Goal: Download file/media: Download file/media

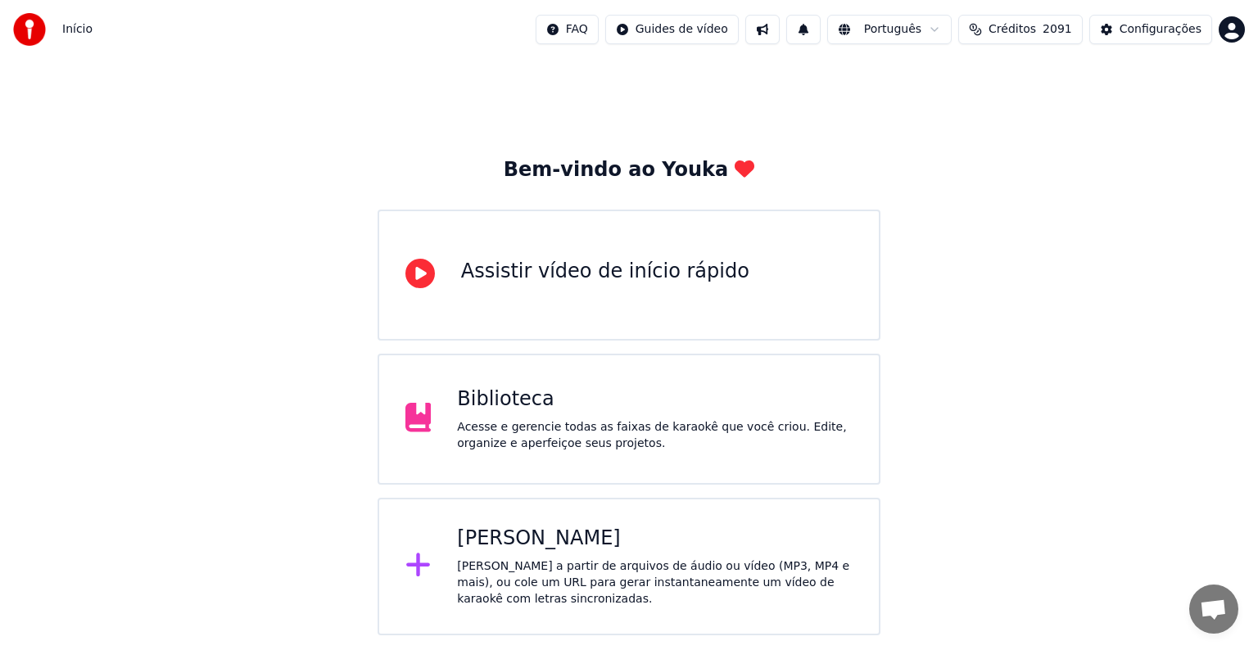
click at [490, 413] on div "Biblioteca Acesse e gerencie todas as faixas de karaokê que você criou. Edite, …" at bounding box center [655, 420] width 396 height 66
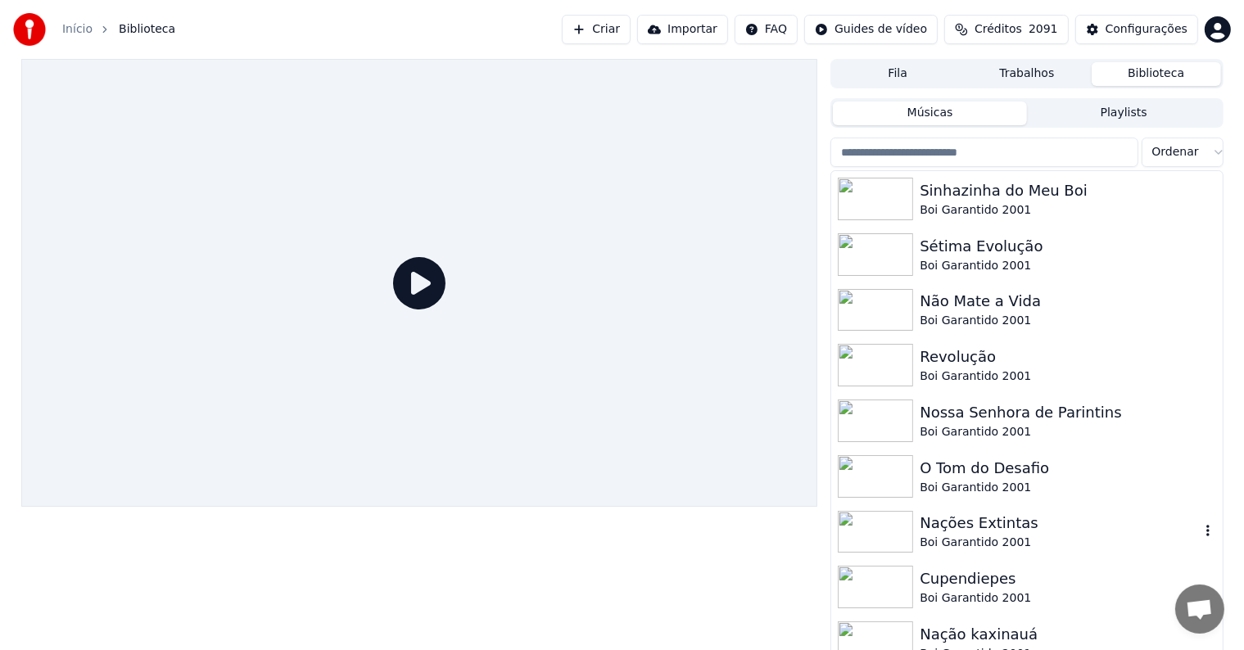
click at [946, 536] on div "Boi Garantido 2001" at bounding box center [1059, 543] width 279 height 16
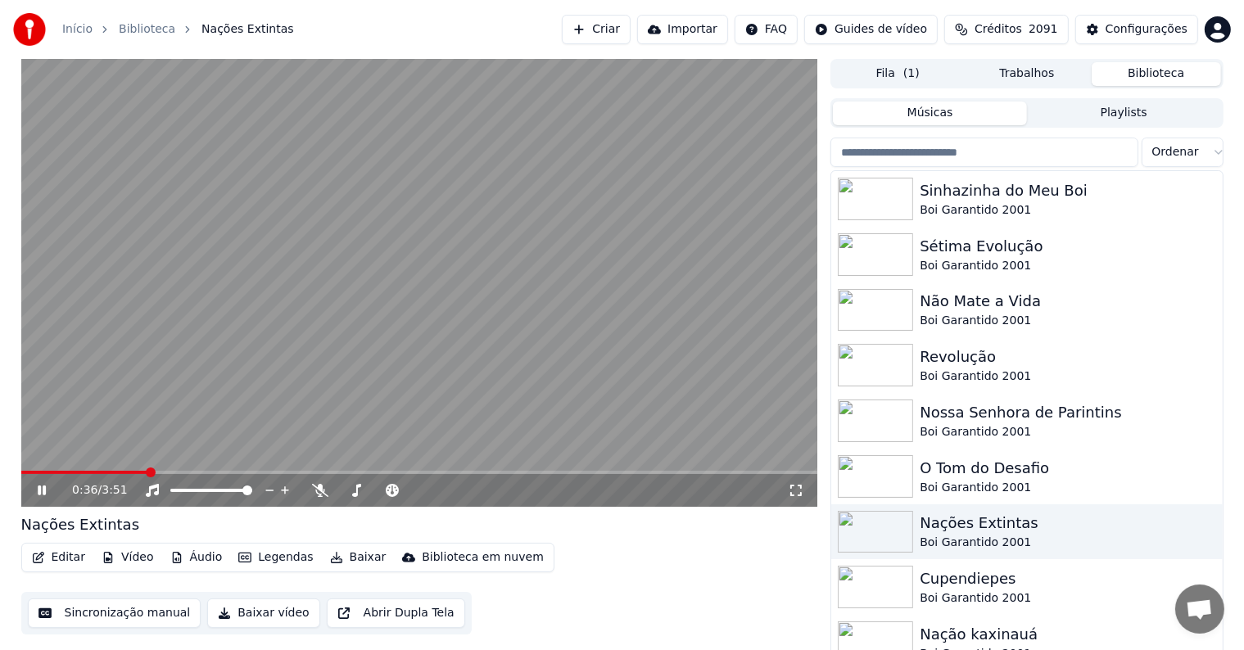
click at [581, 387] on video at bounding box center [419, 283] width 797 height 448
click at [88, 610] on button "Sincronização manual" at bounding box center [115, 613] width 174 height 29
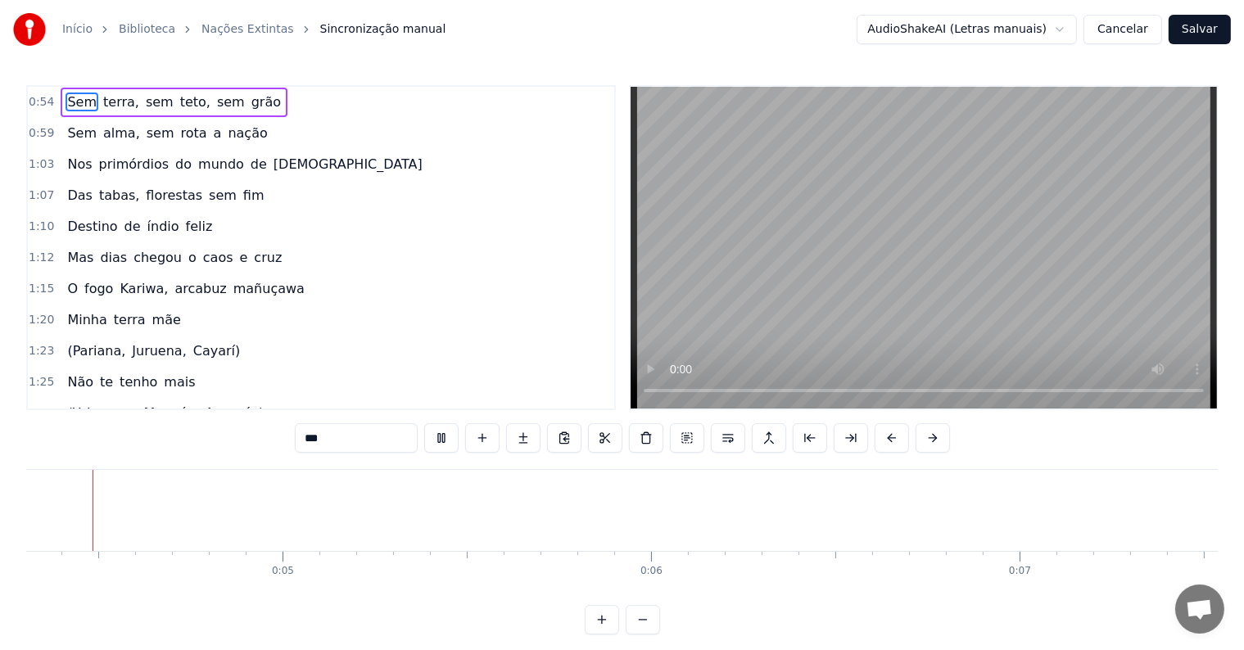
scroll to position [0, 1470]
click at [863, 536] on div at bounding box center [863, 510] width 1 height 81
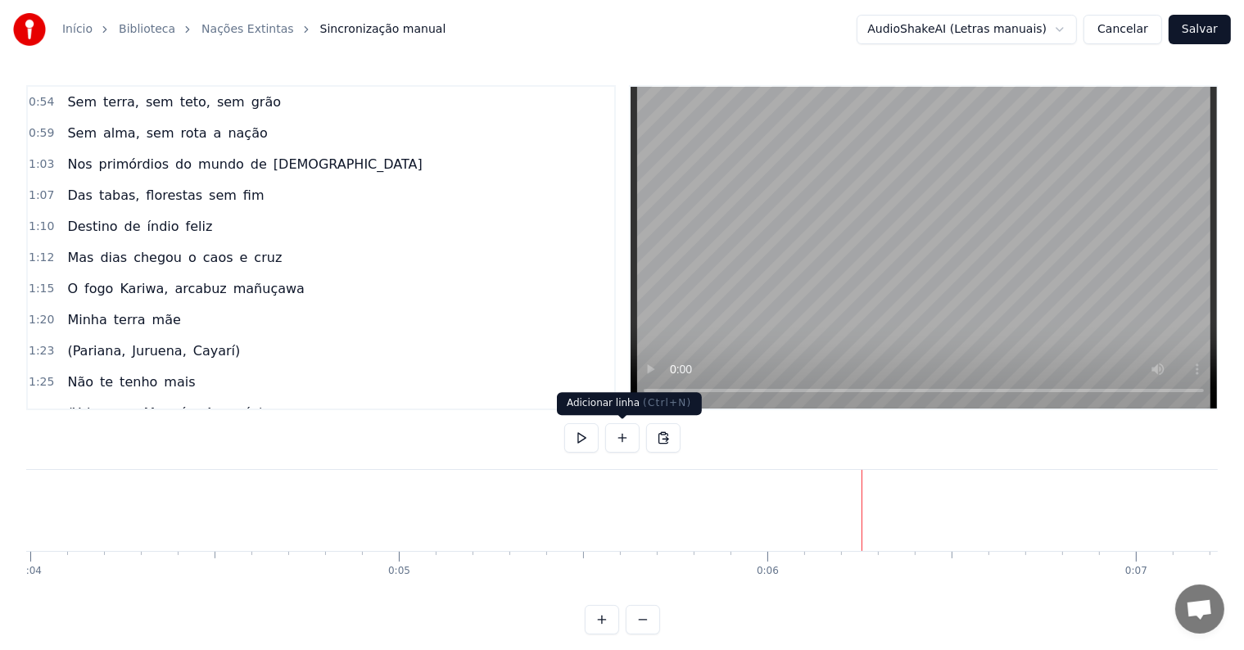
click at [619, 441] on button at bounding box center [622, 437] width 34 height 29
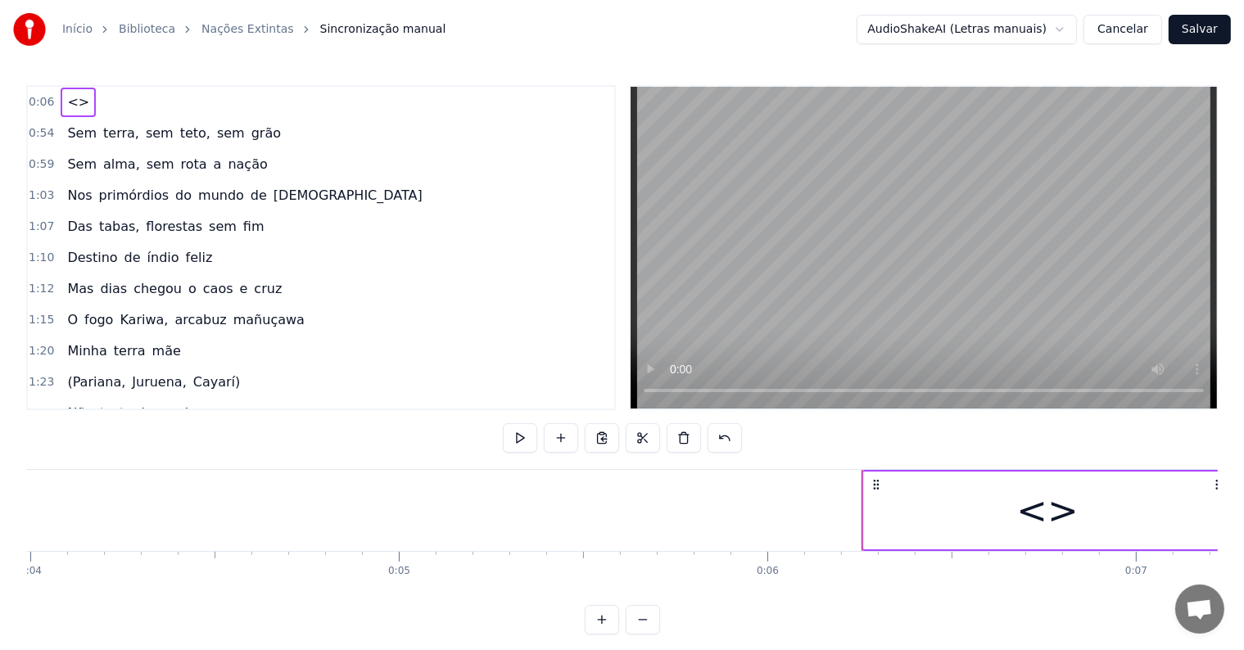
click at [892, 531] on div "<>" at bounding box center [1047, 511] width 367 height 78
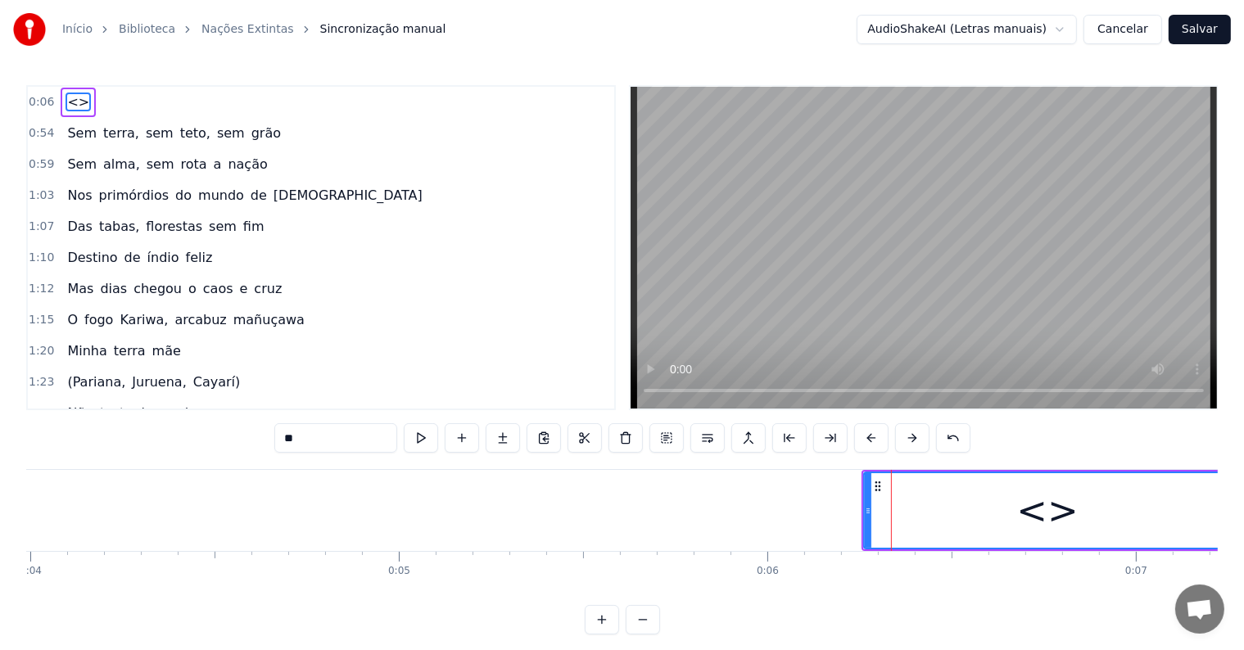
drag, startPoint x: 348, startPoint y: 432, endPoint x: 252, endPoint y: 423, distance: 96.2
click at [252, 423] on div "0:06 <> 0:54 Sem terra, sem teto, sem grão 0:59 Sem alma, sem rota a nação 1:03…" at bounding box center [621, 359] width 1191 height 549
paste input "**********"
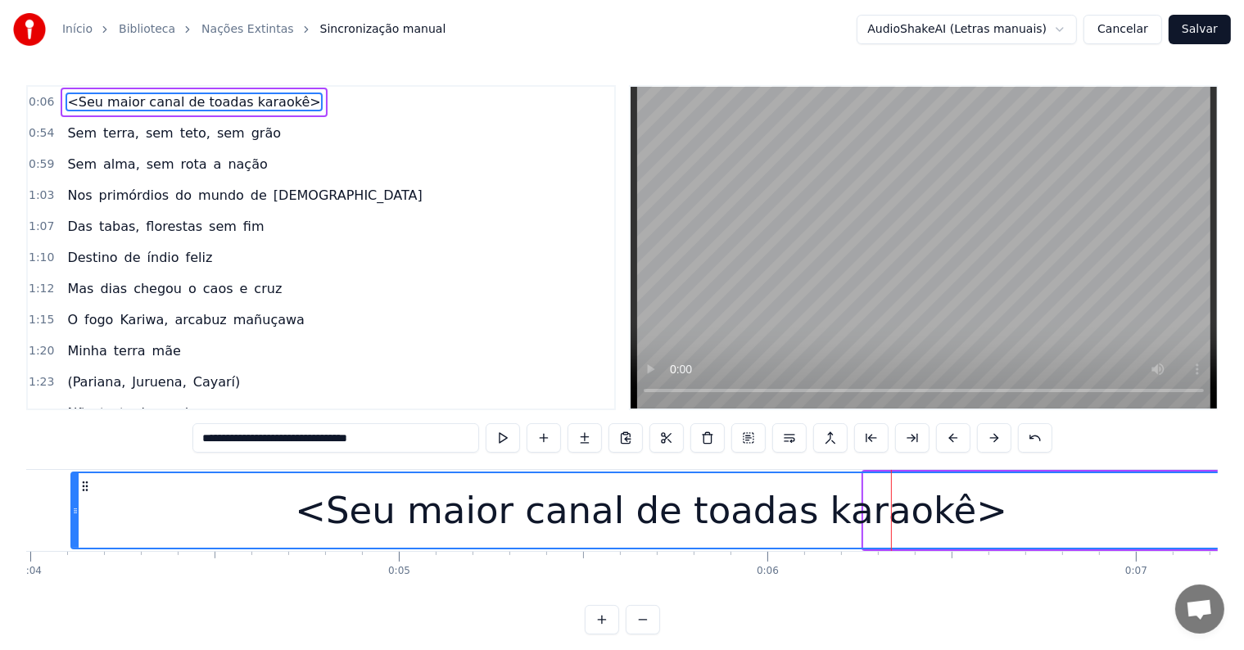
drag, startPoint x: 868, startPoint y: 513, endPoint x: 75, endPoint y: 491, distance: 793.0
click at [75, 491] on div at bounding box center [75, 510] width 7 height 75
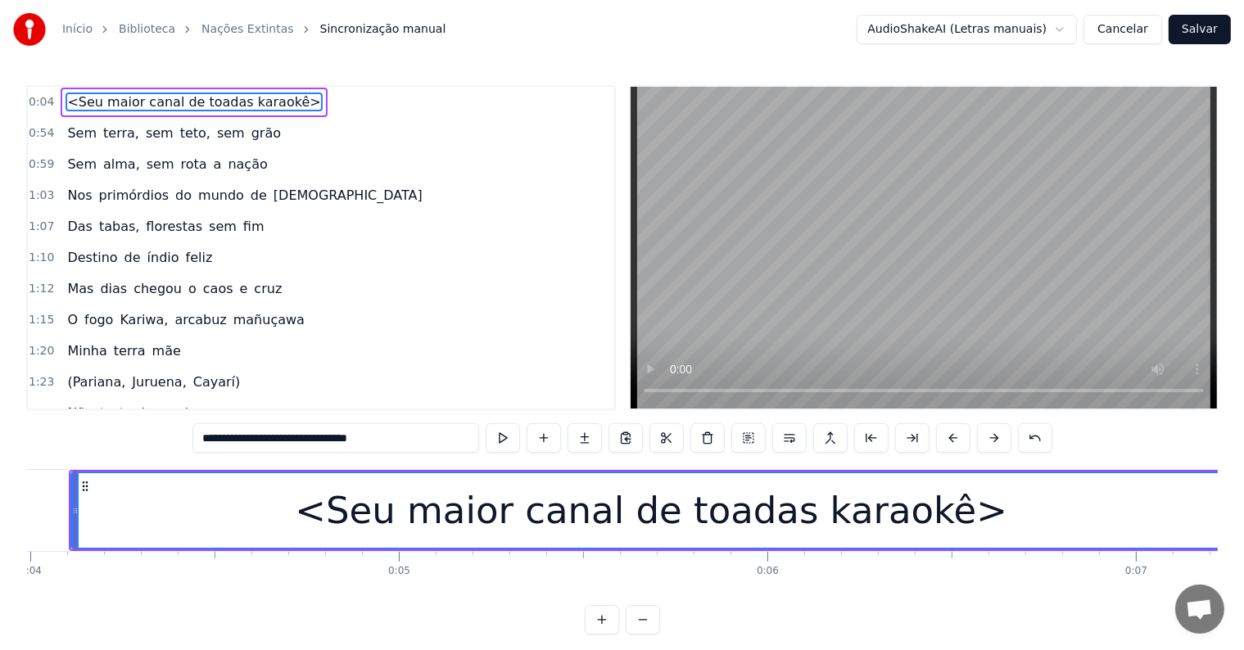
scroll to position [0, 1435]
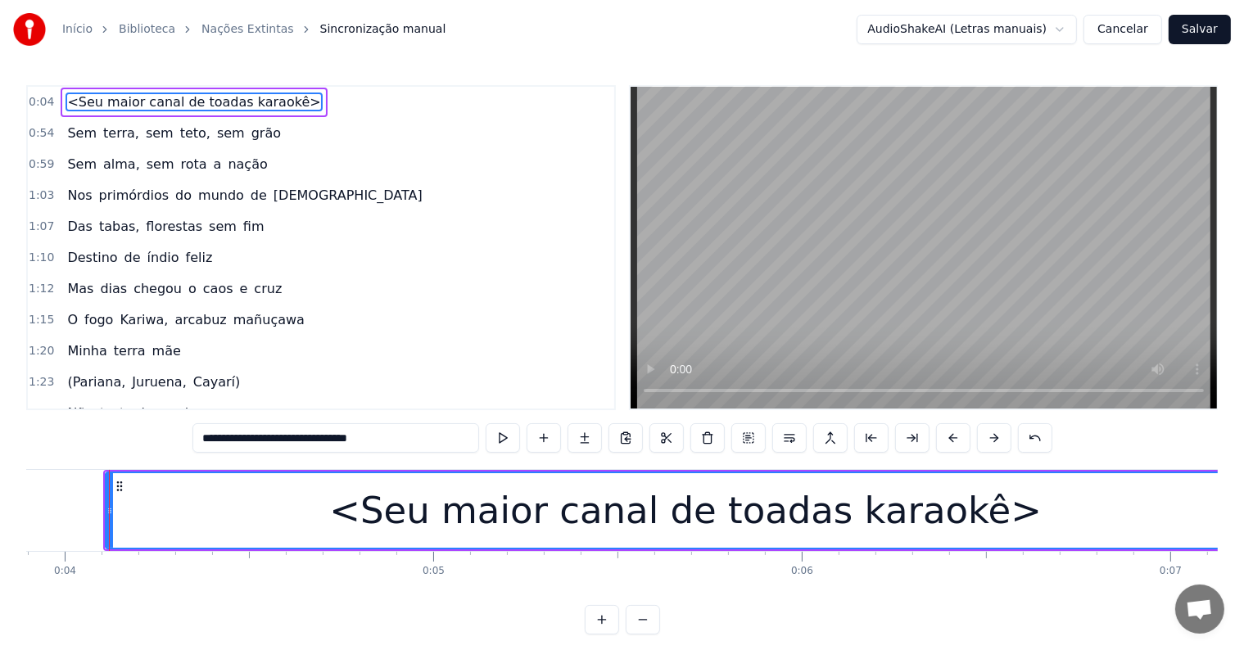
type input "**********"
click at [301, 514] on div "<Seu maior canal de toadas karaokê>" at bounding box center [685, 510] width 1158 height 75
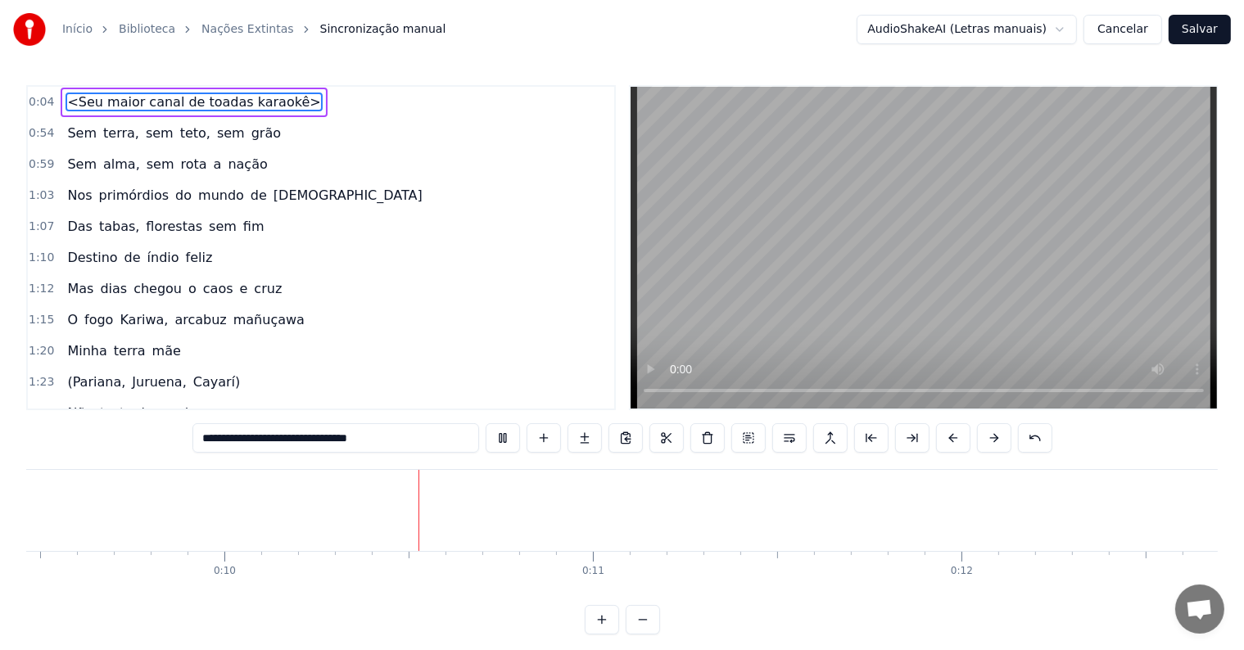
scroll to position [0, 3610]
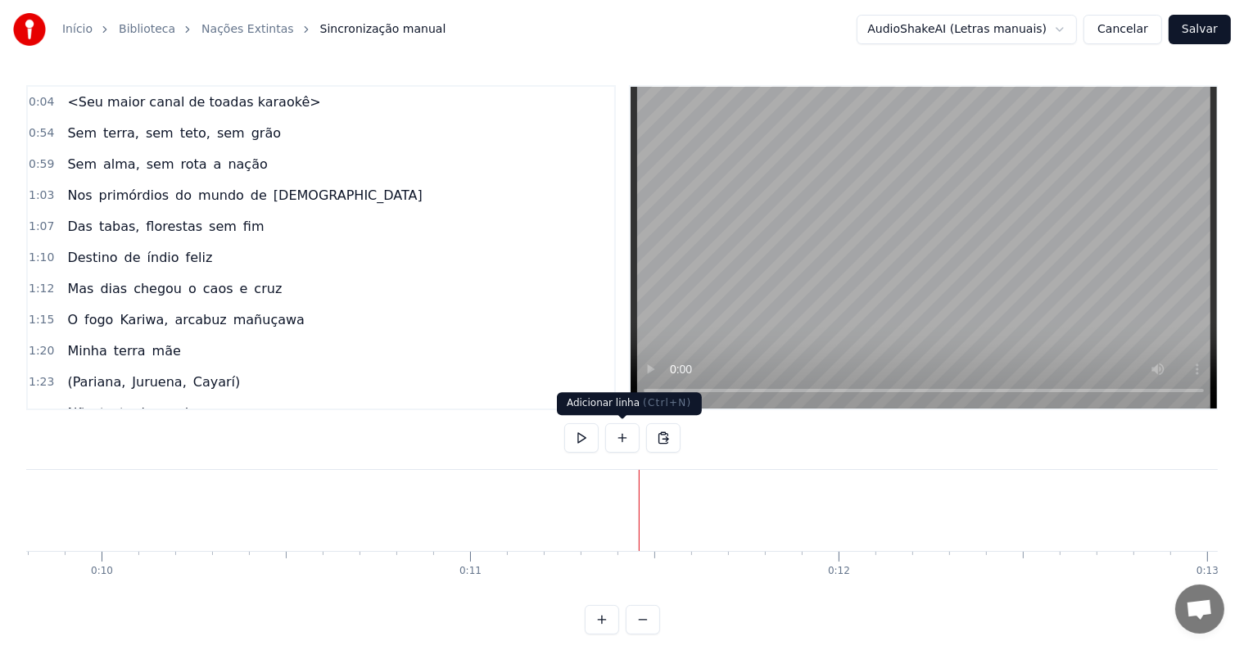
click at [615, 442] on button at bounding box center [622, 437] width 34 height 29
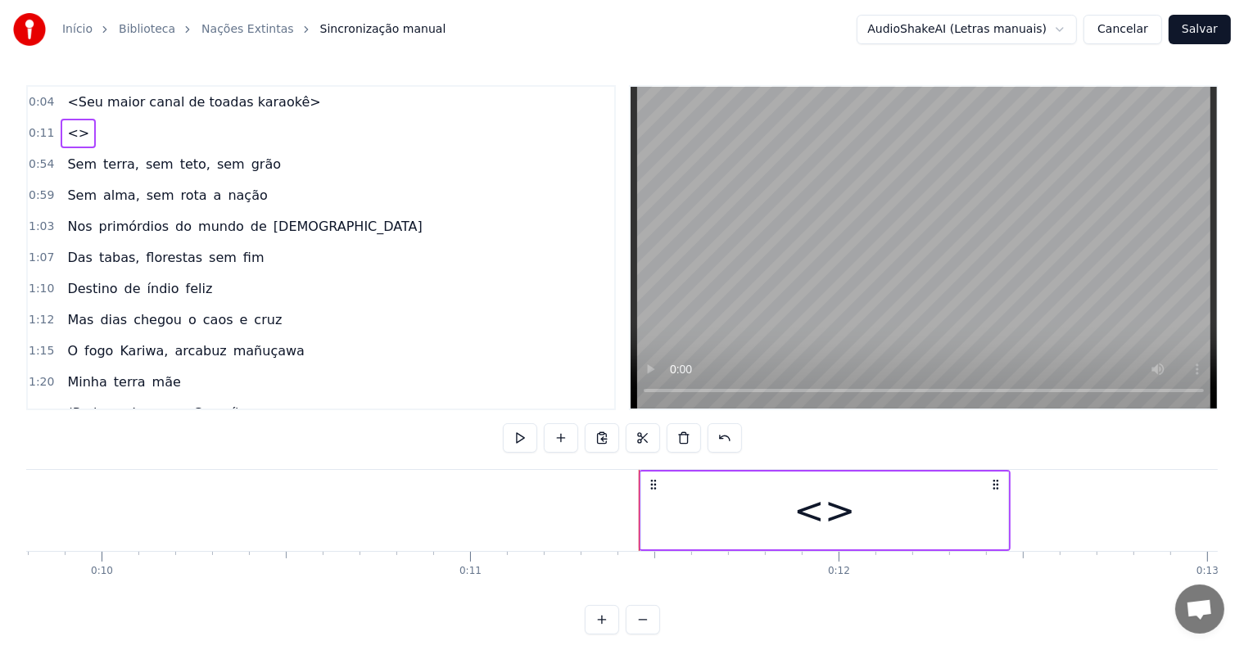
click at [658, 524] on div "<>" at bounding box center [824, 511] width 367 height 78
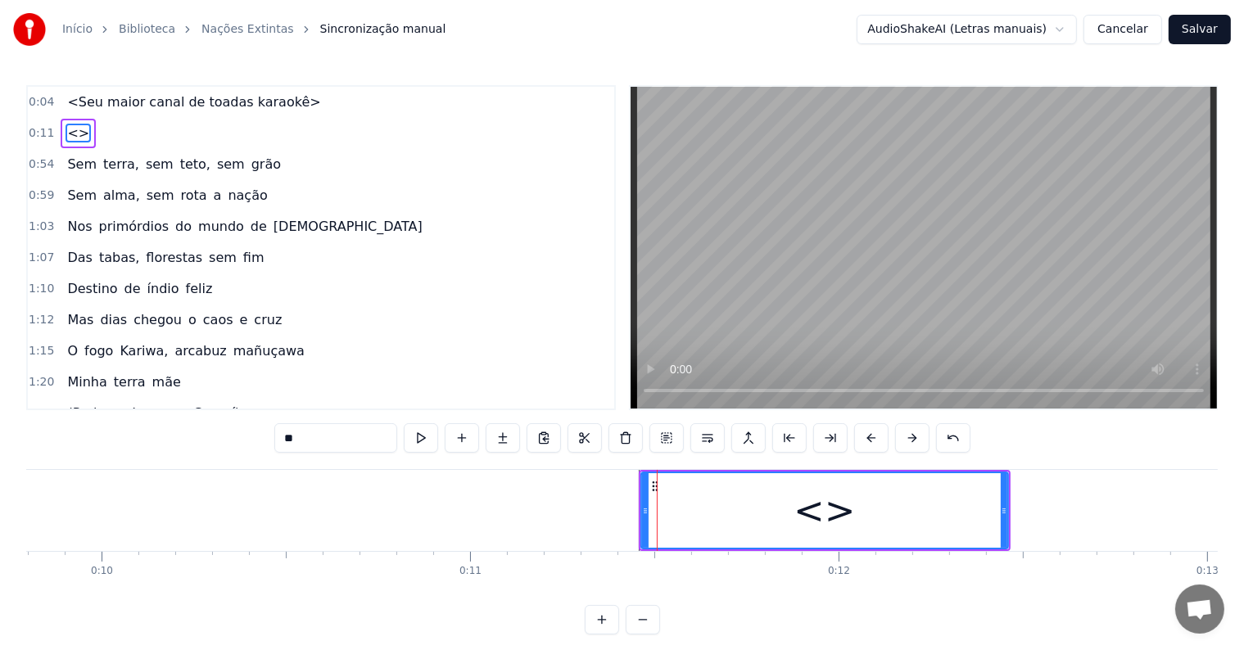
click at [233, 421] on div "0:04 <Seu maior canal de toadas karaokê> 0:11 <> 0:54 Sem terra, sem teto, sem …" at bounding box center [621, 359] width 1191 height 549
paste input "**********"
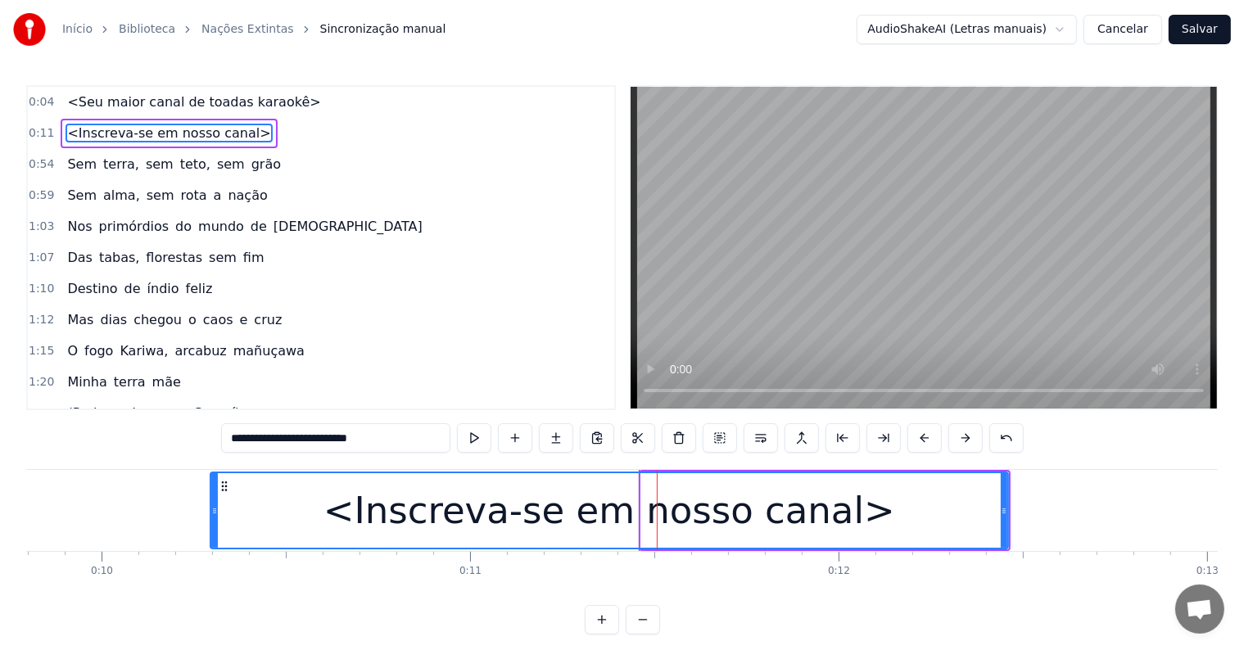
drag, startPoint x: 644, startPoint y: 512, endPoint x: 214, endPoint y: 485, distance: 431.6
click at [214, 485] on div at bounding box center [214, 510] width 7 height 75
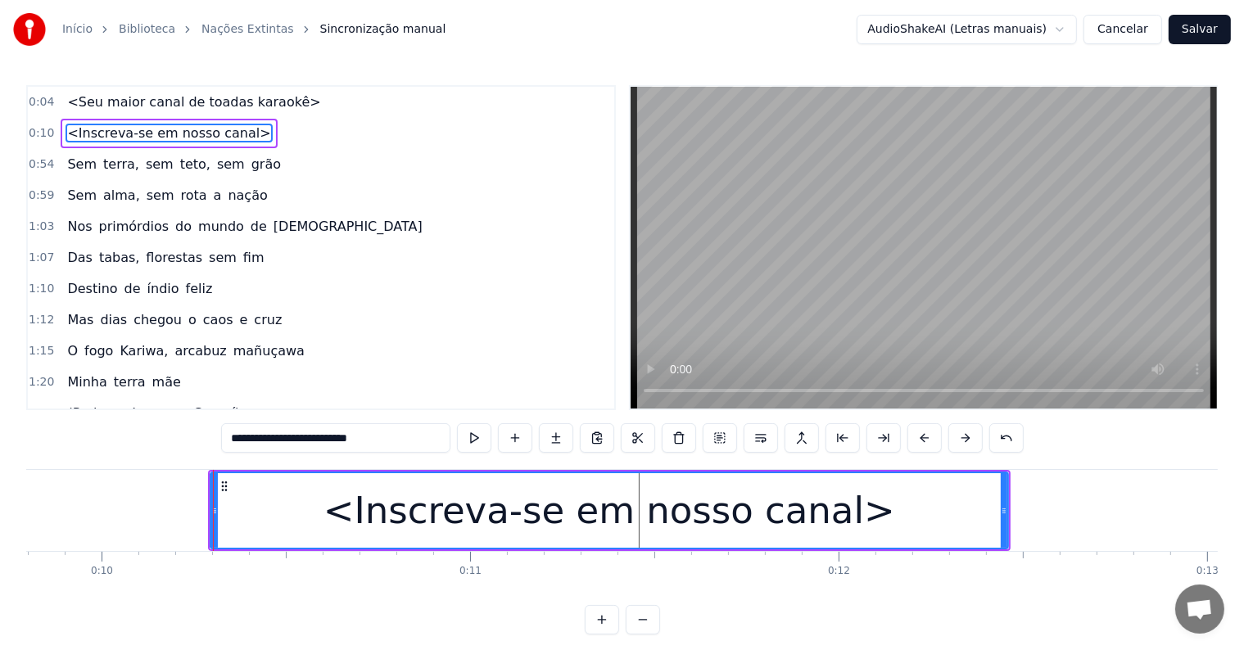
type input "**********"
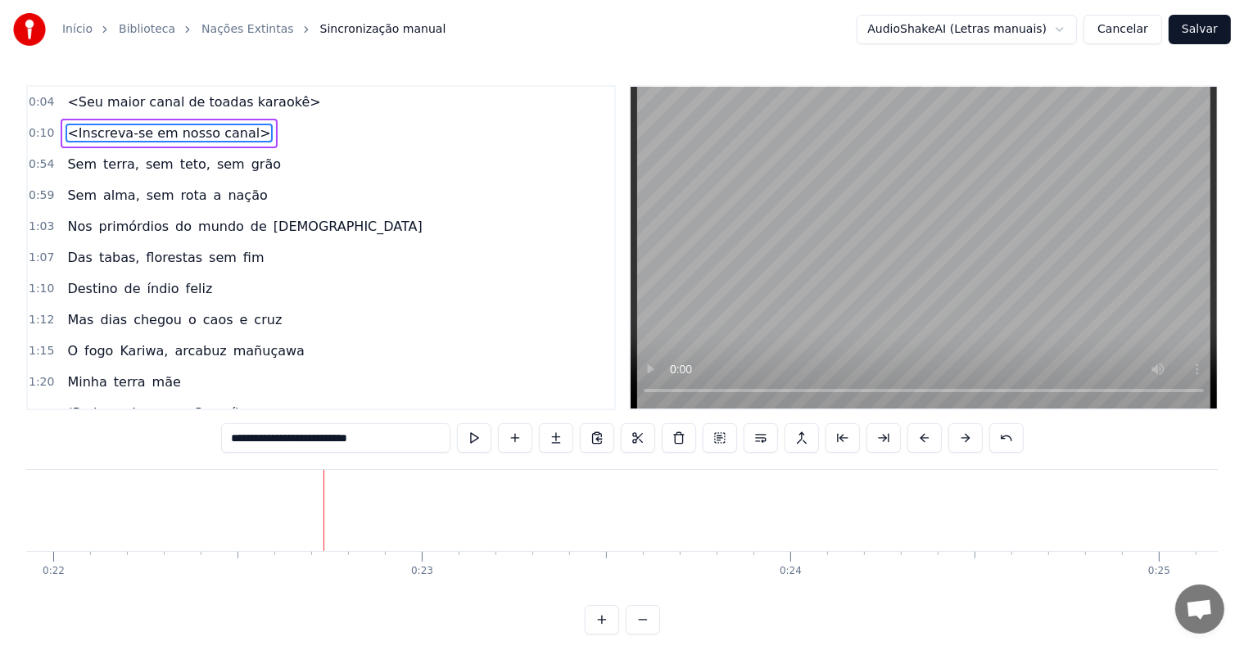
scroll to position [0, 8087]
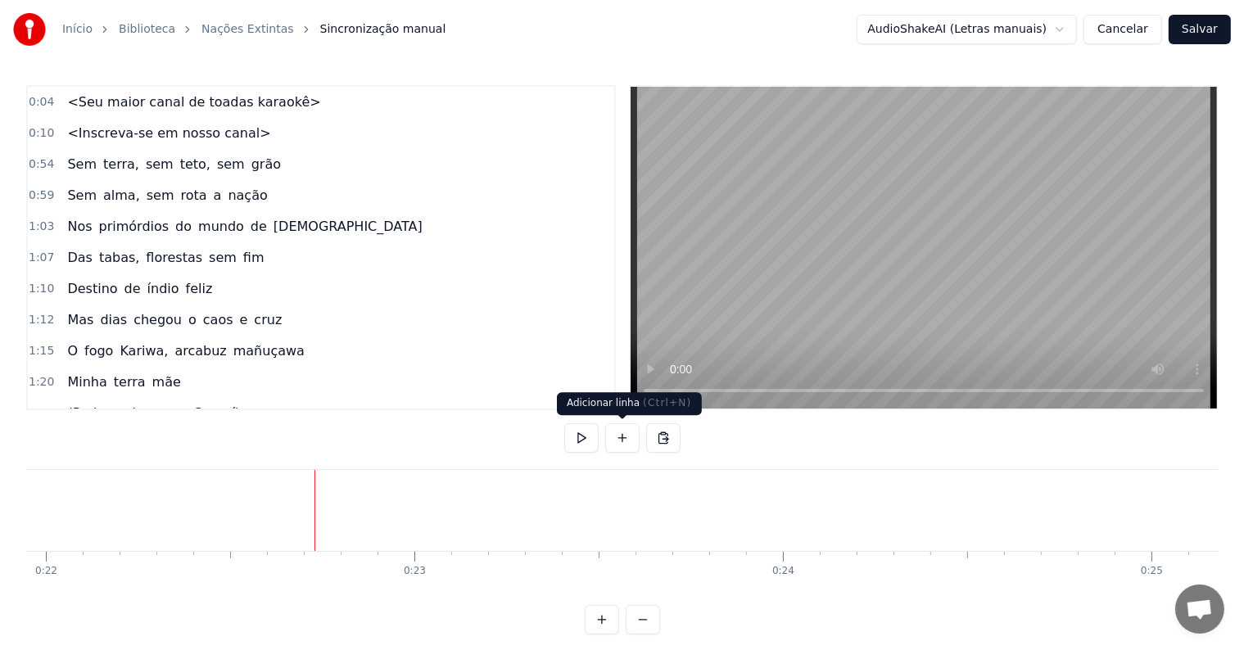
click at [620, 438] on button at bounding box center [622, 437] width 34 height 29
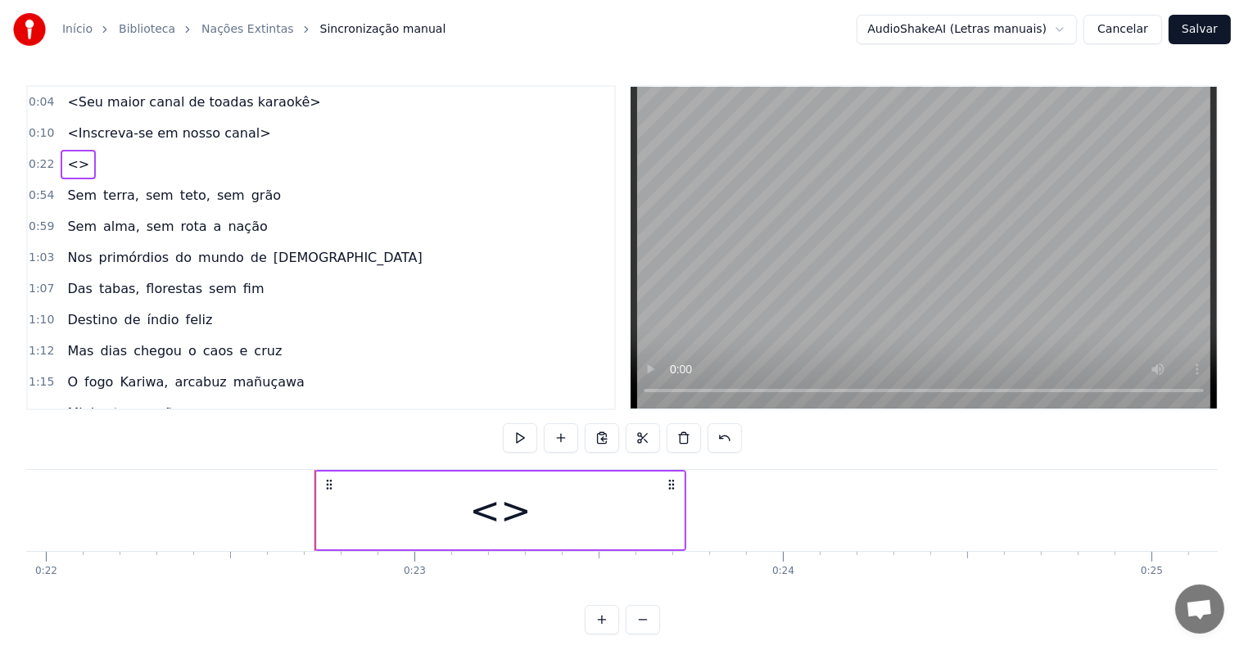
click at [468, 509] on div "<>" at bounding box center [500, 511] width 367 height 78
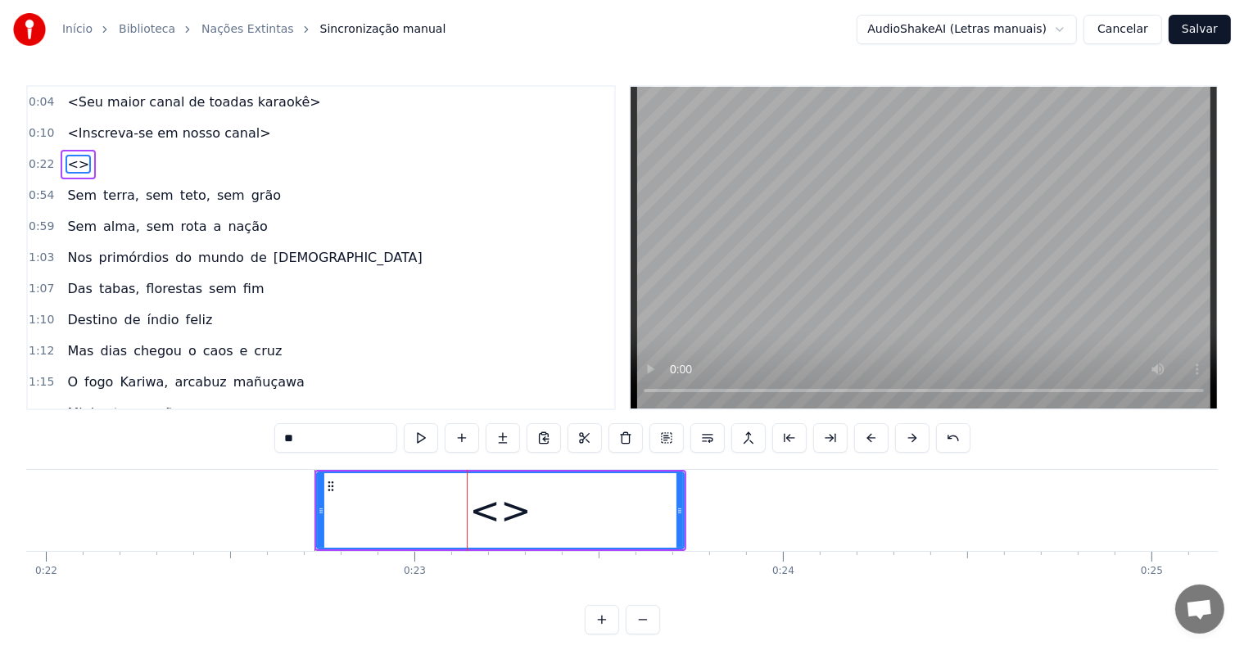
drag, startPoint x: 275, startPoint y: 433, endPoint x: 218, endPoint y: 429, distance: 57.5
click at [218, 429] on div "0:04 <Seu maior canal de toadas karaokê> 0:10 <Inscreva-se em nosso canal> 0:22…" at bounding box center [621, 359] width 1191 height 549
paste input "**********"
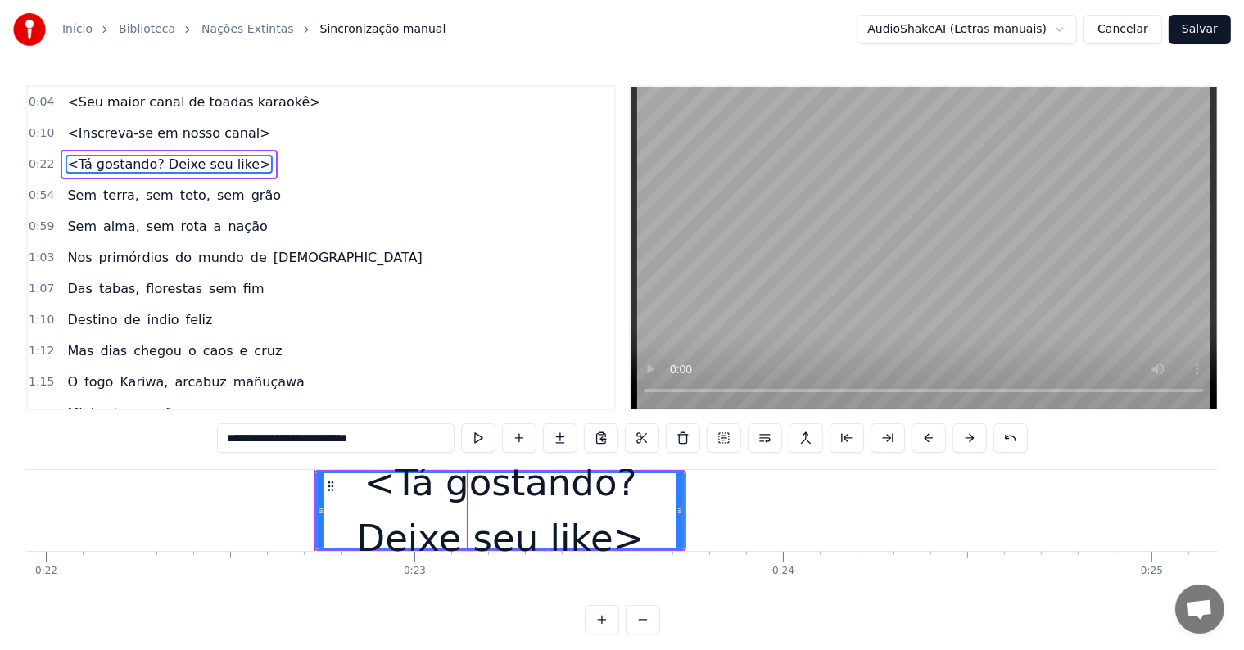
click at [308, 439] on input "**********" at bounding box center [335, 437] width 237 height 29
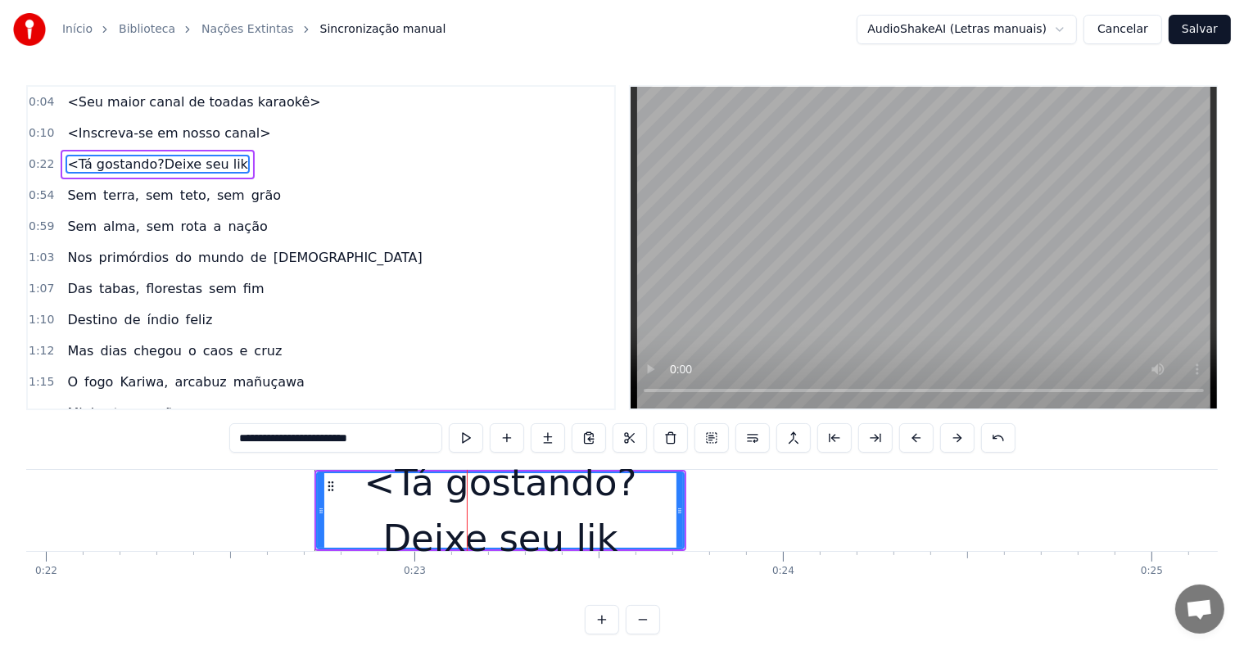
drag, startPoint x: 393, startPoint y: 438, endPoint x: 228, endPoint y: 424, distance: 165.2
click at [228, 424] on div "0:04 <Seu maior canal de toadas karaokê> 0:10 <Inscreva-se em nosso canal> 0:22…" at bounding box center [621, 359] width 1191 height 549
paste input "***"
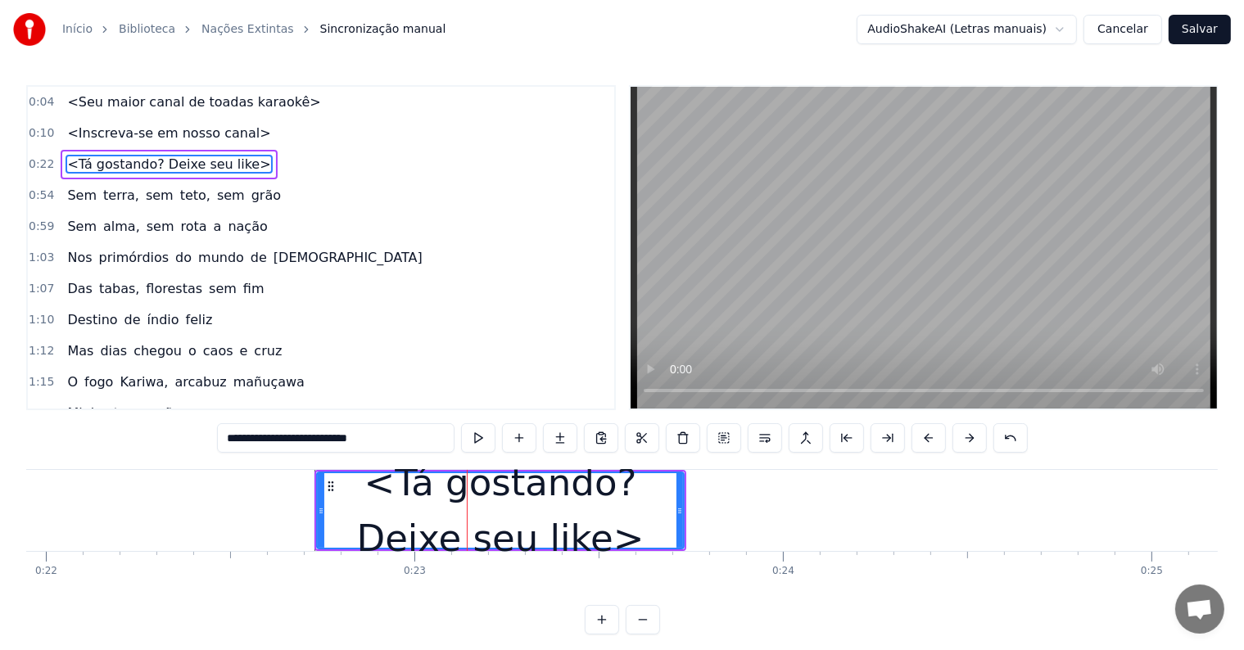
drag, startPoint x: 305, startPoint y: 439, endPoint x: 234, endPoint y: 426, distance: 71.6
click at [234, 426] on input "**********" at bounding box center [335, 437] width 237 height 29
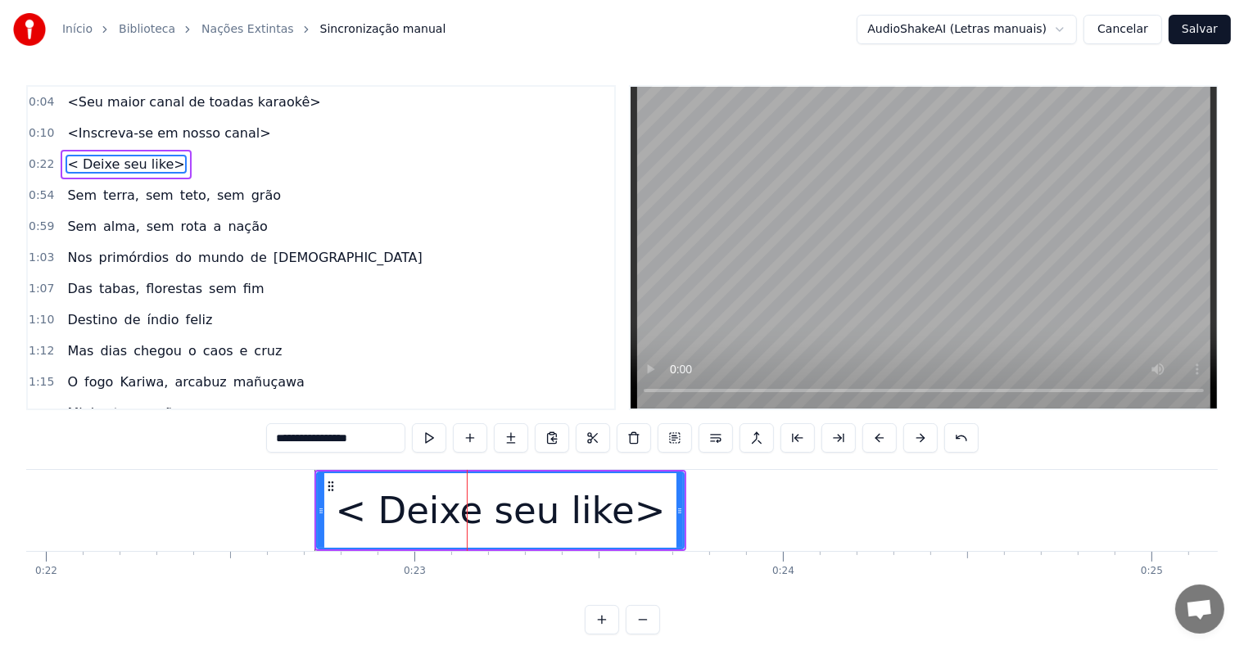
click at [292, 436] on input "**********" at bounding box center [335, 437] width 139 height 29
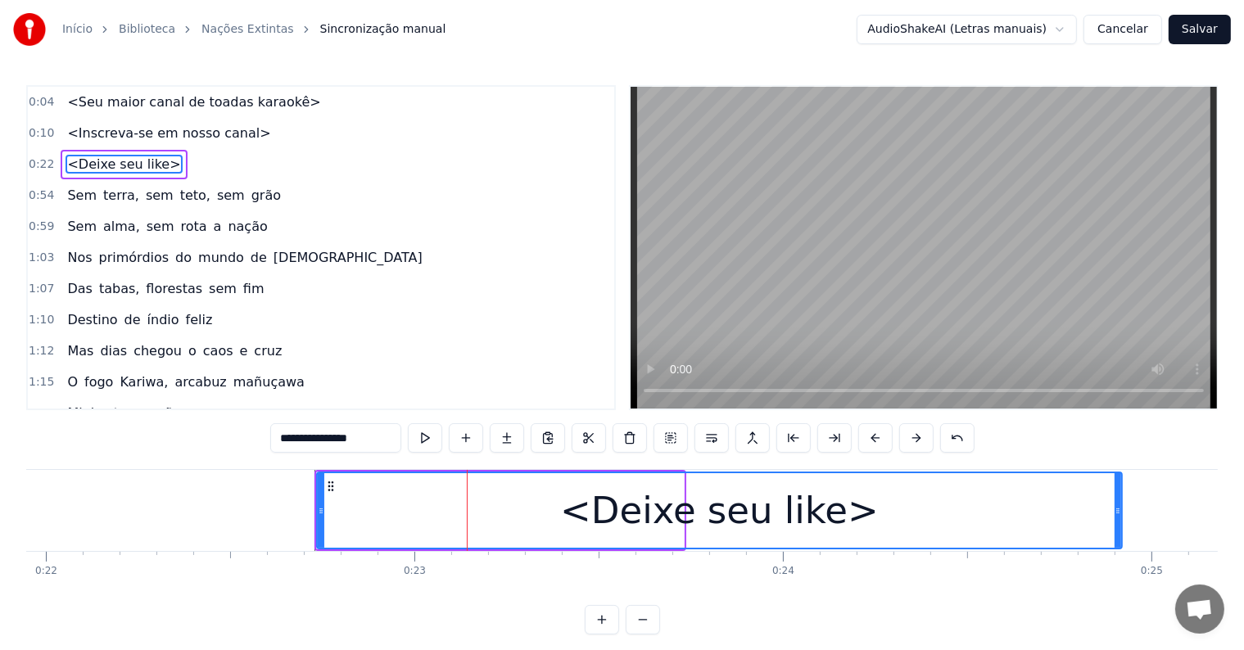
drag, startPoint x: 681, startPoint y: 513, endPoint x: 1119, endPoint y: 526, distance: 438.3
click at [1119, 526] on div at bounding box center [1117, 510] width 7 height 75
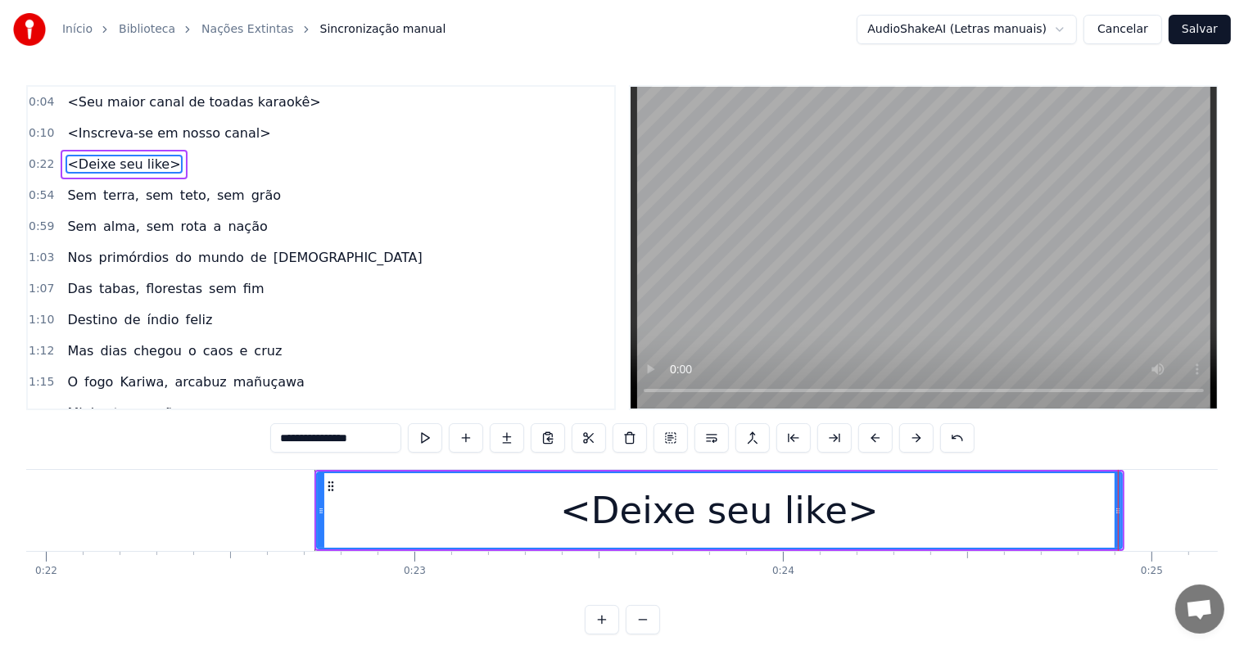
type input "**********"
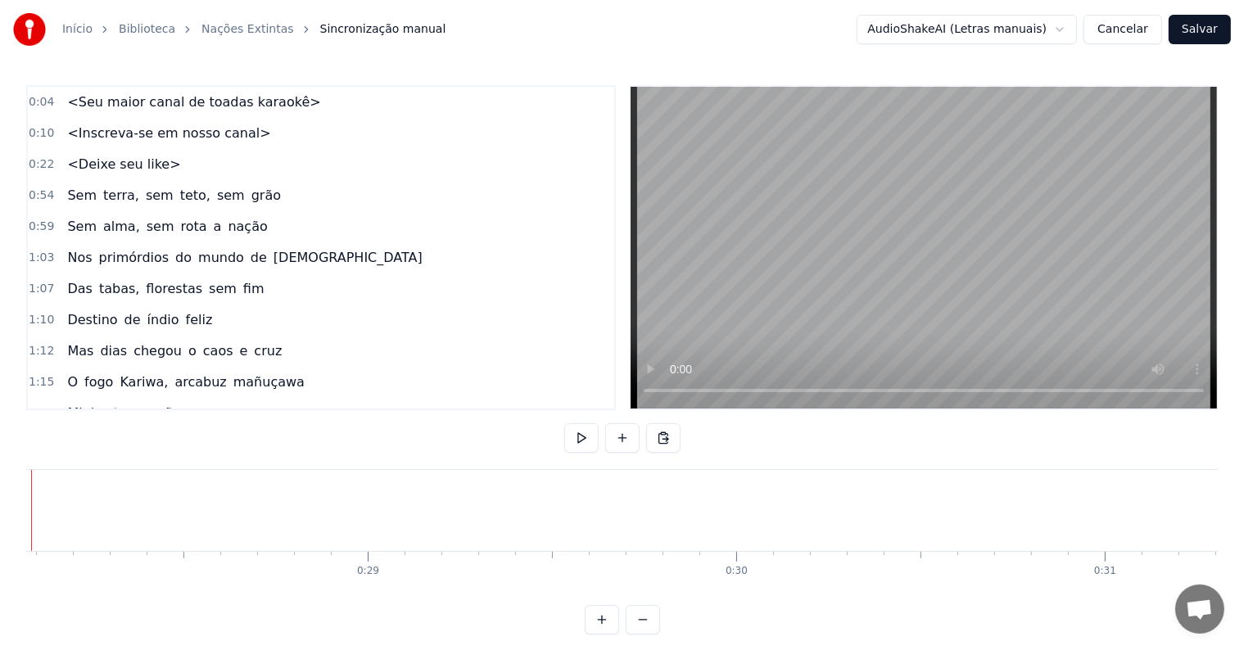
scroll to position [0, 10267]
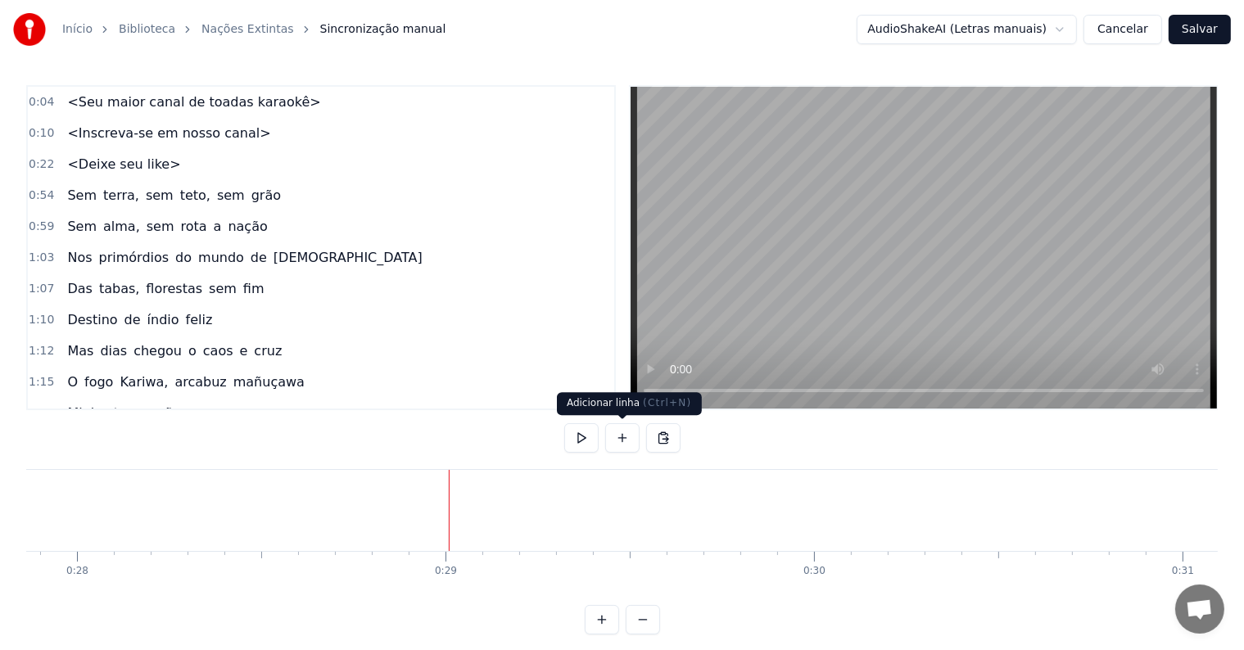
click at [626, 439] on button at bounding box center [622, 437] width 34 height 29
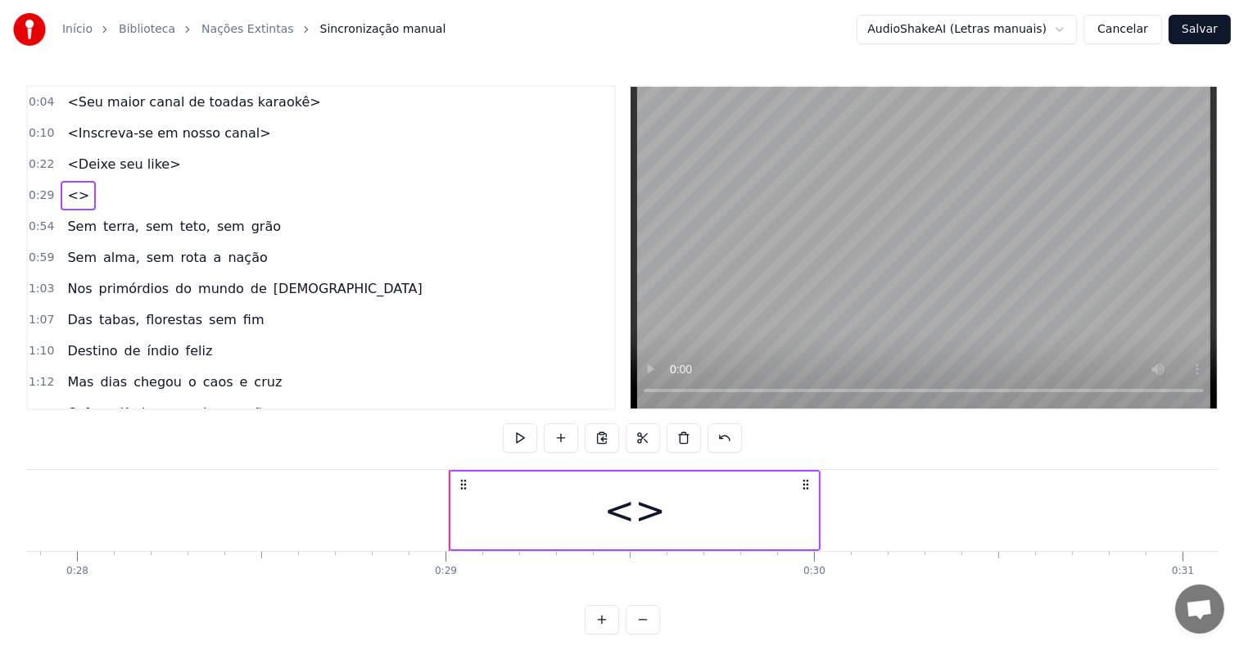
click at [525, 515] on div "<>" at bounding box center [634, 511] width 367 height 78
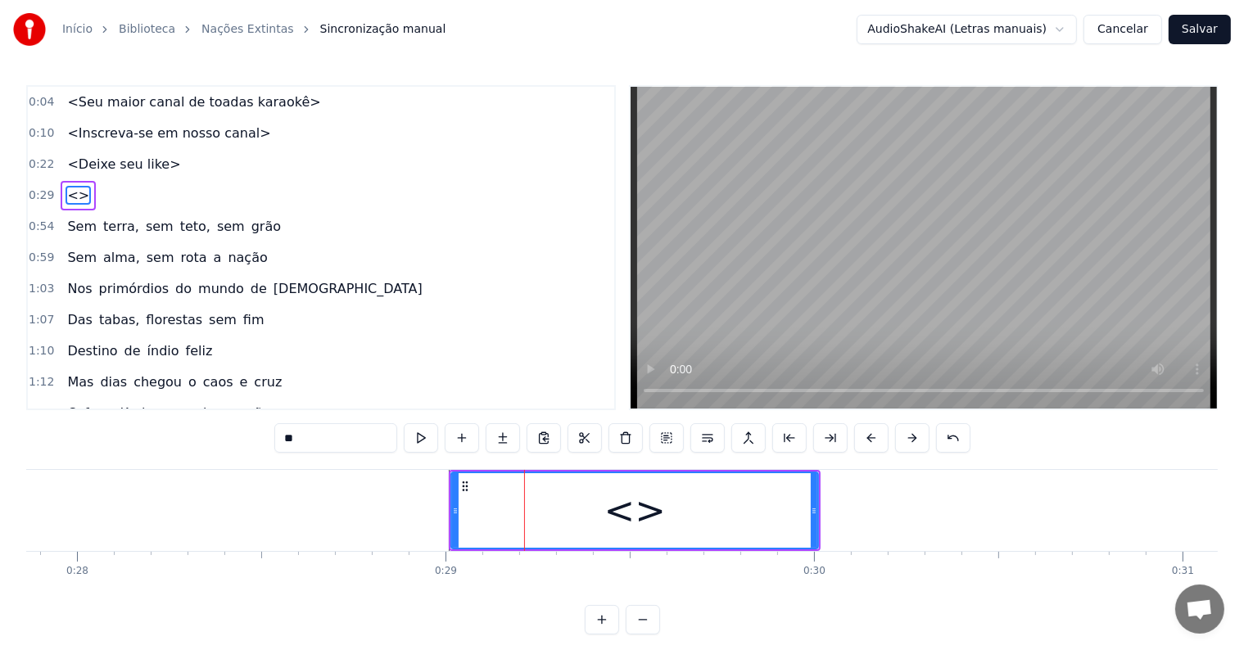
drag, startPoint x: 358, startPoint y: 443, endPoint x: 194, endPoint y: 430, distance: 164.3
click at [194, 430] on div "0:04 <Seu maior canal de toadas karaokê> 0:10 <Inscreva-se em nosso canal> 0:22…" at bounding box center [621, 359] width 1191 height 549
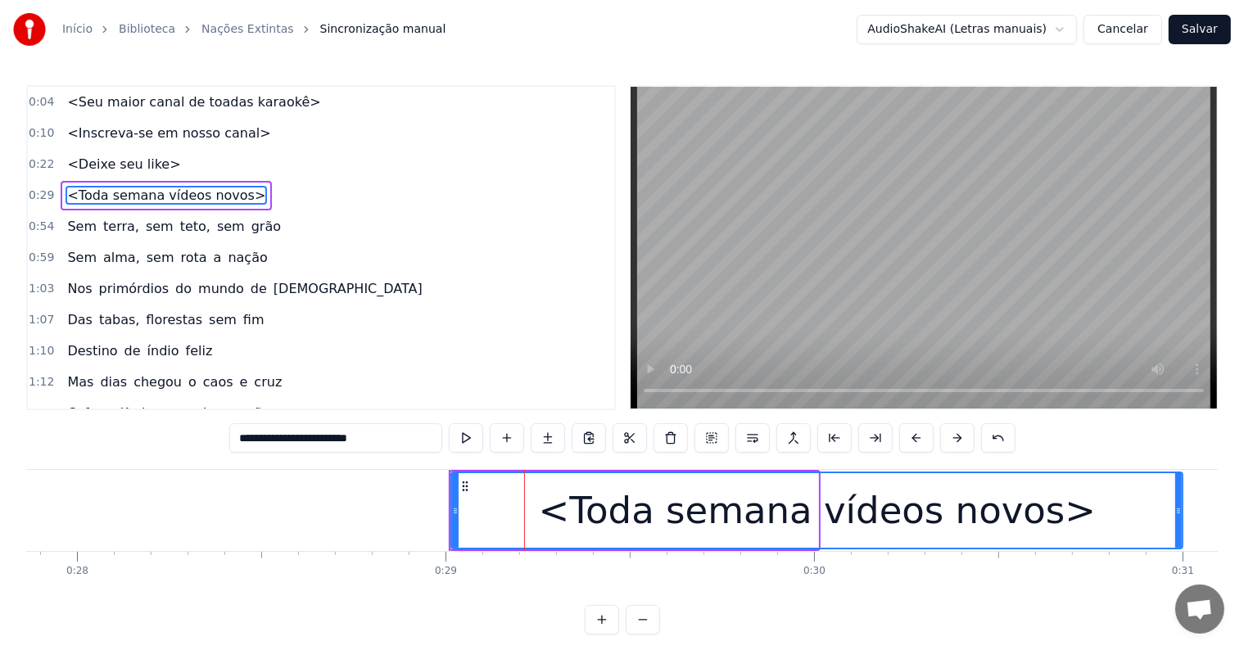
drag, startPoint x: 812, startPoint y: 509, endPoint x: 1190, endPoint y: 522, distance: 377.7
click at [1182, 522] on div at bounding box center [1178, 510] width 7 height 75
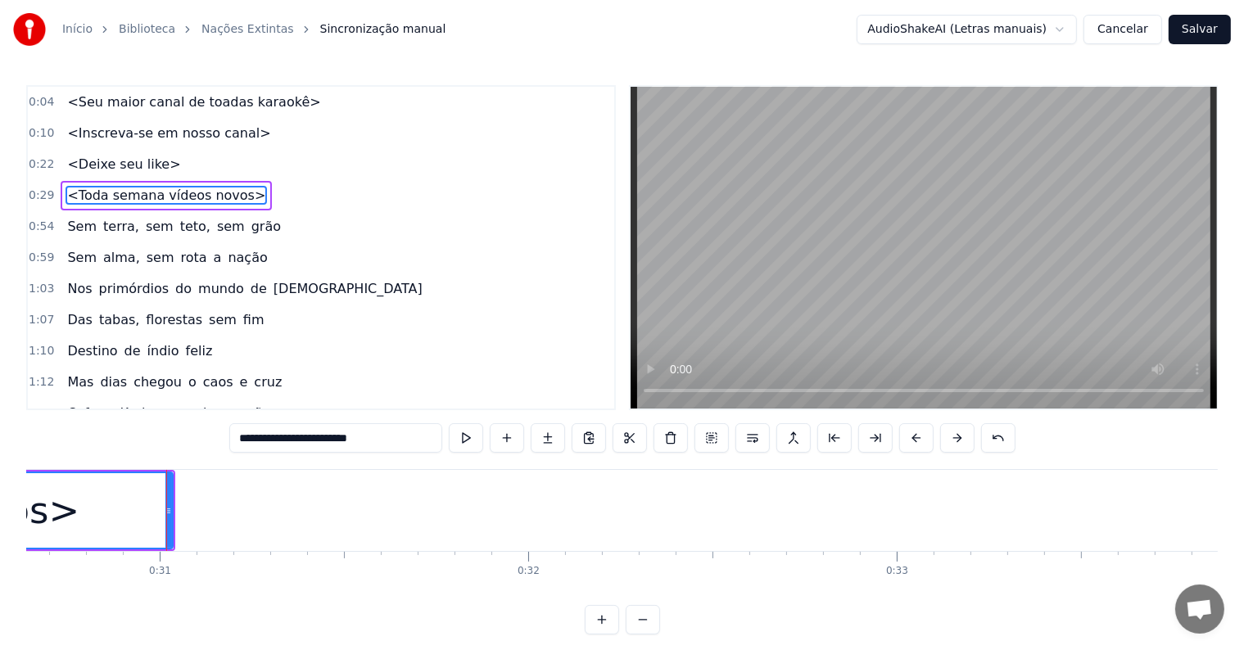
scroll to position [0, 11347]
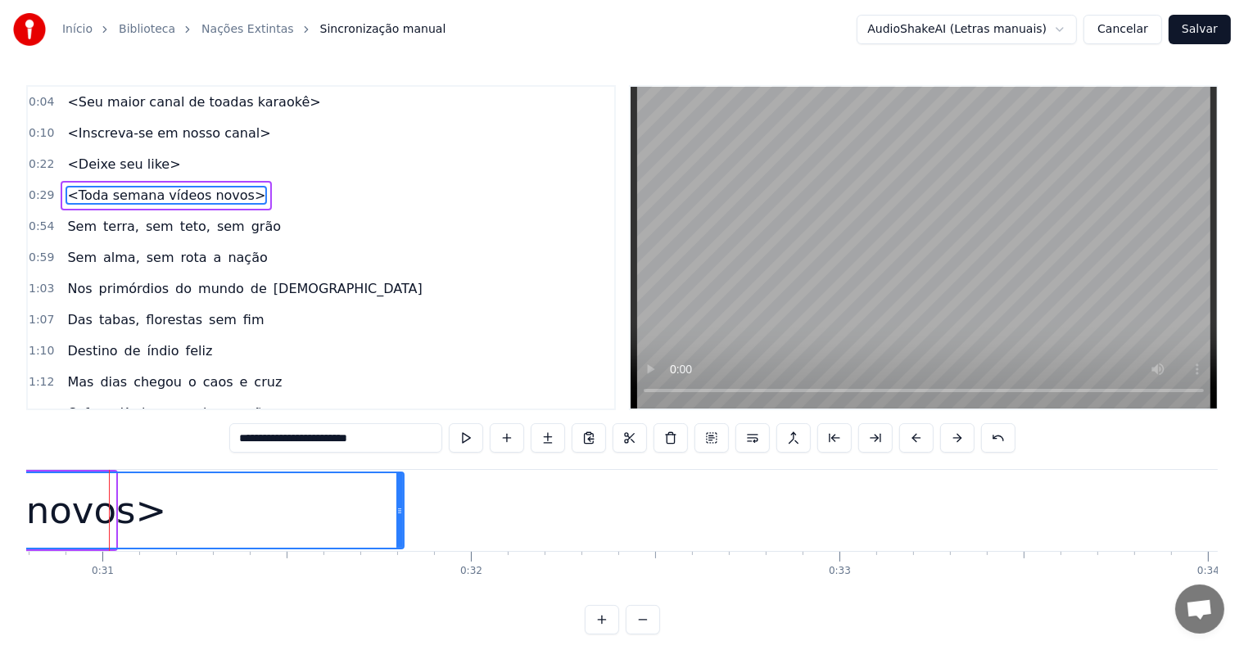
drag, startPoint x: 110, startPoint y: 504, endPoint x: 402, endPoint y: 534, distance: 293.8
click at [402, 534] on div at bounding box center [399, 510] width 7 height 75
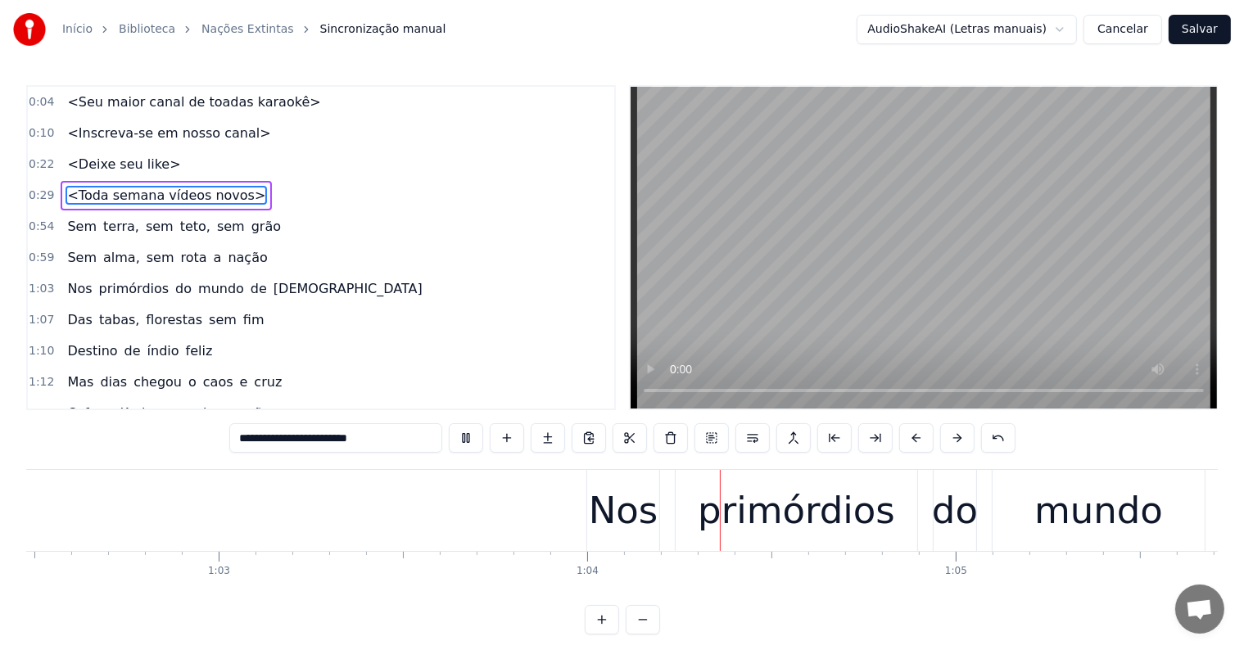
scroll to position [0, 23383]
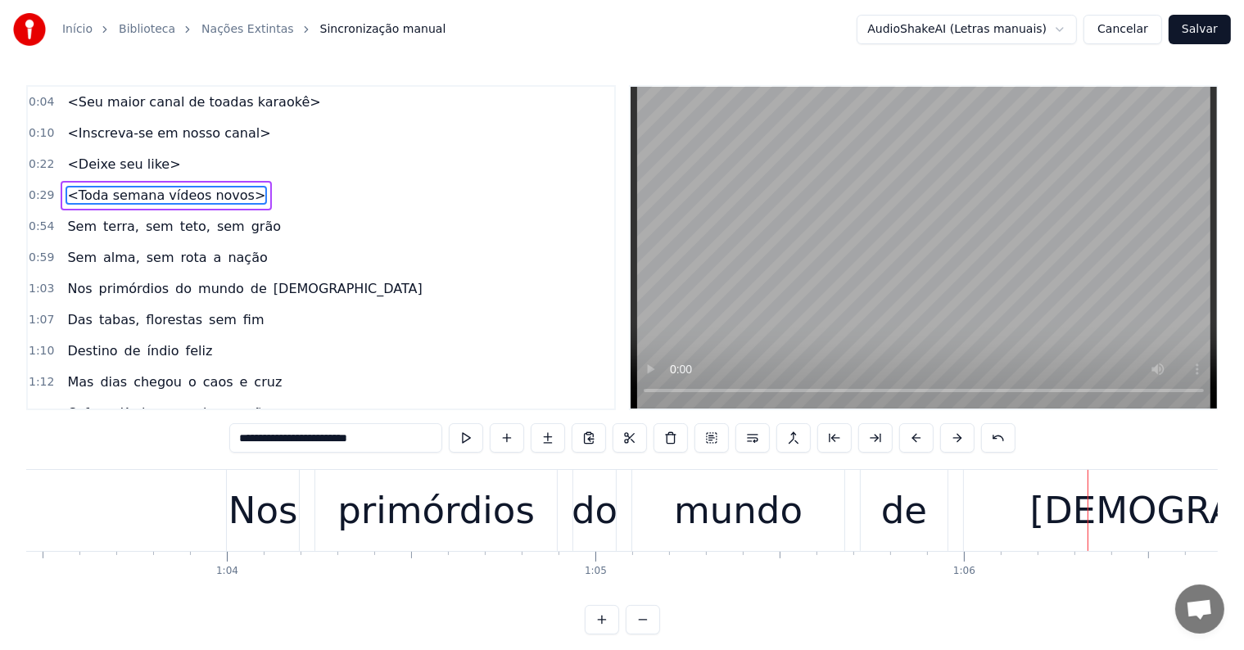
click at [685, 521] on div "mundo" at bounding box center [738, 511] width 129 height 56
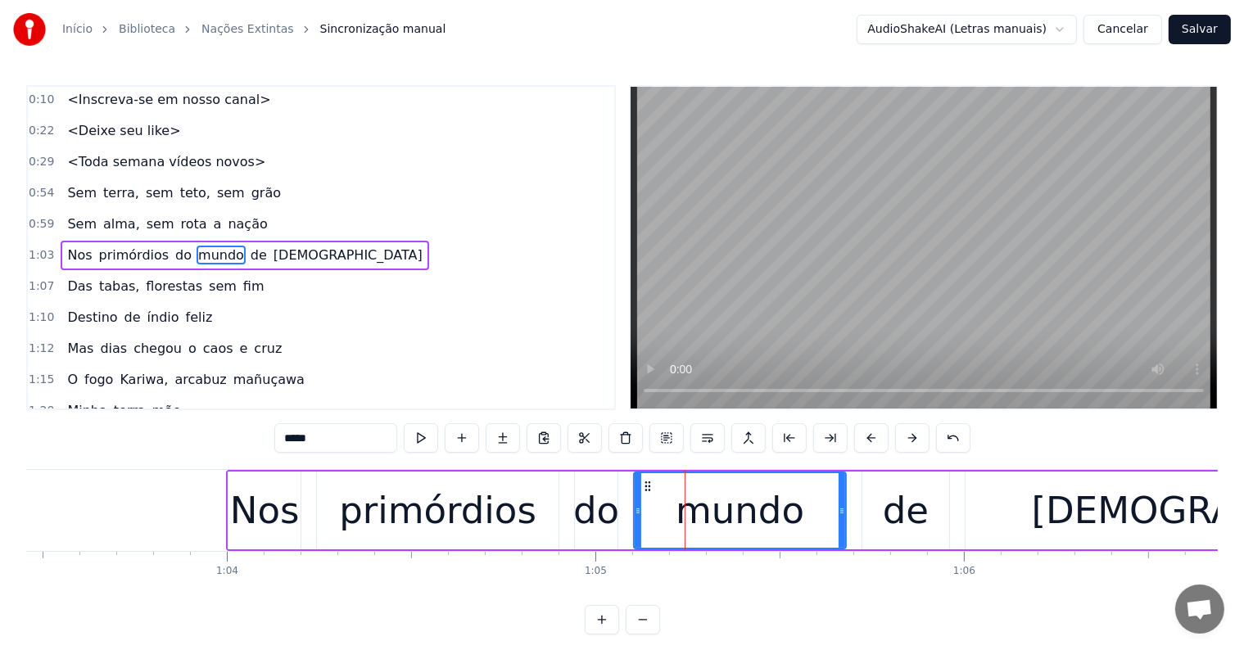
scroll to position [34, 0]
click at [272, 245] on span "[DEMOGRAPHIC_DATA]" at bounding box center [348, 254] width 152 height 19
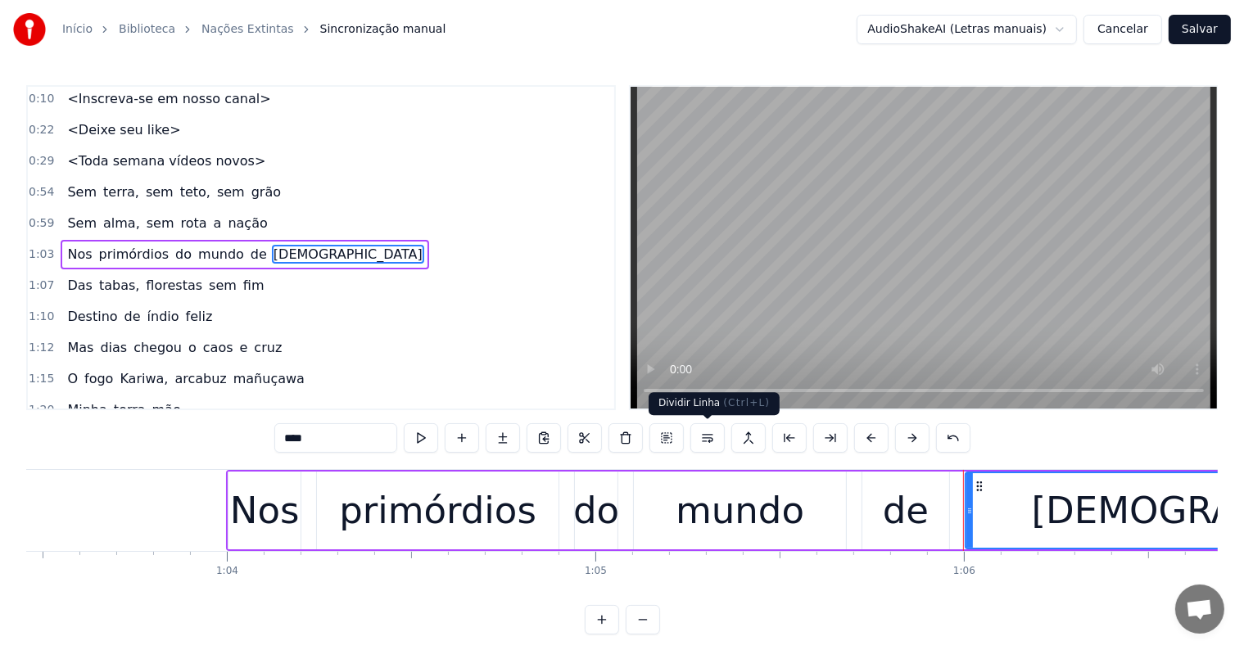
click at [701, 440] on button at bounding box center [707, 437] width 34 height 29
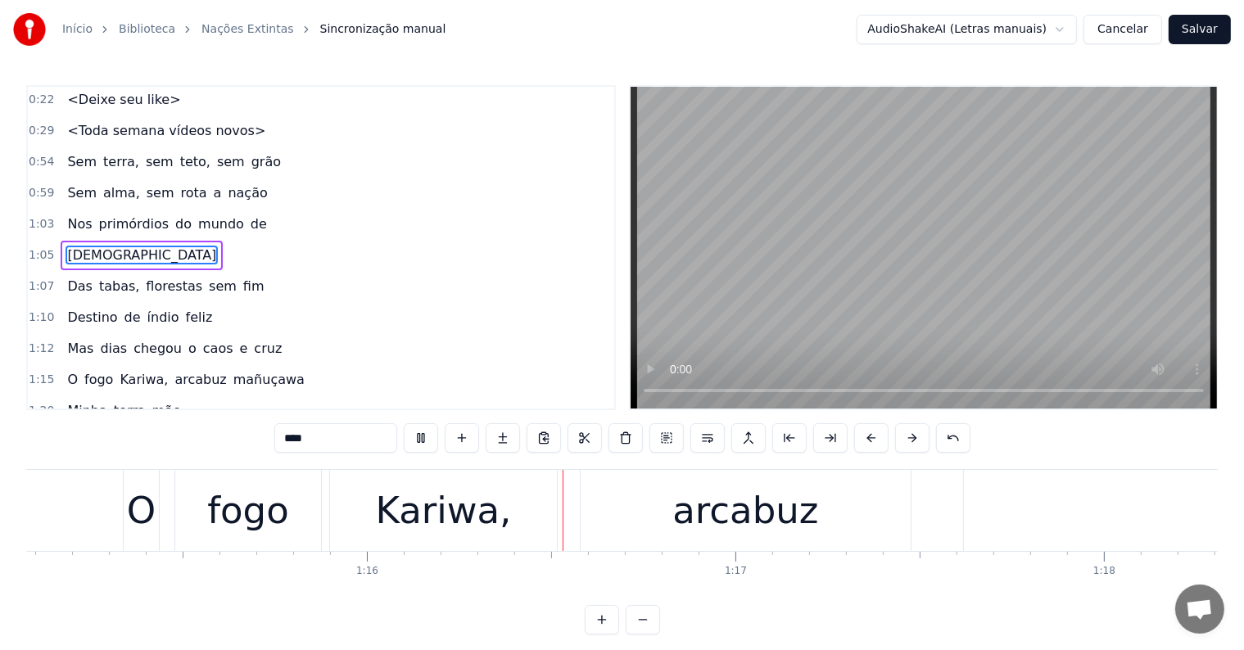
scroll to position [0, 27843]
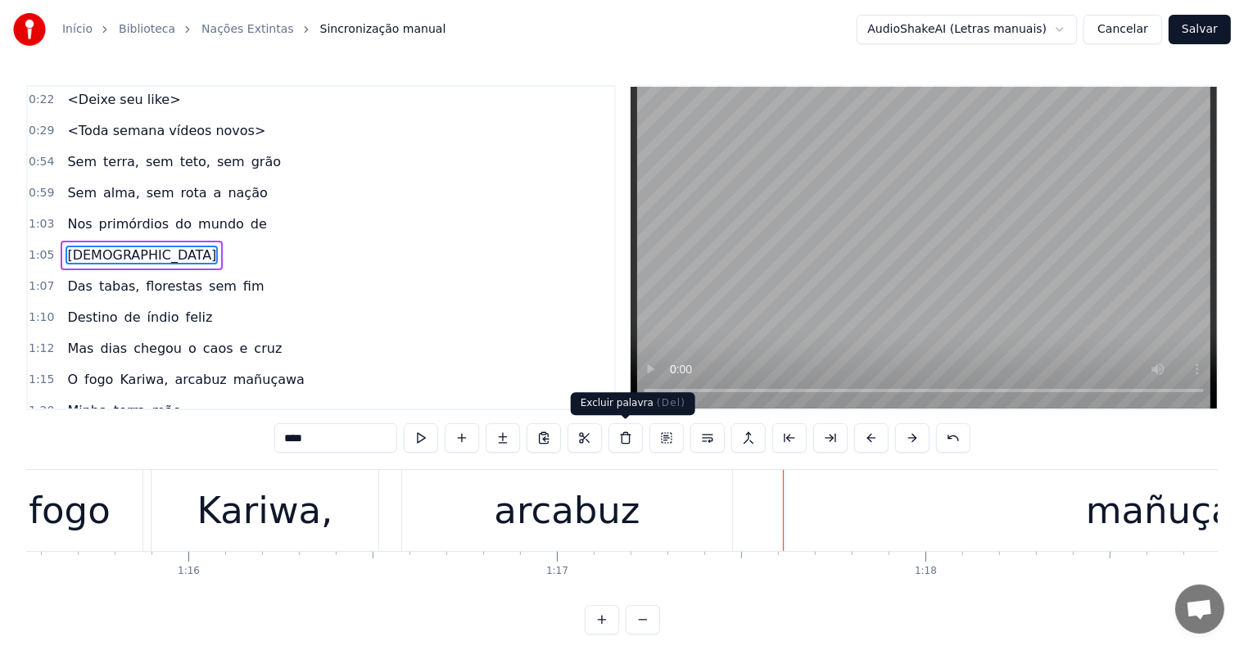
click at [611, 512] on div "arcabuz" at bounding box center [567, 511] width 146 height 56
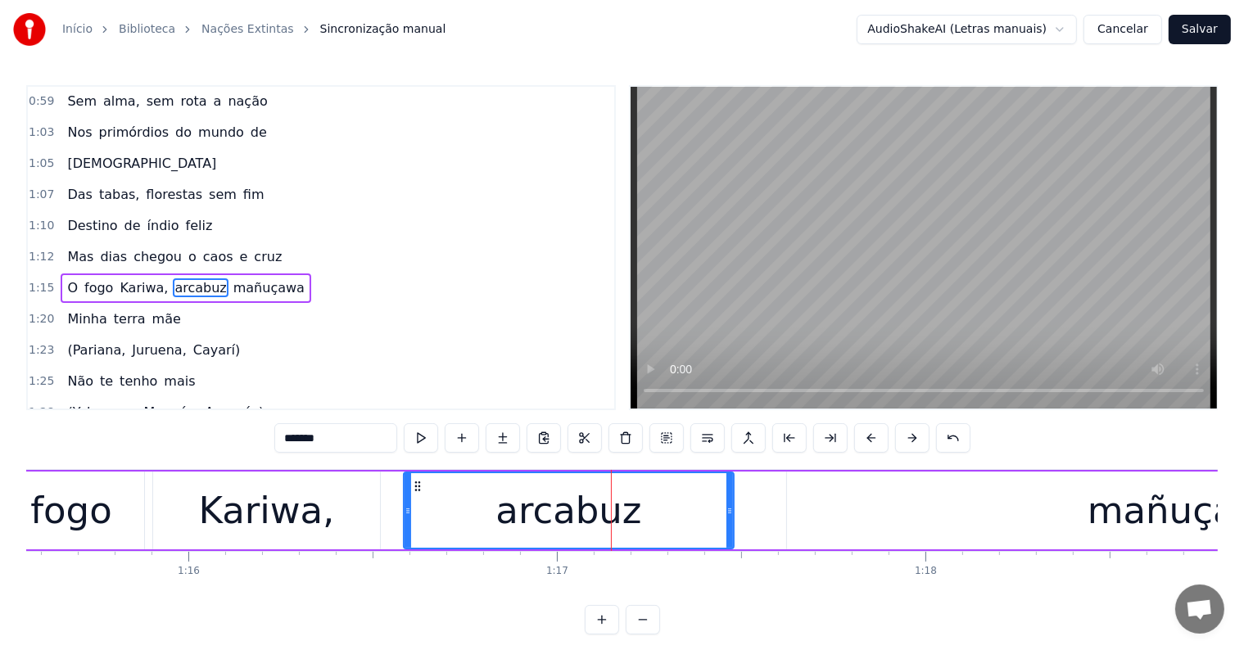
scroll to position [185, 0]
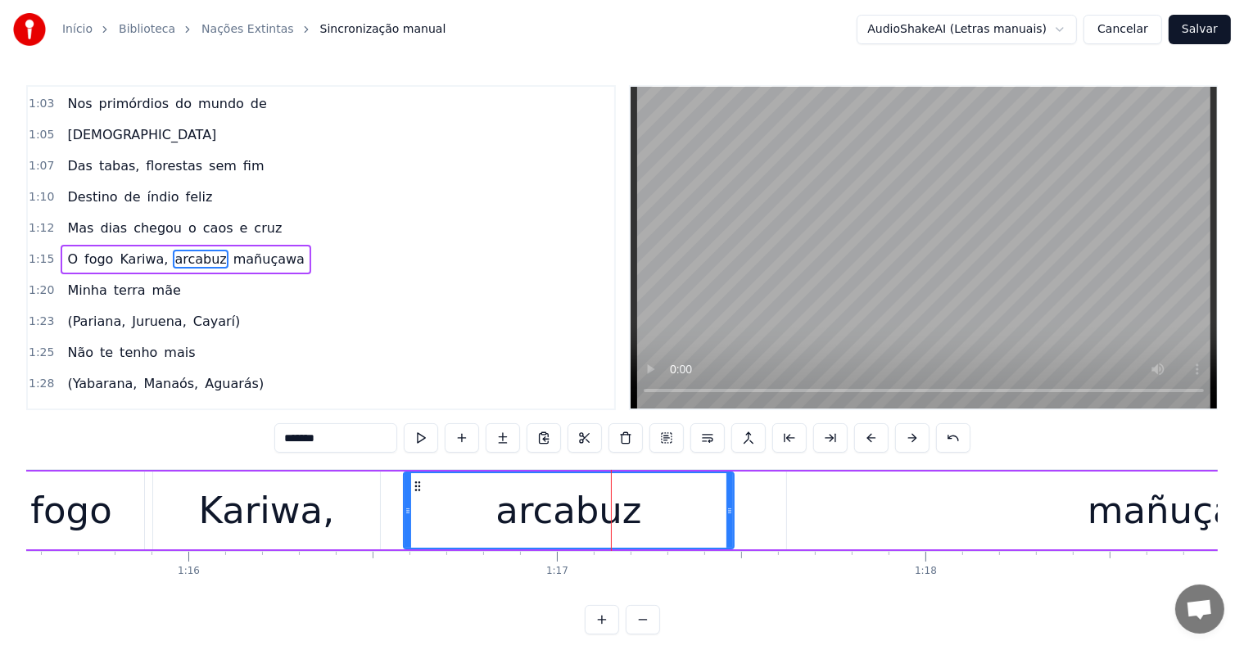
click at [252, 251] on span "mañuçawa" at bounding box center [269, 259] width 75 height 19
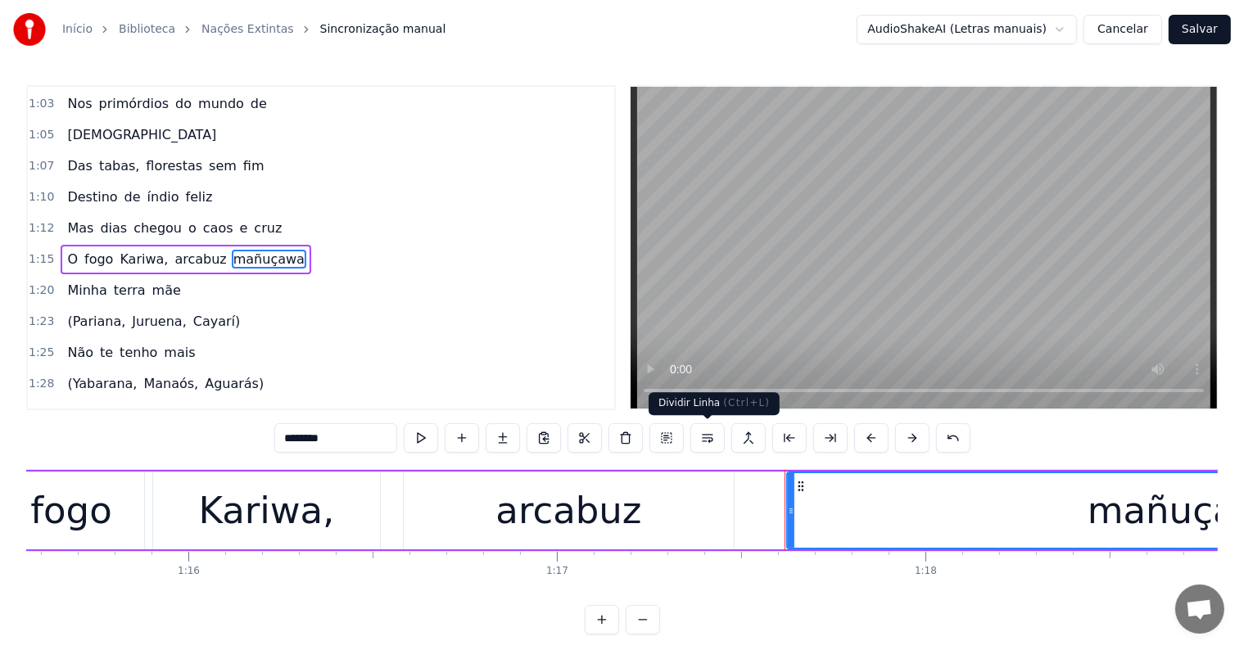
click at [701, 441] on button at bounding box center [707, 437] width 34 height 29
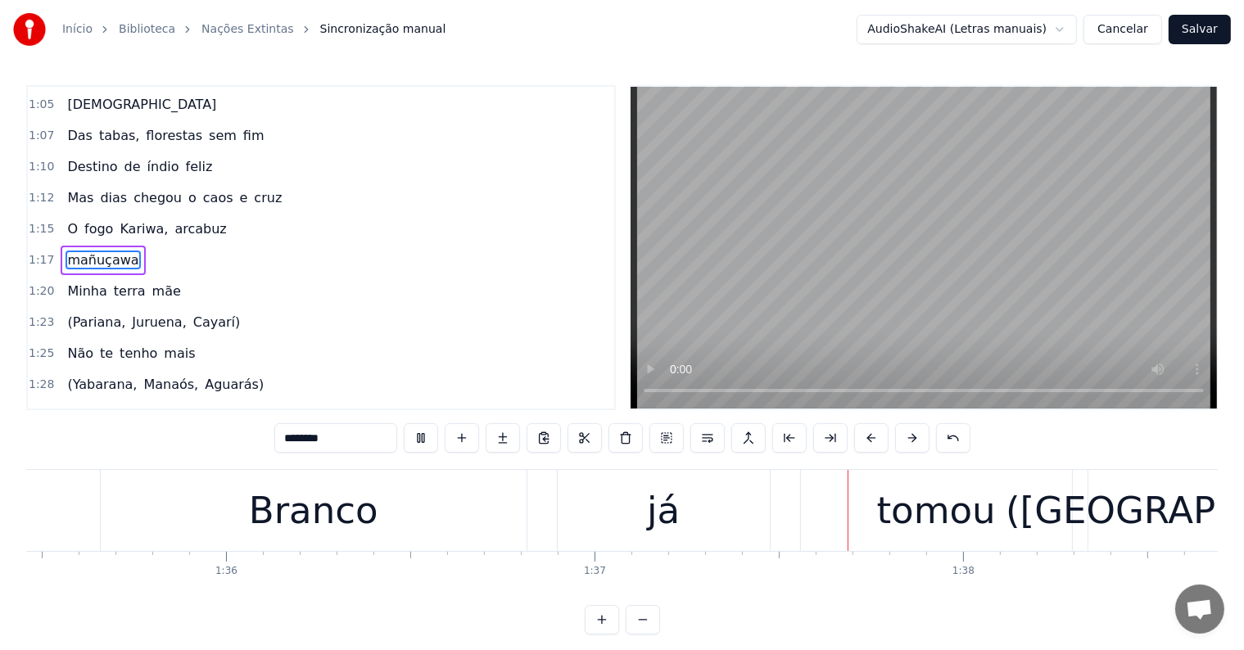
scroll to position [0, 35607]
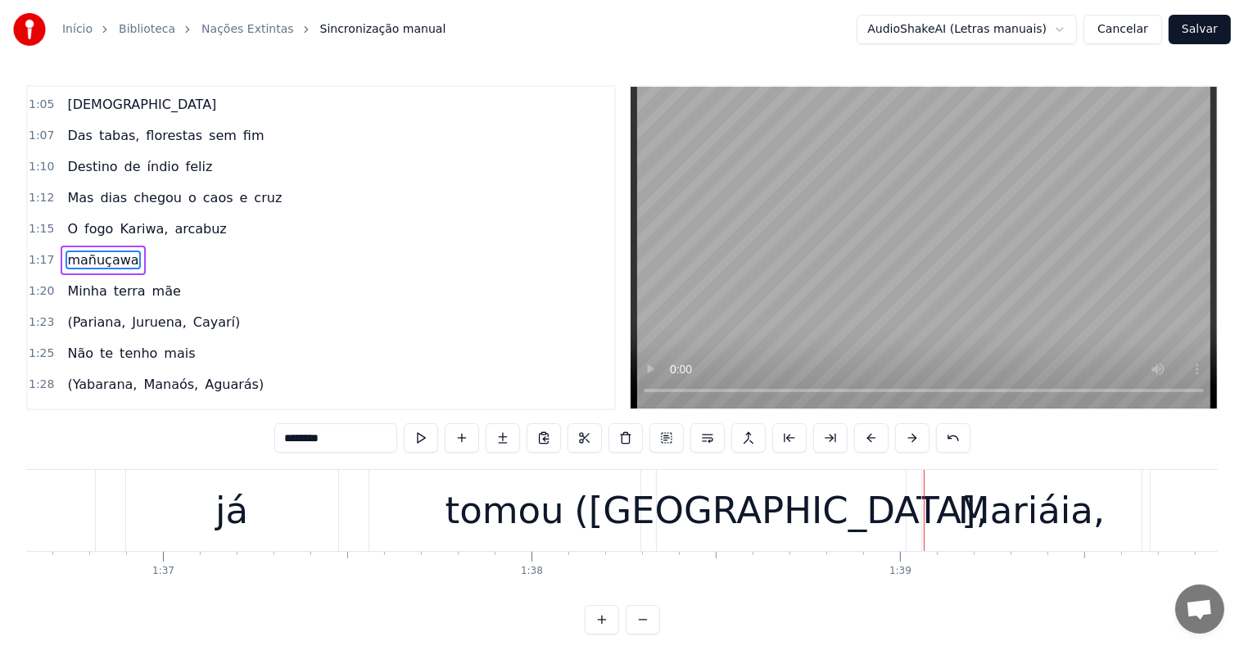
click at [717, 535] on div "([GEOGRAPHIC_DATA]," at bounding box center [781, 511] width 414 height 56
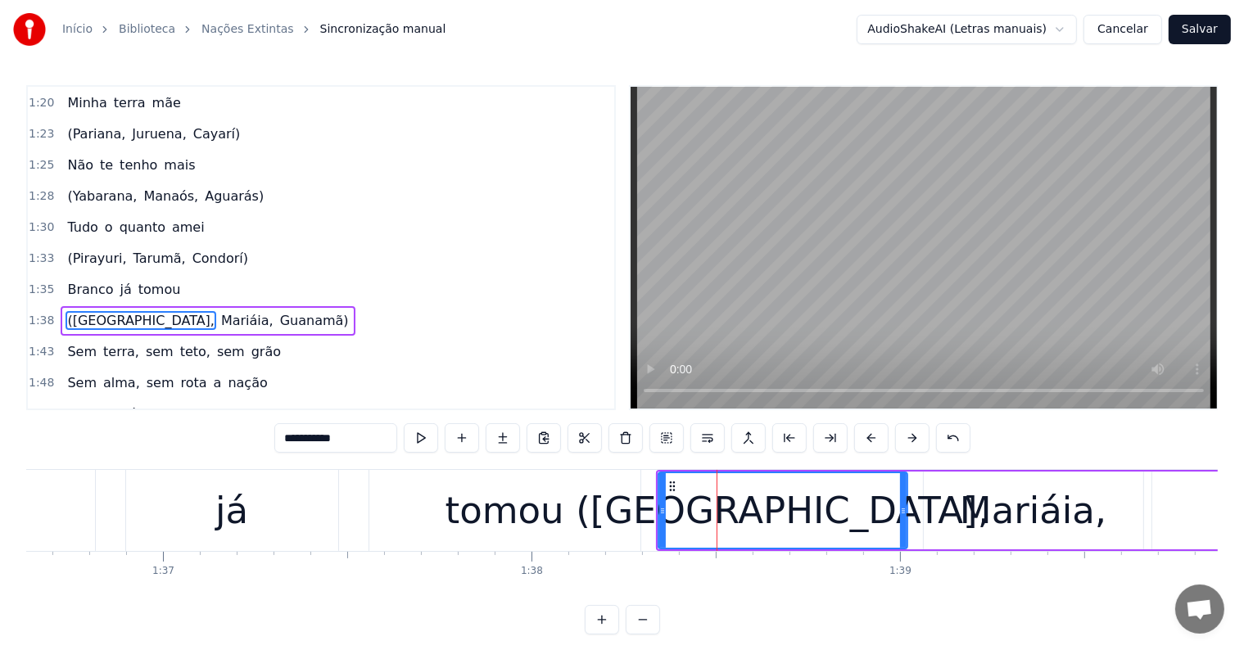
scroll to position [456, 0]
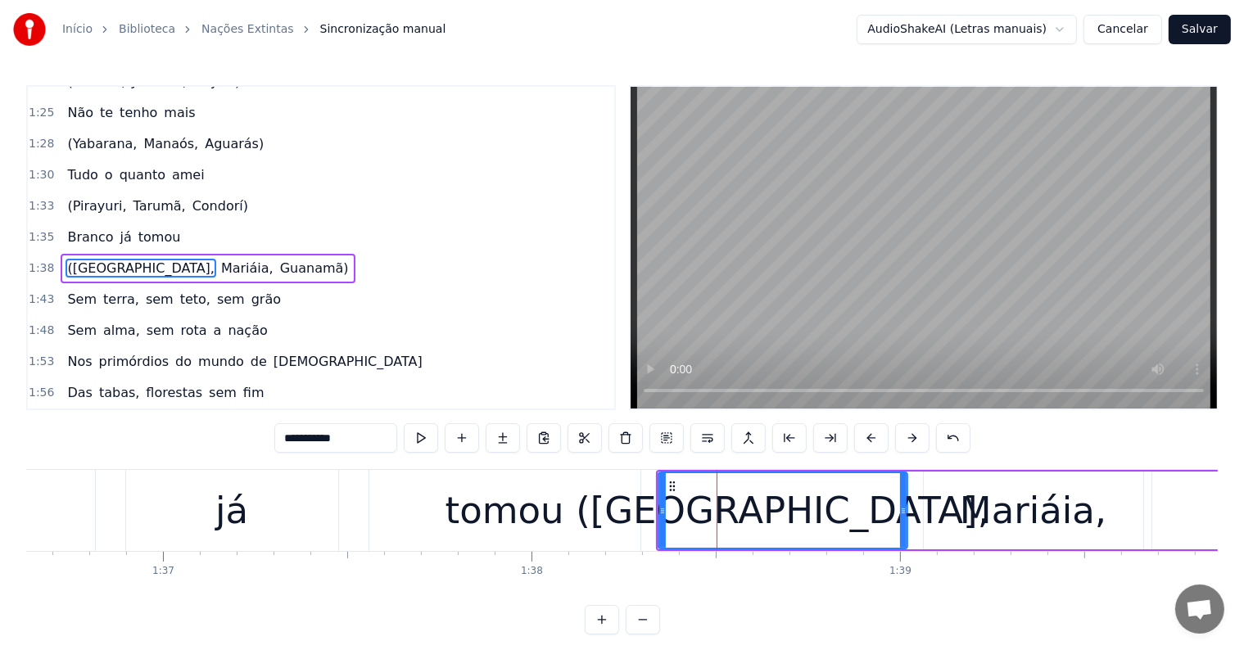
click at [590, 525] on div "tomou" at bounding box center [504, 510] width 271 height 81
type input "*****"
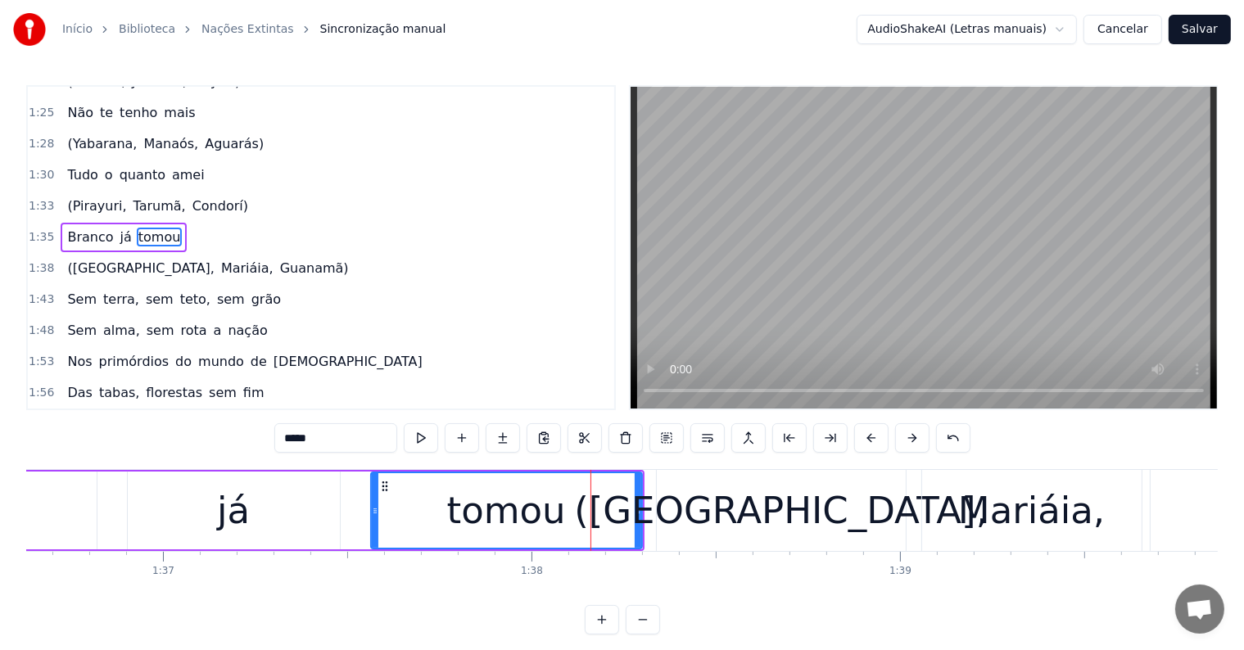
scroll to position [426, 0]
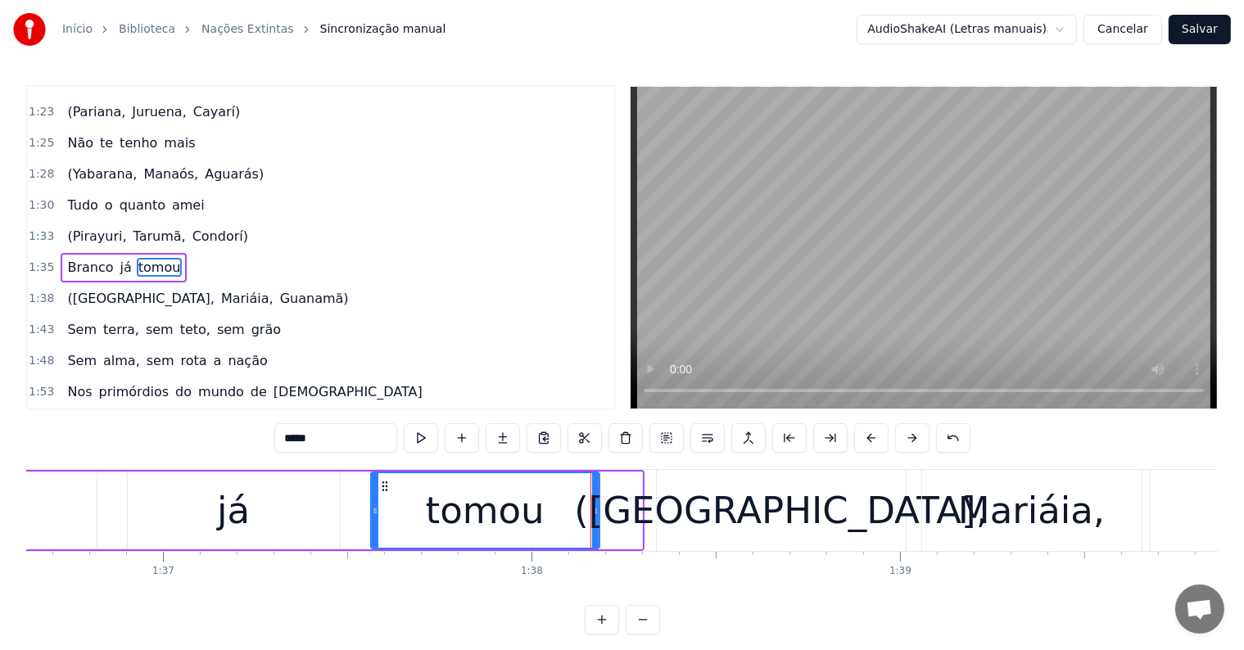
drag, startPoint x: 640, startPoint y: 510, endPoint x: 598, endPoint y: 518, distance: 43.2
click at [598, 518] on div at bounding box center [595, 510] width 7 height 75
click at [597, 511] on div at bounding box center [597, 510] width 1 height 81
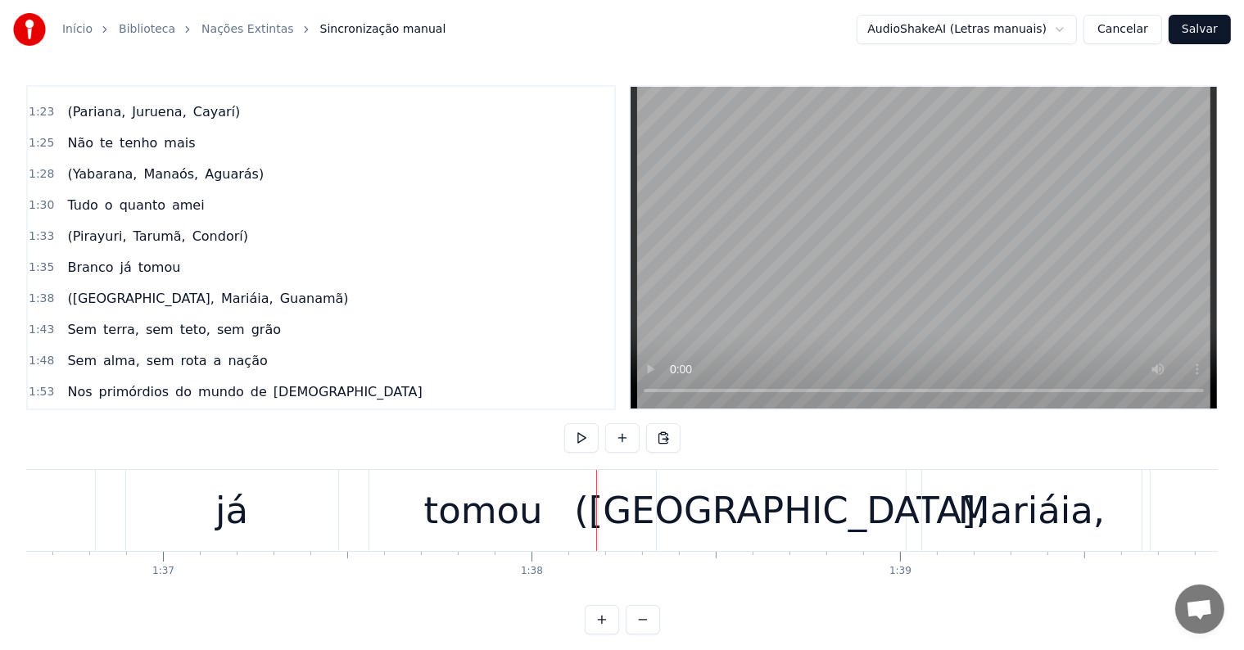
click at [530, 514] on div "tomou" at bounding box center [483, 511] width 119 height 56
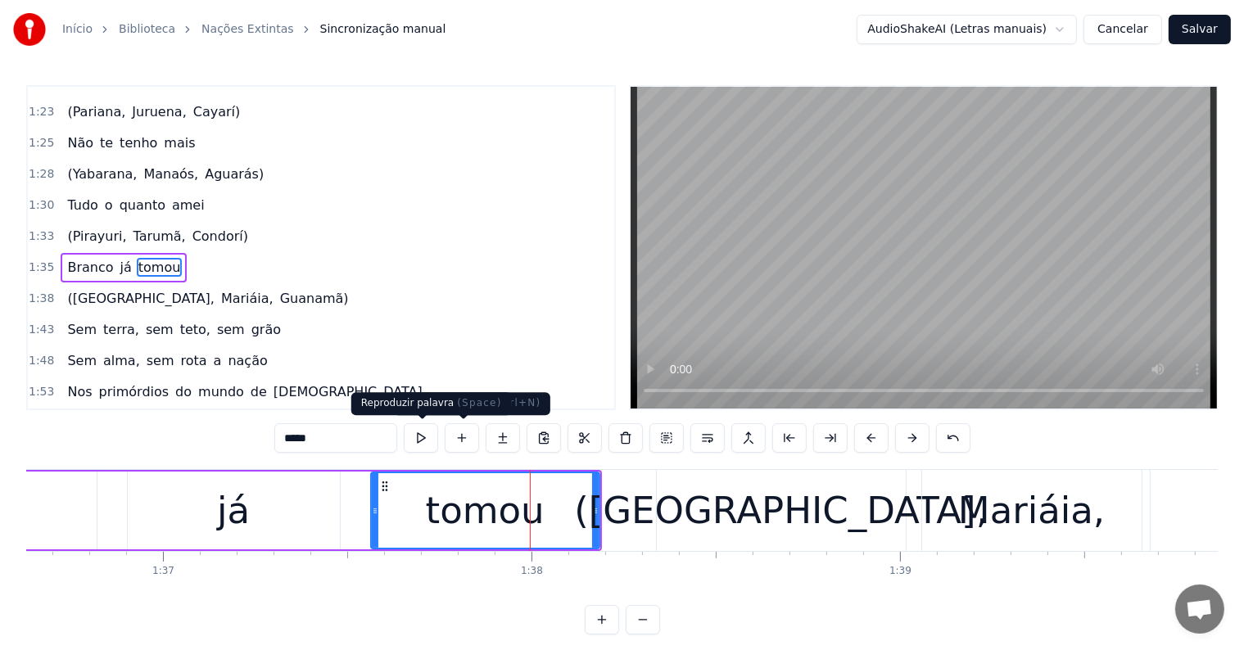
click at [429, 438] on button at bounding box center [421, 437] width 34 height 29
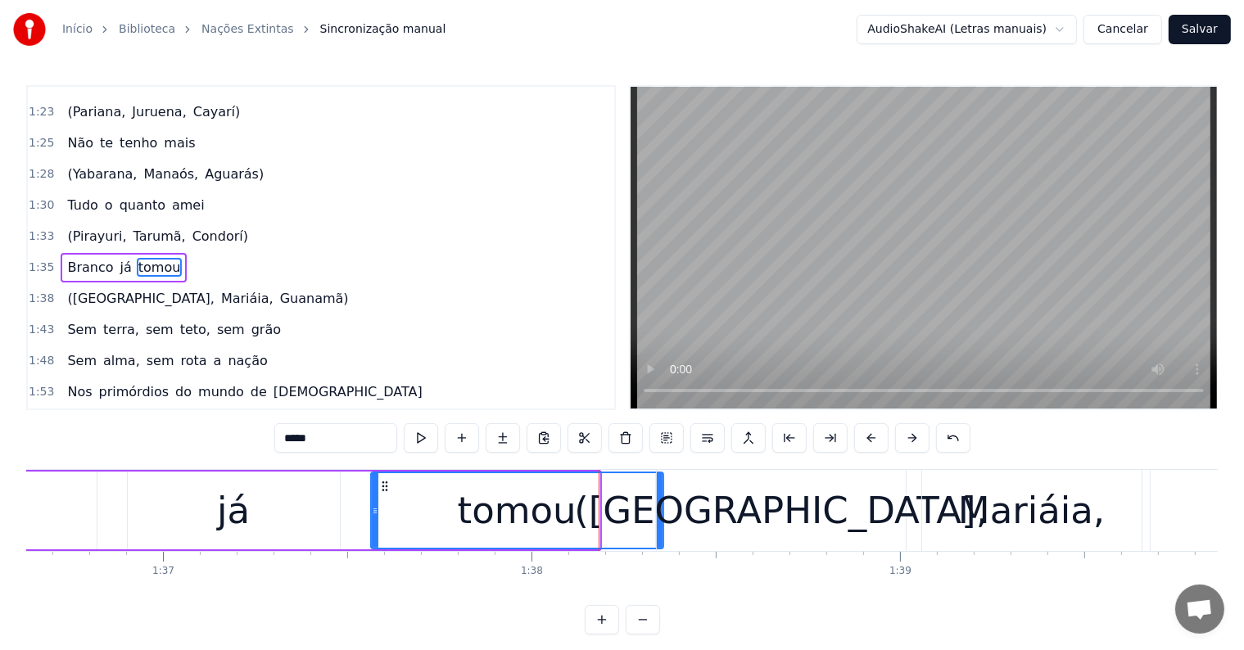
drag, startPoint x: 594, startPoint y: 509, endPoint x: 658, endPoint y: 513, distance: 64.0
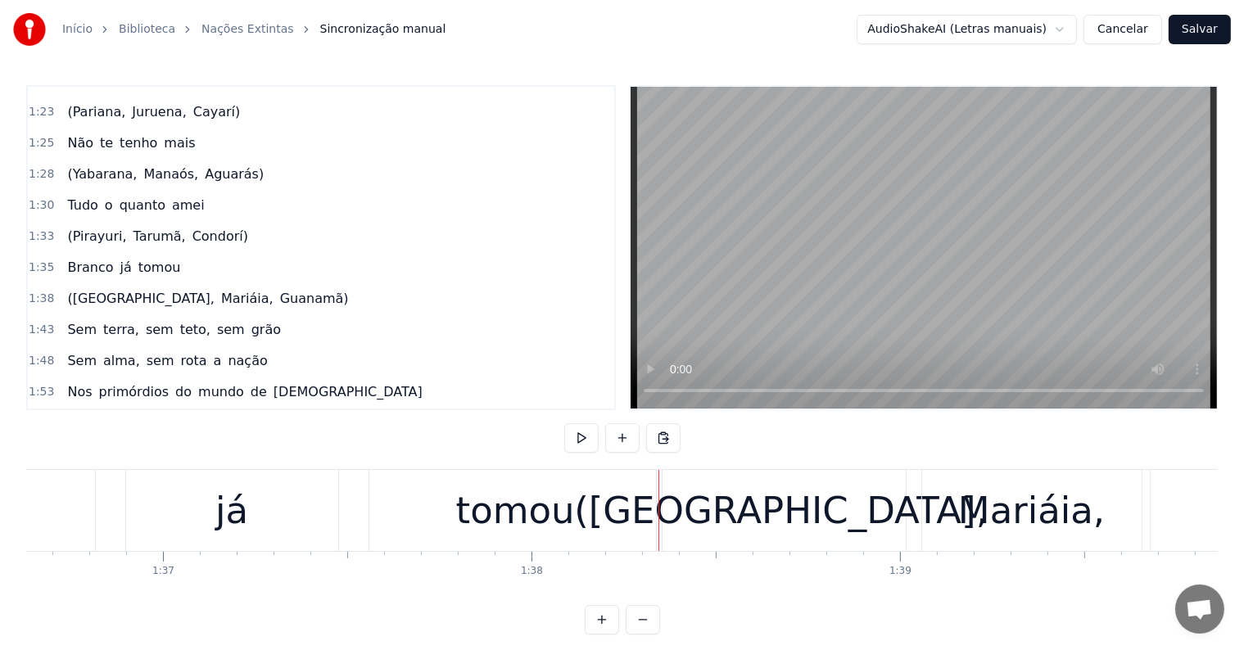
click at [551, 539] on div "tomou" at bounding box center [515, 510] width 292 height 81
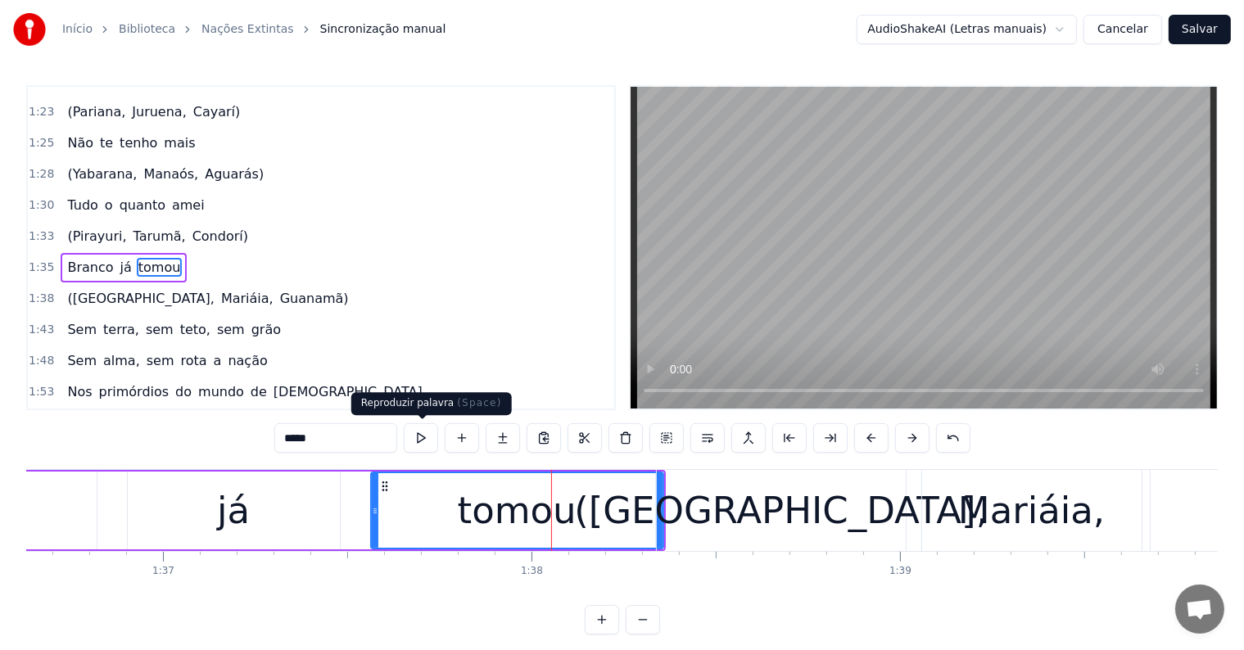
click at [426, 436] on button at bounding box center [421, 437] width 34 height 29
click at [773, 518] on div "([GEOGRAPHIC_DATA]," at bounding box center [781, 511] width 414 height 56
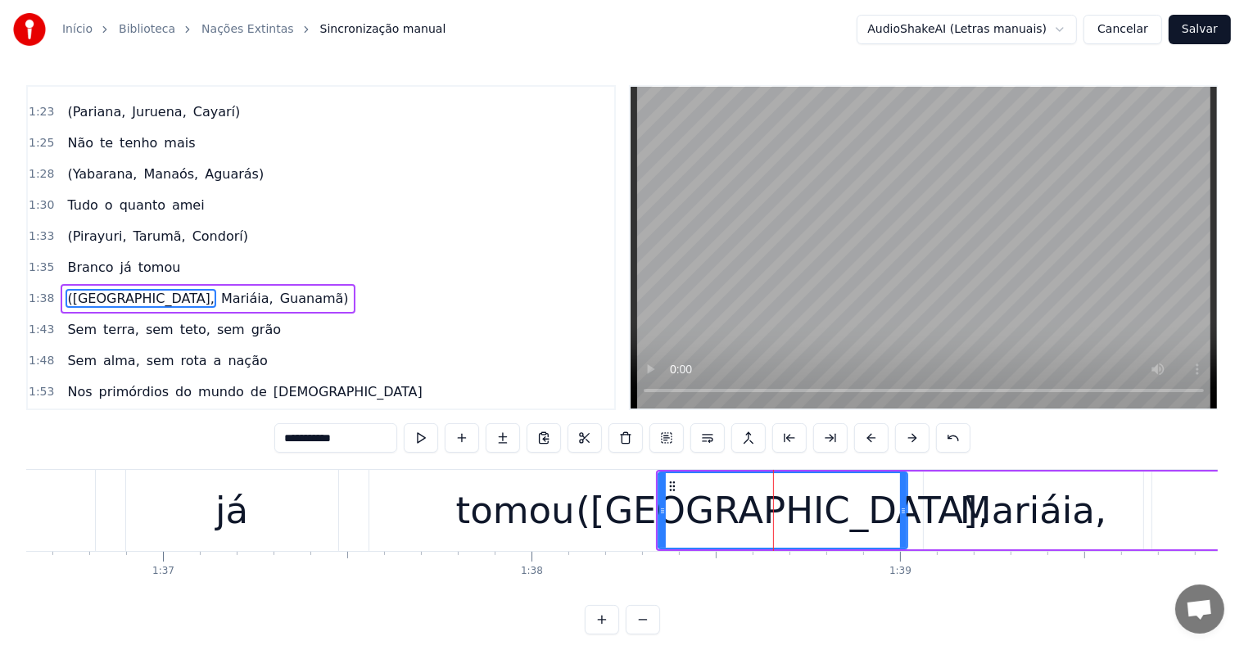
scroll to position [456, 0]
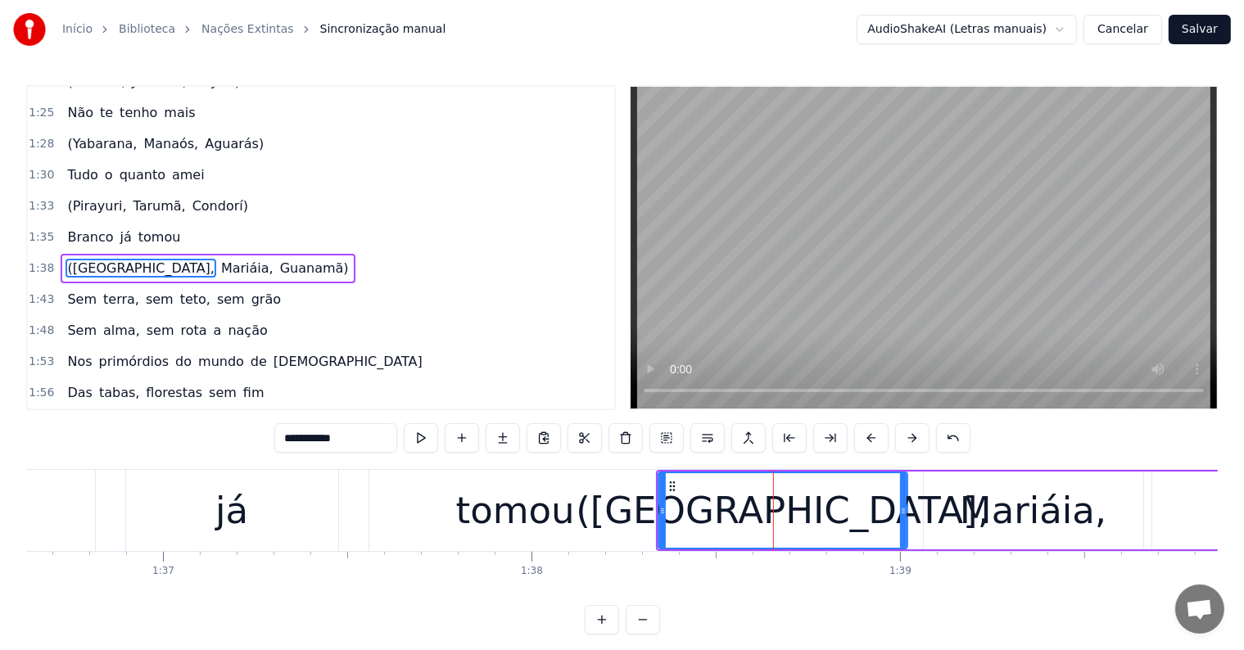
click at [278, 259] on span "Guanamã)" at bounding box center [314, 268] width 72 height 19
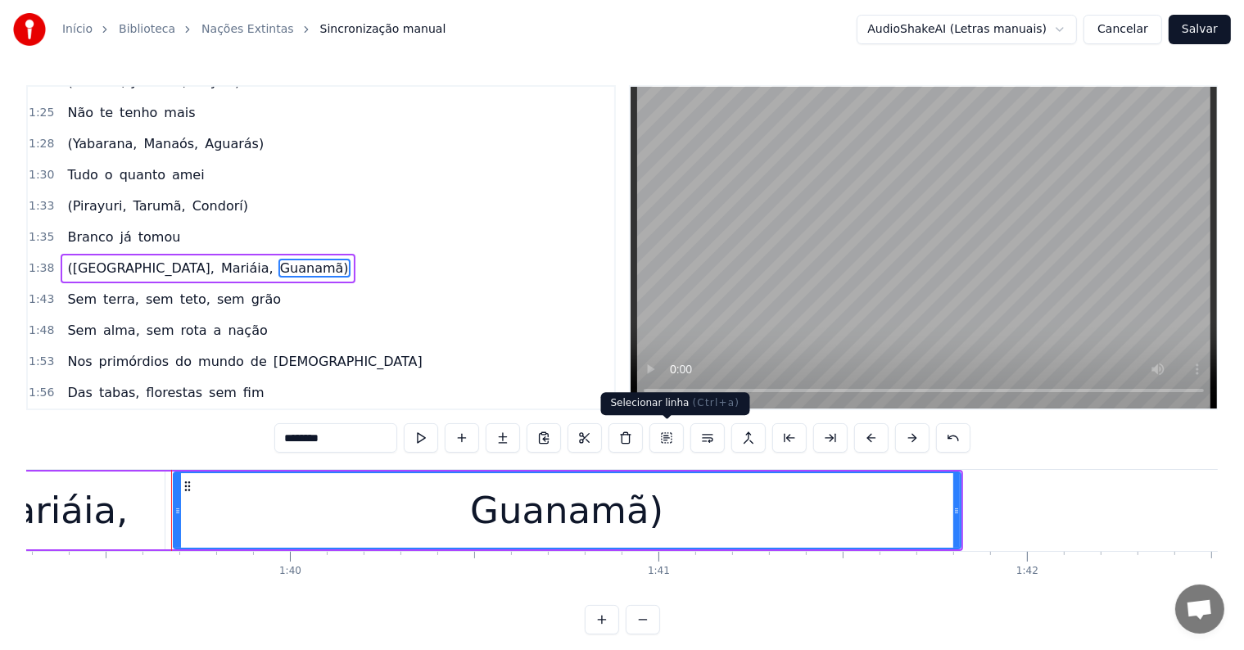
scroll to position [0, 36647]
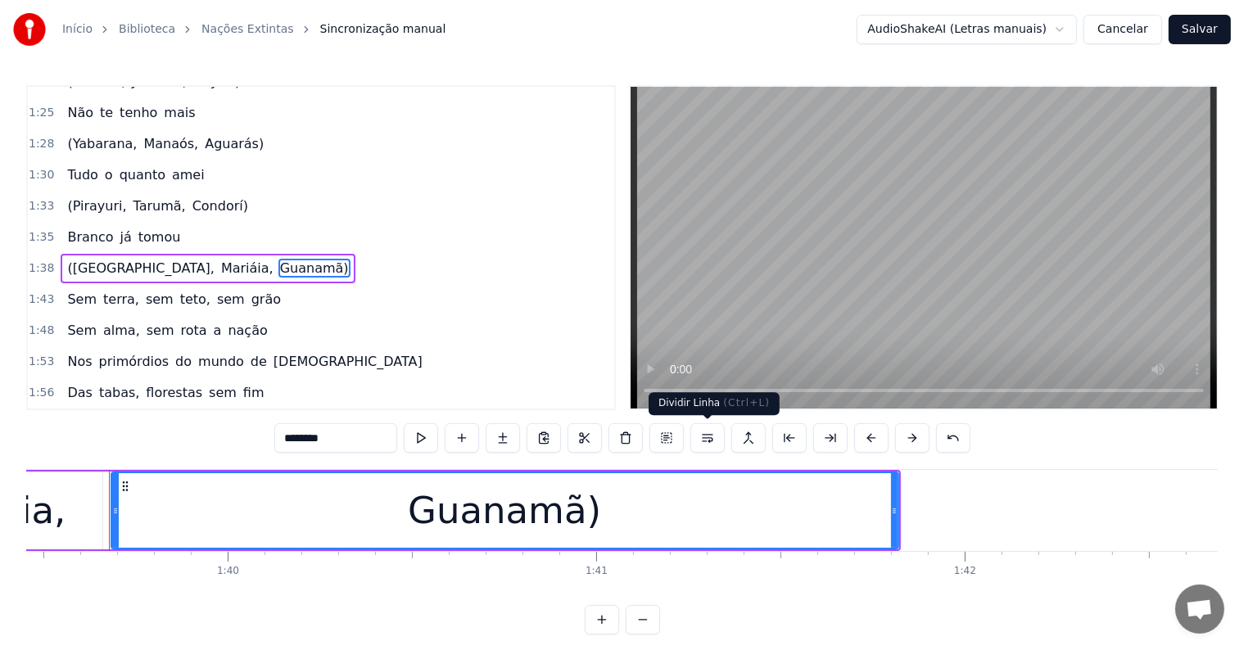
click at [707, 439] on button at bounding box center [707, 437] width 34 height 29
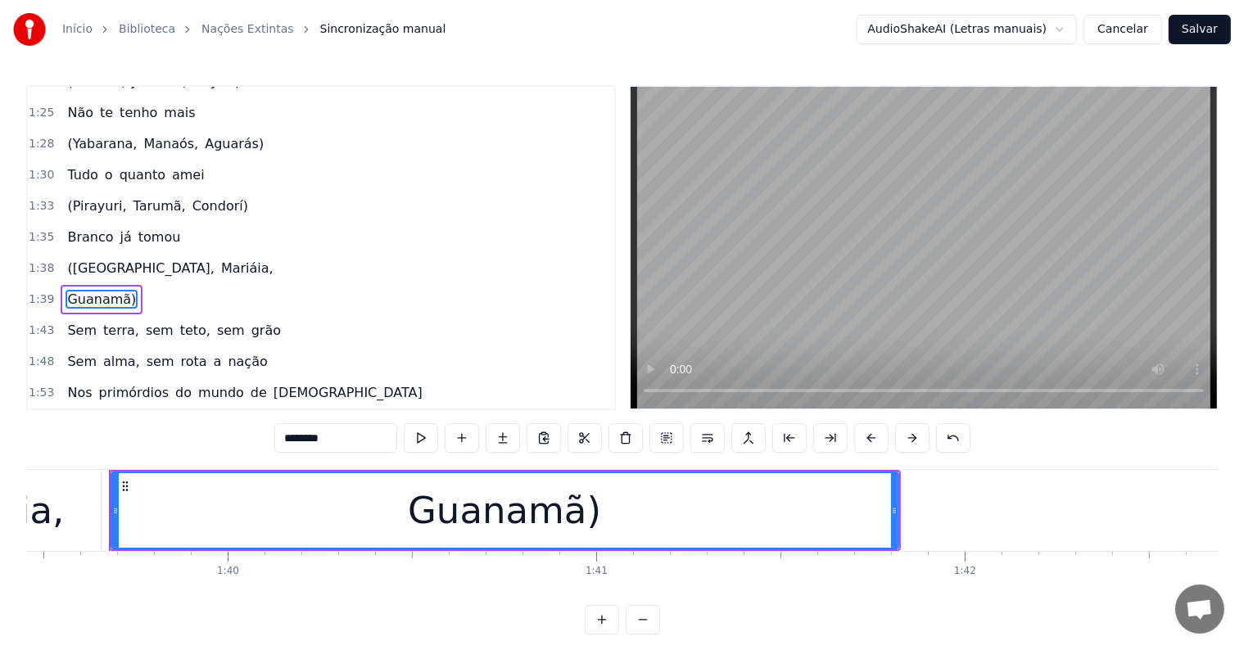
scroll to position [486, 0]
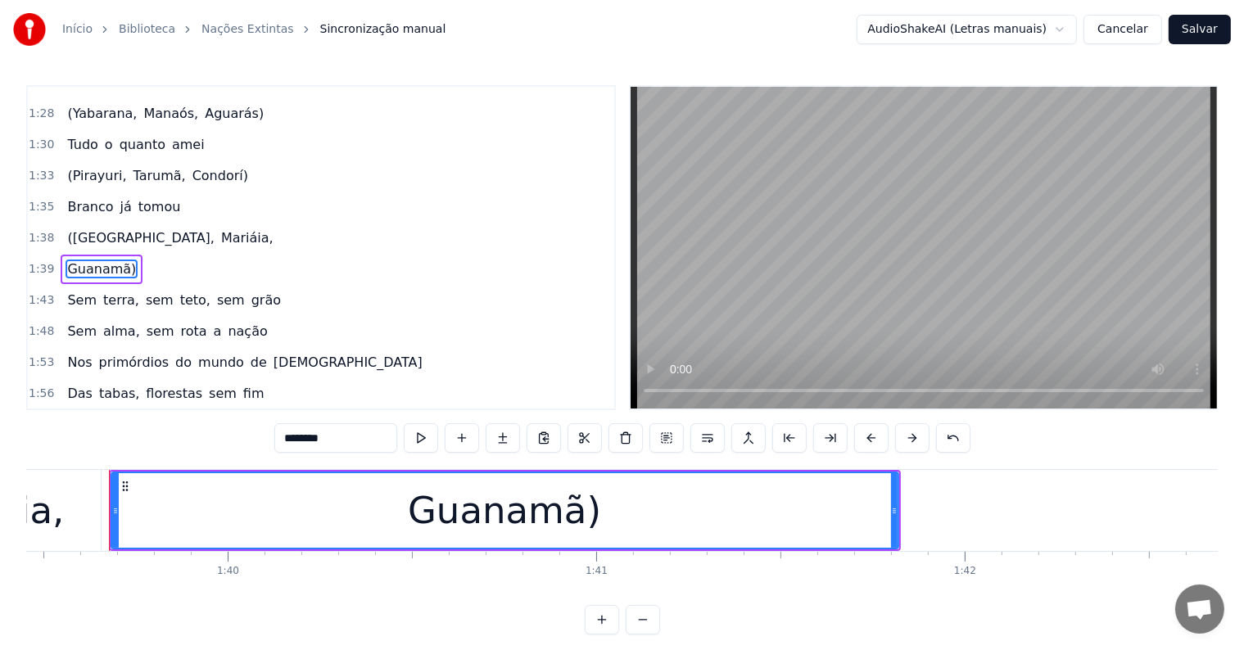
click at [76, 197] on span "Branco" at bounding box center [90, 206] width 49 height 19
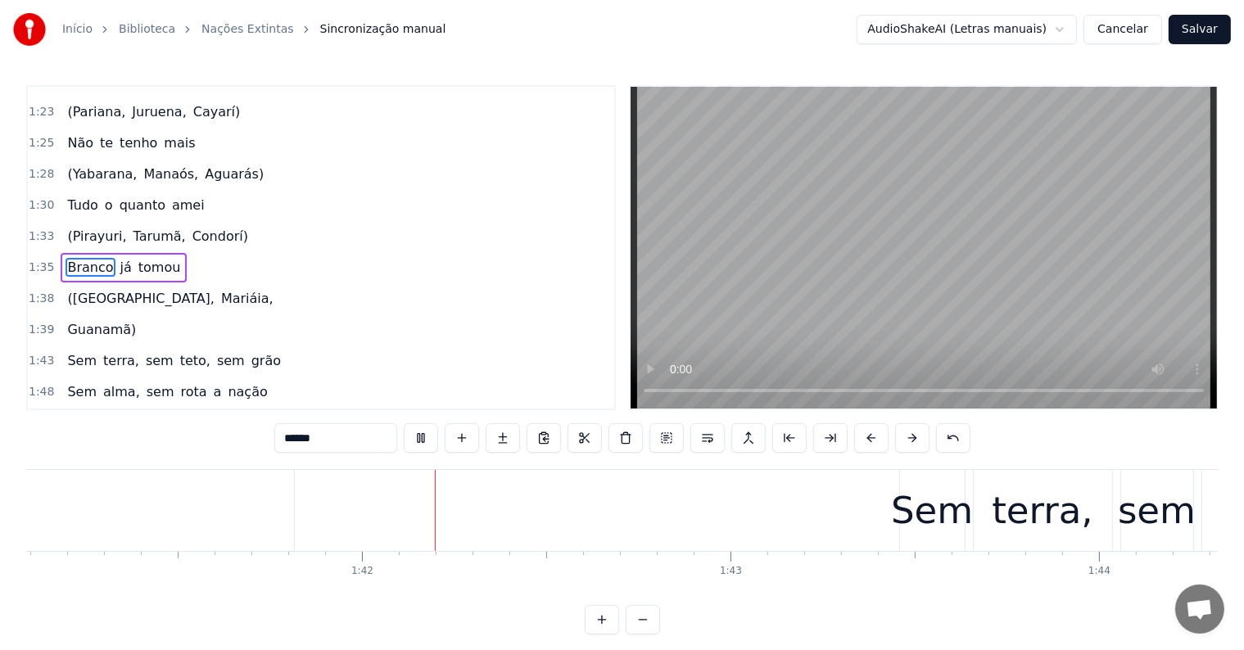
scroll to position [0, 37355]
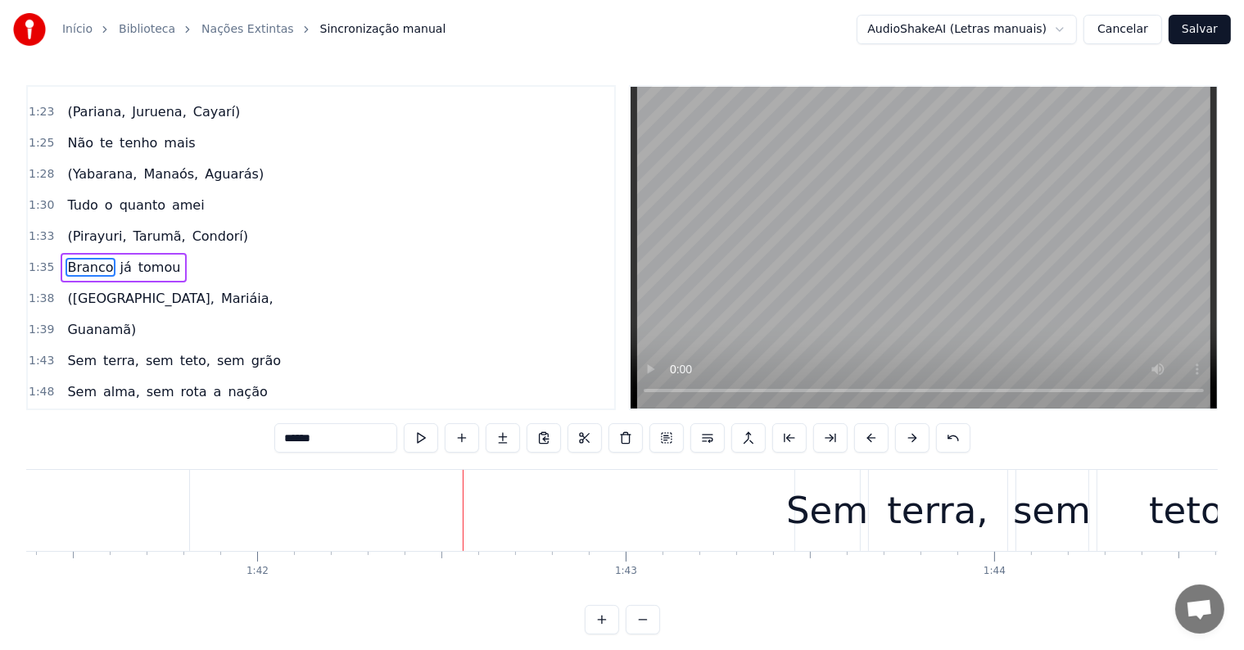
type input "********"
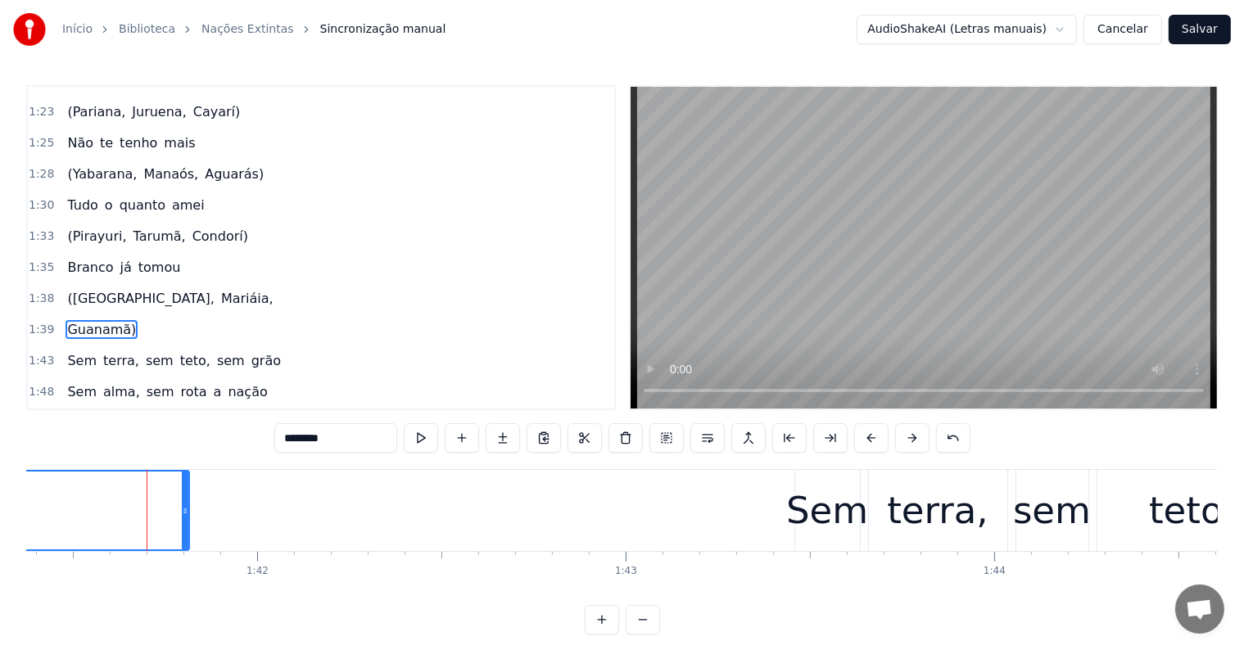
scroll to position [486, 0]
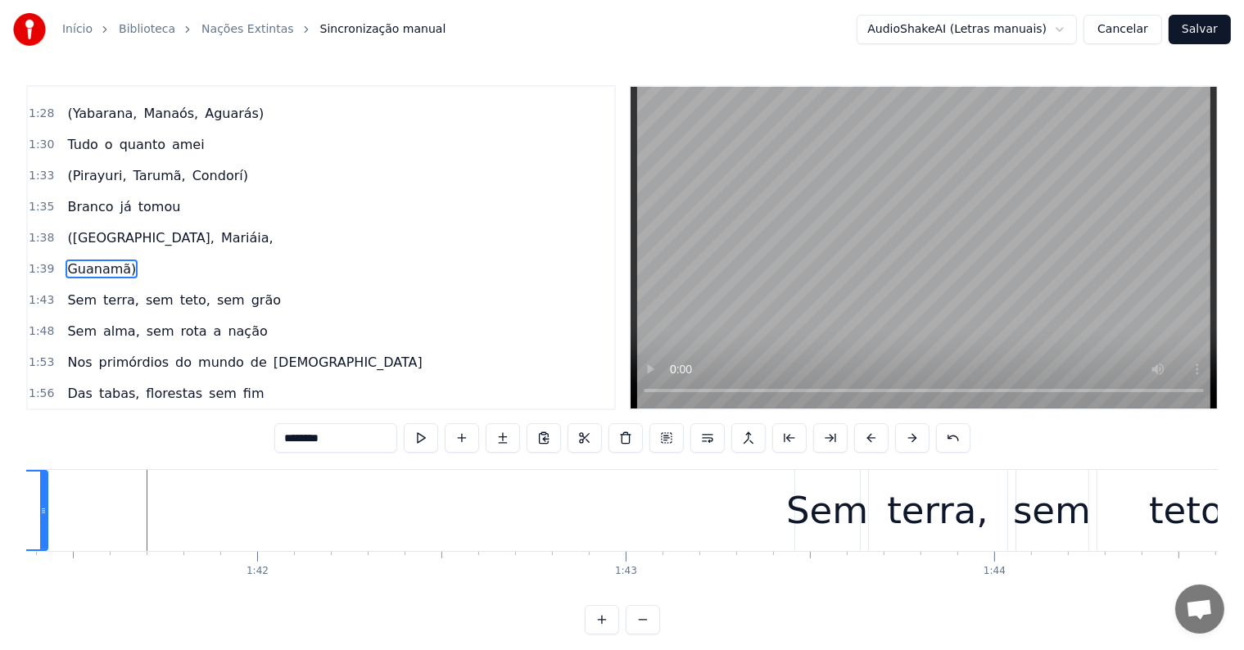
drag, startPoint x: 182, startPoint y: 510, endPoint x: 40, endPoint y: 513, distance: 141.7
click at [40, 513] on icon at bounding box center [43, 510] width 7 height 13
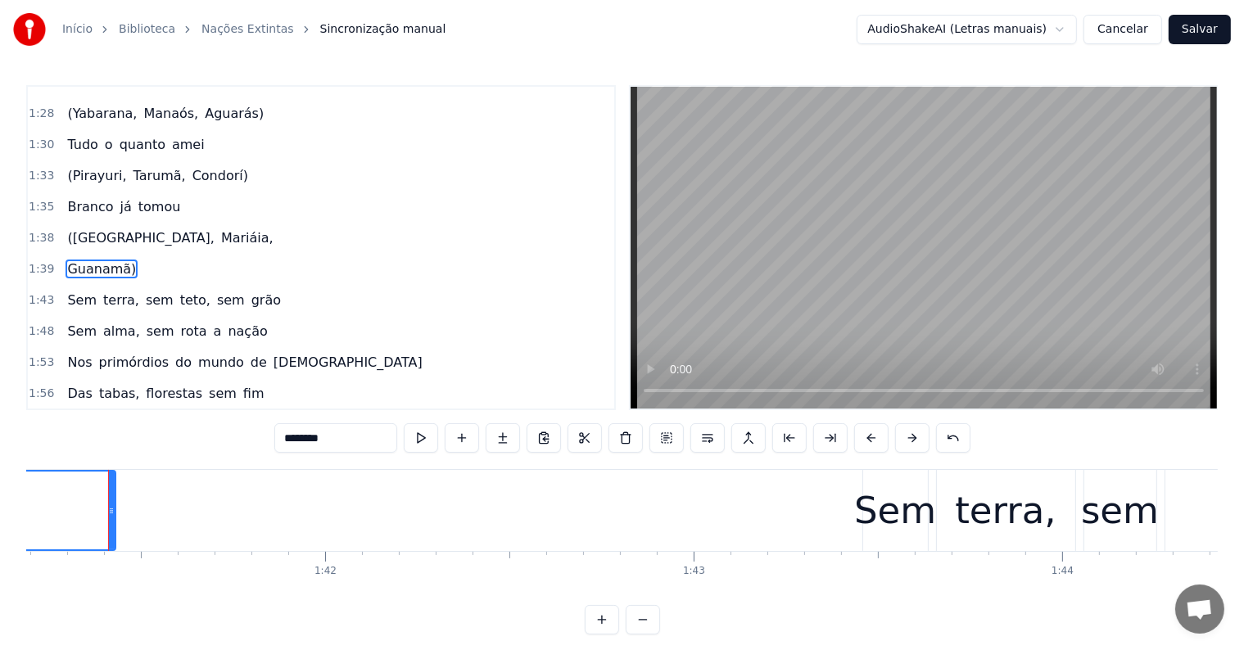
scroll to position [0, 36244]
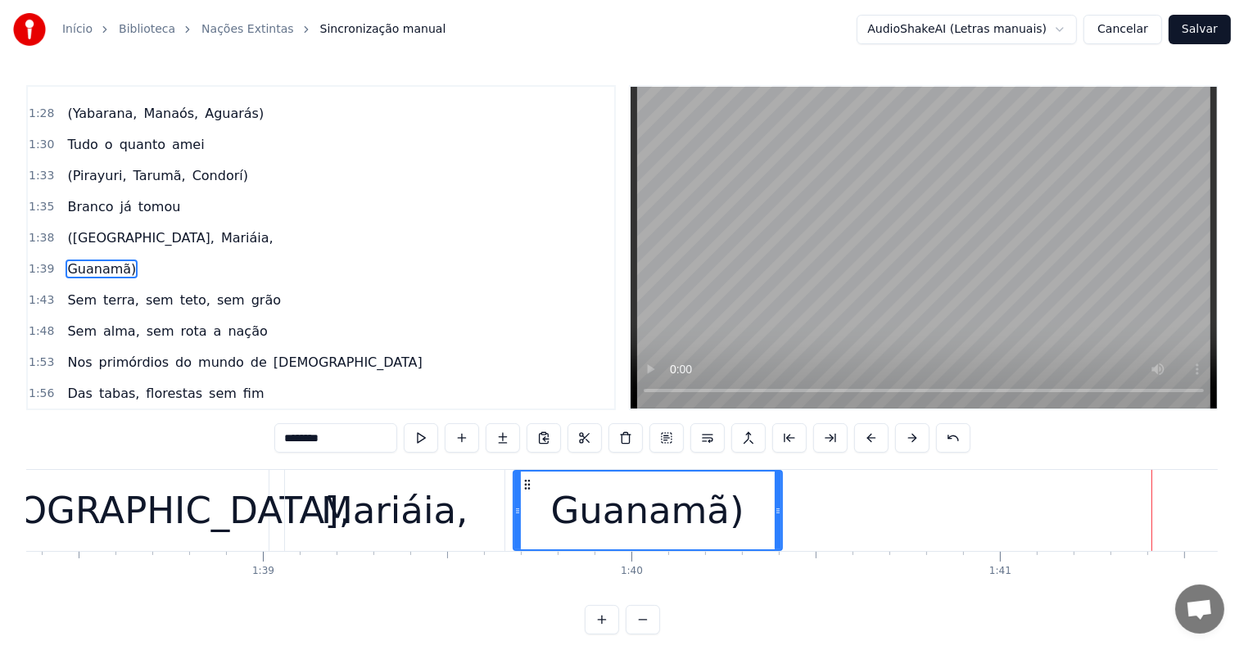
drag, startPoint x: 1154, startPoint y: 508, endPoint x: 777, endPoint y: 504, distance: 376.7
click at [777, 504] on icon at bounding box center [778, 510] width 7 height 13
click at [426, 432] on button at bounding box center [421, 437] width 34 height 29
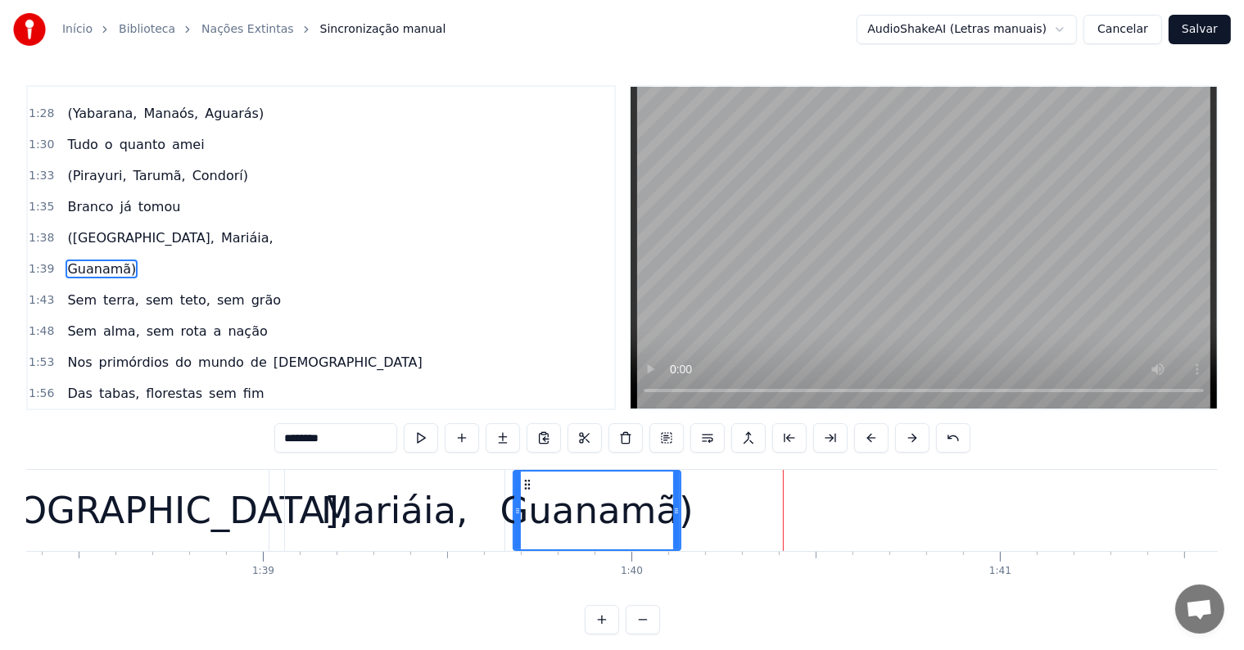
drag, startPoint x: 779, startPoint y: 514, endPoint x: 677, endPoint y: 509, distance: 101.7
click at [677, 509] on icon at bounding box center [676, 510] width 7 height 13
click at [423, 441] on button at bounding box center [421, 437] width 34 height 29
click at [509, 507] on icon at bounding box center [512, 510] width 7 height 13
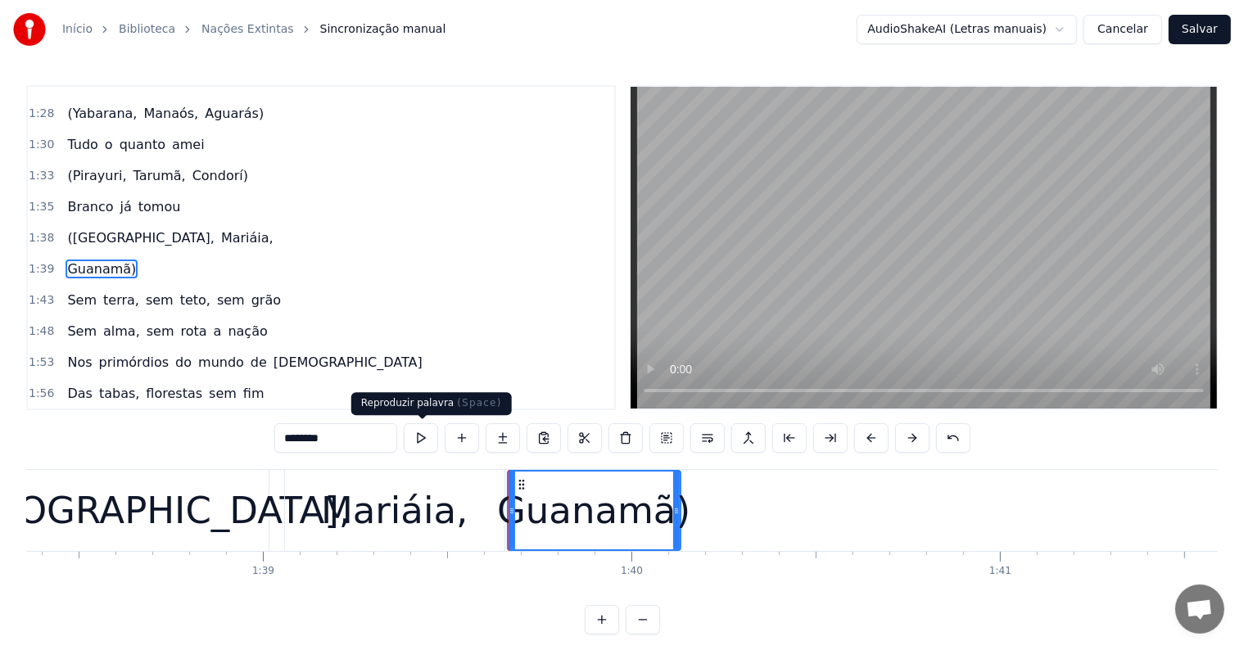
click at [421, 443] on button at bounding box center [421, 437] width 34 height 29
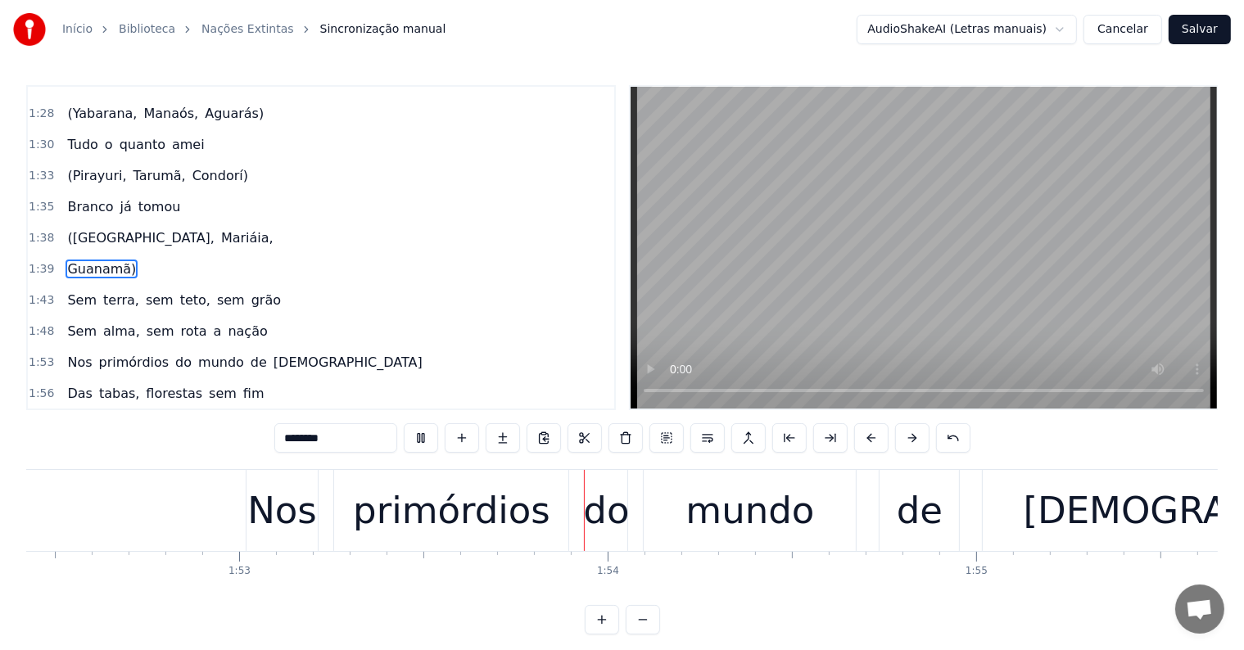
scroll to position [0, 41680]
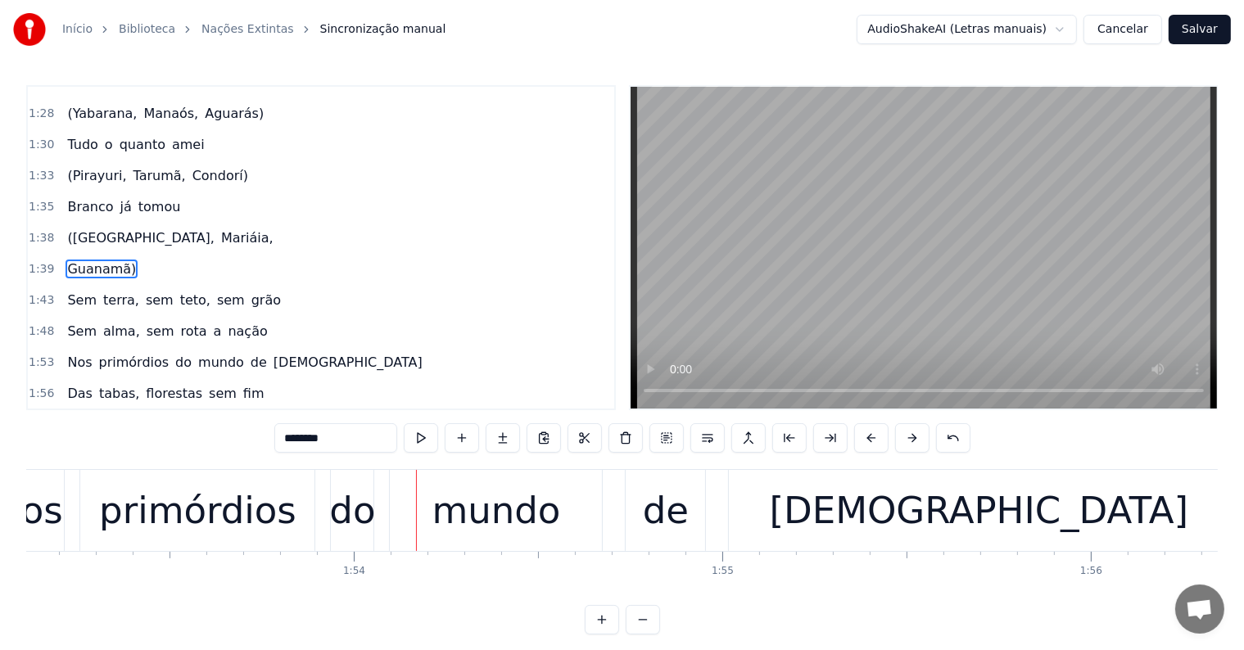
click at [619, 523] on div "Nos primórdios do mundo de [DEMOGRAPHIC_DATA]" at bounding box center [612, 510] width 1241 height 81
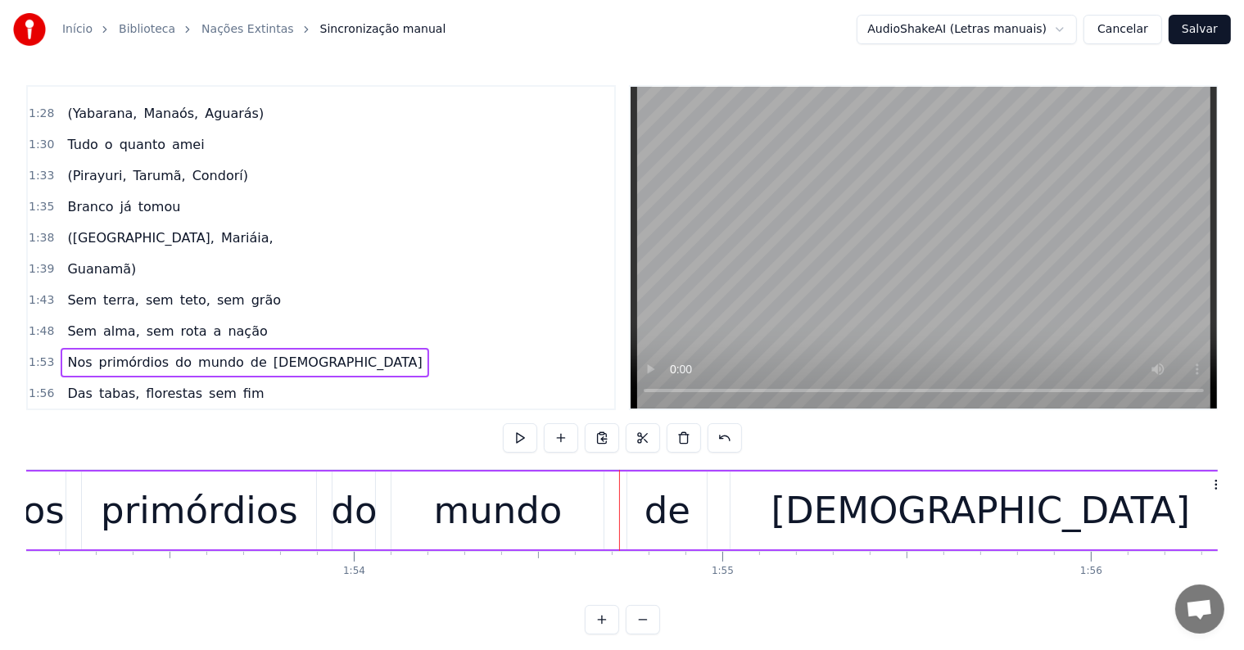
click at [272, 353] on span "[DEMOGRAPHIC_DATA]" at bounding box center [348, 362] width 152 height 19
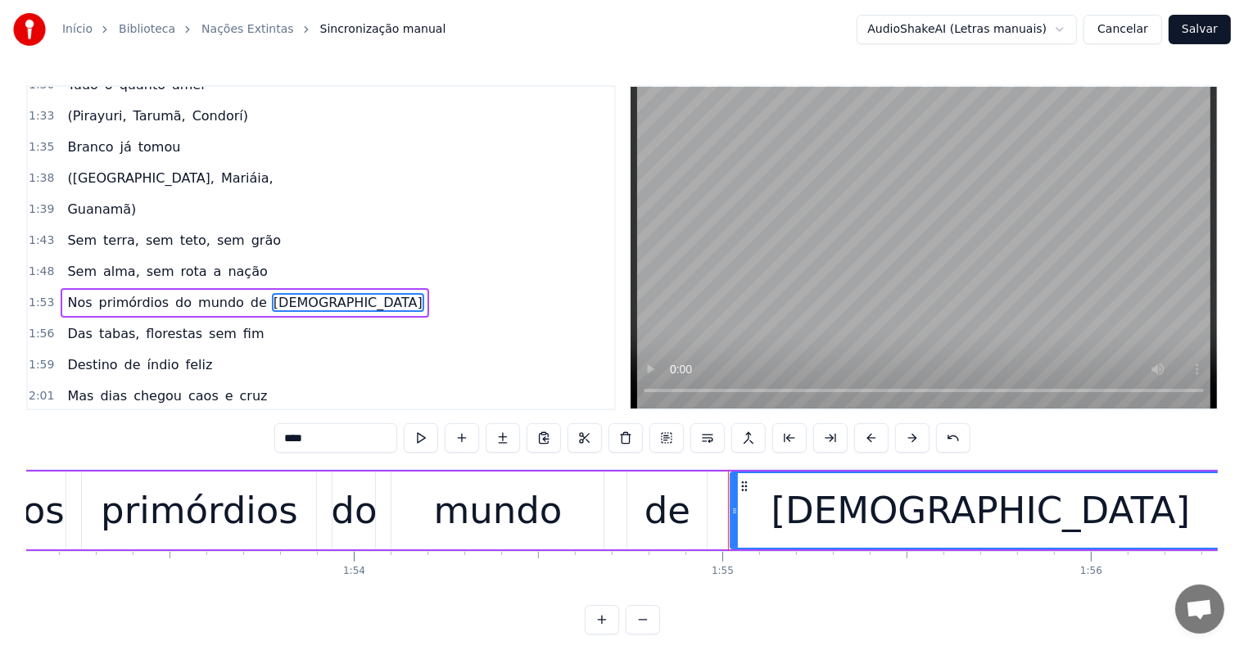
scroll to position [576, 0]
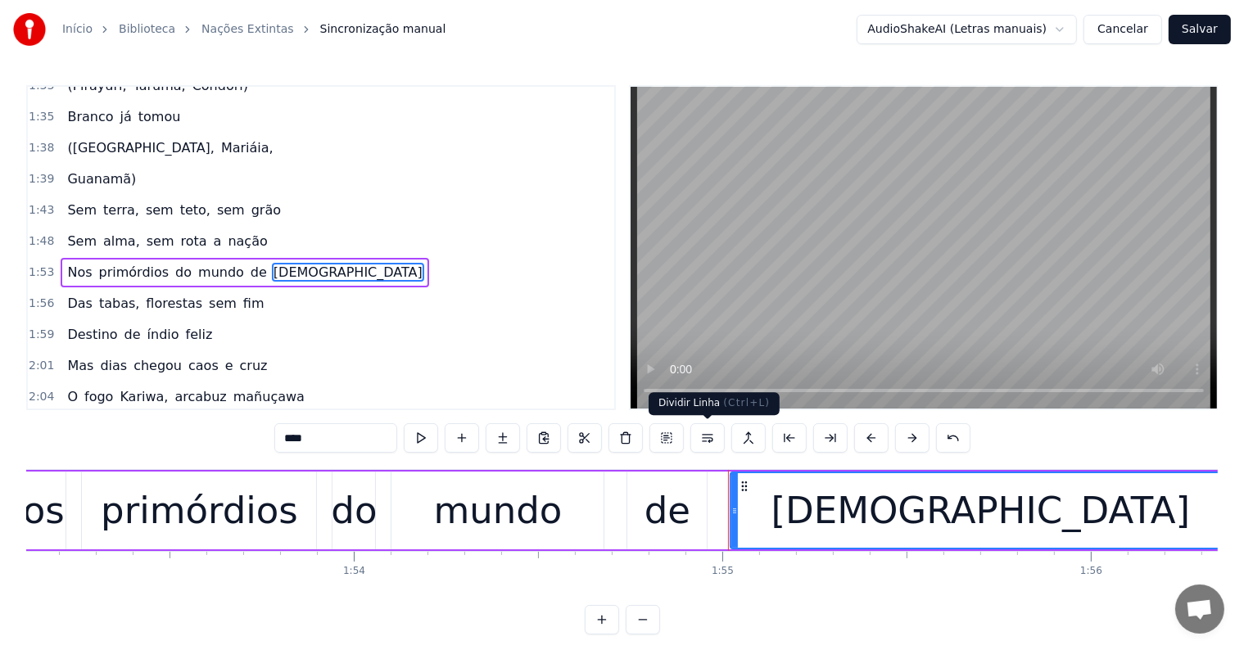
click at [704, 432] on button at bounding box center [707, 437] width 34 height 29
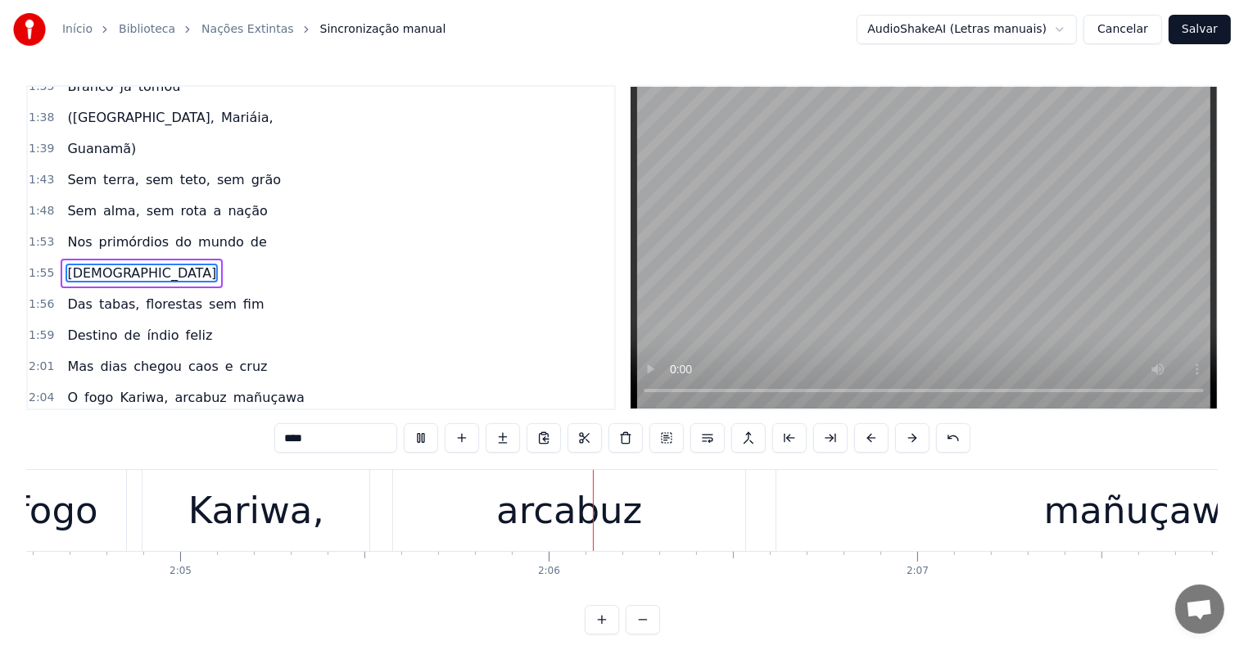
scroll to position [0, 46117]
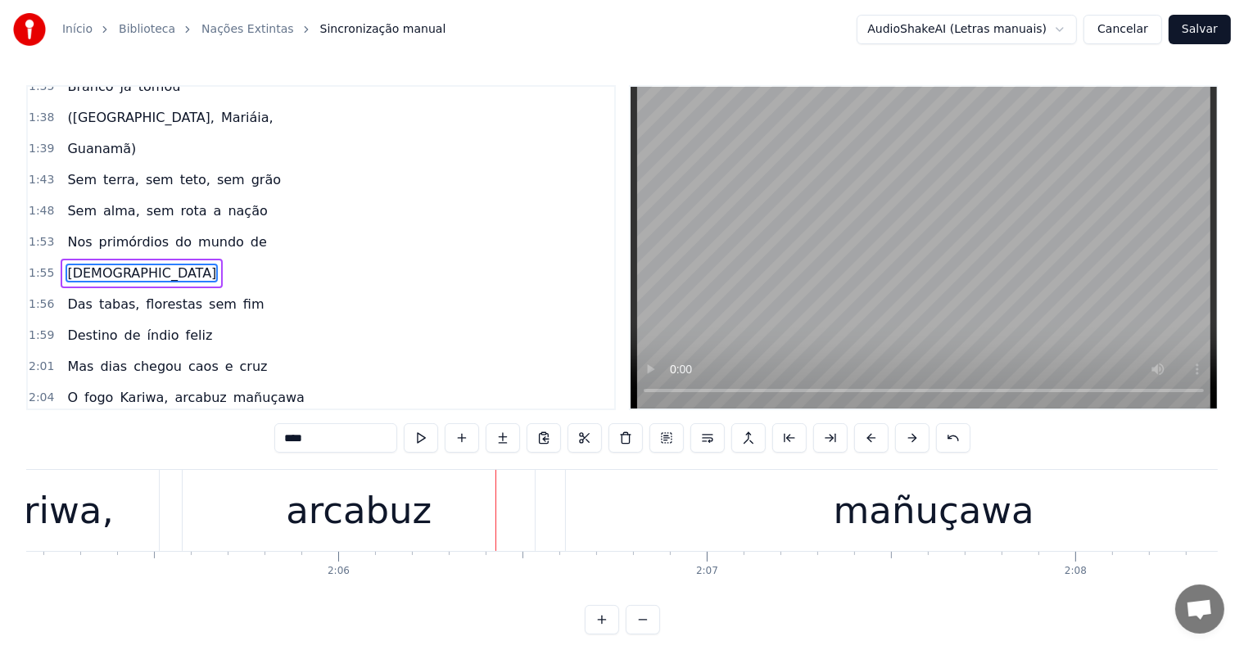
click at [871, 523] on div "mañuçawa" at bounding box center [934, 511] width 201 height 56
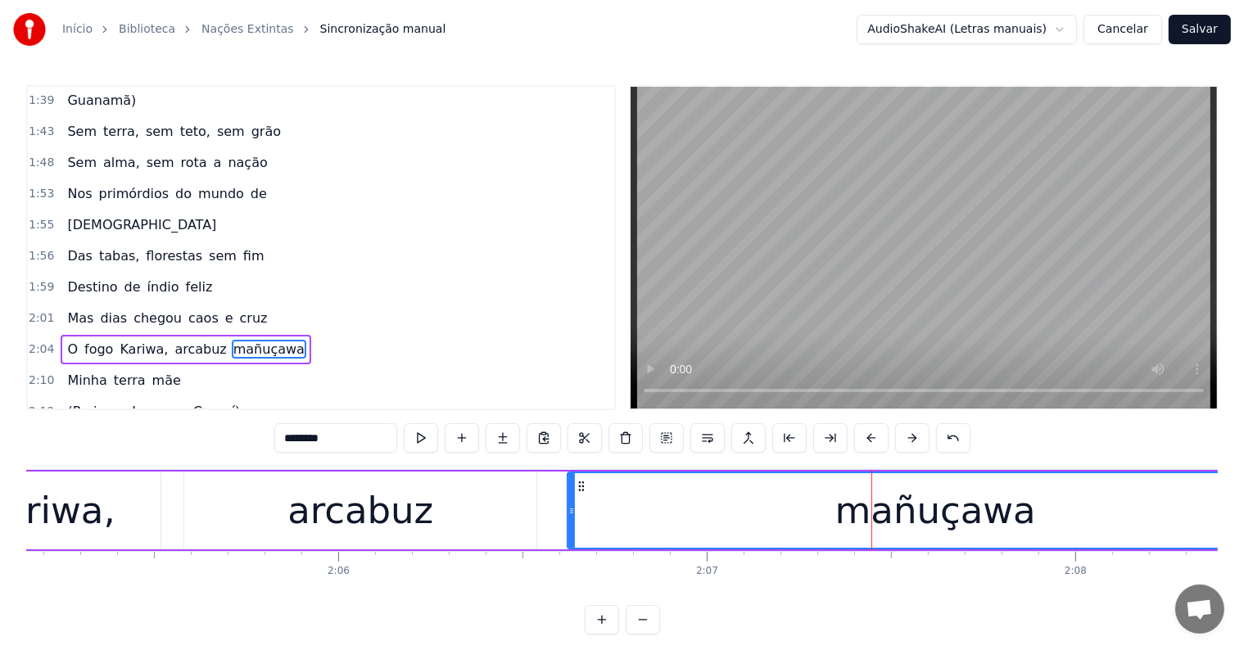
scroll to position [727, 0]
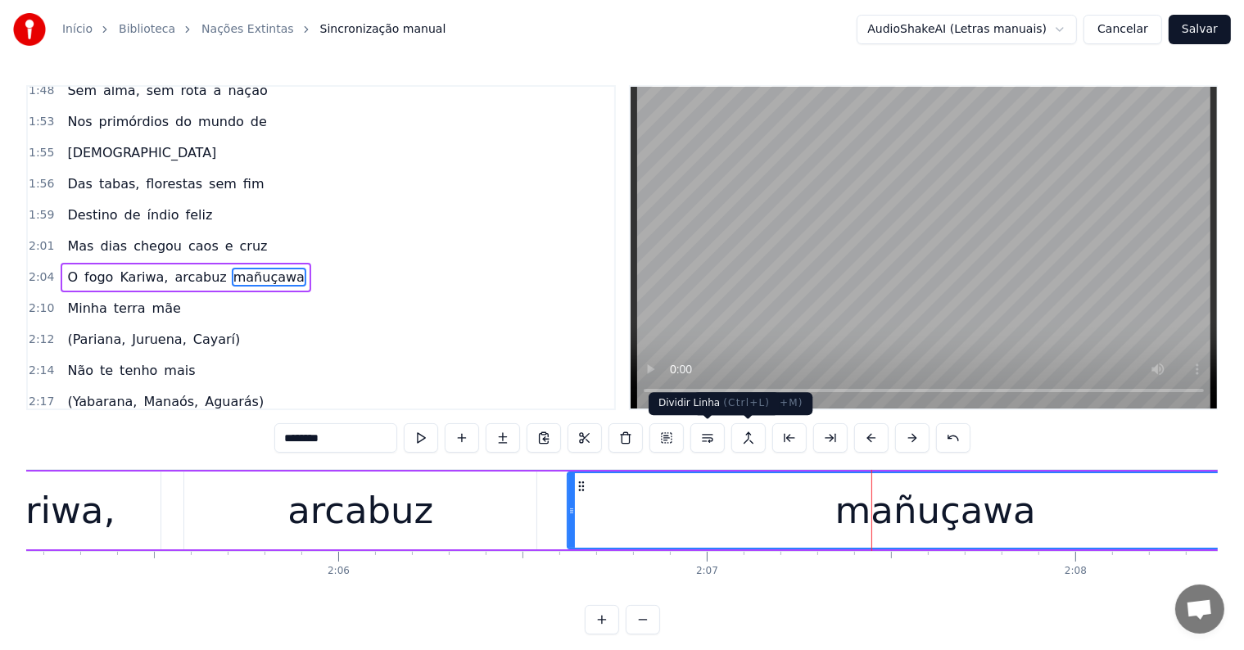
click at [705, 436] on button at bounding box center [707, 437] width 34 height 29
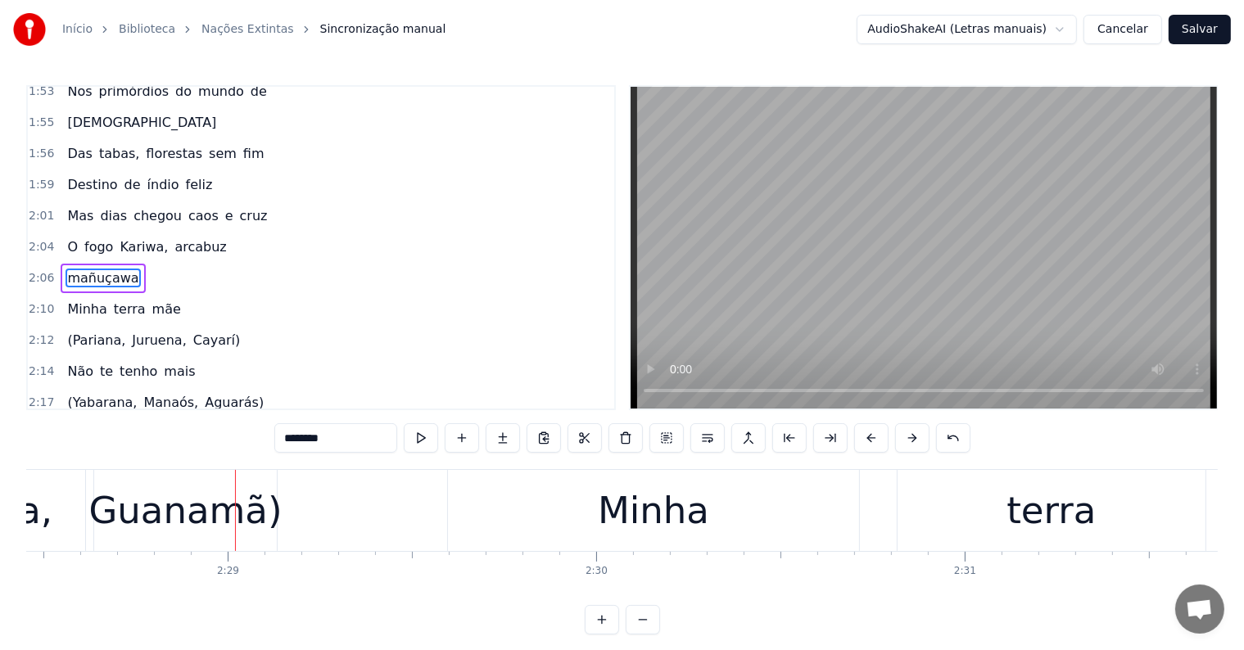
scroll to position [0, 54829]
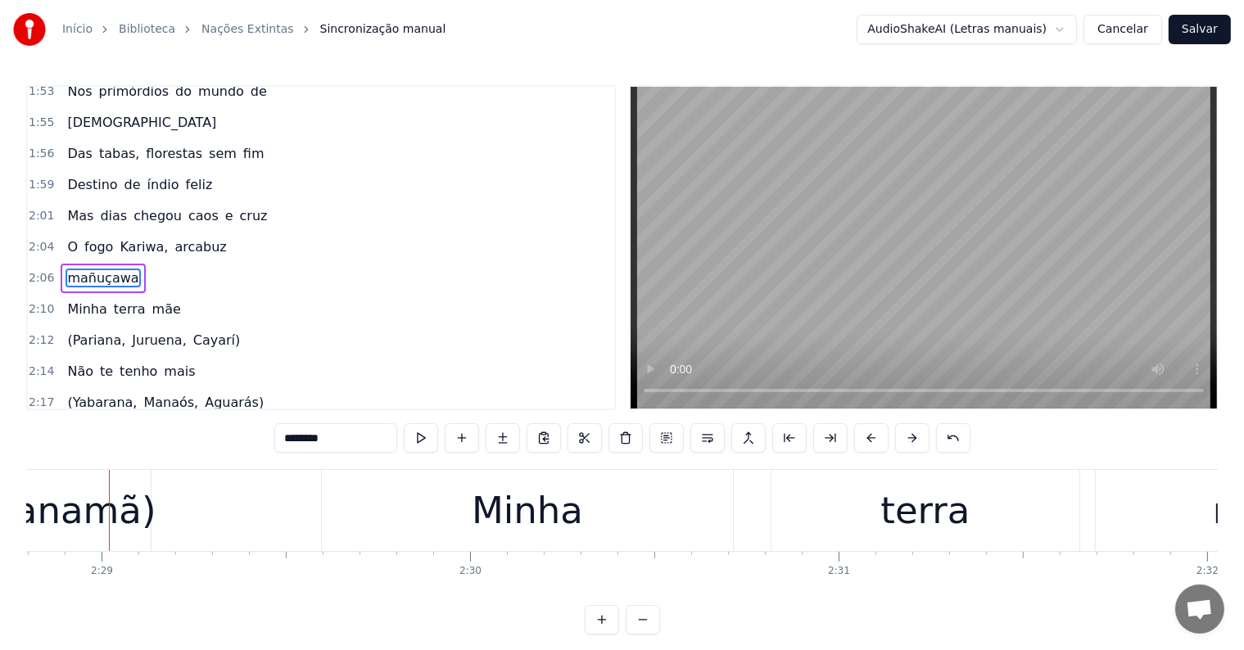
click at [90, 521] on div "Guanamã)" at bounding box center [58, 511] width 193 height 56
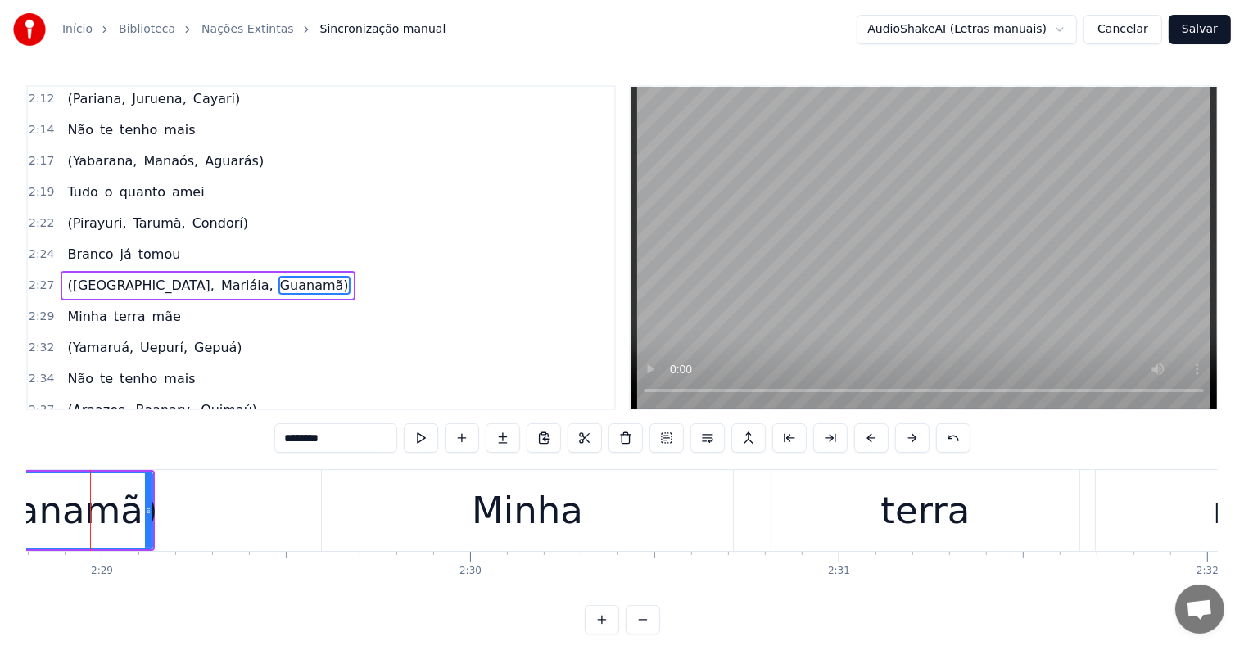
scroll to position [0, 54811]
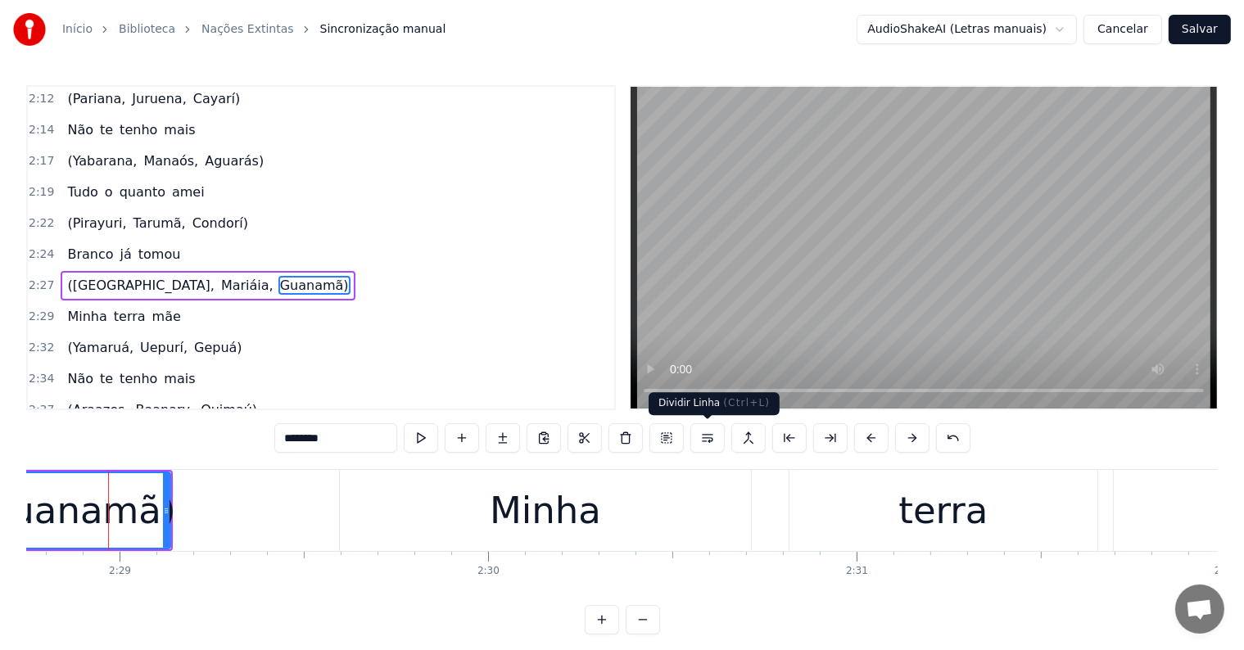
click at [703, 439] on button at bounding box center [707, 437] width 34 height 29
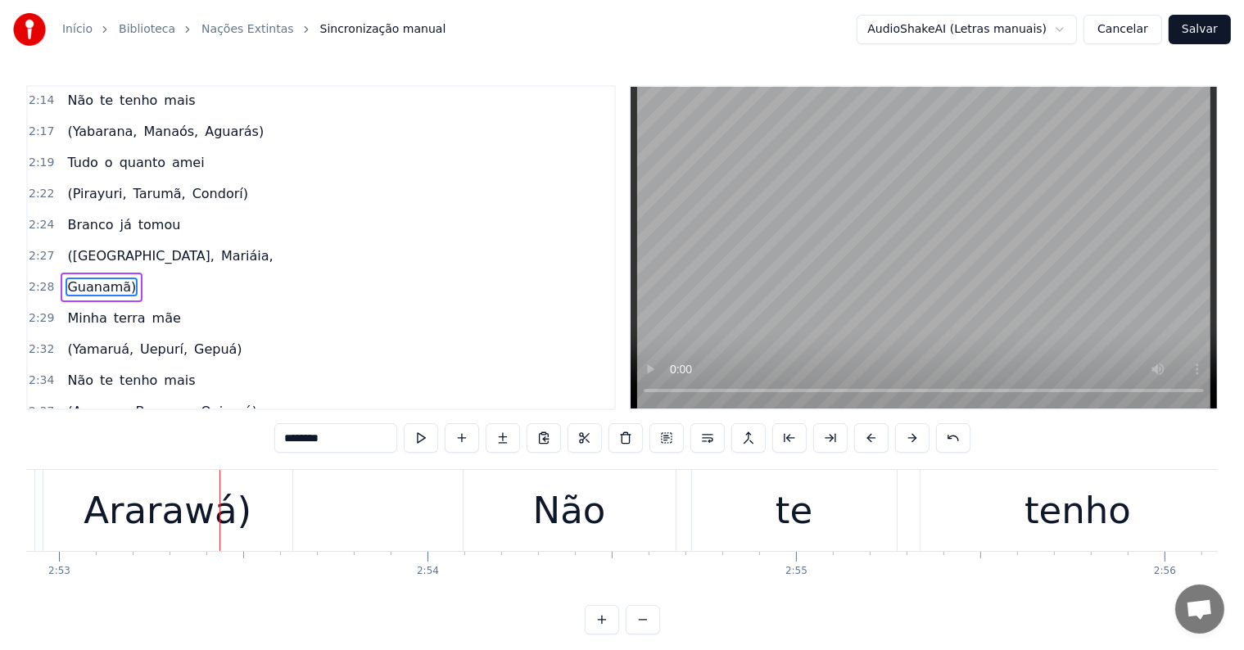
scroll to position [0, 63716]
click at [170, 521] on div "Ararawá)" at bounding box center [167, 511] width 168 height 56
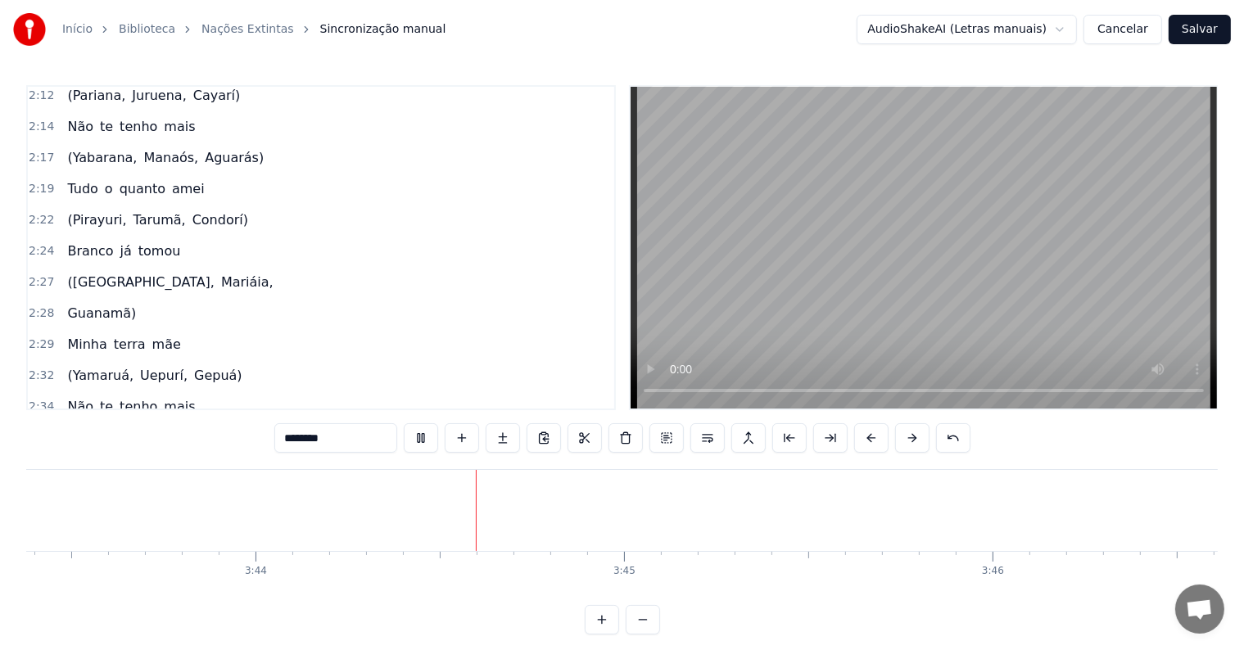
scroll to position [0, 82418]
click at [137, 242] on span "tomou" at bounding box center [160, 251] width 46 height 19
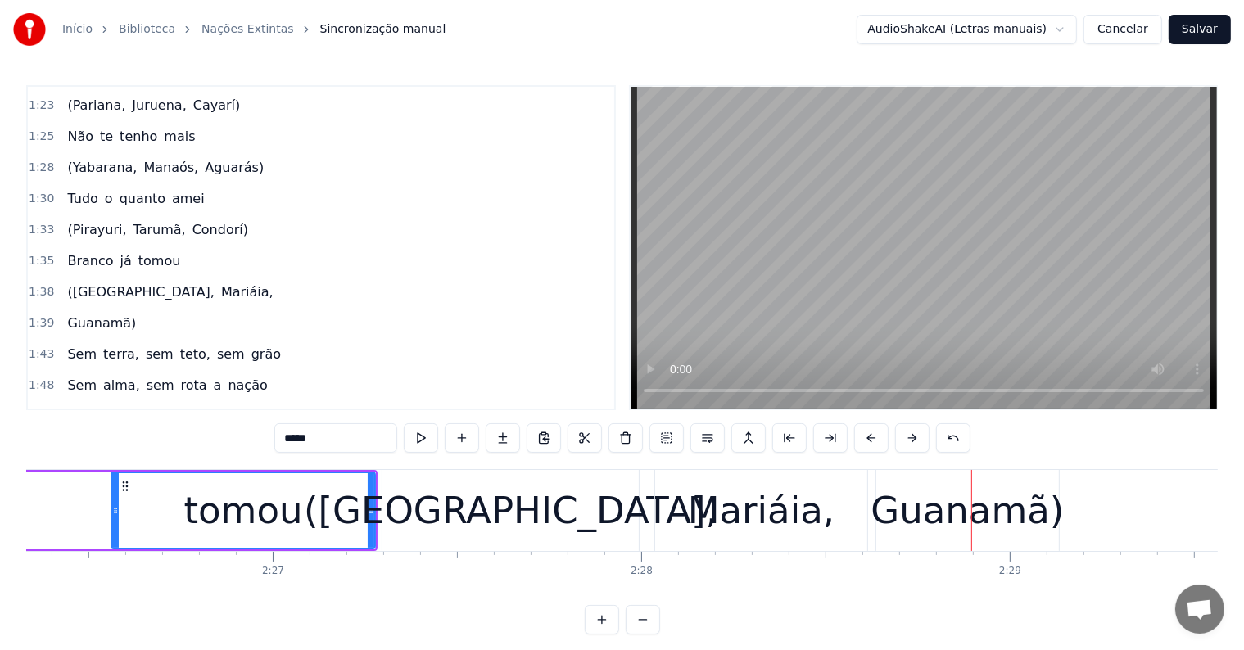
scroll to position [429, 0]
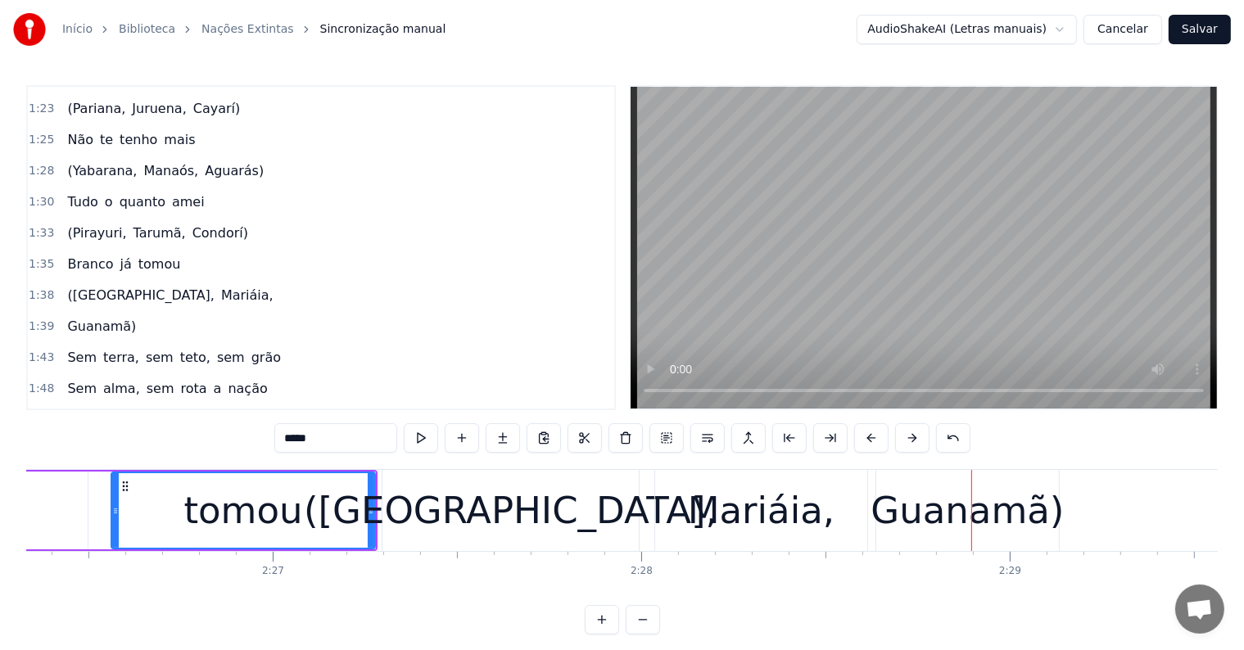
click at [119, 255] on span "já" at bounding box center [126, 264] width 15 height 19
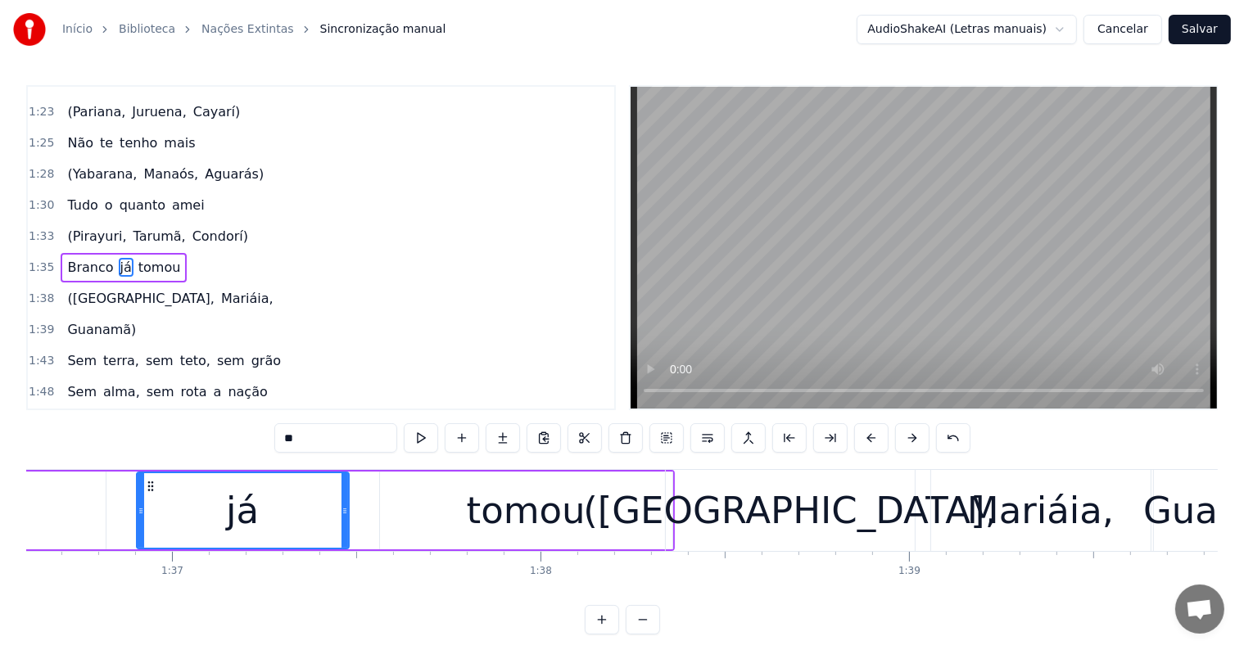
scroll to position [0, 35597]
click at [609, 527] on div "tomou" at bounding box center [527, 511] width 292 height 78
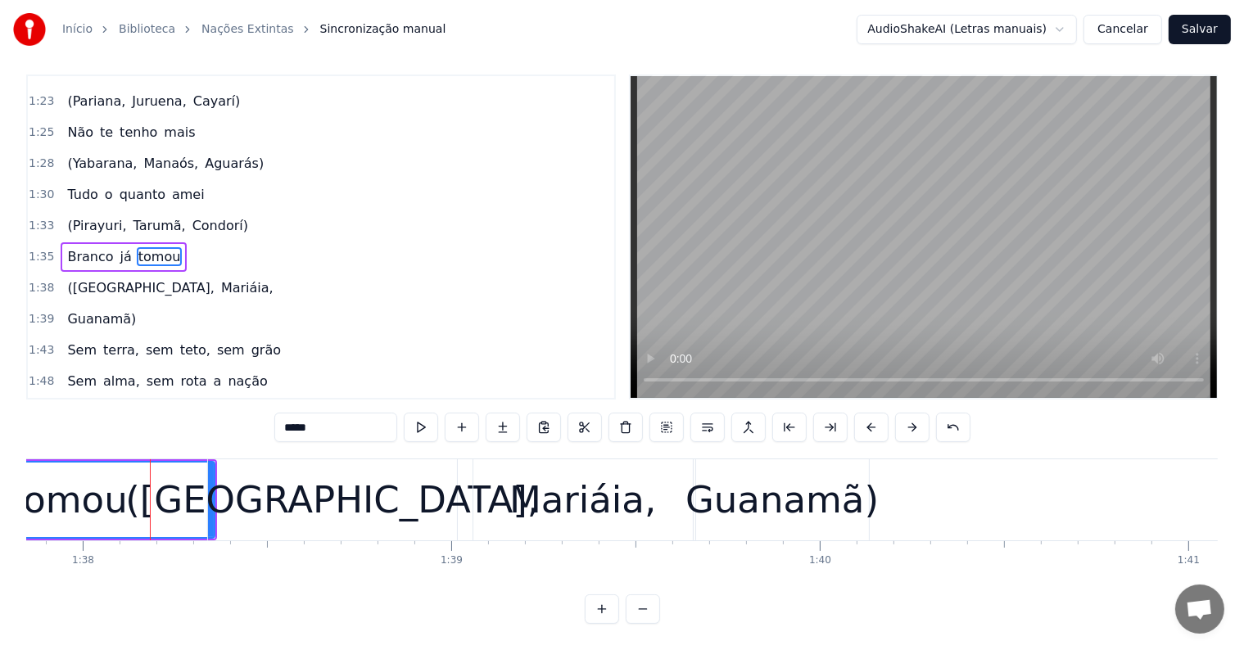
scroll to position [0, 36088]
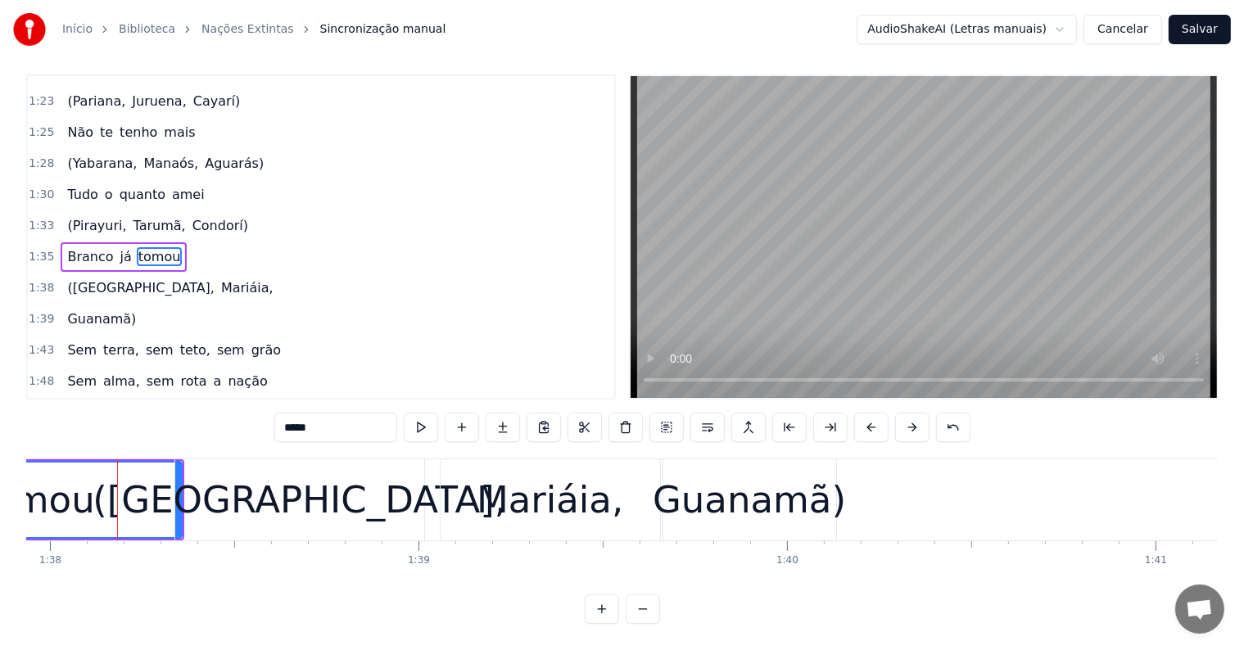
click at [119, 475] on div "tomou" at bounding box center [35, 500] width 291 height 75
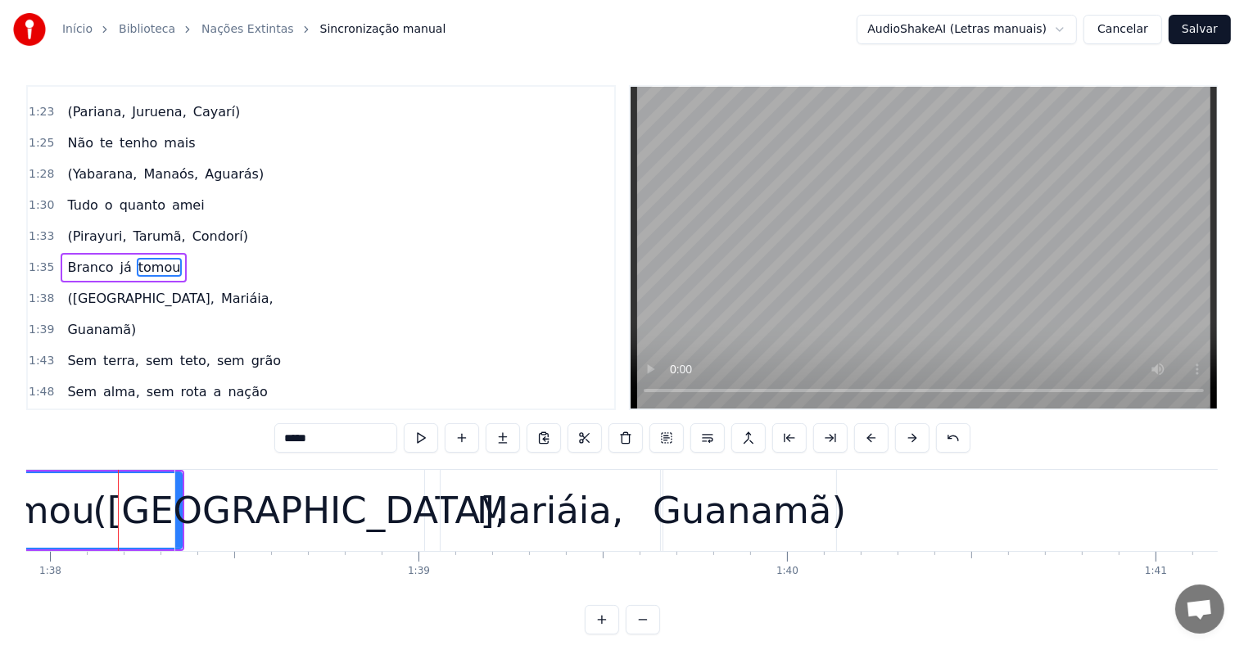
click at [128, 517] on div "tomou" at bounding box center [35, 510] width 291 height 75
click at [197, 514] on div "([GEOGRAPHIC_DATA]," at bounding box center [299, 510] width 249 height 81
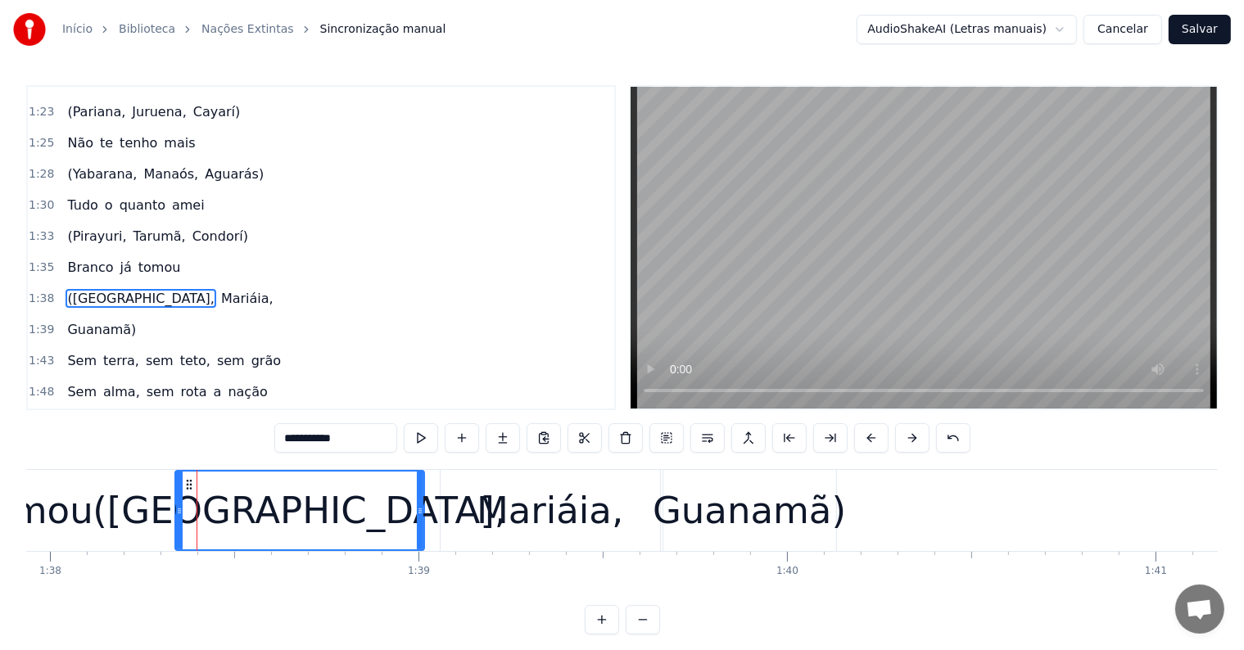
scroll to position [456, 0]
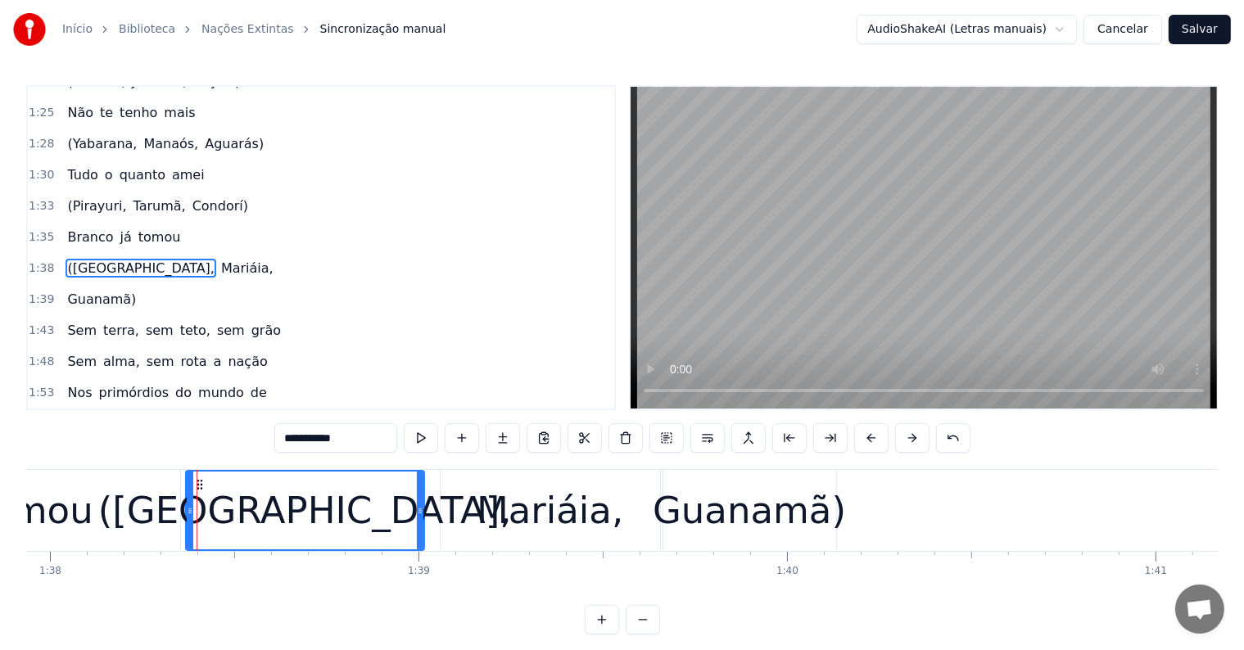
drag, startPoint x: 179, startPoint y: 511, endPoint x: 189, endPoint y: 513, distance: 10.9
click at [189, 513] on icon at bounding box center [190, 510] width 7 height 13
click at [167, 508] on div "tomou" at bounding box center [34, 510] width 292 height 81
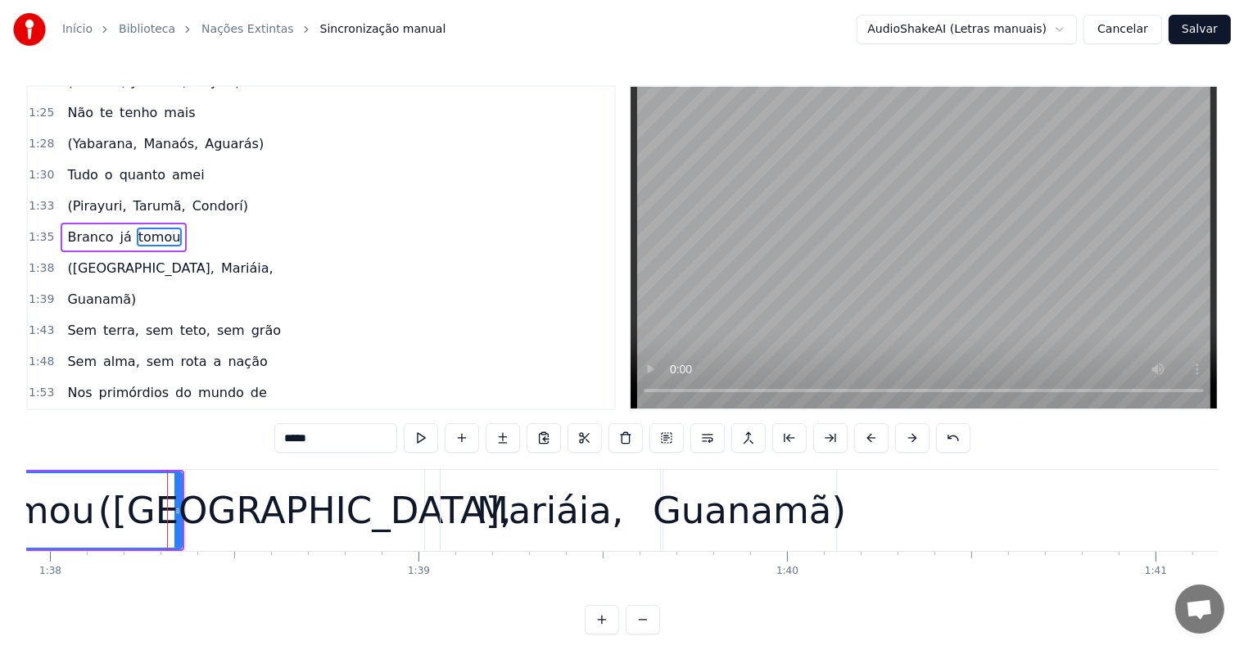
scroll to position [426, 0]
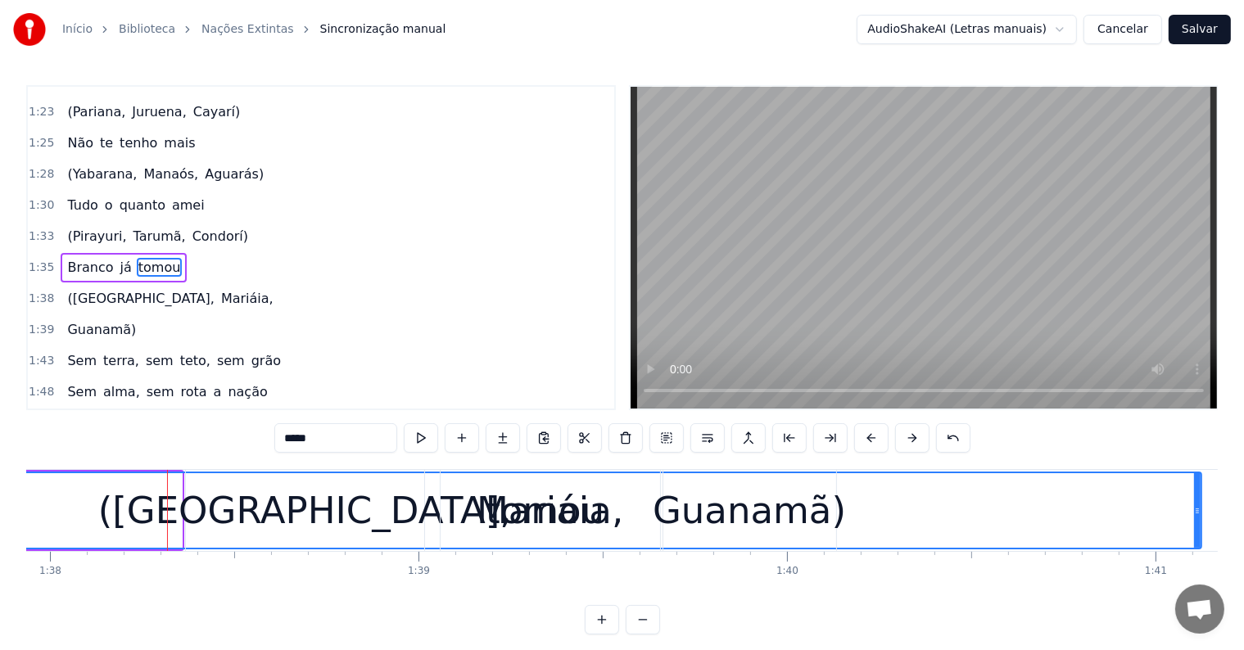
drag, startPoint x: 176, startPoint y: 509, endPoint x: 1196, endPoint y: 497, distance: 1019.6
click at [1196, 497] on div at bounding box center [1197, 510] width 7 height 75
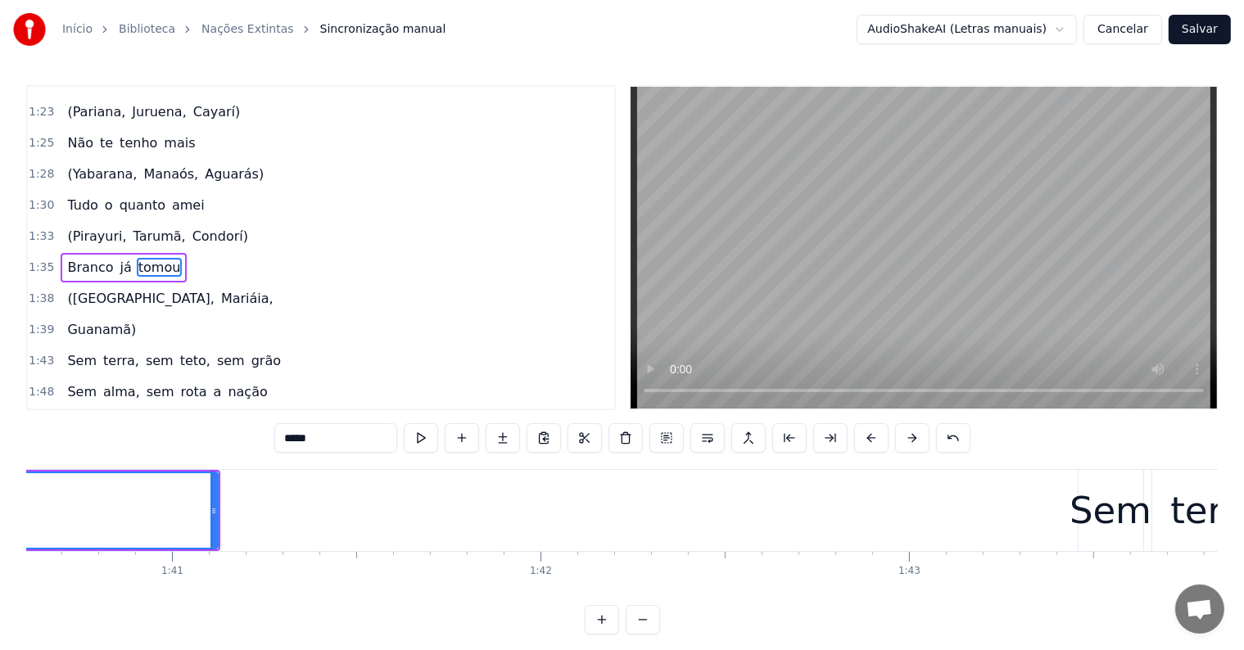
scroll to position [0, 37174]
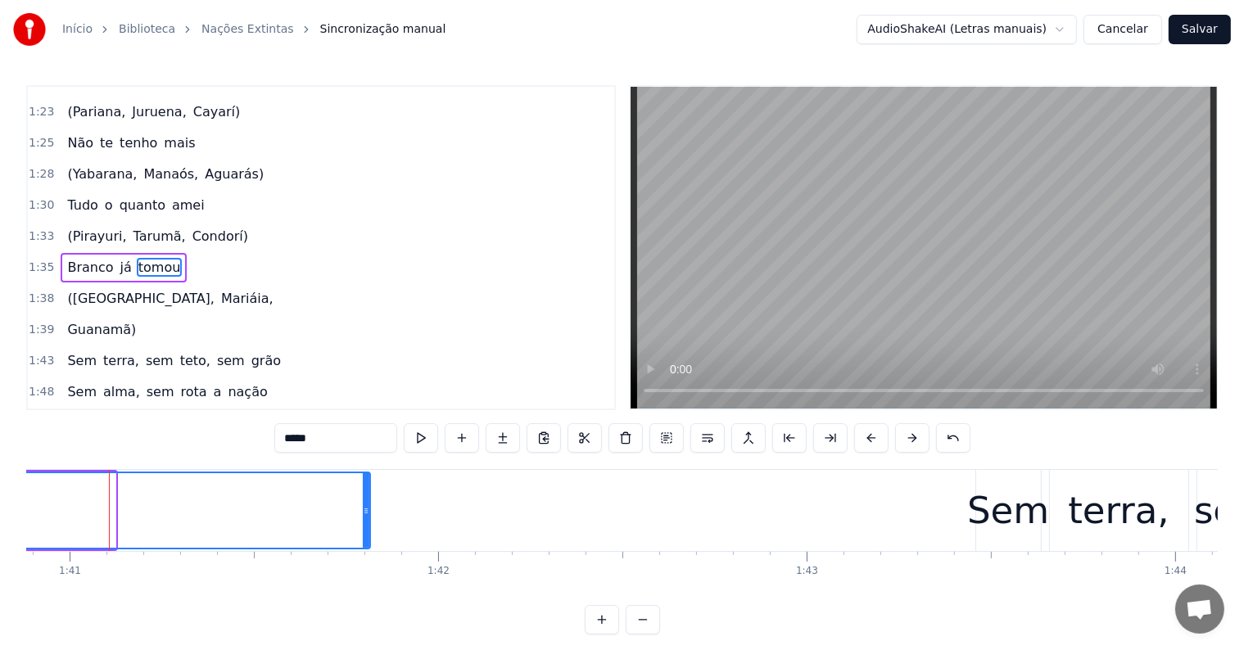
drag, startPoint x: 111, startPoint y: 513, endPoint x: 366, endPoint y: 499, distance: 255.0
click at [366, 499] on div at bounding box center [366, 510] width 7 height 75
click at [71, 258] on span "Branco" at bounding box center [90, 267] width 49 height 19
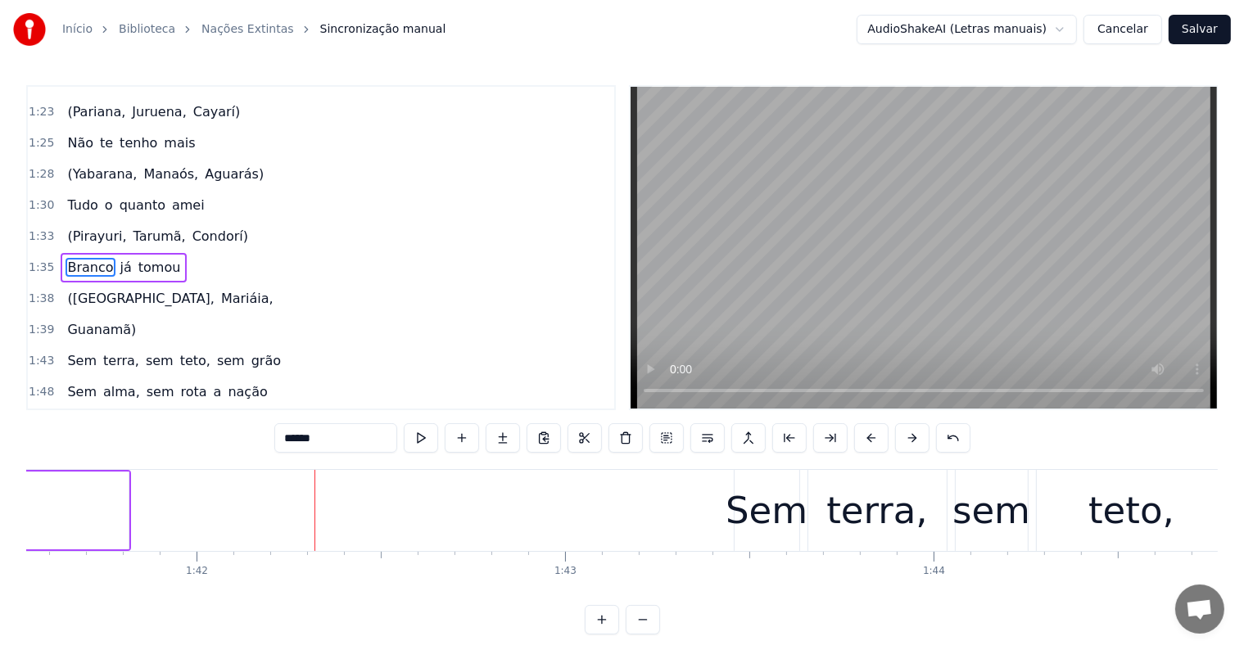
scroll to position [0, 37416]
drag, startPoint x: 125, startPoint y: 514, endPoint x: 41, endPoint y: 515, distance: 84.3
click at [41, 515] on icon at bounding box center [41, 510] width 7 height 13
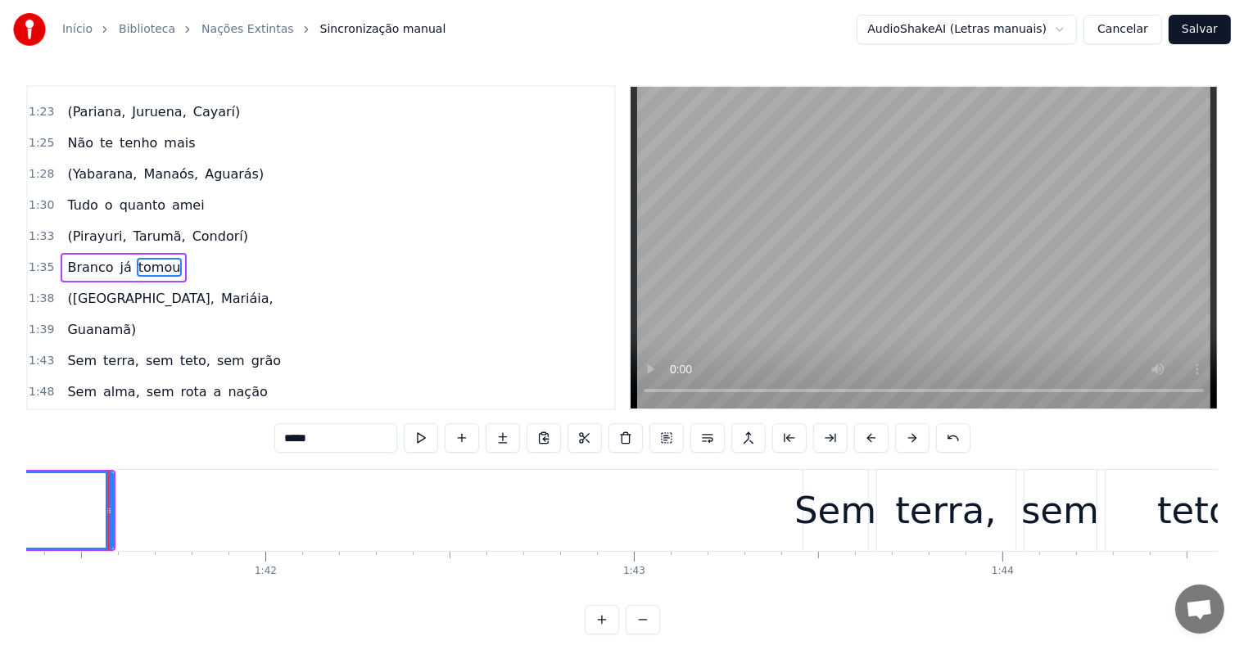
scroll to position [0, 36304]
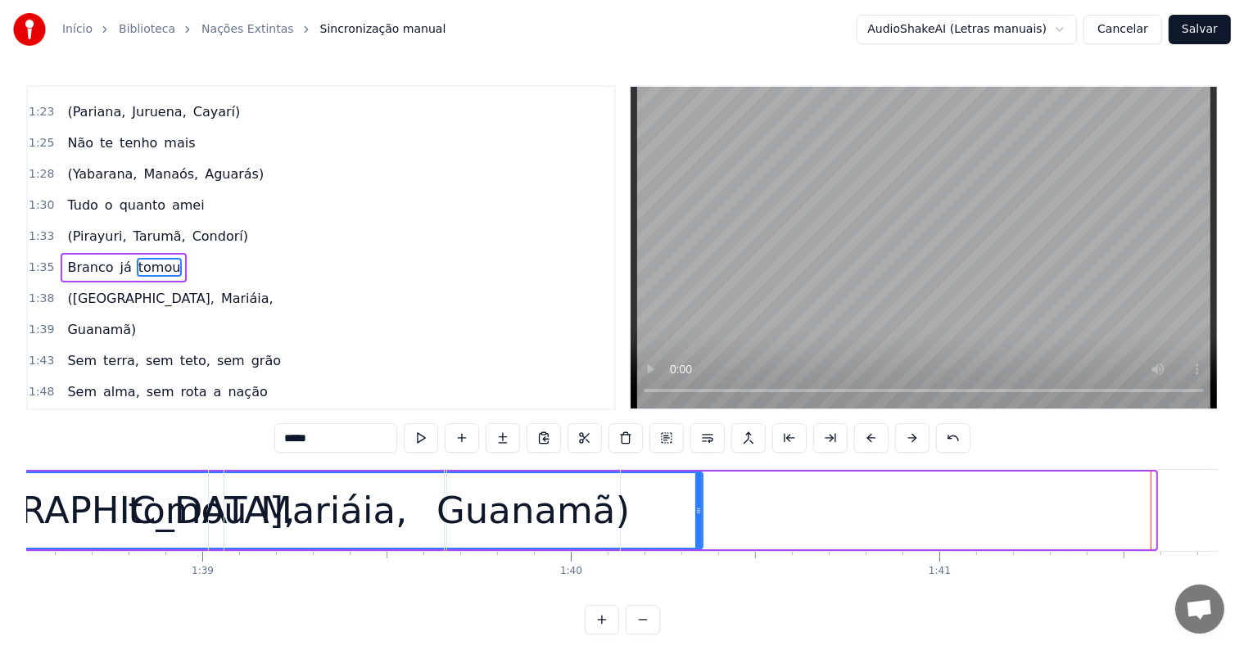
drag, startPoint x: 1151, startPoint y: 508, endPoint x: 698, endPoint y: 528, distance: 453.3
click at [698, 528] on div at bounding box center [698, 510] width 7 height 75
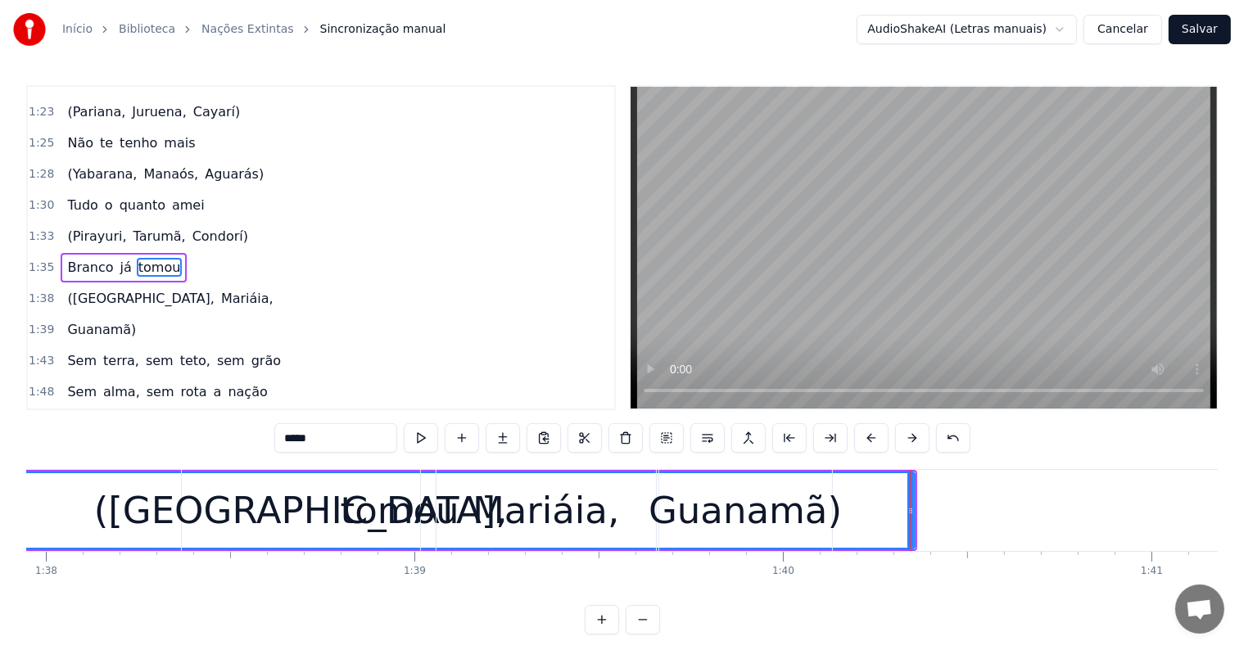
scroll to position [0, 35997]
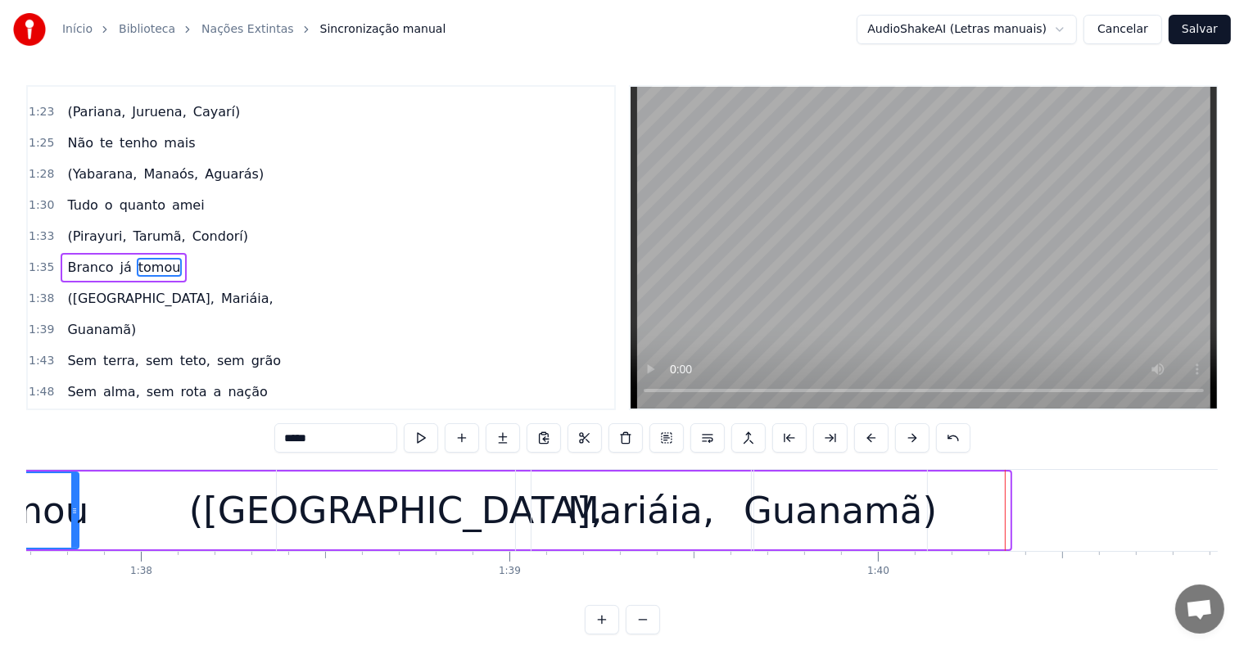
drag, startPoint x: 1003, startPoint y: 506, endPoint x: 72, endPoint y: 504, distance: 931.0
click at [72, 504] on icon at bounding box center [74, 510] width 7 height 13
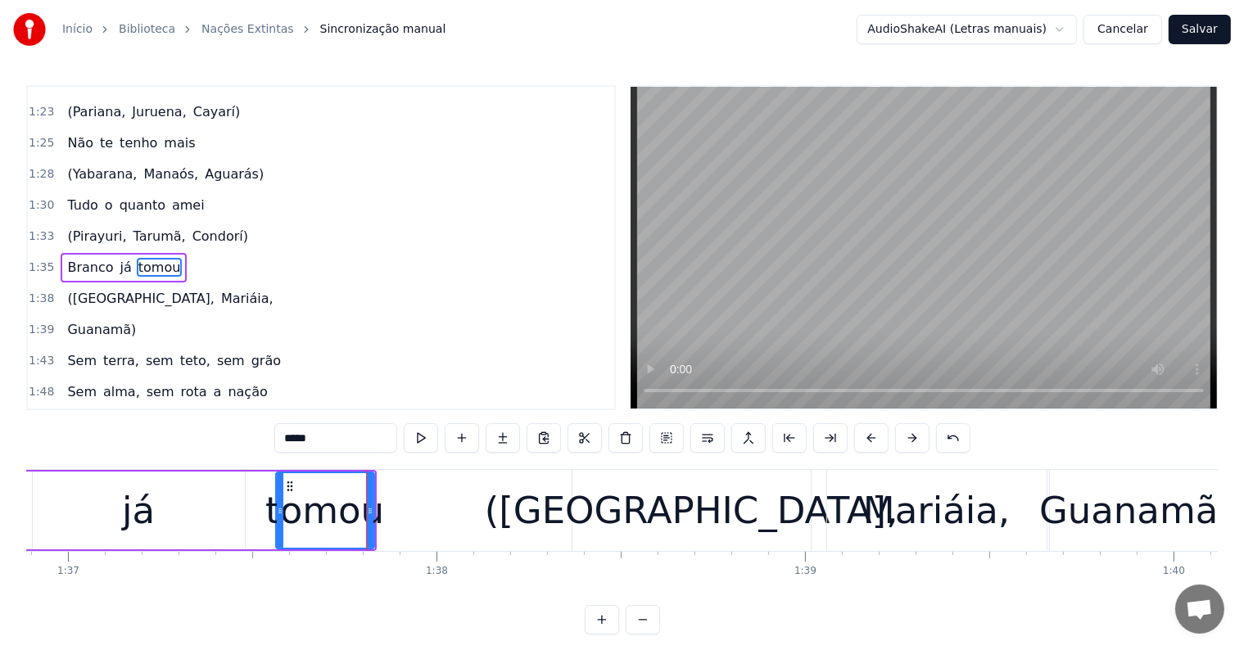
scroll to position [0, 35697]
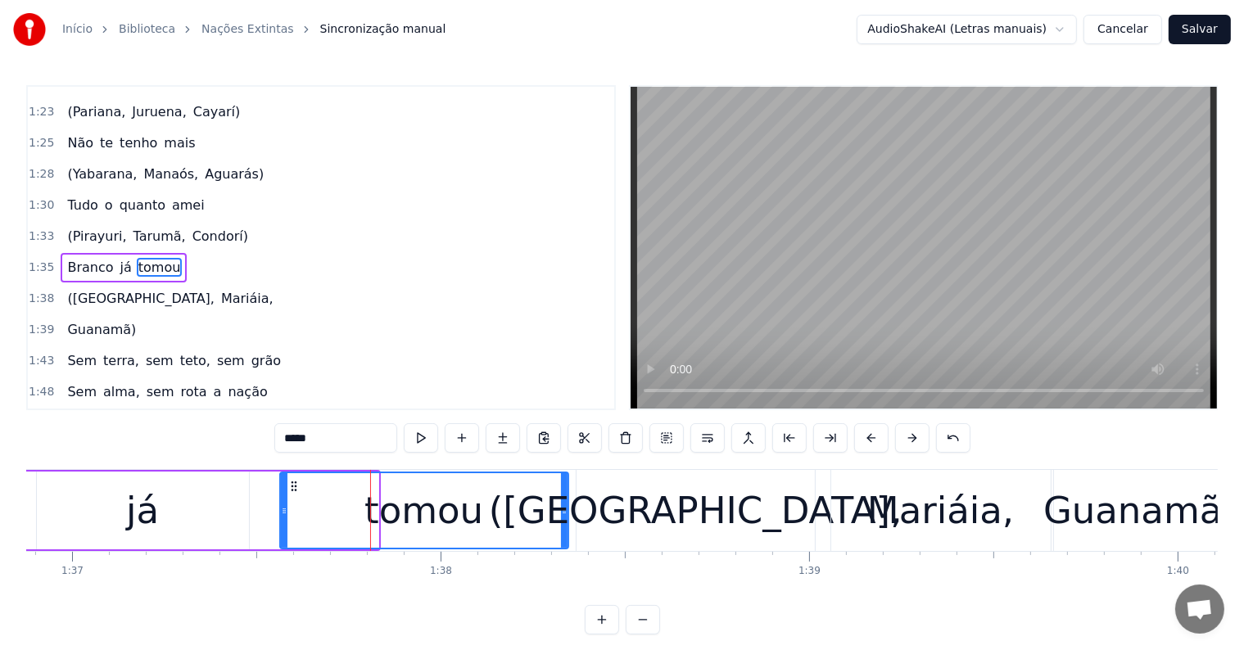
drag, startPoint x: 373, startPoint y: 513, endPoint x: 563, endPoint y: 518, distance: 190.1
click at [563, 518] on div at bounding box center [564, 510] width 7 height 75
click at [180, 504] on div "já" at bounding box center [143, 511] width 212 height 78
type input "**"
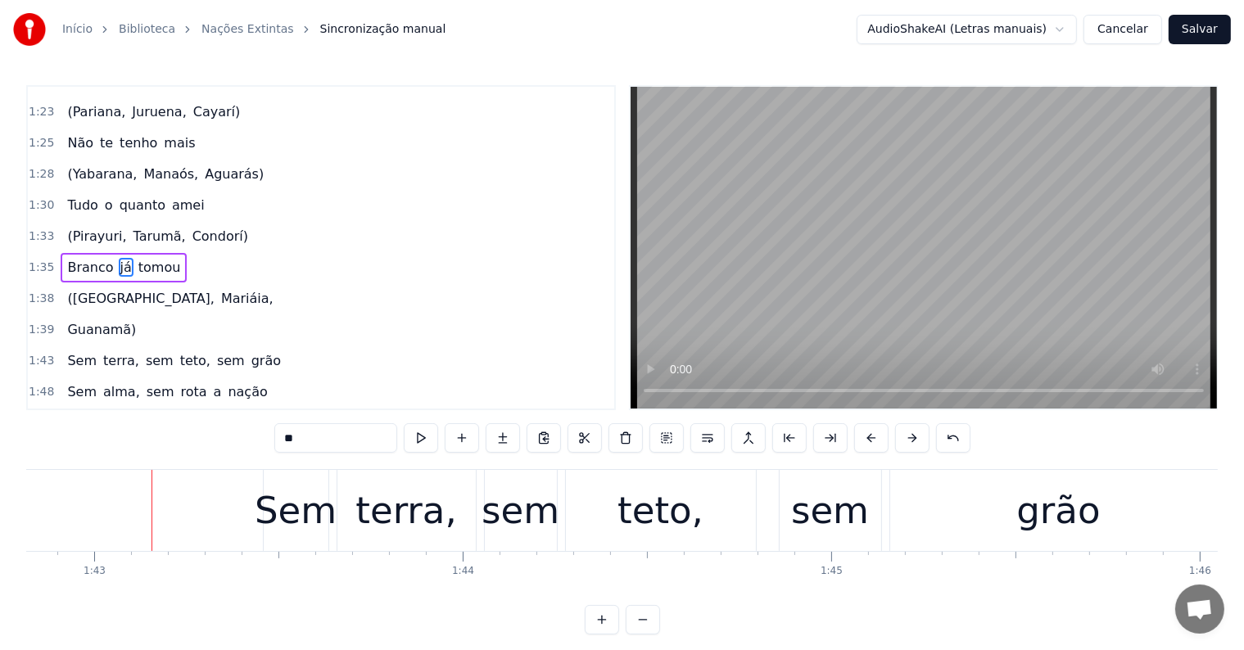
scroll to position [0, 37929]
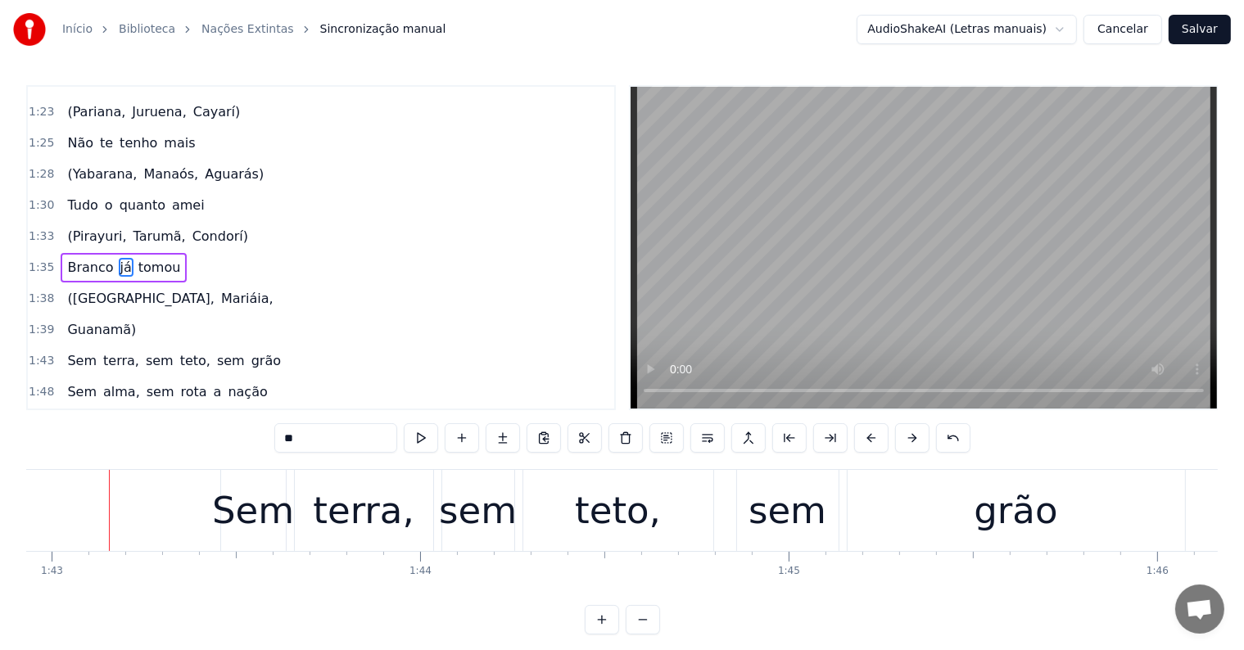
click at [1202, 34] on button "Salvar" at bounding box center [1200, 29] width 62 height 29
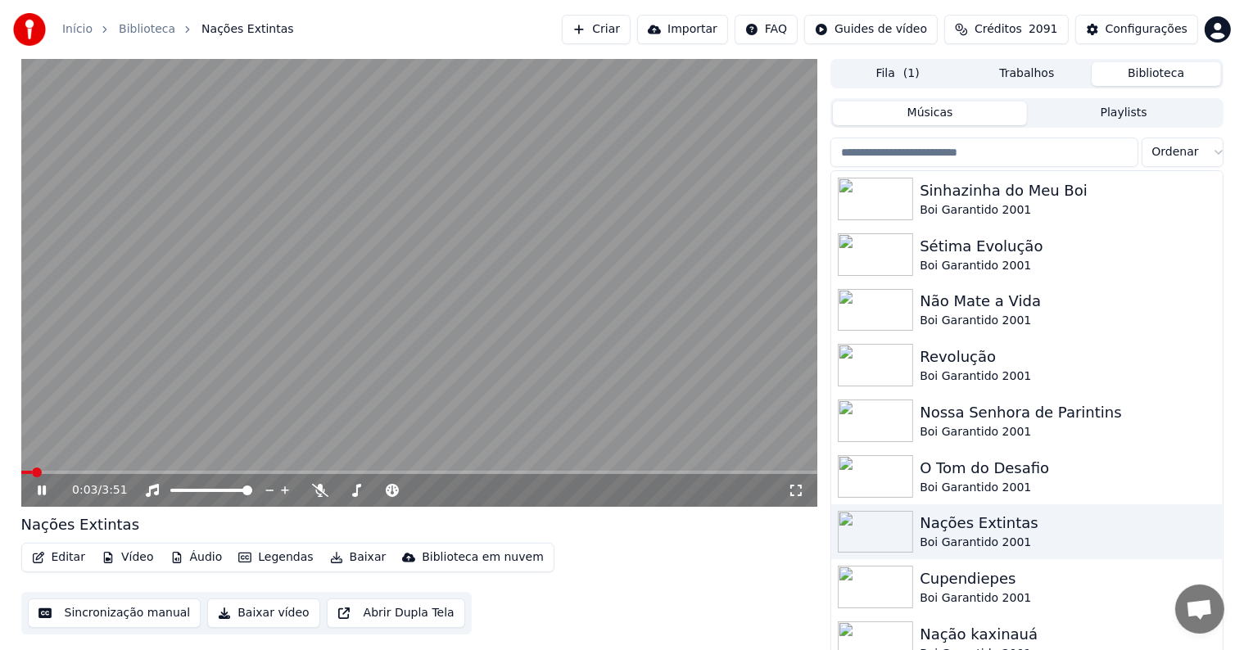
click at [558, 344] on video at bounding box center [419, 283] width 797 height 448
click at [975, 474] on div "O Tom do Desafio" at bounding box center [1059, 468] width 279 height 23
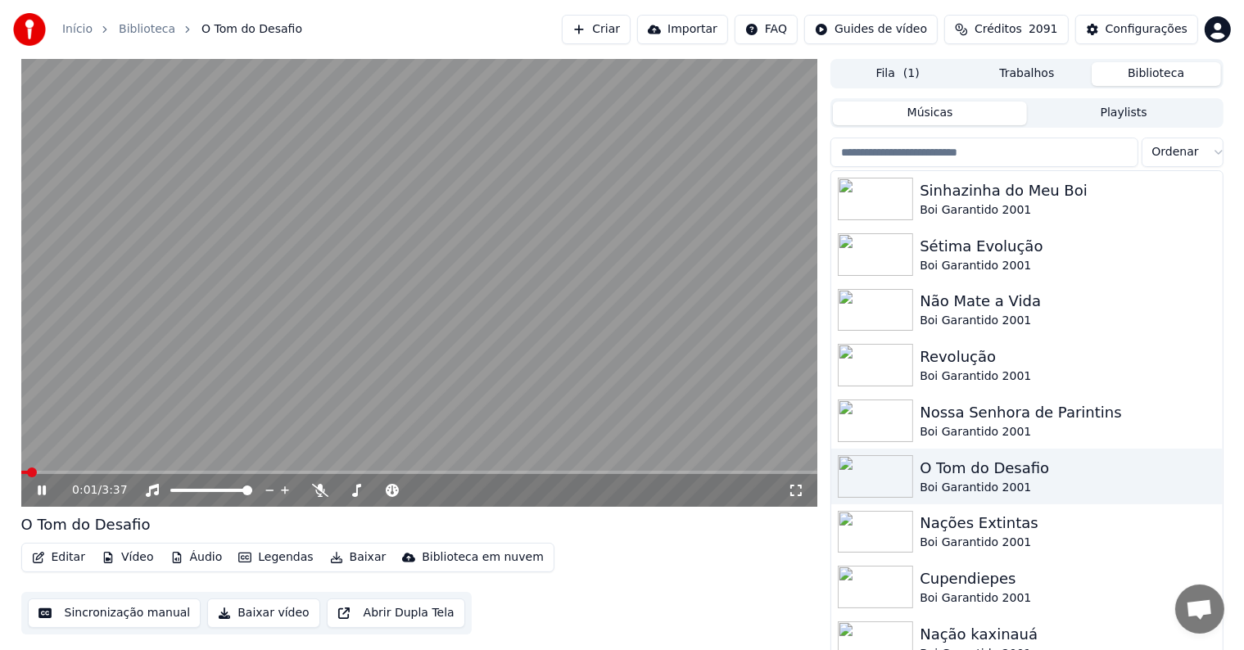
click at [35, 493] on icon at bounding box center [53, 490] width 38 height 13
click at [124, 617] on button "Sincronização manual" at bounding box center [115, 613] width 174 height 29
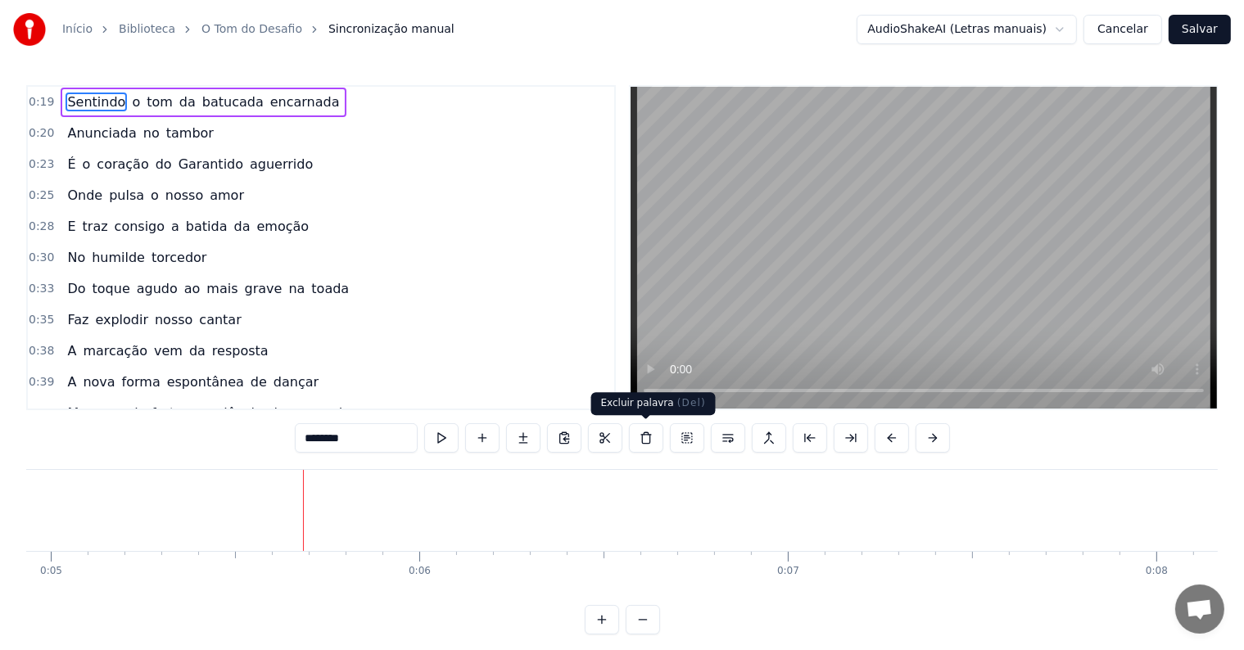
scroll to position [0, 2012]
click at [109, 504] on div at bounding box center [109, 510] width 1 height 81
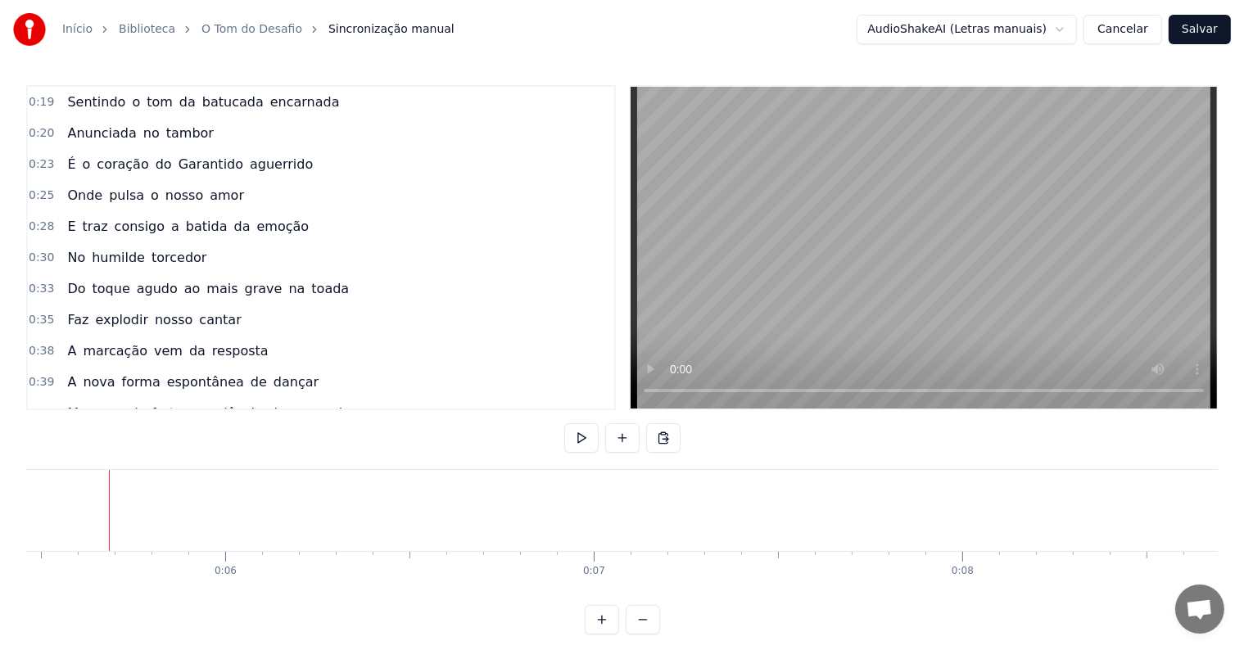
scroll to position [0, 2011]
click at [622, 441] on button at bounding box center [622, 437] width 34 height 29
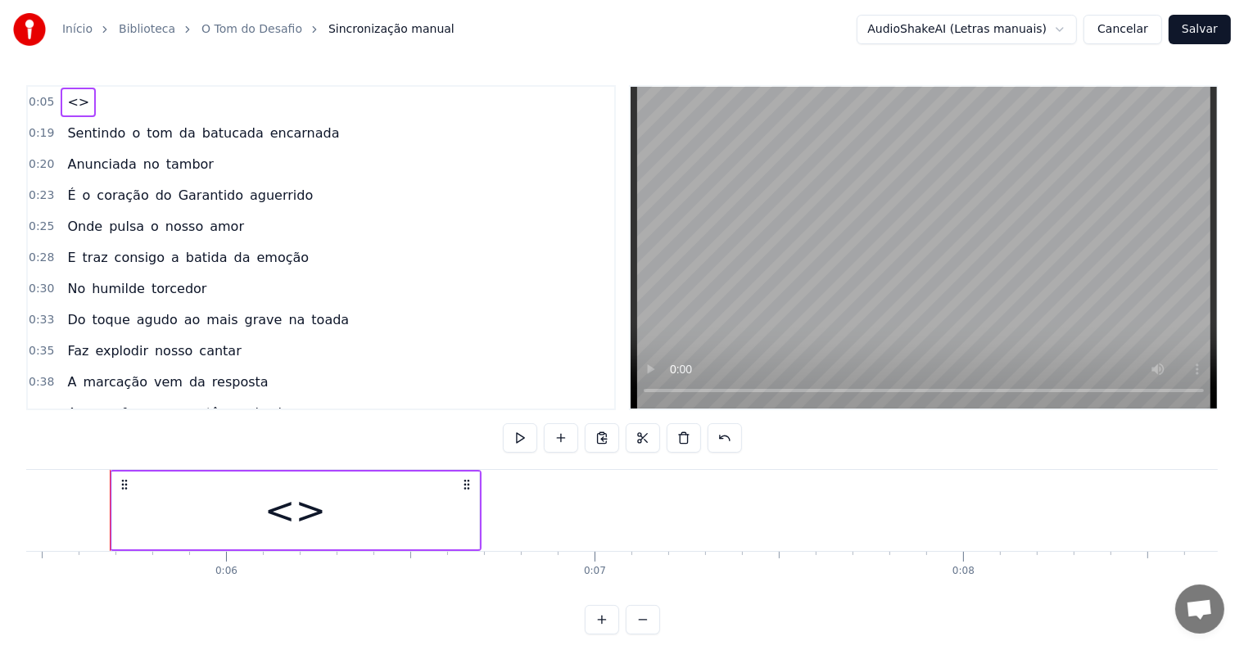
click at [251, 502] on div "<>" at bounding box center [295, 511] width 367 height 78
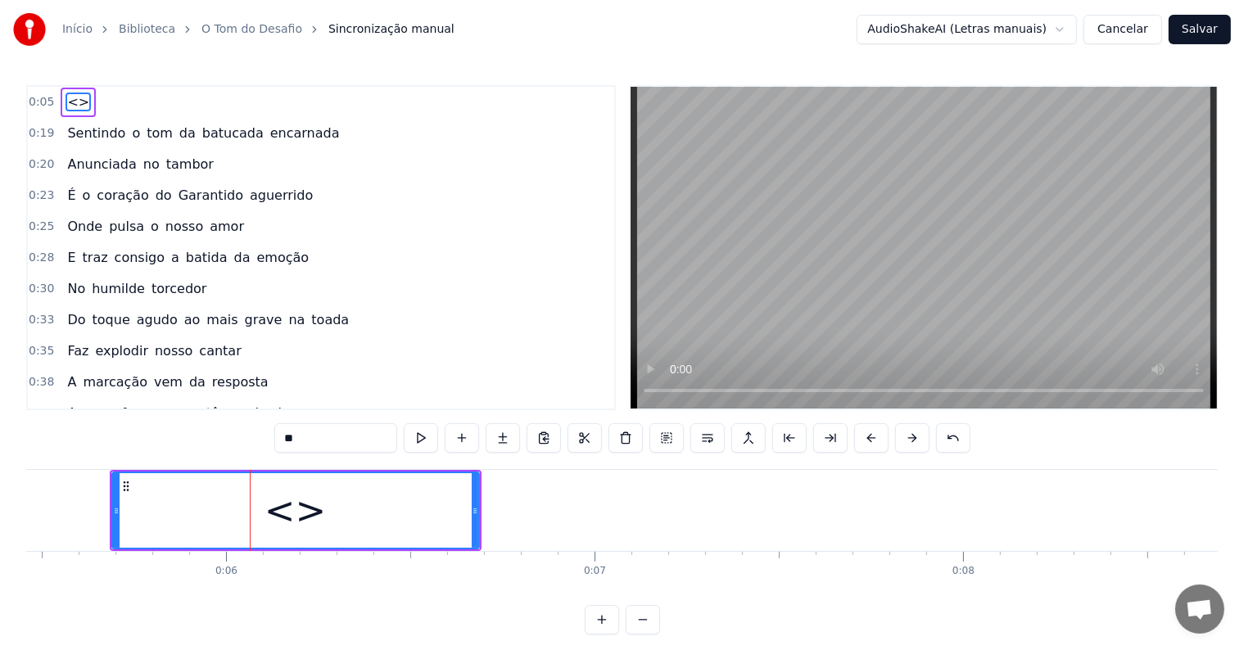
drag, startPoint x: 380, startPoint y: 429, endPoint x: 196, endPoint y: 432, distance: 184.3
click at [196, 432] on div "0:05 <> 0:19 Sentindo o tom da batucada encarnada 0:20 Anunciada no tambor 0:23…" at bounding box center [621, 359] width 1191 height 549
paste input "**********"
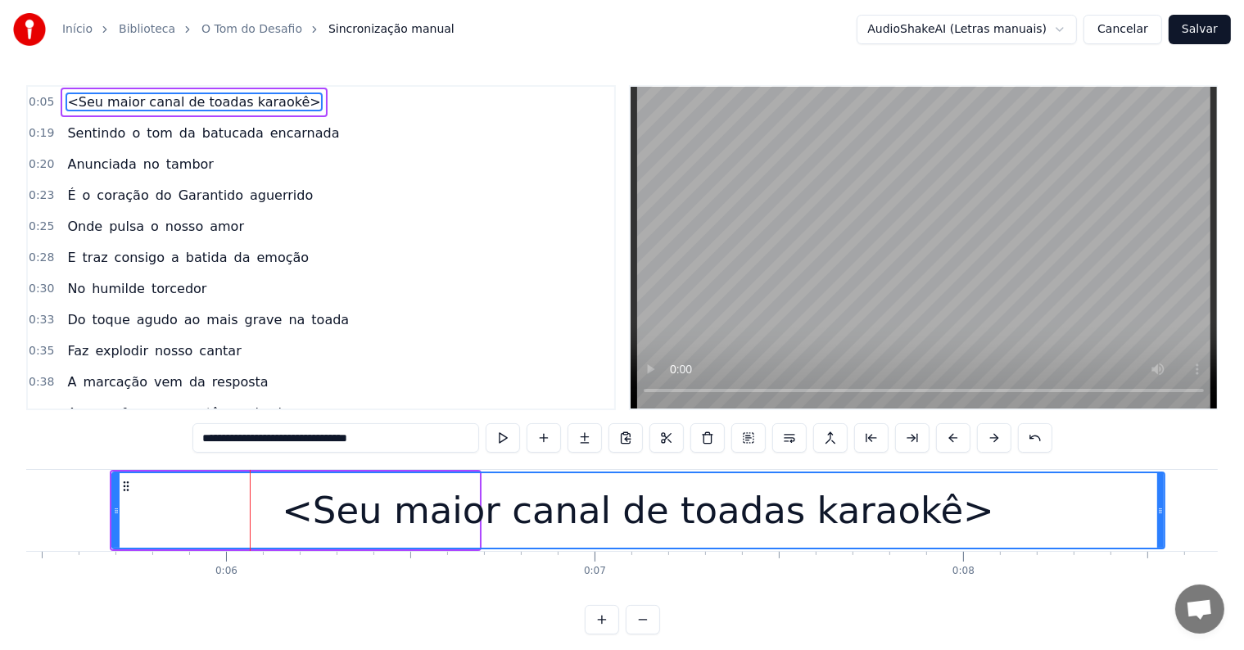
drag, startPoint x: 474, startPoint y: 510, endPoint x: 1160, endPoint y: 511, distance: 685.4
click at [1160, 511] on icon at bounding box center [1160, 510] width 7 height 13
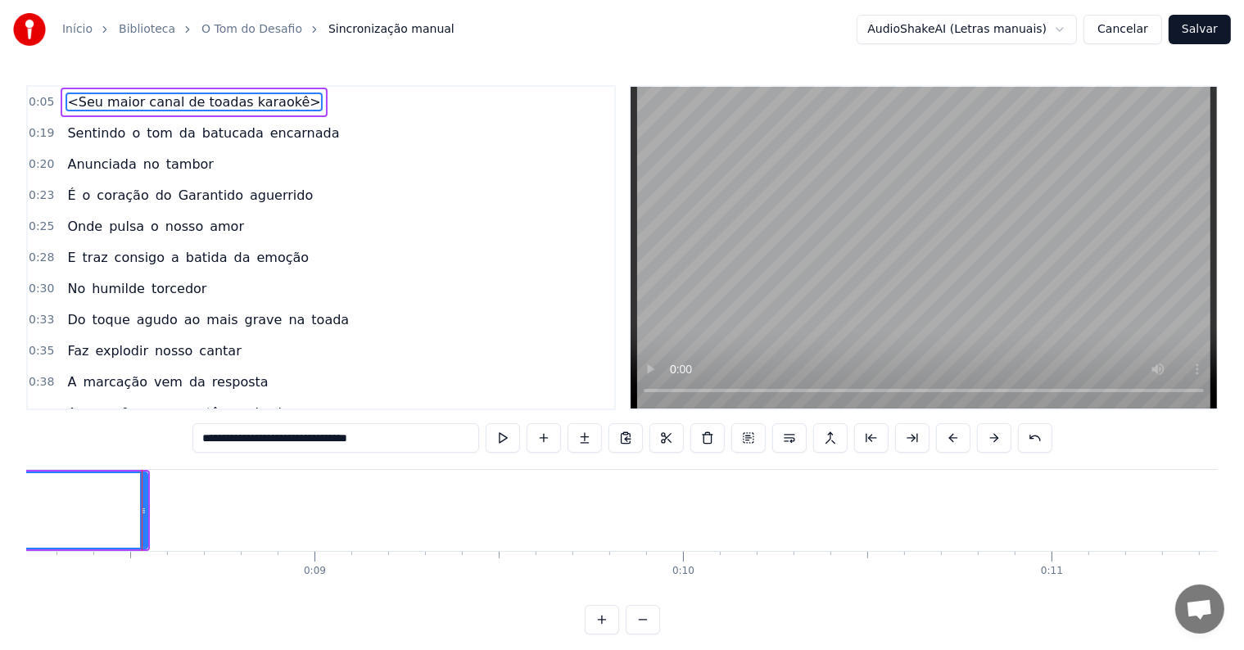
scroll to position [0, 3062]
click at [139, 99] on span "<Seu maior canal de toadas karaokê>" at bounding box center [194, 102] width 256 height 19
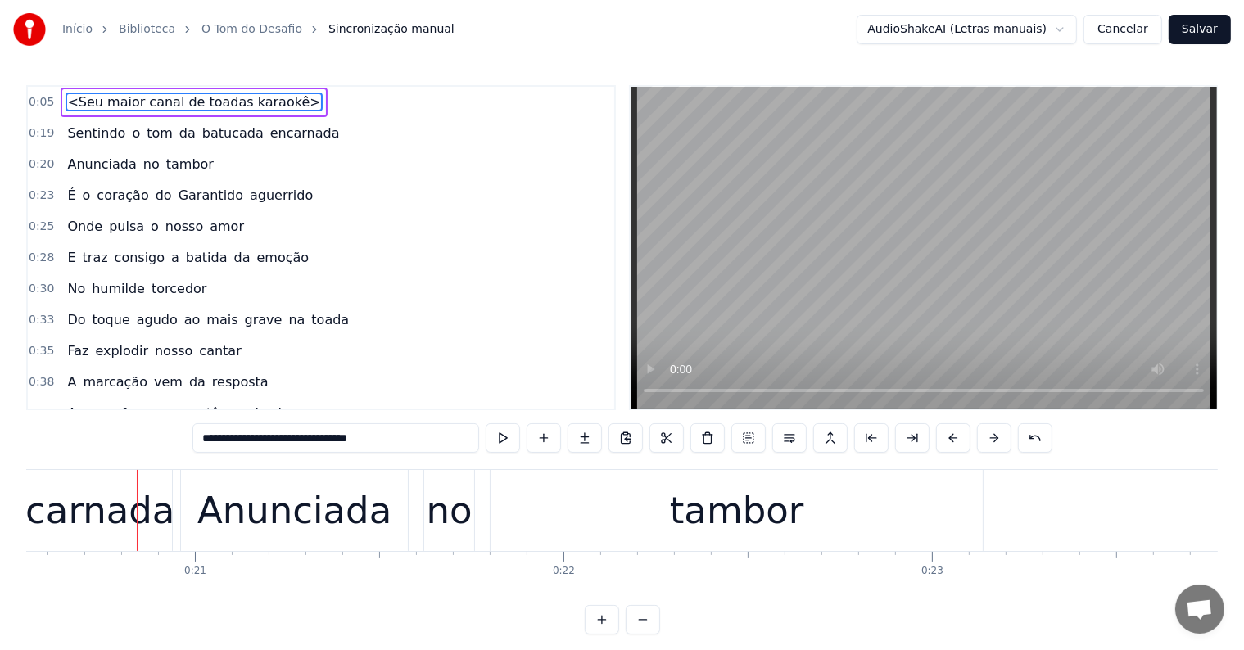
scroll to position [0, 7597]
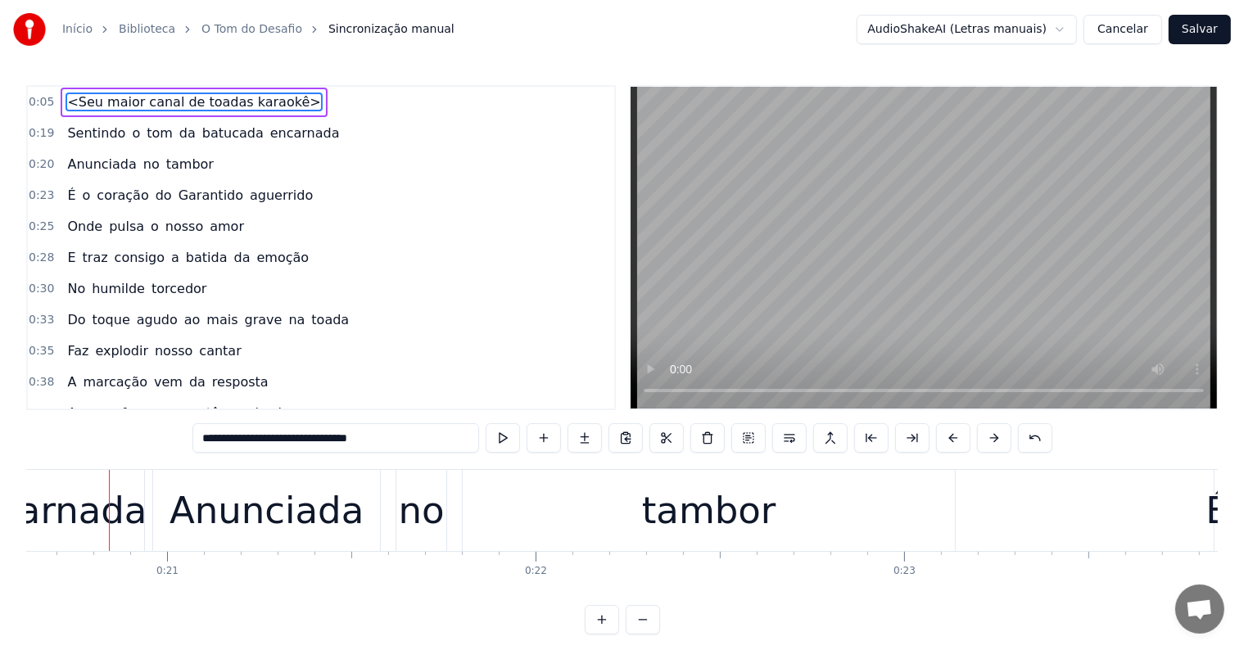
click at [265, 514] on div "Anunciada" at bounding box center [267, 511] width 194 height 56
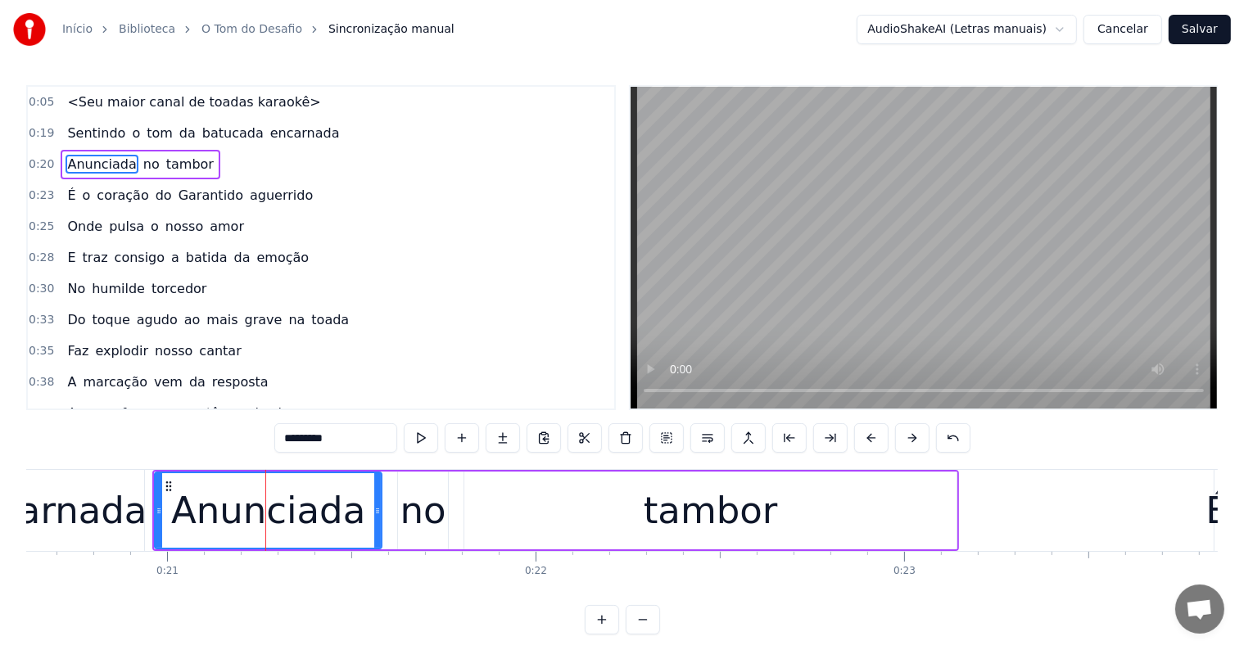
click at [269, 135] on span "encarnada" at bounding box center [305, 133] width 73 height 19
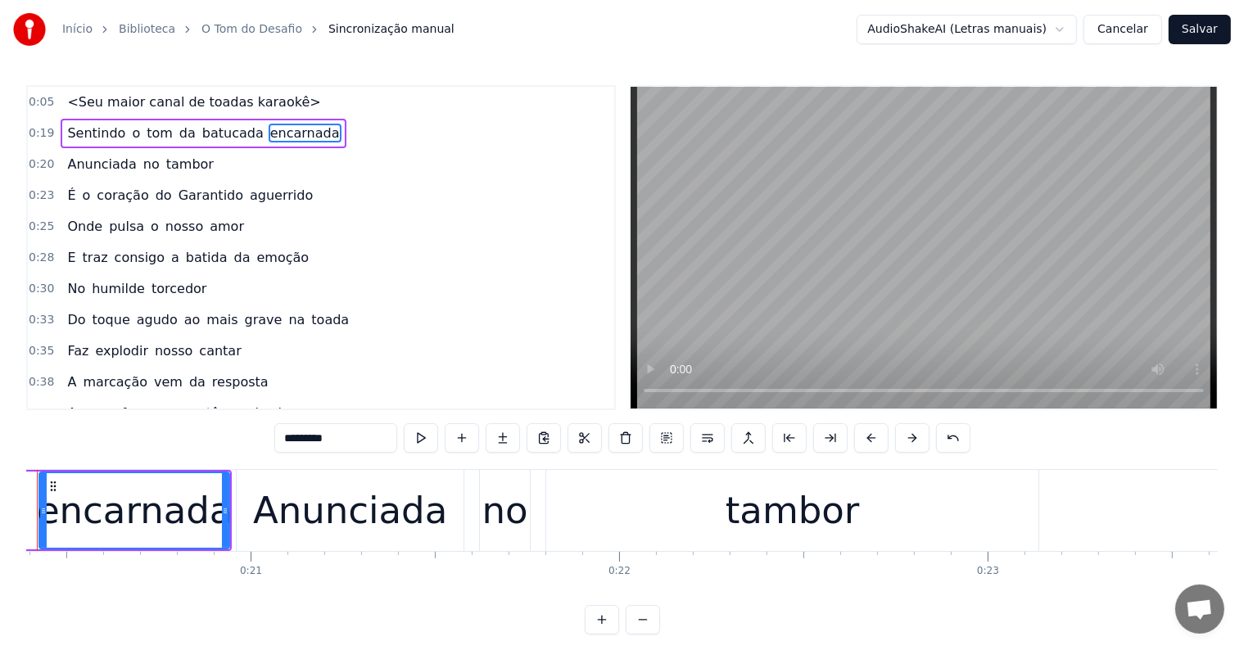
scroll to position [0, 7442]
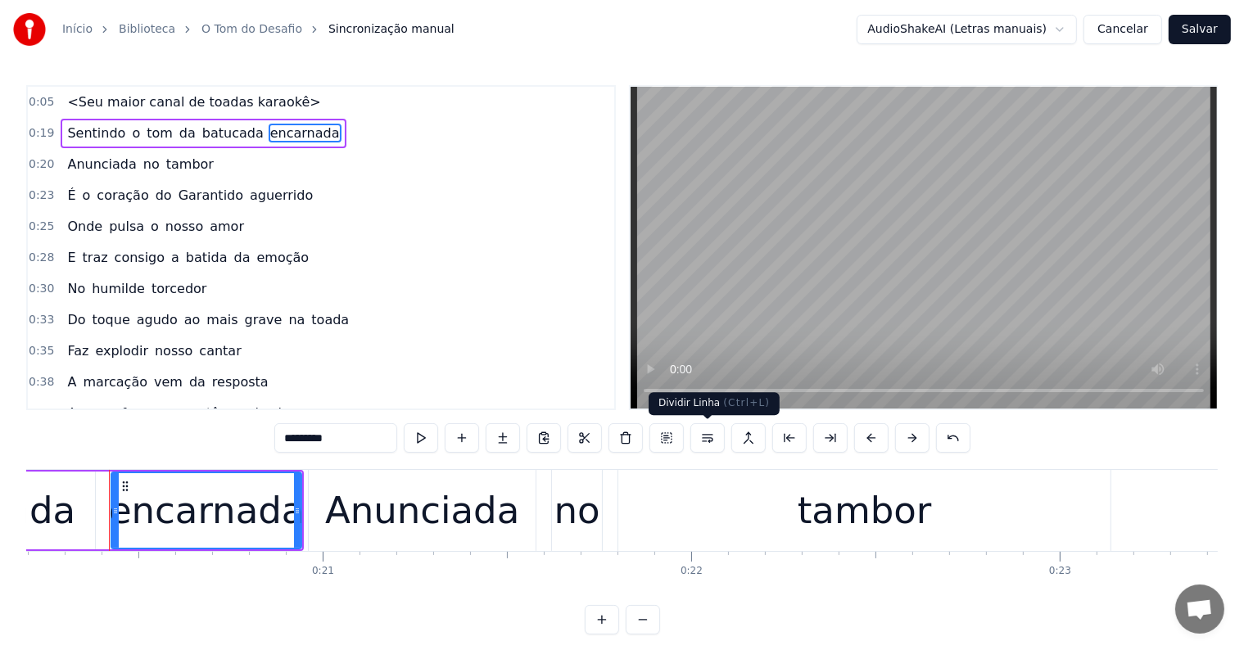
click at [703, 437] on button at bounding box center [707, 437] width 34 height 29
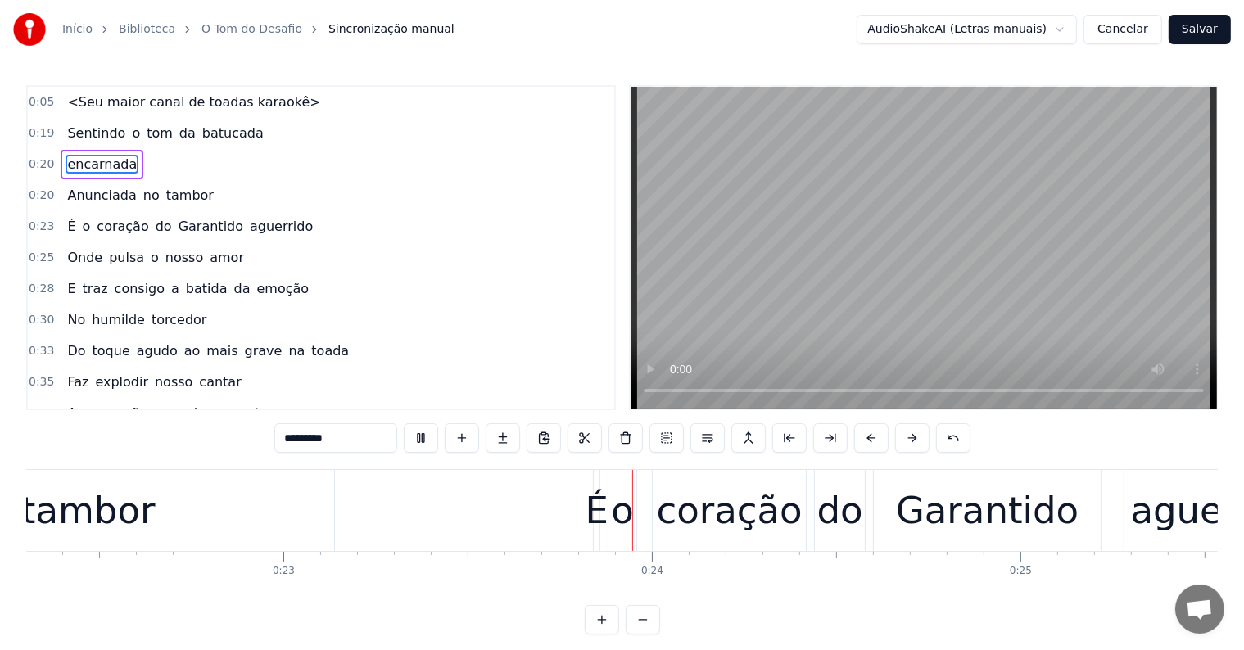
scroll to position [0, 8473]
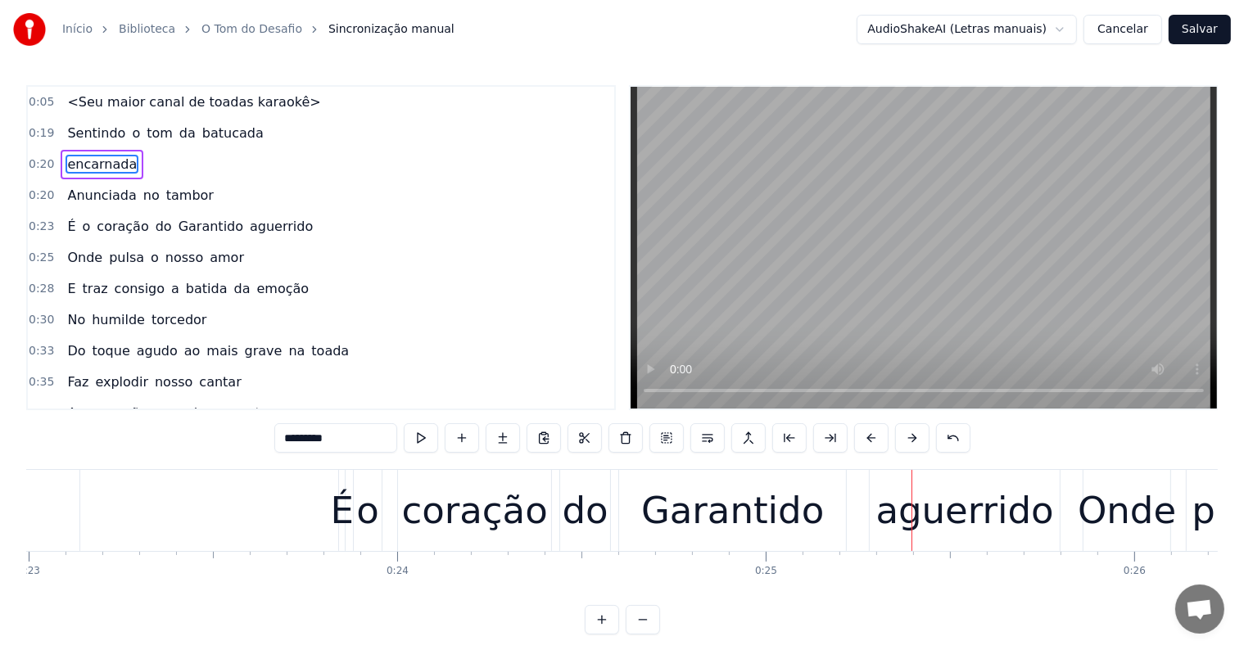
click at [248, 228] on span "aguerrido" at bounding box center [281, 226] width 66 height 19
type input "*********"
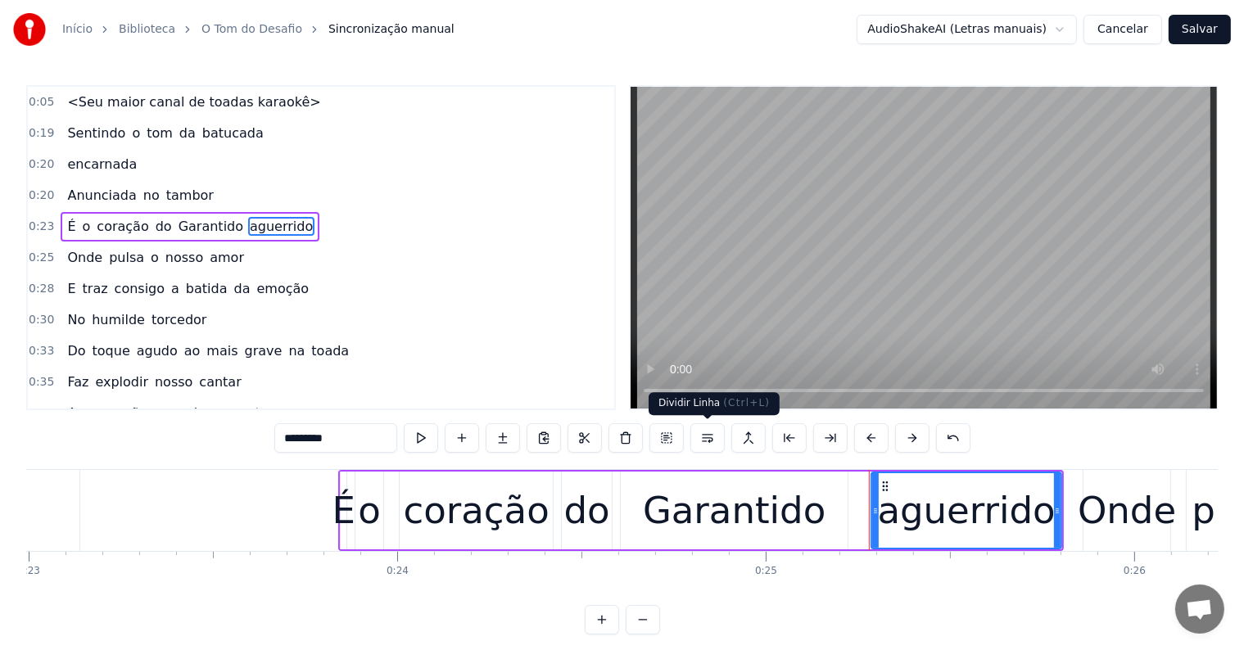
click at [706, 432] on button at bounding box center [707, 437] width 34 height 29
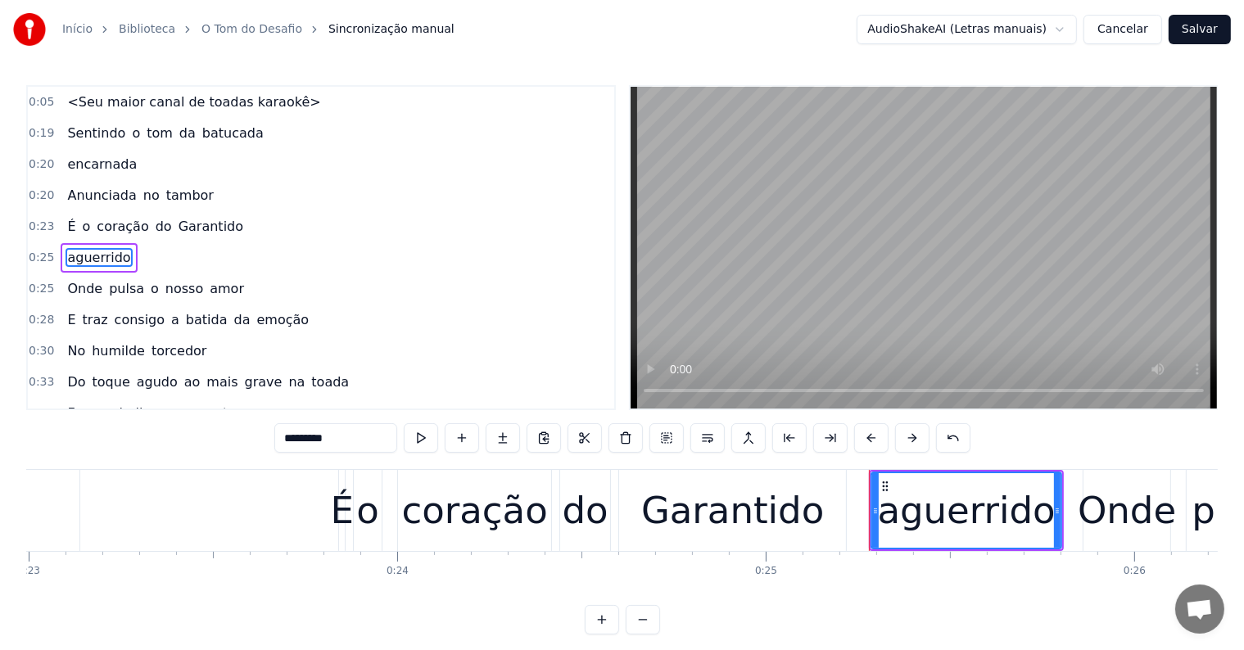
scroll to position [4, 0]
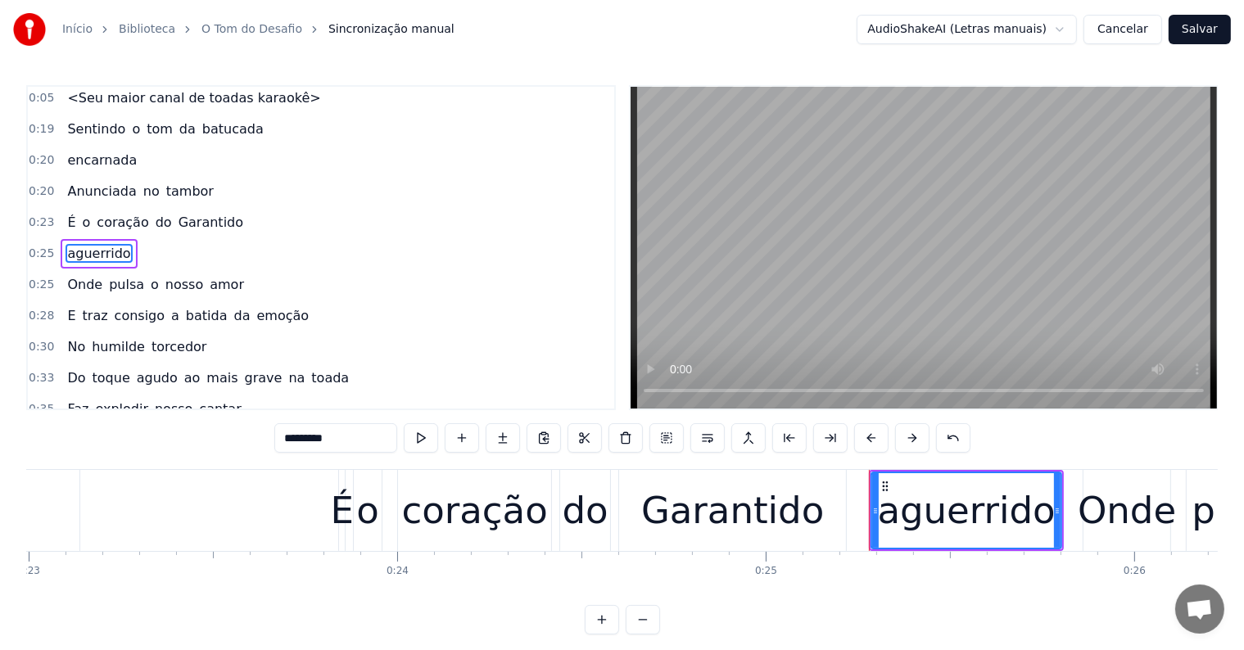
click at [91, 207] on div "0:23 É o coração do Garantido" at bounding box center [321, 222] width 586 height 31
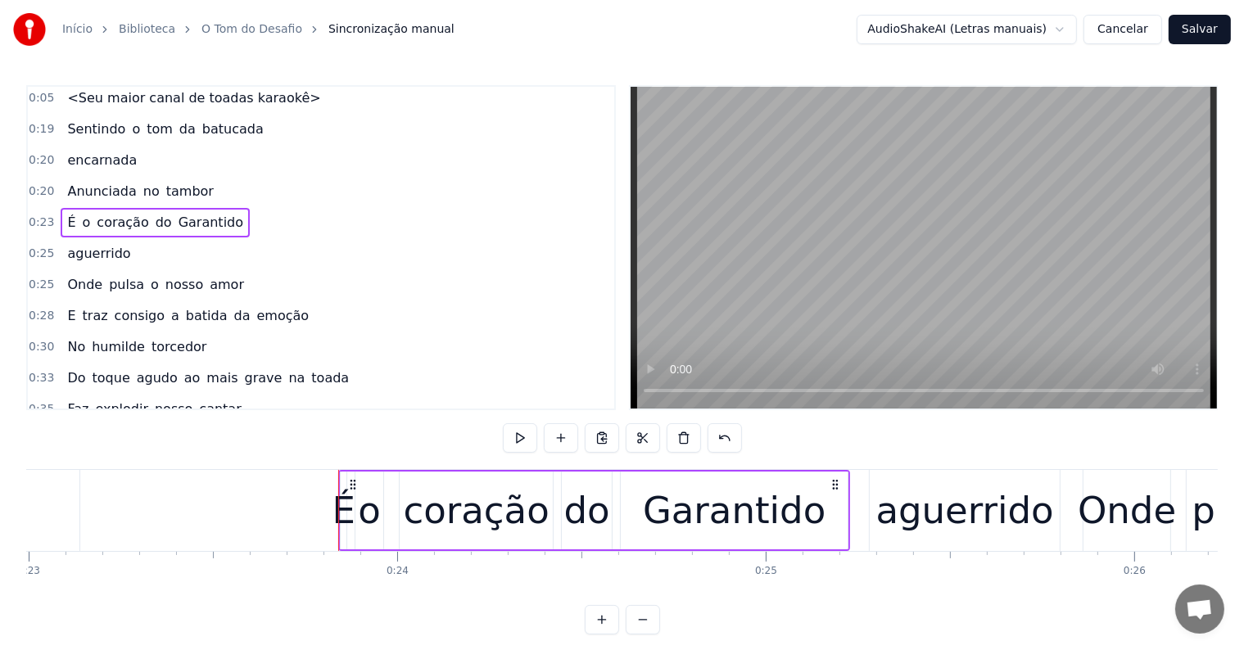
click at [83, 217] on div "É o coração do Garantido" at bounding box center [155, 222] width 189 height 29
click at [95, 215] on span "coração" at bounding box center [122, 222] width 55 height 19
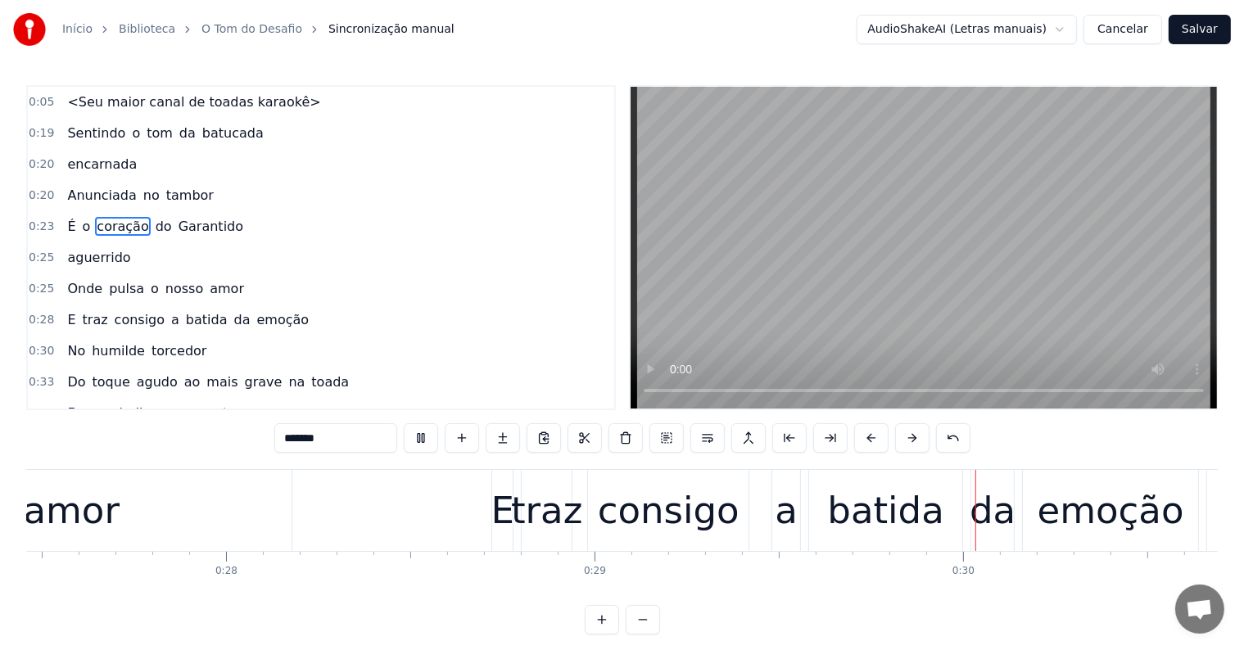
scroll to position [0, 10634]
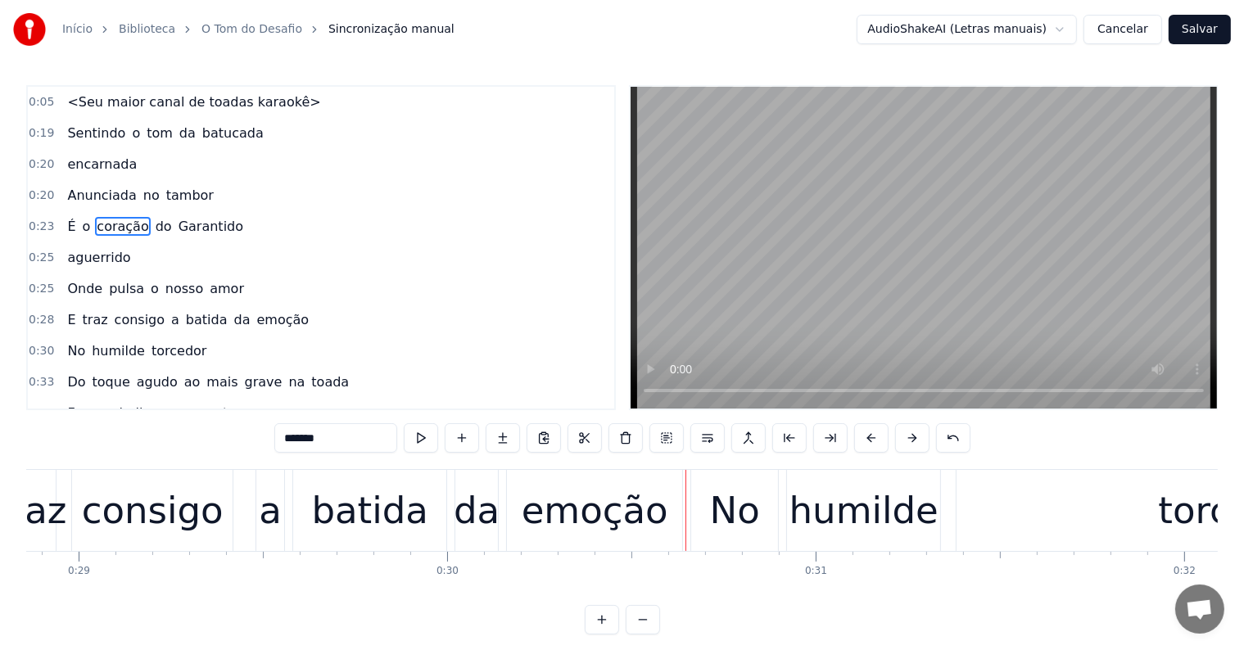
click at [255, 314] on span "emoção" at bounding box center [283, 319] width 56 height 19
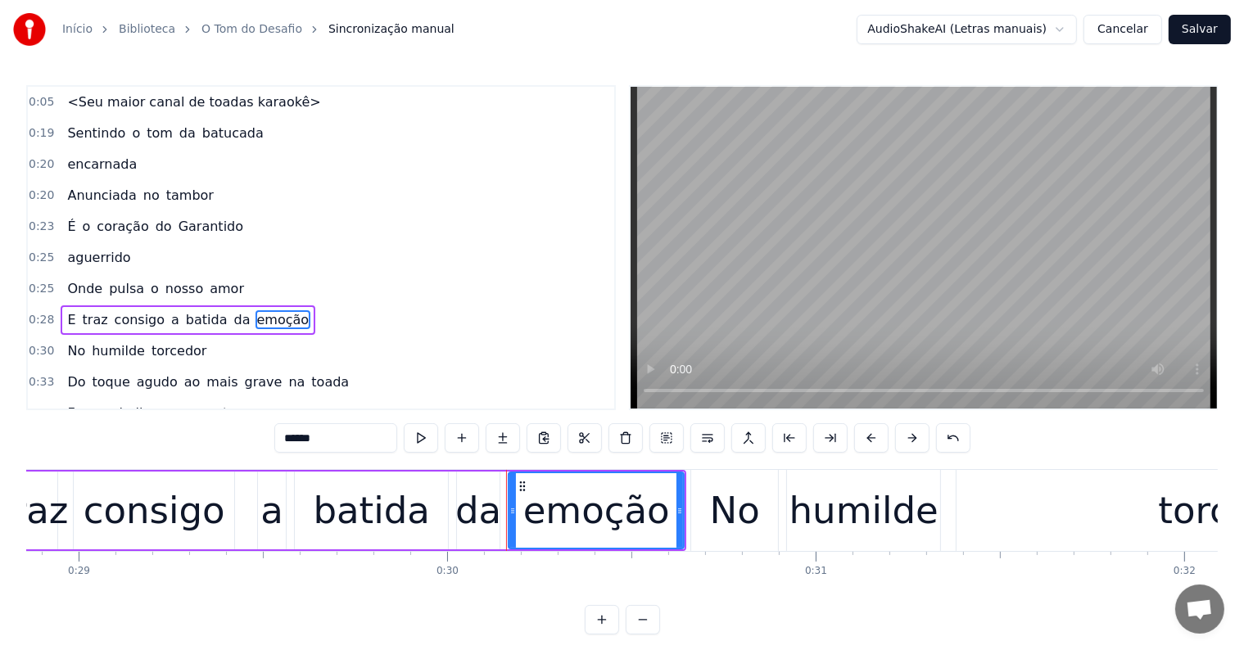
scroll to position [65, 0]
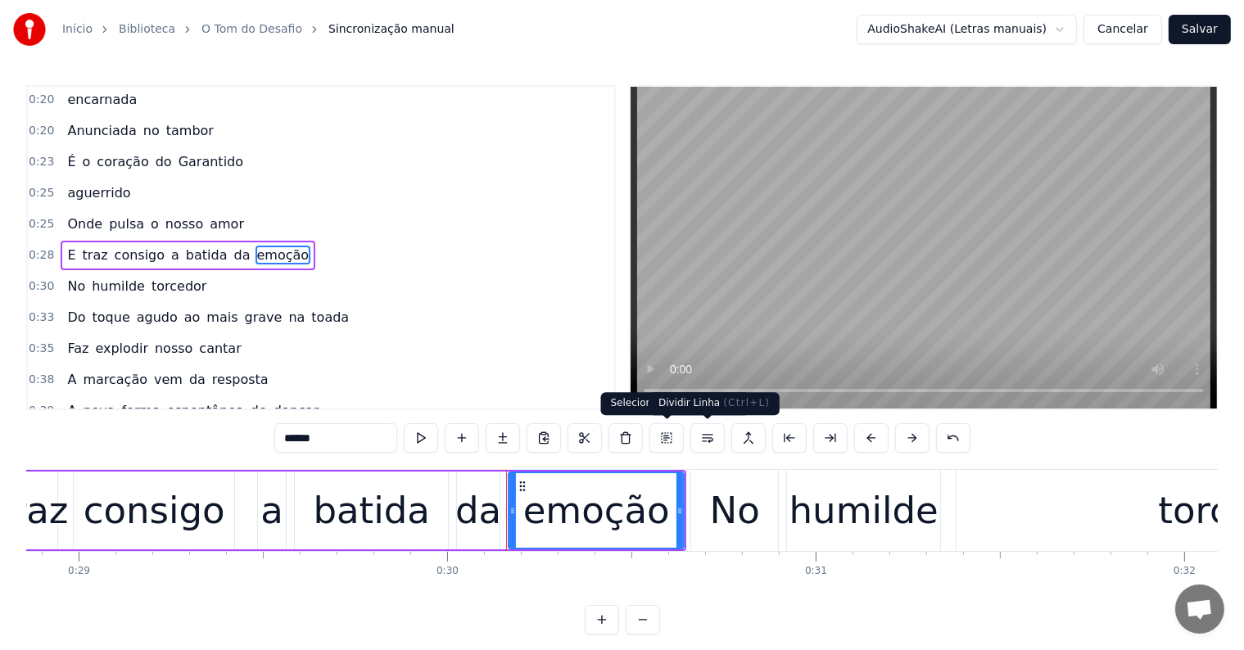
click at [705, 442] on button at bounding box center [707, 437] width 34 height 29
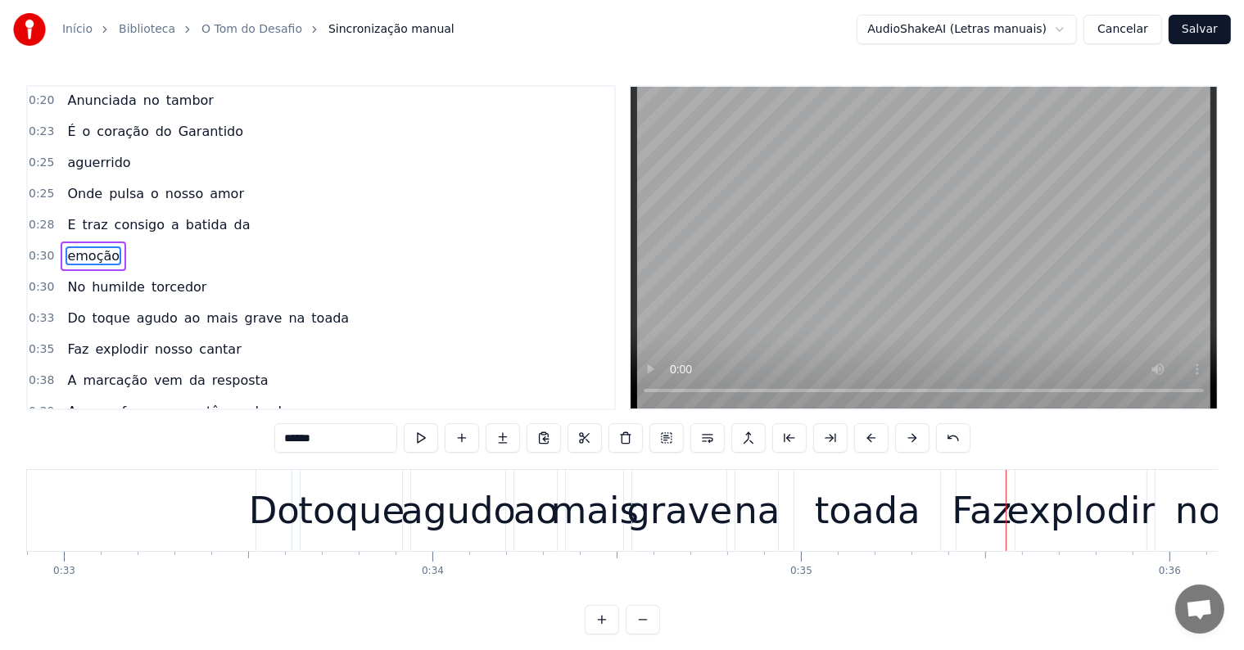
scroll to position [0, 12787]
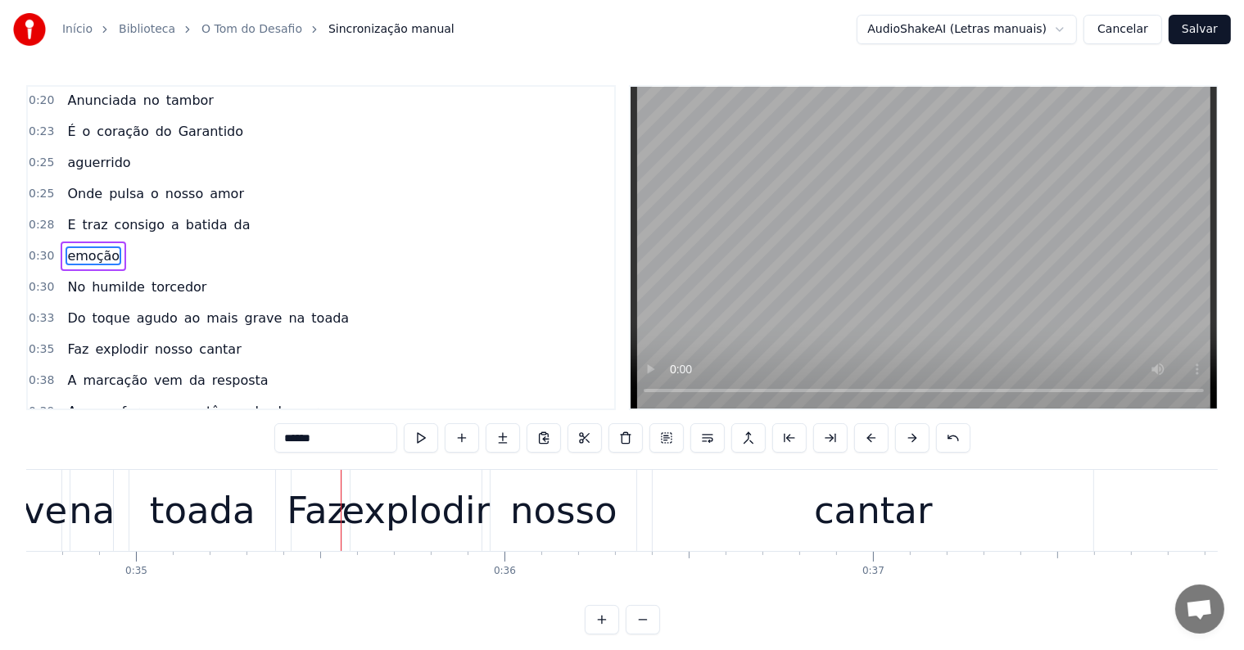
click at [310, 309] on span "toada" at bounding box center [330, 318] width 41 height 19
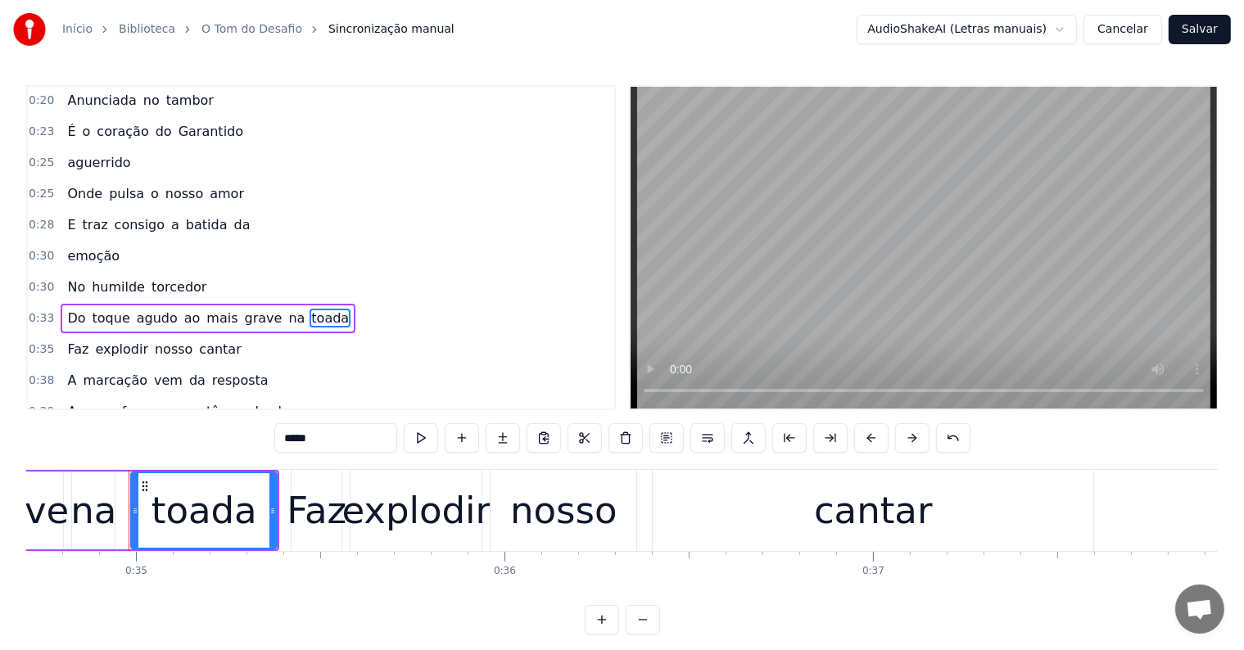
scroll to position [155, 0]
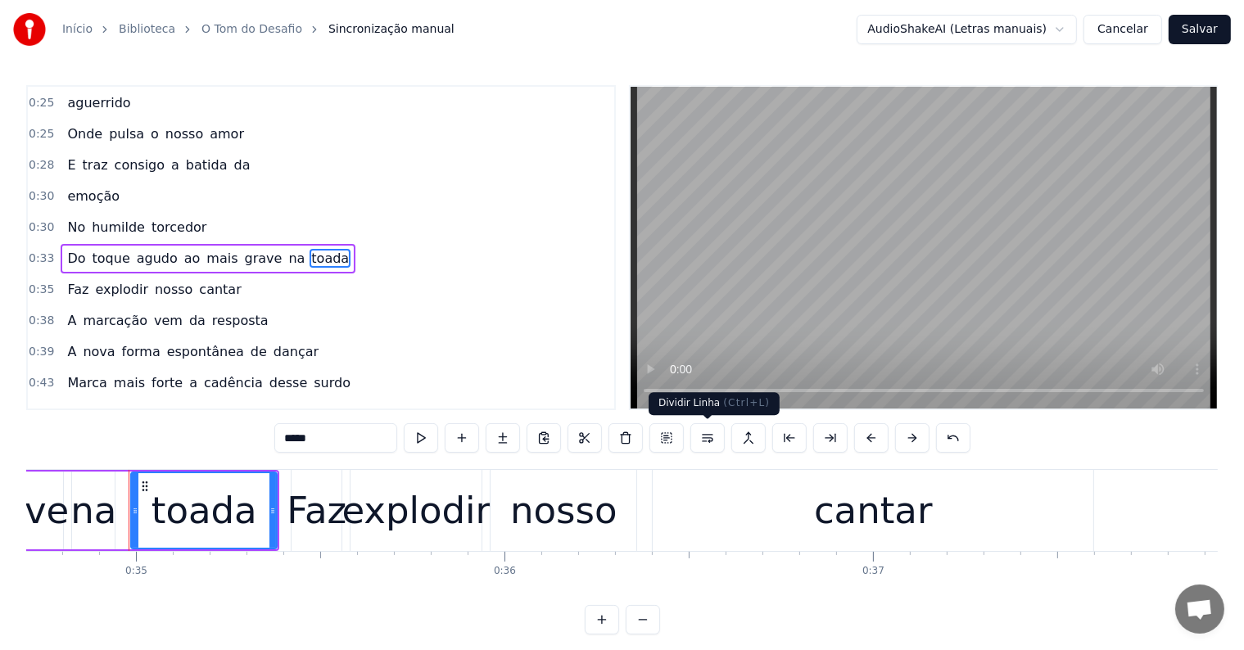
click at [702, 436] on button at bounding box center [707, 437] width 34 height 29
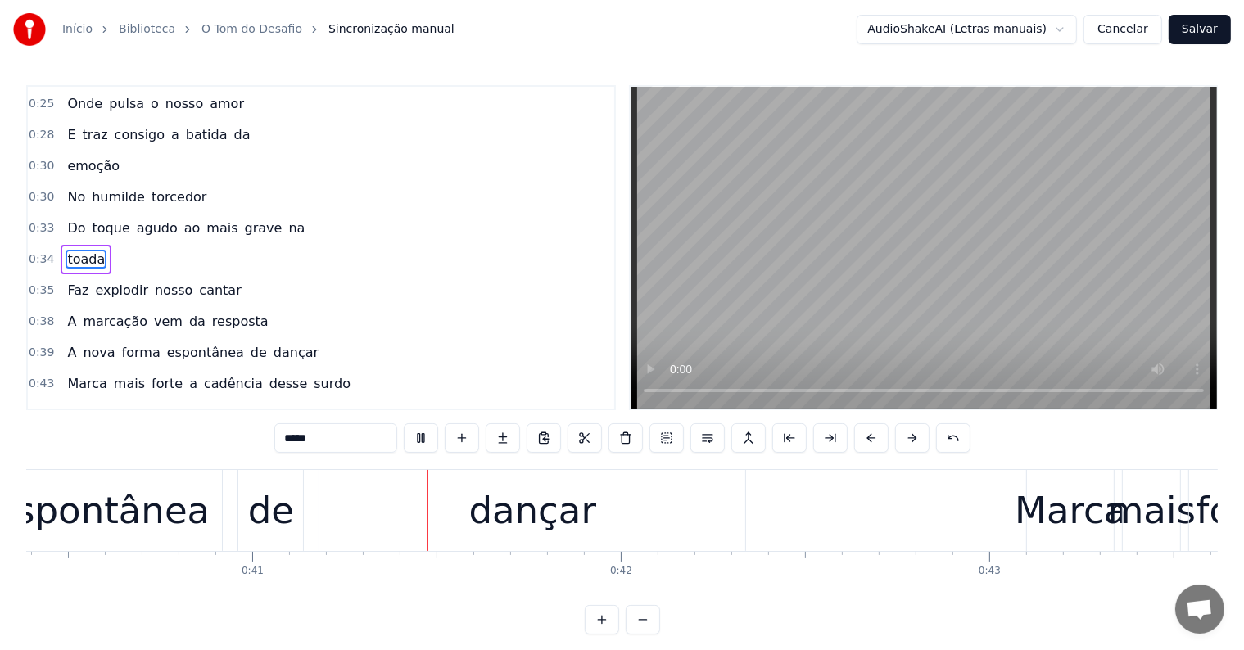
scroll to position [0, 14892]
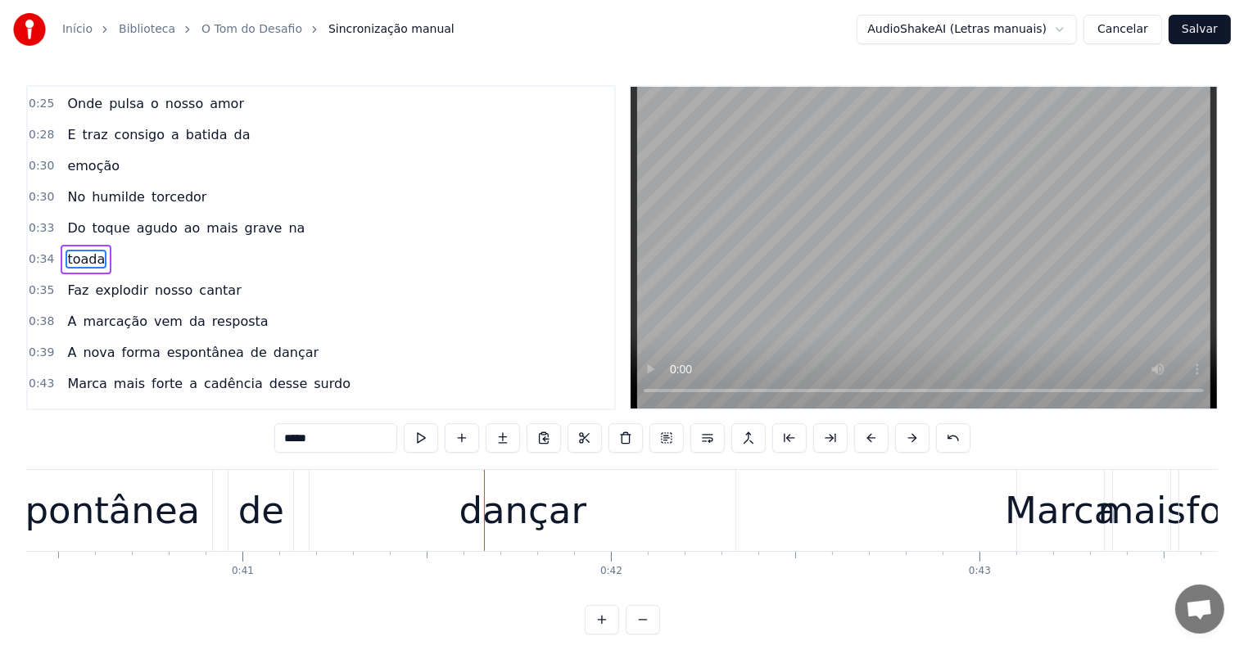
click at [540, 508] on div "dançar" at bounding box center [522, 511] width 127 height 56
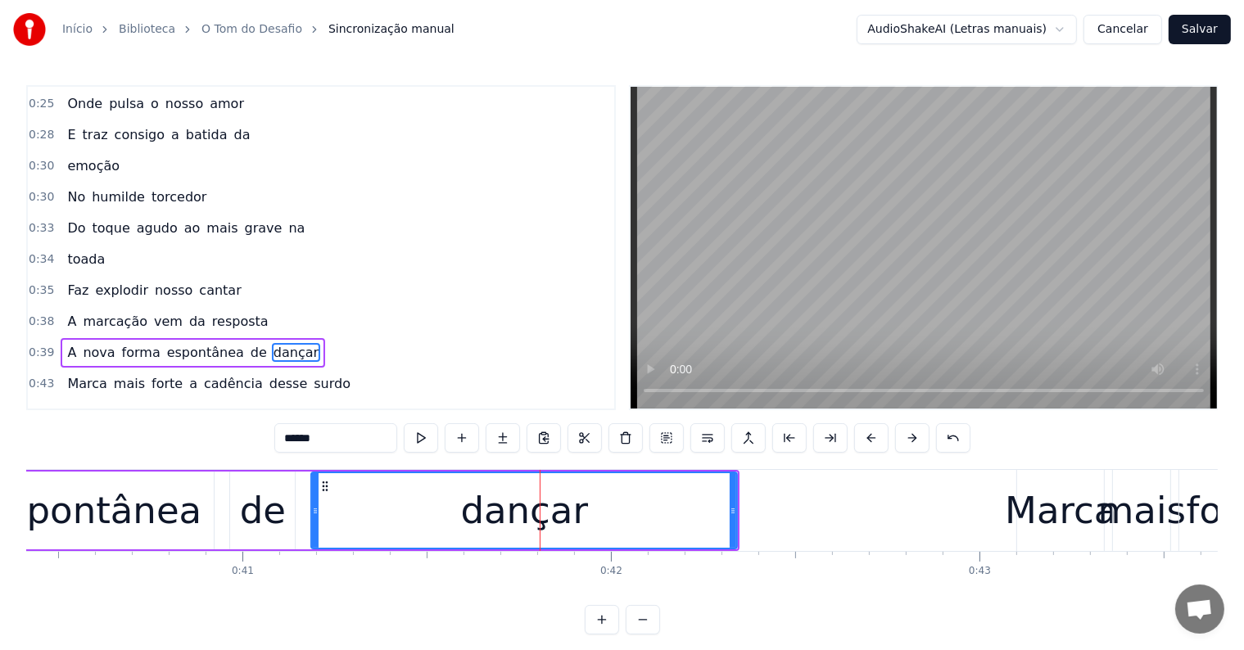
scroll to position [275, 0]
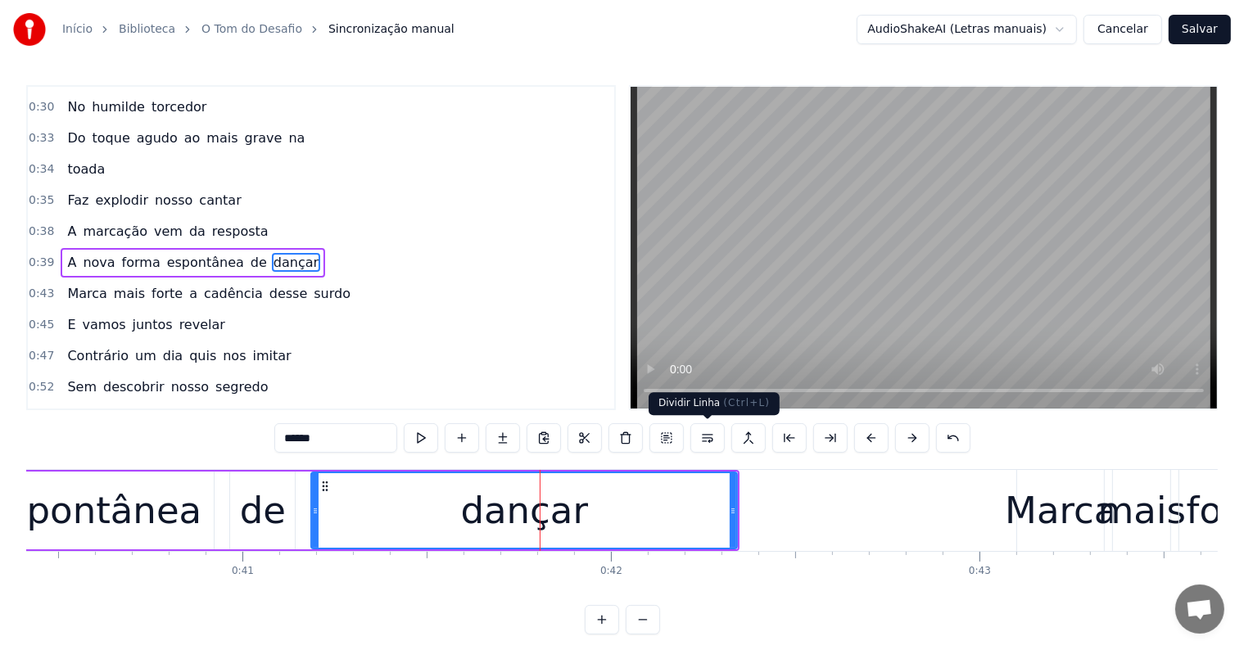
click at [707, 439] on button at bounding box center [707, 437] width 34 height 29
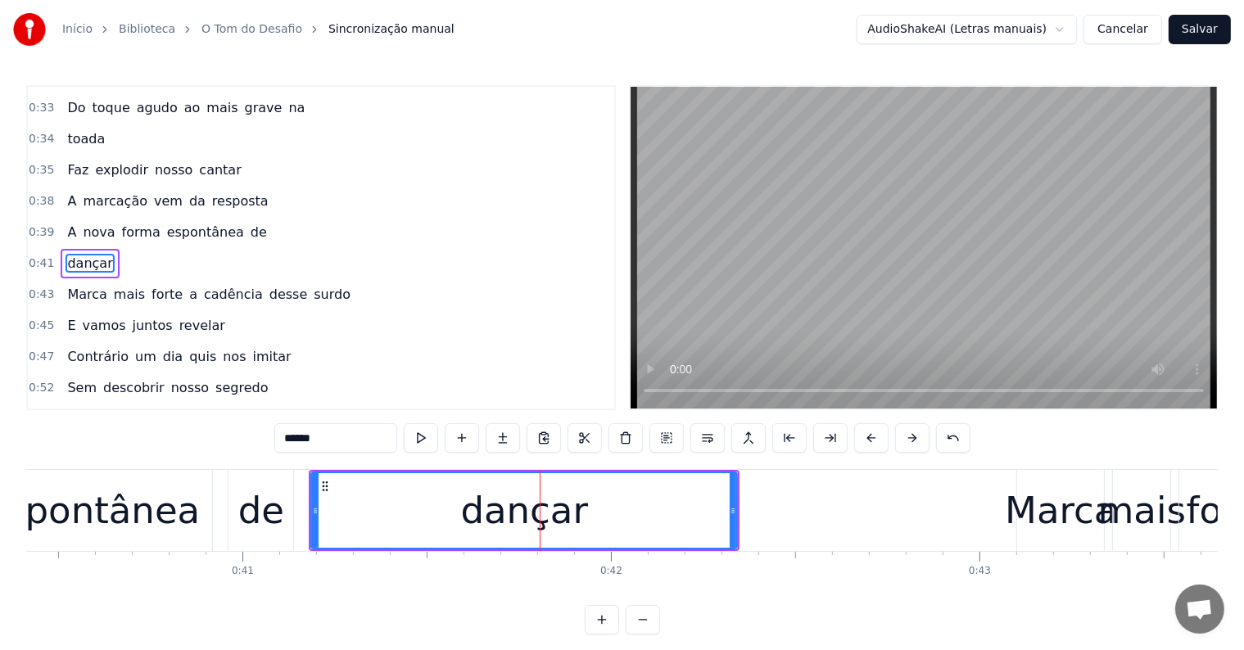
click at [126, 522] on div "espontânea" at bounding box center [91, 511] width 217 height 56
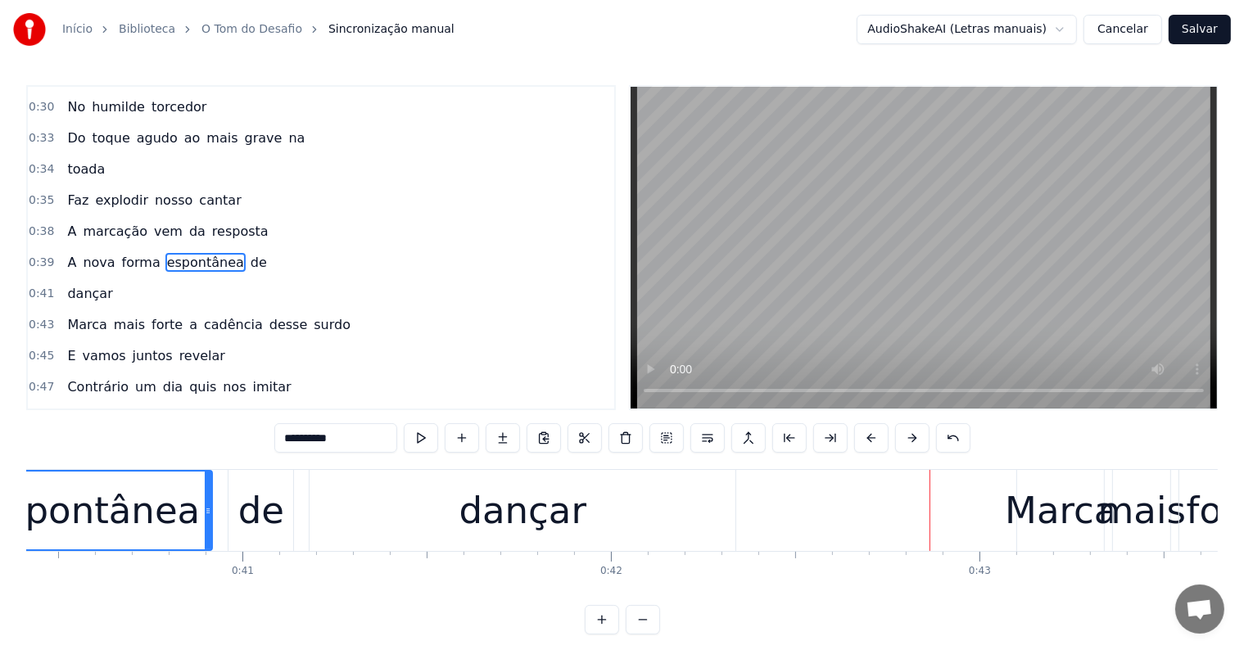
click at [66, 253] on span "A" at bounding box center [72, 262] width 12 height 19
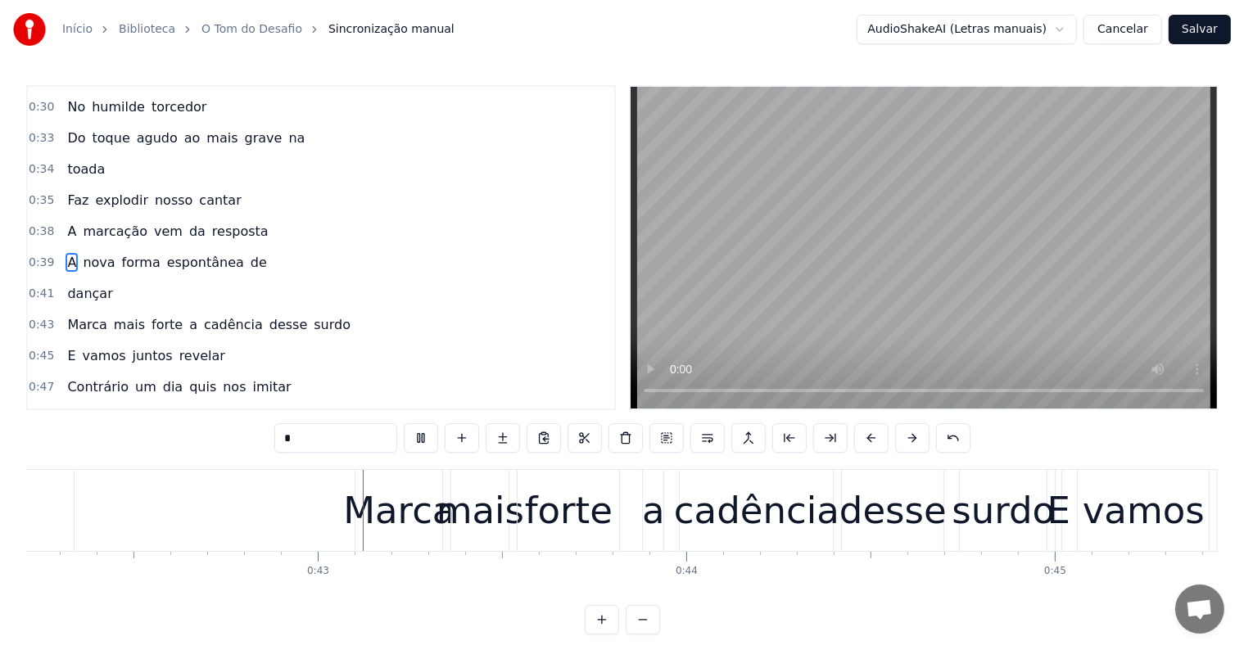
scroll to position [0, 15565]
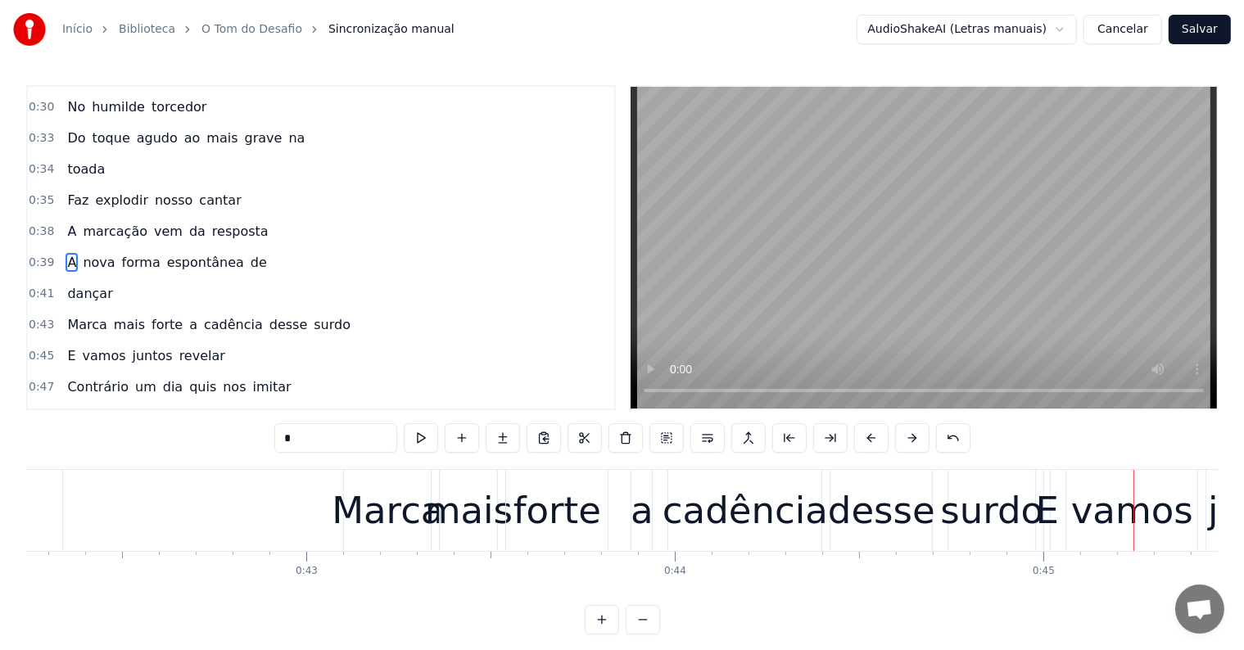
click at [312, 315] on span "surdo" at bounding box center [332, 324] width 40 height 19
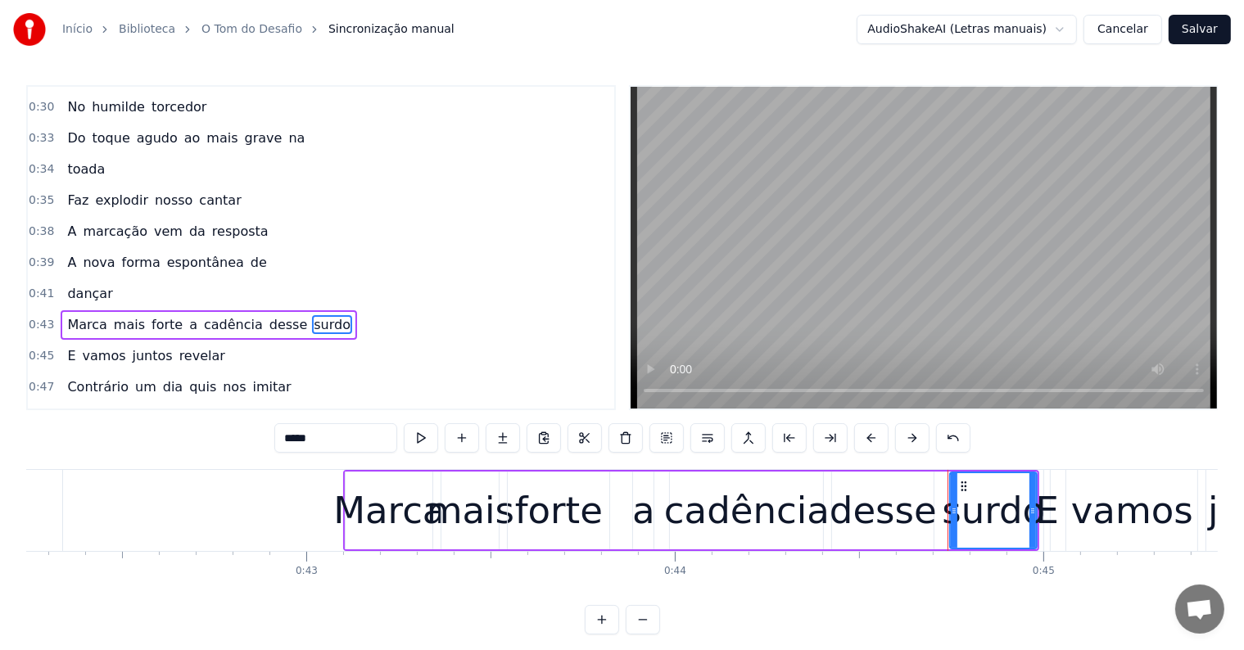
scroll to position [336, 0]
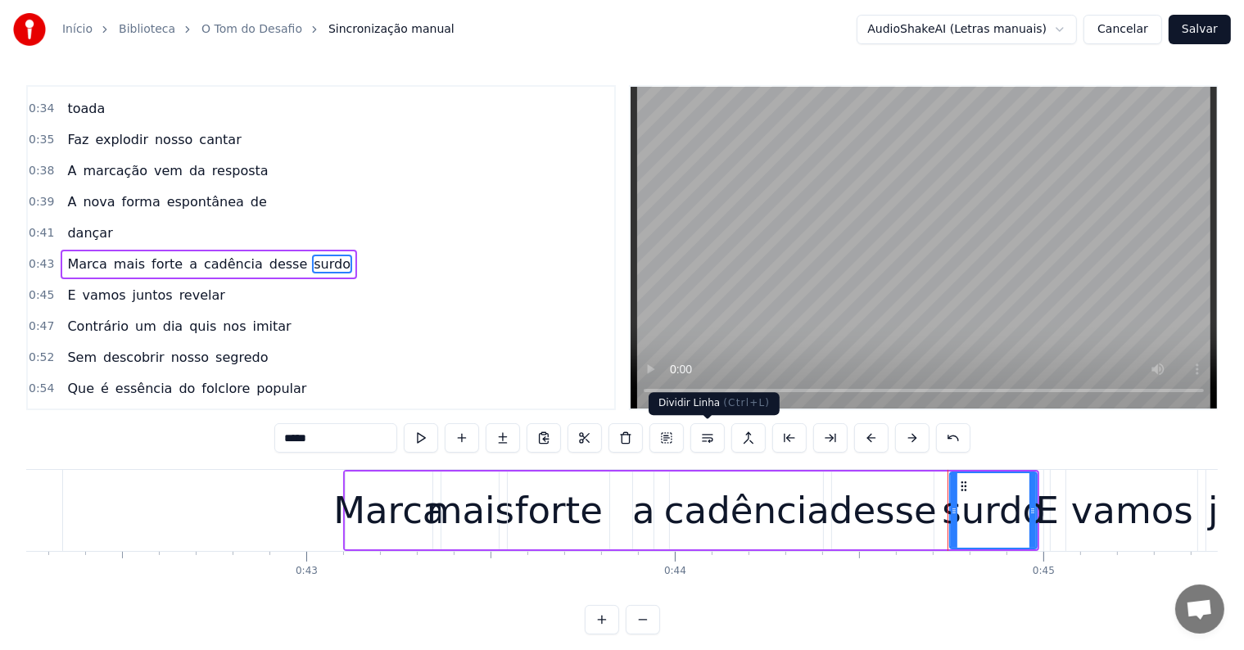
click at [707, 442] on button at bounding box center [707, 437] width 34 height 29
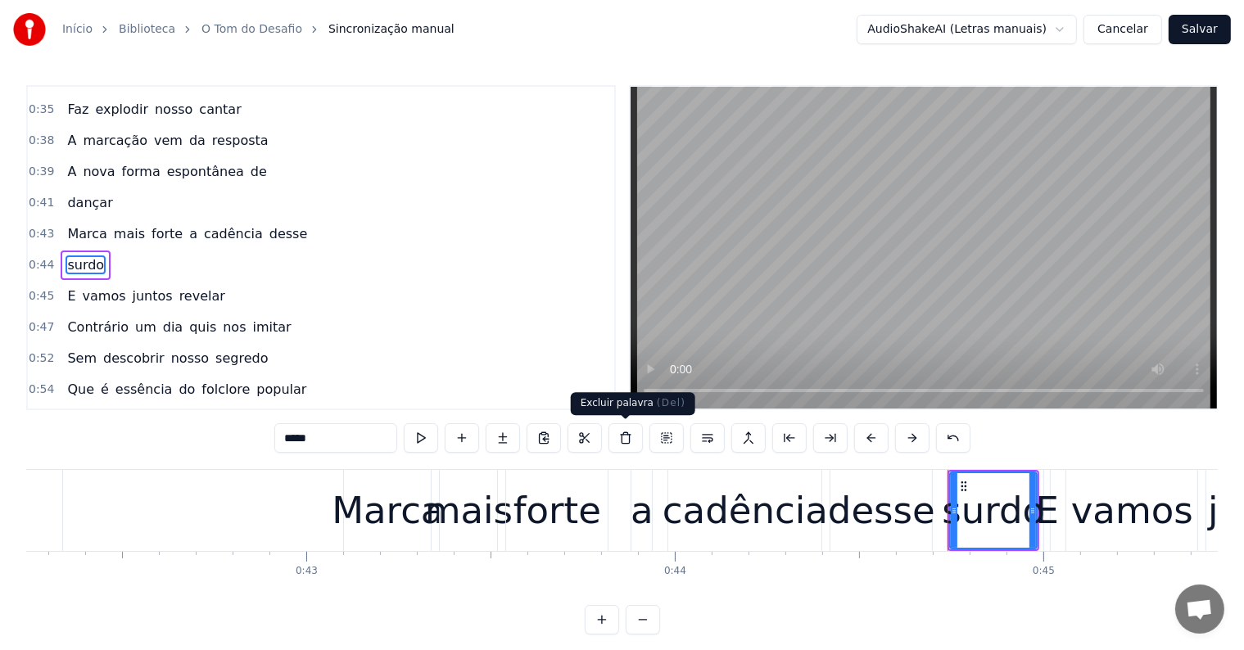
click at [634, 532] on div "a" at bounding box center [642, 511] width 23 height 56
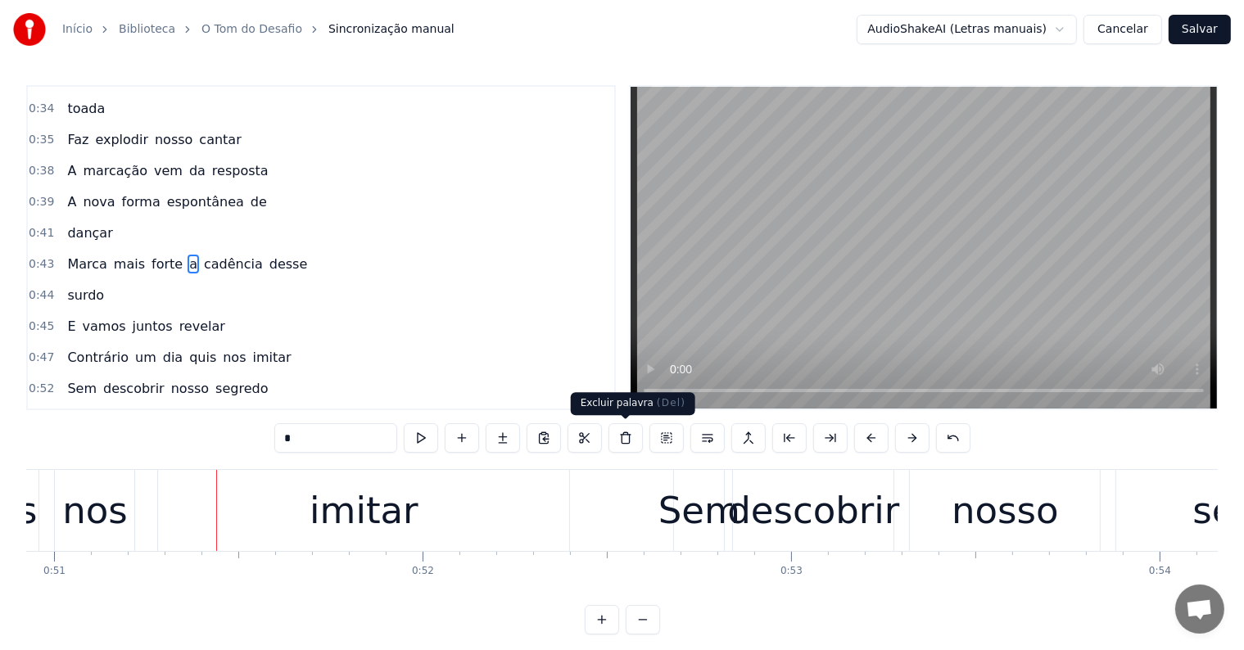
scroll to position [0, 18872]
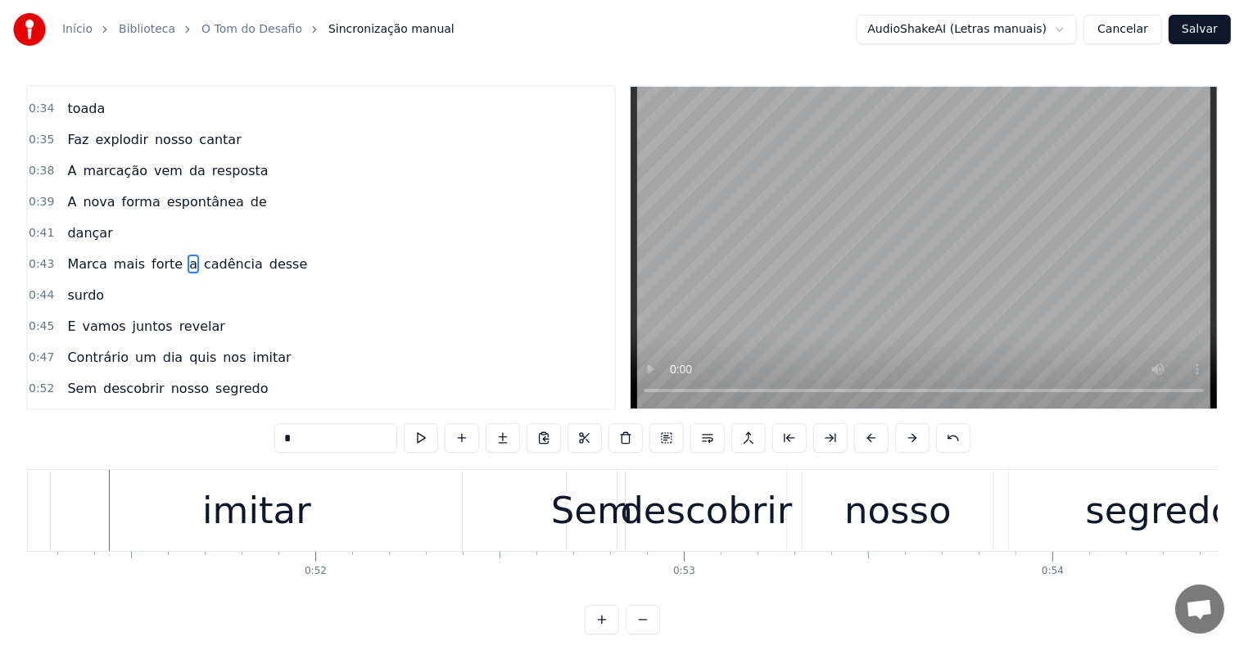
click at [278, 526] on div "imitar" at bounding box center [256, 511] width 109 height 56
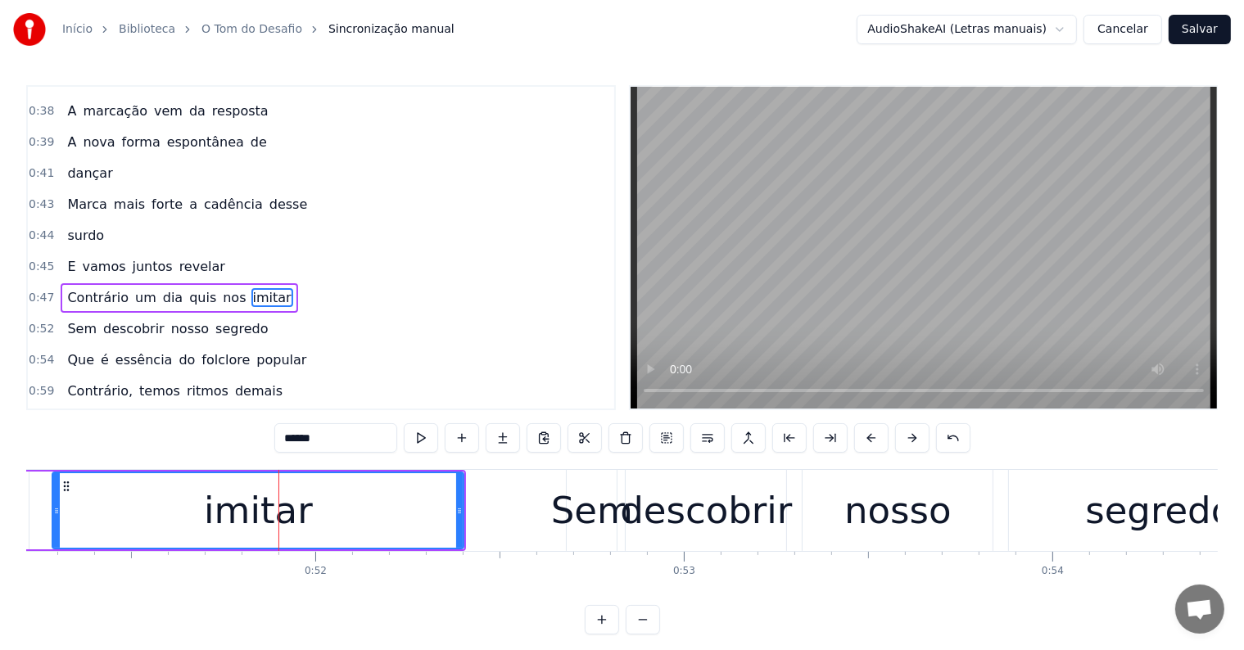
scroll to position [426, 0]
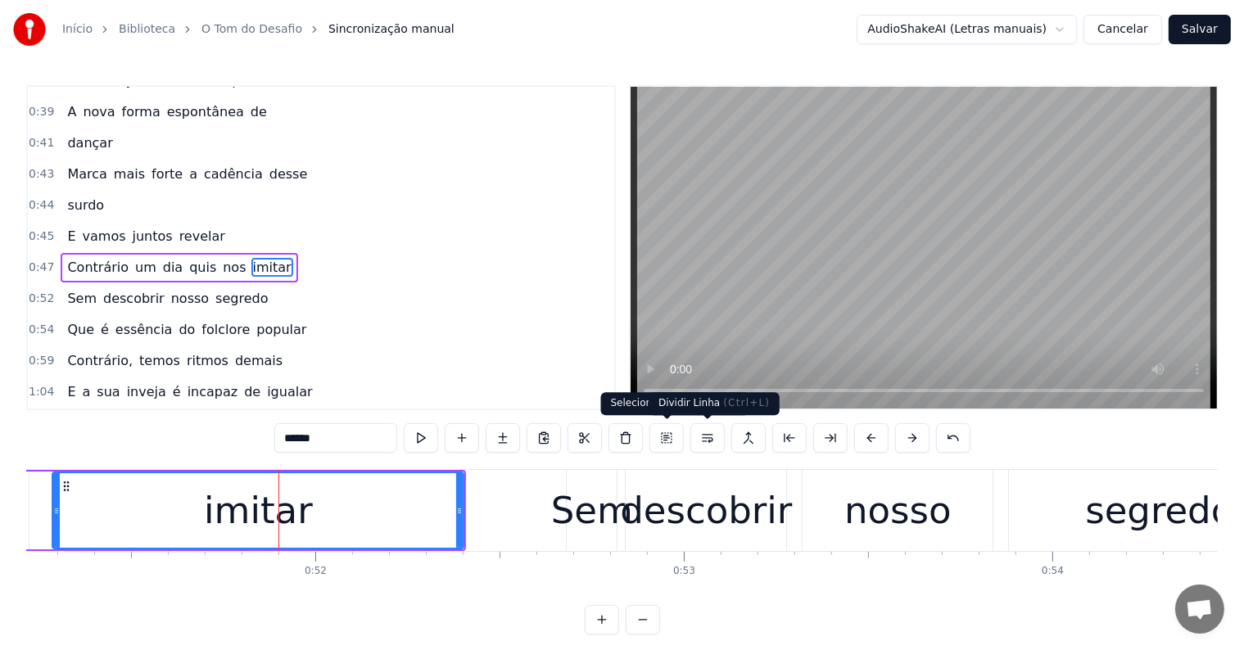
click at [706, 436] on button at bounding box center [707, 437] width 34 height 29
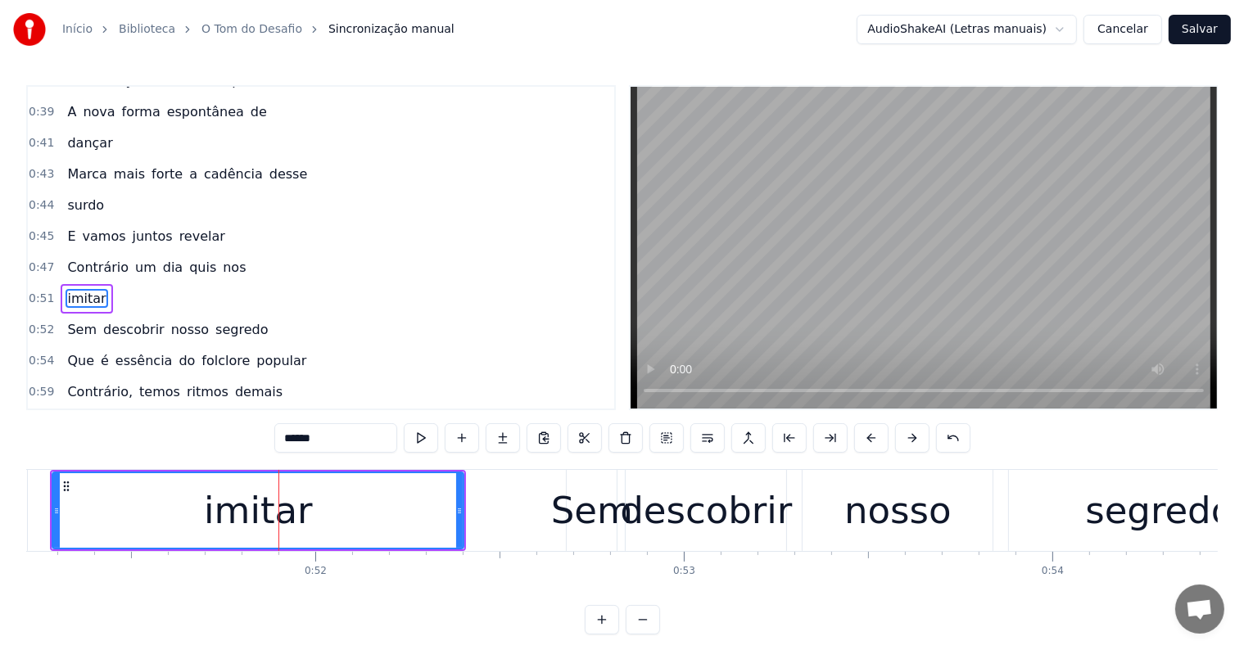
scroll to position [456, 0]
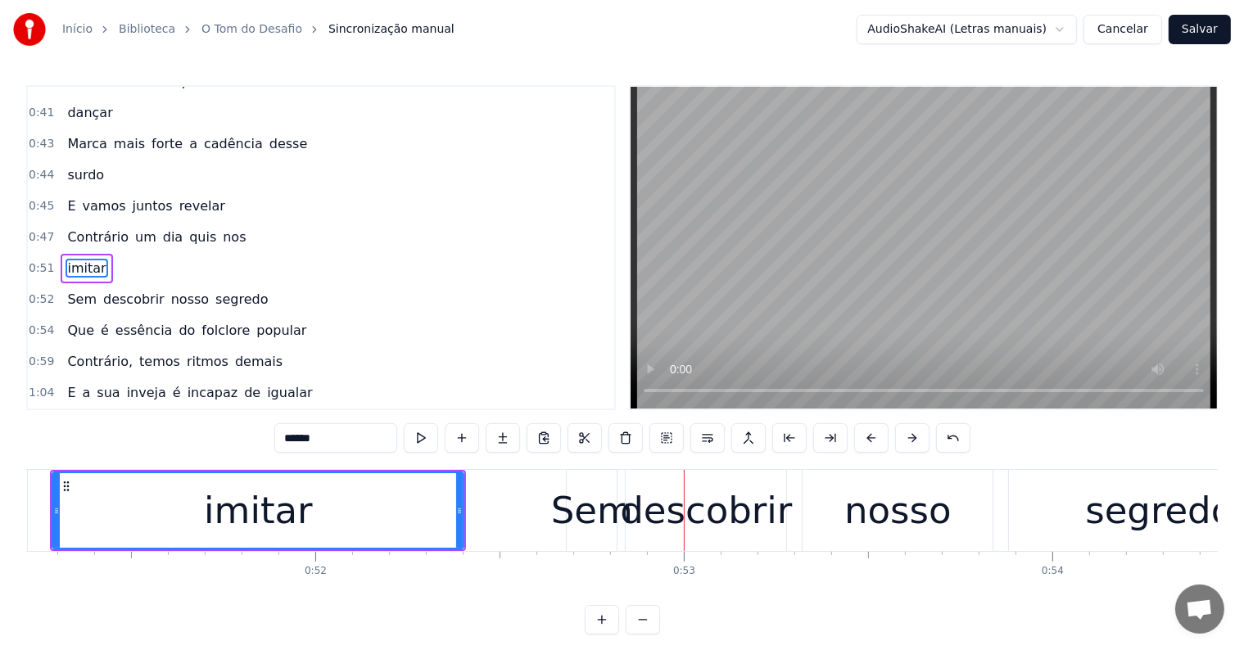
click at [80, 228] on span "Contrário" at bounding box center [98, 237] width 65 height 19
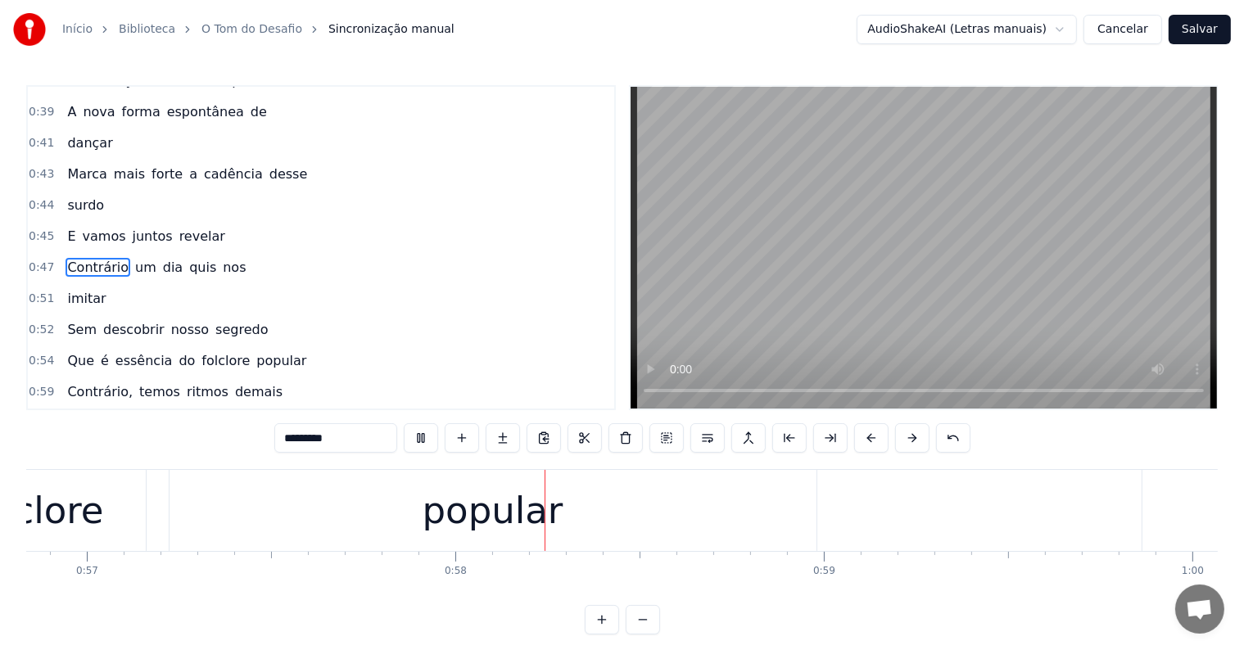
scroll to position [0, 21159]
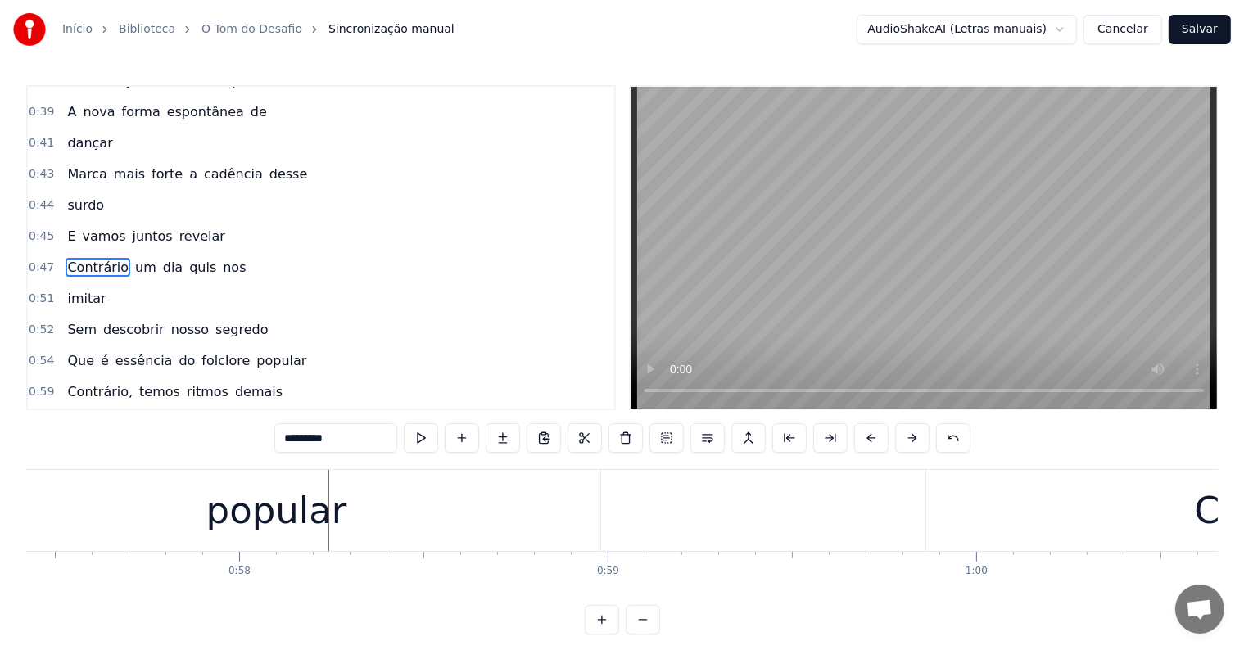
click at [290, 543] on div "popular" at bounding box center [276, 510] width 647 height 81
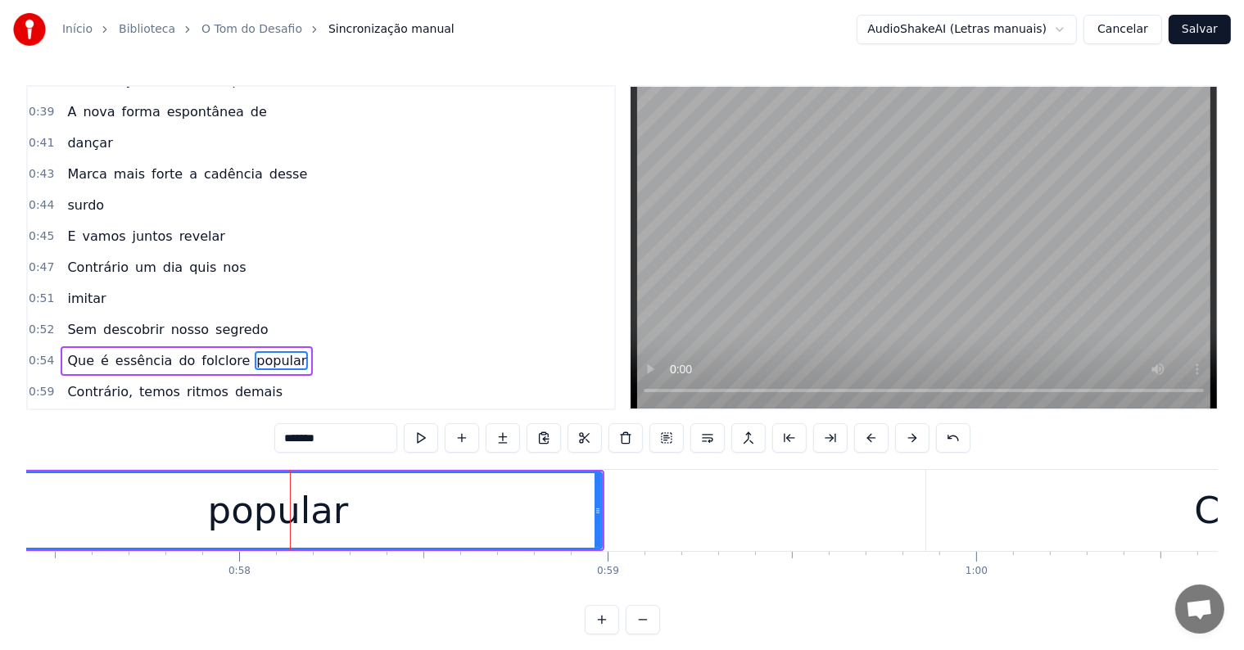
scroll to position [517, 0]
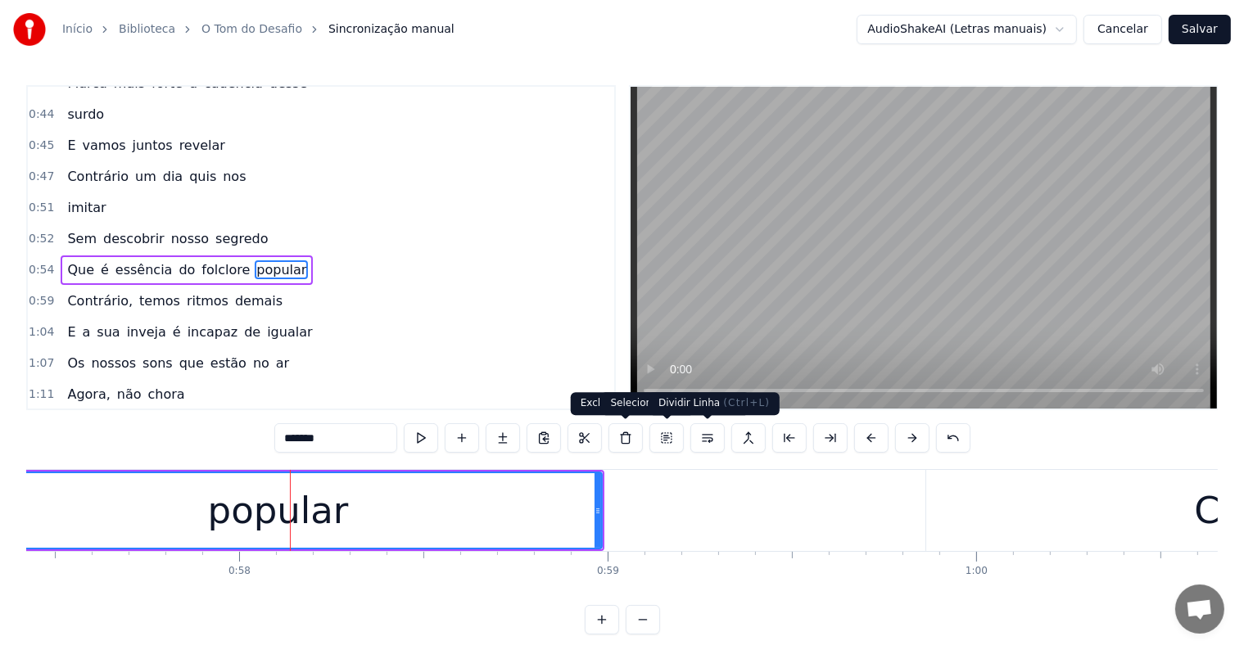
click at [703, 442] on button at bounding box center [707, 437] width 34 height 29
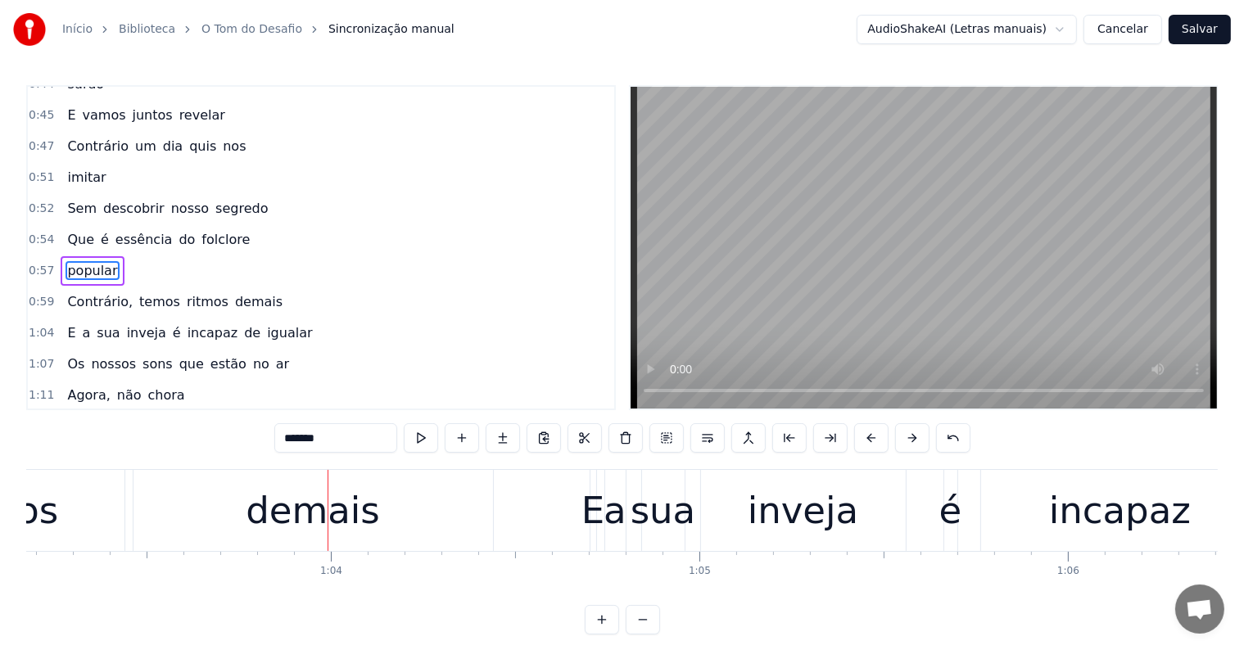
scroll to position [0, 23279]
click at [335, 519] on div "demais" at bounding box center [312, 511] width 134 height 56
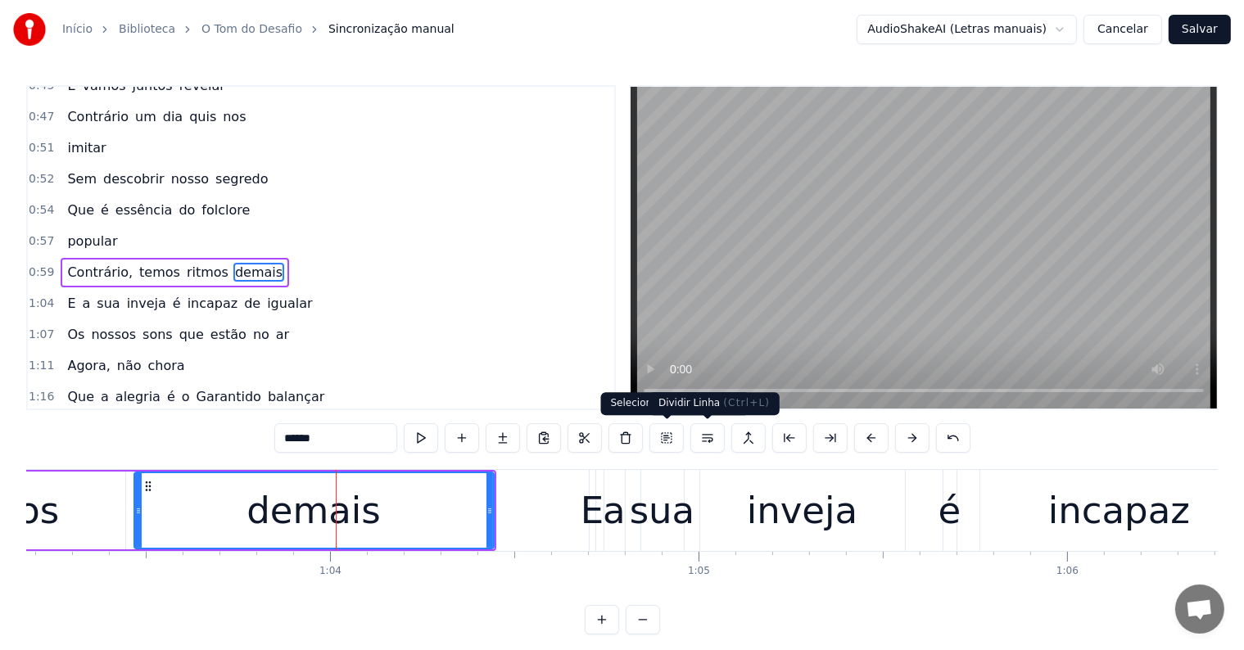
click at [700, 438] on button at bounding box center [707, 437] width 34 height 29
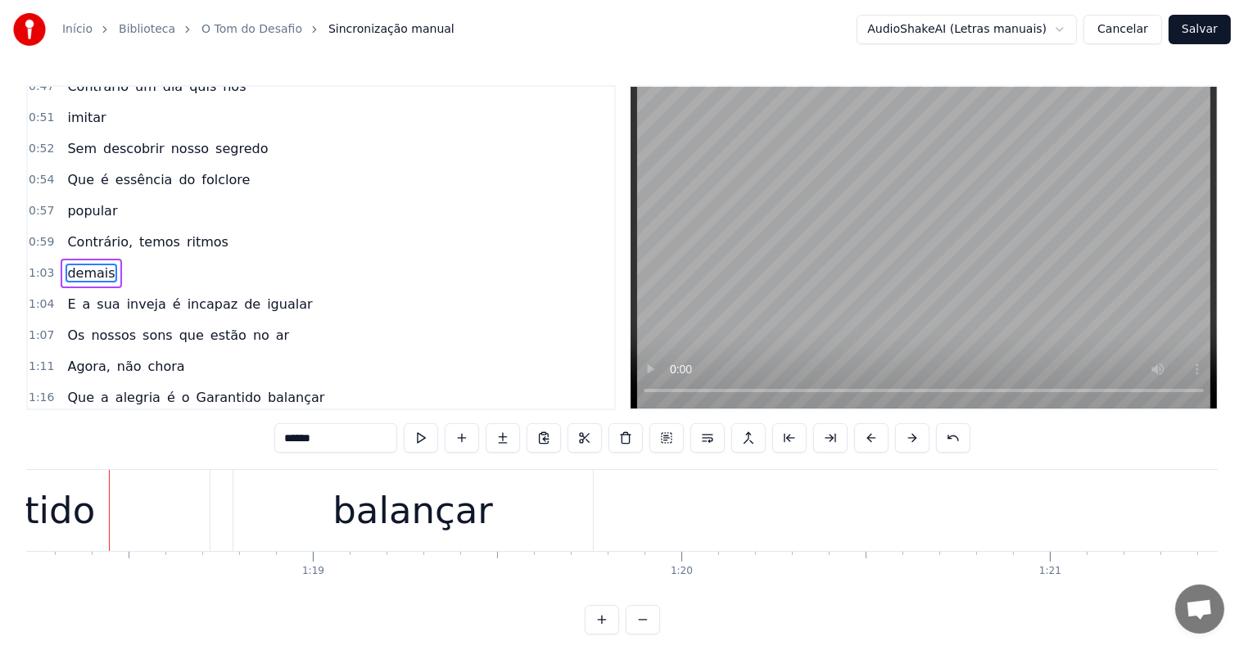
scroll to position [0, 28824]
click at [391, 531] on div "balançar" at bounding box center [412, 511] width 160 height 56
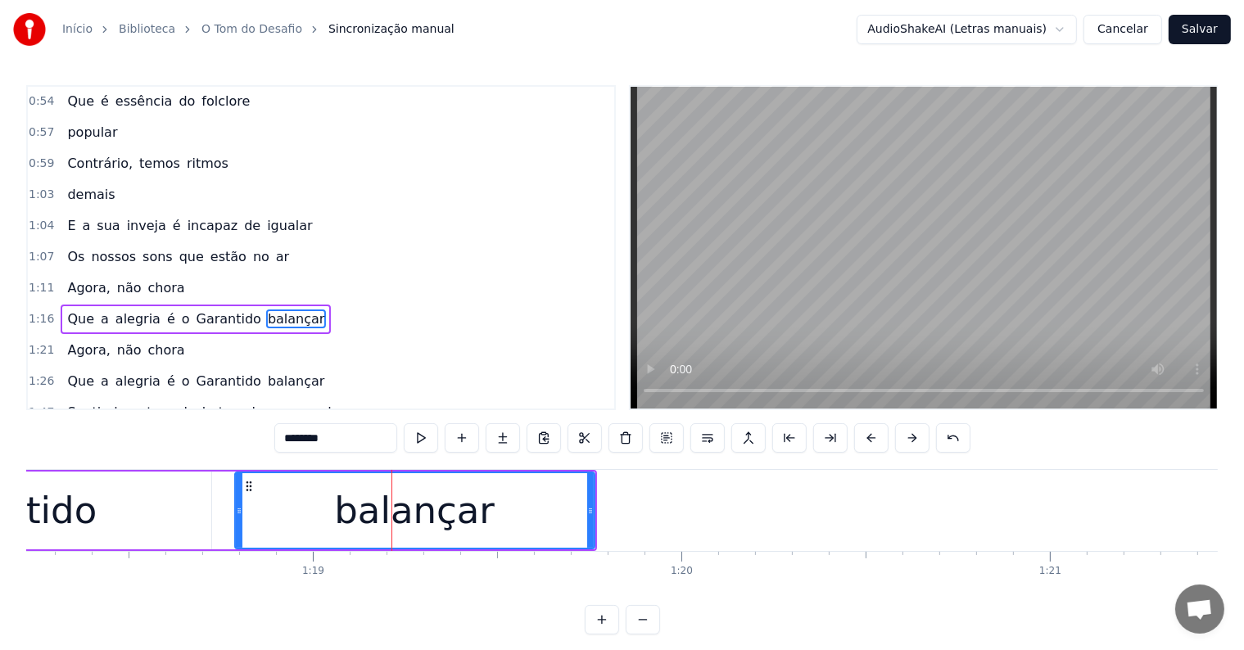
scroll to position [727, 0]
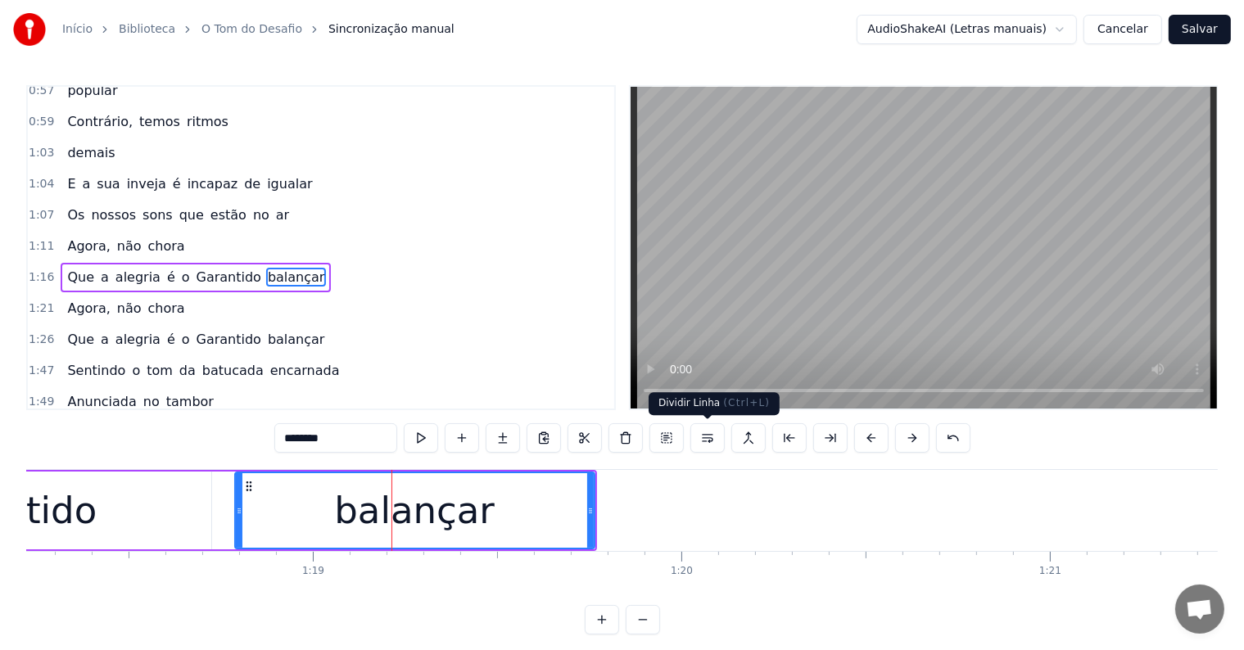
click at [705, 437] on button at bounding box center [707, 437] width 34 height 29
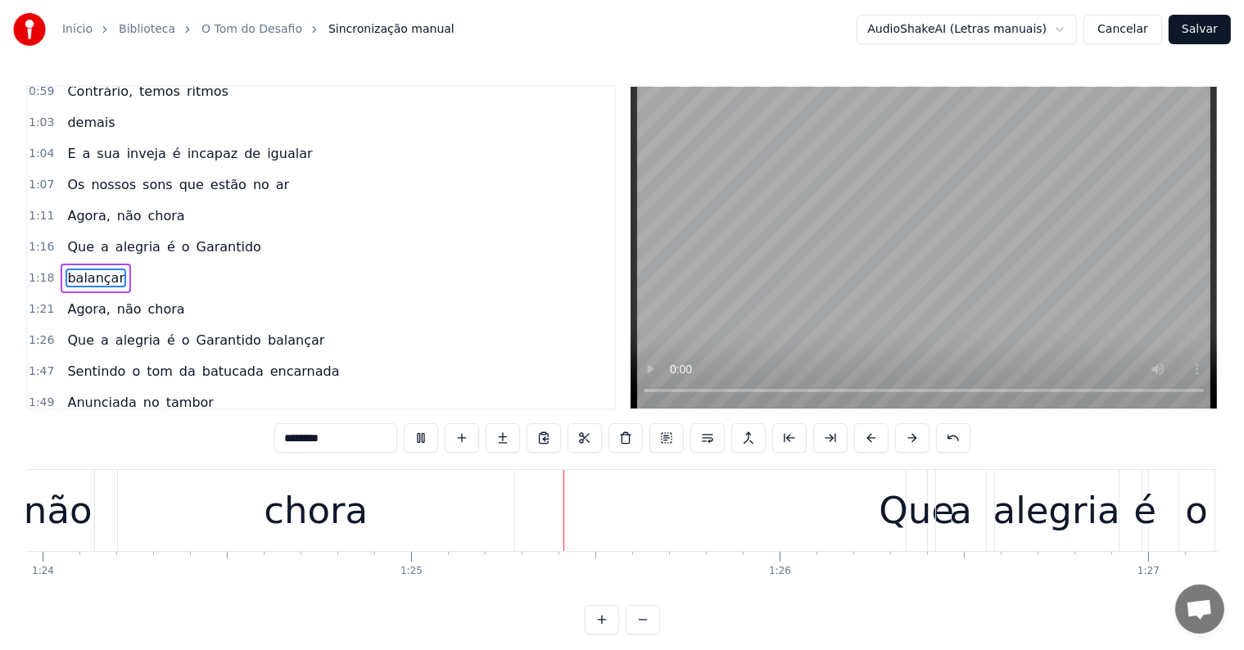
scroll to position [0, 31179]
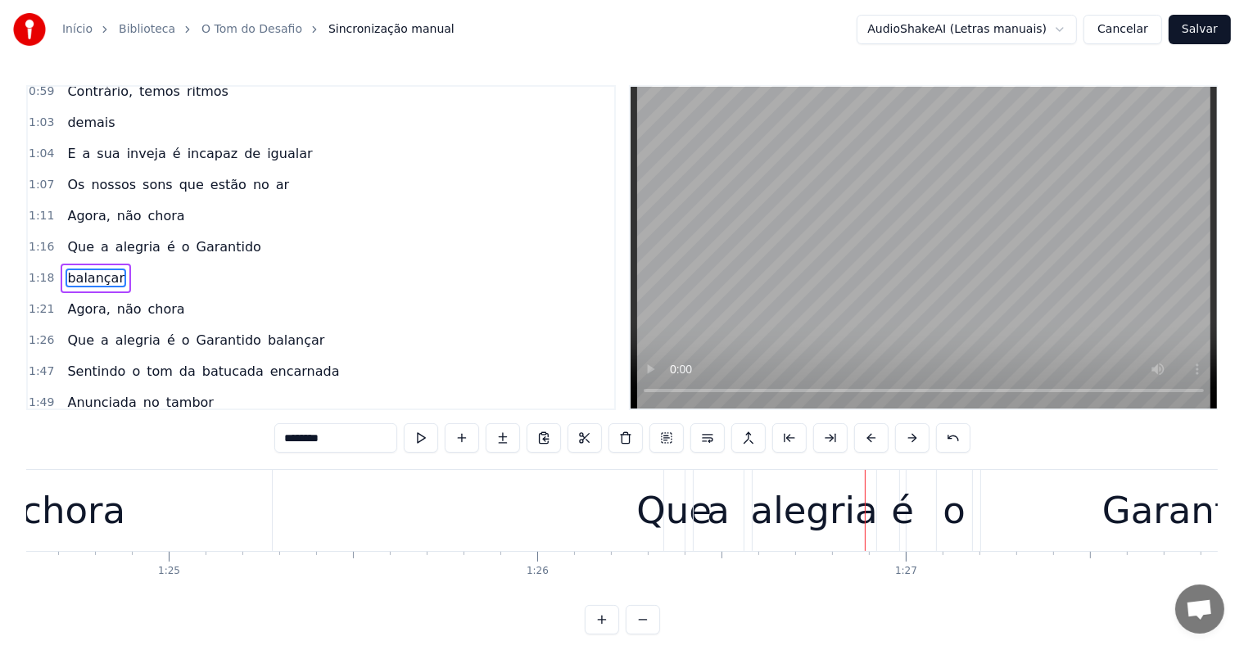
click at [665, 518] on div "Que" at bounding box center [673, 511] width 75 height 56
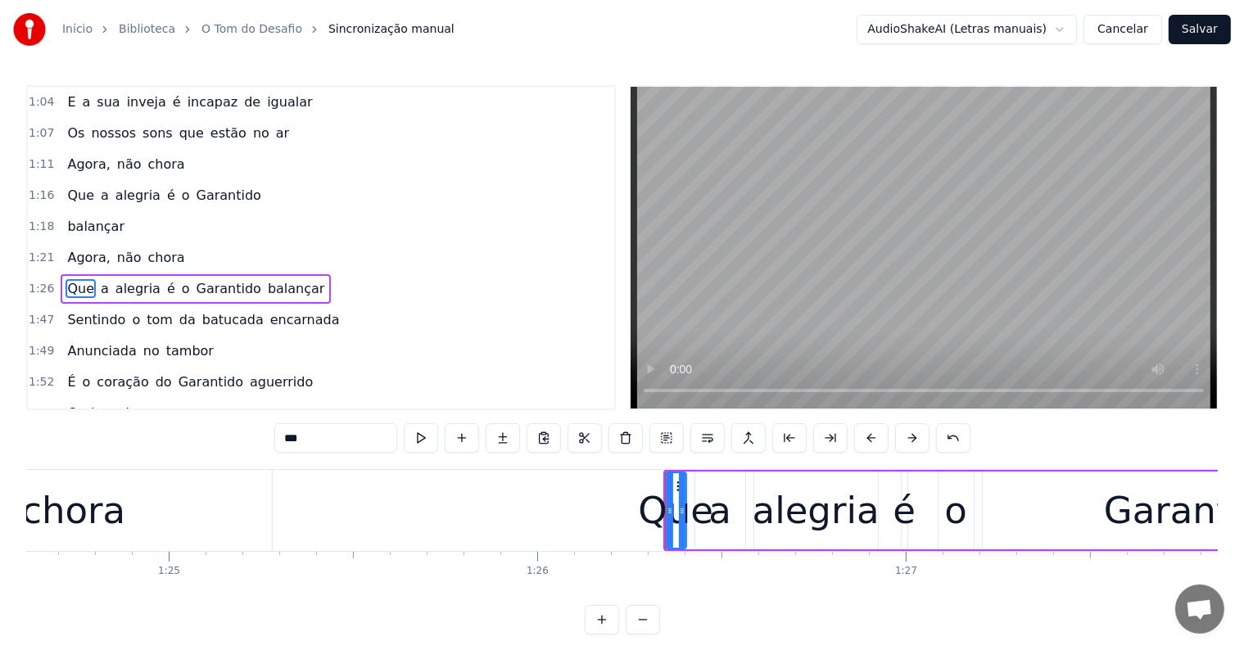
scroll to position [818, 0]
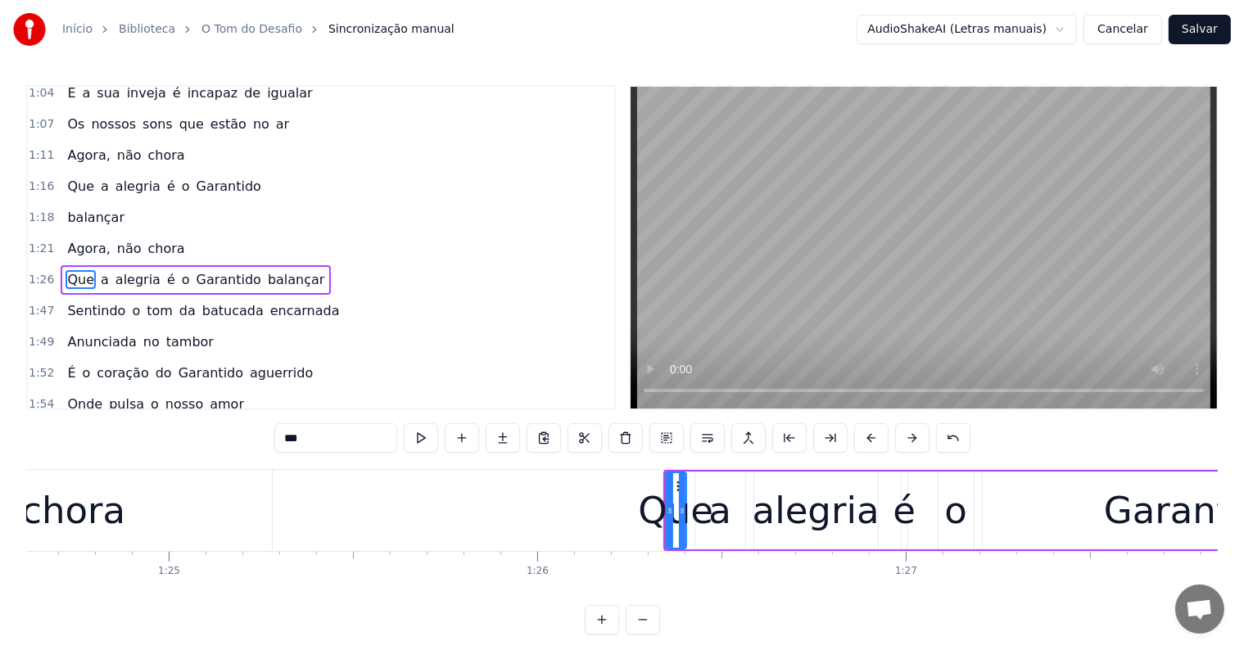
click at [266, 270] on span "balançar" at bounding box center [296, 279] width 61 height 19
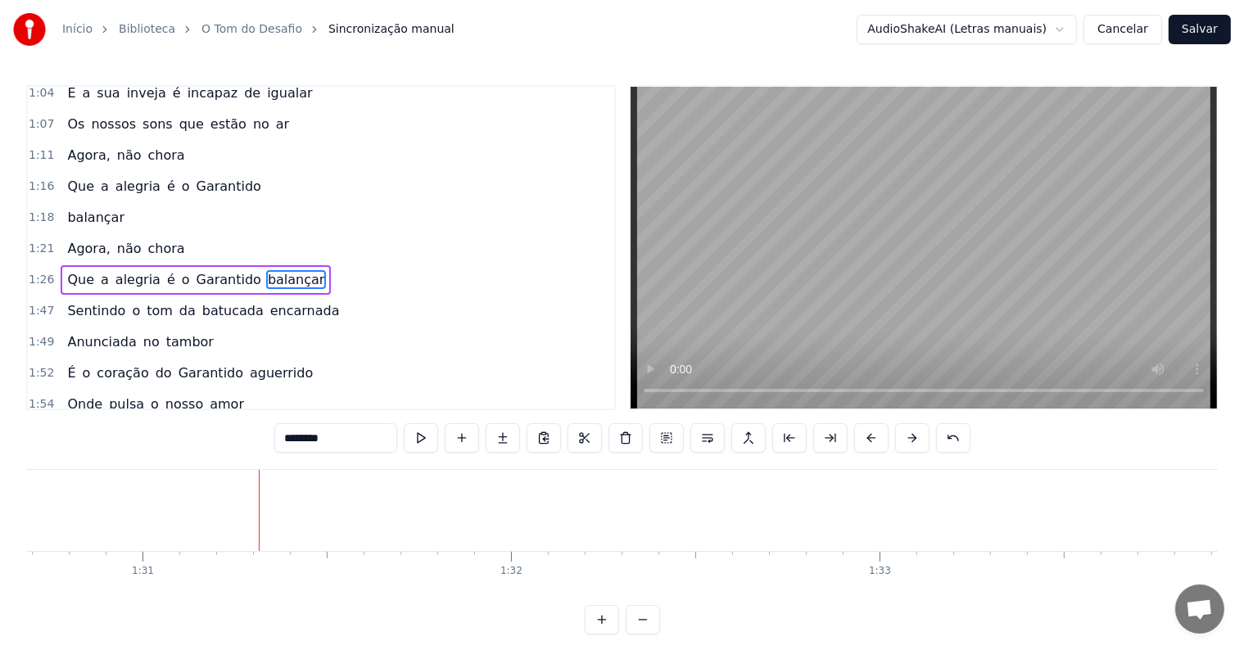
scroll to position [0, 33566]
click at [266, 270] on span "balançar" at bounding box center [296, 279] width 61 height 19
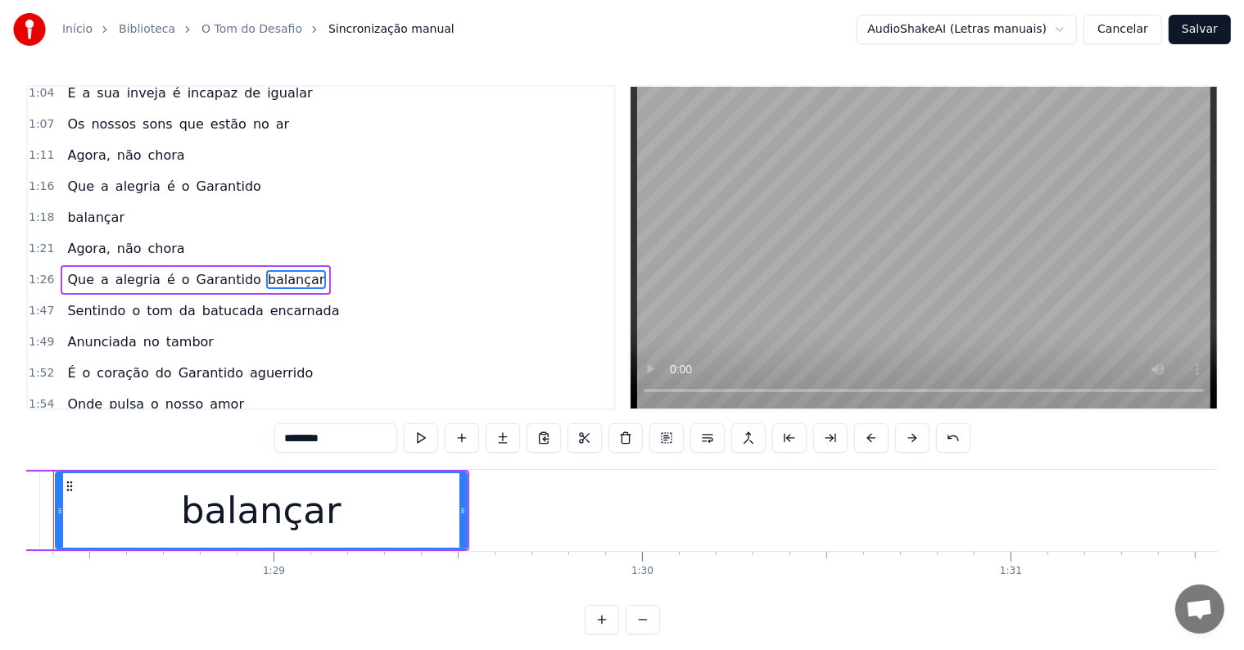
scroll to position [0, 32492]
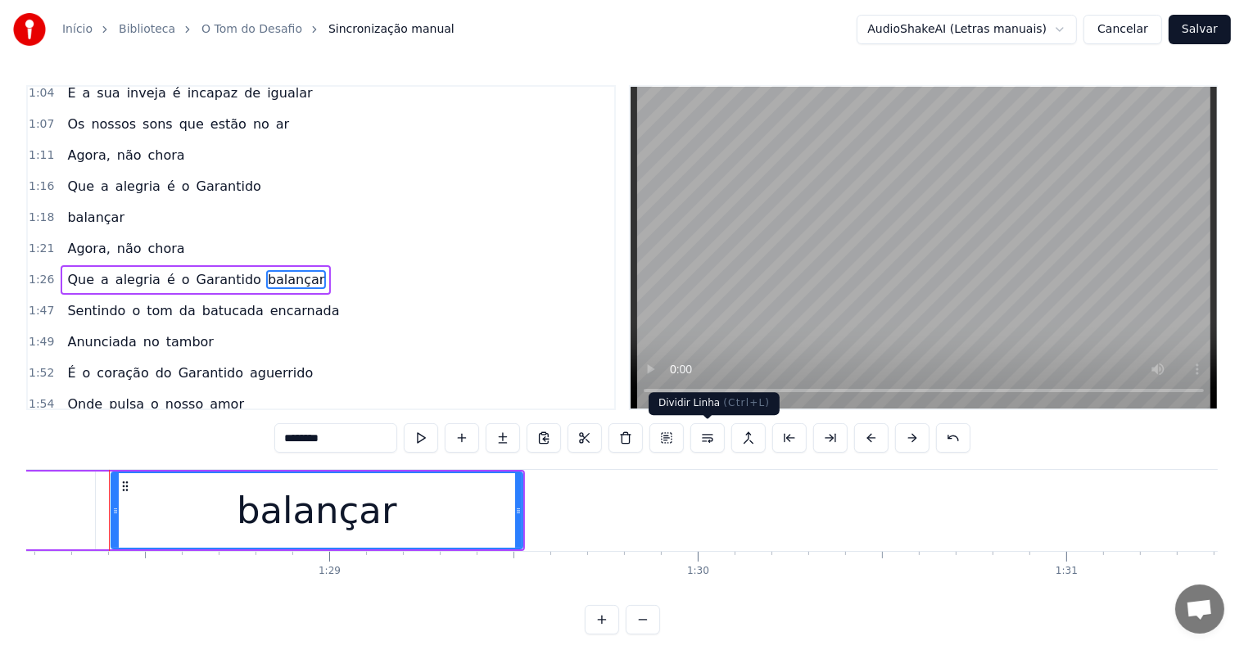
click at [701, 443] on button at bounding box center [707, 437] width 34 height 29
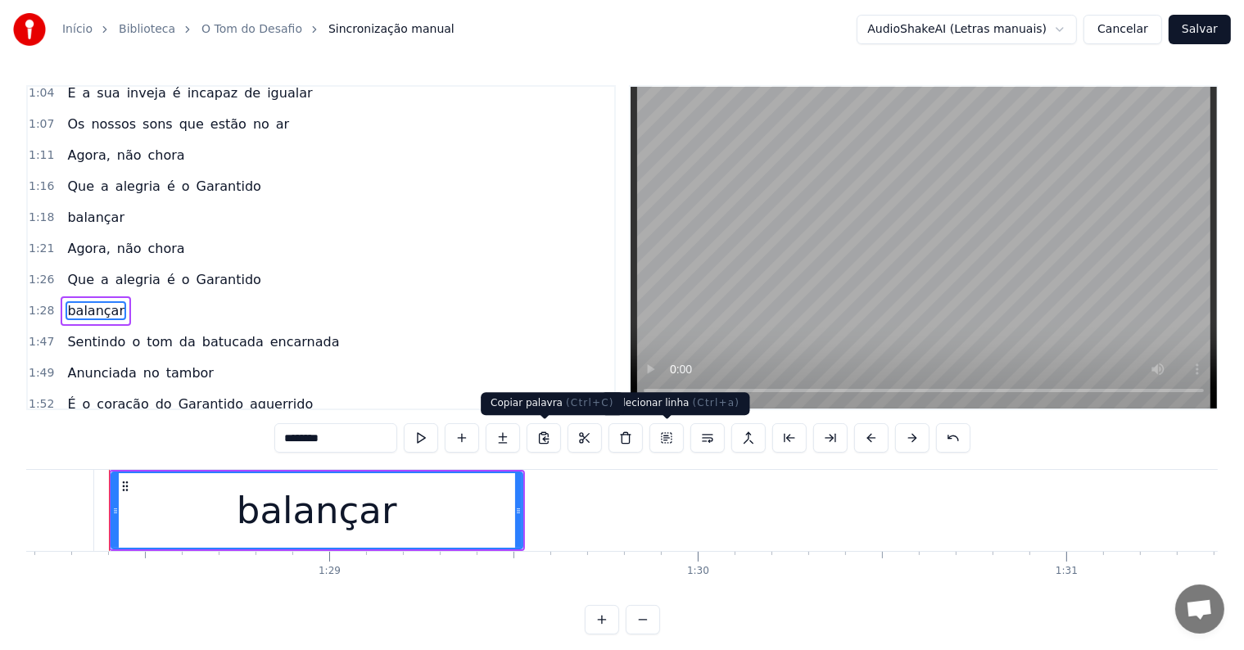
scroll to position [848, 0]
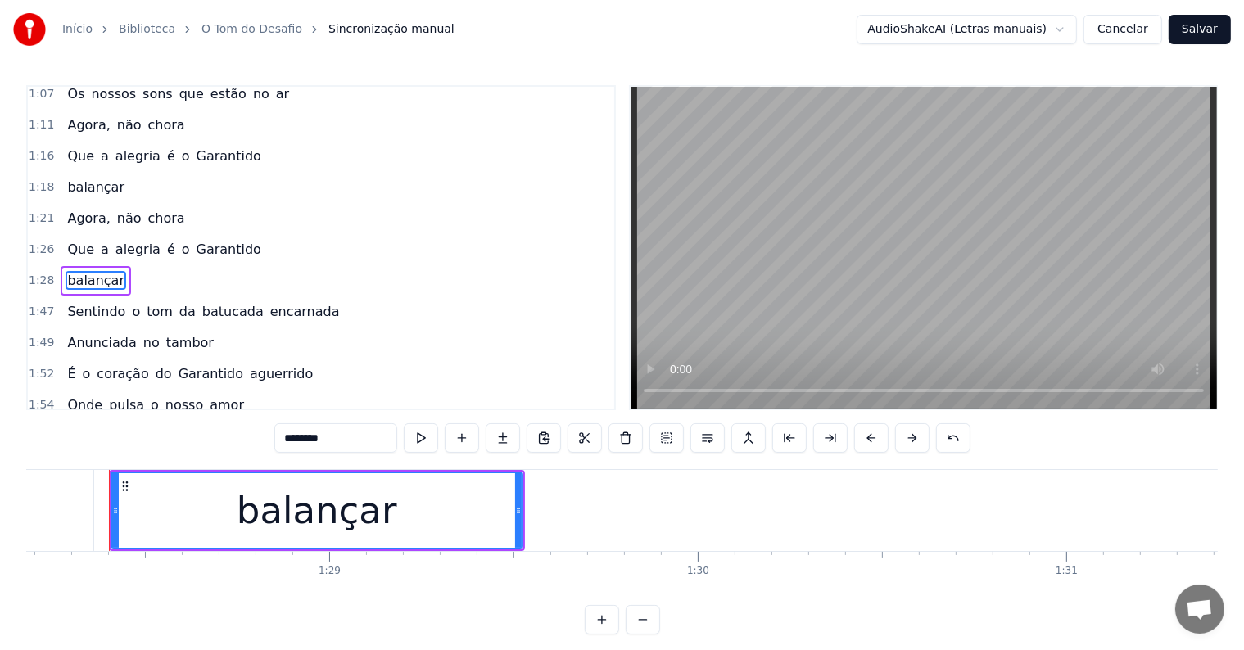
click at [69, 240] on span "Que" at bounding box center [81, 249] width 30 height 19
type input "***"
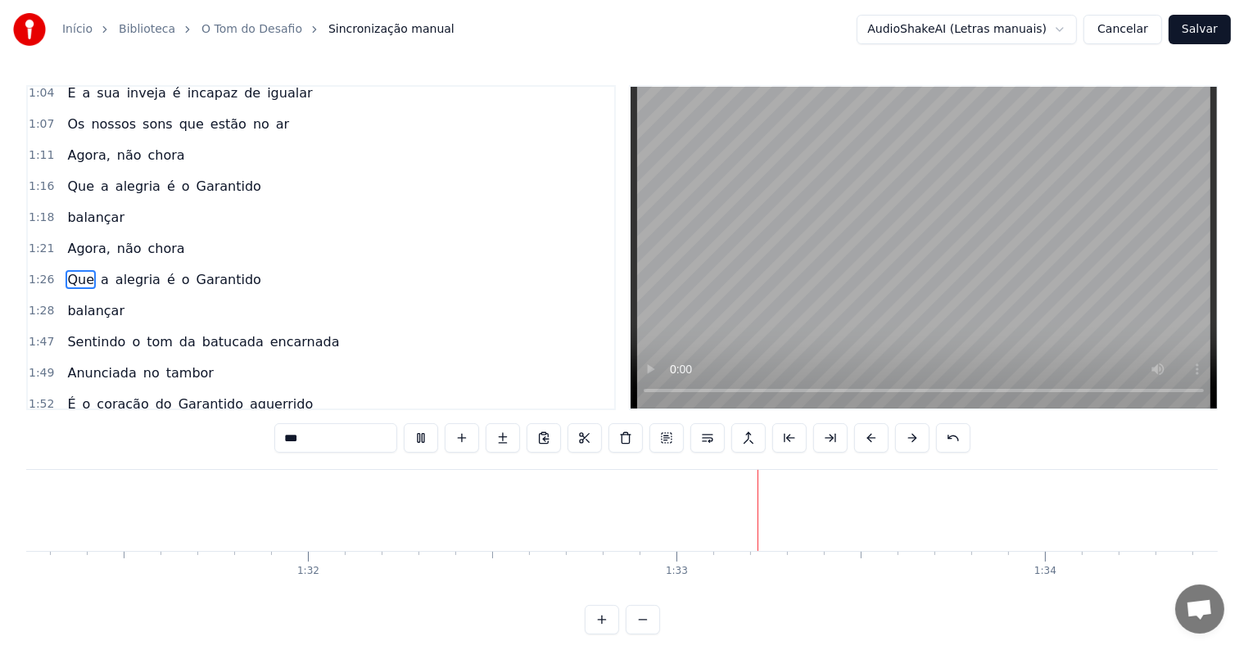
scroll to position [0, 34017]
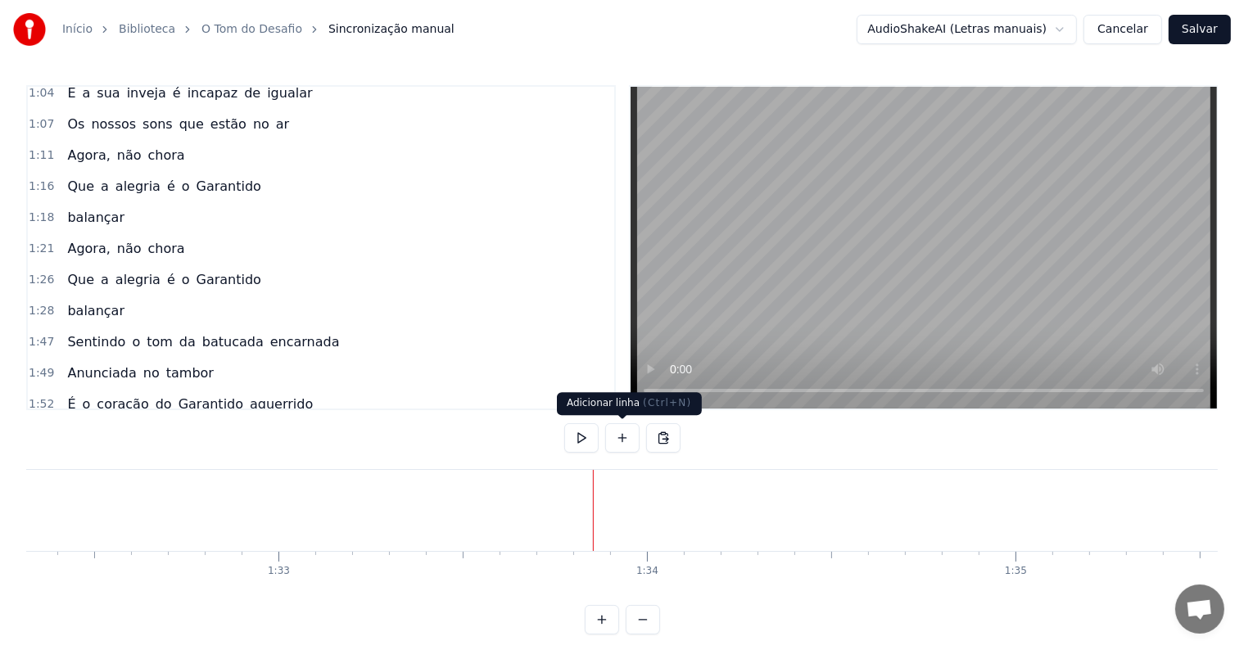
click at [622, 434] on button at bounding box center [622, 437] width 34 height 29
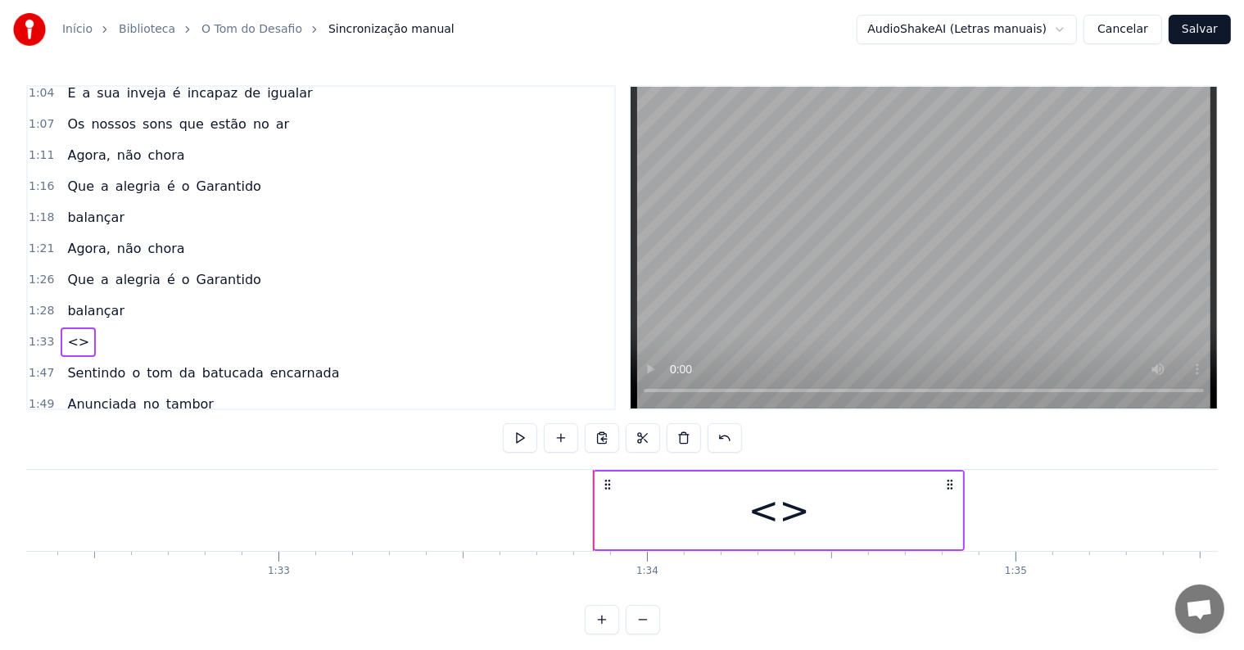
click at [625, 518] on div "<>" at bounding box center [778, 511] width 367 height 78
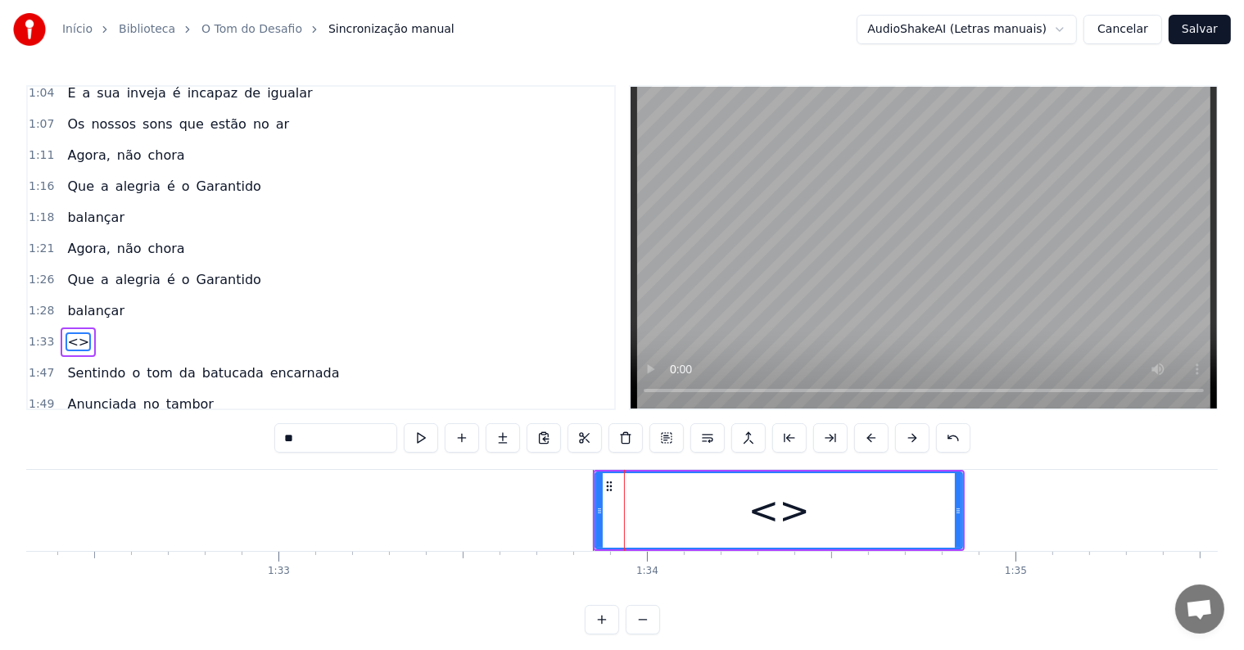
scroll to position [878, 0]
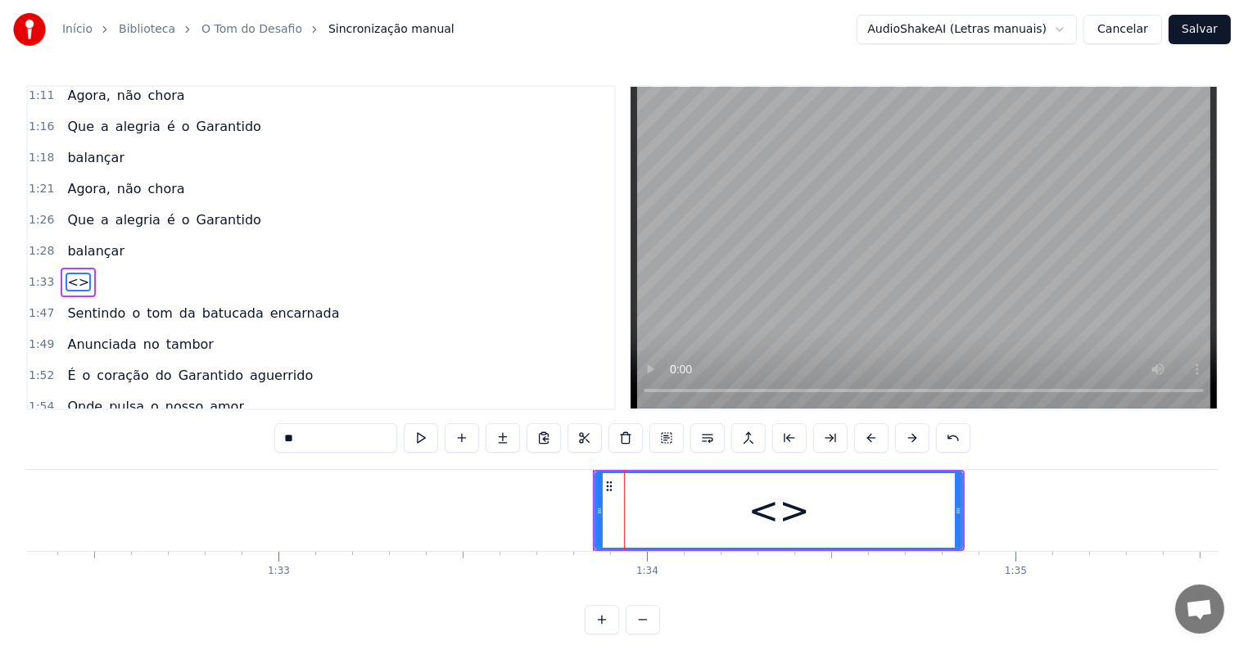
click at [201, 428] on div "0:05 <Seu maior canal de toadas karaokê> 0:19 Sentindo o tom da batucada 0:20 e…" at bounding box center [621, 359] width 1191 height 549
paste input "**********"
type input "**********"
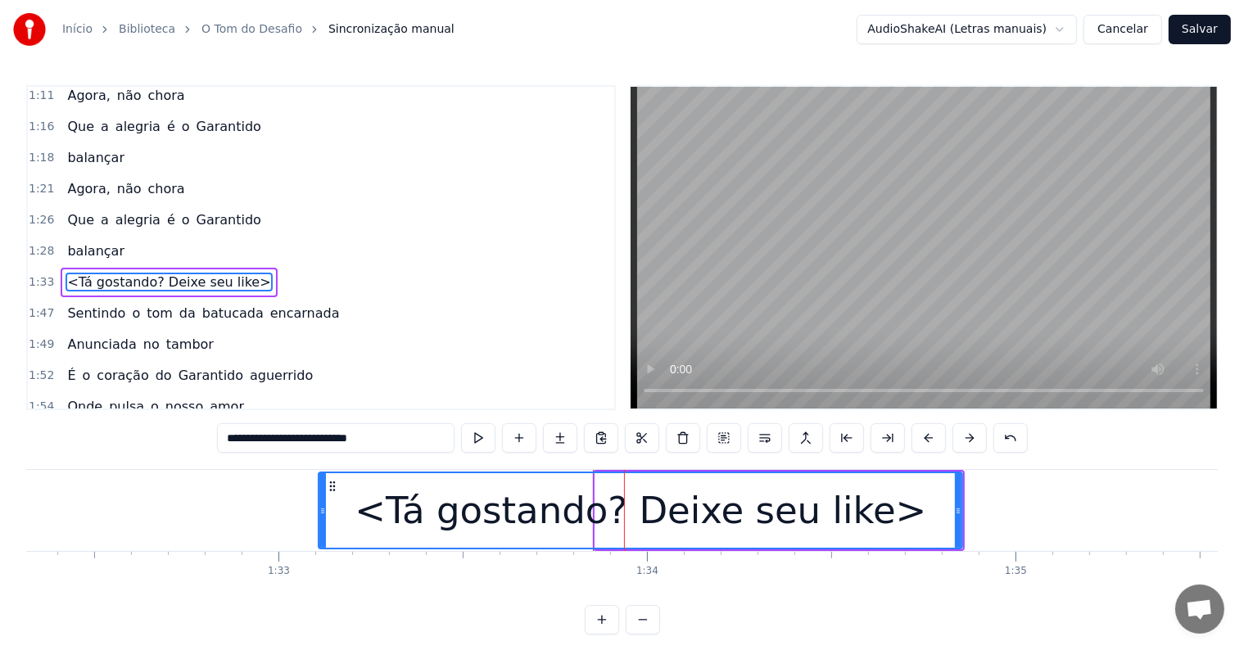
drag, startPoint x: 597, startPoint y: 506, endPoint x: 319, endPoint y: 496, distance: 277.8
click at [319, 496] on div at bounding box center [322, 510] width 7 height 75
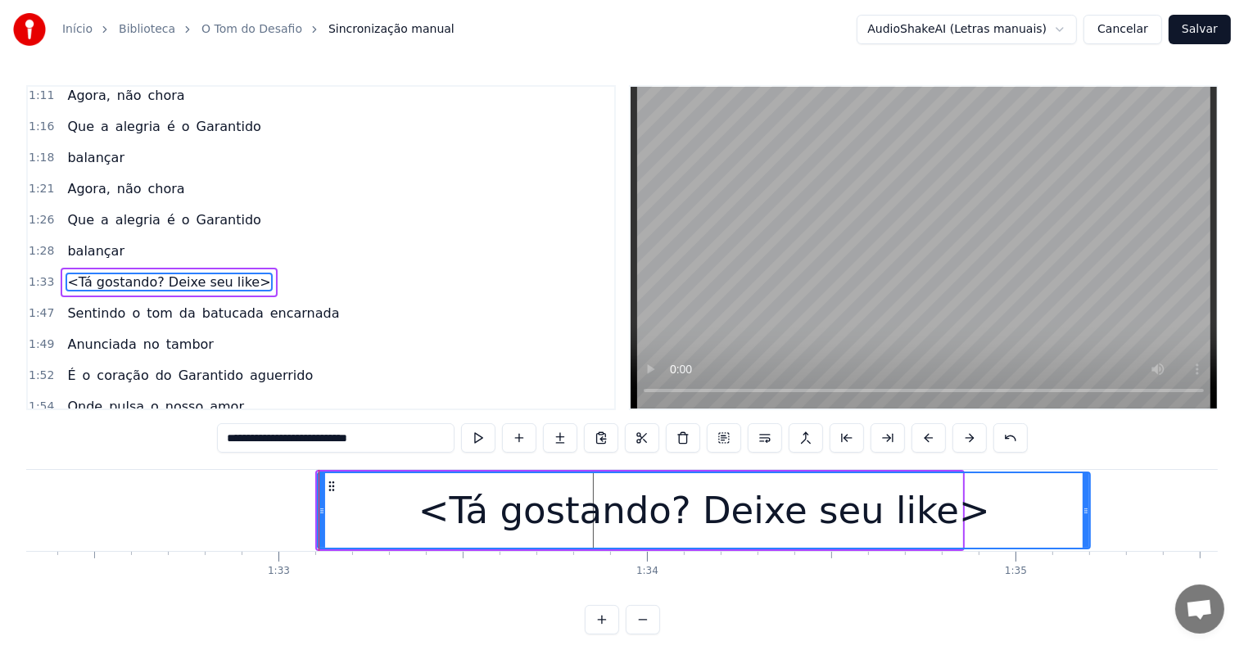
drag, startPoint x: 960, startPoint y: 501, endPoint x: 1087, endPoint y: 504, distance: 127.8
click at [1087, 504] on div at bounding box center [1086, 510] width 7 height 75
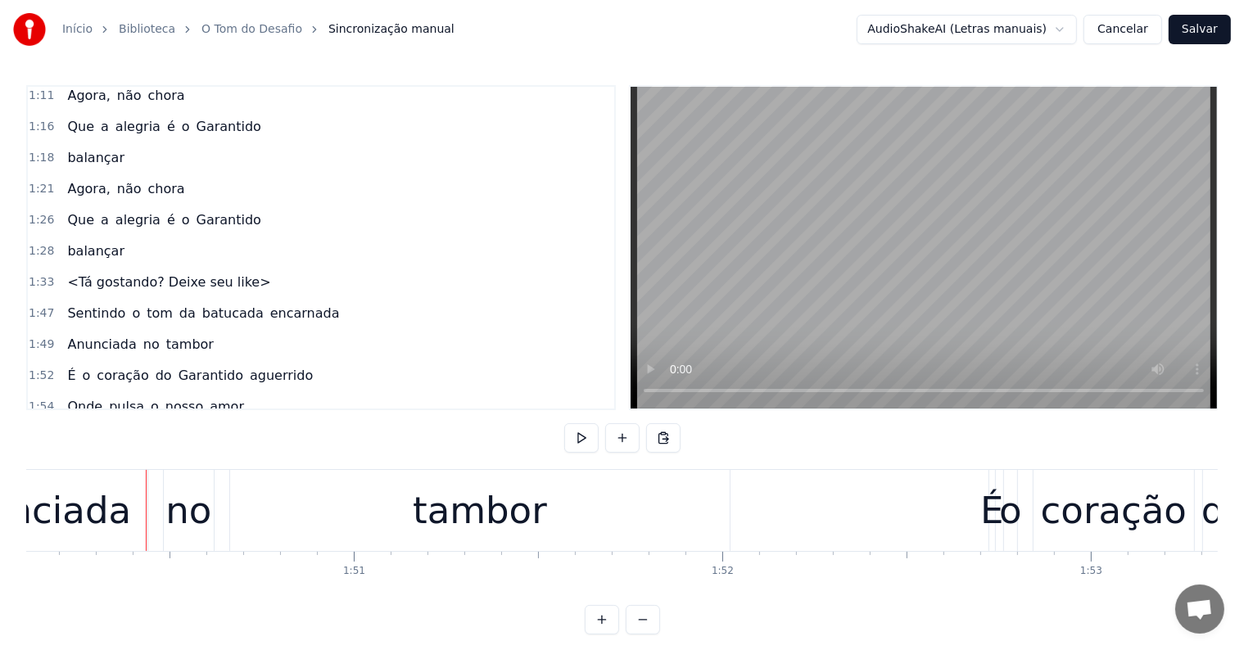
scroll to position [0, 40612]
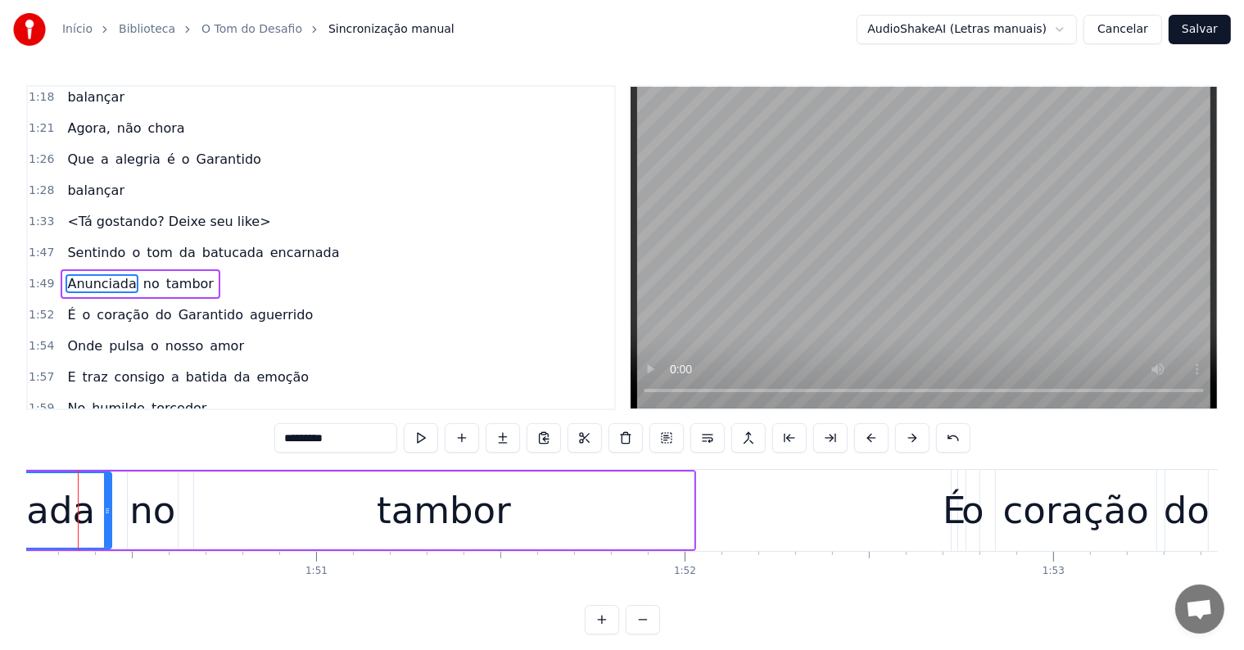
scroll to position [0, 40581]
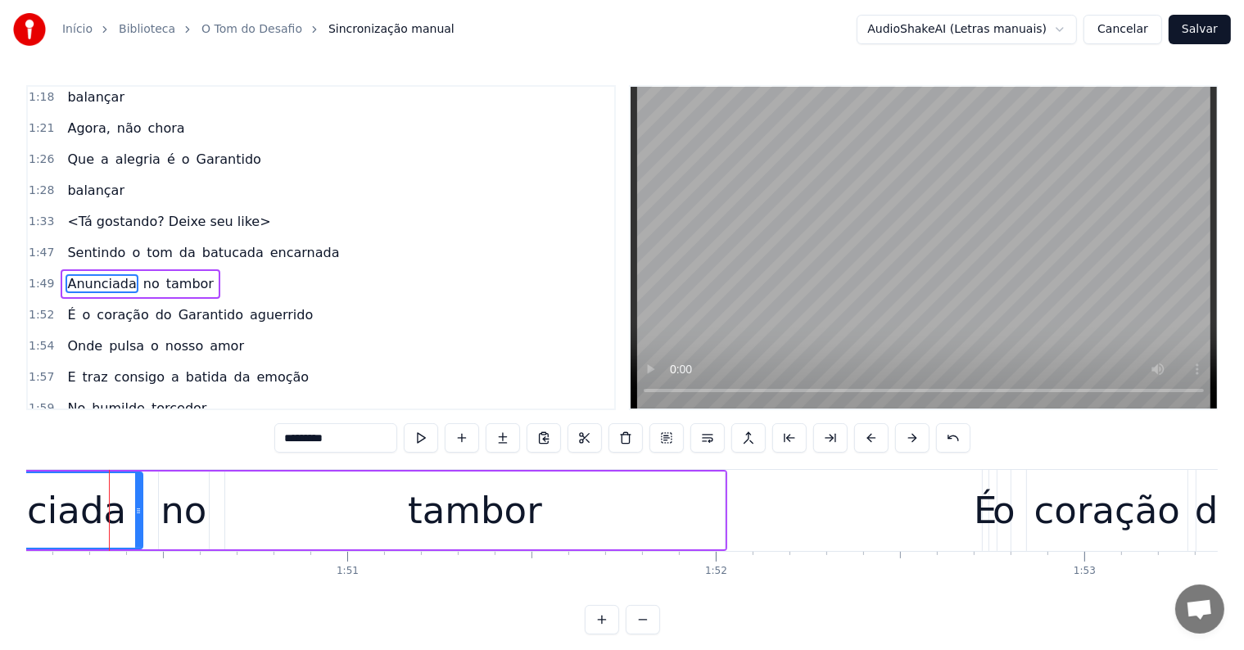
click at [269, 243] on span "encarnada" at bounding box center [305, 252] width 73 height 19
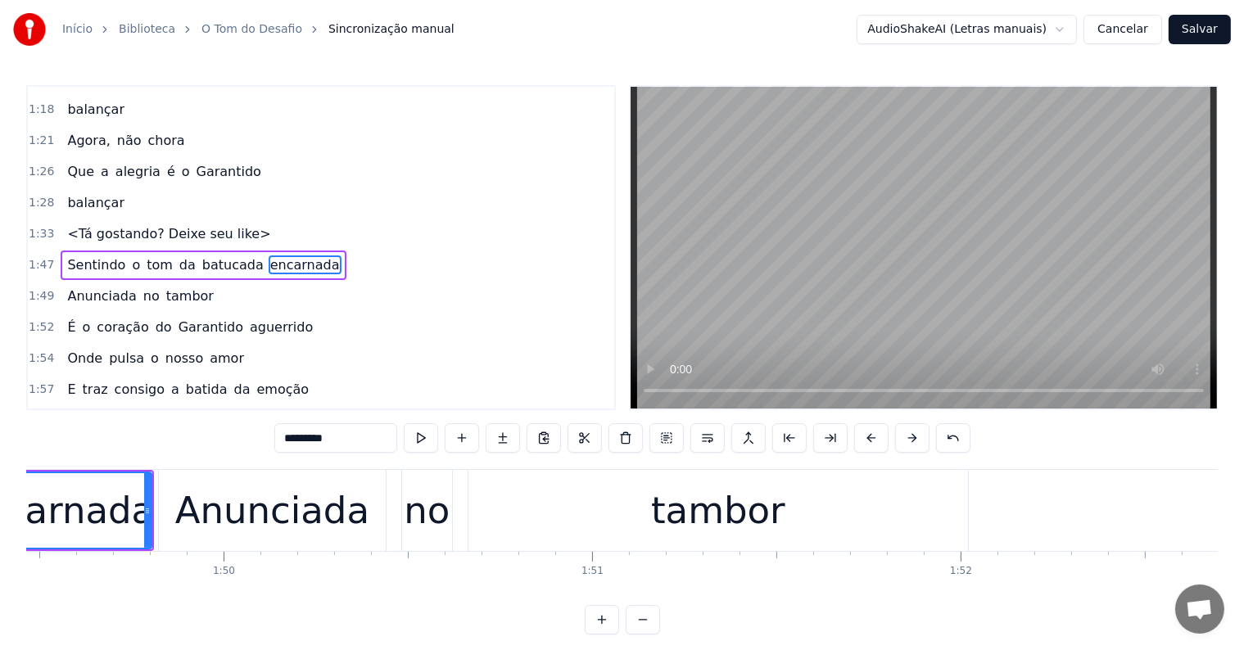
scroll to position [0, 40186]
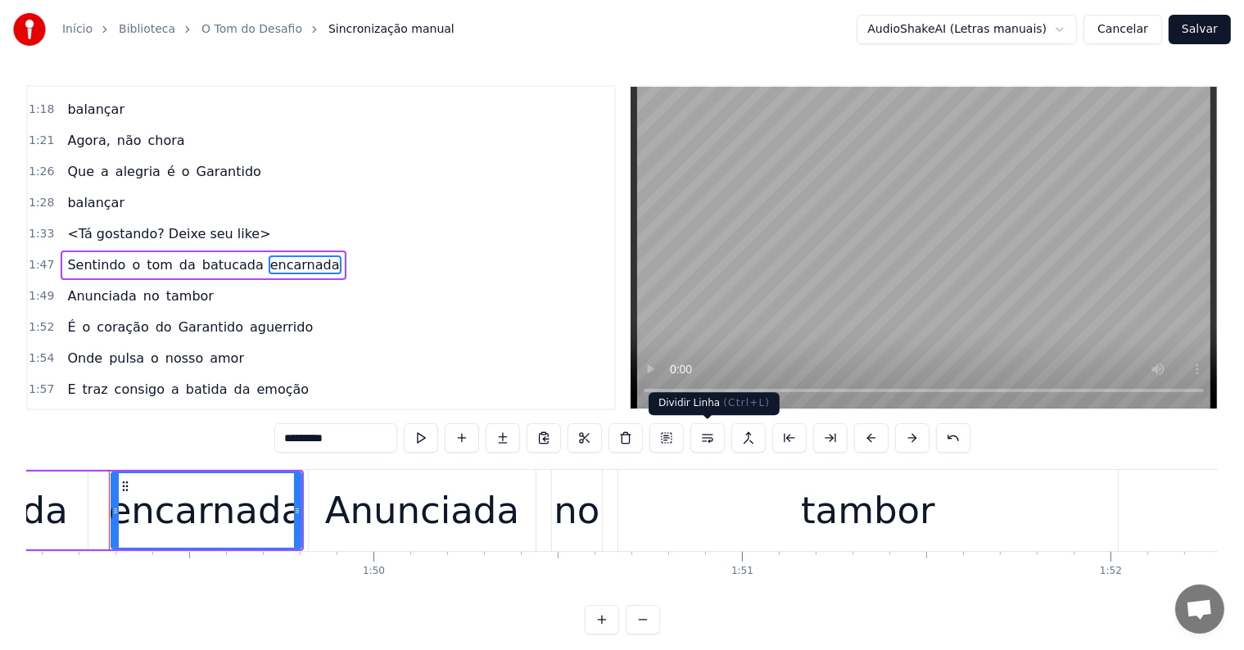
click at [711, 440] on button at bounding box center [707, 437] width 34 height 29
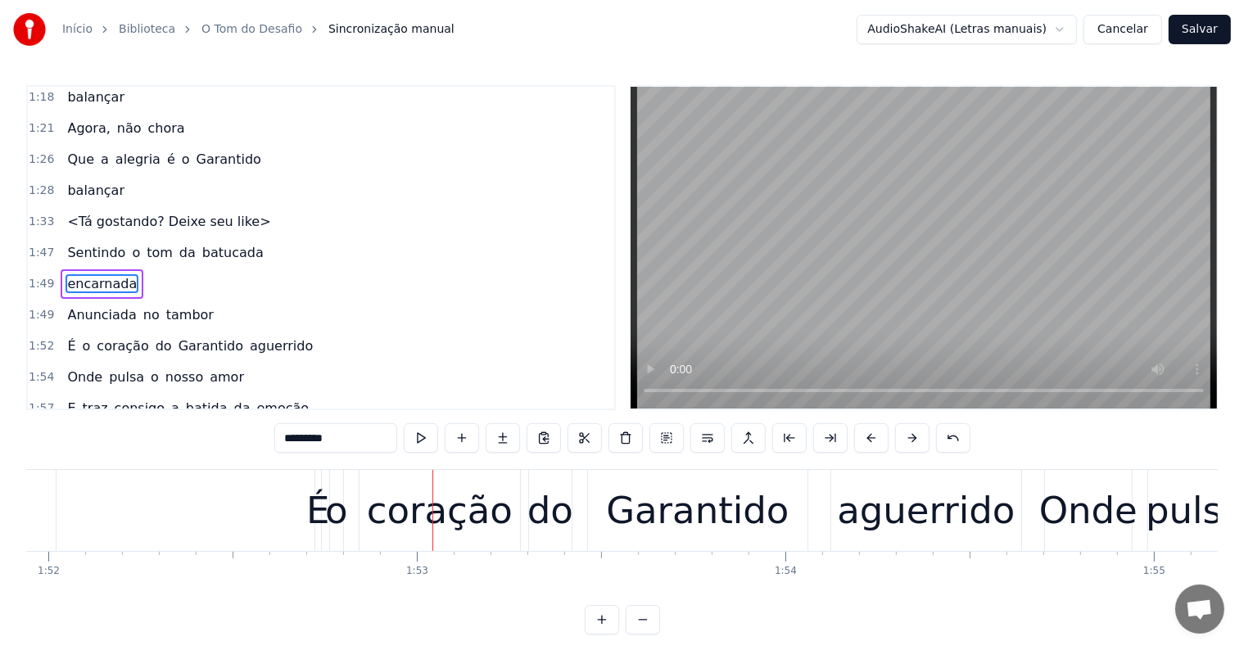
scroll to position [0, 41300]
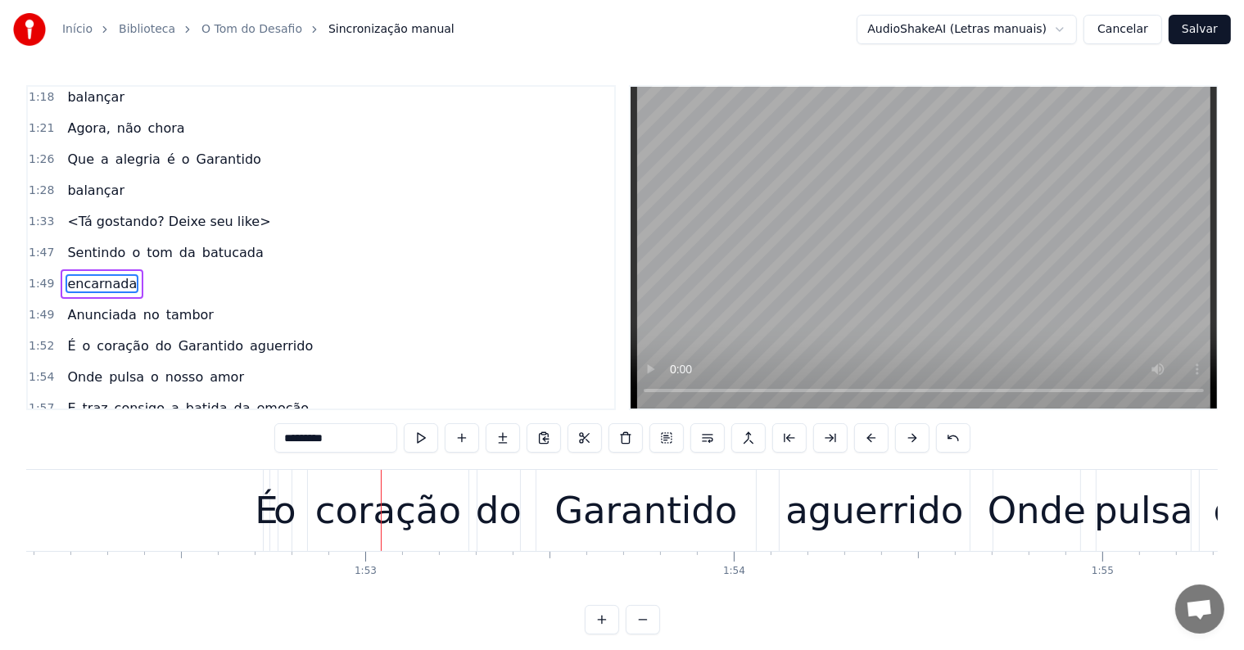
click at [248, 337] on span "aguerrido" at bounding box center [281, 346] width 66 height 19
type input "*********"
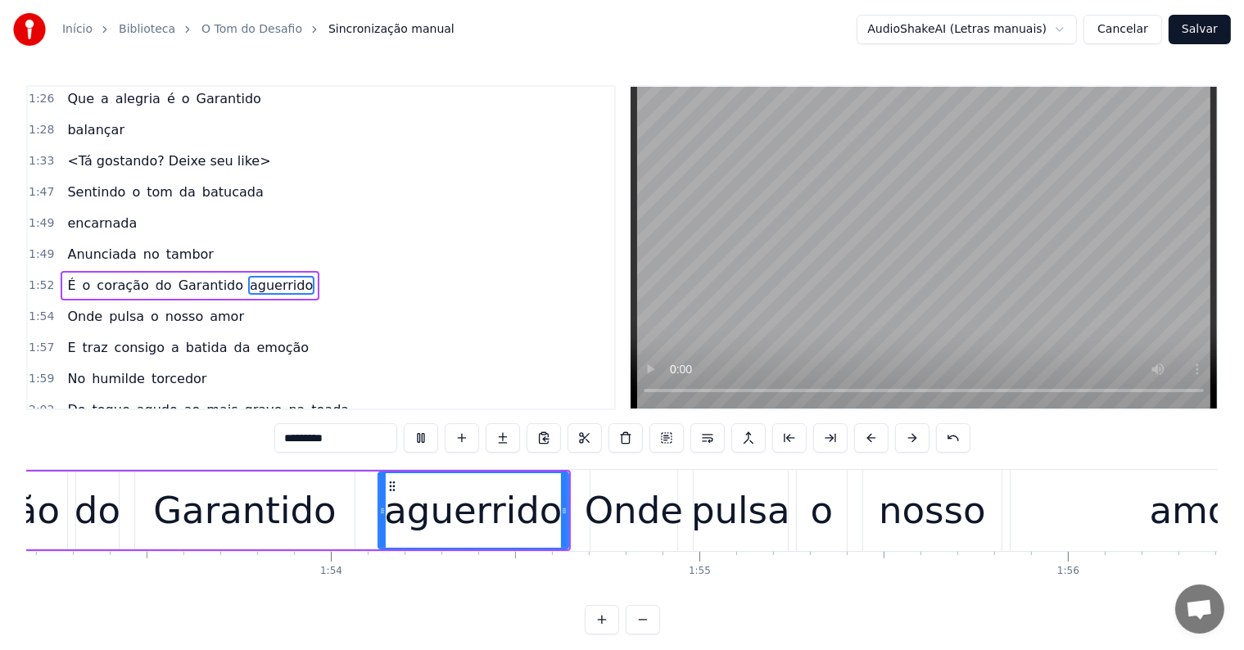
scroll to position [0, 42623]
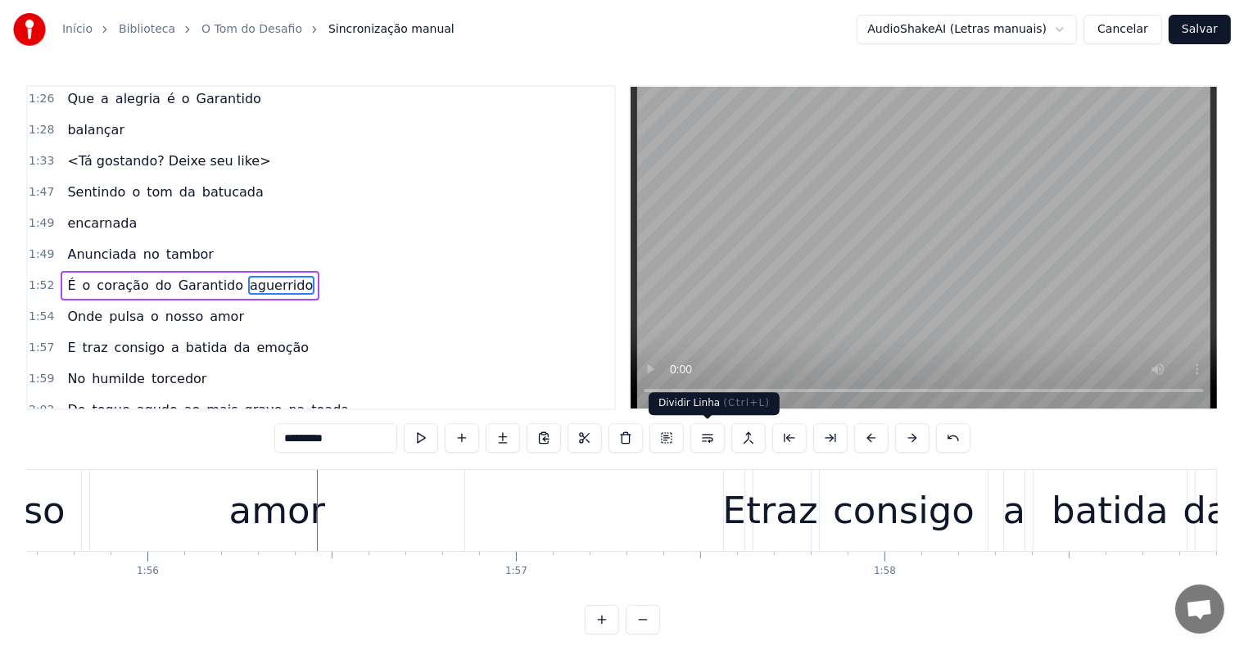
click at [707, 441] on button at bounding box center [707, 437] width 34 height 29
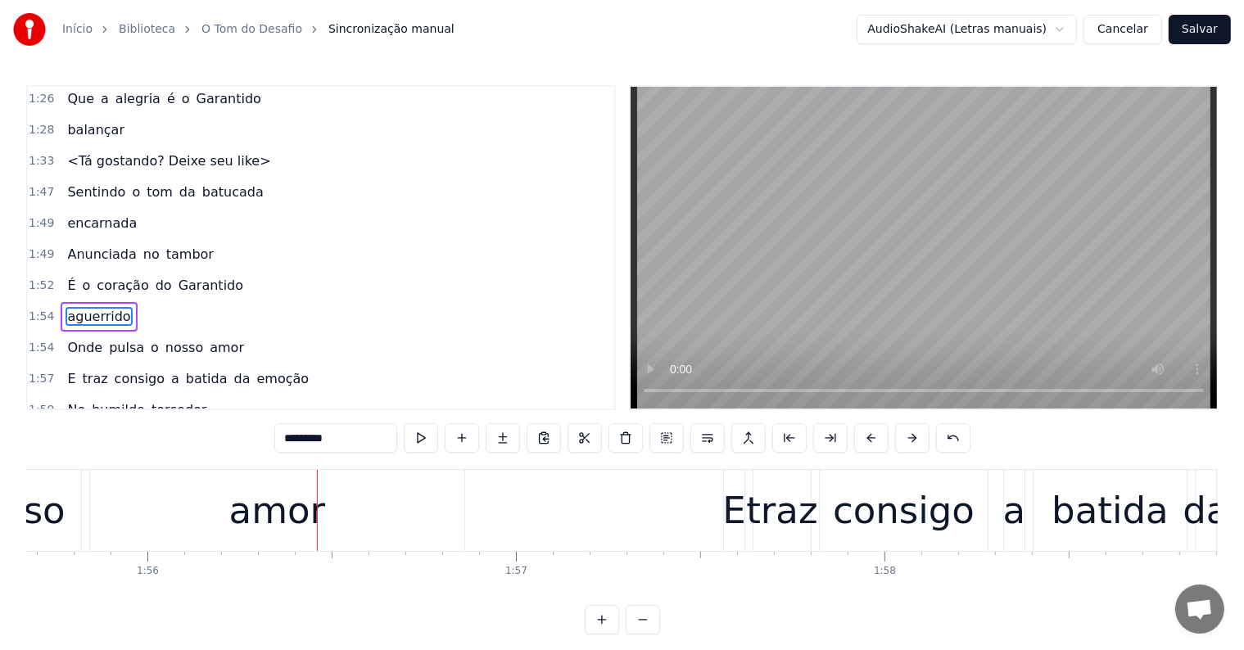
scroll to position [1028, 0]
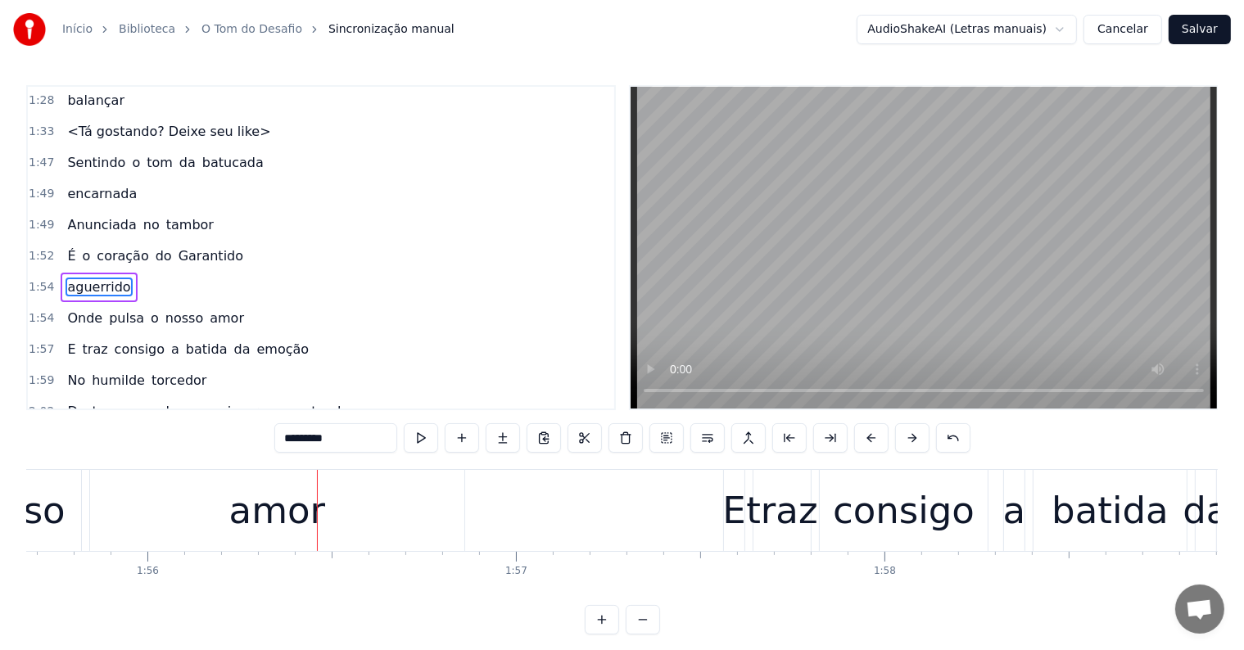
click at [70, 242] on div "É o coração do Garantido" at bounding box center [155, 256] width 189 height 29
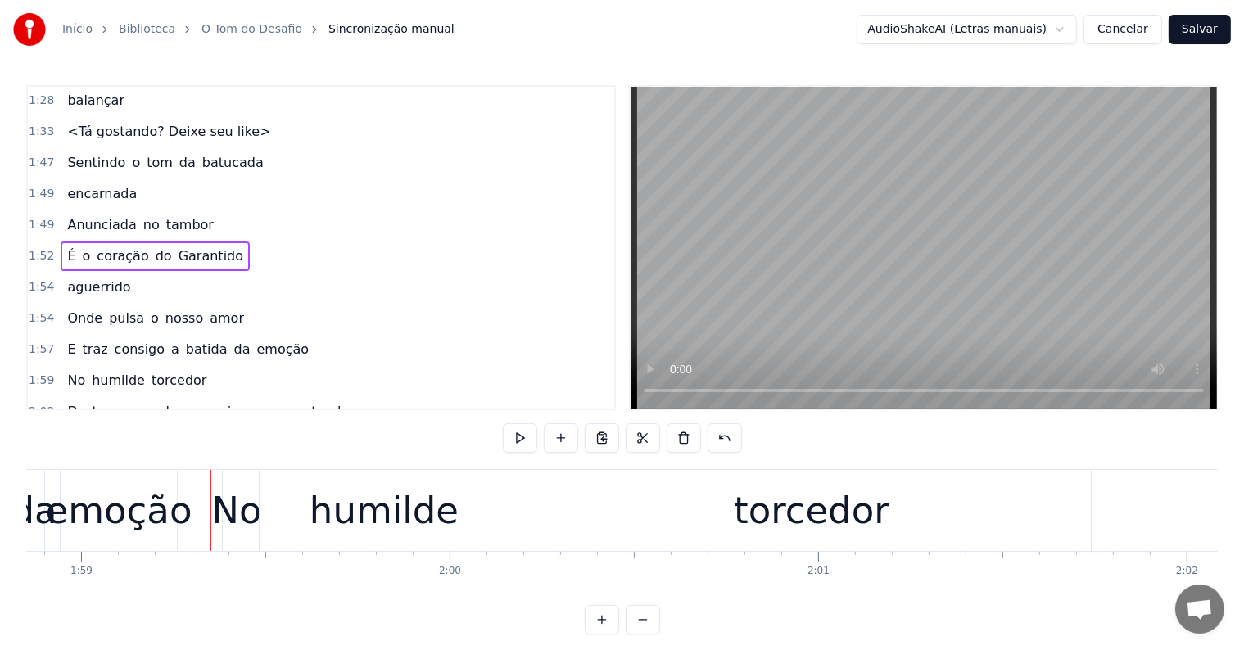
scroll to position [0, 43816]
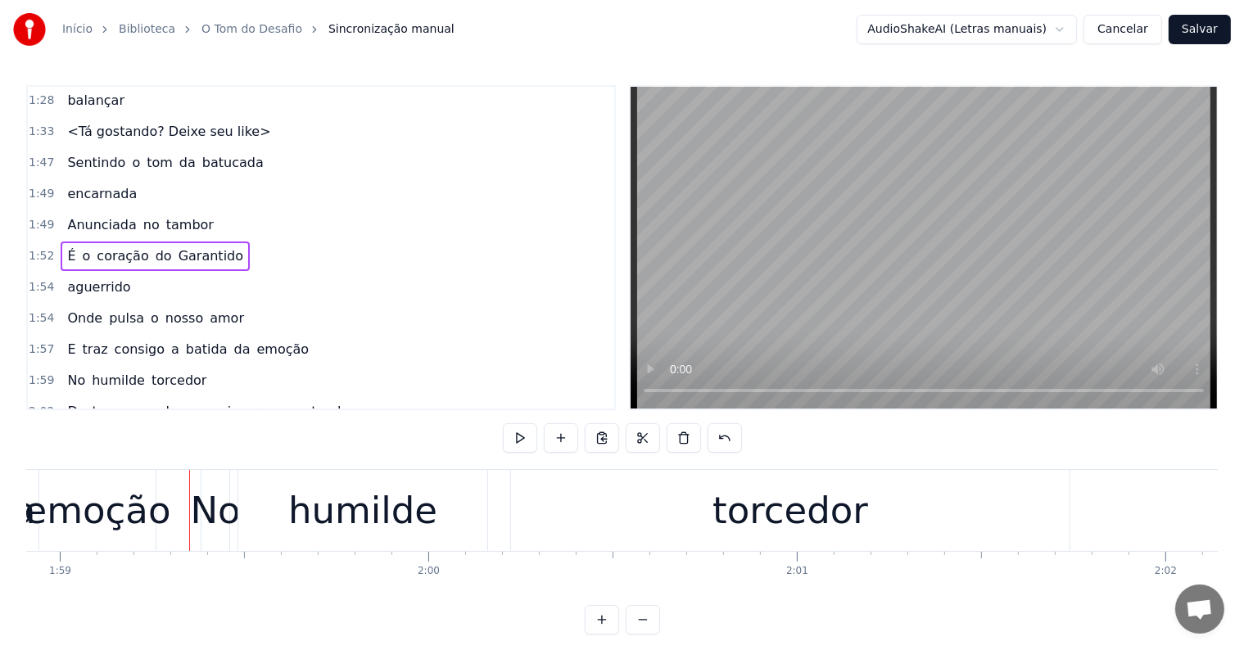
click at [157, 509] on div "emoção" at bounding box center [98, 511] width 147 height 56
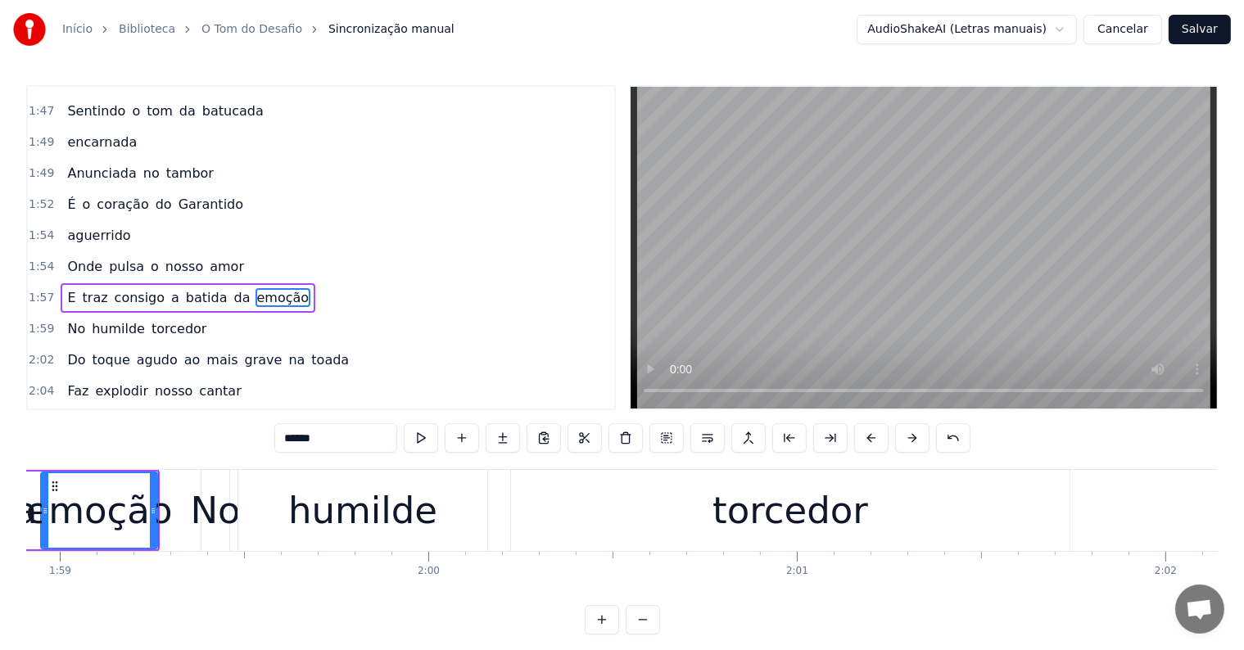
scroll to position [1089, 0]
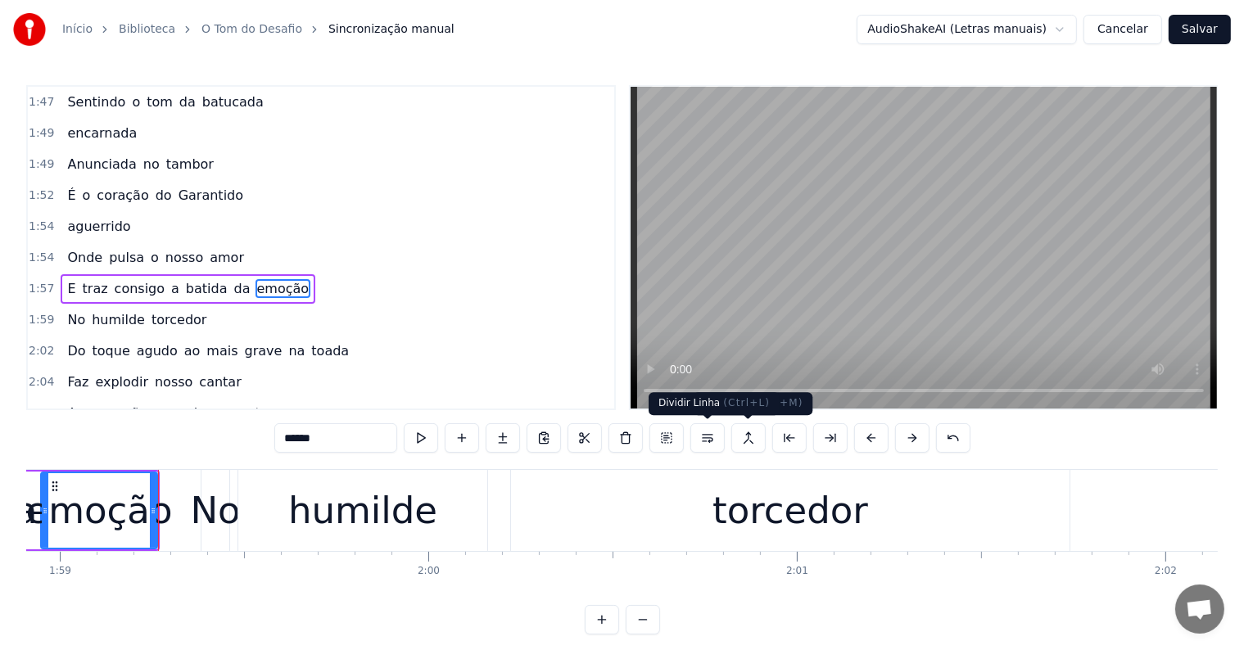
click at [707, 436] on button at bounding box center [707, 437] width 34 height 29
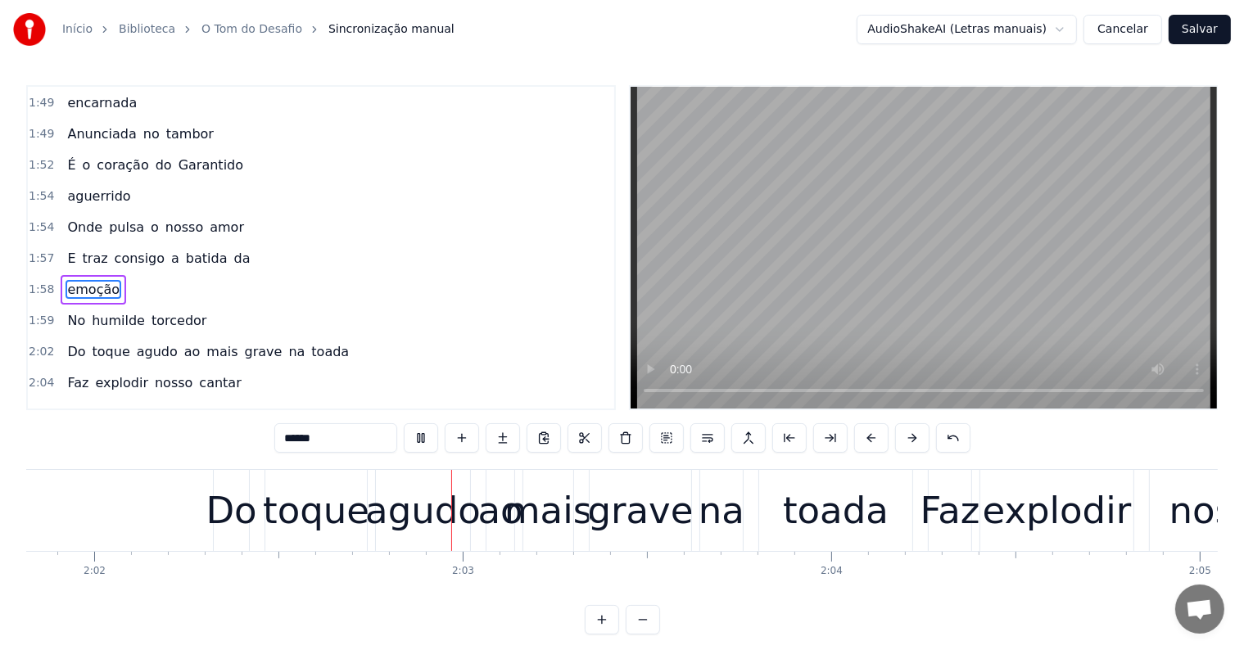
scroll to position [0, 44888]
click at [310, 342] on span "toada" at bounding box center [330, 351] width 41 height 19
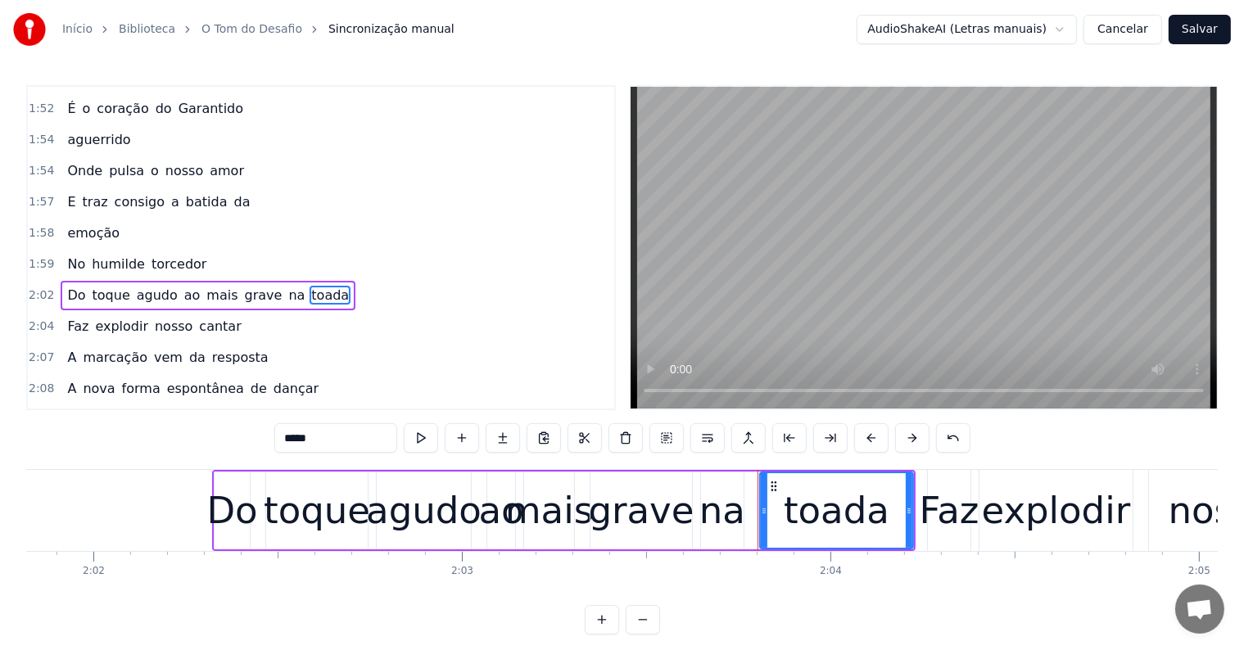
scroll to position [1179, 0]
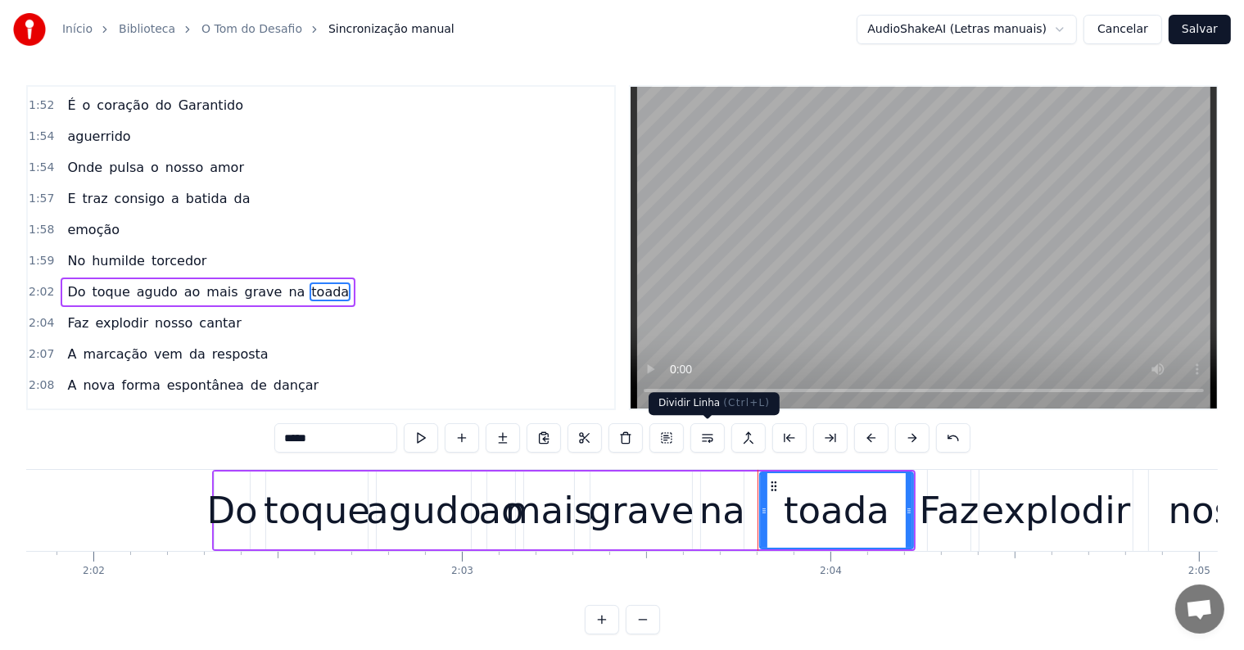
click at [707, 441] on button at bounding box center [707, 437] width 34 height 29
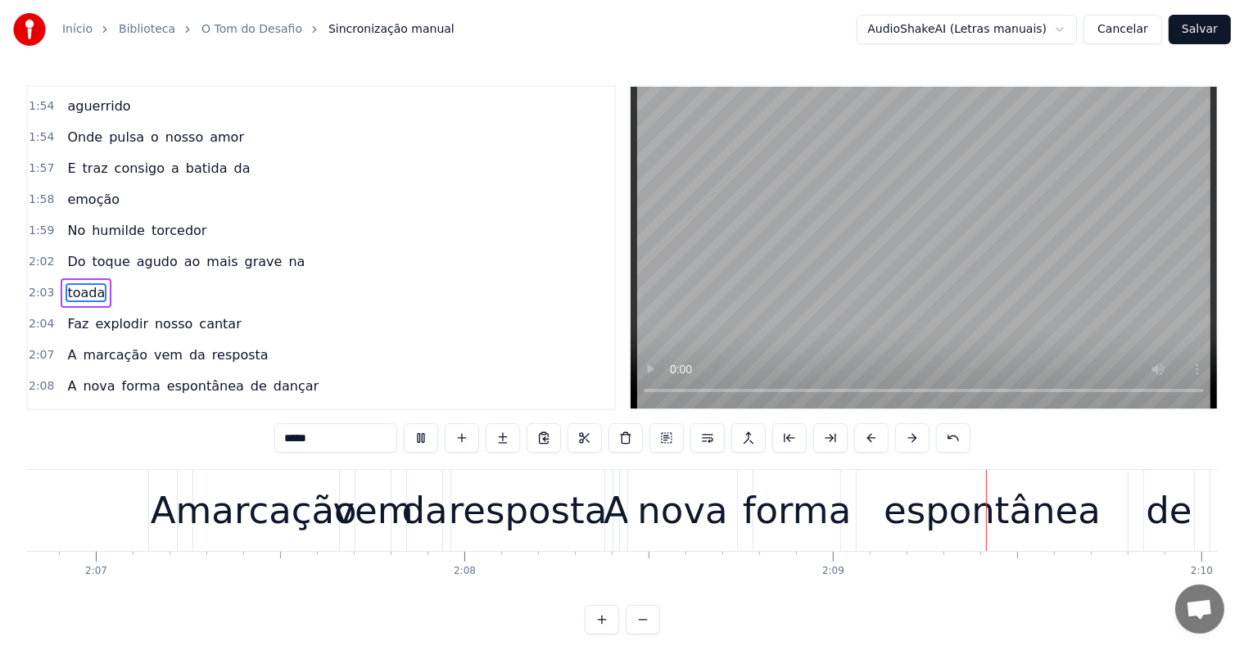
scroll to position [0, 47359]
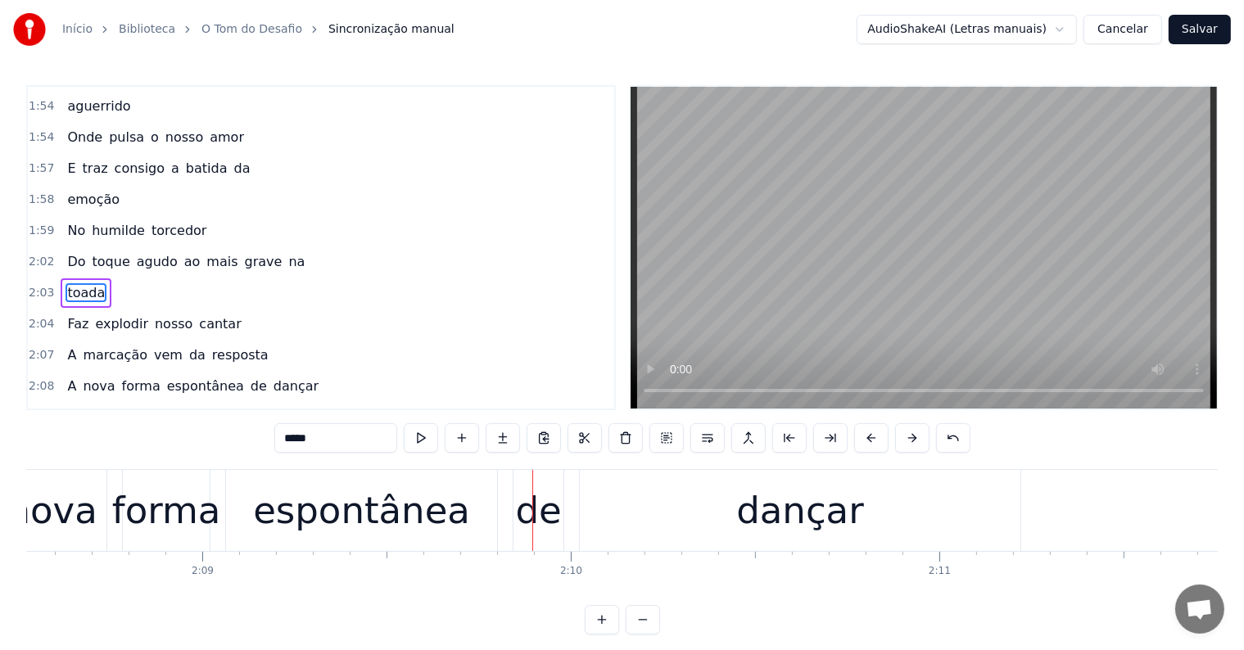
click at [766, 535] on div "dançar" at bounding box center [799, 511] width 127 height 56
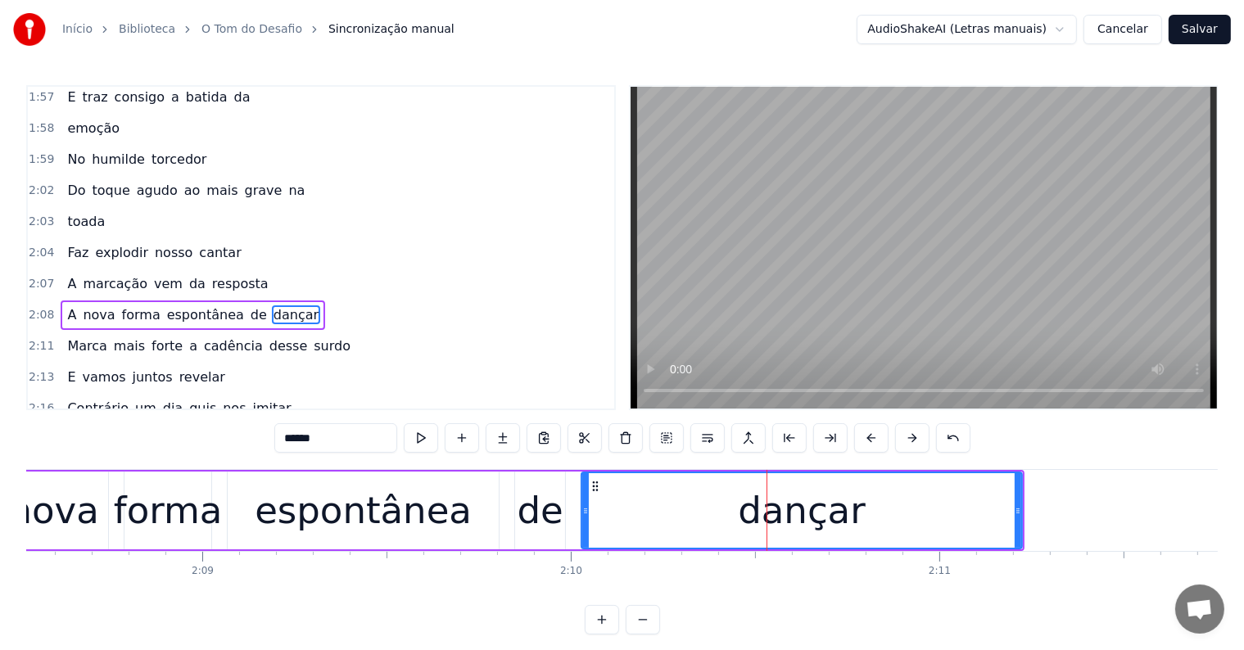
scroll to position [1300, 0]
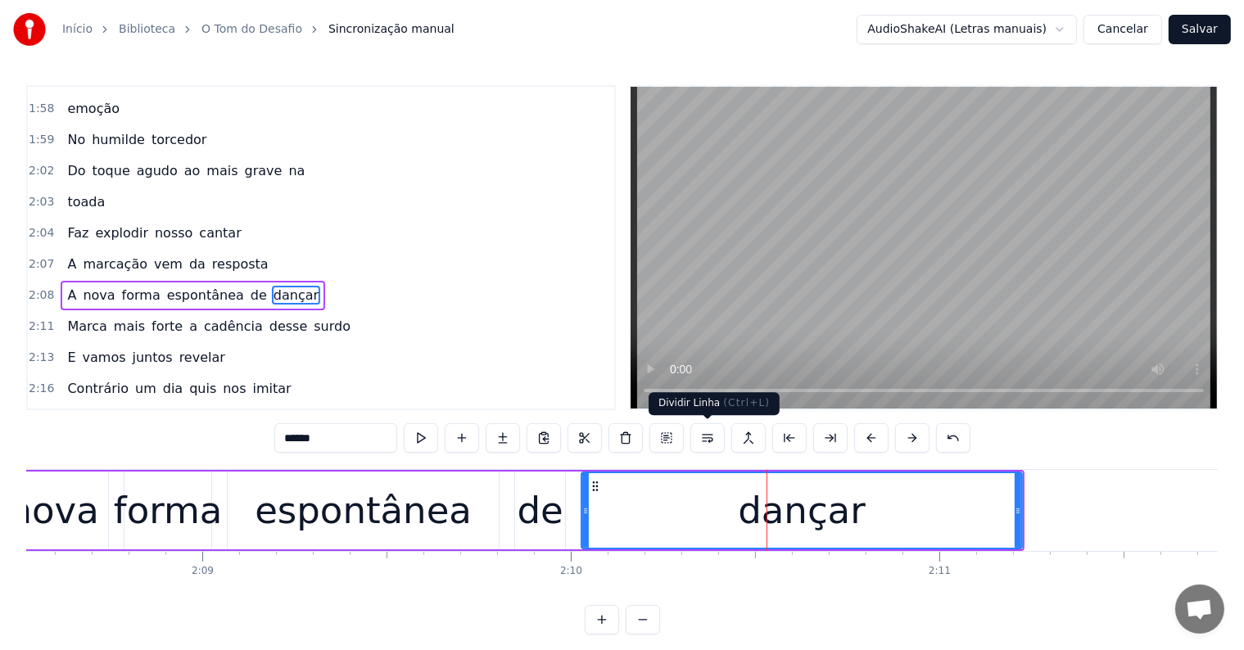
click at [707, 437] on button at bounding box center [707, 437] width 34 height 29
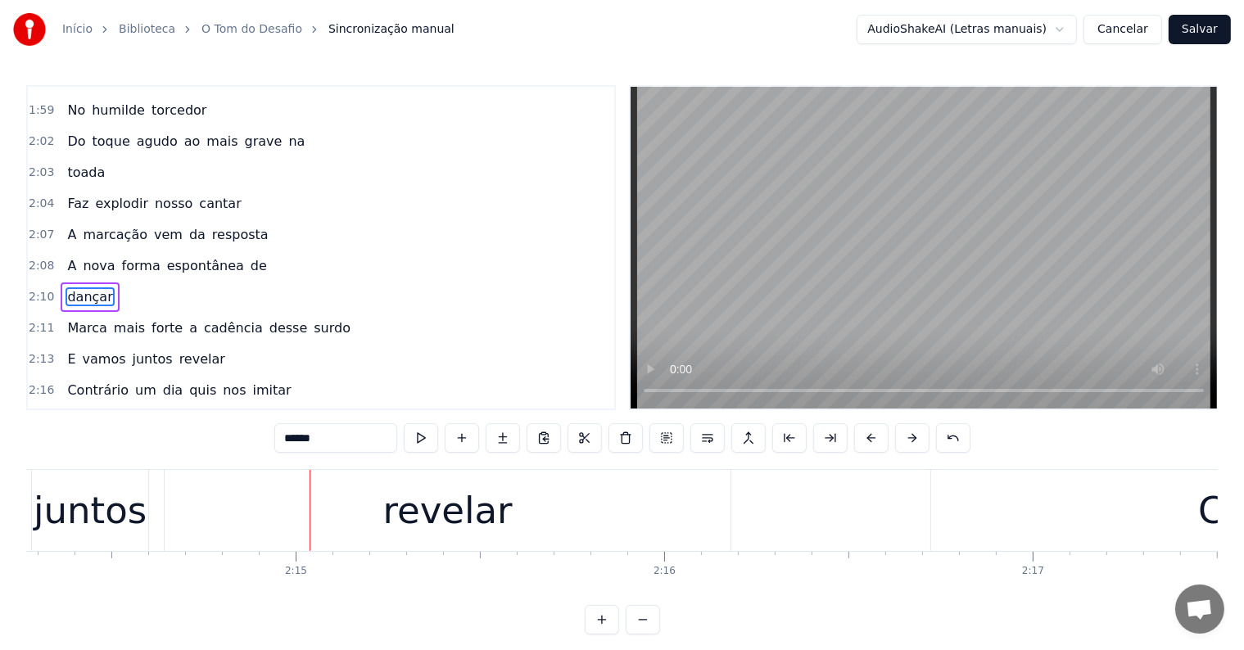
scroll to position [0, 49533]
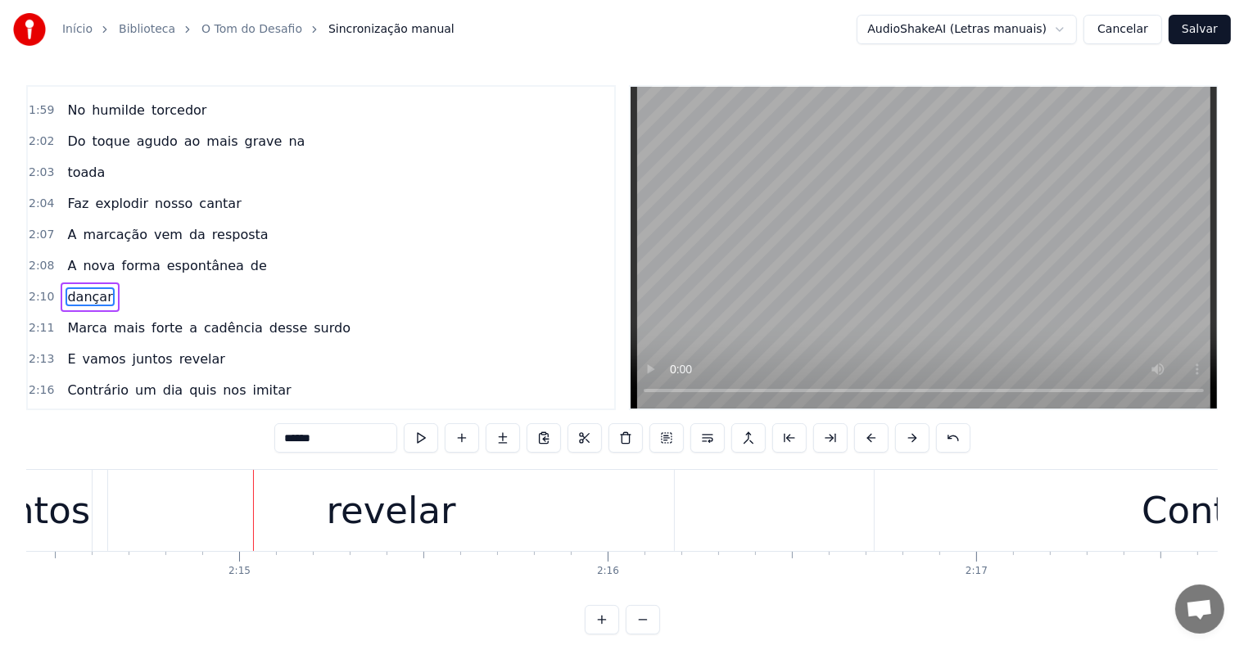
click at [69, 225] on span "A" at bounding box center [72, 234] width 12 height 19
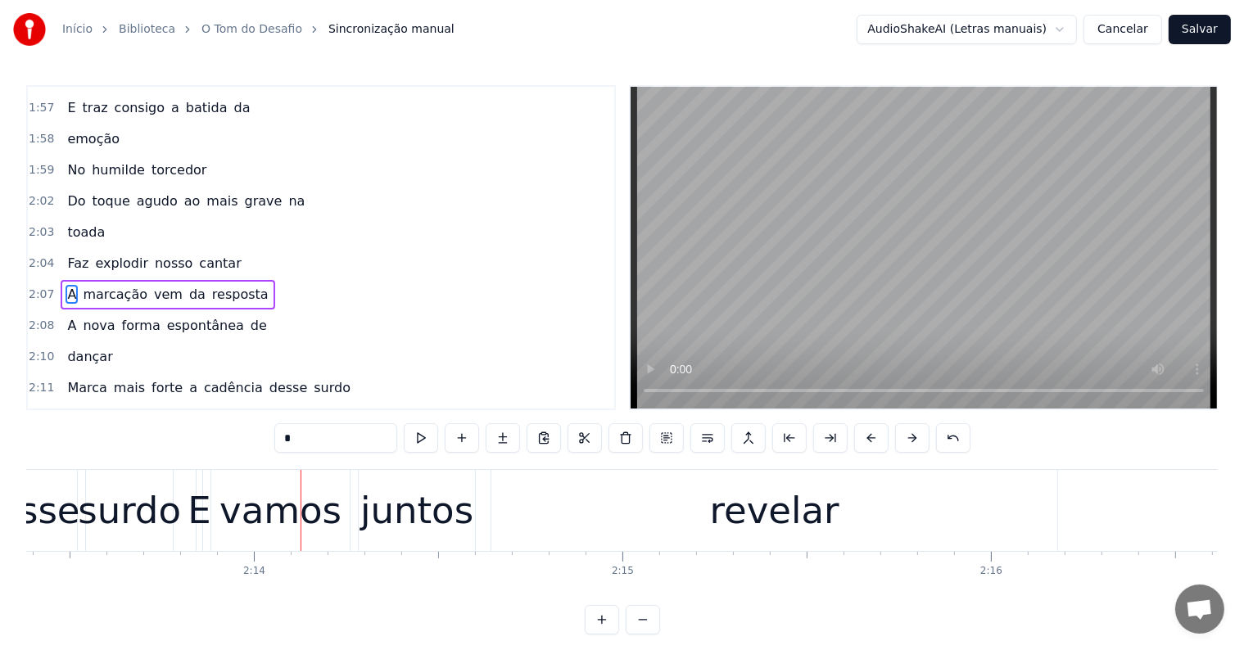
scroll to position [0, 49159]
click at [312, 378] on span "surdo" at bounding box center [332, 387] width 40 height 19
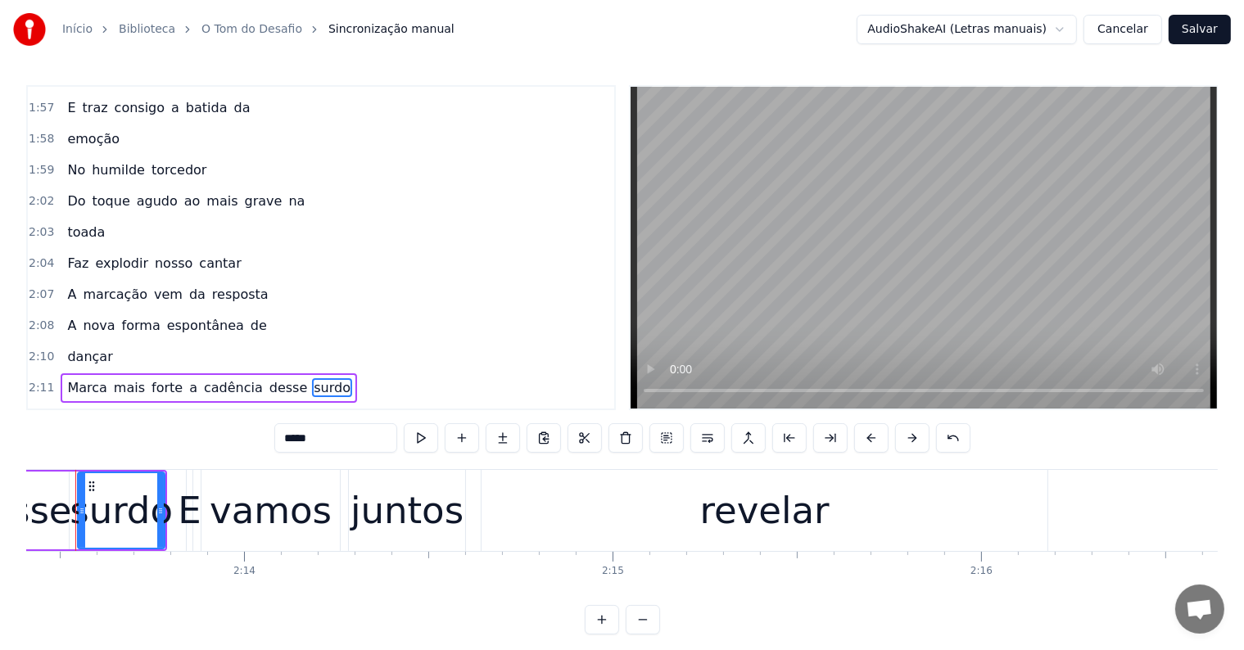
scroll to position [0, 49126]
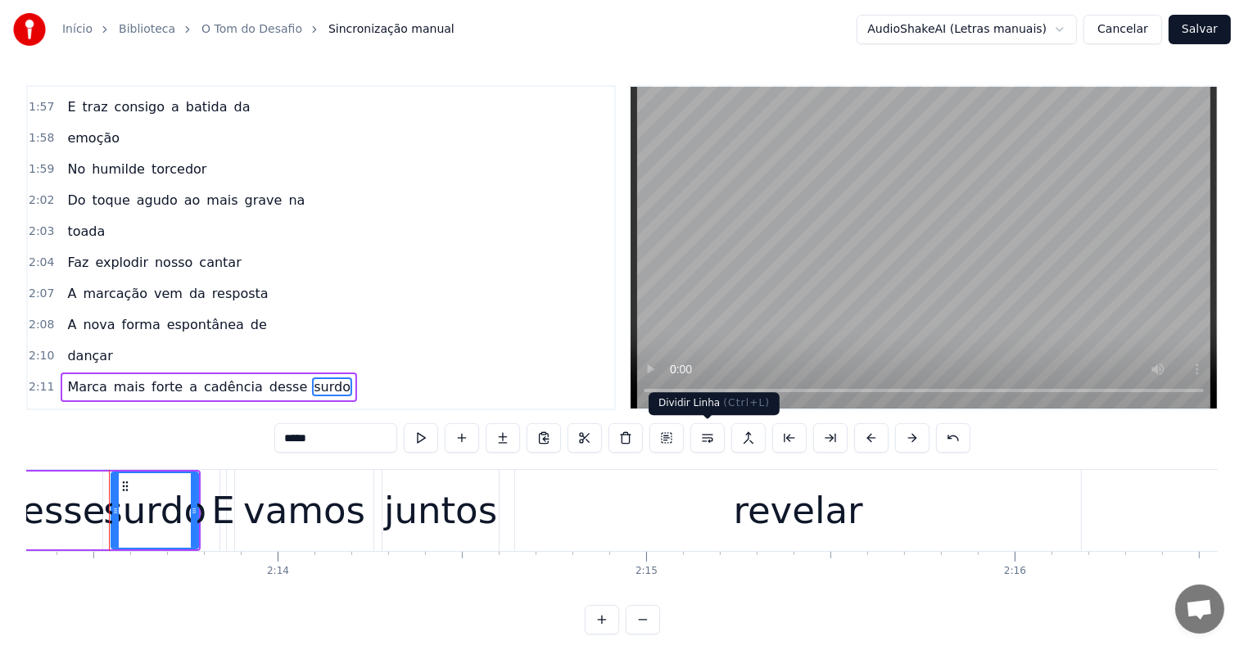
click at [706, 441] on button at bounding box center [707, 437] width 34 height 29
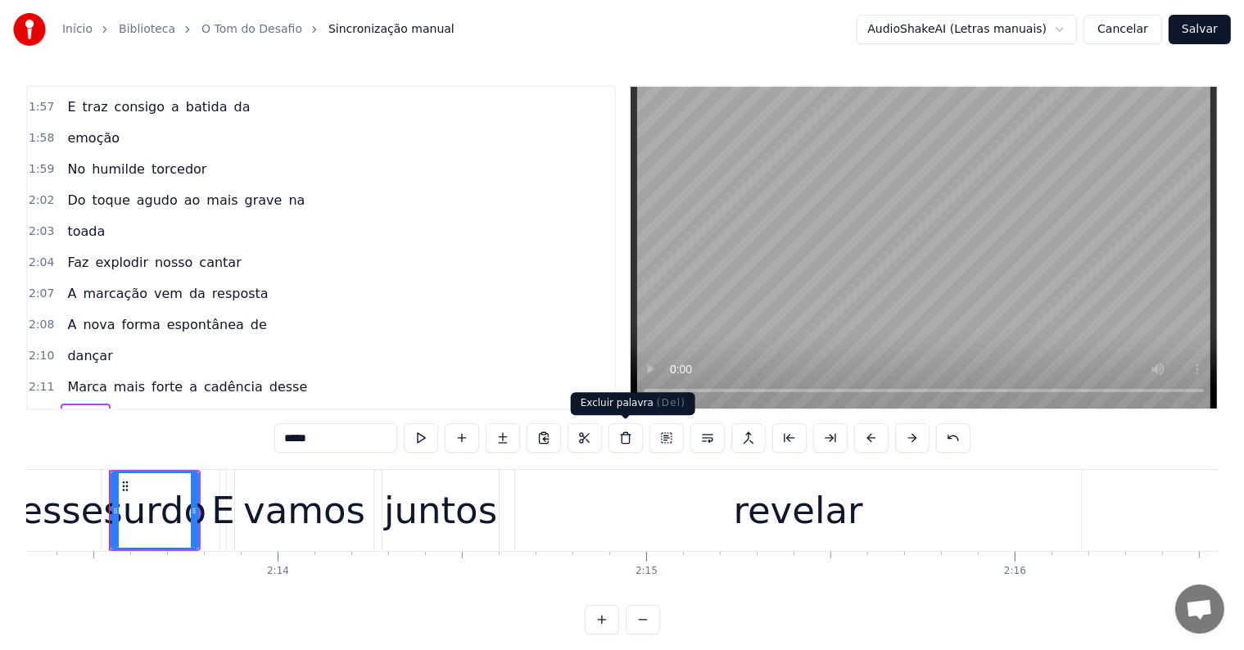
scroll to position [1390, 0]
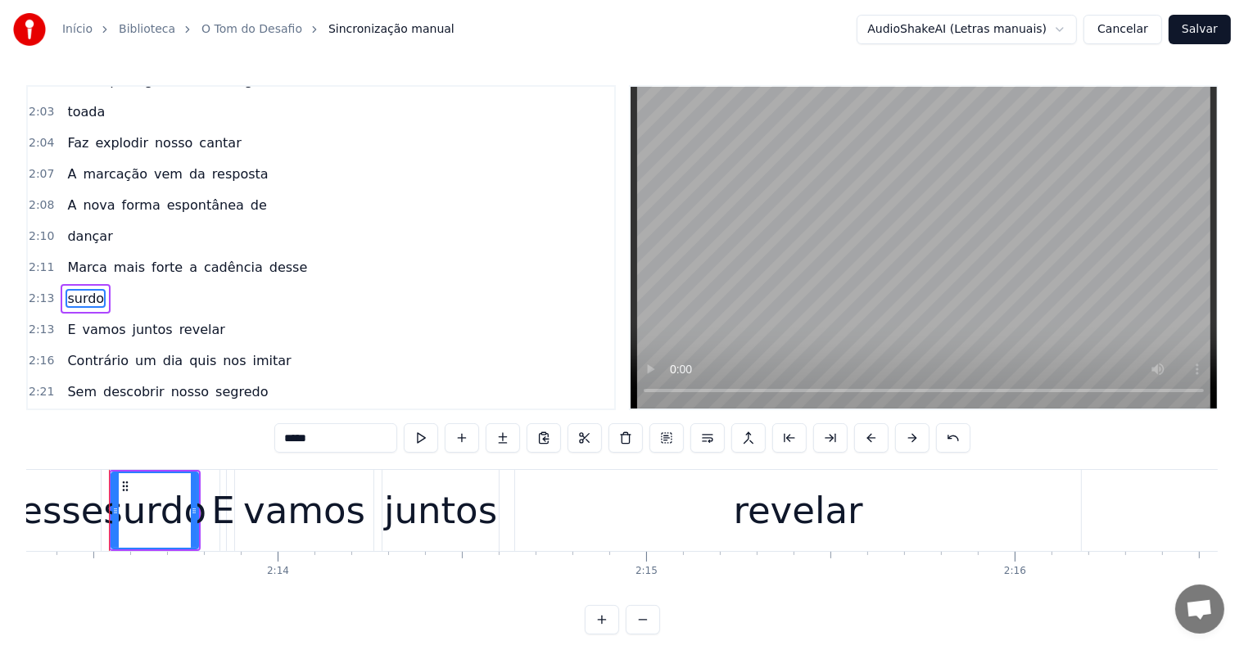
click at [66, 258] on span "Marca" at bounding box center [87, 267] width 43 height 19
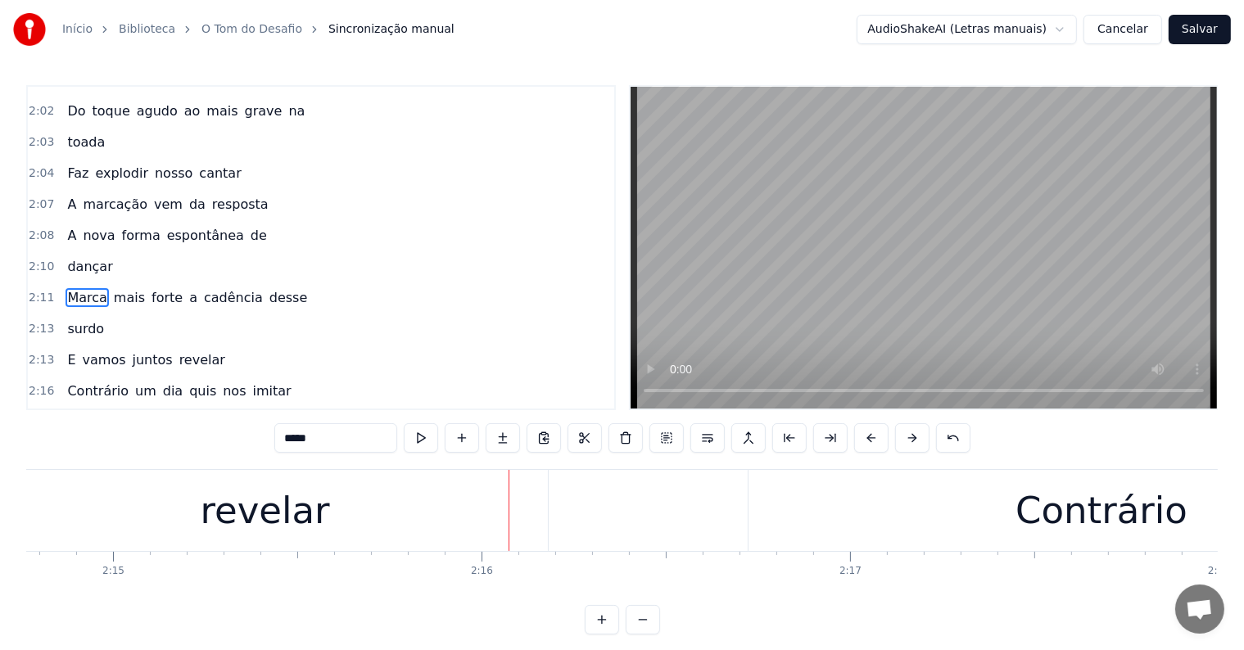
scroll to position [0, 49747]
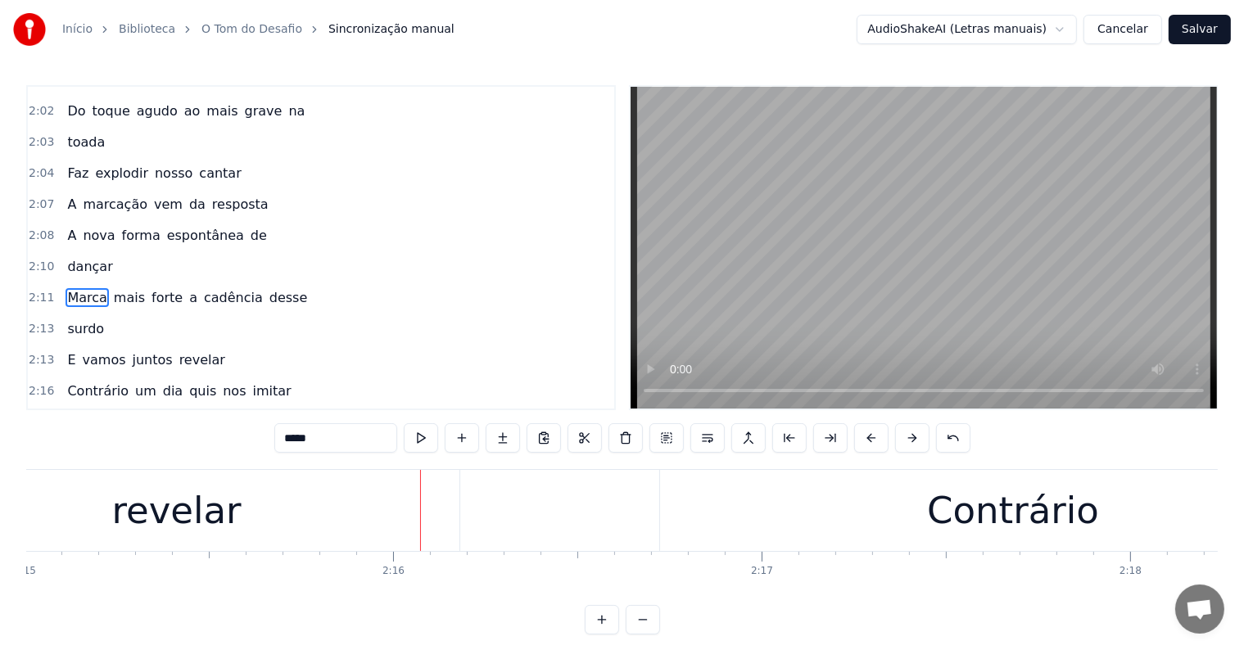
click at [75, 319] on span "surdo" at bounding box center [86, 328] width 40 height 19
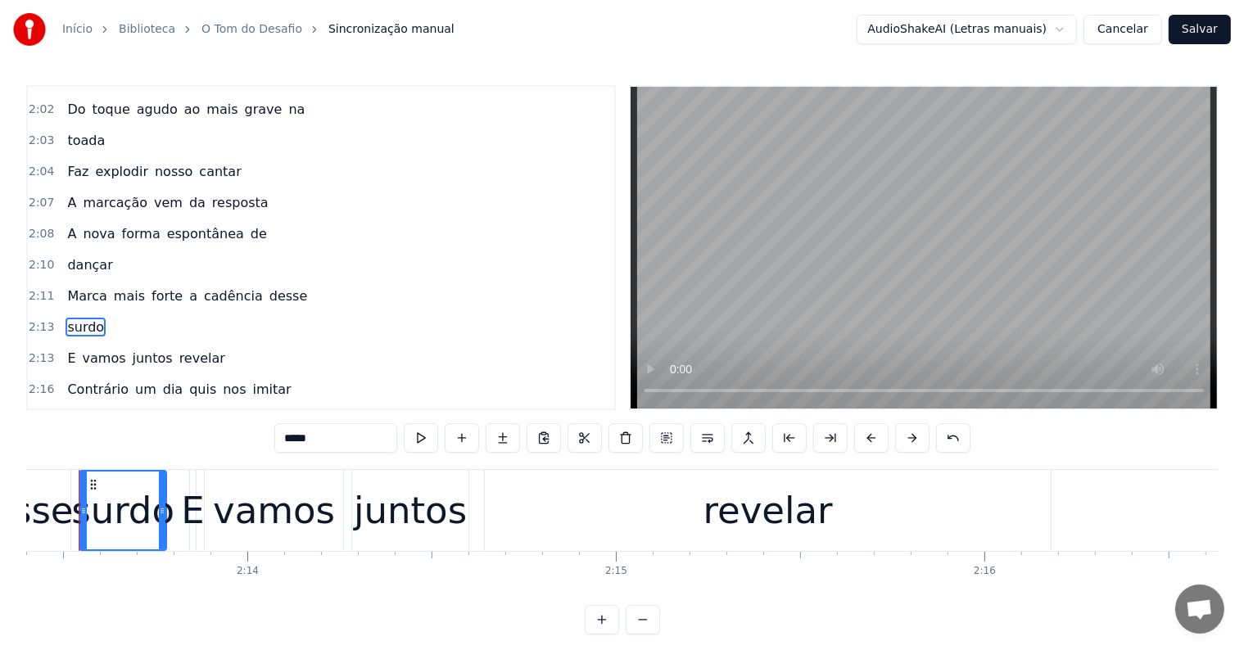
scroll to position [0, 49126]
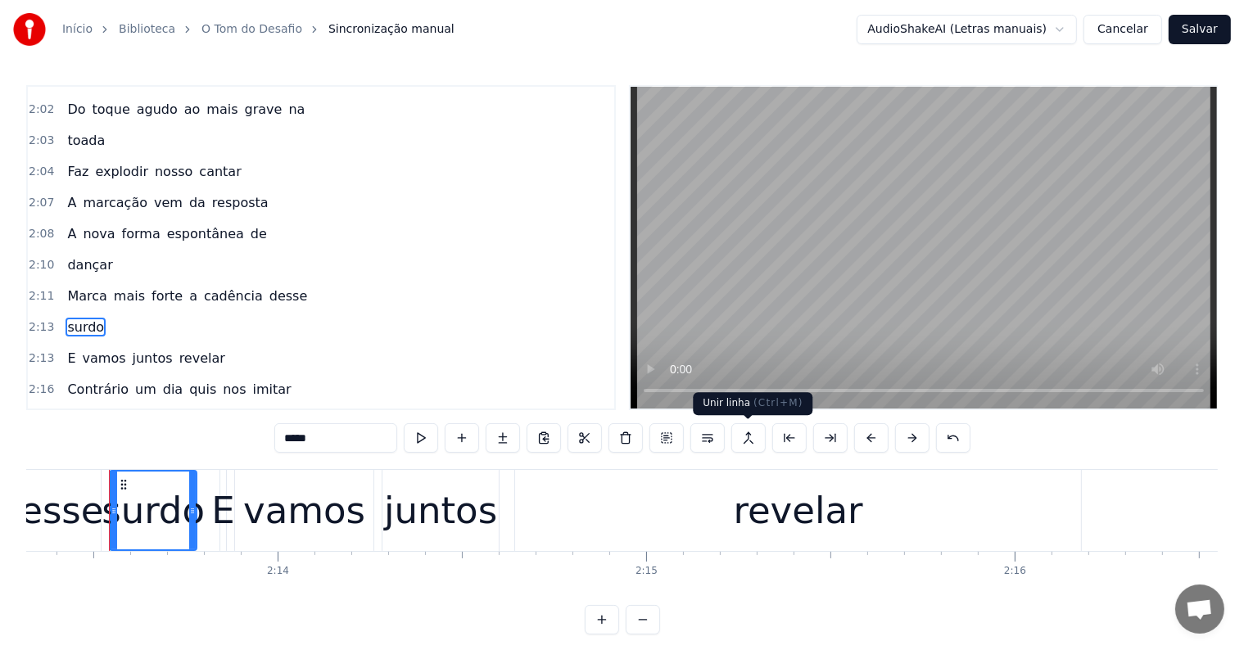
click at [750, 437] on button at bounding box center [748, 437] width 34 height 29
click at [268, 287] on span "desse" at bounding box center [289, 296] width 42 height 19
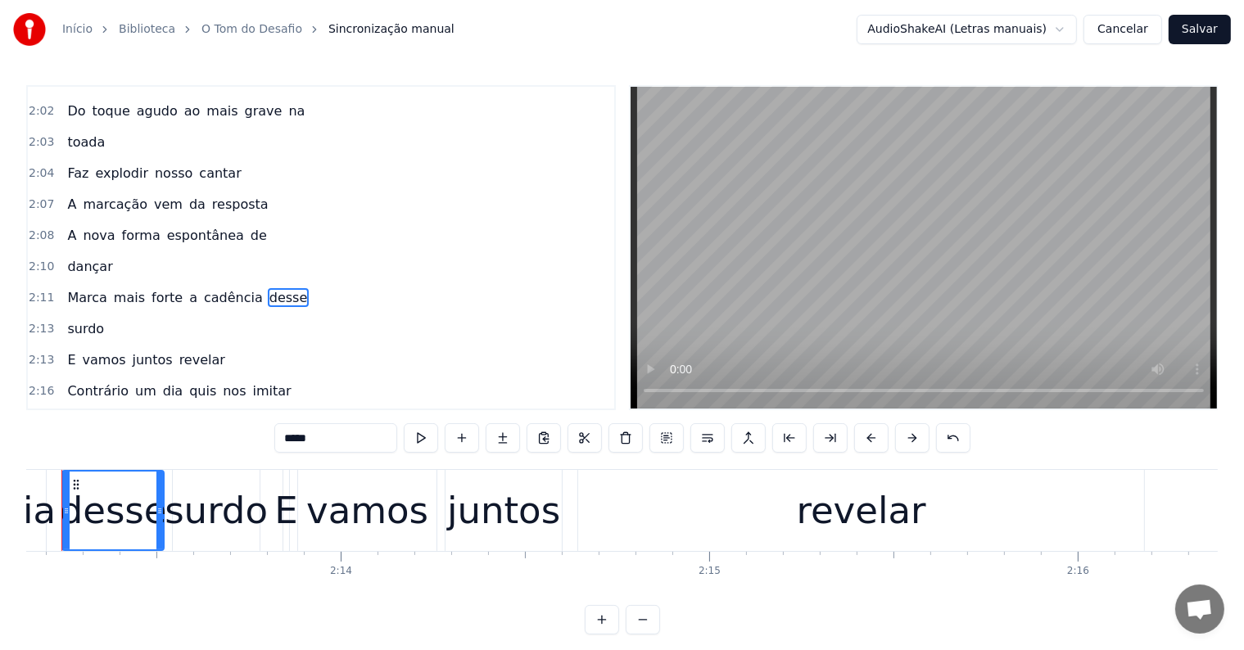
scroll to position [0, 49015]
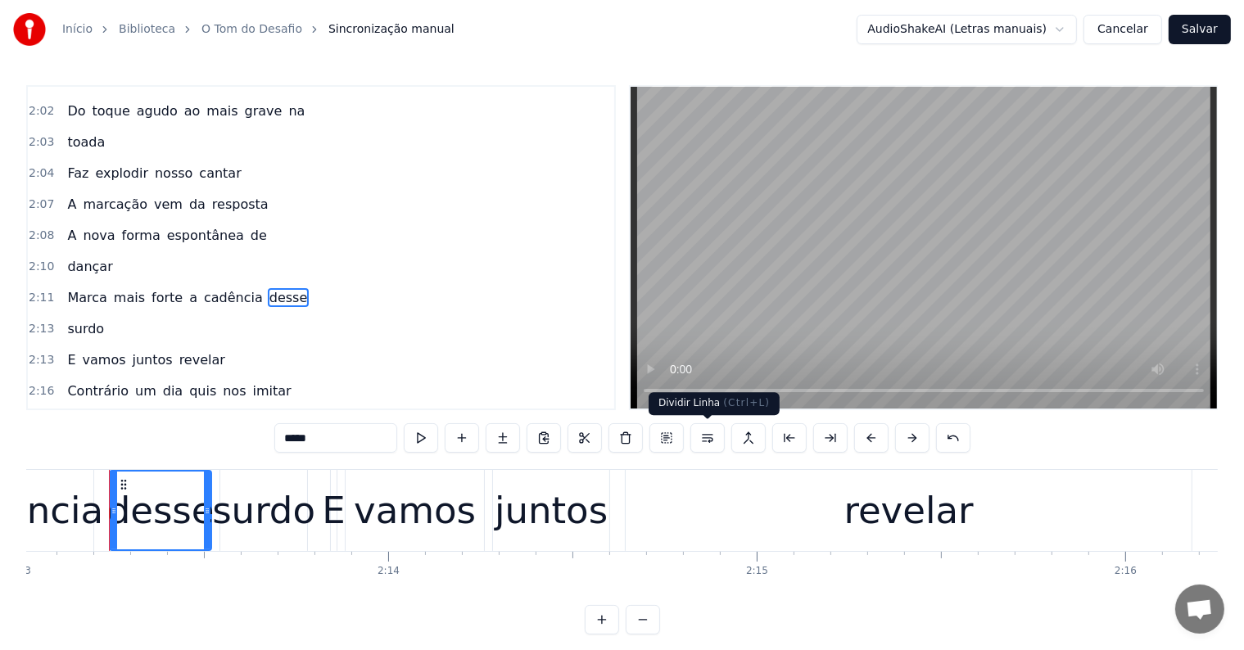
click at [703, 436] on button at bounding box center [707, 437] width 34 height 29
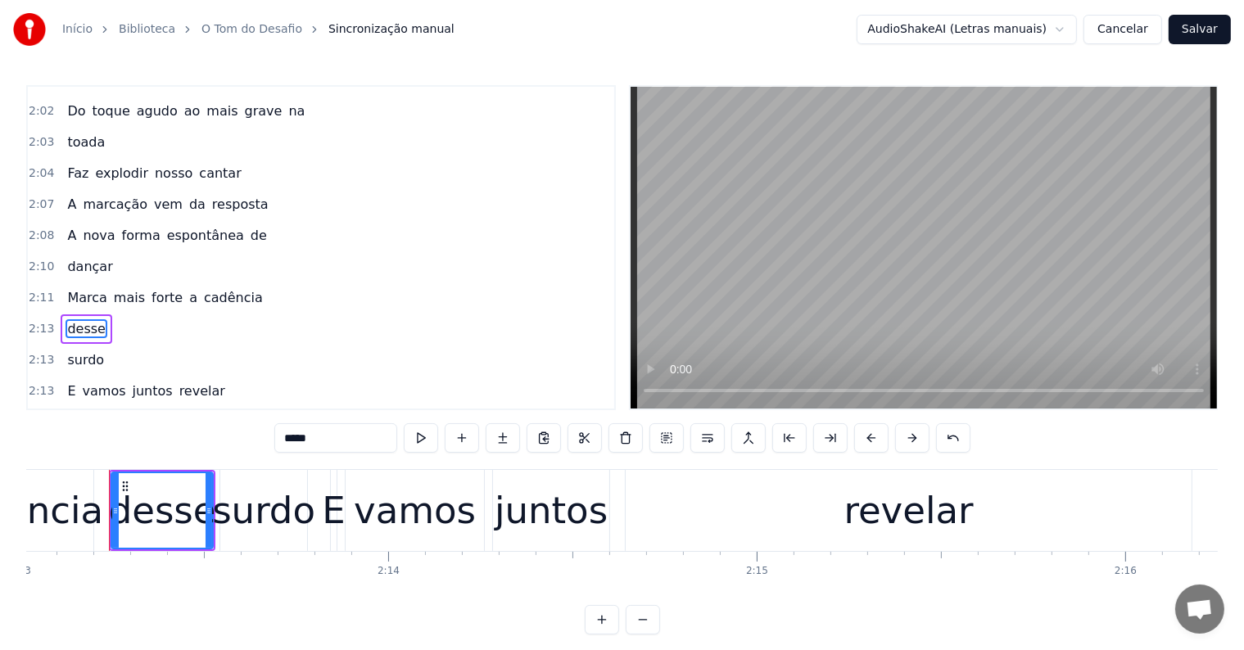
scroll to position [1390, 0]
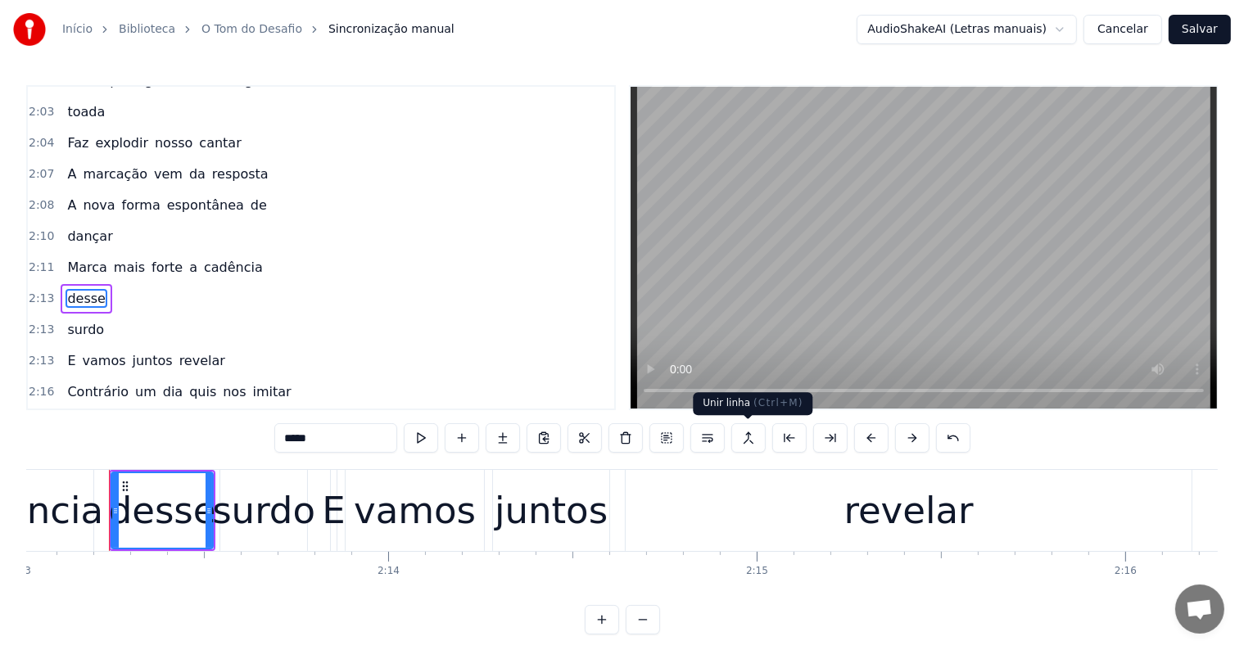
click at [745, 436] on button at bounding box center [748, 437] width 34 height 29
click at [69, 320] on span "surdo" at bounding box center [86, 329] width 40 height 19
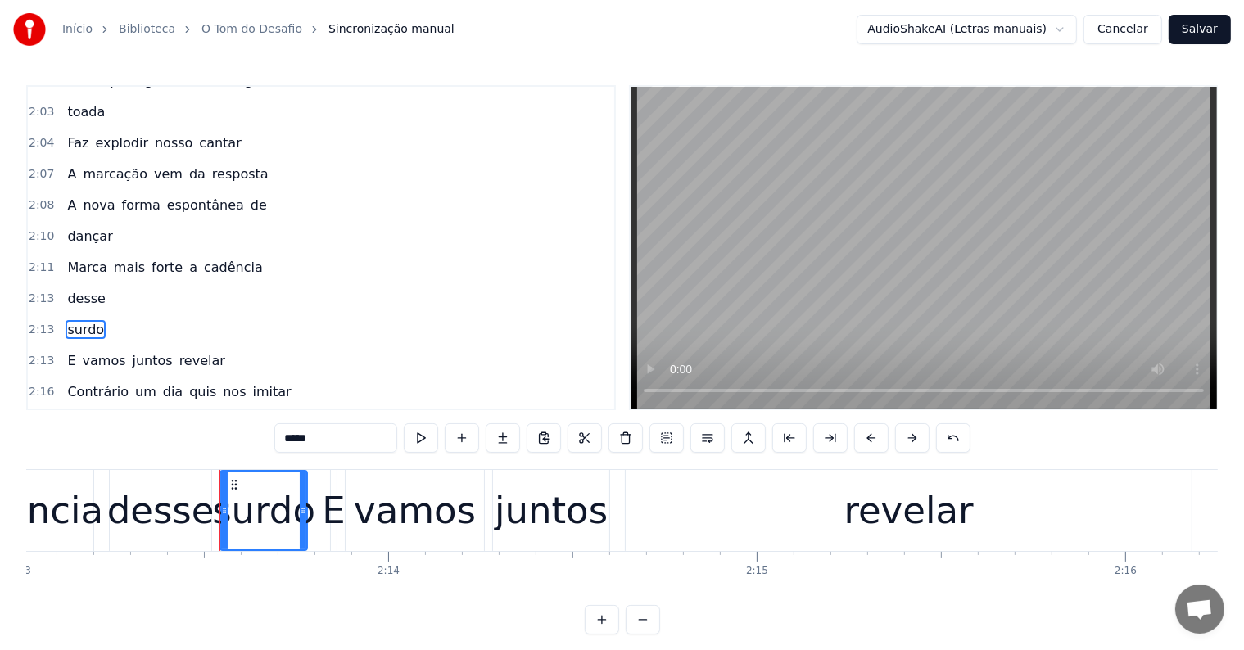
scroll to position [1421, 0]
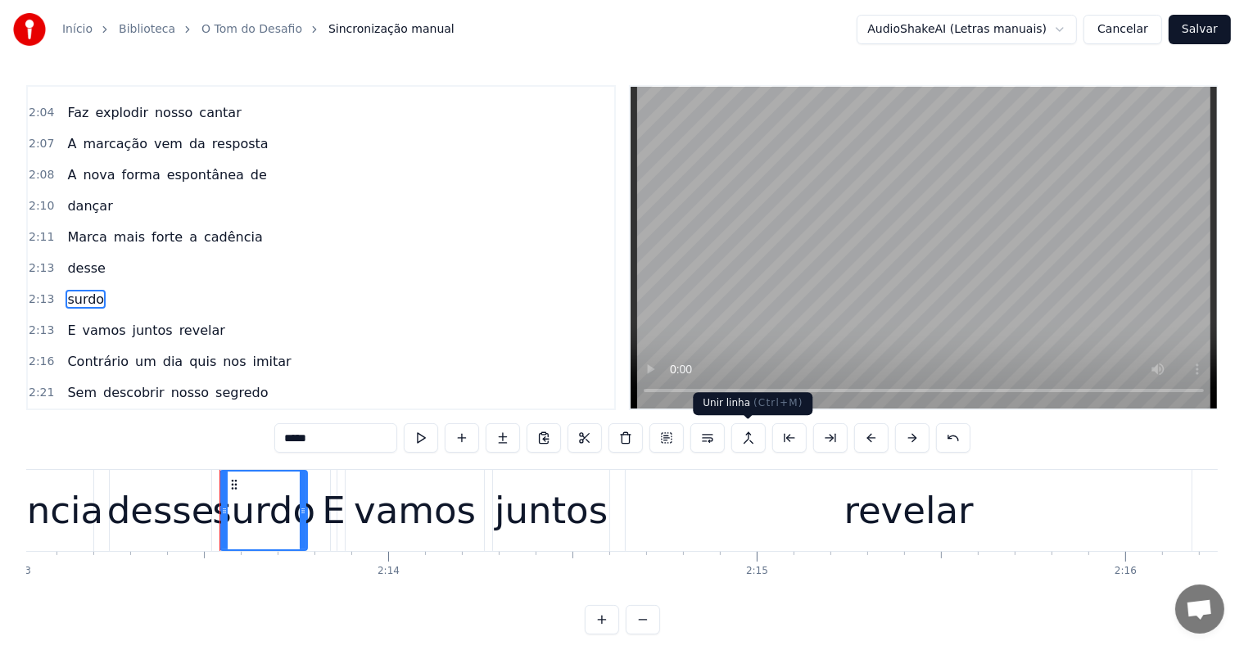
click at [746, 442] on button at bounding box center [748, 437] width 34 height 29
click at [66, 228] on span "Marca" at bounding box center [87, 237] width 43 height 19
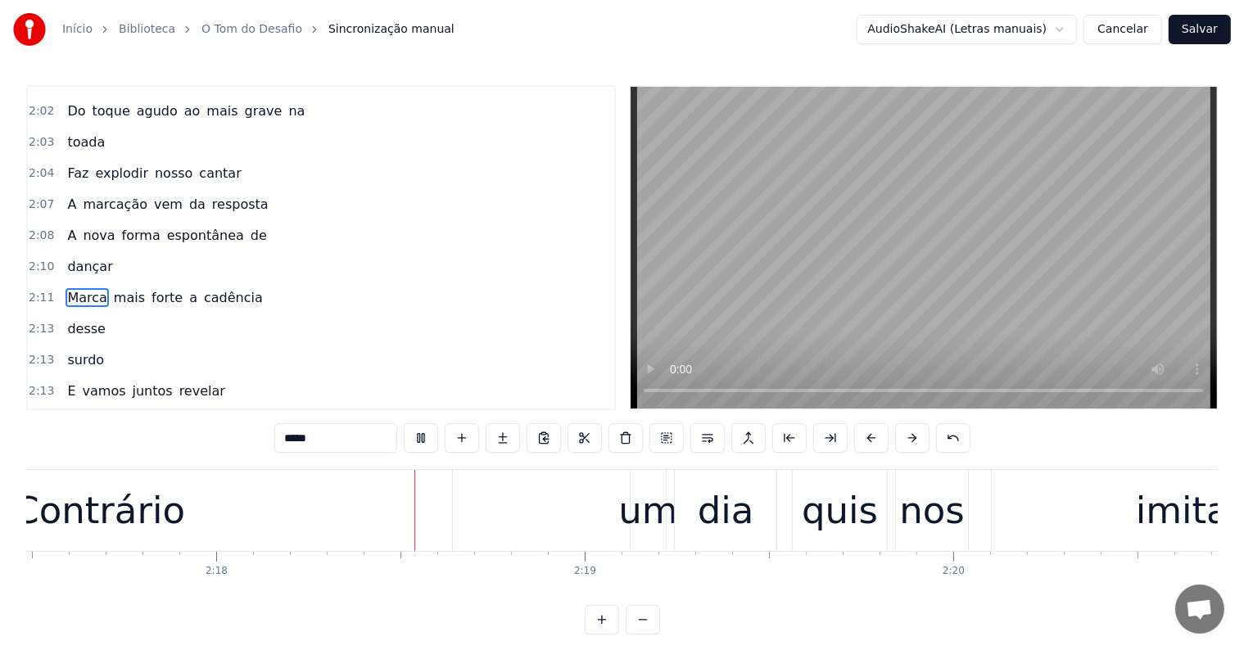
scroll to position [0, 50671]
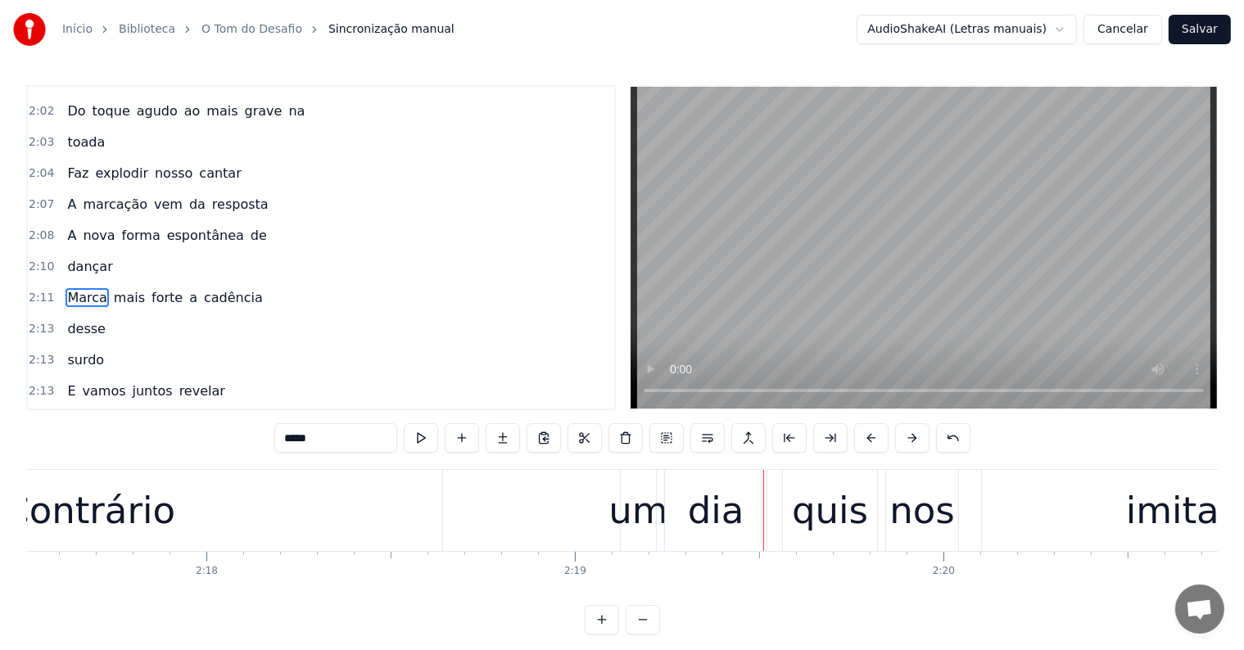
click at [642, 509] on div "um" at bounding box center [637, 511] width 59 height 56
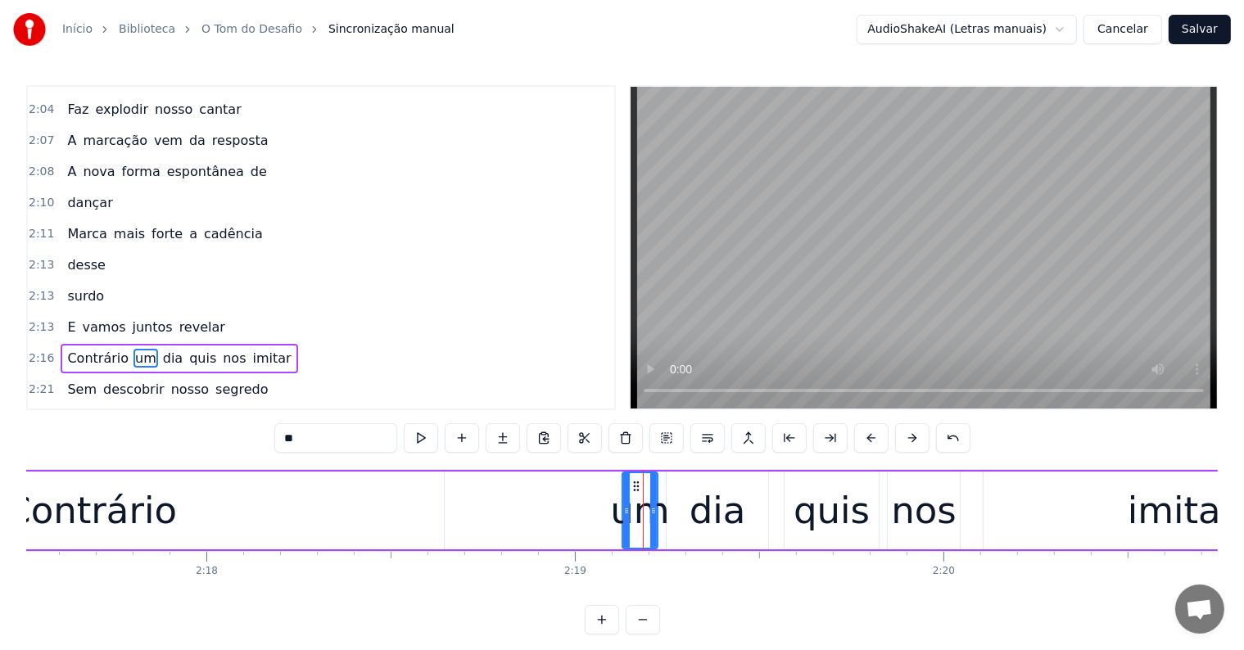
scroll to position [1481, 0]
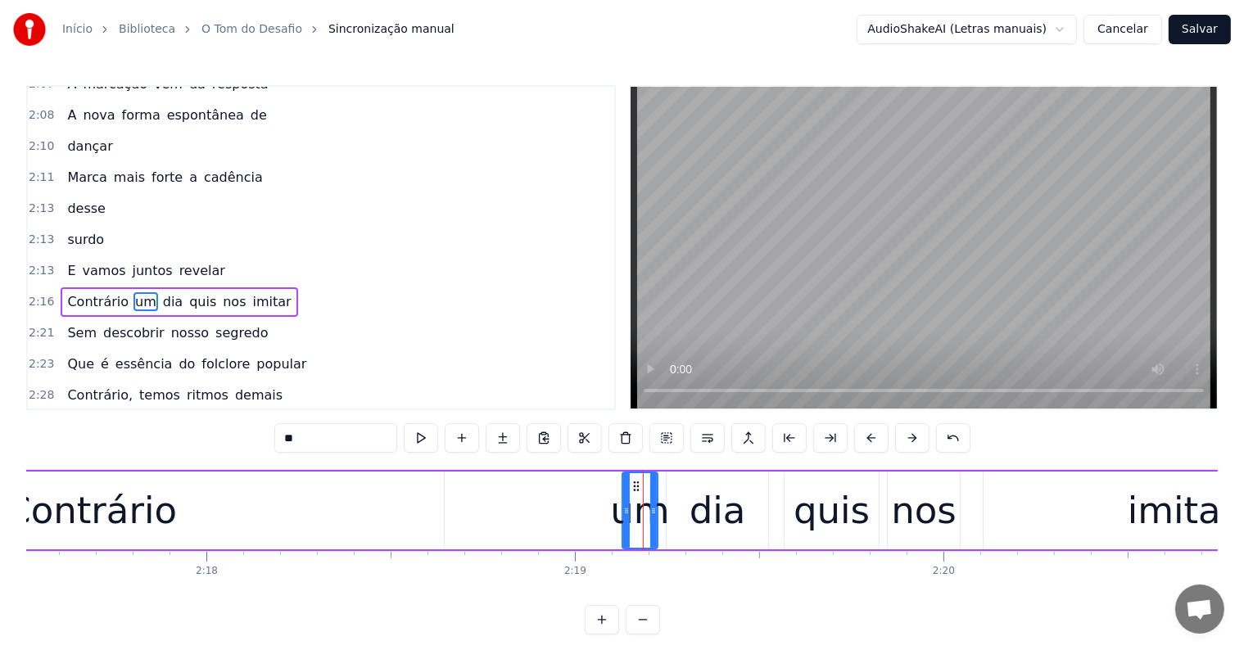
click at [251, 292] on span "imitar" at bounding box center [272, 301] width 42 height 19
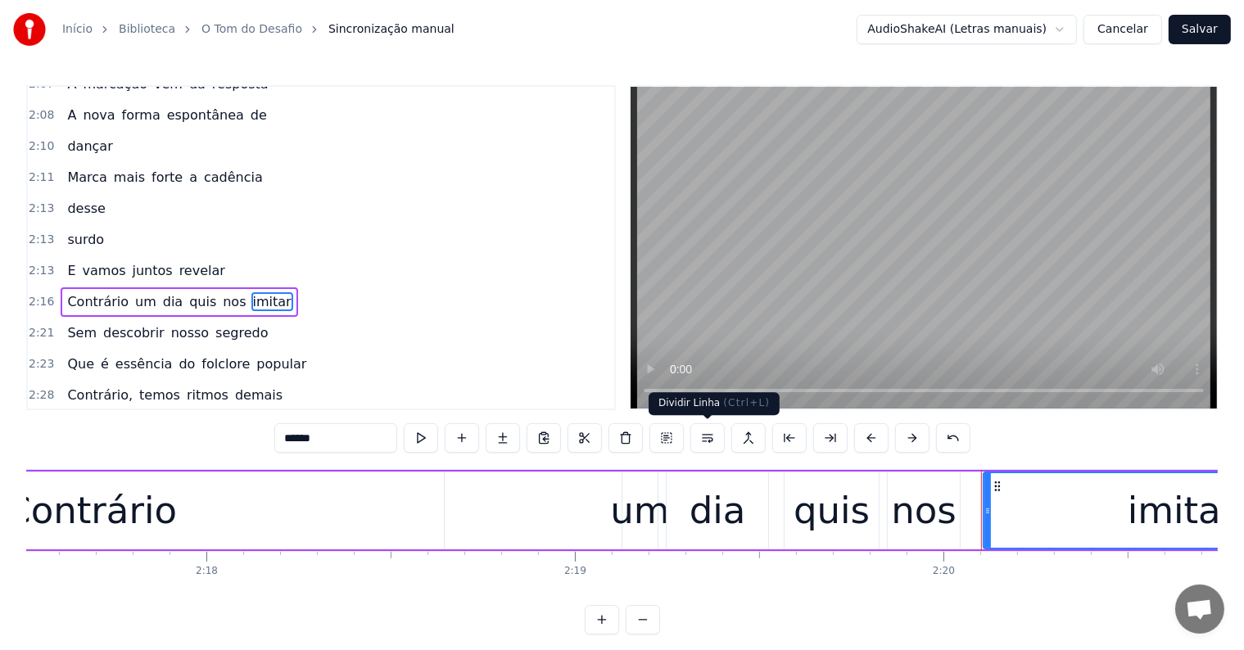
click at [703, 438] on button at bounding box center [707, 437] width 34 height 29
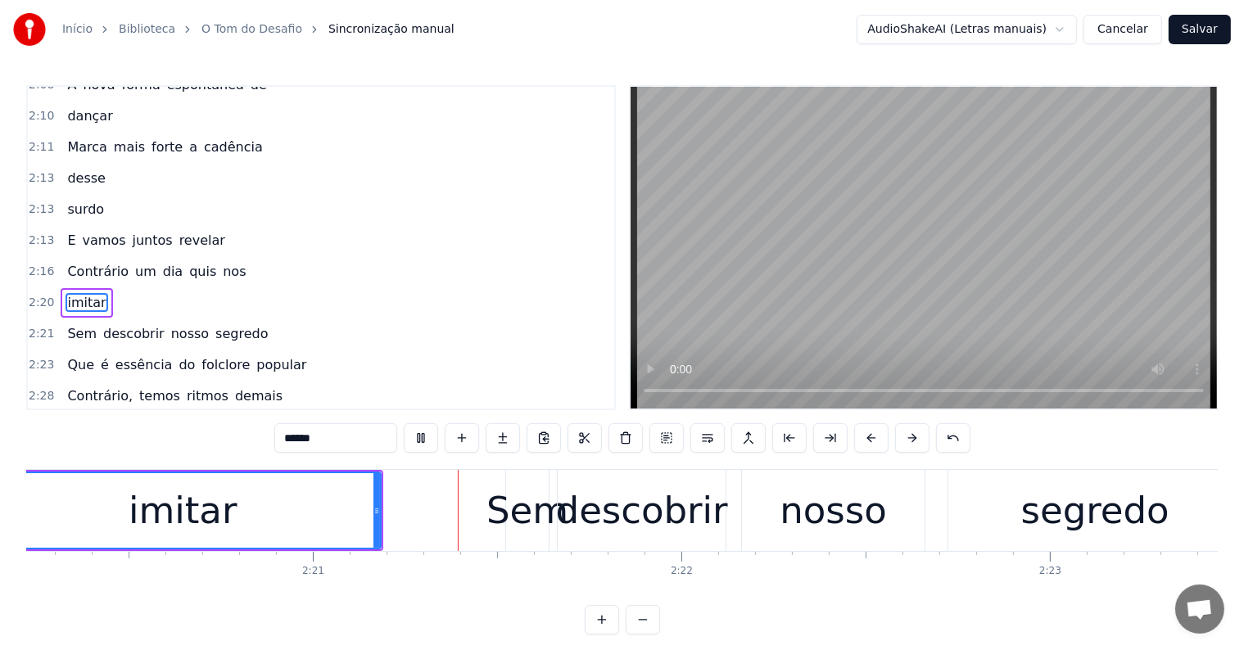
scroll to position [0, 51744]
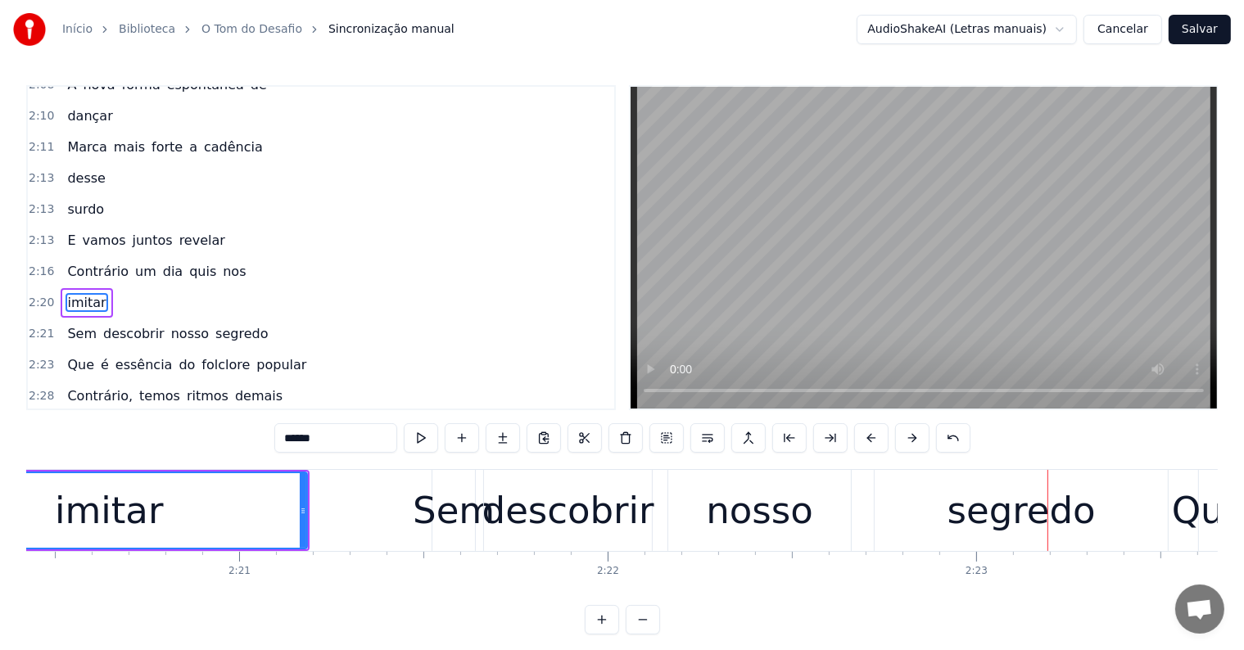
click at [87, 262] on span "Contrário" at bounding box center [98, 271] width 65 height 19
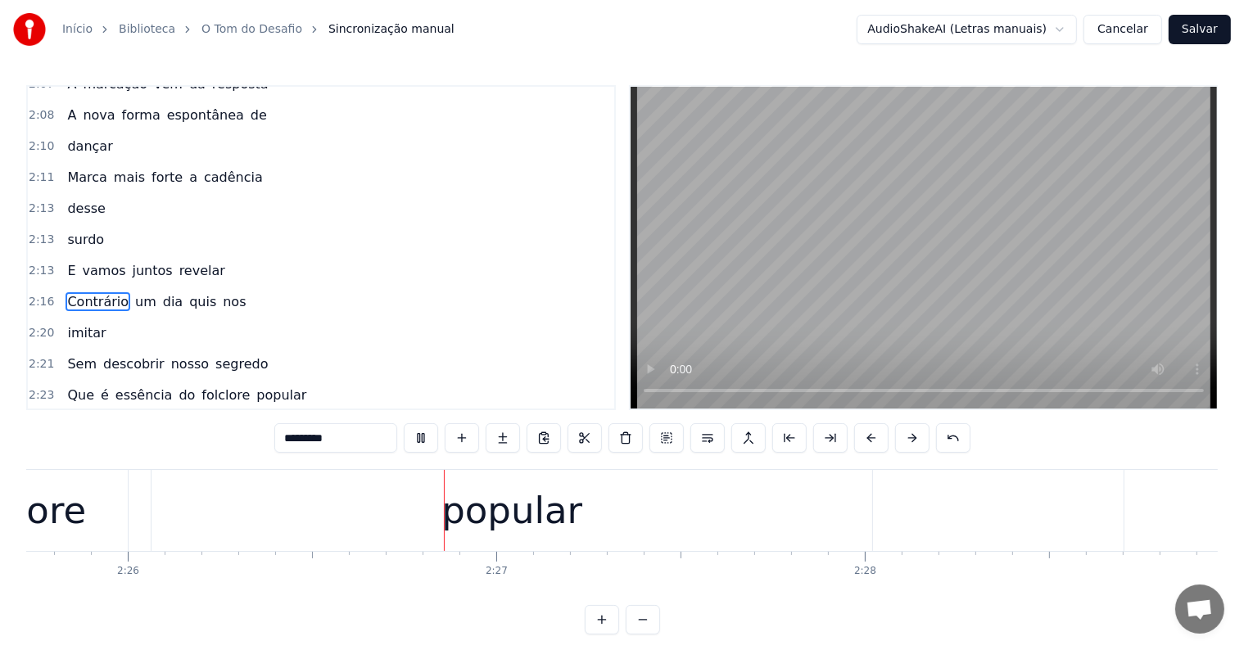
scroll to position [0, 53813]
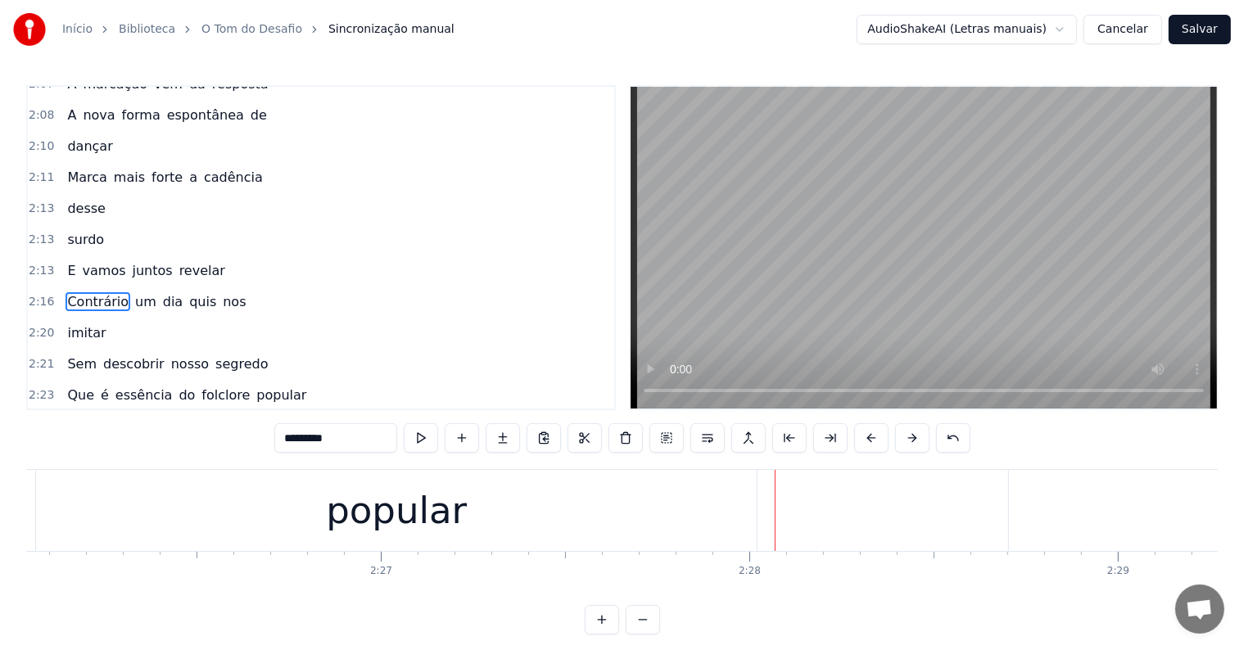
click at [414, 507] on div "popular" at bounding box center [396, 511] width 141 height 56
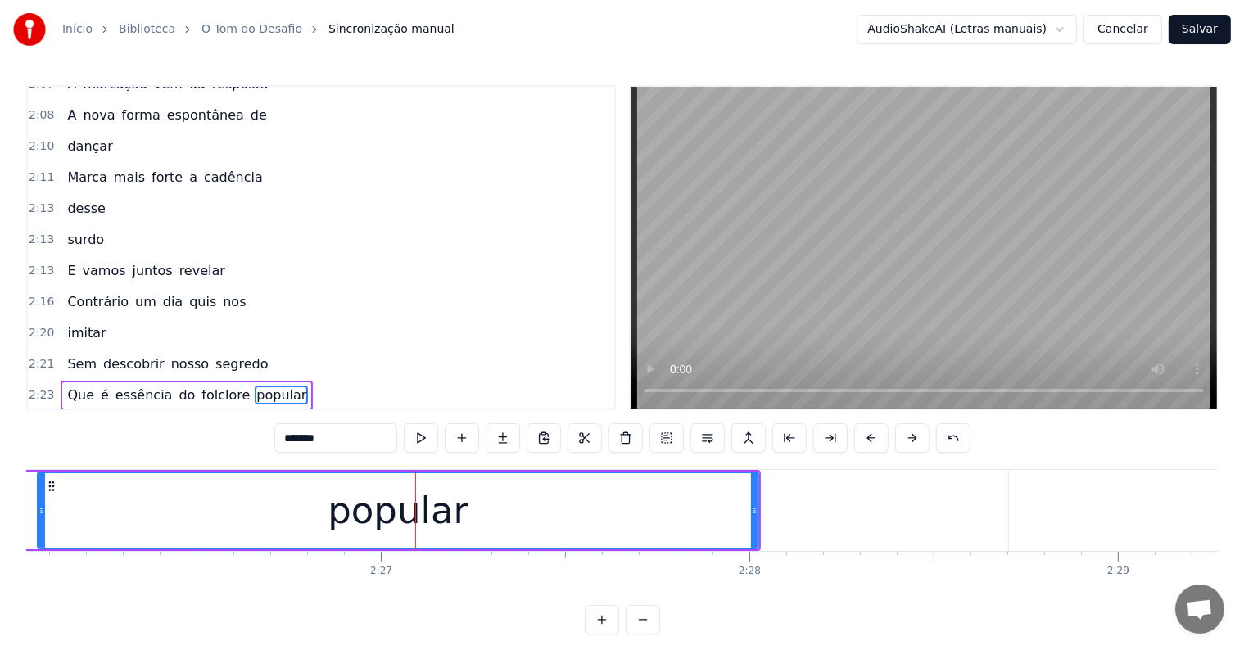
scroll to position [1571, 0]
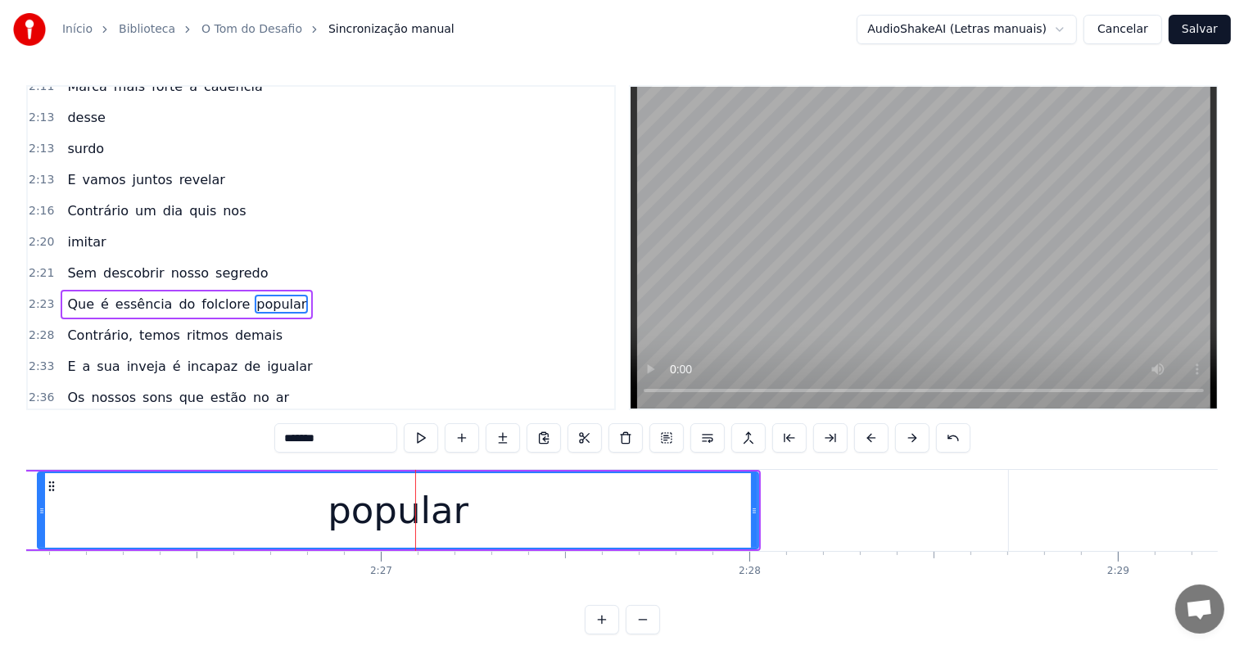
click at [177, 295] on span "do" at bounding box center [187, 304] width 20 height 19
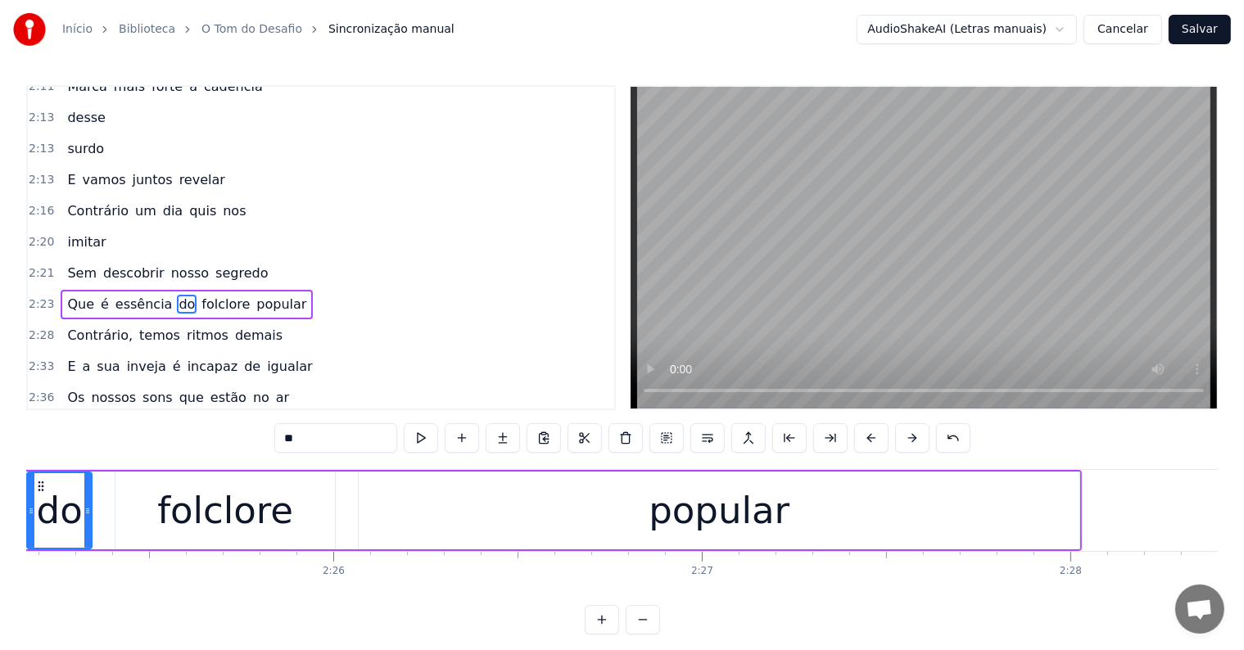
scroll to position [0, 53409]
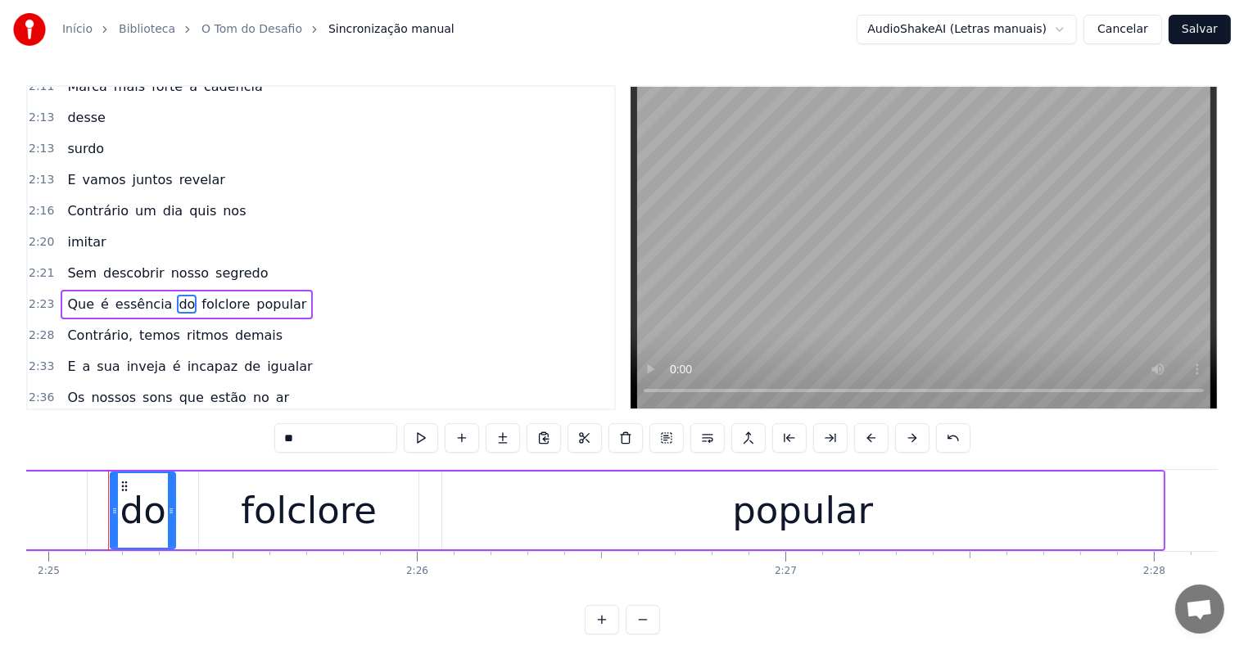
click at [255, 295] on span "popular" at bounding box center [281, 304] width 53 height 19
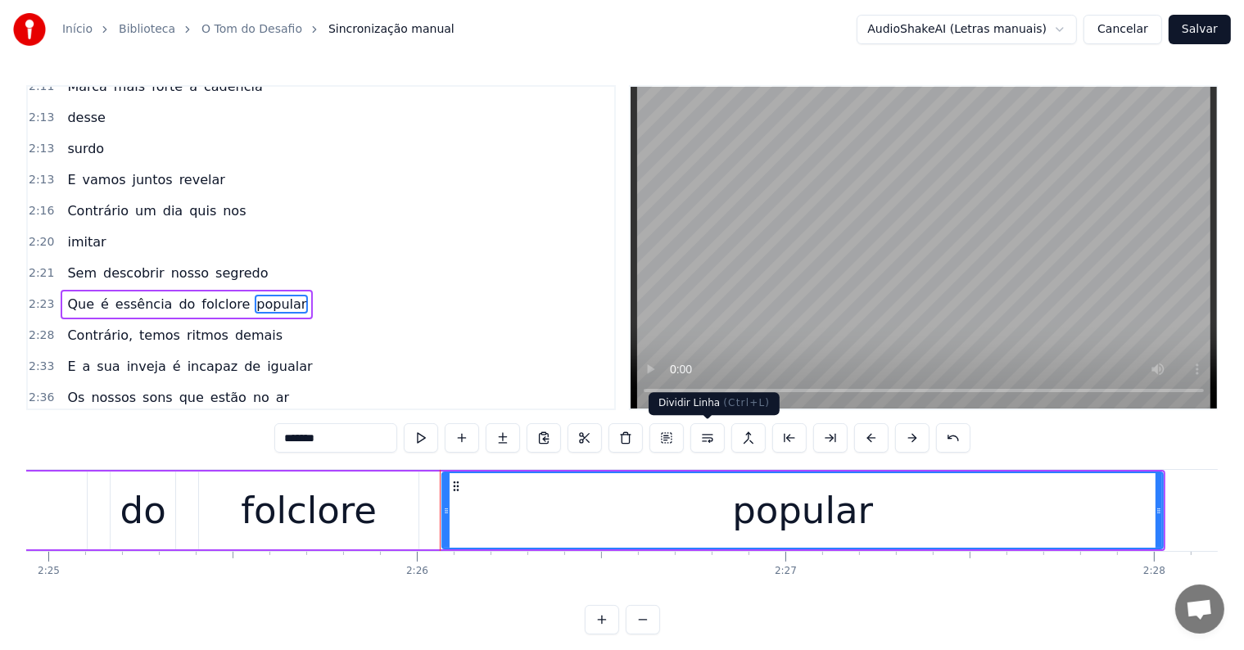
click at [706, 439] on button at bounding box center [707, 437] width 34 height 29
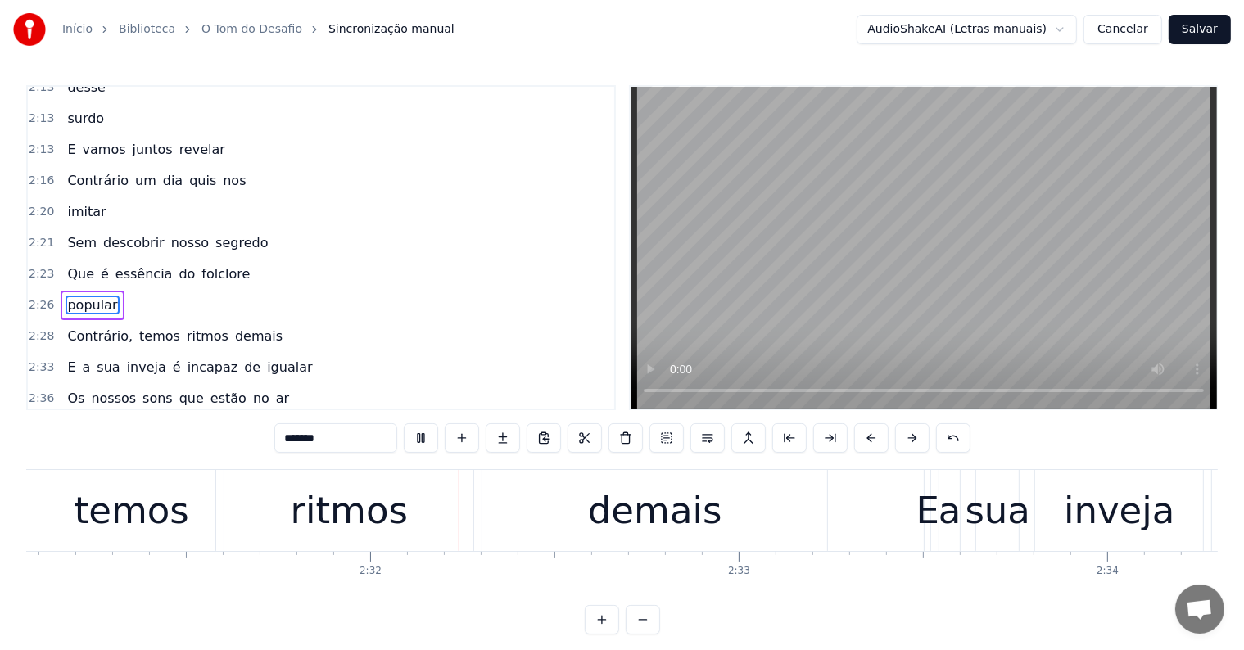
scroll to position [0, 55755]
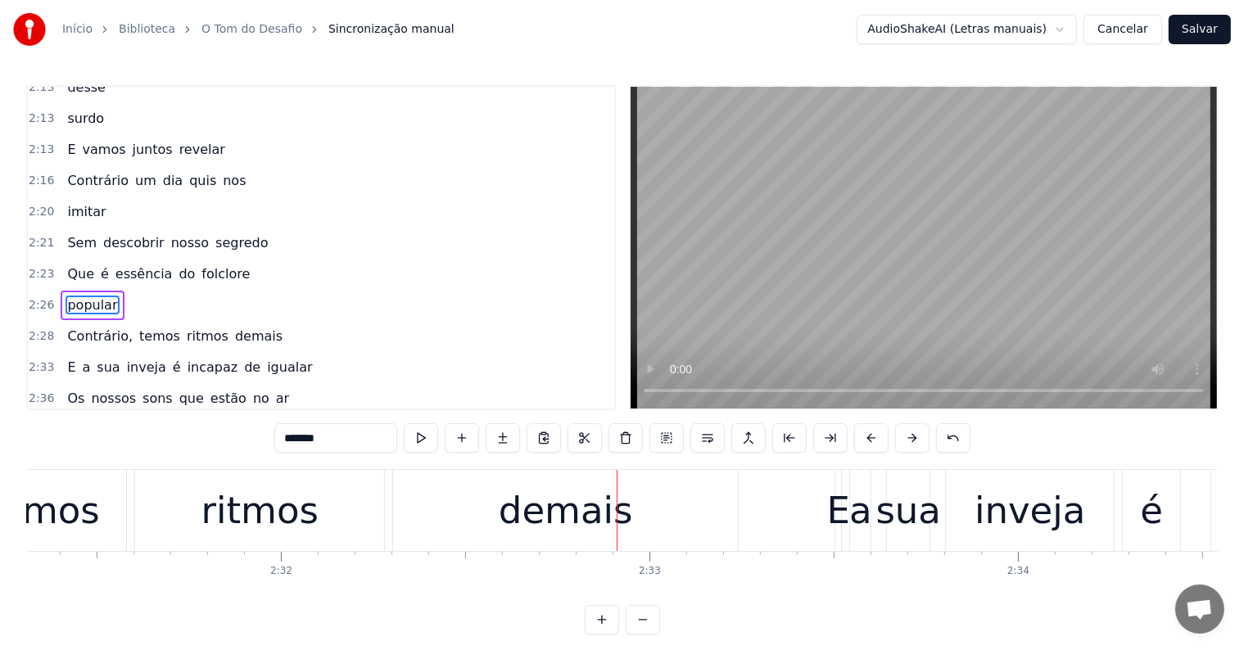
click at [568, 521] on div "demais" at bounding box center [566, 511] width 134 height 56
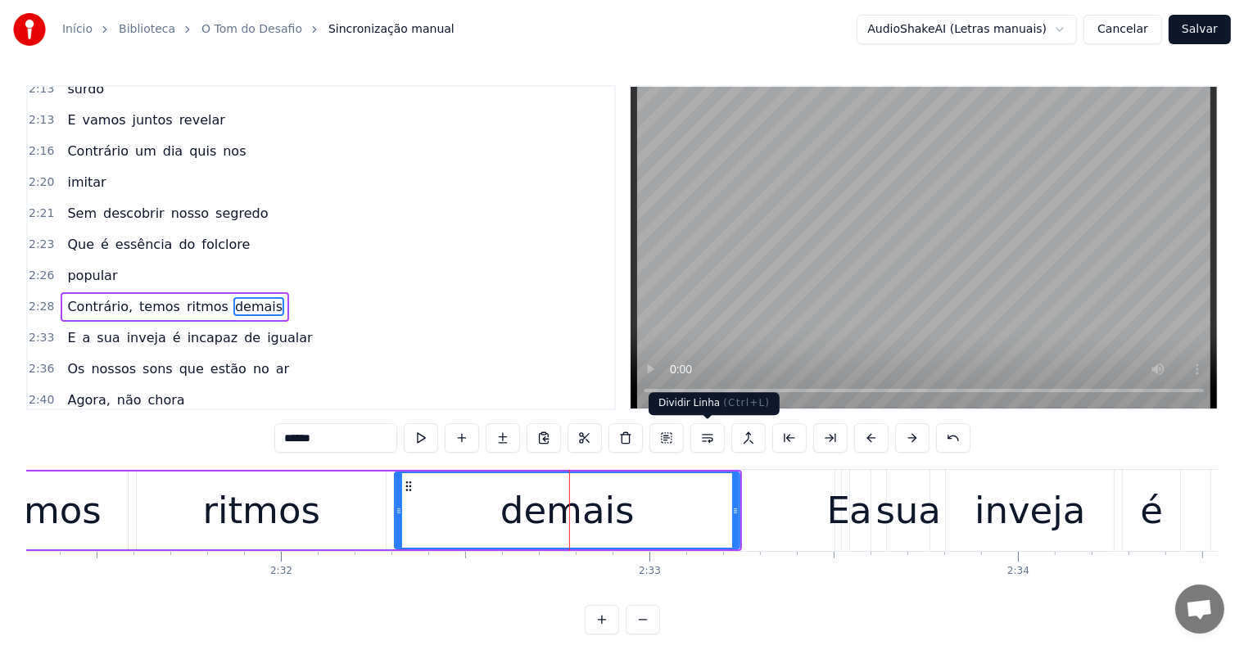
click at [707, 442] on button at bounding box center [707, 437] width 34 height 29
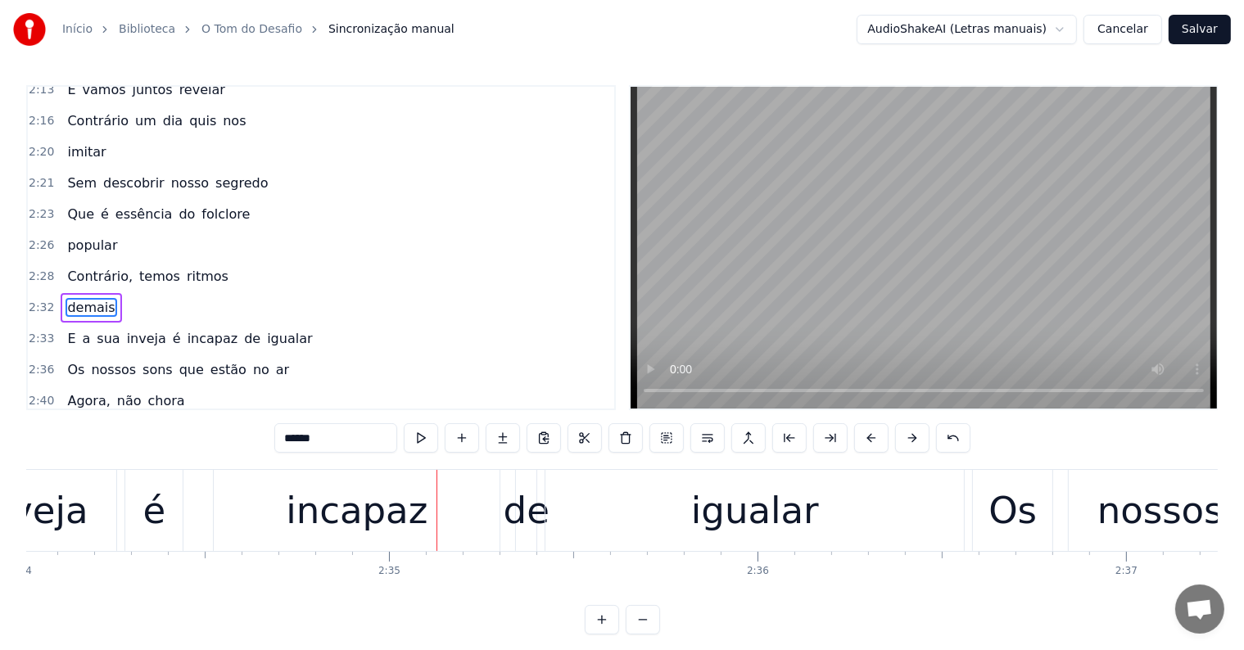
scroll to position [0, 56866]
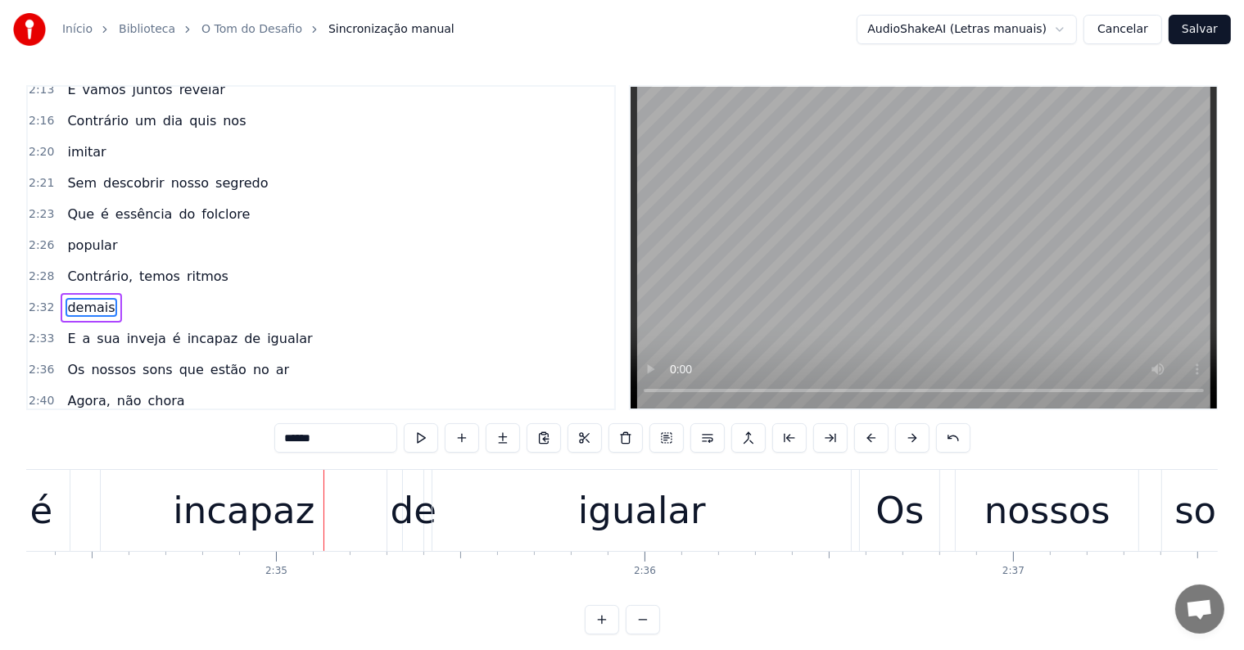
click at [265, 329] on span "igualar" at bounding box center [289, 338] width 48 height 19
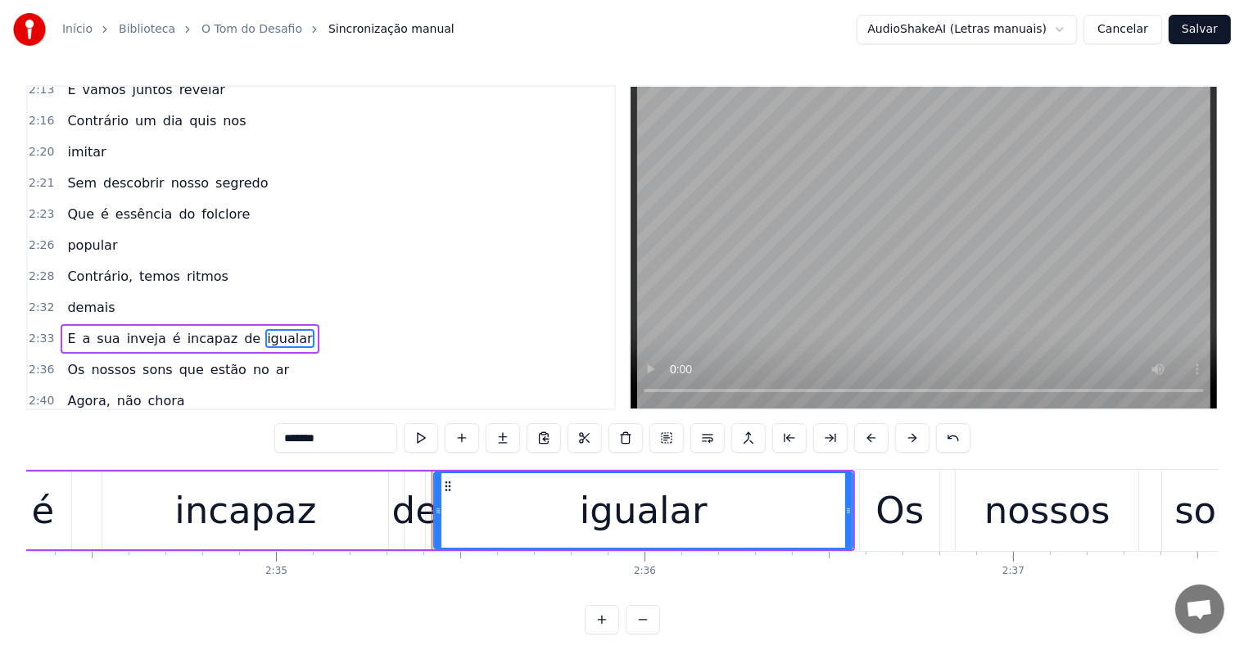
scroll to position [1692, 0]
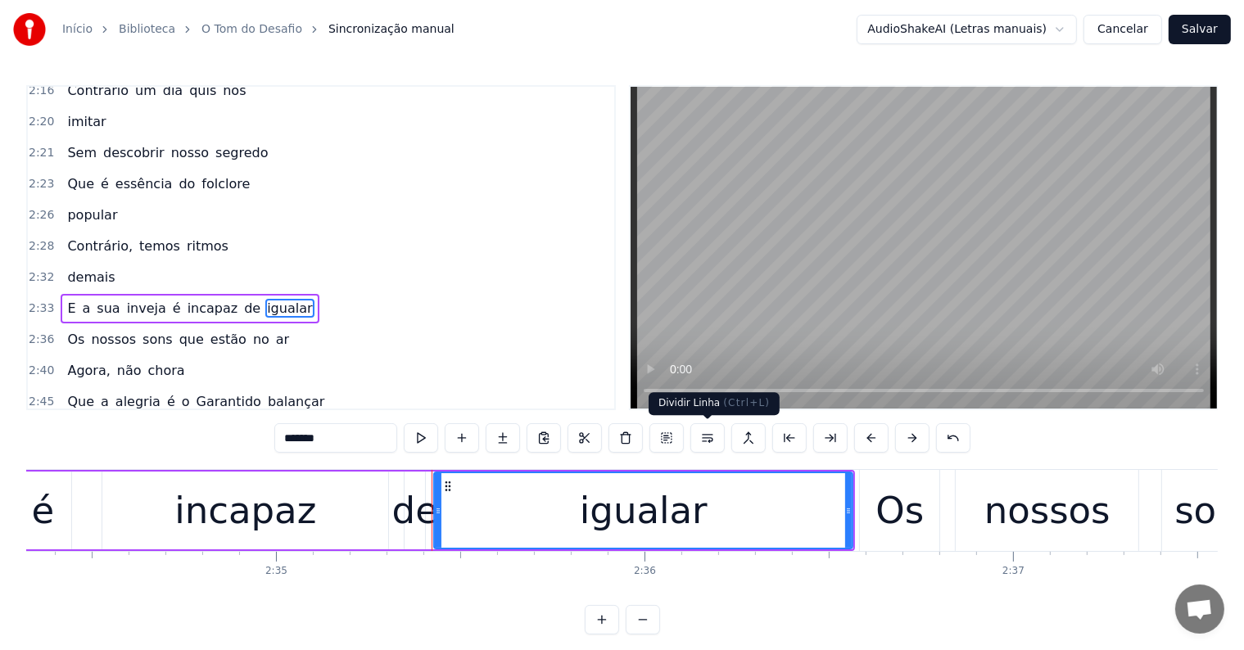
click at [707, 439] on button at bounding box center [707, 437] width 34 height 29
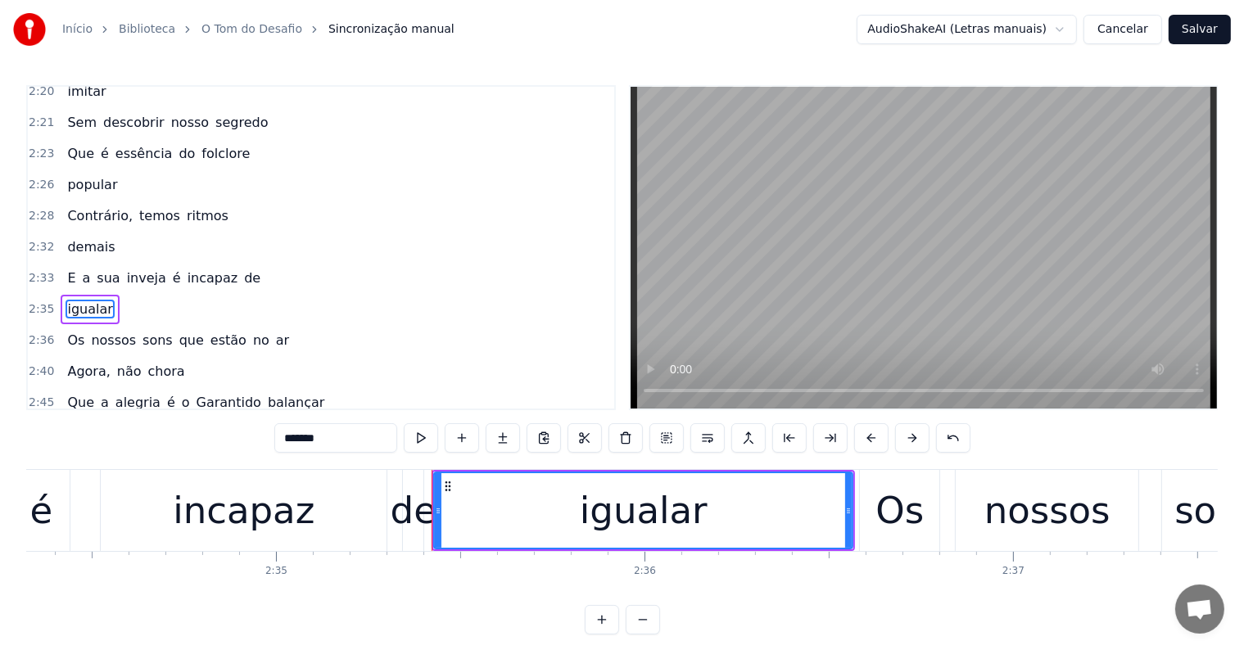
click at [66, 269] on span "E" at bounding box center [71, 278] width 11 height 19
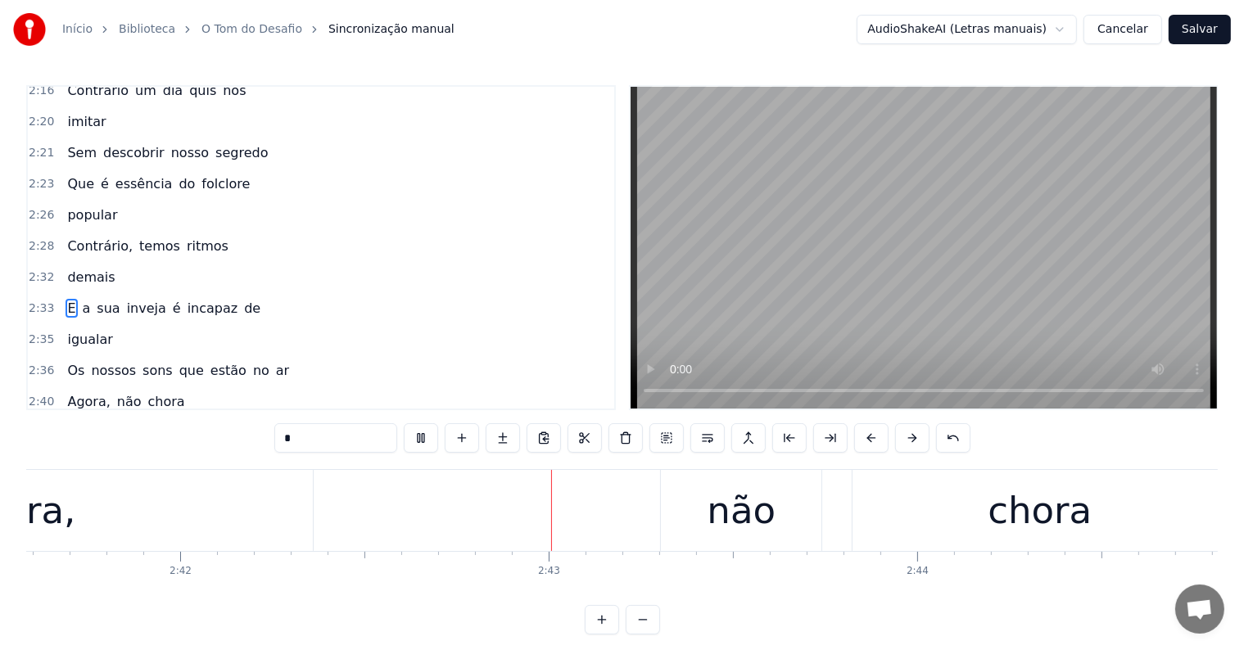
scroll to position [0, 59729]
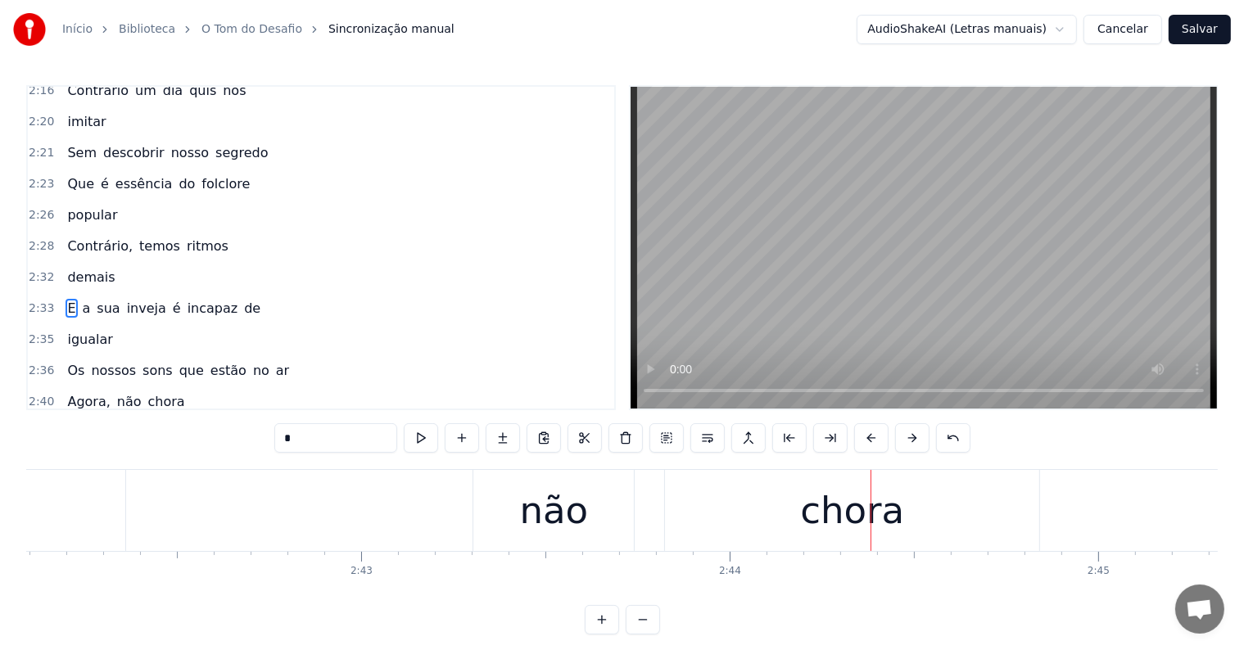
click at [554, 504] on div "não" at bounding box center [553, 511] width 69 height 56
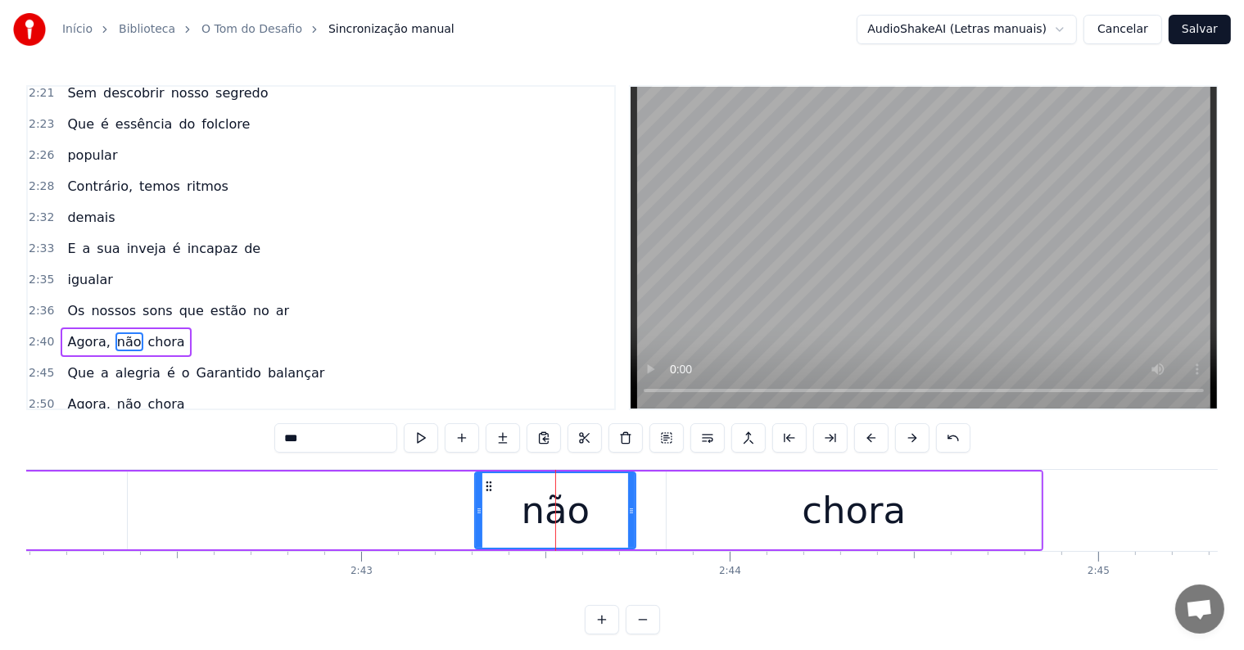
scroll to position [1782, 0]
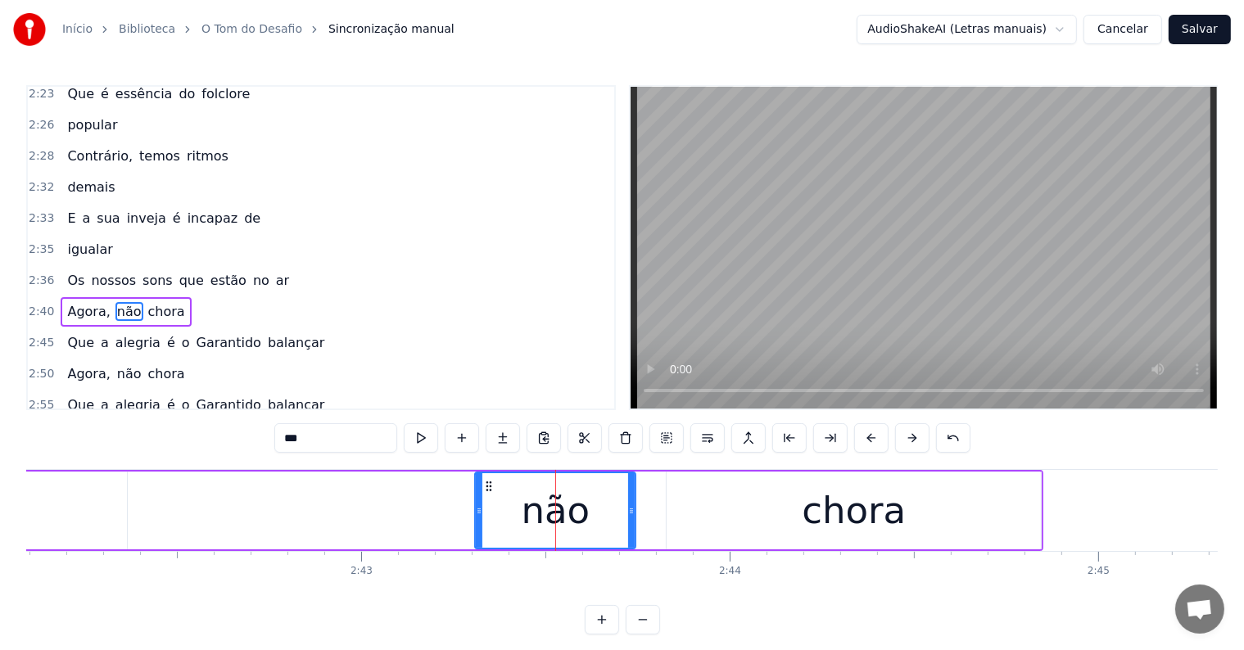
click at [148, 302] on span "chora" at bounding box center [167, 311] width 40 height 19
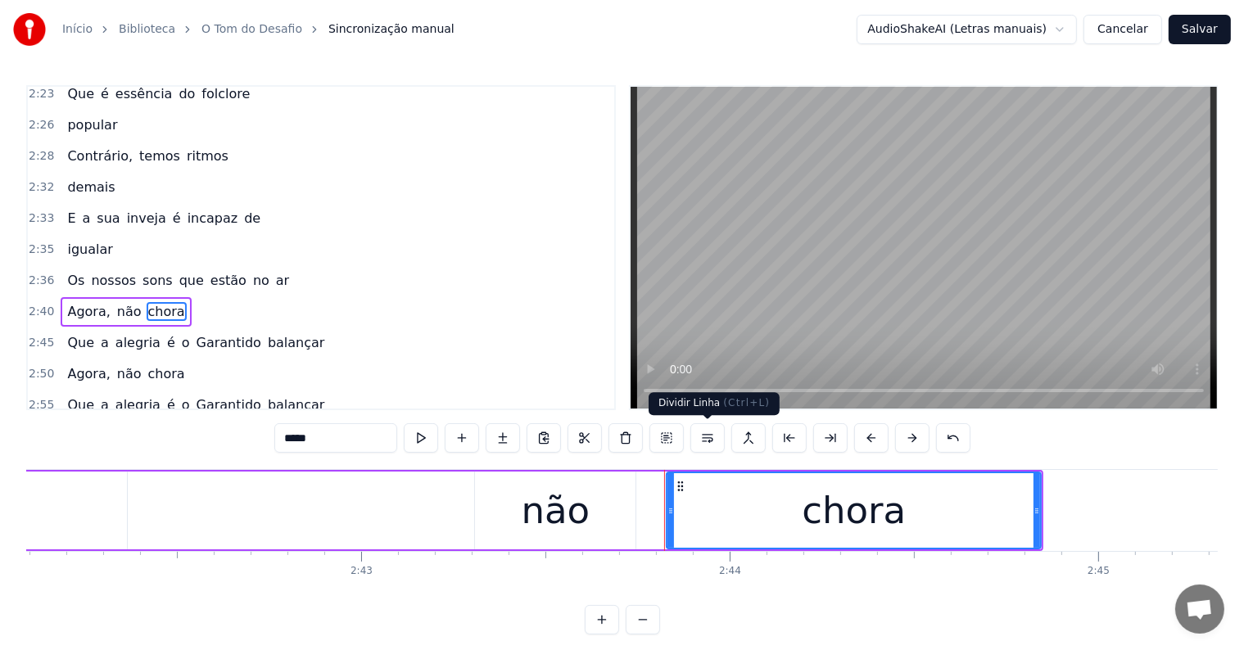
click at [704, 441] on button at bounding box center [707, 437] width 34 height 29
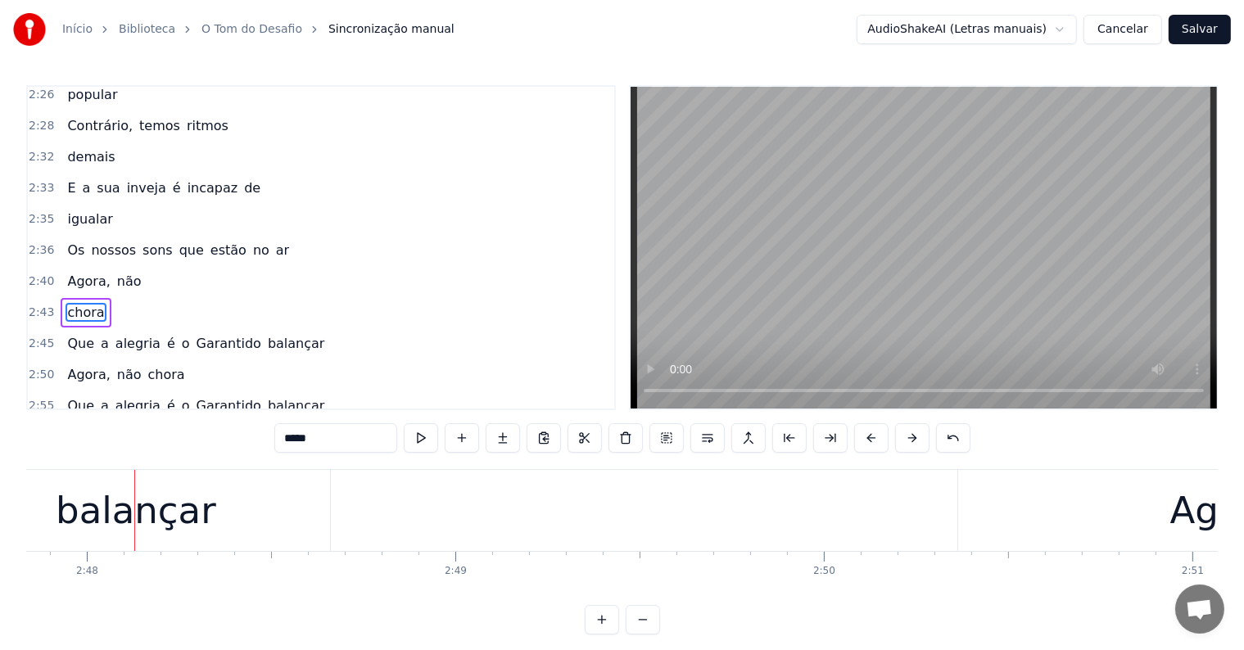
scroll to position [0, 61871]
click at [122, 512] on div "balançar" at bounding box center [110, 511] width 160 height 56
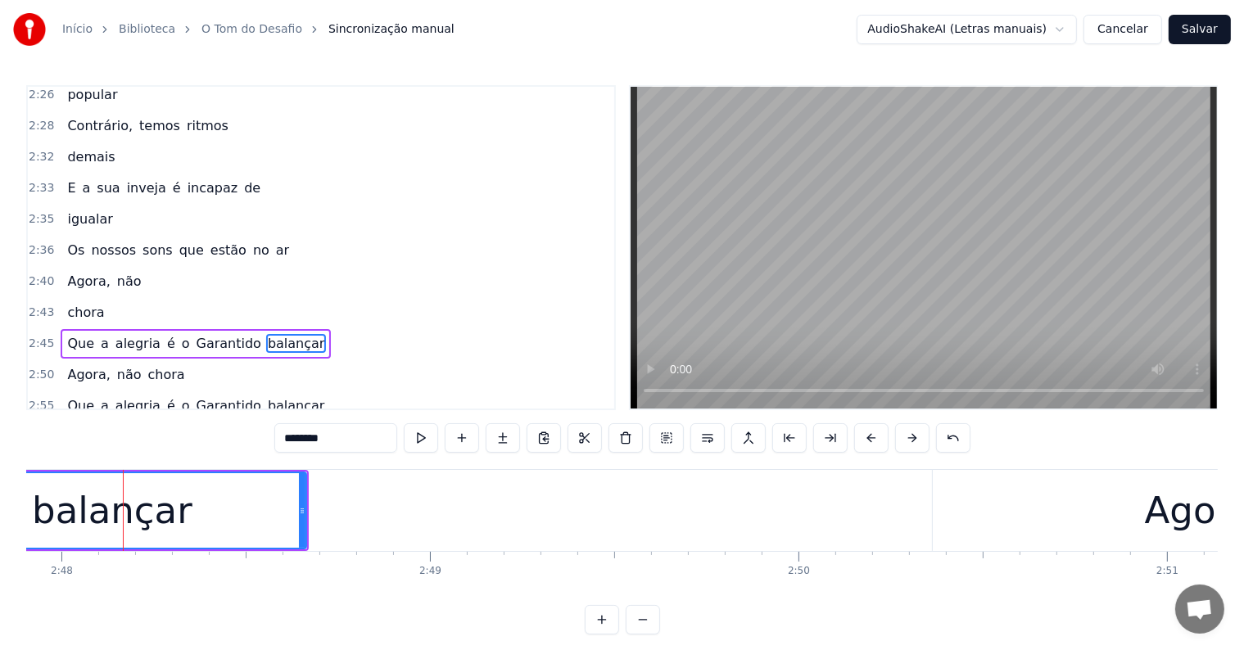
scroll to position [1842, 0]
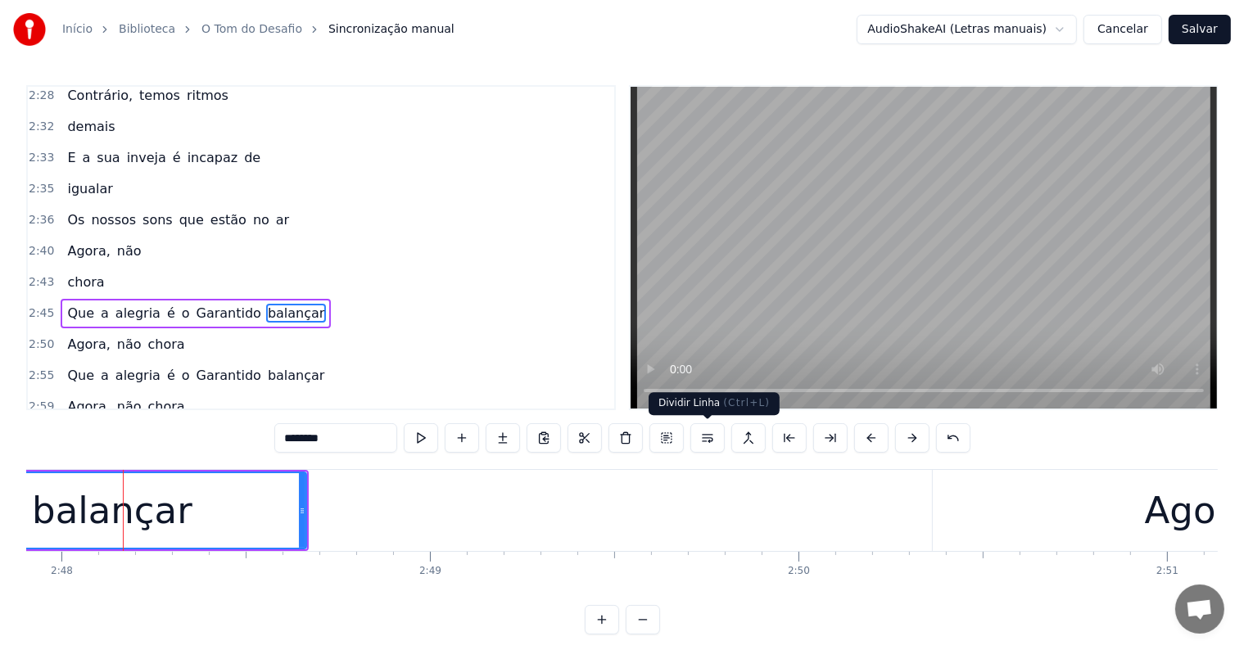
click at [714, 442] on button at bounding box center [707, 437] width 34 height 29
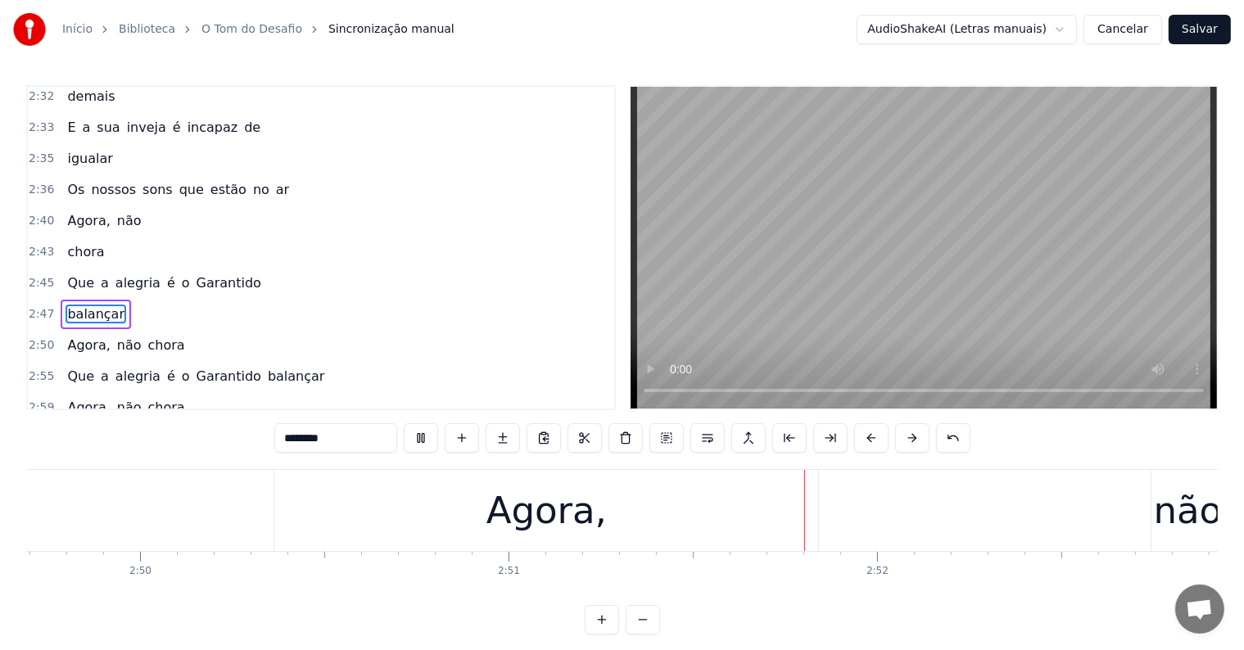
scroll to position [0, 62927]
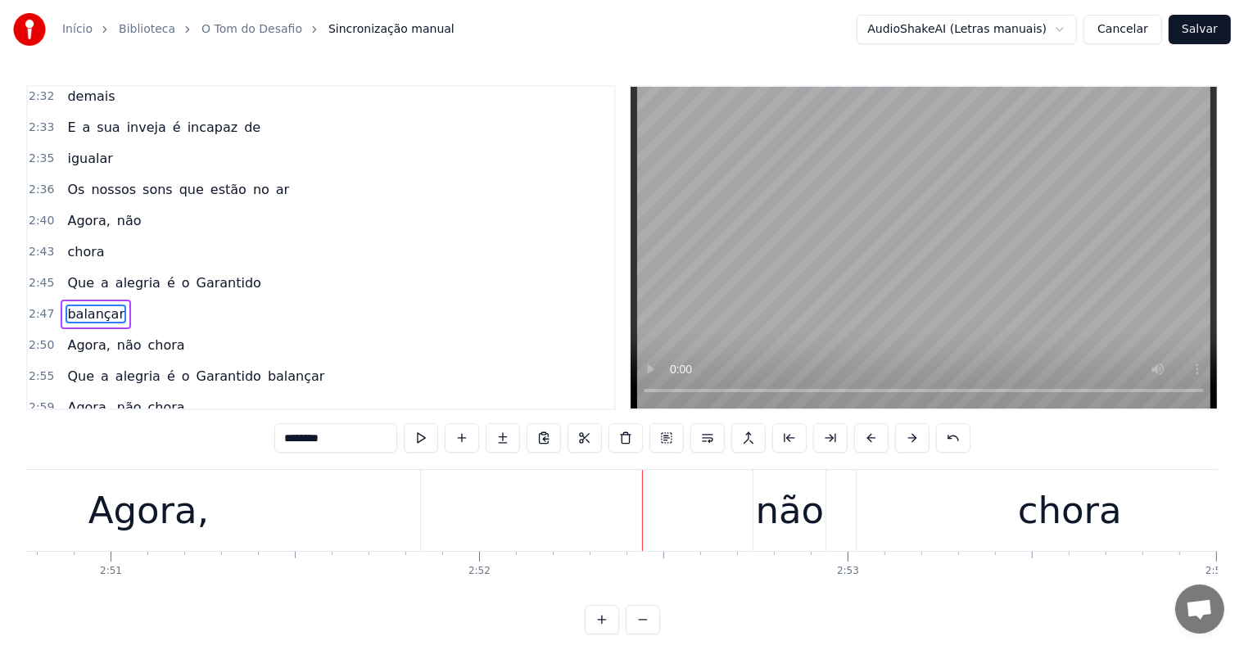
click at [770, 514] on div "não" at bounding box center [790, 511] width 69 height 56
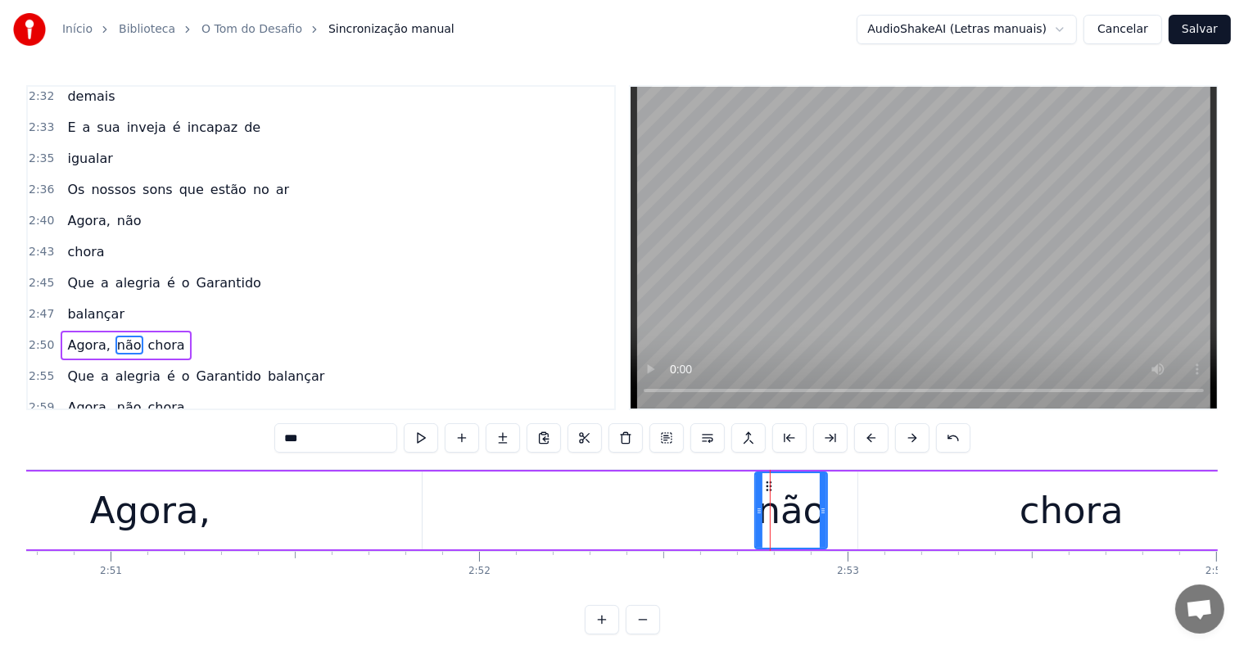
scroll to position [1903, 0]
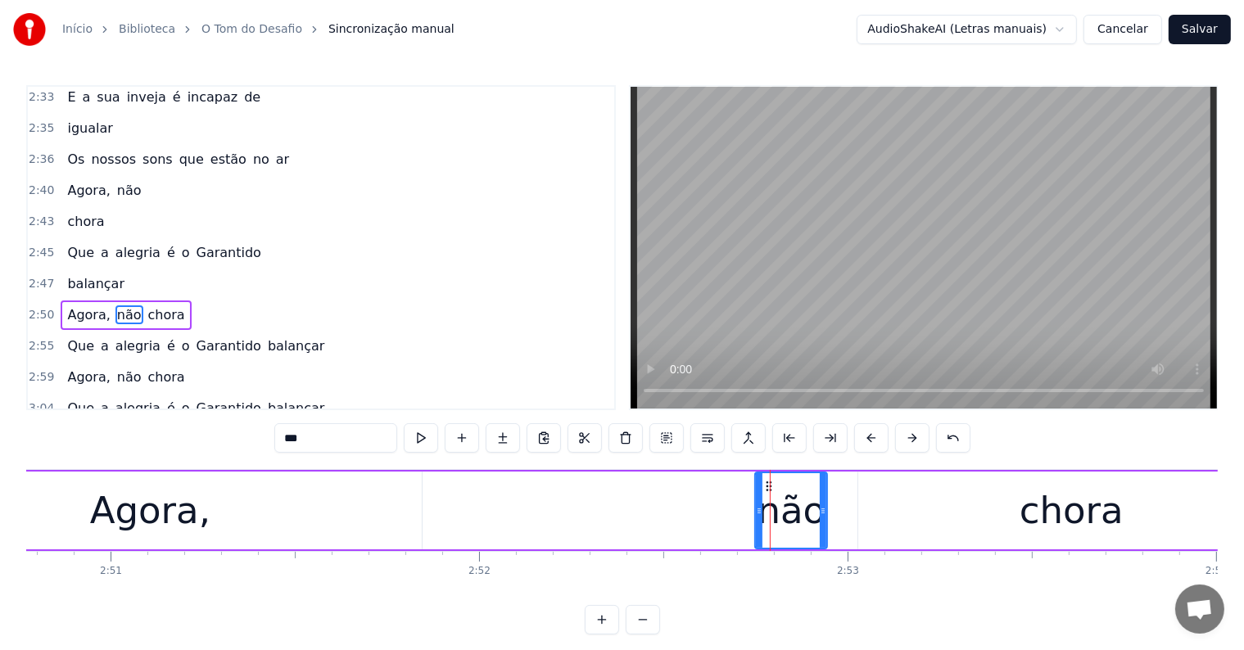
click at [147, 305] on span "chora" at bounding box center [167, 314] width 40 height 19
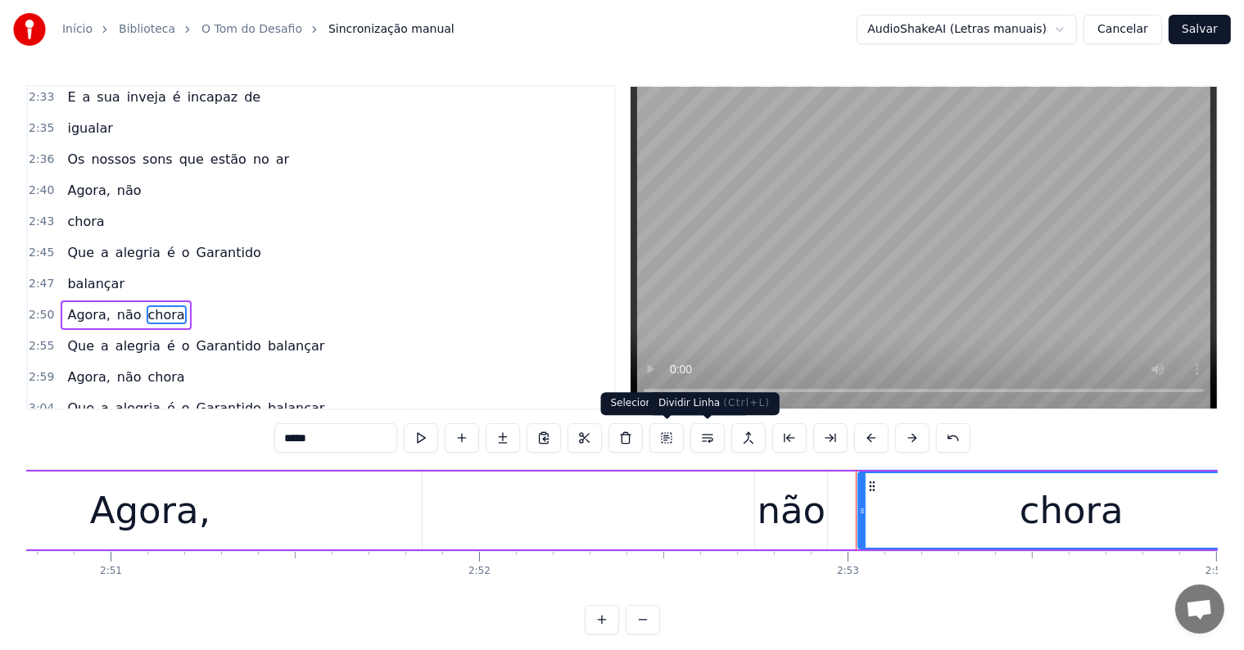
click at [706, 438] on button at bounding box center [707, 437] width 34 height 29
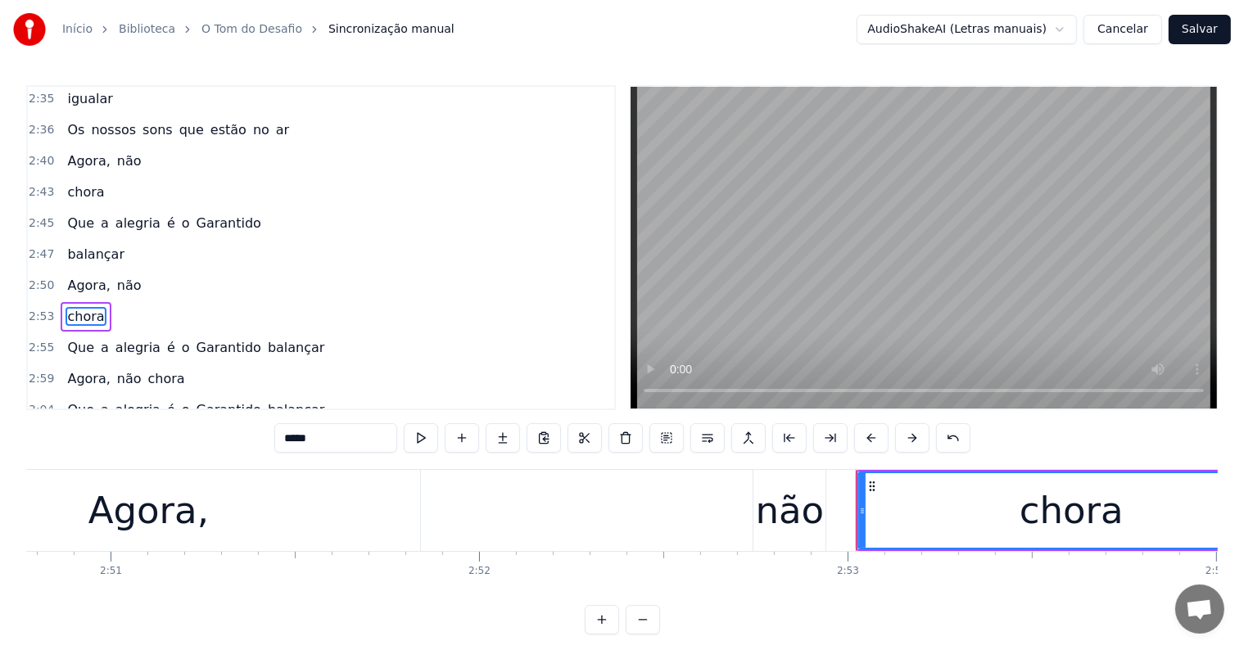
click at [76, 245] on span "balançar" at bounding box center [96, 254] width 61 height 19
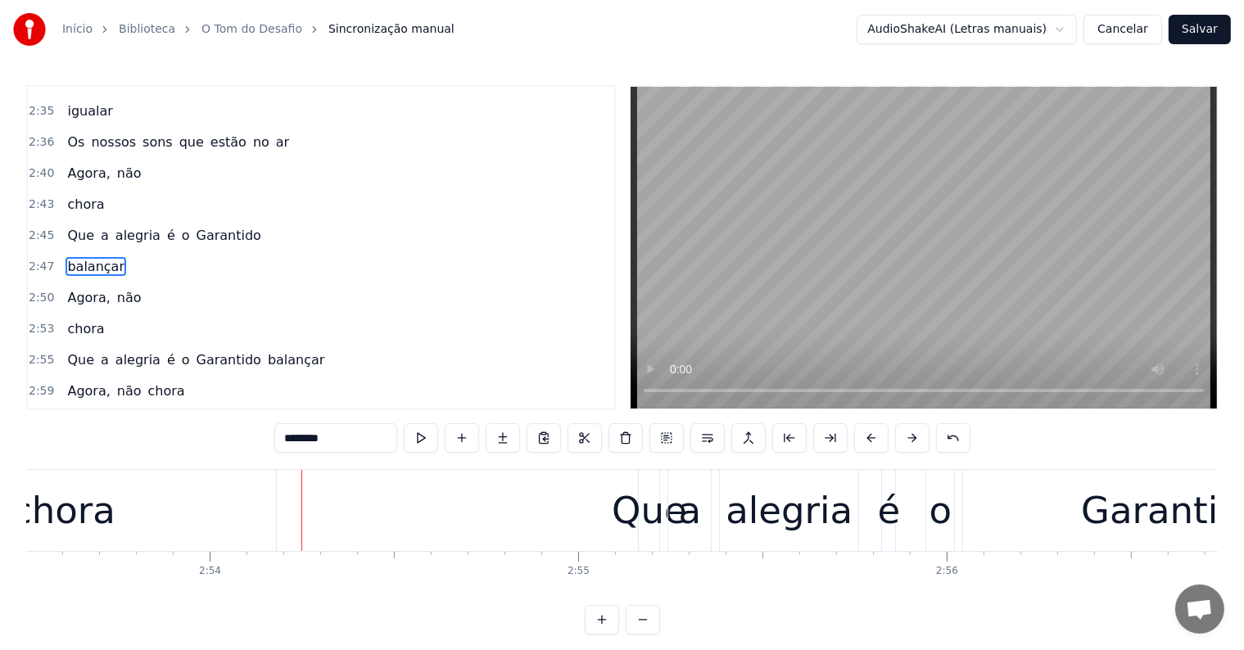
scroll to position [0, 63950]
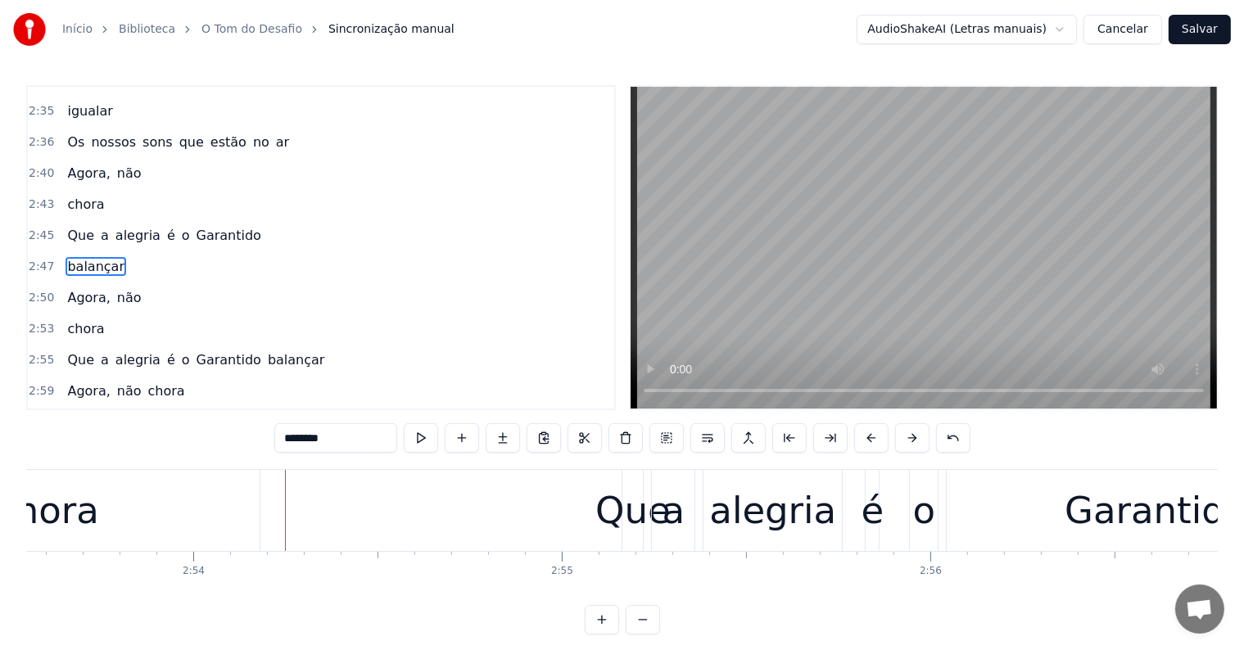
click at [641, 508] on div "Que" at bounding box center [632, 511] width 75 height 56
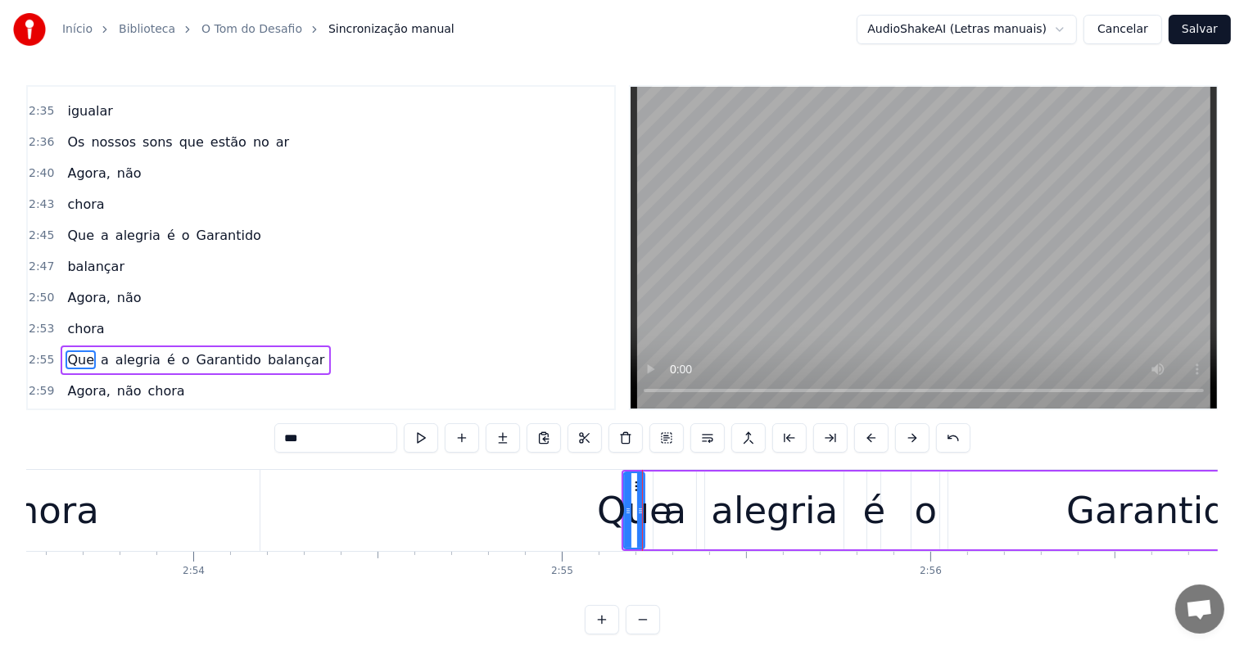
scroll to position [1937, 0]
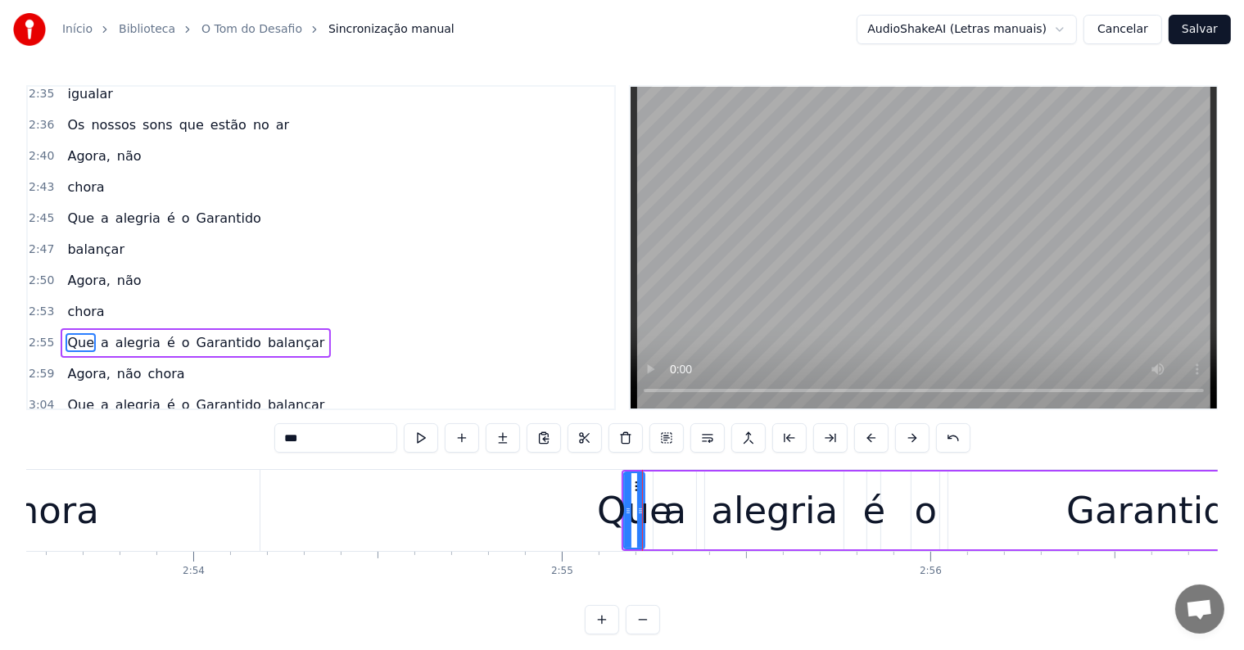
click at [266, 333] on span "balançar" at bounding box center [296, 342] width 61 height 19
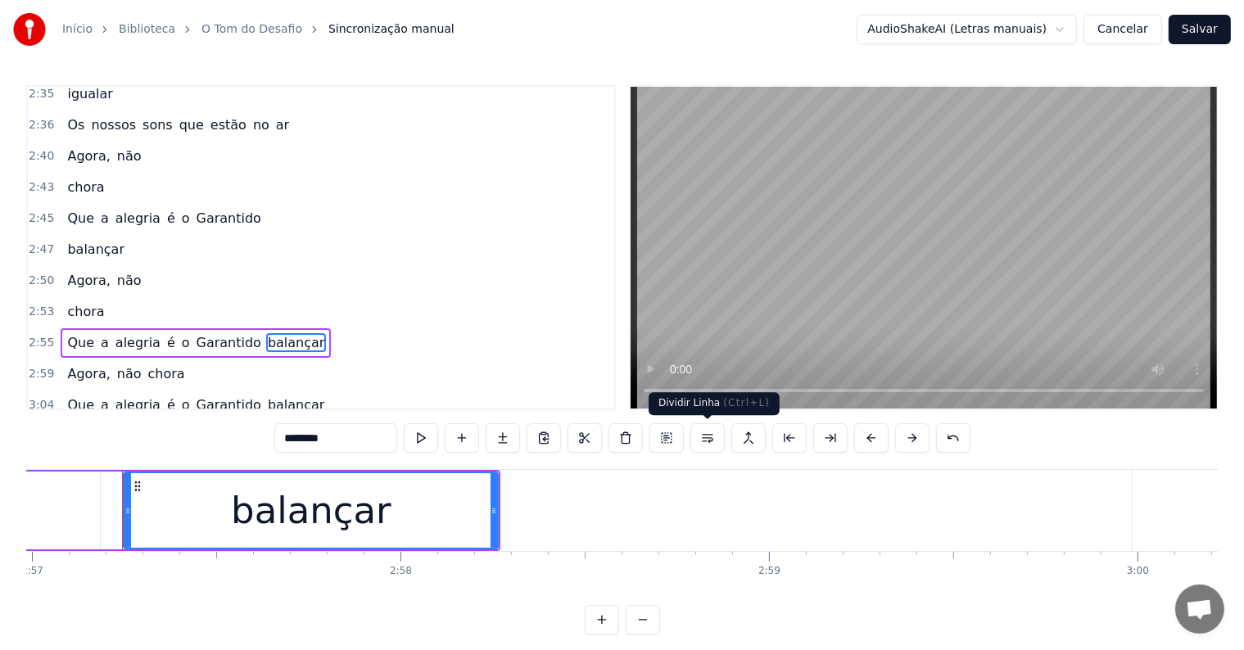
click at [706, 439] on button at bounding box center [707, 437] width 34 height 29
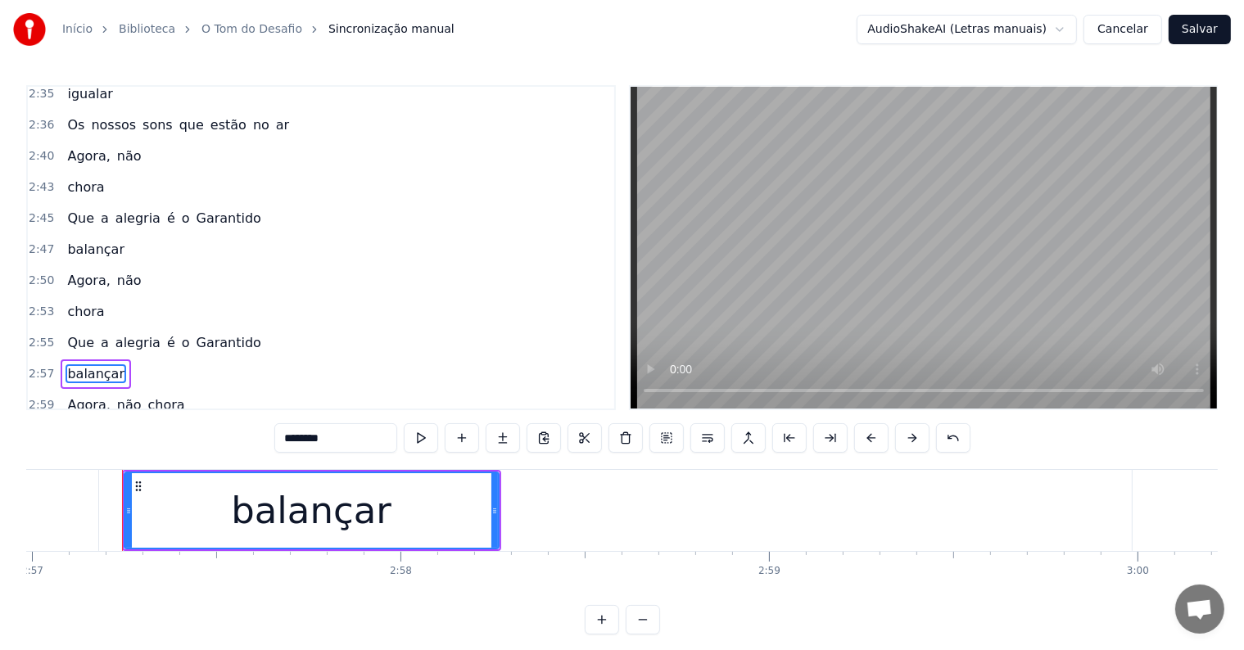
scroll to position [0, 65230]
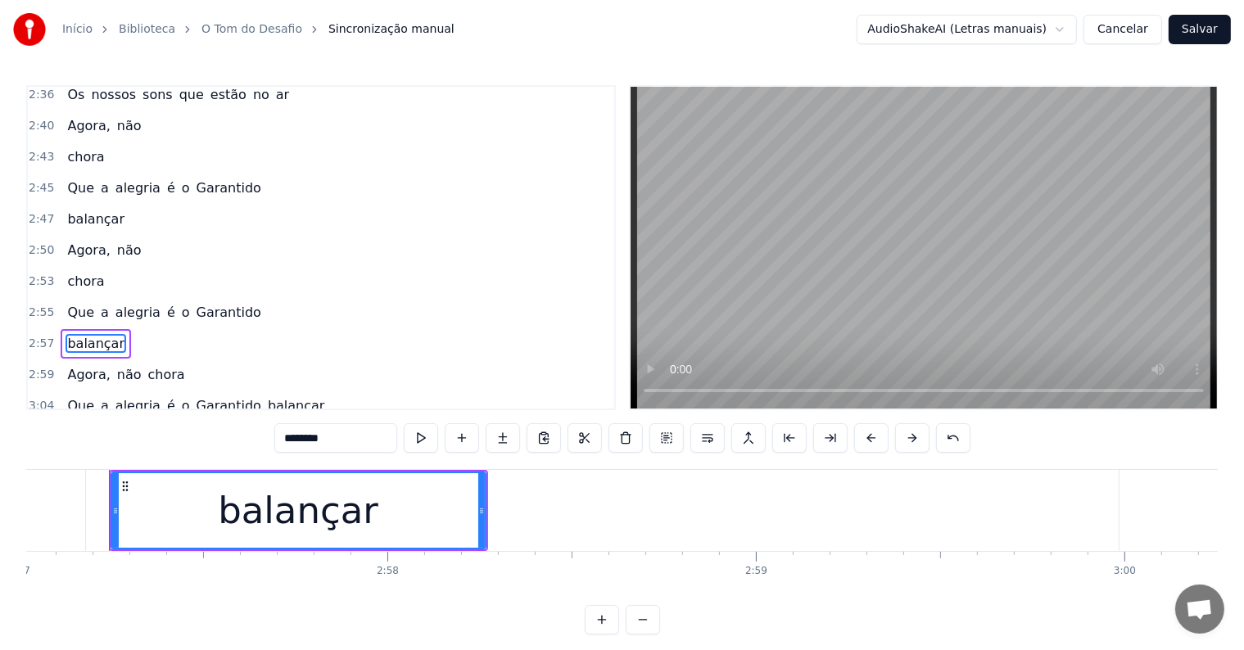
click at [69, 241] on span "Agora," at bounding box center [89, 250] width 46 height 19
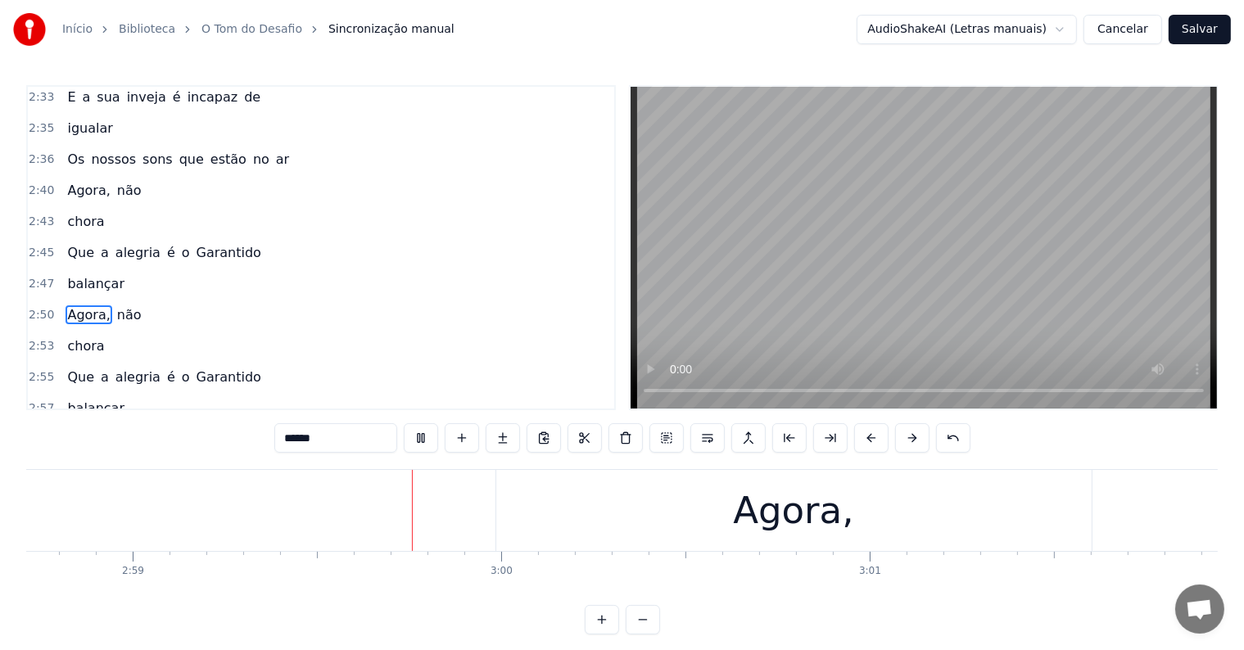
scroll to position [0, 65866]
click at [721, 518] on div "Agora," at bounding box center [780, 510] width 595 height 81
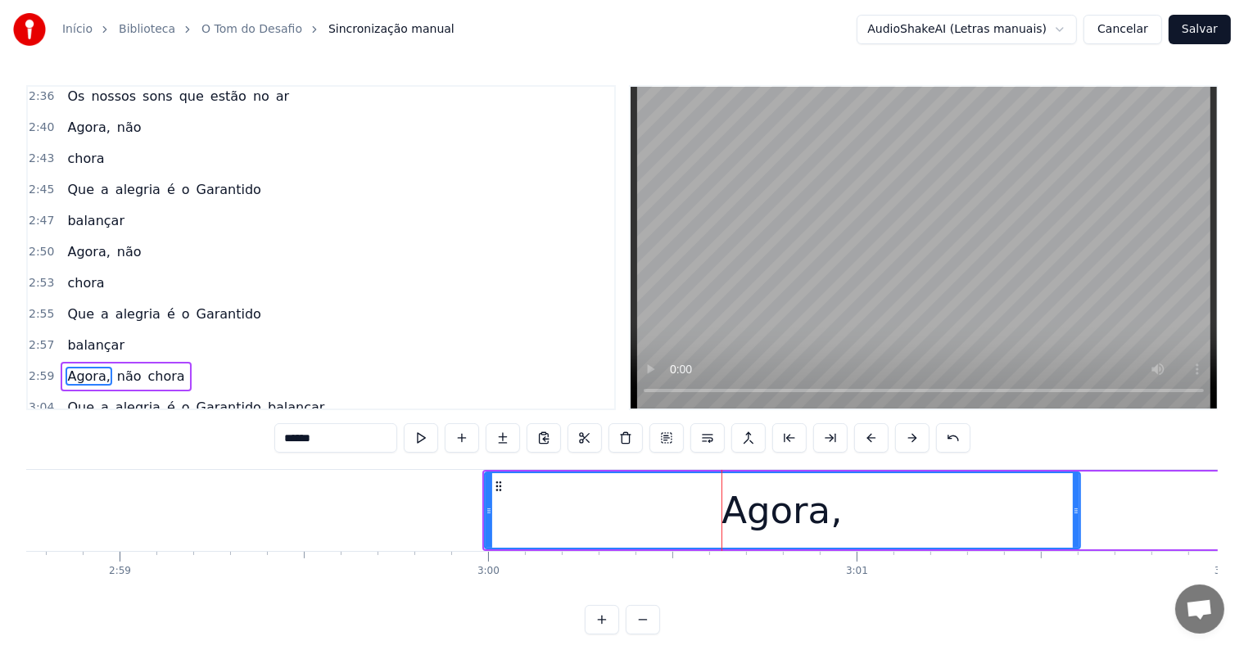
scroll to position [1968, 0]
click at [157, 365] on span "chora" at bounding box center [167, 374] width 40 height 19
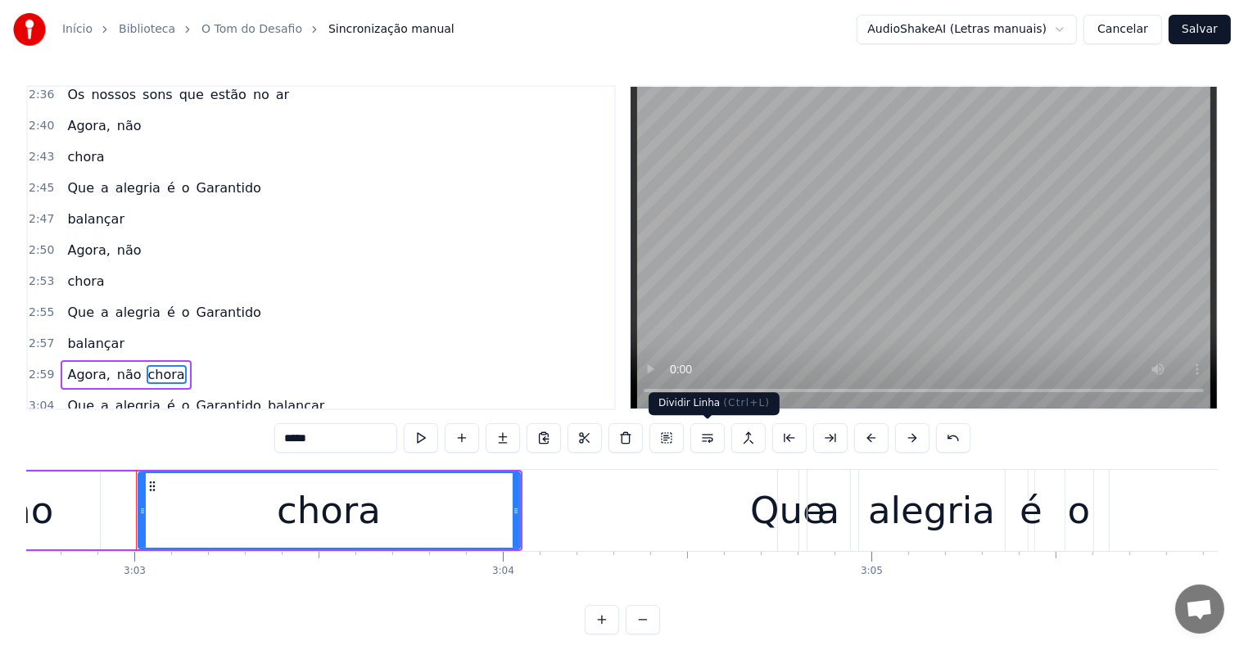
scroll to position [0, 67352]
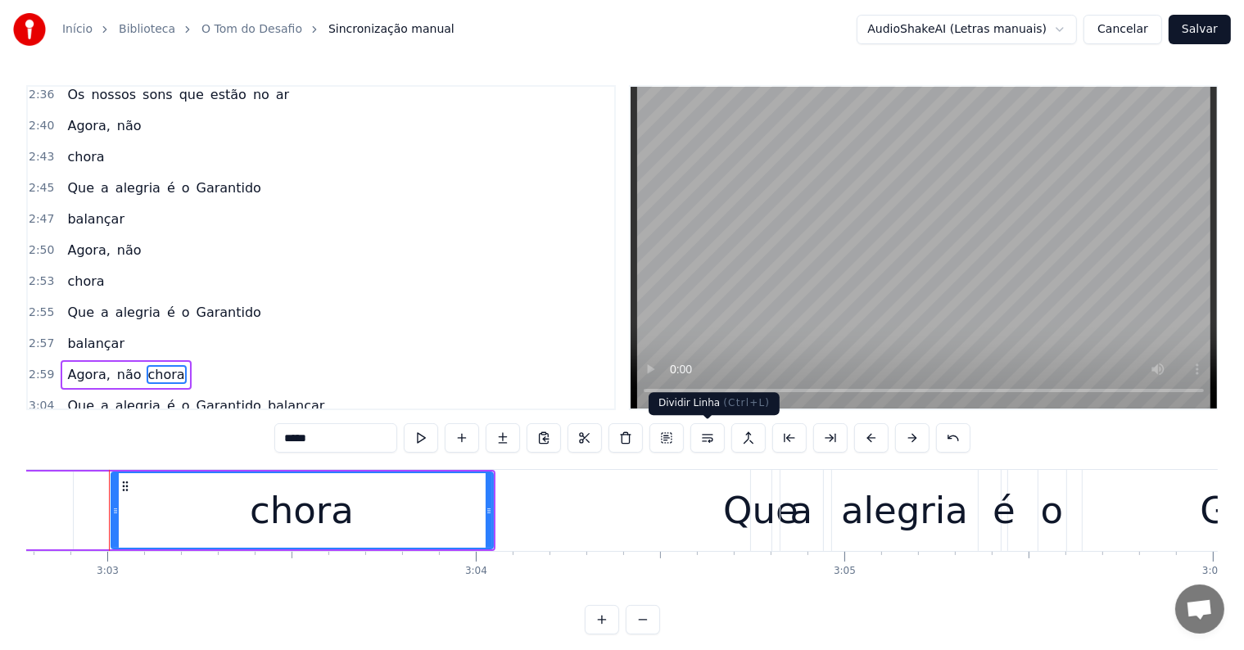
click at [704, 436] on button at bounding box center [707, 437] width 34 height 29
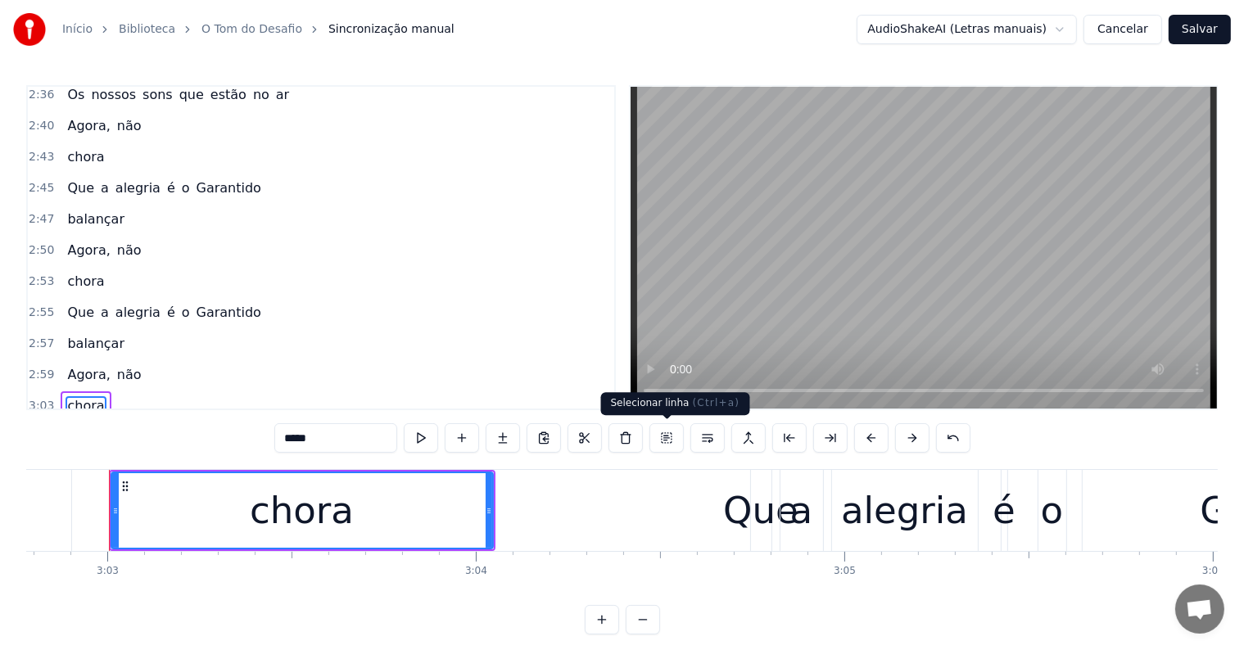
scroll to position [1998, 0]
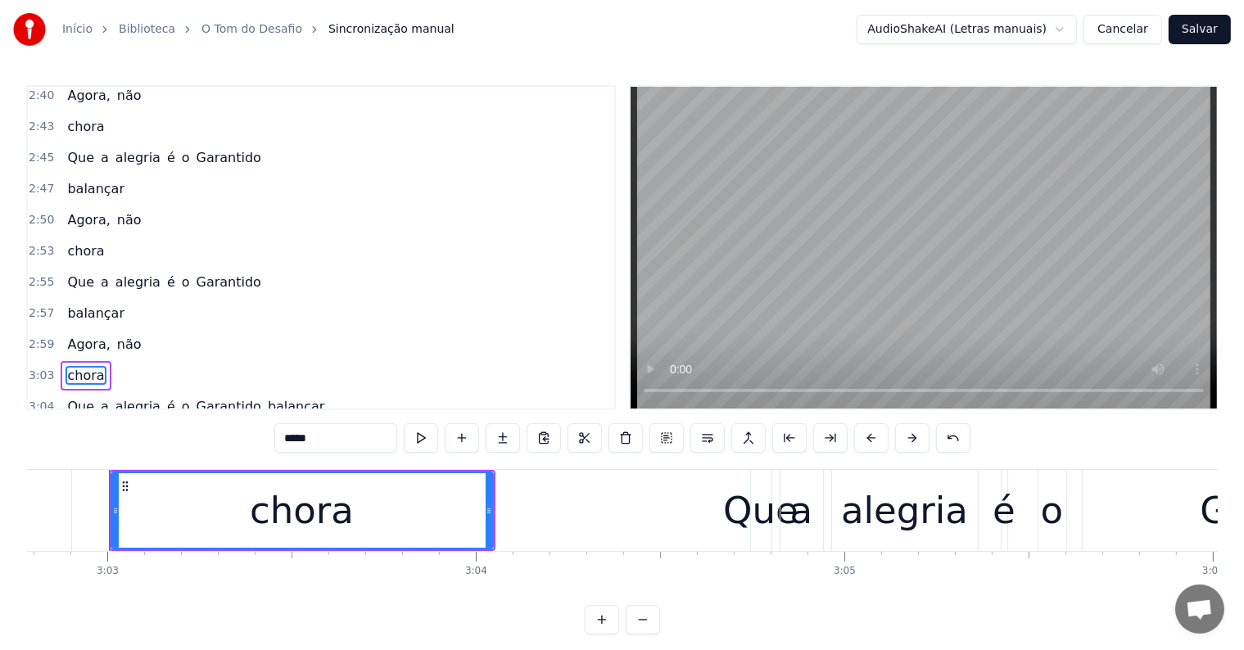
click at [72, 335] on span "Agora," at bounding box center [89, 344] width 46 height 19
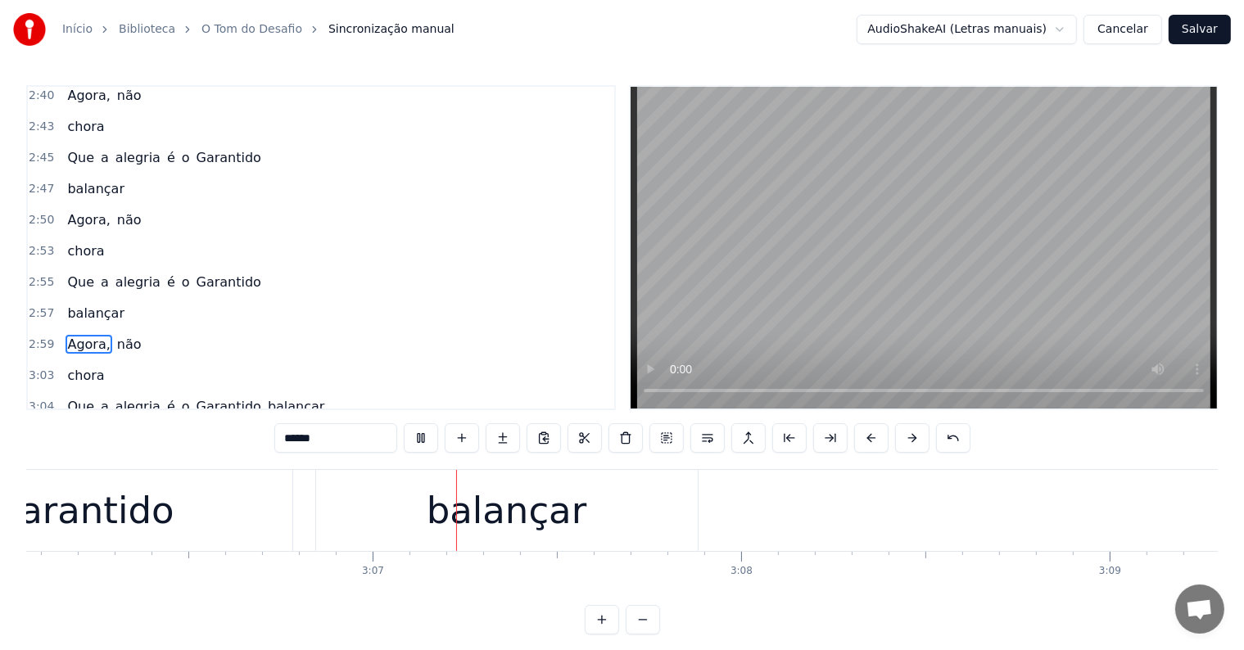
scroll to position [0, 68562]
click at [266, 397] on span "balançar" at bounding box center [296, 406] width 61 height 19
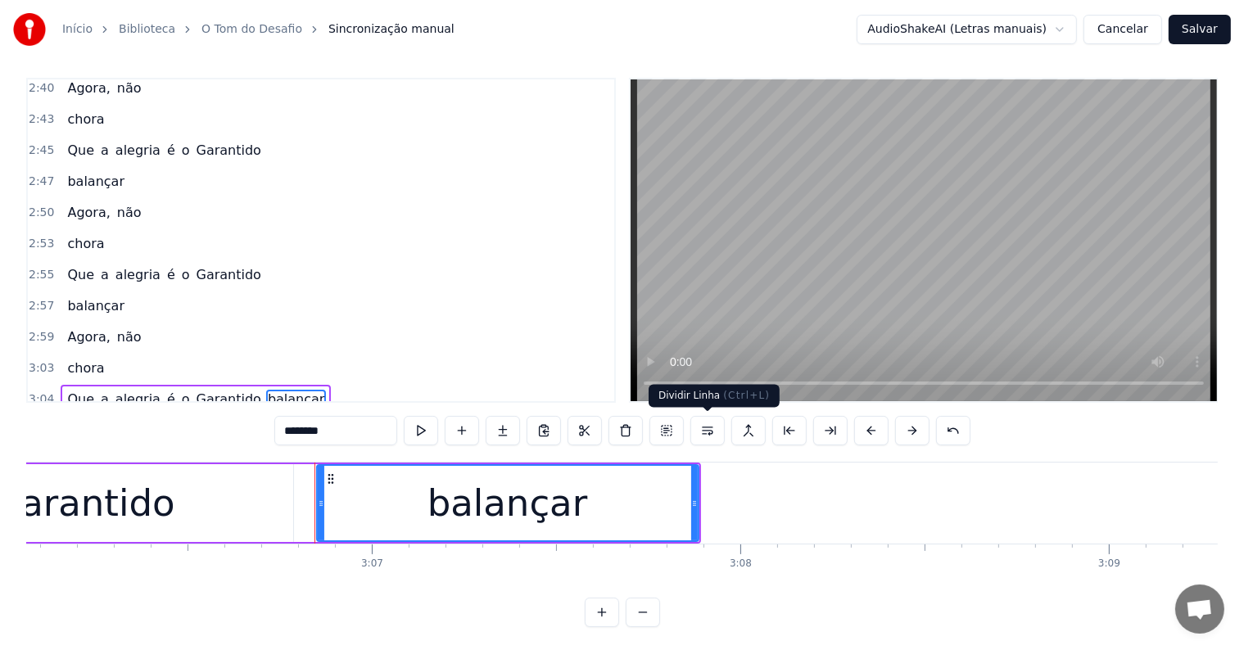
click at [702, 435] on button at bounding box center [707, 430] width 34 height 29
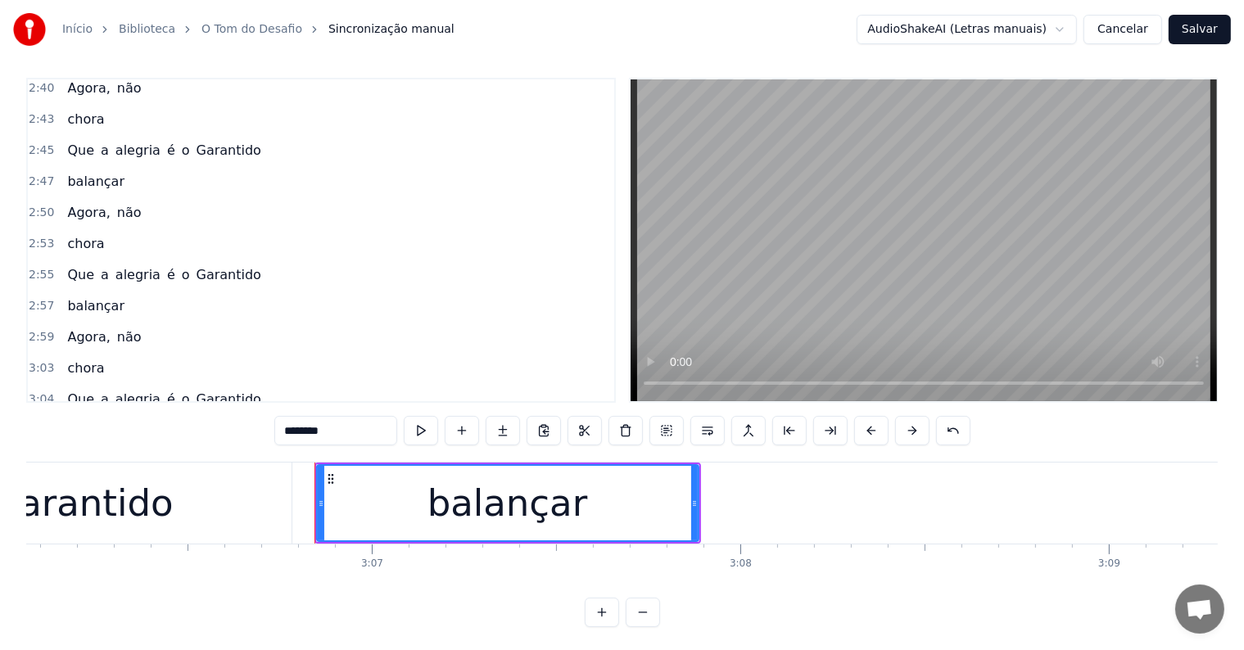
click at [75, 390] on span "Que" at bounding box center [81, 399] width 30 height 19
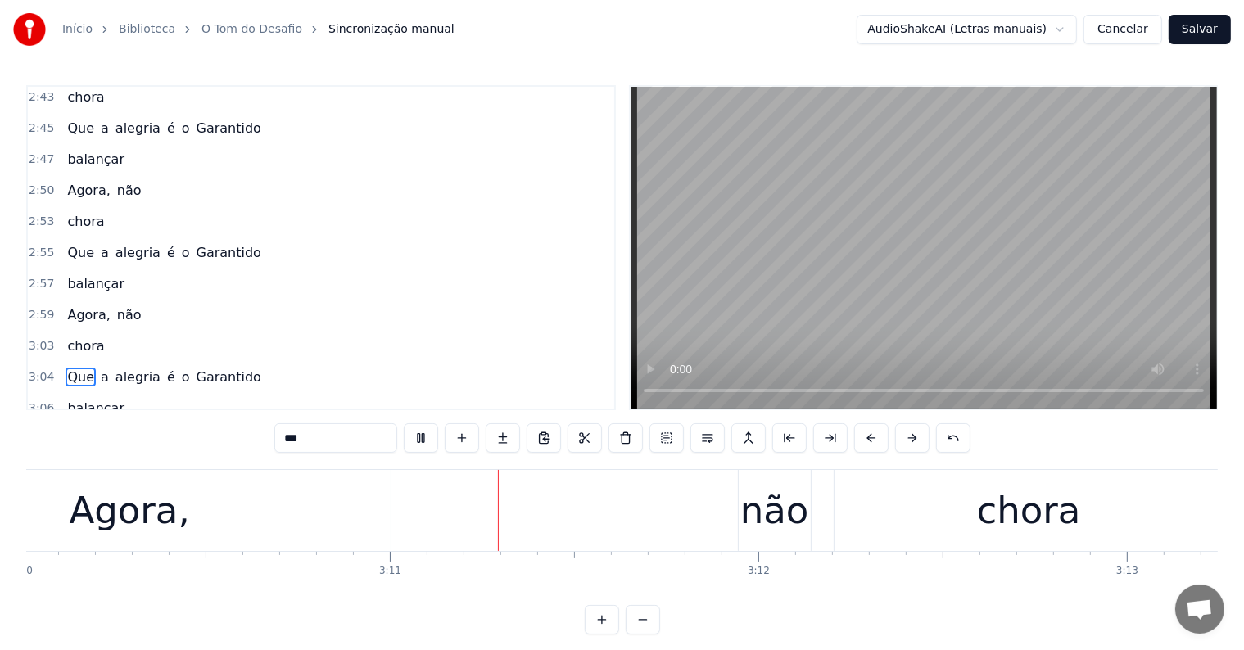
scroll to position [0, 70153]
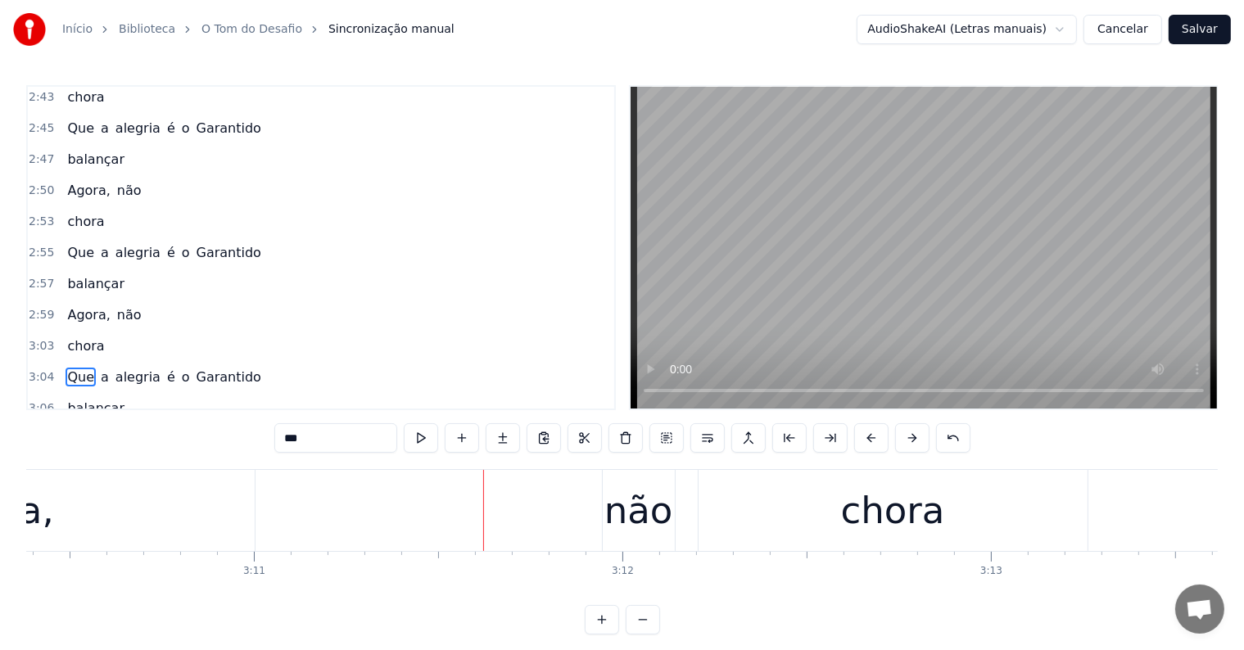
click at [622, 508] on div "não" at bounding box center [638, 511] width 69 height 56
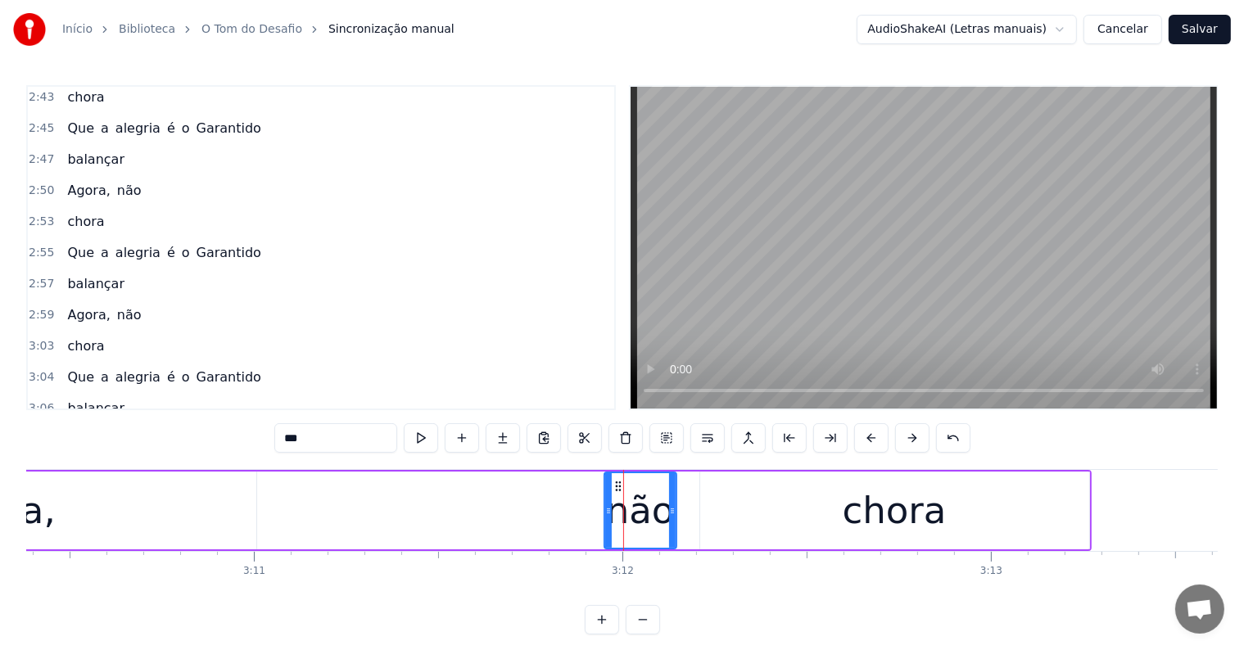
scroll to position [25, 0]
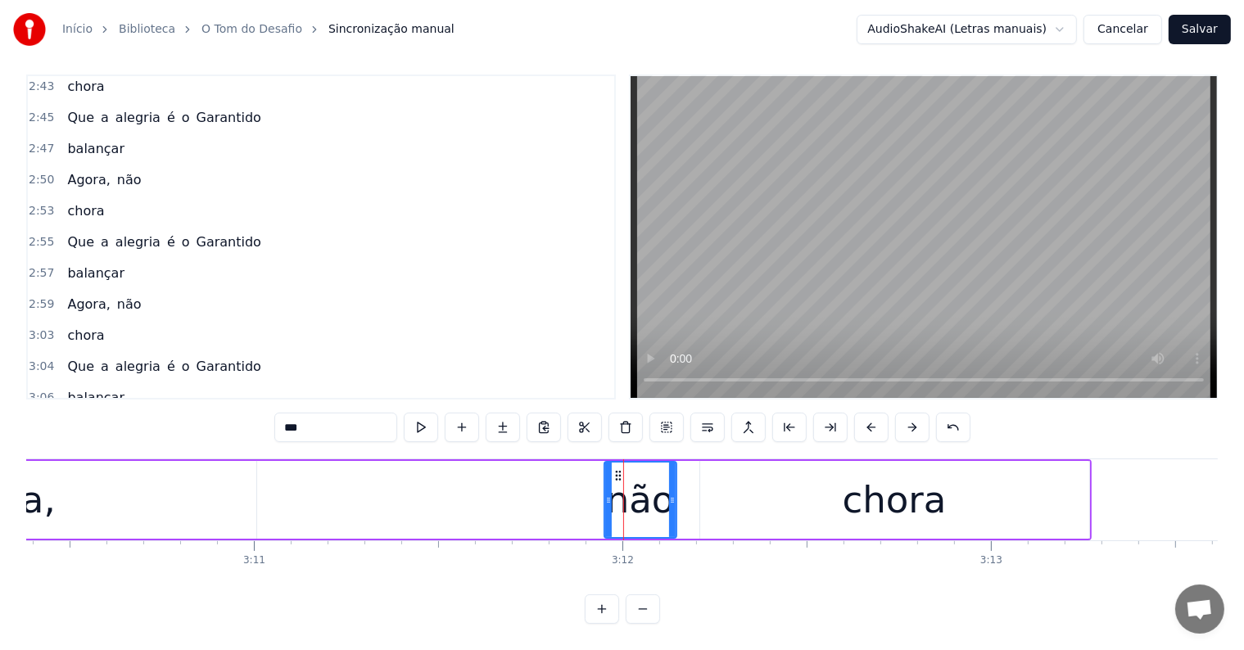
click at [160, 419] on span "chora" at bounding box center [167, 428] width 40 height 19
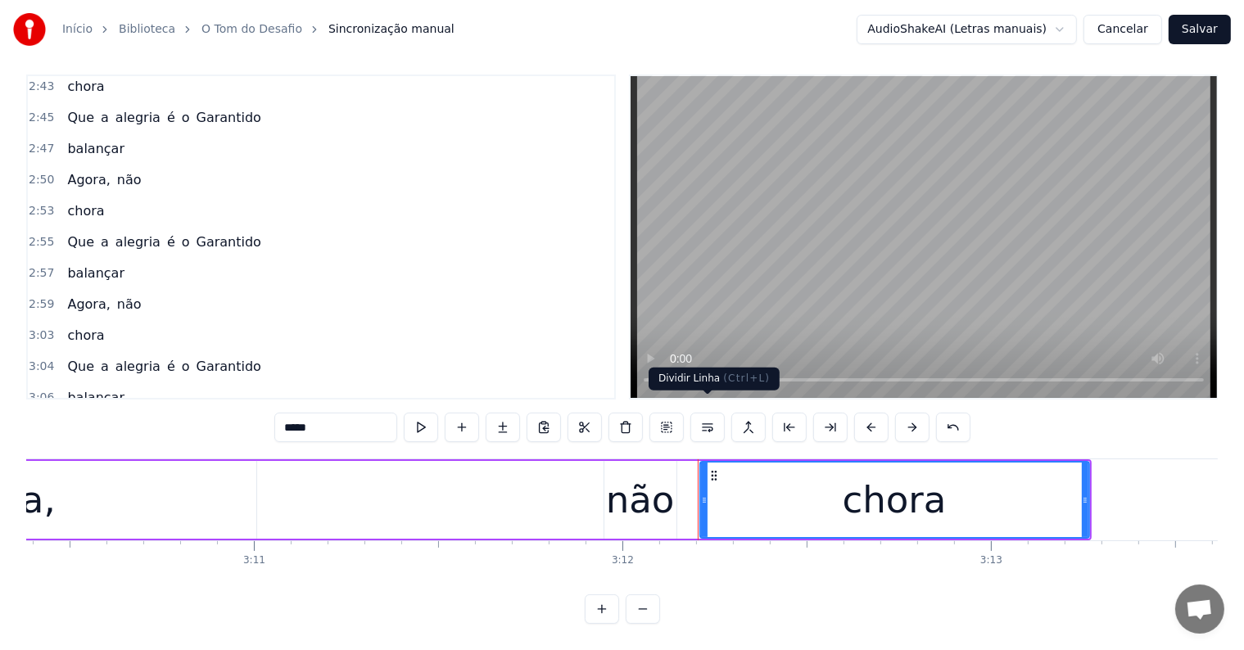
click at [705, 413] on button at bounding box center [707, 427] width 34 height 29
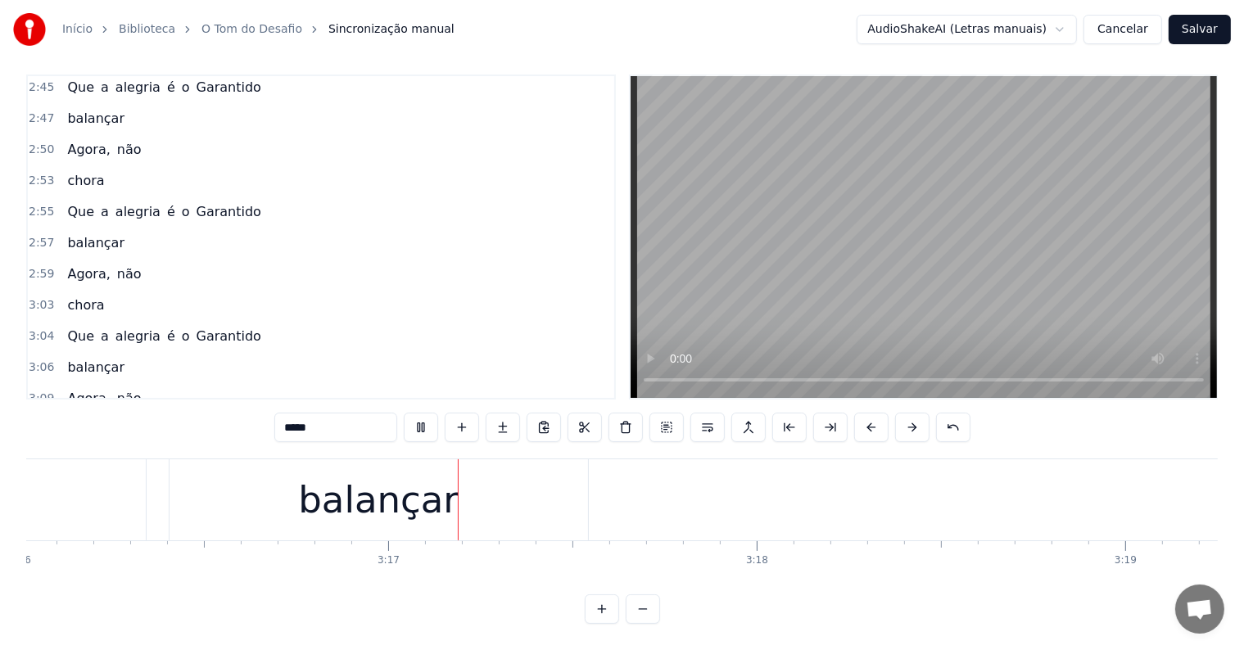
scroll to position [0, 72341]
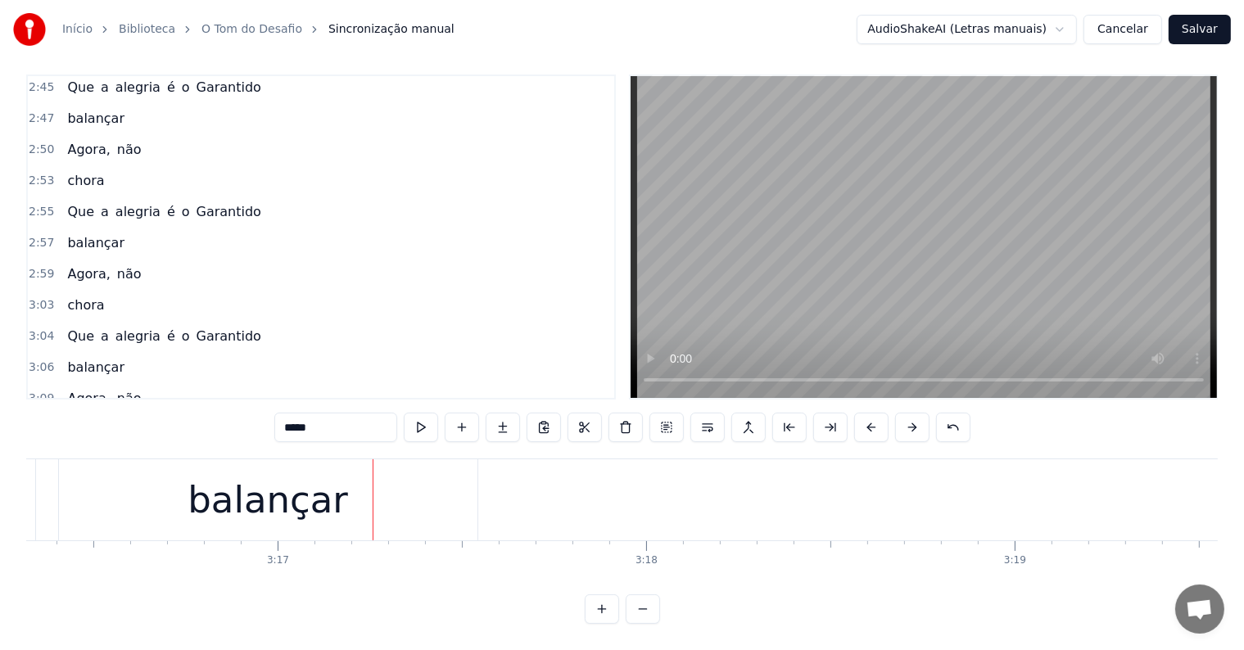
click at [287, 509] on div "balançar" at bounding box center [268, 500] width 160 height 56
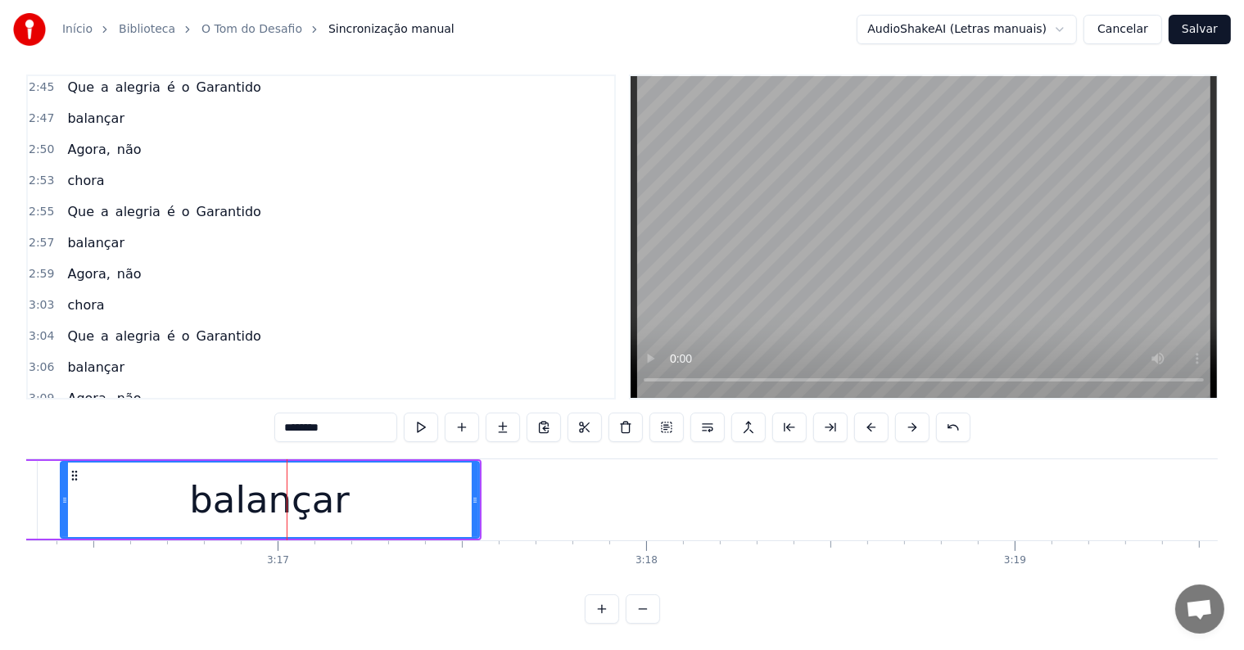
click at [351, 413] on input "********" at bounding box center [335, 427] width 123 height 29
click at [710, 416] on button at bounding box center [707, 427] width 34 height 29
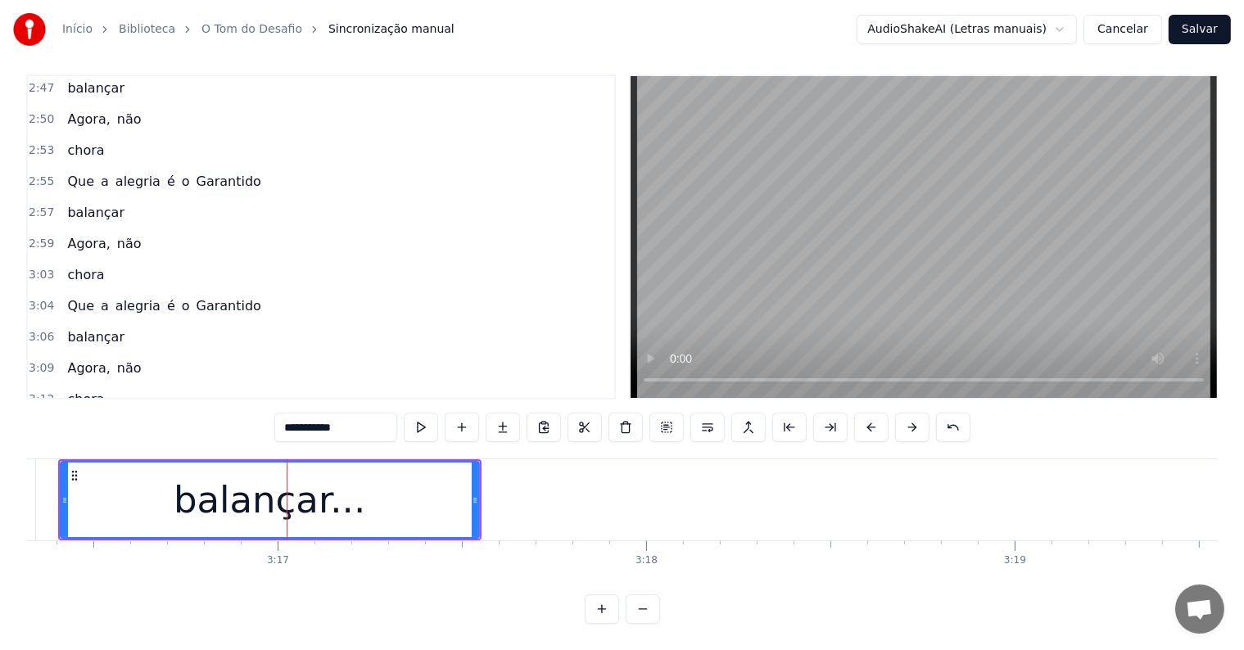
click at [79, 390] on span "chora" at bounding box center [86, 399] width 40 height 19
type input "*****"
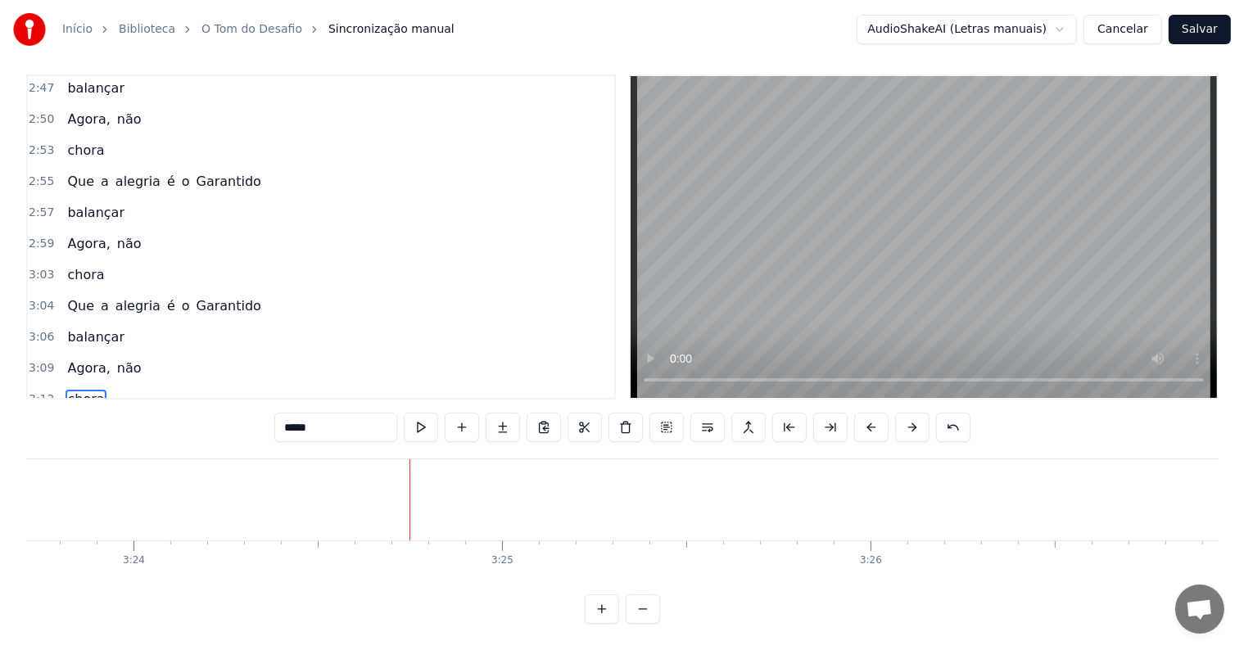
scroll to position [0, 75065]
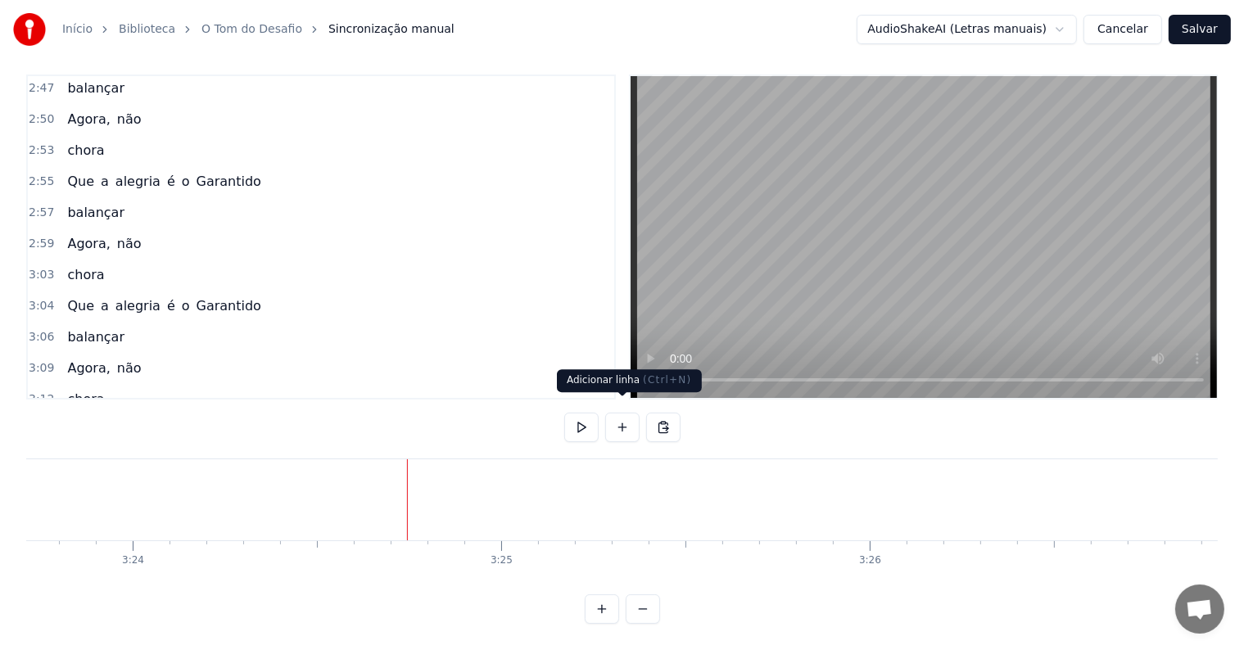
click at [626, 414] on button at bounding box center [622, 427] width 34 height 29
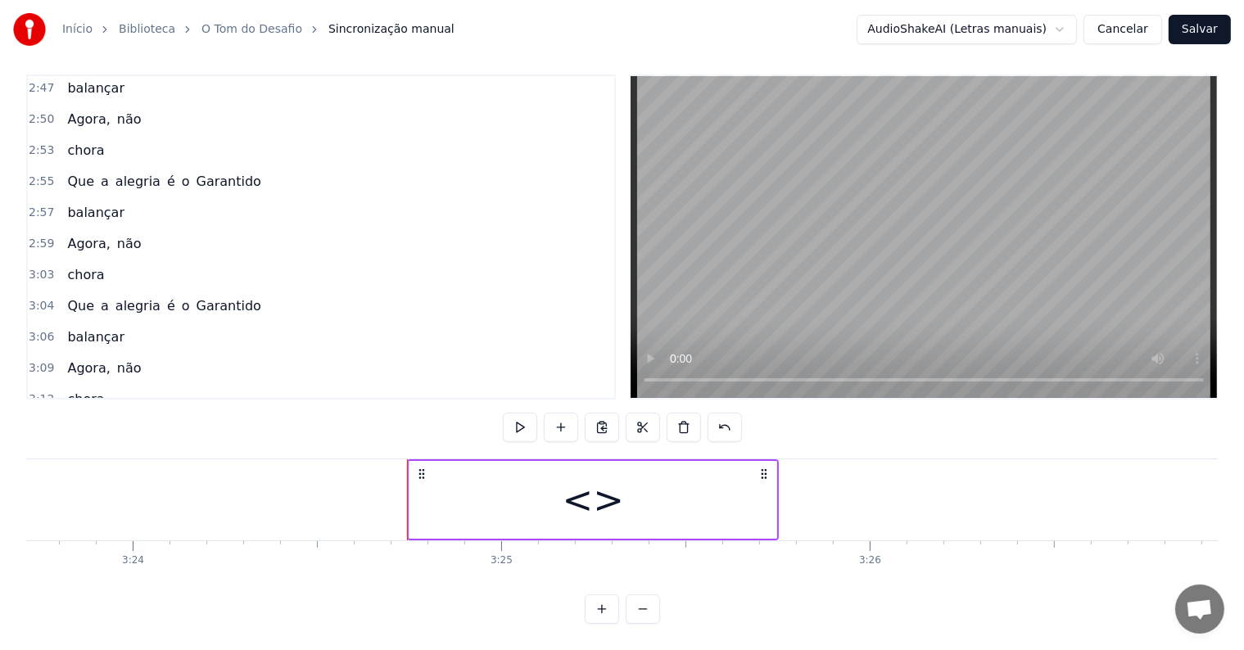
click at [525, 481] on div "<>" at bounding box center [592, 500] width 367 height 78
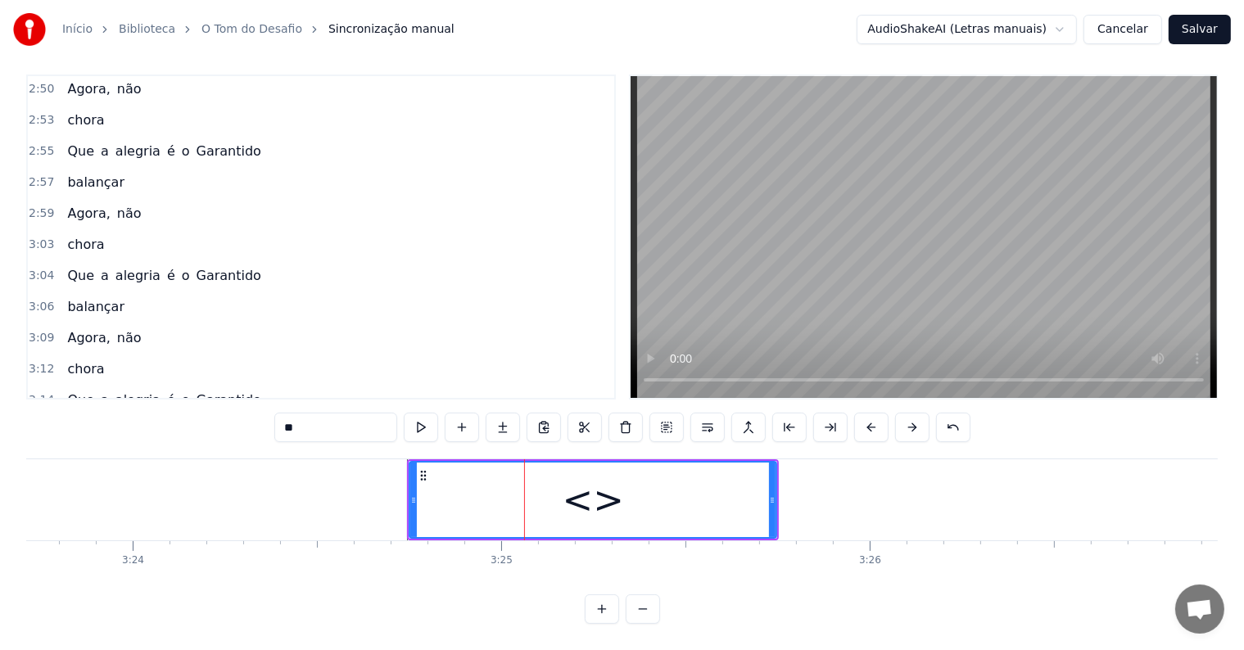
drag, startPoint x: 366, startPoint y: 409, endPoint x: 193, endPoint y: 394, distance: 173.4
click at [193, 394] on div "0:05 <Seu maior canal de toadas karaokê> 0:19 Sentindo o tom da batucada 0:20 e…" at bounding box center [621, 349] width 1191 height 549
paste input "**********"
type input "**********"
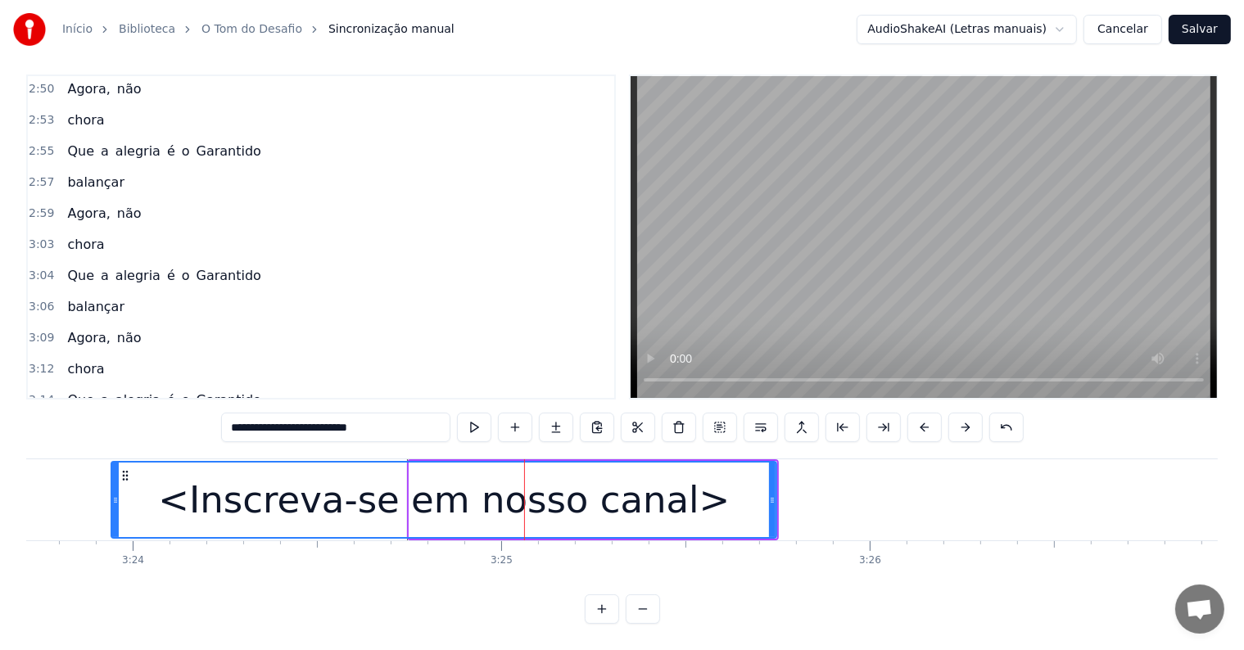
drag, startPoint x: 413, startPoint y: 487, endPoint x: 114, endPoint y: 474, distance: 299.2
click at [114, 474] on div at bounding box center [115, 500] width 7 height 75
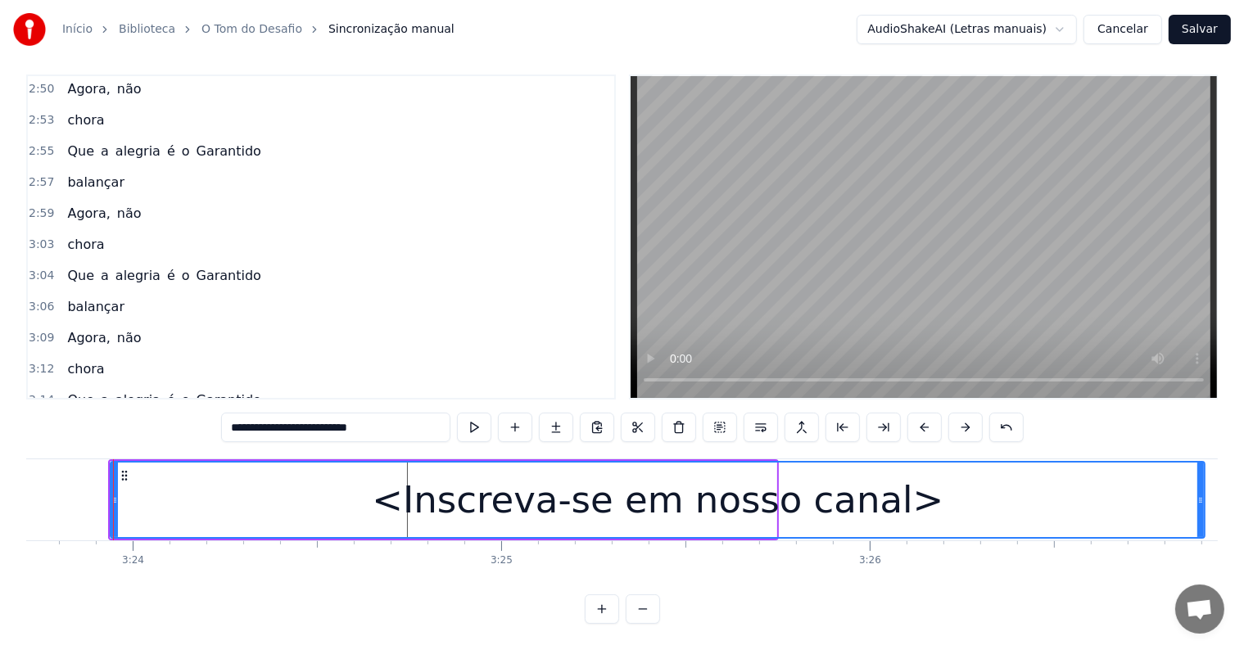
drag, startPoint x: 771, startPoint y: 483, endPoint x: 1199, endPoint y: 487, distance: 428.3
click at [1199, 494] on icon at bounding box center [1200, 500] width 7 height 13
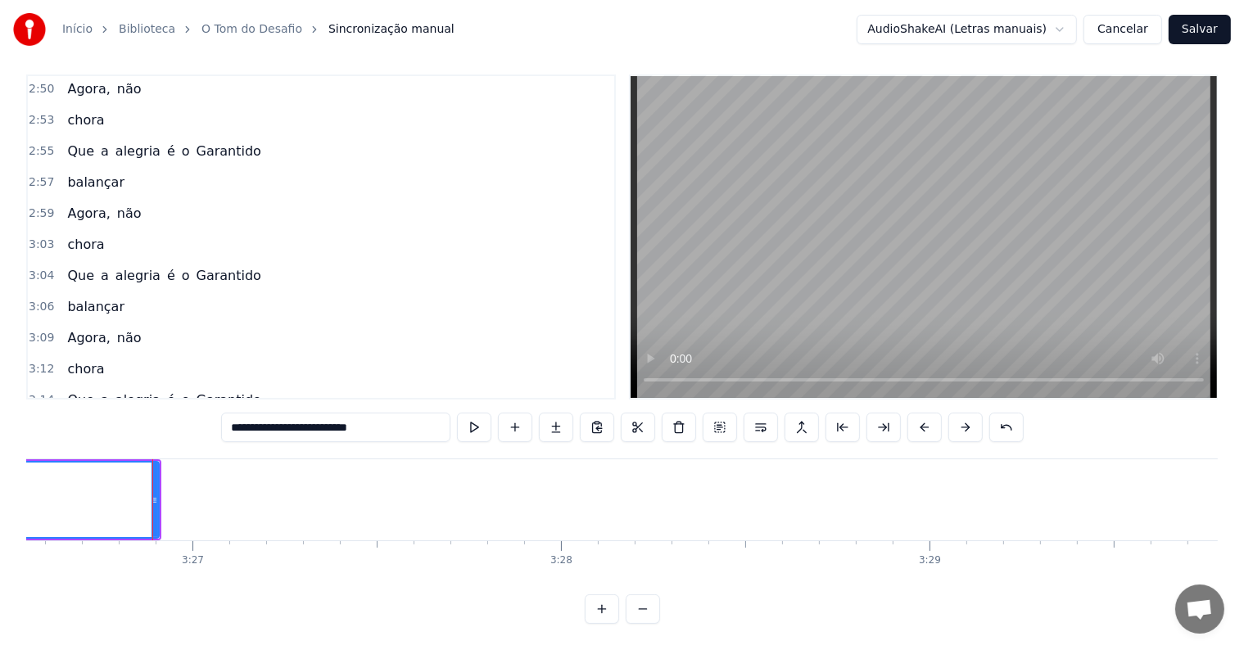
scroll to position [0, 76154]
click at [61, 417] on div "balançar..." at bounding box center [101, 431] width 81 height 29
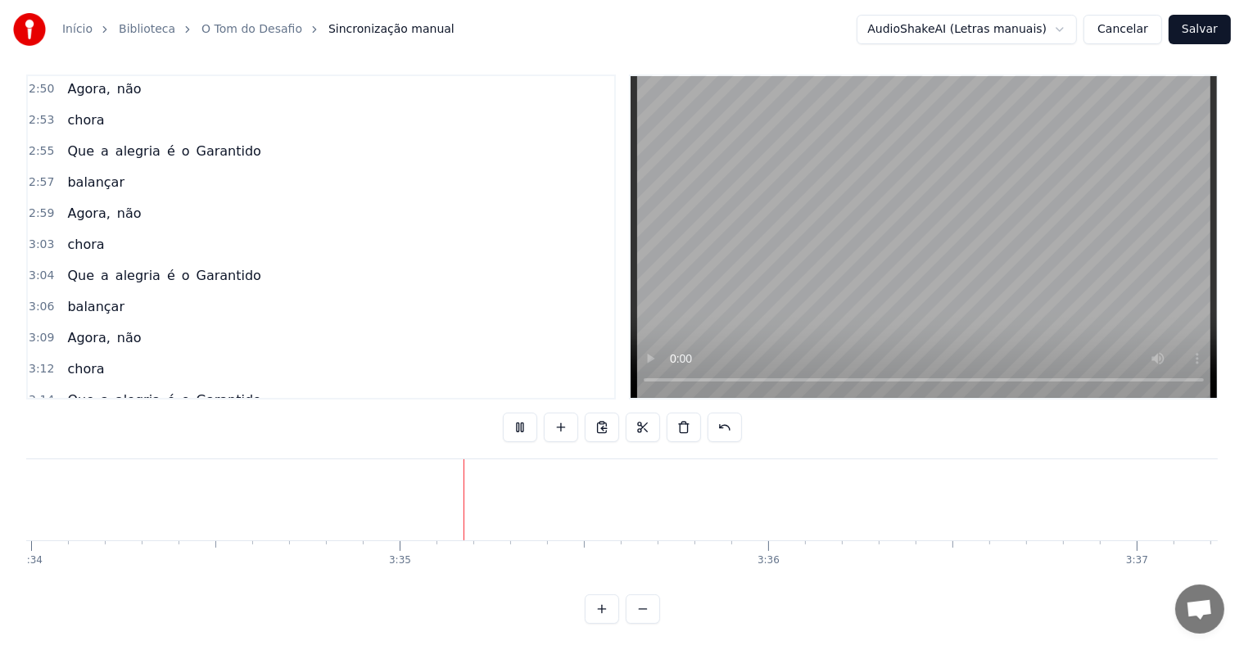
scroll to position [0, 78916]
click at [1196, 34] on button "Salvar" at bounding box center [1200, 29] width 62 height 29
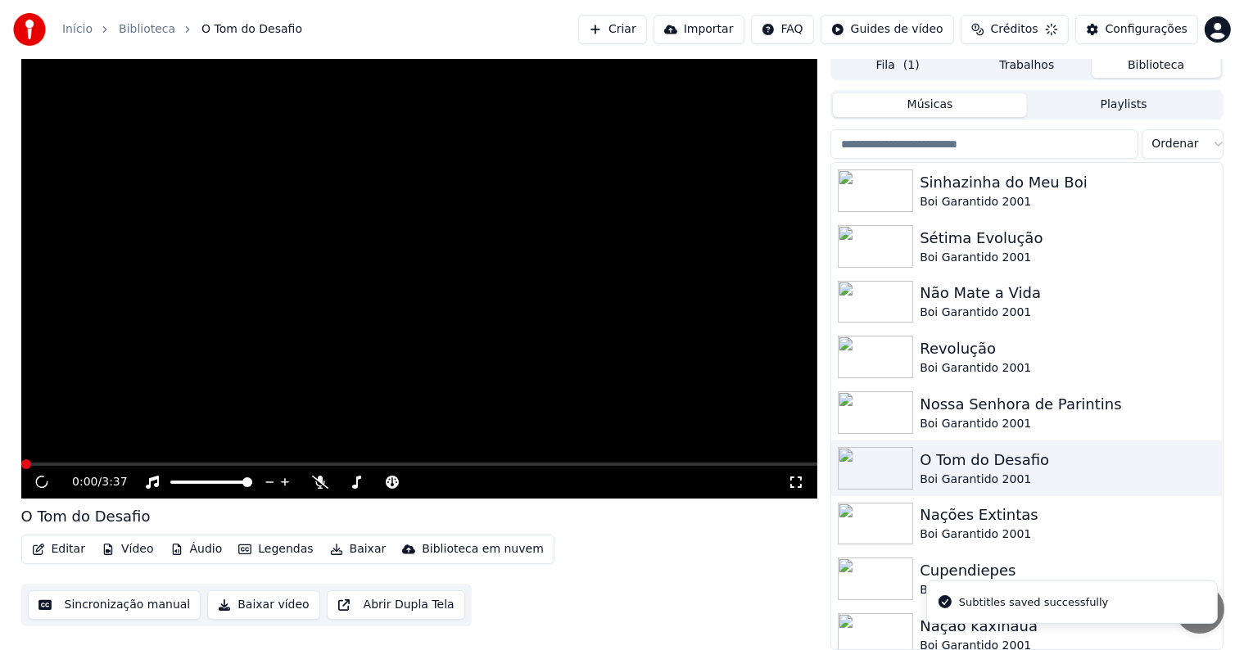
scroll to position [7, 0]
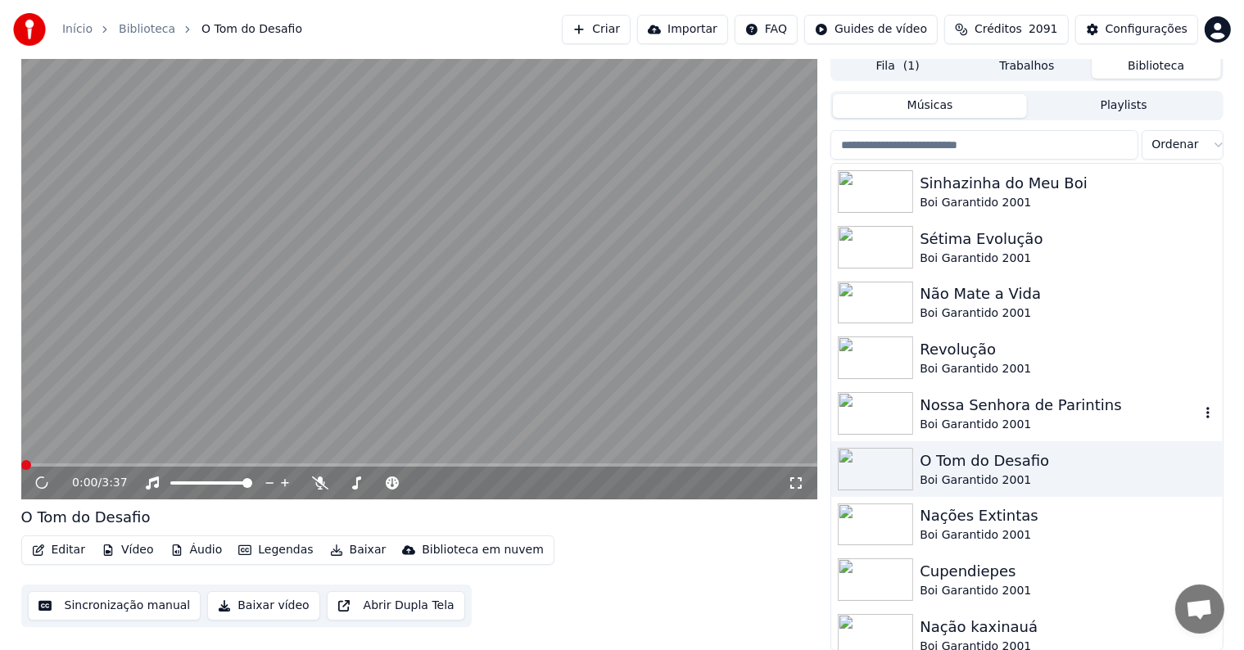
click at [965, 417] on div "Boi Garantido 2001" at bounding box center [1059, 425] width 279 height 16
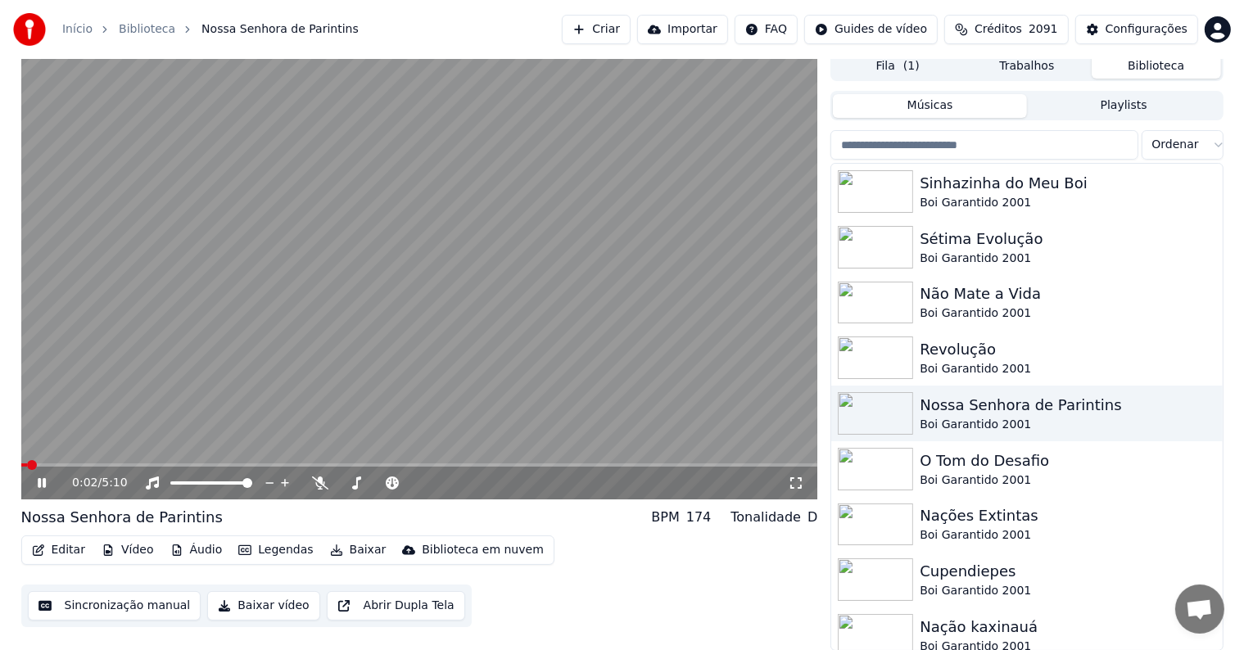
click at [135, 321] on video at bounding box center [419, 276] width 797 height 448
click at [141, 616] on button "Sincronização manual" at bounding box center [115, 605] width 174 height 29
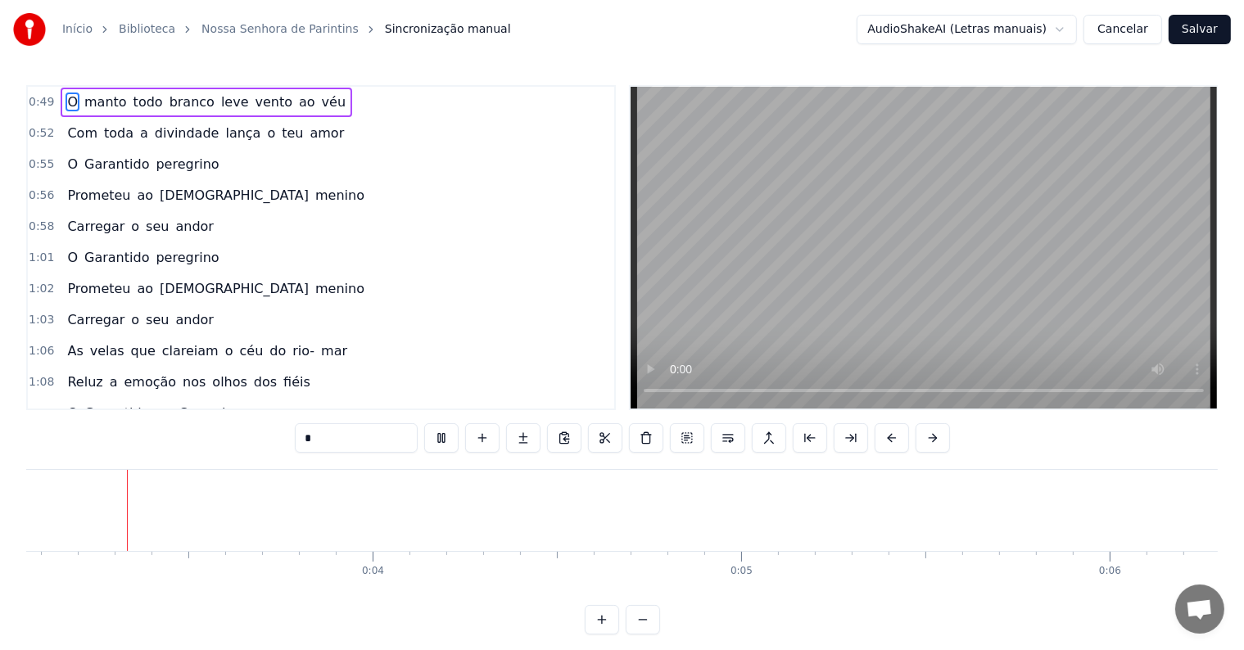
scroll to position [0, 987]
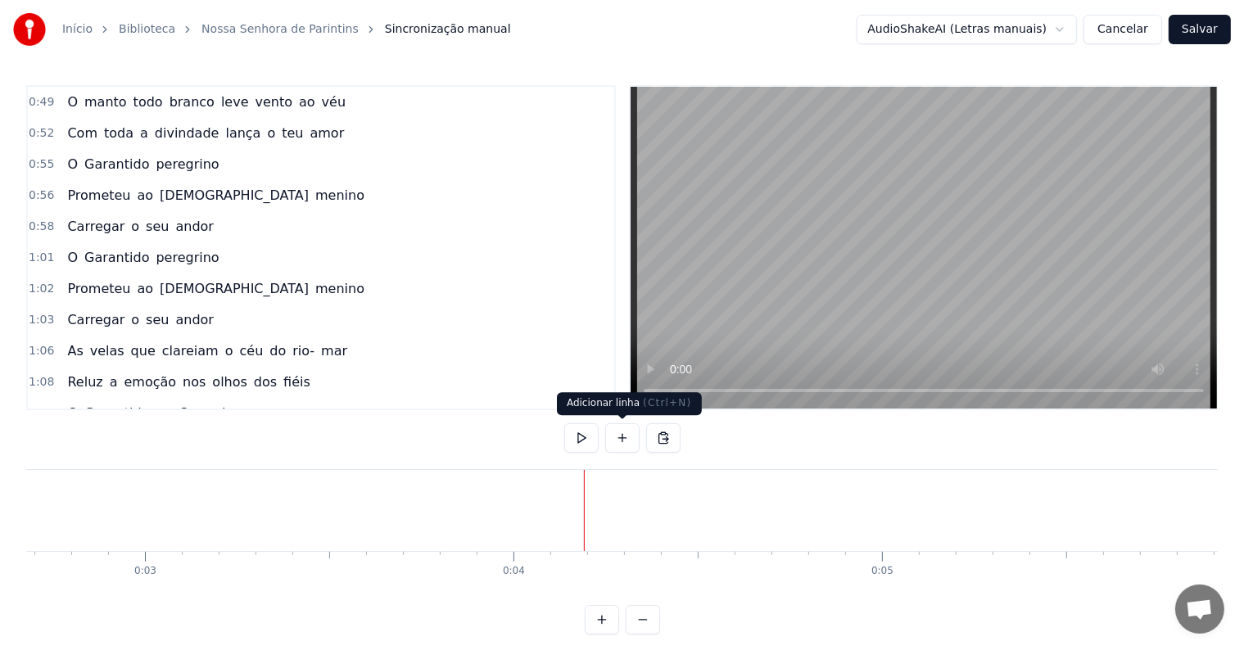
click at [622, 441] on button at bounding box center [622, 437] width 34 height 29
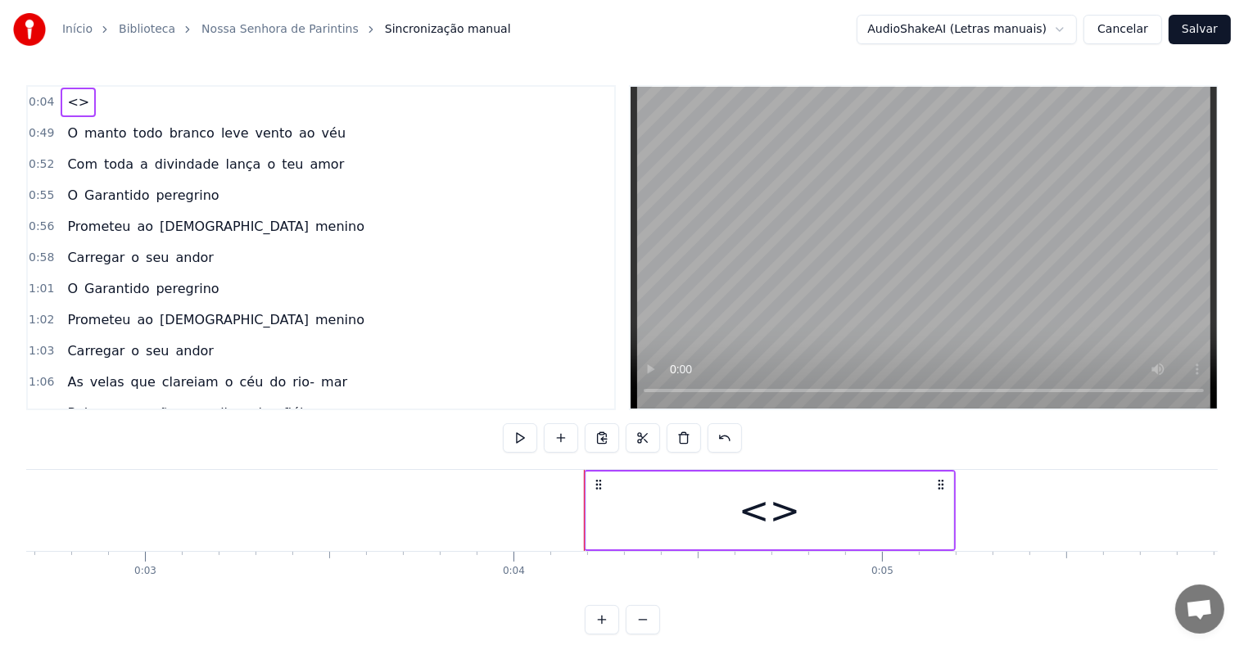
click at [613, 528] on div "<>" at bounding box center [769, 511] width 367 height 78
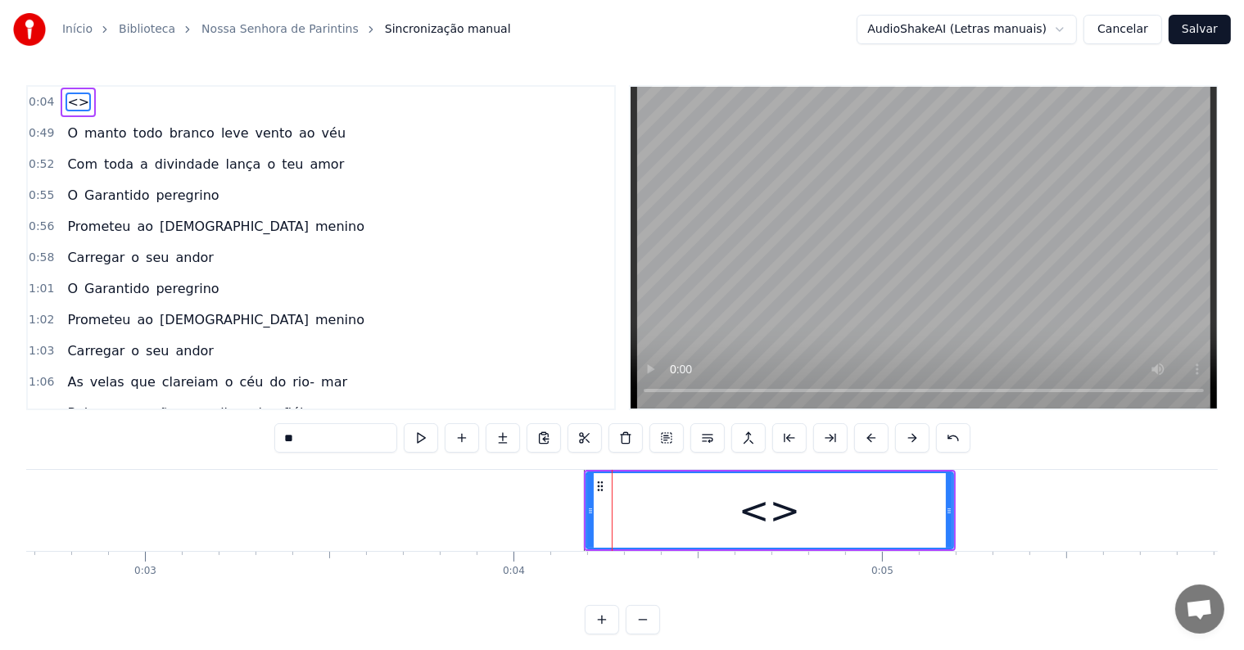
drag, startPoint x: 379, startPoint y: 439, endPoint x: 197, endPoint y: 405, distance: 184.9
click at [197, 405] on div "0:04 <> 0:49 O manto todo branco leve vento ao véu 0:52 Com toda a divindade la…" at bounding box center [621, 359] width 1191 height 549
paste input "**********"
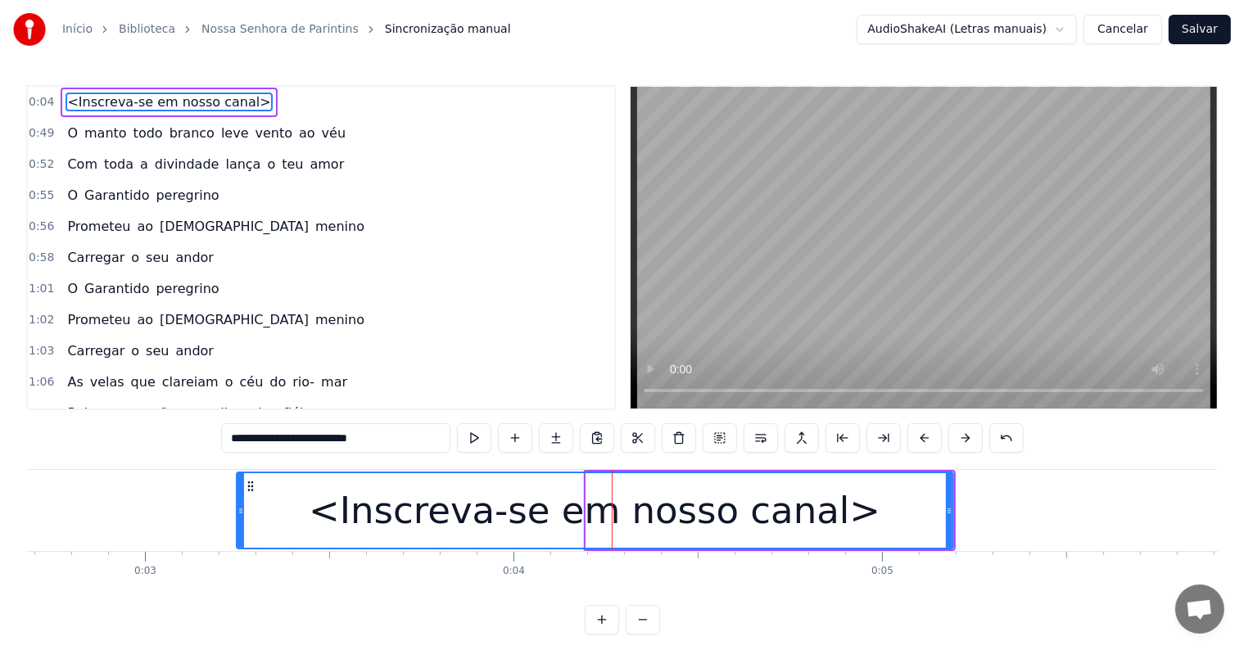
drag, startPoint x: 586, startPoint y: 504, endPoint x: 237, endPoint y: 504, distance: 349.7
click at [237, 504] on icon at bounding box center [240, 510] width 7 height 13
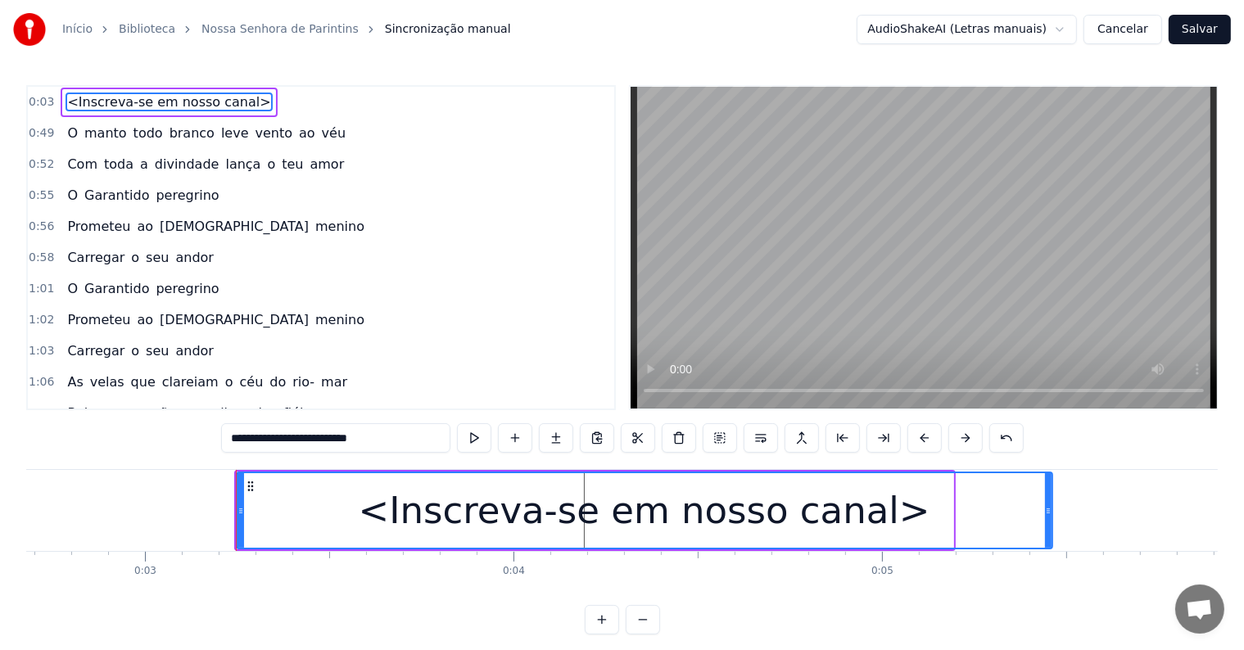
drag, startPoint x: 947, startPoint y: 509, endPoint x: 1012, endPoint y: 512, distance: 64.8
click at [1051, 514] on icon at bounding box center [1048, 510] width 7 height 13
type input "**********"
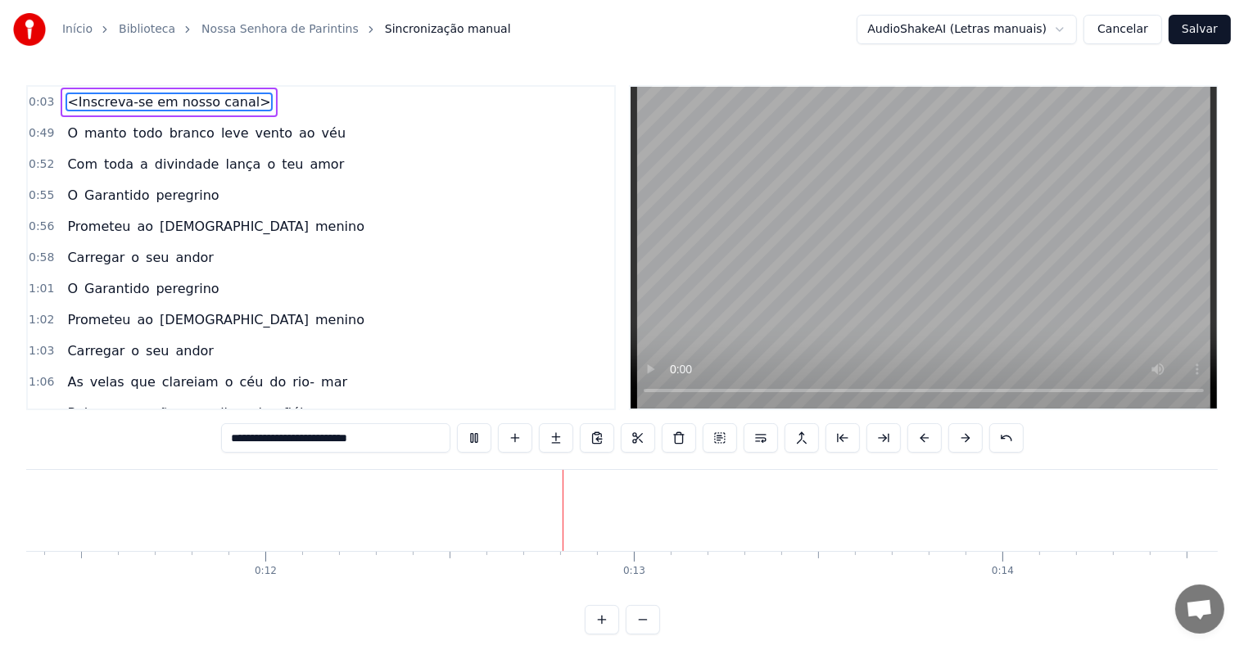
scroll to position [0, 4389]
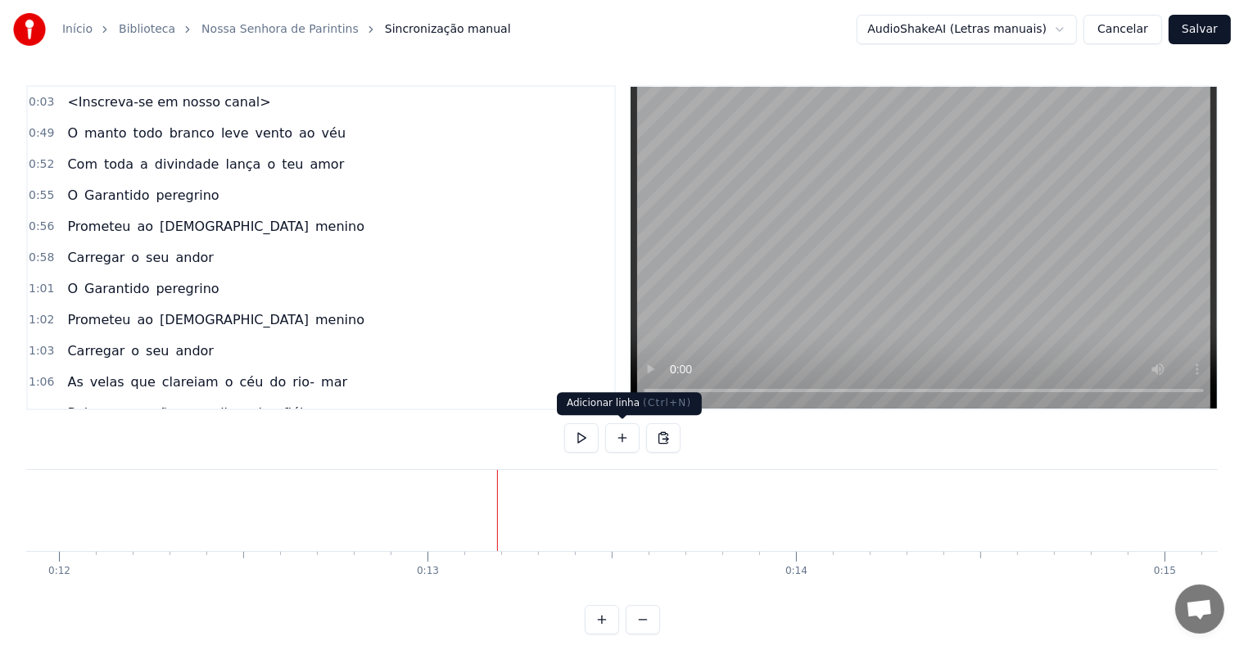
click at [624, 441] on button at bounding box center [622, 437] width 34 height 29
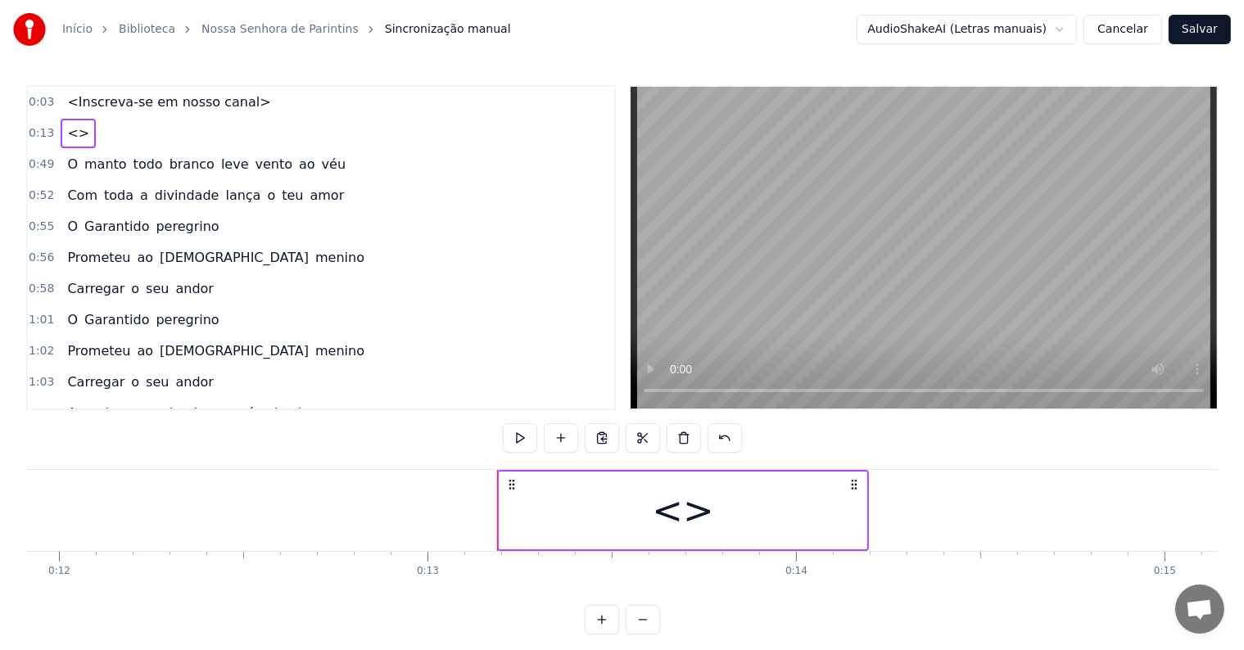
click at [572, 525] on div "<>" at bounding box center [683, 511] width 367 height 78
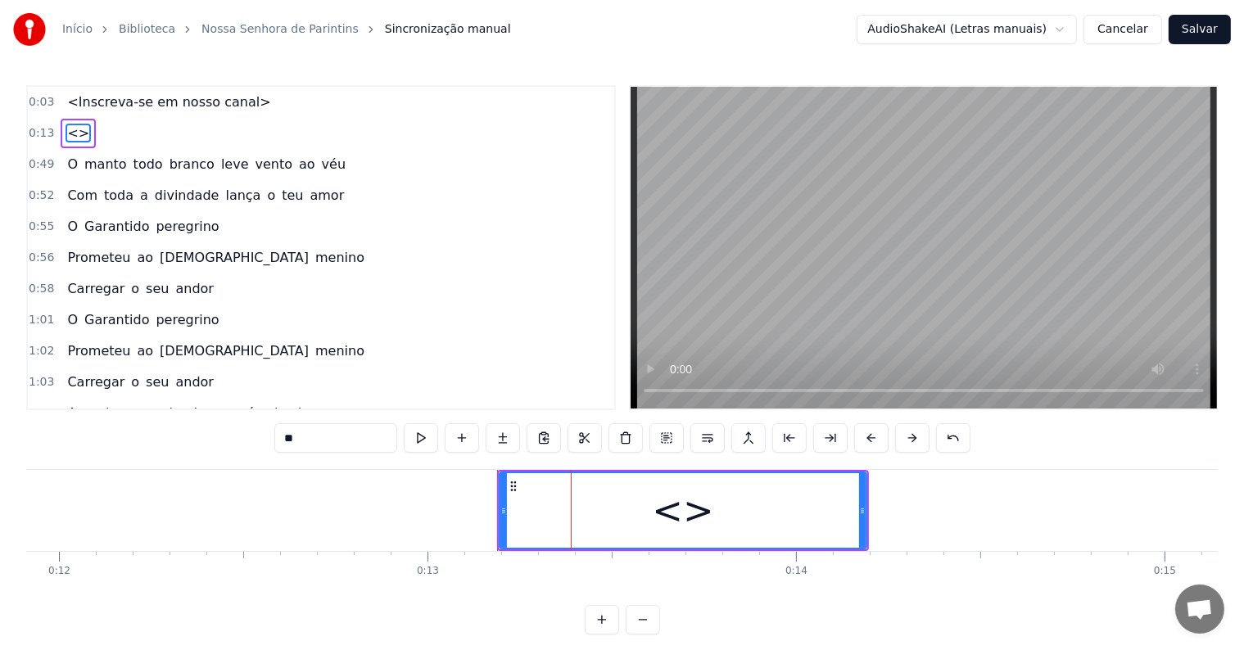
click at [569, 518] on div "<>" at bounding box center [682, 510] width 365 height 75
drag, startPoint x: 347, startPoint y: 436, endPoint x: 262, endPoint y: 437, distance: 85.2
click at [262, 437] on div "0:03 <Inscreva-se em nosso canal> 0:13 <> 0:49 O manto todo branco leve vento a…" at bounding box center [621, 359] width 1191 height 549
paste input "**********"
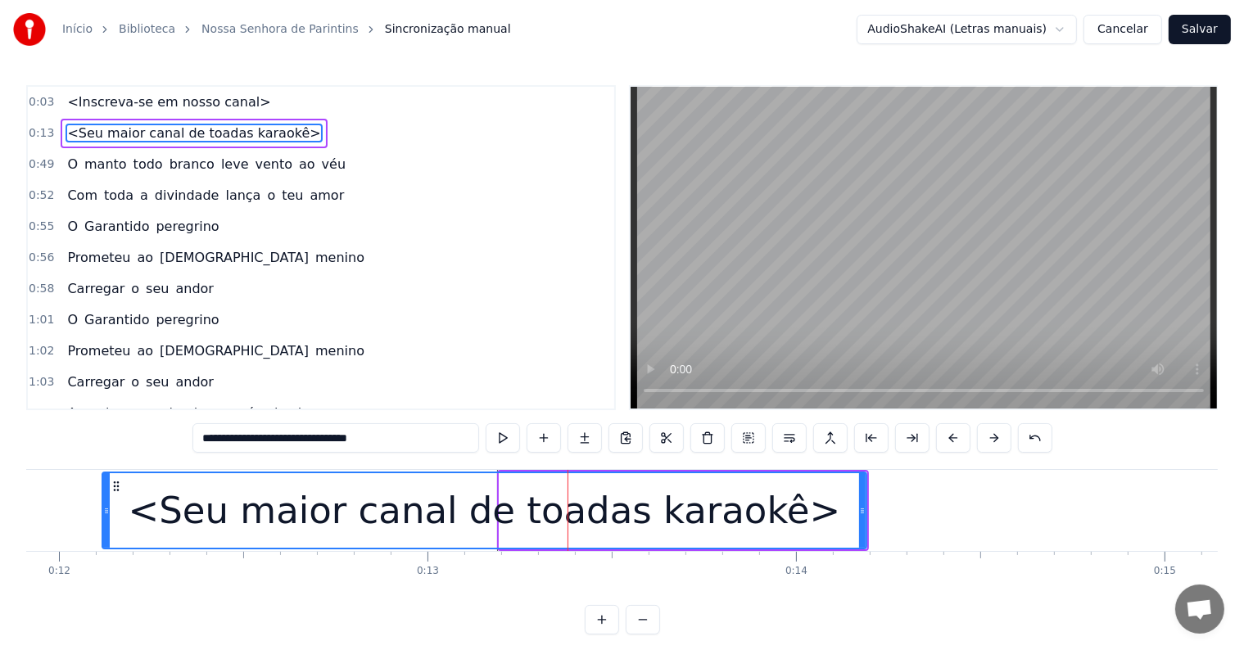
drag, startPoint x: 503, startPoint y: 511, endPoint x: 105, endPoint y: 509, distance: 398.0
click at [105, 509] on icon at bounding box center [106, 510] width 7 height 13
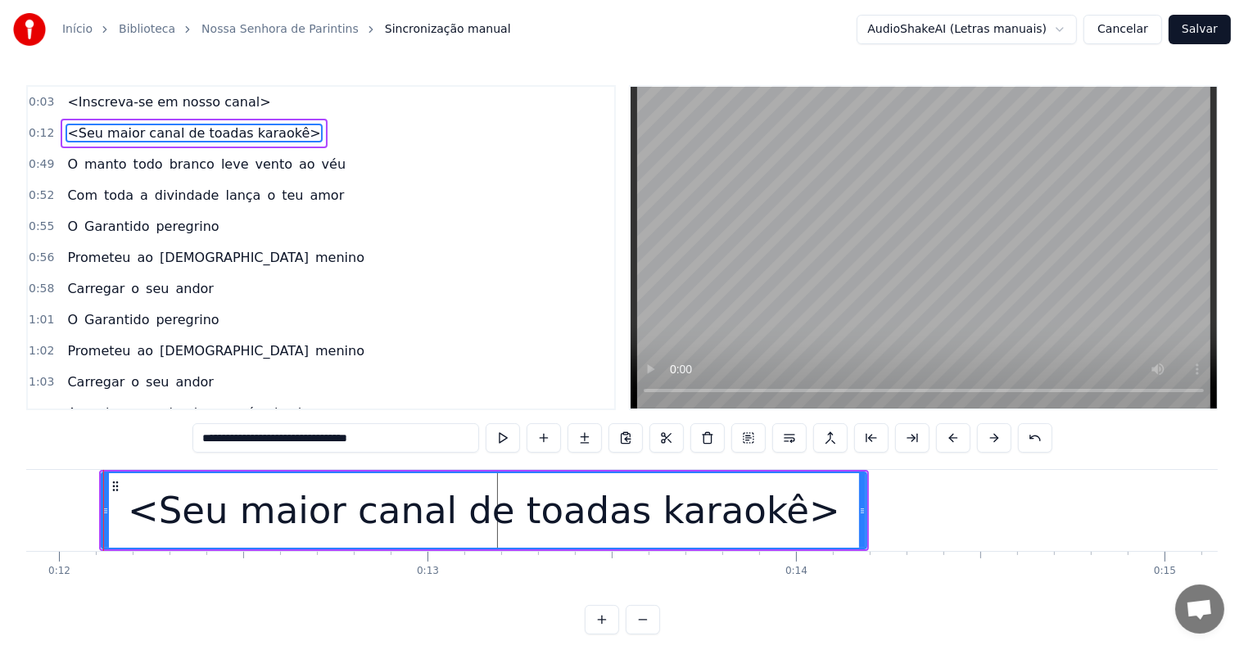
scroll to position [0, 4384]
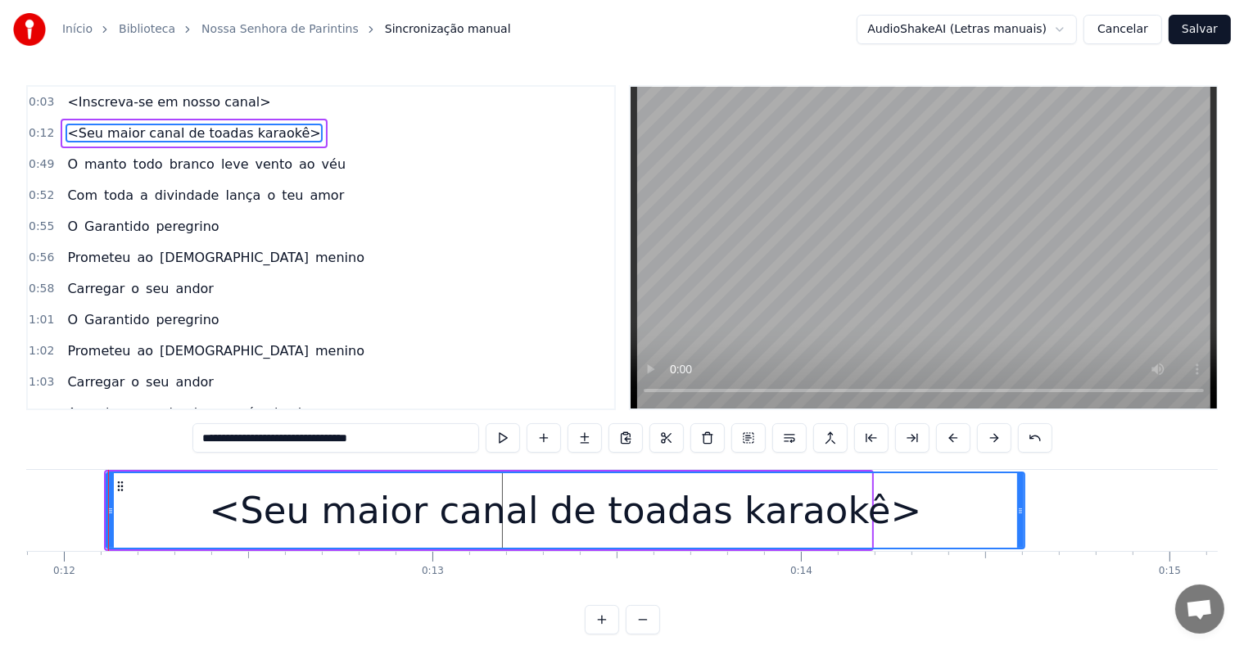
click at [1024, 521] on div at bounding box center [1020, 510] width 7 height 75
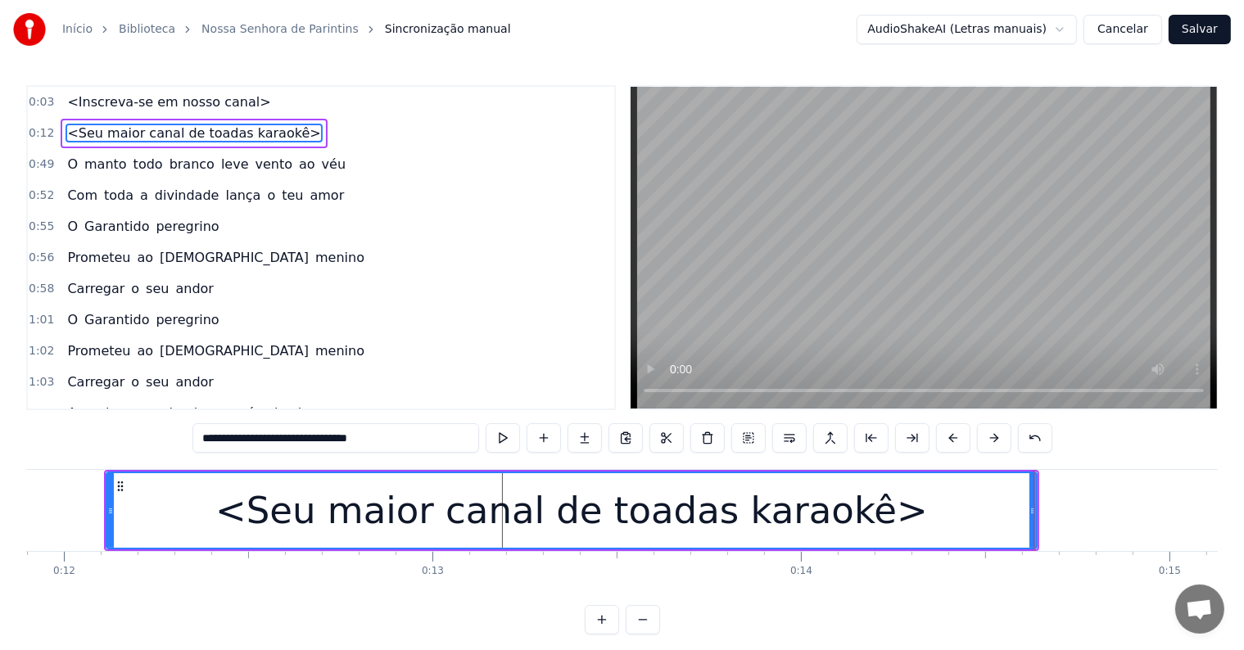
type input "**********"
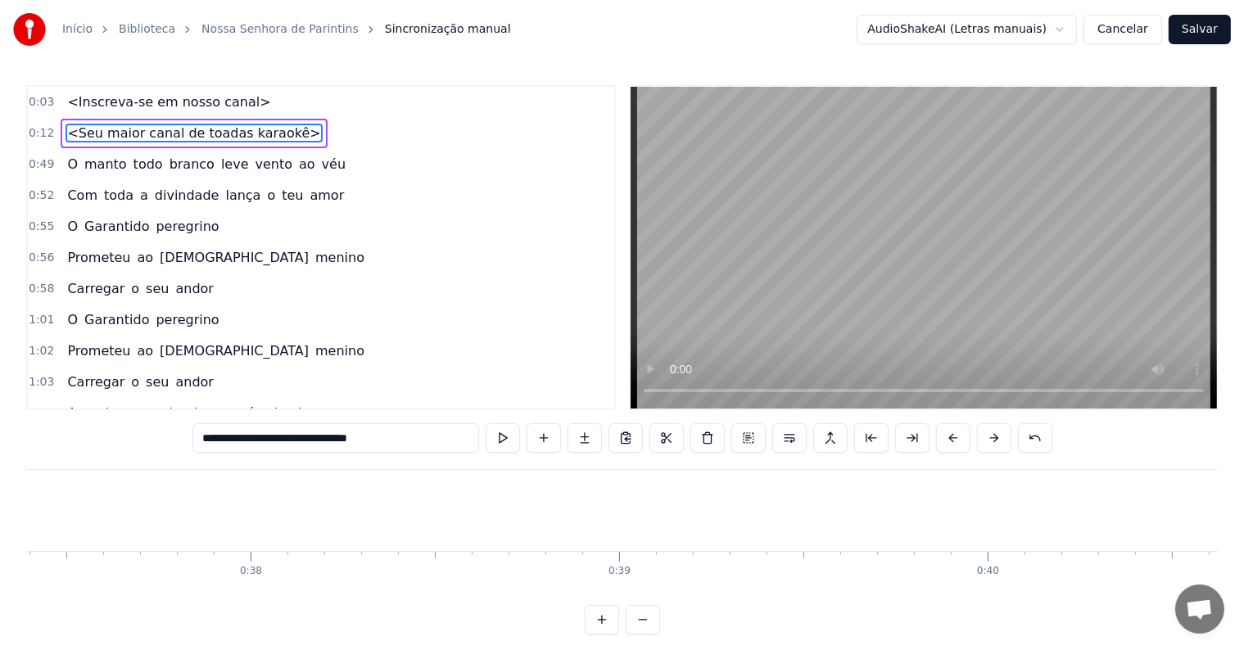
scroll to position [0, 13753]
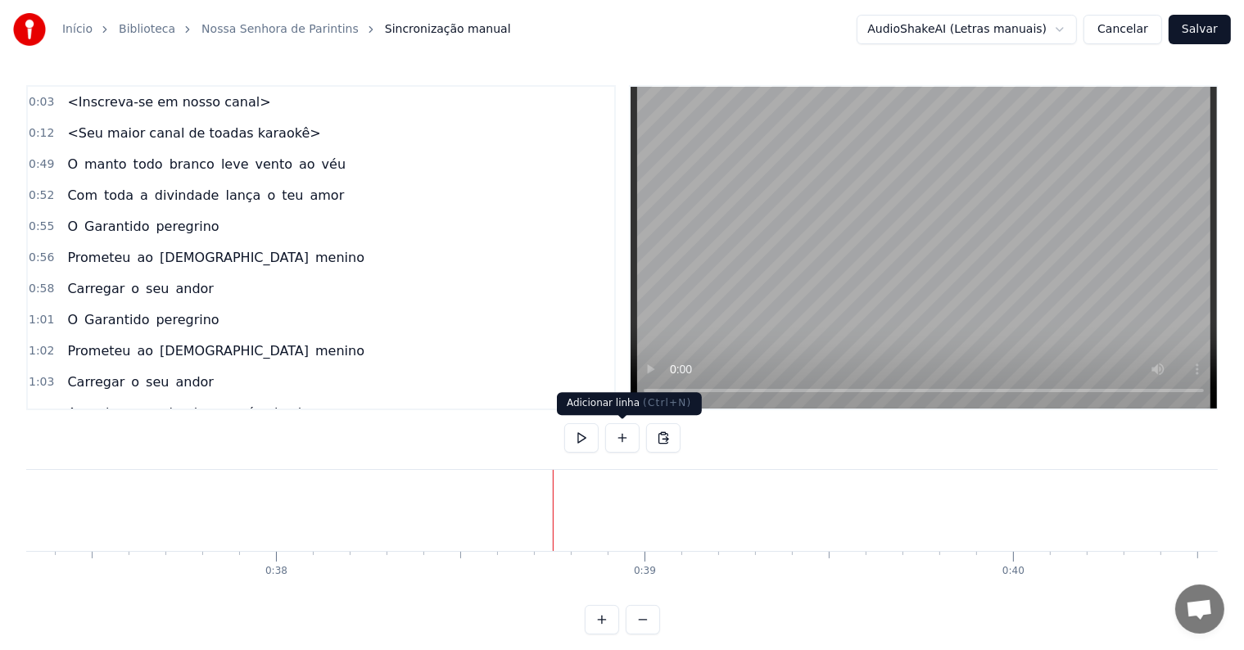
click at [617, 438] on button at bounding box center [622, 437] width 34 height 29
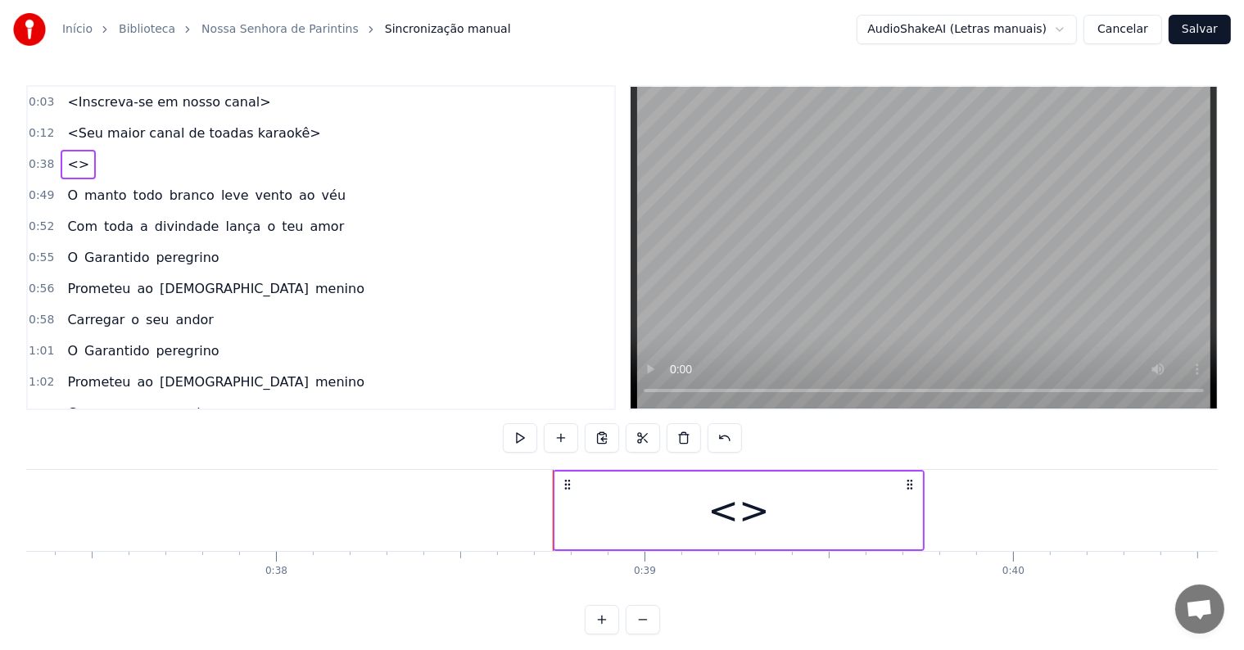
click at [611, 524] on div "<>" at bounding box center [738, 511] width 367 height 78
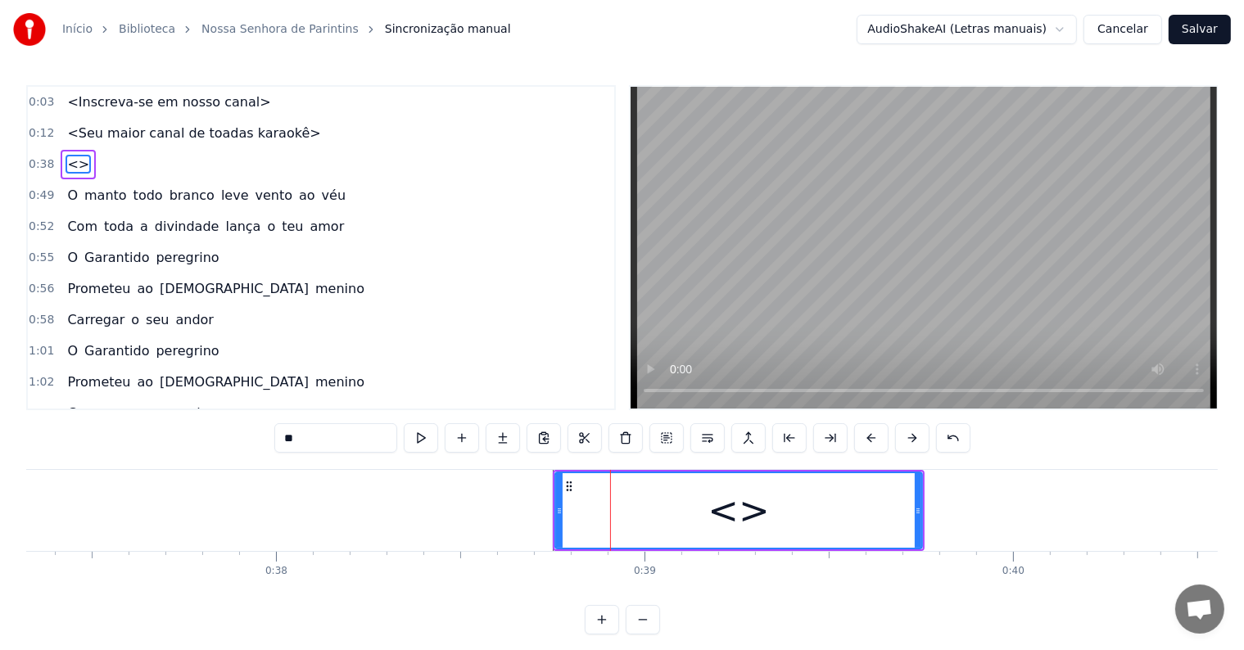
click at [210, 419] on div "0:03 <Inscreva-se em nosso canal> 0:12 <Seu maior canal de toadas karaokê> 0:38…" at bounding box center [621, 359] width 1191 height 549
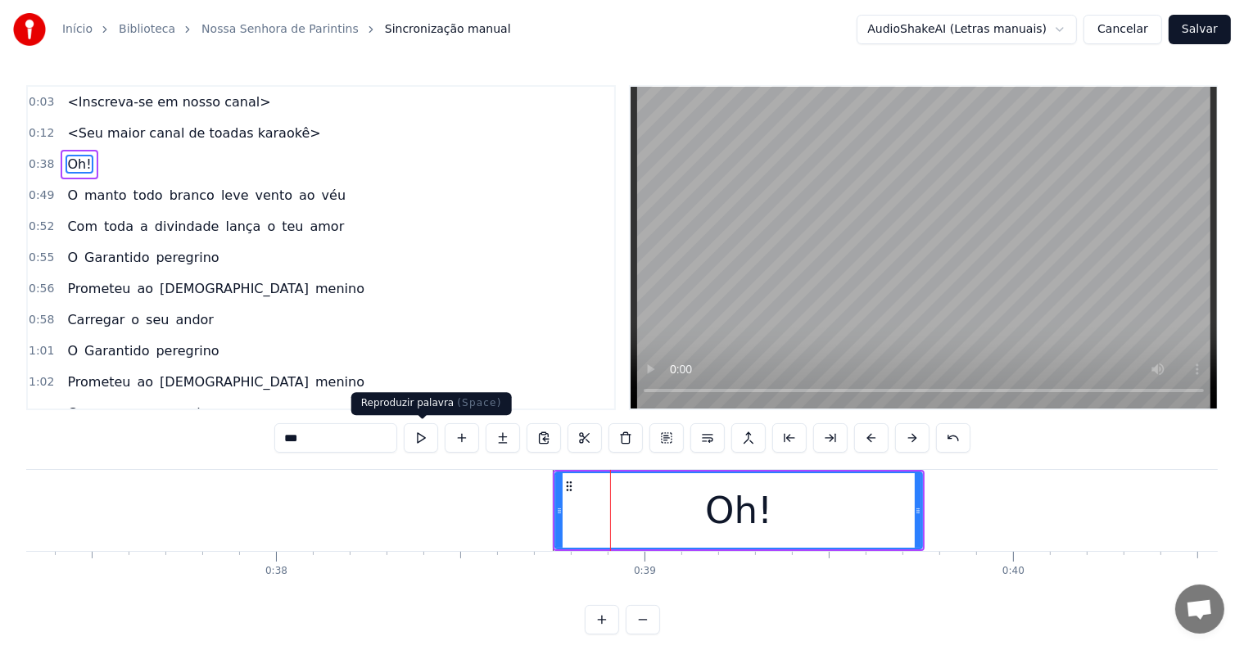
click at [423, 441] on button at bounding box center [421, 437] width 34 height 29
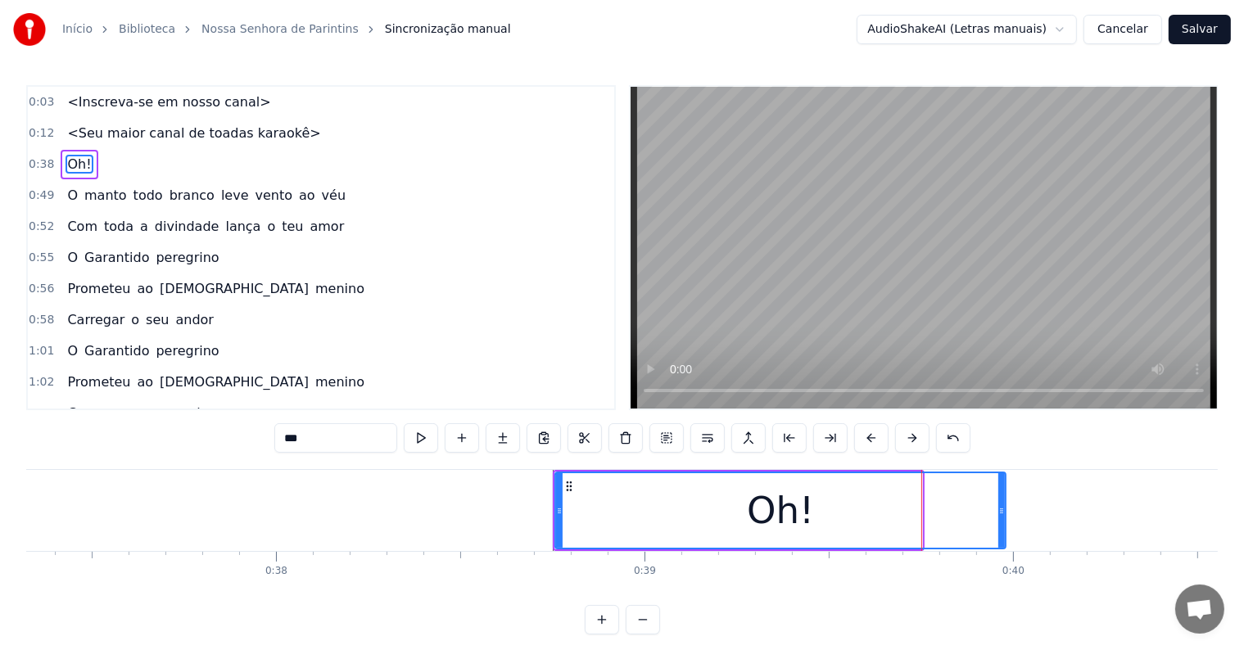
drag, startPoint x: 919, startPoint y: 506, endPoint x: 1002, endPoint y: 518, distance: 84.3
click at [1002, 518] on div at bounding box center [1001, 510] width 7 height 75
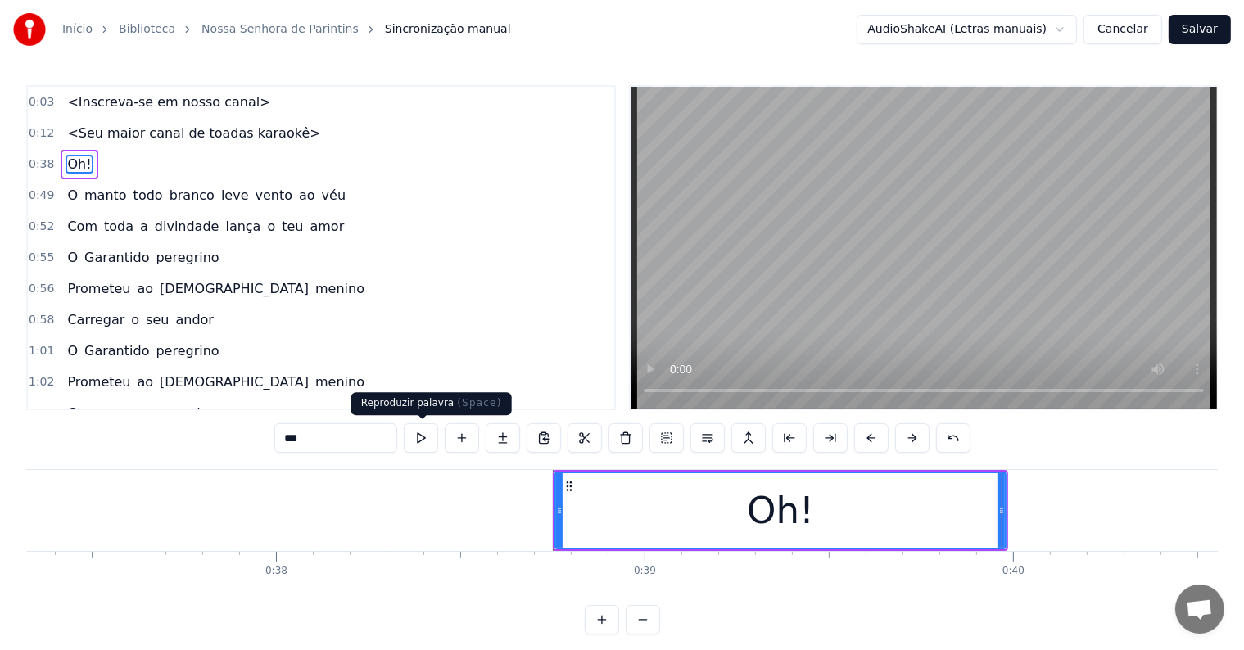
click at [419, 440] on button at bounding box center [421, 437] width 34 height 29
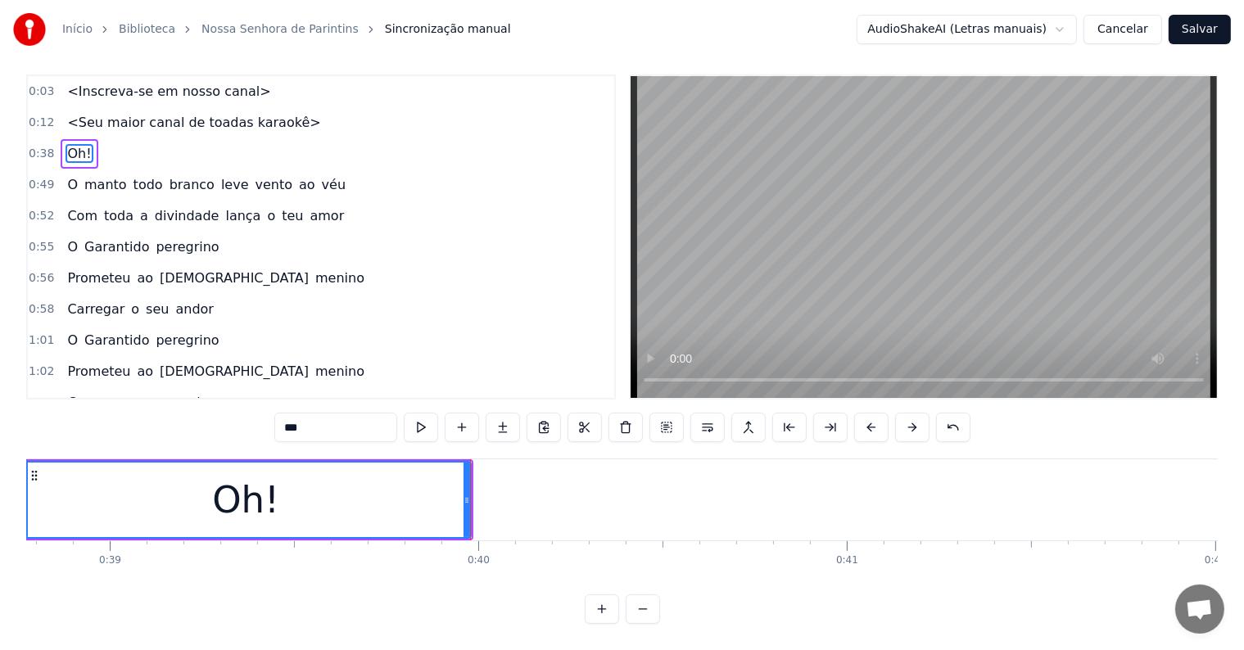
scroll to position [0, 14310]
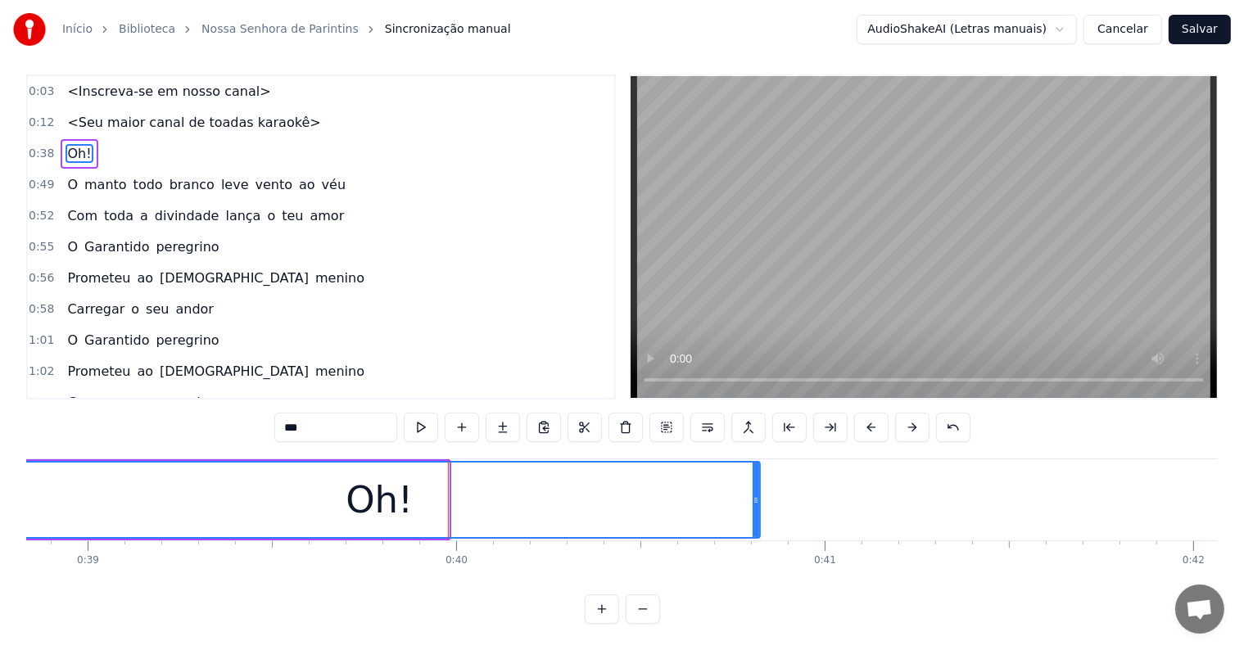
drag, startPoint x: 445, startPoint y: 486, endPoint x: 757, endPoint y: 501, distance: 311.5
click at [757, 501] on div at bounding box center [756, 500] width 7 height 75
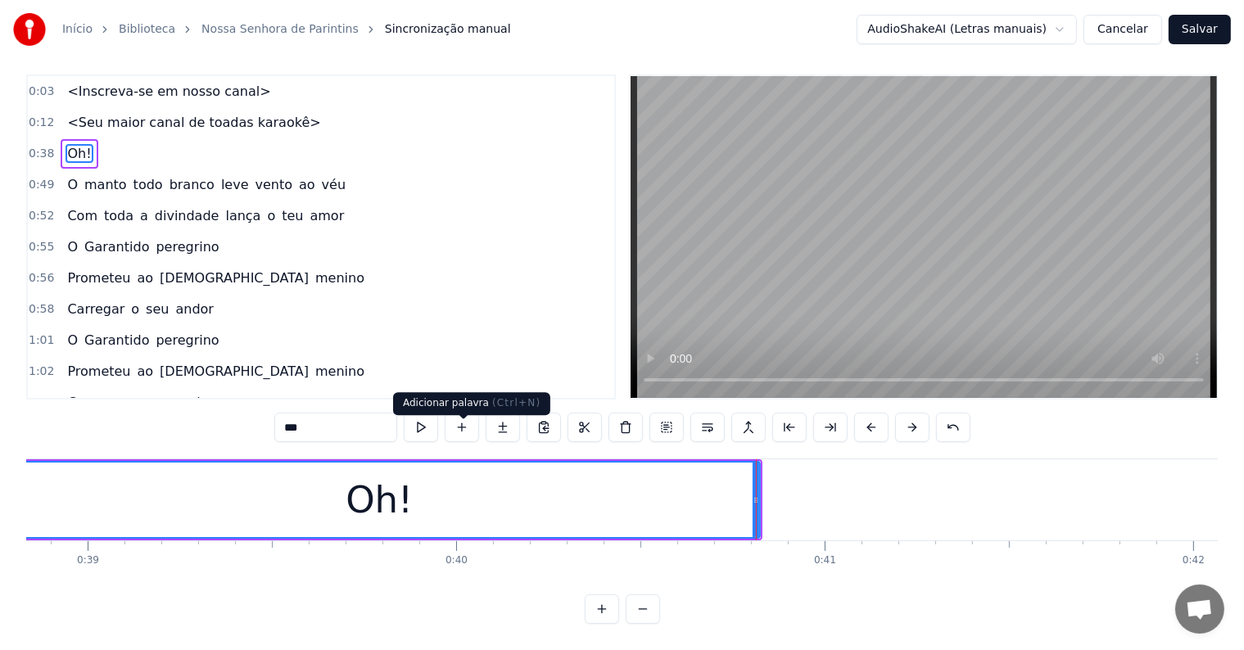
scroll to position [0, 0]
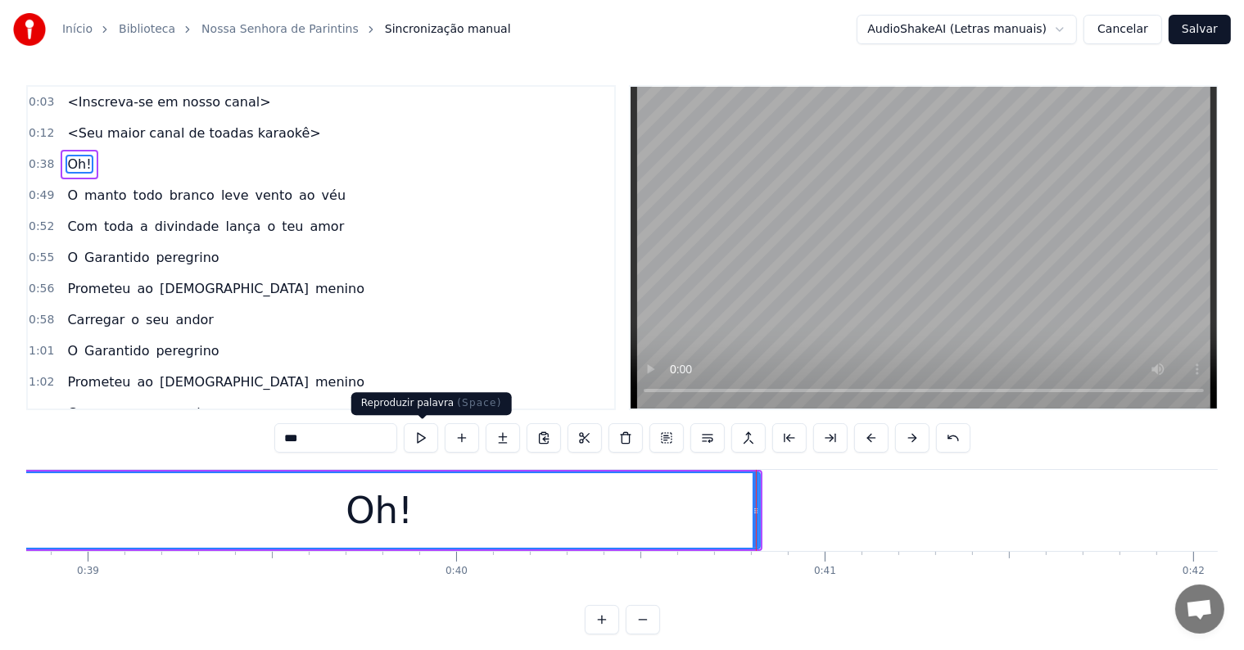
click at [419, 442] on button at bounding box center [421, 437] width 34 height 29
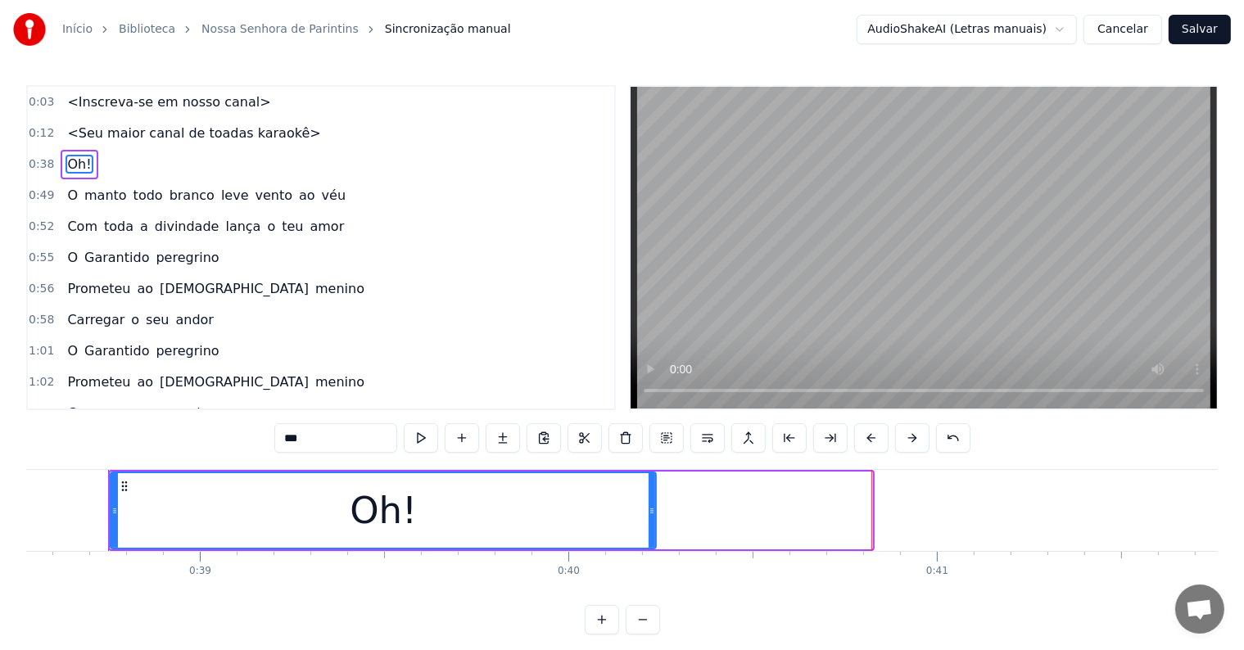
drag, startPoint x: 867, startPoint y: 513, endPoint x: 651, endPoint y: 512, distance: 216.2
click at [651, 512] on icon at bounding box center [652, 510] width 7 height 13
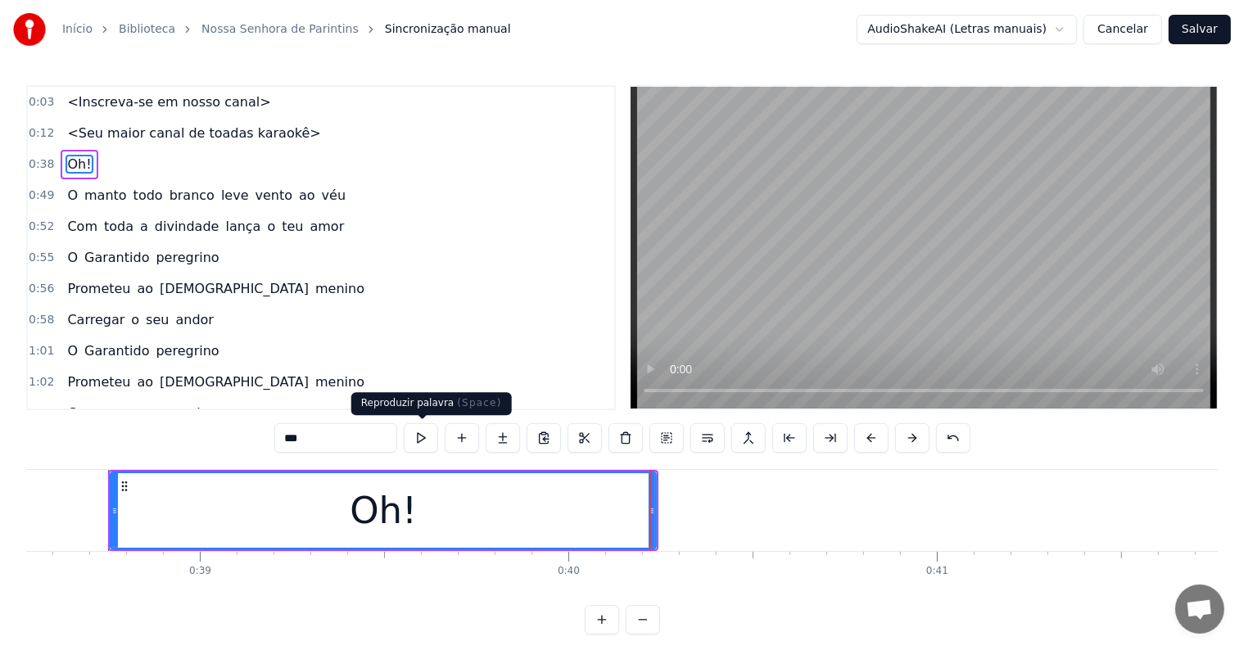
click at [428, 432] on button at bounding box center [421, 437] width 34 height 29
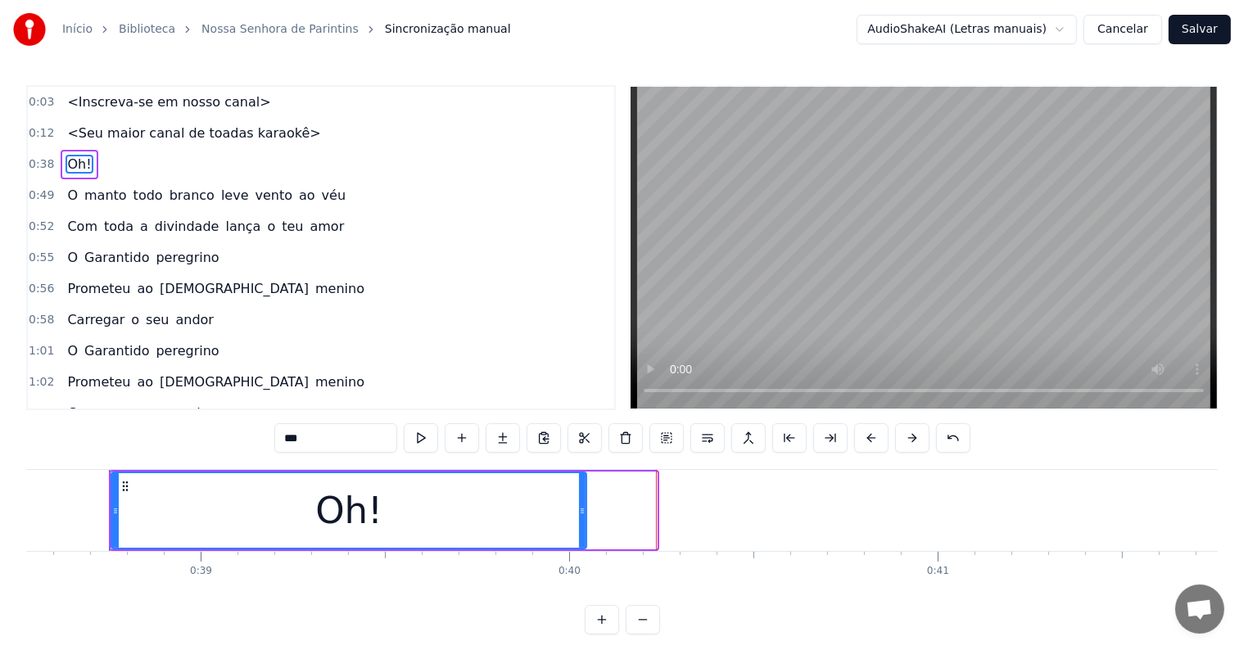
drag, startPoint x: 652, startPoint y: 509, endPoint x: 581, endPoint y: 511, distance: 70.5
click at [581, 511] on icon at bounding box center [582, 510] width 7 height 13
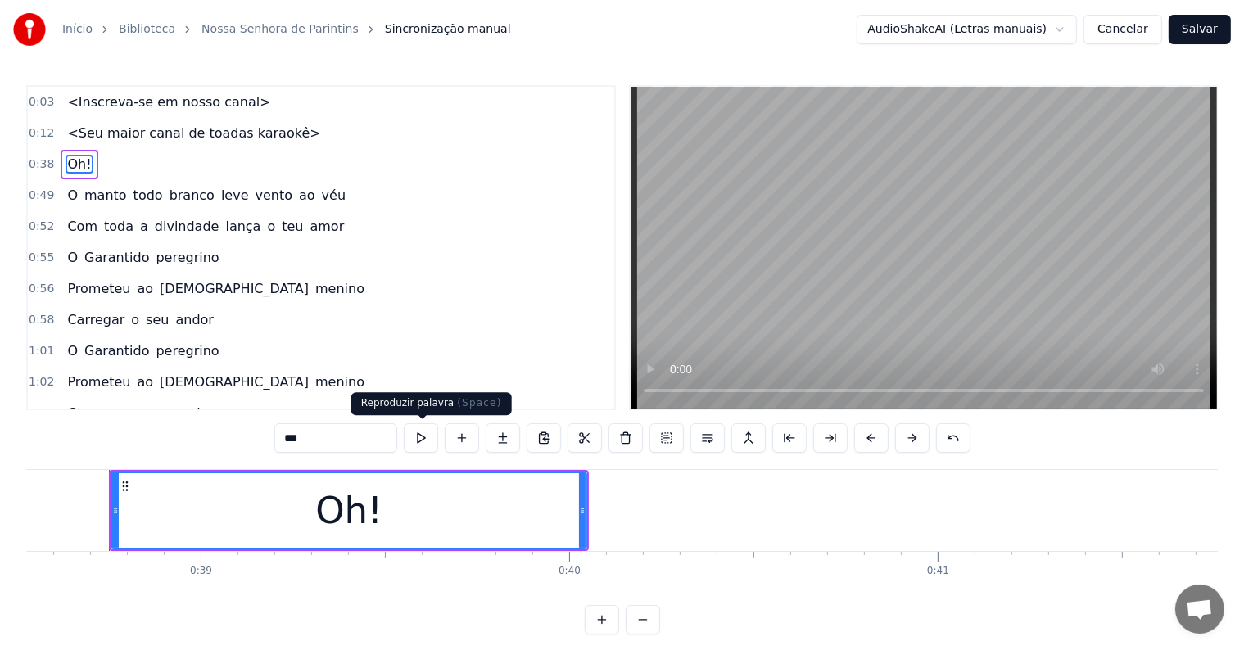
click at [425, 441] on button at bounding box center [421, 437] width 34 height 29
click at [325, 443] on input "***" at bounding box center [335, 437] width 123 height 29
type input "****"
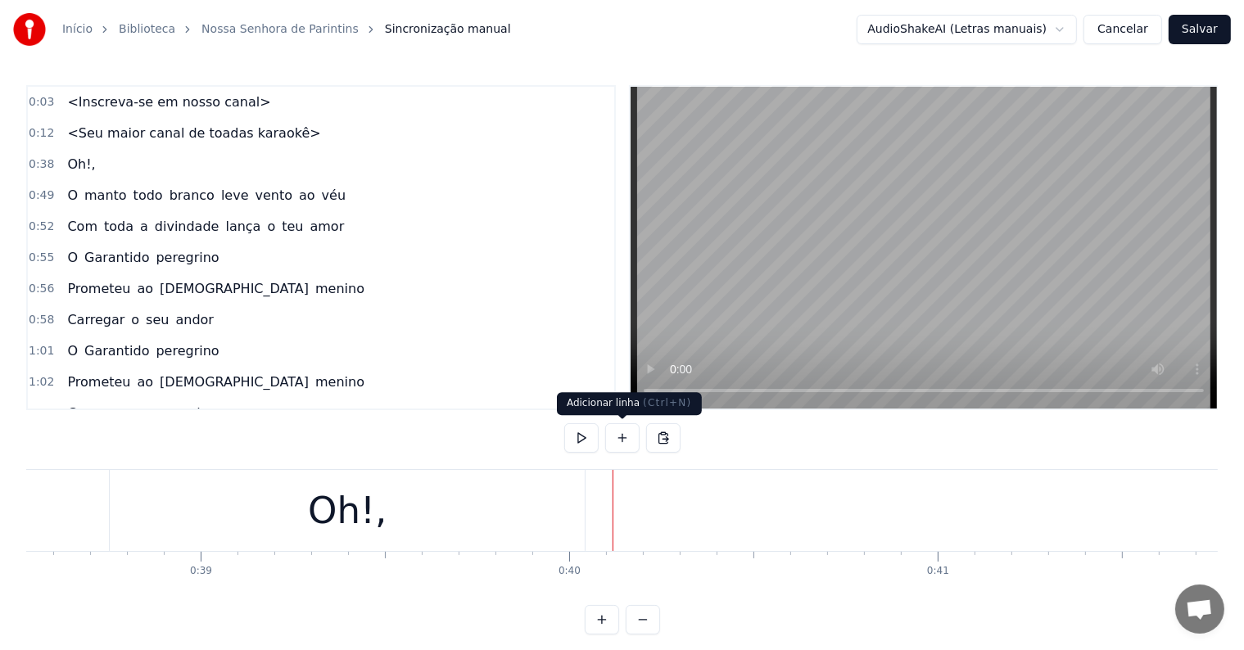
click at [615, 439] on button at bounding box center [622, 437] width 34 height 29
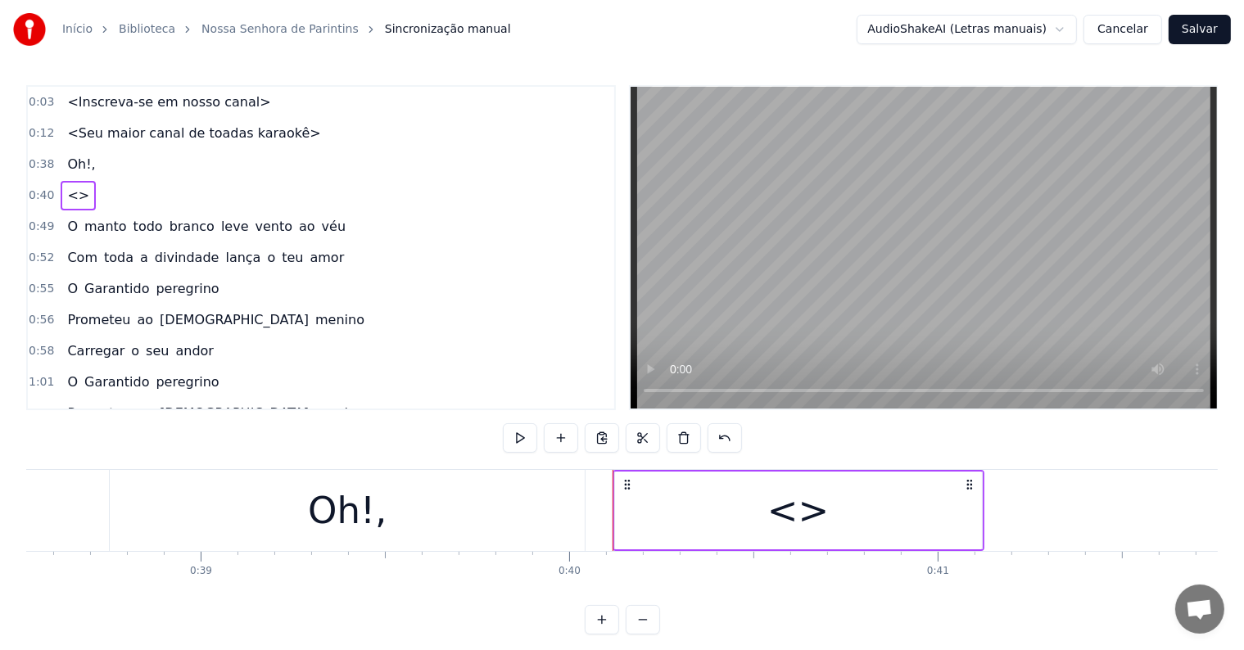
click at [671, 529] on div "<>" at bounding box center [798, 511] width 367 height 78
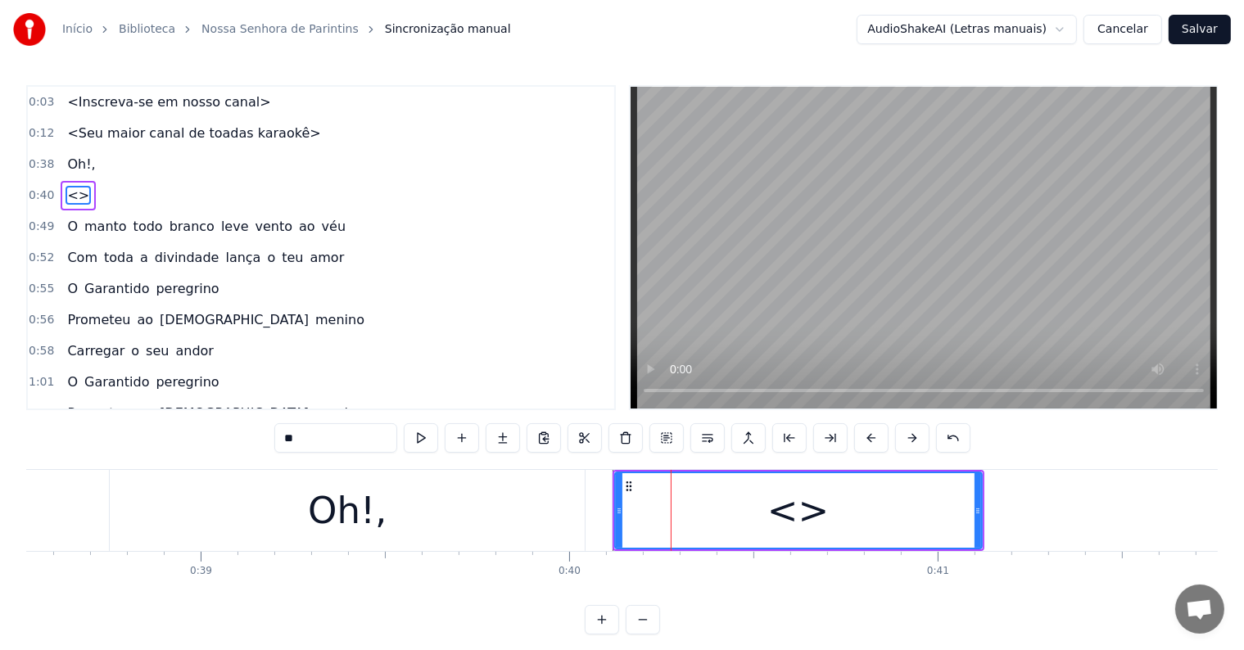
drag, startPoint x: 368, startPoint y: 442, endPoint x: 264, endPoint y: 433, distance: 104.4
click at [264, 433] on div "0:03 <Inscreva-se em nosso canal> 0:12 <Seu maior canal de toadas karaokê> 0:38…" at bounding box center [621, 359] width 1191 height 549
type input "***"
click at [419, 436] on button at bounding box center [421, 437] width 34 height 29
drag, startPoint x: 976, startPoint y: 507, endPoint x: 998, endPoint y: 509, distance: 22.2
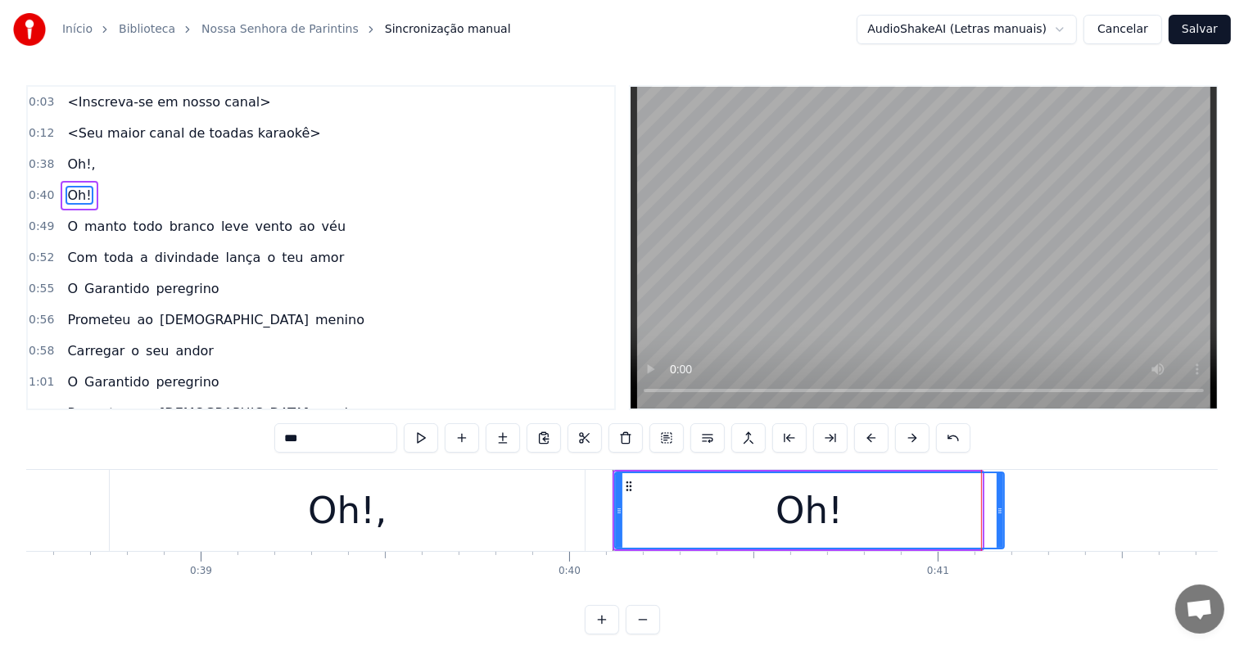
click at [998, 509] on icon at bounding box center [1000, 510] width 7 height 13
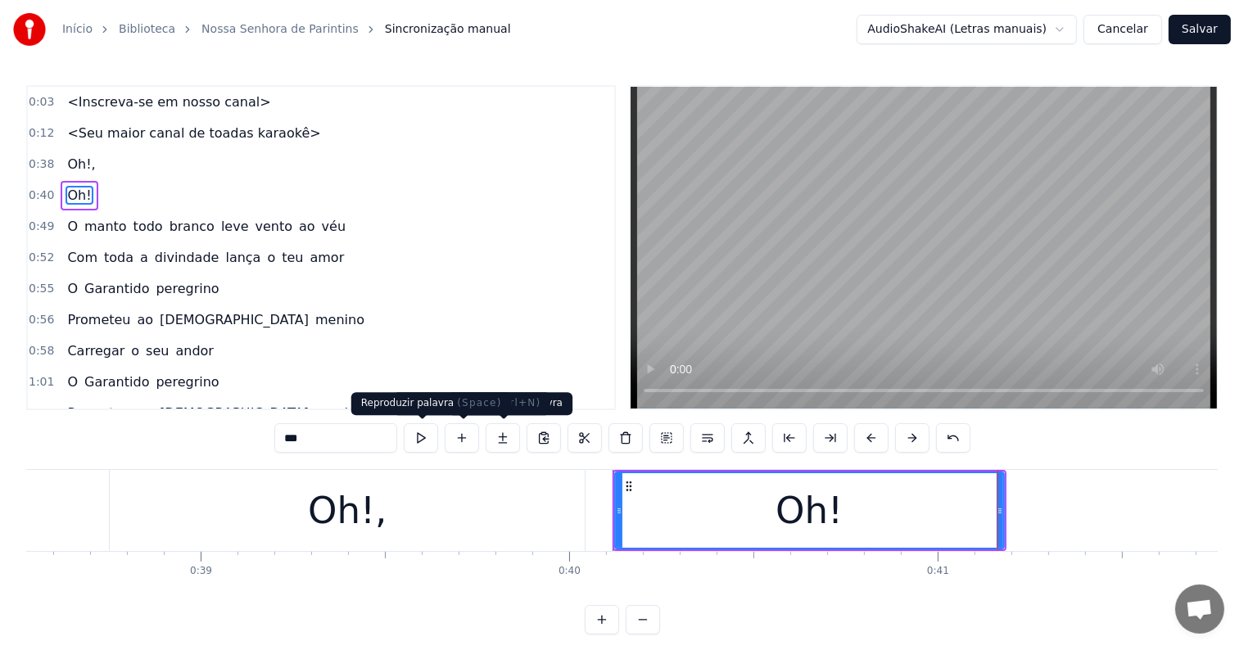
click at [420, 434] on button at bounding box center [421, 437] width 34 height 29
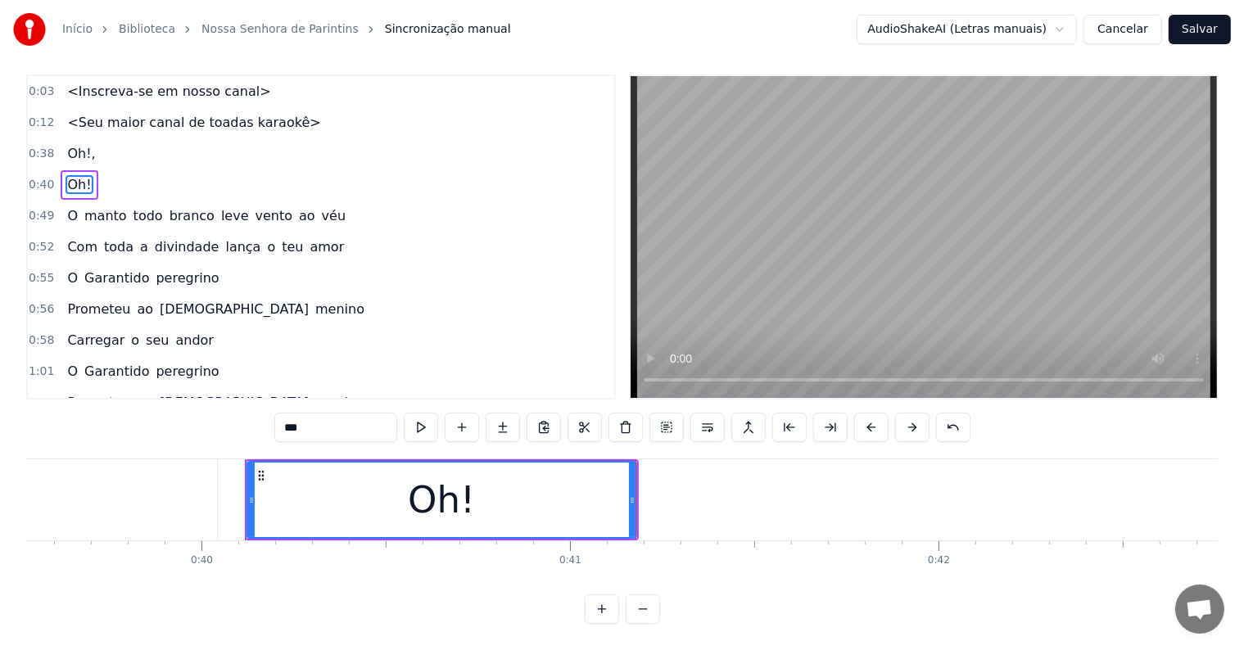
scroll to position [0, 14590]
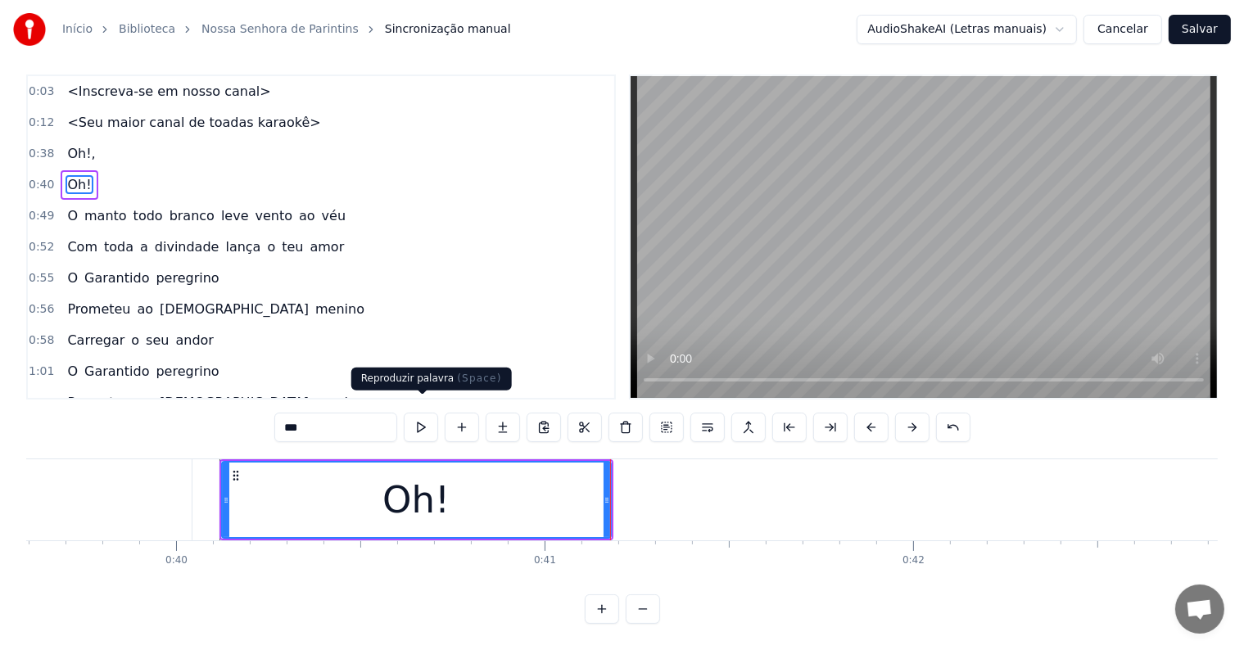
click at [424, 415] on button at bounding box center [421, 427] width 34 height 29
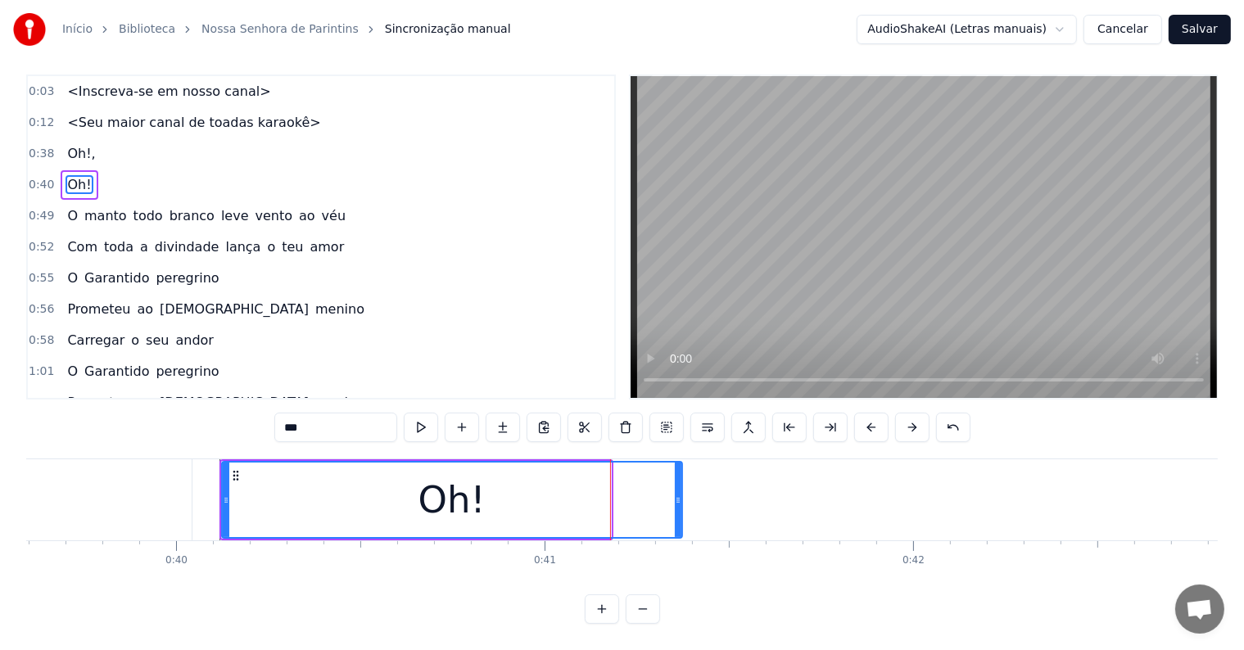
drag, startPoint x: 606, startPoint y: 484, endPoint x: 677, endPoint y: 490, distance: 71.5
click at [677, 494] on icon at bounding box center [678, 500] width 7 height 13
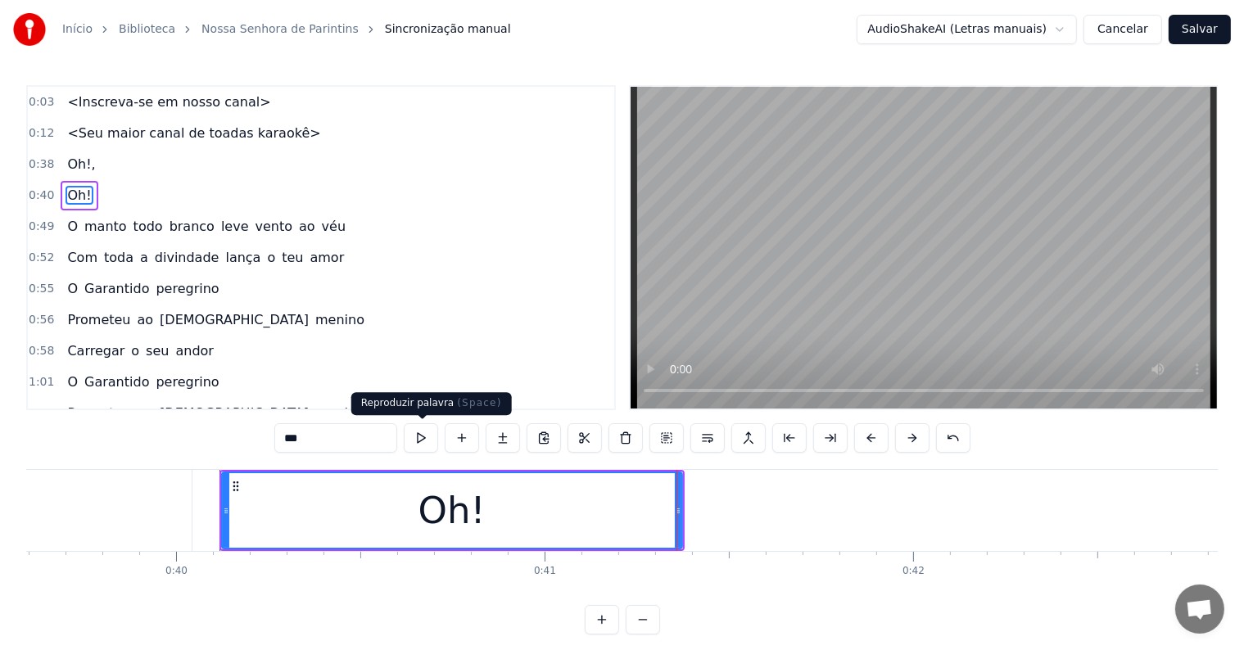
click at [426, 438] on button at bounding box center [421, 437] width 34 height 29
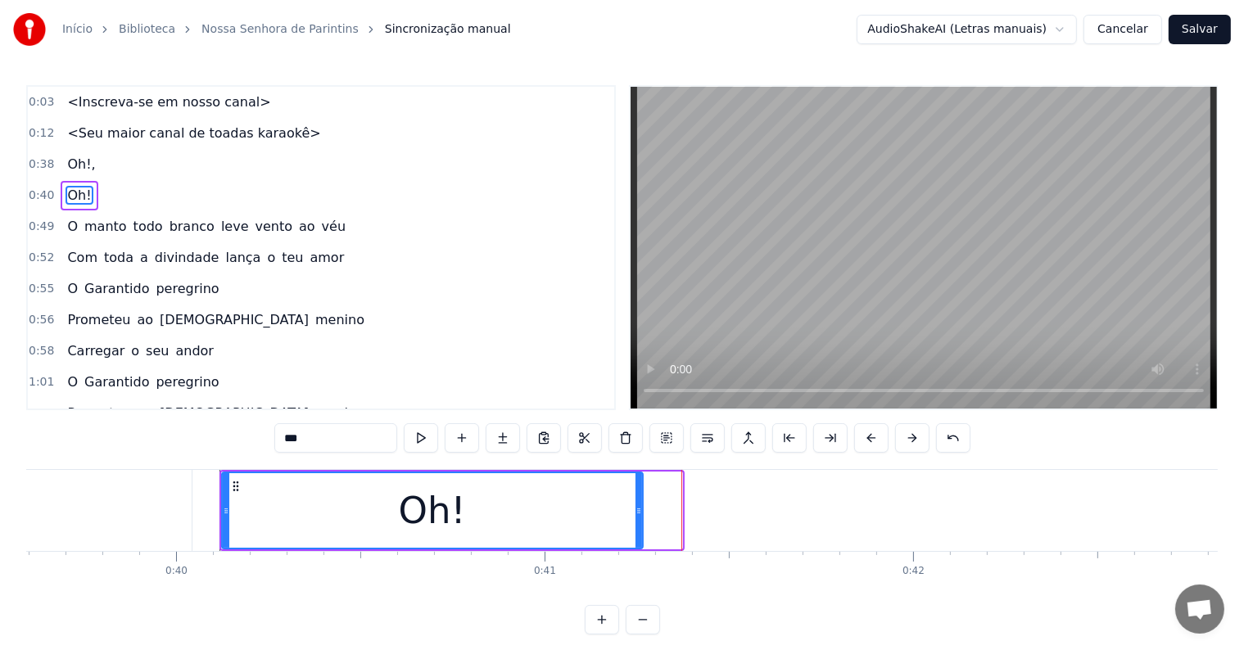
drag, startPoint x: 676, startPoint y: 510, endPoint x: 636, endPoint y: 508, distance: 39.4
click at [636, 508] on icon at bounding box center [638, 510] width 7 height 13
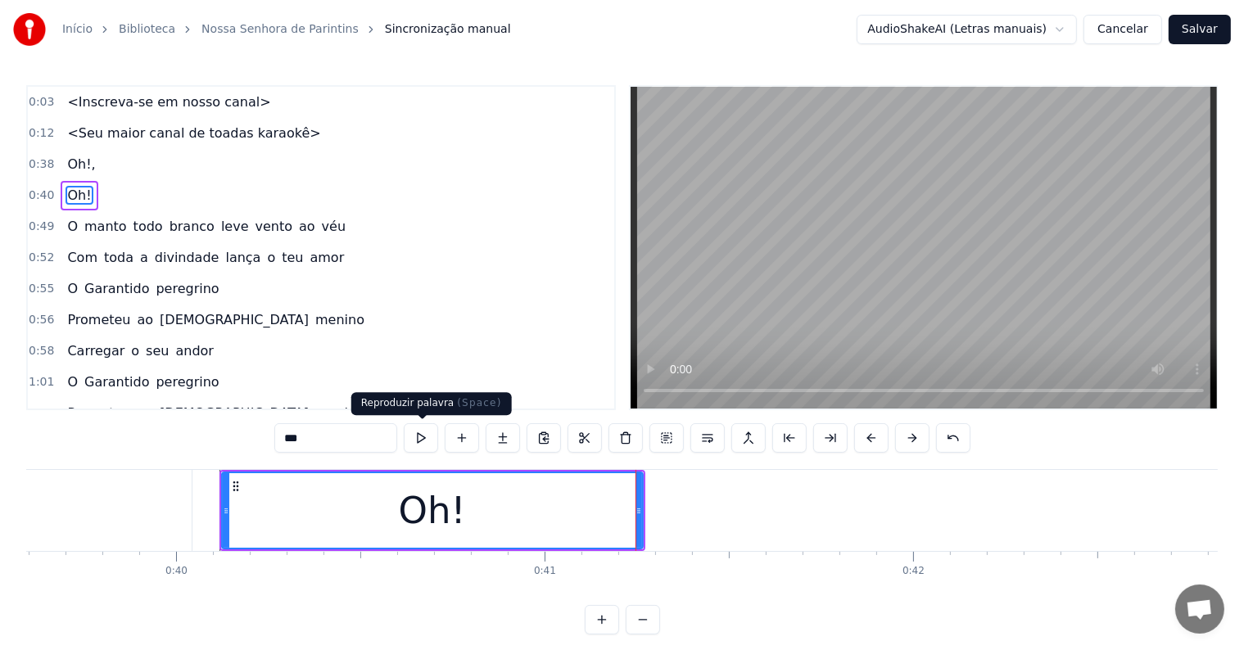
click at [419, 431] on button at bounding box center [421, 437] width 34 height 29
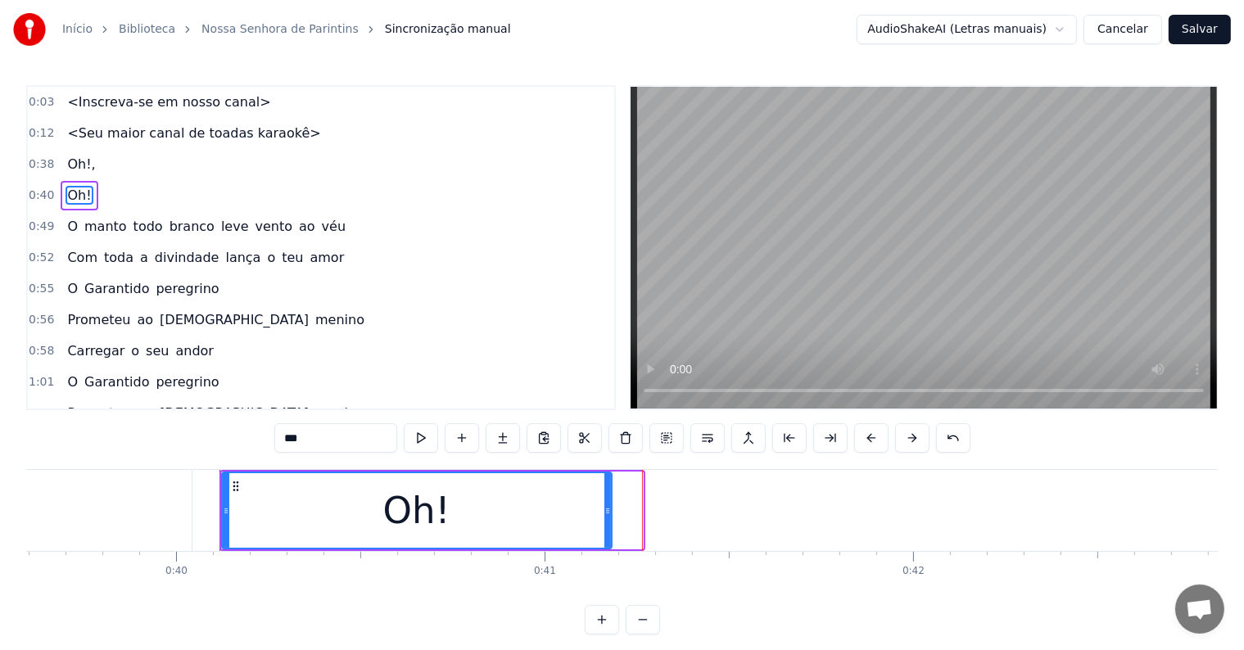
drag, startPoint x: 639, startPoint y: 511, endPoint x: 608, endPoint y: 511, distance: 31.1
click at [608, 511] on icon at bounding box center [607, 510] width 7 height 13
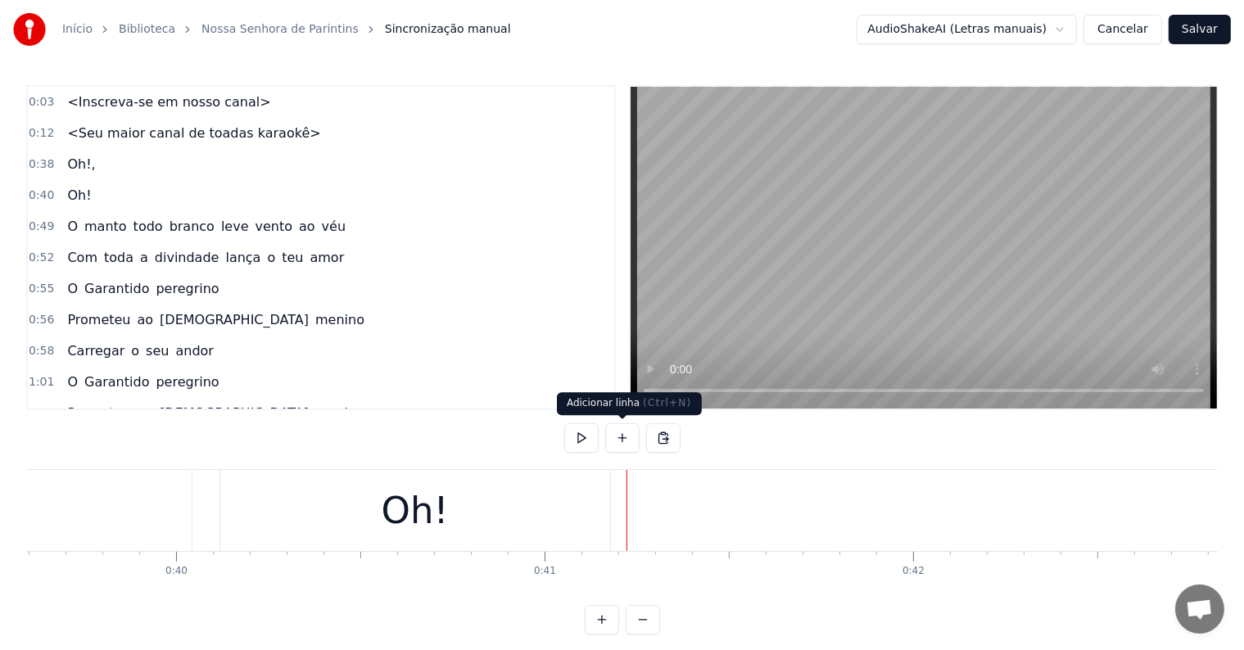
click at [619, 439] on button at bounding box center [622, 437] width 34 height 29
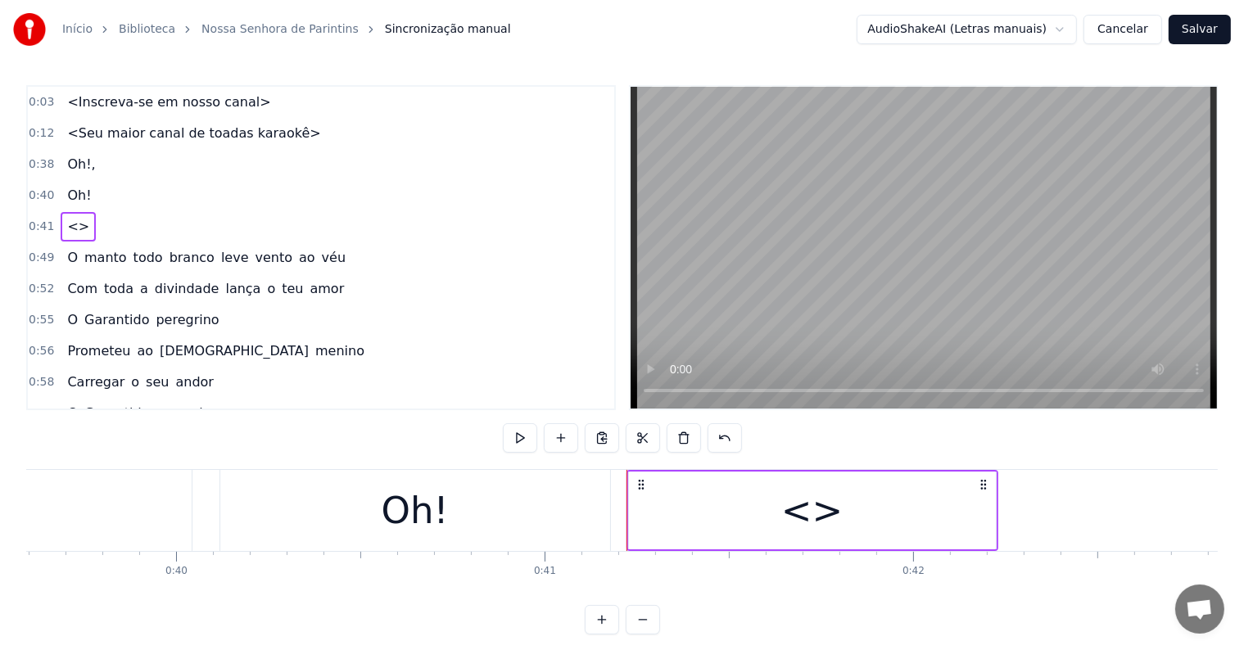
click at [670, 524] on div "<>" at bounding box center [812, 511] width 367 height 78
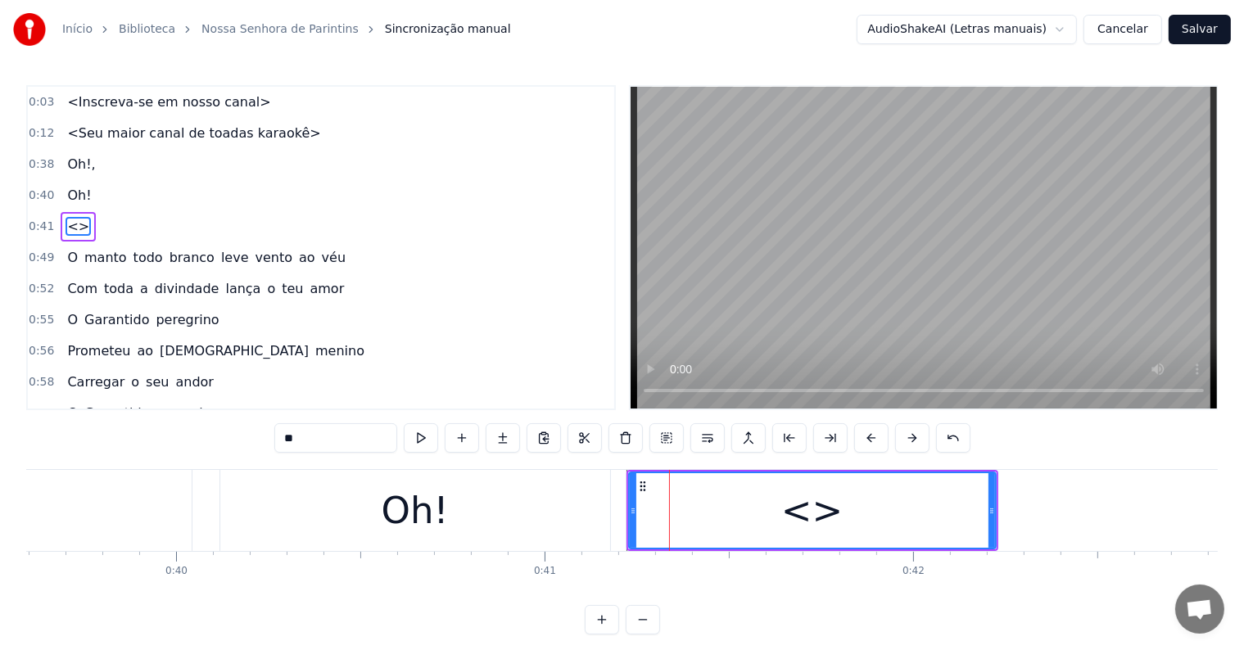
drag, startPoint x: 338, startPoint y: 441, endPoint x: 240, endPoint y: 439, distance: 98.3
click at [240, 439] on div "0:03 <Inscreva-se em nosso canal> 0:12 <Seu maior canal de toadas karaokê> 0:38…" at bounding box center [621, 359] width 1191 height 549
type input "***"
click at [419, 434] on button at bounding box center [421, 437] width 34 height 29
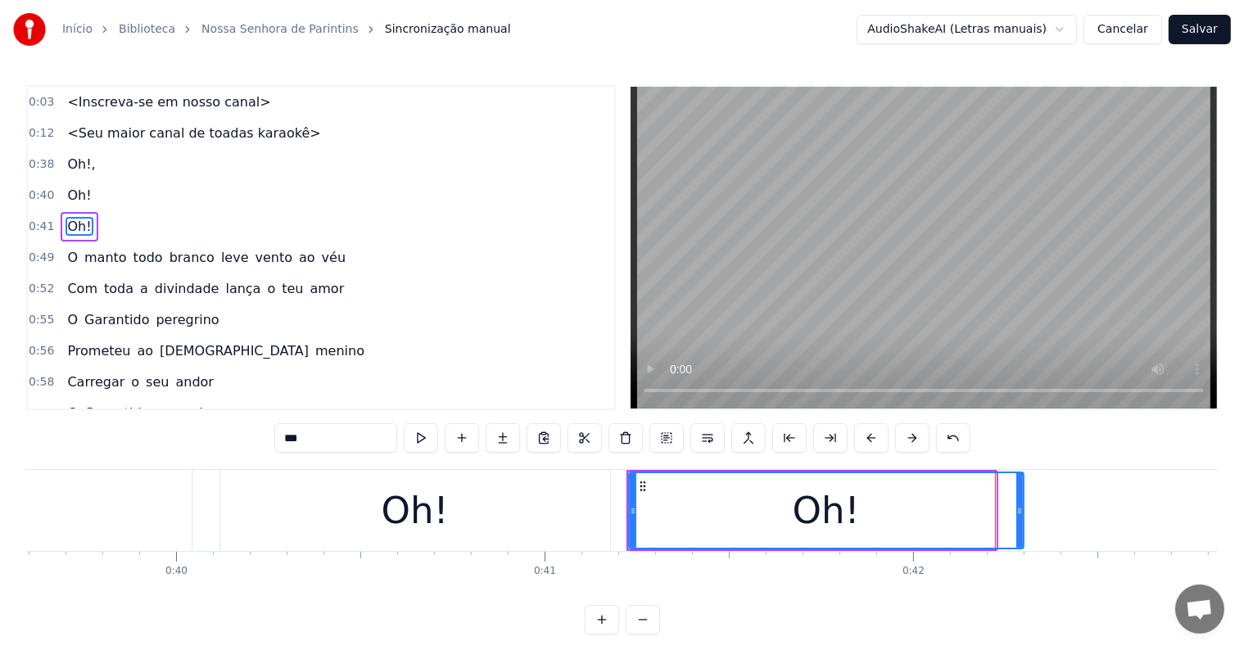
drag, startPoint x: 992, startPoint y: 509, endPoint x: 1020, endPoint y: 515, distance: 28.4
click at [1020, 515] on icon at bounding box center [1019, 510] width 7 height 13
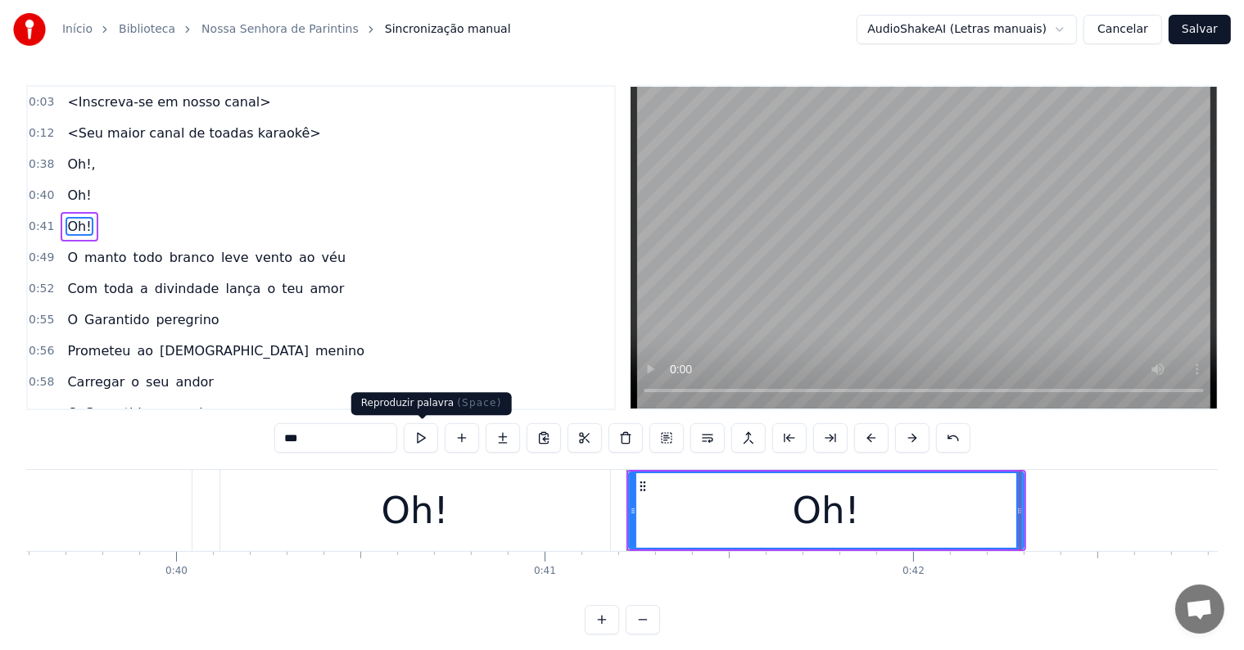
click at [426, 445] on button at bounding box center [421, 437] width 34 height 29
click at [635, 513] on div "Oh!" at bounding box center [826, 510] width 393 height 75
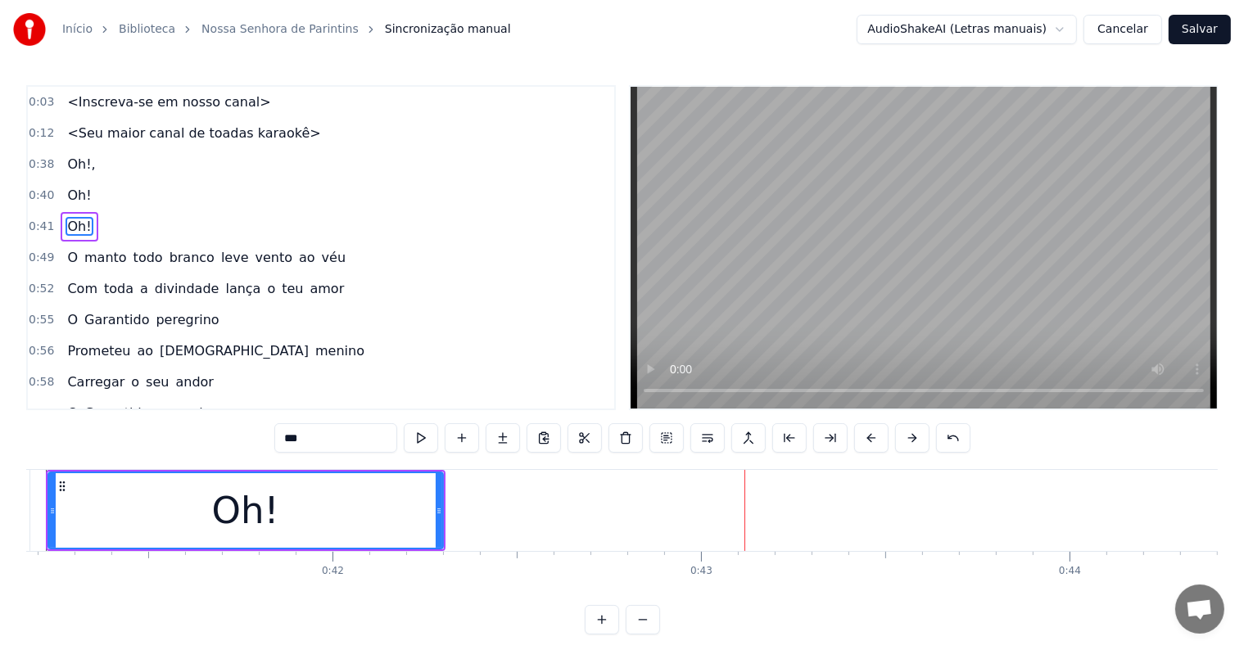
scroll to position [0, 15158]
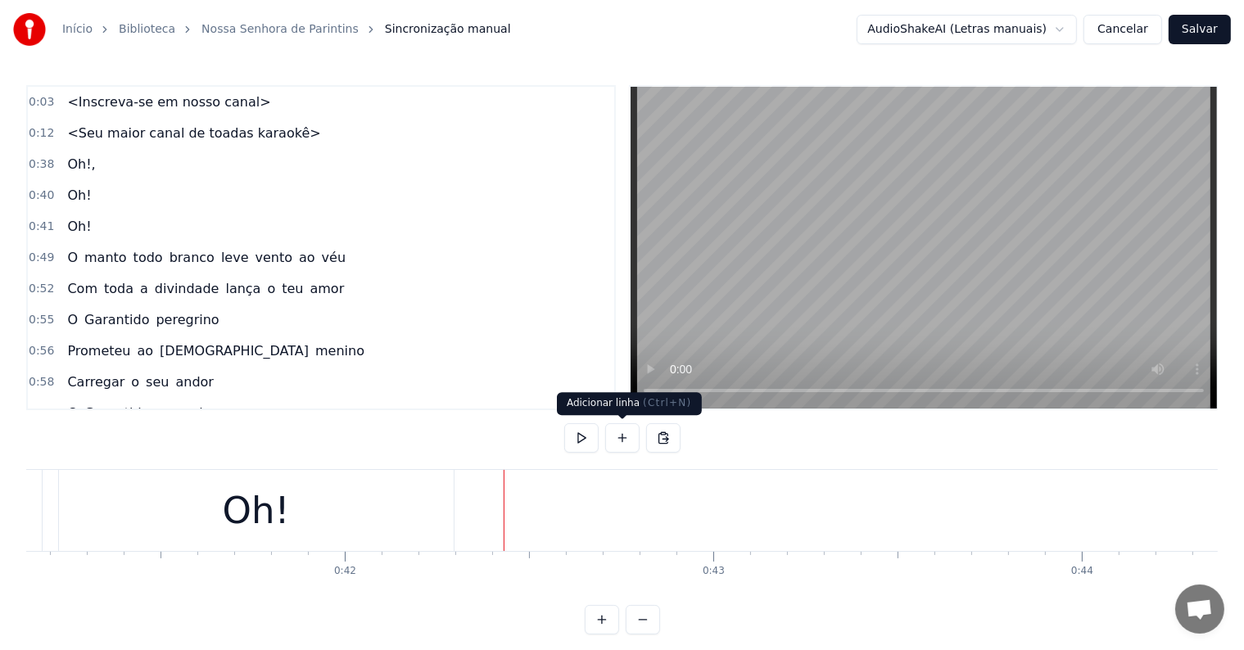
click at [619, 439] on button at bounding box center [622, 437] width 34 height 29
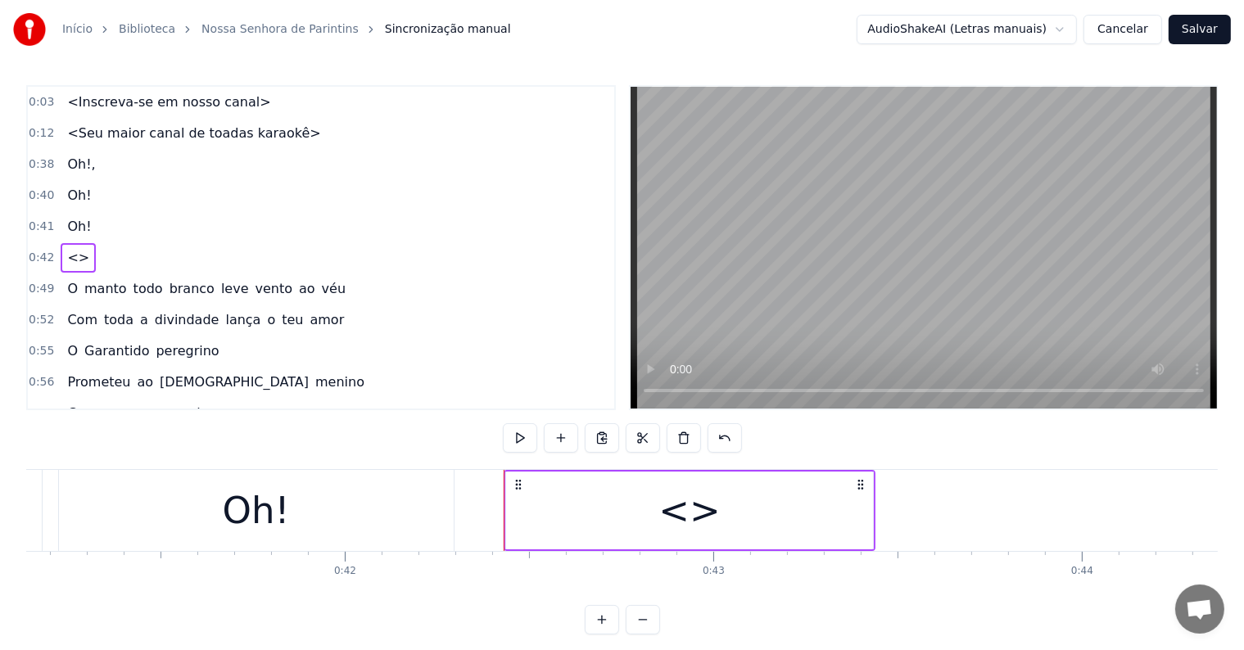
click at [613, 527] on div "<>" at bounding box center [689, 511] width 367 height 78
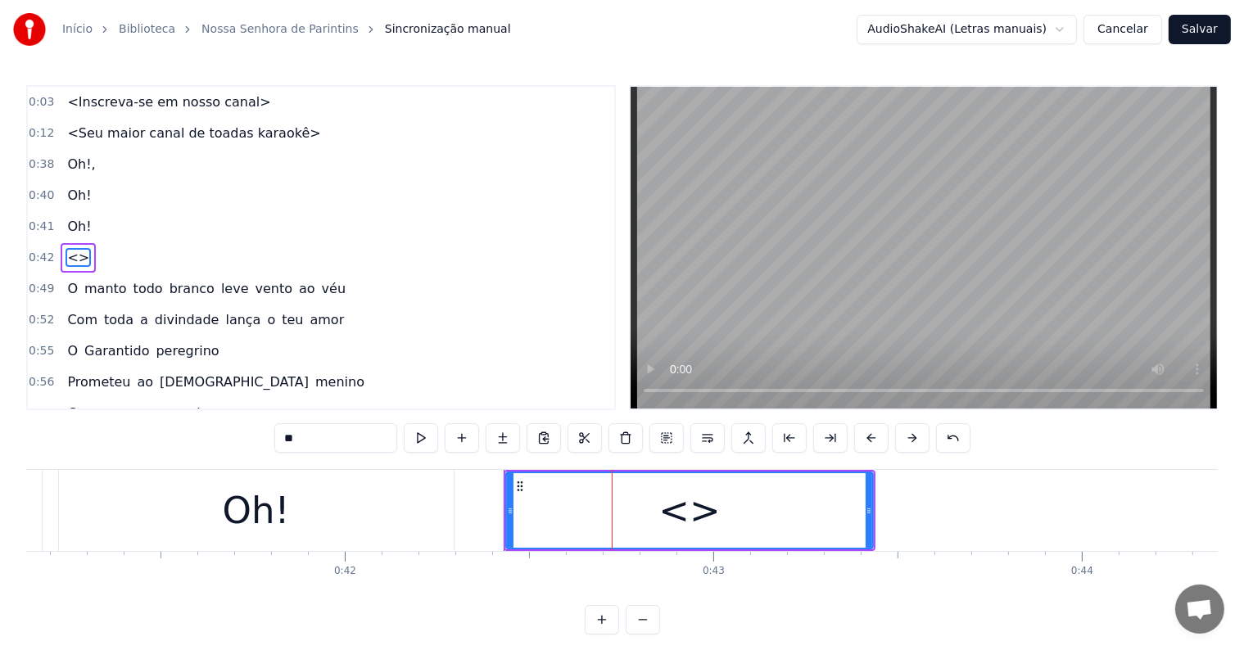
scroll to position [4, 0]
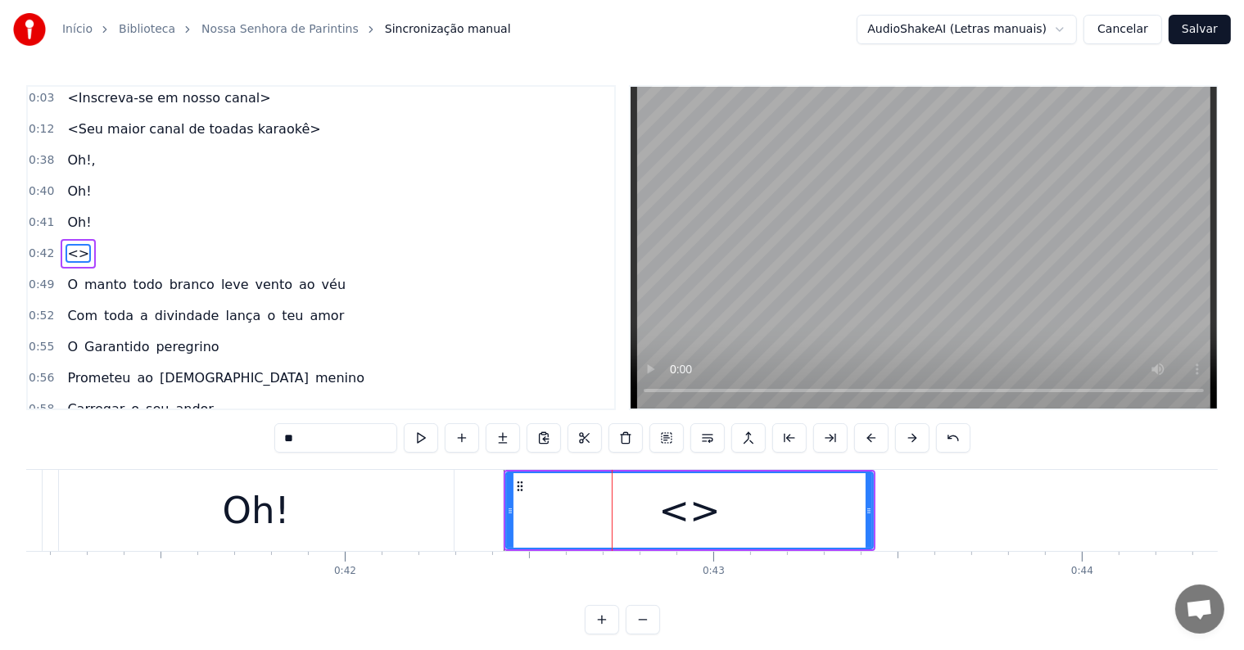
drag, startPoint x: 337, startPoint y: 441, endPoint x: 237, endPoint y: 455, distance: 101.8
click at [237, 455] on div "0:03 <Inscreva-se em nosso canal> 0:12 <Seu maior canal de toadas karaokê> 0:38…" at bounding box center [621, 359] width 1191 height 549
click at [418, 437] on button at bounding box center [421, 437] width 34 height 29
drag, startPoint x: 867, startPoint y: 509, endPoint x: 913, endPoint y: 518, distance: 46.7
click at [913, 518] on div at bounding box center [914, 510] width 7 height 75
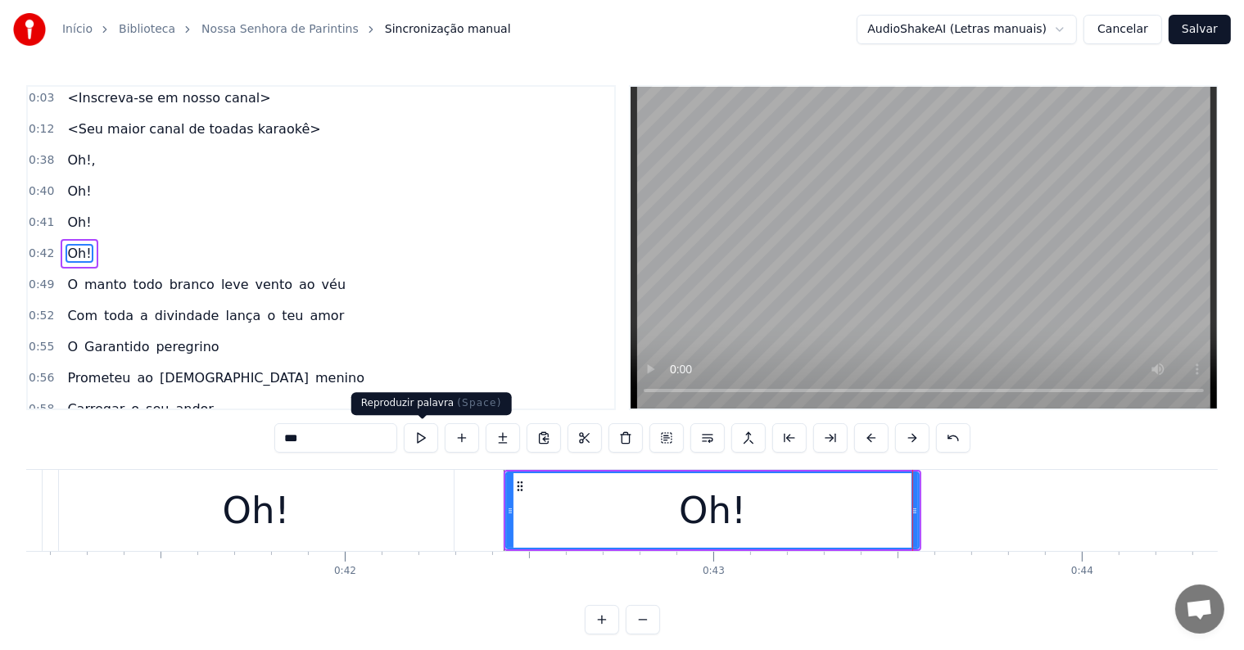
click at [430, 440] on button at bounding box center [421, 437] width 34 height 29
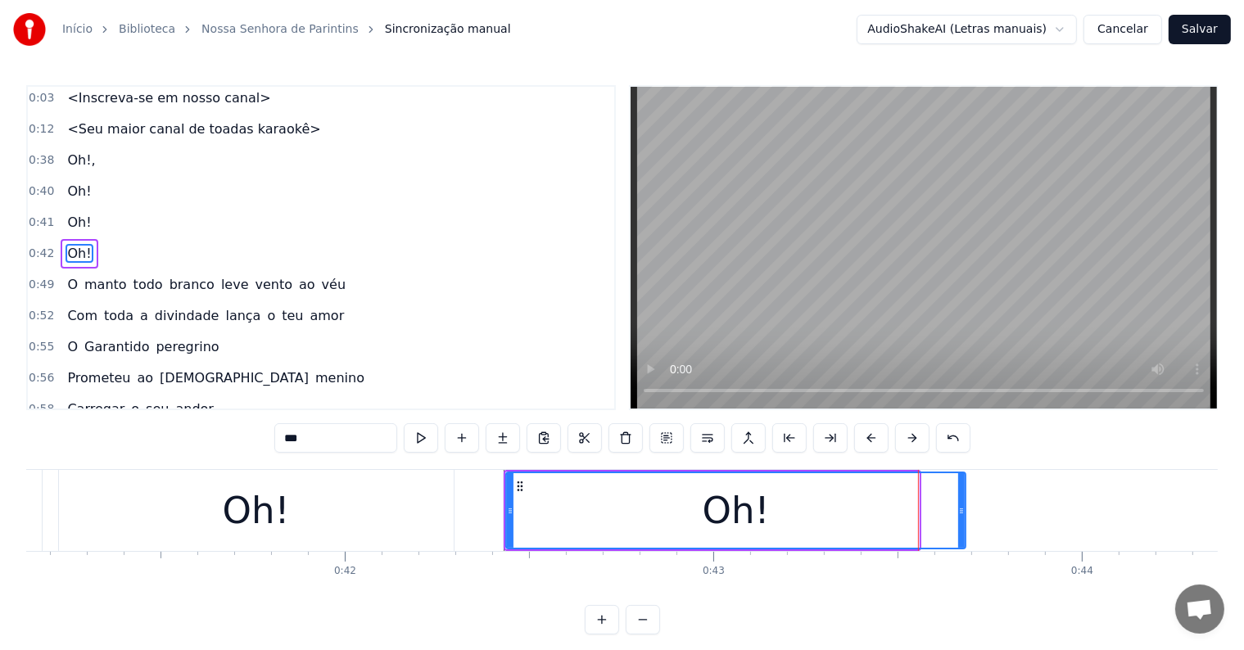
drag, startPoint x: 914, startPoint y: 509, endPoint x: 961, endPoint y: 511, distance: 46.7
click at [961, 511] on icon at bounding box center [961, 510] width 7 height 13
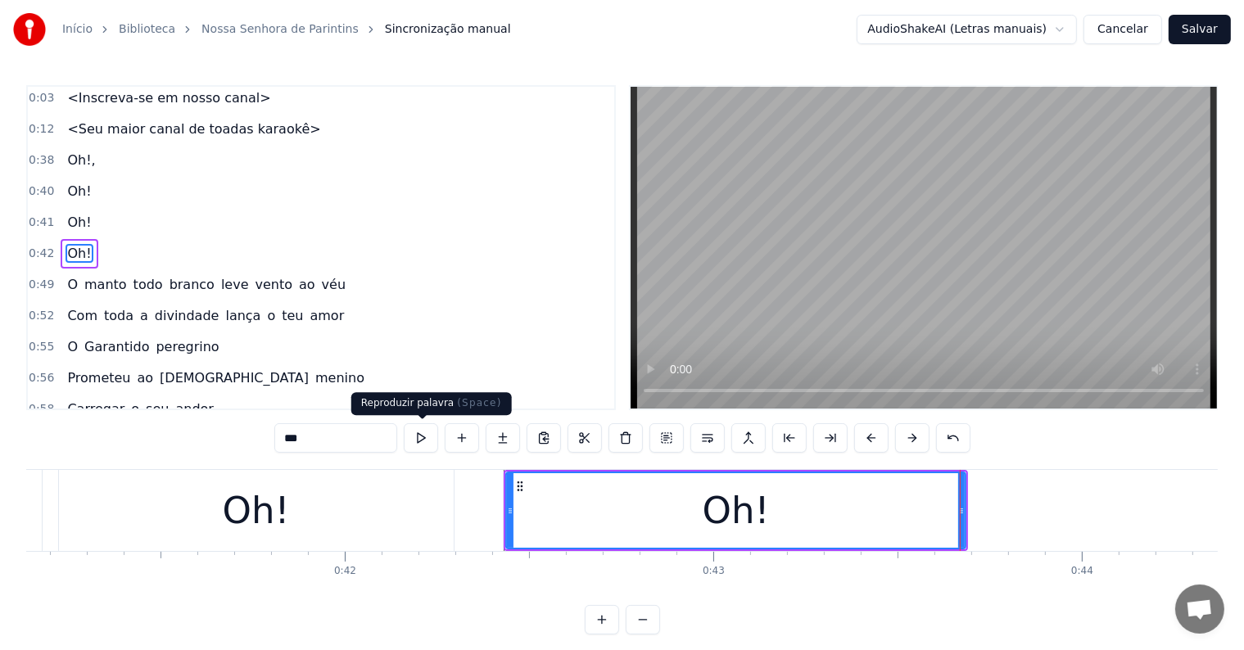
click at [420, 436] on button at bounding box center [421, 437] width 34 height 29
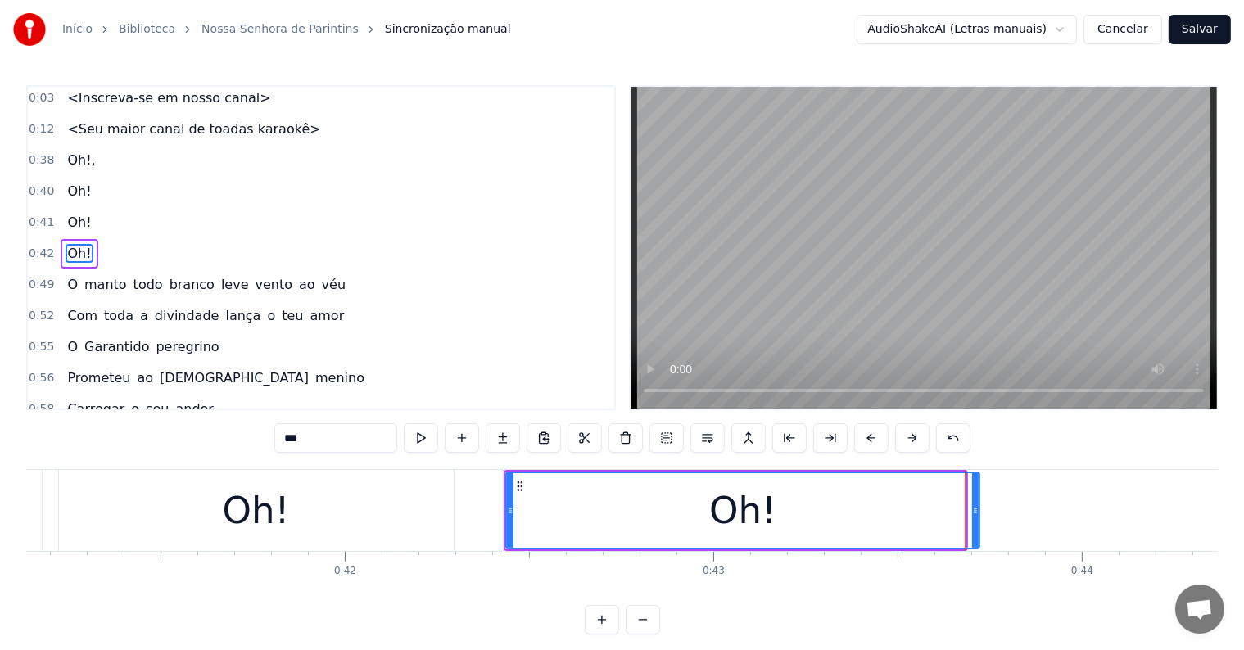
drag, startPoint x: 960, startPoint y: 506, endPoint x: 974, endPoint y: 508, distance: 14.0
click at [974, 508] on icon at bounding box center [975, 510] width 7 height 13
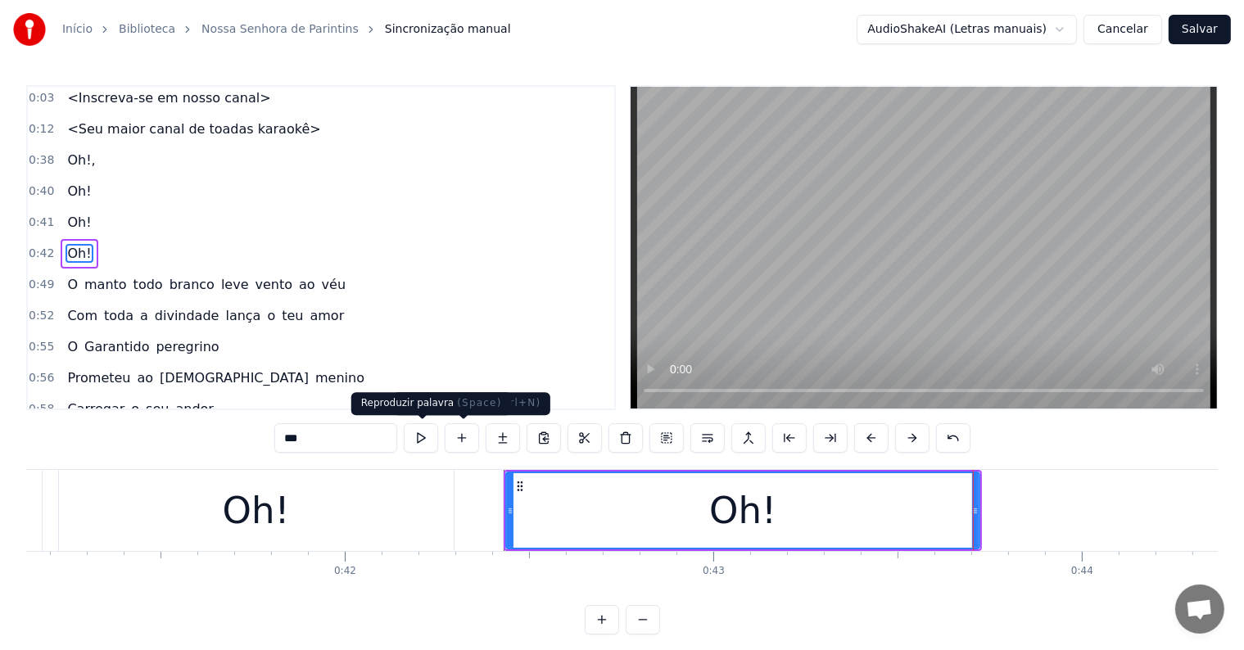
click at [419, 432] on button at bounding box center [421, 437] width 34 height 29
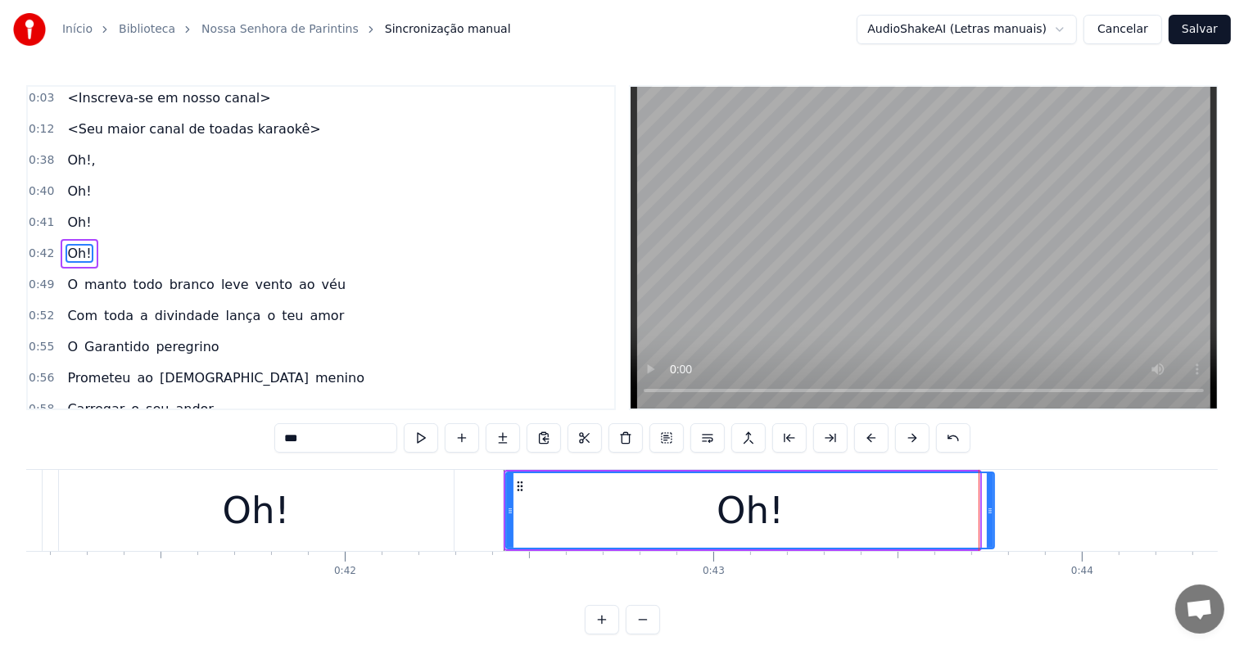
drag, startPoint x: 977, startPoint y: 508, endPoint x: 992, endPoint y: 508, distance: 14.7
click at [992, 508] on icon at bounding box center [990, 510] width 7 height 13
click at [425, 441] on button at bounding box center [421, 437] width 34 height 29
drag, startPoint x: 991, startPoint y: 508, endPoint x: 1048, endPoint y: 515, distance: 57.8
click at [1048, 515] on icon at bounding box center [1047, 510] width 7 height 13
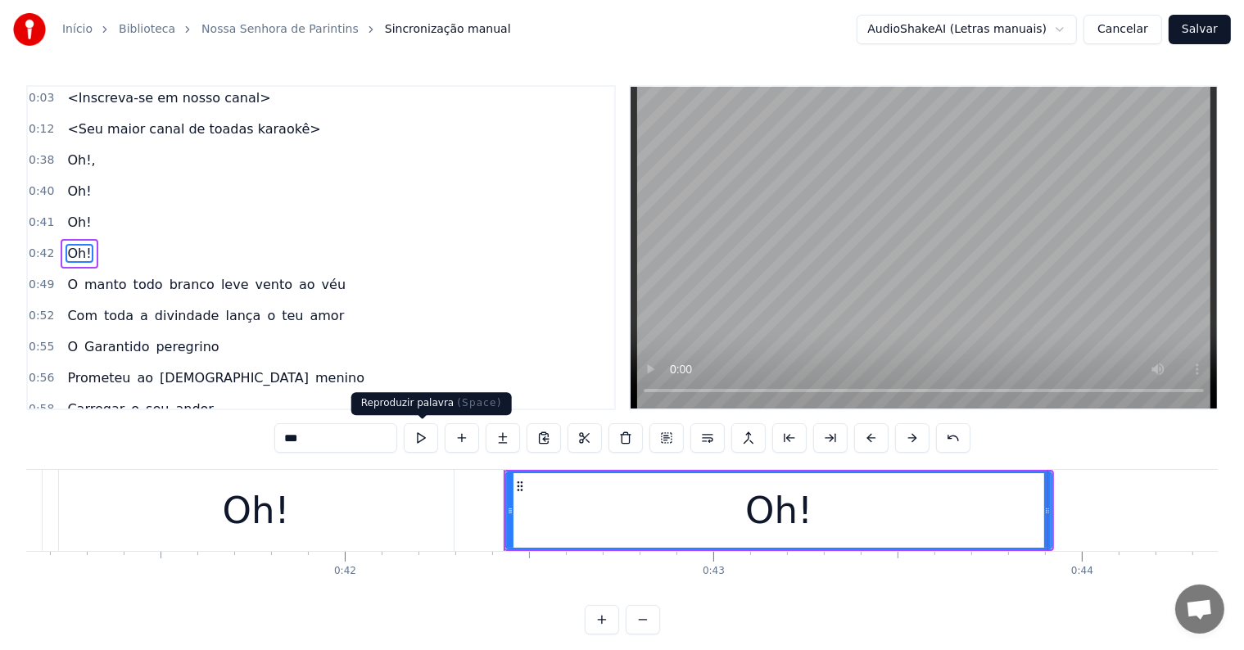
click at [433, 445] on button at bounding box center [421, 437] width 34 height 29
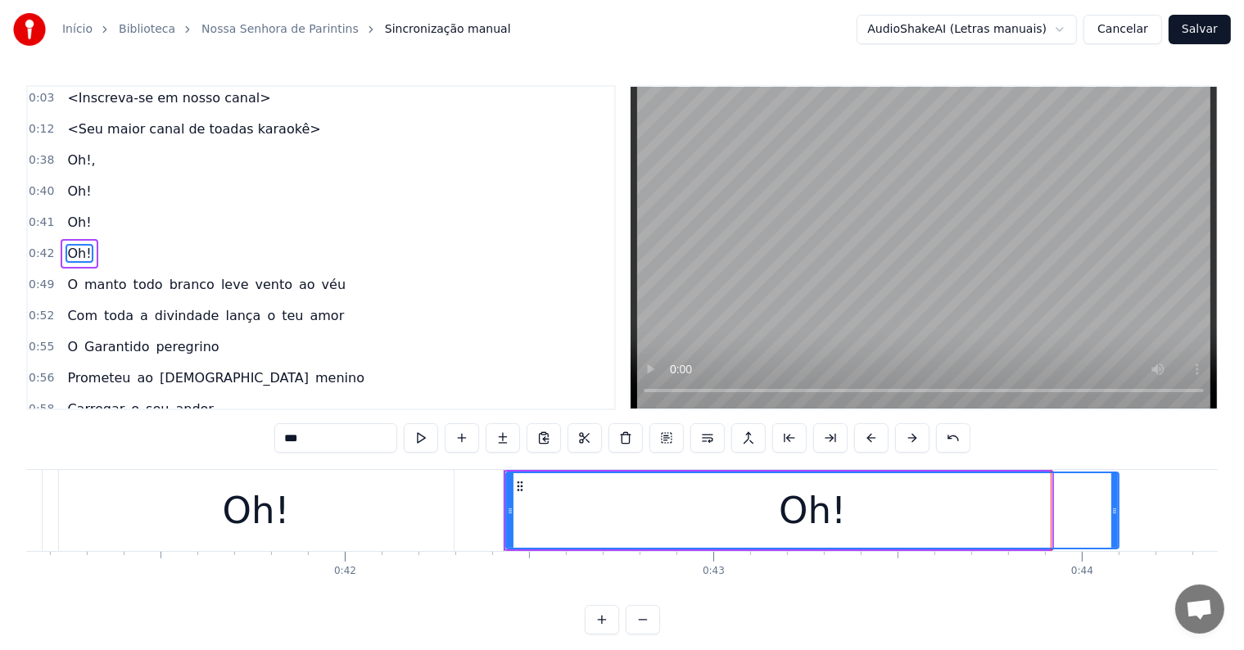
drag, startPoint x: 1047, startPoint y: 509, endPoint x: 1114, endPoint y: 519, distance: 68.0
click at [1114, 519] on div at bounding box center [1114, 510] width 7 height 75
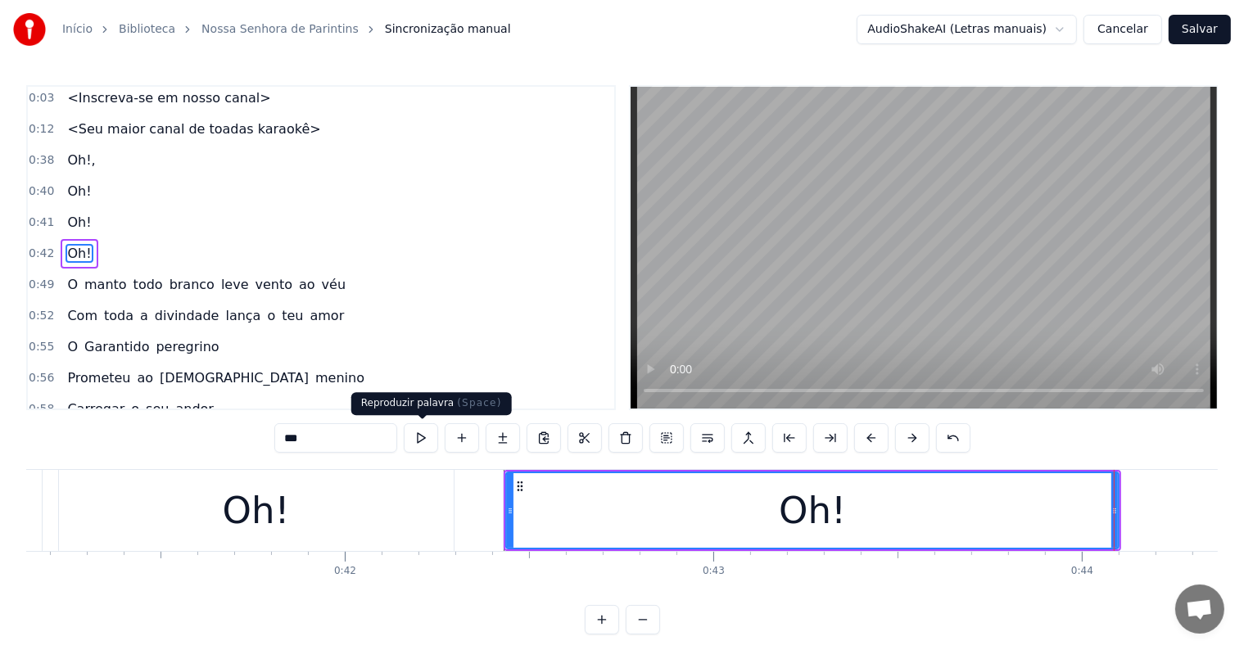
click at [413, 447] on button at bounding box center [421, 437] width 34 height 29
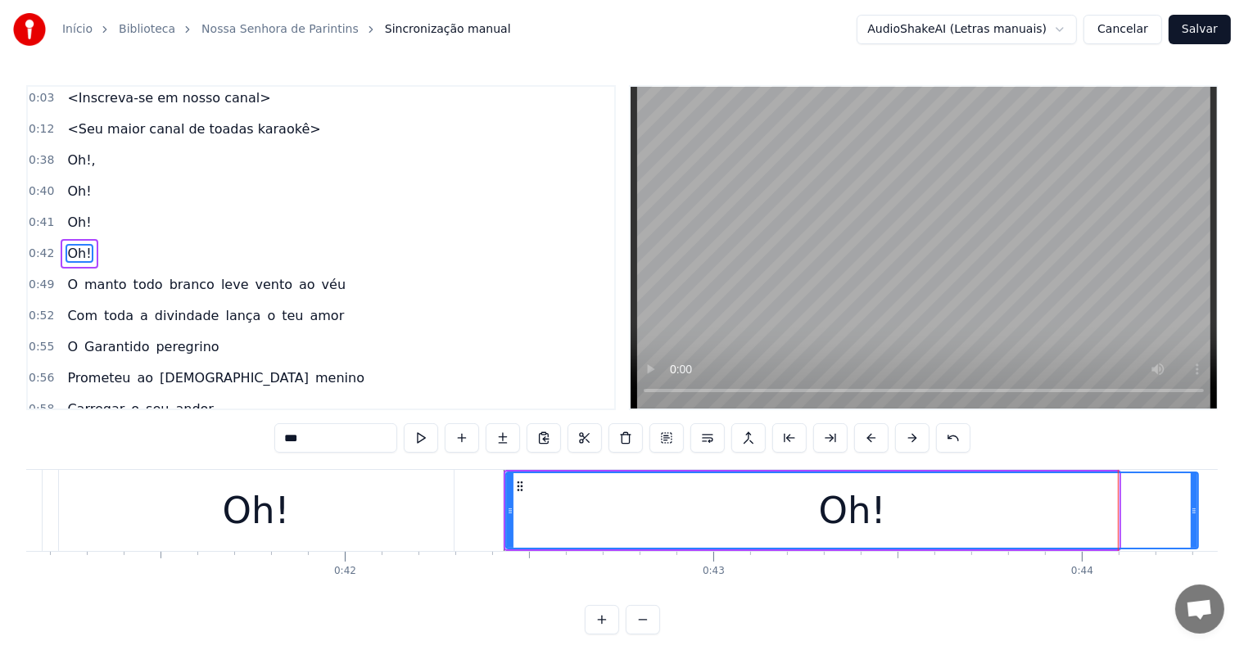
drag, startPoint x: 1116, startPoint y: 509, endPoint x: 1196, endPoint y: 511, distance: 79.4
click at [1196, 511] on icon at bounding box center [1194, 510] width 7 height 13
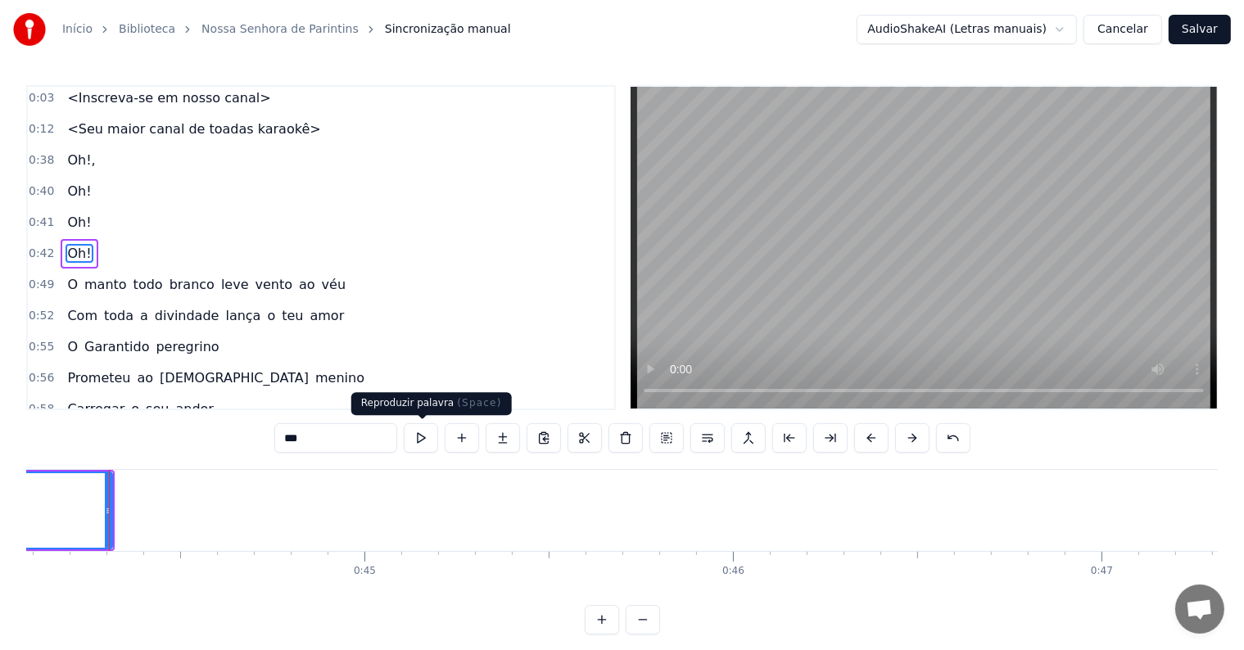
click at [420, 442] on button at bounding box center [421, 437] width 34 height 29
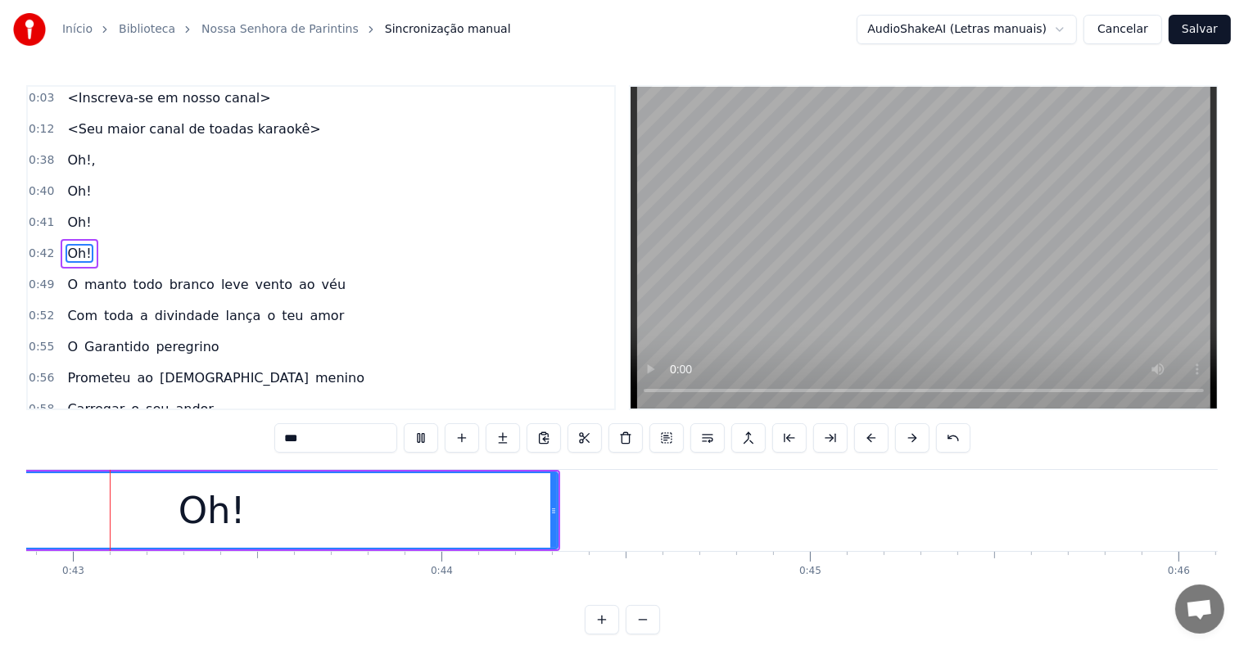
scroll to position [0, 15660]
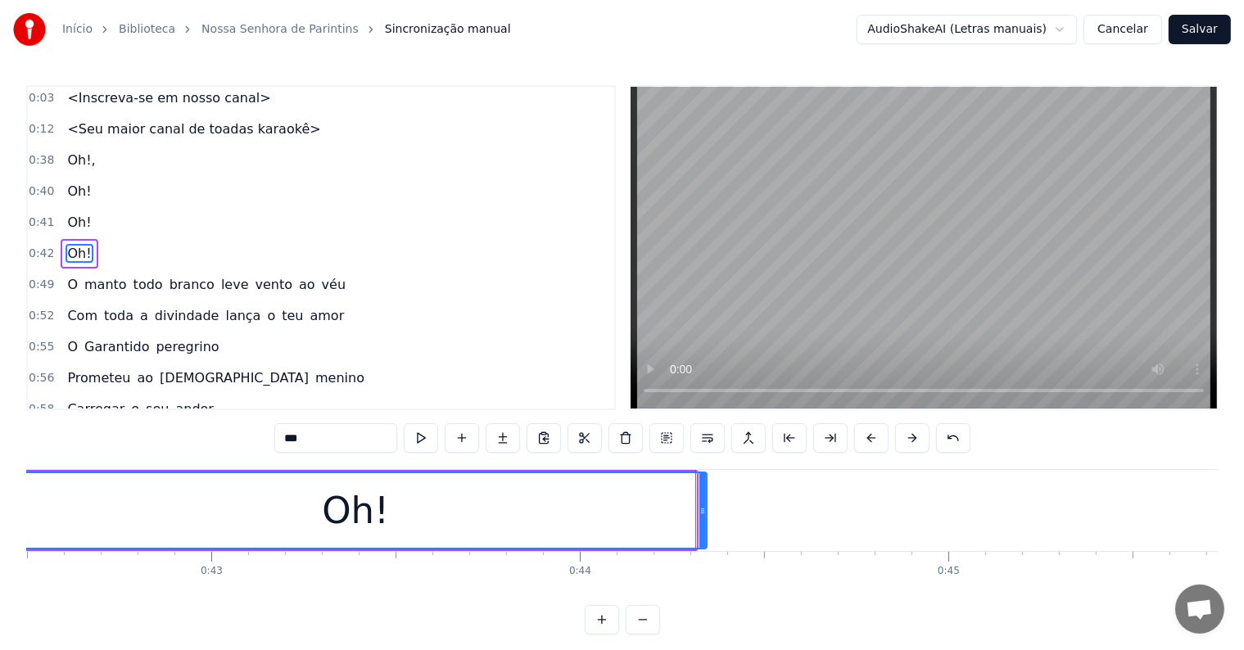
drag, startPoint x: 690, startPoint y: 508, endPoint x: 701, endPoint y: 508, distance: 10.6
click at [701, 508] on icon at bounding box center [702, 510] width 7 height 13
click at [349, 439] on input "***" at bounding box center [335, 437] width 123 height 29
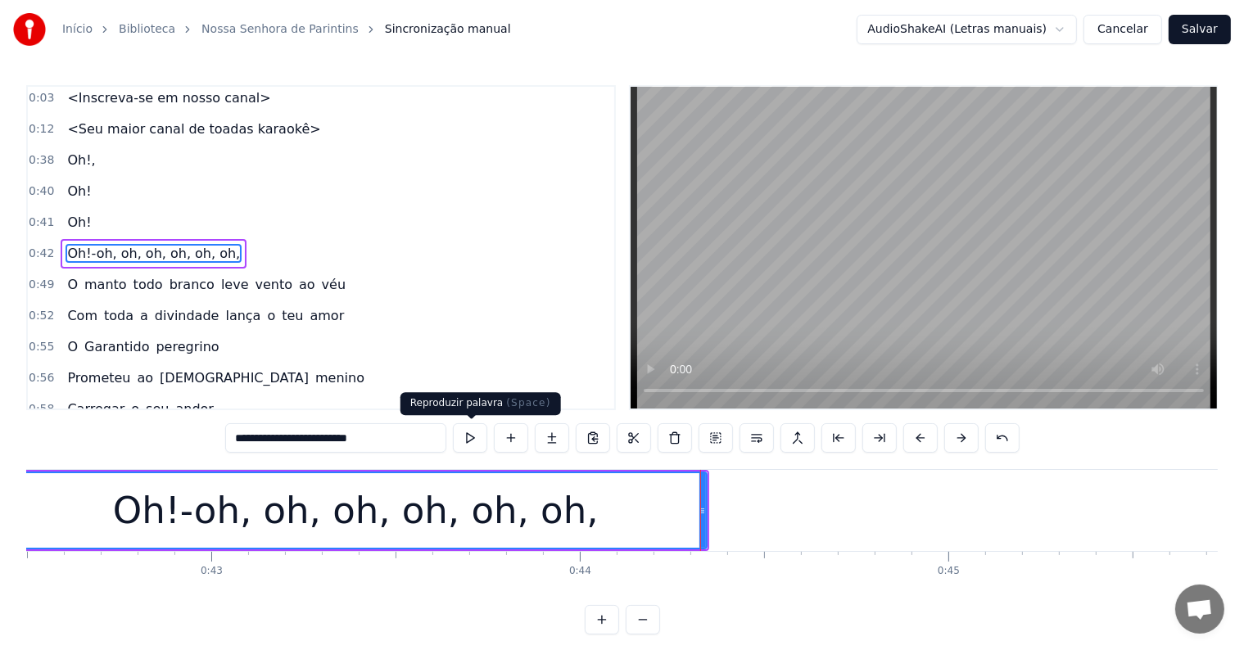
click at [470, 433] on button at bounding box center [470, 437] width 34 height 29
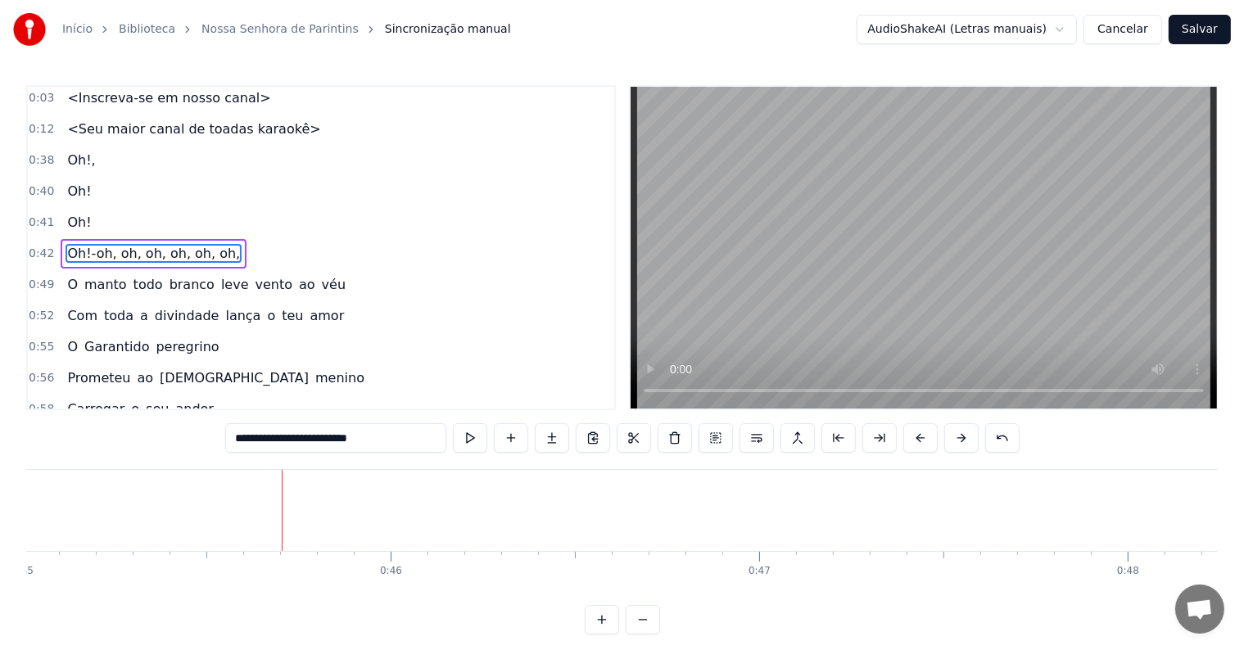
scroll to position [0, 16608]
click at [72, 247] on span "Oh!-oh, oh, oh, oh, oh, oh," at bounding box center [154, 253] width 176 height 19
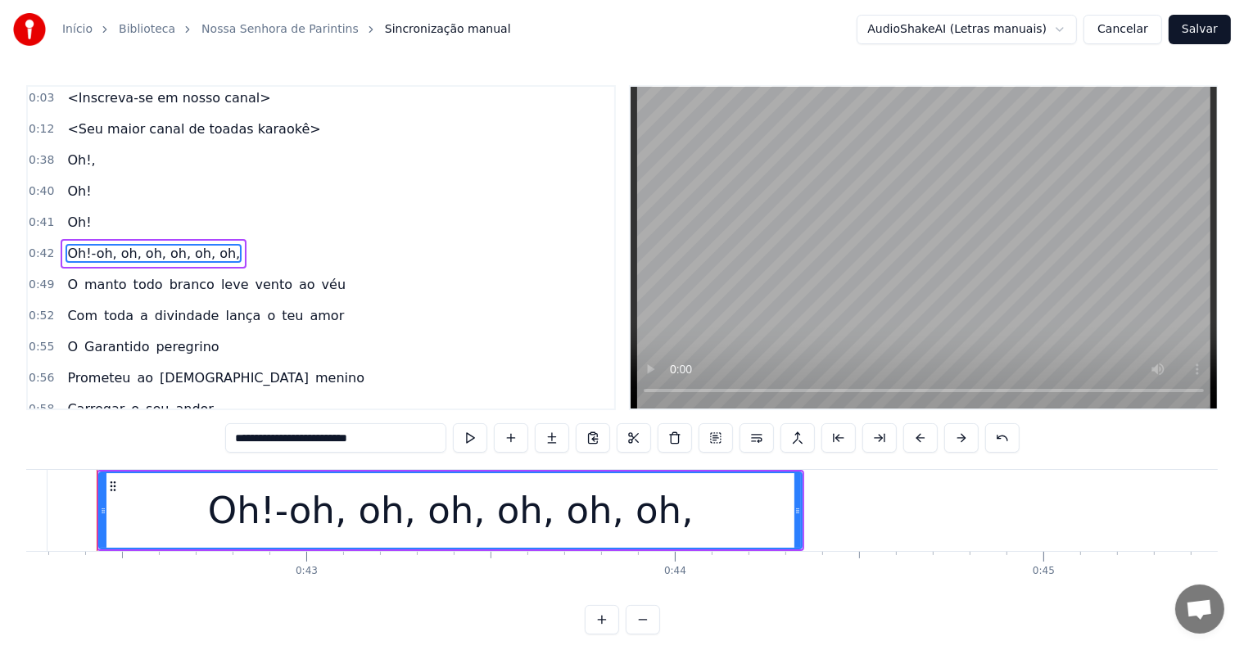
scroll to position [0, 15553]
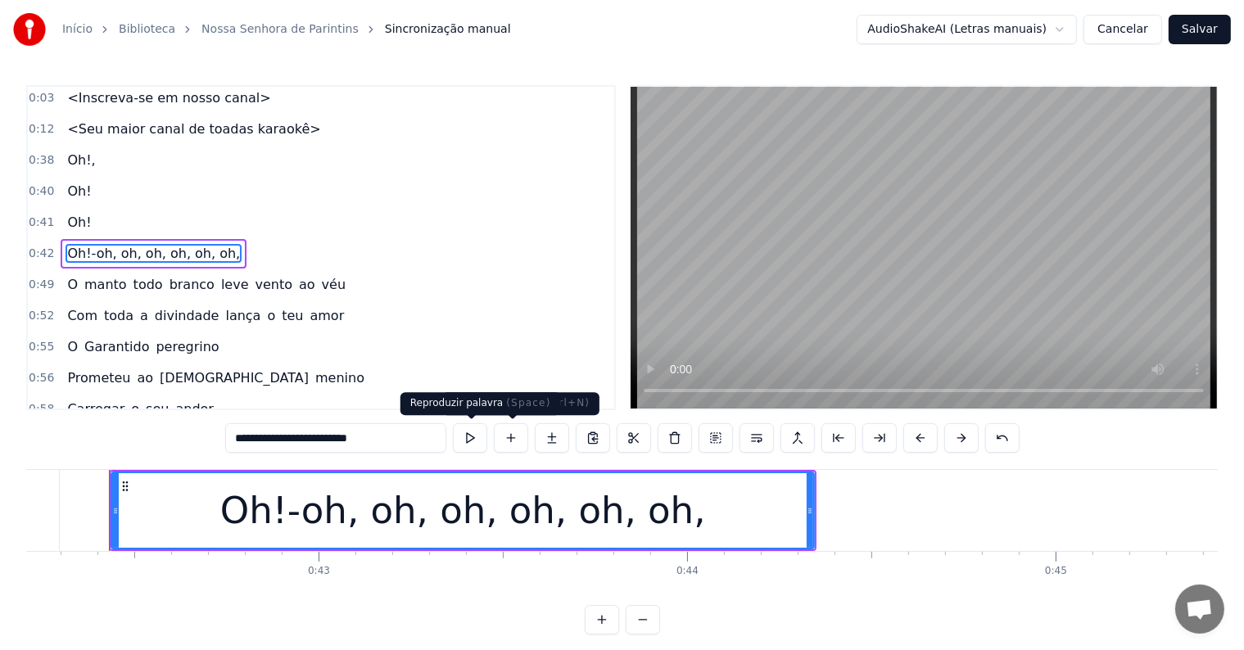
click at [472, 440] on button at bounding box center [470, 437] width 34 height 29
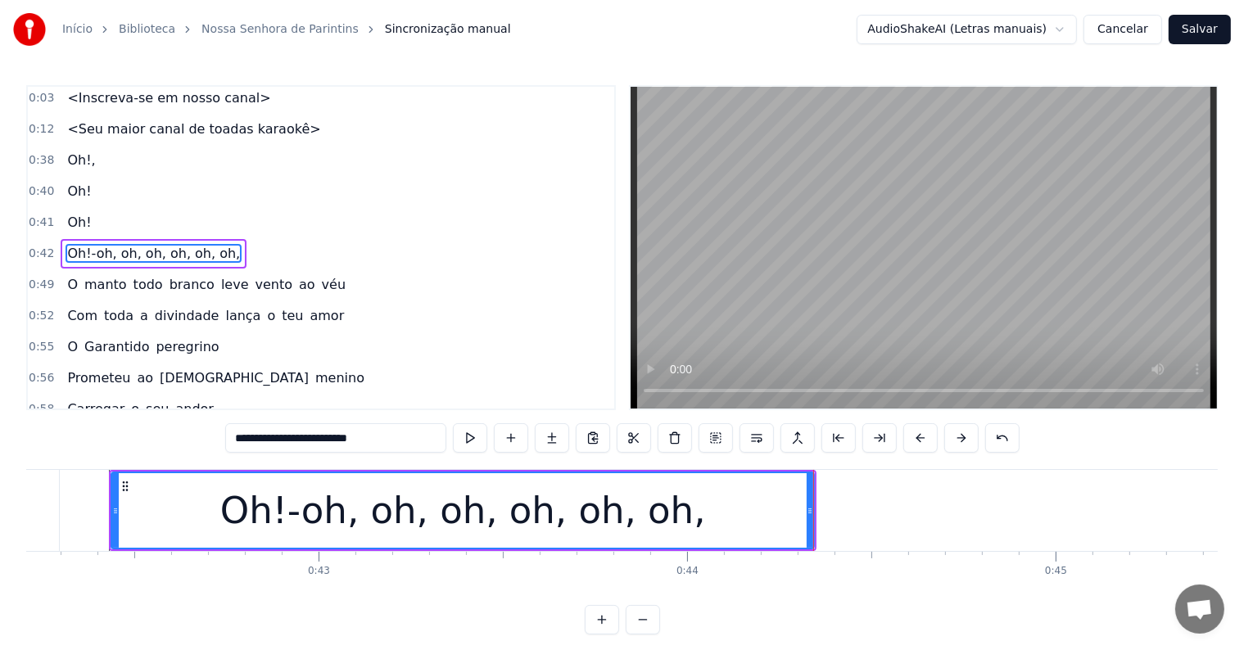
click at [472, 440] on button at bounding box center [470, 437] width 34 height 29
click at [680, 526] on div "Oh!-oh, oh, oh, oh, oh, oh," at bounding box center [462, 510] width 701 height 75
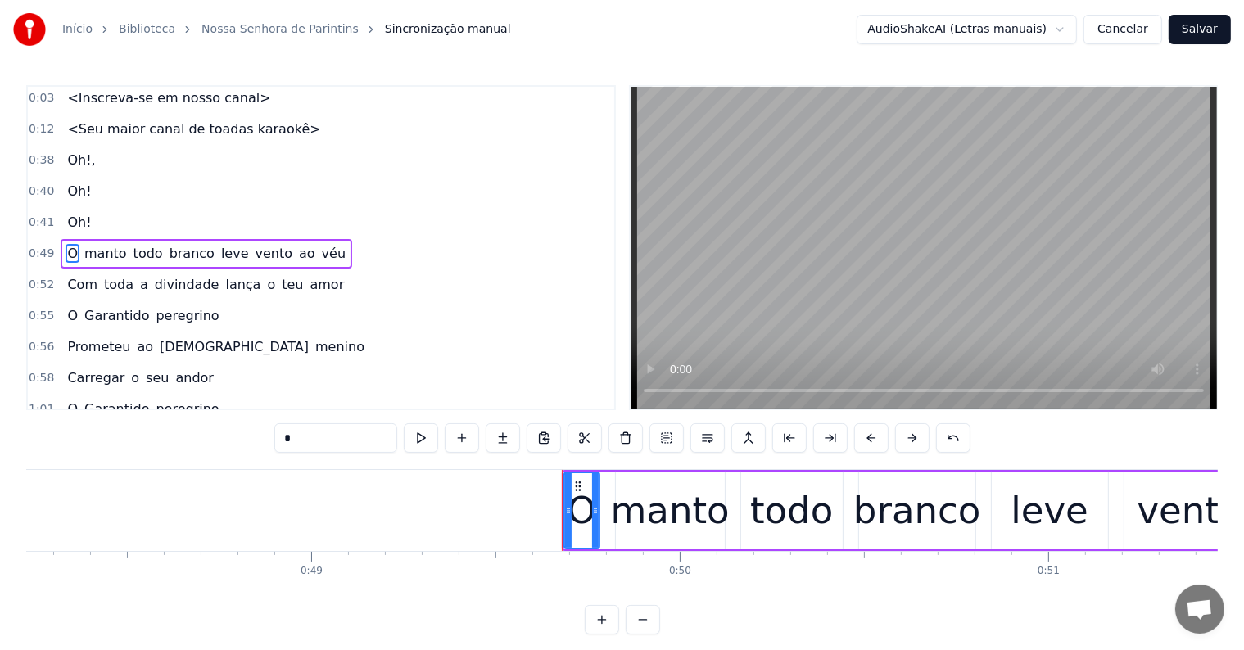
scroll to position [0, 18224]
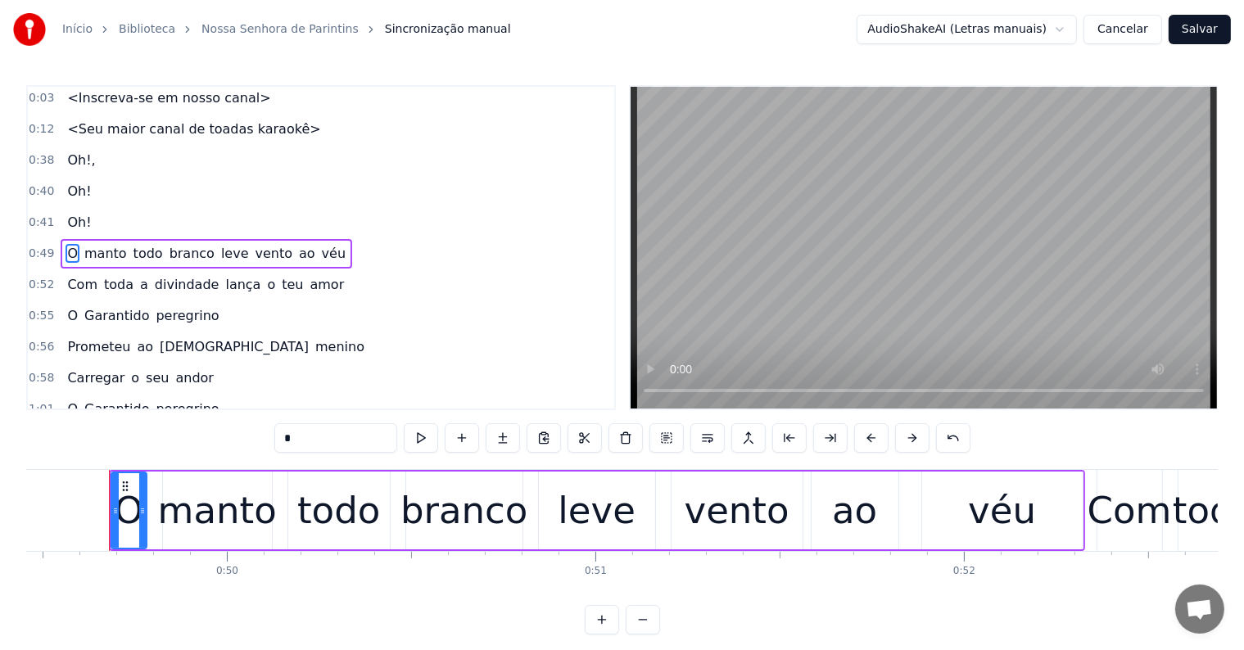
click at [70, 216] on span "Oh!" at bounding box center [79, 222] width 27 height 19
type input "***"
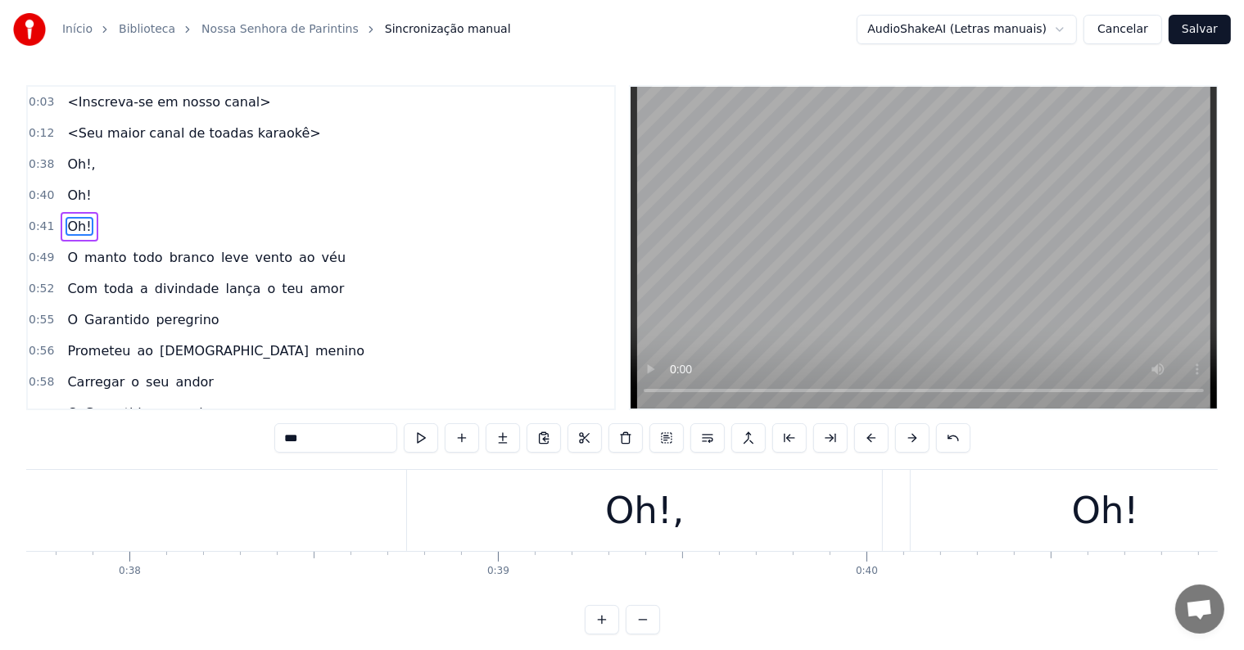
scroll to position [0, 13895]
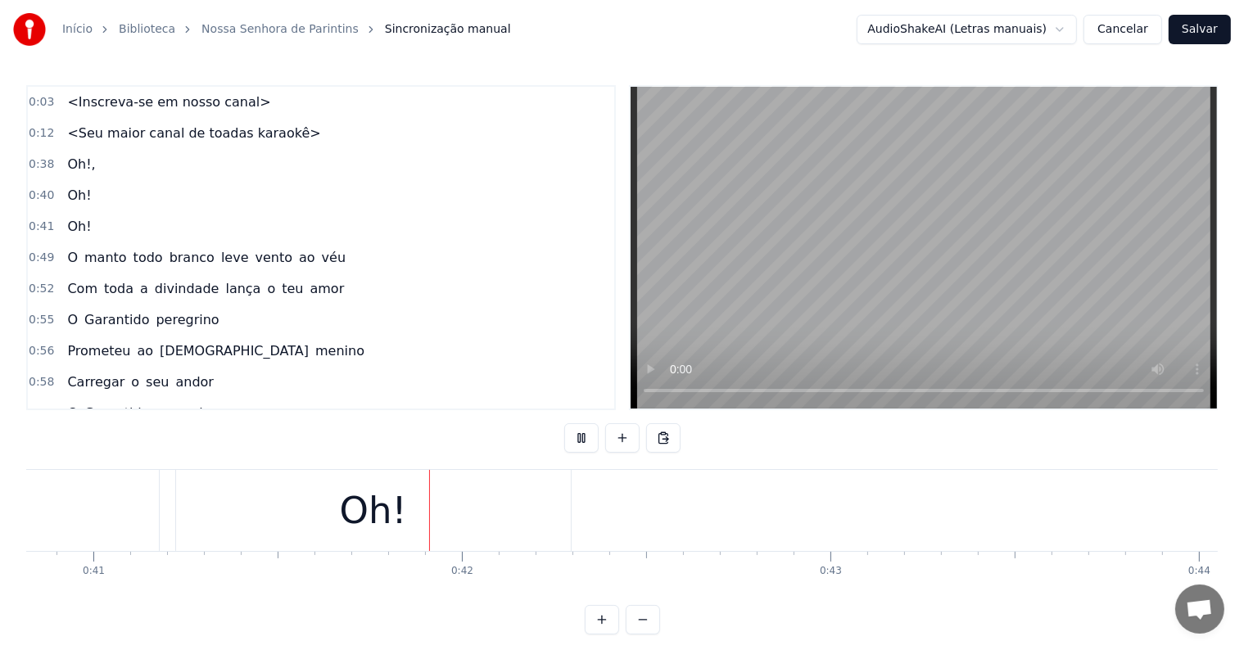
scroll to position [0, 15069]
click at [348, 524] on div "Oh!" at bounding box center [345, 511] width 67 height 56
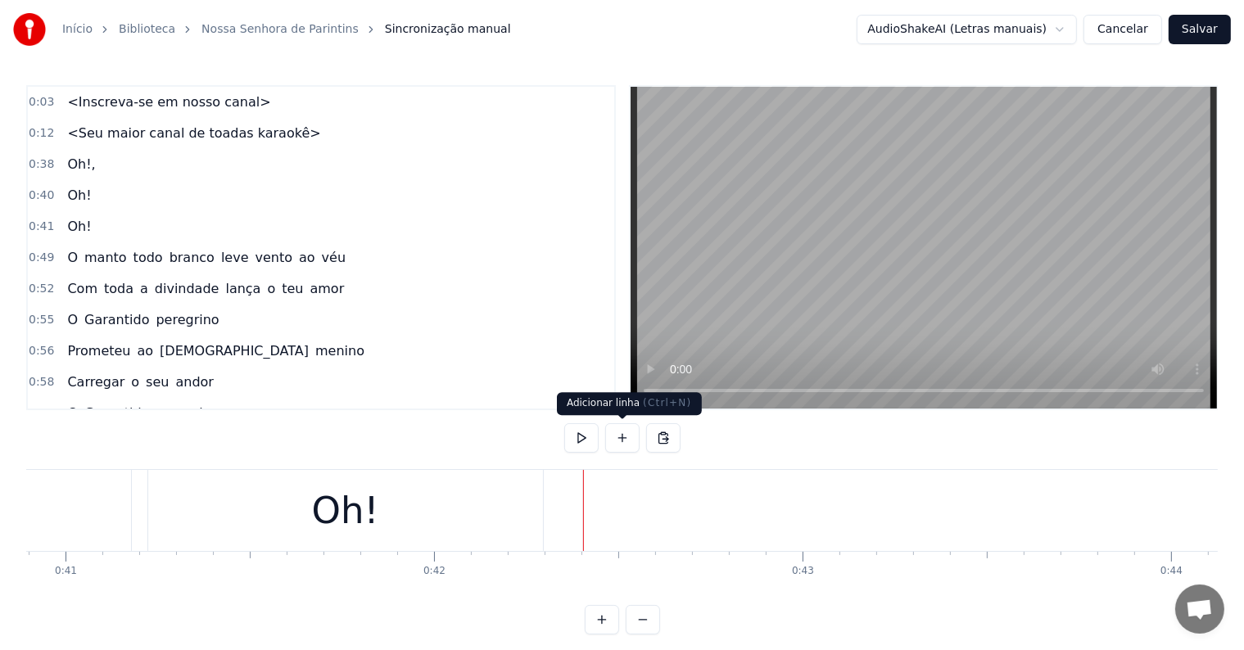
click at [622, 432] on button at bounding box center [622, 437] width 34 height 29
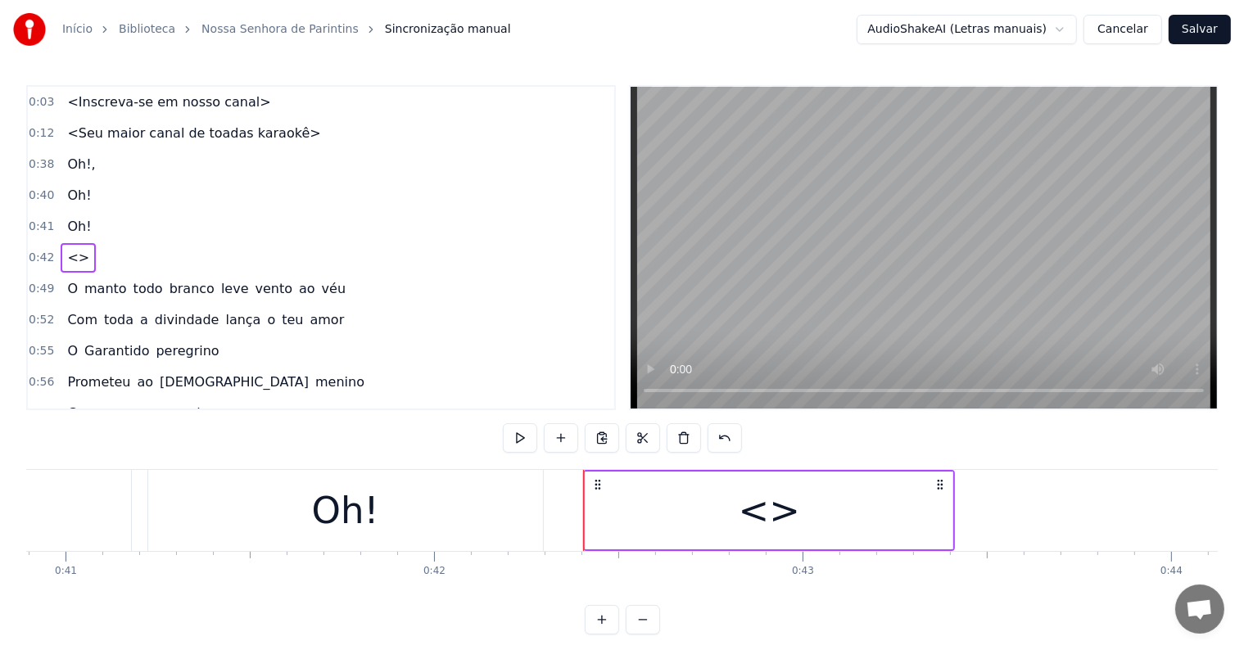
click at [623, 509] on div "<>" at bounding box center [768, 511] width 367 height 78
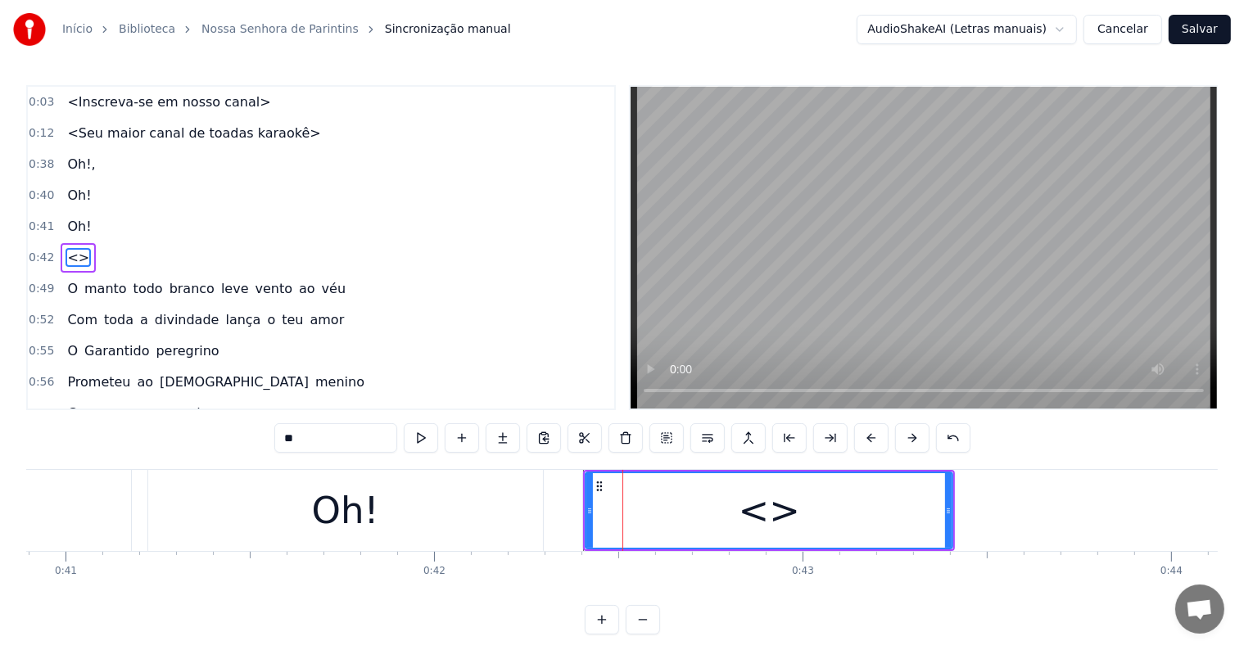
scroll to position [4, 0]
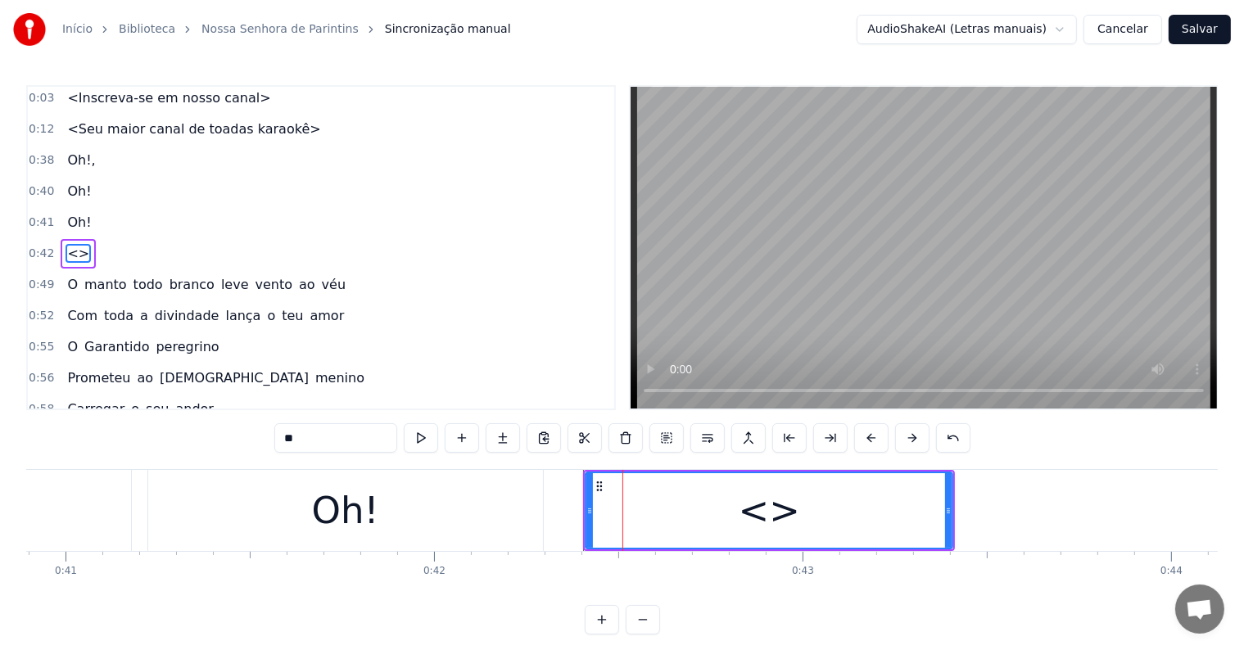
click at [354, 508] on div "Oh!" at bounding box center [345, 511] width 67 height 56
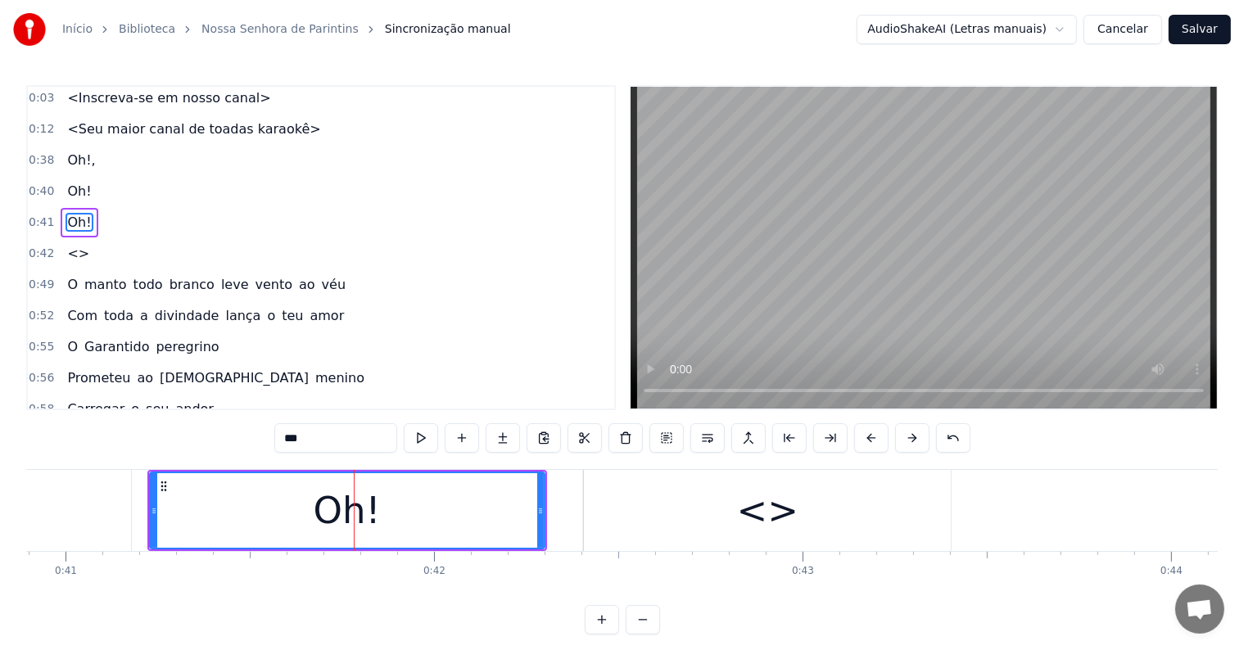
scroll to position [0, 0]
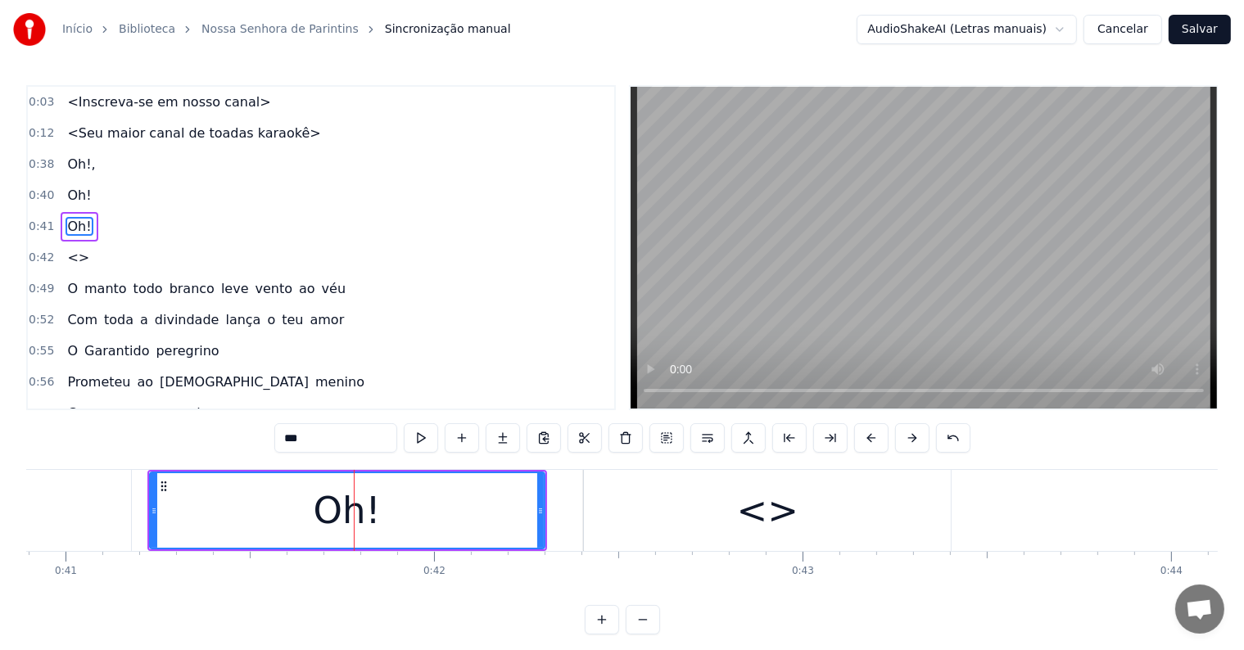
drag, startPoint x: 336, startPoint y: 445, endPoint x: 230, endPoint y: 434, distance: 106.2
click at [230, 434] on div "0:03 <Inscreva-se em nosso canal> 0:12 <Seu maior canal de toadas karaokê> 0:38…" at bounding box center [621, 359] width 1191 height 549
click at [755, 517] on div "<>" at bounding box center [767, 511] width 61 height 56
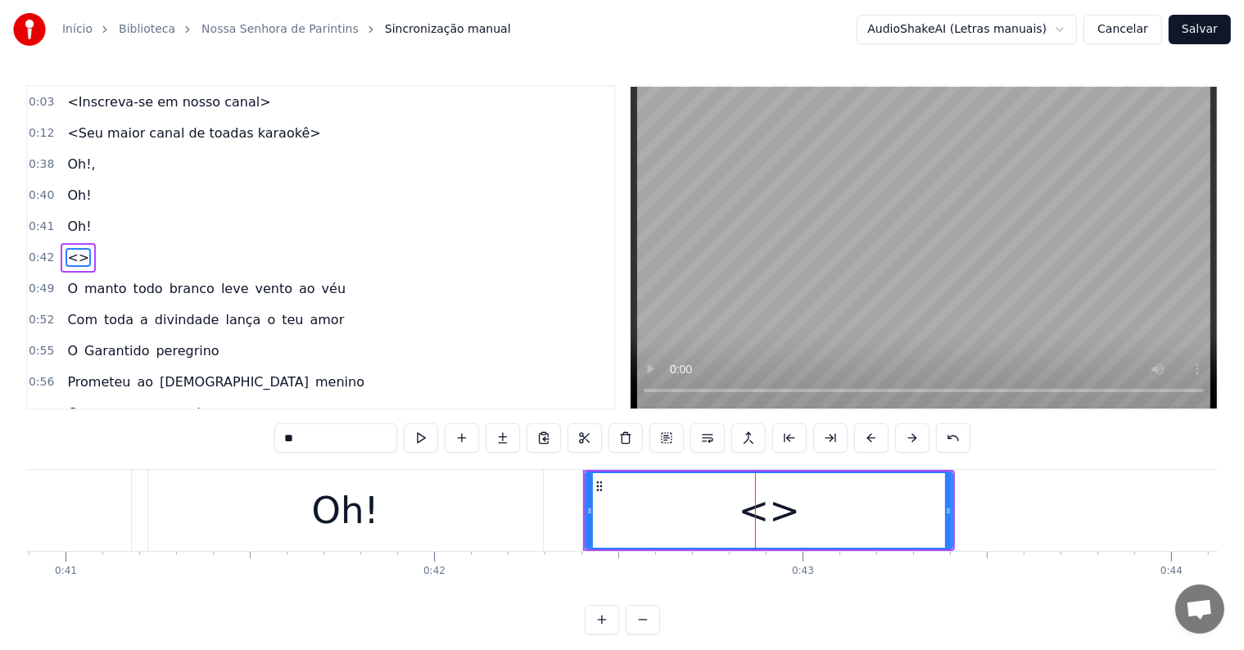
scroll to position [4, 0]
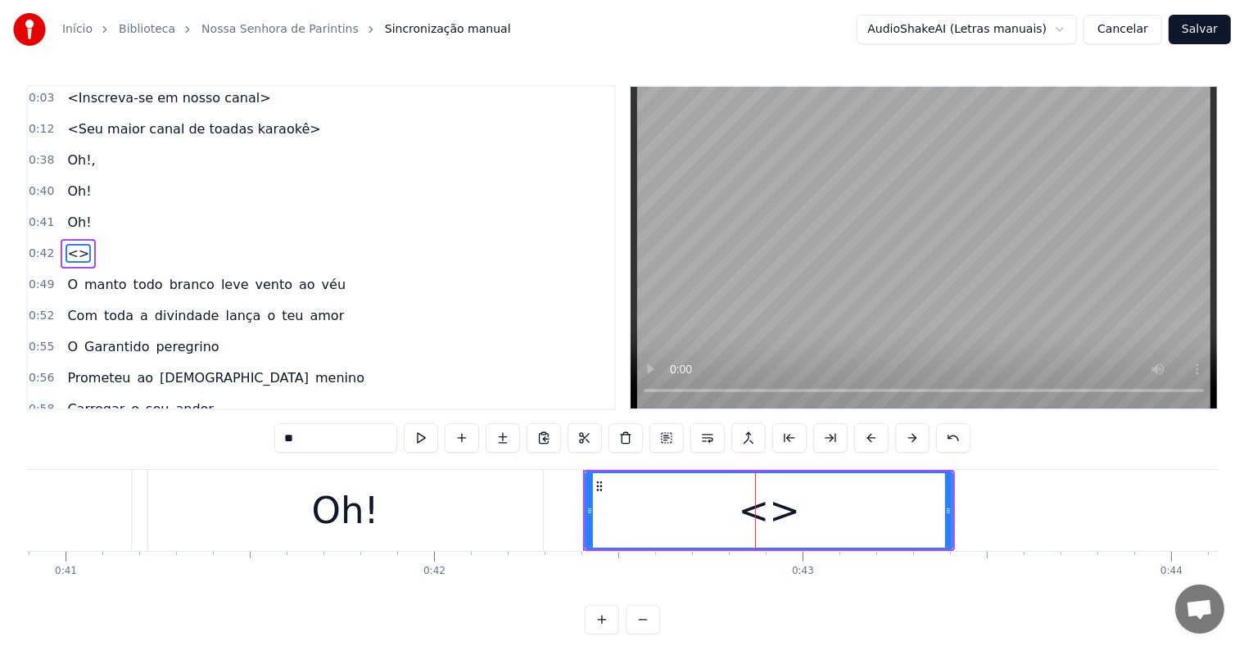
drag, startPoint x: 341, startPoint y: 435, endPoint x: 208, endPoint y: 434, distance: 132.7
click at [208, 434] on div "0:03 <Inscreva-se em nosso canal> 0:12 <Seu maior canal de toadas karaokê> 0:38…" at bounding box center [621, 359] width 1191 height 549
paste input "*"
click at [859, 526] on div "Oh!" at bounding box center [768, 510] width 365 height 75
click at [314, 429] on input "***" at bounding box center [335, 437] width 123 height 29
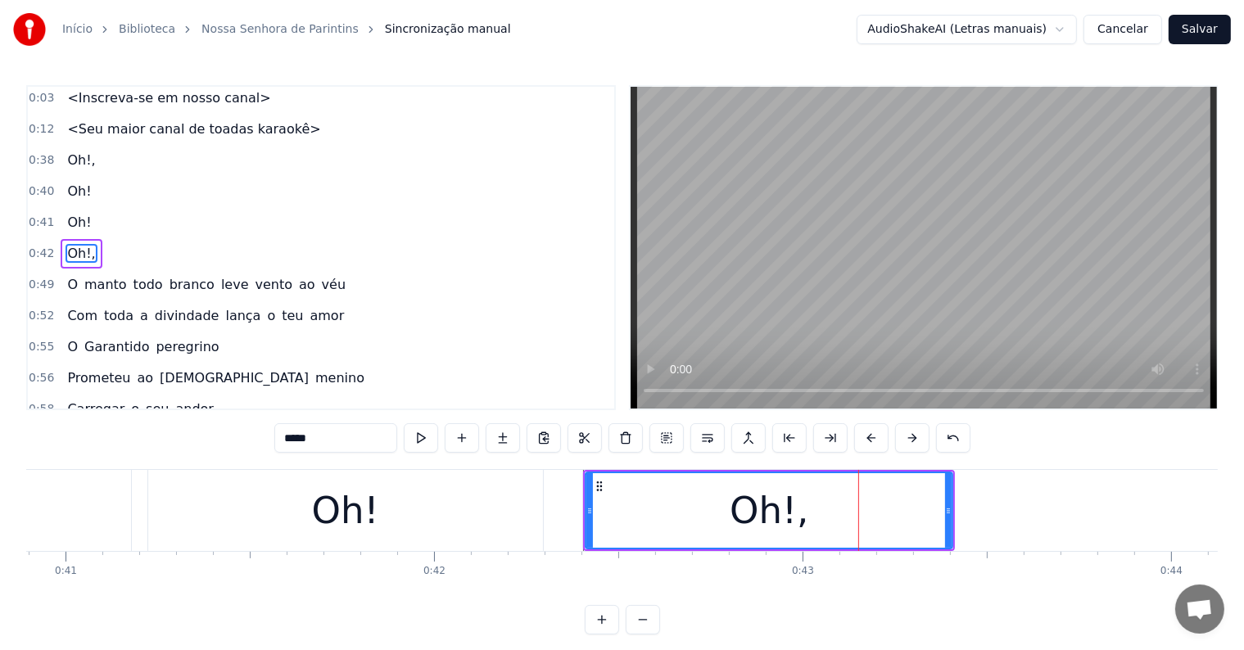
paste input "****"
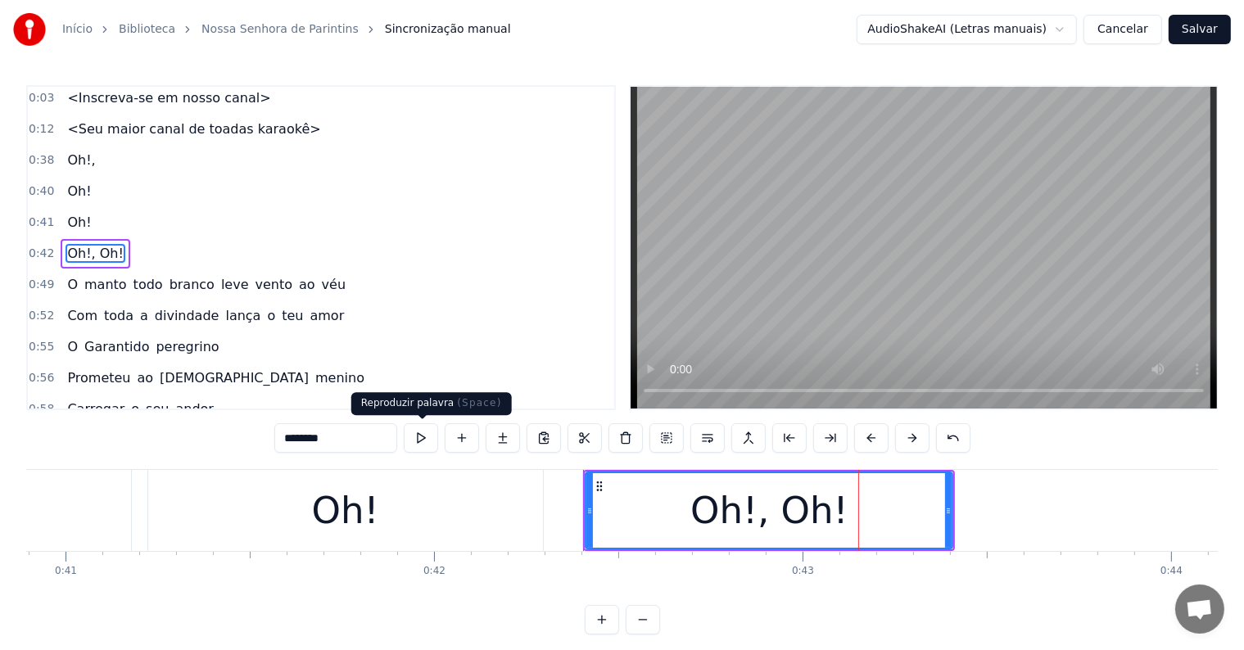
click at [423, 442] on button at bounding box center [421, 437] width 34 height 29
click at [364, 440] on input "********" at bounding box center [335, 437] width 123 height 29
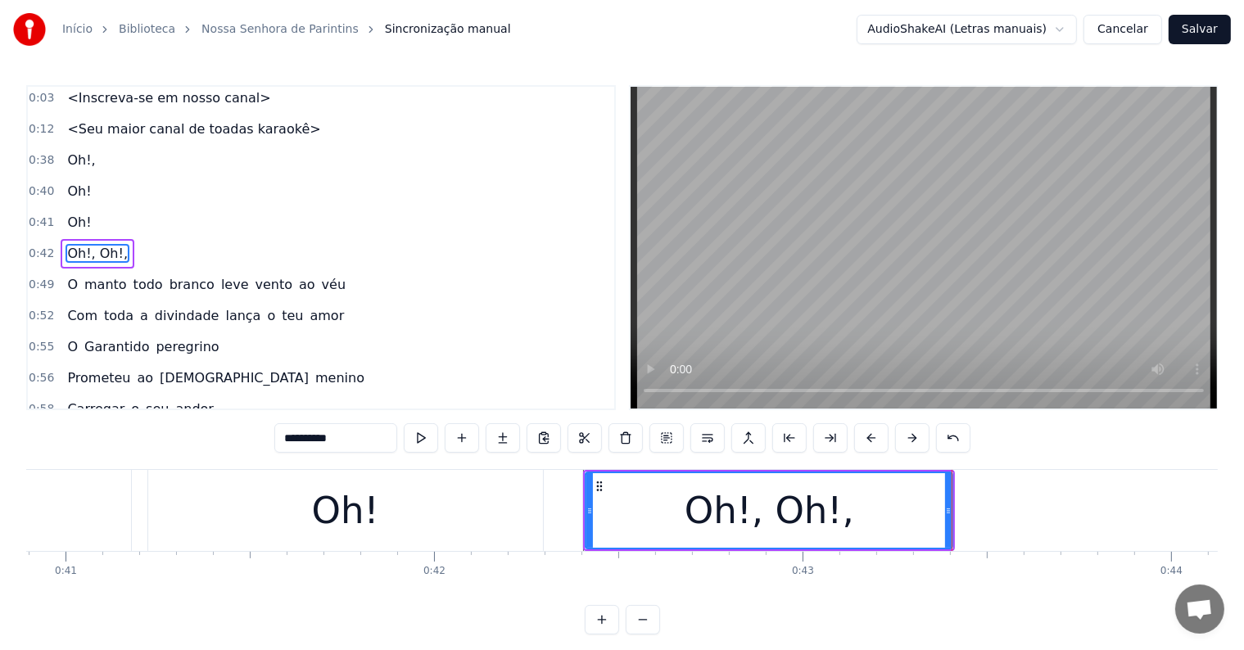
paste input "****"
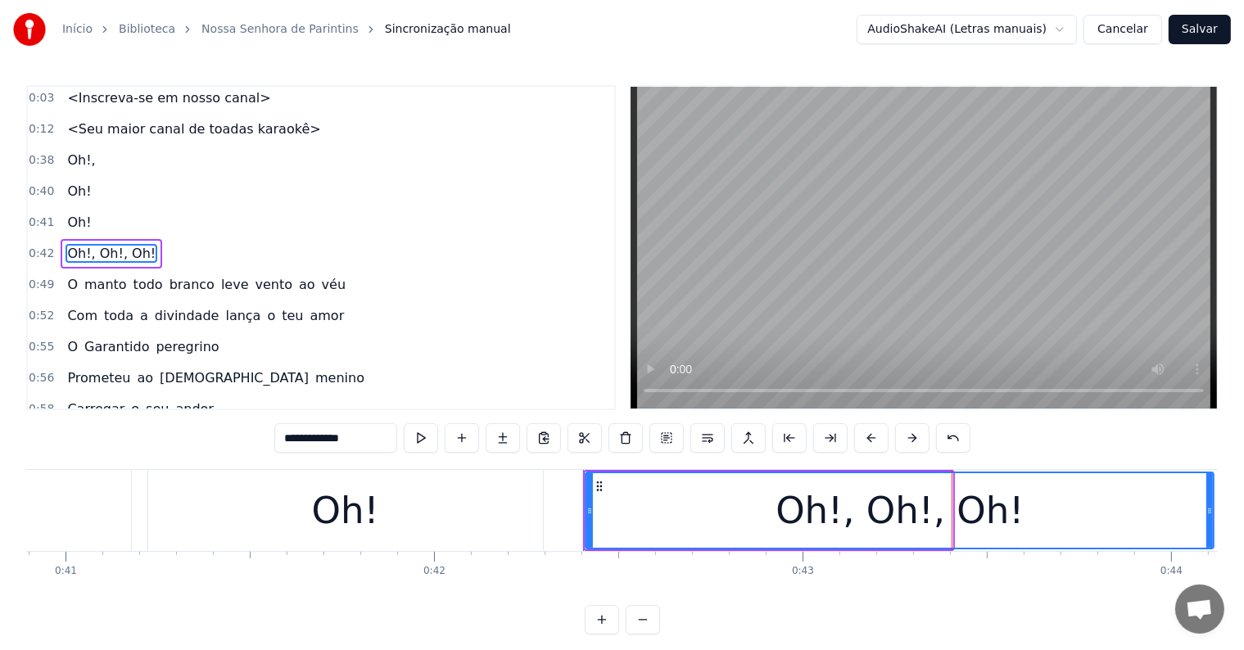
drag, startPoint x: 949, startPoint y: 504, endPoint x: 1210, endPoint y: 521, distance: 261.7
click at [1210, 521] on div at bounding box center [1209, 510] width 7 height 75
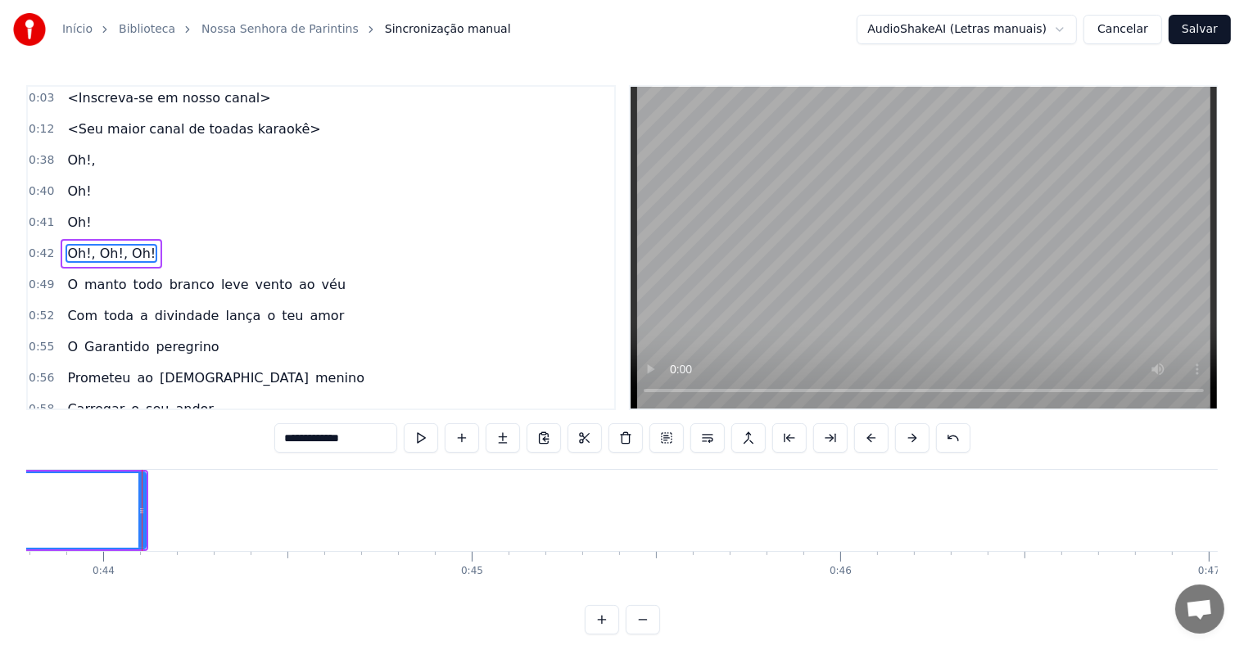
scroll to position [0, 16169]
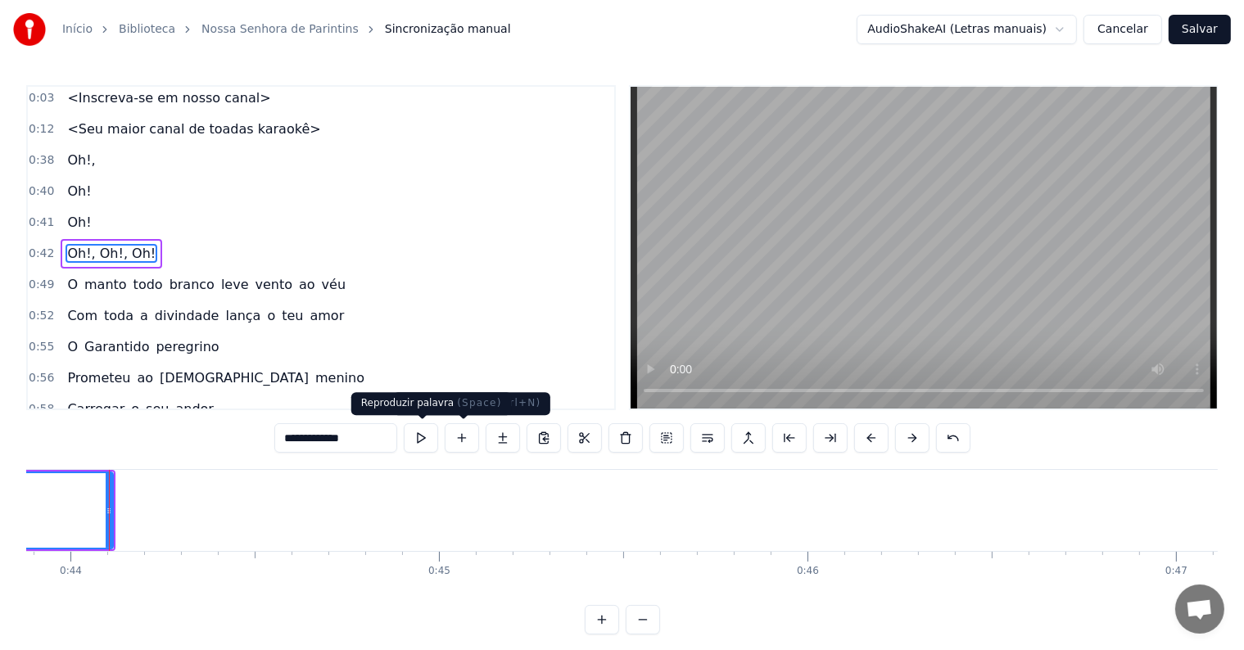
type input "**********"
click at [430, 444] on button at bounding box center [421, 437] width 34 height 29
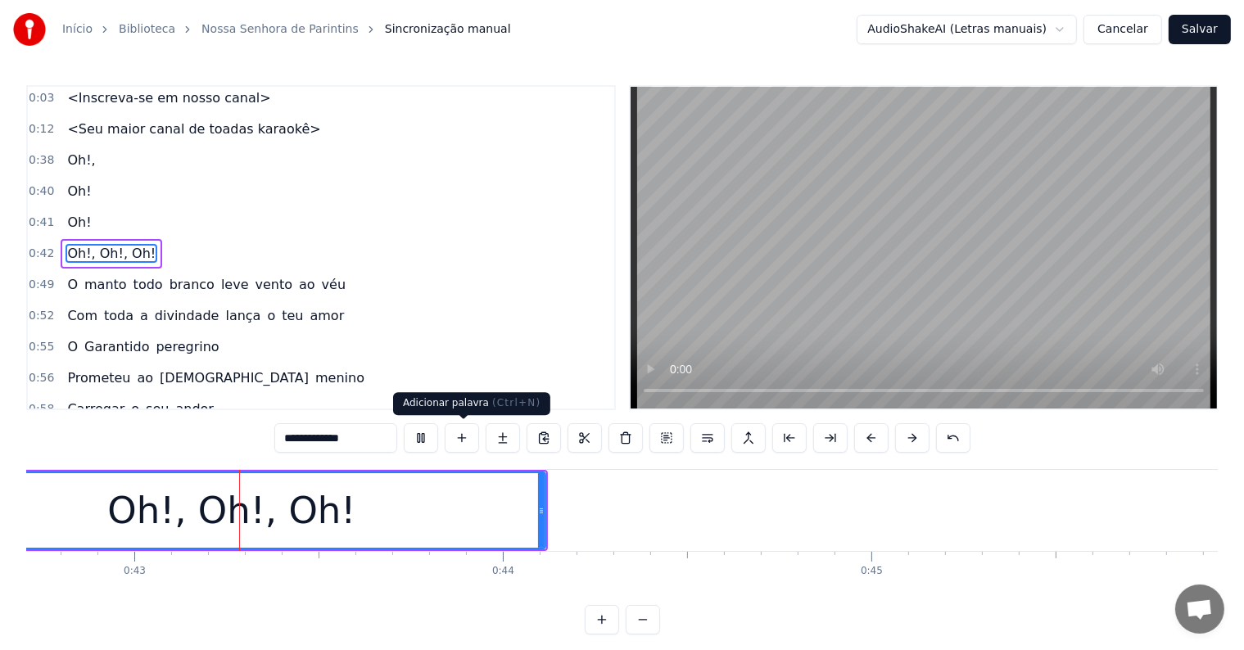
scroll to position [0, 15661]
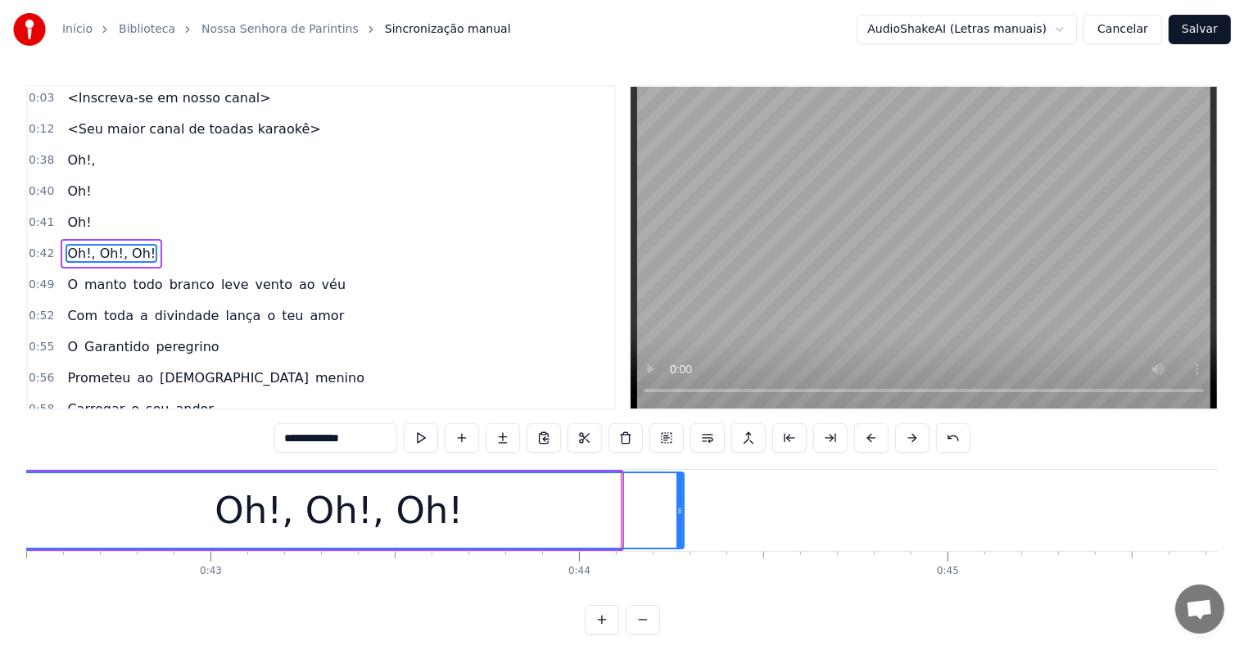
drag, startPoint x: 619, startPoint y: 509, endPoint x: 678, endPoint y: 509, distance: 59.0
click at [681, 509] on icon at bounding box center [679, 510] width 7 height 13
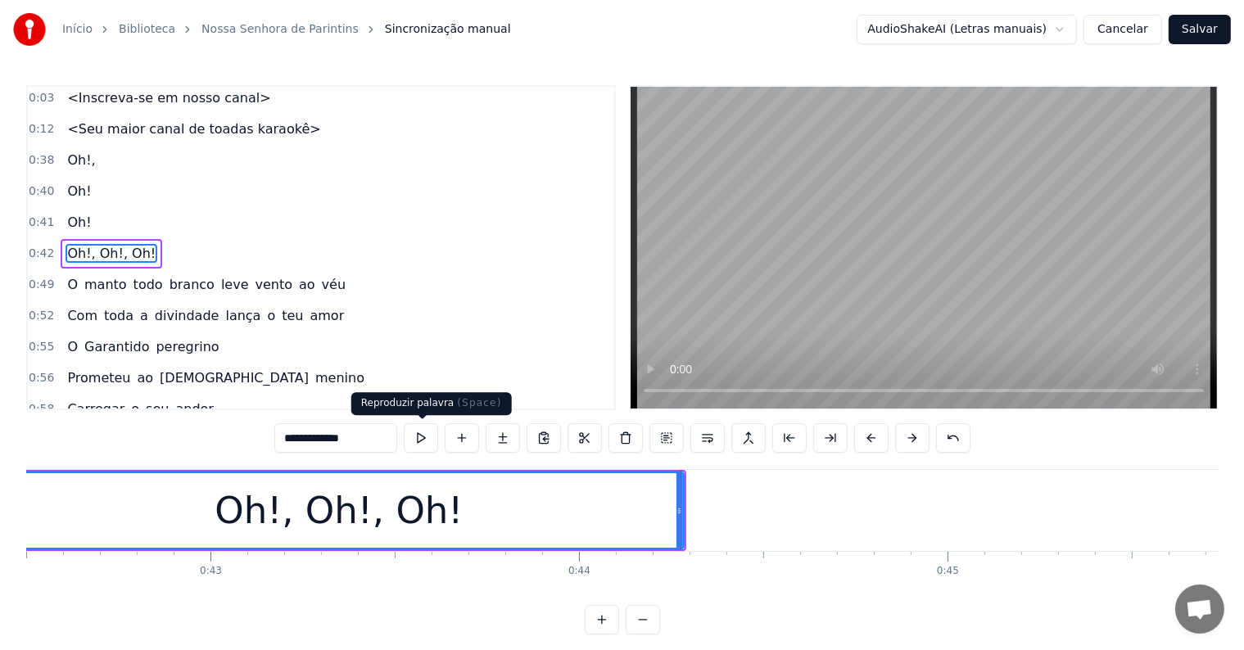
click at [419, 437] on button at bounding box center [421, 437] width 34 height 29
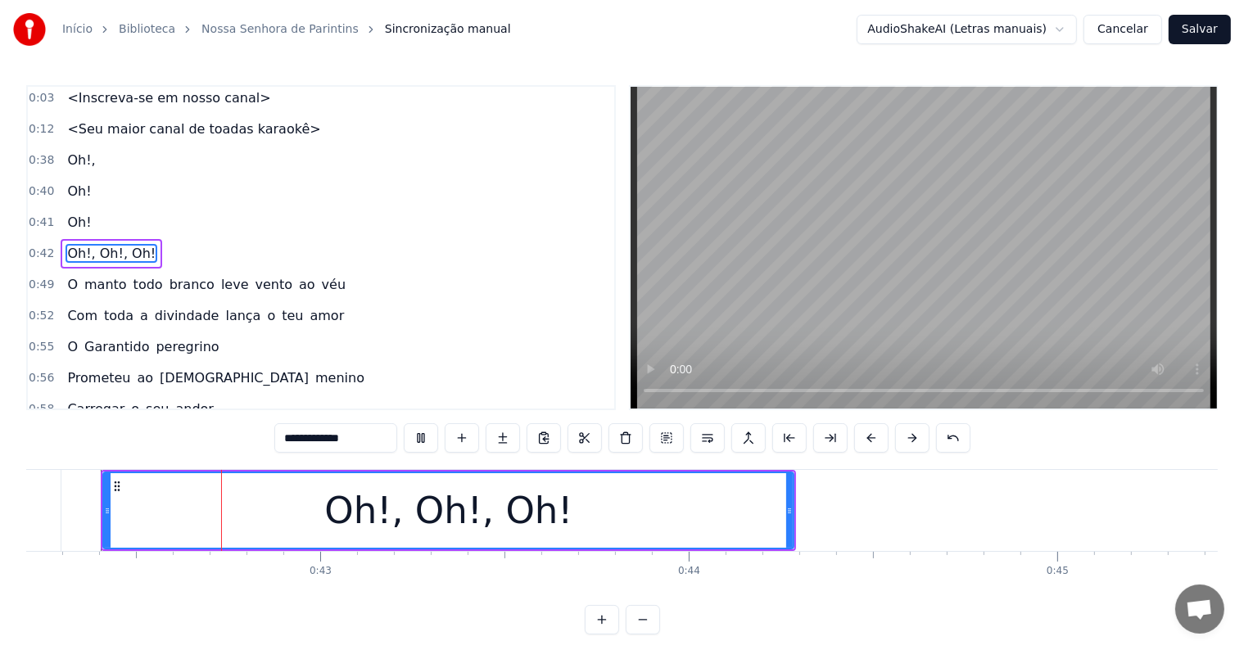
scroll to position [0, 15544]
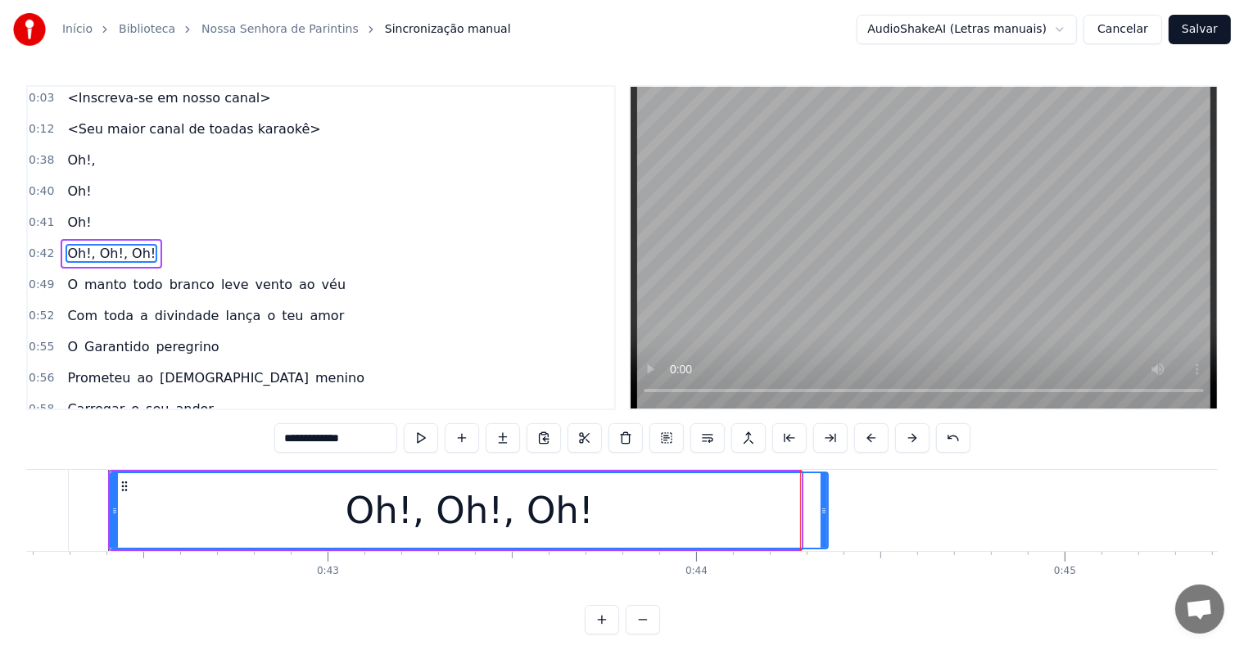
drag, startPoint x: 798, startPoint y: 509, endPoint x: 825, endPoint y: 513, distance: 27.3
click at [825, 513] on icon at bounding box center [823, 510] width 7 height 13
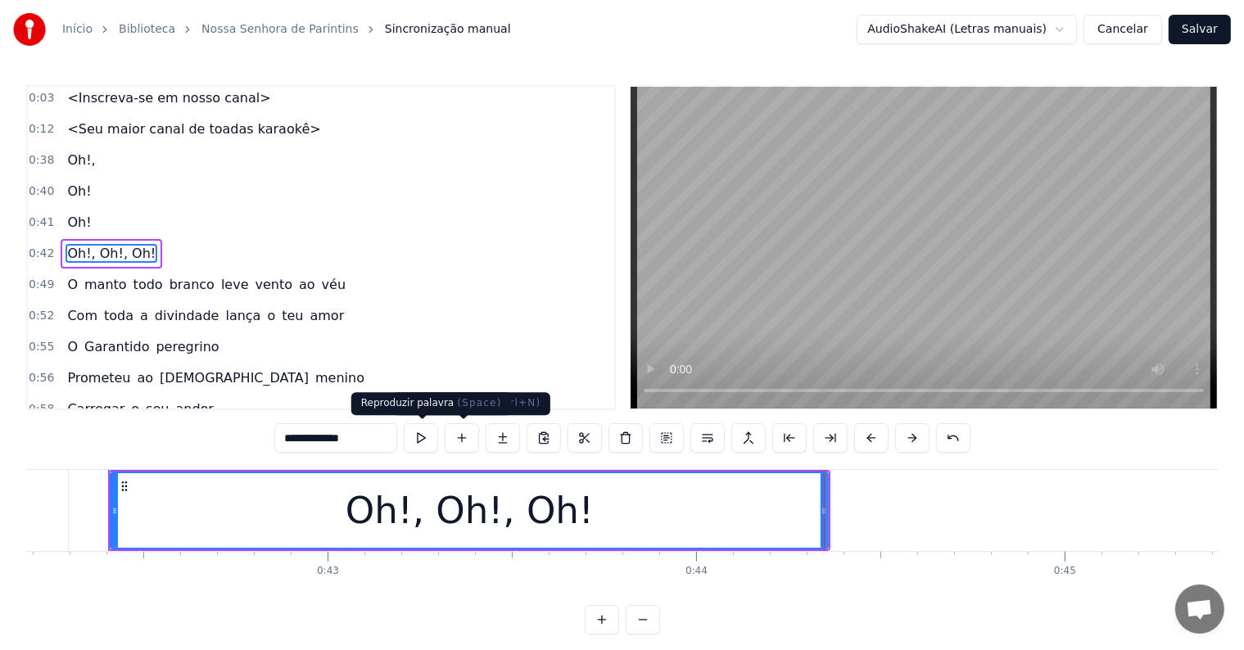
click at [432, 434] on button at bounding box center [421, 437] width 34 height 29
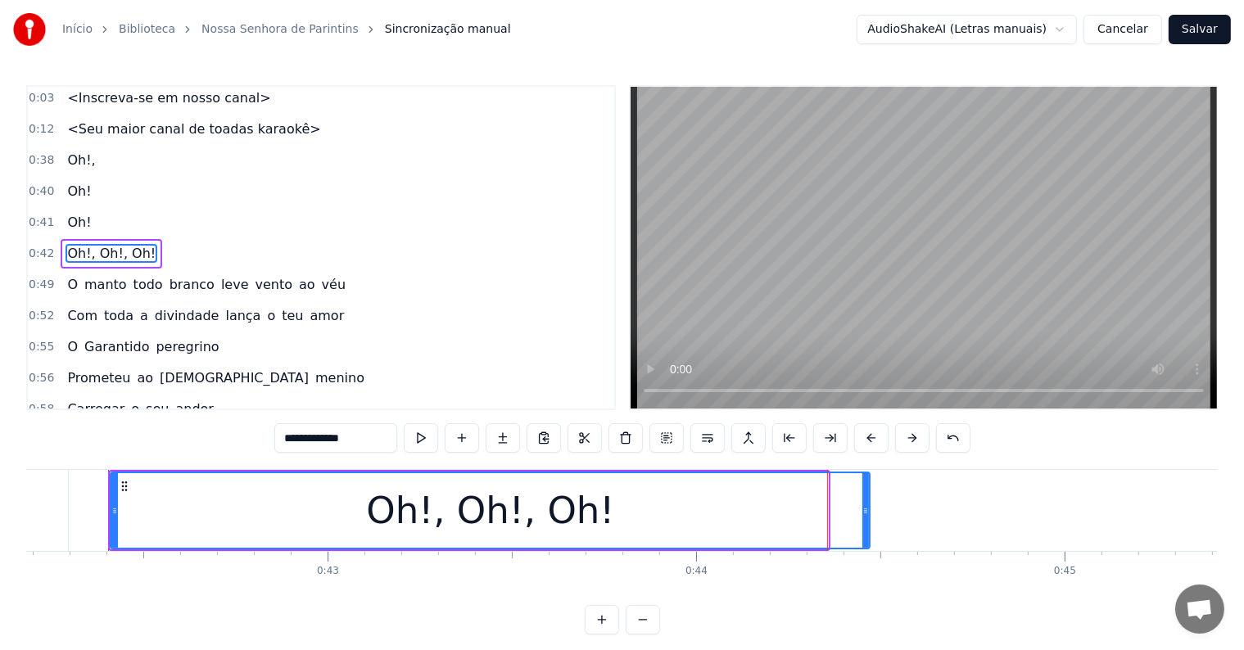
drag, startPoint x: 823, startPoint y: 512, endPoint x: 865, endPoint y: 512, distance: 41.8
click at [865, 513] on circle at bounding box center [865, 513] width 1 height 1
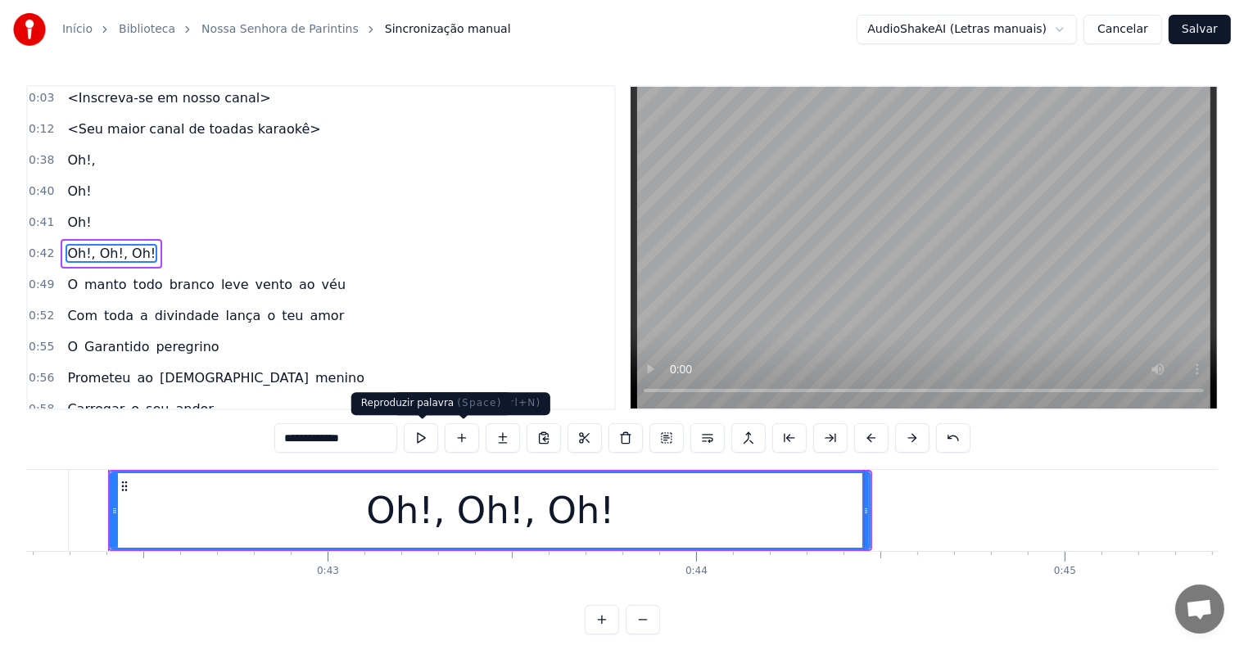
click at [416, 443] on button at bounding box center [421, 437] width 34 height 29
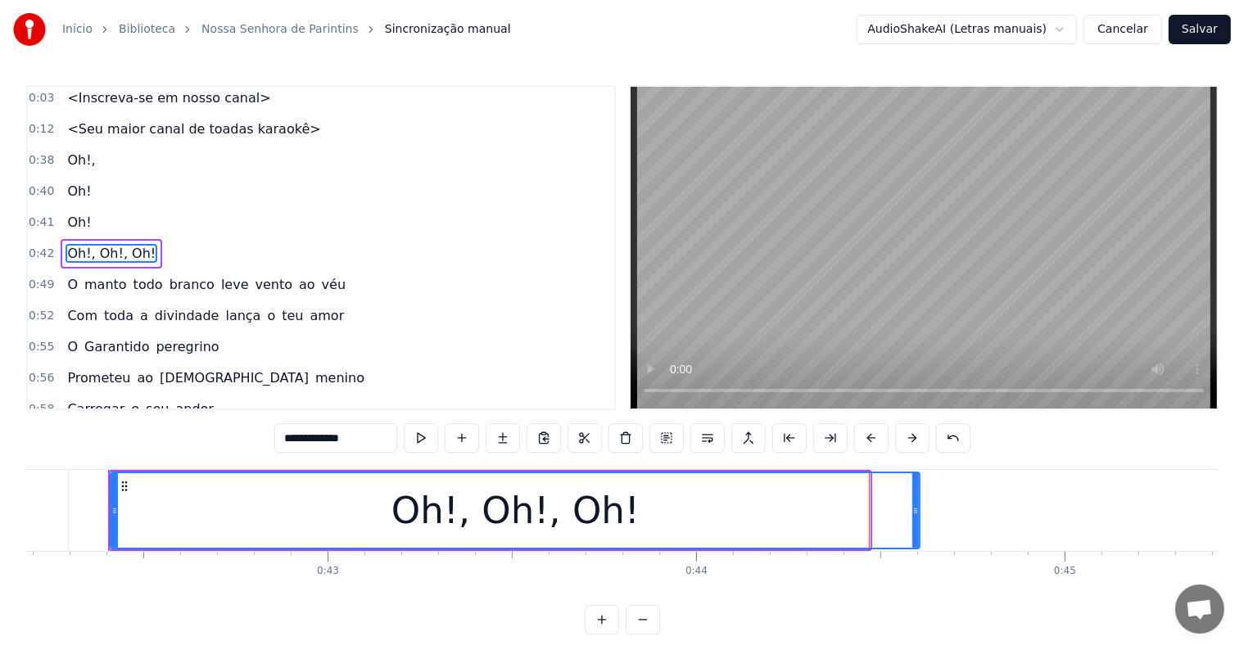
drag, startPoint x: 865, startPoint y: 503, endPoint x: 915, endPoint y: 511, distance: 51.4
click at [915, 511] on div at bounding box center [915, 510] width 7 height 75
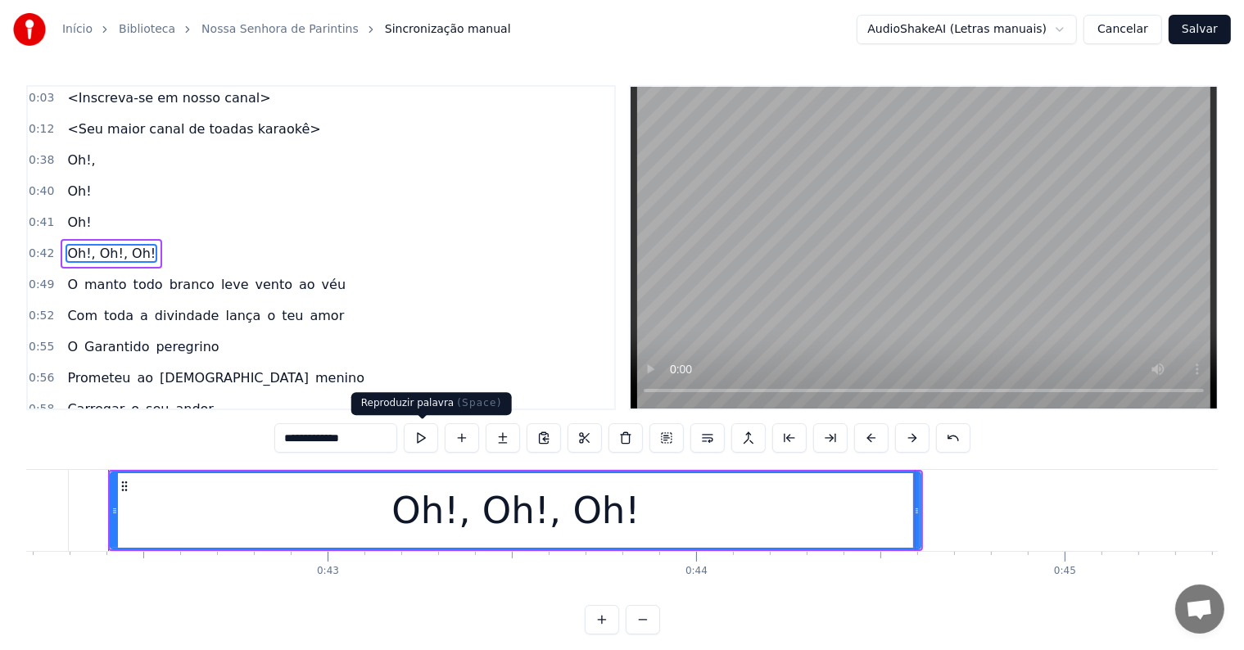
click at [428, 436] on button at bounding box center [421, 437] width 34 height 29
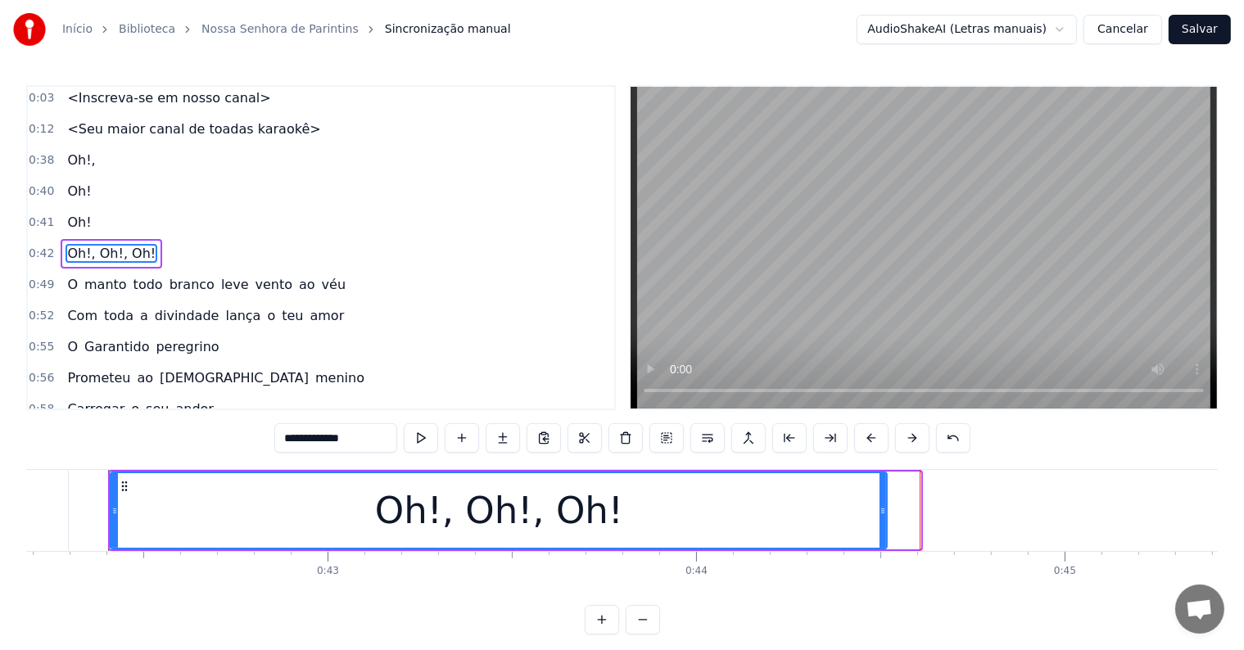
drag, startPoint x: 917, startPoint y: 512, endPoint x: 884, endPoint y: 512, distance: 33.6
click at [884, 512] on icon at bounding box center [882, 510] width 7 height 13
click at [878, 512] on icon at bounding box center [877, 510] width 7 height 13
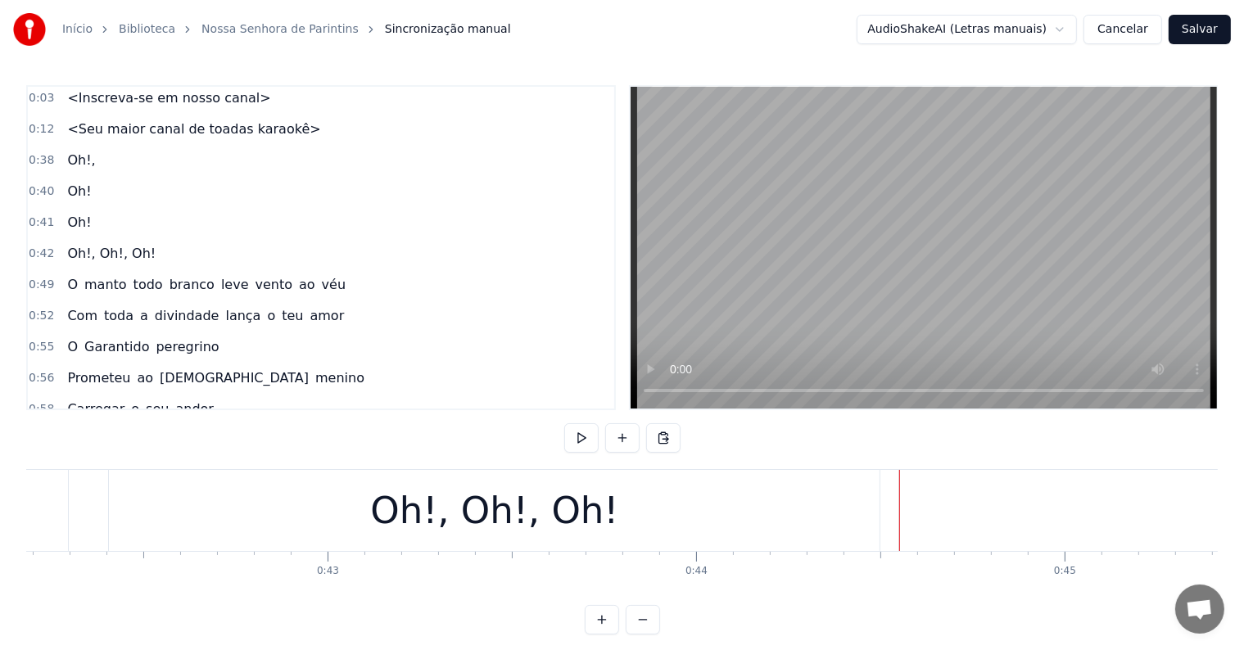
click at [468, 534] on div "Oh!, Oh!, Oh!" at bounding box center [494, 511] width 248 height 56
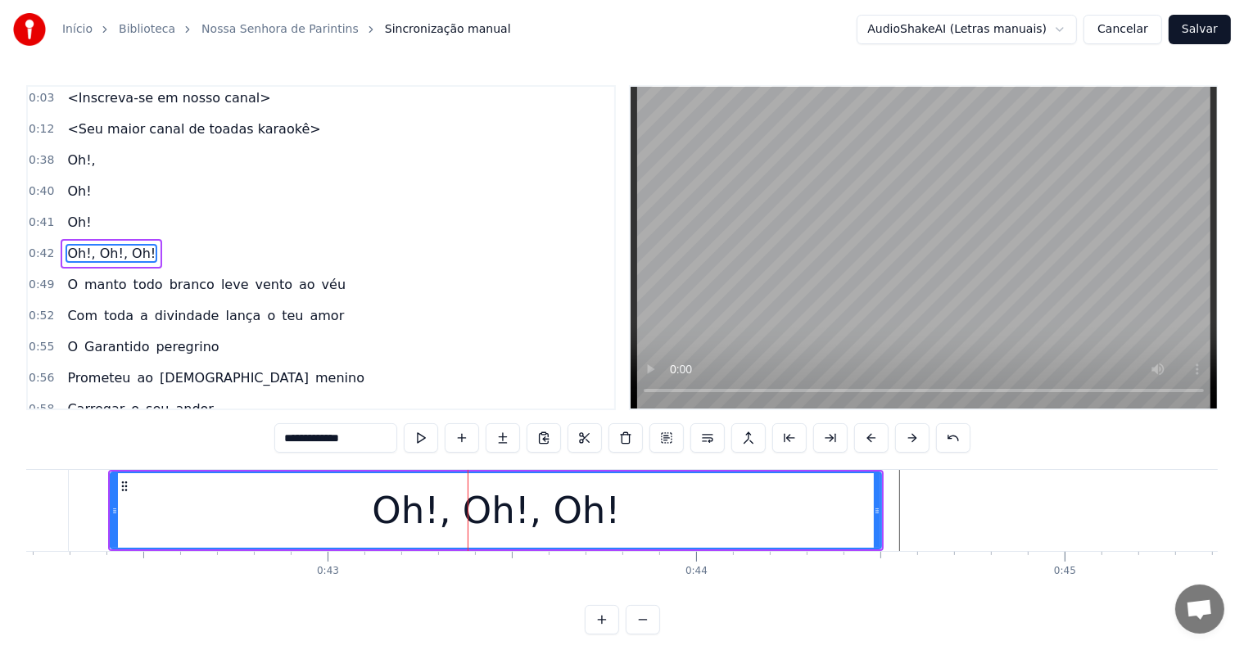
drag, startPoint x: 375, startPoint y: 436, endPoint x: 243, endPoint y: 419, distance: 132.8
click at [243, 419] on div "0:03 <Inscreva-se em nosso canal> 0:12 <Seu maior canal de toadas karaokê> 0:38…" at bounding box center [621, 359] width 1191 height 549
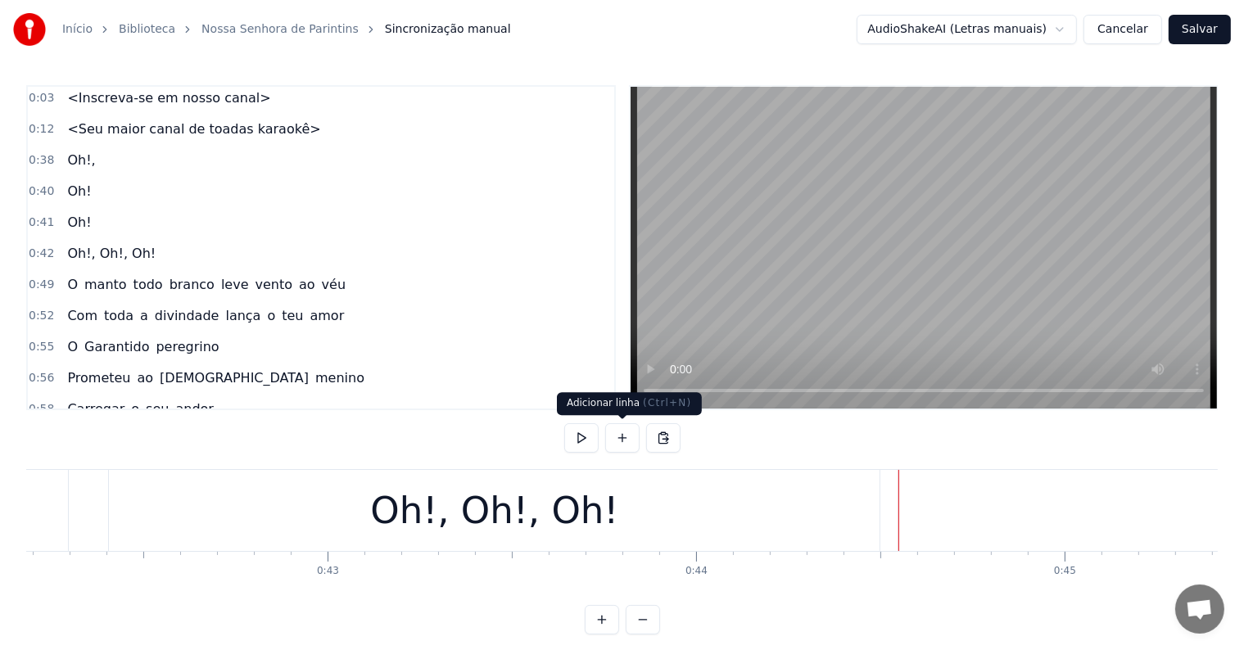
click at [618, 439] on button at bounding box center [622, 437] width 34 height 29
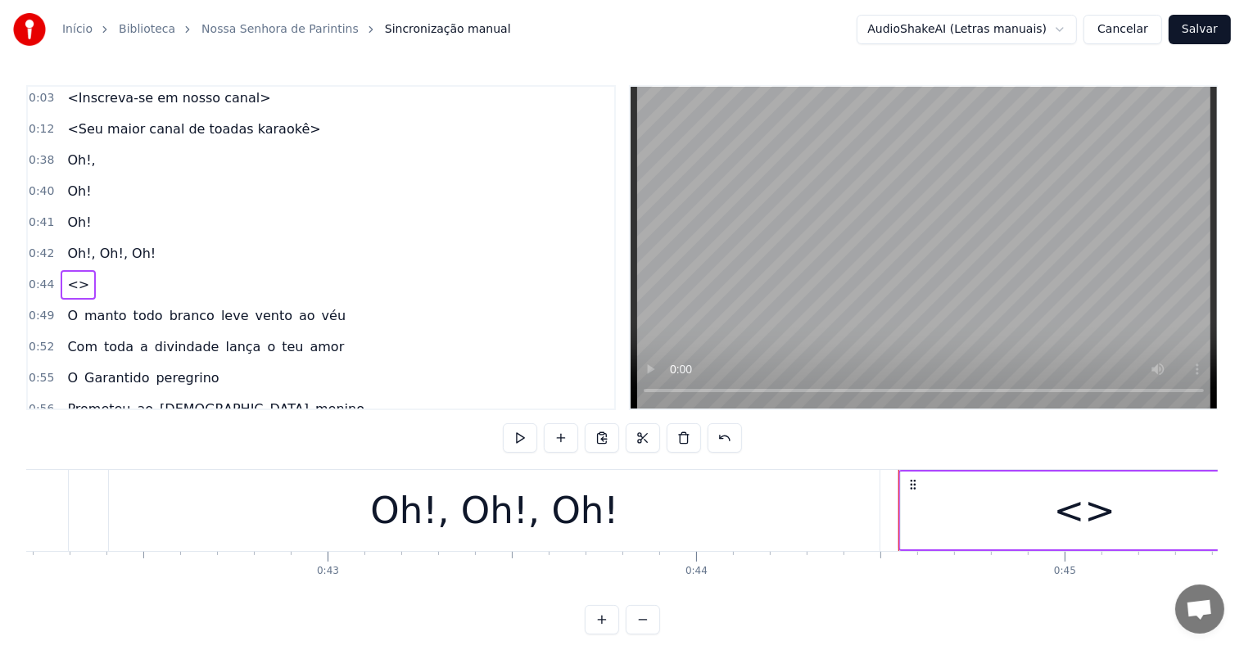
click at [976, 518] on div "<>" at bounding box center [1084, 511] width 367 height 78
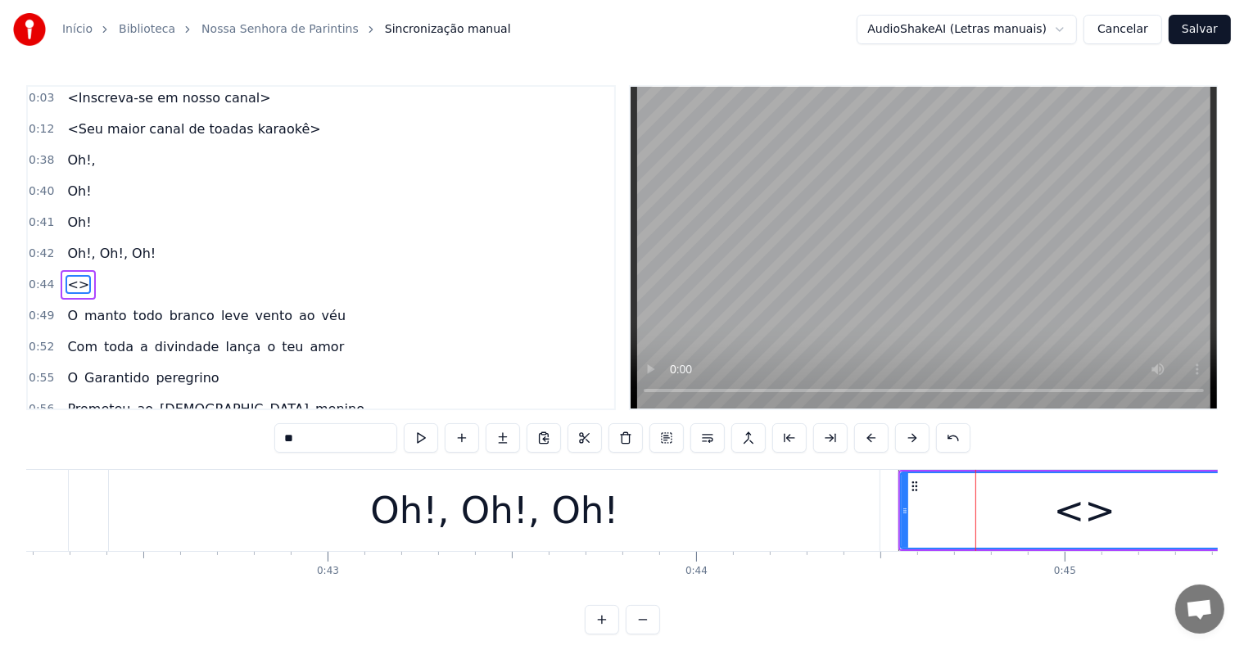
scroll to position [34, 0]
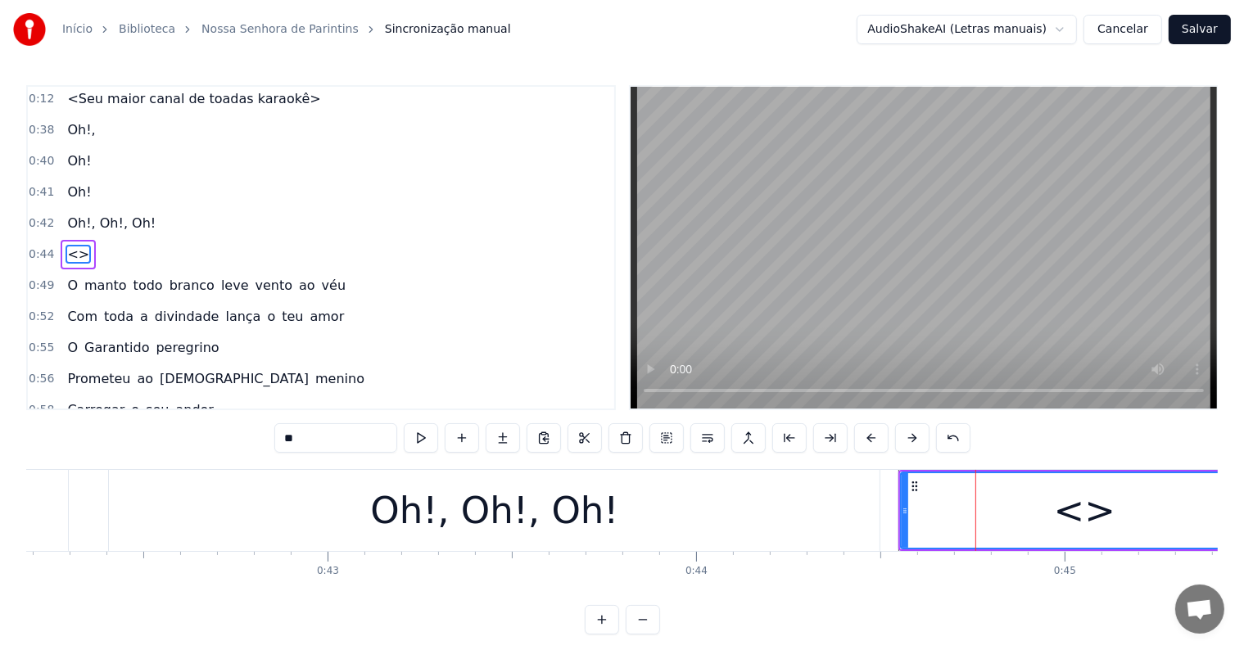
drag, startPoint x: 349, startPoint y: 442, endPoint x: 258, endPoint y: 425, distance: 92.5
click at [258, 425] on div "0:03 <Inscreva-se em nosso canal> 0:12 <Seu maior canal de toadas karaokê> 0:38…" at bounding box center [621, 359] width 1191 height 549
paste input "**********"
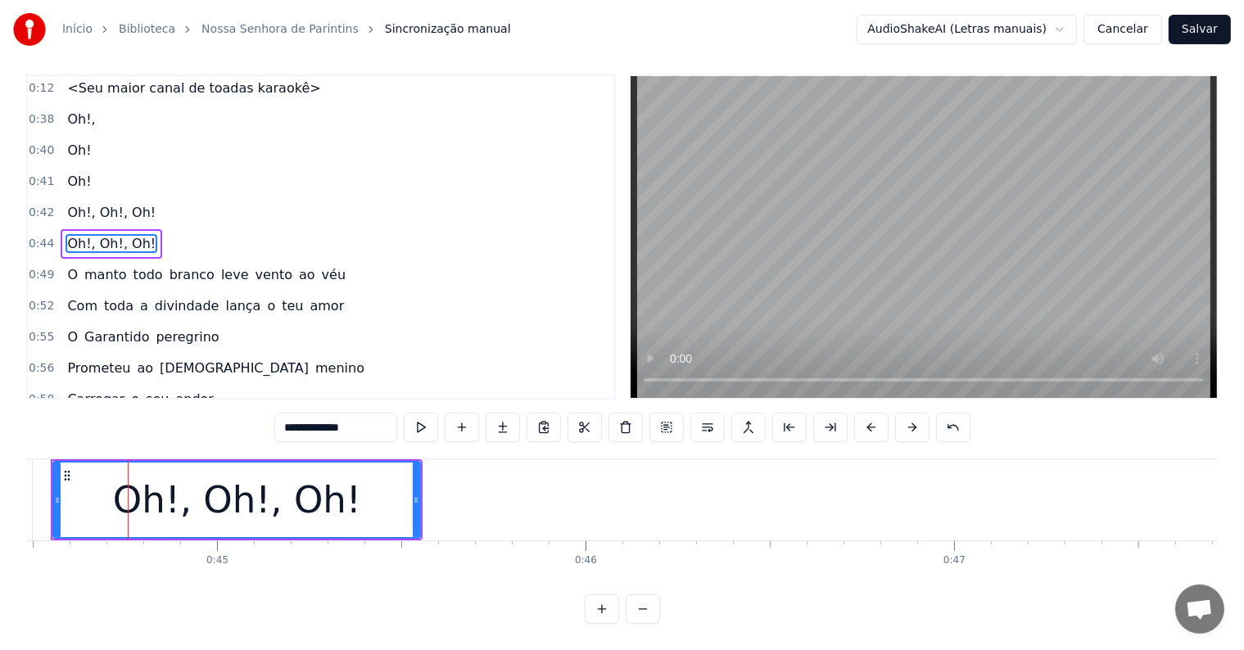
scroll to position [0, 16428]
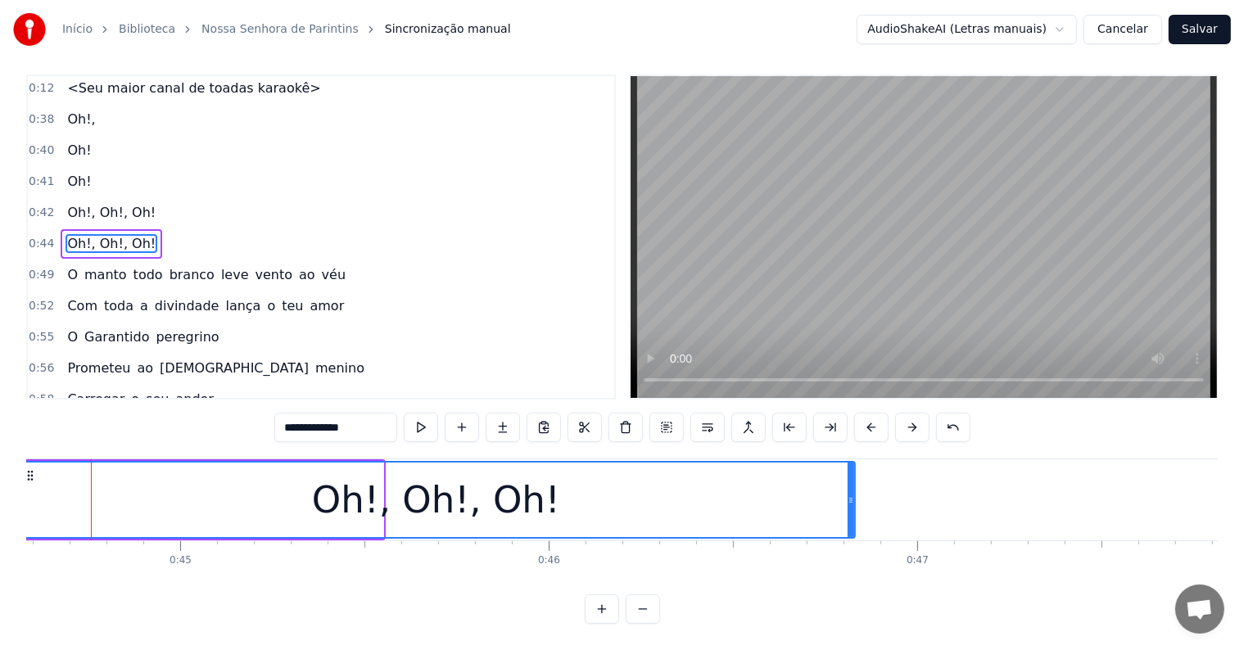
drag, startPoint x: 377, startPoint y: 481, endPoint x: 848, endPoint y: 488, distance: 471.7
click at [848, 494] on icon at bounding box center [851, 500] width 7 height 13
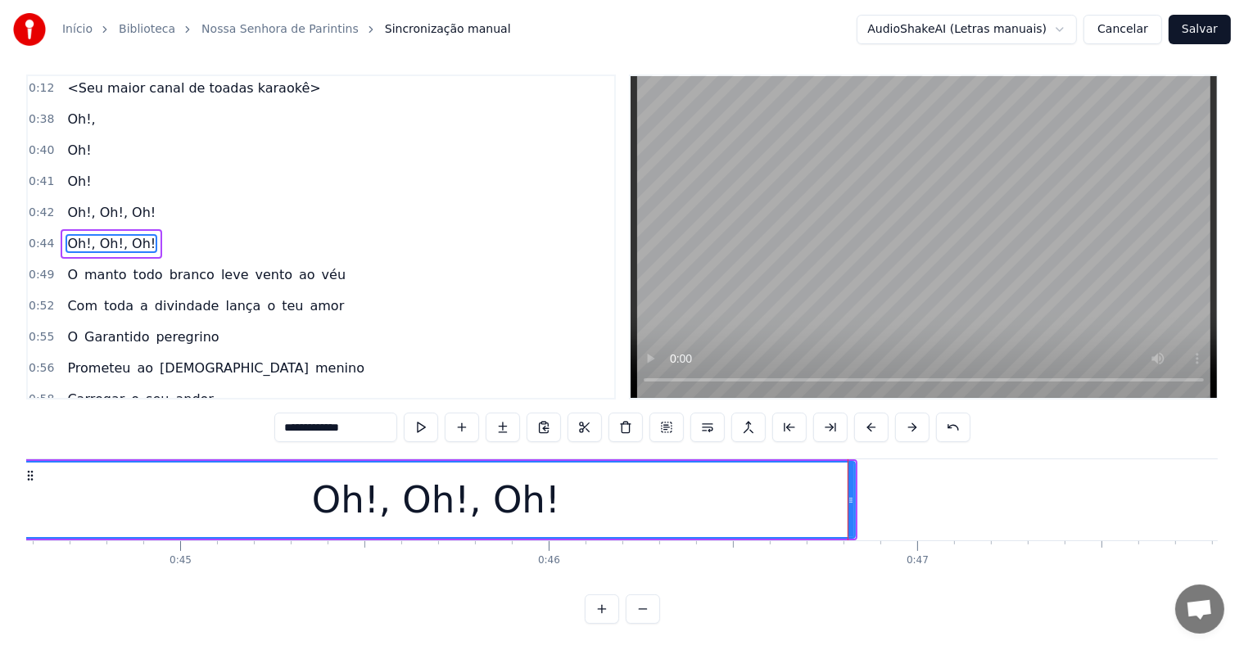
scroll to position [0, 0]
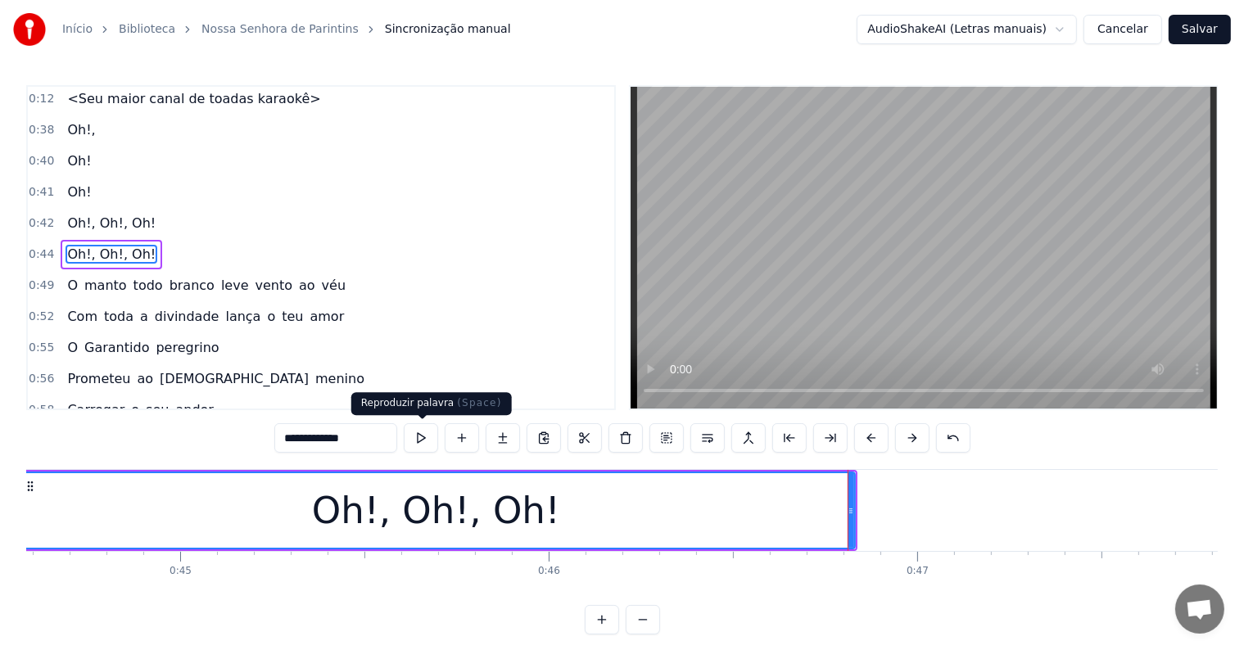
click at [423, 437] on button at bounding box center [421, 437] width 34 height 29
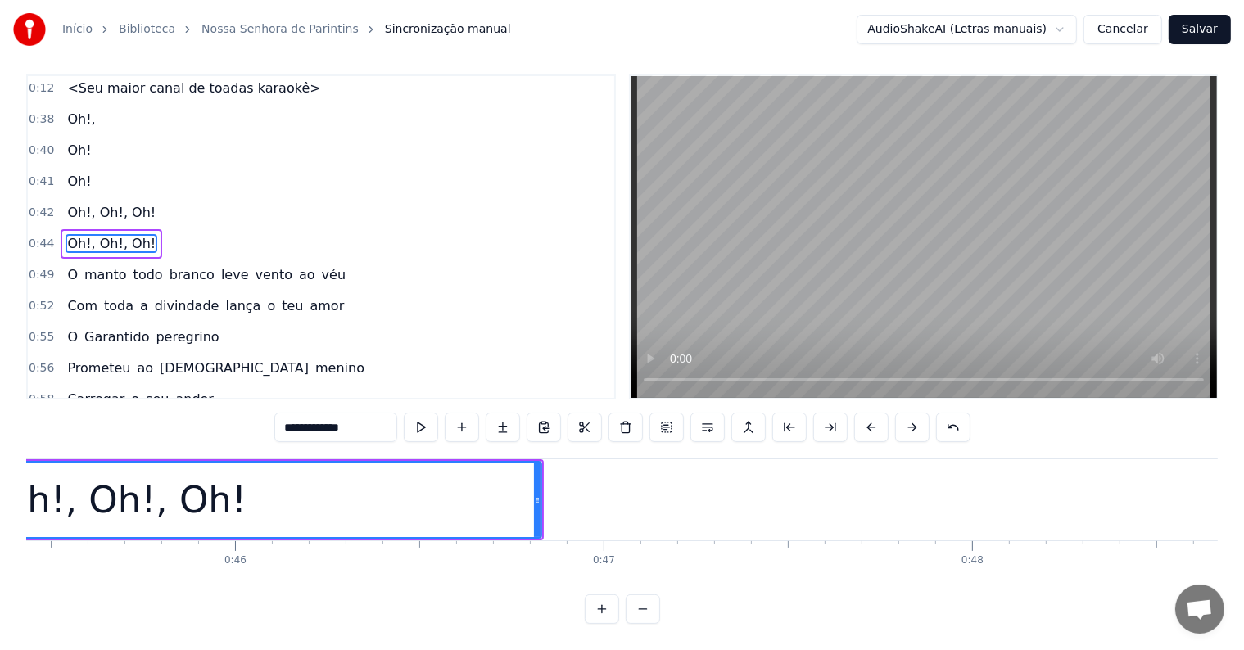
scroll to position [0, 16858]
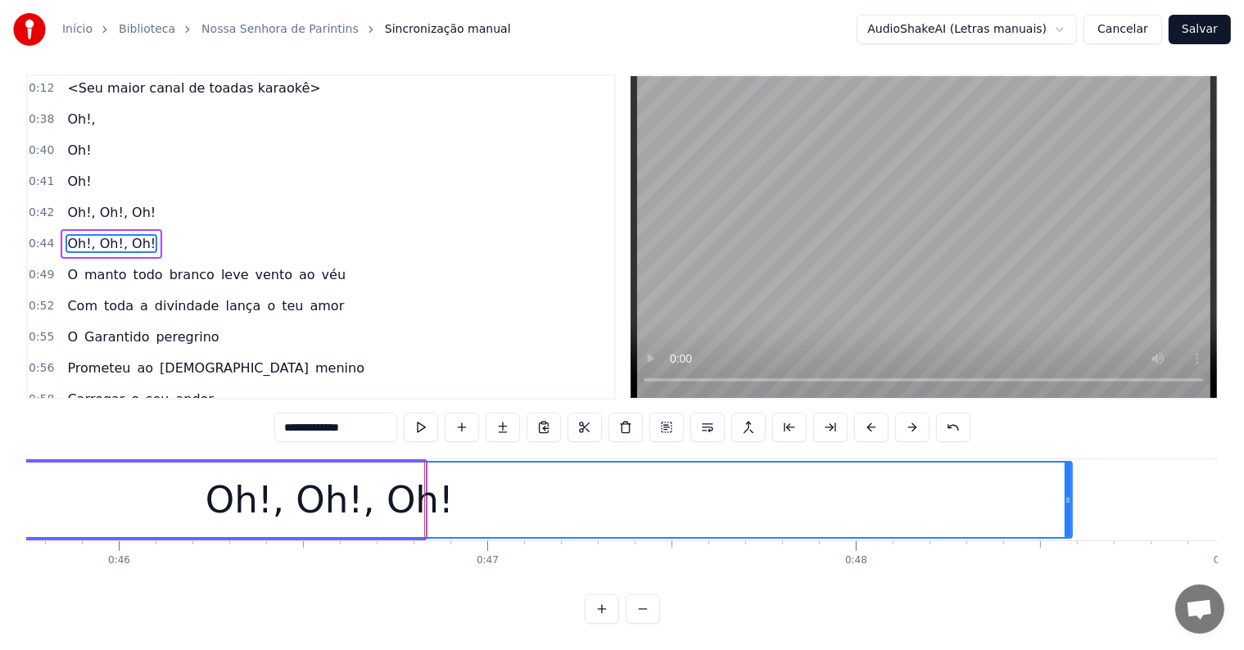
drag, startPoint x: 419, startPoint y: 479, endPoint x: 1066, endPoint y: 488, distance: 647.0
click at [1066, 494] on icon at bounding box center [1068, 500] width 7 height 13
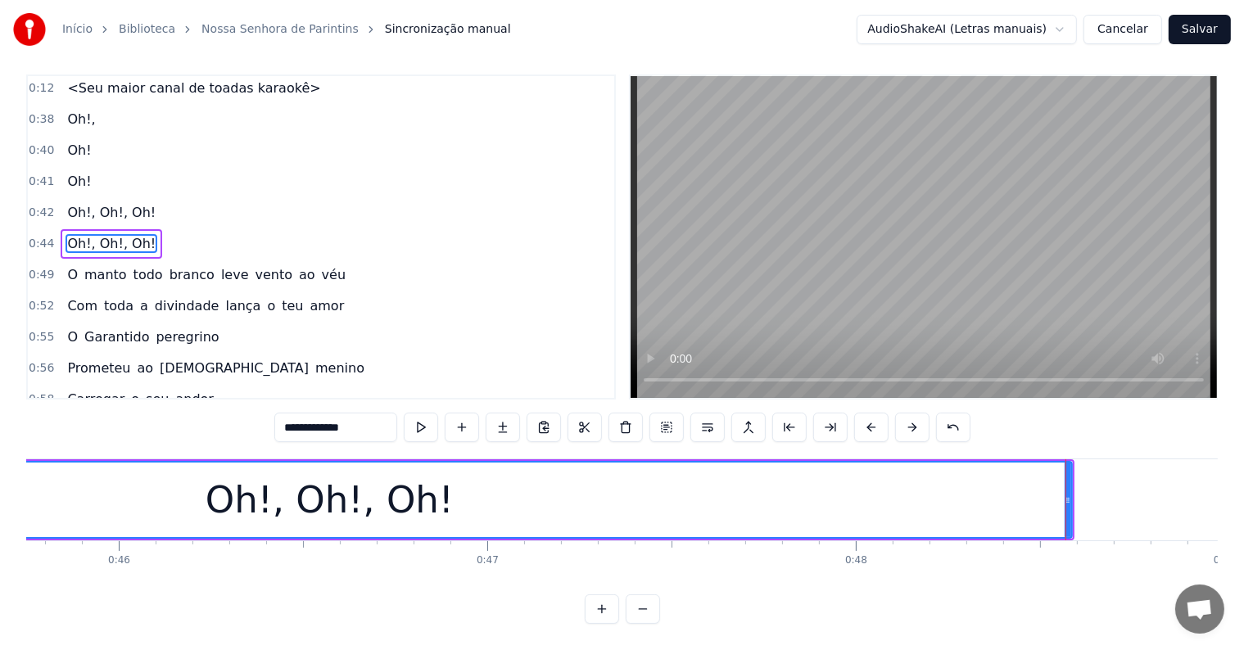
scroll to position [0, 0]
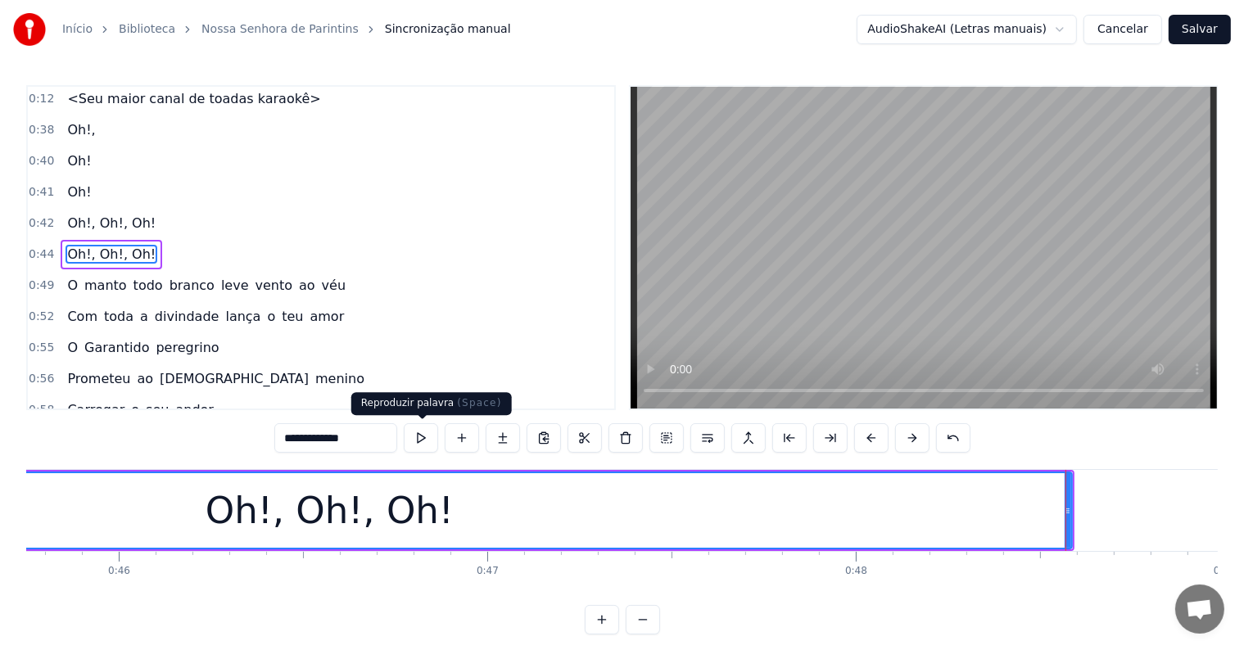
click at [420, 435] on button at bounding box center [421, 437] width 34 height 29
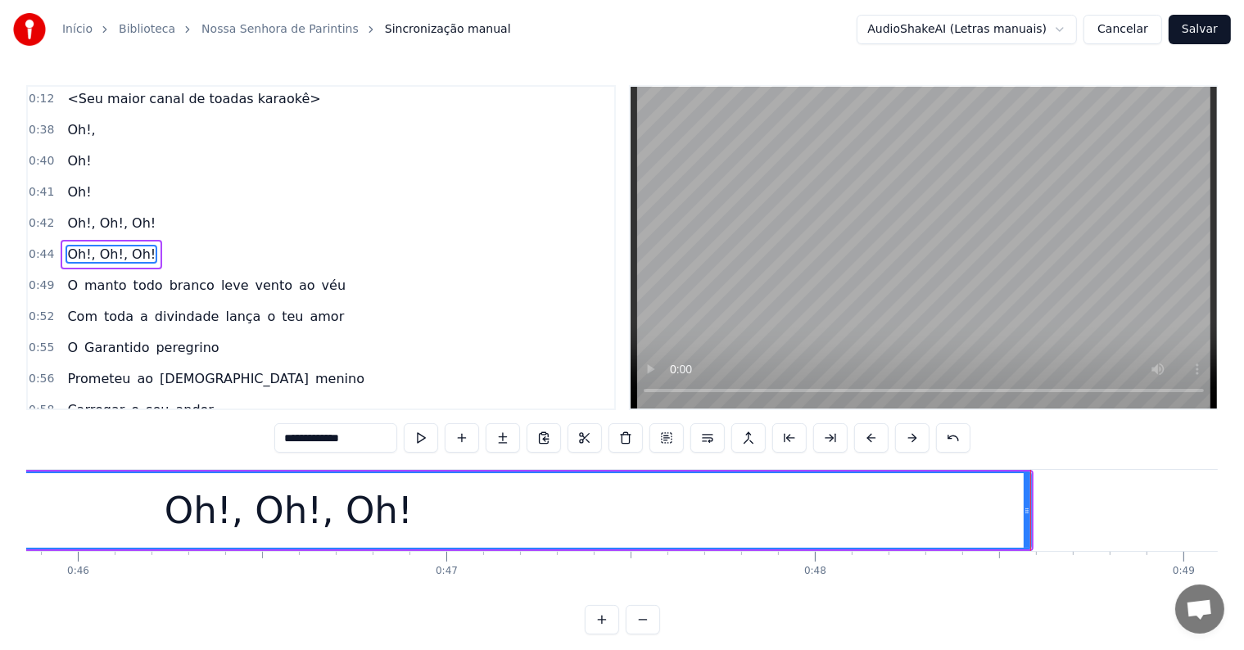
scroll to position [0, 16806]
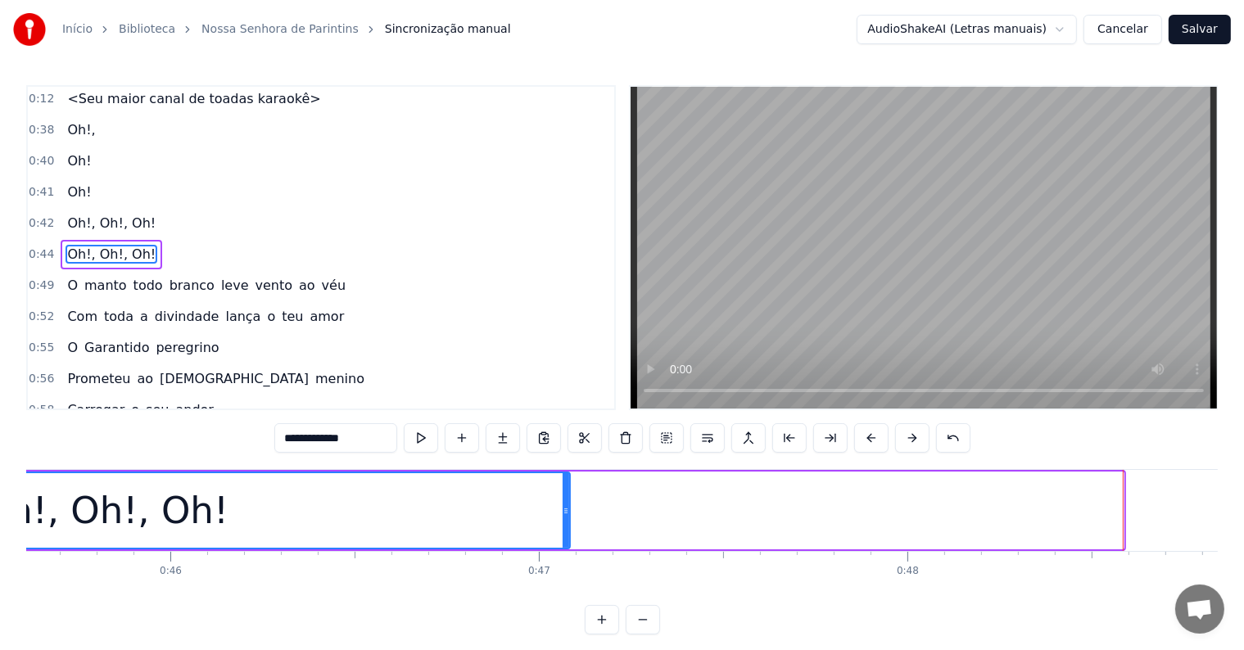
drag, startPoint x: 1119, startPoint y: 507, endPoint x: 565, endPoint y: 519, distance: 553.7
click at [565, 519] on div at bounding box center [566, 510] width 7 height 75
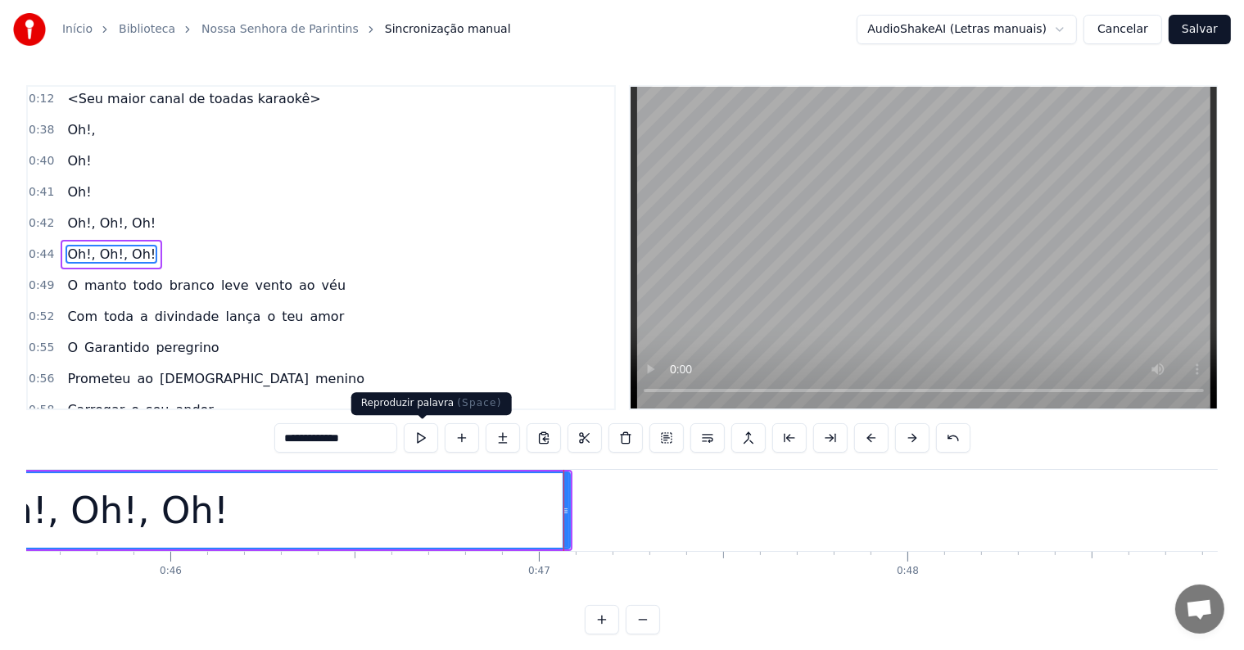
click at [419, 435] on button at bounding box center [421, 437] width 34 height 29
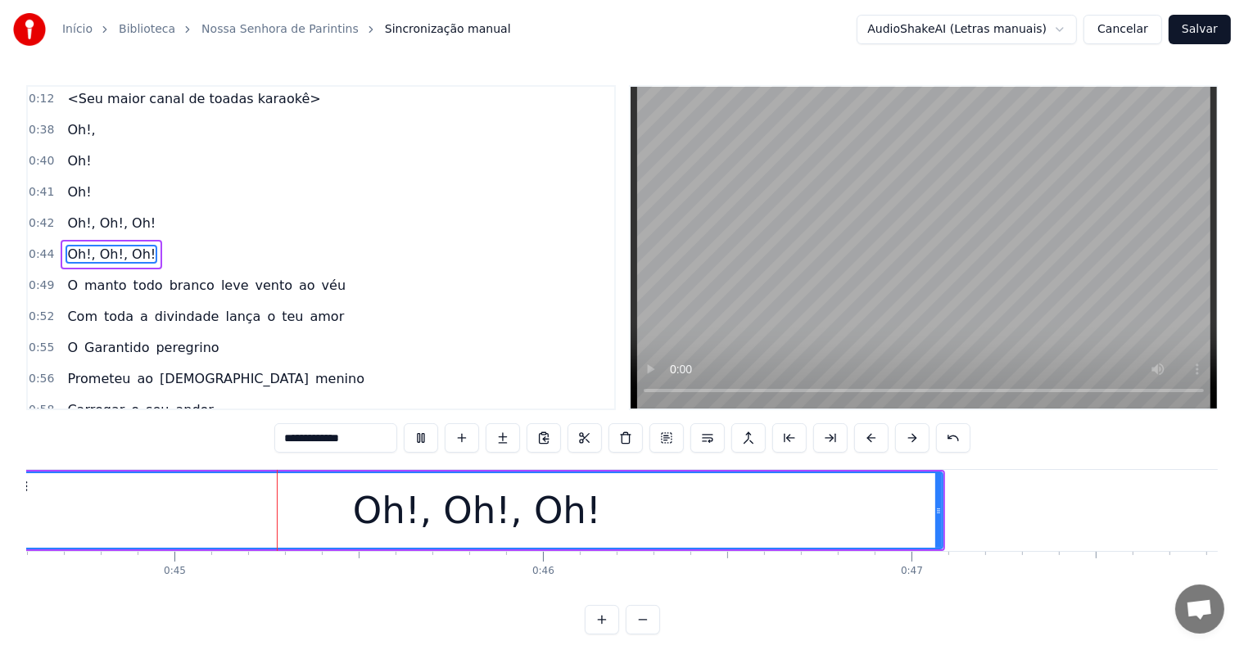
scroll to position [0, 16432]
click at [361, 432] on input "**********" at bounding box center [335, 437] width 123 height 29
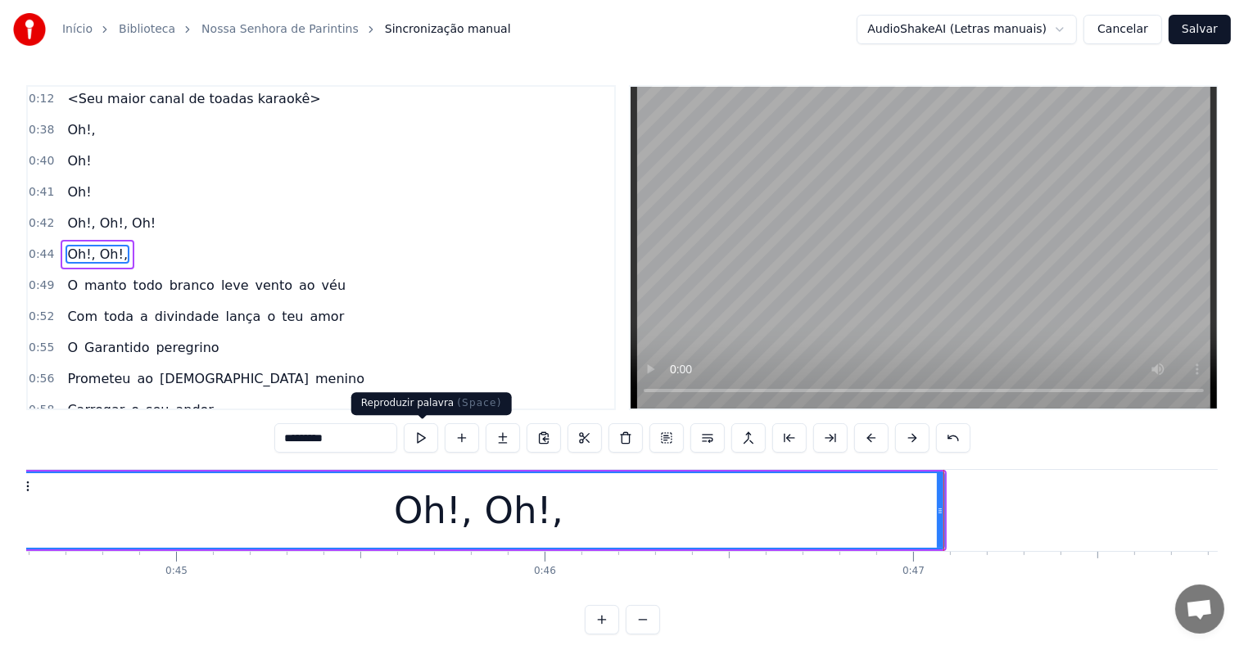
type input "*********"
click at [418, 432] on button at bounding box center [421, 437] width 34 height 29
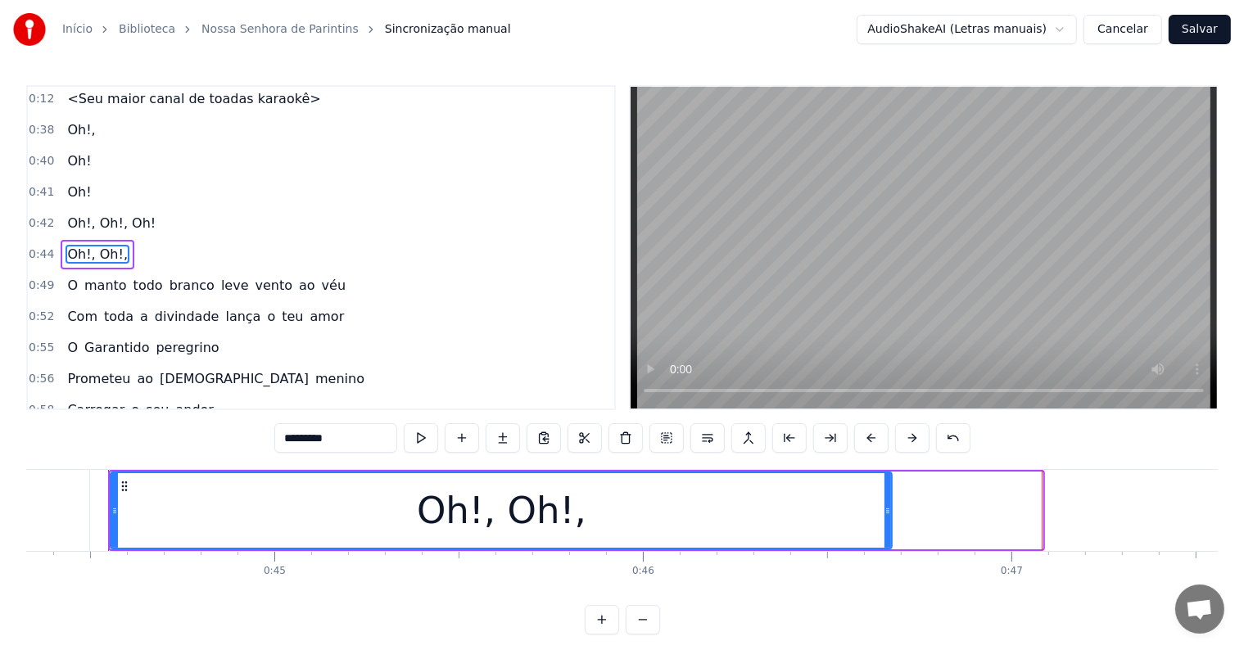
drag, startPoint x: 1035, startPoint y: 510, endPoint x: 884, endPoint y: 508, distance: 150.7
click at [884, 508] on icon at bounding box center [887, 510] width 7 height 13
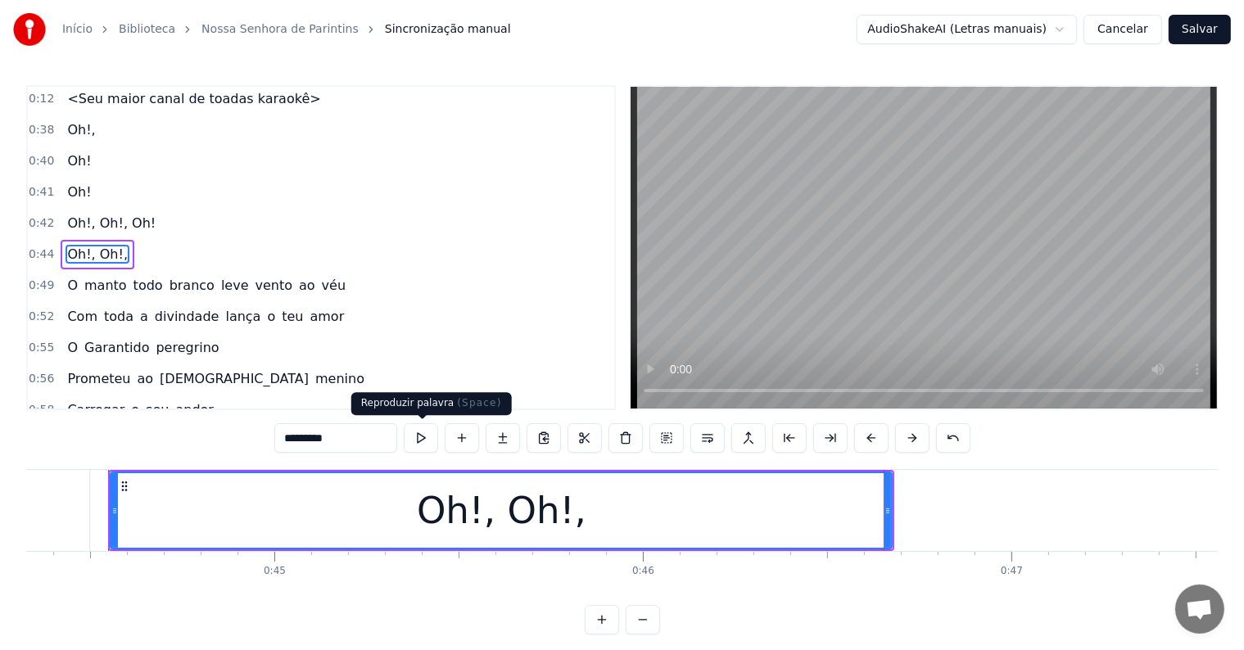
click at [426, 436] on button at bounding box center [421, 437] width 34 height 29
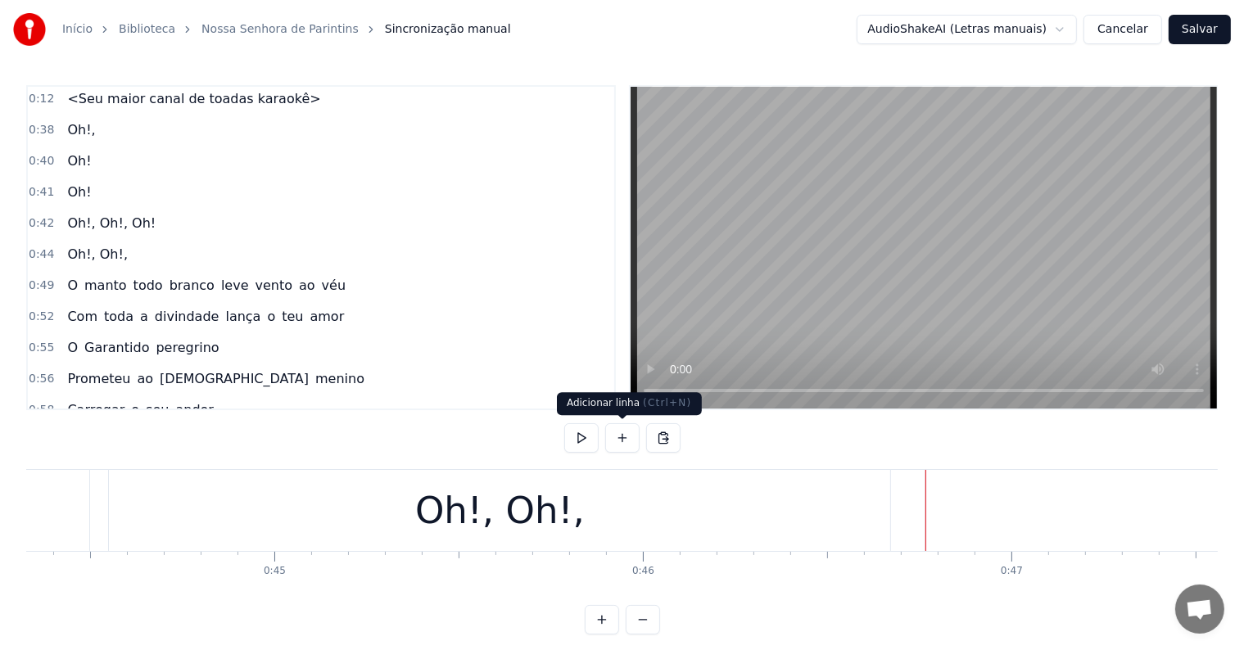
click at [624, 437] on button at bounding box center [622, 437] width 34 height 29
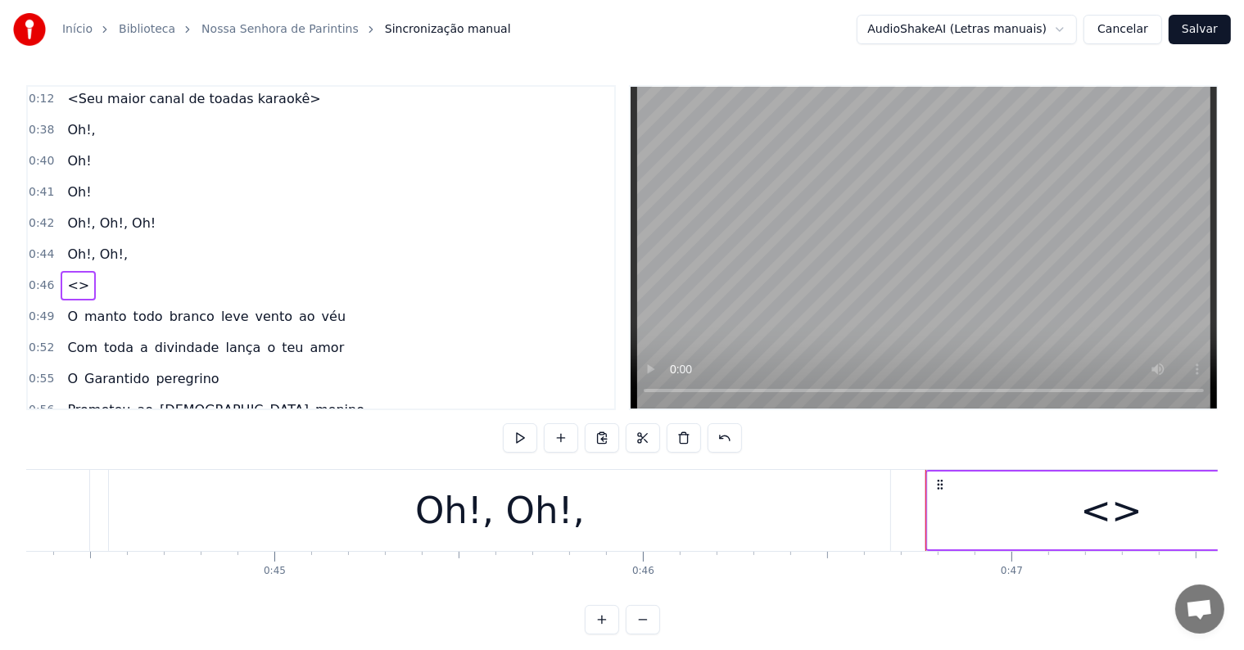
click at [943, 504] on div "<>" at bounding box center [1111, 511] width 367 height 78
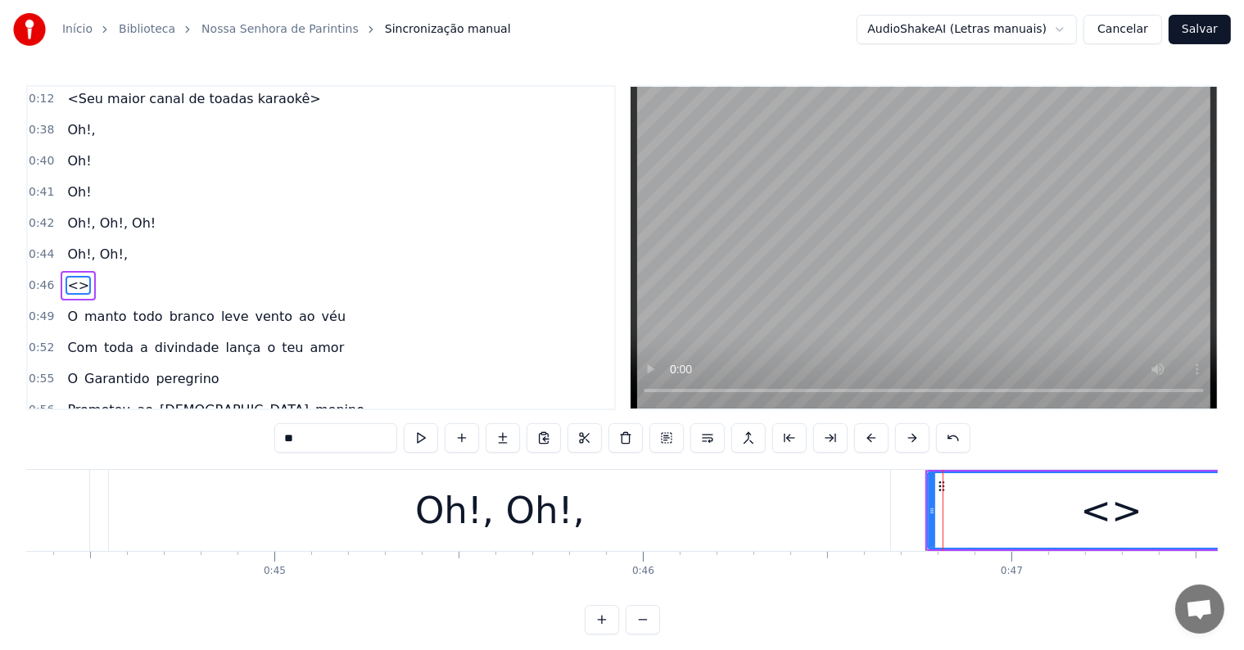
scroll to position [65, 0]
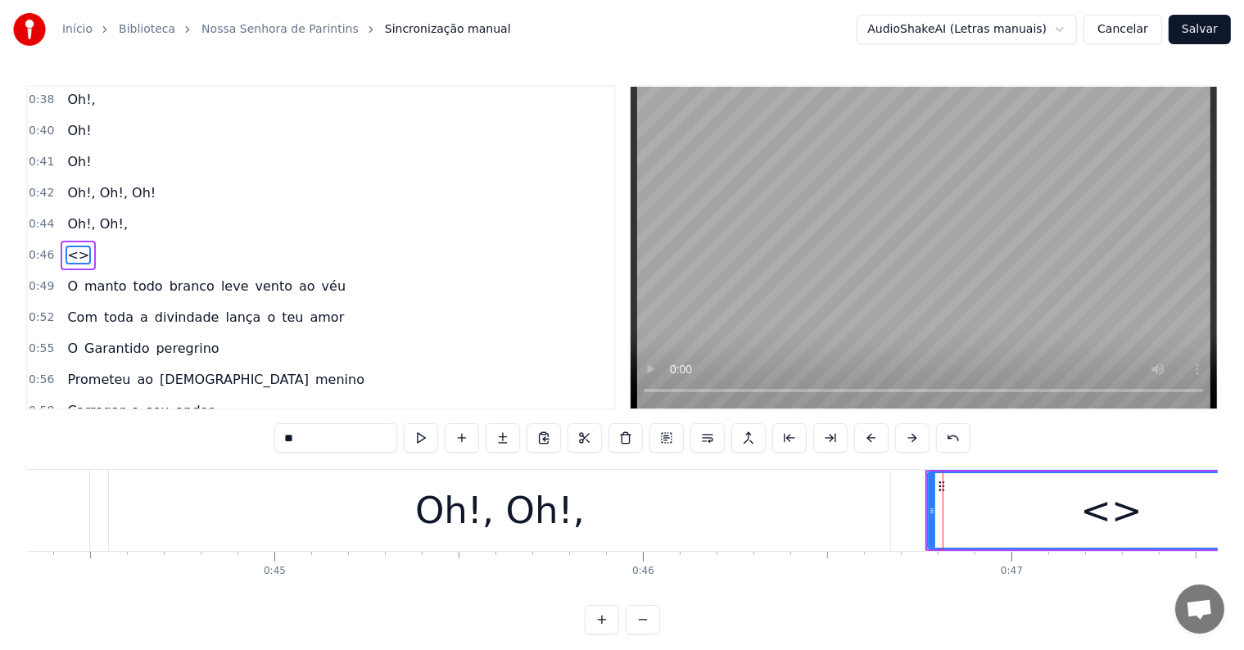
drag, startPoint x: 362, startPoint y: 442, endPoint x: 236, endPoint y: 436, distance: 126.3
click at [236, 436] on div "0:03 <Inscreva-se em nosso canal> 0:12 <Seu maior canal de toadas karaokê> 0:38…" at bounding box center [621, 359] width 1191 height 549
paste input "**********"
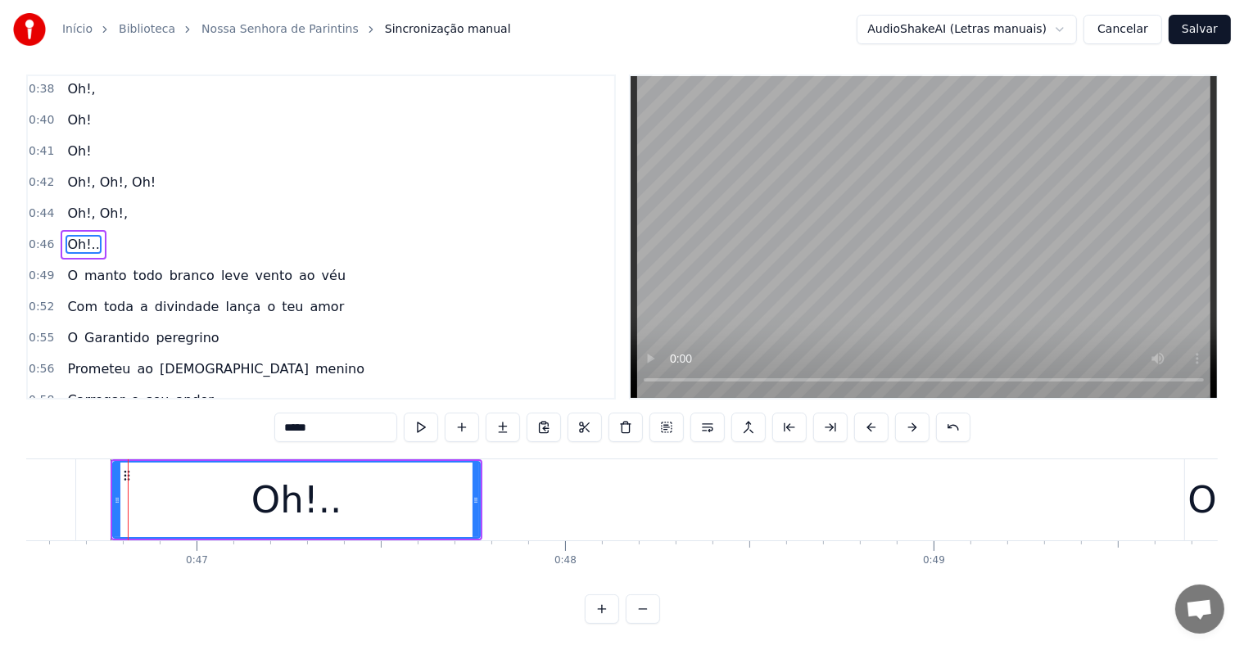
scroll to position [0, 17153]
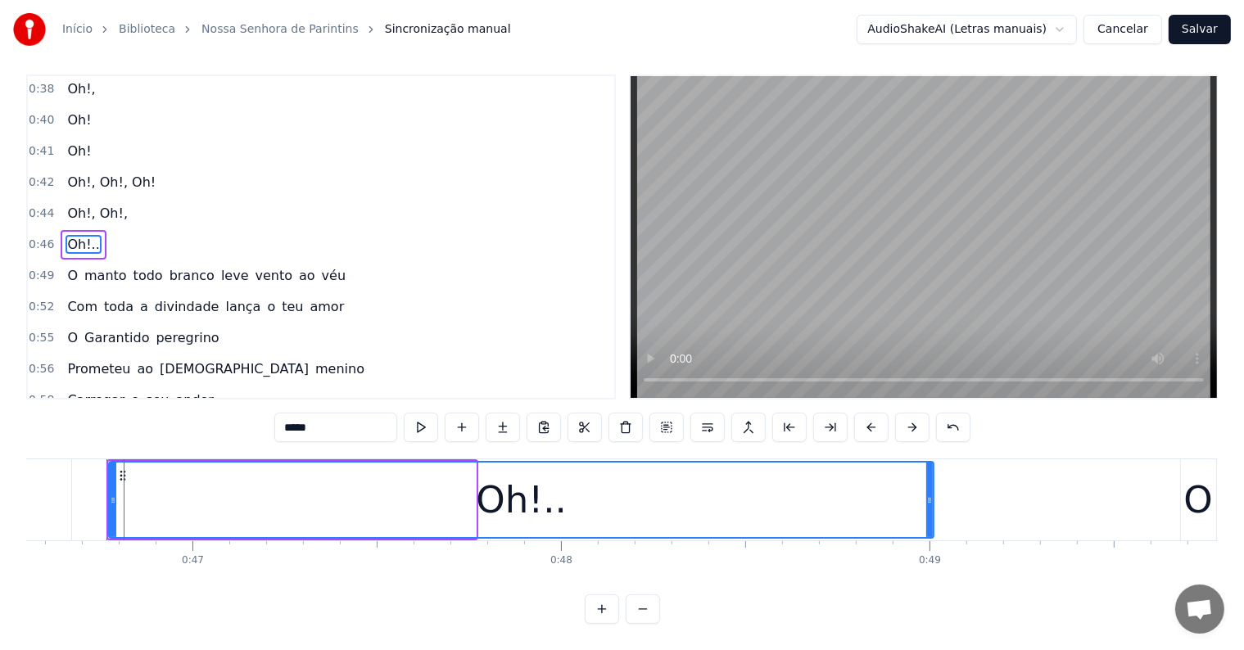
drag, startPoint x: 472, startPoint y: 478, endPoint x: 932, endPoint y: 487, distance: 459.5
click at [932, 487] on div at bounding box center [929, 500] width 7 height 75
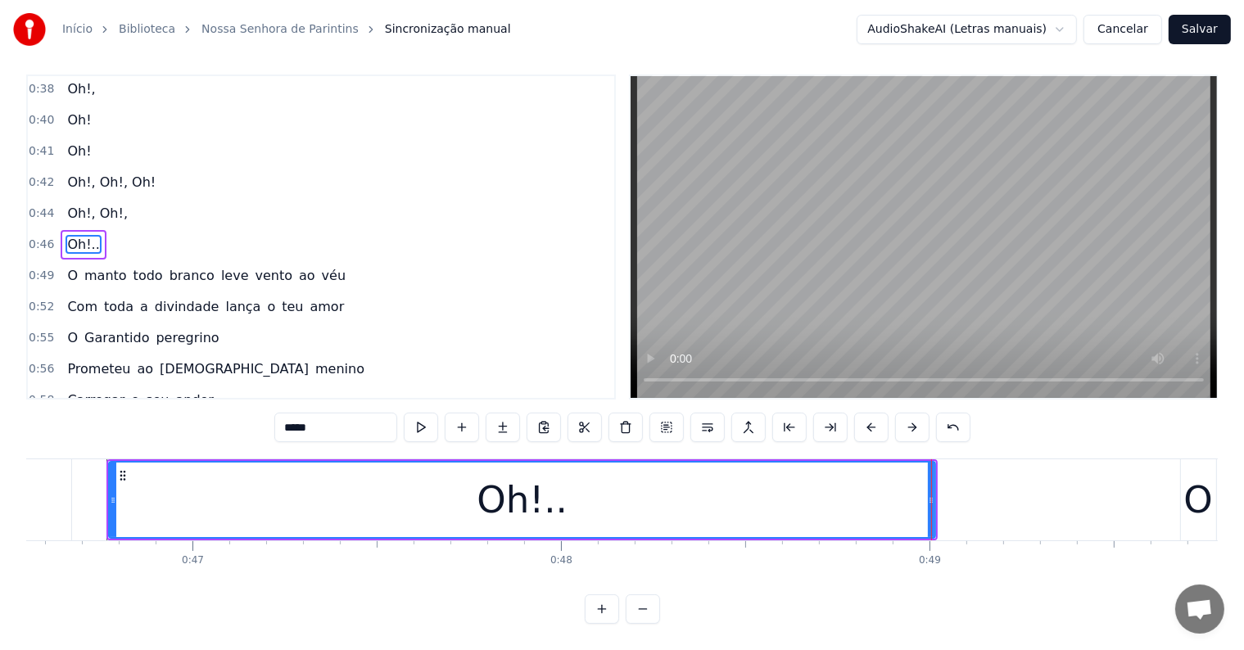
scroll to position [0, 0]
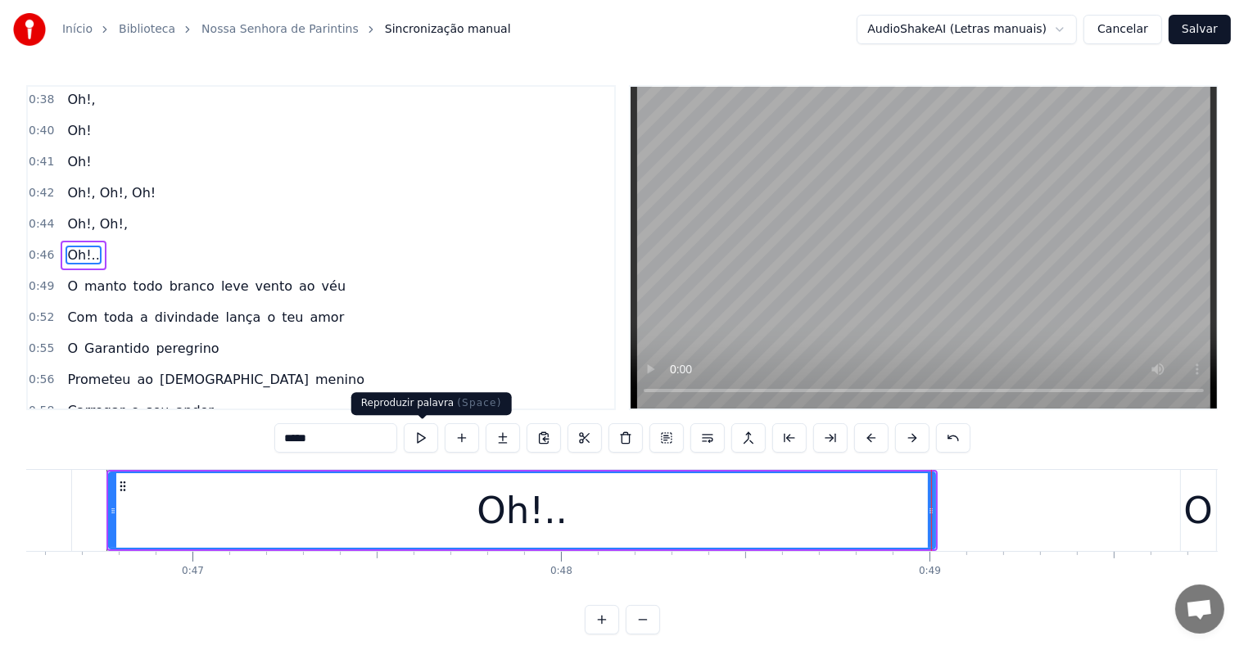
click at [418, 436] on button at bounding box center [421, 437] width 34 height 29
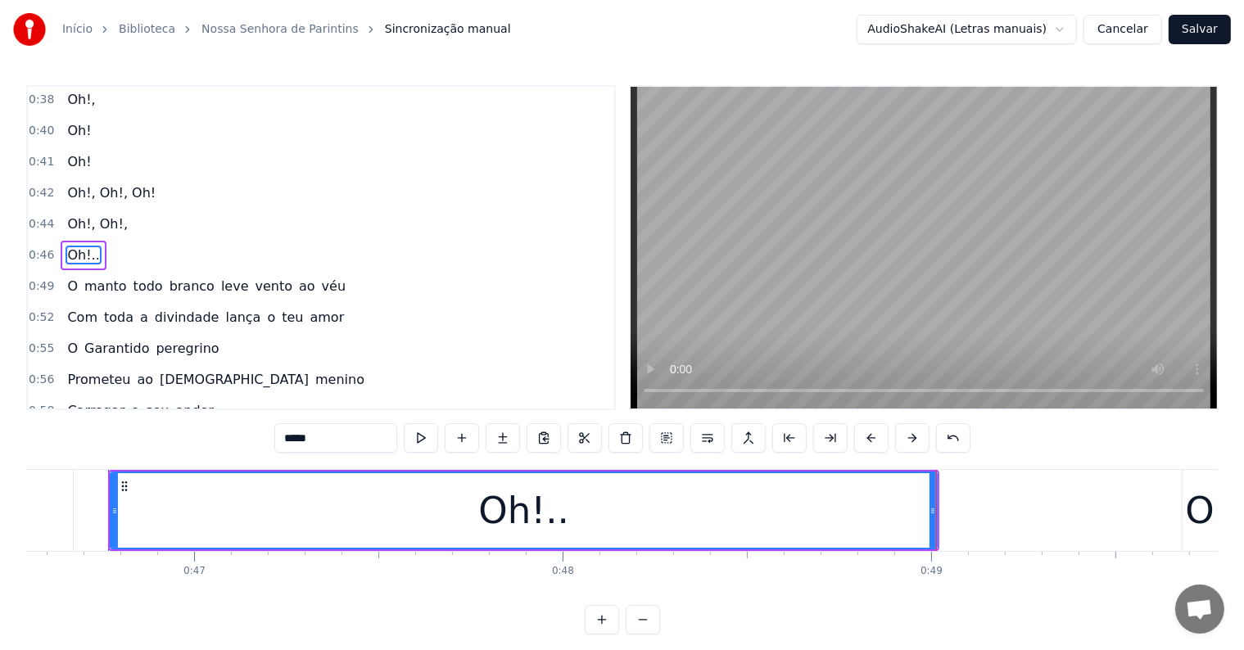
click at [66, 95] on span "Oh!," at bounding box center [81, 99] width 31 height 19
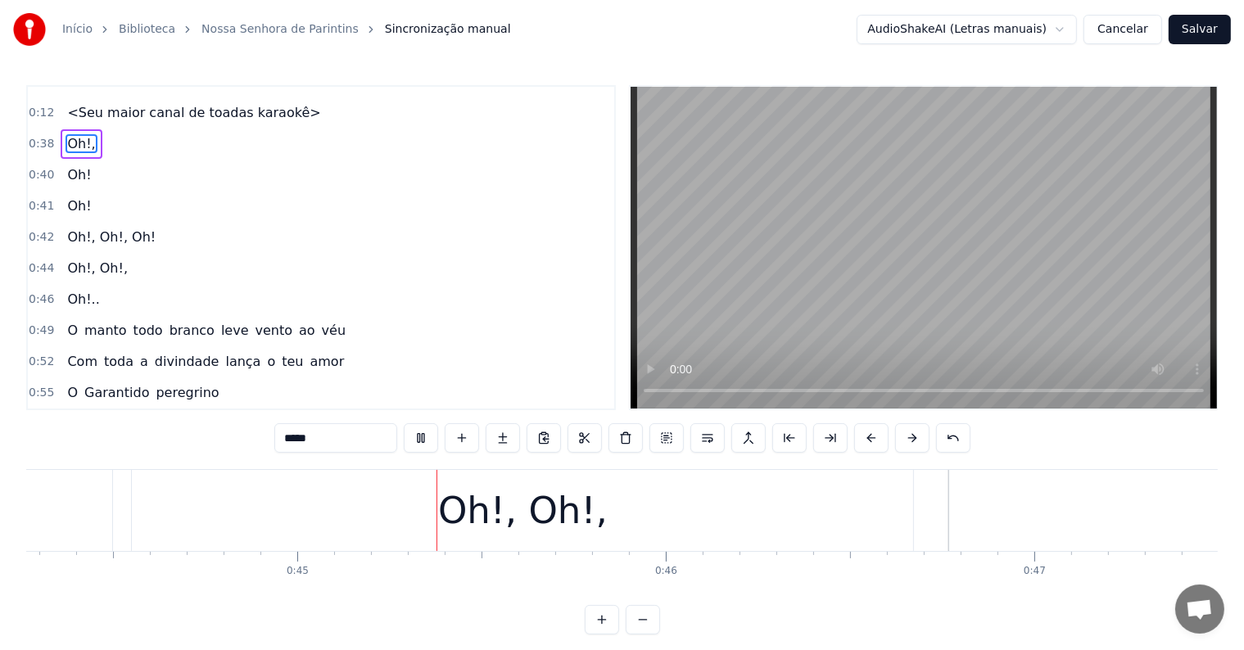
scroll to position [0, 16315]
click at [68, 141] on span "Oh!," at bounding box center [81, 143] width 31 height 19
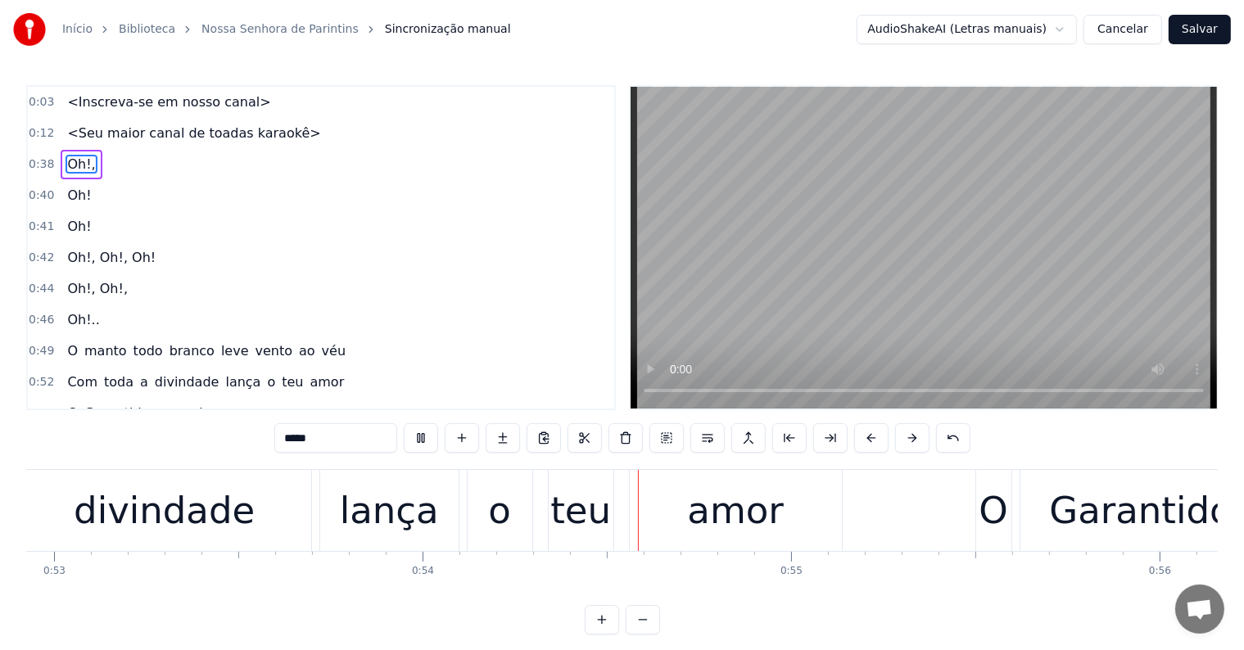
scroll to position [0, 19732]
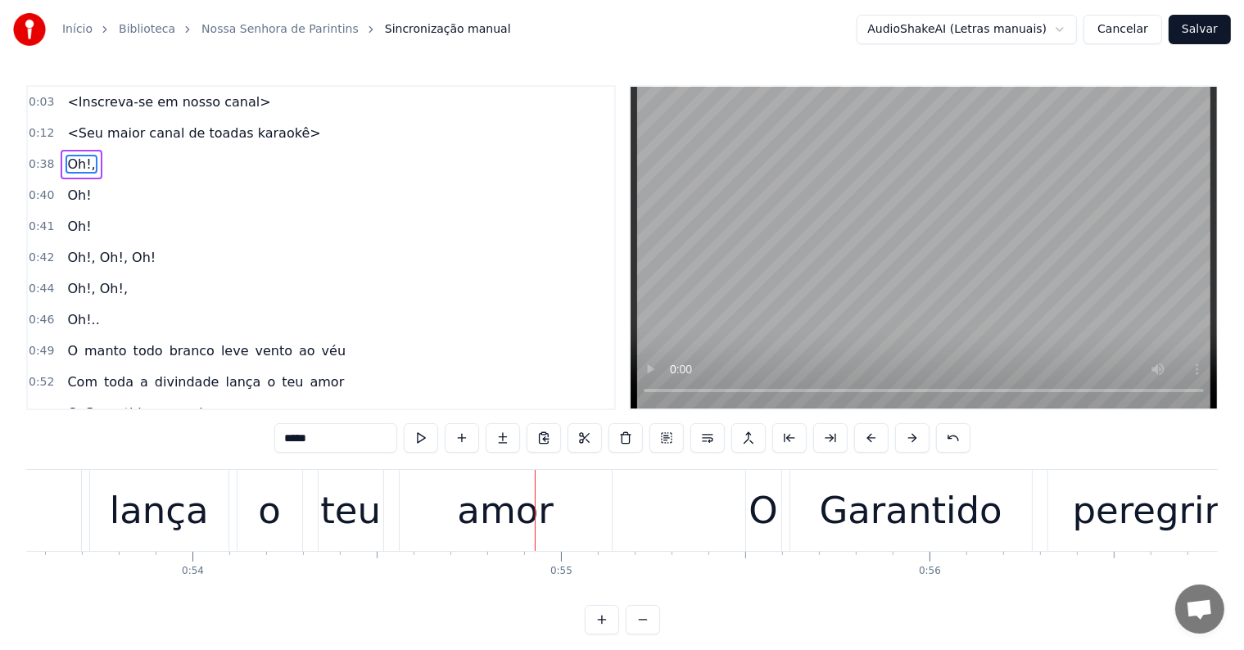
click at [320, 347] on span "véu" at bounding box center [333, 350] width 27 height 19
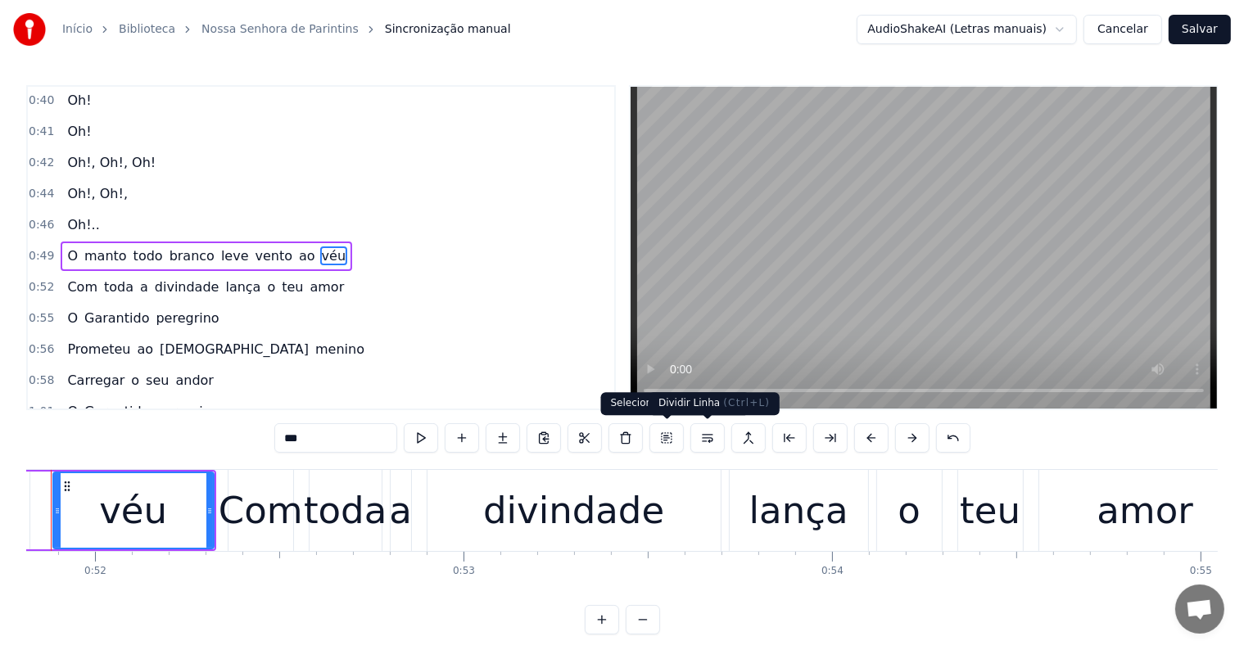
scroll to position [0, 19034]
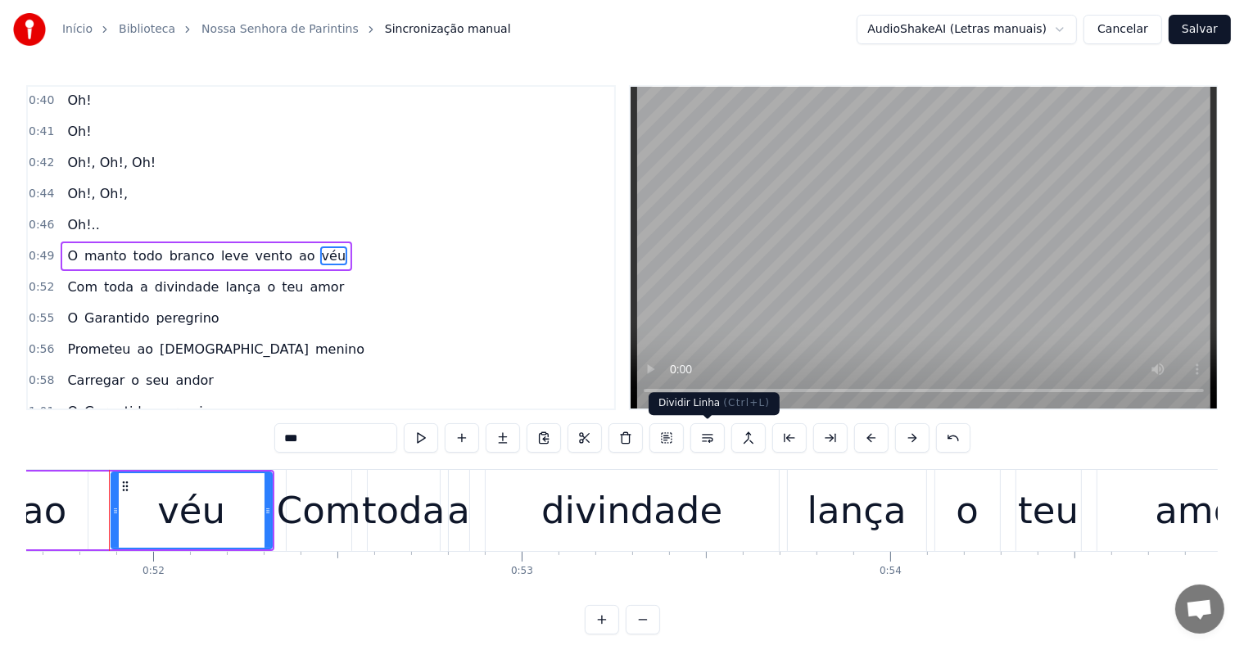
click at [704, 434] on button at bounding box center [707, 437] width 34 height 29
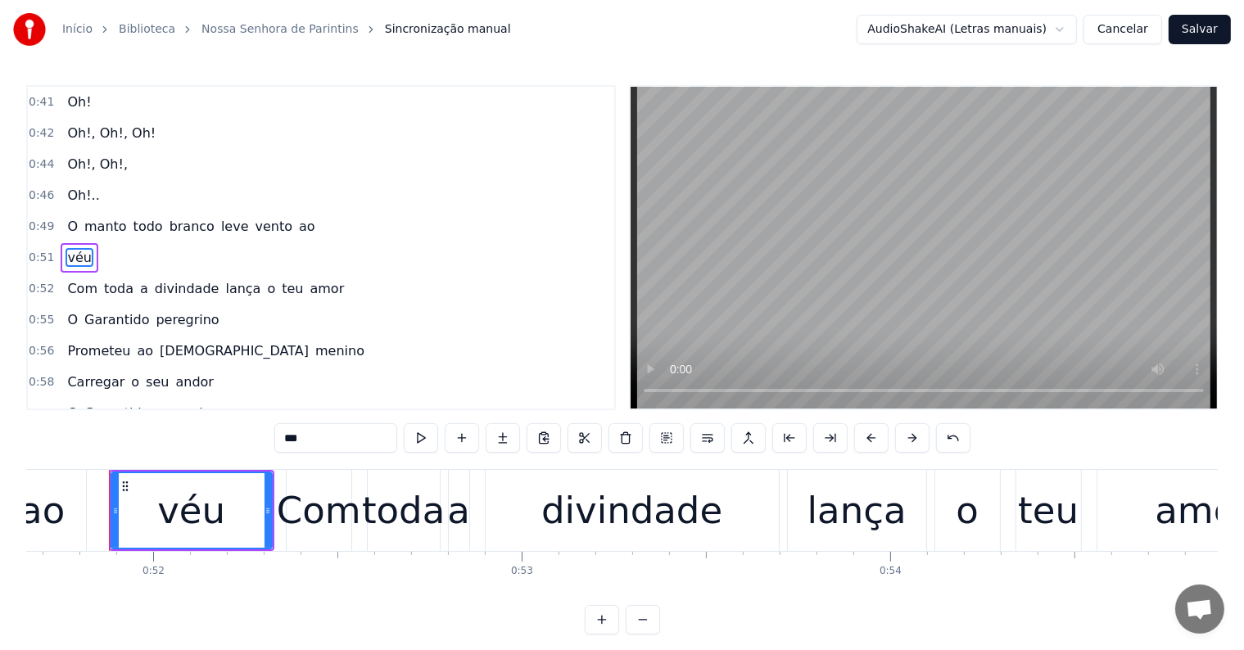
click at [84, 223] on span "manto" at bounding box center [106, 226] width 46 height 19
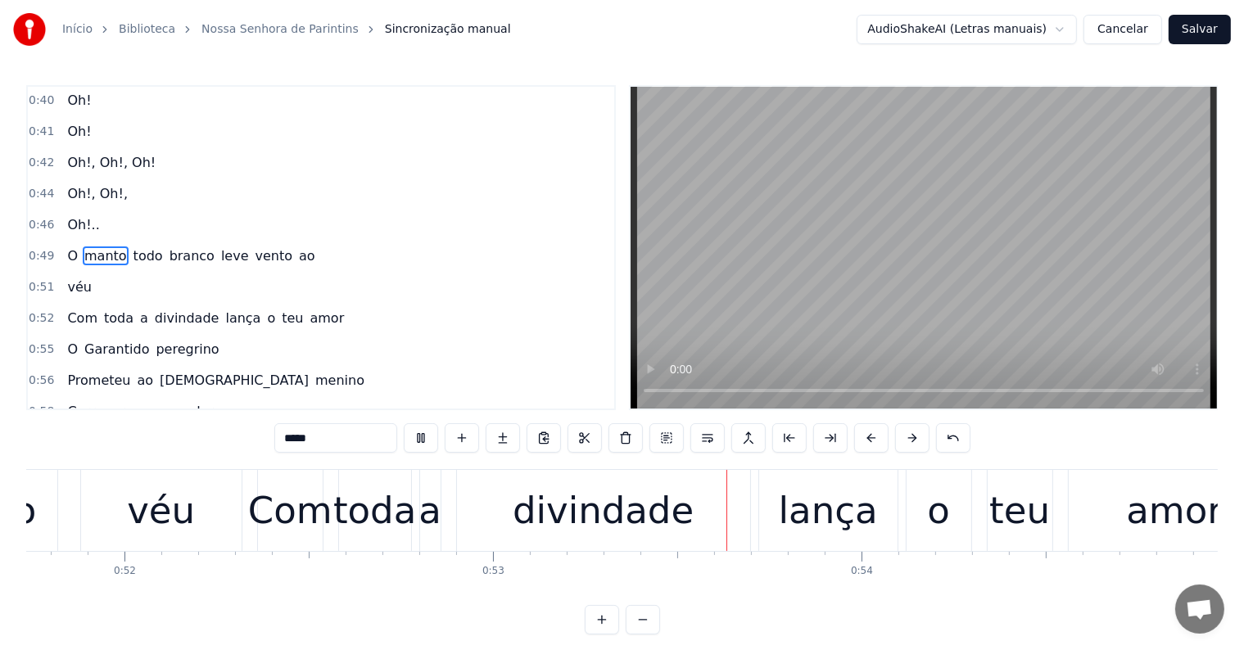
scroll to position [0, 19350]
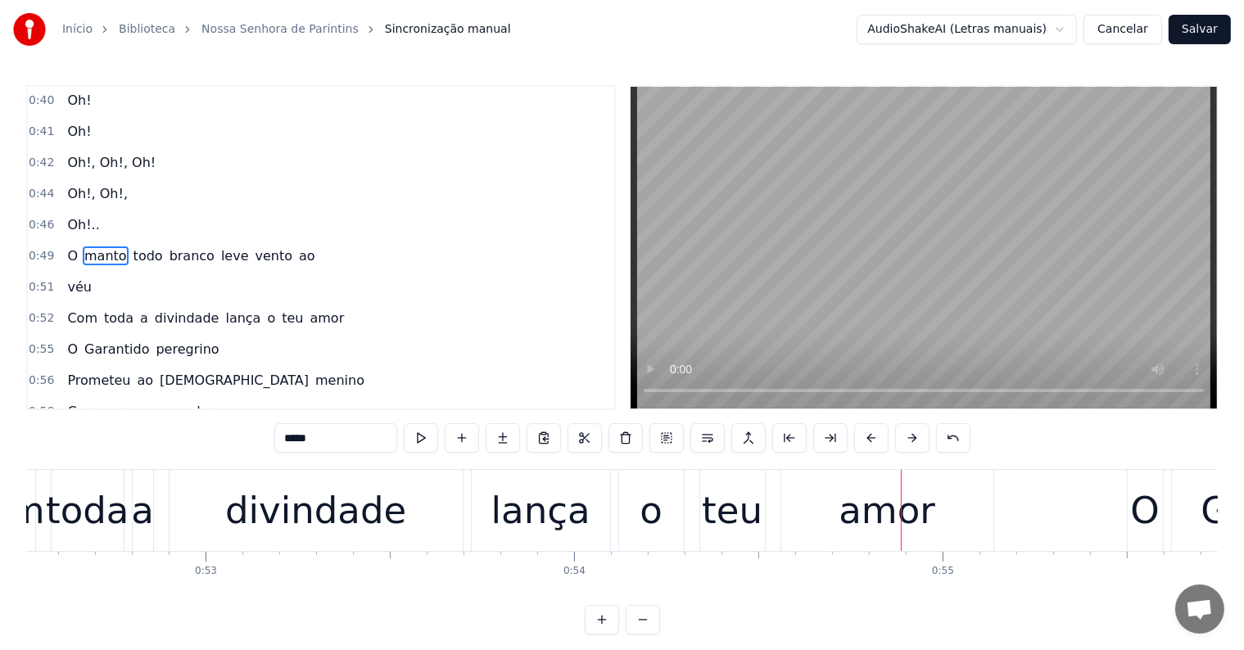
click at [265, 309] on span "o" at bounding box center [270, 318] width 11 height 19
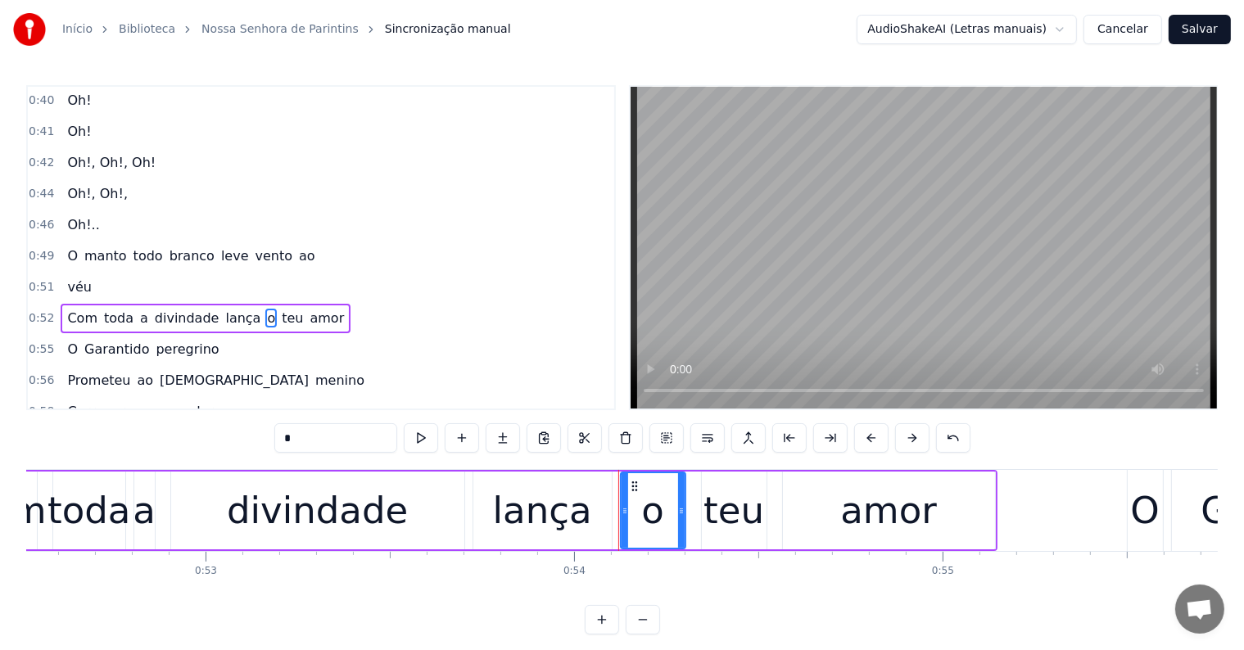
scroll to position [155, 0]
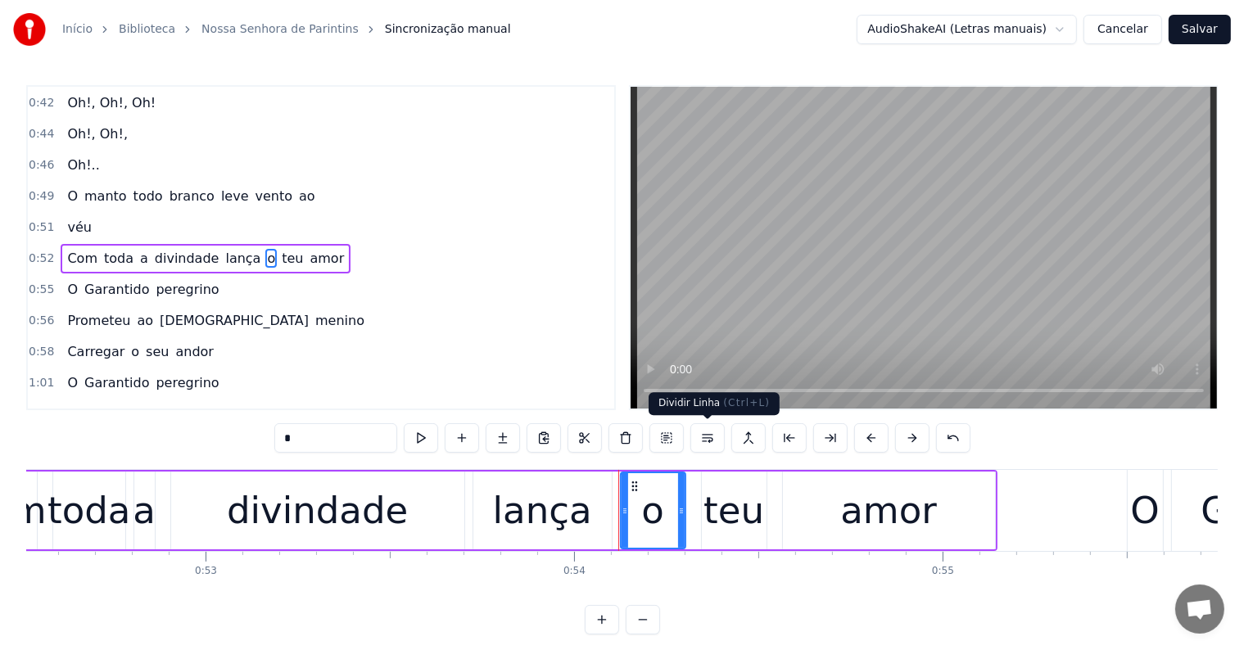
click at [703, 439] on button at bounding box center [707, 437] width 34 height 29
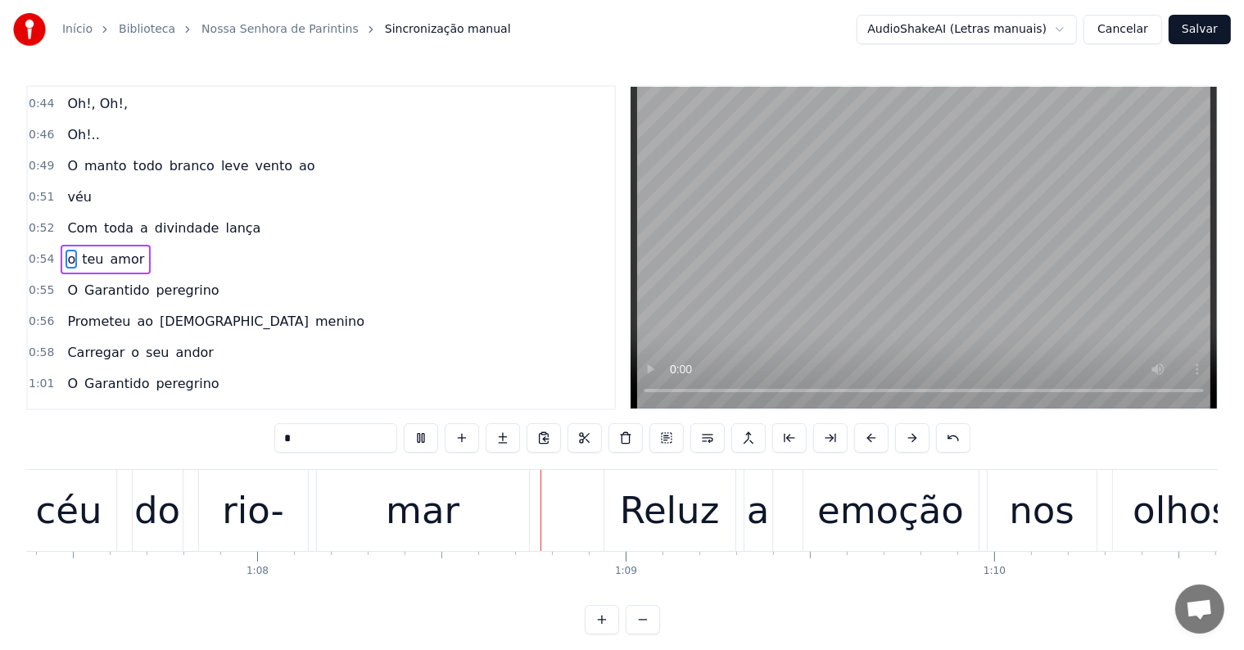
scroll to position [0, 24874]
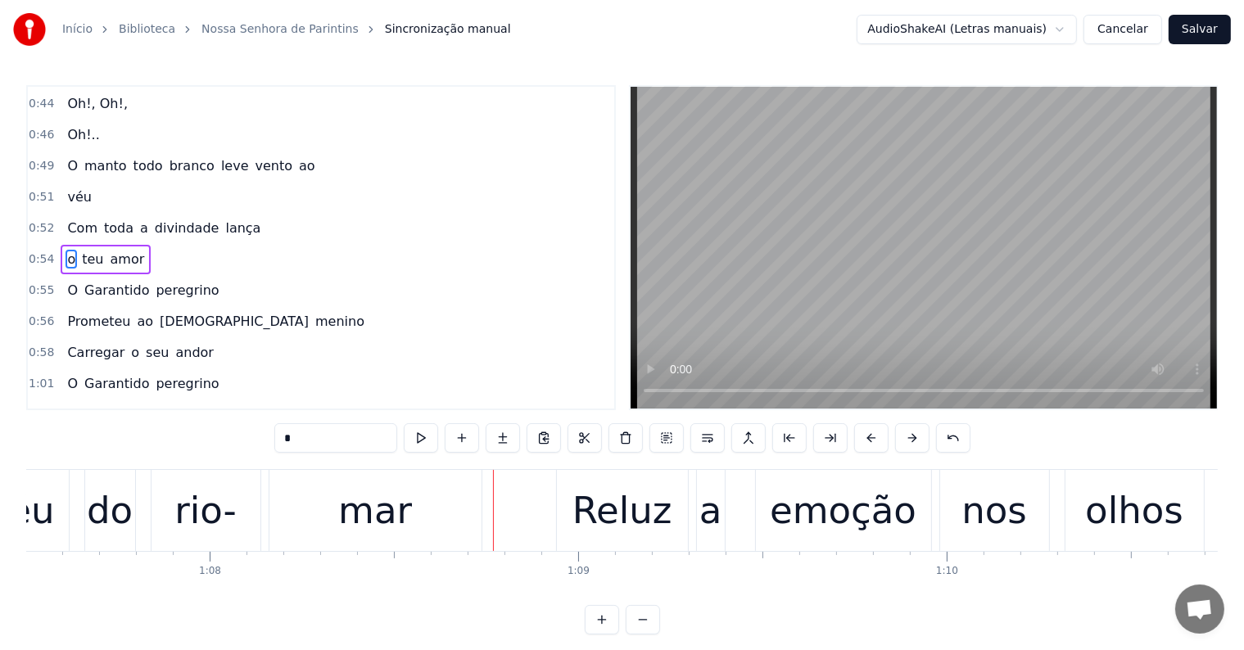
click at [406, 514] on div "mar" at bounding box center [375, 511] width 74 height 56
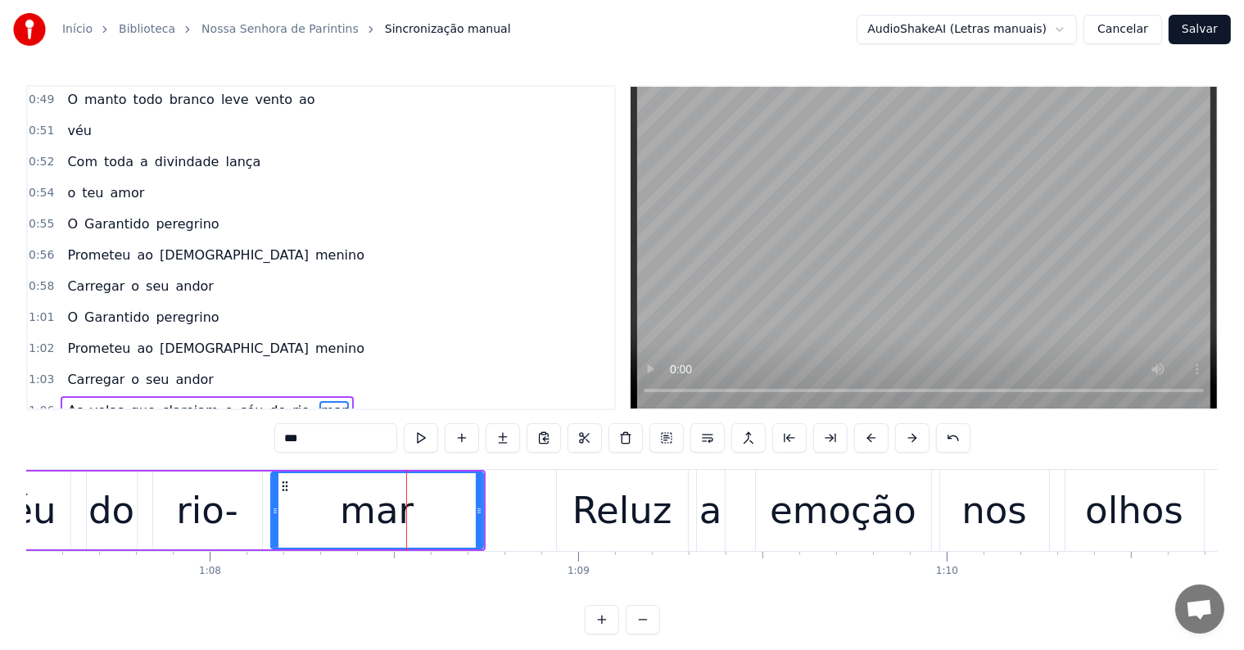
scroll to position [396, 0]
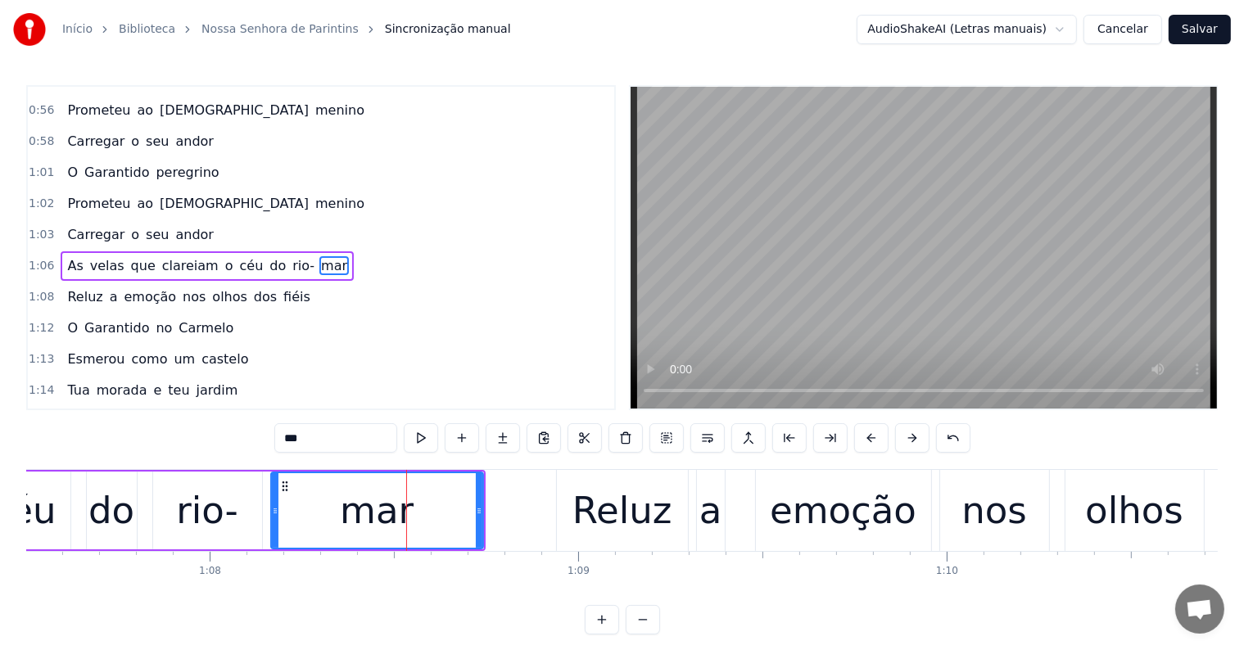
click at [268, 256] on span "do" at bounding box center [278, 265] width 20 height 19
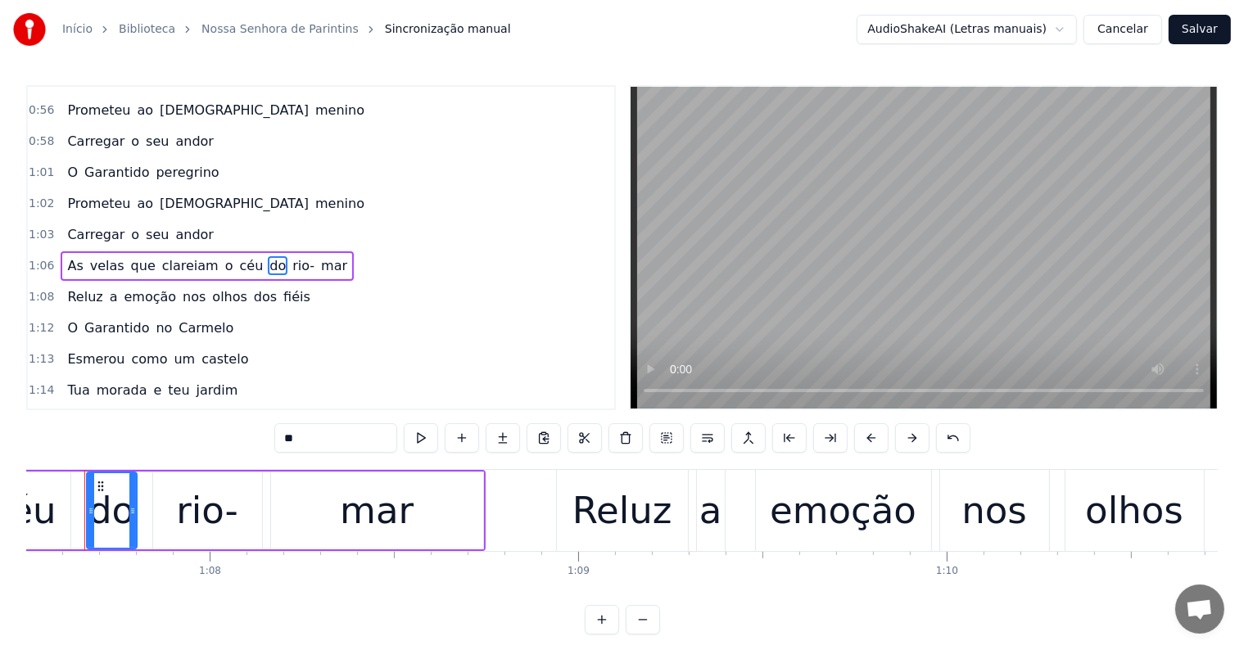
scroll to position [0, 24849]
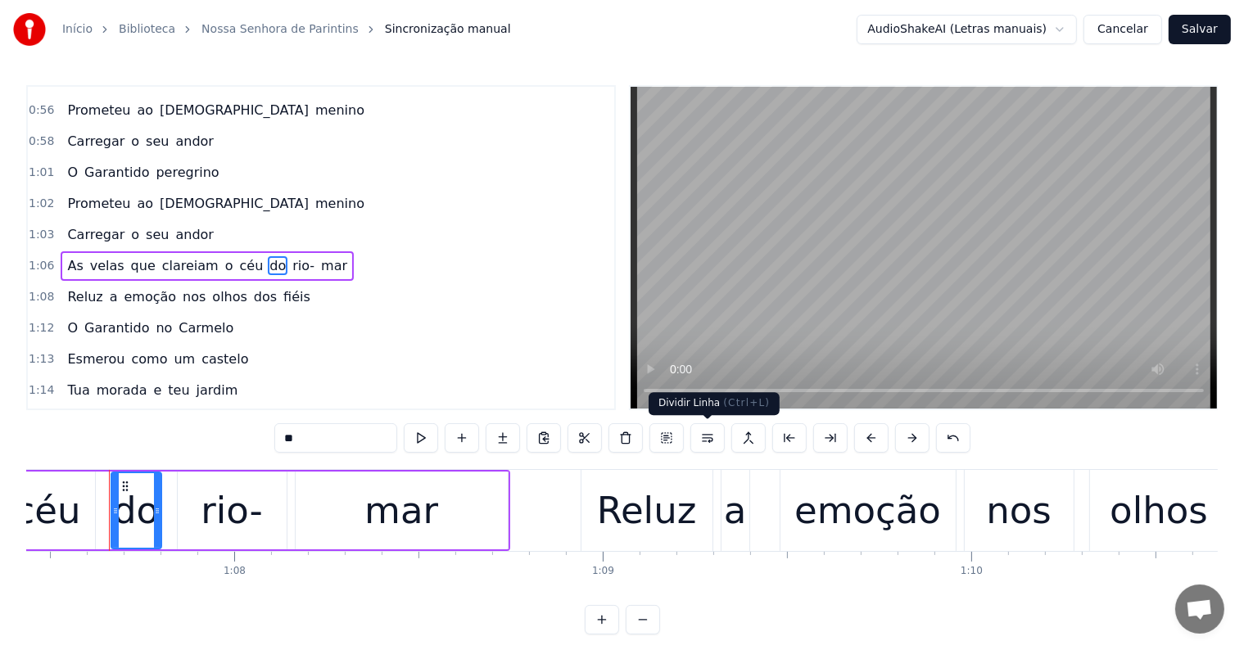
click at [711, 436] on button at bounding box center [707, 437] width 34 height 29
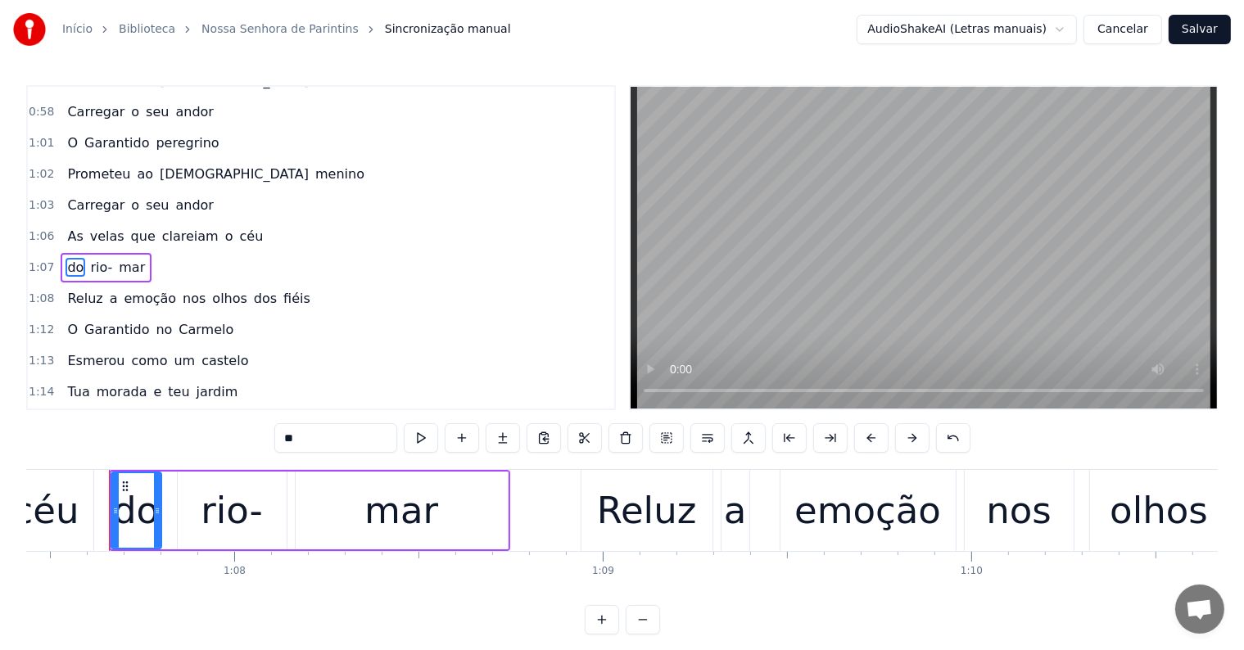
click at [138, 227] on span "que" at bounding box center [143, 236] width 28 height 19
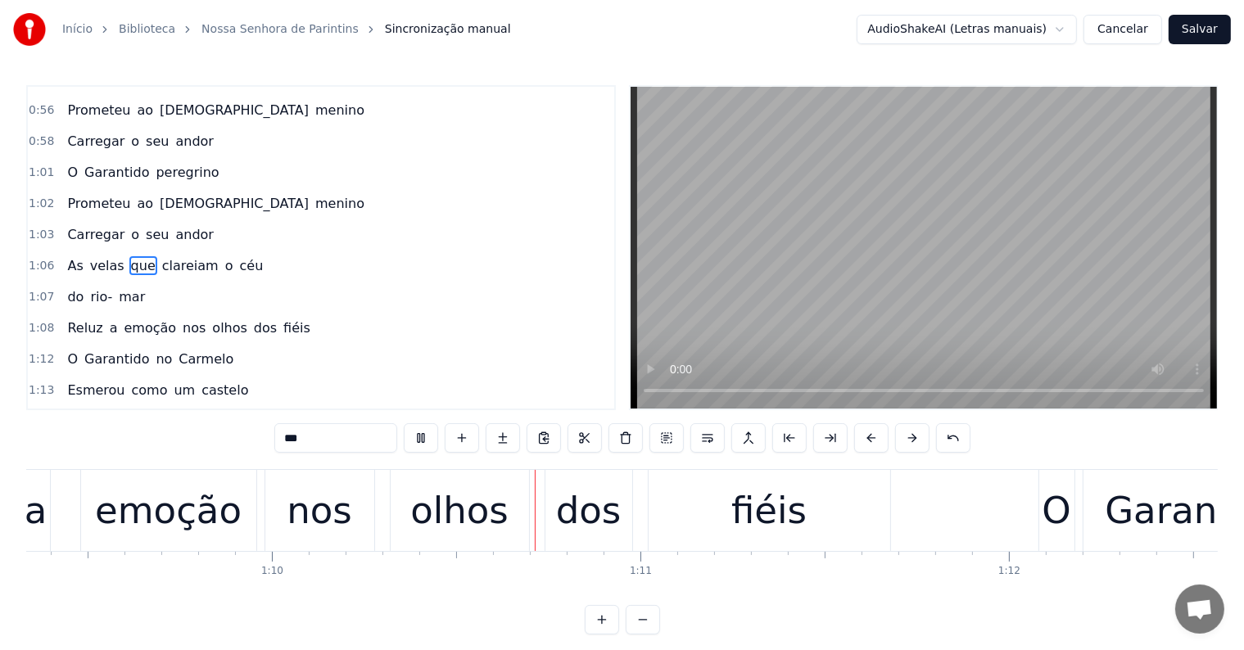
scroll to position [0, 25716]
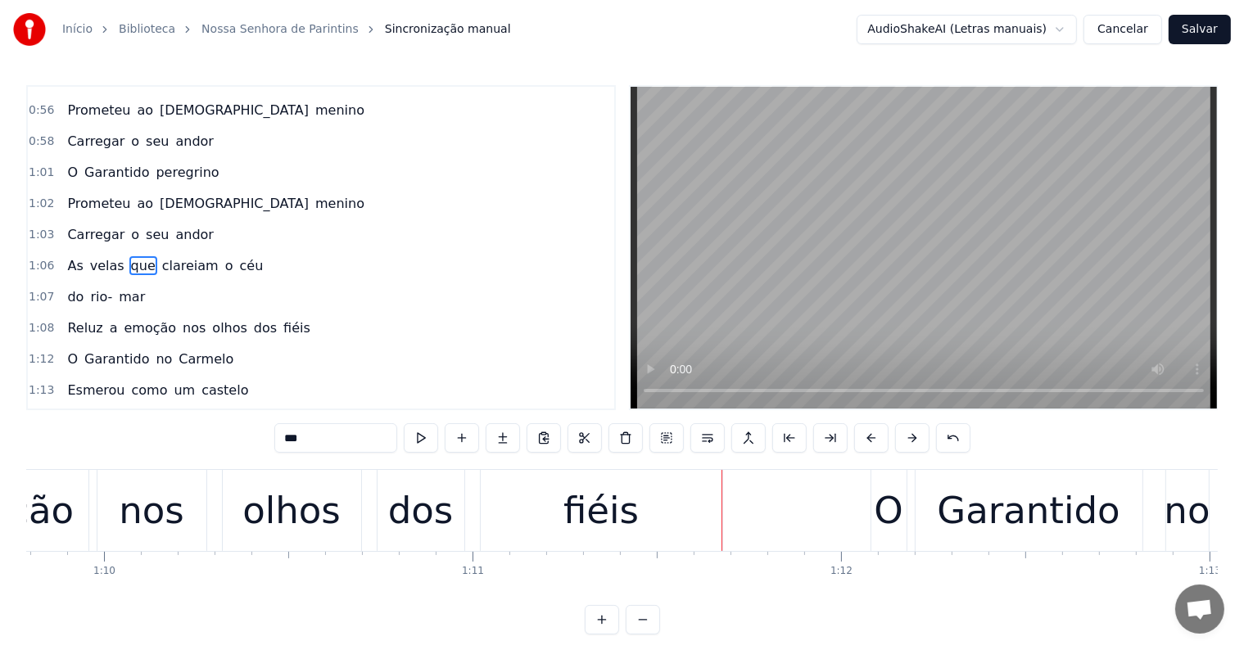
click at [210, 319] on span "olhos" at bounding box center [229, 328] width 38 height 19
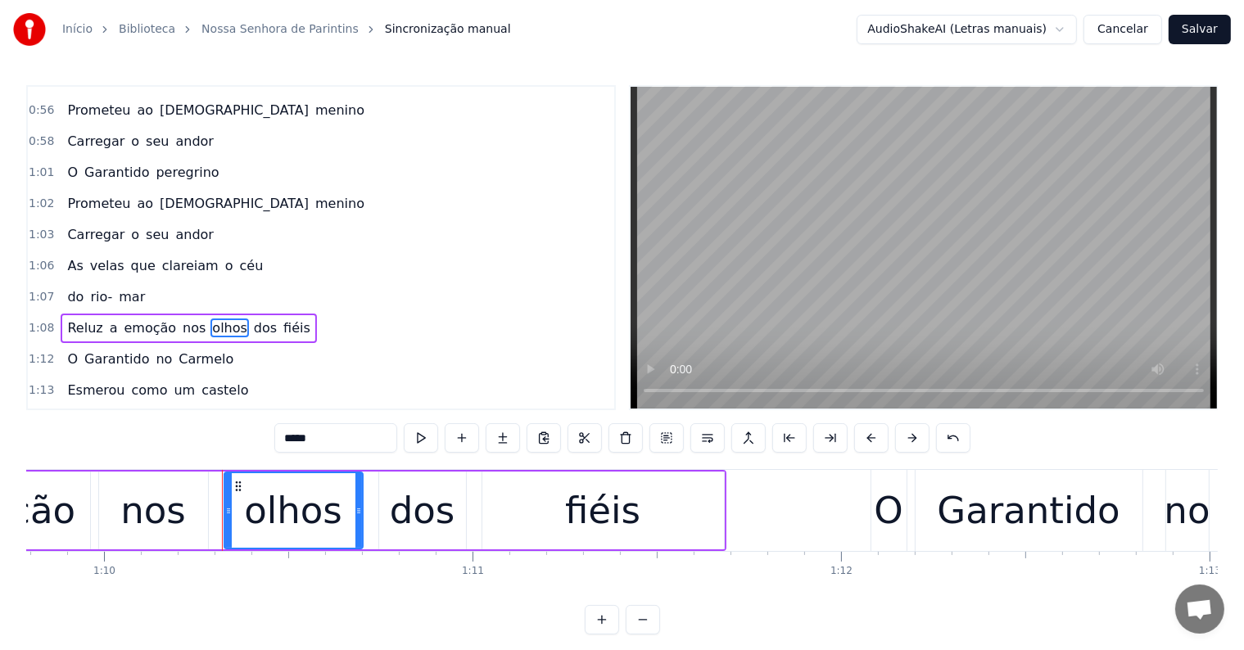
scroll to position [456, 0]
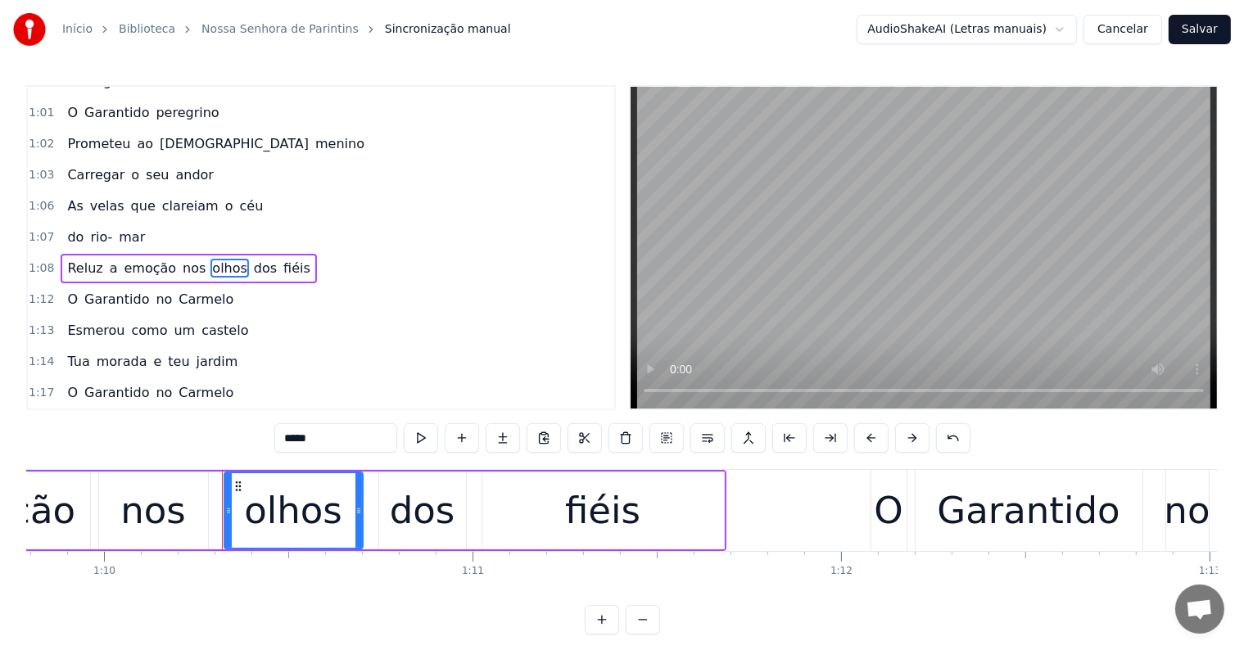
click at [252, 259] on span "dos" at bounding box center [265, 268] width 26 height 19
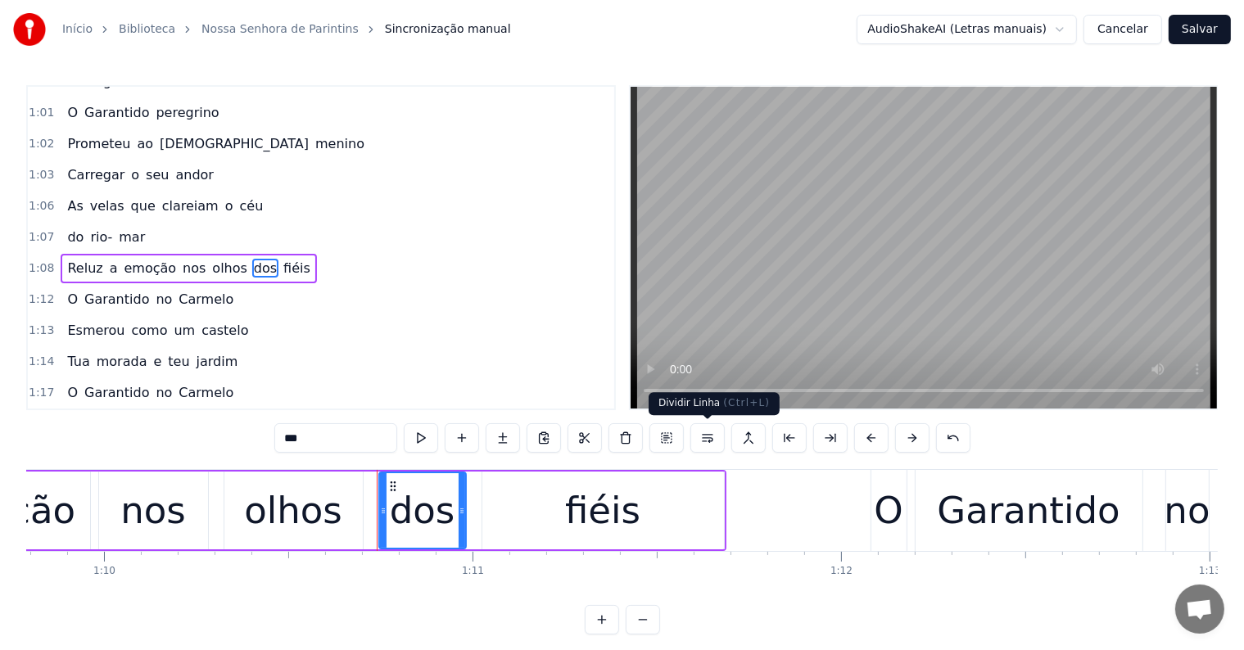
click at [704, 439] on button at bounding box center [707, 437] width 34 height 29
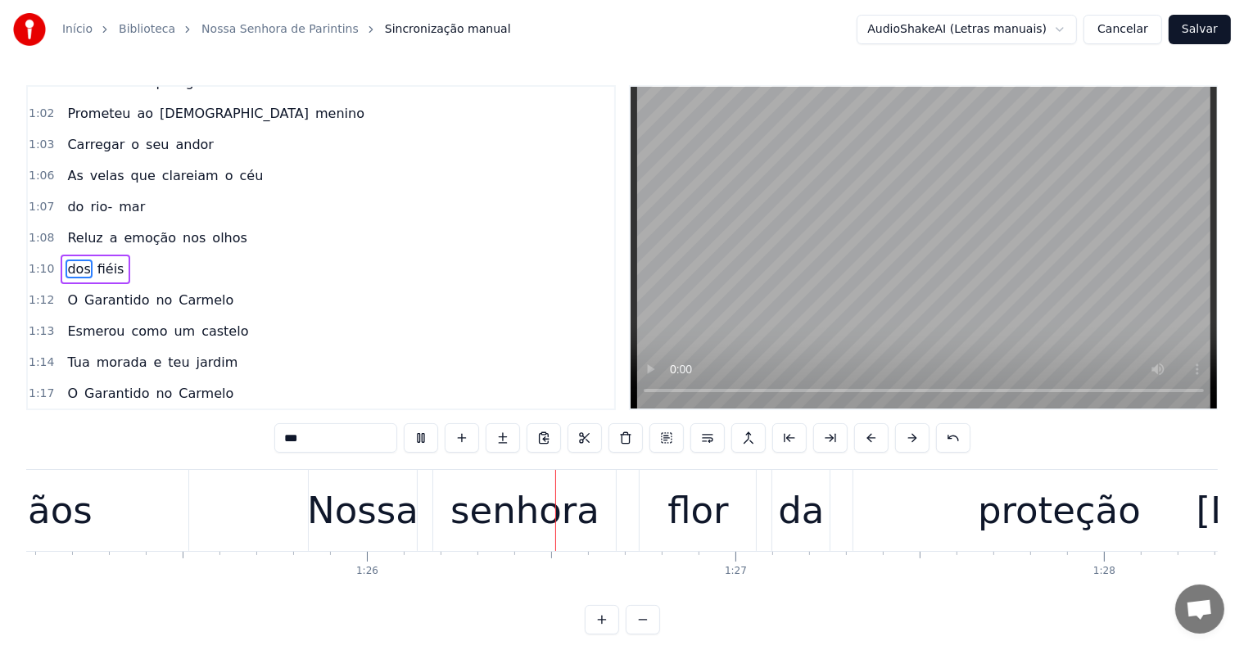
scroll to position [0, 31475]
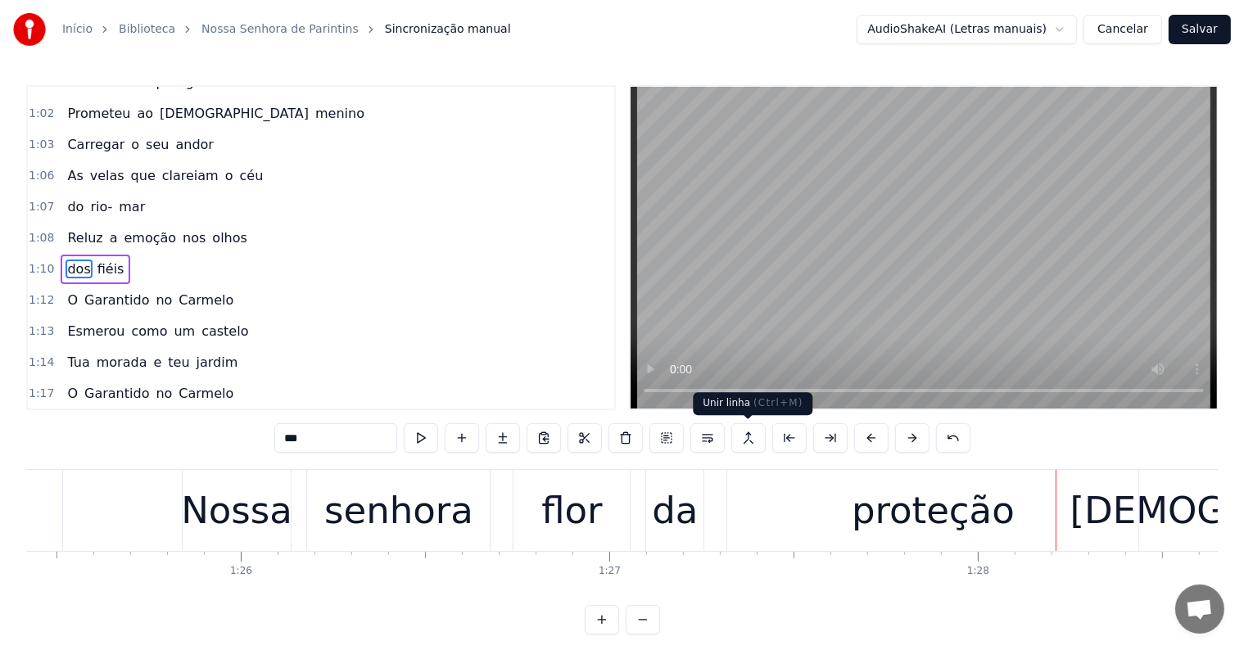
click at [864, 526] on div "proteção" at bounding box center [933, 511] width 163 height 56
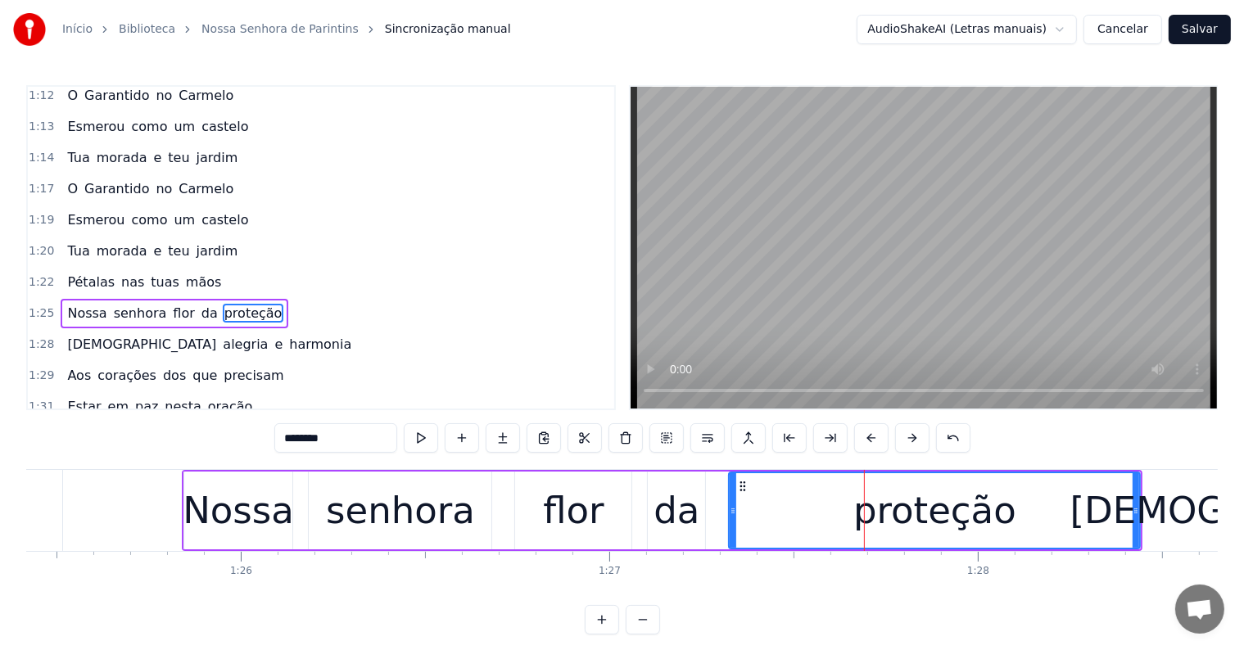
scroll to position [727, 0]
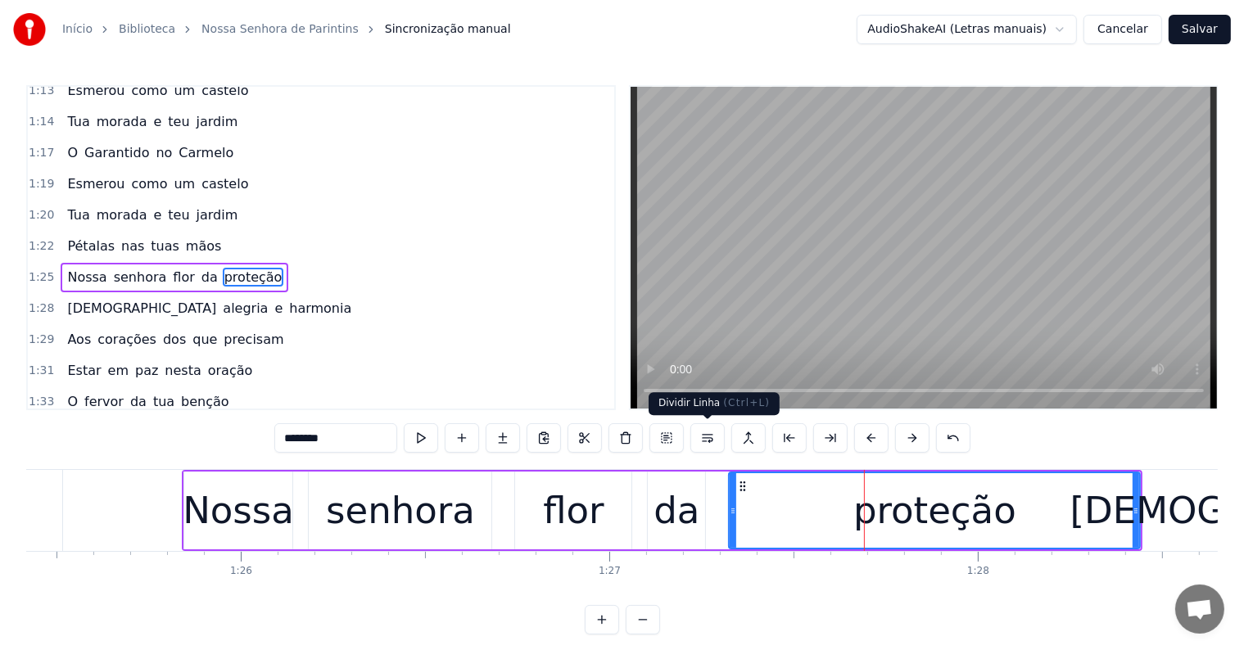
click at [701, 441] on button at bounding box center [707, 437] width 34 height 29
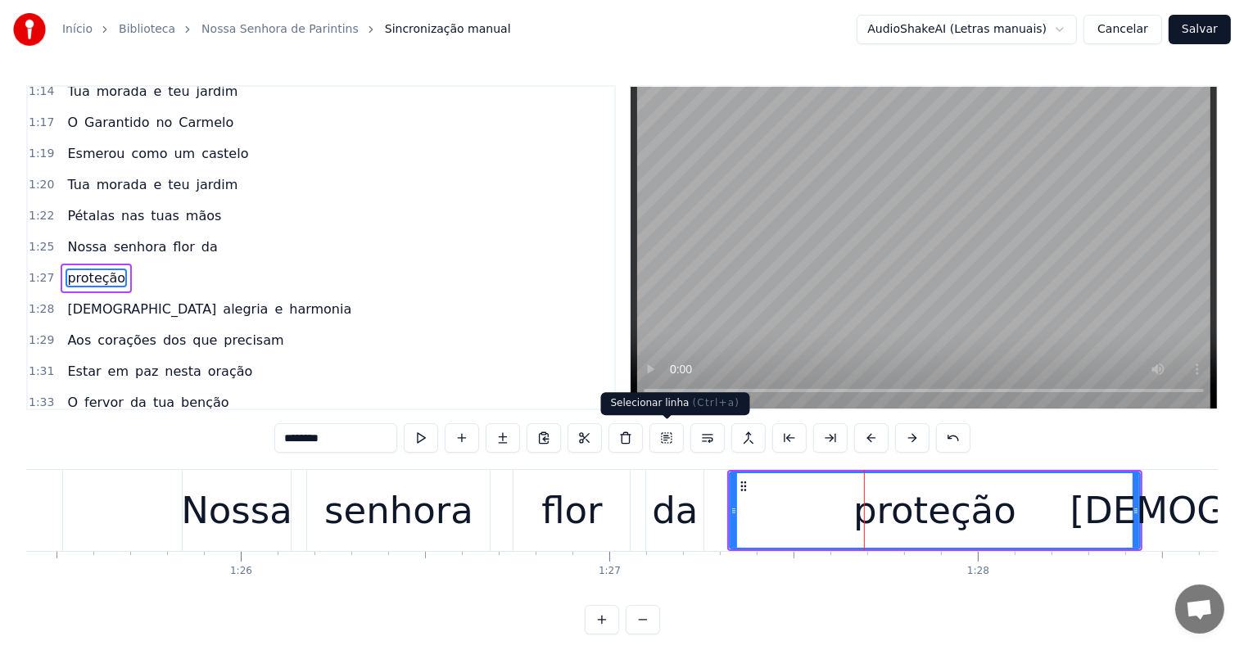
click at [421, 528] on div "senhora" at bounding box center [398, 511] width 149 height 56
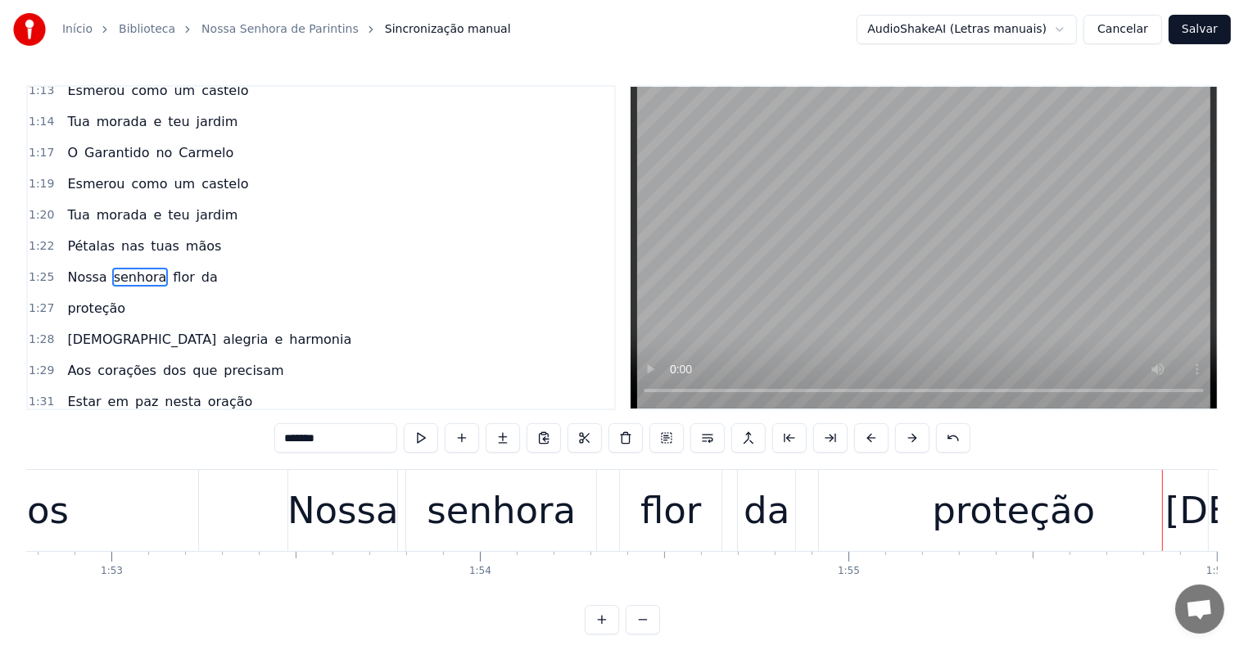
scroll to position [0, 42450]
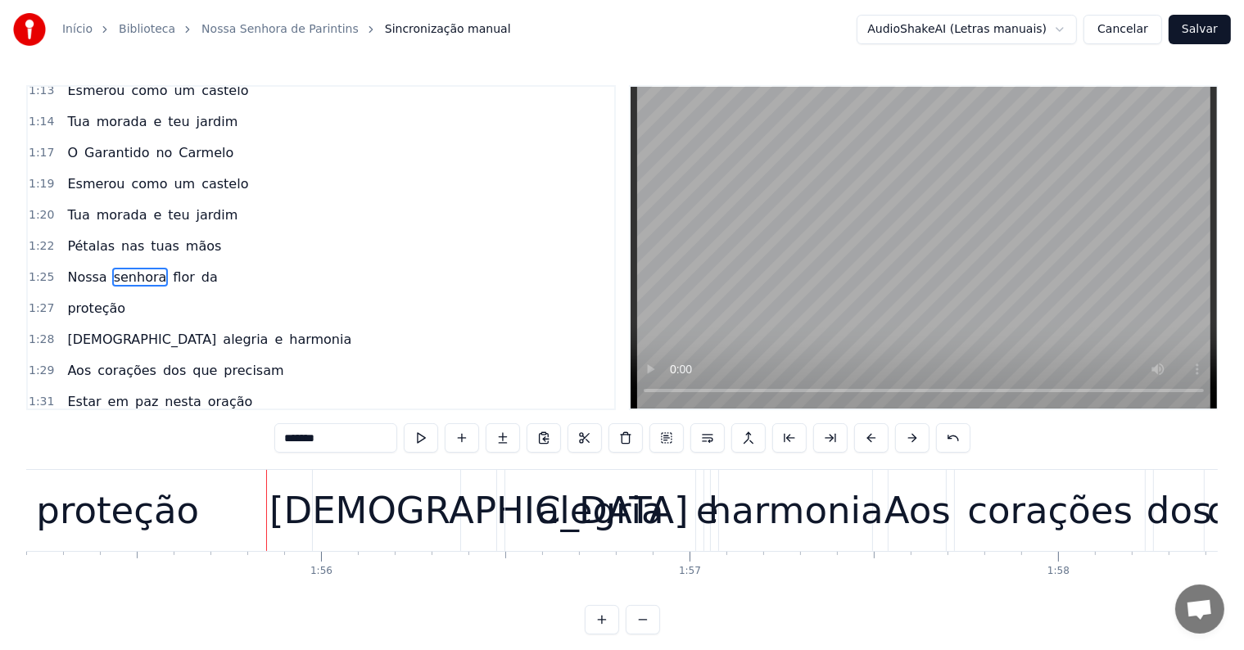
click at [153, 518] on div "proteção" at bounding box center [117, 511] width 163 height 56
type input "********"
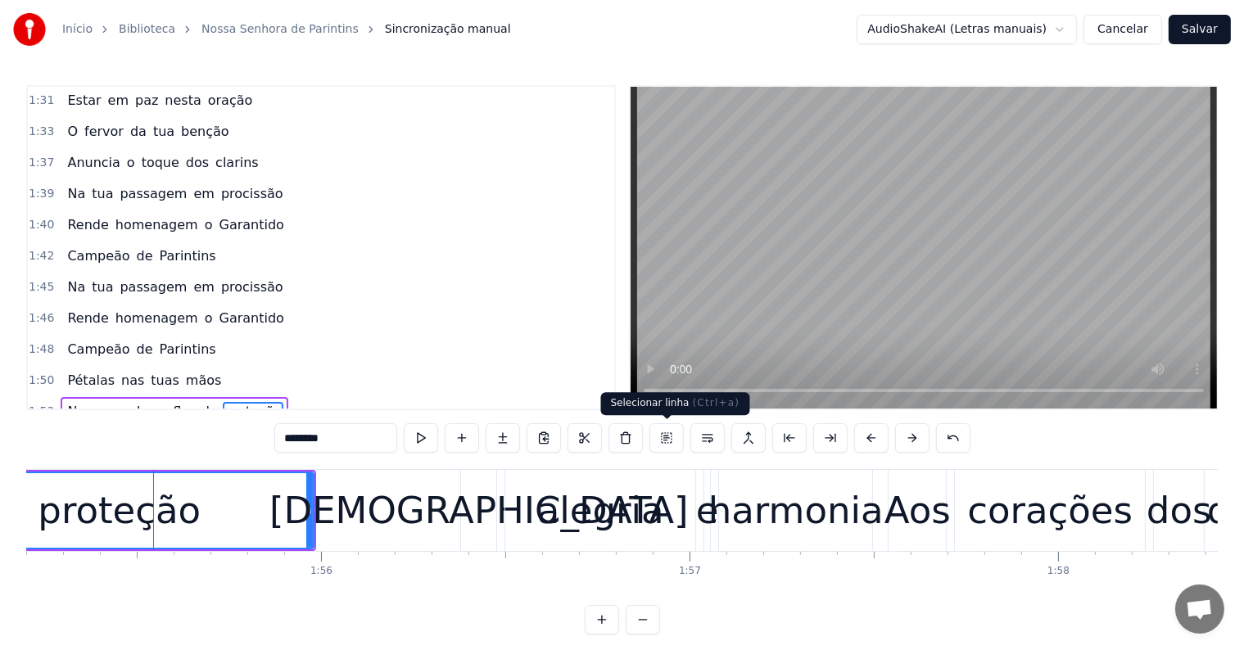
scroll to position [1150, 0]
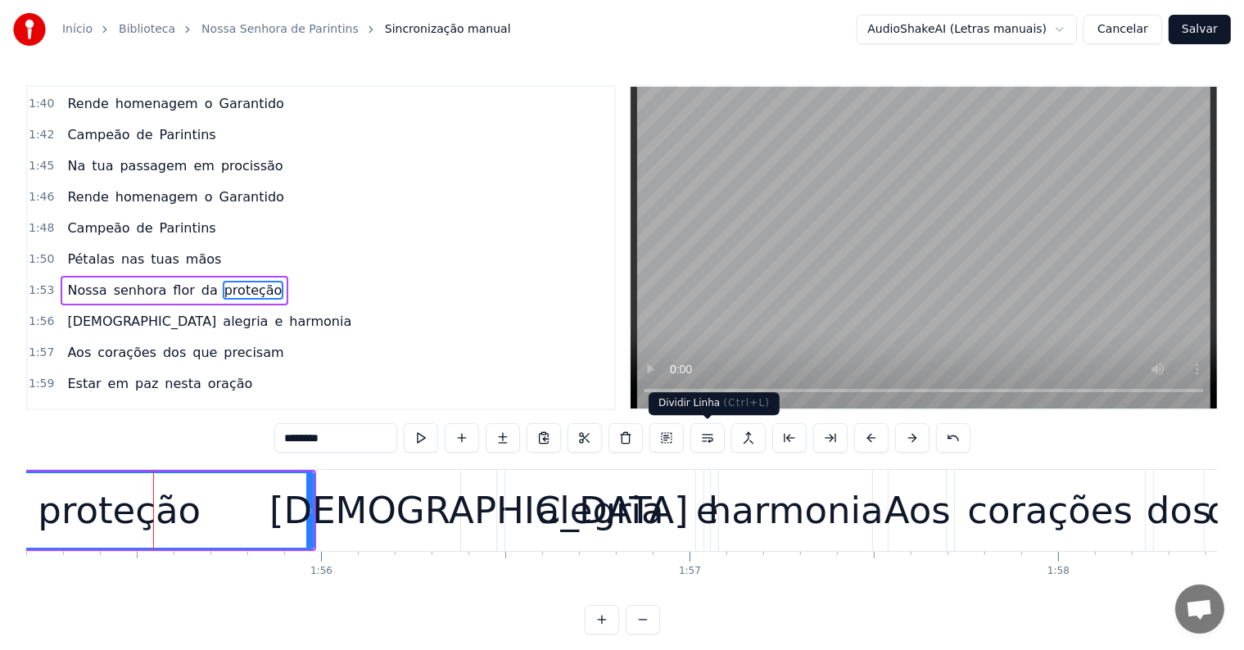
click at [707, 438] on button at bounding box center [707, 437] width 34 height 29
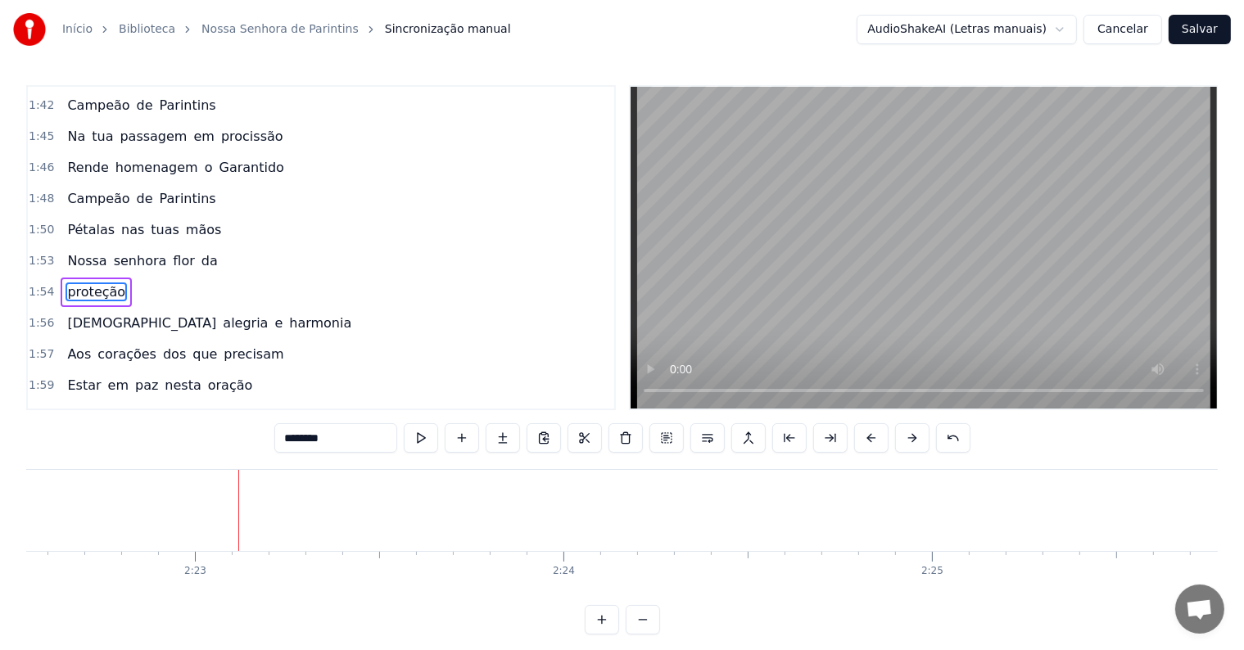
scroll to position [0, 52527]
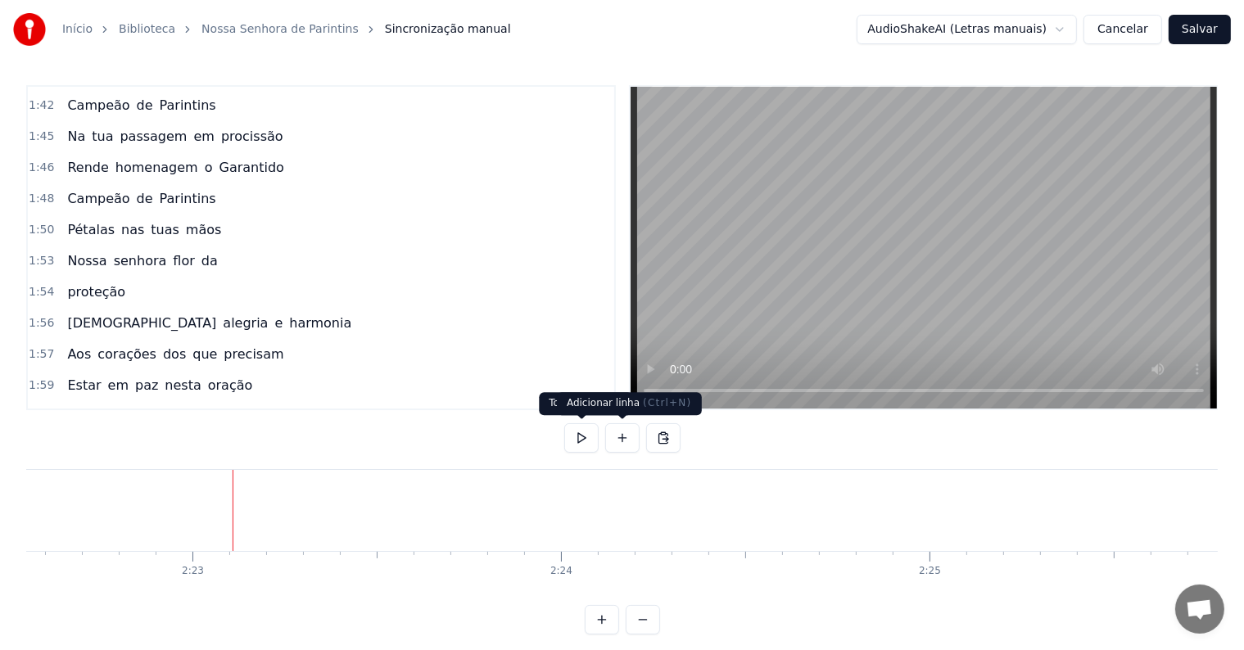
click at [626, 437] on button at bounding box center [622, 437] width 34 height 29
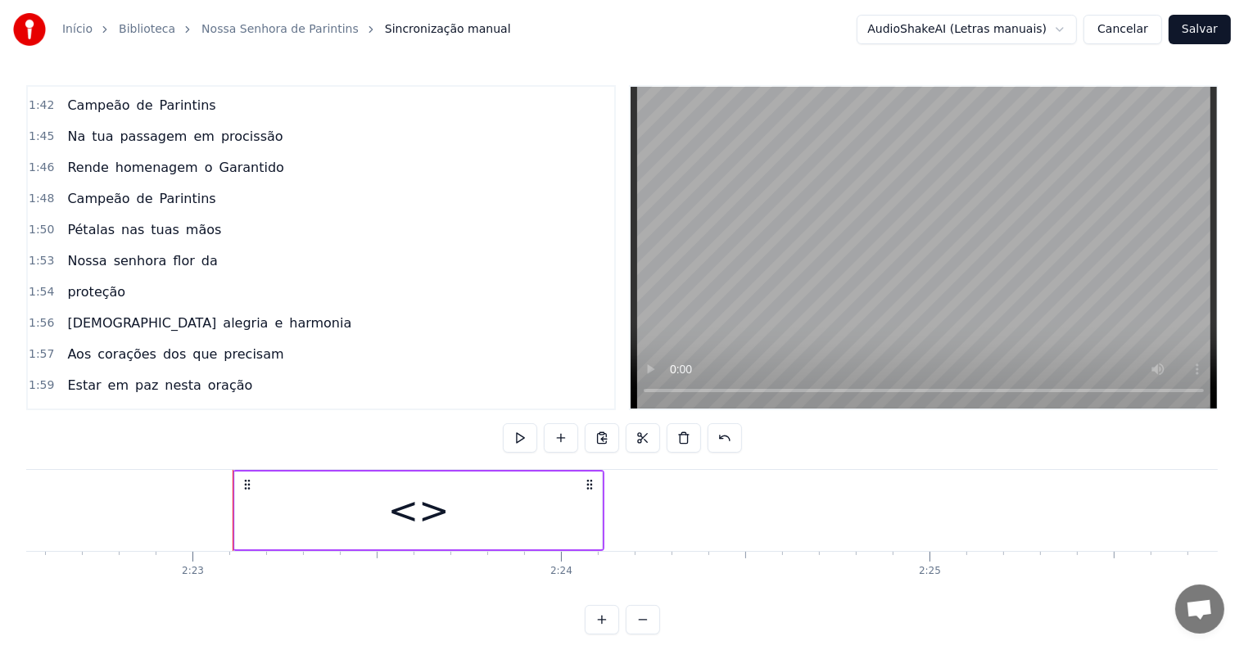
click at [390, 538] on div "<>" at bounding box center [418, 511] width 367 height 78
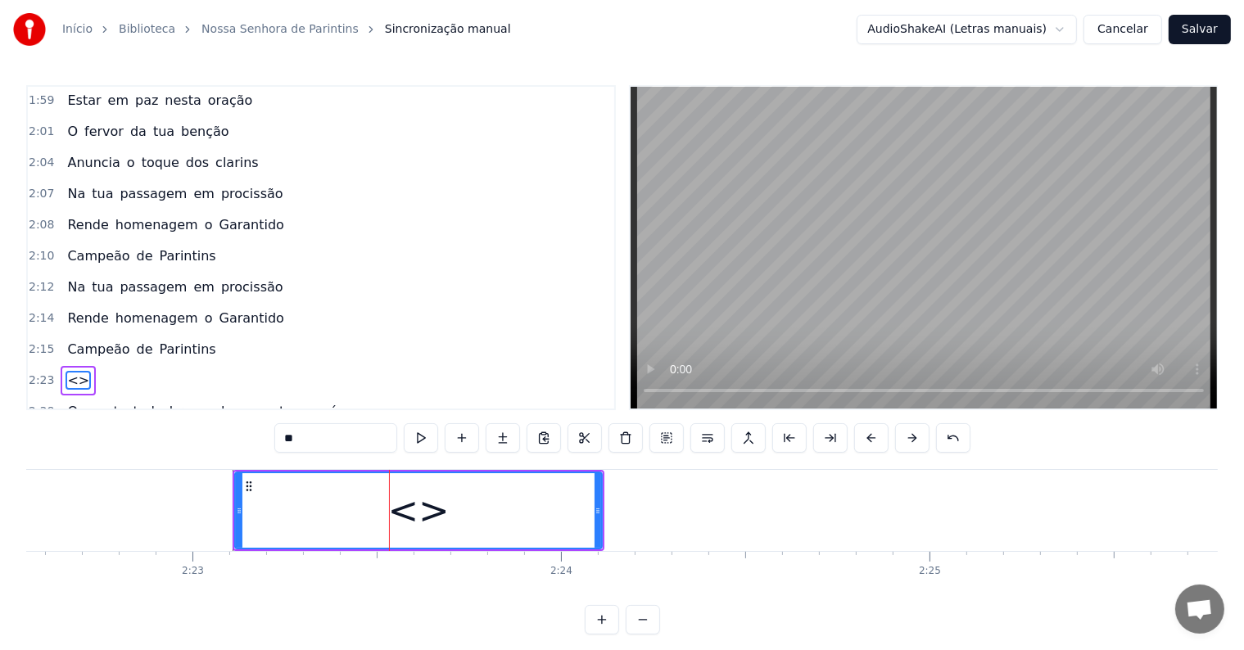
scroll to position [1541, 0]
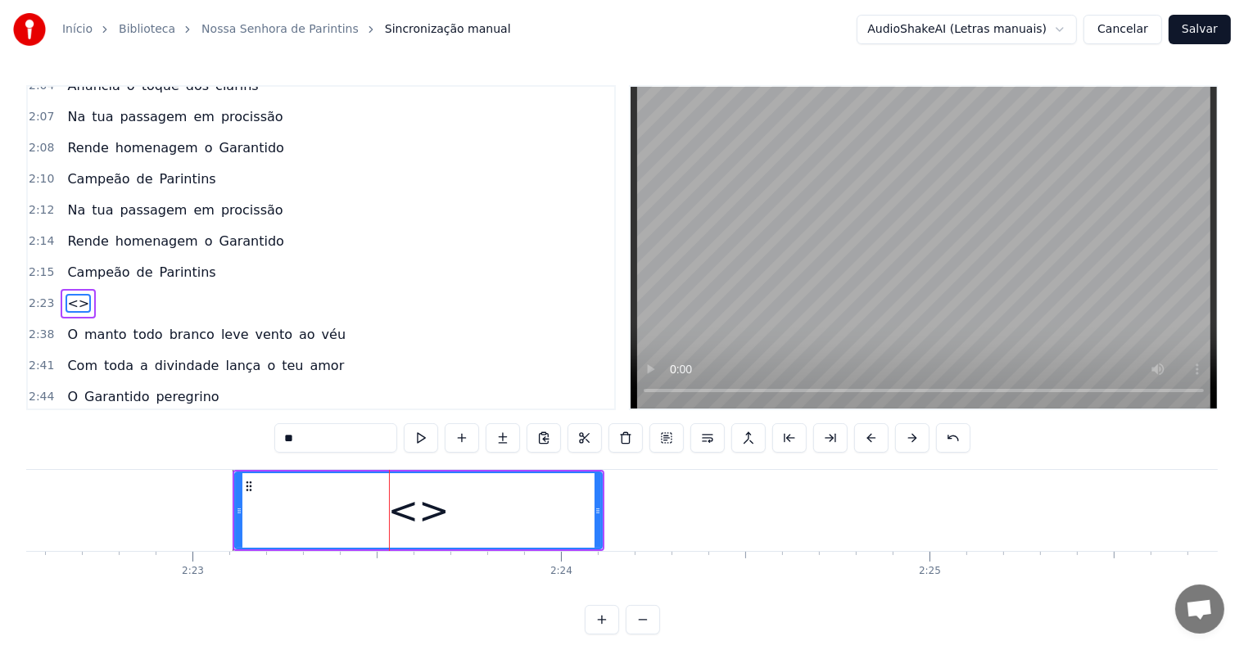
drag, startPoint x: 345, startPoint y: 444, endPoint x: 202, endPoint y: 414, distance: 145.5
click at [202, 414] on div "0:03 <Inscreva-se em nosso canal> 0:12 <Seu maior canal de toadas karaokê> 0:38…" at bounding box center [621, 359] width 1191 height 549
paste input "**********"
type input "**********"
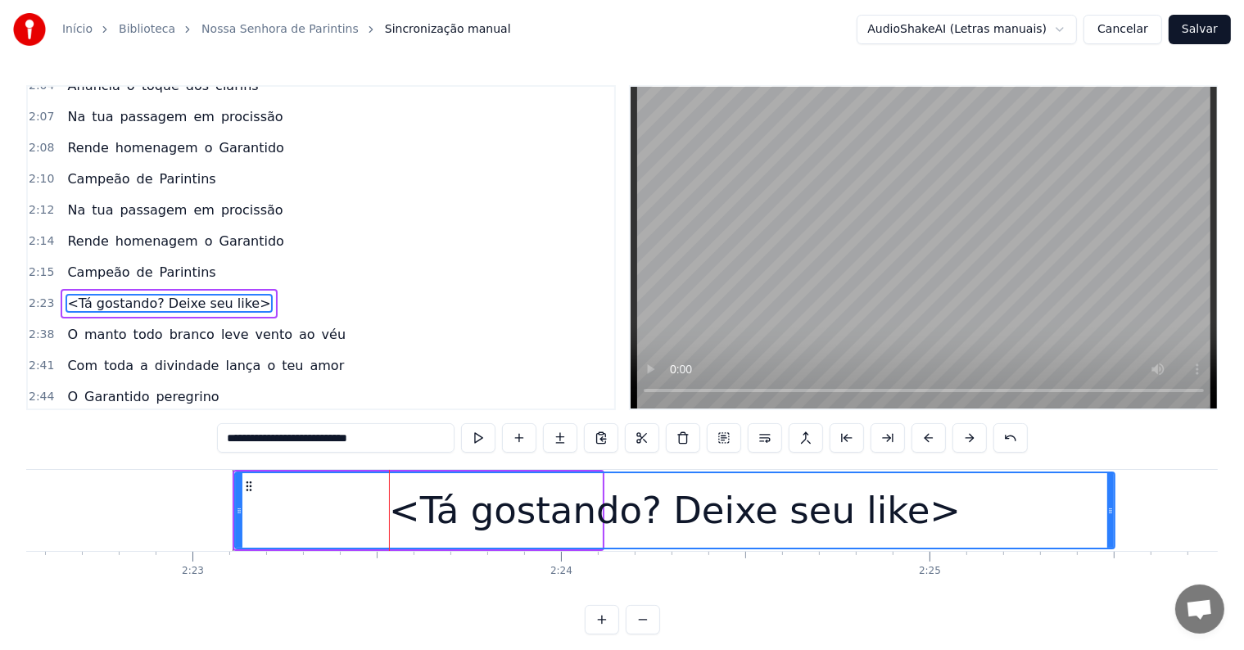
drag, startPoint x: 594, startPoint y: 513, endPoint x: 1107, endPoint y: 533, distance: 513.0
click at [1107, 533] on div at bounding box center [1110, 510] width 7 height 75
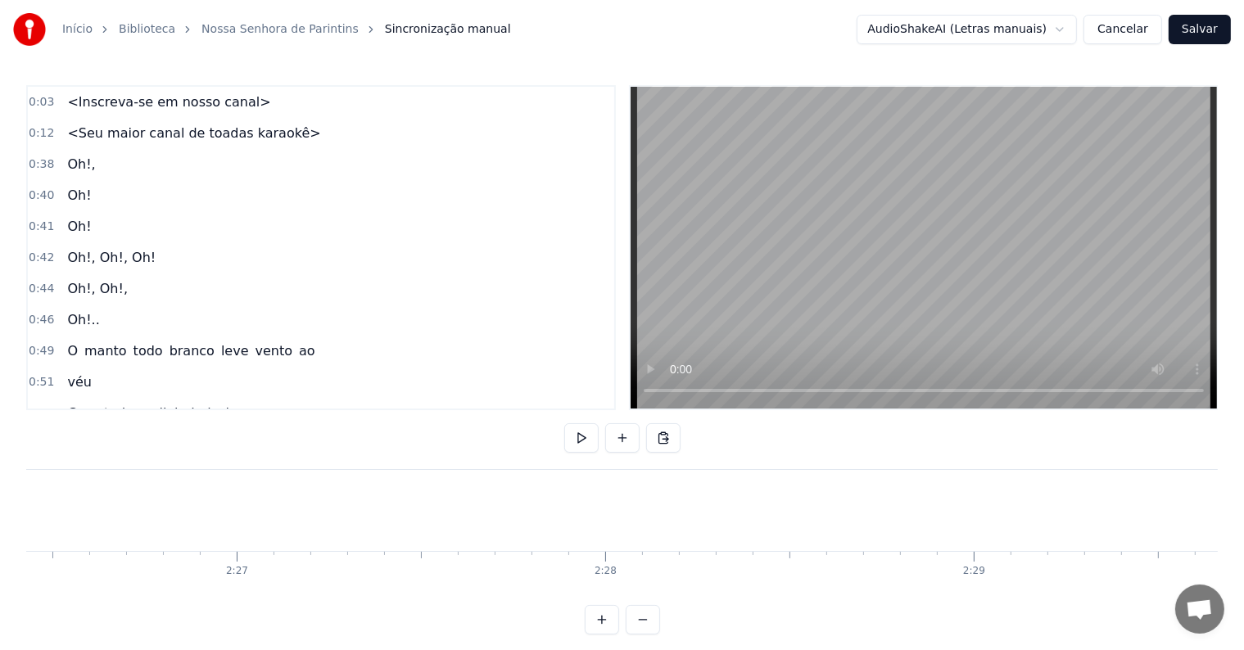
scroll to position [0, 53931]
click at [622, 437] on button at bounding box center [622, 437] width 34 height 29
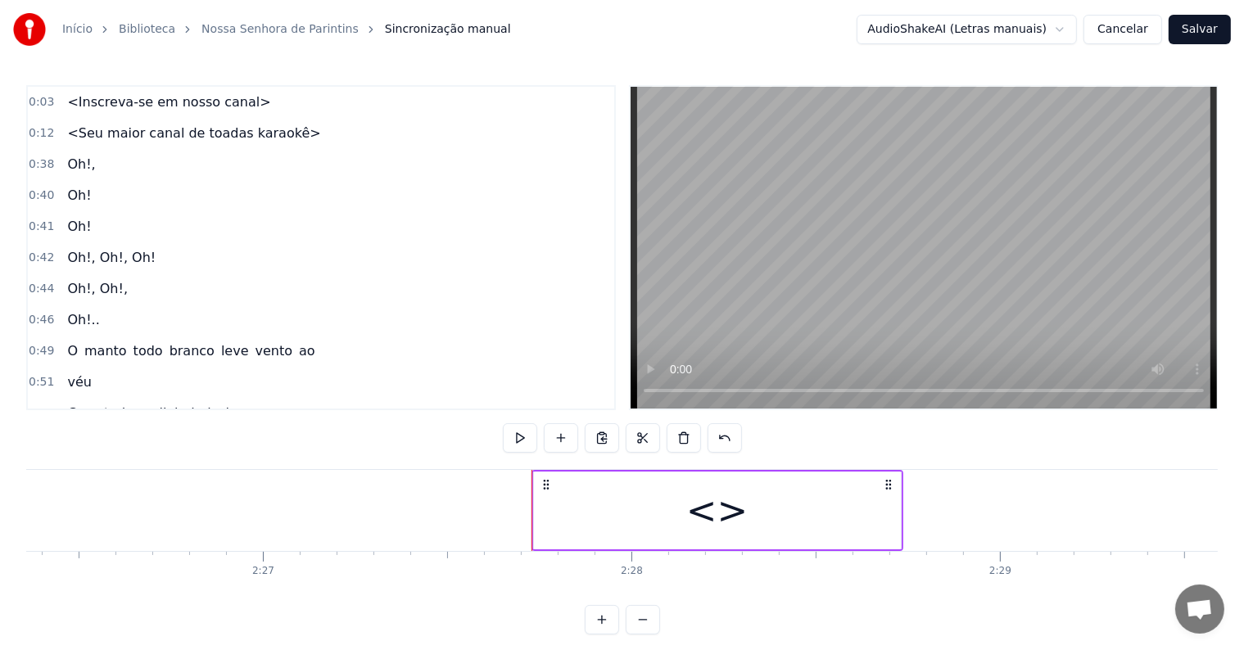
click at [678, 509] on div "<>" at bounding box center [717, 511] width 367 height 78
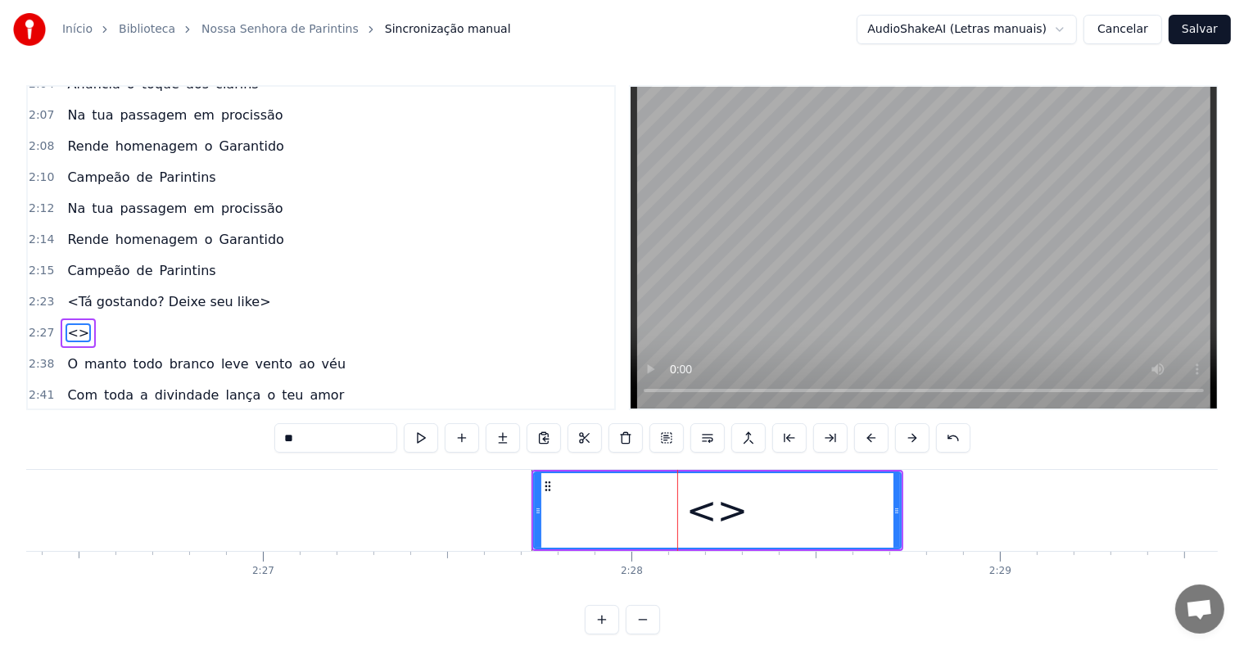
scroll to position [1571, 0]
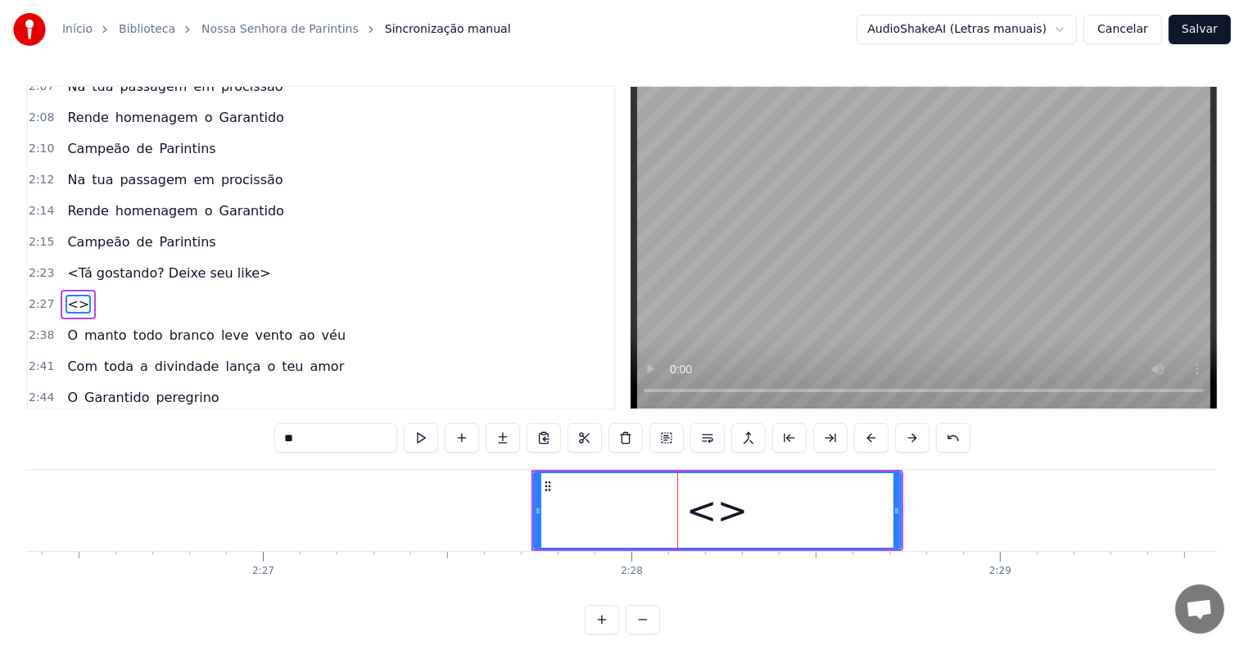
drag, startPoint x: 368, startPoint y: 439, endPoint x: 238, endPoint y: 428, distance: 129.8
click at [238, 428] on div "0:03 <Inscreva-se em nosso canal> 0:12 <Seu maior canal de toadas karaokê> 0:38…" at bounding box center [621, 359] width 1191 height 549
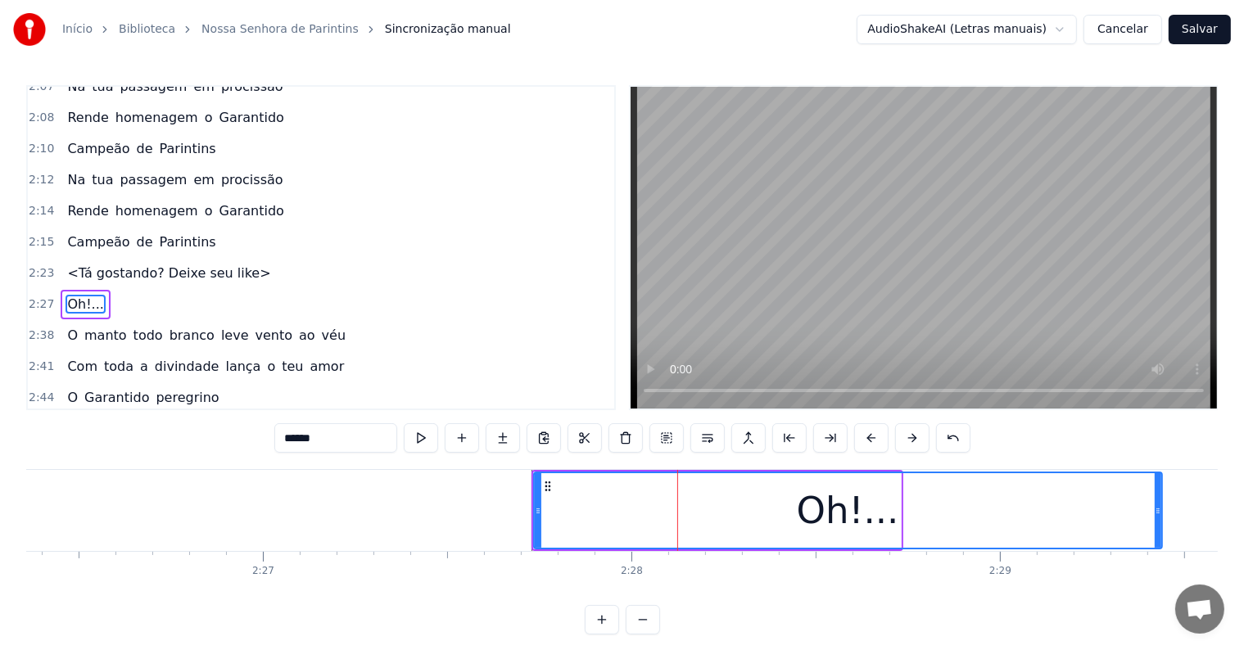
drag, startPoint x: 897, startPoint y: 512, endPoint x: 1159, endPoint y: 508, distance: 262.1
click at [1159, 508] on icon at bounding box center [1158, 510] width 7 height 13
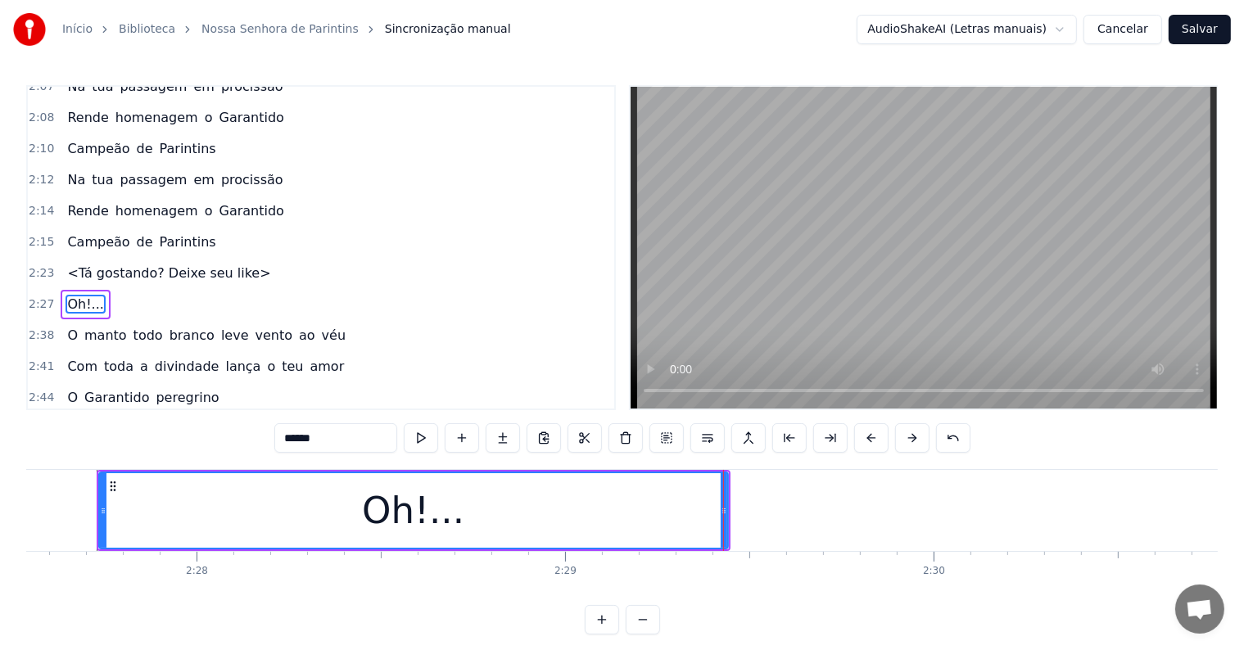
click at [261, 495] on div "Oh!..." at bounding box center [413, 510] width 627 height 75
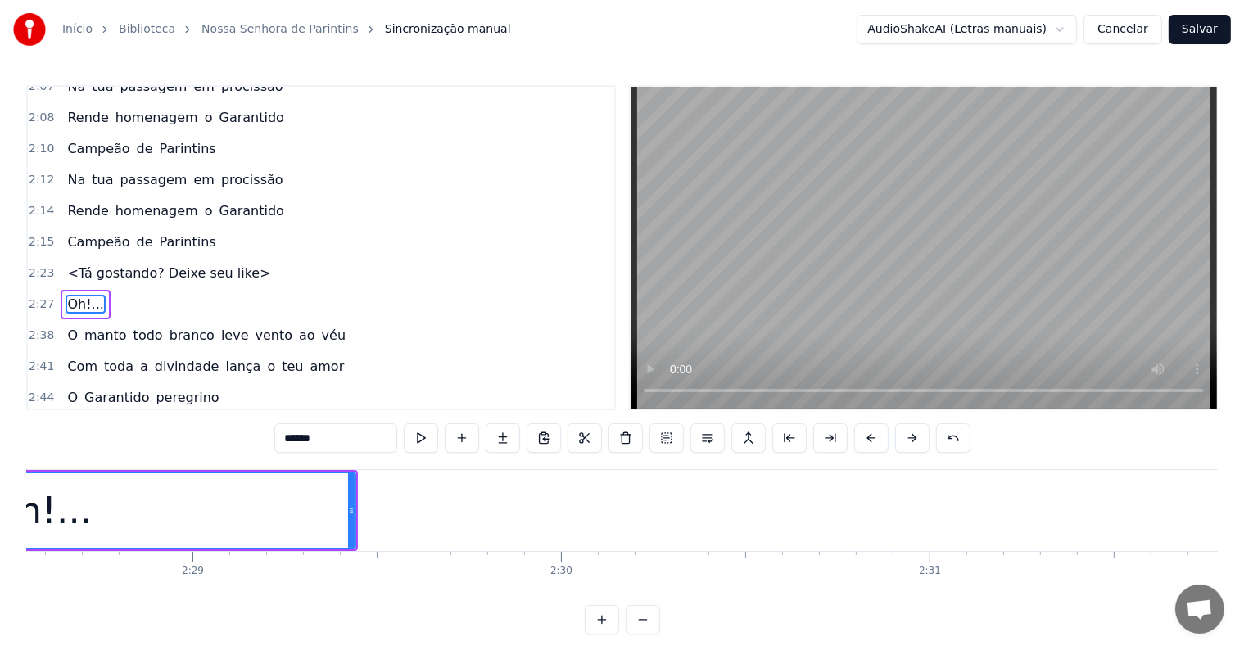
scroll to position [0, 54607]
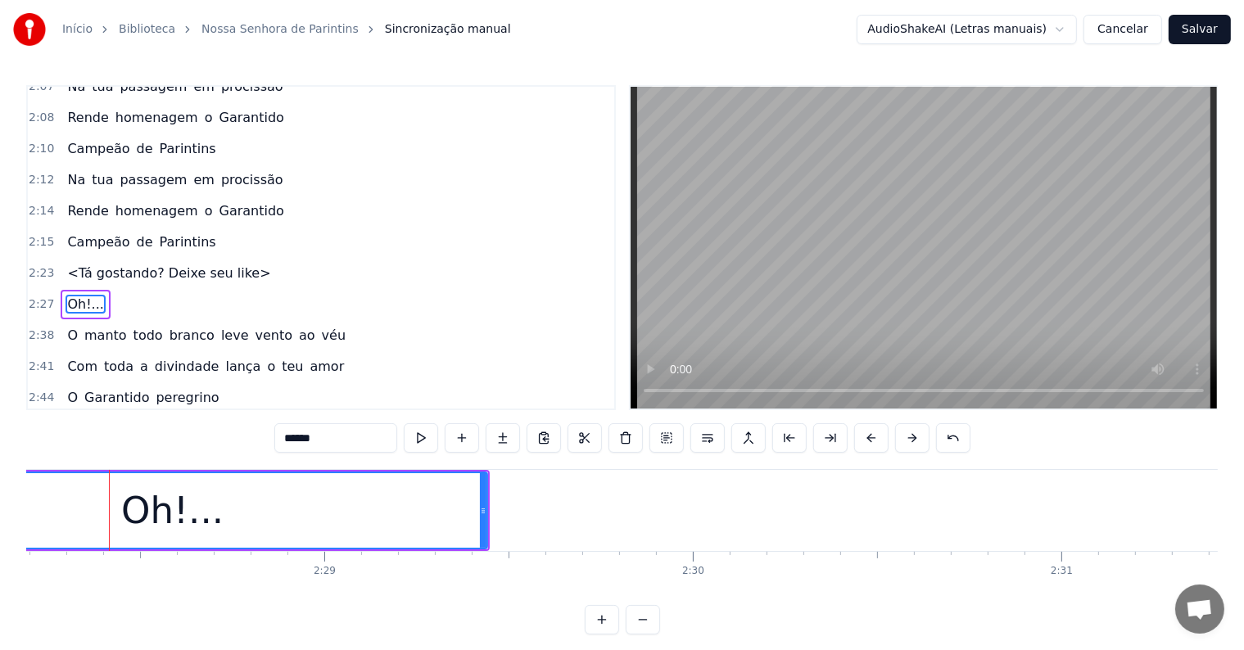
click at [69, 264] on span "<Tá gostando? Deixe seu like>" at bounding box center [169, 273] width 206 height 19
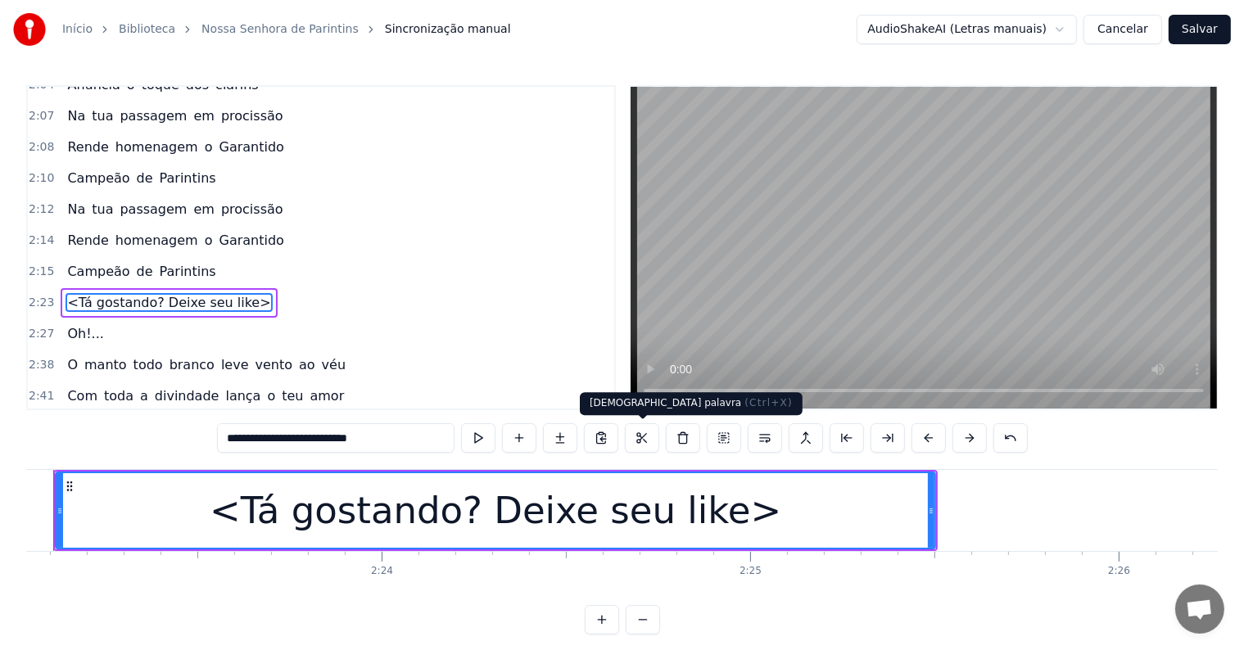
scroll to position [0, 52652]
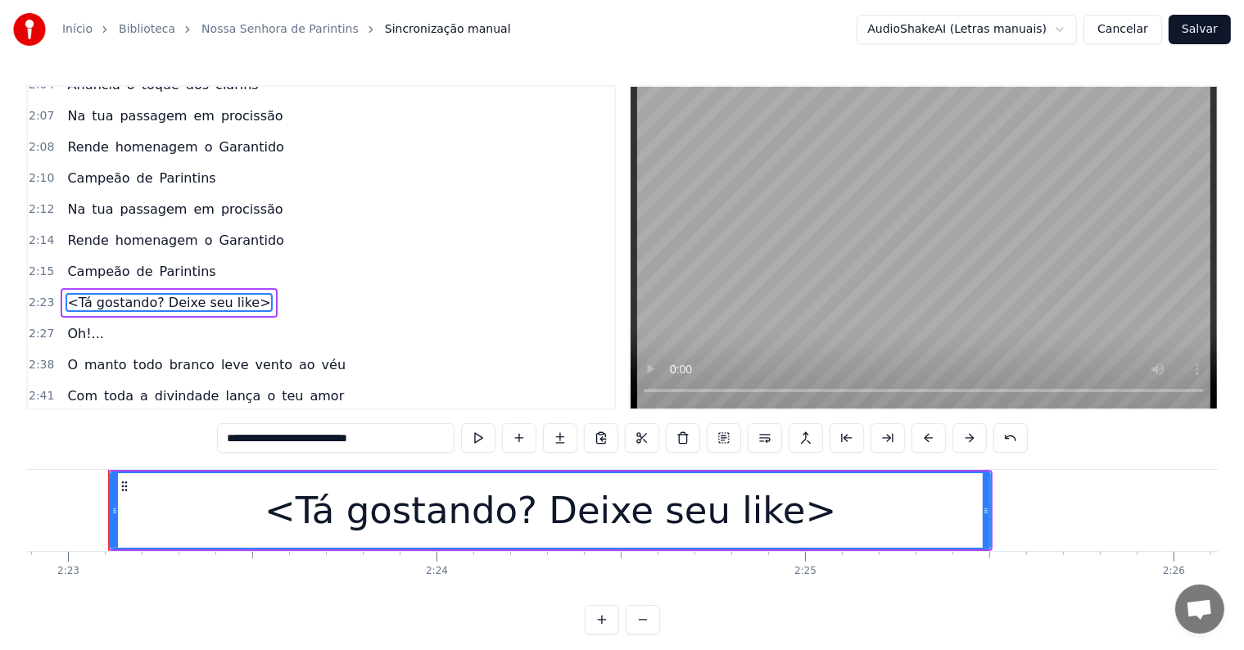
click at [66, 324] on span "Oh!..." at bounding box center [85, 333] width 39 height 19
type input "******"
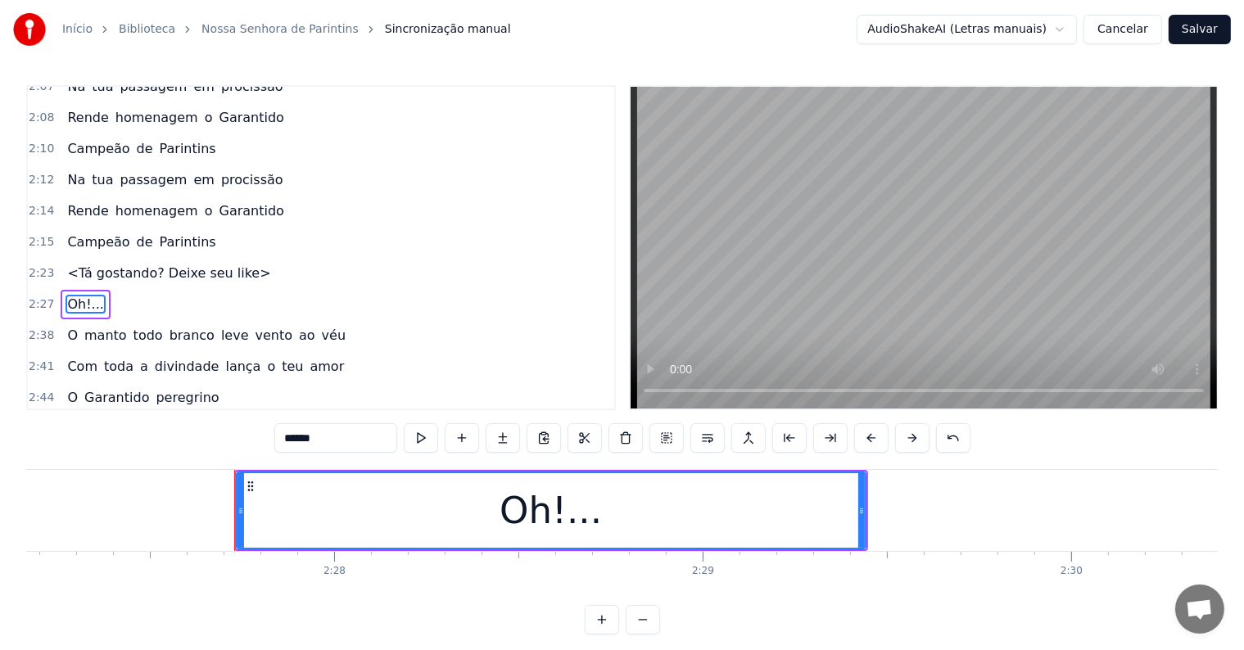
scroll to position [0, 54354]
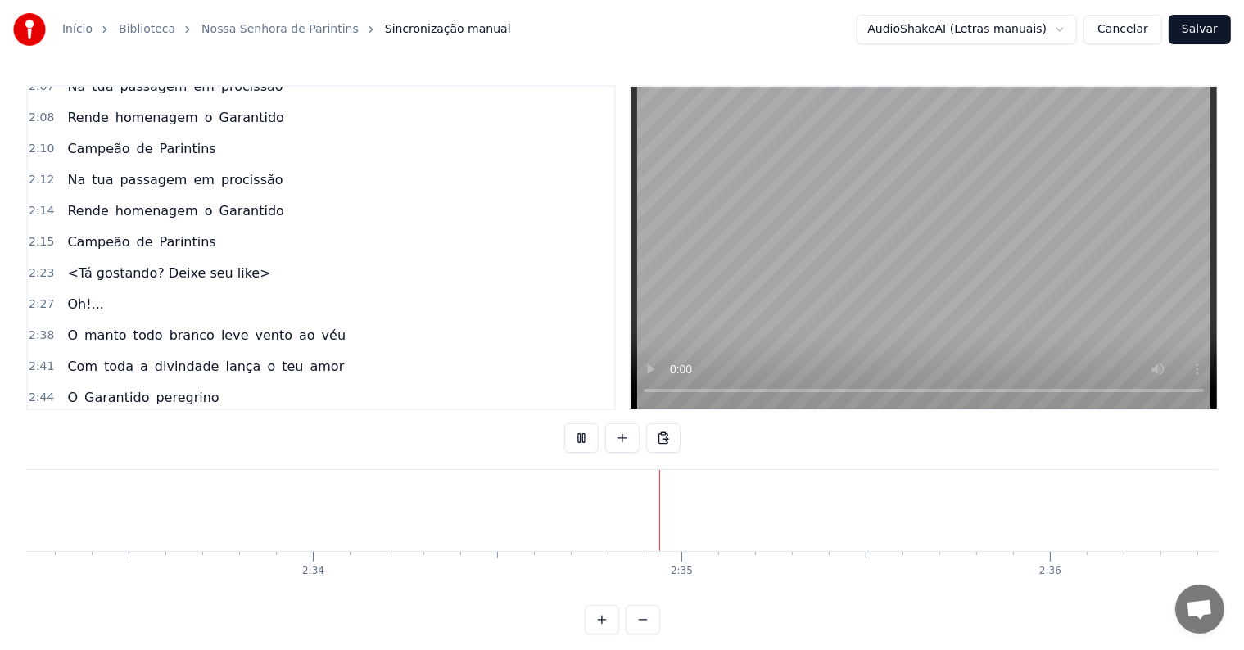
scroll to position [0, 56626]
click at [72, 295] on span "Oh!..." at bounding box center [85, 304] width 39 height 19
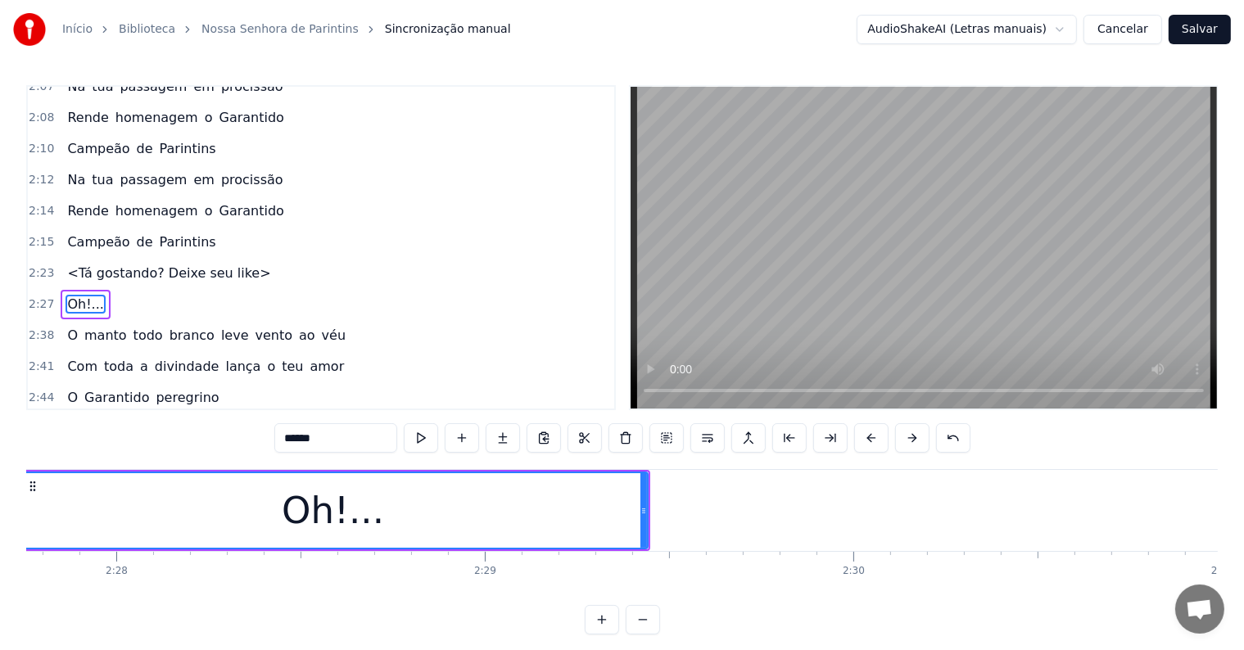
scroll to position [0, 54354]
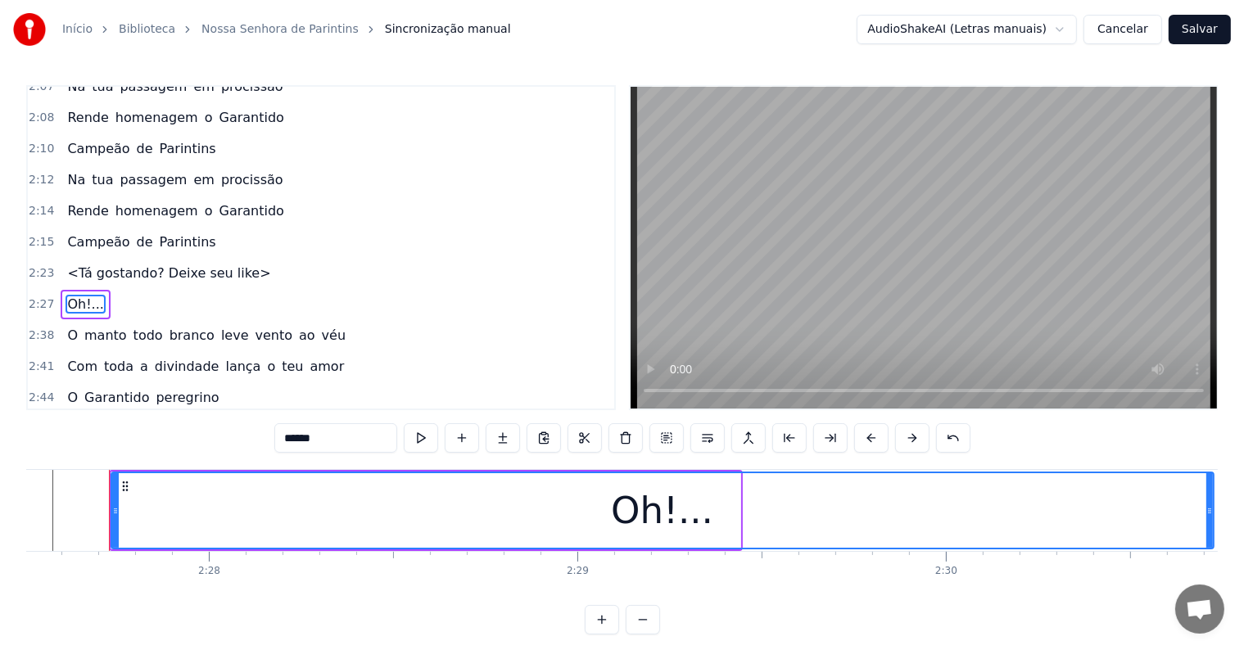
drag, startPoint x: 737, startPoint y: 512, endPoint x: 1210, endPoint y: 531, distance: 473.7
click at [1210, 531] on div at bounding box center [1209, 510] width 7 height 75
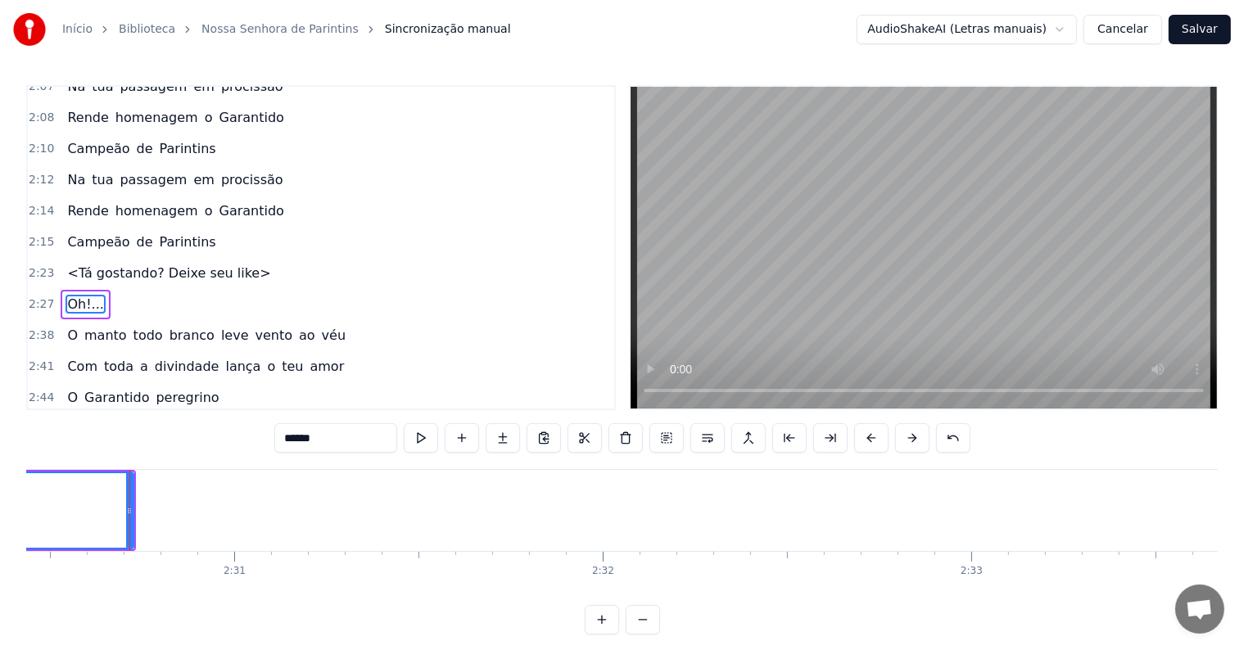
scroll to position [0, 55454]
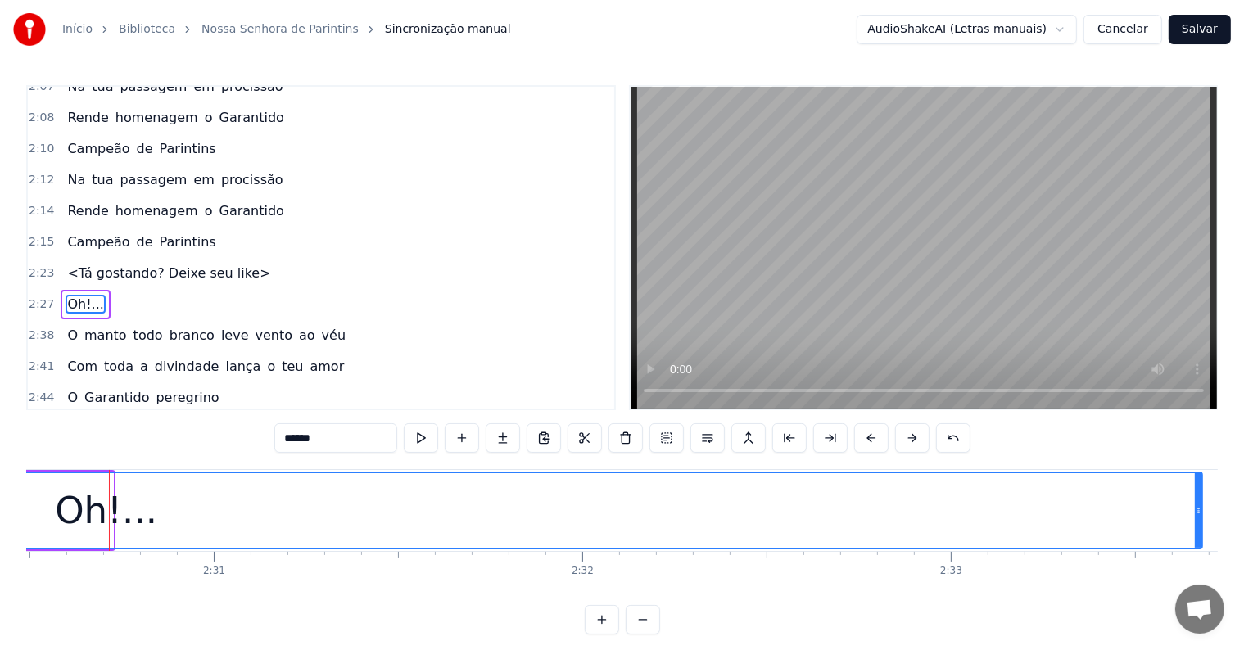
drag, startPoint x: 110, startPoint y: 509, endPoint x: 1199, endPoint y: 518, distance: 1089.1
click at [1199, 518] on div at bounding box center [1198, 510] width 7 height 75
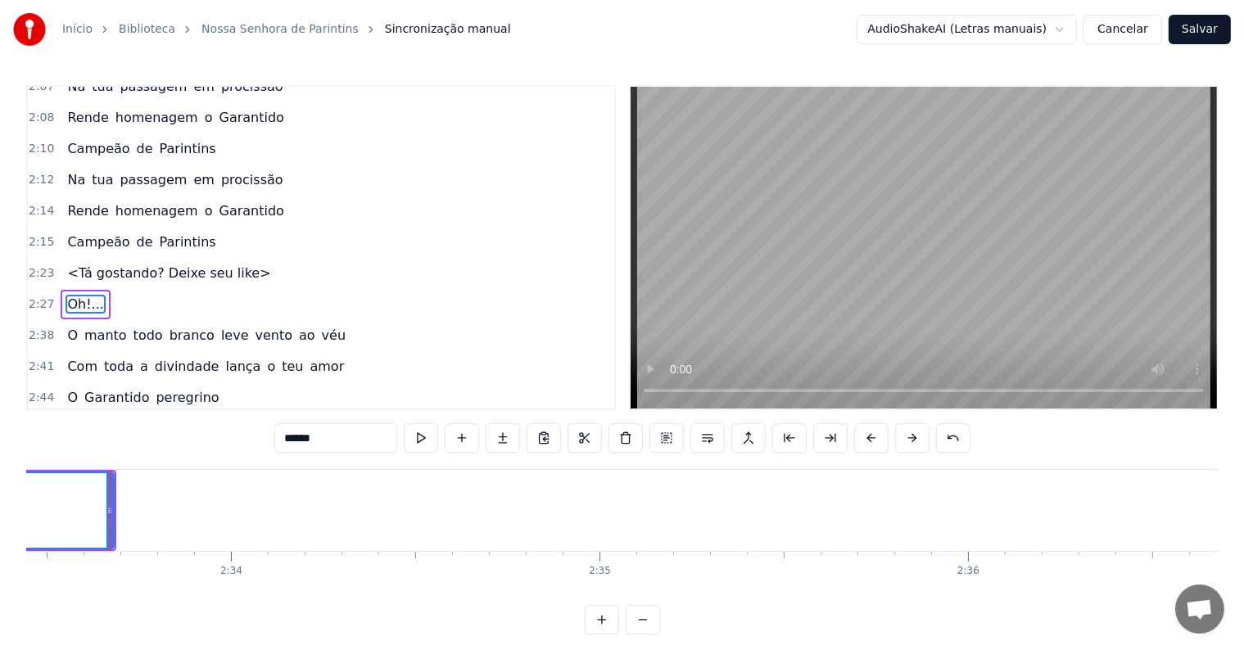
scroll to position [0, 56544]
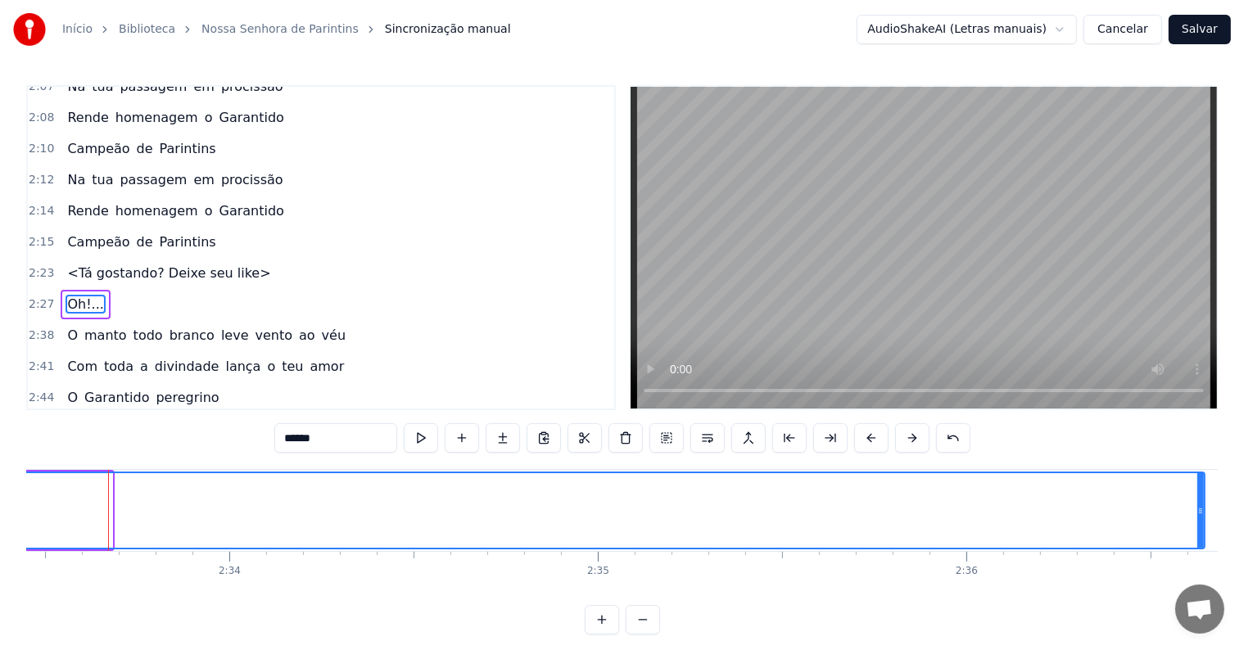
drag, startPoint x: 110, startPoint y: 508, endPoint x: 1202, endPoint y: 514, distance: 1092.4
click at [1202, 514] on icon at bounding box center [1200, 510] width 7 height 13
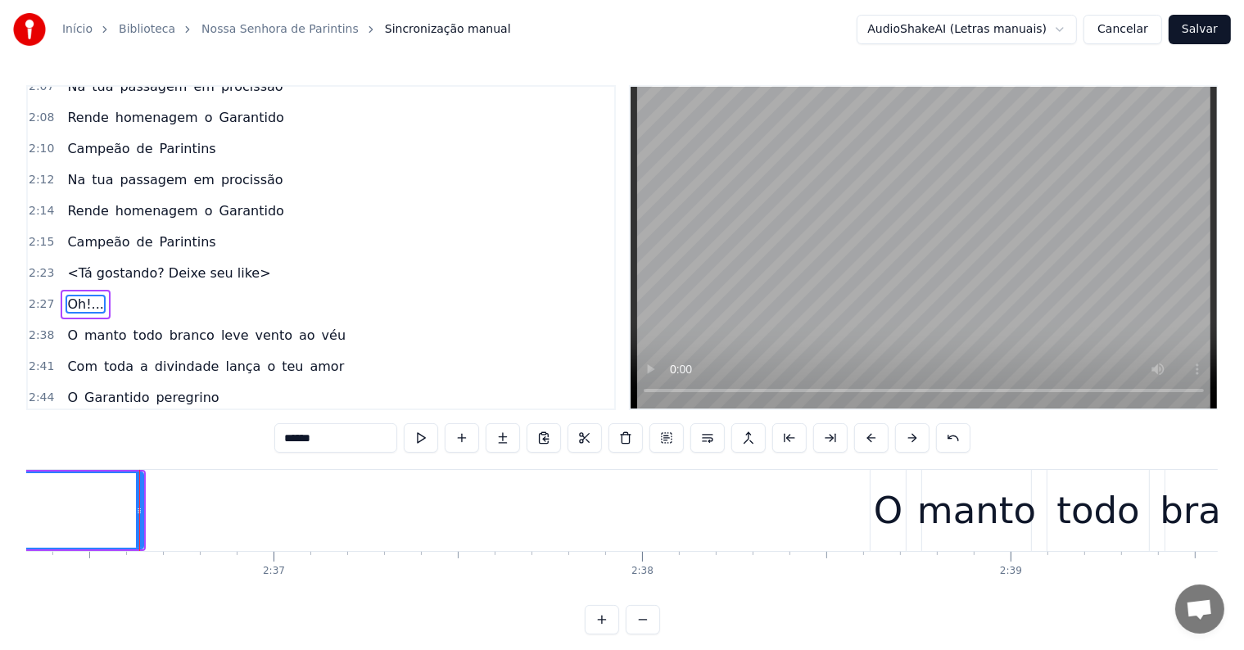
scroll to position [0, 57636]
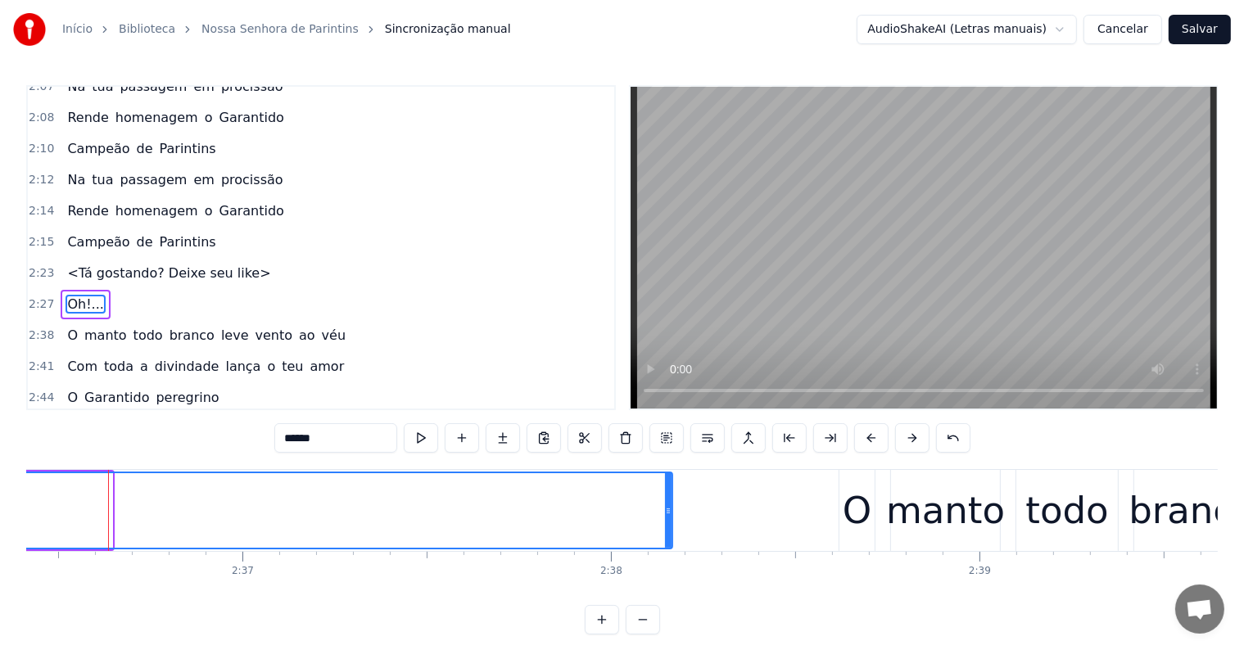
drag, startPoint x: 105, startPoint y: 506, endPoint x: 665, endPoint y: 506, distance: 560.1
click at [665, 506] on icon at bounding box center [668, 510] width 7 height 13
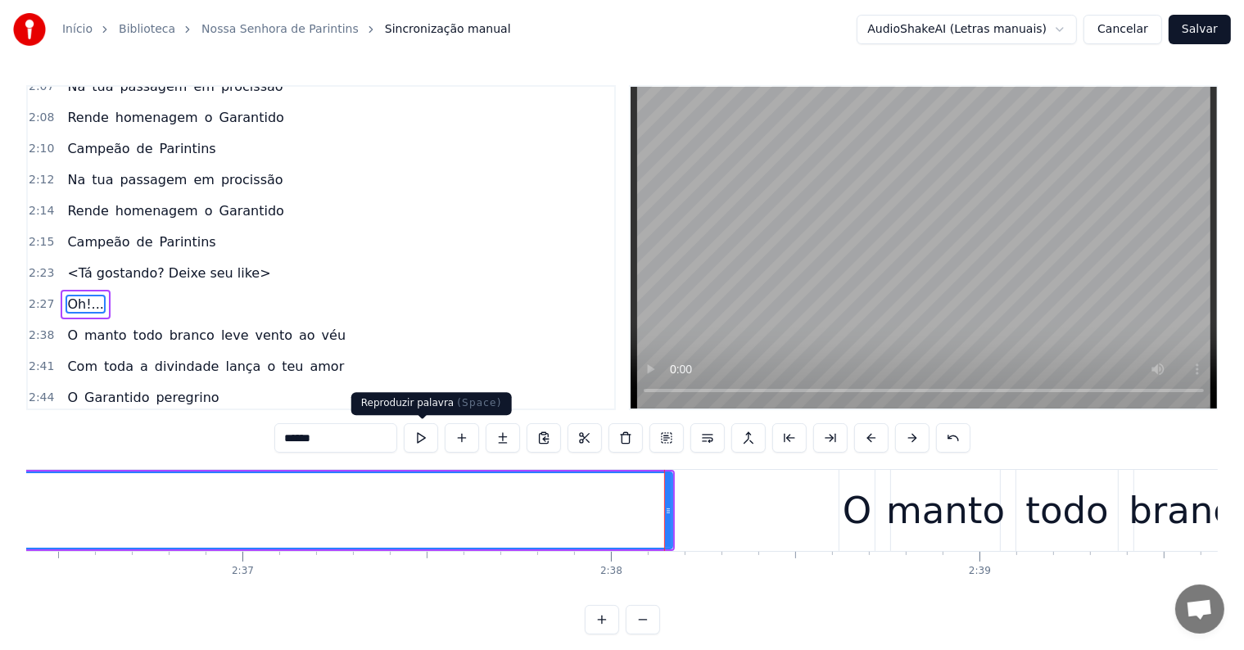
click at [424, 441] on button at bounding box center [421, 437] width 34 height 29
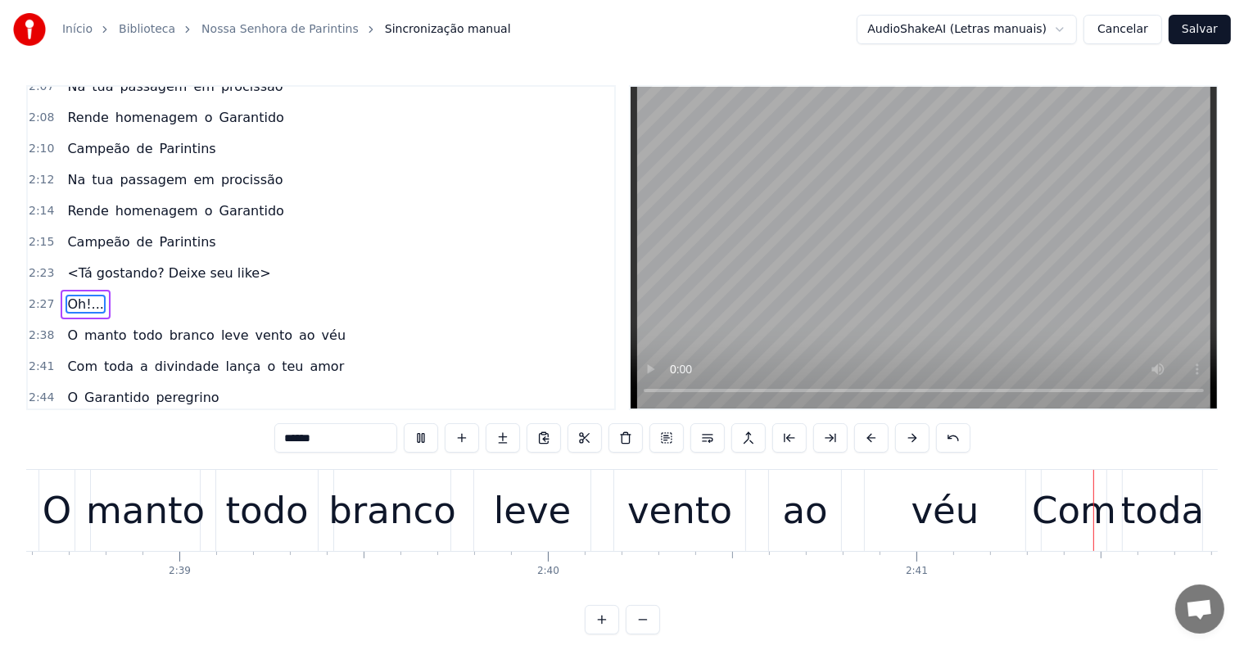
scroll to position [0, 59158]
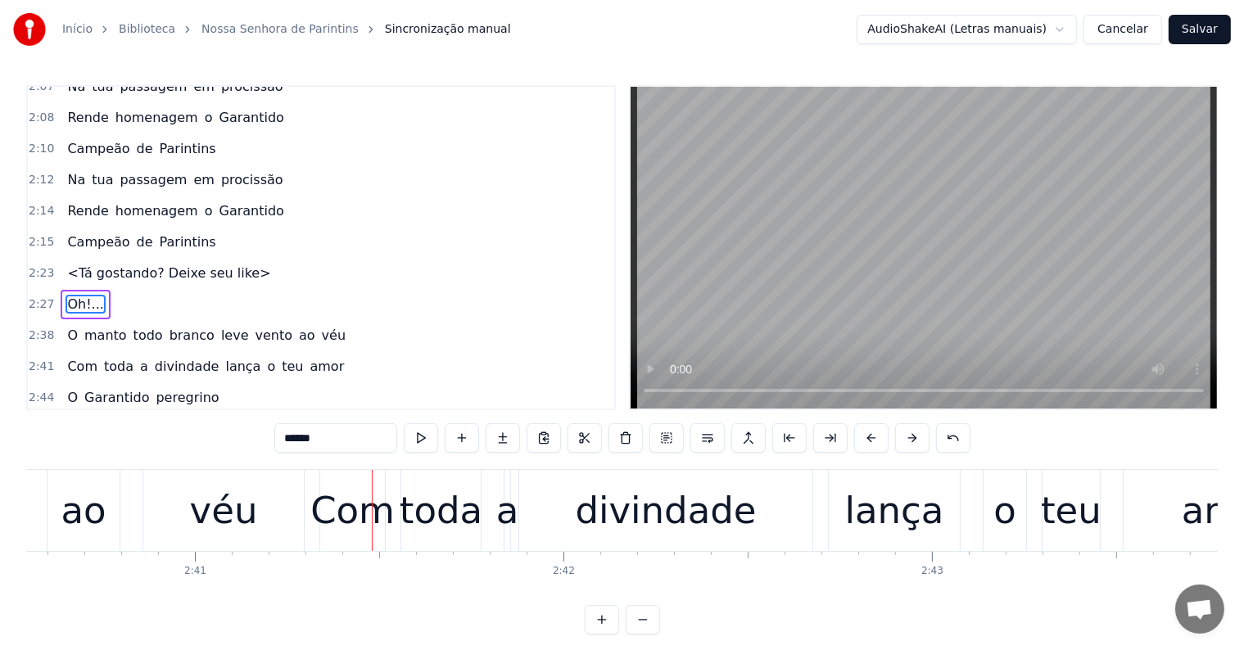
click at [199, 527] on div "véu" at bounding box center [224, 511] width 68 height 56
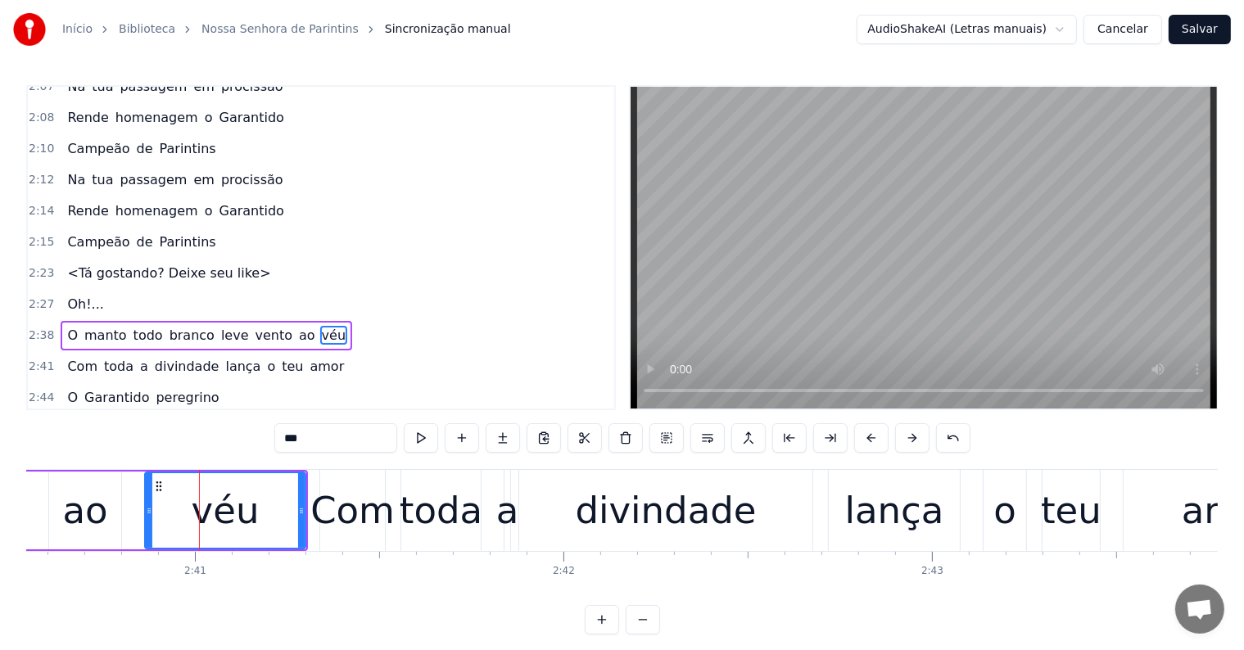
scroll to position [1602, 0]
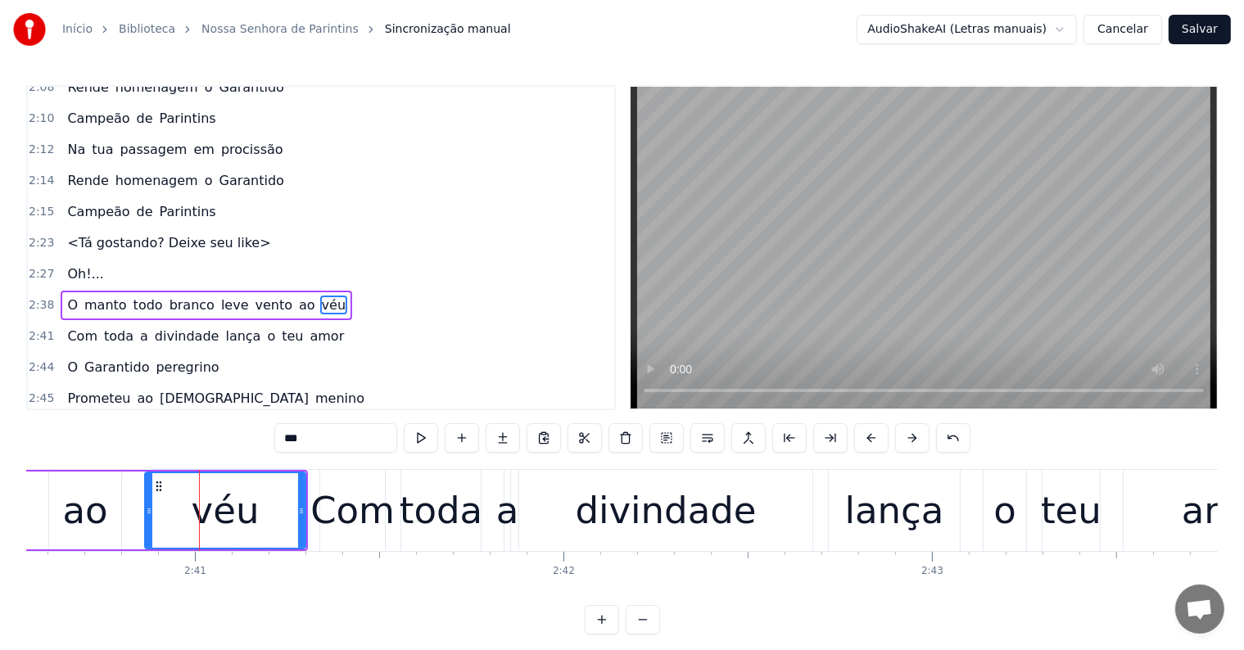
click at [297, 296] on span "ao" at bounding box center [307, 305] width 20 height 19
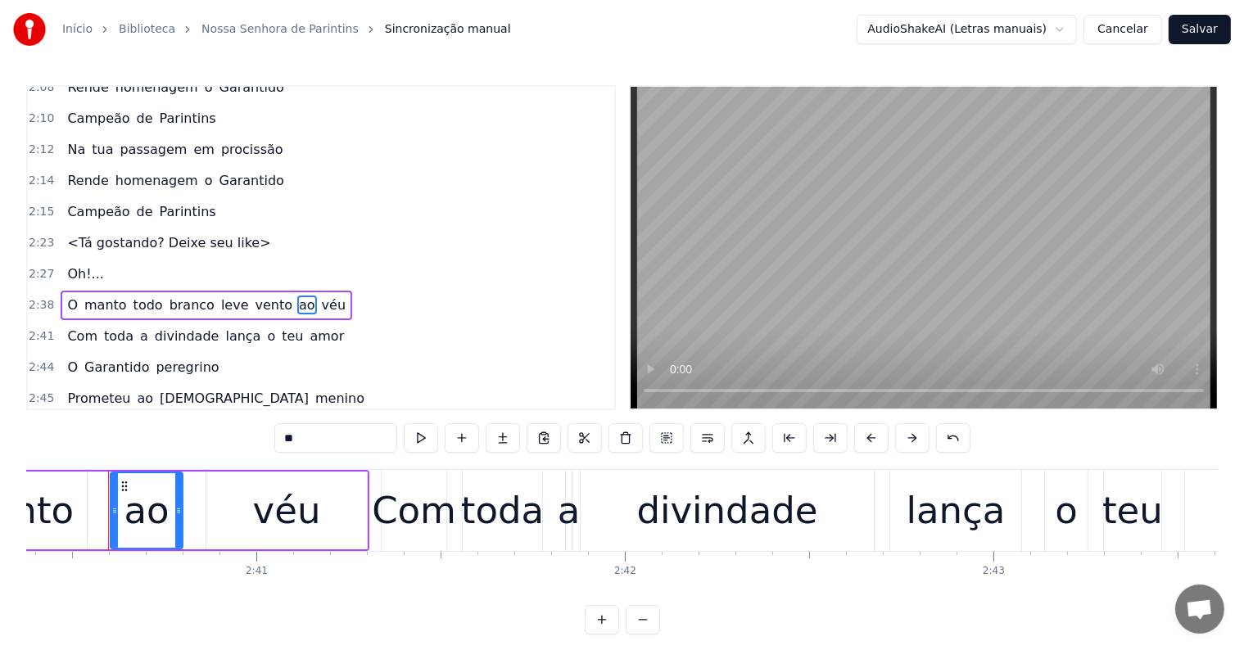
scroll to position [0, 59096]
click at [711, 439] on button at bounding box center [707, 437] width 34 height 29
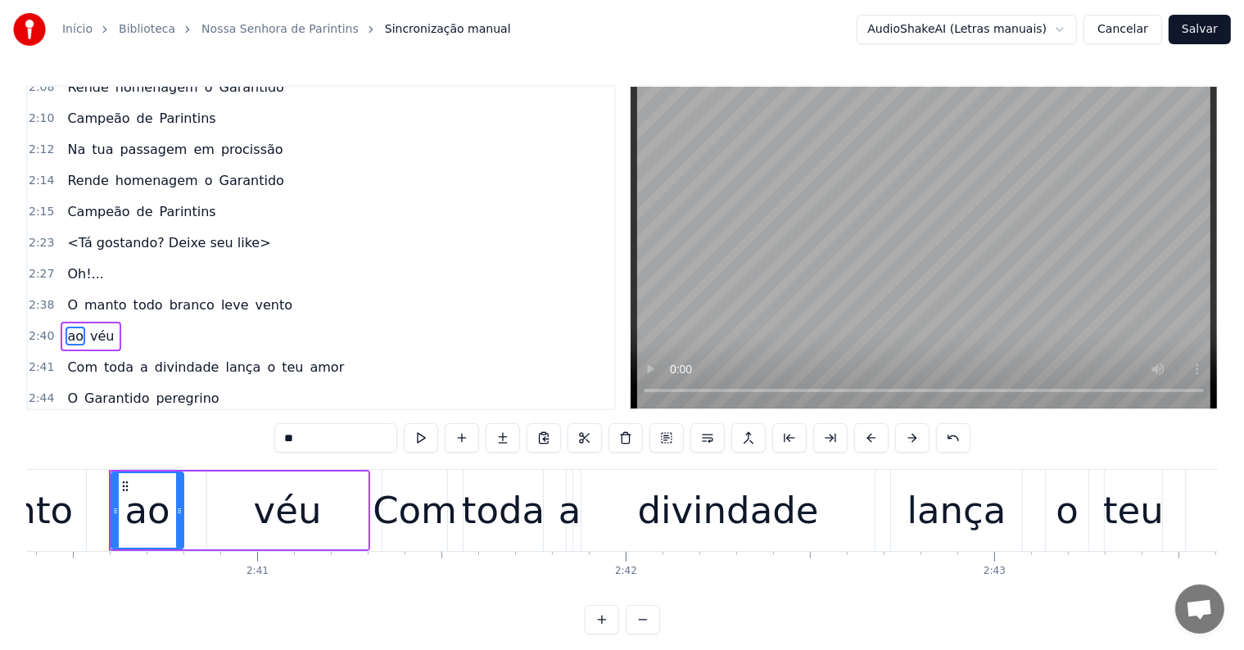
scroll to position [1631, 0]
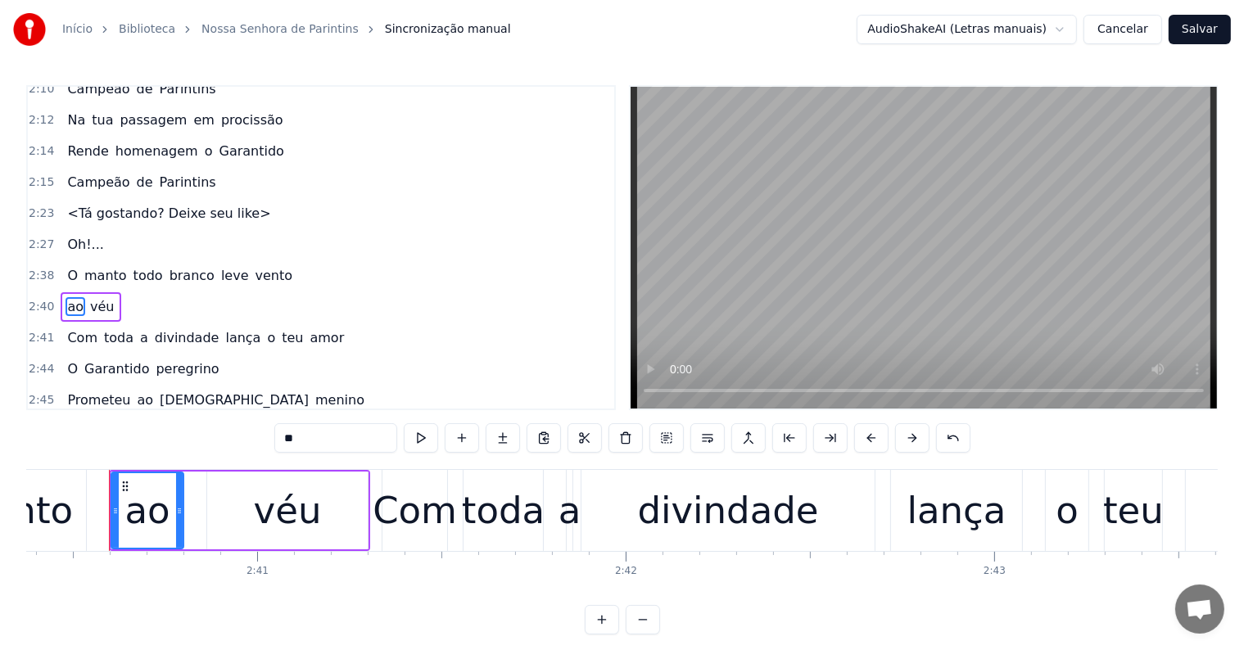
click at [70, 266] on span "O" at bounding box center [73, 275] width 14 height 19
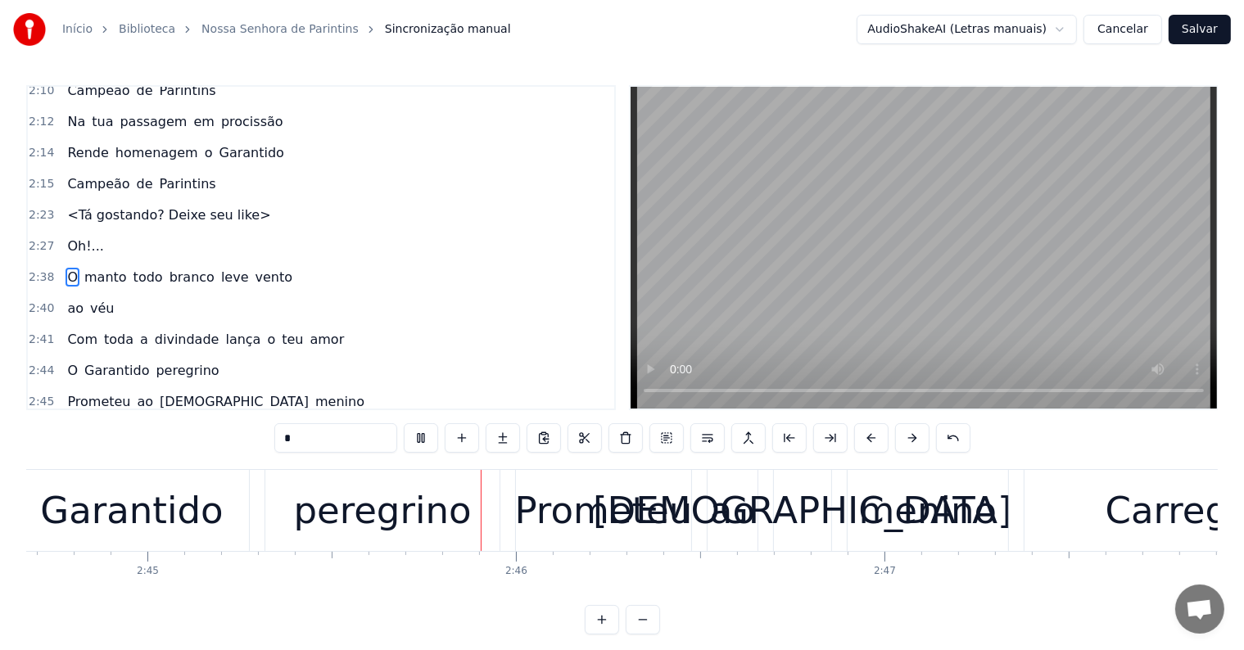
scroll to position [0, 60768]
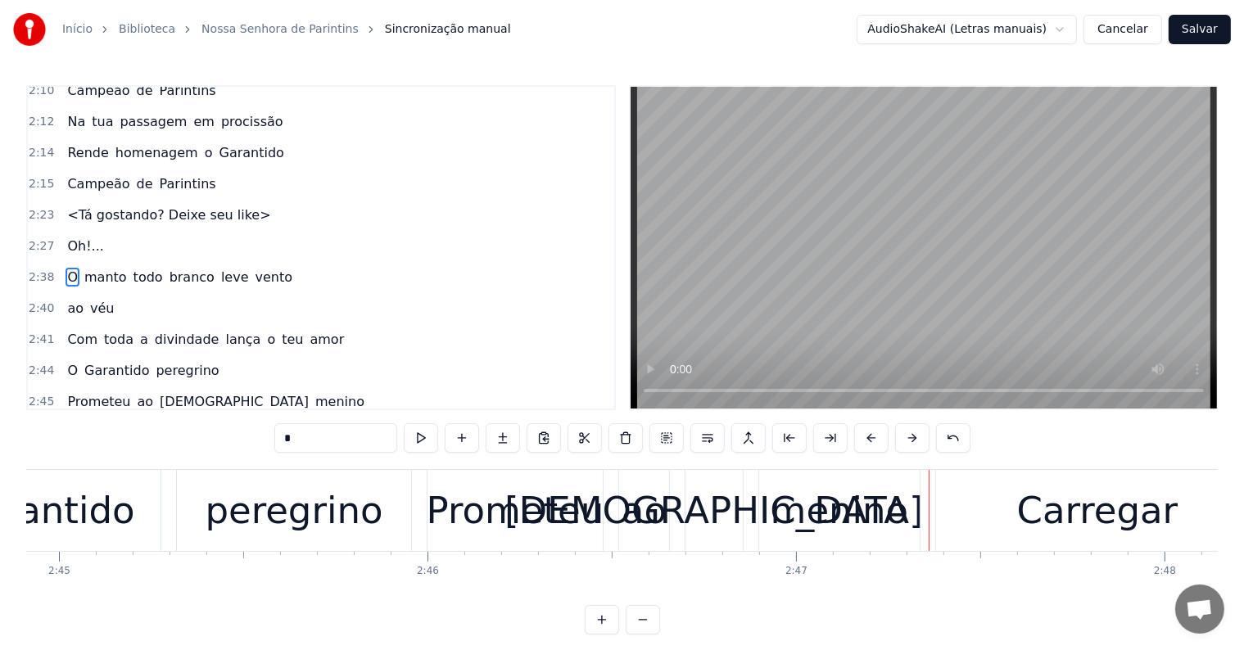
click at [265, 330] on span "o" at bounding box center [270, 339] width 11 height 19
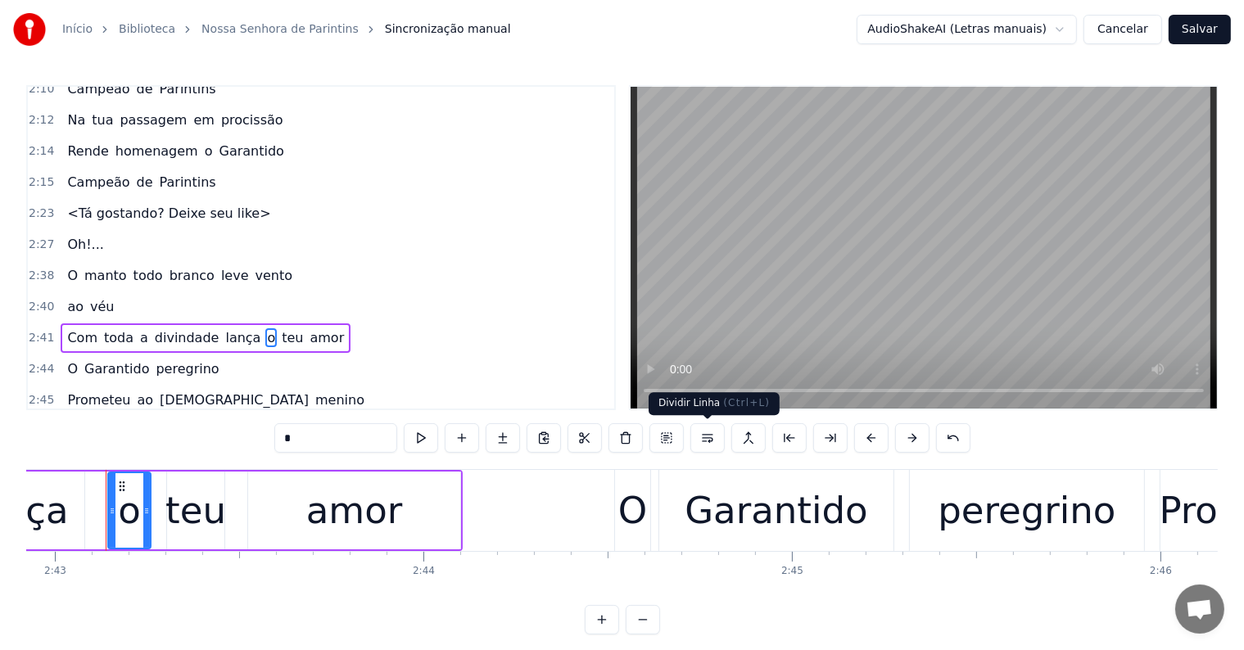
scroll to position [0, 60032]
click at [705, 441] on button at bounding box center [707, 437] width 34 height 29
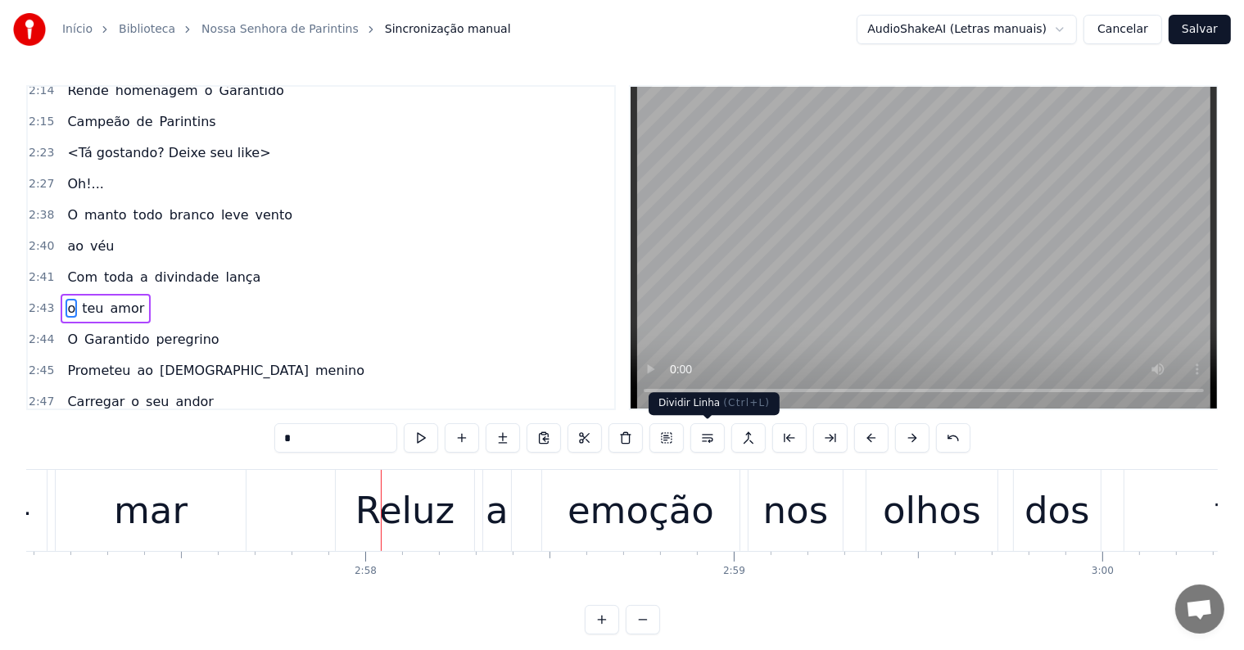
scroll to position [0, 65524]
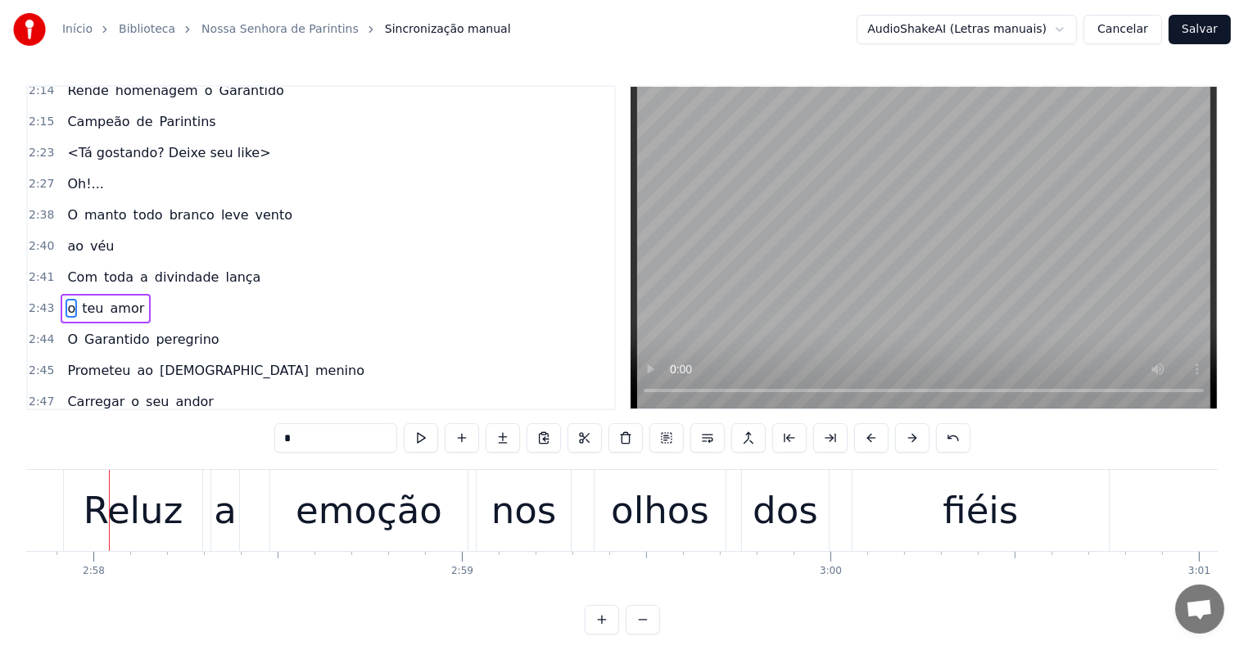
click at [301, 535] on div "emoção" at bounding box center [368, 510] width 197 height 81
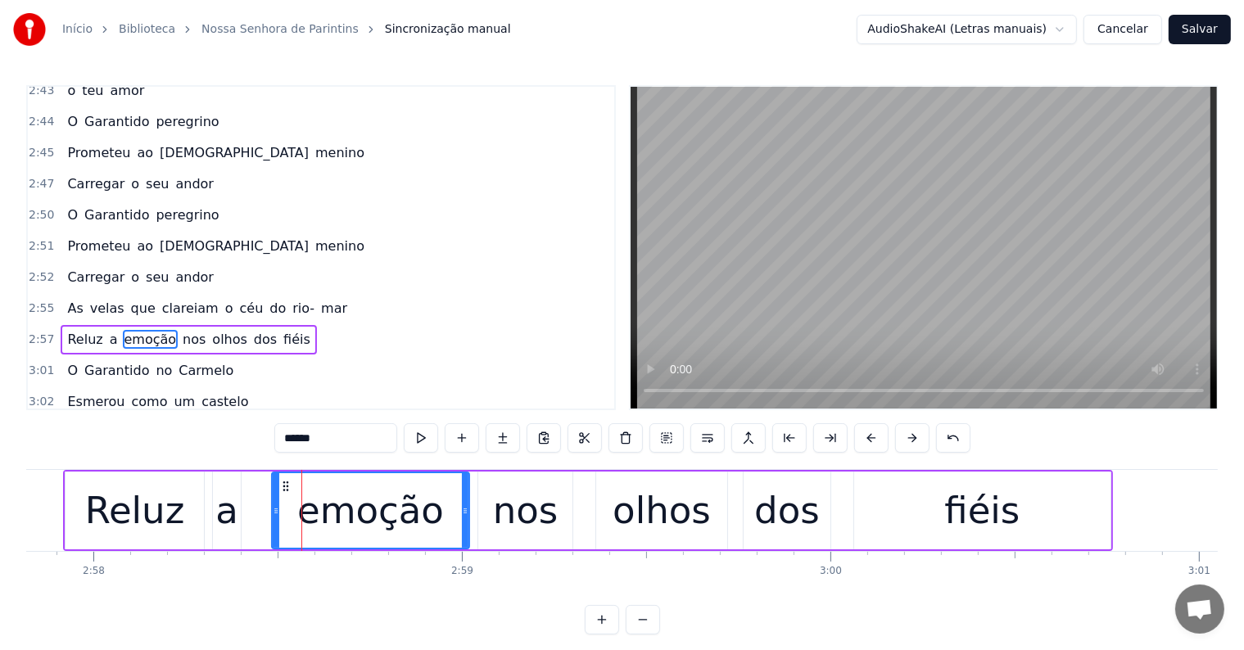
scroll to position [1933, 0]
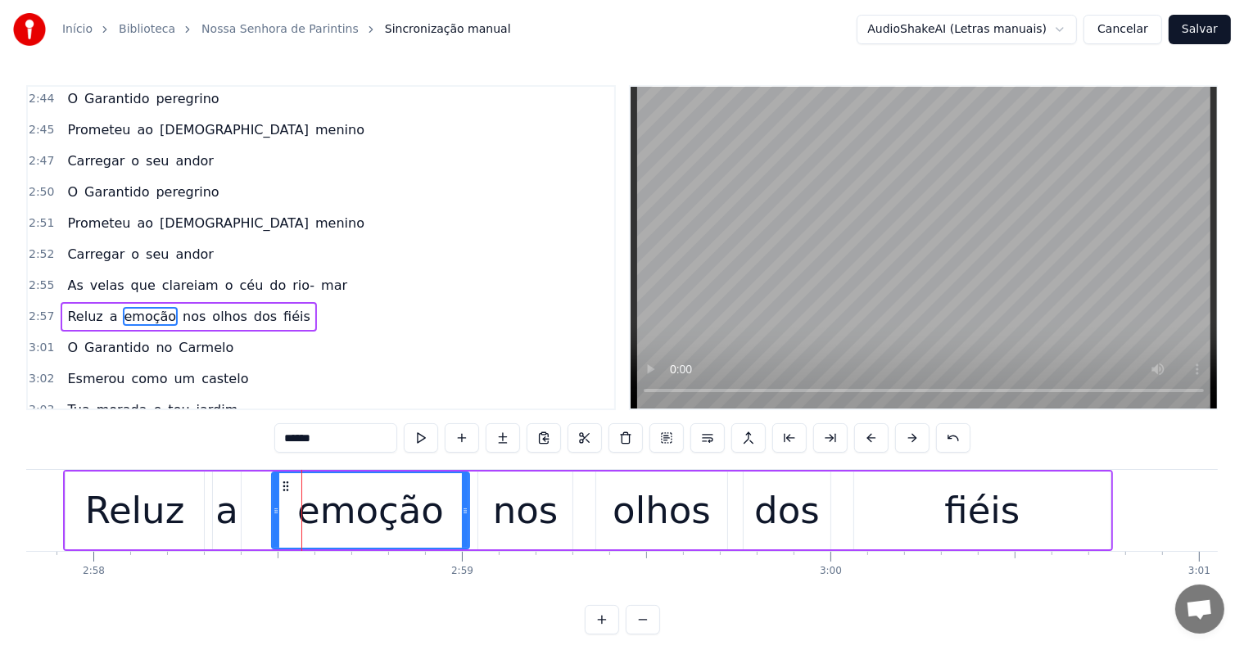
click at [268, 276] on span "do" at bounding box center [278, 285] width 20 height 19
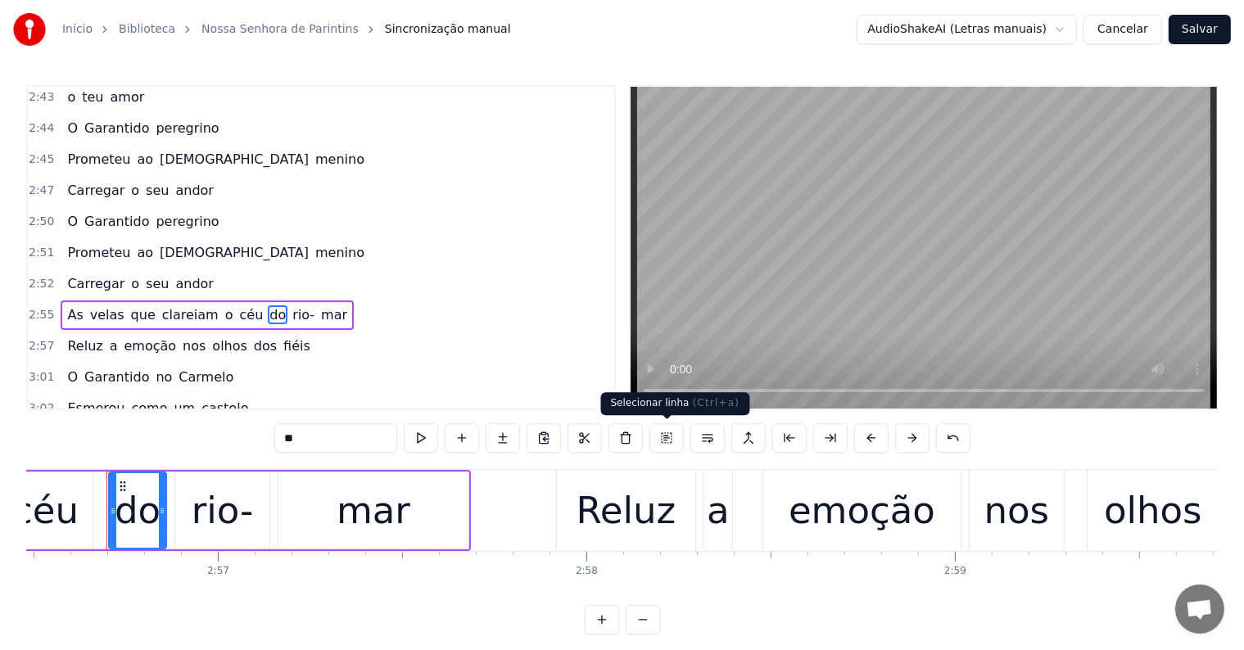
scroll to position [0, 65028]
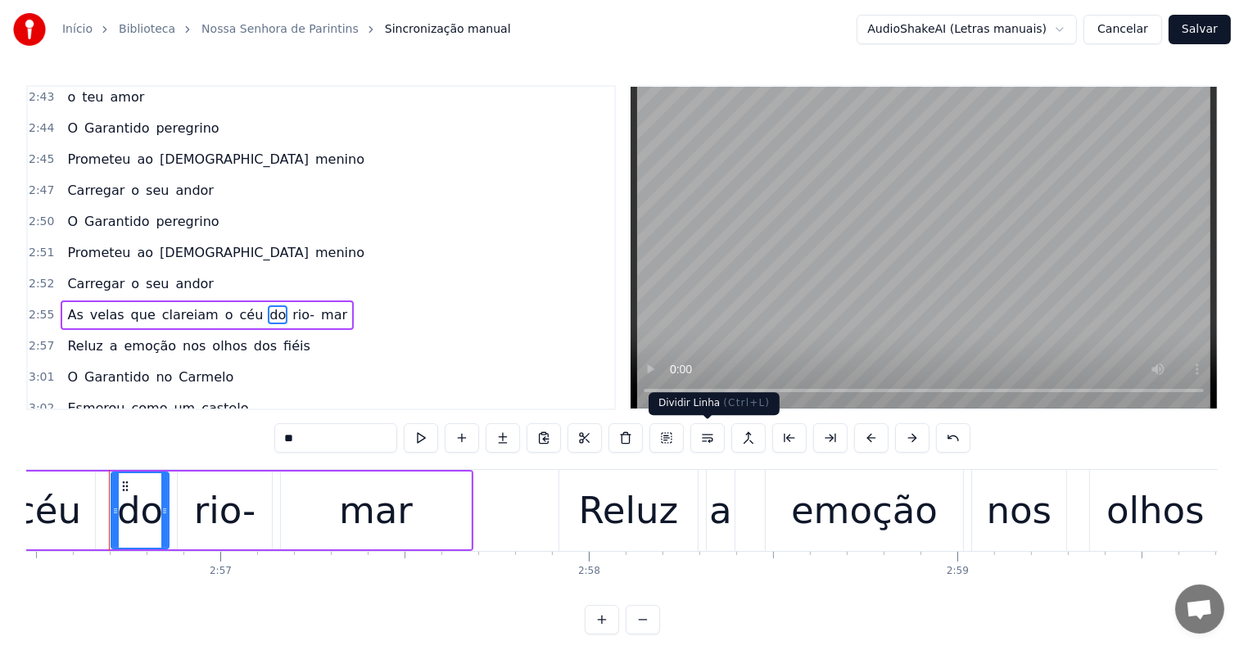
click at [705, 444] on button at bounding box center [707, 437] width 34 height 29
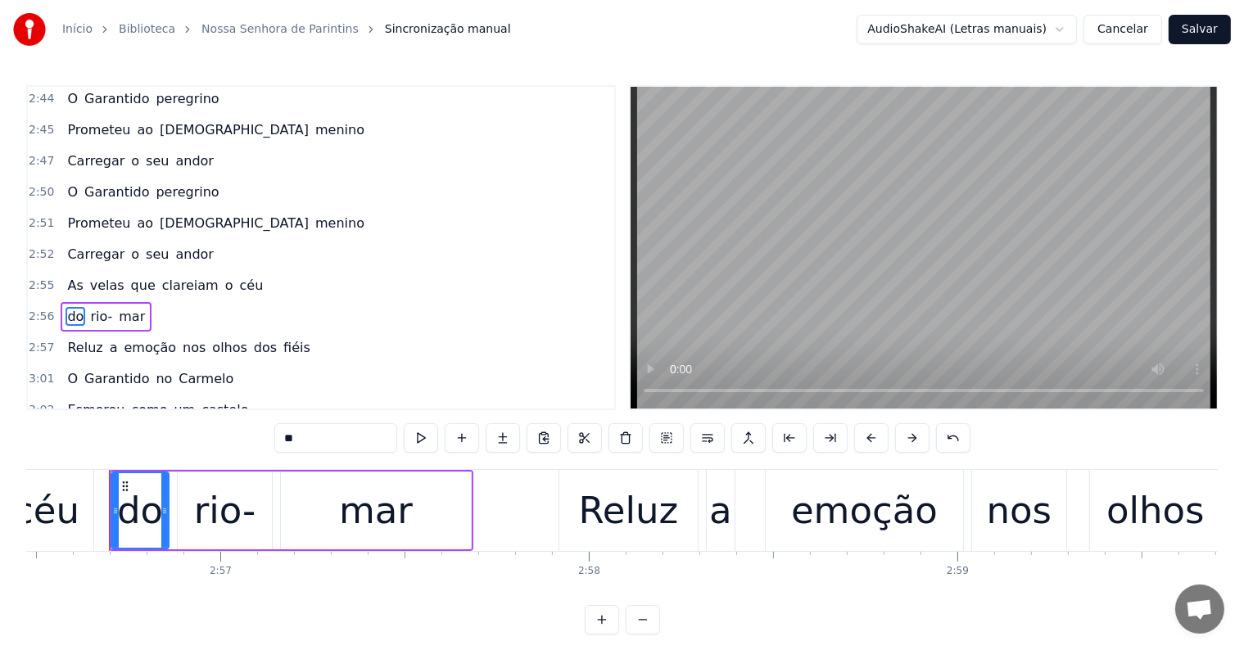
click at [185, 276] on span "clareiam" at bounding box center [190, 285] width 60 height 19
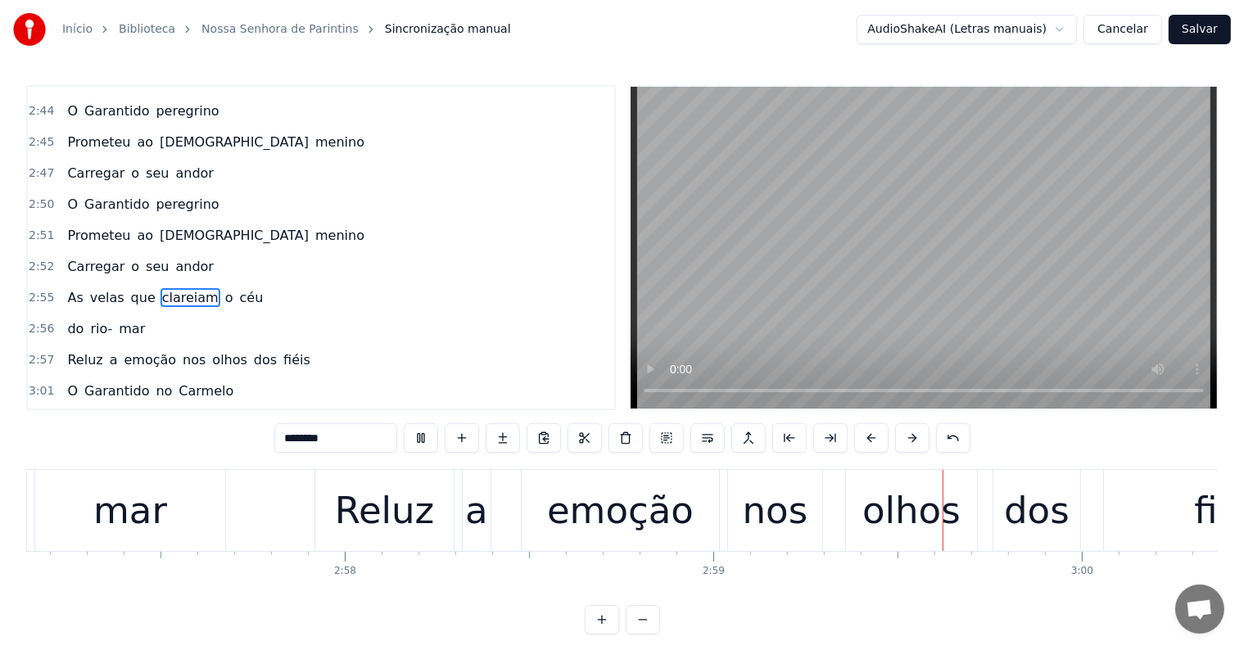
scroll to position [0, 65822]
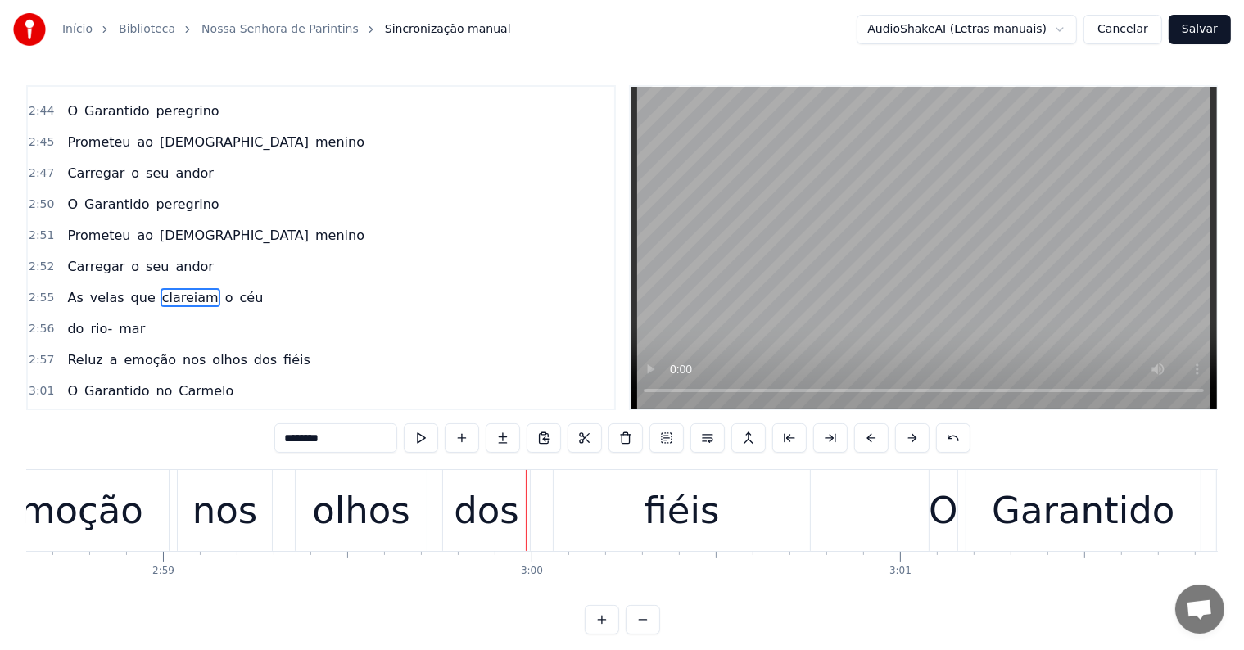
click at [658, 526] on div "fiéis" at bounding box center [681, 511] width 75 height 56
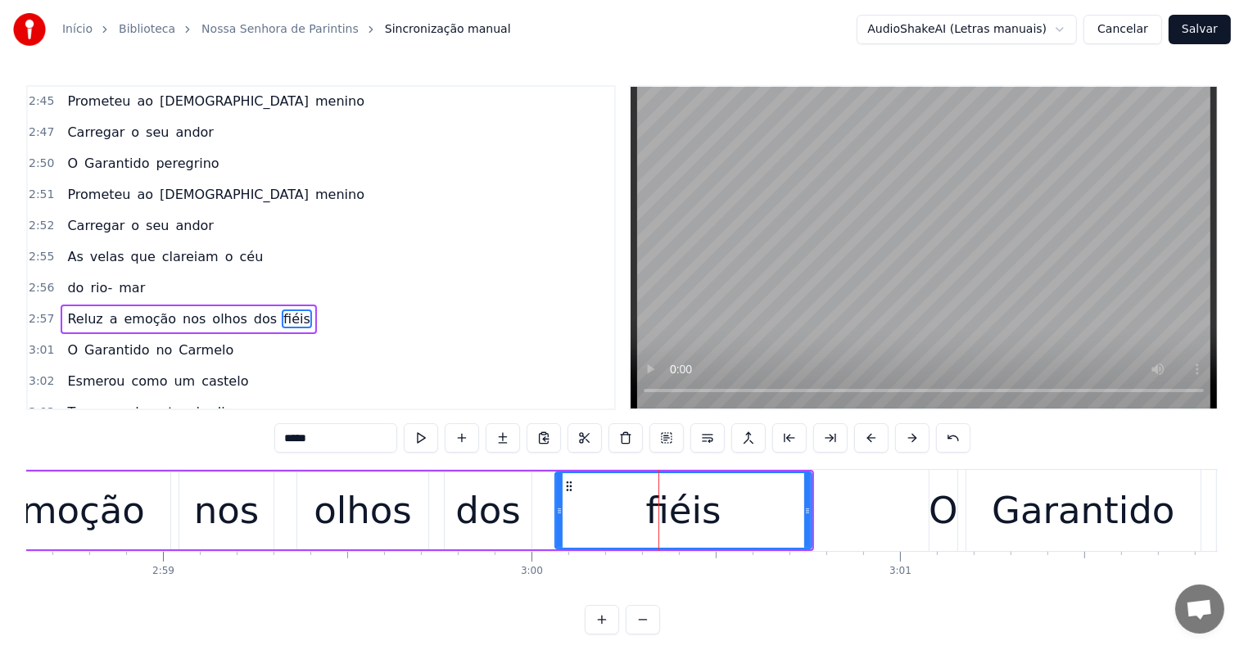
scroll to position [1963, 0]
click at [706, 442] on button at bounding box center [707, 437] width 34 height 29
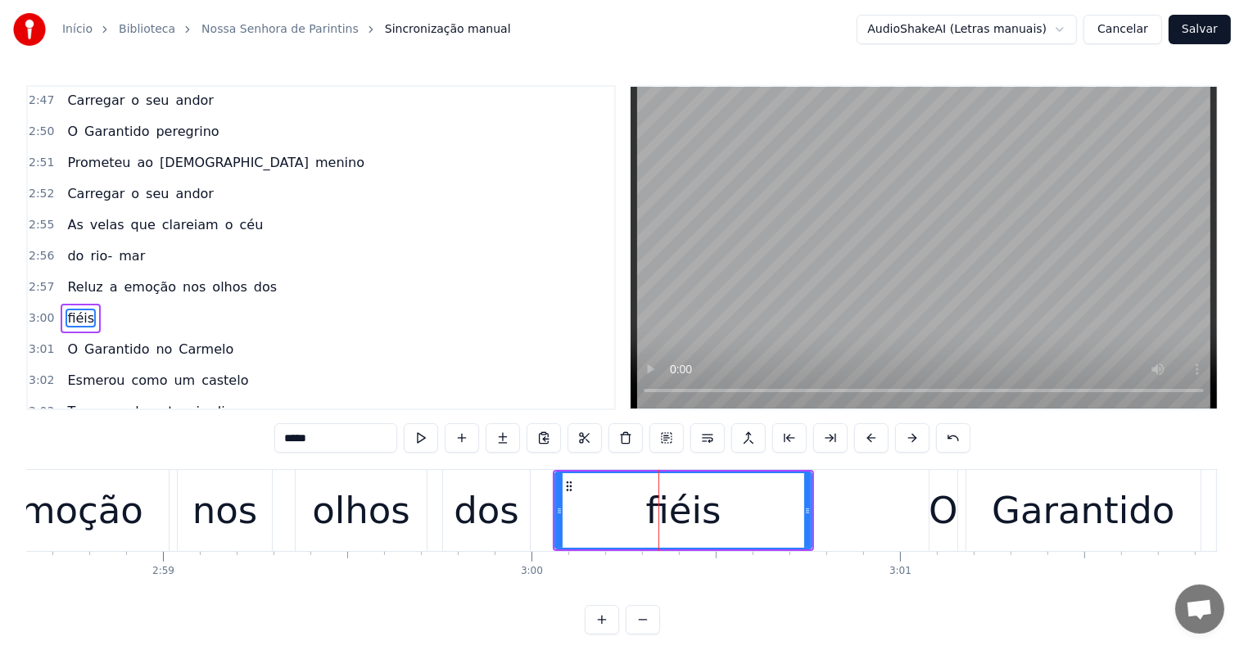
click at [134, 278] on span "emoção" at bounding box center [151, 287] width 56 height 19
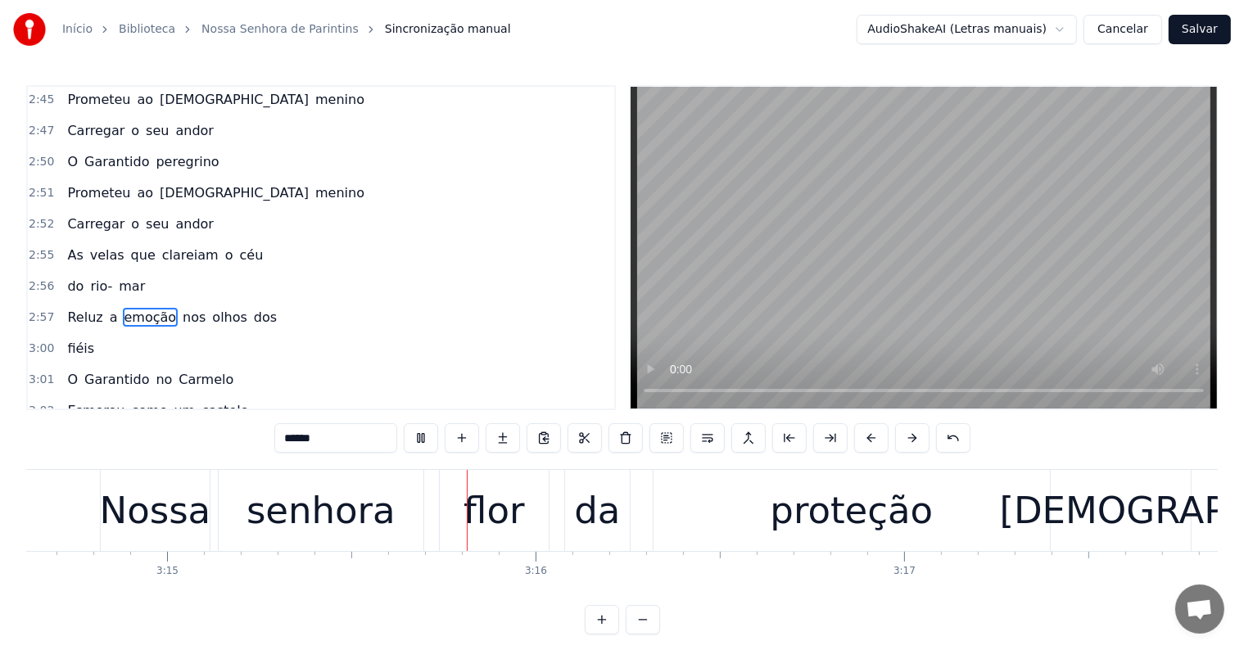
scroll to position [0, 71762]
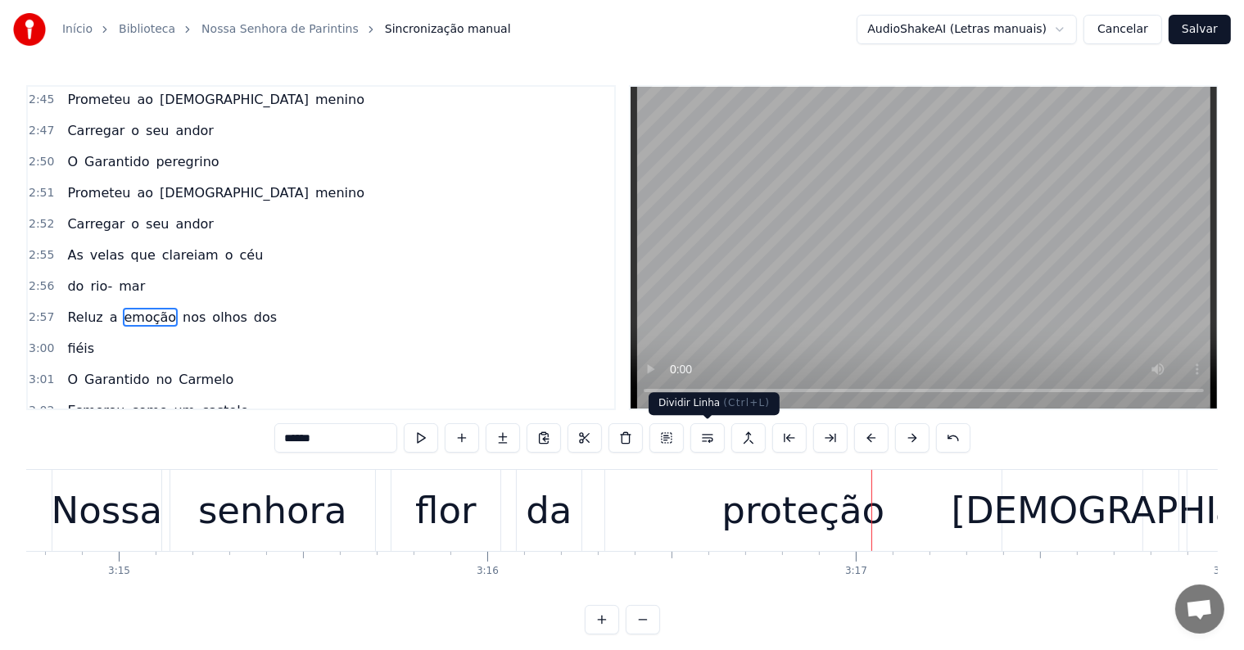
click at [757, 512] on div "proteção" at bounding box center [802, 511] width 163 height 56
type input "********"
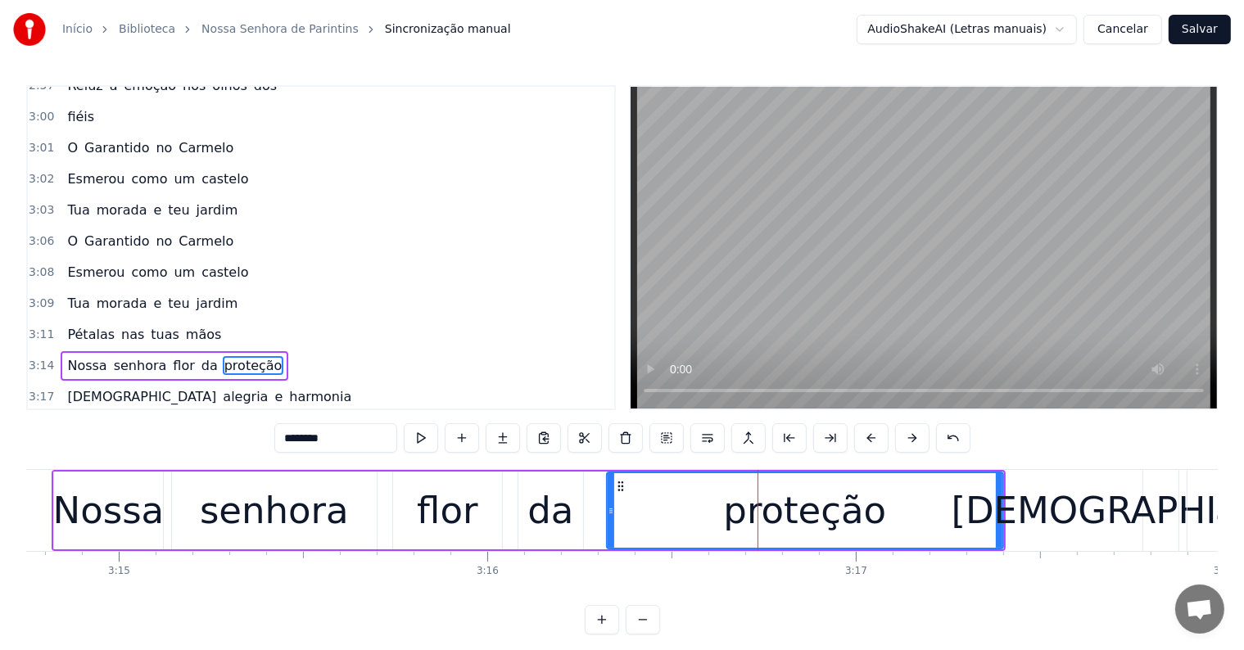
scroll to position [2234, 0]
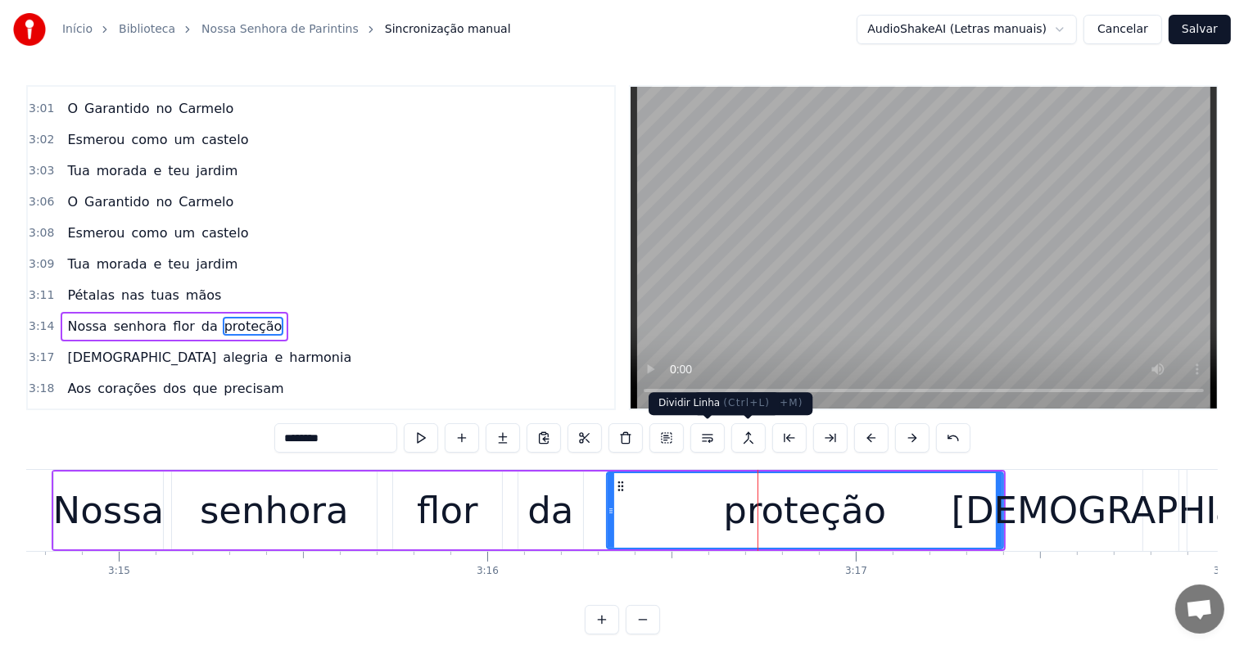
click at [710, 435] on button at bounding box center [707, 437] width 34 height 29
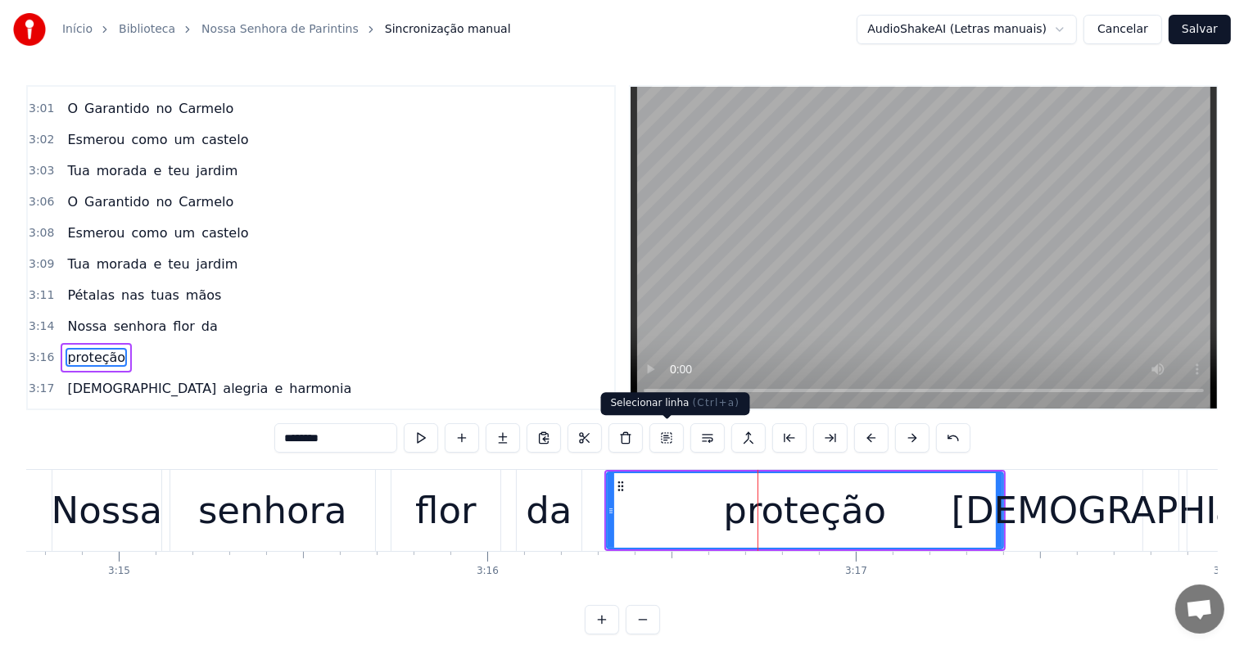
scroll to position [2264, 0]
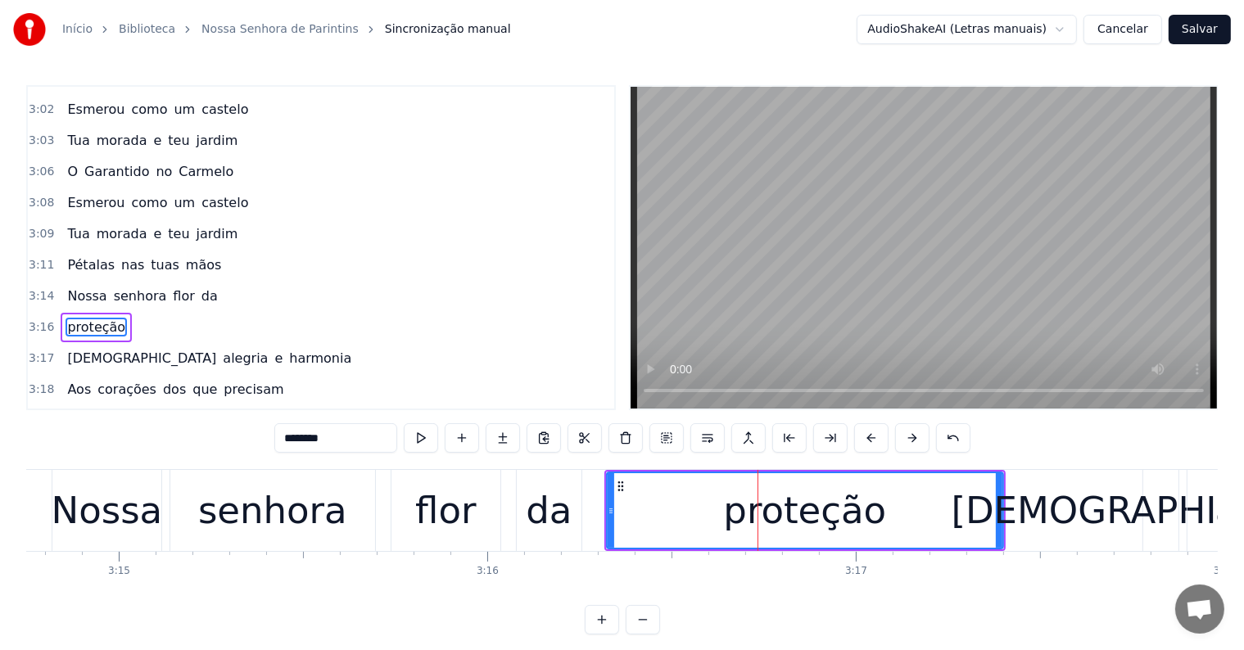
click at [509, 495] on div "Nossa senhora flor da" at bounding box center [319, 510] width 534 height 81
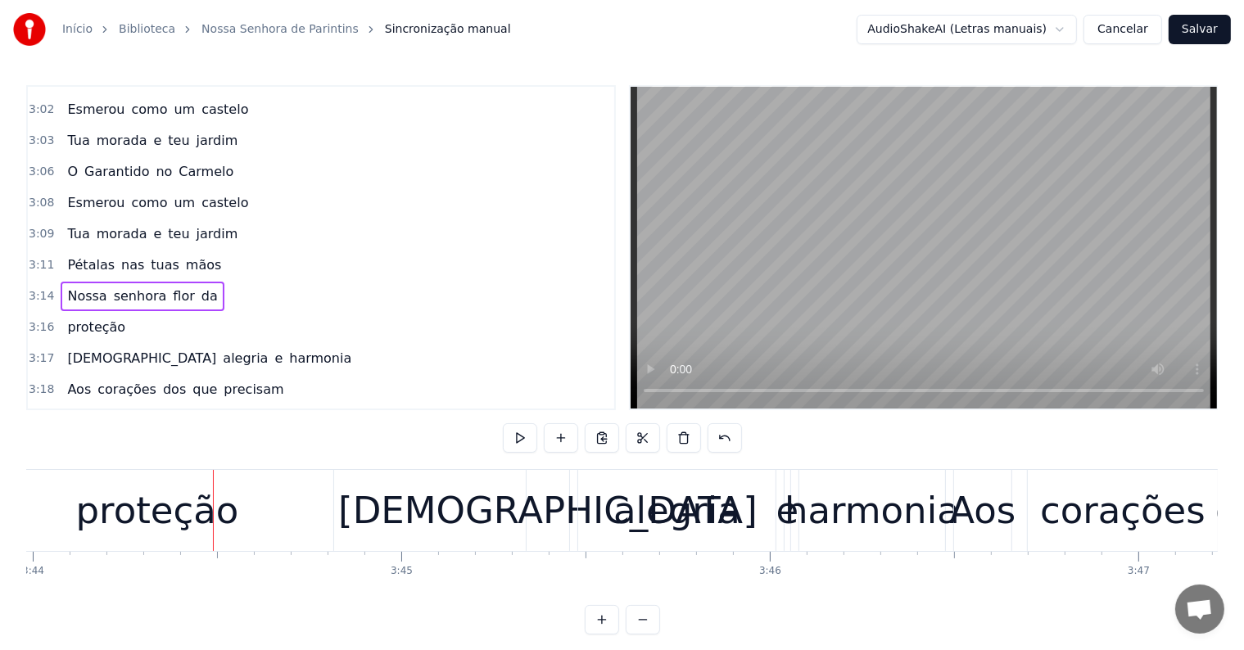
scroll to position [0, 82535]
click at [215, 501] on div "proteção" at bounding box center [156, 511] width 163 height 56
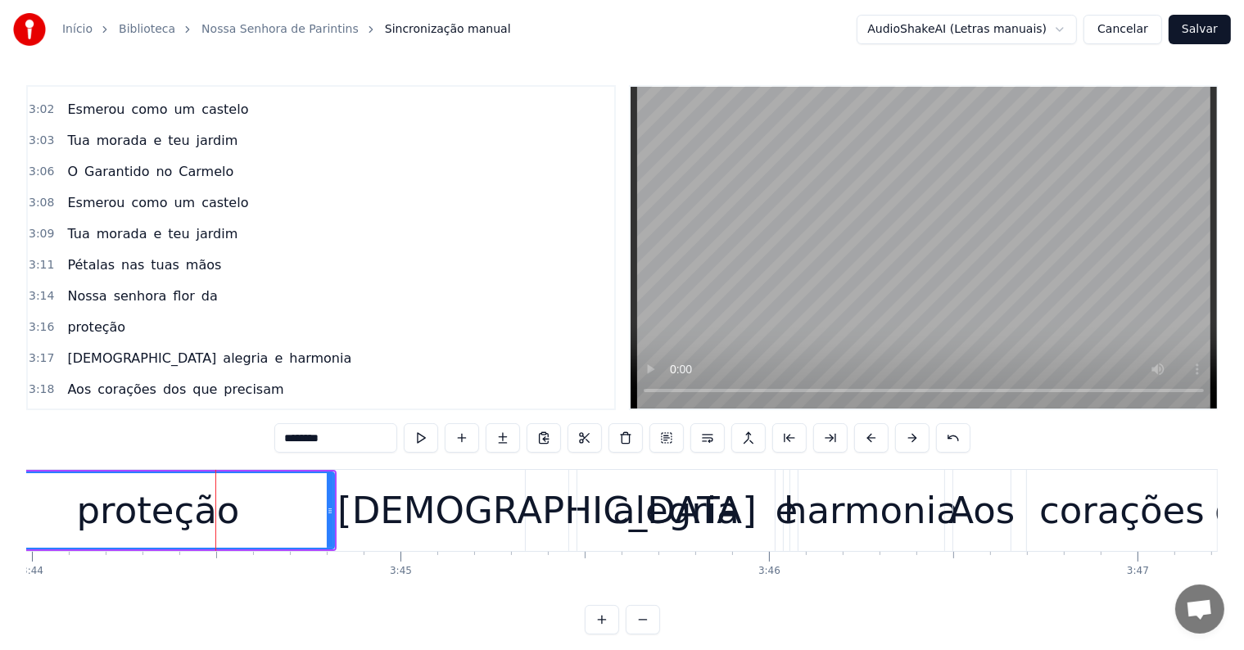
scroll to position [2656, 0]
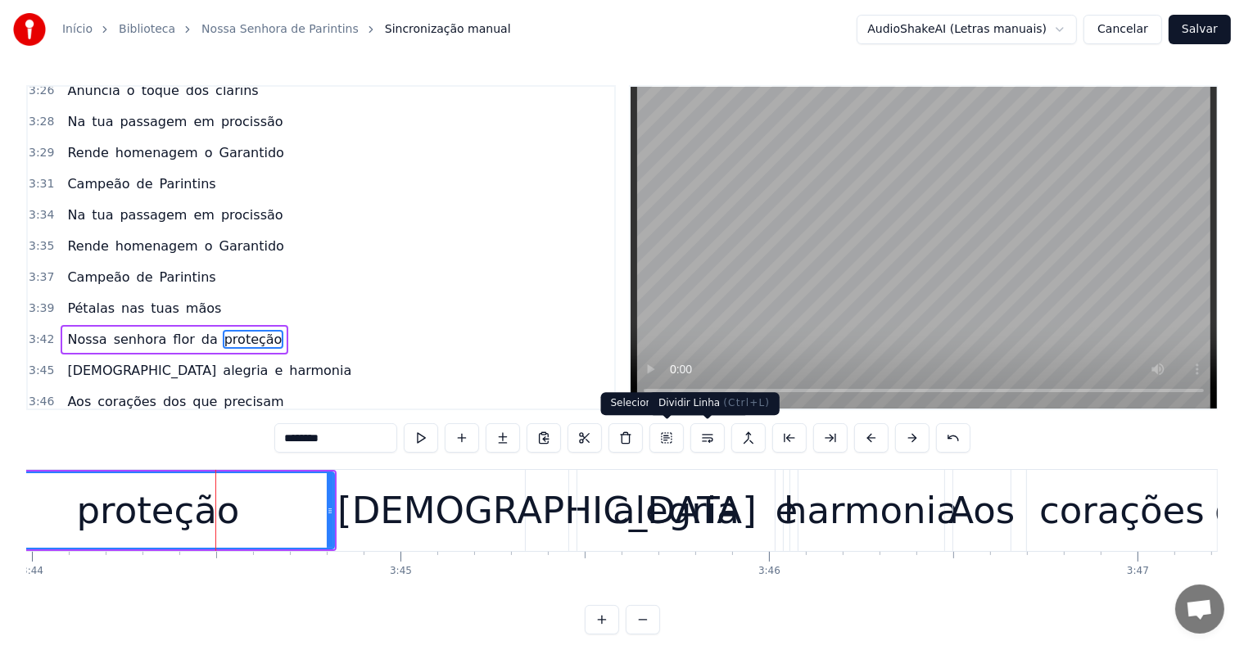
click at [703, 437] on button at bounding box center [707, 437] width 34 height 29
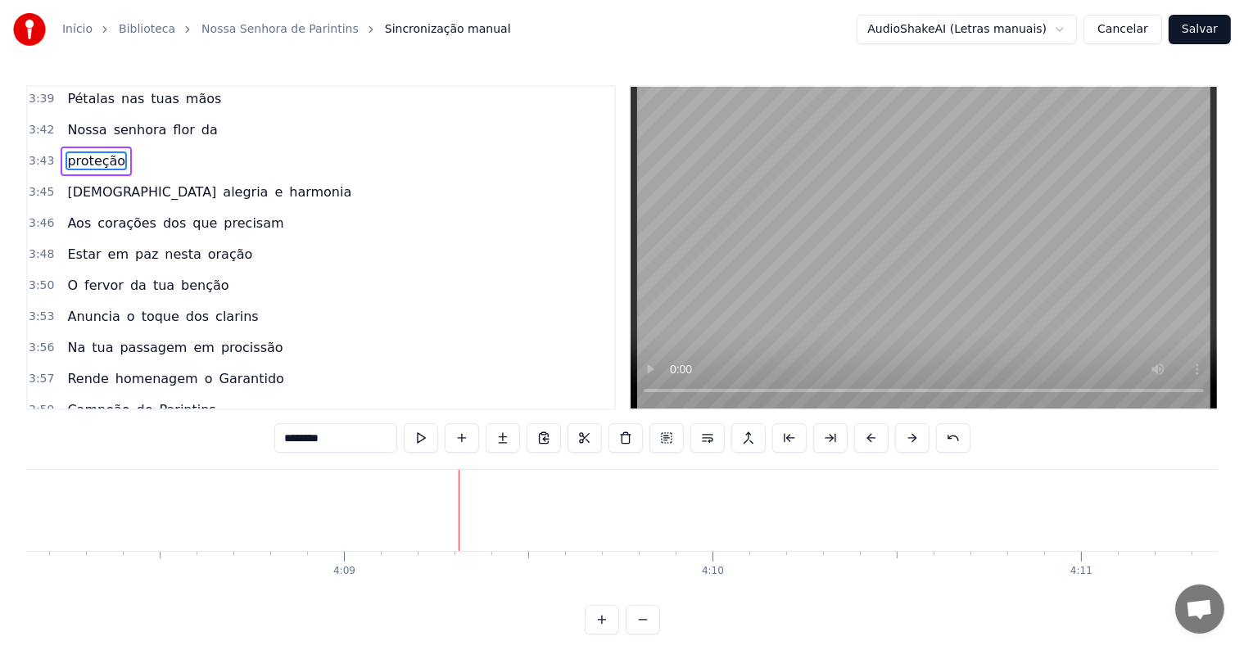
scroll to position [2872, 0]
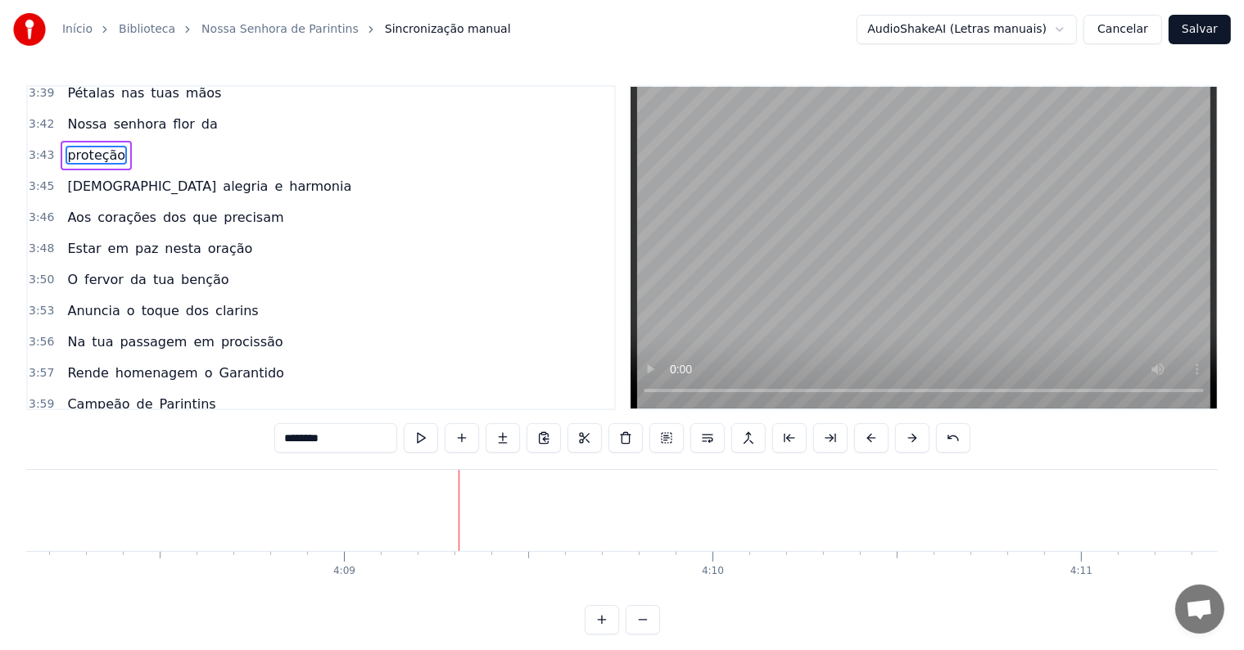
click at [167, 488] on span "Parintins" at bounding box center [188, 497] width 60 height 19
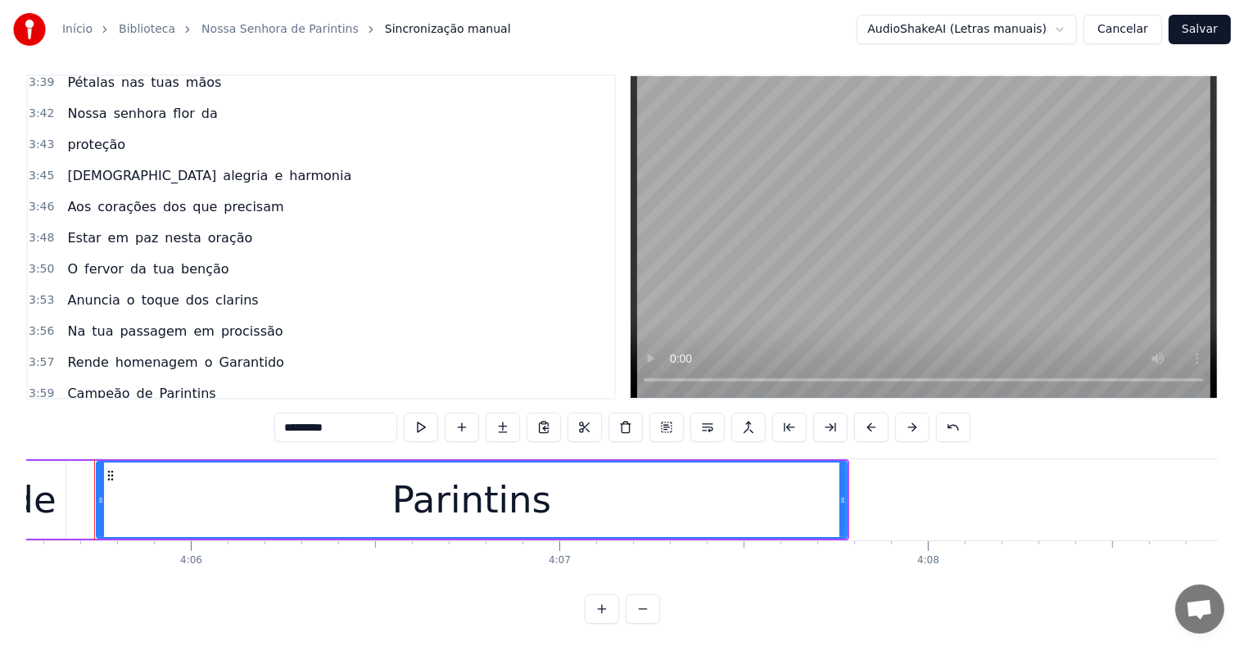
scroll to position [0, 90468]
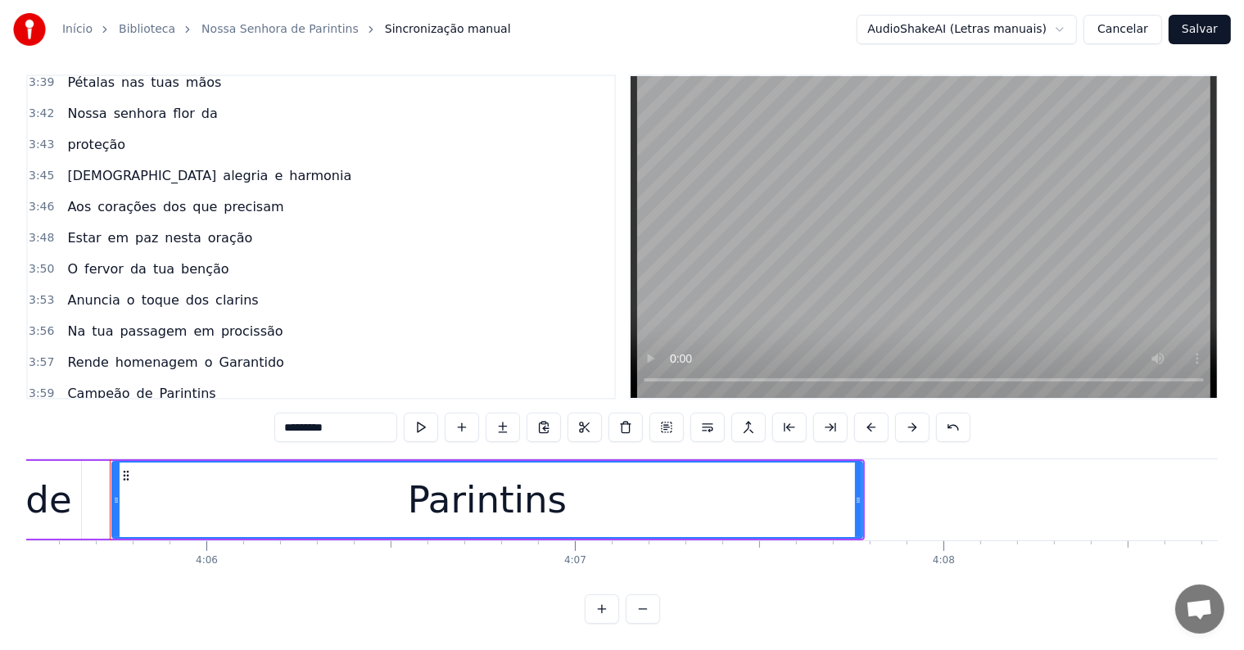
click at [341, 413] on input "*********" at bounding box center [335, 427] width 123 height 29
type input "**********"
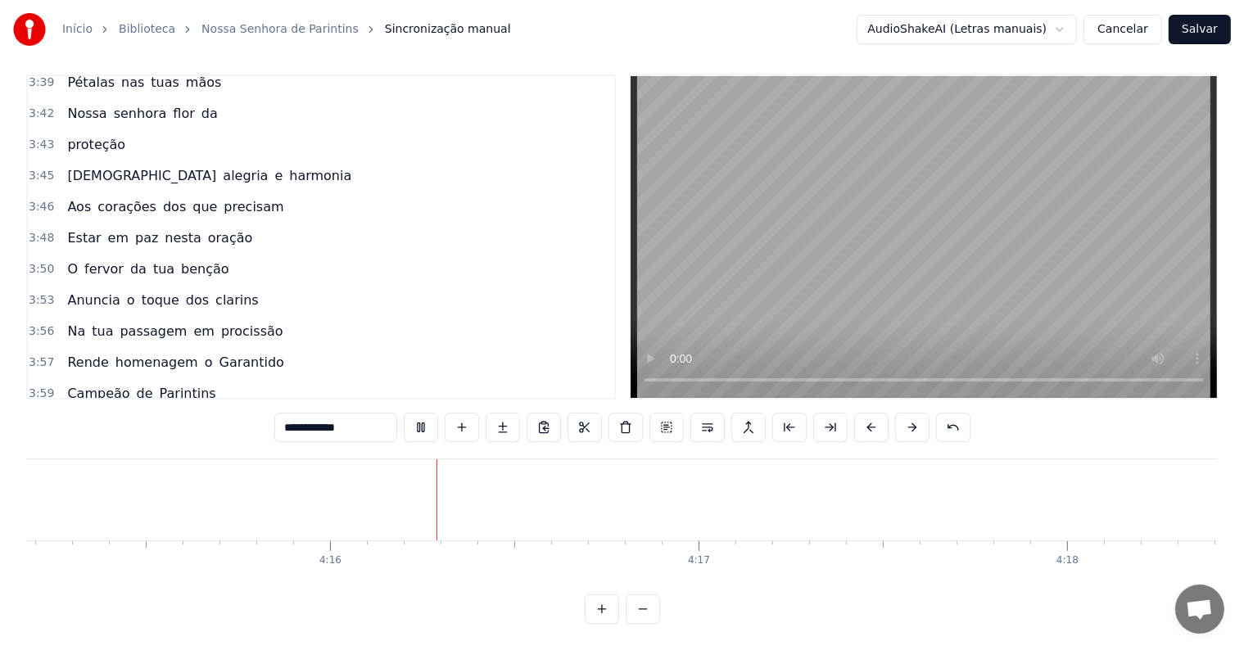
scroll to position [0, 94031]
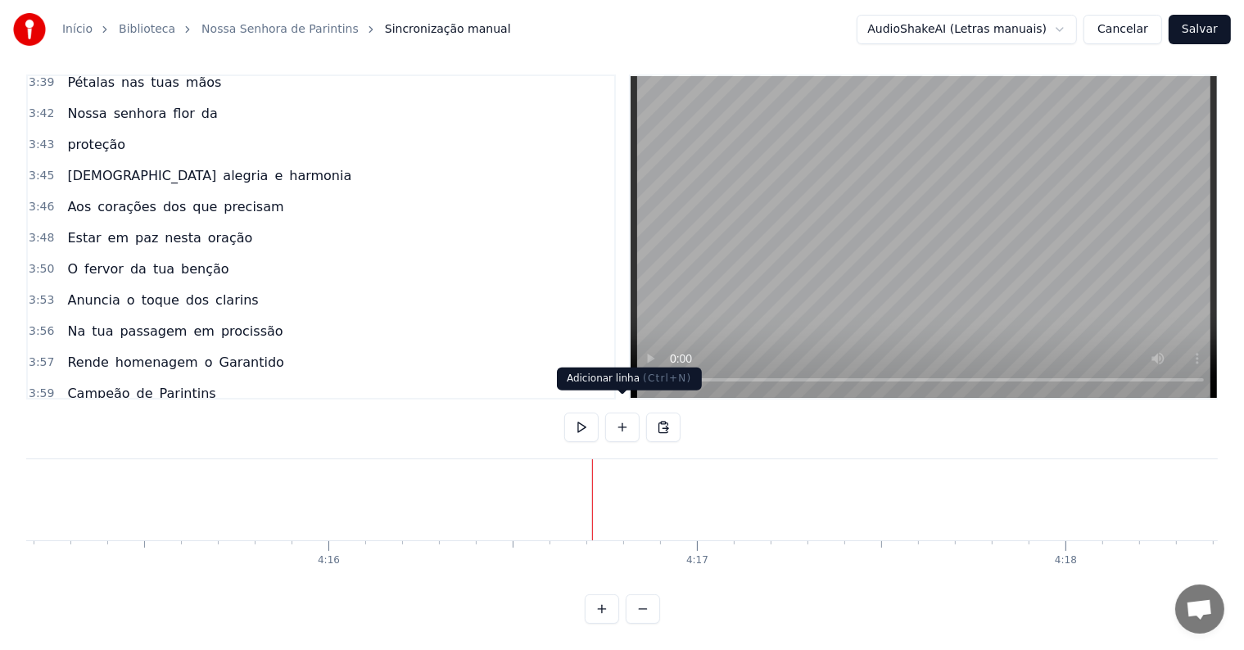
click at [622, 413] on button at bounding box center [622, 427] width 34 height 29
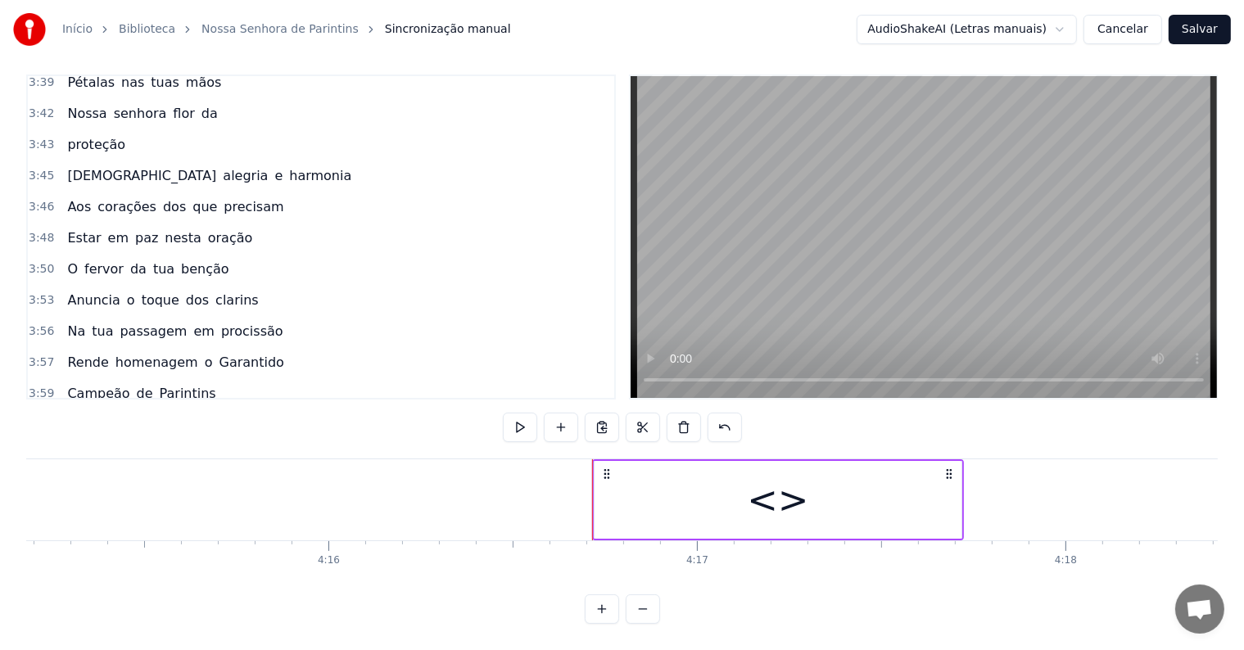
click at [622, 507] on div "<>" at bounding box center [777, 500] width 367 height 78
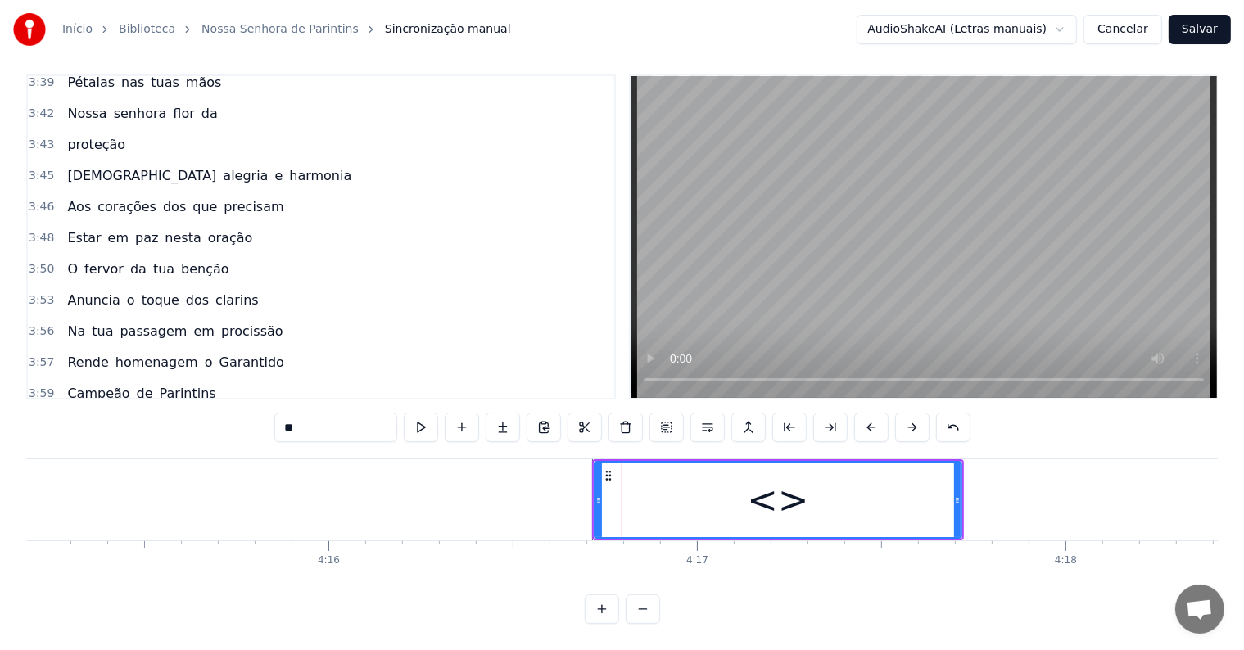
scroll to position [2902, 0]
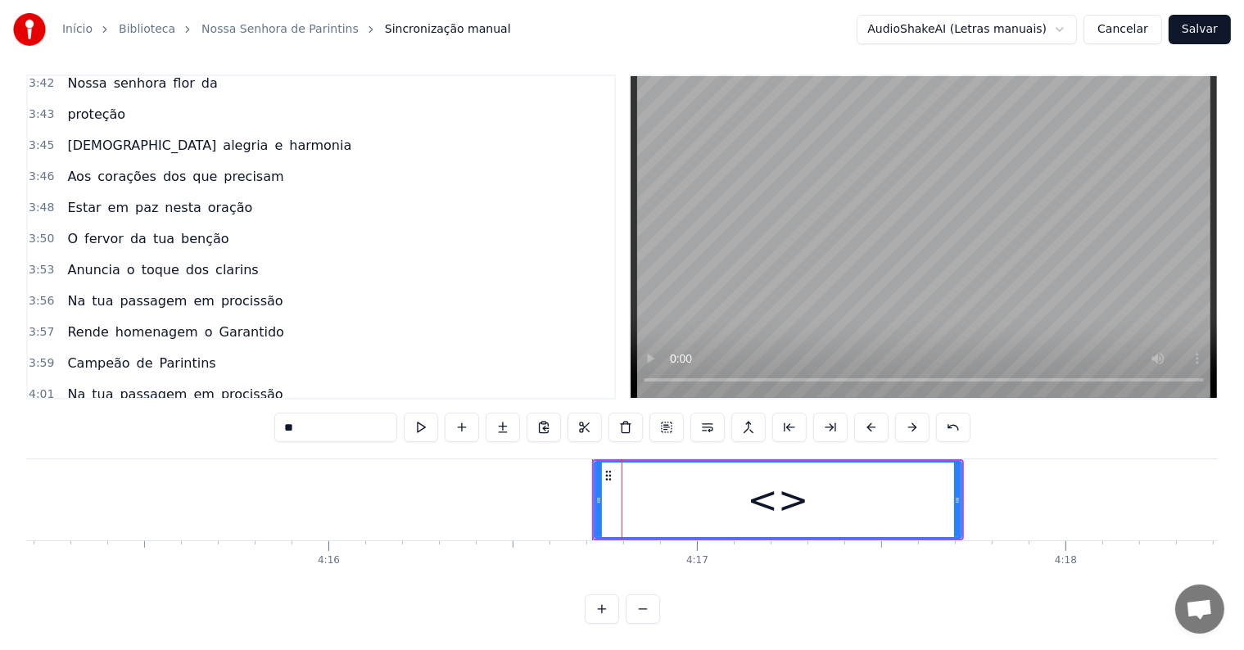
drag, startPoint x: 328, startPoint y: 413, endPoint x: 222, endPoint y: 406, distance: 105.8
click at [222, 406] on div "0:03 <Inscreva-se em nosso canal> 0:12 <Seu maior canal de toadas karaokê> 0:38…" at bounding box center [621, 349] width 1191 height 549
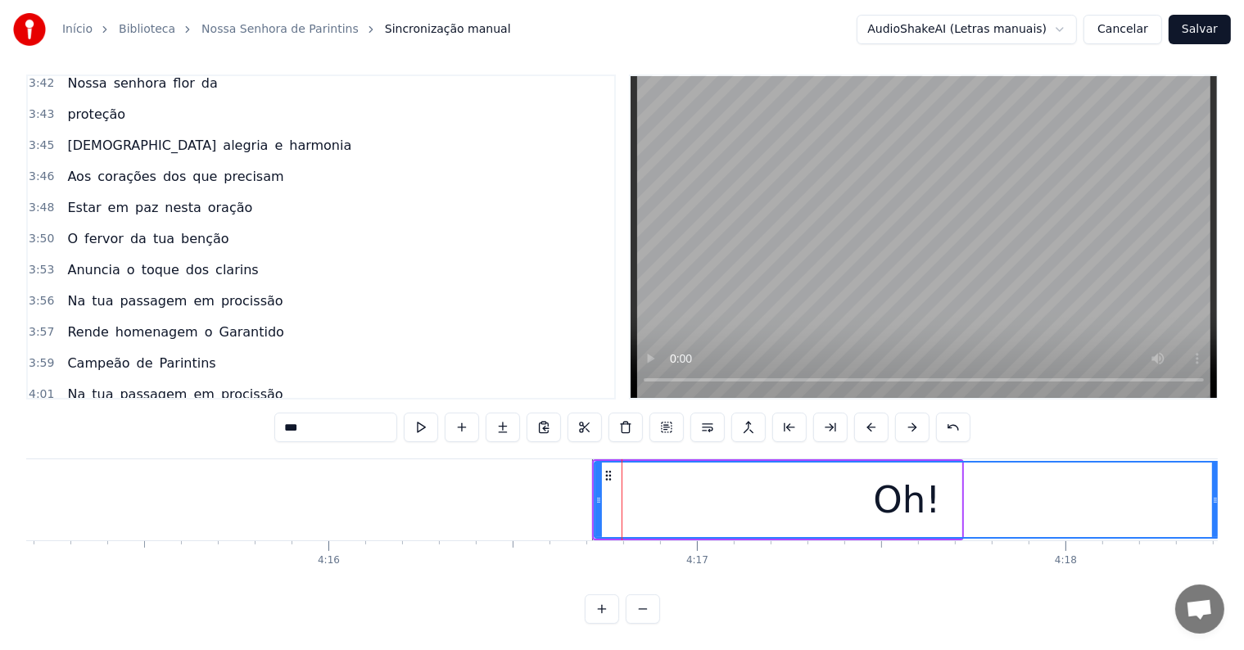
drag, startPoint x: 953, startPoint y: 491, endPoint x: 1211, endPoint y: 495, distance: 258.0
click at [1211, 495] on div "Oh!" at bounding box center [906, 500] width 623 height 75
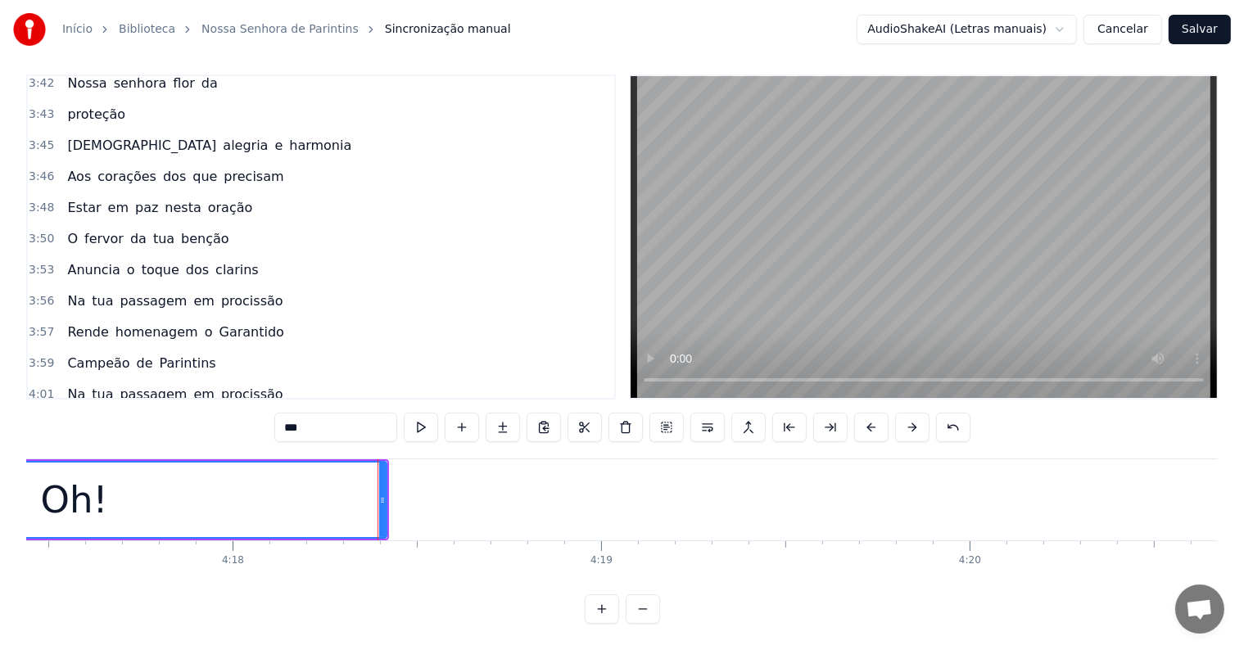
scroll to position [0, 95132]
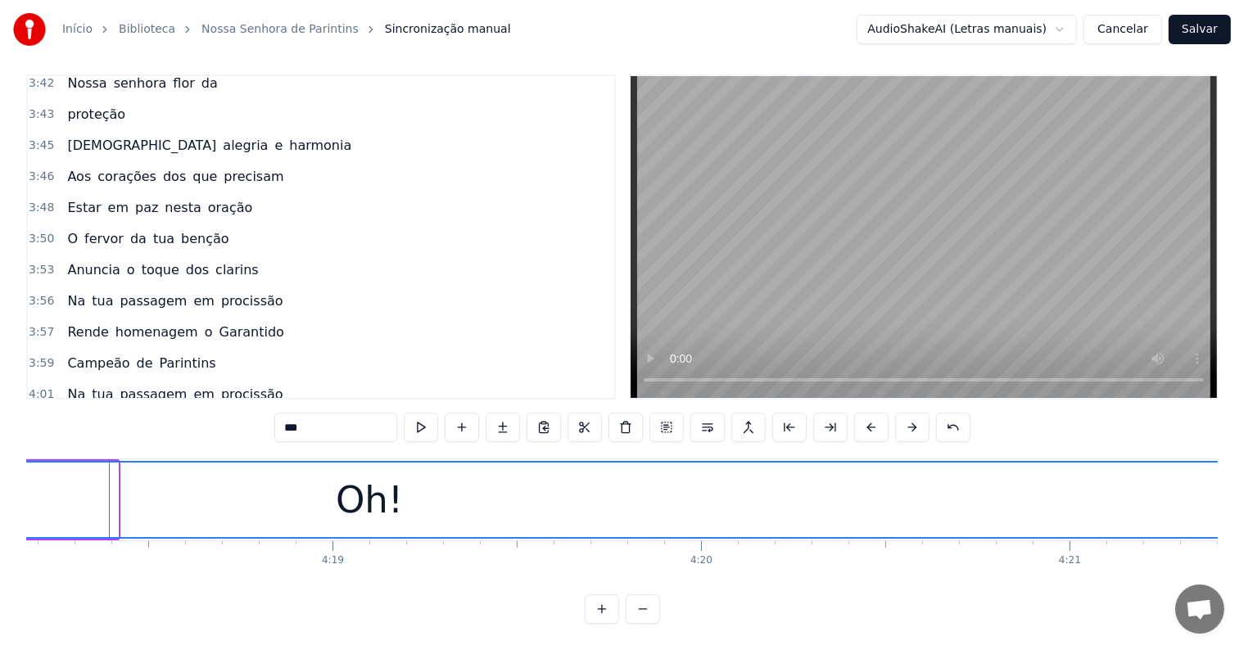
drag, startPoint x: 115, startPoint y: 485, endPoint x: 1242, endPoint y: 499, distance: 1127.7
click at [1242, 499] on div "Início Biblioteca Nossa Senhora de Parintins Sincronização manual AudioShakeAI …" at bounding box center [622, 306] width 1244 height 635
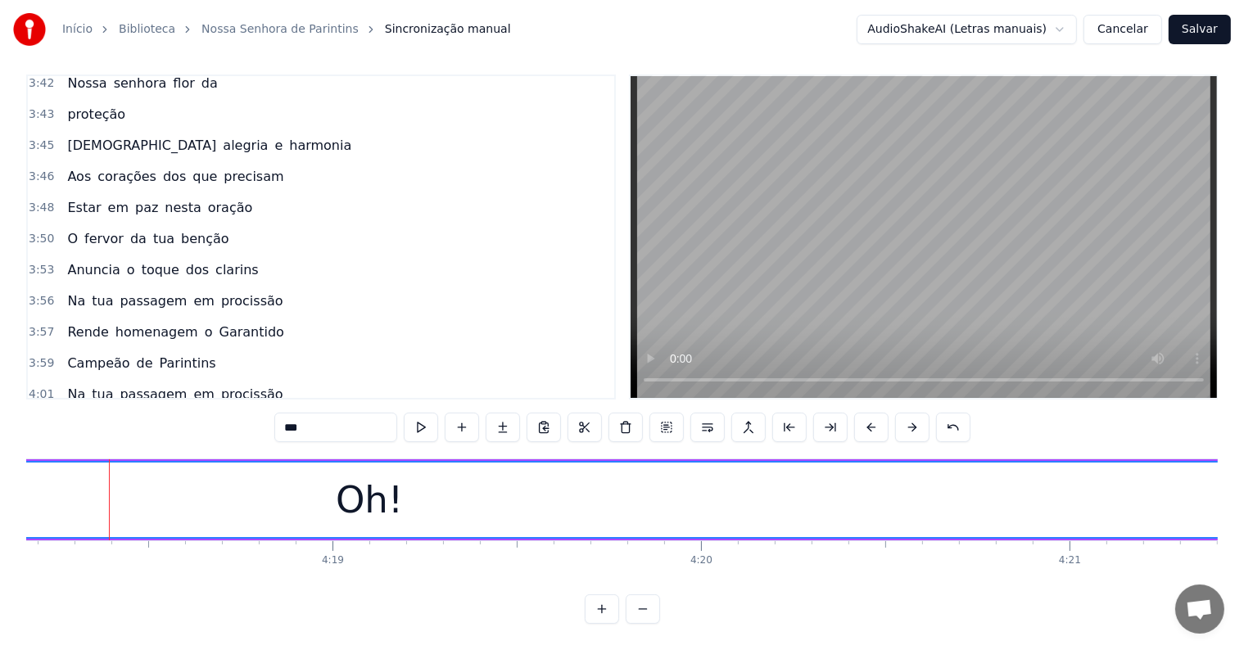
click at [1209, 492] on div "Oh!" at bounding box center [369, 500] width 1751 height 75
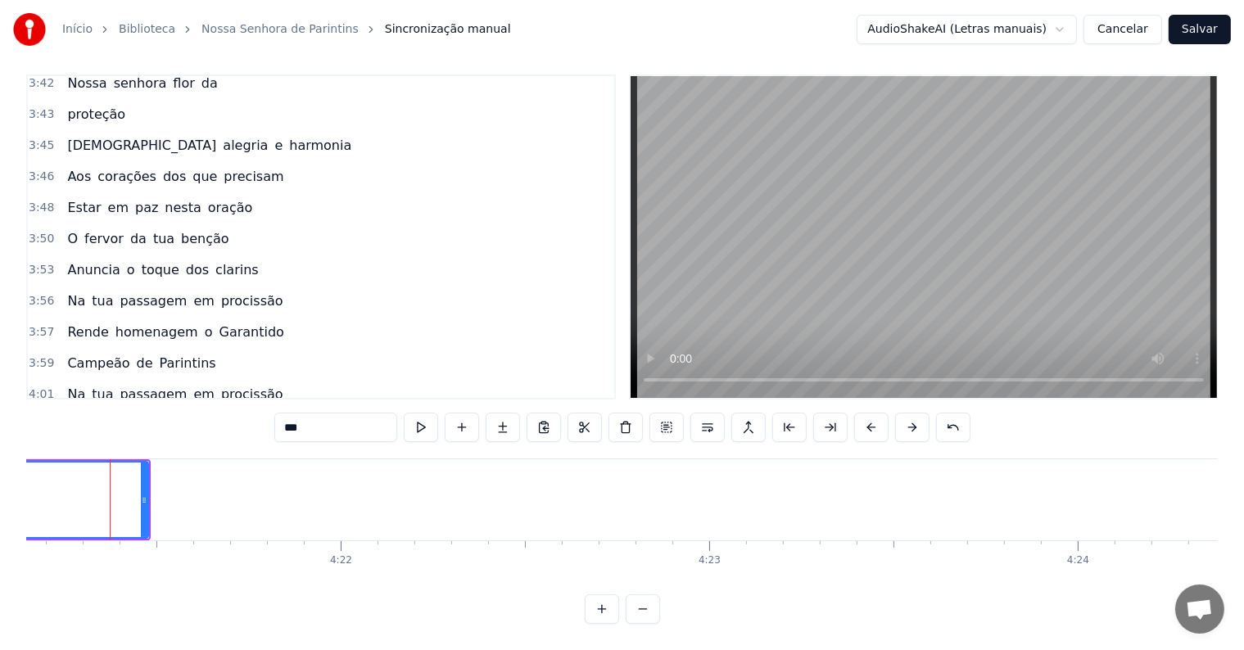
scroll to position [0, 96231]
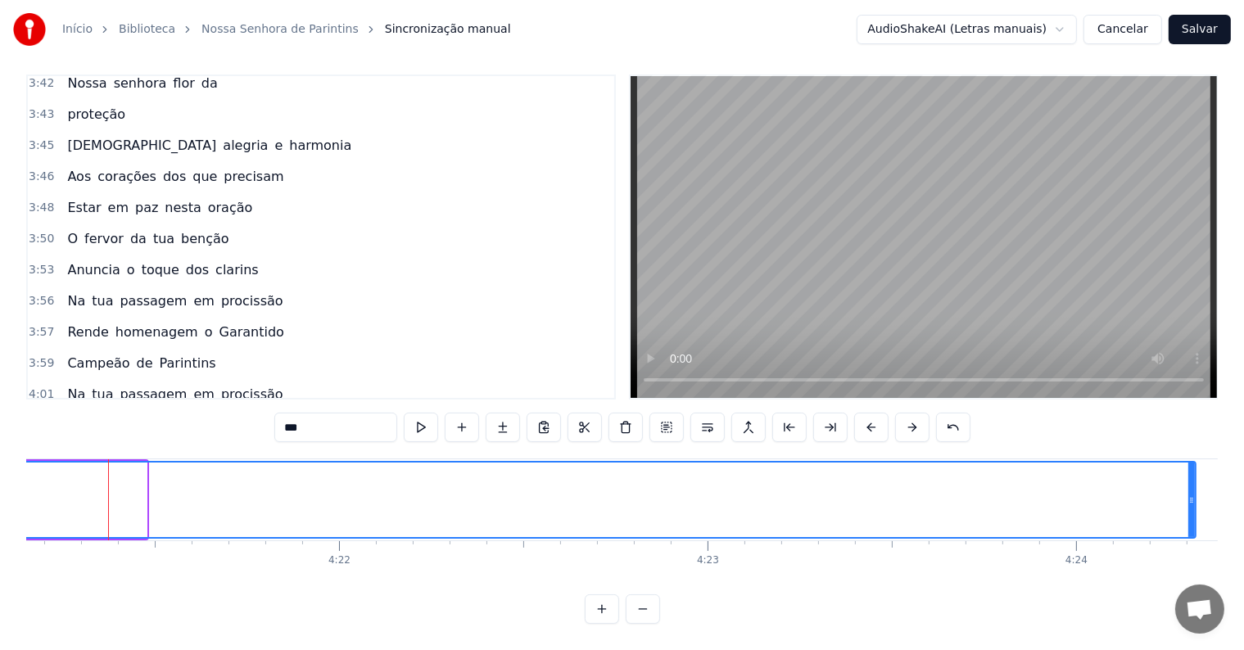
drag, startPoint x: 143, startPoint y: 485, endPoint x: 1194, endPoint y: 481, distance: 1050.6
click at [1194, 494] on icon at bounding box center [1191, 500] width 7 height 13
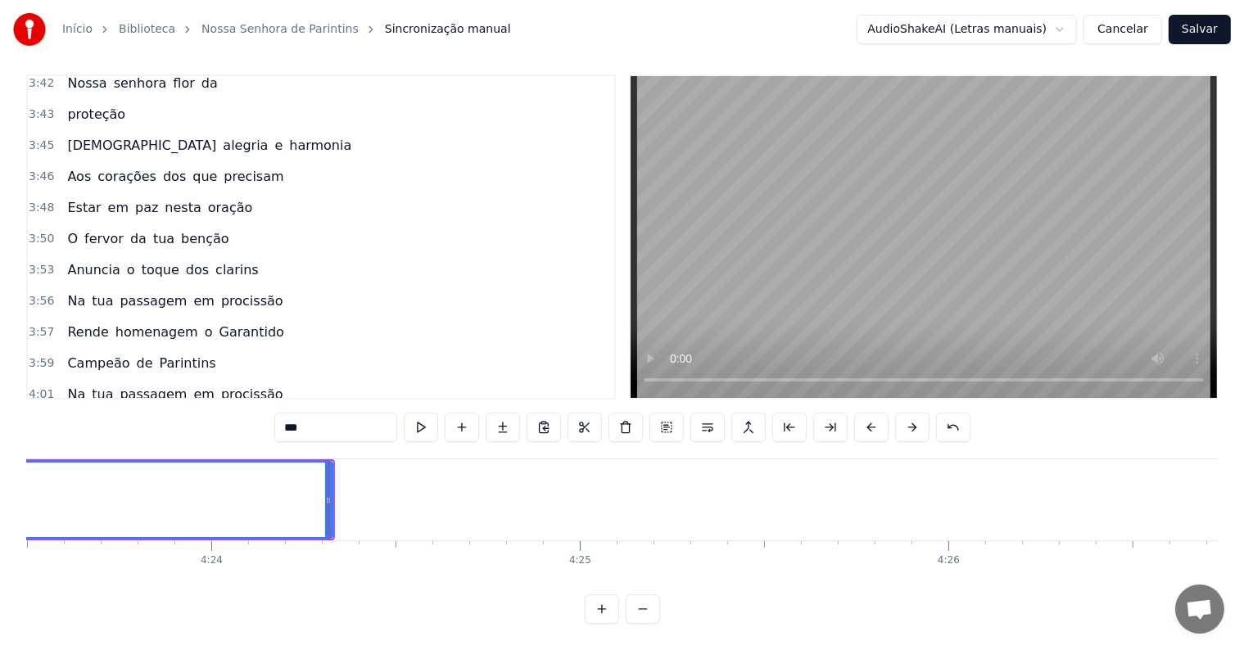
scroll to position [0, 97315]
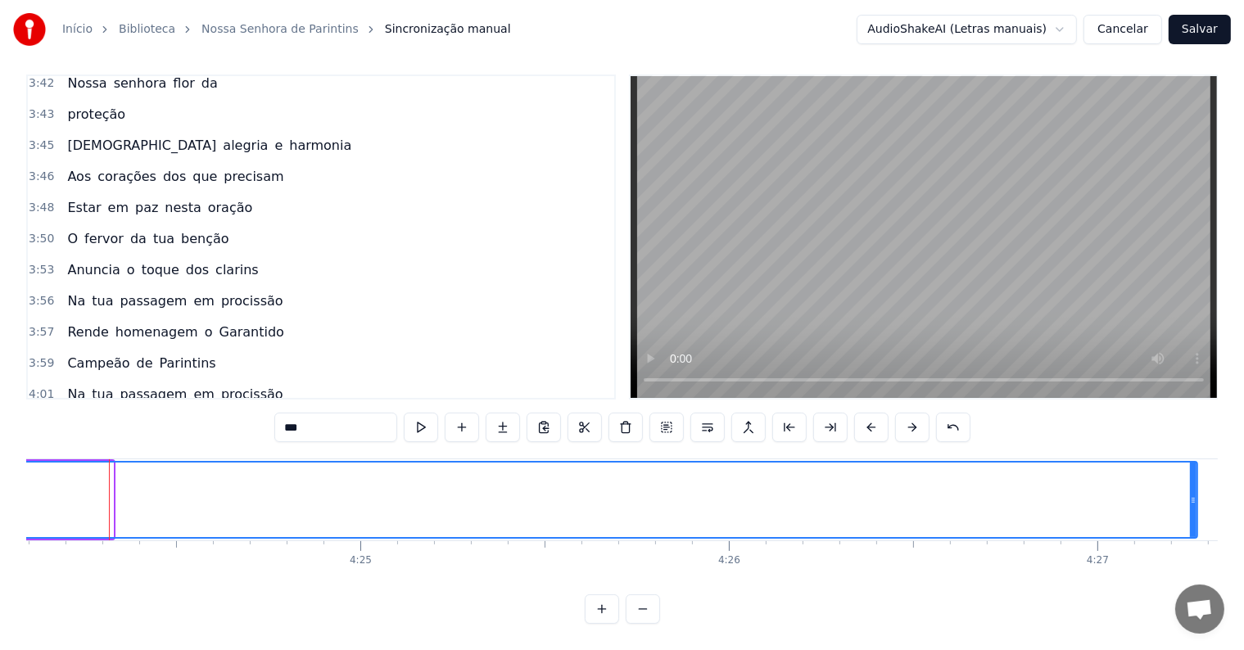
drag, startPoint x: 107, startPoint y: 485, endPoint x: 1191, endPoint y: 472, distance: 1084.3
click at [1191, 472] on div at bounding box center [1193, 500] width 7 height 75
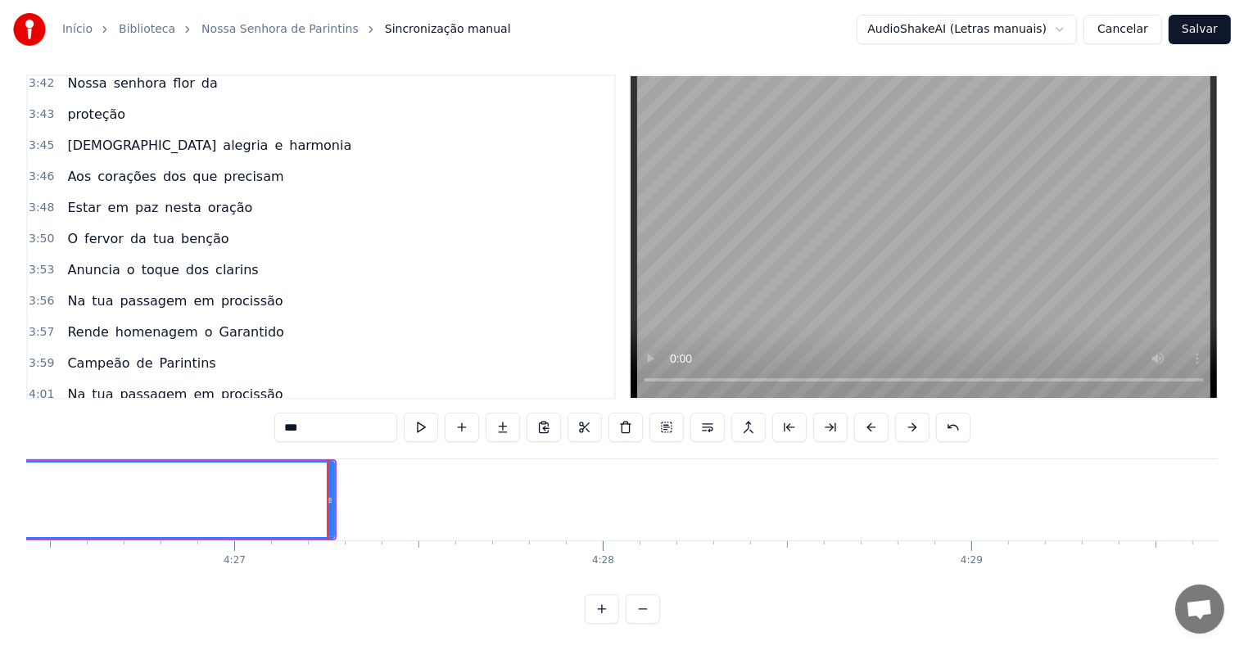
scroll to position [0, 98397]
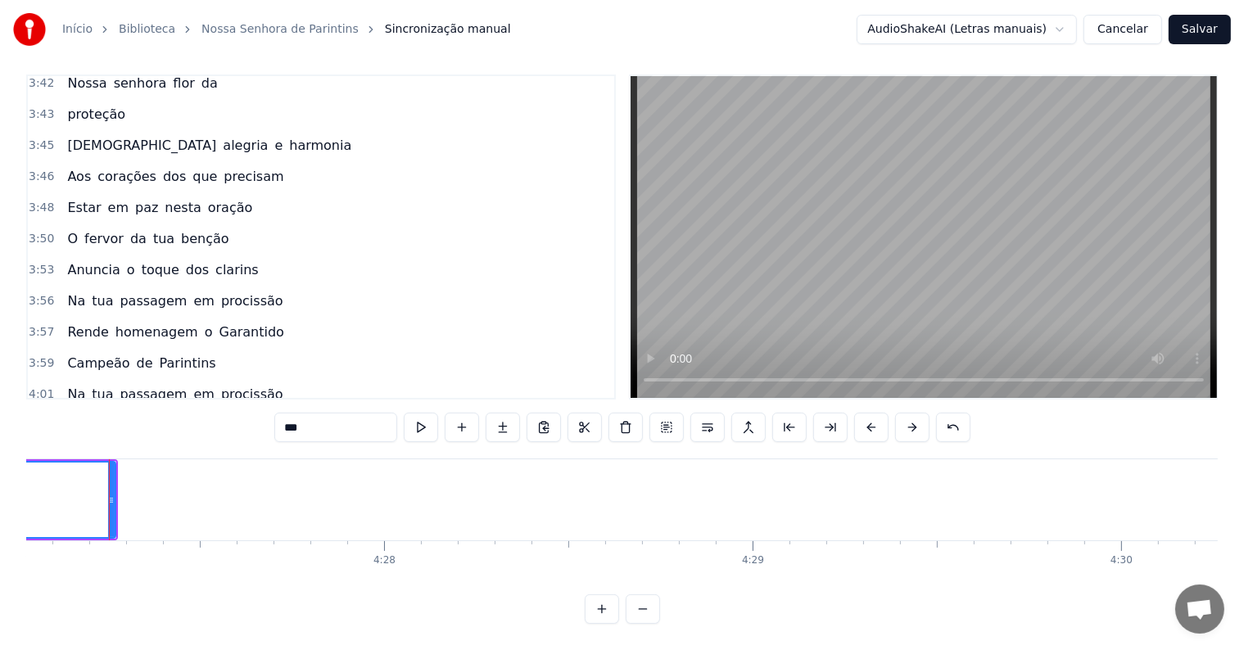
click at [355, 416] on input "***" at bounding box center [335, 427] width 123 height 29
type input "******"
click at [66, 478] on span "Oh!..." at bounding box center [85, 487] width 39 height 19
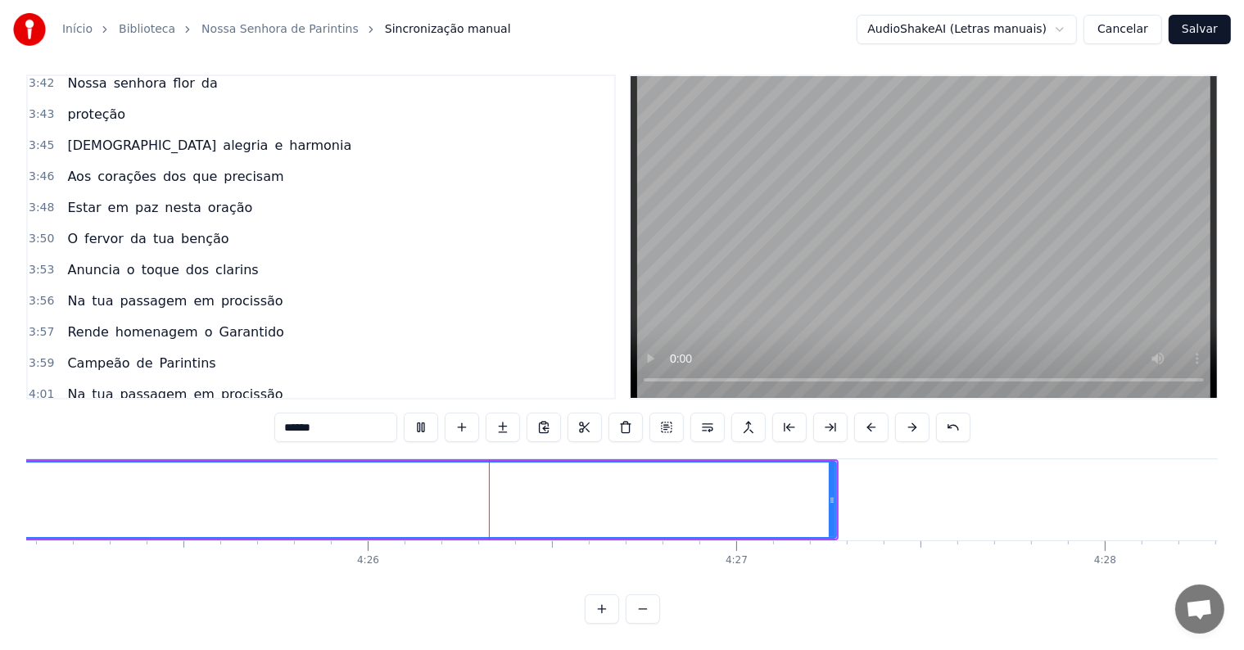
scroll to position [0, 97790]
click at [74, 473] on div "Oh!..." at bounding box center [85, 487] width 49 height 29
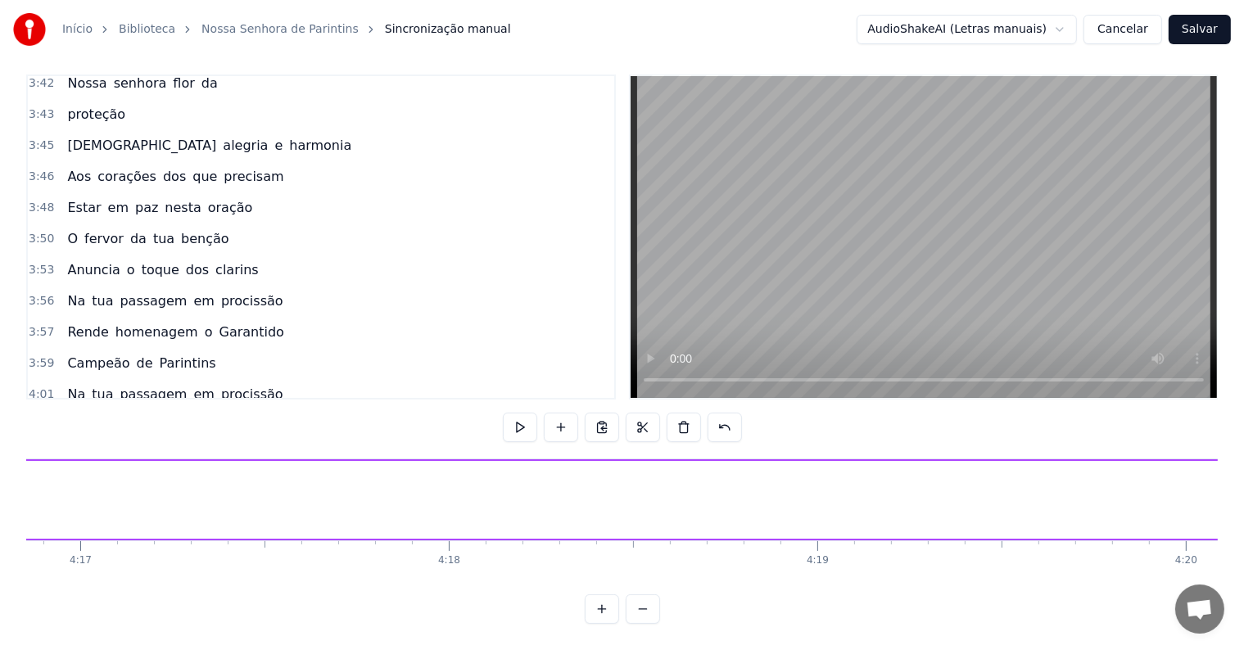
scroll to position [0, 94514]
click at [603, 414] on button at bounding box center [602, 427] width 34 height 29
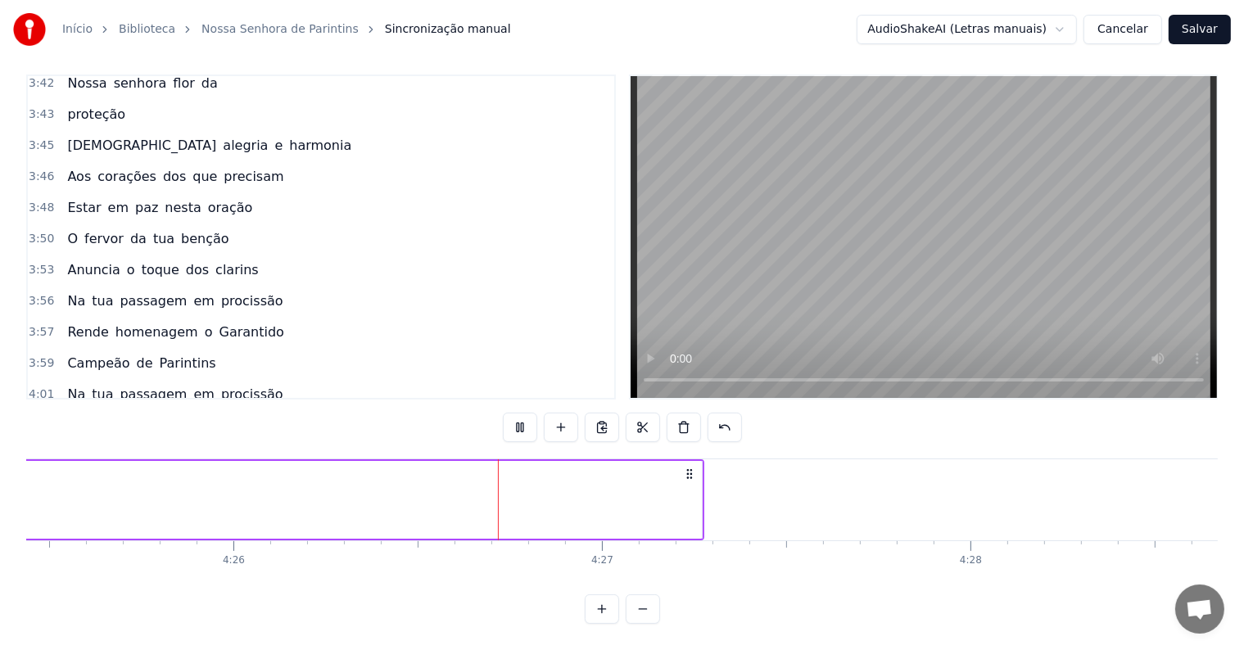
scroll to position [0, 97954]
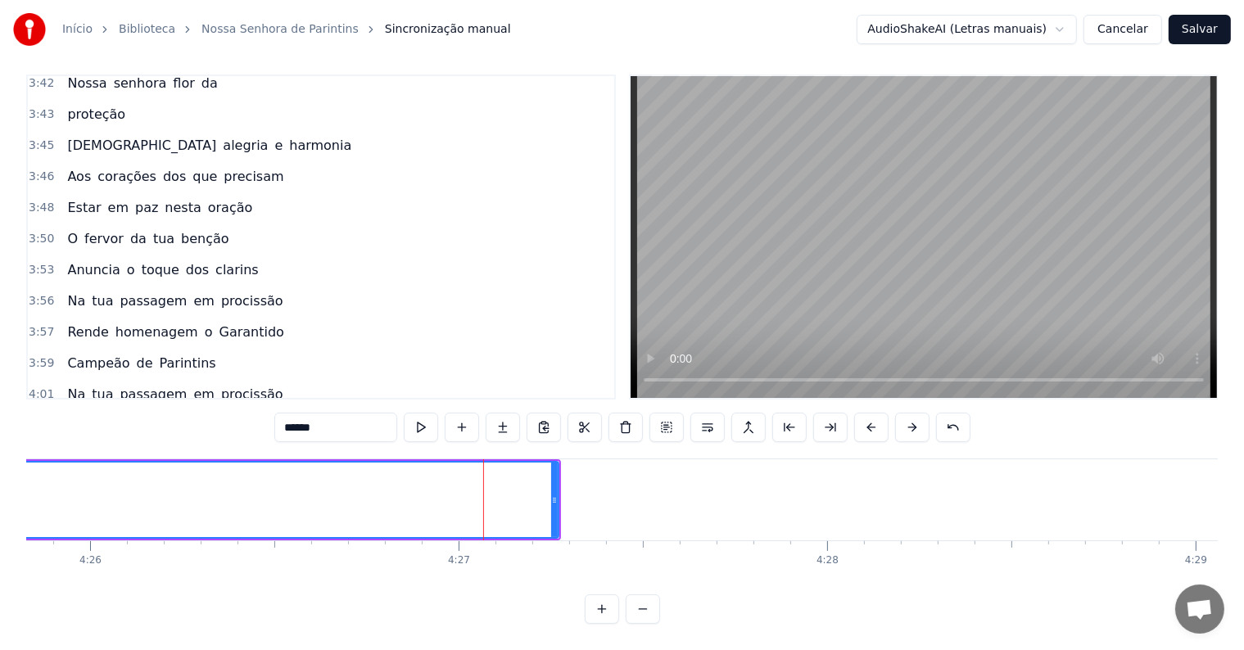
click at [366, 417] on input "******" at bounding box center [335, 427] width 123 height 29
type input "*****"
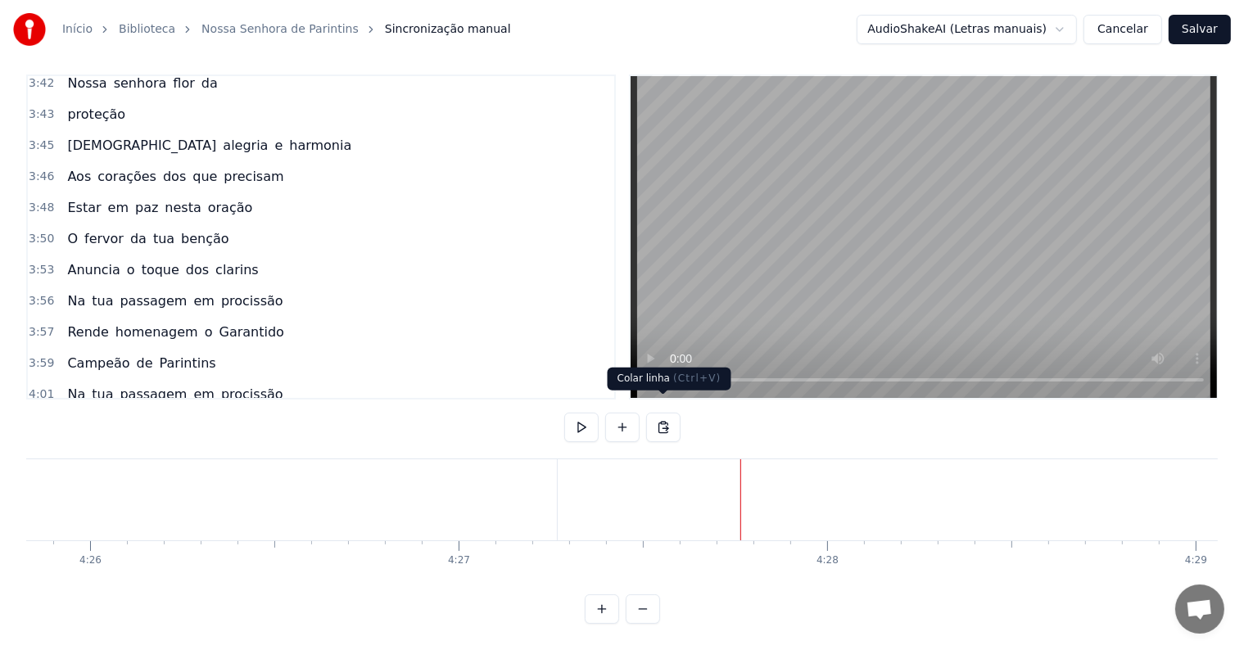
click at [662, 418] on button at bounding box center [663, 427] width 34 height 29
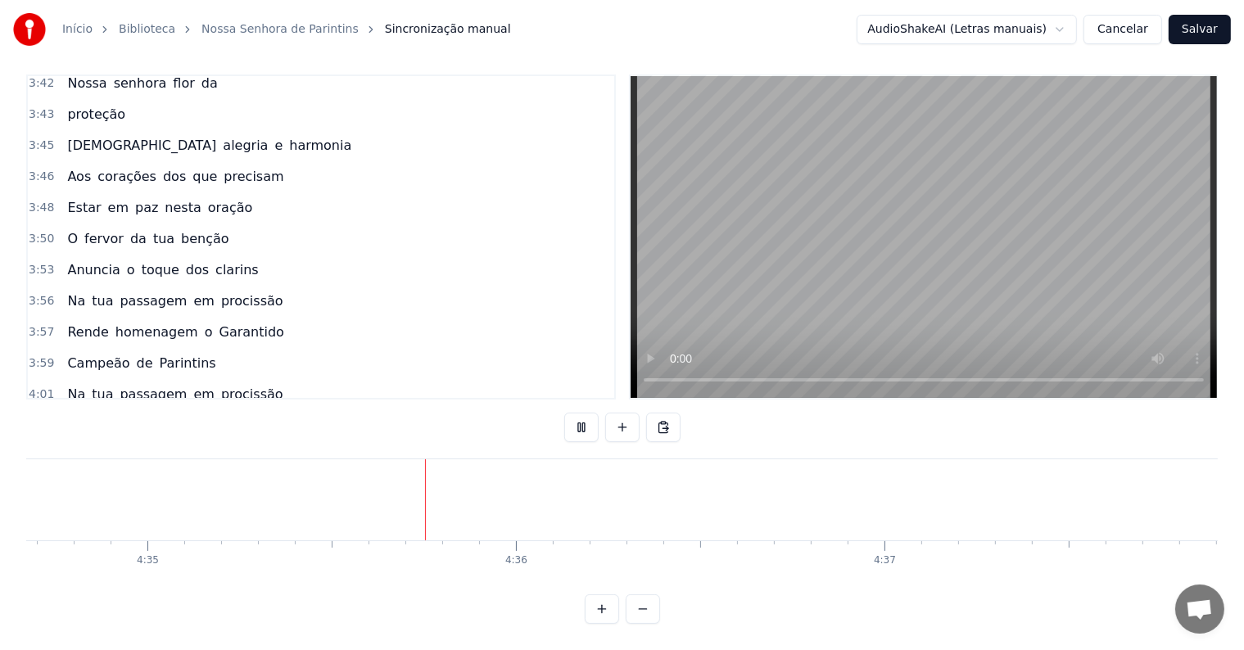
scroll to position [0, 101215]
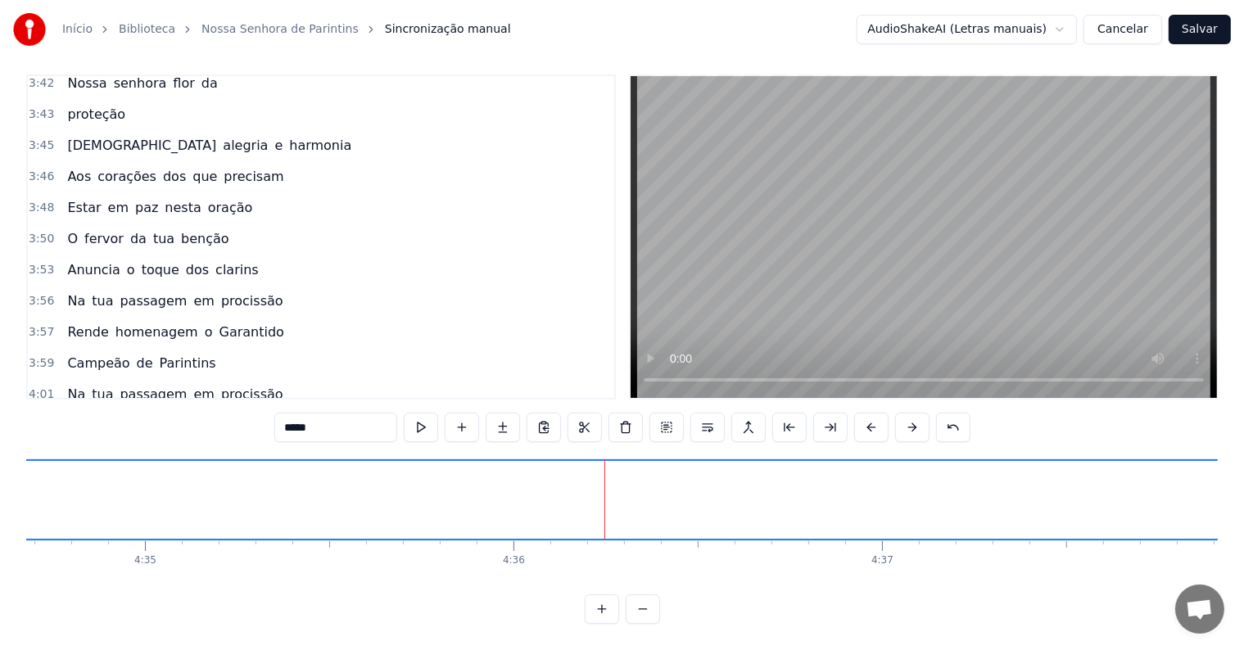
scroll to position [2932, 0]
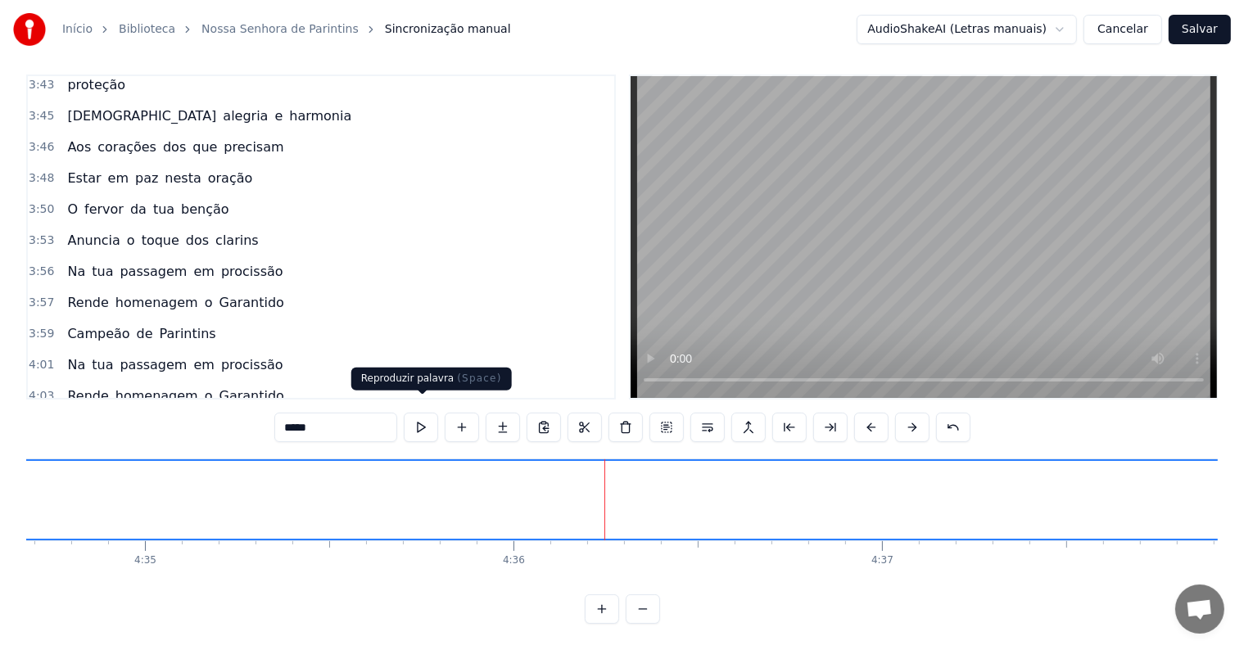
click at [387, 413] on input "*****" at bounding box center [335, 427] width 123 height 29
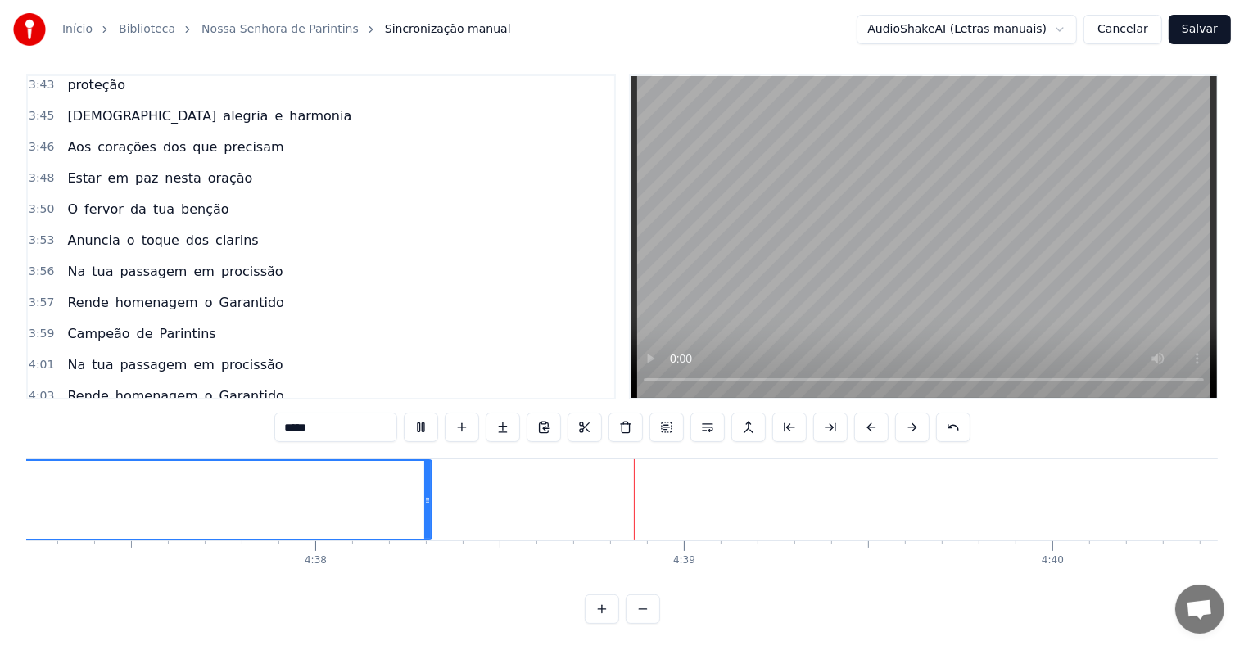
scroll to position [0, 102396]
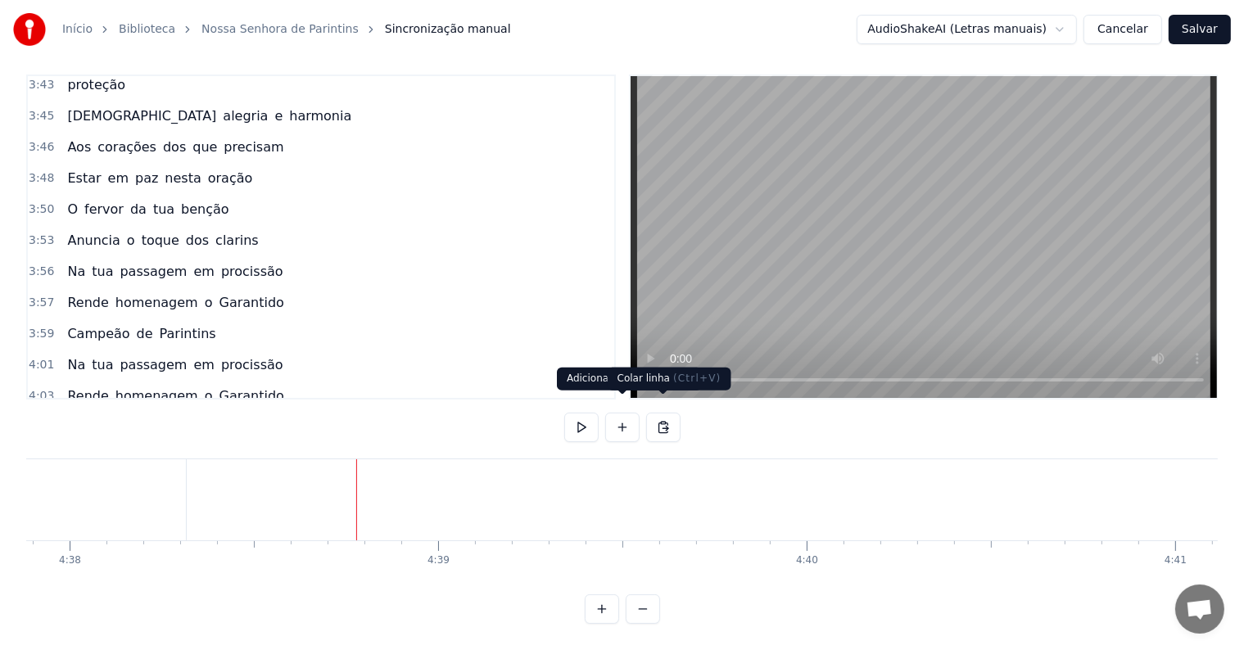
click at [665, 413] on button at bounding box center [663, 427] width 34 height 29
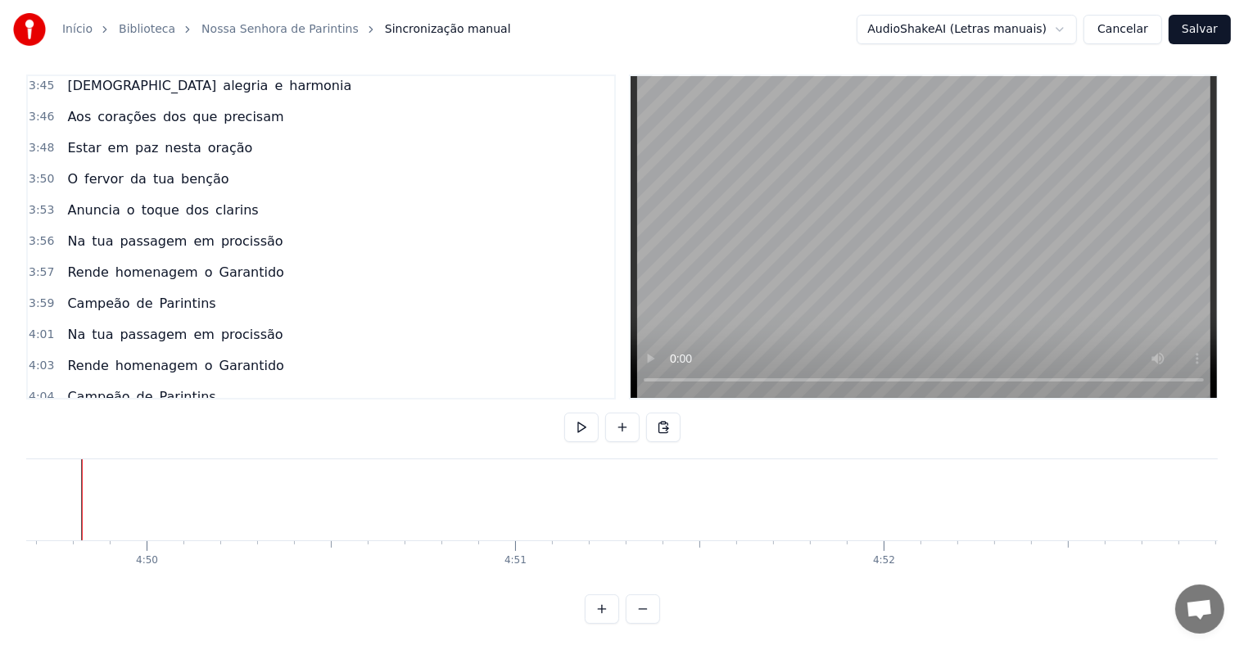
scroll to position [0, 106714]
click at [660, 413] on button at bounding box center [663, 427] width 34 height 29
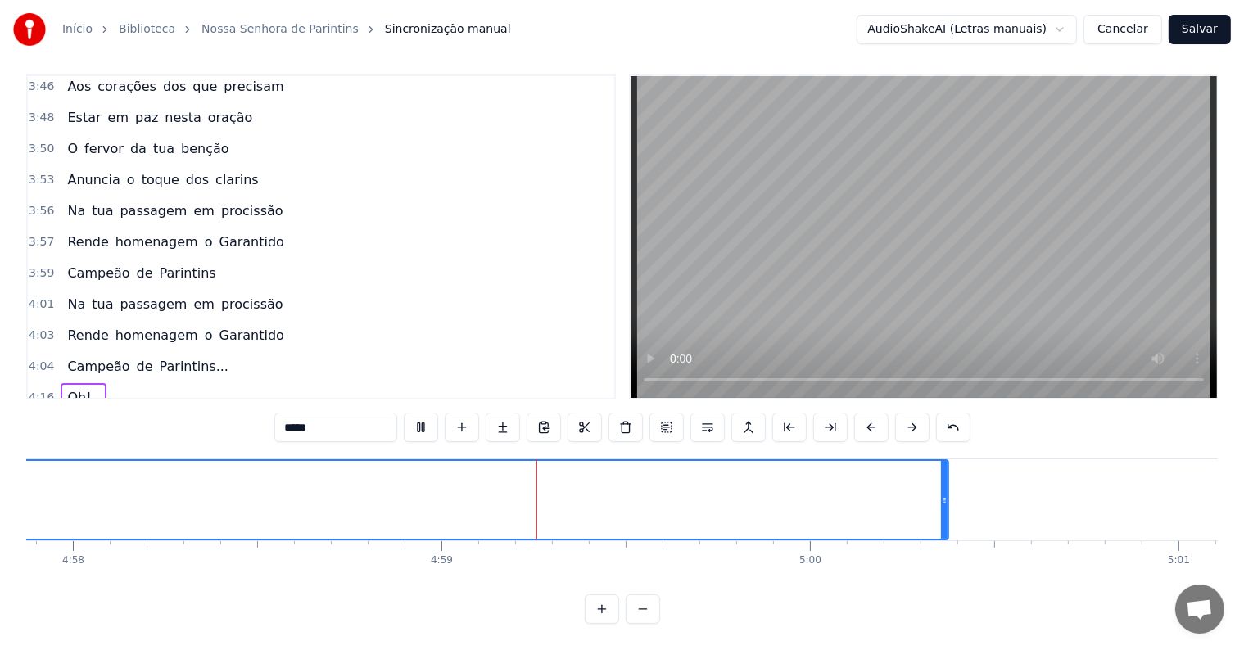
scroll to position [0, 109926]
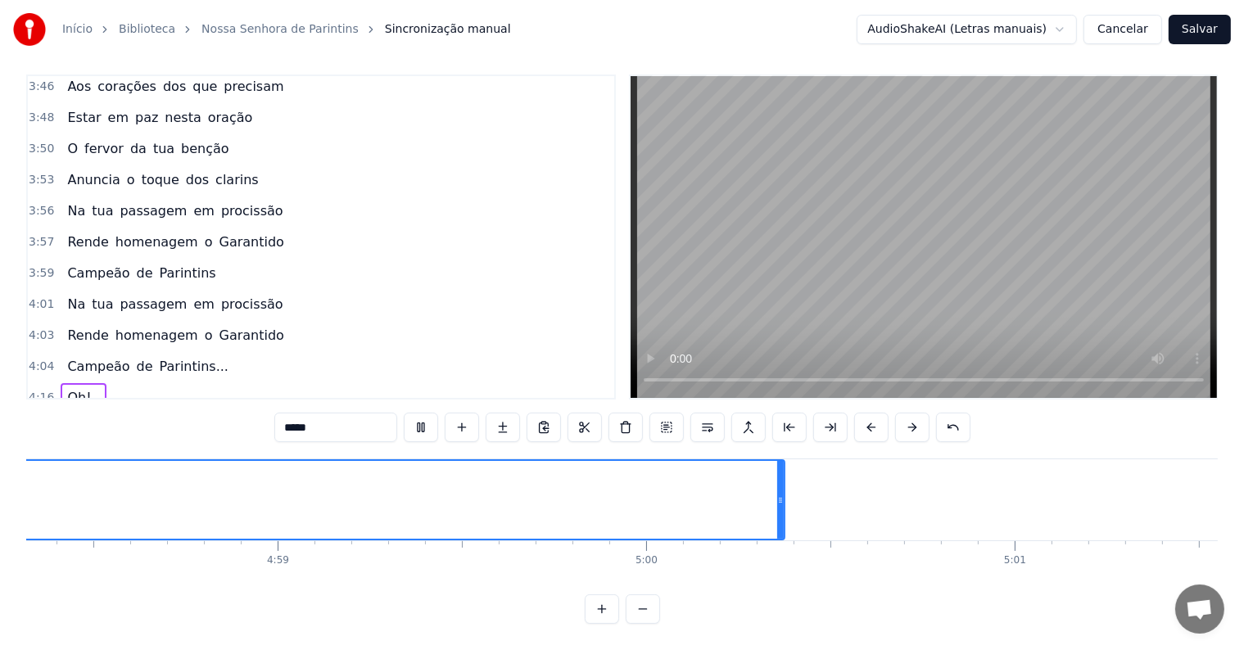
click at [360, 413] on input "*****" at bounding box center [335, 427] width 123 height 29
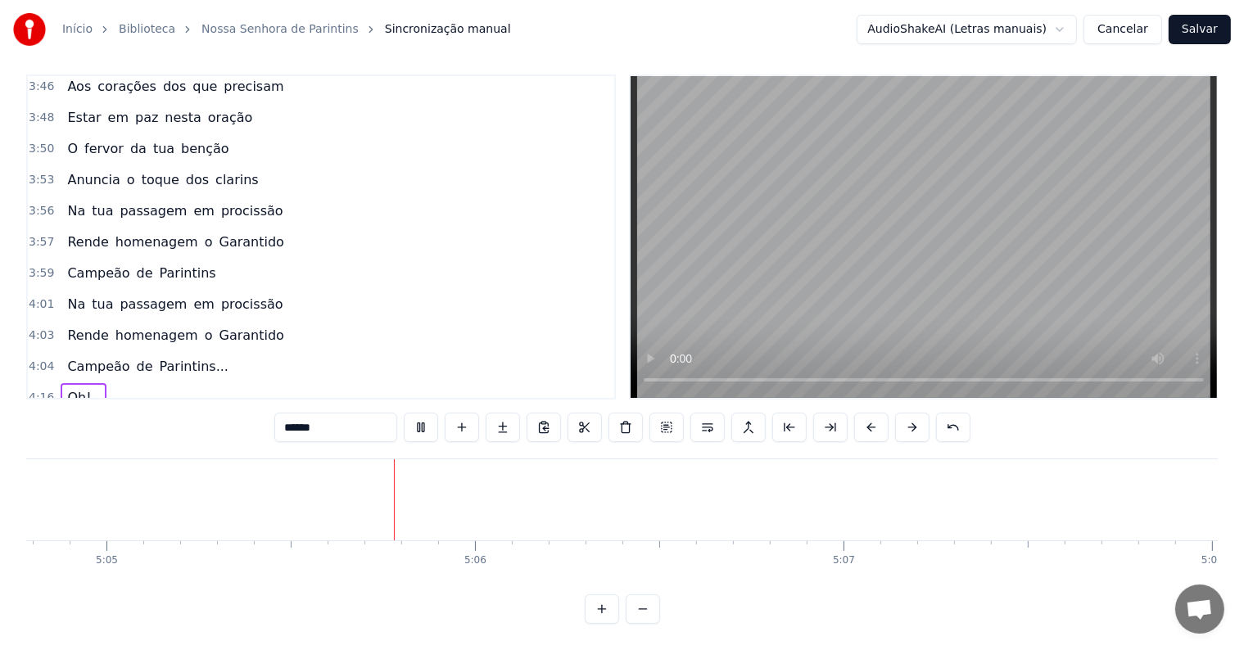
scroll to position [0, 112315]
type input "******"
click at [1196, 31] on button "Salvar" at bounding box center [1200, 29] width 62 height 29
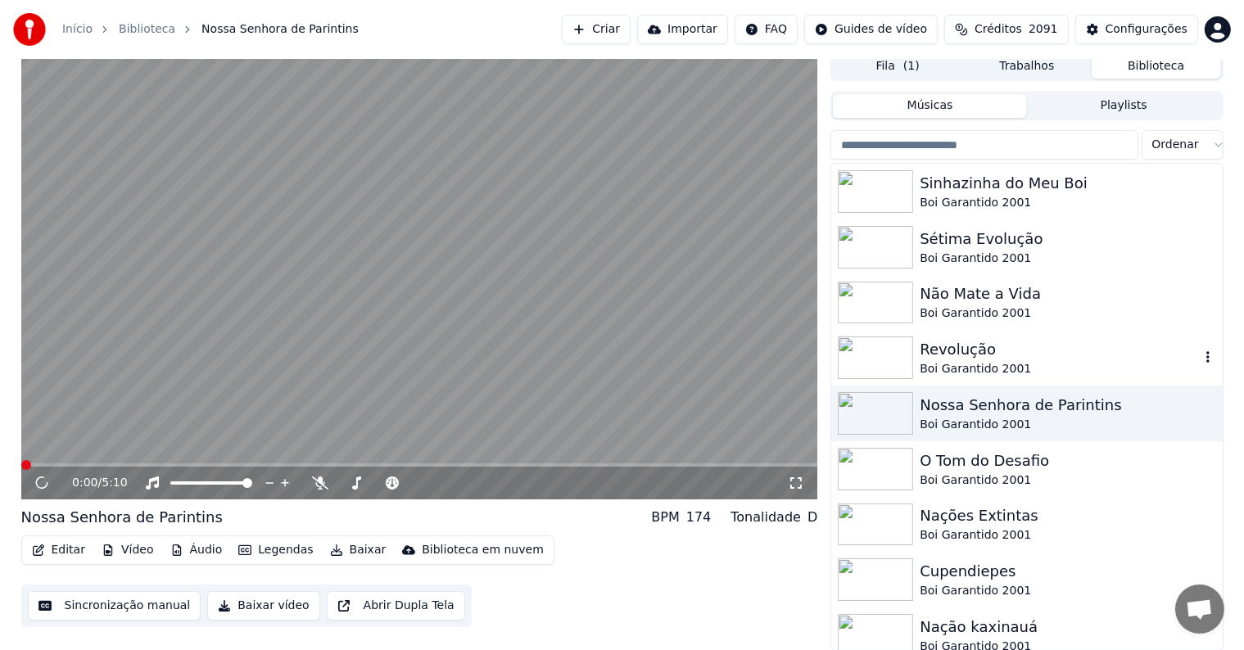
click at [986, 358] on div "Revolução" at bounding box center [1059, 349] width 279 height 23
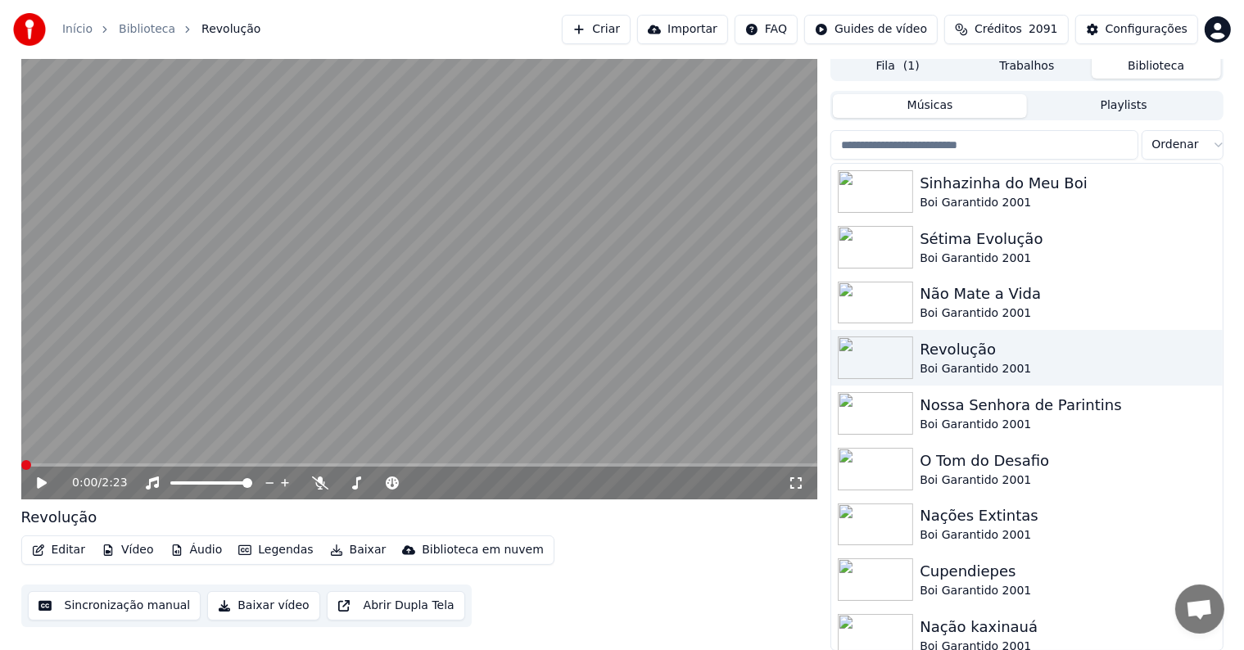
click at [266, 405] on video at bounding box center [419, 276] width 797 height 448
click at [125, 609] on button "Sincronização manual" at bounding box center [115, 605] width 174 height 29
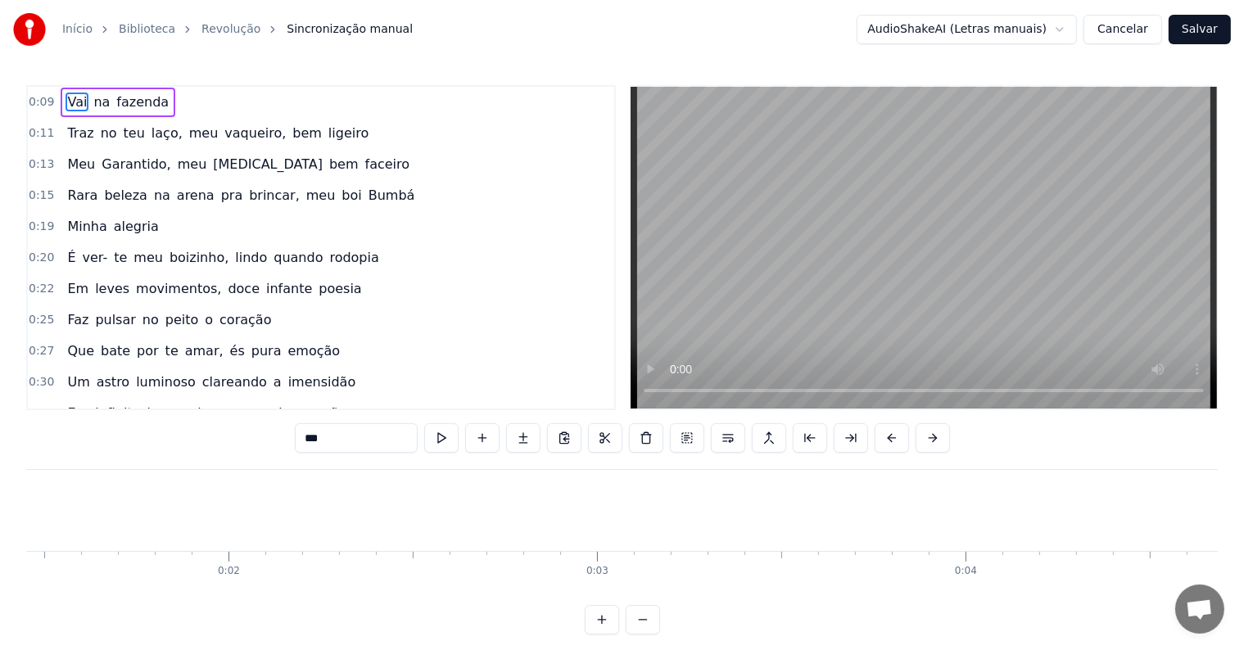
scroll to position [0, 1635]
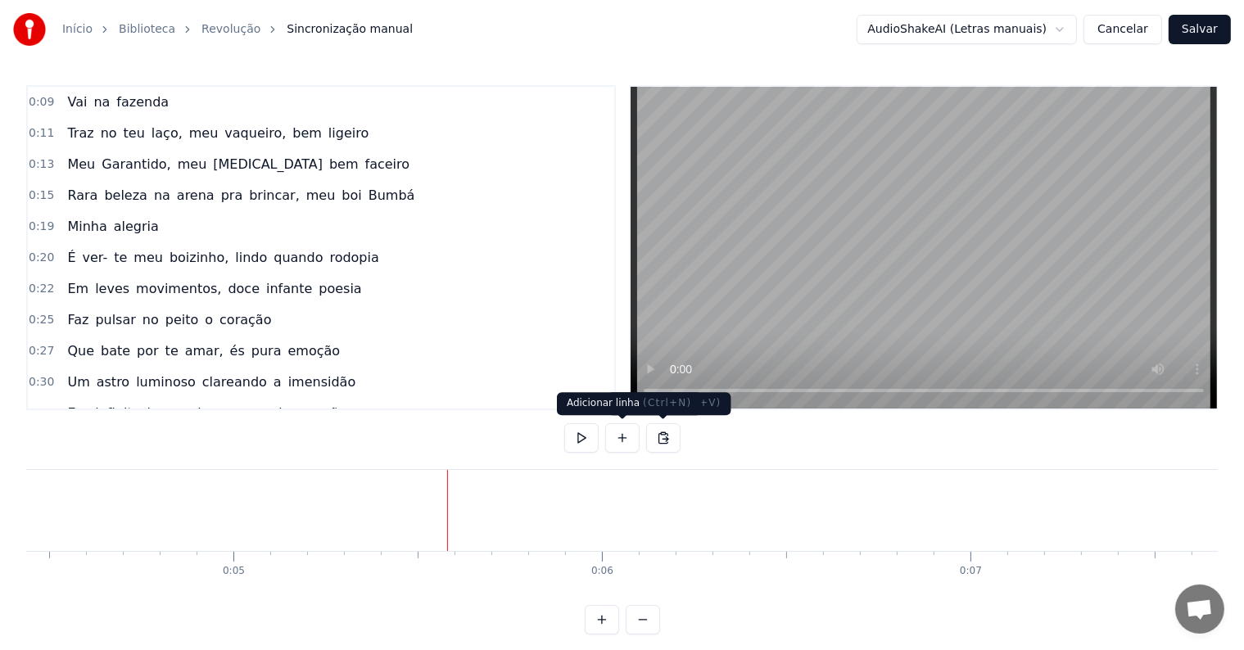
click at [619, 433] on button at bounding box center [622, 437] width 34 height 29
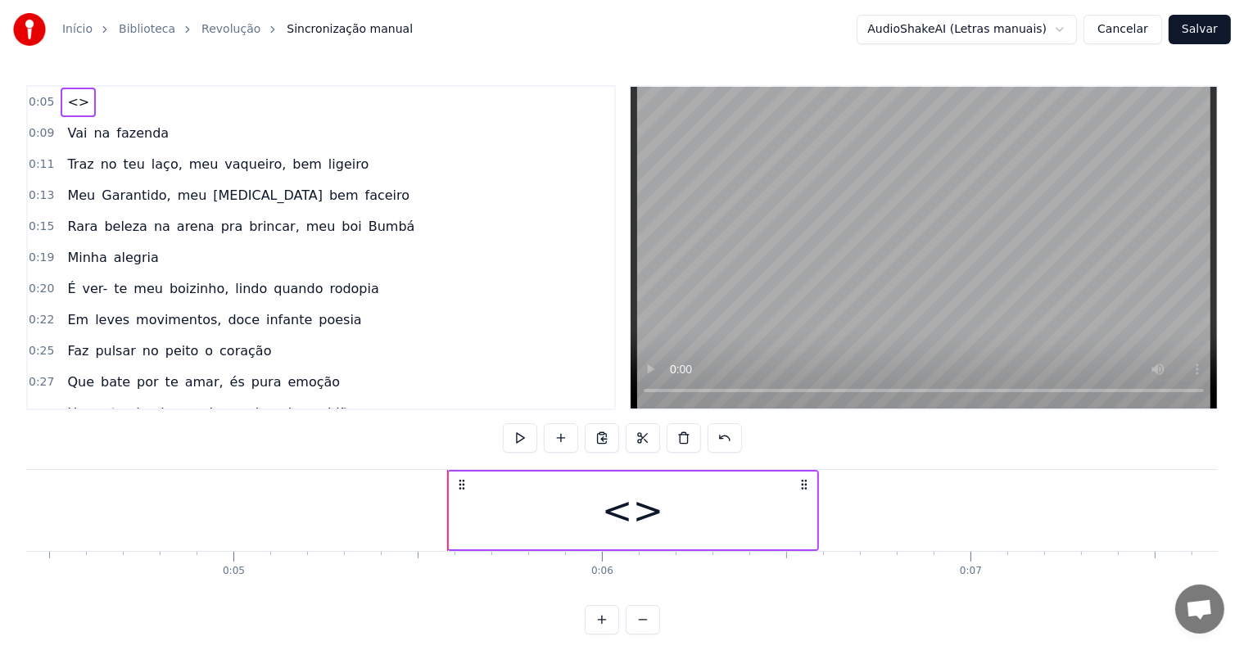
click at [491, 532] on div "<>" at bounding box center [633, 511] width 367 height 78
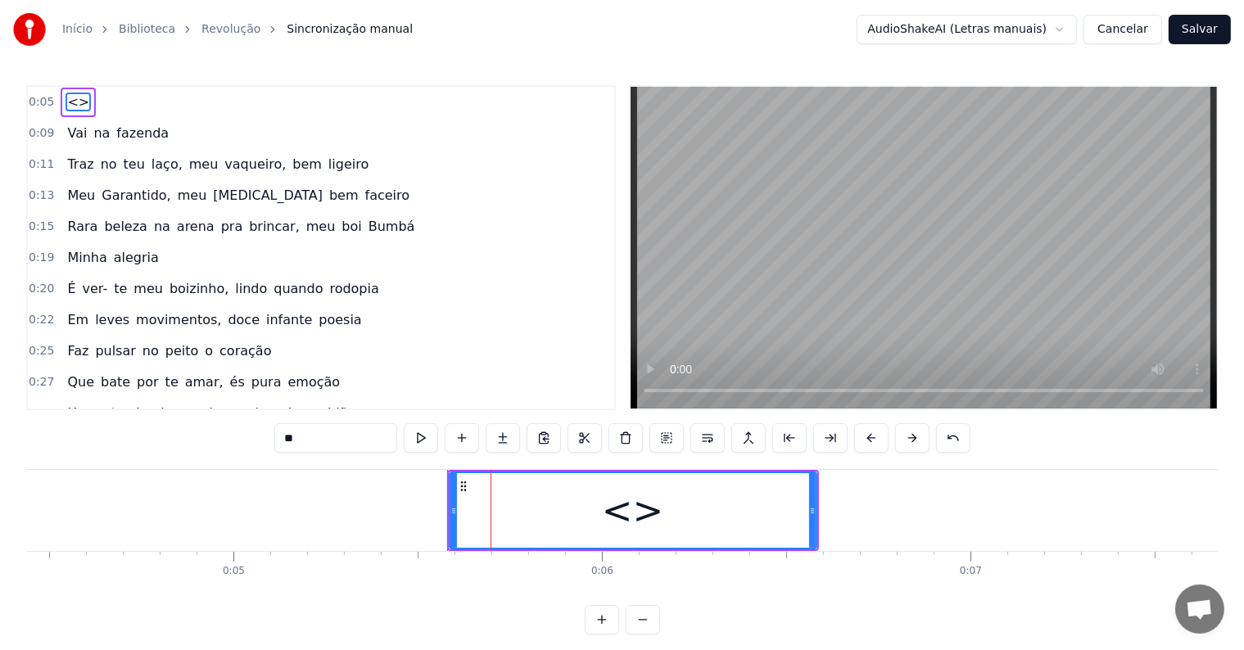
drag, startPoint x: 370, startPoint y: 436, endPoint x: 203, endPoint y: 432, distance: 167.1
click at [203, 432] on div "0:05 <> 0:09 Vai na fazenda 0:11 Traz no teu laço, meu vaqueiro, bem ligeiro 0:…" at bounding box center [621, 359] width 1191 height 549
paste input "**********"
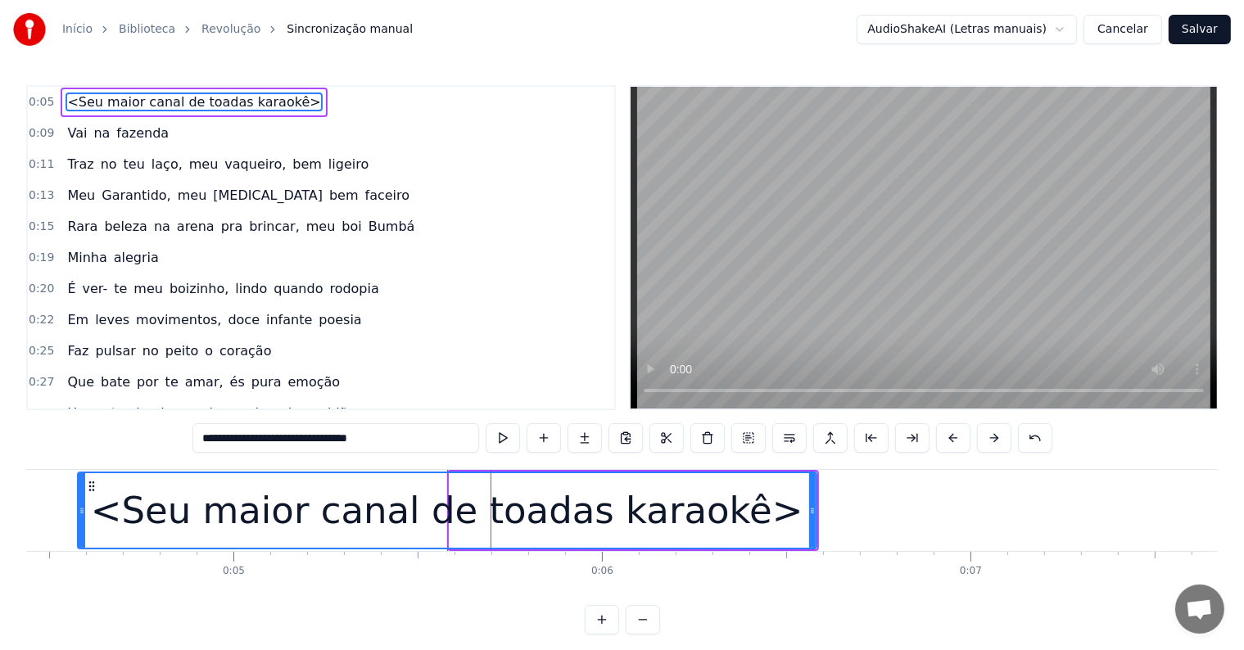
drag, startPoint x: 449, startPoint y: 508, endPoint x: 77, endPoint y: 498, distance: 371.9
click at [79, 498] on div at bounding box center [82, 510] width 7 height 75
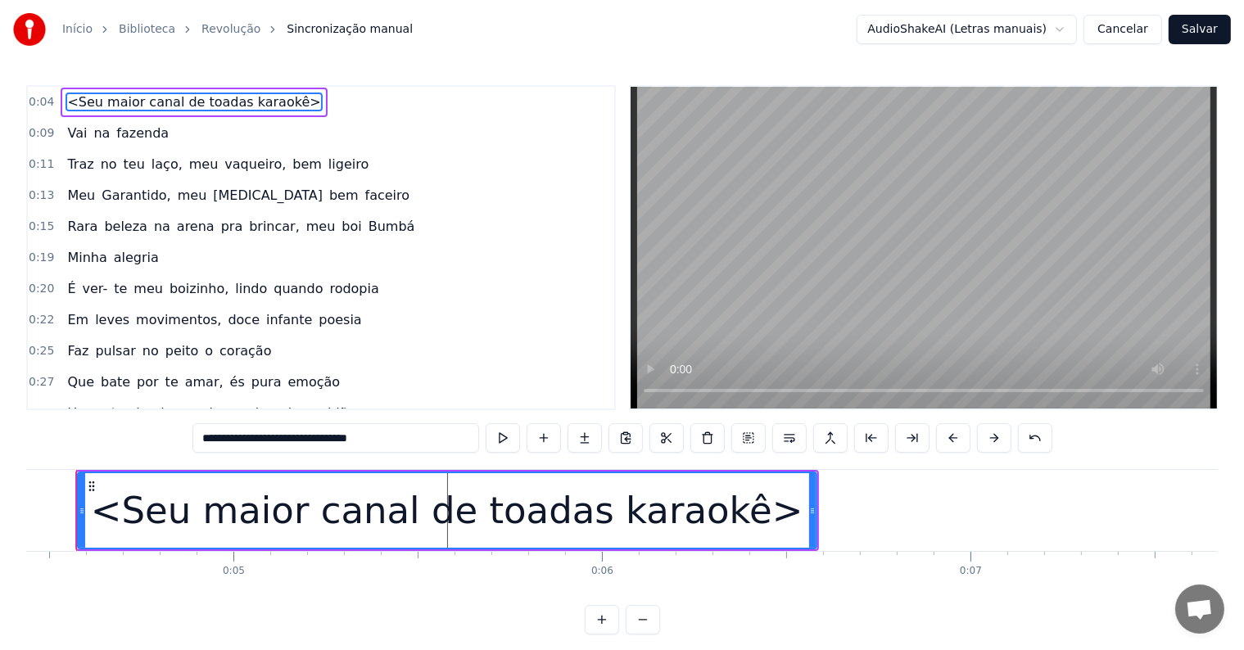
scroll to position [0, 1603]
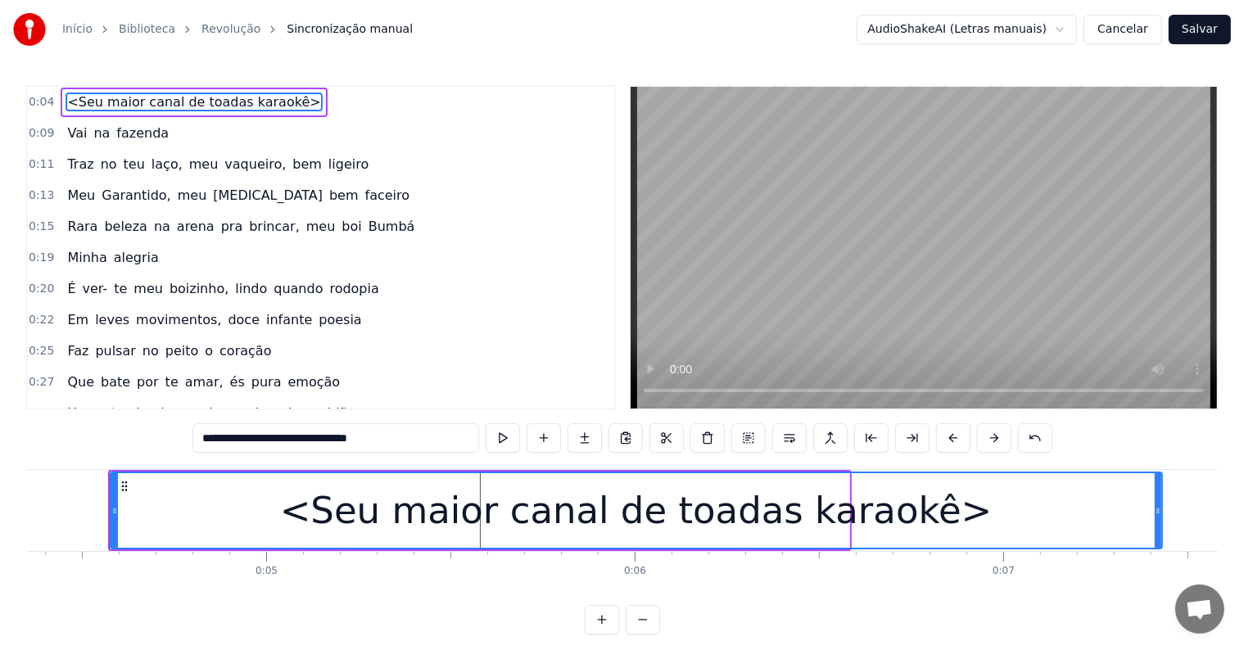
drag, startPoint x: 843, startPoint y: 514, endPoint x: 1155, endPoint y: 541, distance: 314.0
click at [1155, 541] on div at bounding box center [1158, 510] width 7 height 75
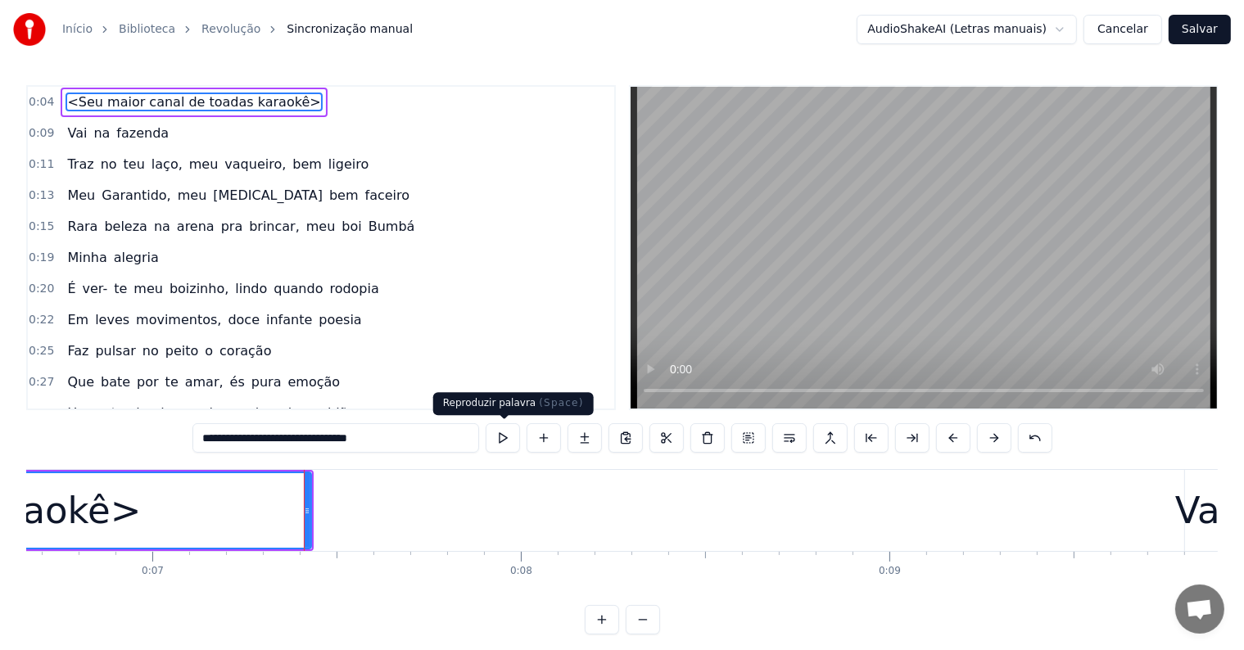
scroll to position [0, 2648]
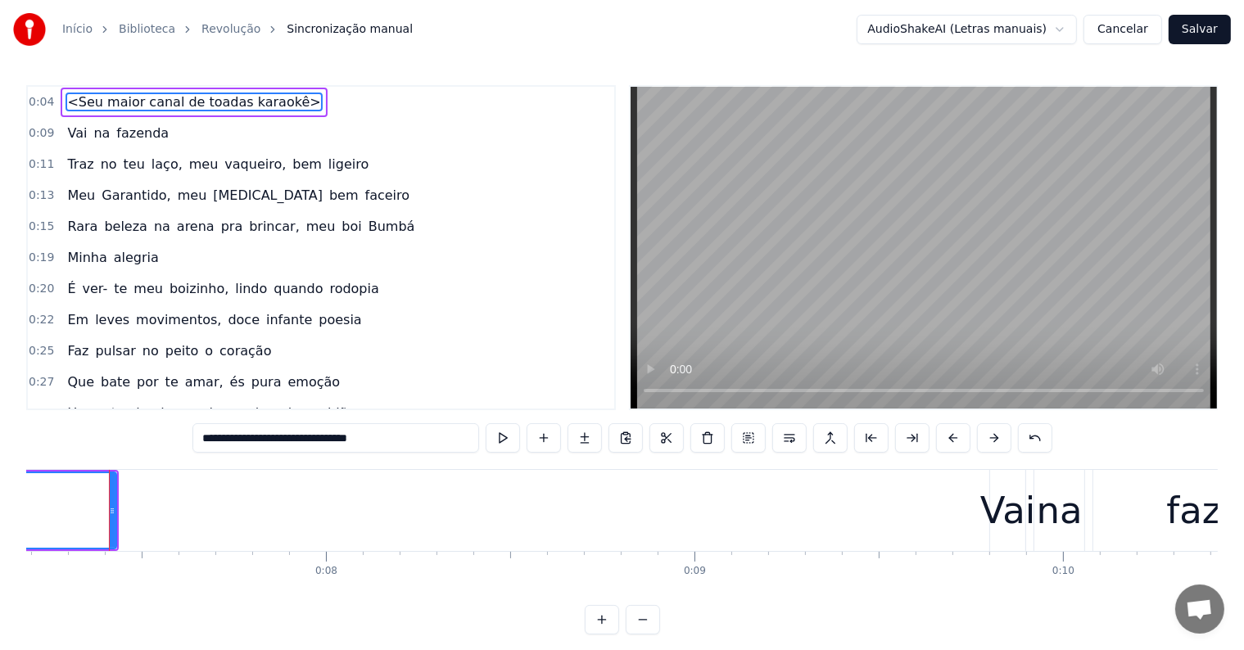
type input "**********"
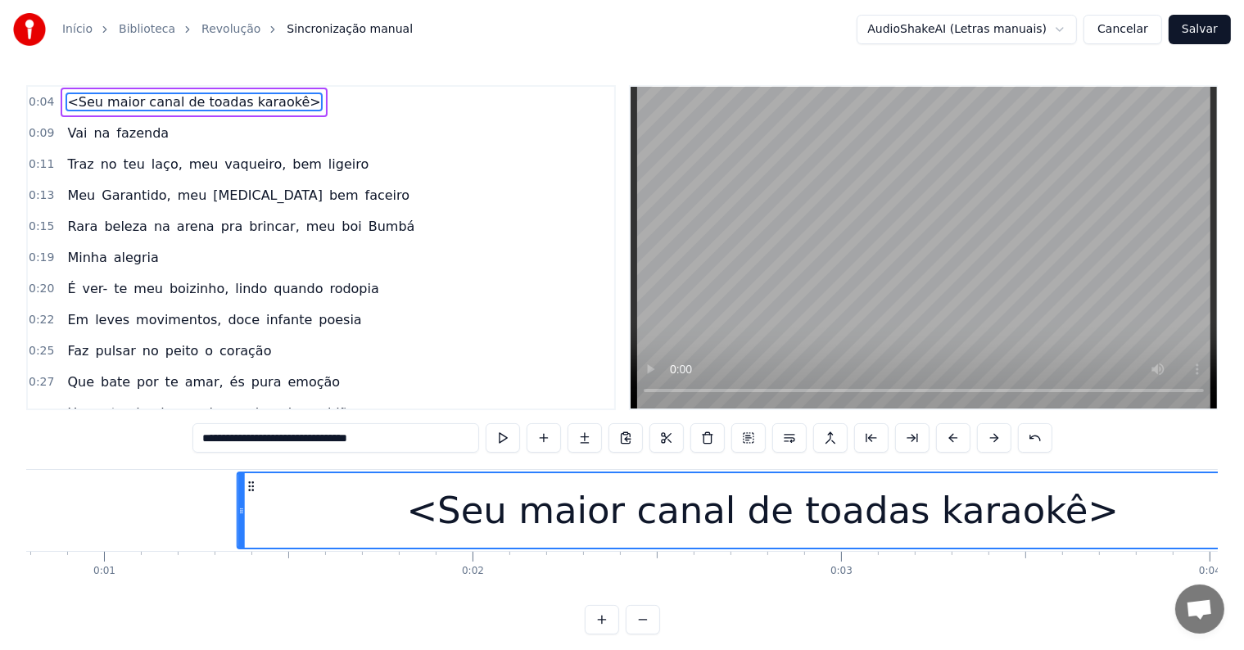
scroll to position [0, 282]
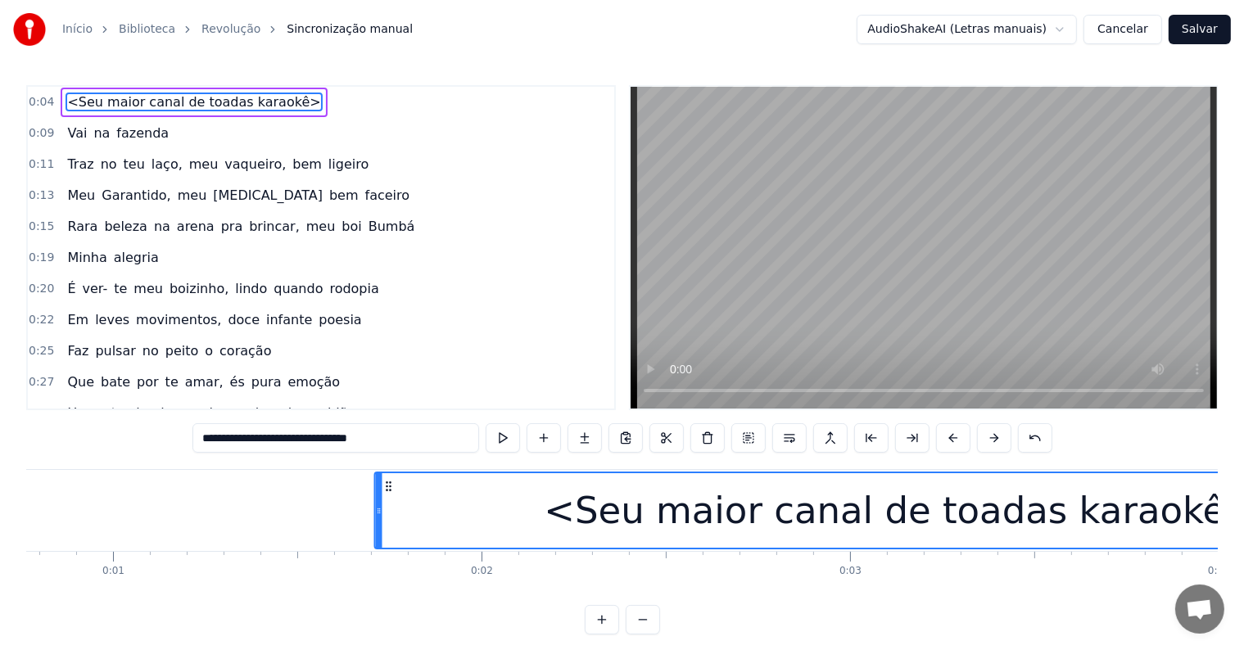
drag, startPoint x: 1076, startPoint y: 483, endPoint x: 388, endPoint y: 507, distance: 688.3
click at [388, 507] on div "<Seu maior canal de toadas karaokê>" at bounding box center [900, 510] width 1050 height 75
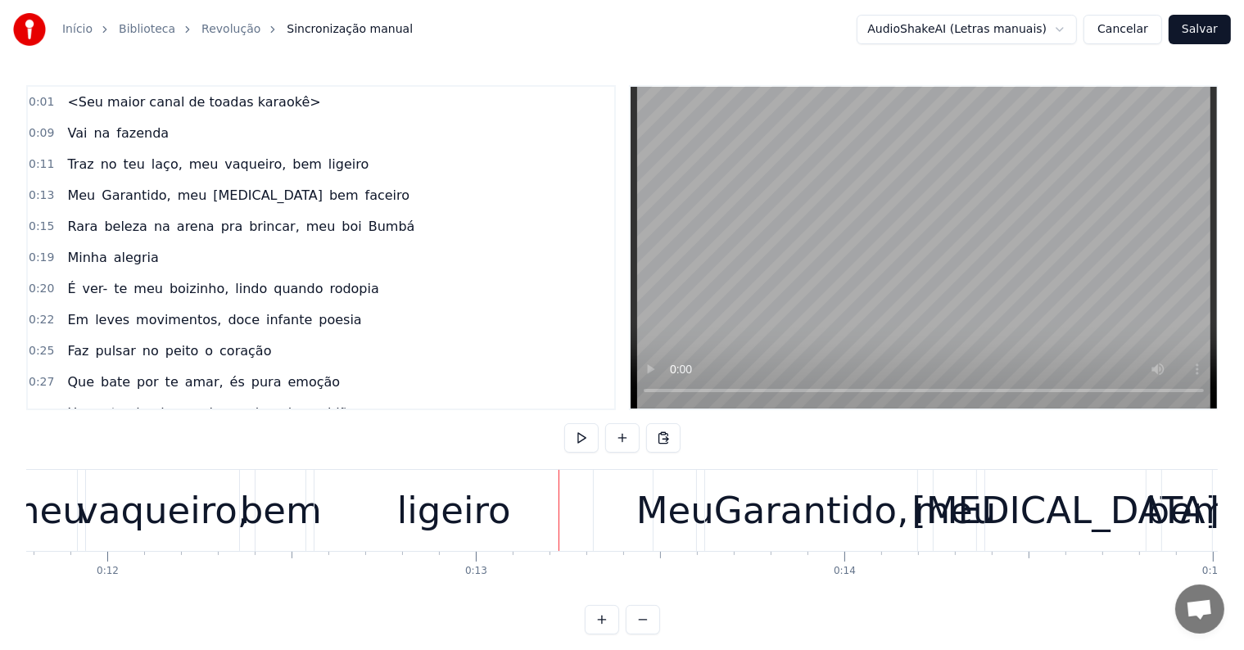
scroll to position [0, 4518]
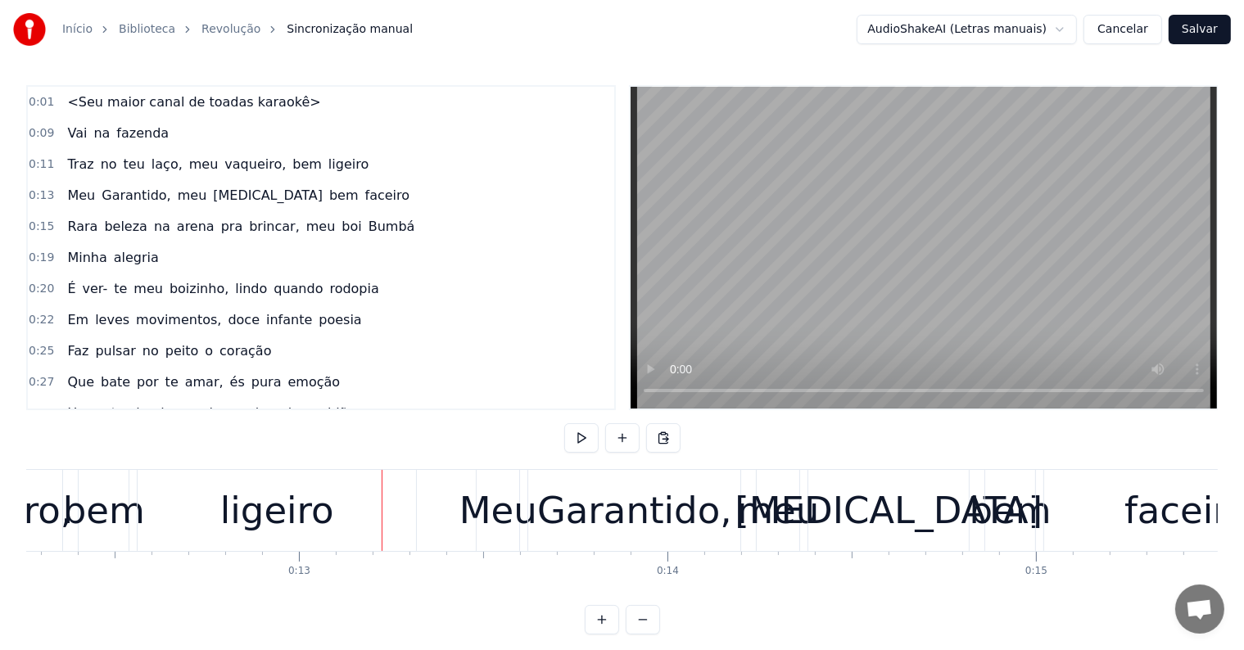
click at [327, 160] on span "ligeiro" at bounding box center [348, 164] width 43 height 19
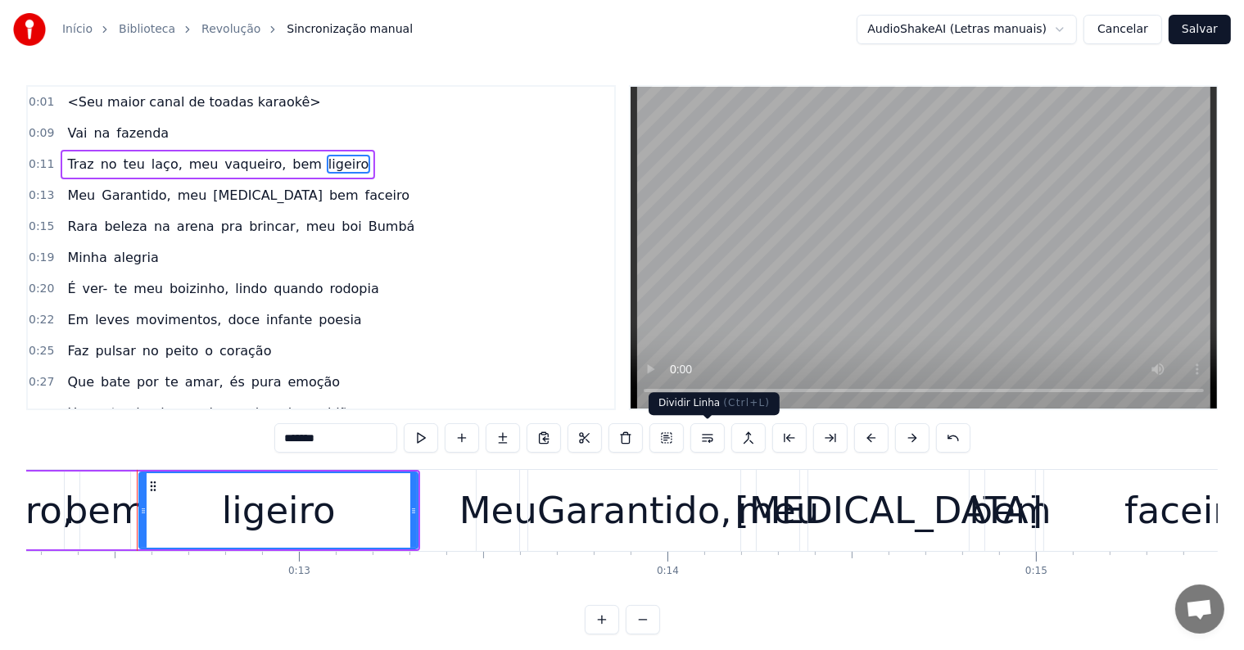
click at [707, 436] on button at bounding box center [707, 437] width 34 height 29
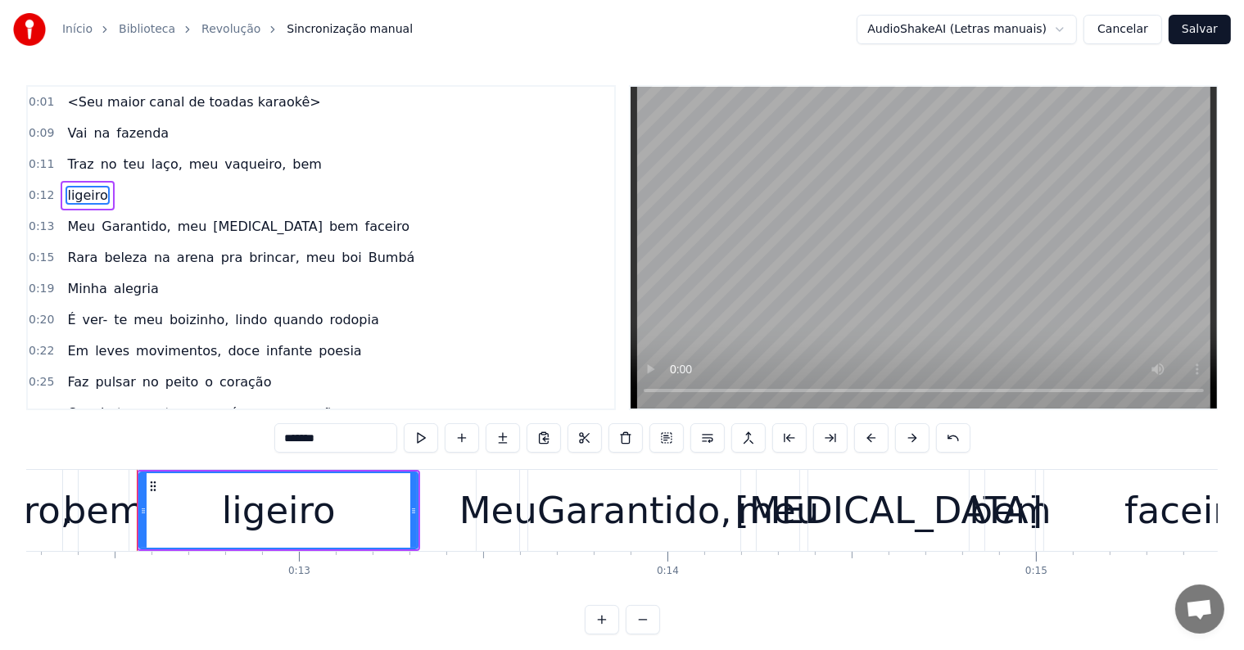
click at [150, 155] on span "laço," at bounding box center [167, 164] width 34 height 19
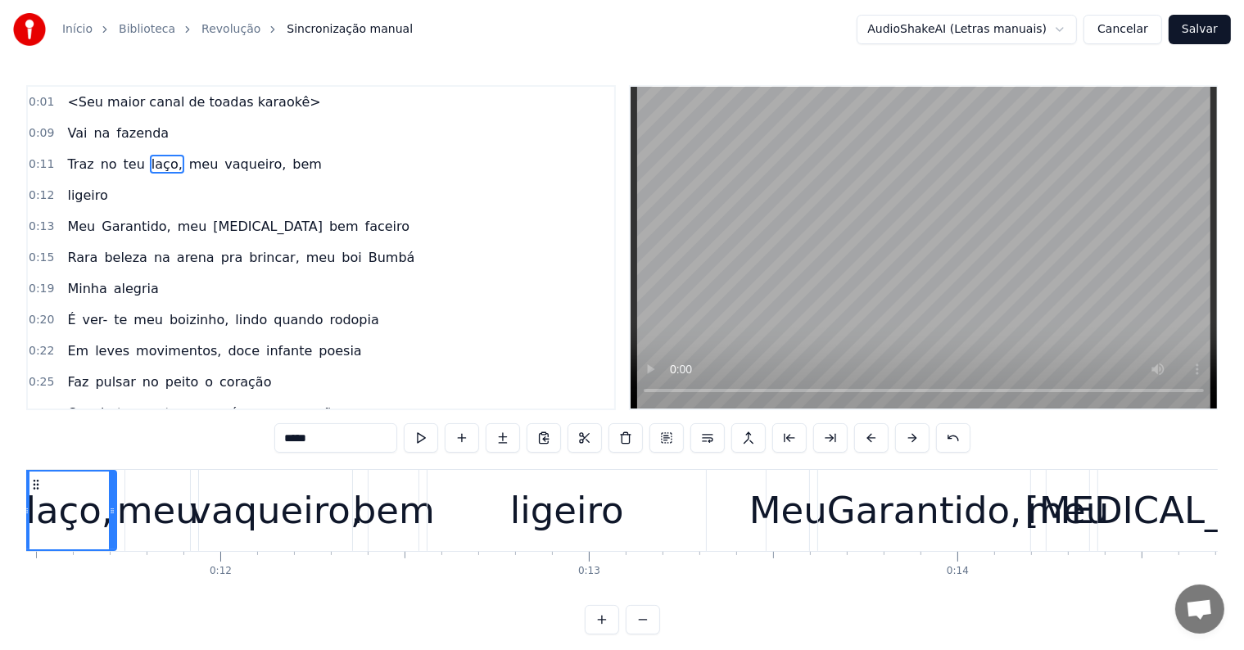
scroll to position [0, 4140]
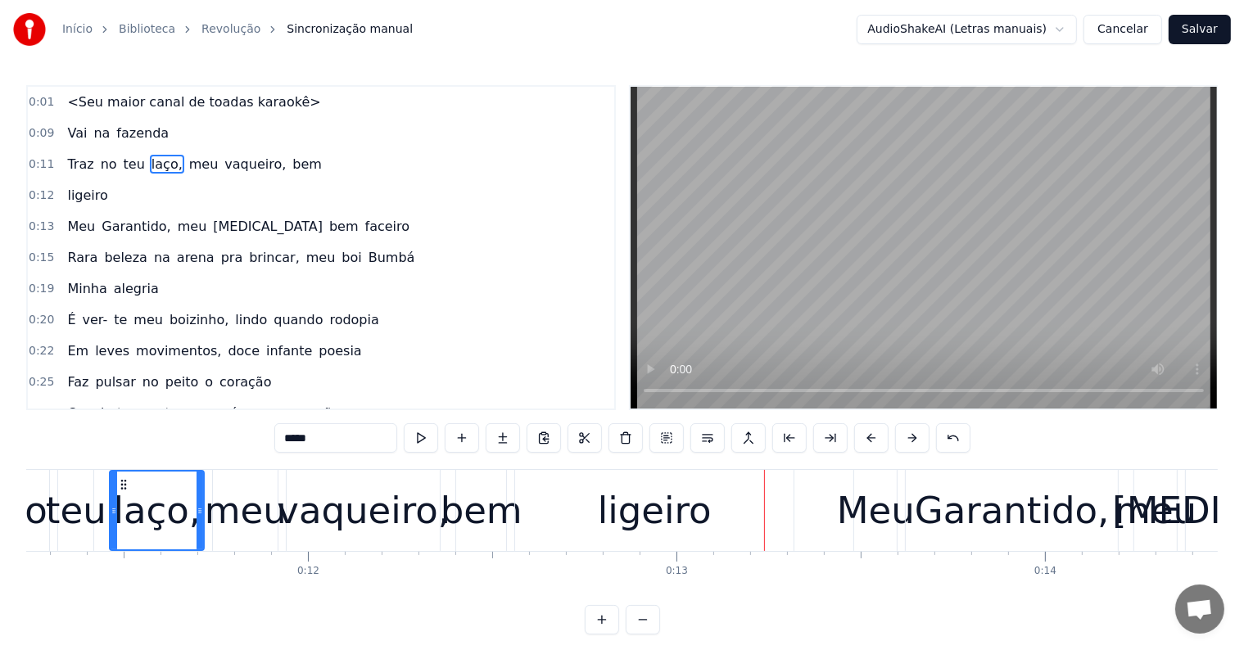
click at [291, 162] on span "bem" at bounding box center [307, 164] width 33 height 19
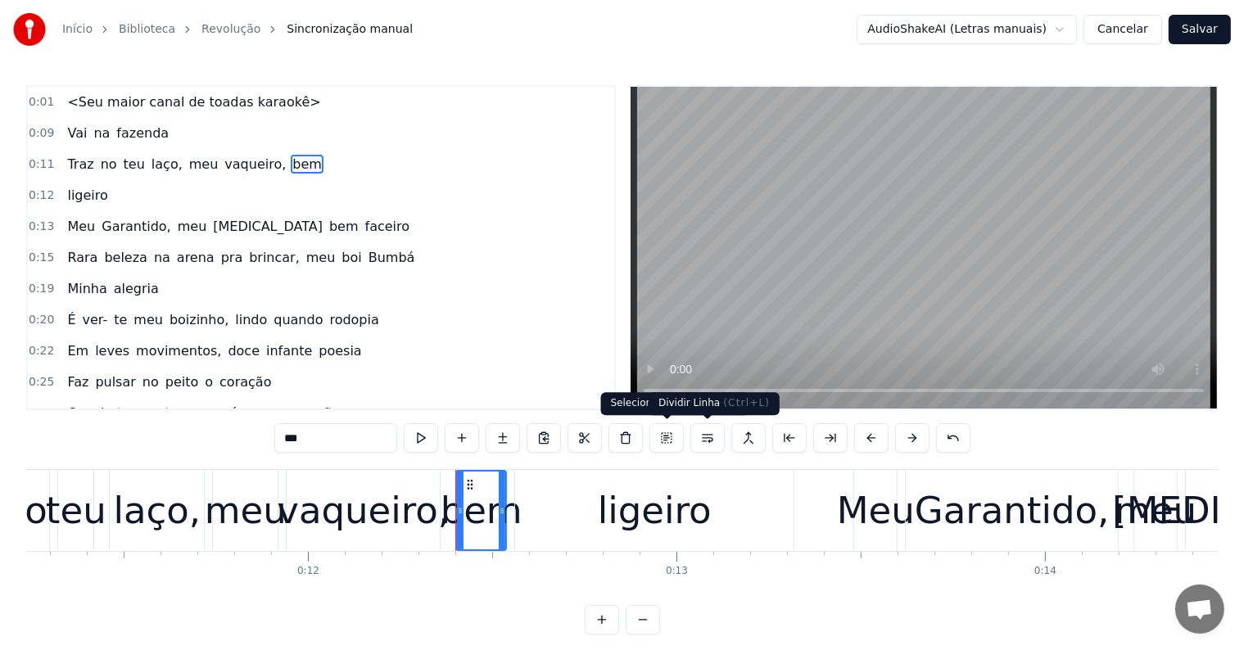
click at [704, 435] on button at bounding box center [707, 437] width 34 height 29
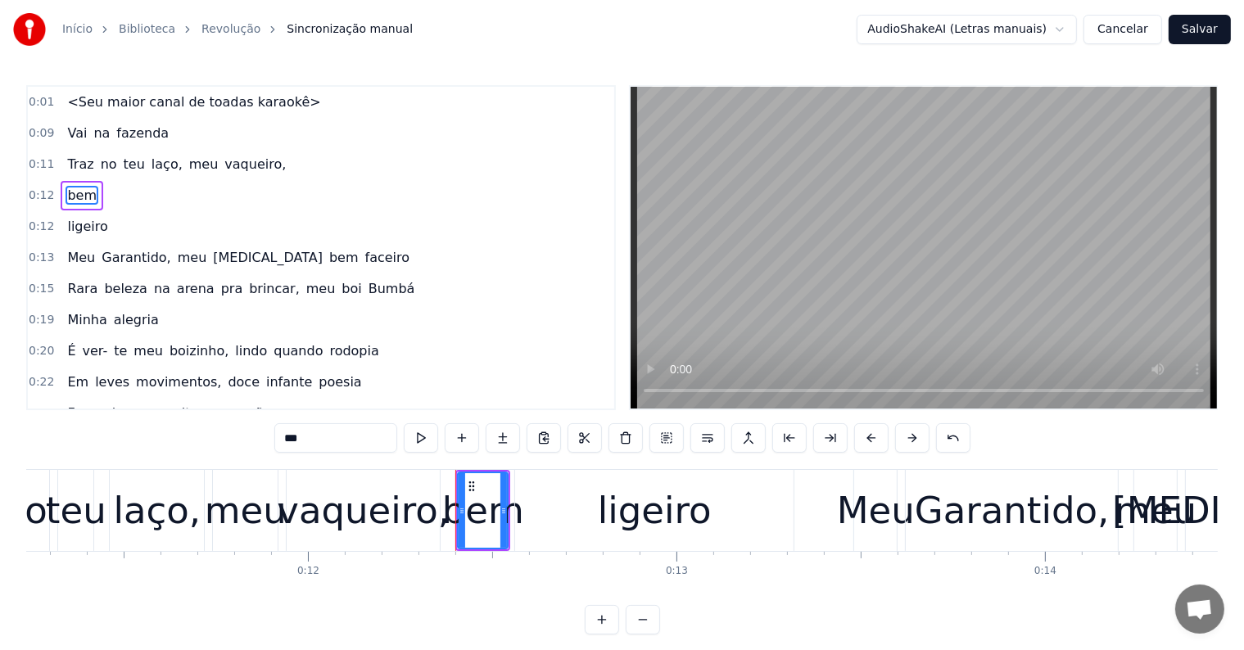
click at [124, 170] on span "teu" at bounding box center [134, 164] width 25 height 19
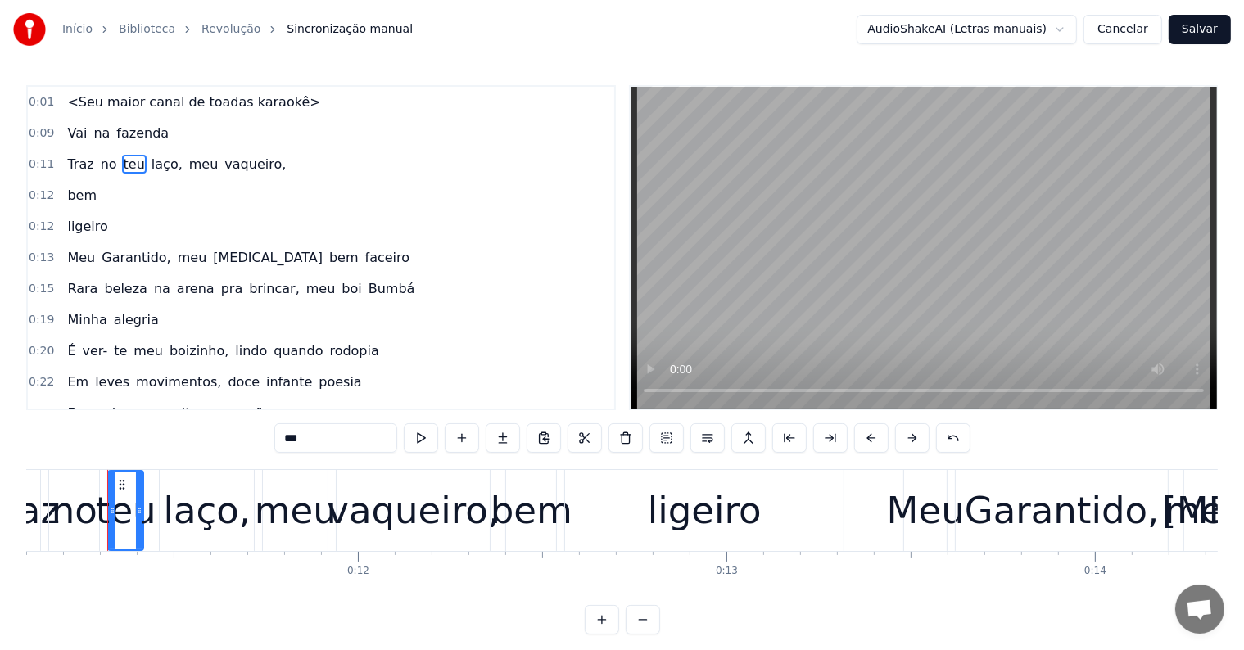
scroll to position [0, 4089]
click at [83, 219] on span "ligeiro" at bounding box center [87, 226] width 43 height 19
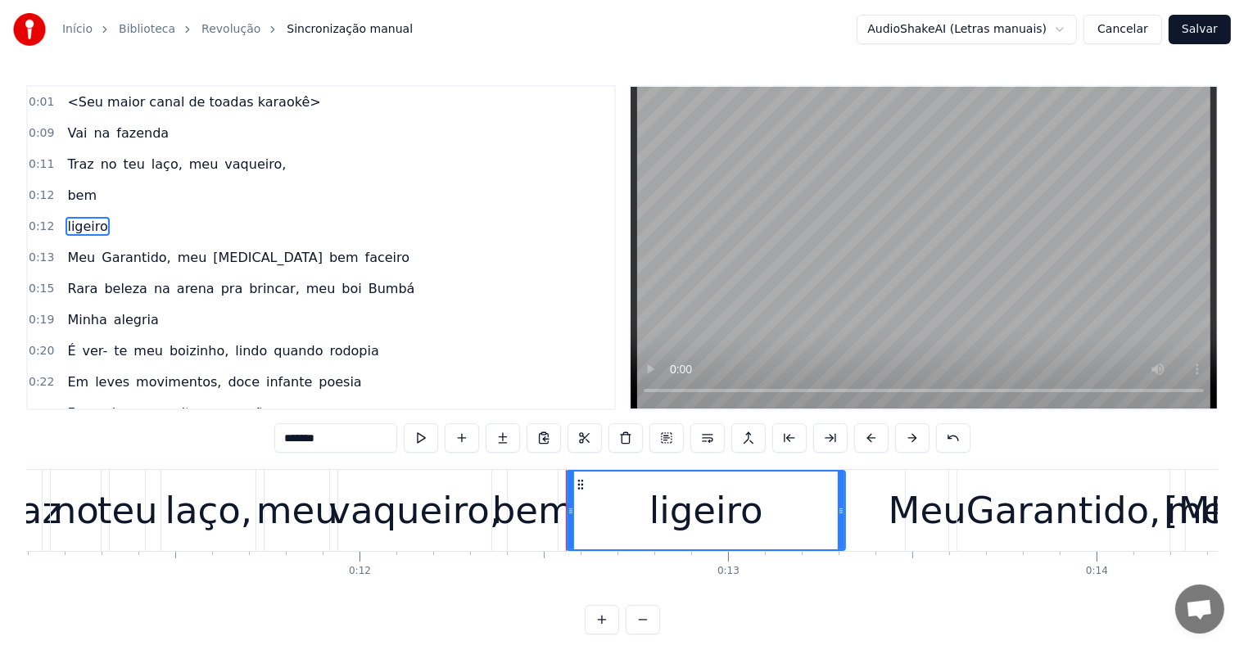
click at [78, 191] on span "bem" at bounding box center [82, 195] width 33 height 19
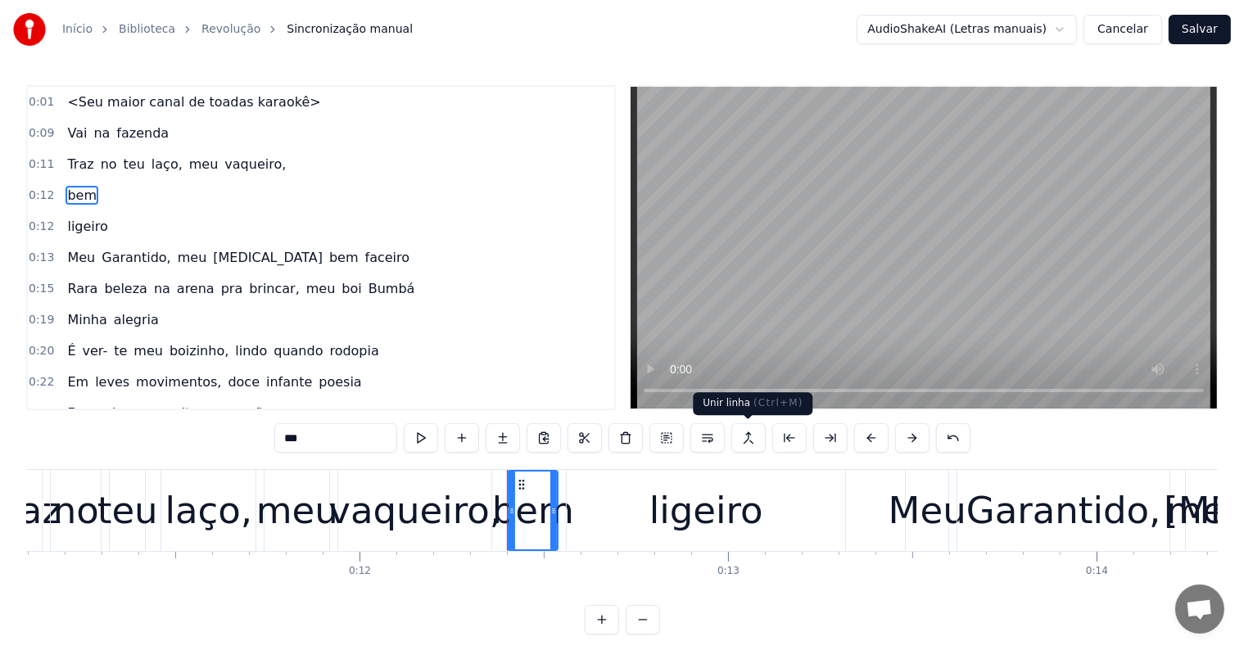
click at [748, 441] on button at bounding box center [748, 437] width 34 height 29
click at [188, 167] on span "meu" at bounding box center [204, 164] width 33 height 19
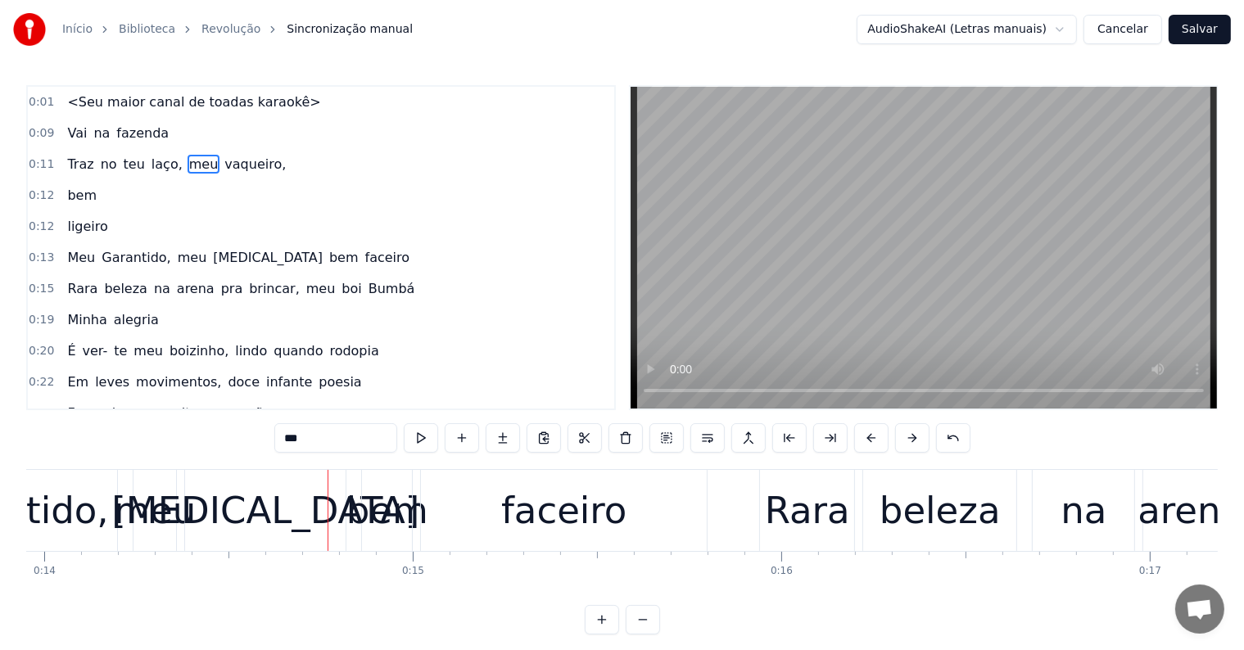
scroll to position [0, 5156]
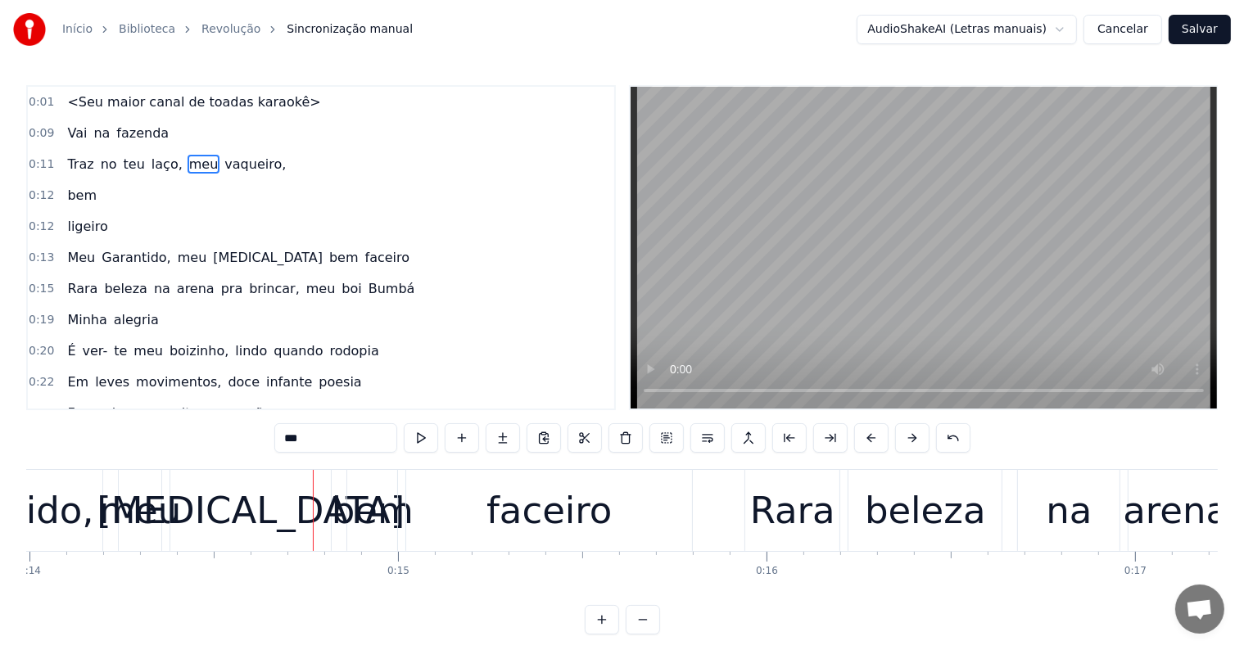
click at [328, 252] on span "bem" at bounding box center [344, 257] width 33 height 19
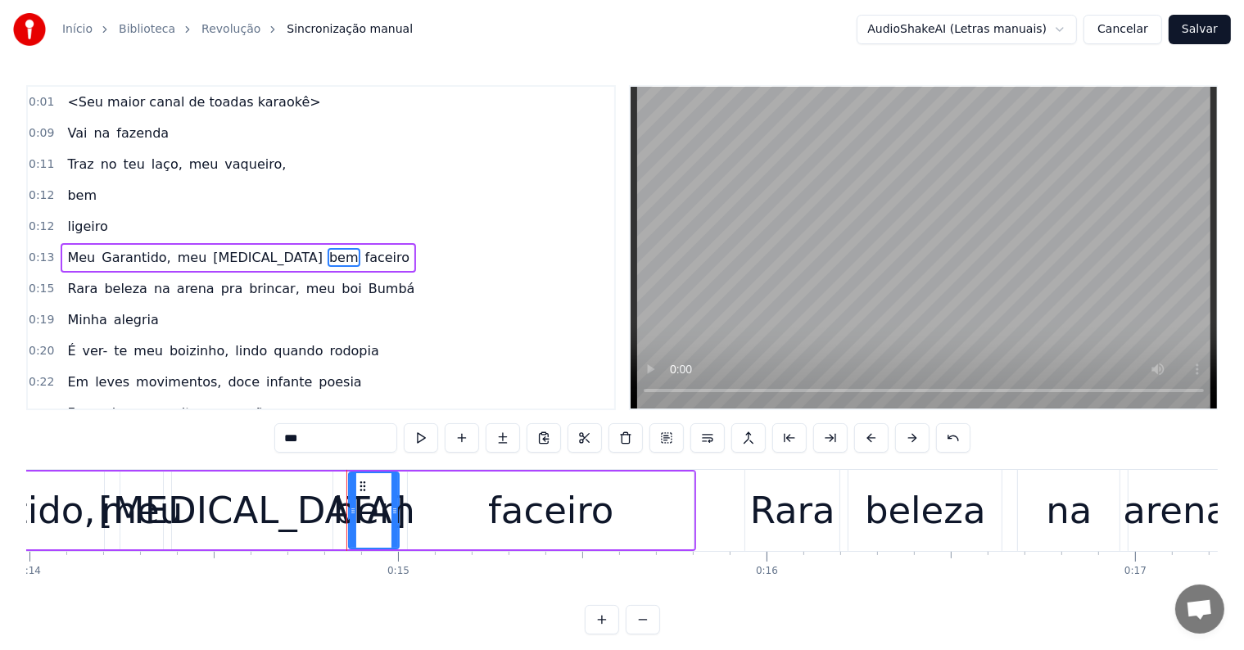
scroll to position [4, 0]
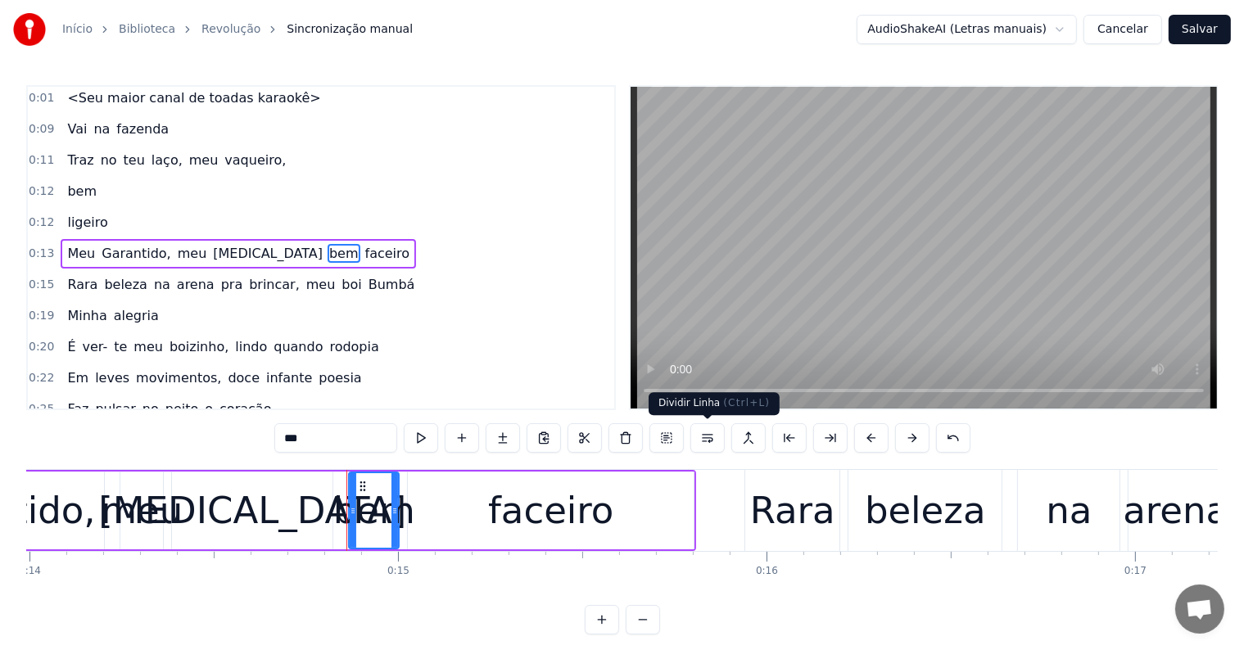
click at [704, 444] on button at bounding box center [707, 437] width 34 height 29
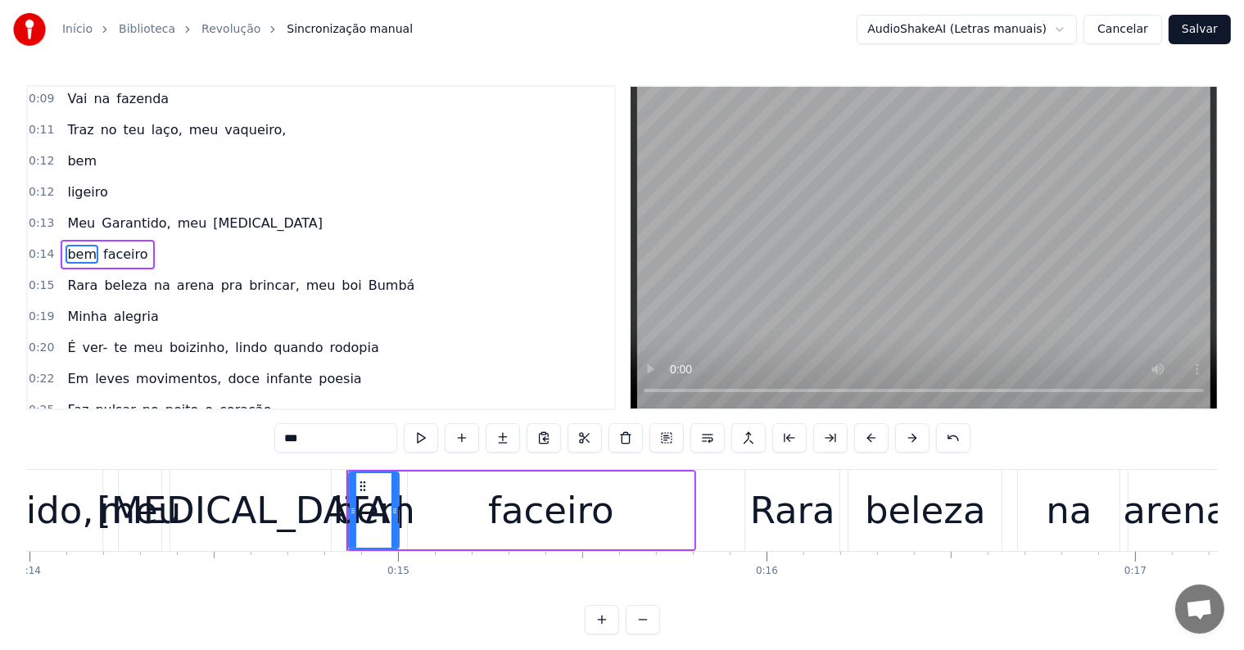
click at [111, 219] on span "Garantido," at bounding box center [136, 223] width 72 height 19
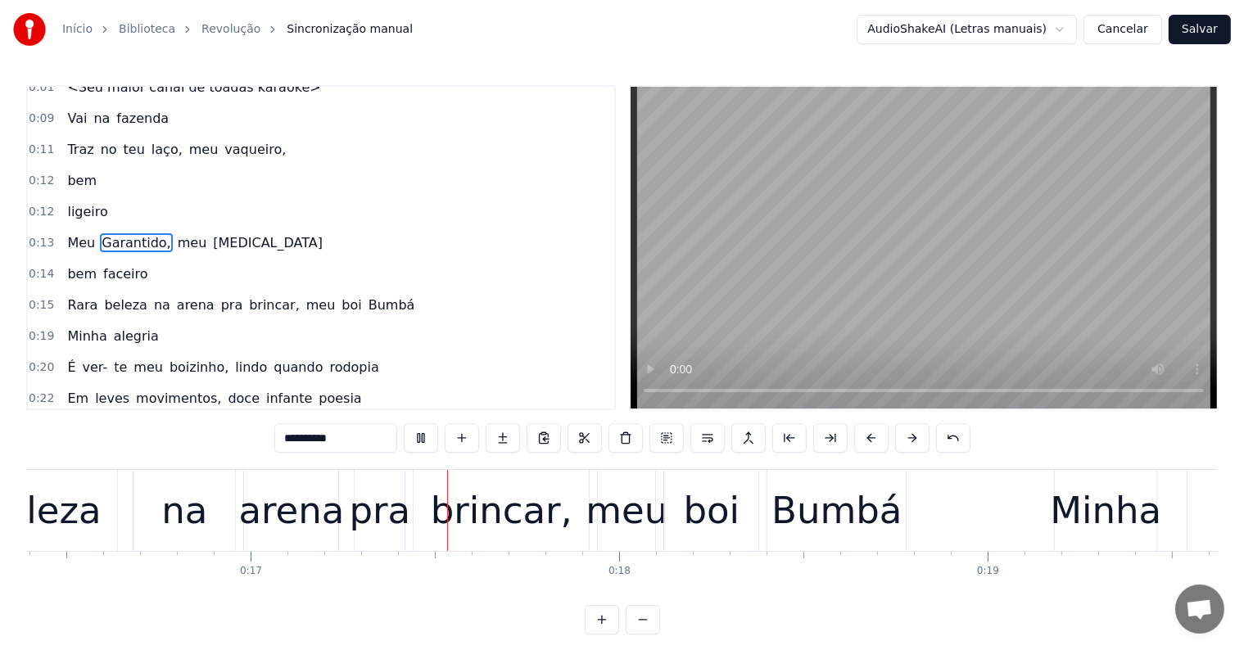
scroll to position [0, 6085]
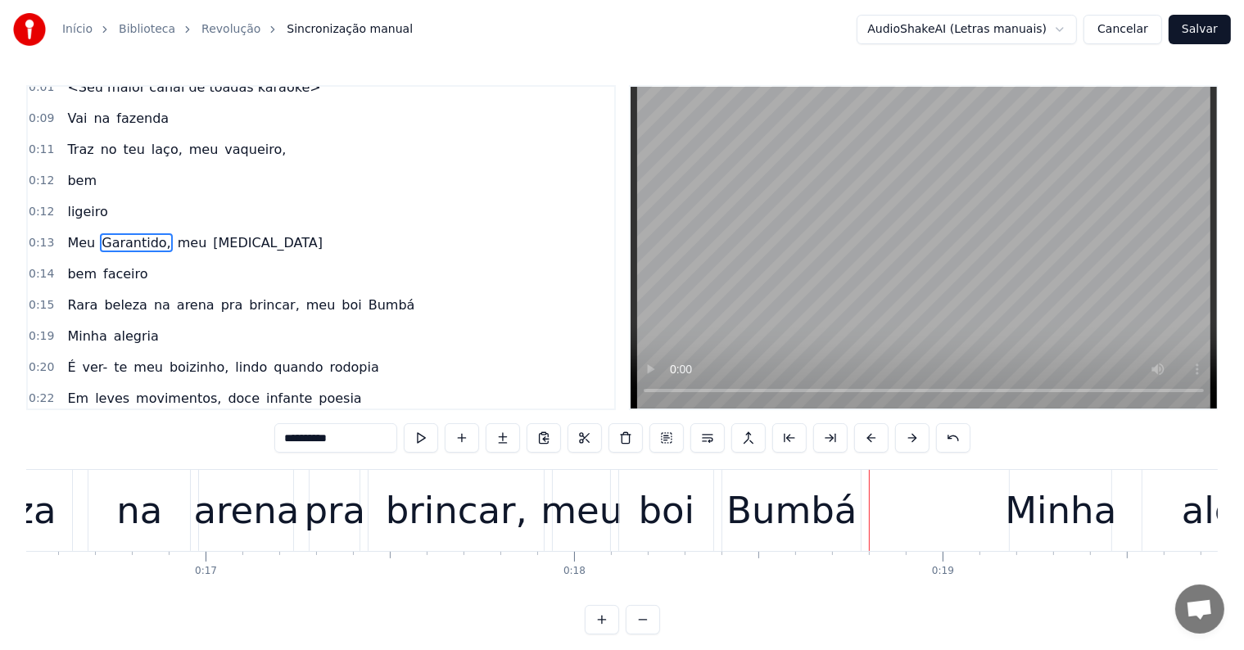
click at [219, 302] on span "pra" at bounding box center [231, 305] width 25 height 19
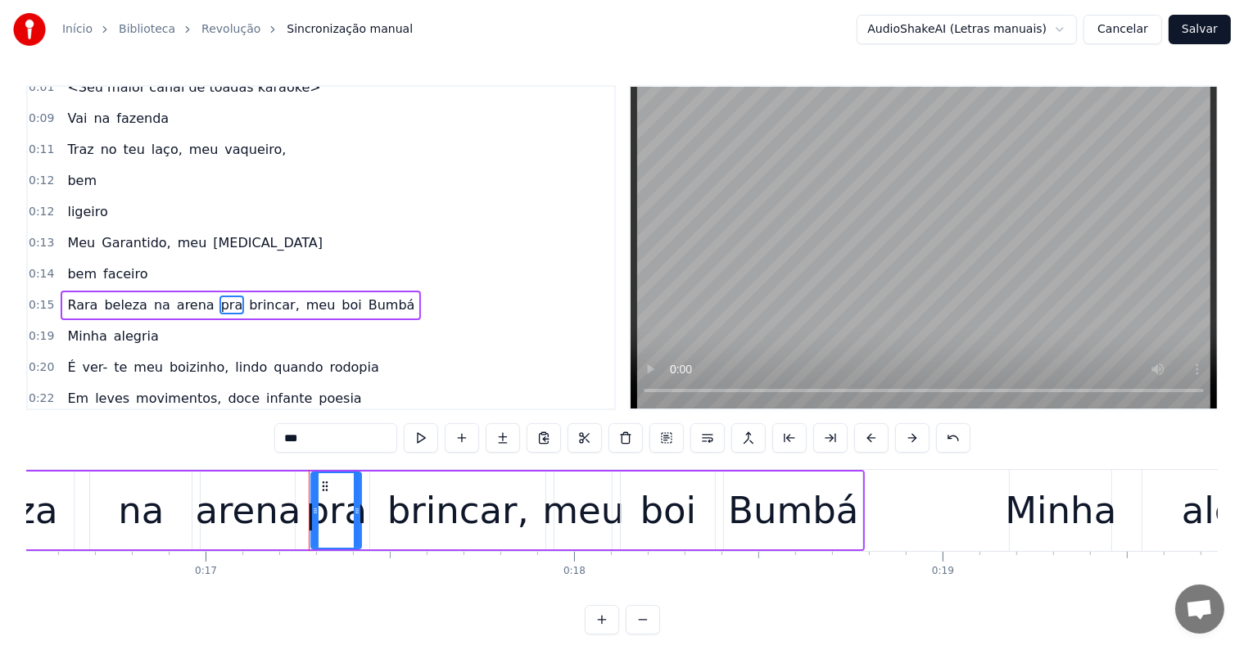
scroll to position [65, 0]
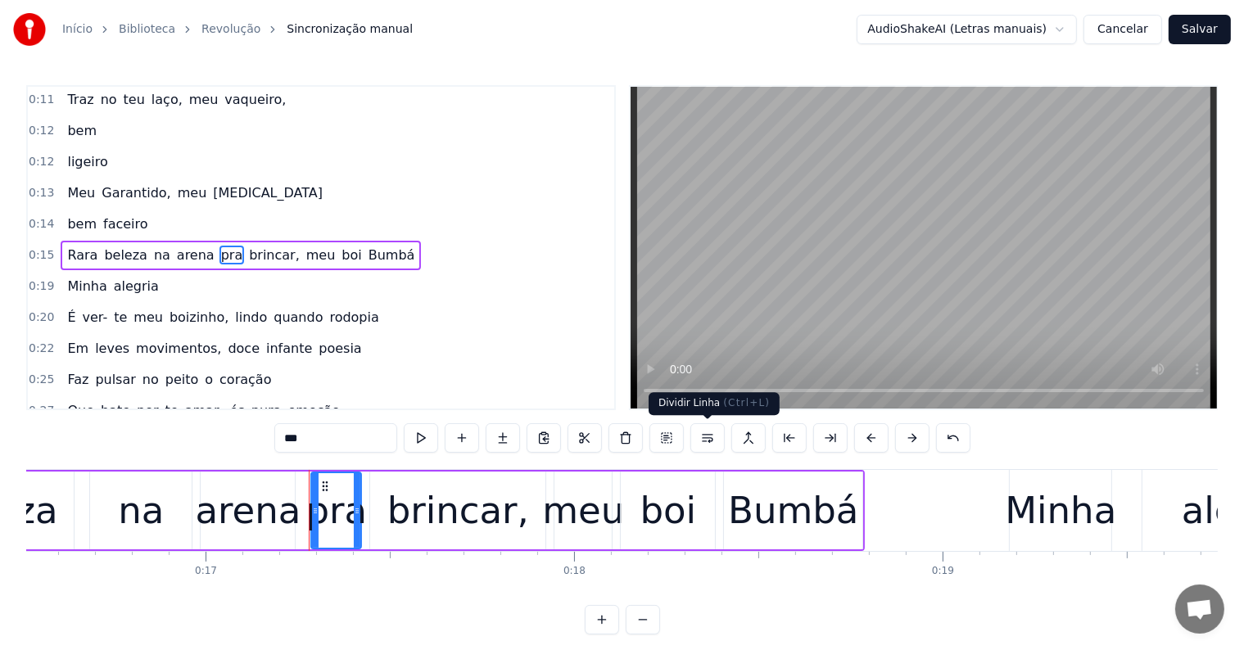
click at [703, 436] on button at bounding box center [707, 437] width 34 height 29
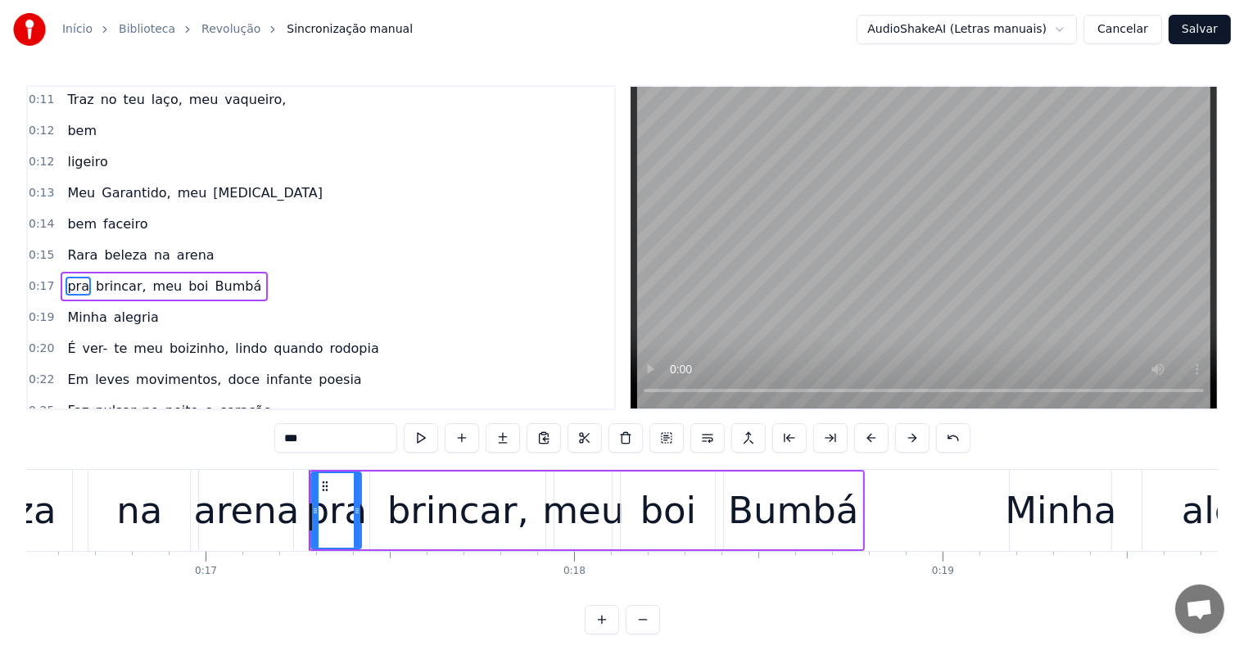
scroll to position [95, 0]
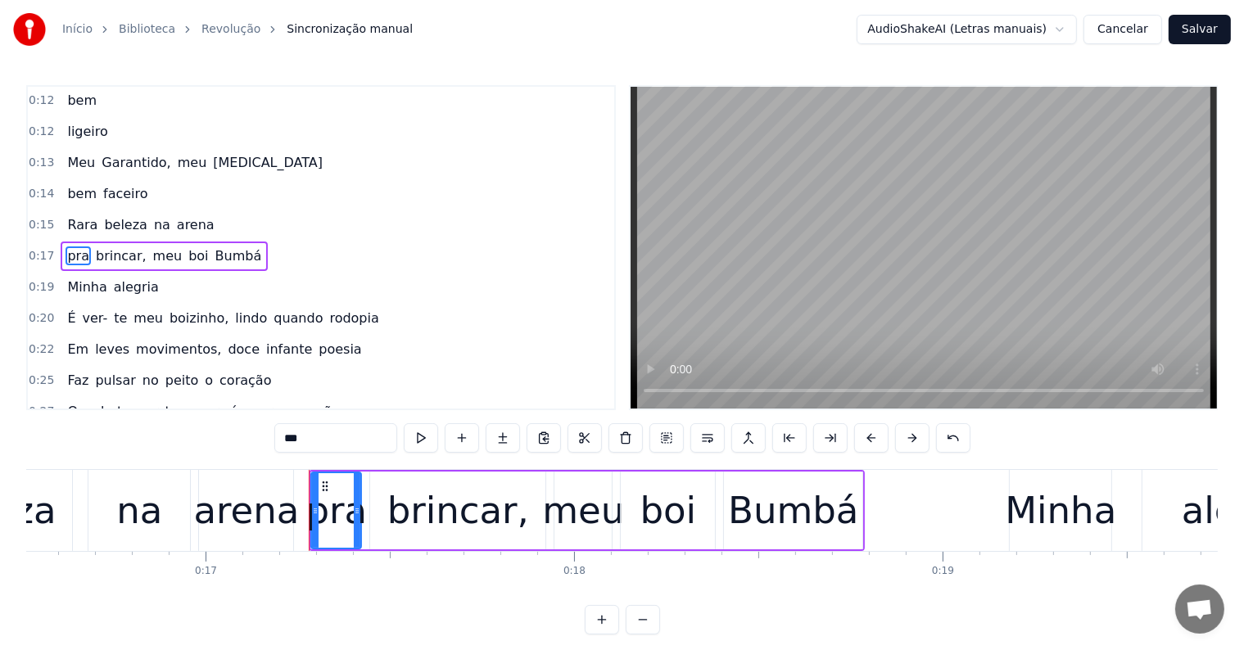
click at [76, 219] on span "Rara" at bounding box center [83, 224] width 34 height 19
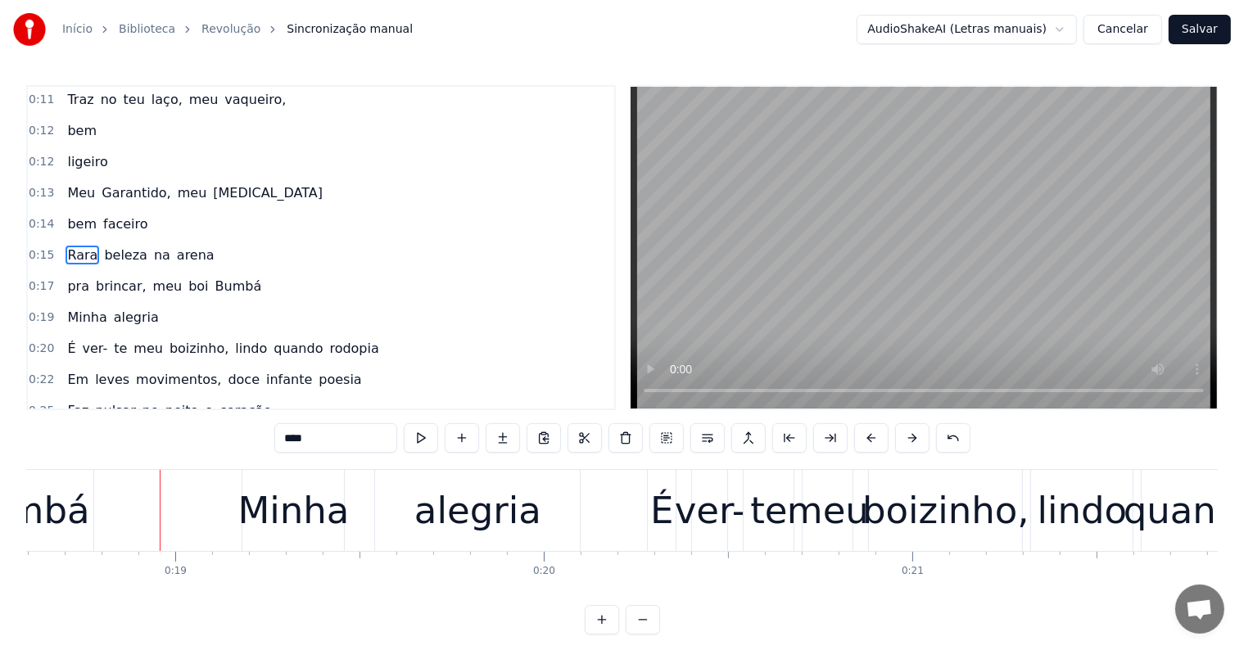
scroll to position [0, 6904]
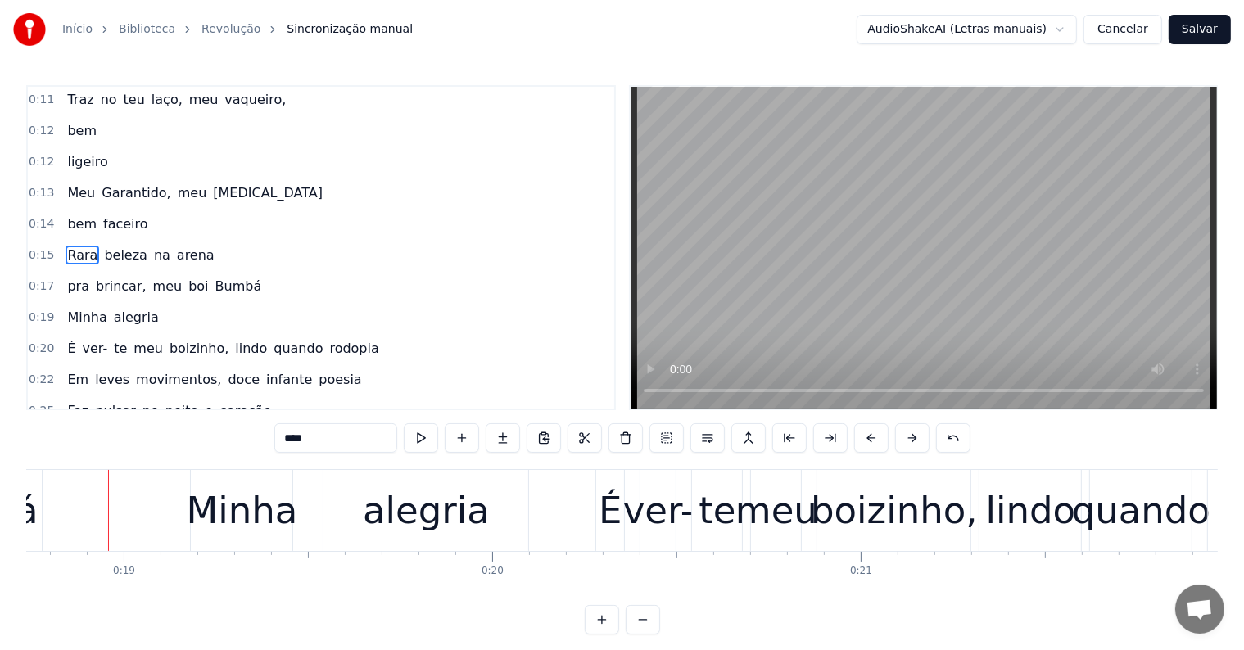
click at [69, 283] on span "pra" at bounding box center [78, 286] width 25 height 19
type input "***"
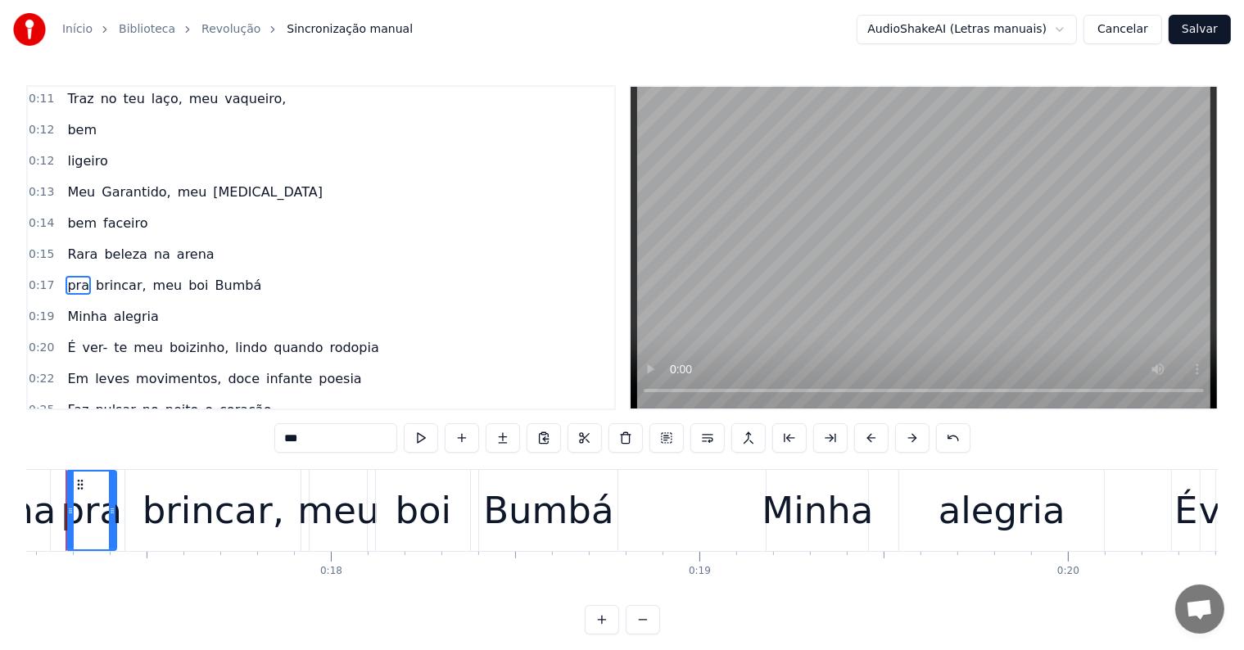
scroll to position [0, 6286]
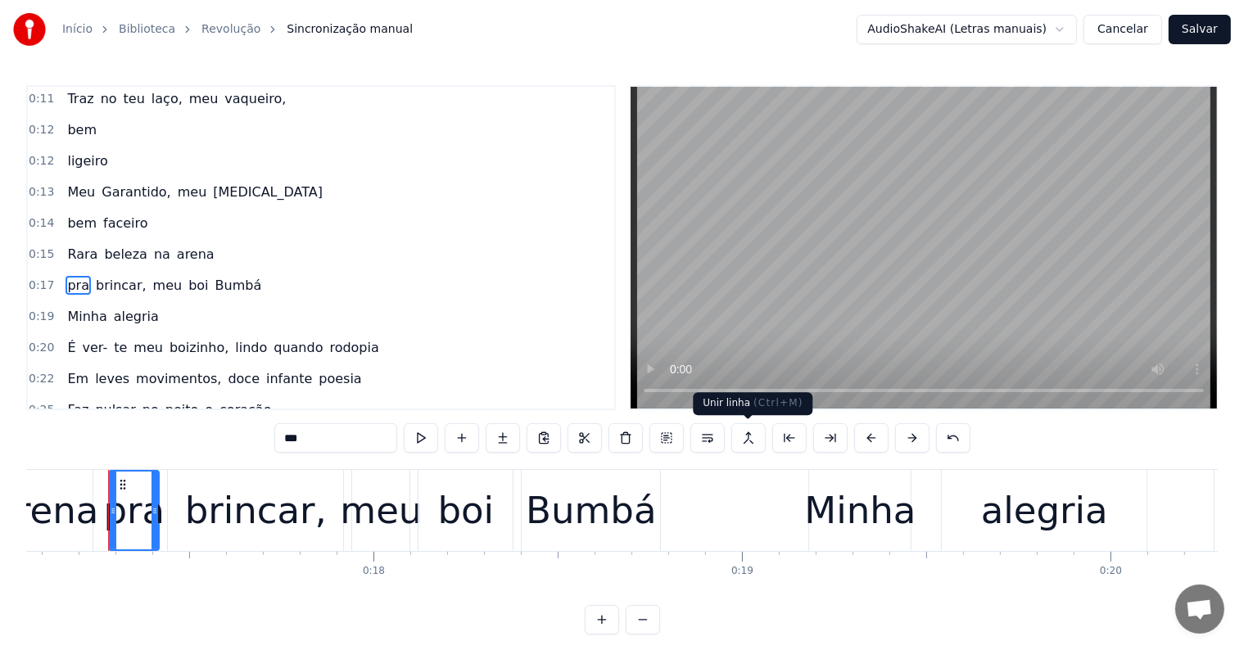
click at [744, 441] on button at bounding box center [748, 437] width 34 height 29
click at [745, 432] on button at bounding box center [748, 437] width 34 height 29
click at [154, 288] on div "pra brincar, meu boi Bumbá" at bounding box center [164, 285] width 207 height 29
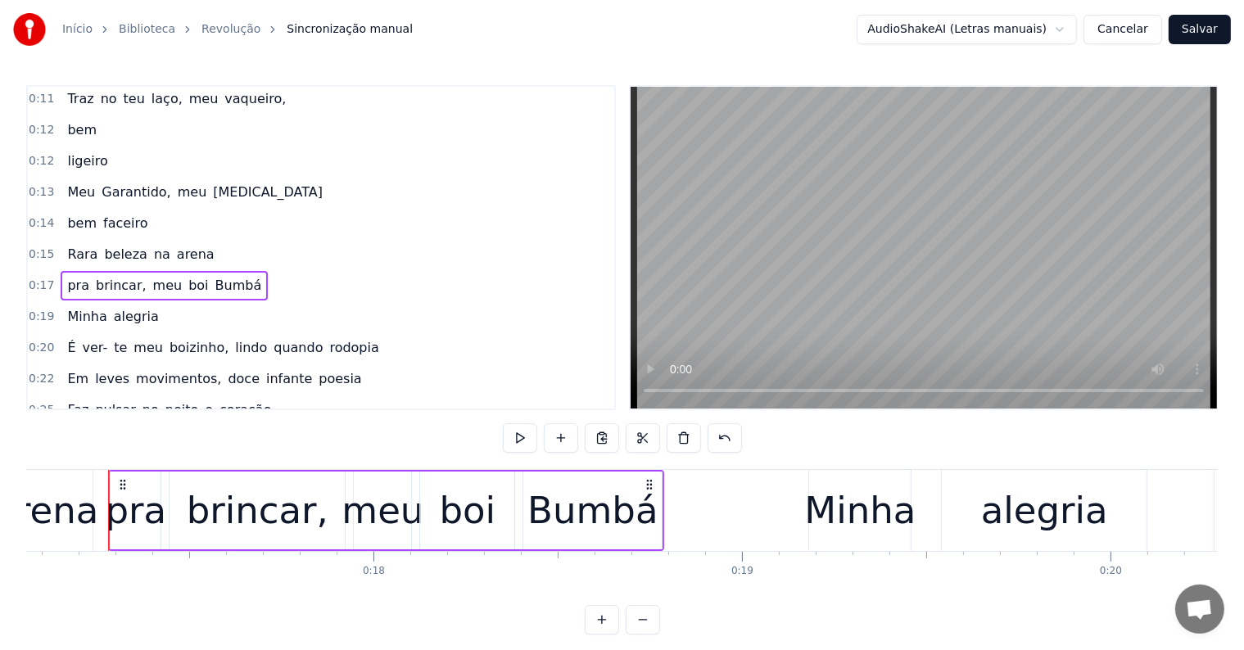
click at [75, 248] on span "Rara" at bounding box center [83, 254] width 34 height 19
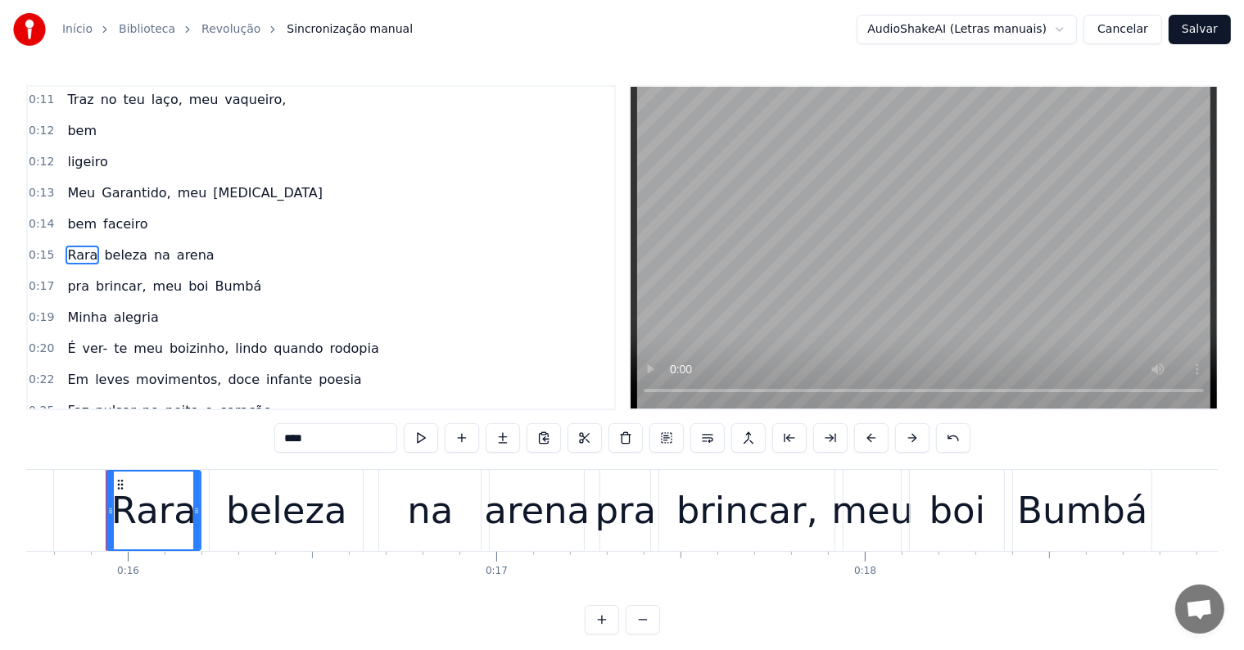
scroll to position [0, 5791]
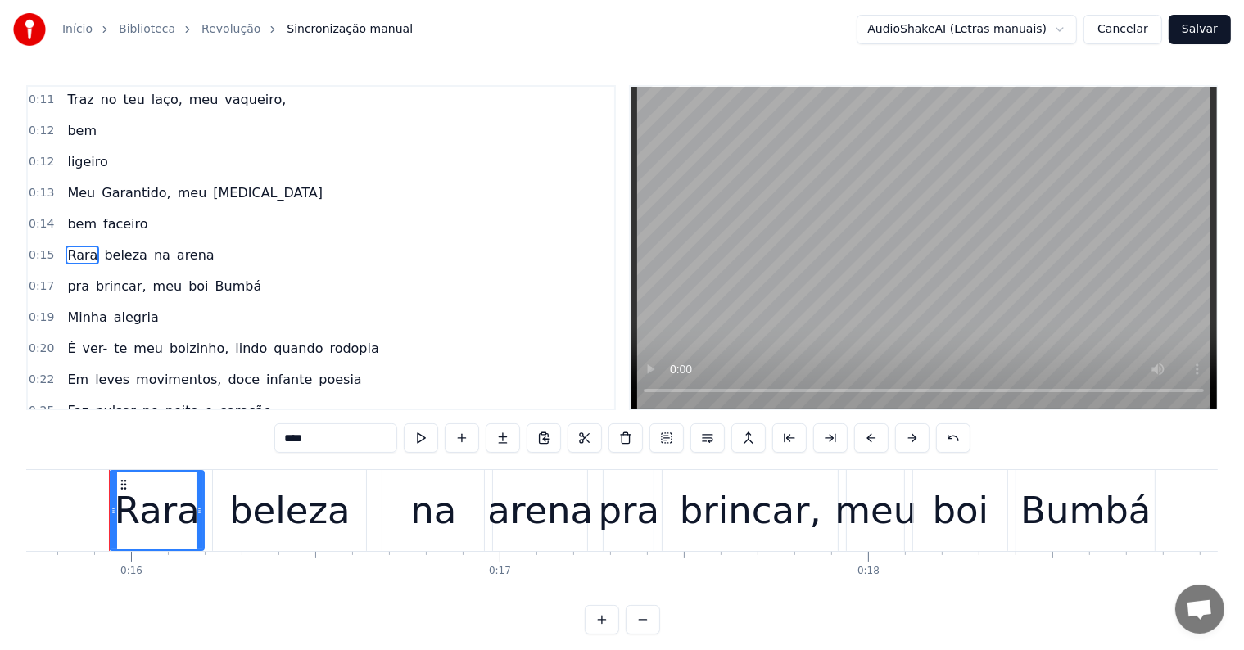
click at [151, 282] on span "meu" at bounding box center [167, 286] width 33 height 19
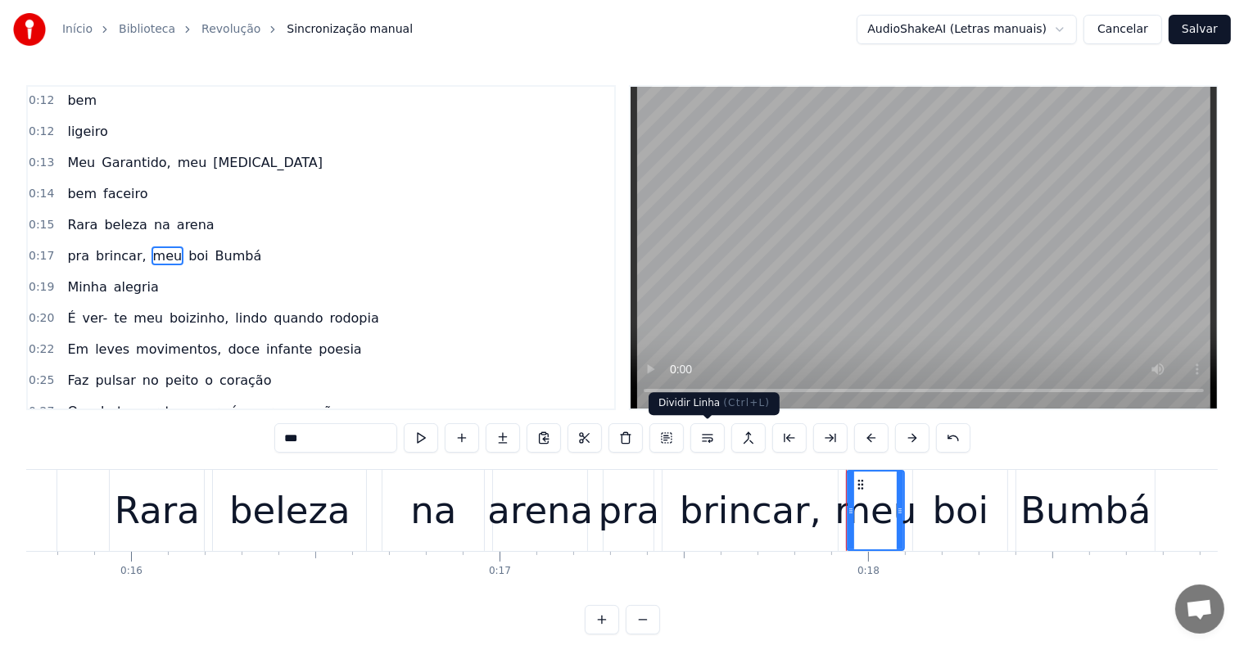
click at [706, 440] on button at bounding box center [707, 437] width 34 height 29
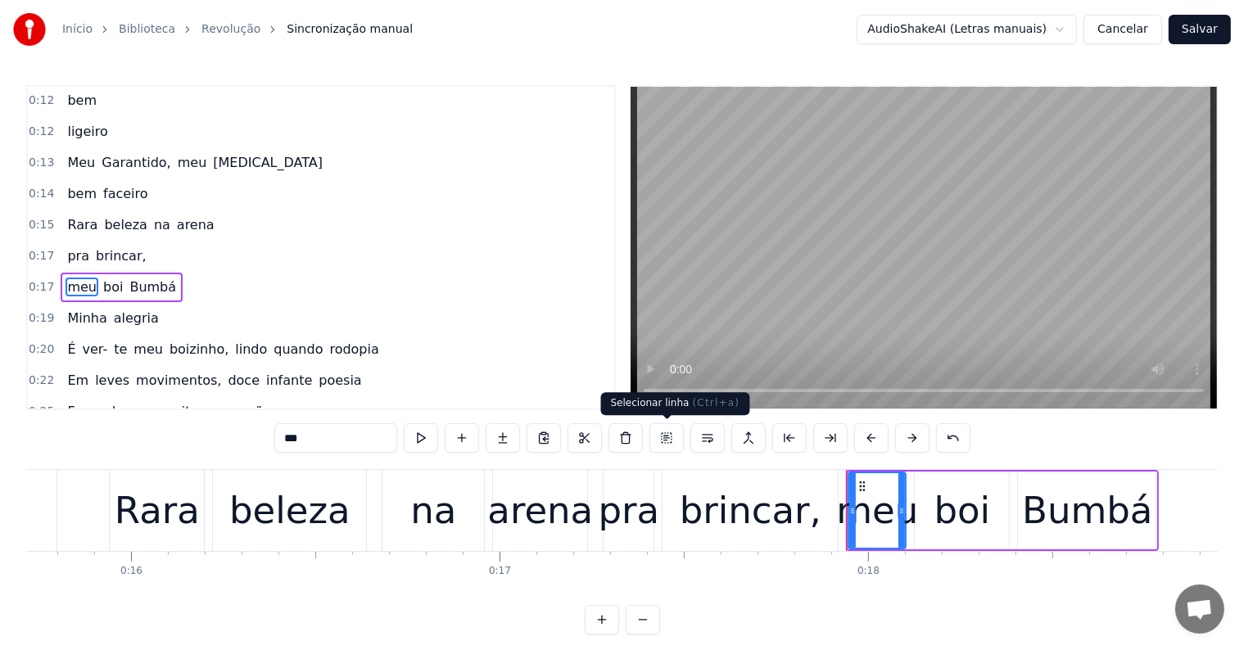
scroll to position [124, 0]
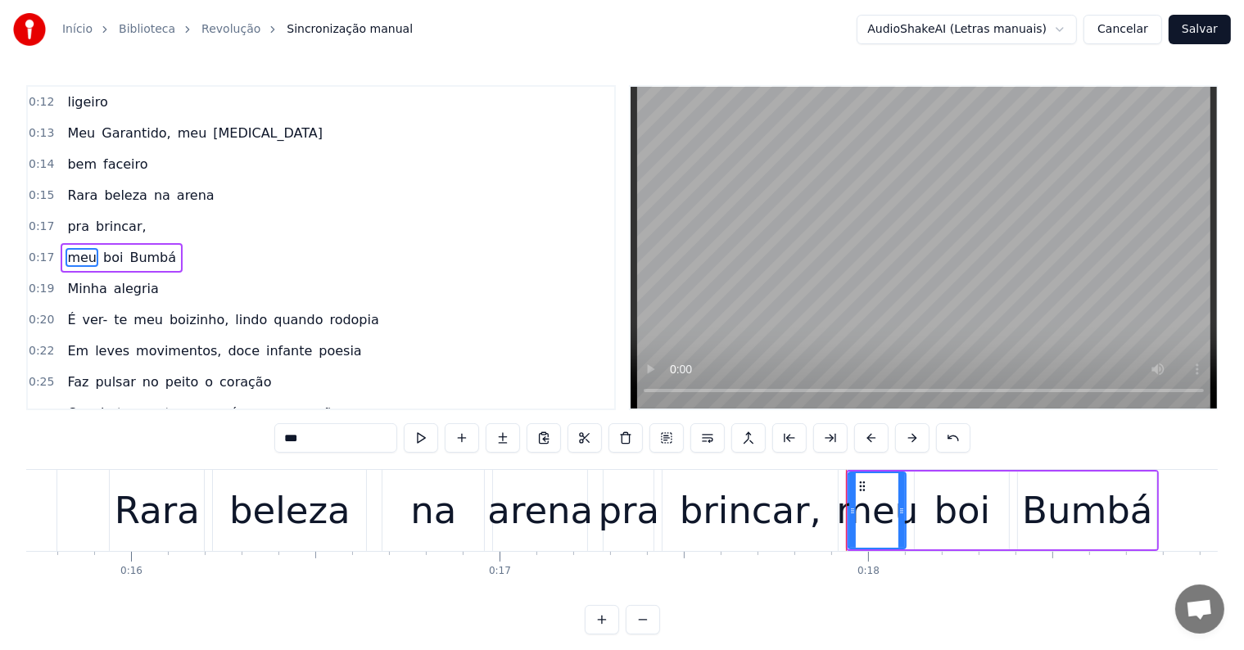
click at [69, 187] on span "Rara" at bounding box center [83, 195] width 34 height 19
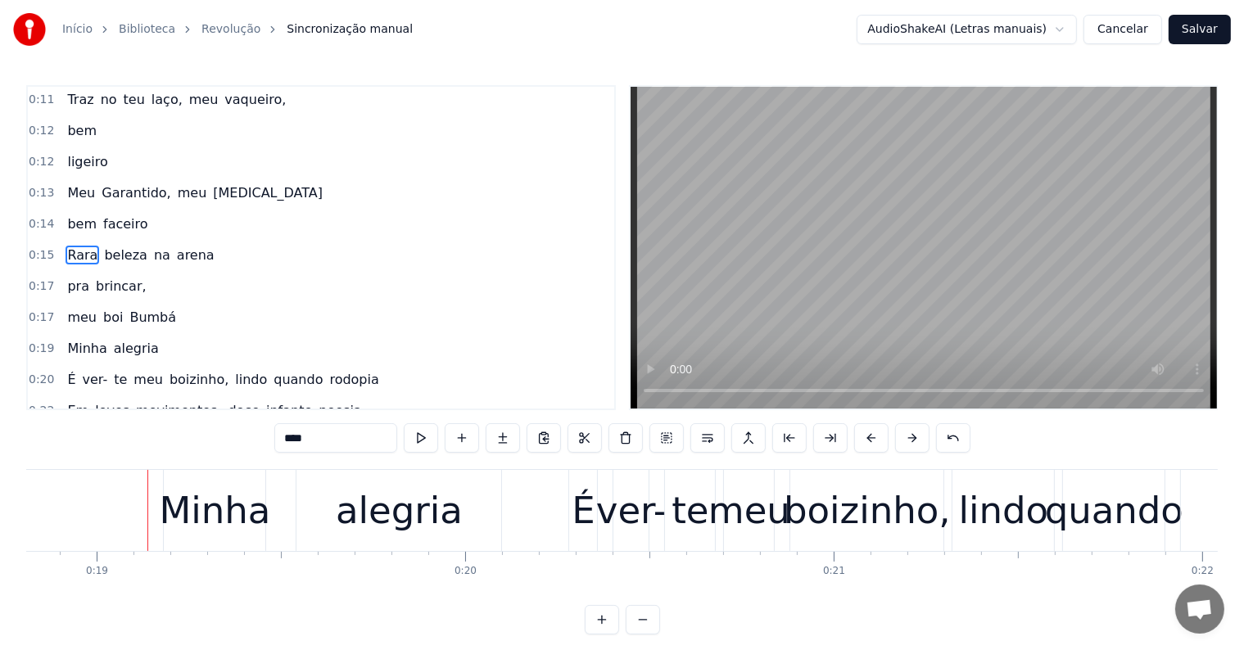
scroll to position [0, 6970]
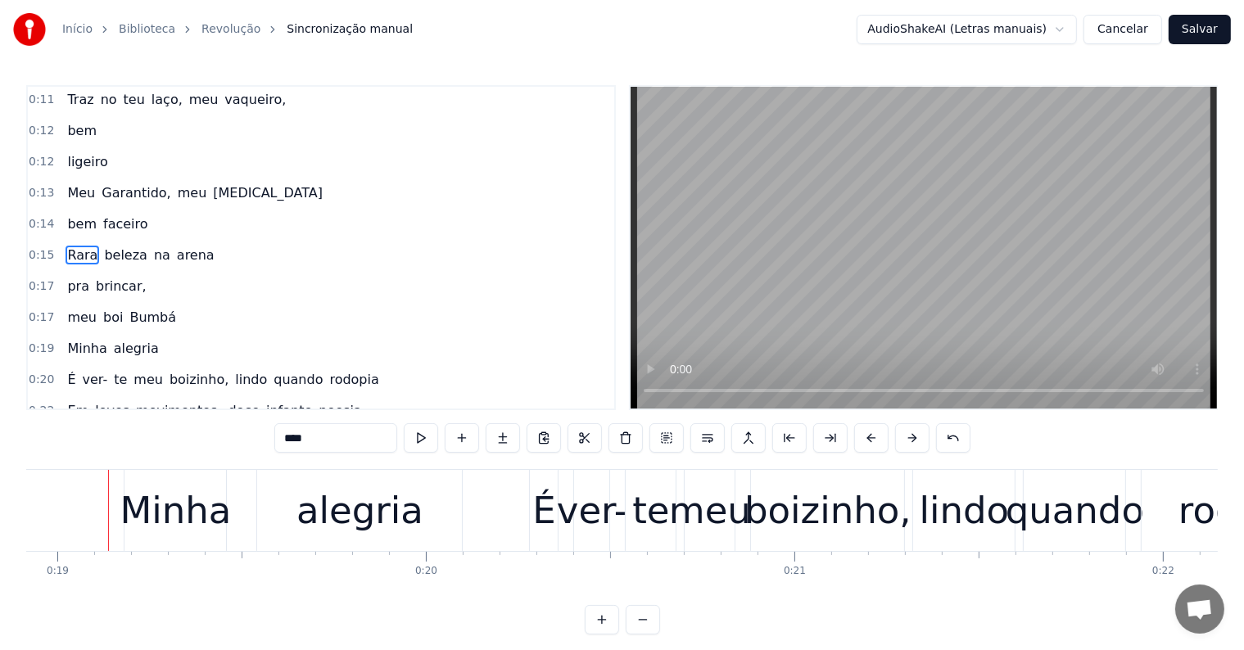
click at [72, 311] on span "meu" at bounding box center [82, 317] width 33 height 19
type input "***"
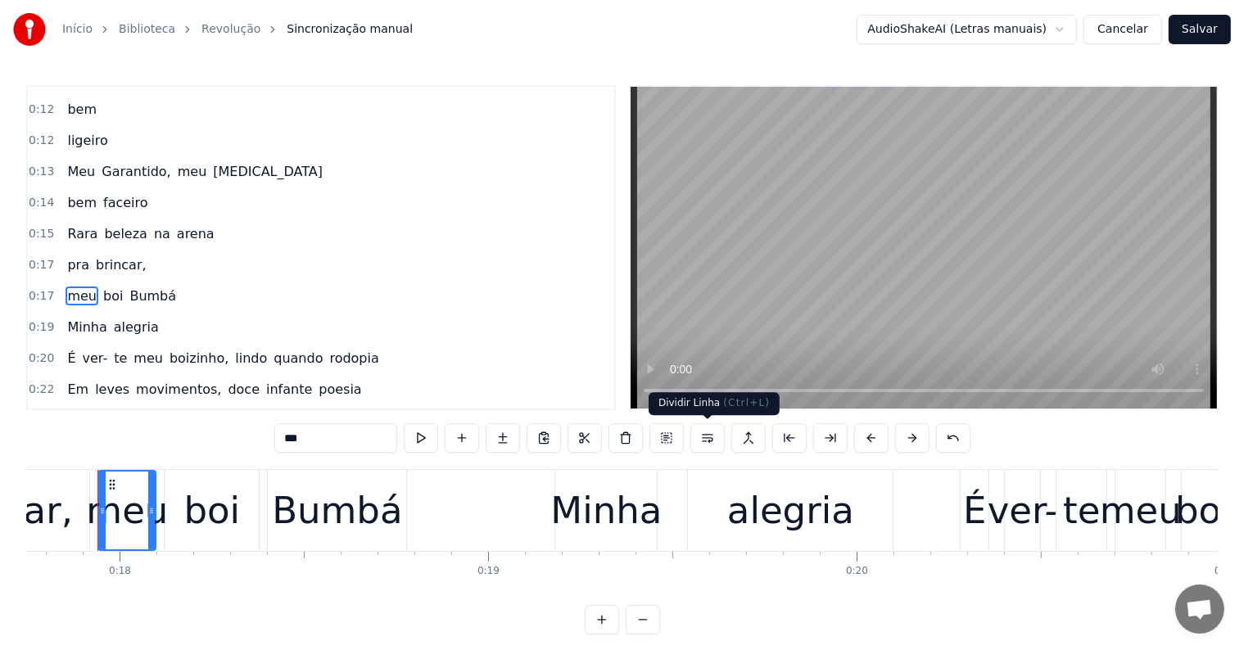
scroll to position [0, 6528]
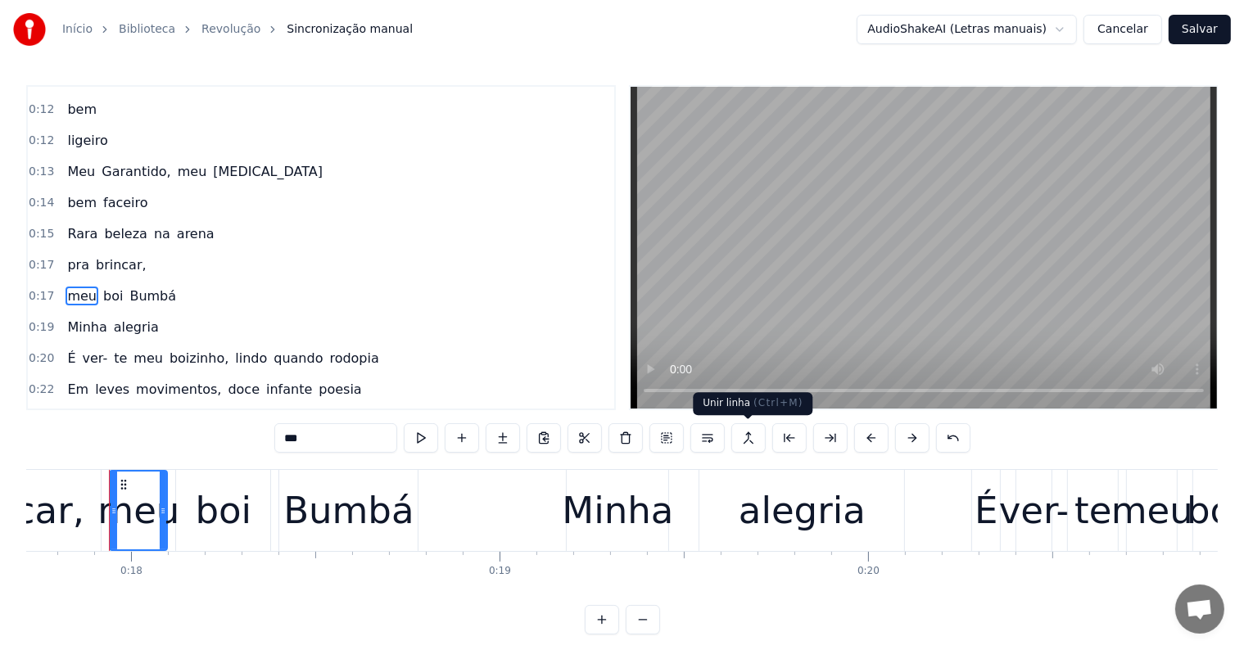
click at [744, 436] on button at bounding box center [748, 437] width 34 height 29
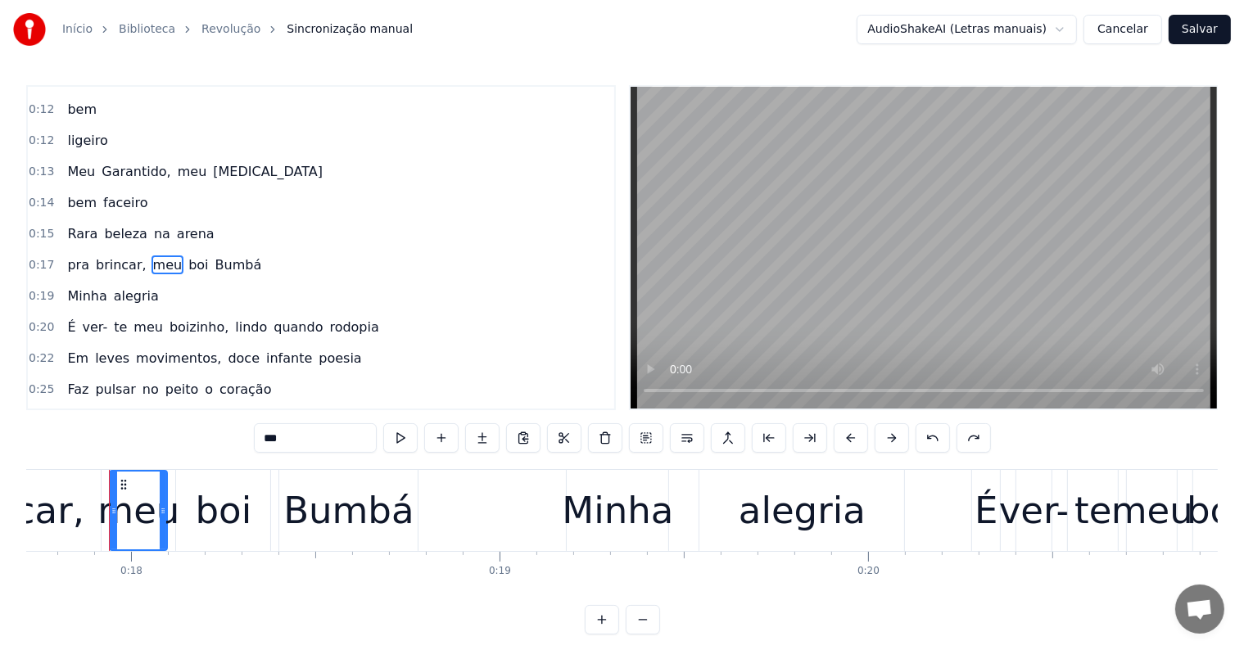
click at [67, 257] on span "pra" at bounding box center [78, 264] width 25 height 19
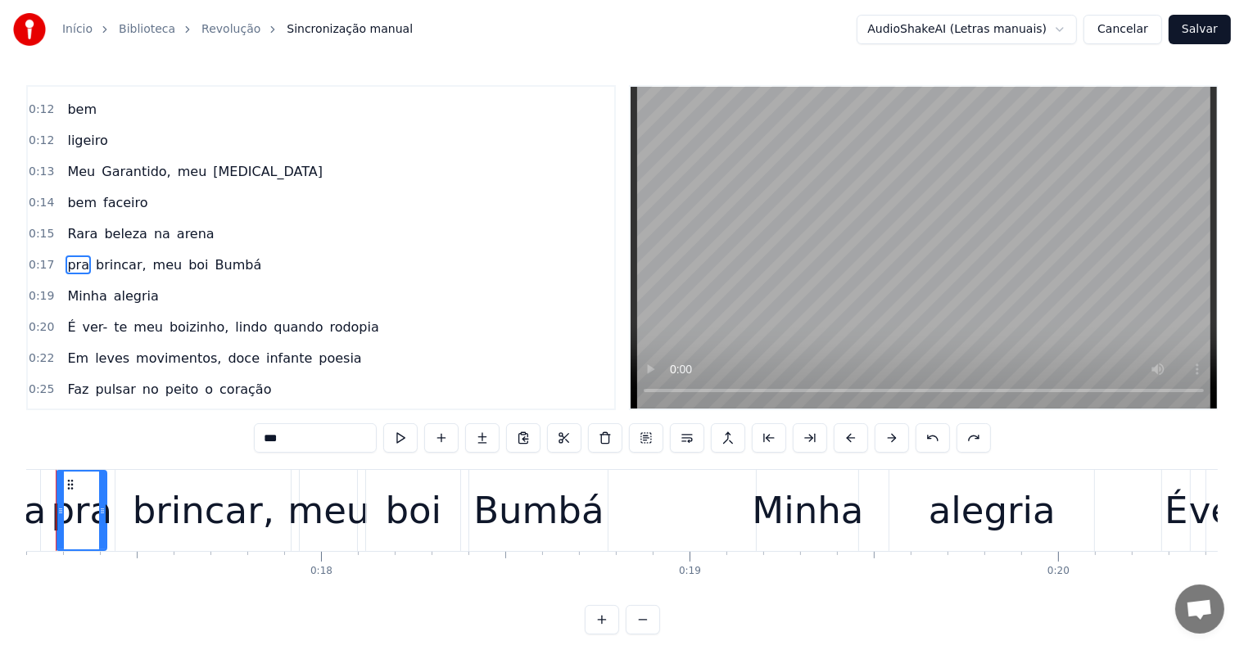
scroll to position [0, 6286]
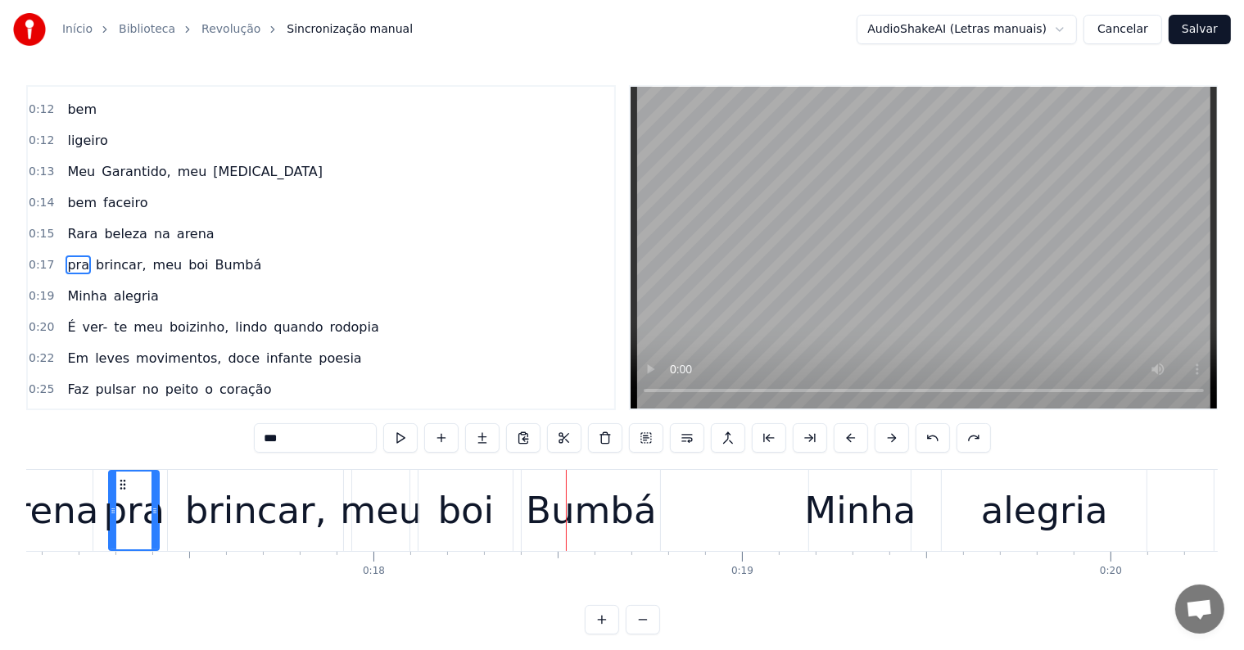
click at [116, 255] on span "brincar," at bounding box center [121, 264] width 54 height 19
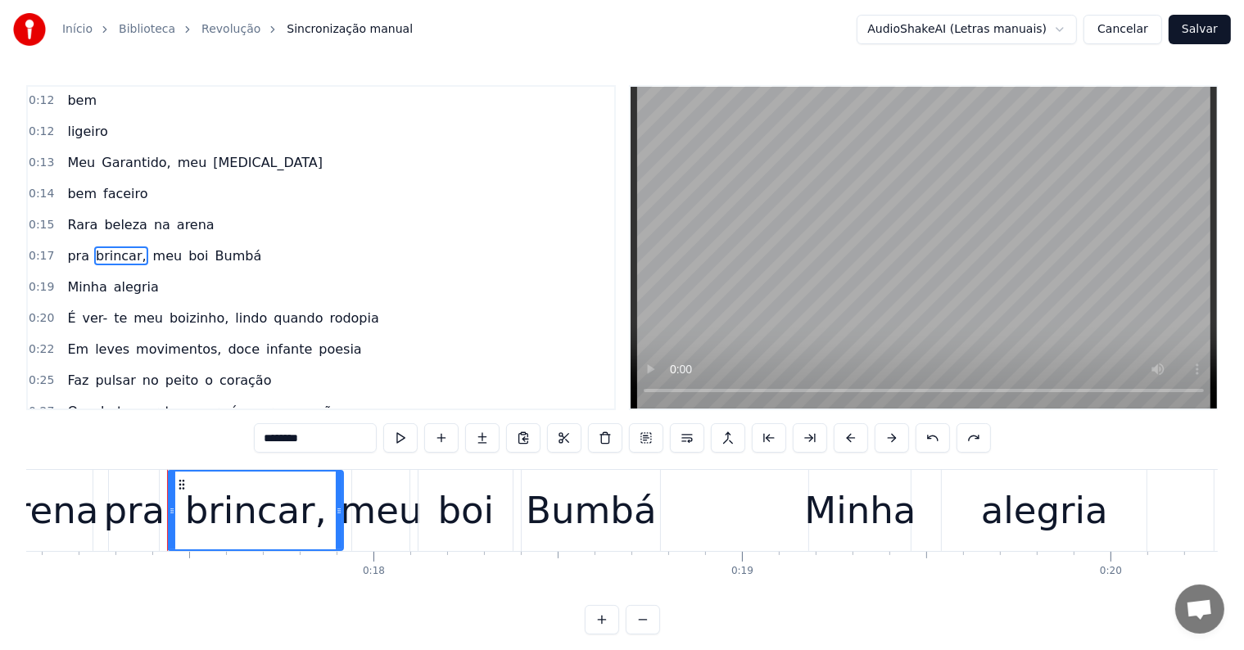
click at [329, 431] on input "********" at bounding box center [315, 437] width 123 height 29
click at [98, 246] on span "brincar" at bounding box center [119, 255] width 50 height 19
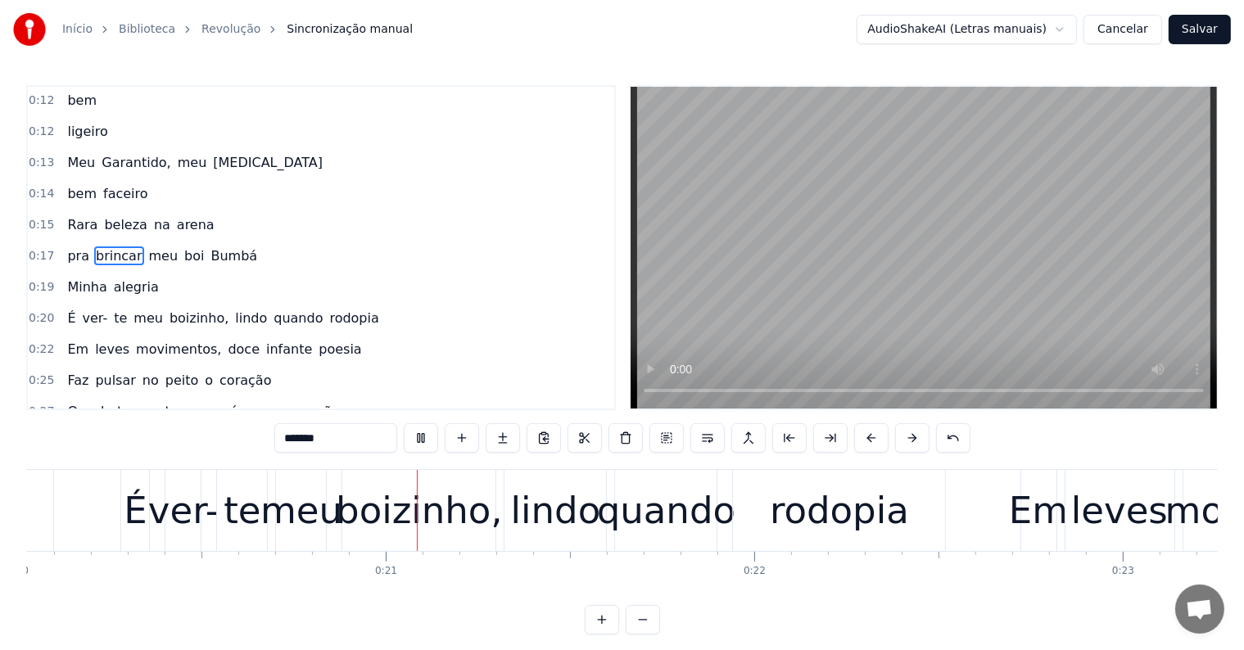
scroll to position [0, 7421]
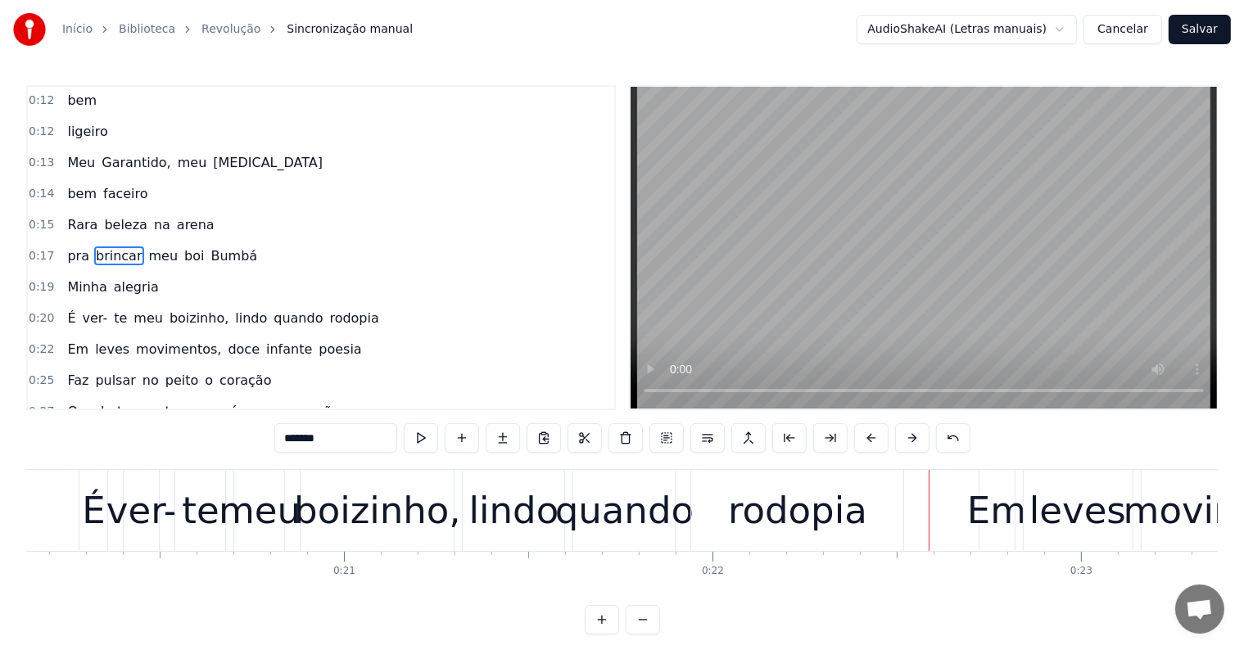
click at [233, 309] on span "lindo" at bounding box center [250, 318] width 35 height 19
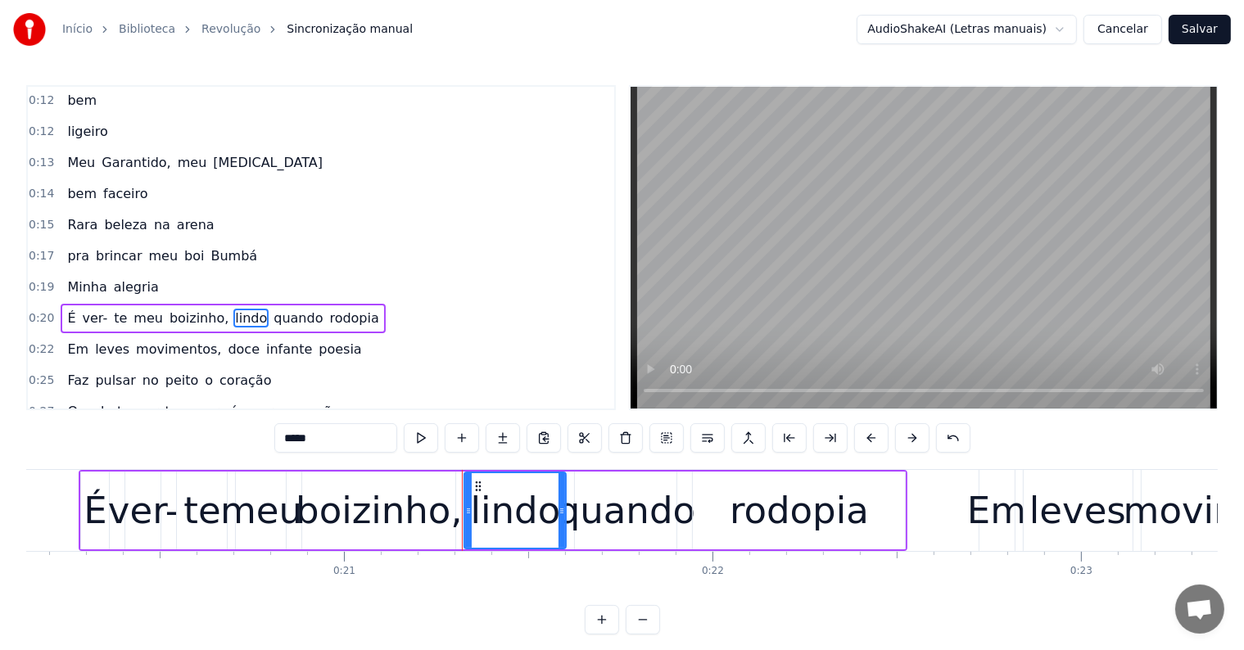
scroll to position [155, 0]
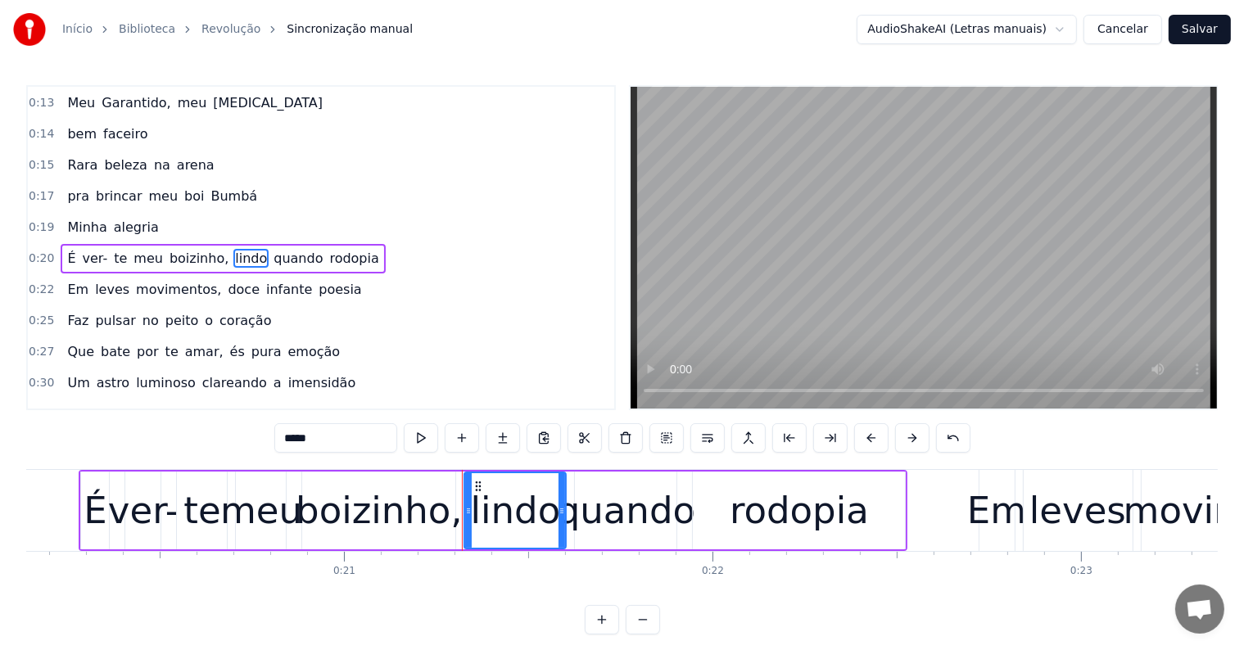
click at [183, 249] on span "boizinho," at bounding box center [199, 258] width 62 height 19
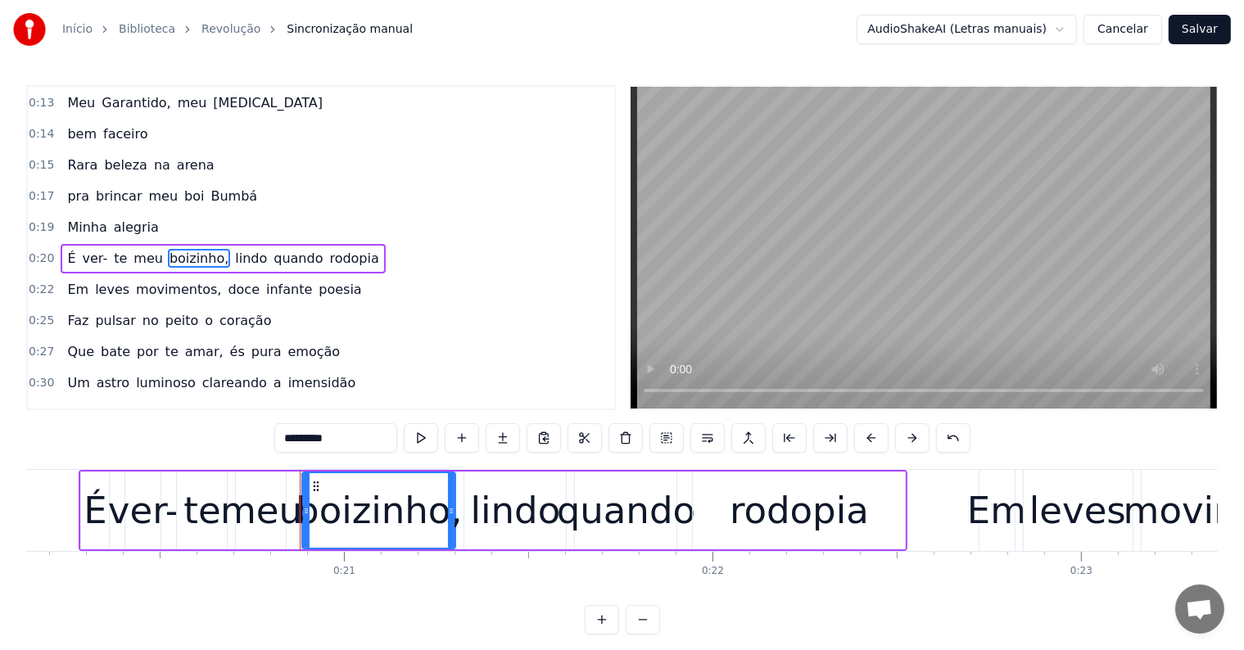
click at [342, 437] on input "*********" at bounding box center [335, 437] width 123 height 29
click at [268, 249] on span "quando" at bounding box center [294, 258] width 52 height 19
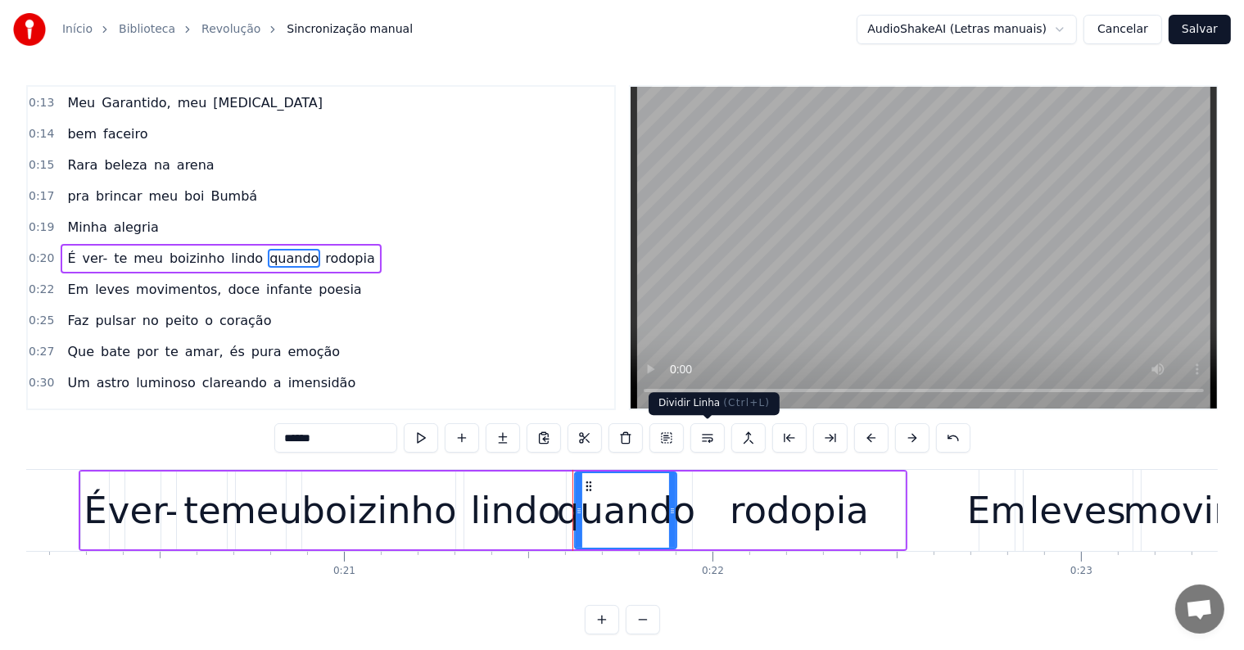
click at [702, 435] on button at bounding box center [707, 437] width 34 height 29
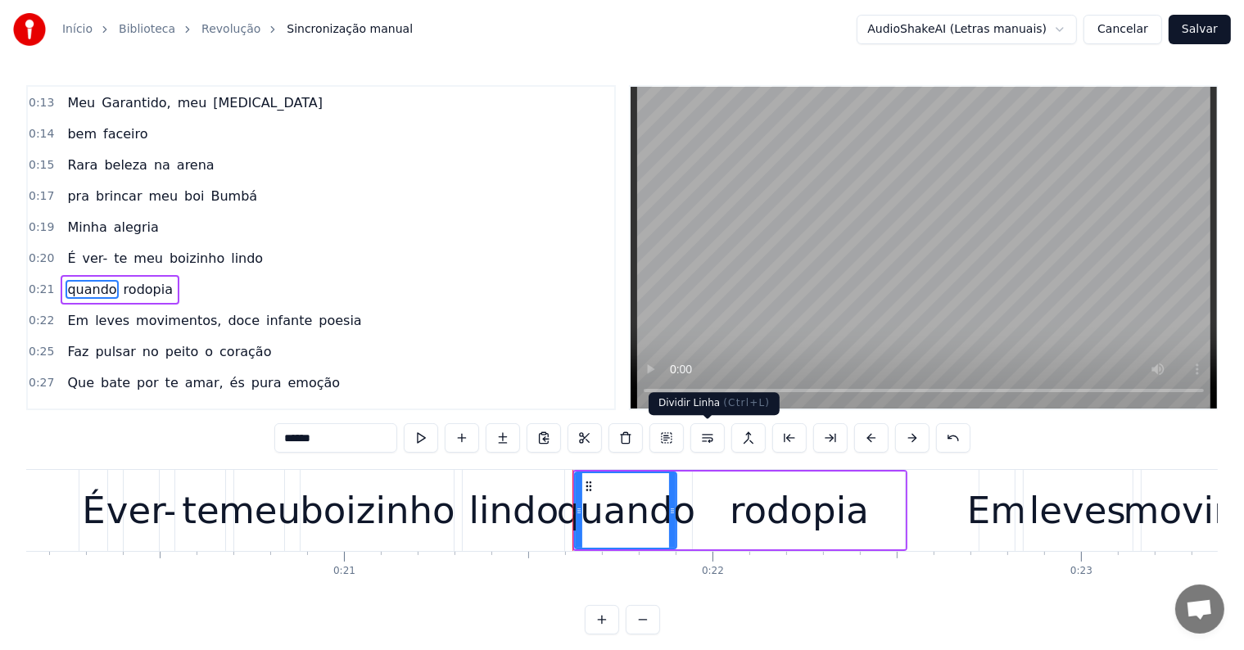
scroll to position [185, 0]
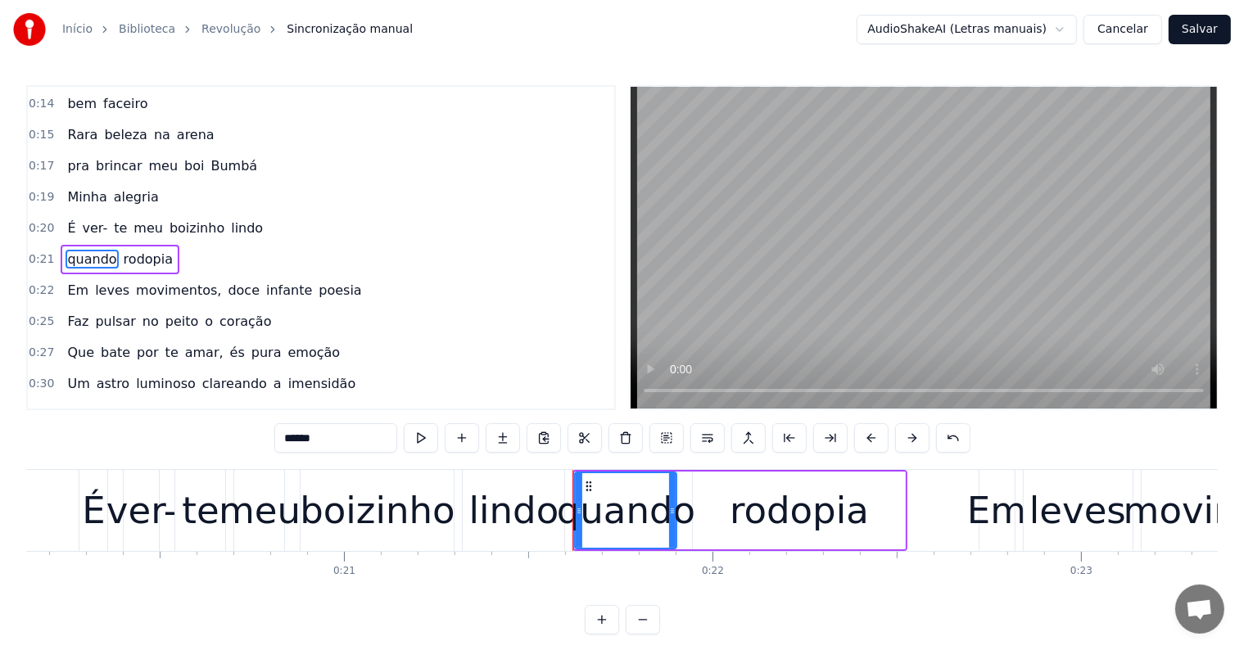
click at [66, 224] on span "É" at bounding box center [71, 228] width 11 height 19
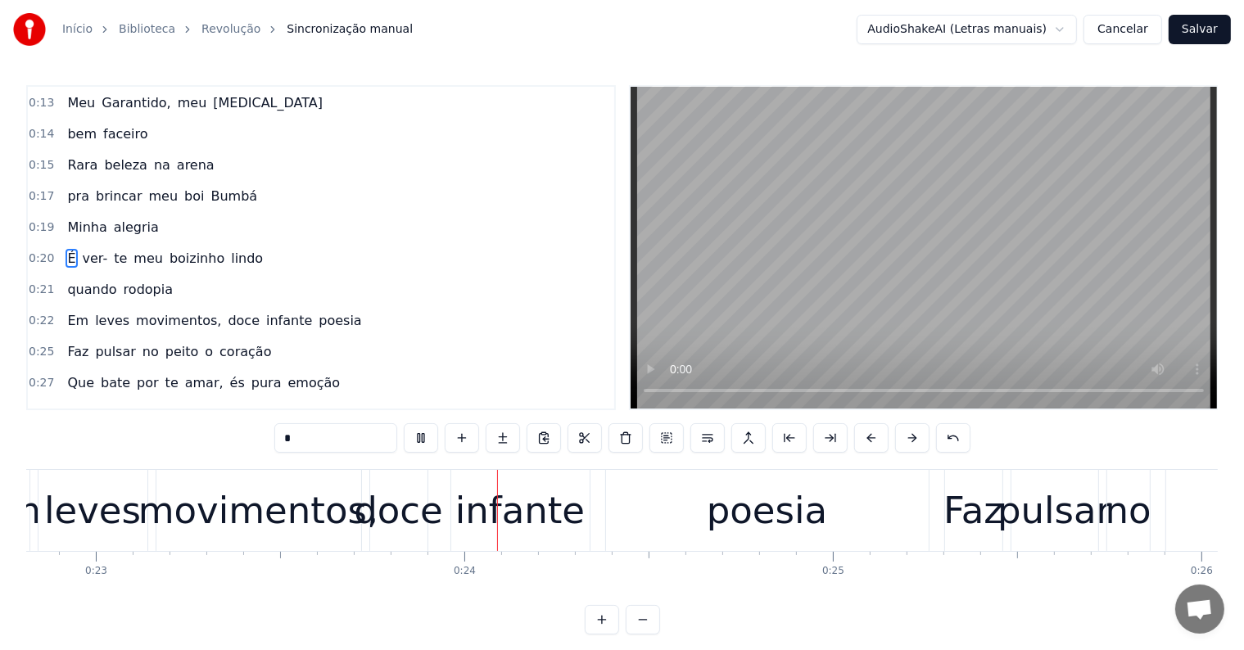
scroll to position [0, 8490]
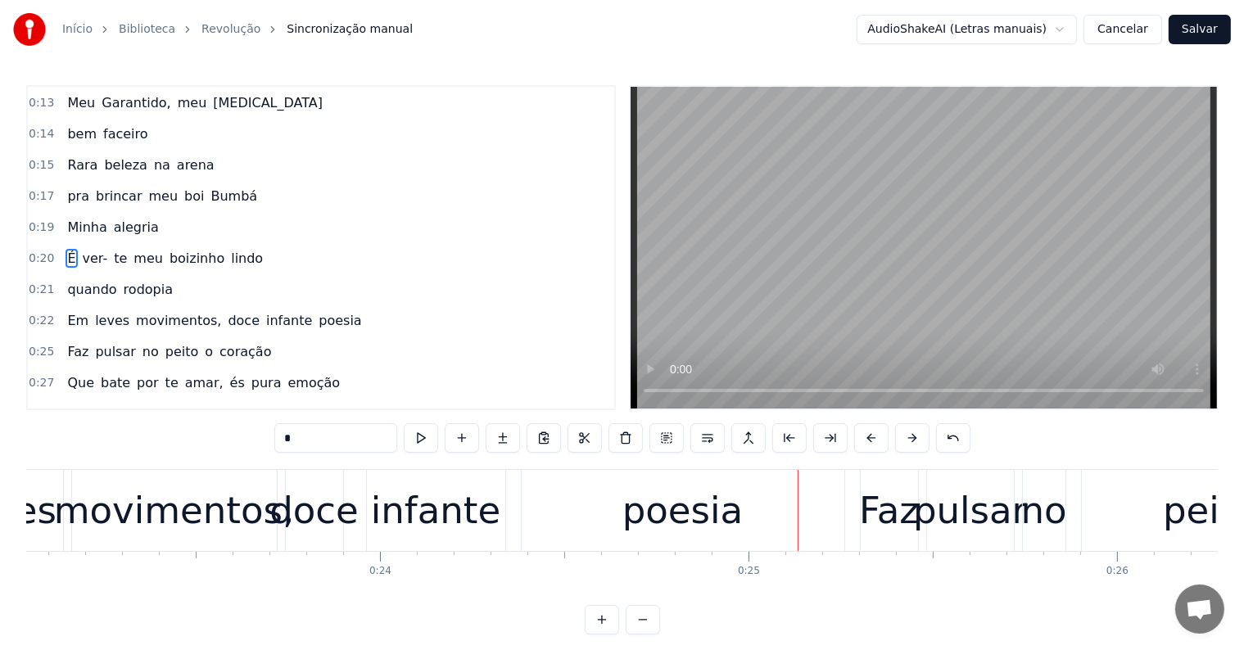
click at [264, 311] on span "infante" at bounding box center [288, 320] width 49 height 19
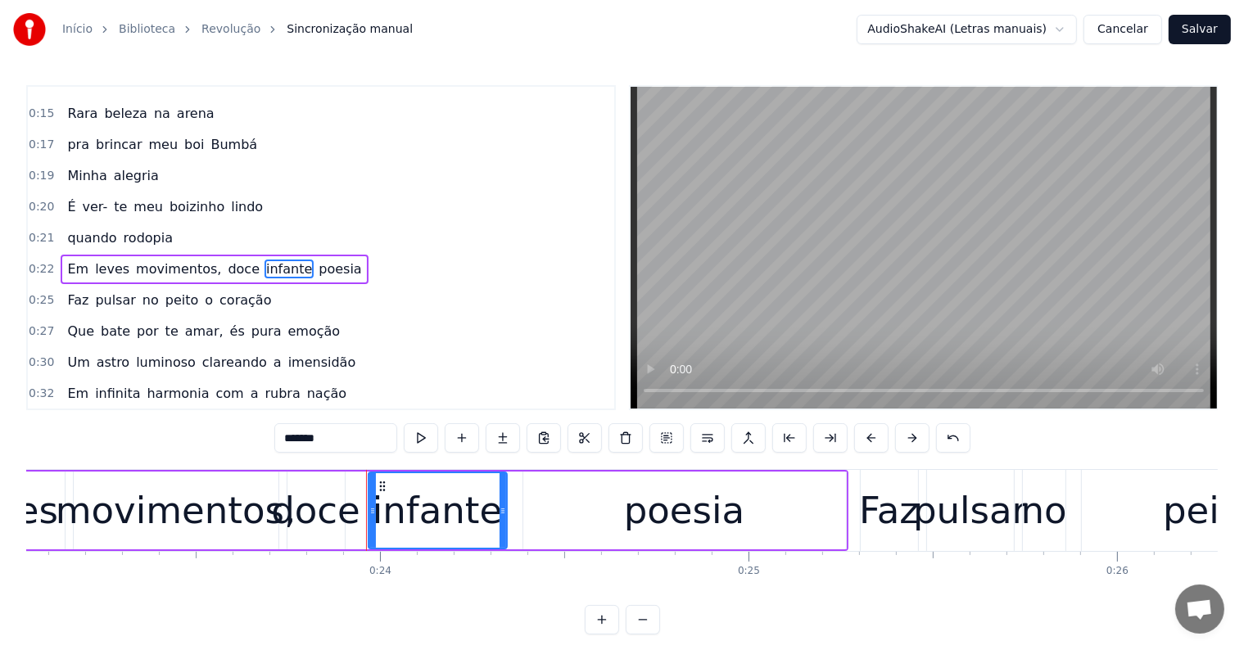
scroll to position [215, 0]
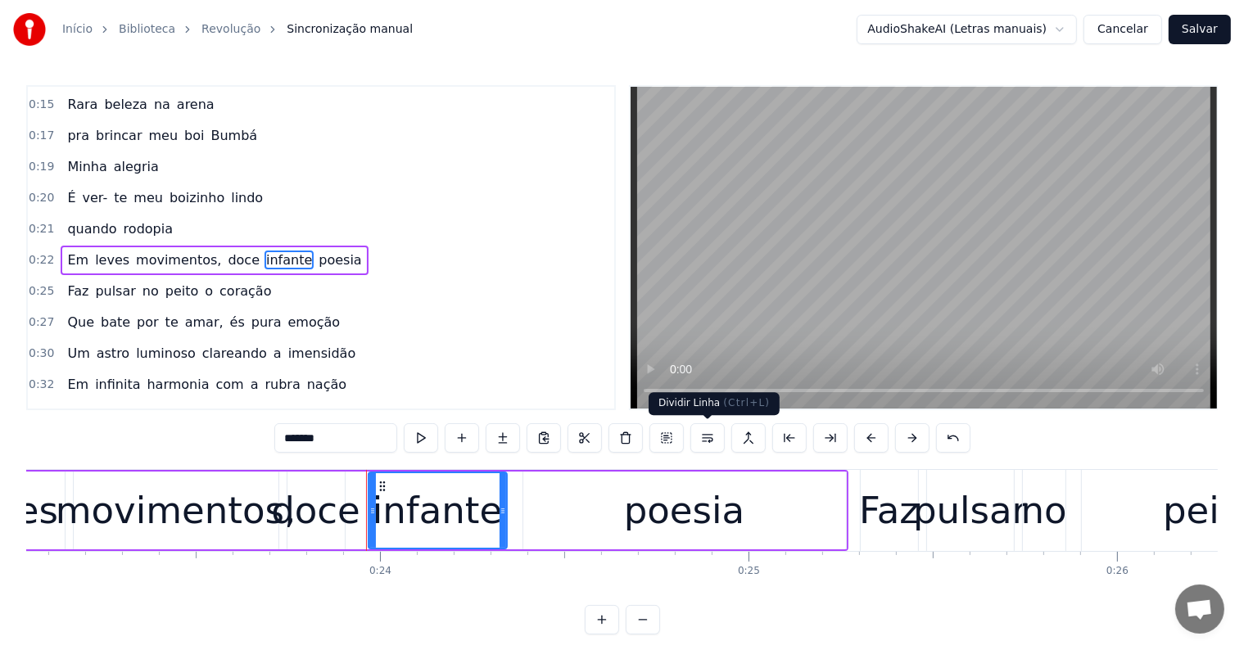
click at [707, 434] on button at bounding box center [707, 437] width 34 height 29
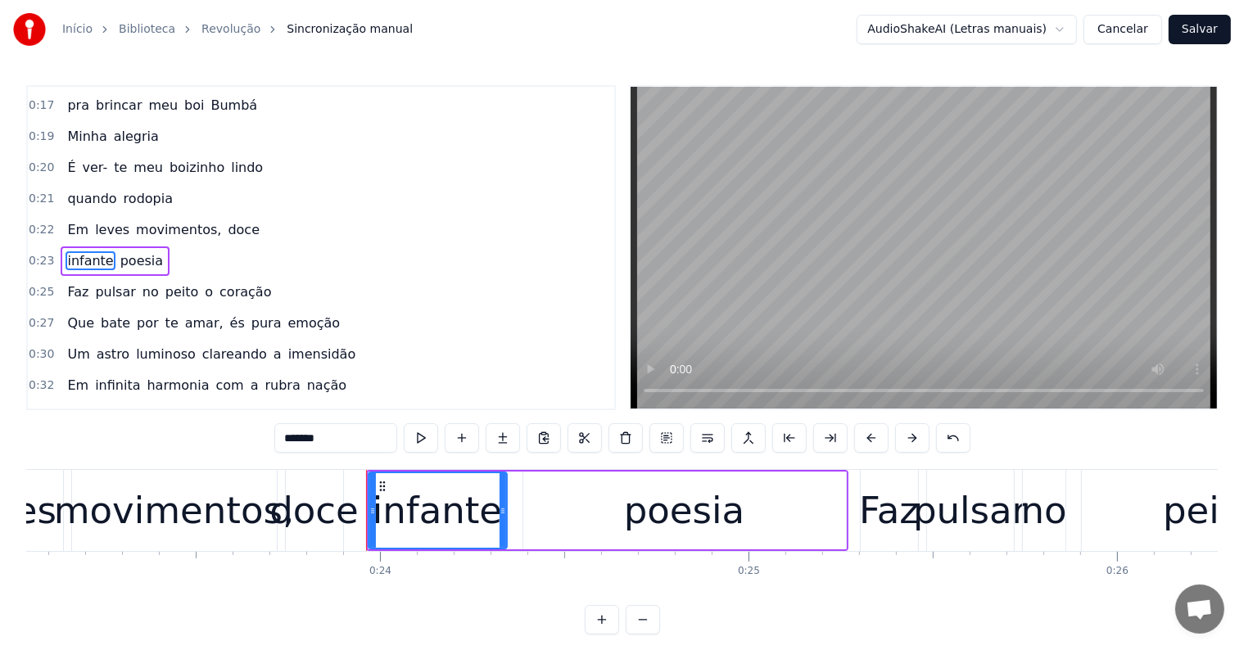
click at [100, 220] on span "leves" at bounding box center [112, 229] width 38 height 19
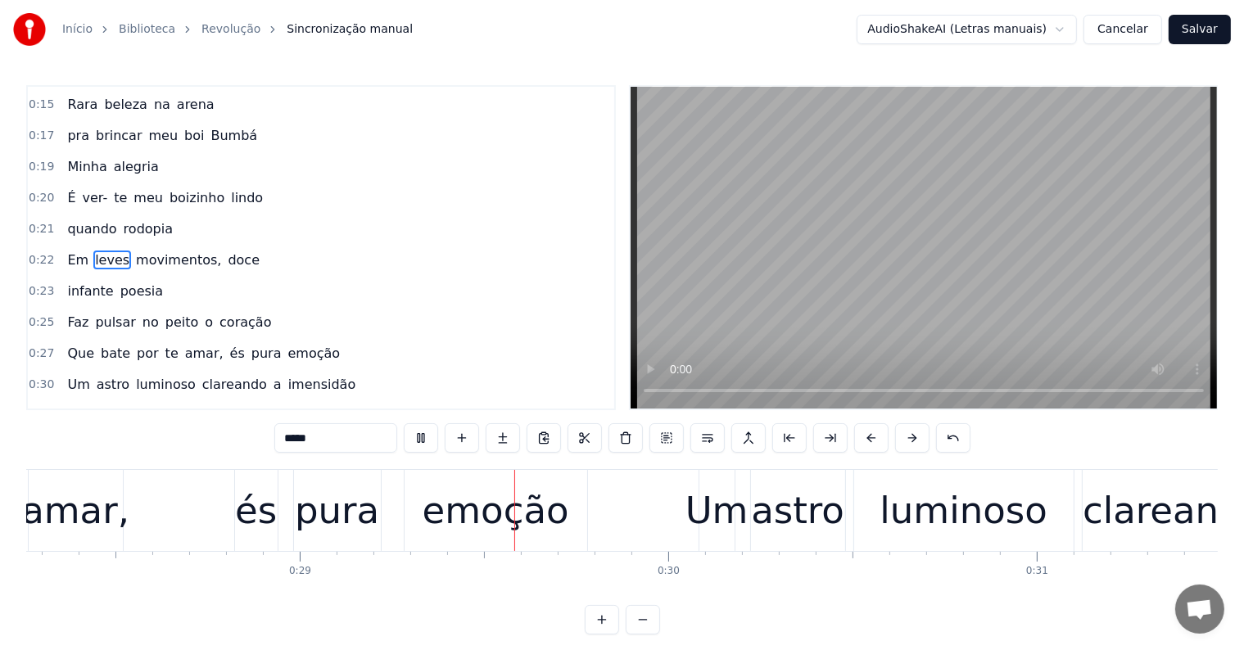
scroll to position [0, 10522]
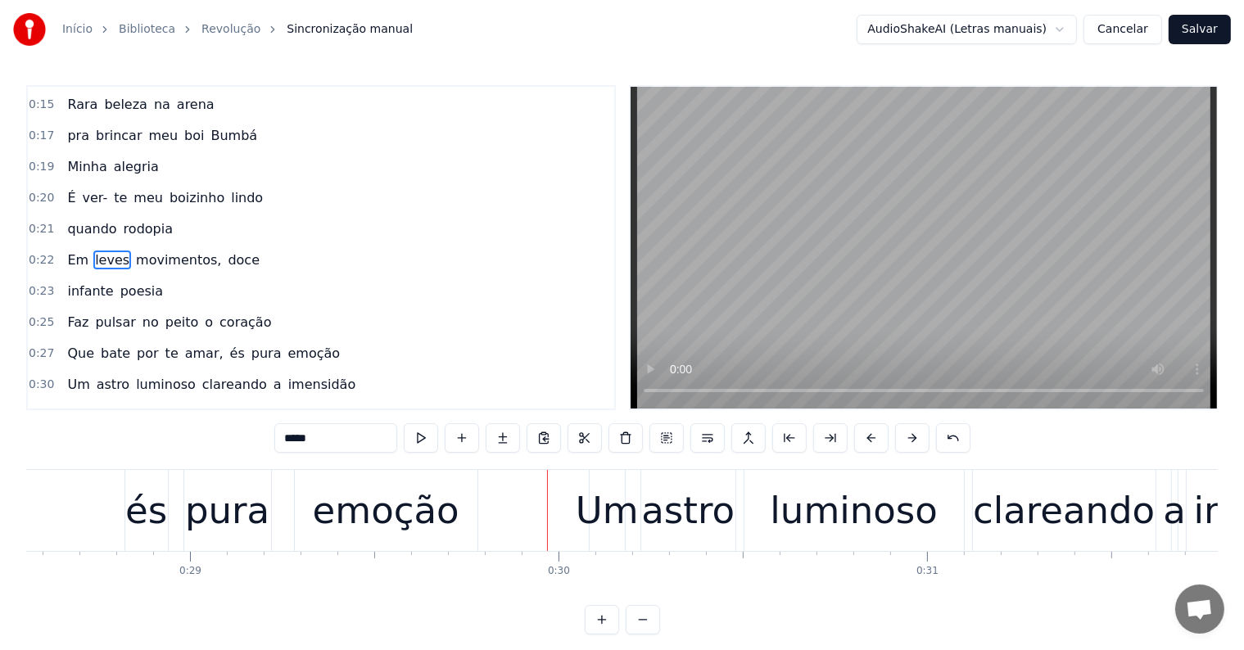
click at [144, 512] on div "és" at bounding box center [146, 511] width 42 height 56
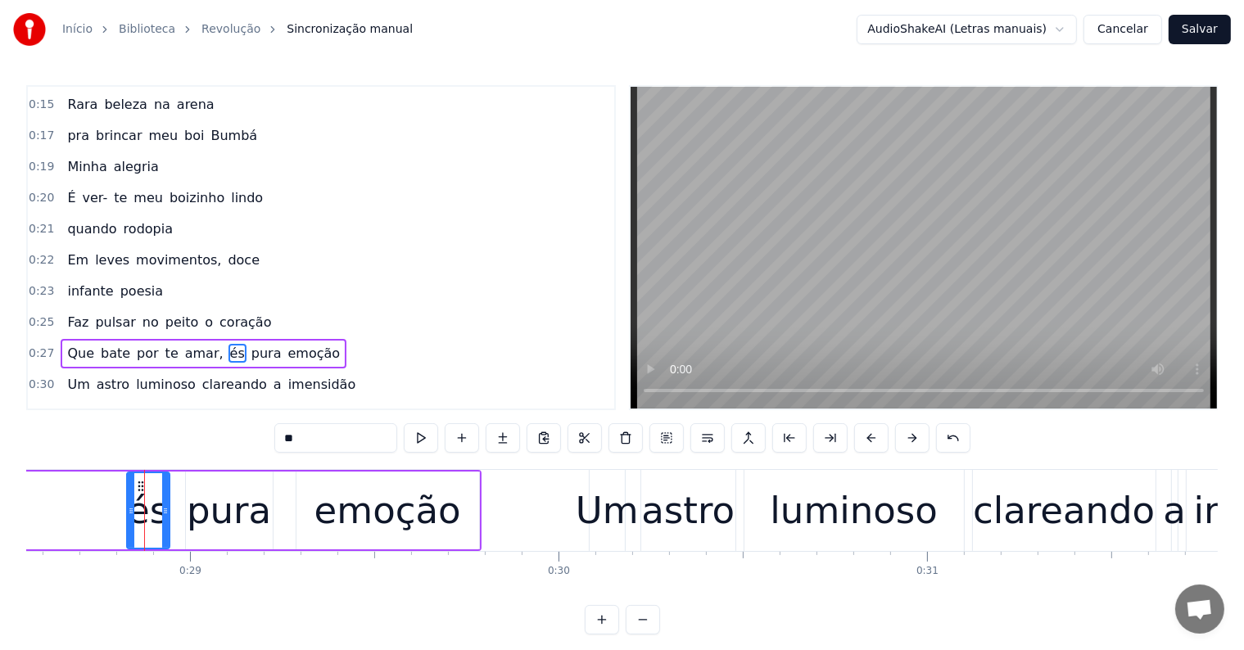
scroll to position [305, 0]
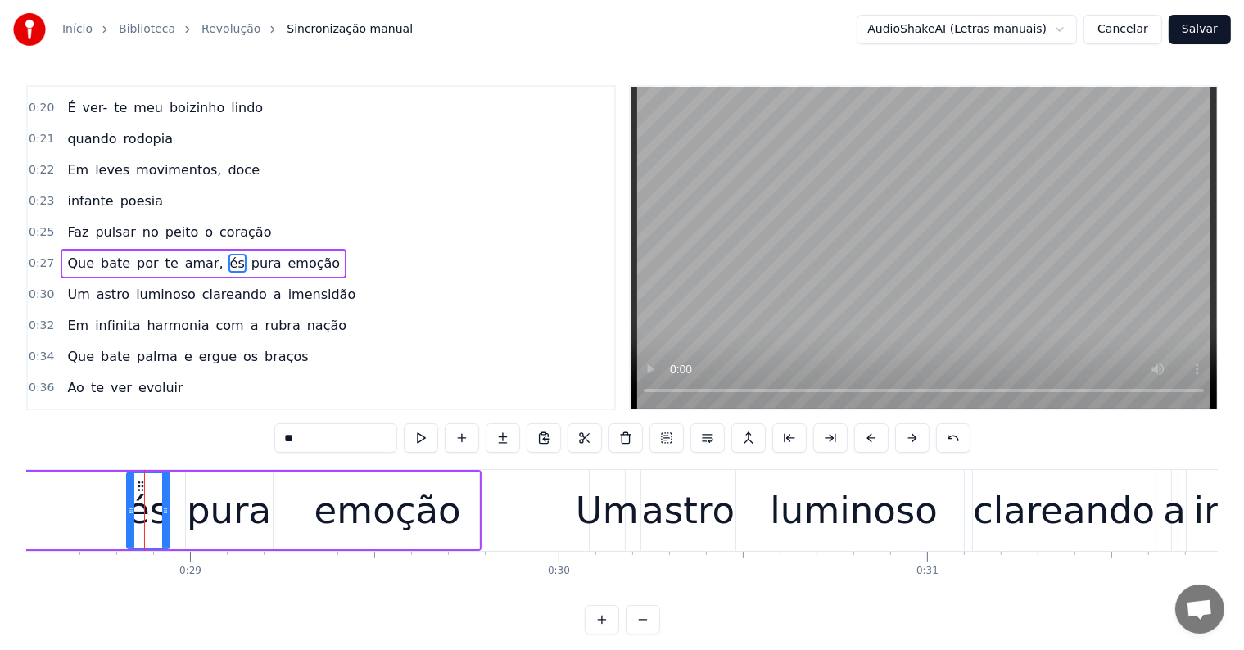
drag, startPoint x: 293, startPoint y: 436, endPoint x: 272, endPoint y: 436, distance: 21.3
click at [272, 436] on div "0:01 <Seu maior canal de toadas karaokê> 0:09 Vai na fazenda 0:11 Traz no teu l…" at bounding box center [621, 359] width 1191 height 549
drag, startPoint x: 290, startPoint y: 436, endPoint x: 281, endPoint y: 436, distance: 9.0
click at [281, 436] on input "**" at bounding box center [335, 437] width 123 height 29
type input "**"
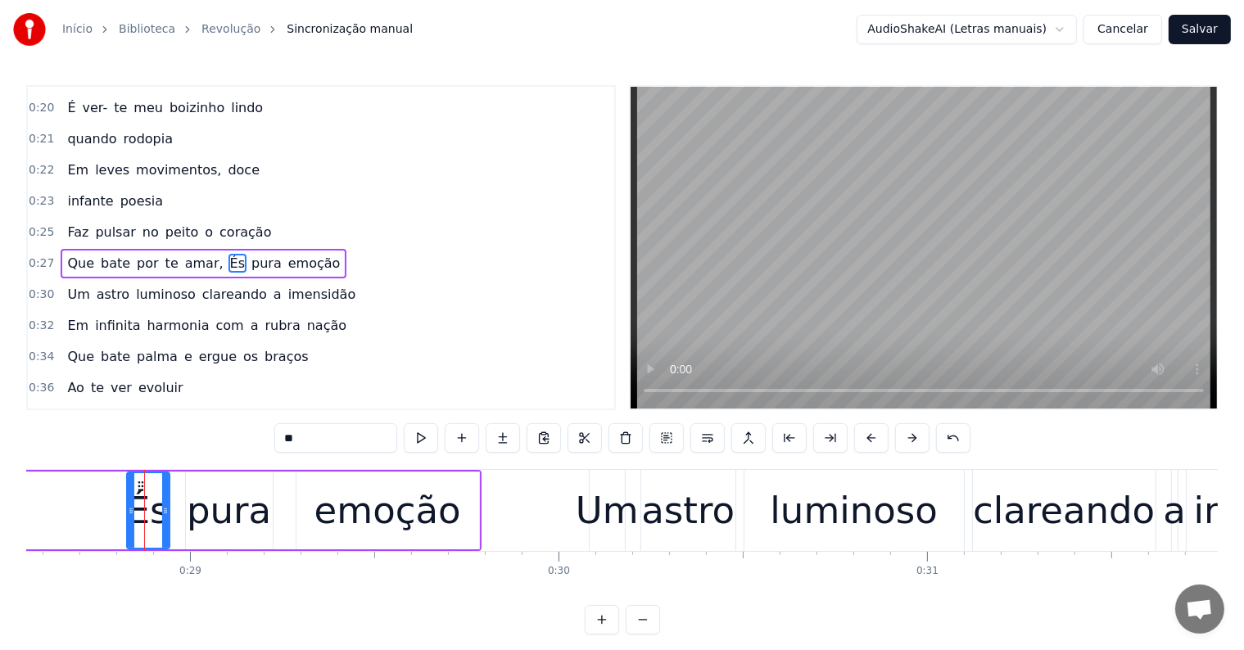
click at [66, 501] on div "Que bate por te amar, És pura emoção" at bounding box center [70, 510] width 821 height 81
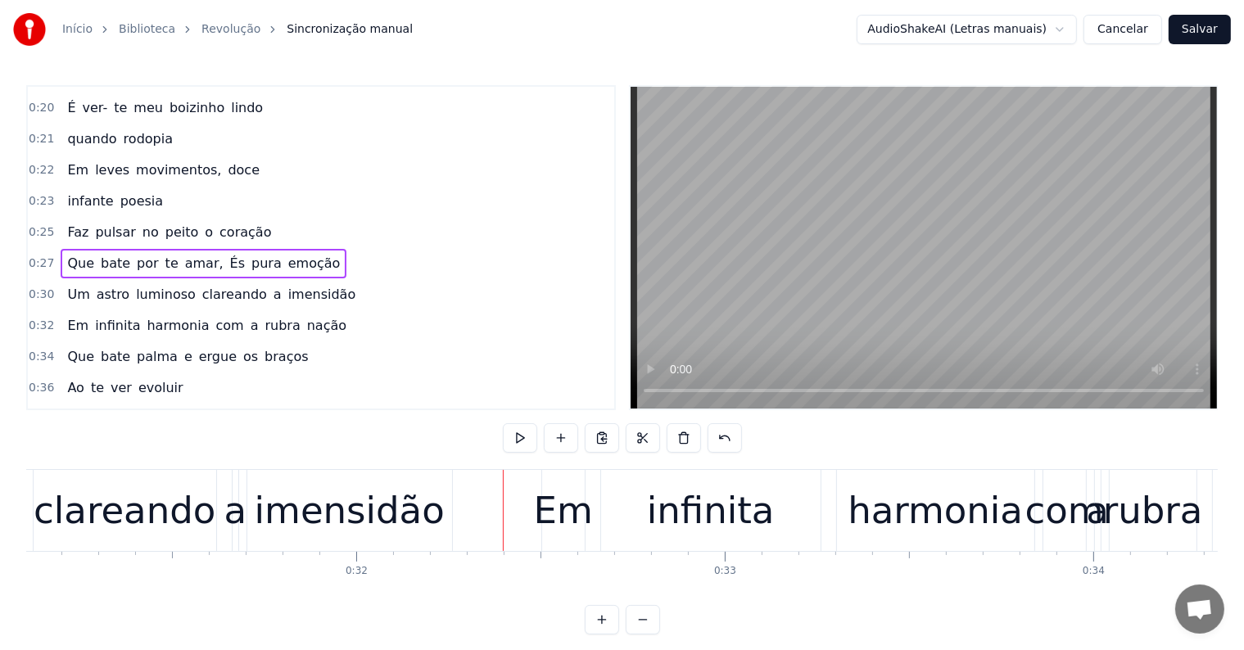
scroll to position [0, 11562]
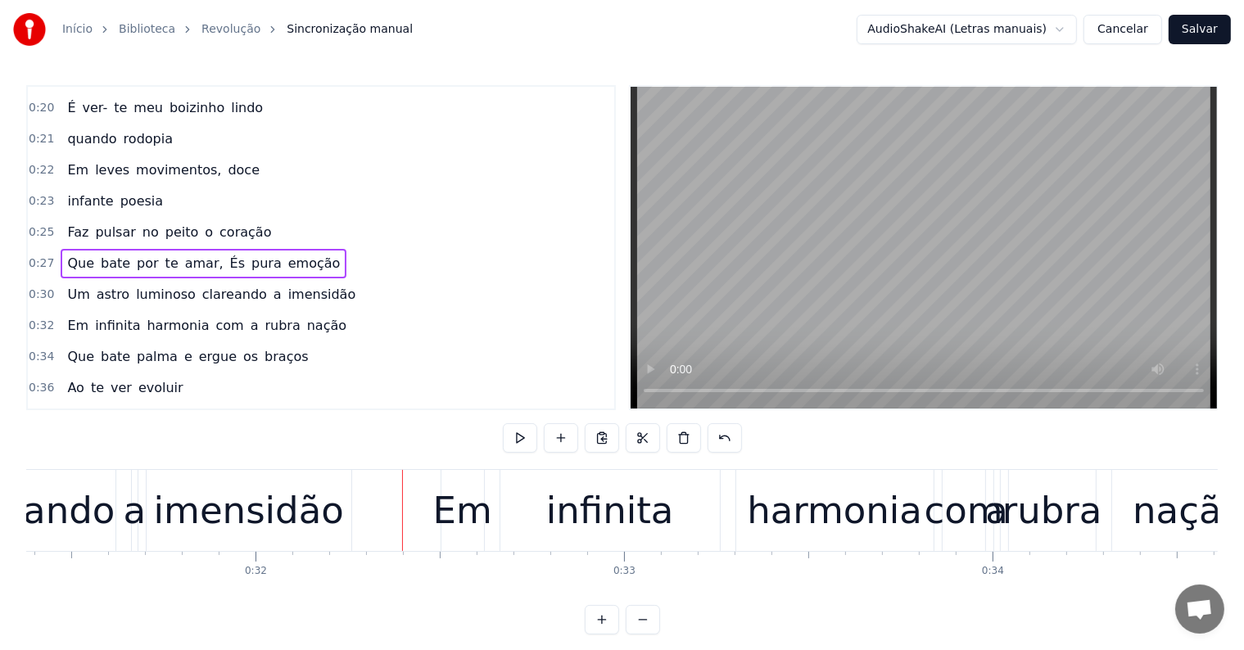
click at [232, 518] on div "imensidão" at bounding box center [249, 511] width 190 height 56
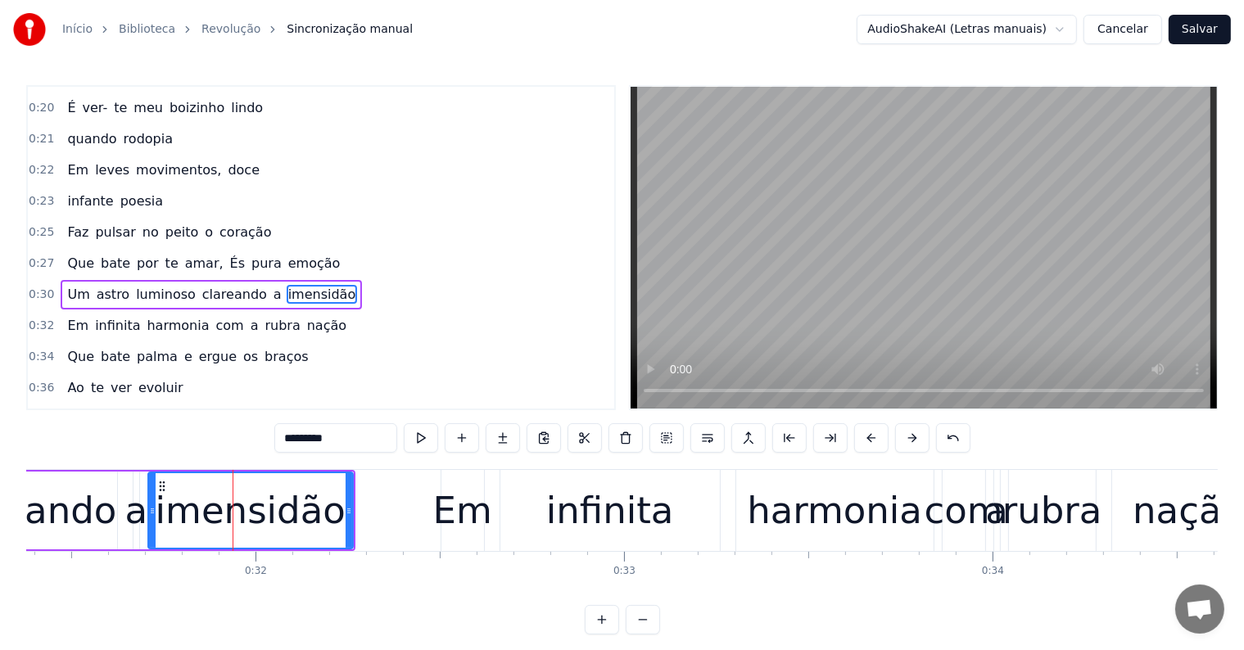
scroll to position [336, 0]
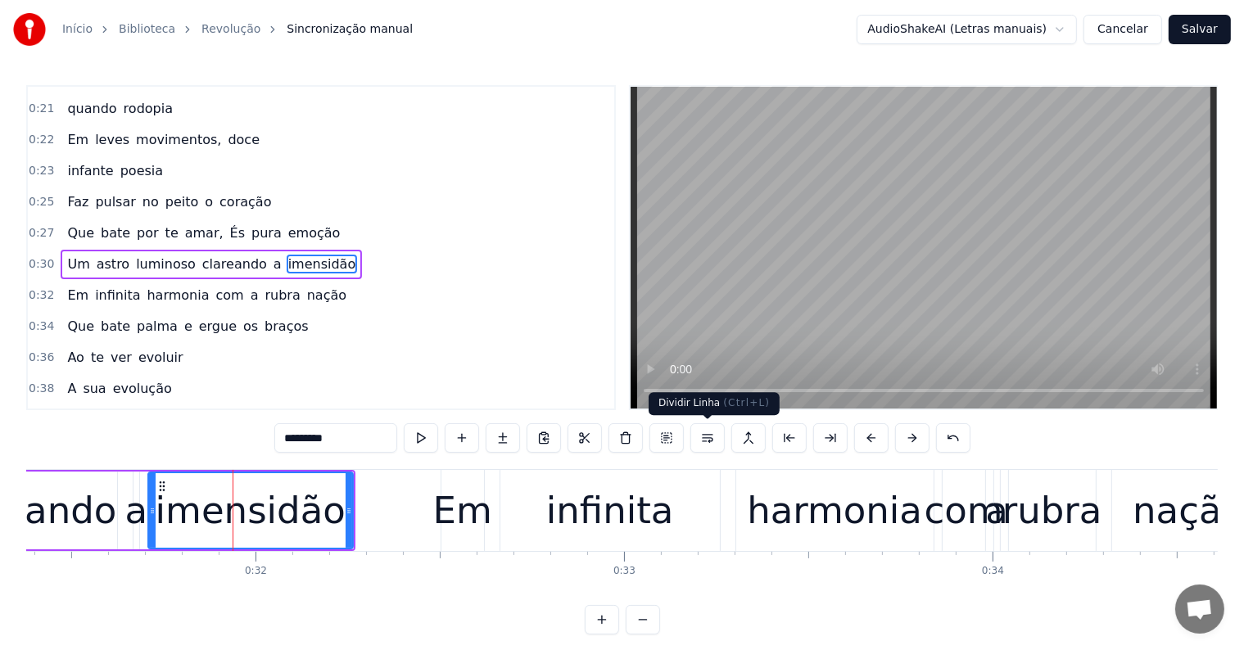
click at [707, 441] on button at bounding box center [707, 437] width 34 height 29
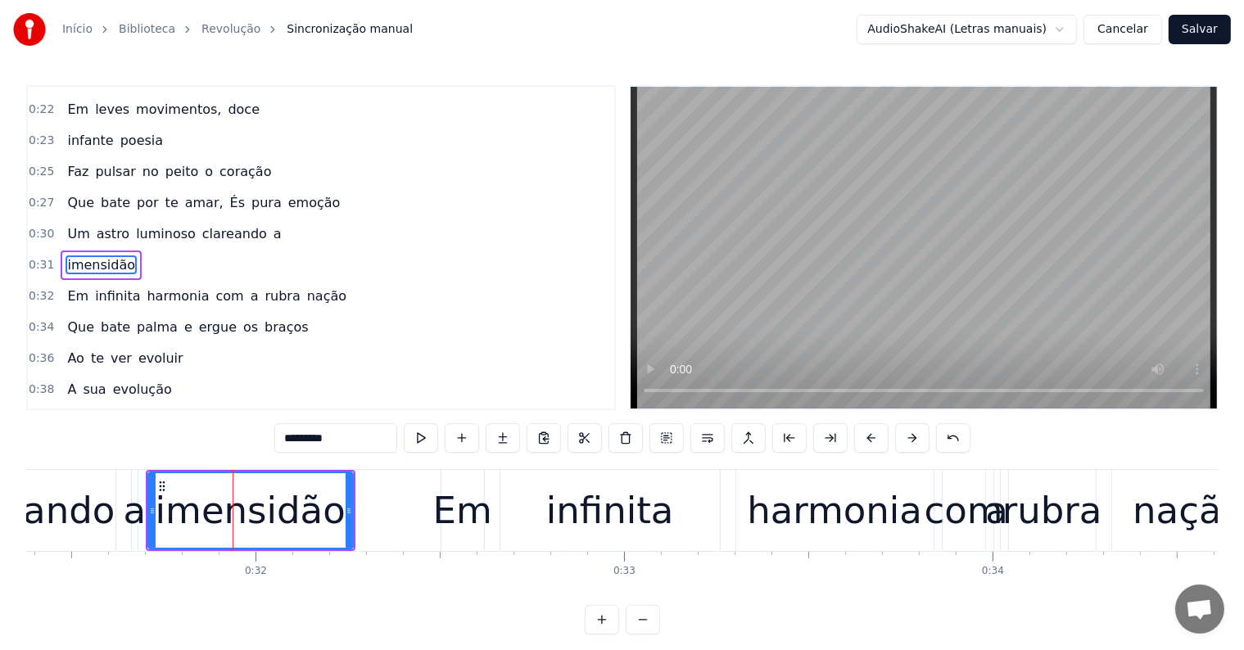
click at [95, 224] on span "astro" at bounding box center [113, 233] width 36 height 19
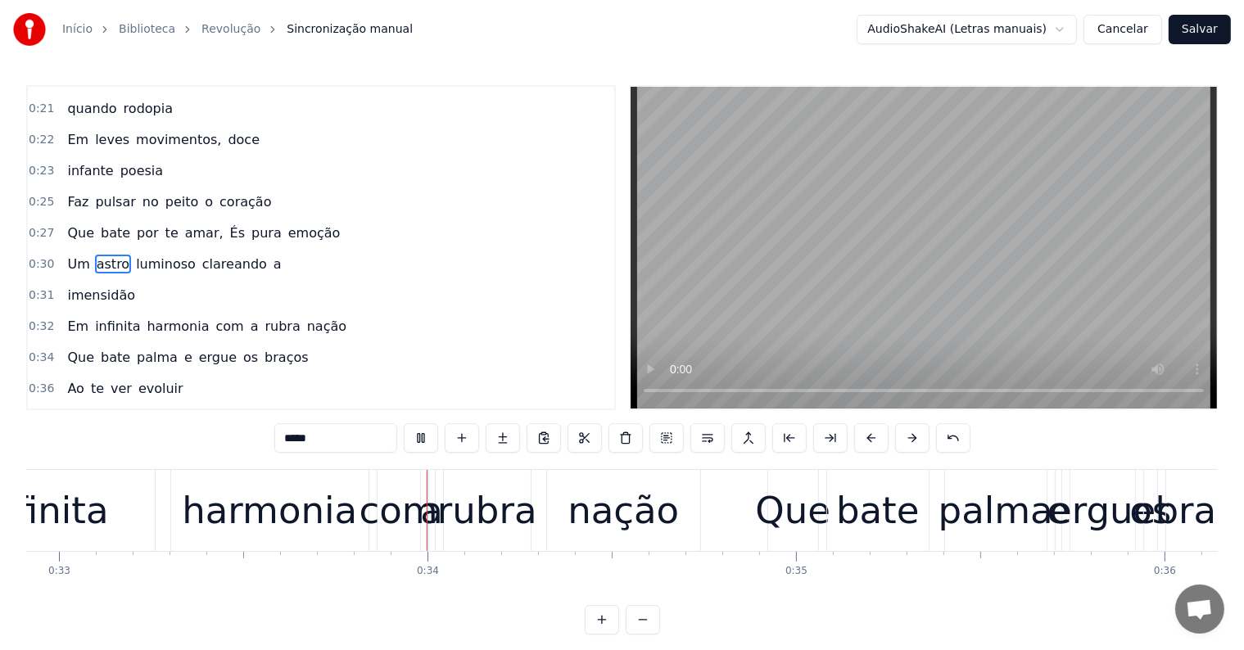
scroll to position [0, 12136]
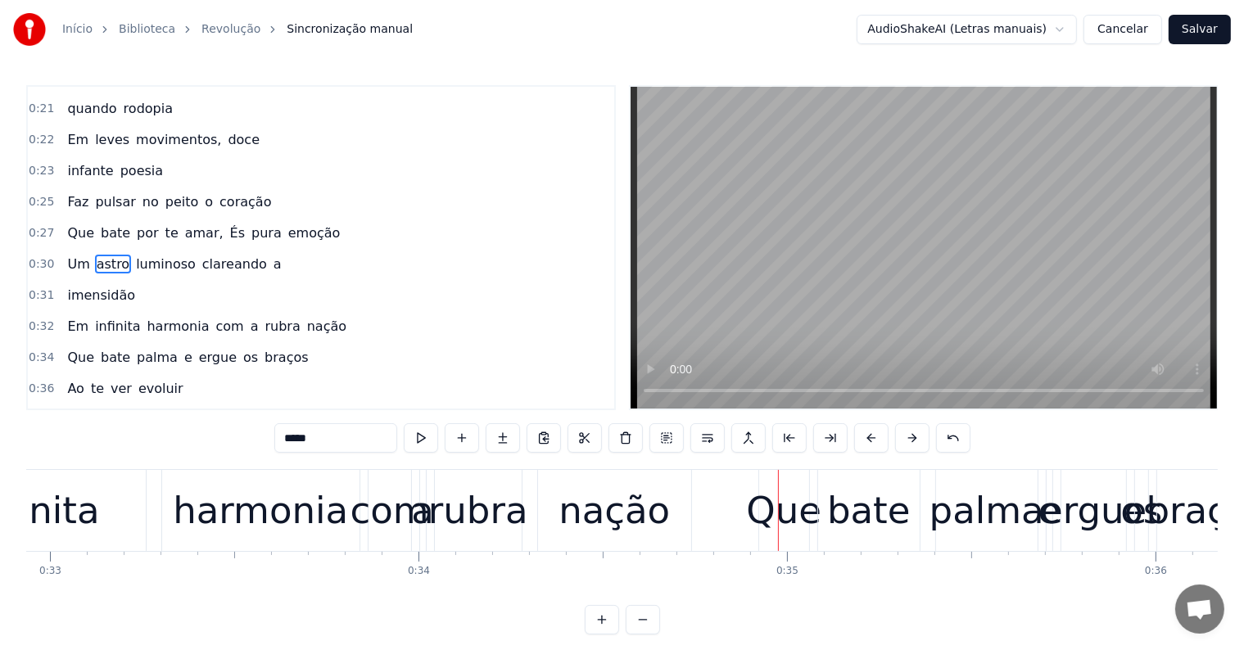
click at [305, 317] on span "nação" at bounding box center [326, 326] width 43 height 19
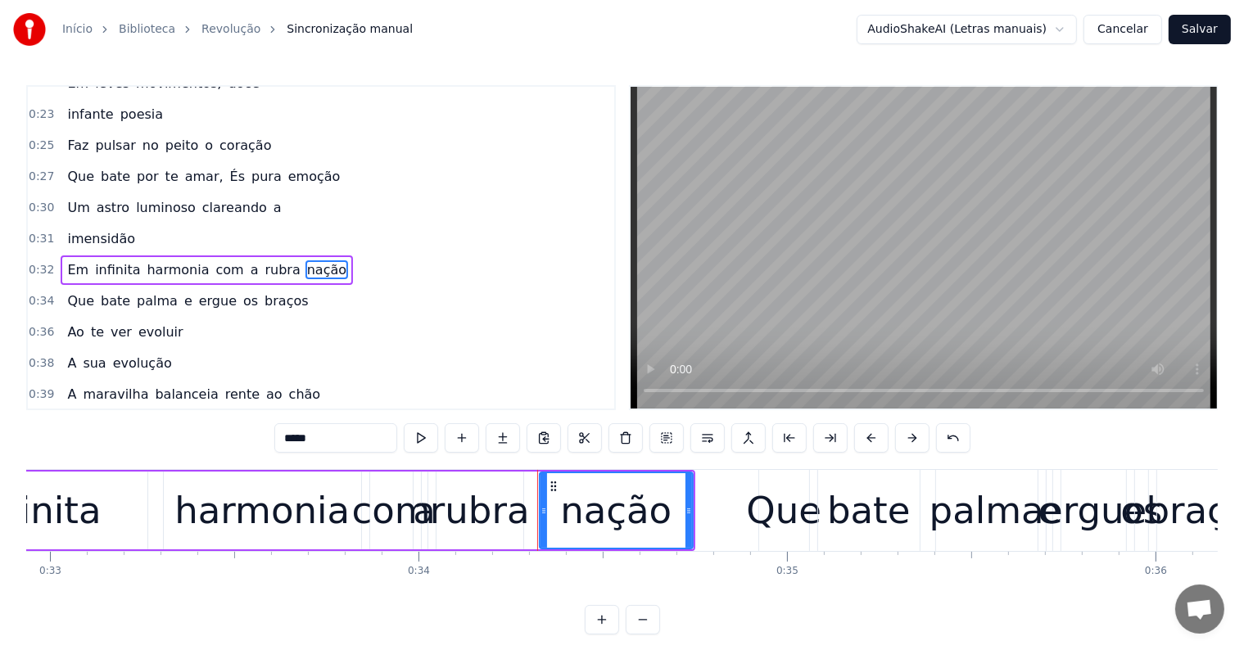
scroll to position [396, 0]
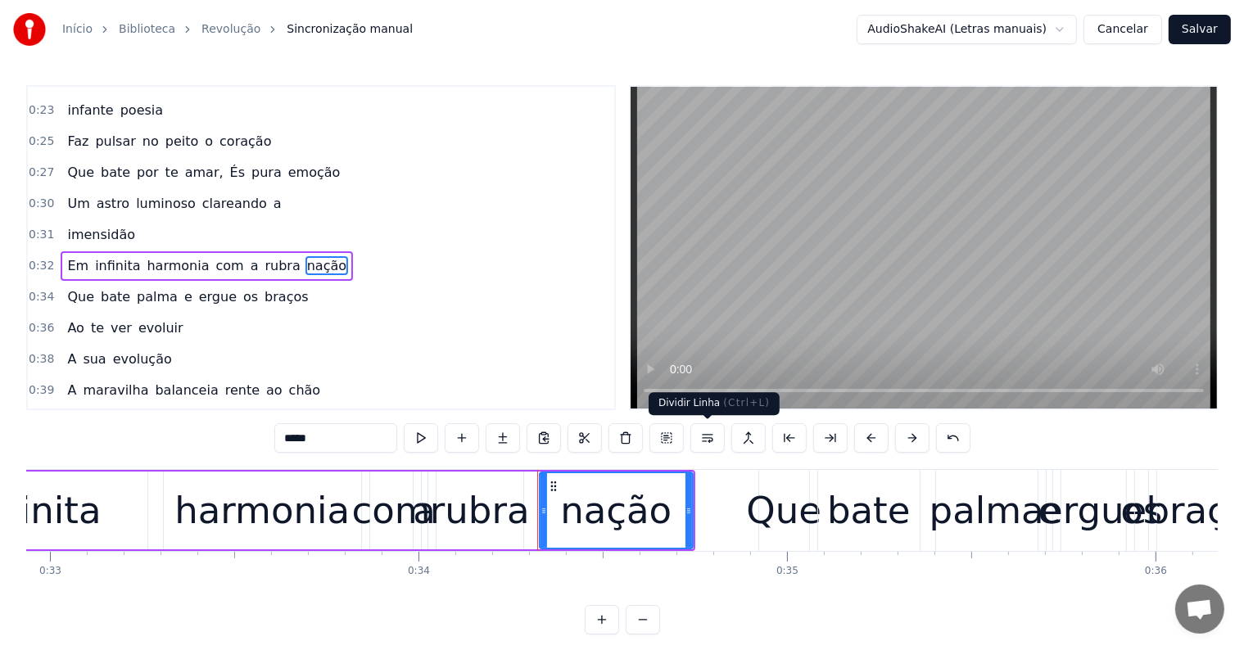
click at [701, 432] on button at bounding box center [707, 437] width 34 height 29
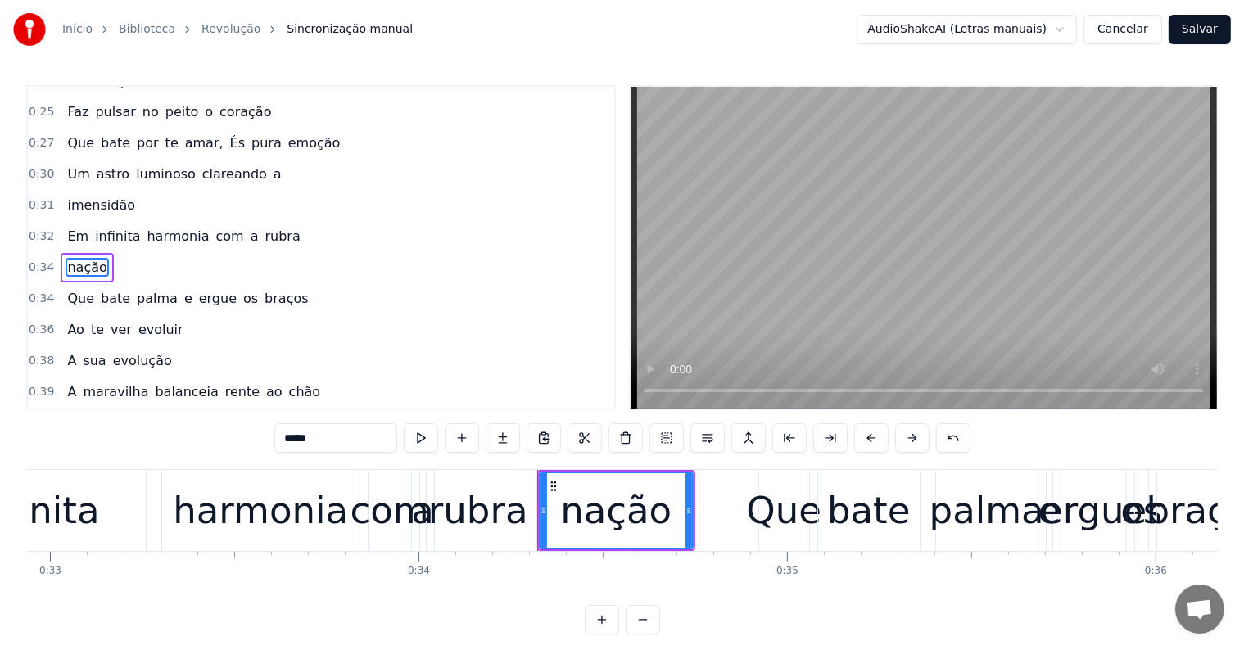
click at [70, 227] on span "Em" at bounding box center [78, 236] width 25 height 19
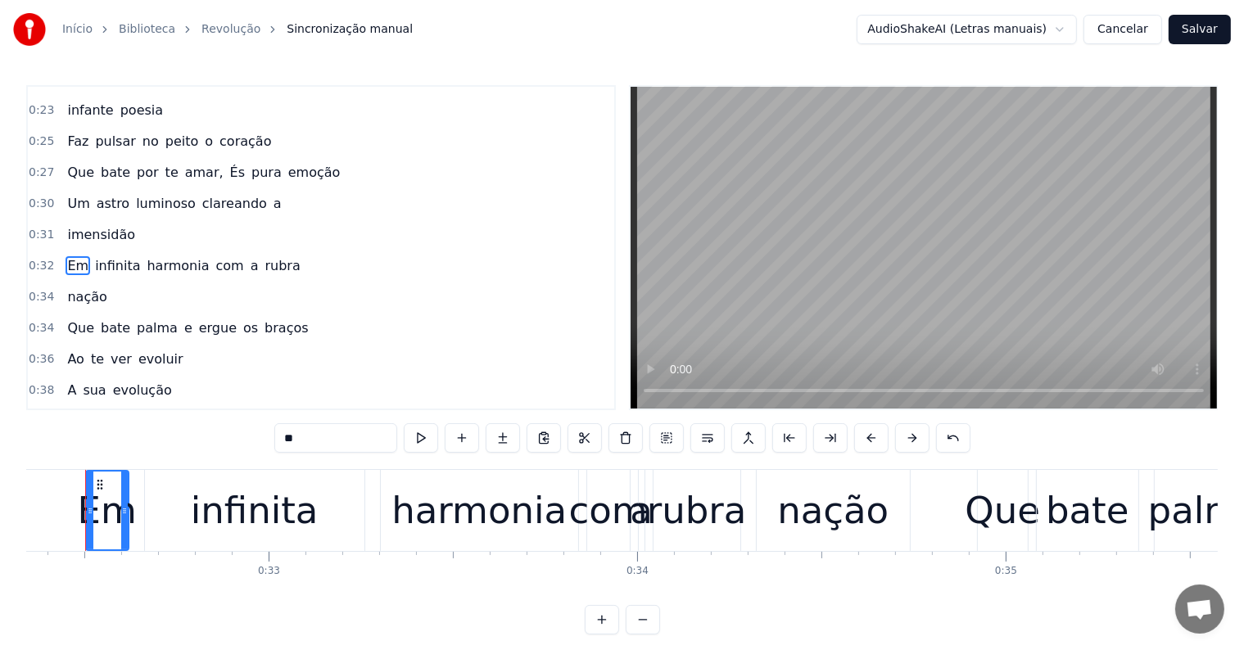
scroll to position [0, 11894]
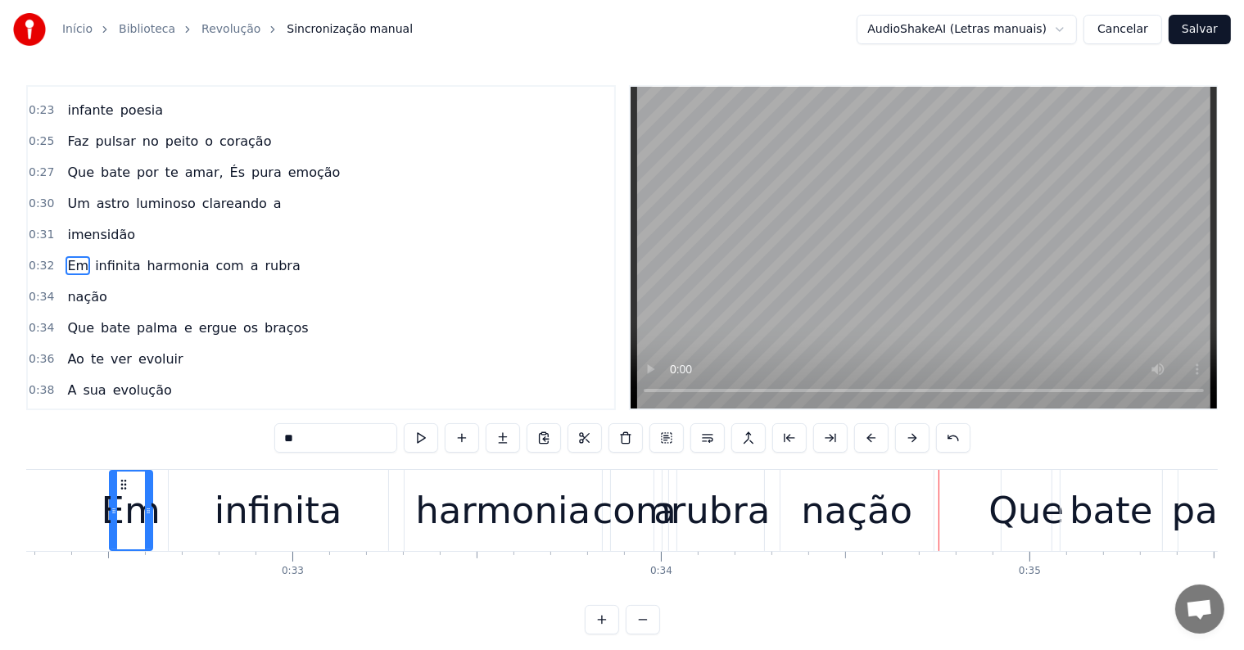
click at [263, 256] on span "rubra" at bounding box center [282, 265] width 38 height 19
type input "*****"
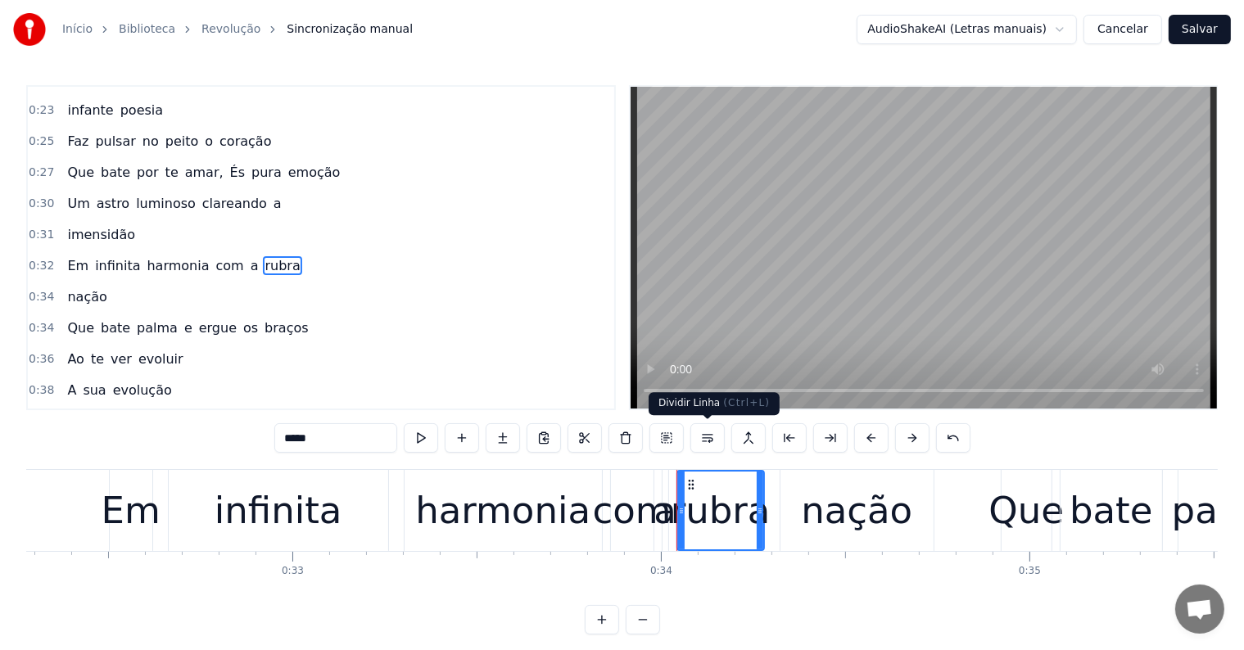
click at [704, 435] on button at bounding box center [707, 437] width 34 height 29
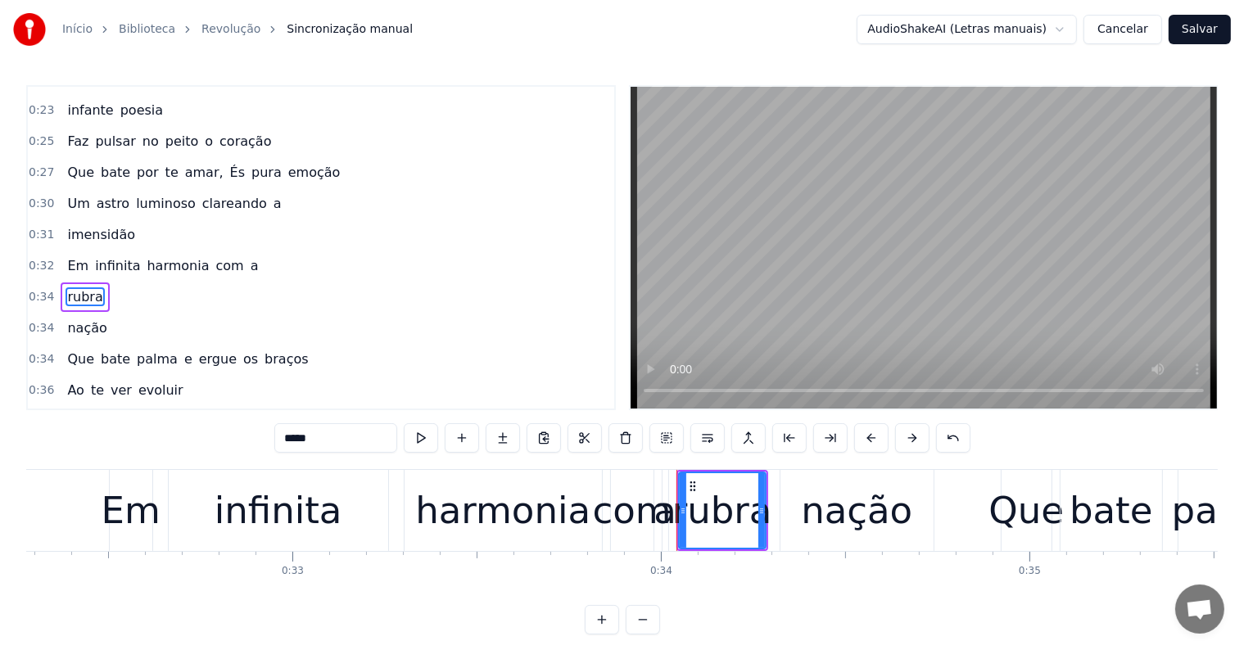
scroll to position [426, 0]
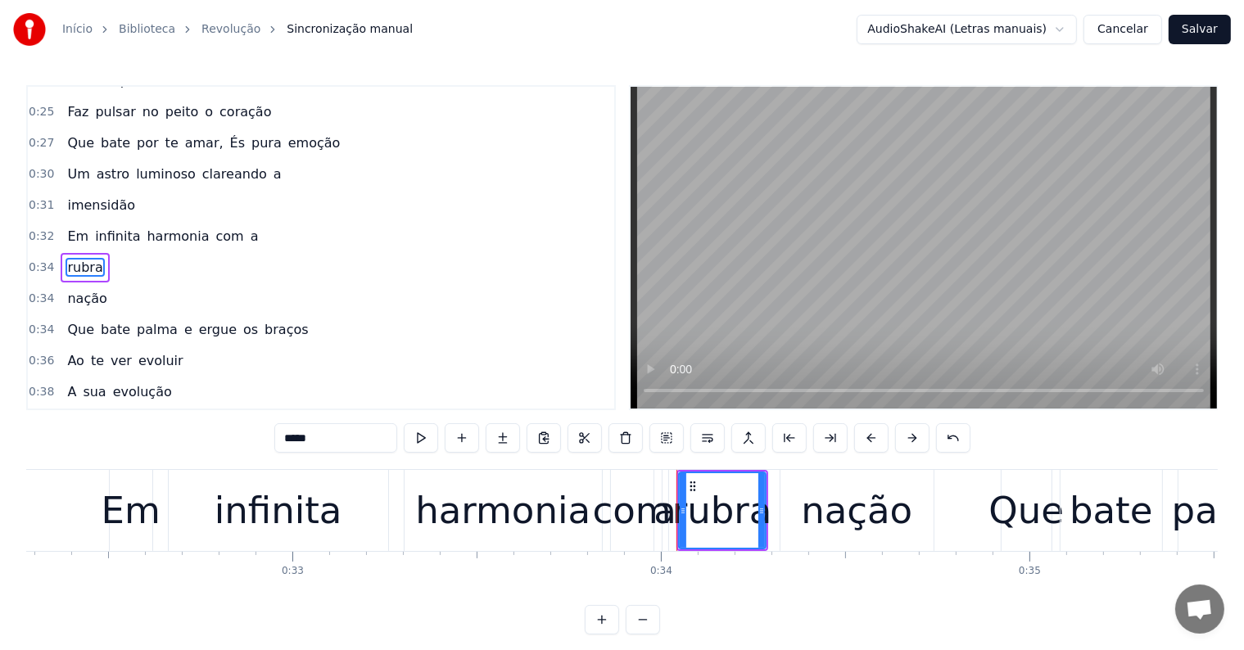
click at [82, 222] on div "Em infinita harmonia com a" at bounding box center [163, 236] width 204 height 29
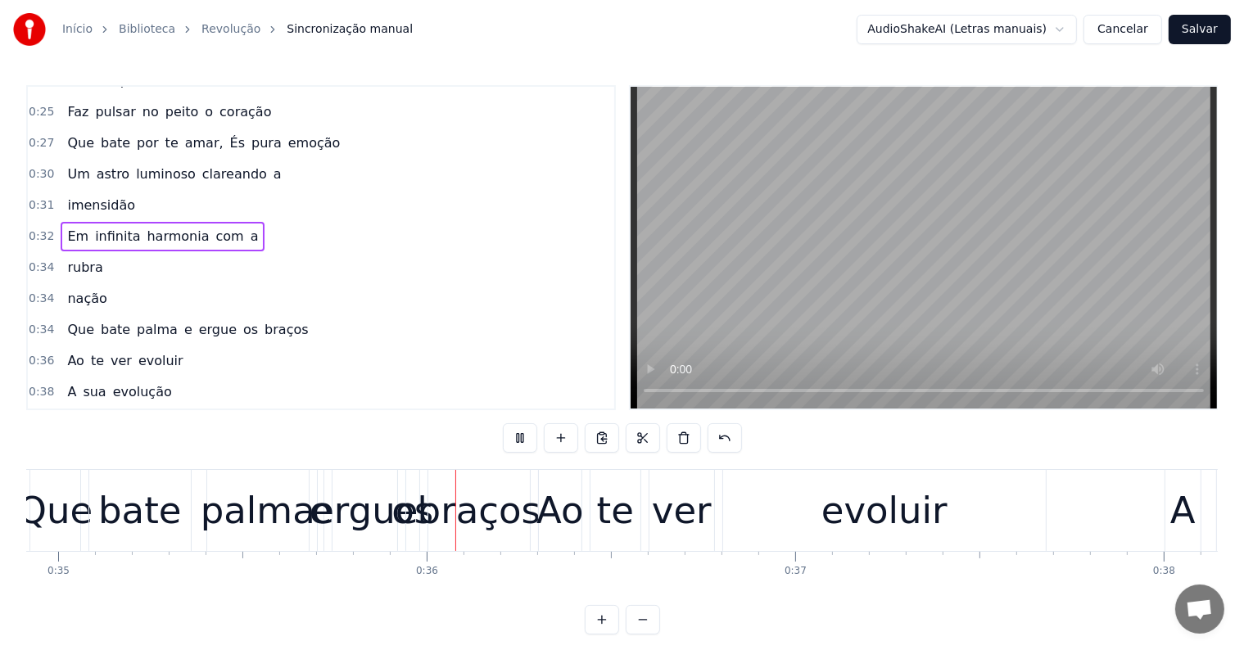
scroll to position [0, 13005]
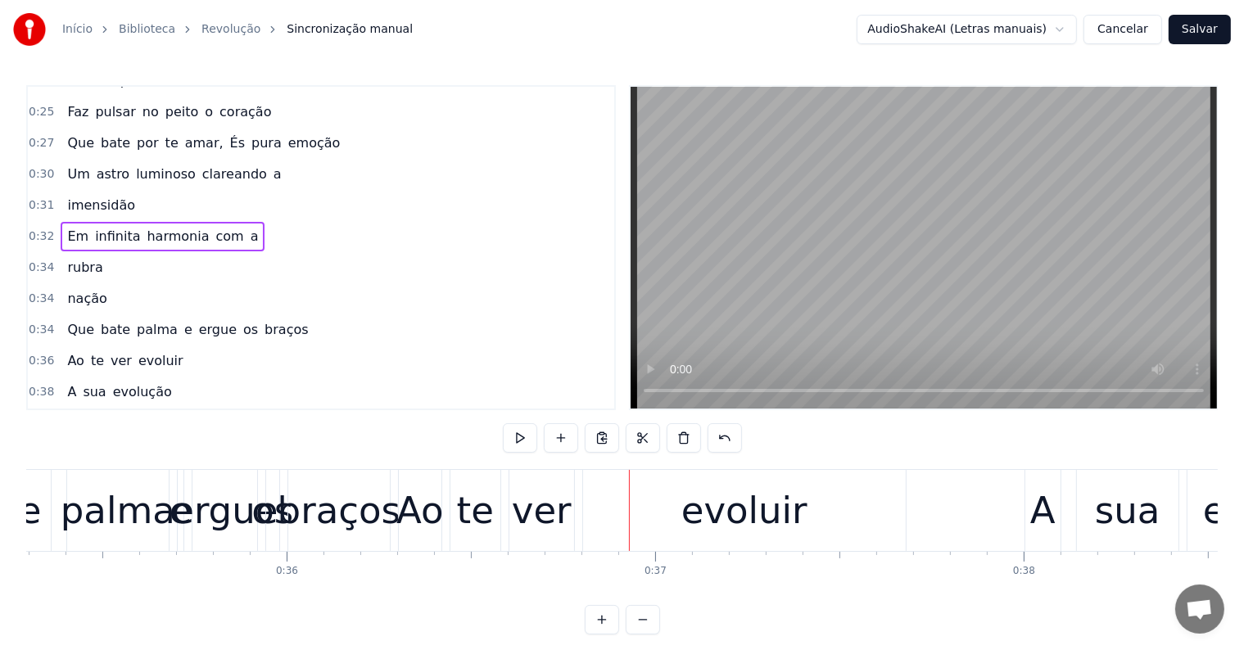
click at [263, 320] on span "braços" at bounding box center [286, 329] width 47 height 19
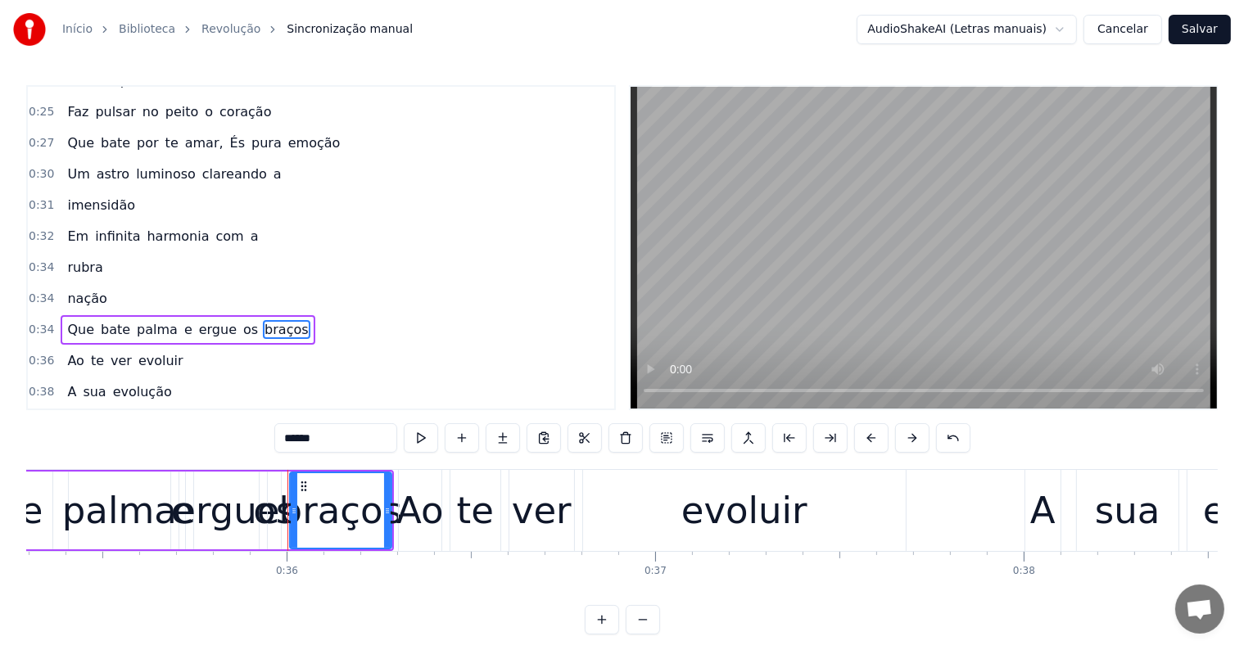
scroll to position [486, 0]
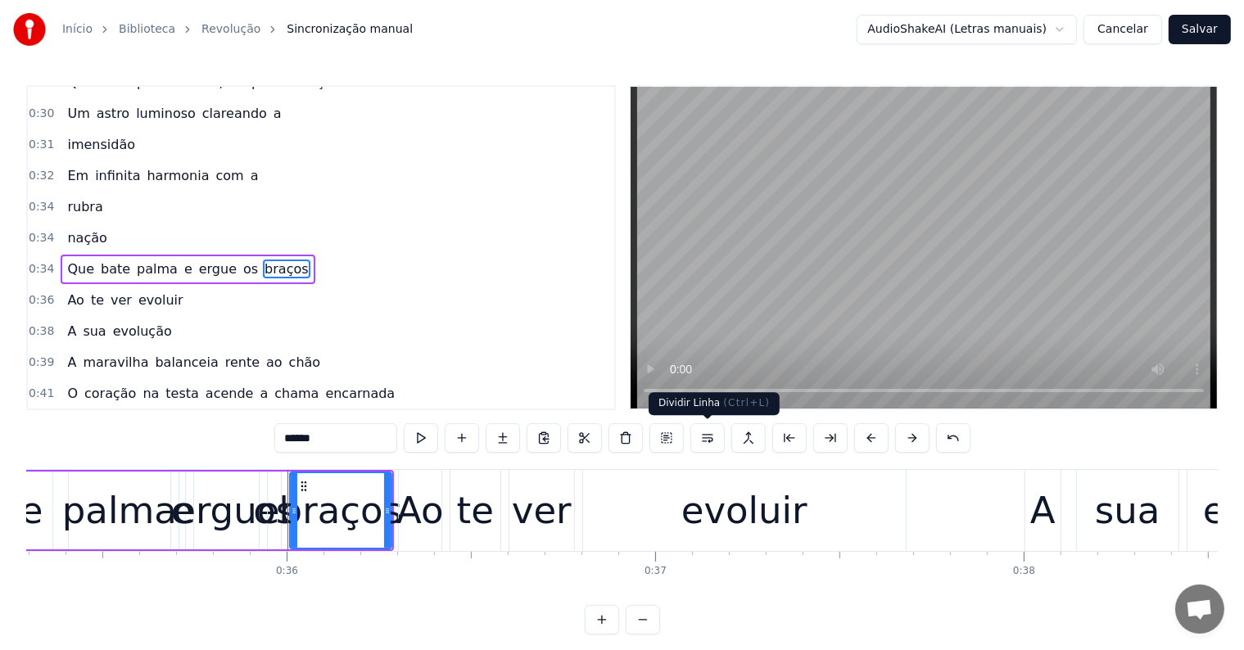
click at [707, 440] on button at bounding box center [707, 437] width 34 height 29
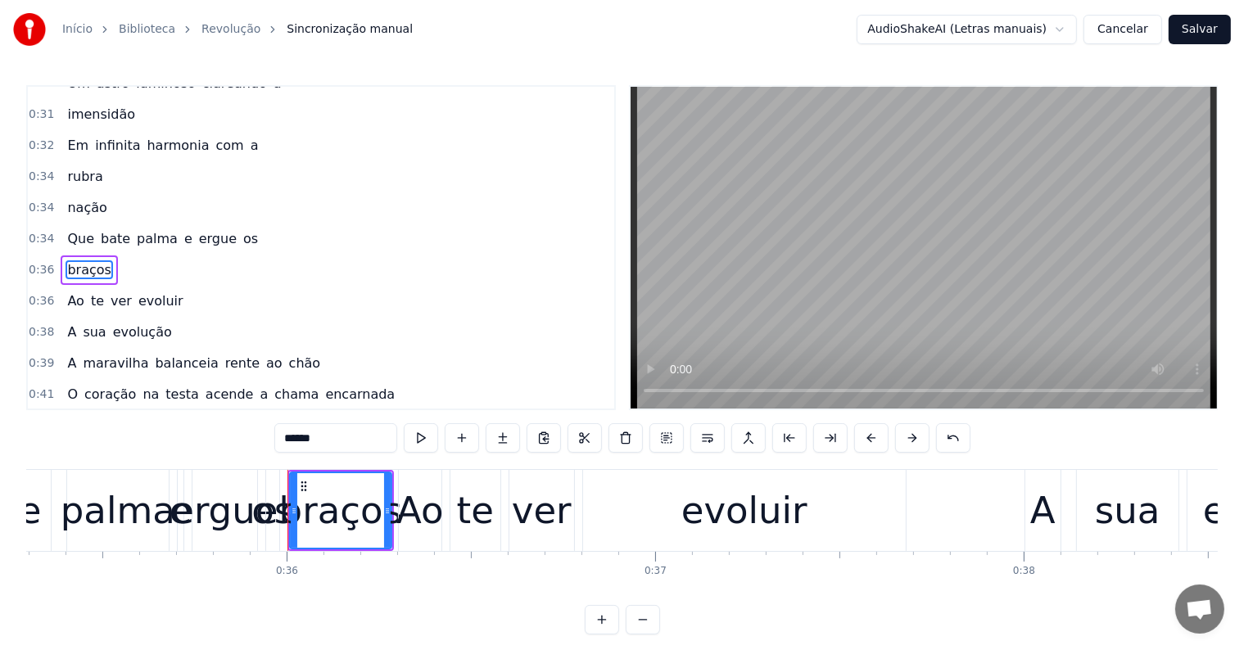
click at [105, 229] on span "bate" at bounding box center [115, 238] width 33 height 19
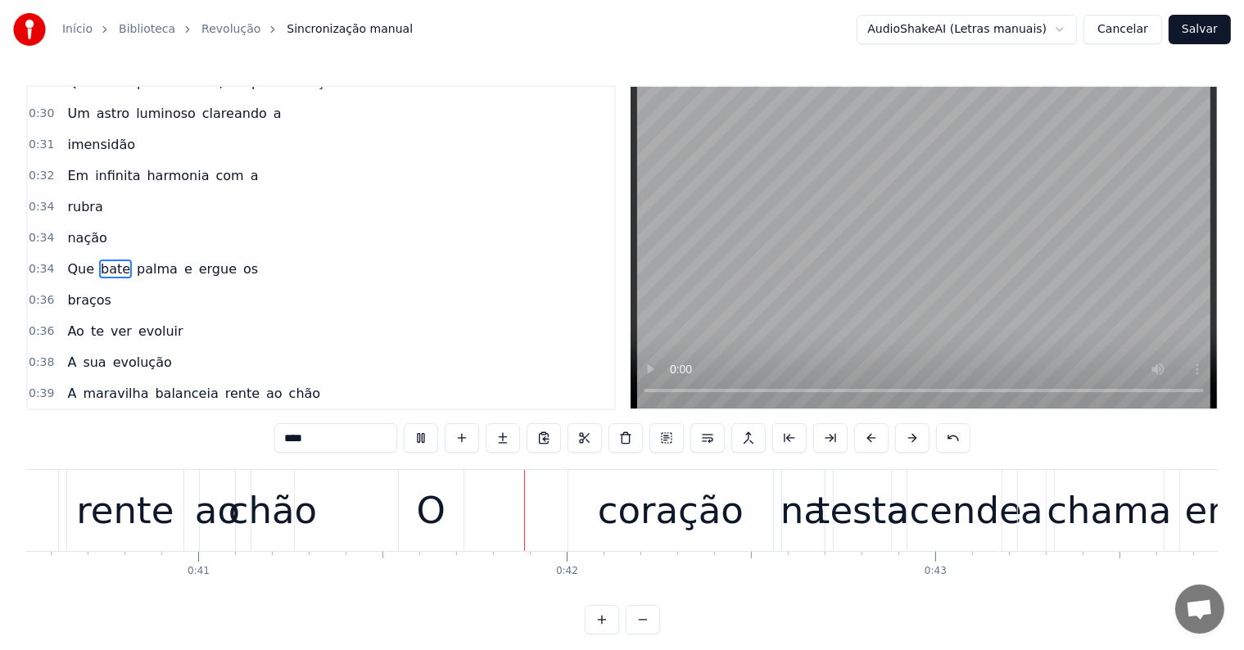
scroll to position [0, 15046]
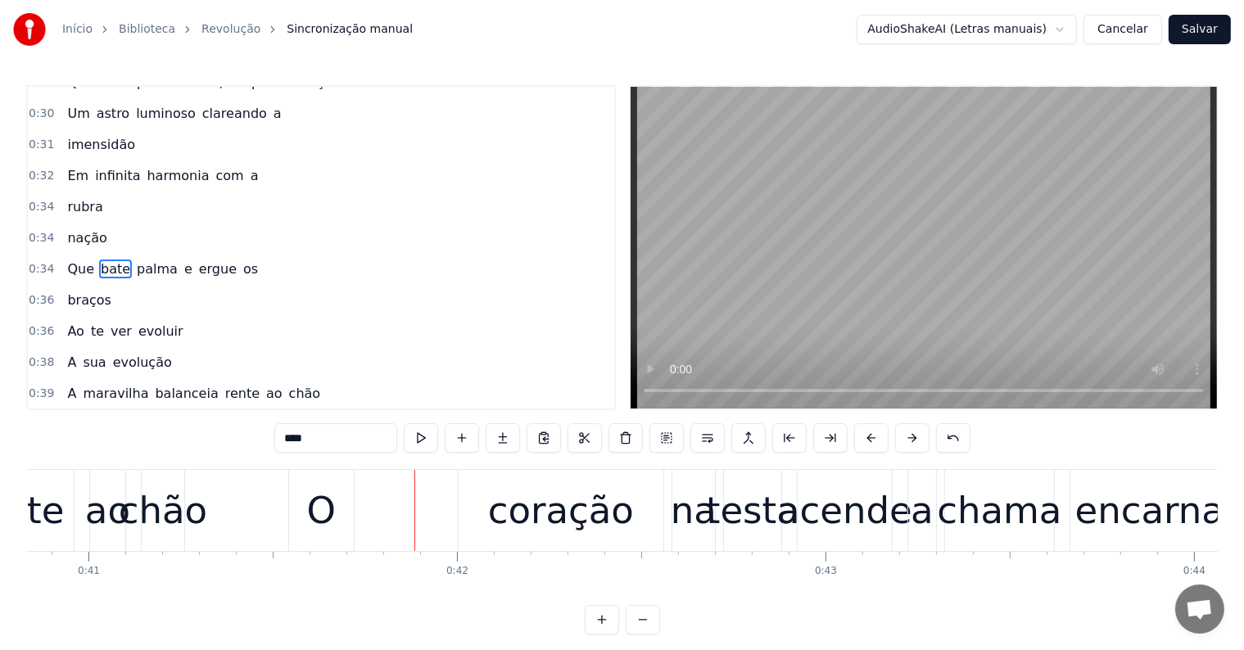
click at [287, 384] on span "chão" at bounding box center [304, 393] width 35 height 19
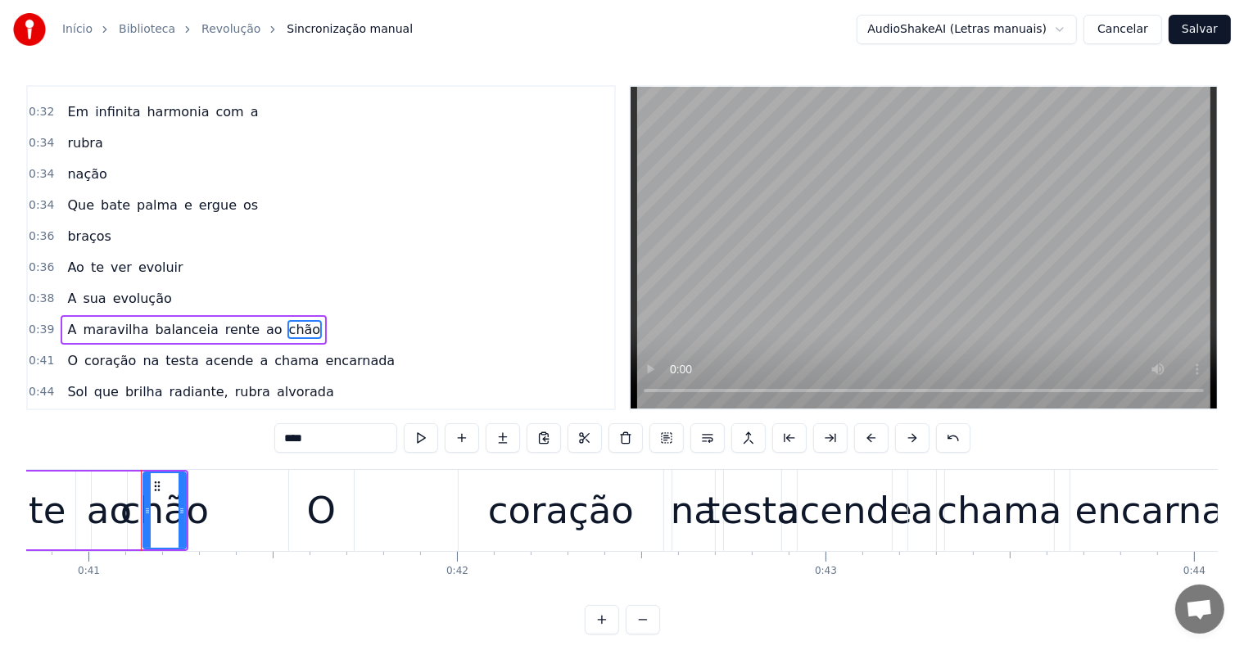
scroll to position [607, 0]
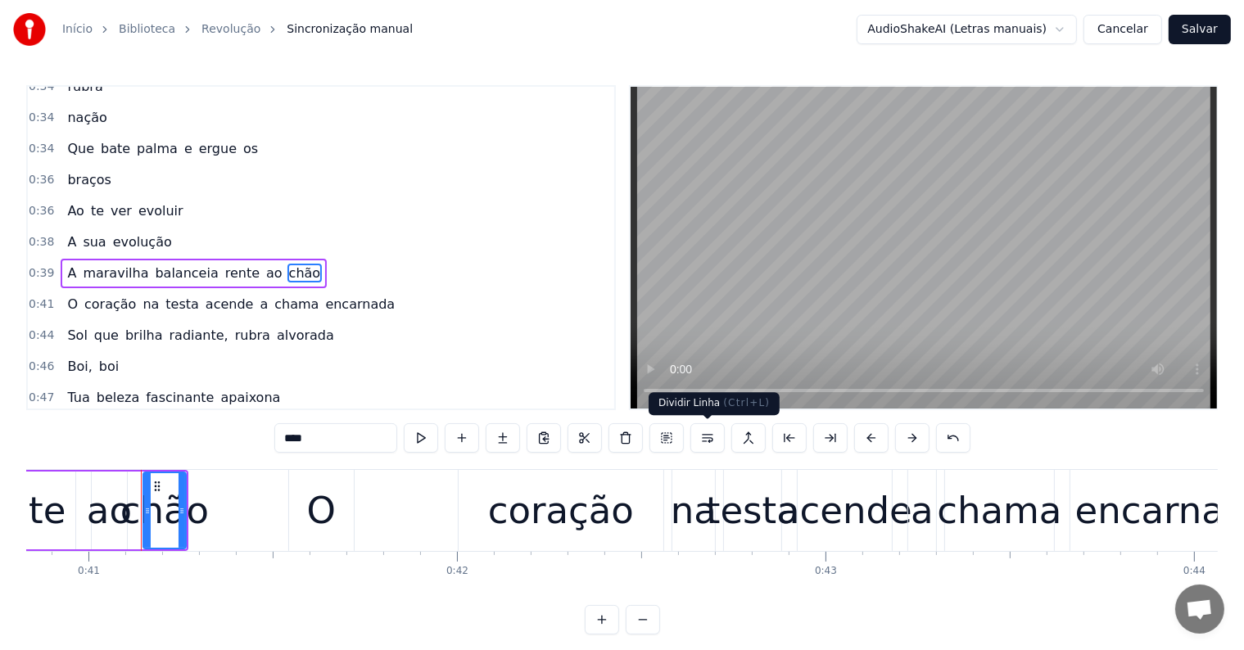
click at [711, 436] on button at bounding box center [707, 437] width 34 height 29
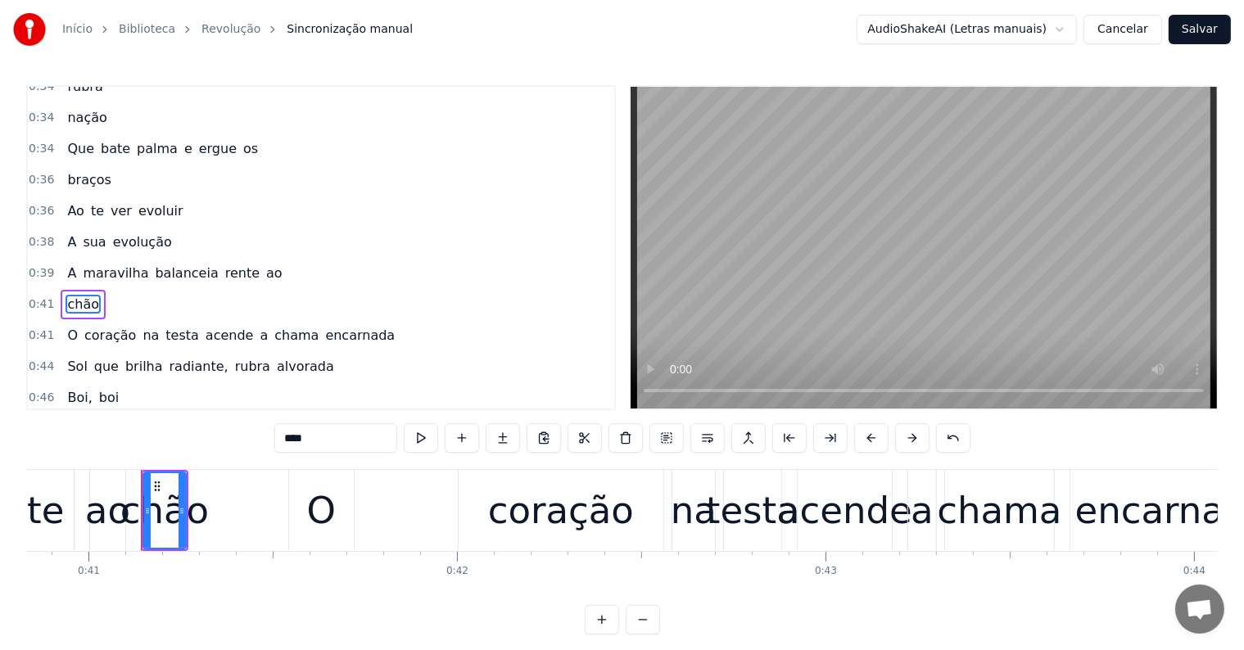
scroll to position [637, 0]
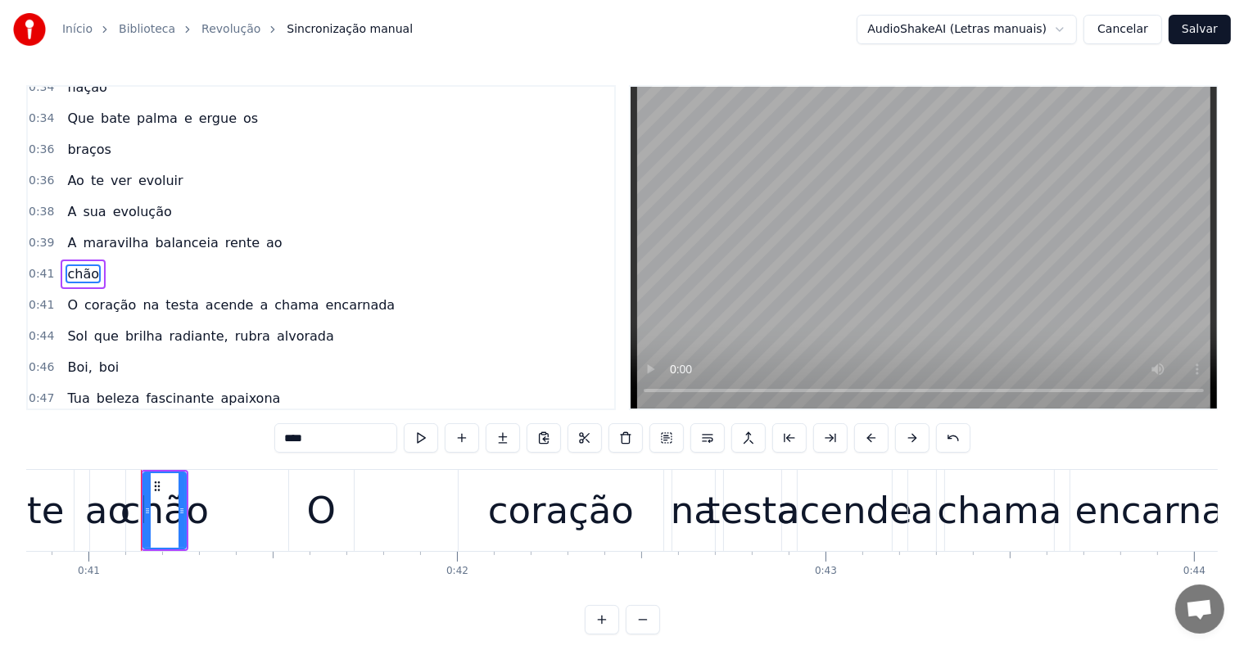
click at [159, 233] on span "balanceia" at bounding box center [186, 242] width 66 height 19
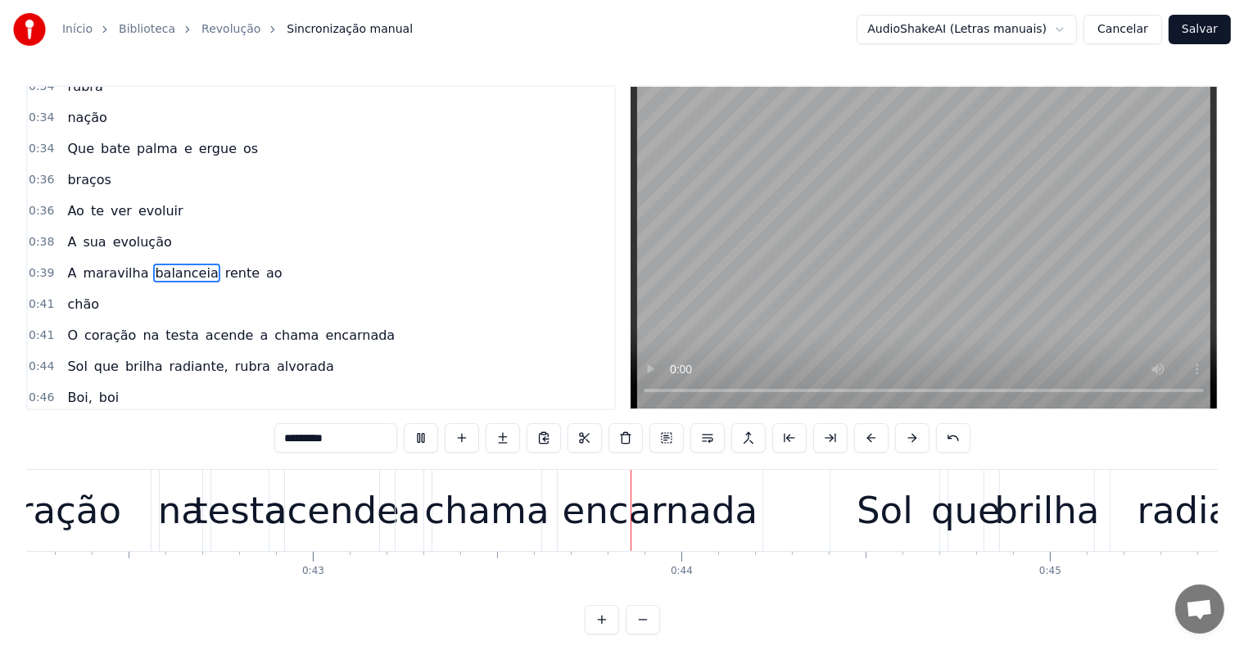
scroll to position [0, 15773]
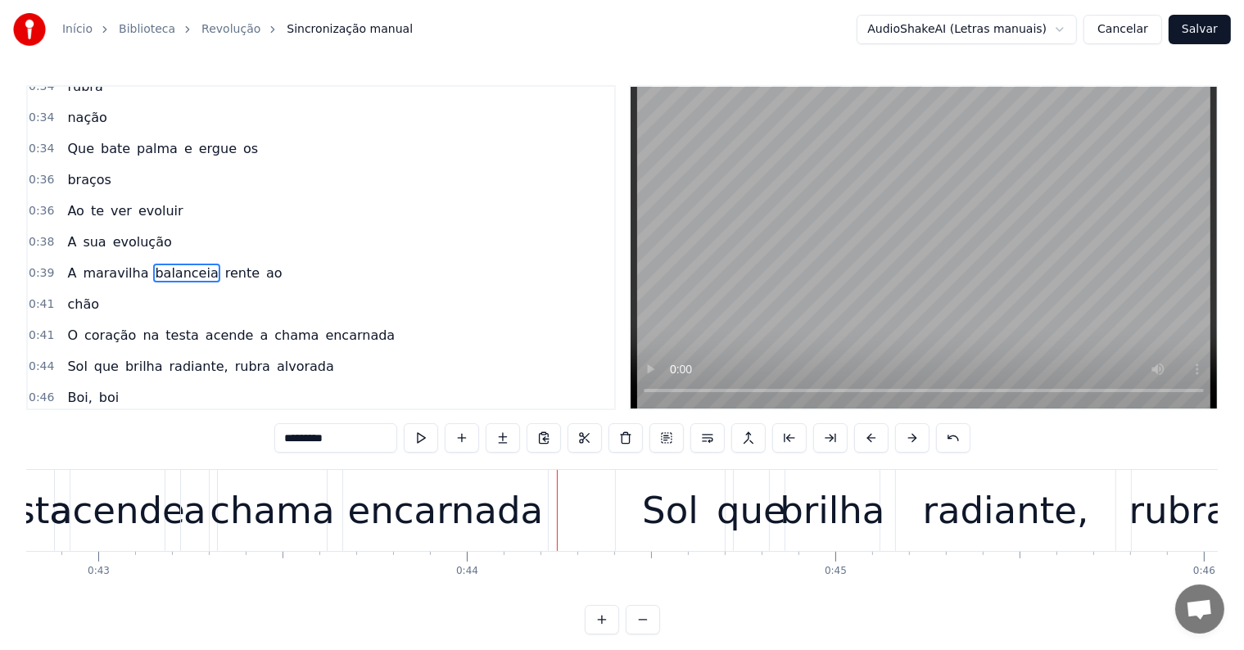
click at [159, 264] on span "balanceia" at bounding box center [186, 273] width 66 height 19
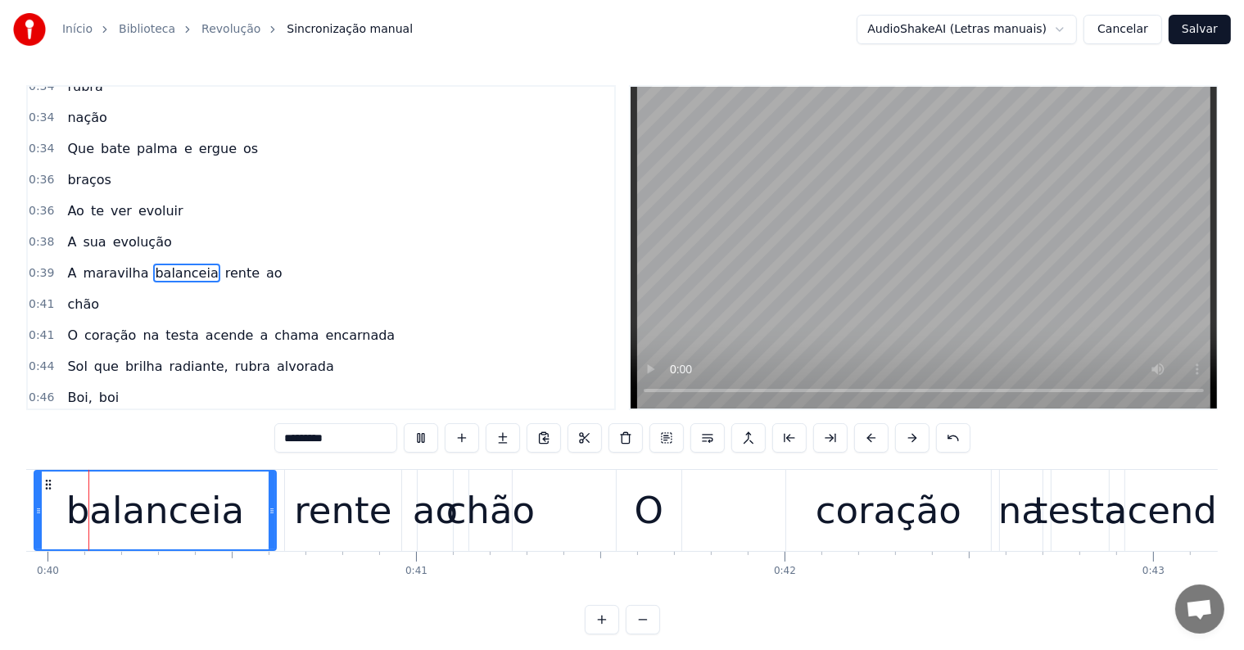
scroll to position [0, 14643]
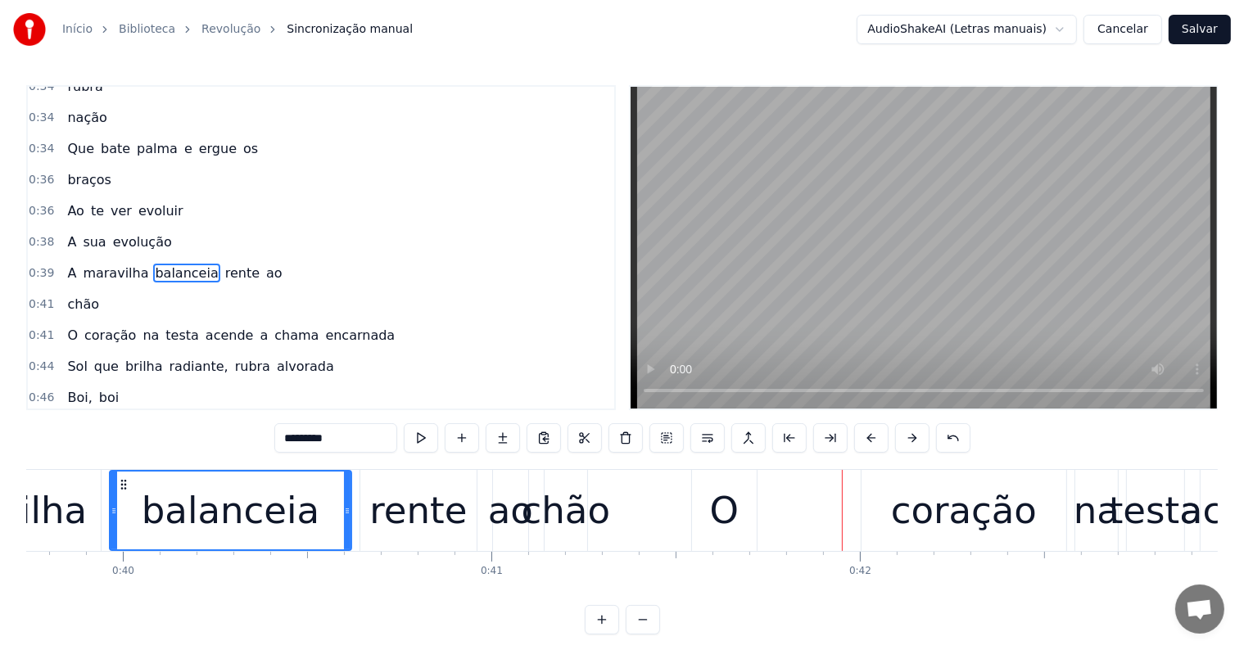
click at [720, 517] on div "O" at bounding box center [724, 511] width 29 height 56
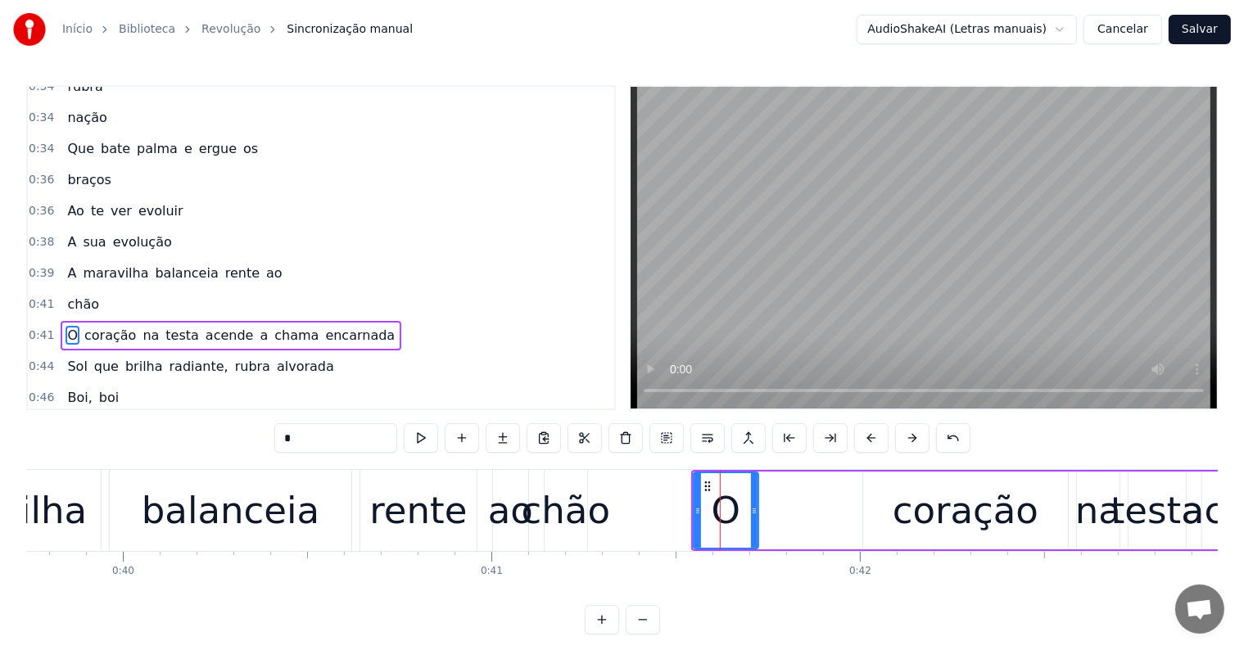
scroll to position [667, 0]
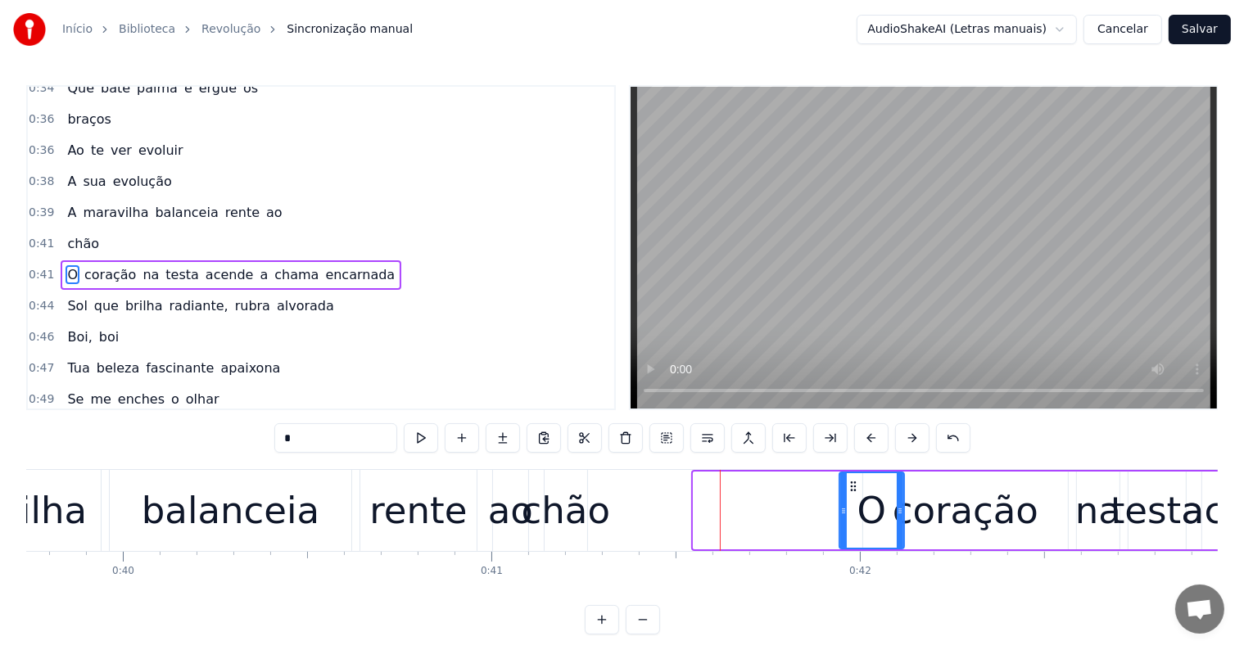
drag, startPoint x: 705, startPoint y: 479, endPoint x: 852, endPoint y: 488, distance: 146.9
click at [852, 488] on icon at bounding box center [853, 486] width 13 height 13
drag, startPoint x: 844, startPoint y: 514, endPoint x: 853, endPoint y: 517, distance: 9.3
click at [853, 517] on div at bounding box center [852, 510] width 7 height 75
click at [590, 513] on div "chão" at bounding box center [566, 511] width 88 height 56
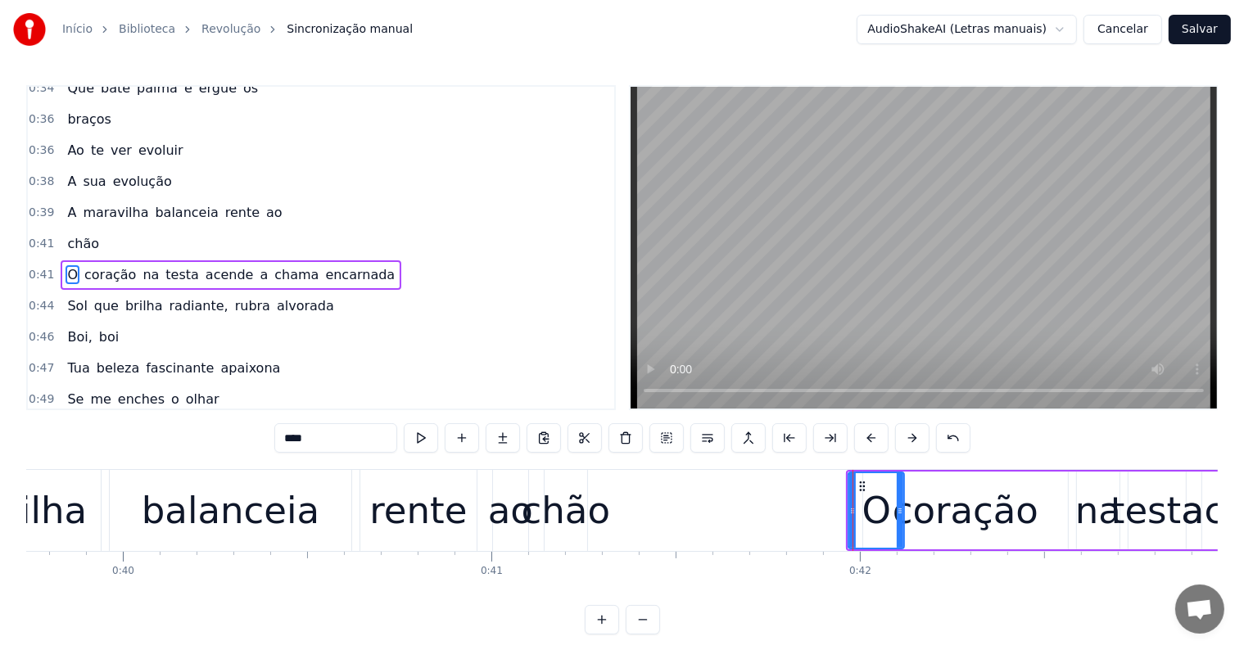
scroll to position [637, 0]
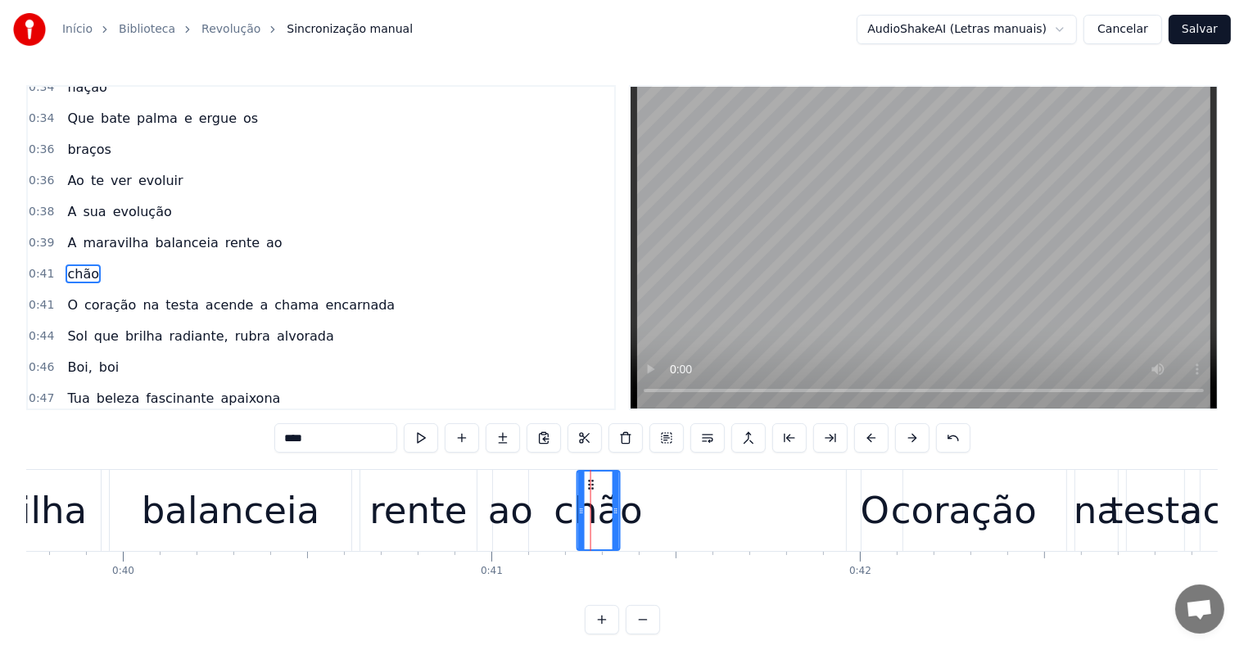
drag, startPoint x: 557, startPoint y: 483, endPoint x: 590, endPoint y: 490, distance: 33.4
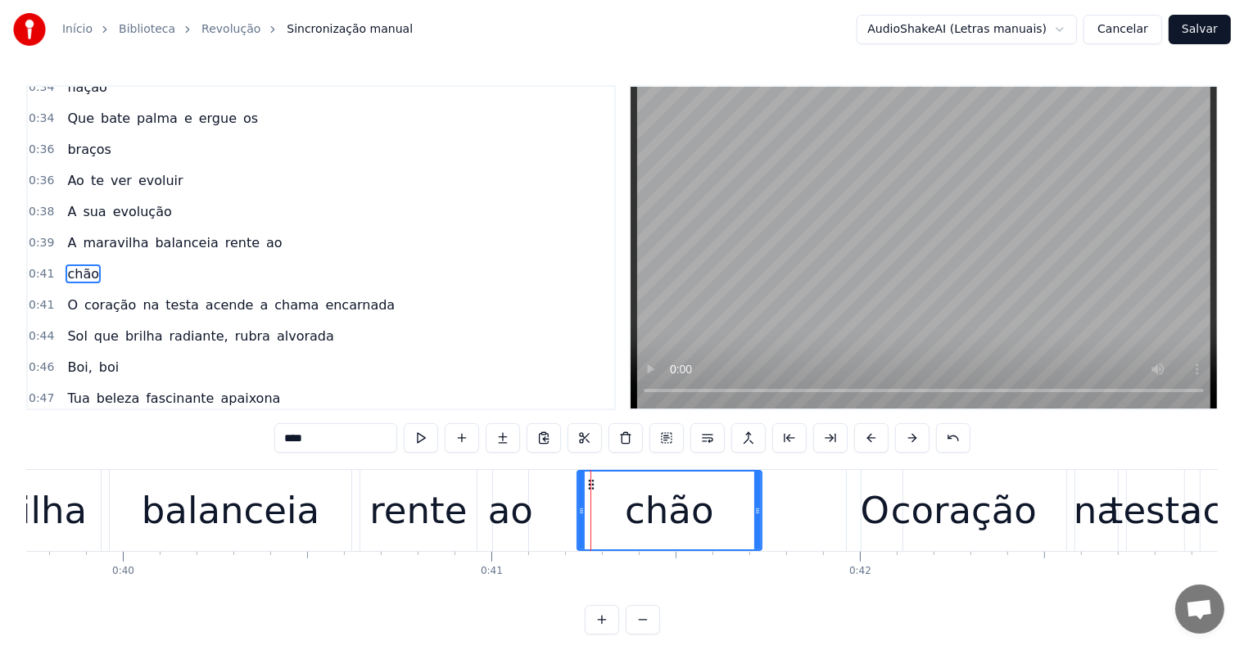
drag, startPoint x: 618, startPoint y: 510, endPoint x: 762, endPoint y: 513, distance: 144.2
click at [761, 513] on icon at bounding box center [757, 510] width 7 height 13
click at [148, 500] on div "balanceia" at bounding box center [231, 510] width 242 height 81
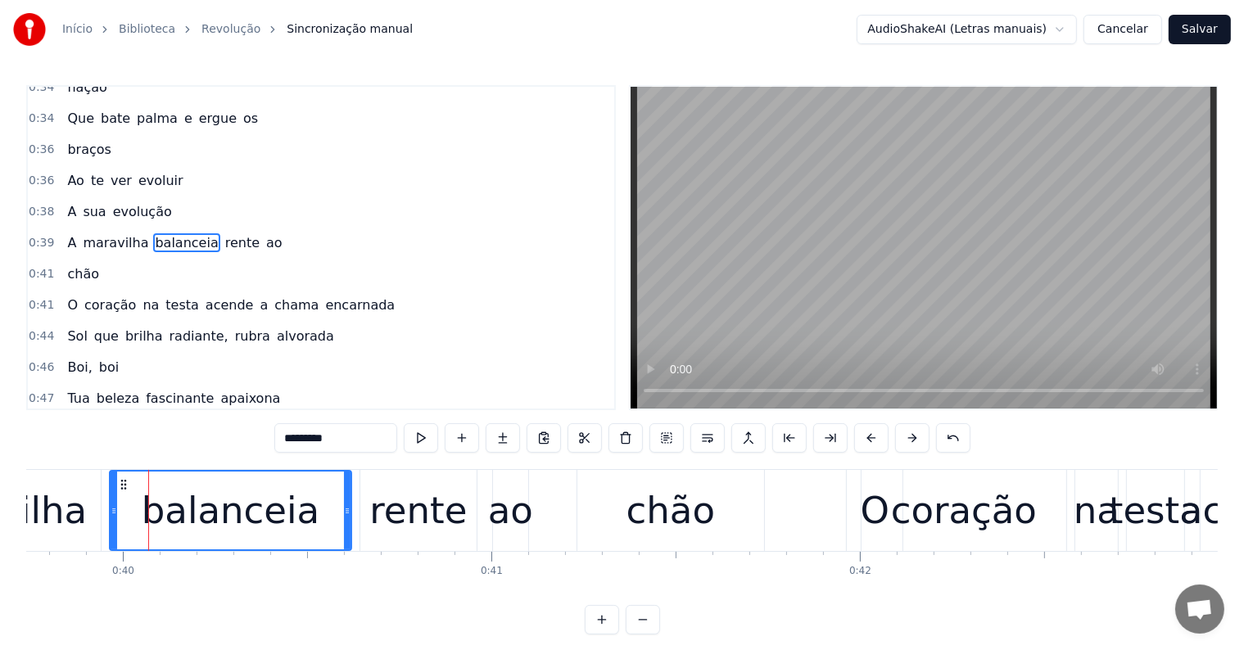
scroll to position [607, 0]
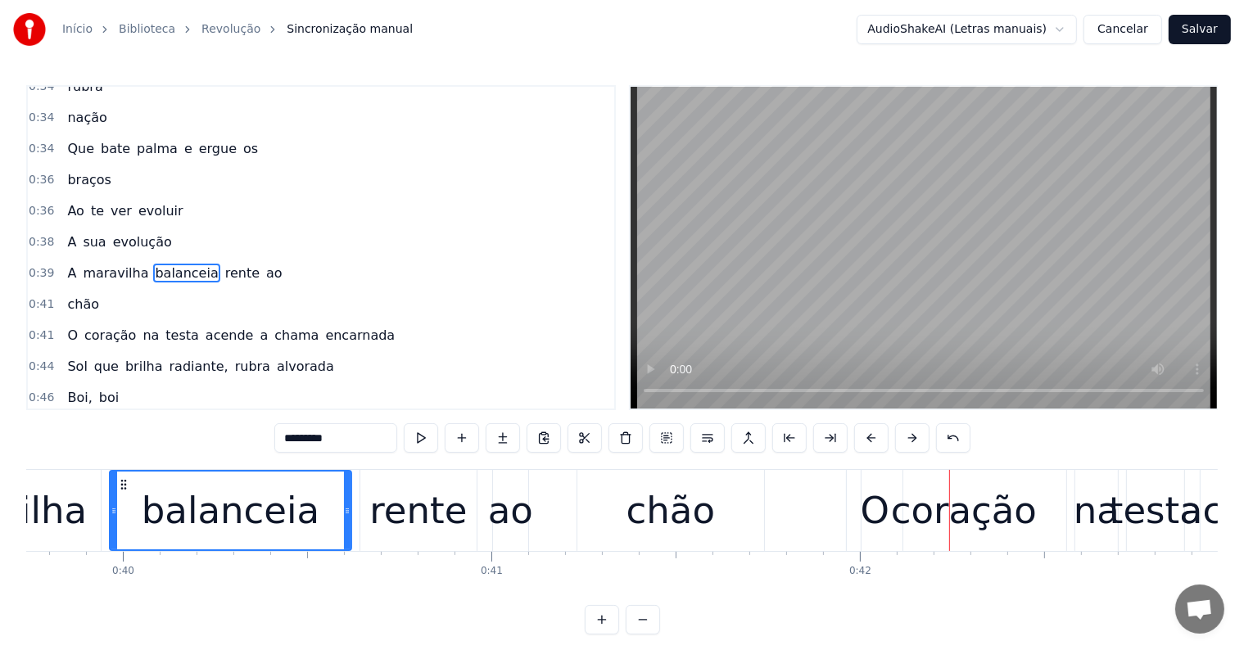
click at [527, 509] on div "ao" at bounding box center [510, 511] width 45 height 56
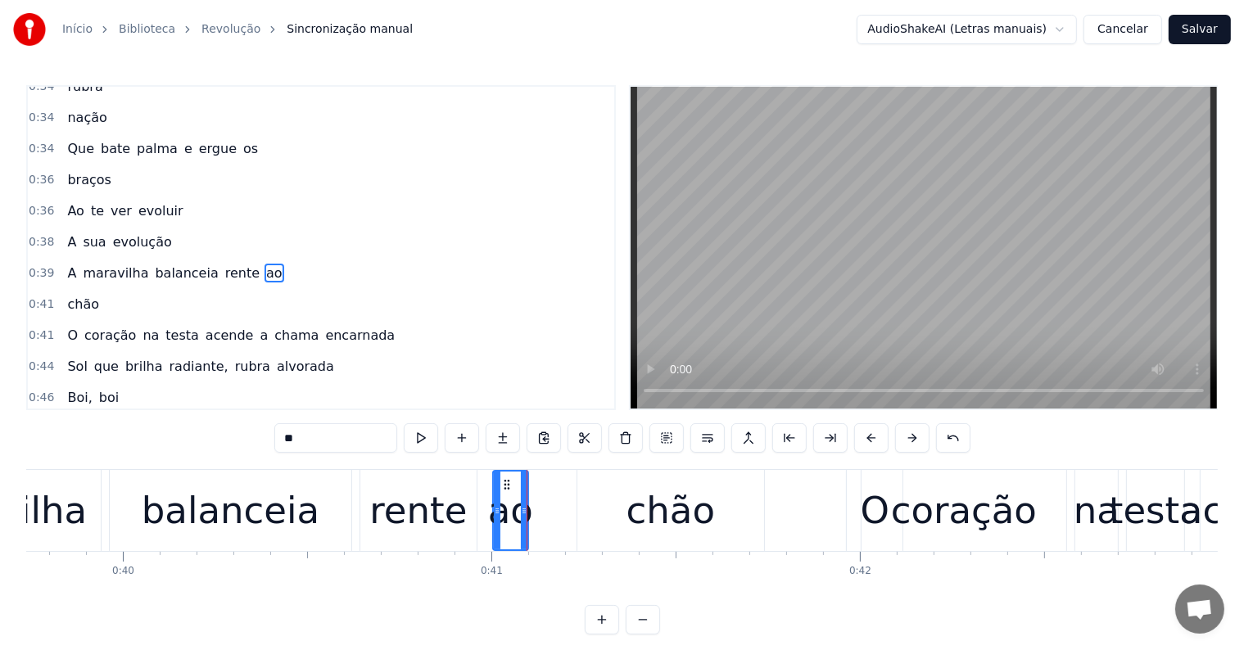
click at [604, 518] on div "chão" at bounding box center [670, 510] width 187 height 81
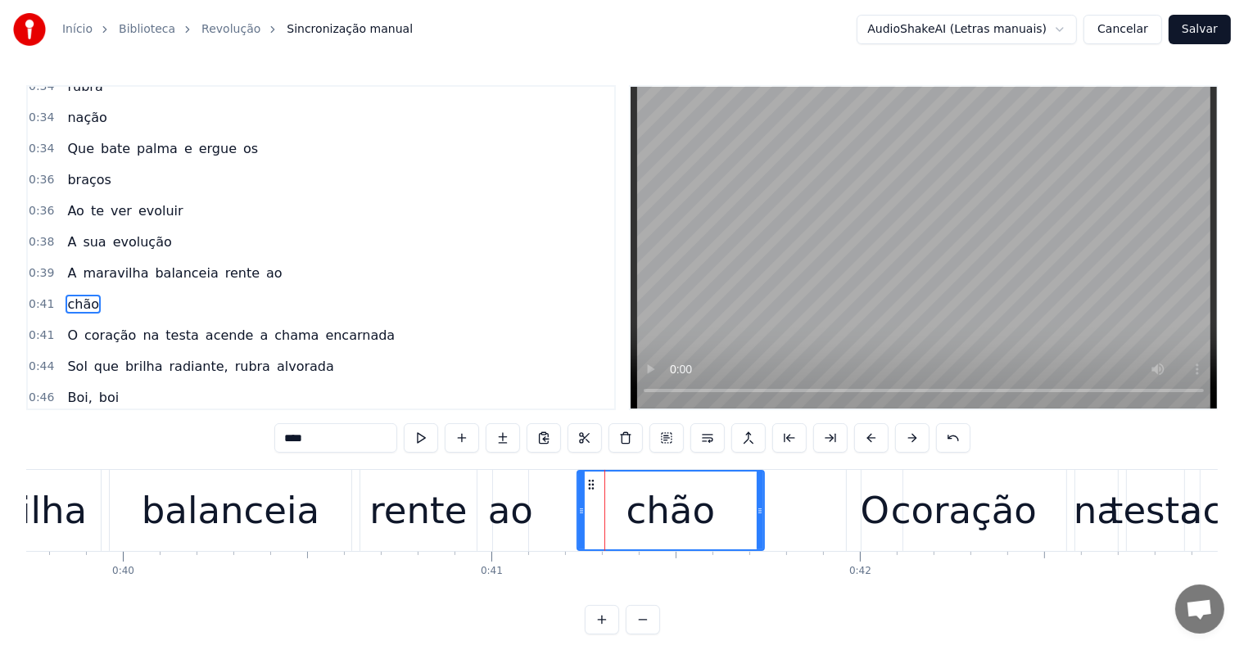
scroll to position [637, 0]
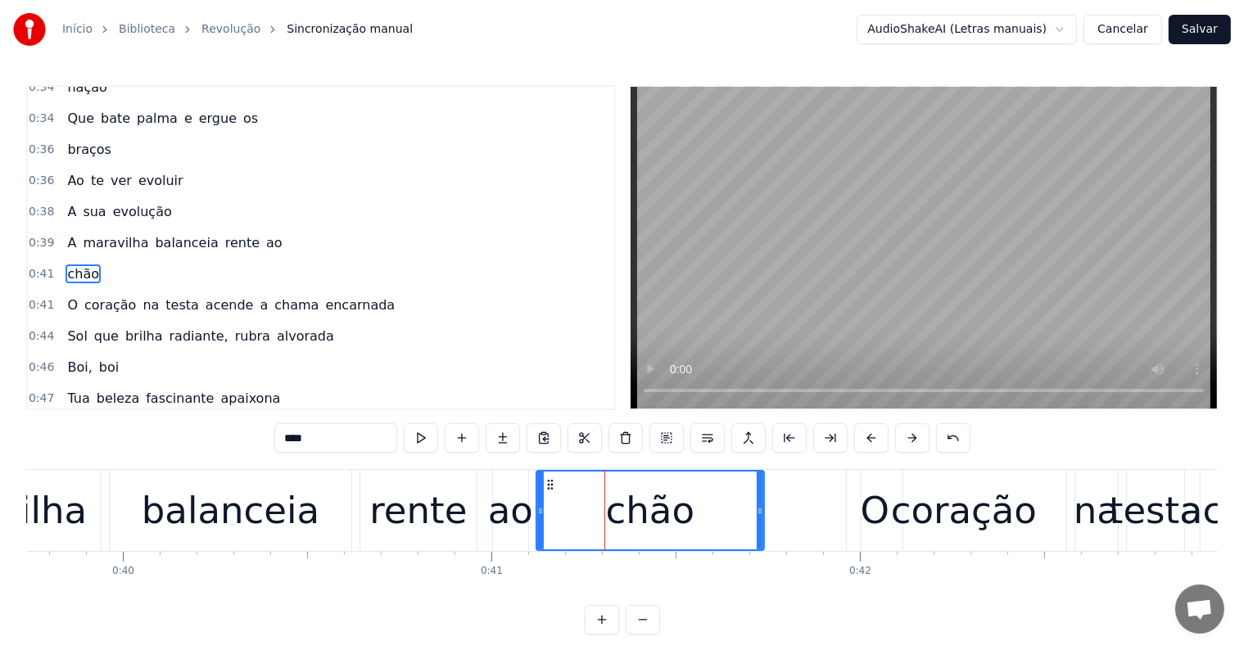
drag, startPoint x: 581, startPoint y: 509, endPoint x: 540, endPoint y: 512, distance: 41.0
click at [540, 512] on icon at bounding box center [540, 510] width 7 height 13
click at [336, 517] on div "balanceia" at bounding box center [231, 510] width 242 height 81
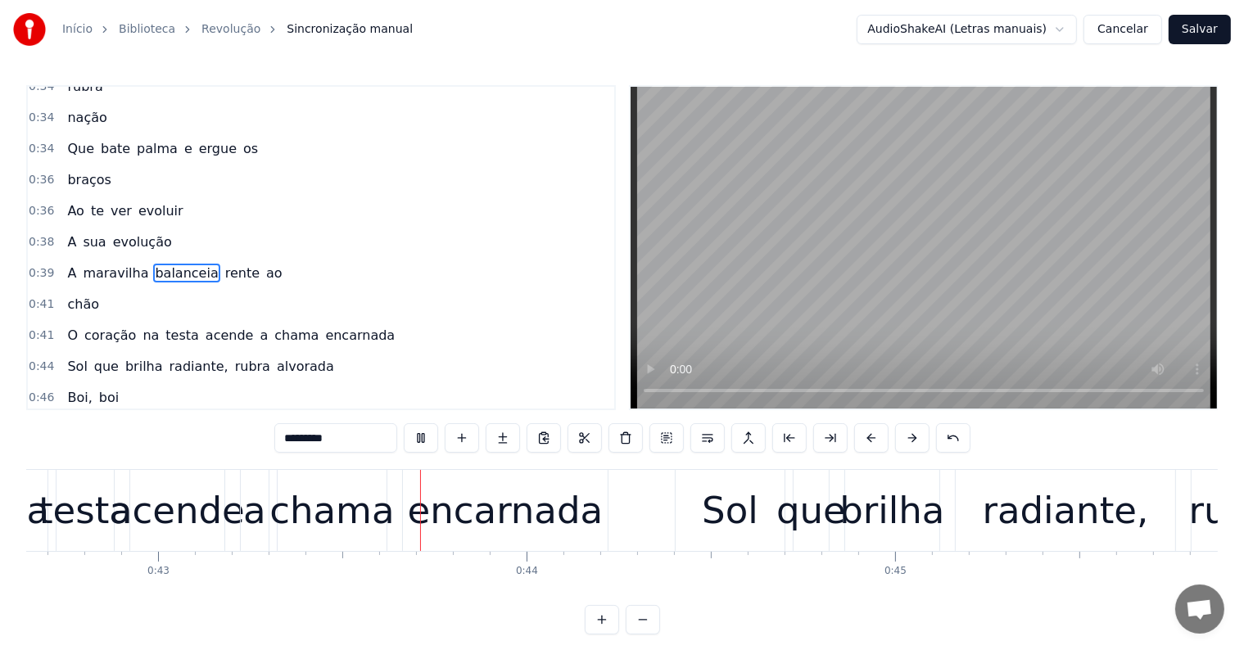
scroll to position [0, 15732]
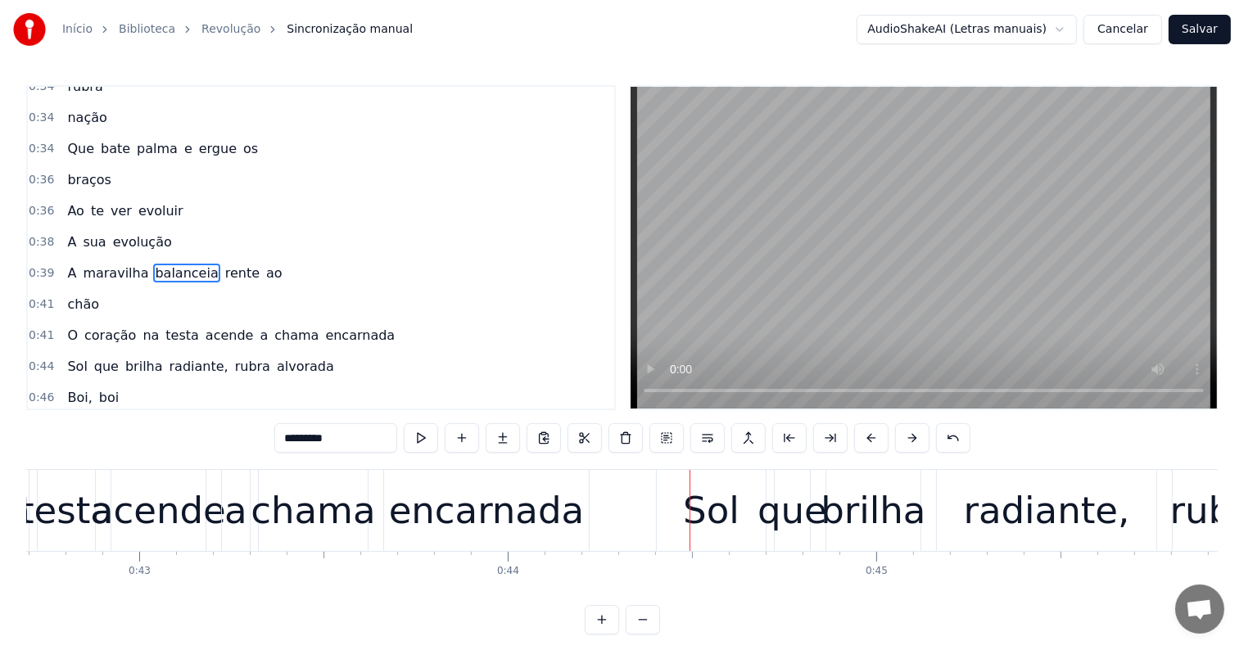
click at [327, 507] on div "chama" at bounding box center [313, 511] width 124 height 56
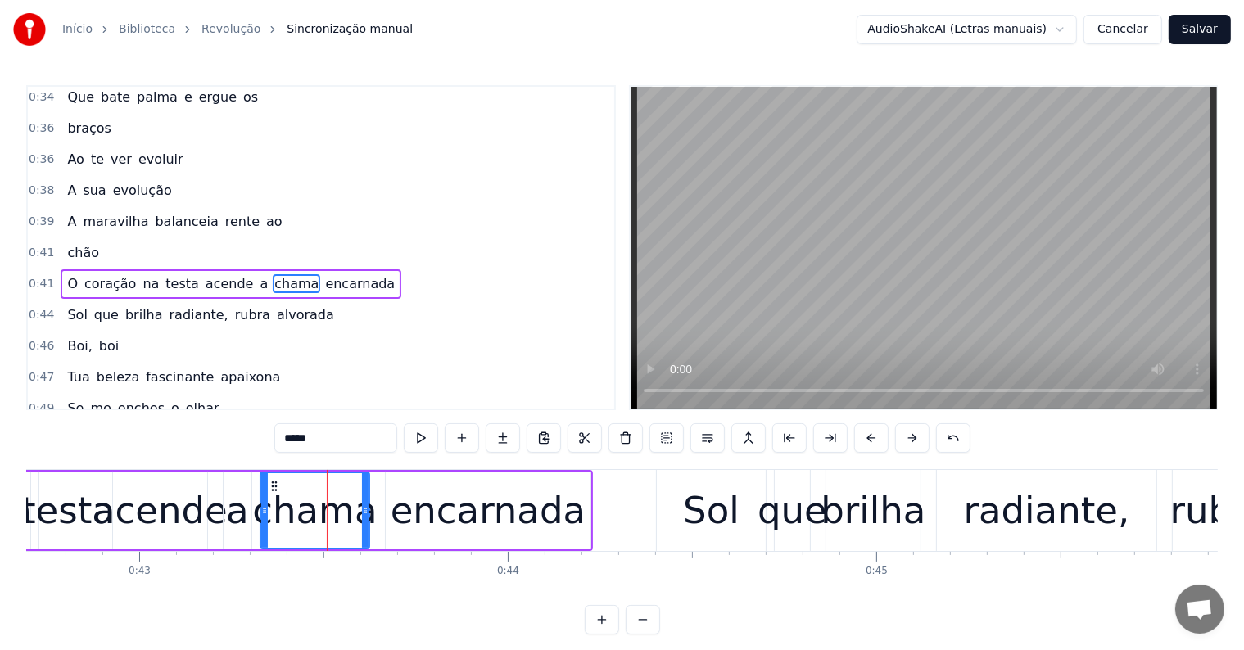
scroll to position [667, 0]
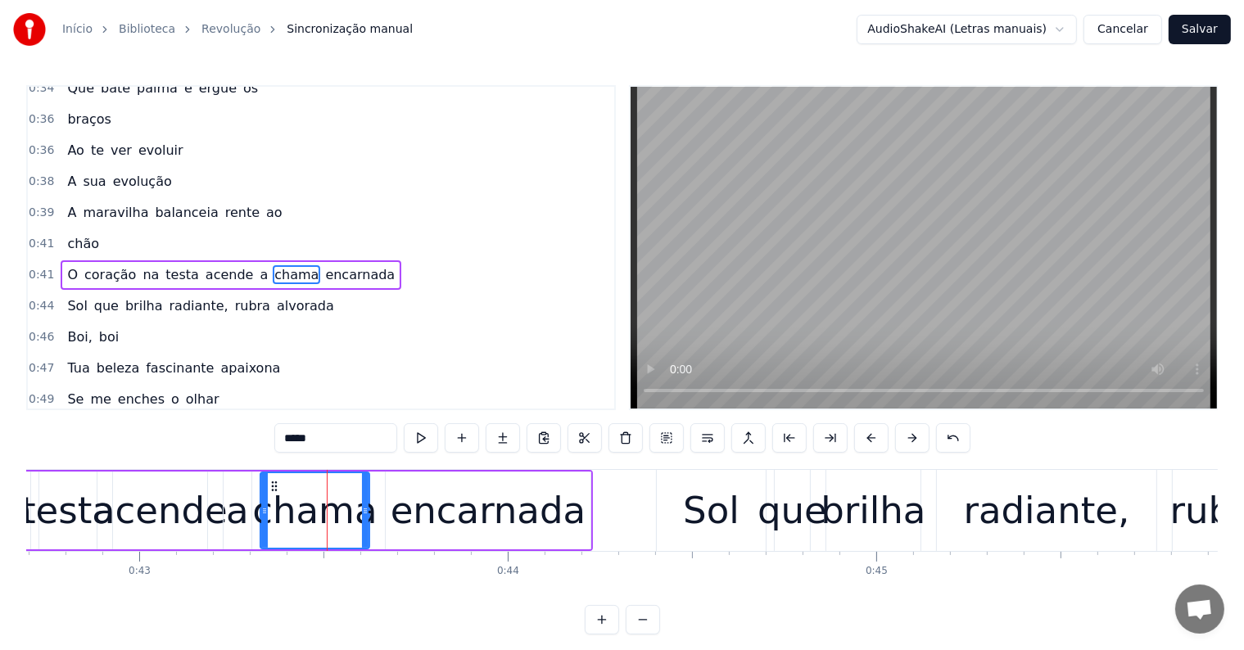
click at [323, 265] on span "encarnada" at bounding box center [359, 274] width 73 height 19
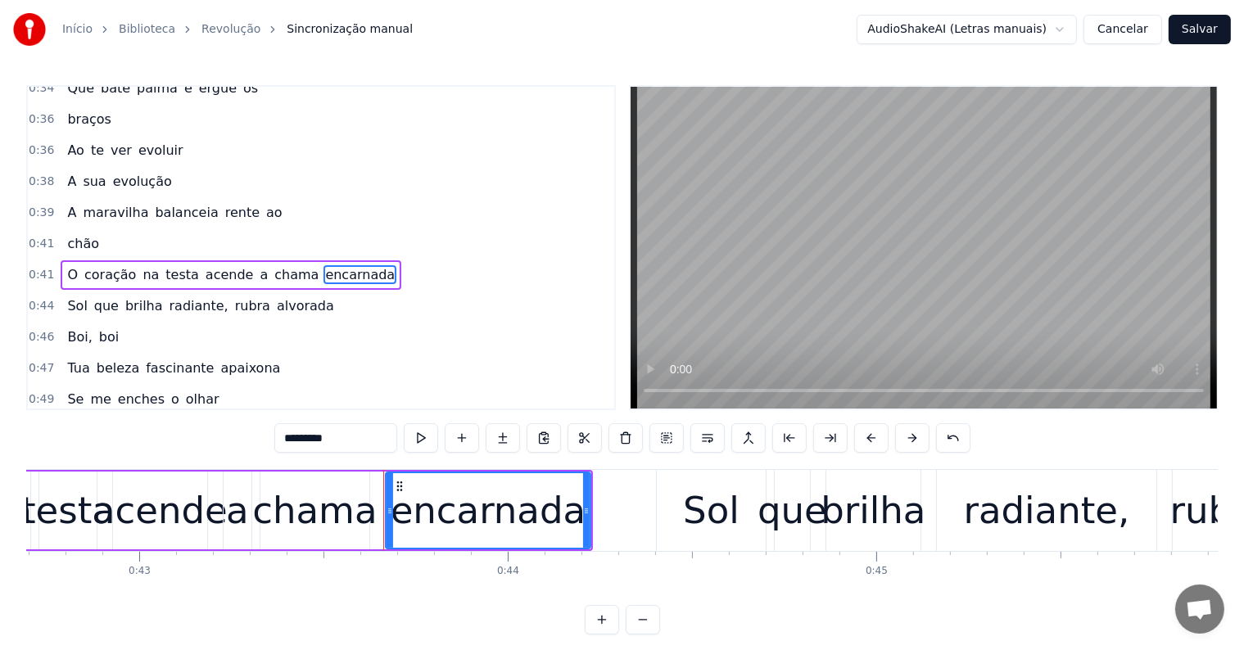
click at [258, 265] on span "a" at bounding box center [263, 274] width 11 height 19
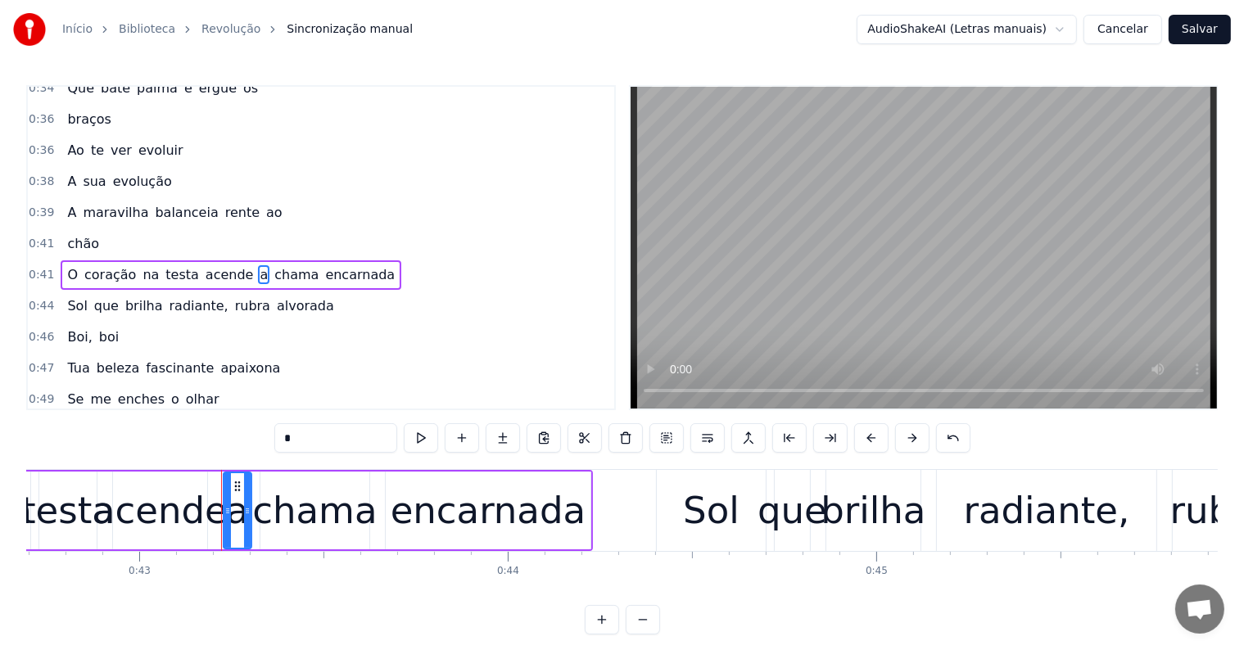
click at [204, 265] on span "acende" at bounding box center [230, 274] width 52 height 19
type input "******"
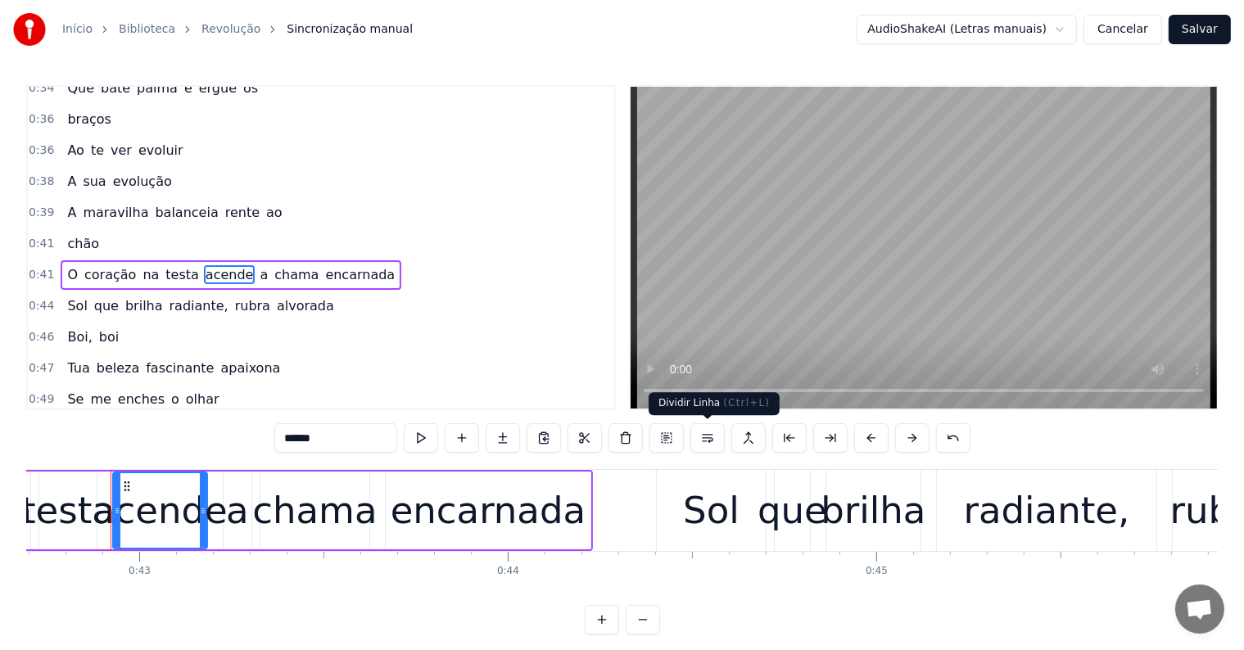
click at [699, 435] on button at bounding box center [707, 437] width 34 height 29
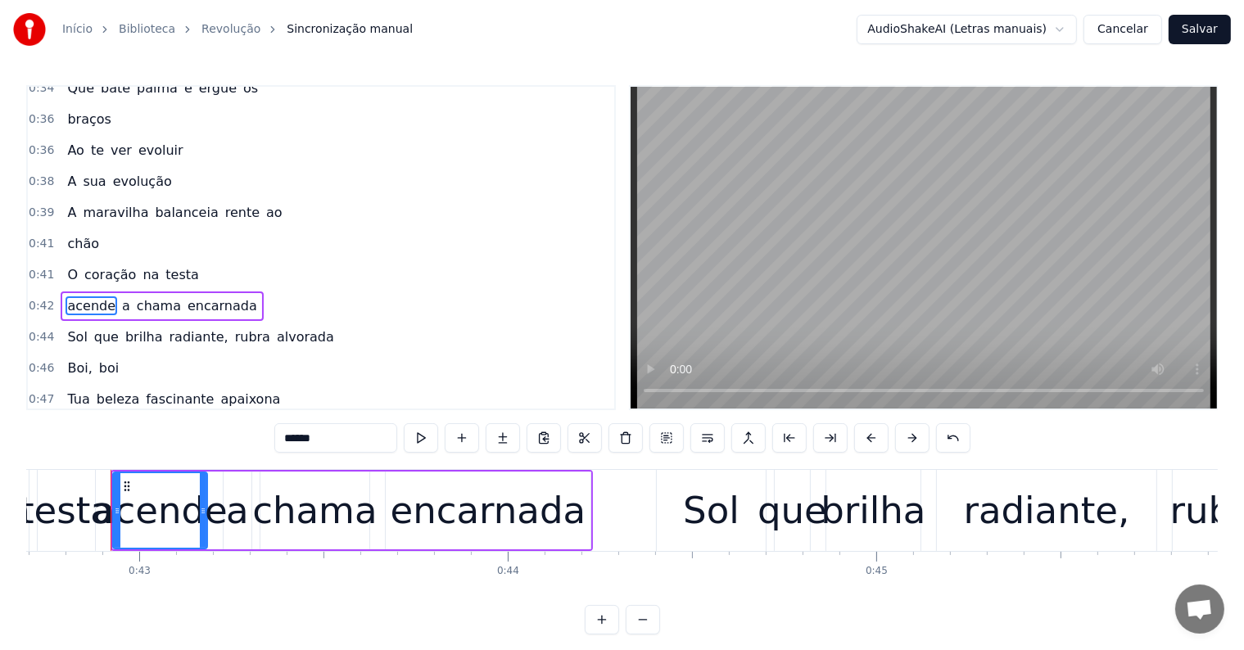
scroll to position [698, 0]
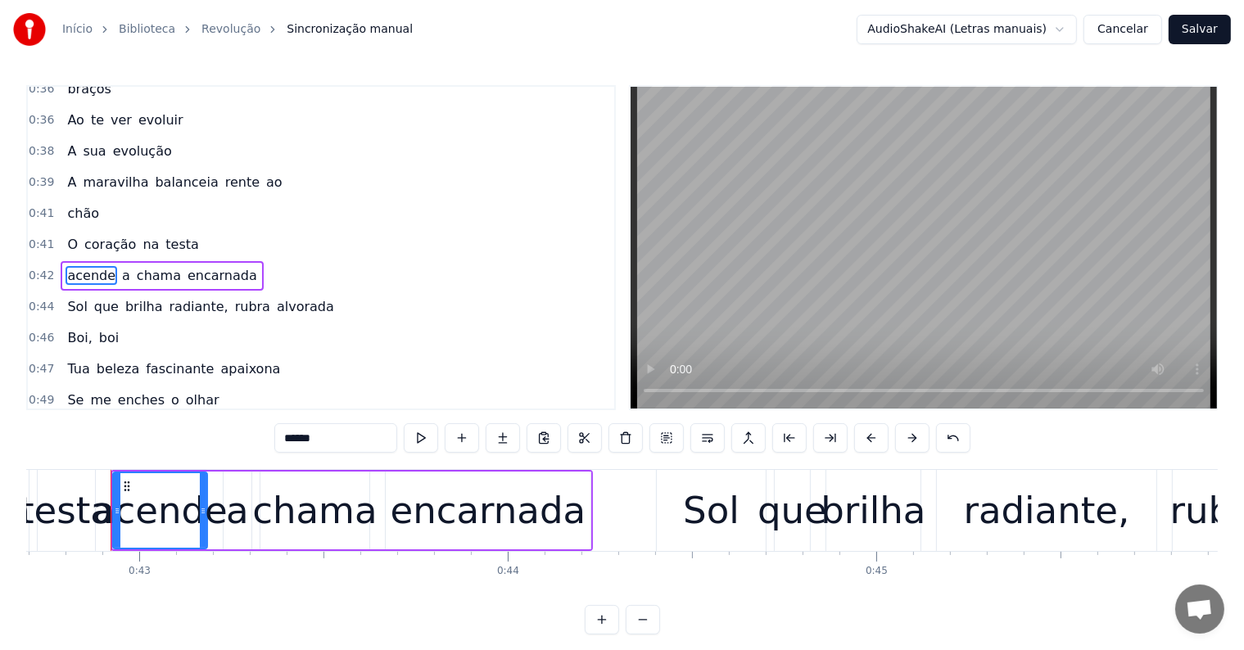
click at [75, 230] on div "O coração na testa" at bounding box center [133, 244] width 144 height 29
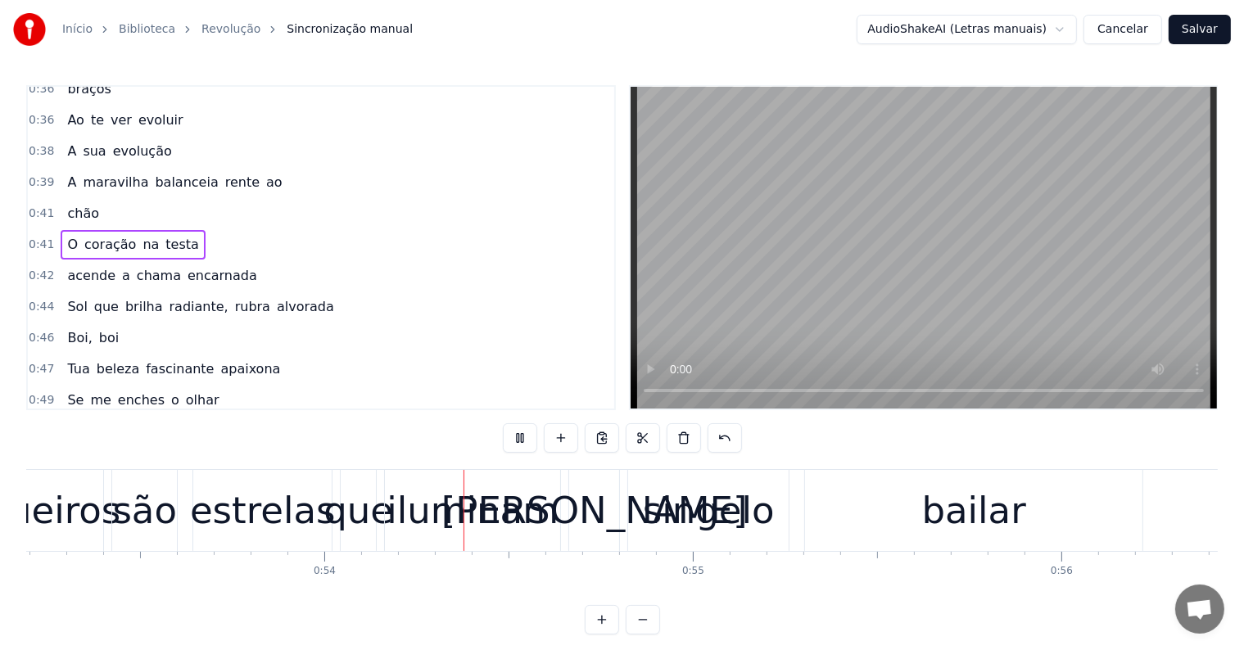
scroll to position [0, 19681]
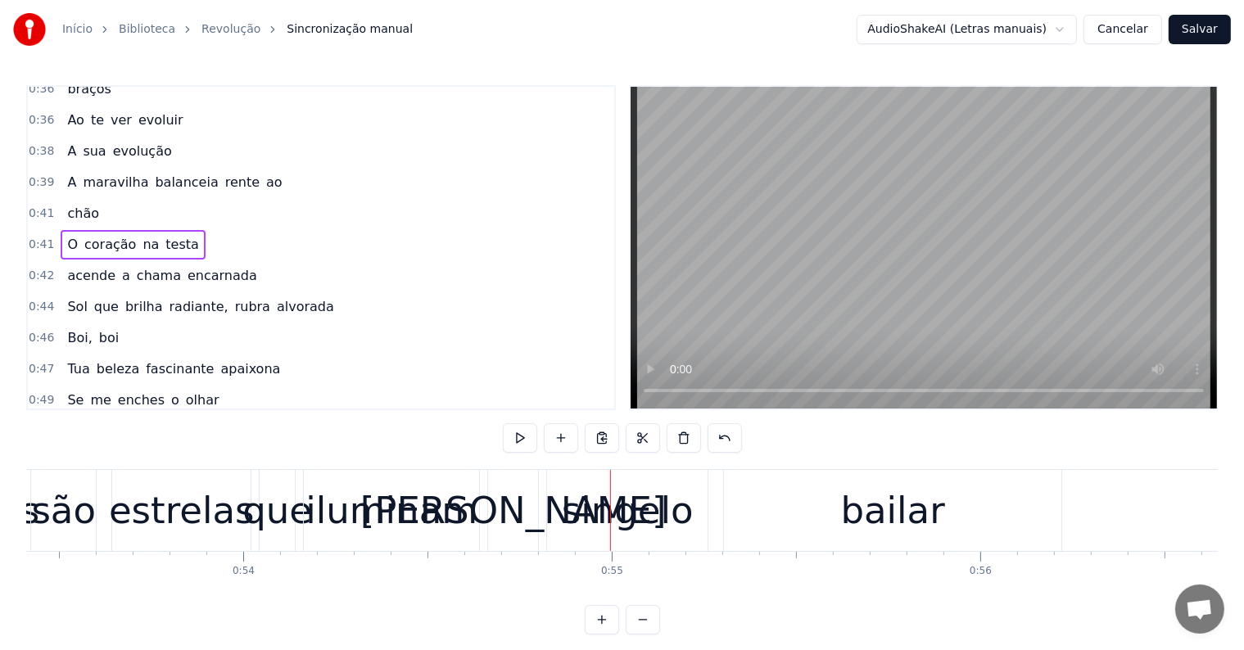
click at [631, 510] on div "singelo" at bounding box center [628, 511] width 132 height 56
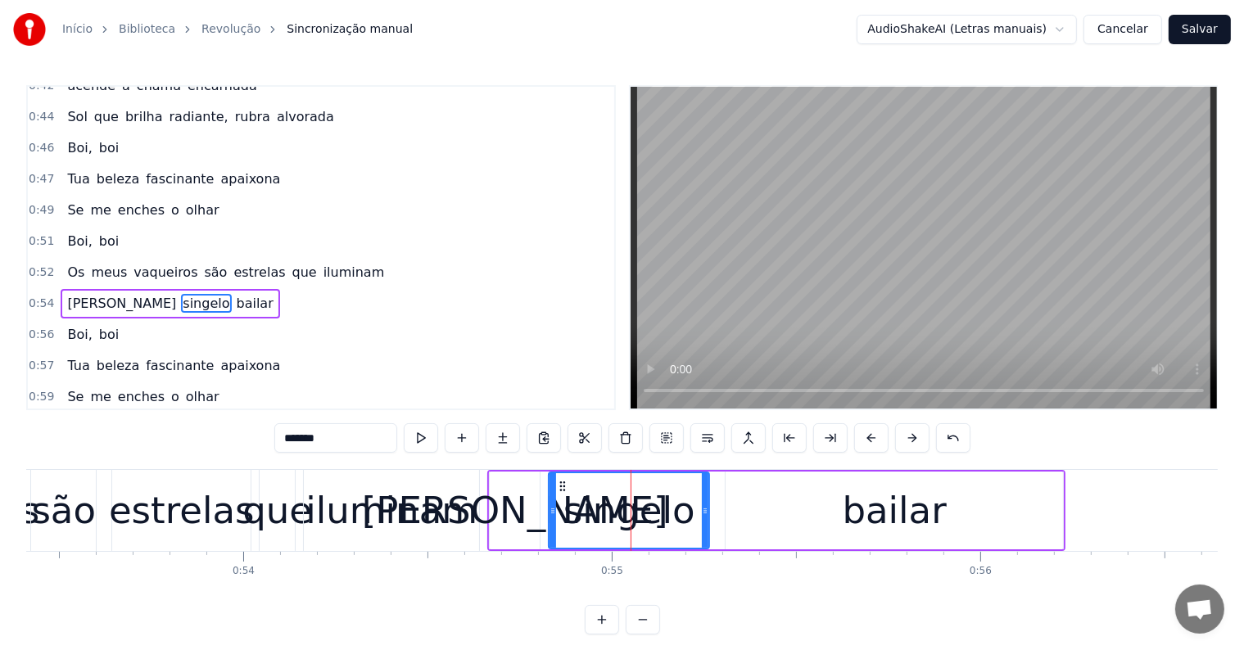
scroll to position [908, 0]
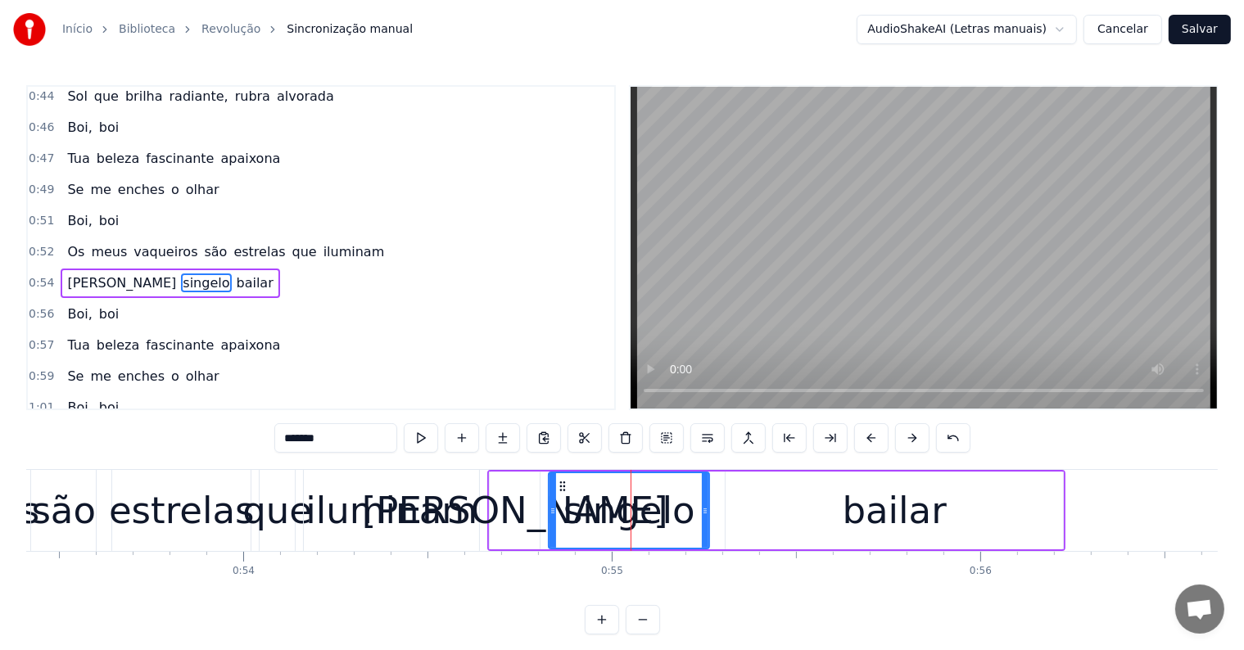
click at [322, 242] on span "iluminam" at bounding box center [354, 251] width 65 height 19
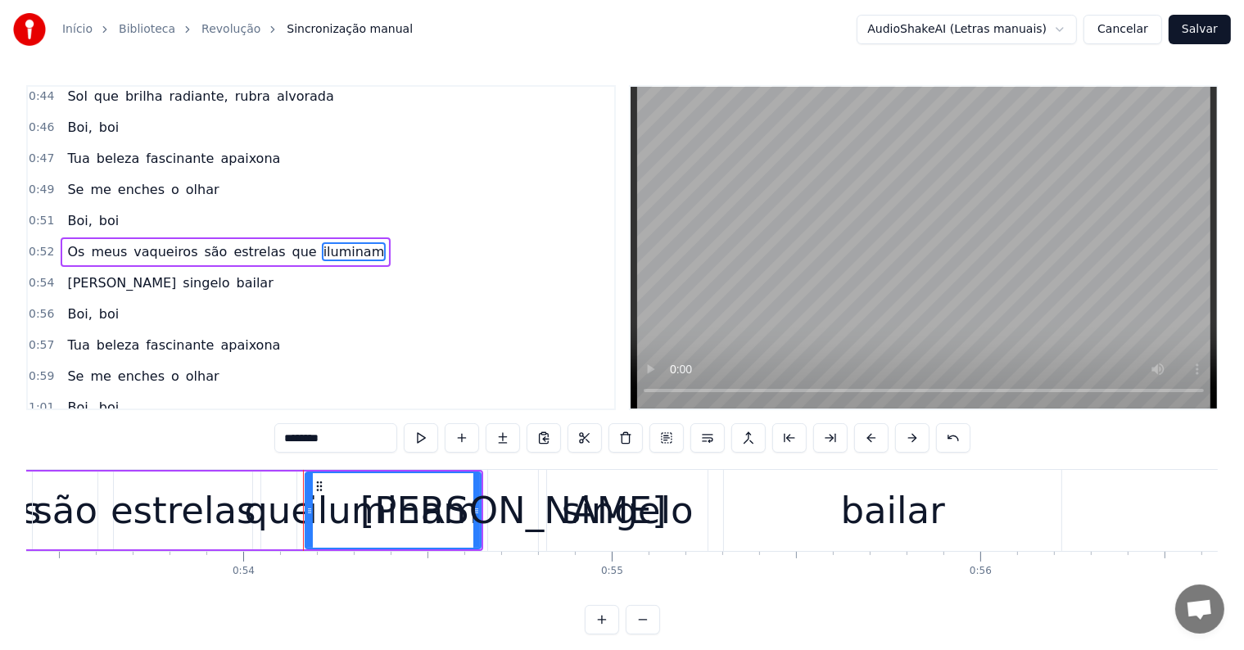
scroll to position [878, 0]
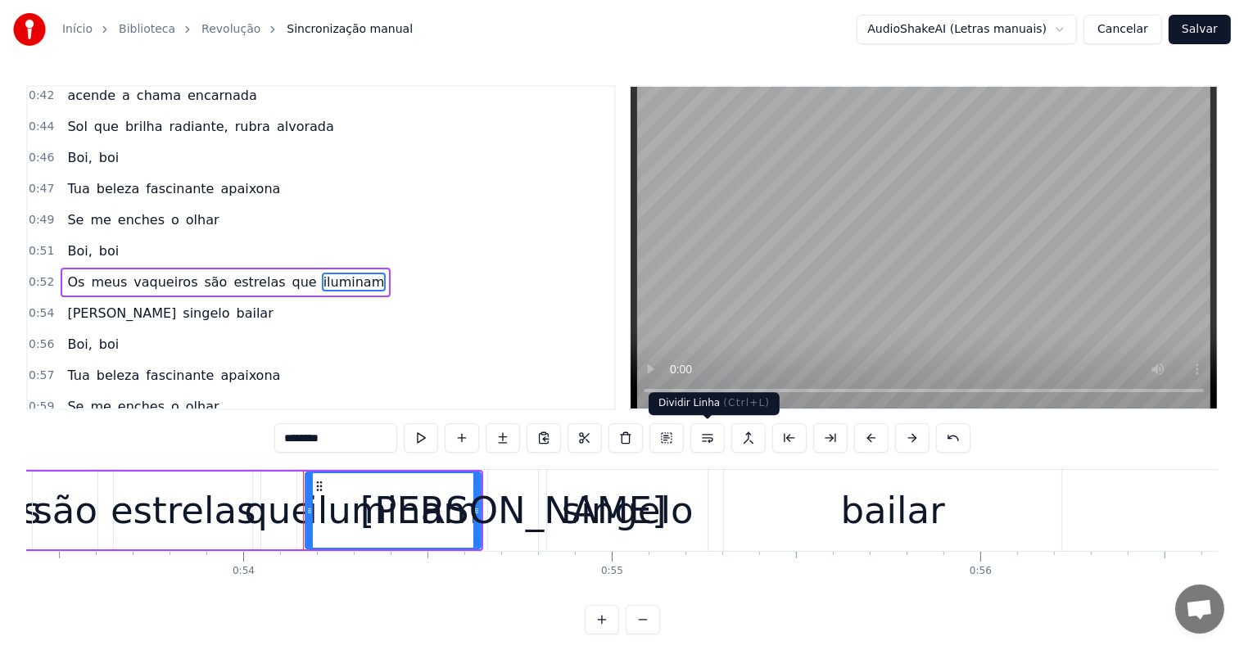
click at [705, 438] on button at bounding box center [707, 437] width 34 height 29
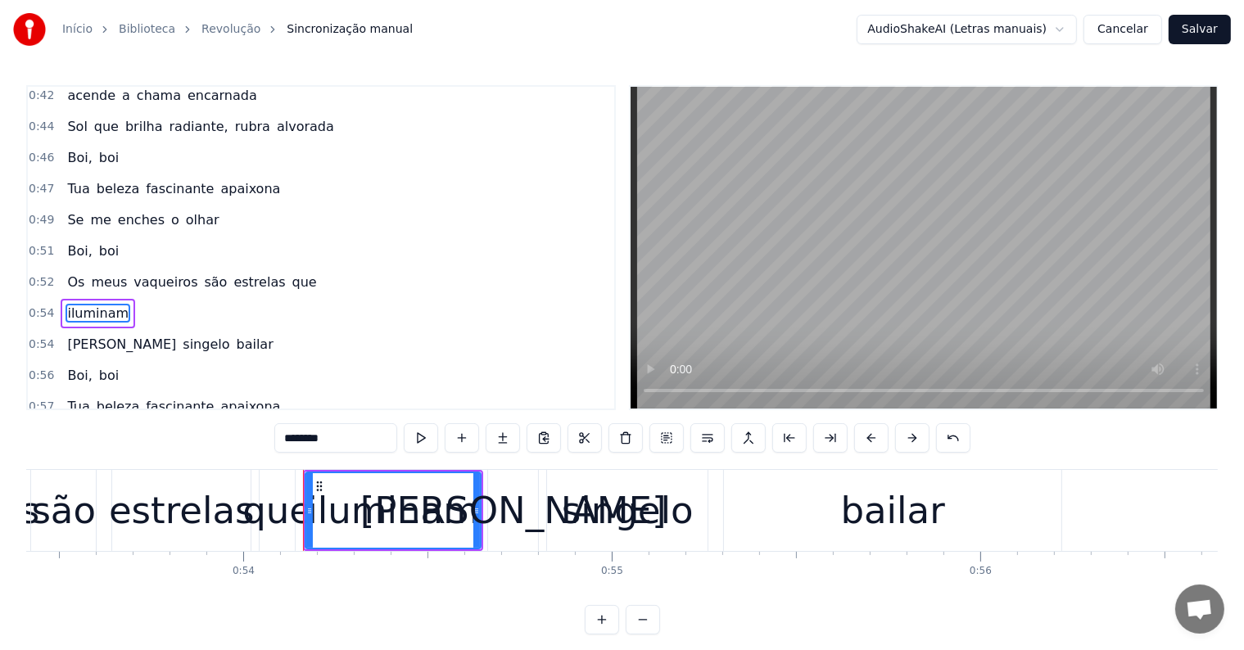
scroll to position [908, 0]
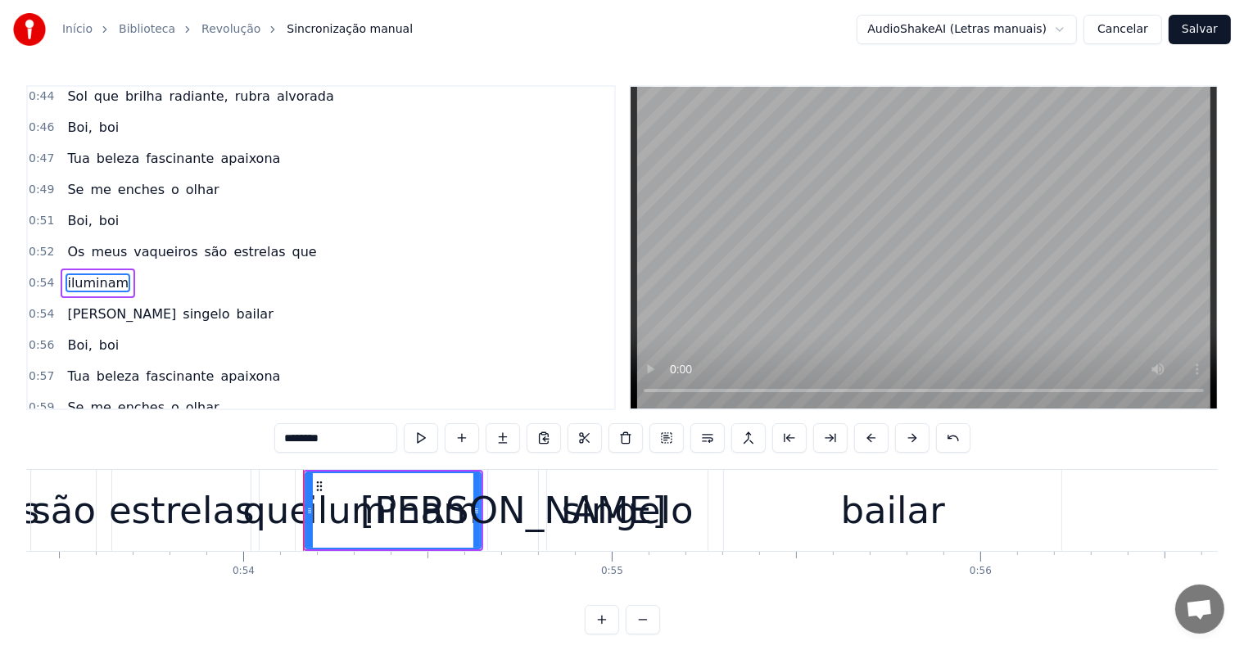
click at [98, 242] on span "meus" at bounding box center [108, 251] width 39 height 19
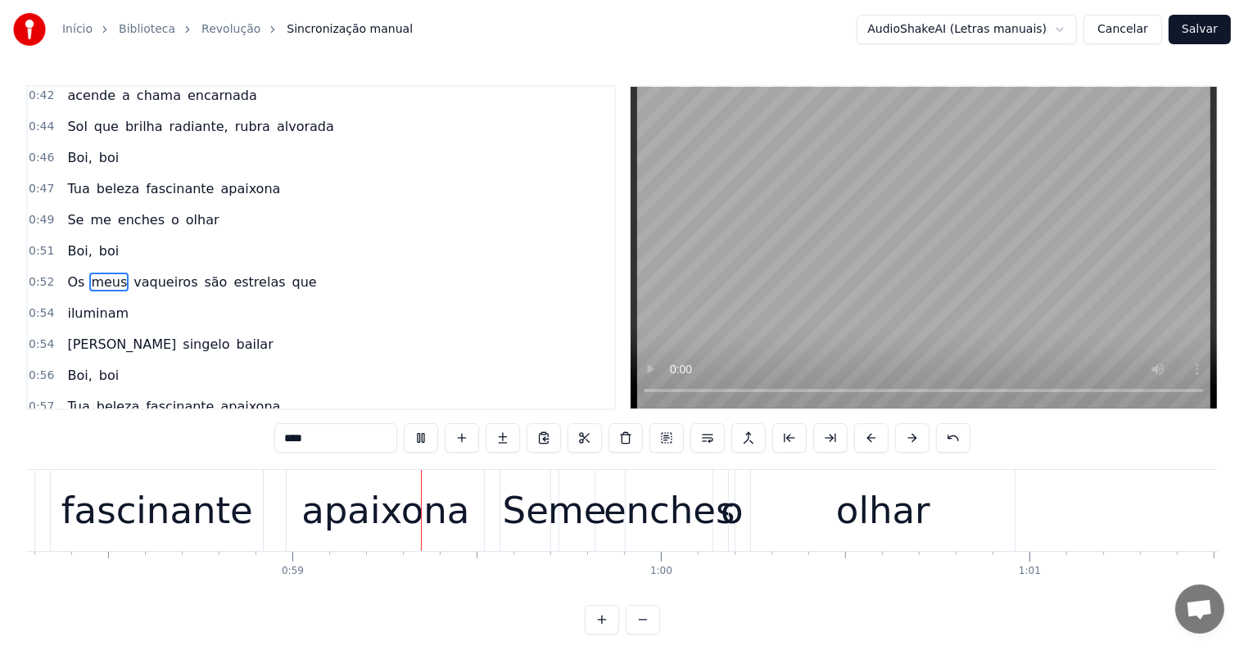
scroll to position [0, 21495]
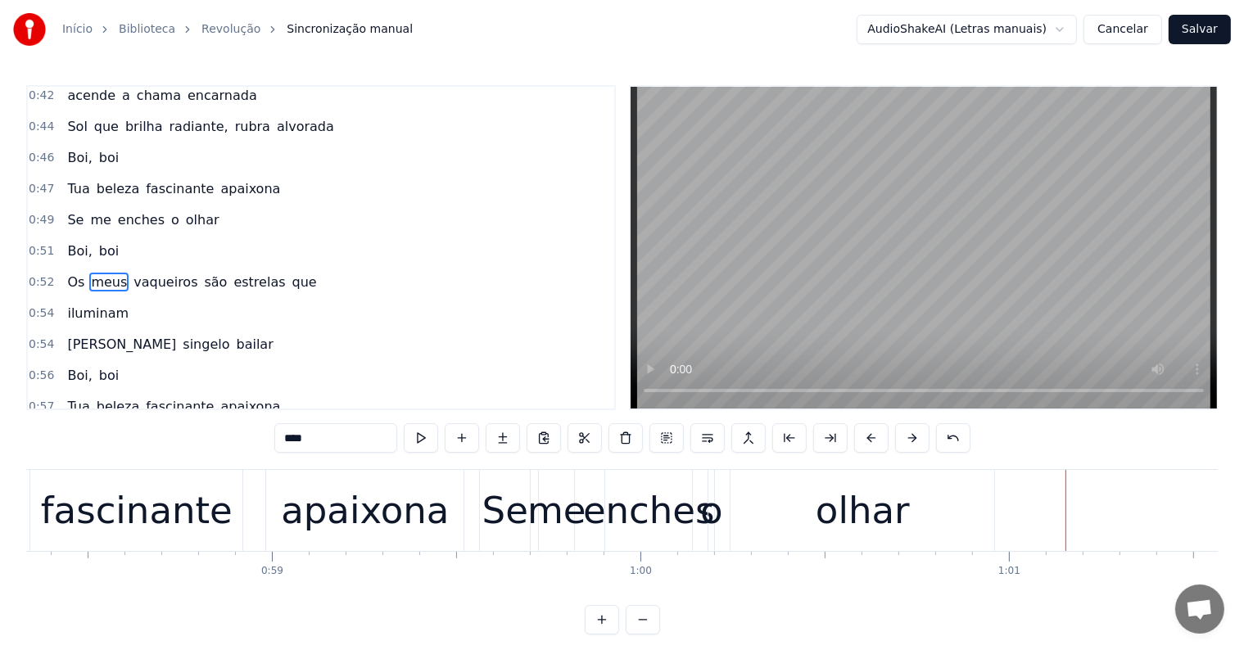
click at [291, 273] on span "que" at bounding box center [305, 282] width 28 height 19
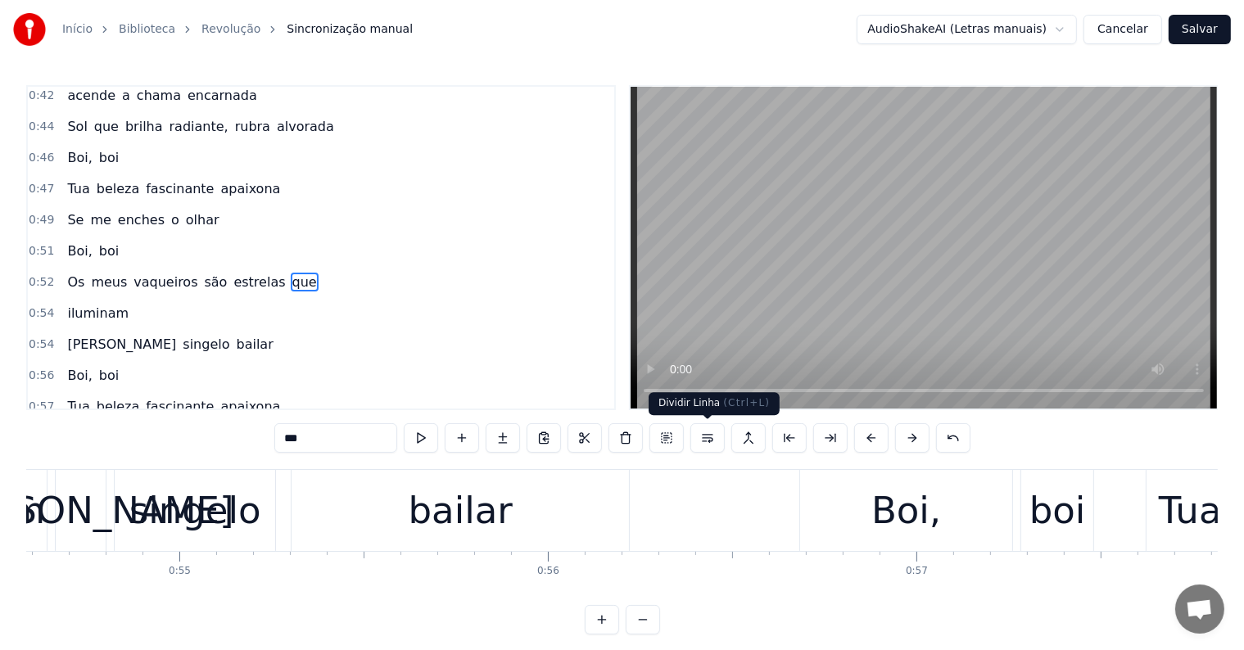
scroll to position [0, 19831]
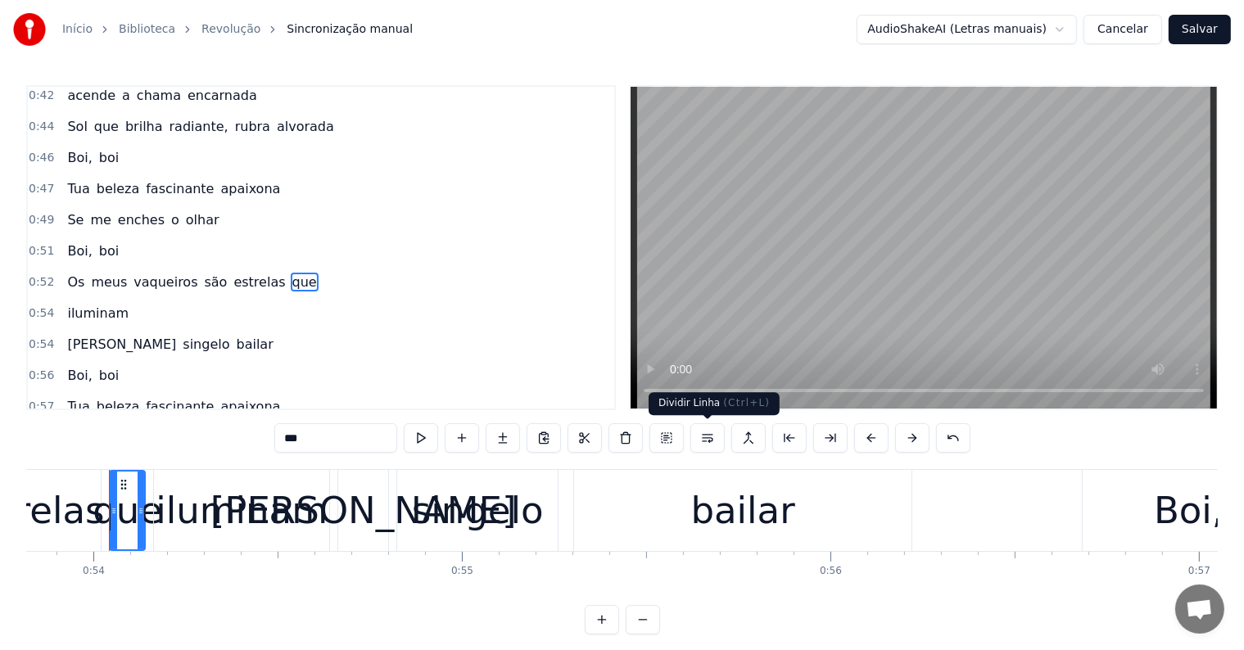
click at [704, 442] on button at bounding box center [707, 437] width 34 height 29
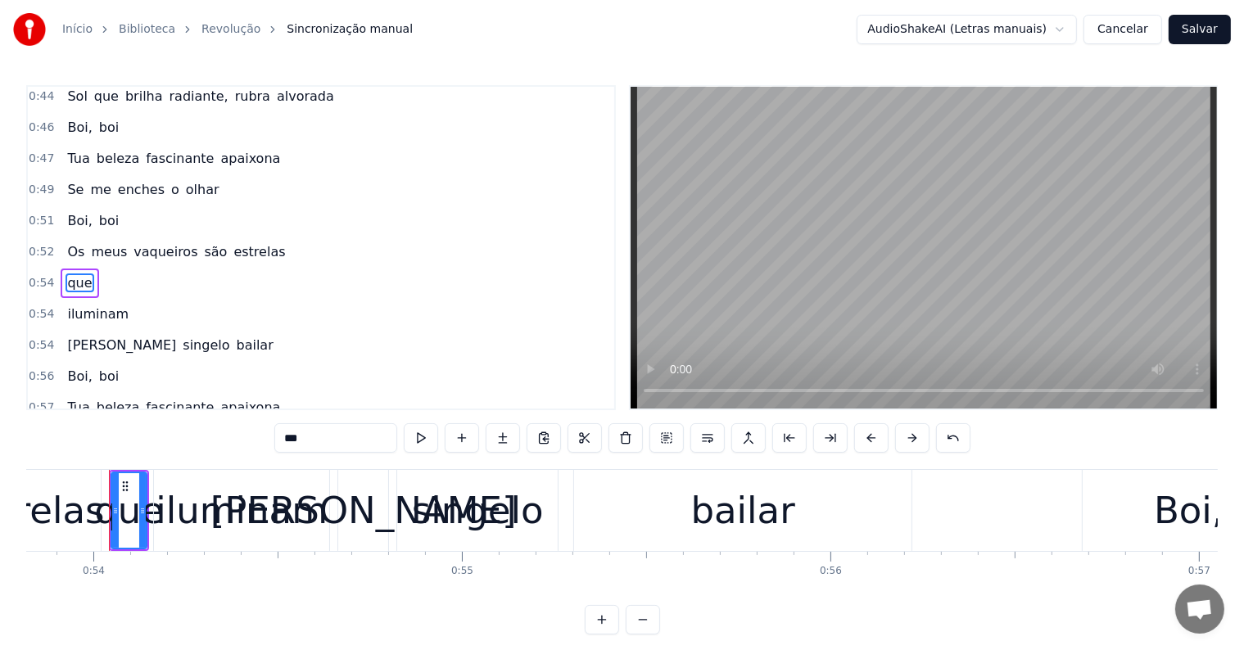
click at [91, 242] on span "meus" at bounding box center [108, 251] width 39 height 19
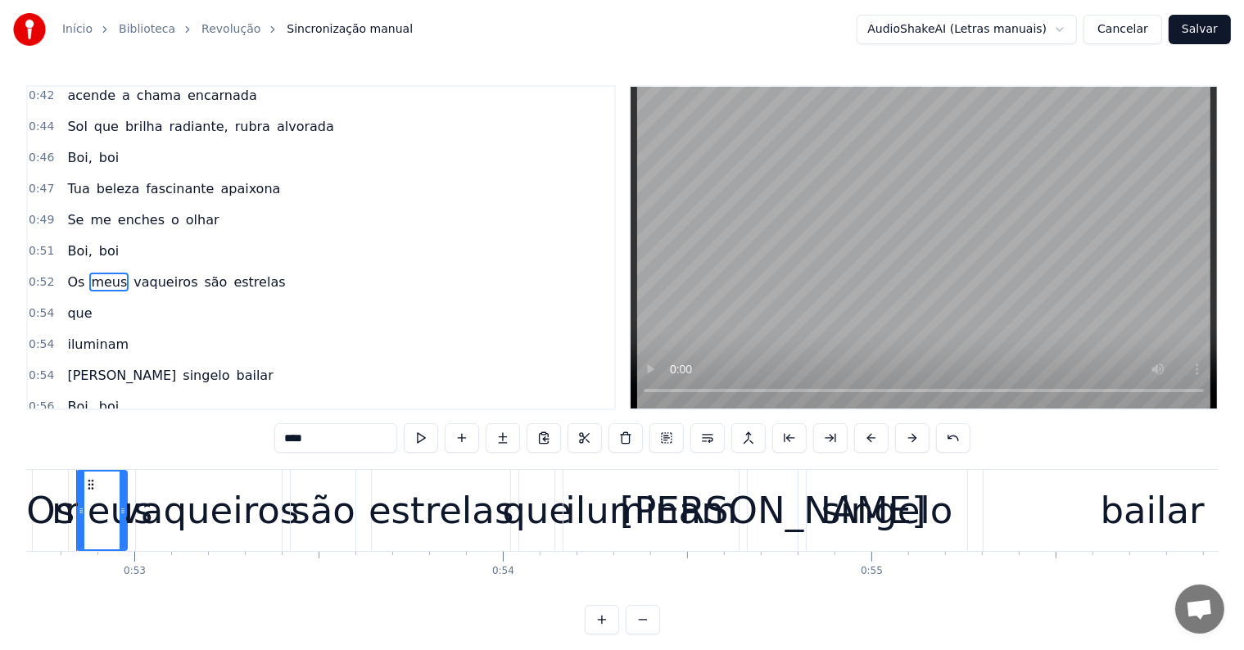
scroll to position [0, 19389]
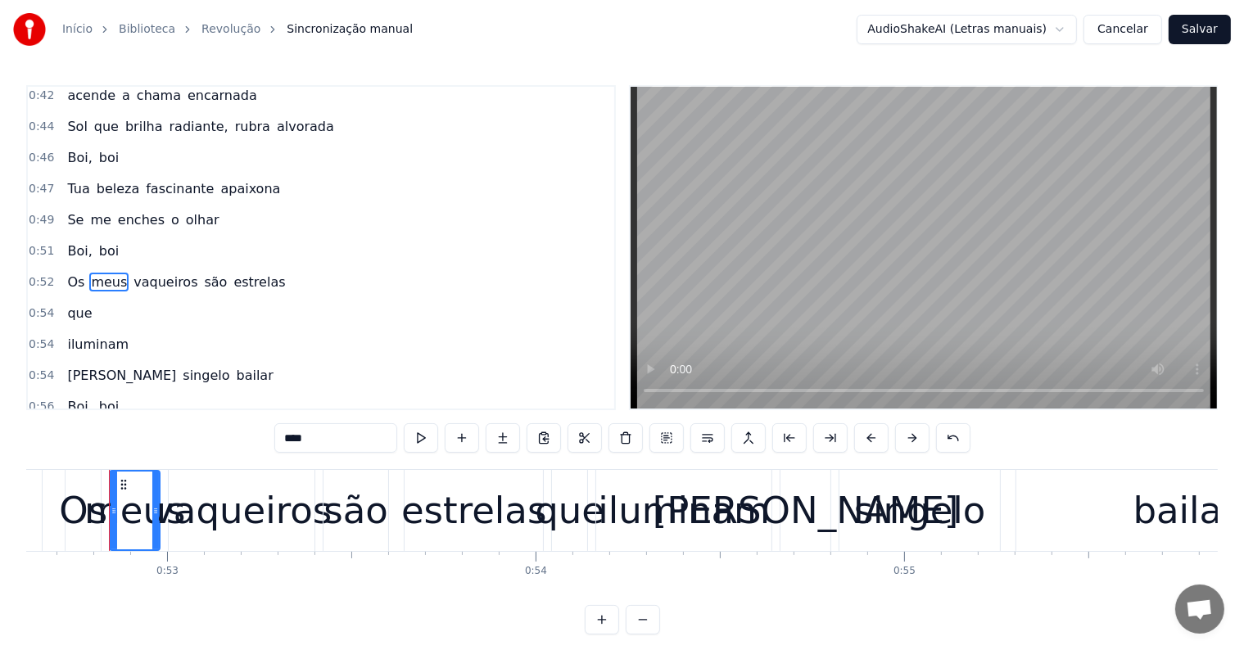
click at [203, 273] on span "são" at bounding box center [216, 282] width 26 height 19
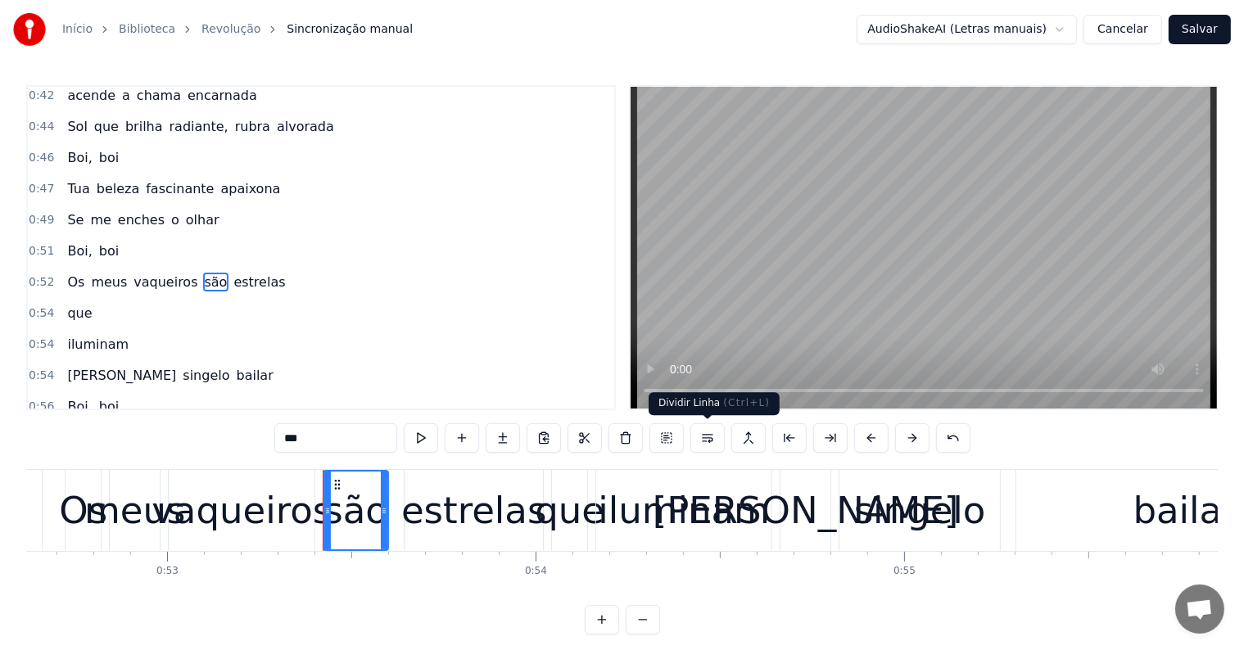
click at [711, 439] on button at bounding box center [707, 437] width 34 height 29
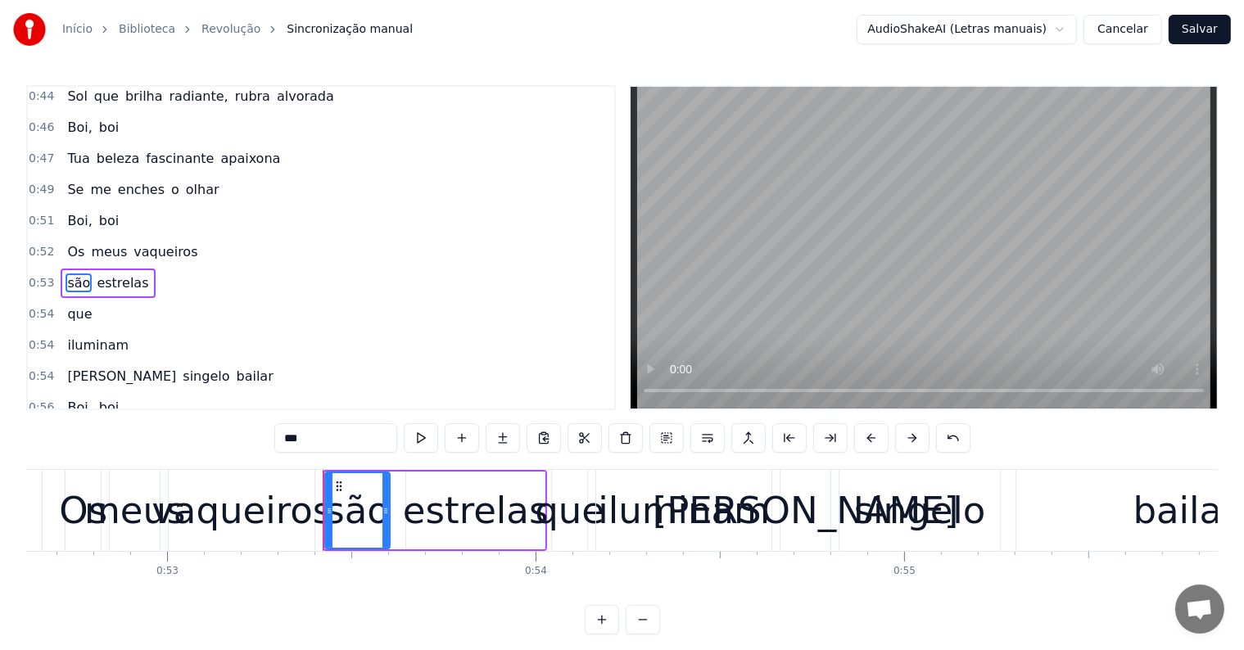
click at [100, 242] on span "meus" at bounding box center [108, 251] width 39 height 19
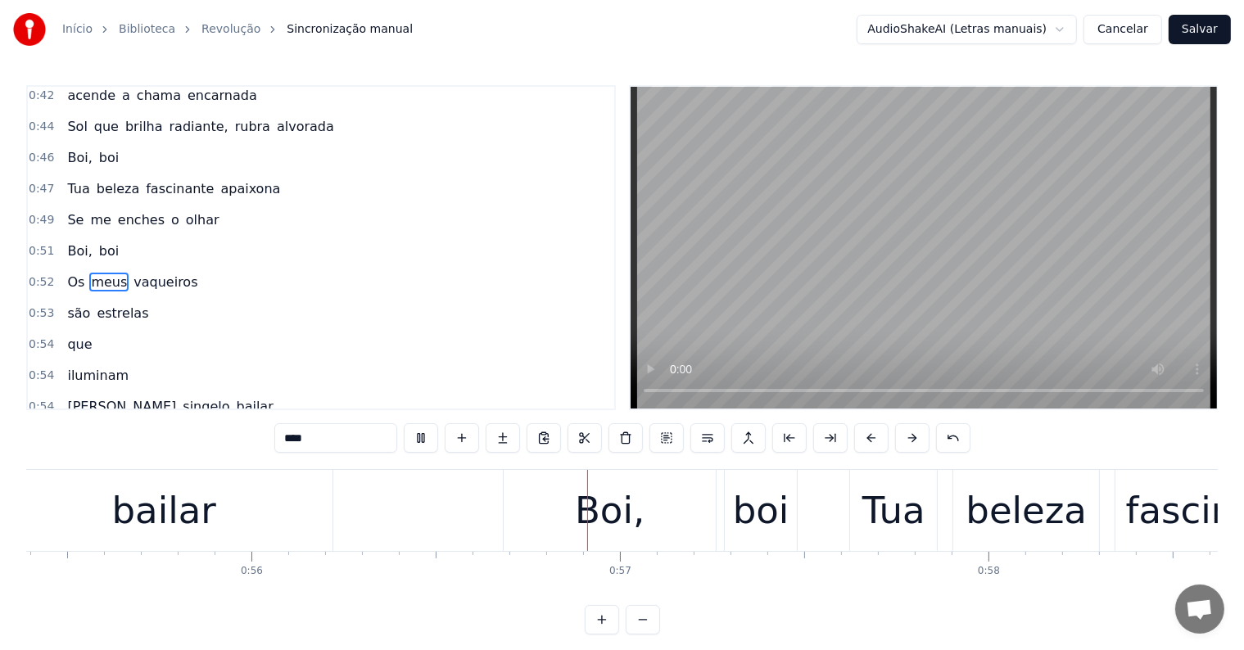
scroll to position [0, 20616]
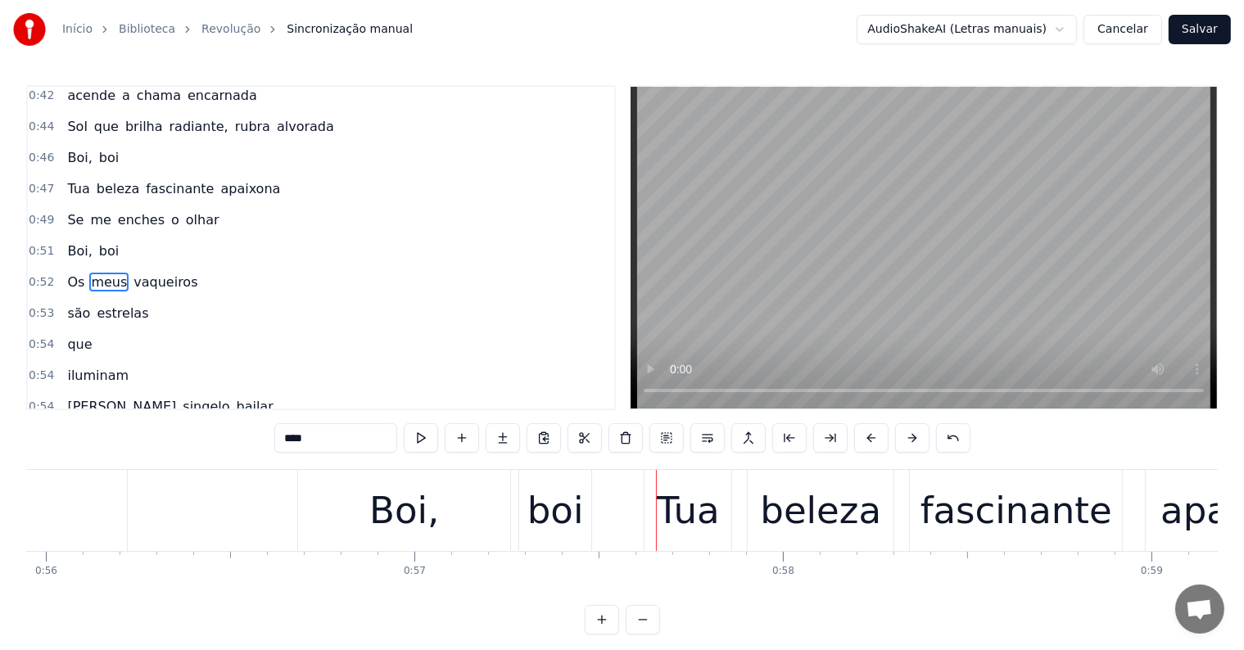
click at [66, 304] on span "são" at bounding box center [79, 313] width 26 height 19
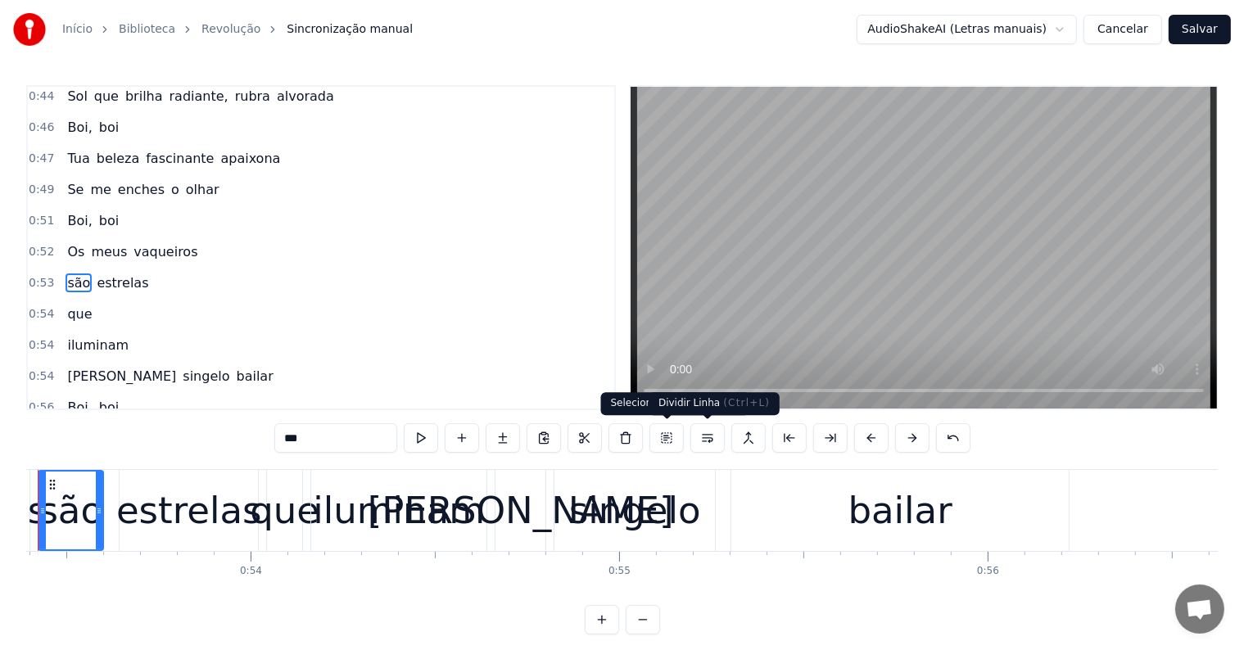
scroll to position [0, 19604]
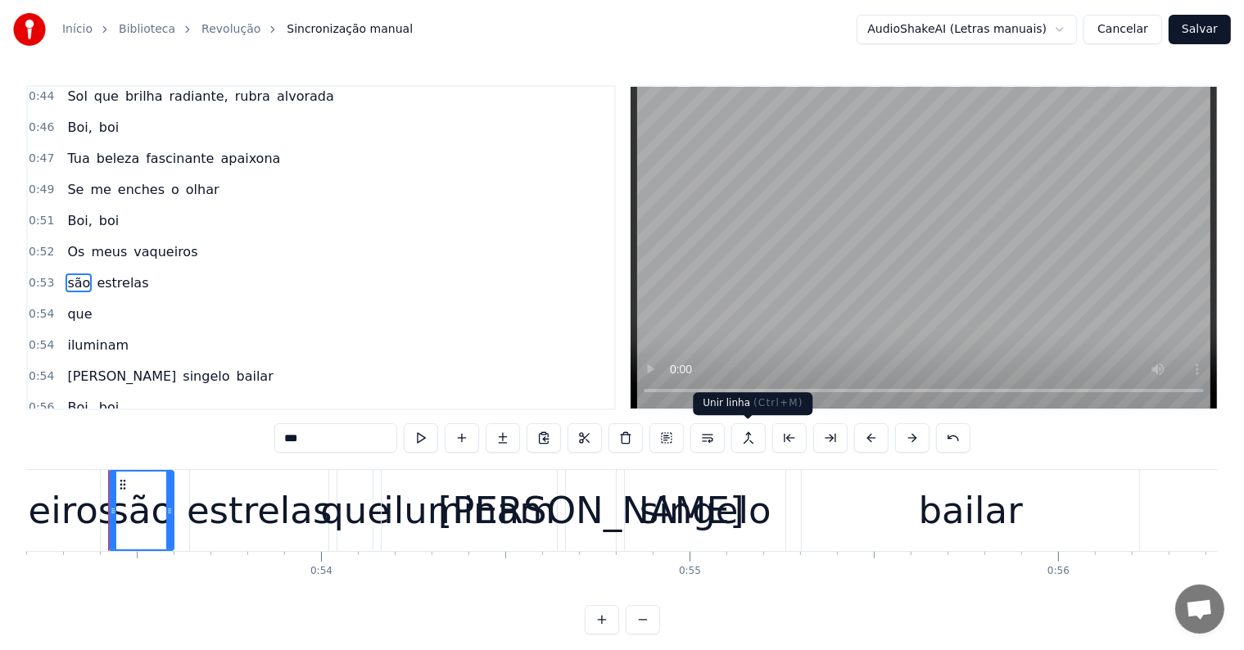
click at [746, 434] on button at bounding box center [748, 437] width 34 height 29
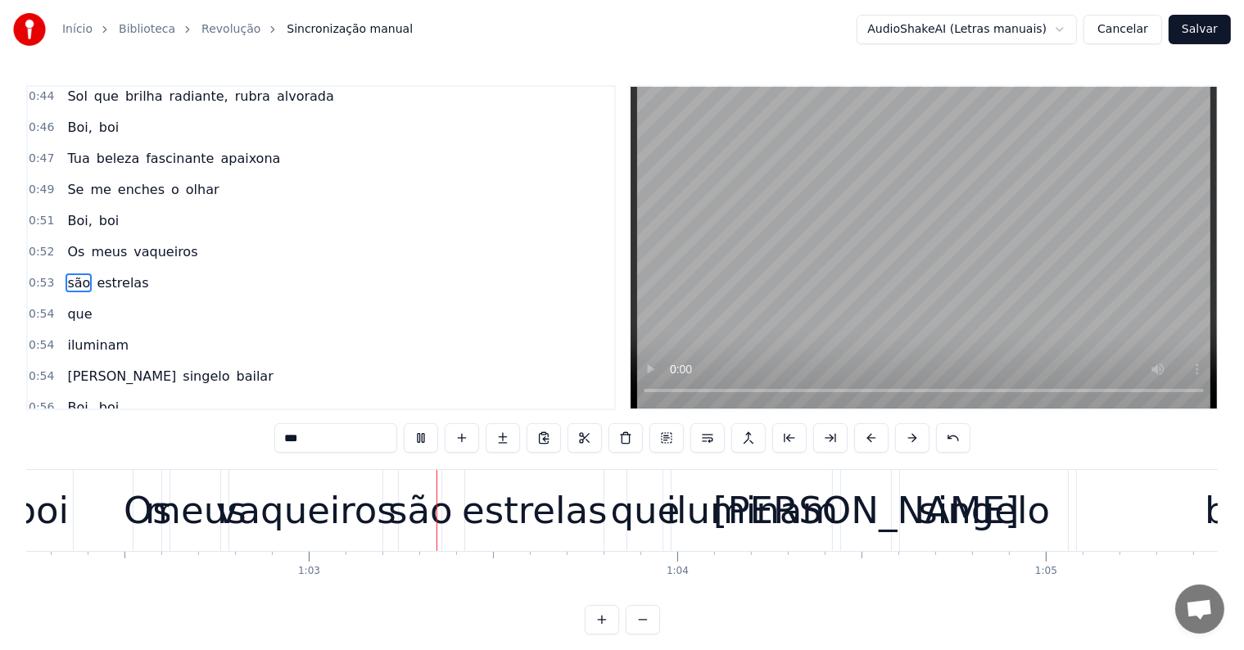
scroll to position [0, 23033]
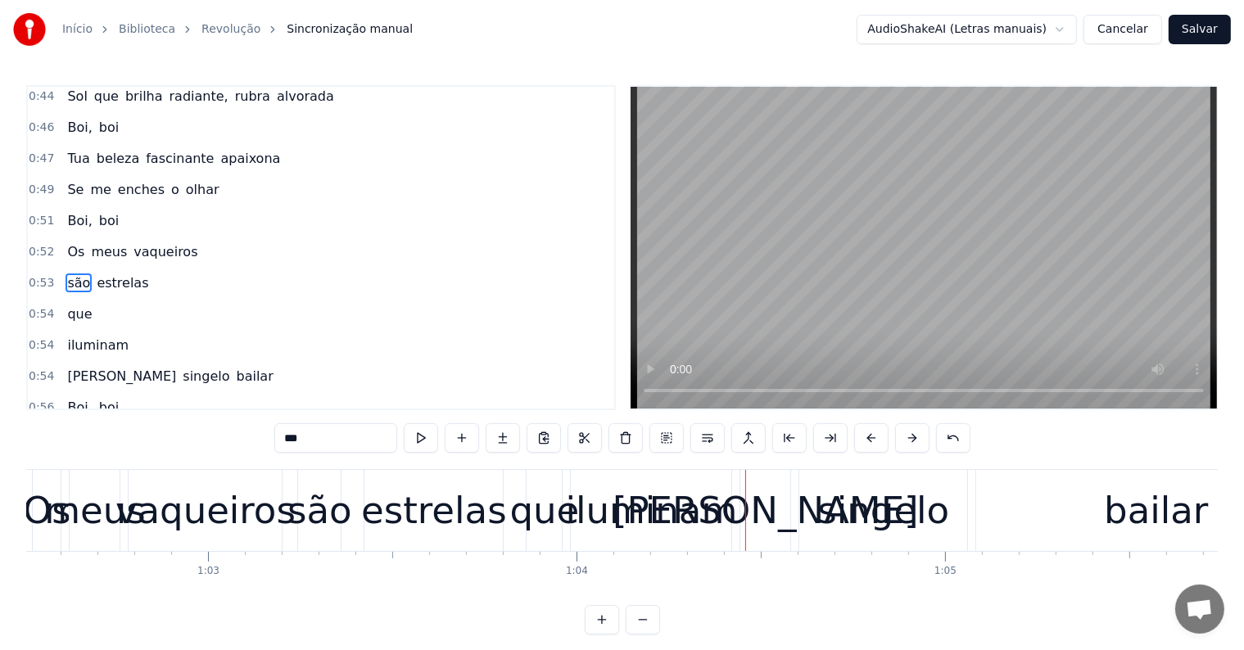
click at [618, 511] on div "iluminam" at bounding box center [652, 511] width 172 height 56
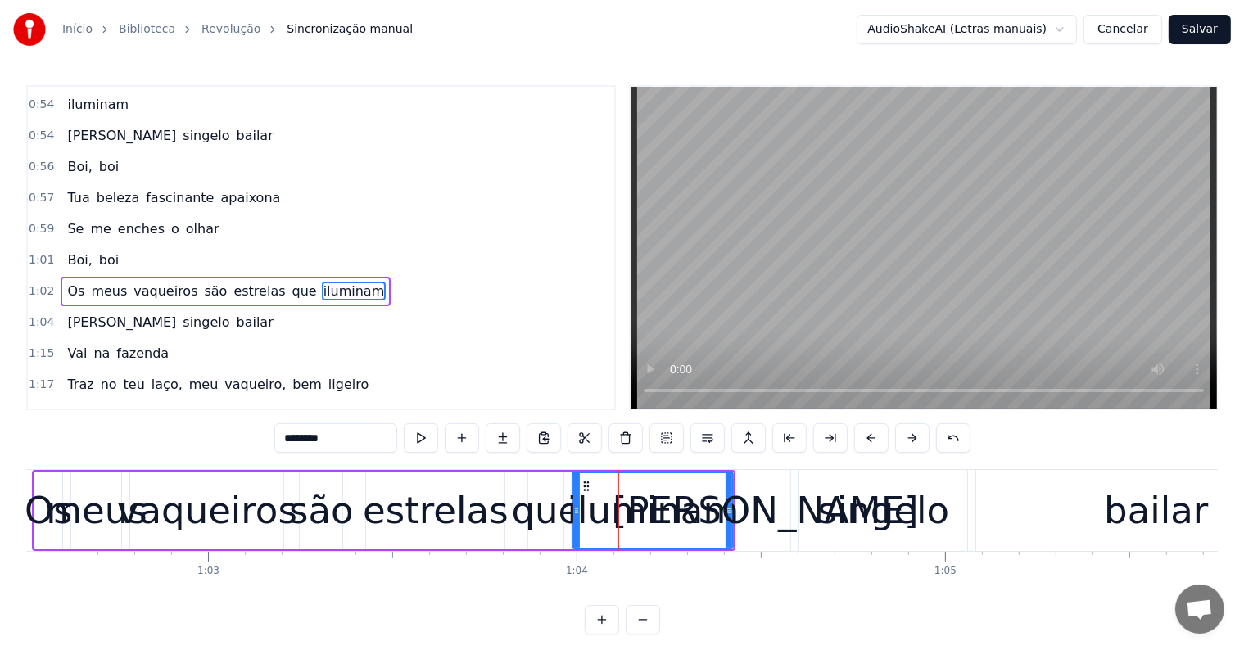
scroll to position [1150, 0]
click at [291, 281] on span "que" at bounding box center [305, 290] width 28 height 19
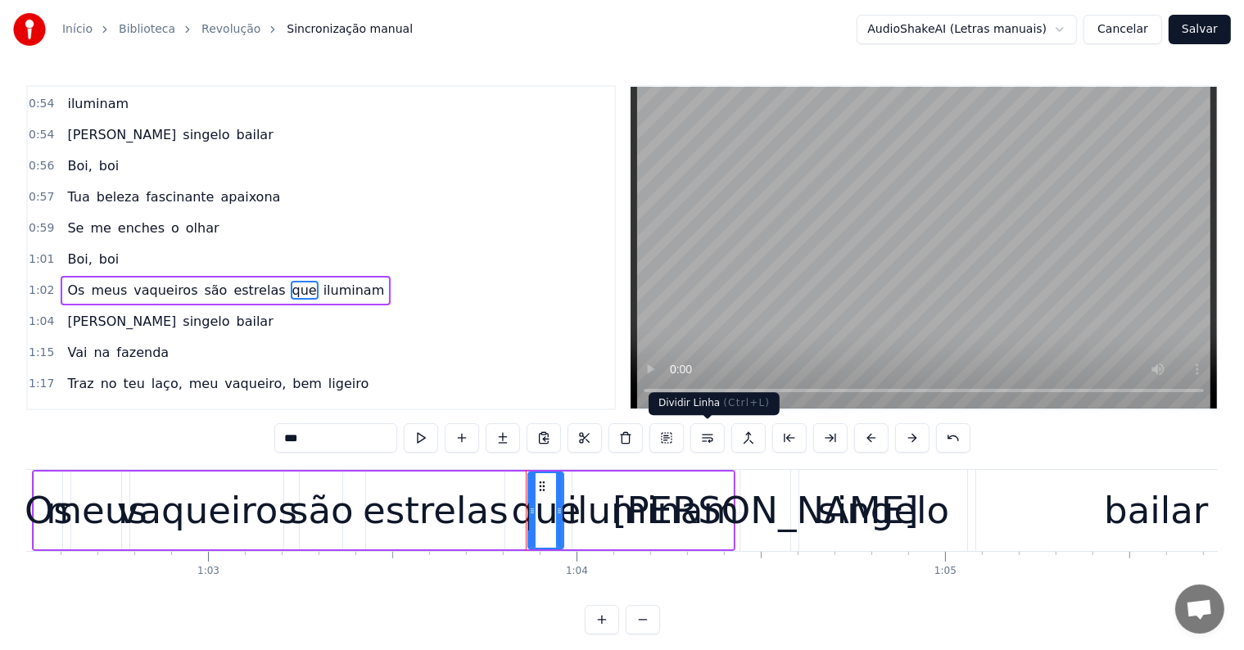
click at [704, 436] on button at bounding box center [707, 437] width 34 height 29
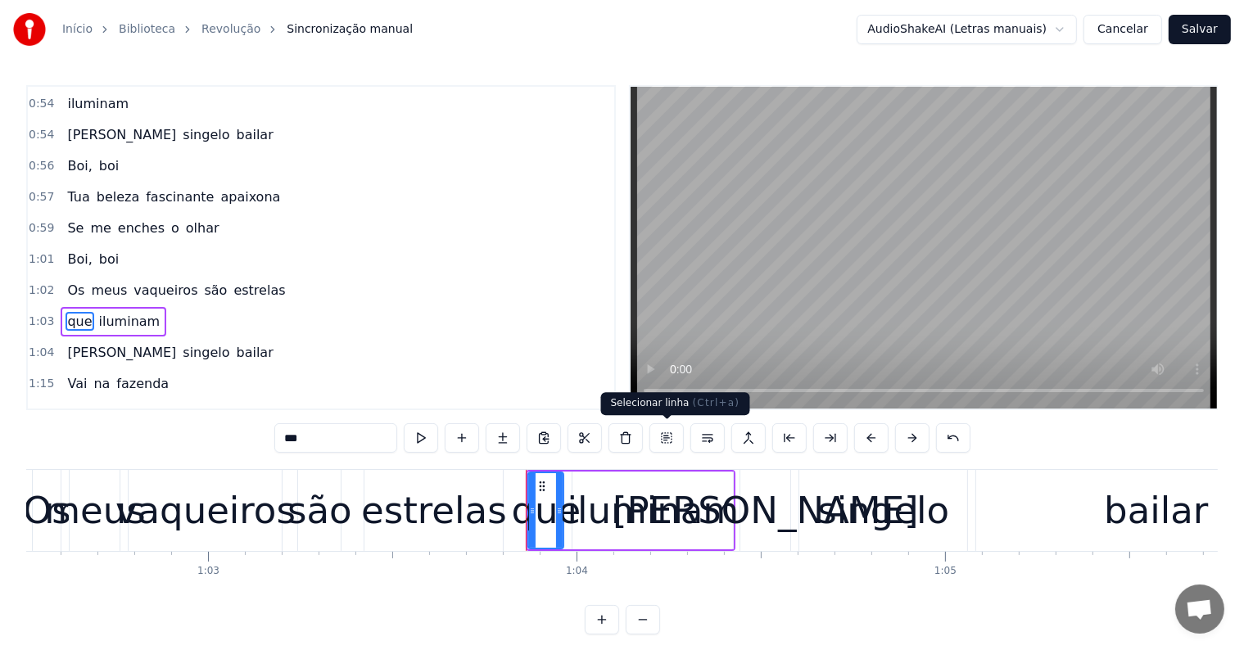
scroll to position [1179, 0]
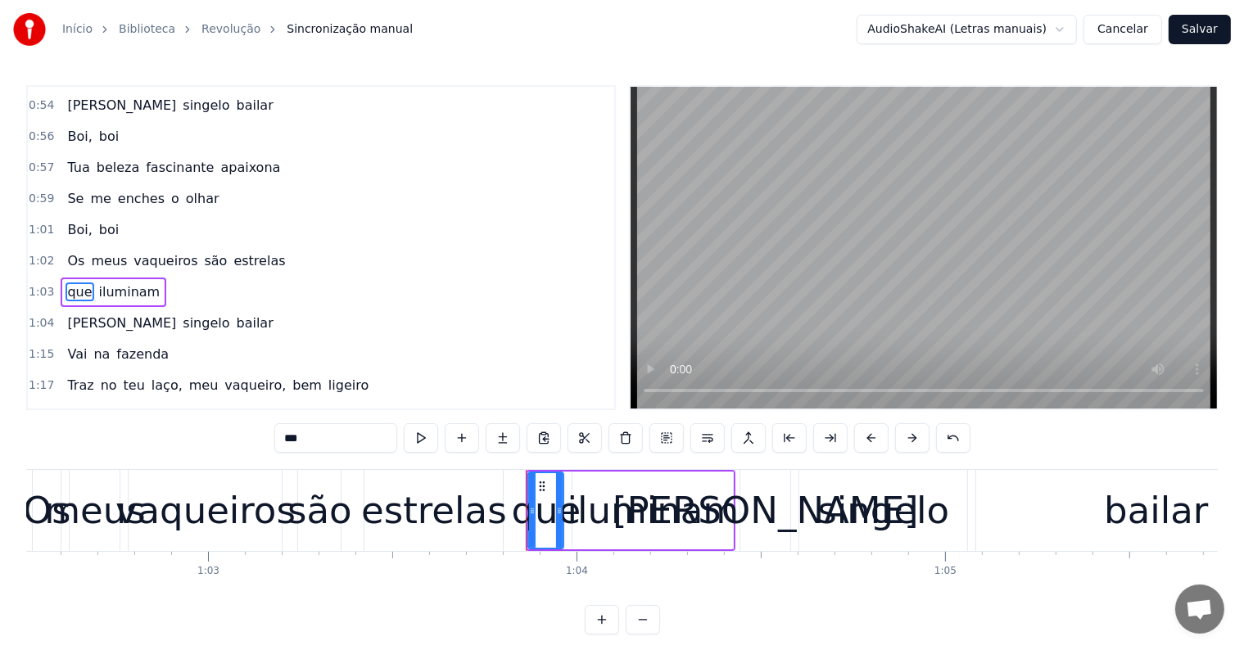
click at [96, 251] on span "meus" at bounding box center [108, 260] width 39 height 19
type input "****"
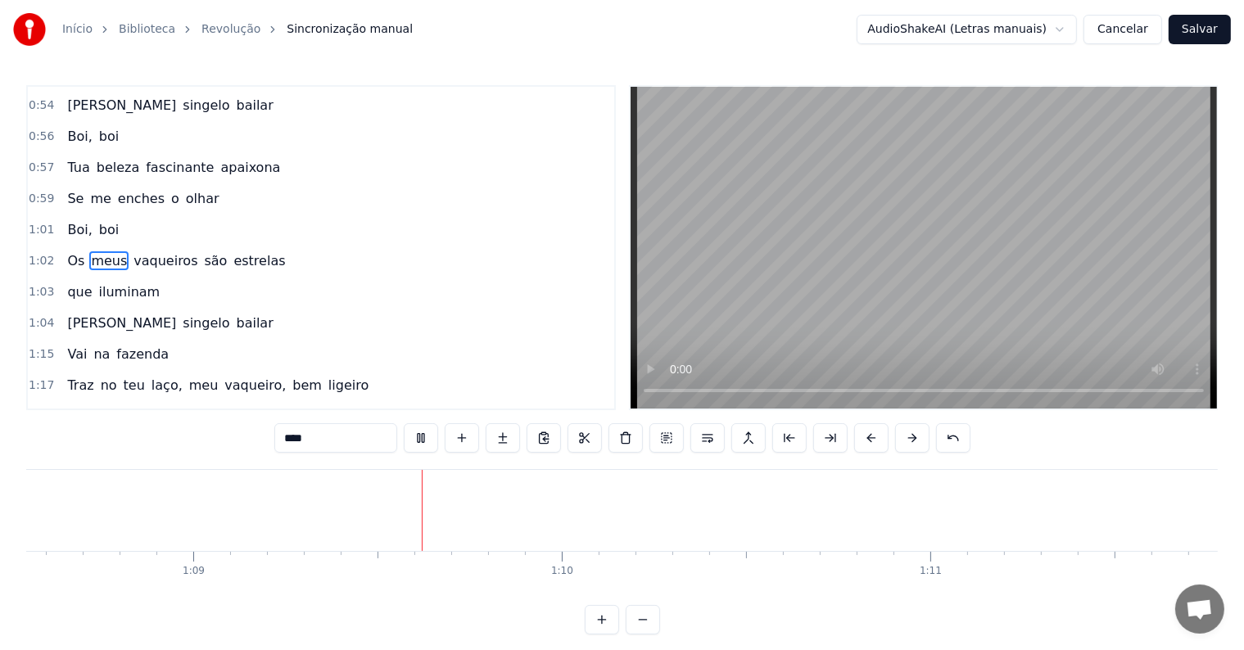
scroll to position [0, 25294]
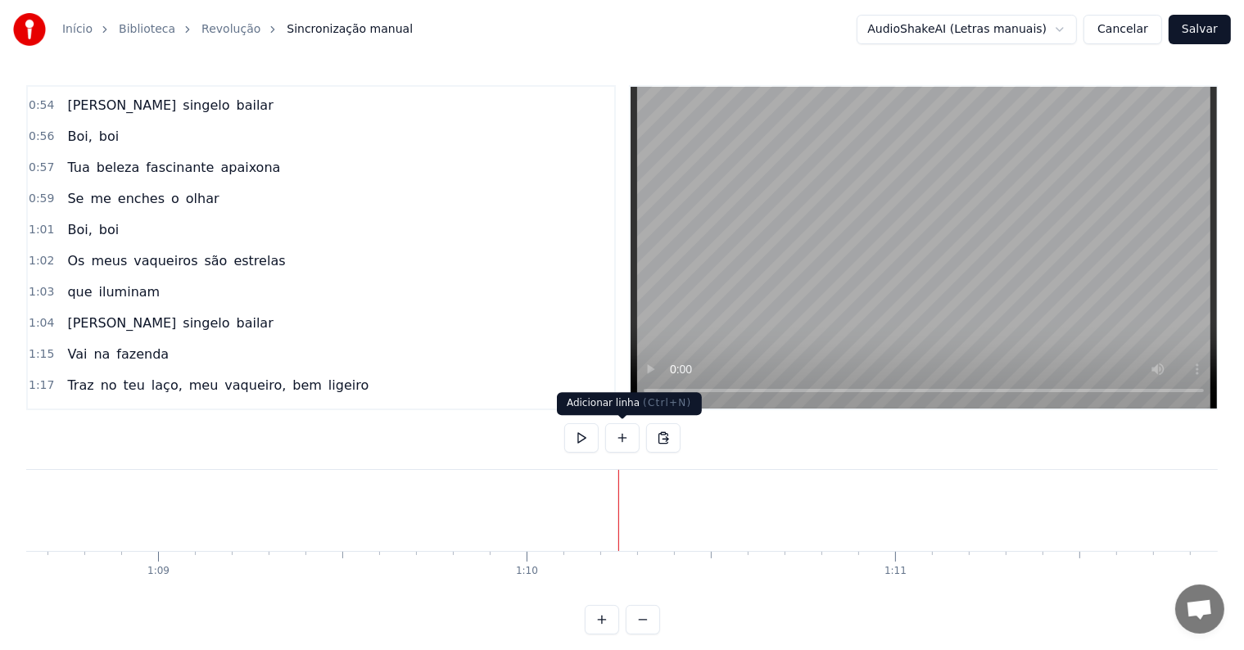
click at [629, 436] on button at bounding box center [622, 437] width 34 height 29
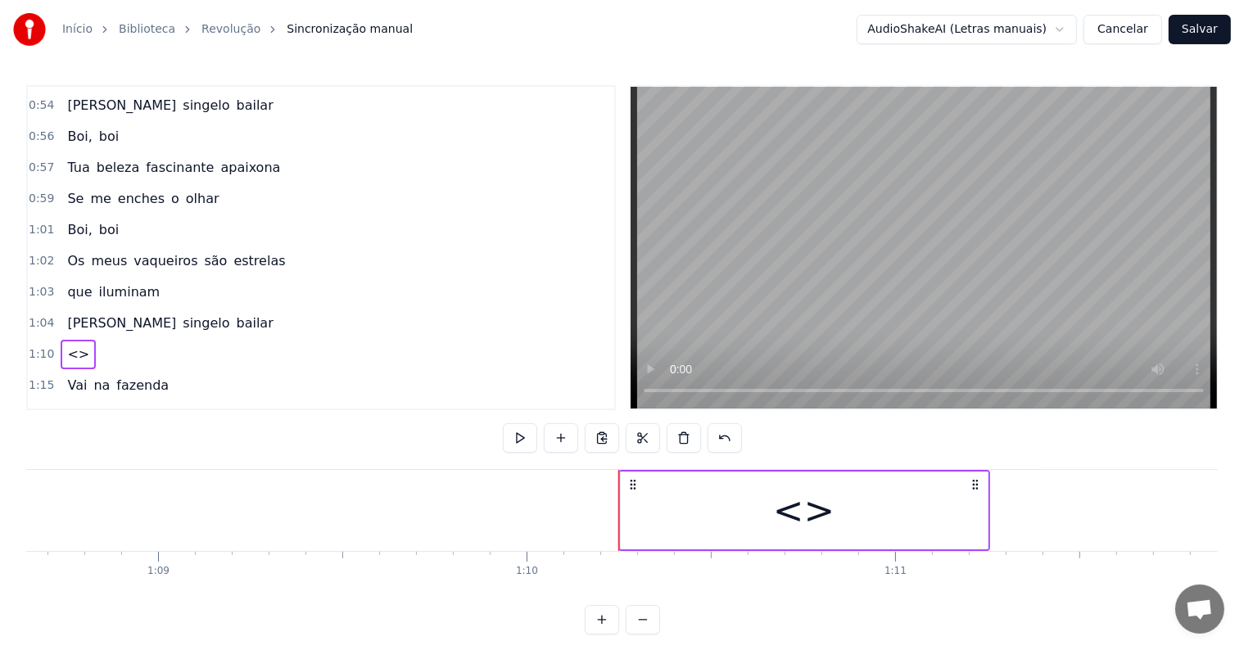
click at [658, 505] on div "<>" at bounding box center [804, 511] width 367 height 78
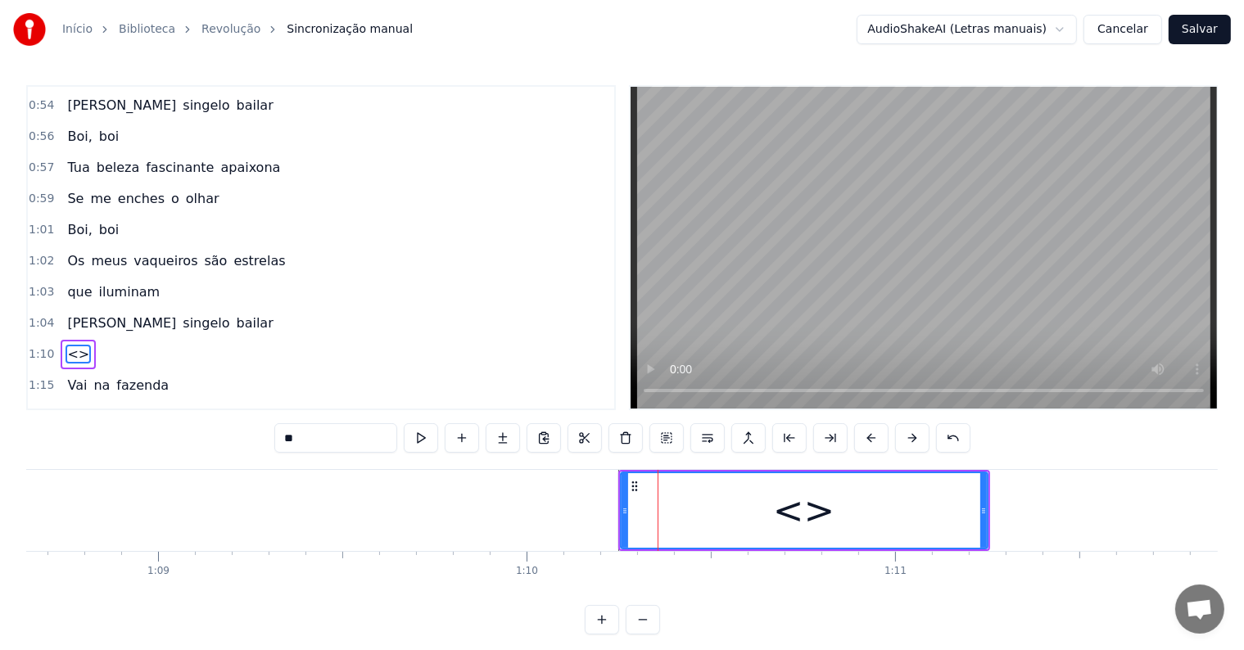
scroll to position [1240, 0]
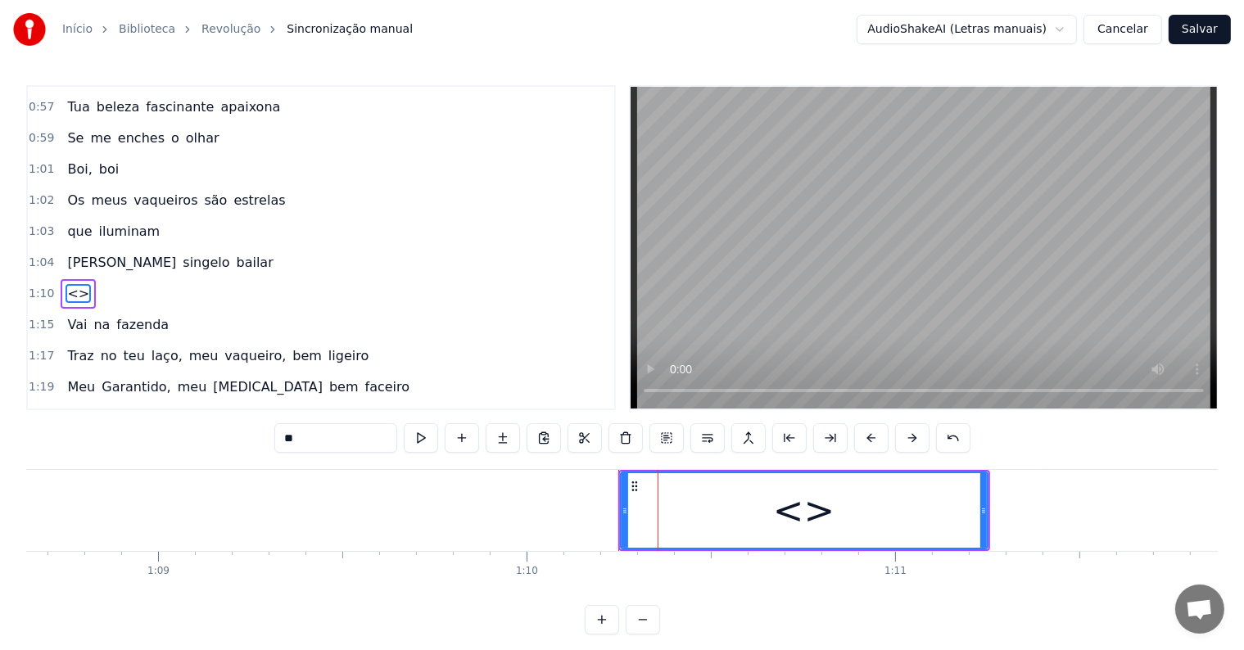
drag, startPoint x: 370, startPoint y: 430, endPoint x: 217, endPoint y: 411, distance: 154.3
click at [217, 411] on div "0:01 <Seu maior canal de toadas karaokê> 0:09 Vai na fazenda 0:11 Traz no teu l…" at bounding box center [621, 359] width 1191 height 549
paste input "**********"
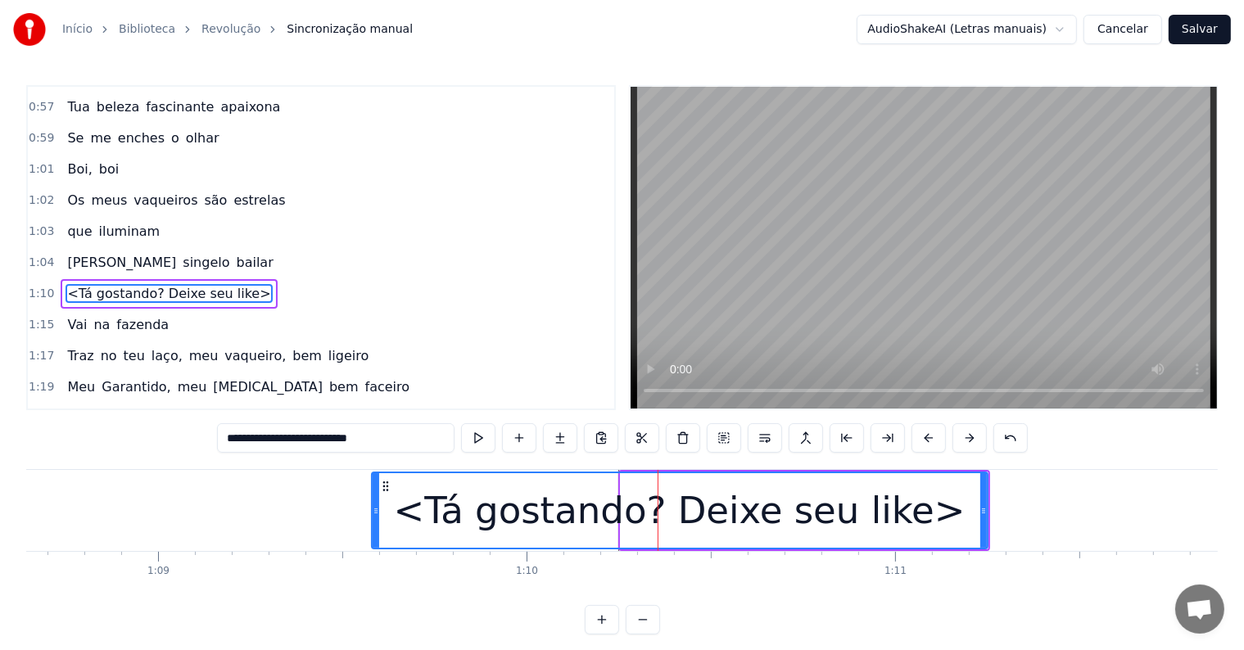
drag, startPoint x: 624, startPoint y: 509, endPoint x: 375, endPoint y: 504, distance: 249.0
click at [375, 504] on icon at bounding box center [376, 510] width 7 height 13
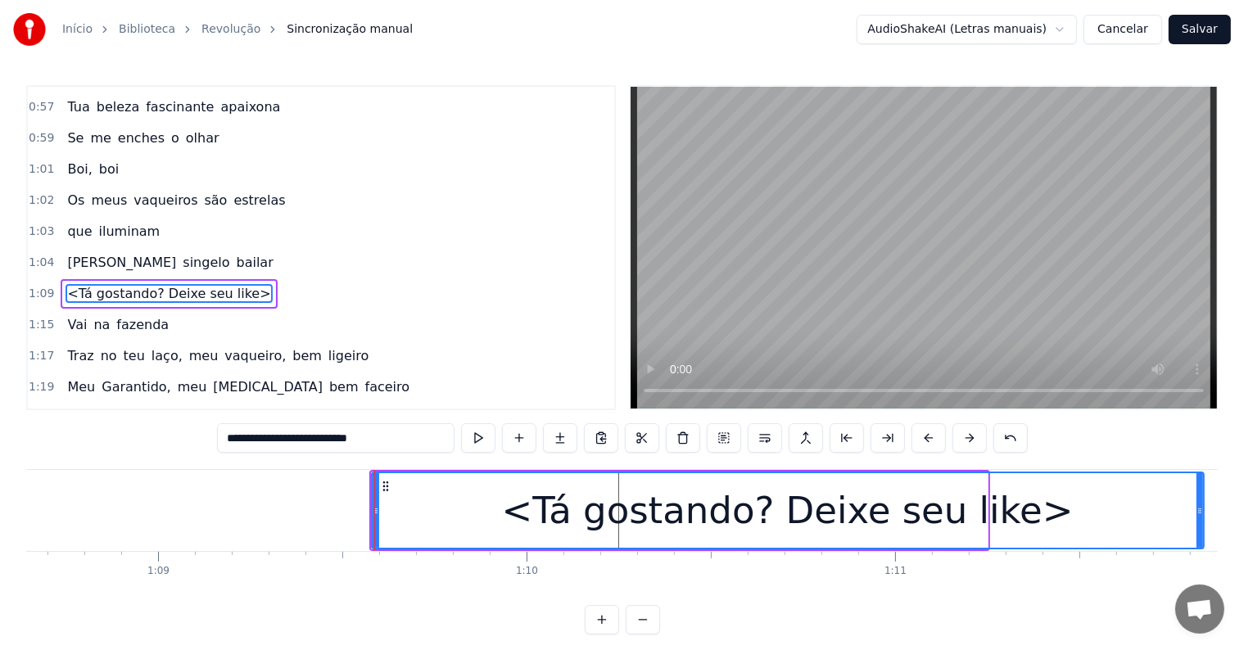
drag, startPoint x: 983, startPoint y: 511, endPoint x: 1199, endPoint y: 524, distance: 216.6
click at [1199, 524] on div at bounding box center [1199, 510] width 7 height 75
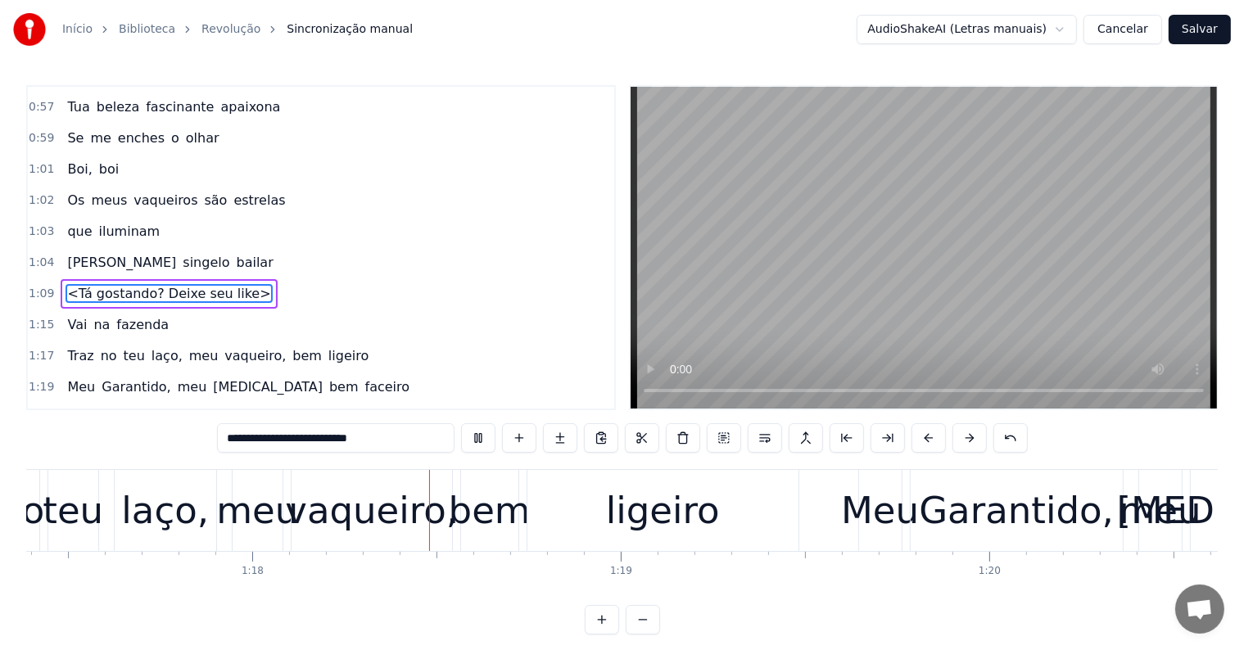
scroll to position [0, 28559]
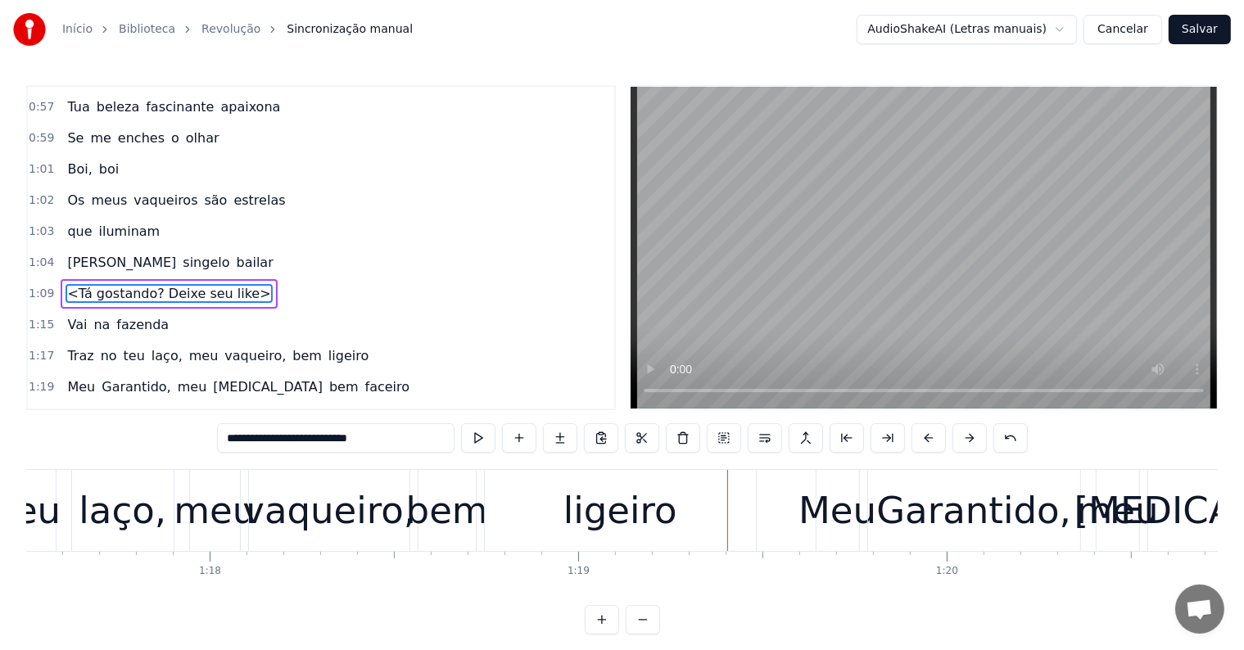
click at [581, 533] on div "ligeiro" at bounding box center [620, 511] width 114 height 56
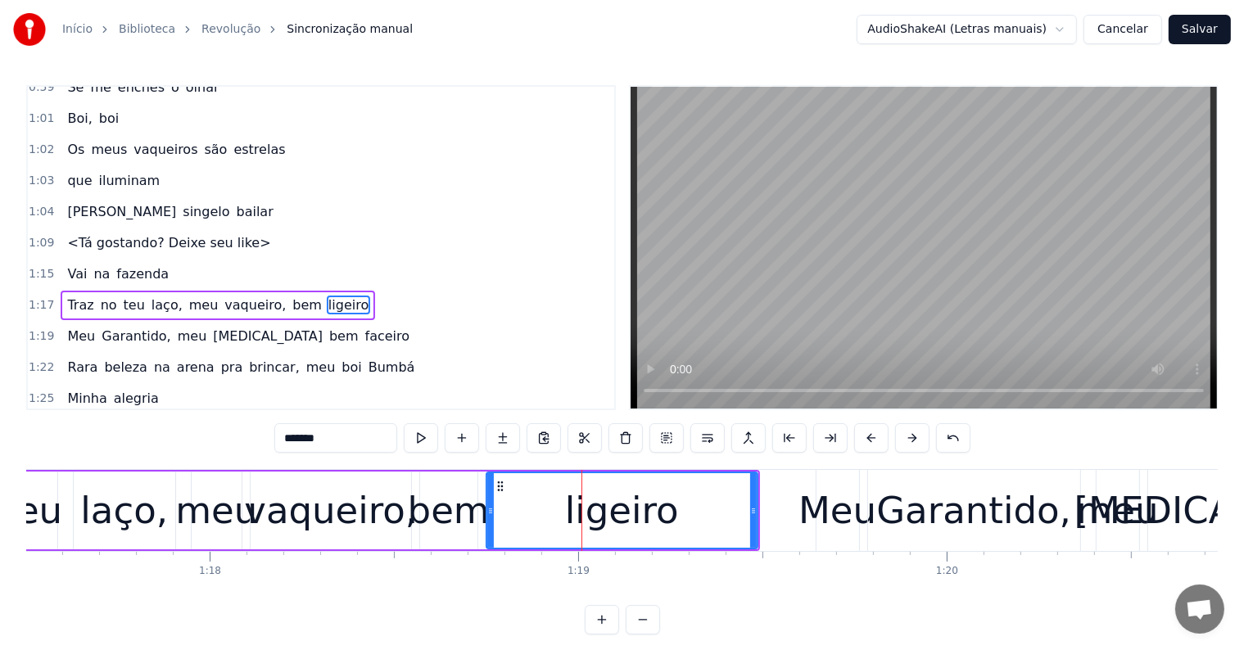
scroll to position [1300, 0]
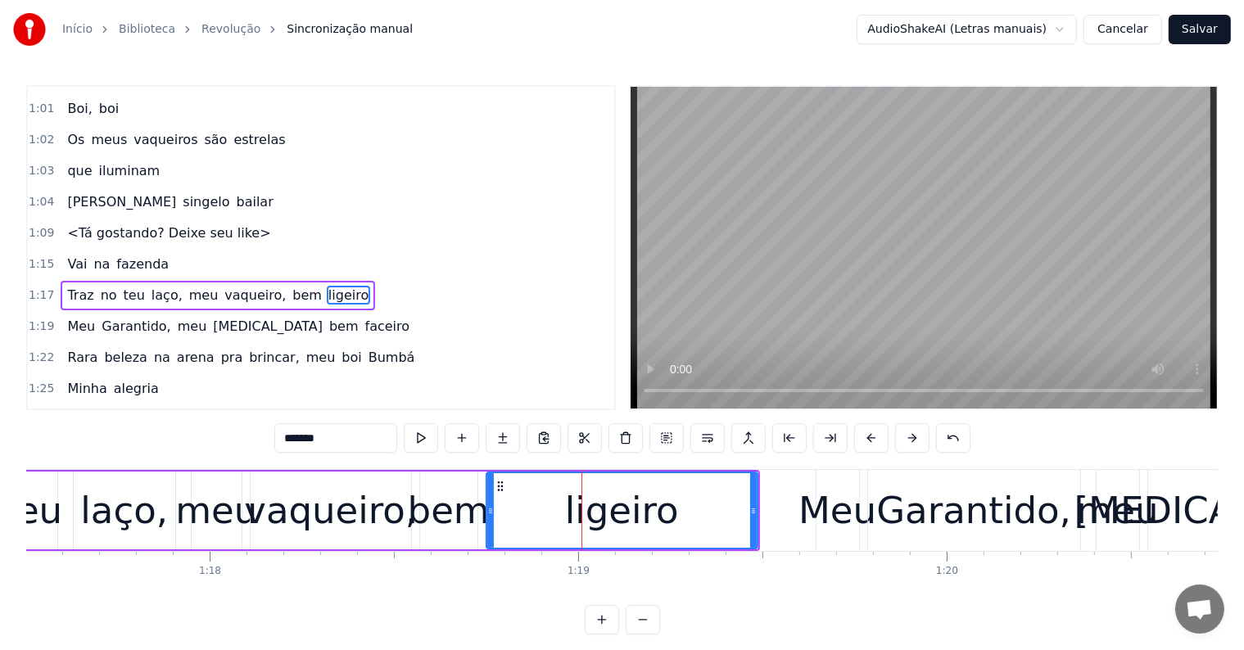
click at [291, 286] on span "bem" at bounding box center [307, 295] width 33 height 19
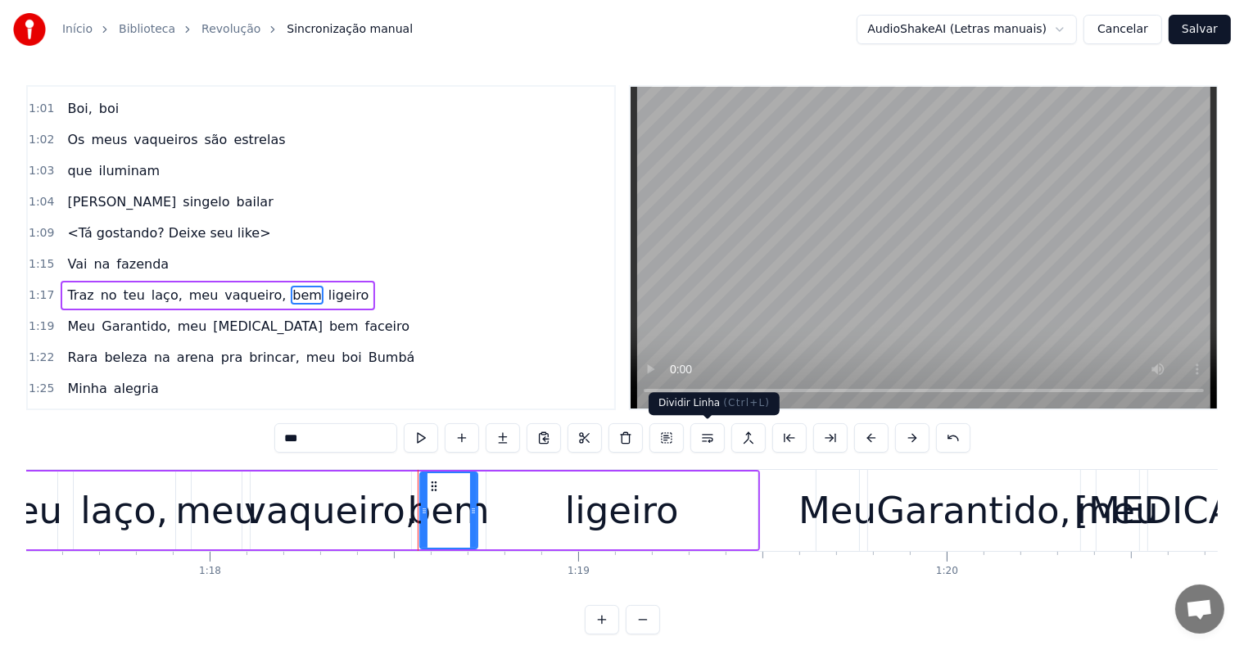
click at [704, 436] on button at bounding box center [707, 437] width 34 height 29
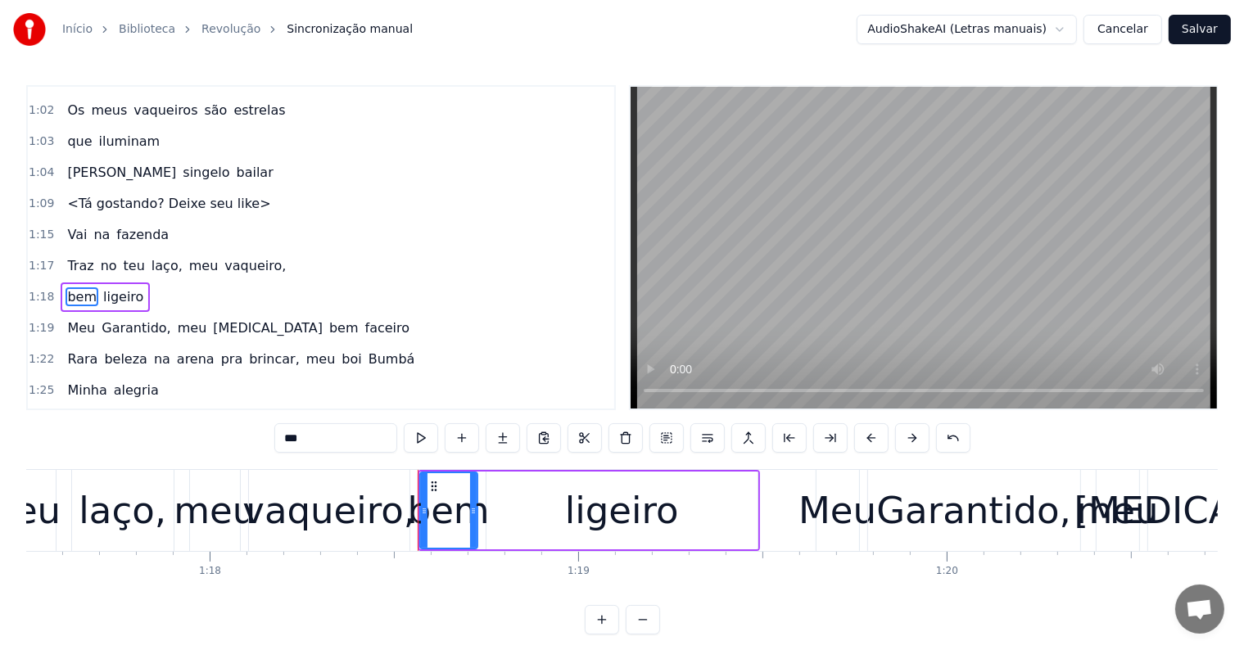
click at [150, 256] on span "laço," at bounding box center [167, 265] width 34 height 19
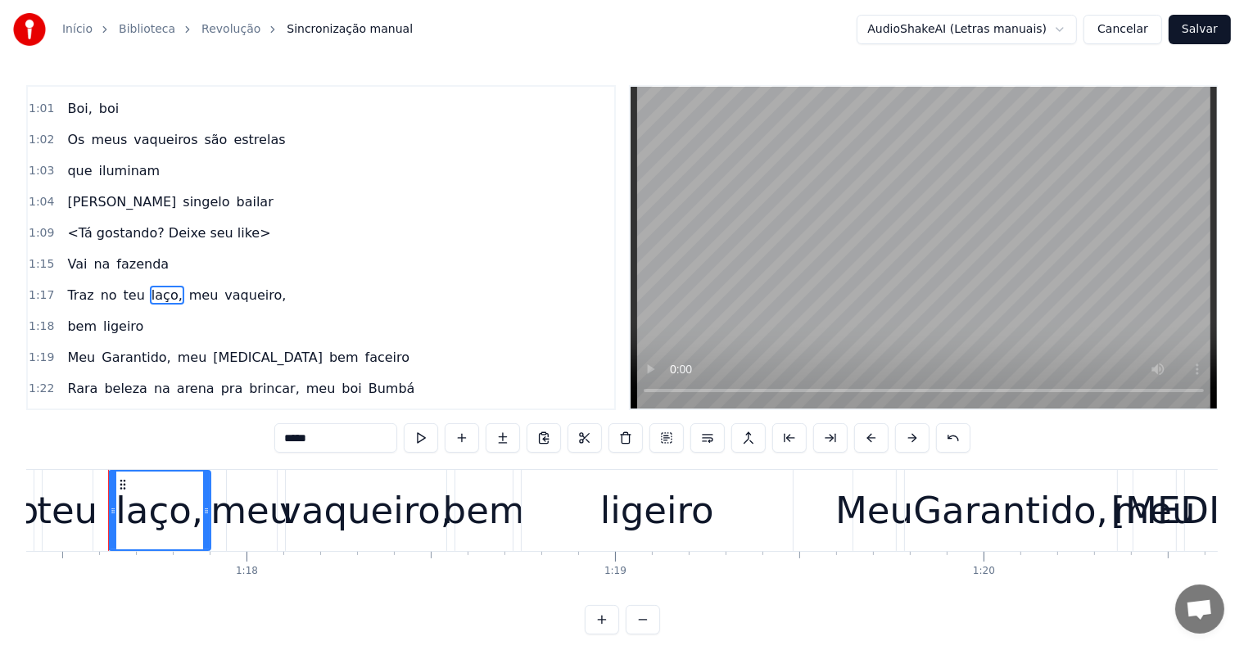
scroll to position [0, 28521]
click at [226, 286] on span "vaqueiro," at bounding box center [255, 295] width 65 height 19
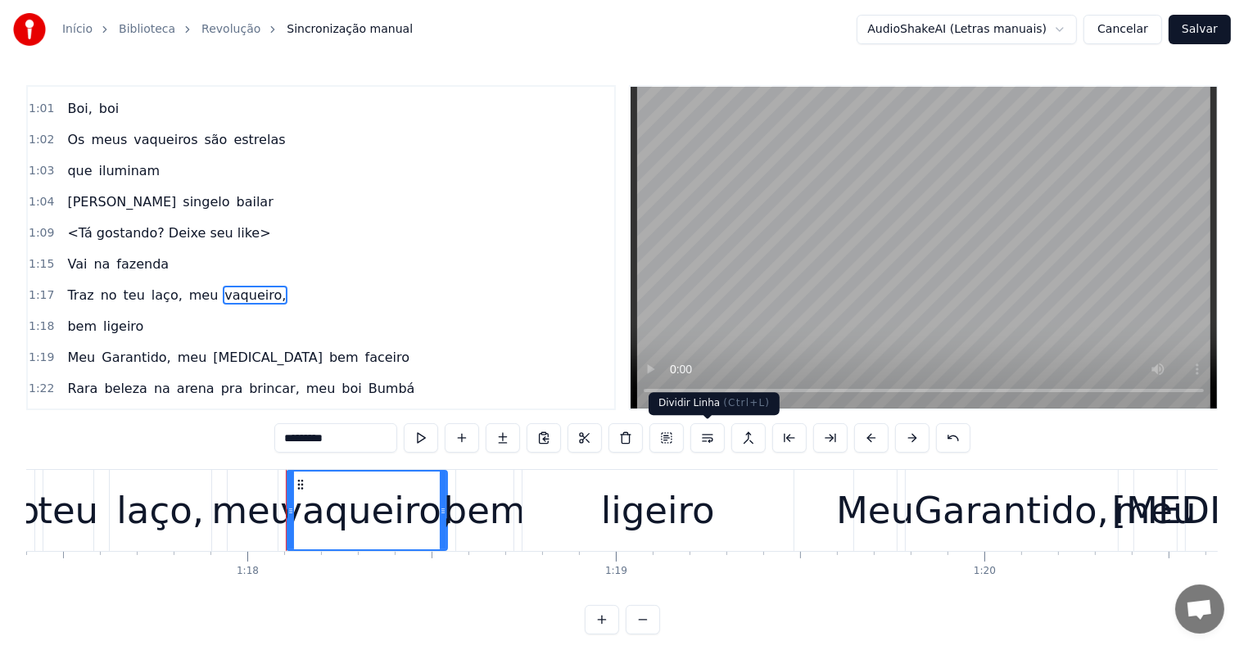
click at [701, 434] on button at bounding box center [707, 437] width 34 height 29
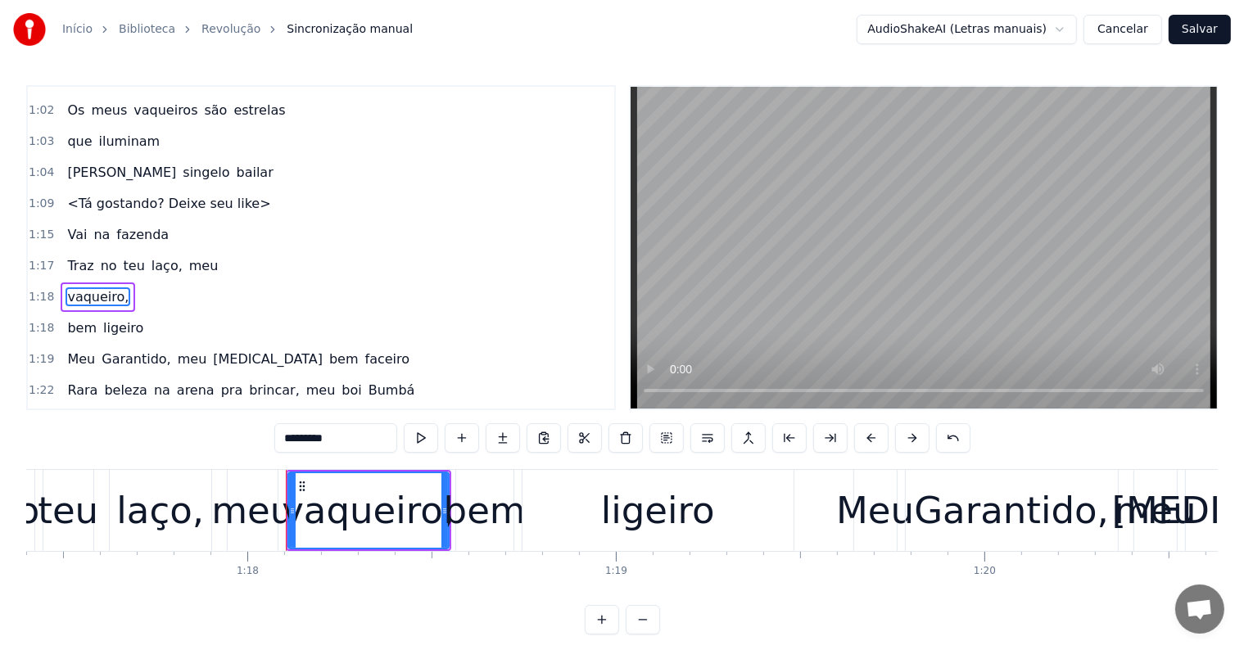
click at [122, 256] on span "teu" at bounding box center [134, 265] width 25 height 19
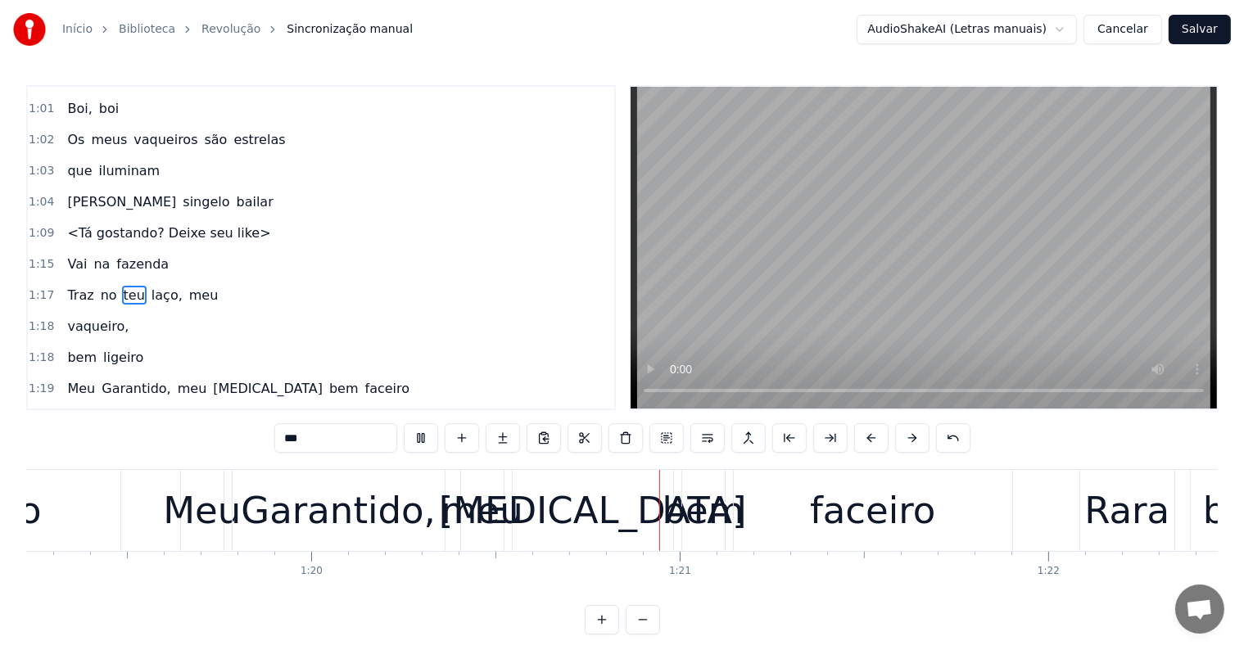
scroll to position [0, 29495]
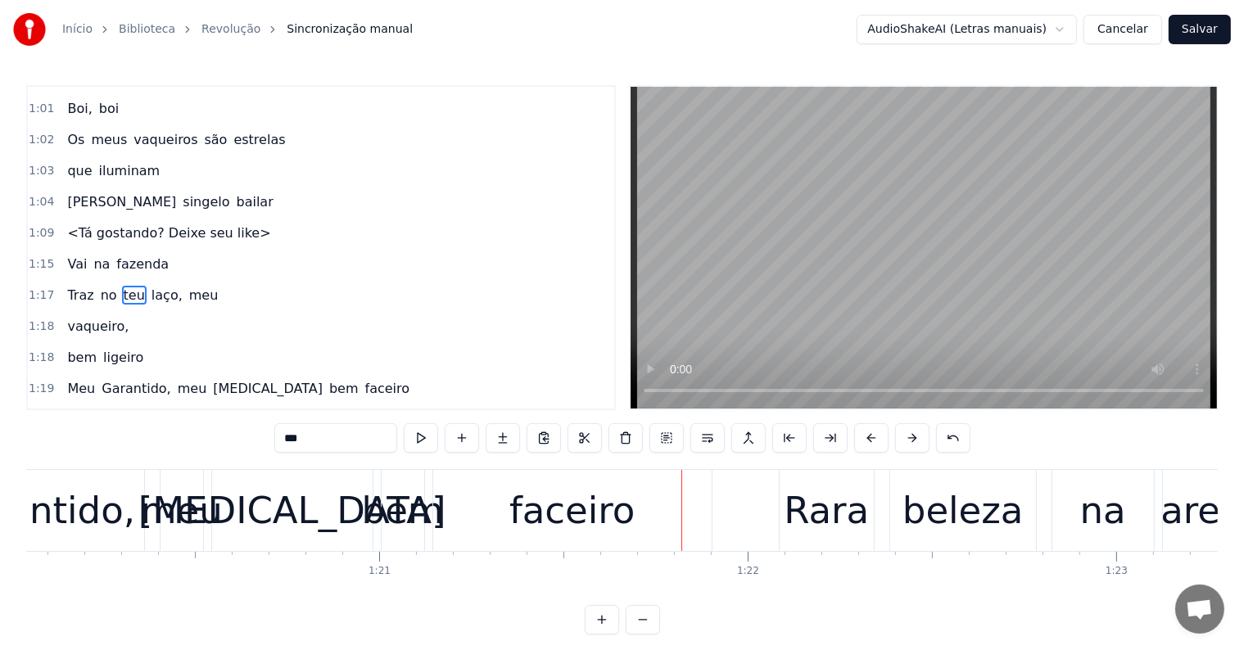
click at [531, 527] on div "faceiro" at bounding box center [571, 511] width 125 height 56
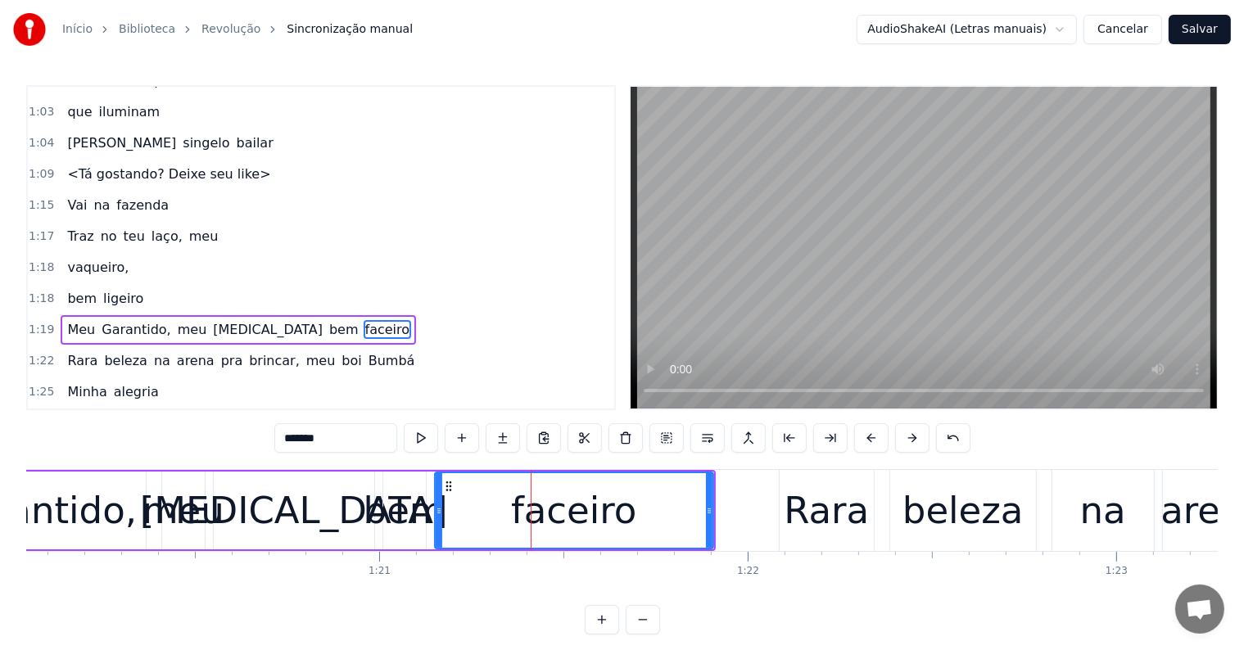
scroll to position [1390, 0]
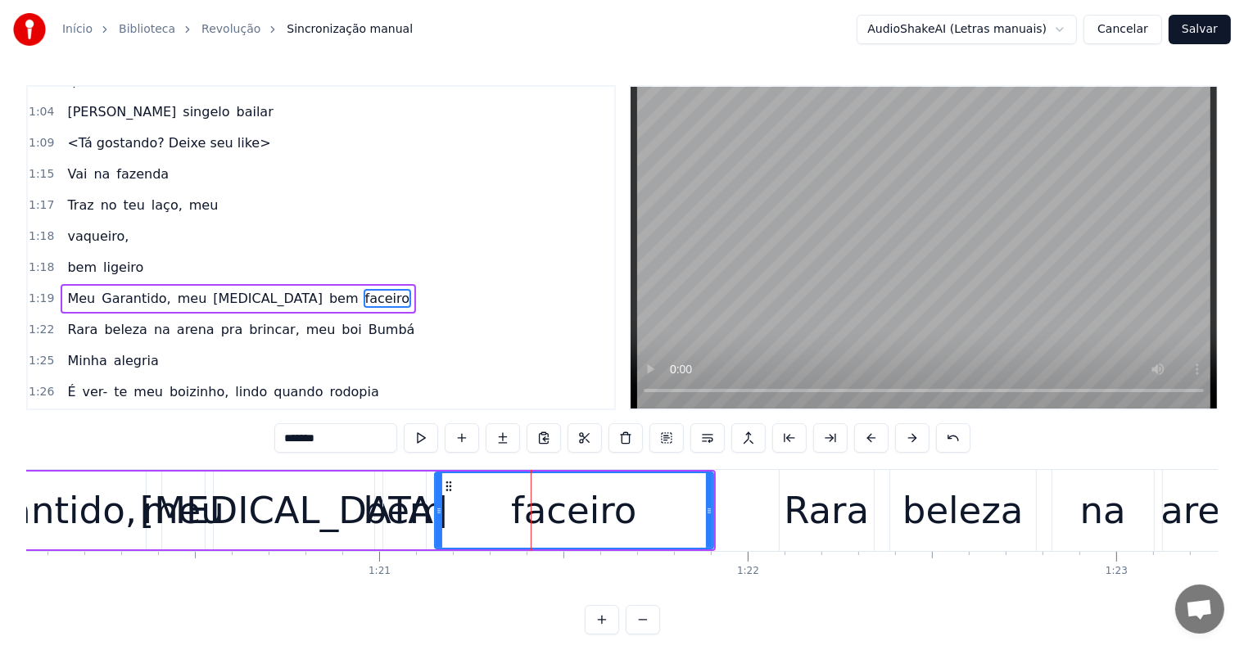
click at [176, 289] on span "meu" at bounding box center [192, 298] width 33 height 19
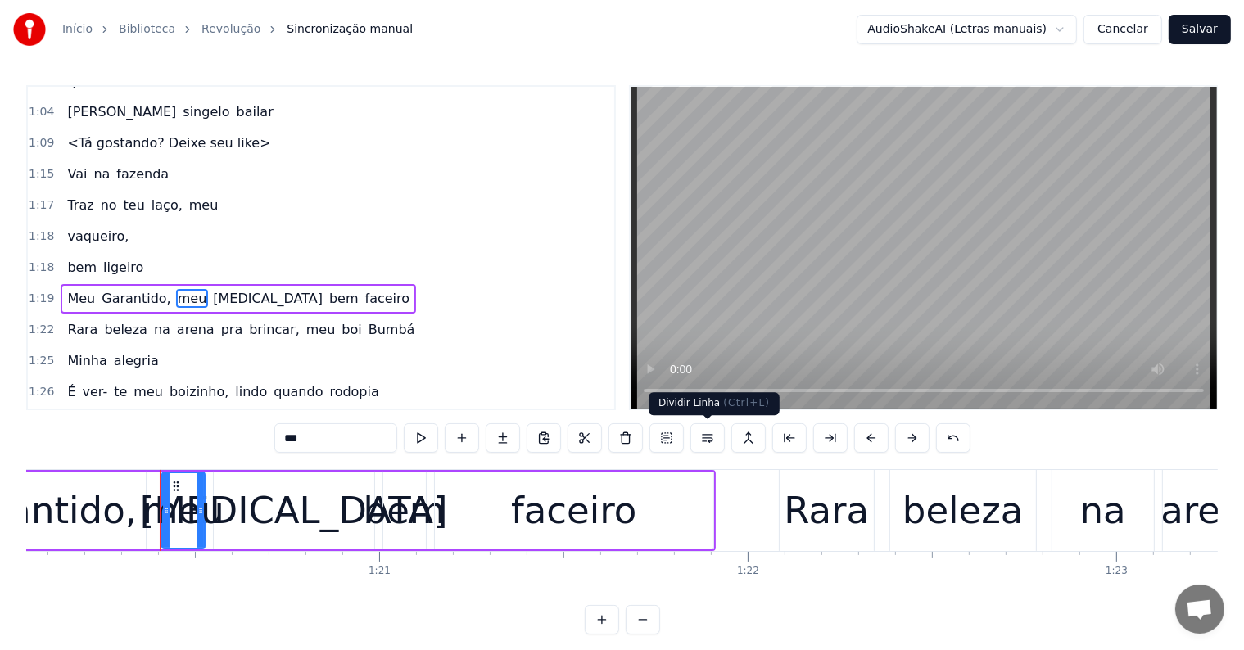
click at [703, 437] on button at bounding box center [707, 437] width 34 height 29
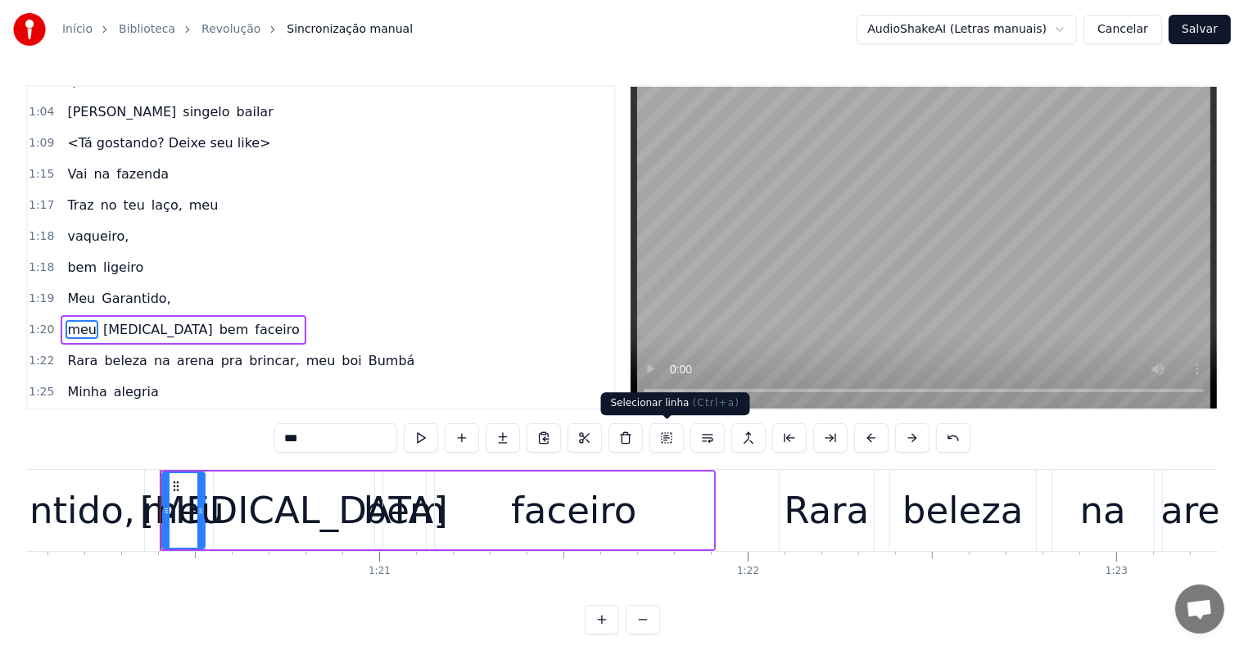
scroll to position [1421, 0]
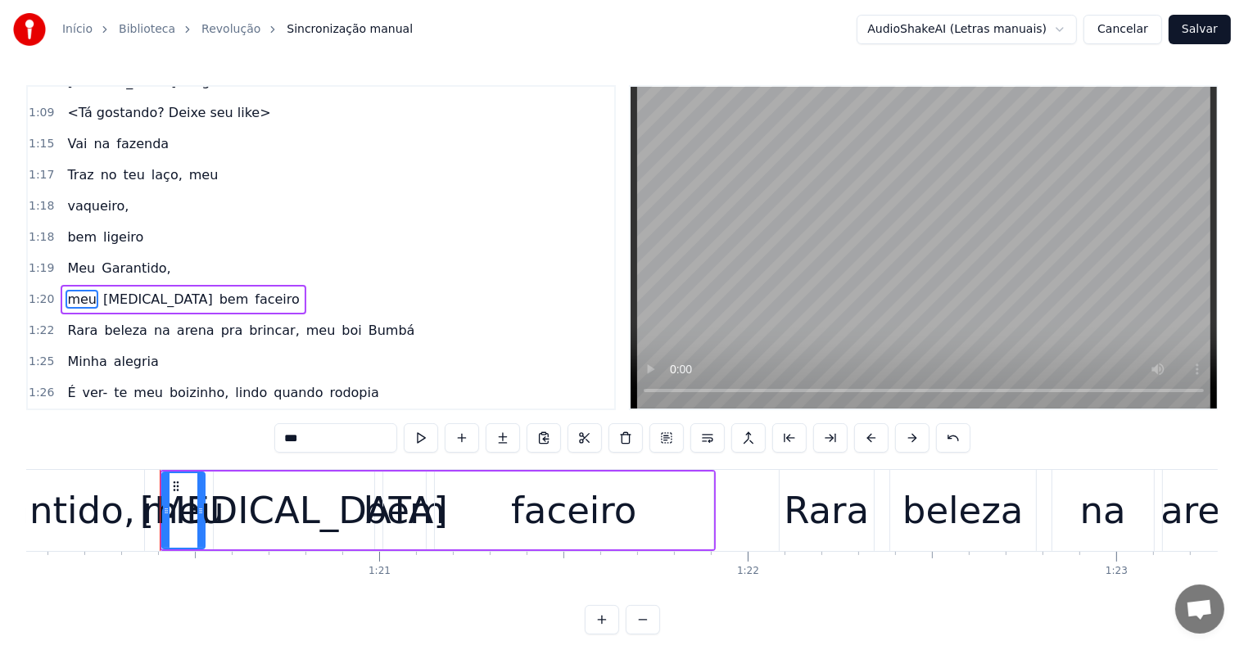
click at [71, 259] on span "Meu" at bounding box center [81, 268] width 31 height 19
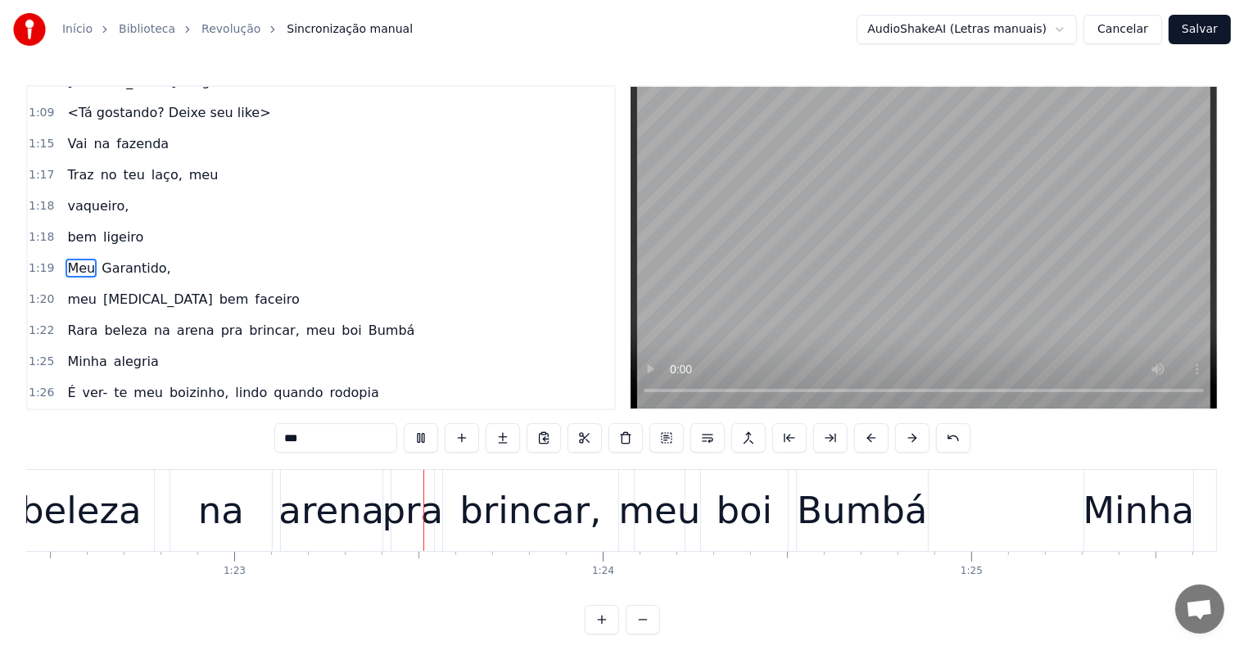
scroll to position [0, 30393]
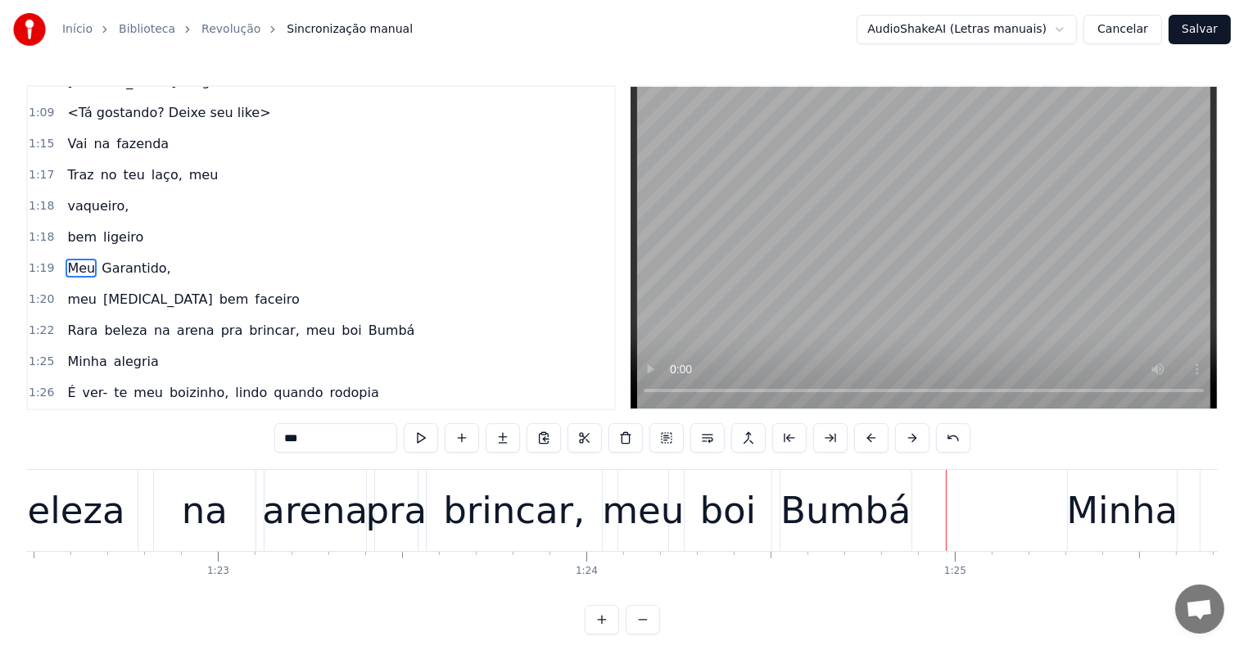
click at [482, 510] on div "brincar," at bounding box center [514, 511] width 142 height 56
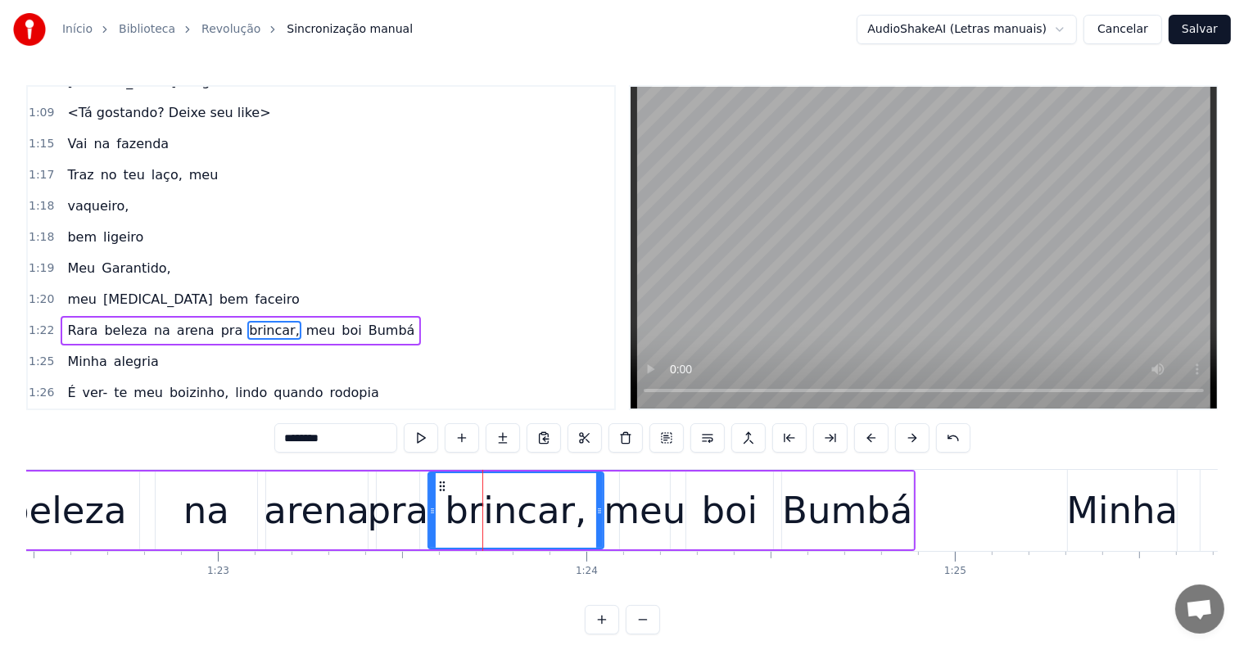
scroll to position [1451, 0]
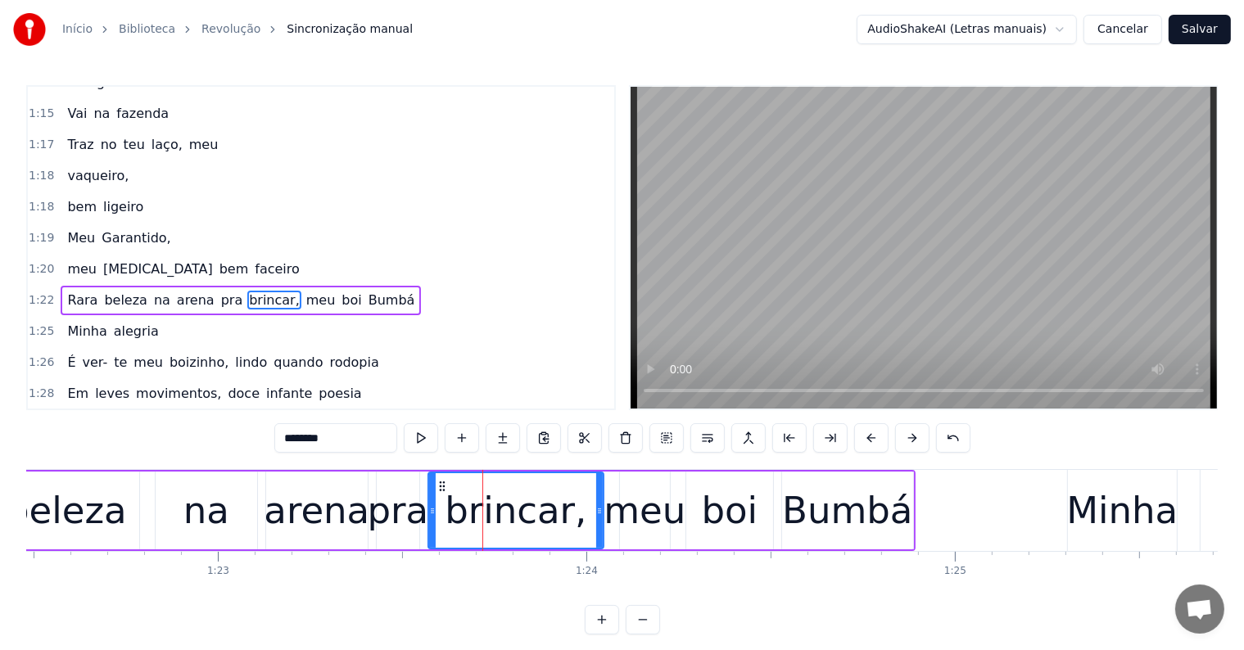
click at [305, 291] on span "meu" at bounding box center [321, 300] width 33 height 19
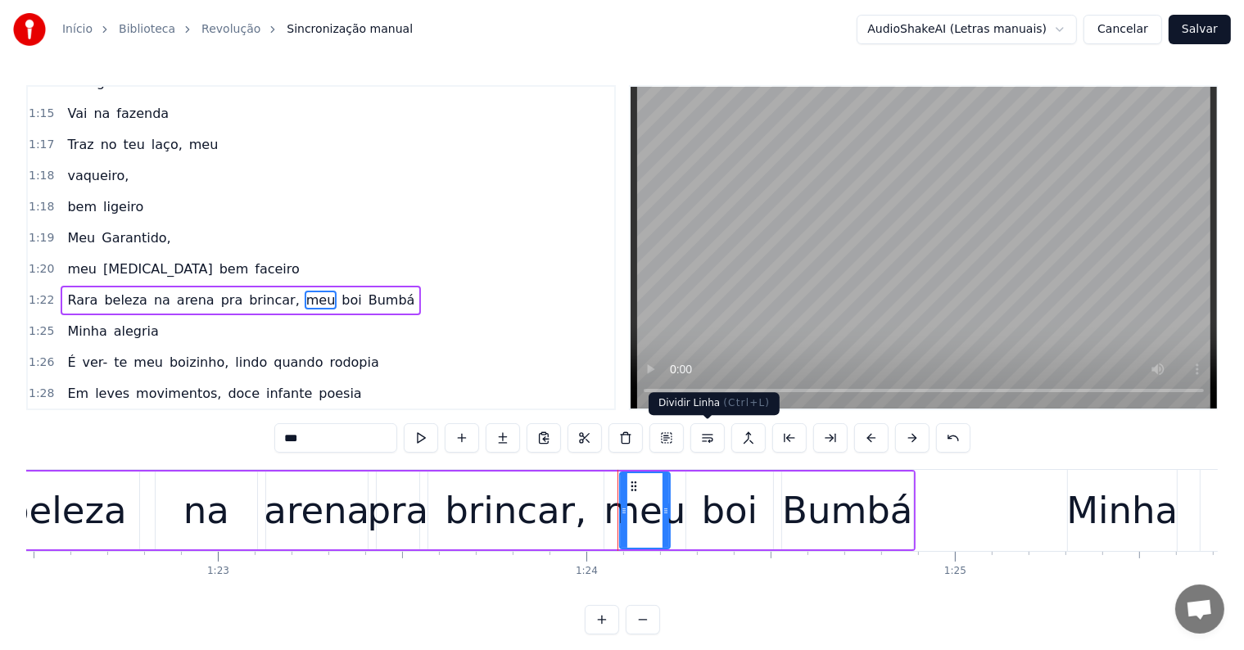
click at [703, 439] on button at bounding box center [707, 437] width 34 height 29
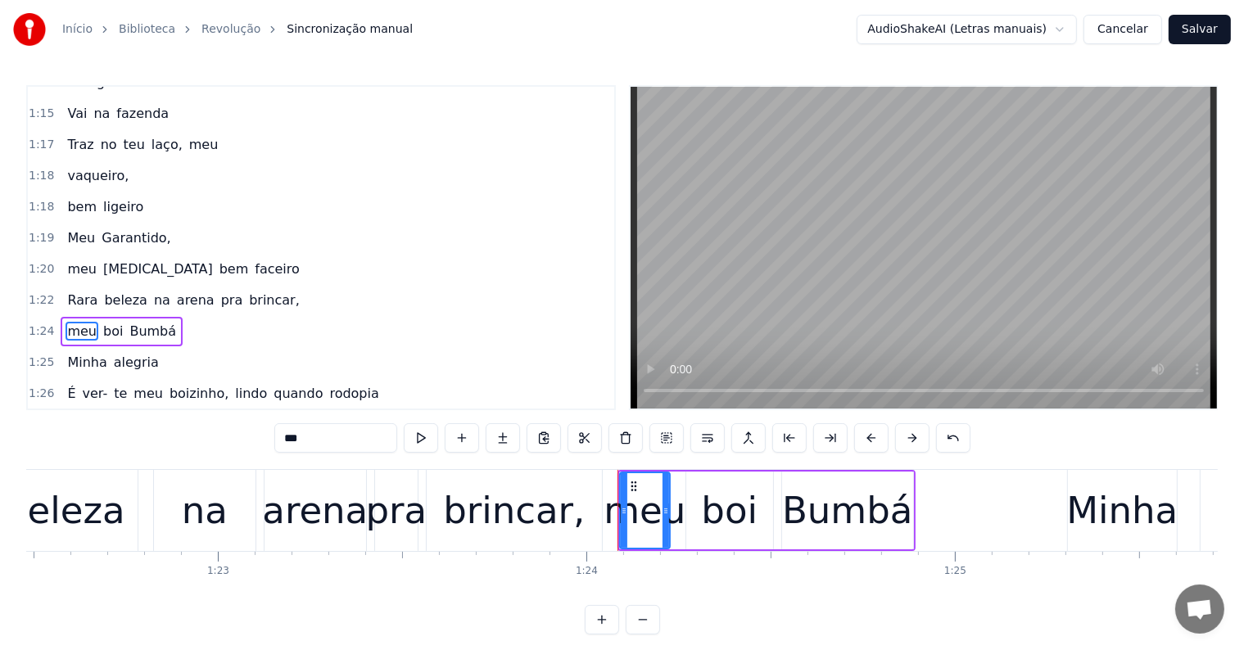
scroll to position [1481, 0]
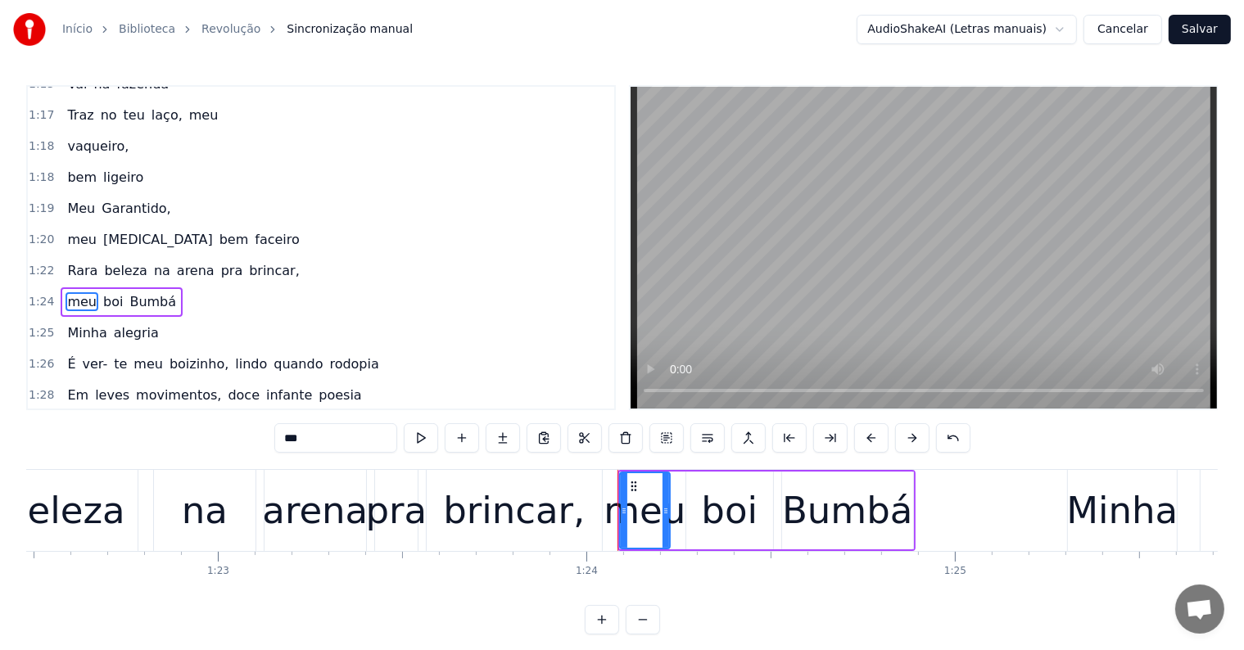
click at [175, 261] on span "arena" at bounding box center [195, 270] width 41 height 19
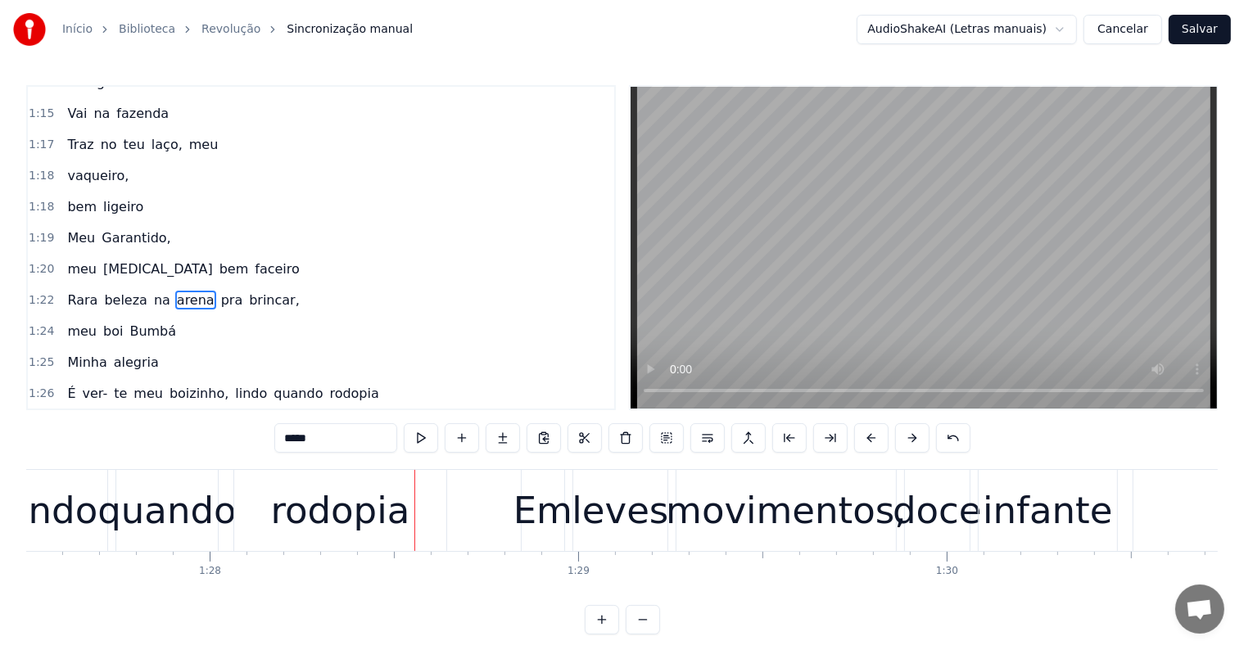
scroll to position [0, 32550]
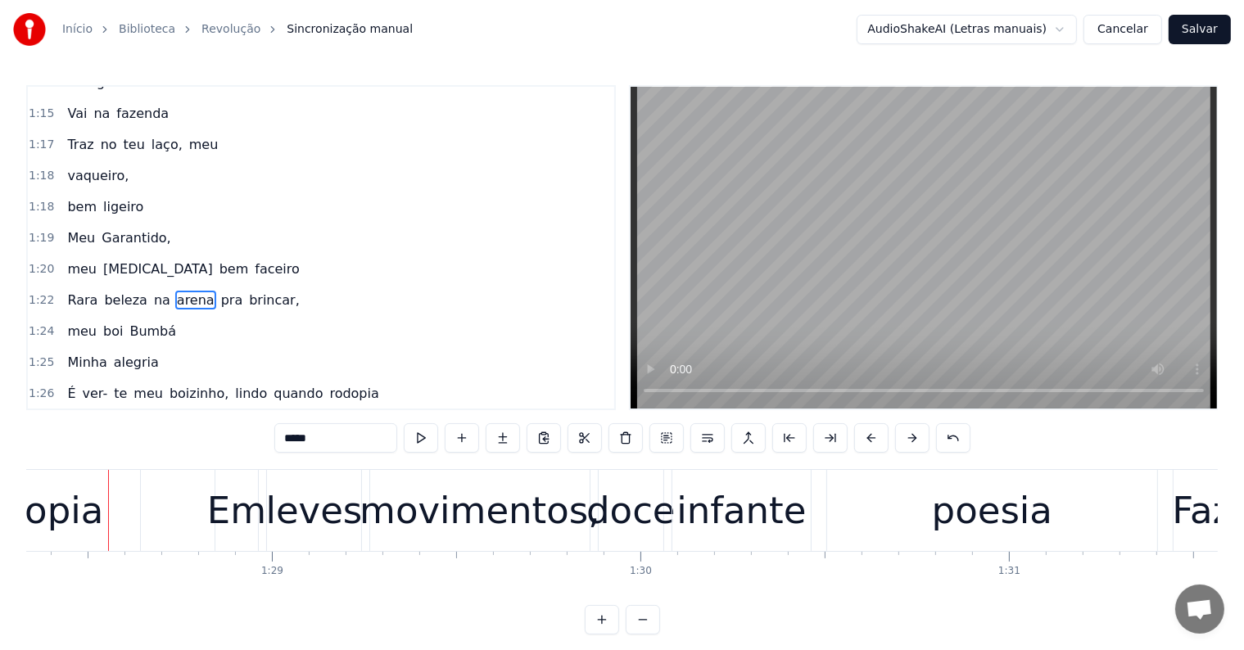
click at [272, 384] on span "quando" at bounding box center [298, 393] width 52 height 19
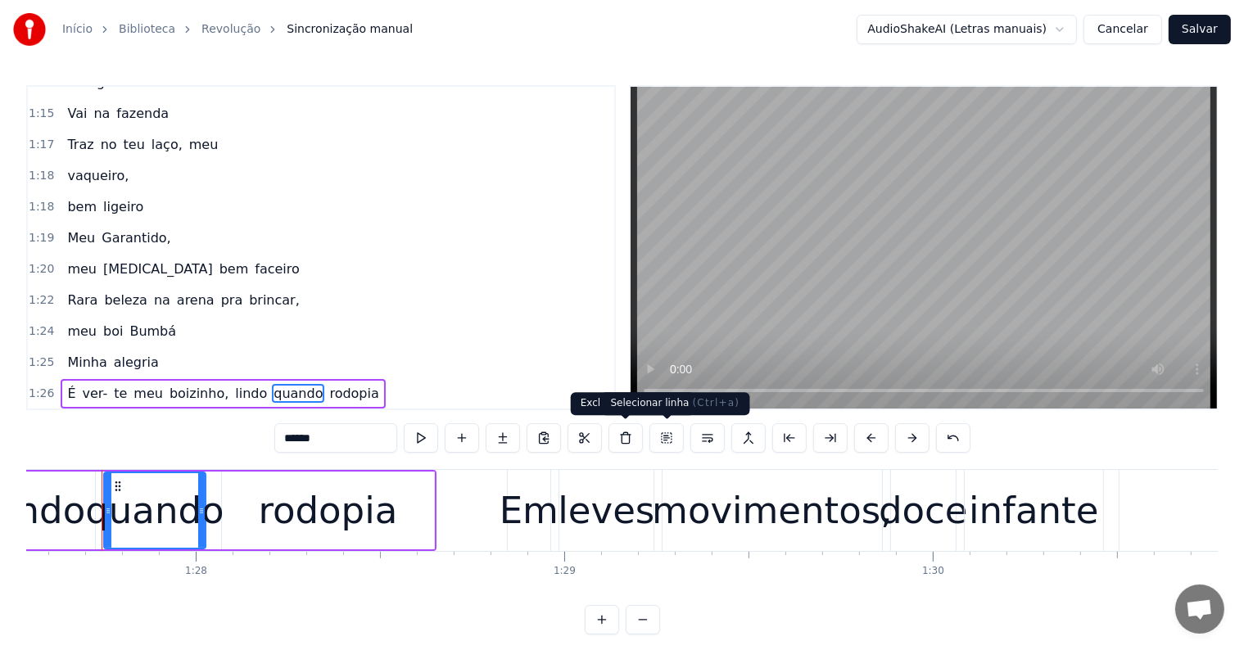
scroll to position [0, 32250]
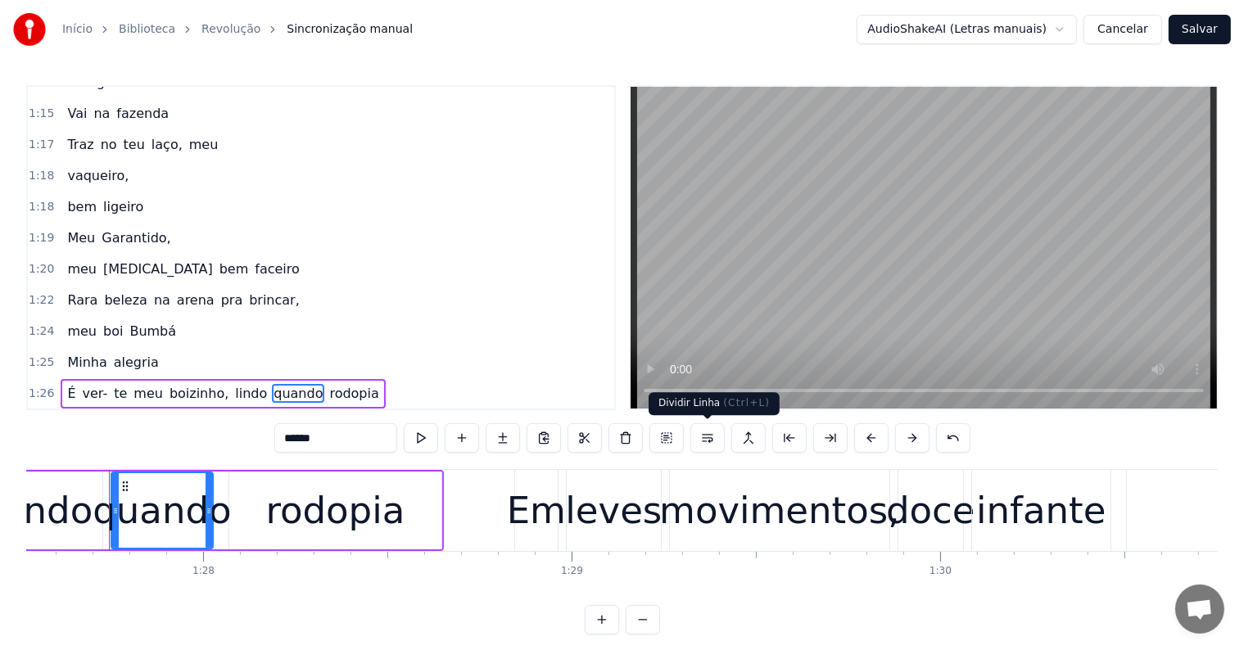
click at [707, 439] on button at bounding box center [707, 437] width 34 height 29
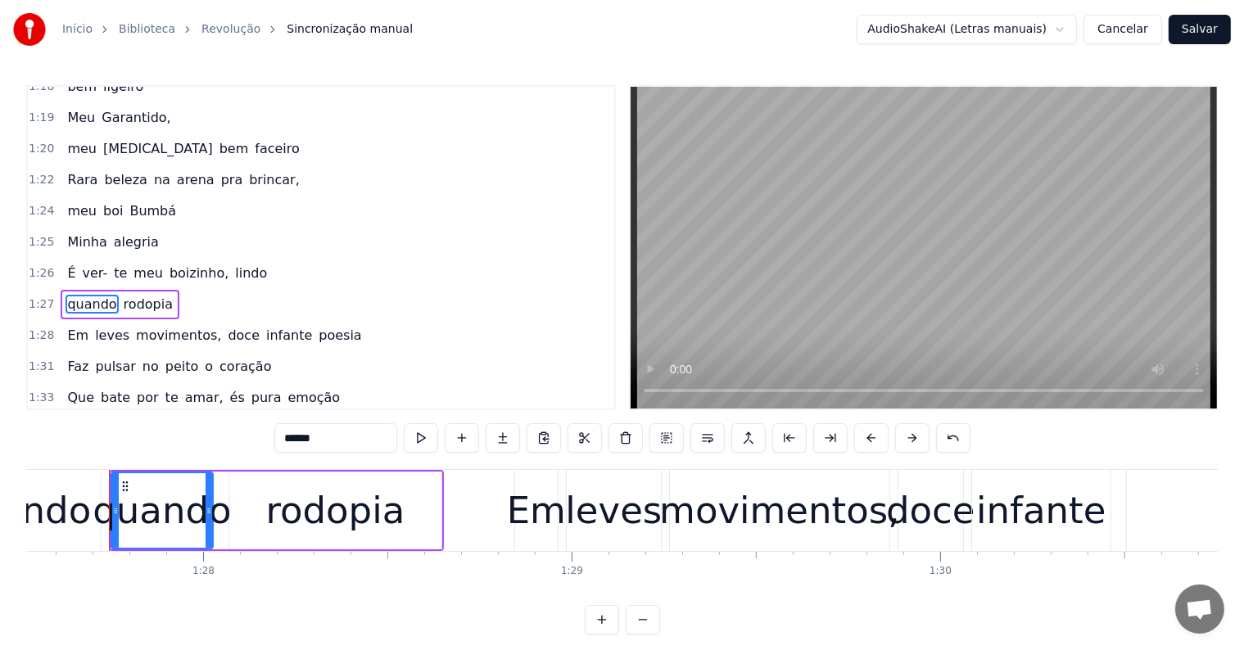
click at [233, 264] on span "lindo" at bounding box center [250, 273] width 35 height 19
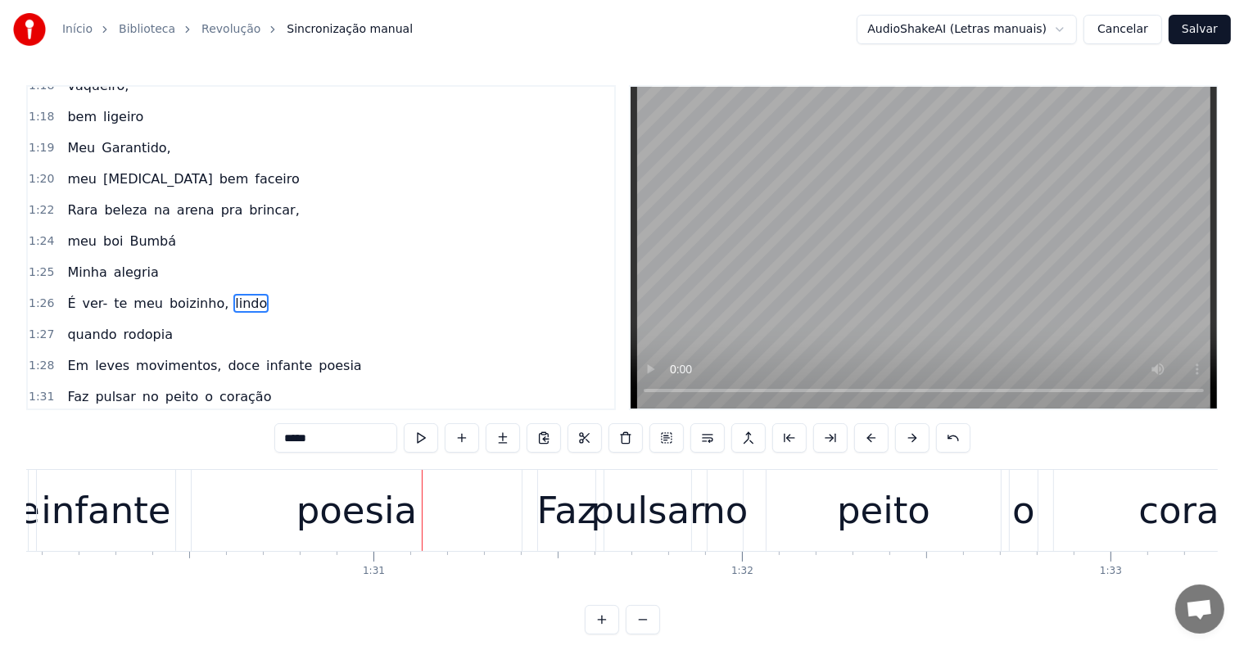
scroll to position [0, 33260]
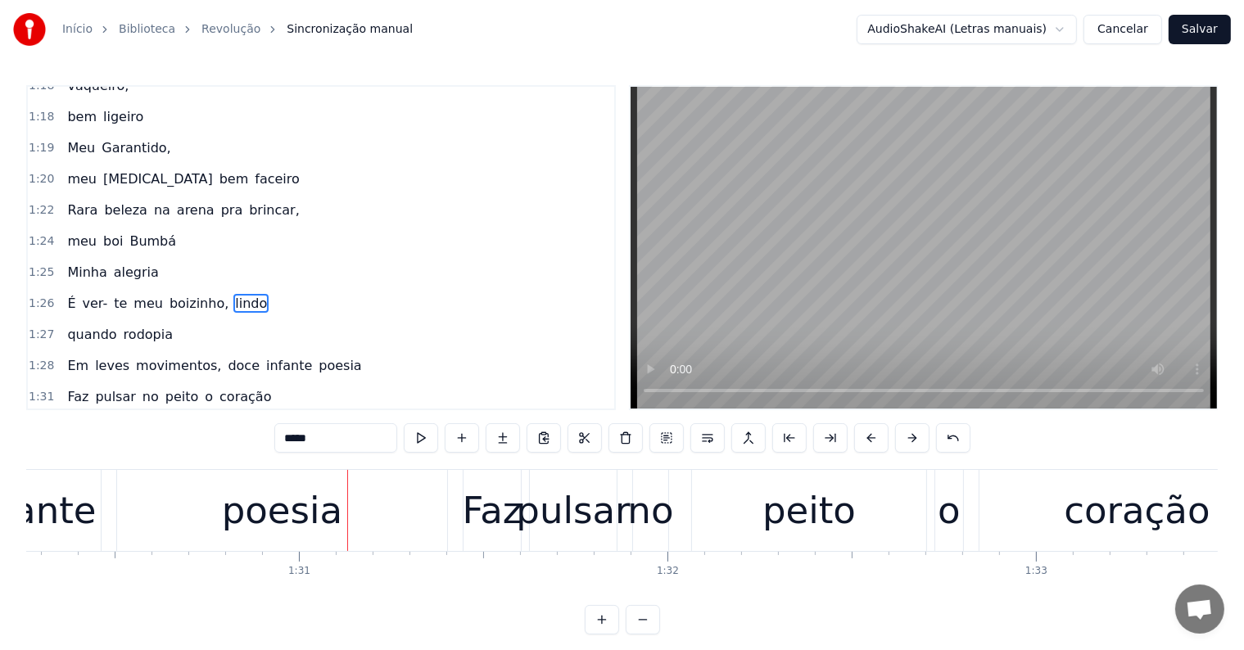
click at [341, 509] on div "poesia" at bounding box center [282, 510] width 330 height 81
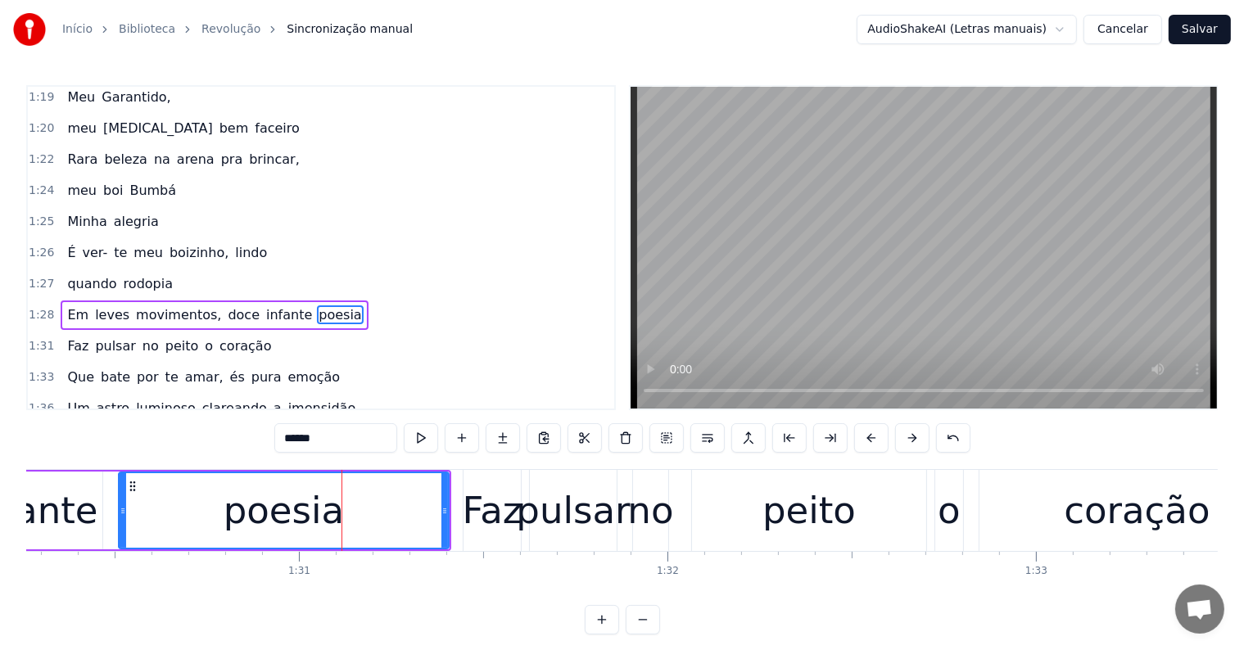
scroll to position [1602, 0]
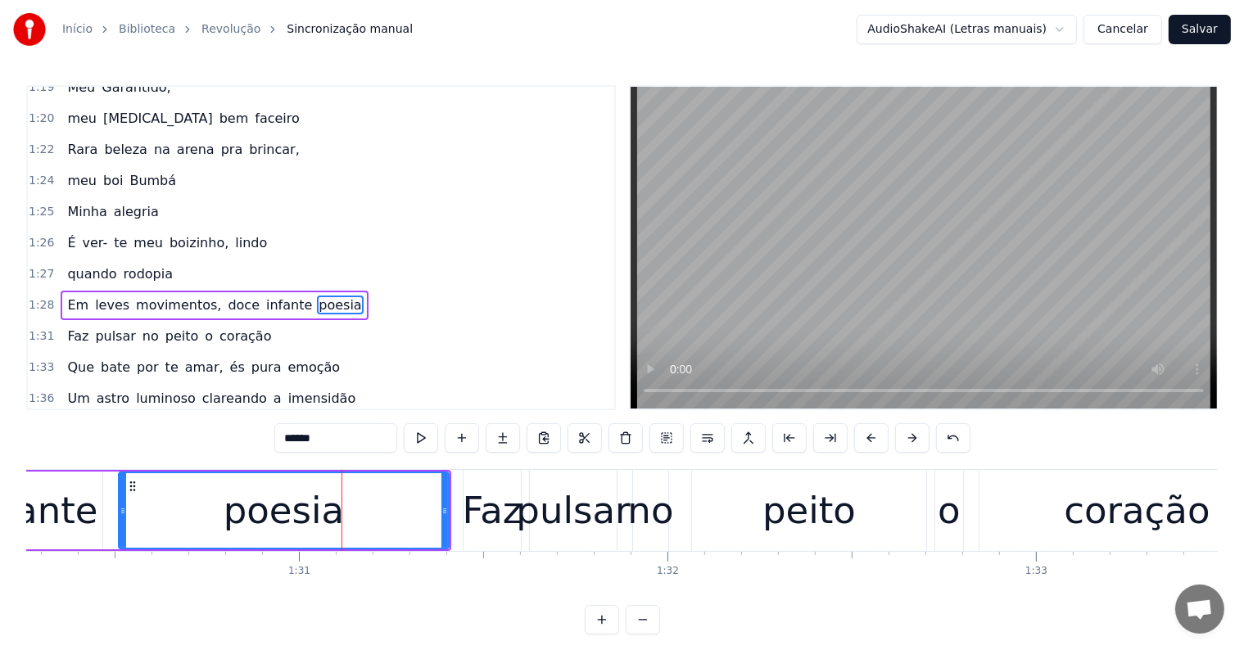
click at [264, 296] on span "infante" at bounding box center [288, 305] width 49 height 19
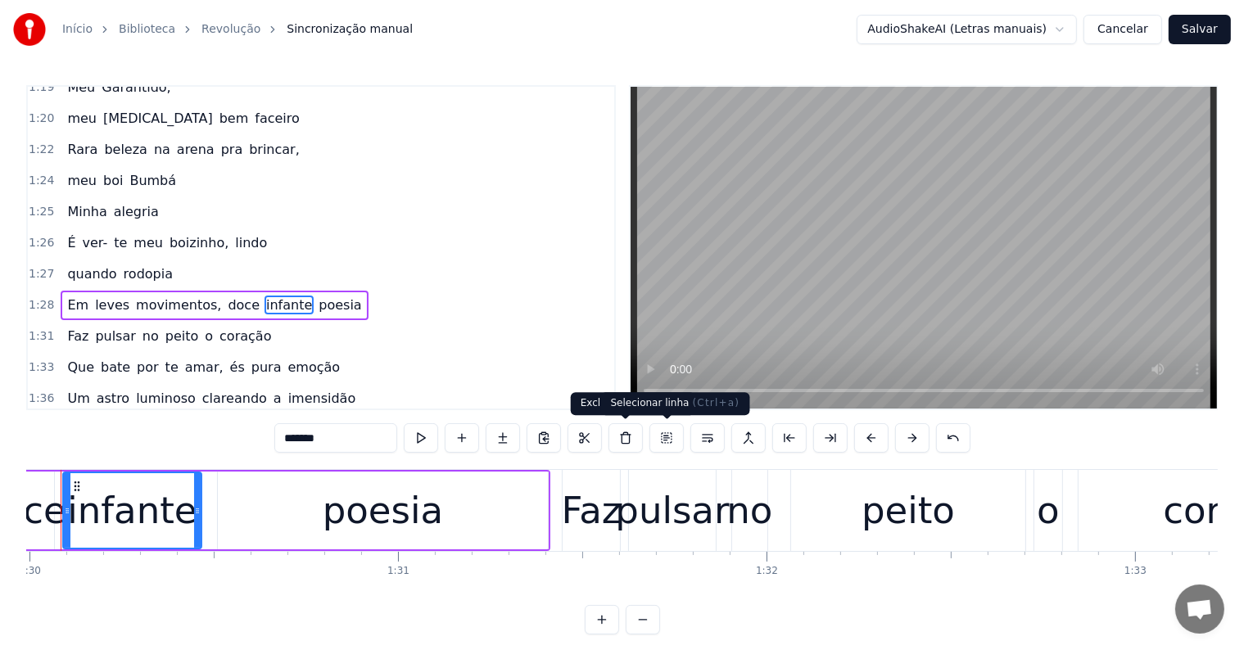
scroll to position [0, 33112]
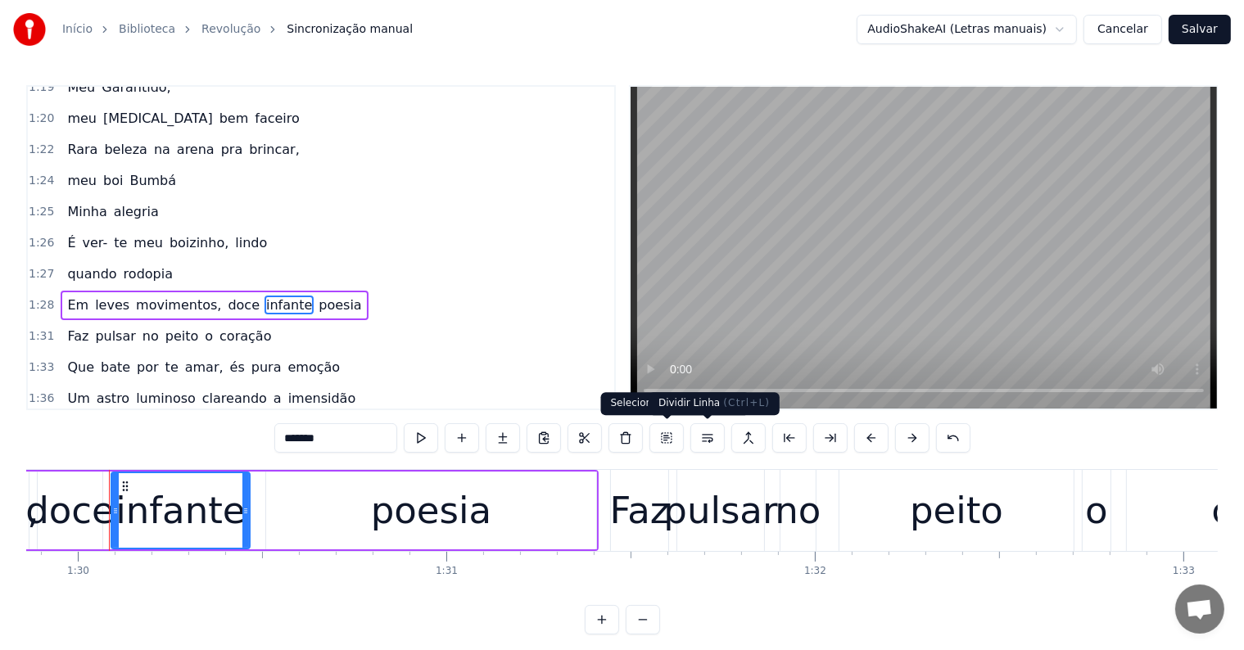
click at [706, 436] on button at bounding box center [707, 437] width 34 height 29
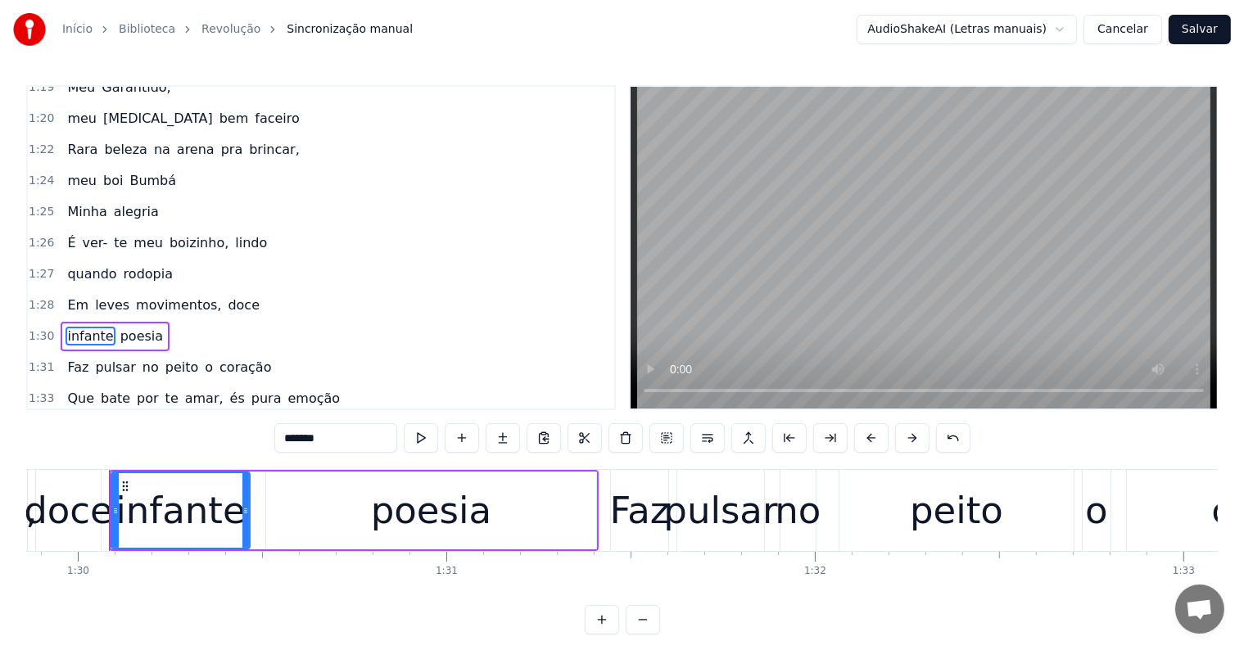
scroll to position [1631, 0]
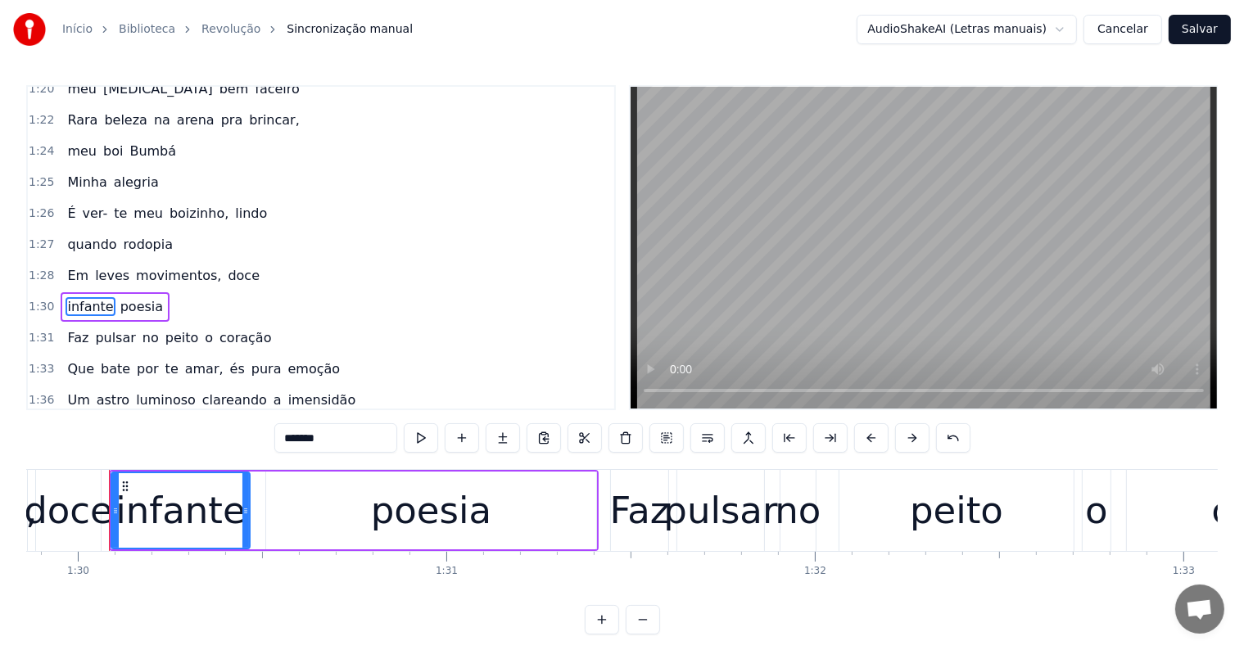
click at [165, 266] on span "movimentos," at bounding box center [178, 275] width 88 height 19
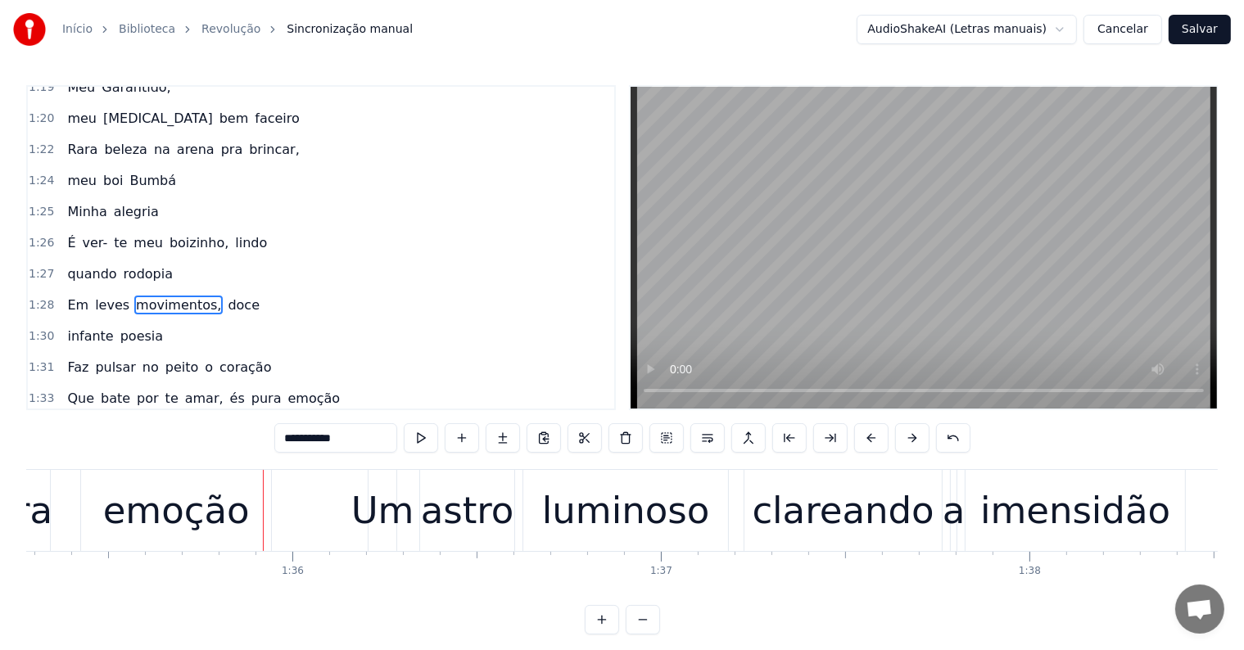
scroll to position [0, 35263]
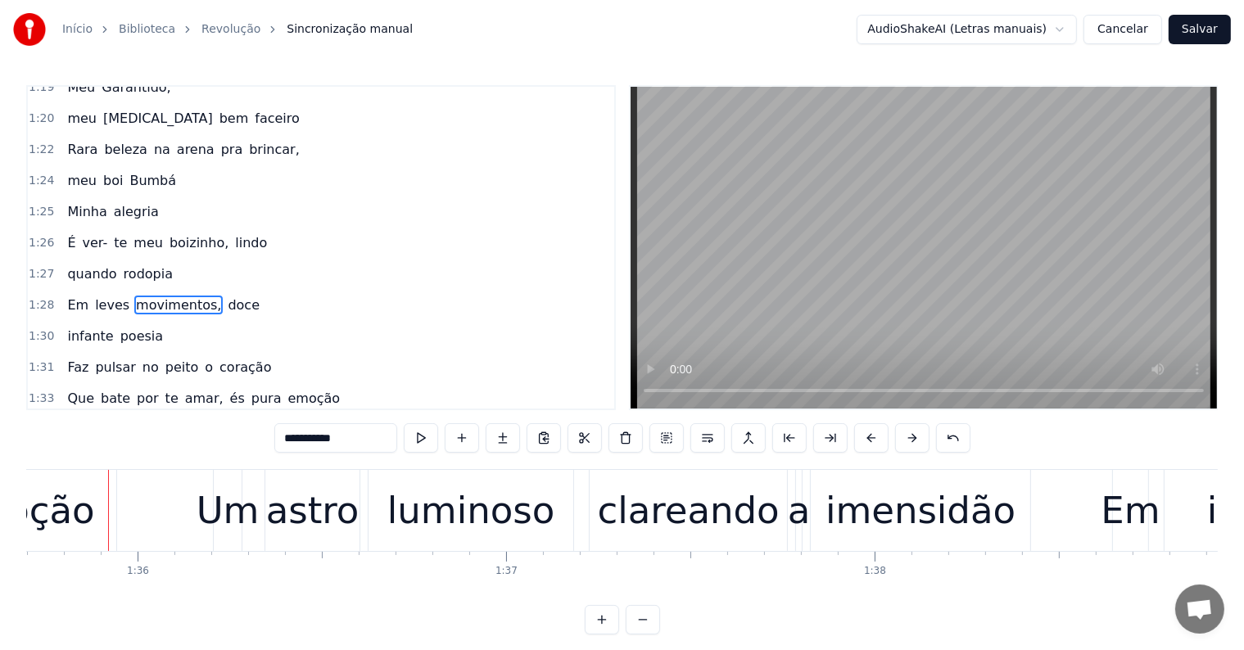
click at [213, 527] on div "Um" at bounding box center [228, 511] width 63 height 56
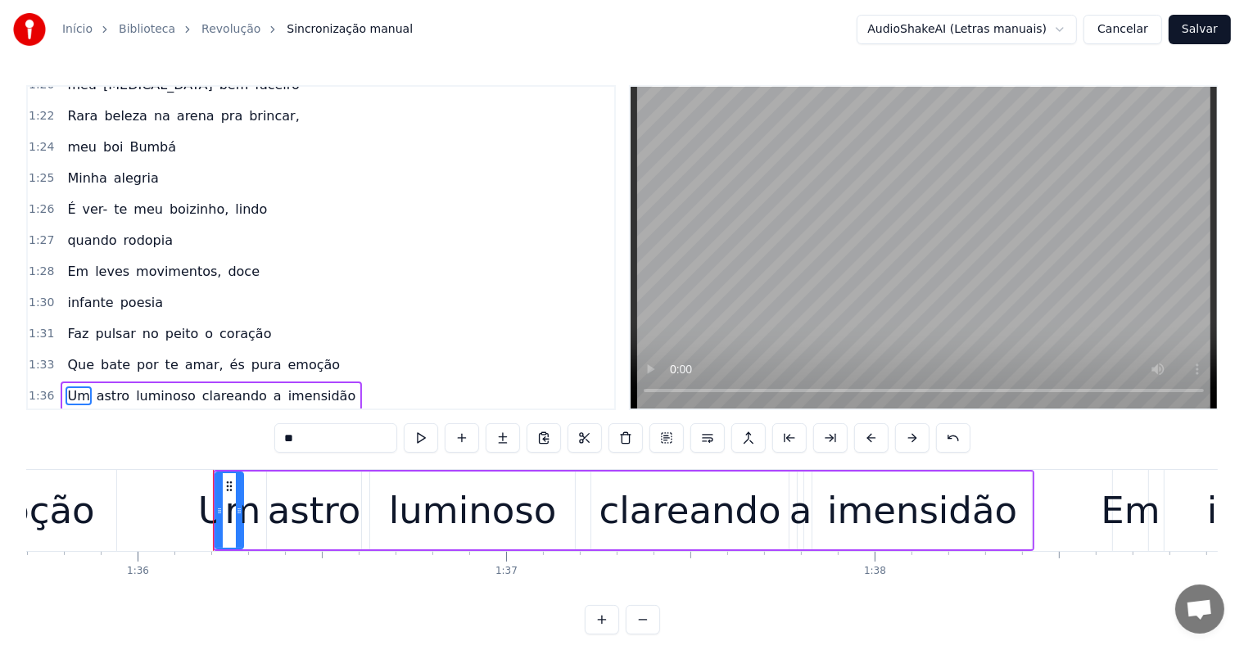
scroll to position [1722, 0]
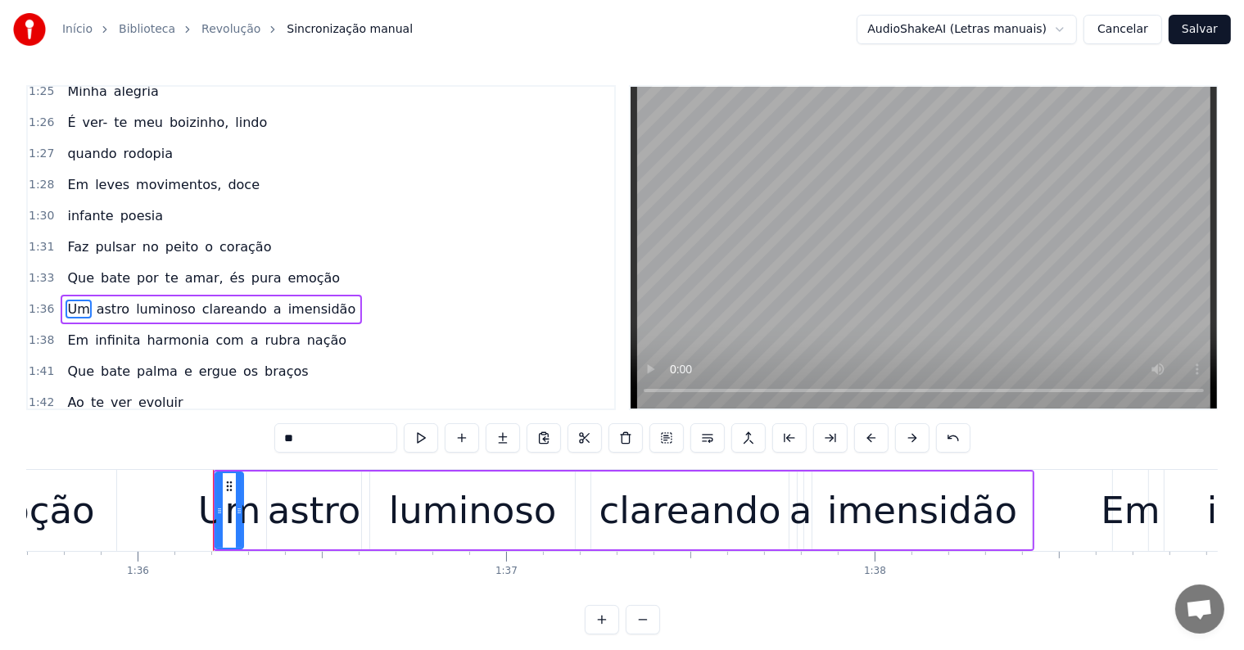
click at [228, 269] on span "és" at bounding box center [237, 278] width 18 height 19
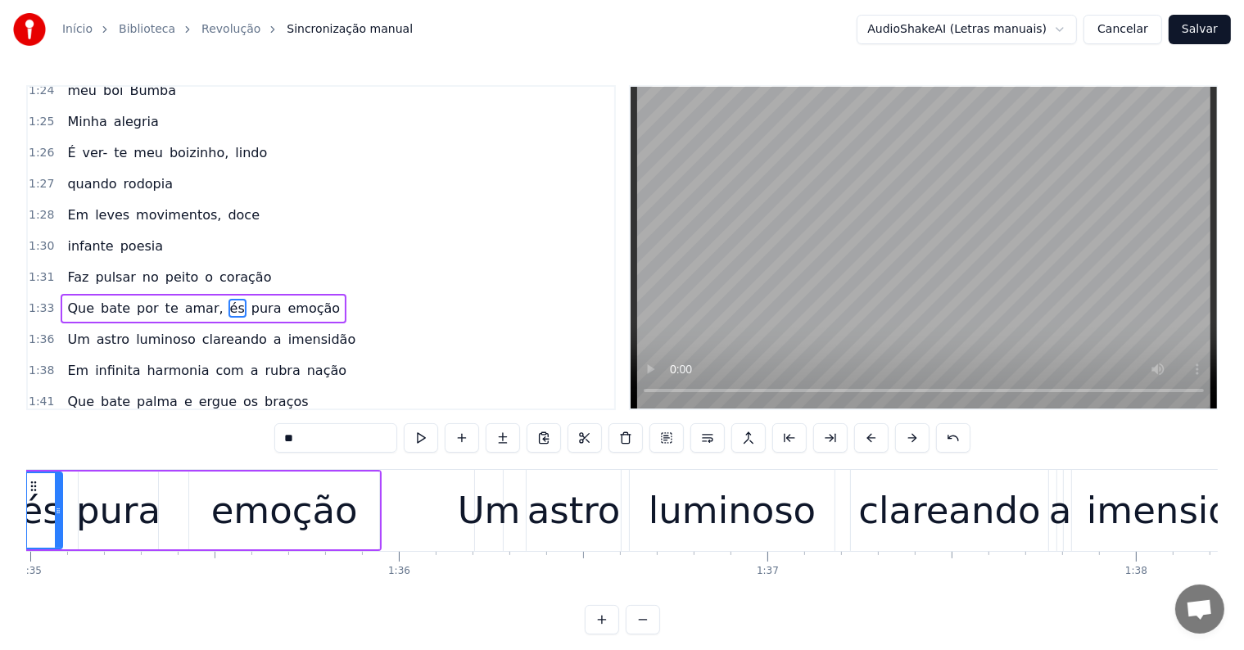
scroll to position [0, 34910]
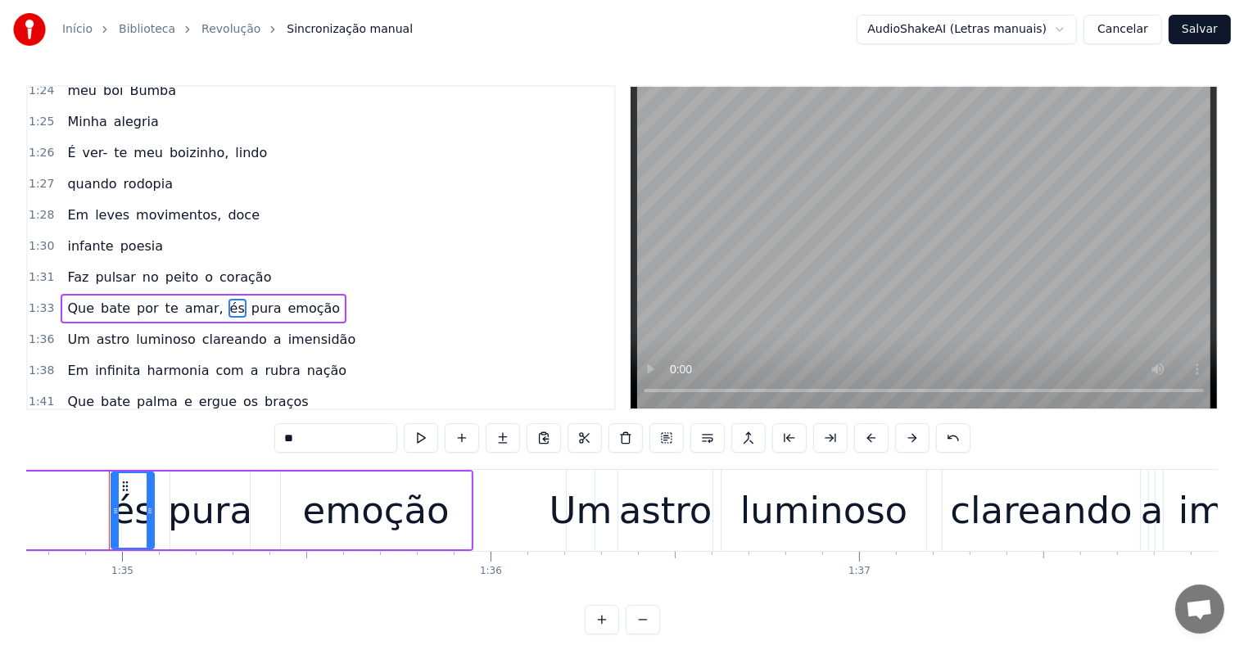
drag, startPoint x: 292, startPoint y: 441, endPoint x: 275, endPoint y: 441, distance: 17.2
click at [275, 441] on input "**" at bounding box center [335, 437] width 123 height 29
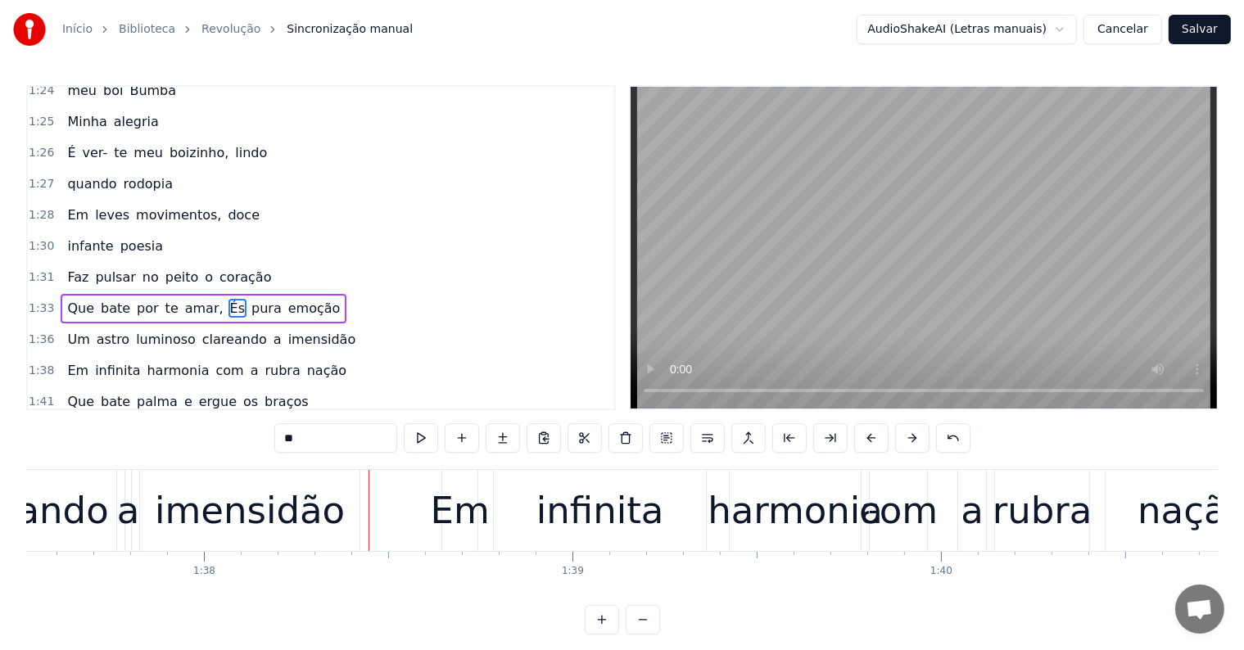
scroll to position [0, 35944]
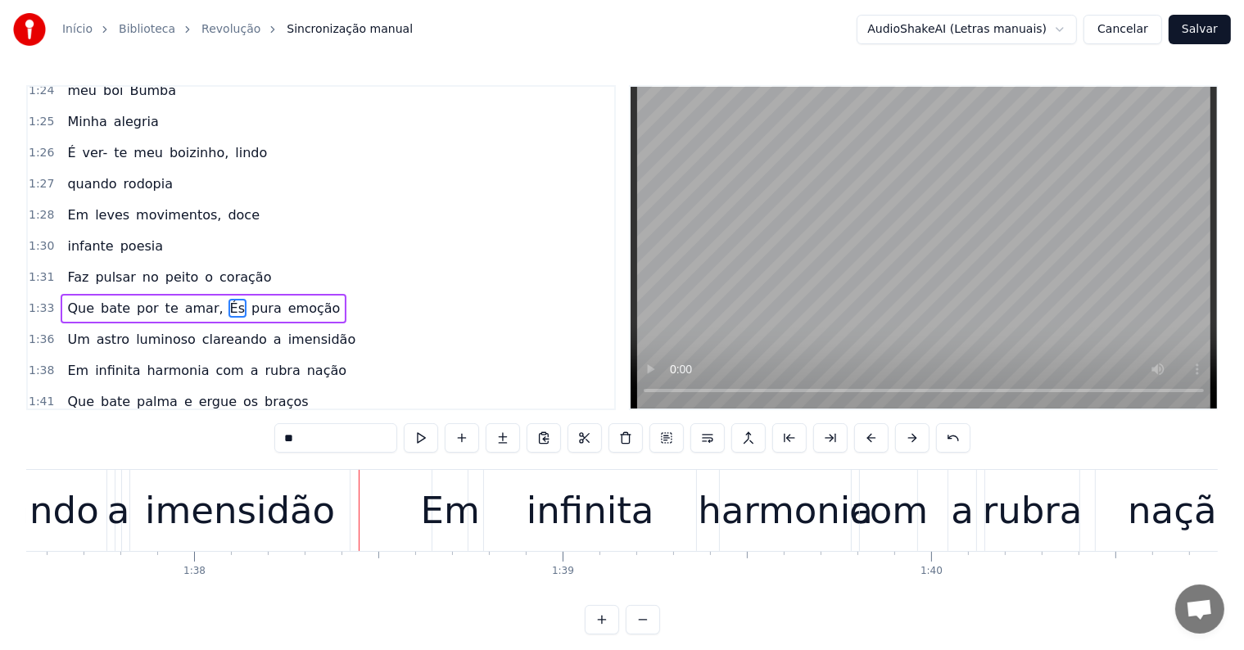
click at [265, 521] on div "imensidão" at bounding box center [240, 511] width 190 height 56
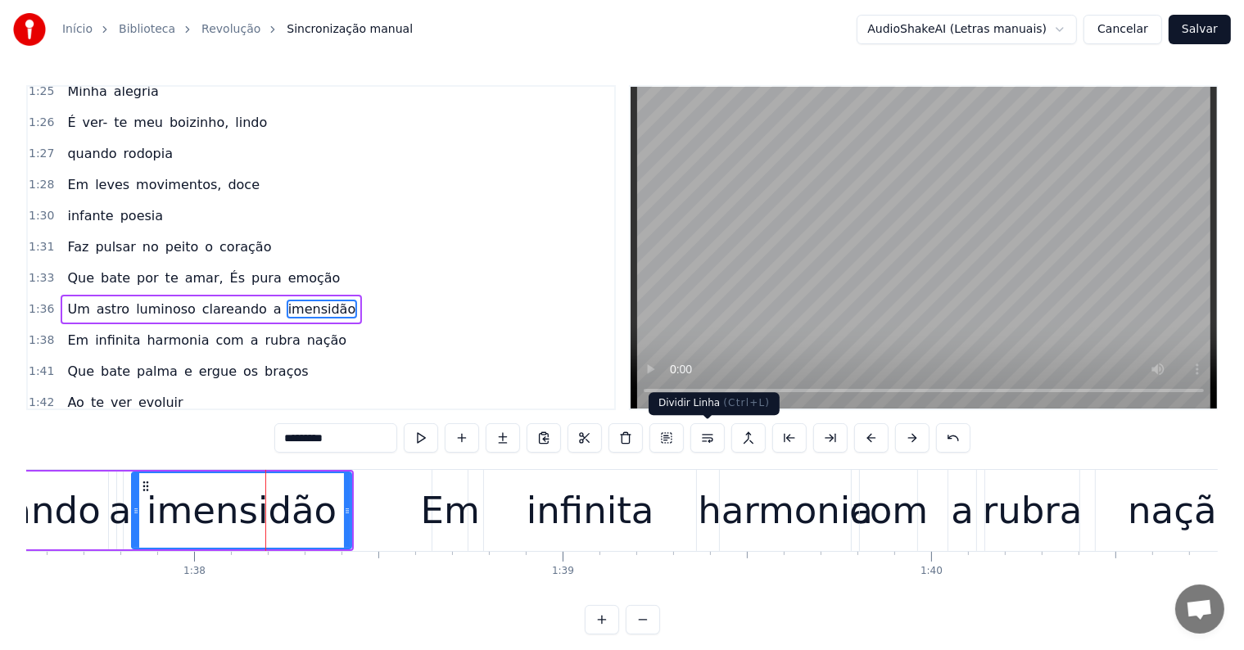
click at [705, 439] on button at bounding box center [707, 437] width 34 height 29
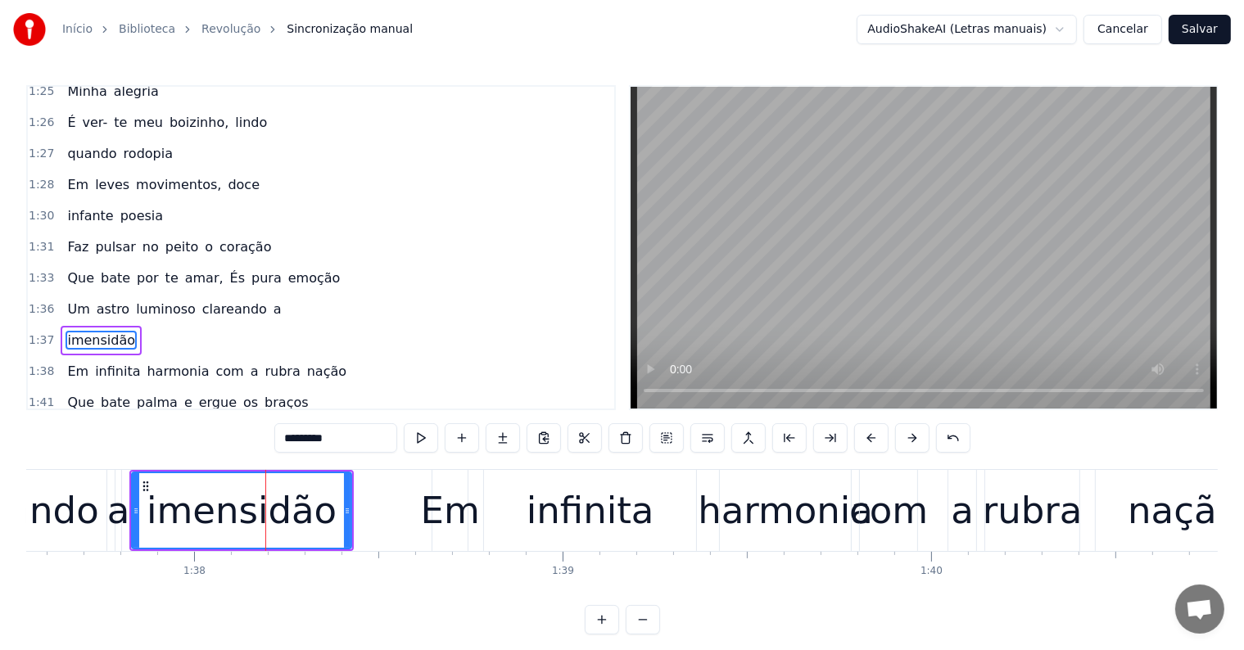
scroll to position [1752, 0]
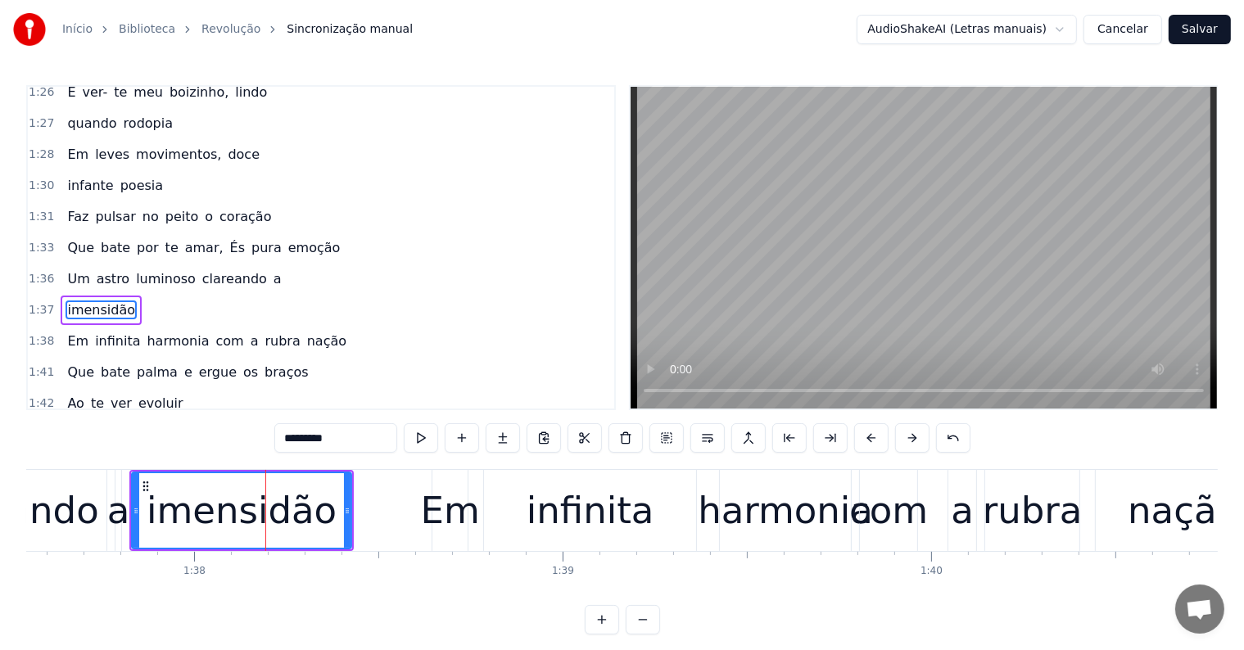
click at [74, 269] on span "Um" at bounding box center [78, 278] width 25 height 19
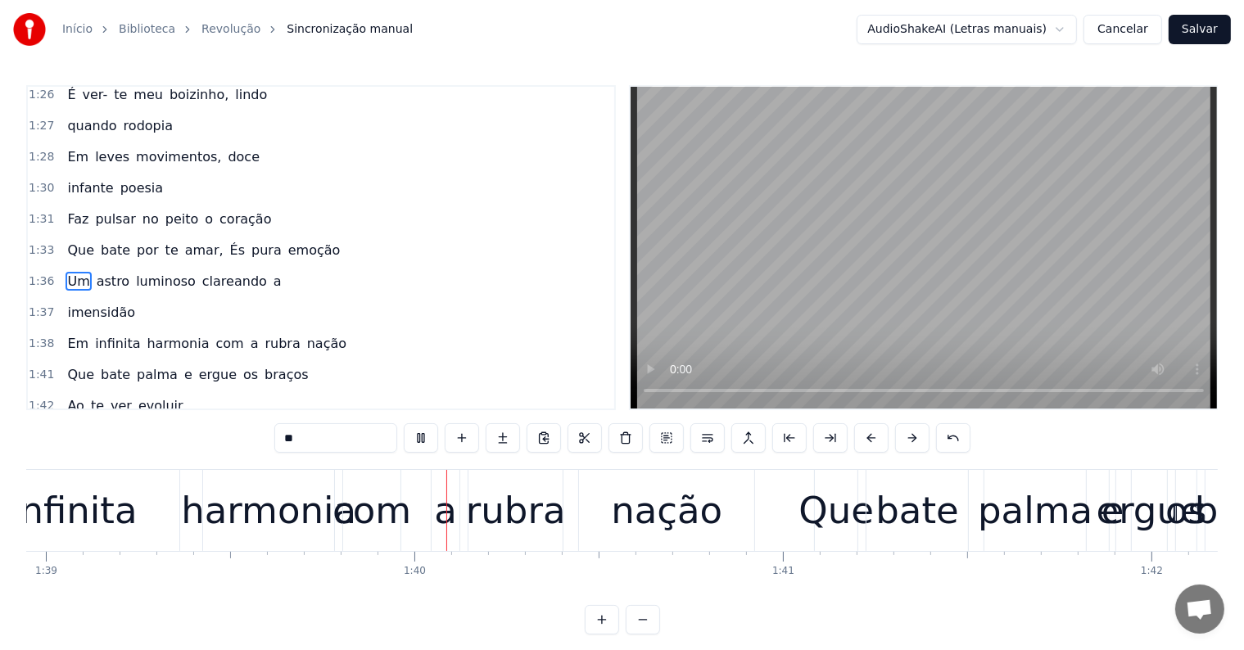
scroll to position [0, 36461]
click at [492, 523] on div "rubra" at bounding box center [515, 511] width 100 height 56
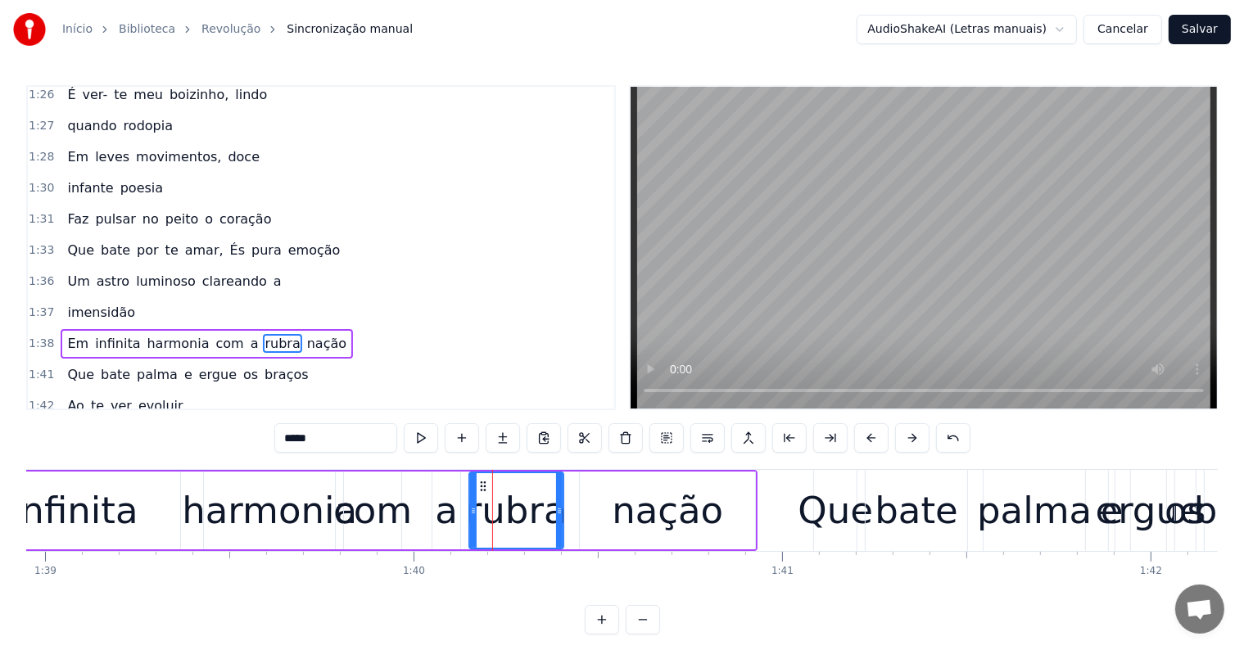
scroll to position [1782, 0]
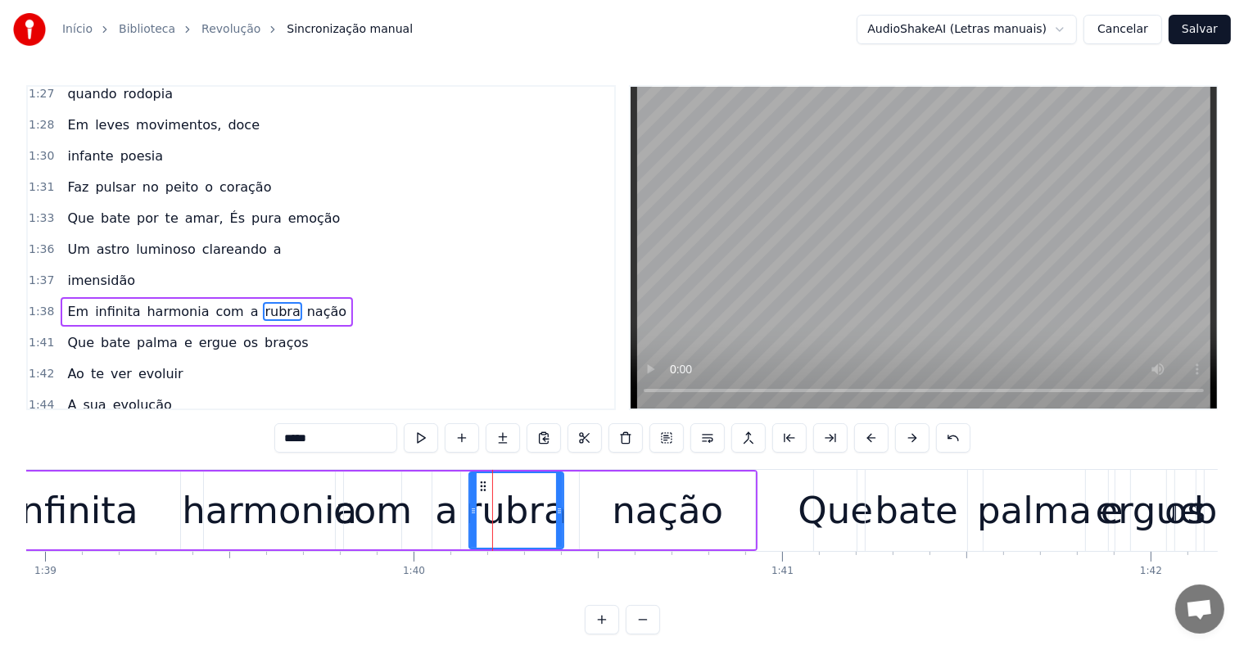
click at [305, 302] on span "nação" at bounding box center [326, 311] width 43 height 19
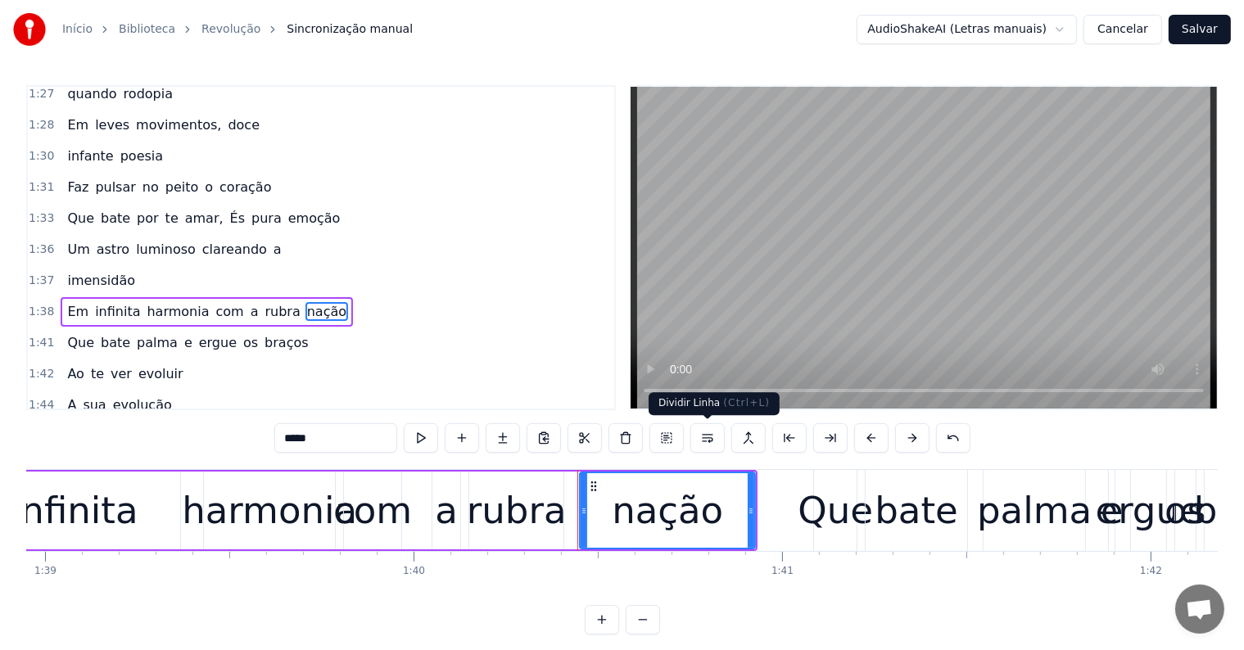
click at [703, 439] on button at bounding box center [707, 437] width 34 height 29
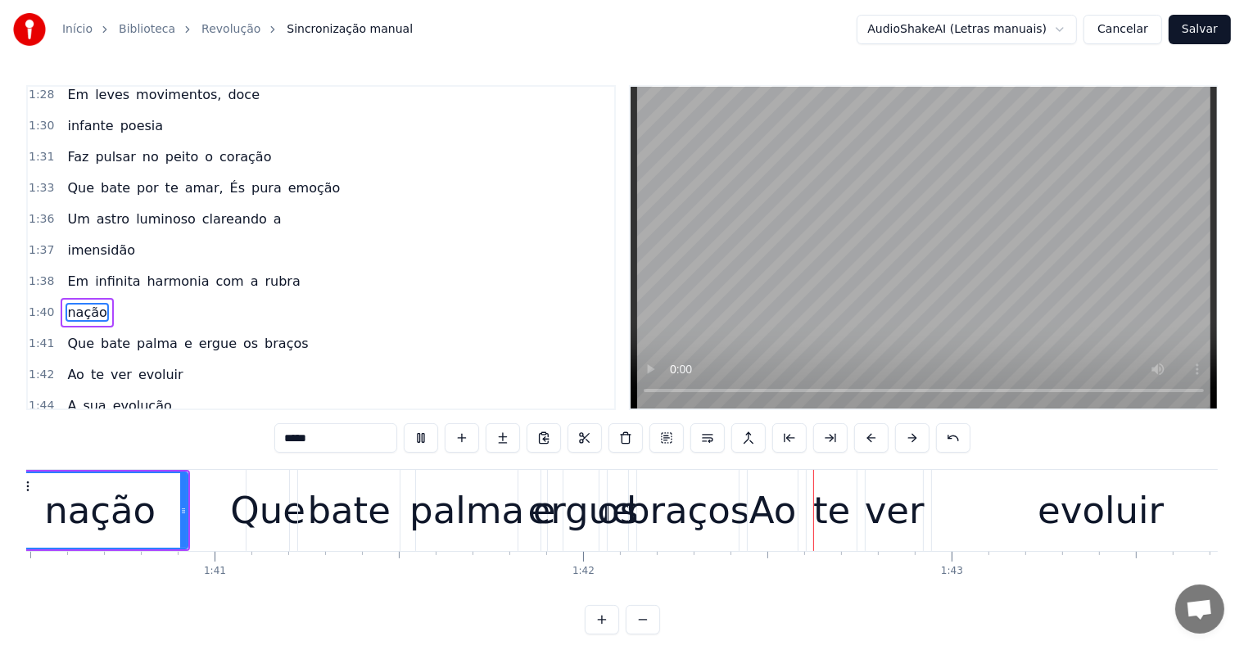
scroll to position [0, 37492]
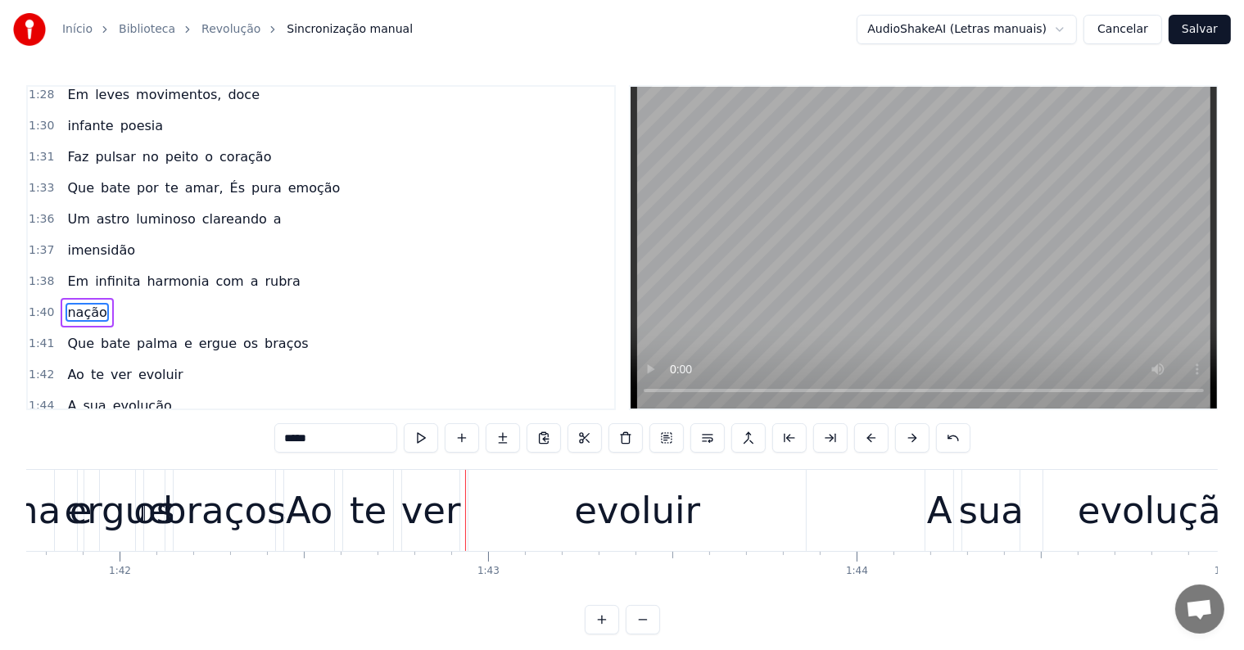
click at [364, 530] on div "te" at bounding box center [368, 511] width 37 height 56
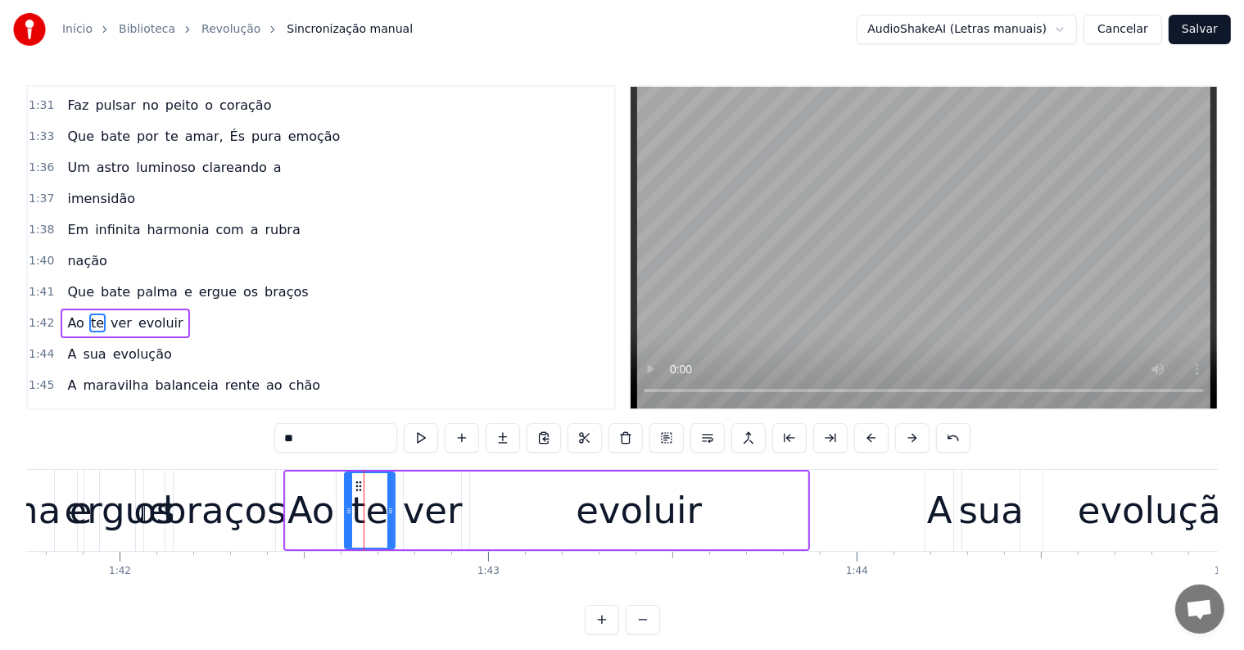
scroll to position [1873, 0]
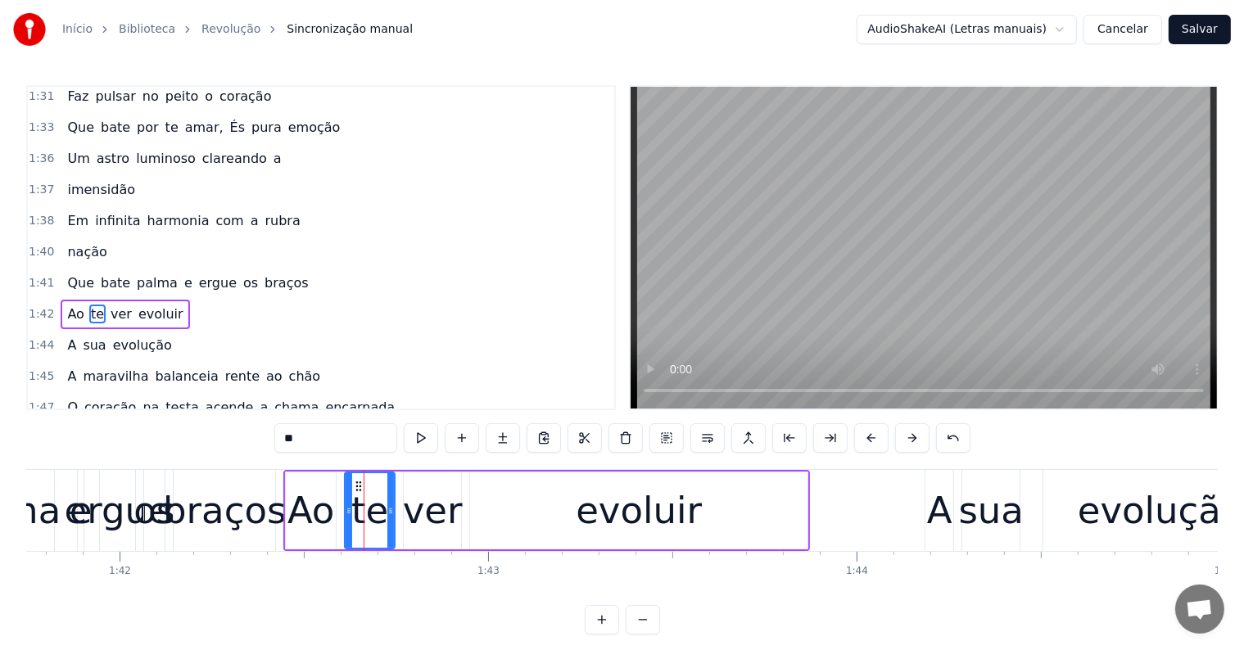
click at [263, 273] on span "braços" at bounding box center [286, 282] width 47 height 19
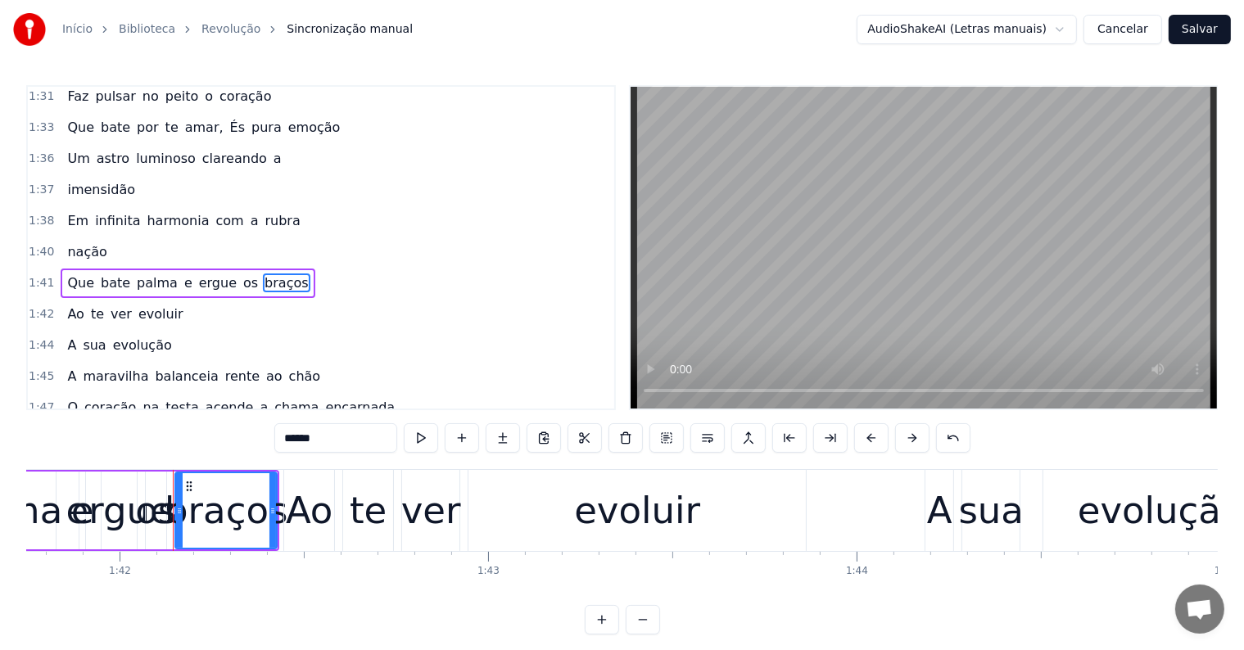
scroll to position [1842, 0]
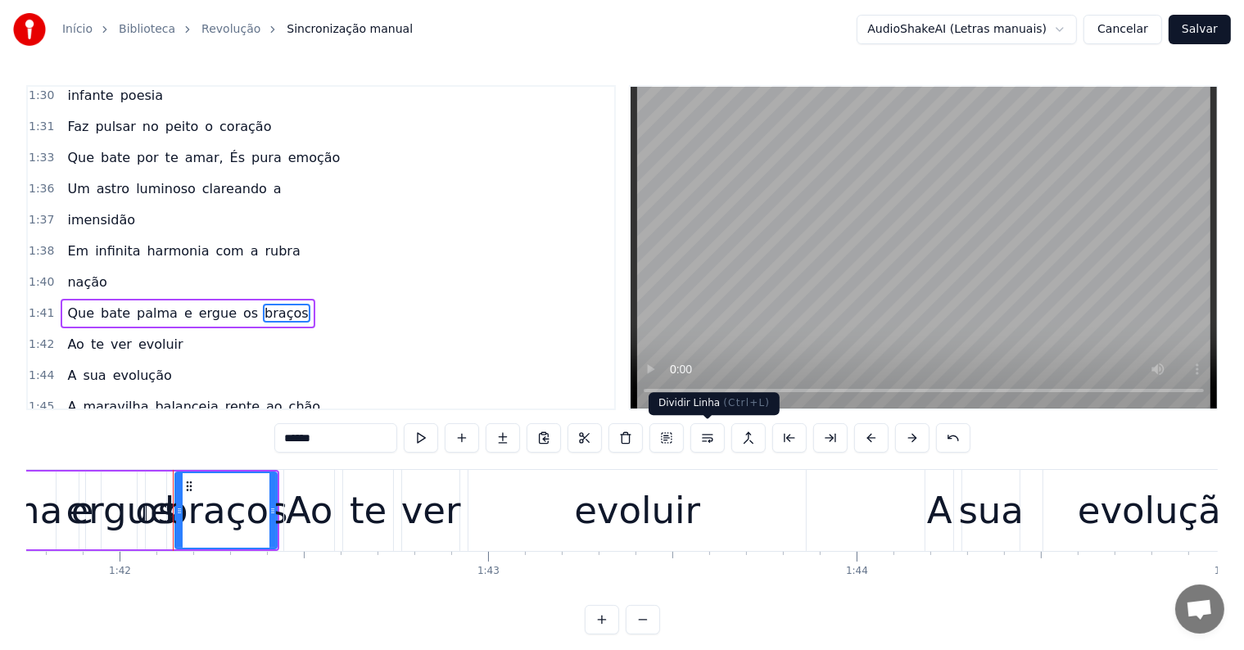
click at [706, 436] on button at bounding box center [707, 437] width 34 height 29
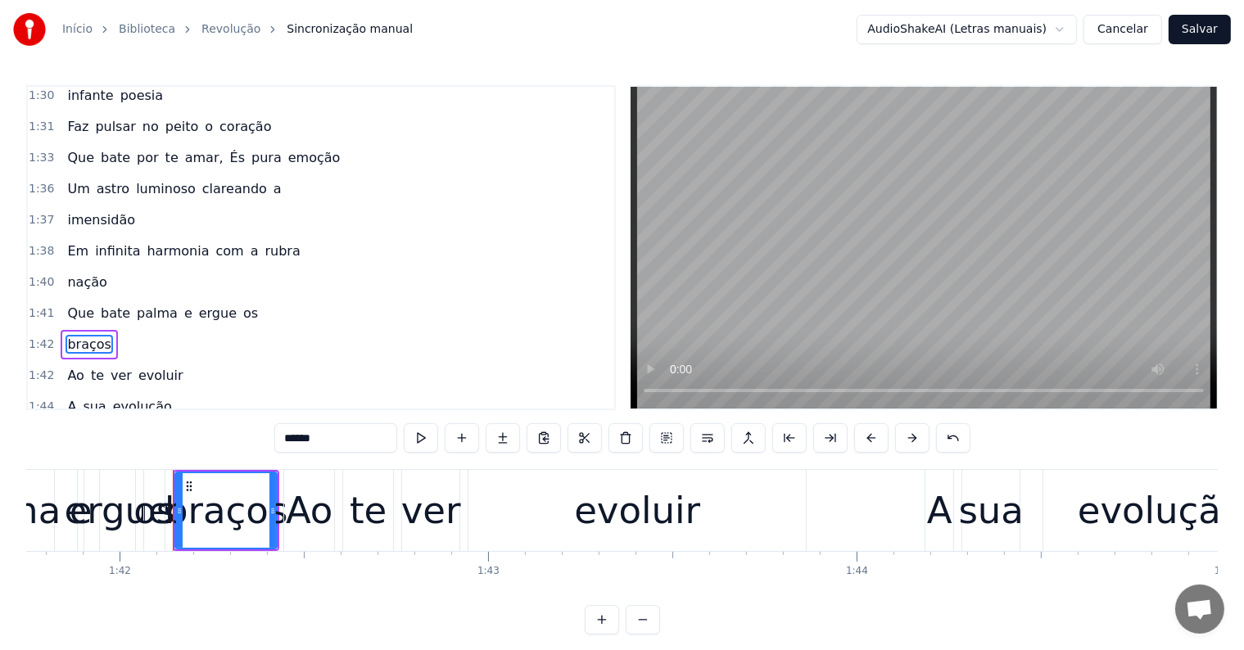
scroll to position [1873, 0]
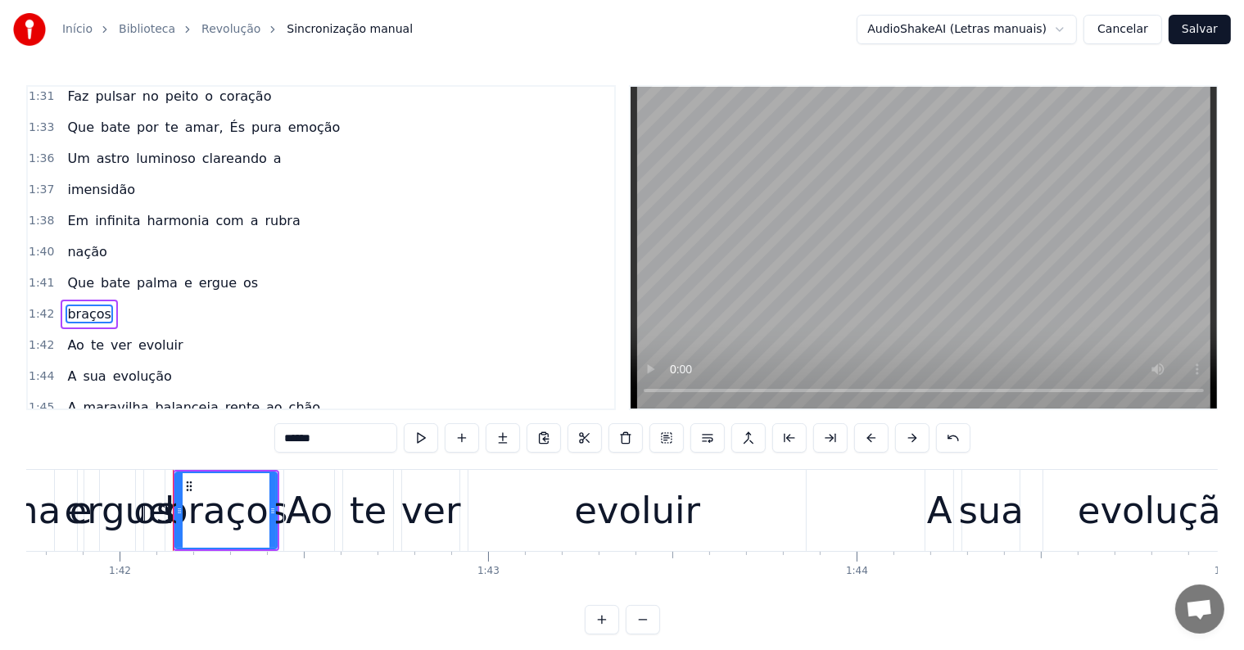
click at [90, 509] on div "ergue" at bounding box center [118, 511] width 106 height 56
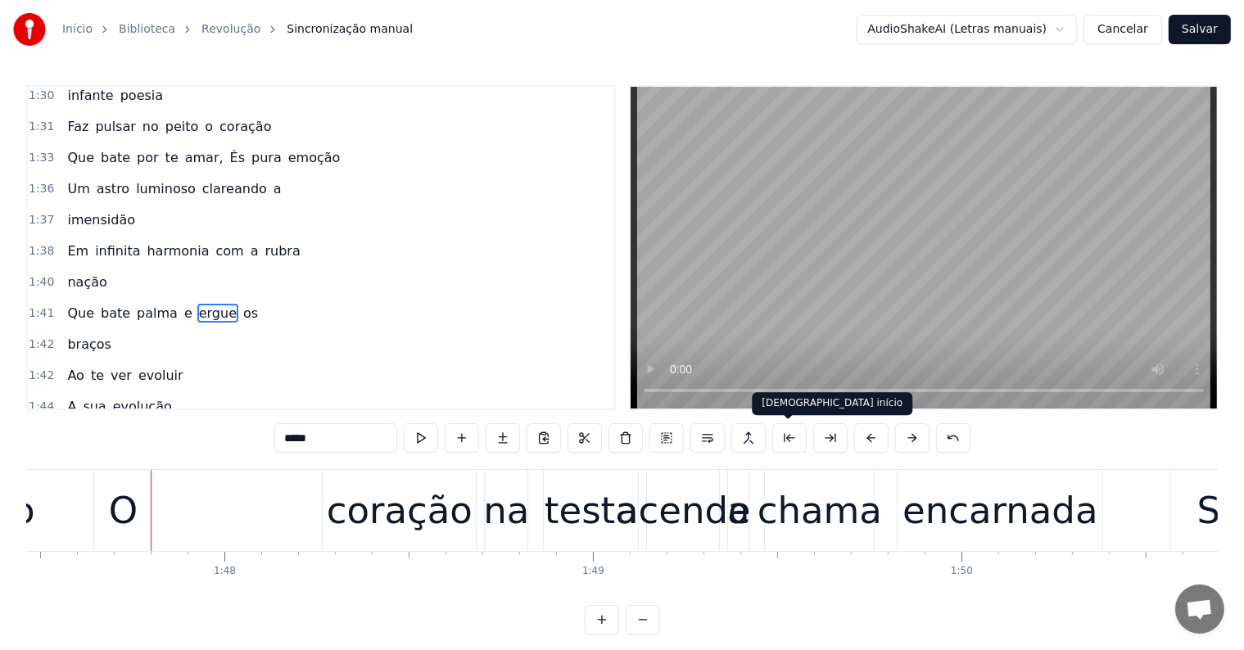
scroll to position [0, 39640]
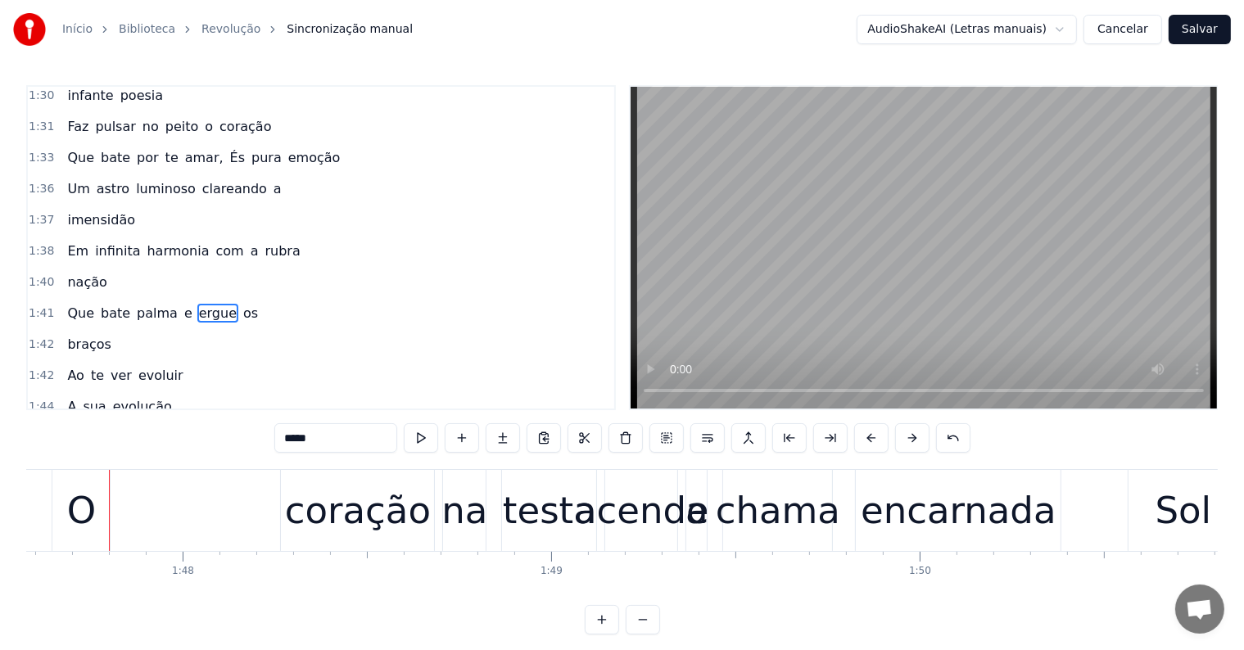
click at [88, 514] on div "O" at bounding box center [81, 511] width 29 height 56
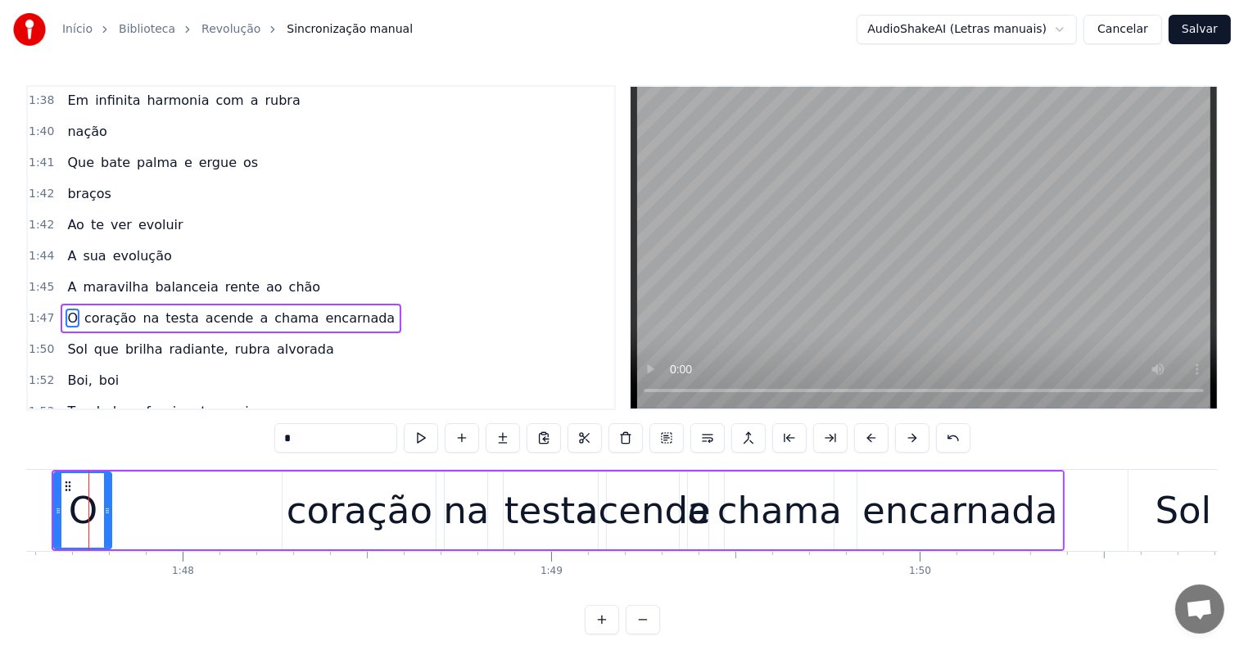
scroll to position [0, 39620]
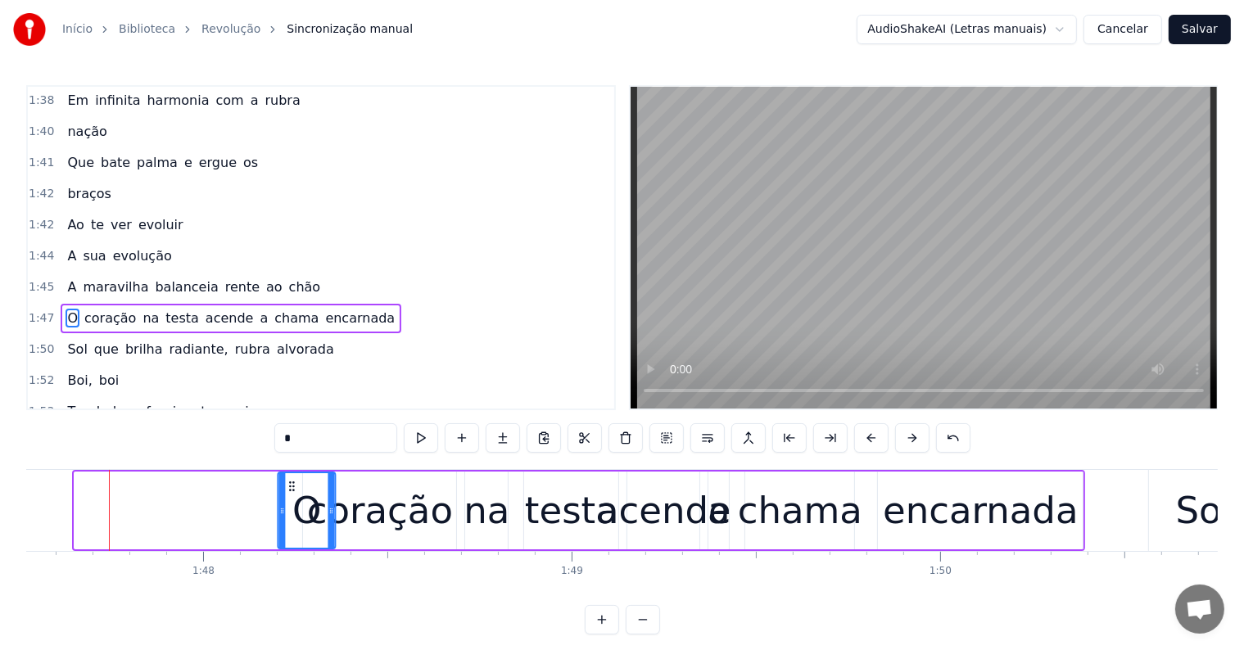
drag, startPoint x: 84, startPoint y: 484, endPoint x: 288, endPoint y: 488, distance: 203.9
click at [288, 488] on icon at bounding box center [292, 486] width 13 height 13
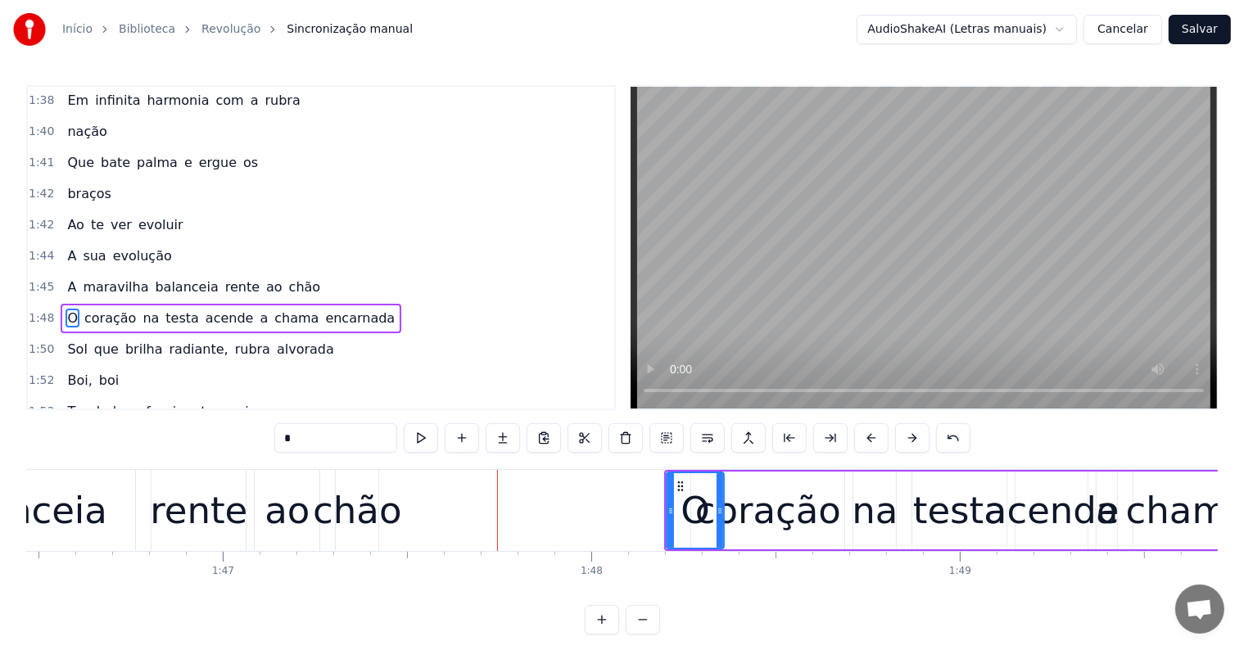
scroll to position [0, 39161]
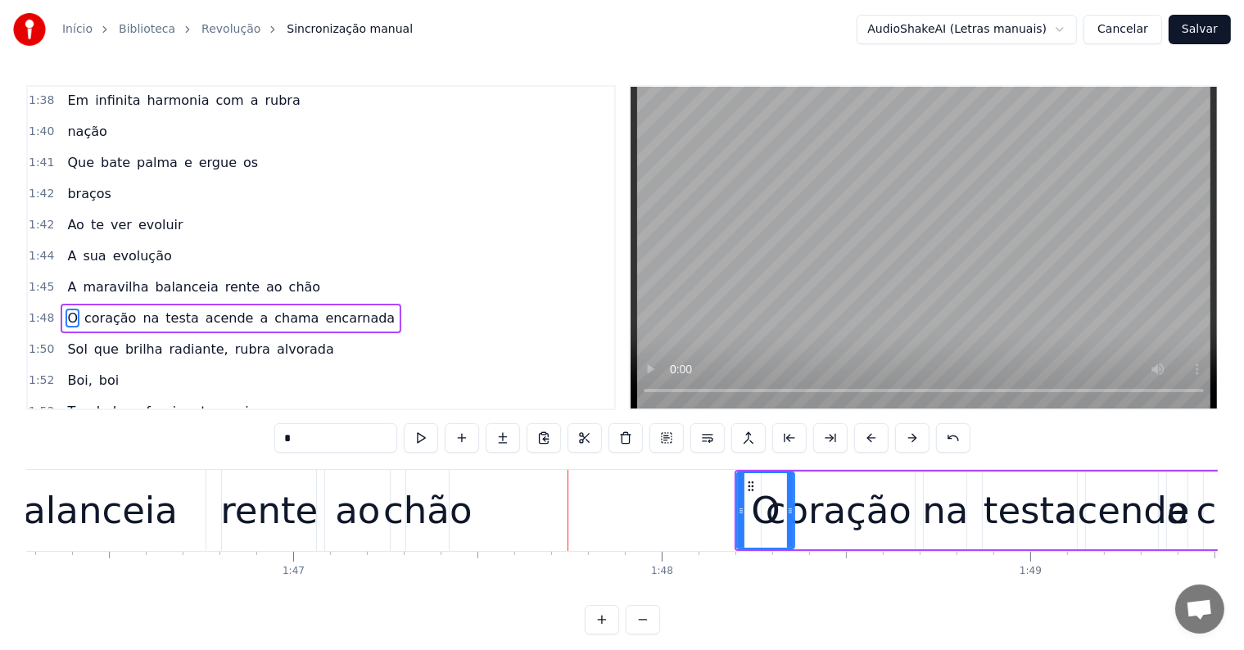
click at [454, 514] on div "chão" at bounding box center [427, 511] width 88 height 56
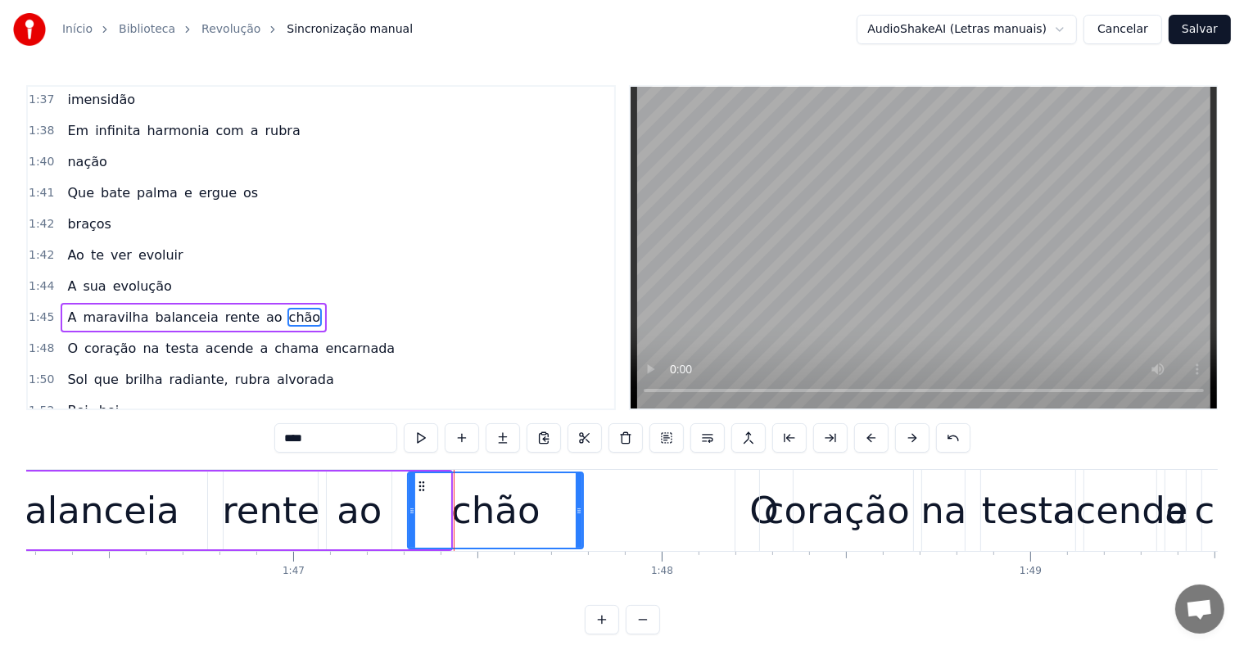
drag, startPoint x: 446, startPoint y: 513, endPoint x: 579, endPoint y: 512, distance: 132.7
click at [579, 512] on icon at bounding box center [579, 510] width 7 height 13
click at [452, 518] on div "chão" at bounding box center [496, 510] width 174 height 75
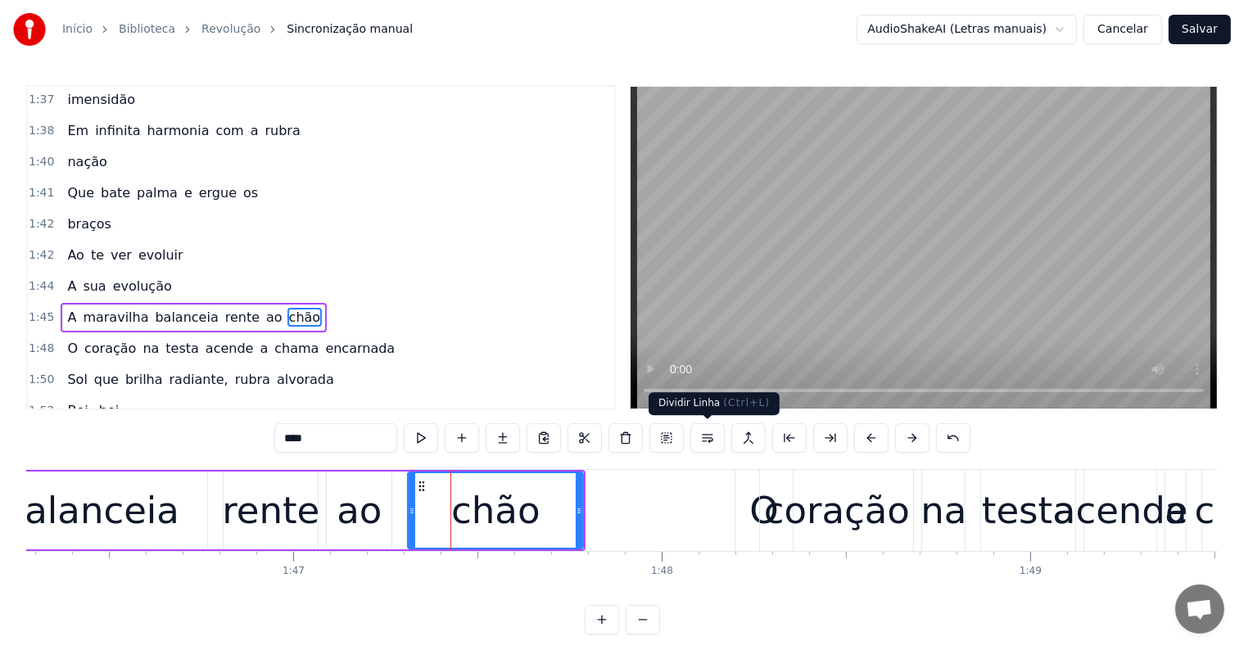
click at [703, 436] on button at bounding box center [707, 437] width 34 height 29
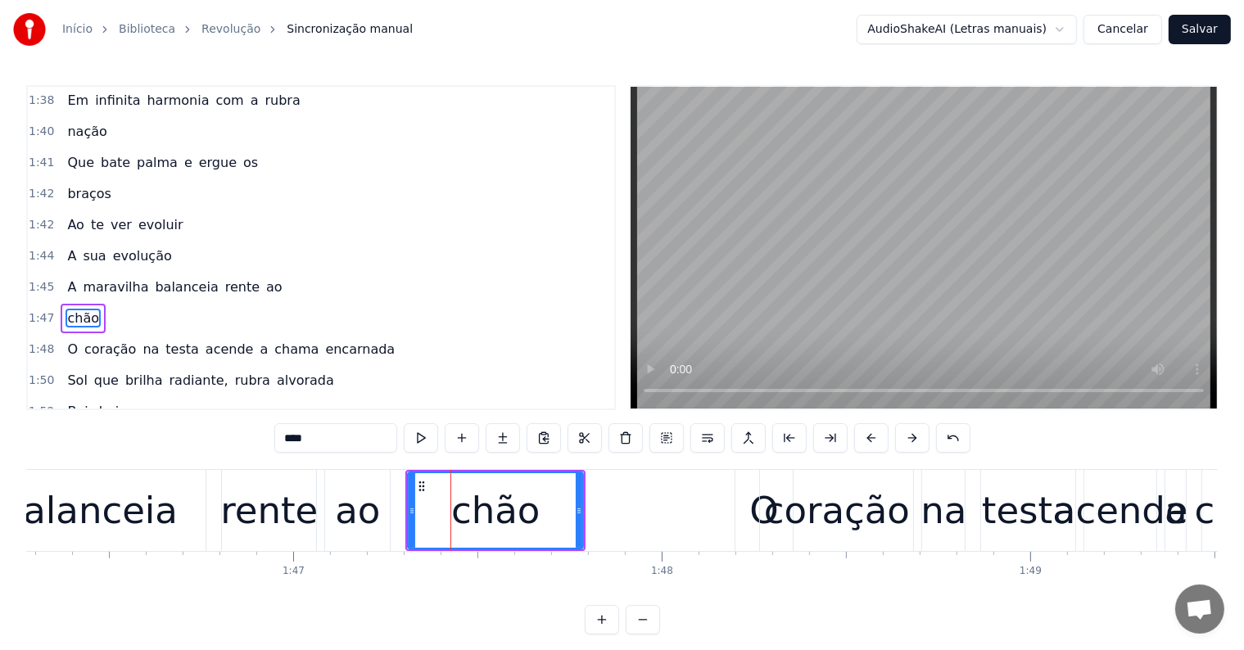
click at [308, 520] on div "rente" at bounding box center [268, 511] width 97 height 56
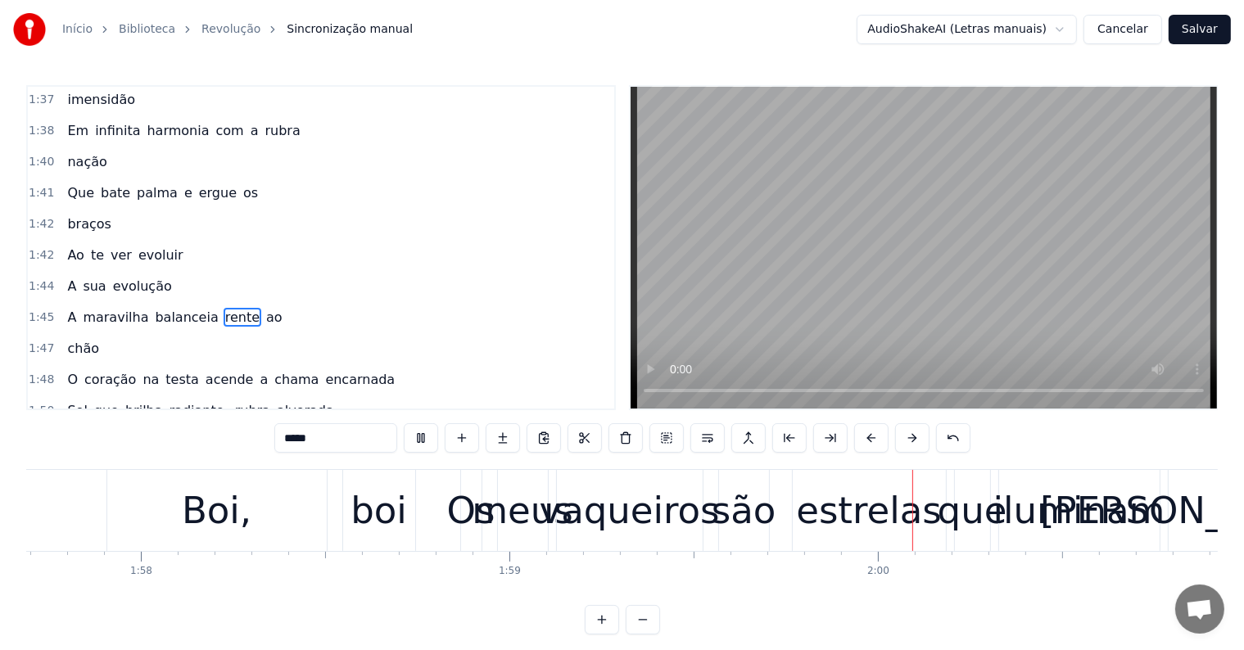
scroll to position [0, 43937]
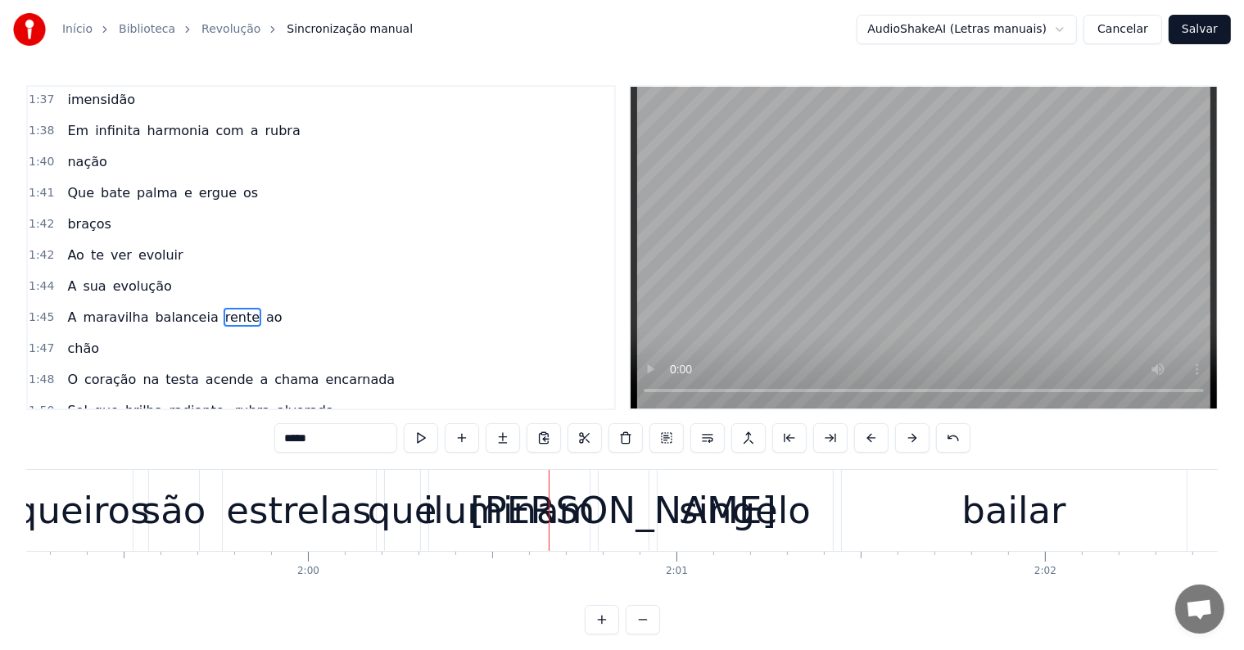
click at [460, 510] on div "iluminam" at bounding box center [509, 511] width 172 height 56
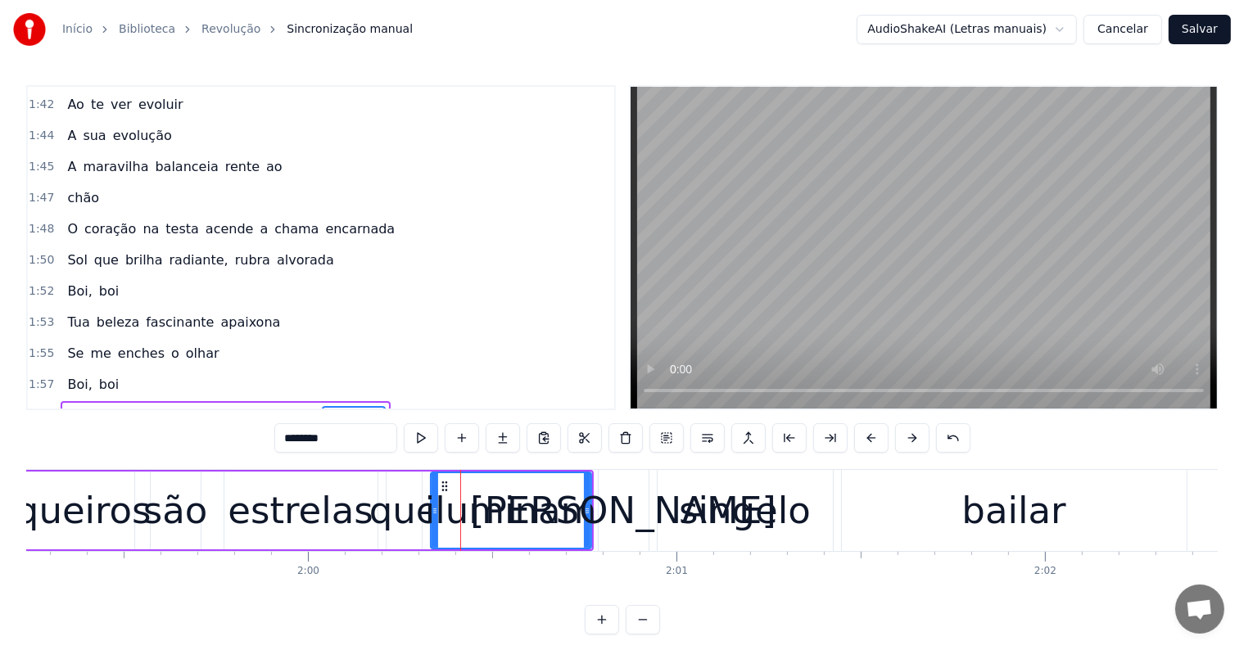
scroll to position [2204, 0]
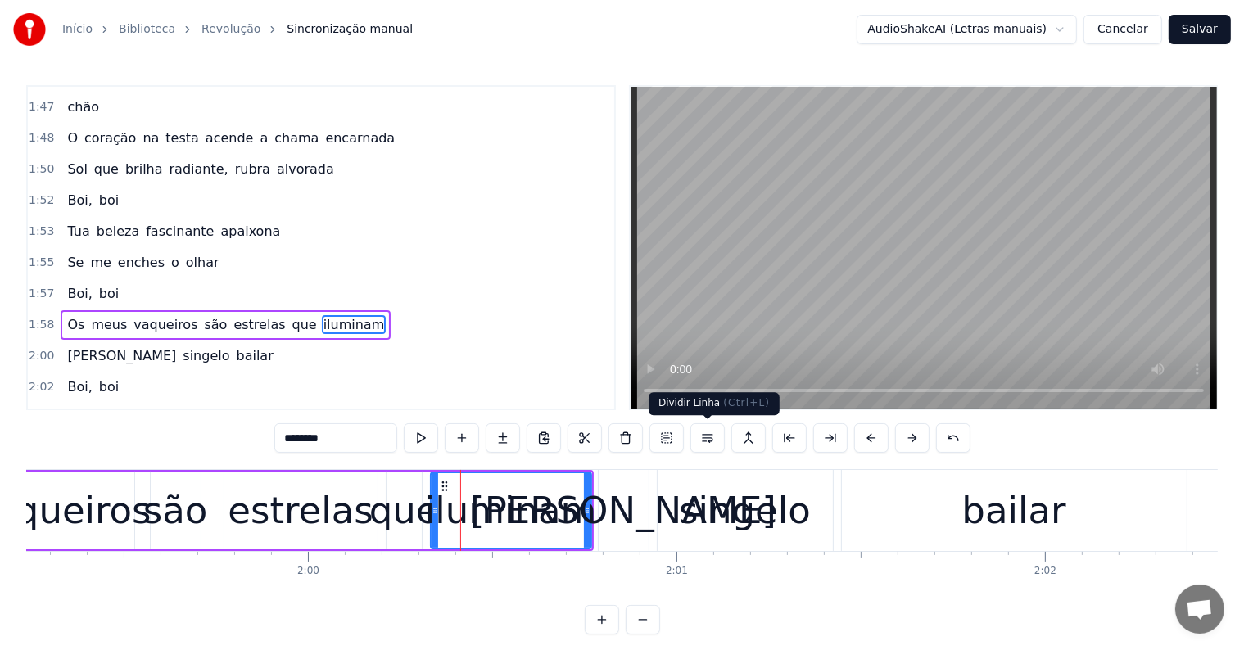
click at [706, 441] on button at bounding box center [707, 437] width 34 height 29
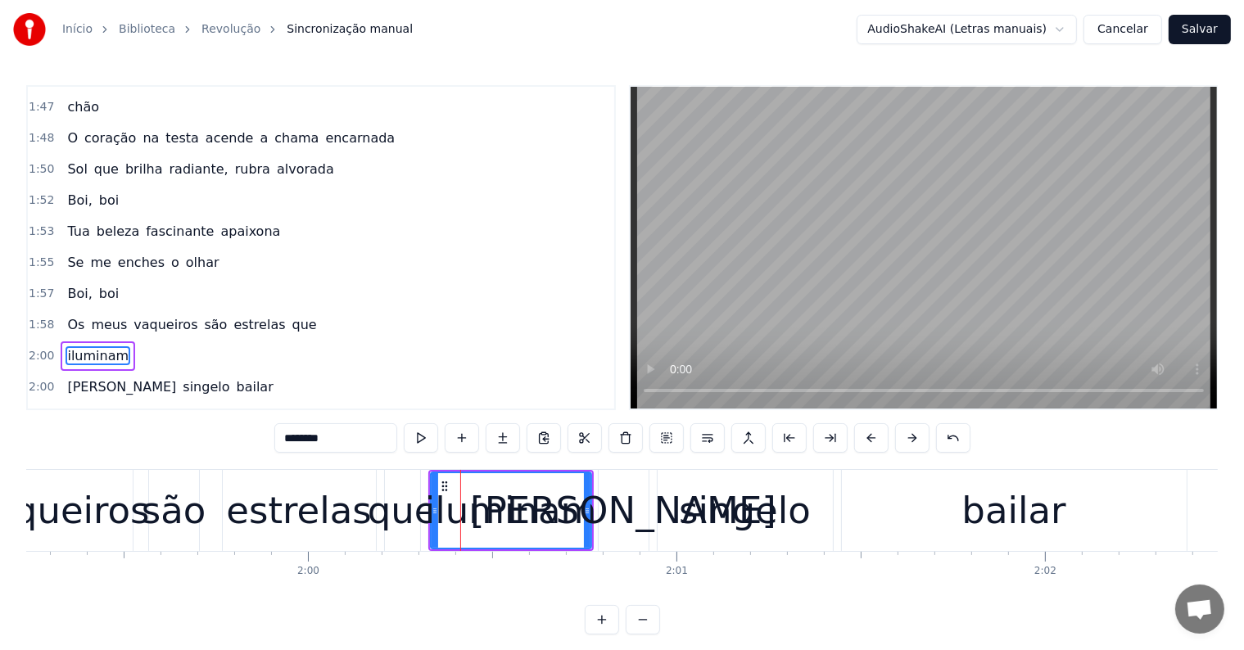
scroll to position [2234, 0]
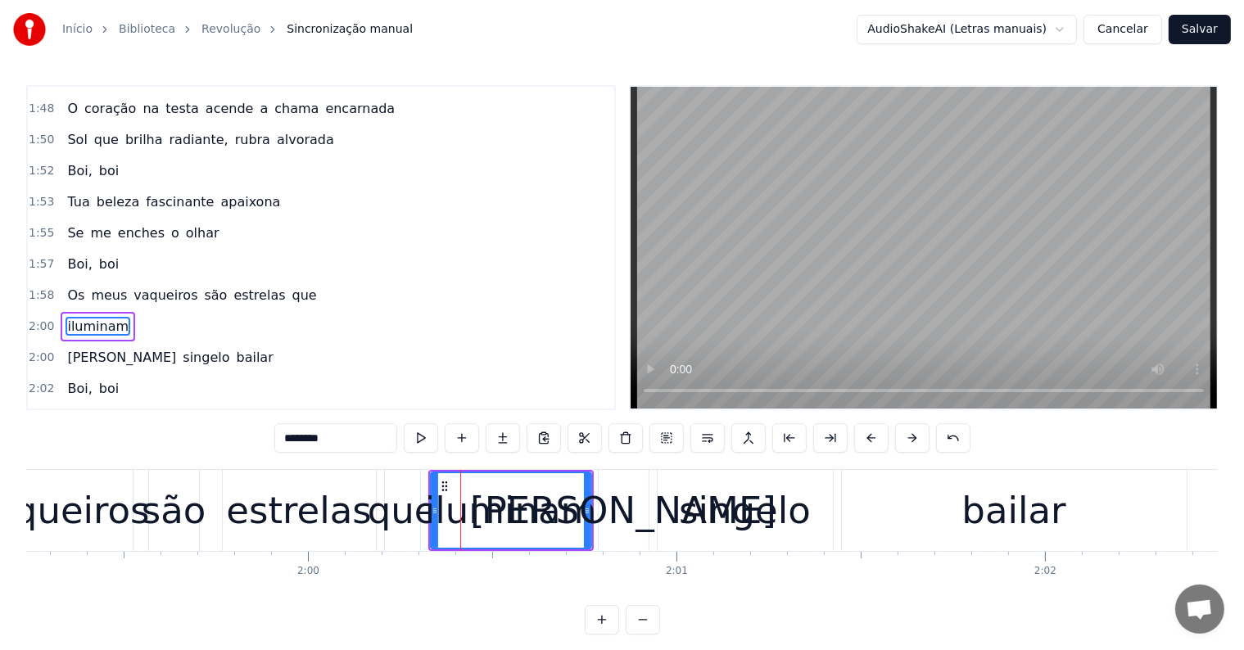
click at [203, 286] on span "são" at bounding box center [216, 296] width 26 height 20
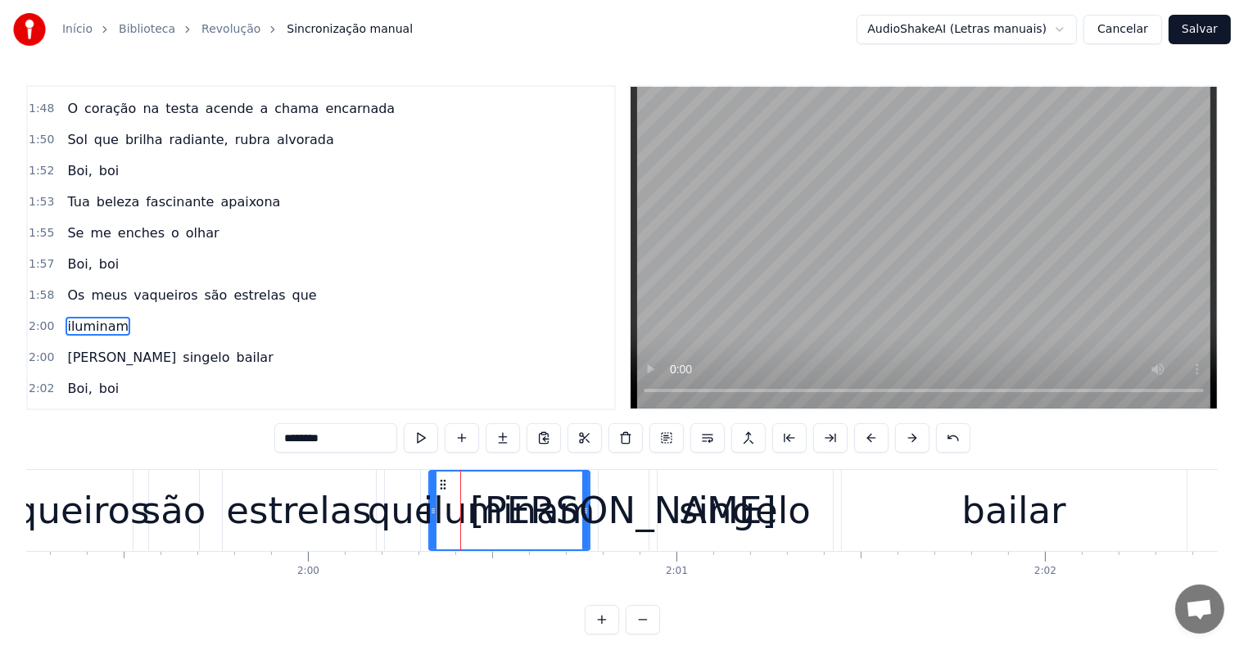
click at [232, 286] on span "estrelas" at bounding box center [259, 295] width 55 height 19
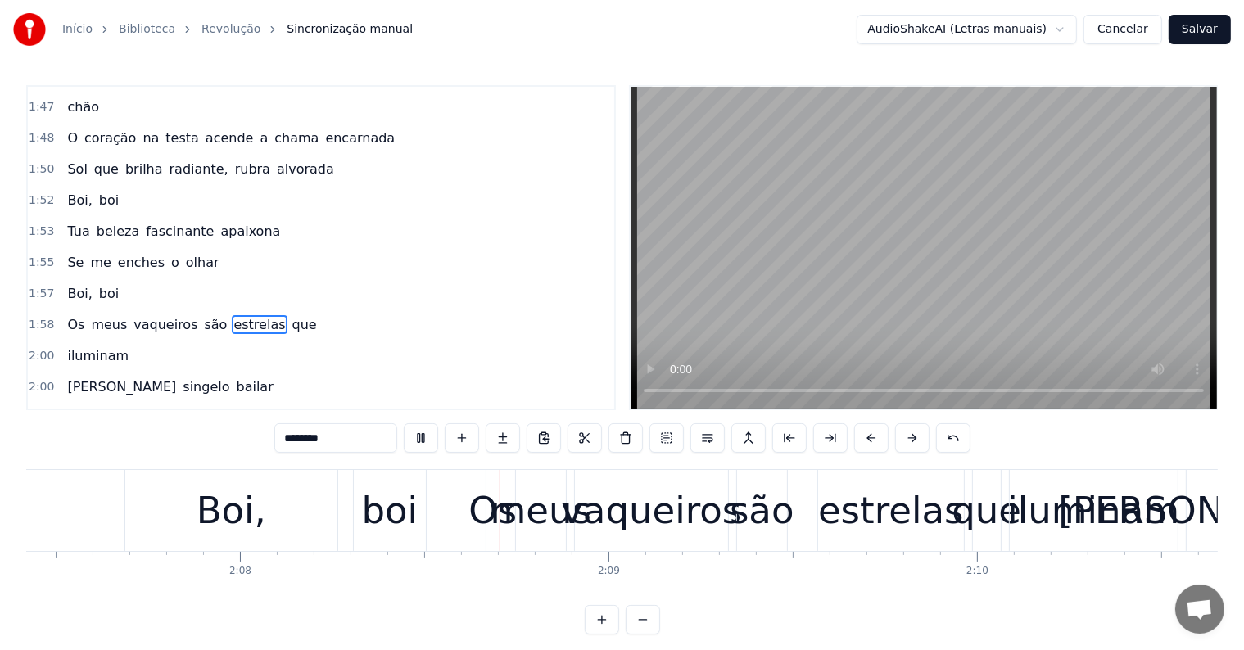
scroll to position [0, 47093]
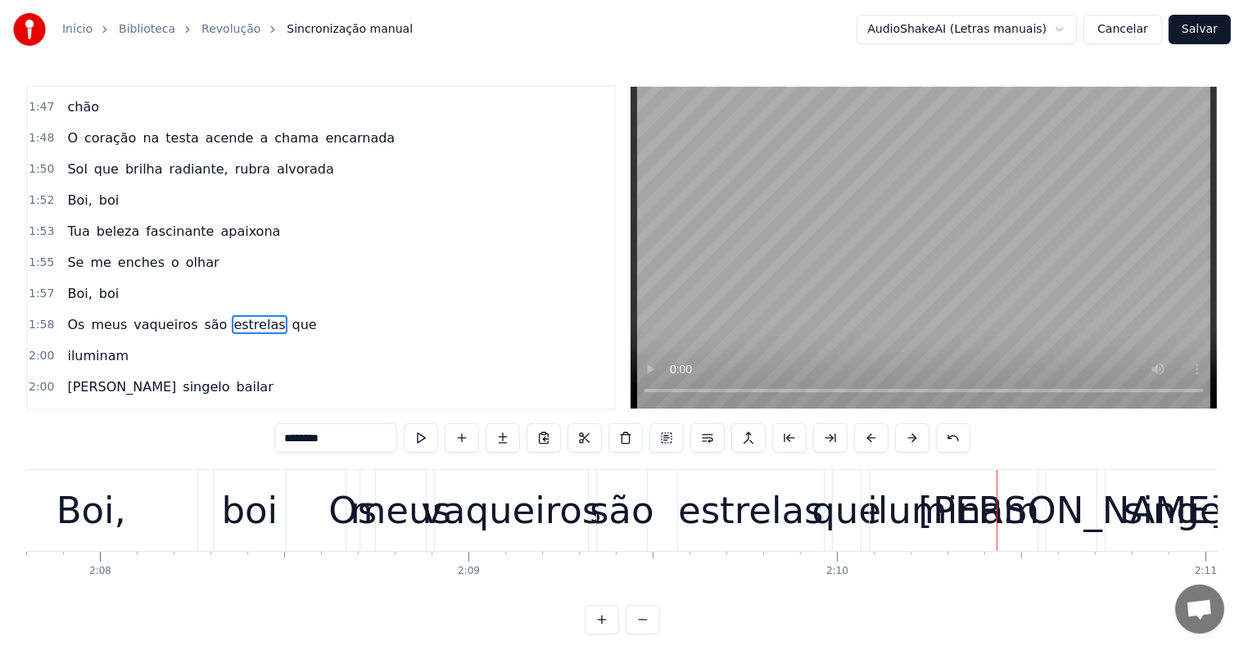
click at [748, 525] on div "estrelas" at bounding box center [751, 511] width 146 height 56
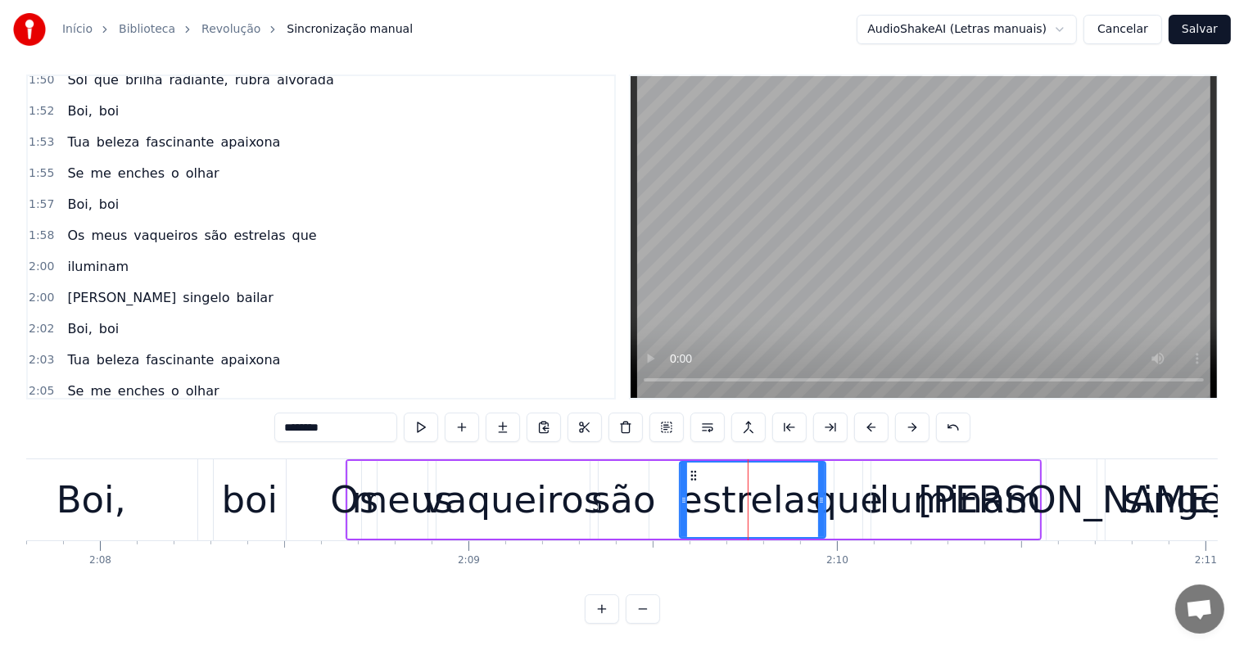
scroll to position [2299, 0]
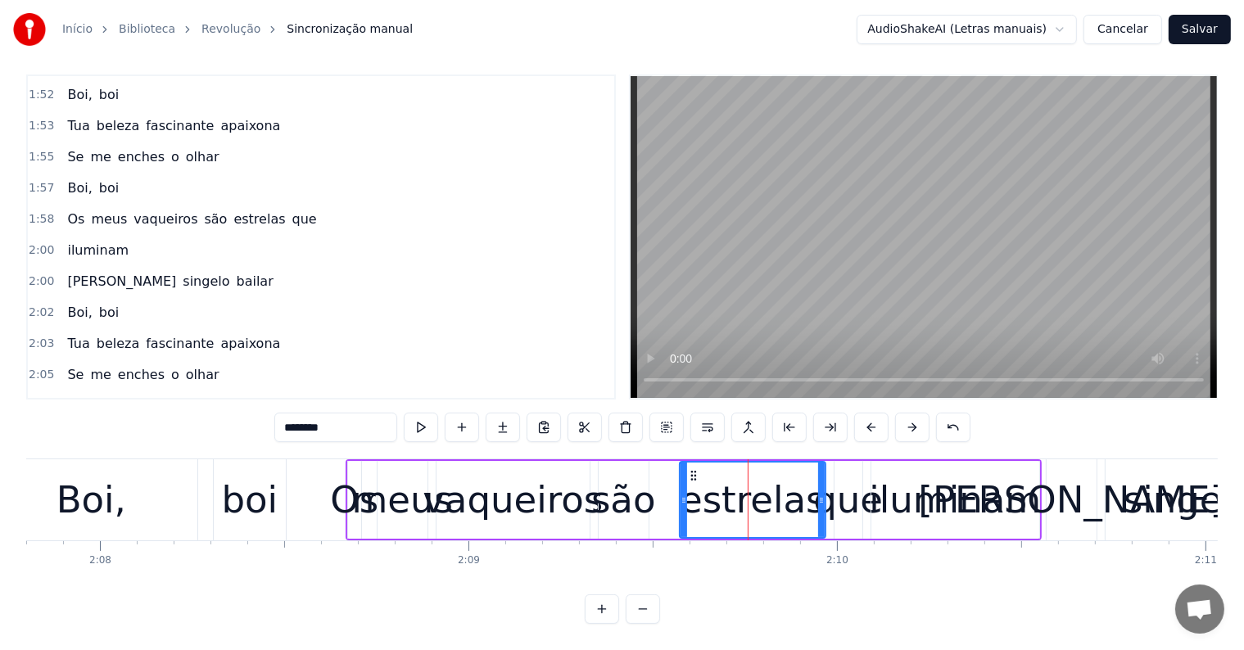
click at [322, 427] on span "iluminam" at bounding box center [354, 436] width 65 height 19
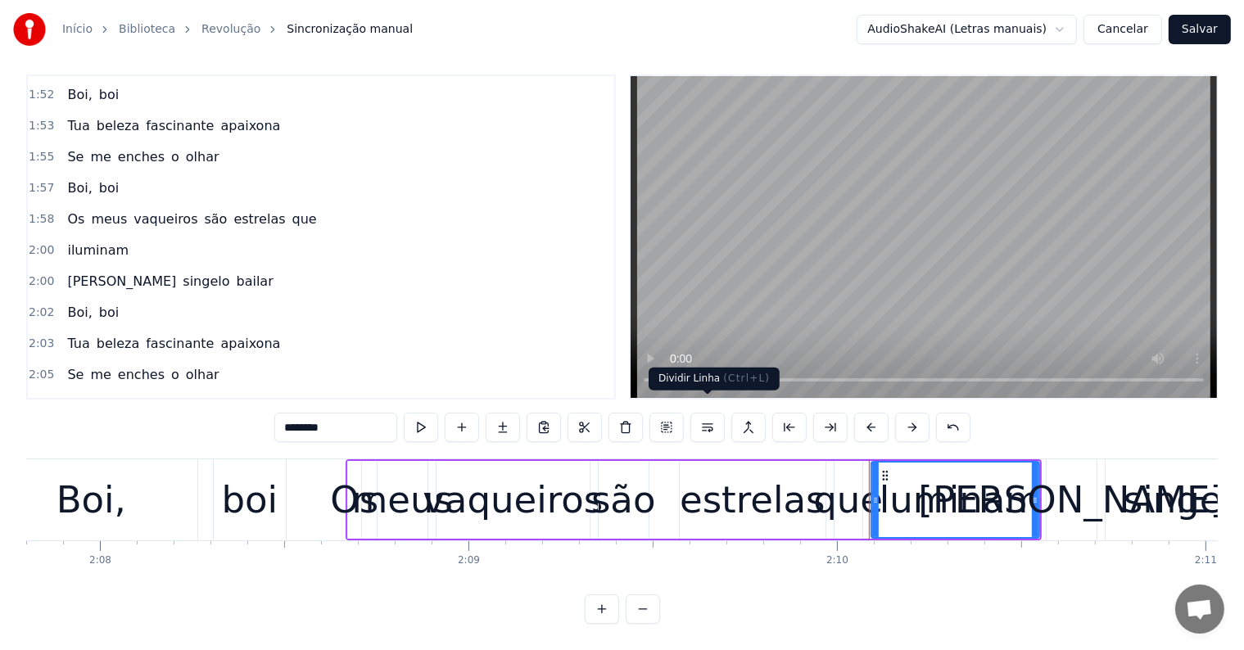
click at [711, 416] on button at bounding box center [707, 427] width 34 height 29
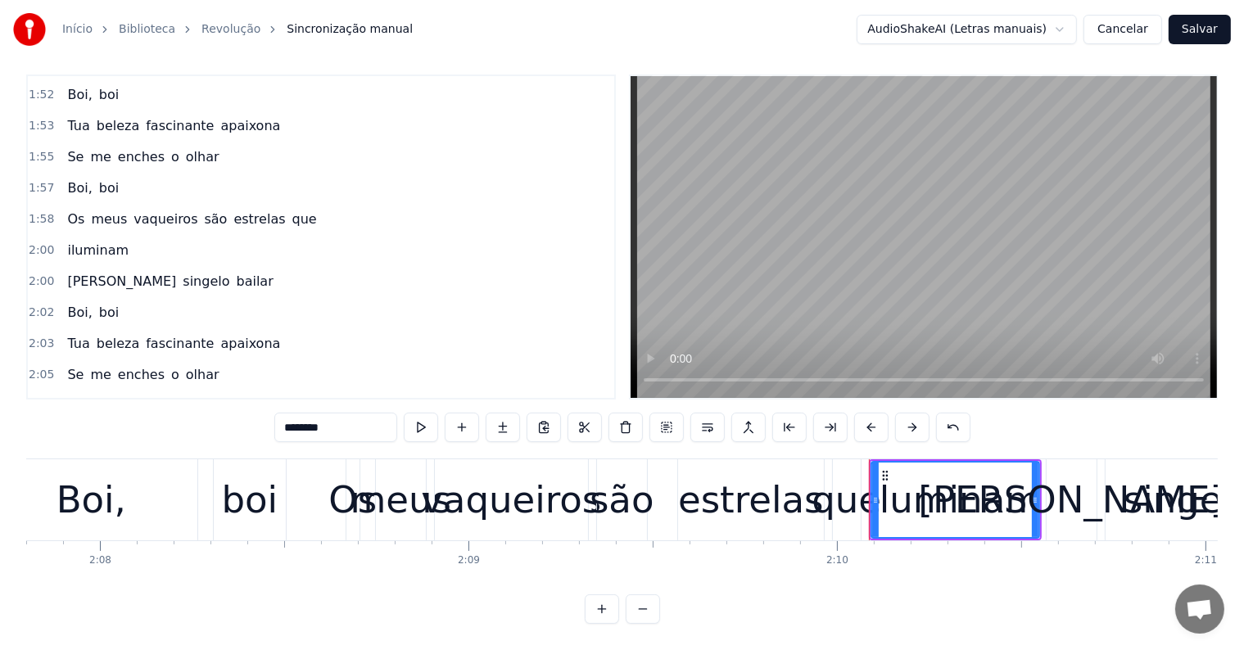
scroll to position [2329, 0]
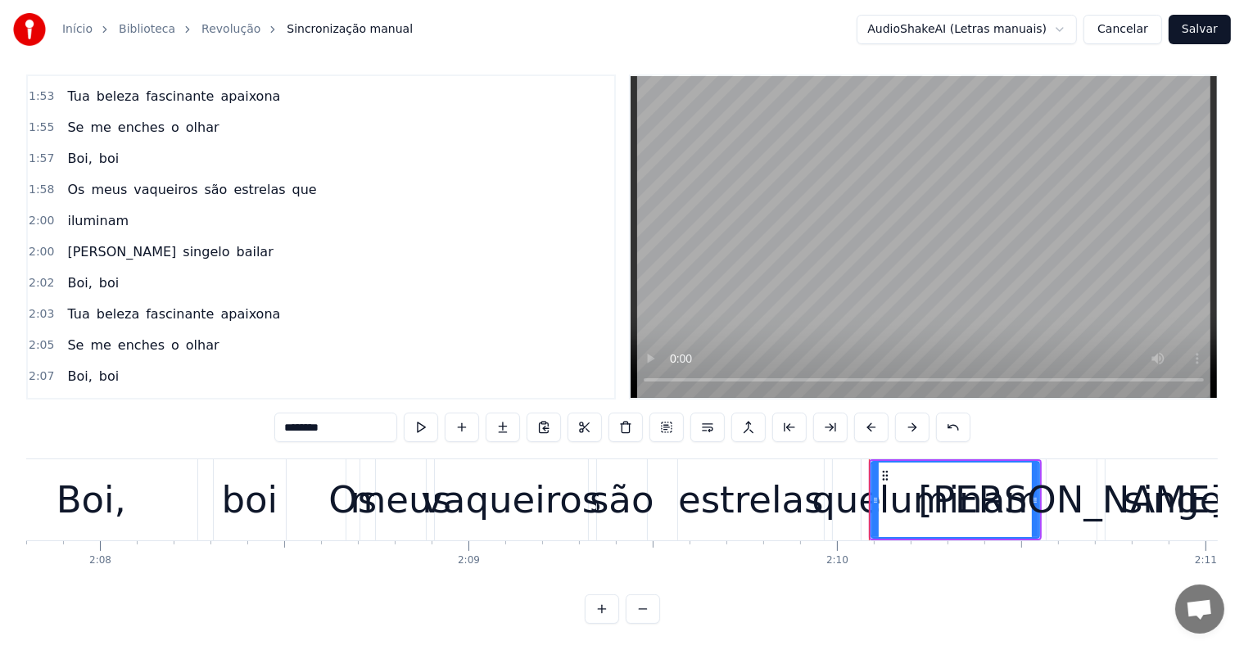
click at [203, 398] on span "são" at bounding box center [216, 407] width 26 height 19
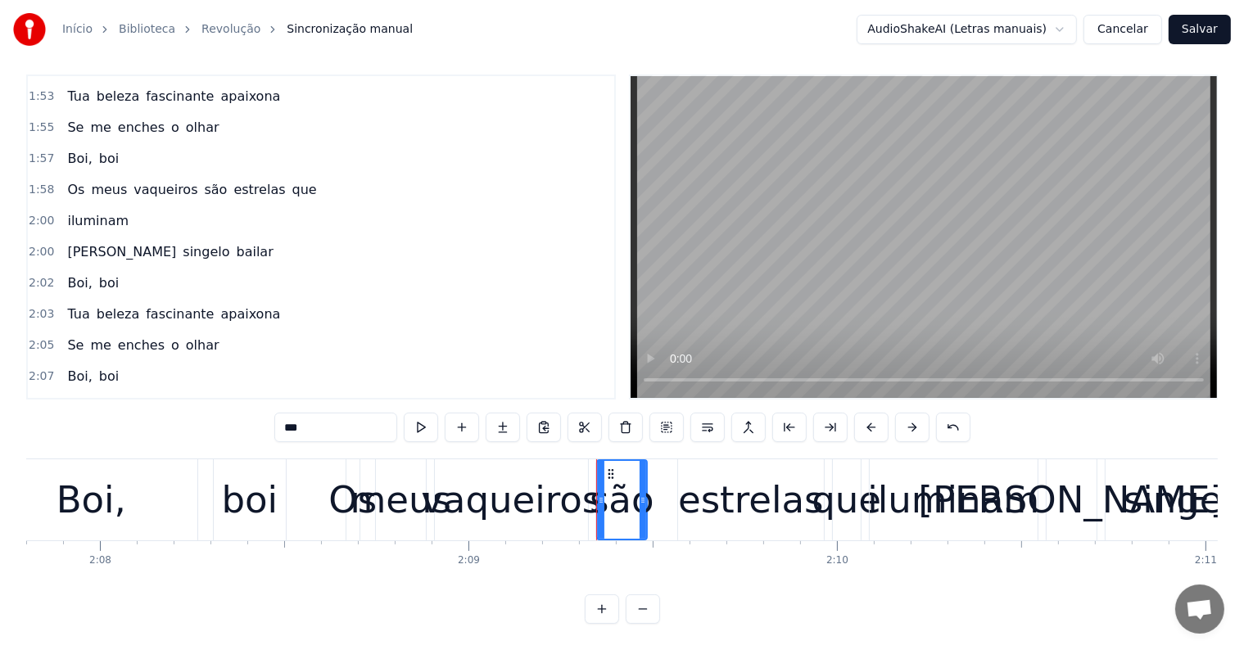
scroll to position [7, 0]
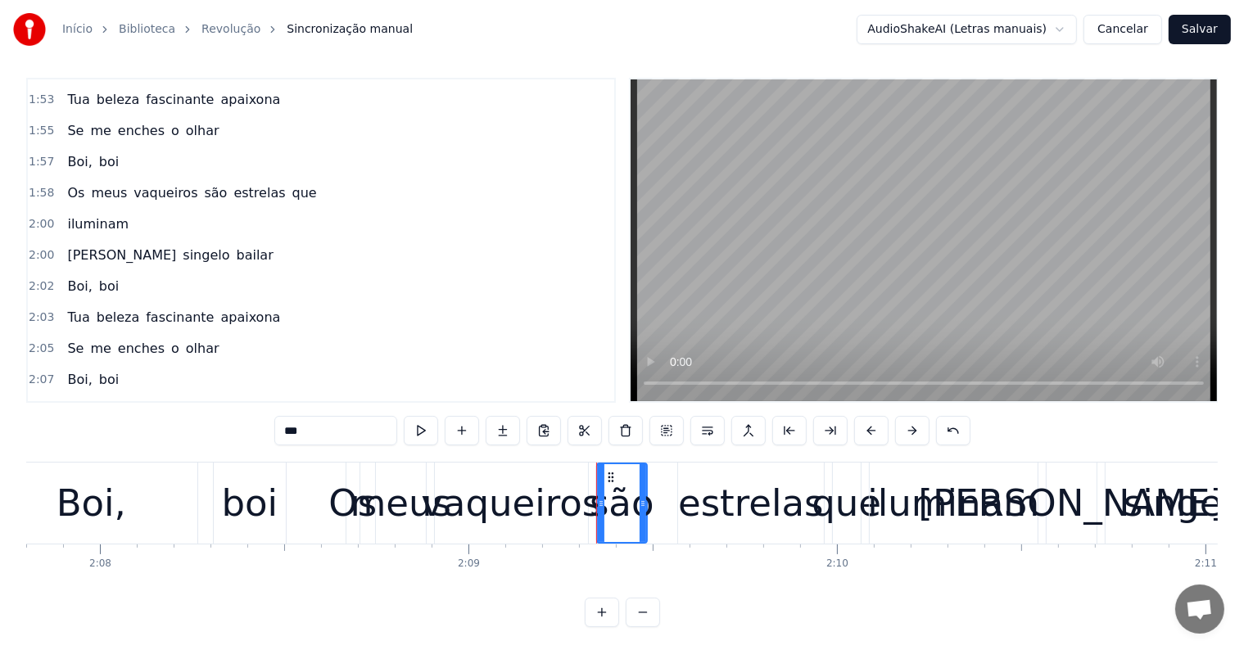
click at [66, 401] on span "Os" at bounding box center [76, 410] width 20 height 19
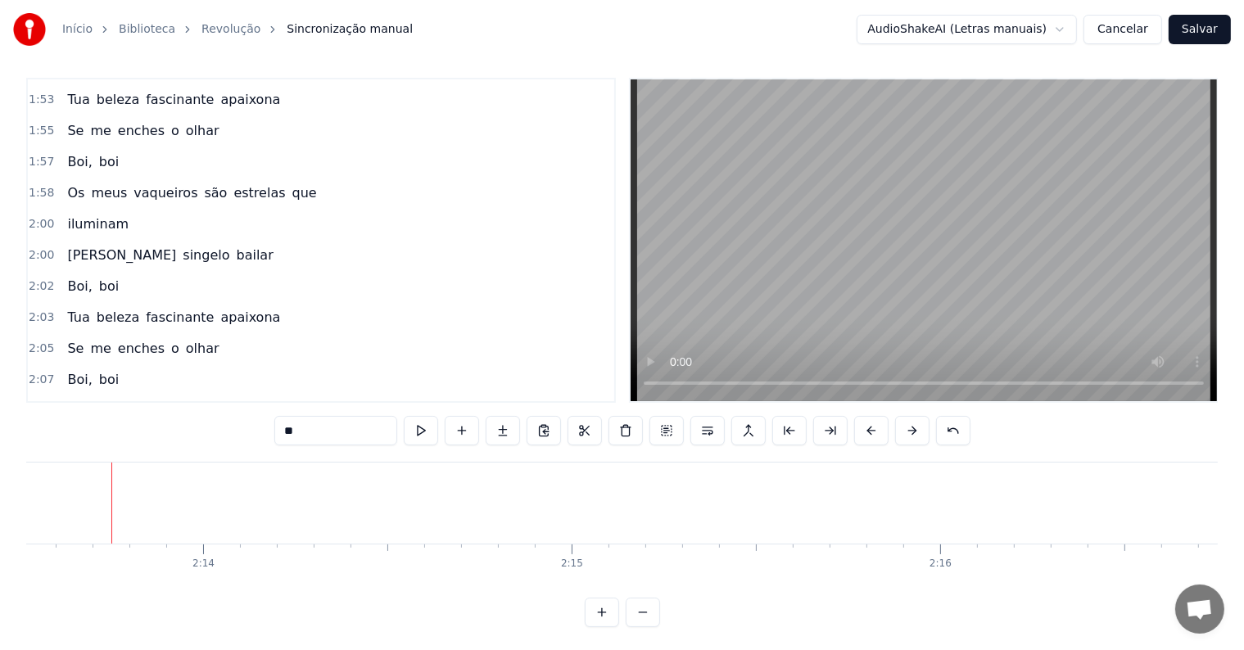
scroll to position [0, 49204]
click at [235, 463] on span "bailar" at bounding box center [255, 472] width 40 height 19
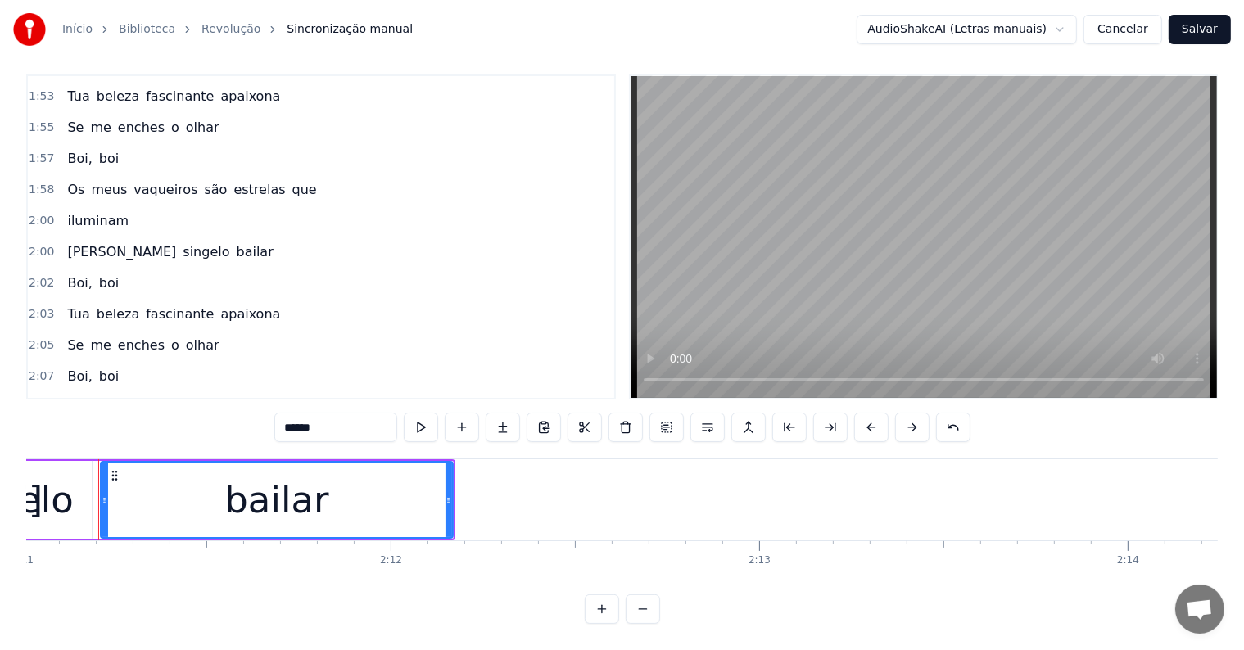
click at [343, 418] on input "******" at bounding box center [335, 427] width 123 height 29
type input "*********"
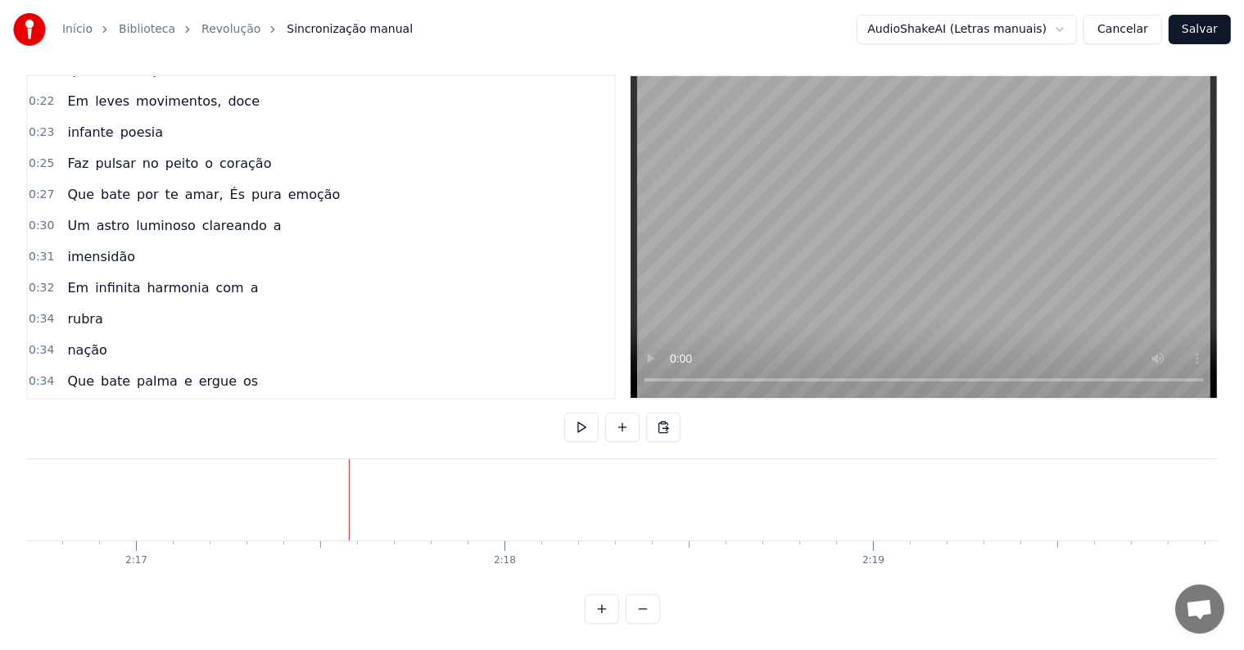
scroll to position [0, 0]
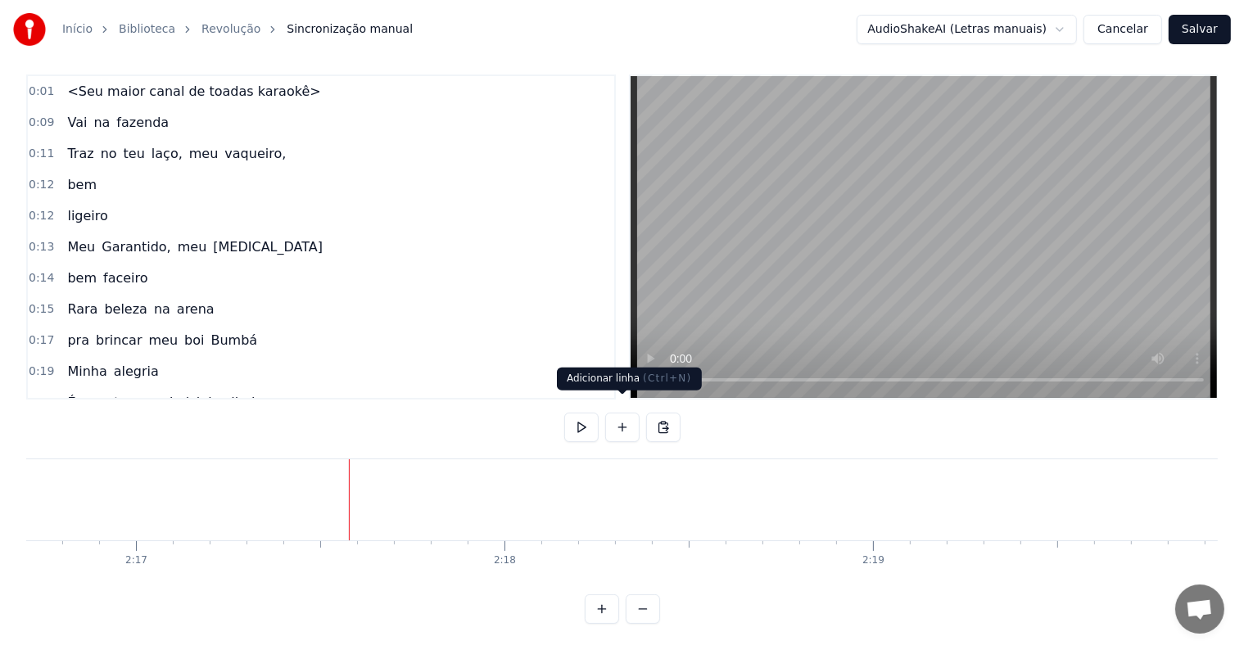
click at [617, 416] on button at bounding box center [622, 427] width 34 height 29
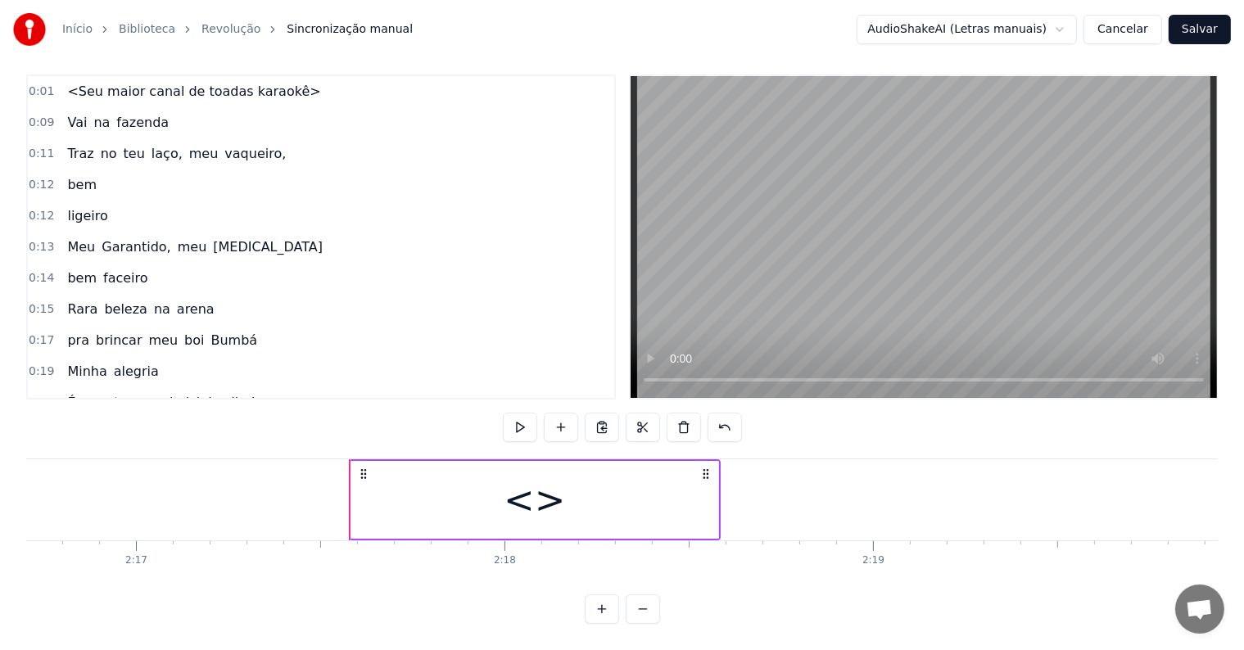
click at [458, 494] on div "<>" at bounding box center [534, 500] width 367 height 78
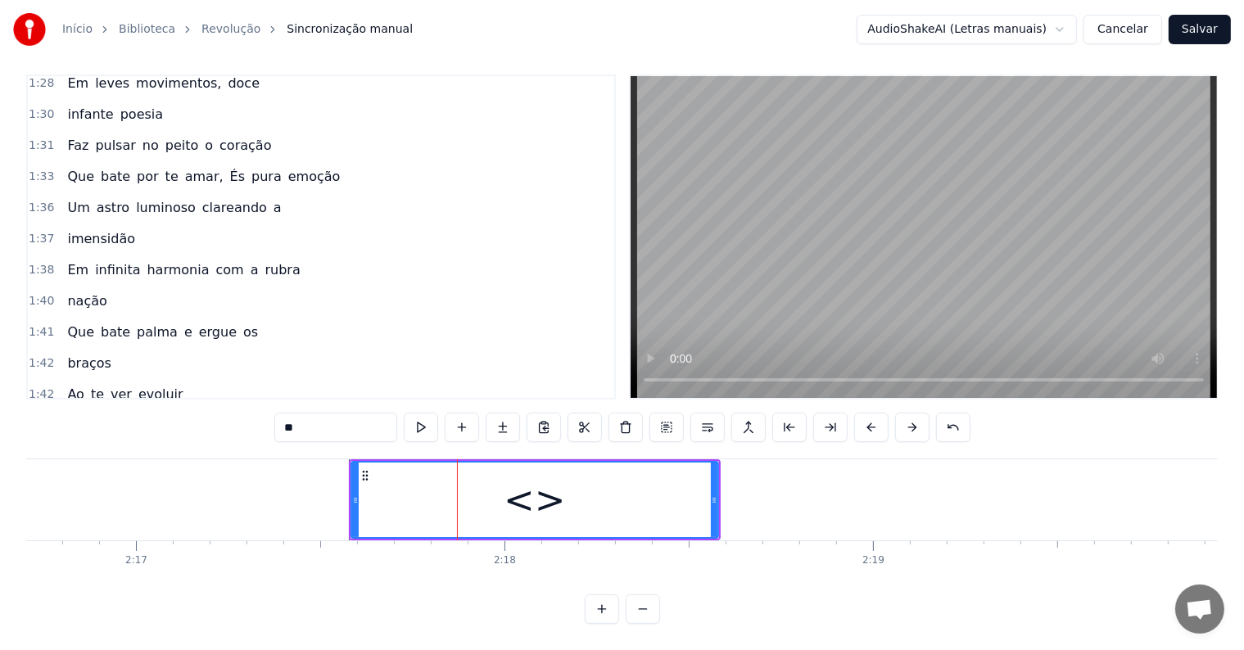
scroll to position [2359, 0]
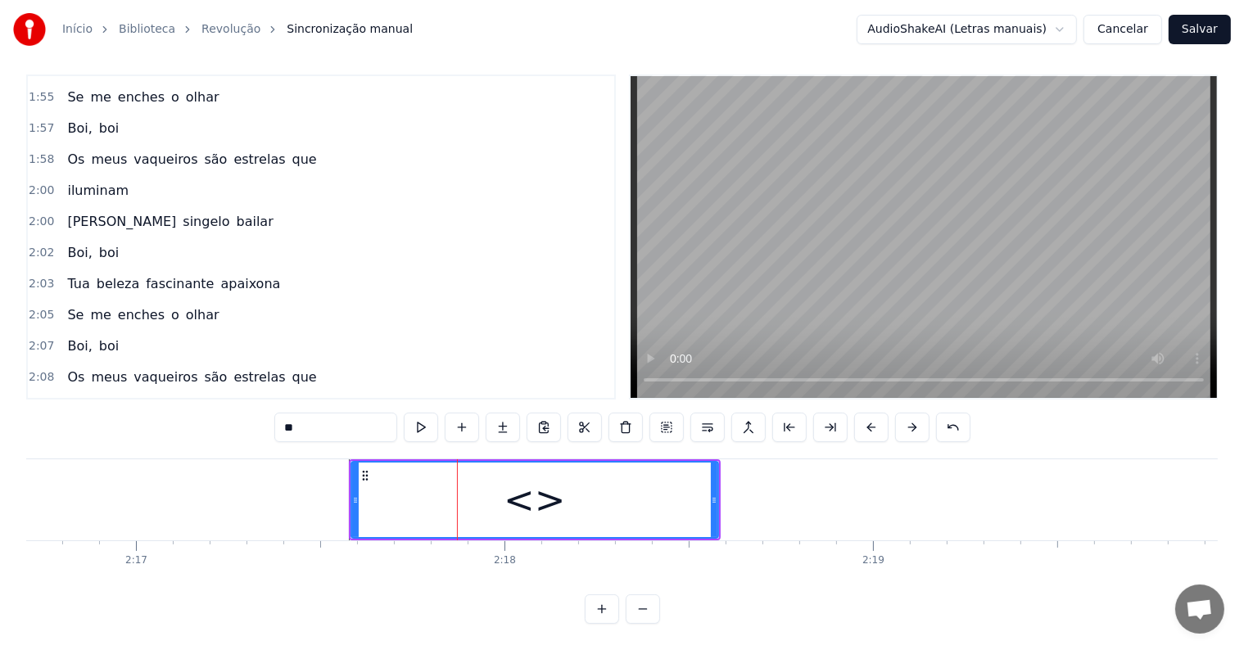
drag, startPoint x: 375, startPoint y: 409, endPoint x: 197, endPoint y: 393, distance: 178.4
click at [197, 393] on div "0:01 <Seu maior canal de toadas karaokê> 0:09 Vai na fazenda 0:11 Traz no teu l…" at bounding box center [621, 349] width 1191 height 549
paste input "**********"
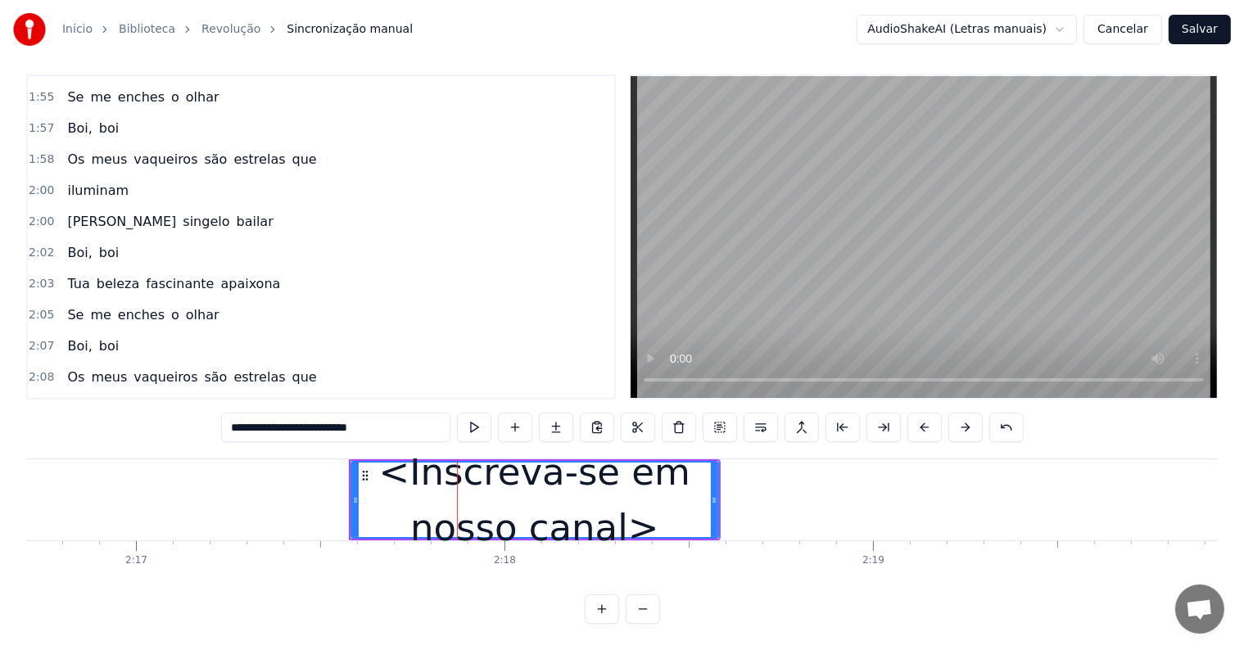
click at [354, 494] on icon at bounding box center [355, 500] width 7 height 13
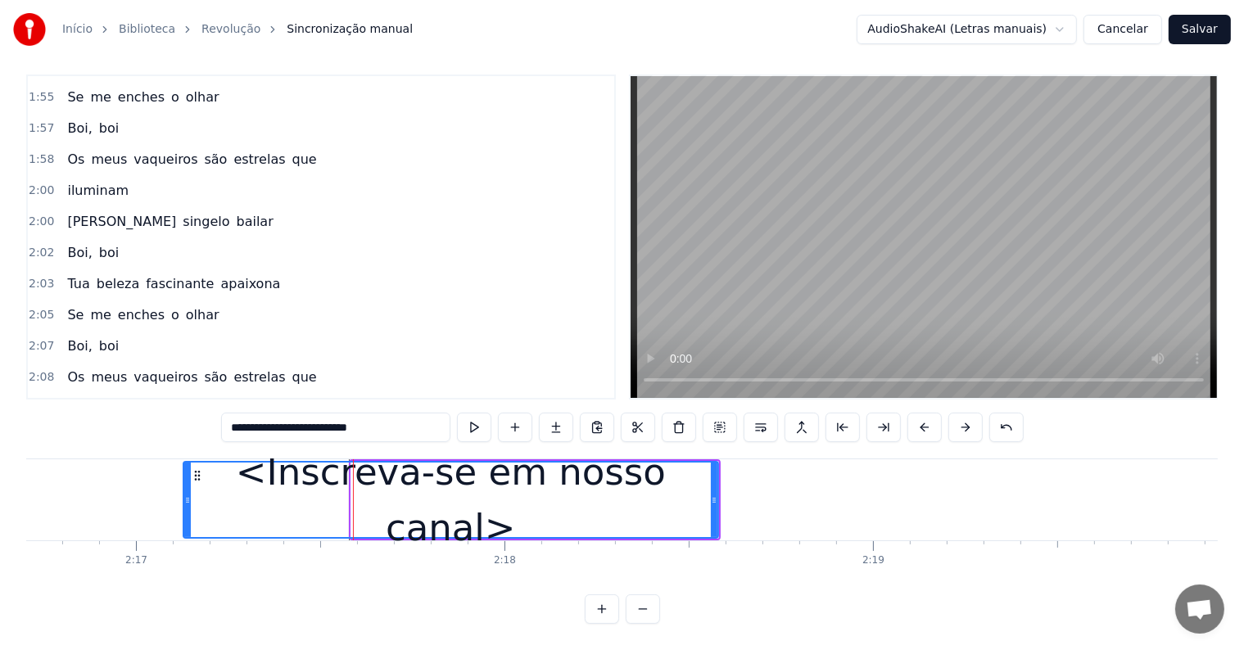
drag, startPoint x: 354, startPoint y: 486, endPoint x: 172, endPoint y: 475, distance: 182.1
click at [184, 475] on div at bounding box center [187, 500] width 7 height 75
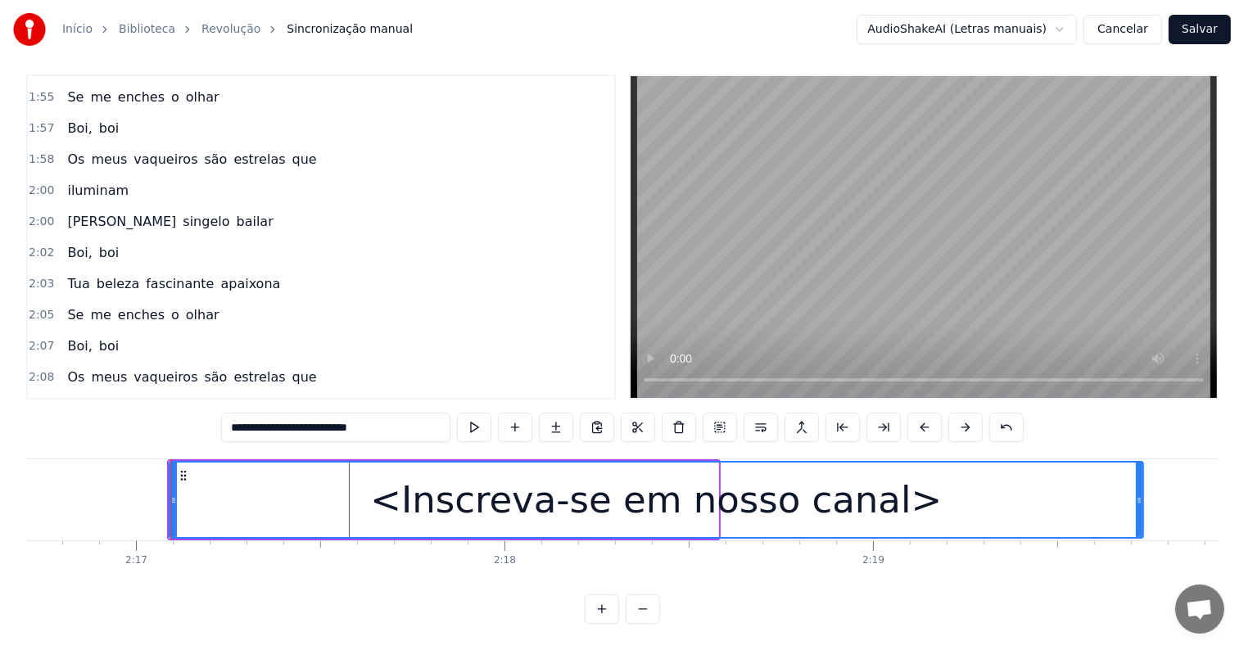
drag, startPoint x: 710, startPoint y: 481, endPoint x: 1135, endPoint y: 514, distance: 426.2
click at [1136, 514] on div at bounding box center [1139, 500] width 7 height 75
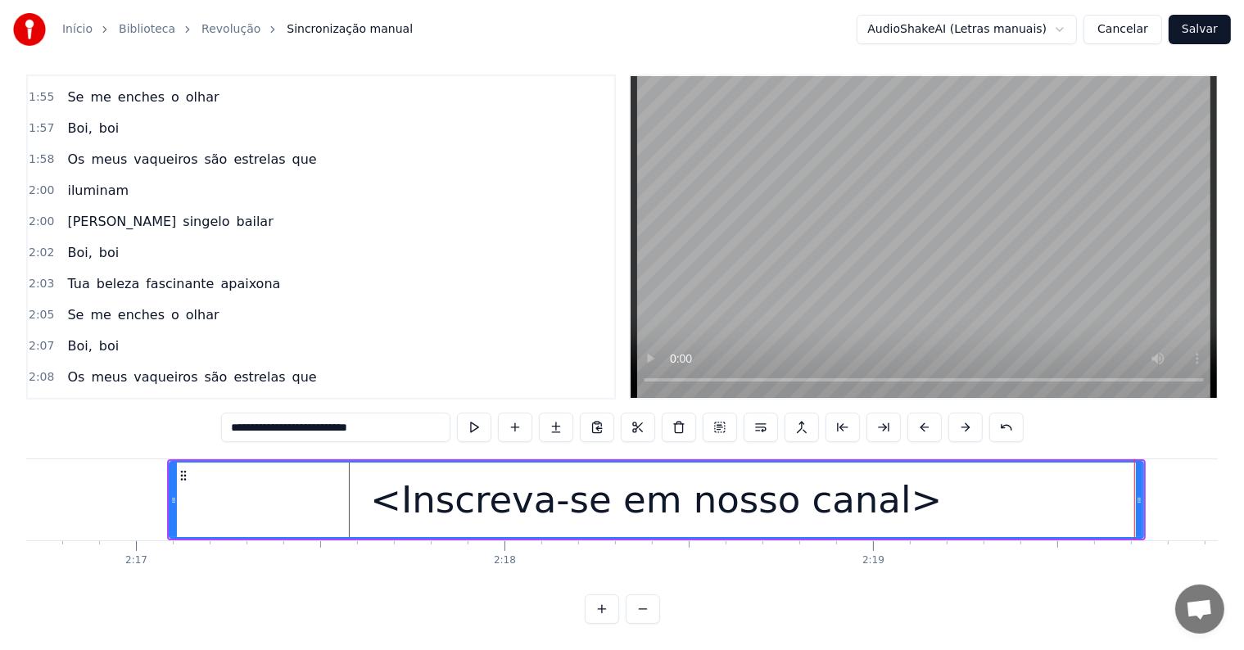
type input "**********"
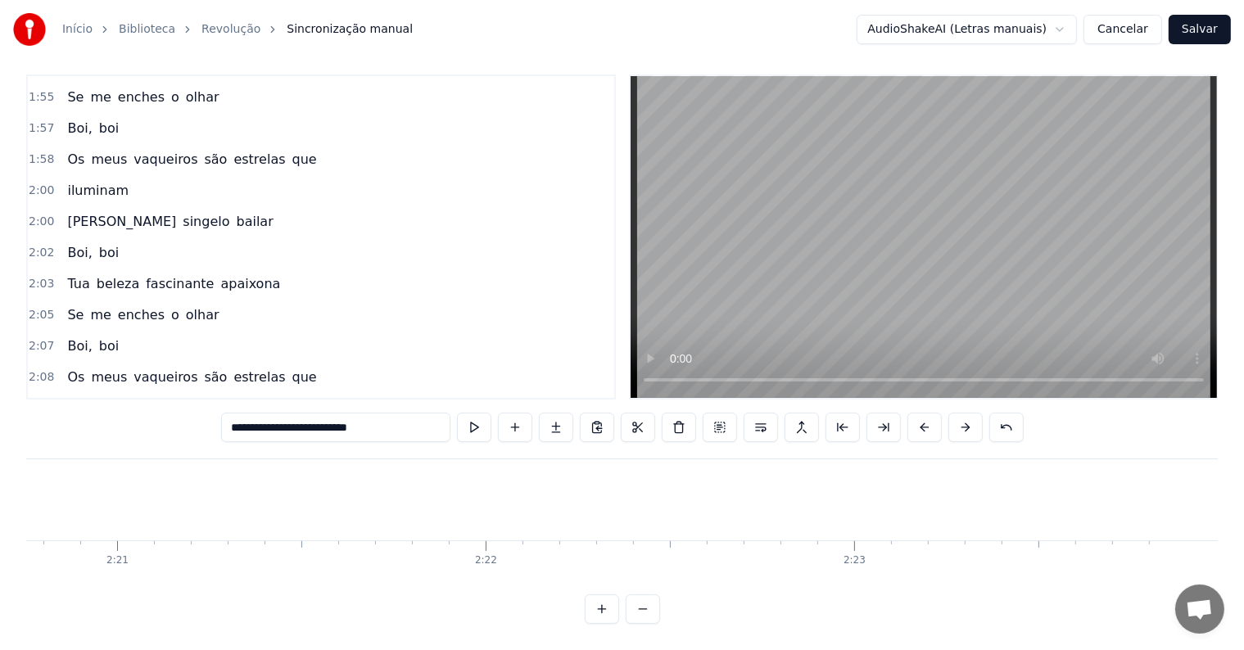
scroll to position [0, 51867]
click at [1202, 33] on button "Salvar" at bounding box center [1200, 29] width 62 height 29
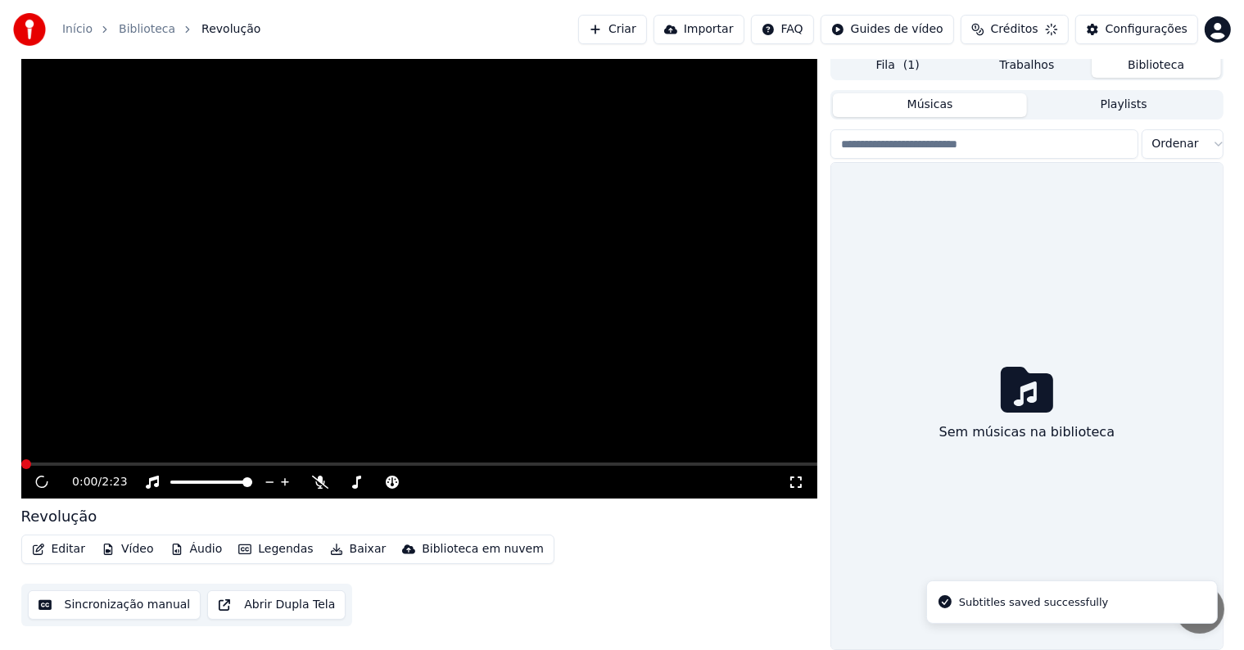
scroll to position [7, 0]
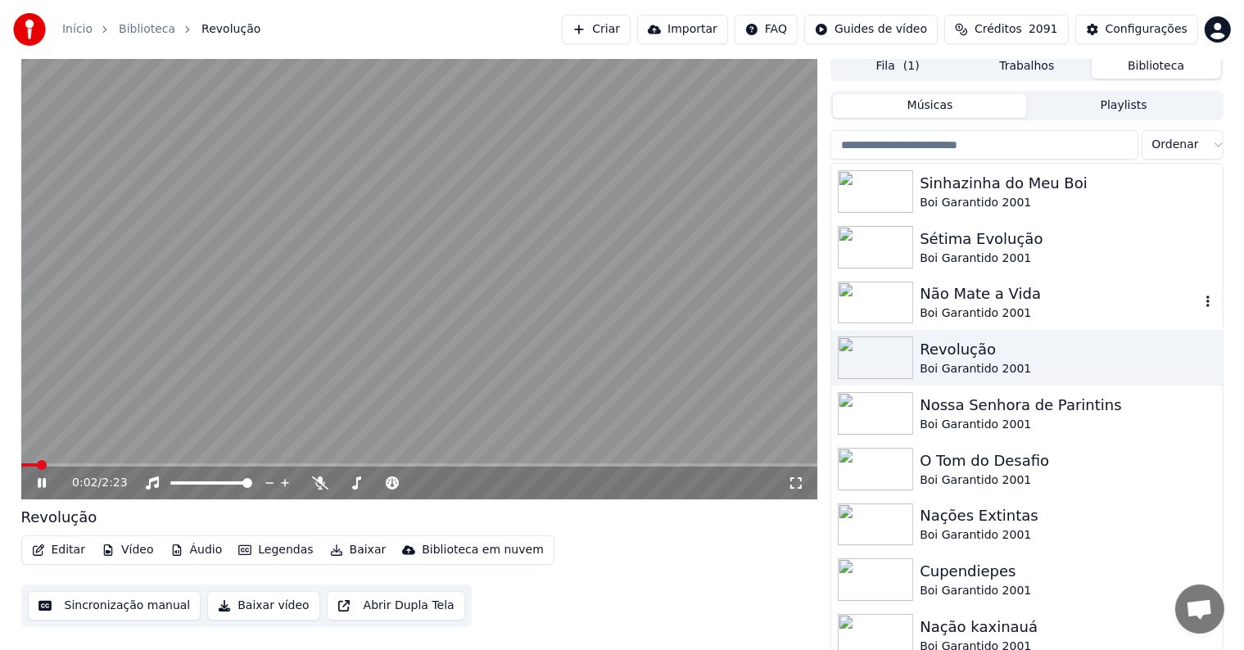
click at [958, 296] on div "Não Mate a Vida" at bounding box center [1059, 294] width 279 height 23
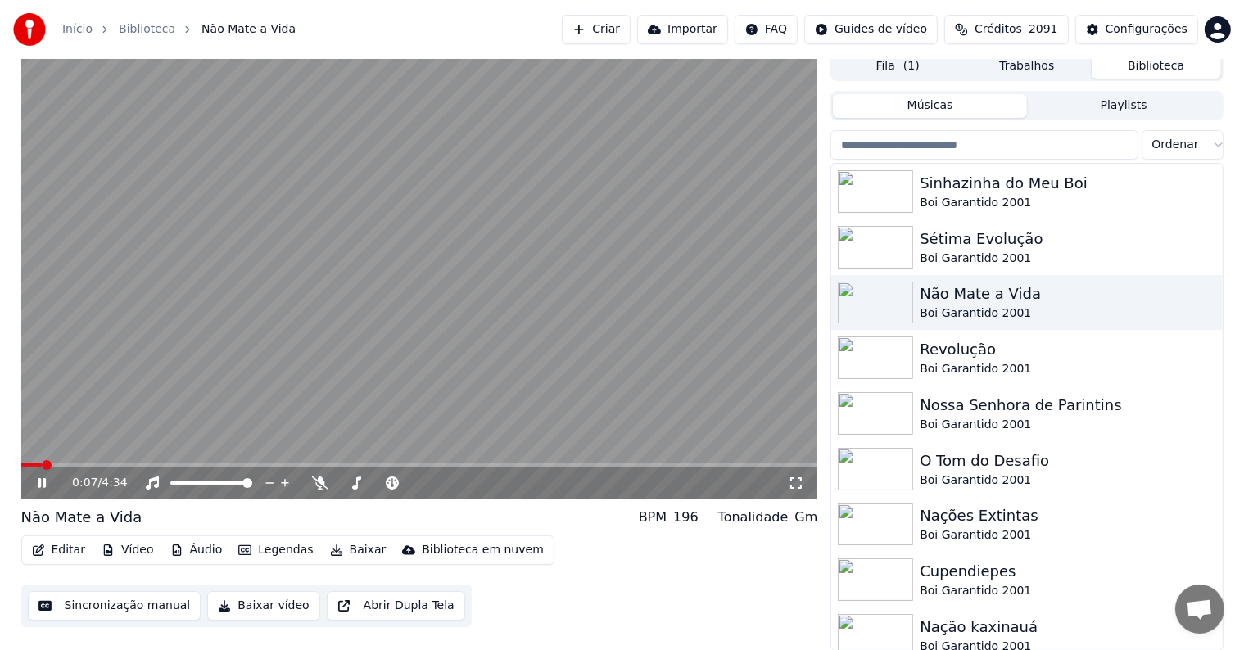
click at [278, 369] on video at bounding box center [419, 276] width 797 height 448
click at [124, 608] on button "Sincronização manual" at bounding box center [115, 605] width 174 height 29
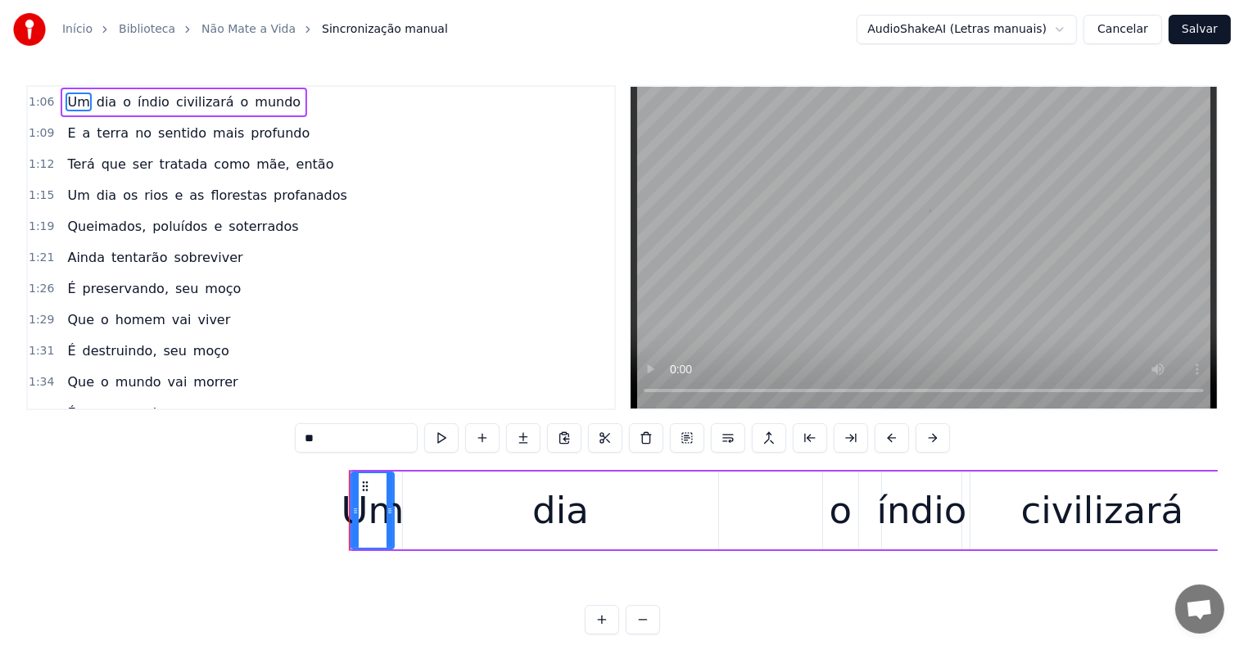
scroll to position [0, 24245]
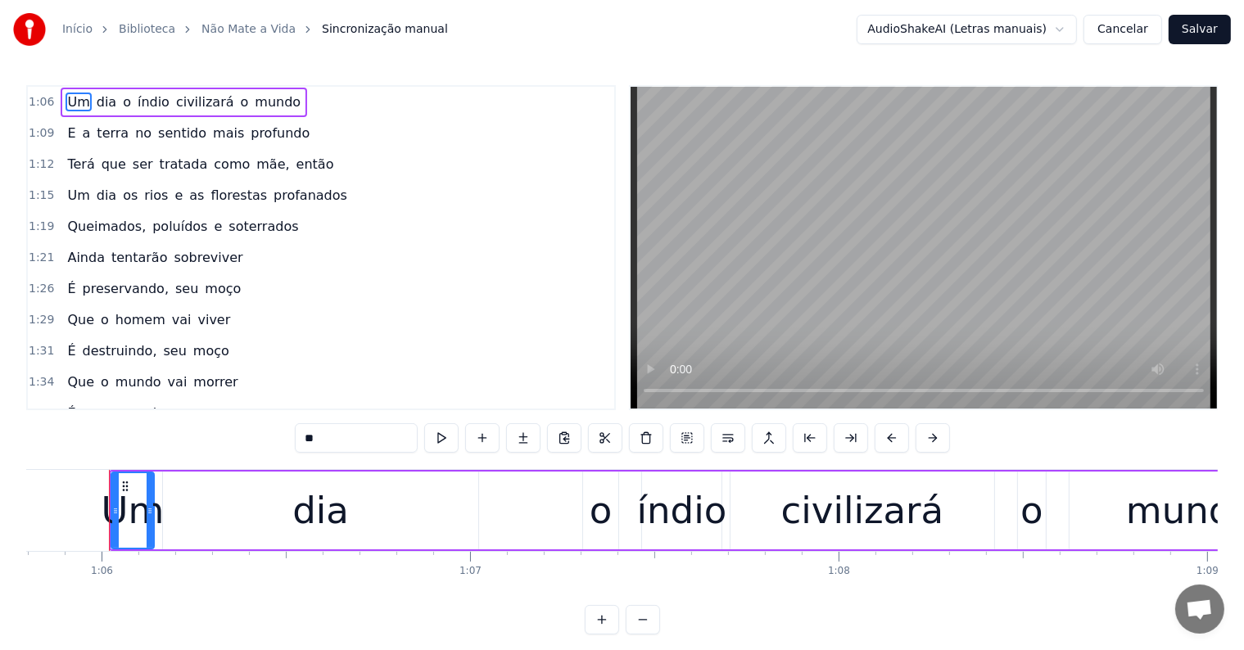
click at [255, 105] on span "mundo" at bounding box center [277, 102] width 49 height 19
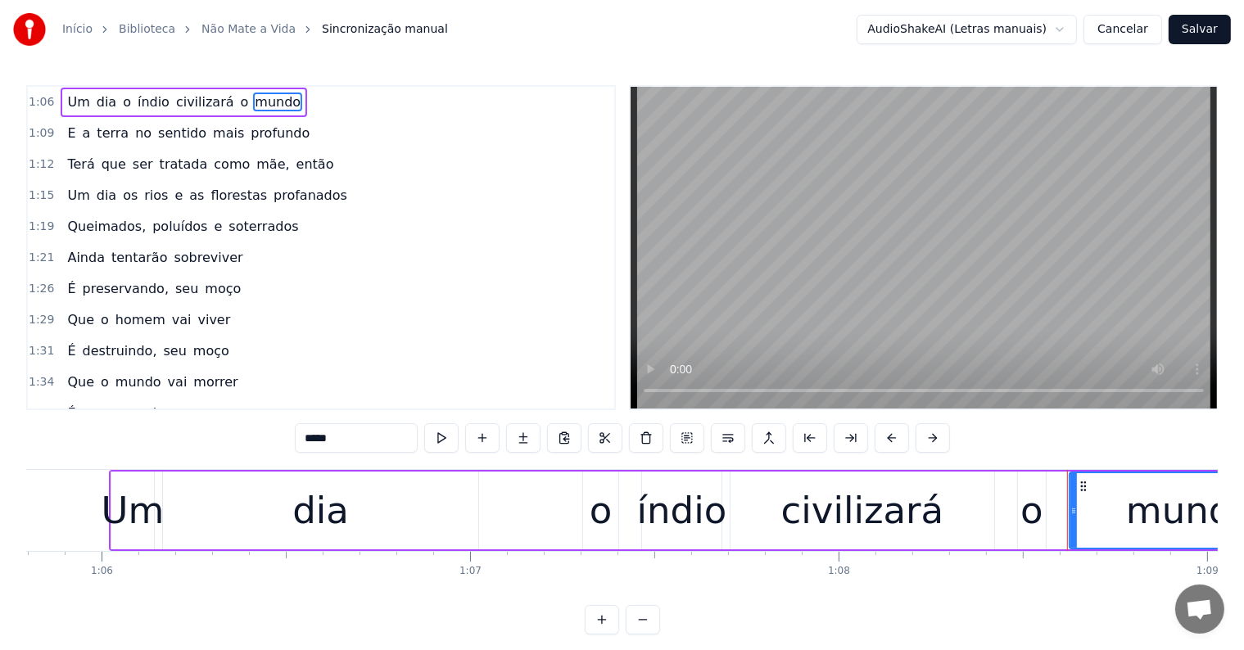
click at [253, 101] on span "mundo" at bounding box center [277, 102] width 49 height 19
click at [727, 437] on button at bounding box center [728, 437] width 34 height 29
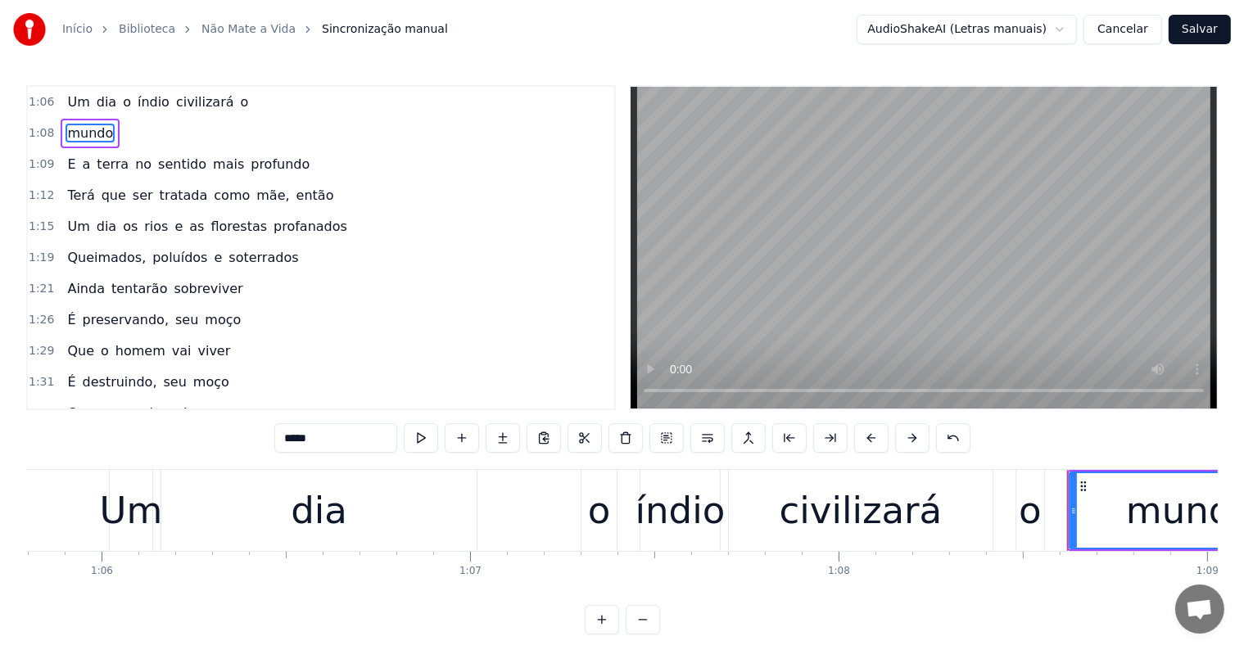
click at [139, 104] on span "índio" at bounding box center [153, 102] width 35 height 19
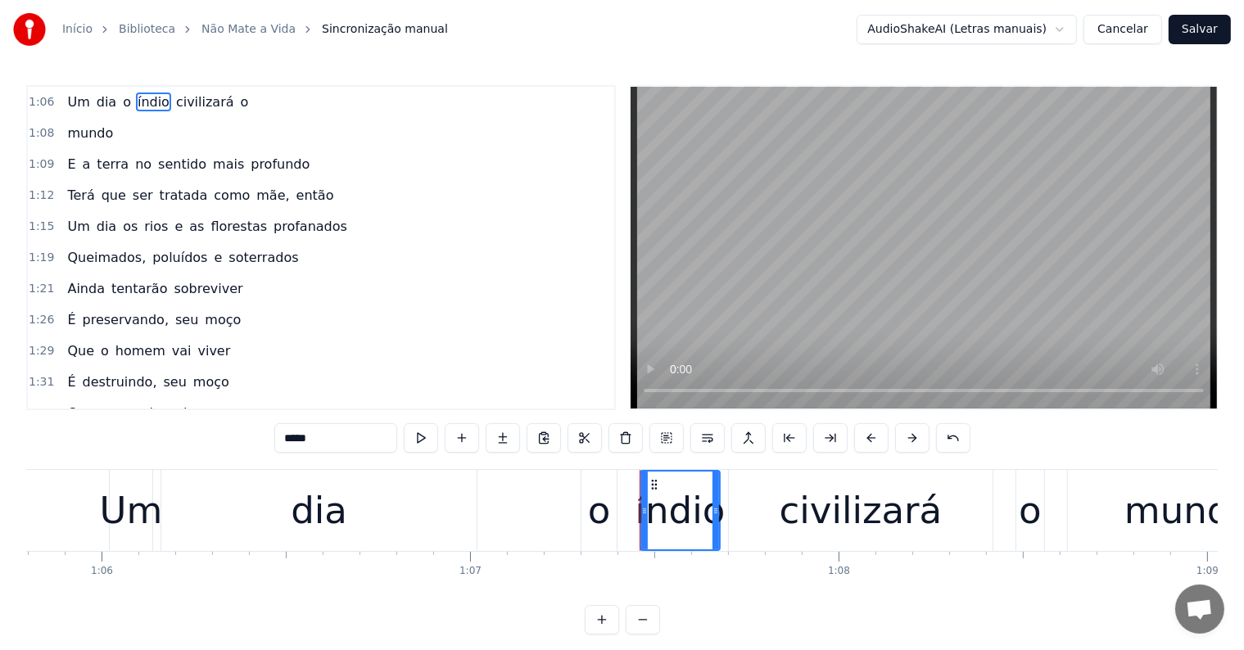
click at [252, 165] on span "profundo" at bounding box center [280, 164] width 62 height 19
type input "********"
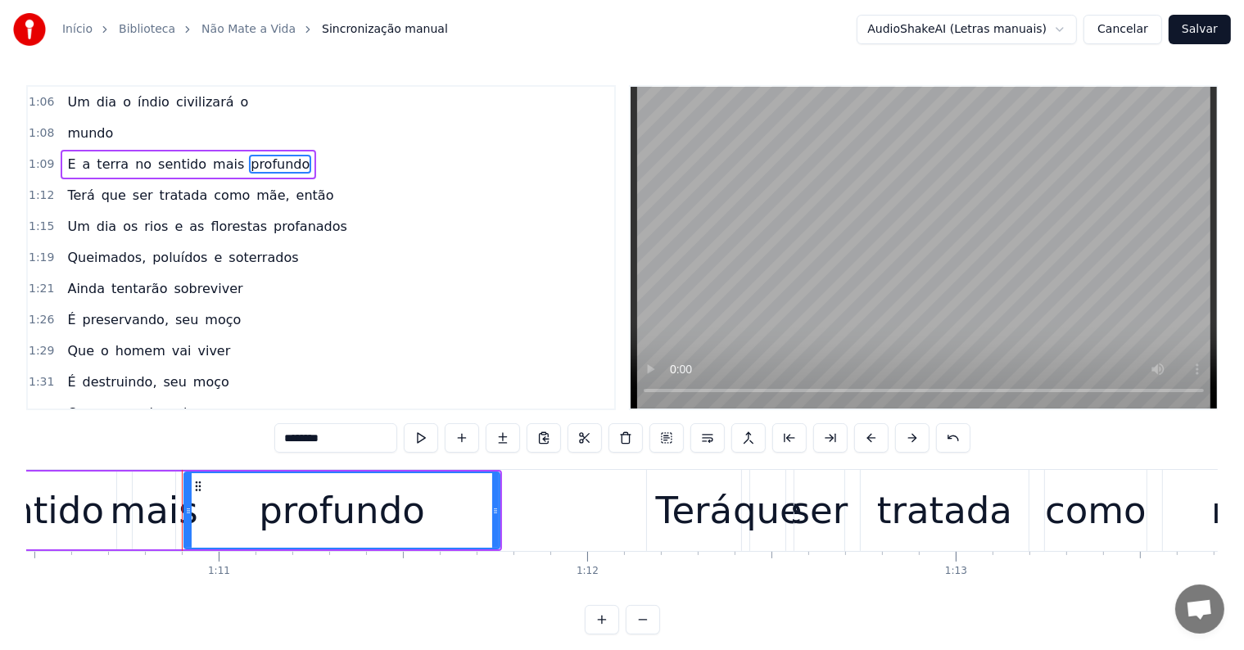
scroll to position [0, 26043]
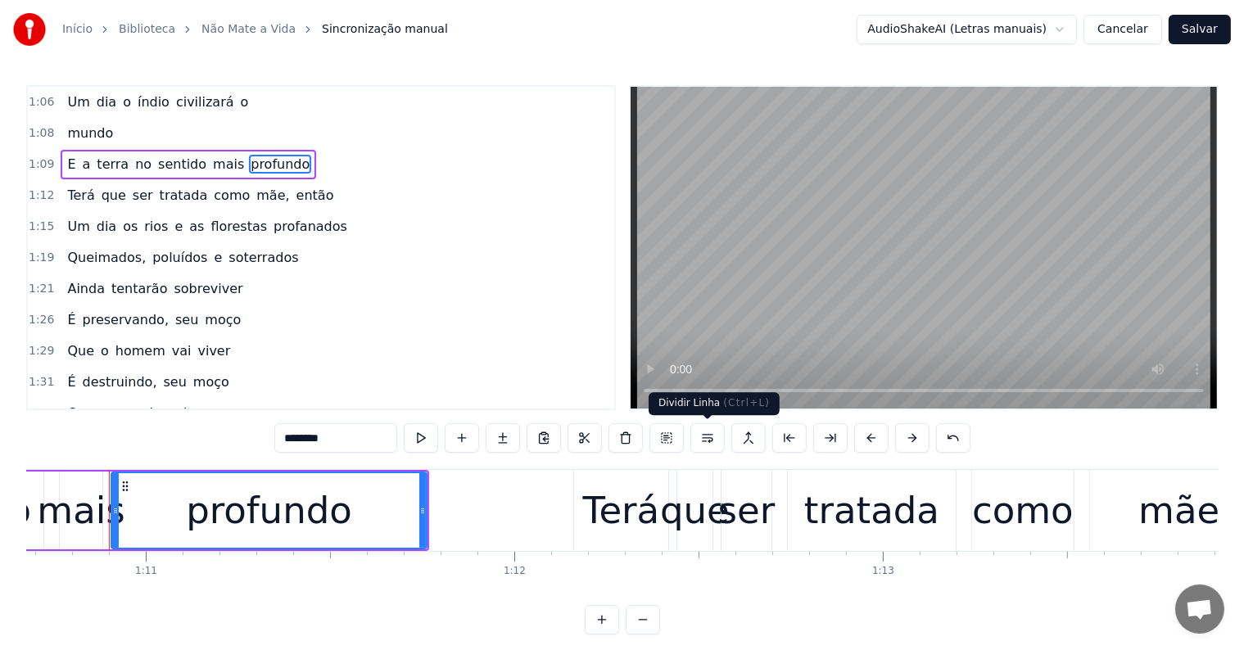
click at [707, 440] on button at bounding box center [707, 437] width 34 height 29
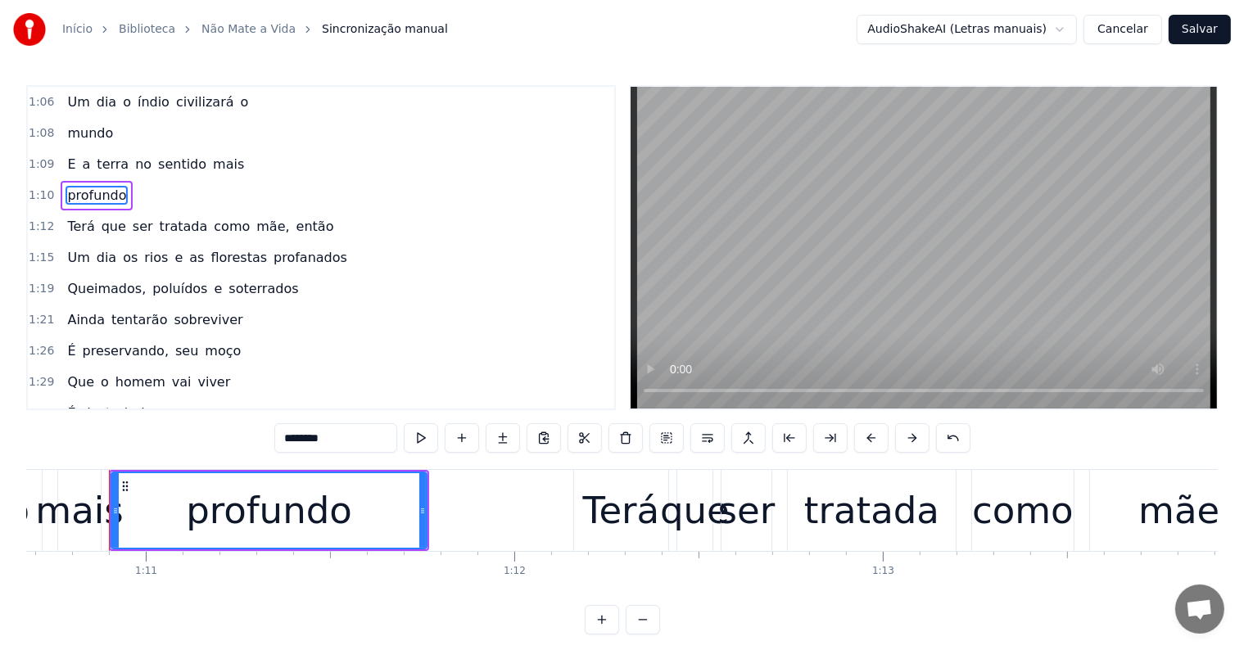
click at [137, 155] on div "E a terra no sentido mais" at bounding box center [156, 164] width 190 height 29
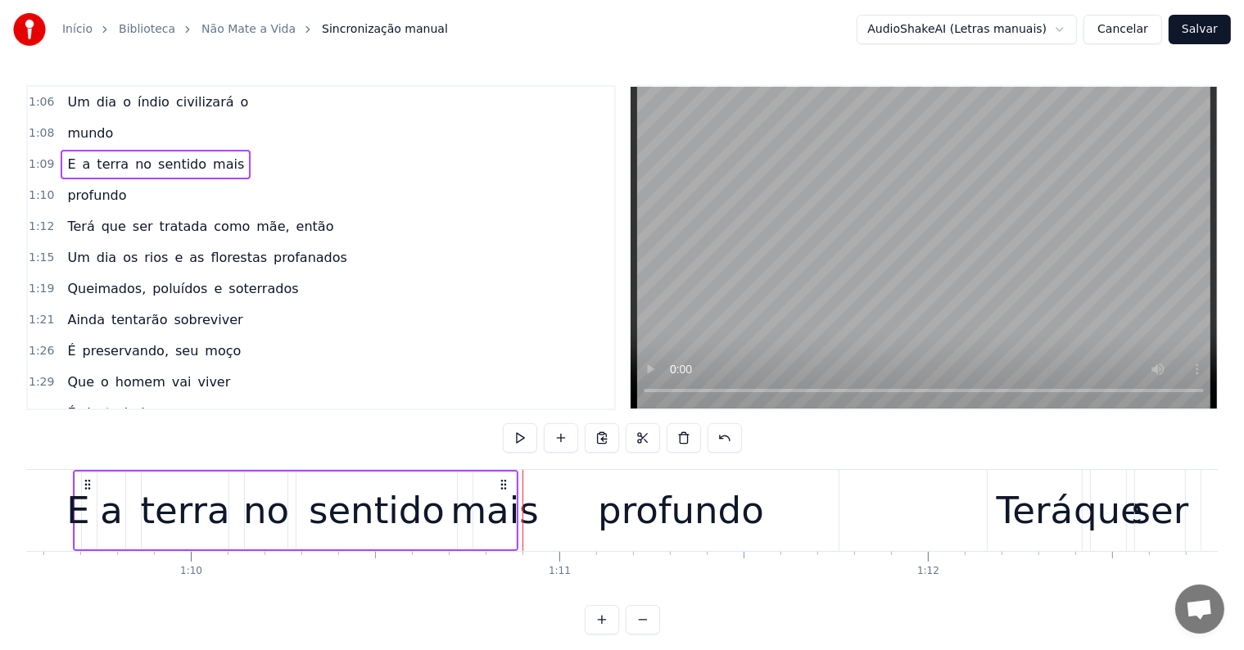
scroll to position [0, 25594]
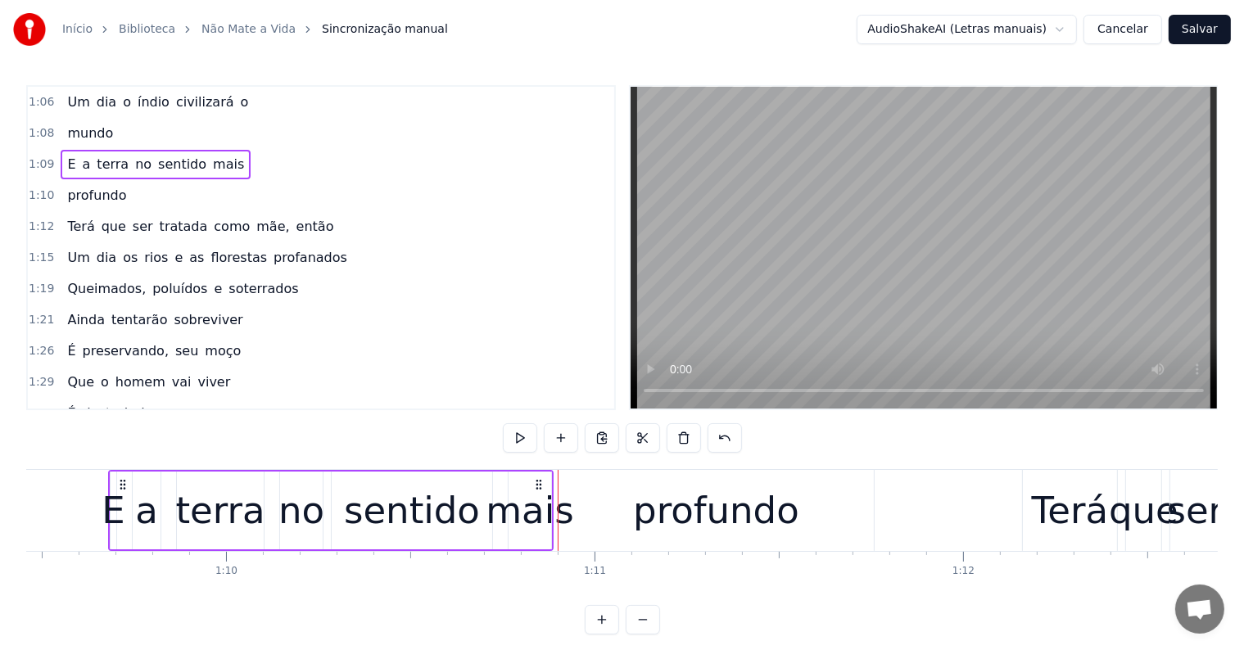
click at [156, 161] on span "sentido" at bounding box center [182, 165] width 52 height 20
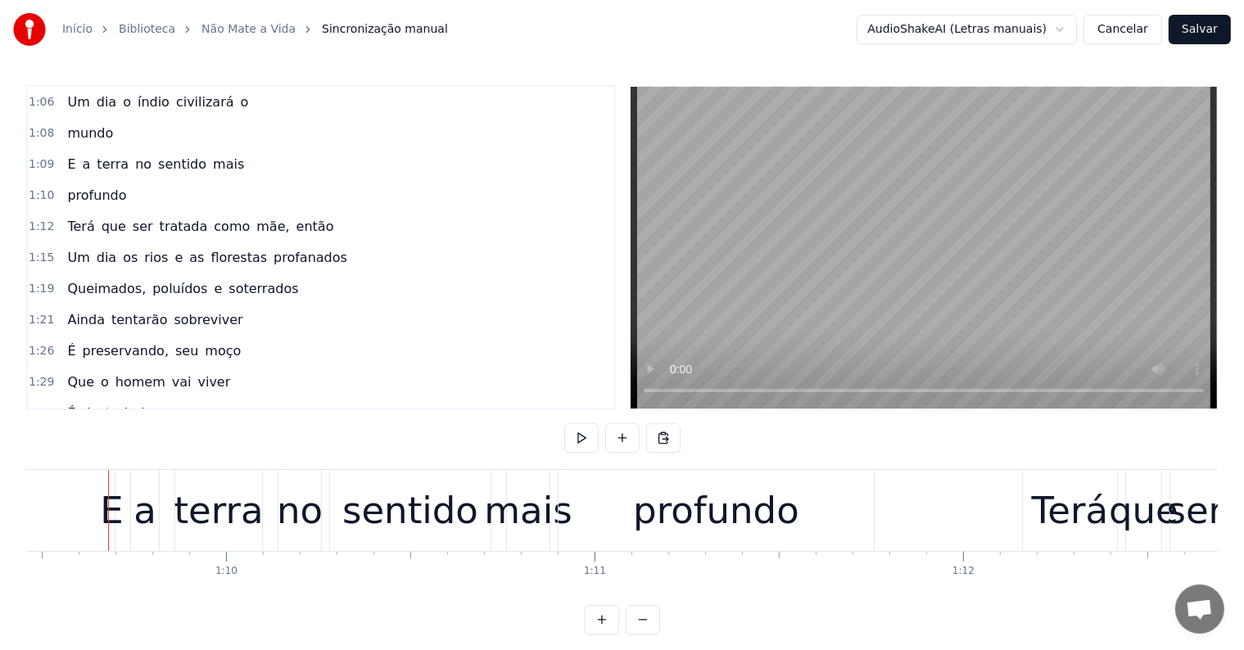
click at [158, 222] on span "tratada" at bounding box center [184, 226] width 52 height 19
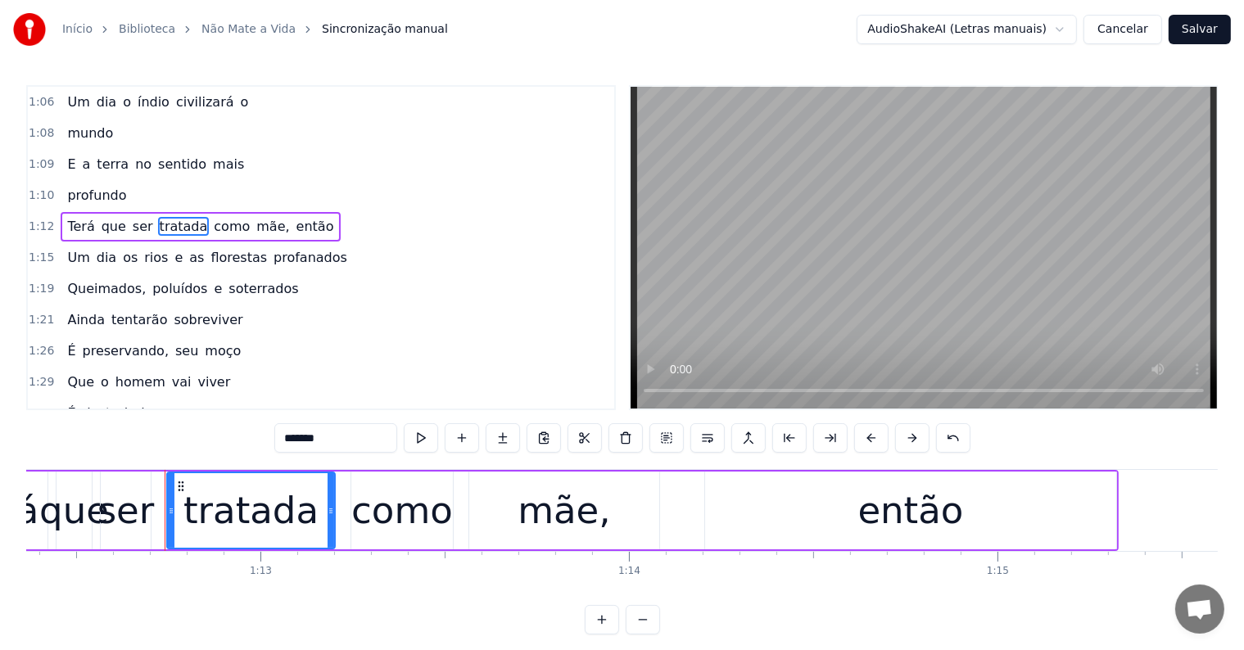
scroll to position [0, 26721]
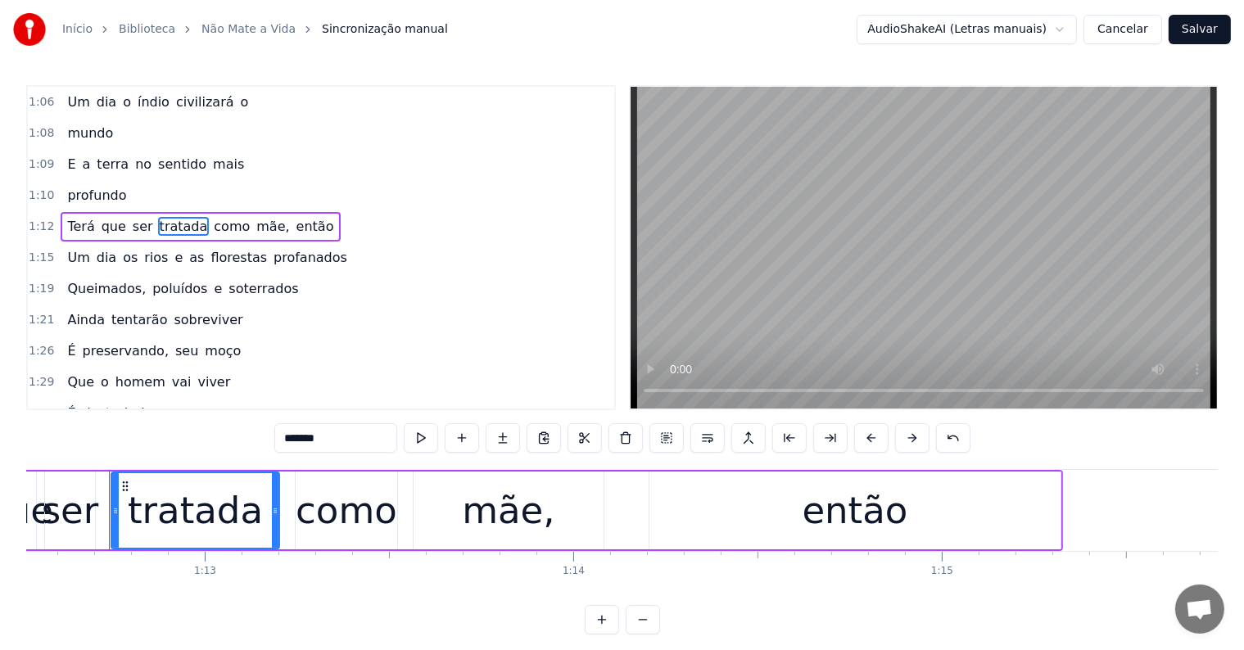
click at [295, 226] on span "então" at bounding box center [315, 226] width 41 height 19
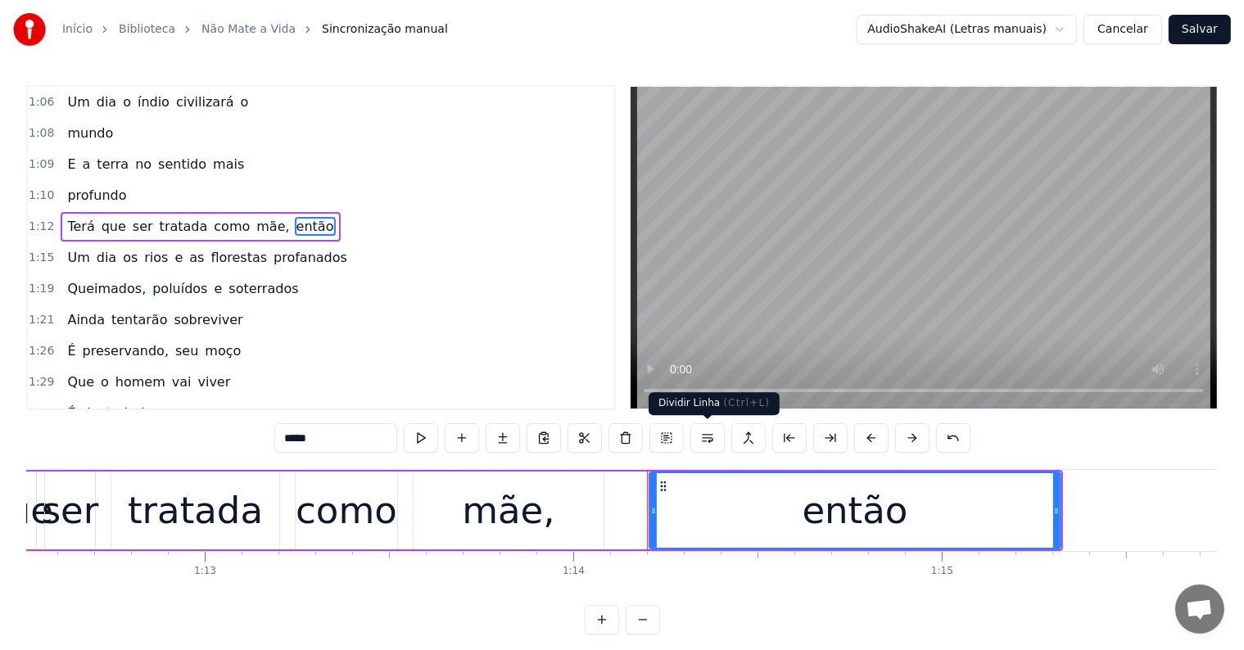
click at [710, 441] on button at bounding box center [707, 437] width 34 height 29
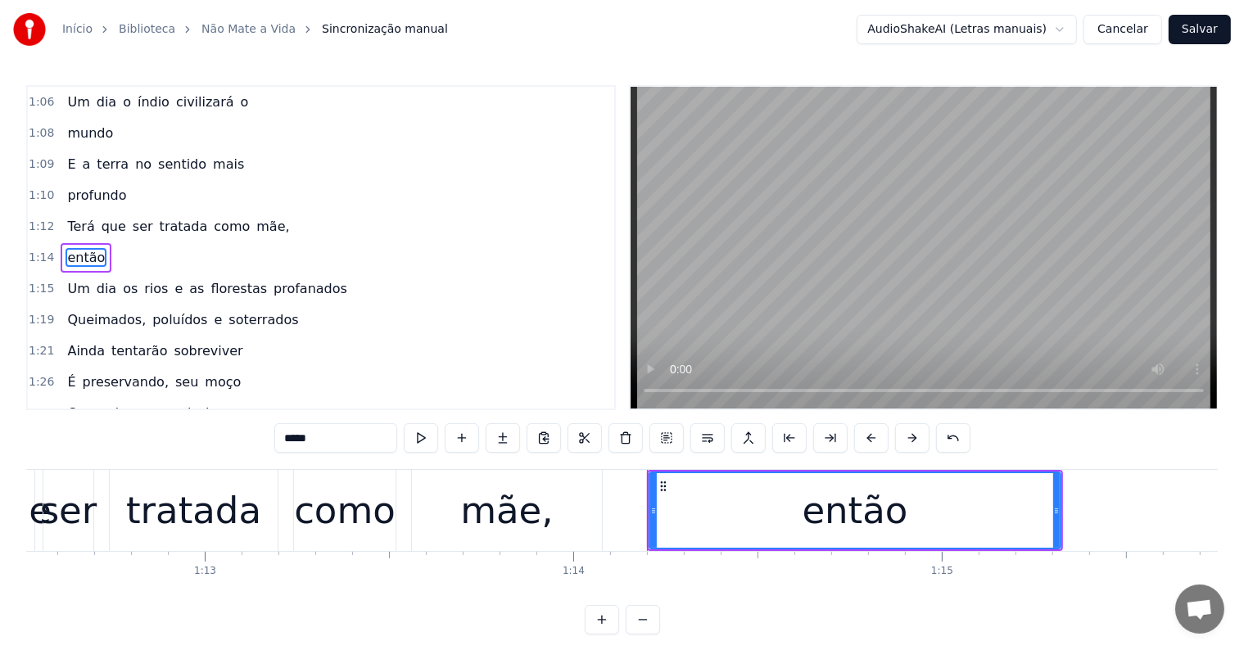
scroll to position [4, 0]
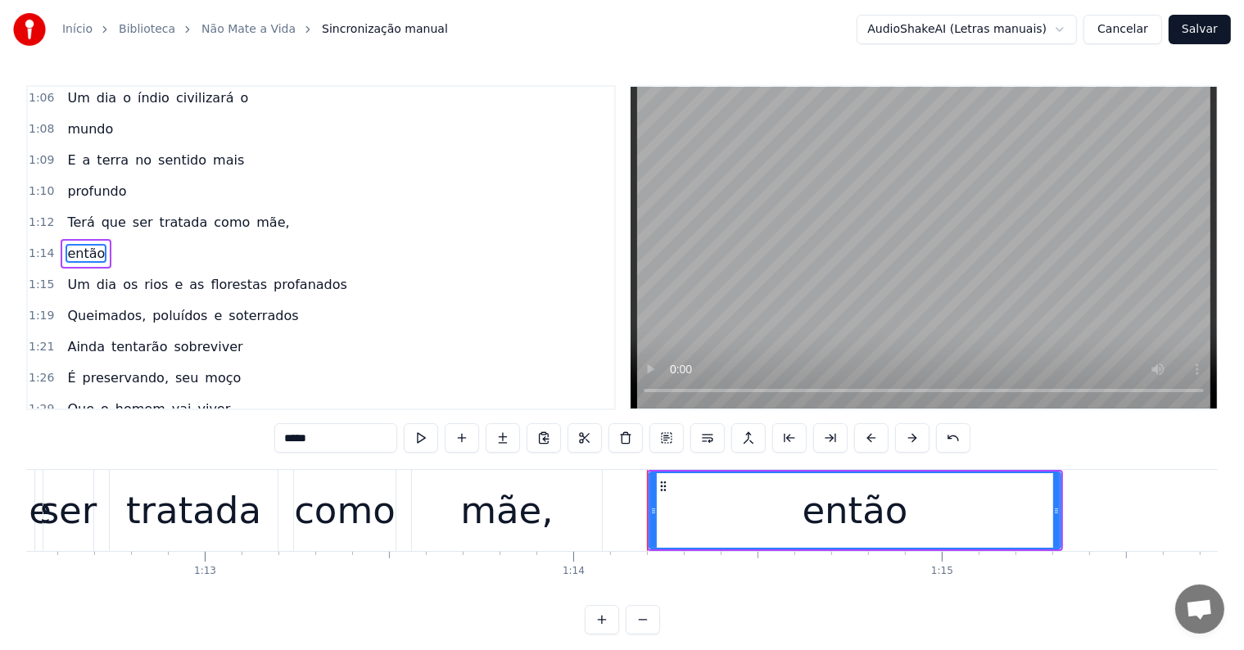
click at [158, 218] on span "tratada" at bounding box center [184, 222] width 52 height 19
type input "*******"
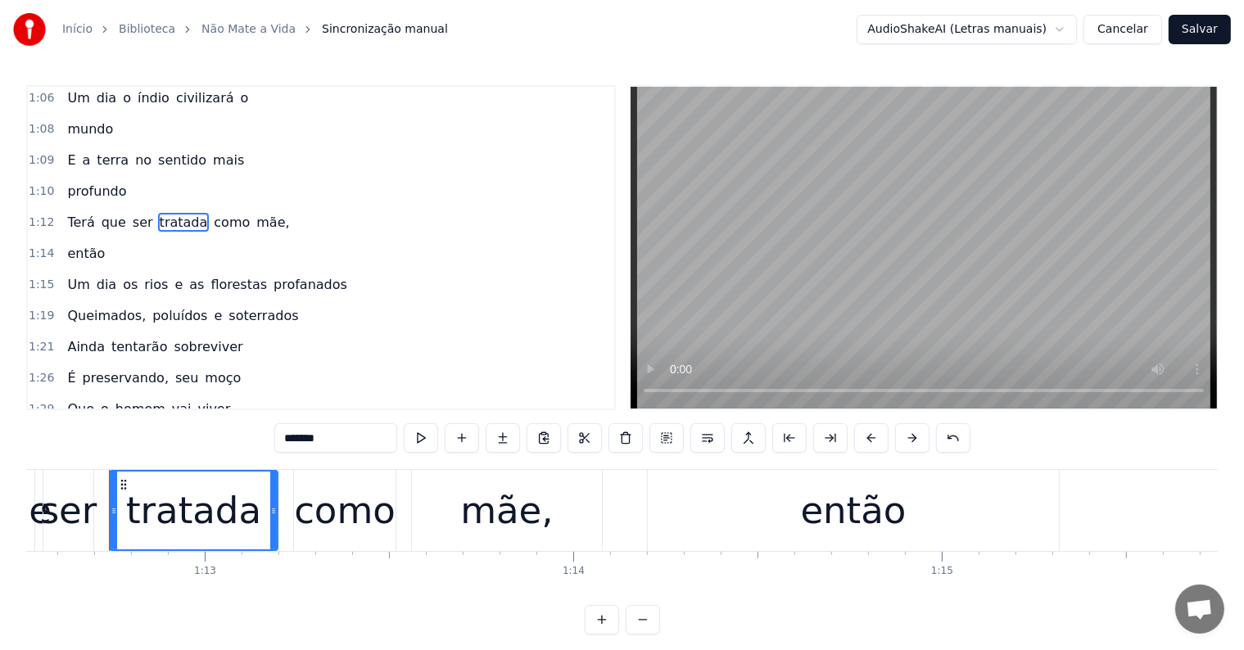
scroll to position [0, 0]
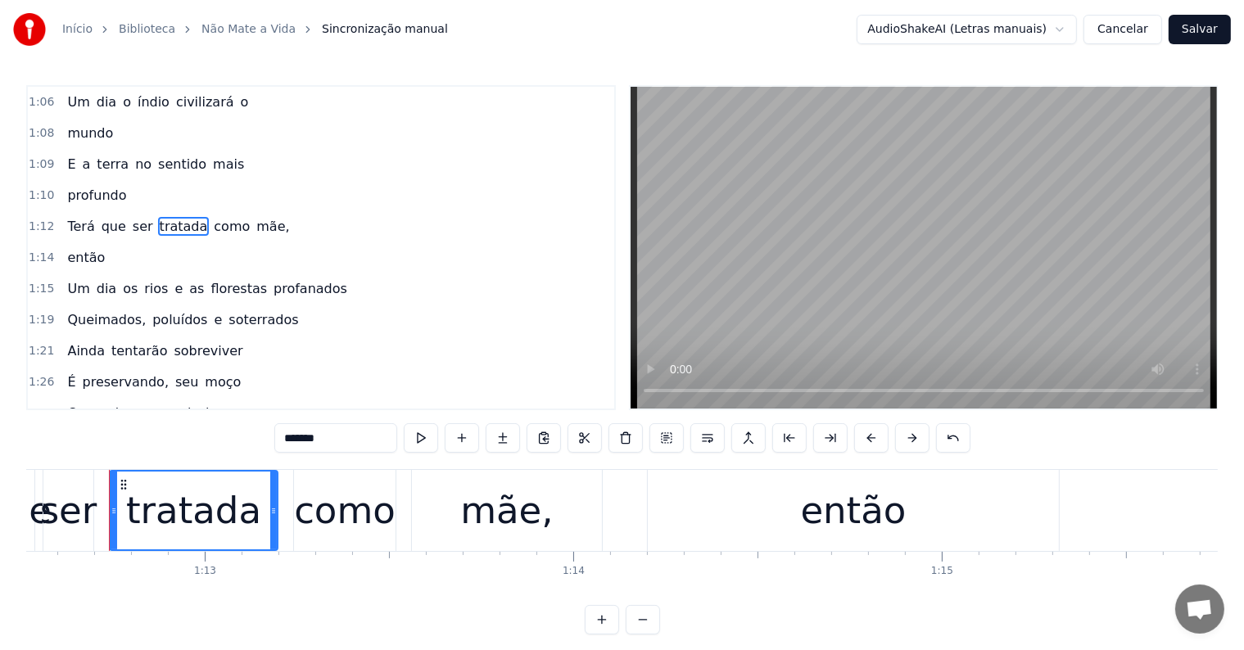
click at [84, 281] on div "Um dia os rios e as florestas profanados" at bounding box center [207, 288] width 293 height 29
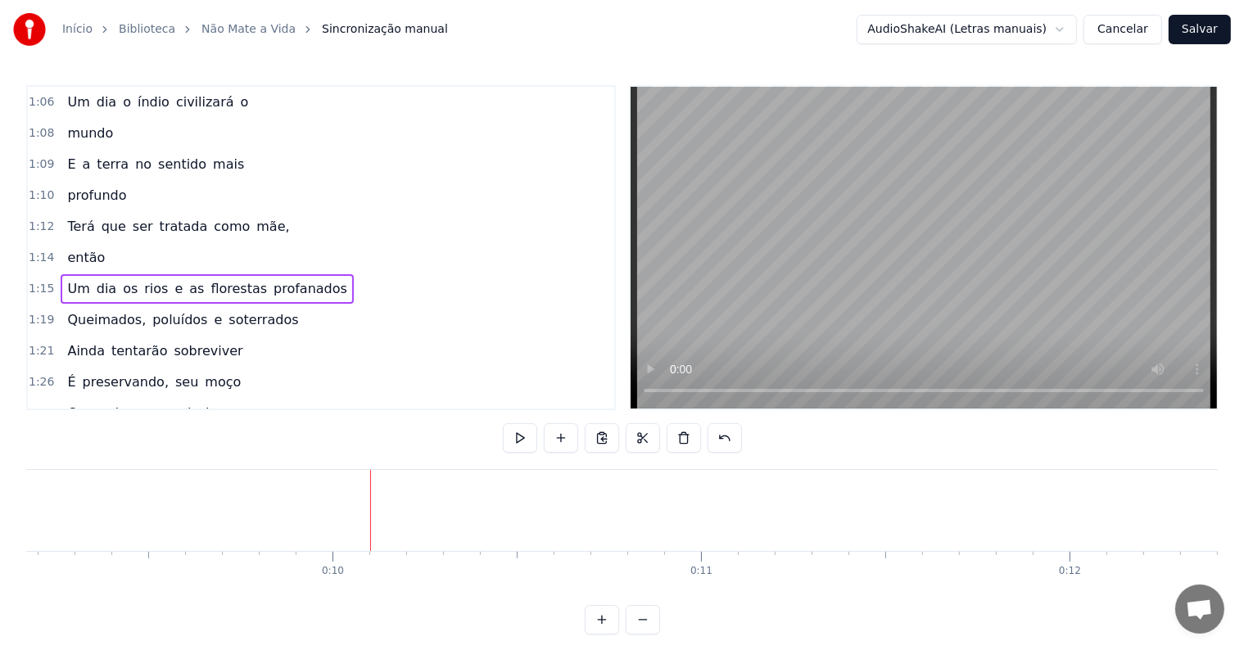
scroll to position [0, 3379]
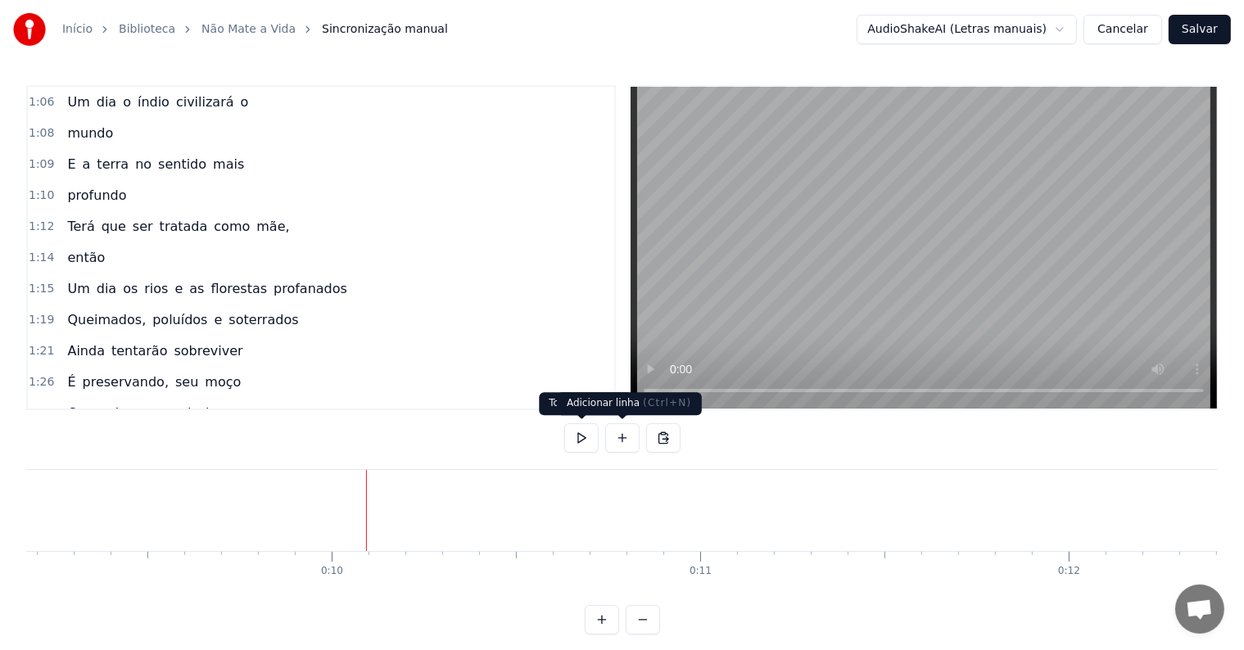
click at [622, 438] on button at bounding box center [622, 437] width 34 height 29
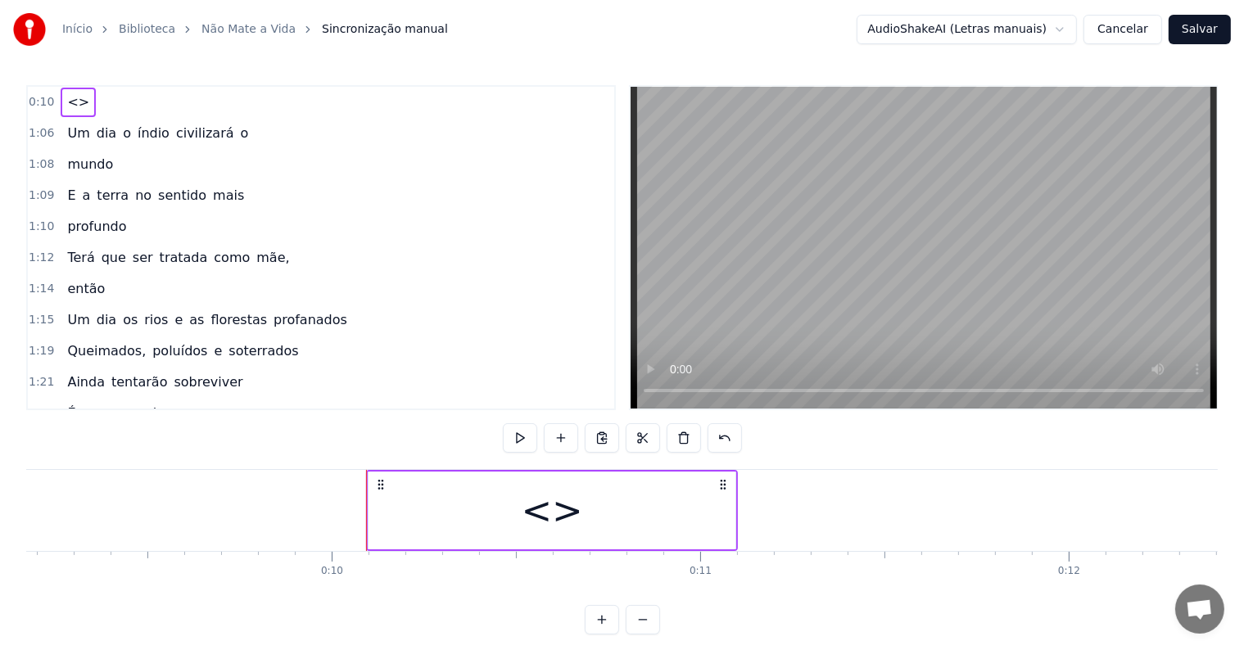
click at [459, 534] on div "<>" at bounding box center [551, 511] width 367 height 78
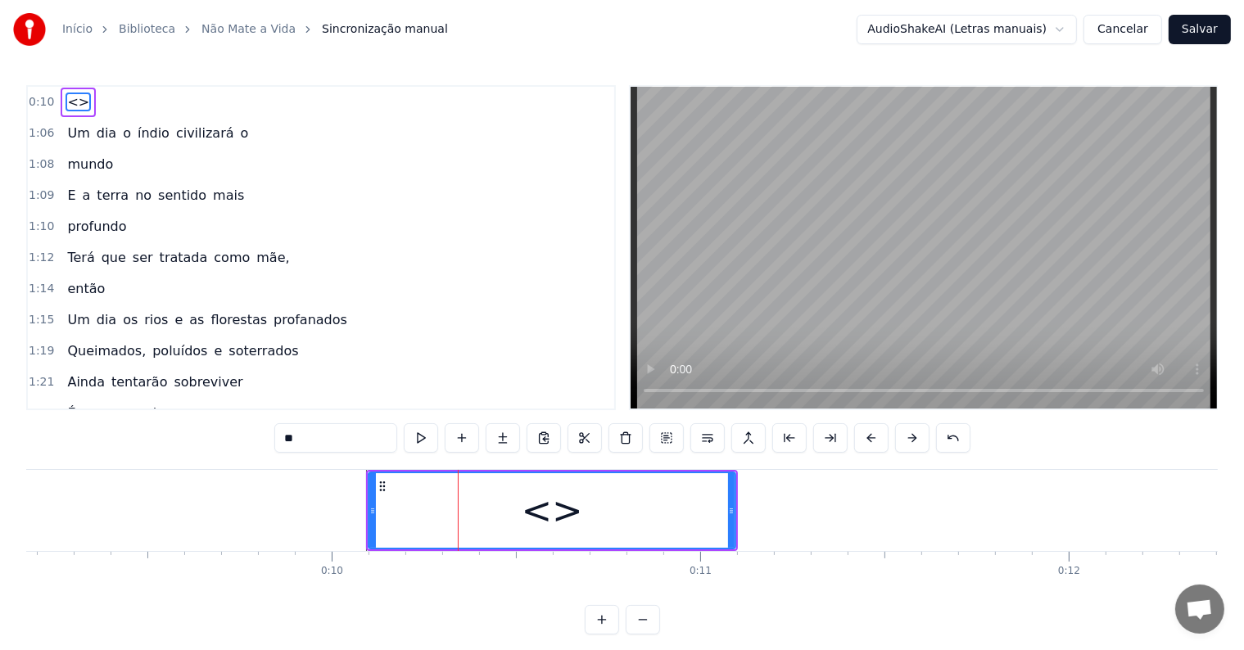
click at [224, 417] on div "0:10 <> 1:06 Um dia o índio civilizará o 1:08 mundo 1:09 E a terra no sentido m…" at bounding box center [621, 359] width 1191 height 549
paste input "**********"
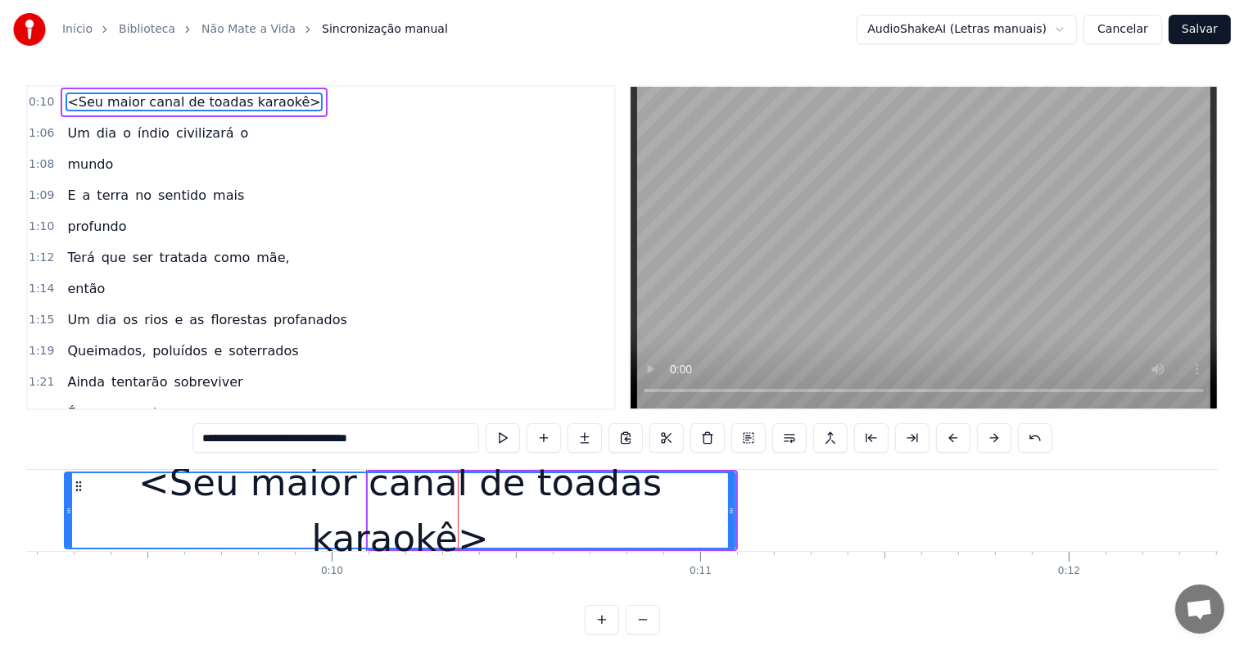
drag, startPoint x: 370, startPoint y: 503, endPoint x: 66, endPoint y: 503, distance: 303.8
click at [66, 503] on div at bounding box center [69, 510] width 7 height 75
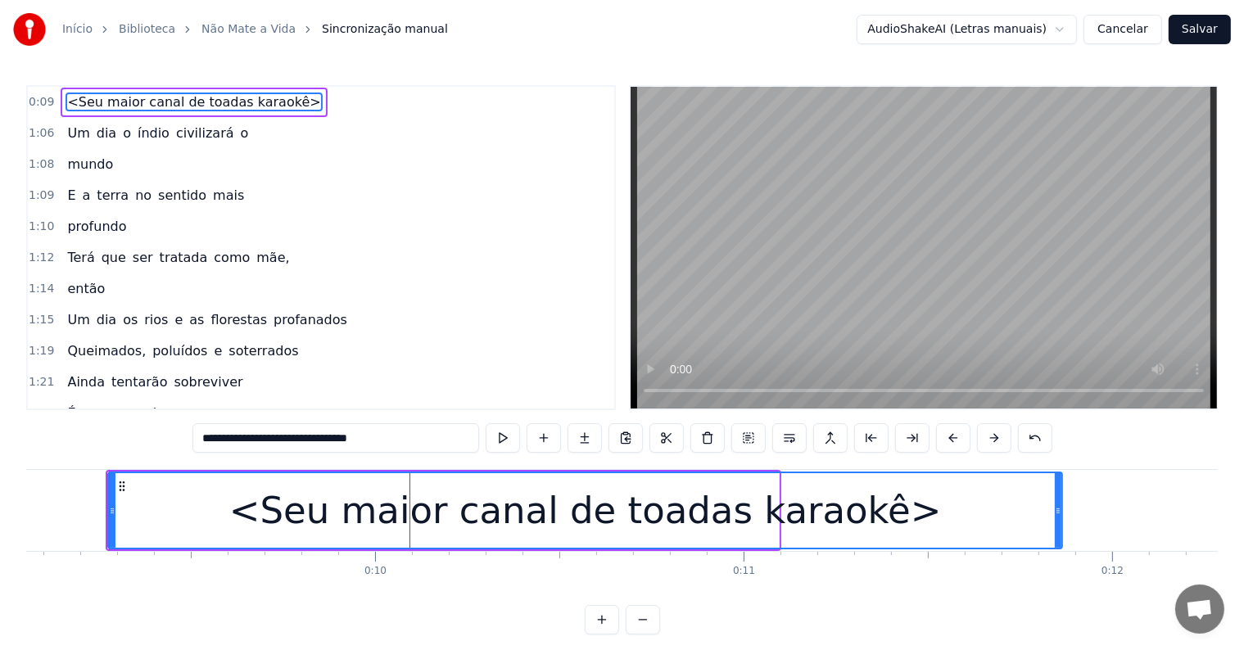
drag, startPoint x: 771, startPoint y: 508, endPoint x: 1055, endPoint y: 536, distance: 284.7
click at [1055, 536] on div at bounding box center [1058, 510] width 7 height 75
type input "**********"
click at [215, 531] on div "<Seu maior canal de toadas karaokê>" at bounding box center [585, 510] width 952 height 75
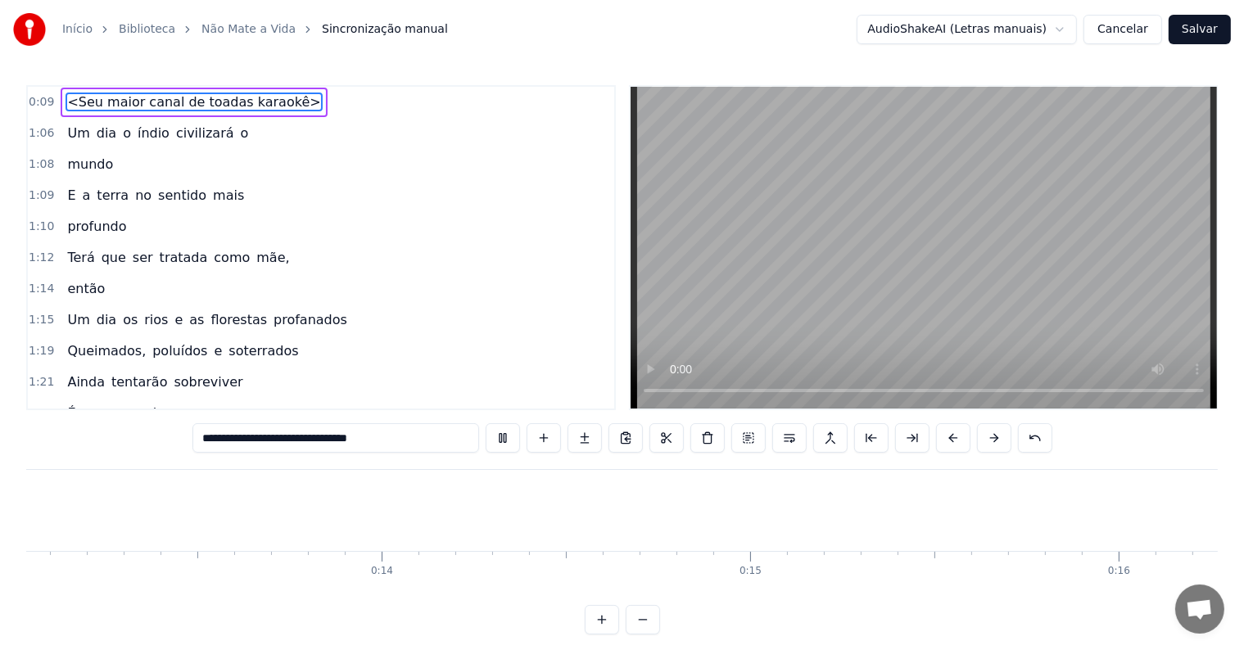
scroll to position [0, 5605]
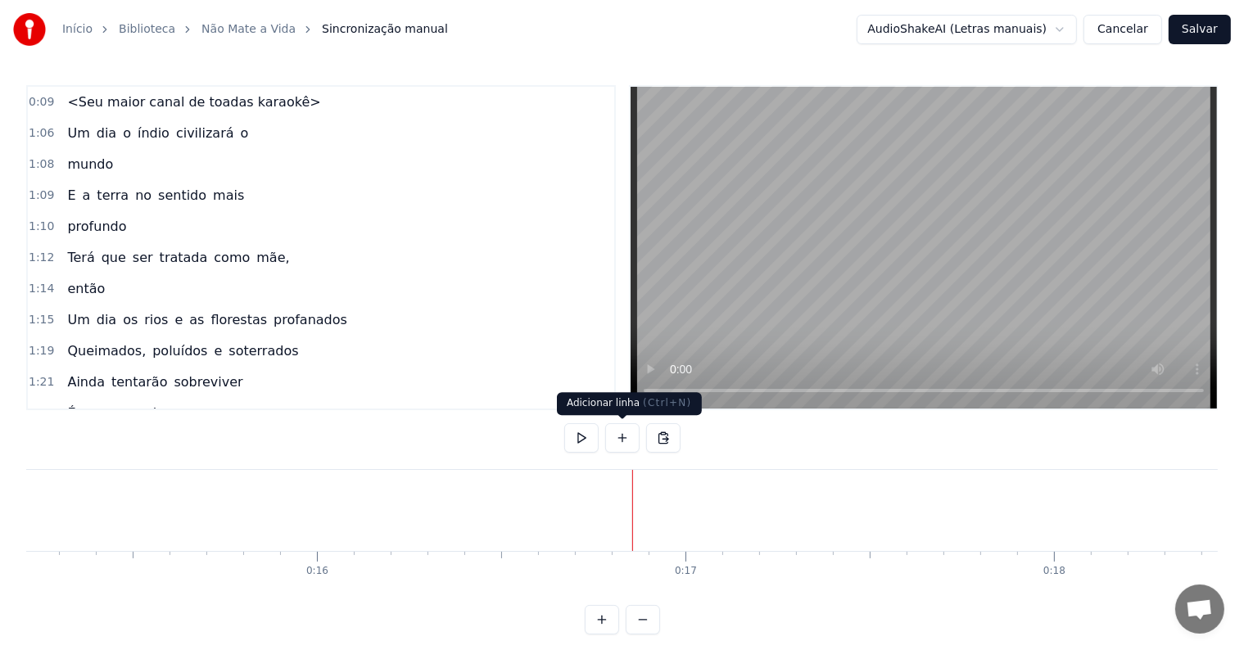
click at [624, 438] on button at bounding box center [622, 437] width 34 height 29
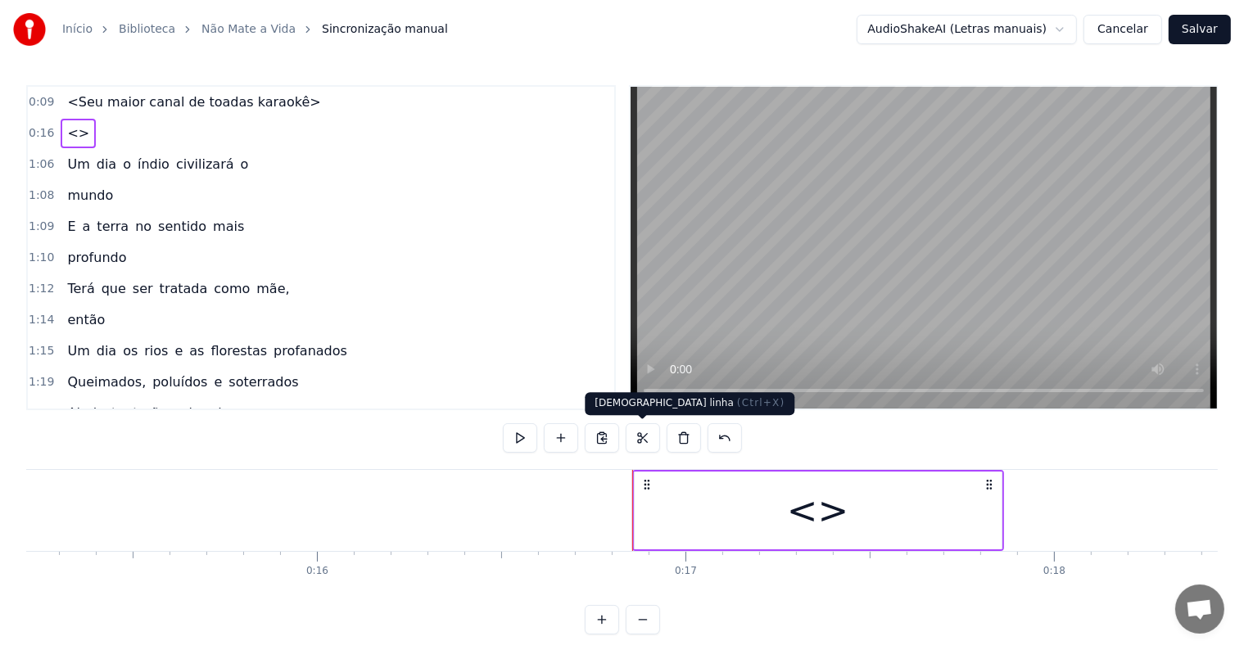
click at [690, 526] on div "<>" at bounding box center [818, 511] width 367 height 78
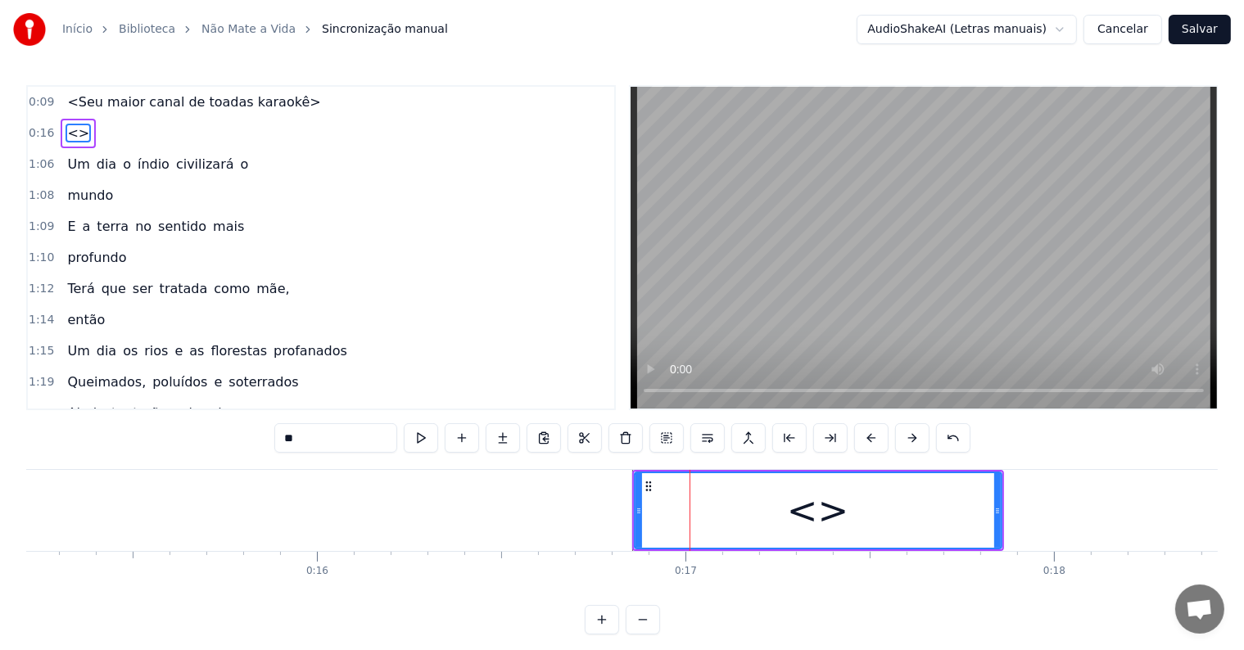
click at [675, 519] on div "<>" at bounding box center [817, 510] width 365 height 75
drag, startPoint x: 371, startPoint y: 442, endPoint x: 225, endPoint y: 421, distance: 147.3
click at [225, 421] on div "0:09 <Seu maior canal de toadas karaokê> 0:16 <> 1:06 Um dia o índio civilizará…" at bounding box center [621, 359] width 1191 height 549
paste input "**********"
type input "**********"
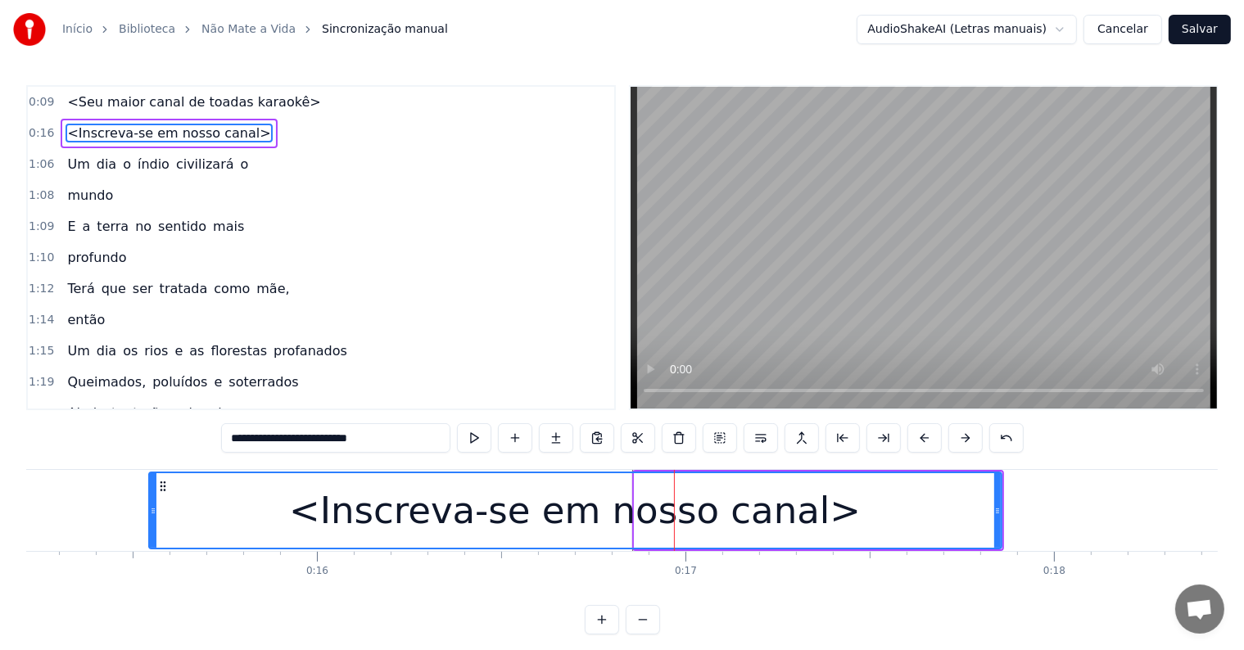
drag, startPoint x: 638, startPoint y: 508, endPoint x: 152, endPoint y: 469, distance: 487.1
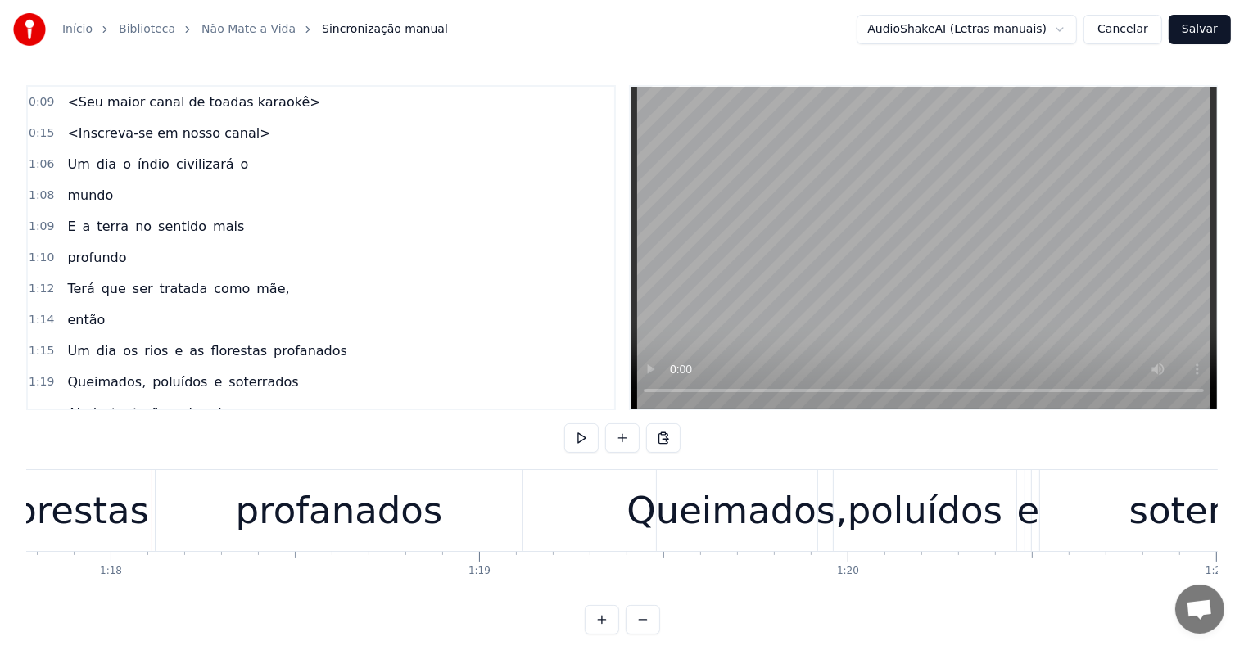
scroll to position [0, 28699]
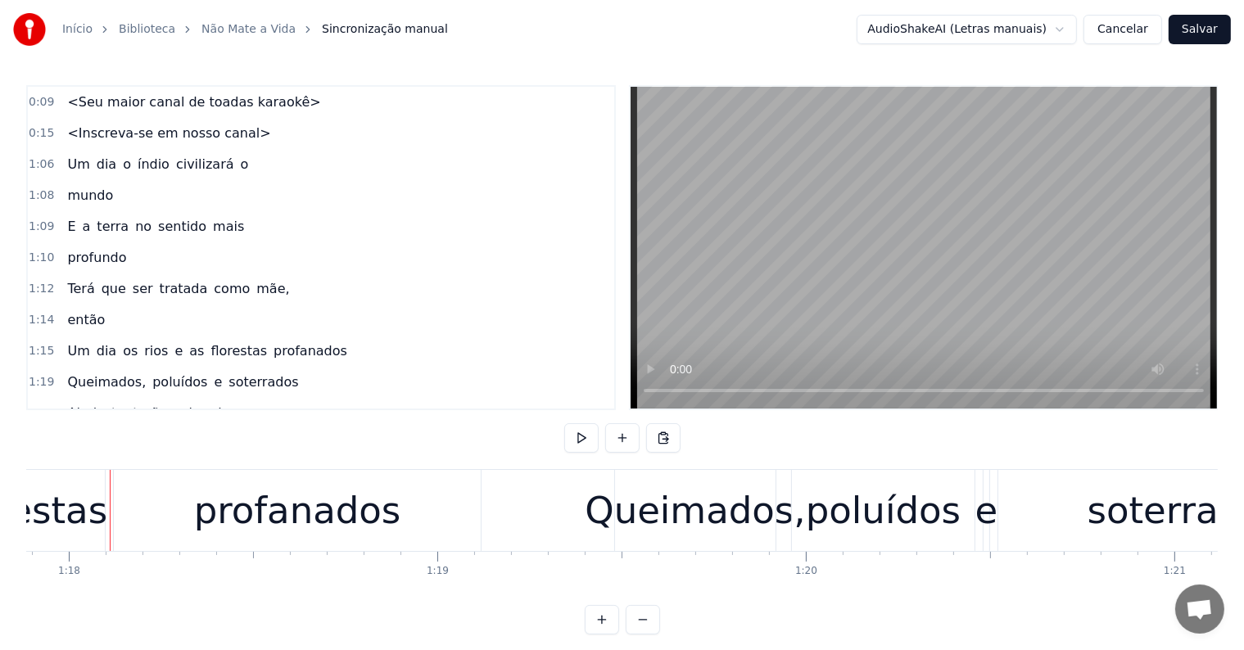
click at [340, 523] on div "profanados" at bounding box center [297, 511] width 207 height 56
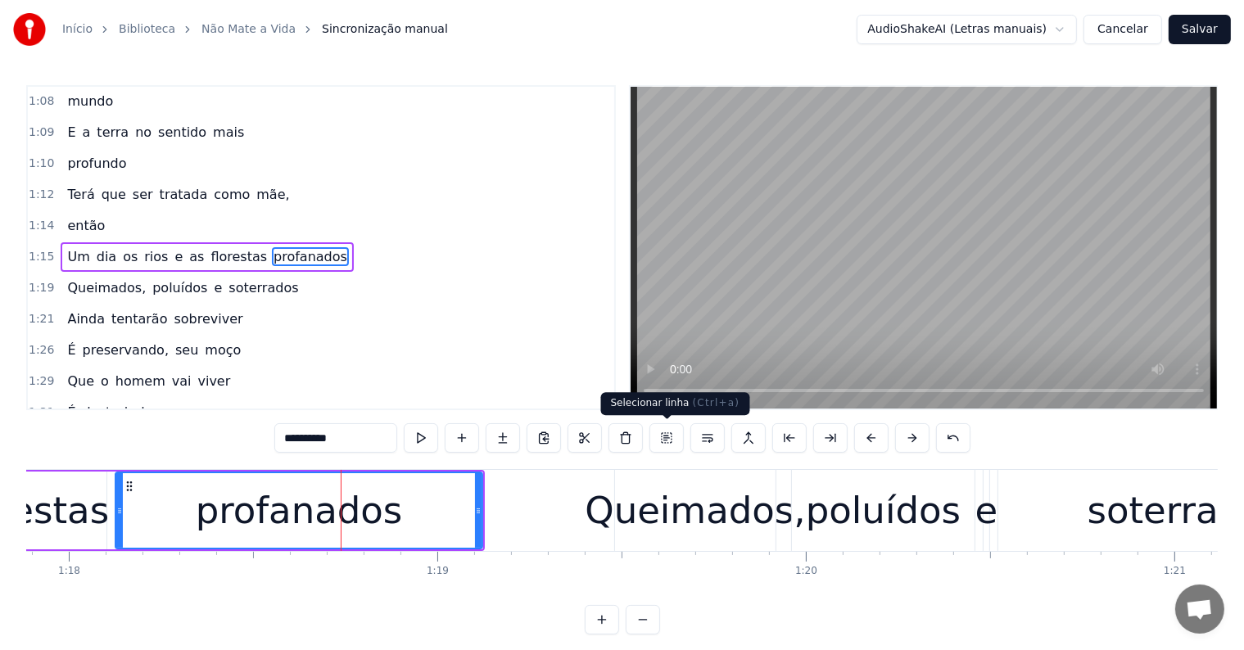
scroll to position [95, 0]
click at [701, 440] on button at bounding box center [707, 437] width 34 height 29
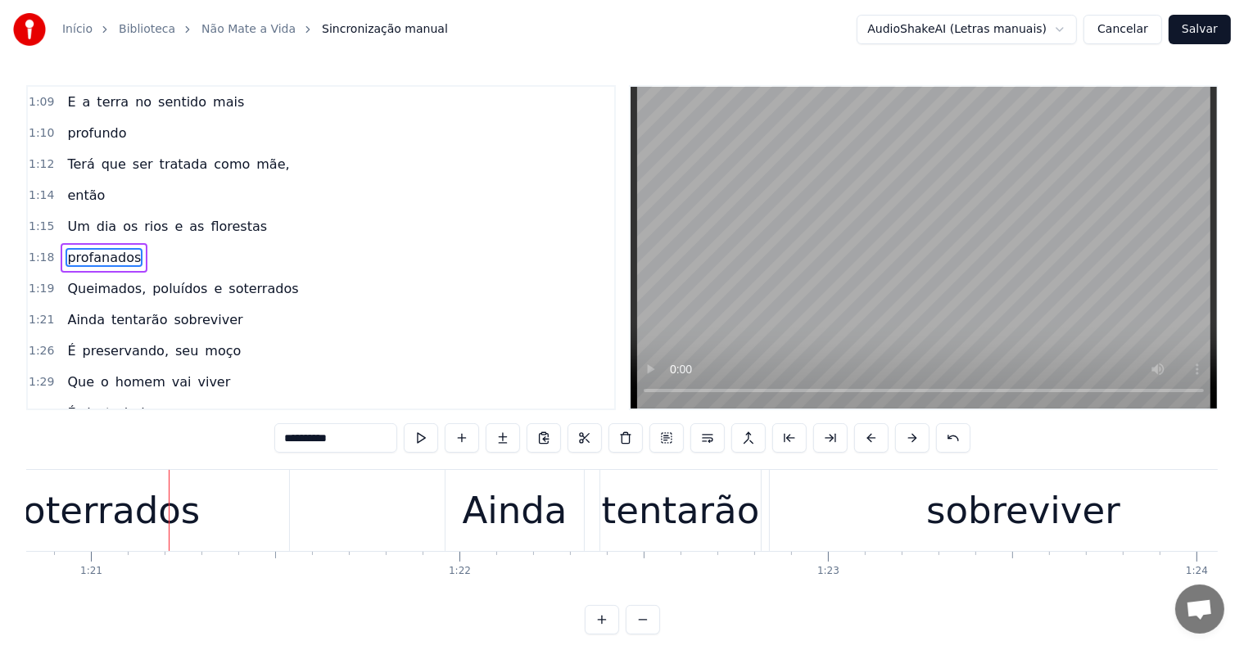
scroll to position [0, 29843]
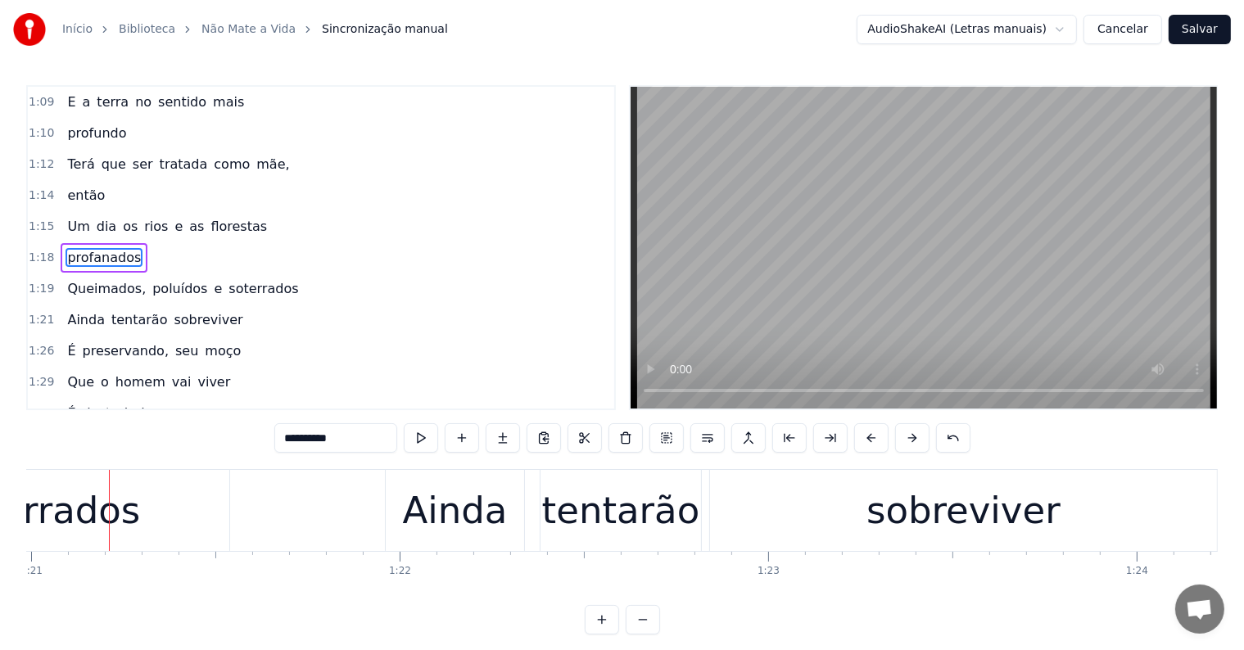
click at [129, 507] on div "soterrados" at bounding box center [42, 510] width 374 height 81
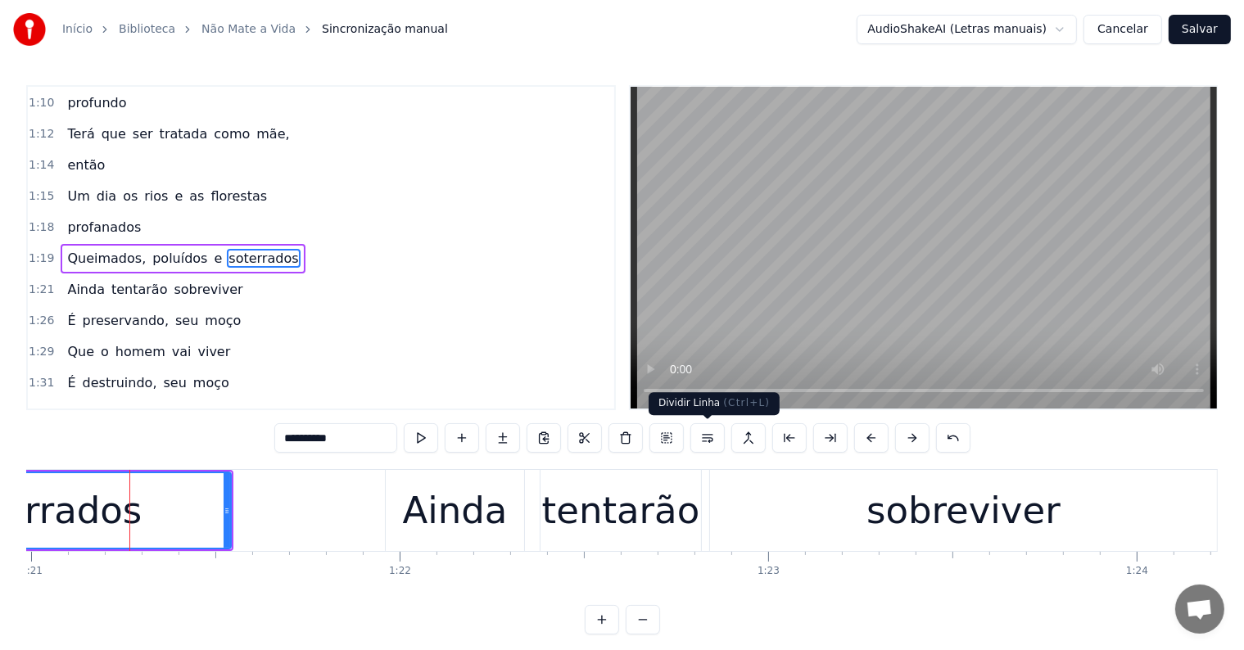
click at [707, 437] on button at bounding box center [707, 437] width 34 height 29
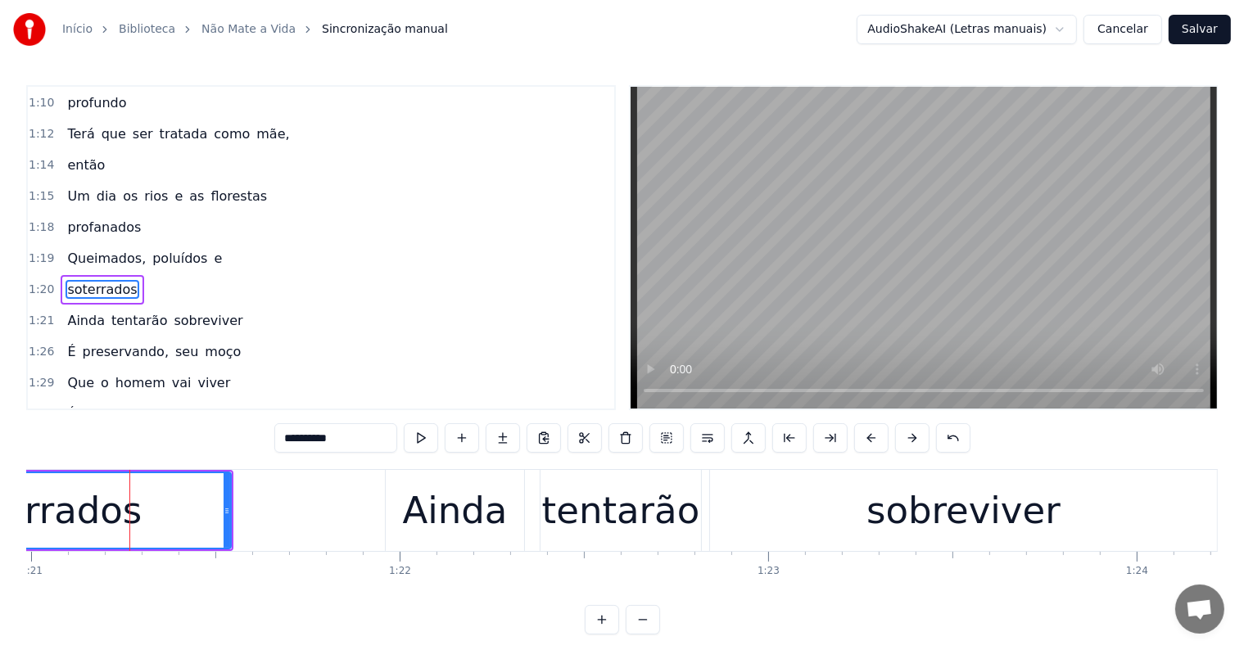
scroll to position [185, 0]
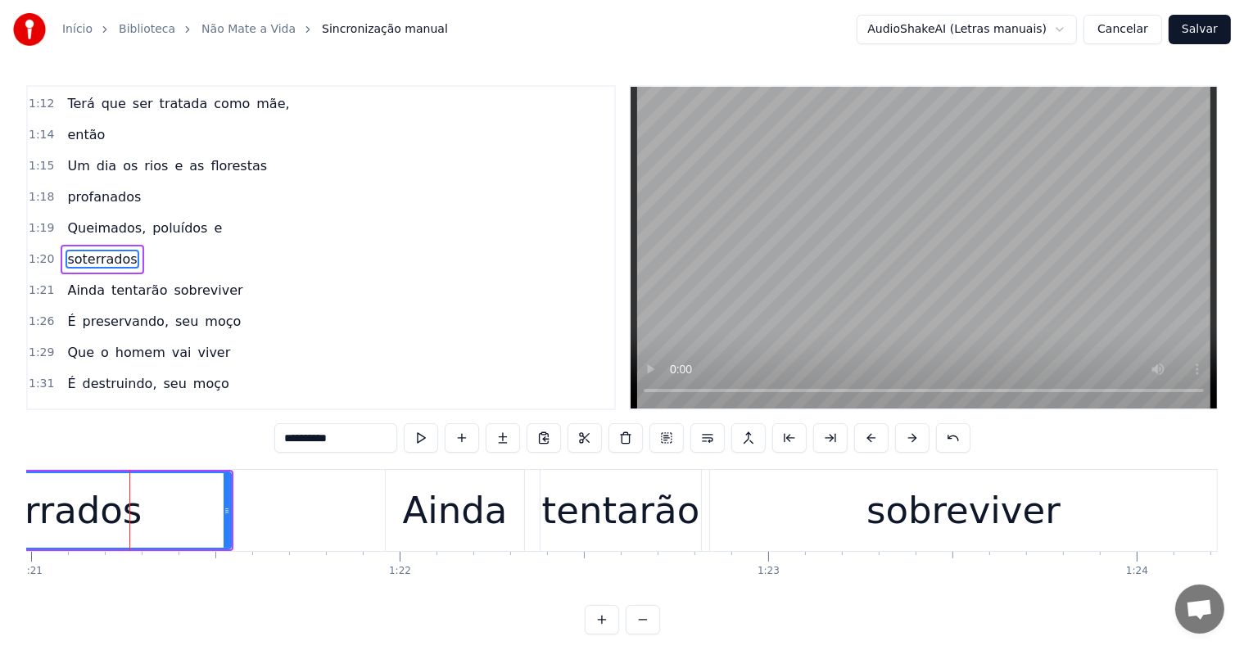
click at [163, 220] on span "poluídos" at bounding box center [180, 228] width 58 height 19
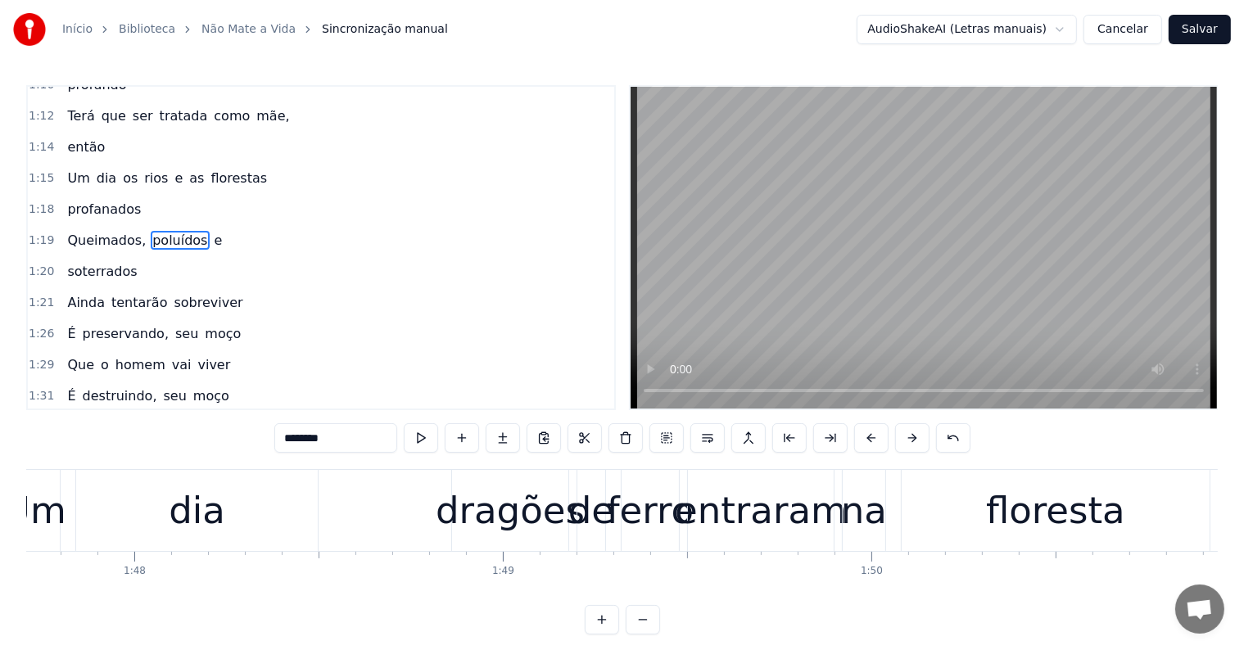
scroll to position [0, 40579]
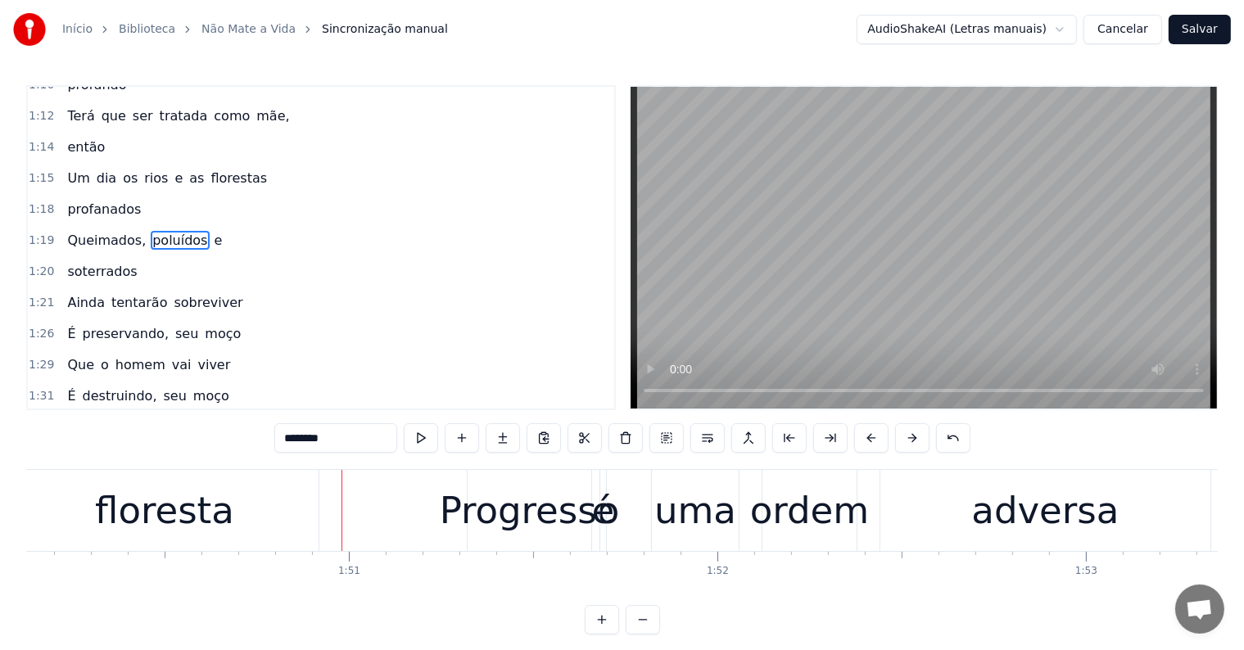
click at [114, 533] on div "floresta" at bounding box center [164, 511] width 139 height 56
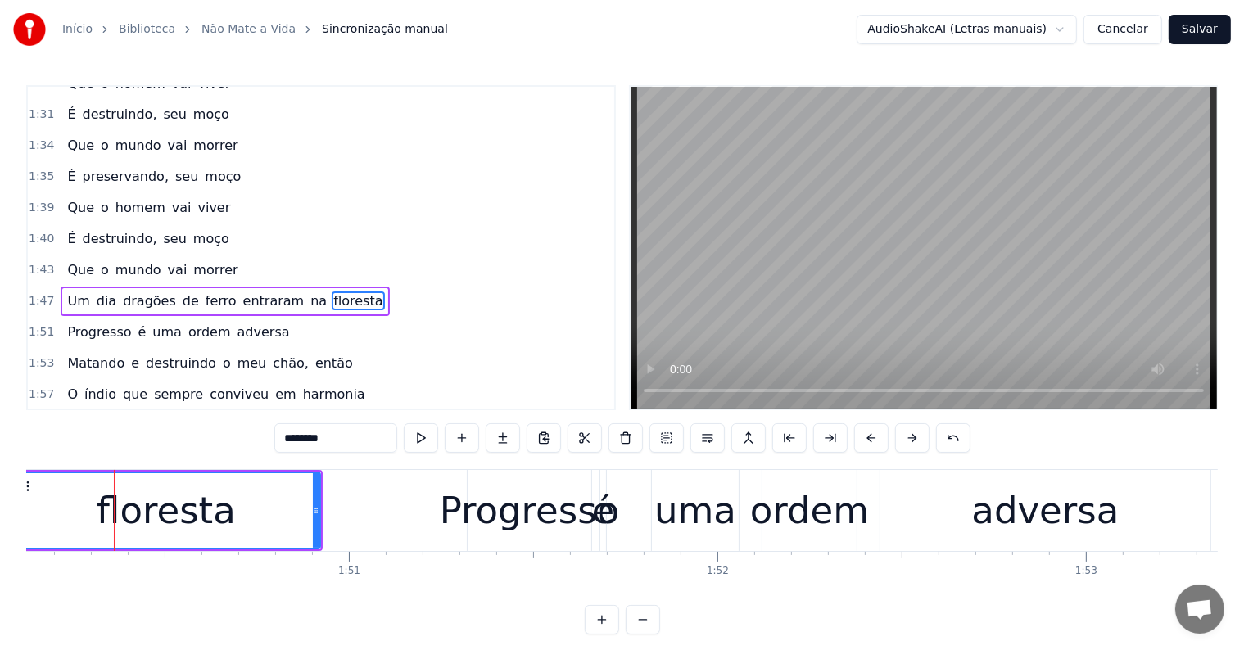
scroll to position [486, 0]
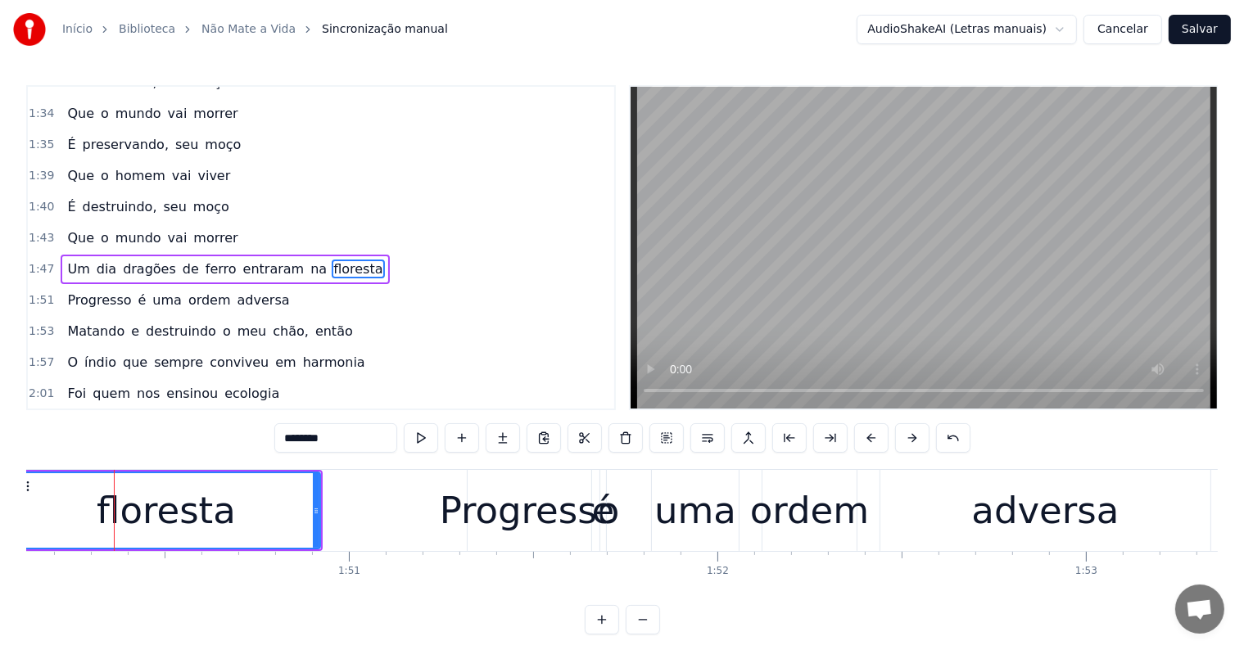
click at [124, 260] on span "dragões" at bounding box center [149, 269] width 57 height 19
type input "*******"
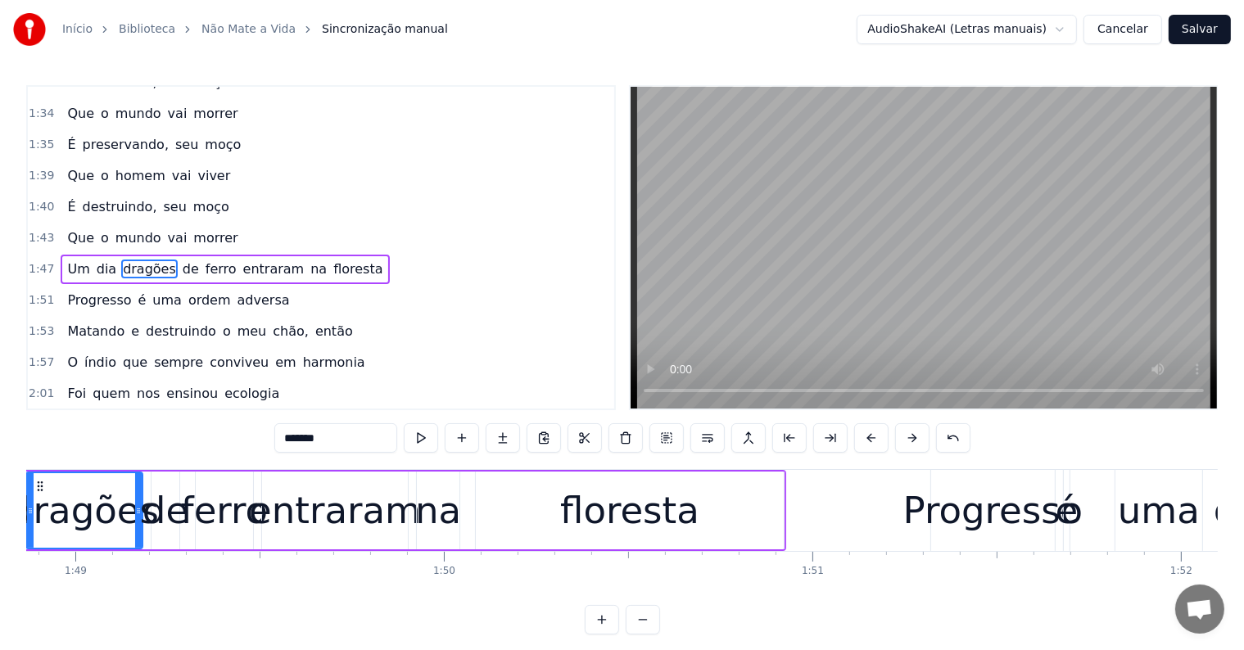
scroll to position [0, 40031]
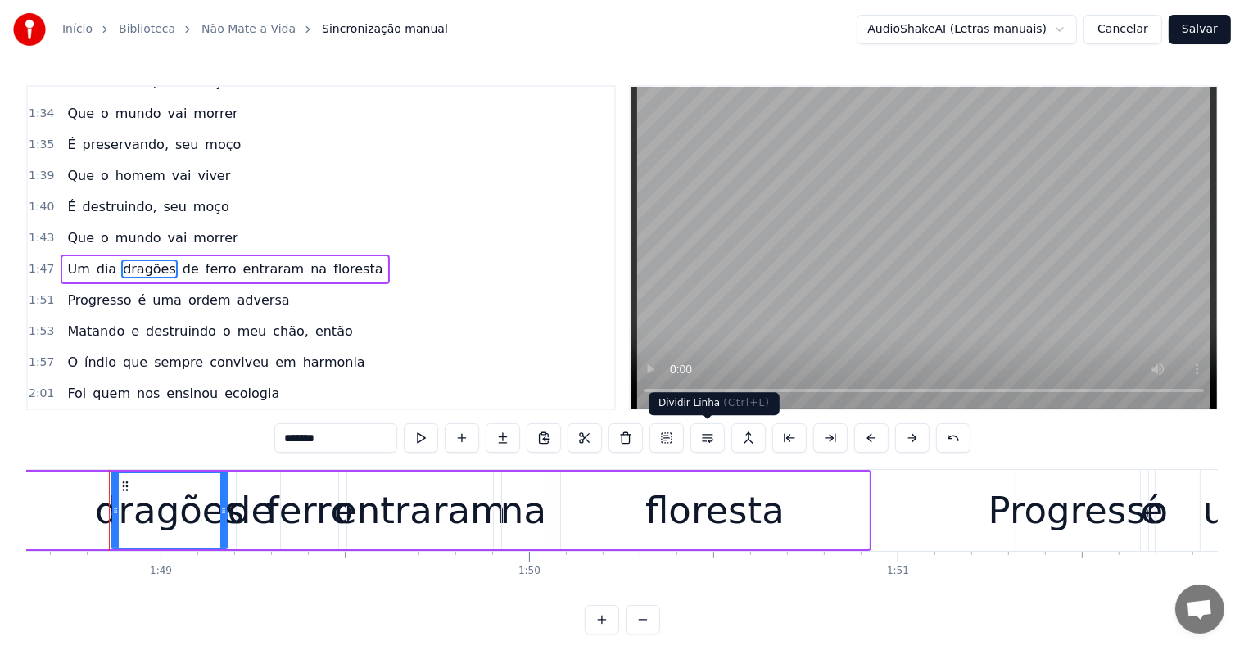
click at [705, 439] on button at bounding box center [707, 437] width 34 height 29
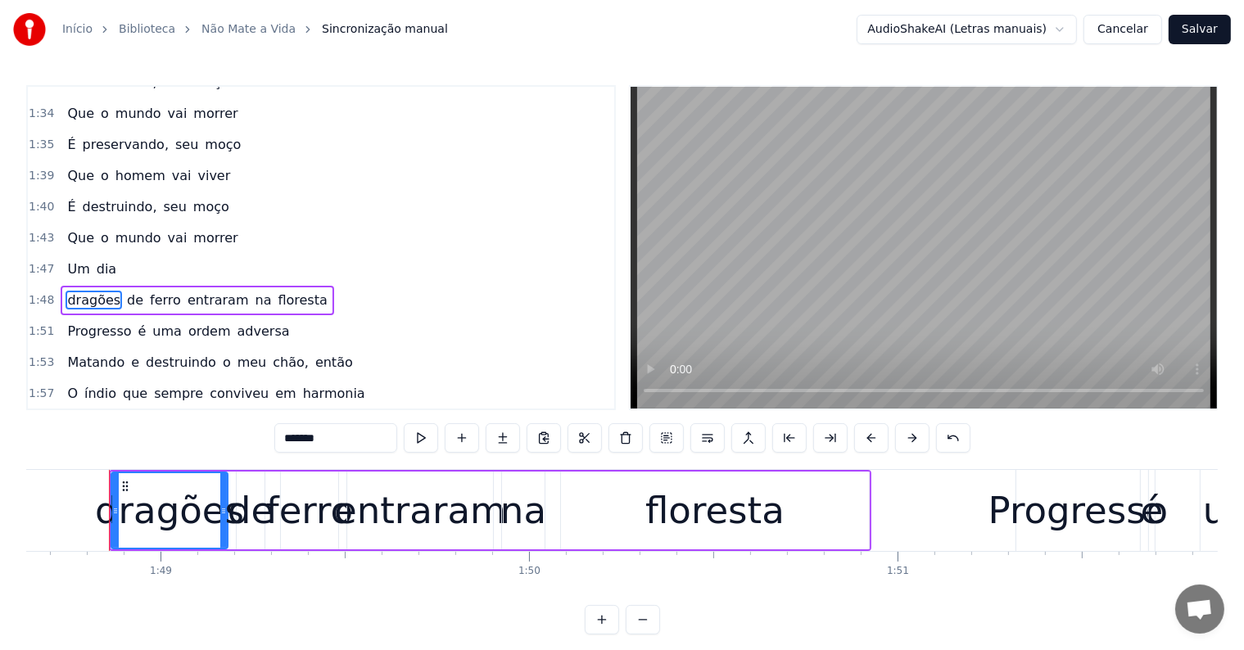
scroll to position [517, 0]
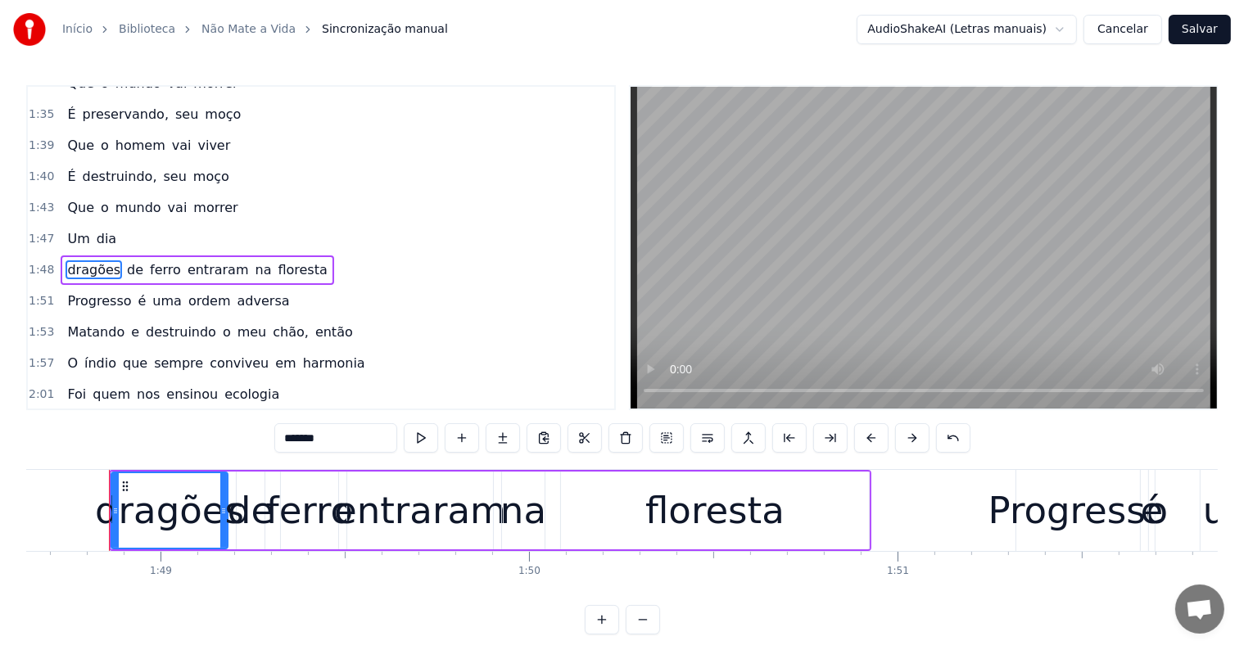
click at [85, 224] on div "Um dia" at bounding box center [92, 238] width 62 height 29
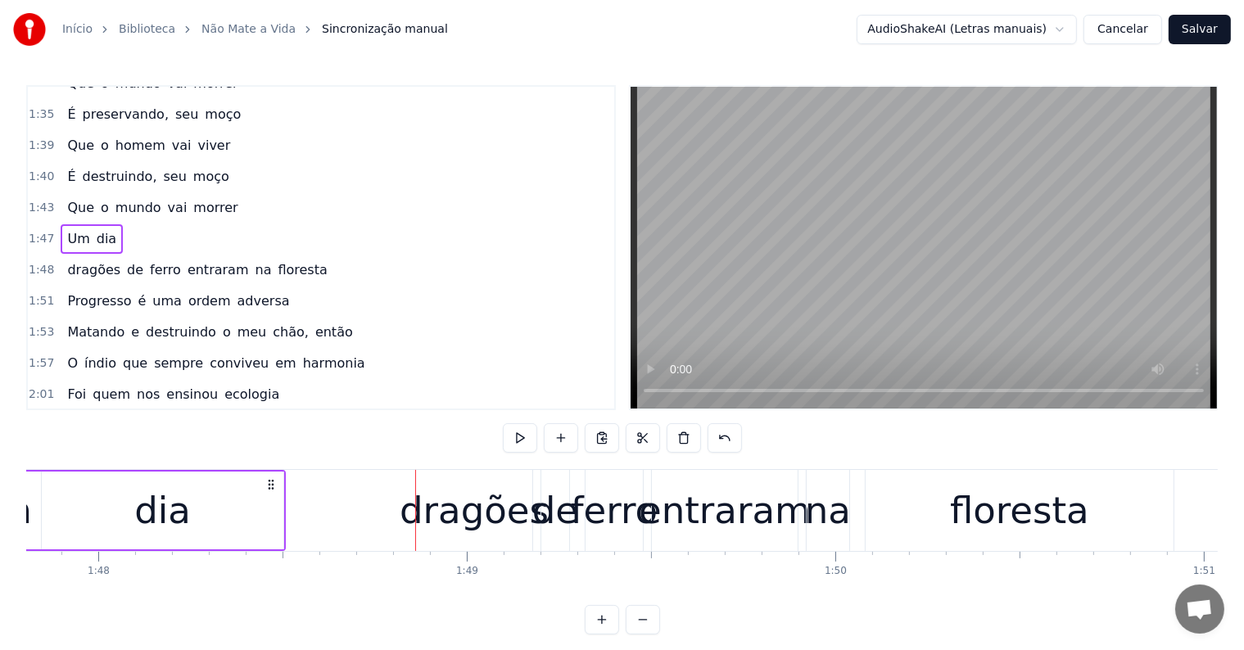
scroll to position [0, 39589]
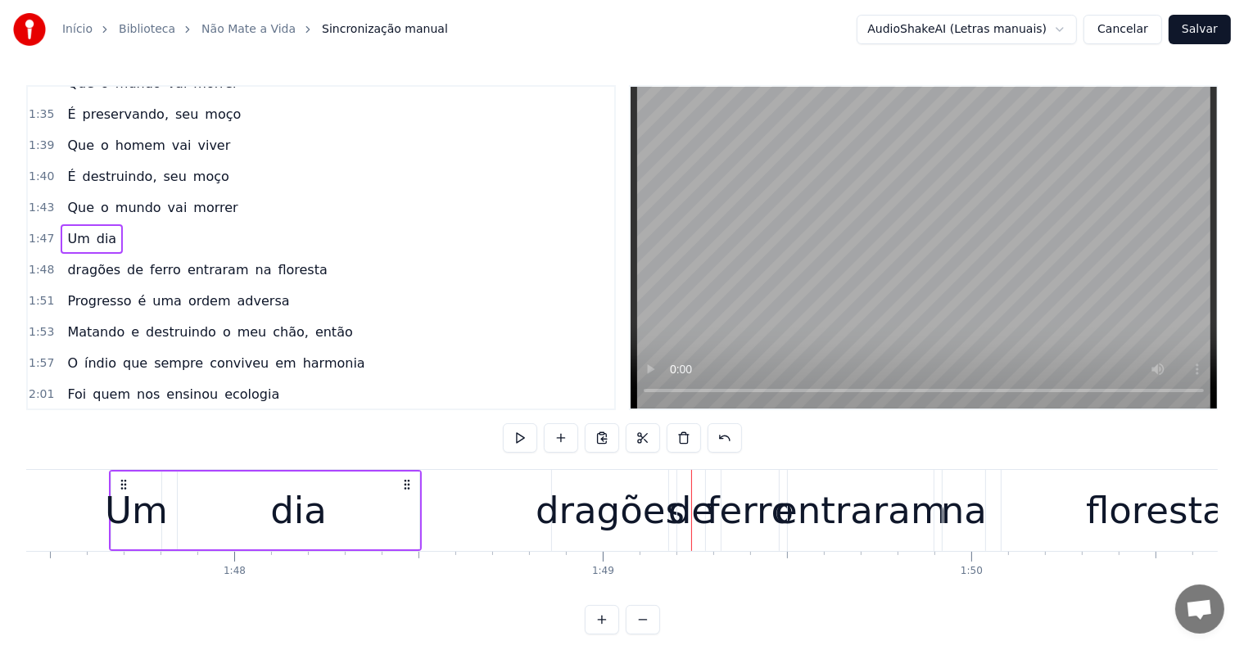
click at [1120, 522] on div "floresta" at bounding box center [1155, 511] width 139 height 56
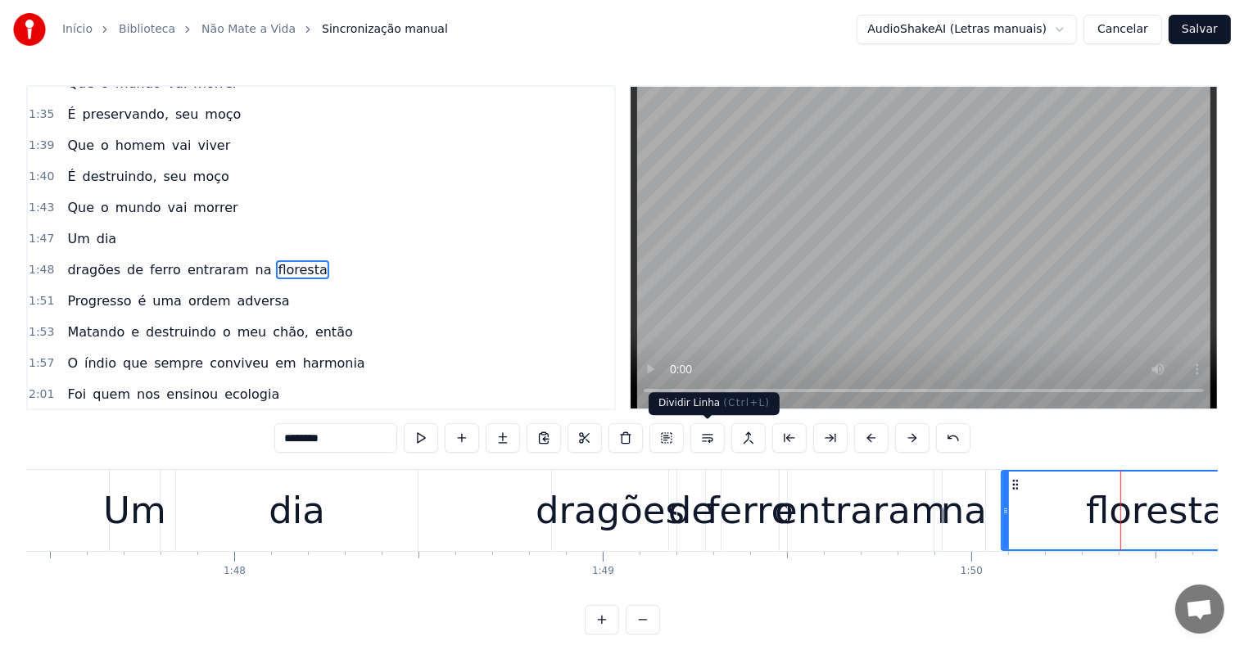
click at [703, 437] on button at bounding box center [707, 437] width 34 height 29
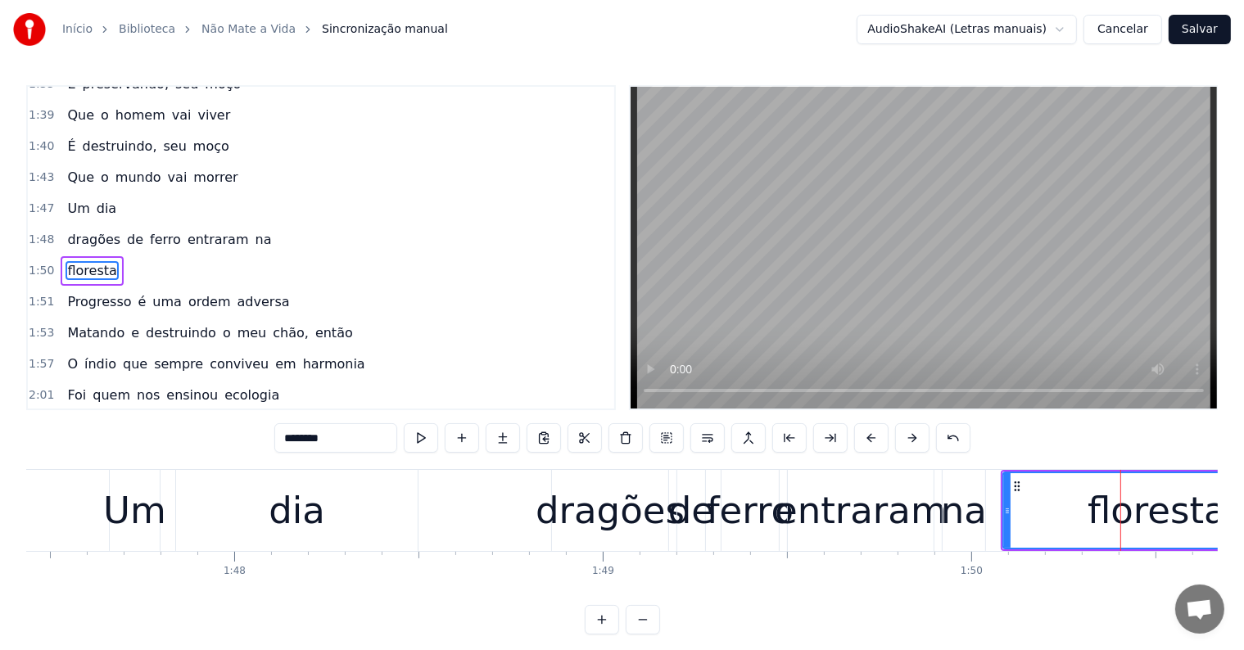
click at [560, 496] on div "dragões" at bounding box center [610, 511] width 149 height 56
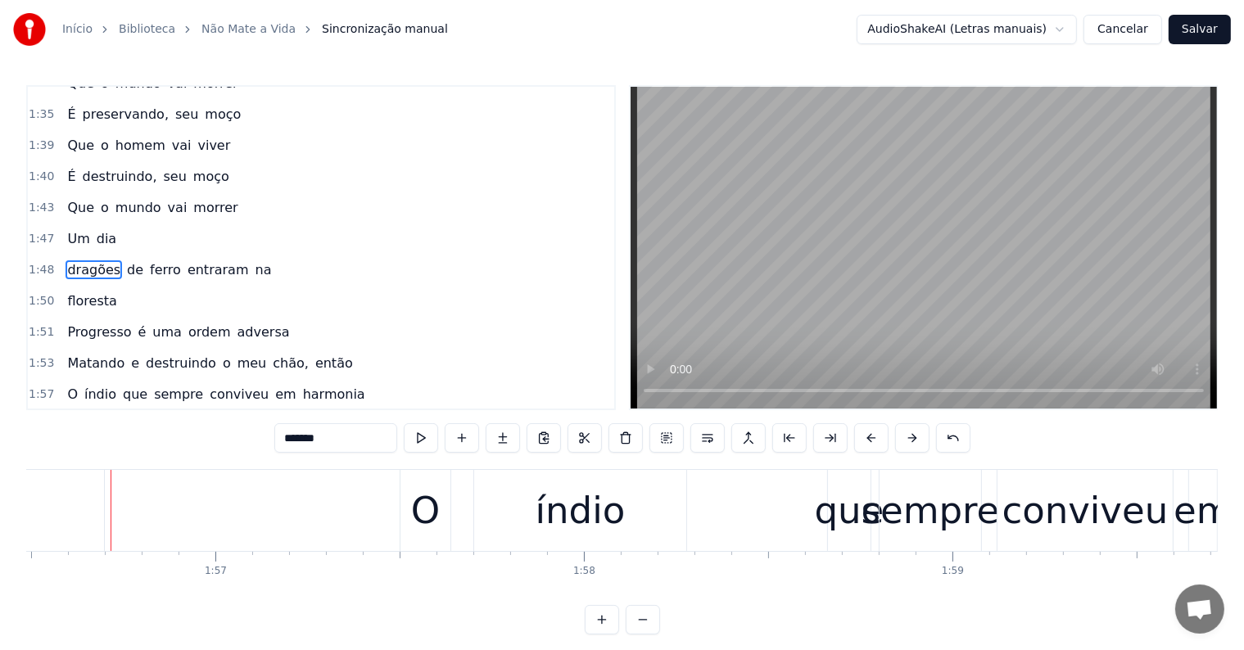
scroll to position [0, 42925]
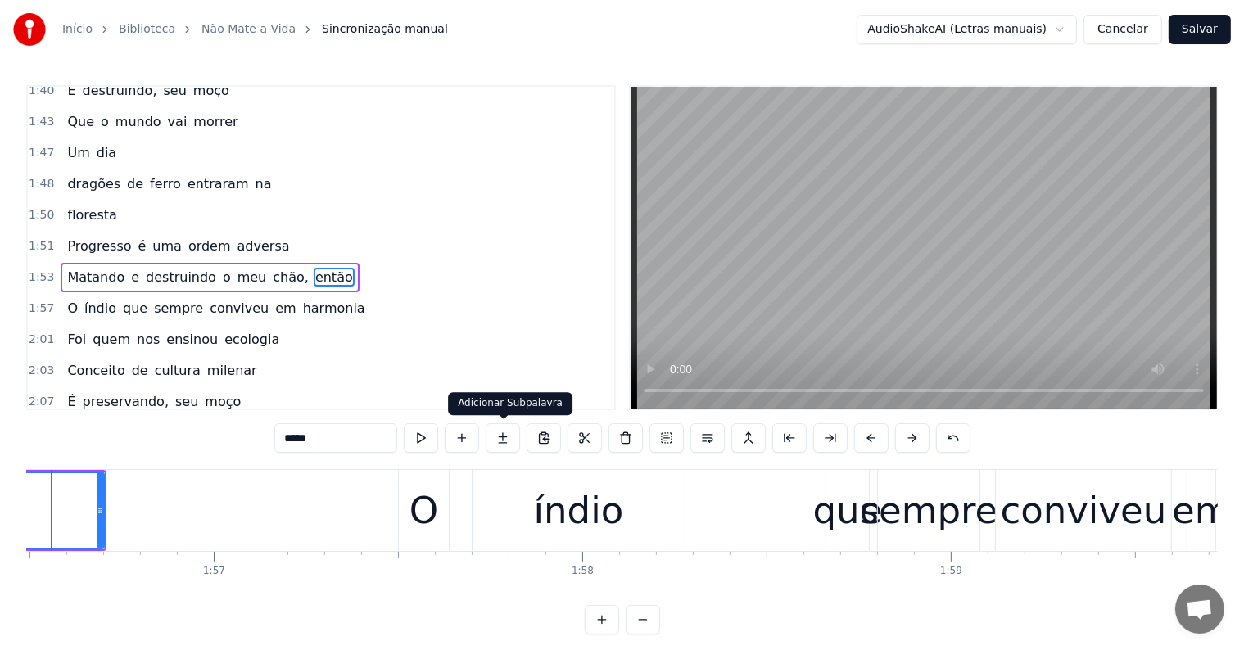
scroll to position [607, 0]
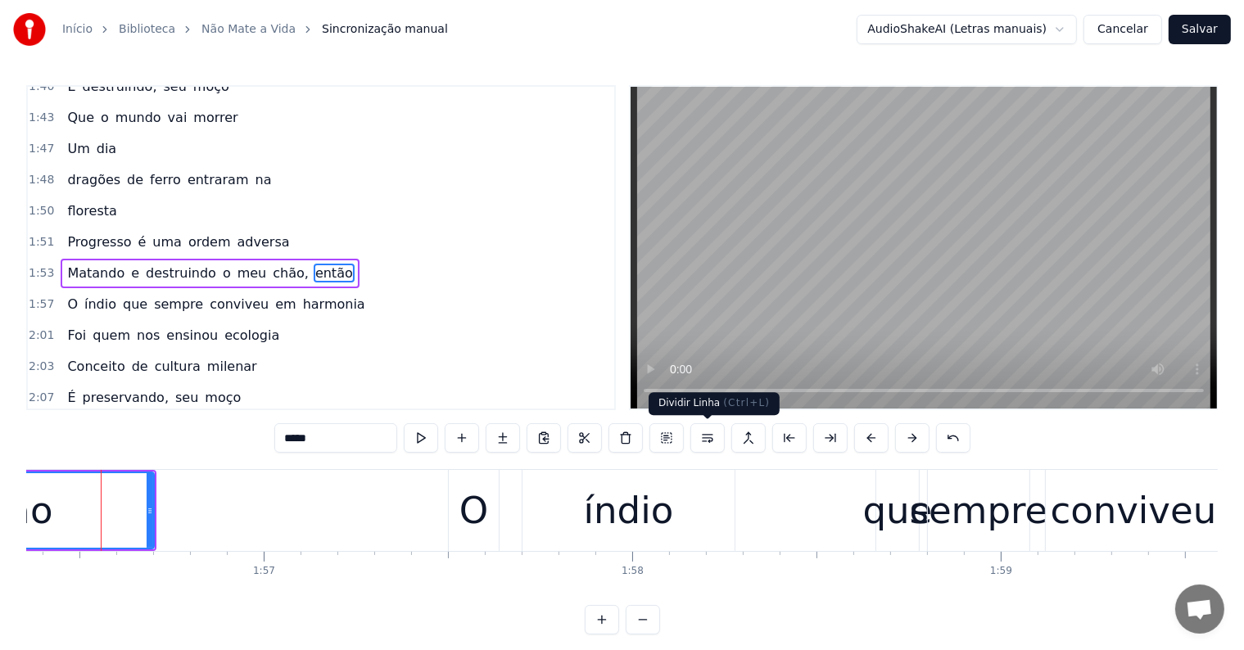
click at [710, 441] on button at bounding box center [707, 437] width 34 height 29
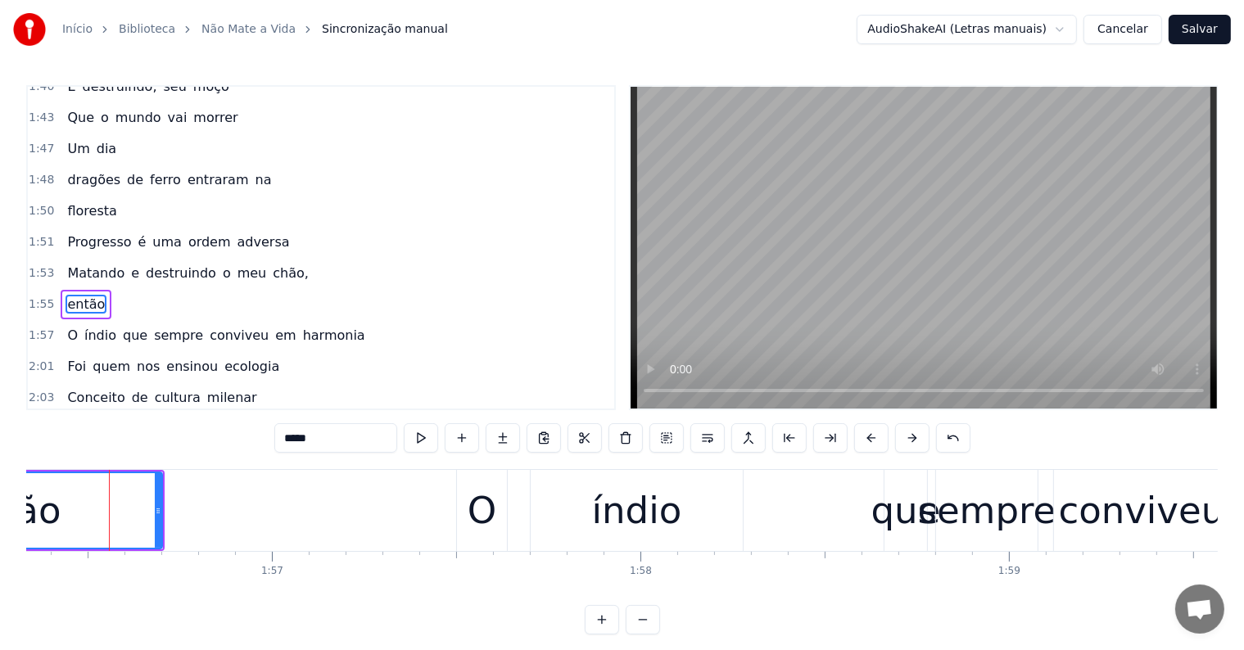
scroll to position [637, 0]
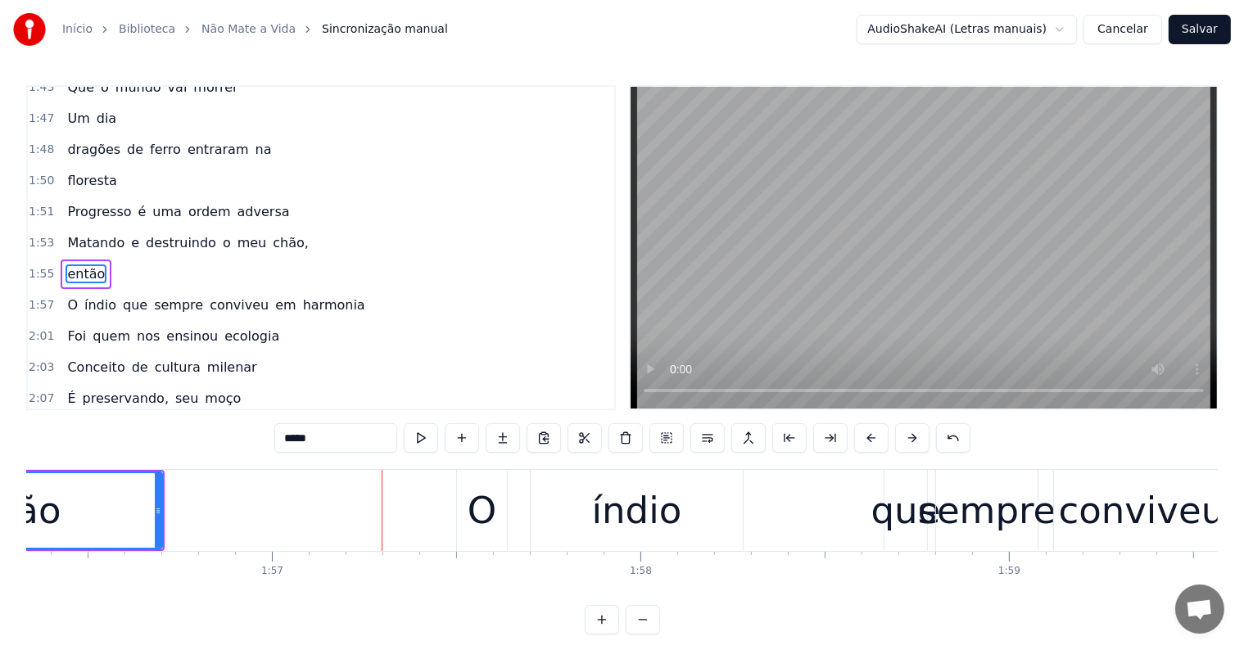
click at [152, 233] on span "destruindo" at bounding box center [181, 242] width 74 height 19
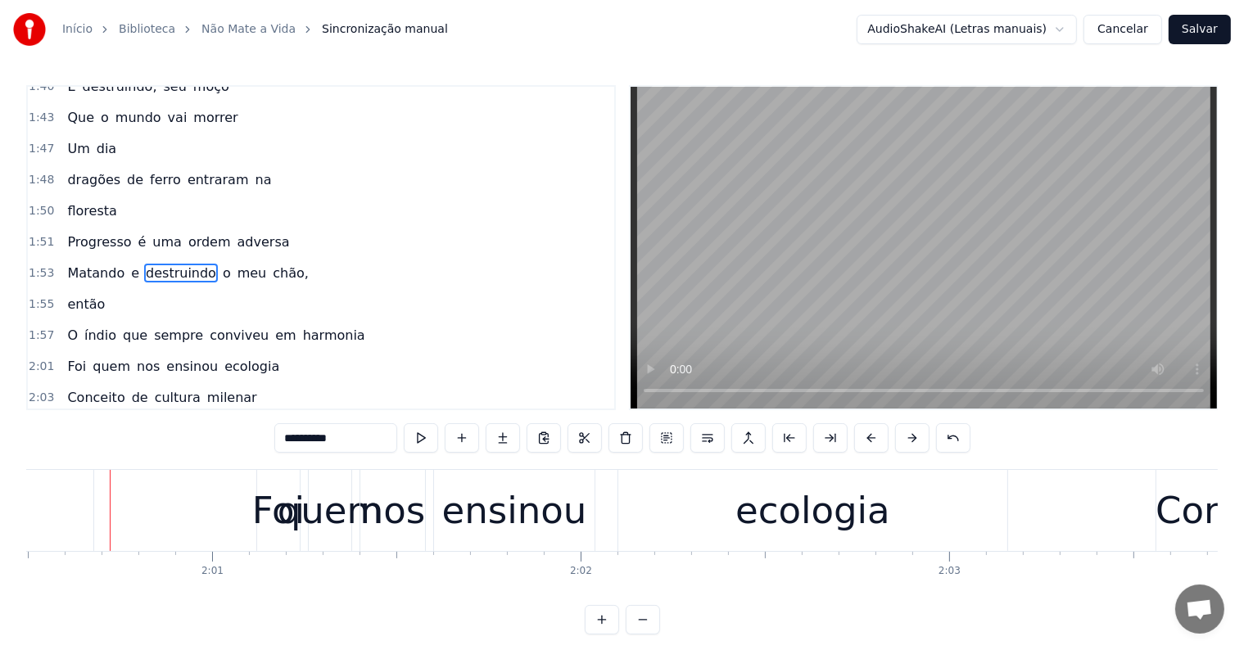
scroll to position [0, 44402]
click at [127, 326] on span "que" at bounding box center [135, 335] width 28 height 19
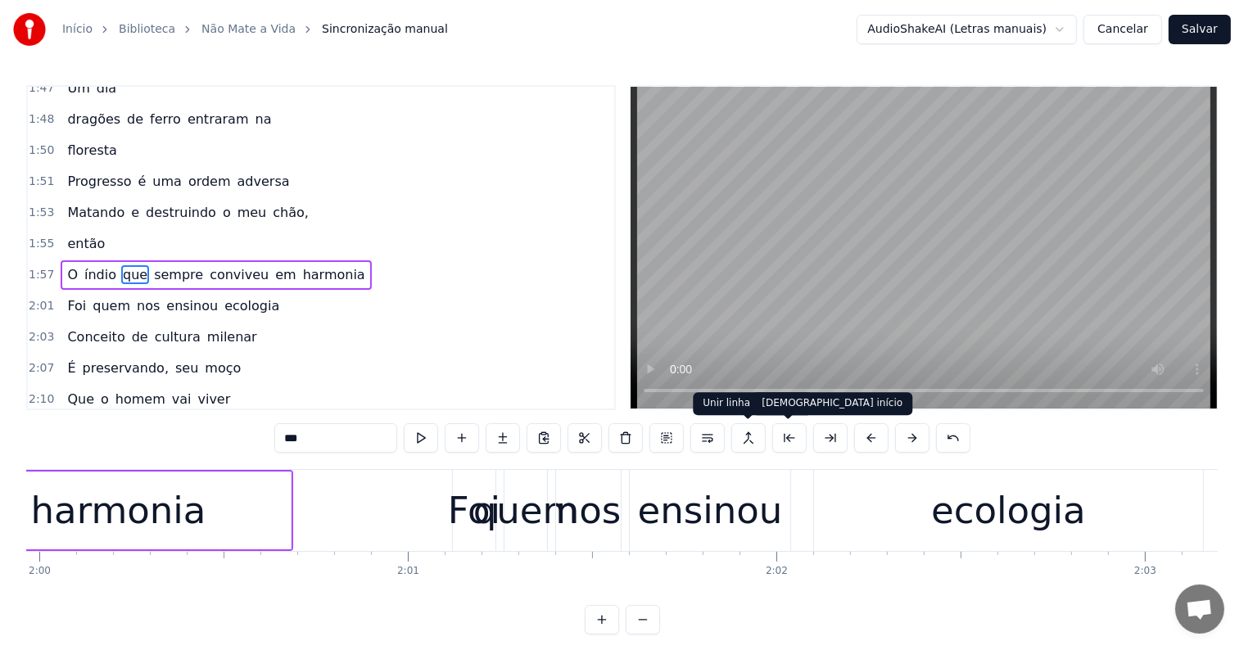
scroll to position [0, 43642]
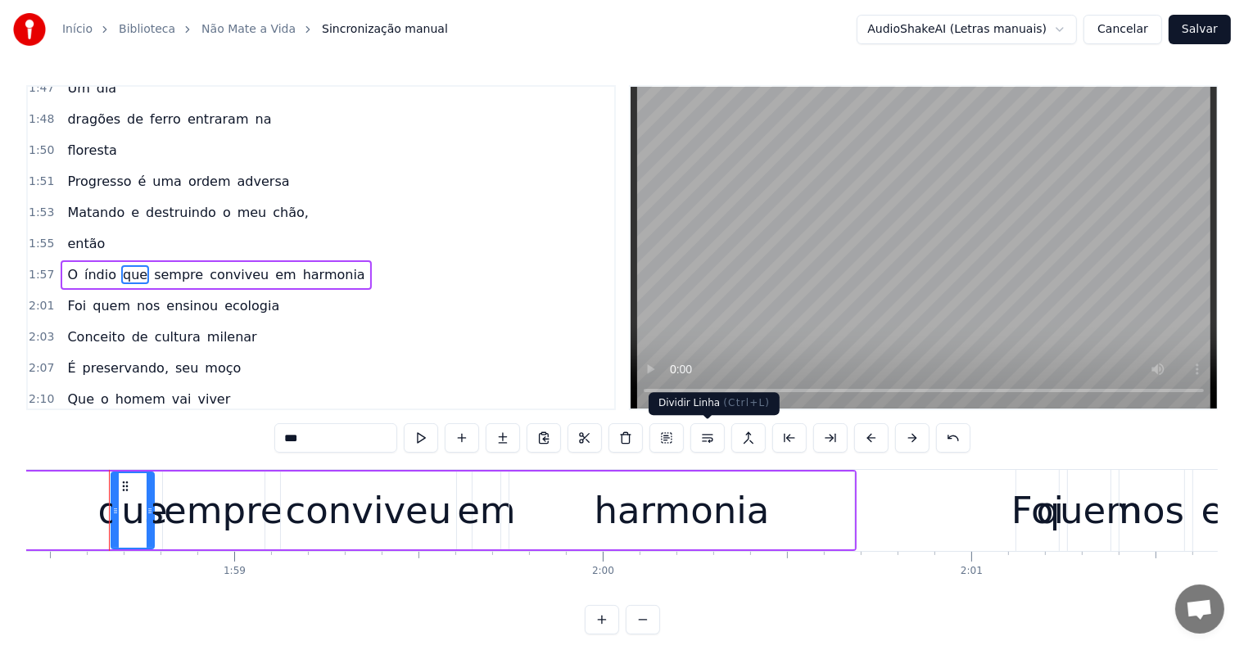
click at [707, 439] on button at bounding box center [707, 437] width 34 height 29
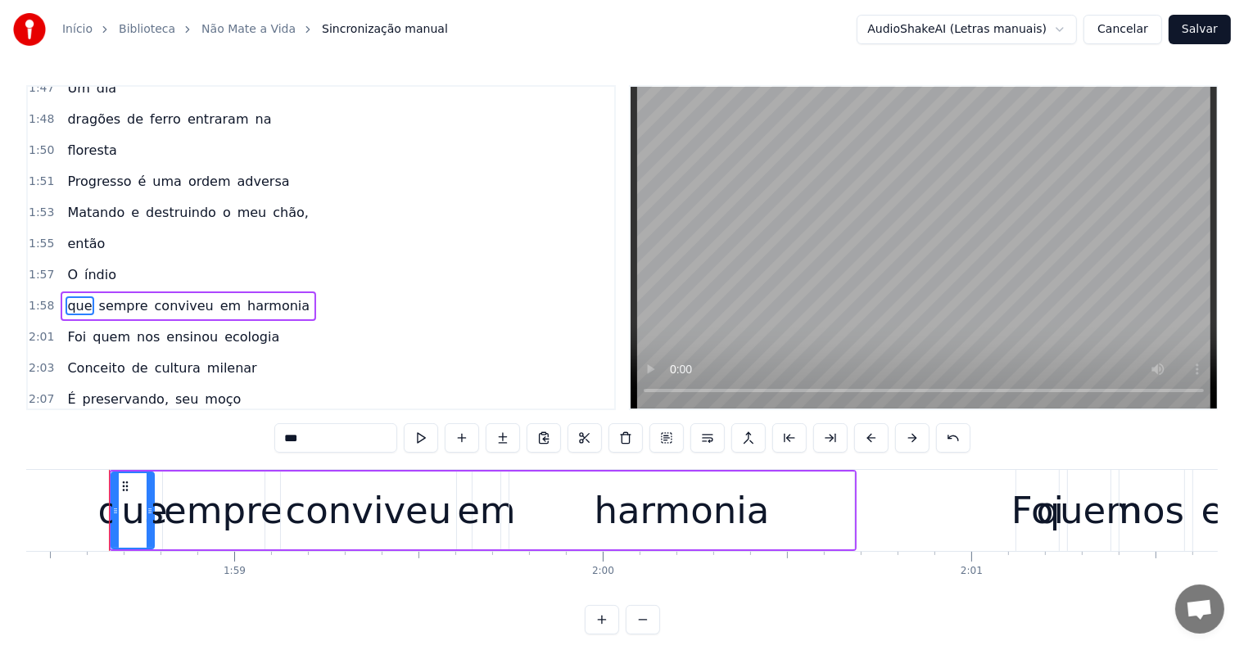
scroll to position [698, 0]
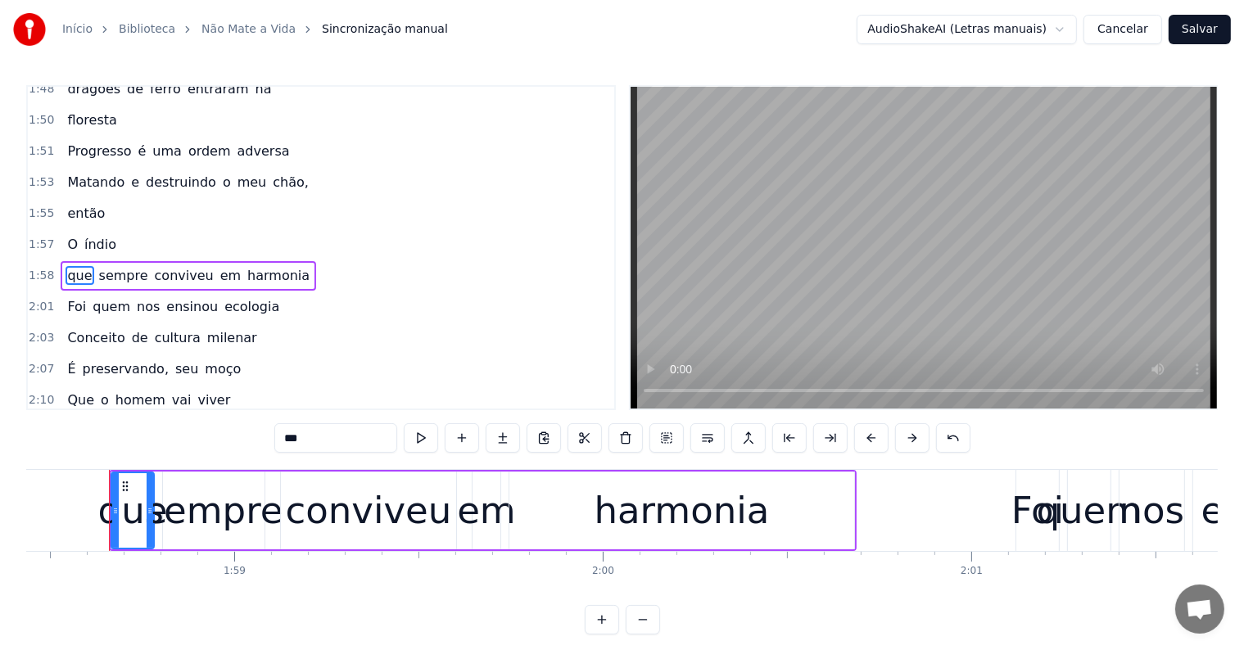
click at [69, 235] on span "O" at bounding box center [73, 244] width 14 height 19
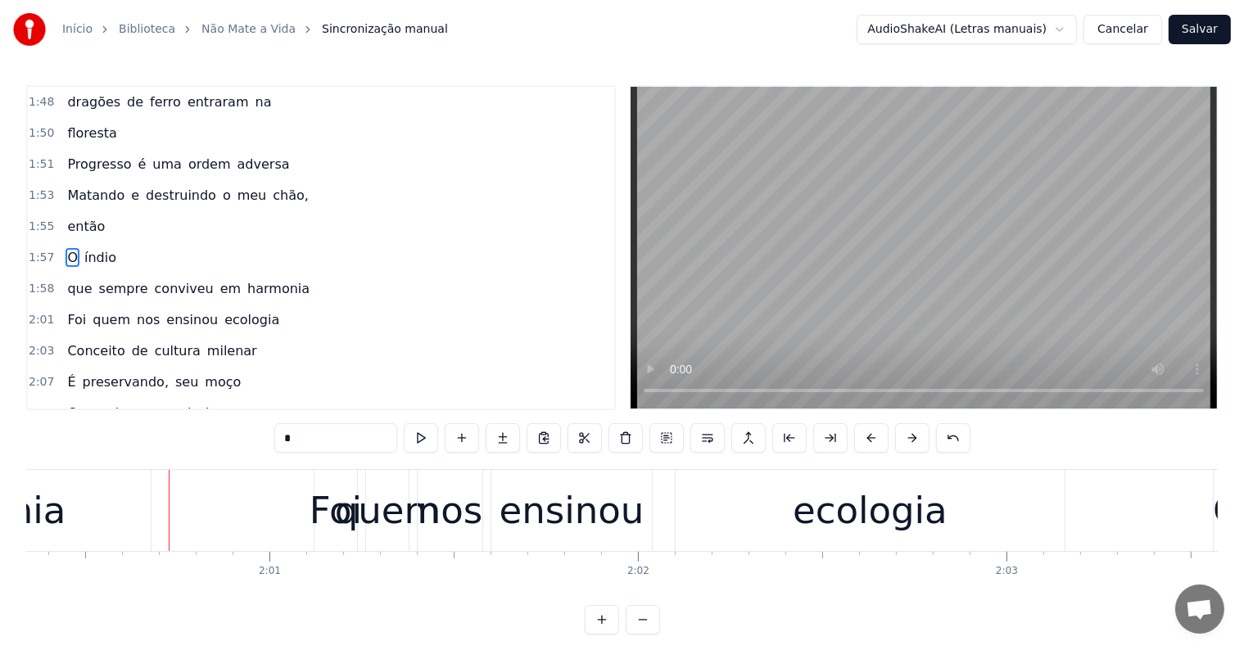
scroll to position [0, 44404]
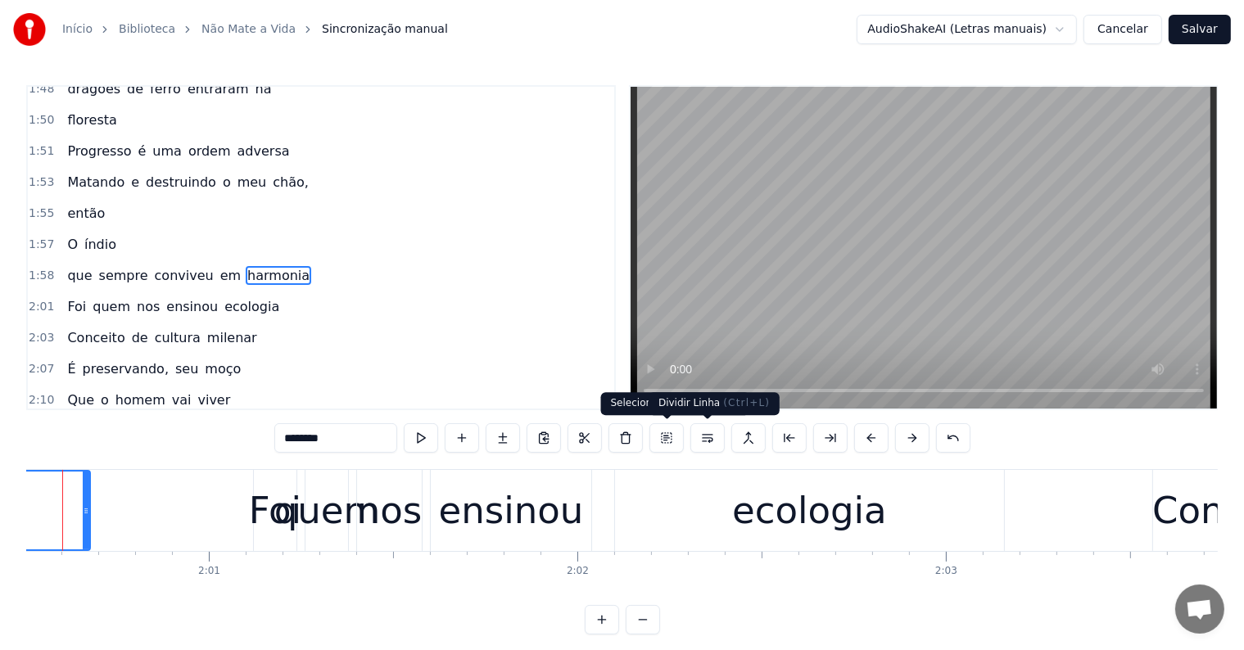
click at [706, 438] on button at bounding box center [707, 437] width 34 height 29
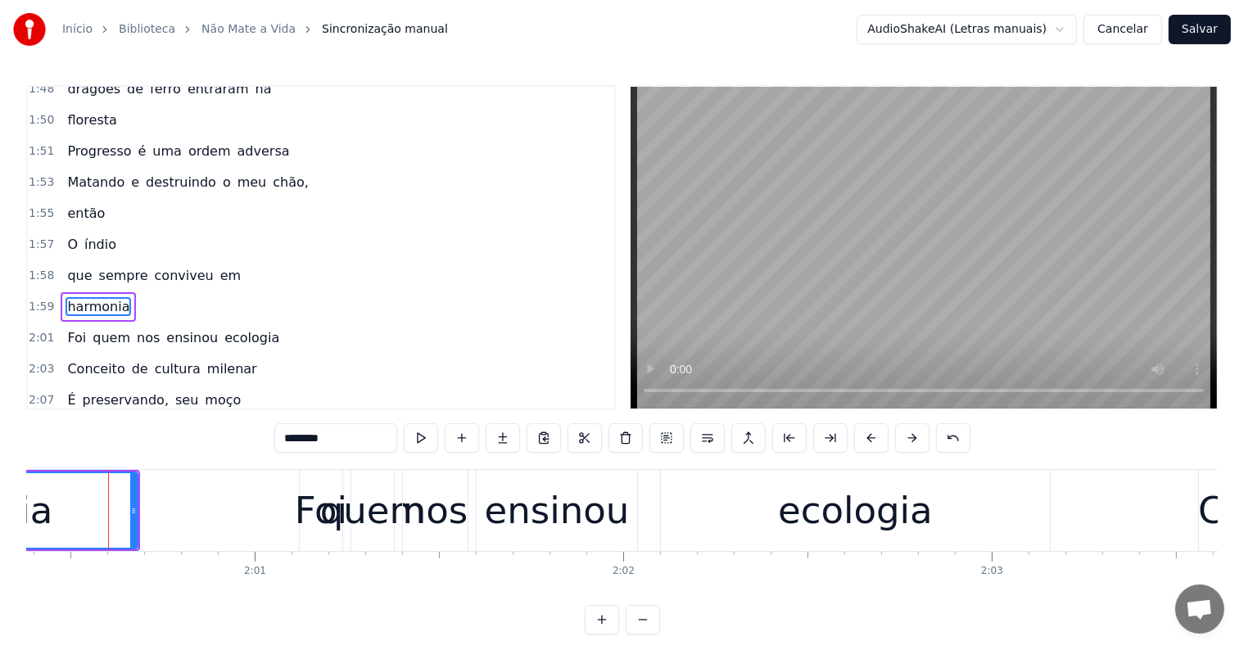
scroll to position [727, 0]
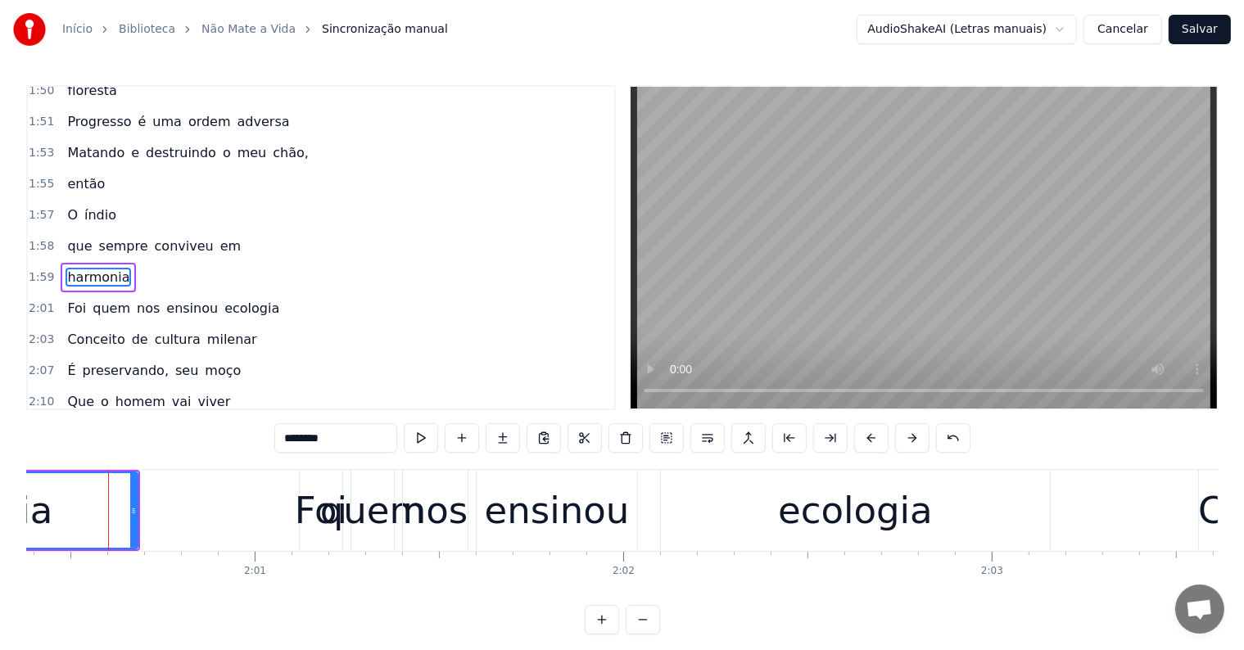
click at [105, 237] on span "sempre" at bounding box center [123, 246] width 52 height 19
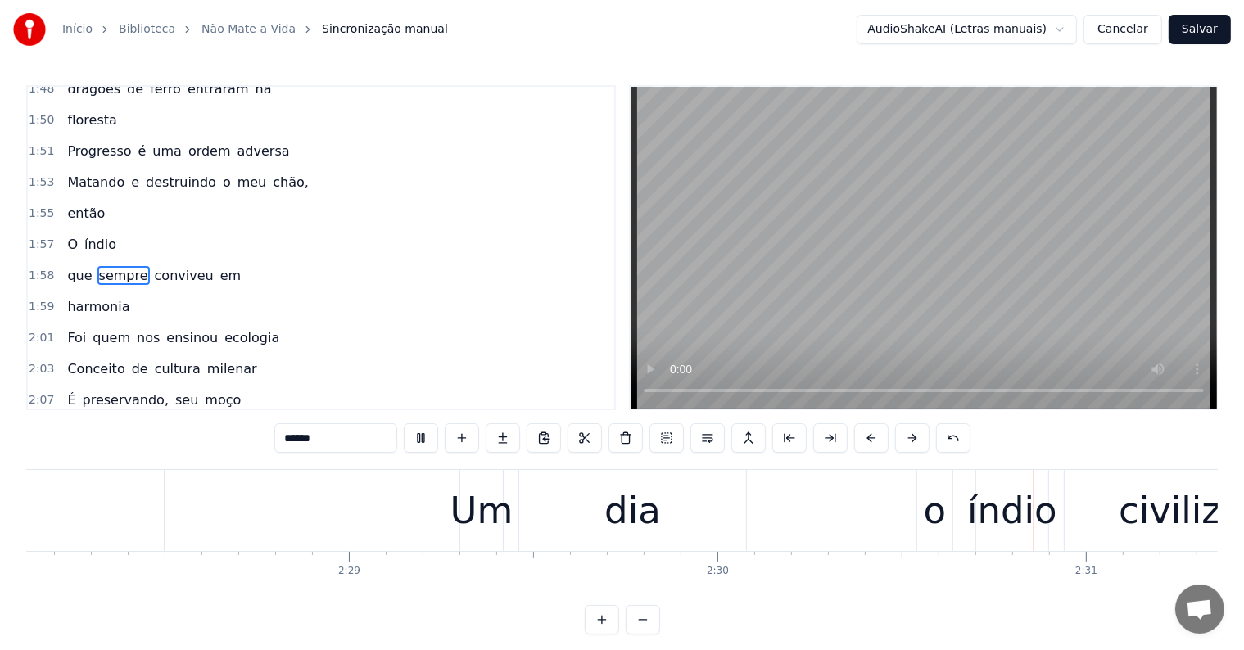
scroll to position [0, 55297]
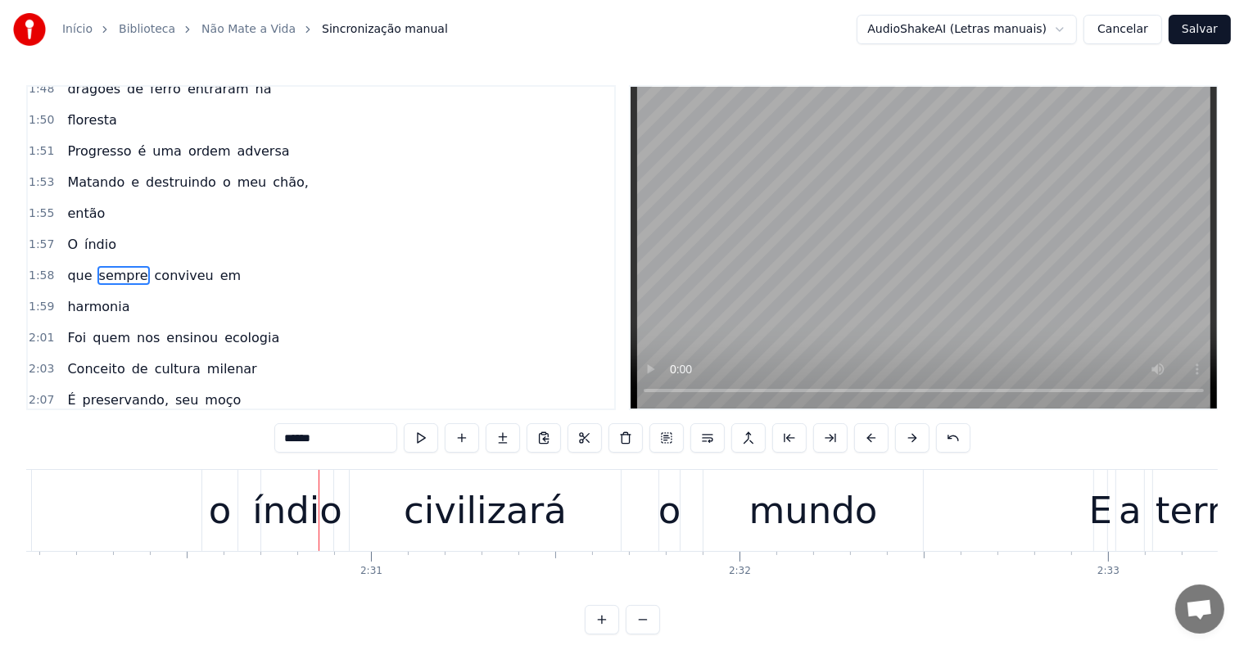
click at [495, 511] on div "civilizará" at bounding box center [485, 511] width 163 height 56
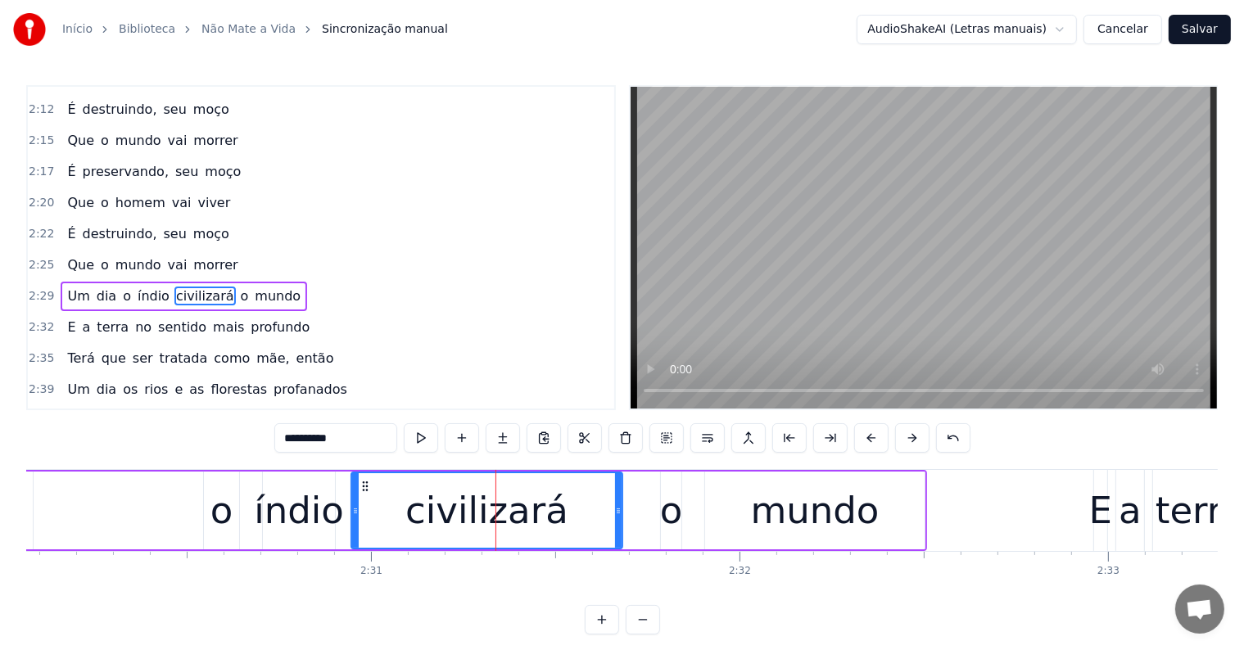
scroll to position [1059, 0]
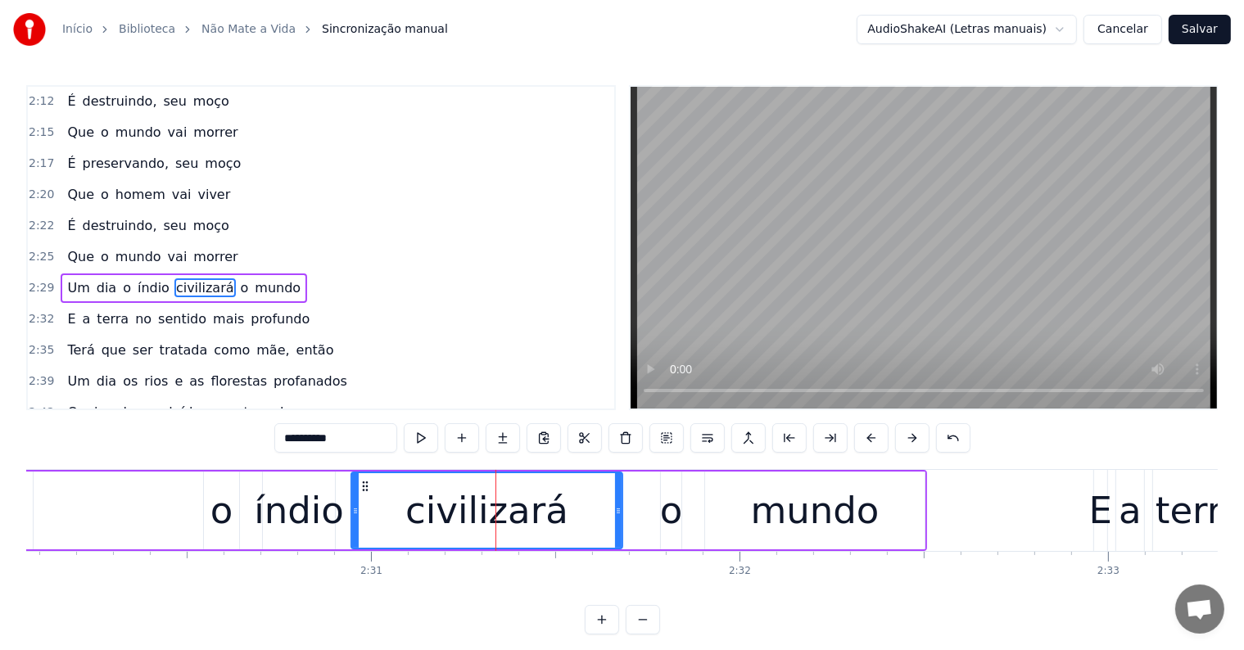
click at [121, 278] on span "o" at bounding box center [126, 287] width 11 height 19
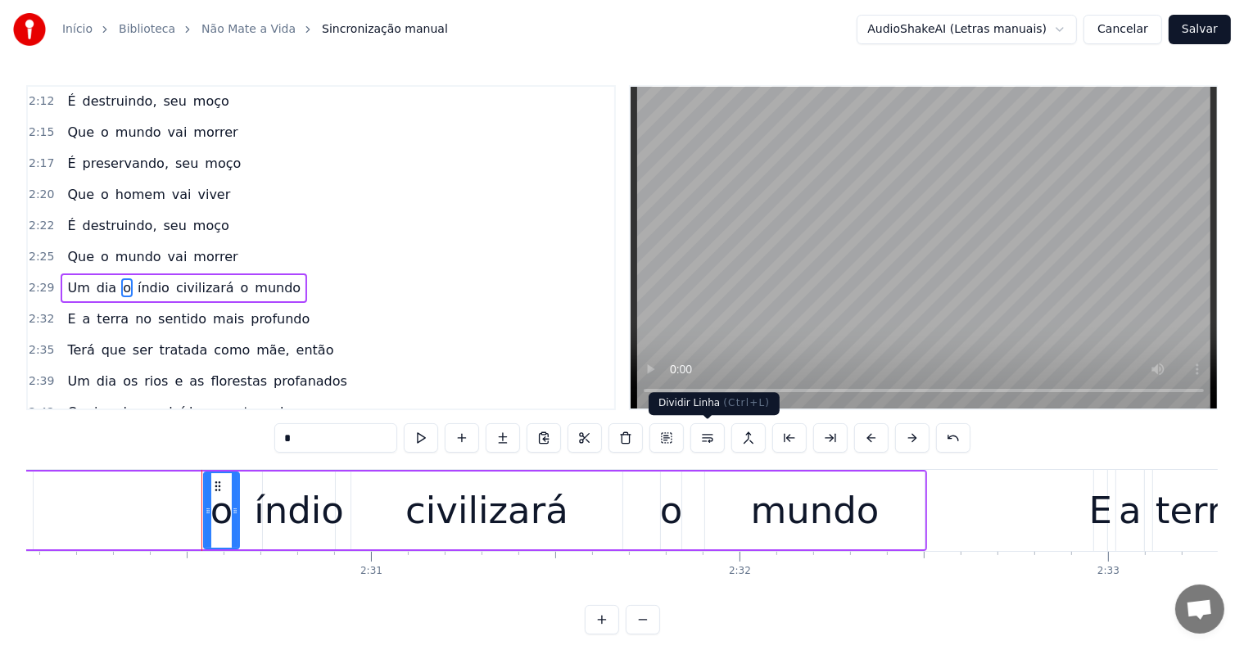
click at [705, 438] on button at bounding box center [707, 437] width 34 height 29
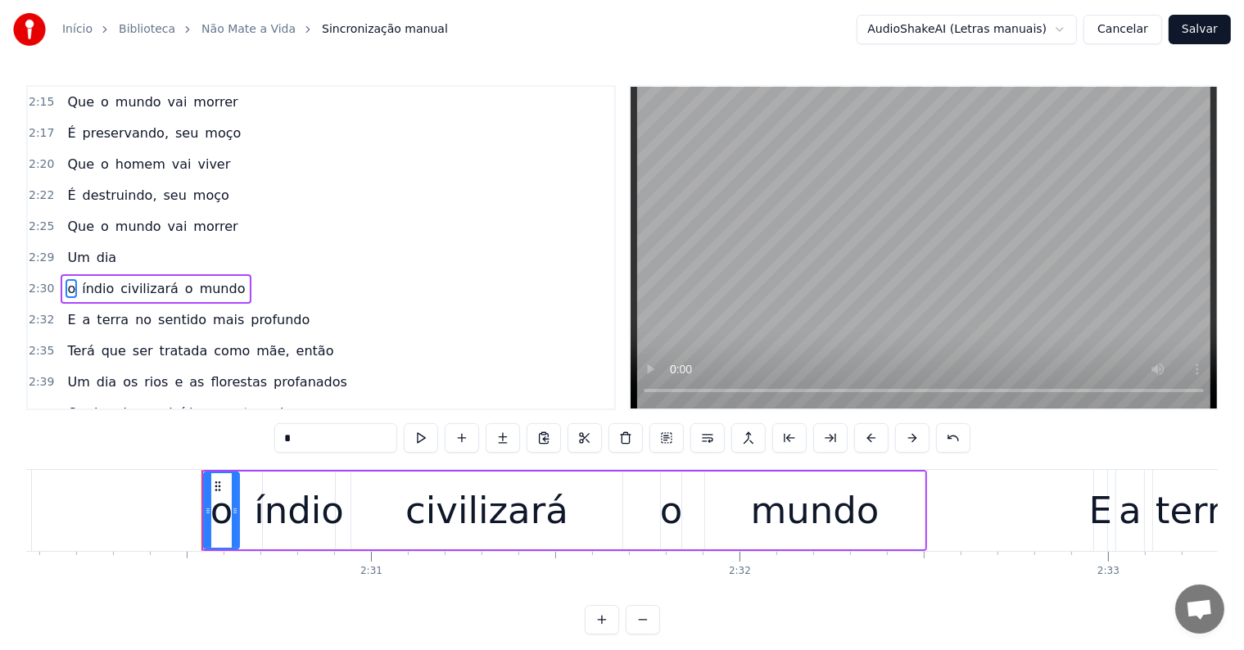
click at [74, 248] on span "Um" at bounding box center [78, 257] width 25 height 19
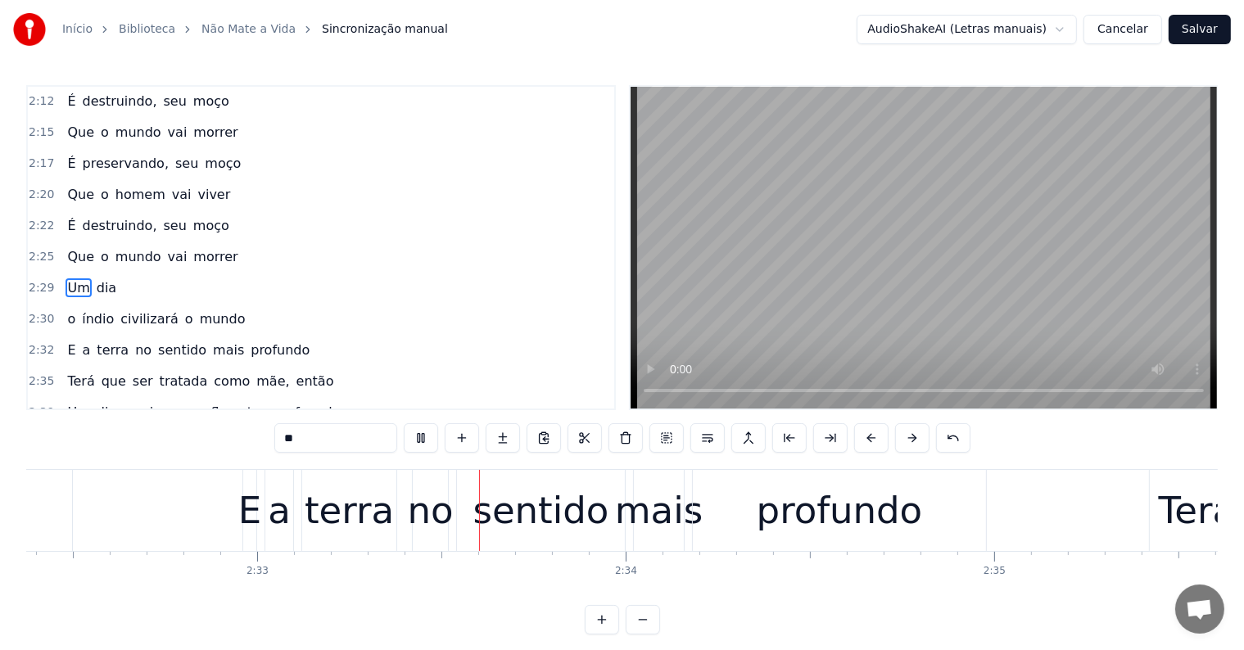
scroll to position [0, 56188]
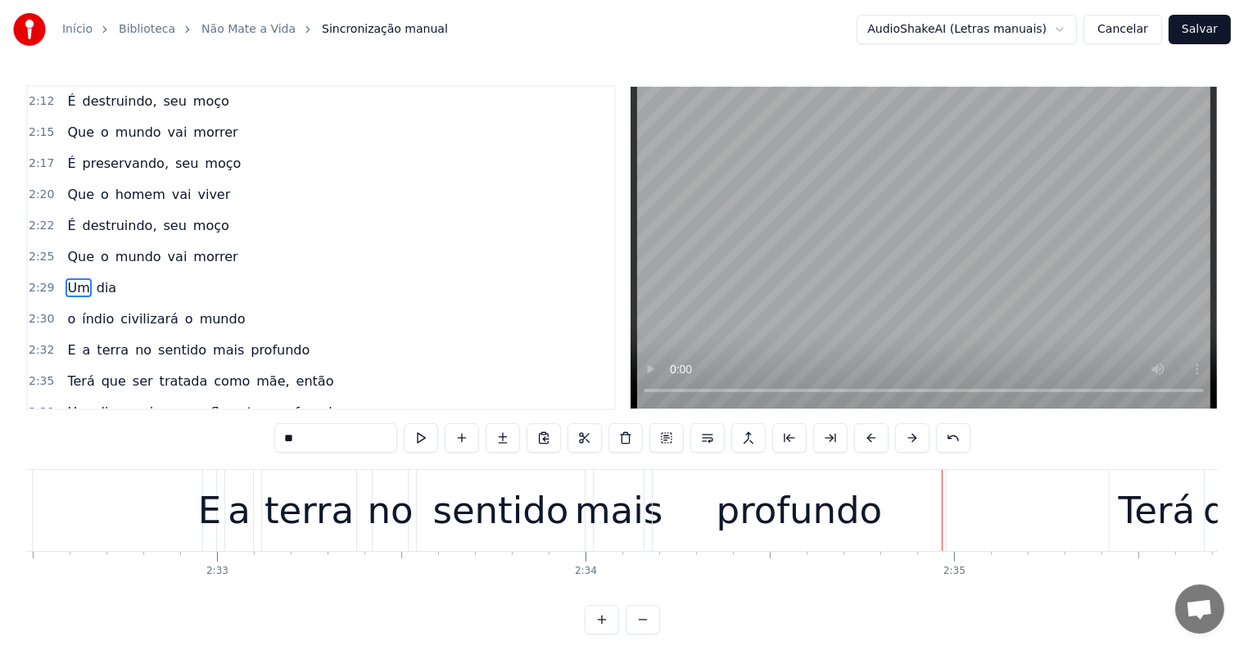
click at [755, 519] on div "profundo" at bounding box center [800, 511] width 166 height 56
type input "********"
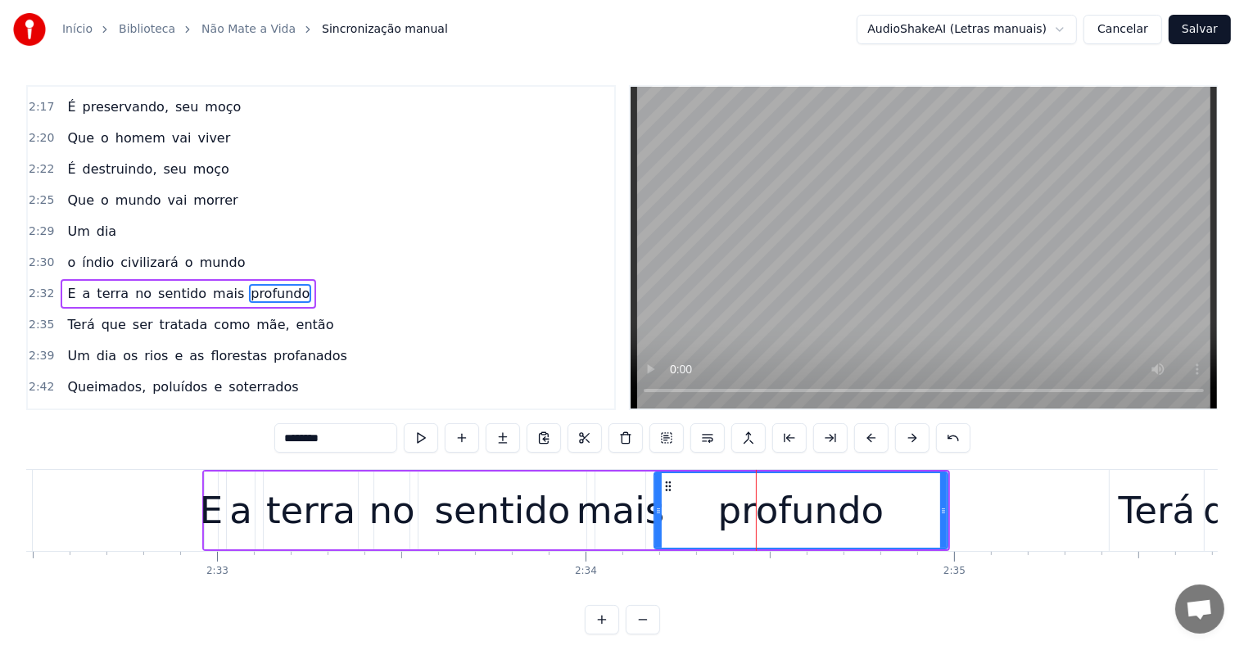
scroll to position [1119, 0]
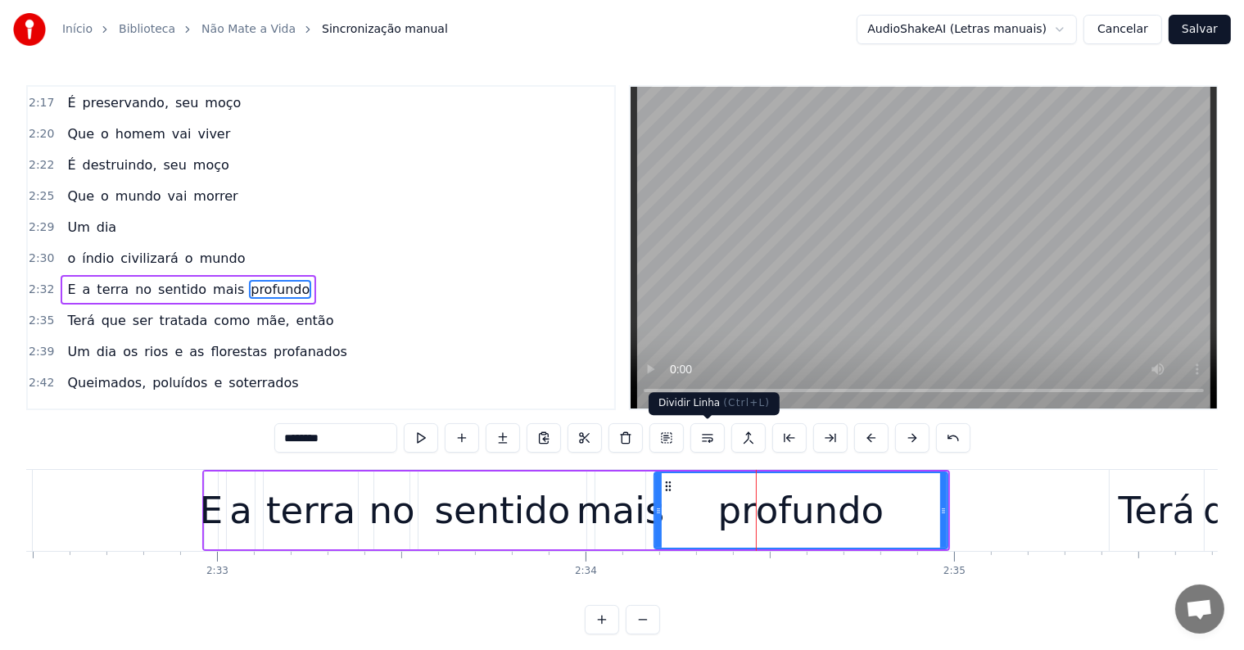
click at [707, 437] on button at bounding box center [707, 437] width 34 height 29
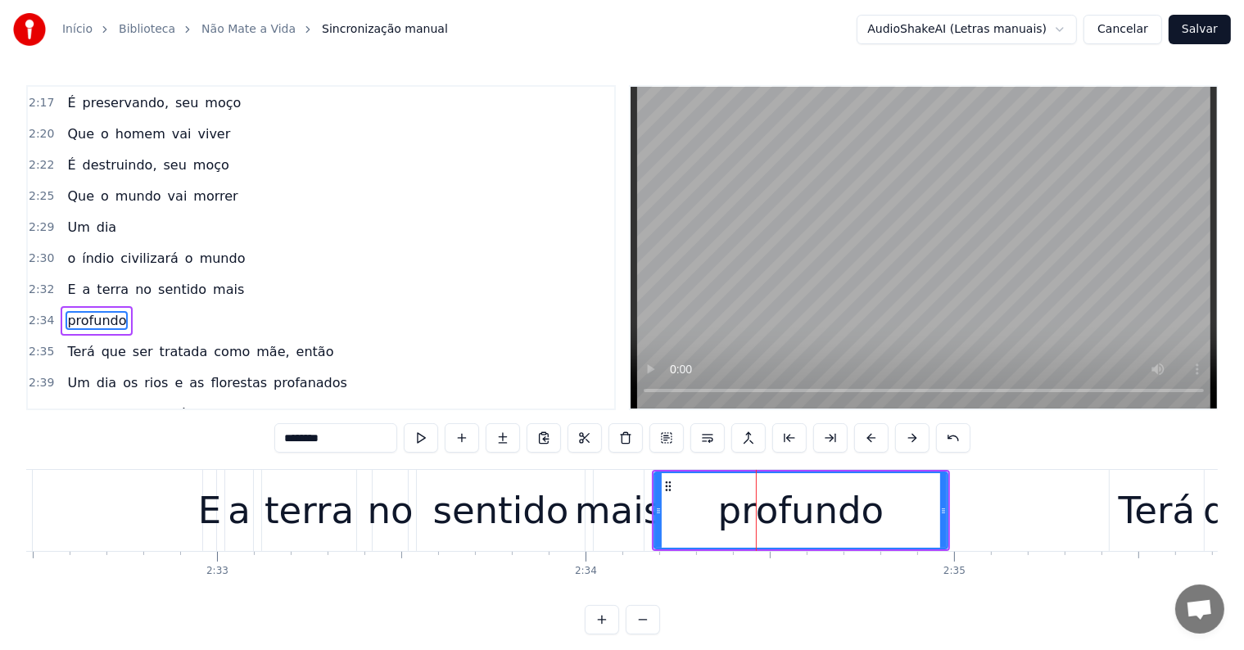
scroll to position [1150, 0]
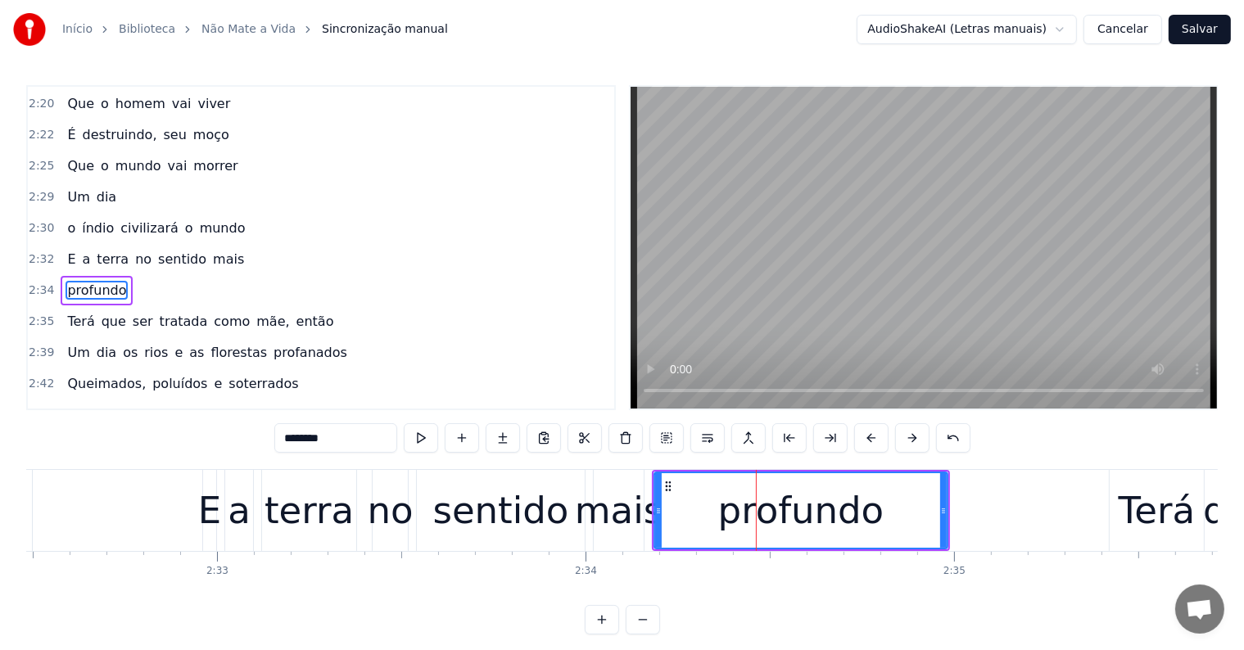
click at [115, 245] on div "E a terra no sentido mais" at bounding box center [156, 259] width 190 height 29
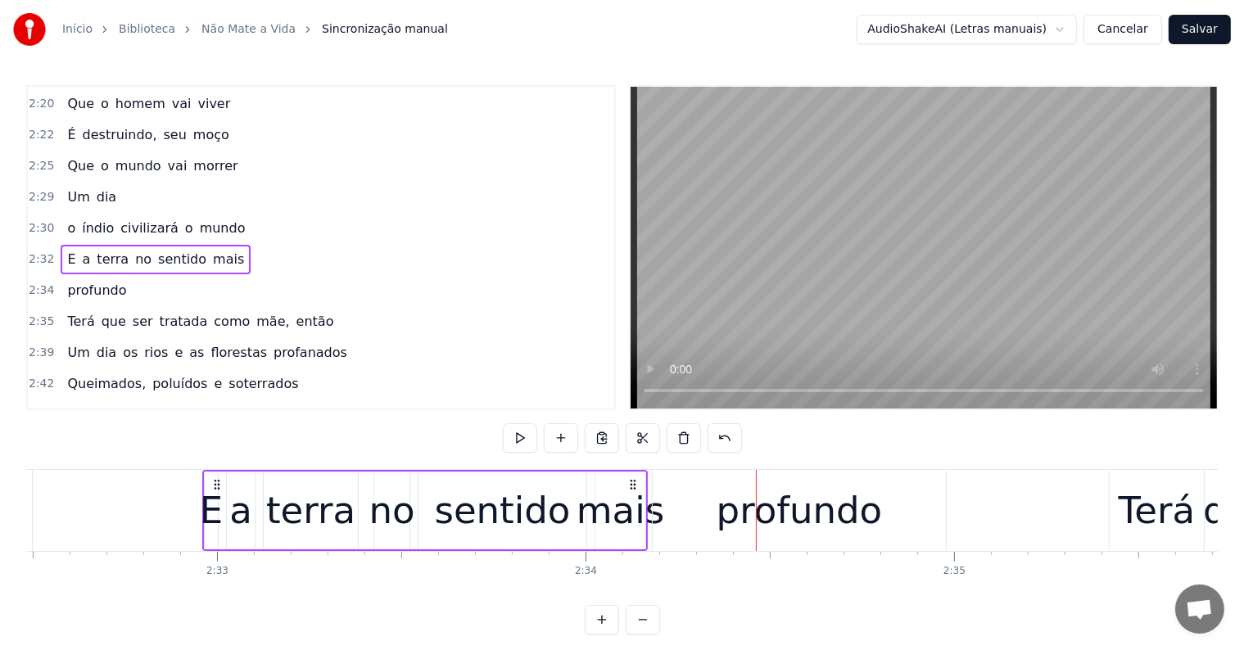
click at [183, 250] on span "sentido" at bounding box center [182, 259] width 52 height 19
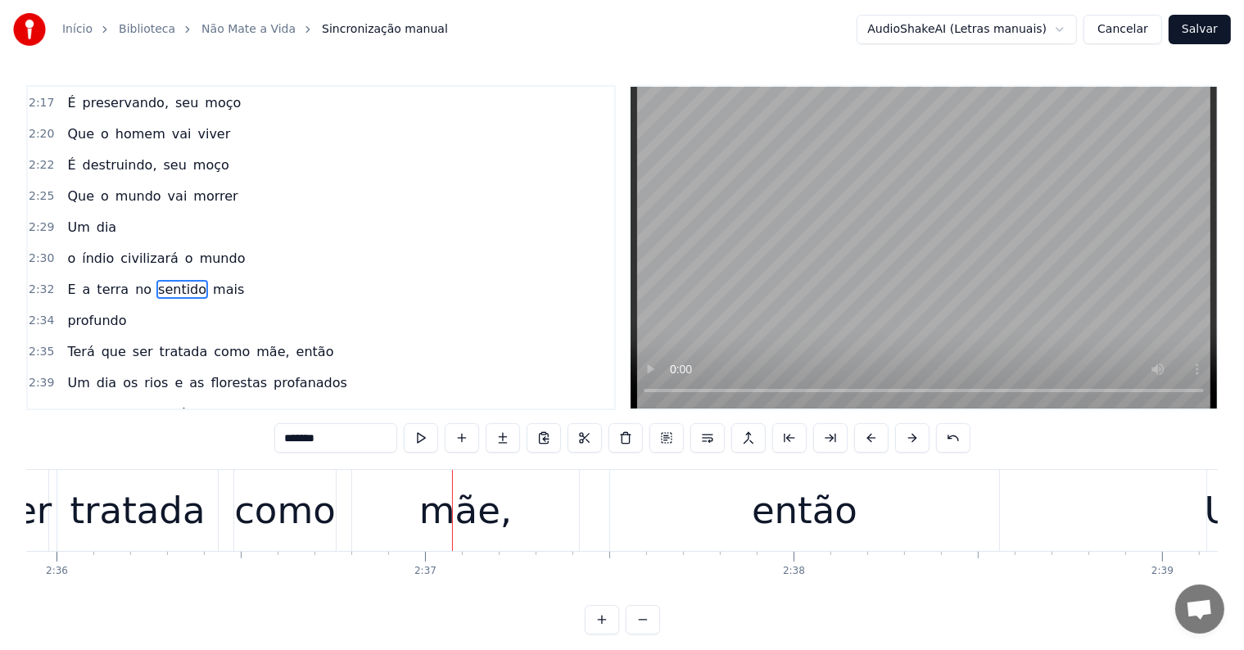
scroll to position [0, 57457]
click at [761, 534] on div "então" at bounding box center [801, 511] width 106 height 56
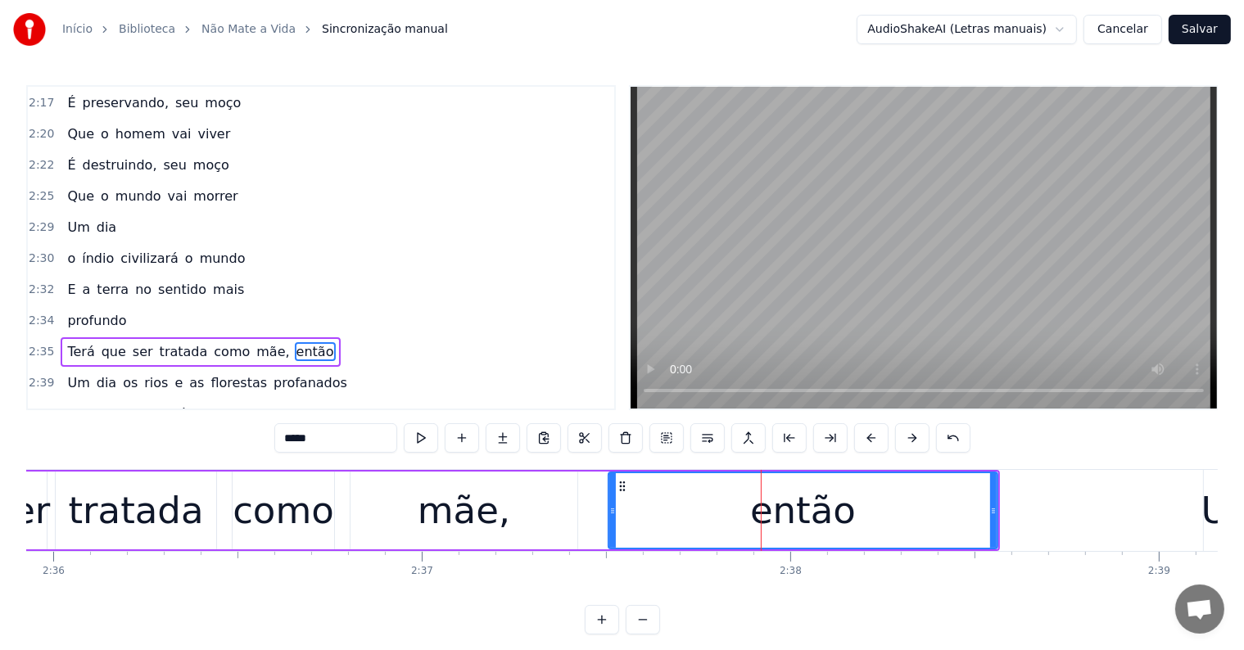
scroll to position [1179, 0]
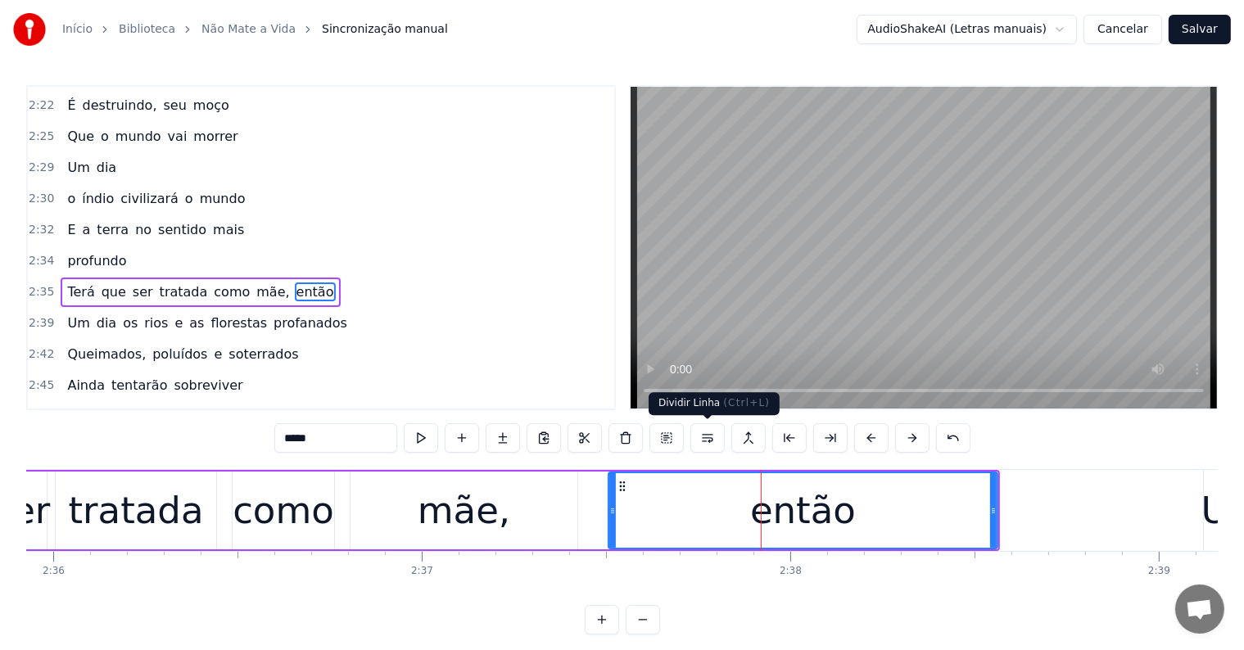
click at [706, 438] on button at bounding box center [707, 437] width 34 height 29
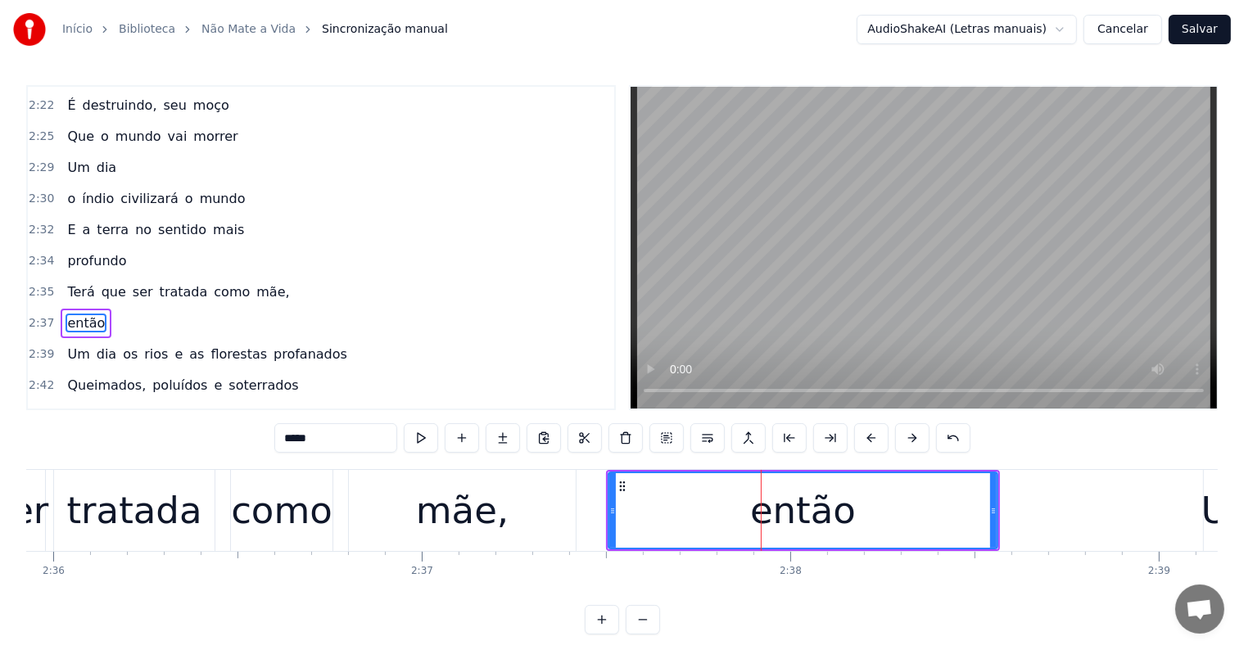
scroll to position [1209, 0]
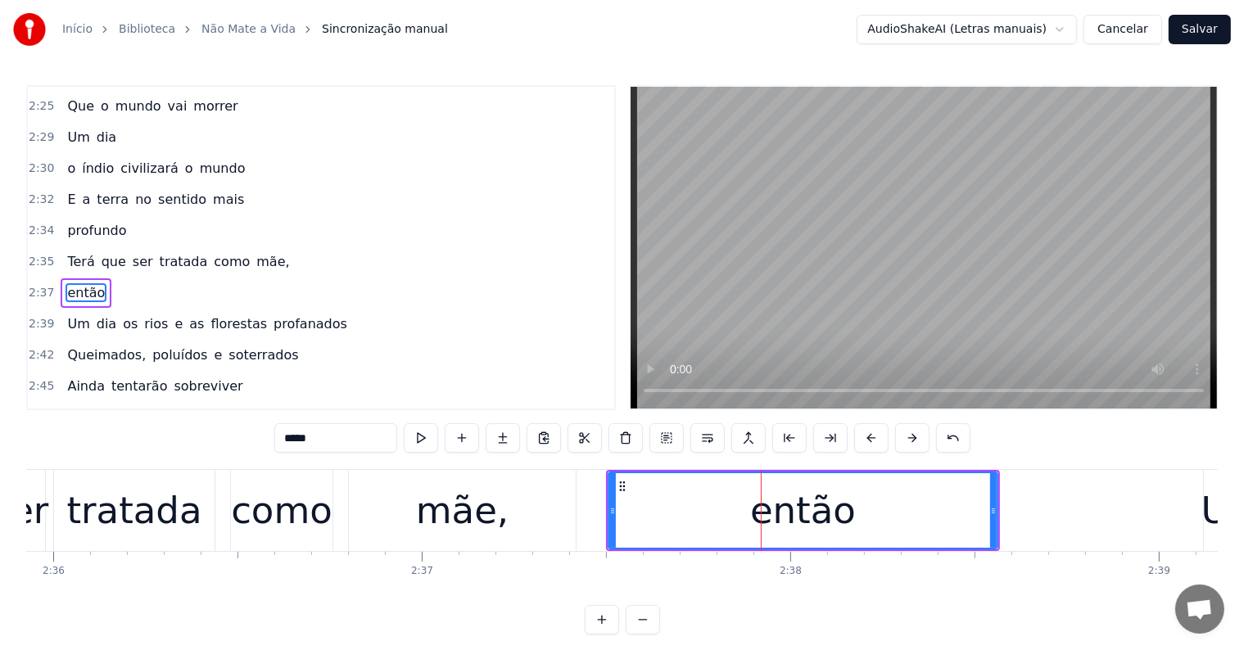
click at [358, 502] on div "mãe," at bounding box center [462, 510] width 227 height 81
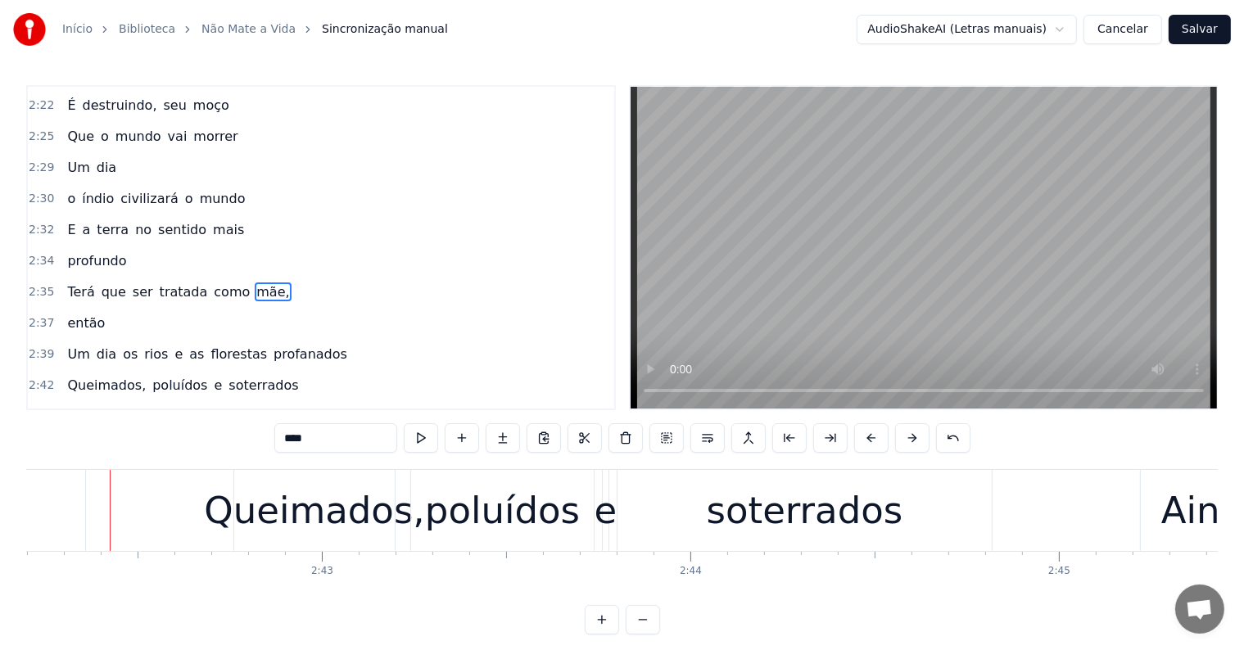
scroll to position [0, 59769]
type input "**********"
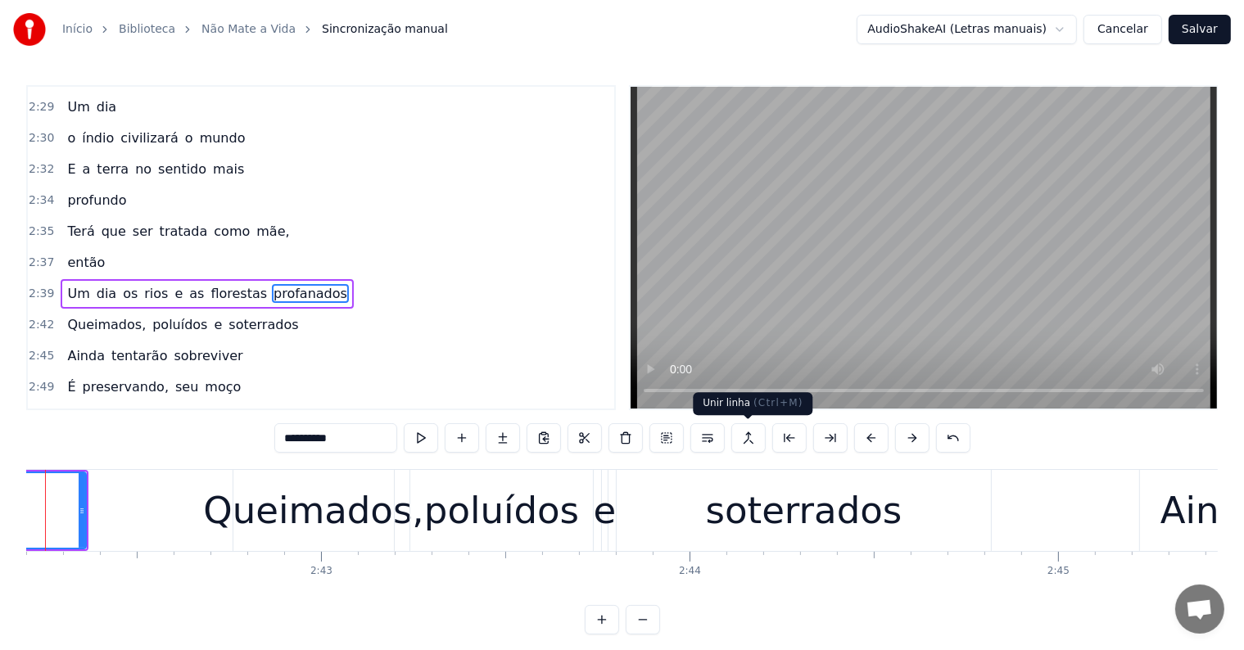
scroll to position [0, 59705]
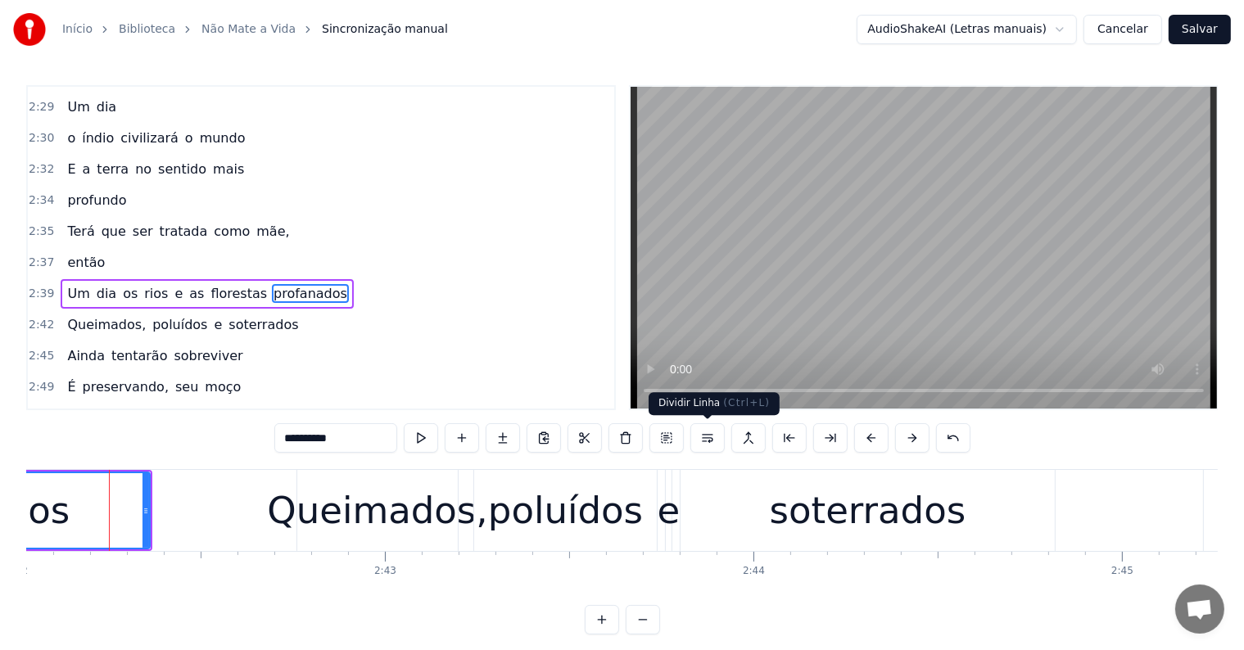
click at [704, 438] on button at bounding box center [707, 437] width 34 height 29
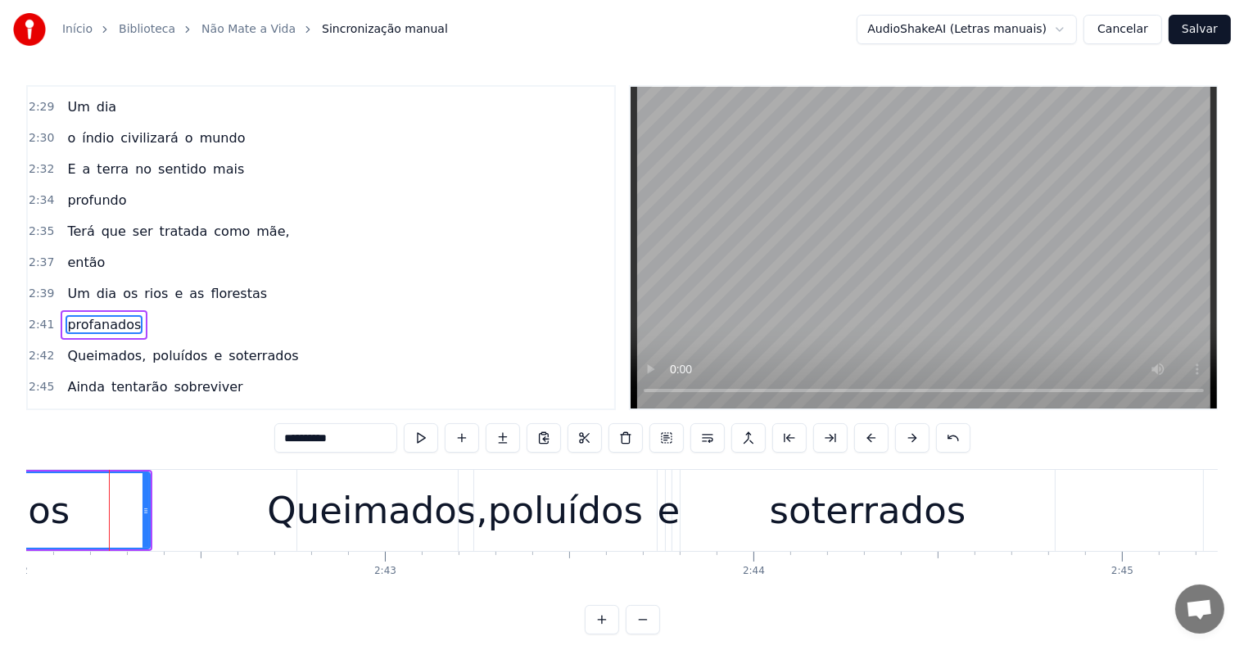
scroll to position [1270, 0]
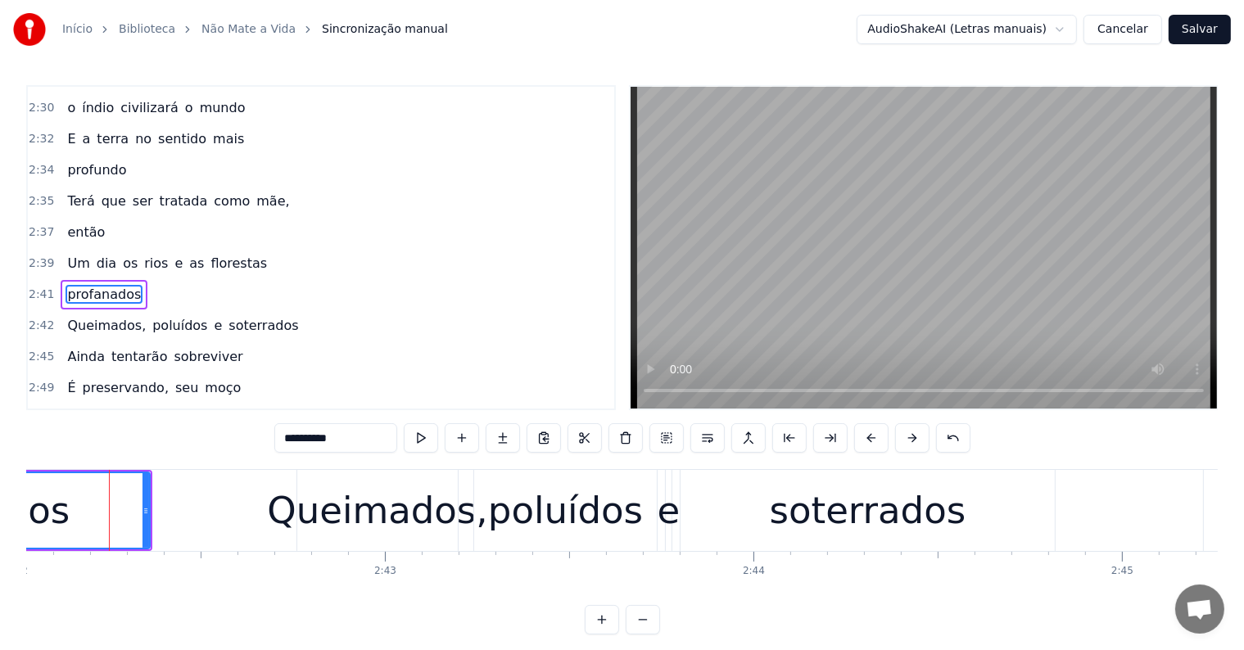
click at [85, 249] on div "Um dia os rios e as florestas" at bounding box center [167, 263] width 213 height 29
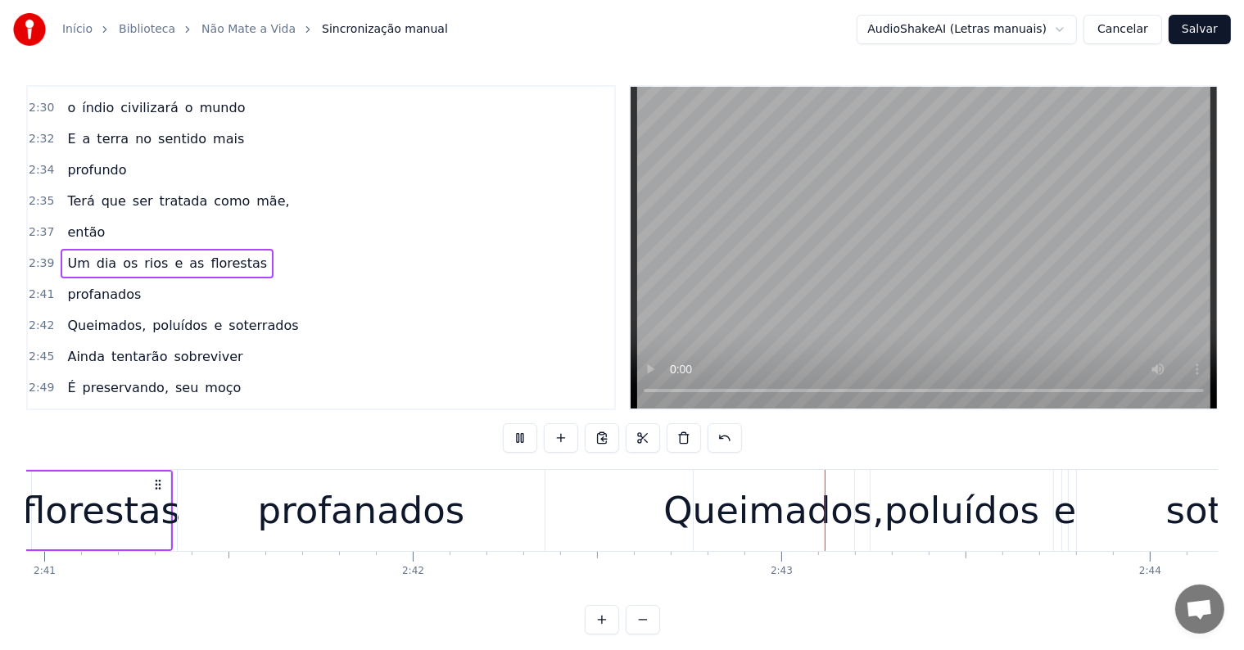
scroll to position [0, 59676]
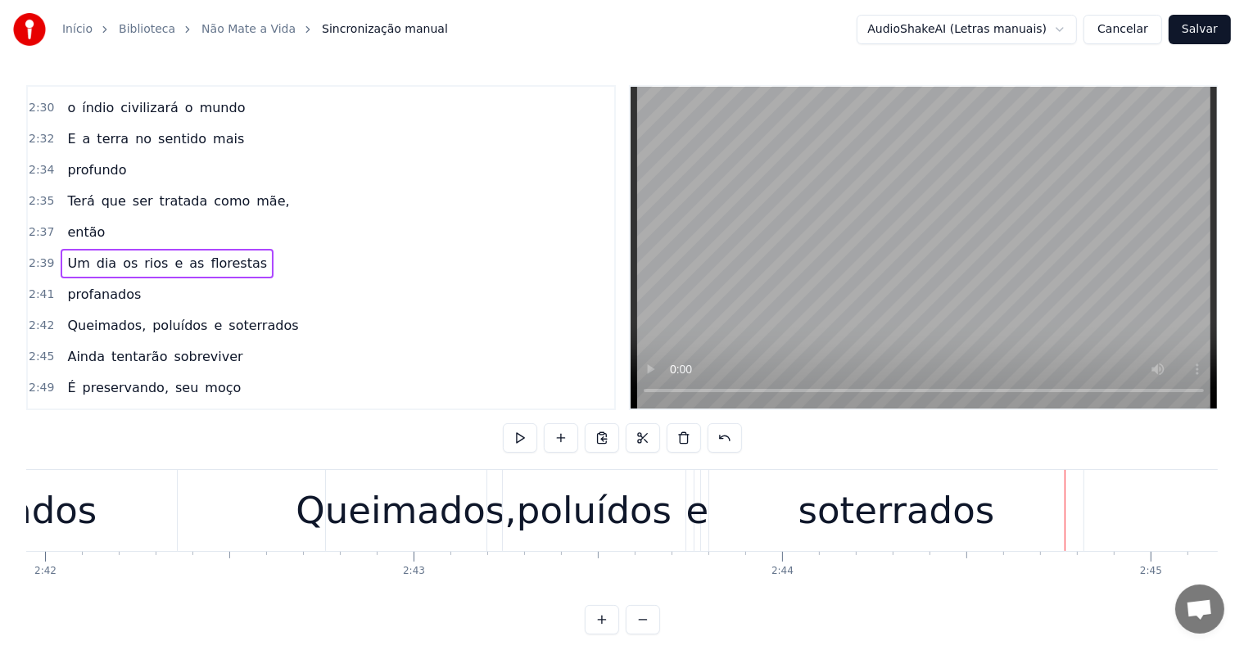
click at [825, 530] on div "soterrados" at bounding box center [896, 511] width 197 height 56
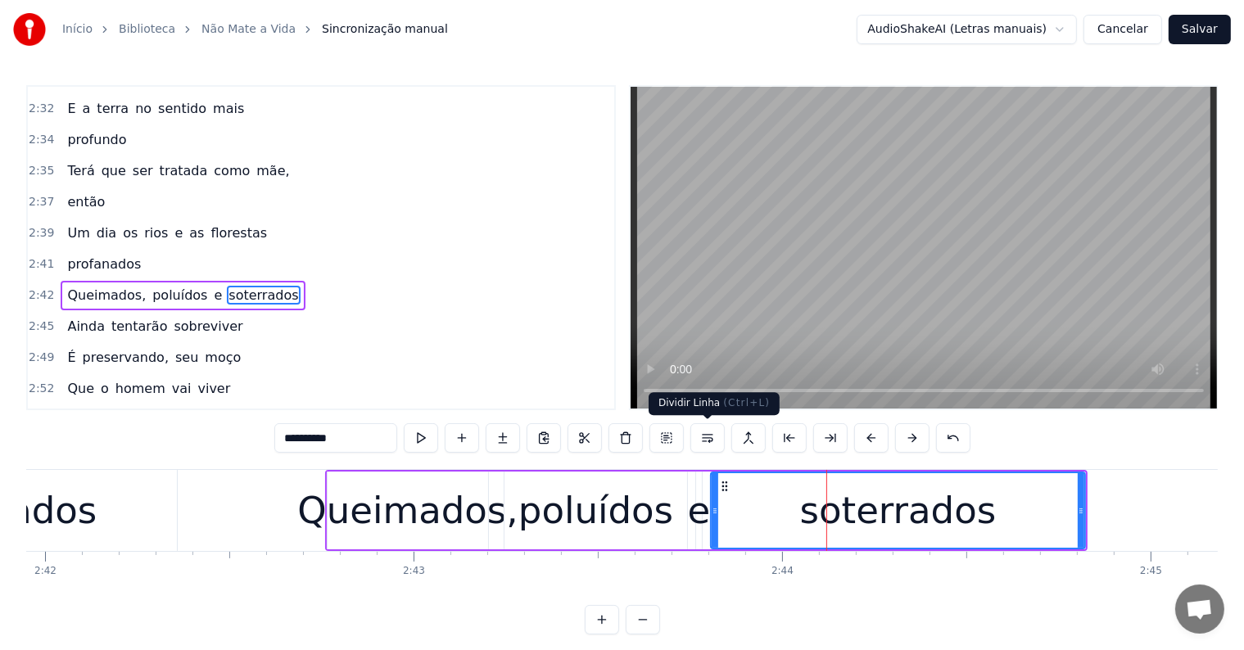
click at [706, 441] on button at bounding box center [707, 437] width 34 height 29
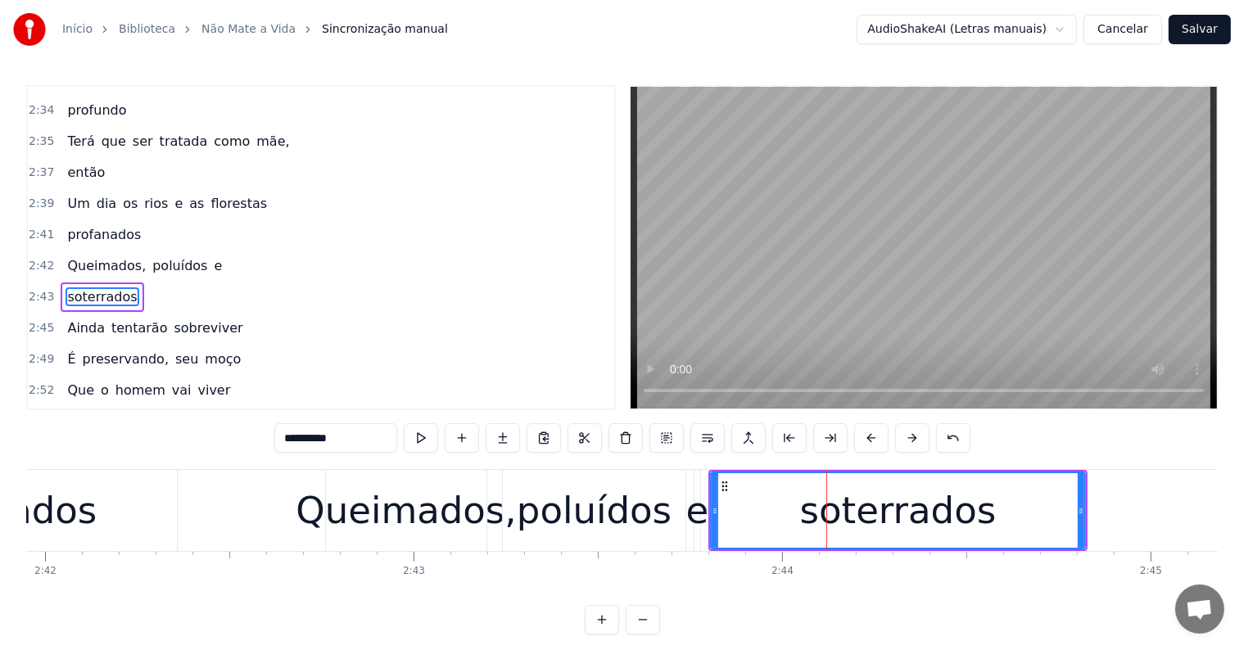
click at [547, 499] on div "poluídos" at bounding box center [594, 511] width 155 height 56
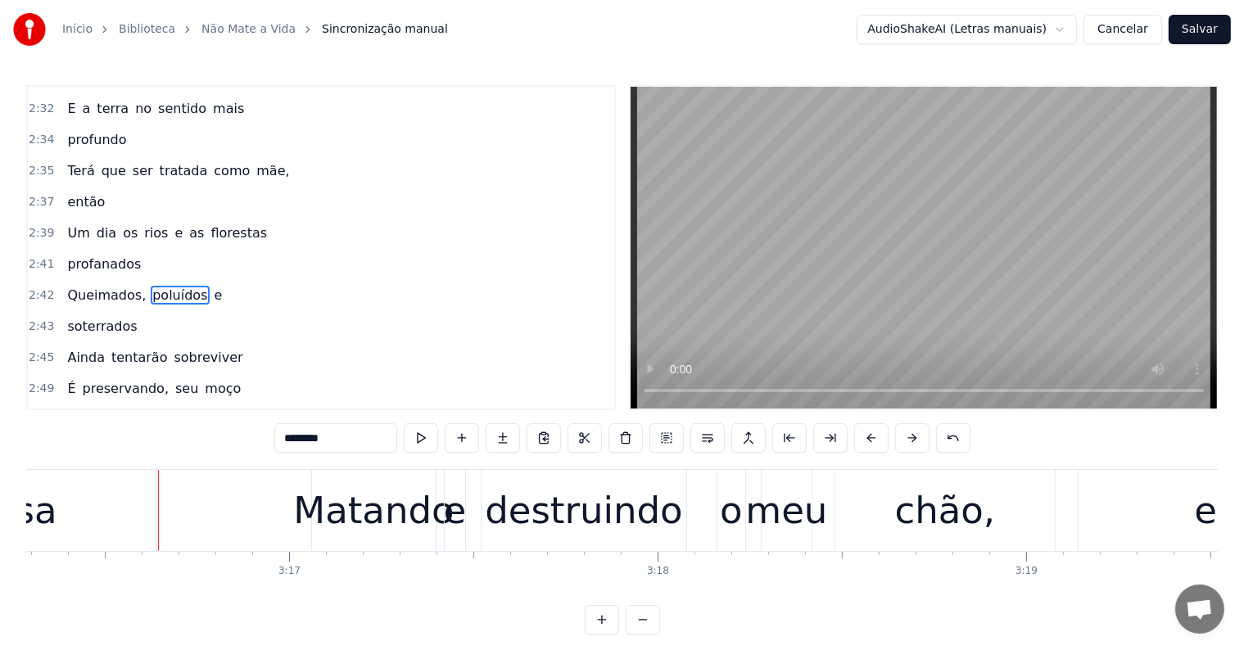
scroll to position [0, 72378]
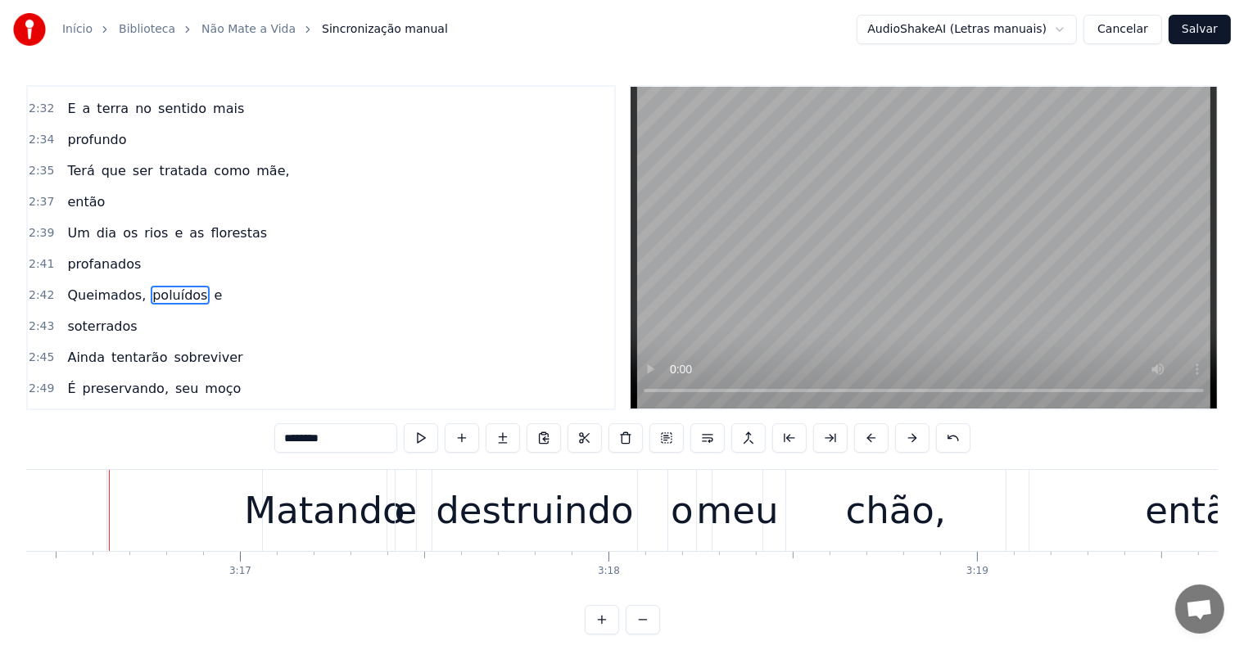
click at [257, 522] on div "Matando" at bounding box center [324, 511] width 160 height 56
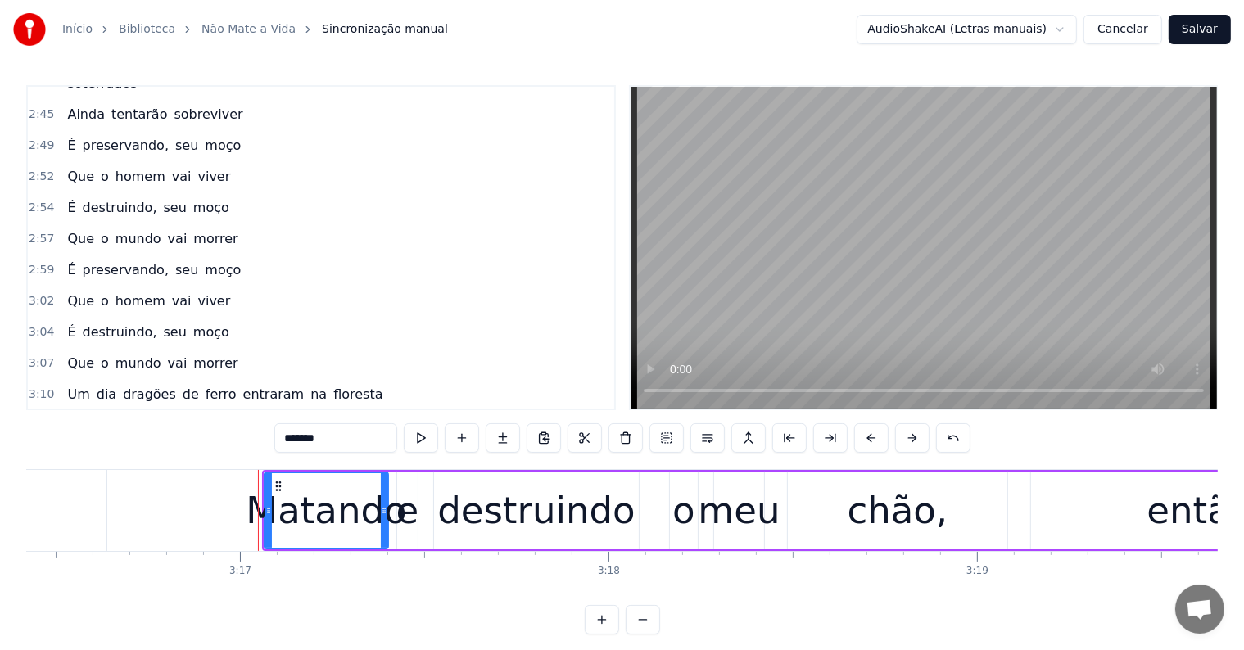
scroll to position [1692, 0]
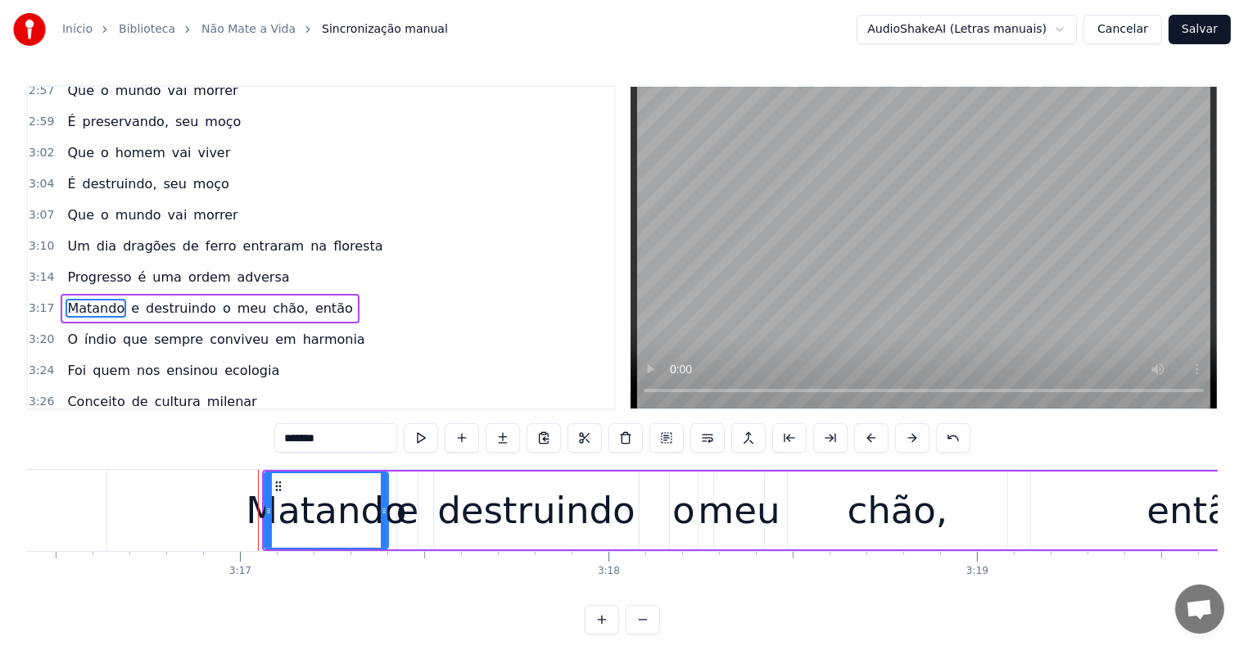
click at [122, 237] on span "dragões" at bounding box center [149, 246] width 57 height 19
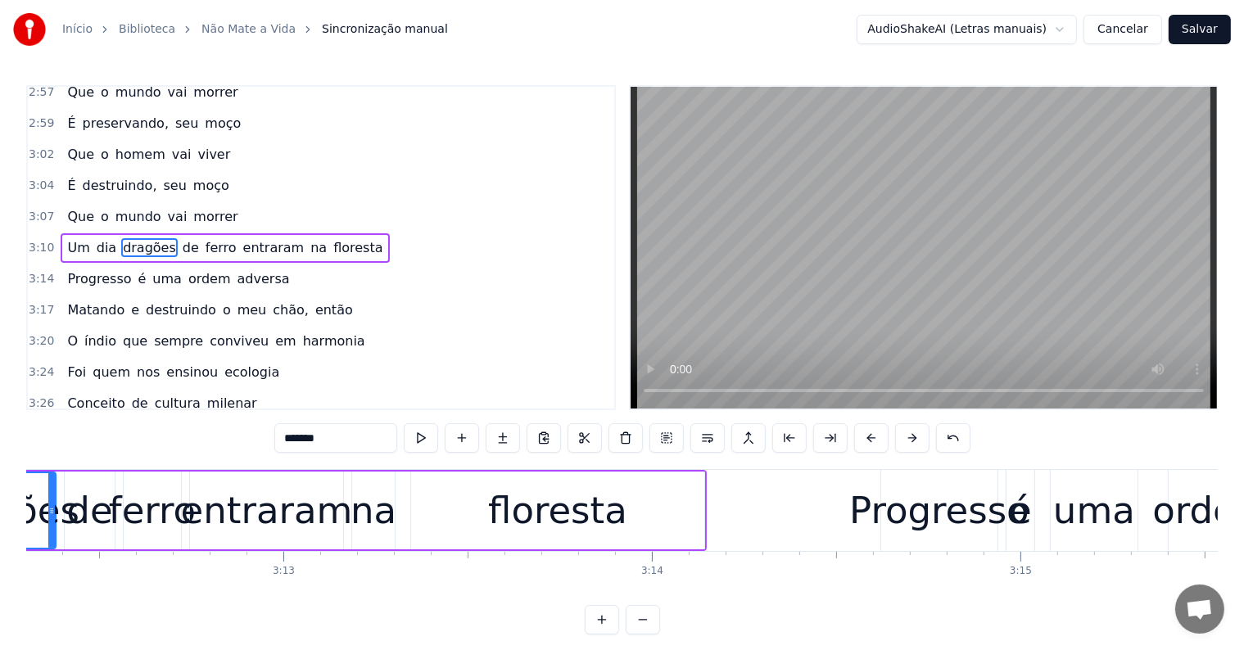
scroll to position [0, 70704]
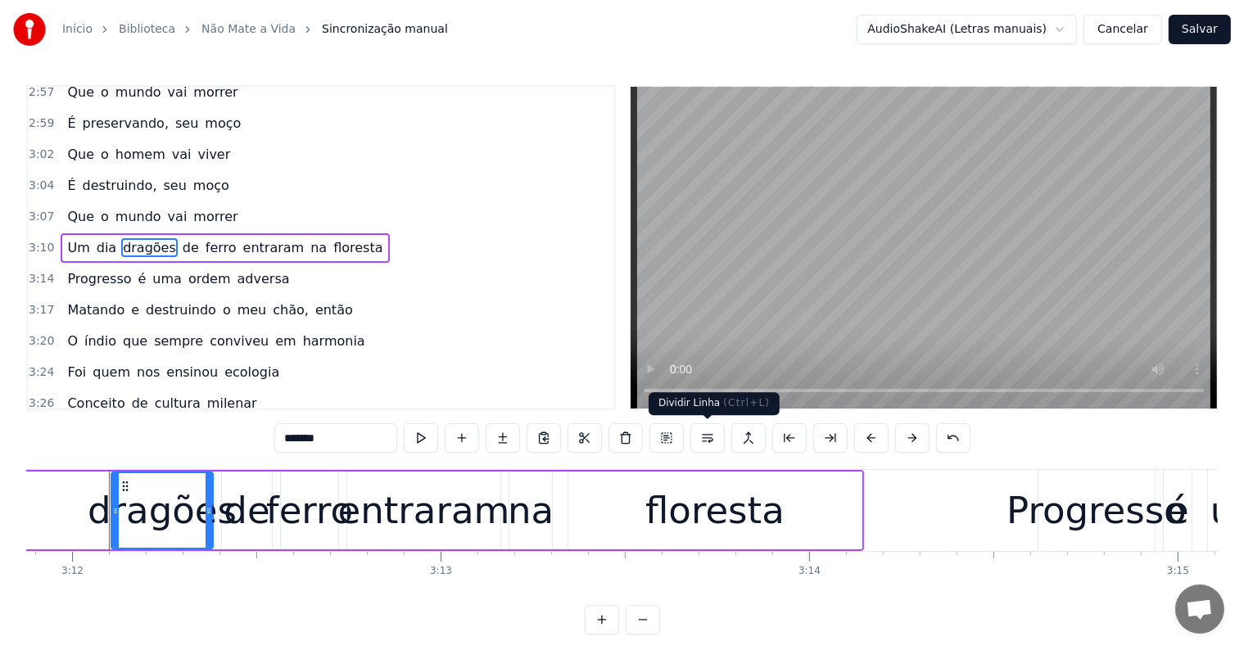
click at [708, 445] on button at bounding box center [707, 437] width 34 height 29
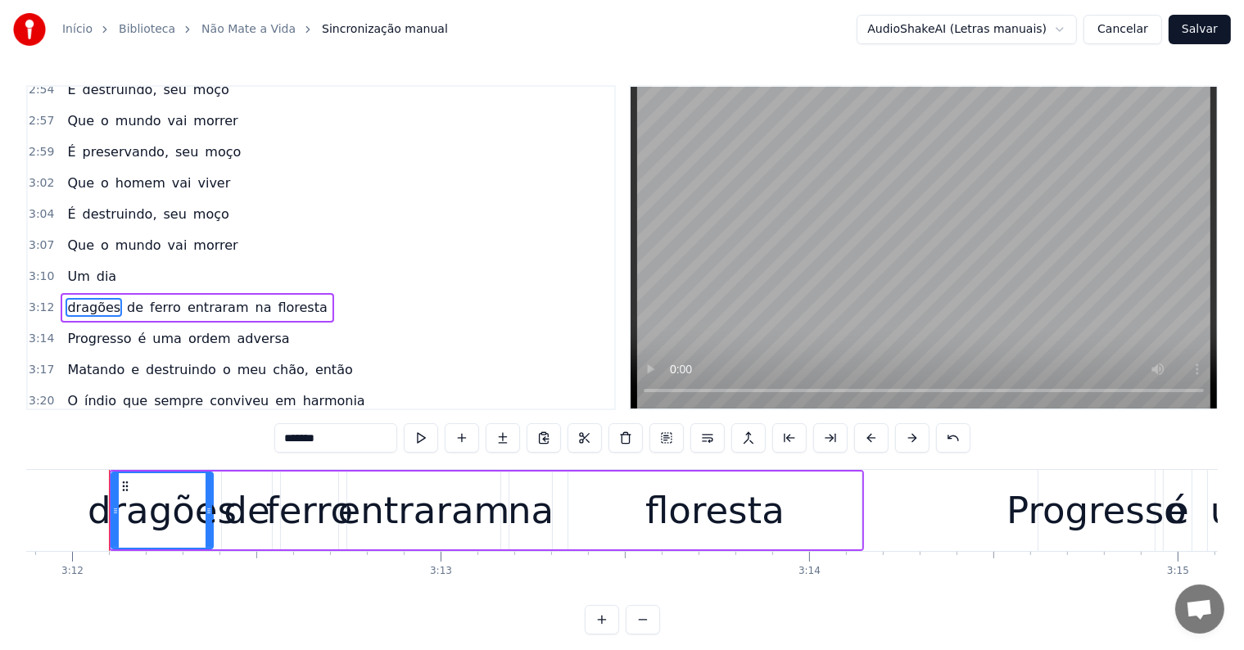
click at [75, 267] on span "Um" at bounding box center [78, 276] width 25 height 19
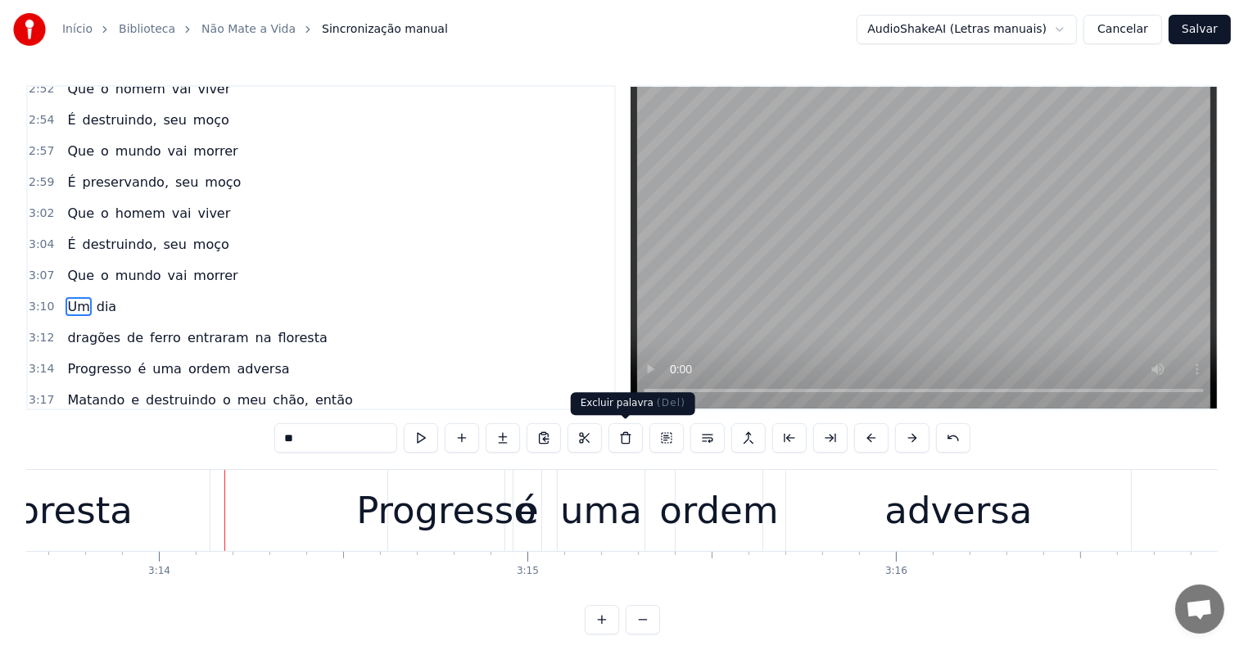
scroll to position [0, 71469]
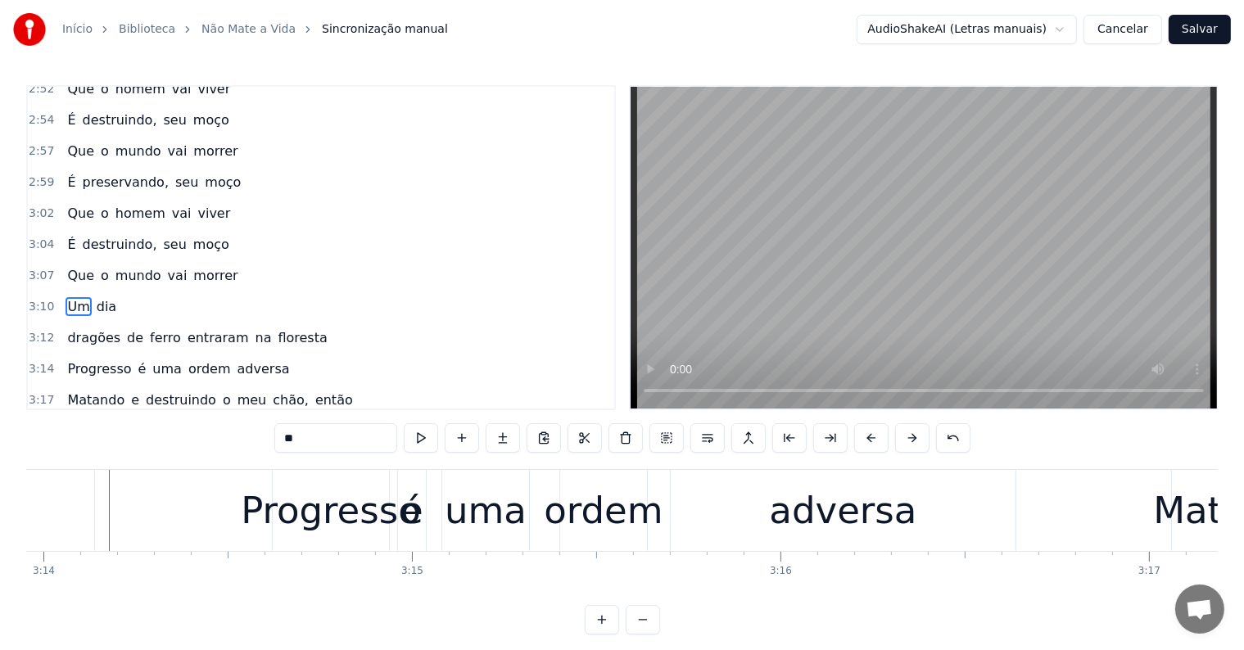
type input "********"
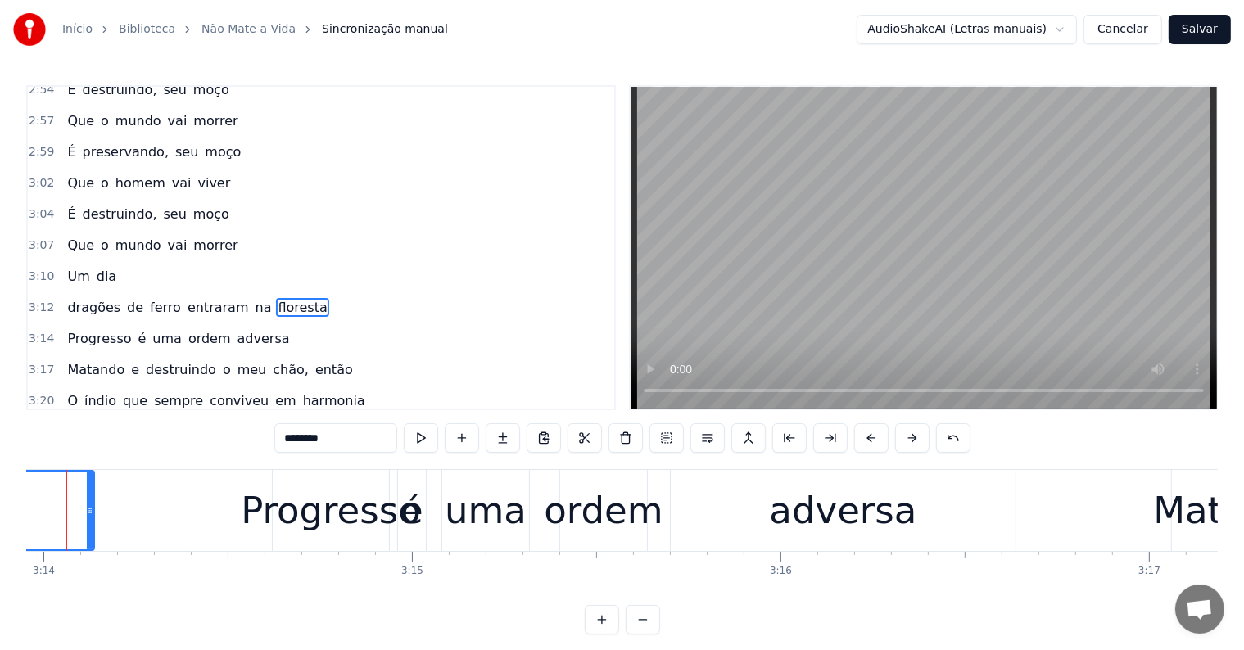
scroll to position [0, 71428]
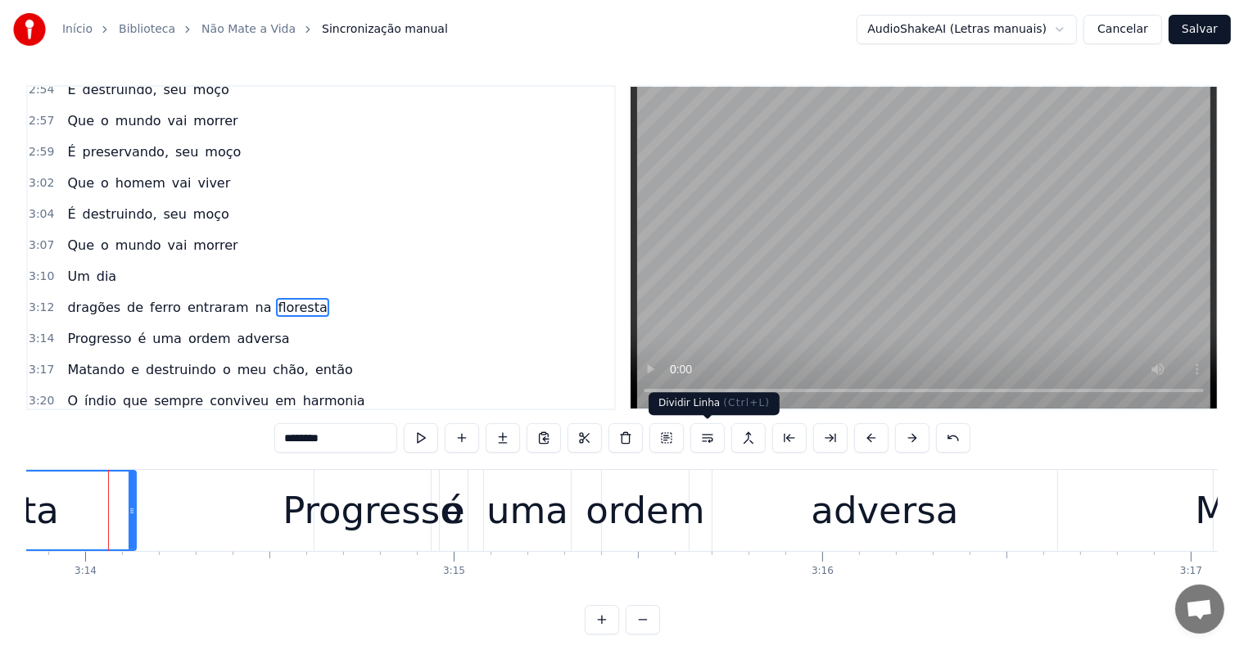
click at [704, 436] on button at bounding box center [707, 437] width 34 height 29
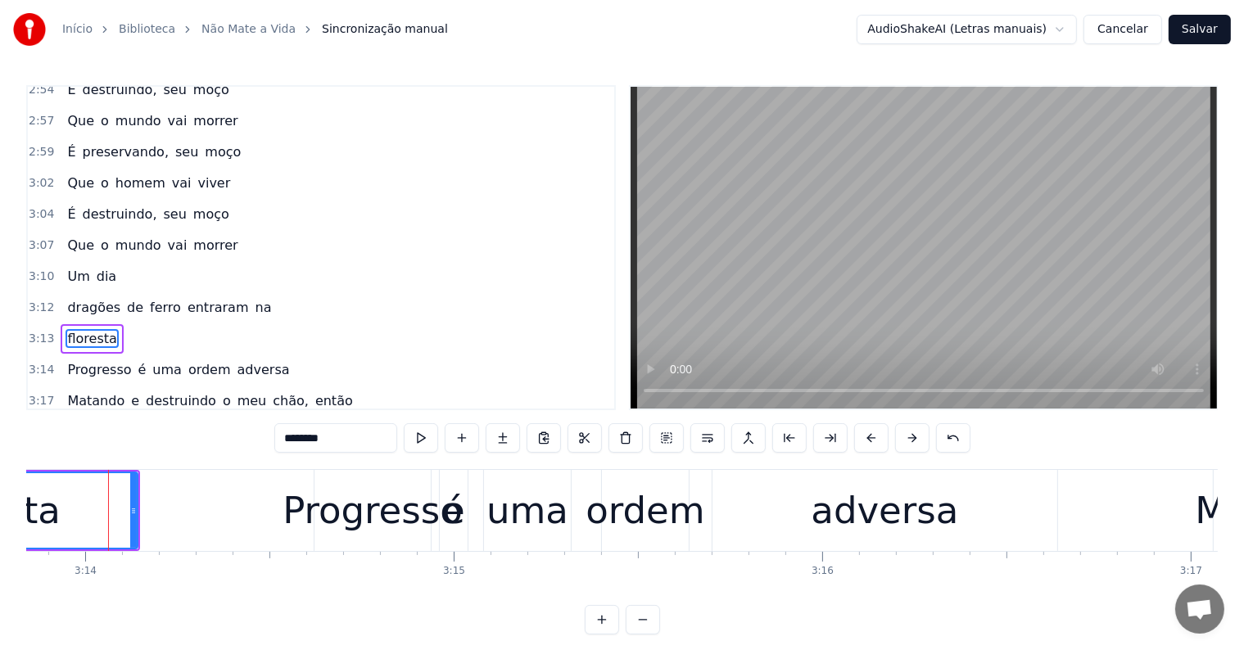
scroll to position [1692, 0]
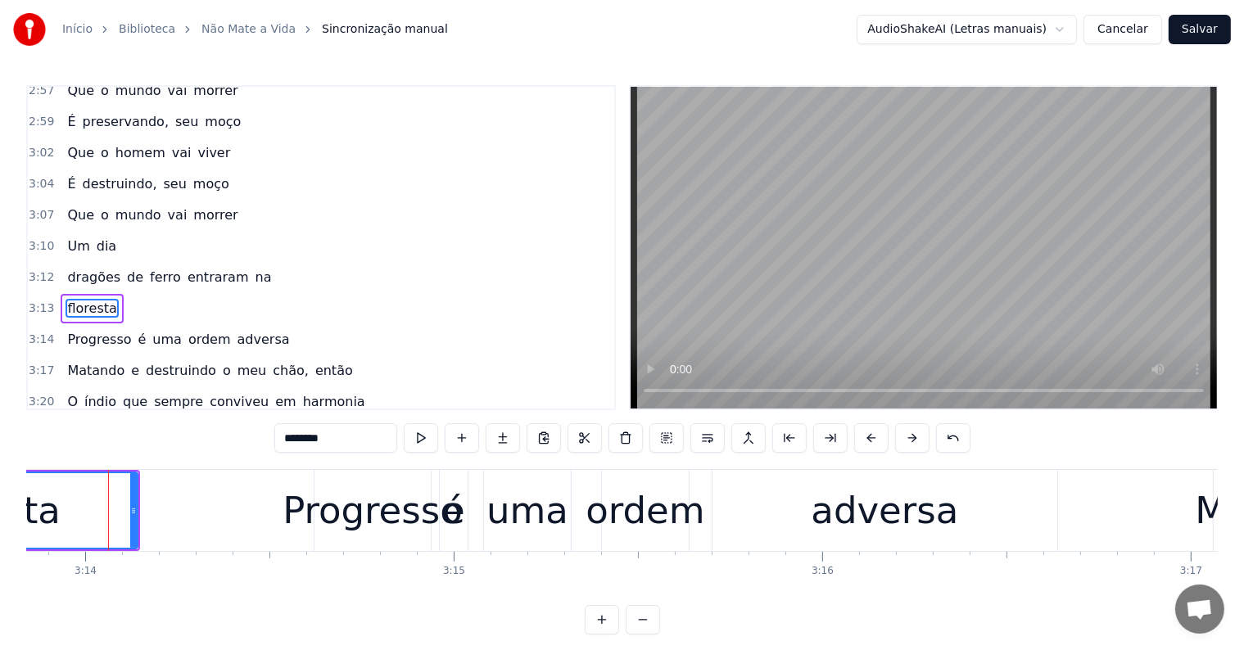
click at [157, 263] on div "dragões de ferro entraram na" at bounding box center [169, 277] width 217 height 29
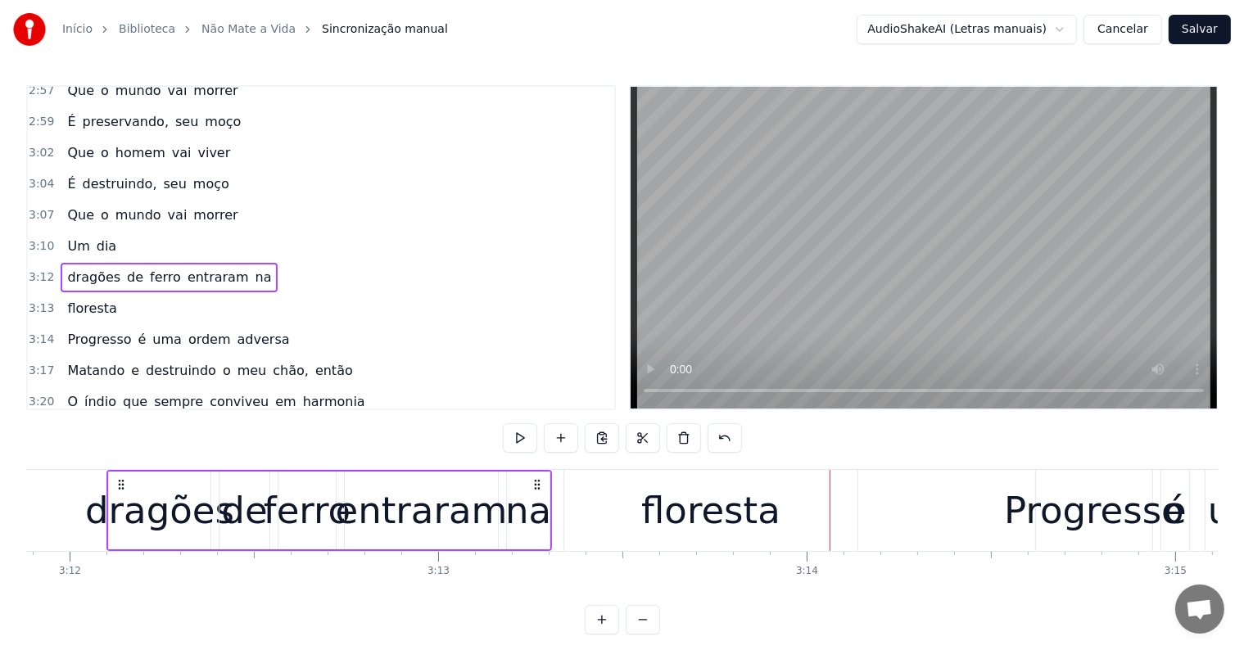
scroll to position [0, 70704]
click at [151, 268] on span "ferro" at bounding box center [165, 277] width 34 height 19
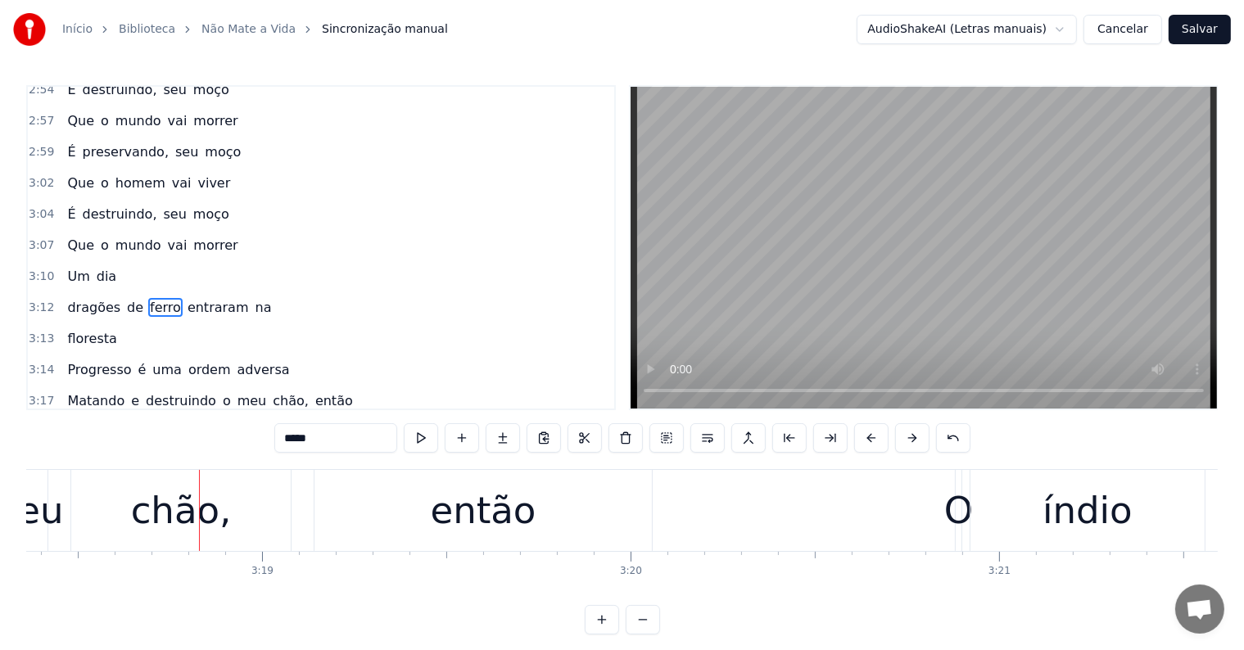
scroll to position [0, 73183]
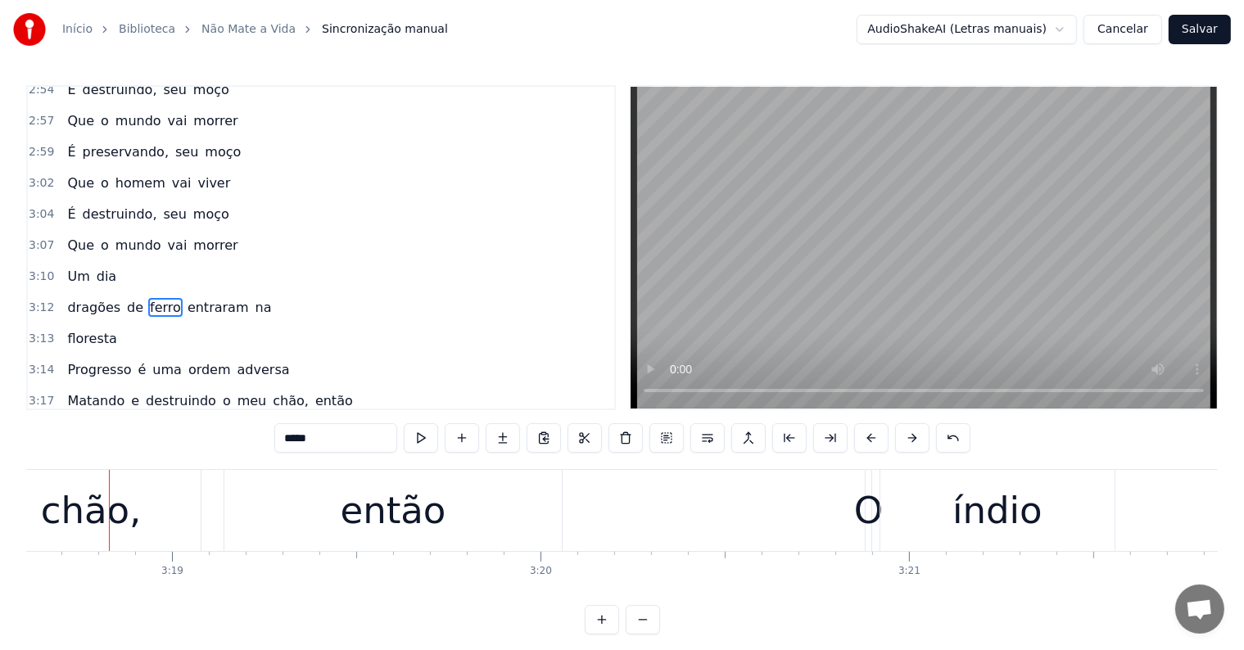
click at [407, 515] on div "então" at bounding box center [394, 511] width 106 height 56
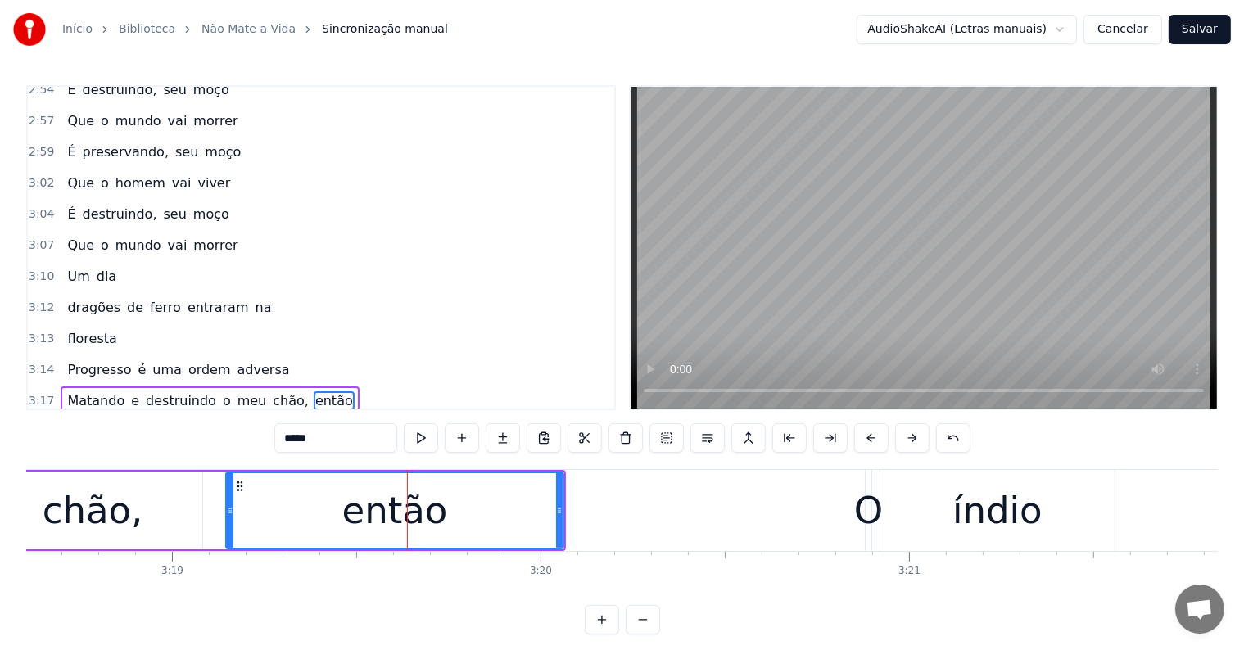
scroll to position [1752, 0]
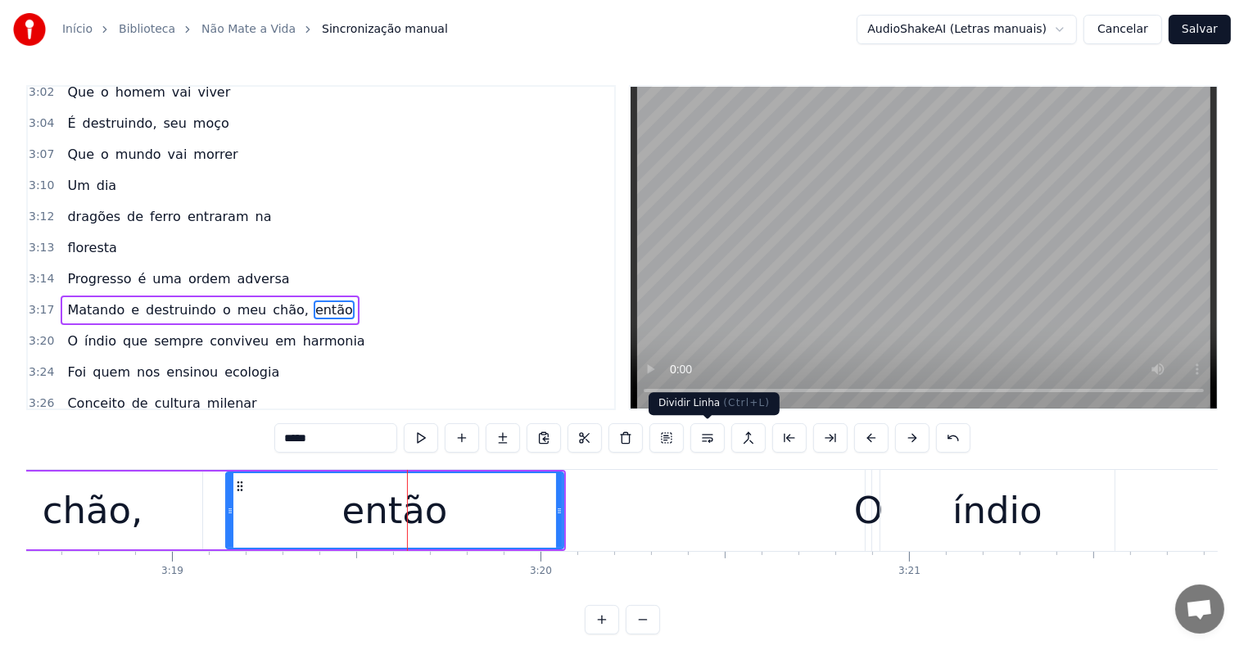
click at [706, 440] on button at bounding box center [707, 437] width 34 height 29
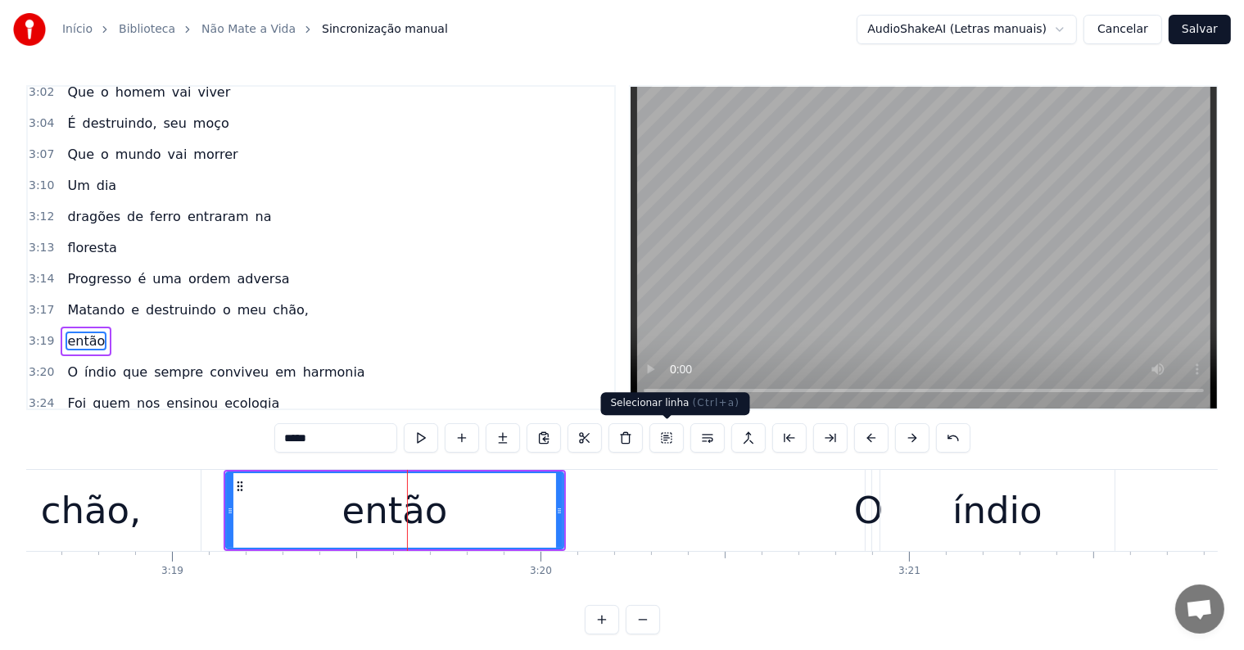
scroll to position [1782, 0]
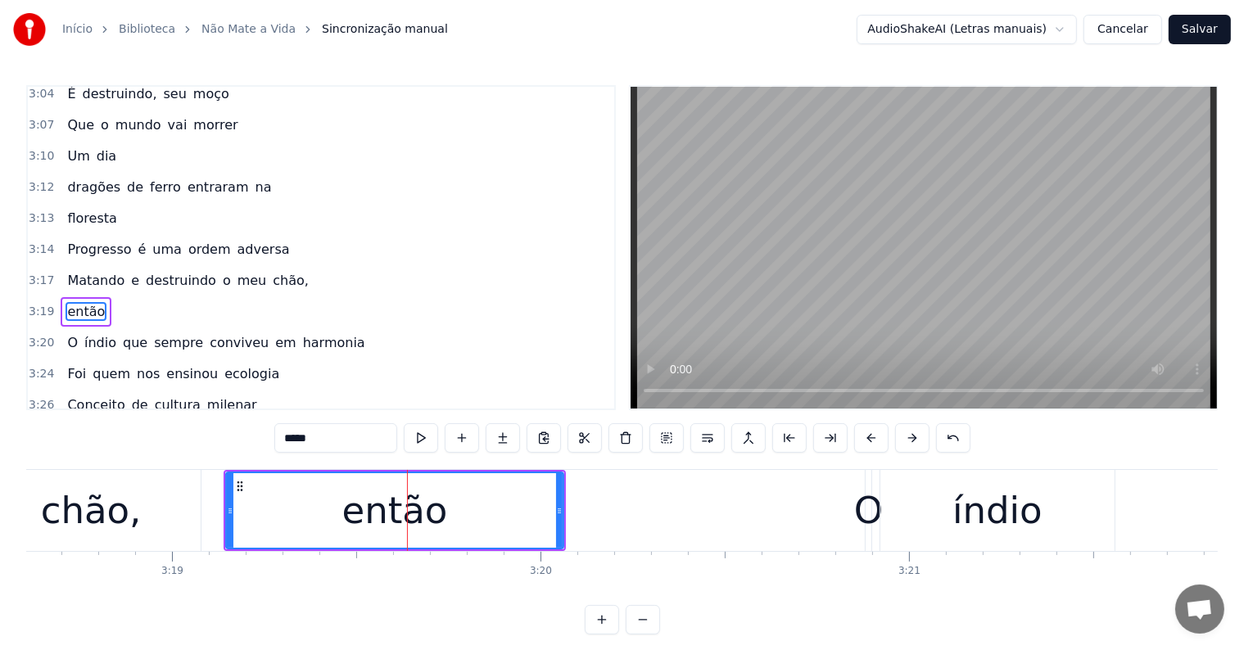
click at [152, 520] on div "chão," at bounding box center [90, 510] width 219 height 81
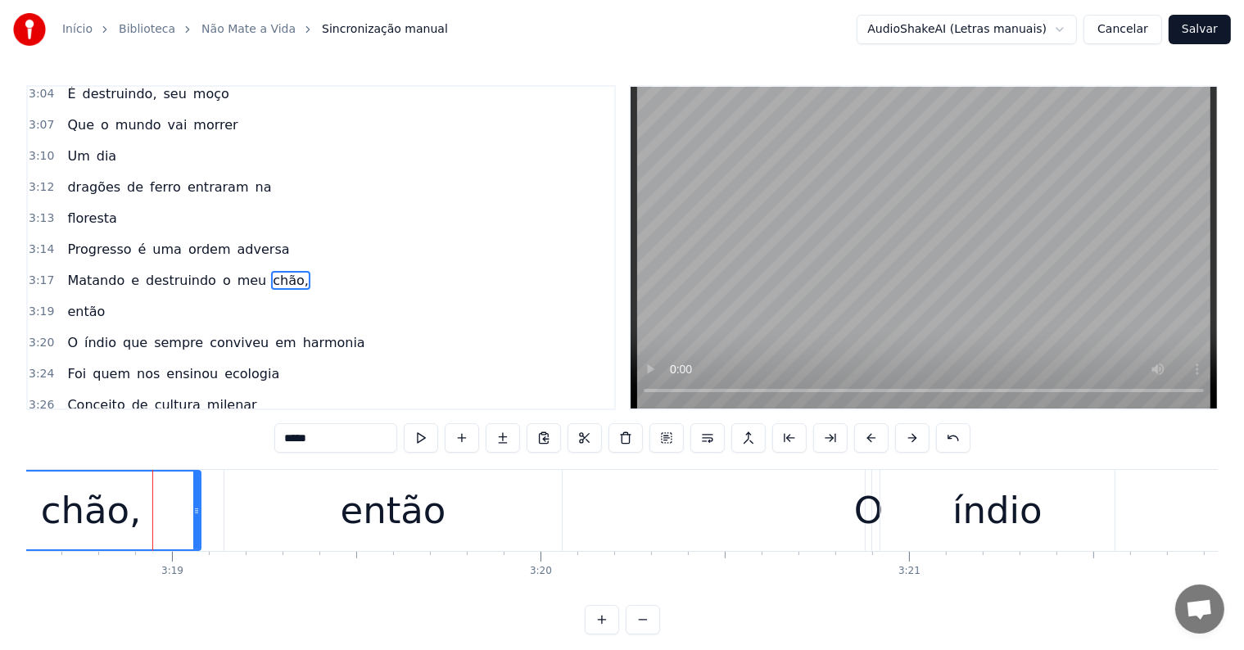
scroll to position [1752, 0]
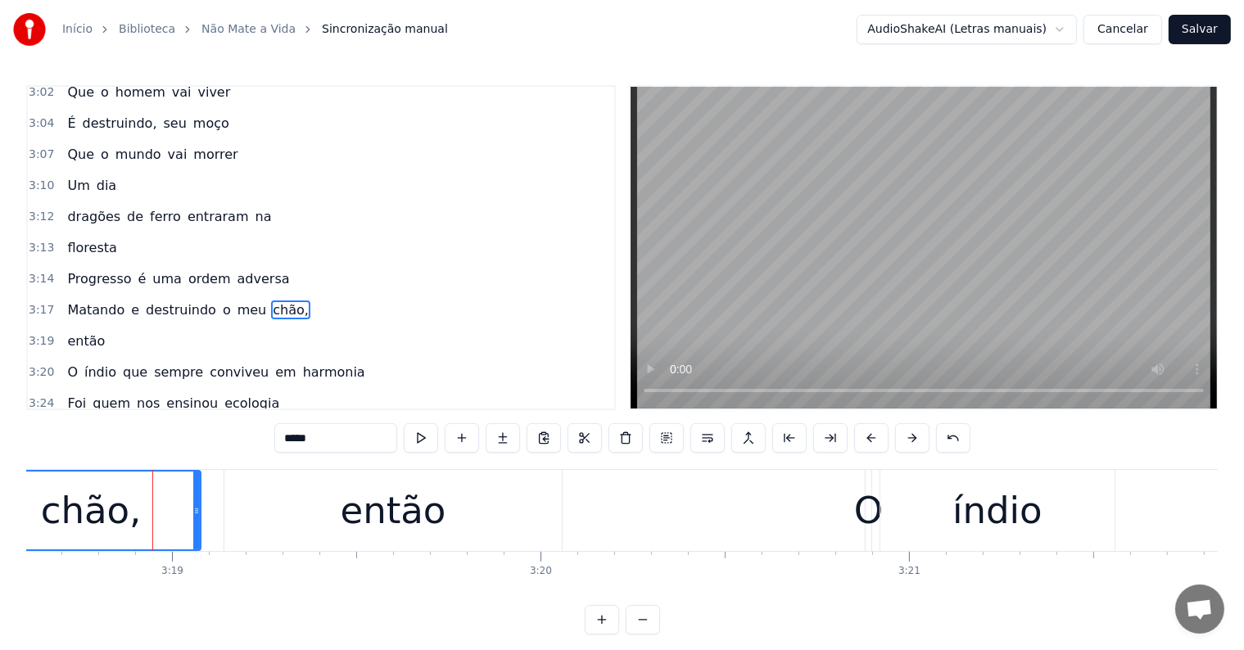
click at [165, 301] on span "destruindo" at bounding box center [181, 310] width 74 height 19
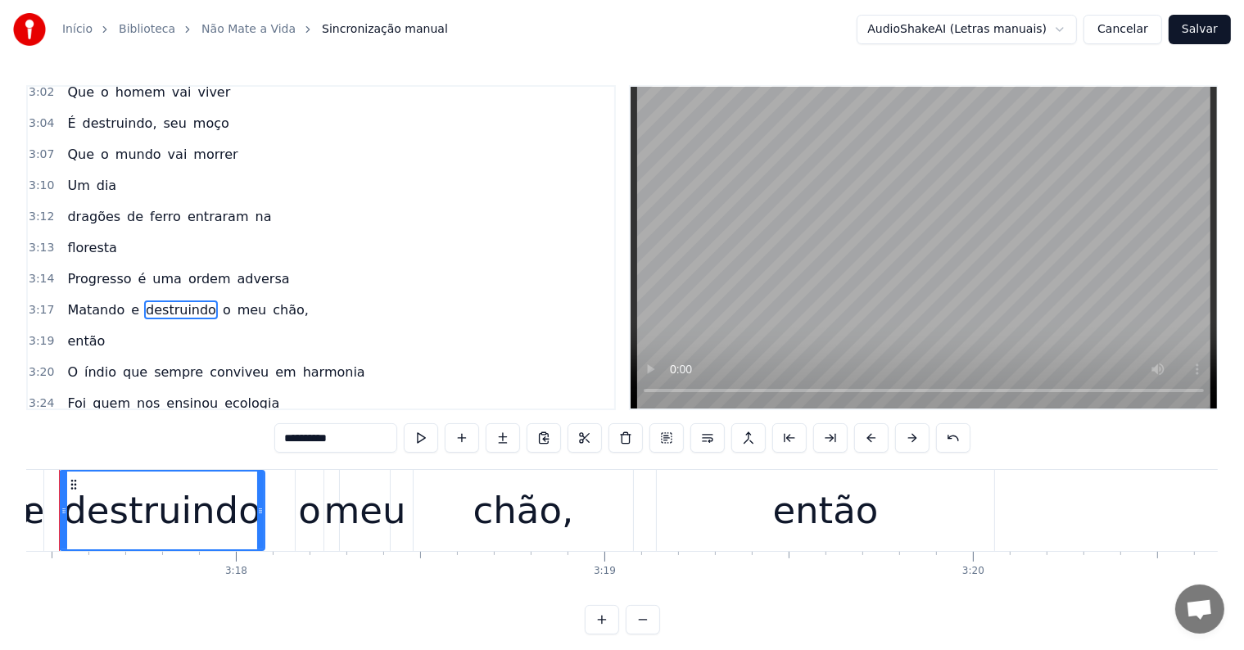
scroll to position [0, 72702]
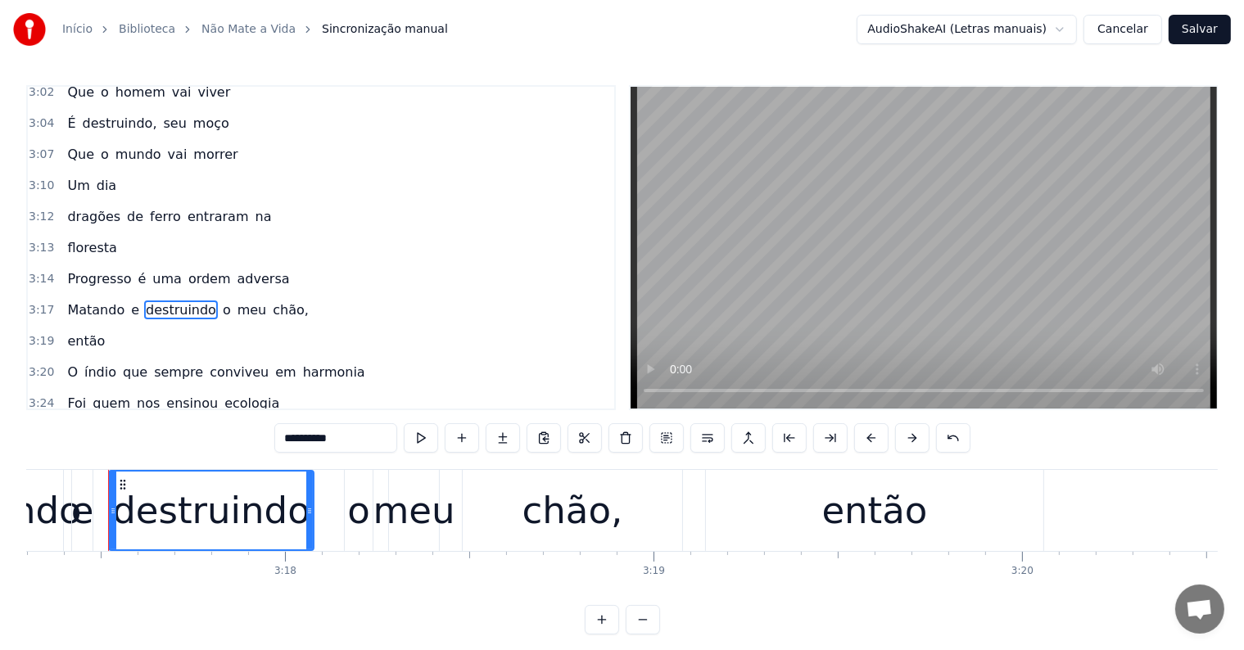
click at [271, 301] on span "chão," at bounding box center [290, 310] width 39 height 19
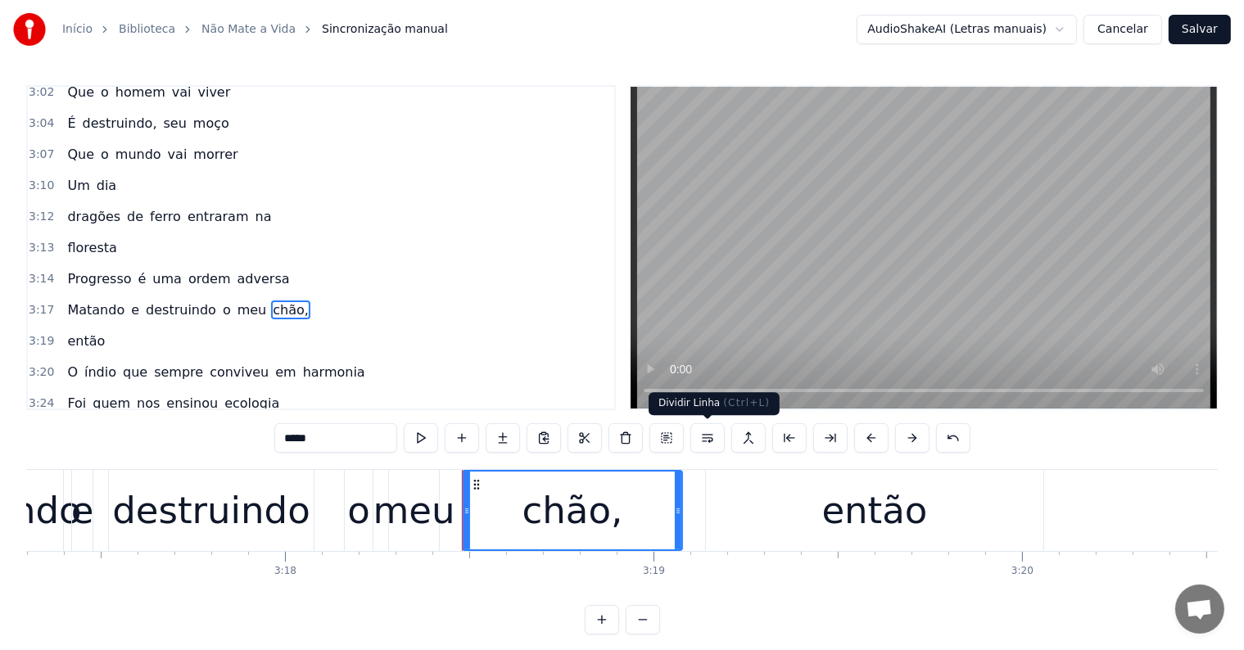
click at [703, 439] on button at bounding box center [707, 437] width 34 height 29
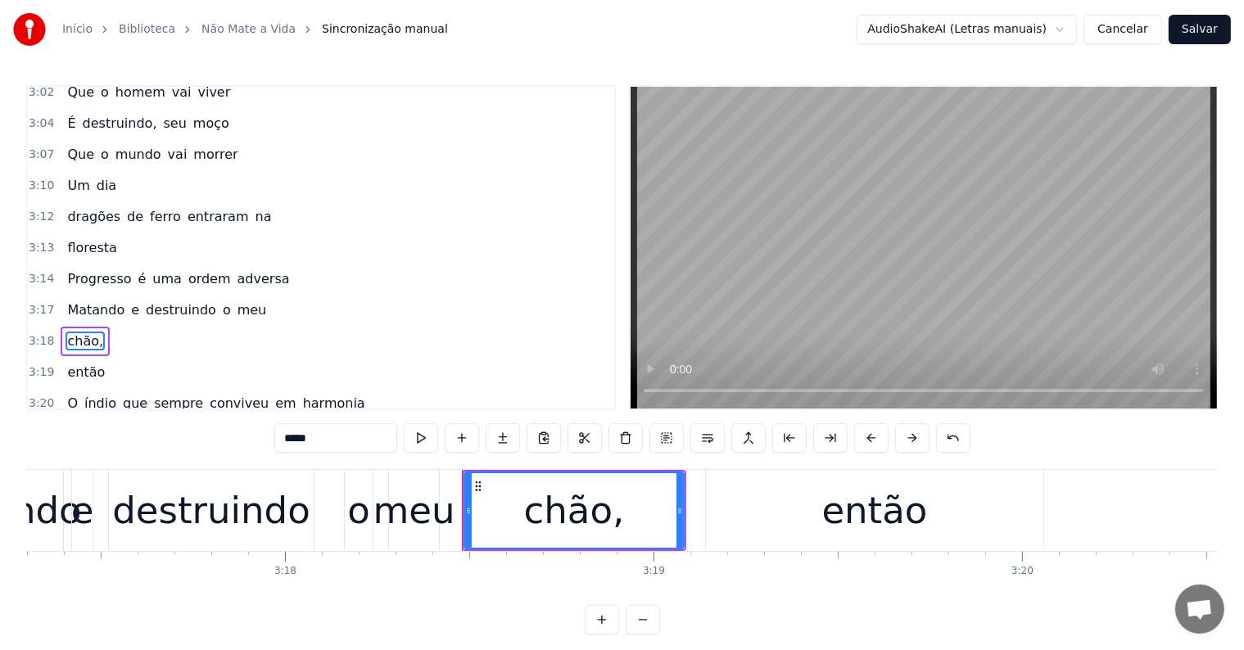
scroll to position [1782, 0]
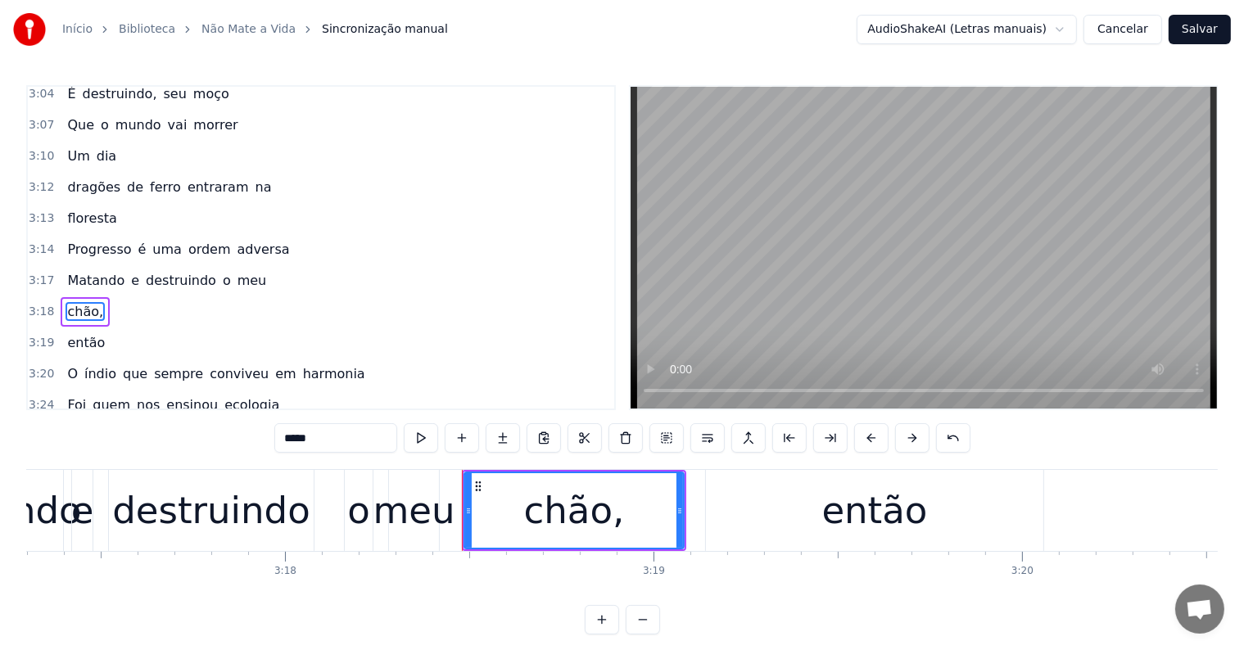
click at [181, 271] on span "destruindo" at bounding box center [181, 280] width 74 height 19
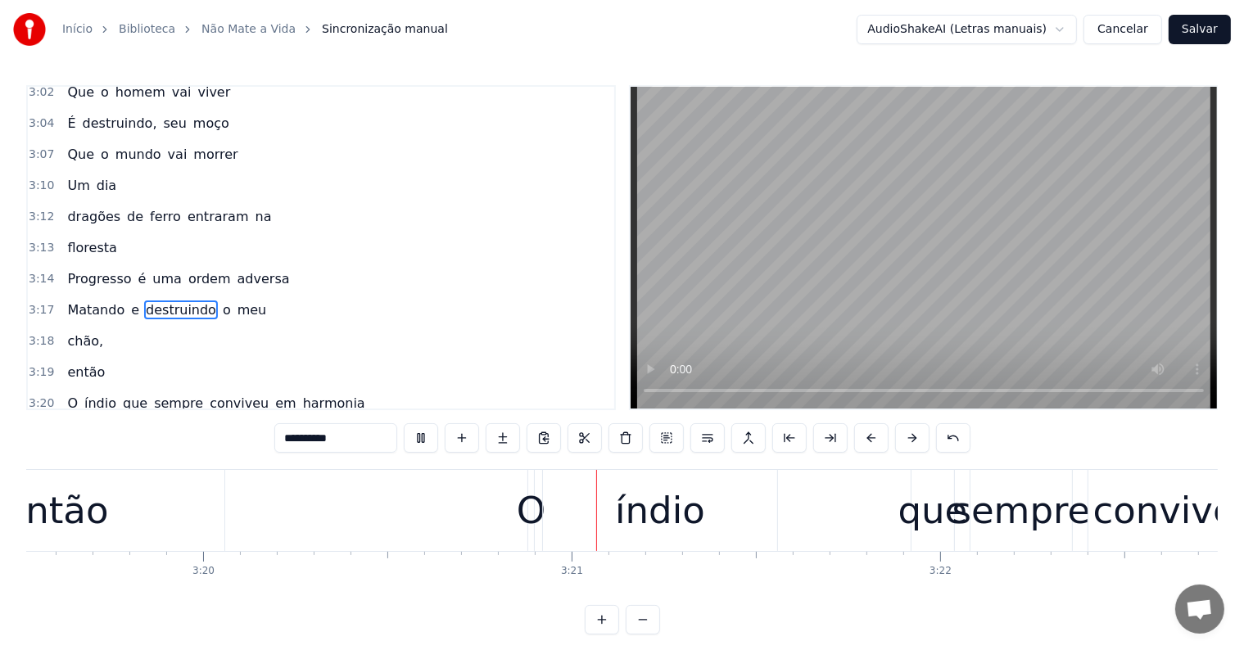
scroll to position [0, 73756]
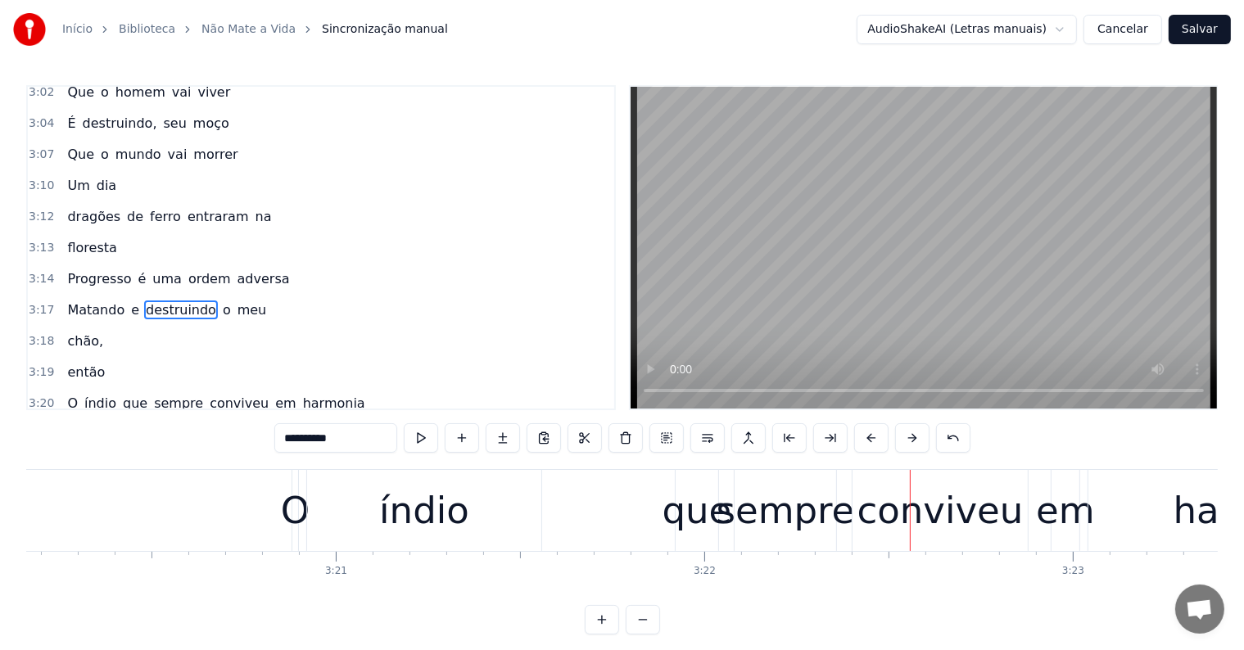
click at [439, 502] on div "índio" at bounding box center [424, 511] width 90 height 56
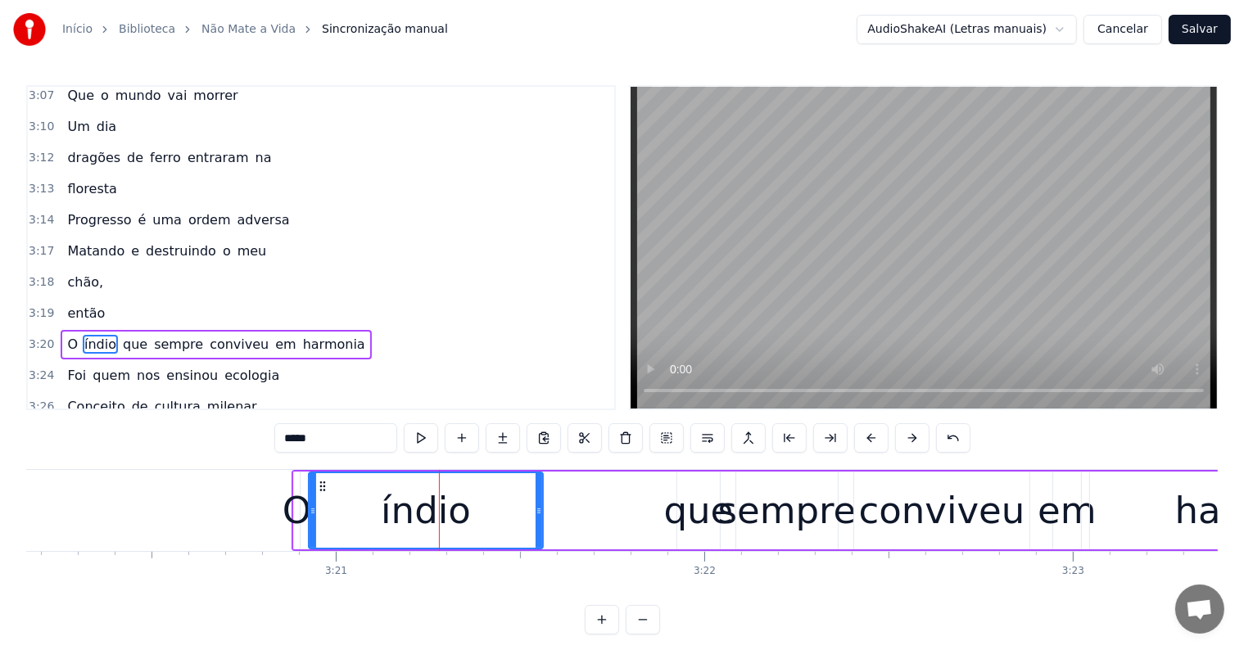
scroll to position [1842, 0]
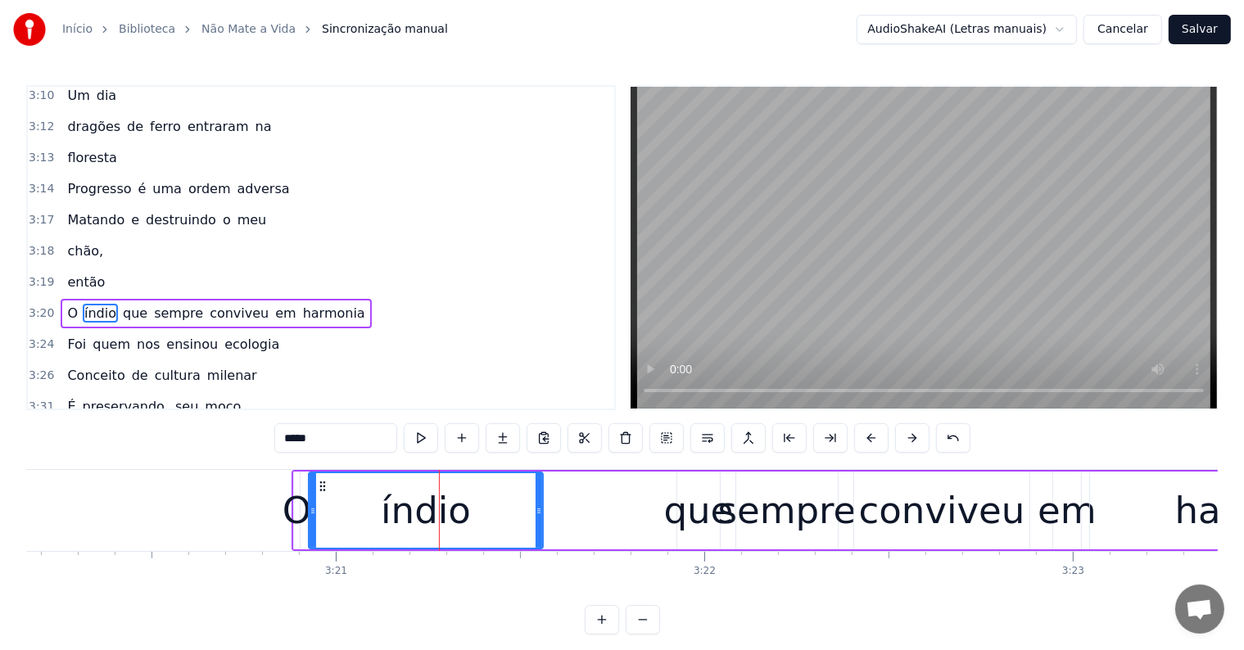
click at [125, 304] on span "que" at bounding box center [135, 313] width 28 height 19
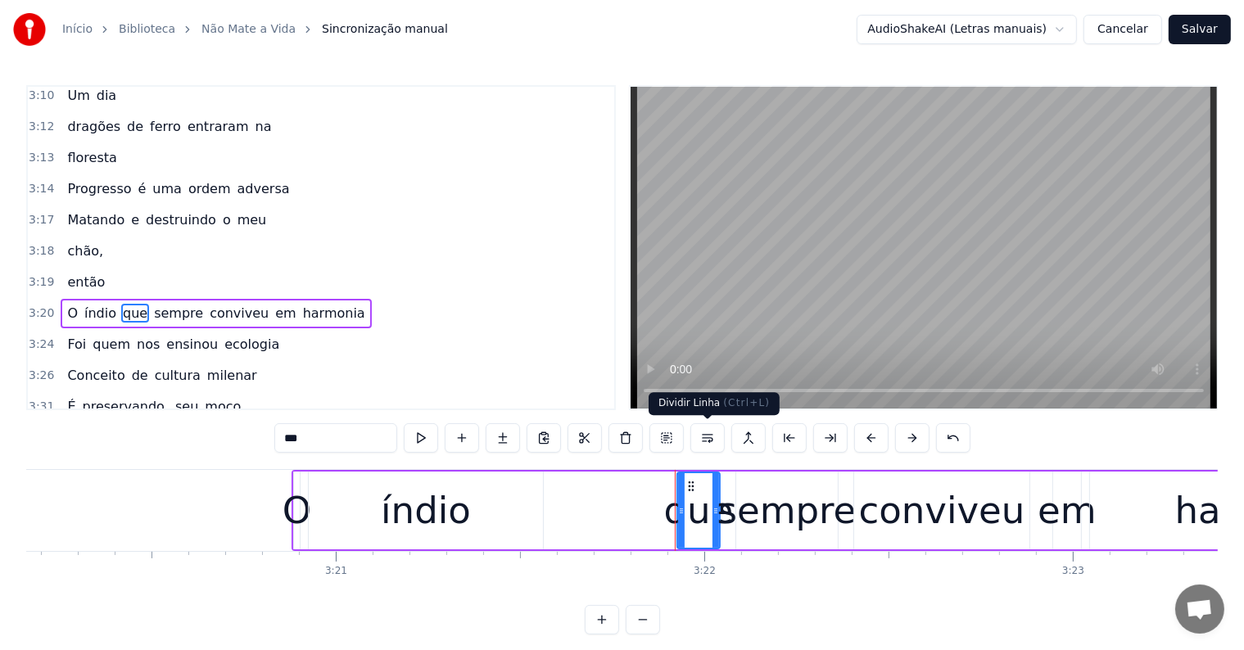
click at [701, 443] on button at bounding box center [707, 437] width 34 height 29
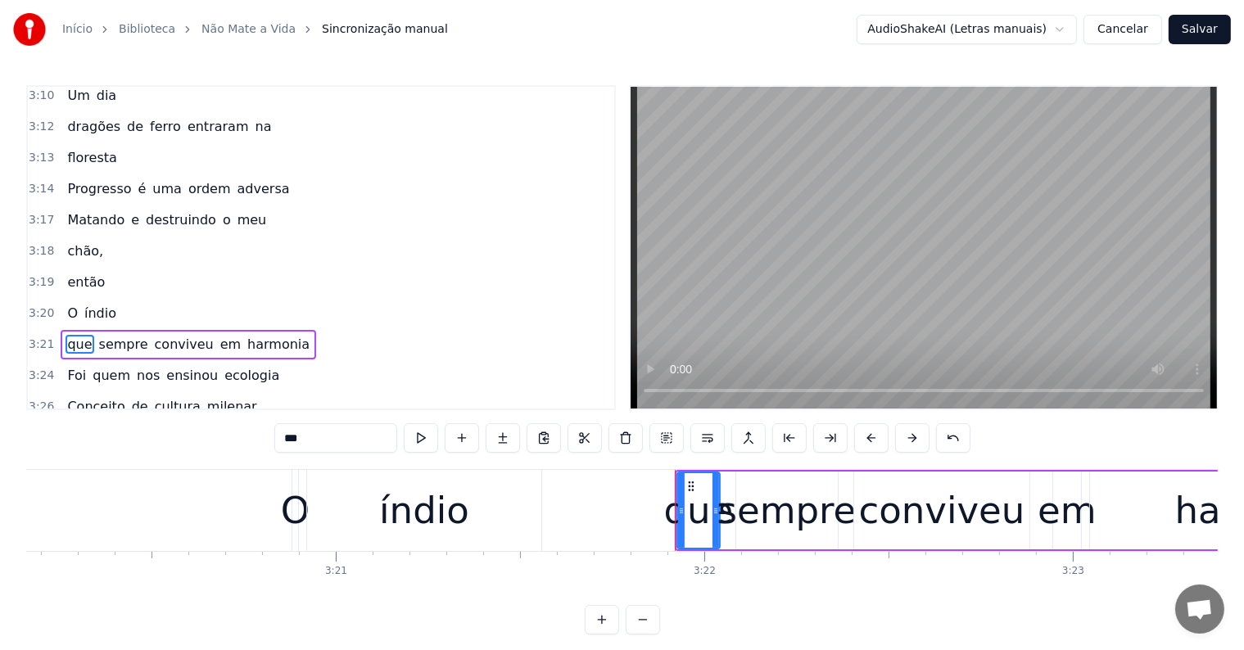
scroll to position [1873, 0]
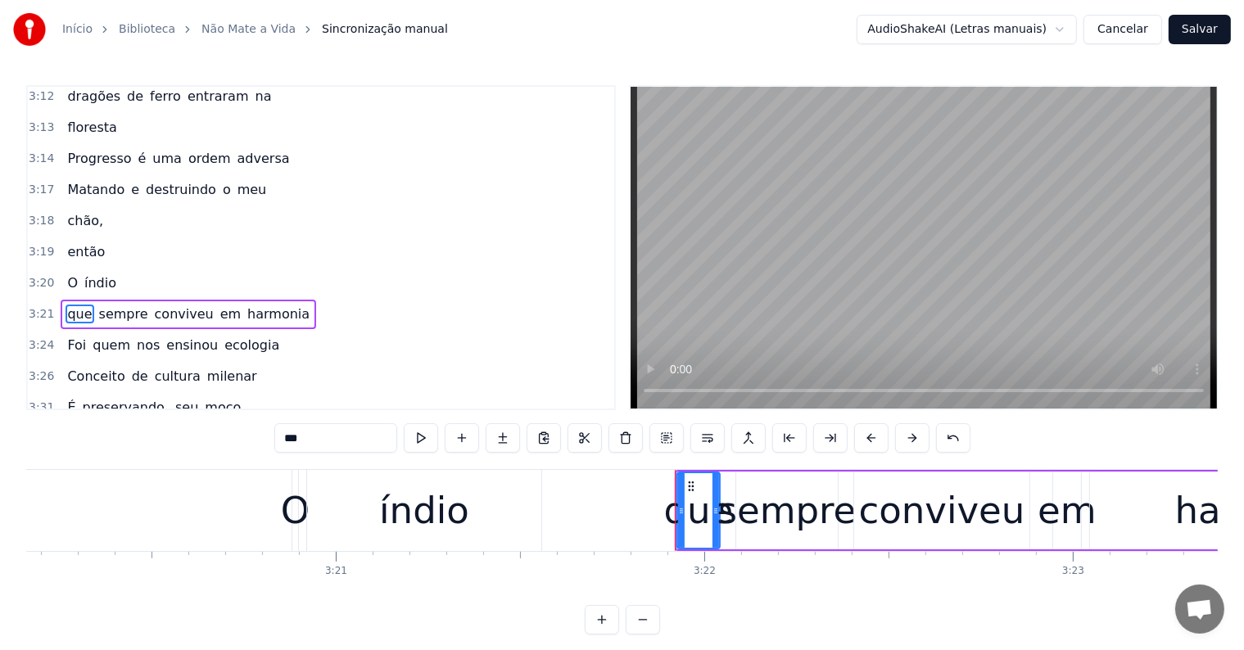
click at [92, 273] on span "índio" at bounding box center [100, 282] width 35 height 19
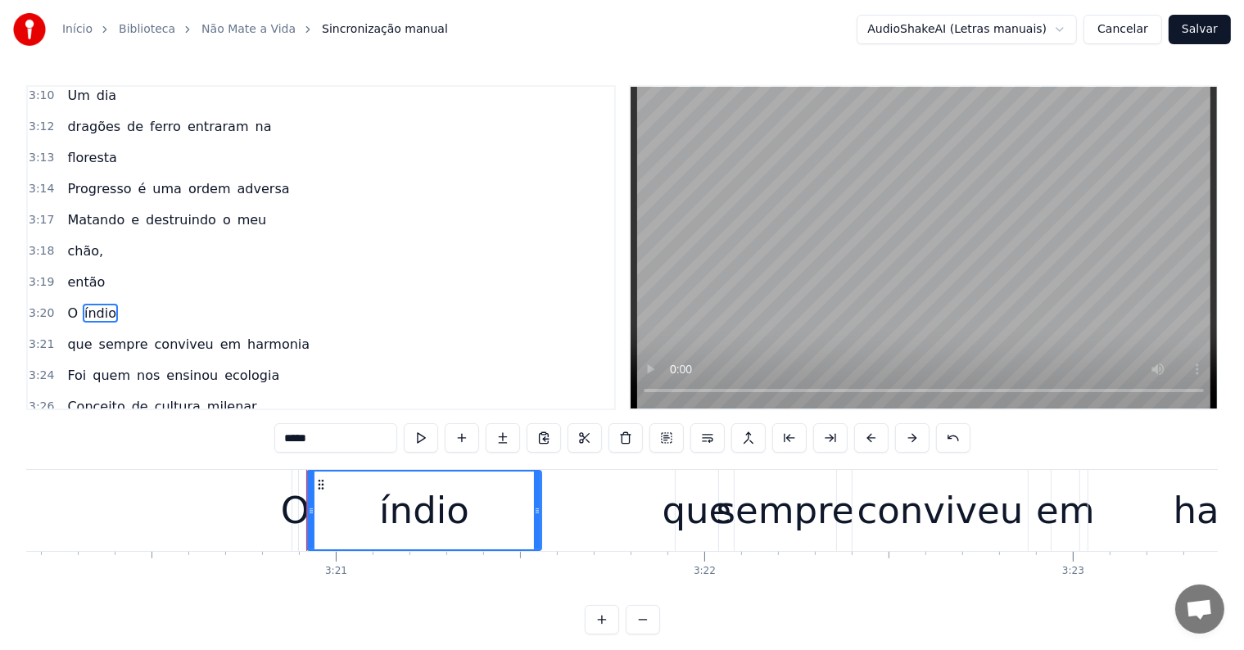
click at [98, 335] on span "sempre" at bounding box center [123, 344] width 52 height 19
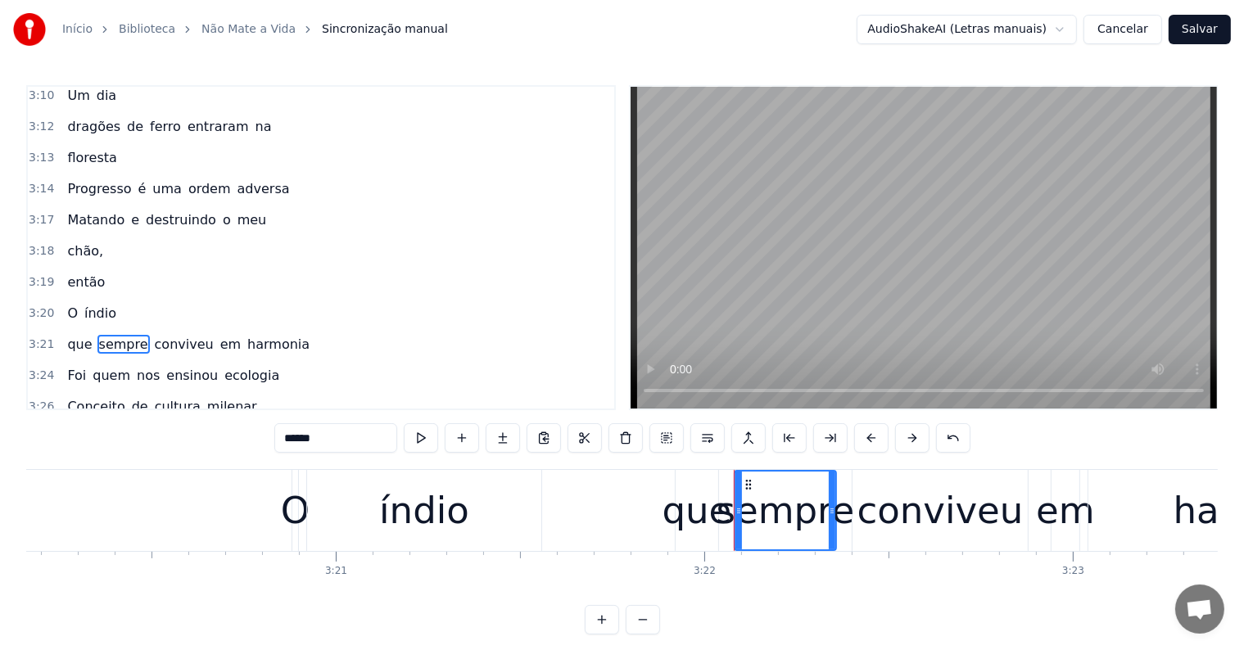
scroll to position [1873, 0]
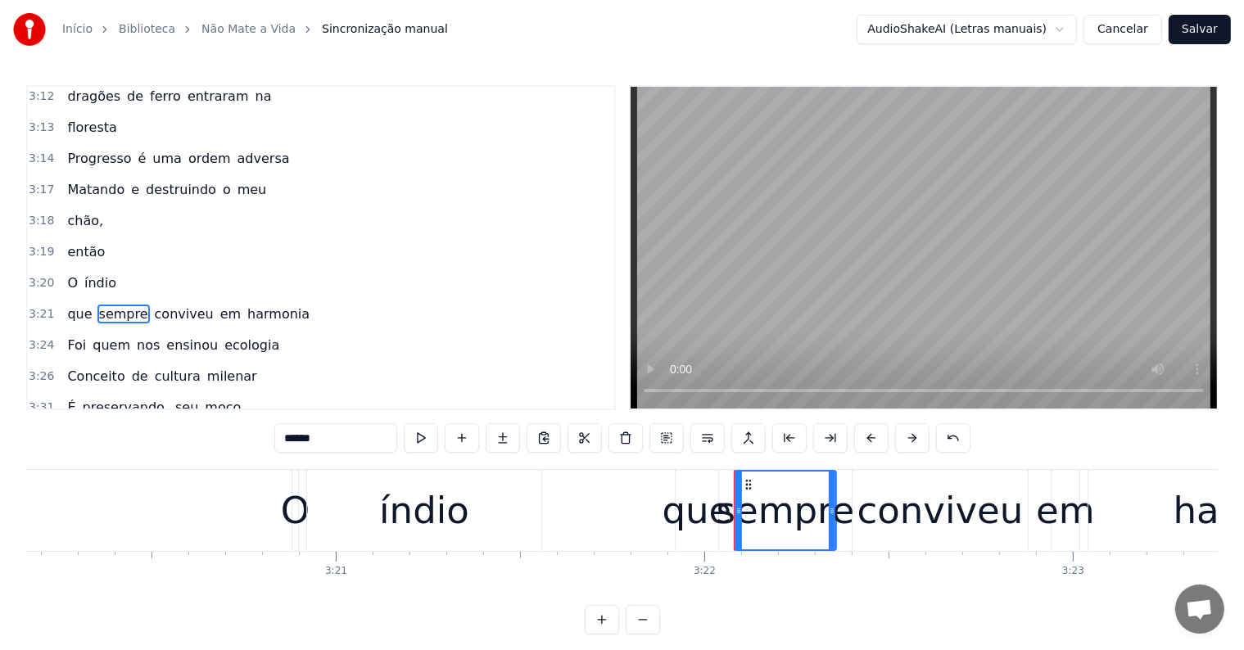
click at [249, 305] on span "harmonia" at bounding box center [279, 314] width 66 height 19
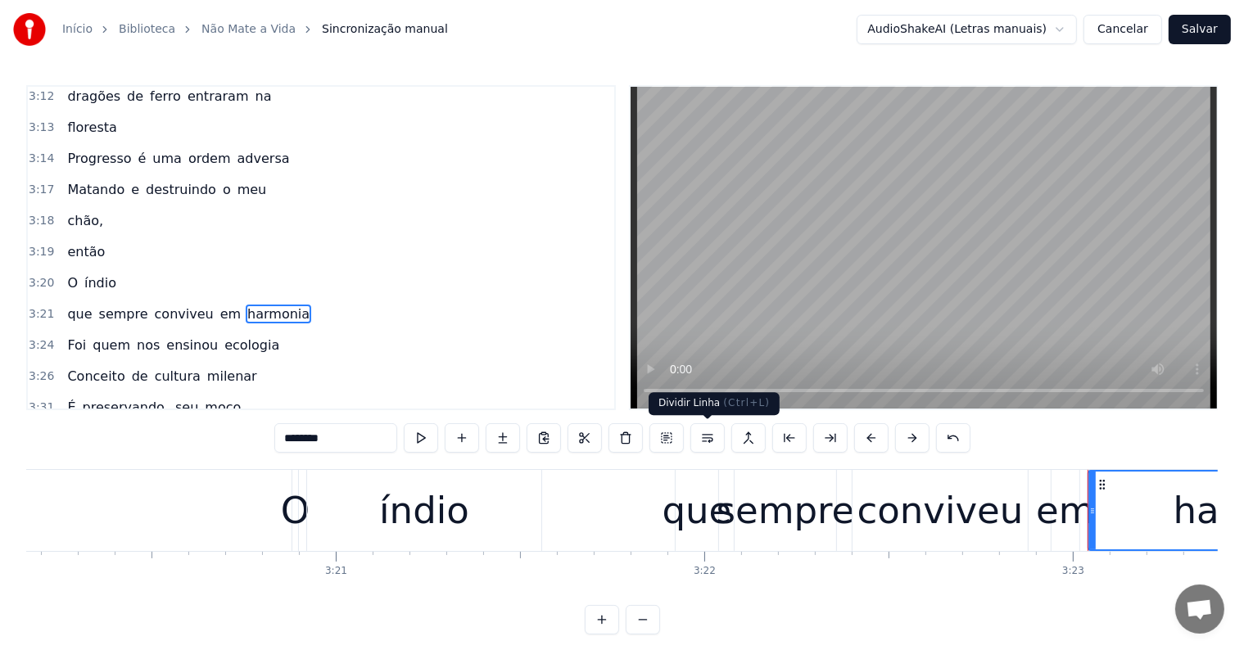
click at [710, 441] on button at bounding box center [707, 437] width 34 height 29
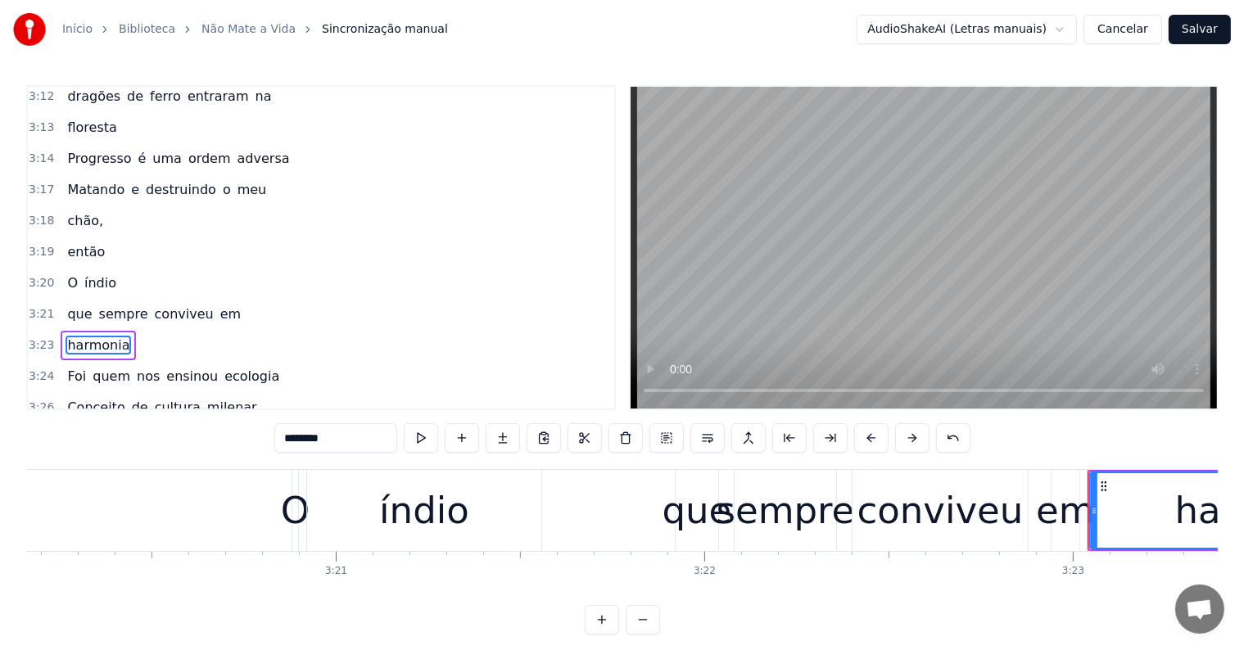
scroll to position [1903, 0]
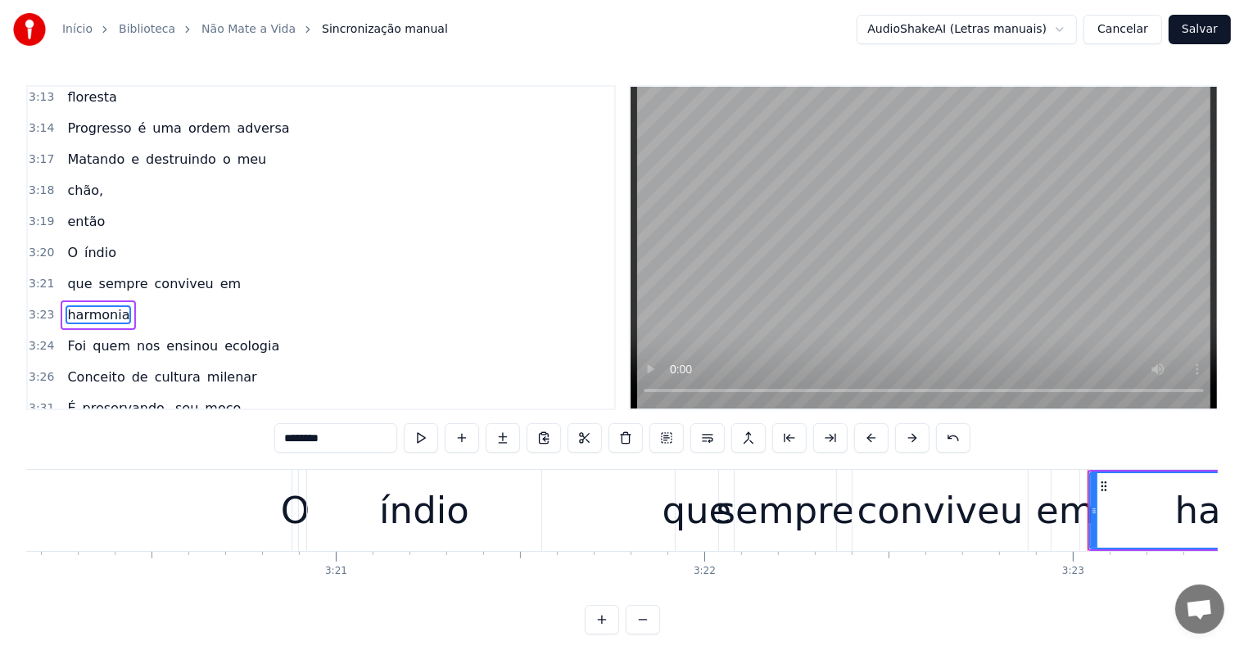
click at [106, 243] on span "índio" at bounding box center [100, 252] width 35 height 19
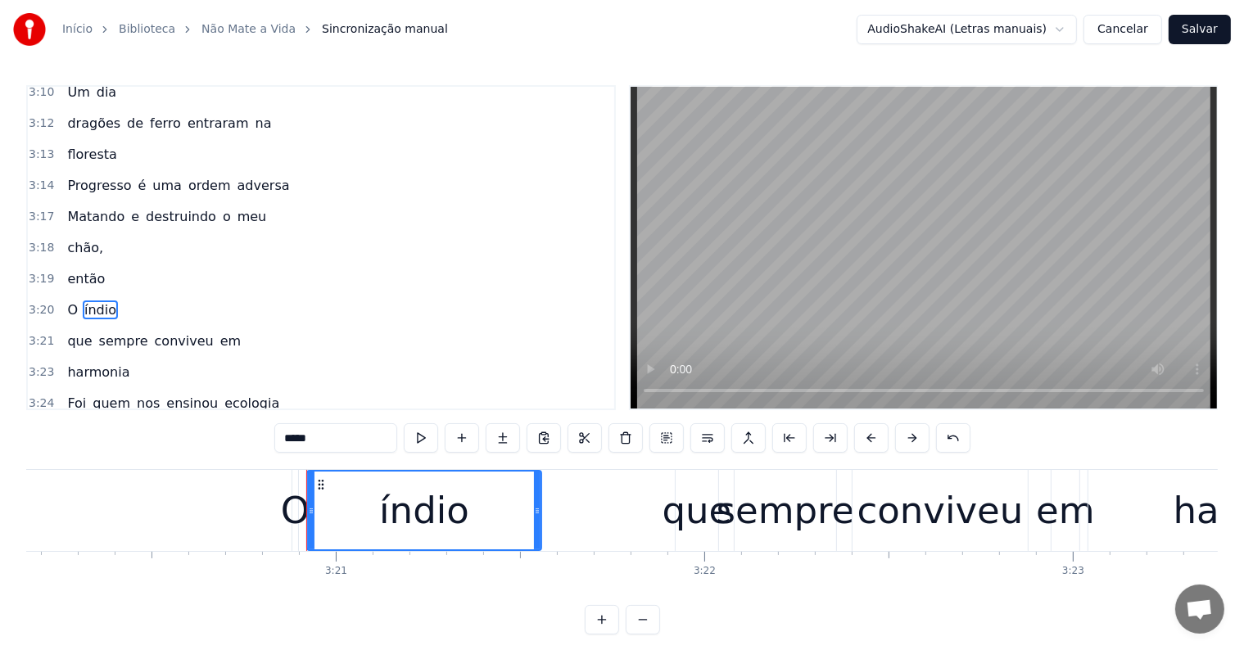
scroll to position [1842, 0]
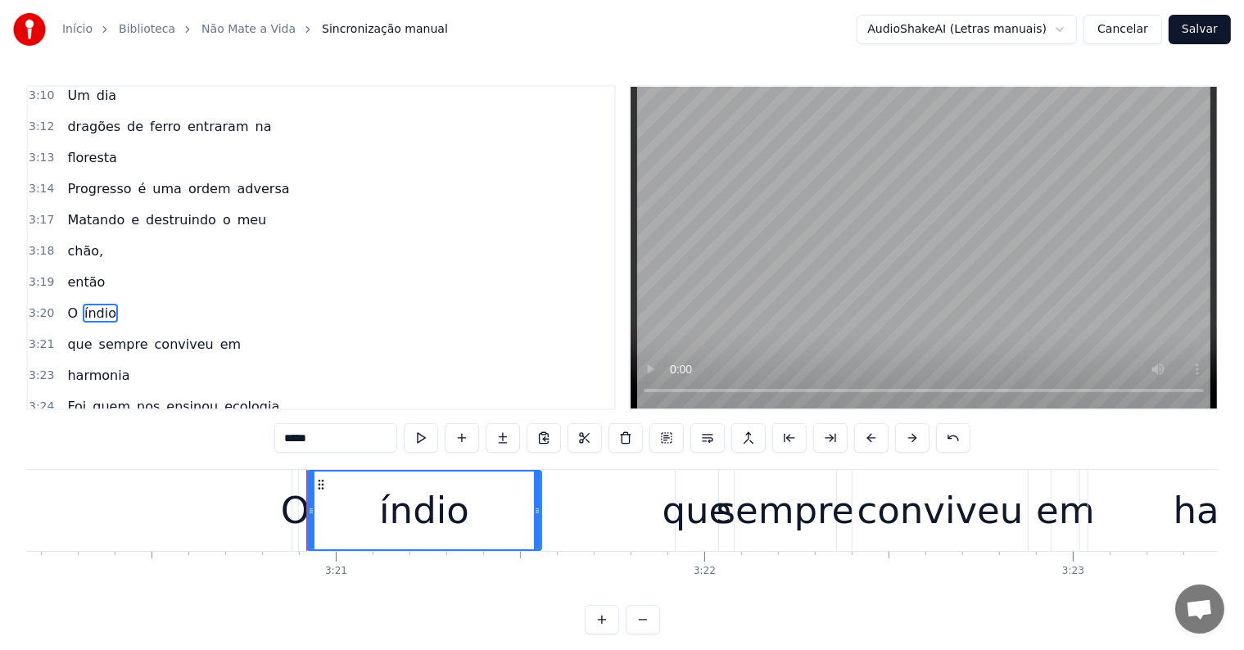
click at [122, 335] on span "sempre" at bounding box center [123, 344] width 52 height 19
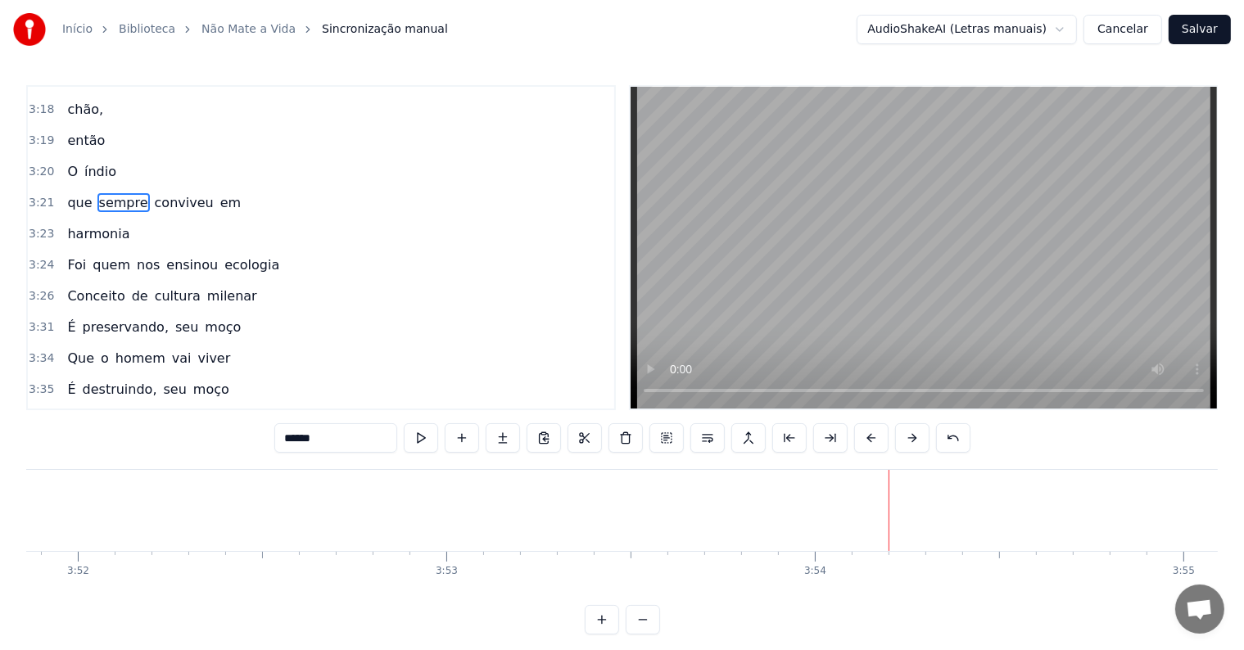
scroll to position [2058, 0]
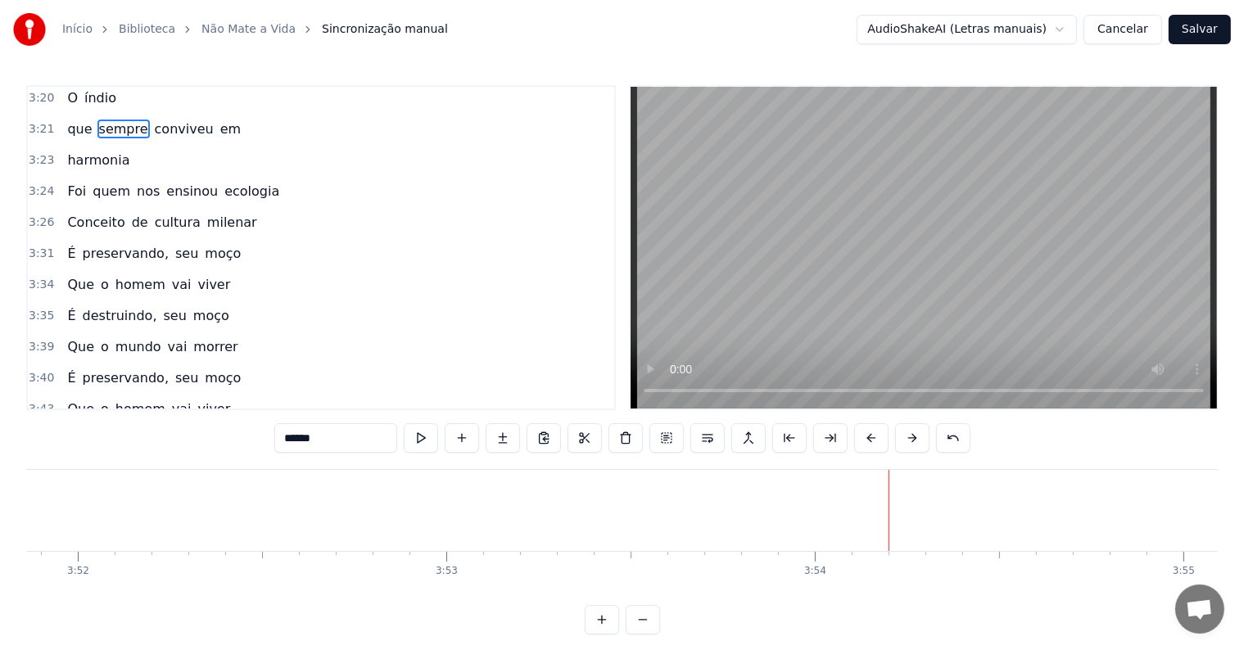
click at [192, 462] on span "morrer" at bounding box center [215, 471] width 47 height 19
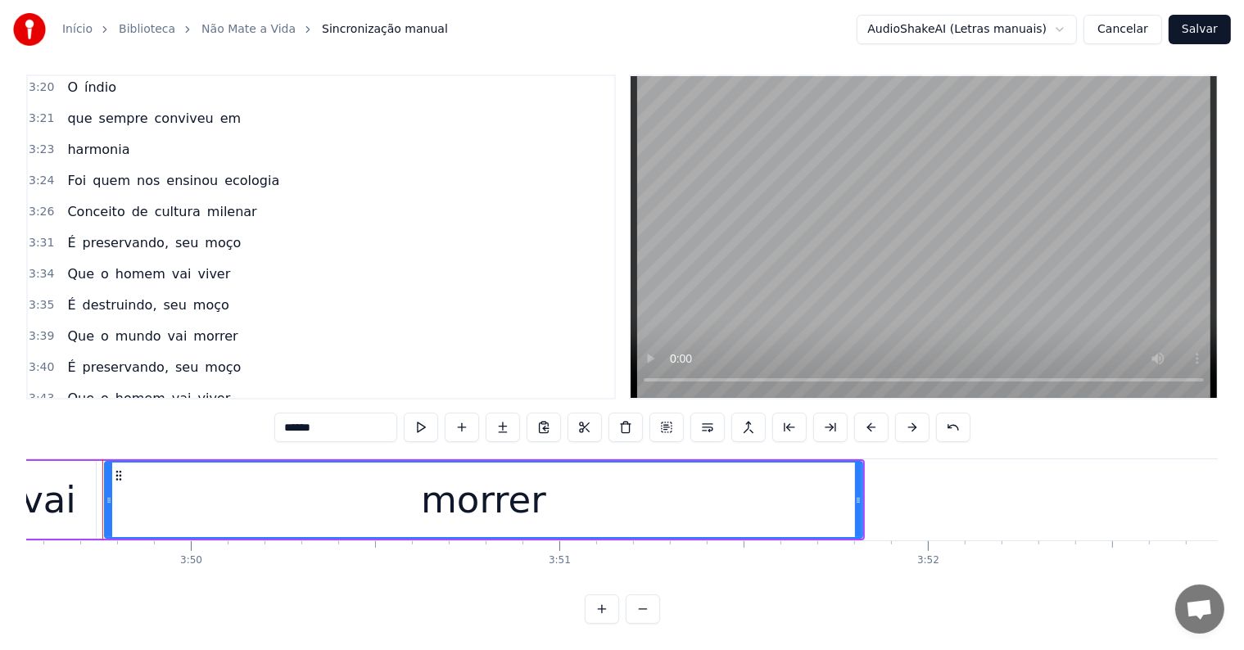
scroll to position [0, 84582]
click at [360, 433] on input "******" at bounding box center [335, 427] width 123 height 29
type input "********"
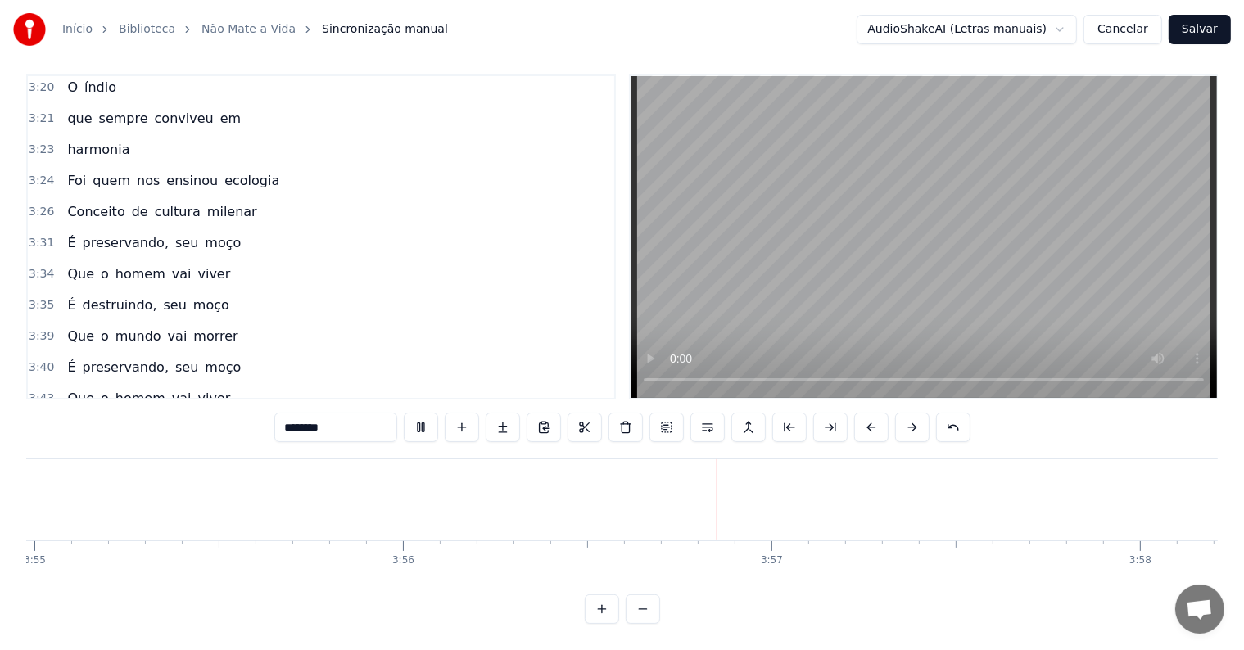
scroll to position [0, 86907]
click at [525, 499] on div at bounding box center [525, 499] width 1 height 81
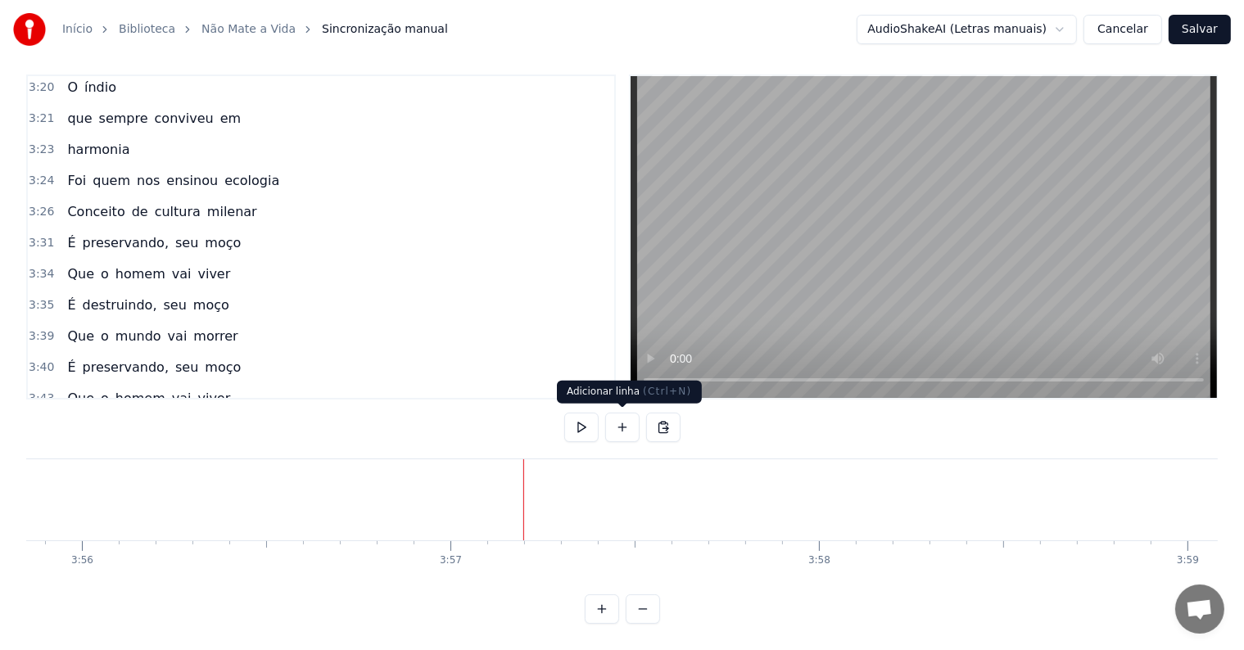
click at [621, 432] on button at bounding box center [622, 427] width 34 height 29
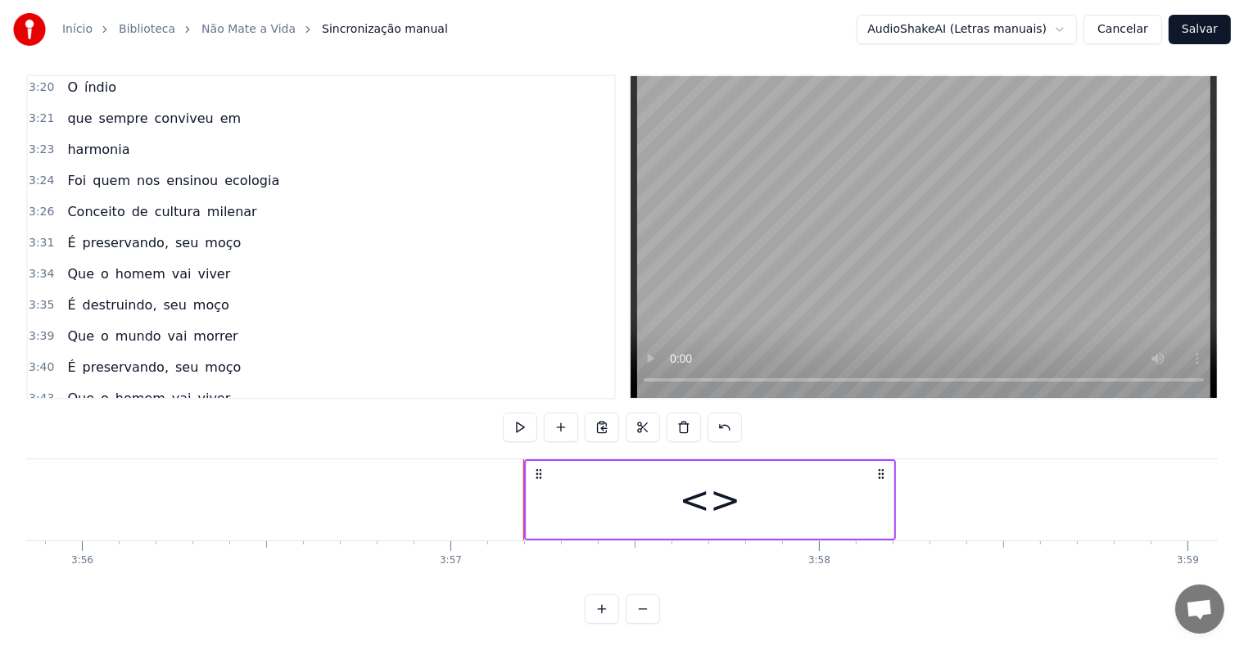
click at [576, 500] on div "<>" at bounding box center [710, 500] width 367 height 78
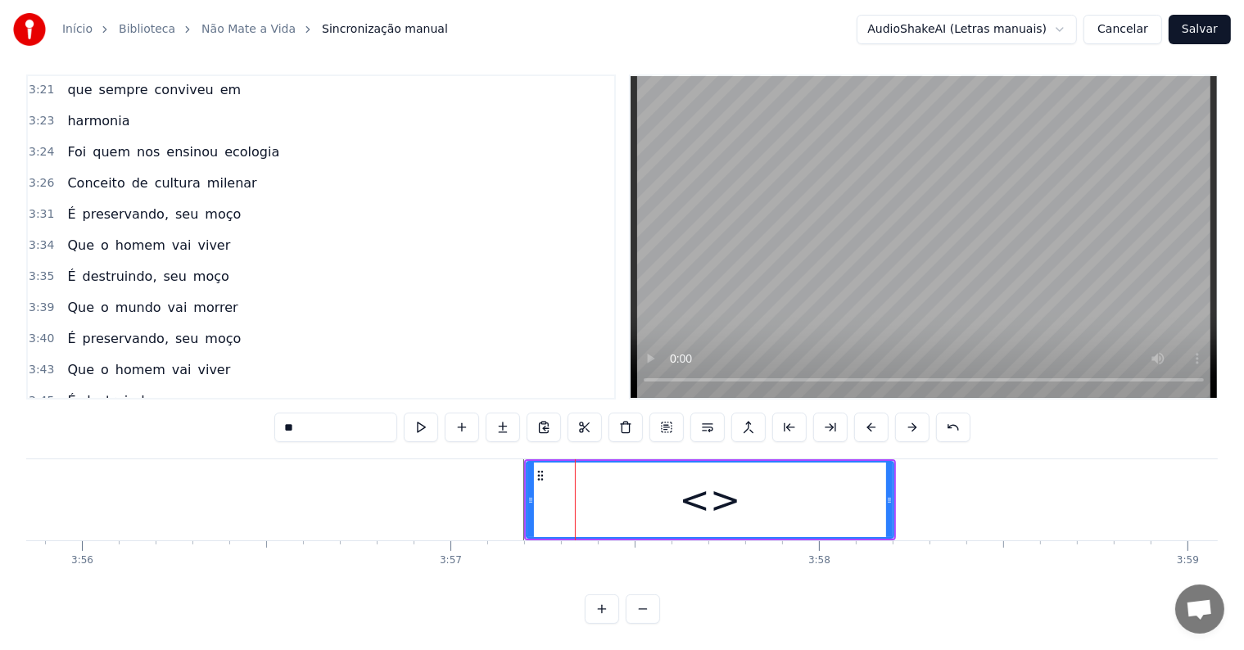
scroll to position [2088, 0]
drag, startPoint x: 218, startPoint y: 407, endPoint x: 183, endPoint y: 407, distance: 35.2
click at [183, 407] on div "0:09 <Seu maior canal de toadas karaokê> 0:15 <Inscreva-se em nosso canal> 1:06…" at bounding box center [621, 349] width 1191 height 549
paste input "**********"
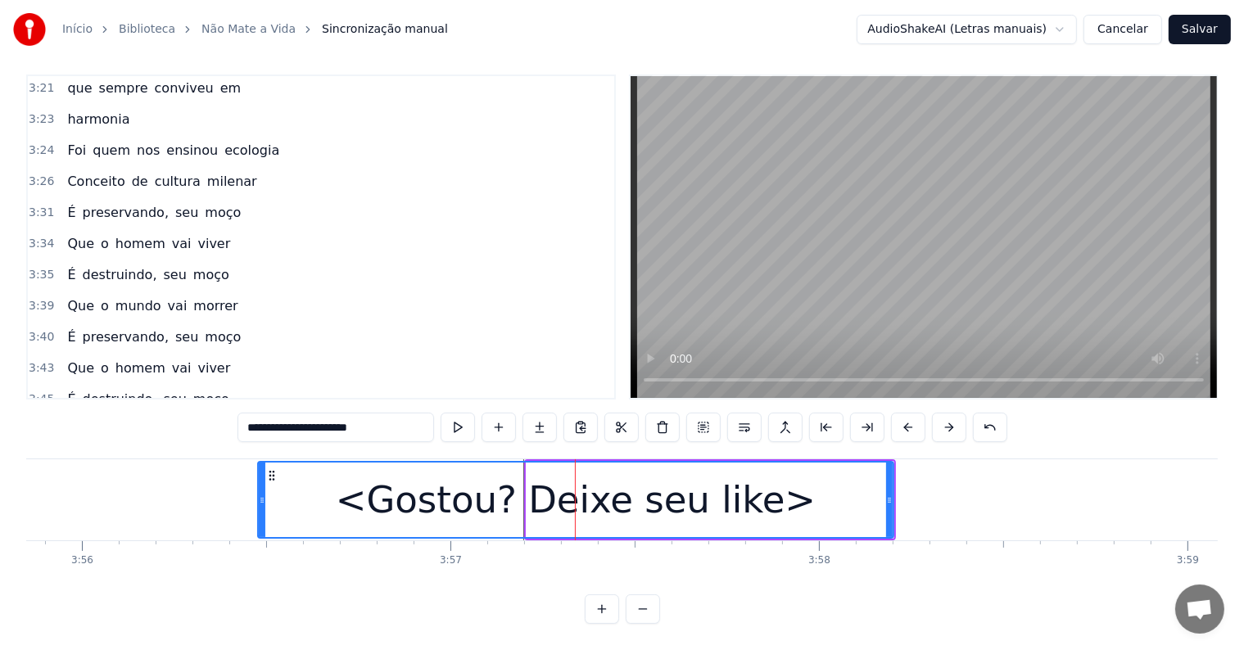
drag, startPoint x: 527, startPoint y: 485, endPoint x: 259, endPoint y: 477, distance: 268.7
click at [259, 477] on div at bounding box center [262, 500] width 7 height 75
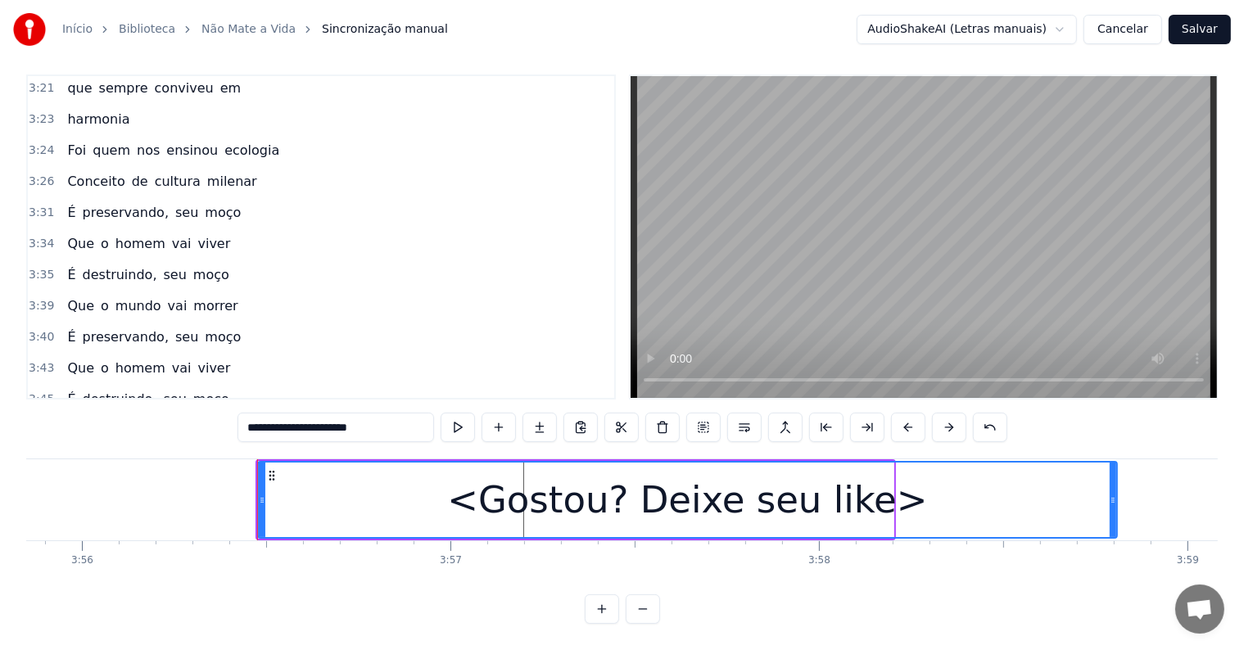
drag, startPoint x: 890, startPoint y: 484, endPoint x: 1114, endPoint y: 483, distance: 223.6
click at [1114, 494] on icon at bounding box center [1113, 500] width 7 height 13
type input "**********"
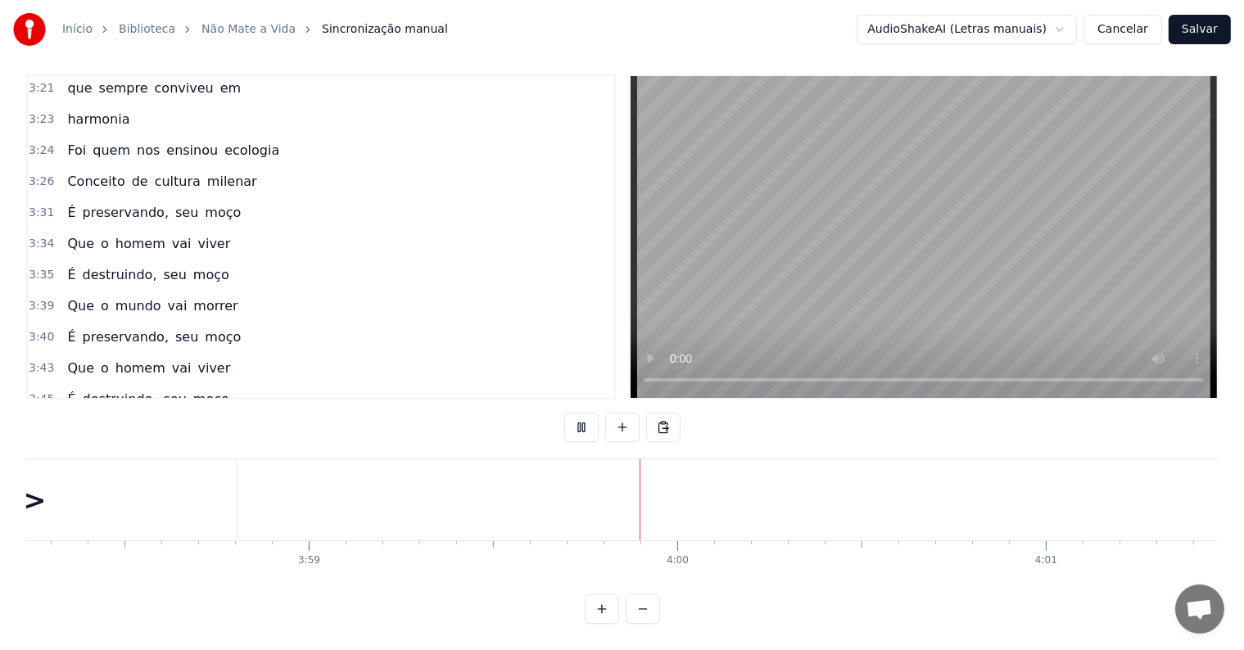
scroll to position [0, 88071]
click at [1187, 24] on button "Salvar" at bounding box center [1200, 29] width 62 height 29
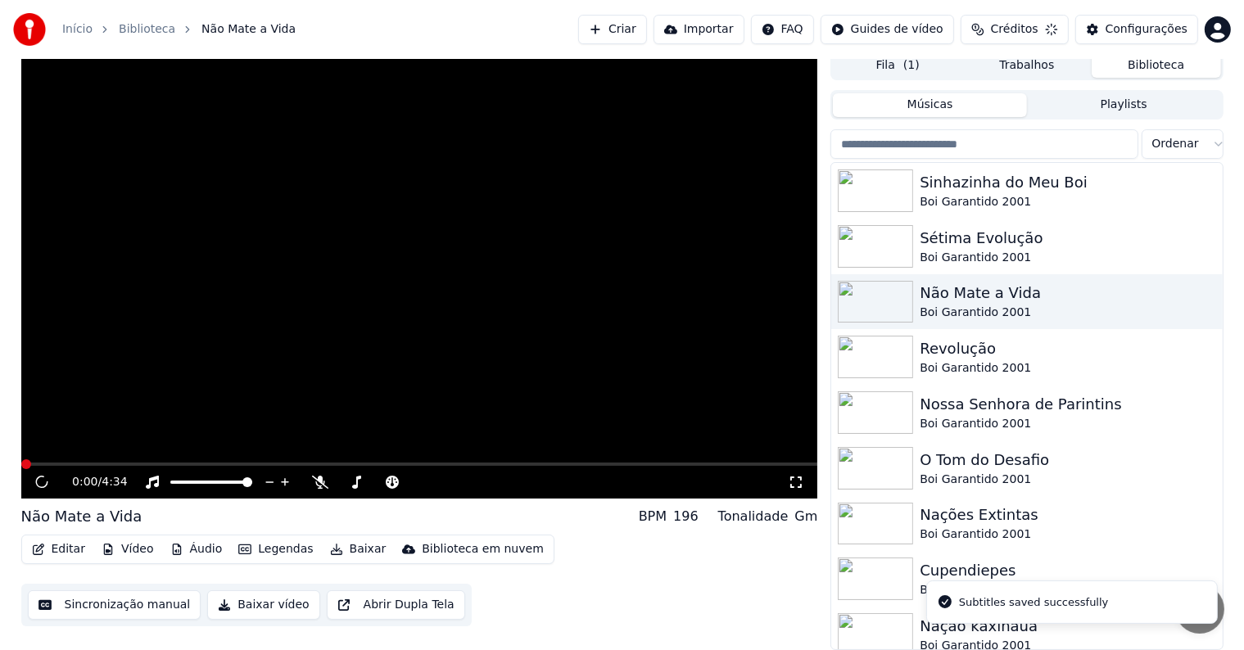
scroll to position [7, 0]
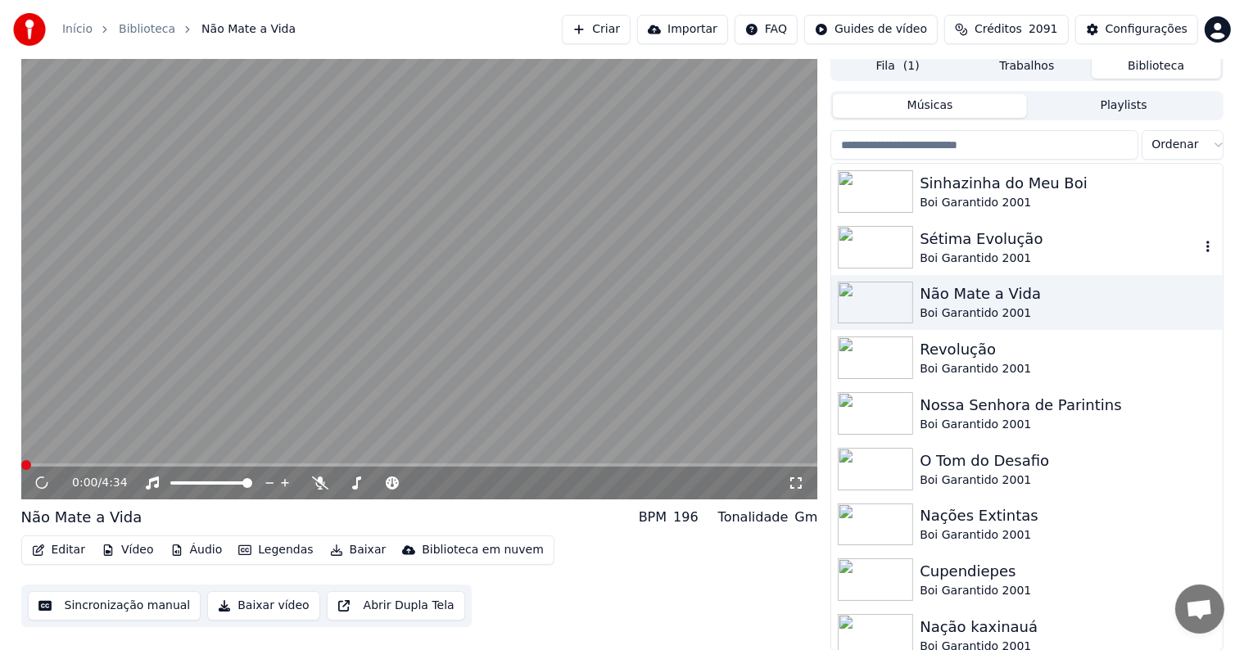
click at [943, 251] on div "Boi Garantido 2001" at bounding box center [1059, 259] width 279 height 16
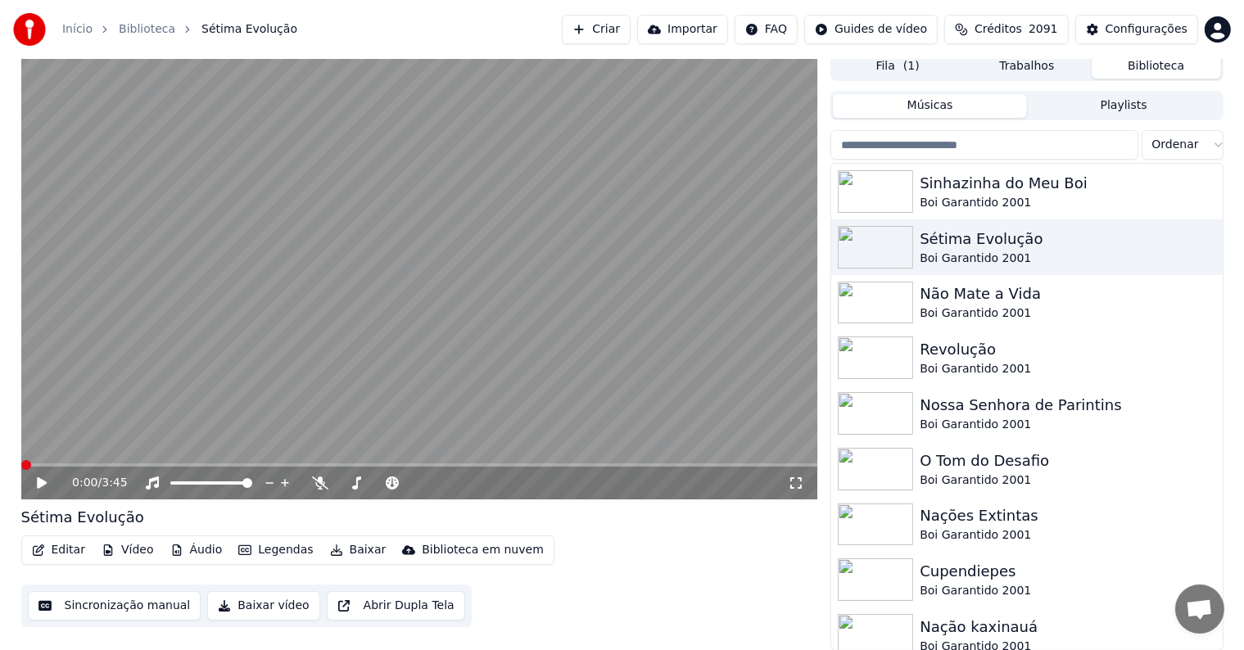
click at [120, 385] on video at bounding box center [419, 276] width 797 height 448
click at [115, 380] on video at bounding box center [419, 276] width 797 height 448
click at [99, 608] on button "Sincronização manual" at bounding box center [115, 605] width 174 height 29
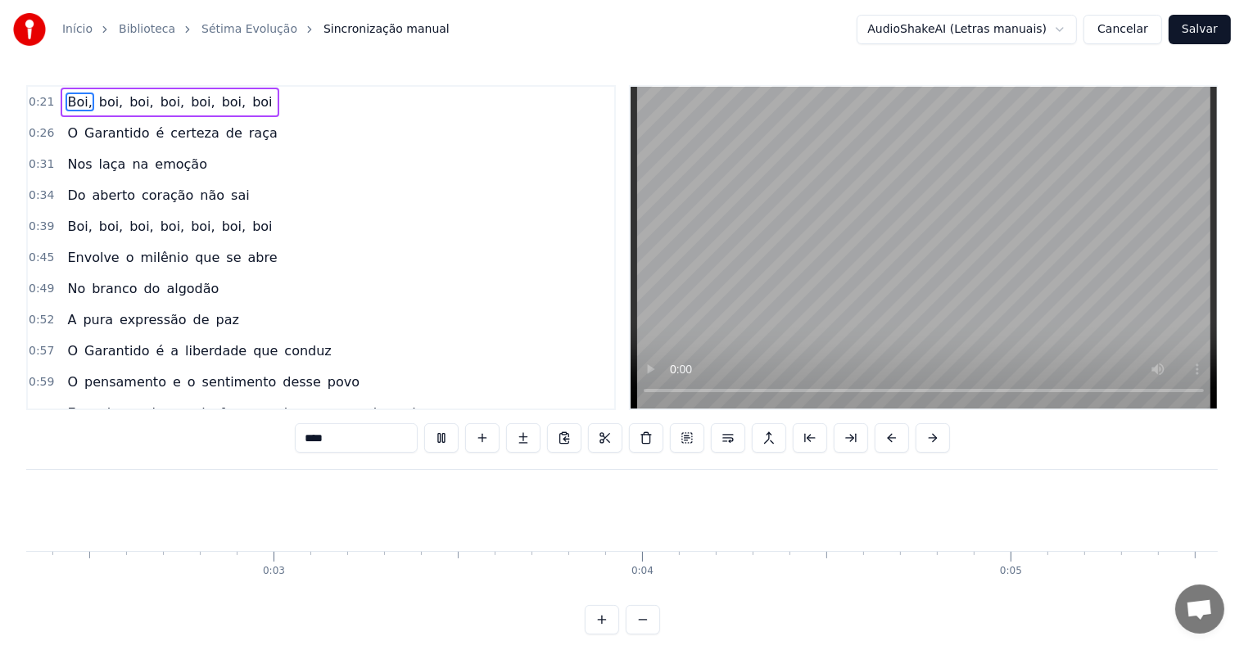
scroll to position [0, 1586]
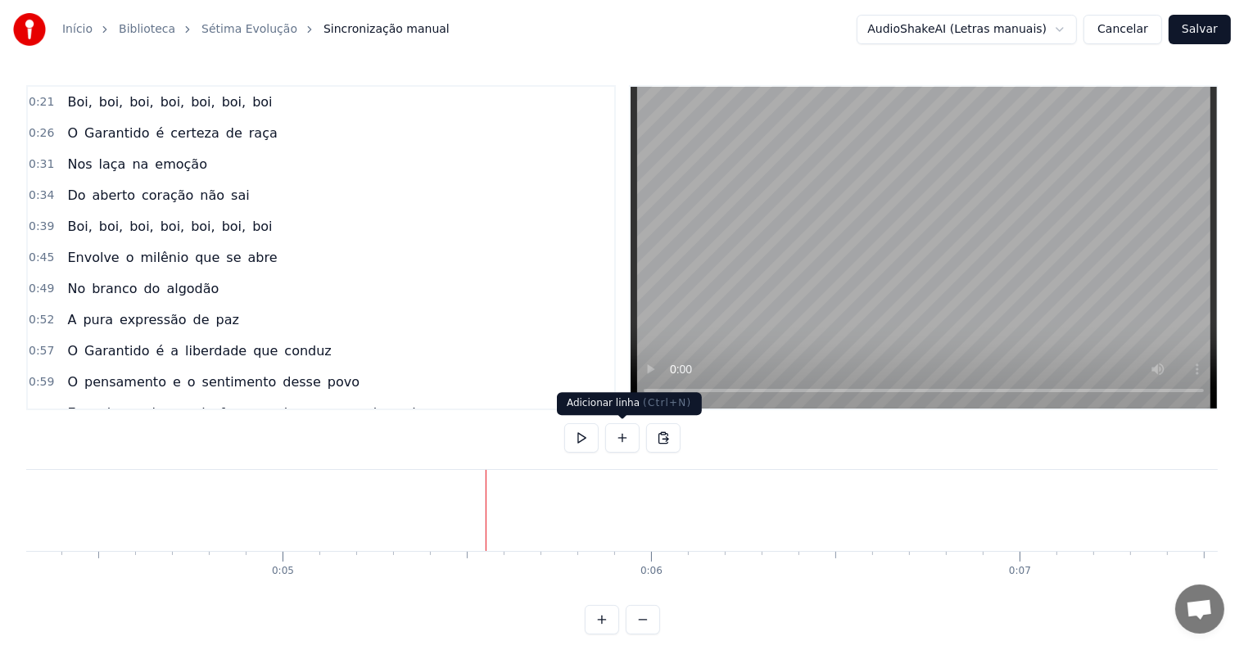
click at [617, 435] on button at bounding box center [622, 437] width 34 height 29
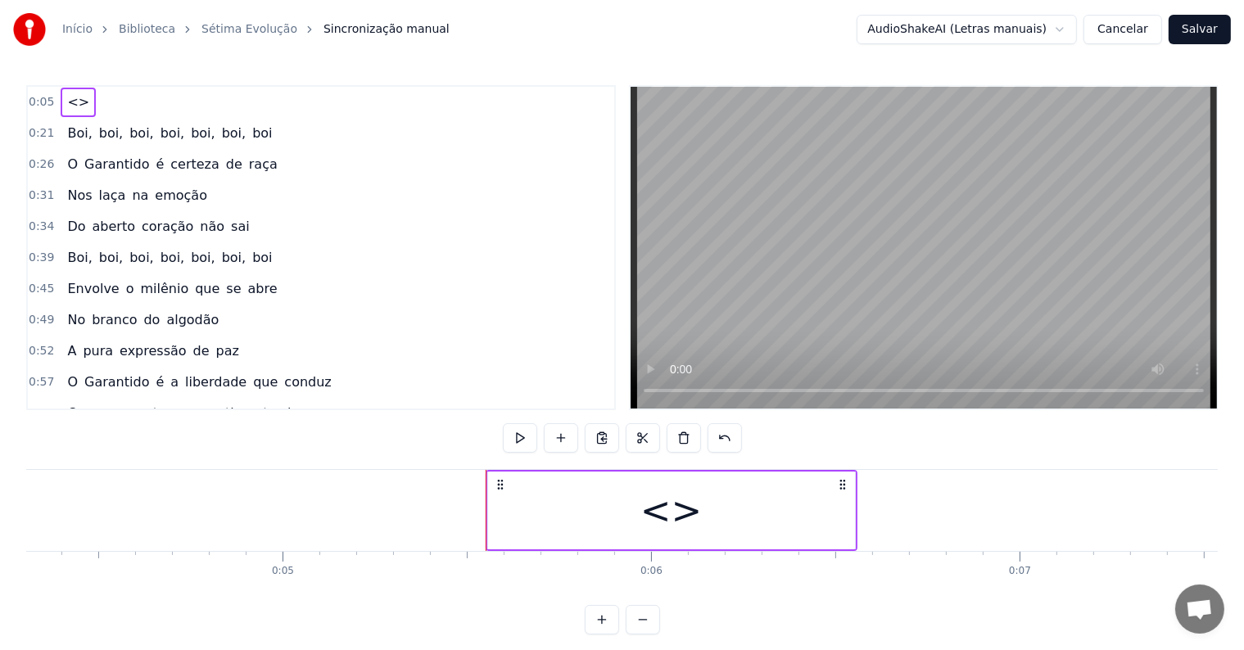
click at [558, 527] on div "<>" at bounding box center [671, 511] width 367 height 78
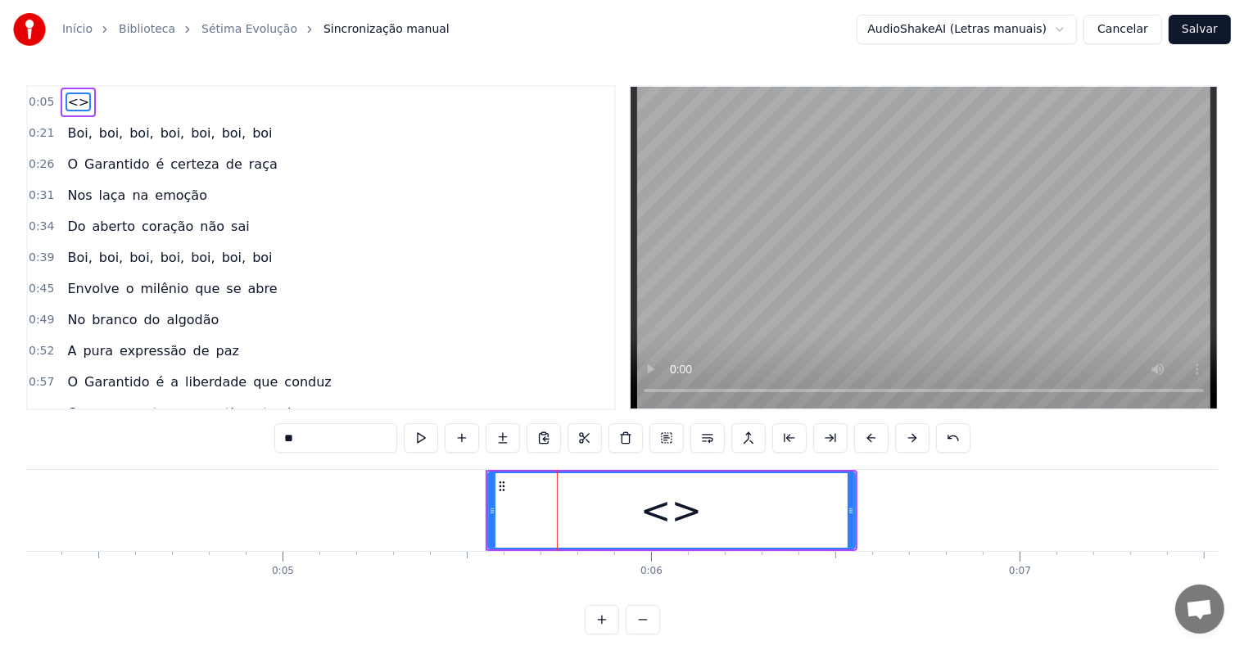
drag, startPoint x: 360, startPoint y: 441, endPoint x: 233, endPoint y: 432, distance: 127.2
click at [233, 432] on div "0:05 <> 0:21 Boi, boi, boi, boi, boi, boi, boi 0:26 O Garantido é certeza de ra…" at bounding box center [621, 359] width 1191 height 549
paste input "**********"
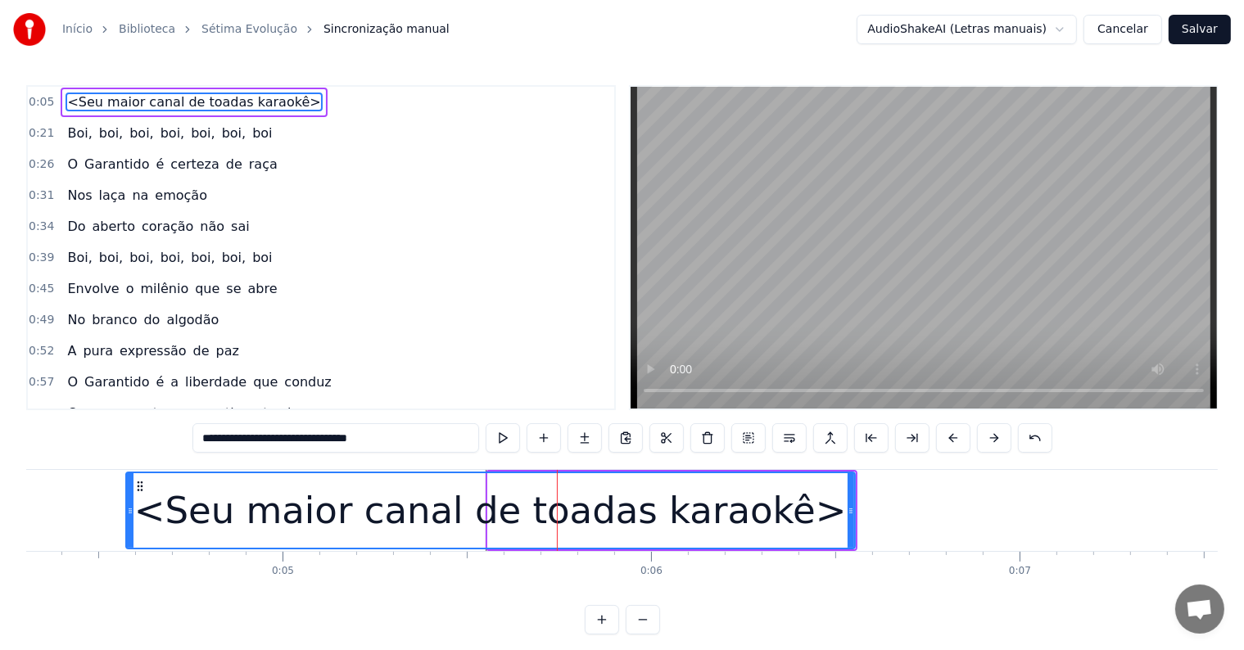
drag, startPoint x: 488, startPoint y: 508, endPoint x: 118, endPoint y: 501, distance: 370.2
click at [127, 501] on div at bounding box center [130, 510] width 7 height 75
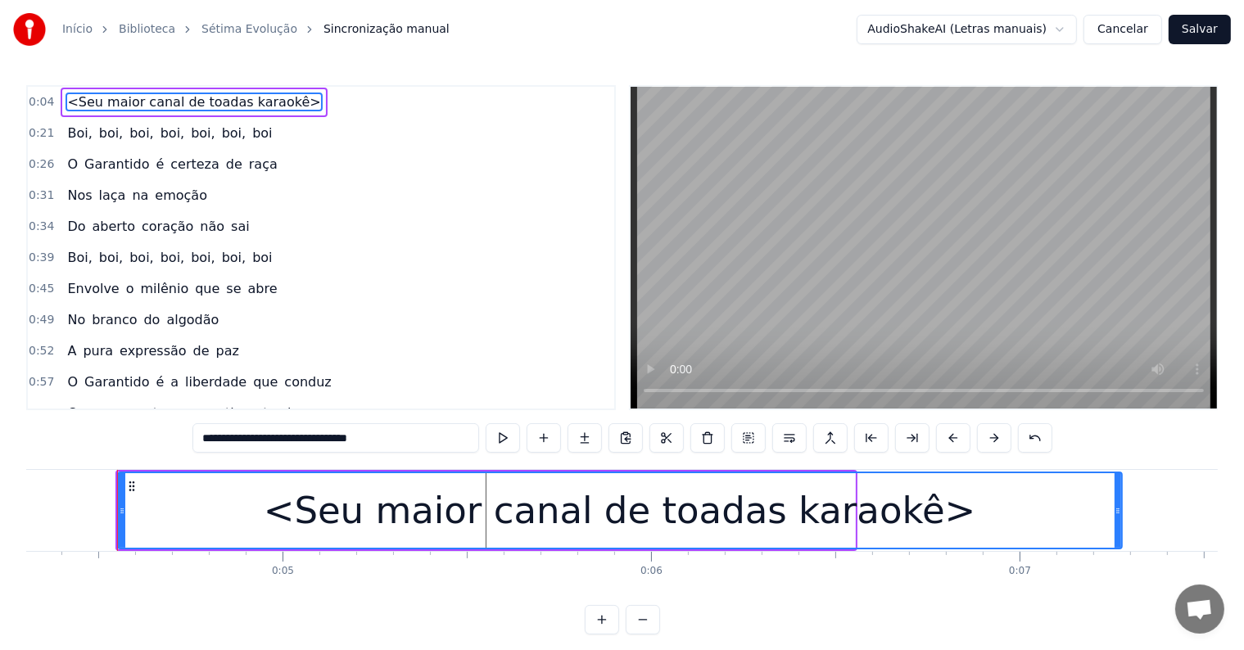
drag, startPoint x: 847, startPoint y: 509, endPoint x: 1114, endPoint y: 513, distance: 267.0
click at [1114, 513] on icon at bounding box center [1117, 510] width 7 height 13
type input "**********"
click at [569, 516] on div "<Seu maior canal de toadas karaokê>" at bounding box center [620, 511] width 712 height 56
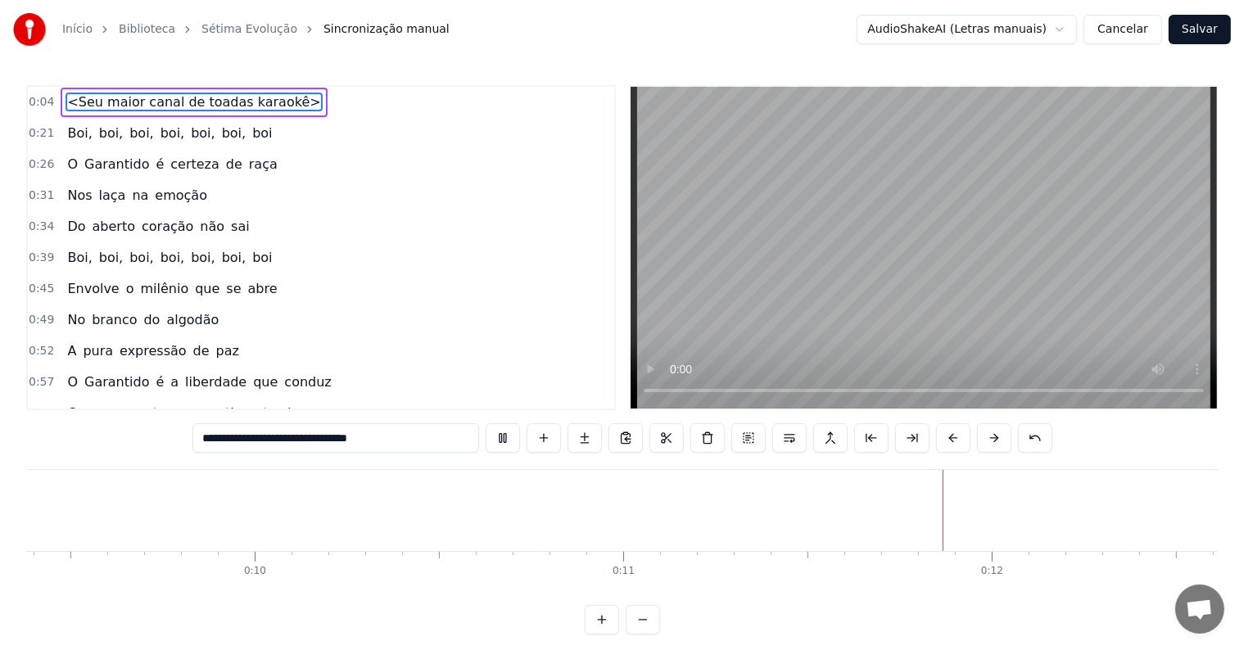
scroll to position [0, 4027]
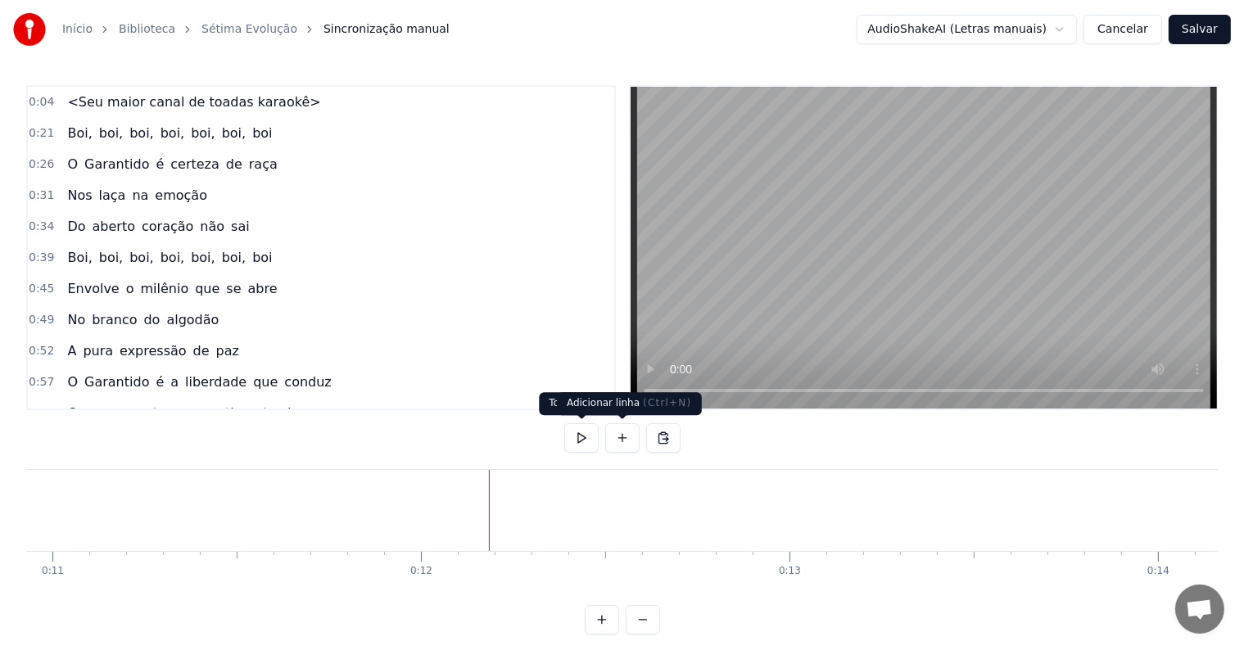
click at [618, 440] on button at bounding box center [622, 437] width 34 height 29
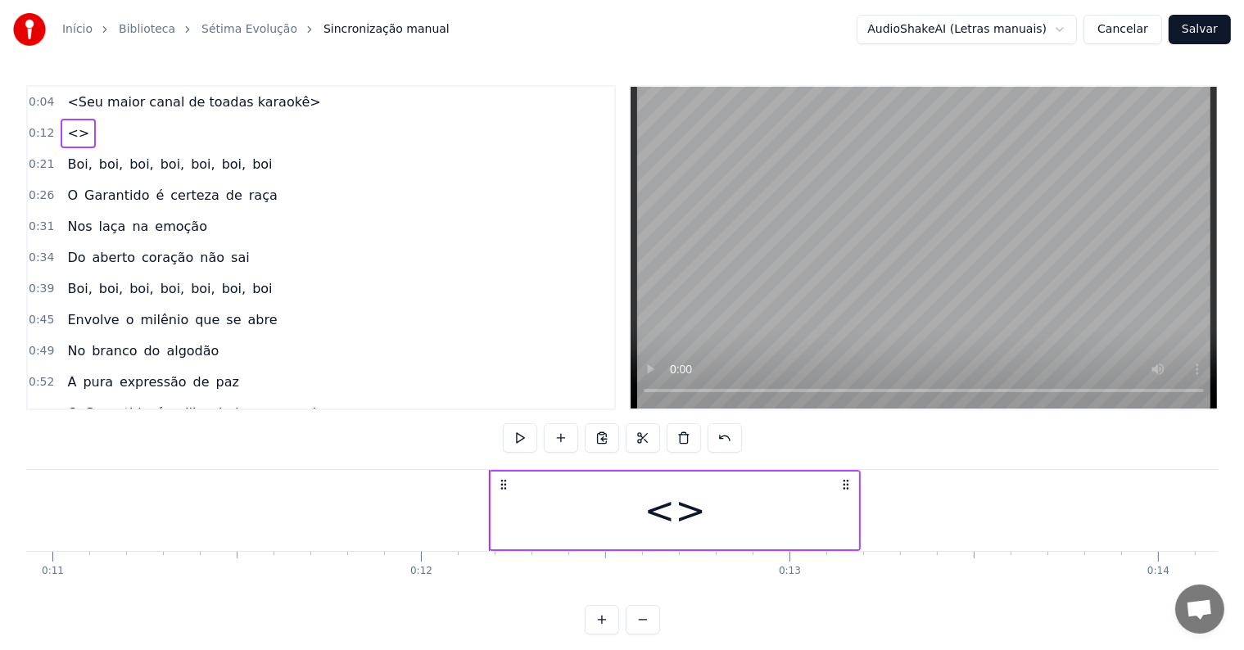
click at [588, 505] on div "<>" at bounding box center [674, 511] width 367 height 78
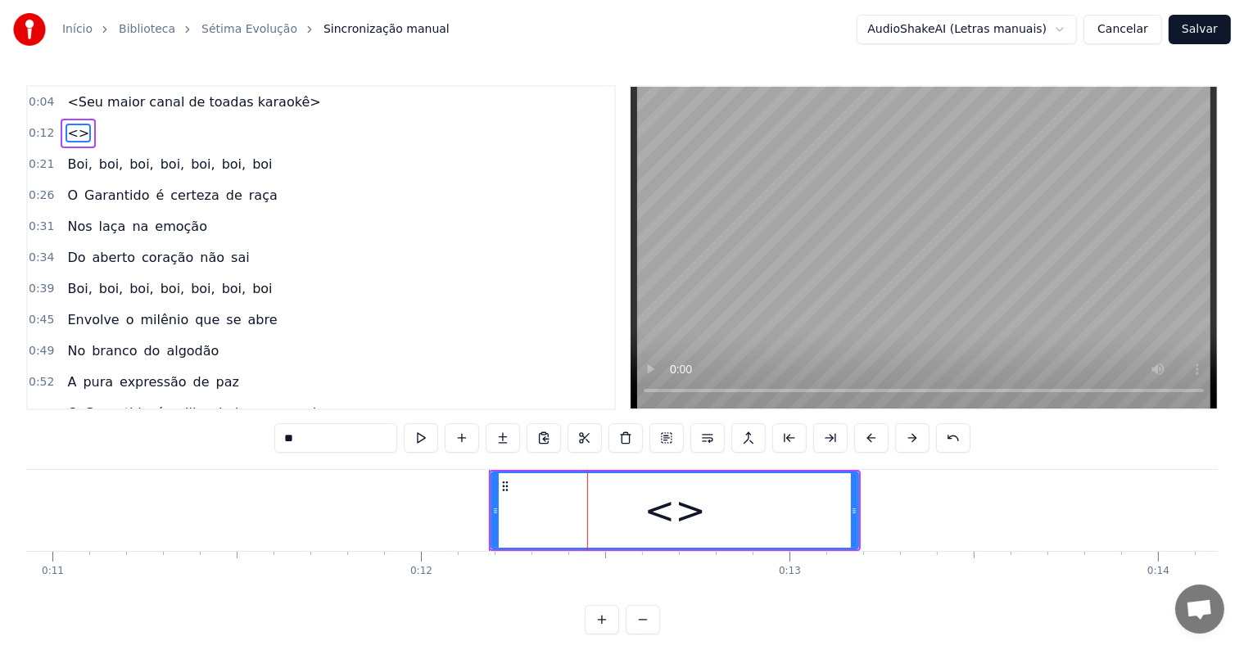
click at [531, 522] on div "<>" at bounding box center [674, 510] width 365 height 75
drag, startPoint x: 260, startPoint y: 430, endPoint x: 249, endPoint y: 428, distance: 11.6
click at [249, 428] on div "0:04 <Seu maior canal de toadas karaokê> 0:12 <> 0:21 Boi, boi, boi, boi, boi, …" at bounding box center [621, 359] width 1191 height 549
paste input "**********"
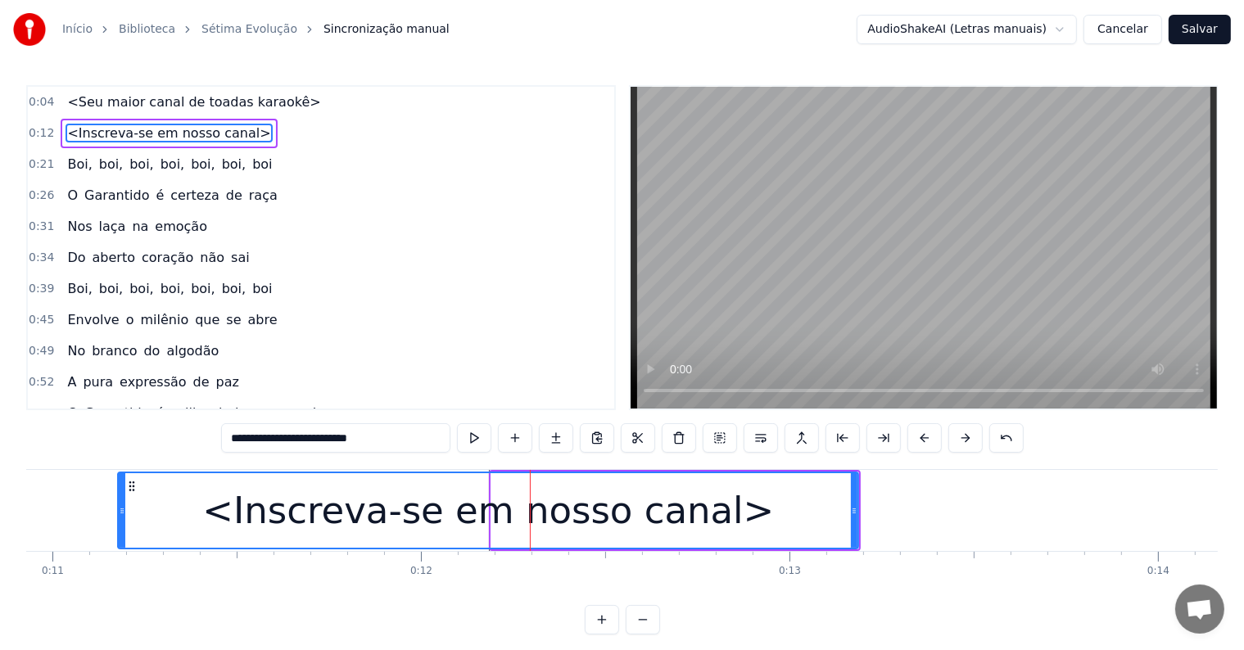
drag, startPoint x: 493, startPoint y: 511, endPoint x: 120, endPoint y: 491, distance: 373.9
click at [120, 491] on div at bounding box center [122, 510] width 7 height 75
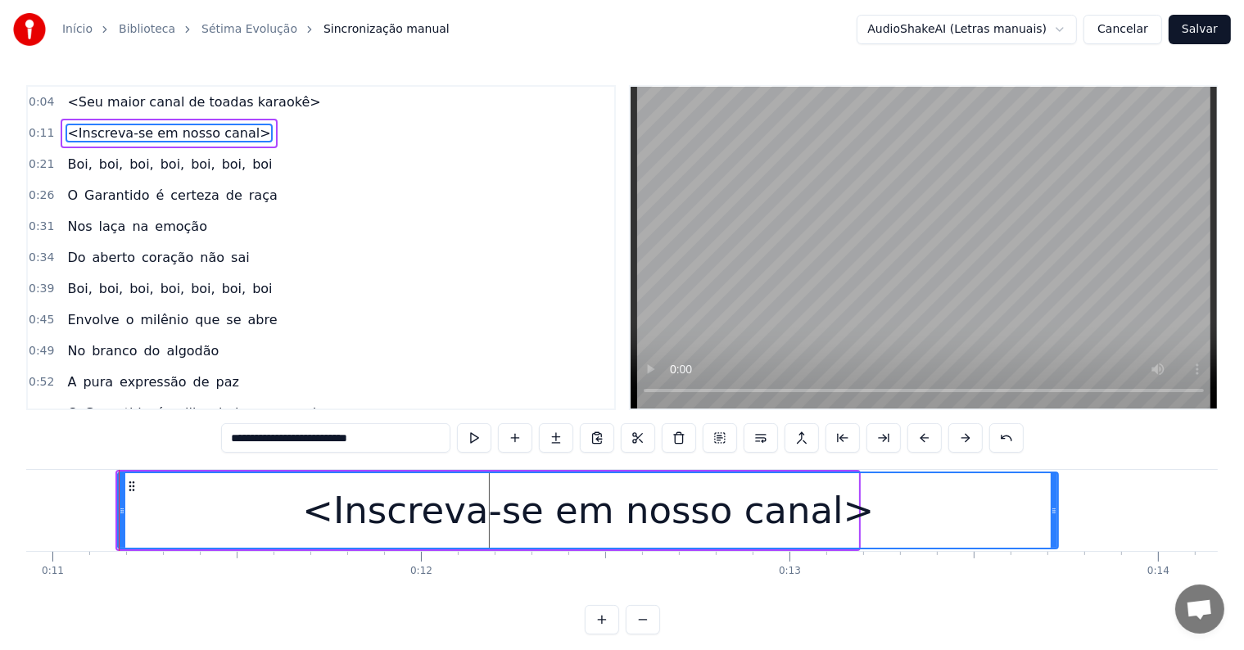
drag, startPoint x: 861, startPoint y: 510, endPoint x: 1055, endPoint y: 511, distance: 193.3
click at [1055, 511] on icon at bounding box center [1054, 510] width 7 height 13
click at [445, 516] on div "<Inscreva-se em nosso canal>" at bounding box center [588, 511] width 572 height 56
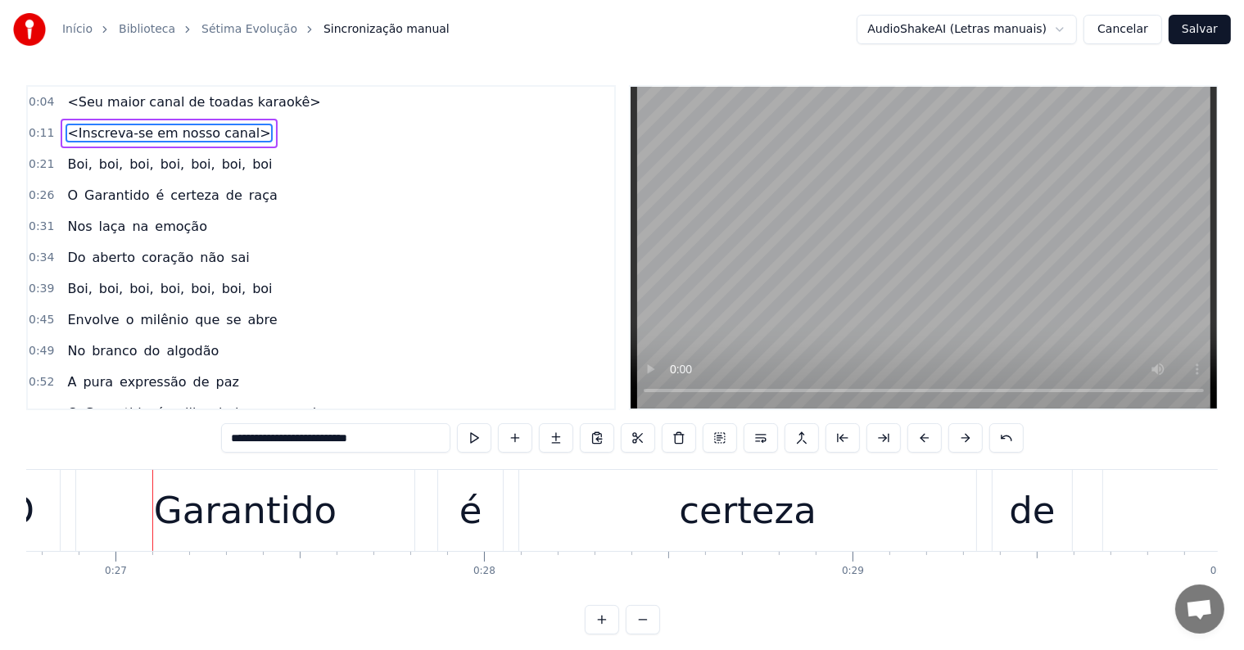
scroll to position [0, 9904]
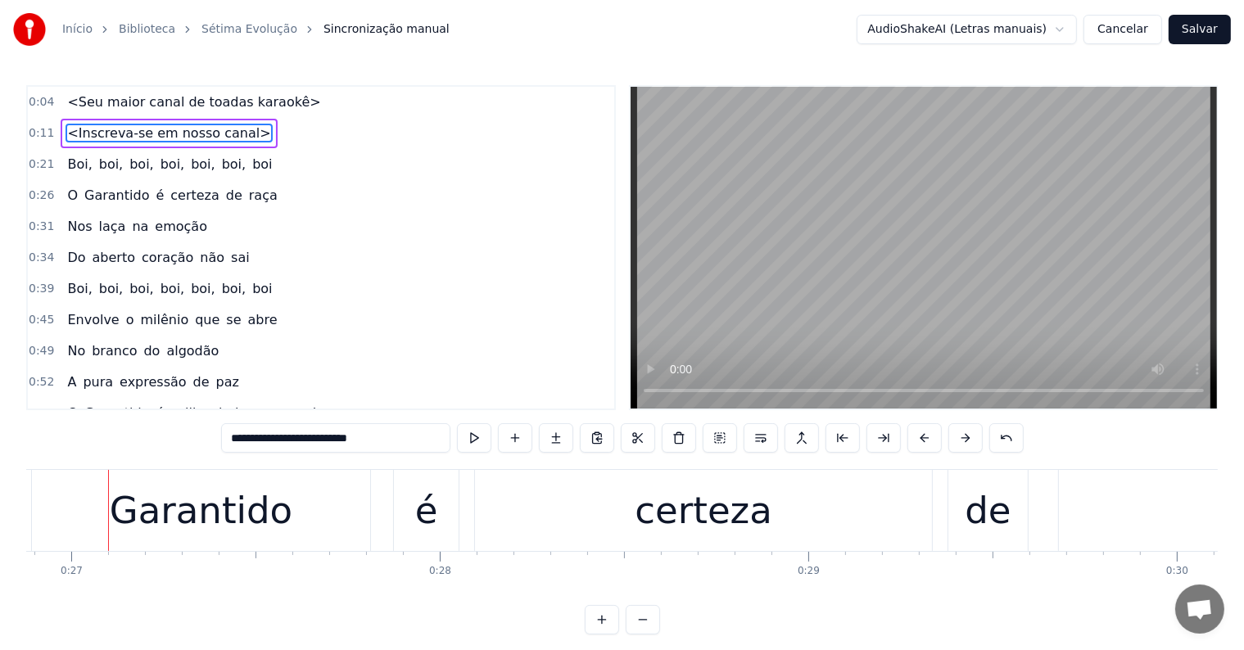
click at [75, 165] on span "Boi," at bounding box center [80, 164] width 28 height 19
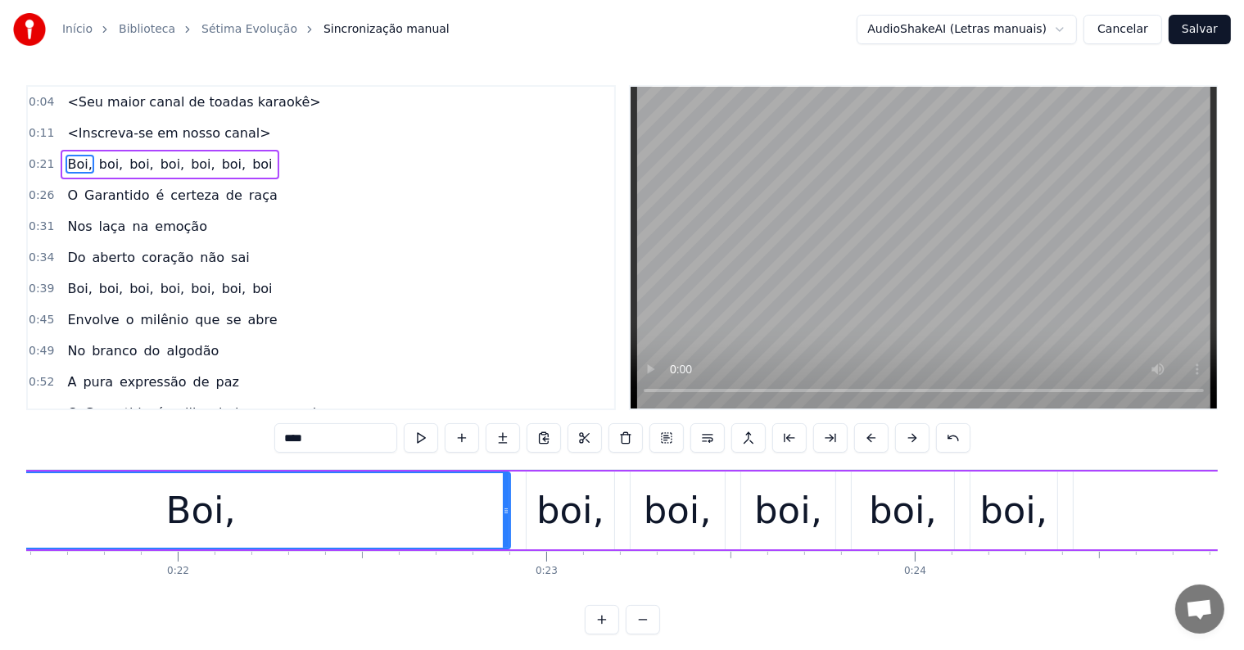
scroll to position [0, 7924]
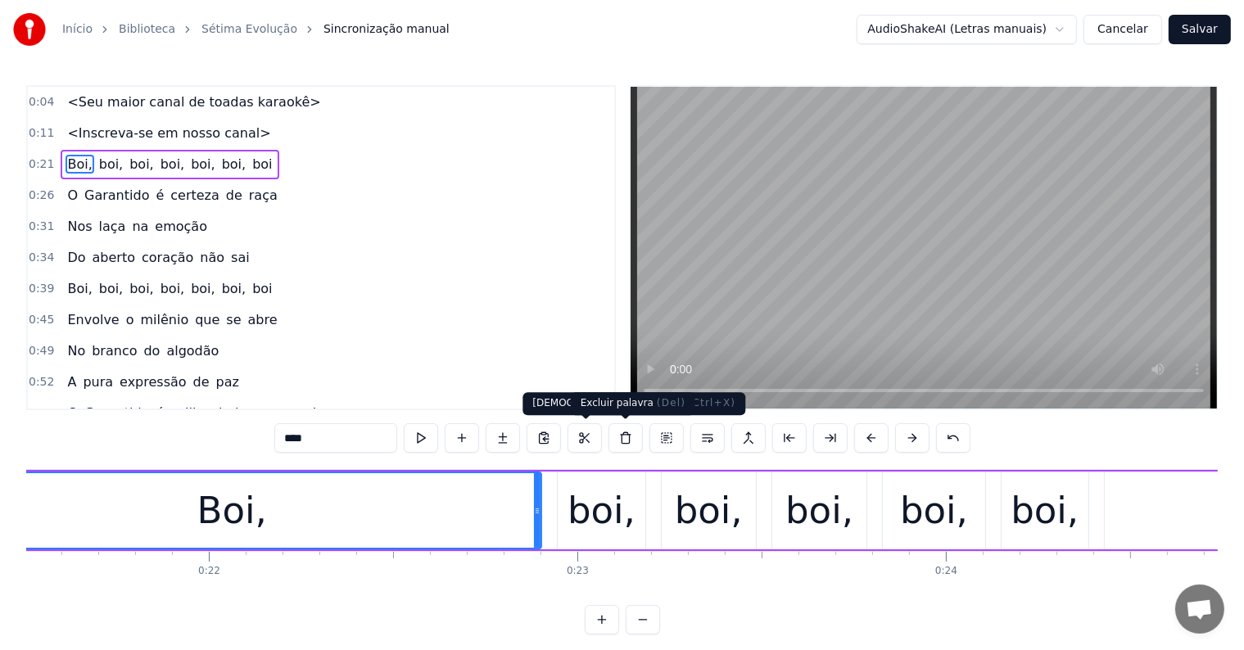
click at [598, 520] on div "boi," at bounding box center [601, 511] width 68 height 56
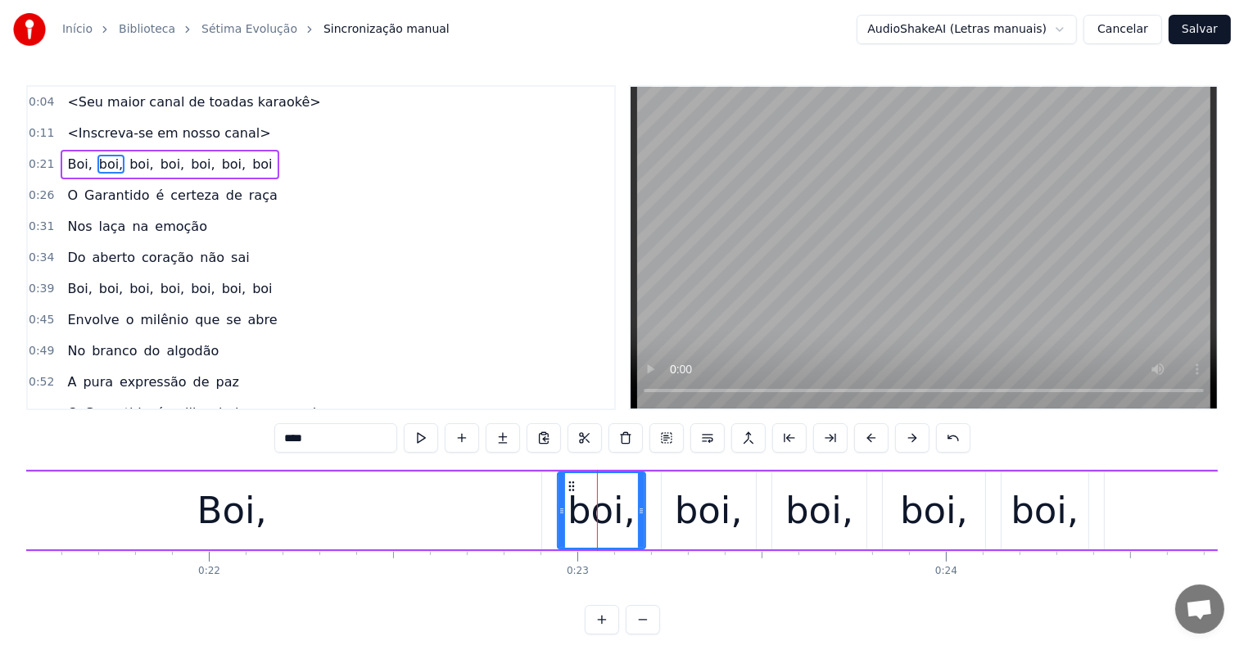
click at [496, 519] on div "Boi," at bounding box center [231, 511] width 619 height 78
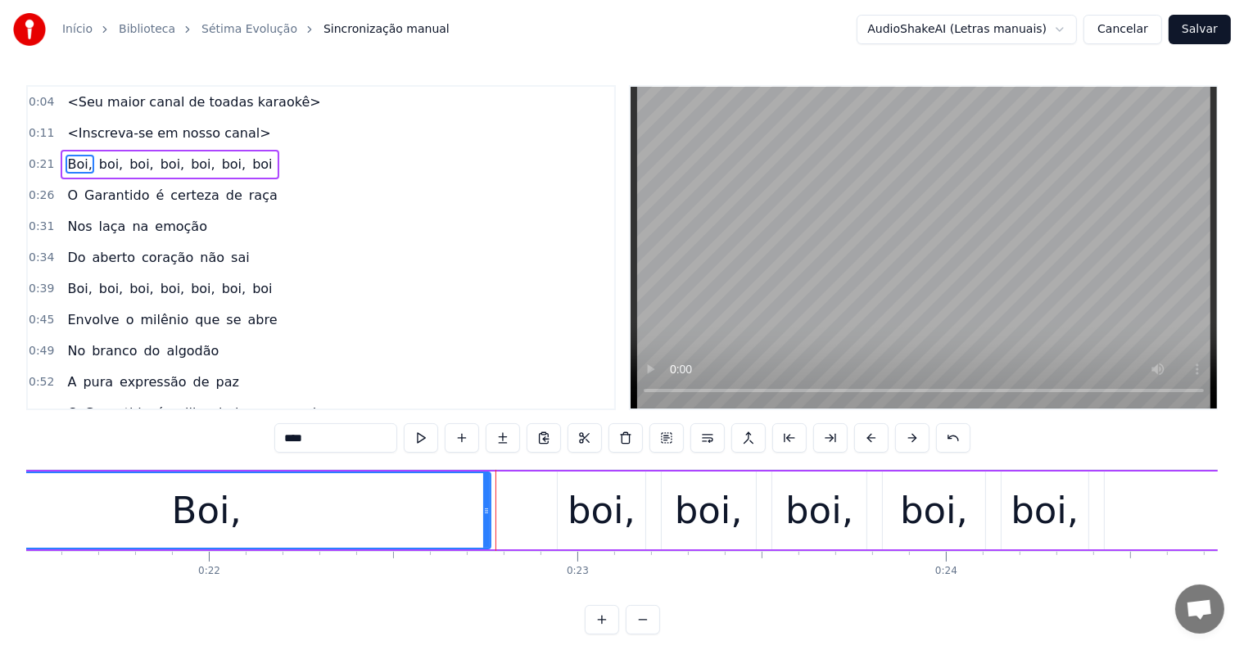
drag, startPoint x: 539, startPoint y: 509, endPoint x: 488, endPoint y: 509, distance: 50.8
click at [488, 509] on icon at bounding box center [486, 510] width 7 height 13
click at [588, 518] on div "boi," at bounding box center [601, 511] width 68 height 56
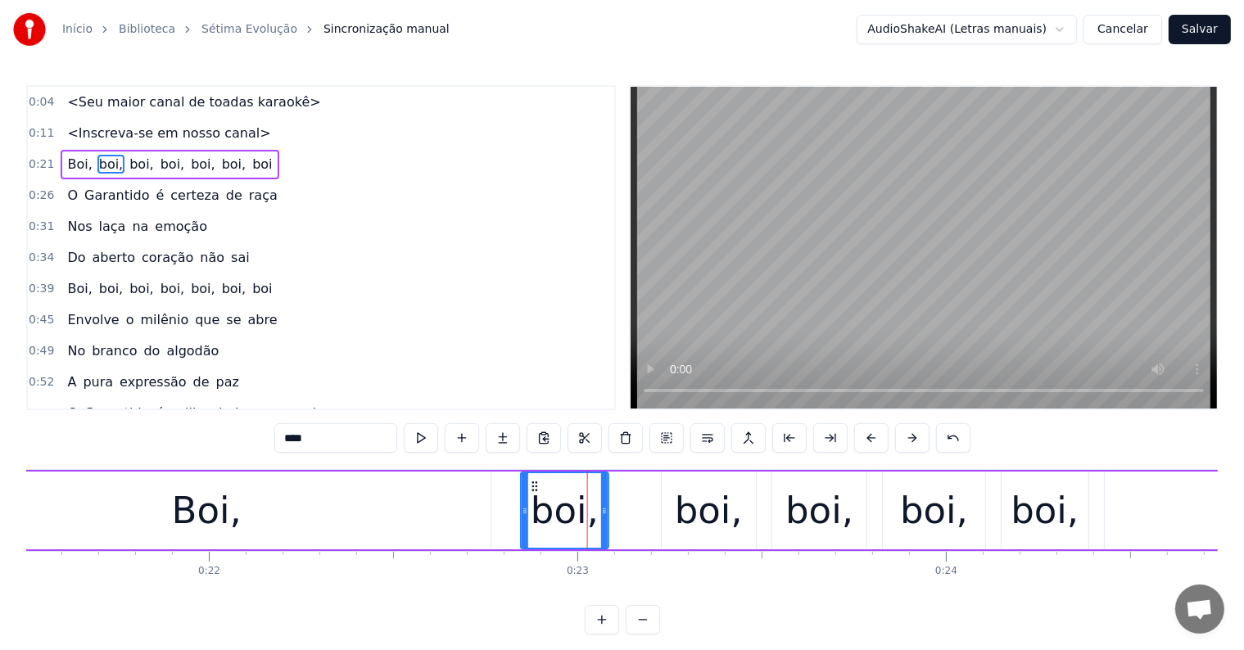
drag, startPoint x: 571, startPoint y: 485, endPoint x: 534, endPoint y: 485, distance: 36.8
click at [534, 485] on icon at bounding box center [534, 486] width 13 height 13
click at [700, 509] on div "boi," at bounding box center [709, 511] width 68 height 56
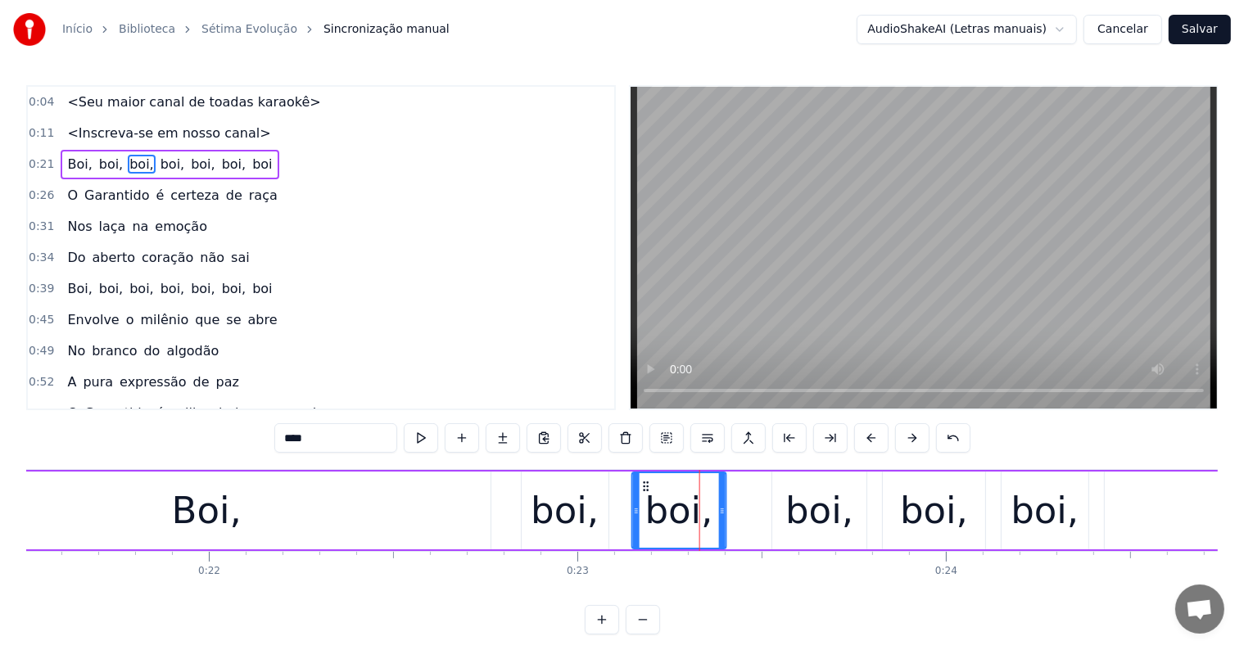
drag, startPoint x: 674, startPoint y: 487, endPoint x: 644, endPoint y: 490, distance: 29.7
click at [644, 490] on icon at bounding box center [646, 486] width 13 height 13
drag, startPoint x: 722, startPoint y: 511, endPoint x: 713, endPoint y: 511, distance: 9.0
click at [713, 511] on icon at bounding box center [713, 510] width 7 height 13
click at [789, 517] on div "boi," at bounding box center [819, 511] width 68 height 56
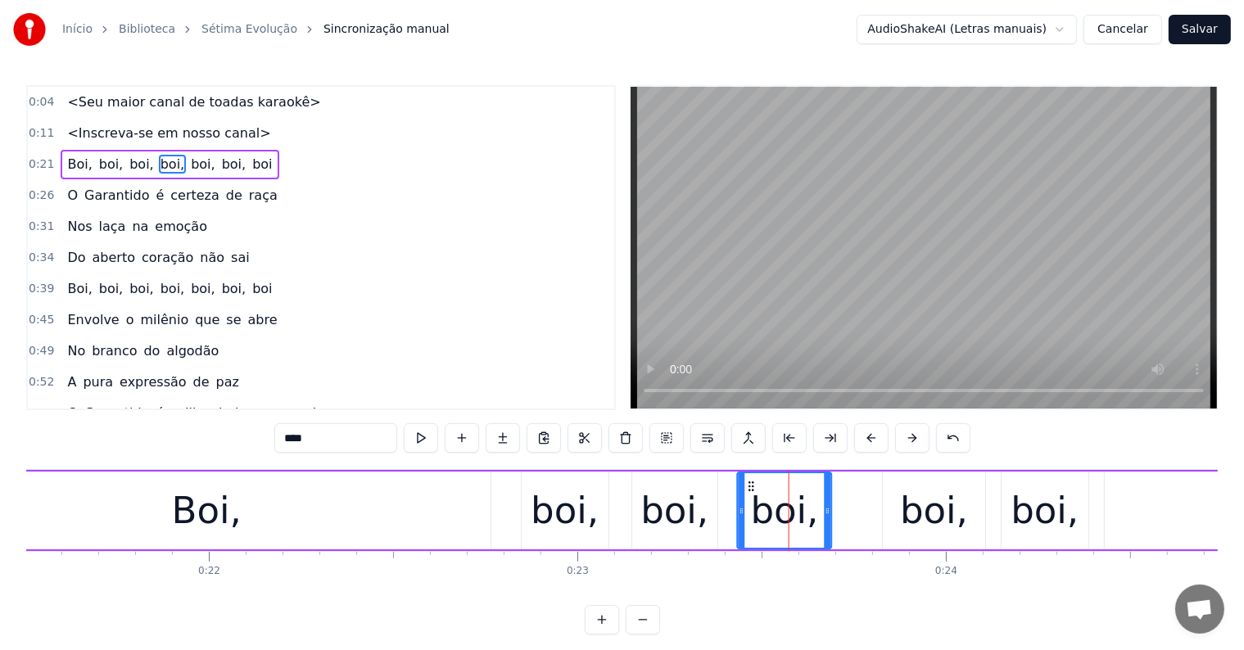
drag, startPoint x: 783, startPoint y: 481, endPoint x: 748, endPoint y: 481, distance: 34.4
click at [749, 482] on circle at bounding box center [749, 482] width 1 height 1
click at [906, 519] on div "boi," at bounding box center [934, 511] width 68 height 56
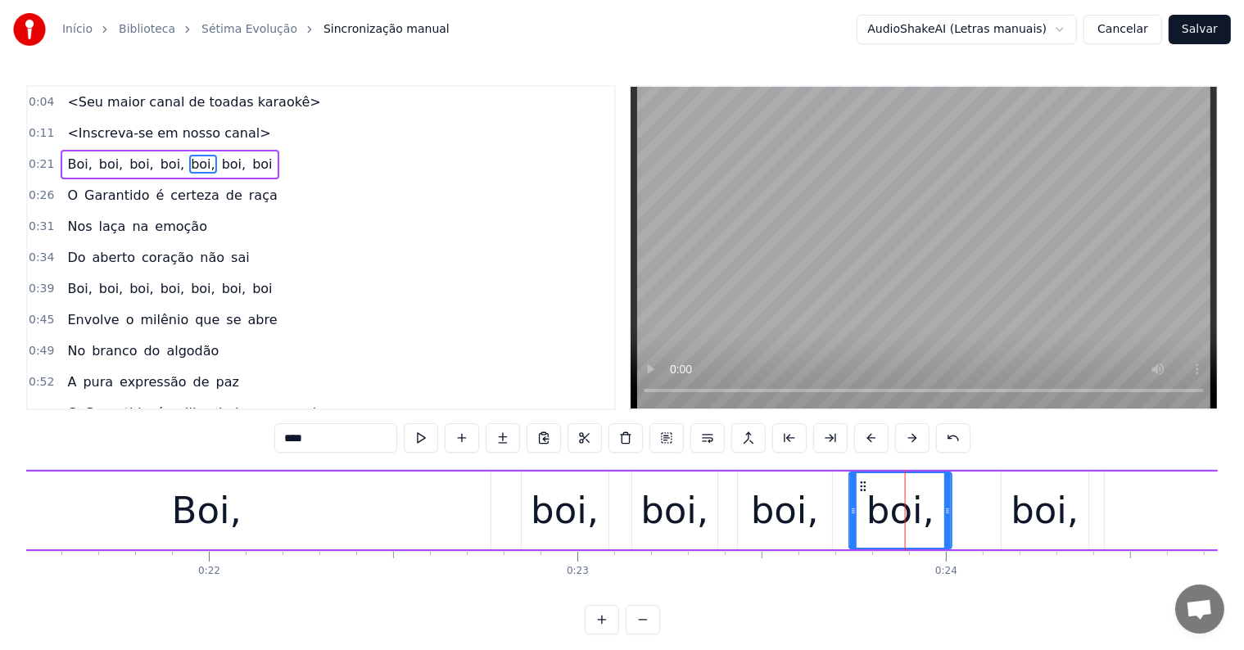
drag, startPoint x: 895, startPoint y: 484, endPoint x: 865, endPoint y: 487, distance: 30.5
click at [862, 486] on icon at bounding box center [863, 486] width 13 height 13
click at [1024, 528] on div "boi," at bounding box center [1044, 511] width 68 height 56
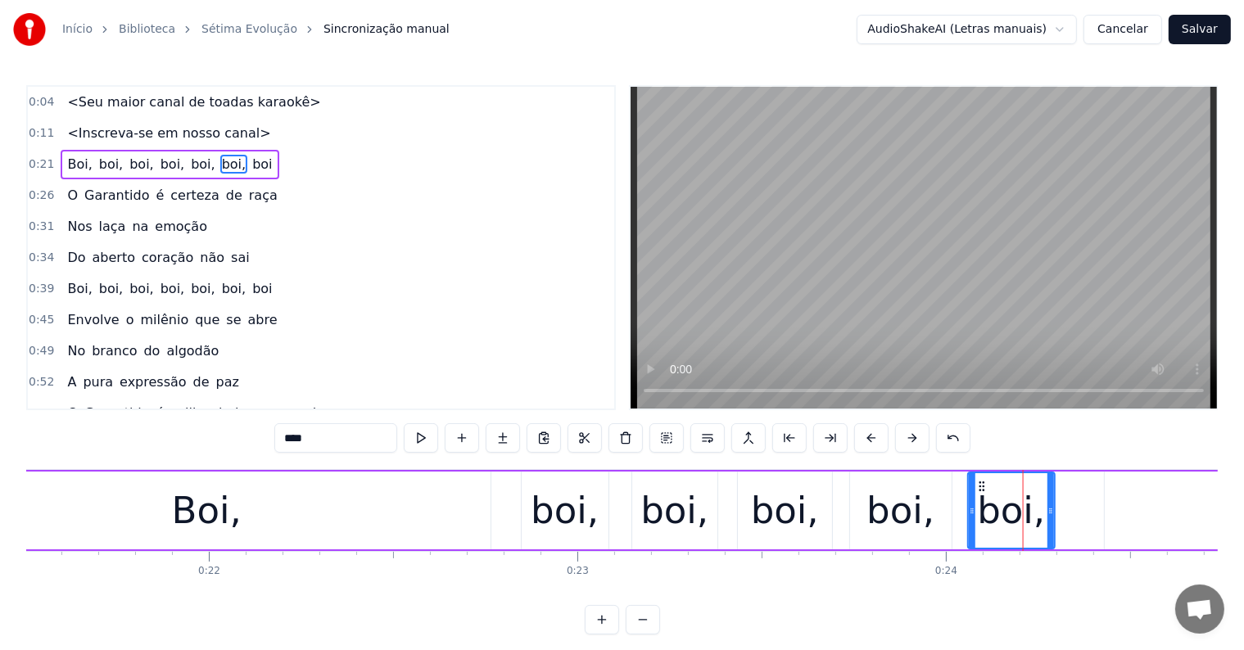
drag, startPoint x: 1013, startPoint y: 481, endPoint x: 979, endPoint y: 485, distance: 33.7
click at [979, 485] on icon at bounding box center [981, 486] width 13 height 13
click at [865, 514] on div "boi," at bounding box center [901, 511] width 102 height 78
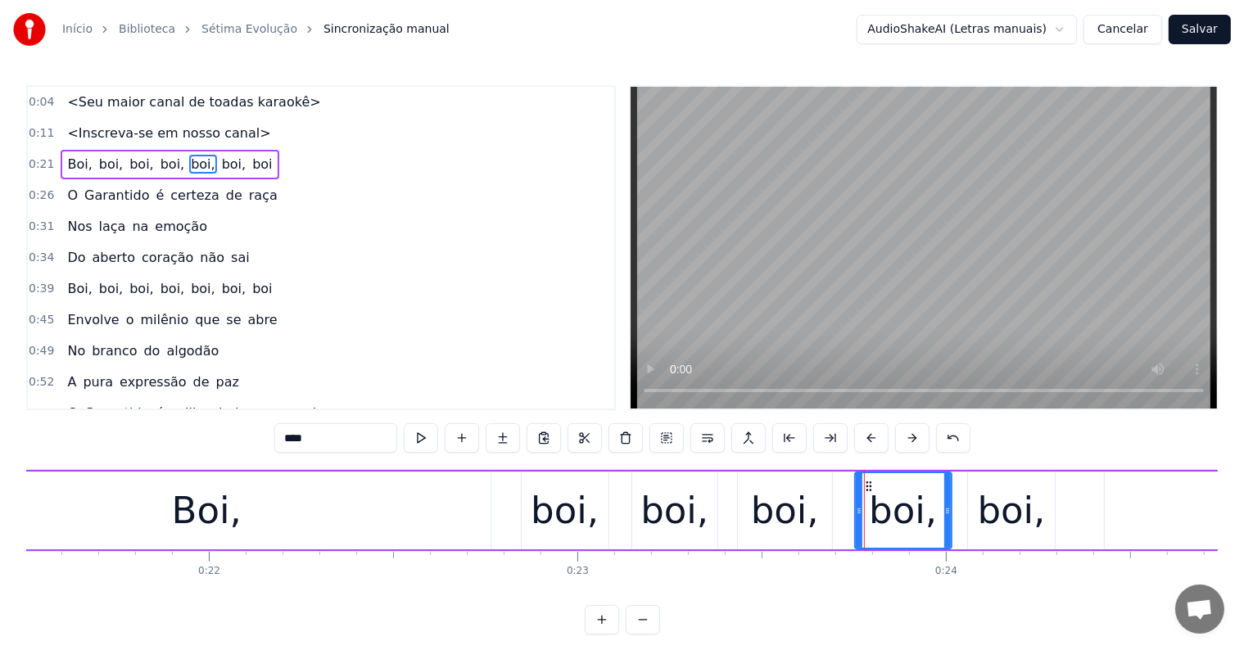
click at [856, 514] on icon at bounding box center [859, 510] width 7 height 13
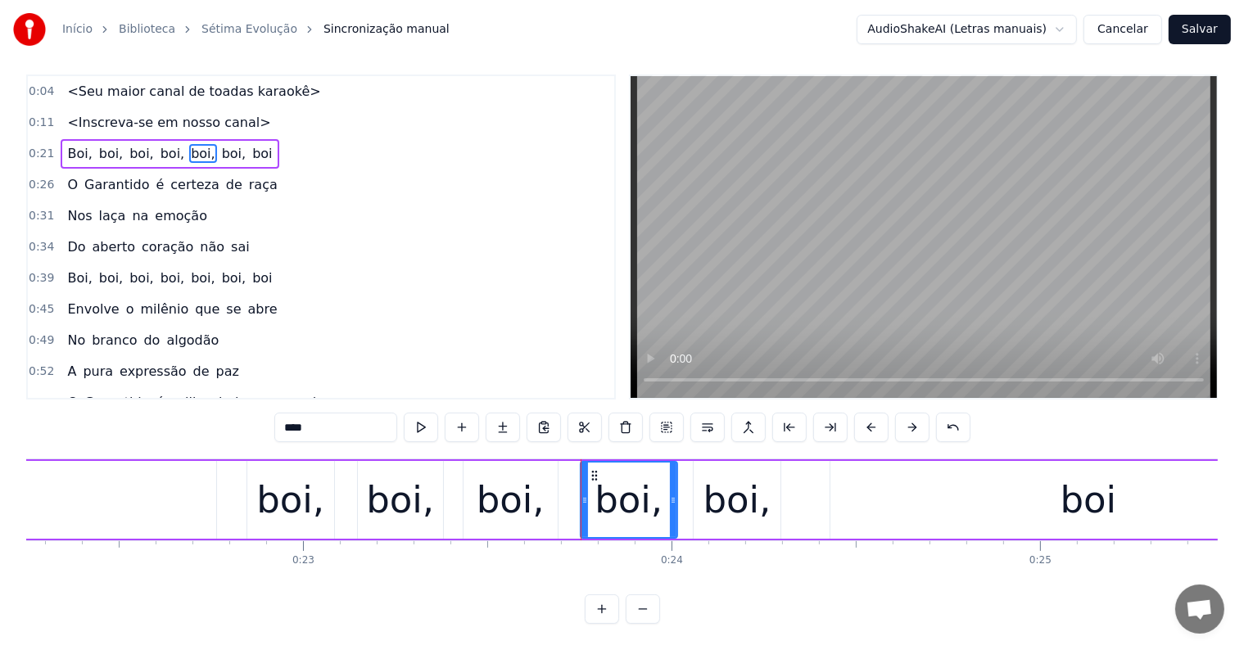
scroll to position [0, 8317]
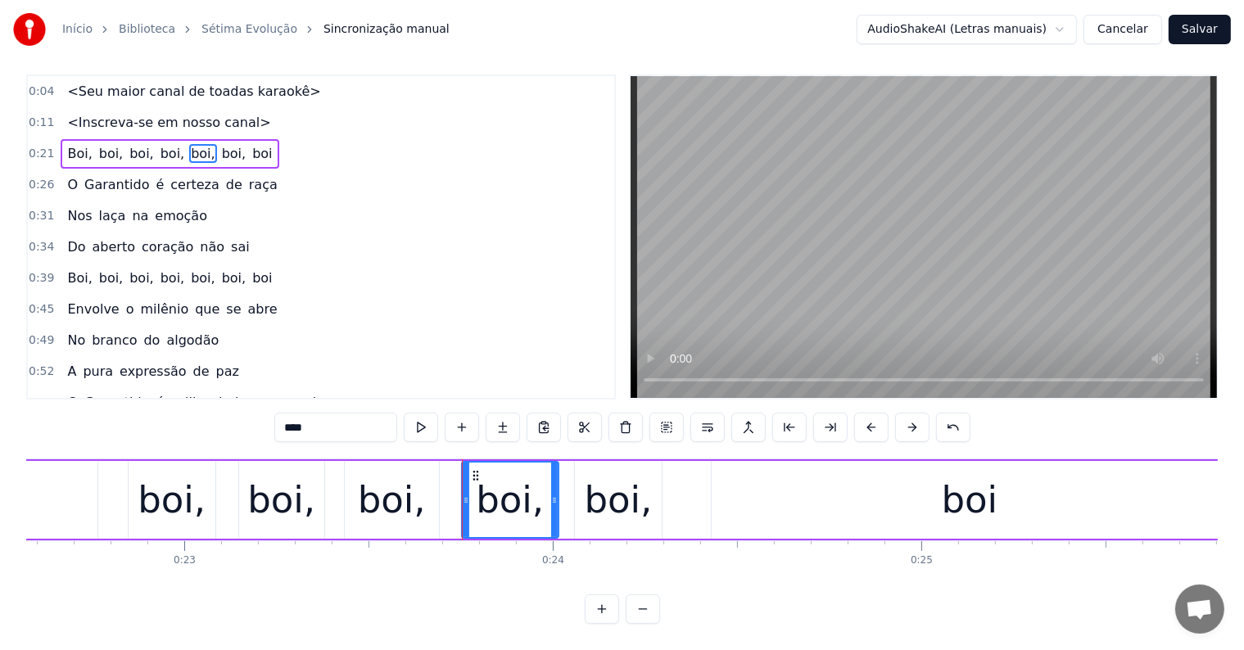
click at [717, 490] on div "boi" at bounding box center [970, 500] width 516 height 78
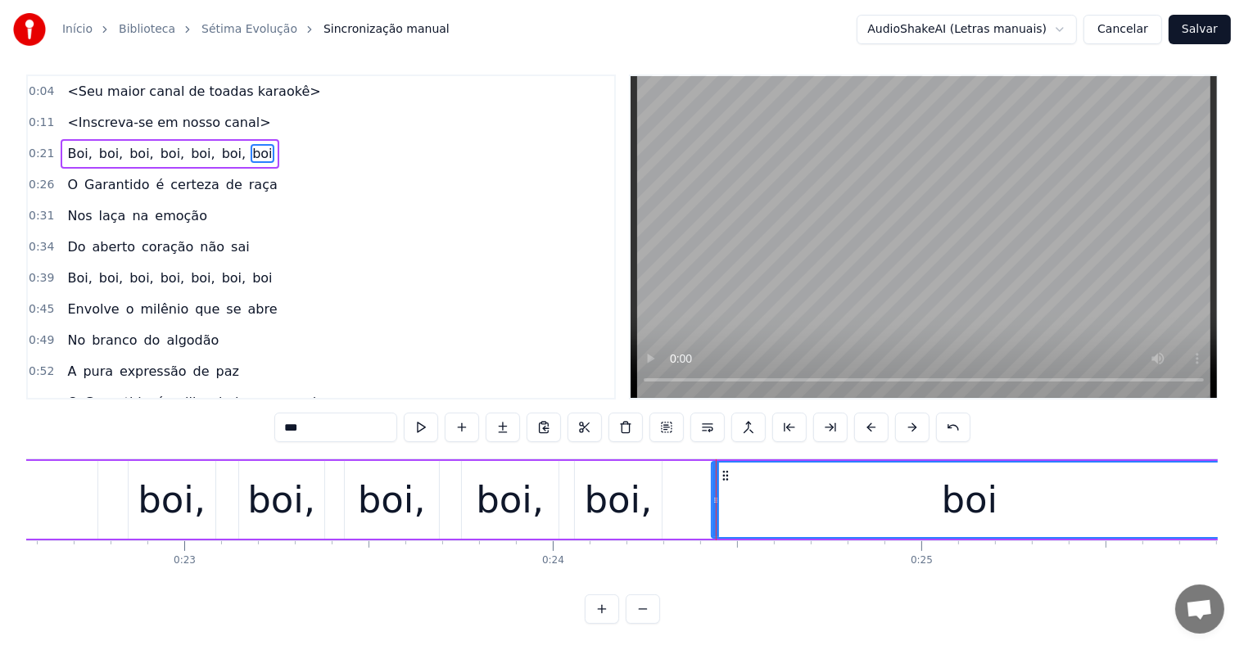
scroll to position [0, 0]
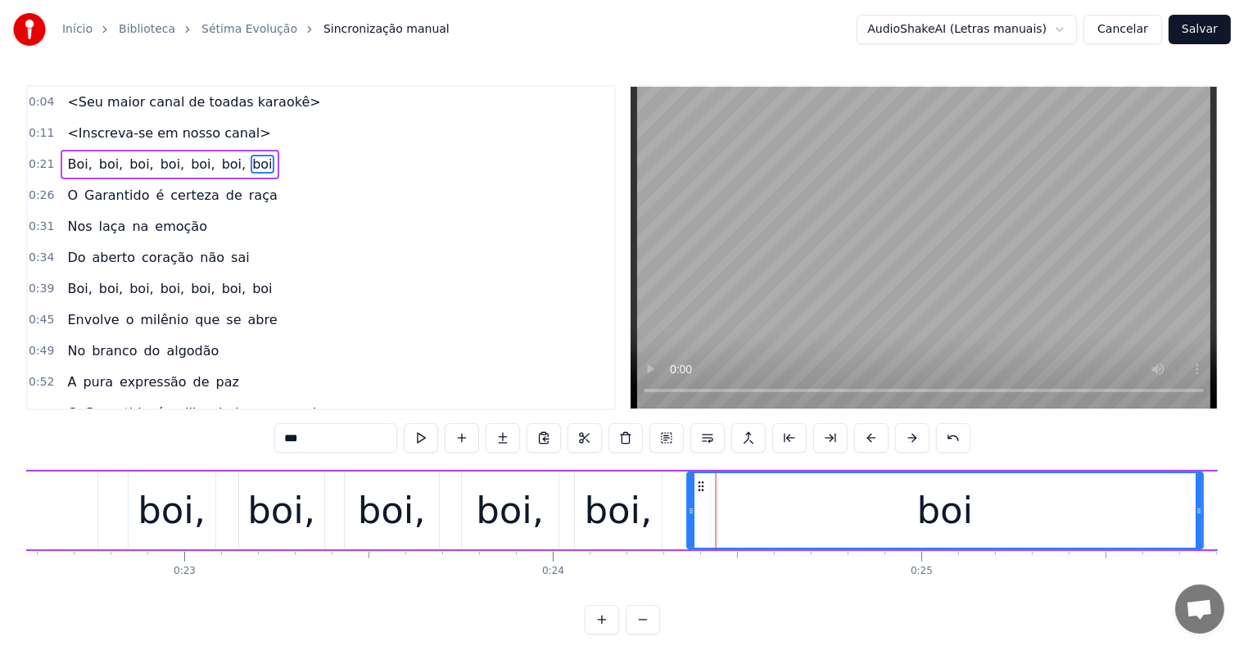
drag, startPoint x: 725, startPoint y: 484, endPoint x: 701, endPoint y: 487, distance: 24.0
click at [701, 487] on icon at bounding box center [700, 486] width 13 height 13
click at [66, 160] on span "Boi," at bounding box center [80, 164] width 28 height 19
type input "****"
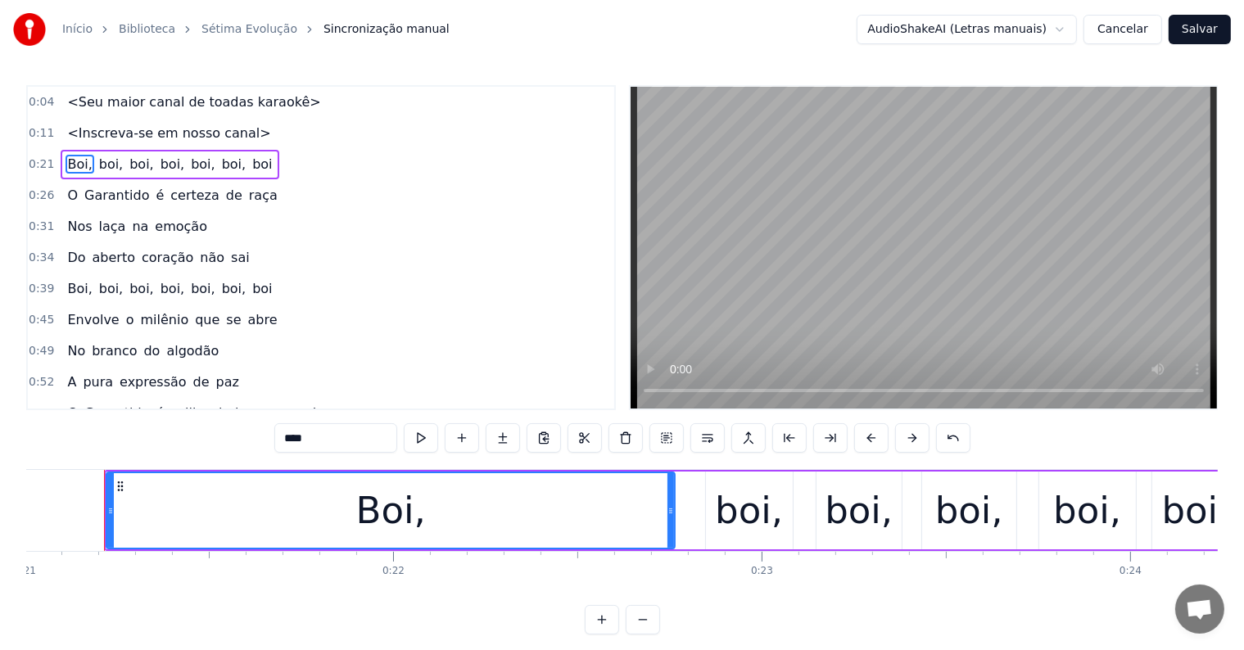
scroll to position [0, 7736]
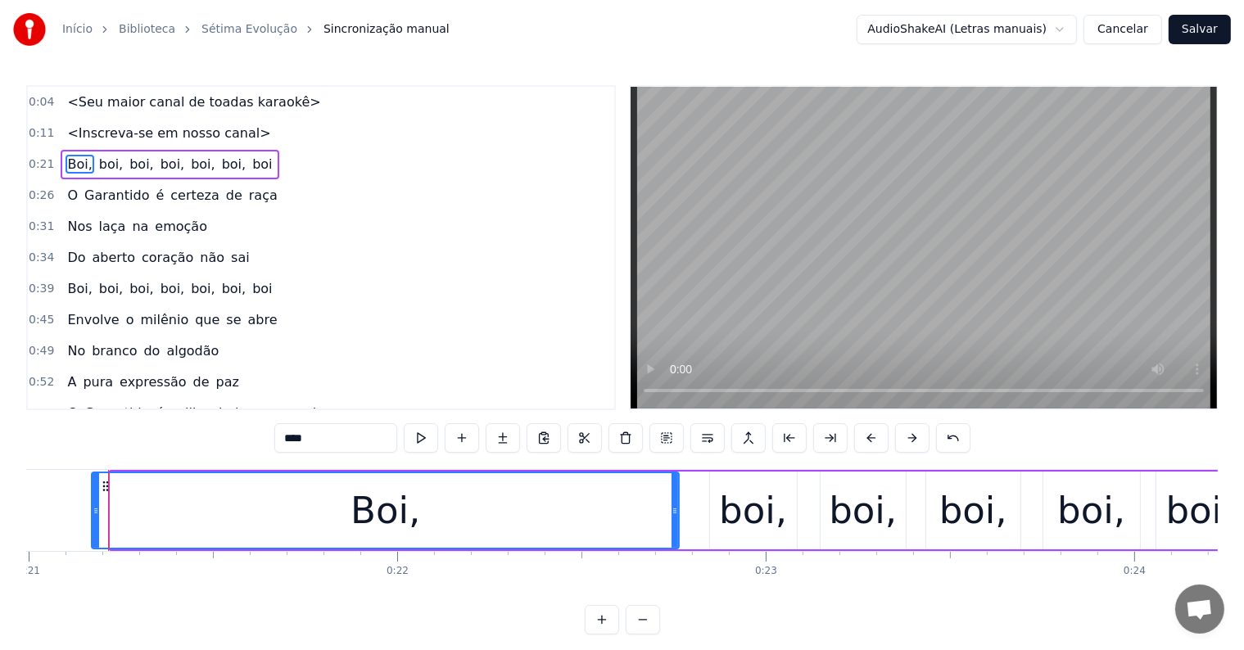
drag, startPoint x: 111, startPoint y: 511, endPoint x: 93, endPoint y: 511, distance: 18.8
click at [93, 511] on icon at bounding box center [96, 510] width 7 height 13
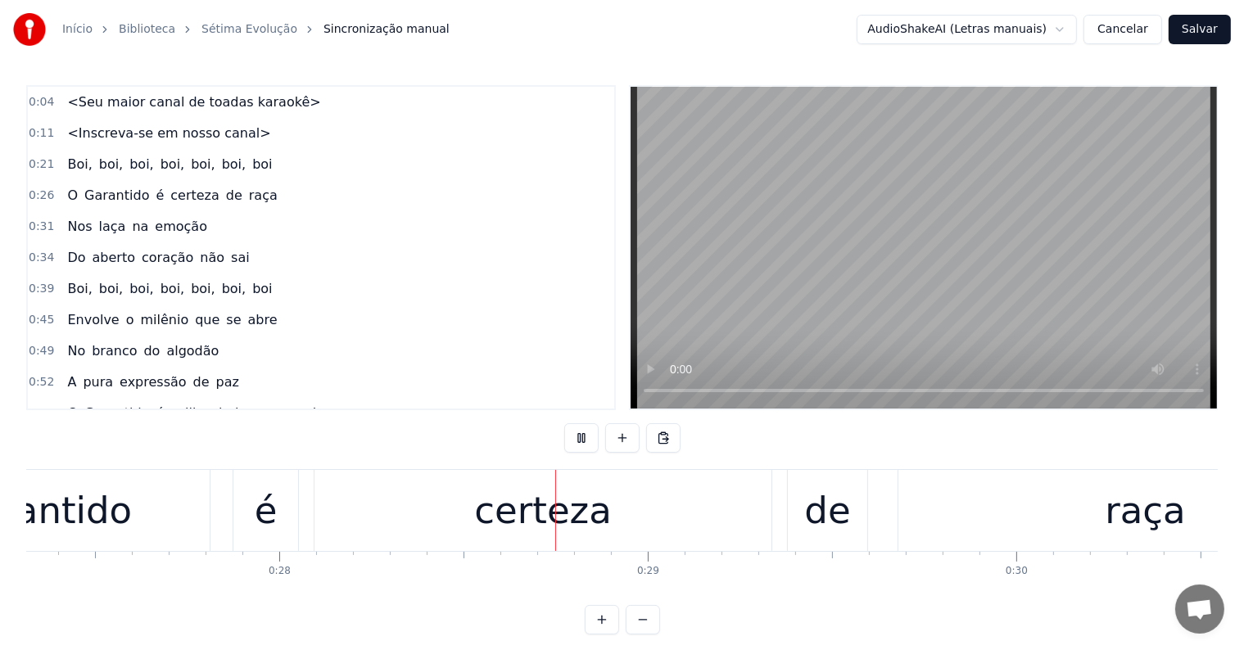
scroll to position [0, 10206]
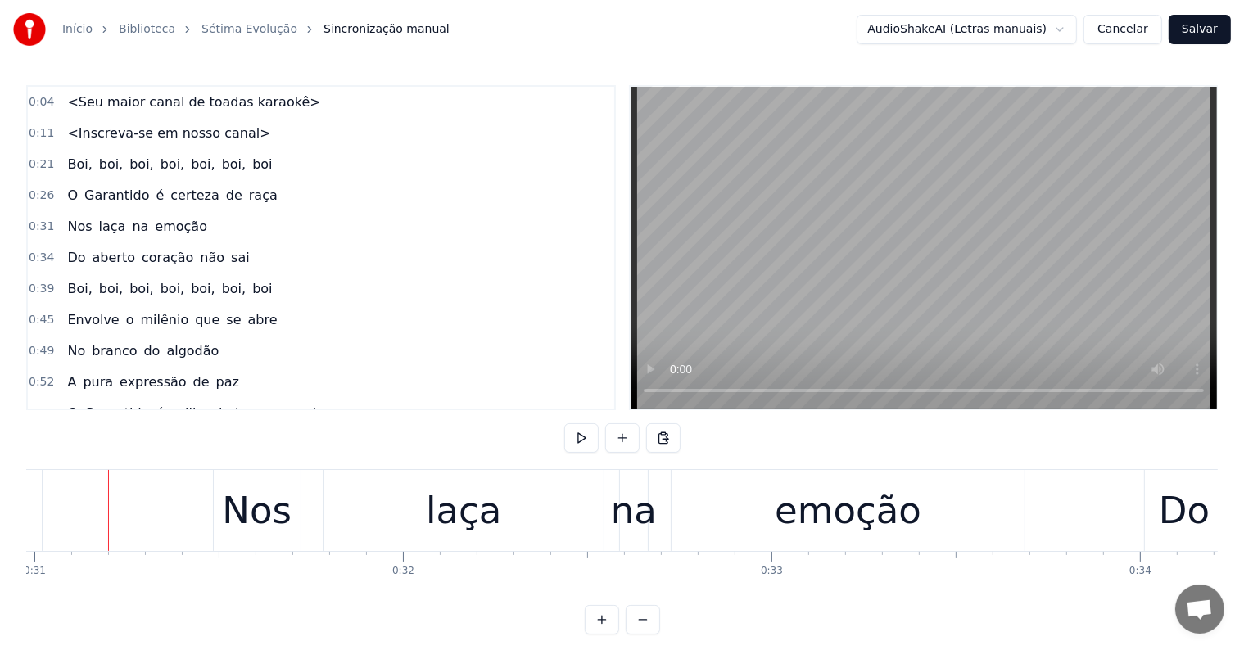
click at [66, 160] on span "Boi," at bounding box center [80, 164] width 28 height 19
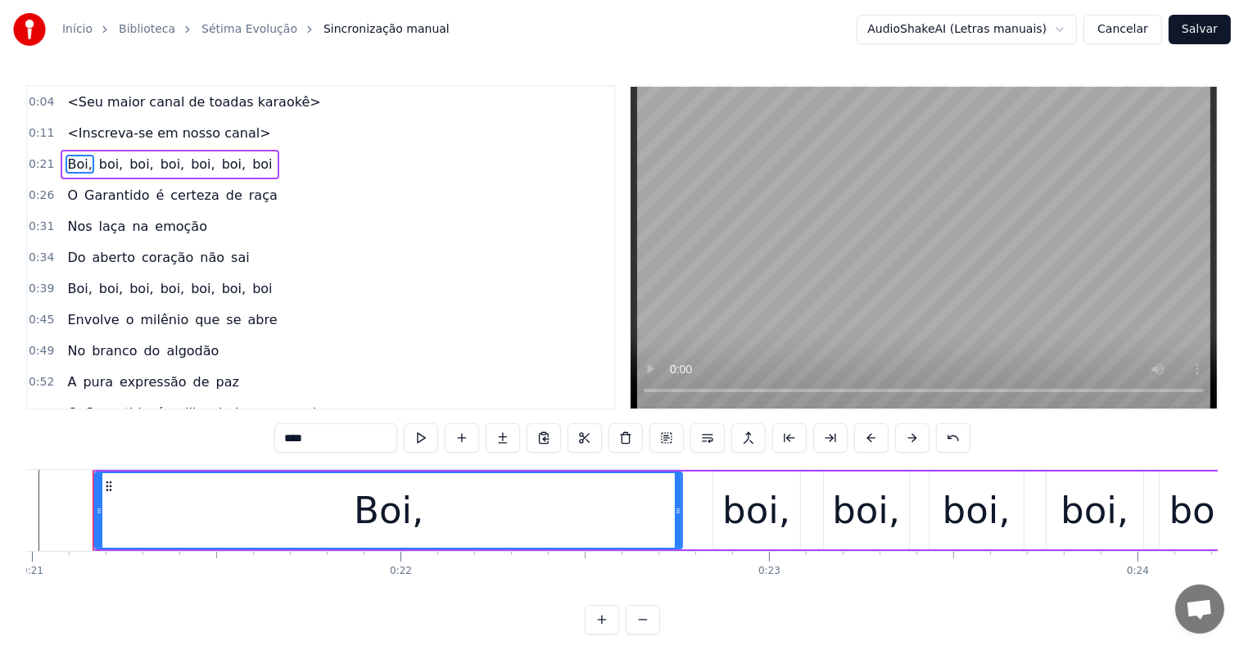
scroll to position [0, 7717]
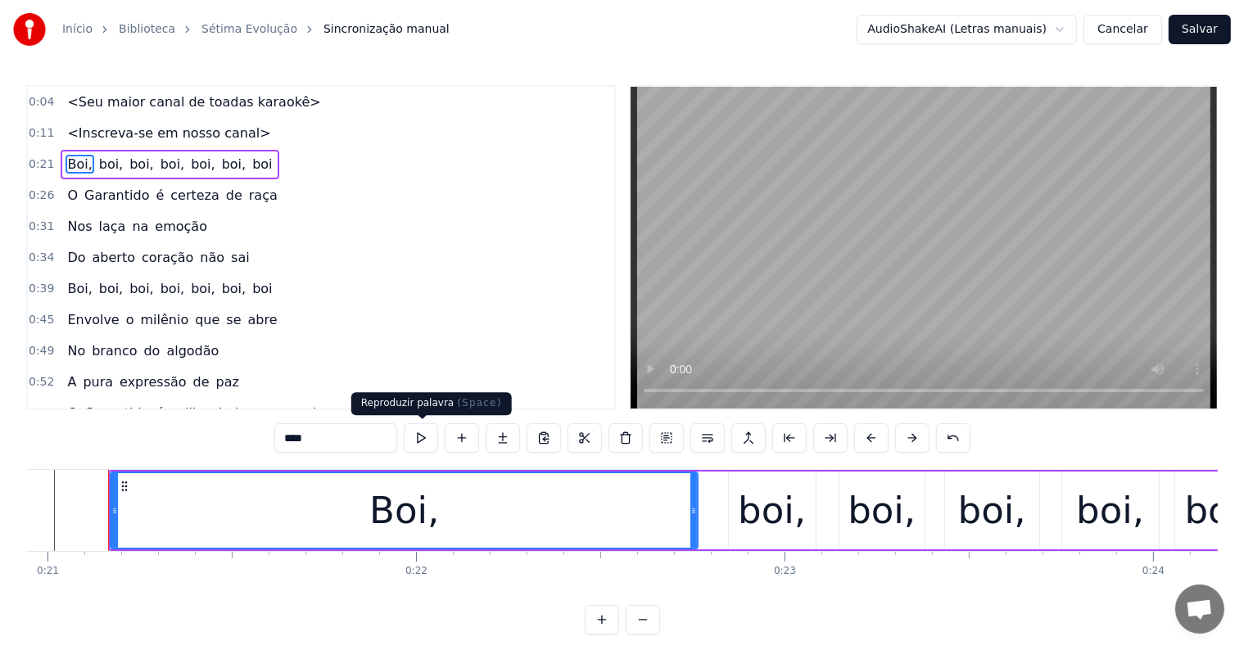
click at [424, 432] on button at bounding box center [421, 437] width 34 height 29
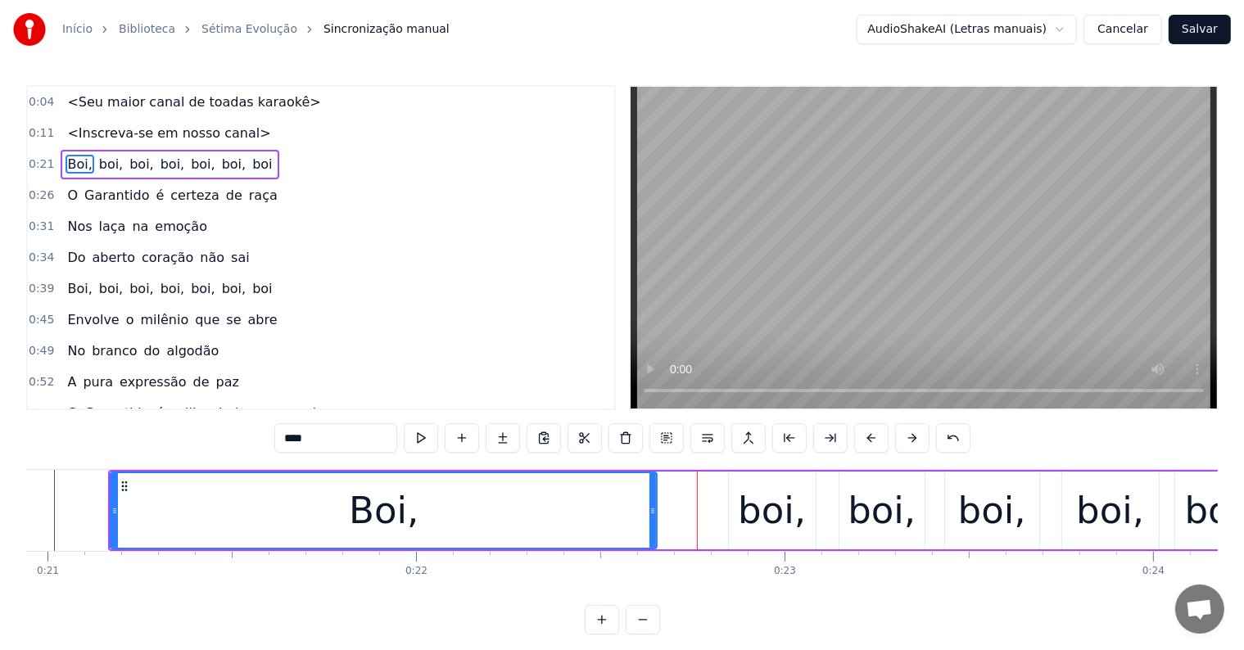
drag, startPoint x: 693, startPoint y: 508, endPoint x: 652, endPoint y: 508, distance: 40.9
click at [652, 509] on circle at bounding box center [652, 509] width 1 height 1
click at [738, 515] on div "boi," at bounding box center [772, 511] width 87 height 78
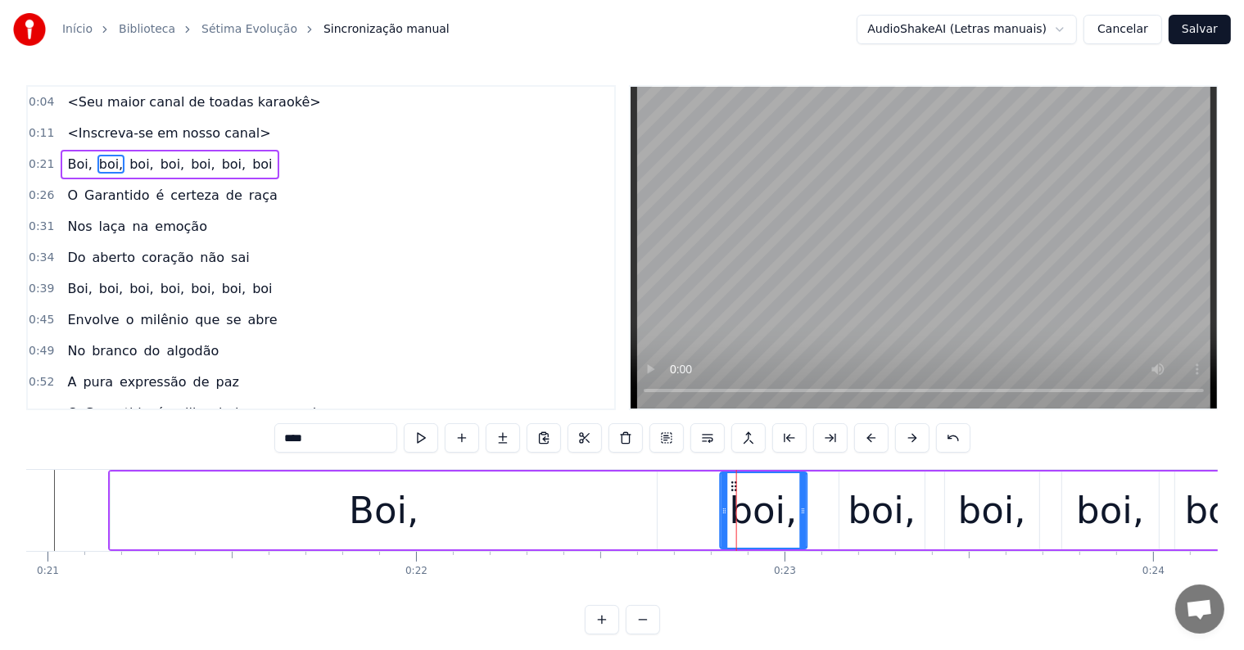
click at [732, 485] on icon at bounding box center [733, 486] width 13 height 13
drag, startPoint x: 721, startPoint y: 510, endPoint x: 681, endPoint y: 510, distance: 40.1
click at [681, 510] on icon at bounding box center [683, 510] width 7 height 13
click at [877, 513] on div "boi," at bounding box center [882, 511] width 68 height 56
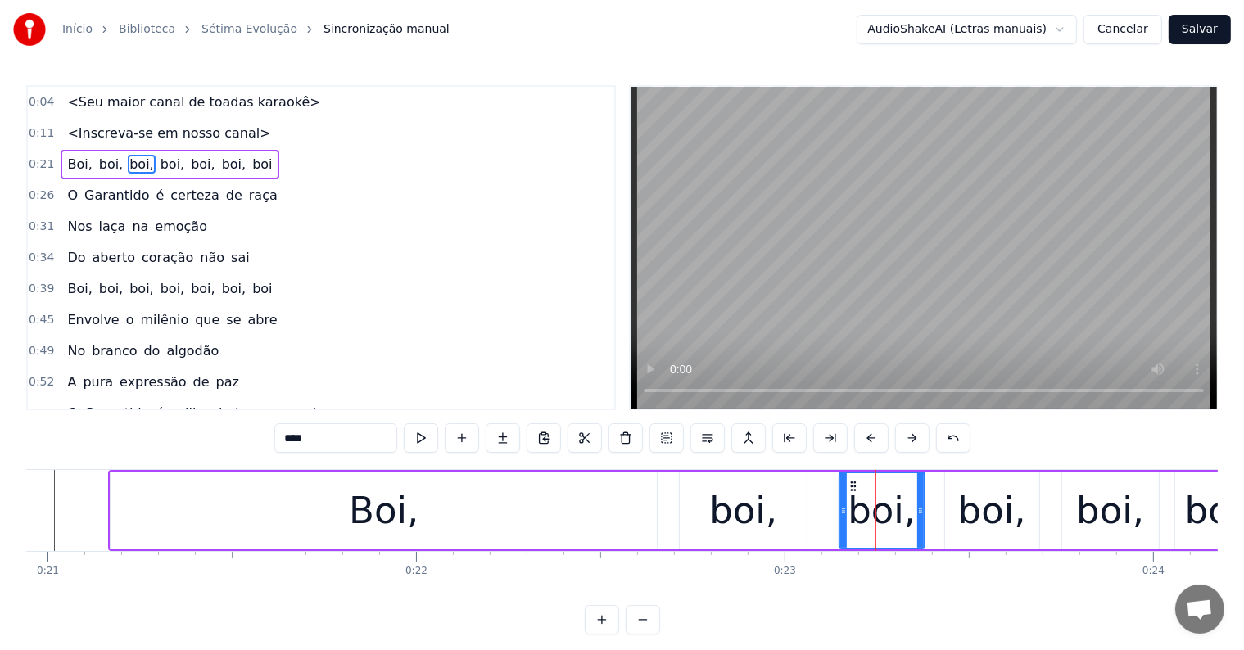
click at [249, 509] on div "Boi," at bounding box center [384, 511] width 546 height 78
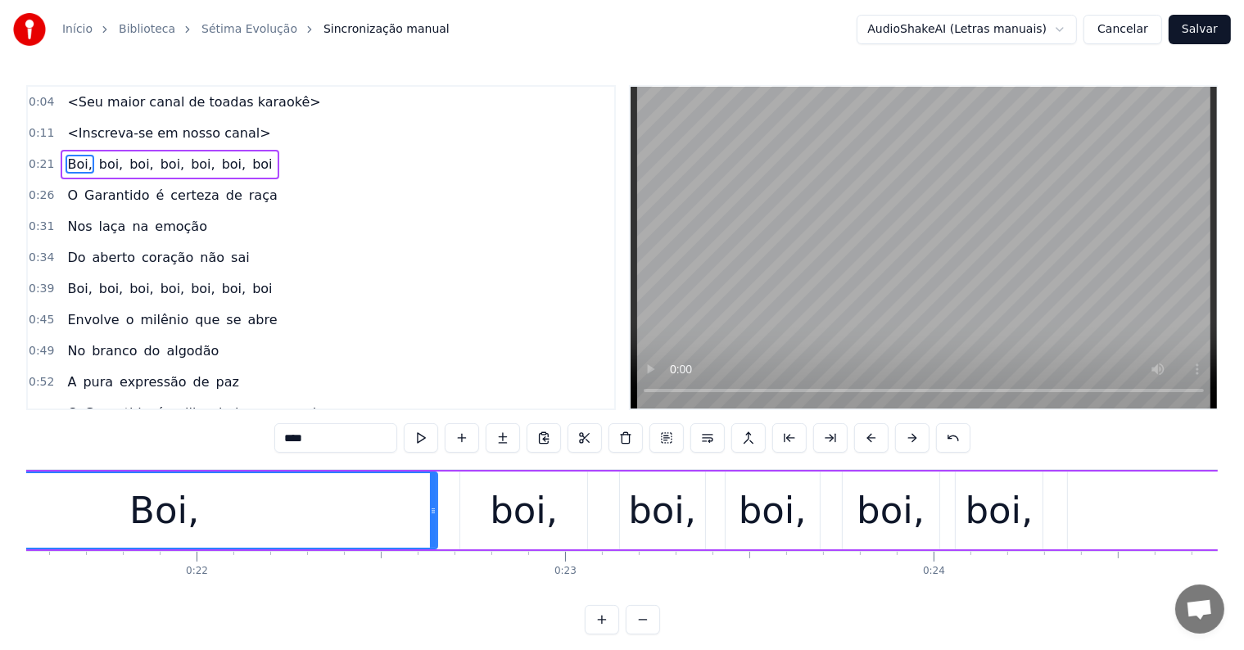
scroll to position [0, 7933]
click at [521, 517] on div "boi," at bounding box center [527, 511] width 68 height 56
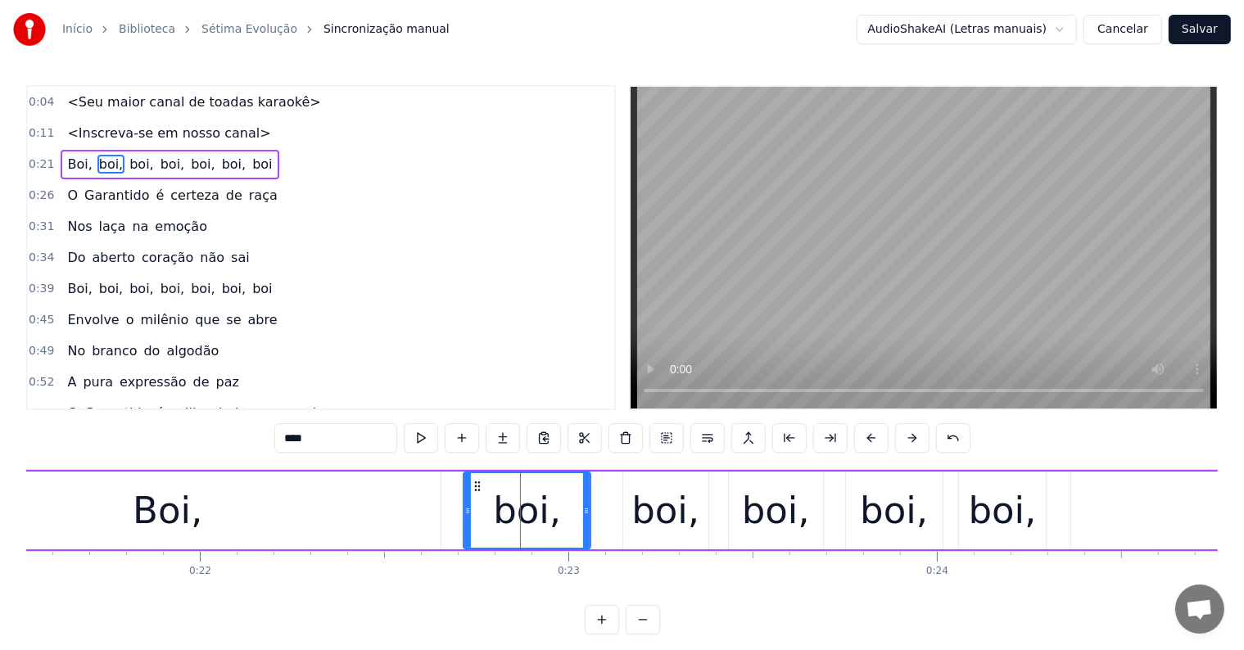
click at [629, 508] on div "boi," at bounding box center [665, 511] width 85 height 78
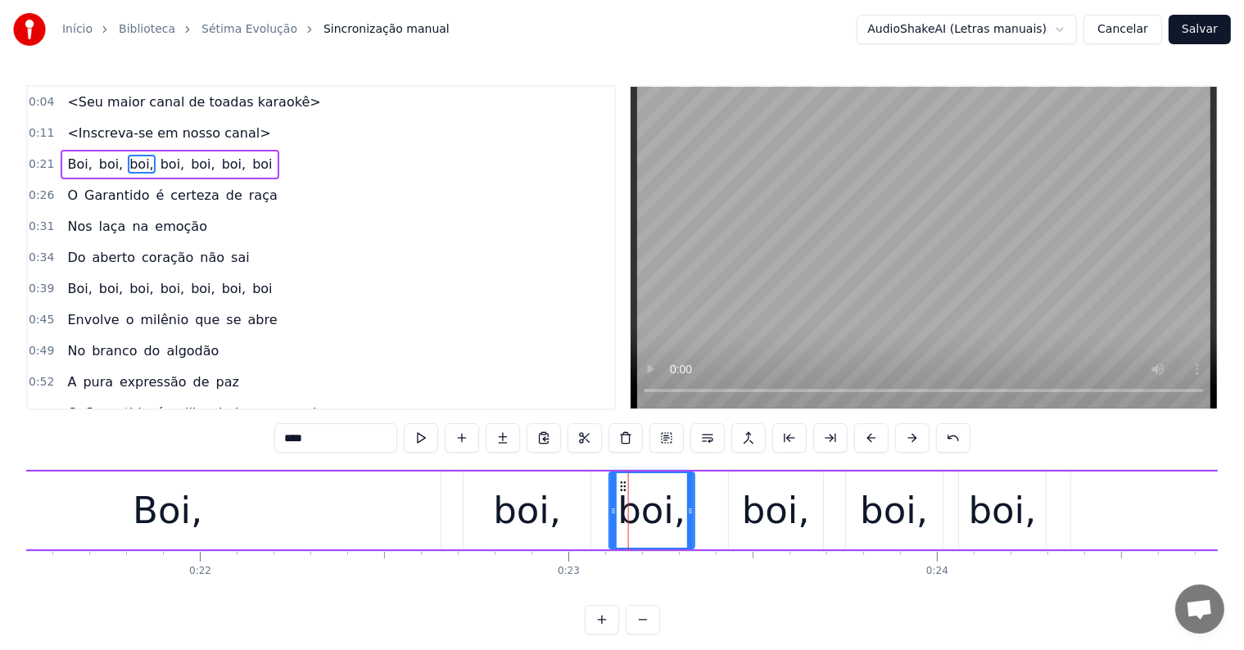
drag, startPoint x: 635, startPoint y: 484, endPoint x: 678, endPoint y: 499, distance: 45.8
click at [621, 486] on icon at bounding box center [623, 486] width 13 height 13
click at [766, 518] on div "boi," at bounding box center [776, 511] width 68 height 56
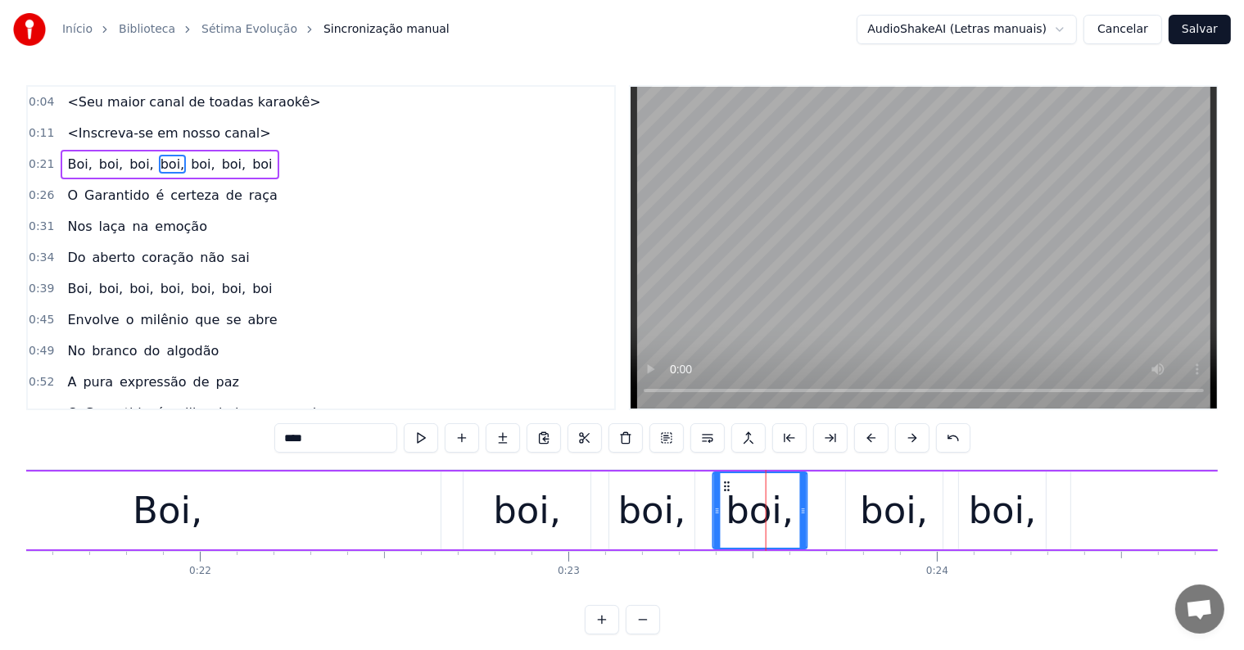
drag, startPoint x: 743, startPoint y: 482, endPoint x: 576, endPoint y: 472, distance: 166.5
click at [727, 483] on icon at bounding box center [726, 486] width 13 height 13
click at [882, 508] on div "boi," at bounding box center [894, 511] width 68 height 56
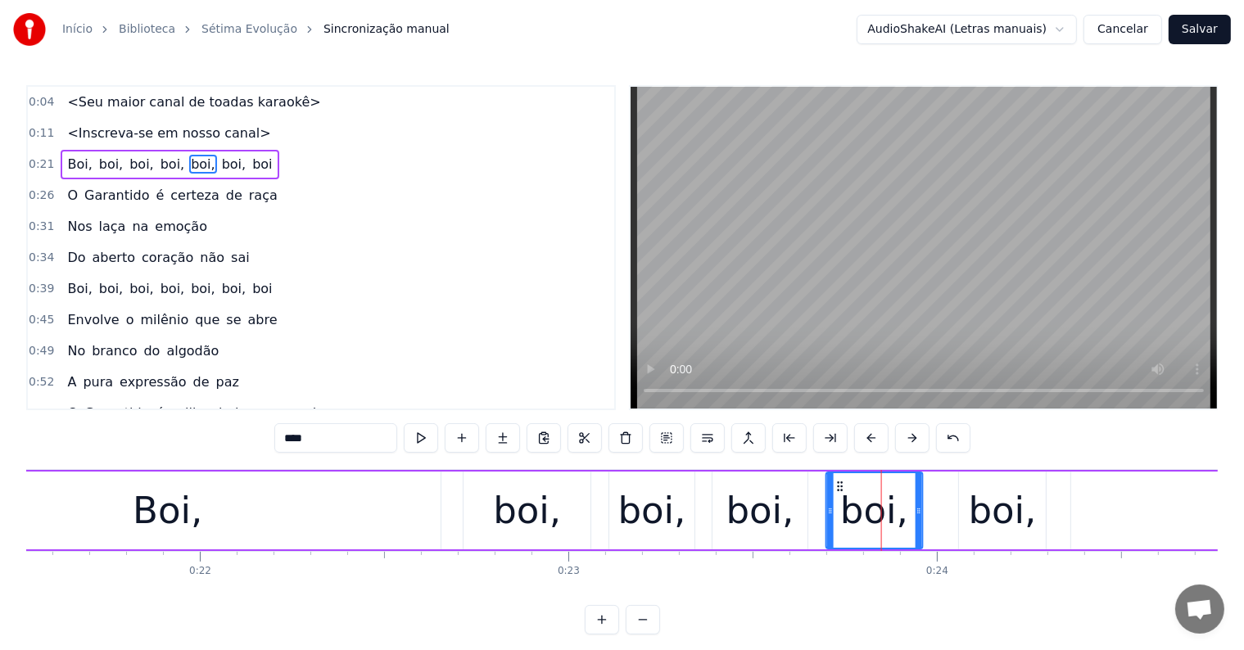
drag, startPoint x: 858, startPoint y: 481, endPoint x: 839, endPoint y: 481, distance: 19.7
click at [839, 481] on icon at bounding box center [840, 486] width 13 height 13
click at [963, 522] on div "boi," at bounding box center [1002, 511] width 87 height 78
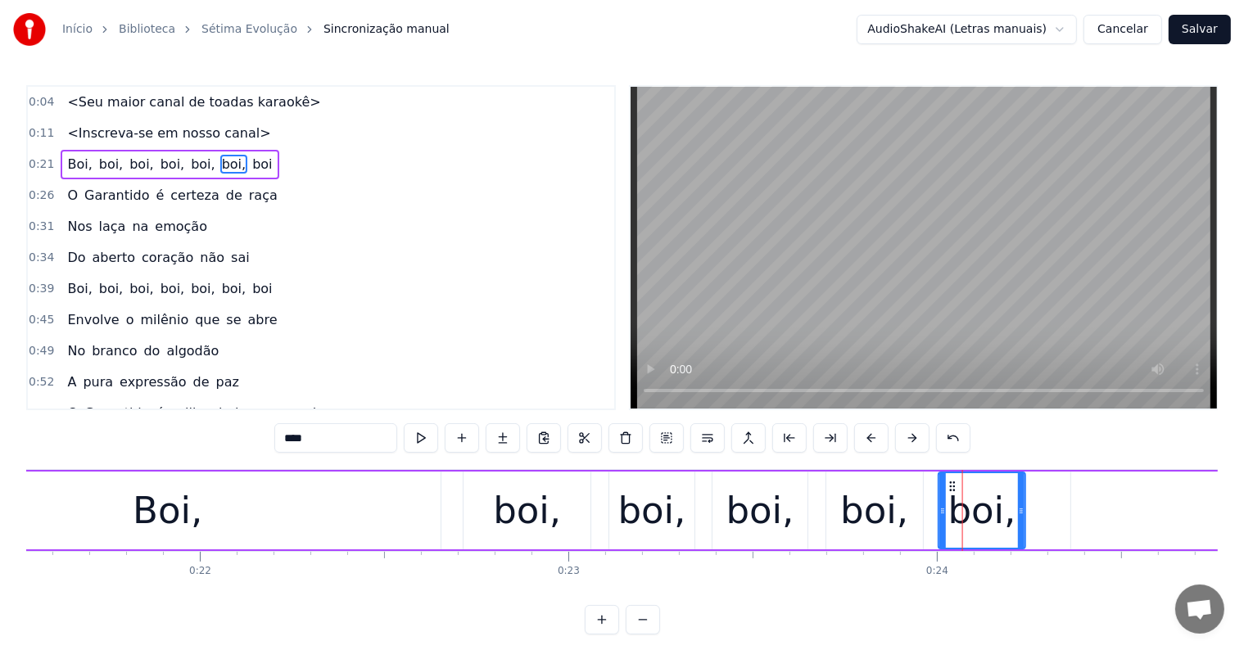
drag, startPoint x: 972, startPoint y: 484, endPoint x: 952, endPoint y: 486, distance: 20.5
click at [952, 486] on icon at bounding box center [952, 486] width 13 height 13
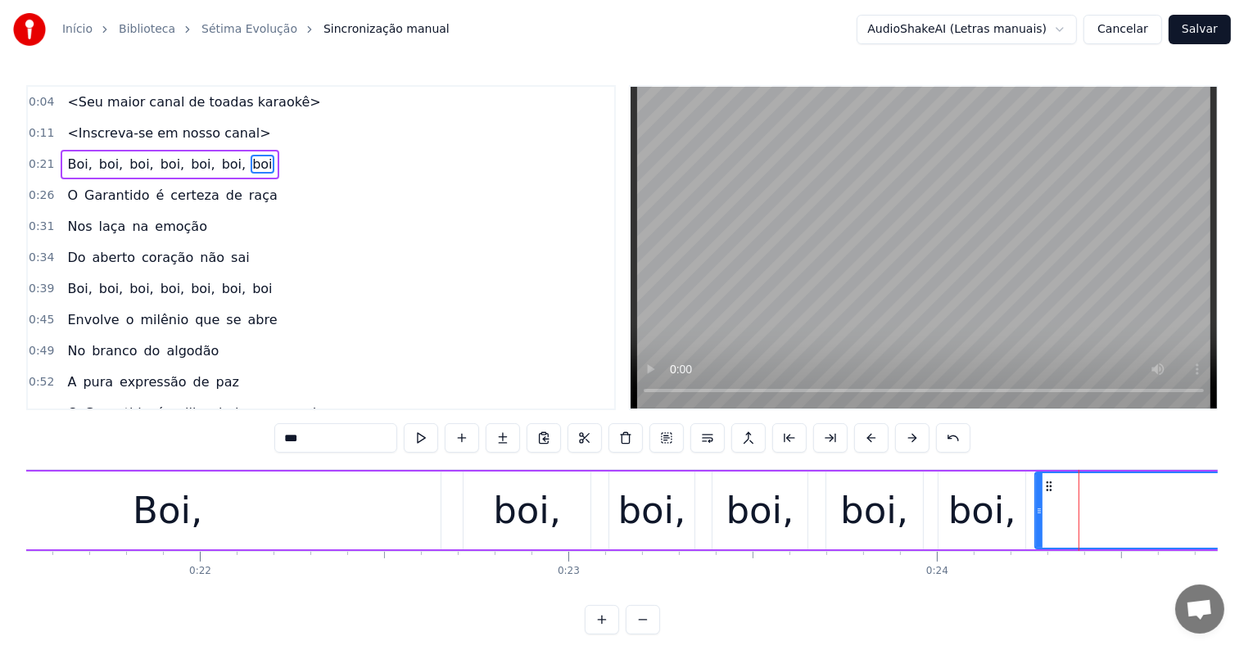
drag, startPoint x: 1075, startPoint y: 507, endPoint x: 1039, endPoint y: 511, distance: 36.3
click at [1039, 511] on icon at bounding box center [1039, 510] width 7 height 13
click at [66, 160] on span "Boi," at bounding box center [80, 164] width 28 height 19
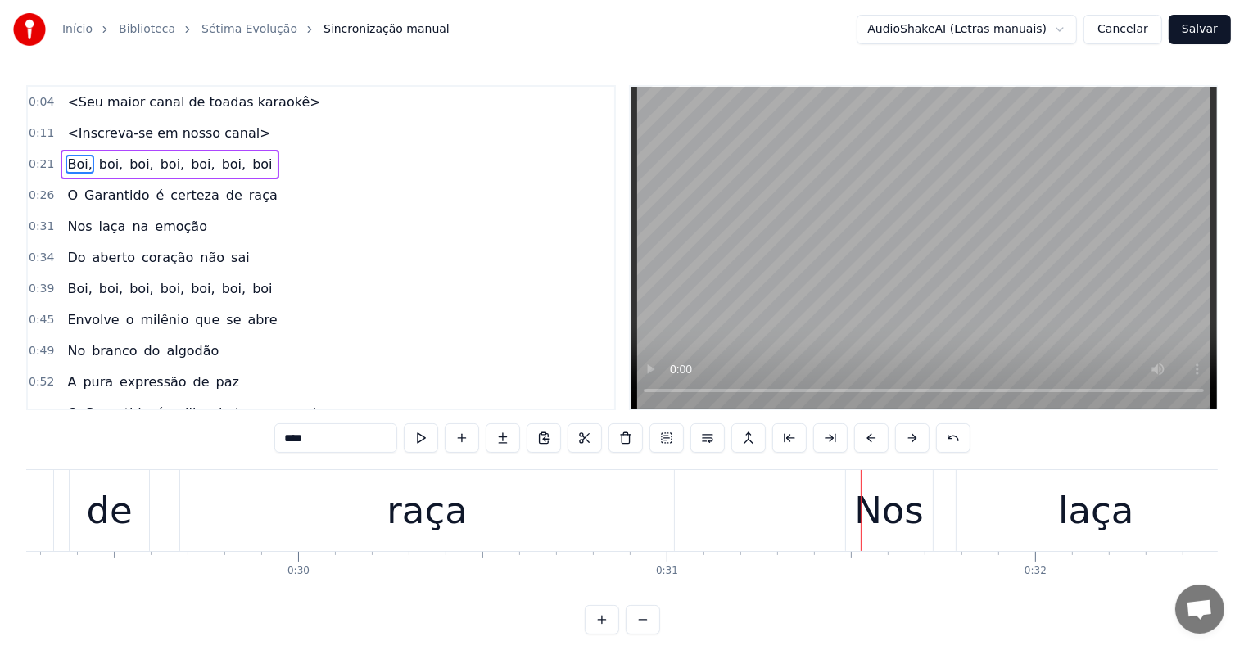
scroll to position [0, 11308]
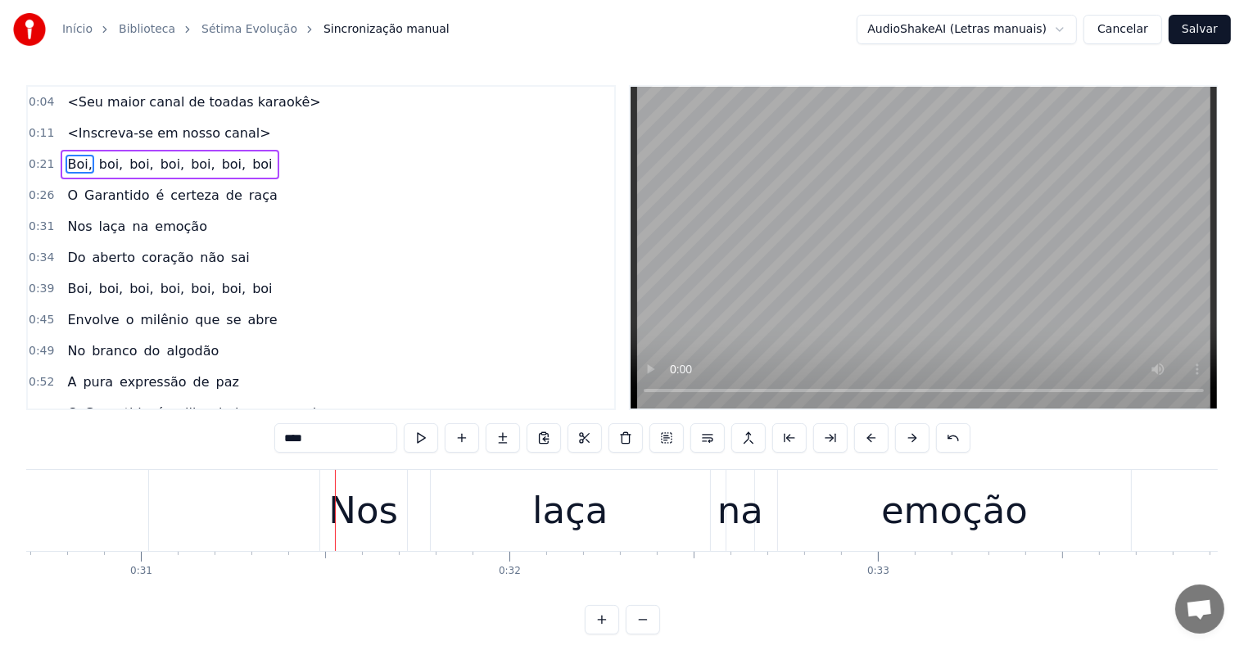
click at [72, 160] on span "Boi," at bounding box center [80, 164] width 28 height 19
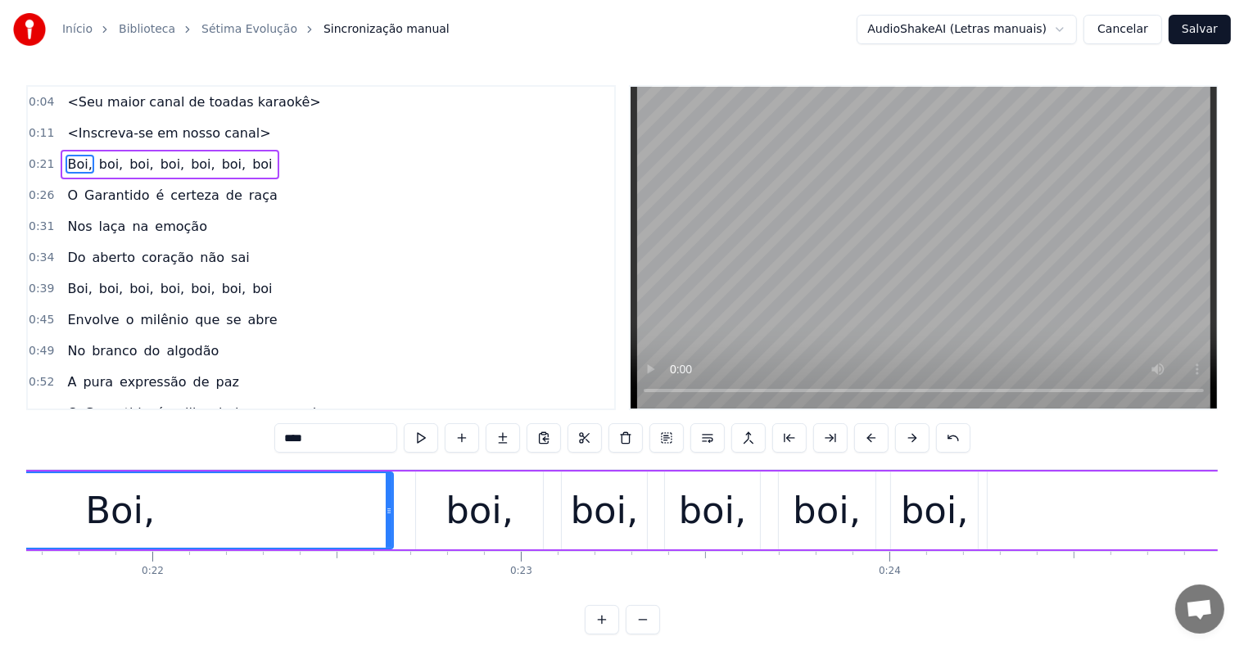
scroll to position [0, 7717]
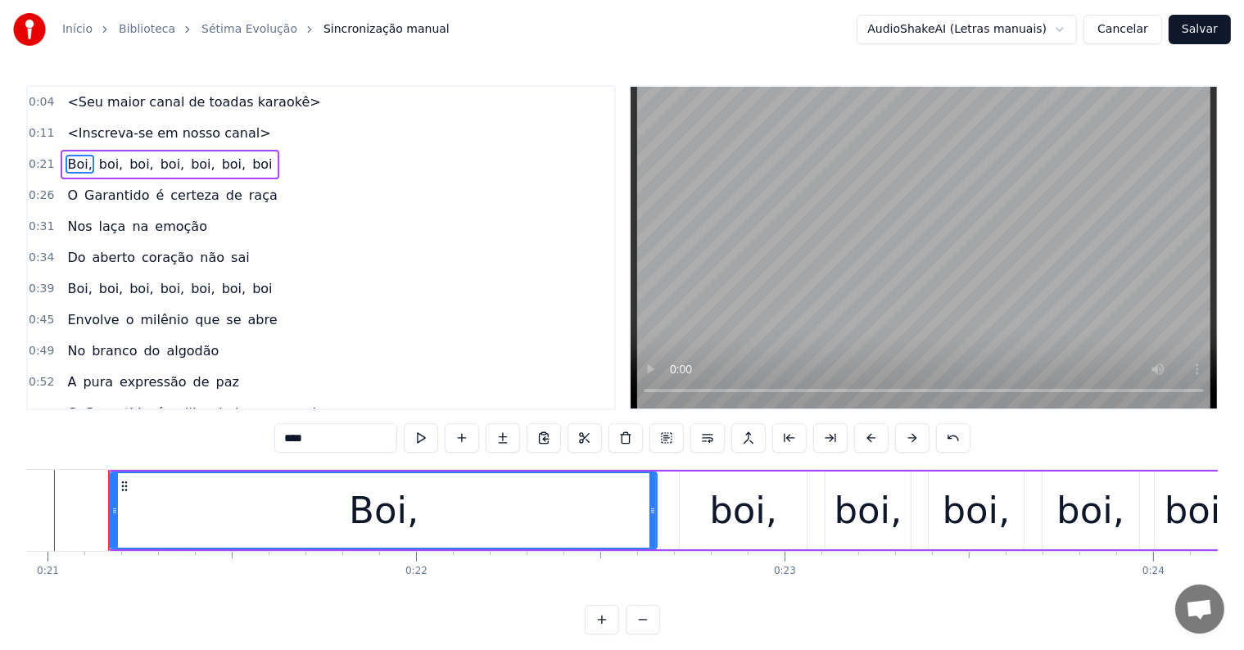
click at [735, 524] on div "boi," at bounding box center [743, 511] width 68 height 56
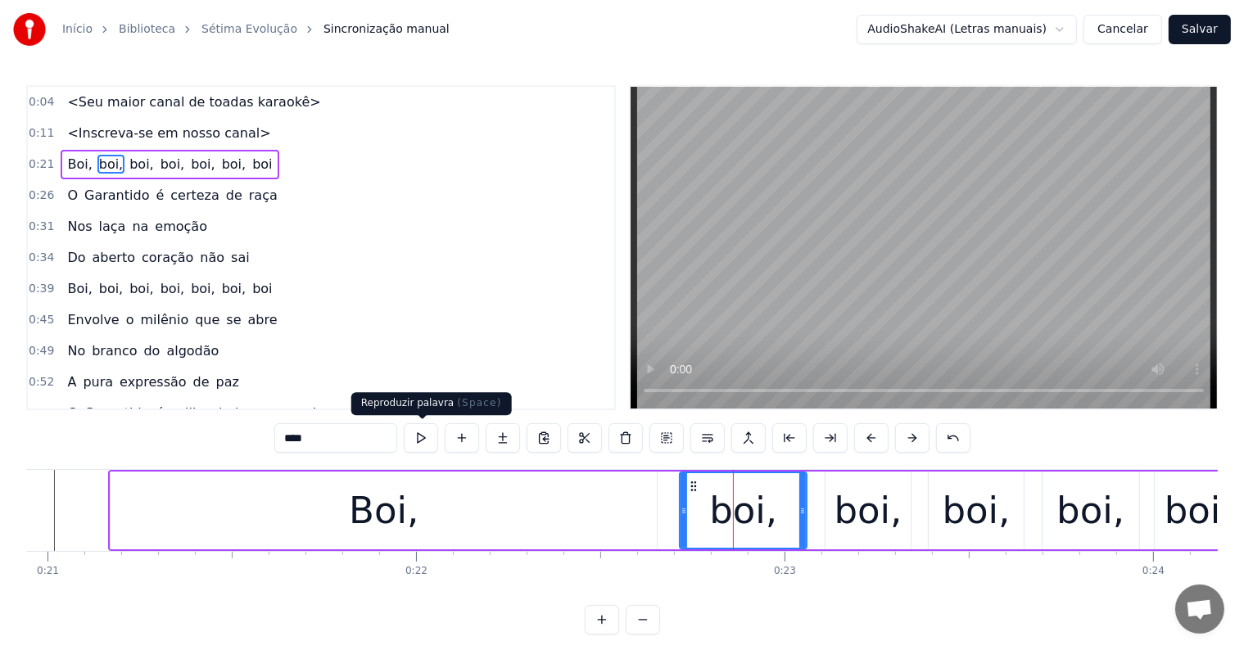
click at [422, 444] on button at bounding box center [421, 437] width 34 height 29
click at [422, 438] on button at bounding box center [421, 437] width 34 height 29
click at [416, 436] on button at bounding box center [421, 437] width 34 height 29
click at [755, 523] on div "boi," at bounding box center [743, 511] width 68 height 56
click at [426, 436] on button at bounding box center [421, 437] width 34 height 29
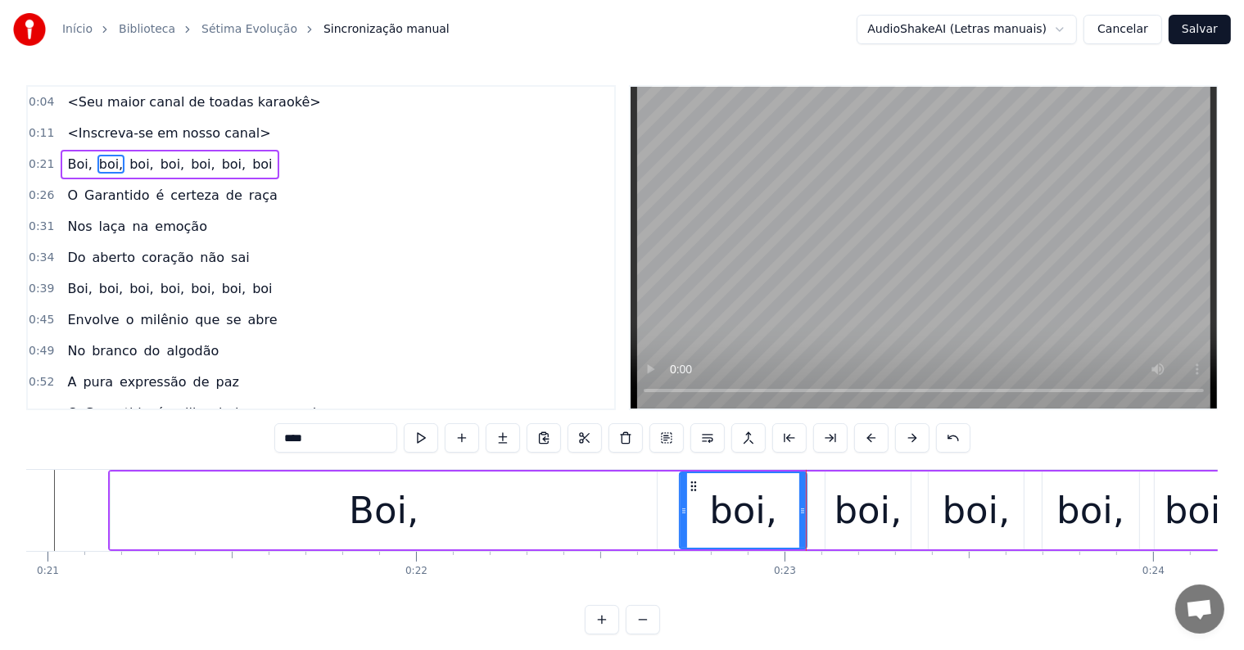
click at [747, 514] on div "boi," at bounding box center [743, 511] width 68 height 56
click at [797, 511] on icon at bounding box center [796, 510] width 7 height 13
click at [641, 514] on div "Boi," at bounding box center [384, 511] width 546 height 78
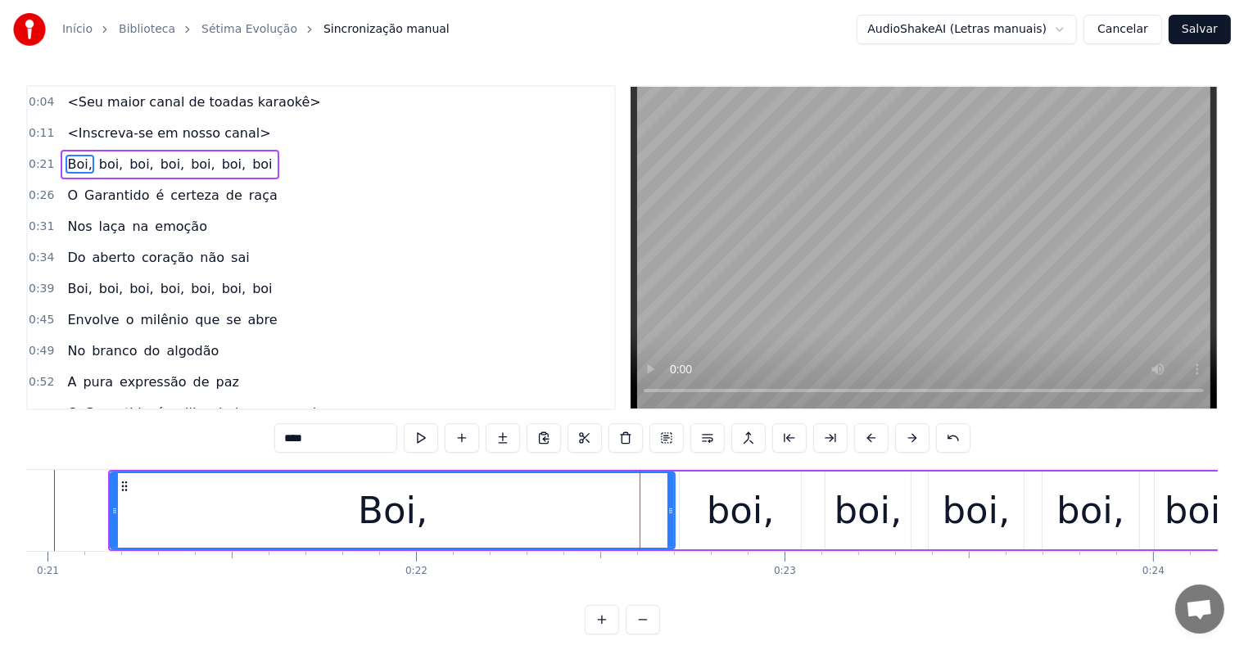
drag, startPoint x: 651, startPoint y: 513, endPoint x: 669, endPoint y: 514, distance: 18.0
click at [669, 514] on icon at bounding box center [670, 510] width 7 height 13
click at [771, 503] on div "boi," at bounding box center [740, 511] width 121 height 78
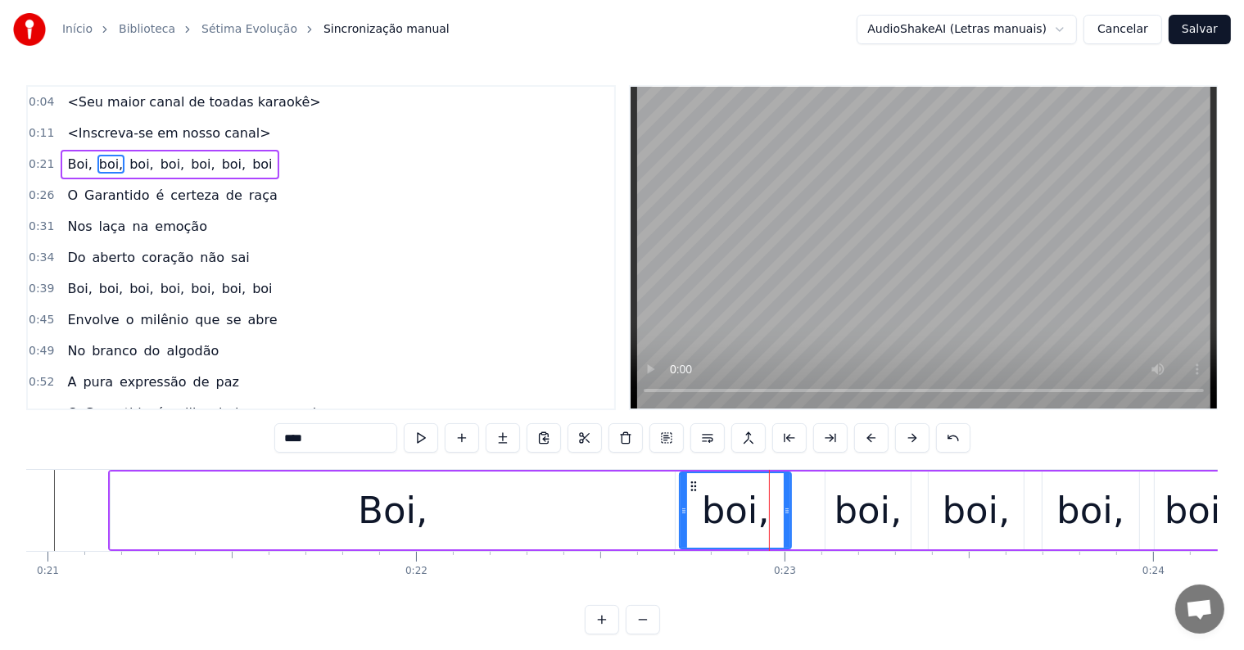
drag, startPoint x: 796, startPoint y: 508, endPoint x: 786, endPoint y: 508, distance: 9.8
click at [786, 509] on circle at bounding box center [786, 509] width 1 height 1
click at [839, 512] on div "boi," at bounding box center [868, 511] width 68 height 56
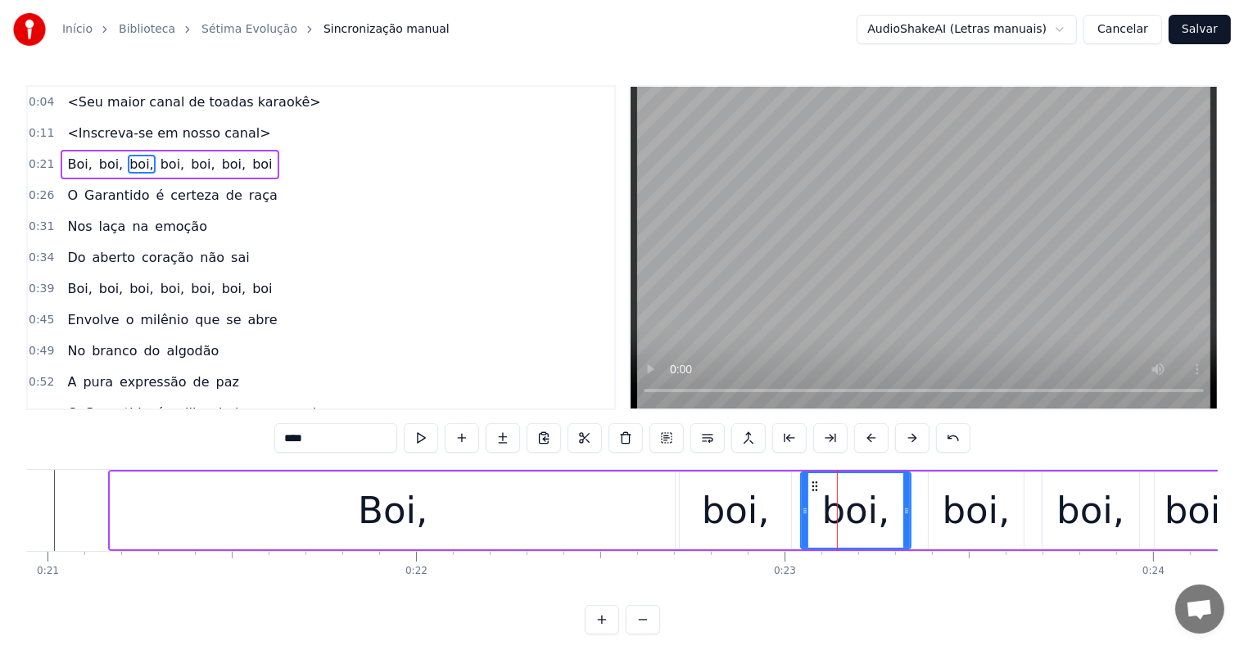
drag, startPoint x: 830, startPoint y: 511, endPoint x: 806, endPoint y: 509, distance: 24.7
click at [806, 509] on icon at bounding box center [805, 510] width 7 height 13
click at [937, 524] on div "boi," at bounding box center [976, 511] width 94 height 78
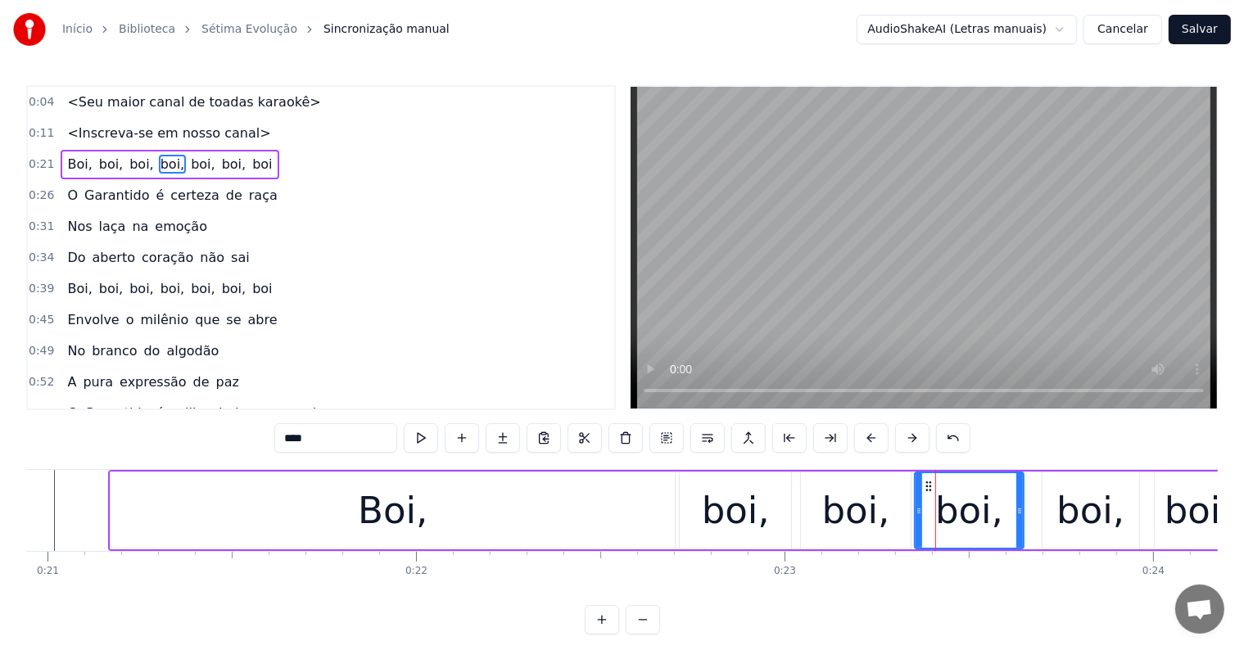
drag, startPoint x: 931, startPoint y: 509, endPoint x: 917, endPoint y: 509, distance: 13.9
click at [917, 509] on icon at bounding box center [918, 510] width 7 height 13
click at [1060, 518] on div "boi," at bounding box center [1090, 511] width 68 height 56
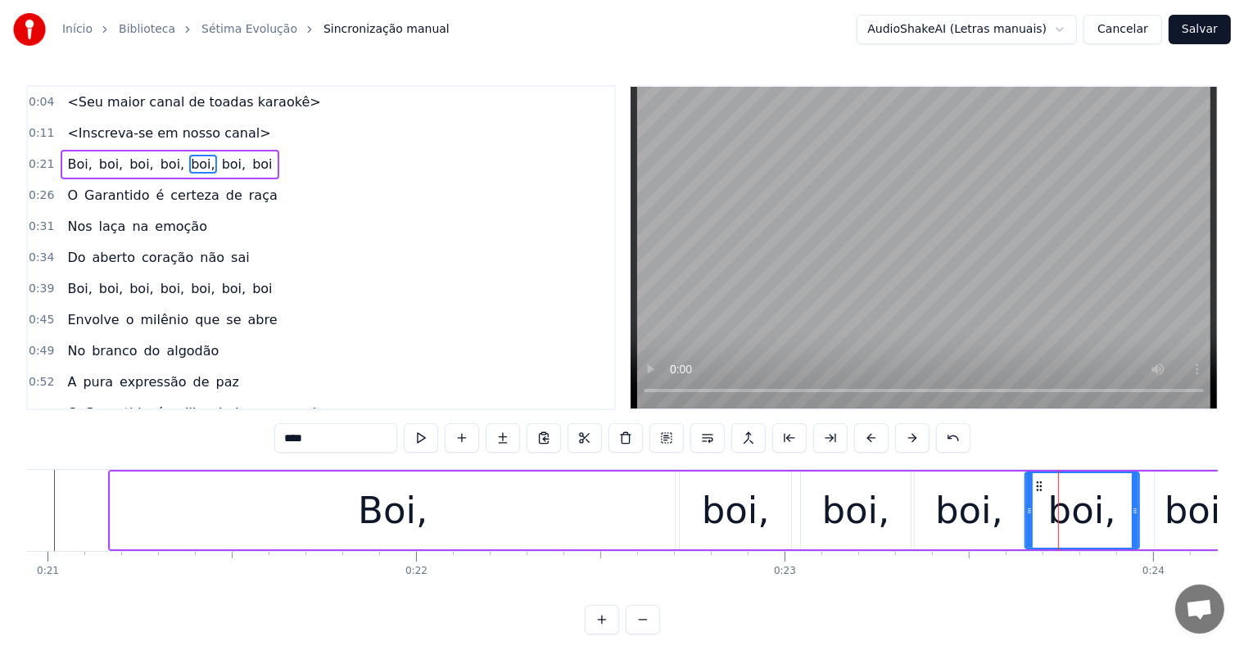
drag, startPoint x: 1044, startPoint y: 509, endPoint x: 1027, endPoint y: 509, distance: 17.2
click at [1027, 509] on icon at bounding box center [1029, 510] width 7 height 13
click at [1177, 523] on div "boi," at bounding box center [1198, 511] width 68 height 56
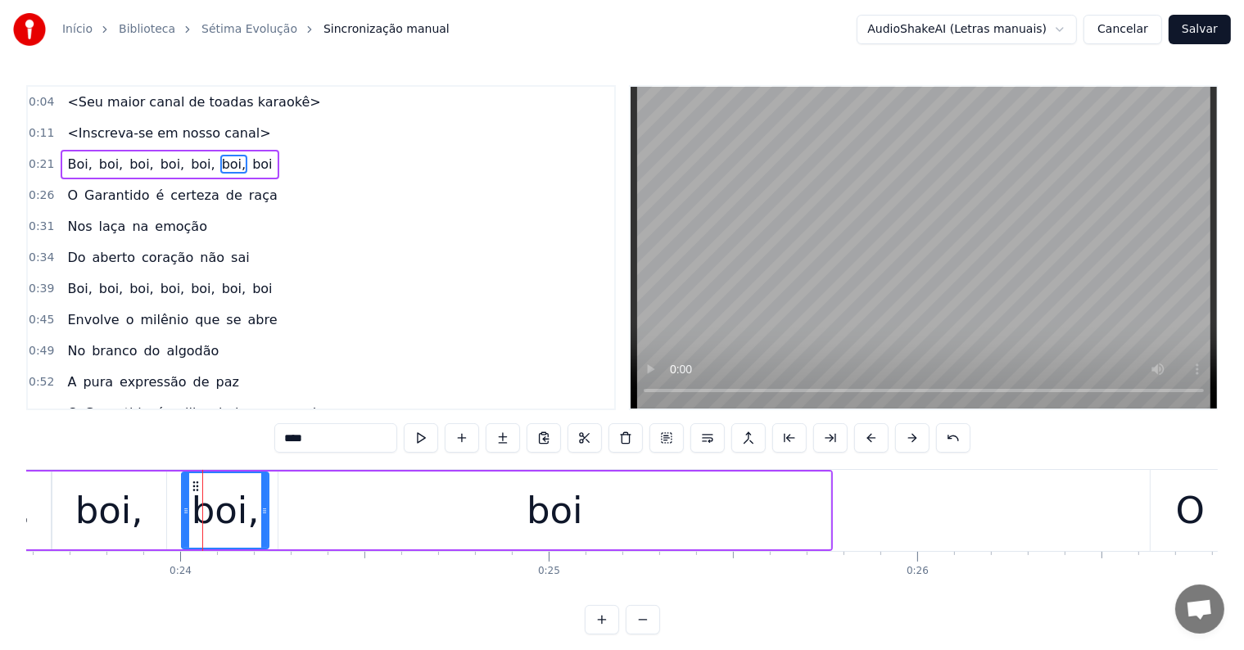
scroll to position [0, 8784]
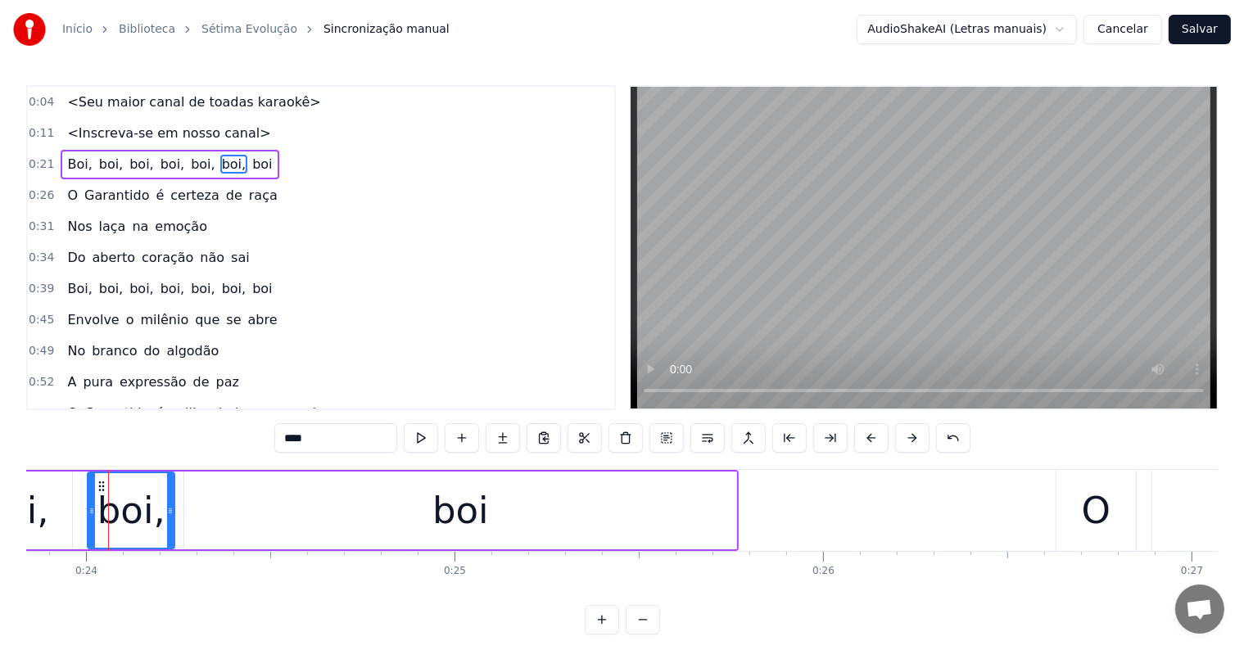
click at [350, 531] on div "boi" at bounding box center [460, 511] width 552 height 78
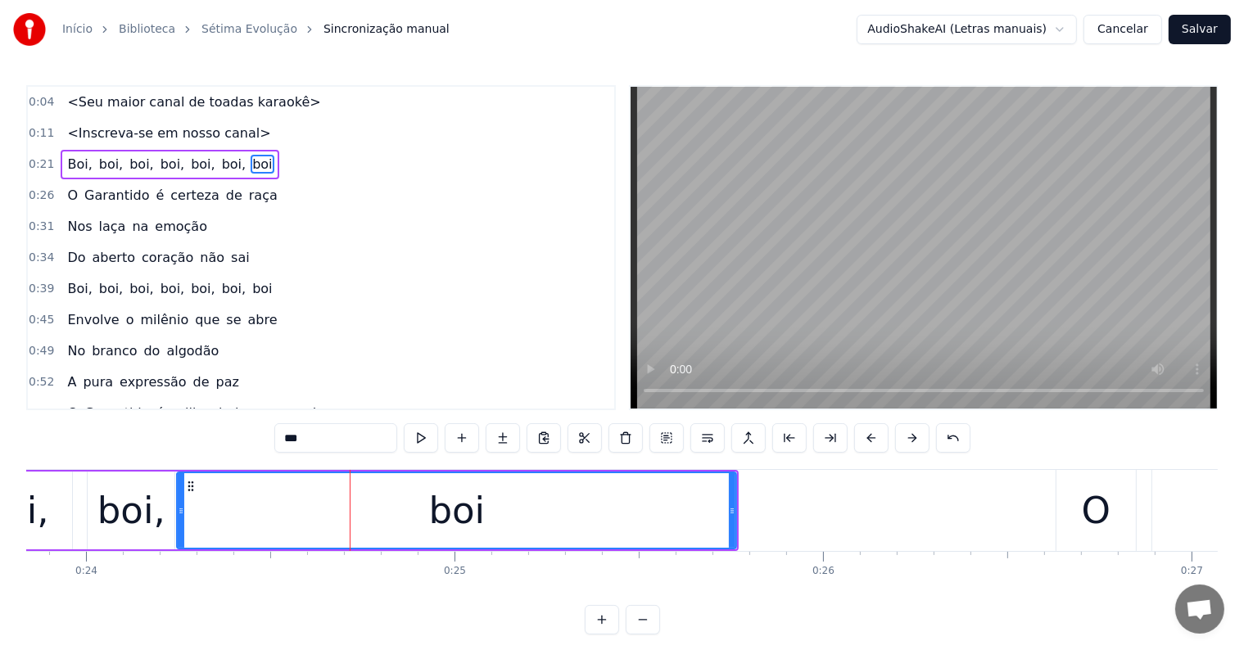
click at [179, 501] on div at bounding box center [181, 510] width 7 height 75
click at [69, 161] on span "Boi," at bounding box center [80, 164] width 28 height 19
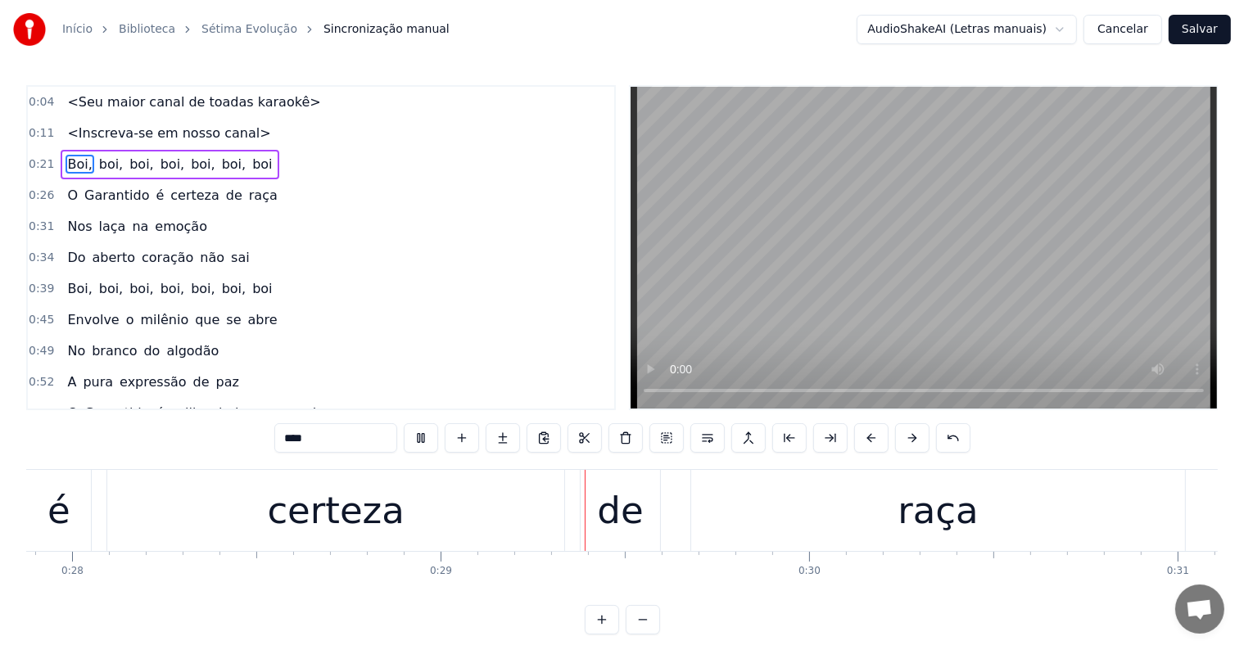
scroll to position [0, 10273]
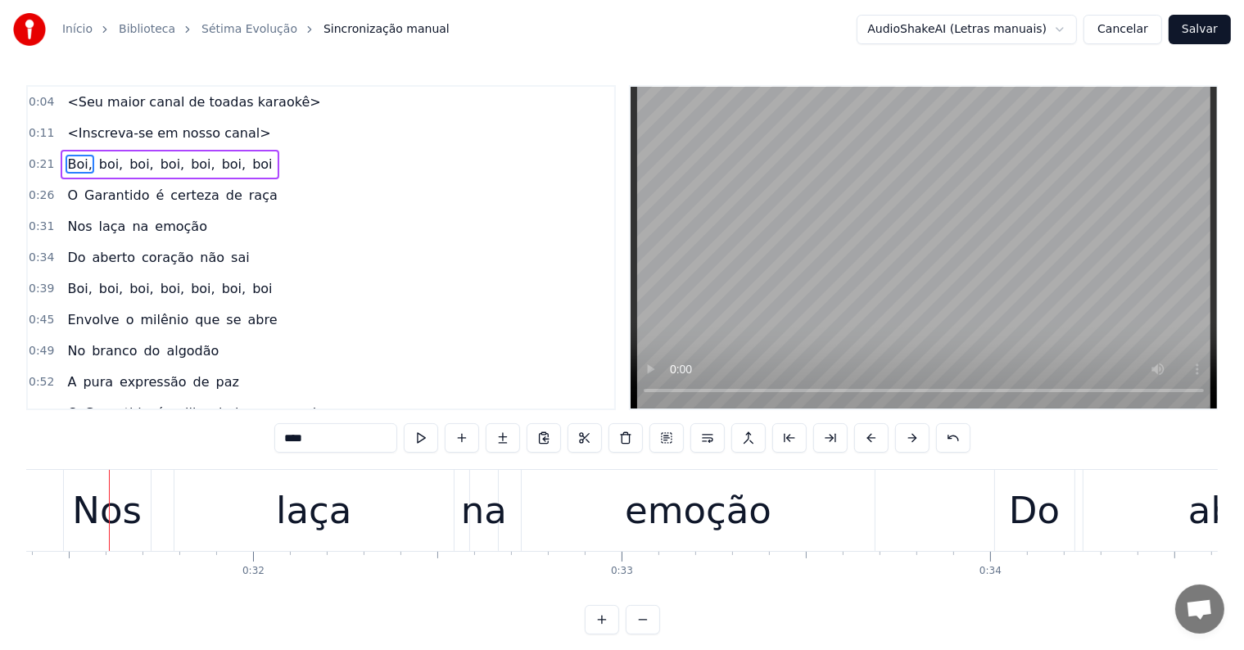
click at [66, 160] on span "Boi," at bounding box center [80, 164] width 28 height 19
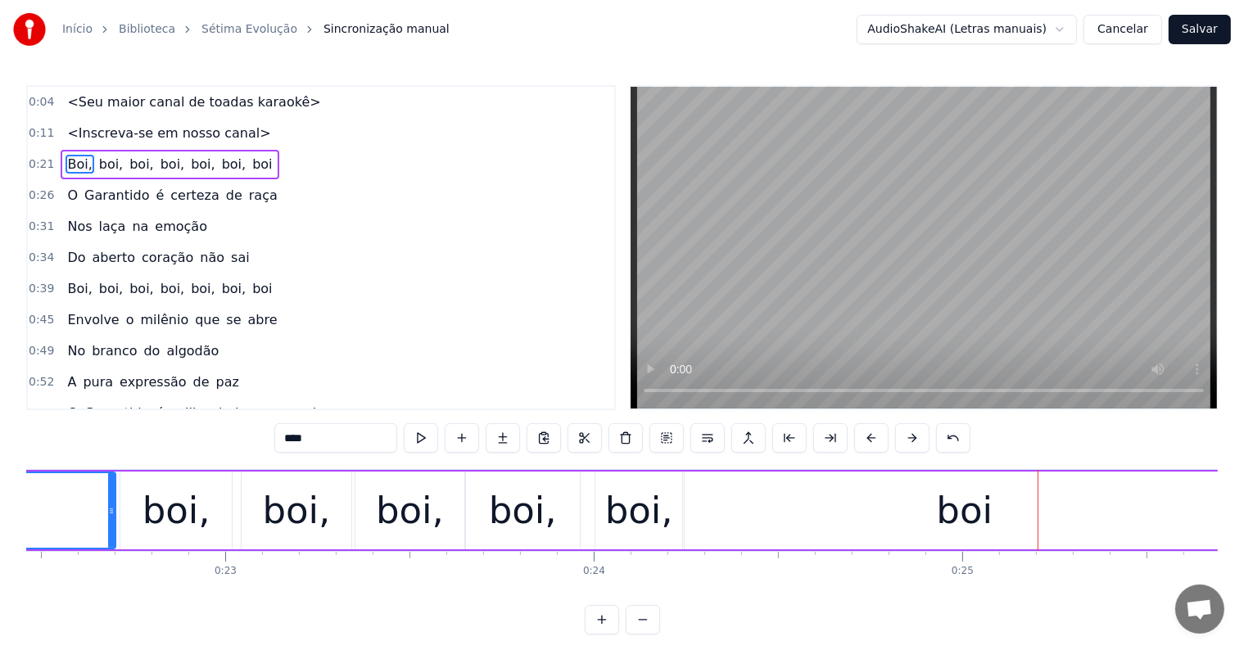
scroll to position [0, 8008]
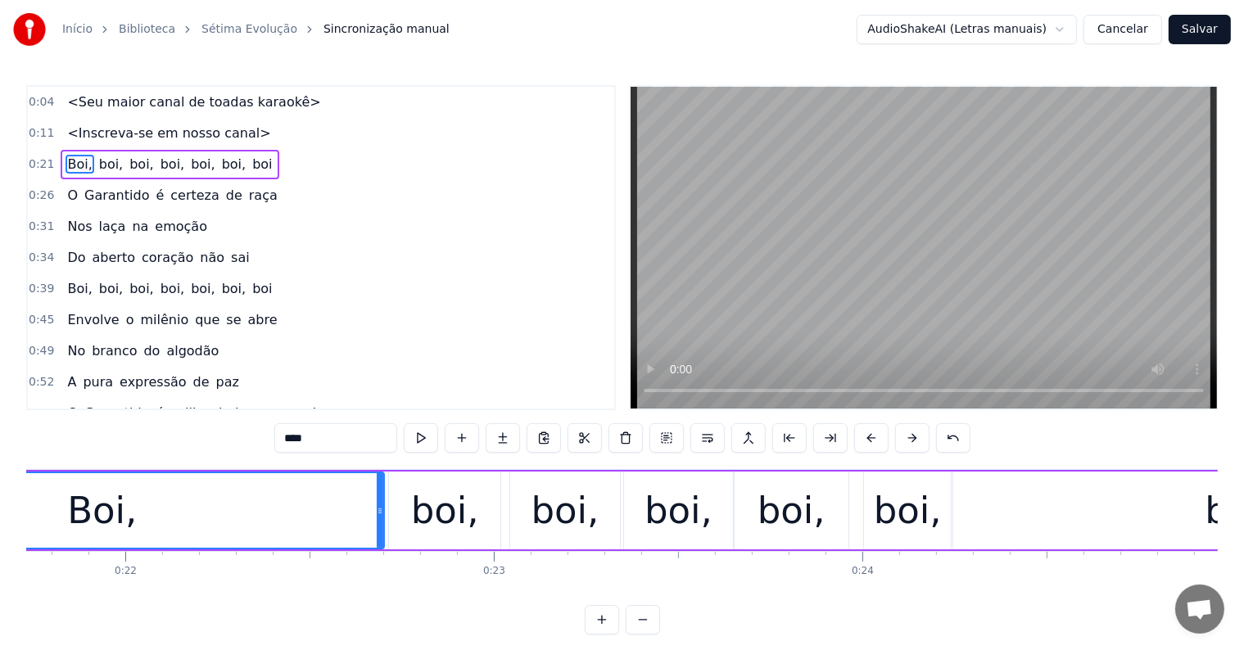
click at [796, 519] on div "boi," at bounding box center [791, 511] width 68 height 56
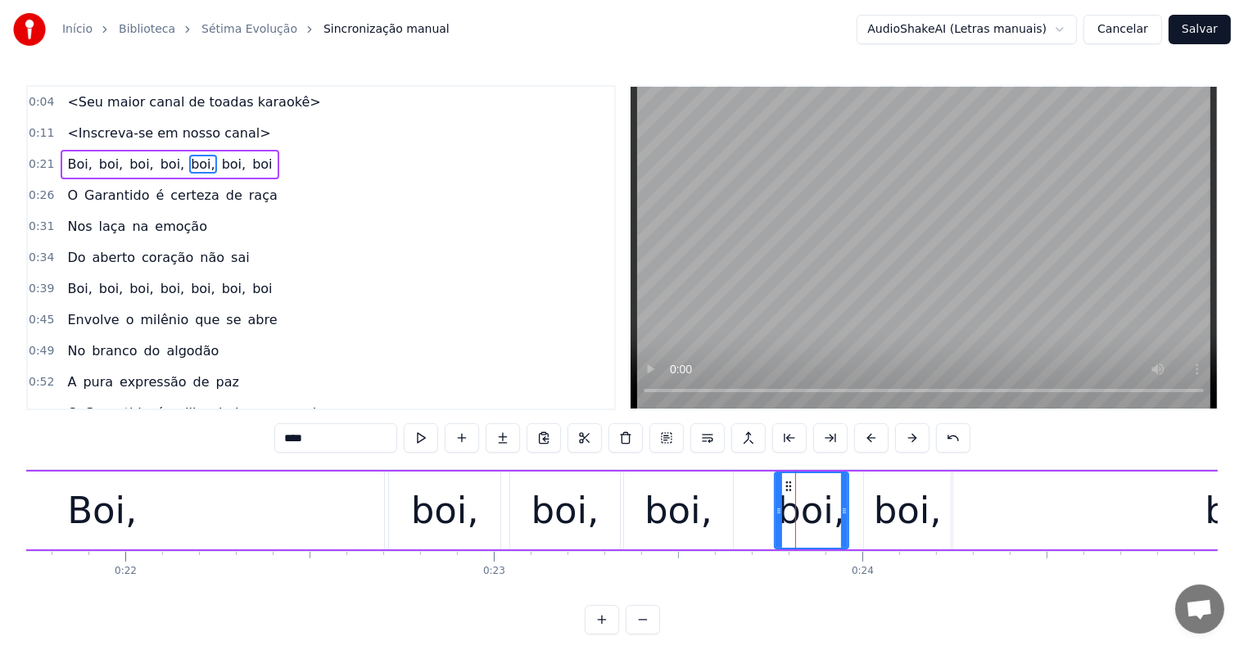
drag, startPoint x: 738, startPoint y: 510, endPoint x: 778, endPoint y: 509, distance: 40.2
click at [778, 509] on icon at bounding box center [778, 510] width 7 height 13
click at [703, 504] on div "boi," at bounding box center [678, 511] width 68 height 56
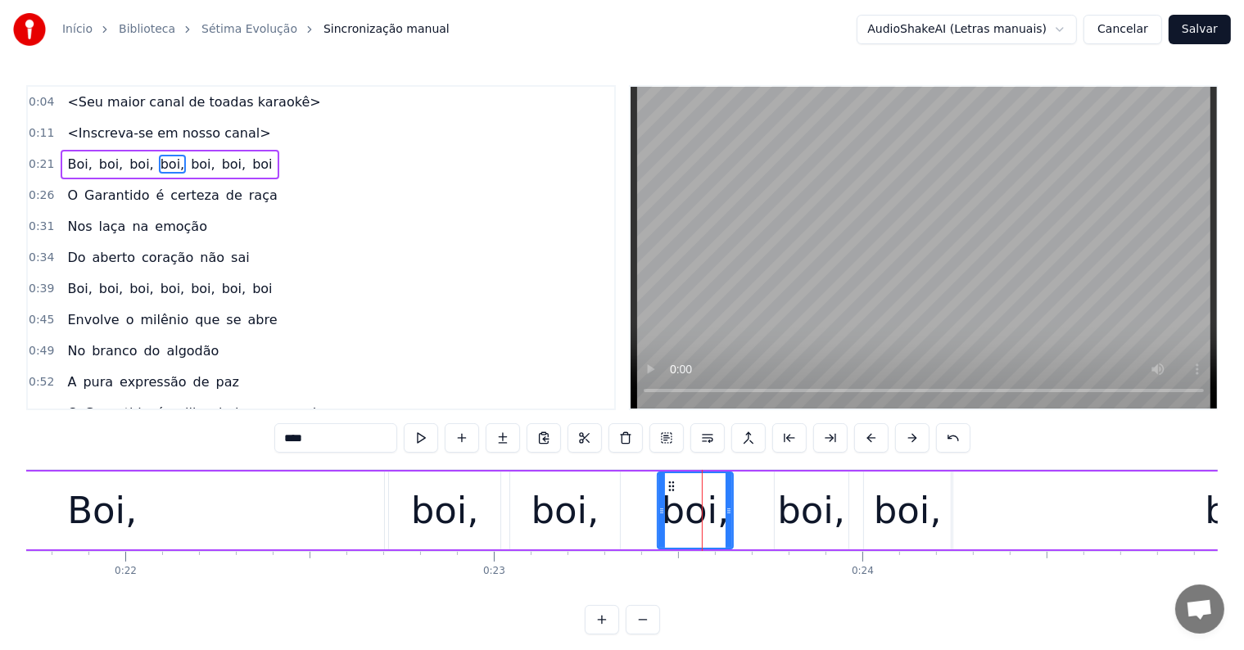
drag, startPoint x: 629, startPoint y: 508, endPoint x: 662, endPoint y: 511, distance: 33.7
click at [662, 511] on icon at bounding box center [661, 510] width 7 height 13
click at [575, 519] on div "boi," at bounding box center [565, 511] width 68 height 56
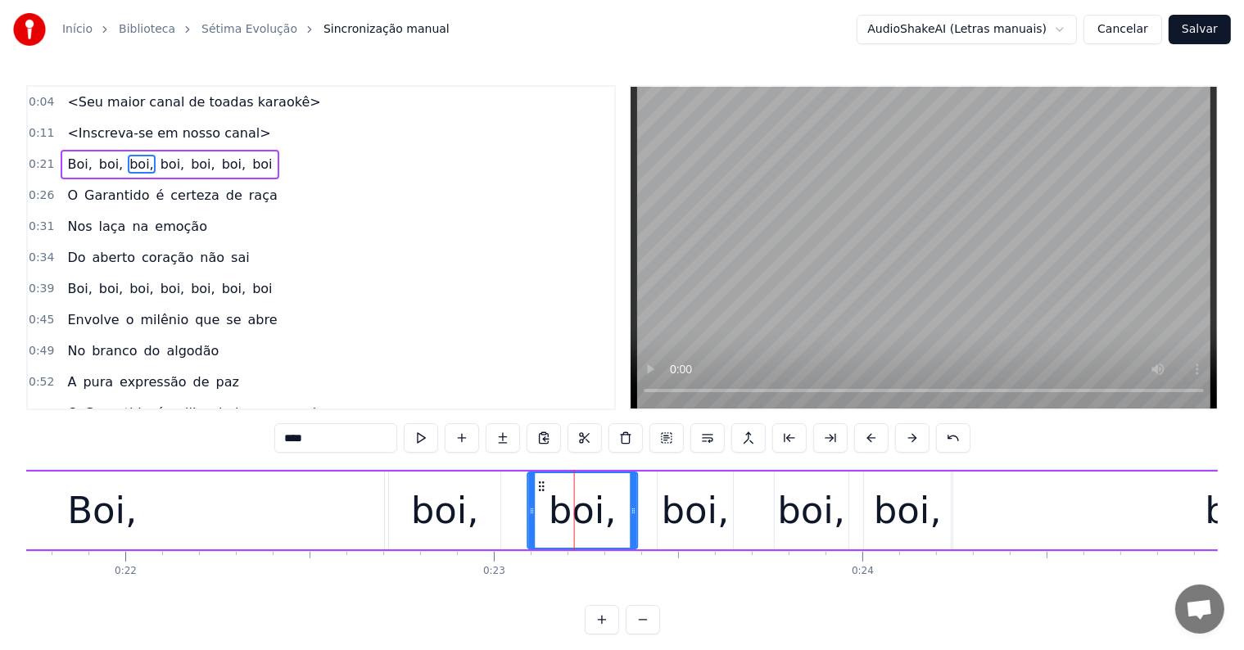
drag, startPoint x: 522, startPoint y: 483, endPoint x: 540, endPoint y: 483, distance: 18.0
click at [540, 483] on icon at bounding box center [541, 486] width 13 height 13
drag, startPoint x: 531, startPoint y: 510, endPoint x: 554, endPoint y: 507, distance: 23.2
click at [554, 507] on icon at bounding box center [555, 510] width 7 height 13
click at [908, 493] on div "boi," at bounding box center [908, 511] width 68 height 56
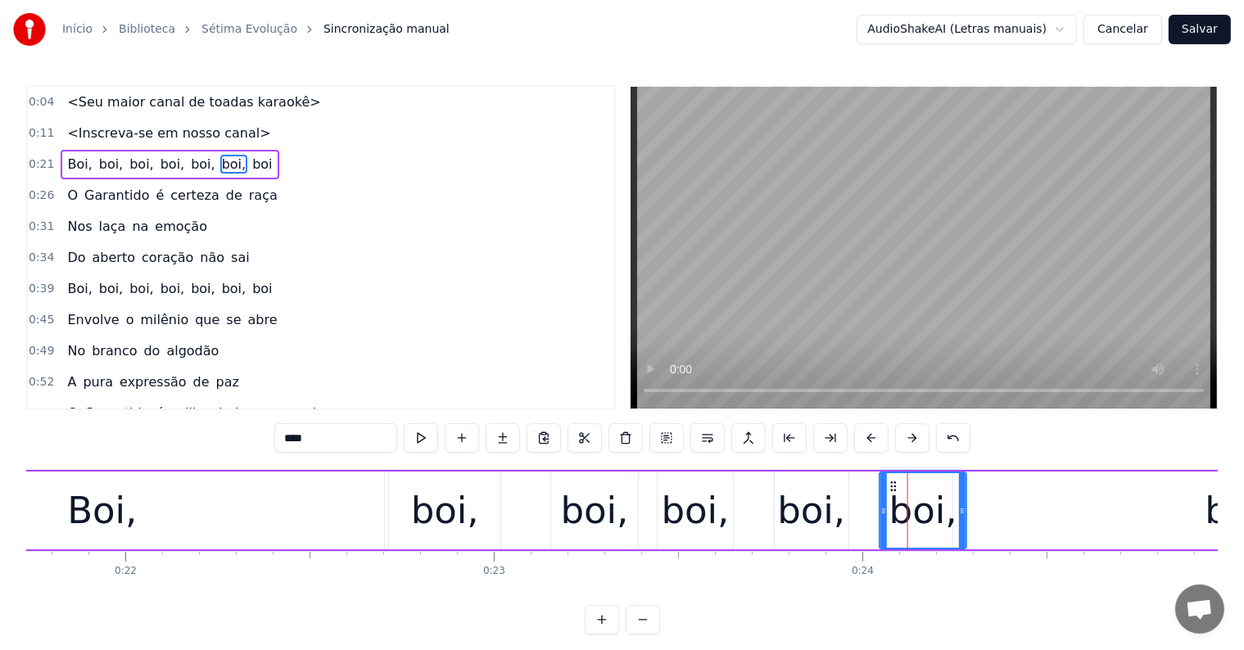
drag, startPoint x: 876, startPoint y: 485, endPoint x: 892, endPoint y: 486, distance: 15.6
click at [892, 486] on icon at bounding box center [893, 486] width 13 height 13
drag, startPoint x: 884, startPoint y: 509, endPoint x: 894, endPoint y: 509, distance: 9.8
click at [894, 509] on icon at bounding box center [893, 510] width 7 height 13
click at [1004, 523] on div "boi" at bounding box center [1232, 511] width 559 height 78
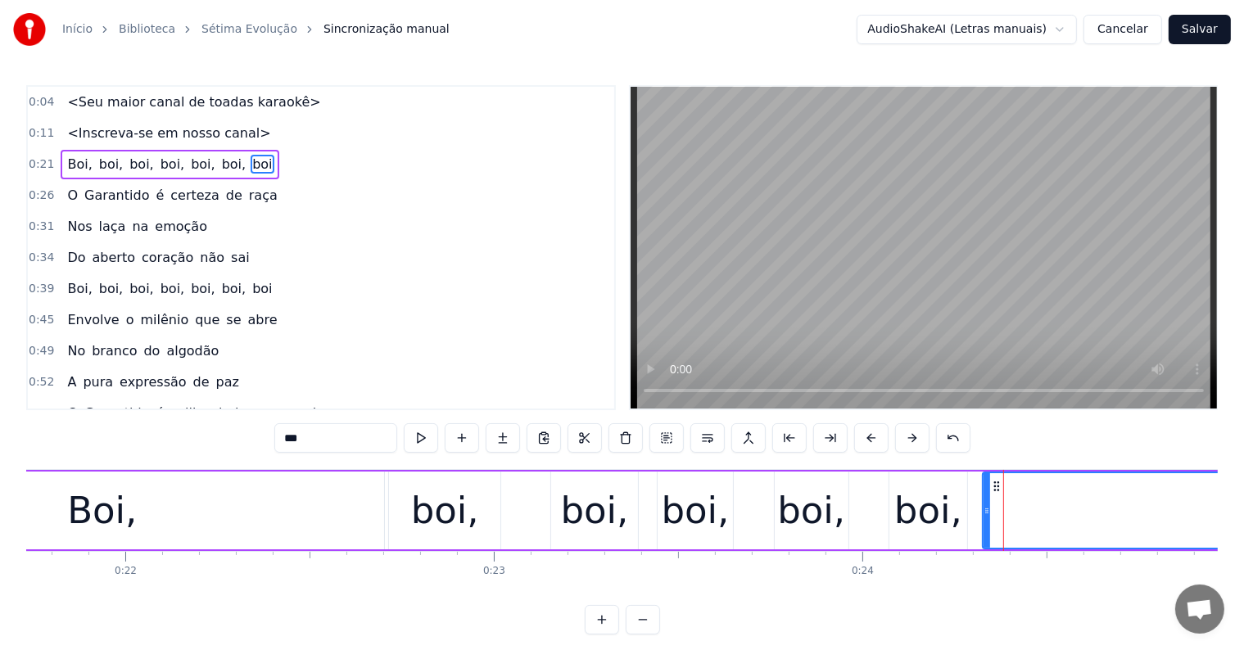
drag, startPoint x: 957, startPoint y: 511, endPoint x: 987, endPoint y: 511, distance: 29.5
click at [987, 511] on icon at bounding box center [986, 510] width 7 height 13
click at [435, 511] on div "boi," at bounding box center [445, 511] width 68 height 56
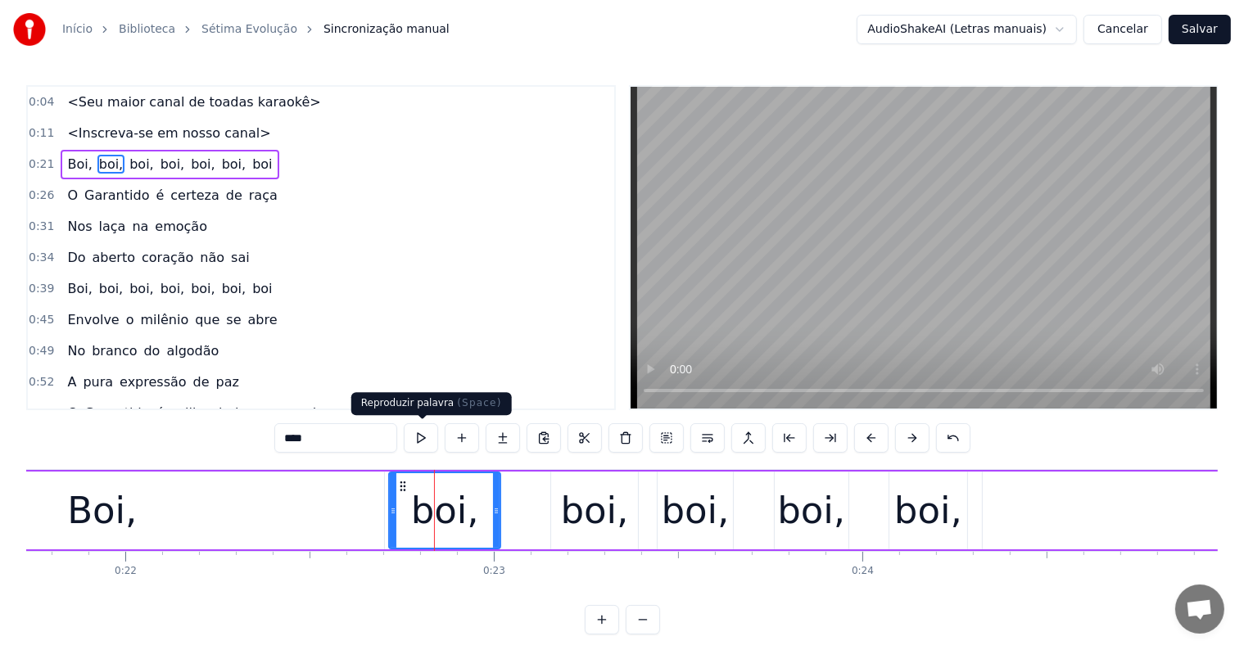
click at [417, 434] on button at bounding box center [421, 437] width 34 height 29
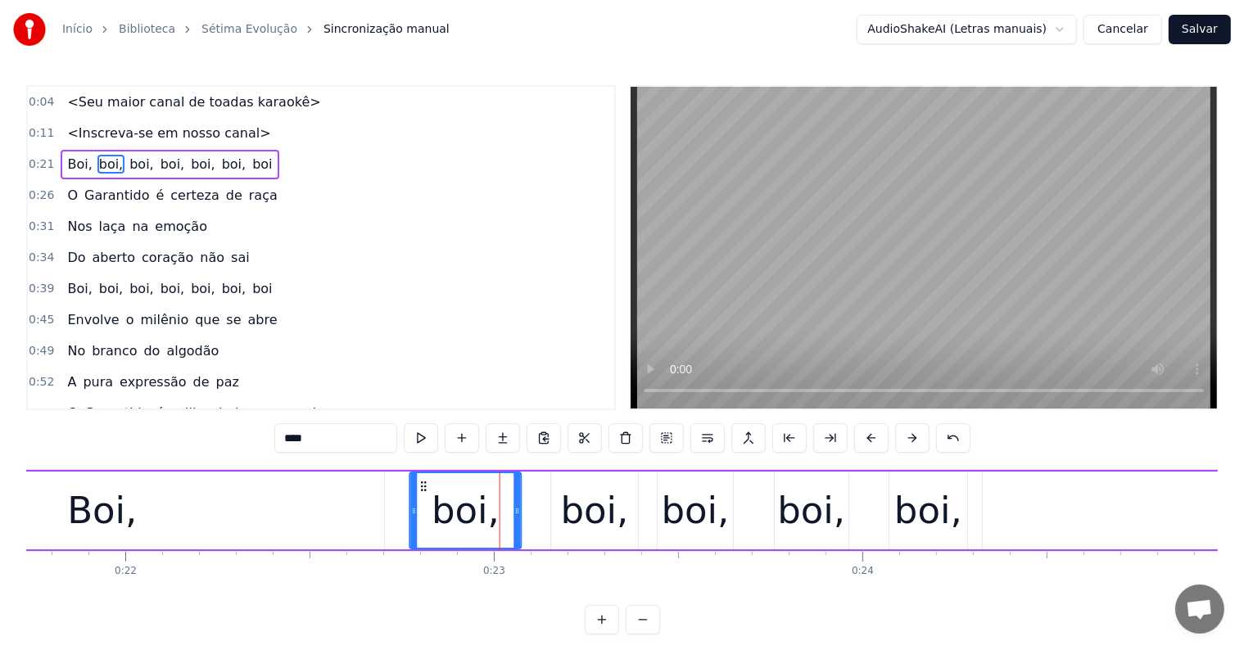
drag, startPoint x: 400, startPoint y: 486, endPoint x: 421, endPoint y: 486, distance: 21.3
click at [421, 486] on icon at bounding box center [424, 486] width 13 height 13
drag, startPoint x: 410, startPoint y: 511, endPoint x: 449, endPoint y: 512, distance: 38.5
click at [450, 512] on icon at bounding box center [453, 510] width 7 height 13
click at [606, 518] on div "boi," at bounding box center [595, 511] width 68 height 56
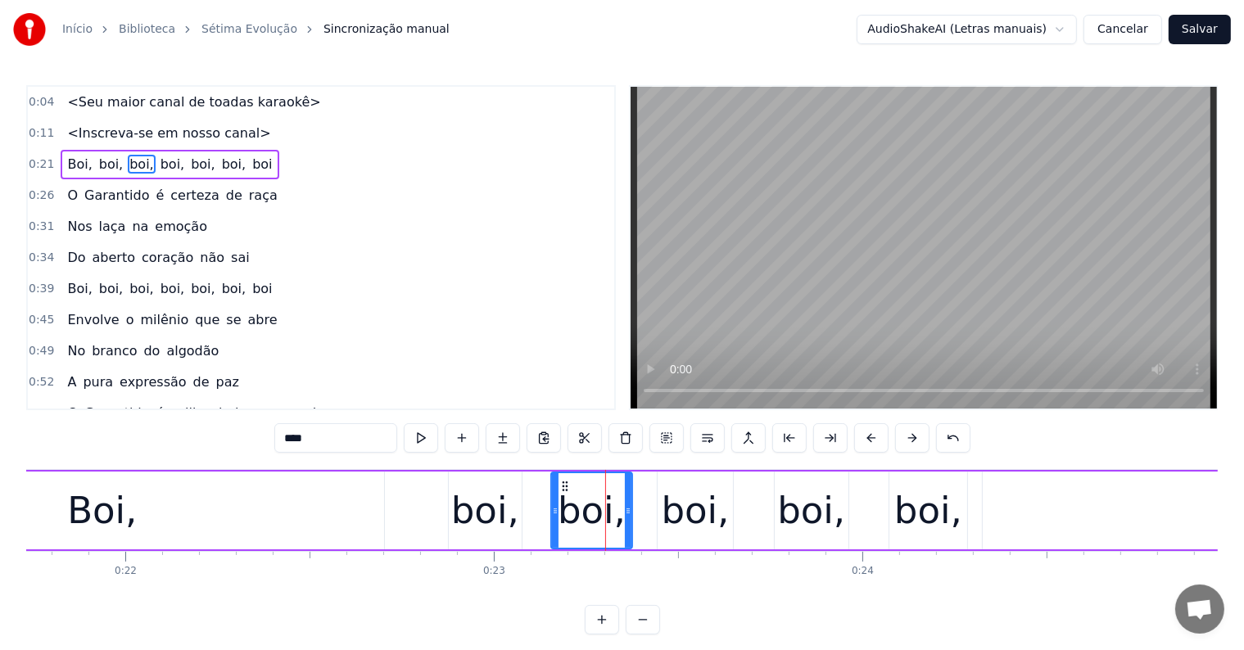
click at [627, 512] on icon at bounding box center [628, 510] width 7 height 13
click at [679, 512] on div "boi," at bounding box center [696, 511] width 68 height 56
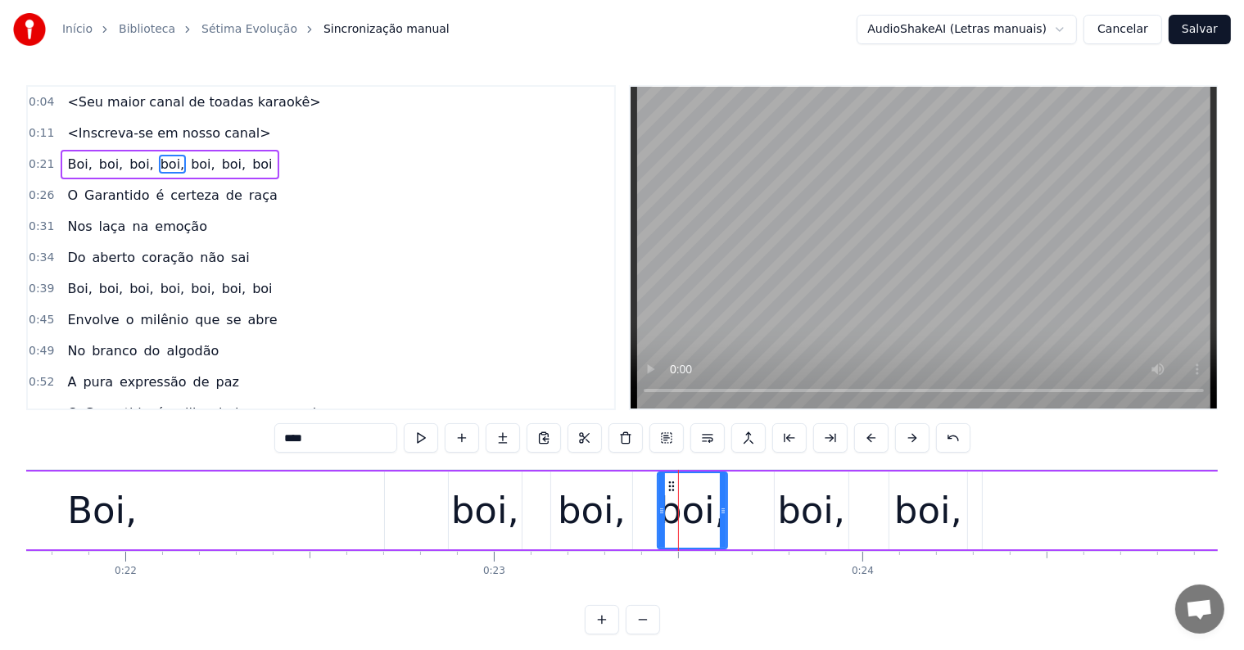
click at [721, 511] on icon at bounding box center [723, 510] width 7 height 13
click at [810, 514] on div "boi," at bounding box center [811, 511] width 68 height 56
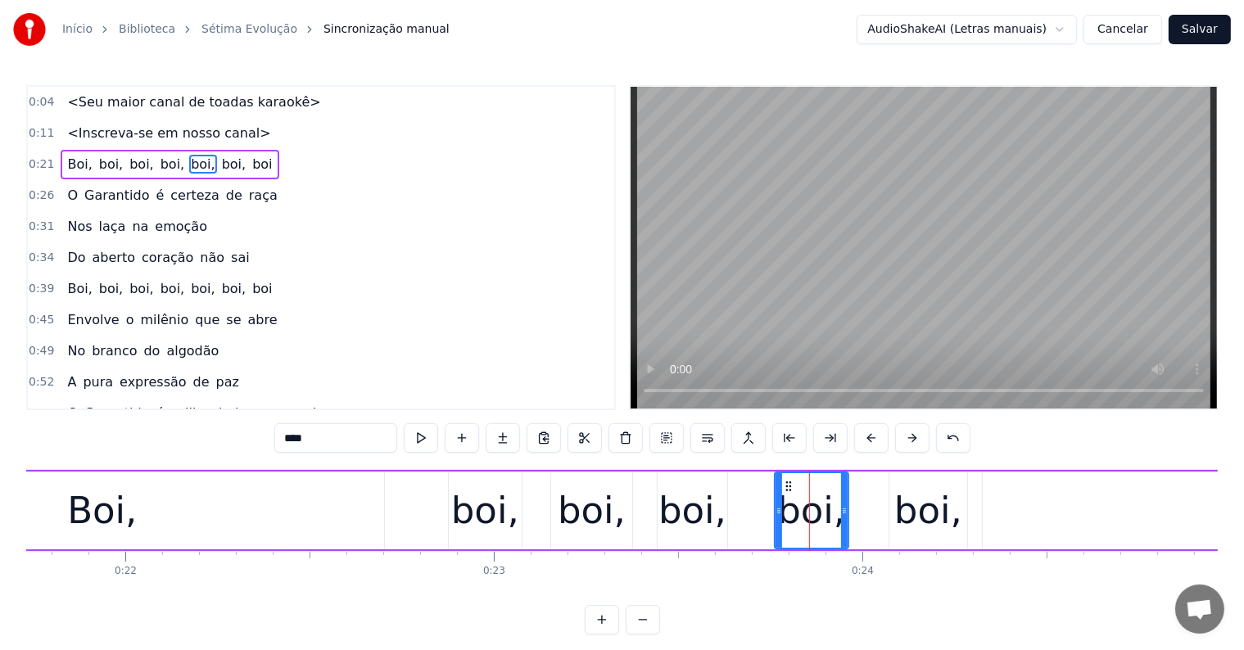
click at [334, 511] on div "Boi," at bounding box center [102, 511] width 564 height 78
type input "****"
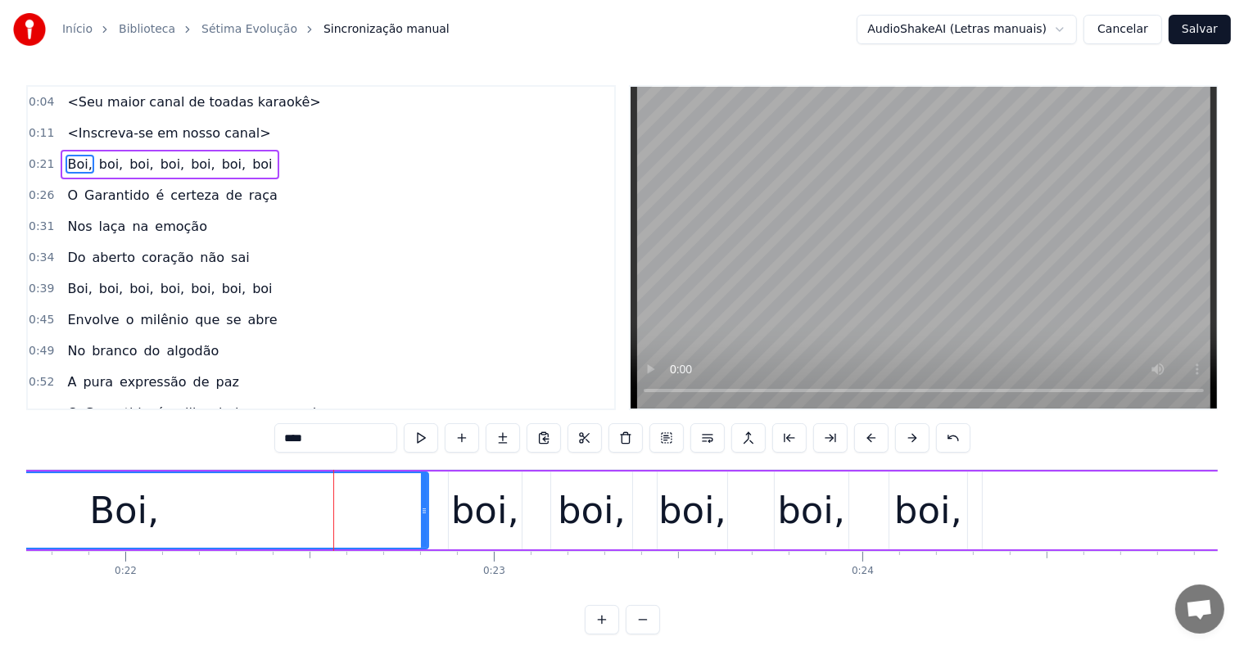
drag, startPoint x: 382, startPoint y: 508, endPoint x: 426, endPoint y: 504, distance: 44.3
click at [426, 504] on icon at bounding box center [424, 510] width 7 height 13
click at [69, 158] on span "Boi," at bounding box center [80, 164] width 28 height 19
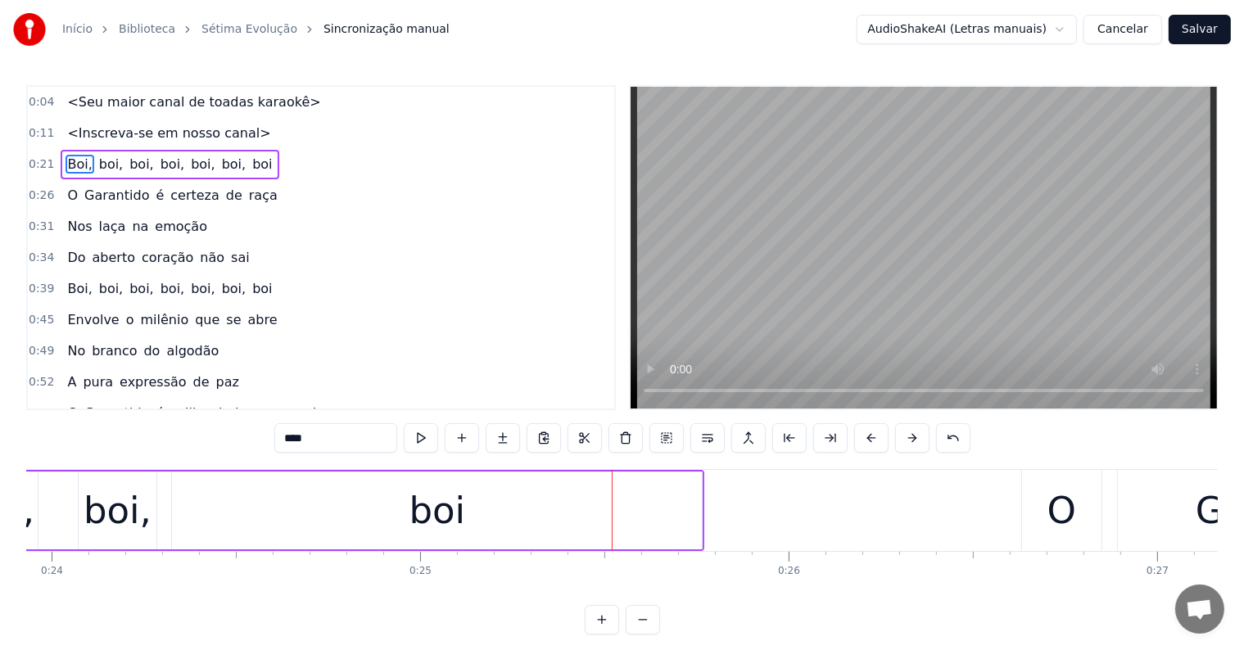
scroll to position [0, 8927]
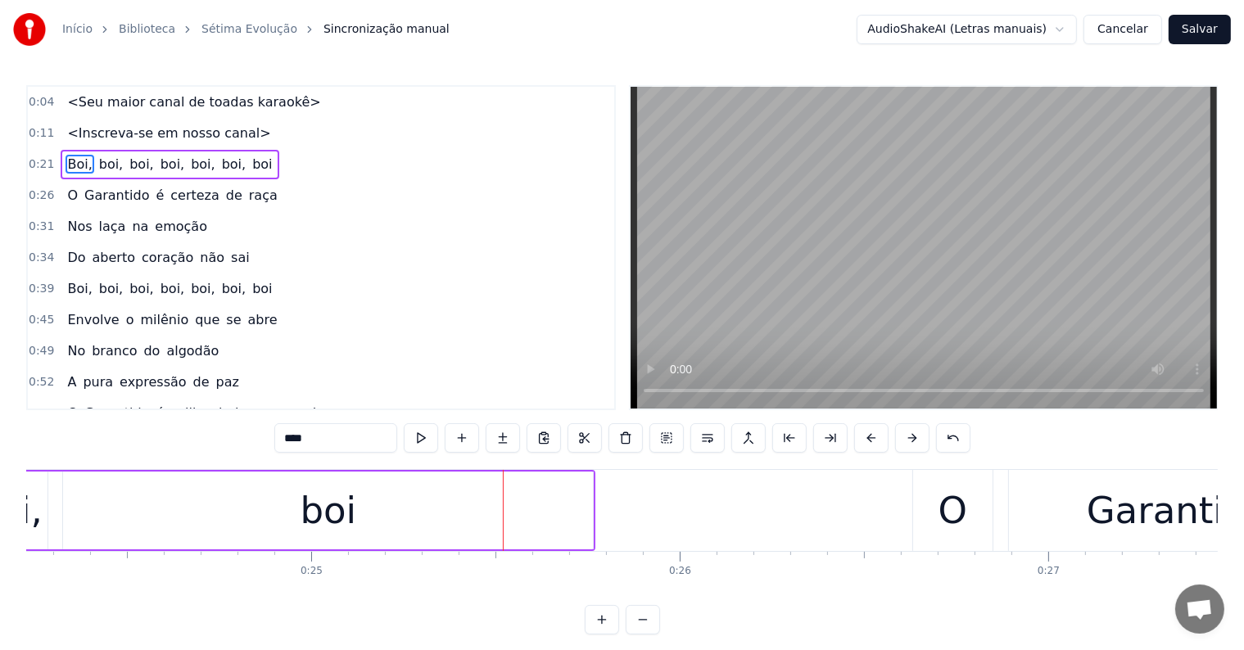
click at [69, 167] on span "Boi," at bounding box center [80, 164] width 28 height 19
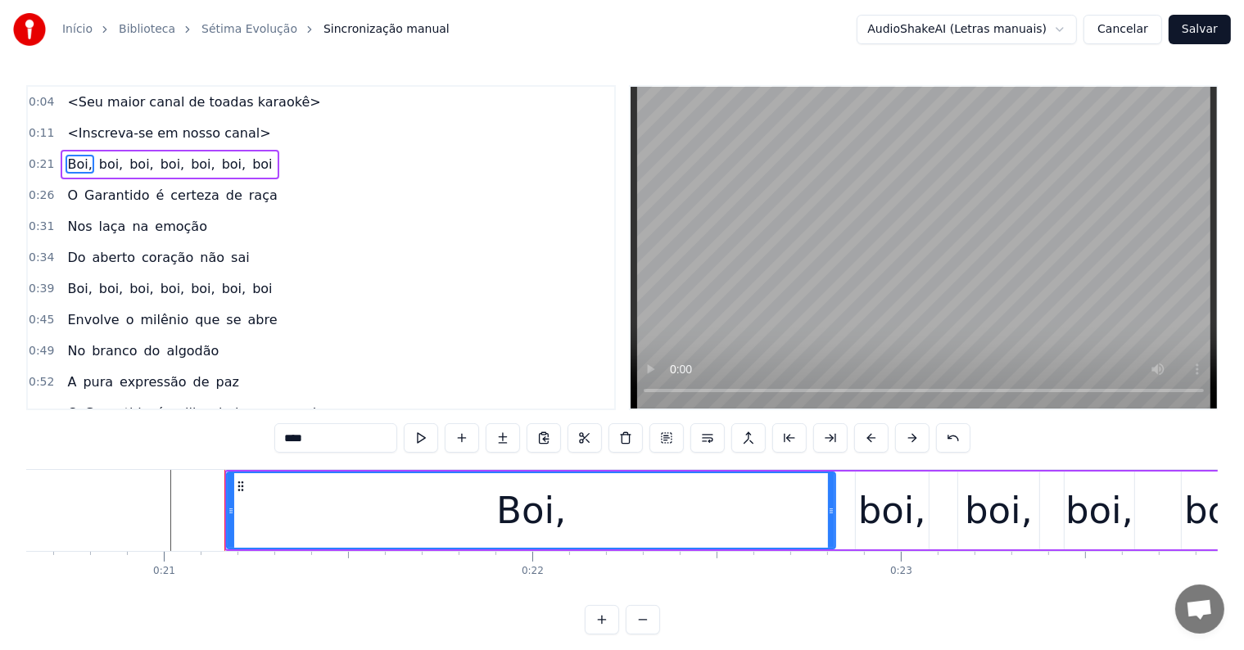
scroll to position [0, 7488]
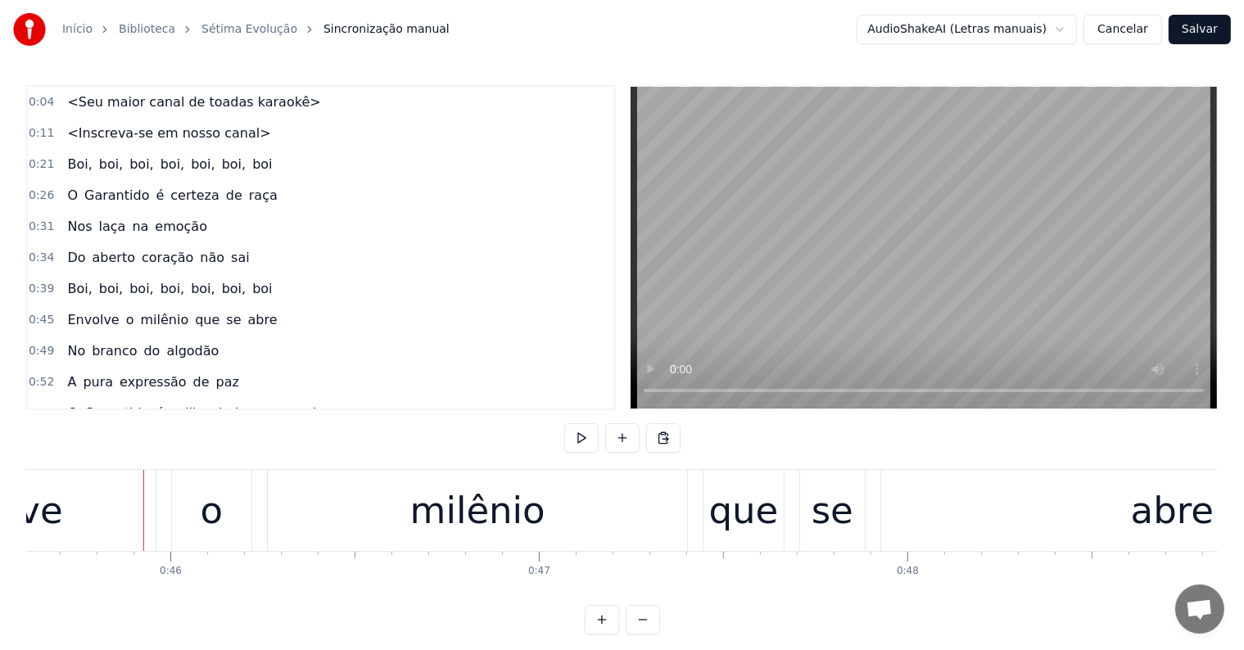
scroll to position [0, 16841]
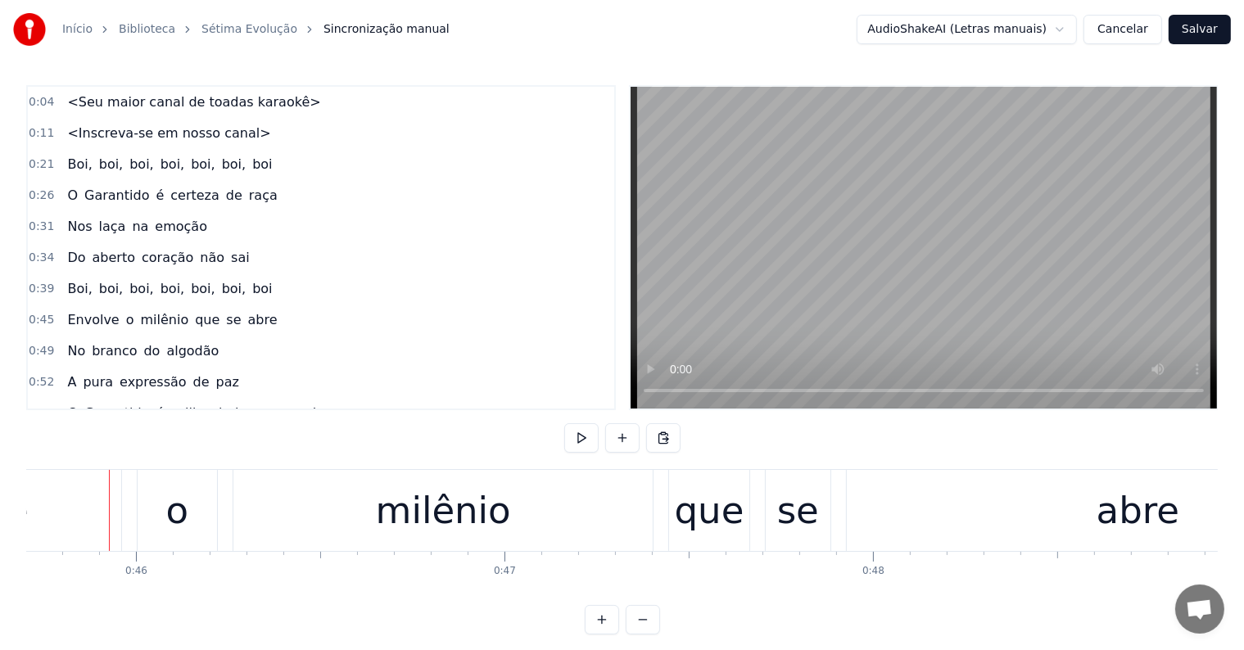
click at [75, 174] on div "Boi, boi, boi, boi, boi, boi, boi" at bounding box center [170, 164] width 218 height 29
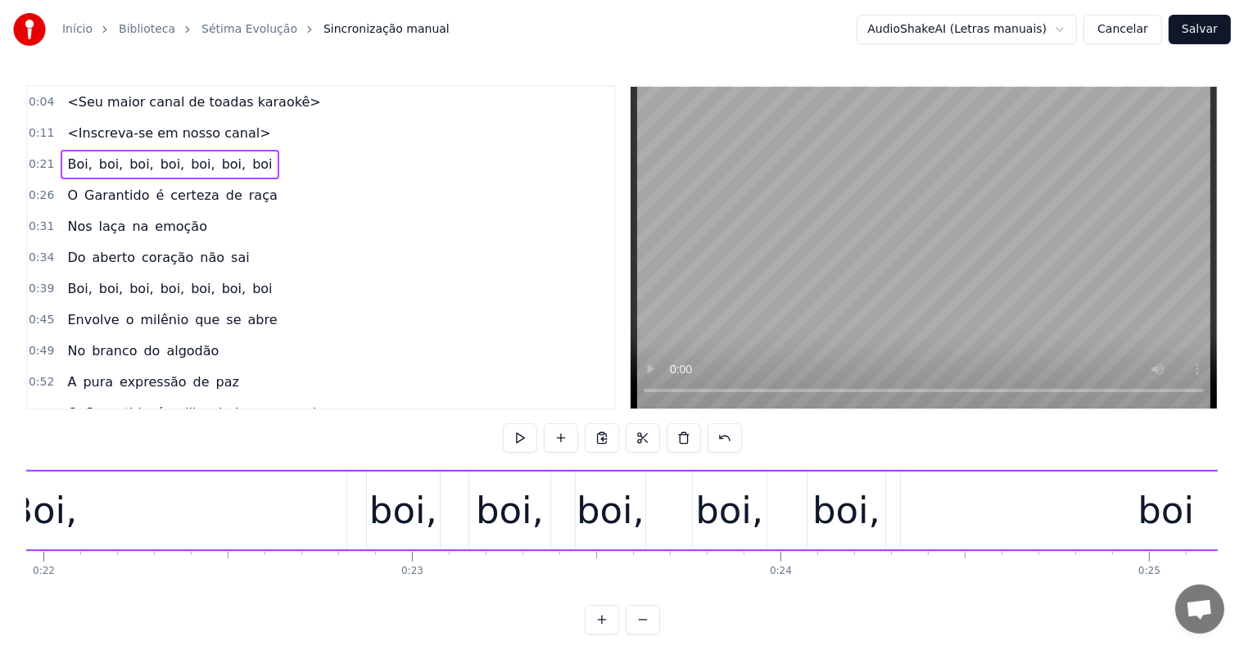
scroll to position [0, 7717]
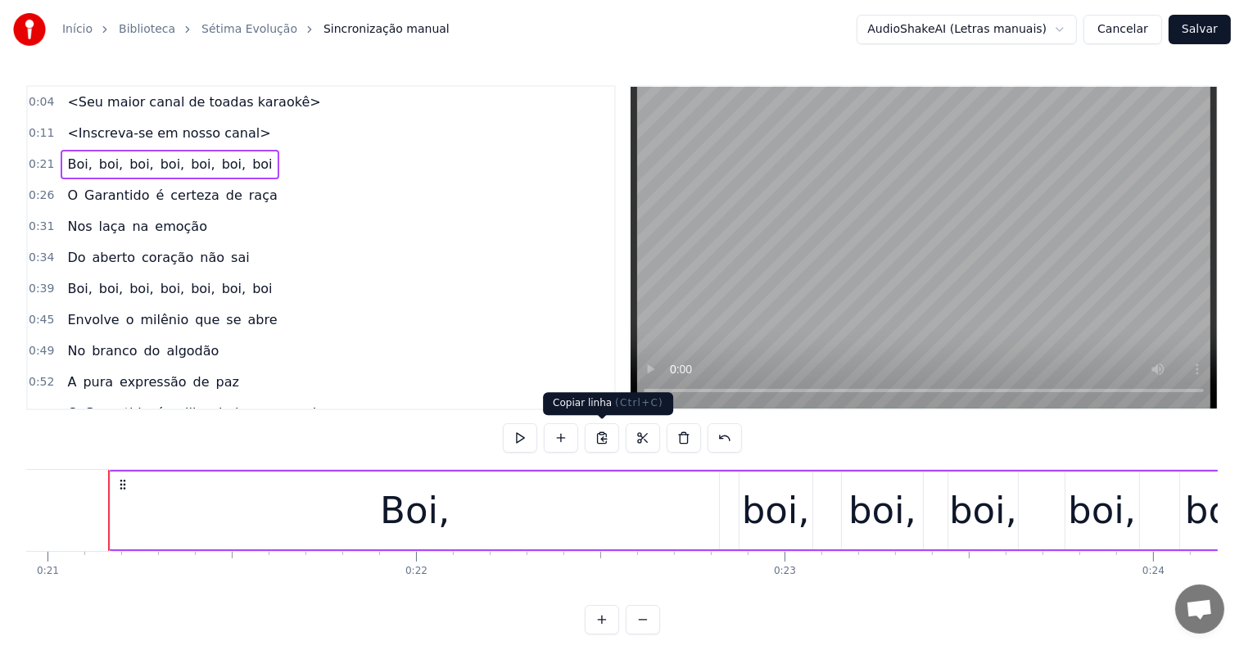
click at [599, 436] on button at bounding box center [602, 437] width 34 height 29
click at [66, 279] on span "Boi," at bounding box center [80, 288] width 28 height 19
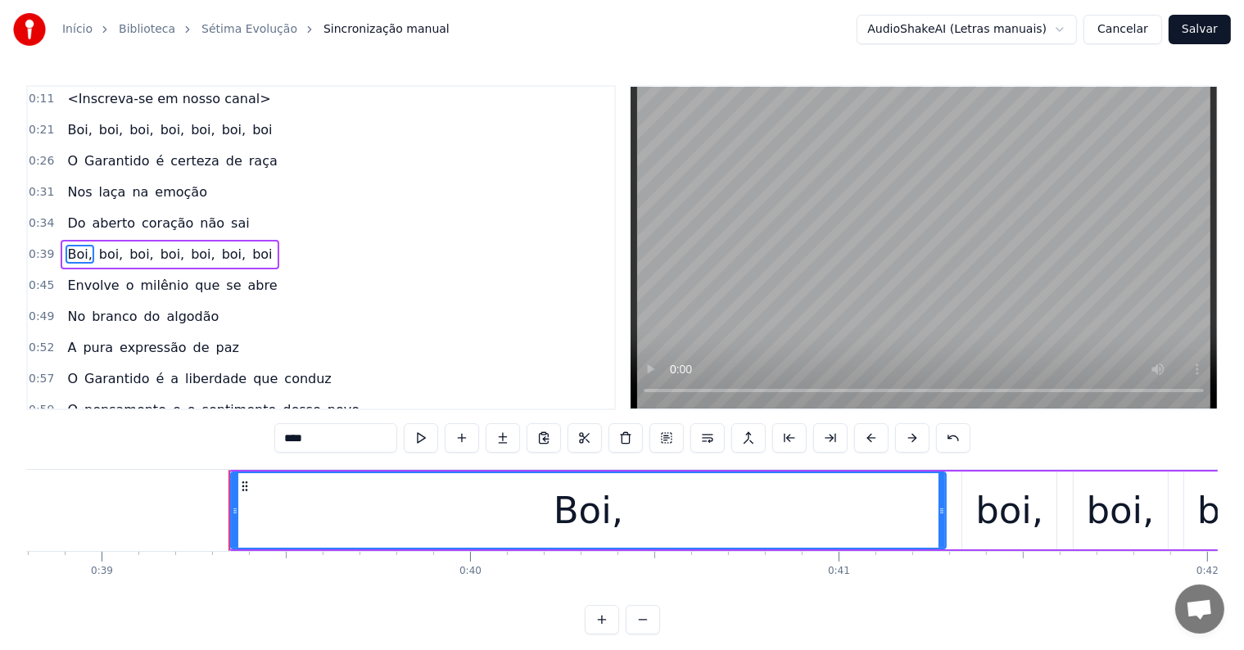
scroll to position [0, 14415]
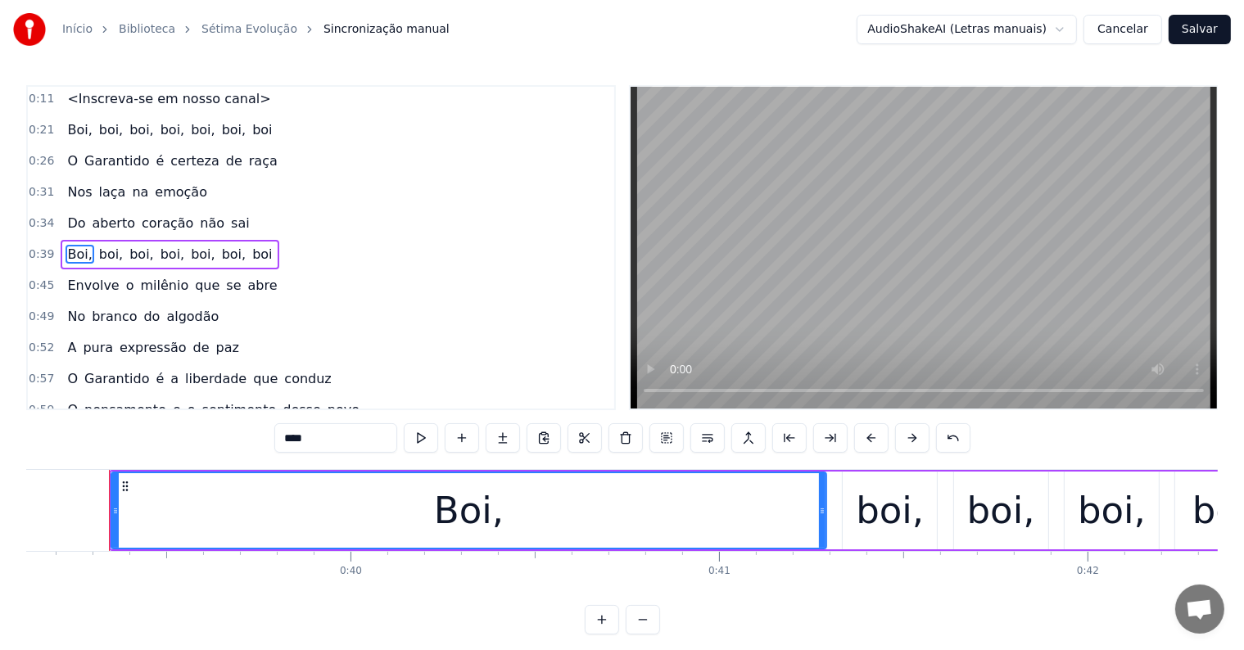
click at [837, 545] on div "Boi, boi, boi, boi, boi, boi, boi" at bounding box center [1019, 510] width 1821 height 81
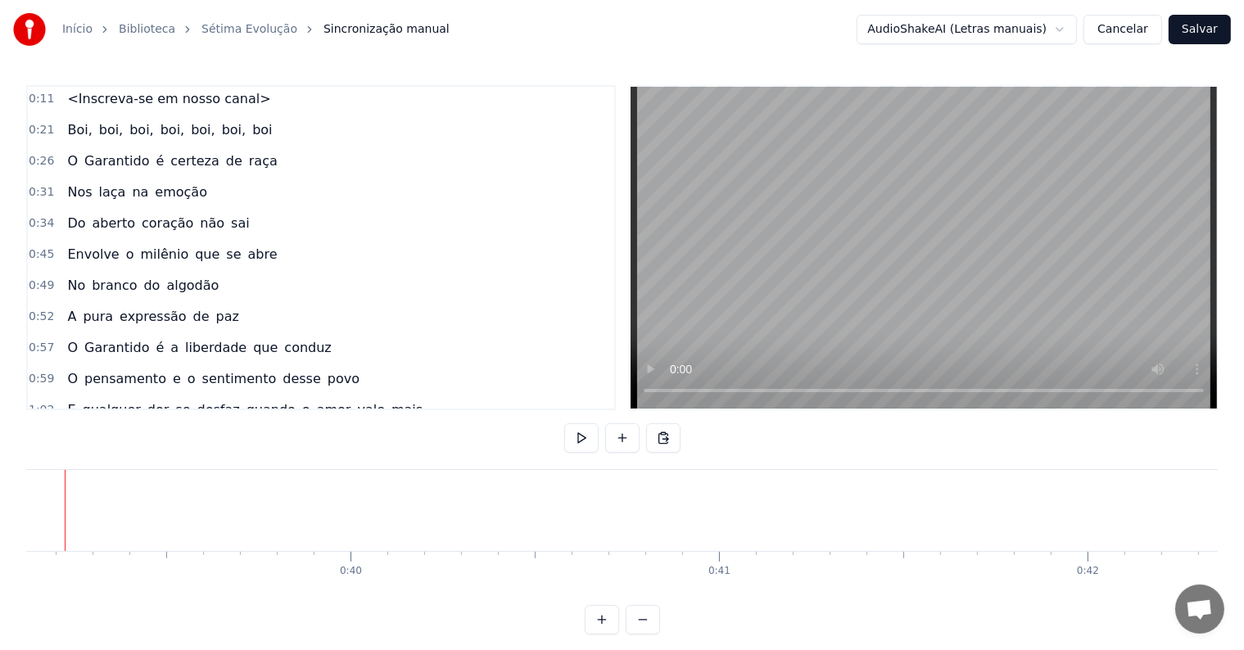
scroll to position [0, 14371]
click at [671, 439] on button at bounding box center [663, 437] width 34 height 29
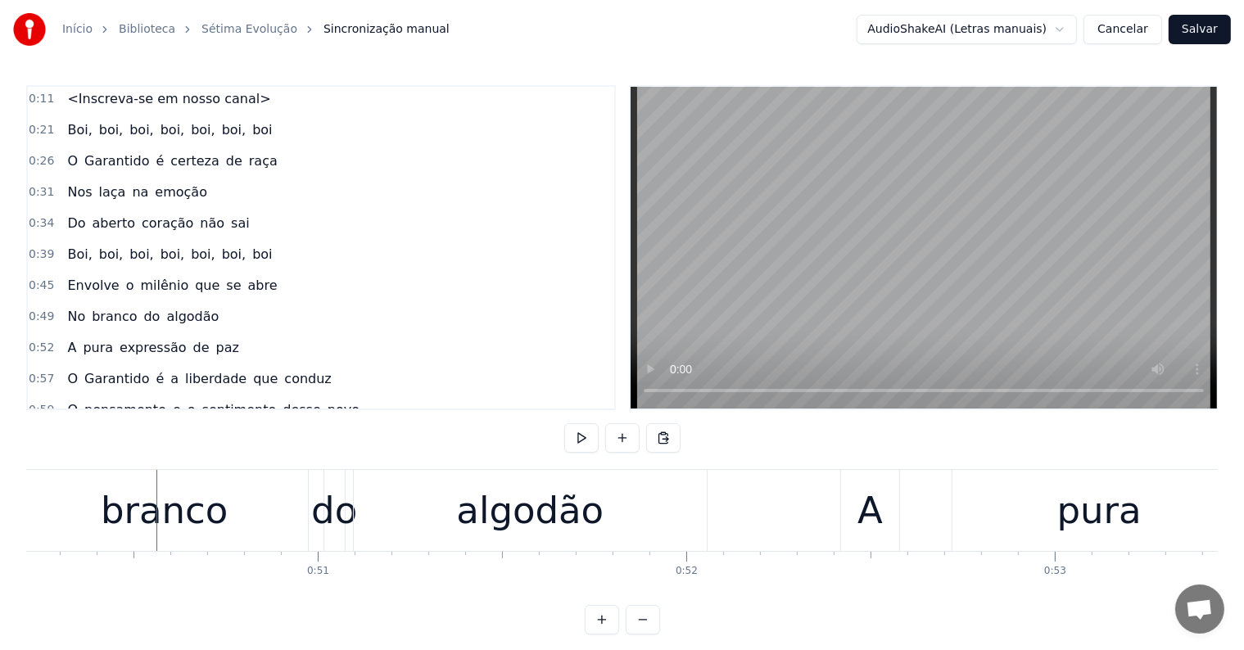
scroll to position [0, 18549]
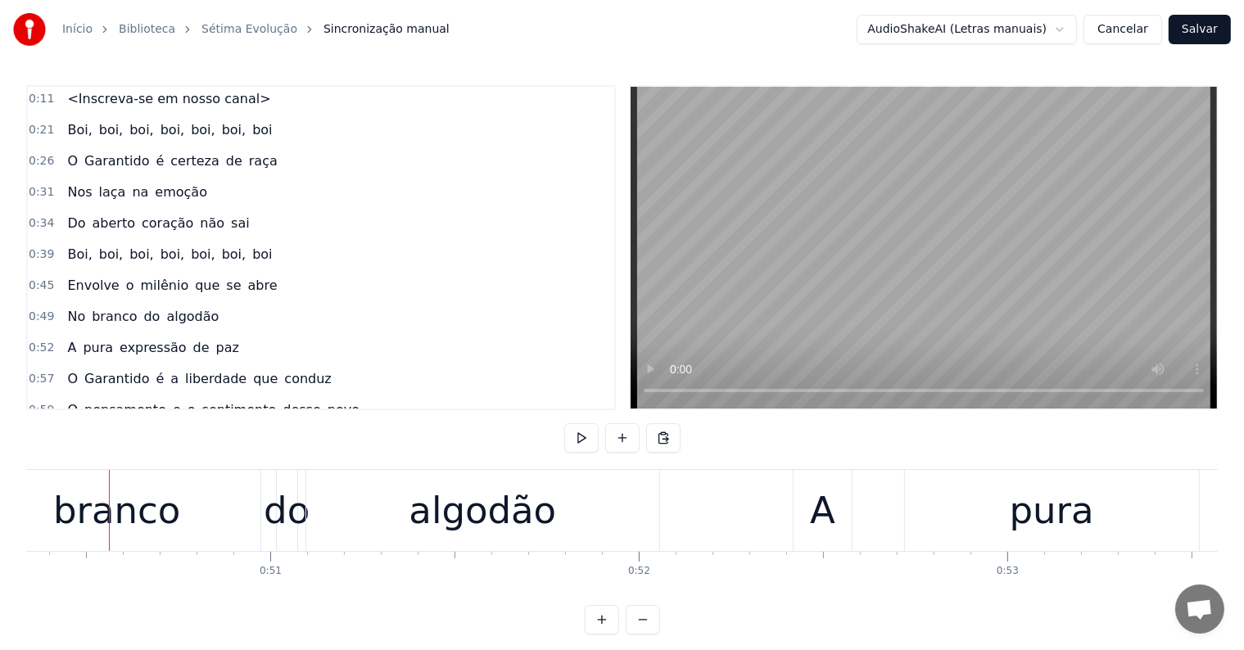
click at [251, 251] on span "boi" at bounding box center [262, 254] width 23 height 19
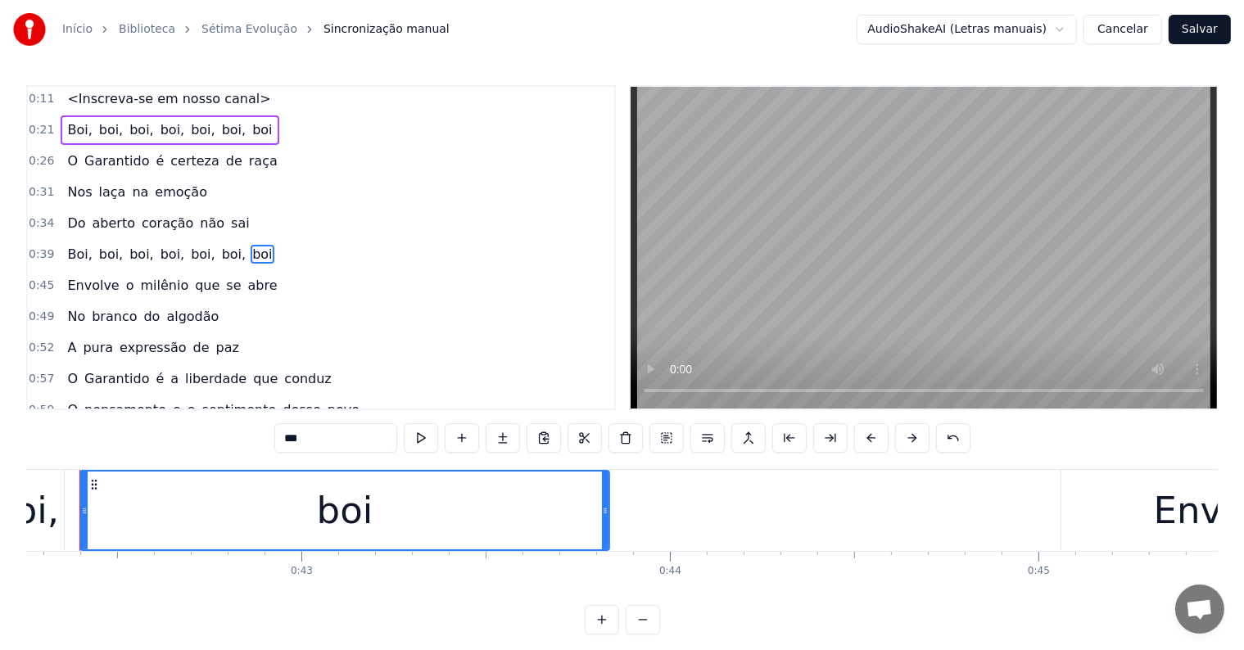
scroll to position [0, 15540]
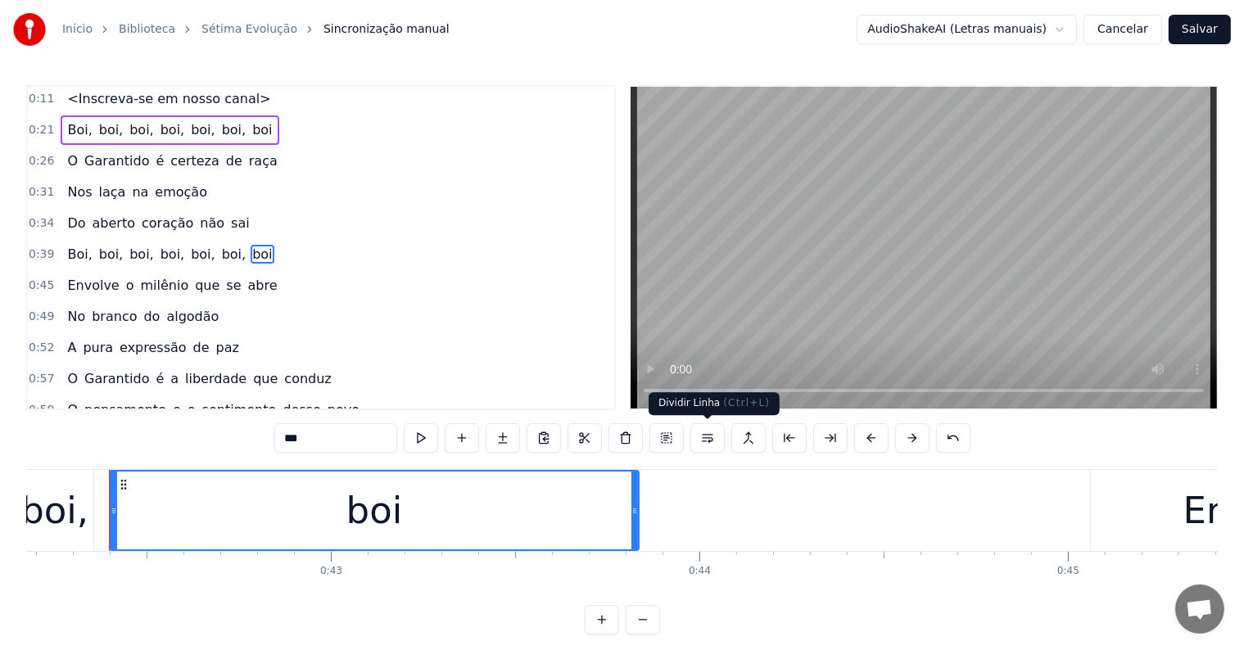
click at [706, 439] on button at bounding box center [707, 437] width 34 height 29
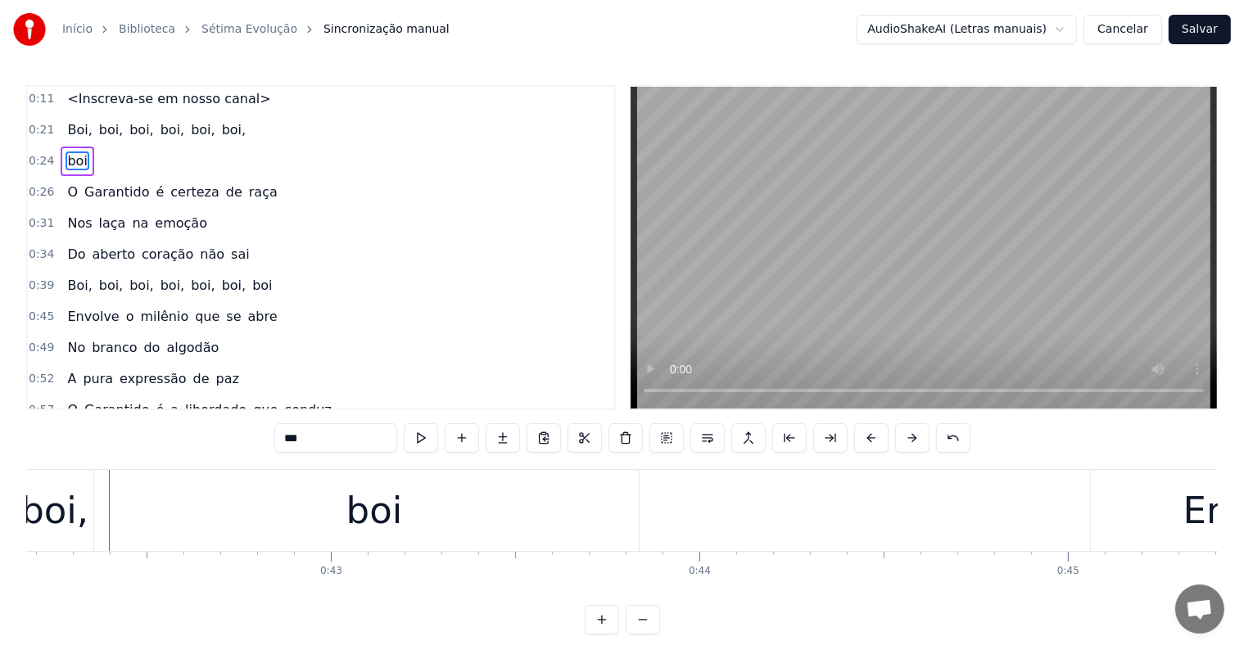
scroll to position [0, 0]
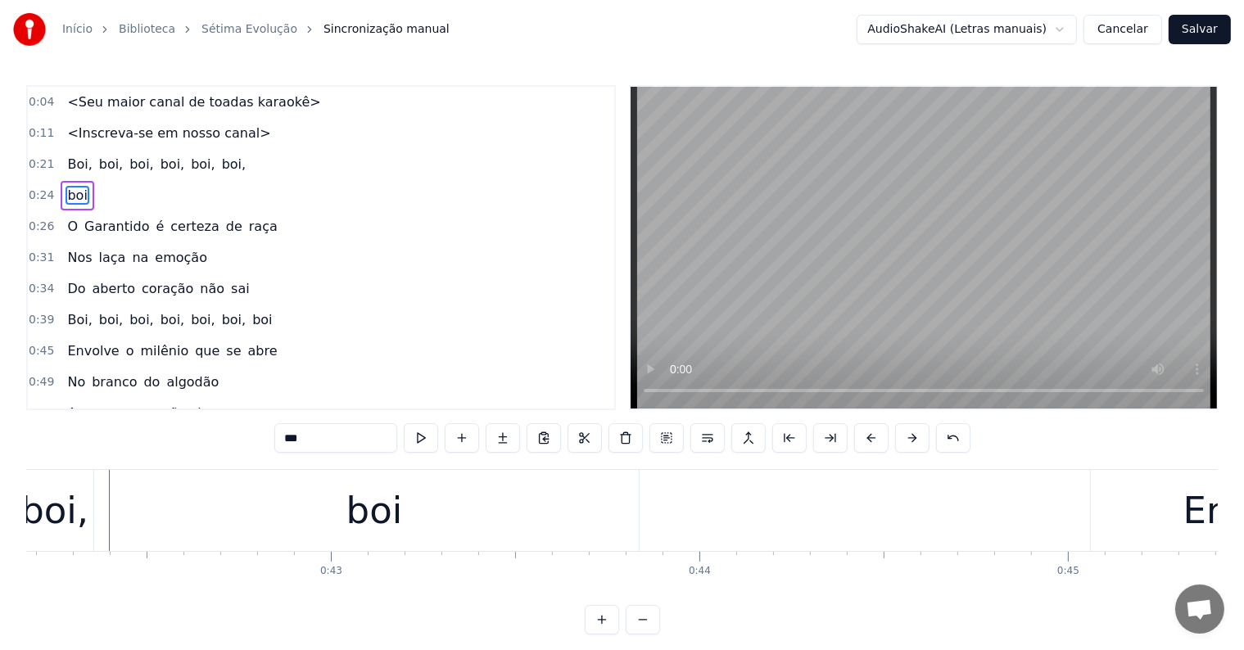
click at [189, 160] on span "boi," at bounding box center [202, 164] width 27 height 19
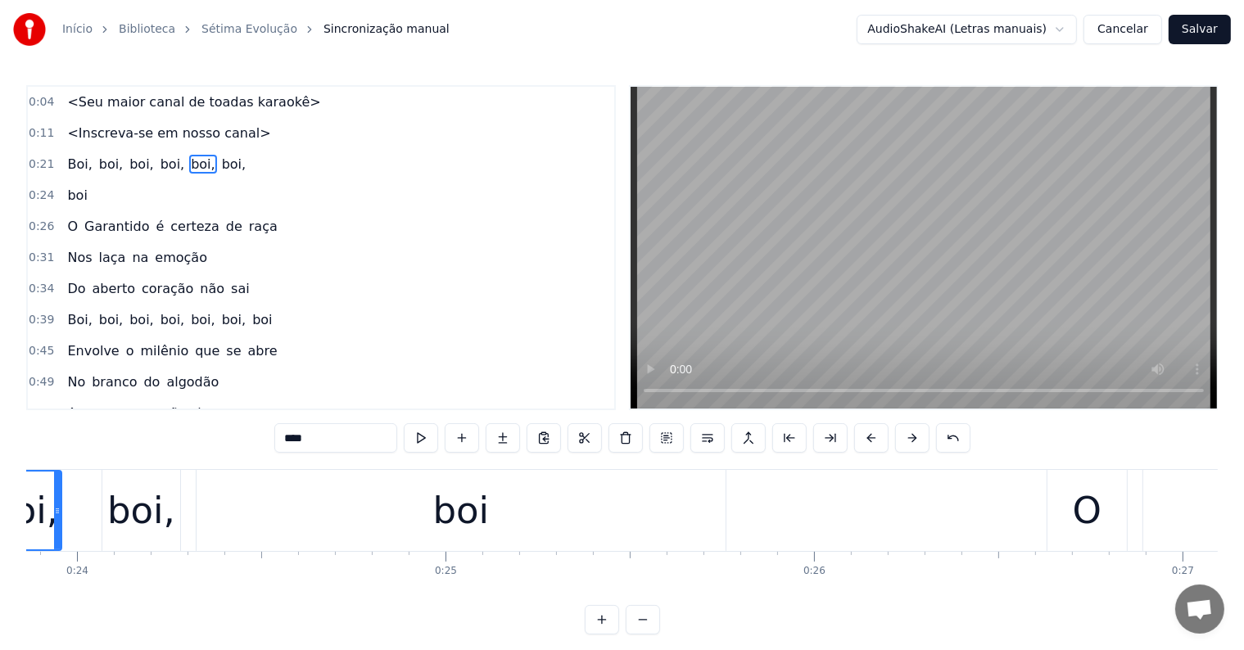
scroll to position [0, 8670]
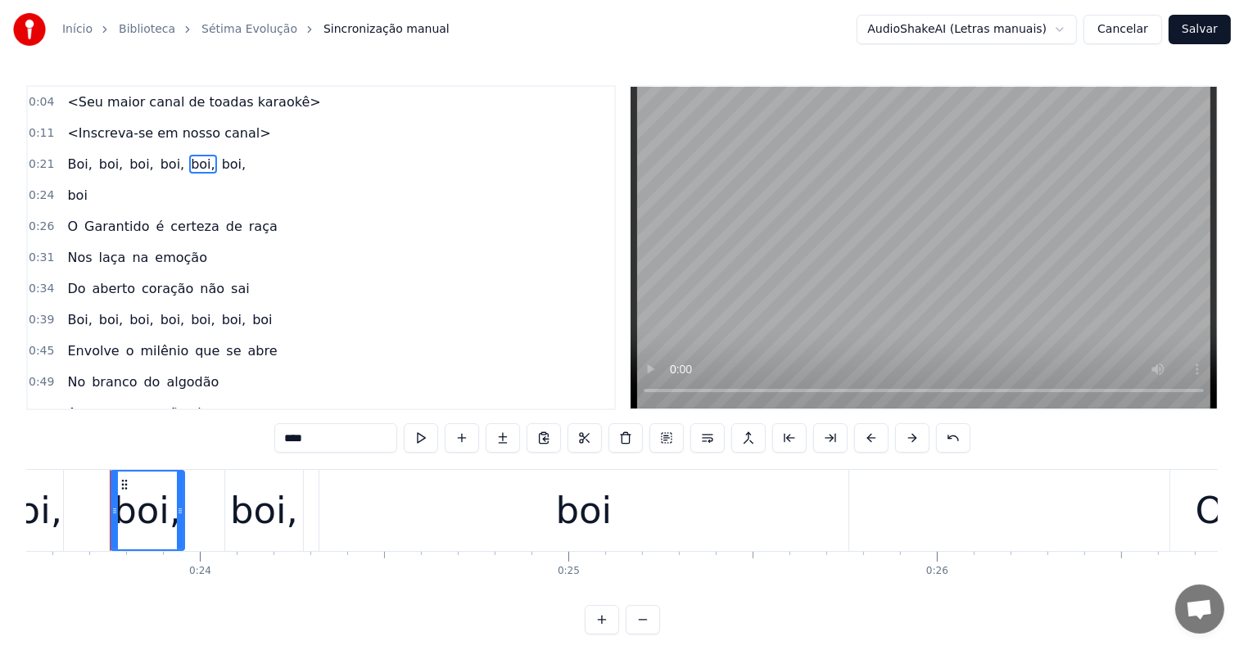
click at [251, 319] on span "boi" at bounding box center [262, 319] width 23 height 19
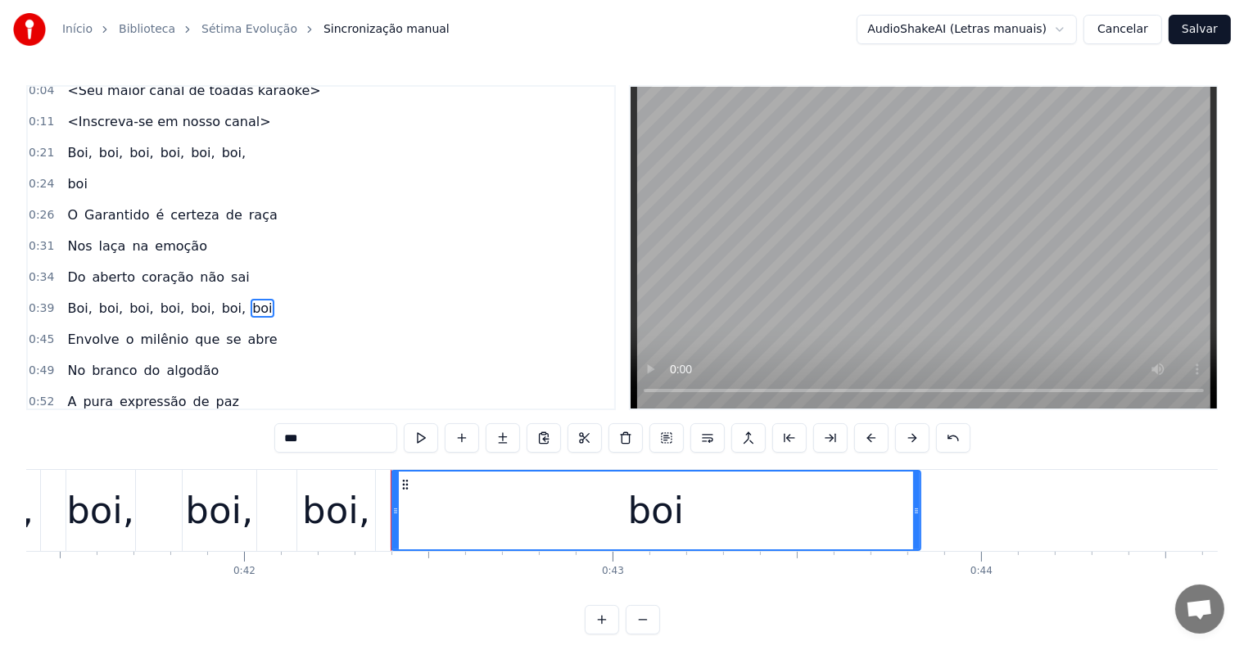
scroll to position [0, 15540]
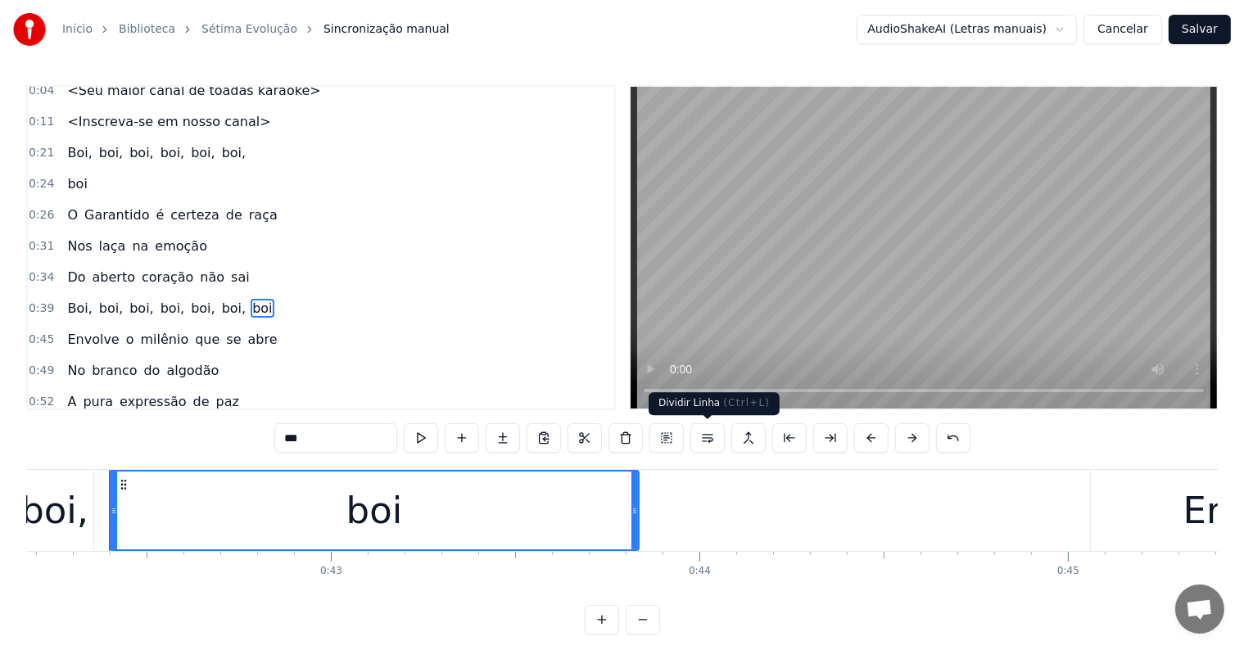
click at [711, 434] on button at bounding box center [707, 437] width 34 height 29
click at [72, 299] on span "Boi," at bounding box center [80, 308] width 28 height 19
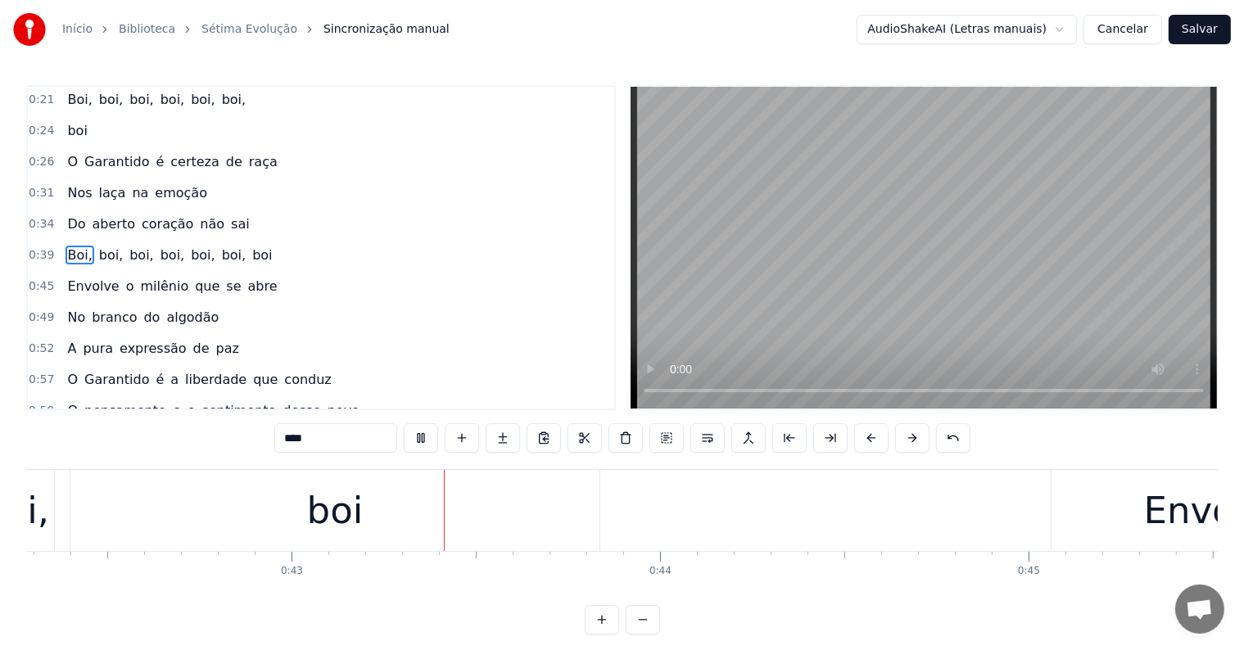
scroll to position [0, 15585]
click at [251, 246] on span "boi" at bounding box center [262, 255] width 23 height 19
type input "***"
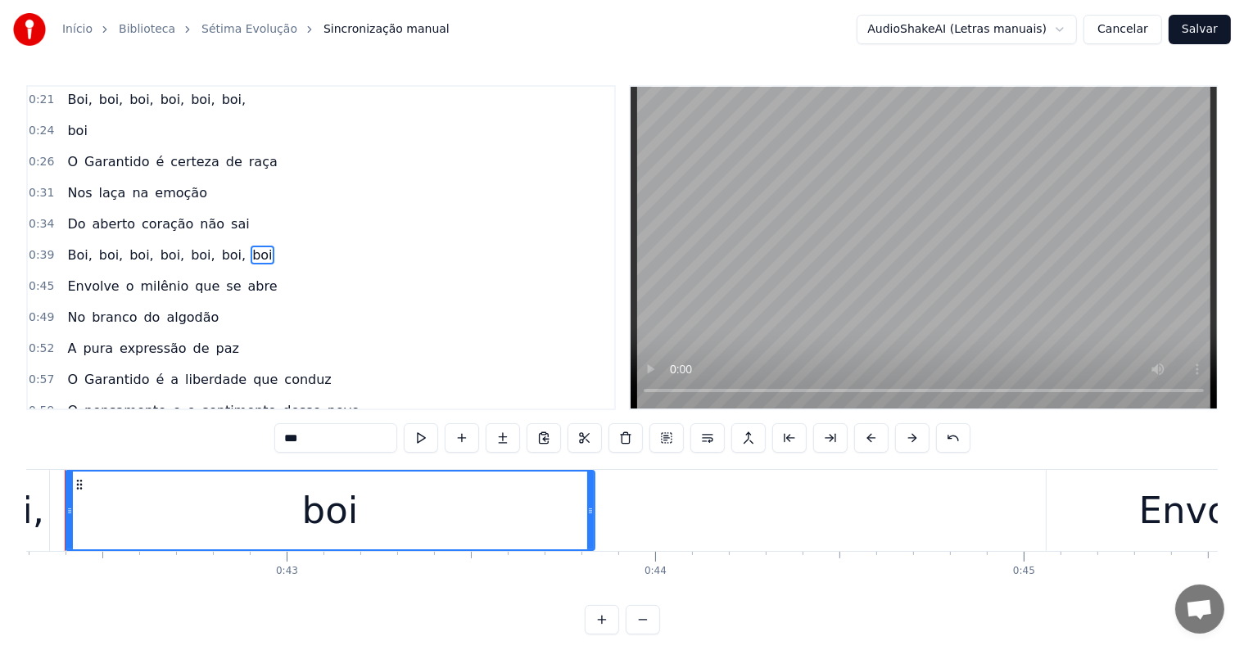
scroll to position [0, 15540]
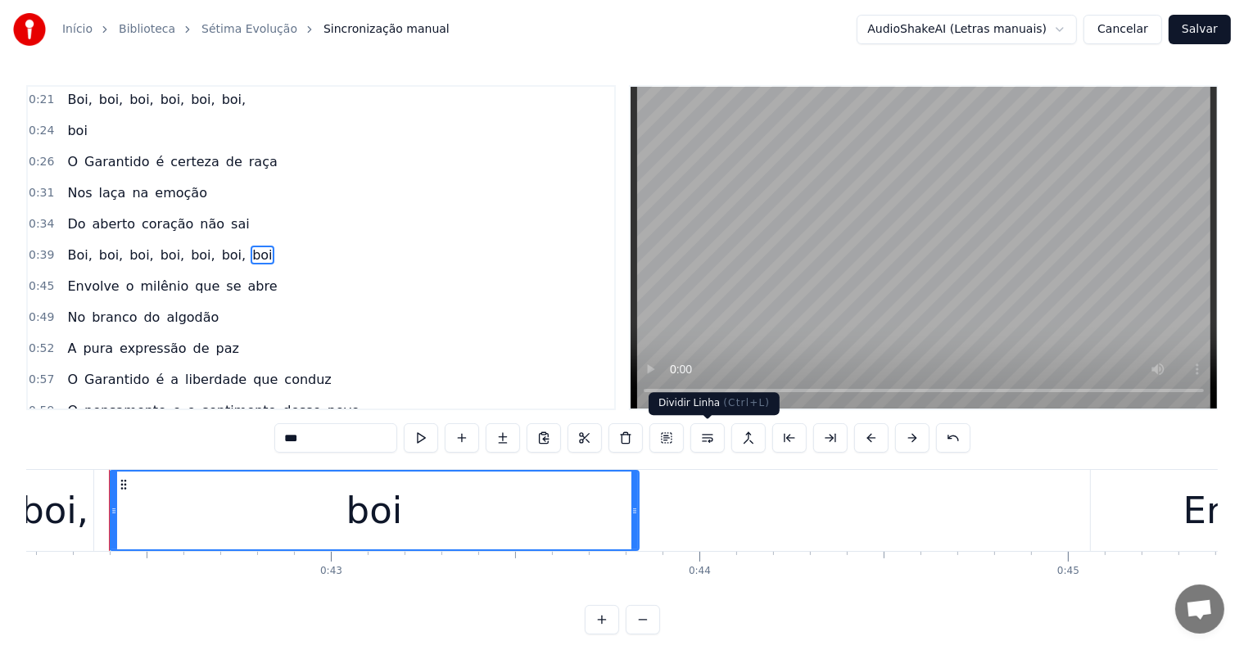
click at [710, 436] on button at bounding box center [707, 437] width 34 height 29
click at [112, 242] on div "Boi, boi, boi, boi, boi, boi, boi" at bounding box center [170, 255] width 218 height 29
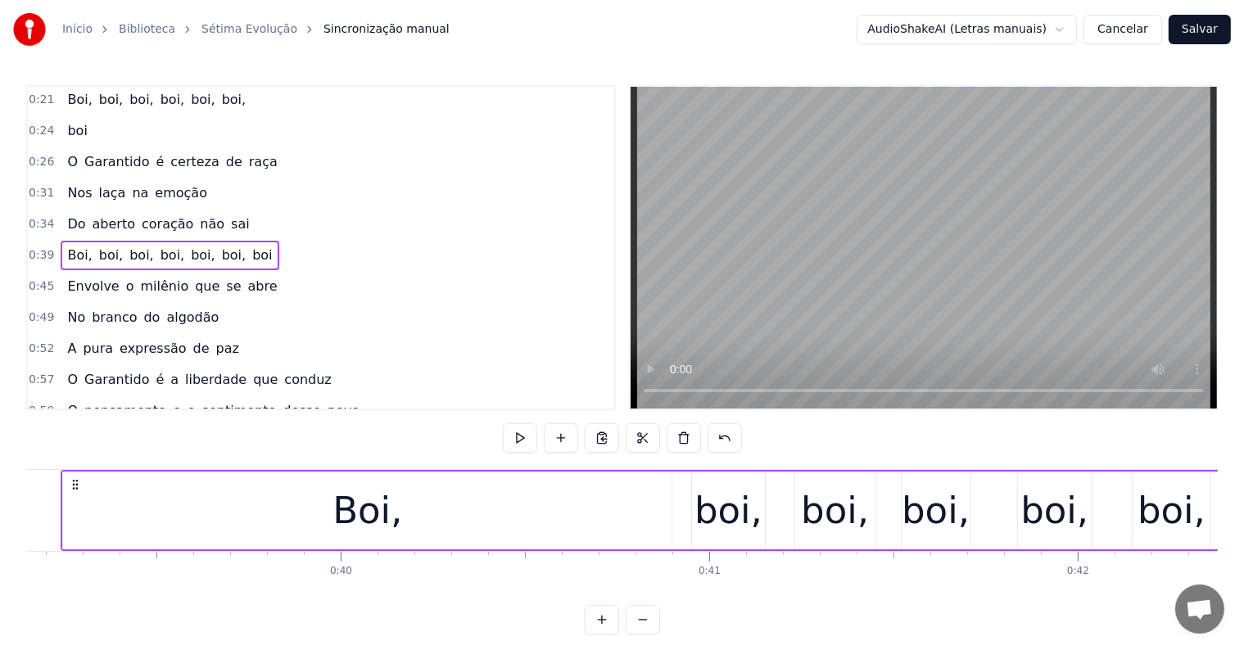
scroll to position [0, 14378]
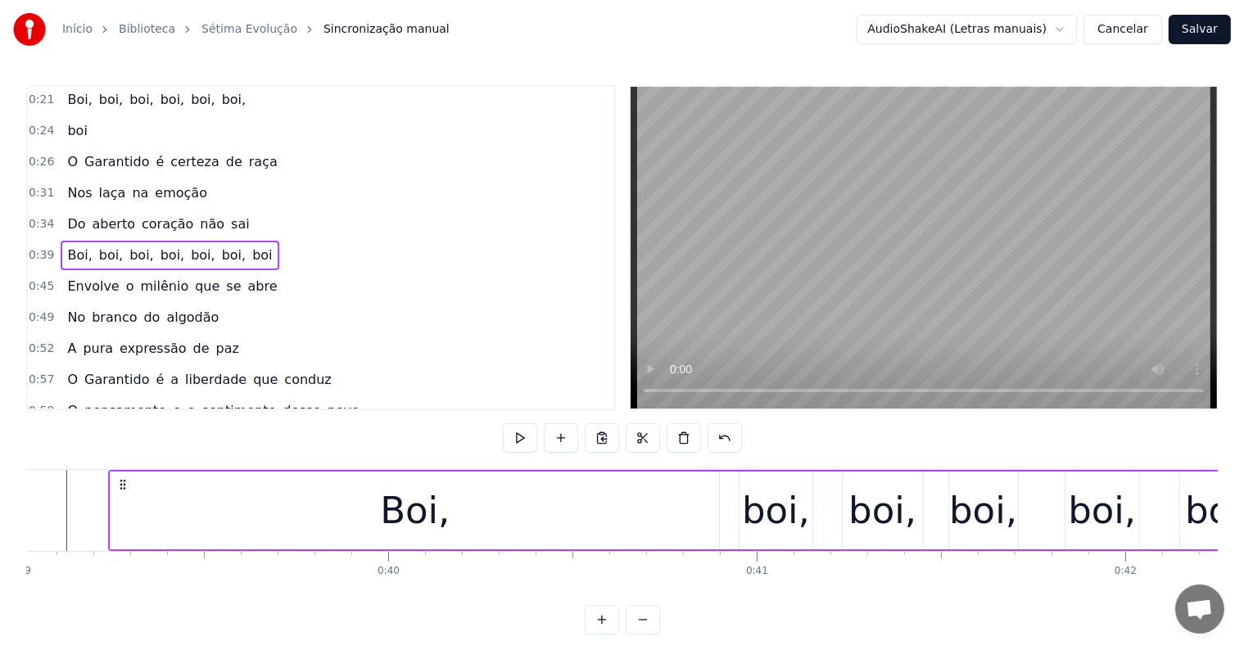
click at [251, 246] on span "boi" at bounding box center [262, 255] width 23 height 19
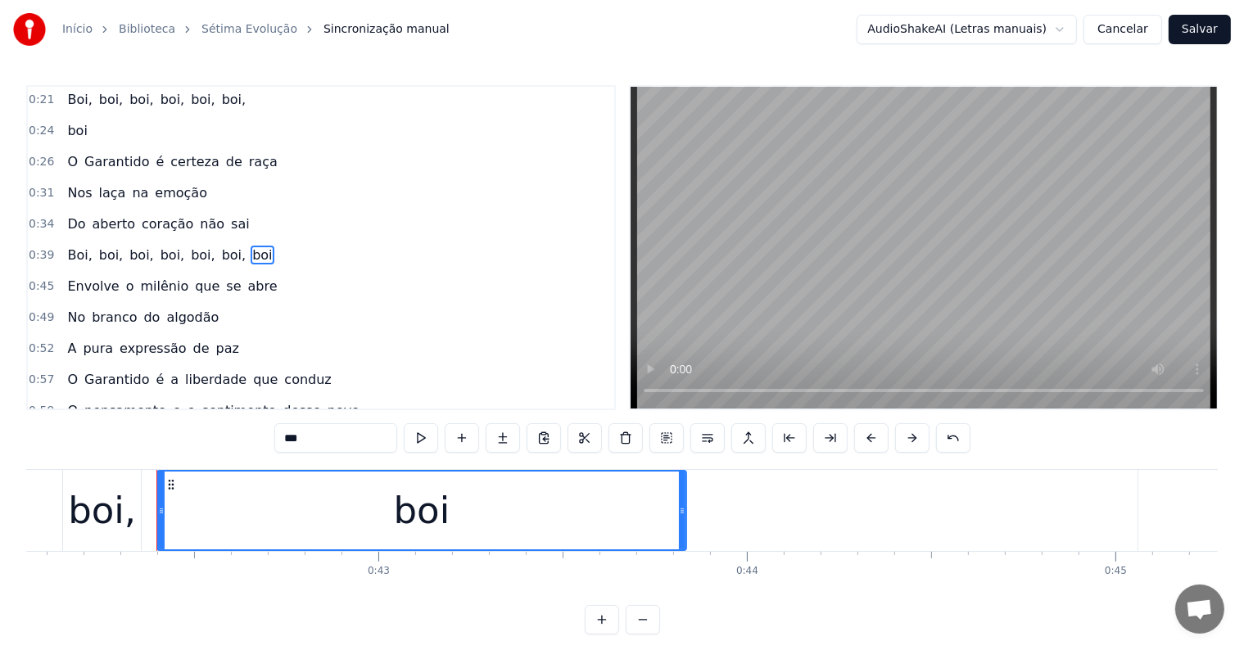
scroll to position [0, 15540]
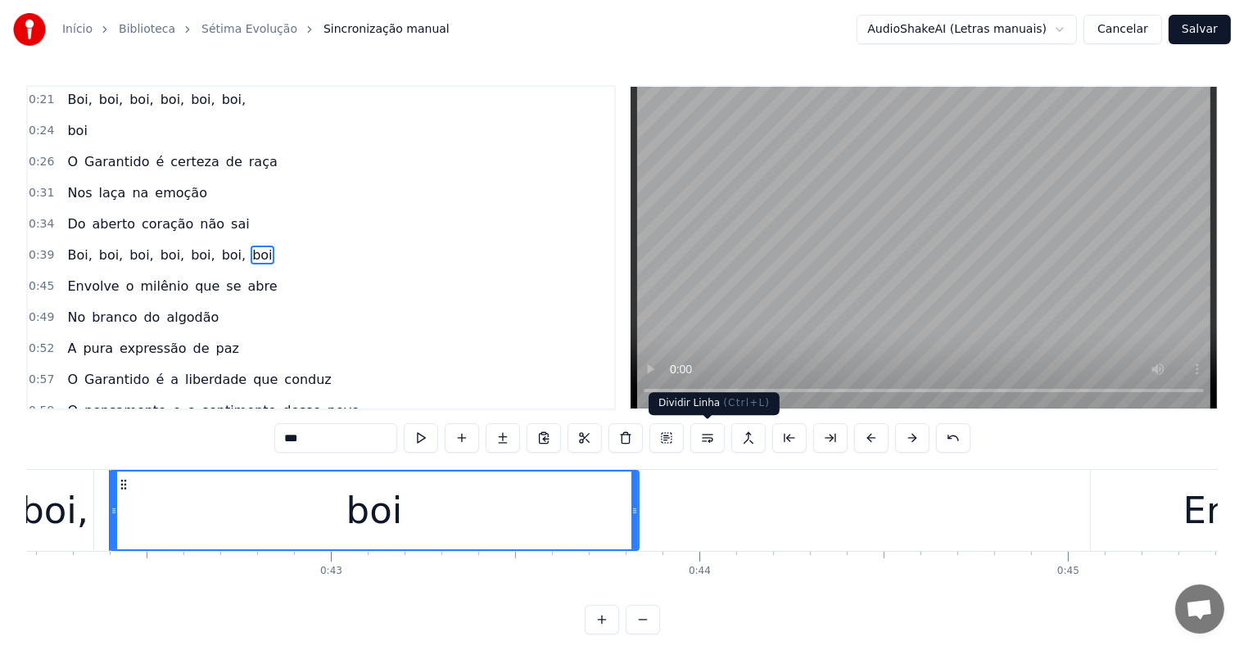
click at [710, 438] on button at bounding box center [707, 437] width 34 height 29
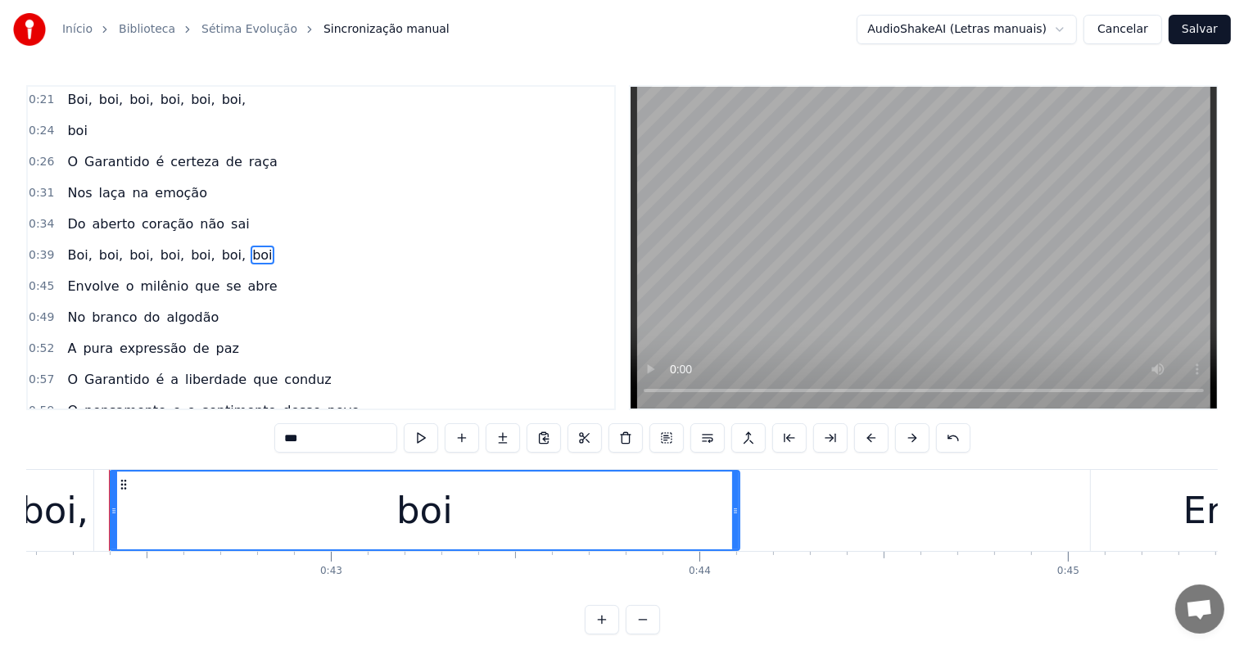
drag, startPoint x: 635, startPoint y: 514, endPoint x: 735, endPoint y: 514, distance: 100.7
click at [735, 514] on icon at bounding box center [735, 510] width 7 height 13
click at [97, 252] on span "boi," at bounding box center [110, 255] width 27 height 19
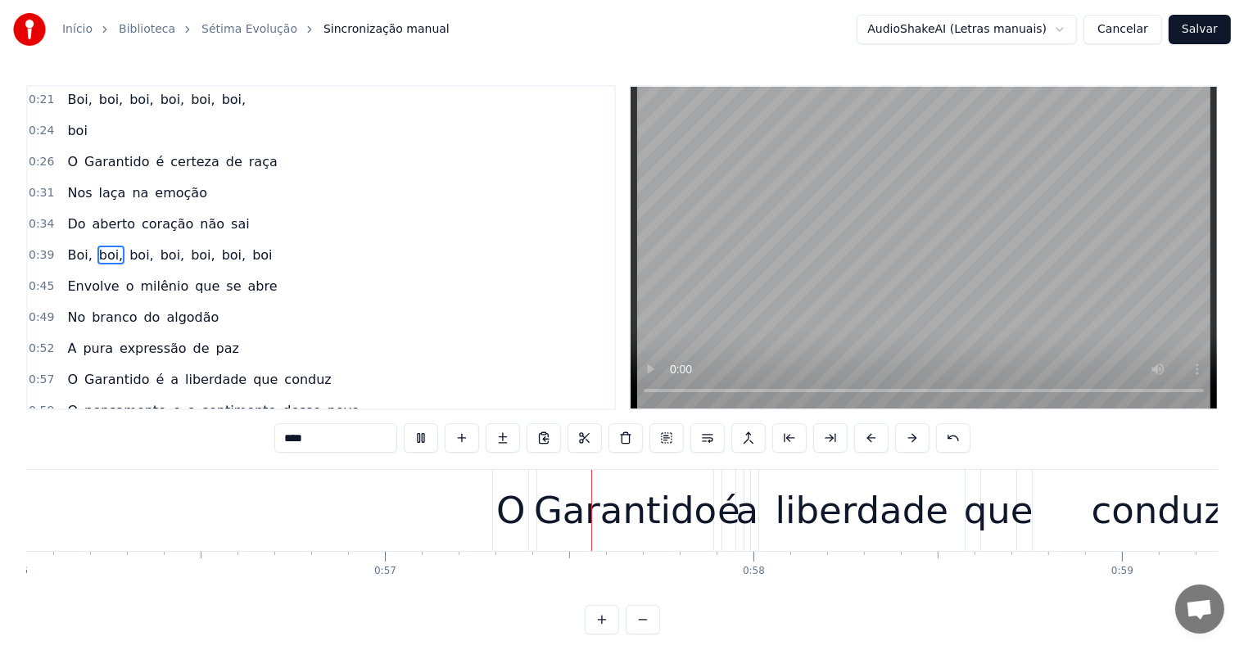
scroll to position [0, 20669]
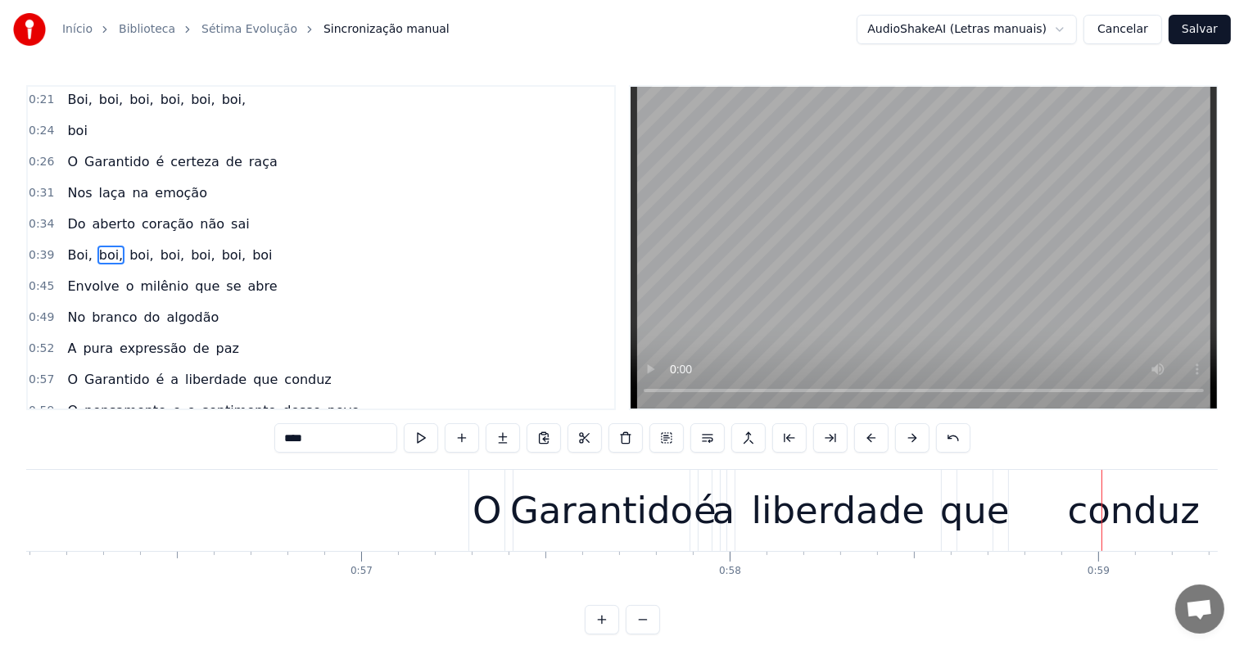
click at [634, 518] on div "Garantido" at bounding box center [601, 511] width 183 height 56
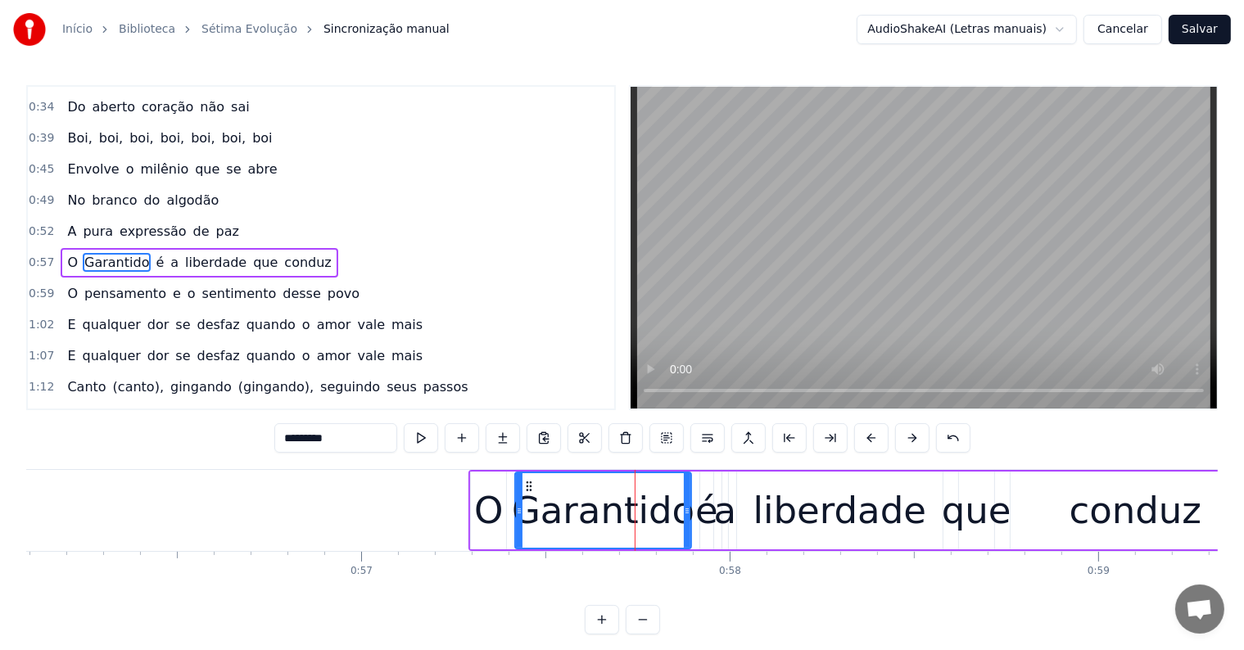
scroll to position [185, 0]
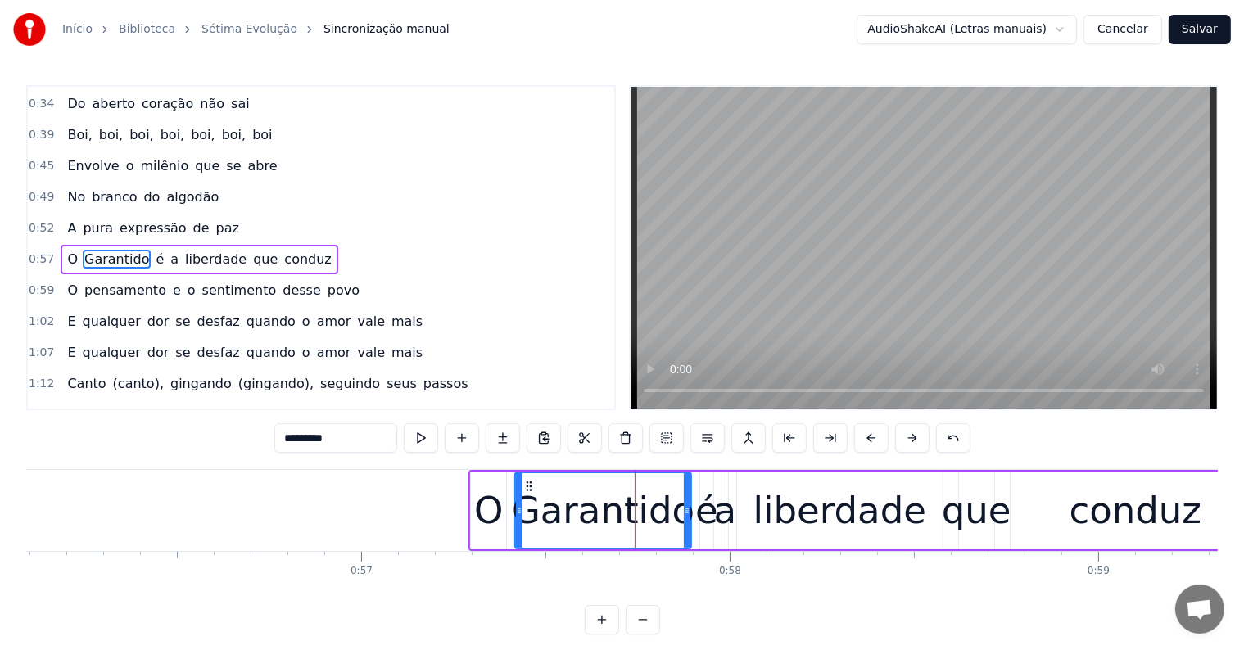
click at [283, 250] on span "conduz" at bounding box center [308, 259] width 50 height 19
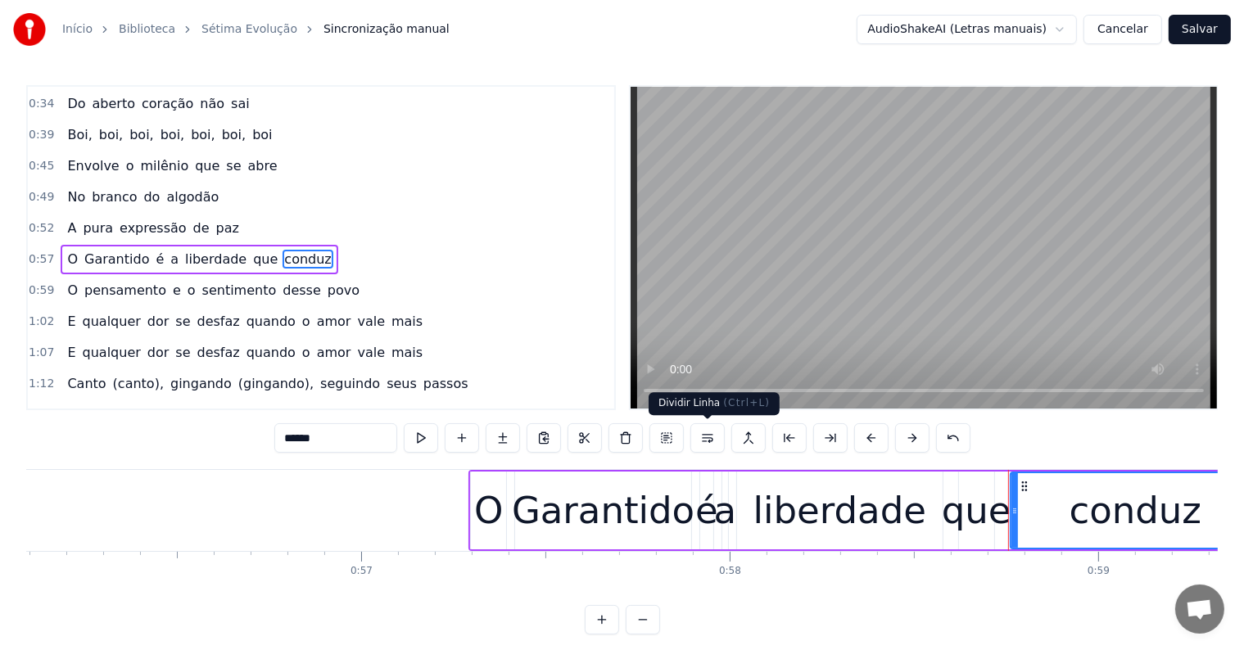
click at [707, 440] on button at bounding box center [707, 437] width 34 height 29
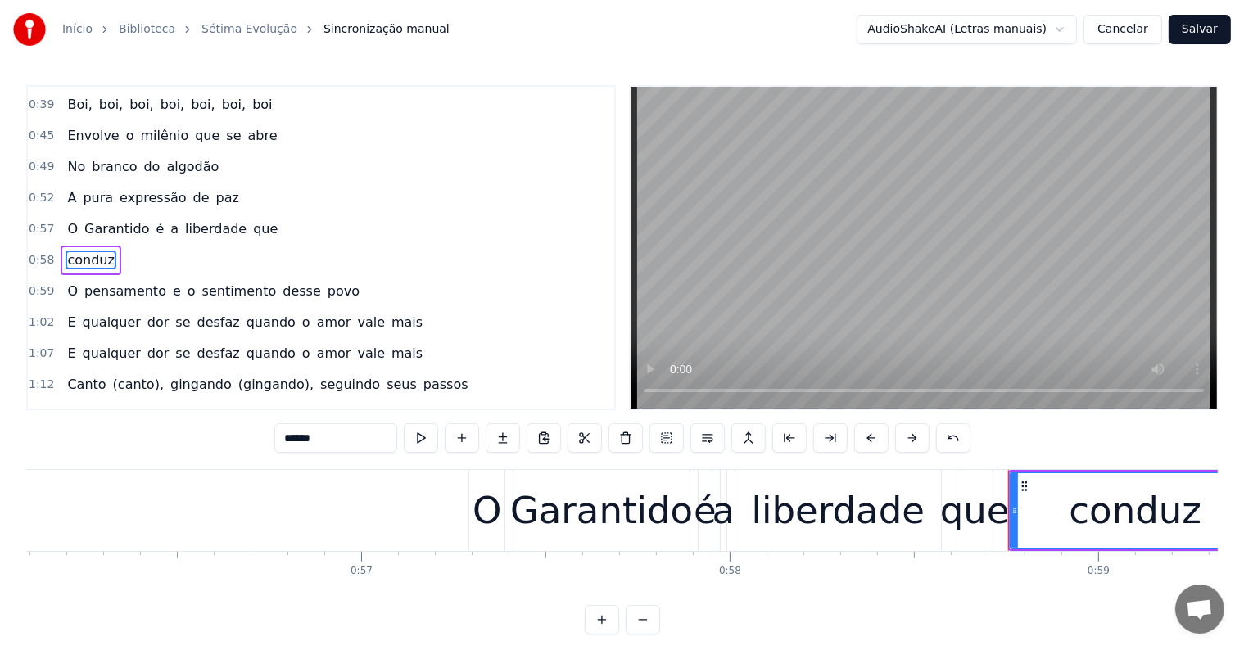
click at [220, 219] on span "liberdade" at bounding box center [215, 228] width 65 height 19
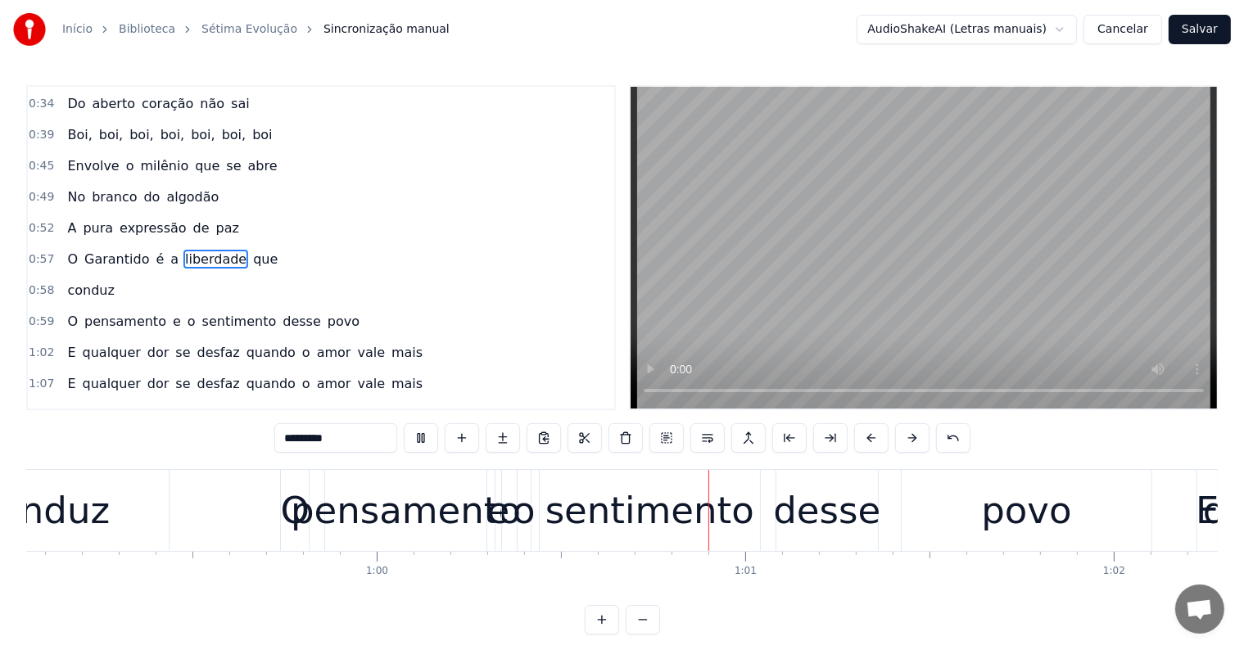
scroll to position [0, 21926]
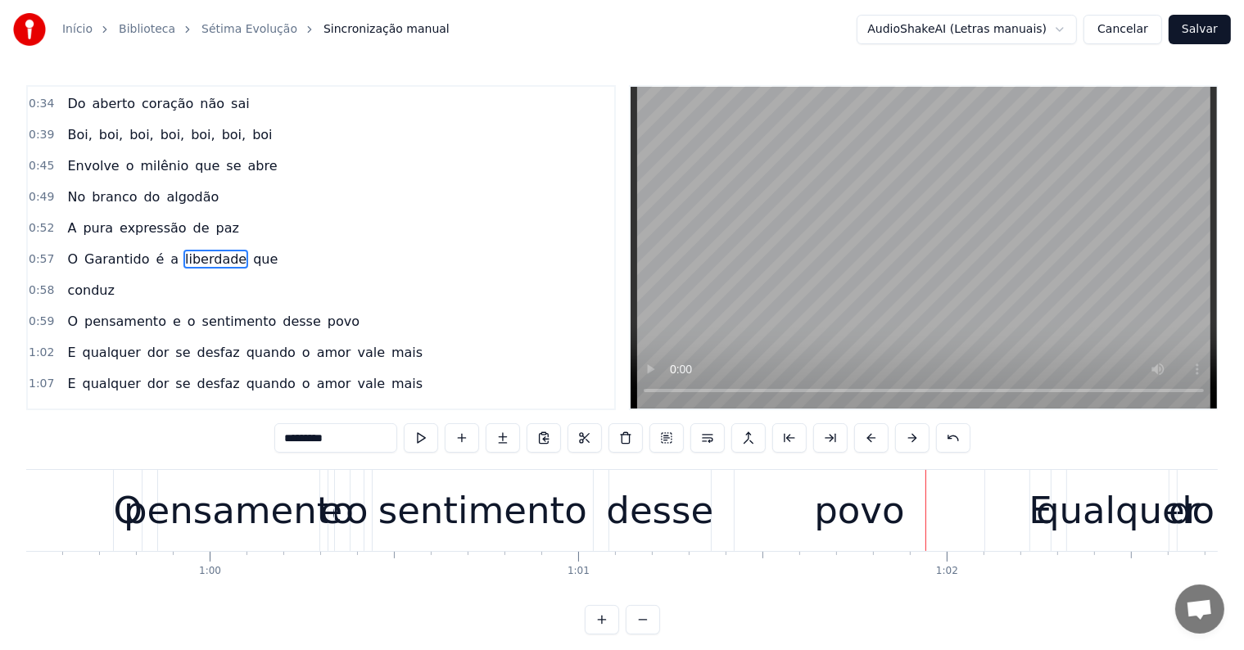
click at [836, 525] on div "povo" at bounding box center [859, 511] width 90 height 56
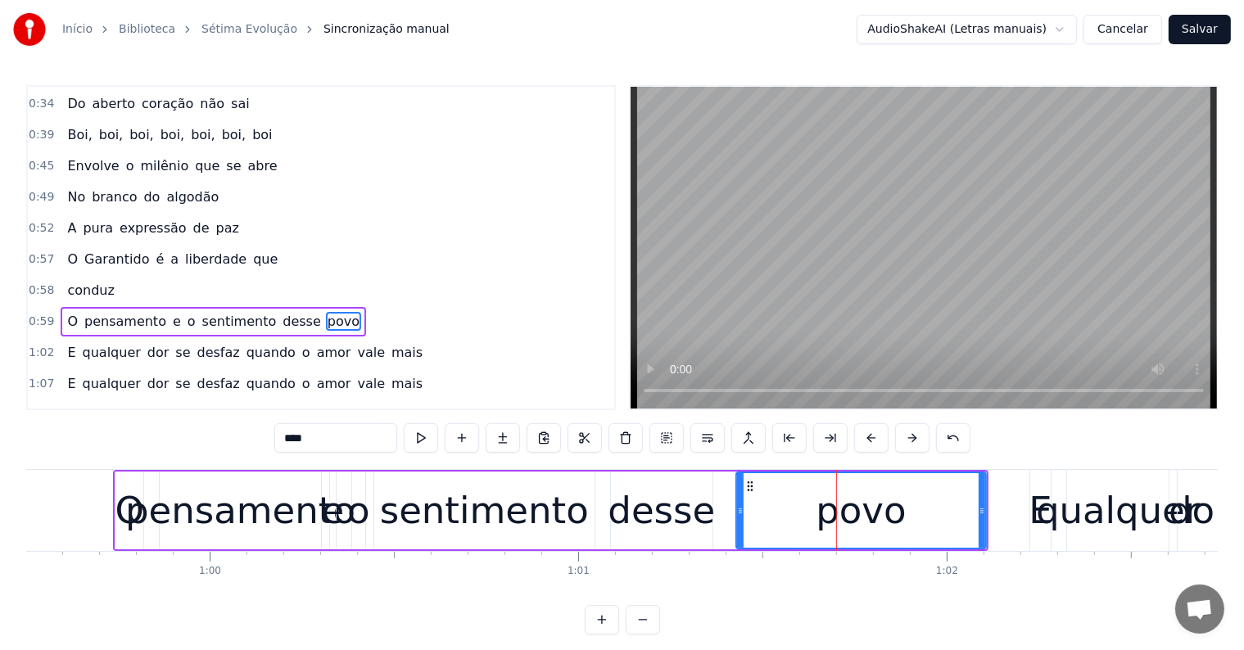
scroll to position [246, 0]
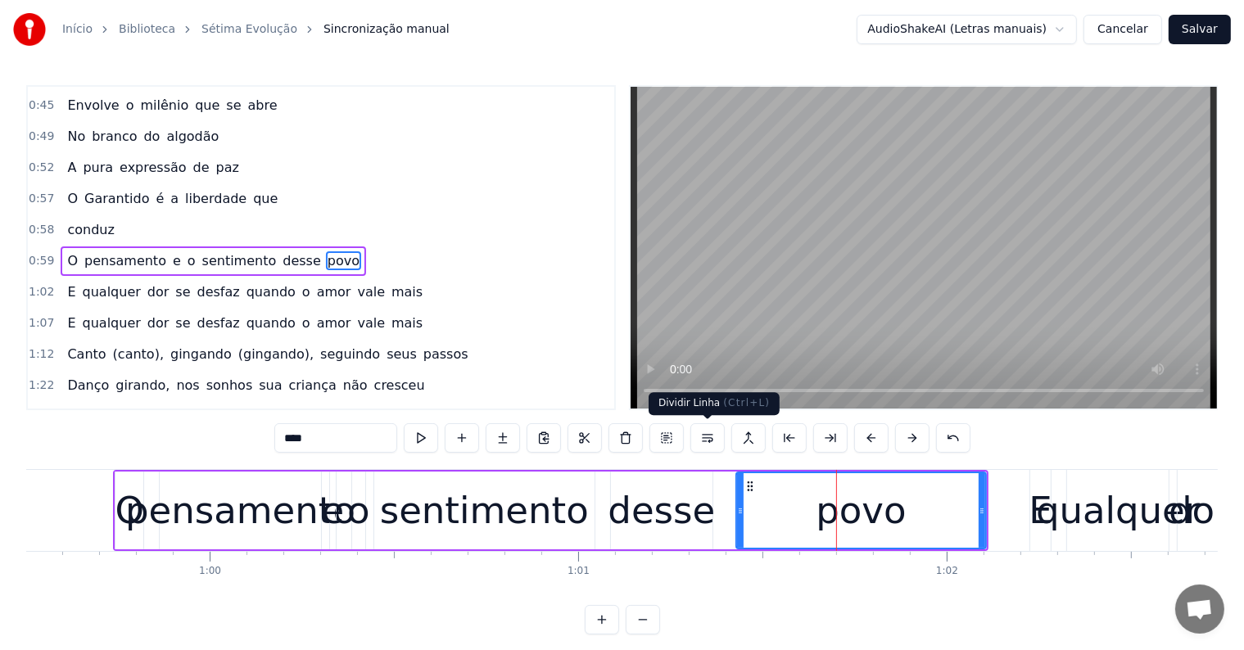
click at [707, 435] on button at bounding box center [707, 437] width 34 height 29
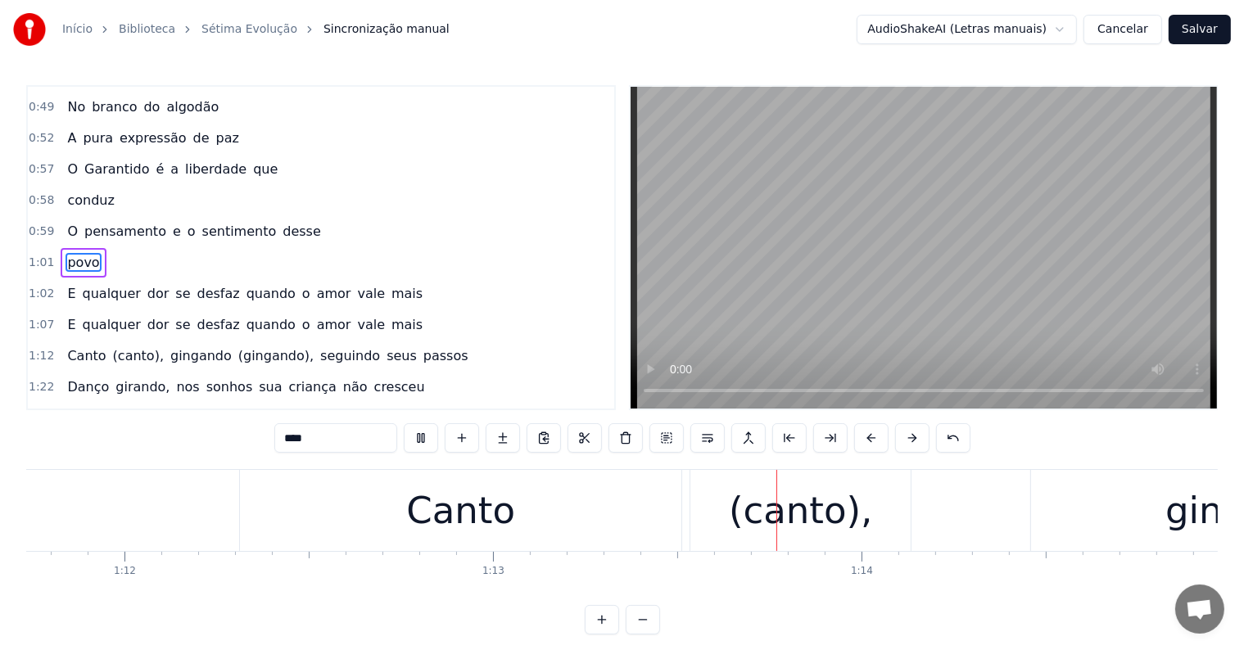
scroll to position [0, 26764]
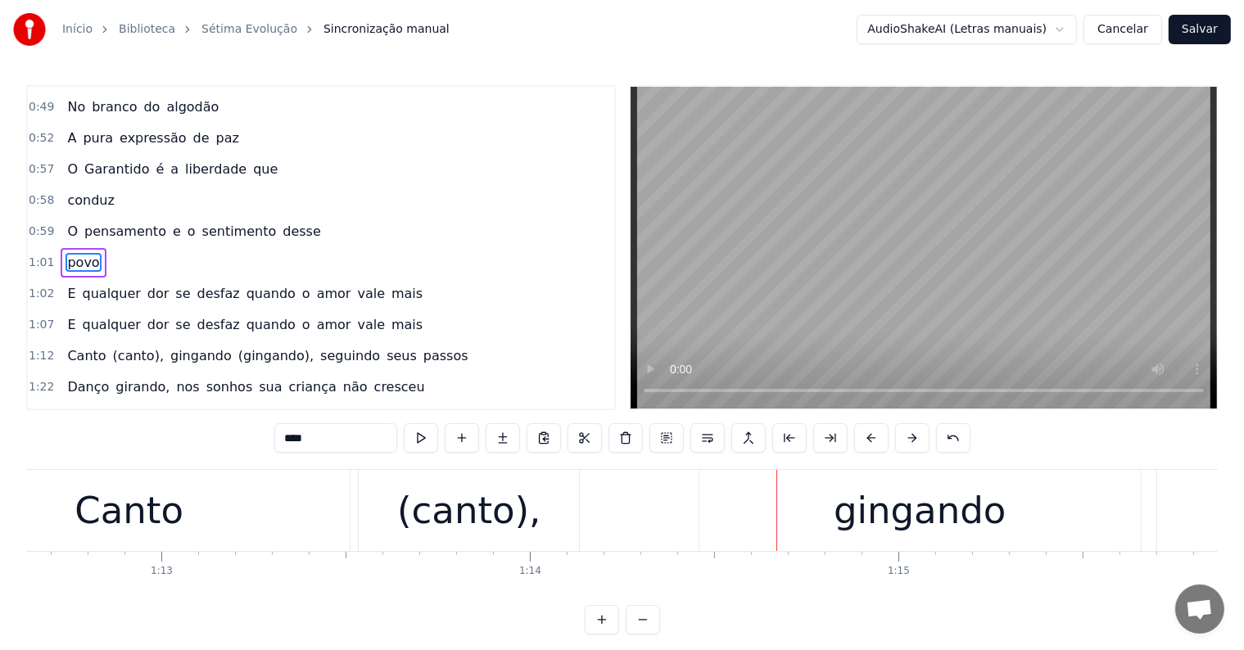
click at [183, 508] on div "Canto" at bounding box center [128, 510] width 441 height 81
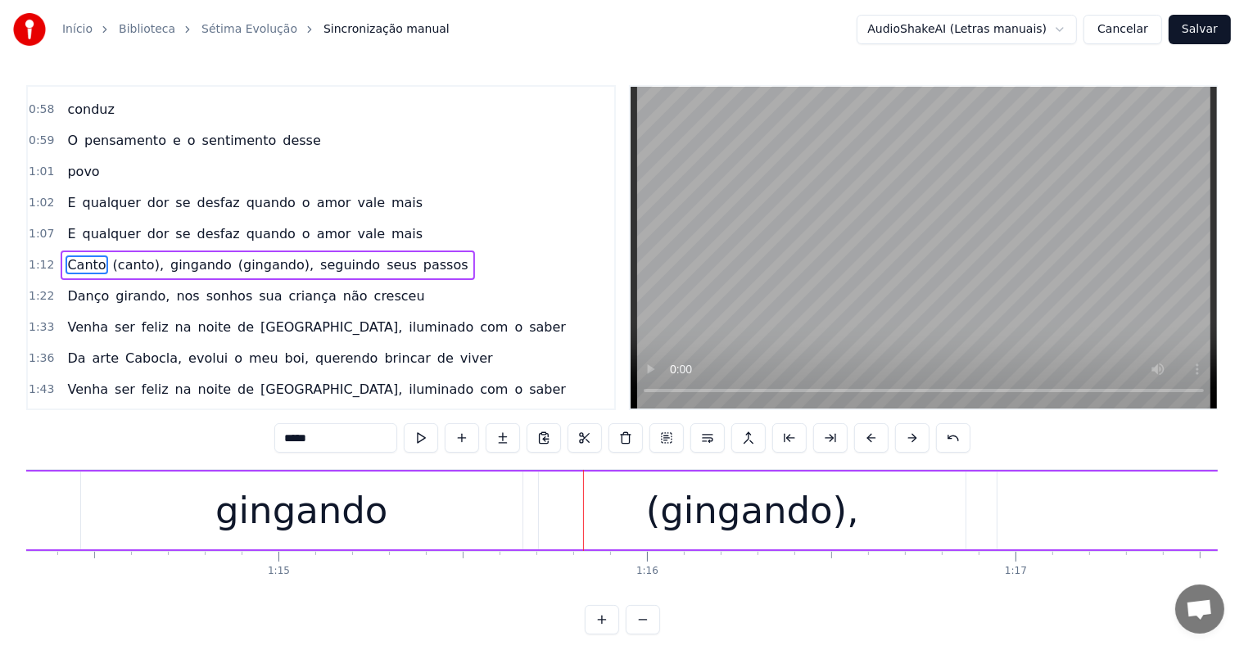
scroll to position [0, 27367]
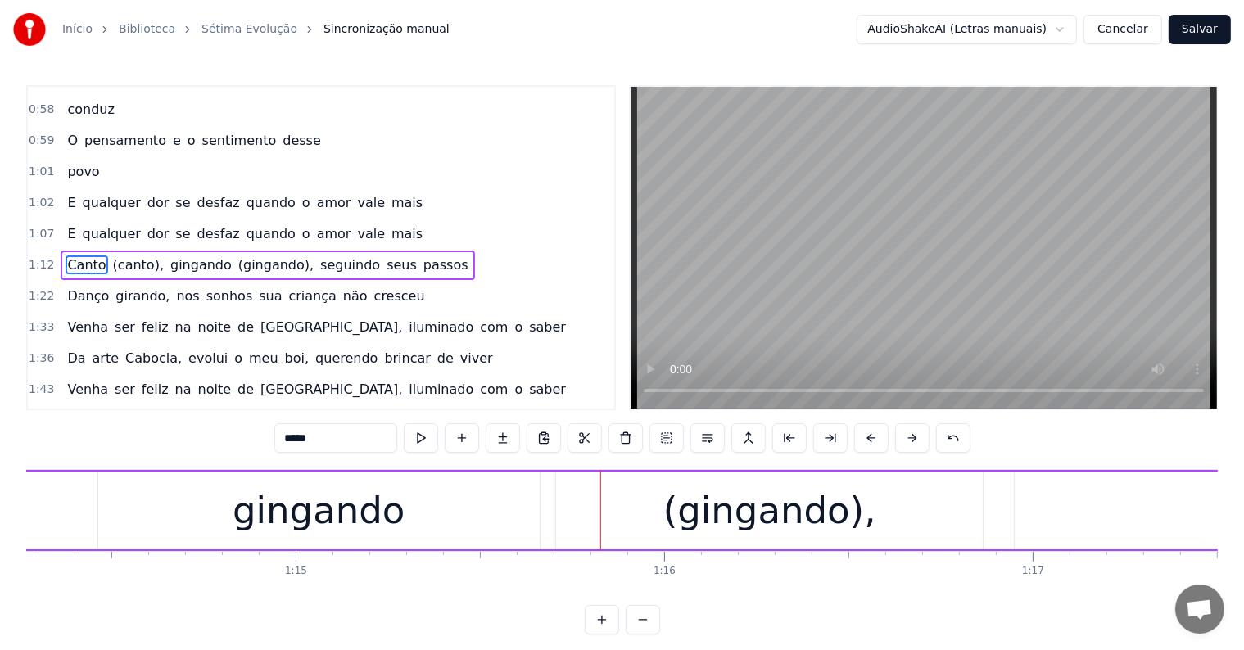
click at [188, 255] on span "gingando" at bounding box center [201, 264] width 65 height 19
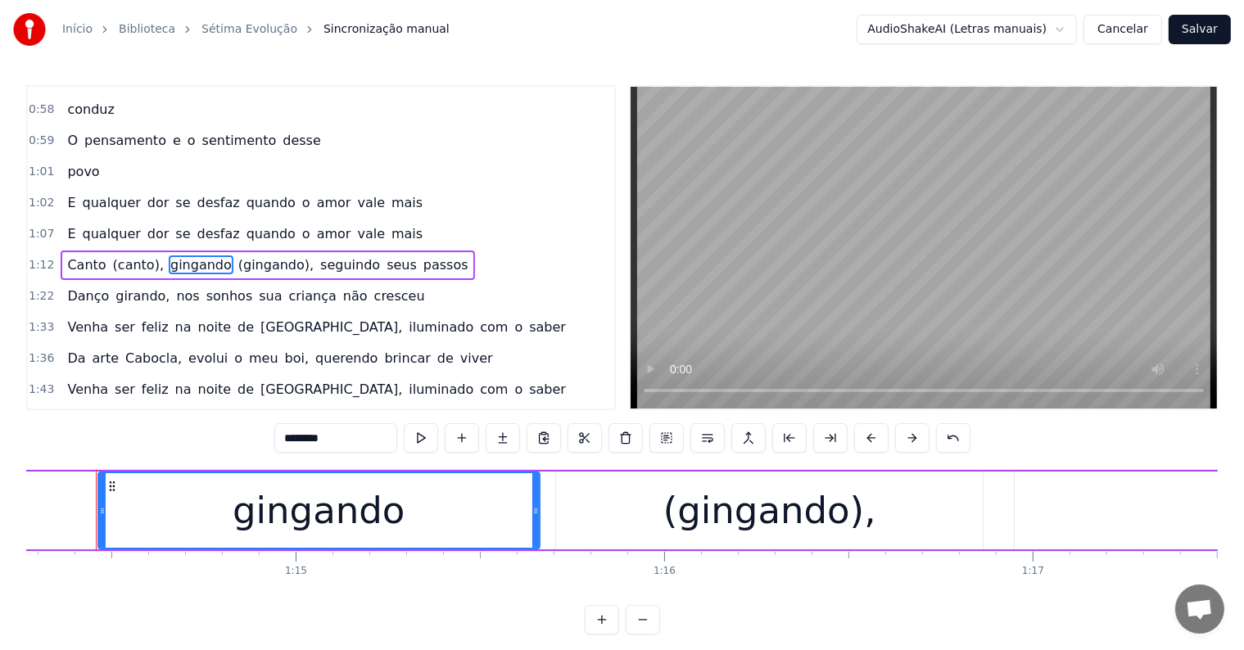
scroll to position [0, 27353]
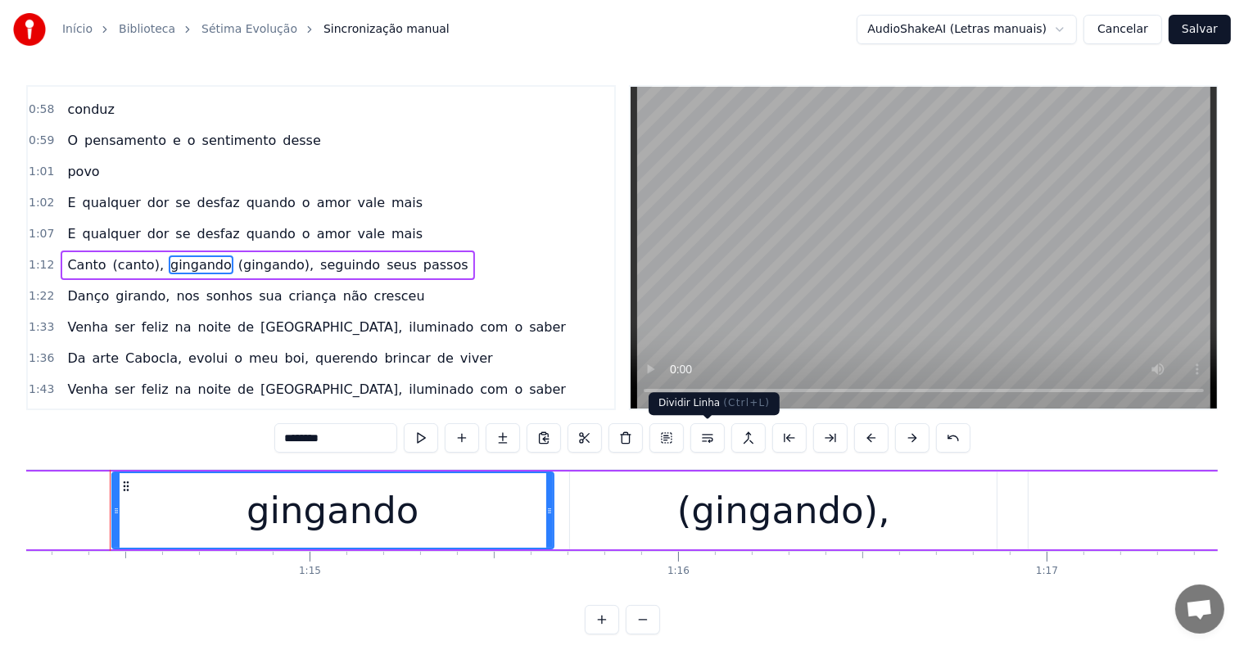
click at [706, 436] on button at bounding box center [707, 437] width 34 height 29
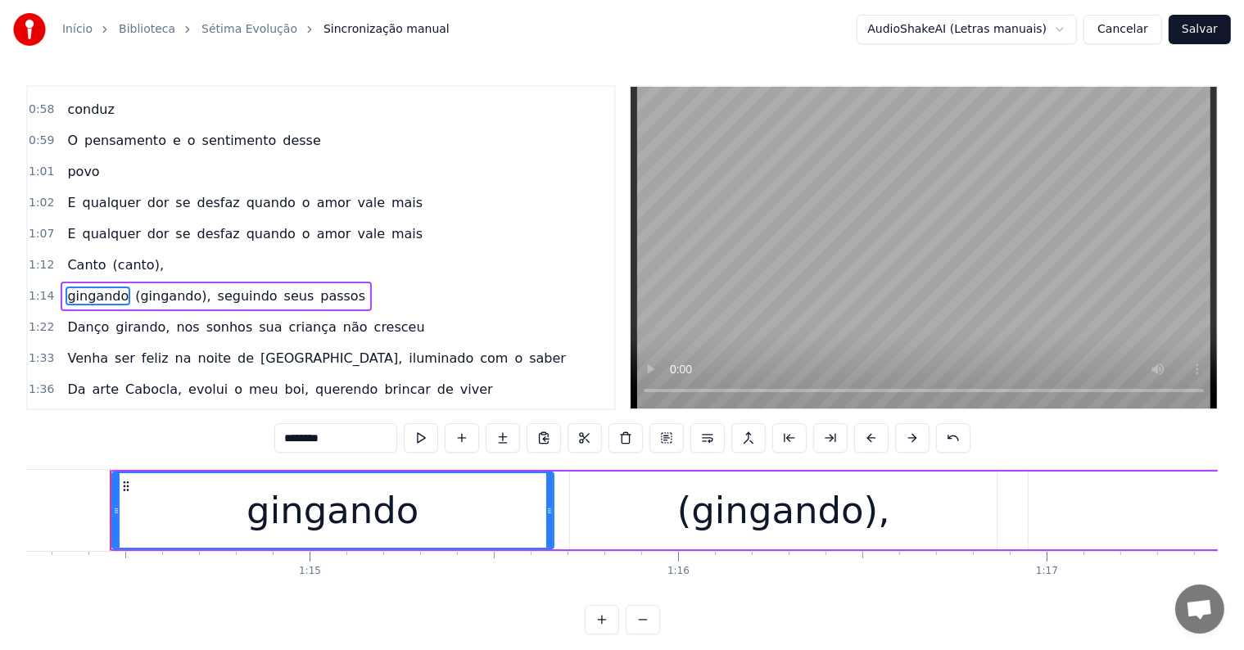
scroll to position [396, 0]
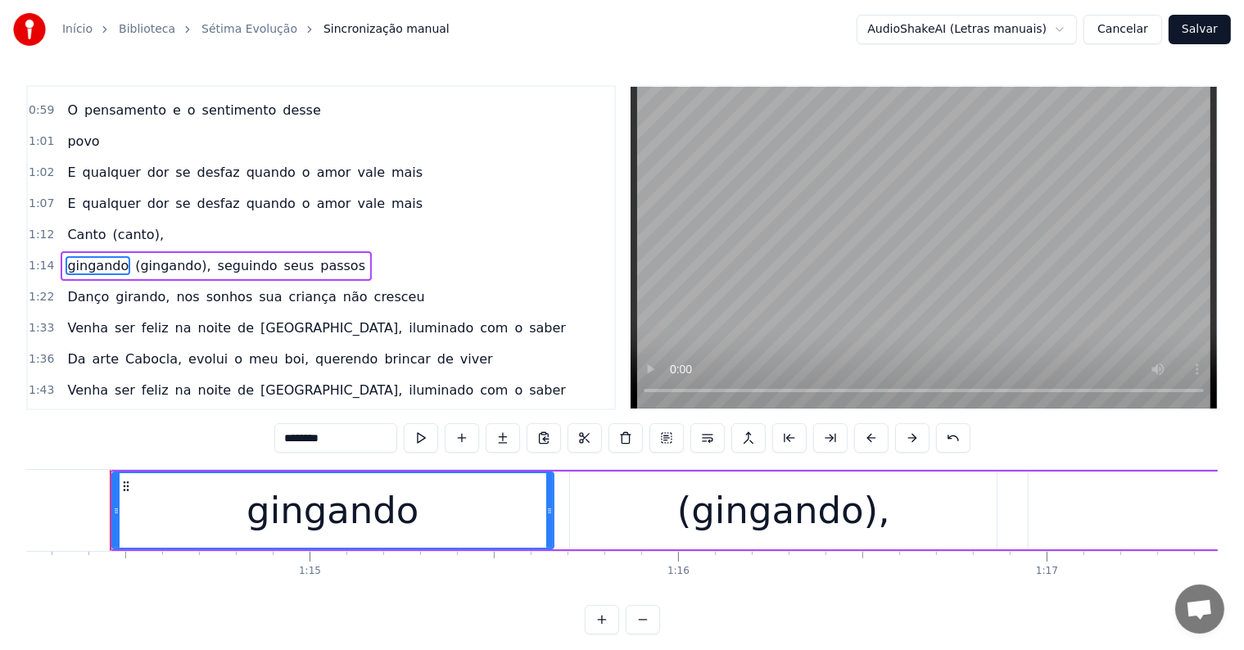
click at [216, 256] on span "seguindo" at bounding box center [247, 265] width 63 height 19
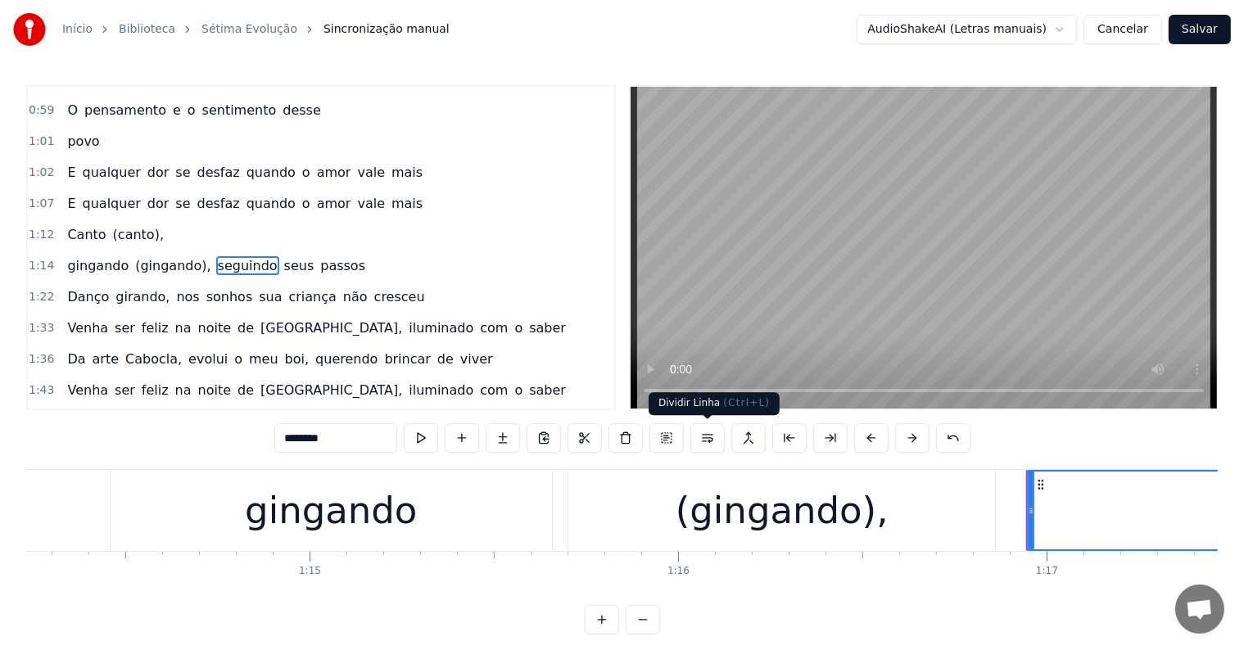
click at [711, 436] on button at bounding box center [707, 437] width 34 height 29
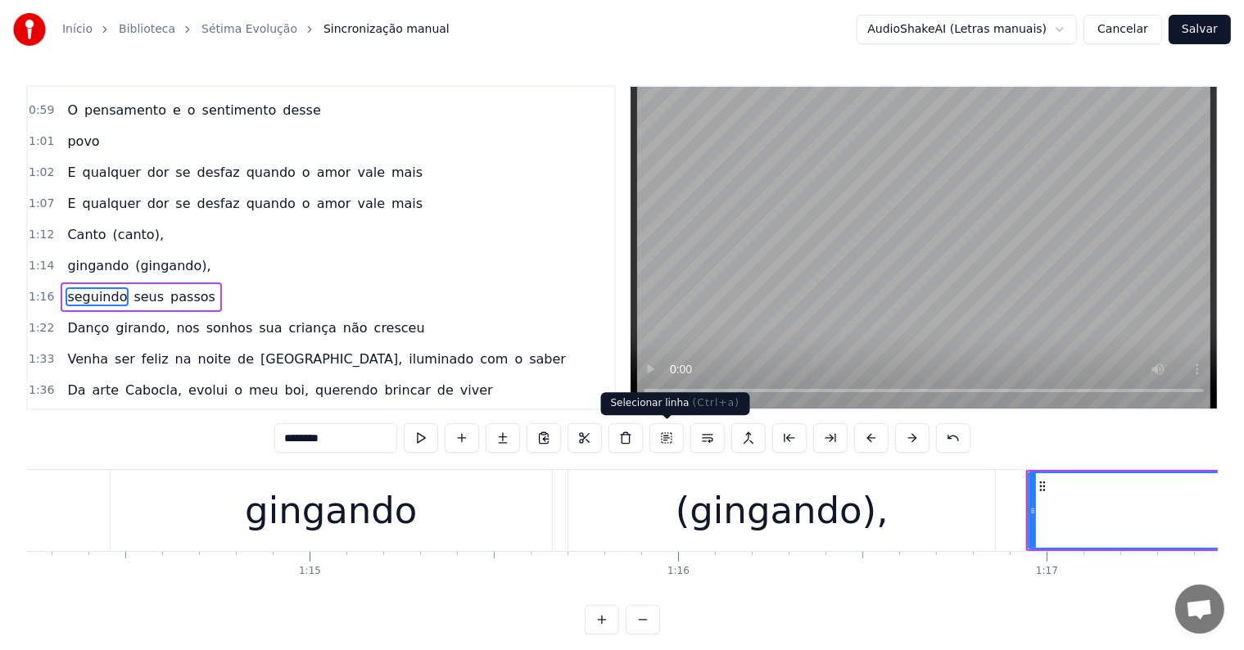
scroll to position [426, 0]
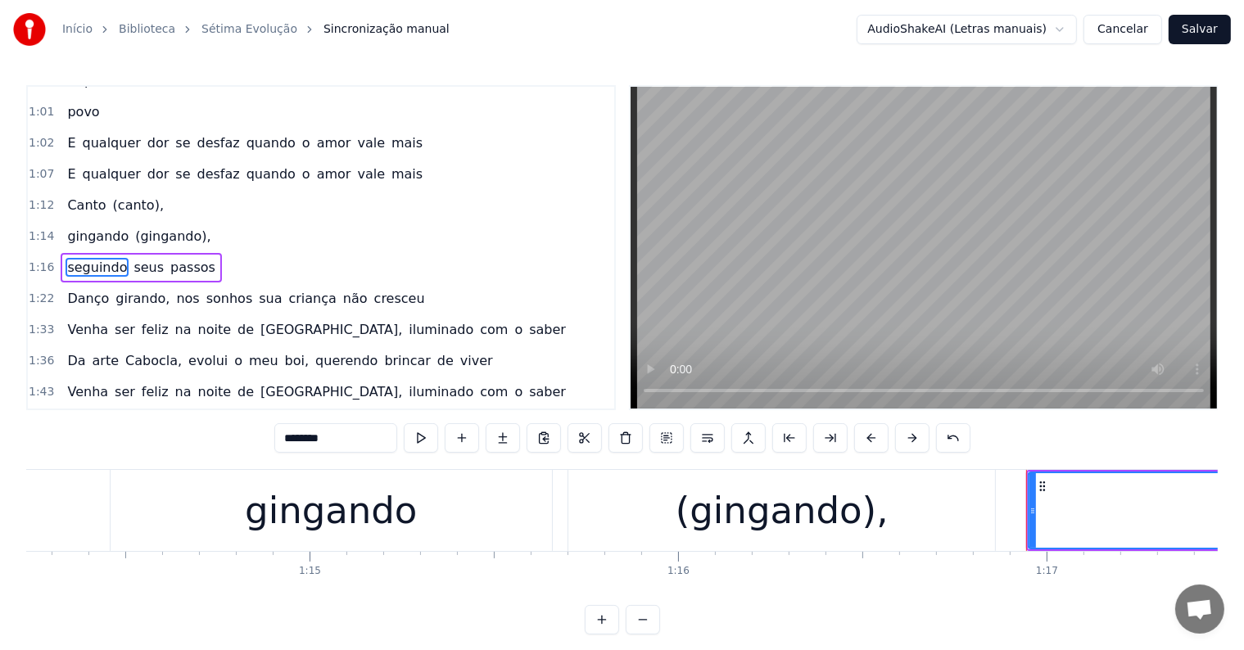
click at [72, 196] on span "Canto" at bounding box center [87, 205] width 42 height 19
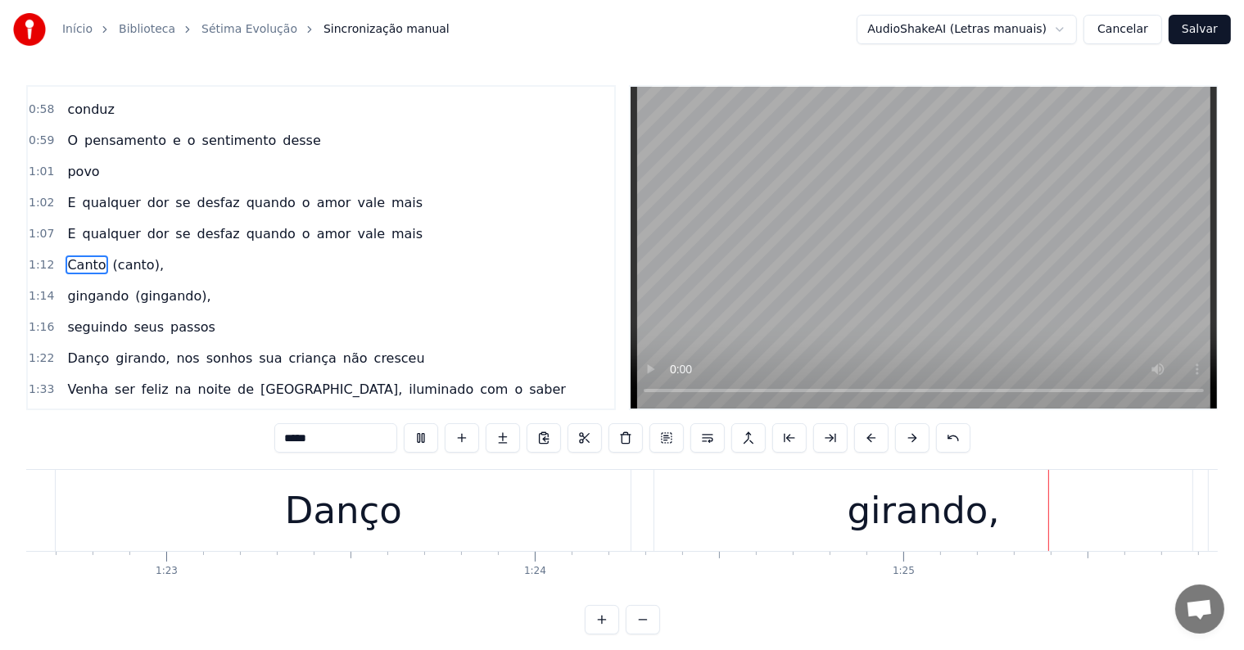
scroll to position [0, 31045]
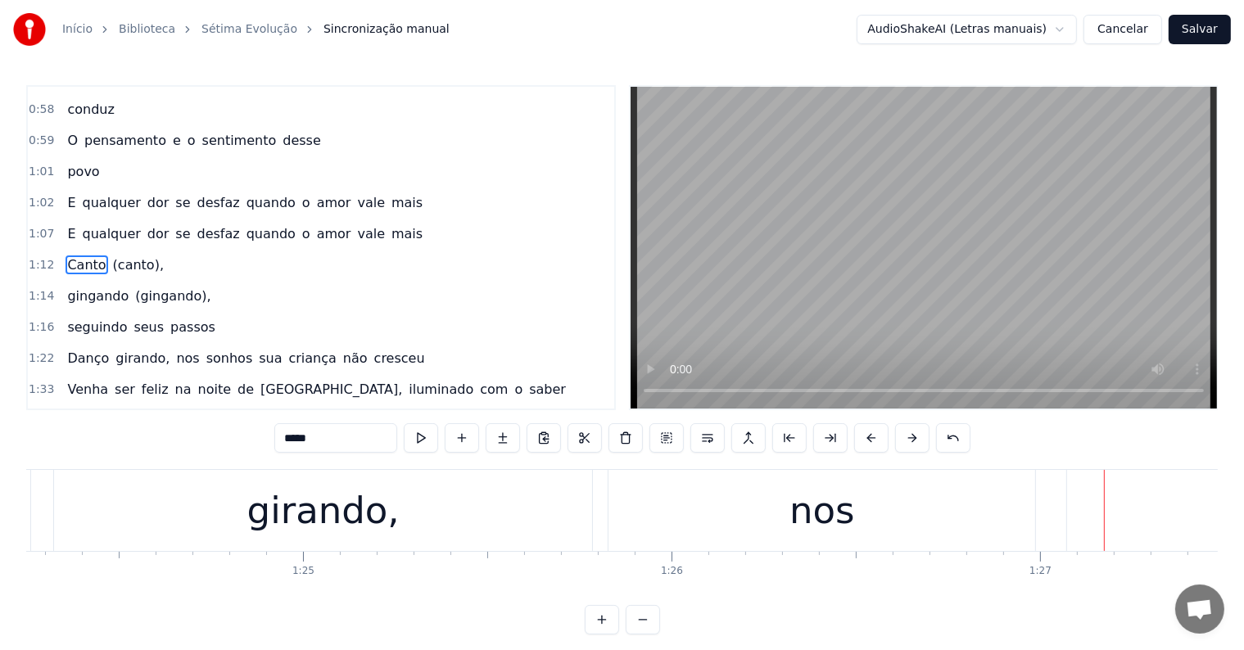
click at [791, 529] on div "nos" at bounding box center [821, 510] width 427 height 81
type input "***"
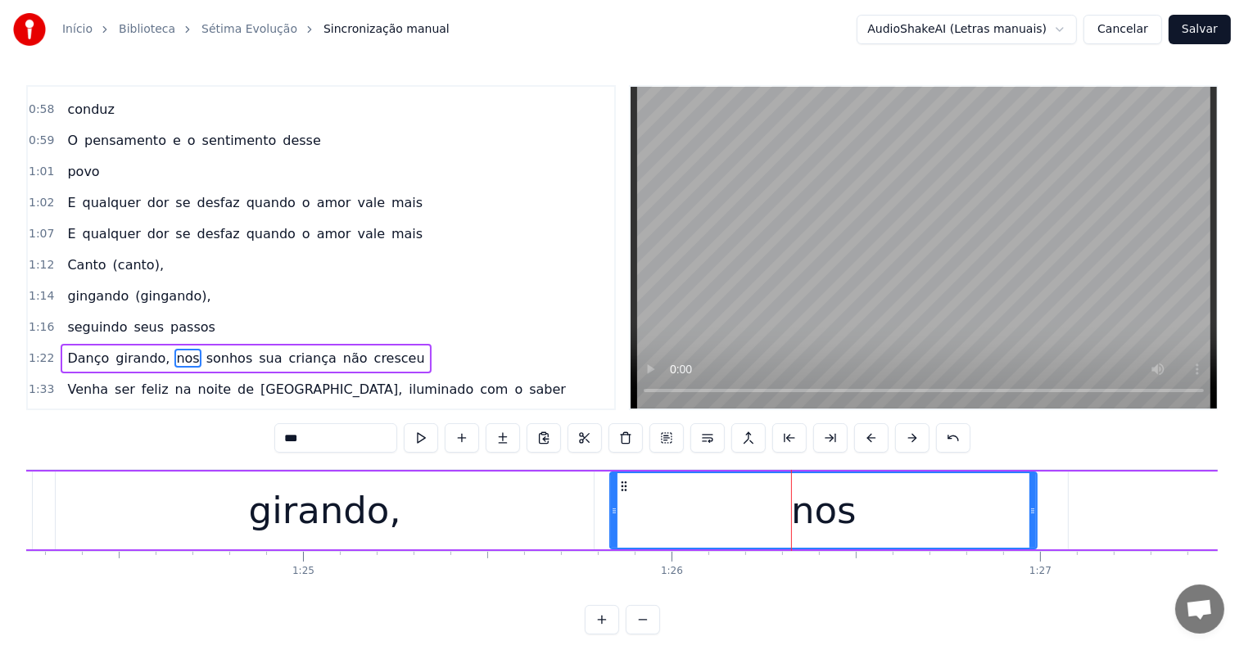
scroll to position [456, 0]
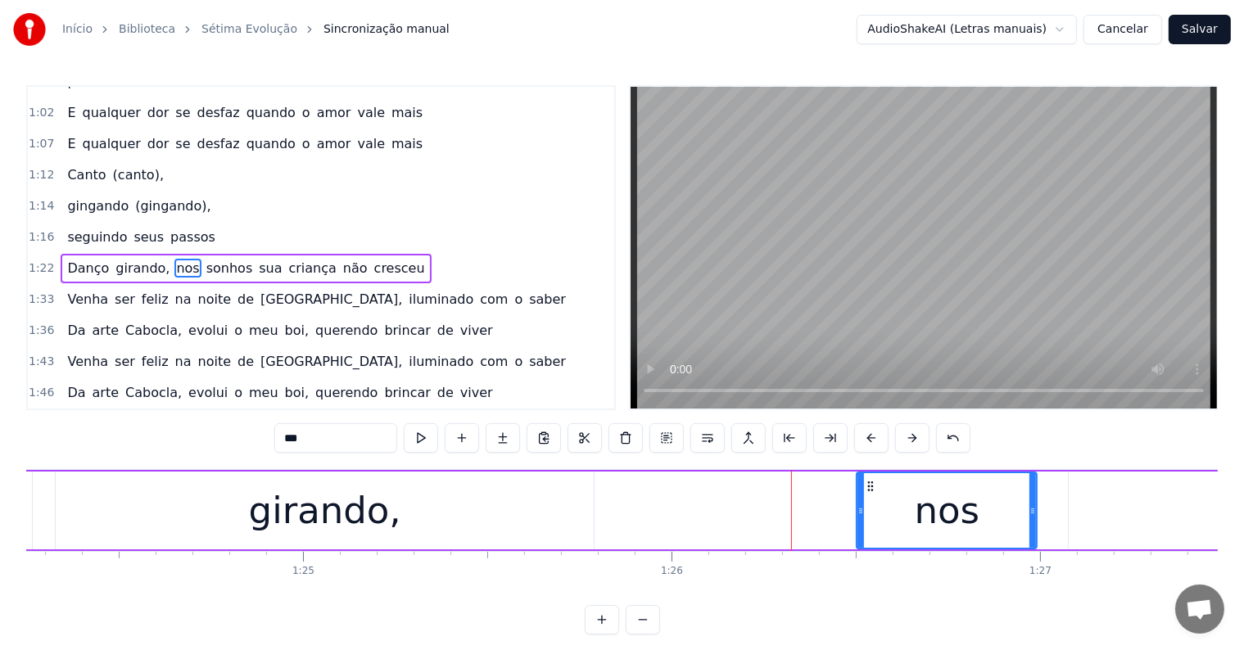
drag, startPoint x: 615, startPoint y: 505, endPoint x: 861, endPoint y: 508, distance: 246.5
click at [861, 508] on icon at bounding box center [860, 510] width 7 height 13
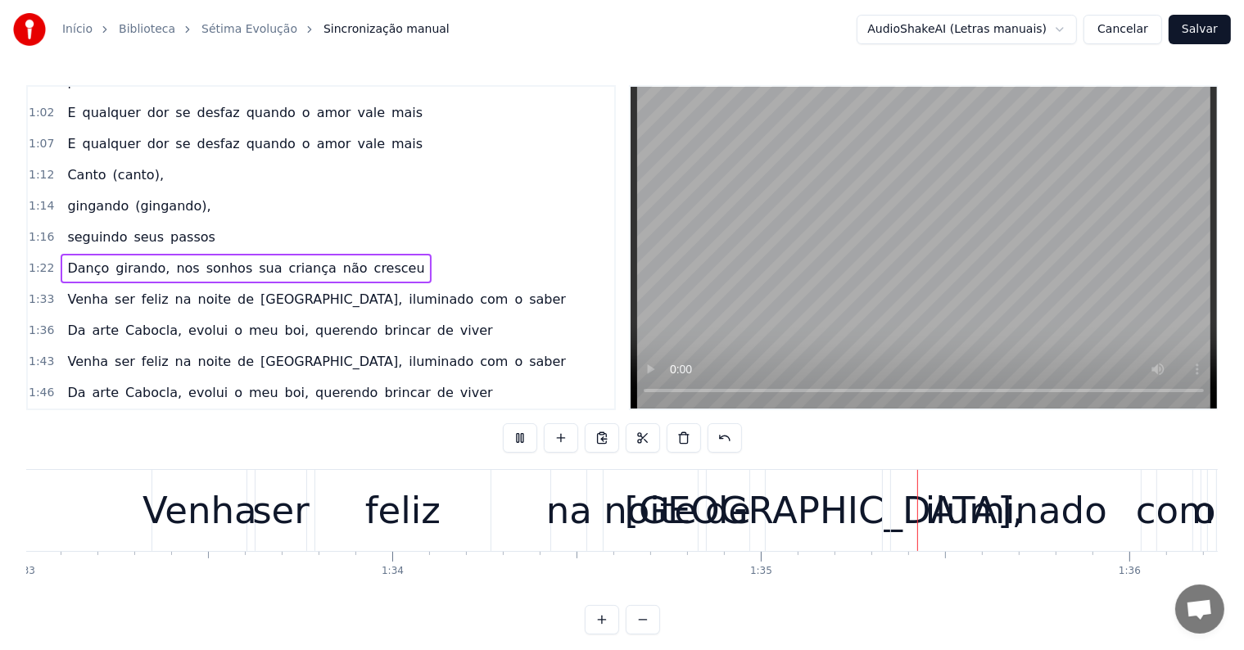
scroll to position [0, 34785]
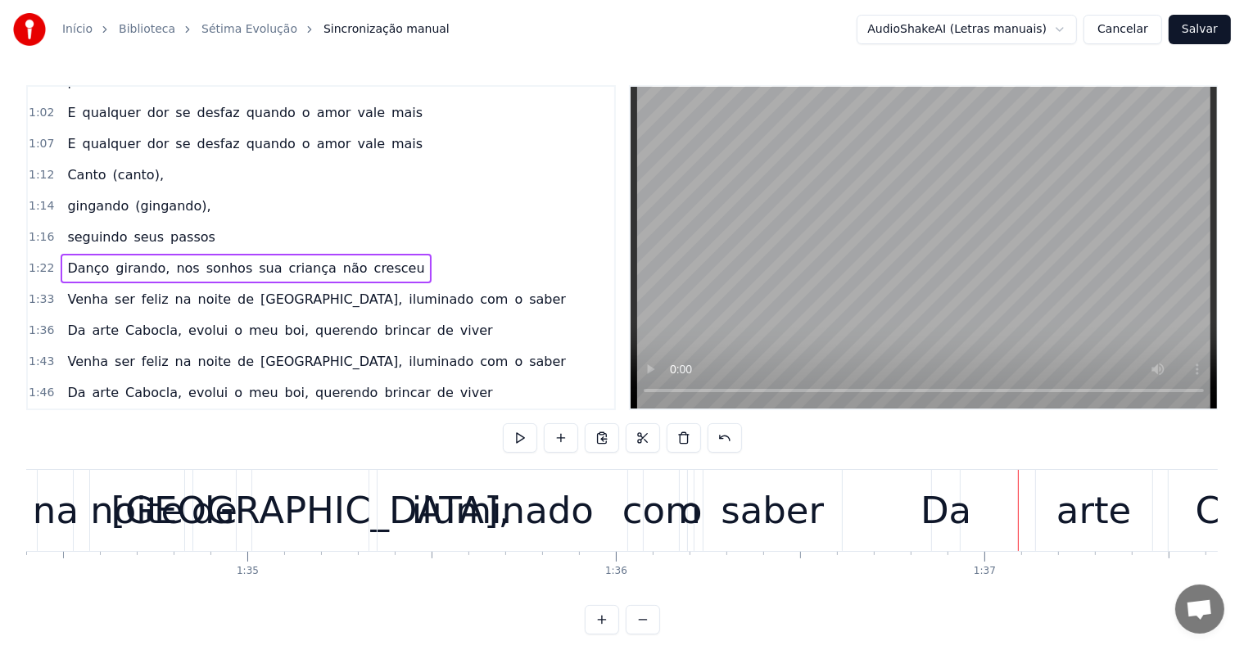
click at [838, 521] on div "saber" at bounding box center [772, 510] width 138 height 81
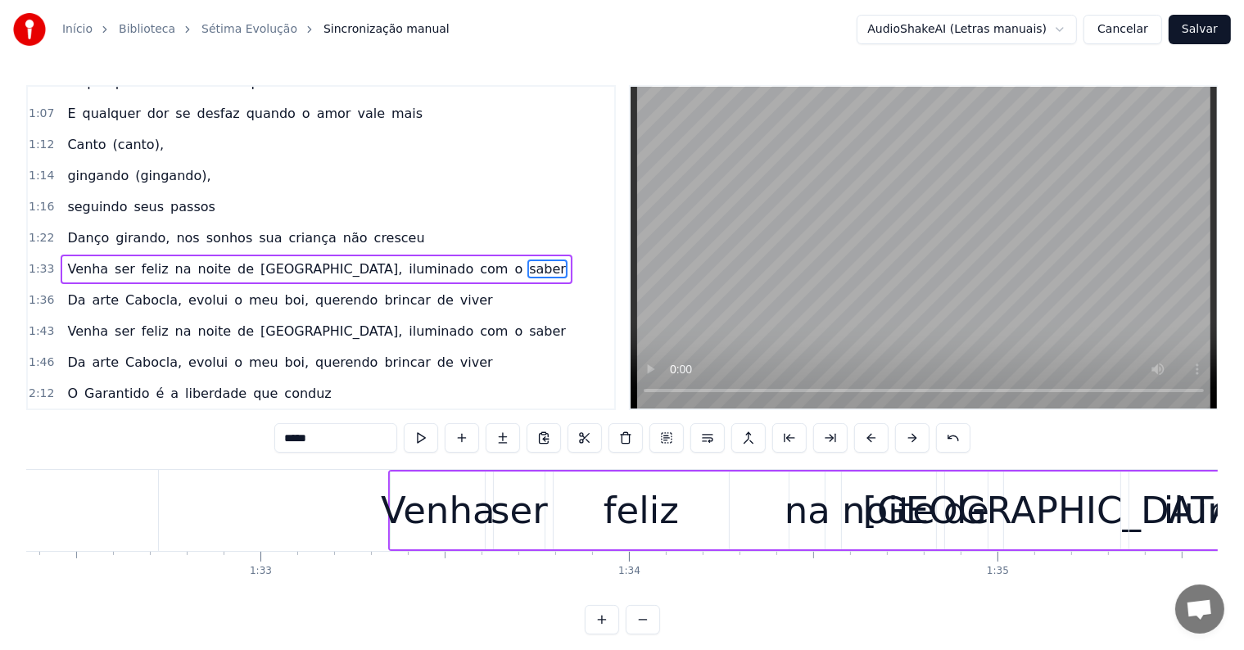
scroll to position [0, 34028]
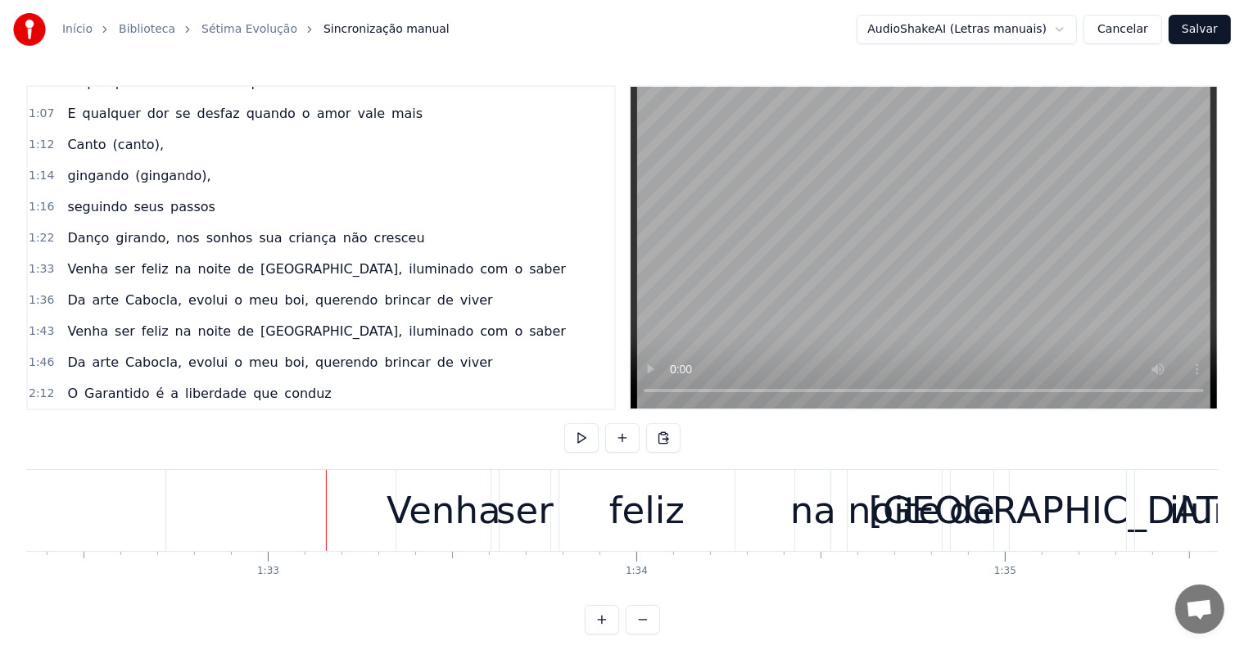
click at [420, 527] on div "Venha" at bounding box center [444, 511] width 115 height 56
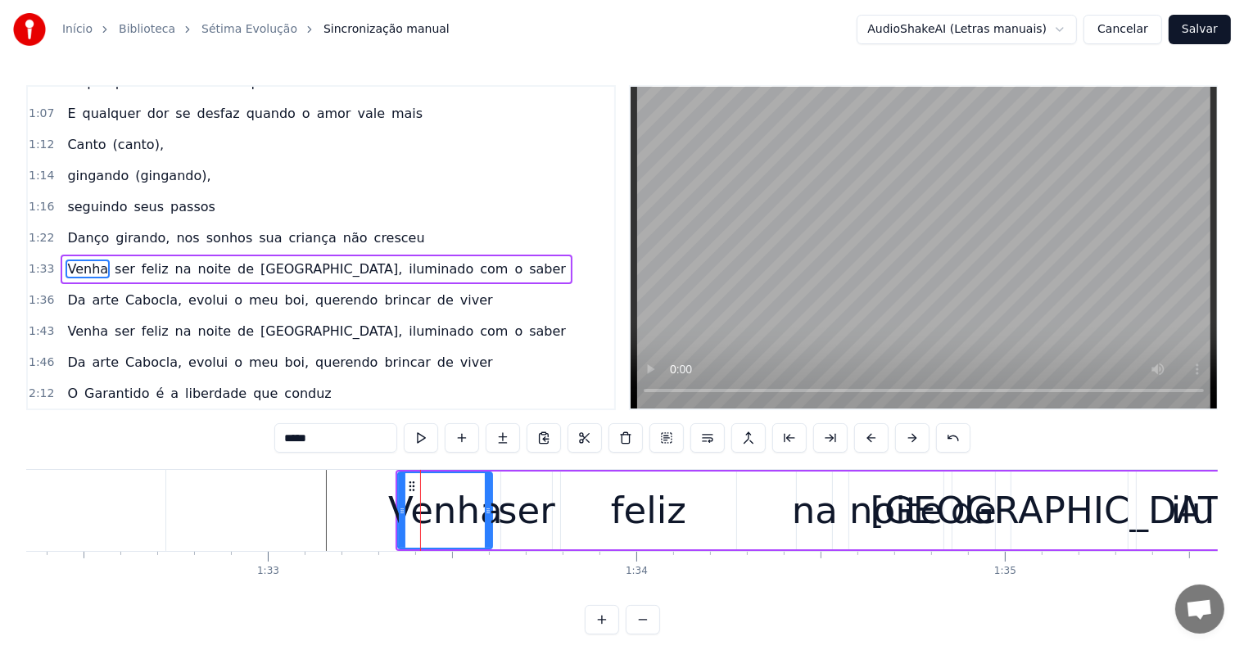
click at [495, 544] on div "Venha ser feliz na noite de Paris, iluminado com o saber" at bounding box center [1000, 510] width 1208 height 81
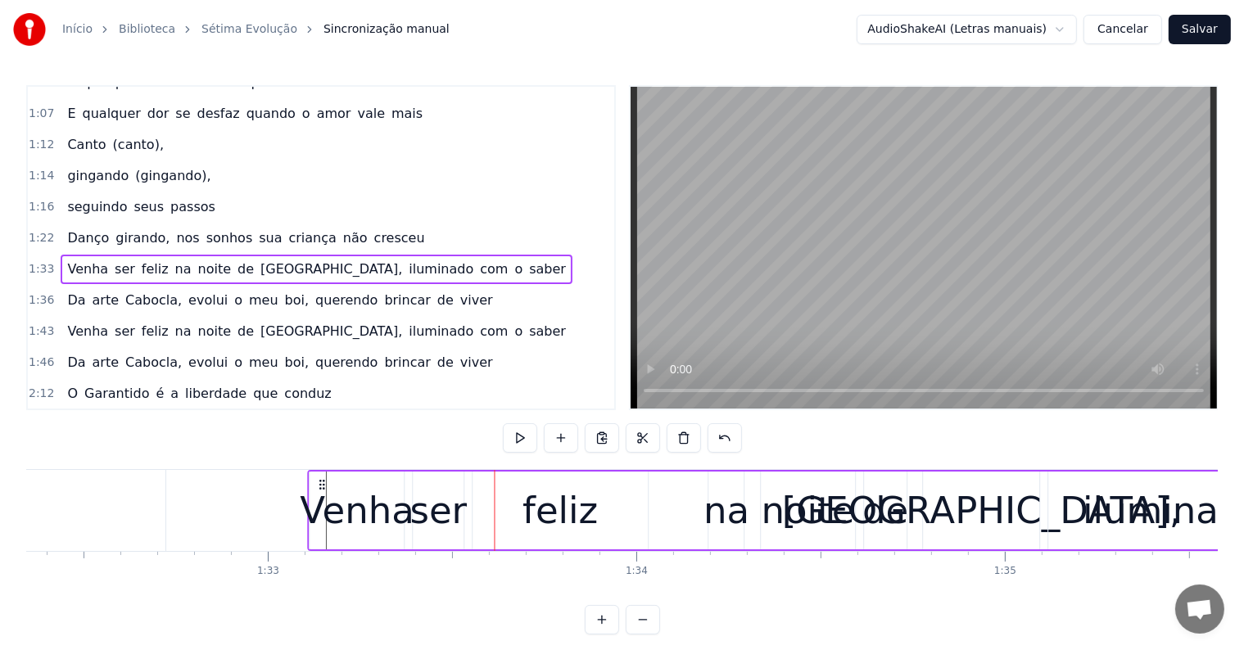
drag, startPoint x: 408, startPoint y: 481, endPoint x: 320, endPoint y: 483, distance: 87.6
click at [320, 483] on icon at bounding box center [322, 484] width 13 height 13
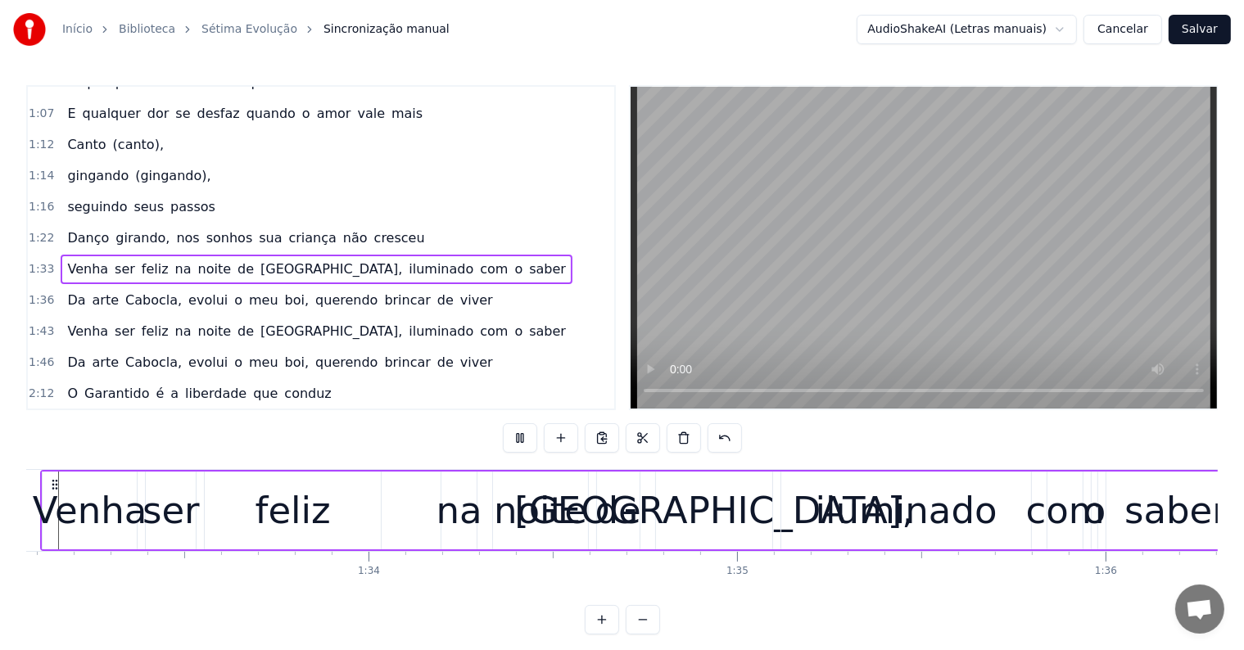
scroll to position [0, 35146]
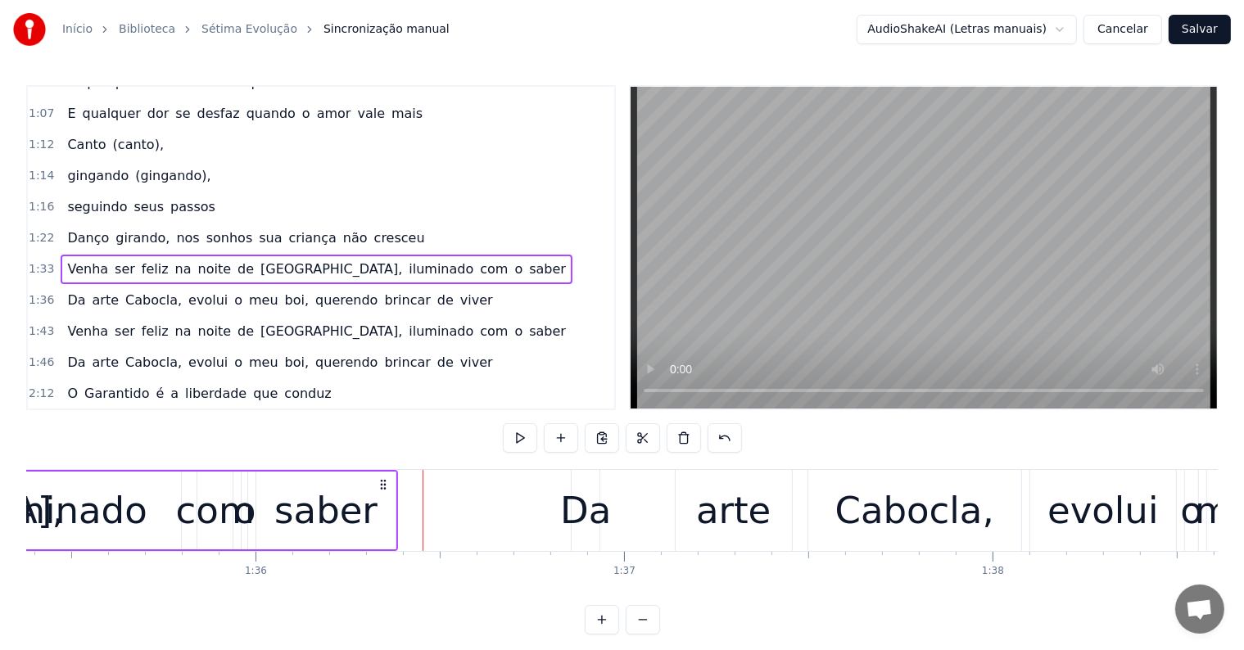
click at [153, 509] on div "iluminado" at bounding box center [56, 511] width 250 height 78
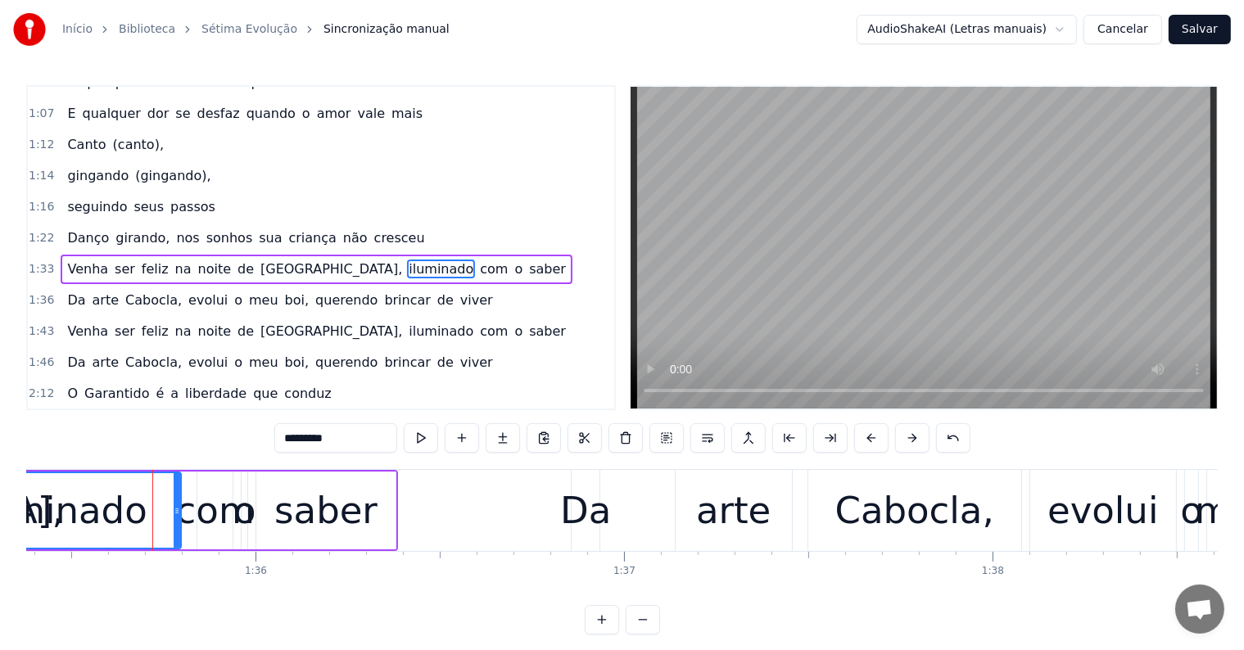
click at [407, 260] on span "iluminado" at bounding box center [441, 269] width 68 height 19
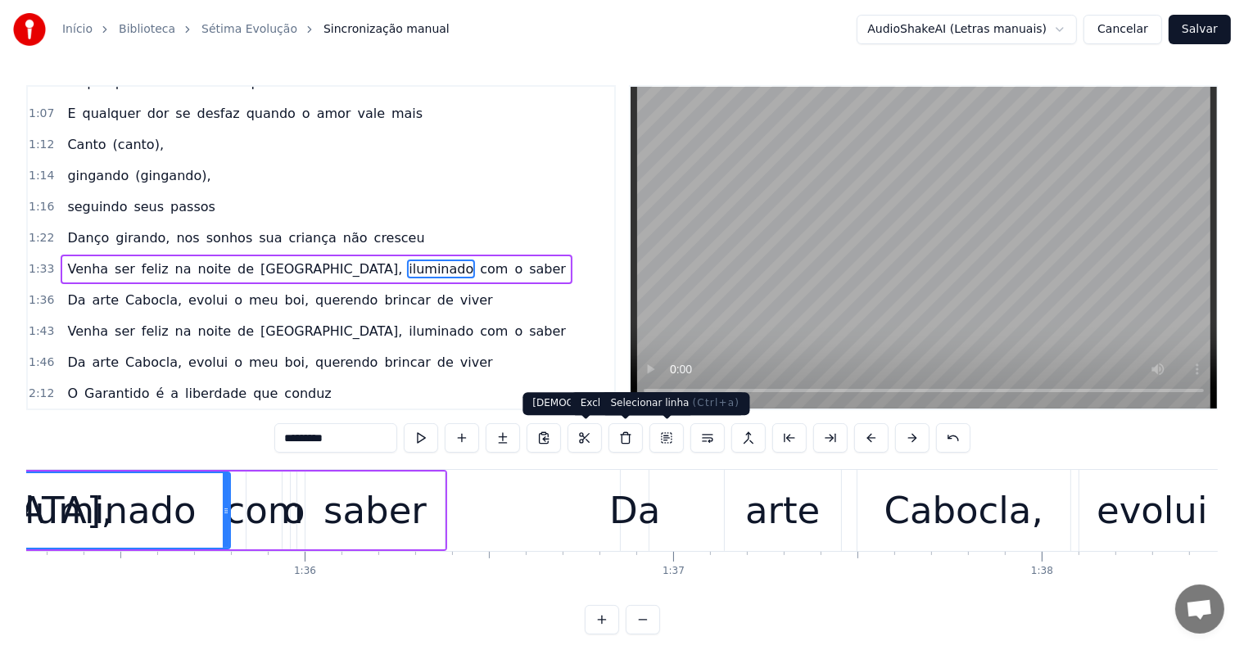
scroll to position [0, 34965]
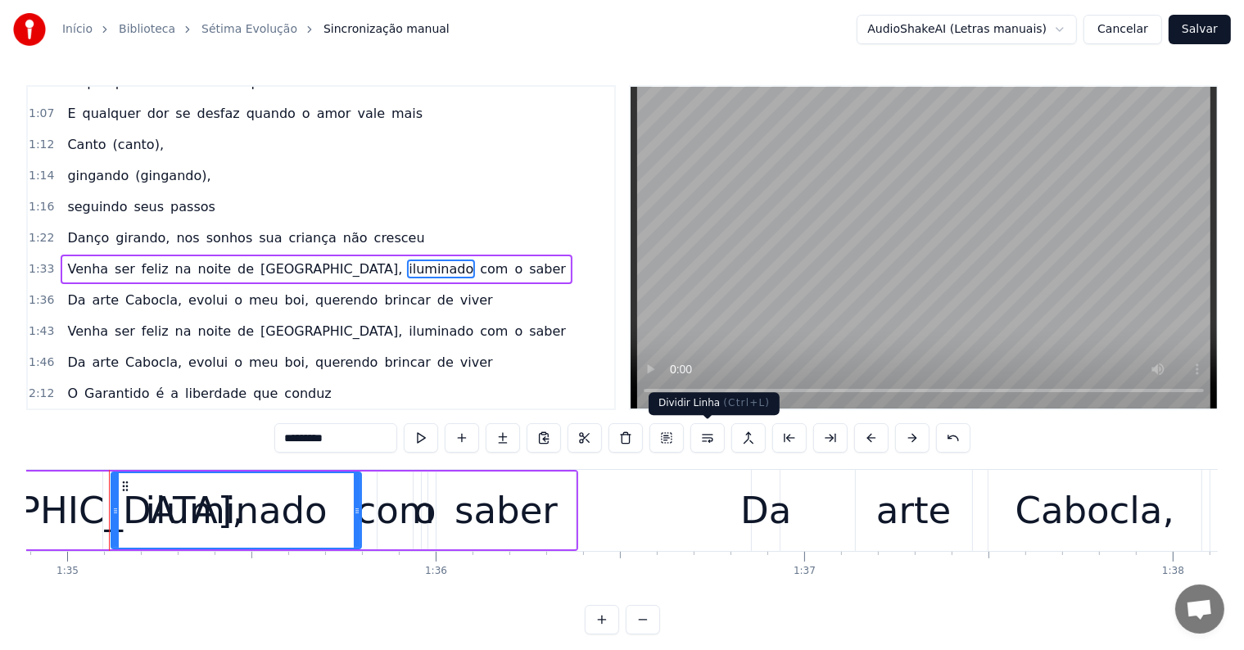
click at [707, 435] on button at bounding box center [707, 437] width 34 height 29
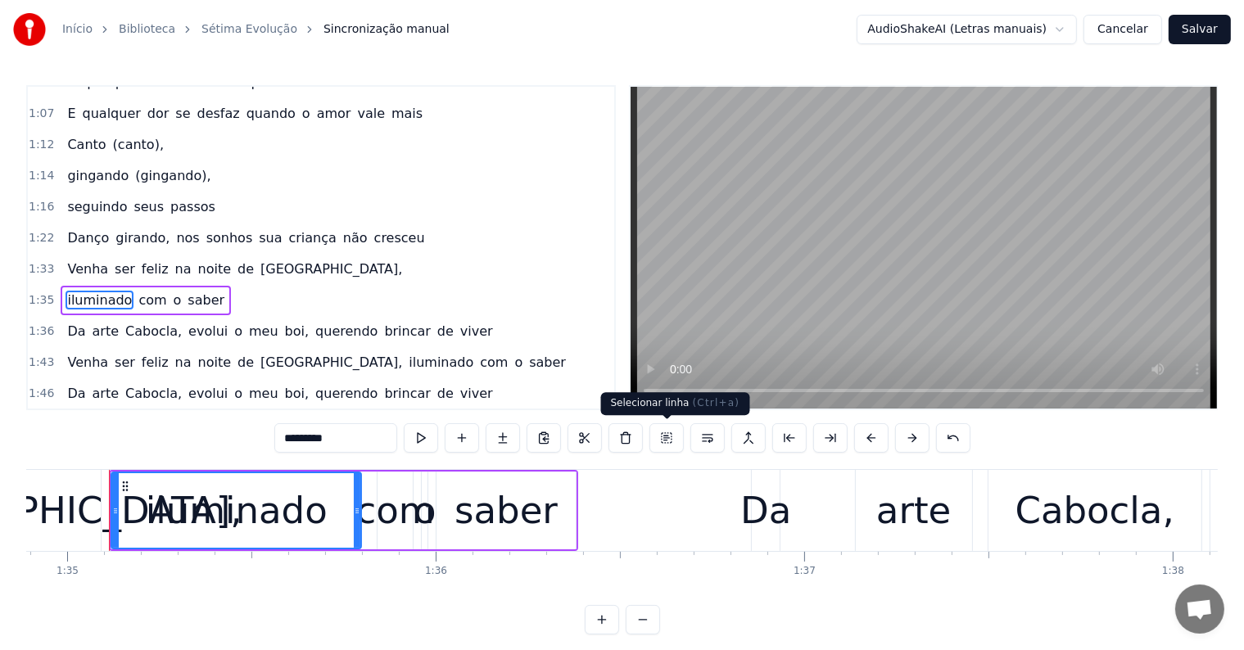
scroll to position [517, 0]
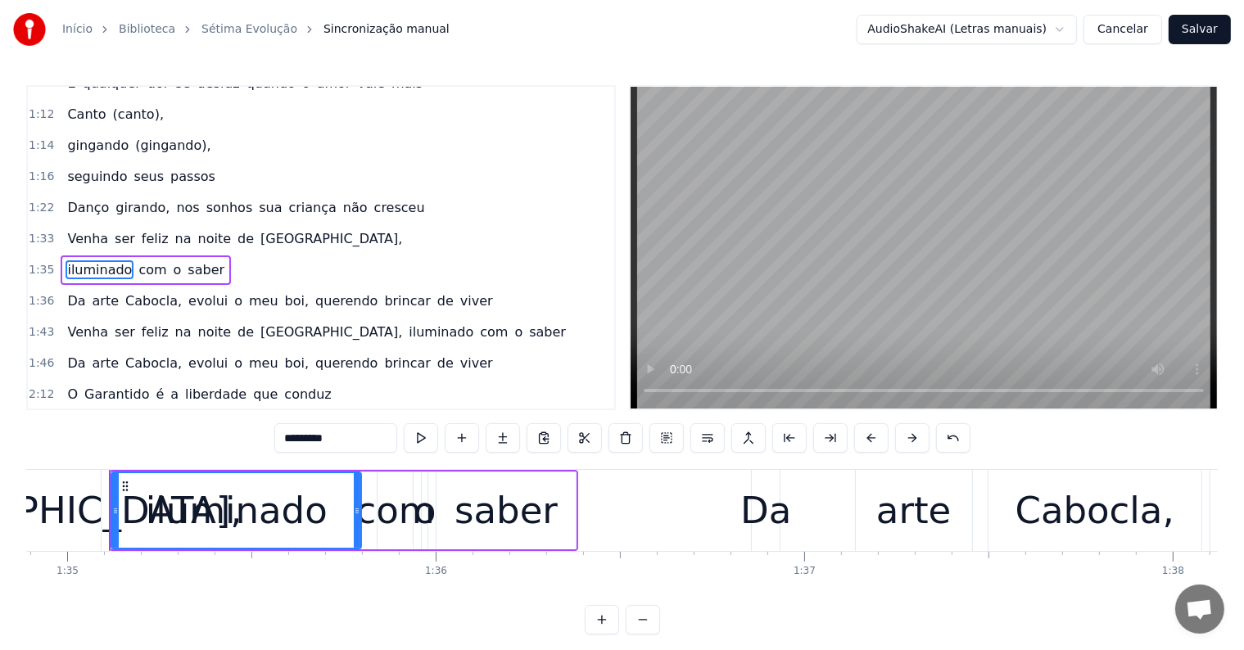
click at [171, 224] on div "Venha ser feliz na noite de Paris," at bounding box center [235, 238] width 348 height 29
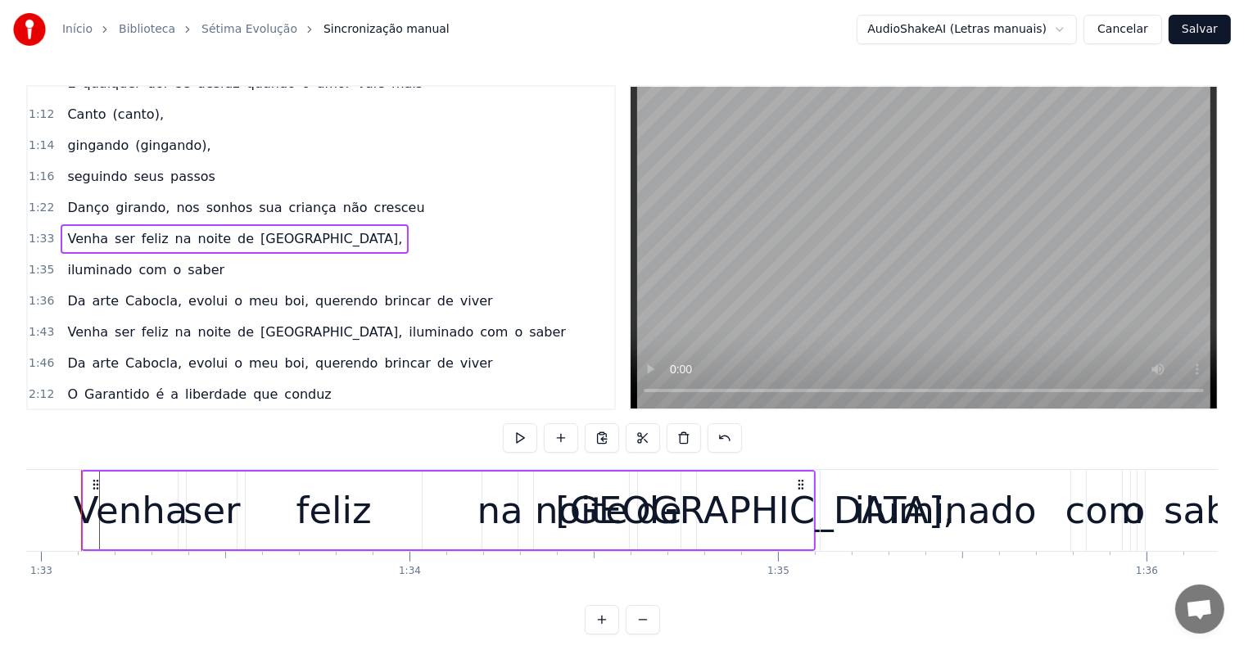
scroll to position [0, 34227]
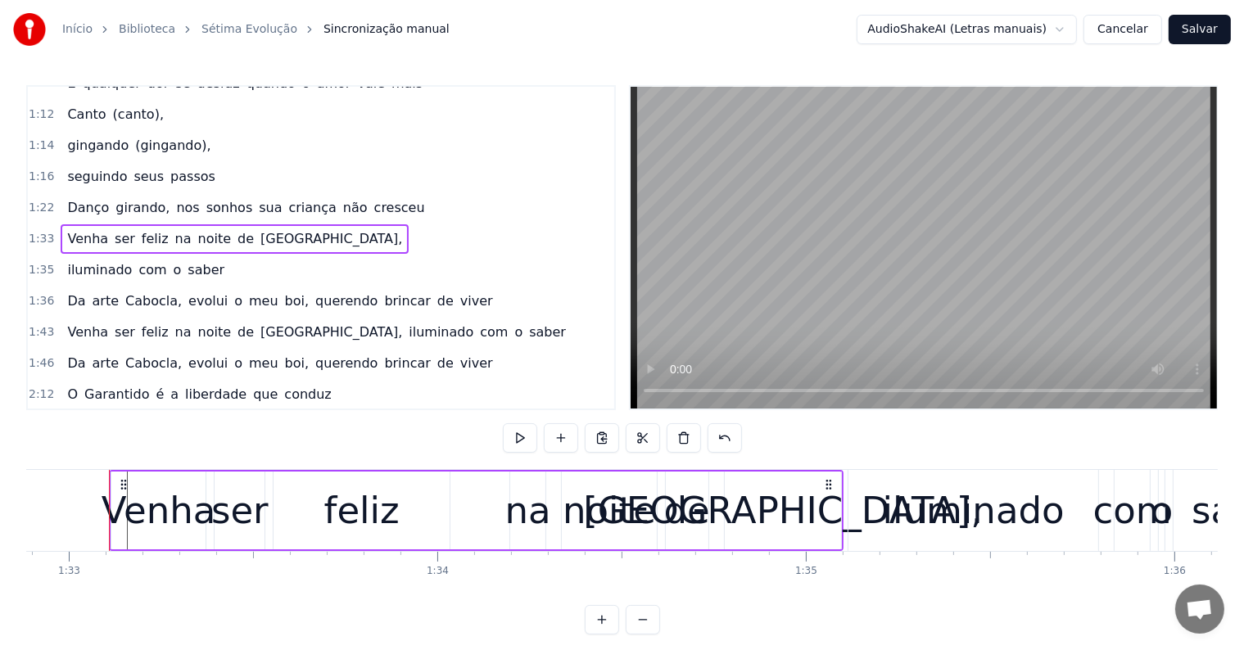
click at [236, 229] on span "de" at bounding box center [246, 238] width 20 height 19
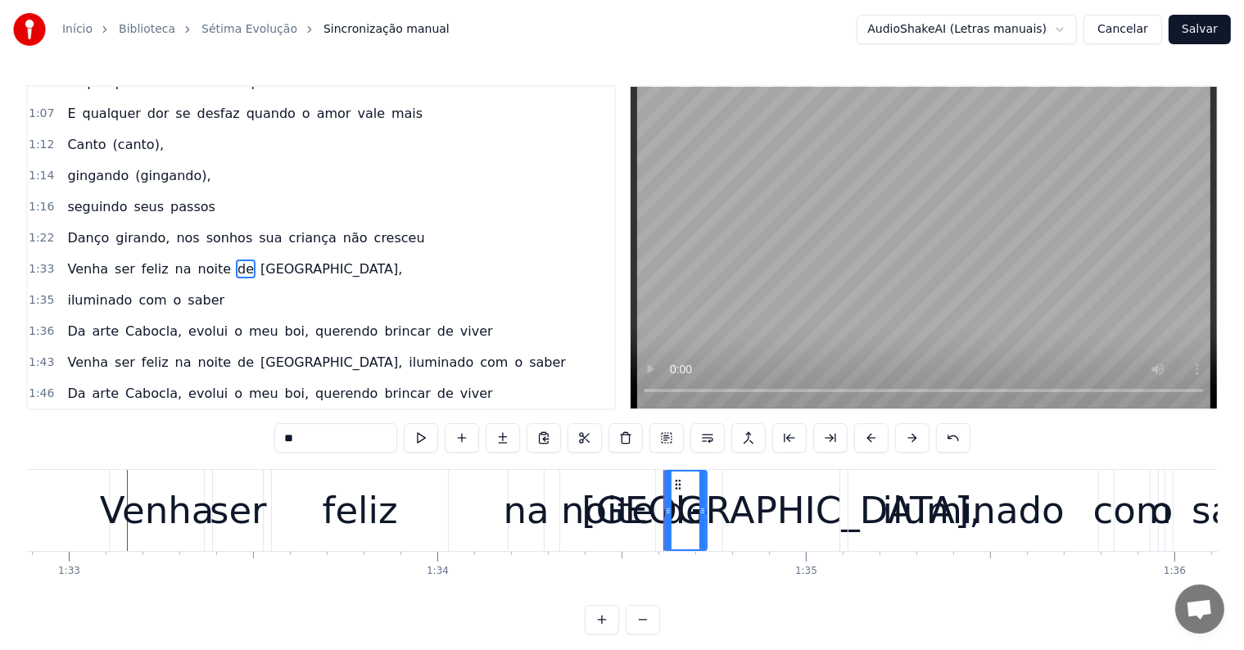
click at [259, 260] on span "Paris," at bounding box center [331, 269] width 145 height 19
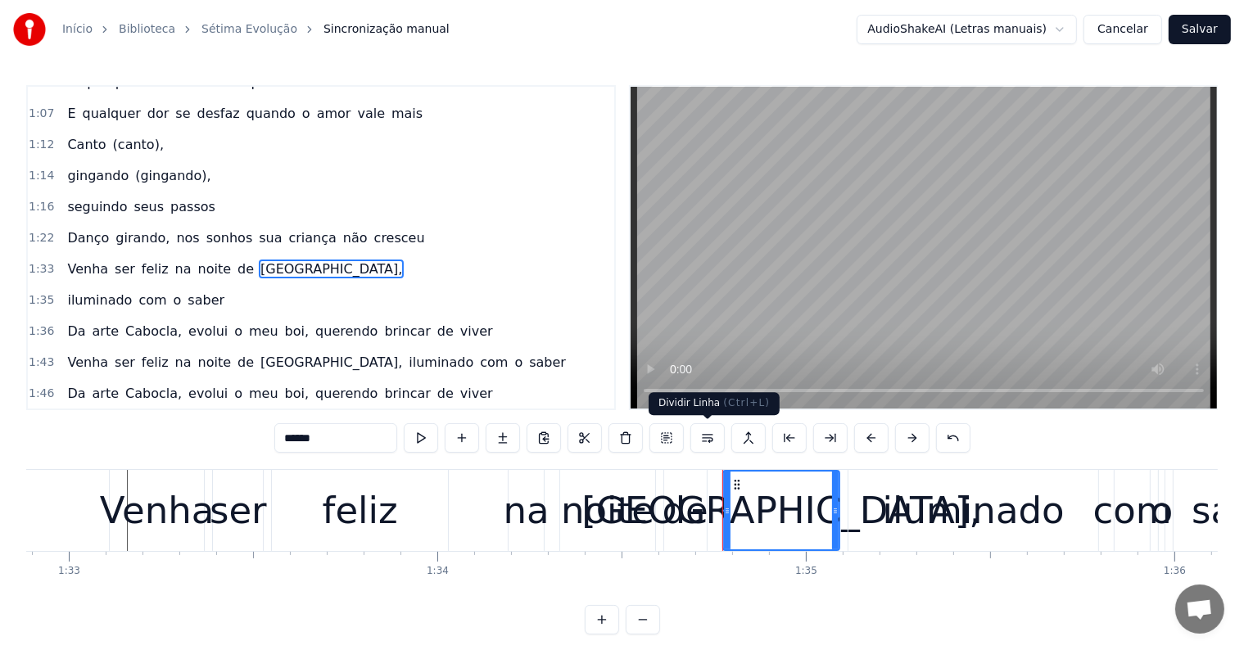
click at [707, 436] on button at bounding box center [707, 437] width 34 height 29
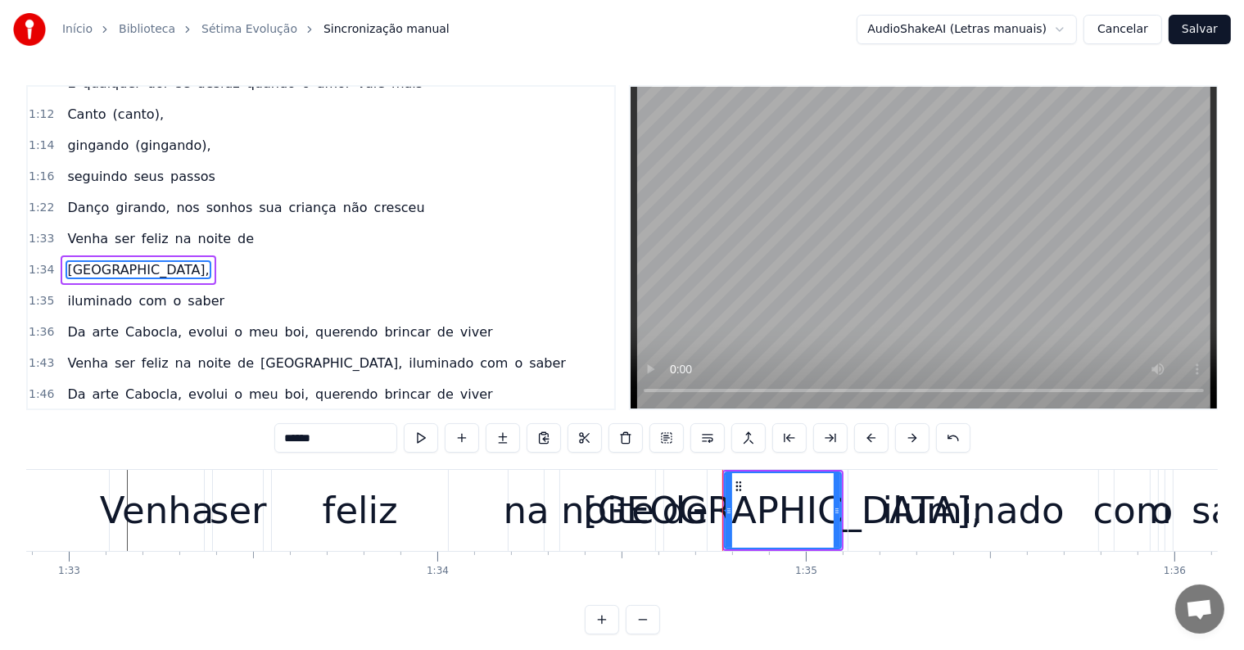
click at [197, 229] on span "noite" at bounding box center [215, 238] width 37 height 19
type input "*****"
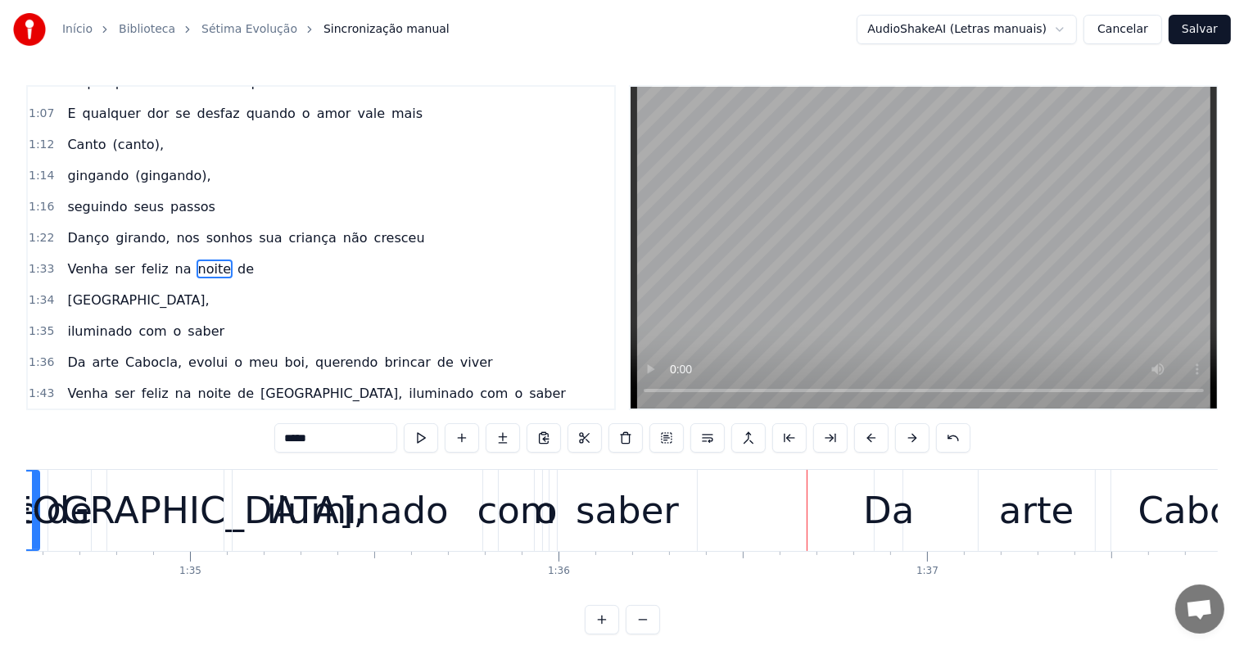
scroll to position [0, 35290]
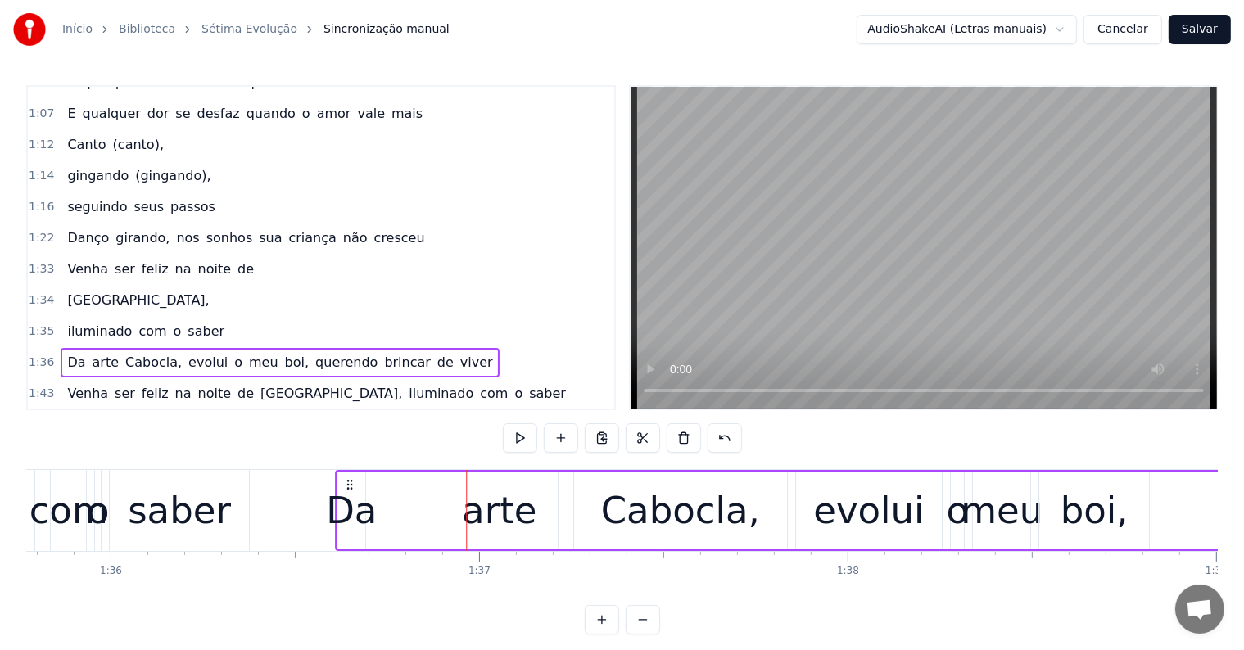
drag, startPoint x: 441, startPoint y: 481, endPoint x: 350, endPoint y: 482, distance: 90.9
click at [350, 482] on icon at bounding box center [349, 484] width 13 height 13
click at [246, 515] on div "saber" at bounding box center [179, 510] width 138 height 81
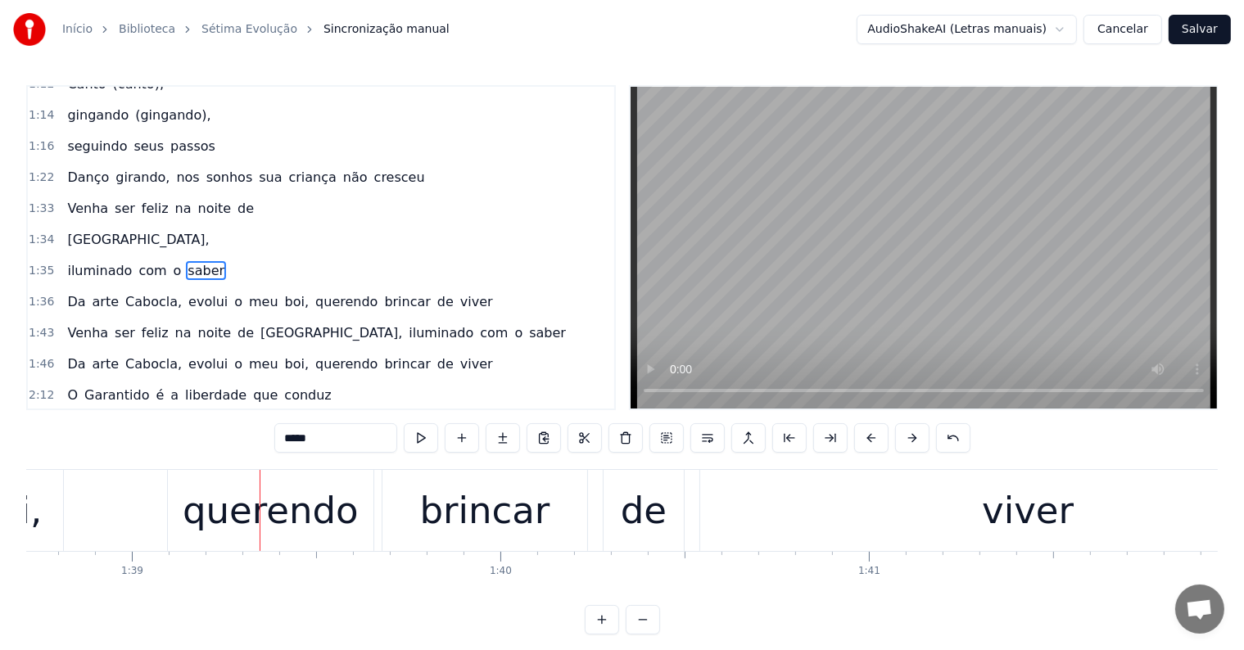
scroll to position [0, 36413]
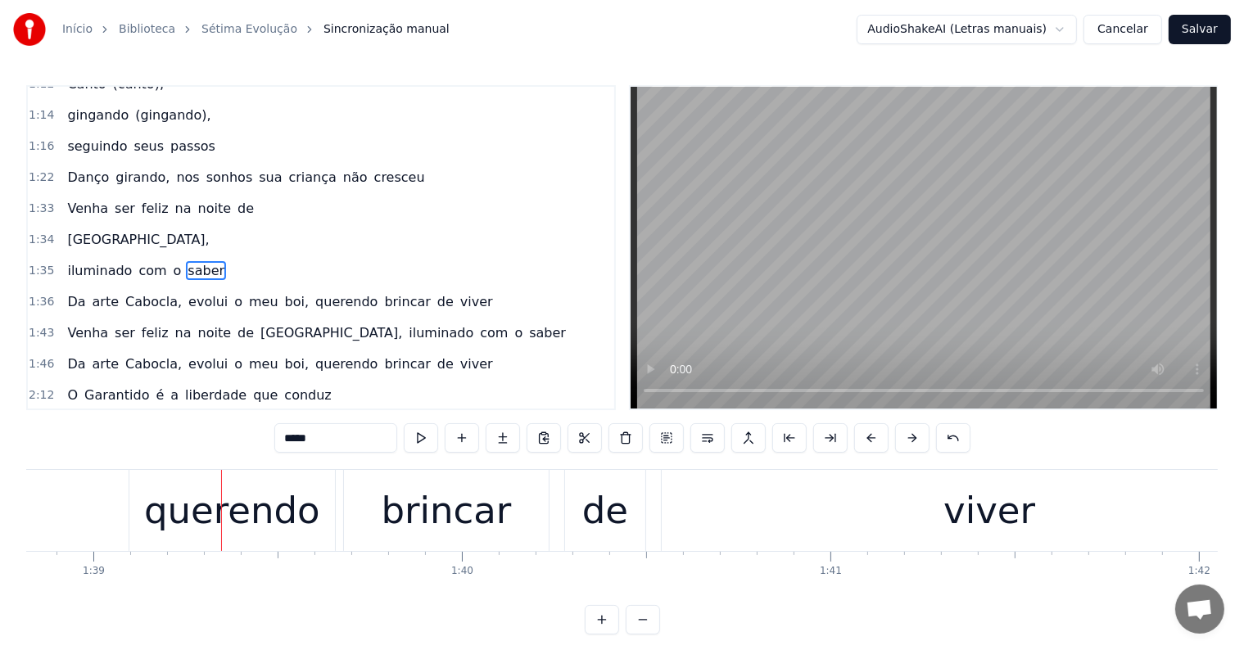
click at [246, 529] on div "querendo" at bounding box center [232, 511] width 176 height 56
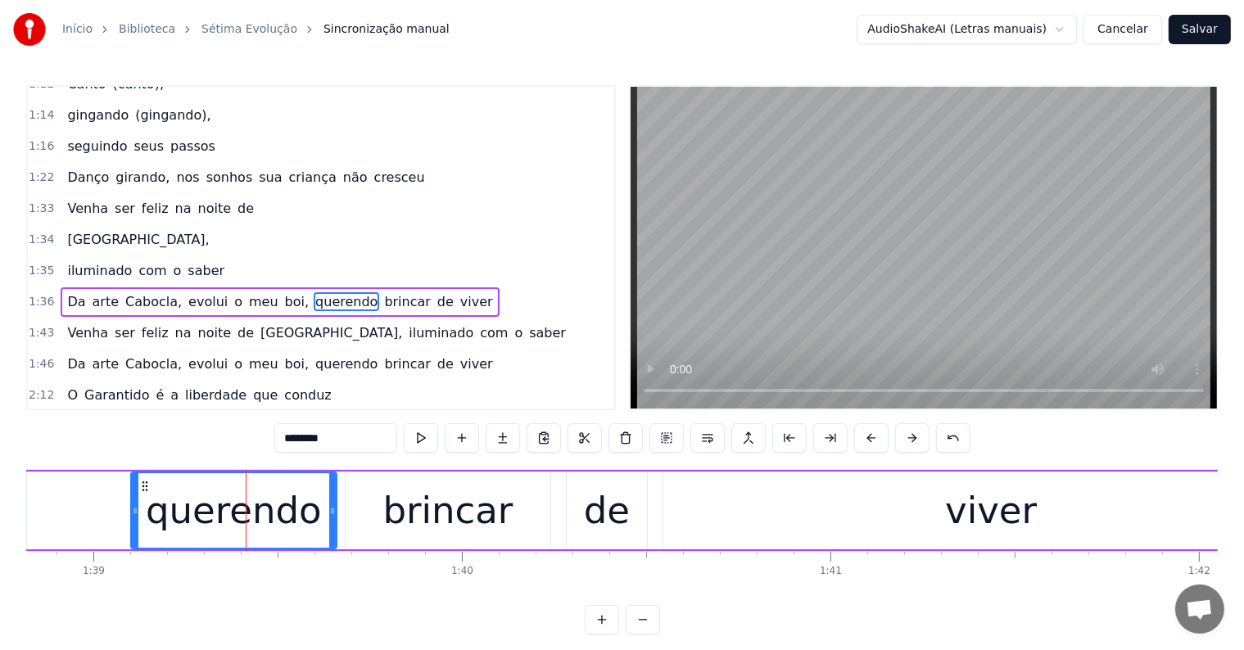
scroll to position [576, 0]
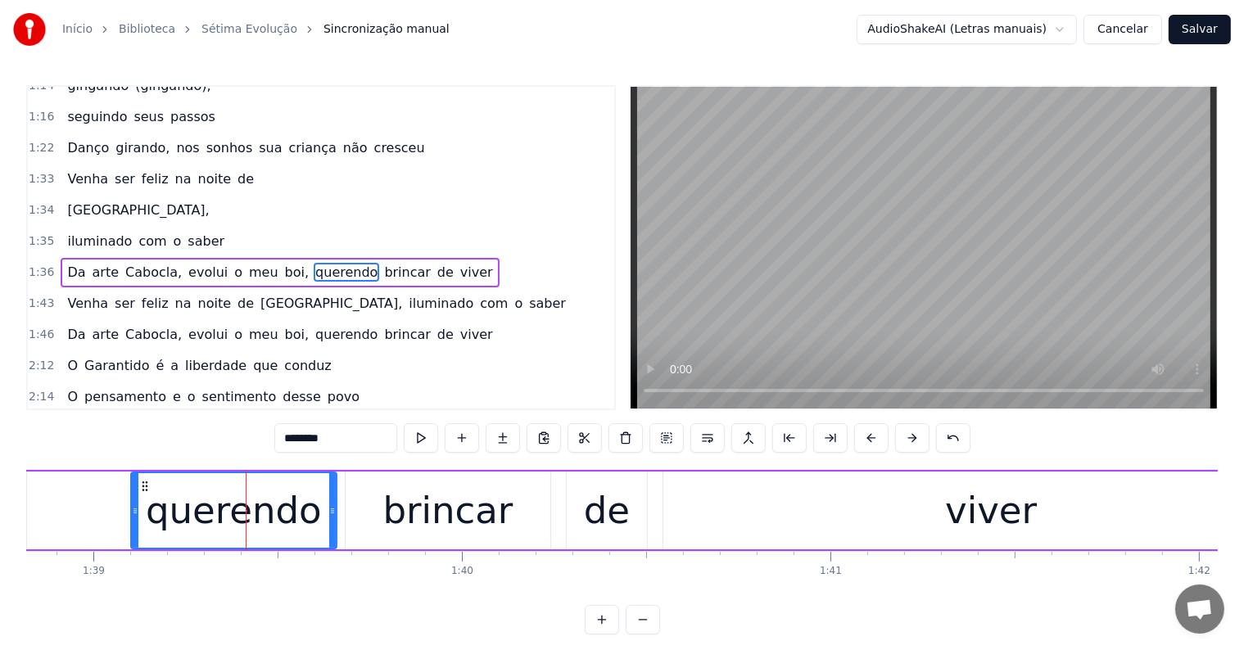
click at [314, 263] on span "querendo" at bounding box center [347, 272] width 66 height 19
click at [707, 439] on button at bounding box center [707, 437] width 34 height 29
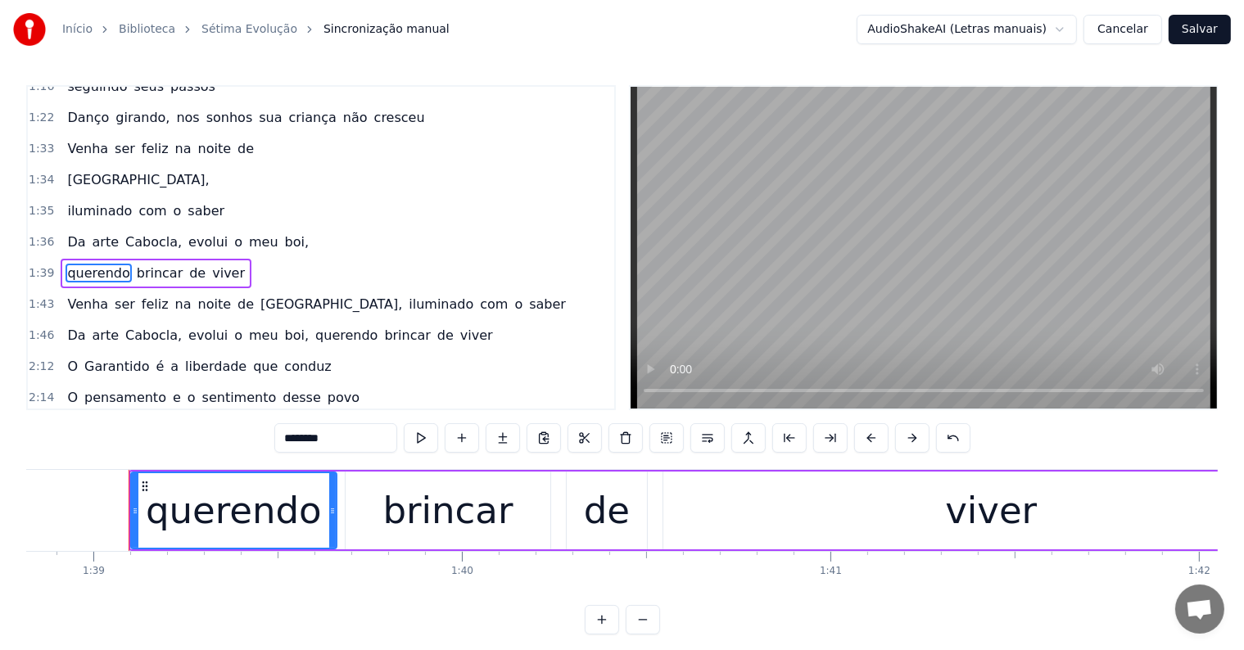
click at [233, 233] on span "o" at bounding box center [238, 242] width 11 height 19
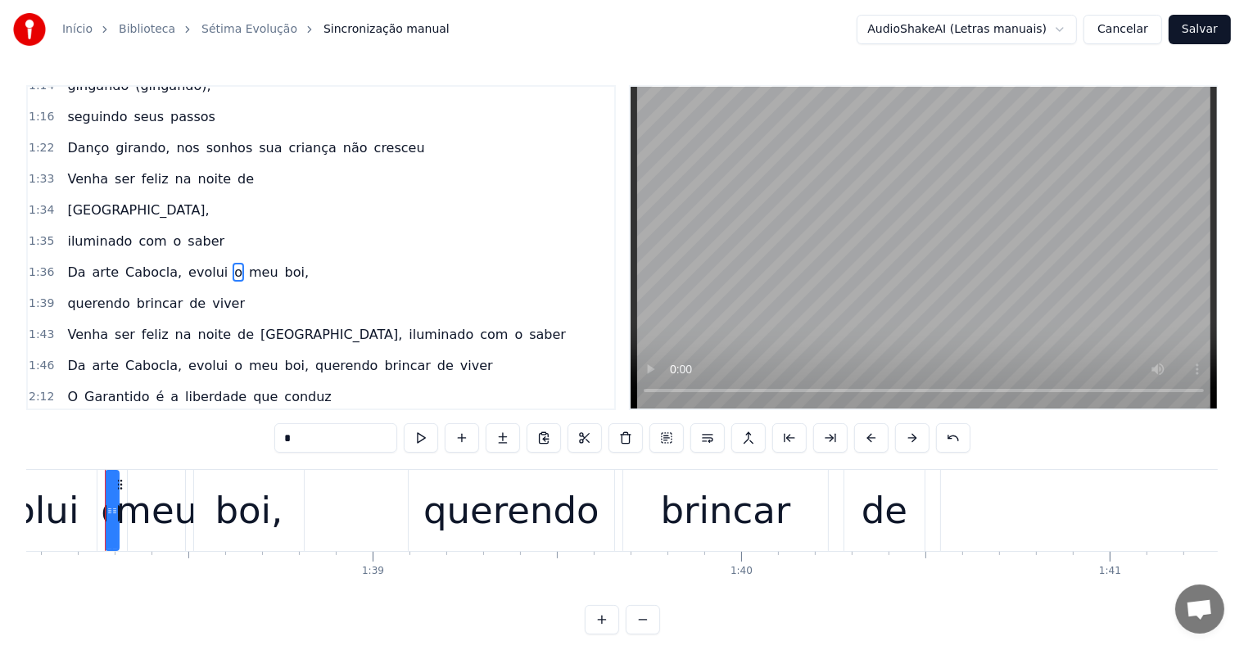
scroll to position [0, 36130]
click at [283, 263] on span "boi," at bounding box center [296, 272] width 27 height 19
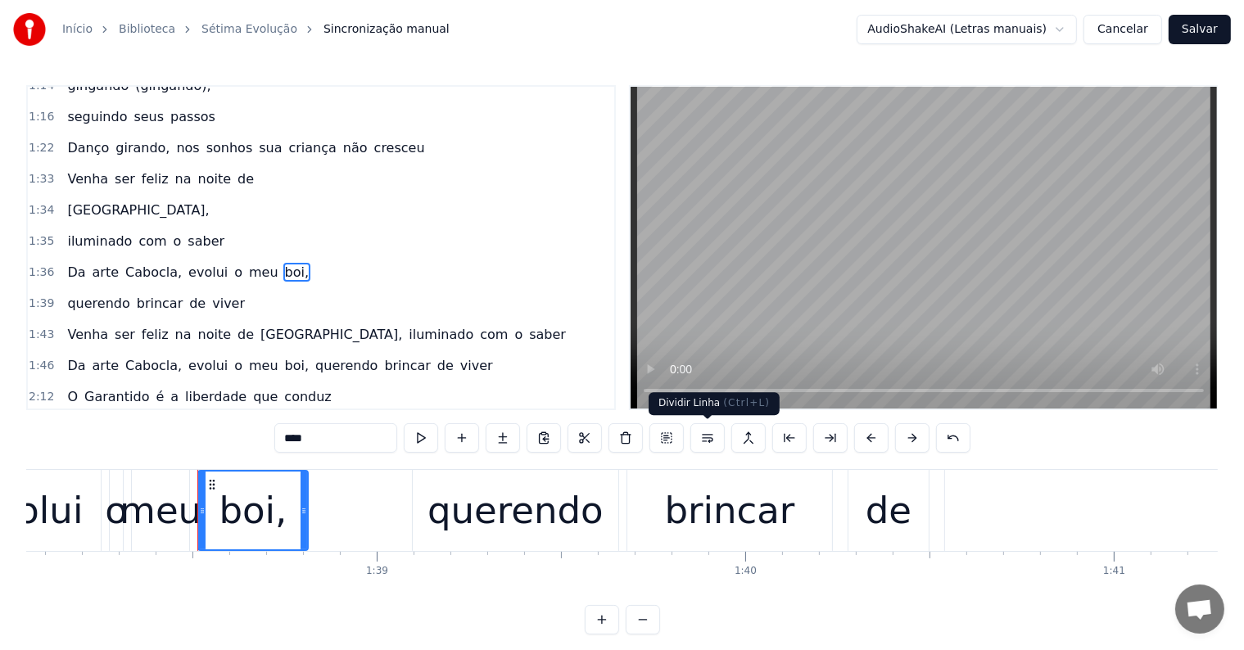
click at [709, 439] on button at bounding box center [707, 437] width 34 height 29
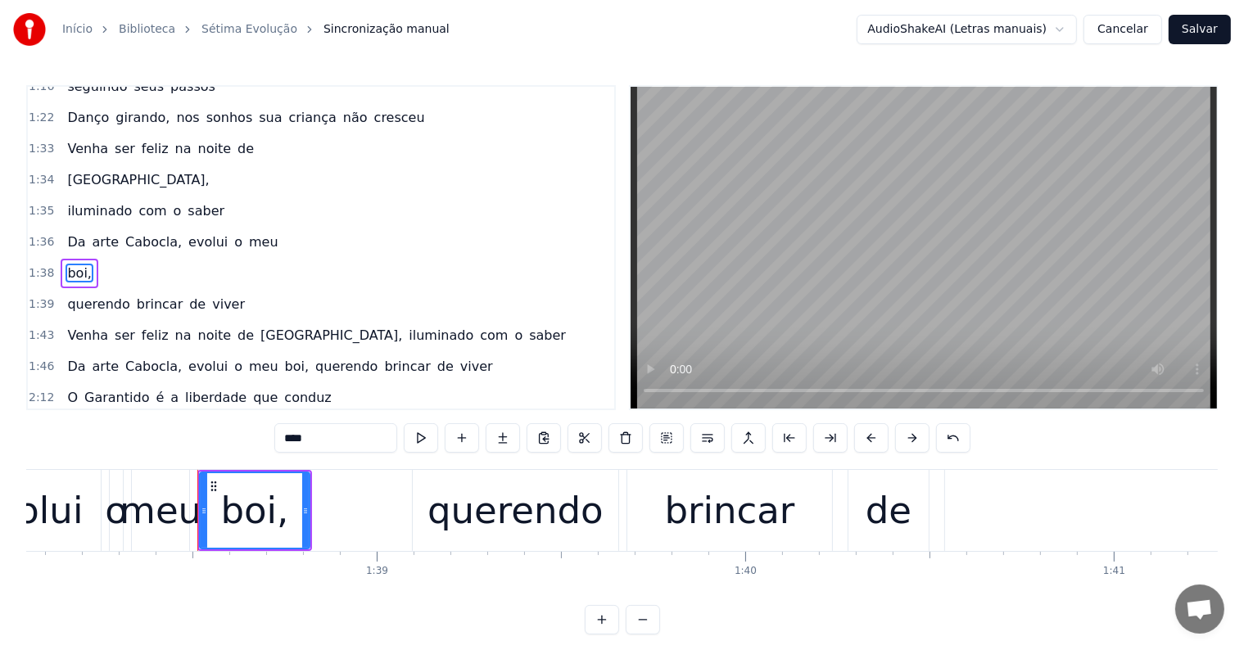
click at [193, 233] on span "evolui" at bounding box center [208, 242] width 43 height 19
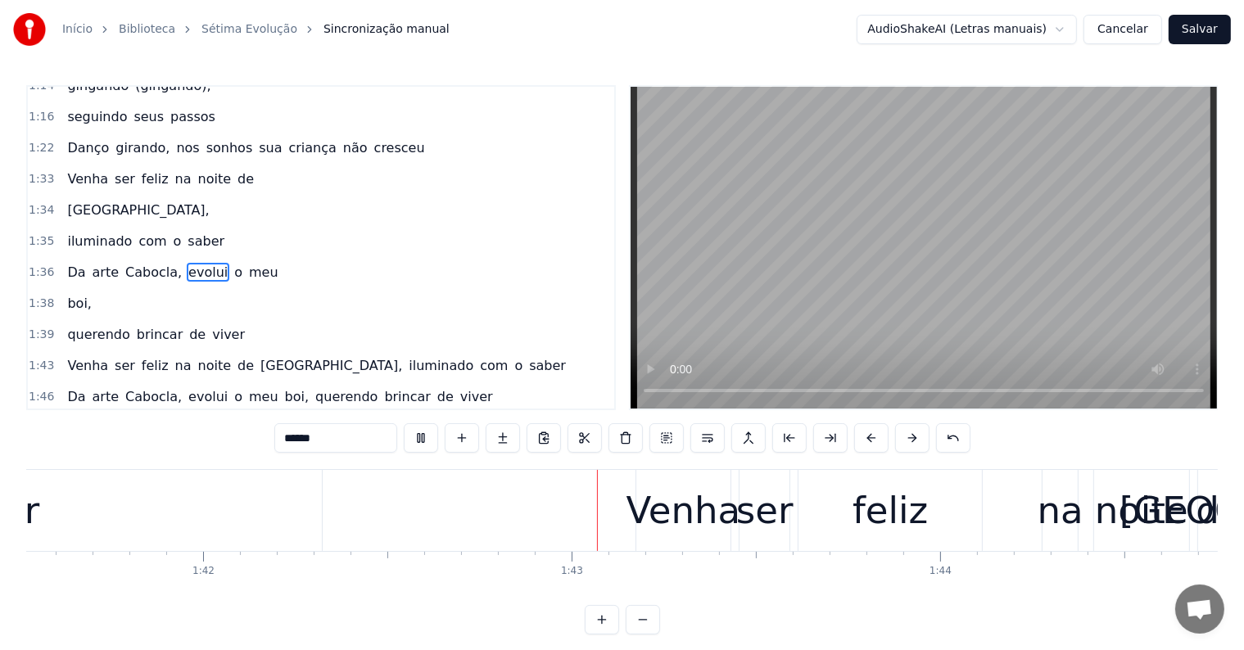
scroll to position [0, 37509]
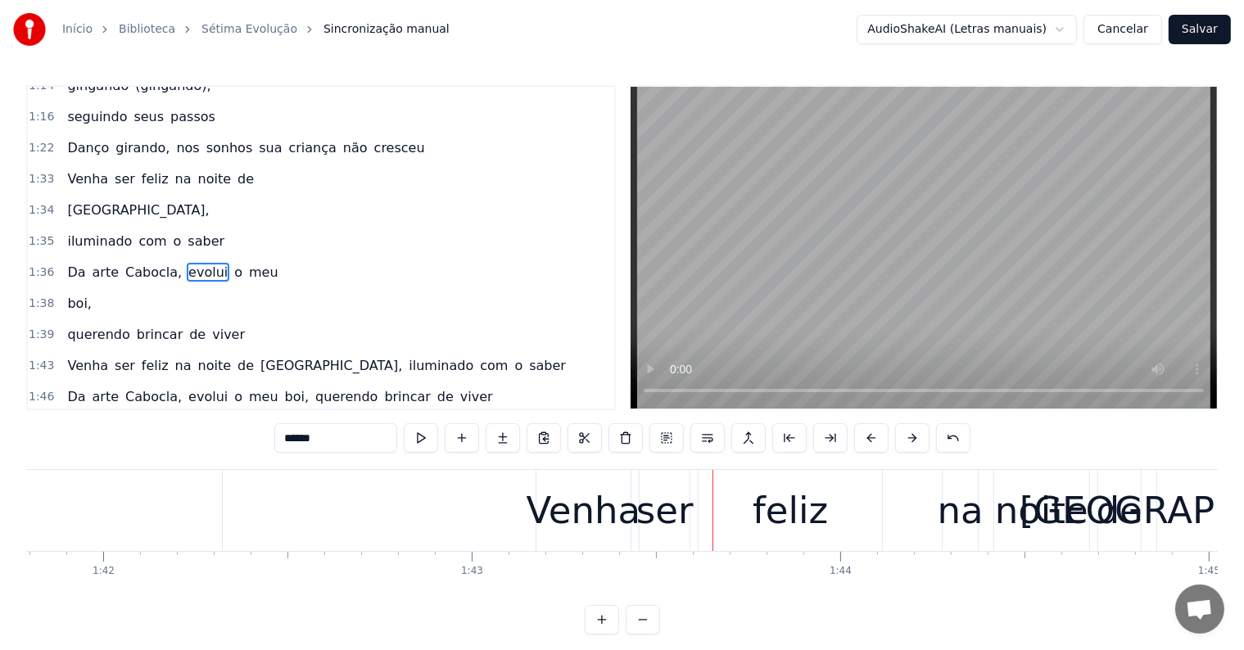
click at [655, 542] on div "ser" at bounding box center [665, 510] width 50 height 81
type input "***"
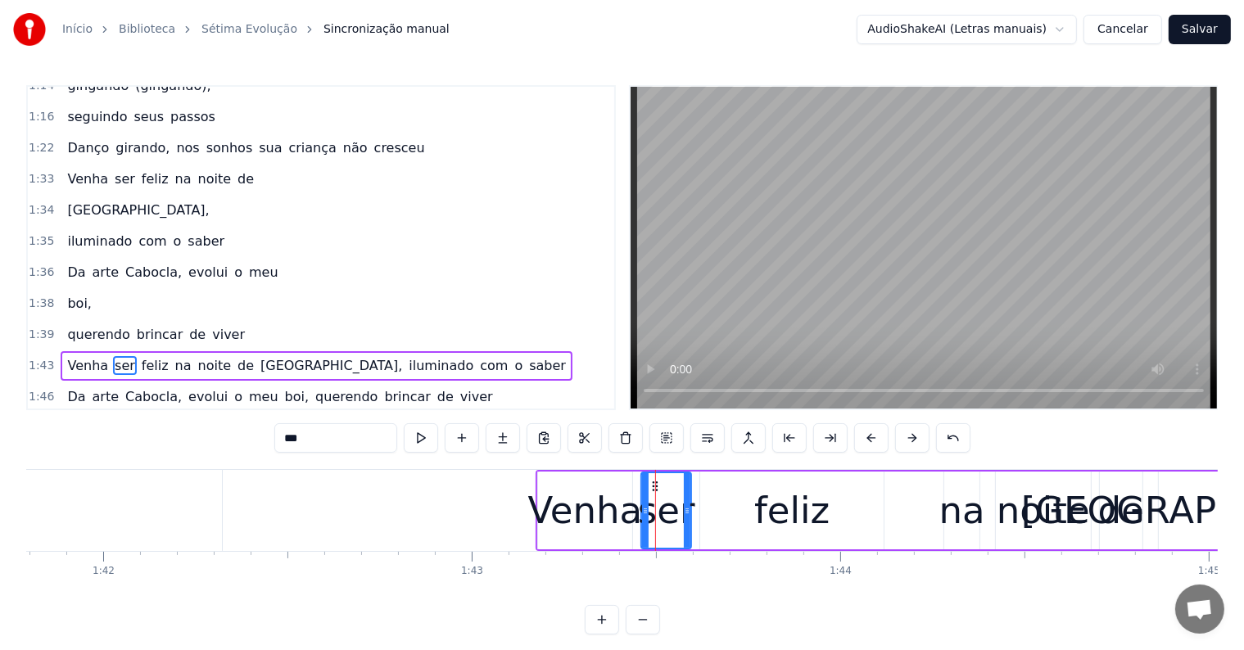
scroll to position [667, 0]
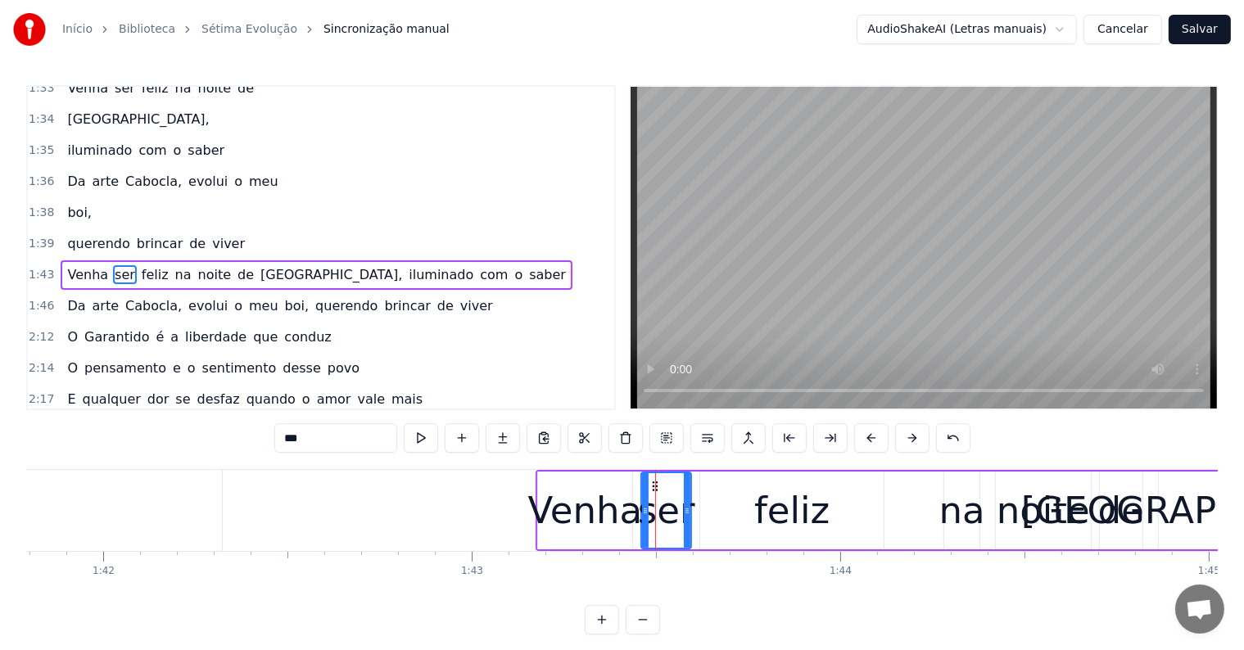
click at [639, 540] on div "Venha ser feliz na noite de Paris, iluminado com o saber" at bounding box center [1140, 510] width 1208 height 81
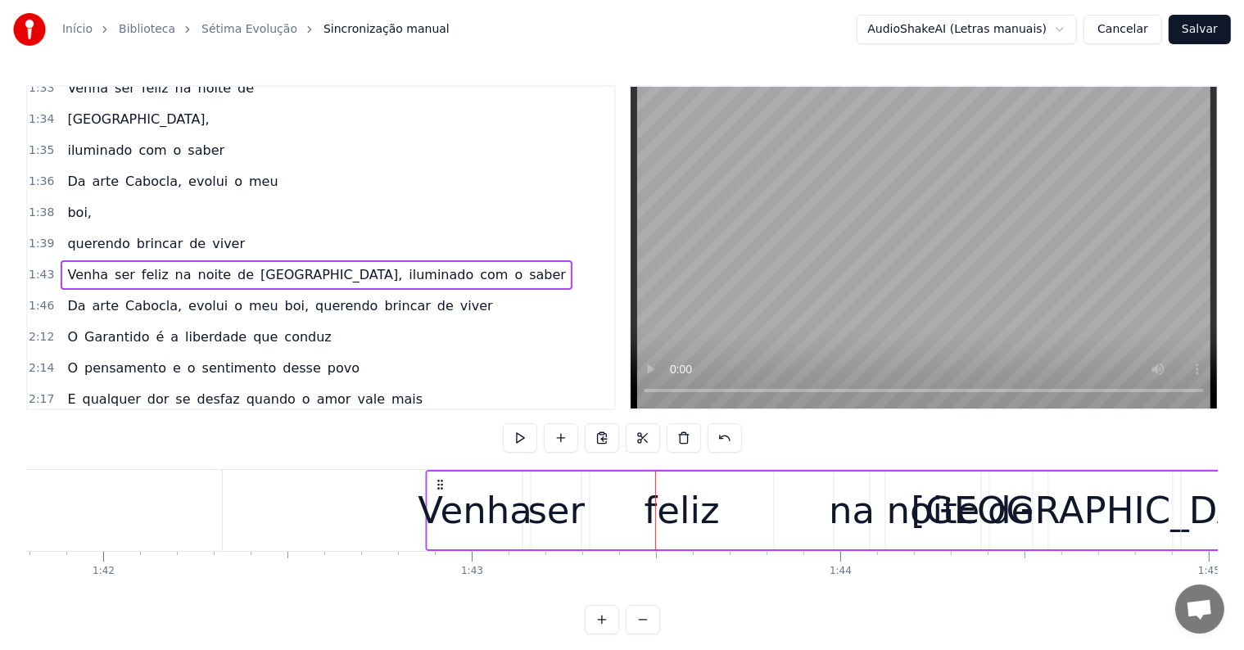
drag, startPoint x: 547, startPoint y: 481, endPoint x: 436, endPoint y: 487, distance: 110.7
click at [436, 487] on icon at bounding box center [439, 484] width 13 height 13
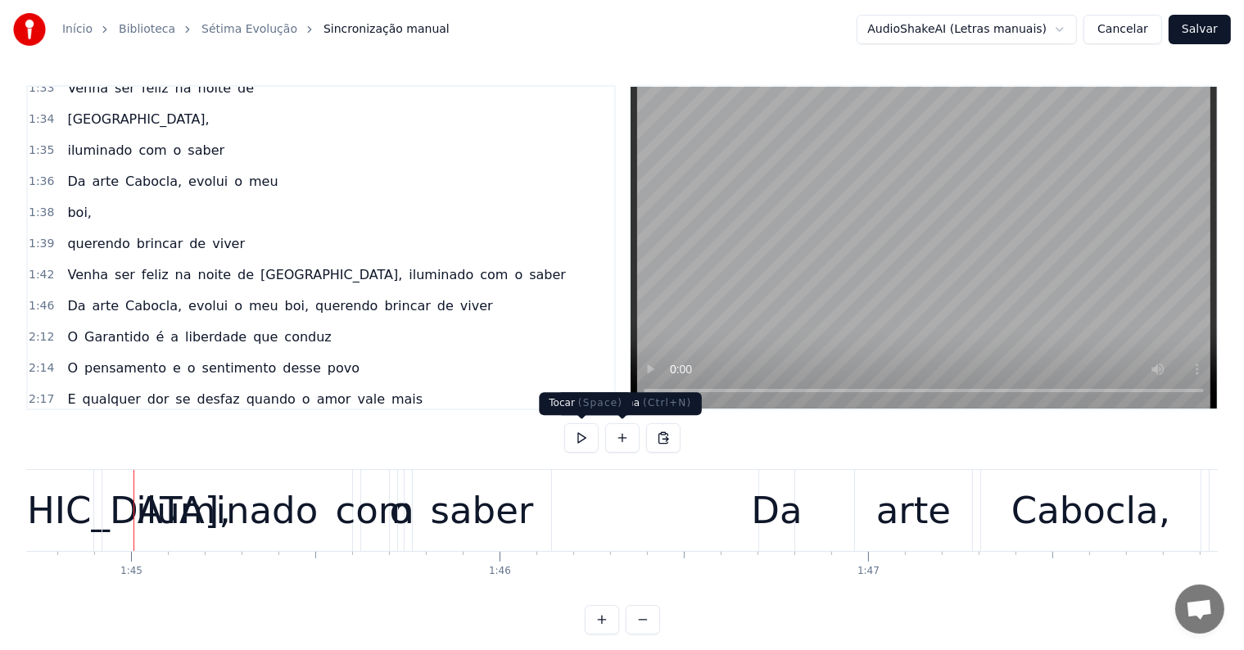
scroll to position [0, 38611]
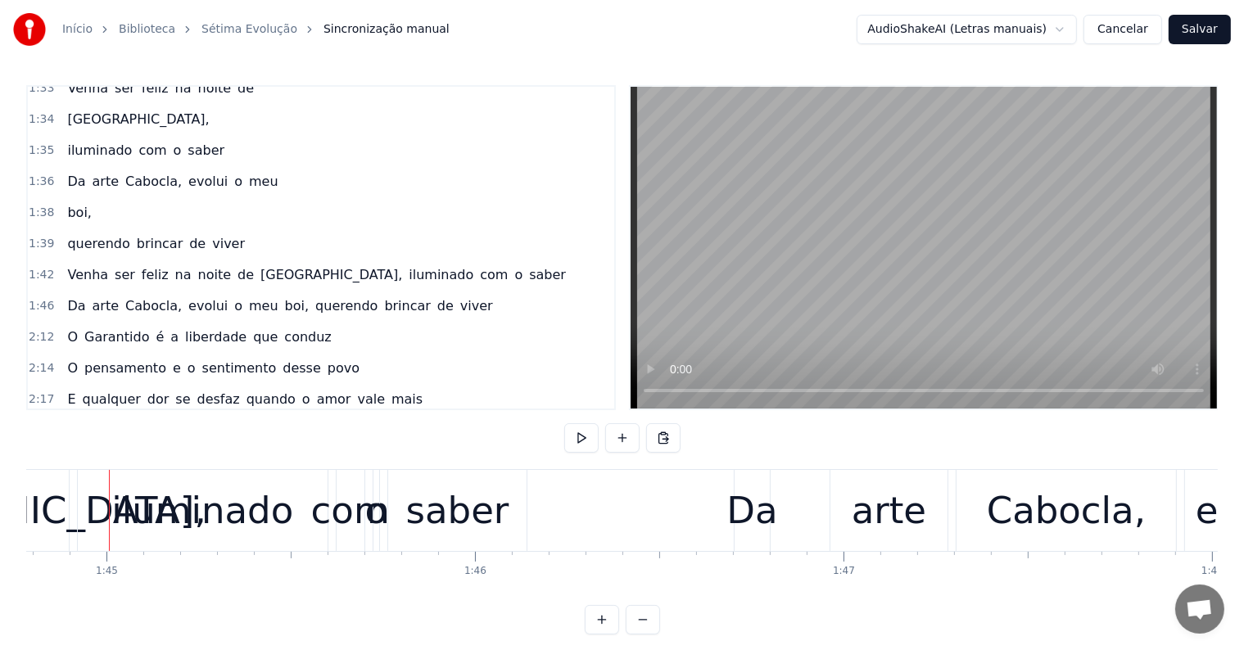
click at [33, 501] on div "Paris," at bounding box center [6, 511] width 399 height 56
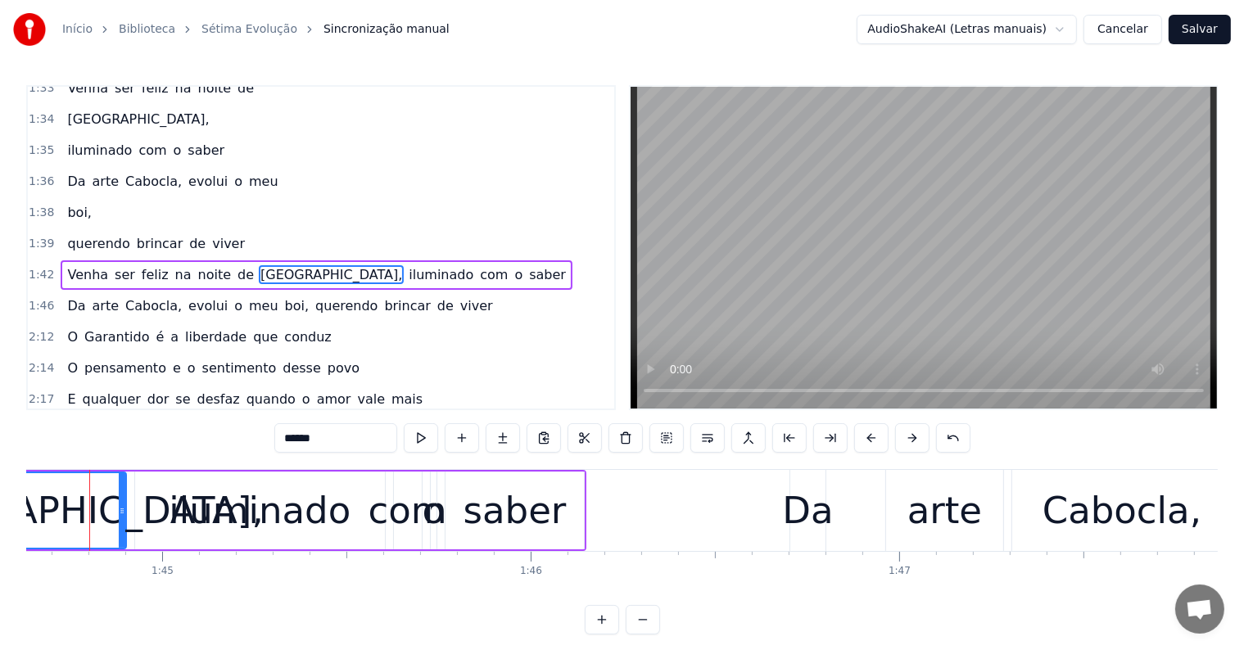
scroll to position [0, 38536]
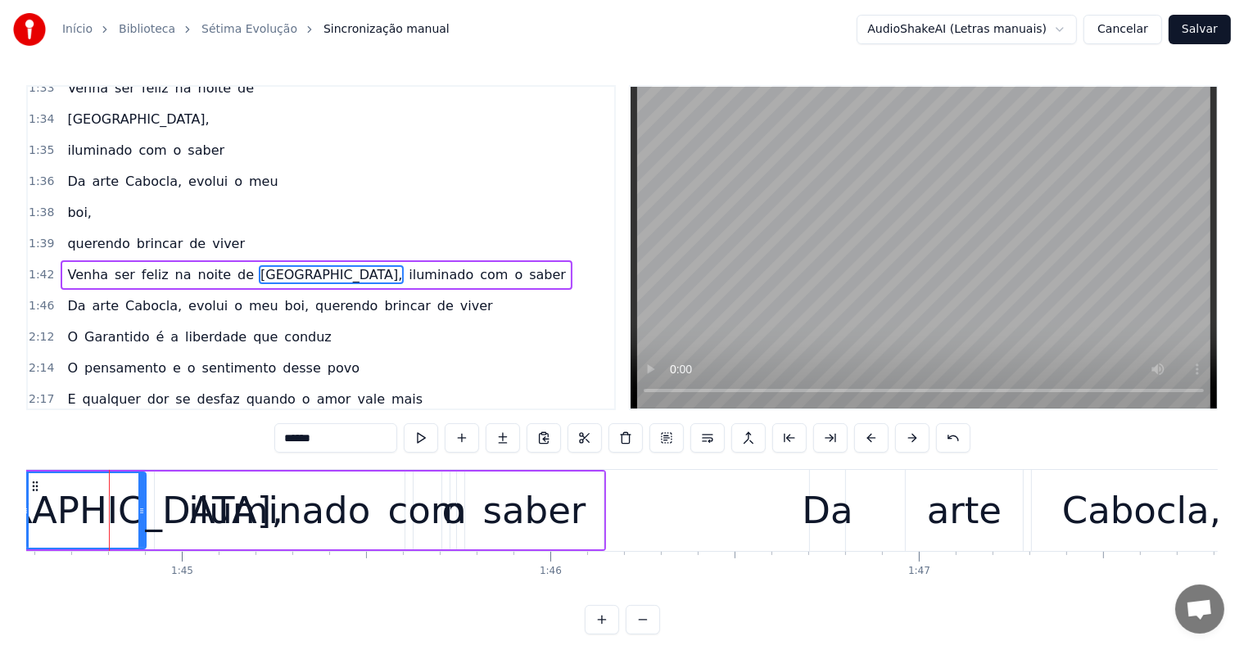
click at [174, 265] on span "na" at bounding box center [184, 274] width 20 height 19
type input "**"
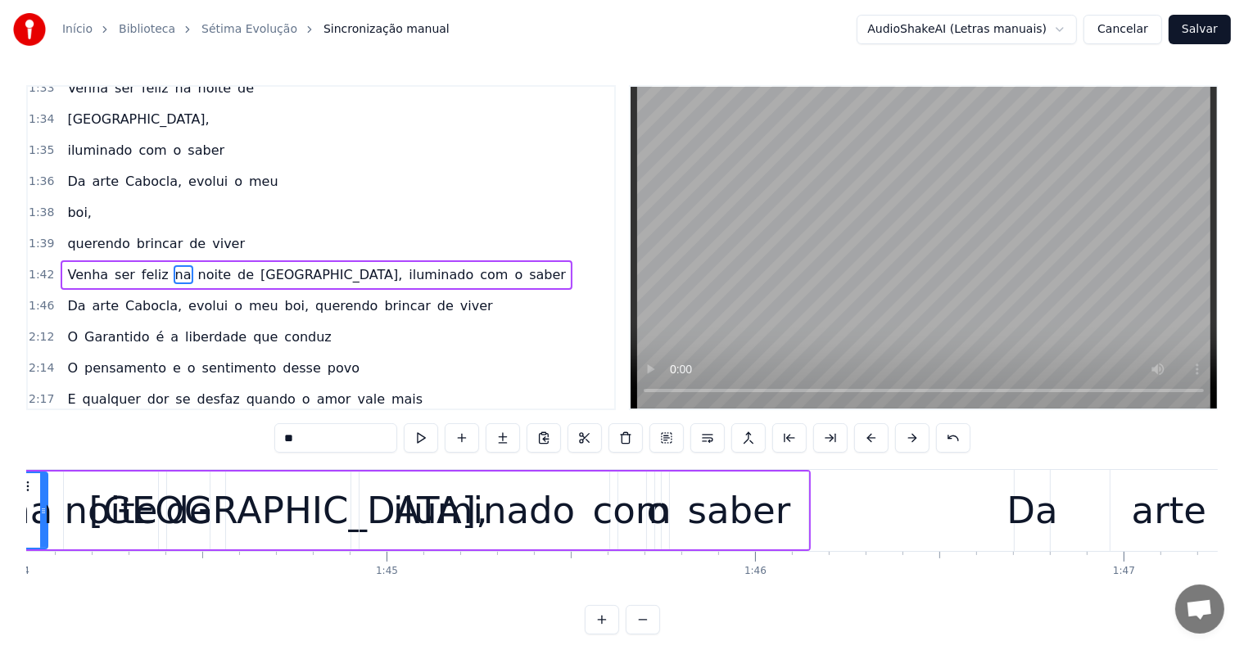
scroll to position [0, 38232]
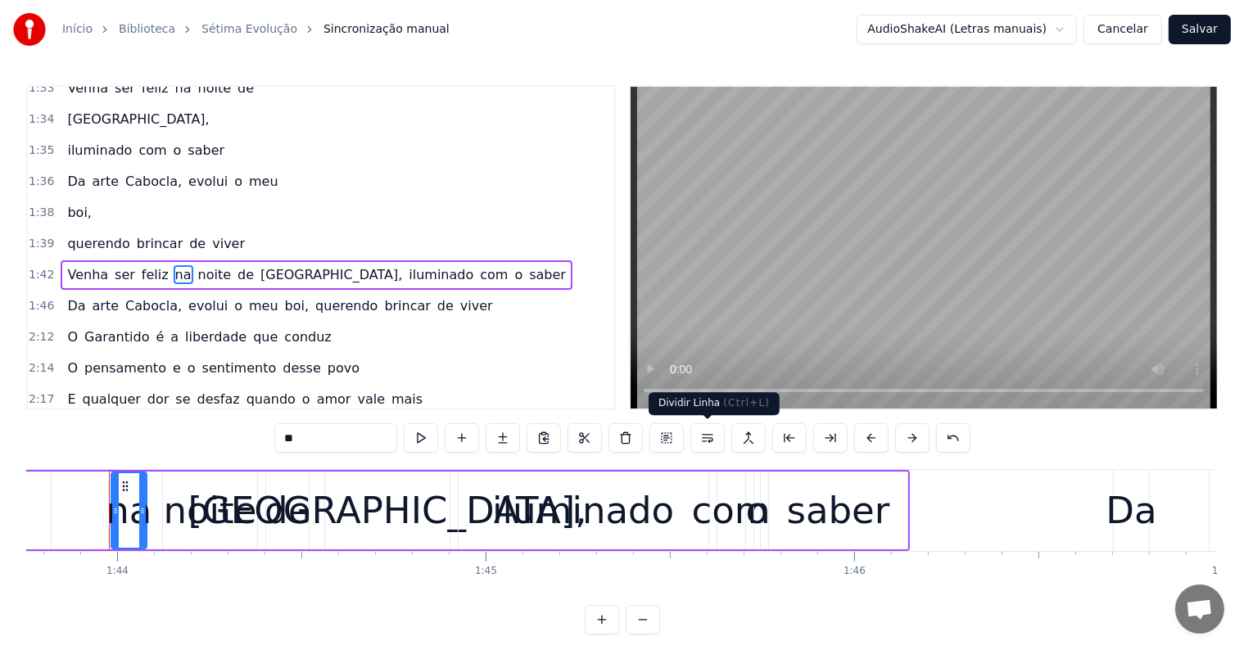
click at [707, 438] on button at bounding box center [707, 437] width 34 height 29
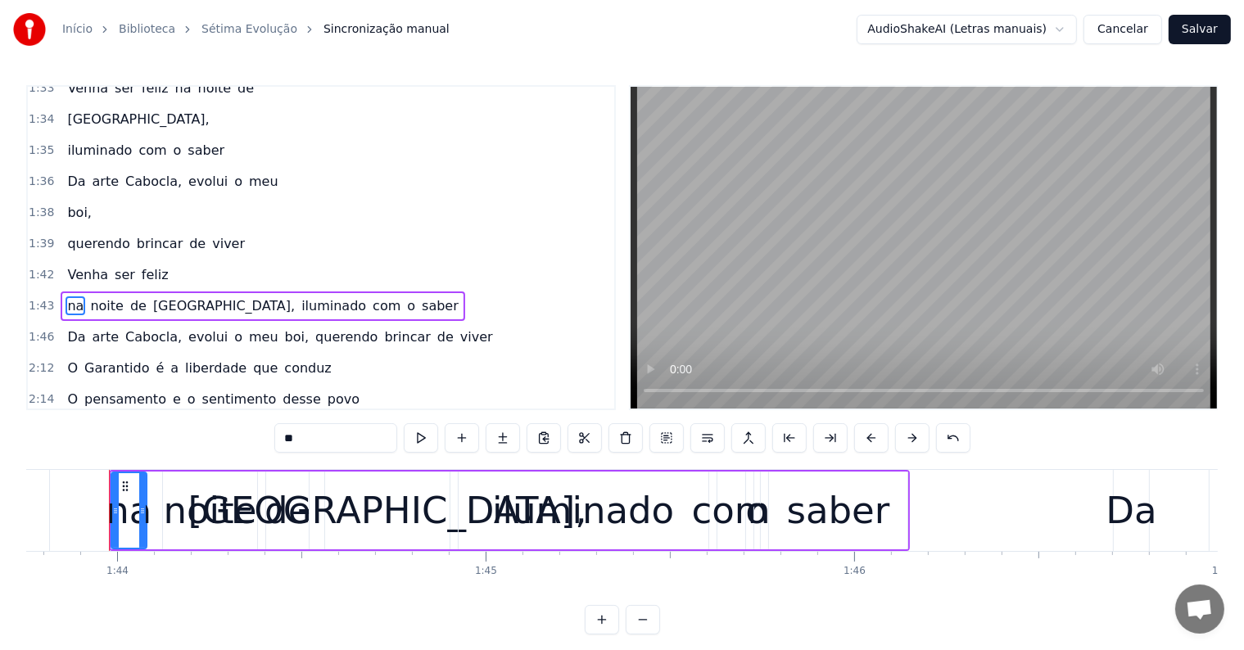
scroll to position [698, 0]
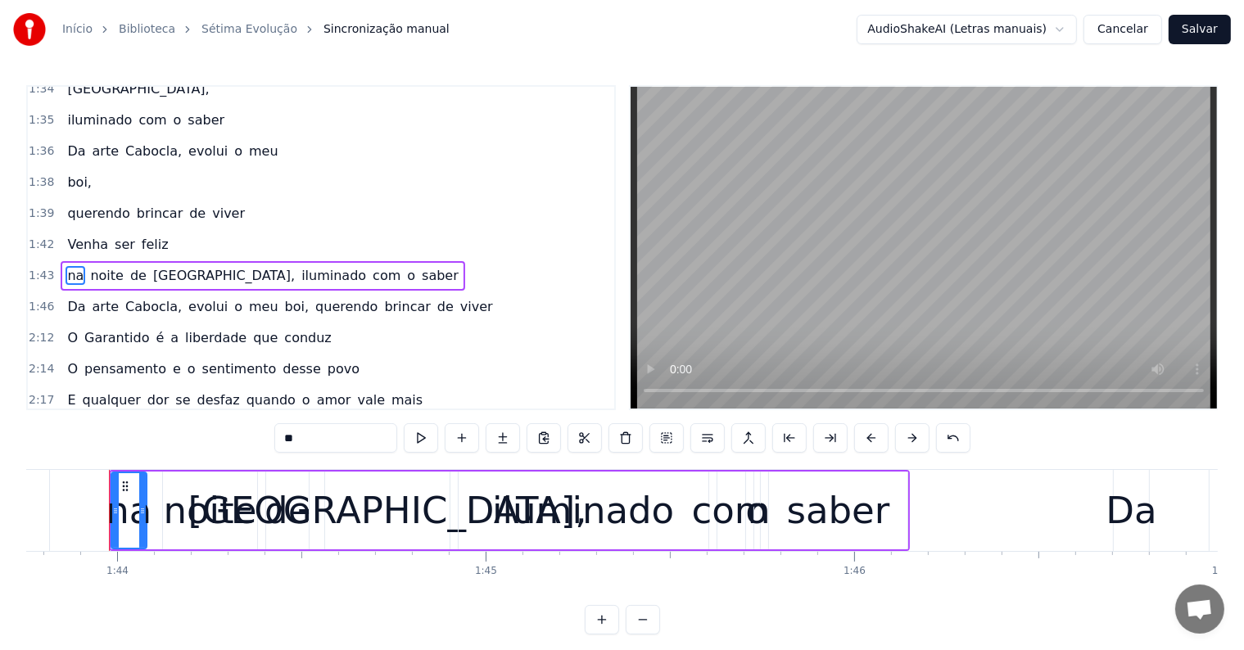
click at [131, 230] on div "Venha ser feliz" at bounding box center [118, 244] width 114 height 29
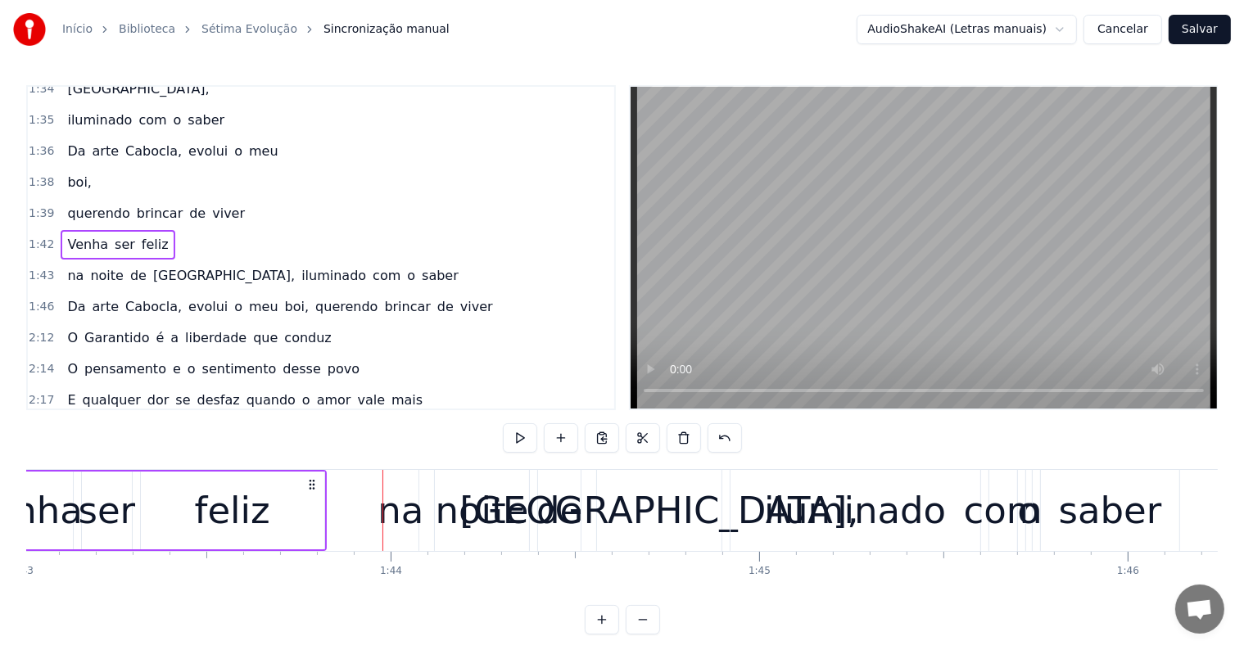
scroll to position [0, 37825]
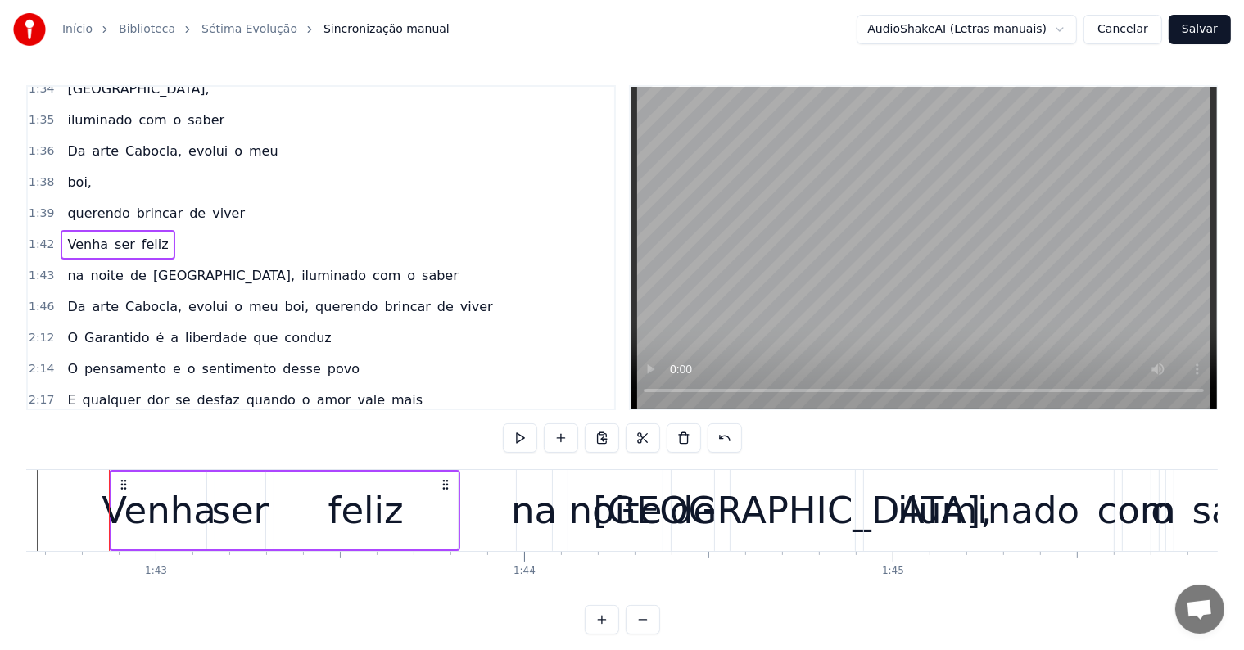
click at [151, 266] on span "Paris," at bounding box center [223, 275] width 145 height 19
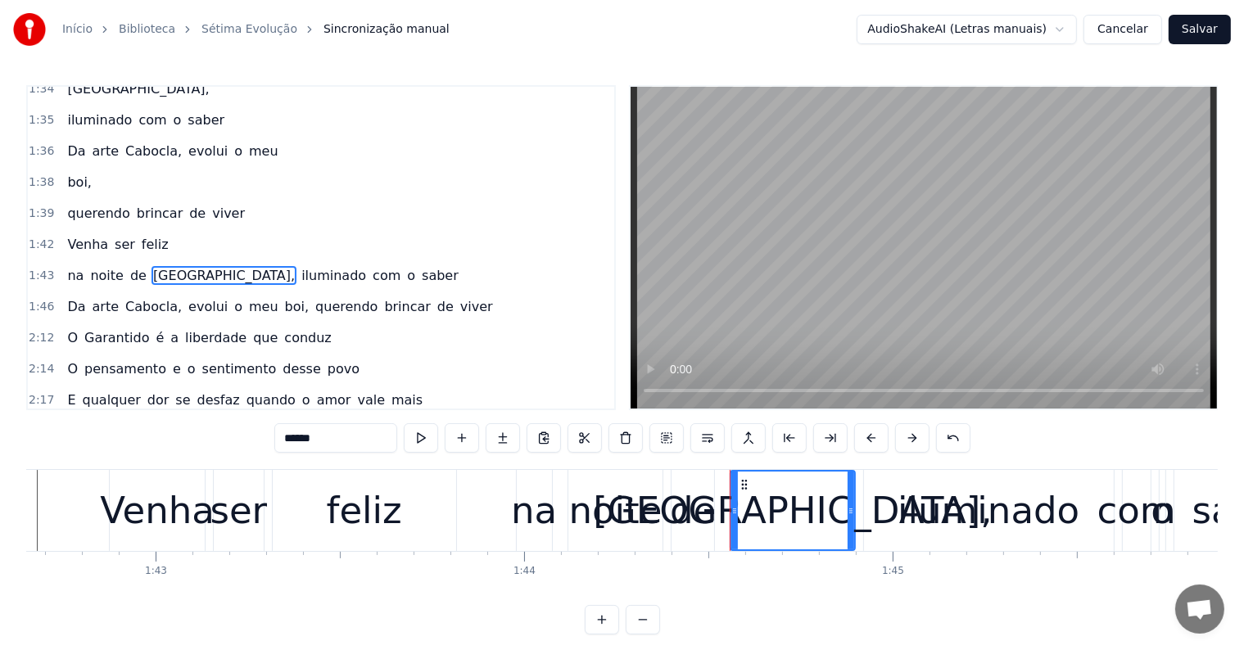
click at [420, 266] on span "saber" at bounding box center [440, 275] width 40 height 19
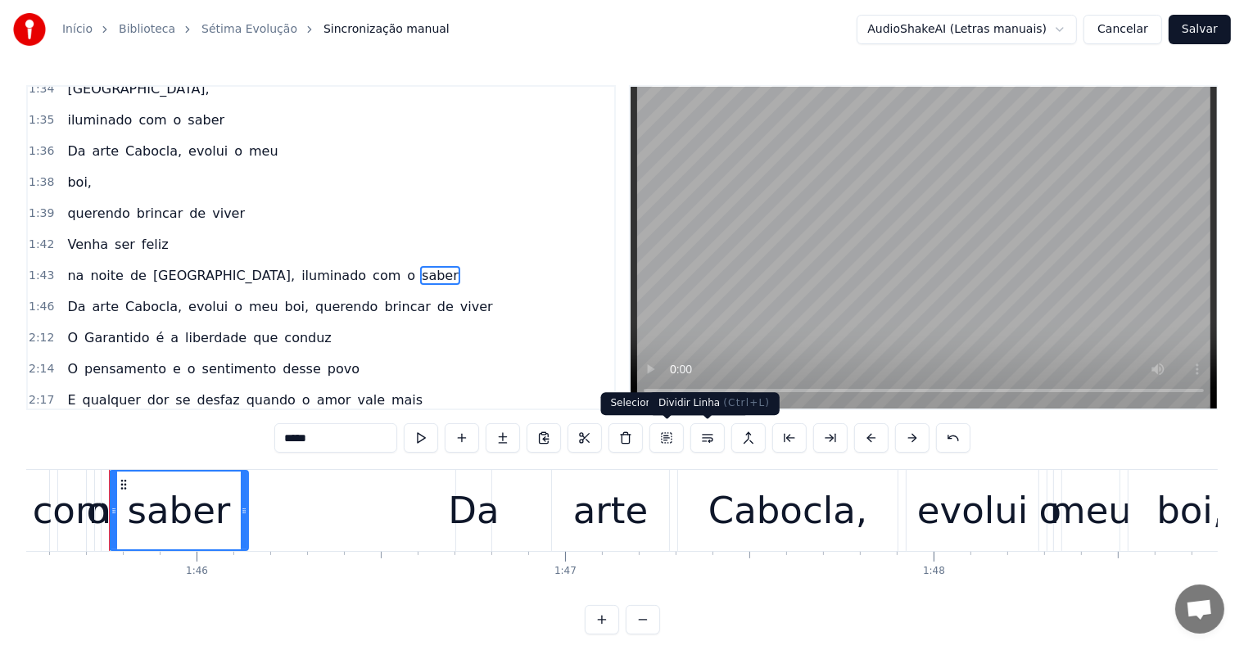
scroll to position [0, 38889]
click at [707, 436] on button at bounding box center [707, 437] width 34 height 29
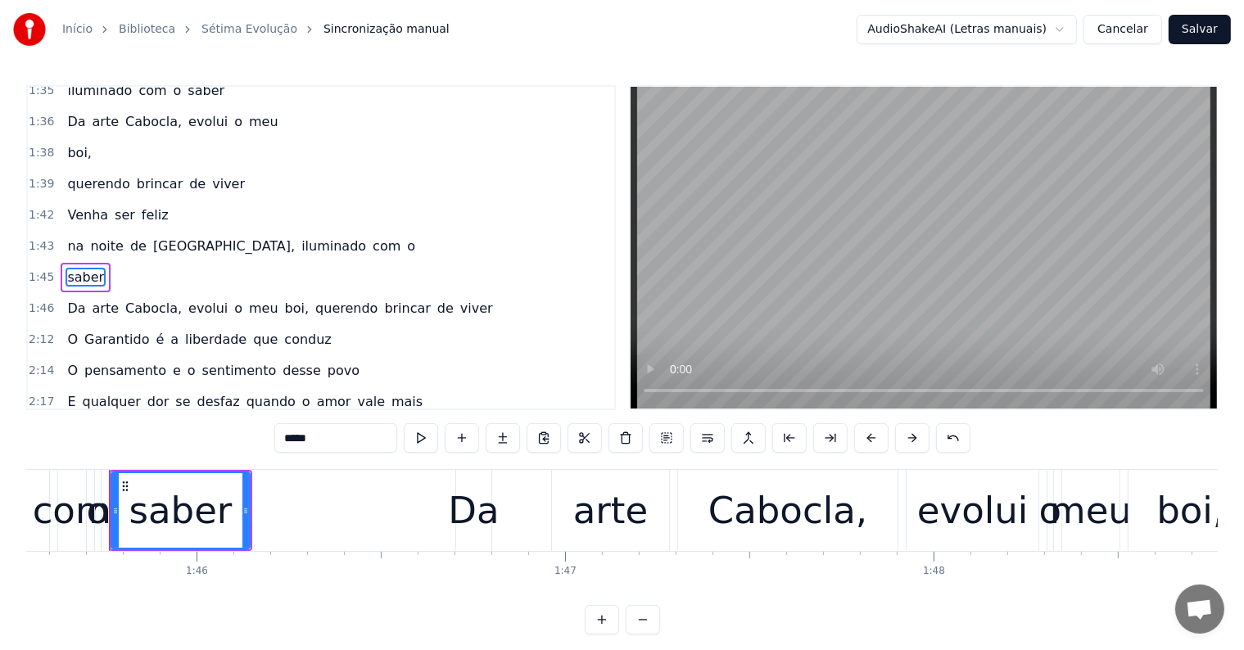
click at [300, 237] on span "iluminado" at bounding box center [334, 246] width 68 height 19
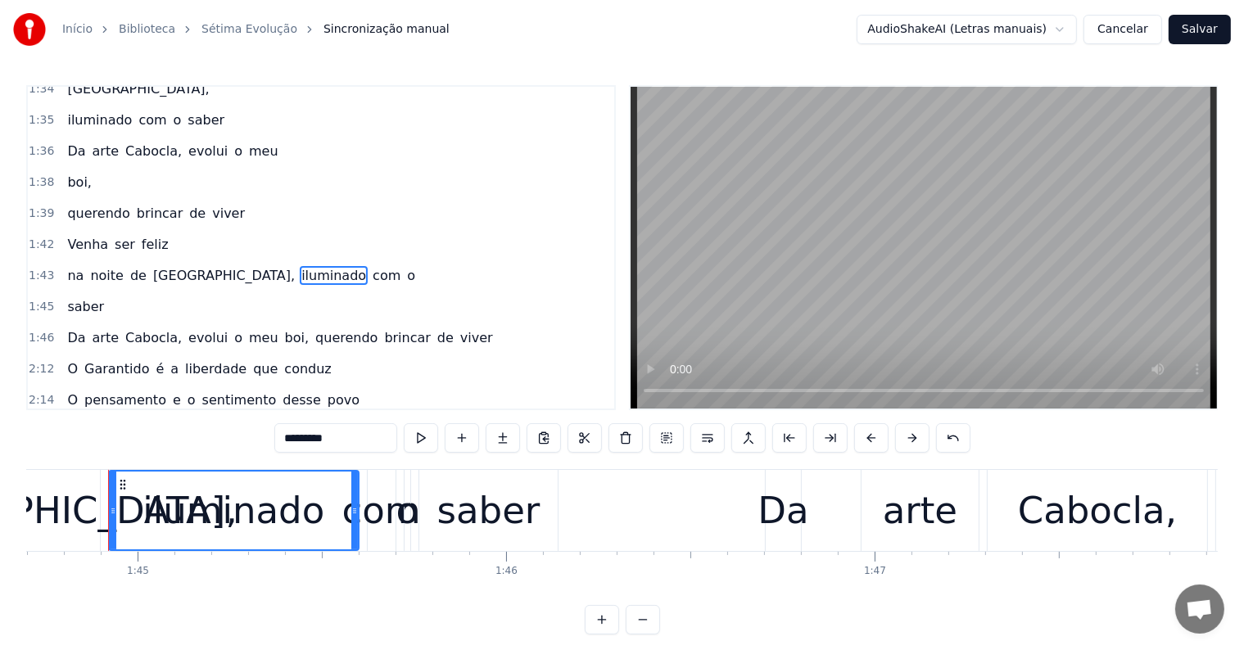
scroll to position [0, 38579]
click at [405, 266] on span "o" at bounding box center [410, 275] width 11 height 19
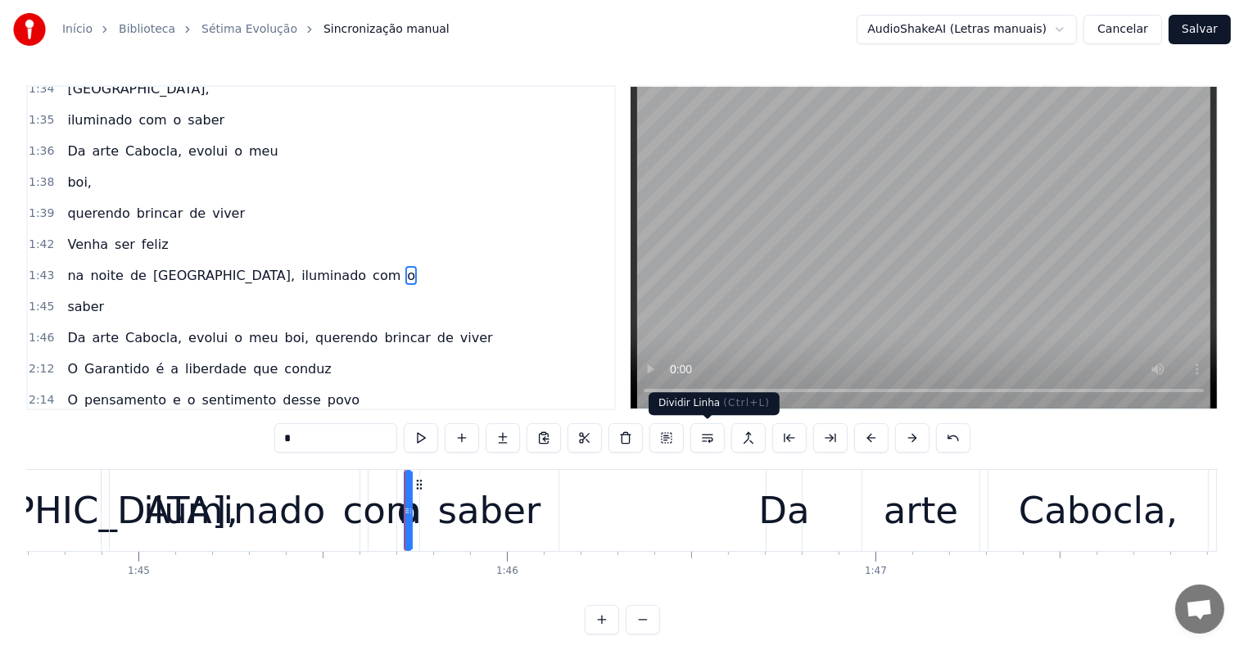
click at [705, 437] on button at bounding box center [707, 437] width 34 height 29
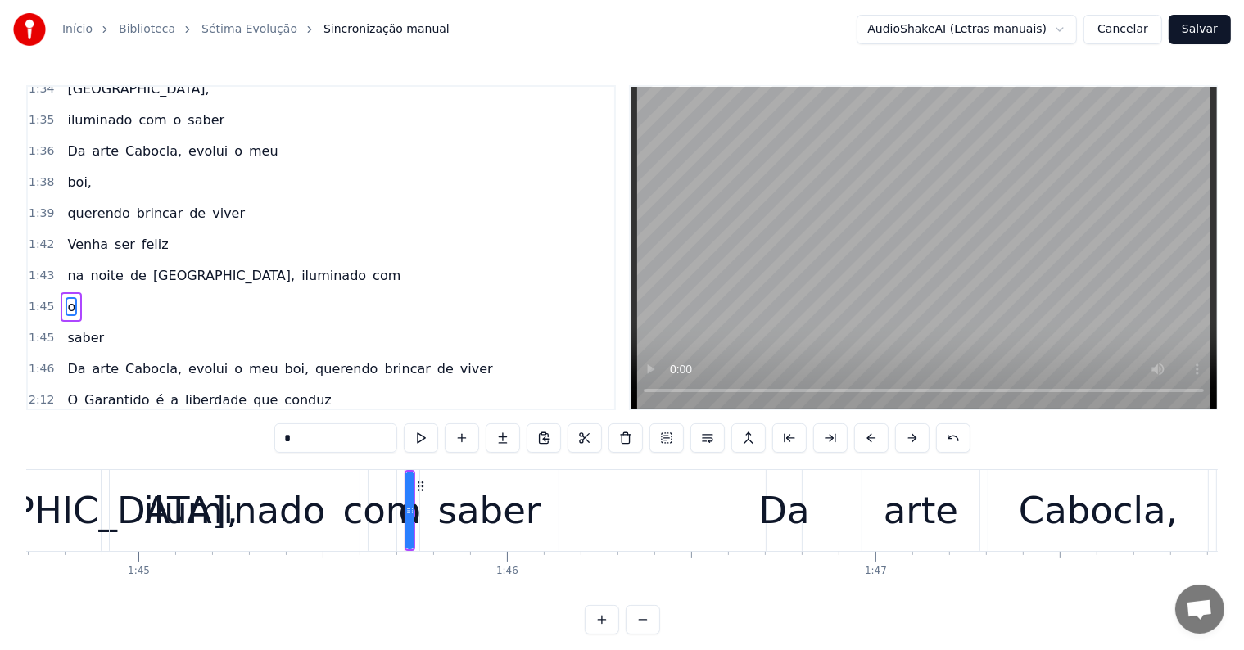
scroll to position [727, 0]
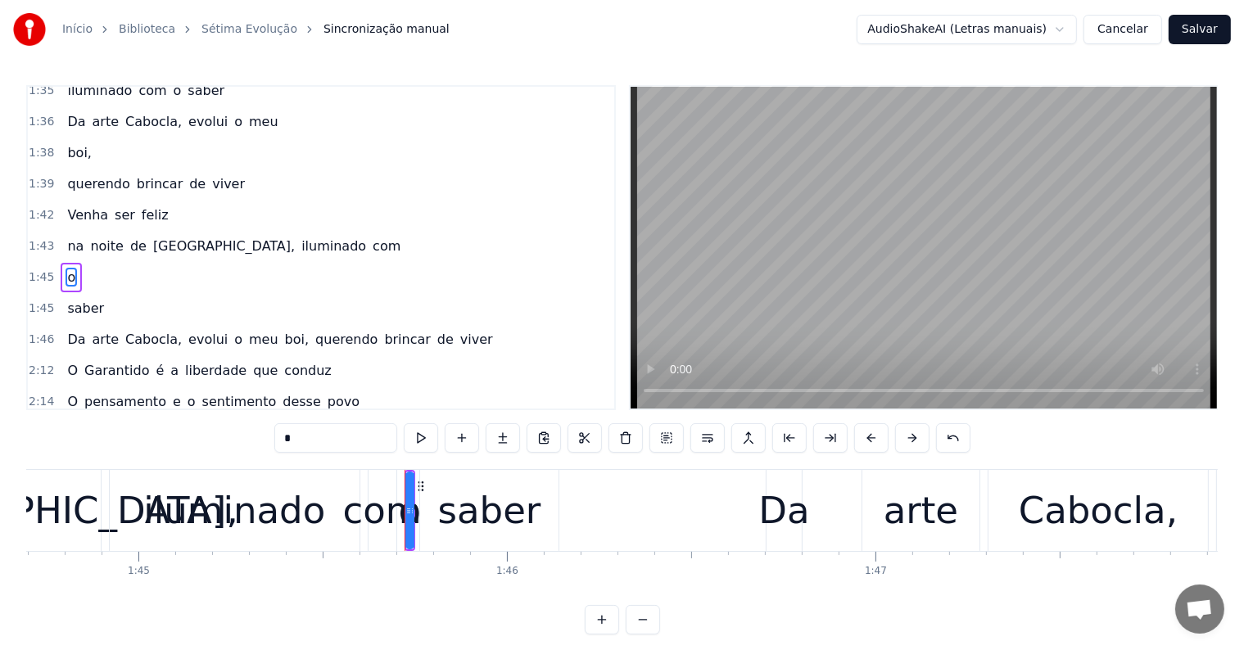
click at [300, 237] on span "iluminado" at bounding box center [334, 246] width 68 height 19
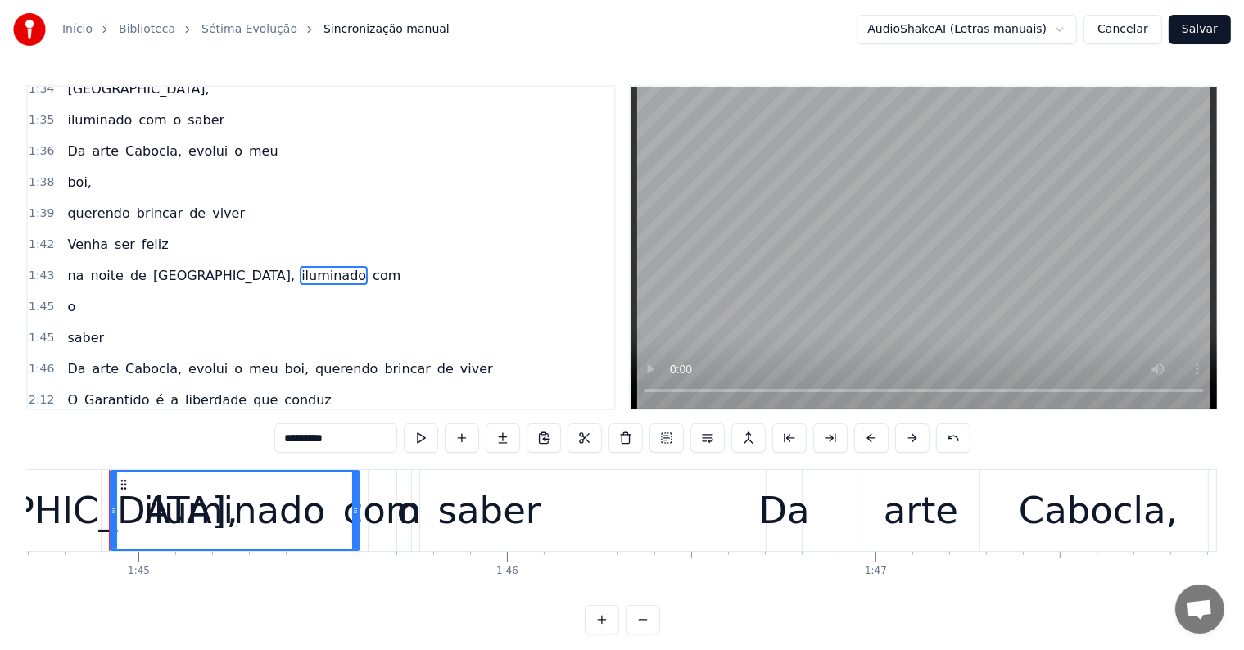
click at [371, 266] on span "com" at bounding box center [386, 275] width 31 height 19
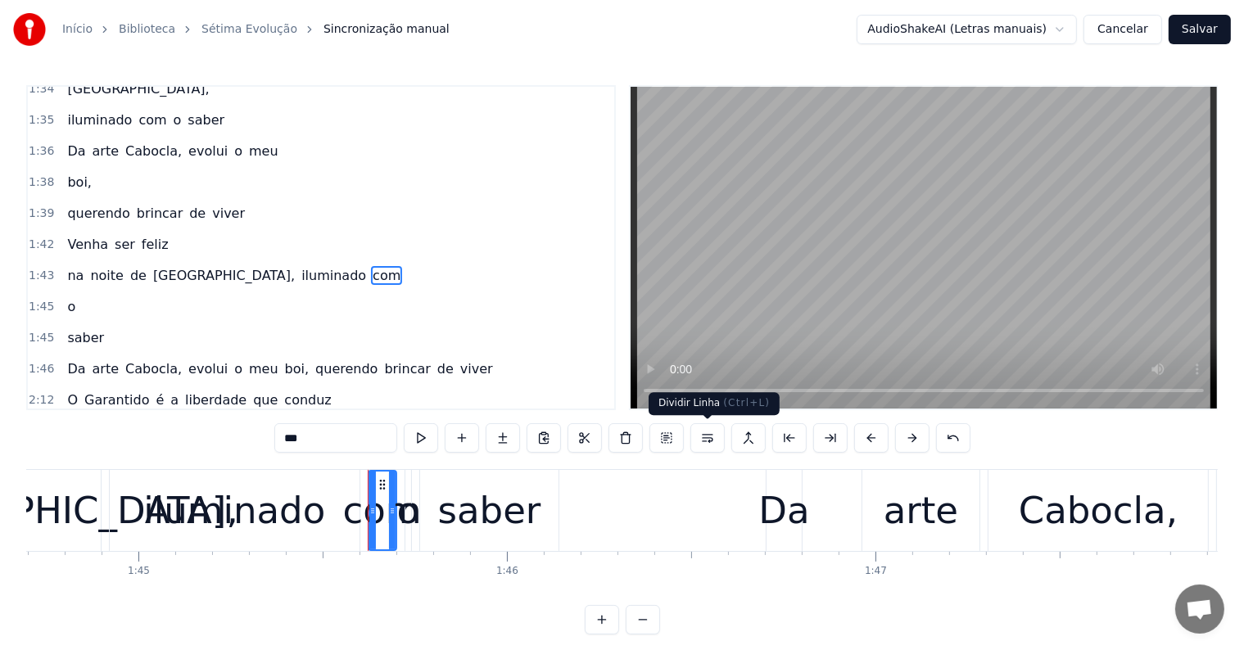
click at [707, 433] on button at bounding box center [707, 437] width 34 height 29
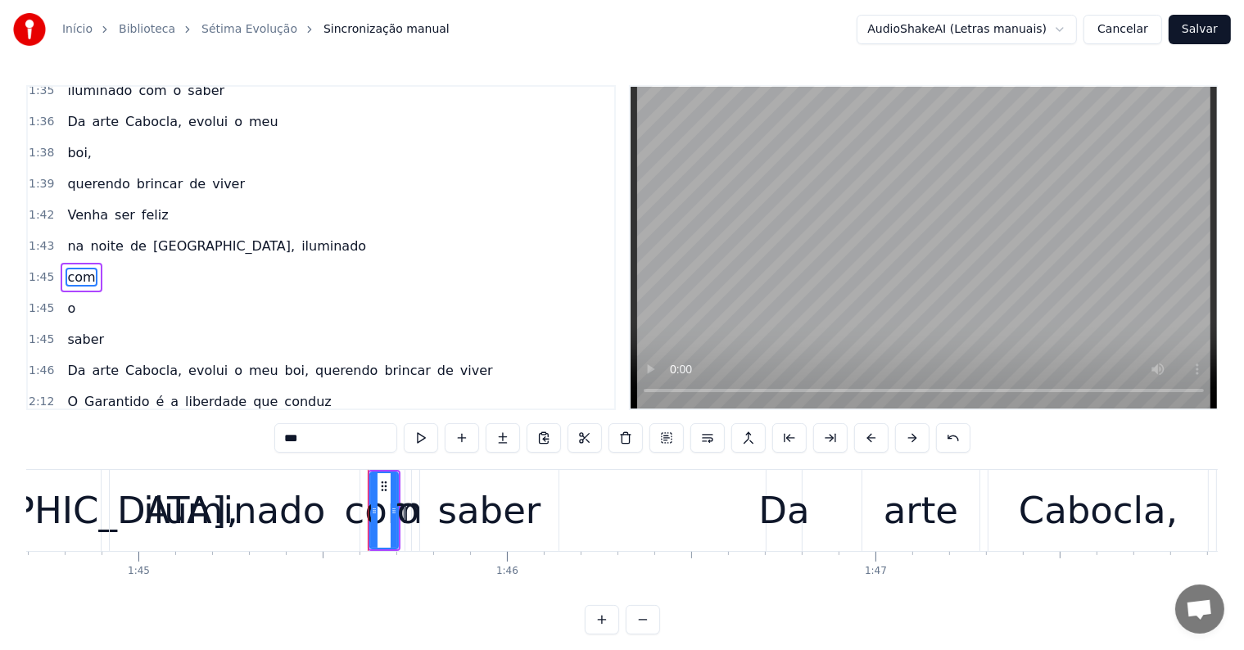
click at [107, 237] on span "noite" at bounding box center [106, 246] width 37 height 19
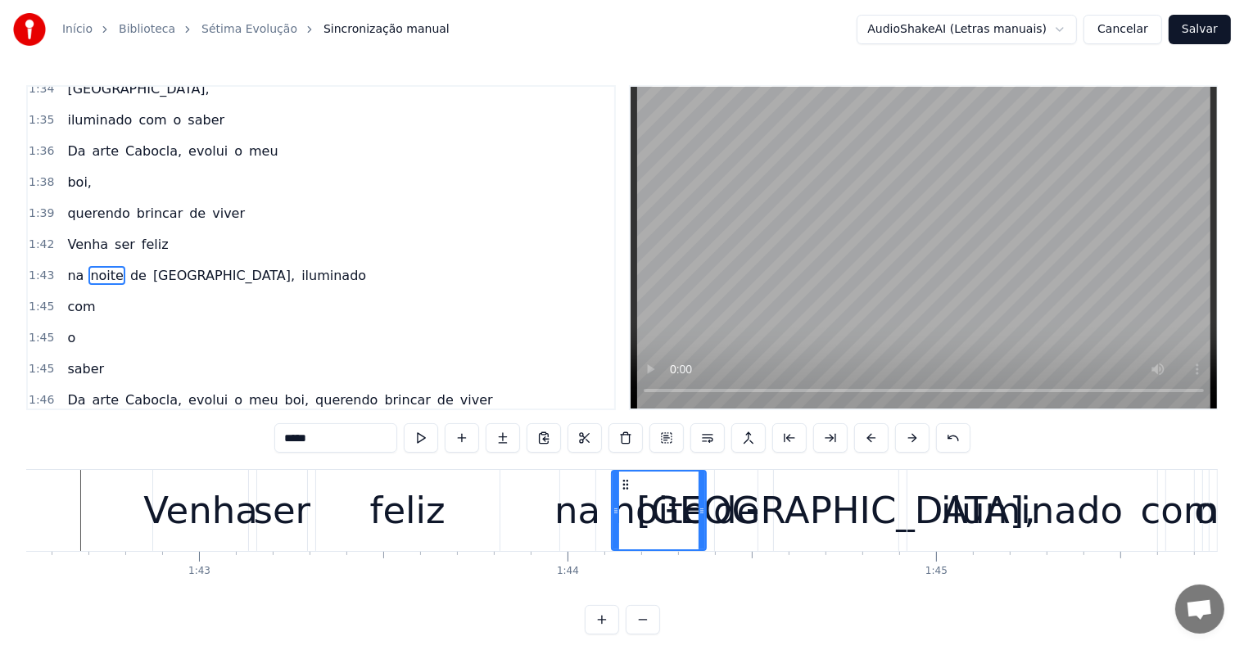
scroll to position [0, 37759]
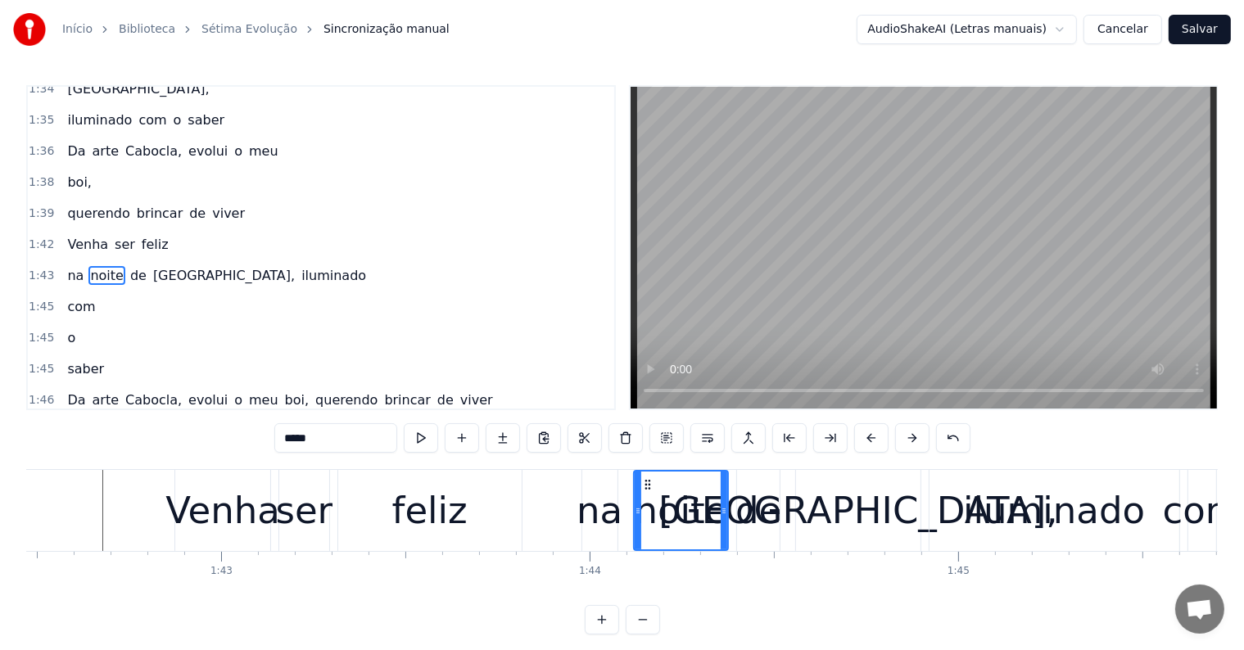
click at [451, 512] on div "feliz" at bounding box center [429, 511] width 75 height 56
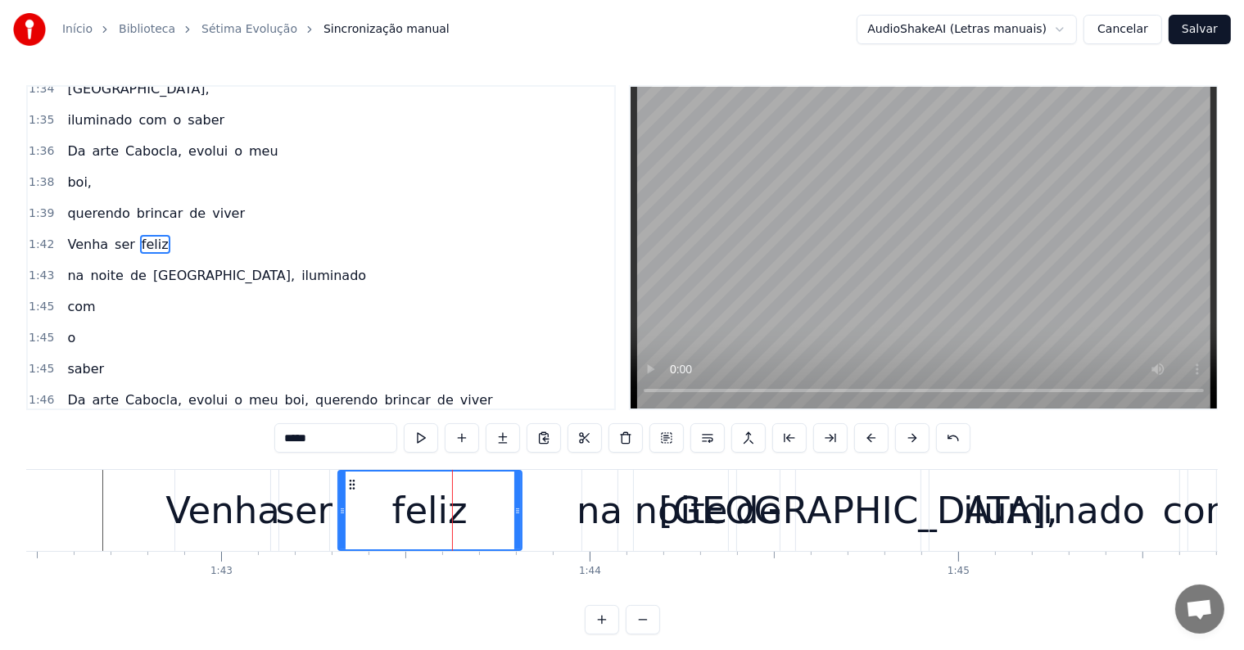
scroll to position [667, 0]
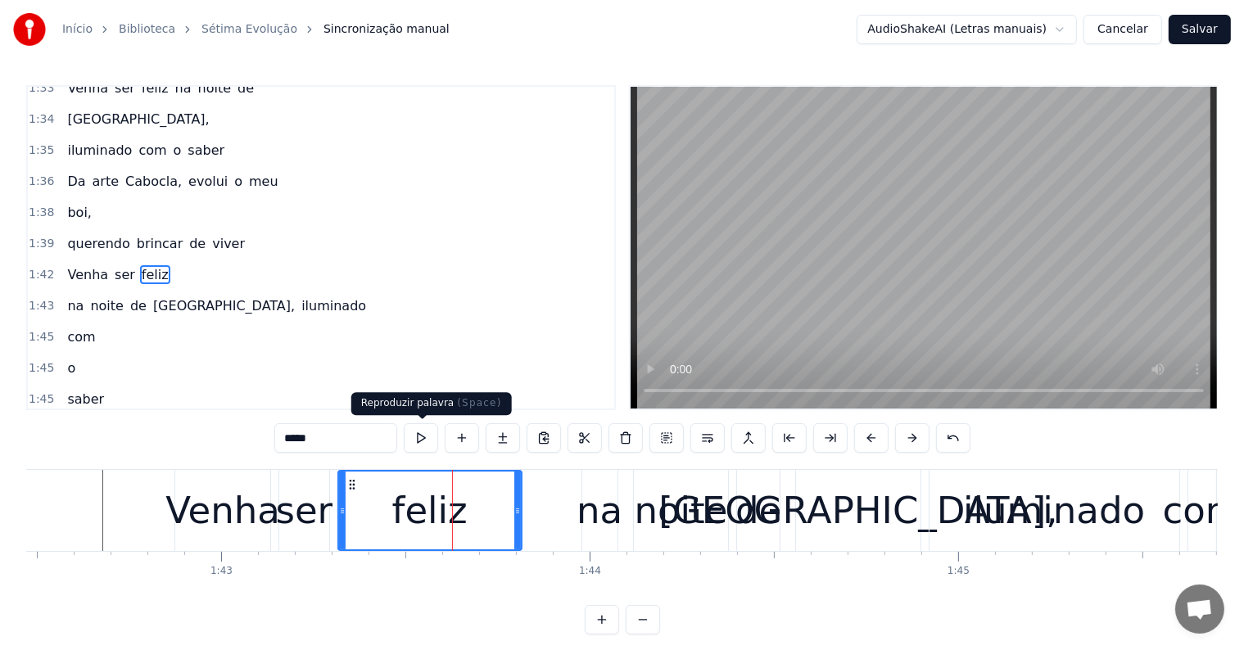
click at [425, 436] on button at bounding box center [421, 437] width 34 height 29
click at [583, 523] on div "na" at bounding box center [599, 511] width 46 height 56
type input "**"
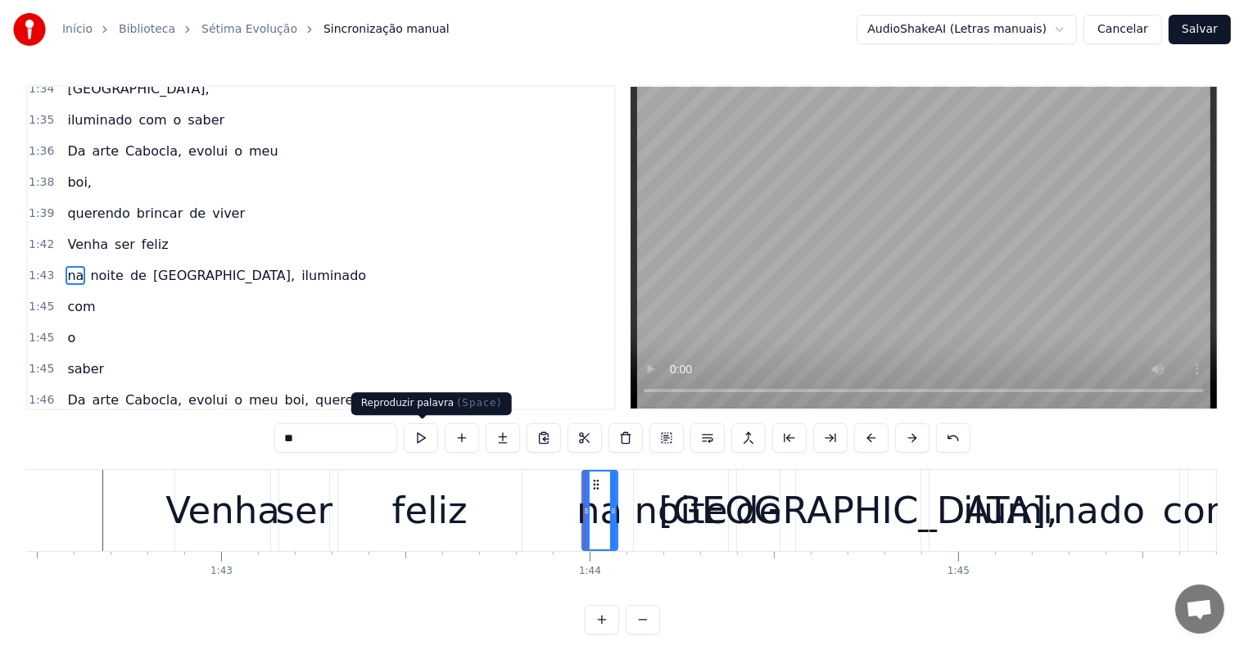
click at [416, 436] on button at bounding box center [421, 437] width 34 height 29
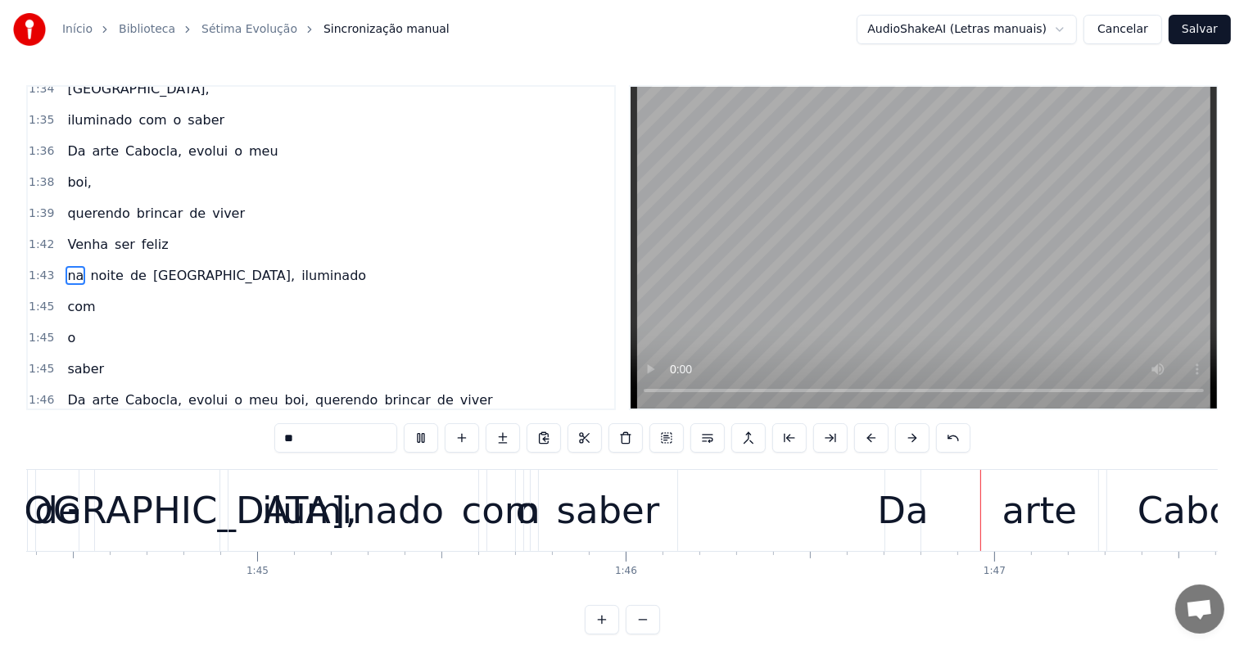
scroll to position [0, 39008]
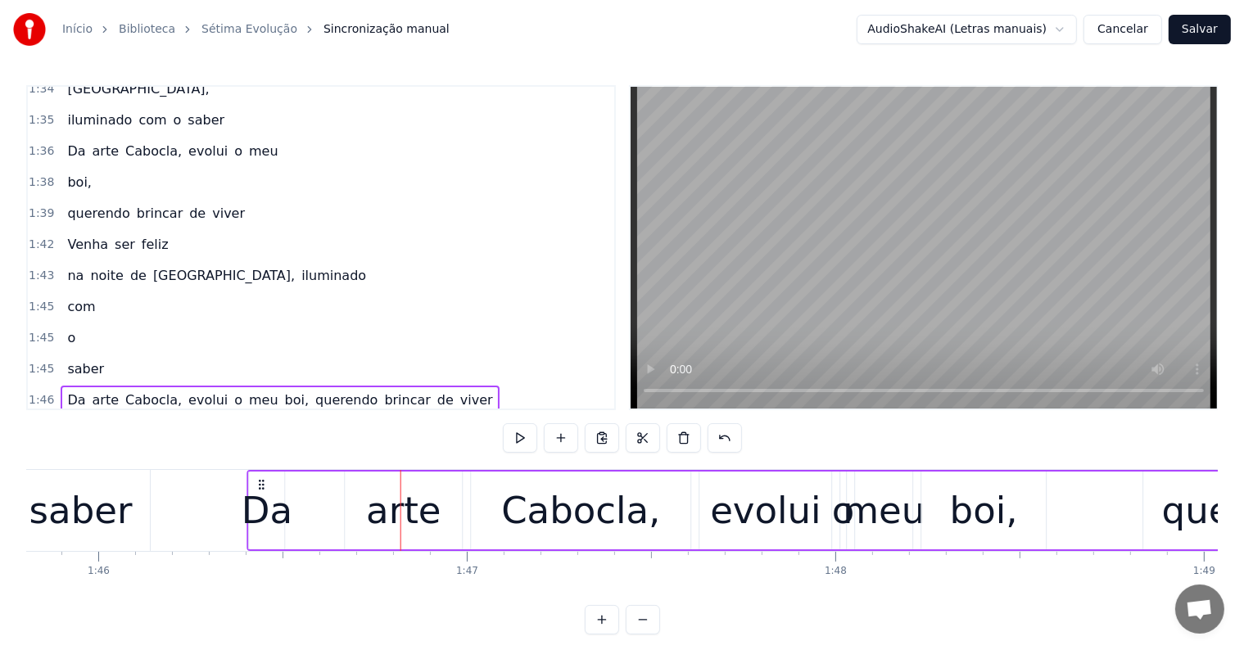
scroll to position [0, 38984]
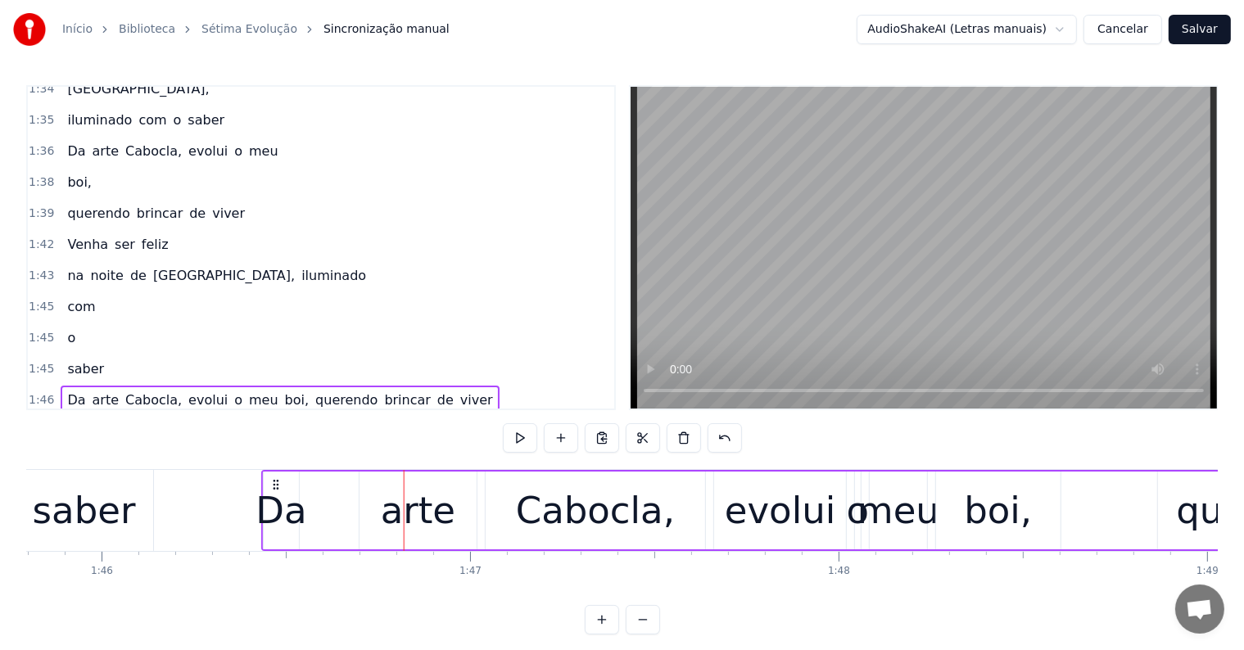
drag, startPoint x: 348, startPoint y: 484, endPoint x: 273, endPoint y: 492, distance: 75.0
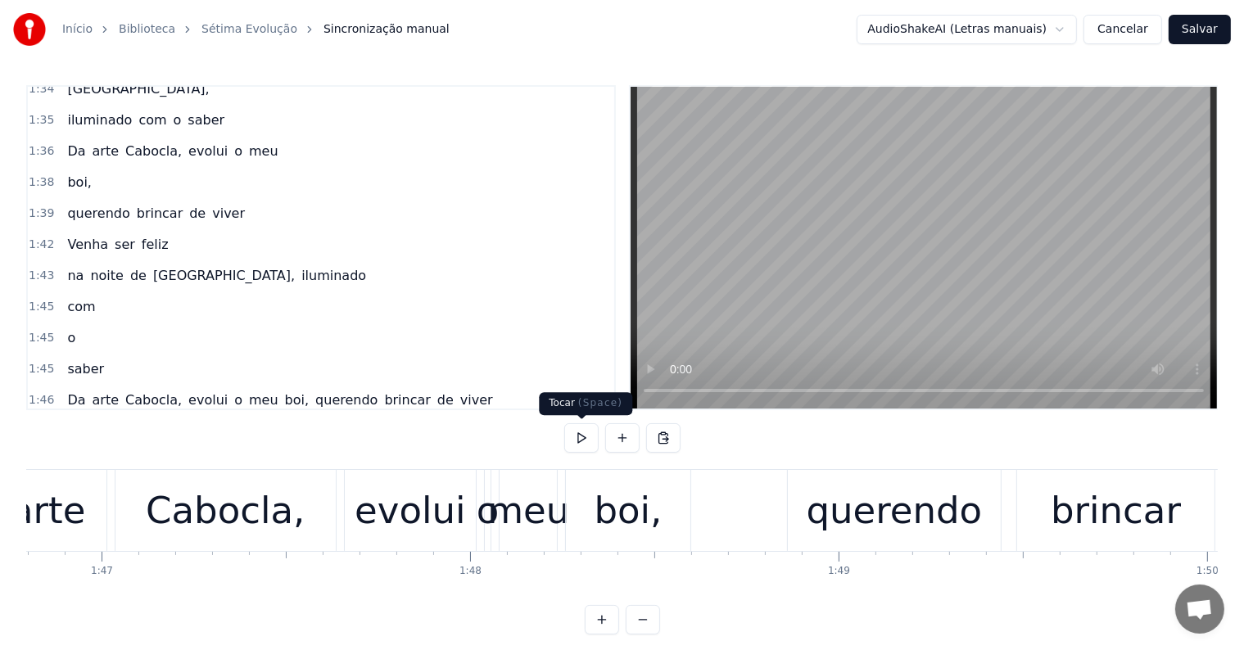
scroll to position [0, 40245]
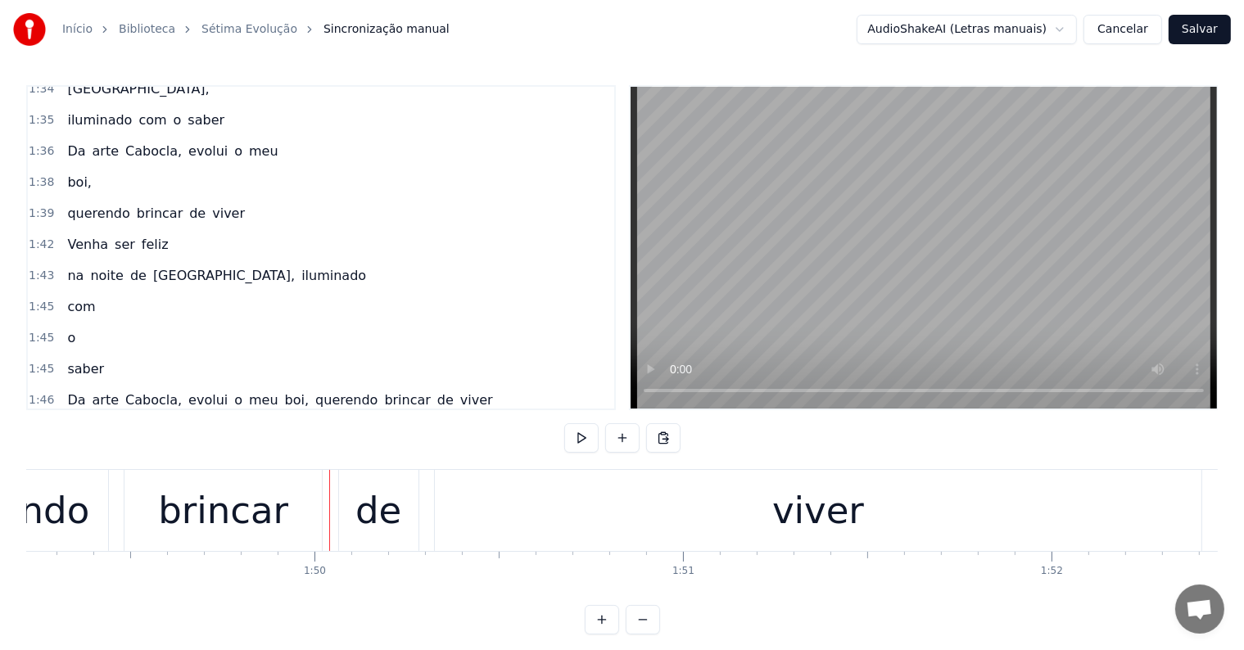
click at [266, 489] on div "brincar" at bounding box center [223, 511] width 130 height 56
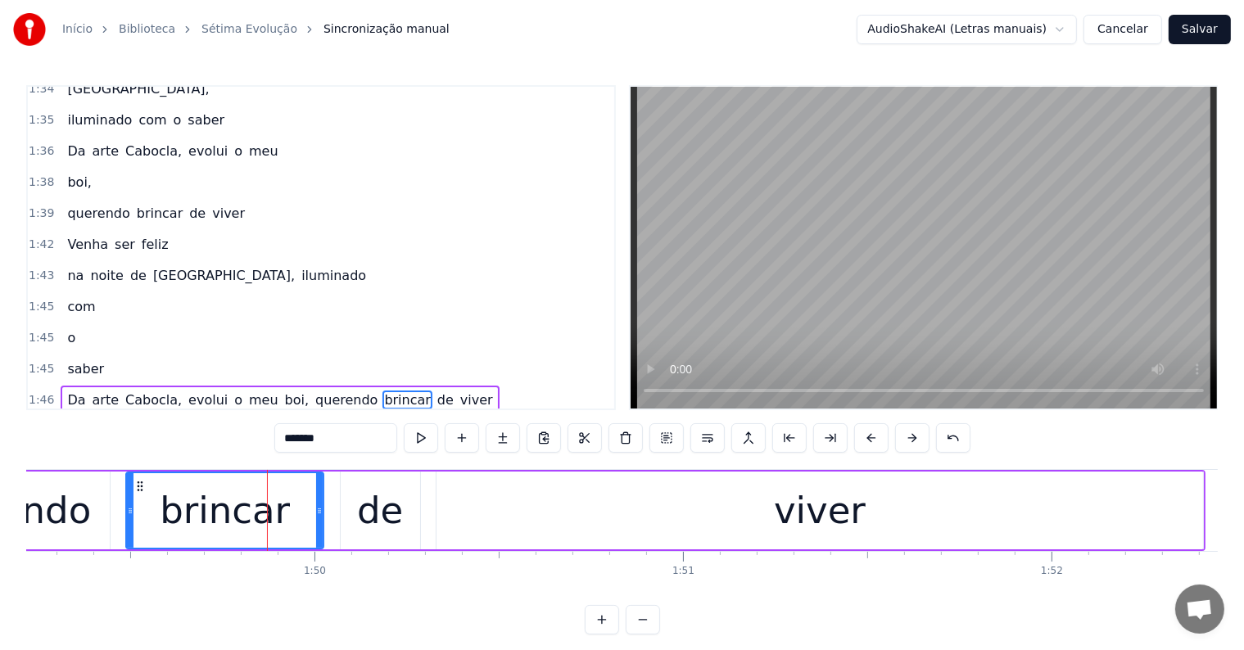
scroll to position [818, 0]
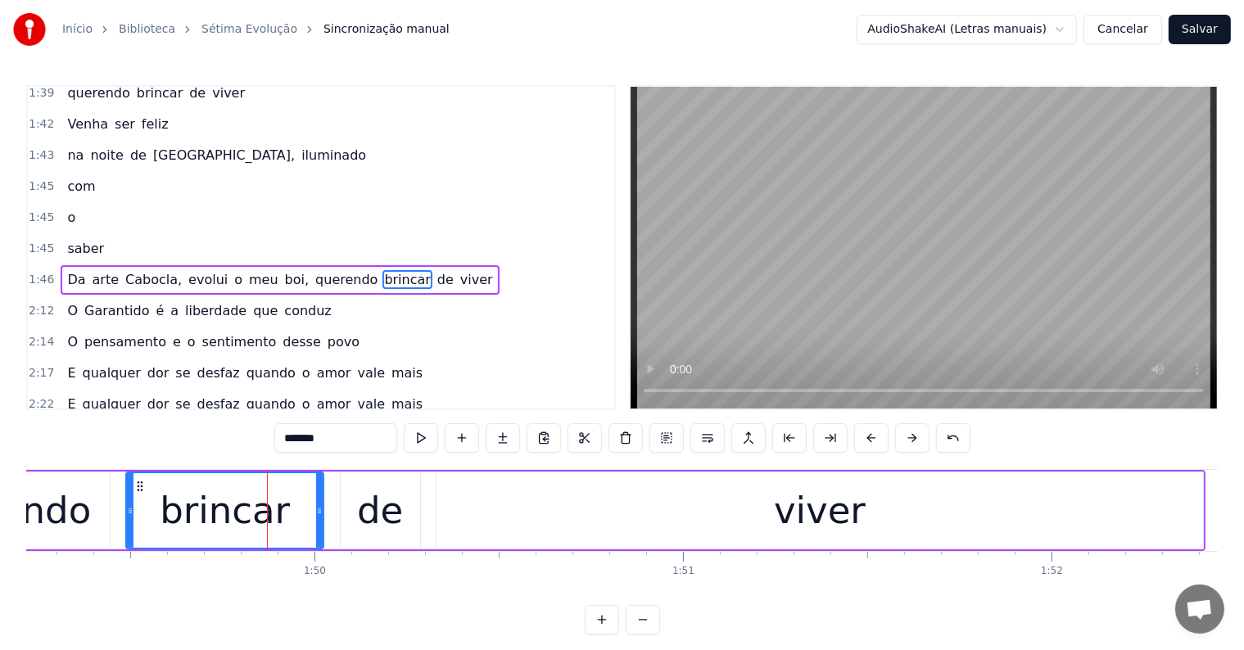
click at [314, 270] on span "querendo" at bounding box center [347, 279] width 66 height 19
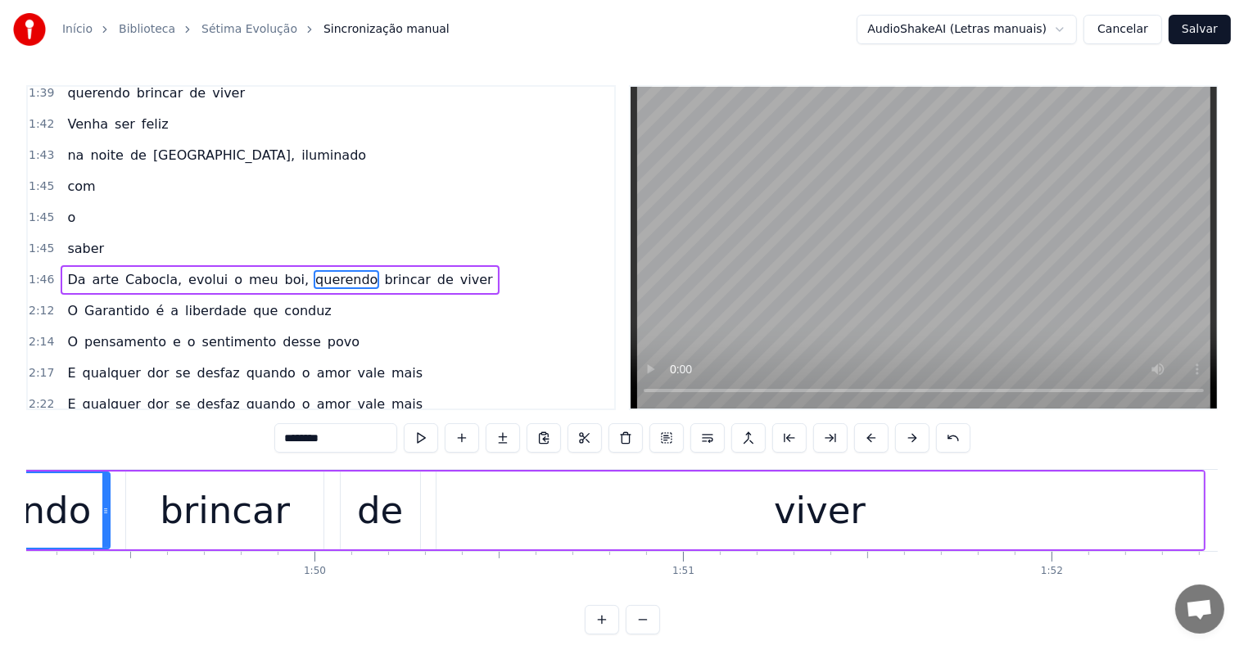
scroll to position [0, 40031]
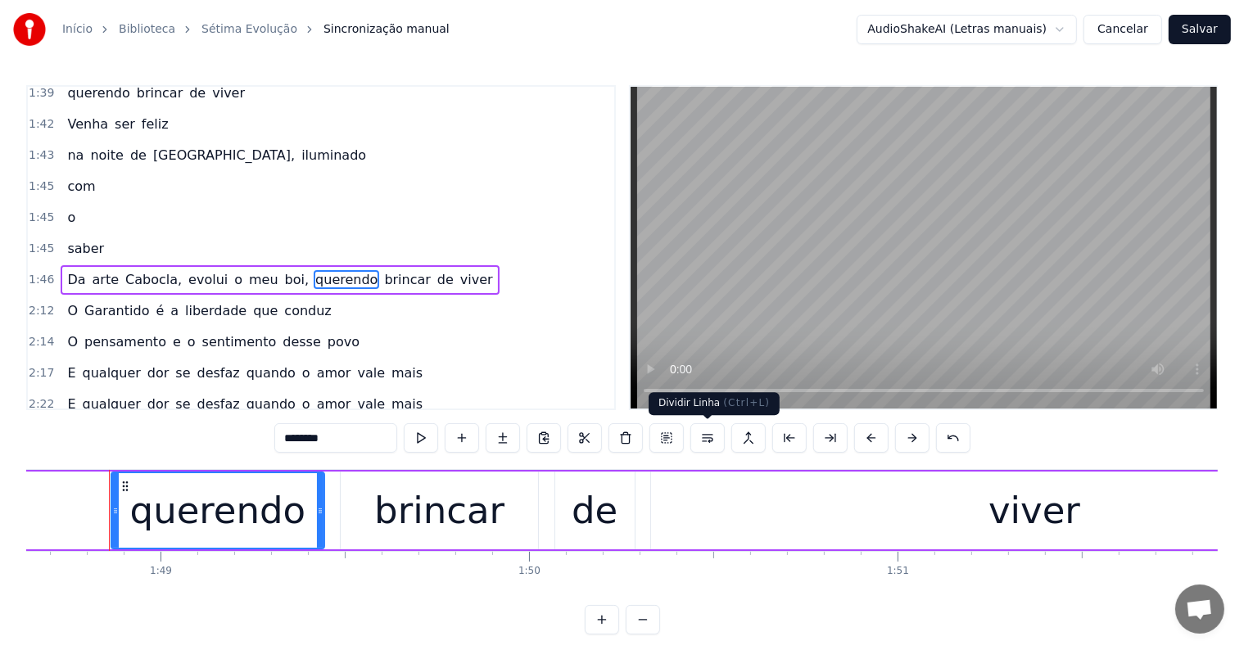
click at [707, 439] on button at bounding box center [707, 437] width 34 height 29
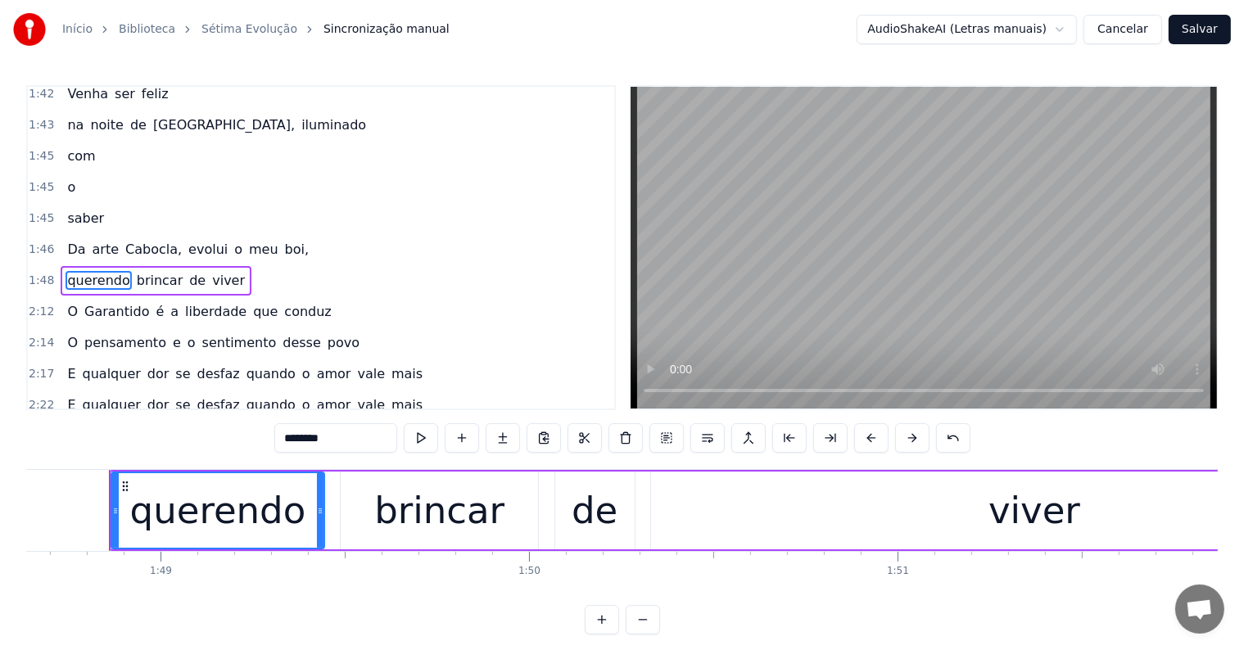
click at [190, 240] on span "evolui" at bounding box center [208, 249] width 43 height 19
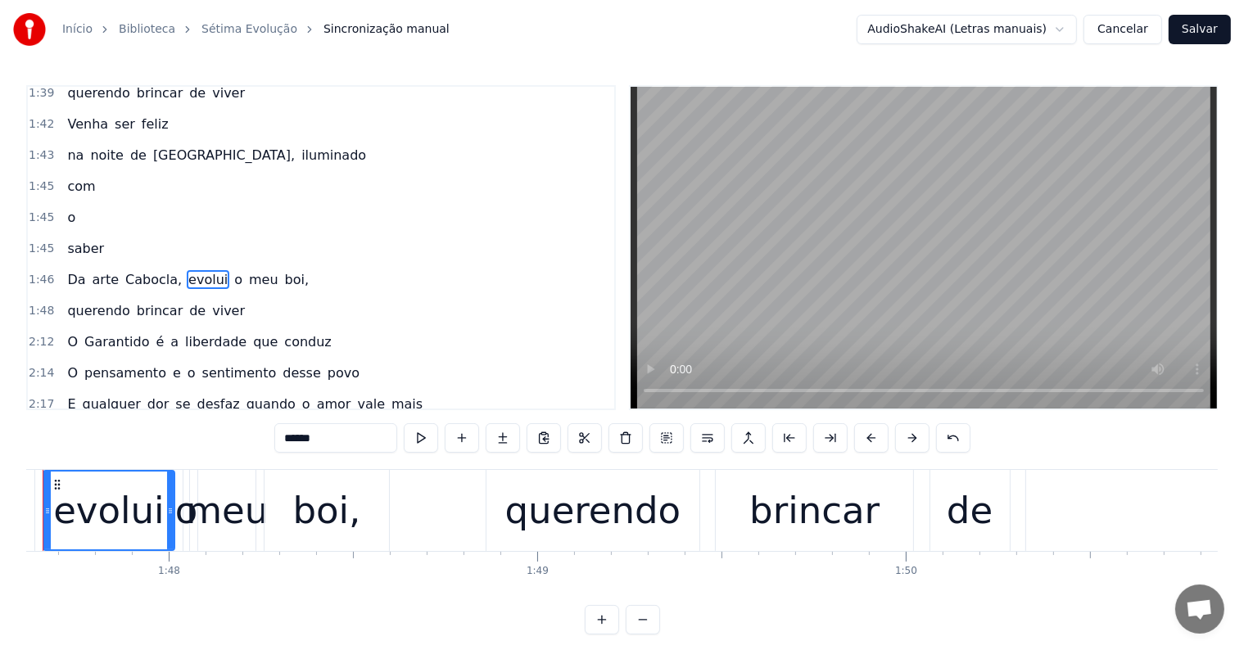
scroll to position [0, 39588]
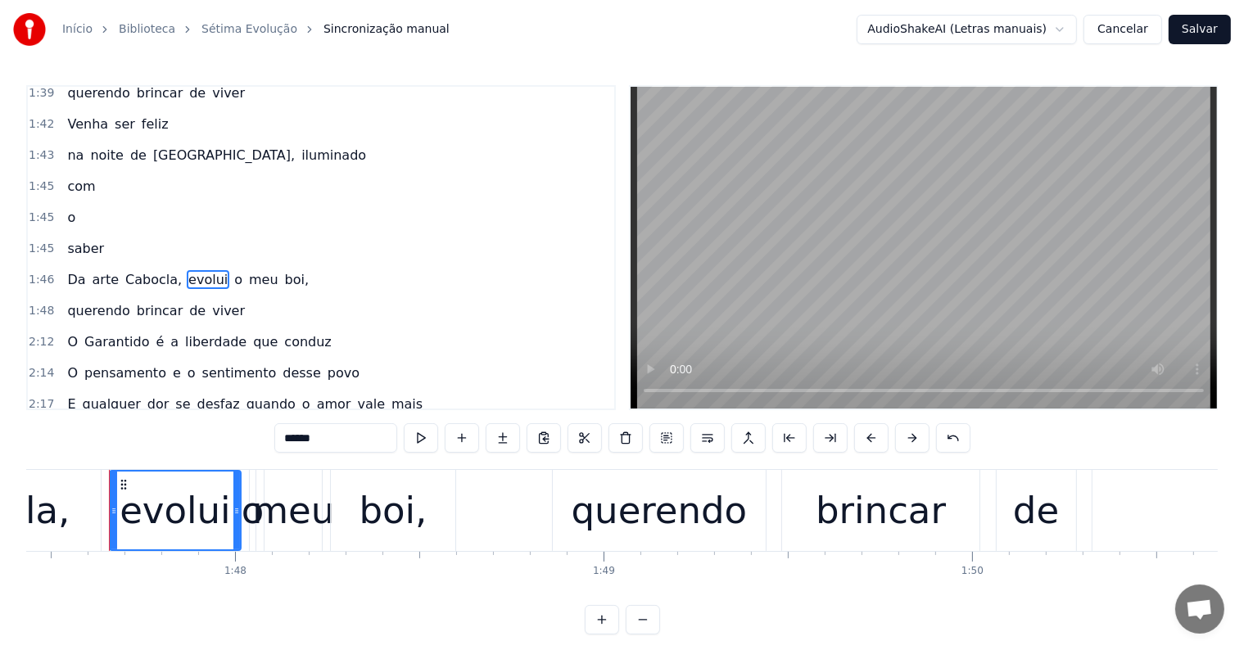
click at [283, 270] on span "boi," at bounding box center [296, 279] width 27 height 19
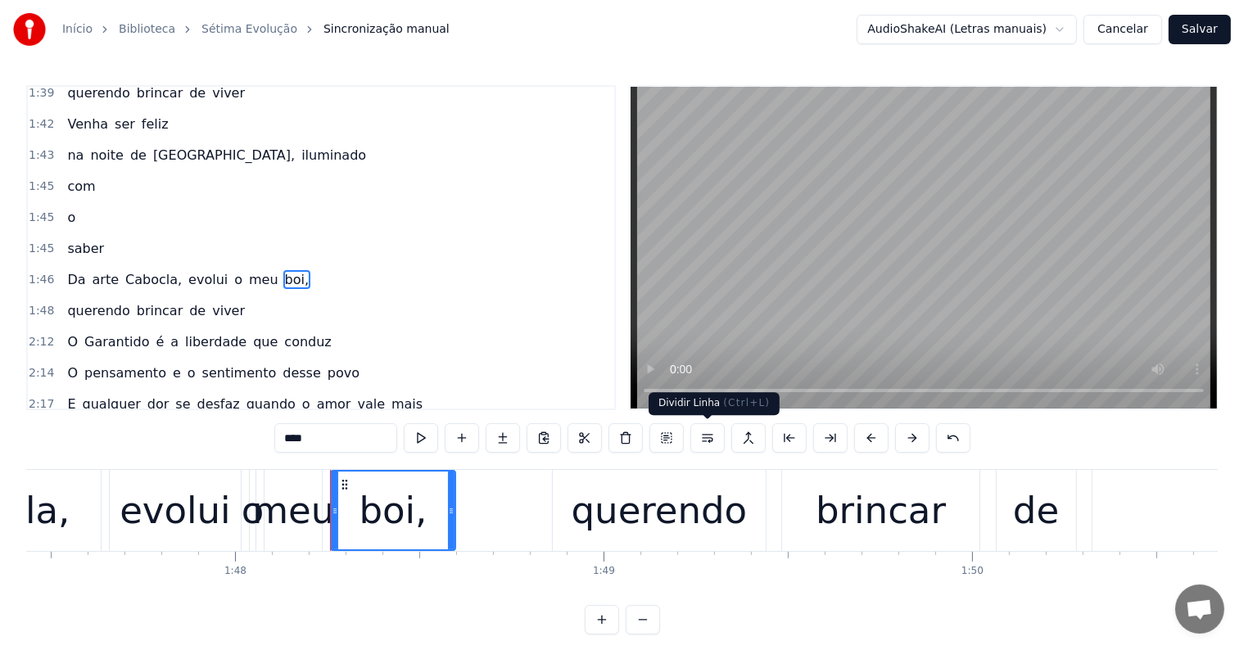
click at [704, 439] on button at bounding box center [707, 437] width 34 height 29
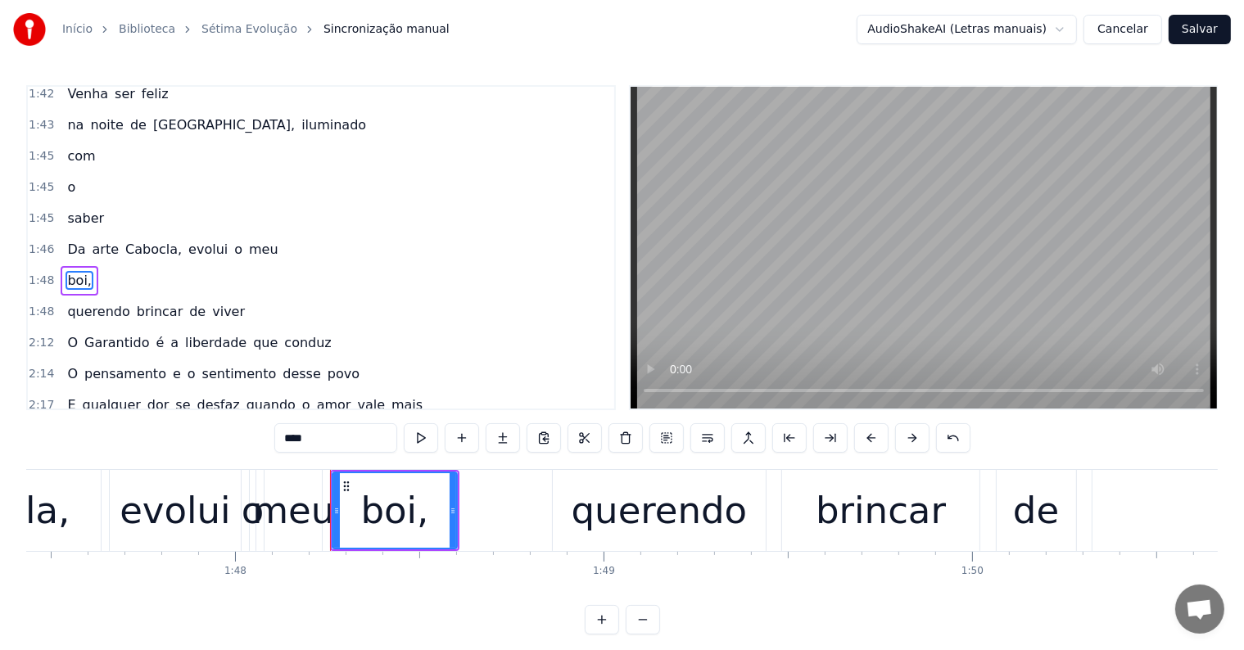
click at [187, 240] on span "evolui" at bounding box center [208, 249] width 43 height 19
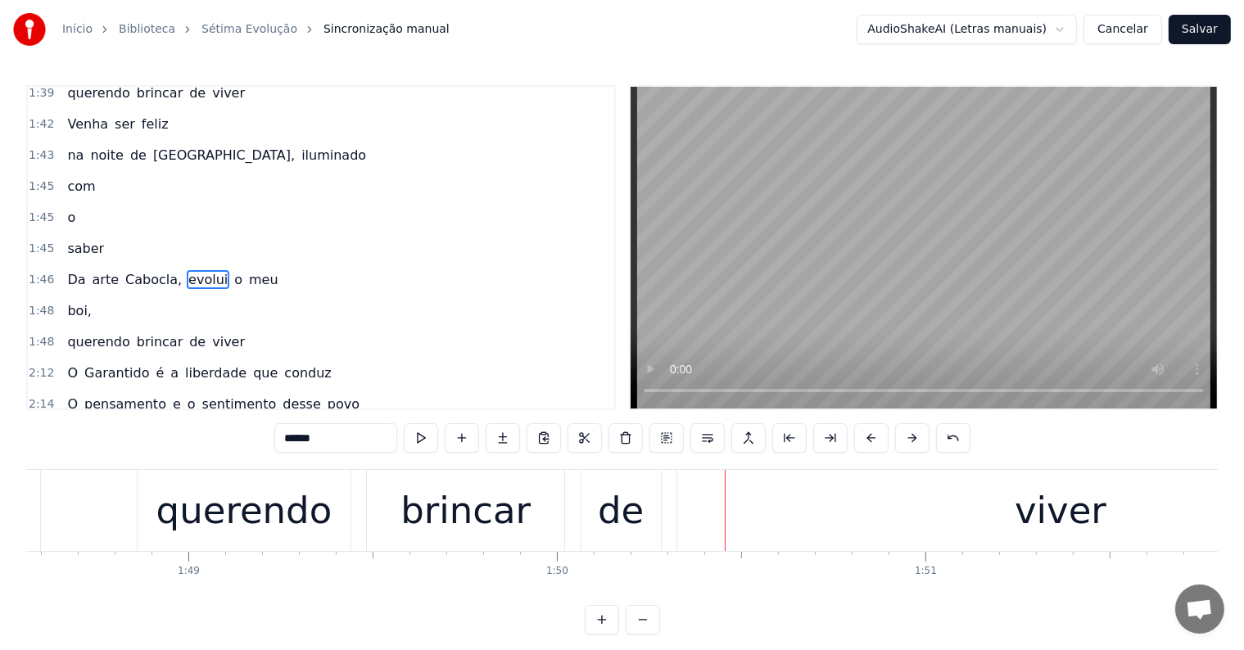
scroll to position [0, 39996]
click at [194, 504] on div "querendo" at bounding box center [251, 511] width 176 height 56
type input "********"
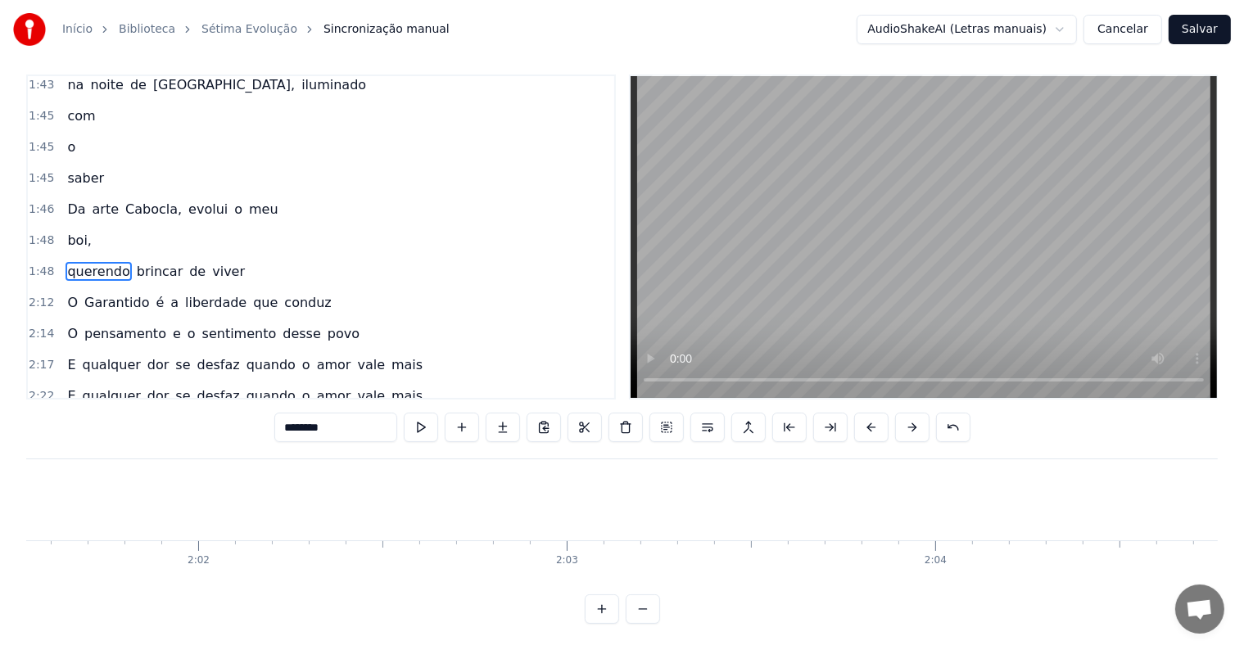
scroll to position [0, 44683]
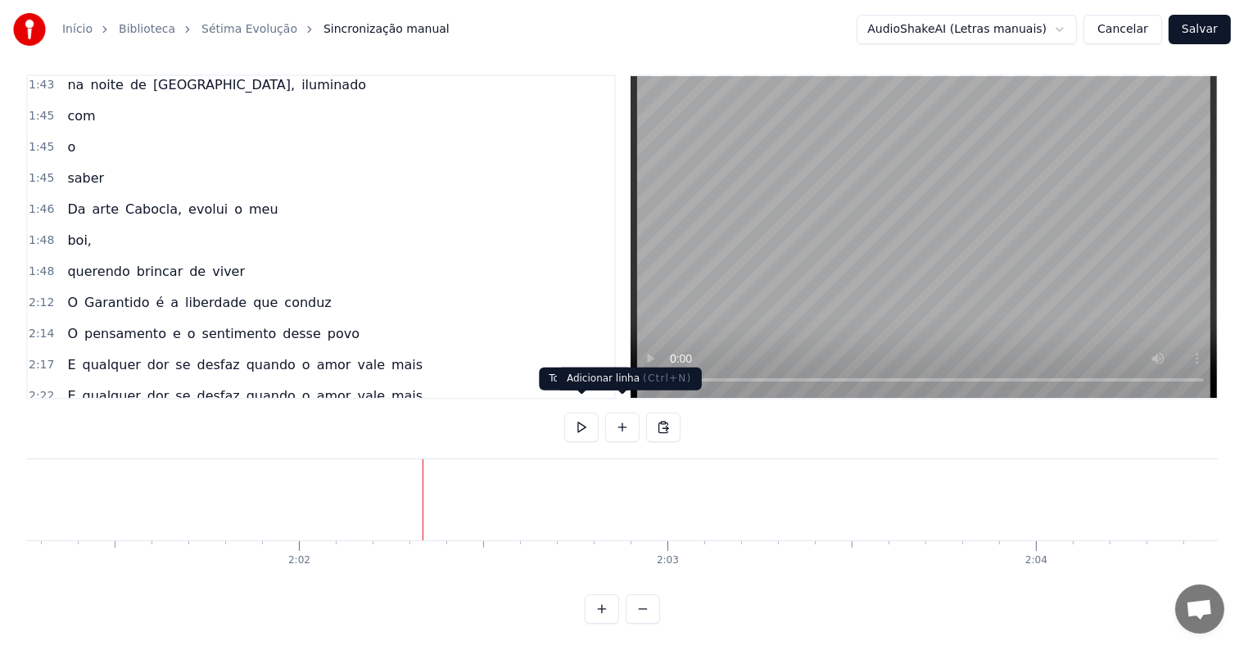
click at [621, 413] on button at bounding box center [622, 427] width 34 height 29
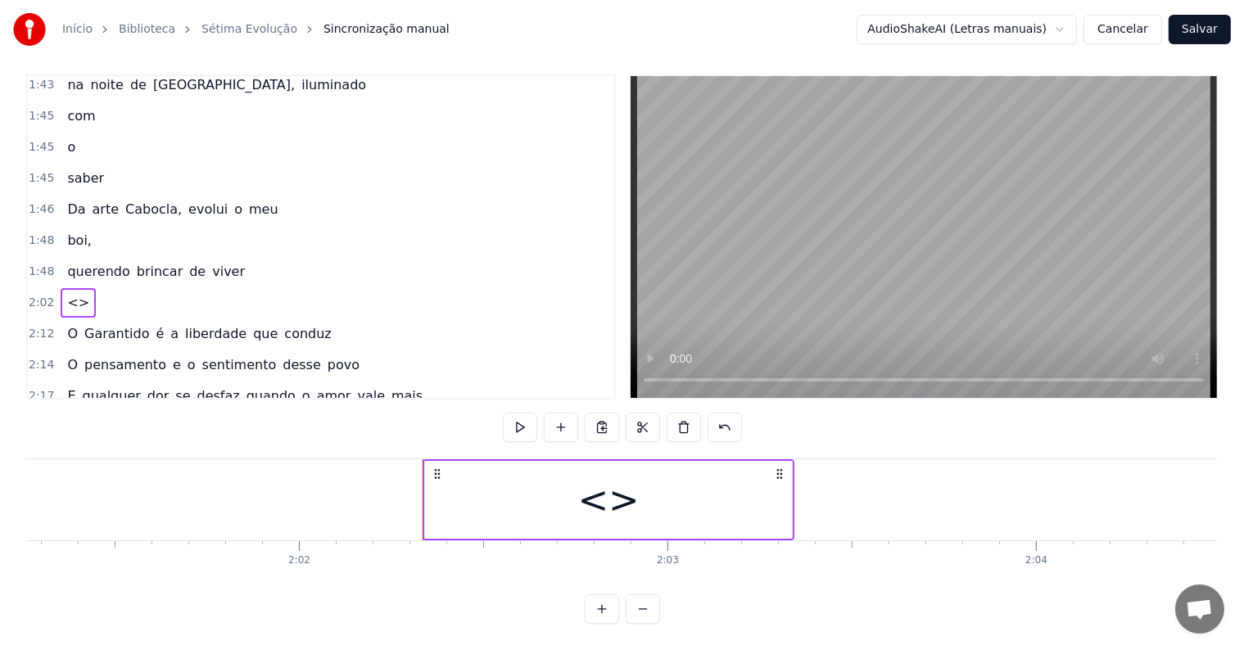
click at [448, 500] on div "<>" at bounding box center [608, 500] width 367 height 78
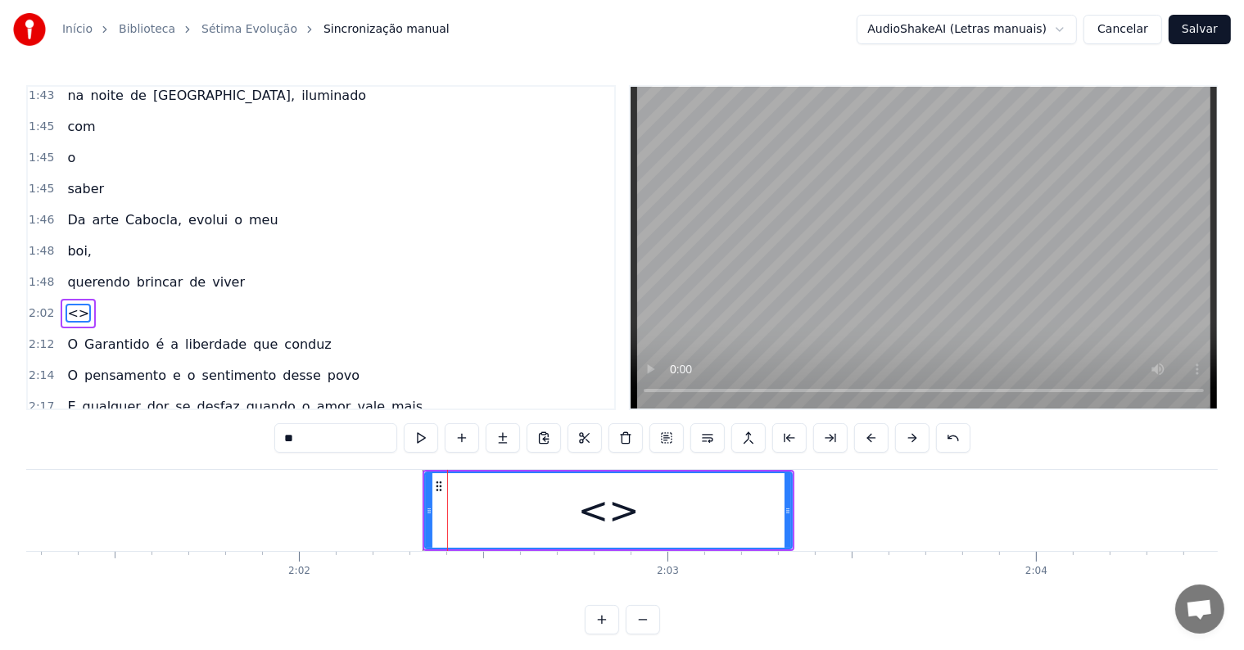
scroll to position [908, 0]
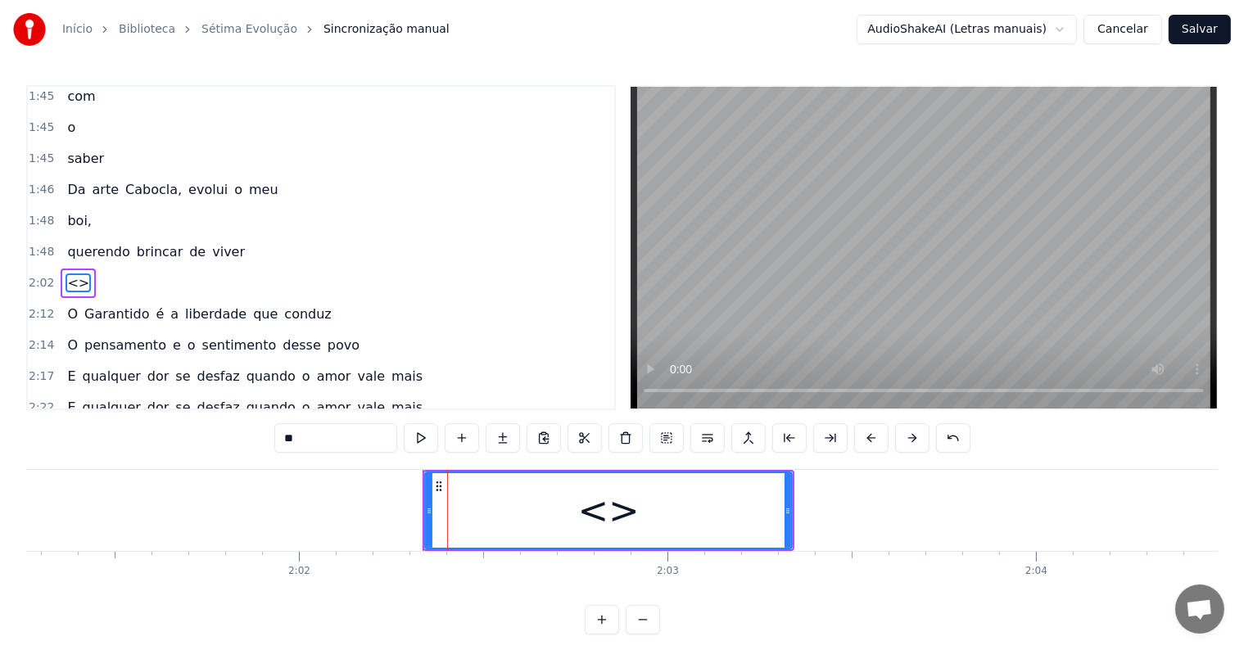
drag, startPoint x: 365, startPoint y: 433, endPoint x: 229, endPoint y: 416, distance: 137.0
click at [229, 416] on div "0:04 <Seu maior canal de toadas karaokê> 0:11 <Inscreva-se em nosso canal> 0:21…" at bounding box center [621, 359] width 1191 height 549
paste input "**********"
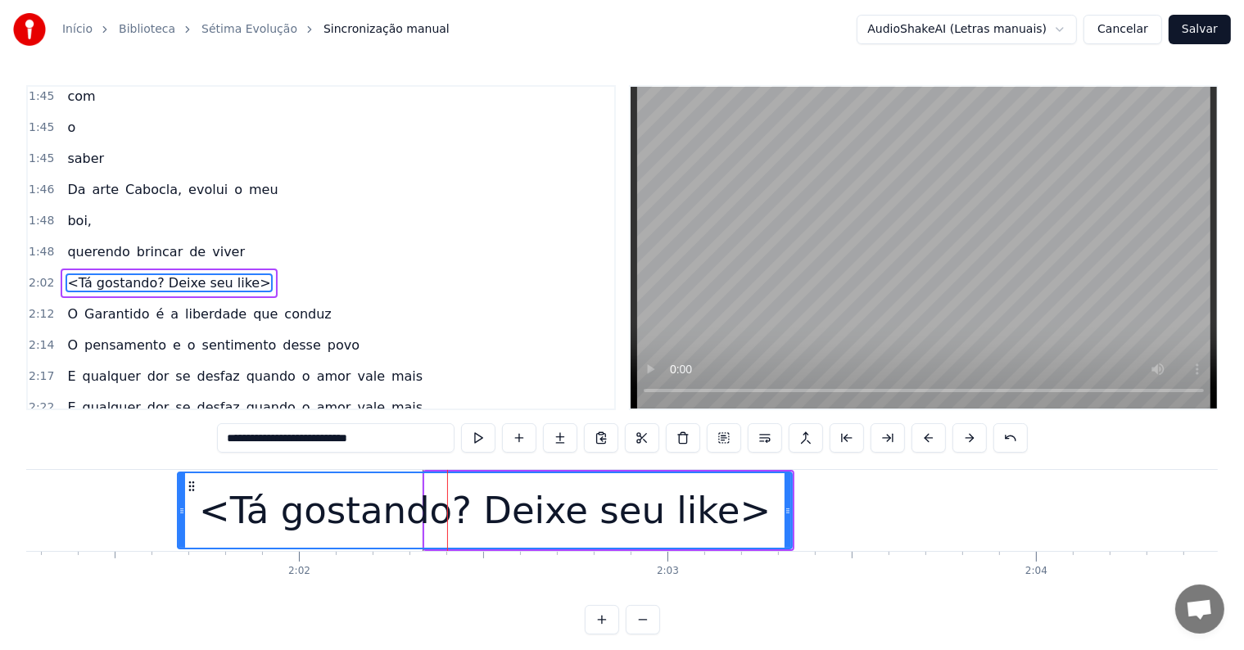
drag, startPoint x: 427, startPoint y: 508, endPoint x: 180, endPoint y: 508, distance: 247.3
click at [180, 508] on icon at bounding box center [182, 510] width 7 height 13
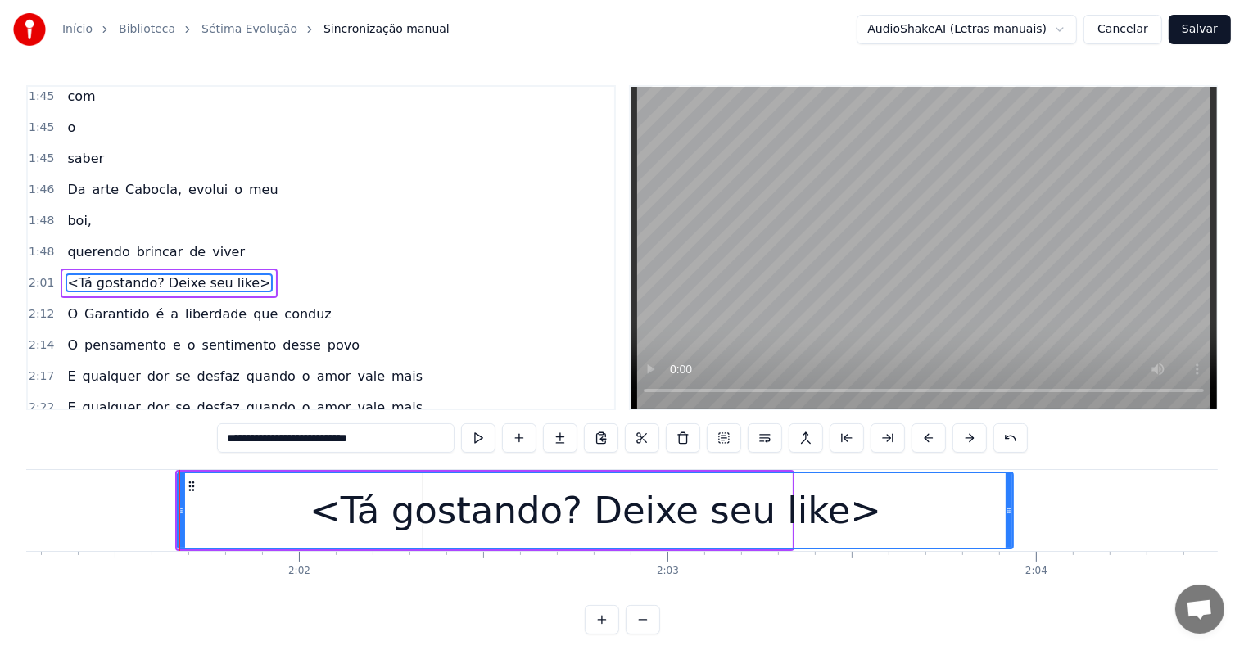
drag, startPoint x: 788, startPoint y: 506, endPoint x: 1015, endPoint y: 527, distance: 228.6
click at [1012, 527] on div at bounding box center [1009, 510] width 7 height 75
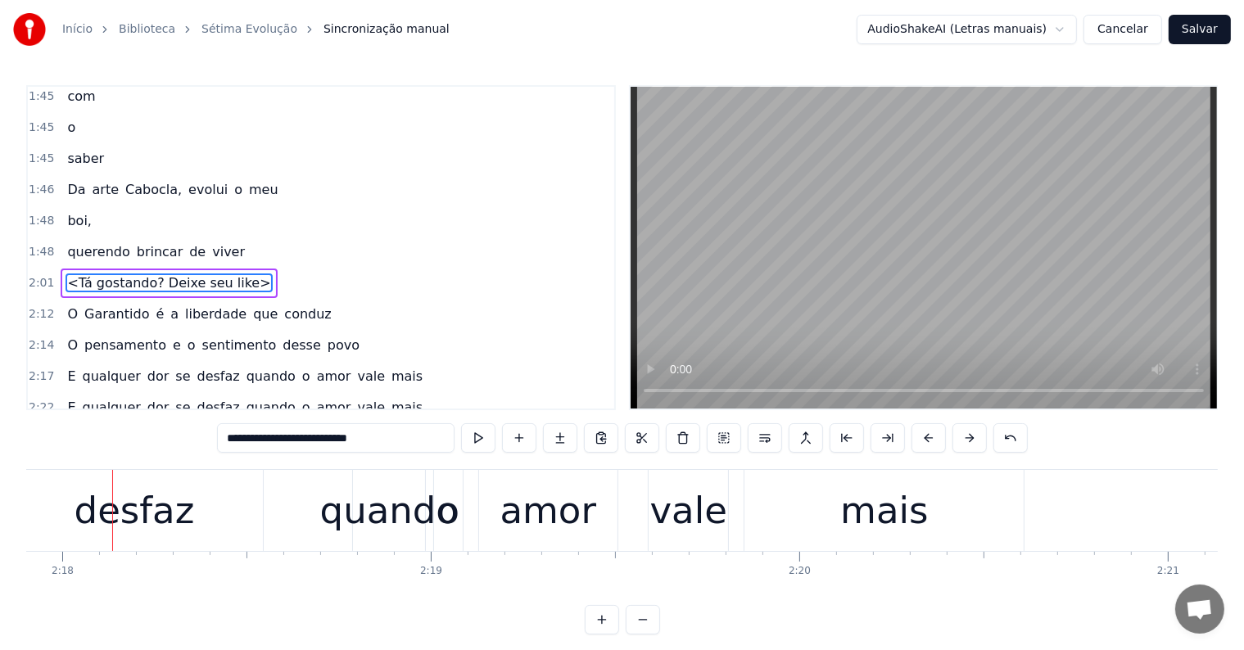
scroll to position [0, 50818]
click at [328, 531] on div "quando" at bounding box center [386, 511] width 138 height 56
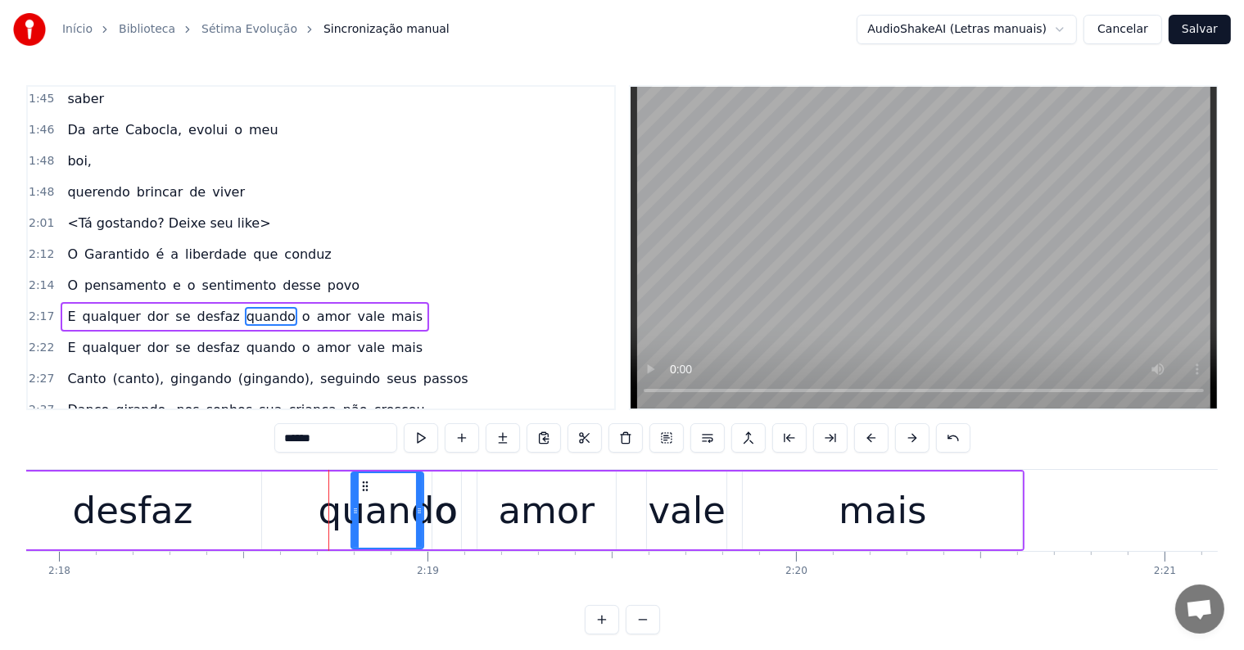
scroll to position [999, 0]
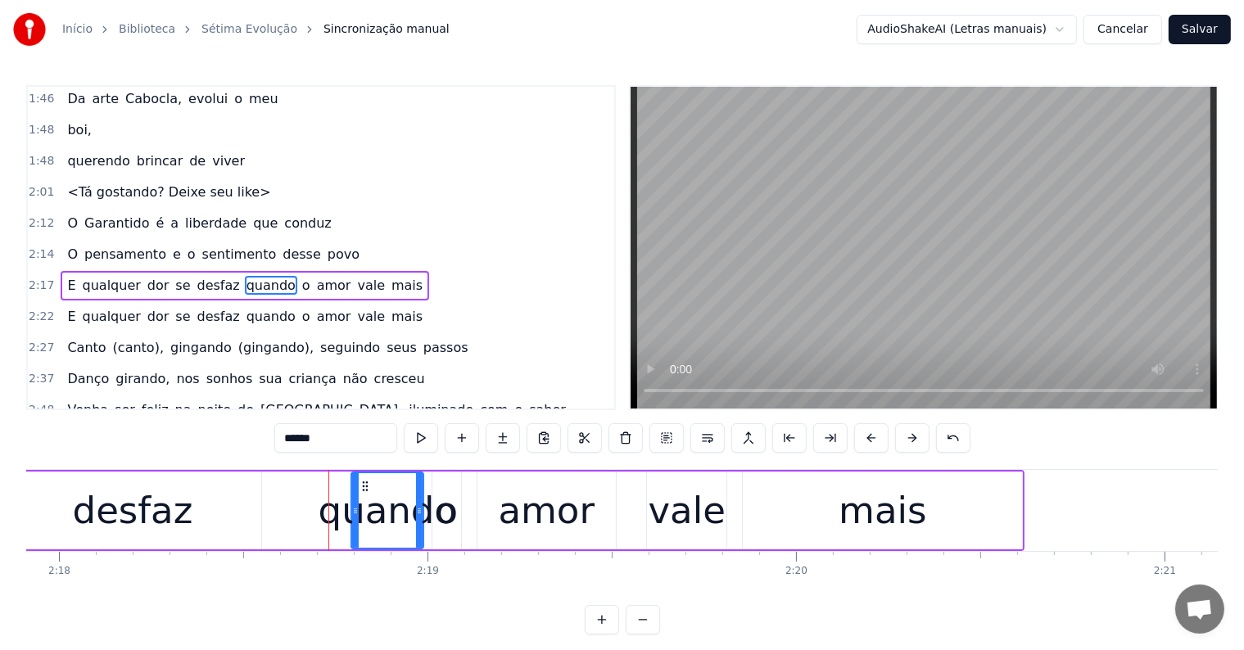
click at [111, 214] on span "Garantido" at bounding box center [117, 223] width 68 height 19
type input "*********"
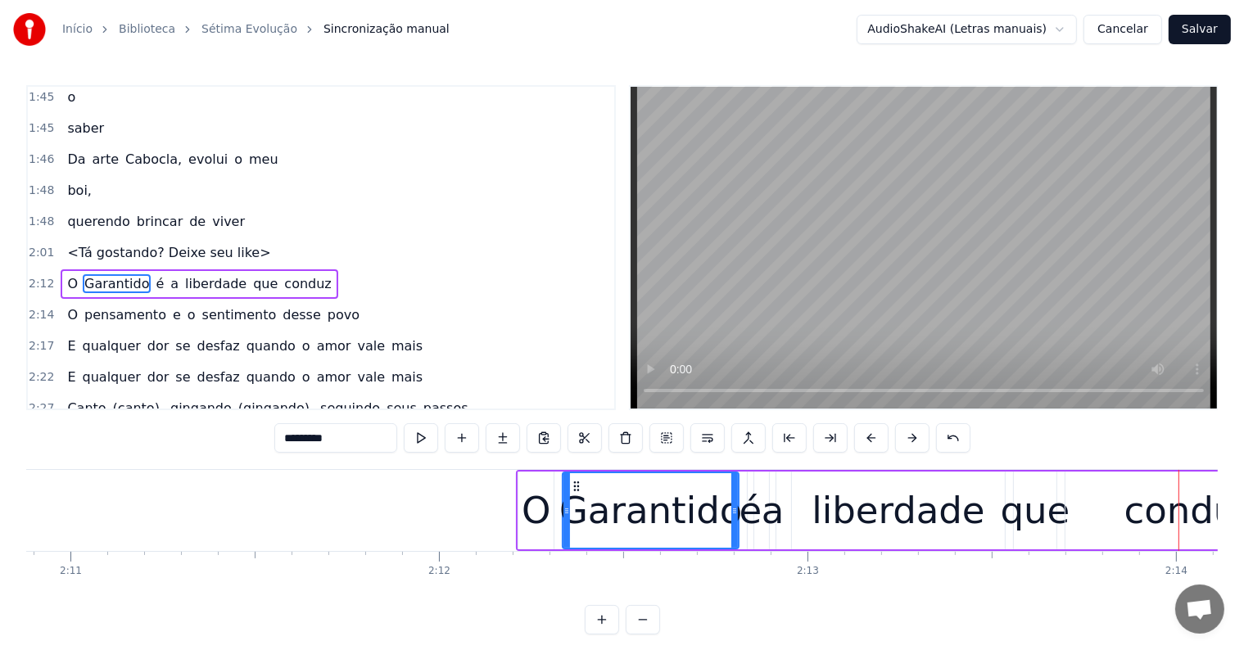
scroll to position [0, 48221]
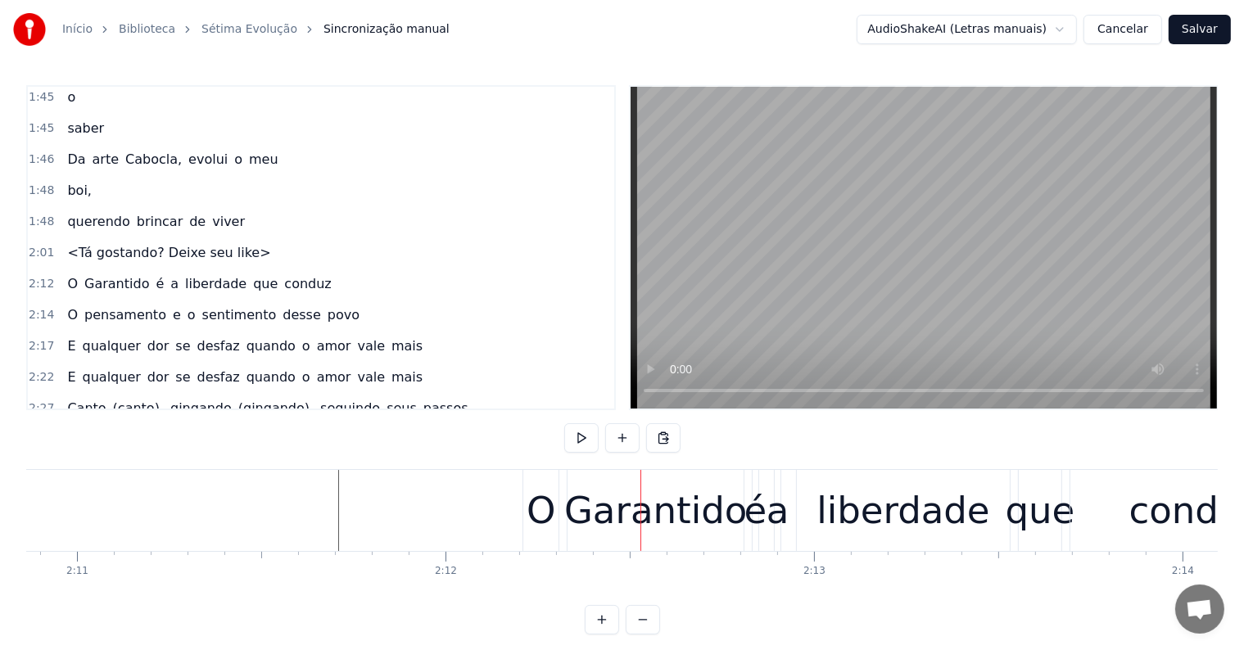
click at [565, 548] on div "O Garantido é a liberdade que conduz" at bounding box center [923, 510] width 802 height 81
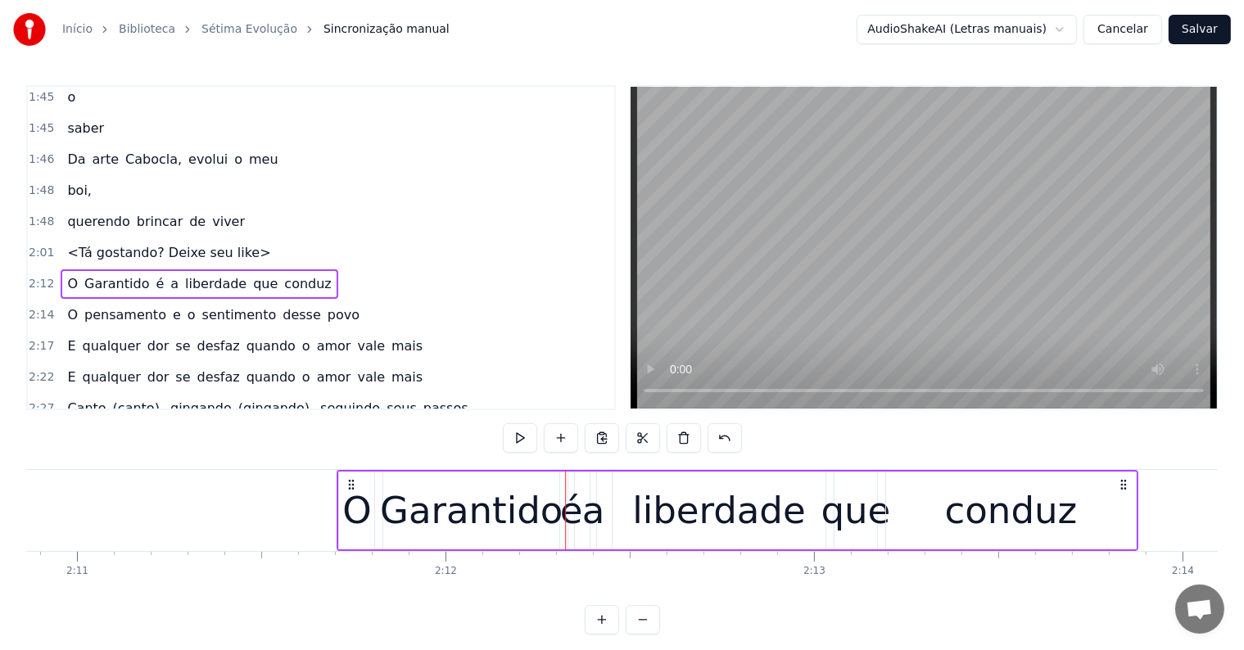
drag, startPoint x: 536, startPoint y: 481, endPoint x: 350, endPoint y: 486, distance: 185.9
click at [350, 486] on icon at bounding box center [351, 484] width 13 height 13
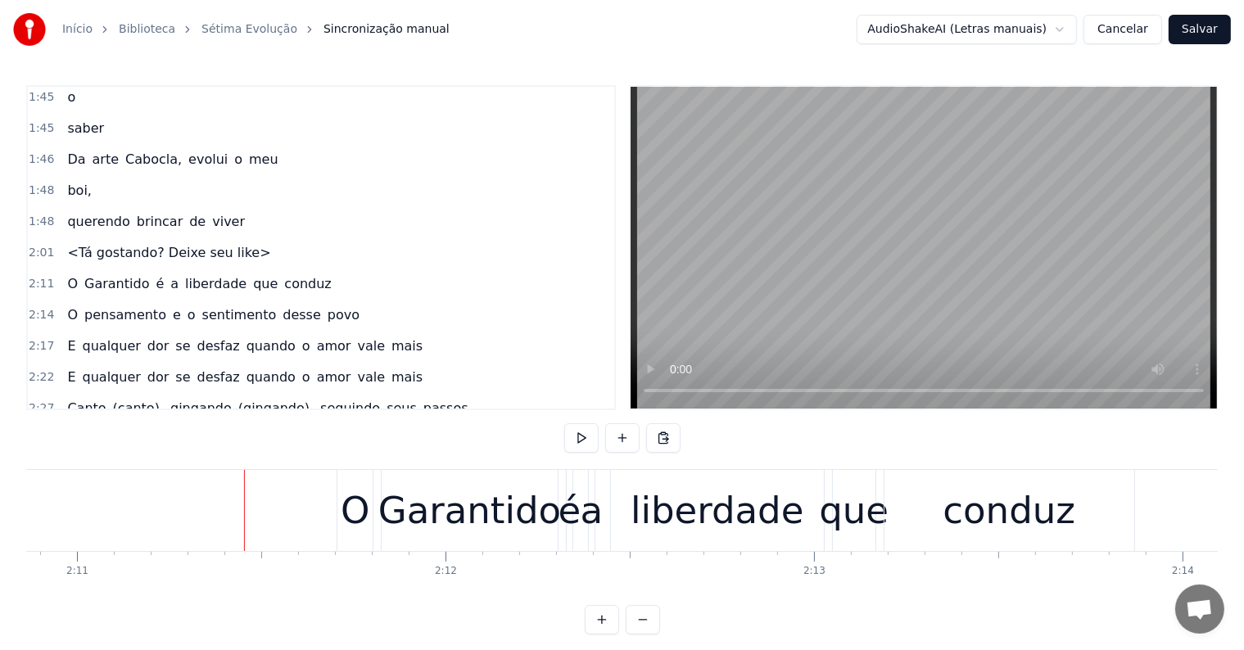
click at [975, 525] on div "conduz" at bounding box center [1009, 511] width 133 height 56
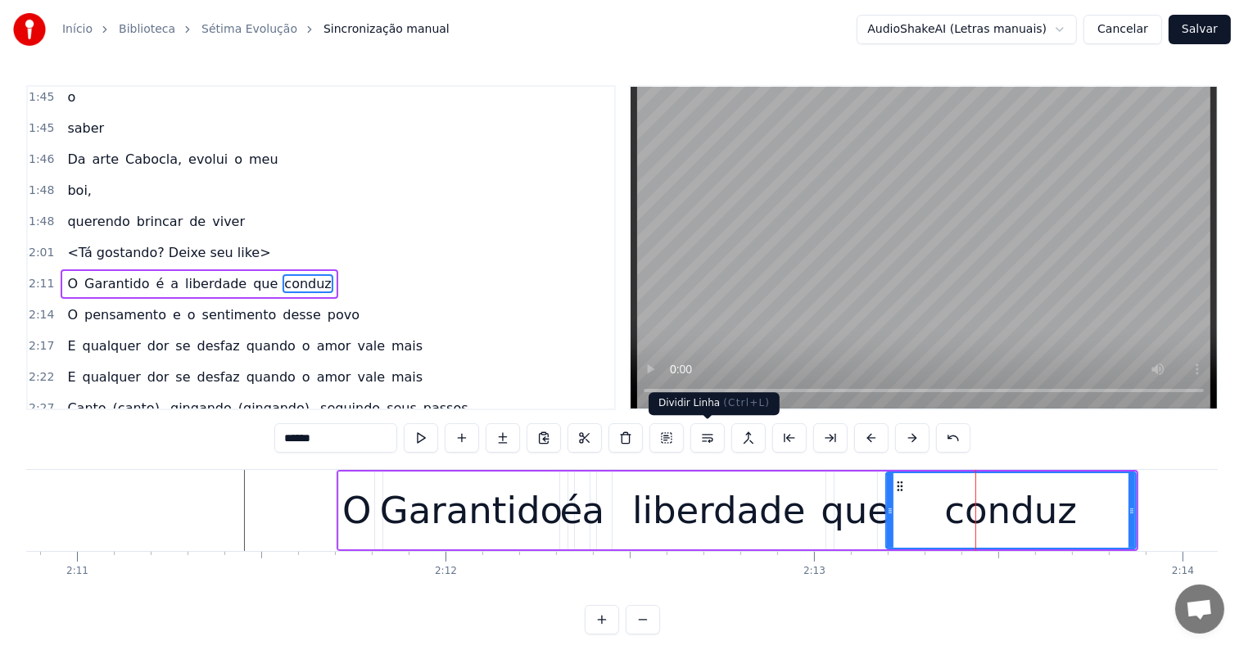
click at [707, 438] on button at bounding box center [707, 437] width 34 height 29
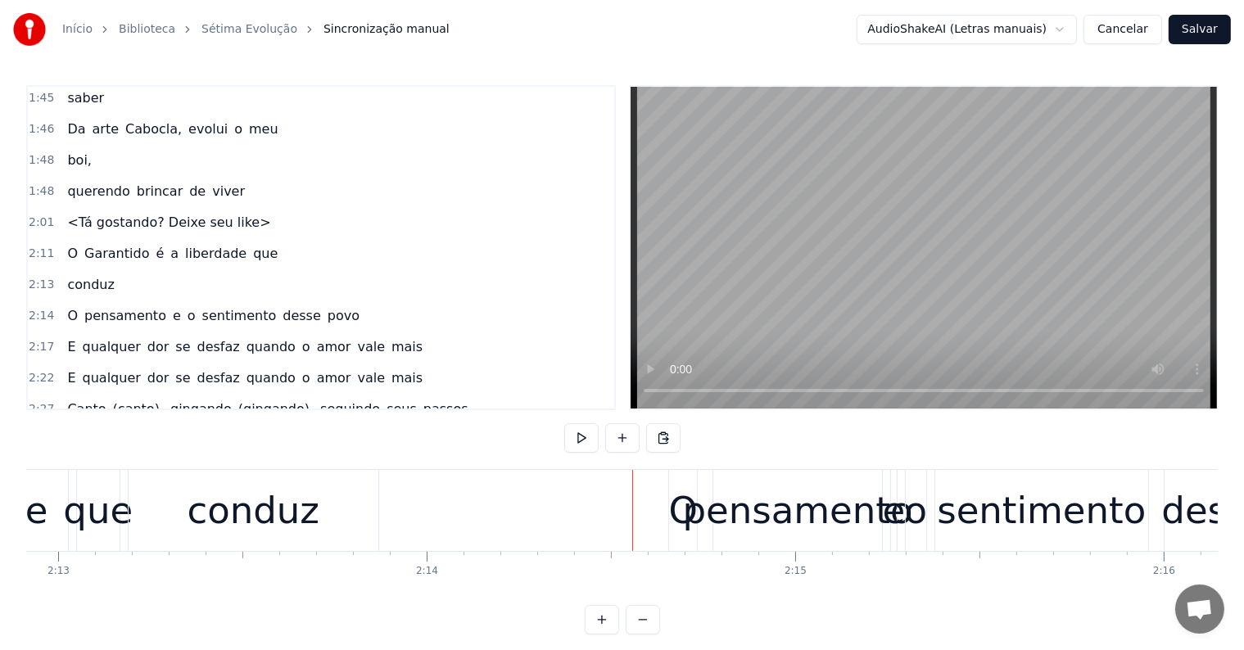
scroll to position [0, 48976]
click at [331, 506] on div "conduz" at bounding box center [254, 510] width 250 height 81
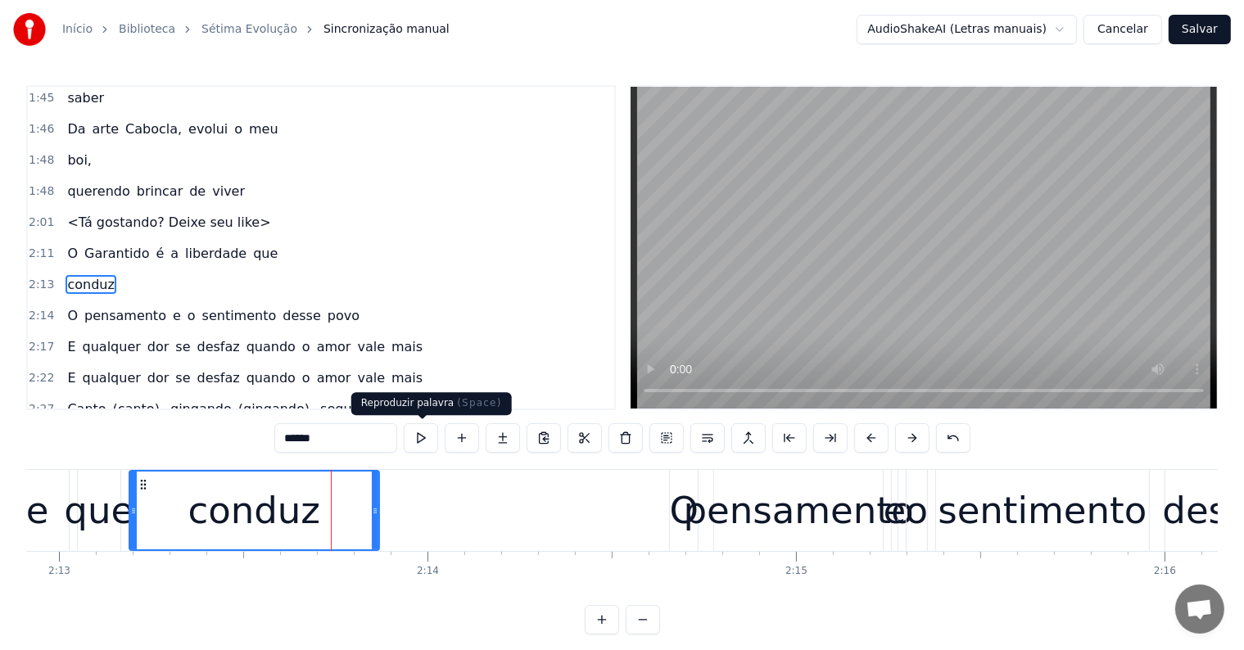
click at [424, 436] on button at bounding box center [421, 437] width 34 height 29
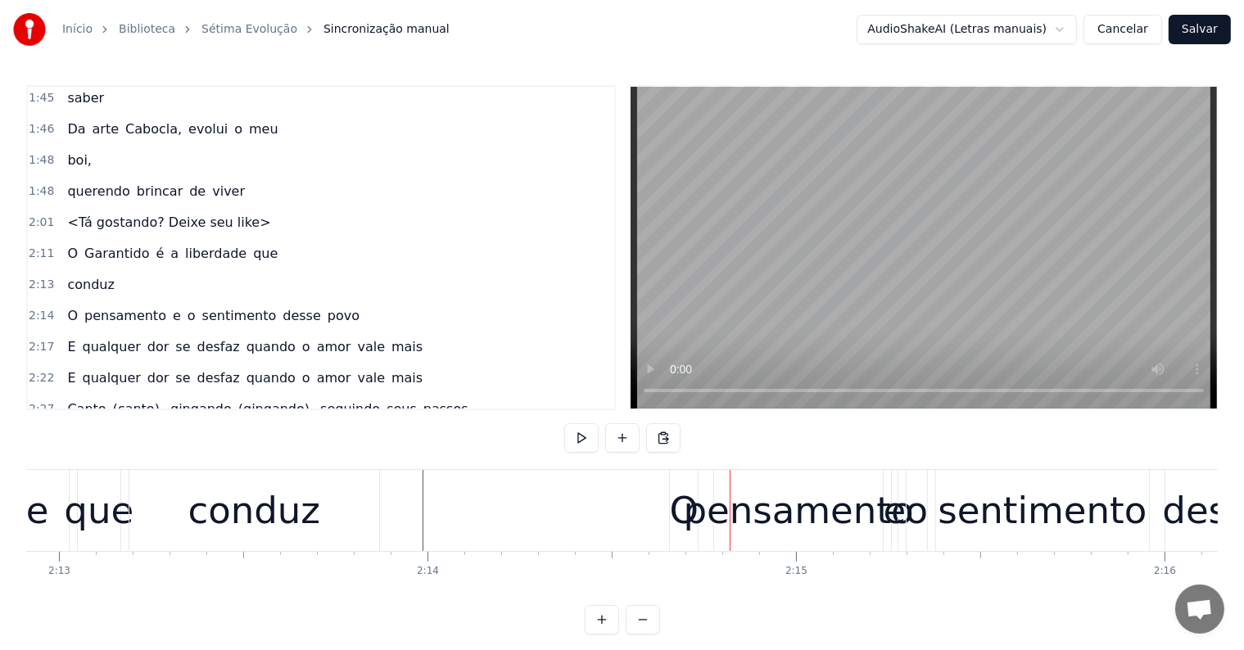
click at [702, 539] on div "O pensamento e o sentimento desse povo" at bounding box center [1103, 510] width 868 height 81
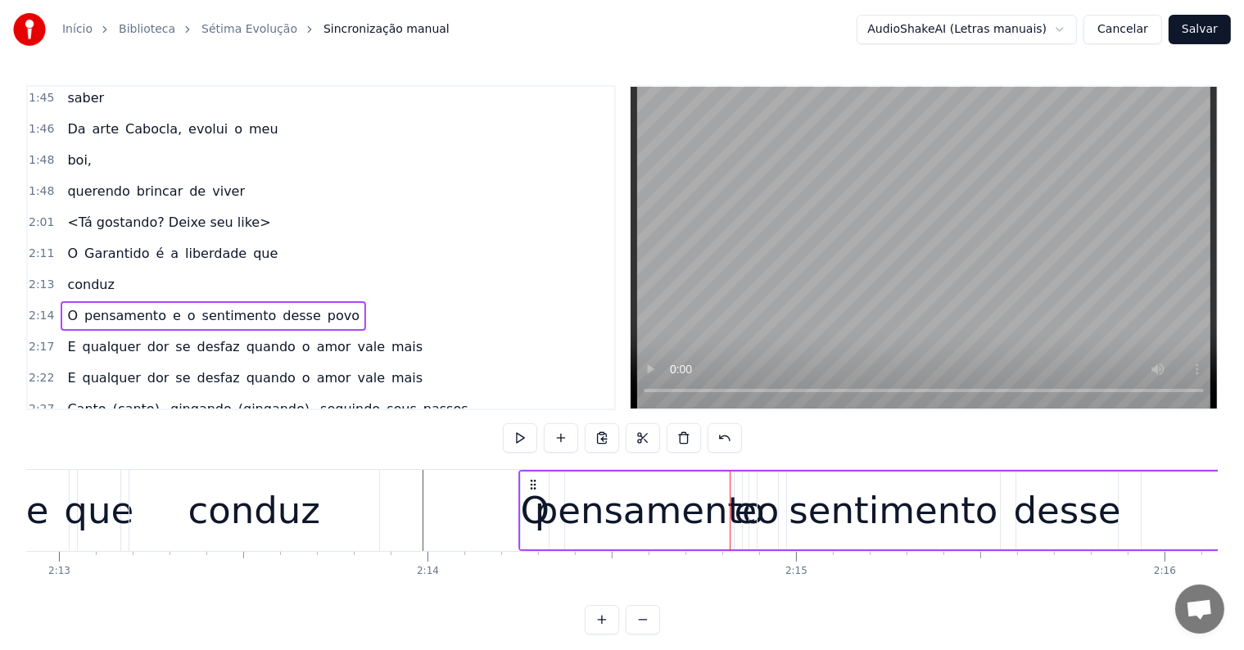
drag, startPoint x: 683, startPoint y: 481, endPoint x: 536, endPoint y: 497, distance: 147.4
click at [534, 497] on div "O pensamento e o sentimento desse povo" at bounding box center [952, 510] width 868 height 81
click at [273, 532] on div "conduz" at bounding box center [254, 511] width 133 height 56
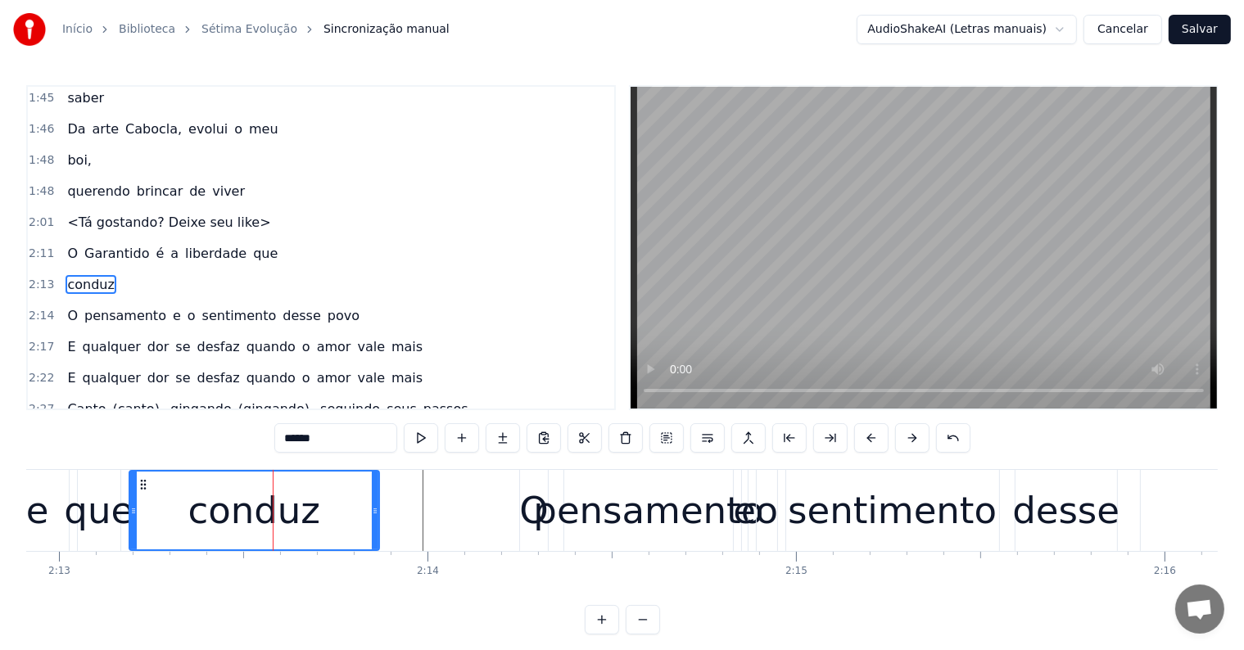
click at [1084, 511] on div "desse" at bounding box center [1065, 511] width 107 height 56
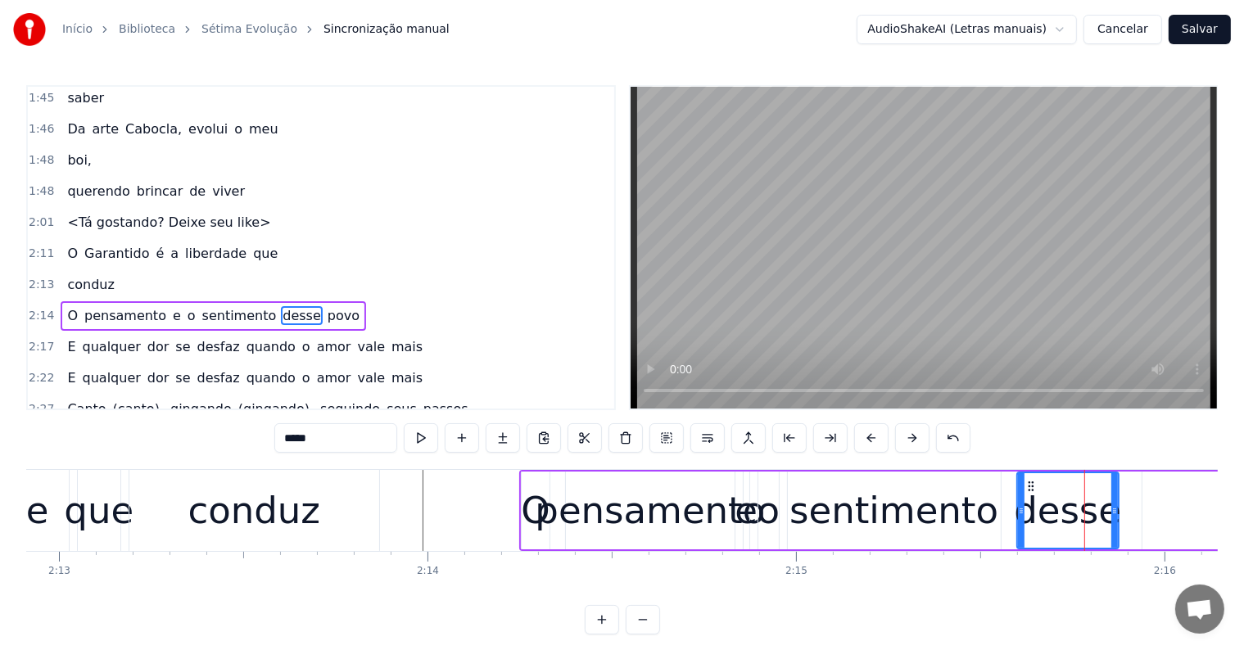
scroll to position [999, 0]
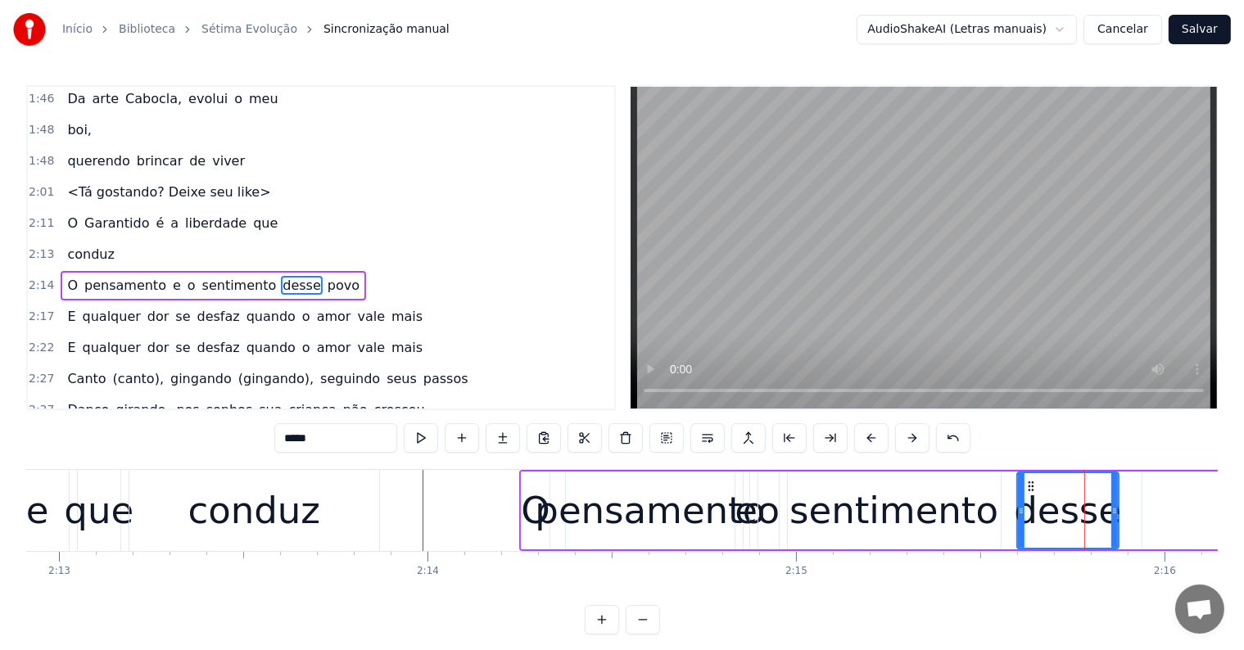
click at [1177, 508] on div "povo" at bounding box center [1263, 511] width 242 height 78
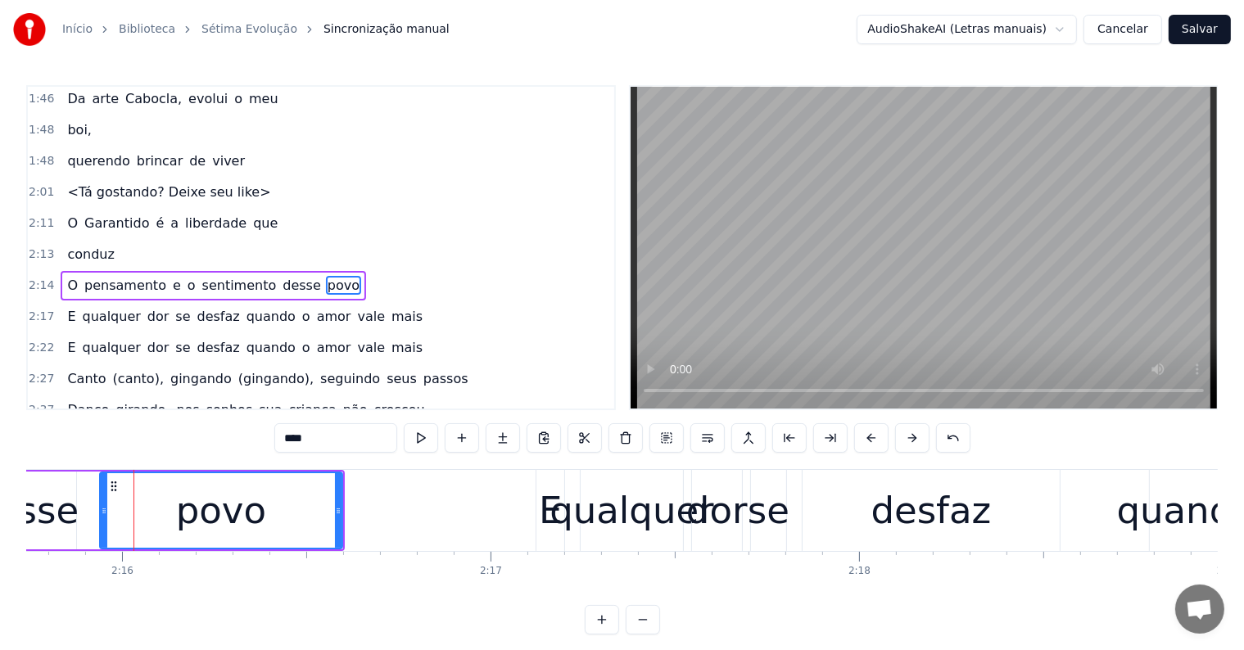
scroll to position [0, 50043]
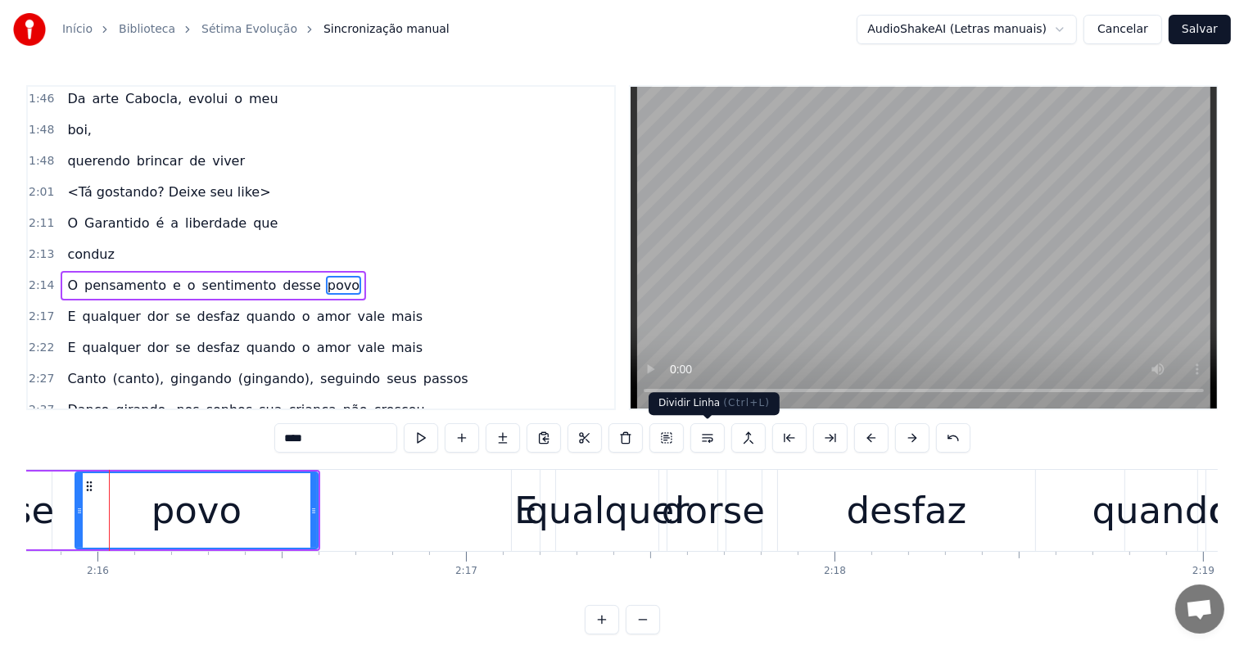
click at [712, 439] on button at bounding box center [707, 437] width 34 height 29
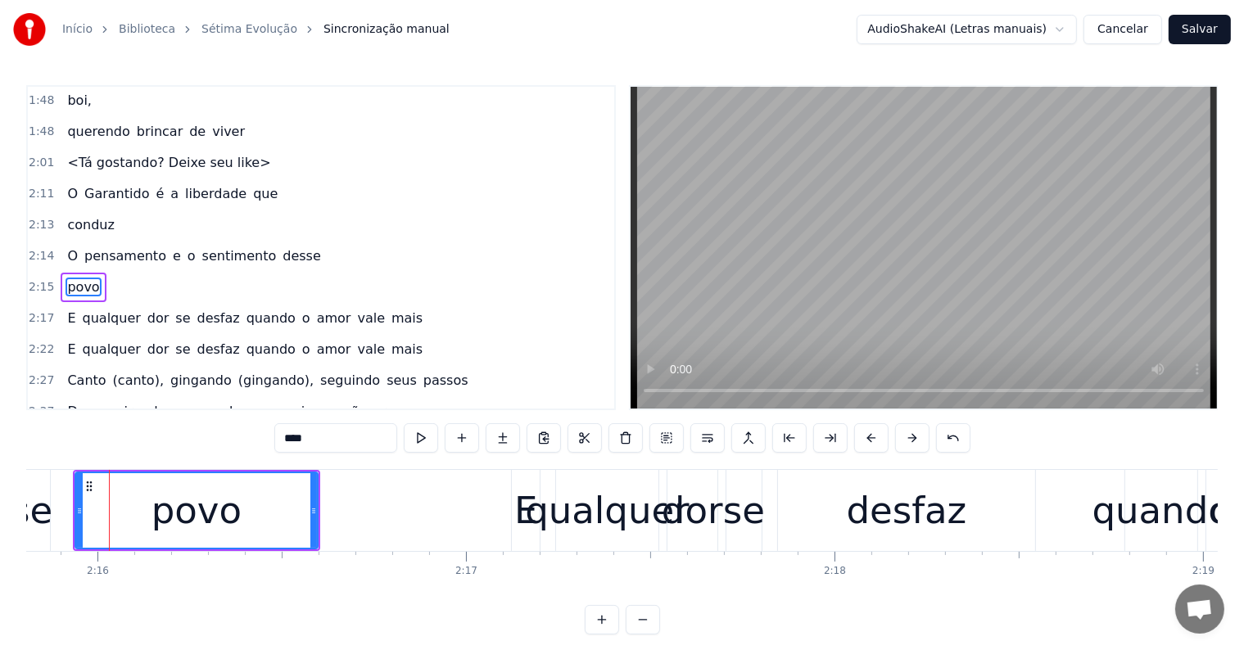
click at [224, 246] on span "sentimento" at bounding box center [240, 255] width 78 height 19
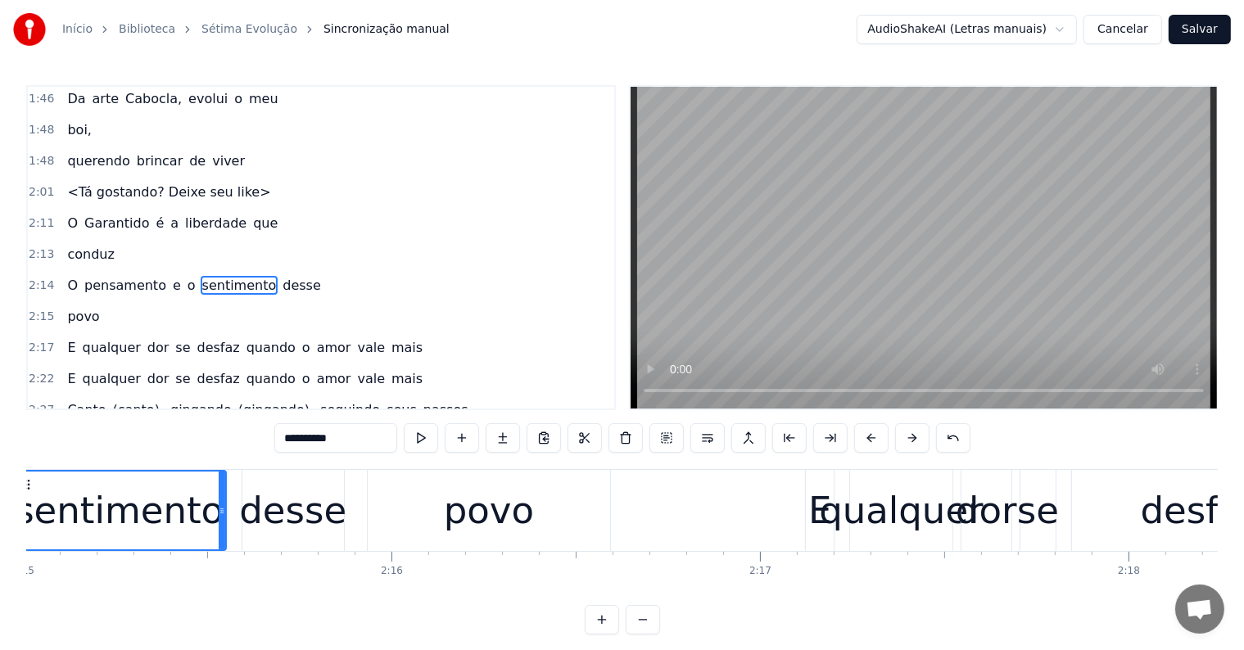
scroll to position [0, 49652]
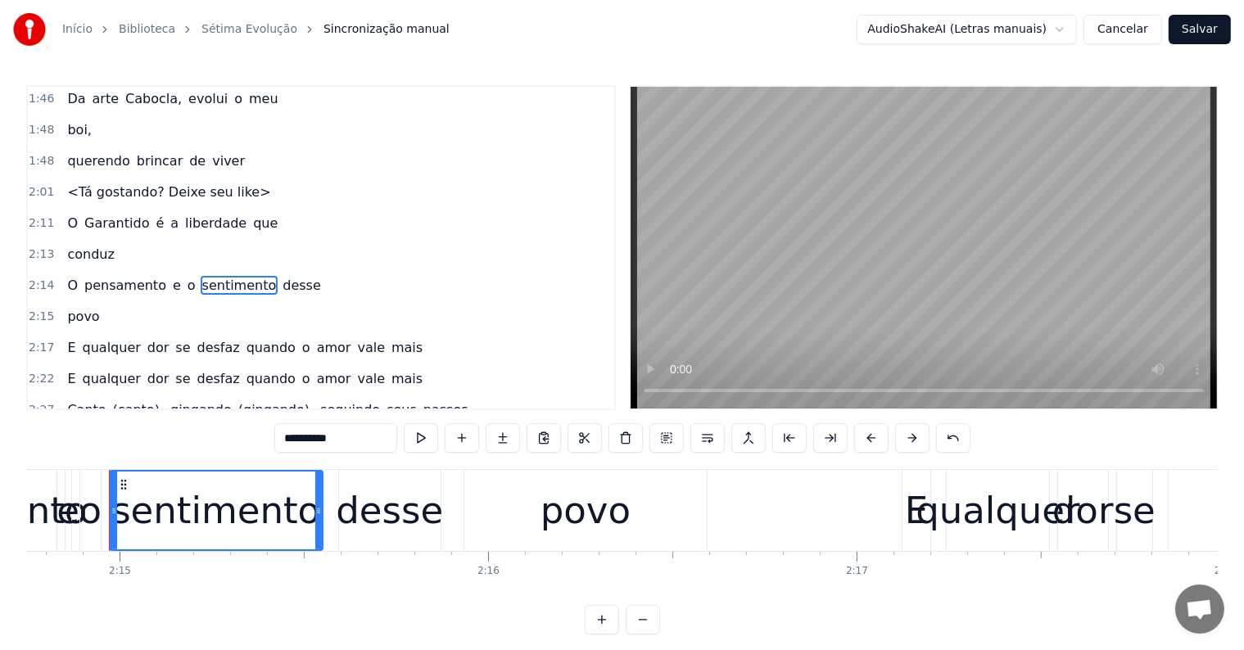
click at [281, 276] on span "desse" at bounding box center [302, 285] width 42 height 19
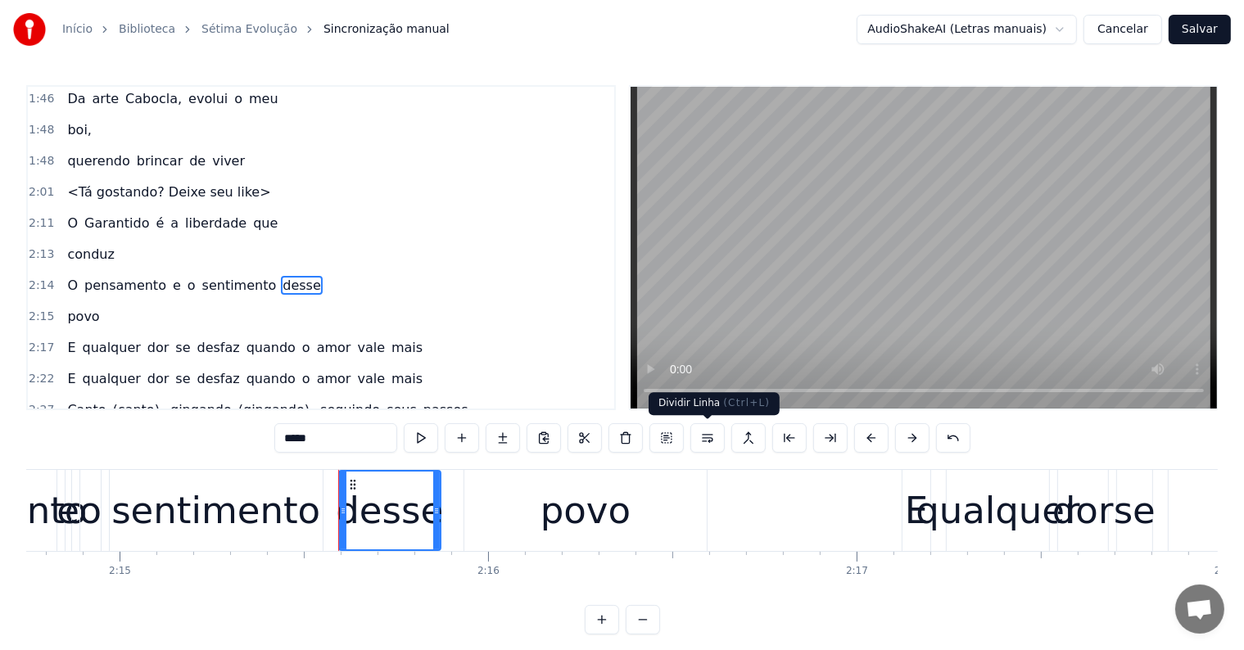
click at [709, 435] on button at bounding box center [707, 437] width 34 height 29
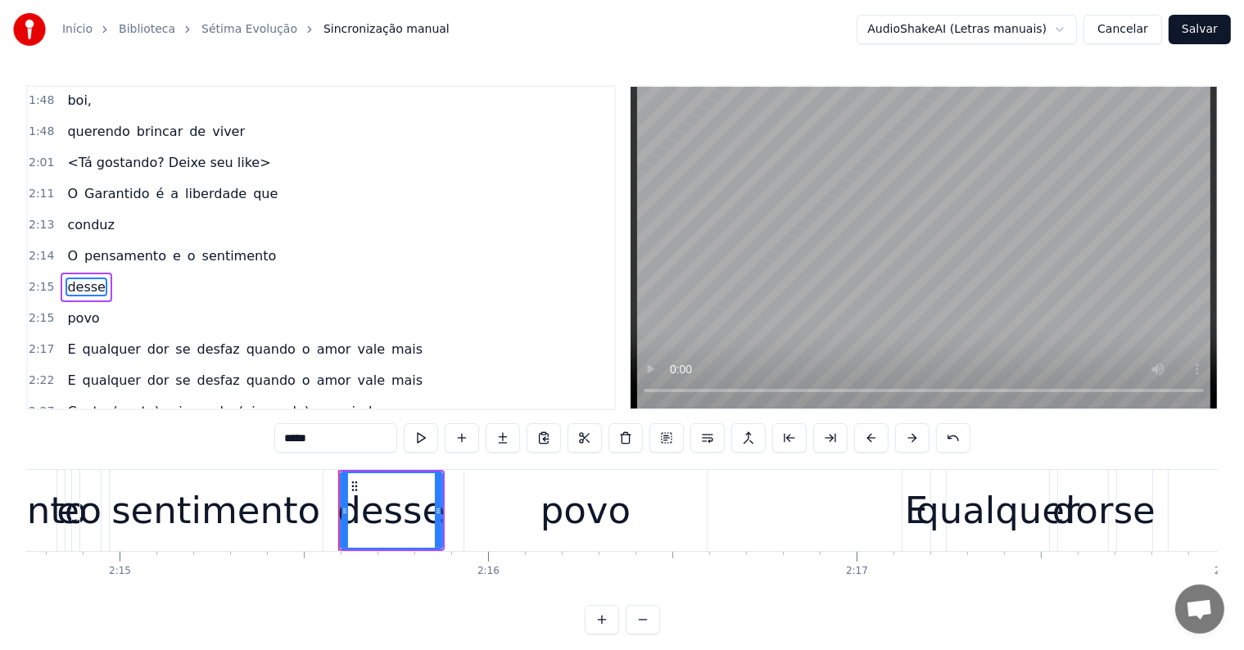
click at [201, 246] on span "sentimento" at bounding box center [240, 255] width 78 height 19
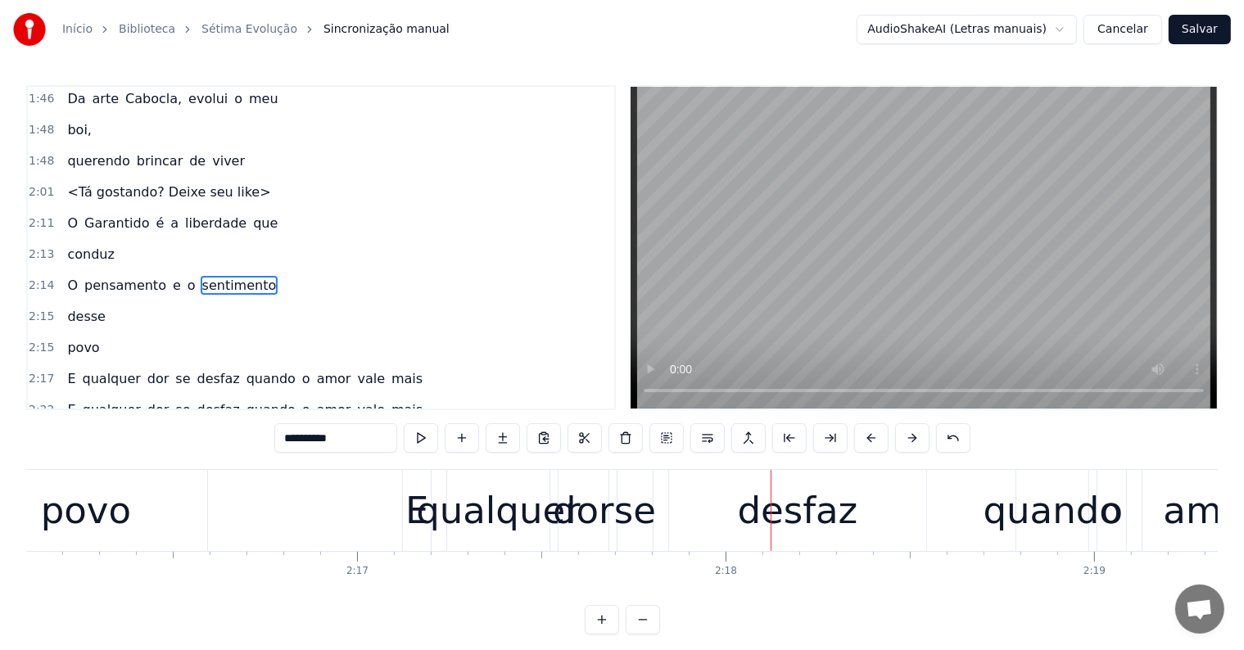
scroll to position [0, 50027]
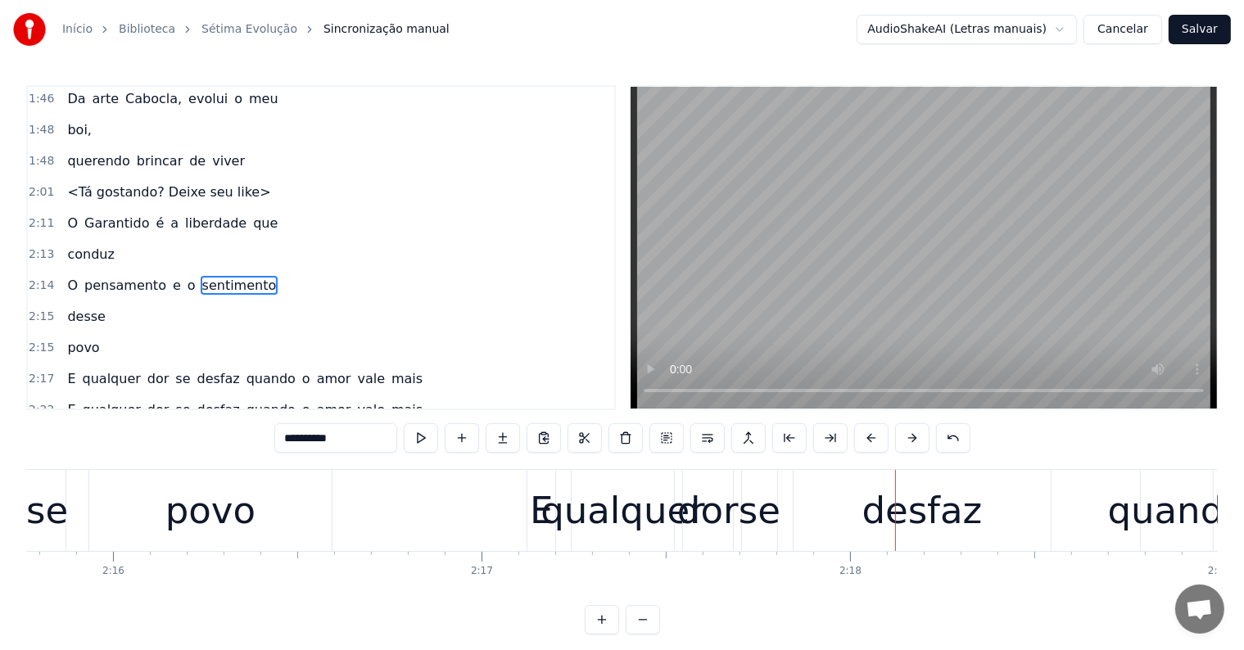
click at [207, 498] on div "povo" at bounding box center [210, 511] width 90 height 56
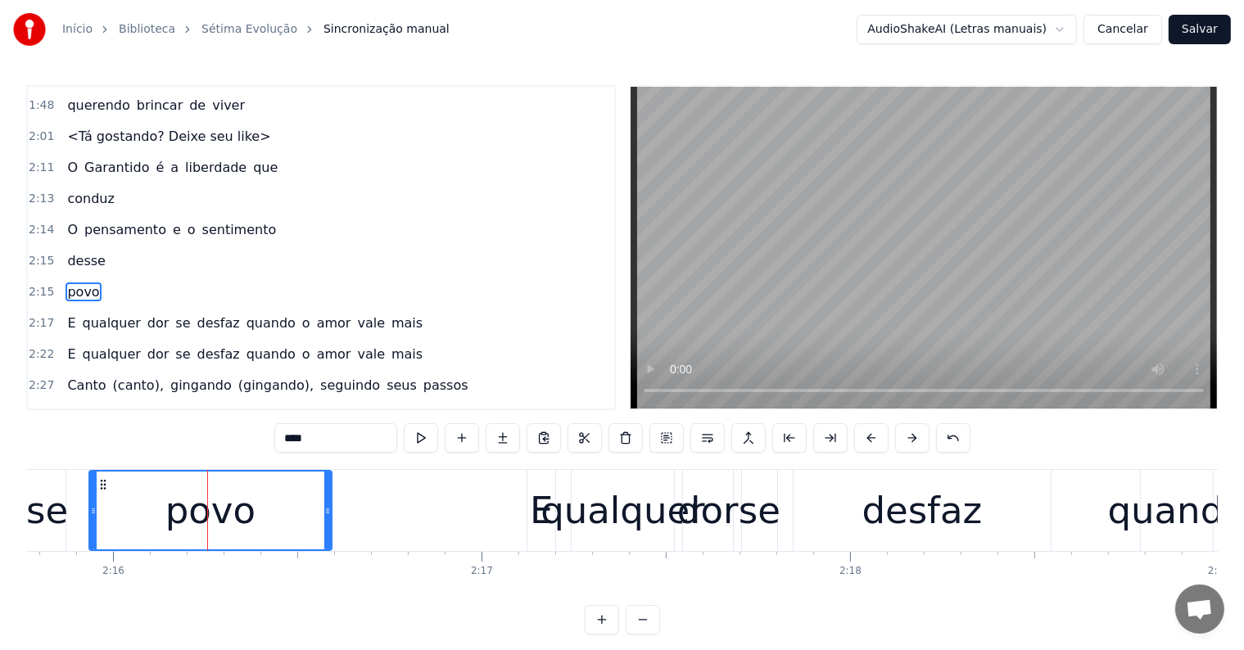
scroll to position [1059, 0]
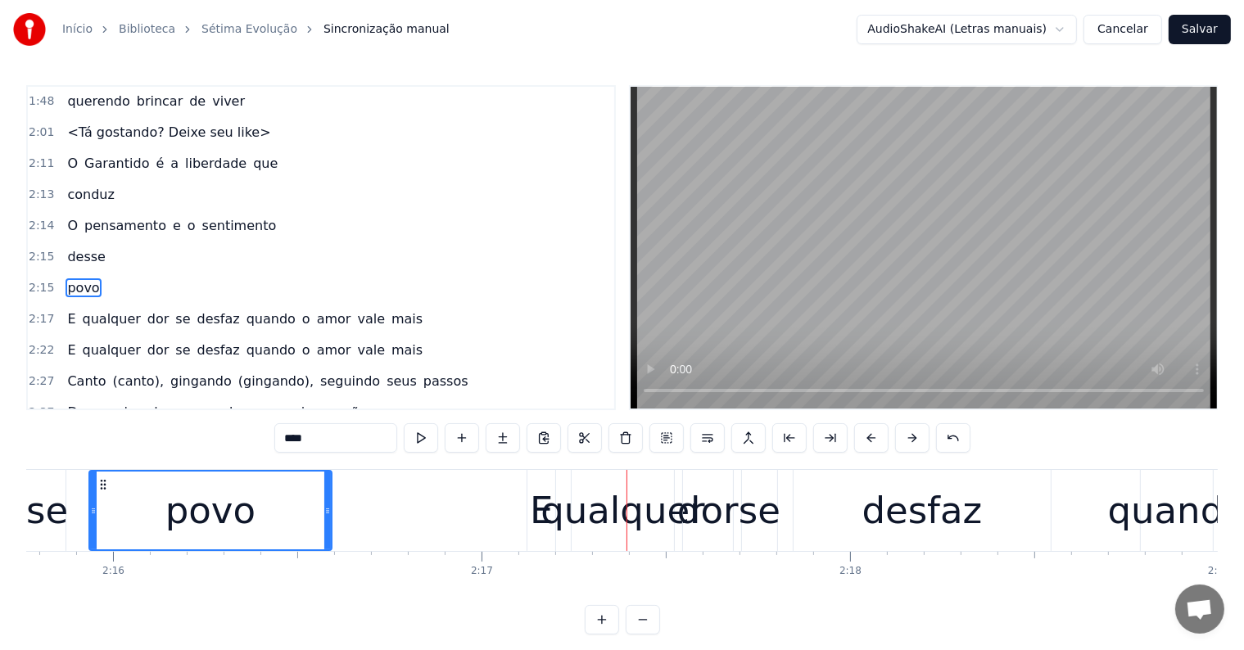
click at [550, 536] on div "qualquer" at bounding box center [622, 511] width 164 height 56
type input "********"
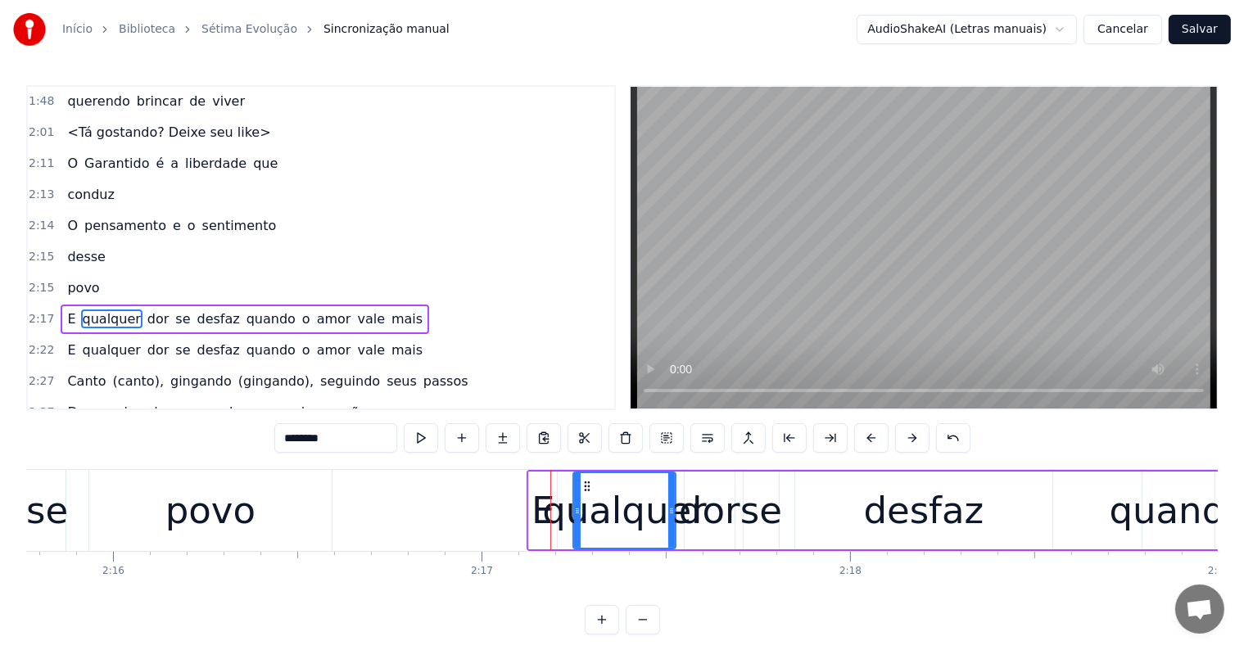
scroll to position [1089, 0]
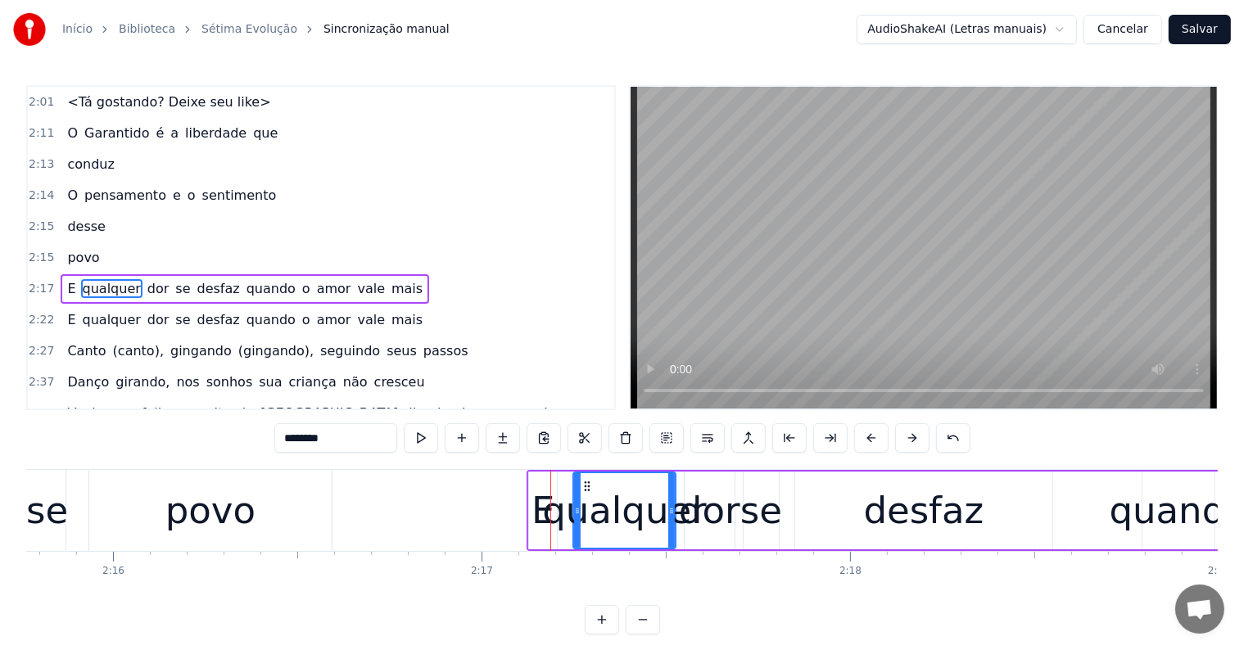
click at [558, 485] on div "qualquer" at bounding box center [624, 511] width 164 height 56
click at [784, 544] on div "E qualquer dor se desfaz quando o amor vale mais" at bounding box center [1171, 510] width 1289 height 81
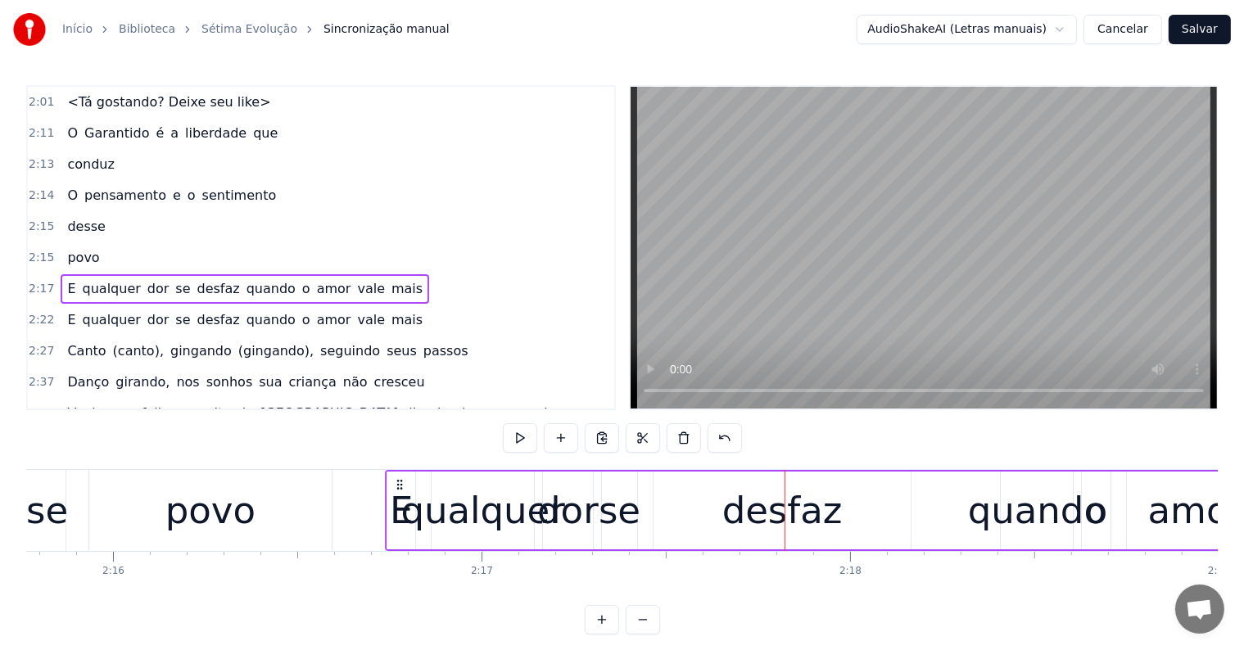
drag, startPoint x: 540, startPoint y: 482, endPoint x: 399, endPoint y: 483, distance: 141.7
click at [399, 483] on icon at bounding box center [399, 484] width 13 height 13
click at [181, 501] on div "povo" at bounding box center [210, 511] width 90 height 56
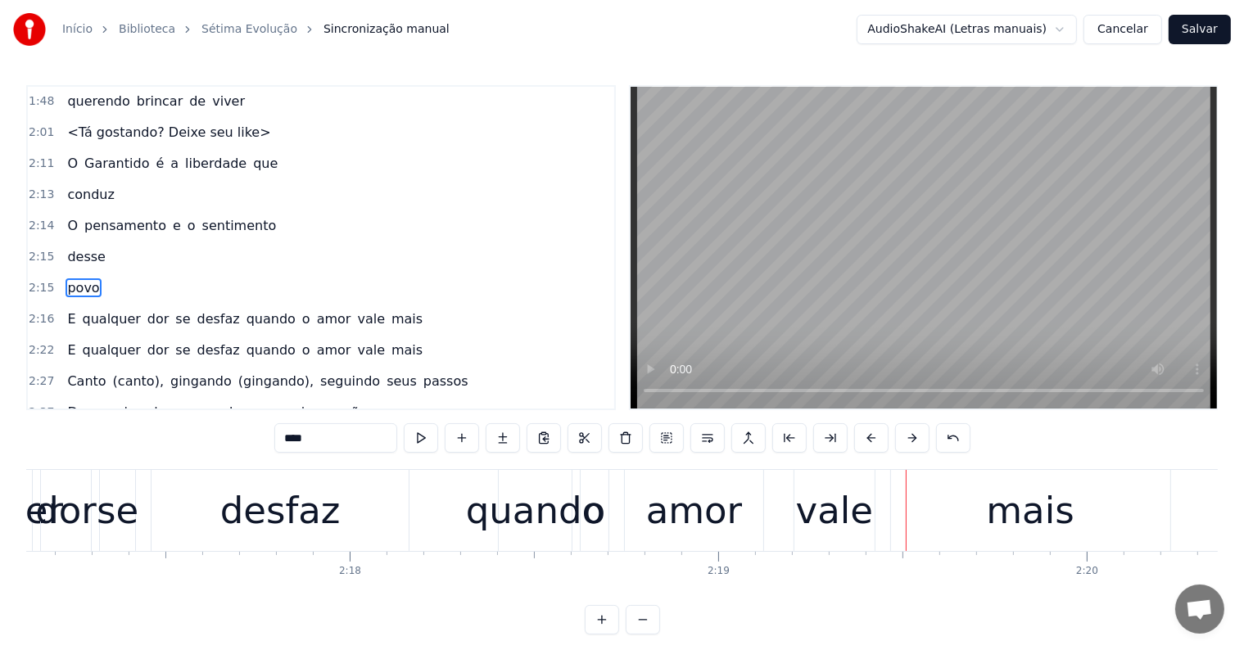
scroll to position [0, 50506]
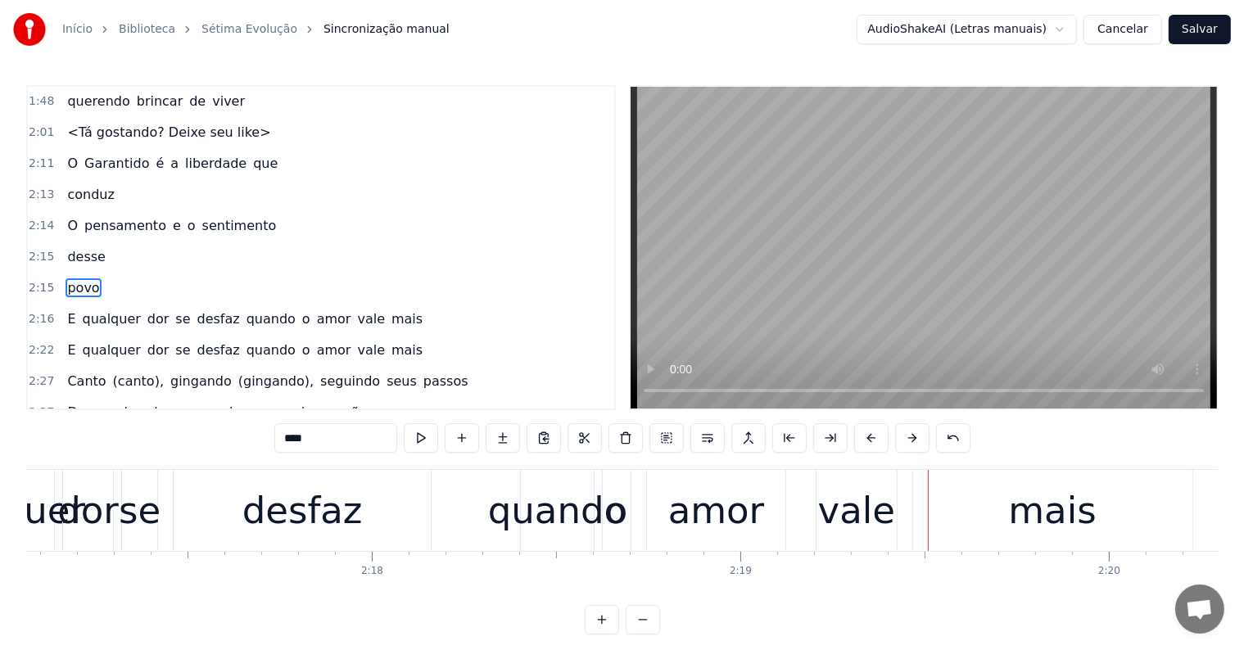
click at [269, 501] on div "desfaz" at bounding box center [302, 511] width 120 height 56
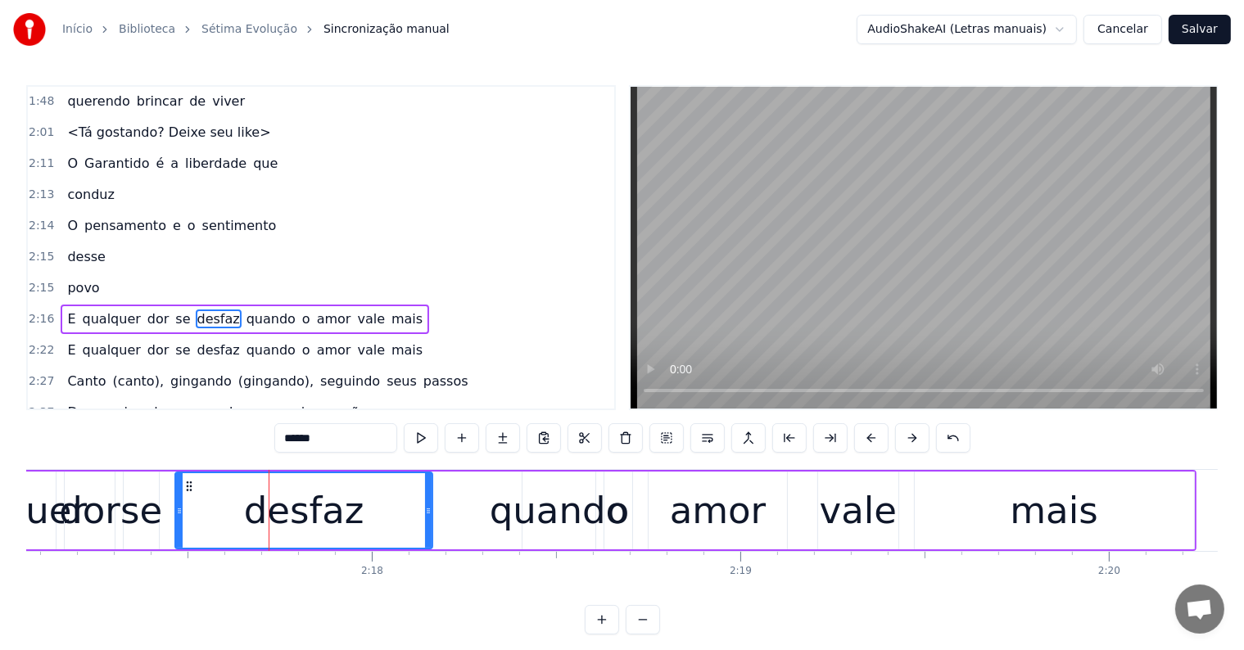
scroll to position [1089, 0]
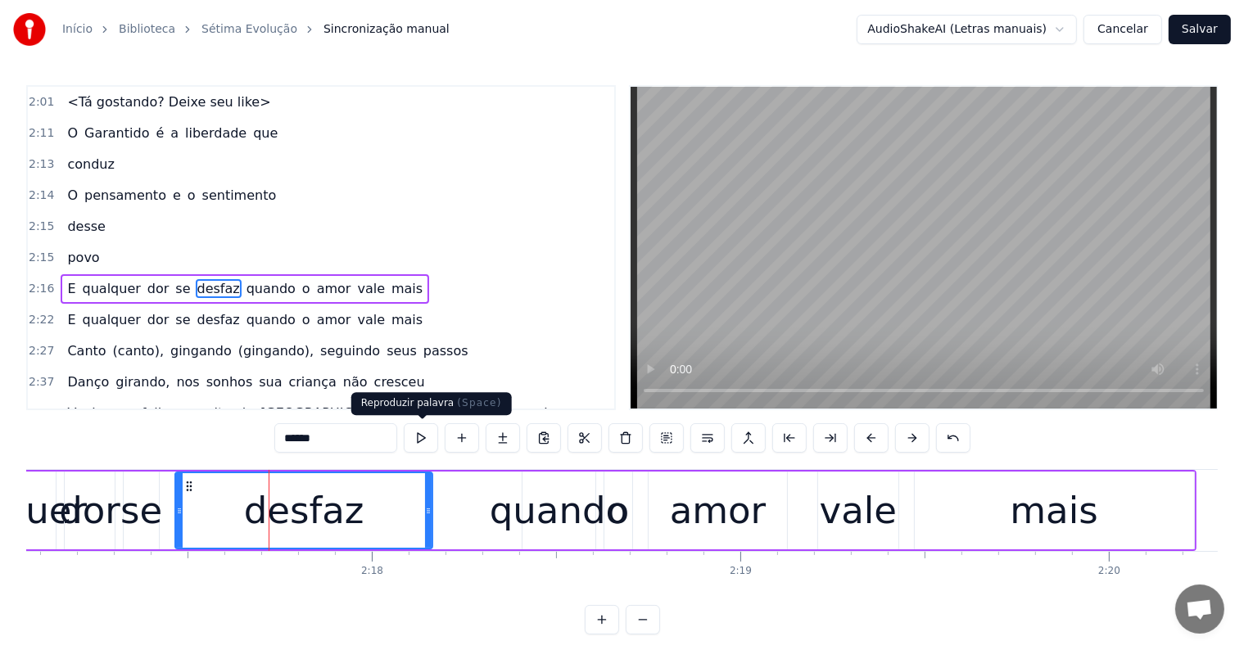
click at [427, 439] on button at bounding box center [421, 437] width 34 height 29
click at [531, 505] on div "quando" at bounding box center [559, 511] width 138 height 56
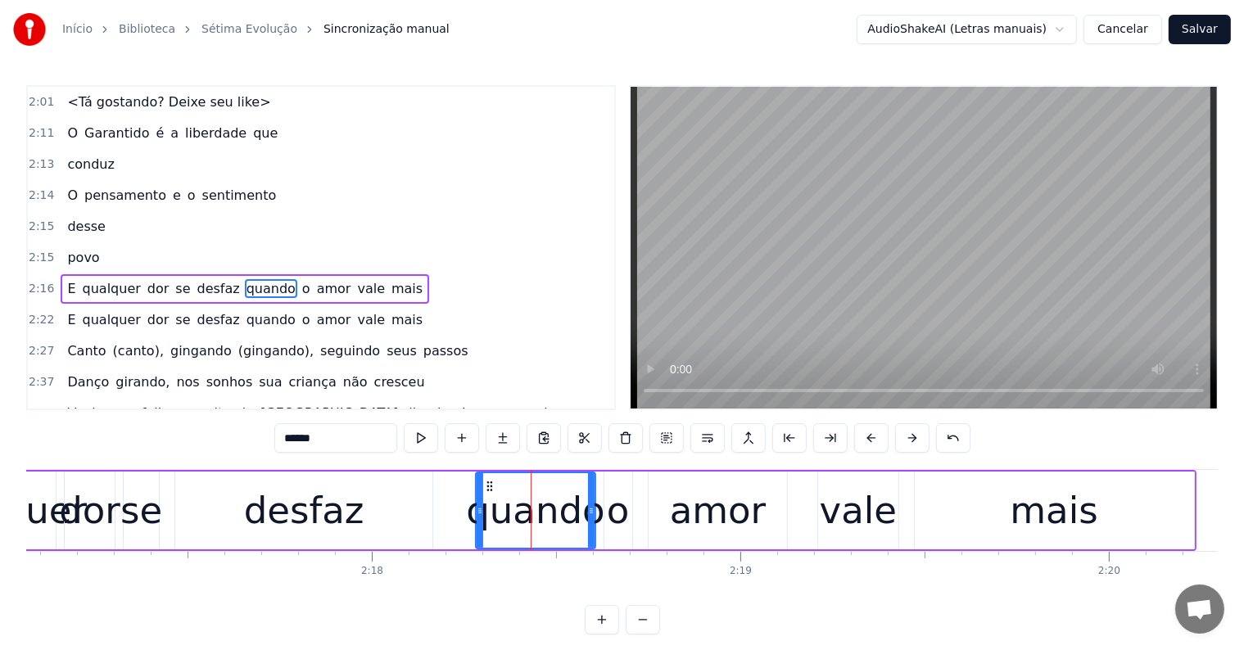
drag, startPoint x: 527, startPoint y: 505, endPoint x: 481, endPoint y: 510, distance: 46.9
click at [481, 510] on icon at bounding box center [480, 510] width 7 height 13
click at [255, 510] on div "desfaz" at bounding box center [304, 511] width 120 height 56
type input "******"
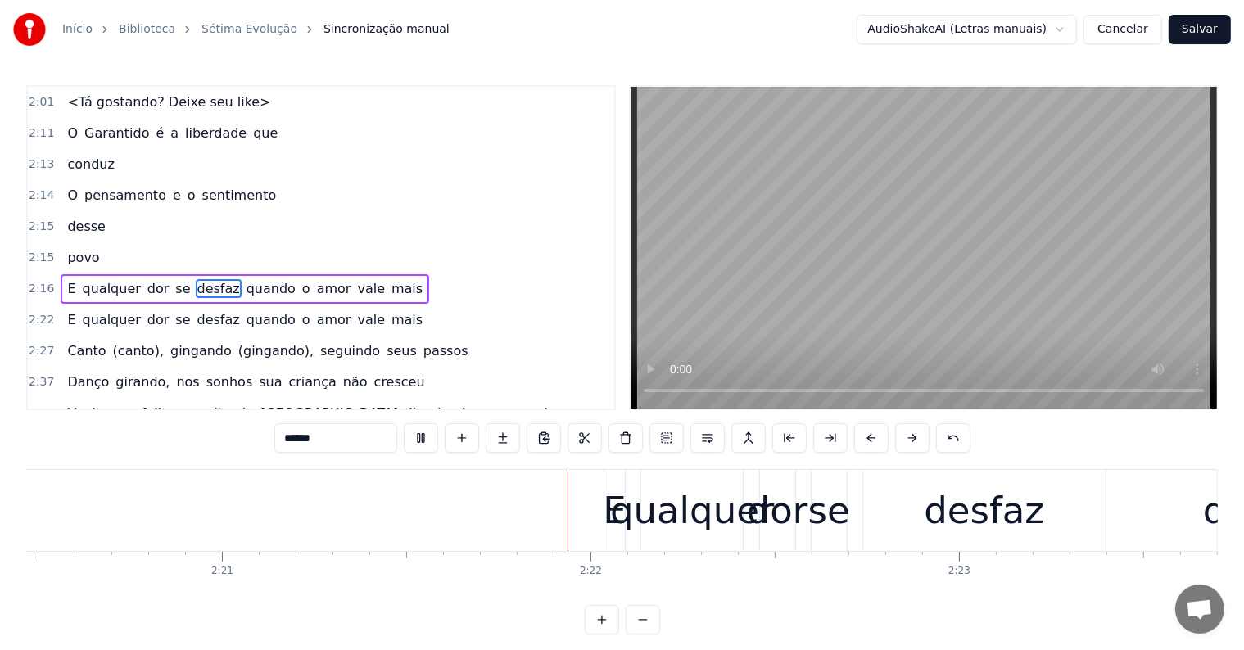
scroll to position [0, 51818]
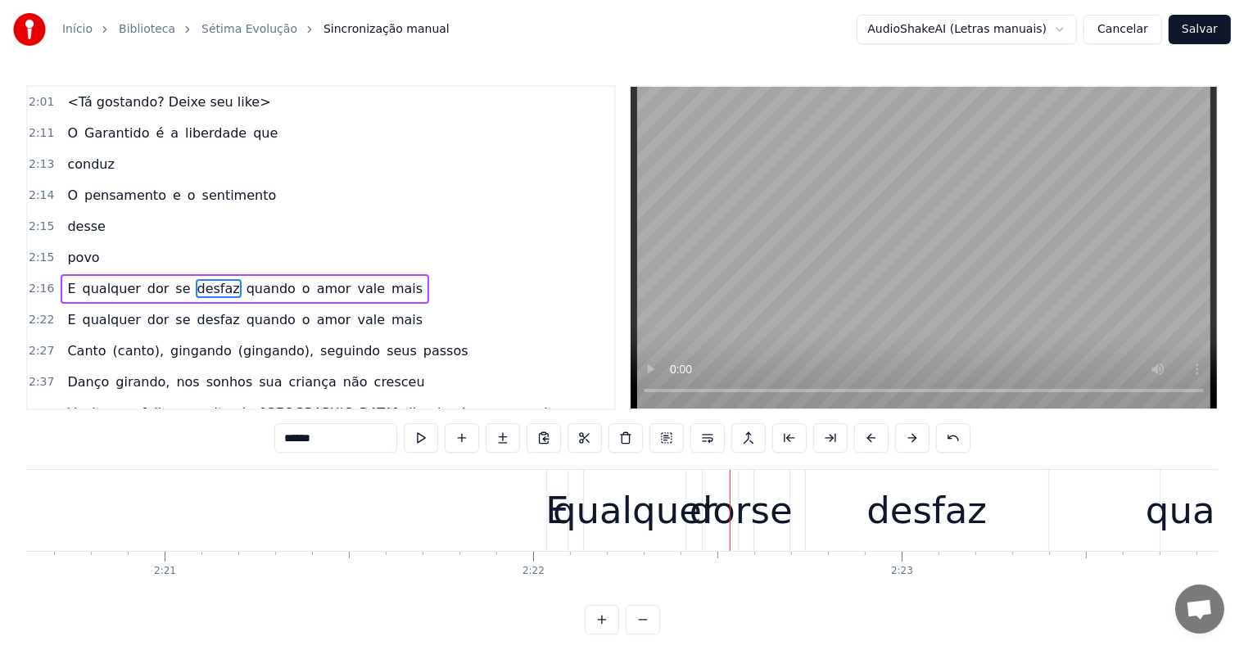
click at [575, 545] on div "E qualquer dor se desfaz quando o amor vale mais" at bounding box center [1139, 510] width 1186 height 81
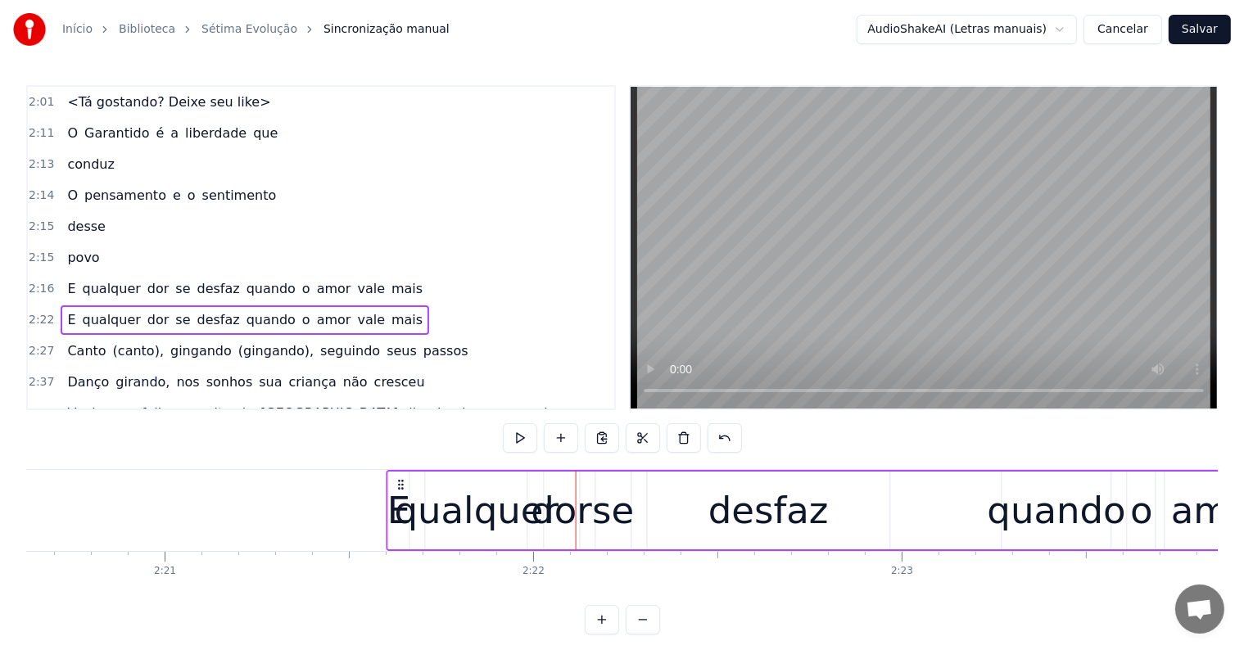
drag, startPoint x: 558, startPoint y: 481, endPoint x: 399, endPoint y: 487, distance: 159.8
click at [399, 487] on icon at bounding box center [401, 484] width 13 height 13
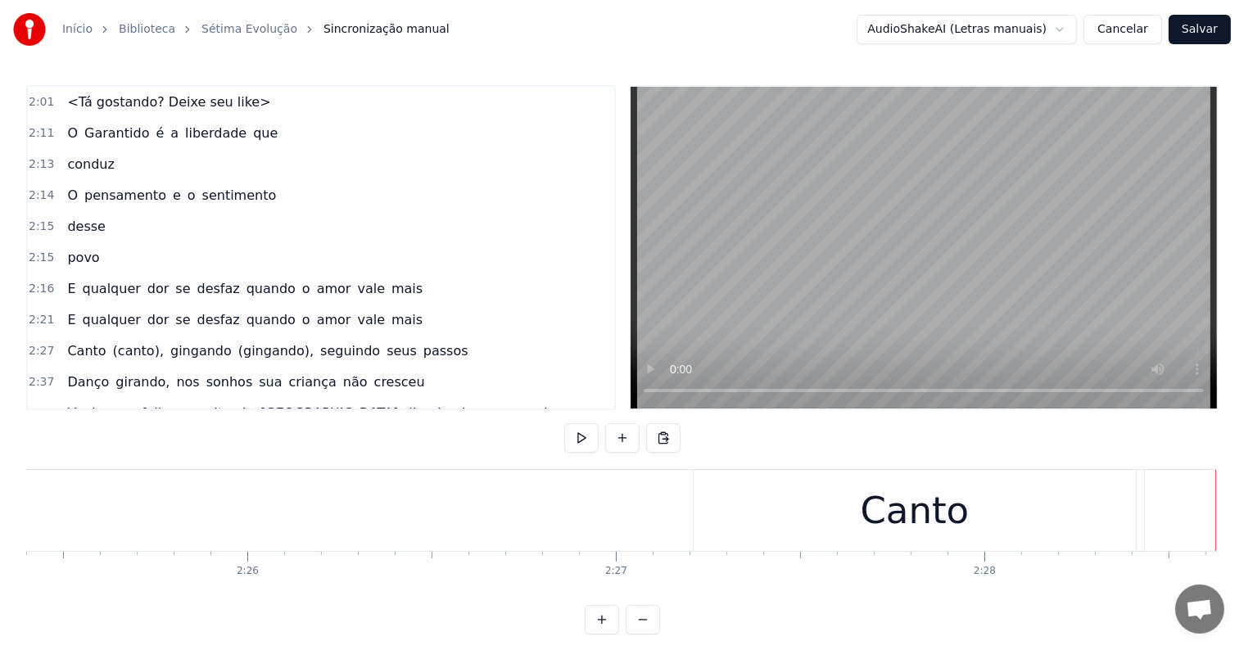
scroll to position [0, 53537]
click at [790, 509] on div "Canto" at bounding box center [955, 510] width 441 height 81
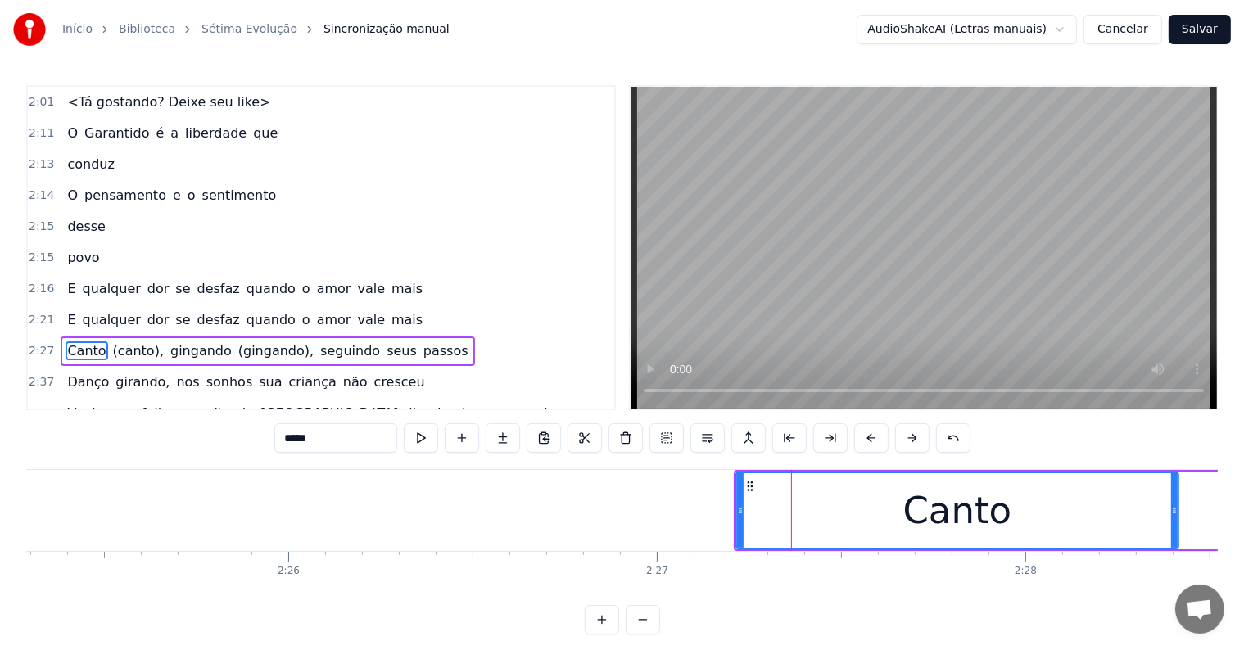
scroll to position [1150, 0]
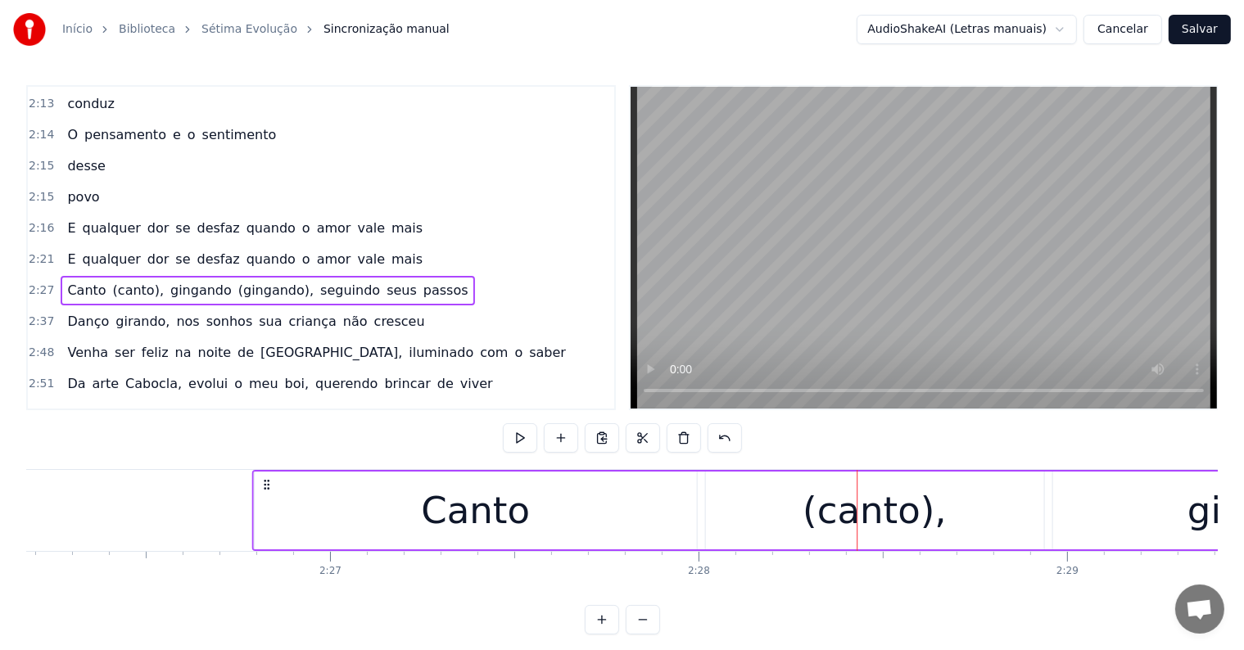
scroll to position [0, 53864]
drag, startPoint x: 362, startPoint y: 484, endPoint x: 272, endPoint y: 499, distance: 91.3
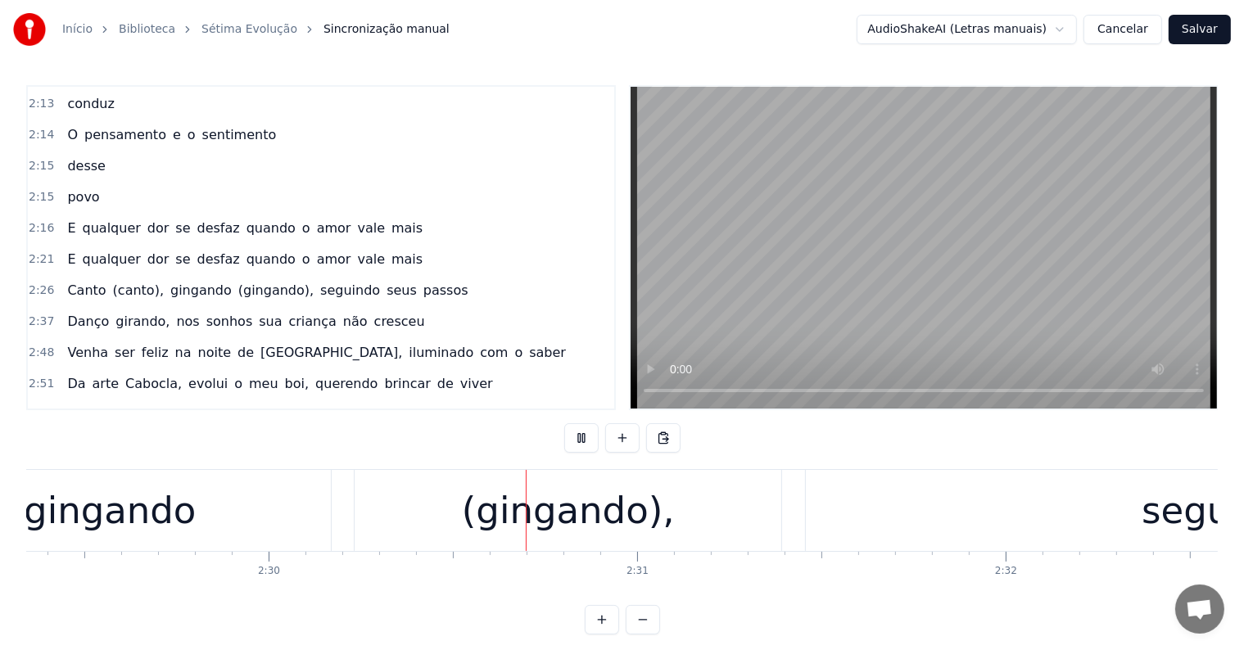
scroll to position [0, 55082]
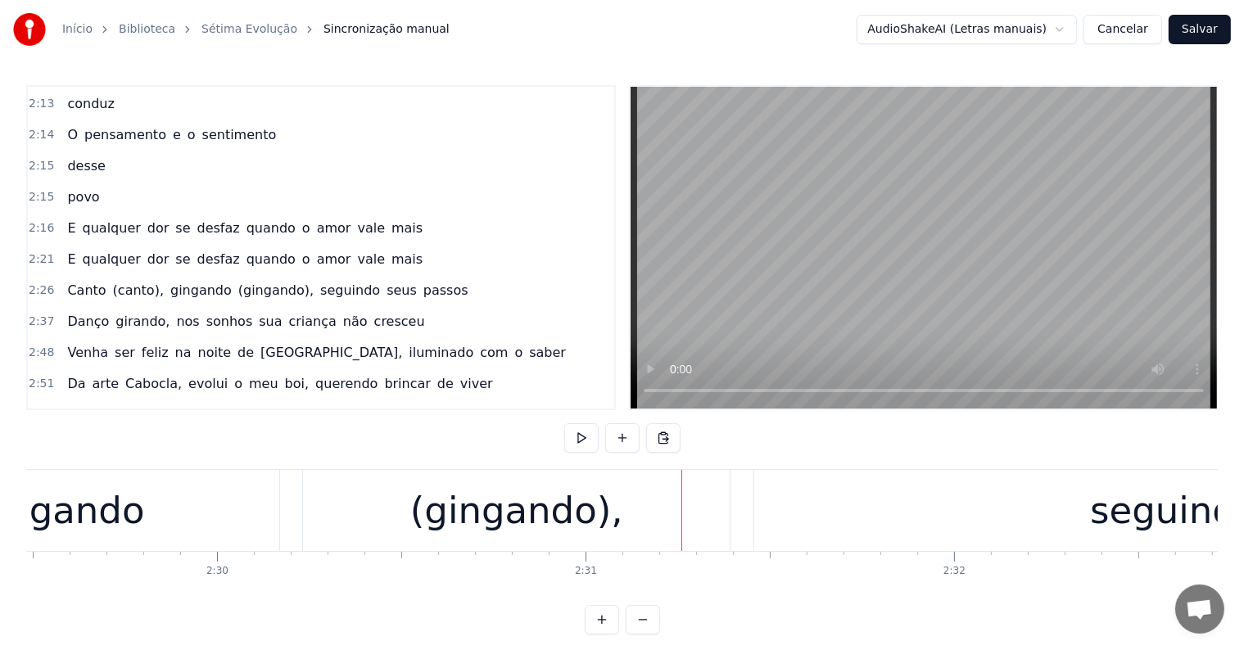
click at [479, 524] on div "(gingando)," at bounding box center [516, 511] width 213 height 56
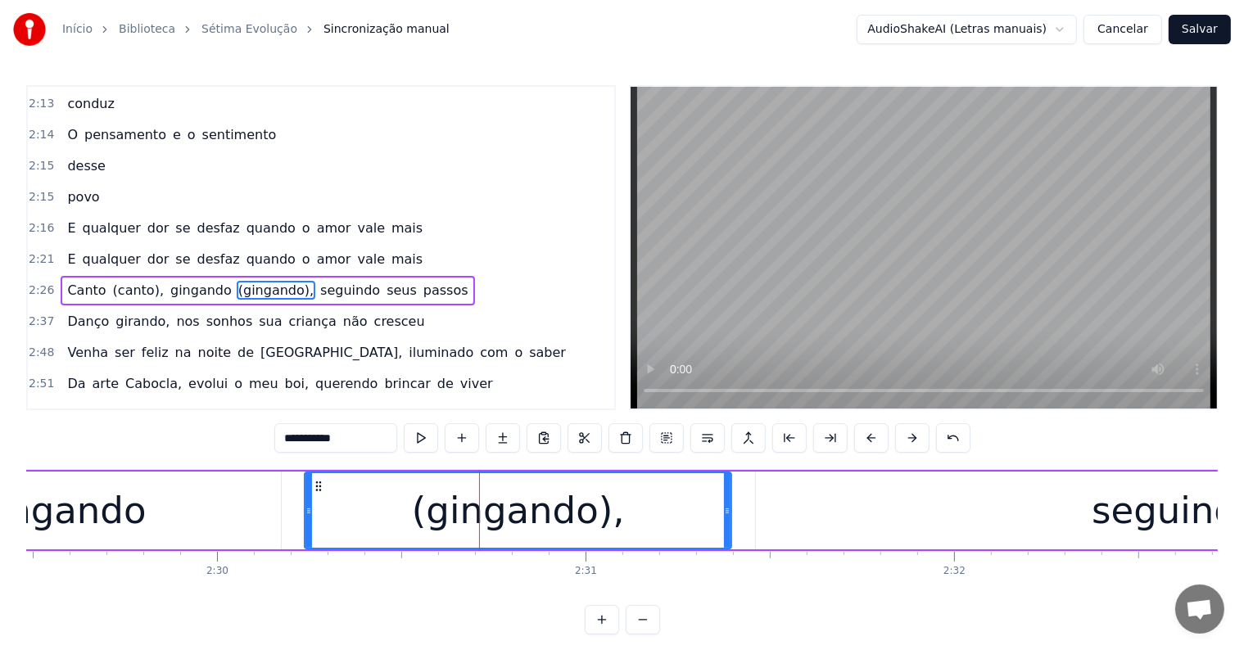
click at [169, 281] on span "gingando" at bounding box center [201, 290] width 65 height 19
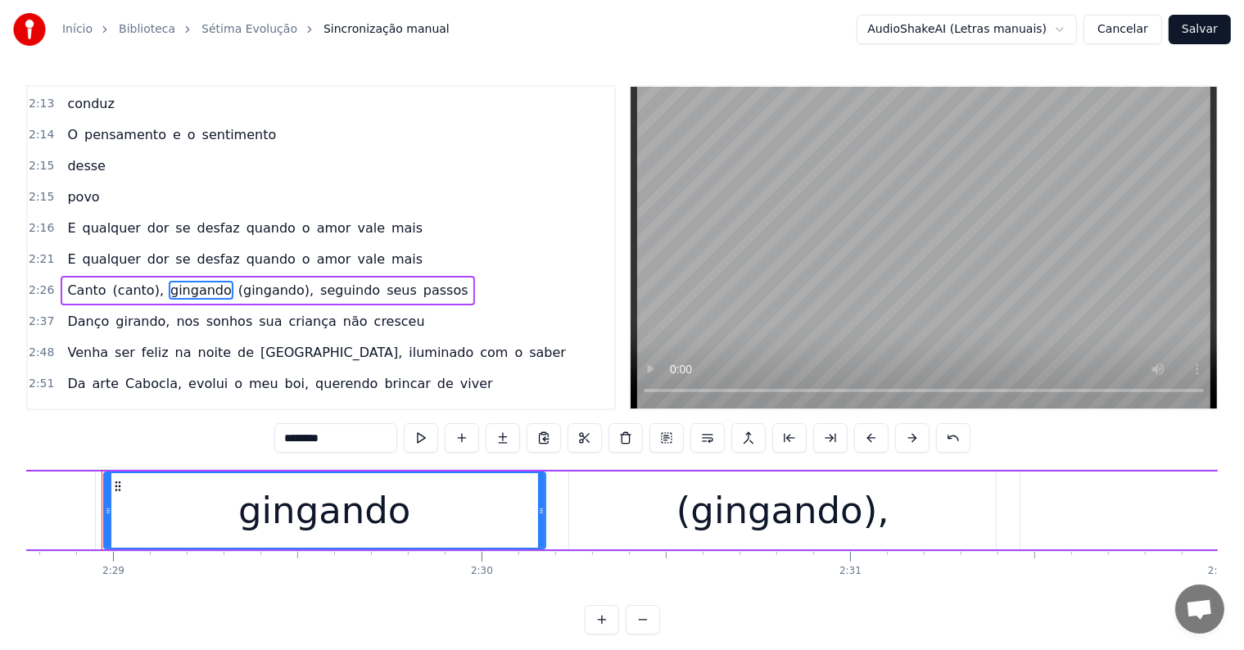
scroll to position [0, 54810]
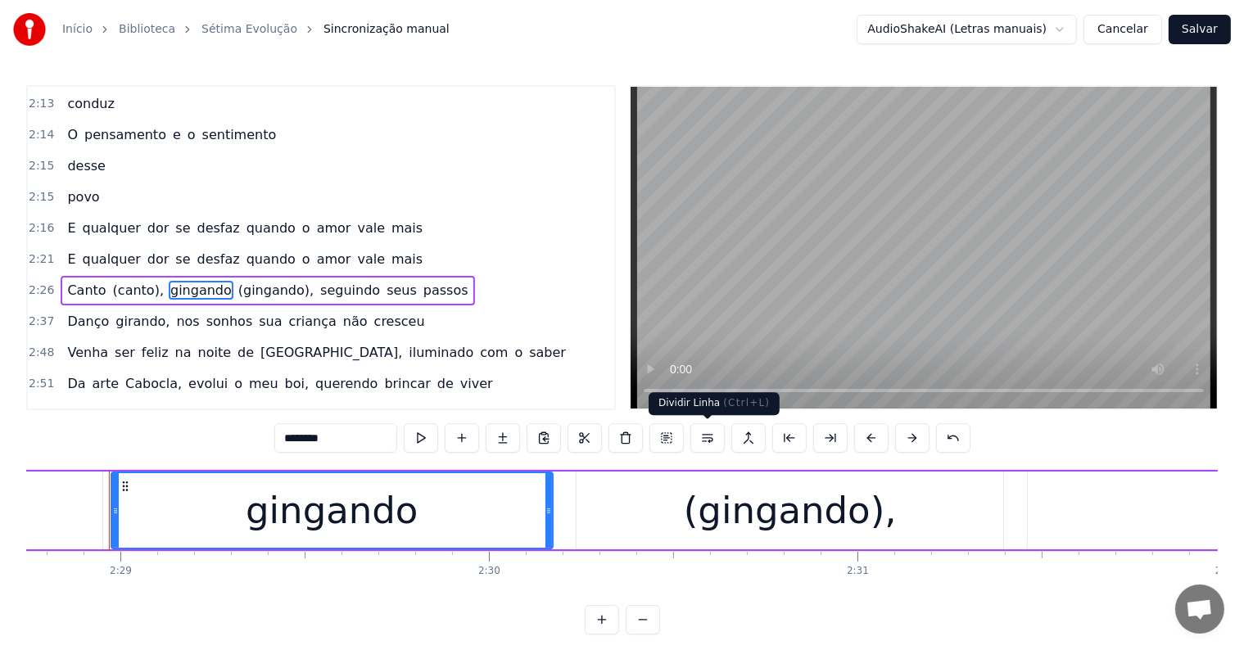
click at [707, 442] on button at bounding box center [707, 437] width 34 height 29
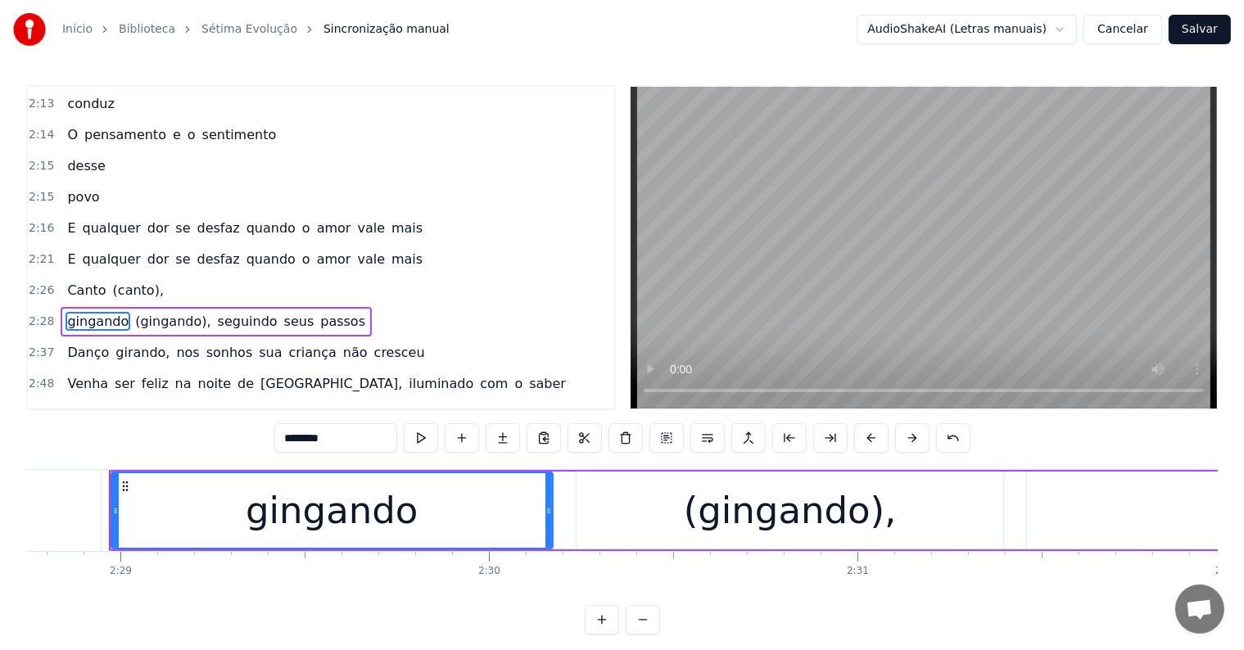
scroll to position [1179, 0]
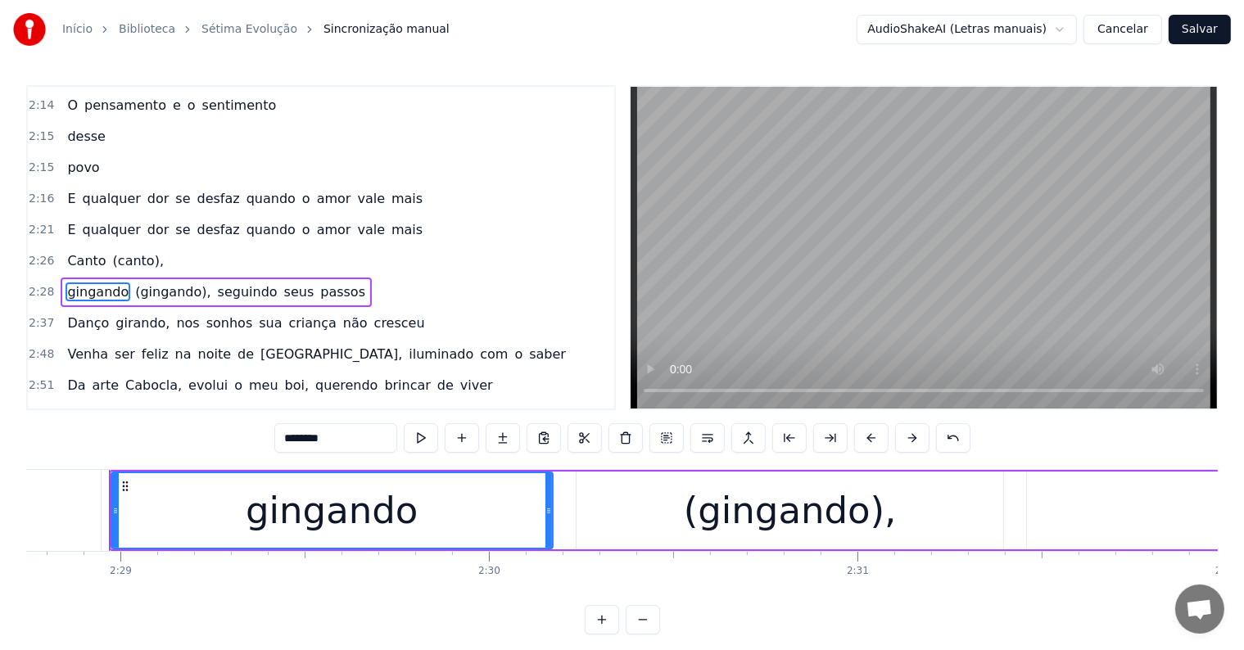
click at [216, 283] on span "seguindo" at bounding box center [247, 292] width 63 height 19
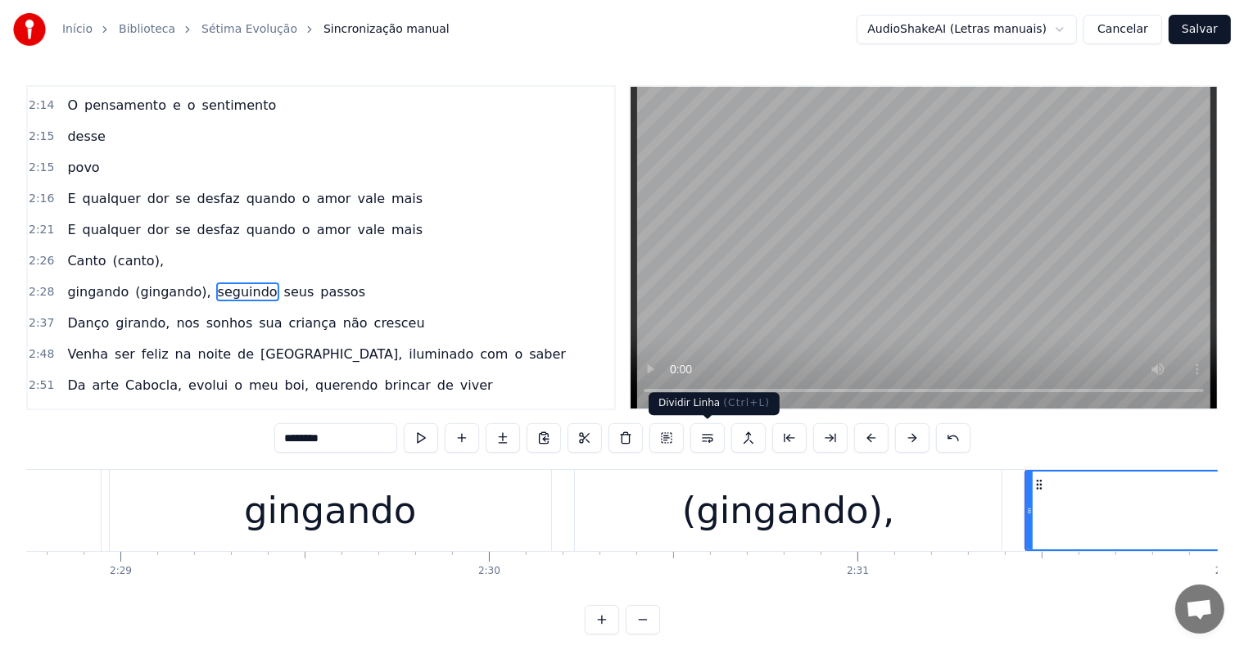
click at [699, 441] on button at bounding box center [707, 437] width 34 height 29
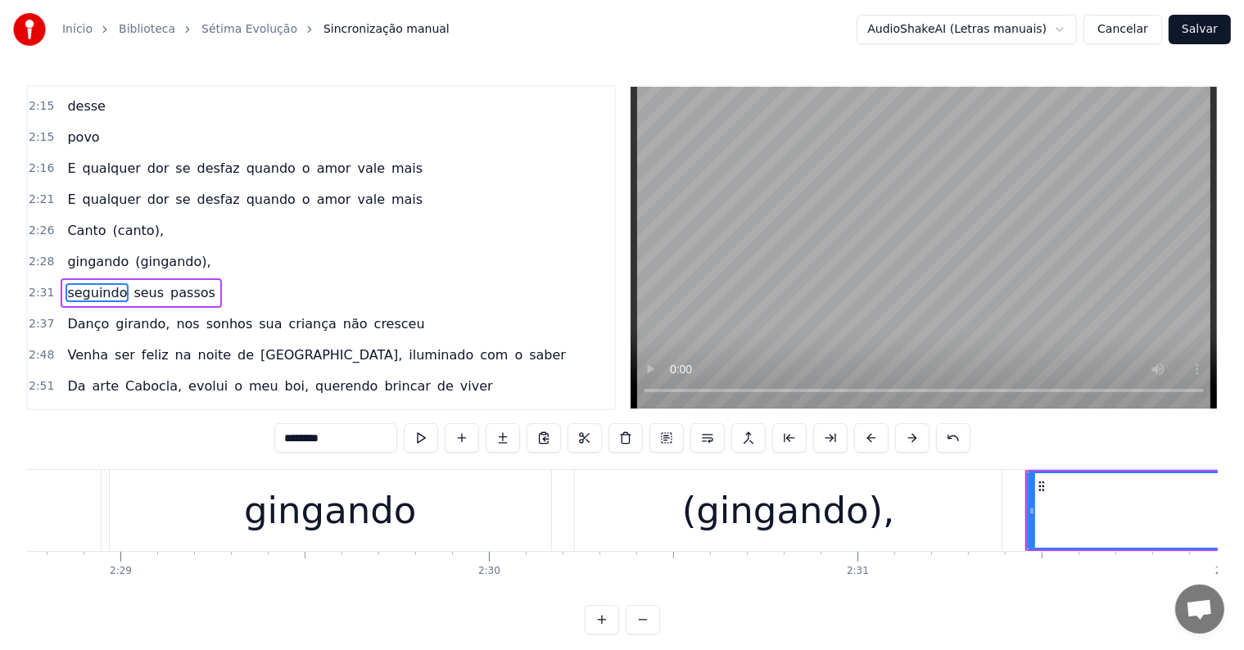
click at [85, 221] on span "Canto" at bounding box center [87, 230] width 42 height 19
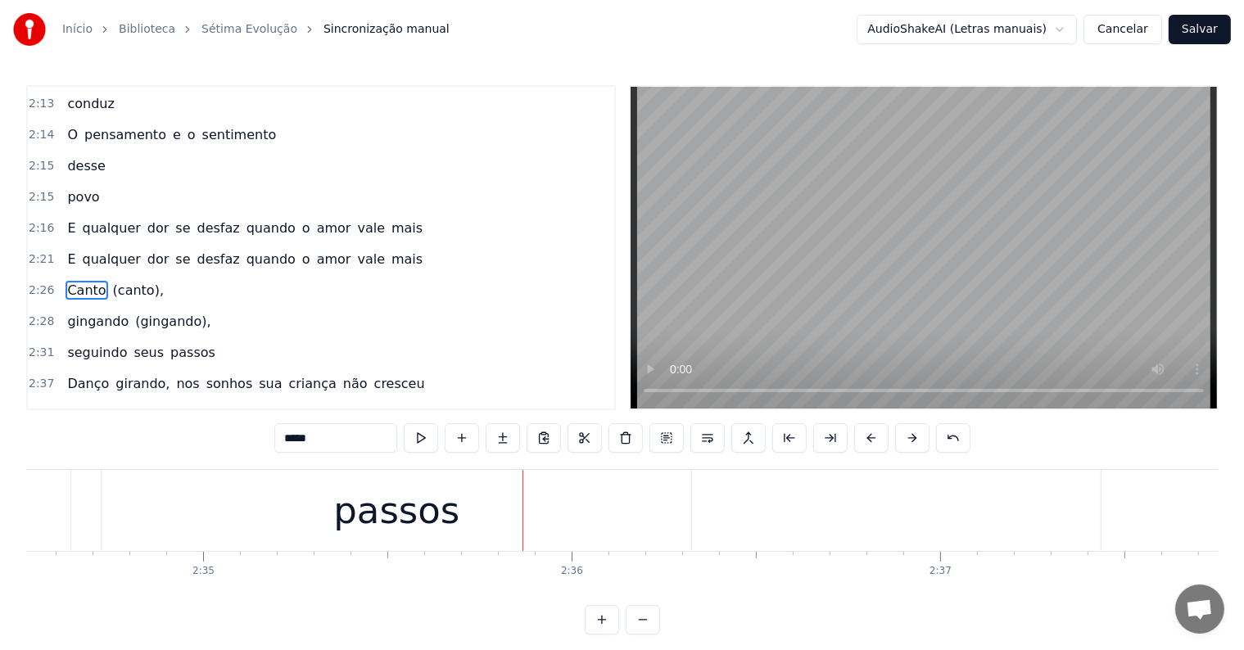
scroll to position [0, 56926]
click at [685, 509] on div "passos" at bounding box center [409, 510] width 590 height 81
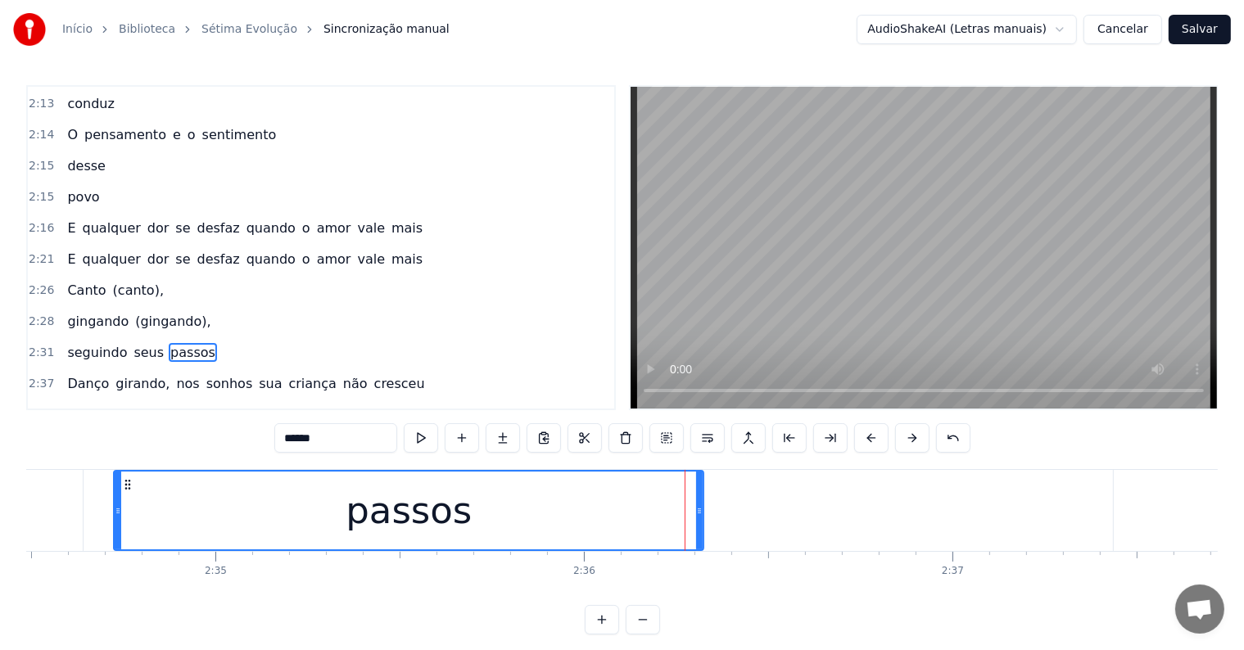
scroll to position [1209, 0]
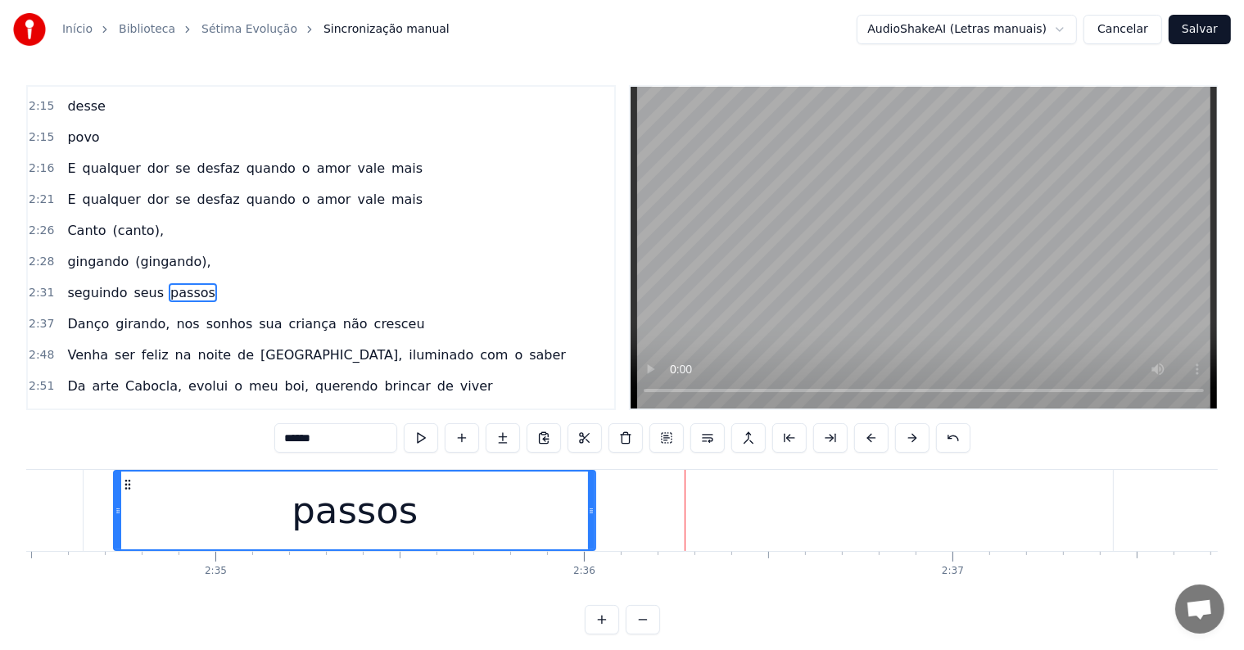
drag, startPoint x: 698, startPoint y: 513, endPoint x: 590, endPoint y: 513, distance: 108.1
click at [590, 513] on icon at bounding box center [591, 510] width 7 height 13
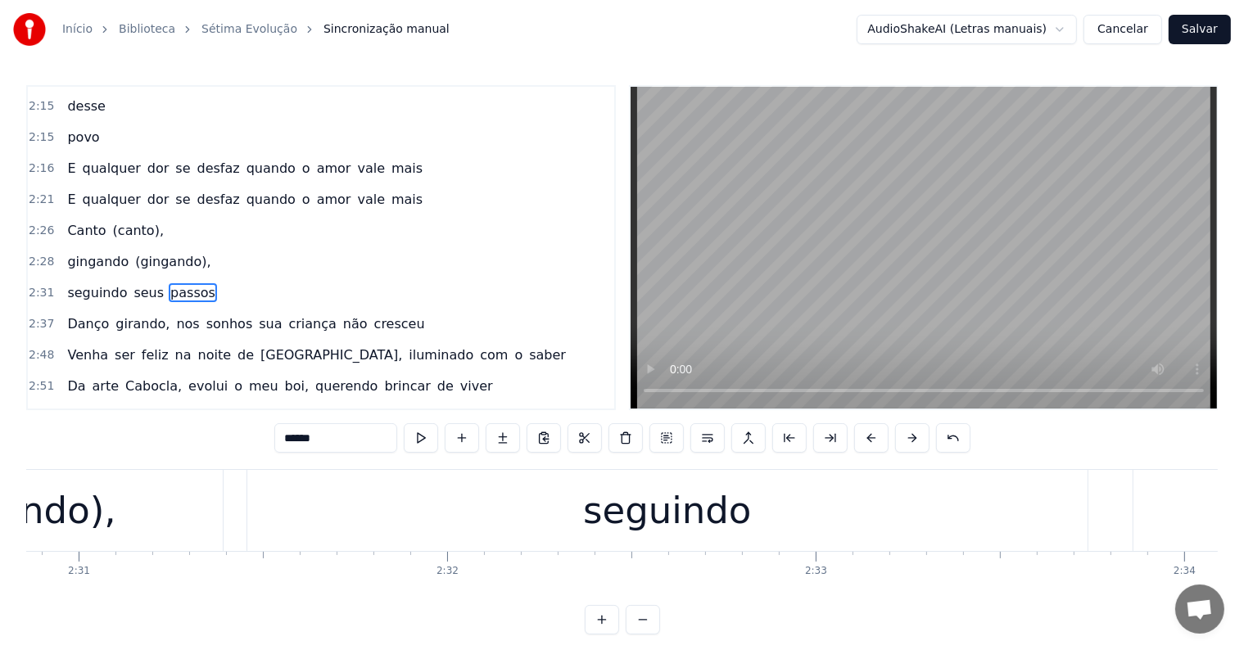
scroll to position [0, 55583]
click at [1055, 508] on div "seguindo" at bounding box center [673, 510] width 841 height 81
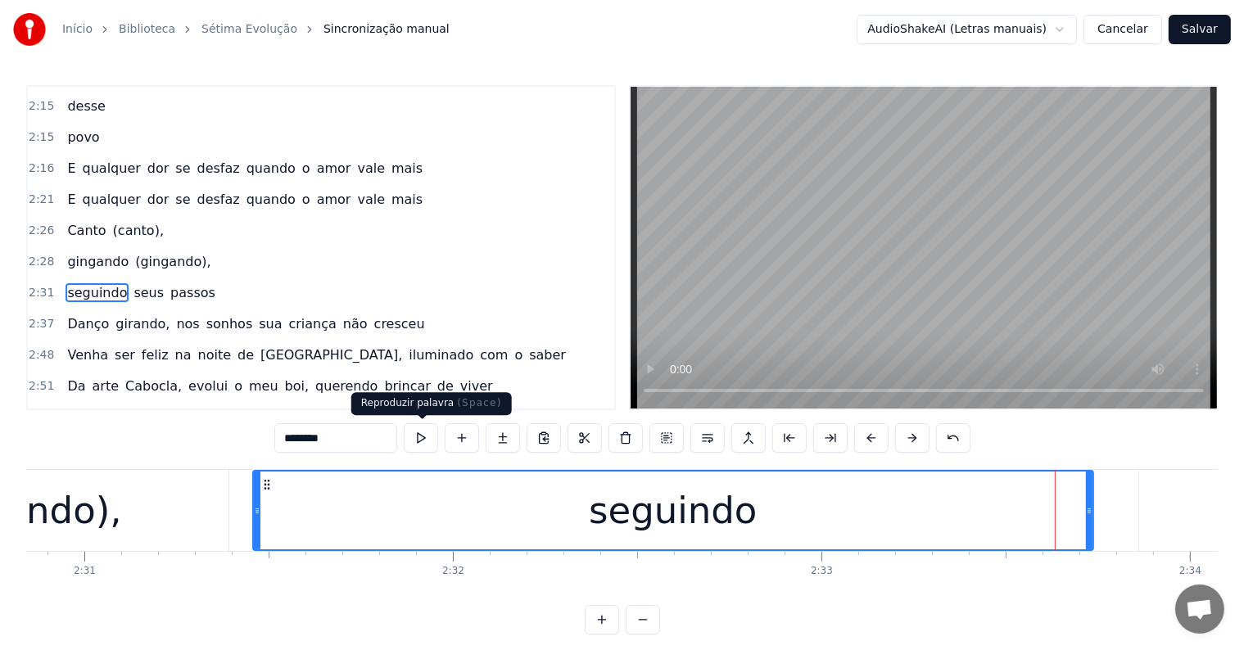
click at [420, 437] on button at bounding box center [421, 437] width 34 height 29
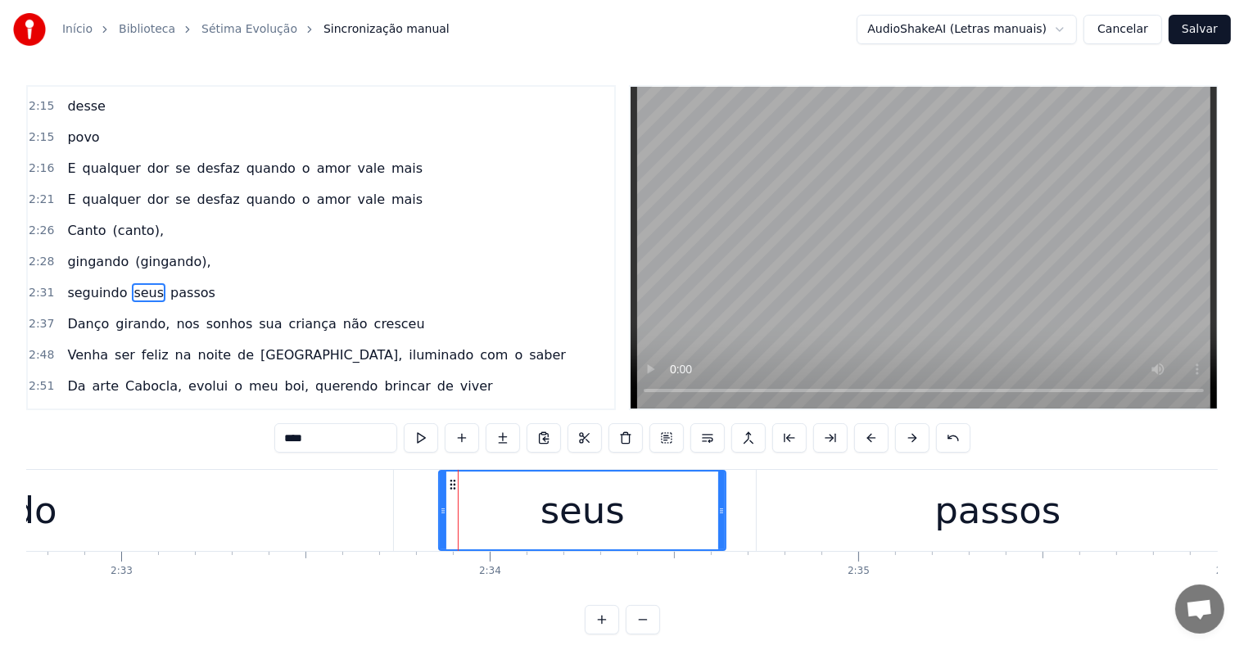
scroll to position [0, 56632]
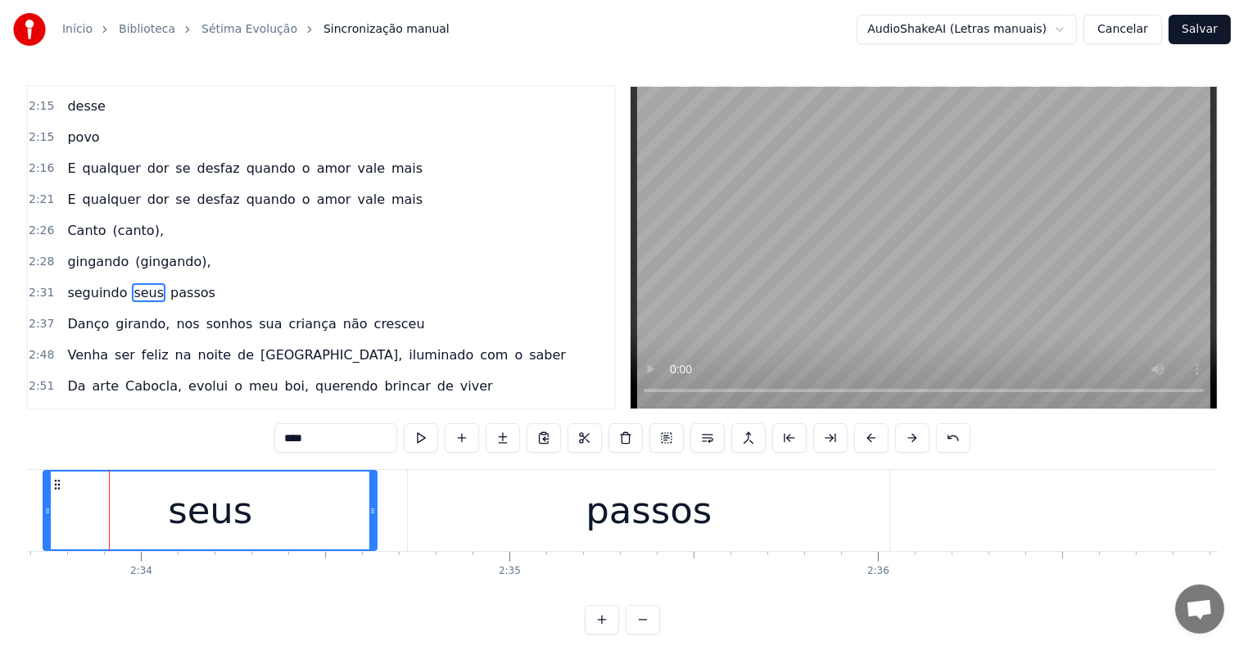
drag, startPoint x: 92, startPoint y: 509, endPoint x: 45, endPoint y: 512, distance: 46.8
click at [45, 512] on icon at bounding box center [47, 510] width 7 height 13
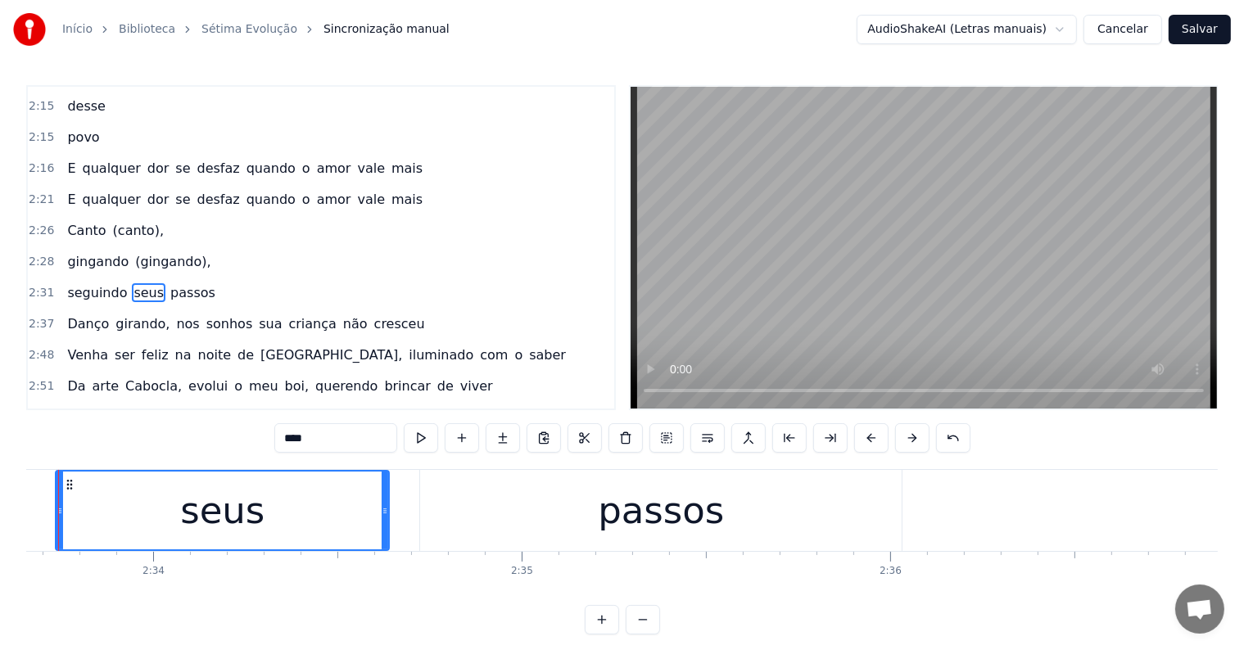
scroll to position [0, 56569]
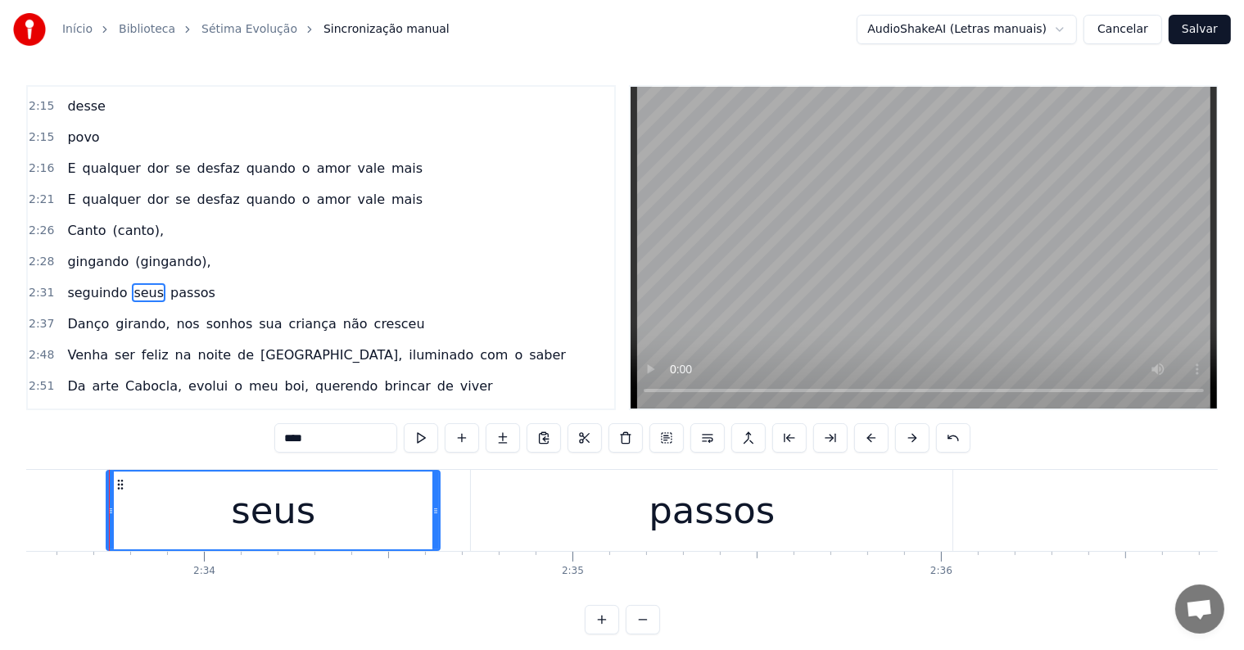
click at [156, 509] on div "seus" at bounding box center [273, 511] width 332 height 78
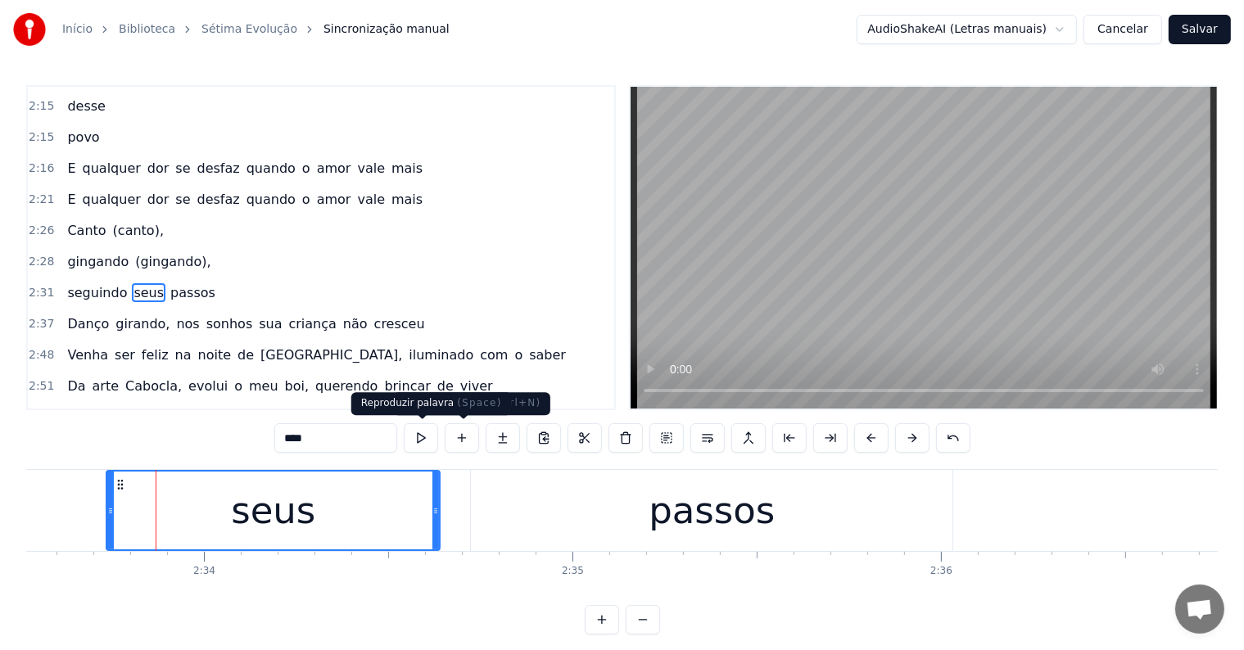
click at [423, 439] on button at bounding box center [421, 437] width 34 height 29
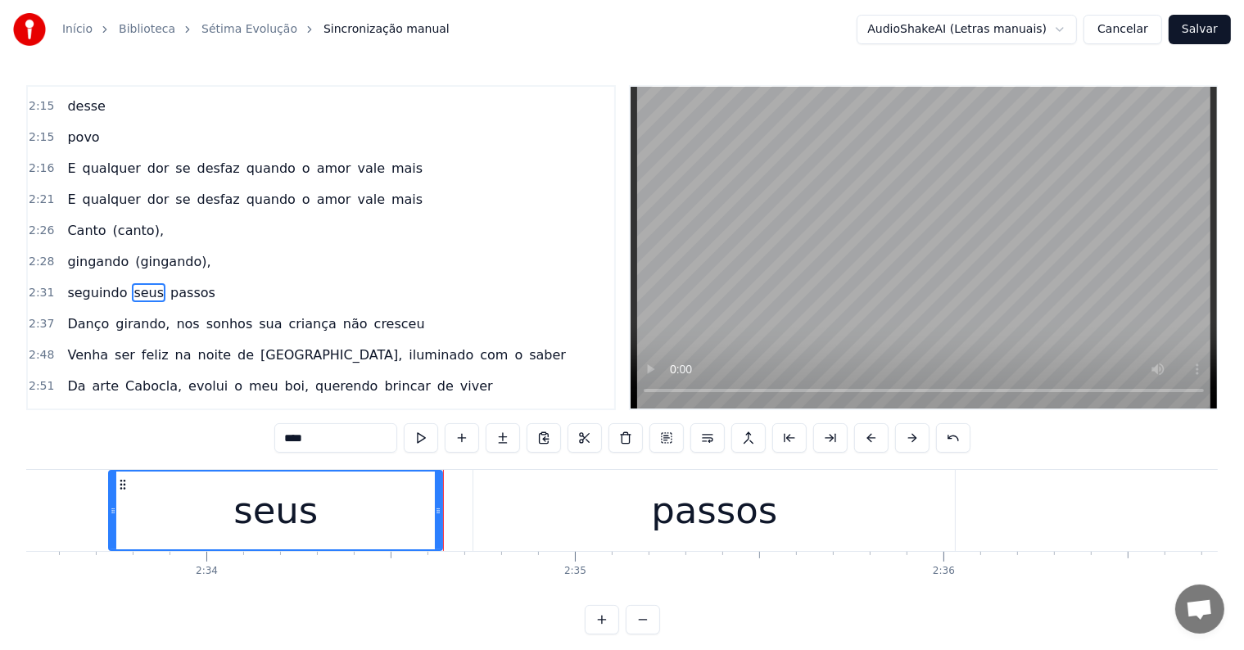
click at [346, 504] on div "seus" at bounding box center [276, 511] width 332 height 78
click at [424, 439] on button at bounding box center [421, 437] width 34 height 29
click at [504, 506] on div "passos" at bounding box center [713, 510] width 481 height 81
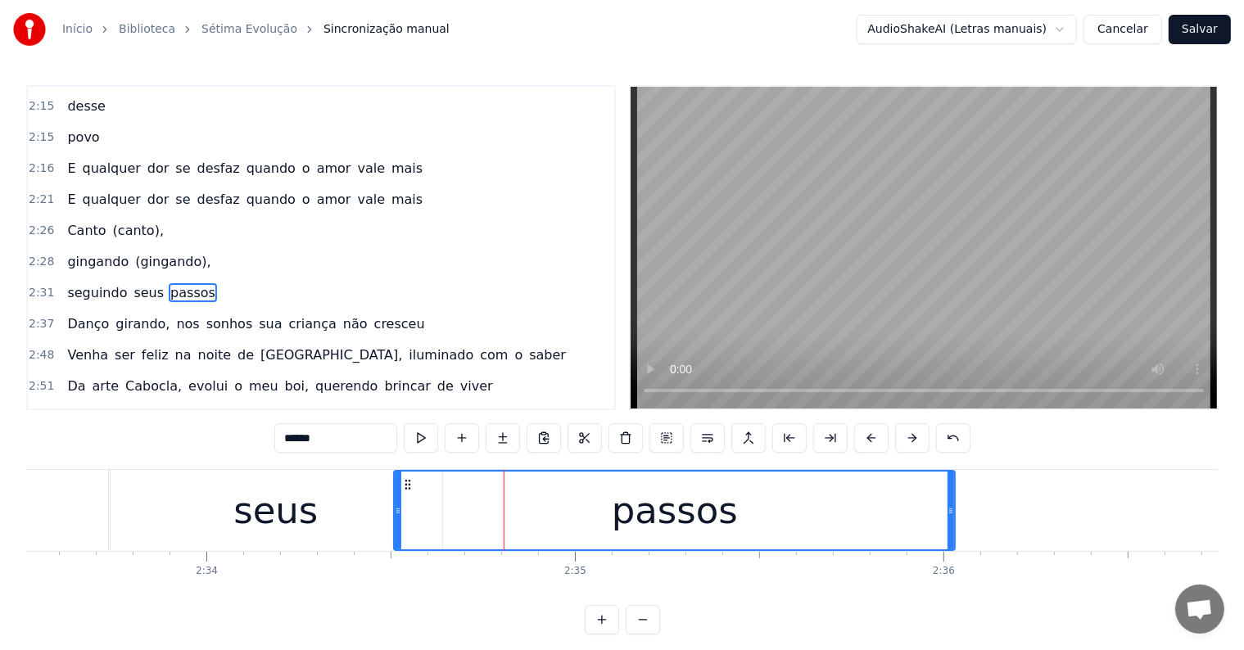
drag, startPoint x: 478, startPoint y: 505, endPoint x: 399, endPoint y: 512, distance: 79.7
click at [399, 512] on icon at bounding box center [398, 510] width 7 height 13
click at [189, 504] on div "seus" at bounding box center [275, 510] width 333 height 81
type input "****"
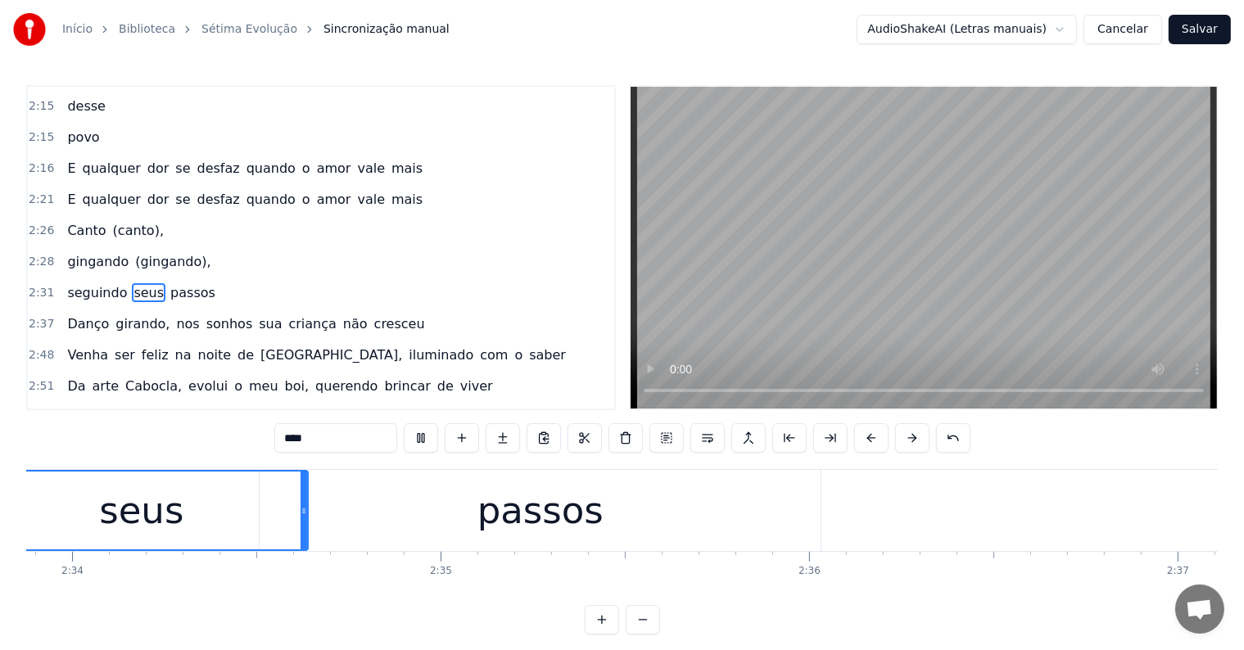
scroll to position [0, 57803]
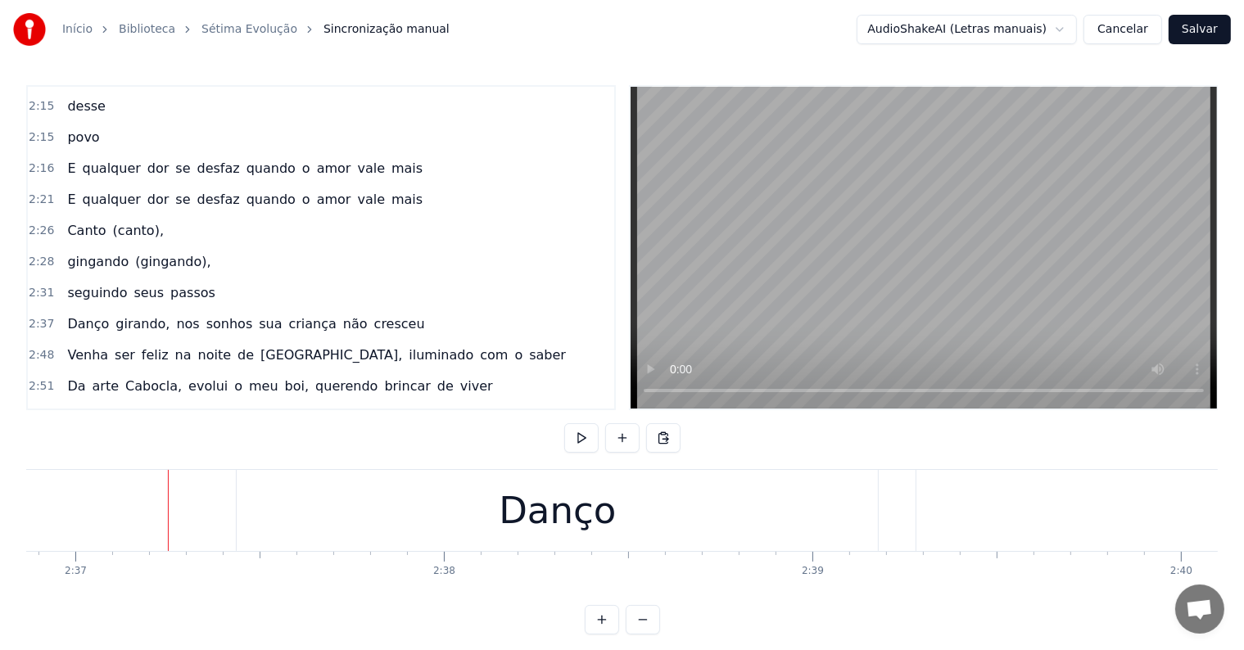
click at [373, 514] on div "Danço" at bounding box center [557, 510] width 641 height 81
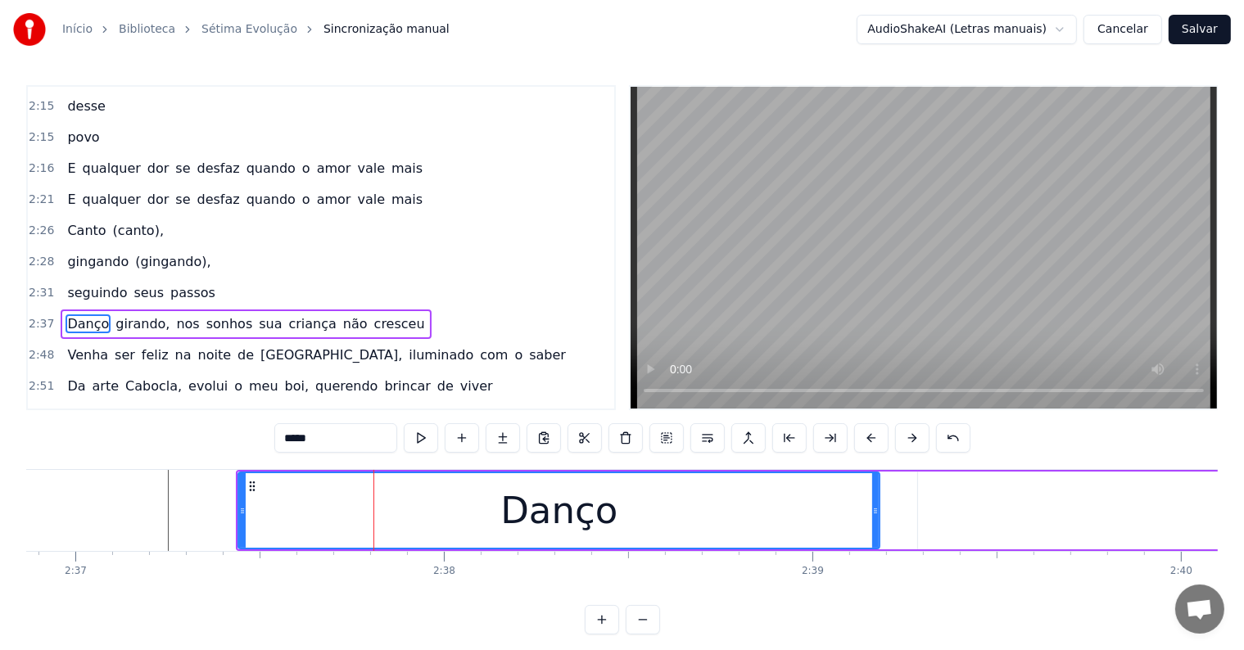
scroll to position [1240, 0]
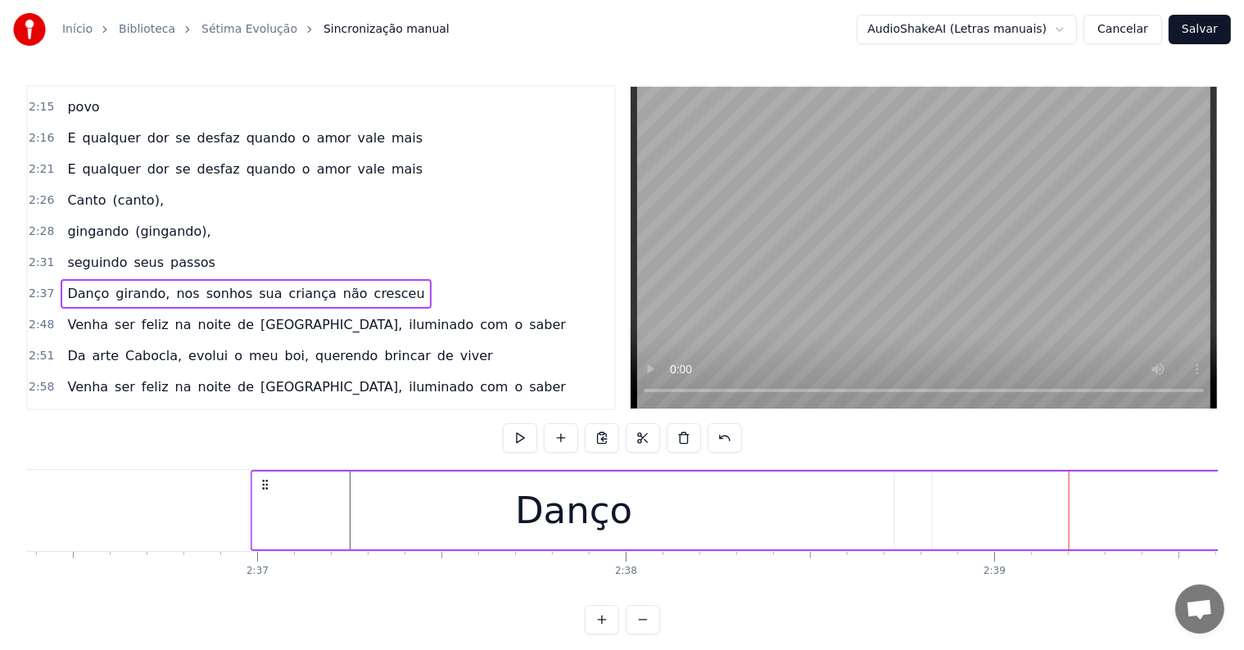
scroll to position [0, 57618]
drag, startPoint x: 249, startPoint y: 481, endPoint x: 274, endPoint y: 487, distance: 26.0
click at [274, 487] on icon at bounding box center [276, 484] width 13 height 13
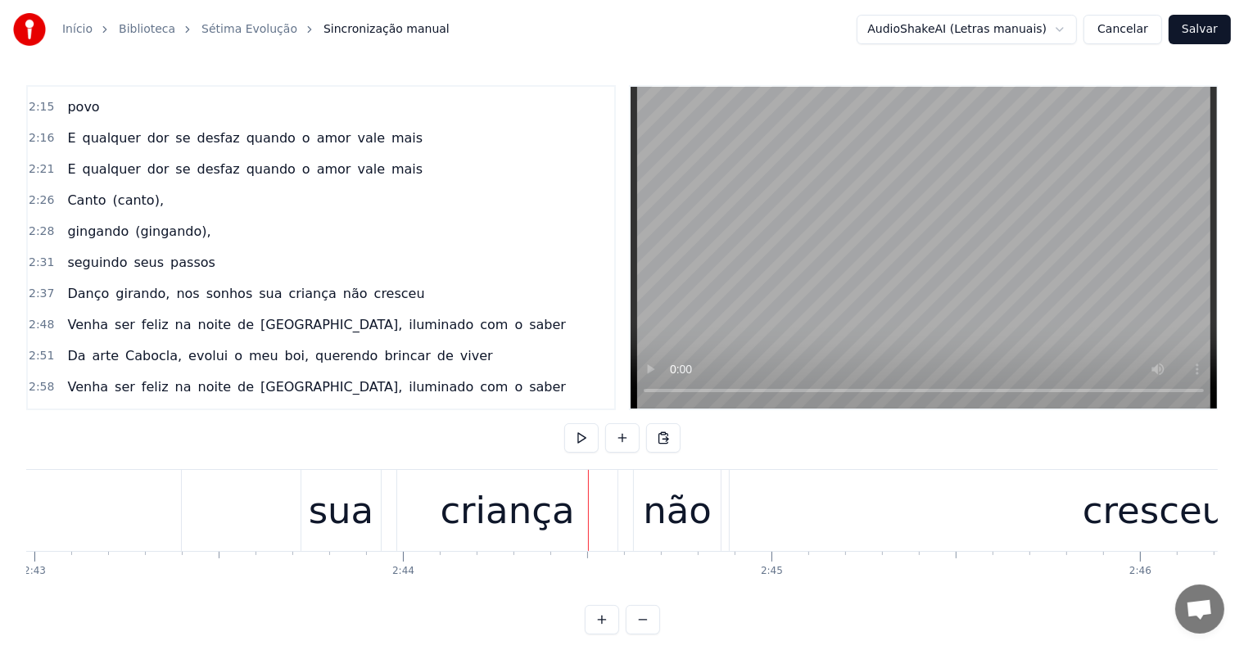
scroll to position [0, 59945]
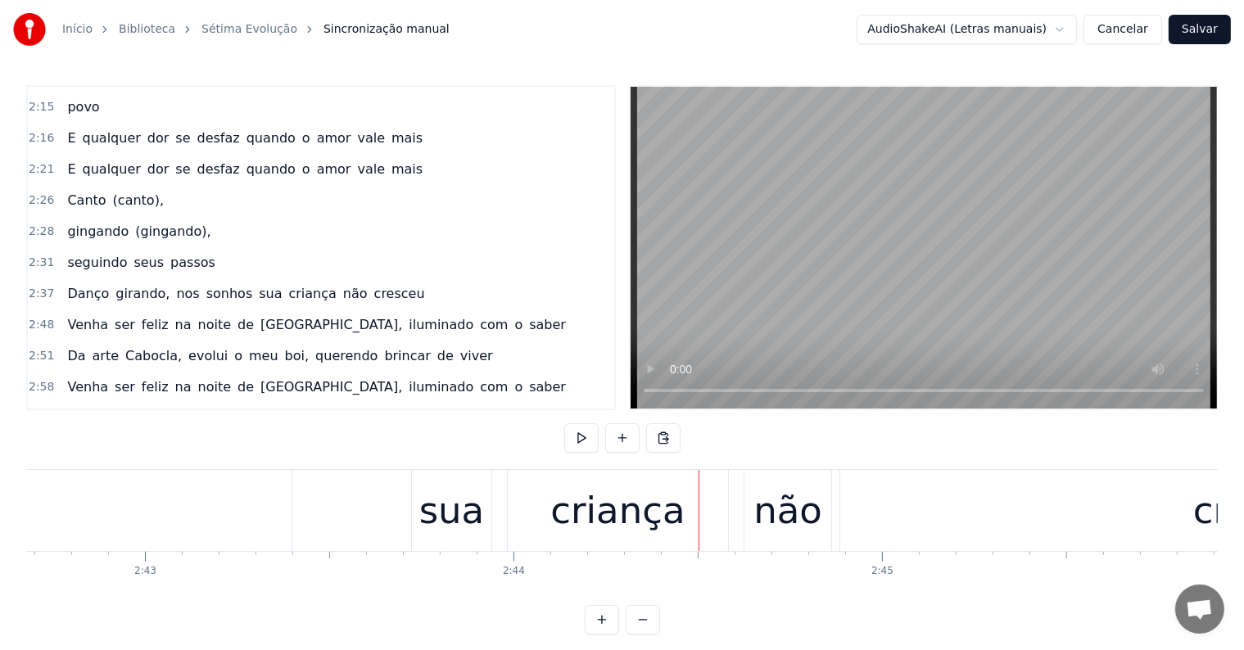
click at [436, 526] on div "sua" at bounding box center [452, 511] width 66 height 56
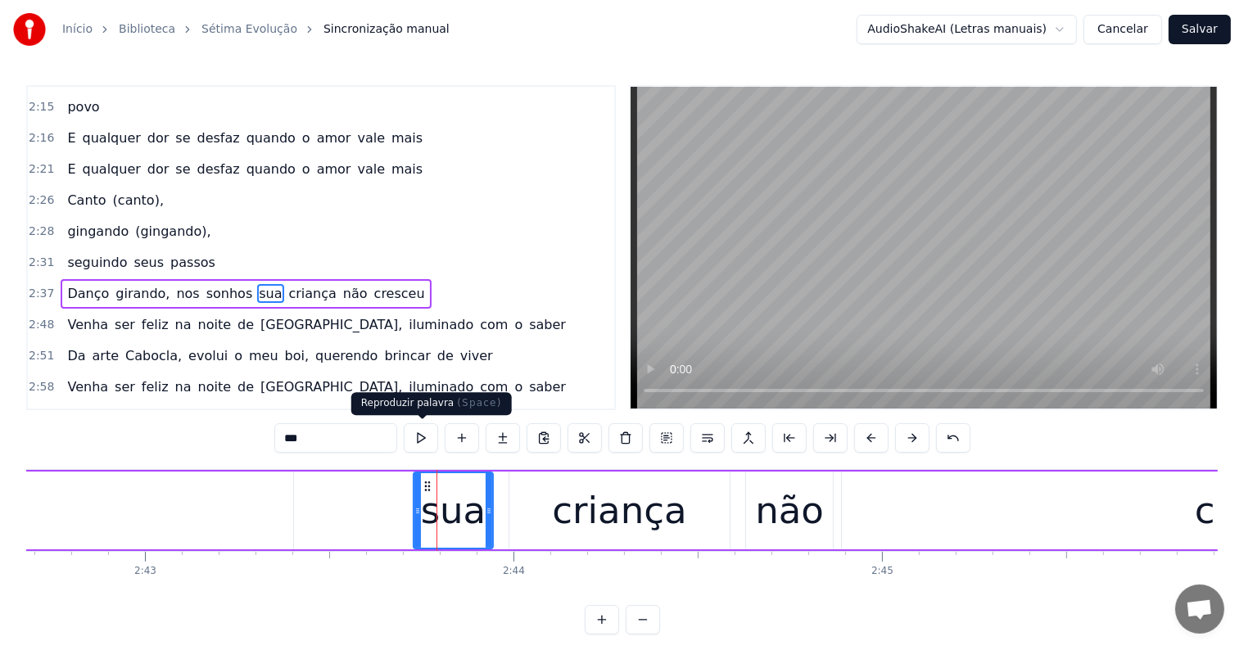
click at [423, 439] on button at bounding box center [421, 437] width 34 height 29
type input "******"
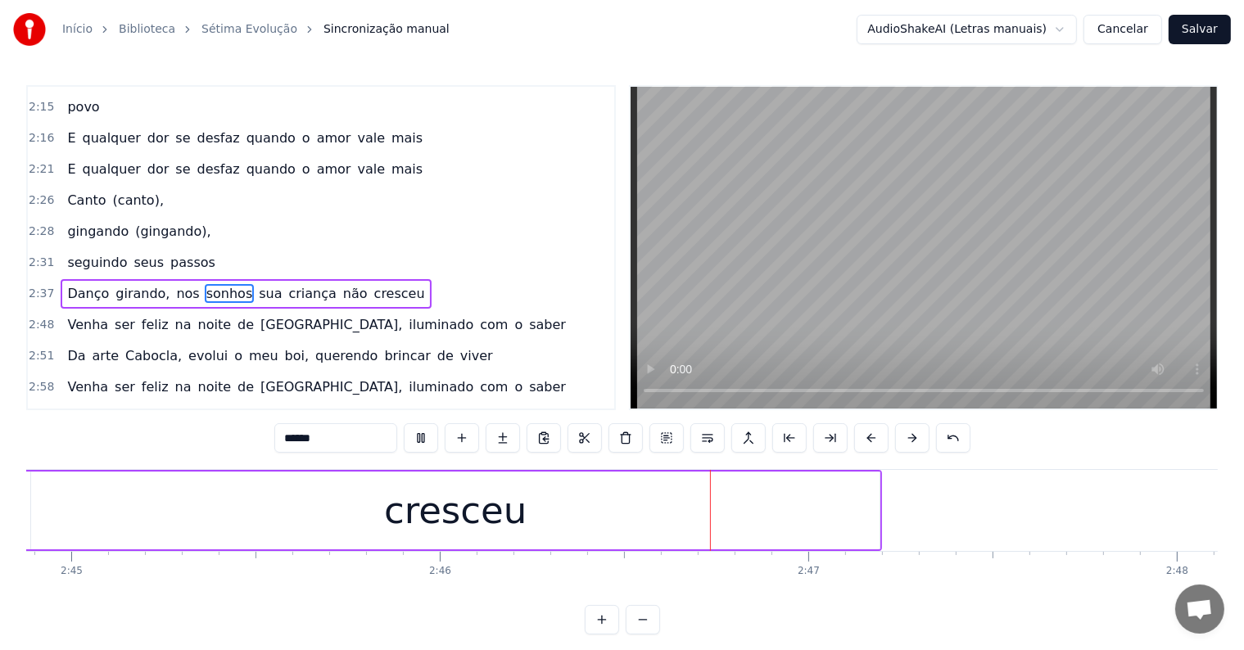
scroll to position [0, 60972]
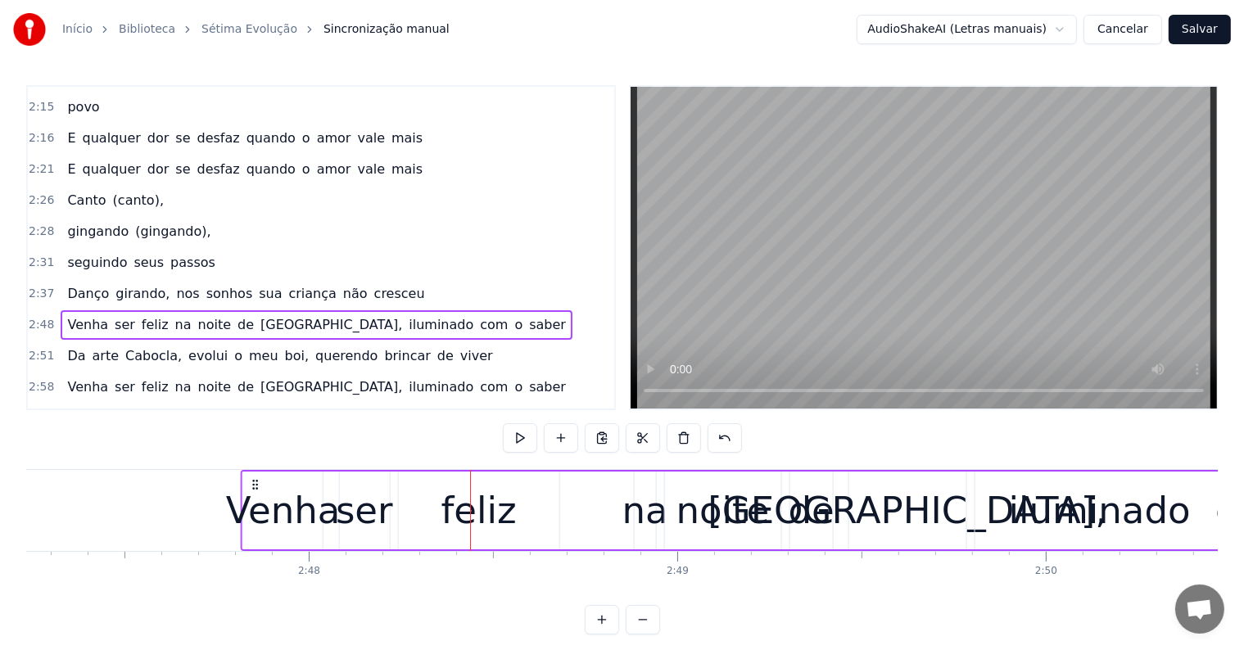
scroll to position [0, 61614]
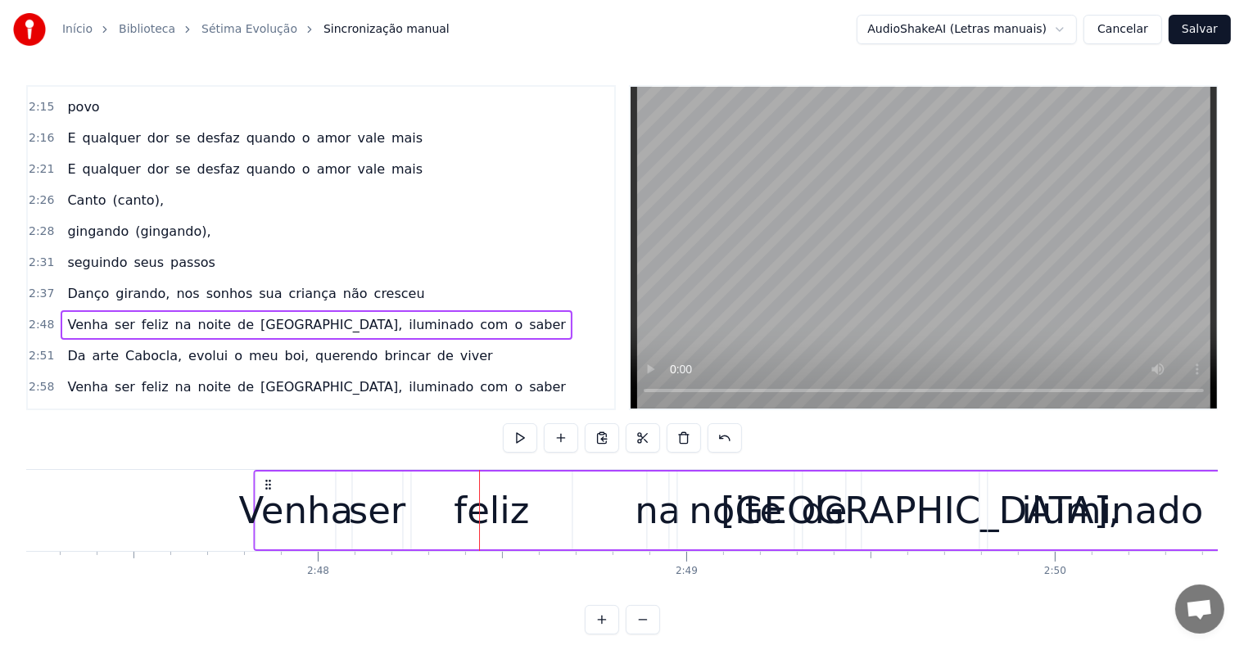
drag, startPoint x: 38, startPoint y: 485, endPoint x: 269, endPoint y: 504, distance: 232.5
click at [269, 504] on div "Venha ser feliz na noite de Paris, iluminado com o saber" at bounding box center [854, 510] width 1200 height 81
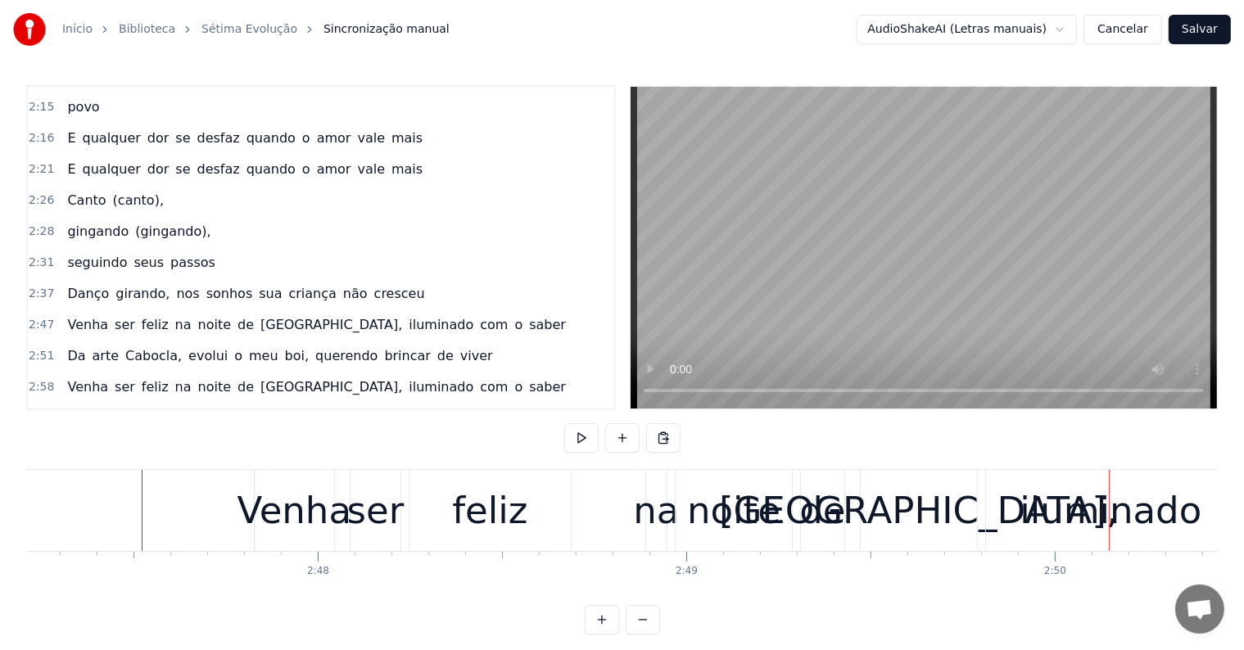
click at [902, 514] on div "Paris," at bounding box center [918, 511] width 399 height 56
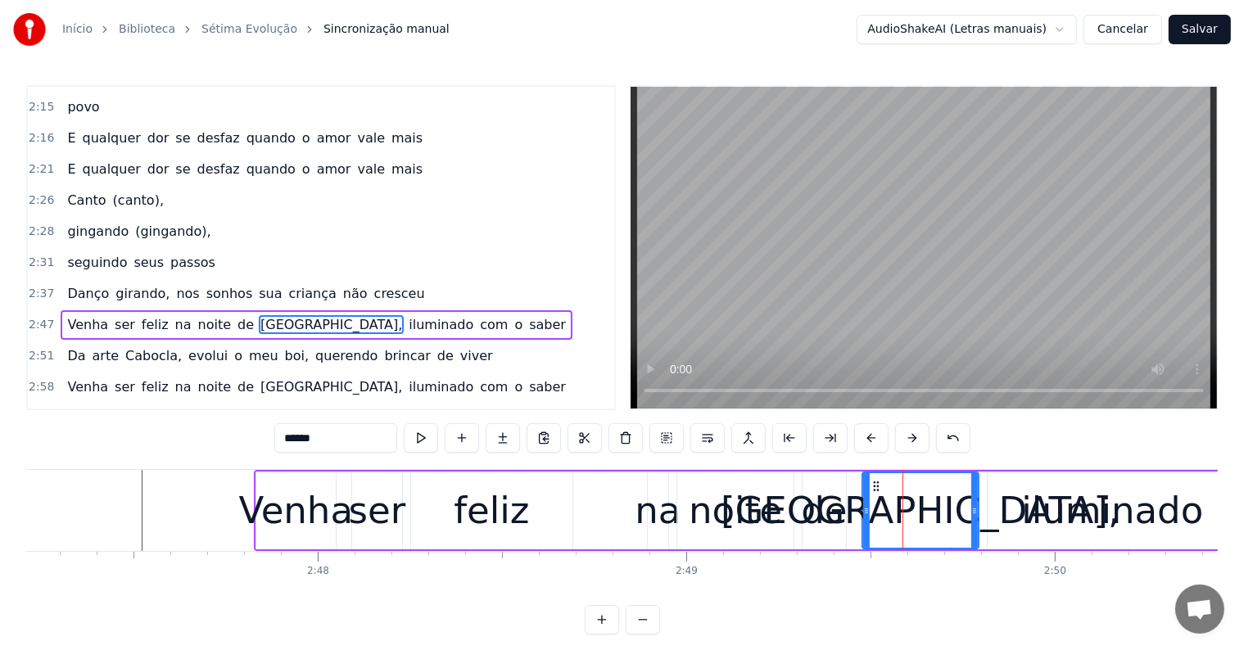
scroll to position [1270, 0]
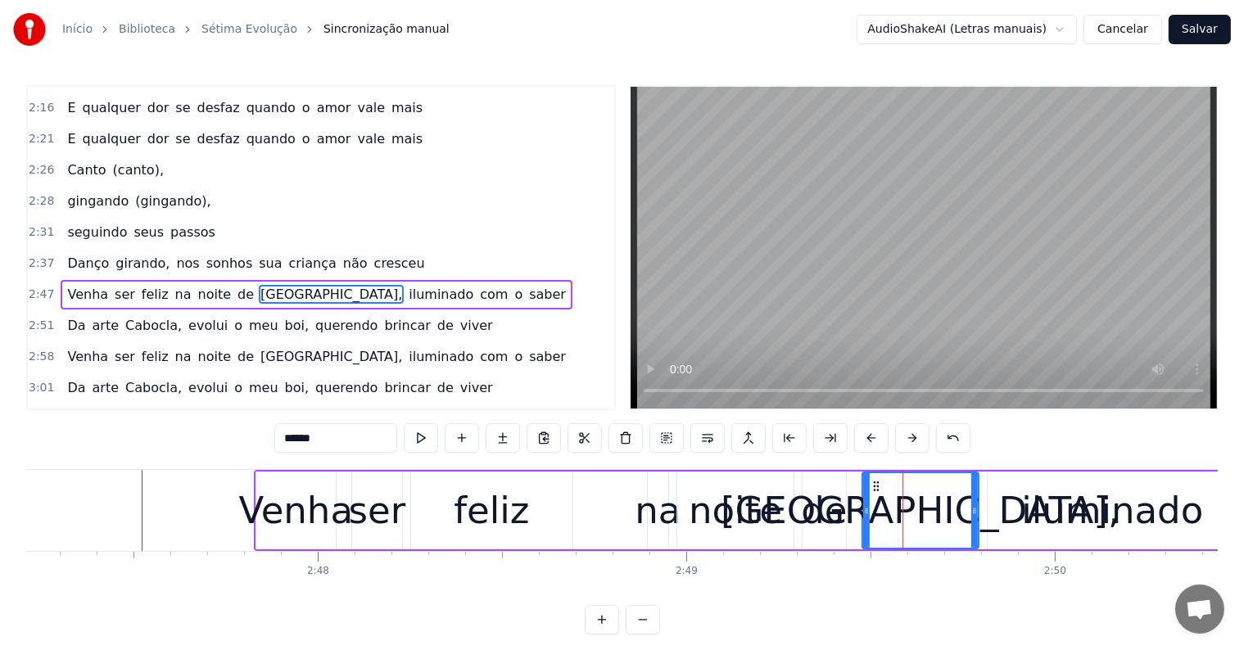
click at [407, 285] on span "iluminado" at bounding box center [441, 294] width 68 height 19
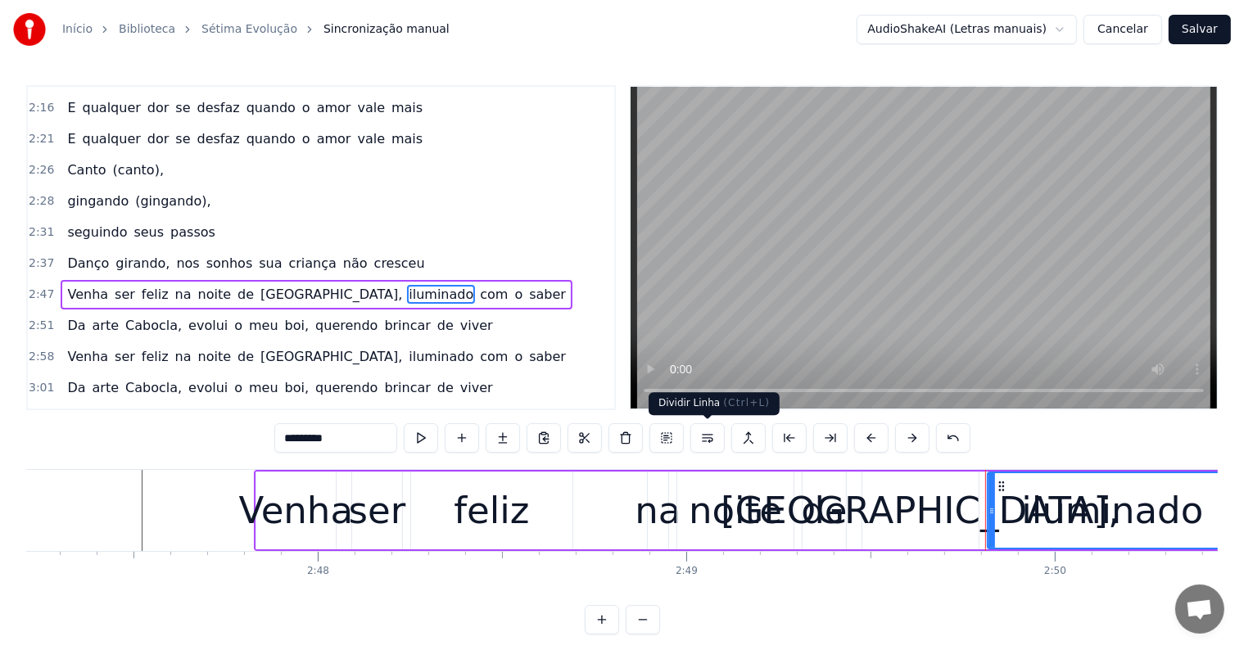
click at [703, 439] on button at bounding box center [707, 437] width 34 height 29
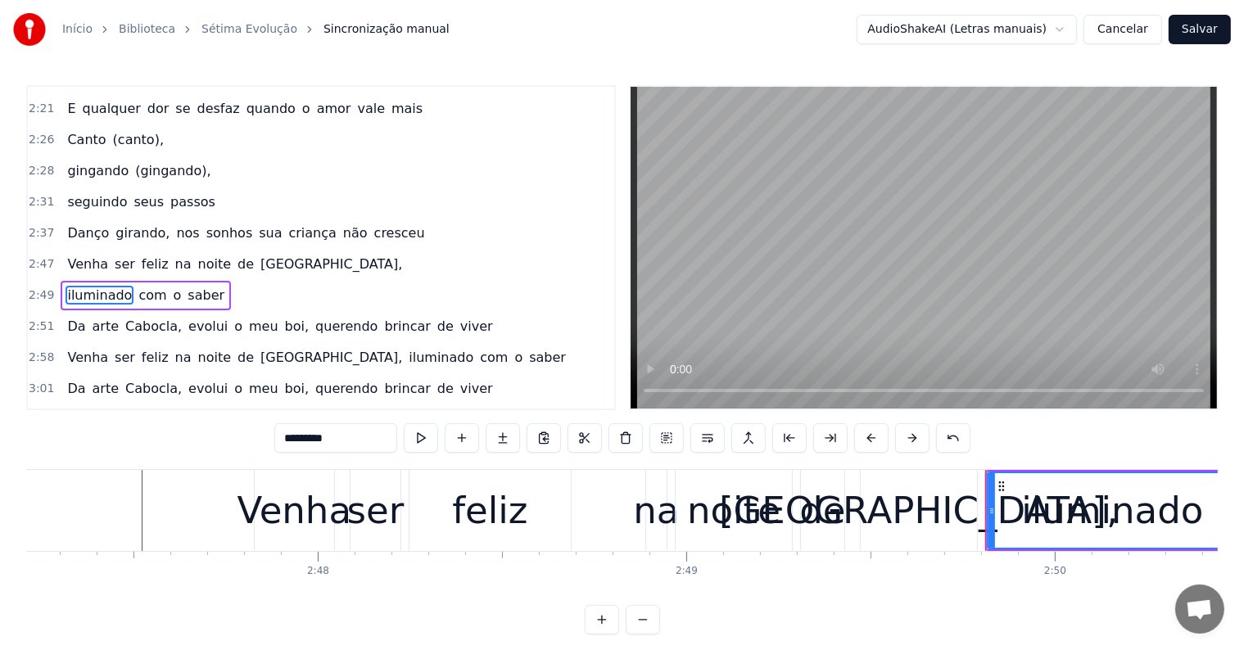
click at [204, 255] on span "noite" at bounding box center [215, 264] width 37 height 19
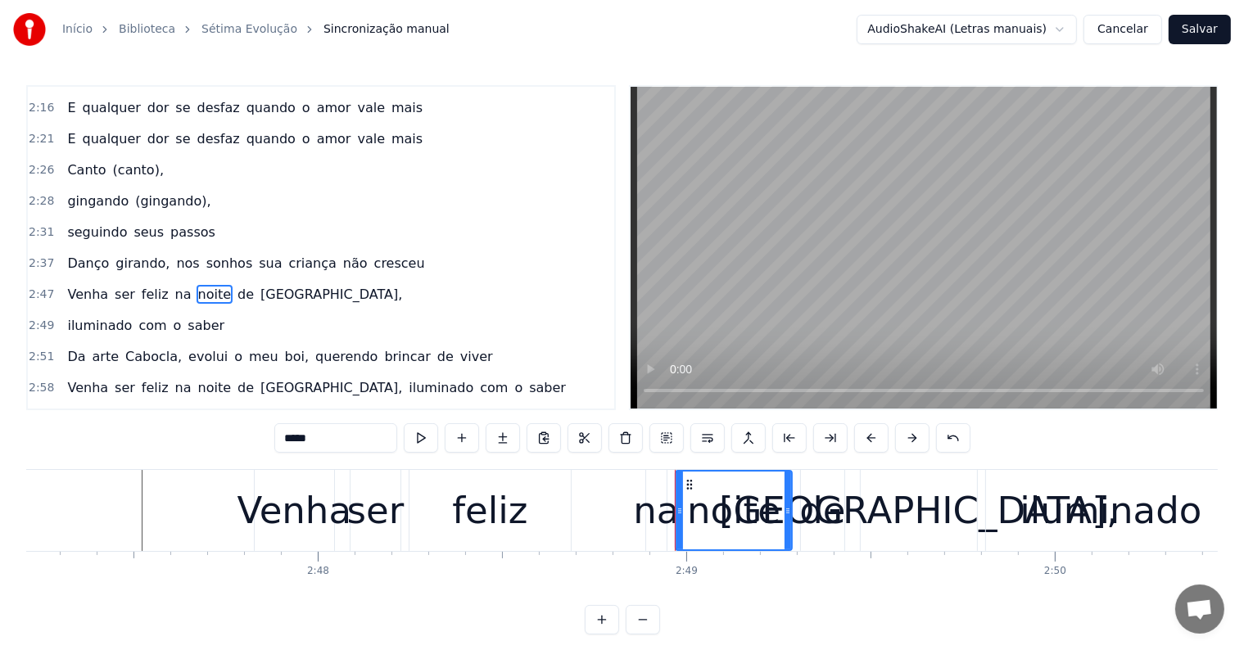
click at [259, 285] on span "Paris," at bounding box center [331, 294] width 145 height 19
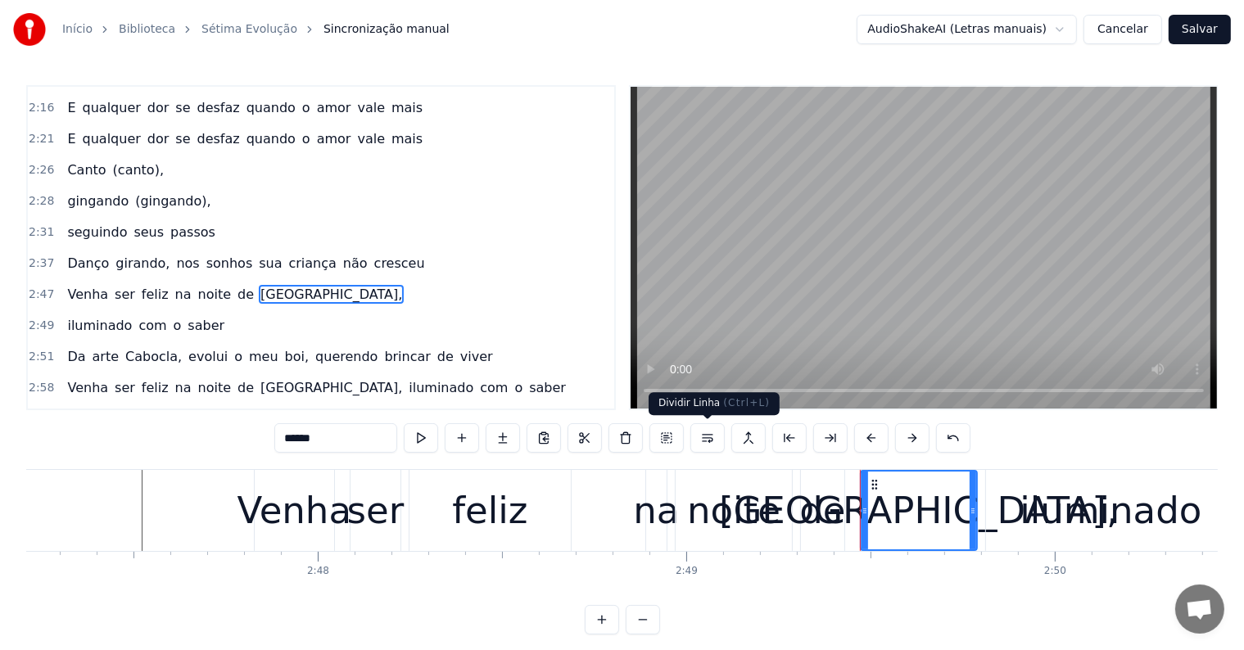
click at [706, 435] on button at bounding box center [707, 437] width 34 height 29
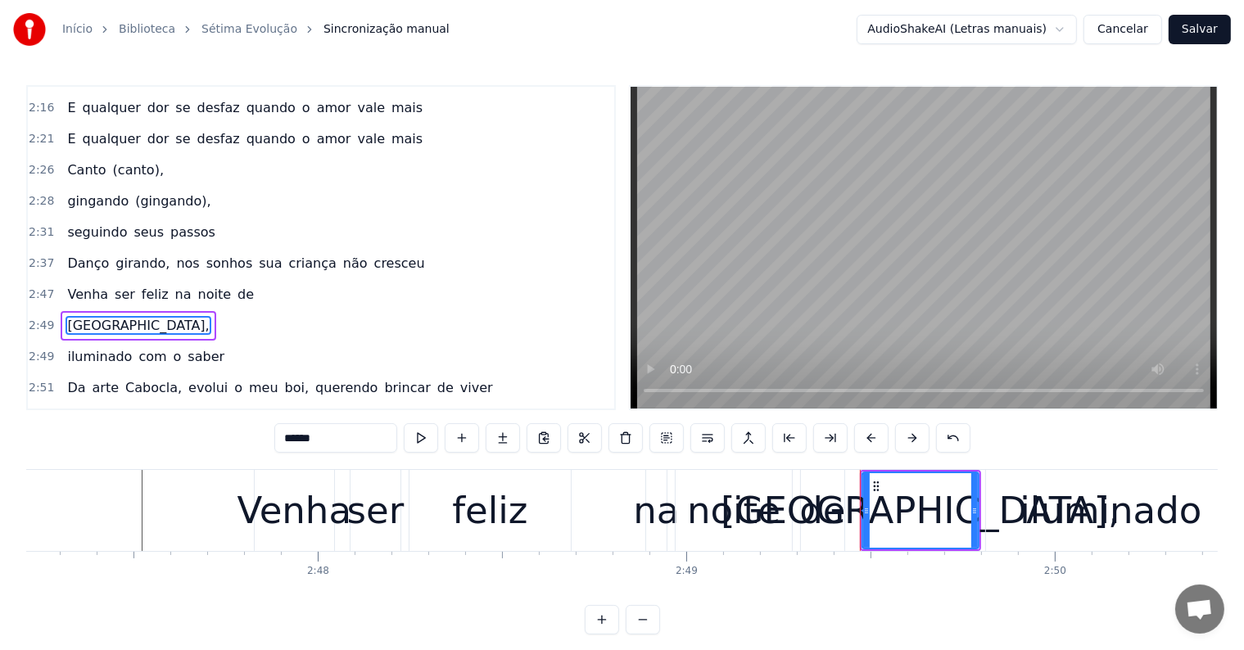
scroll to position [1300, 0]
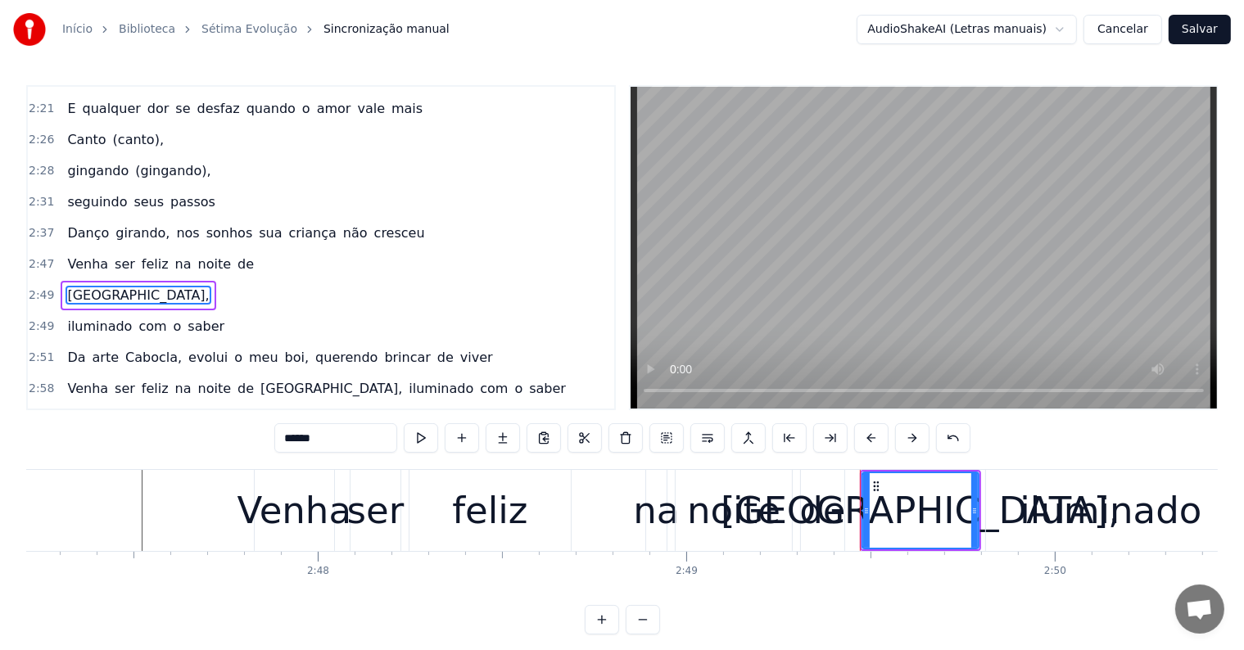
click at [197, 255] on span "noite" at bounding box center [215, 264] width 37 height 19
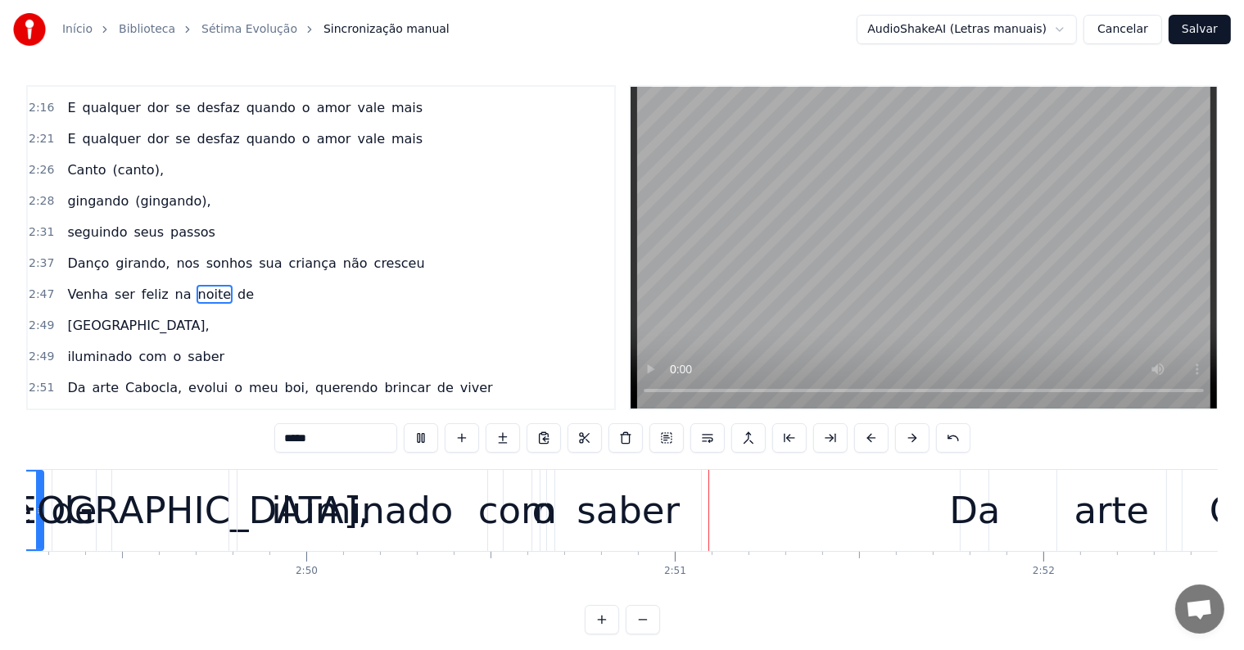
scroll to position [0, 62695]
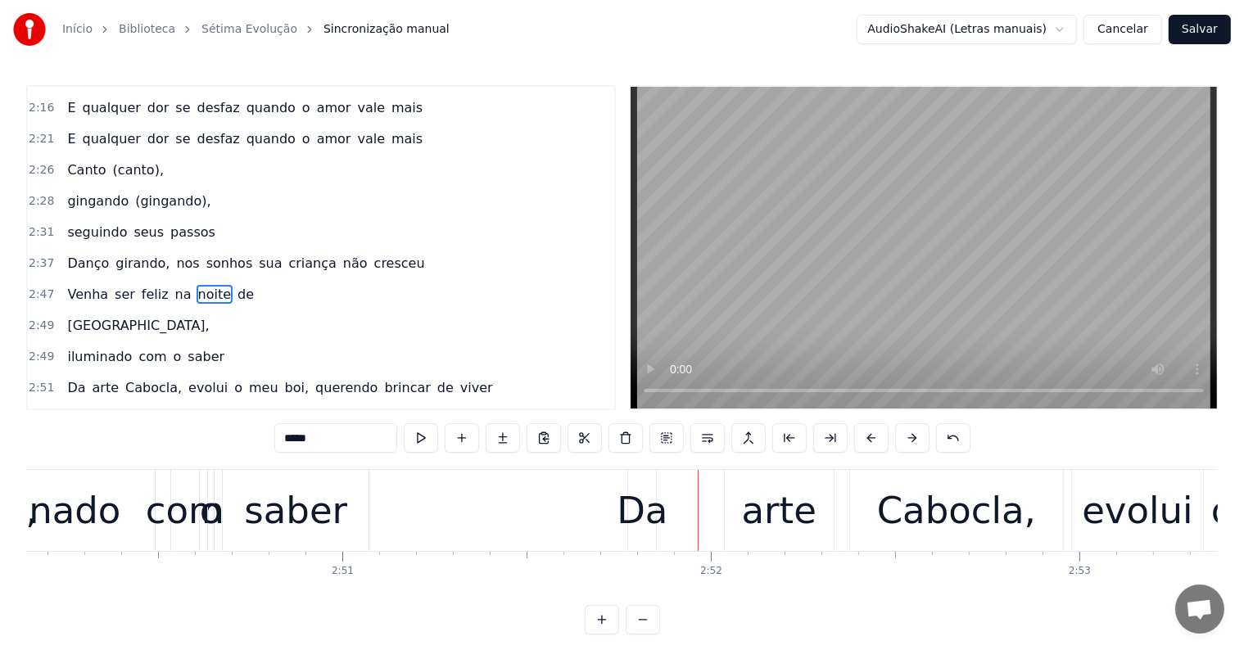
click at [662, 537] on div "Da" at bounding box center [642, 511] width 51 height 56
type input "**"
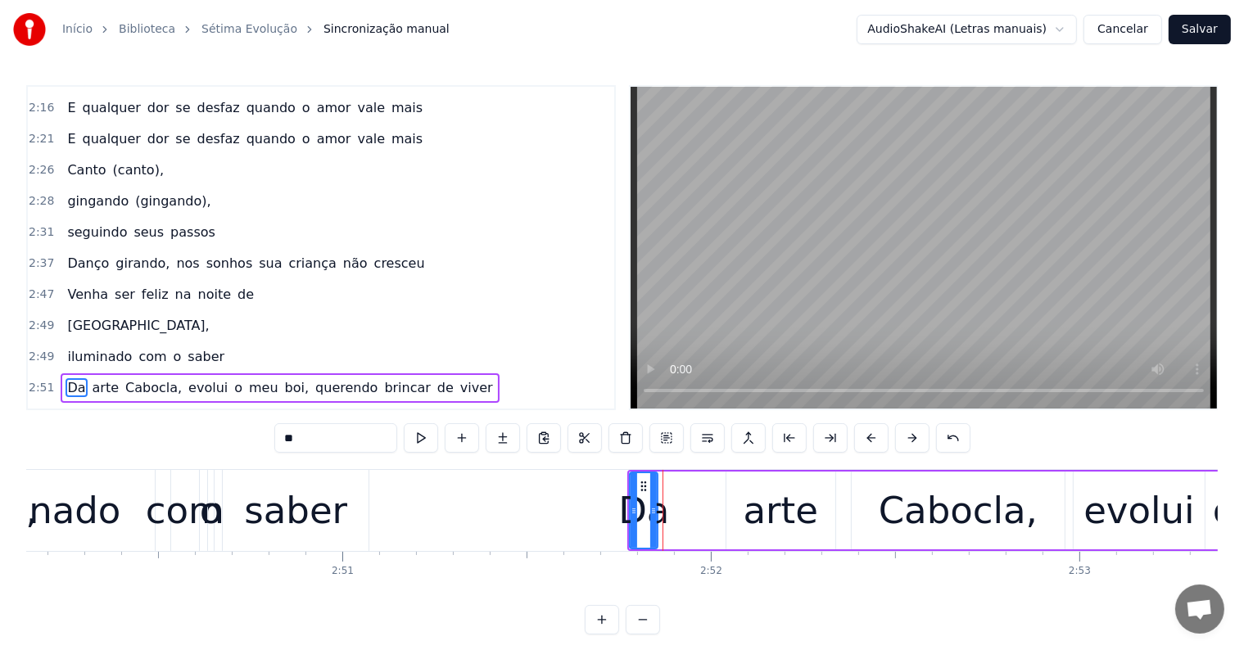
scroll to position [1360, 0]
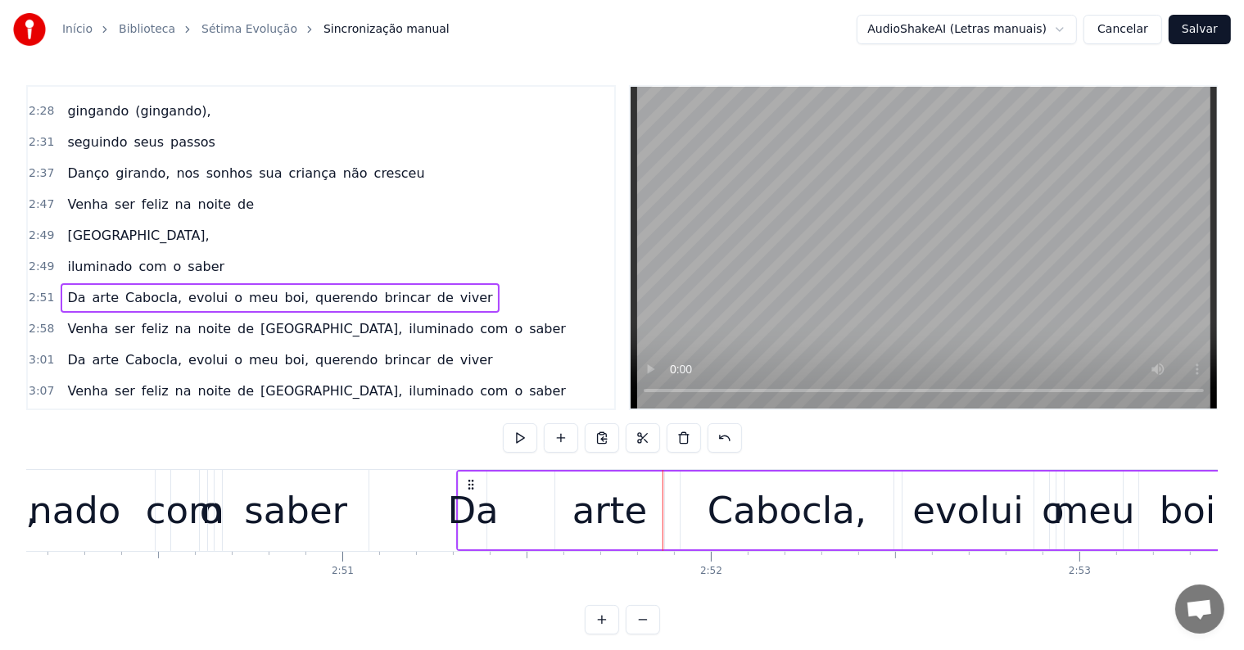
drag, startPoint x: 640, startPoint y: 483, endPoint x: 469, endPoint y: 487, distance: 171.2
click at [469, 487] on icon at bounding box center [471, 484] width 13 height 13
click at [159, 509] on div "com" at bounding box center [185, 511] width 79 height 56
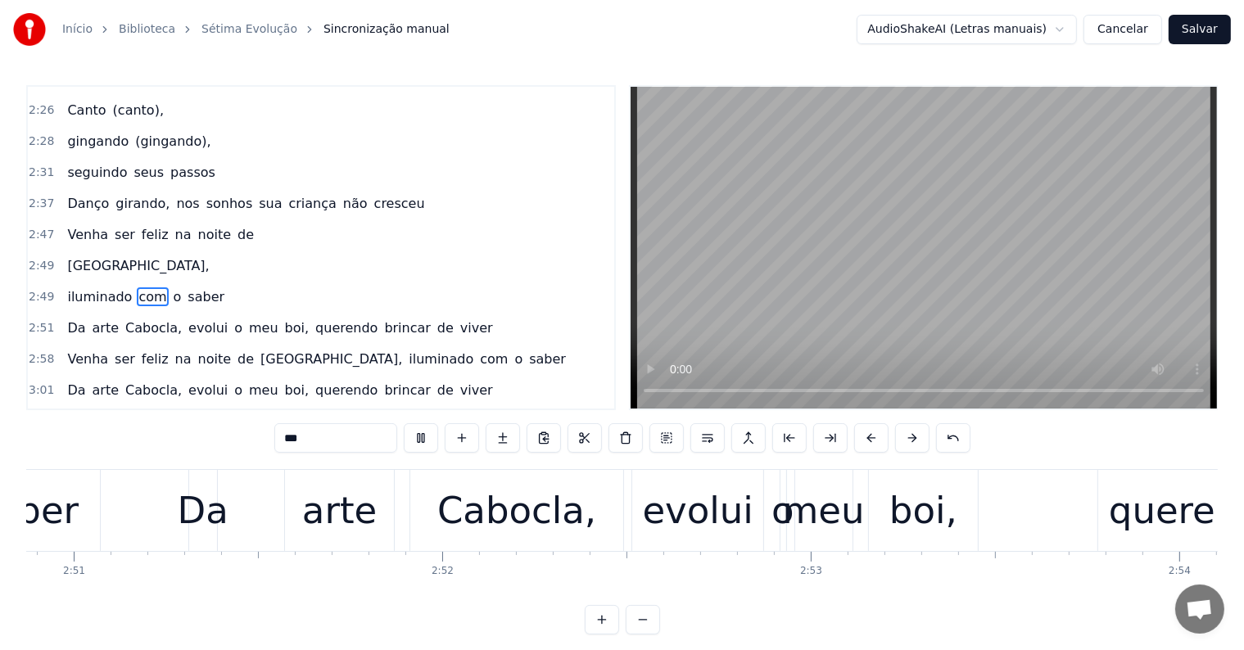
scroll to position [0, 63730]
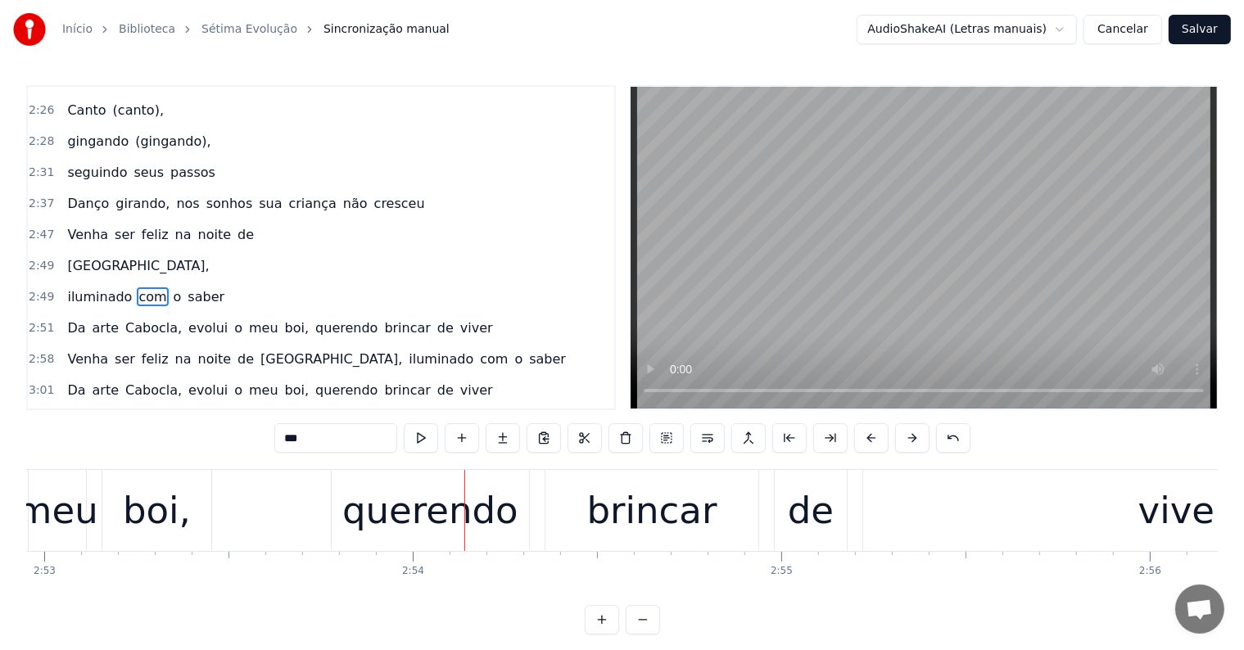
click at [157, 504] on div "boi," at bounding box center [157, 511] width 68 height 56
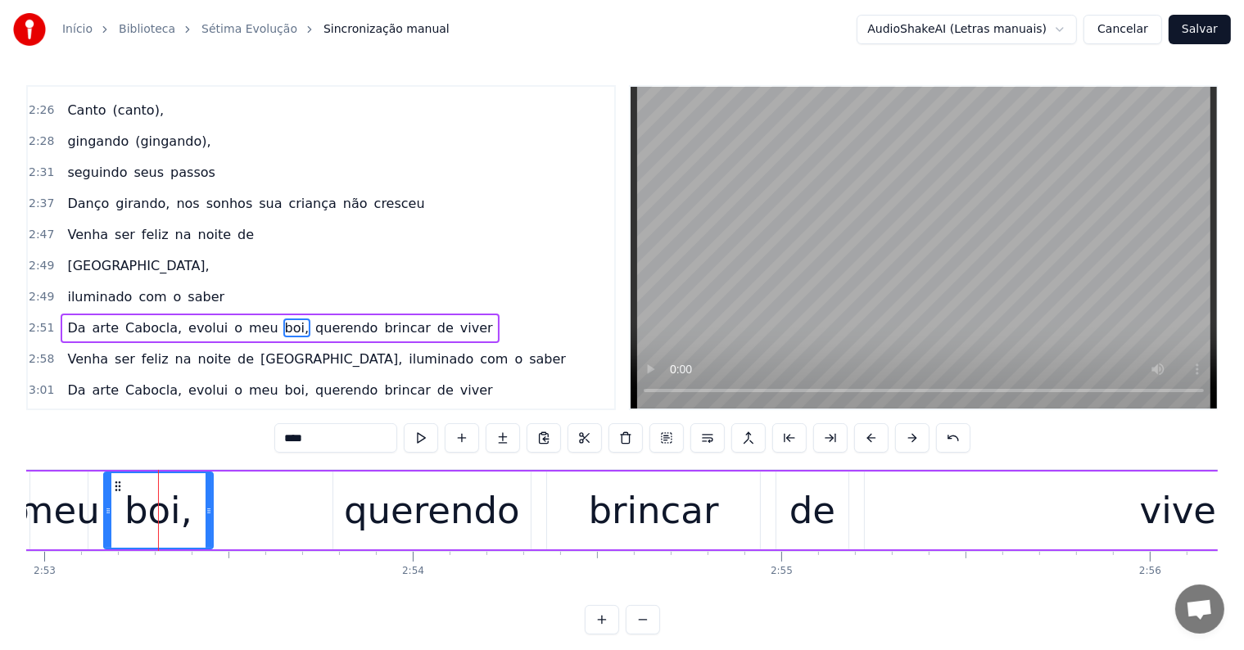
scroll to position [1360, 0]
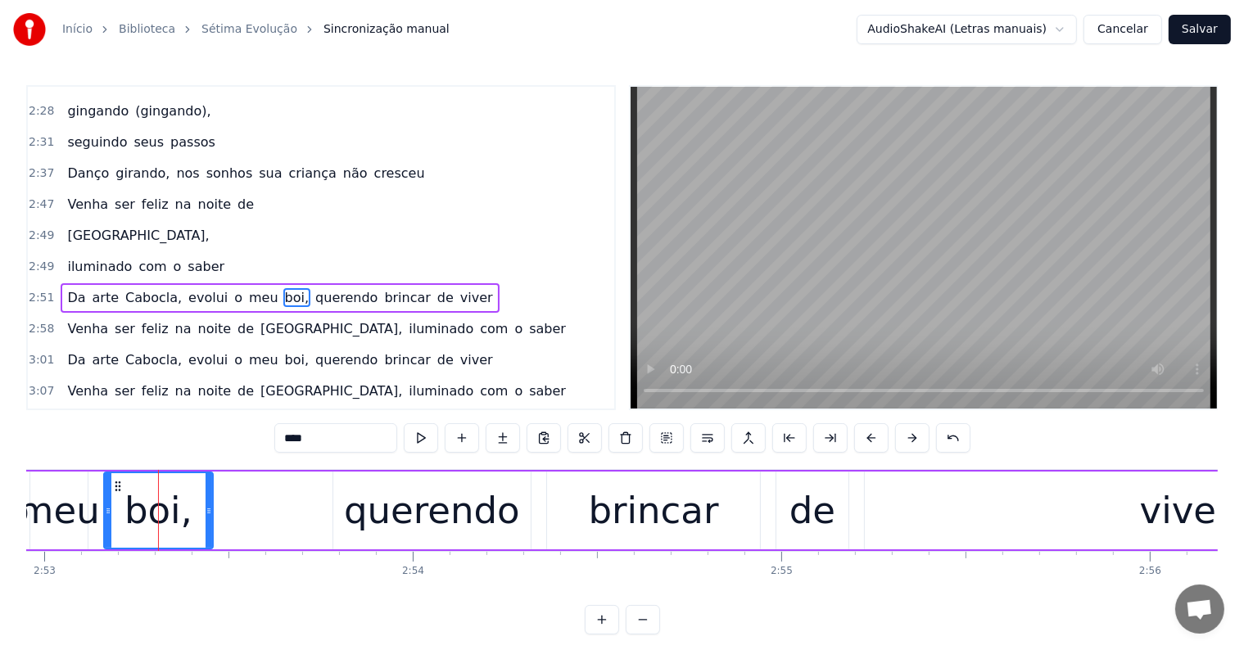
click at [314, 288] on span "querendo" at bounding box center [347, 297] width 66 height 19
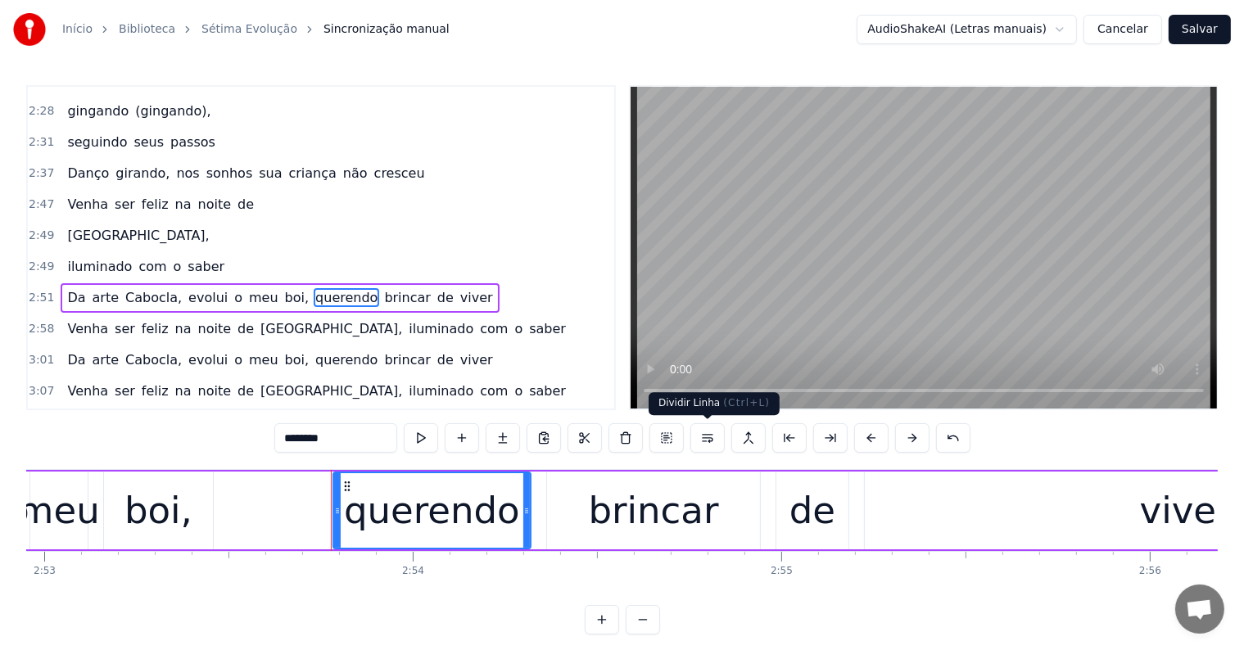
click at [707, 439] on button at bounding box center [707, 437] width 34 height 29
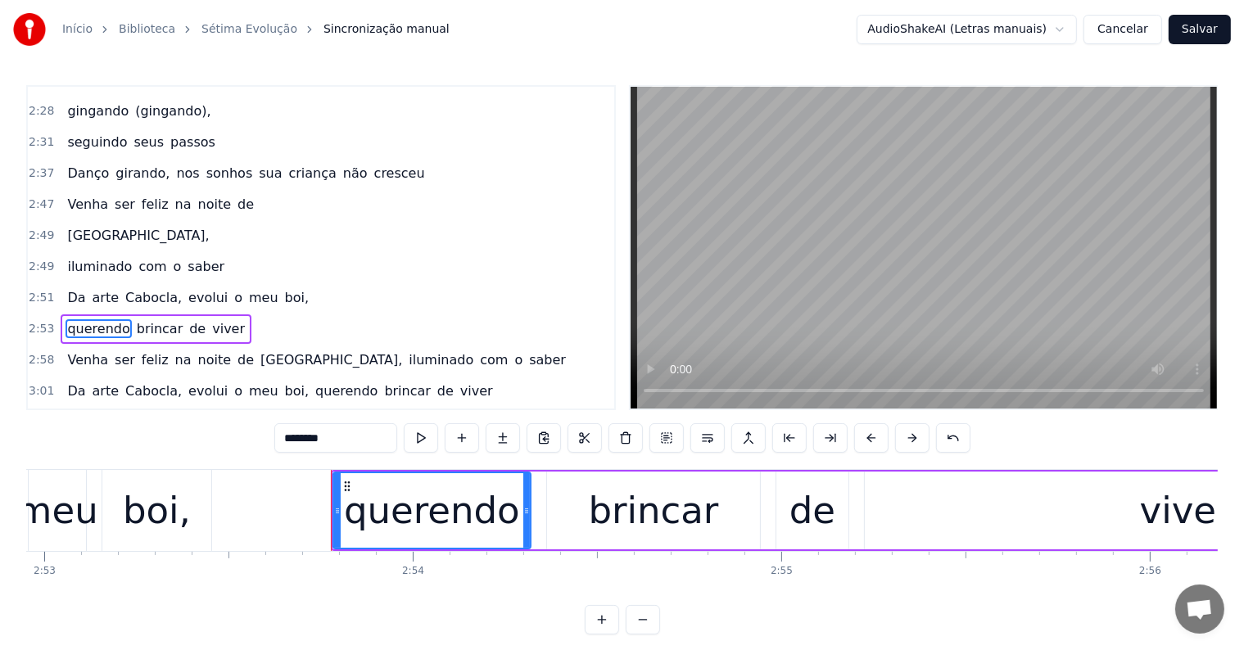
scroll to position [1390, 0]
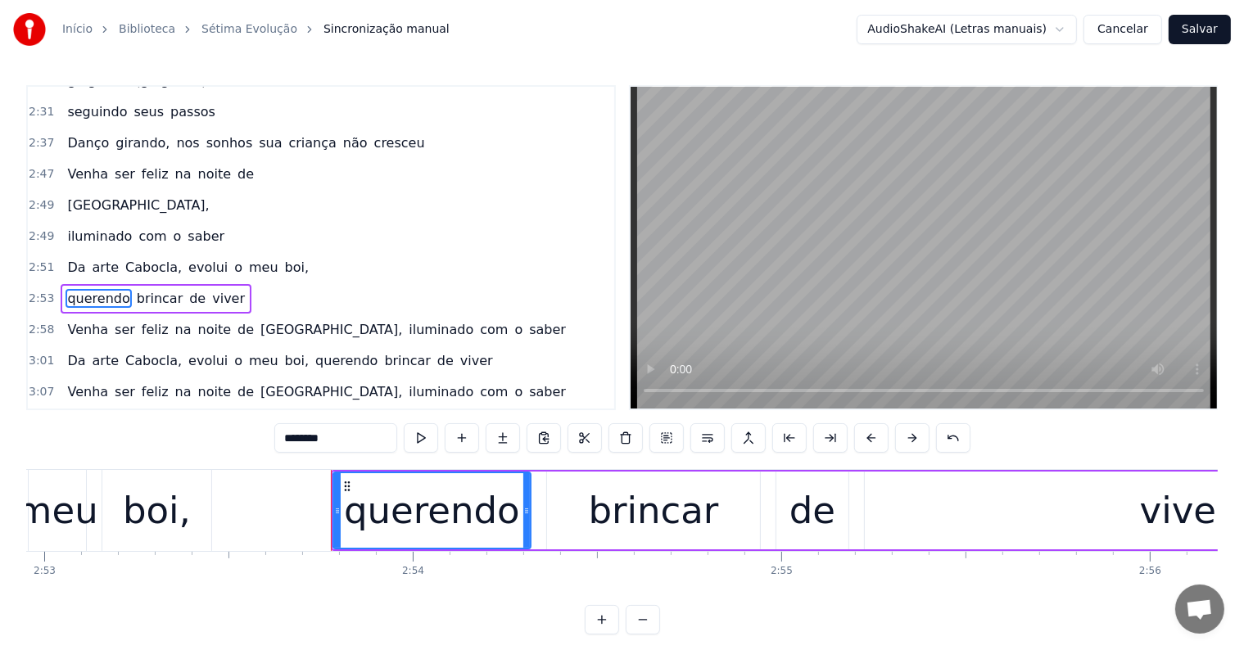
click at [162, 289] on span "brincar" at bounding box center [160, 298] width 50 height 19
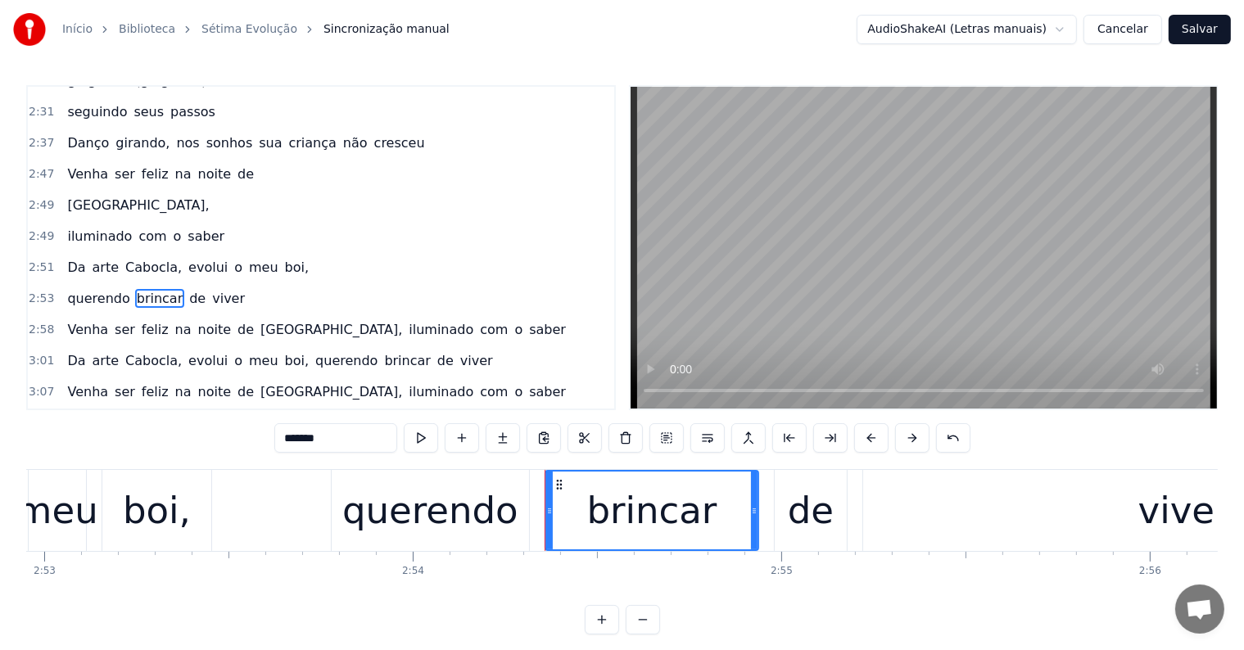
click at [187, 258] on span "evolui" at bounding box center [208, 267] width 43 height 19
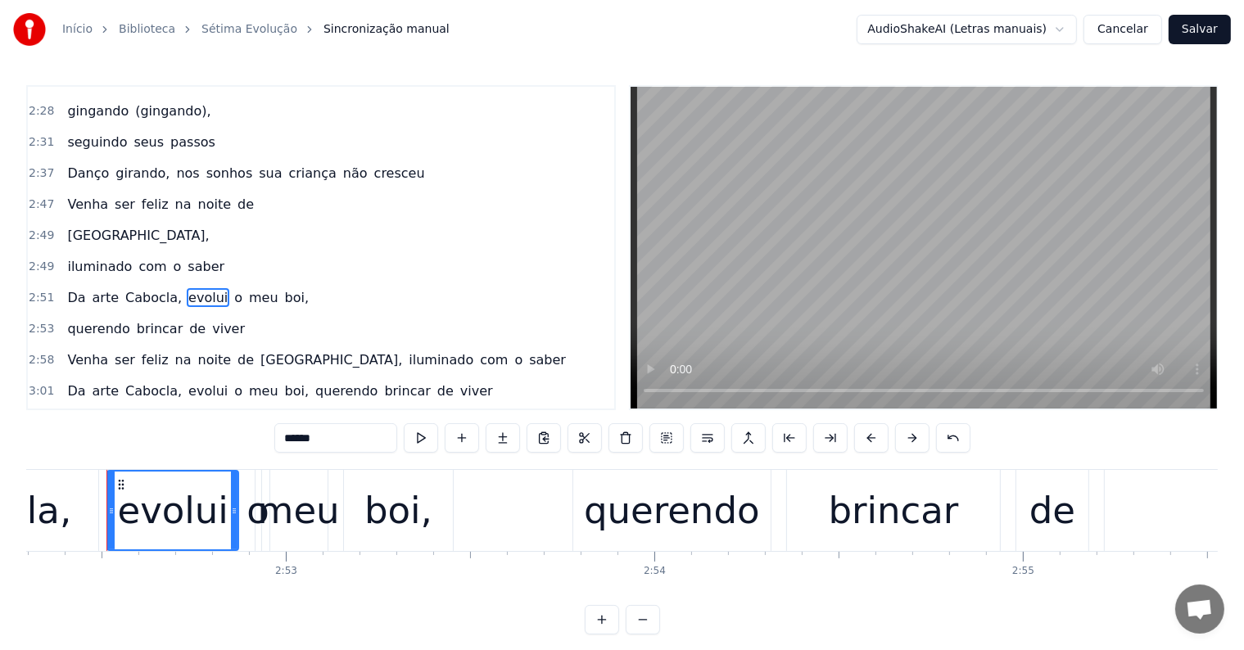
scroll to position [0, 63486]
click at [283, 288] on span "boi," at bounding box center [296, 297] width 27 height 19
type input "****"
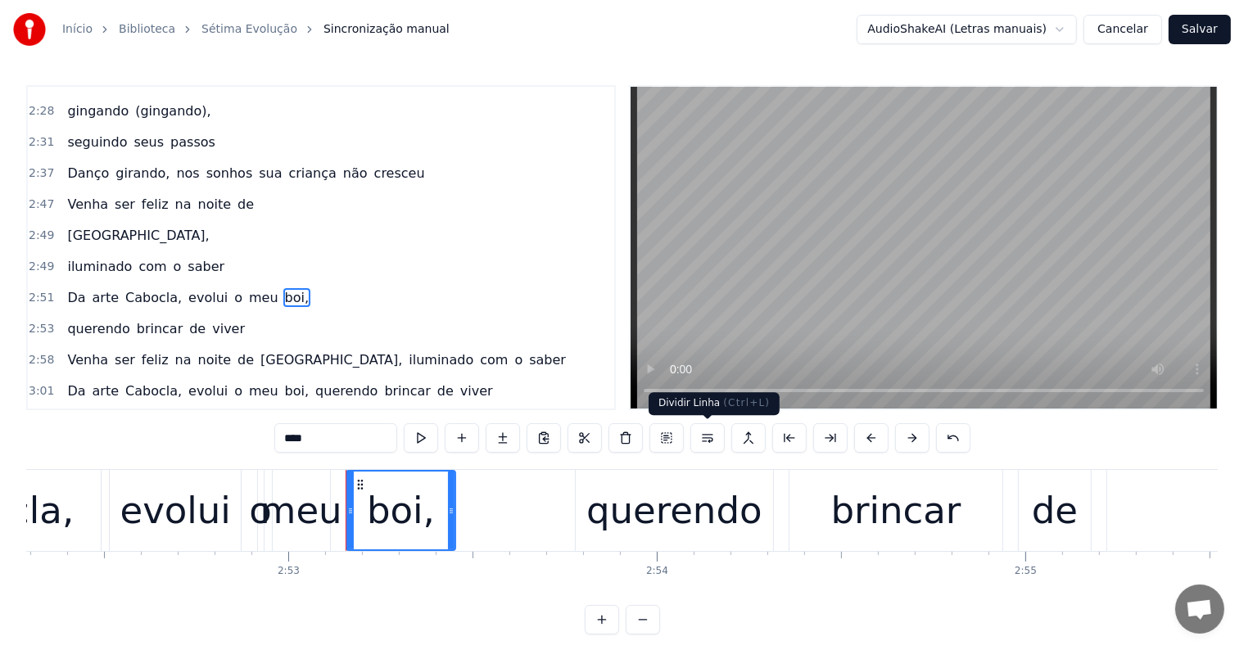
click at [710, 439] on button at bounding box center [707, 437] width 34 height 29
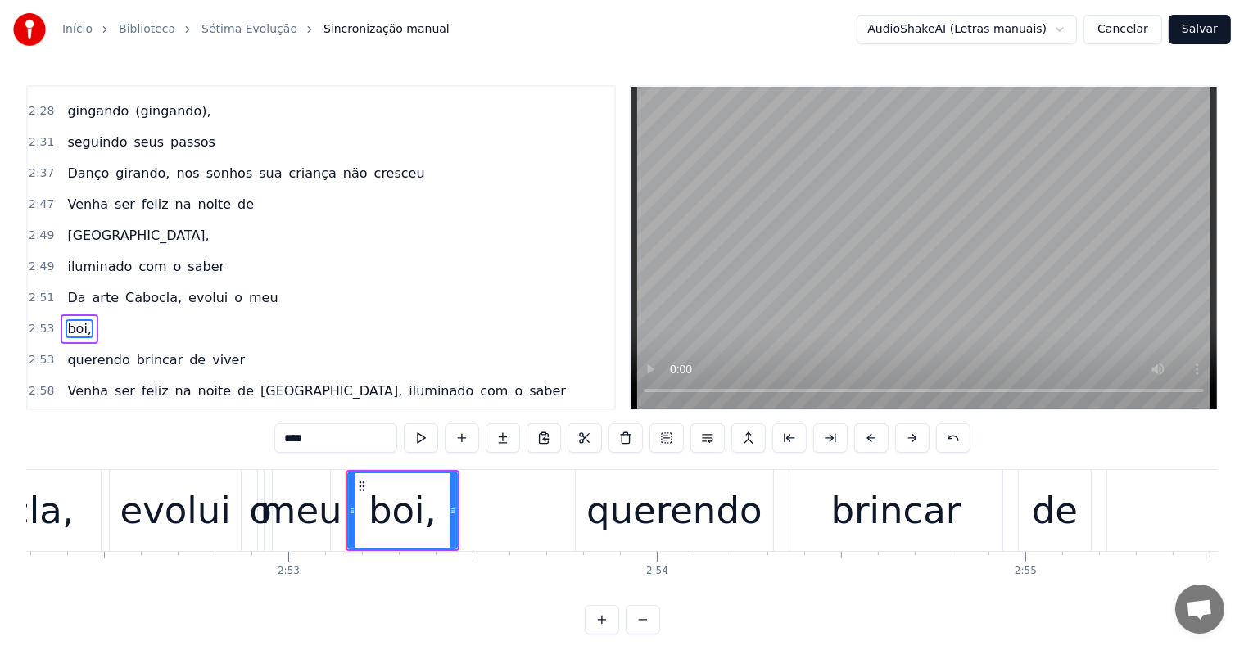
scroll to position [1390, 0]
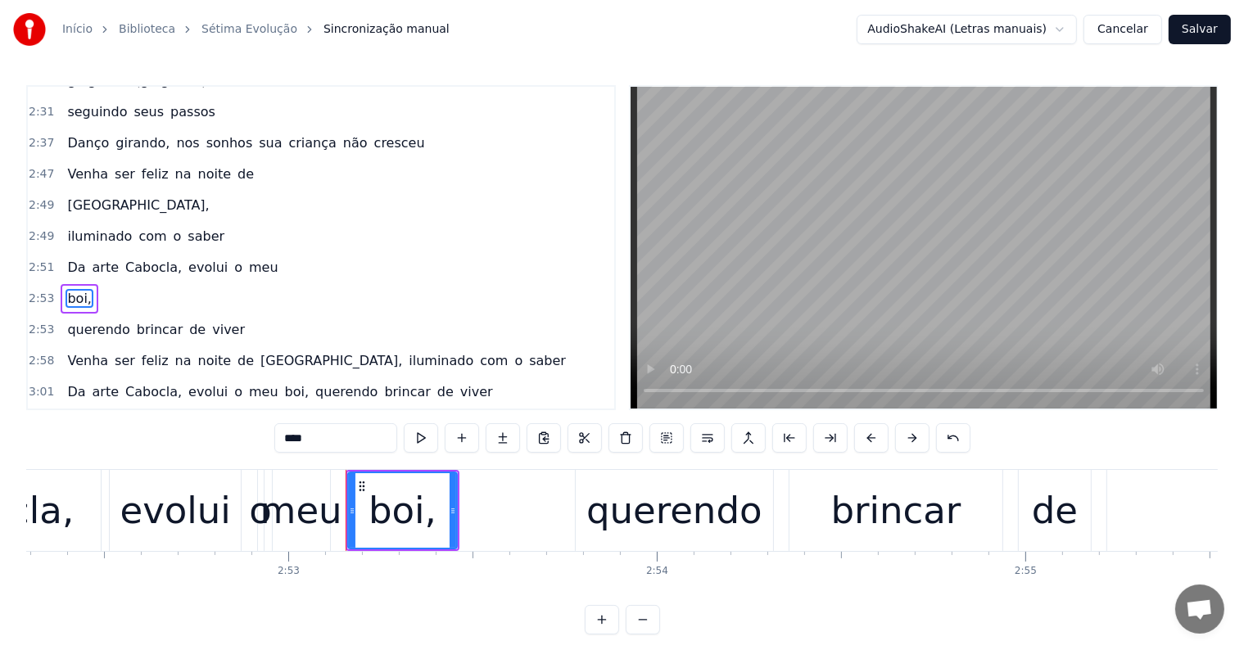
click at [187, 253] on div "Da arte Cabocla, evolui o meu" at bounding box center [173, 267] width 224 height 29
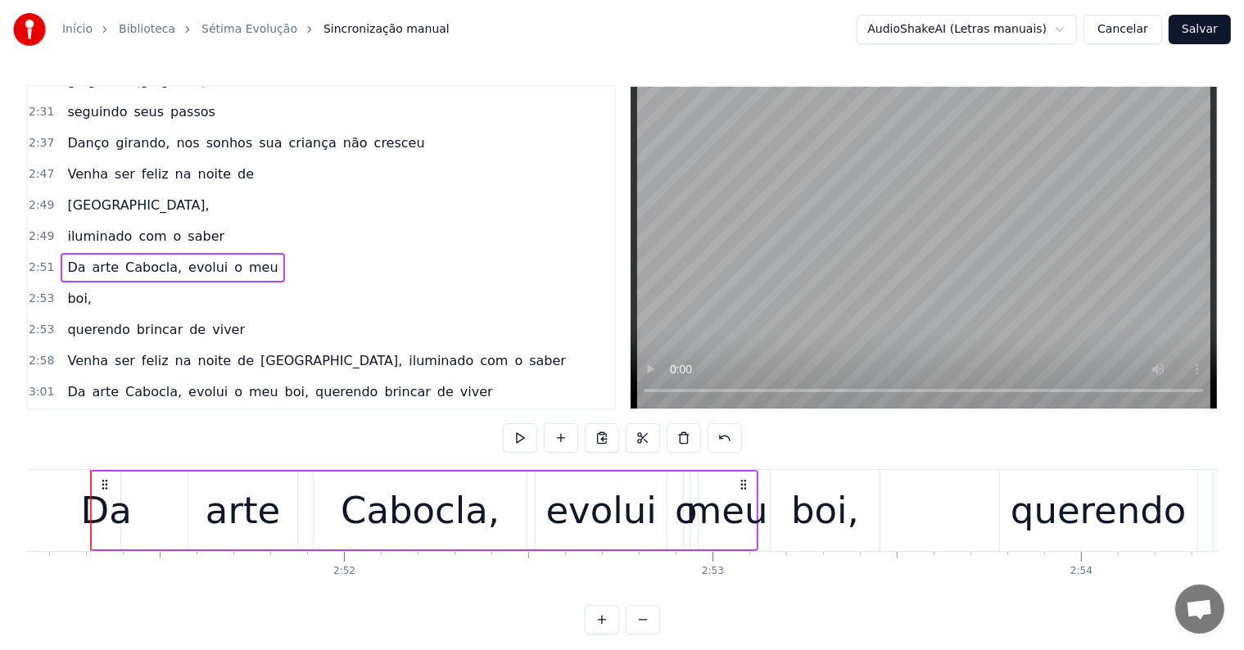
scroll to position [0, 63042]
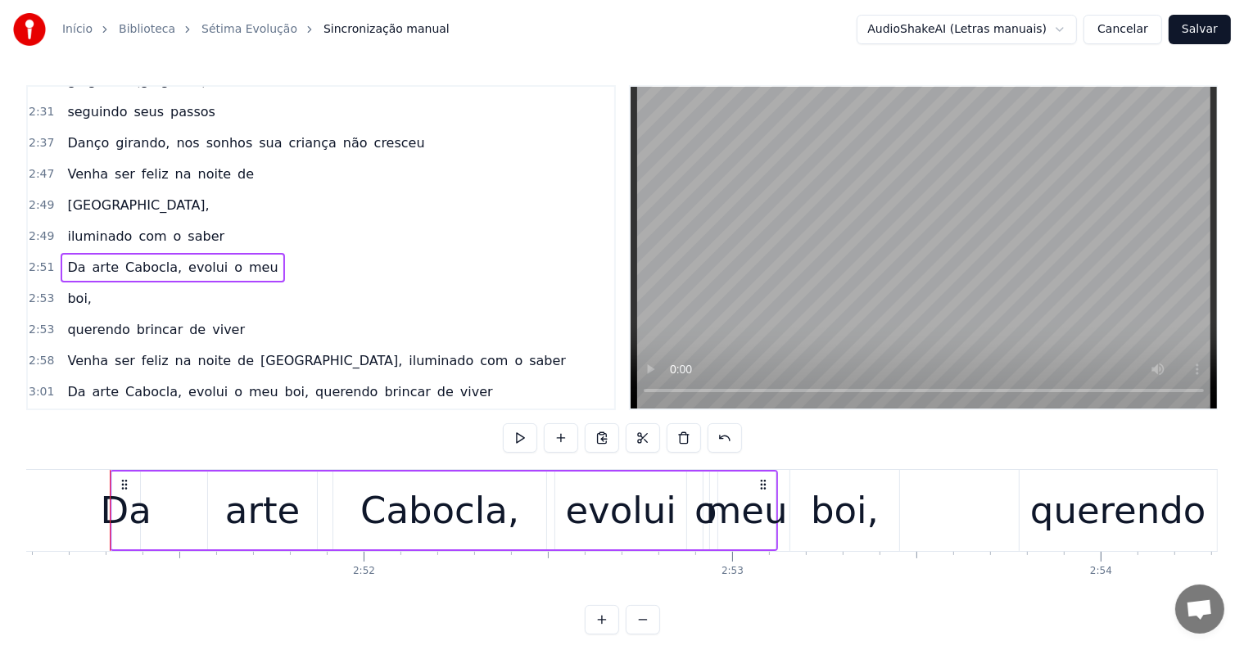
click at [187, 258] on span "evolui" at bounding box center [208, 267] width 43 height 19
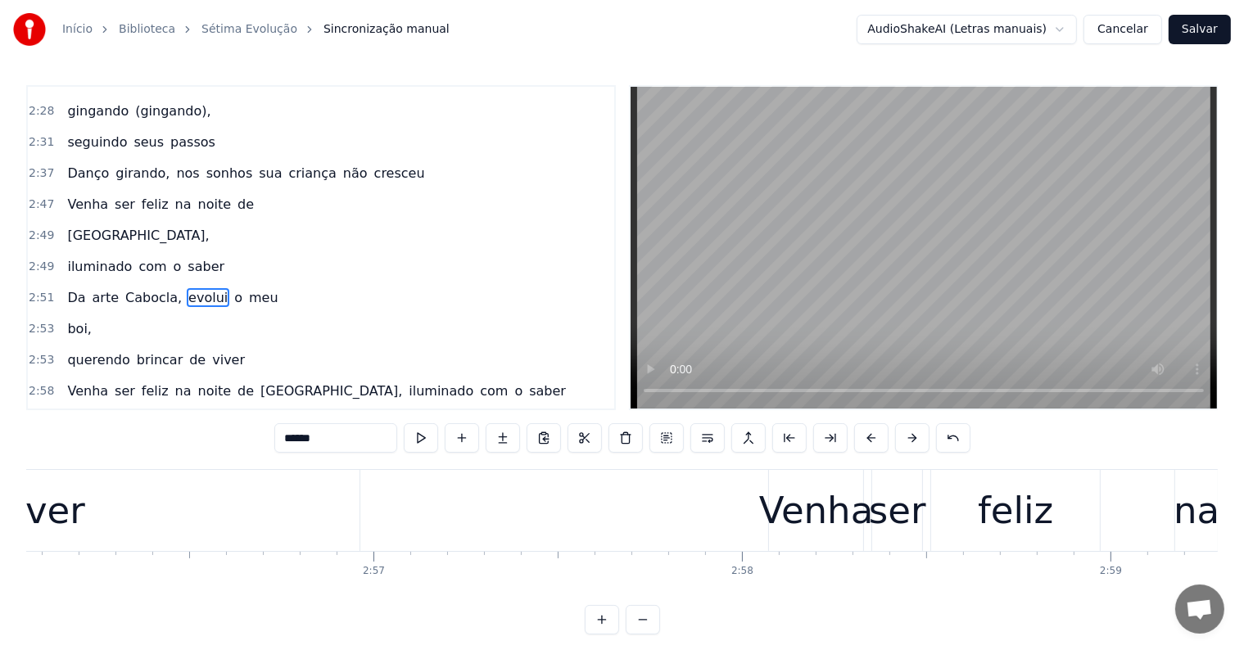
scroll to position [0, 64840]
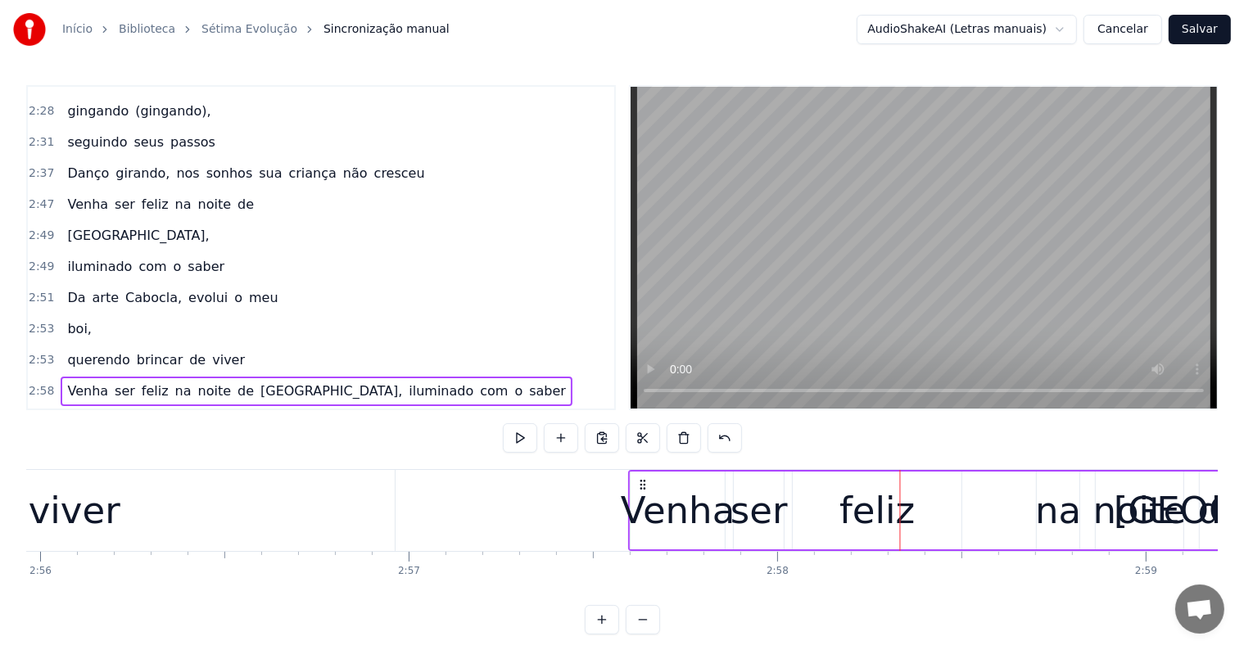
drag, startPoint x: 816, startPoint y: 484, endPoint x: 641, endPoint y: 494, distance: 174.7
click at [641, 494] on div "Venha ser feliz na noite de Paris, iluminado com o saber" at bounding box center [1235, 510] width 1215 height 81
click at [312, 495] on div "viver" at bounding box center [74, 510] width 641 height 81
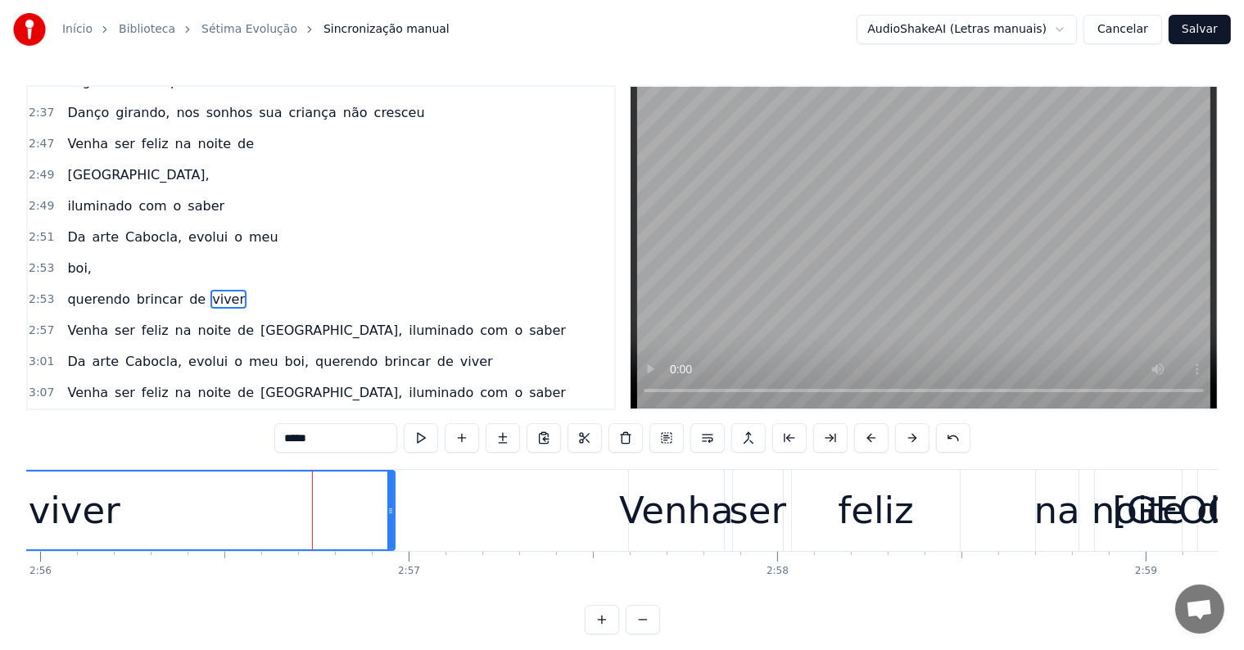
click at [902, 507] on div "feliz" at bounding box center [876, 511] width 75 height 56
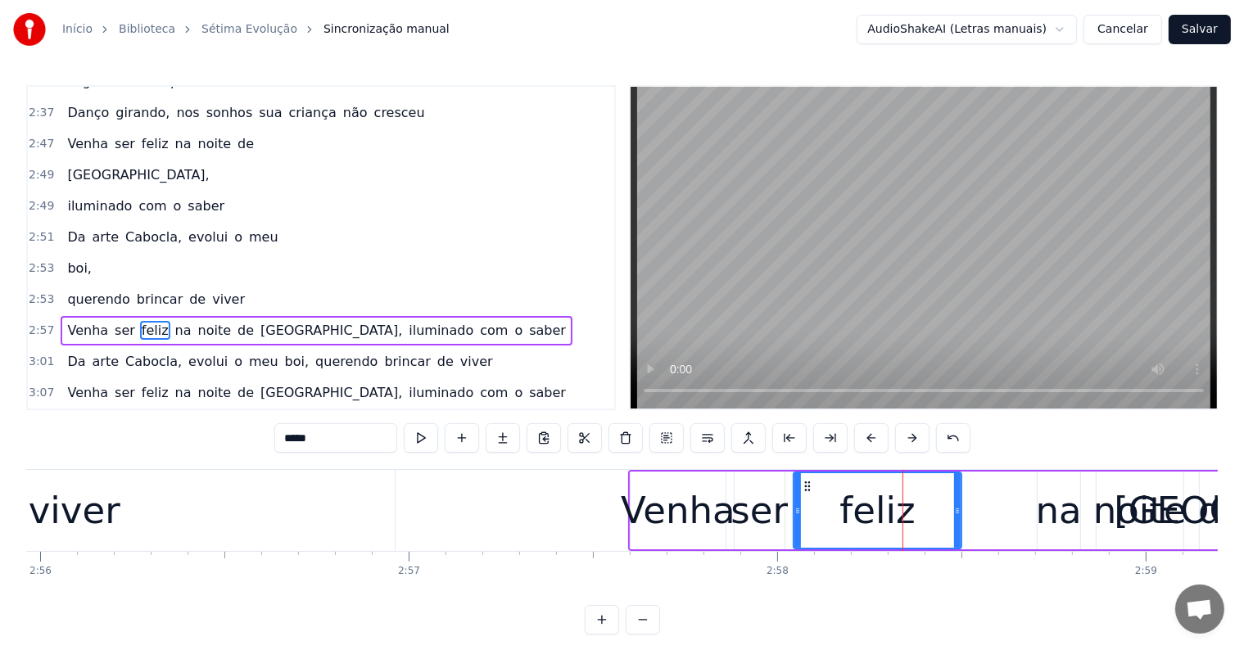
scroll to position [1451, 0]
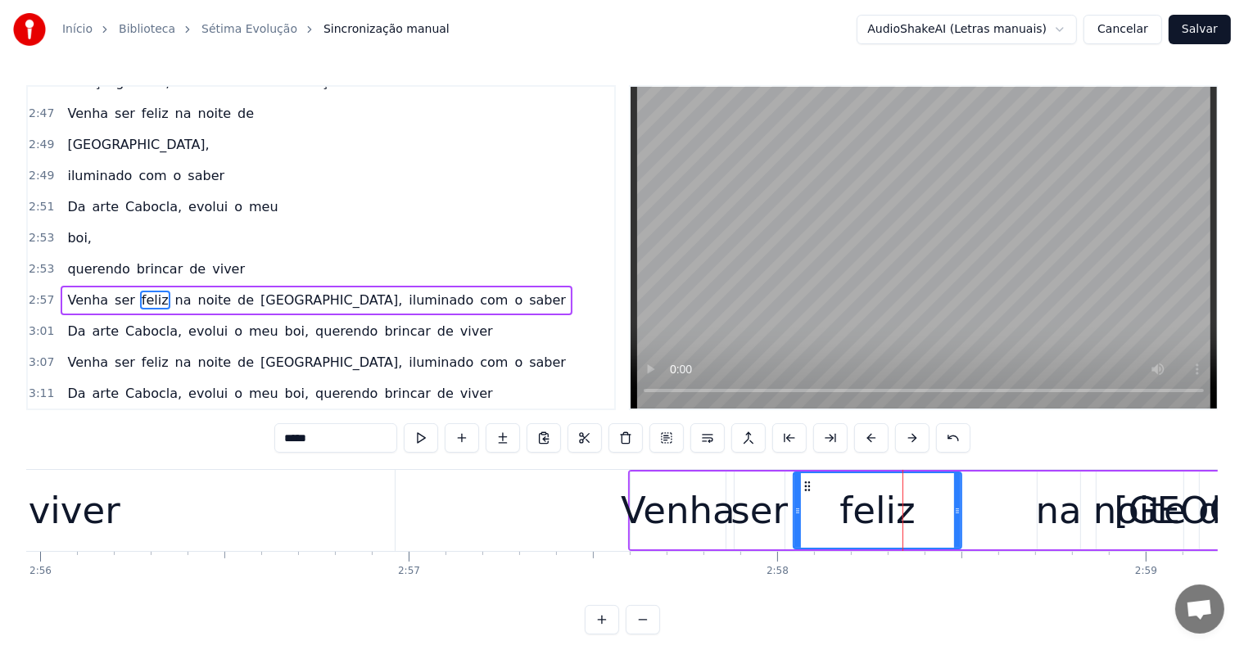
click at [407, 291] on span "iluminado" at bounding box center [441, 300] width 68 height 19
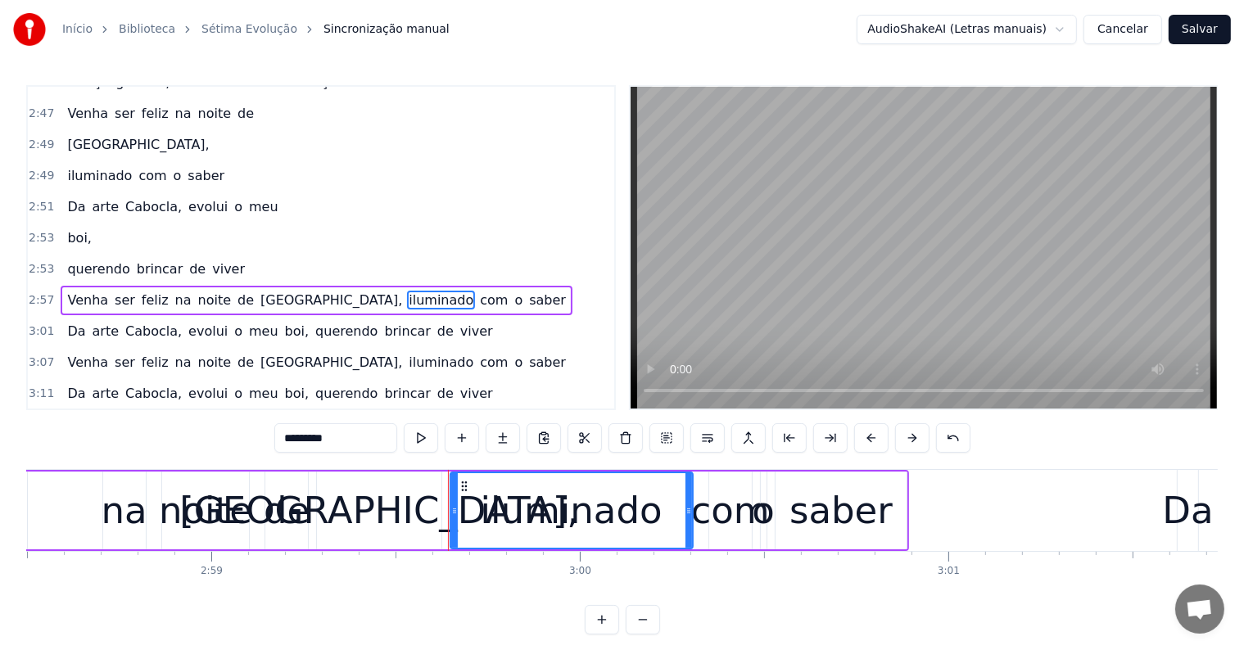
click at [700, 441] on button at bounding box center [707, 437] width 34 height 29
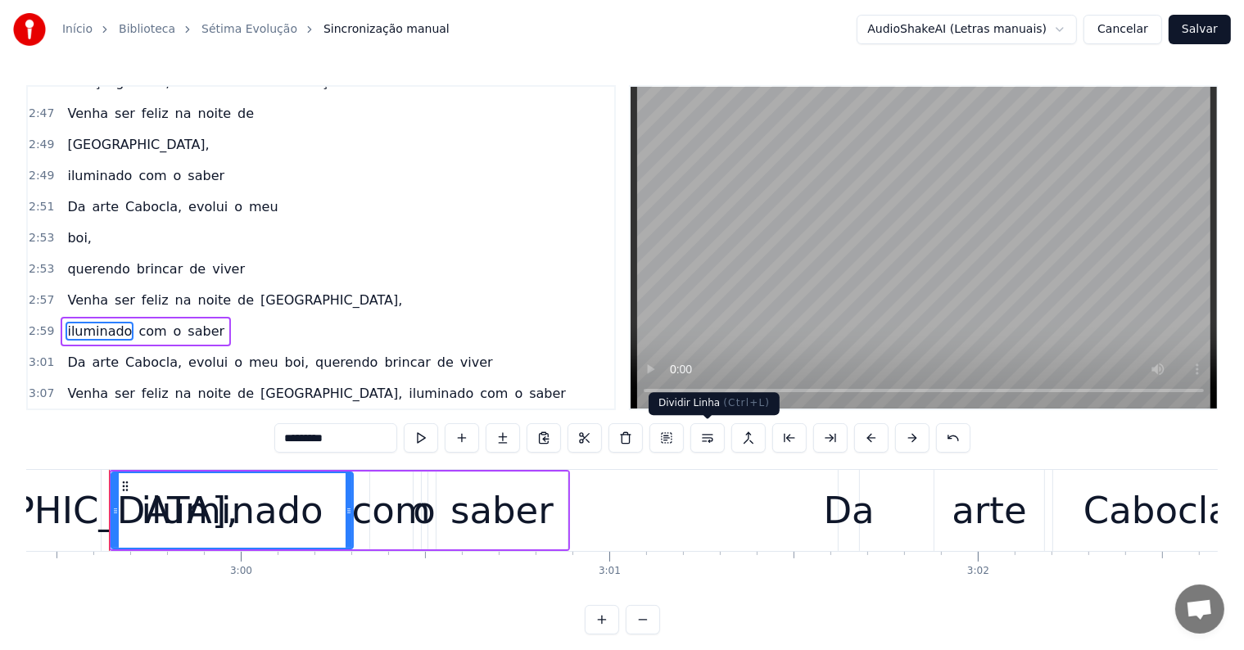
scroll to position [1481, 0]
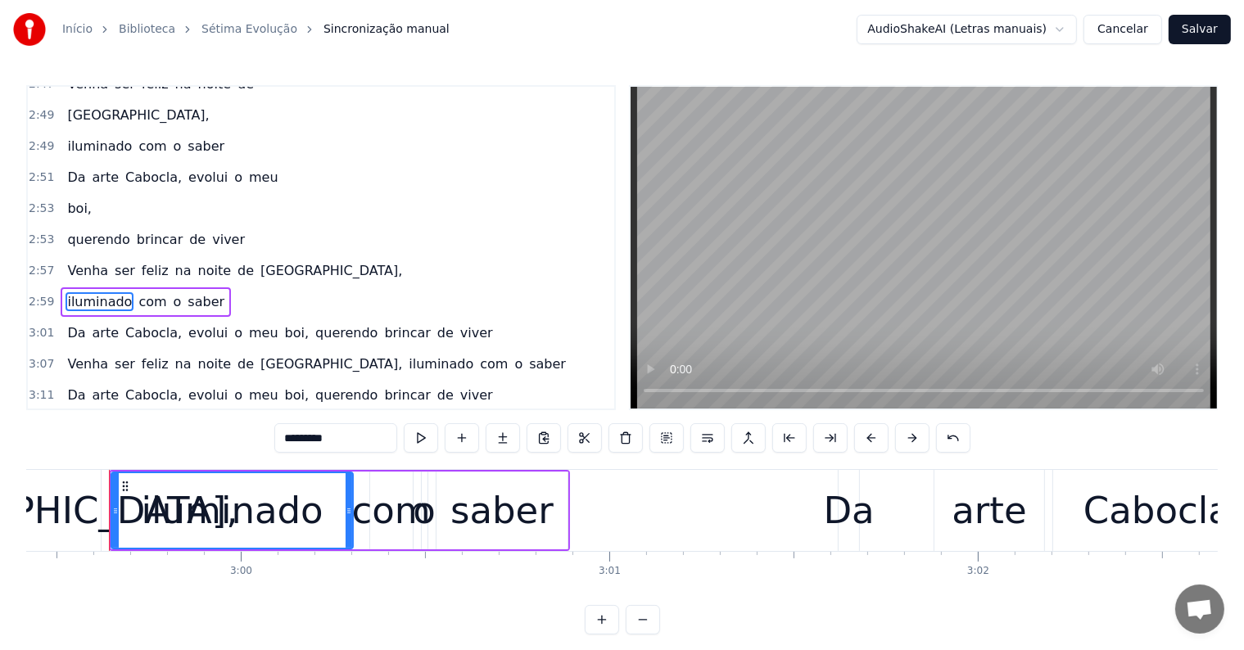
click at [314, 323] on span "querendo" at bounding box center [347, 332] width 66 height 19
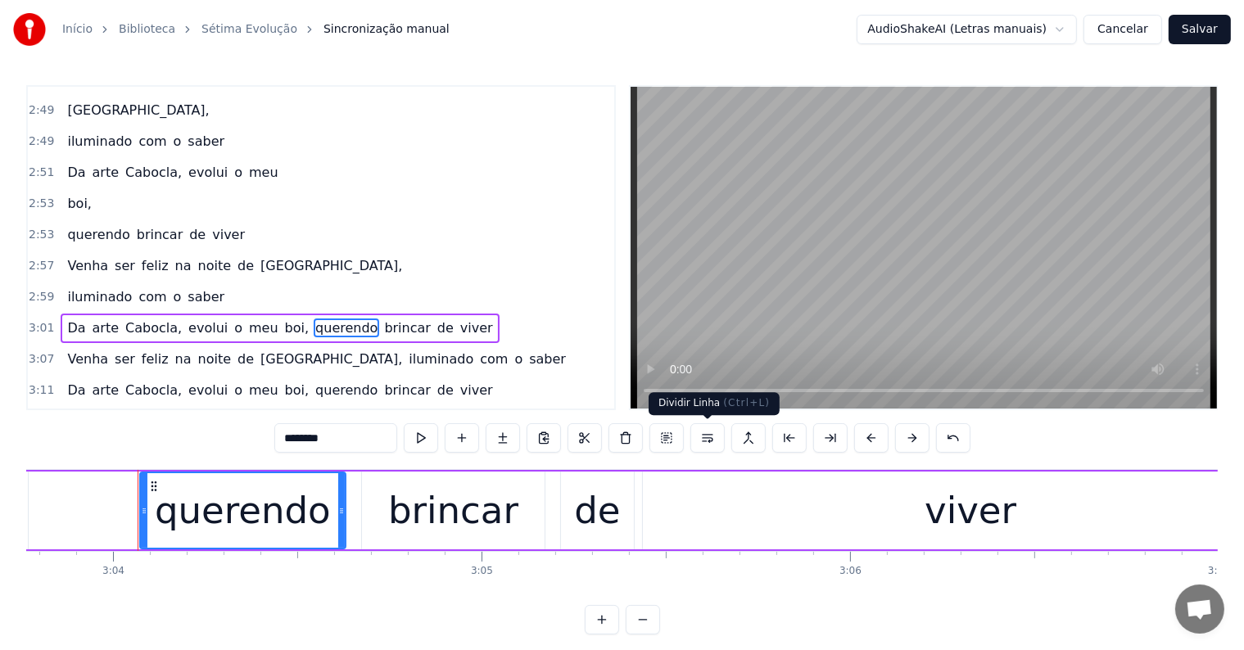
scroll to position [0, 67744]
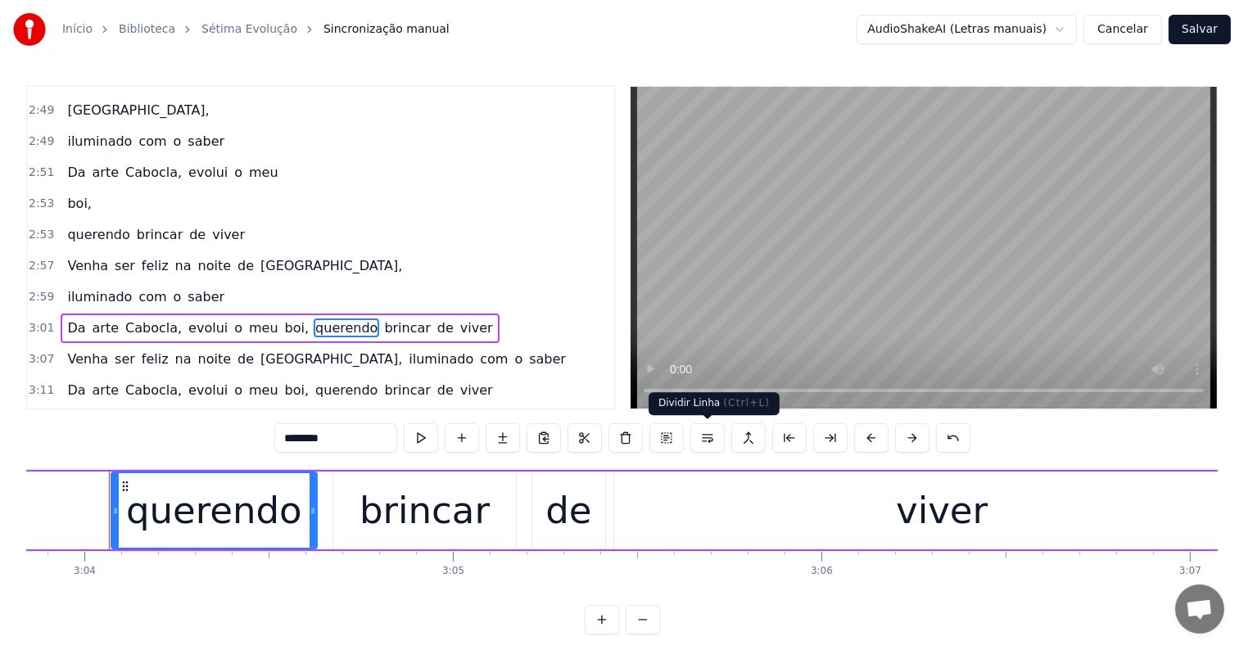
click at [703, 437] on button at bounding box center [707, 437] width 34 height 29
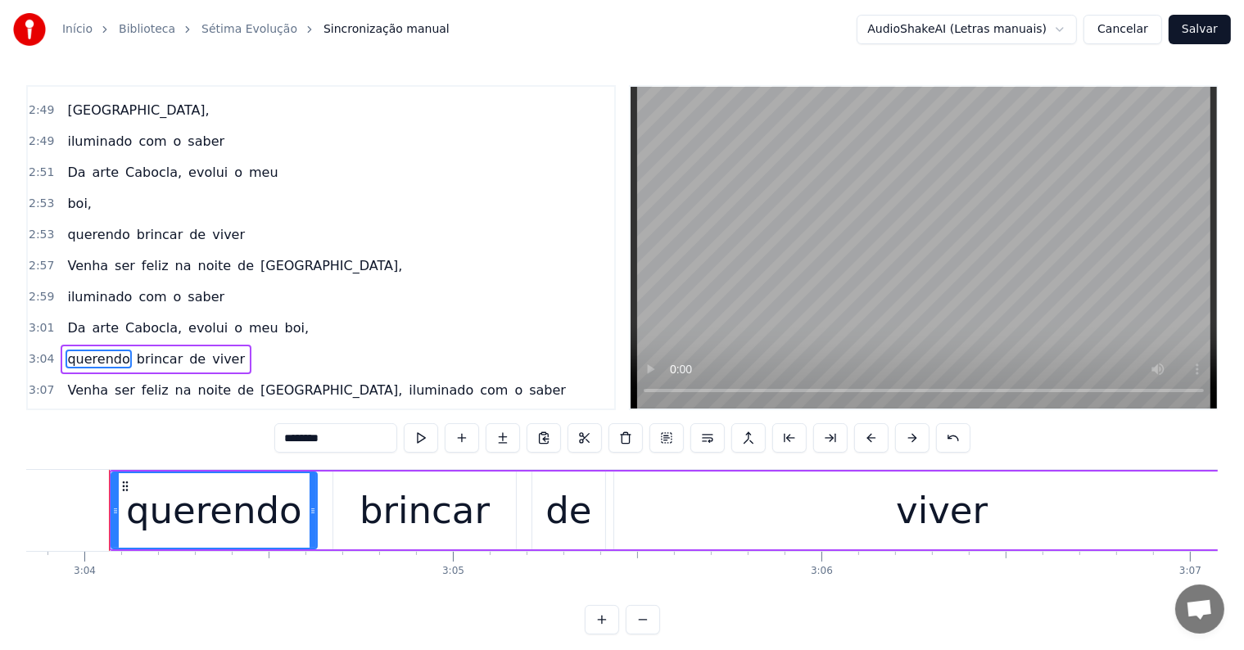
scroll to position [1516, 0]
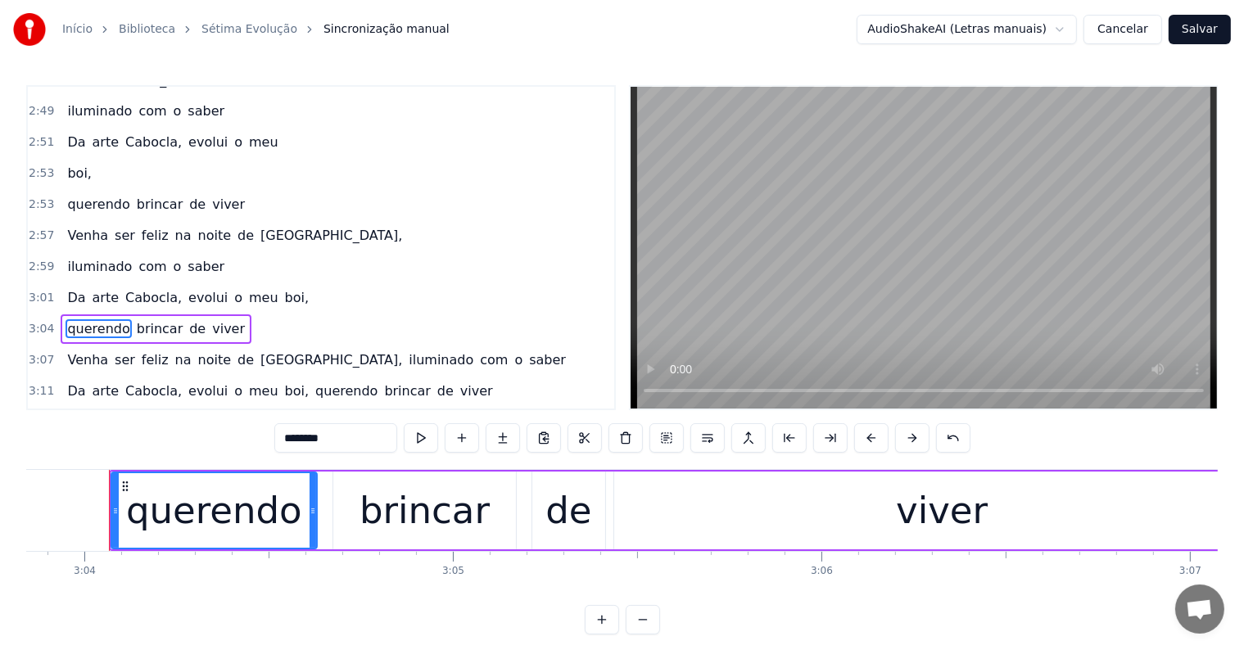
click at [407, 350] on span "iluminado" at bounding box center [441, 359] width 68 height 19
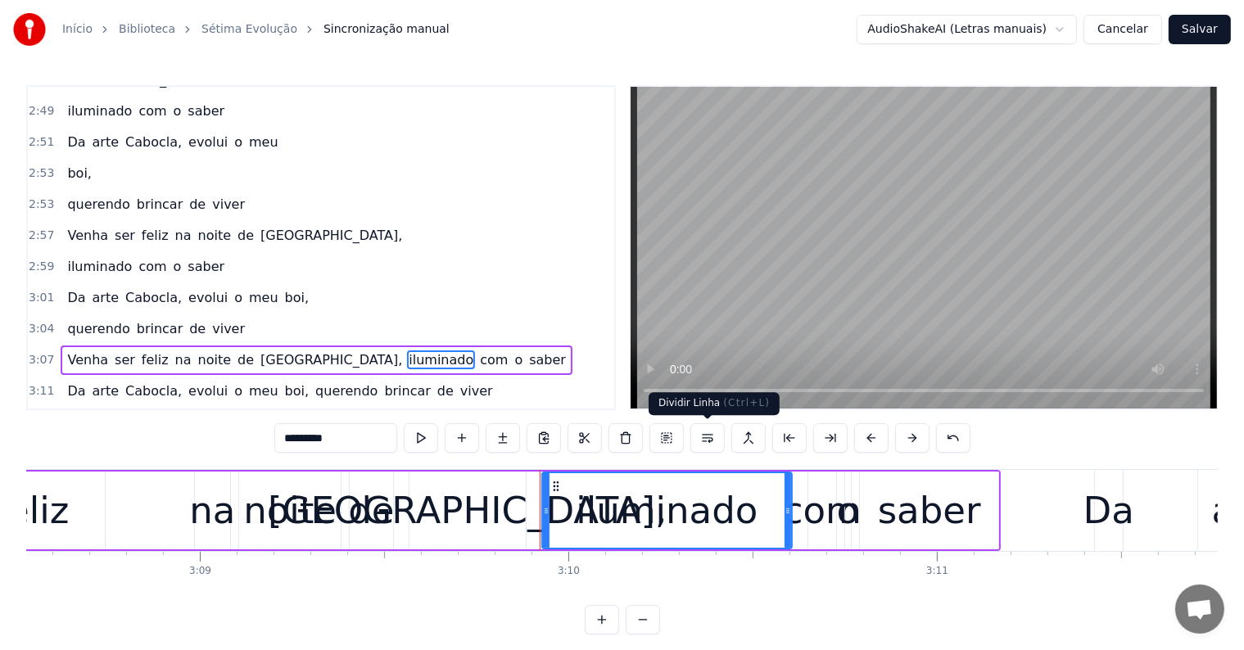
scroll to position [0, 69901]
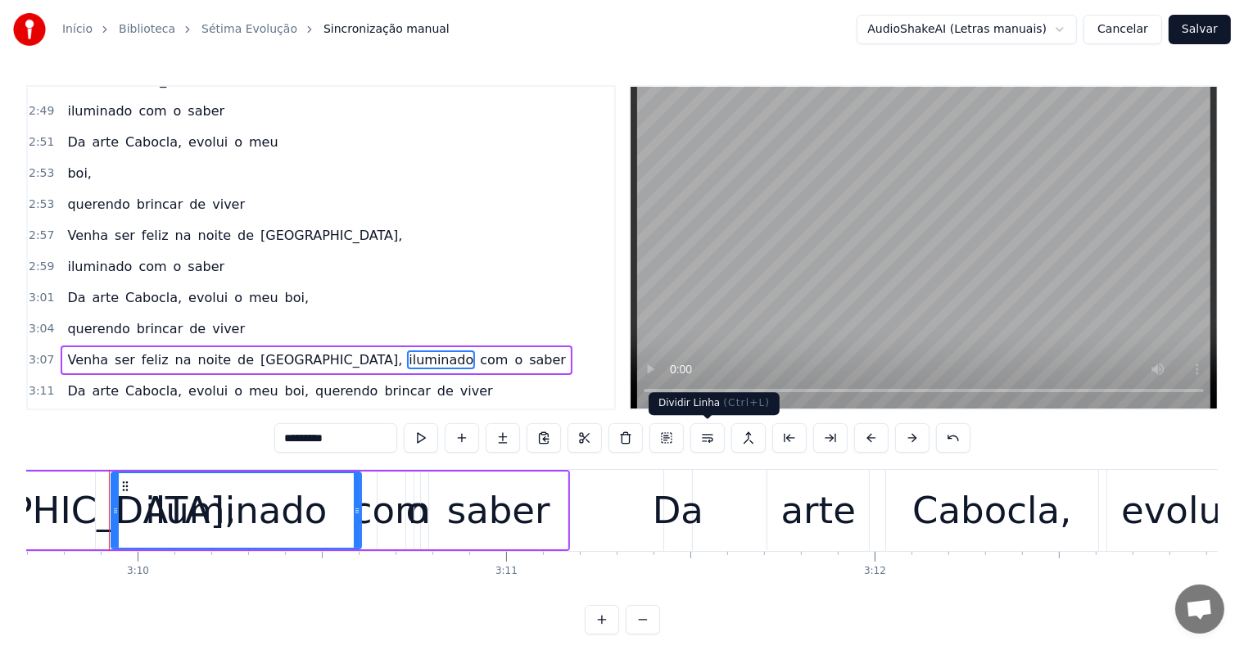
click at [704, 442] on button at bounding box center [707, 437] width 34 height 29
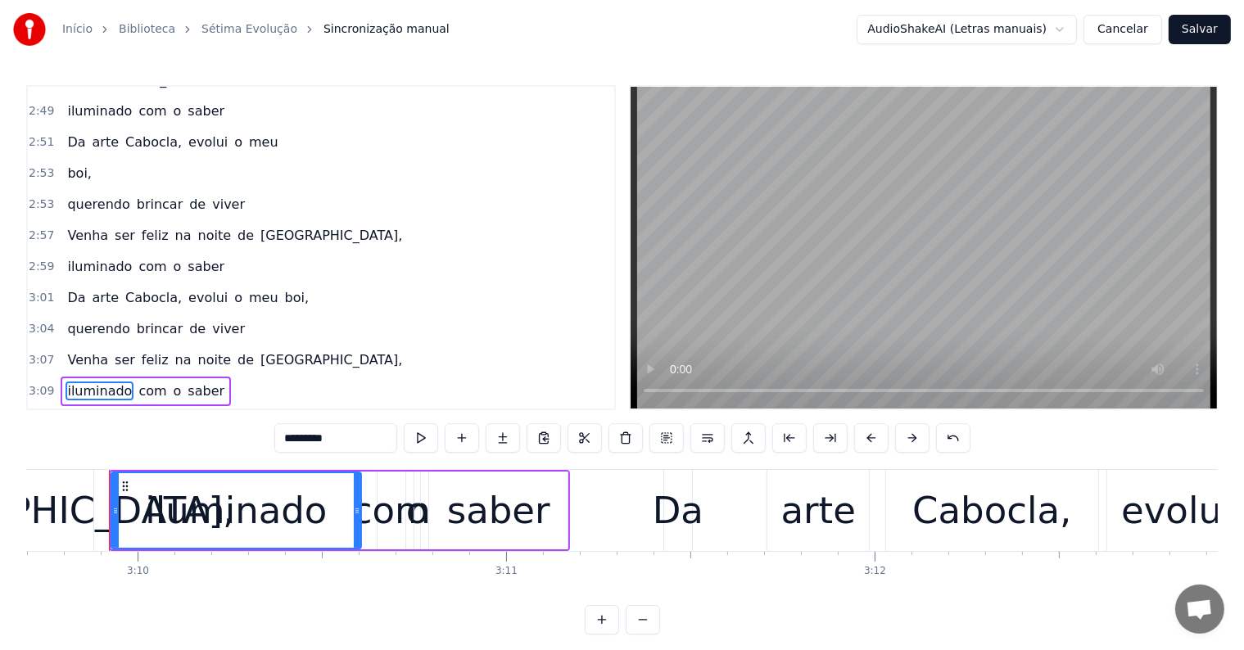
scroll to position [1546, 0]
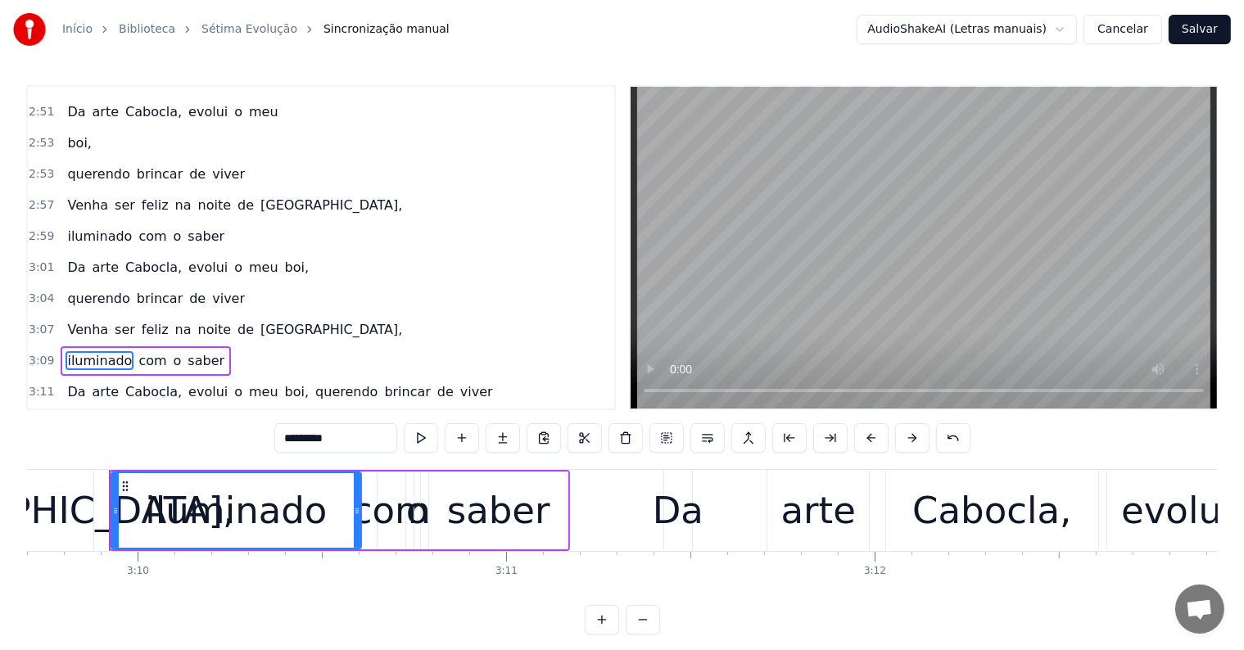
click at [316, 382] on span "querendo" at bounding box center [347, 391] width 66 height 19
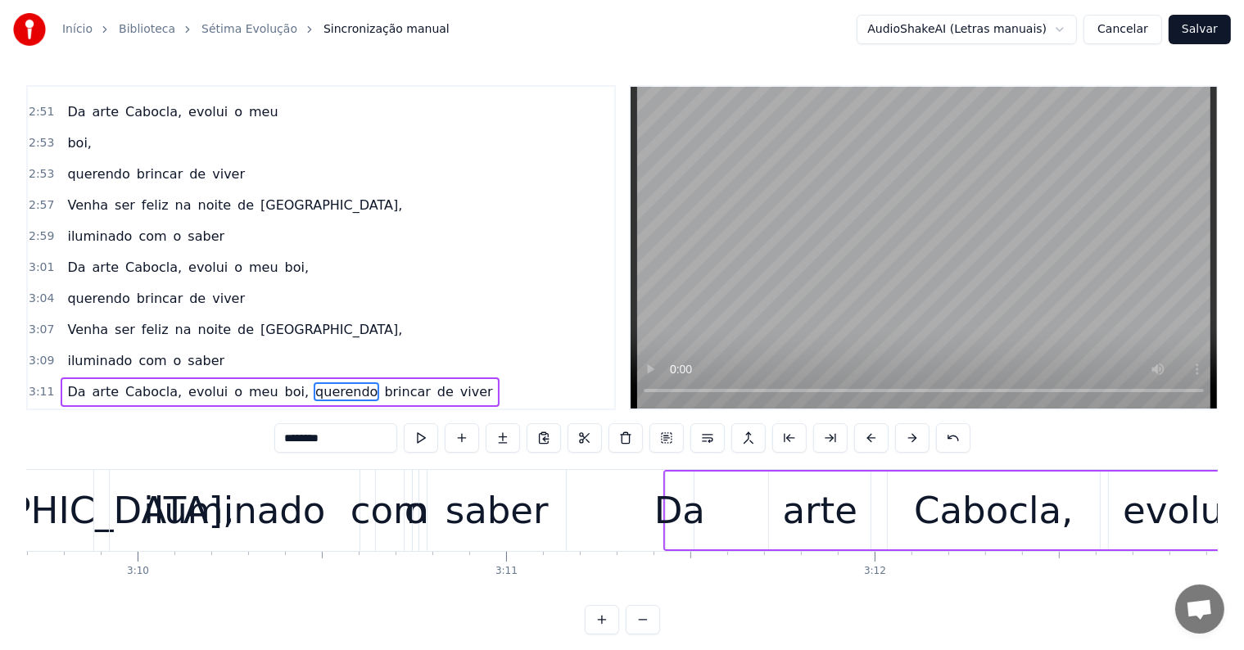
scroll to position [7, 0]
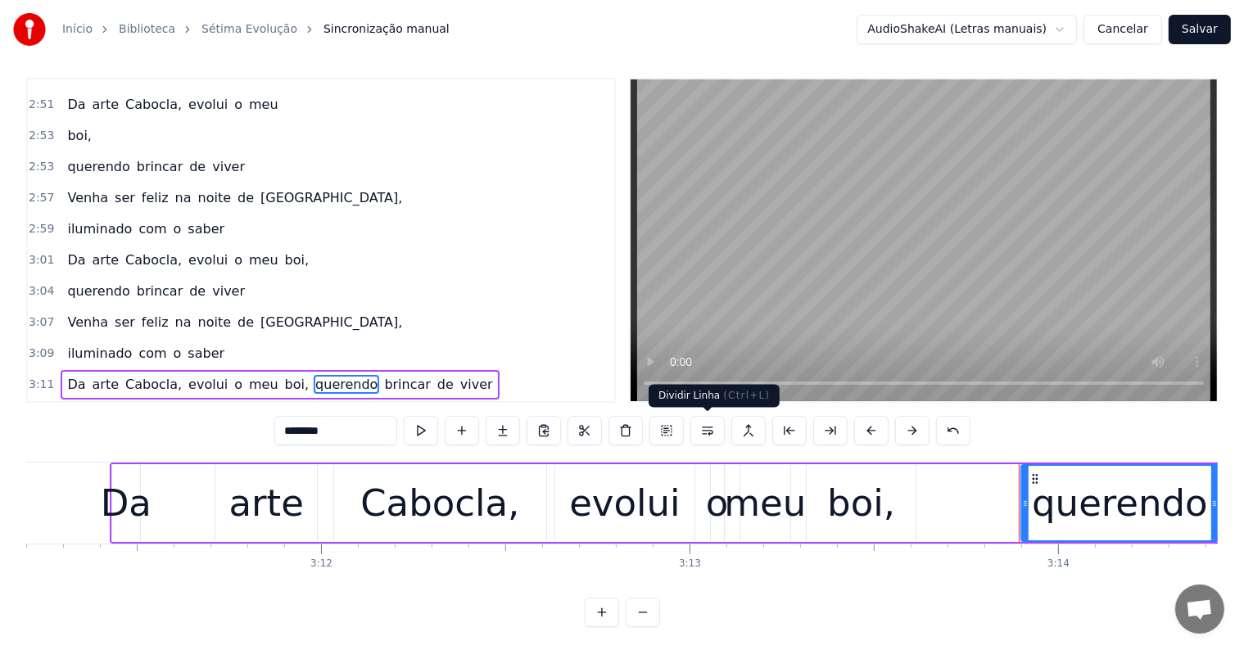
click at [704, 431] on button at bounding box center [707, 430] width 34 height 29
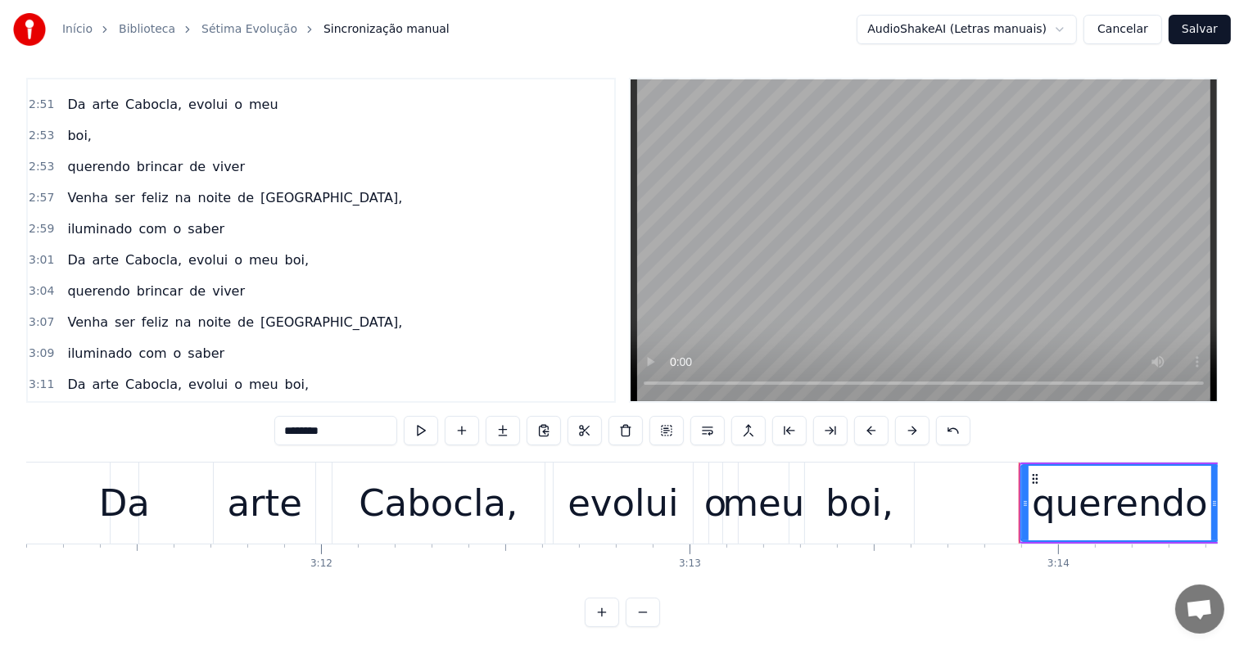
scroll to position [0, 71365]
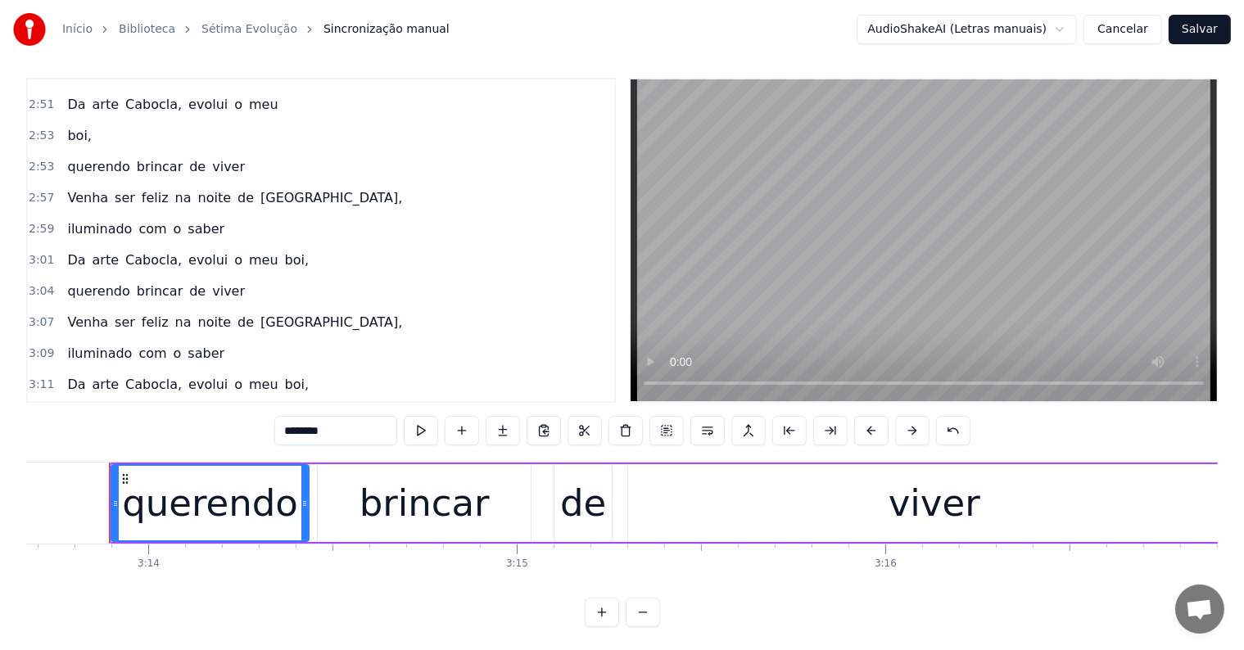
click at [407, 437] on span "iluminado" at bounding box center [441, 446] width 68 height 19
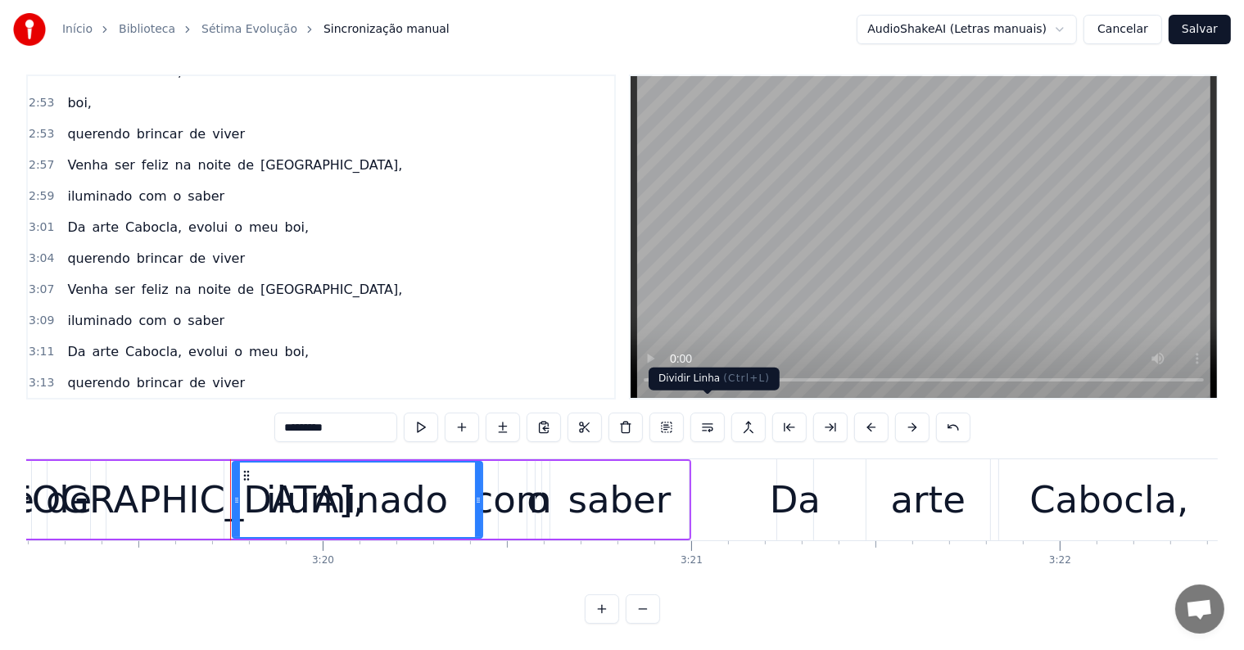
scroll to position [0, 73522]
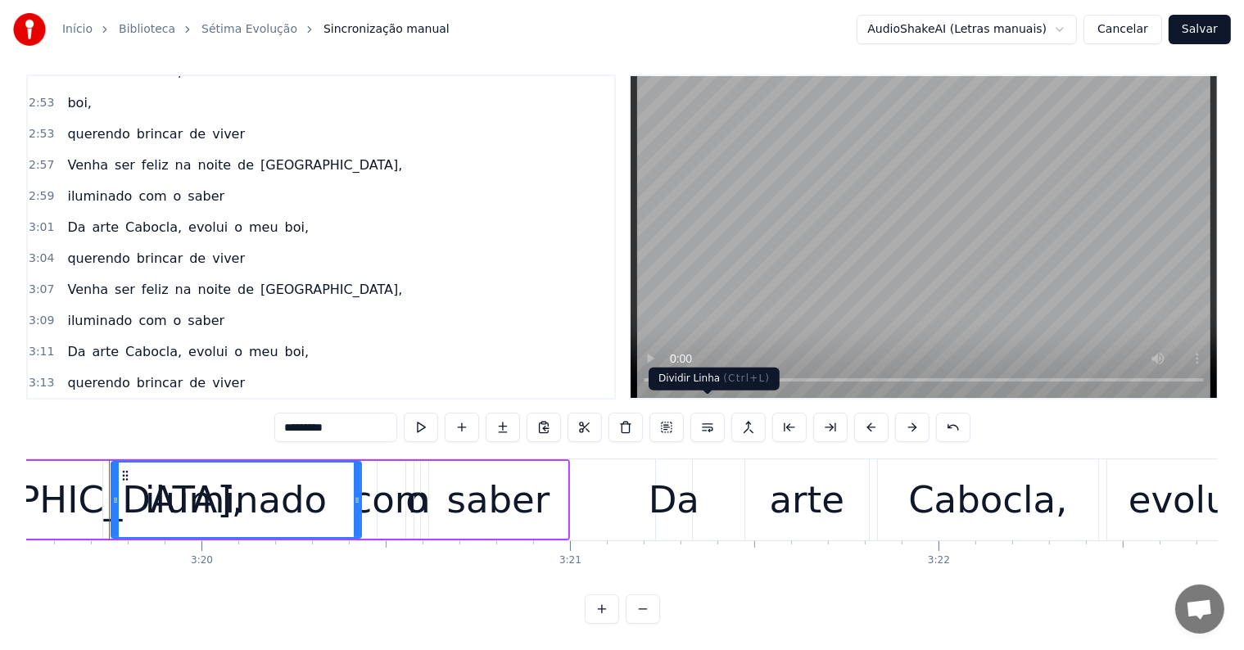
click at [700, 416] on button at bounding box center [707, 427] width 34 height 29
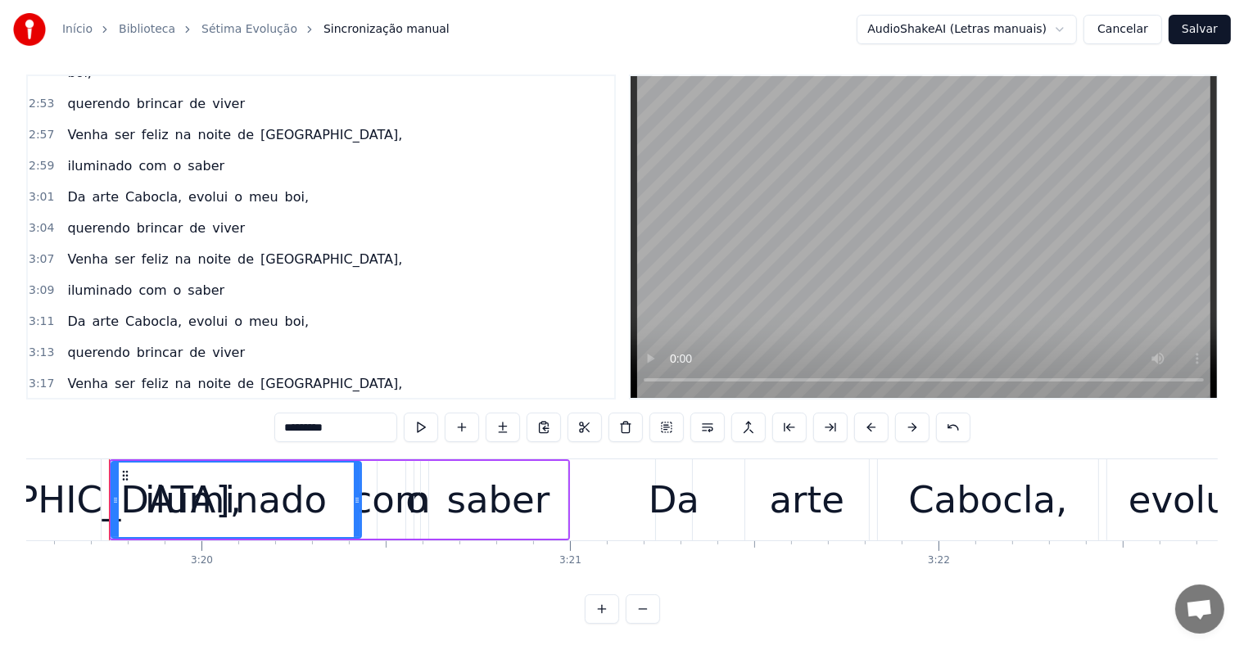
click at [314, 436] on span "querendo" at bounding box center [347, 445] width 66 height 19
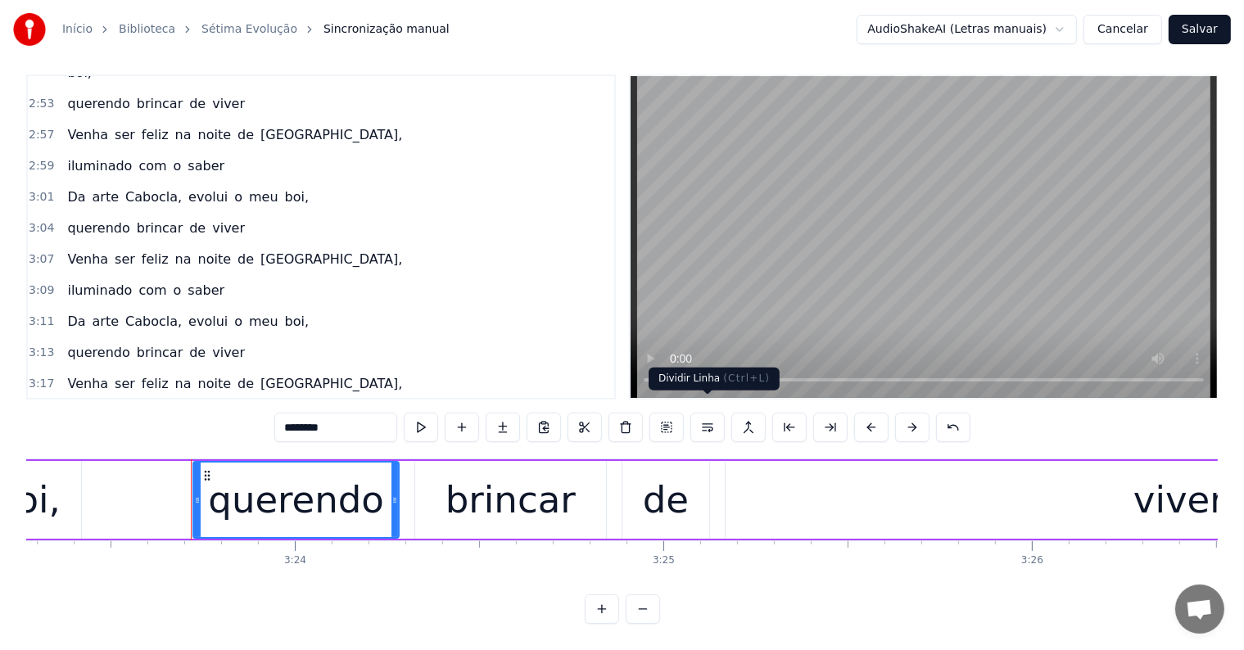
scroll to position [0, 74985]
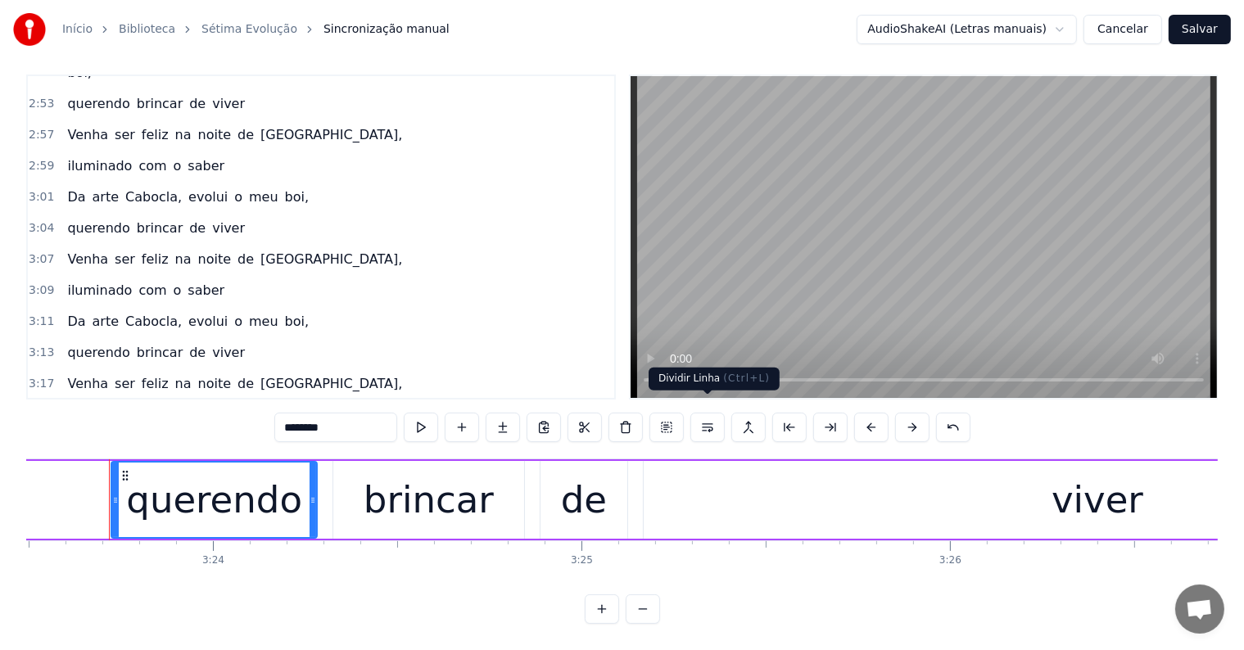
click at [711, 413] on button at bounding box center [707, 427] width 34 height 29
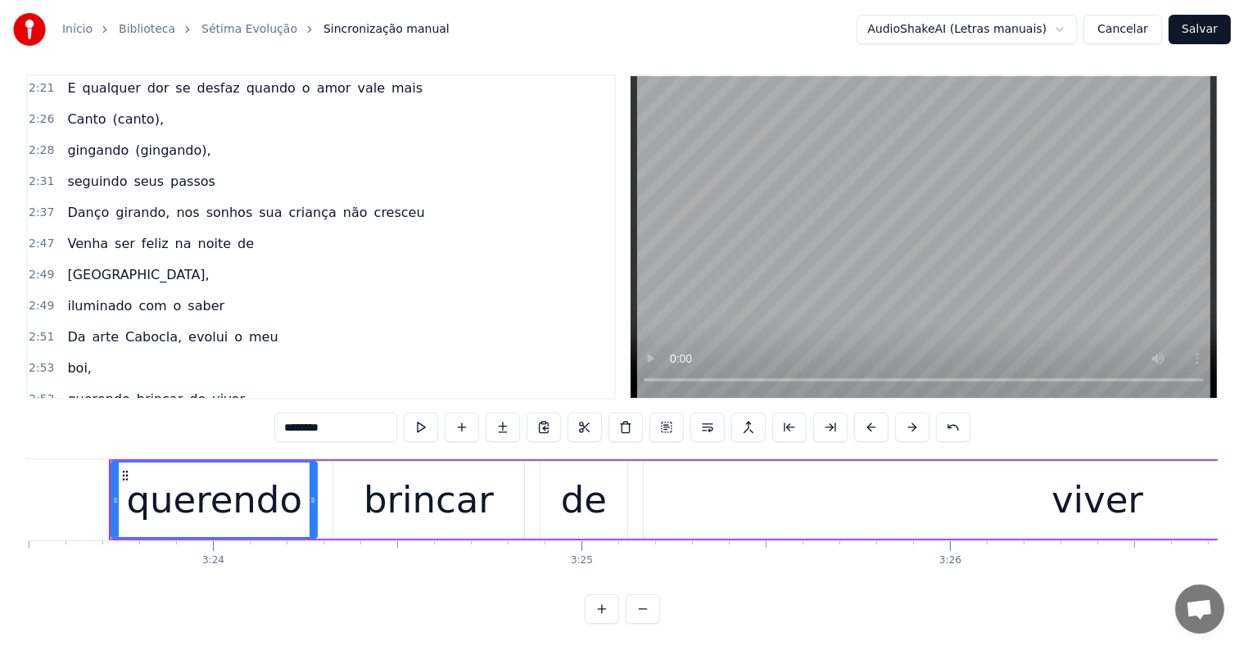
scroll to position [1309, 0]
click at [72, 205] on span "Danço" at bounding box center [88, 214] width 45 height 19
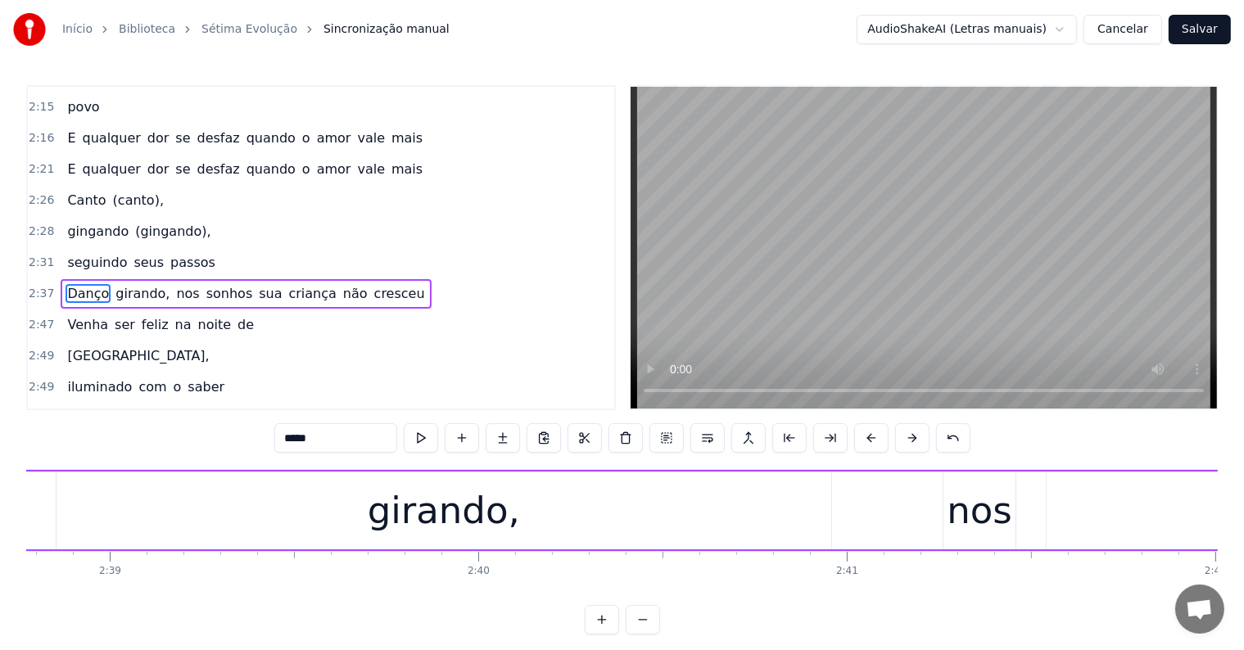
scroll to position [0, 58403]
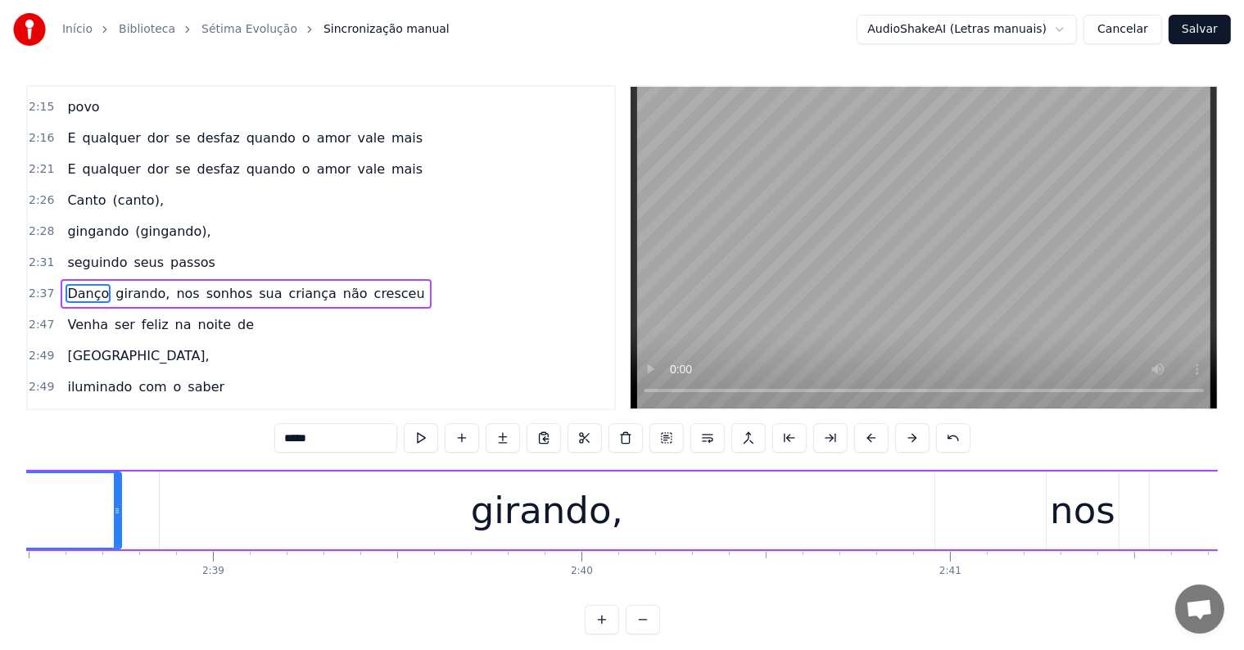
click at [292, 518] on div "girando," at bounding box center [547, 511] width 775 height 78
type input "********"
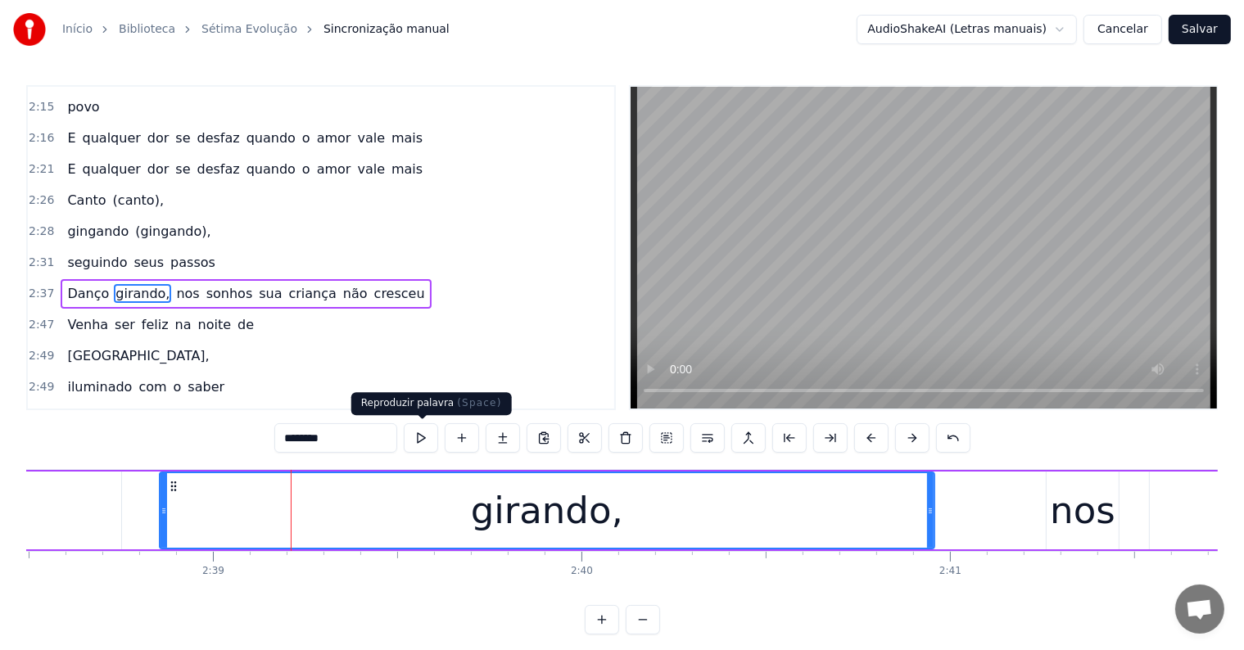
click at [419, 440] on button at bounding box center [421, 437] width 34 height 29
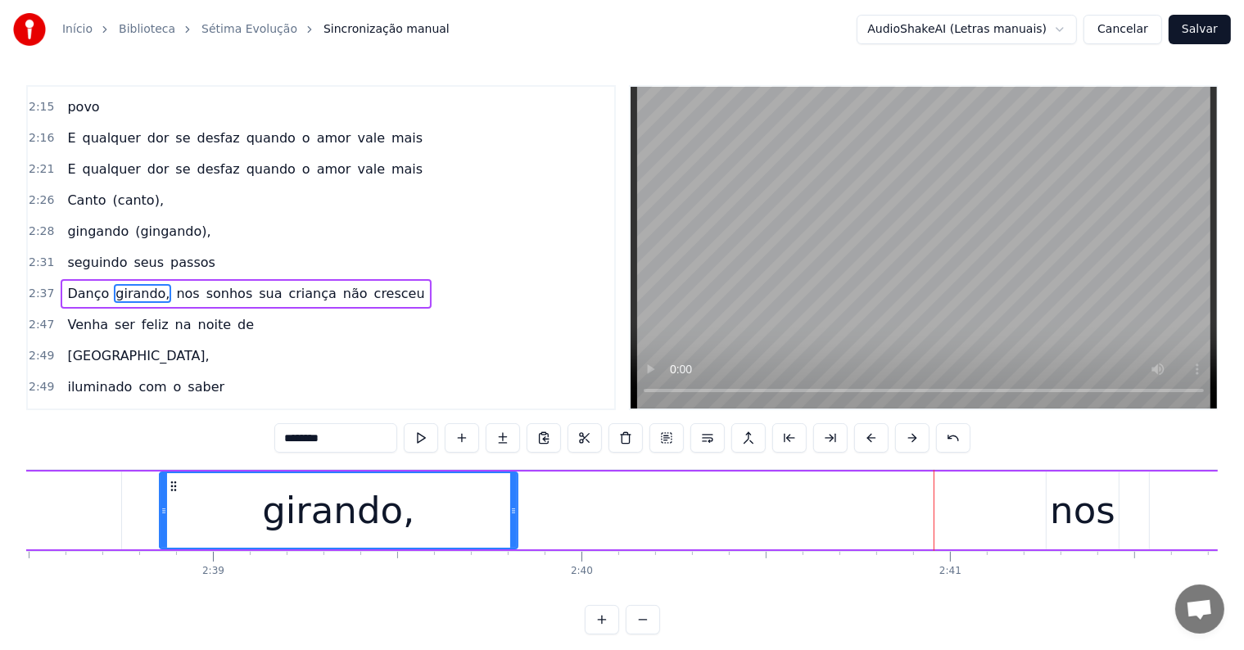
drag, startPoint x: 930, startPoint y: 505, endPoint x: 513, endPoint y: 523, distance: 417.2
click at [513, 523] on div at bounding box center [513, 510] width 7 height 75
click at [418, 440] on button at bounding box center [421, 437] width 34 height 29
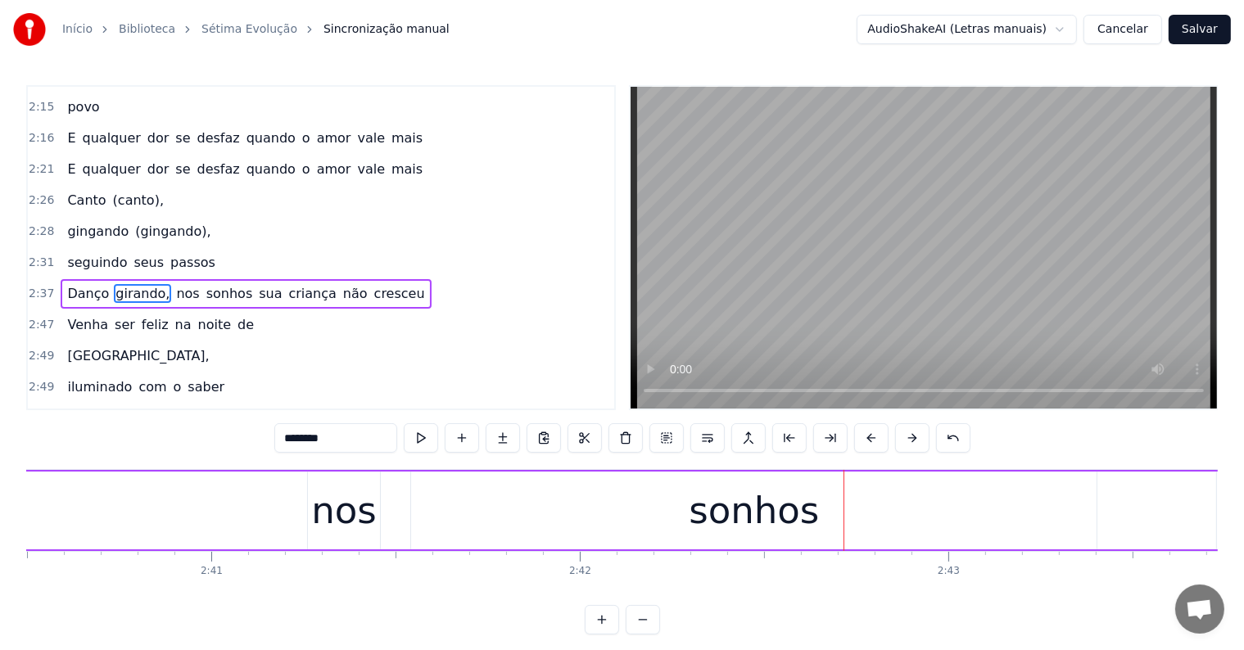
scroll to position [0, 59123]
click at [141, 503] on div "Danço girando, nos sonhos sua criança não cresceu" at bounding box center [635, 510] width 3757 height 81
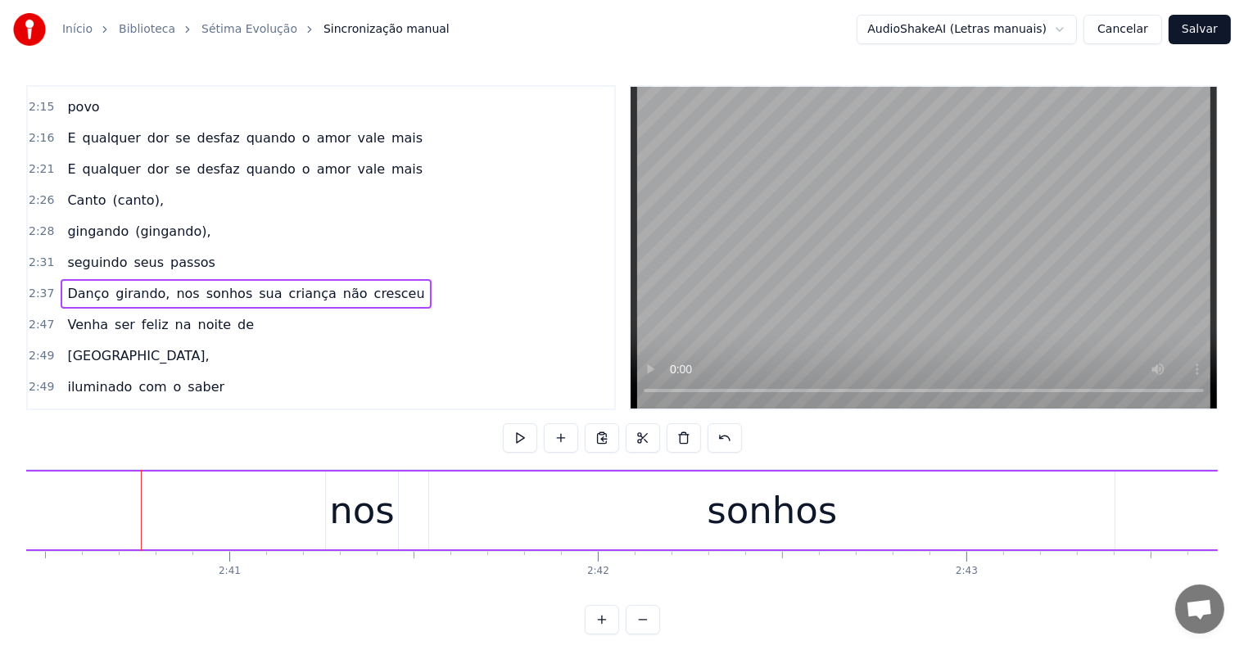
click at [70, 495] on div "Danço girando, nos sonhos sua criança não cresceu" at bounding box center [635, 510] width 3757 height 81
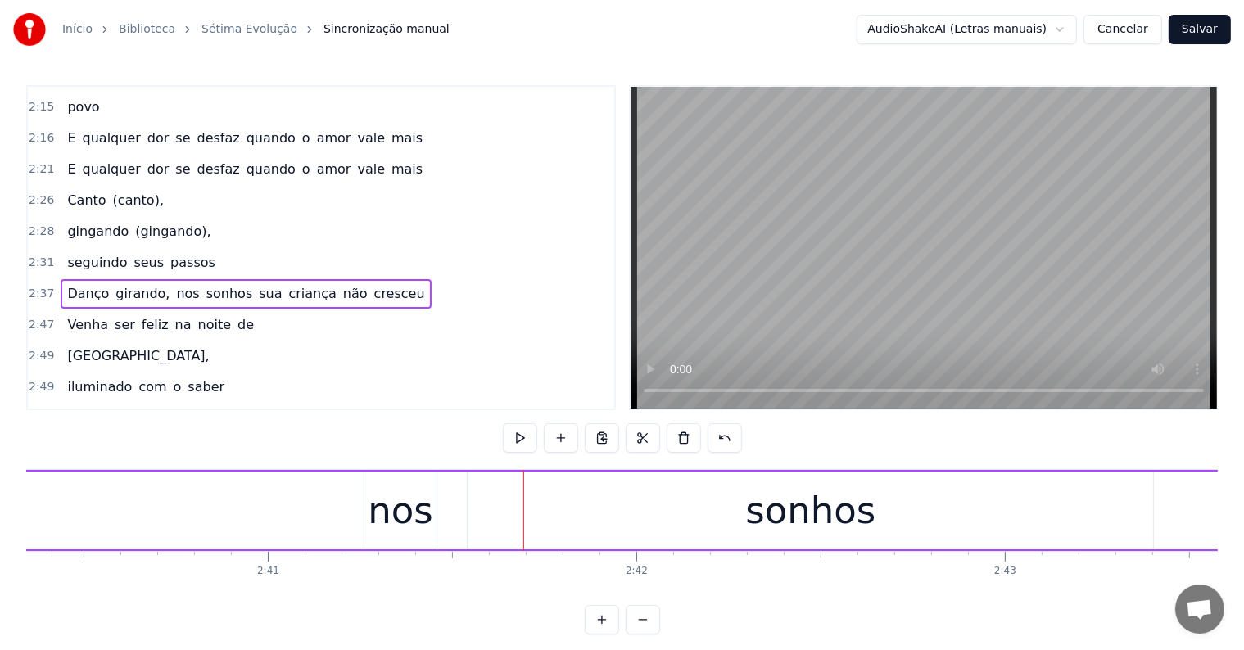
click at [561, 516] on div "sonhos" at bounding box center [810, 511] width 685 height 78
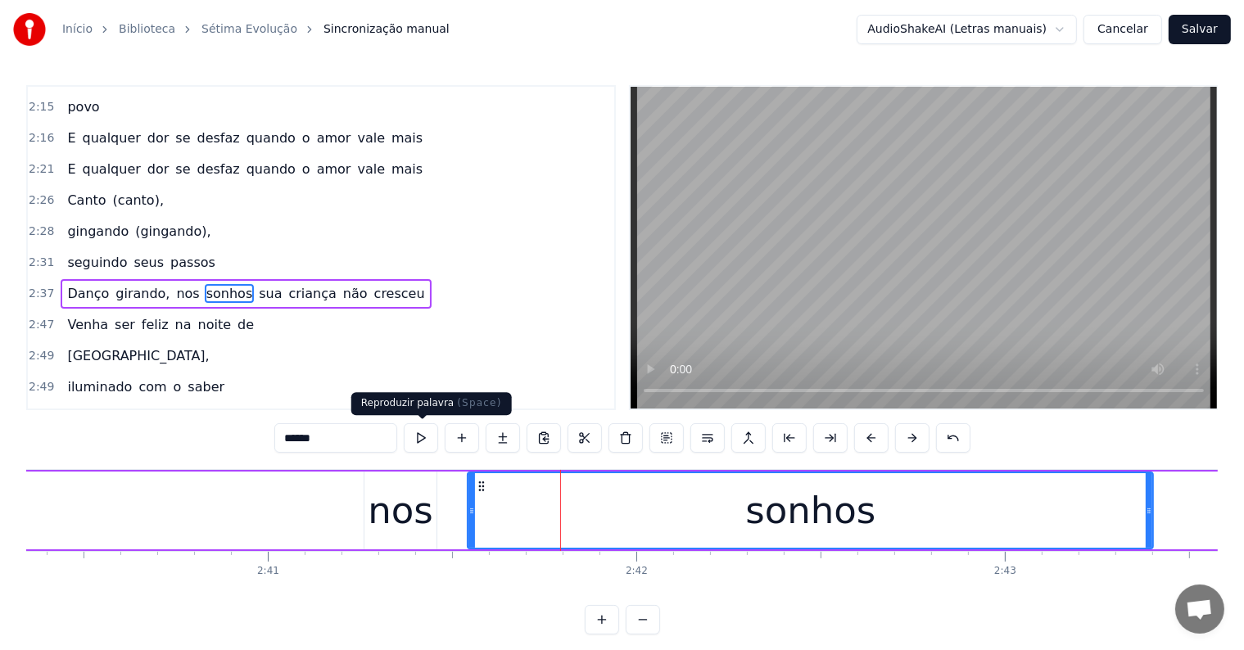
click at [419, 437] on button at bounding box center [421, 437] width 34 height 29
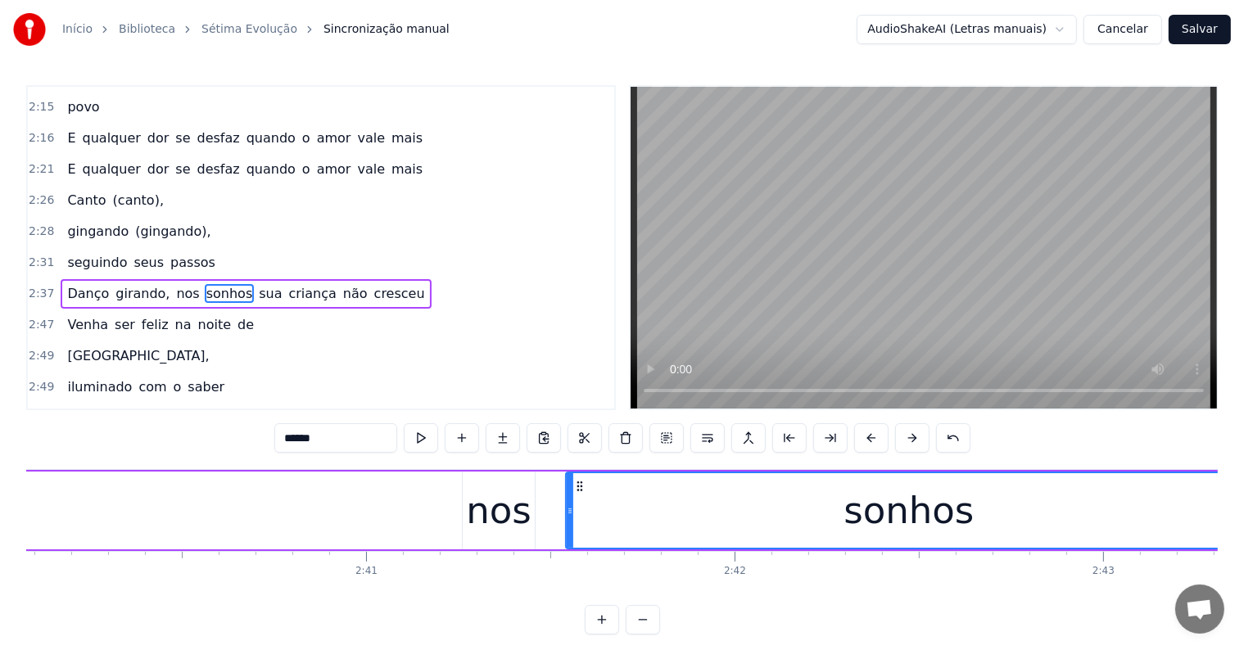
scroll to position [0, 58983]
click at [490, 527] on div "nos" at bounding box center [503, 511] width 66 height 56
type input "***"
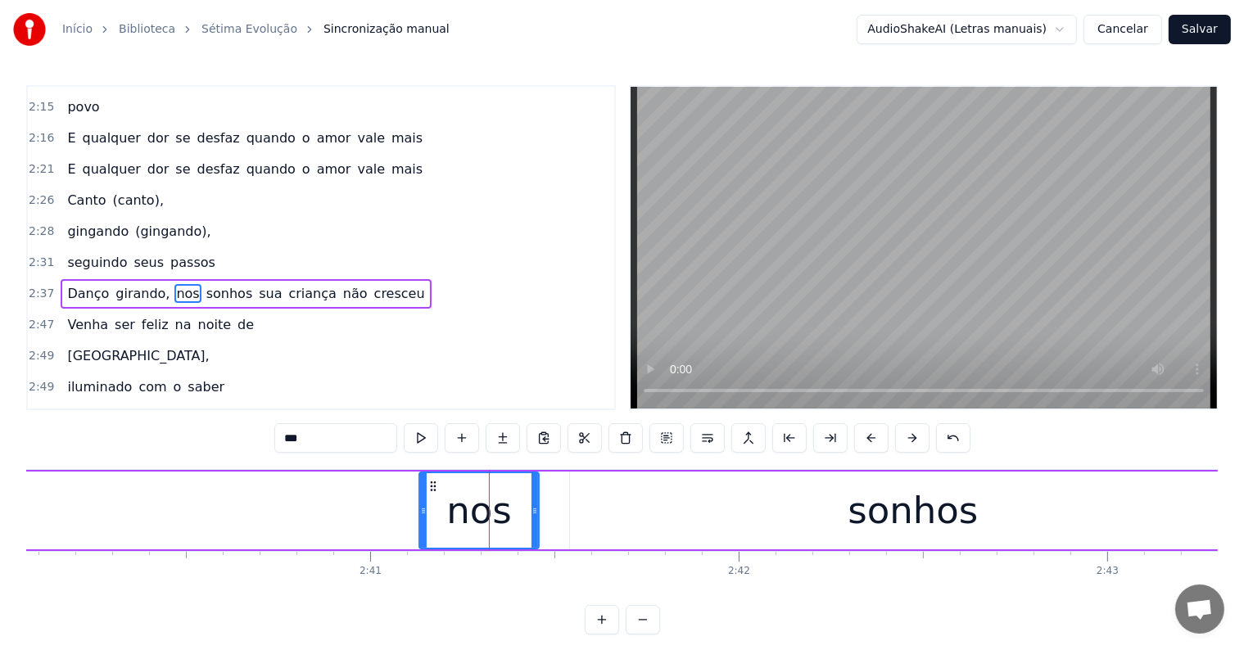
drag, startPoint x: 470, startPoint y: 508, endPoint x: 419, endPoint y: 509, distance: 50.8
click at [420, 508] on icon at bounding box center [423, 510] width 7 height 13
click at [242, 524] on div "Danço girando, nos sonhos sua criança não cresceu" at bounding box center [776, 510] width 3757 height 81
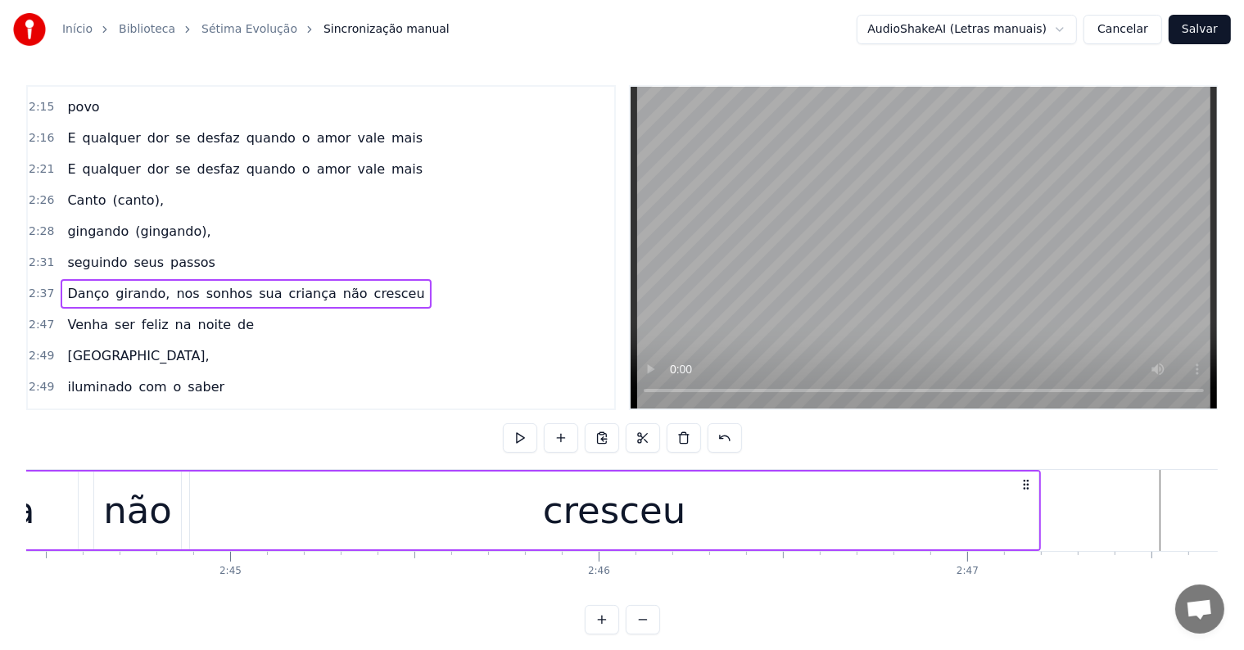
scroll to position [0, 61576]
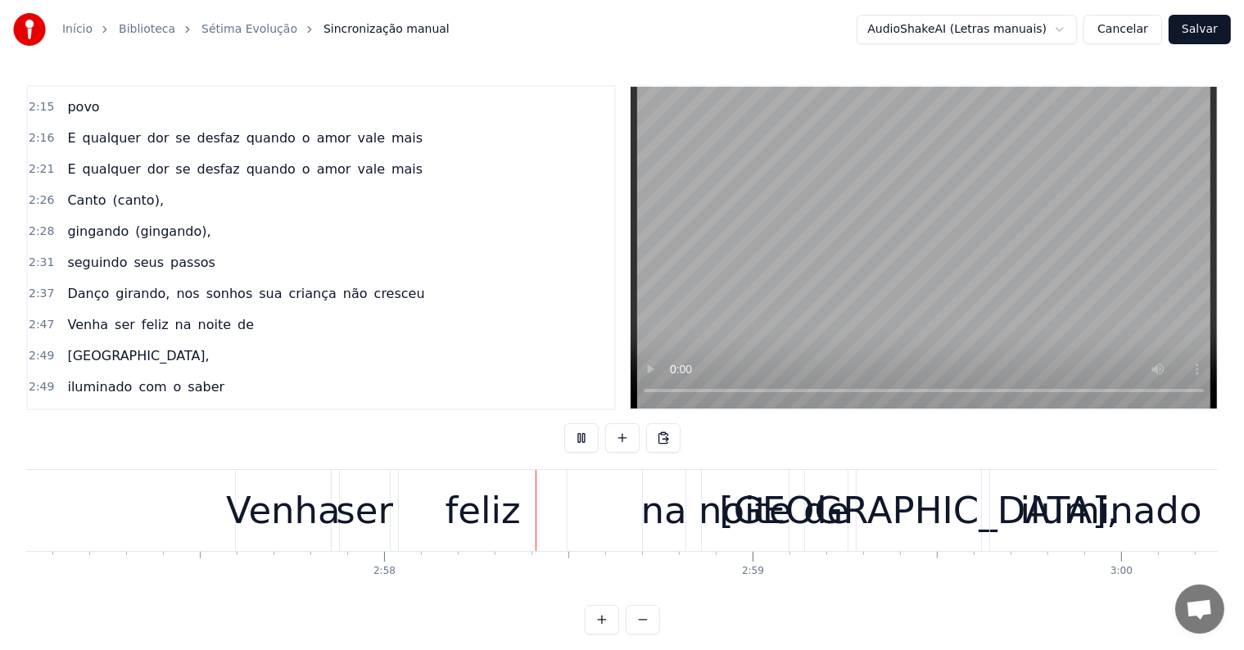
scroll to position [0, 65290]
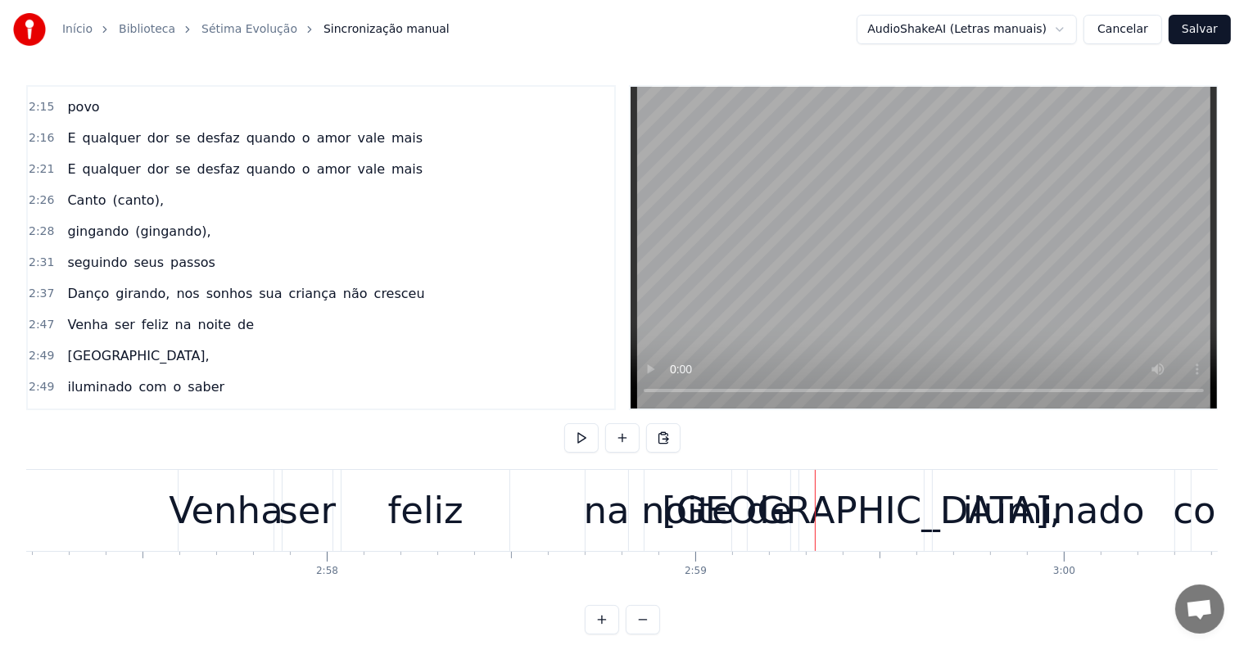
click at [849, 508] on div "Paris," at bounding box center [861, 511] width 399 height 56
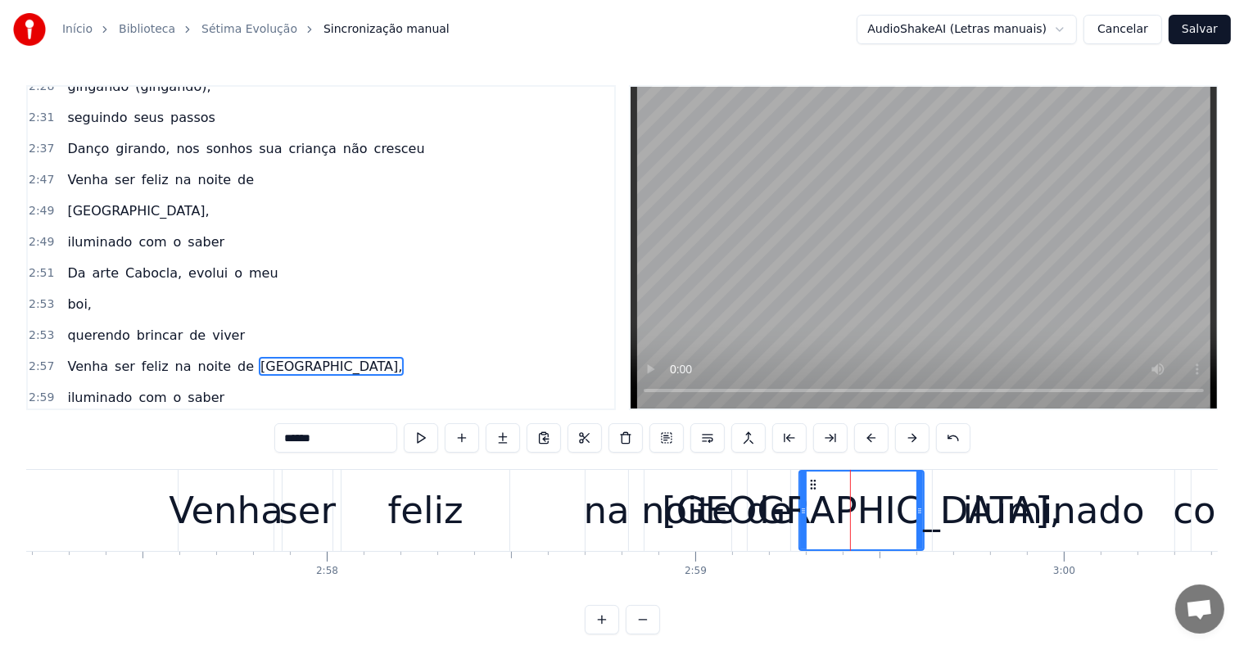
scroll to position [1451, 0]
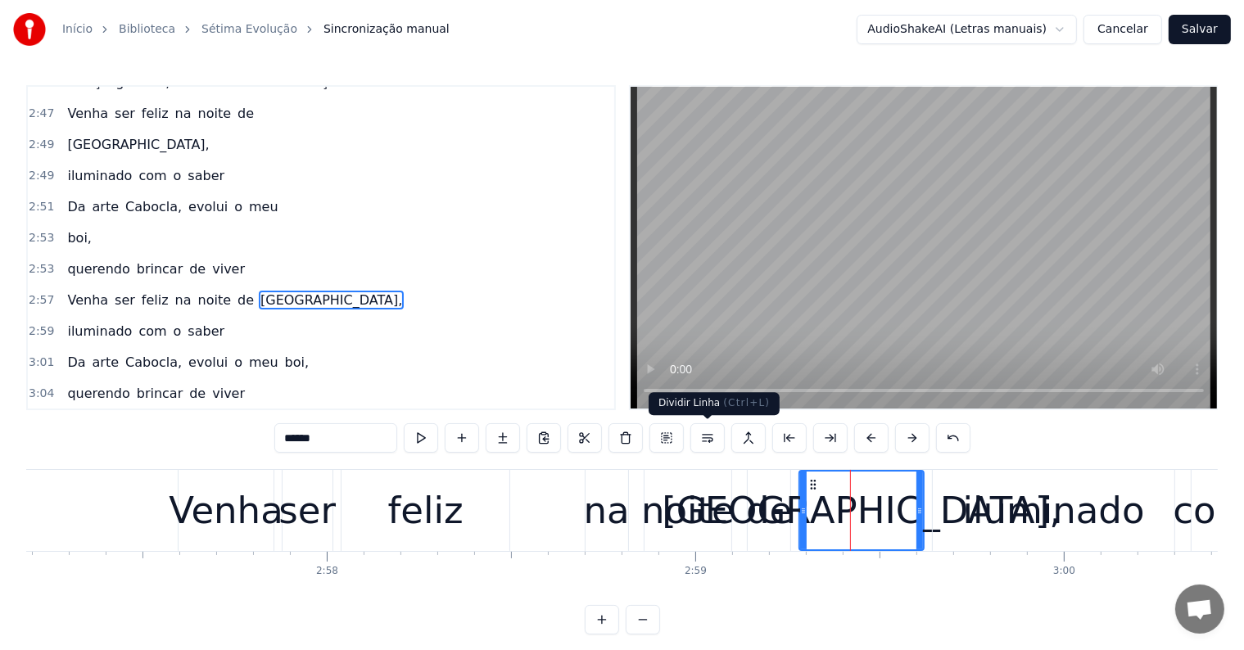
click at [703, 441] on button at bounding box center [707, 437] width 34 height 29
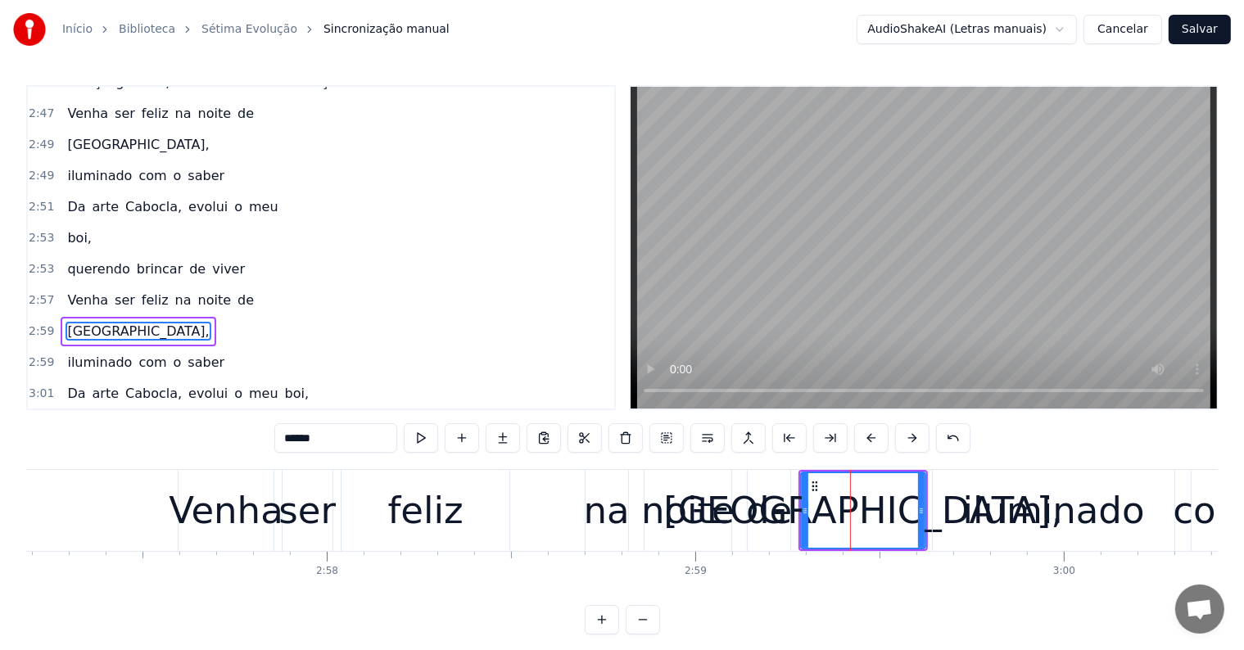
scroll to position [1481, 0]
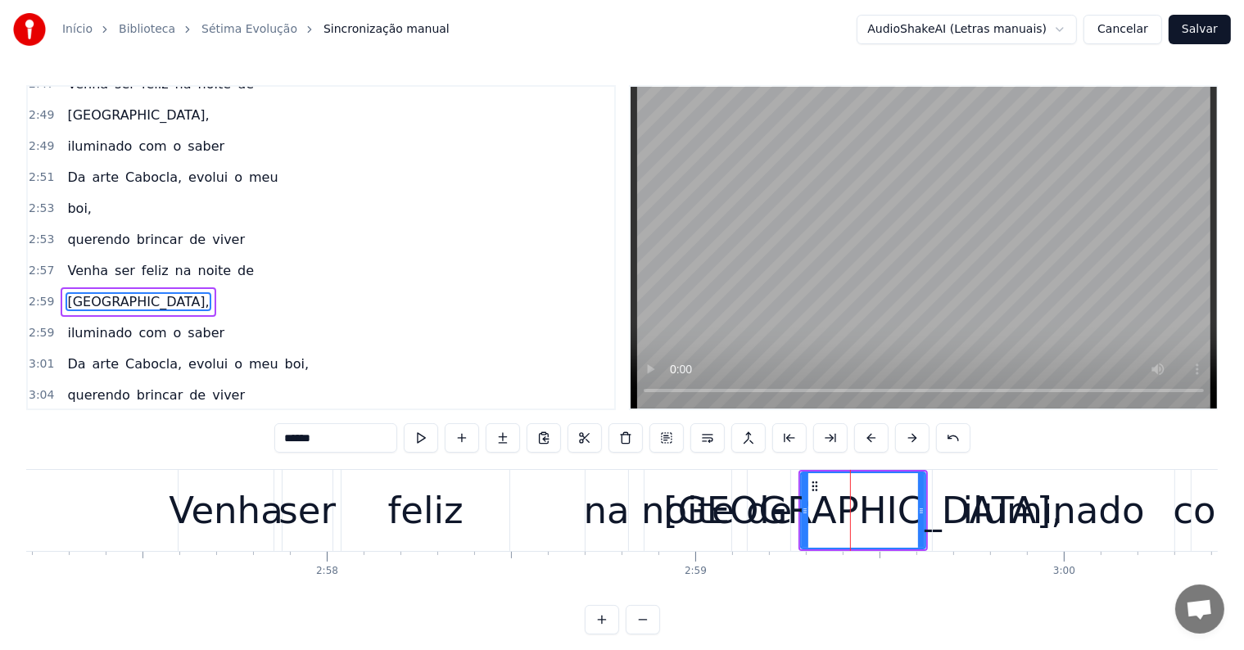
click at [140, 261] on span "feliz" at bounding box center [155, 270] width 30 height 19
type input "*****"
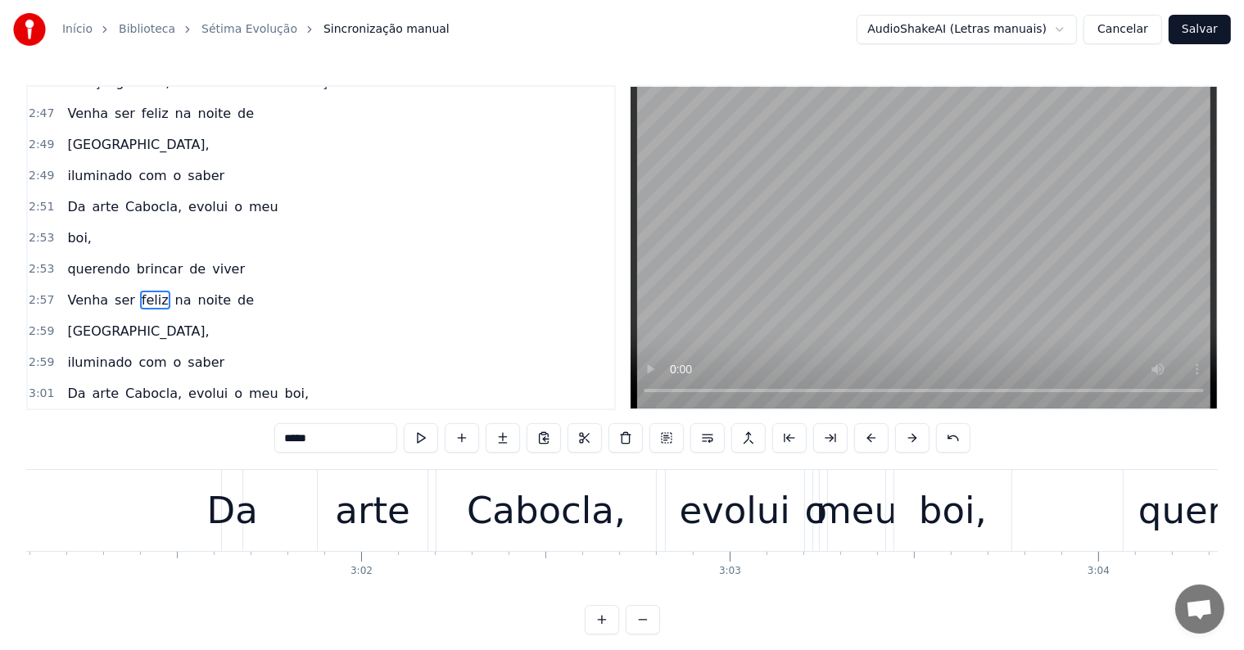
scroll to position [0, 66645]
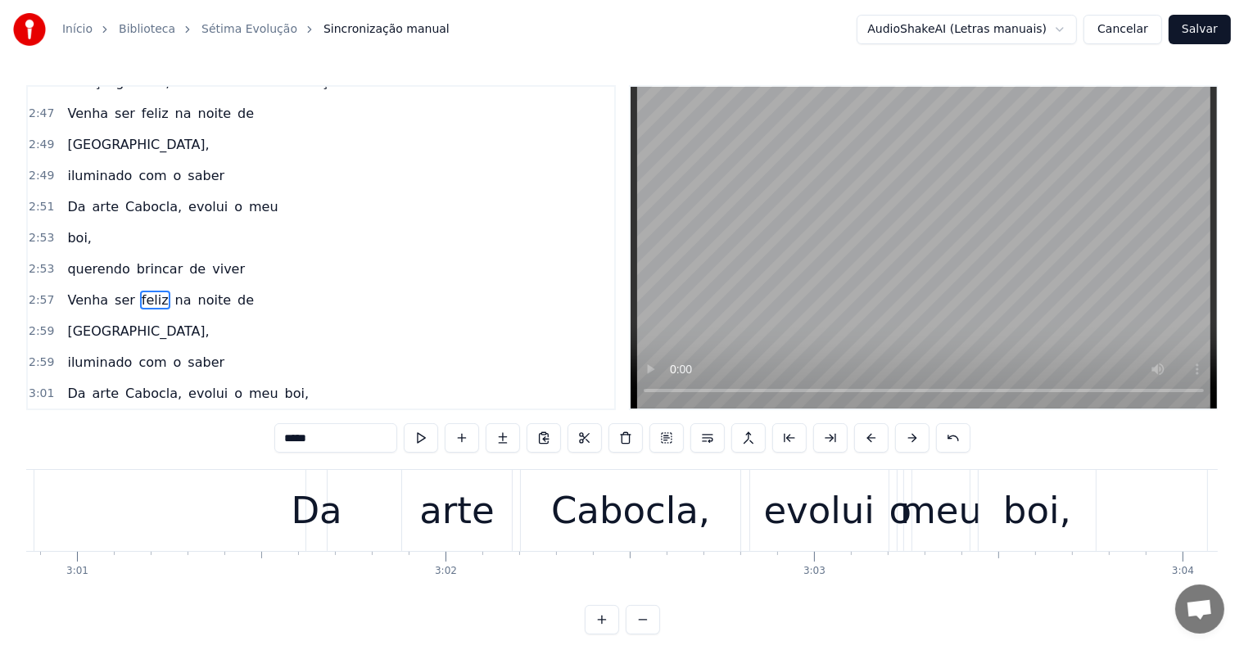
click at [340, 540] on div "Da arte Cabocla, evolui o meu boi," at bounding box center [702, 510] width 794 height 81
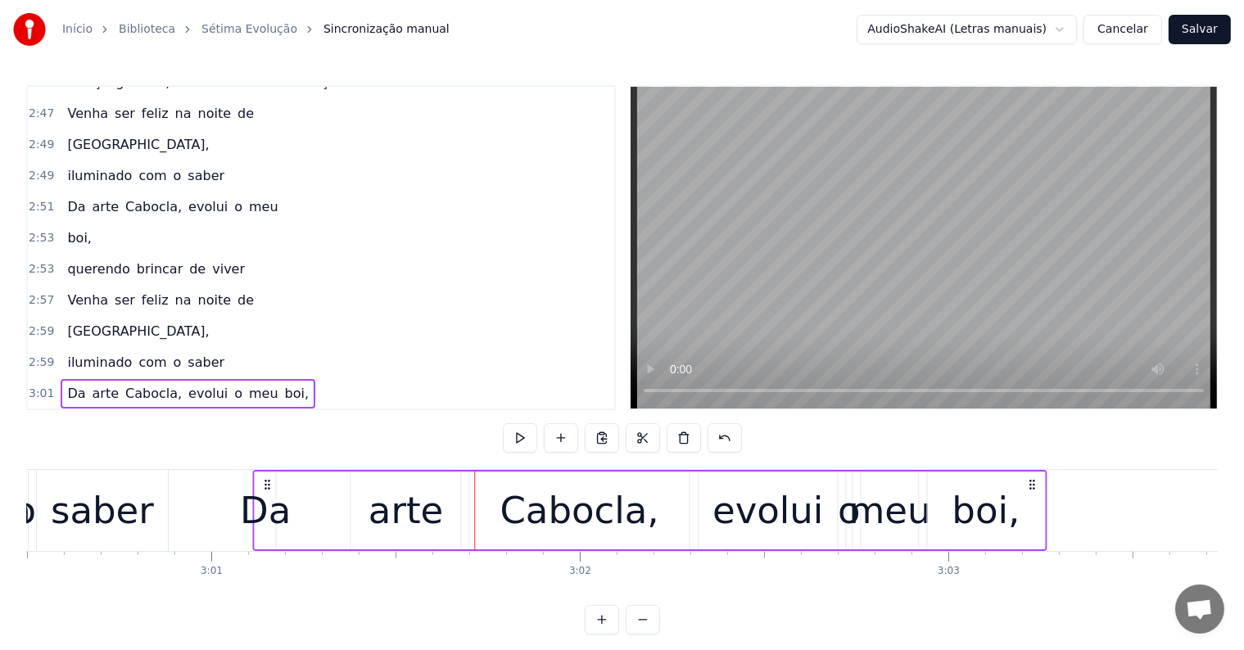
scroll to position [0, 66508]
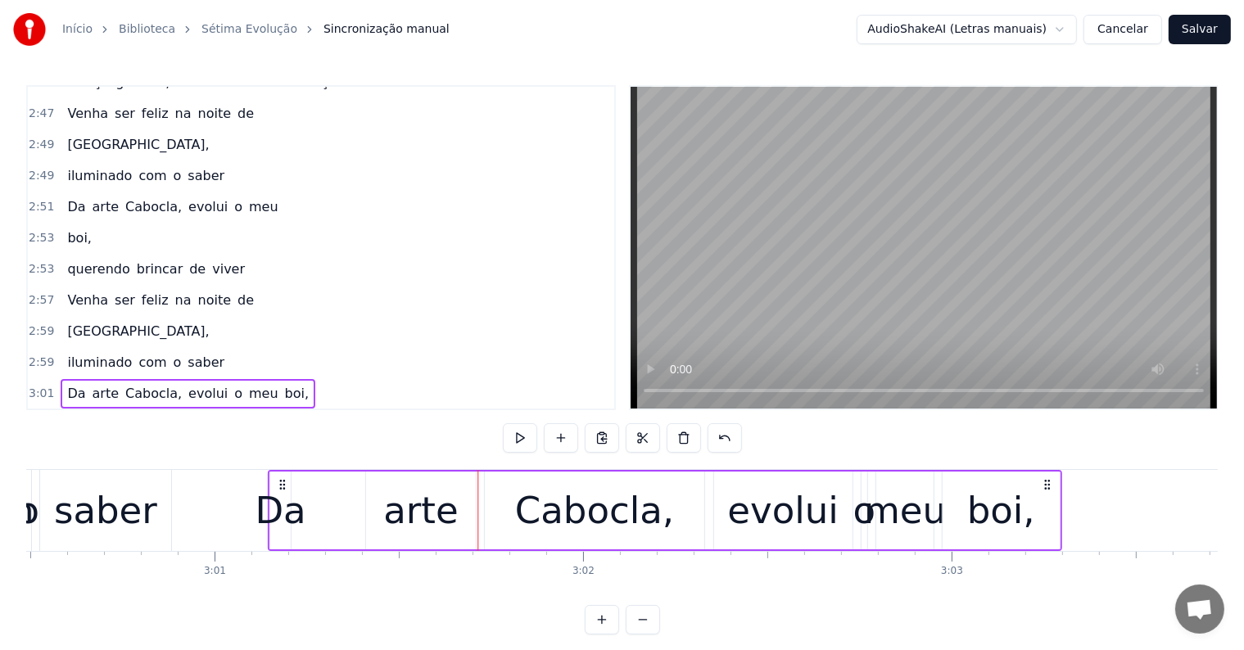
drag, startPoint x: 319, startPoint y: 478, endPoint x: 281, endPoint y: 485, distance: 38.2
click at [281, 485] on icon at bounding box center [282, 484] width 13 height 13
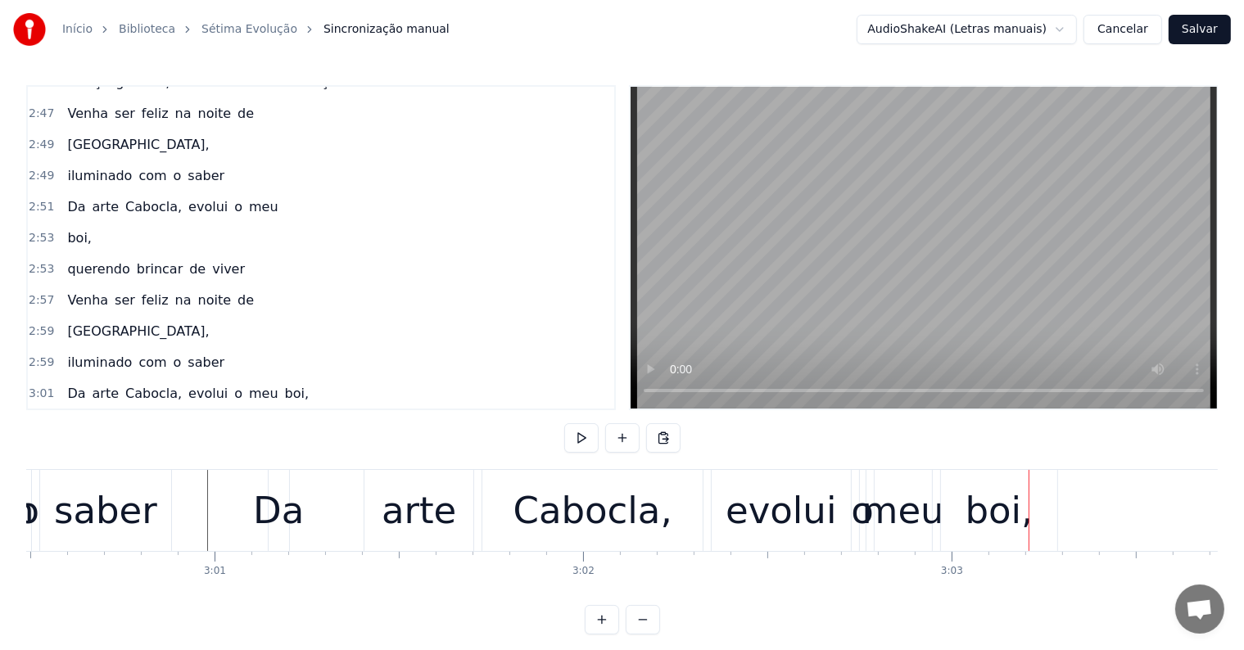
click at [971, 518] on div "boi," at bounding box center [999, 511] width 68 height 56
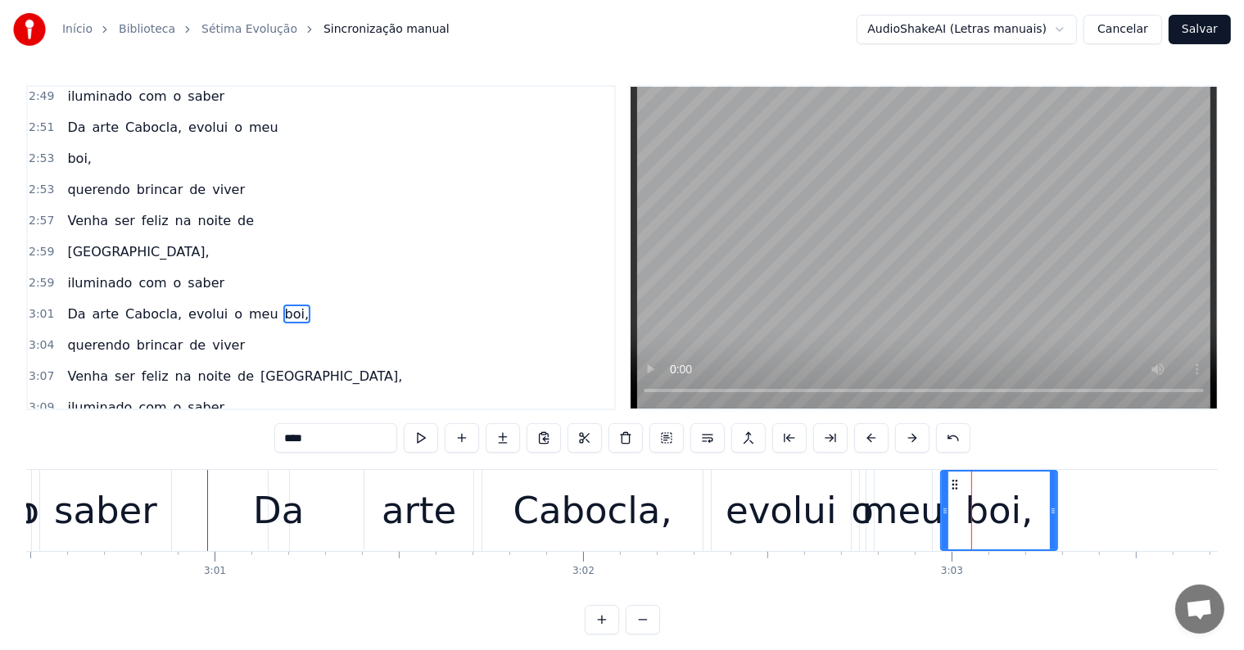
scroll to position [1541, 0]
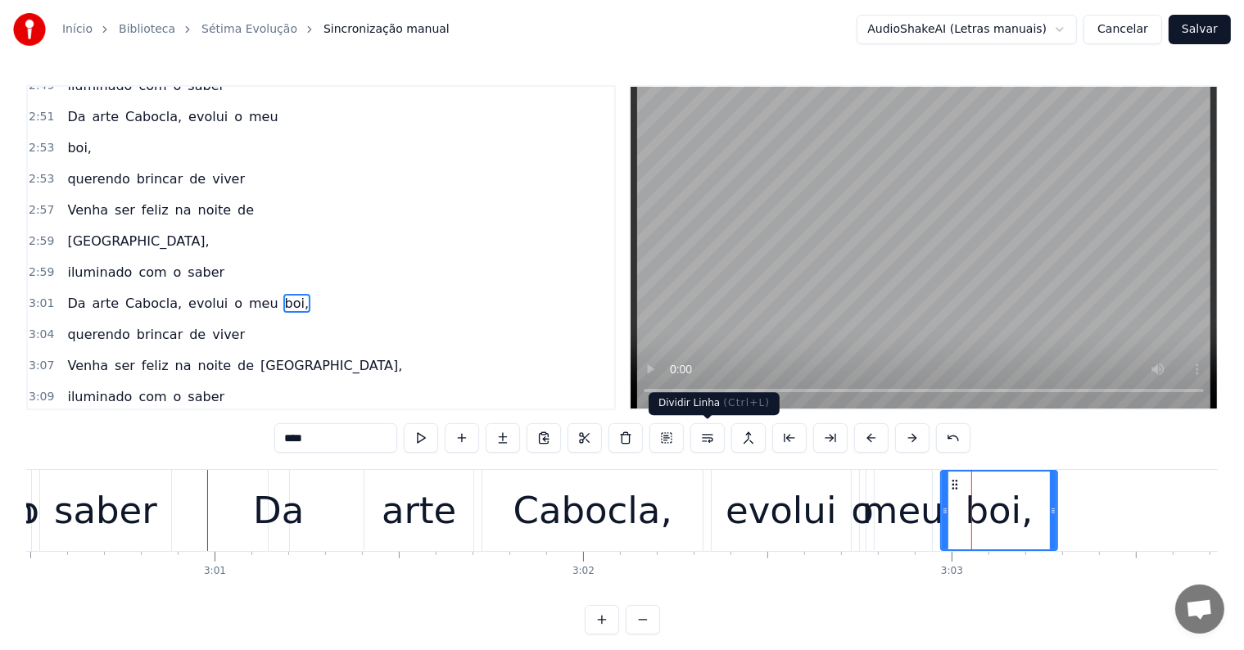
click at [701, 440] on button at bounding box center [707, 437] width 34 height 29
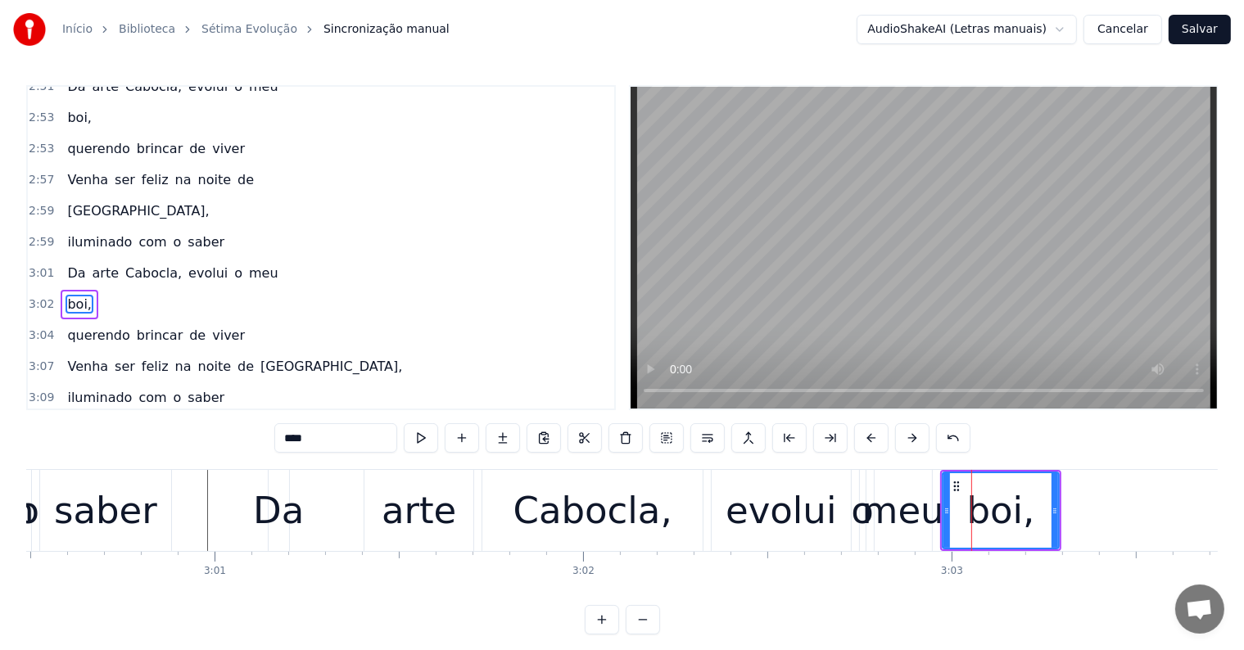
click at [291, 508] on div "Da" at bounding box center [278, 511] width 51 height 56
type input "**"
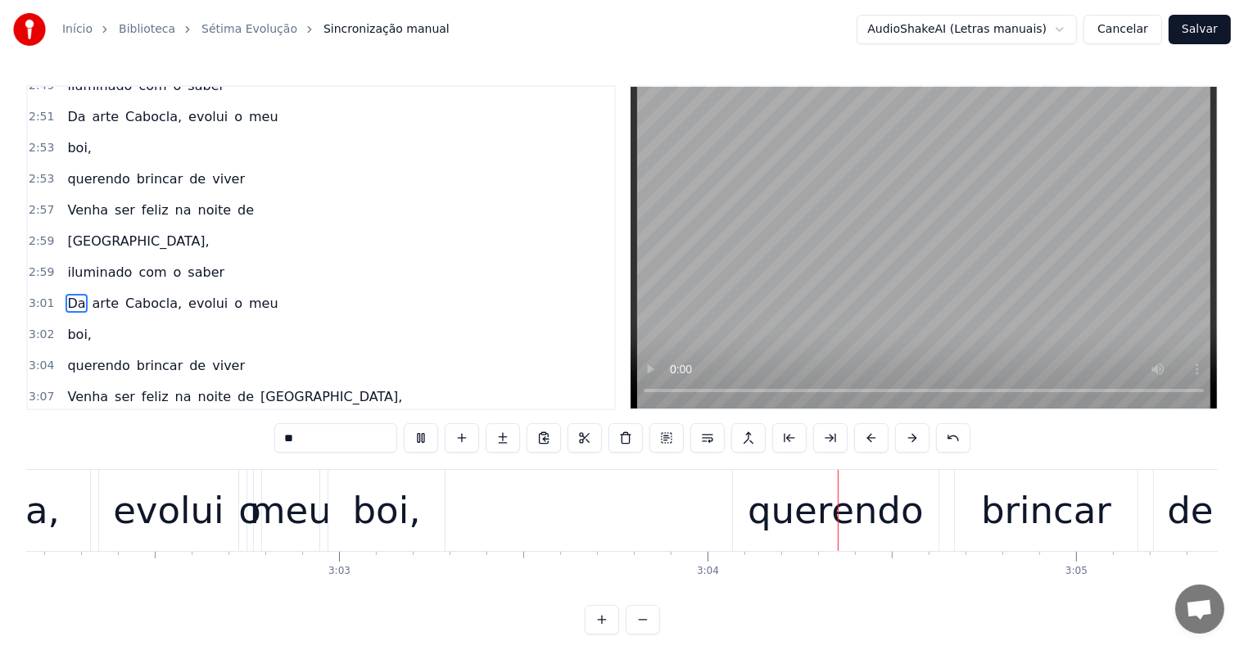
scroll to position [0, 67553]
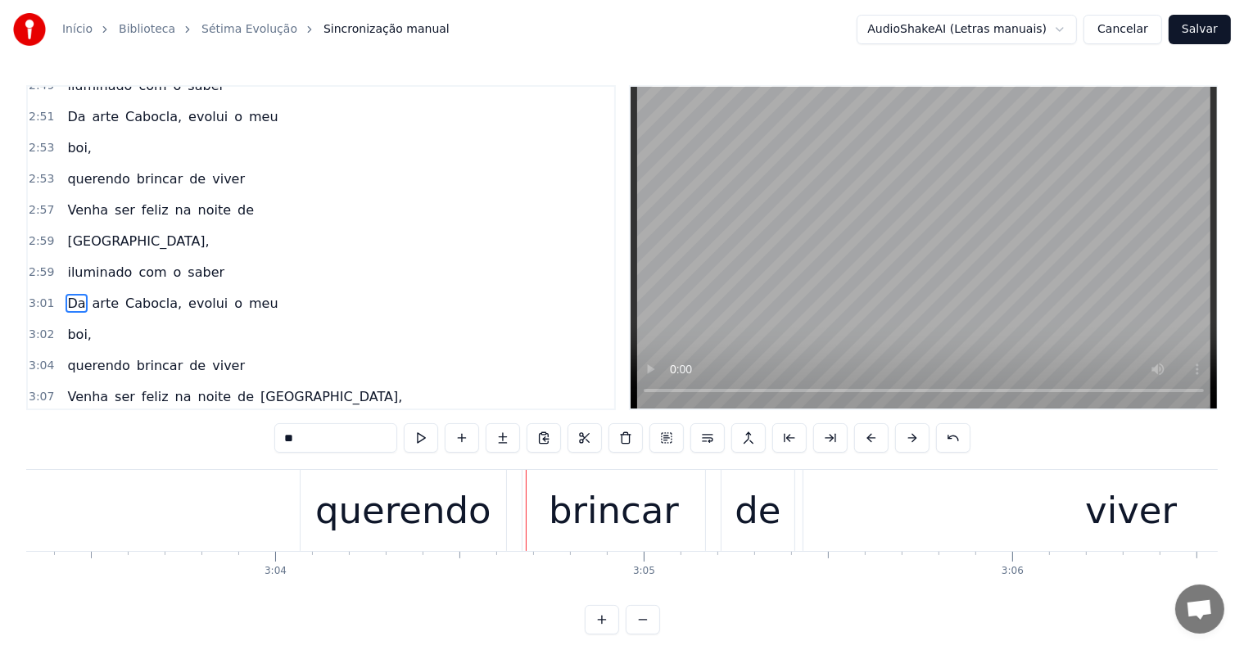
click at [512, 540] on div "querendo brincar de viver" at bounding box center [882, 510] width 1164 height 81
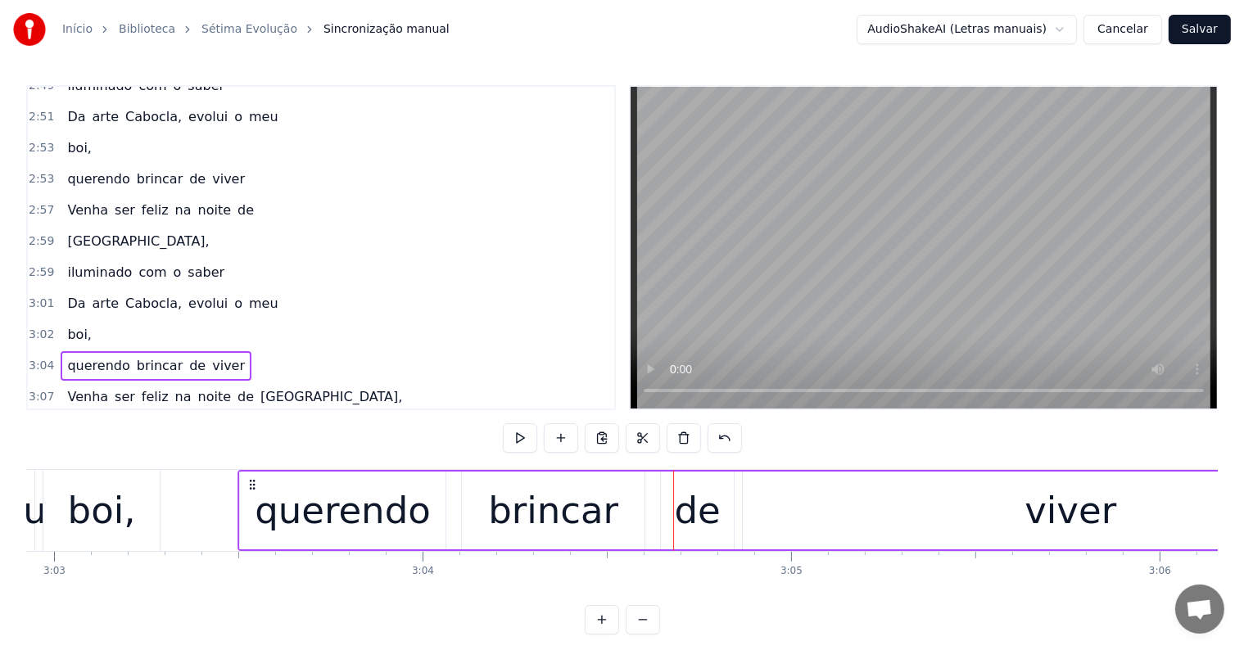
scroll to position [0, 67399]
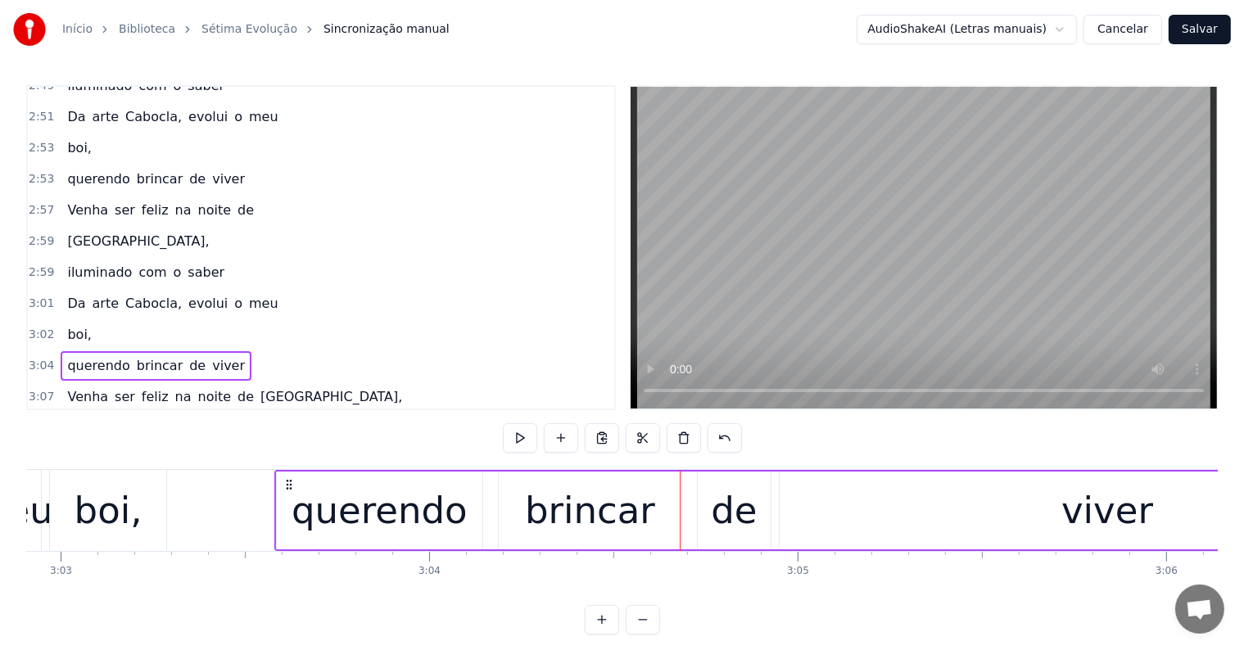
drag, startPoint x: 311, startPoint y: 486, endPoint x: 287, endPoint y: 501, distance: 29.1
click at [287, 501] on div "querendo brincar de viver" at bounding box center [856, 510] width 1164 height 81
click at [155, 500] on div "boi," at bounding box center [108, 510] width 116 height 81
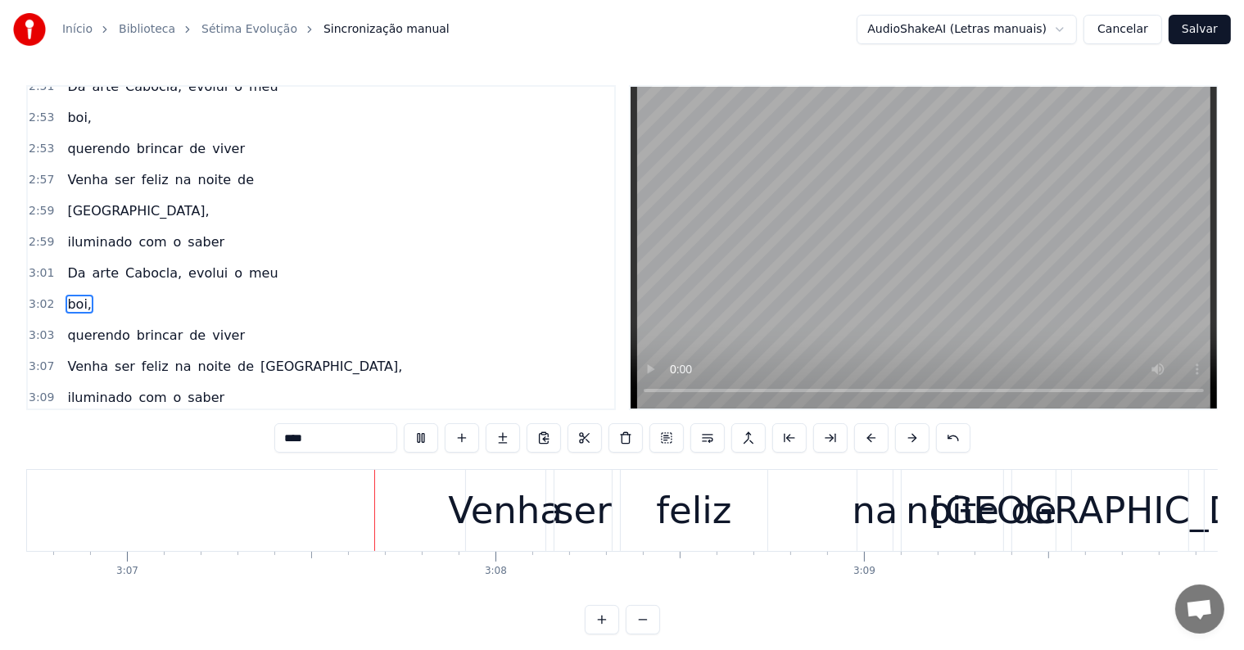
scroll to position [0, 68814]
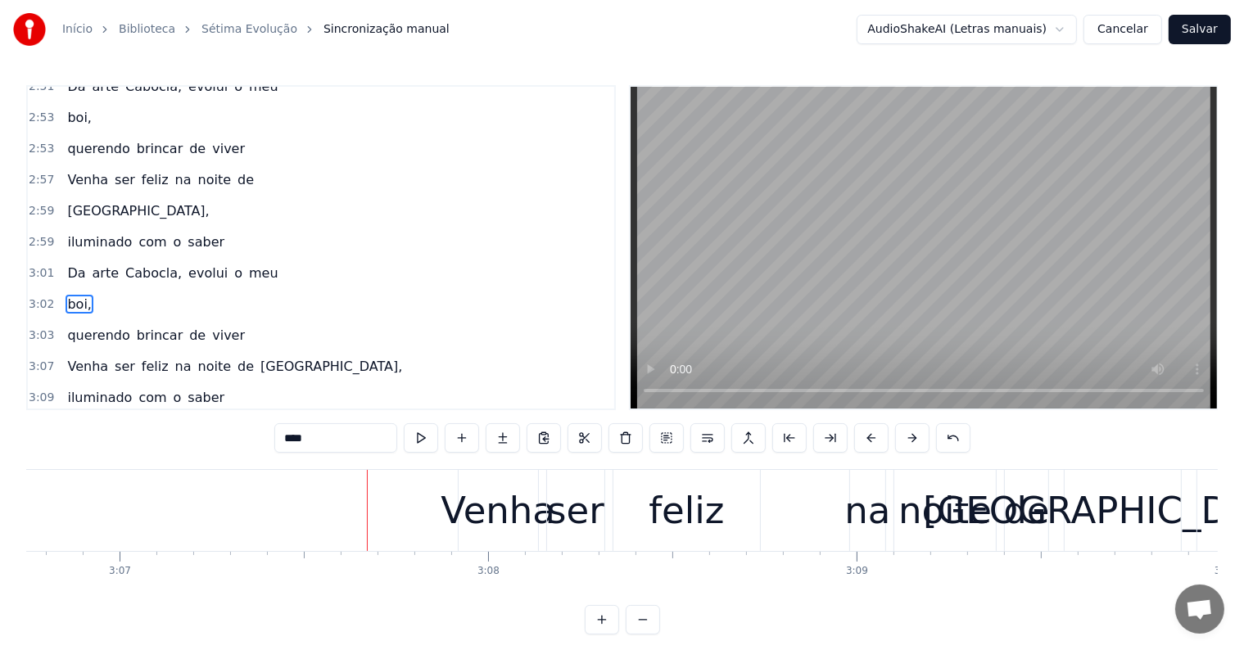
click at [540, 542] on div "Venha ser feliz na noite de Paris," at bounding box center [821, 510] width 727 height 81
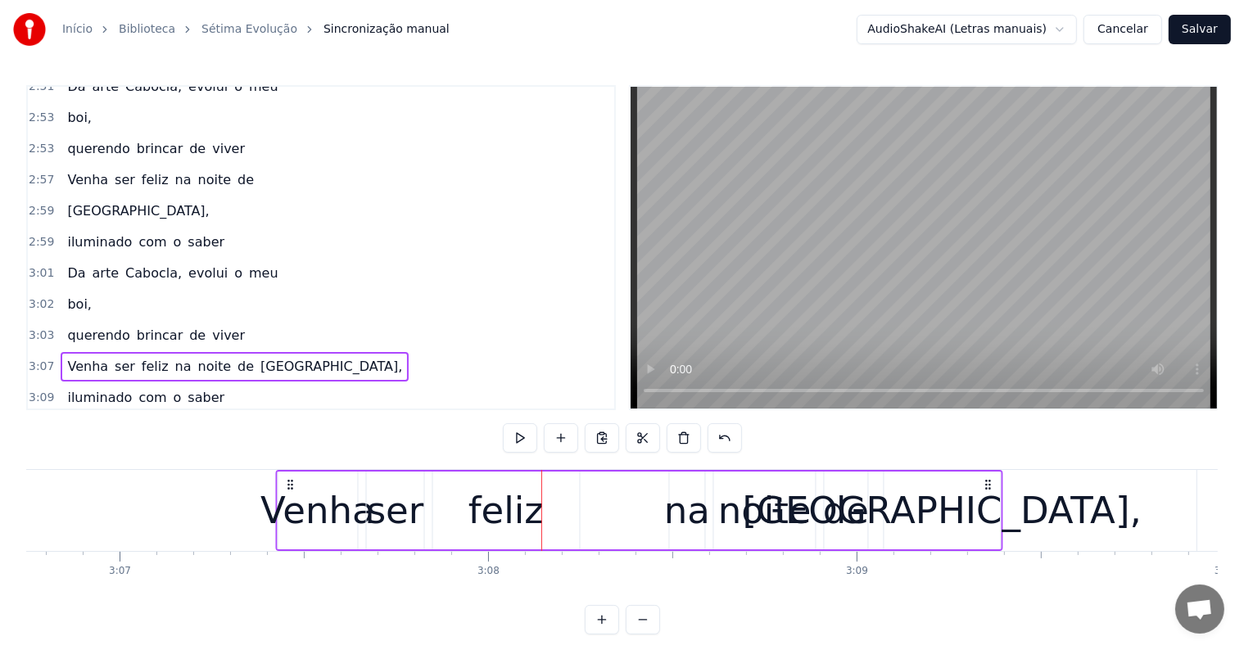
drag, startPoint x: 469, startPoint y: 480, endPoint x: 287, endPoint y: 484, distance: 181.8
click at [287, 484] on icon at bounding box center [289, 484] width 13 height 13
click at [919, 531] on div "Paris," at bounding box center [942, 511] width 399 height 56
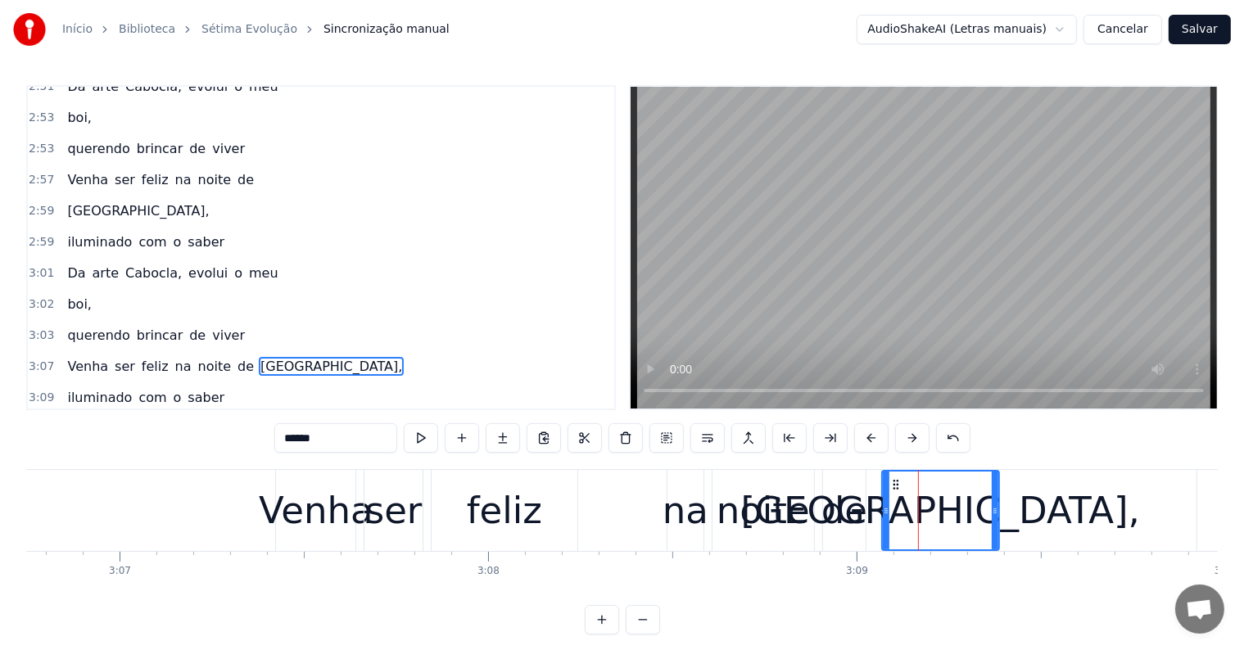
scroll to position [1631, 0]
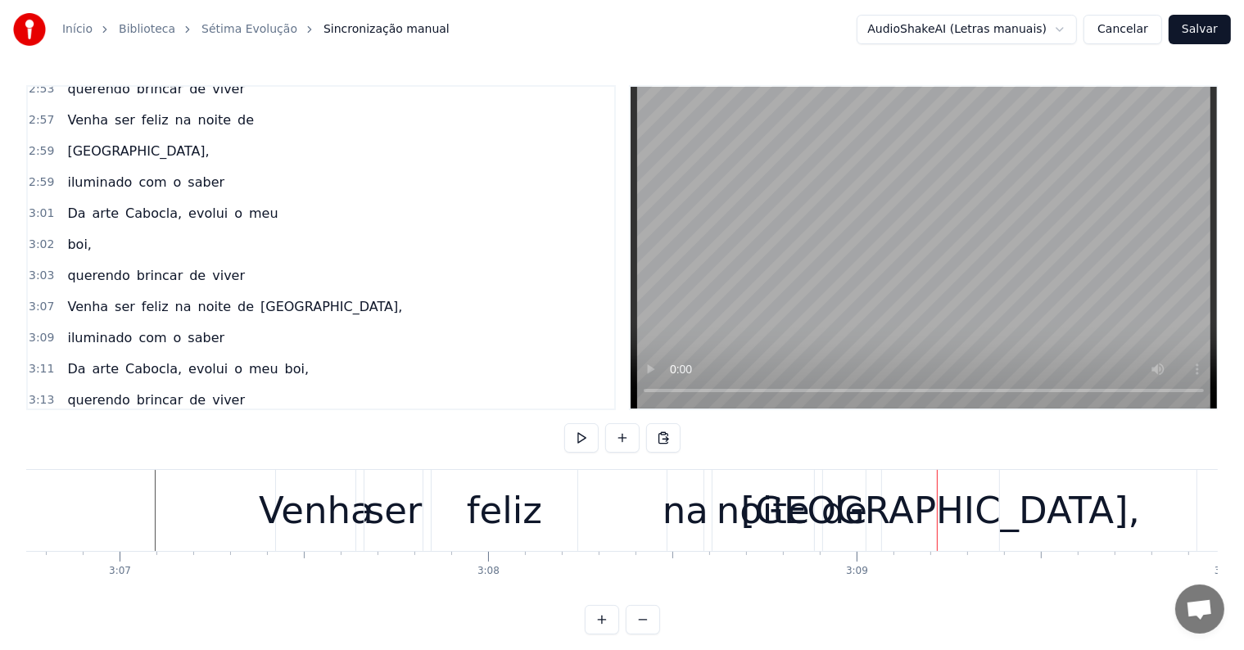
click at [259, 297] on span "Paris," at bounding box center [331, 306] width 145 height 19
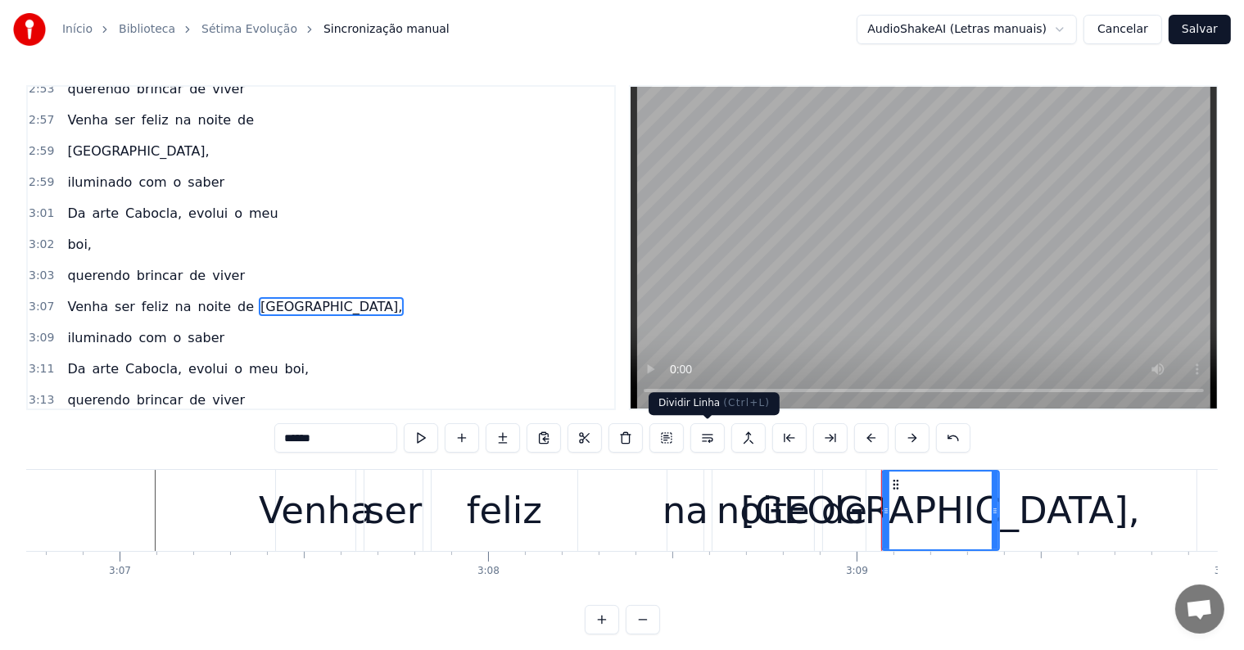
click at [701, 437] on button at bounding box center [707, 437] width 34 height 29
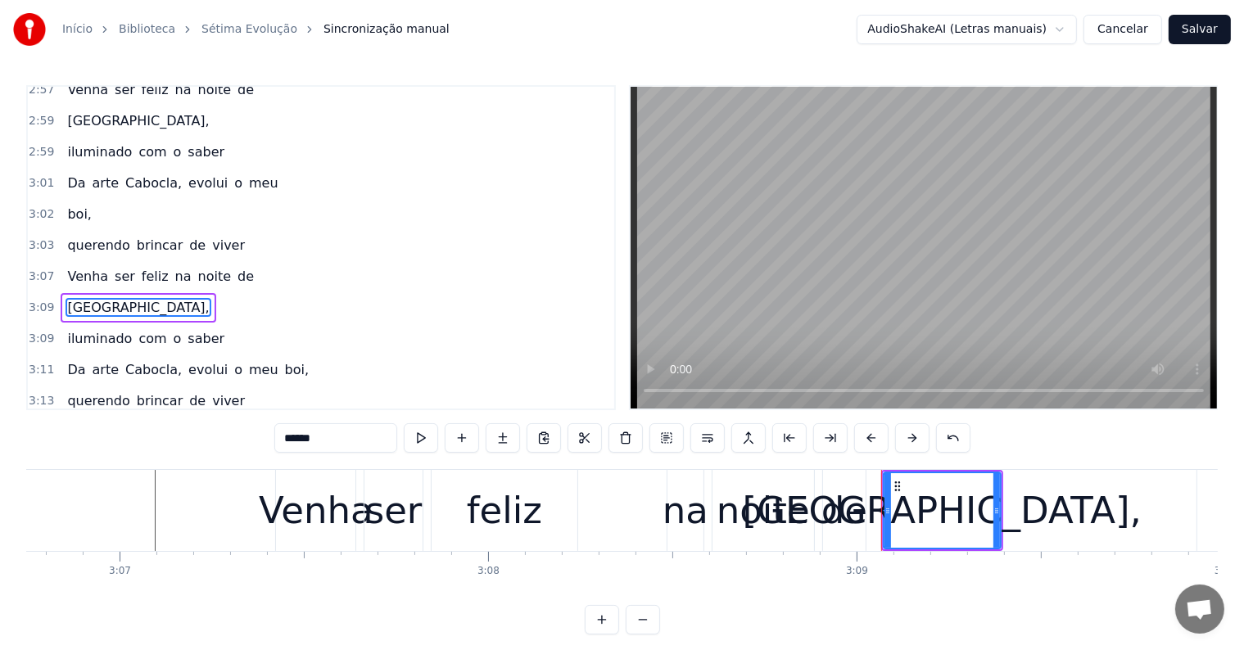
click at [174, 267] on span "na" at bounding box center [184, 276] width 20 height 19
type input "**"
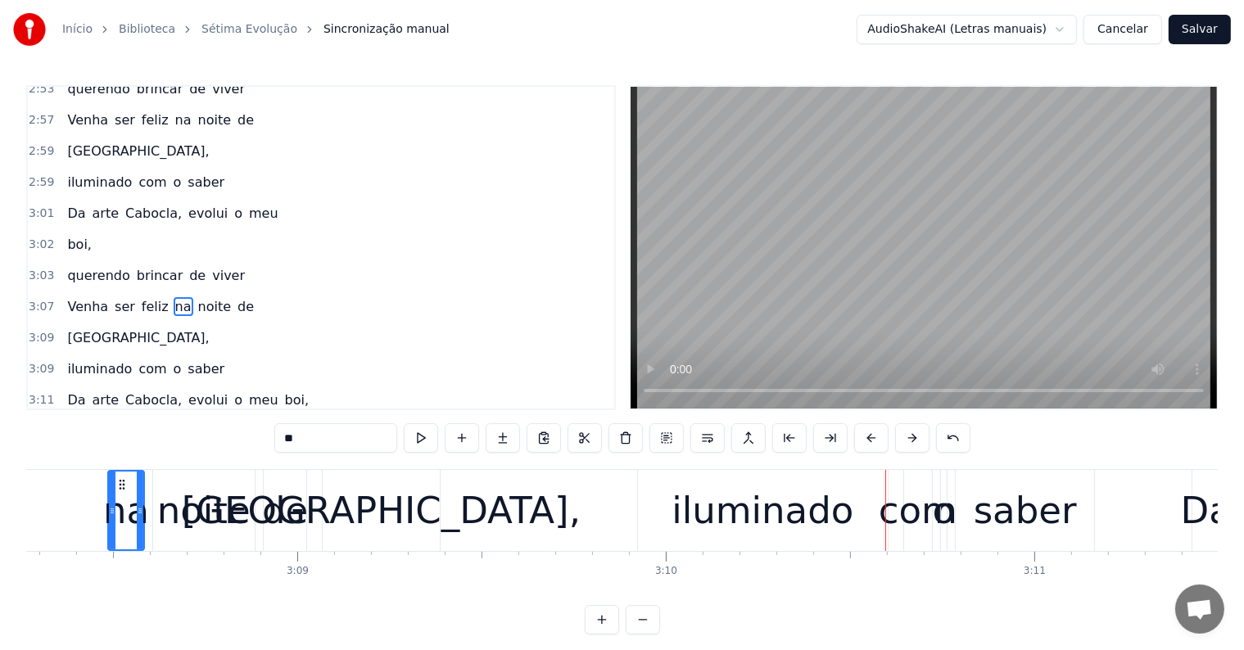
scroll to position [0, 69339]
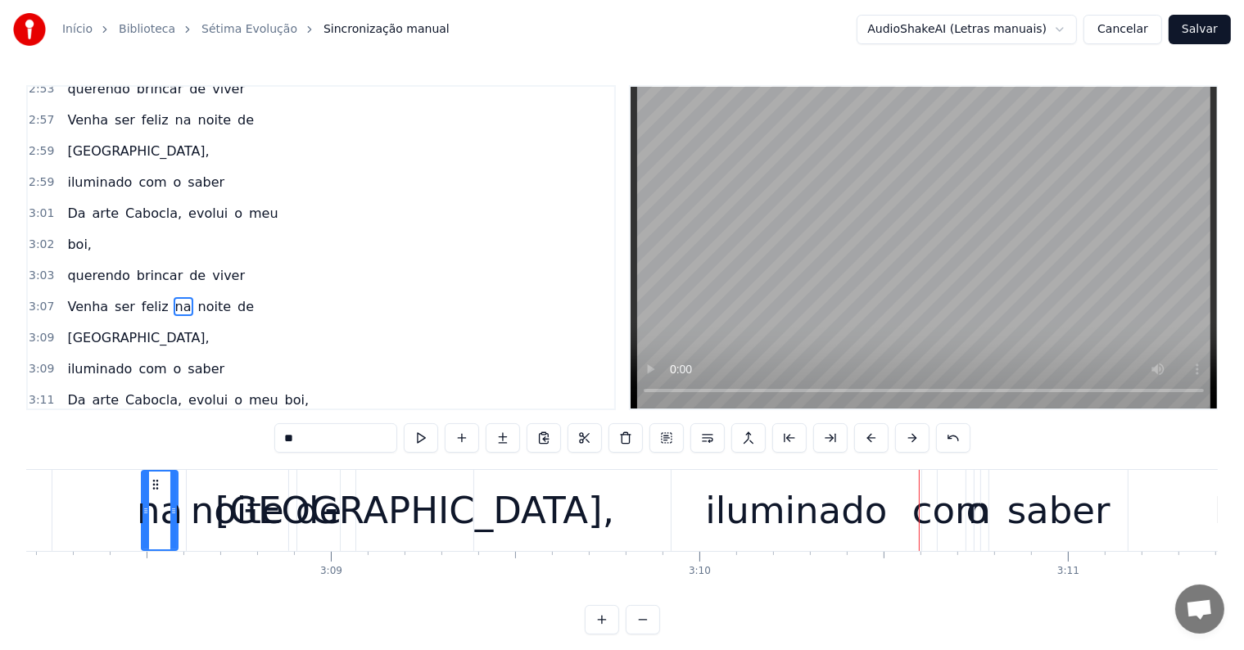
click at [927, 540] on div "iluminado com o saber" at bounding box center [901, 510] width 461 height 81
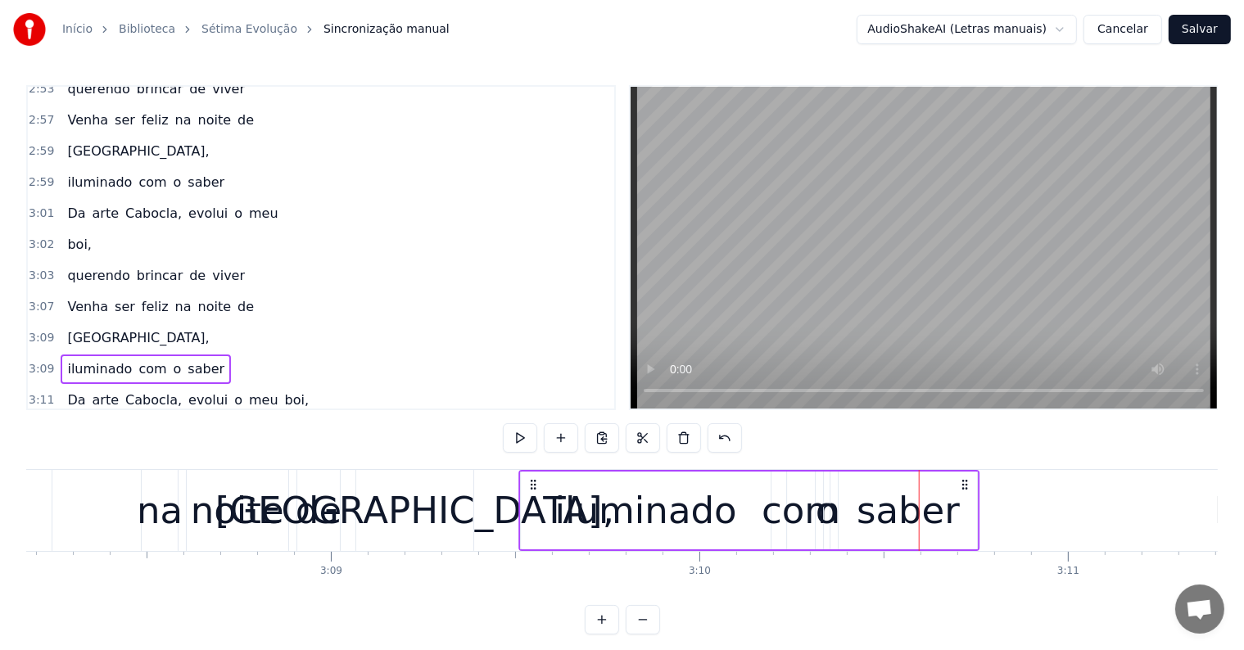
drag, startPoint x: 680, startPoint y: 483, endPoint x: 528, endPoint y: 490, distance: 152.4
click at [528, 490] on icon at bounding box center [533, 484] width 13 height 13
click at [275, 524] on div "noite" at bounding box center [237, 511] width 93 height 56
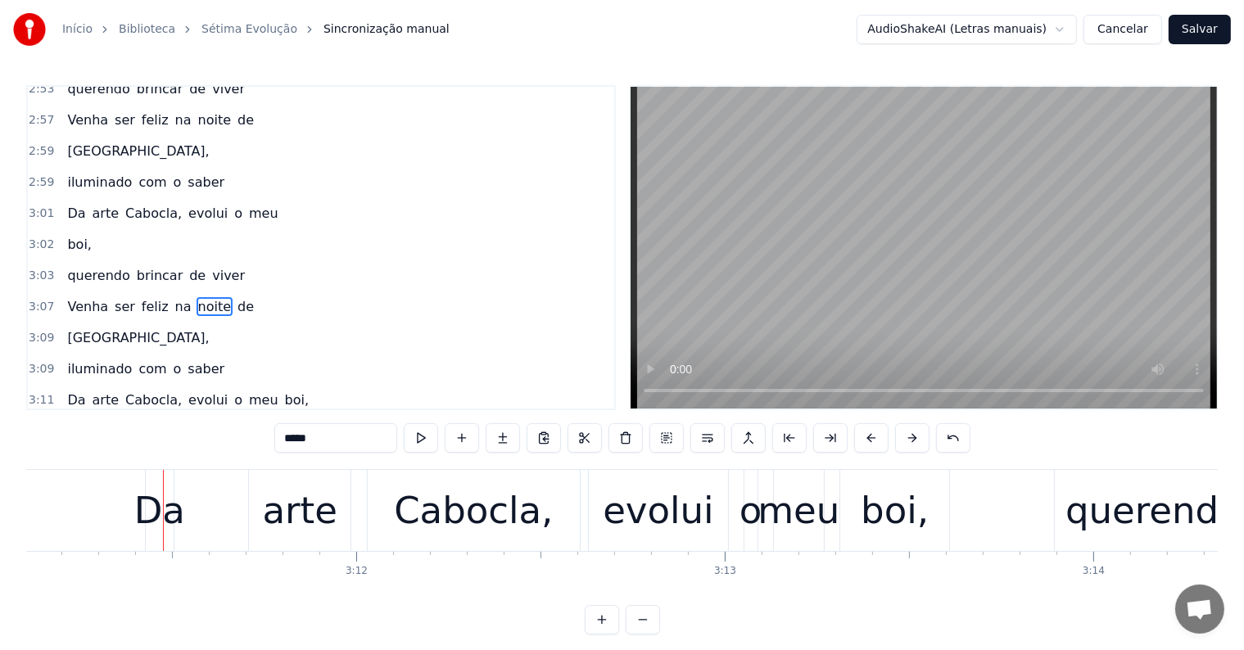
scroll to position [0, 70409]
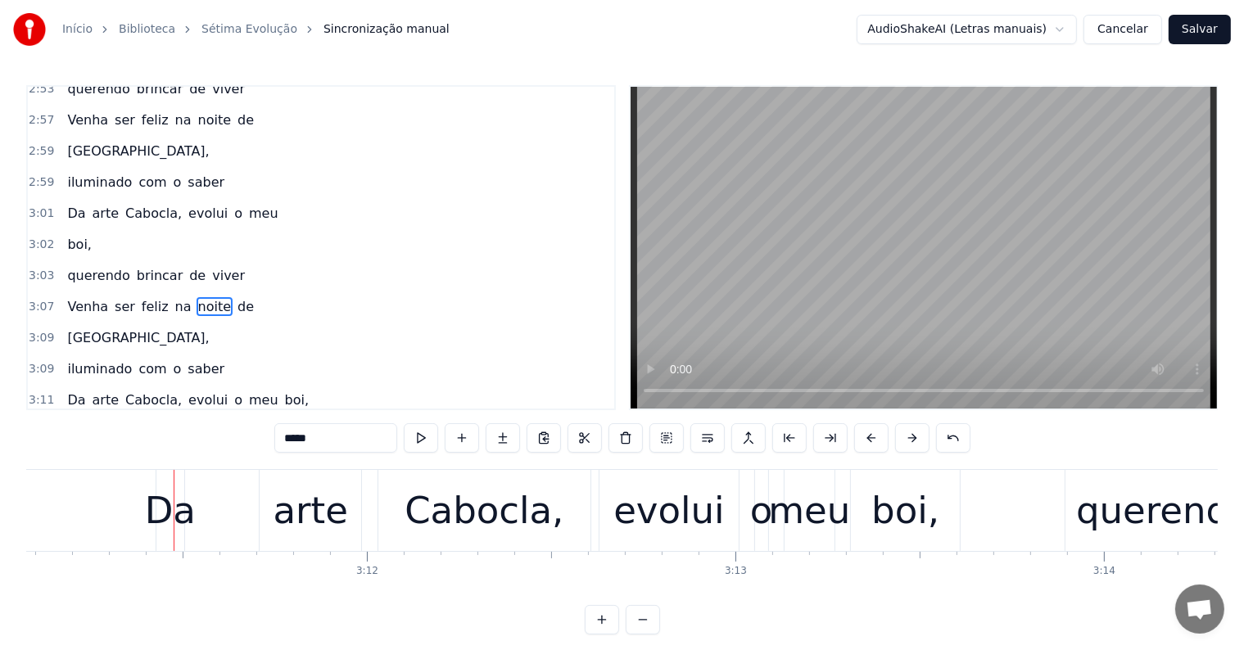
click at [248, 540] on div "Da arte Cabocla, evolui o meu boi," at bounding box center [560, 510] width 809 height 81
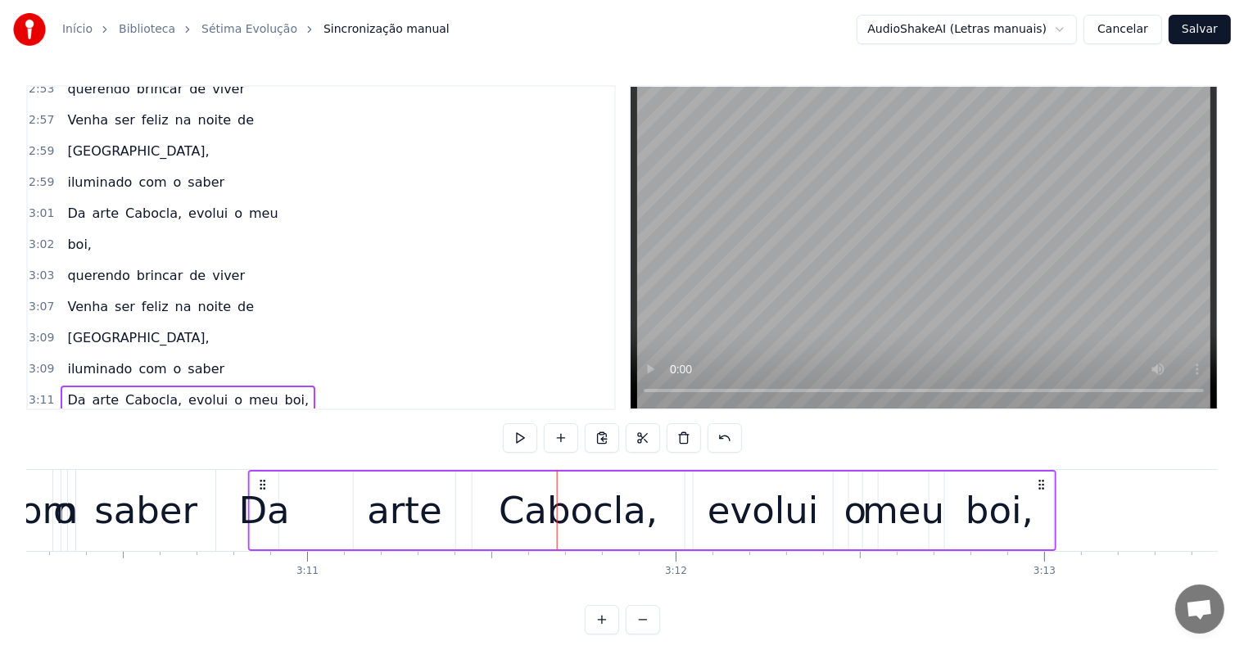
scroll to position [0, 70096]
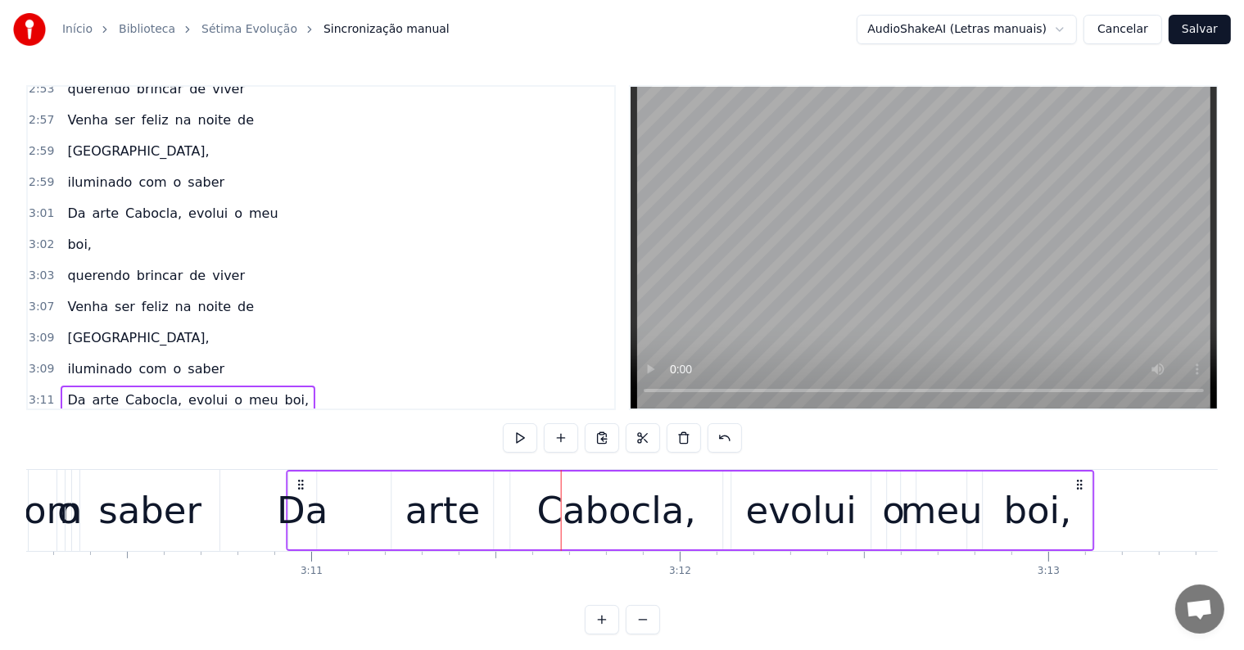
drag, startPoint x: 167, startPoint y: 481, endPoint x: 298, endPoint y: 490, distance: 131.3
click at [298, 490] on icon at bounding box center [300, 484] width 13 height 13
click at [1028, 517] on div "boi," at bounding box center [1038, 511] width 68 height 56
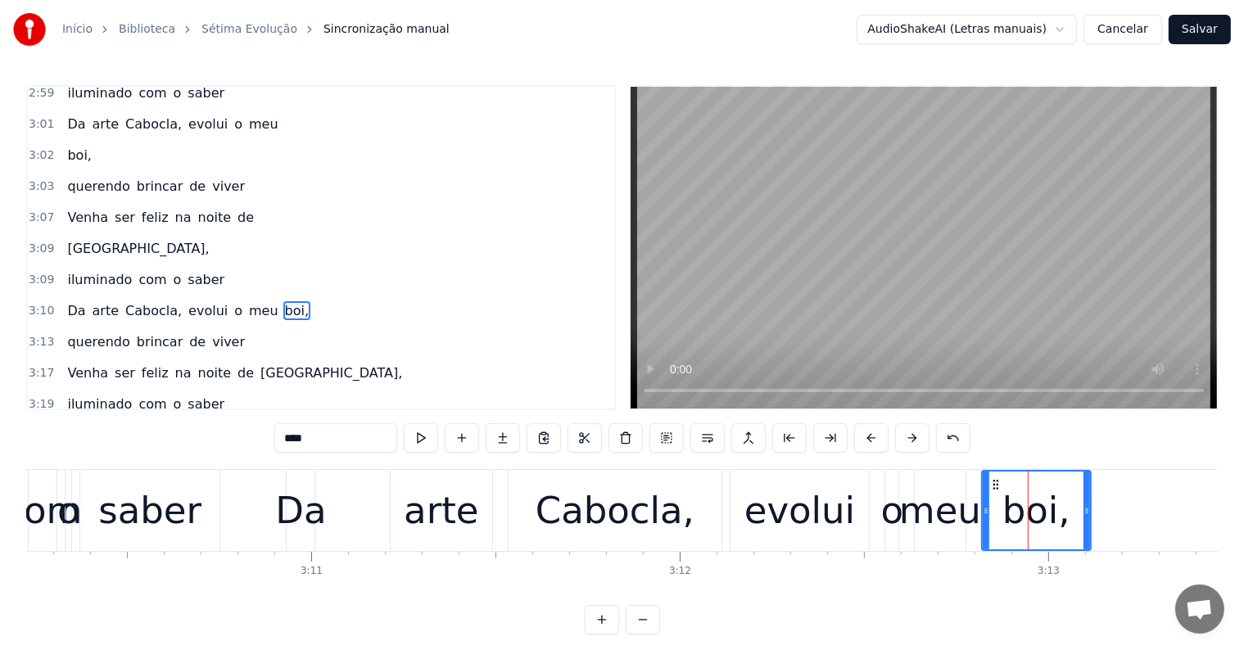
scroll to position [1722, 0]
click at [702, 436] on button at bounding box center [707, 437] width 34 height 29
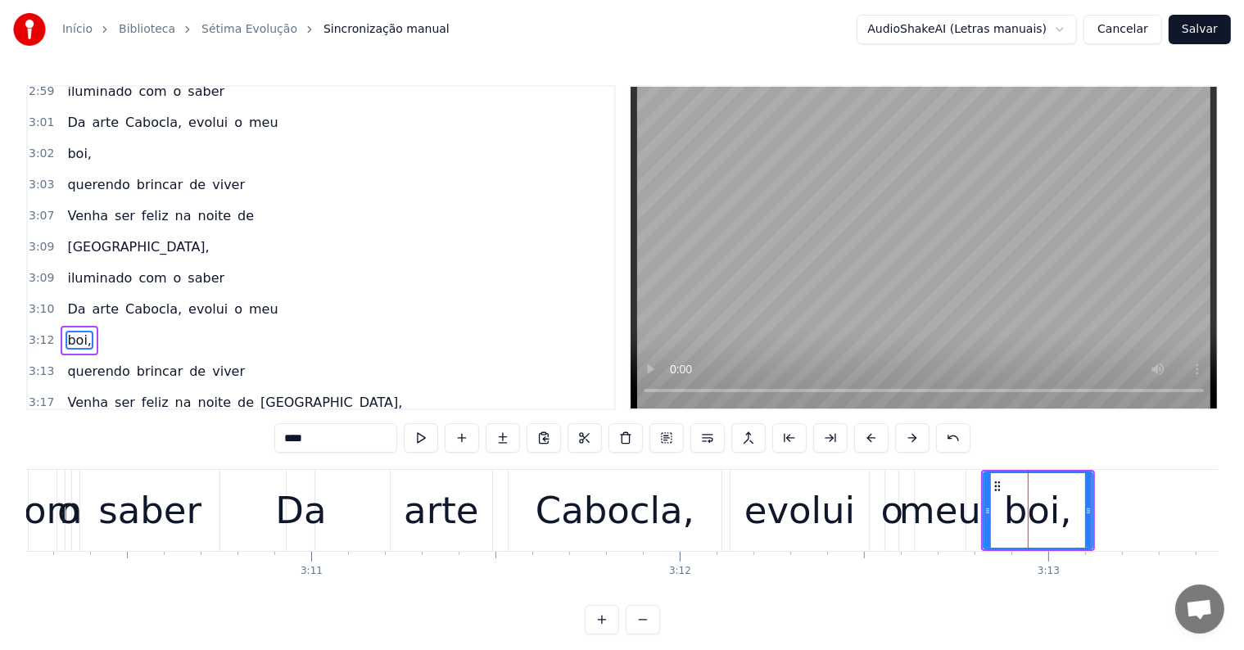
scroll to position [1752, 0]
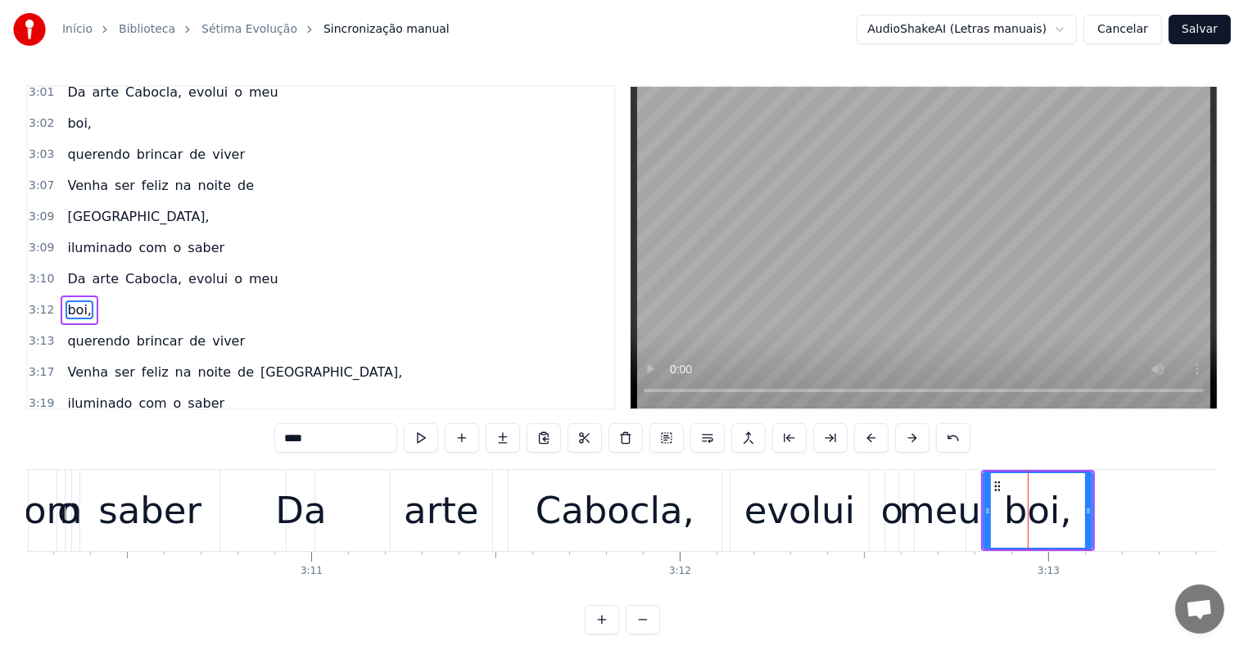
click at [146, 269] on span "Cabocla," at bounding box center [154, 278] width 60 height 19
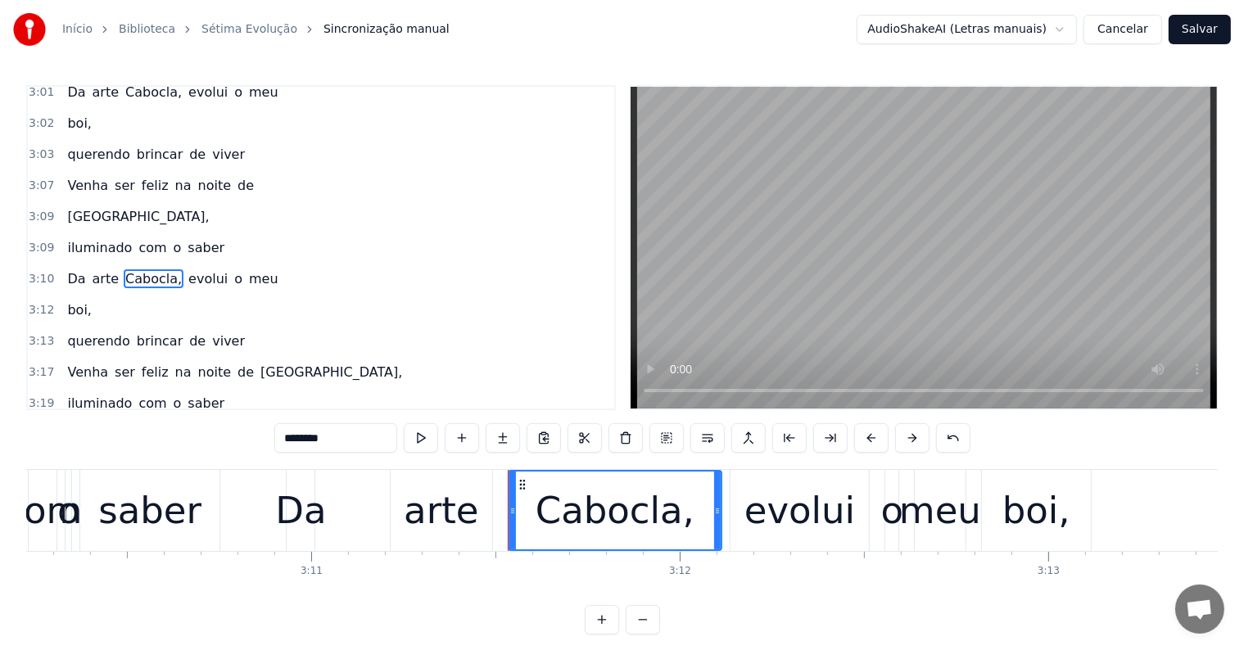
scroll to position [1722, 0]
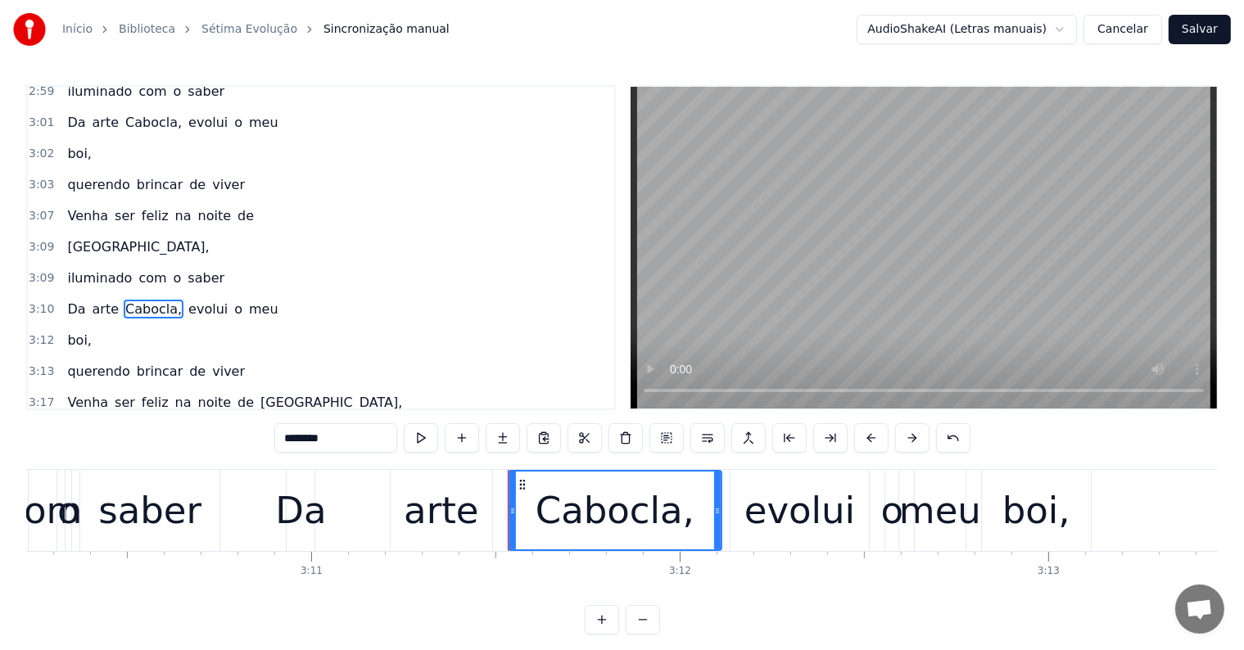
click at [898, 530] on div "o" at bounding box center [892, 511] width 23 height 56
type input "*"
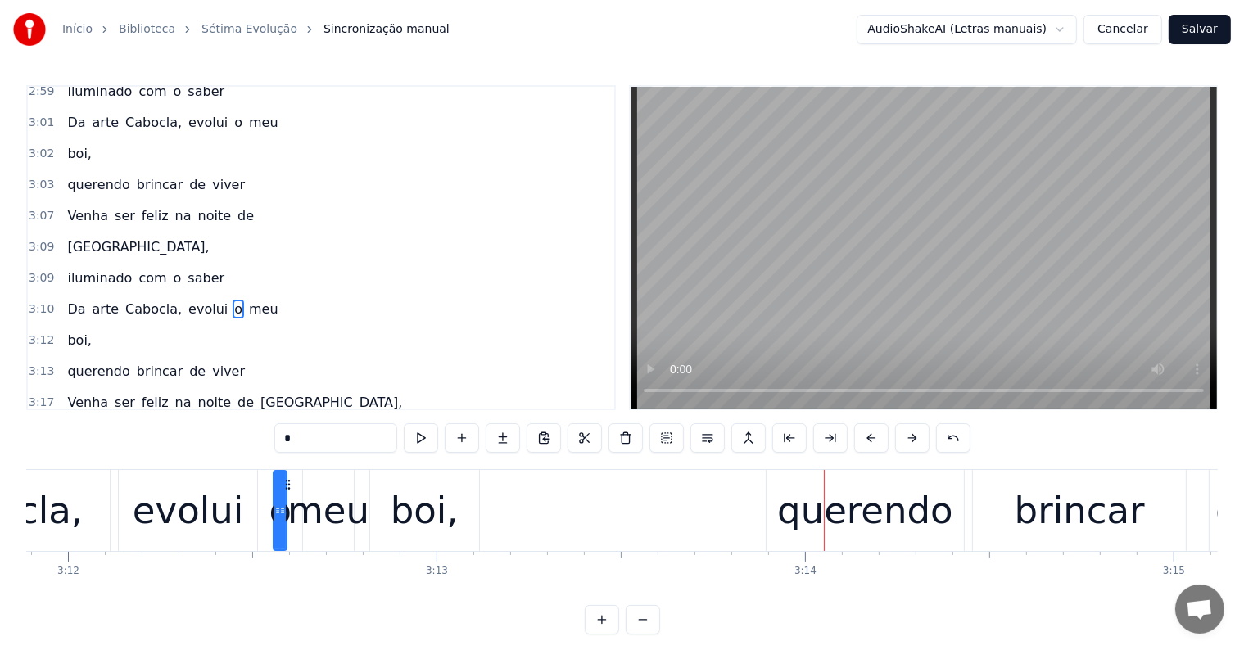
scroll to position [0, 71130]
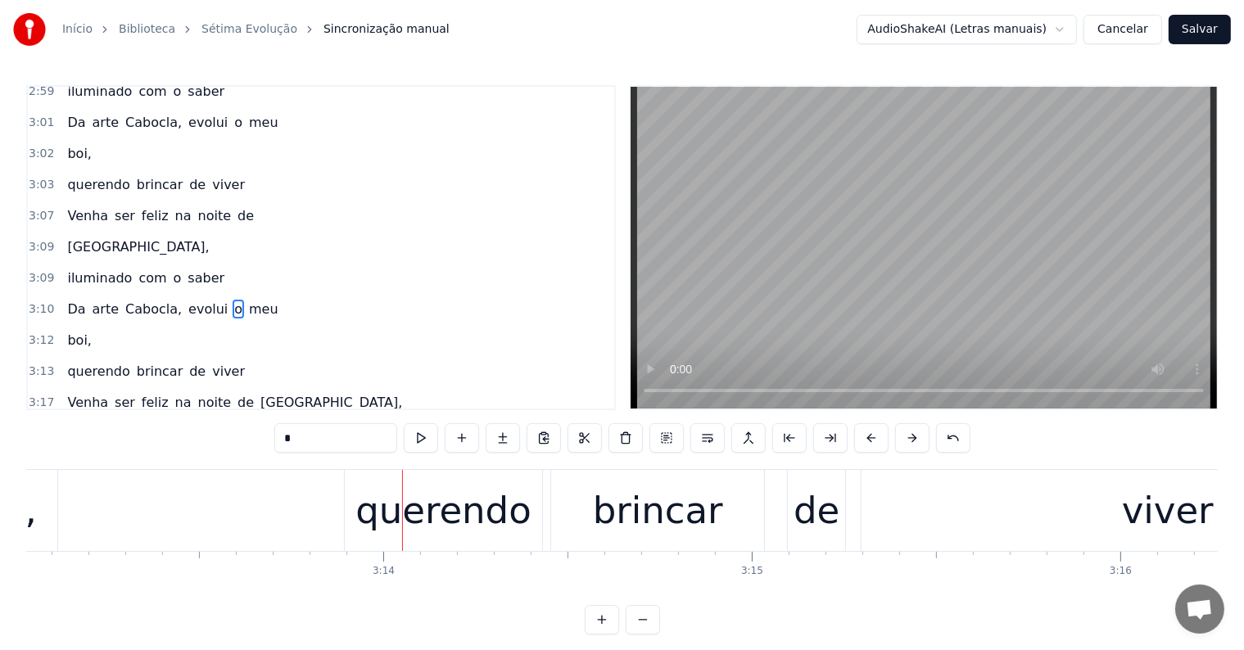
click at [546, 544] on div "querendo brincar de viver" at bounding box center [911, 510] width 1134 height 81
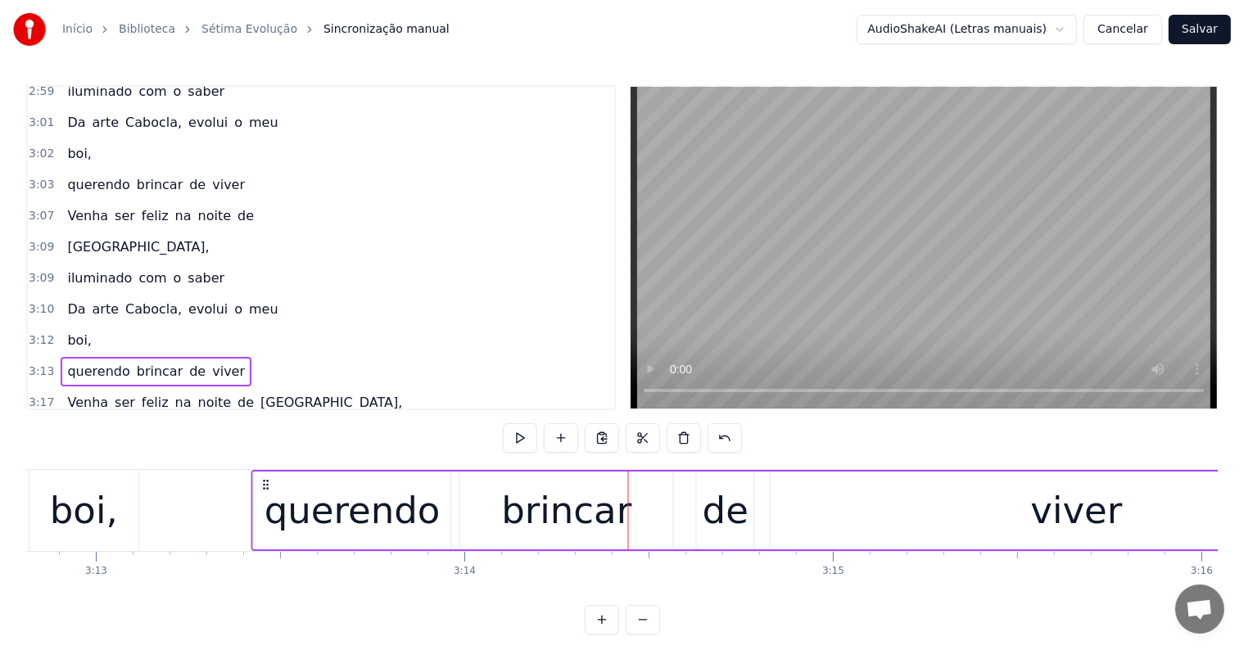
scroll to position [0, 71041]
drag, startPoint x: 356, startPoint y: 479, endPoint x: 270, endPoint y: 489, distance: 86.5
click at [270, 489] on icon at bounding box center [271, 484] width 13 height 13
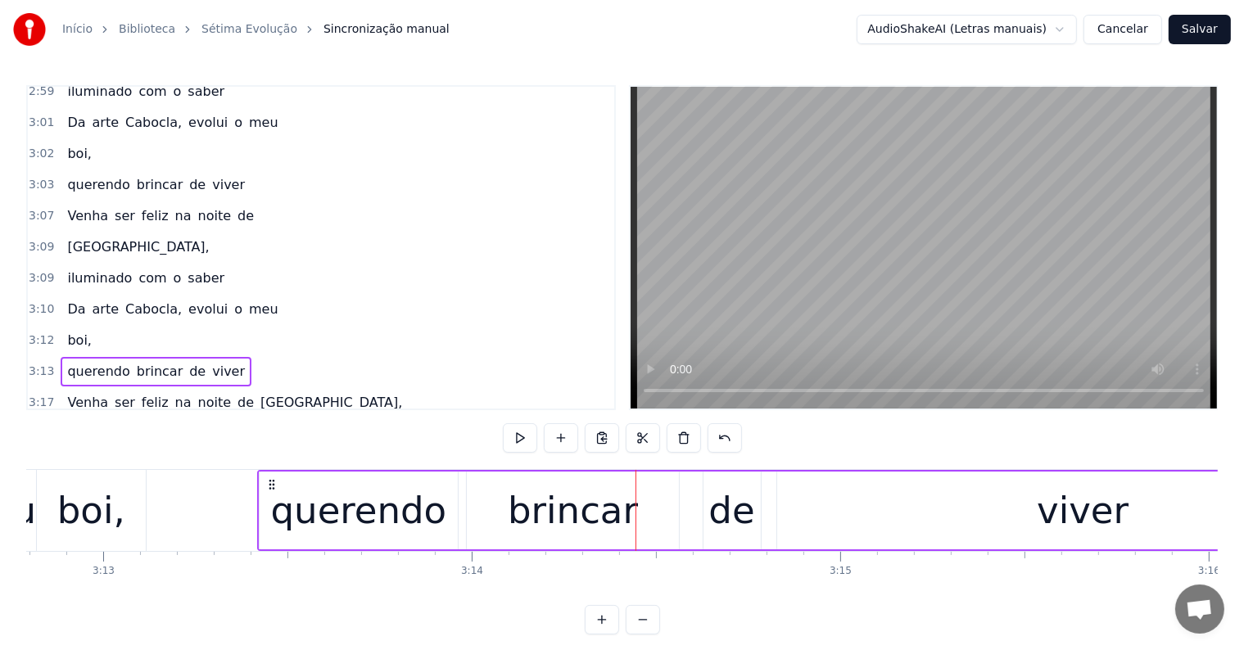
click at [131, 508] on div "boi," at bounding box center [91, 510] width 109 height 81
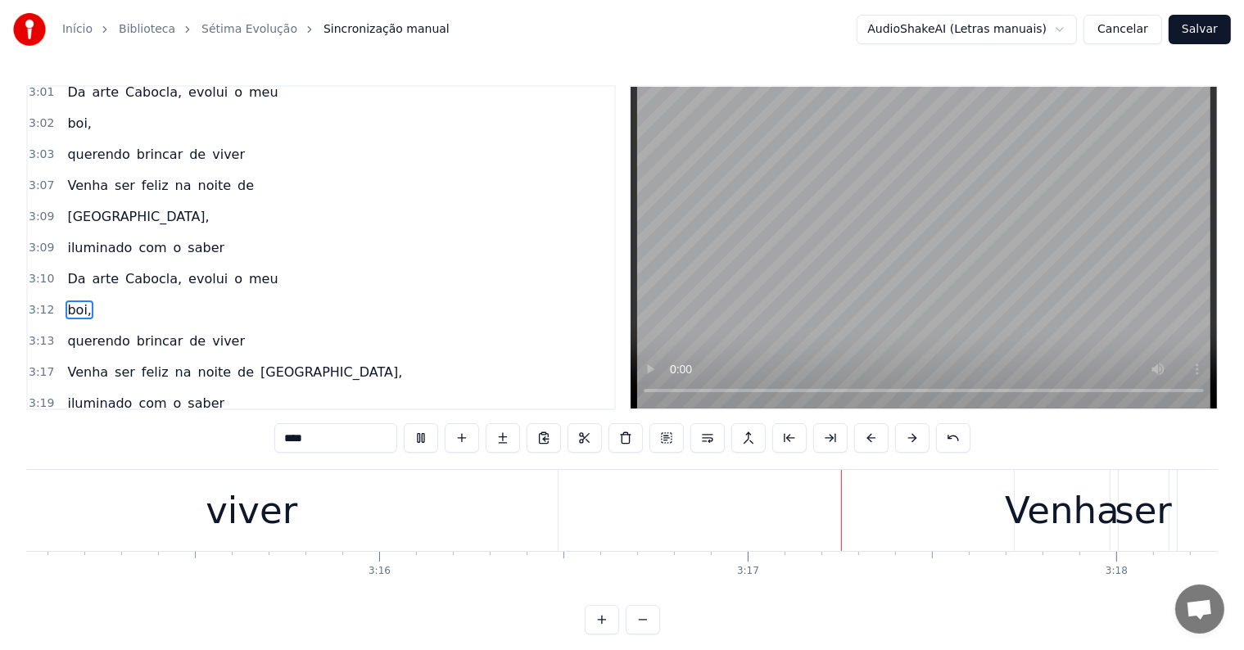
scroll to position [0, 72131]
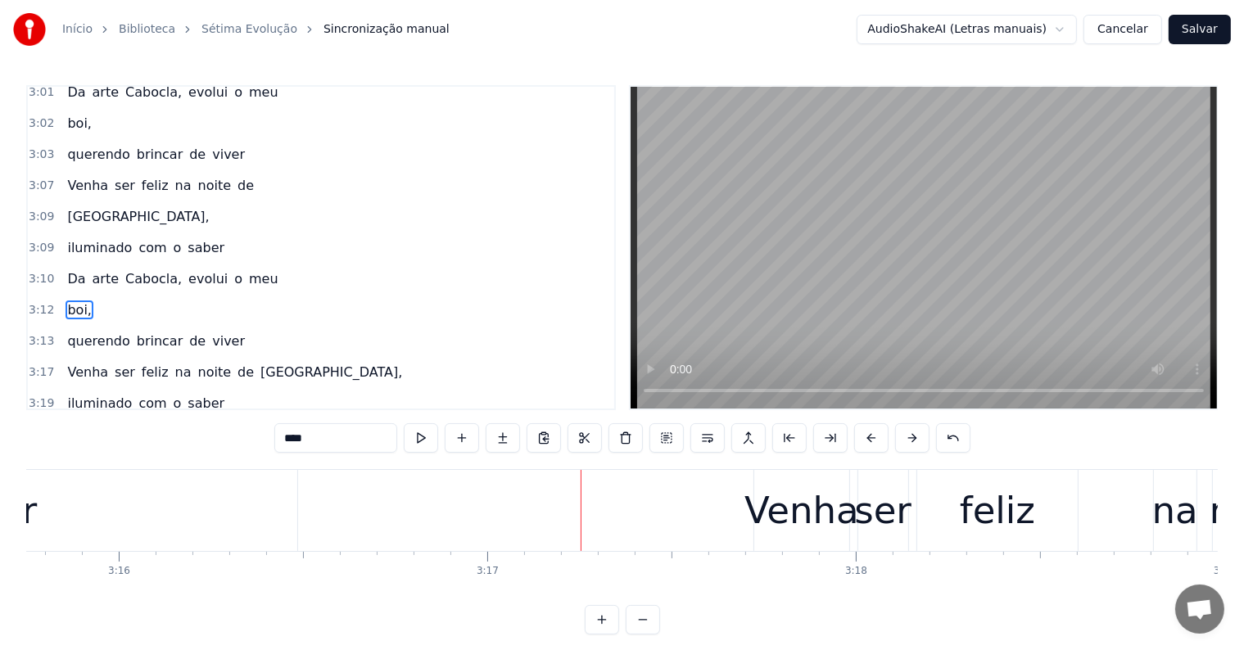
click at [852, 543] on div "Venha ser feliz na noite de Paris," at bounding box center [1124, 510] width 742 height 81
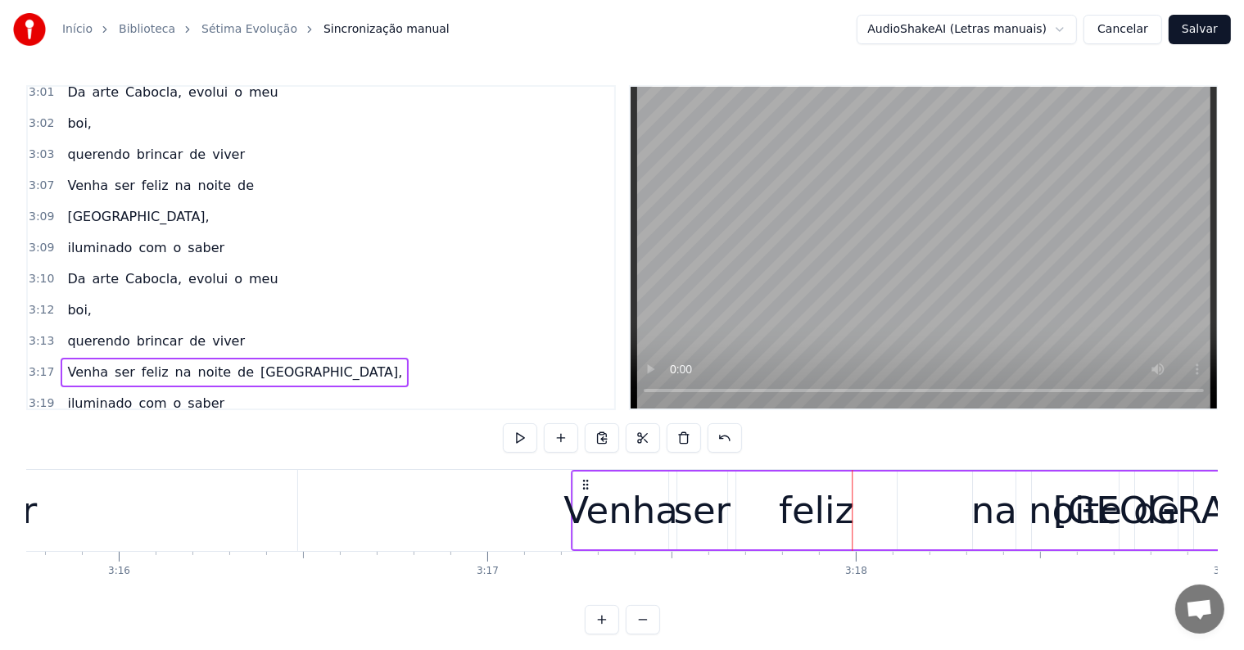
drag, startPoint x: 766, startPoint y: 481, endPoint x: 584, endPoint y: 485, distance: 182.6
click at [584, 485] on icon at bounding box center [585, 484] width 13 height 13
click at [780, 520] on div "feliz" at bounding box center [816, 511] width 161 height 78
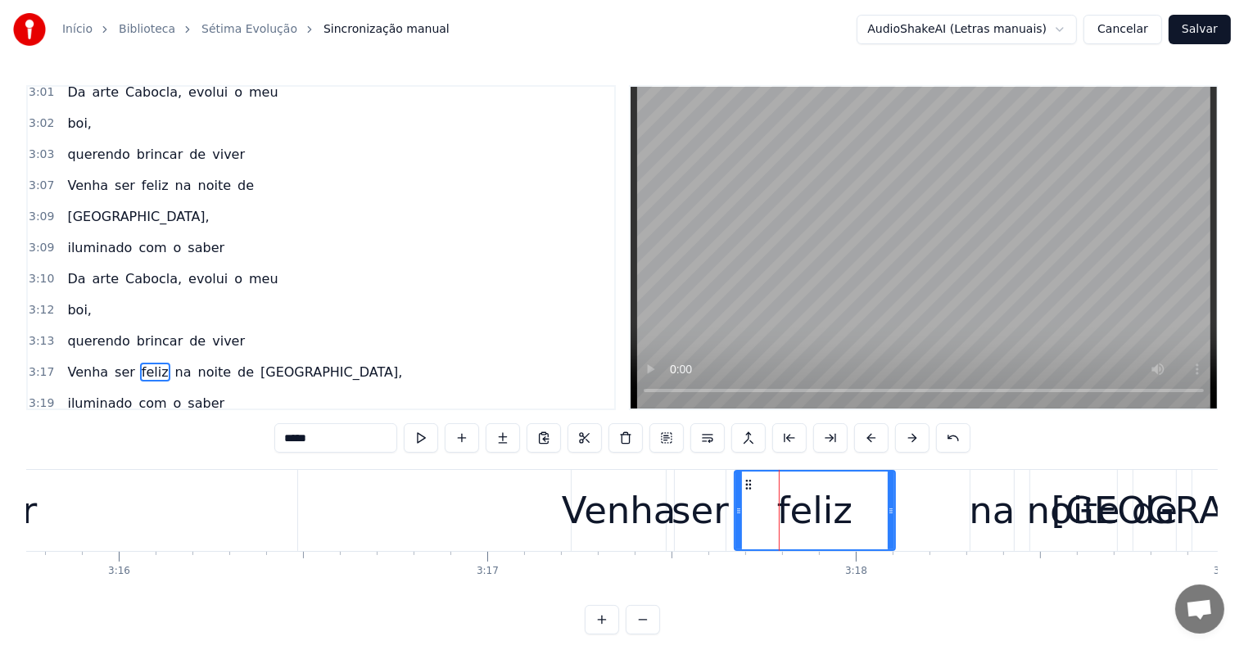
scroll to position [1756, 0]
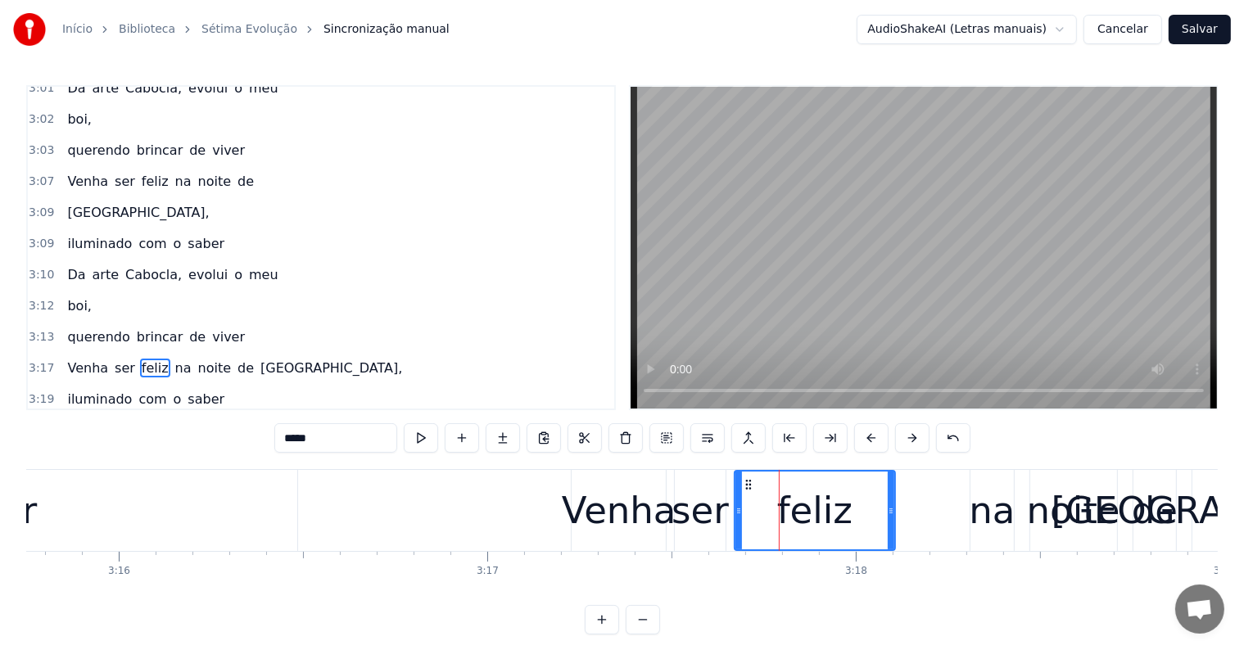
click at [259, 359] on span "Paris," at bounding box center [331, 368] width 145 height 19
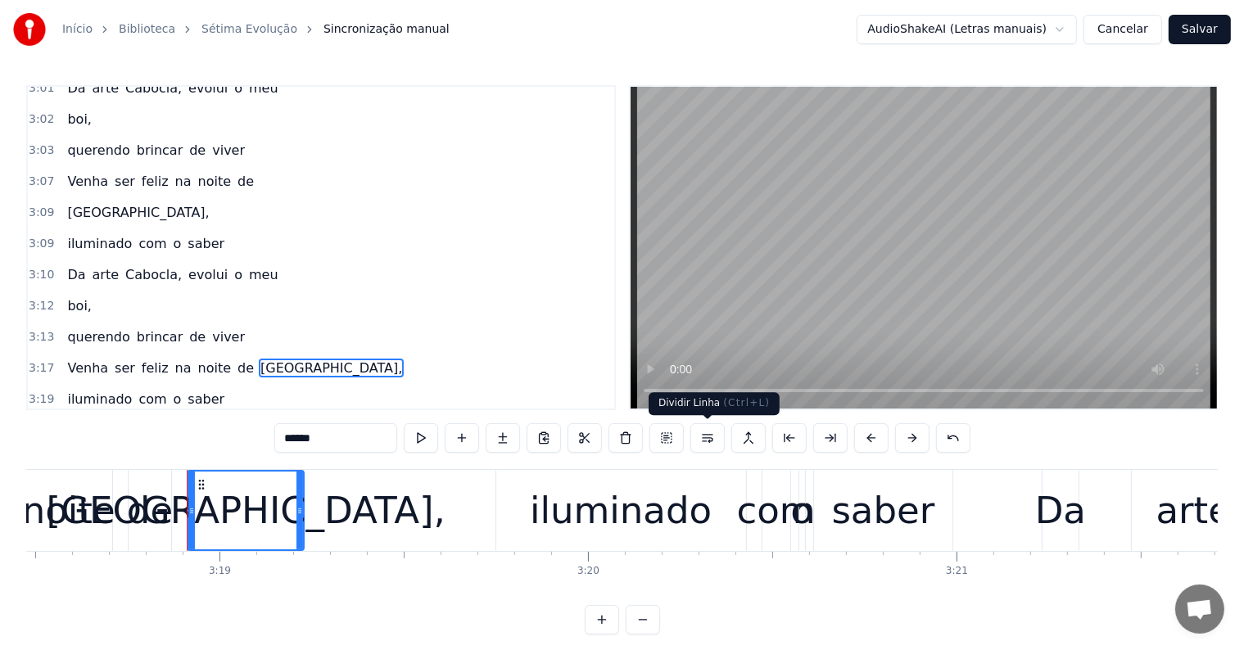
scroll to position [0, 73214]
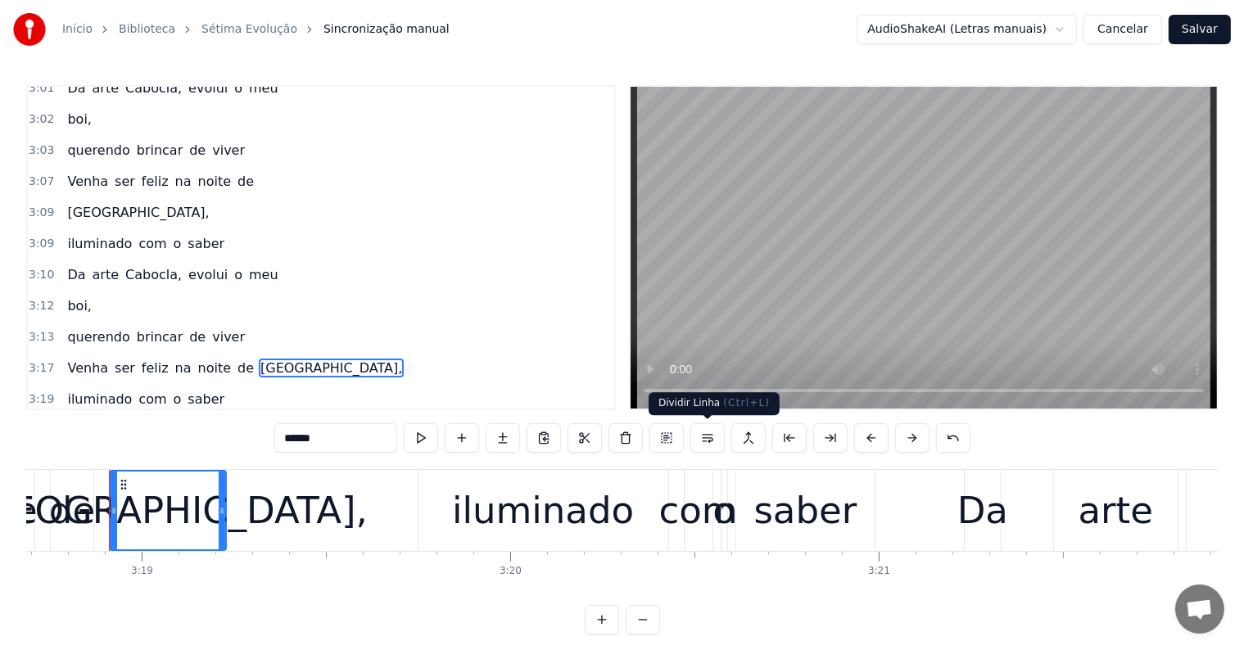
click at [706, 432] on button at bounding box center [707, 437] width 34 height 29
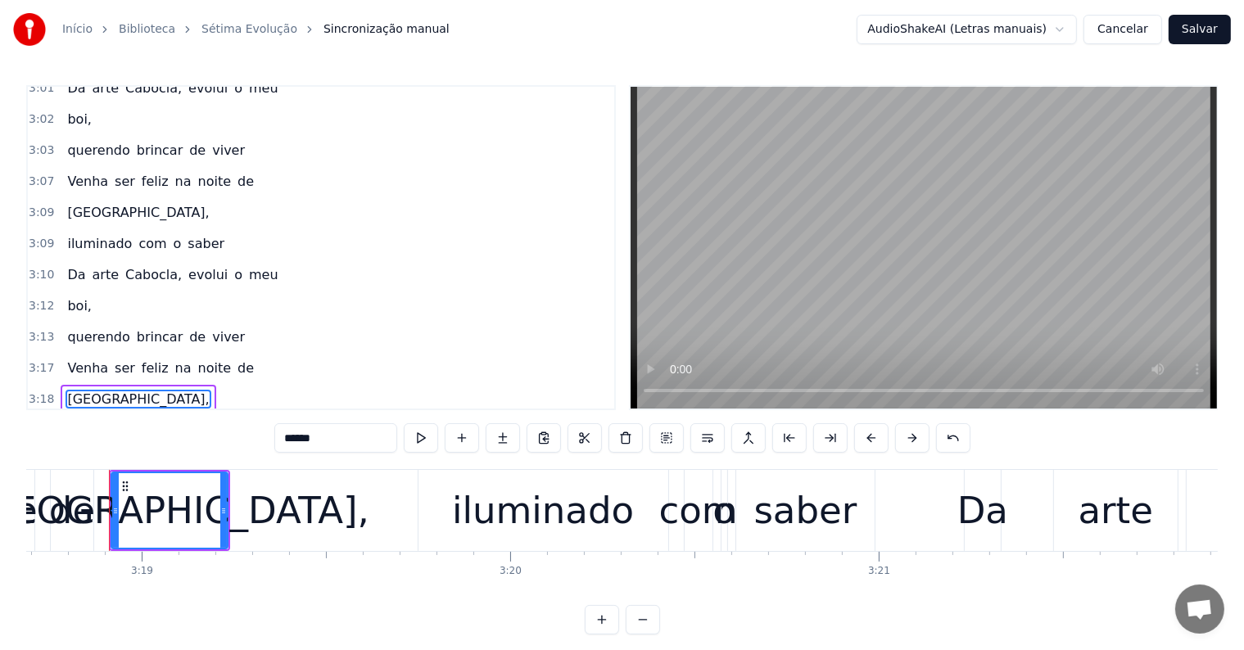
scroll to position [1787, 0]
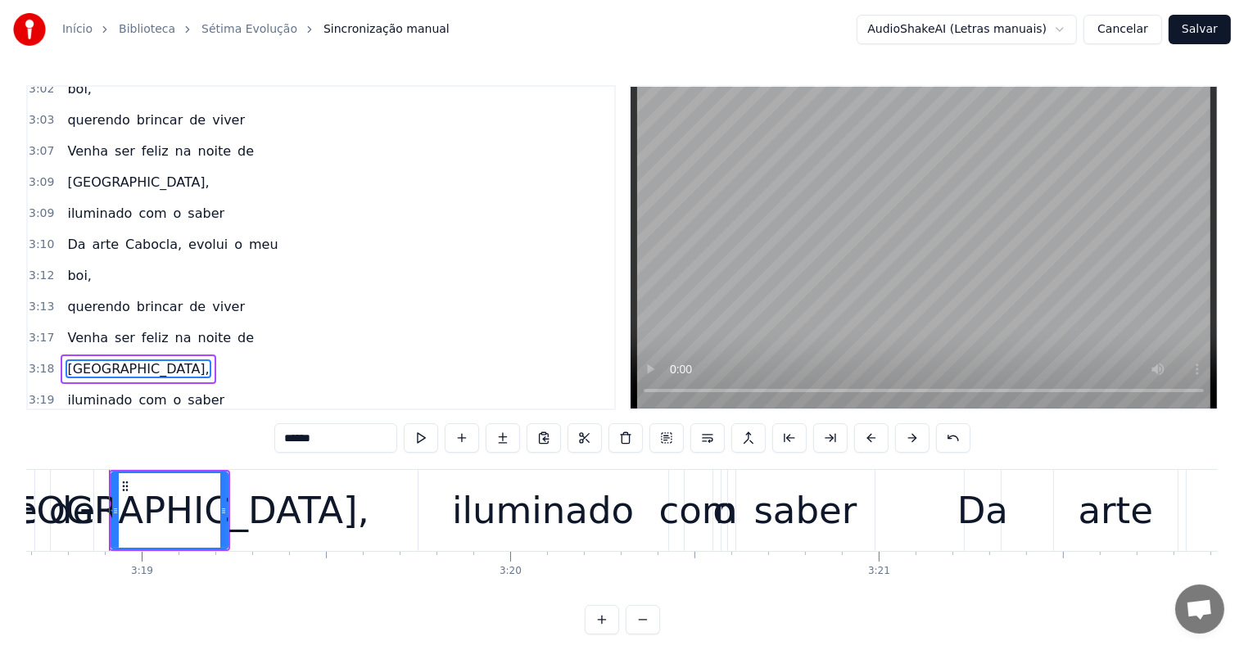
click at [174, 328] on span "na" at bounding box center [184, 337] width 20 height 19
type input "**"
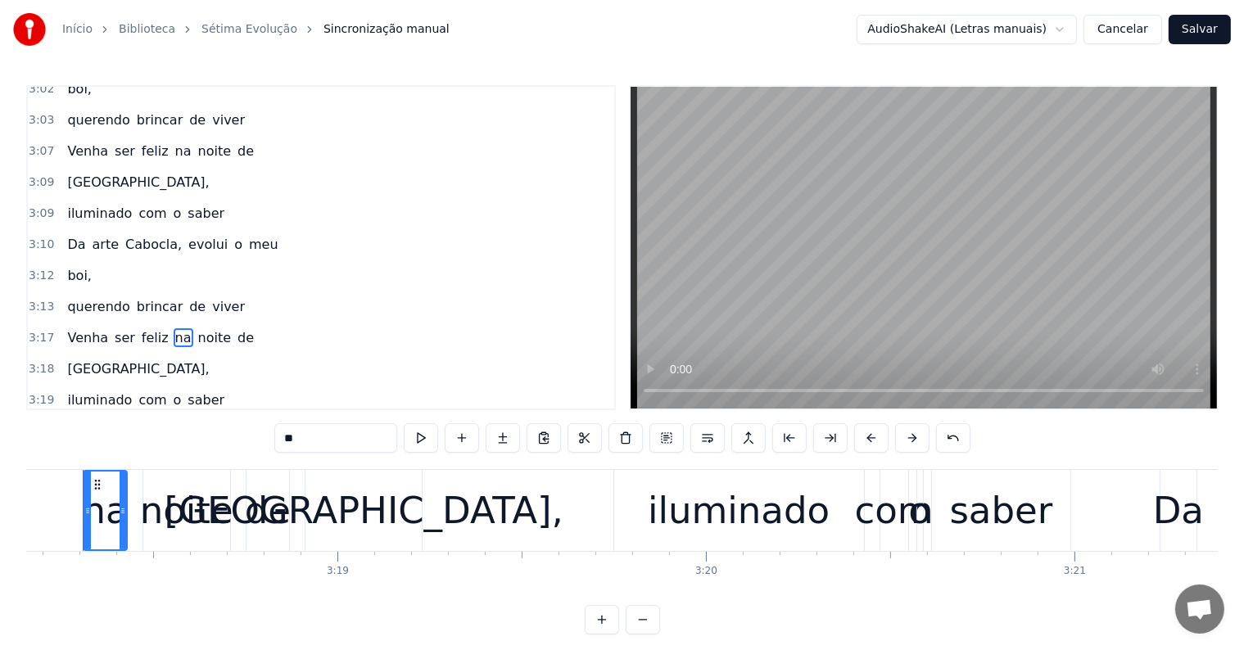
scroll to position [0, 72992]
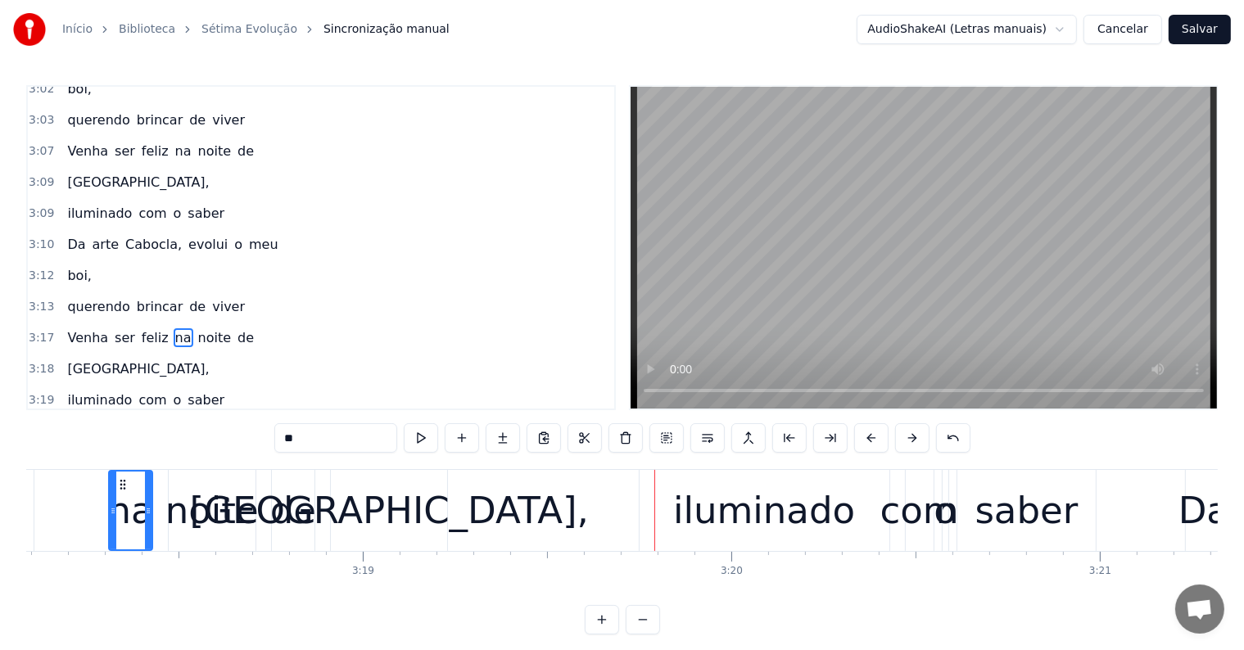
click at [891, 540] on div "iluminado com o saber" at bounding box center [869, 510] width 461 height 81
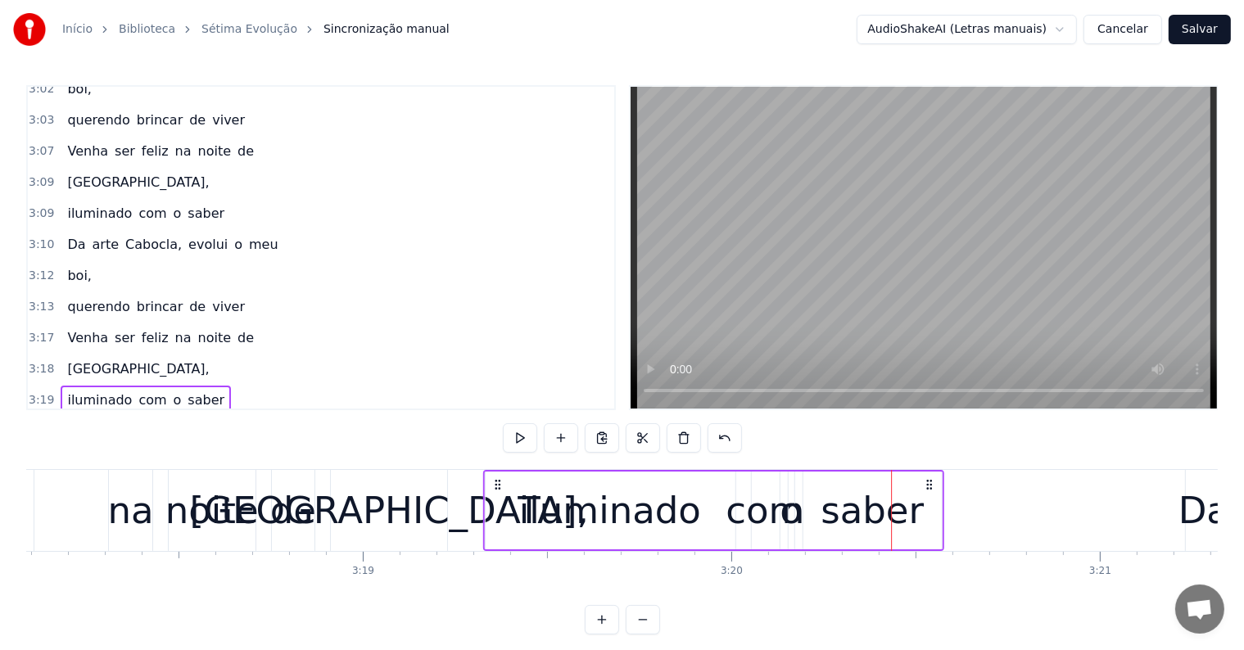
drag, startPoint x: 649, startPoint y: 481, endPoint x: 493, endPoint y: 493, distance: 156.0
click at [493, 493] on div "iluminado com o saber" at bounding box center [712, 510] width 461 height 81
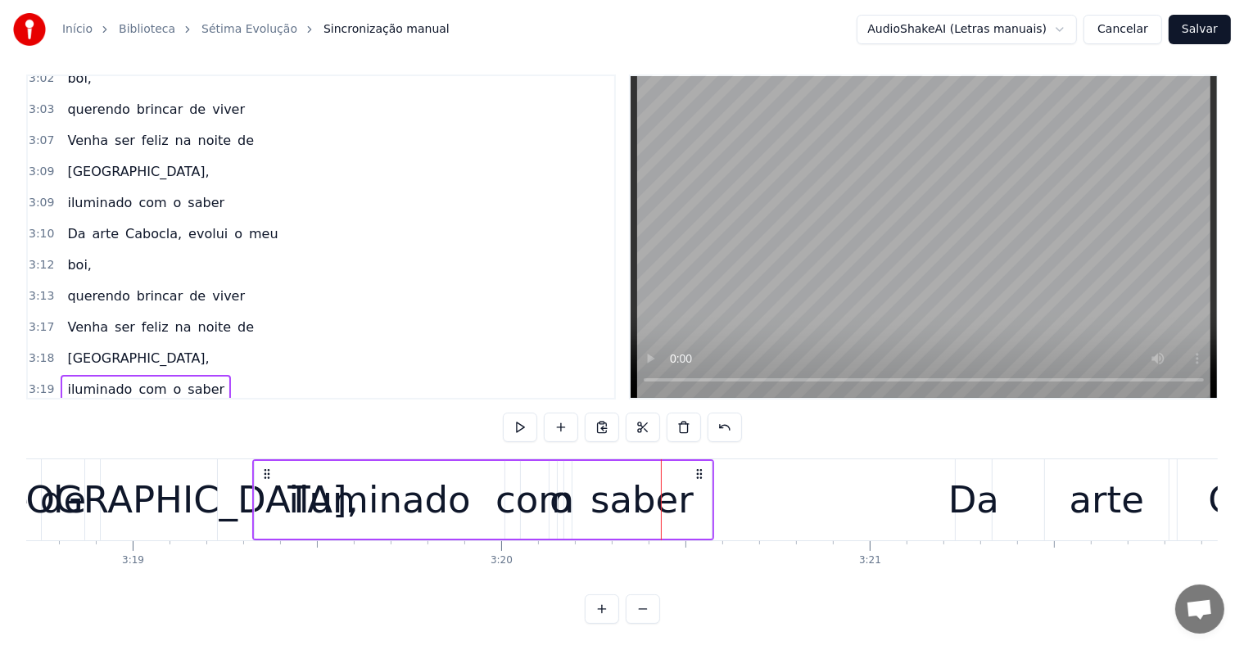
scroll to position [0, 73254]
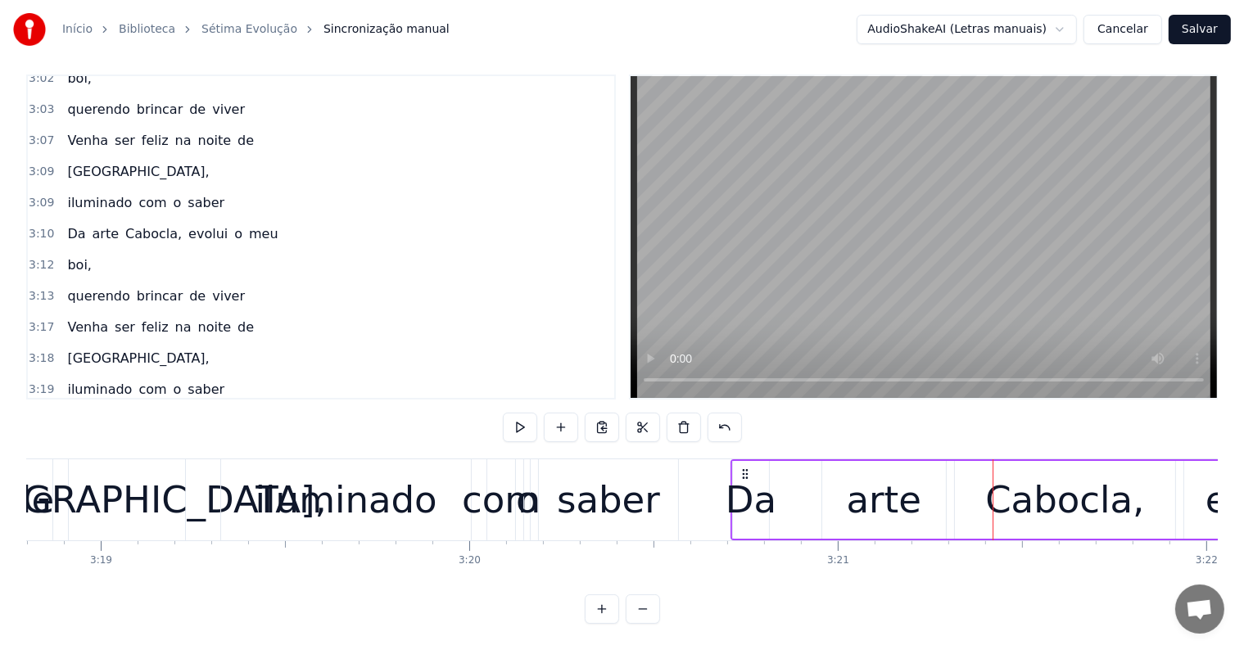
drag, startPoint x: 936, startPoint y: 457, endPoint x: 746, endPoint y: 462, distance: 190.0
click at [744, 468] on icon at bounding box center [745, 474] width 13 height 13
click at [112, 490] on div "Paris," at bounding box center [127, 500] width 399 height 56
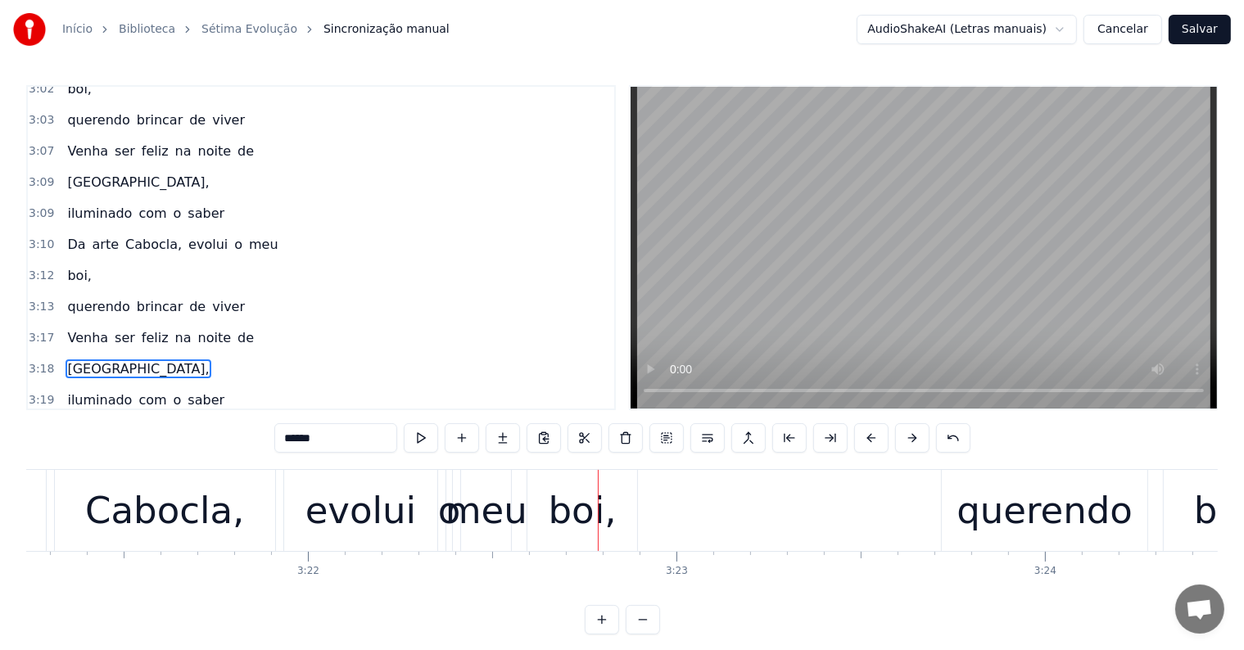
scroll to position [0, 74461]
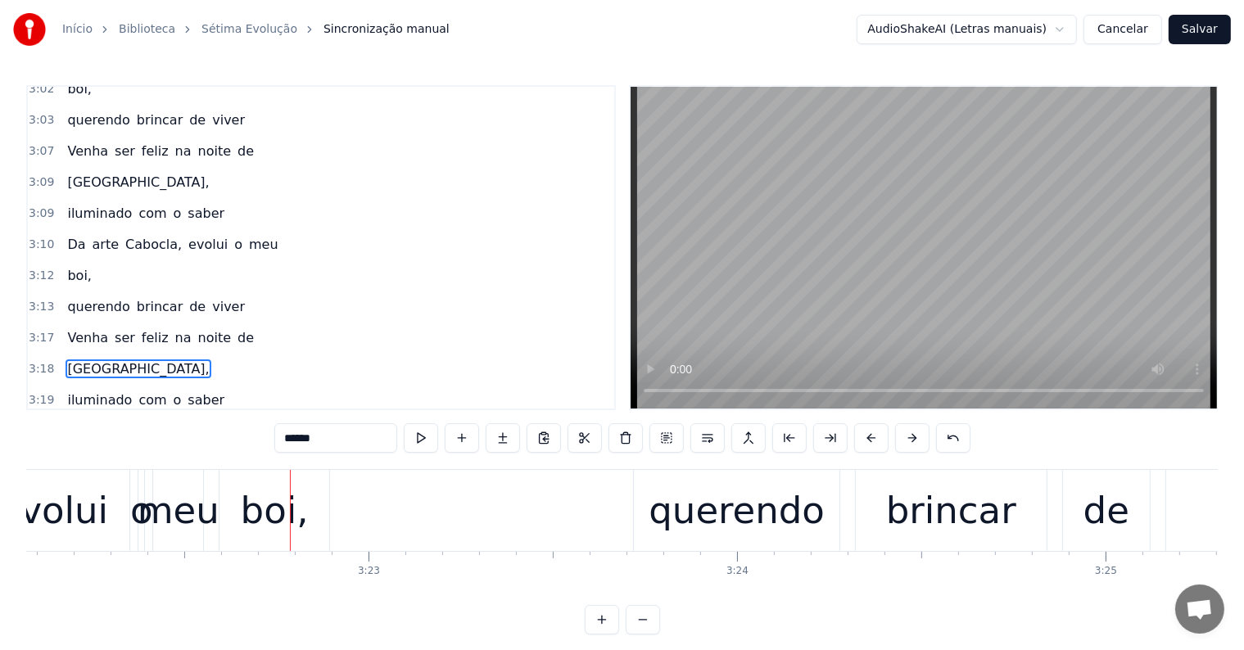
click at [283, 517] on div "boi," at bounding box center [275, 511] width 68 height 56
type input "****"
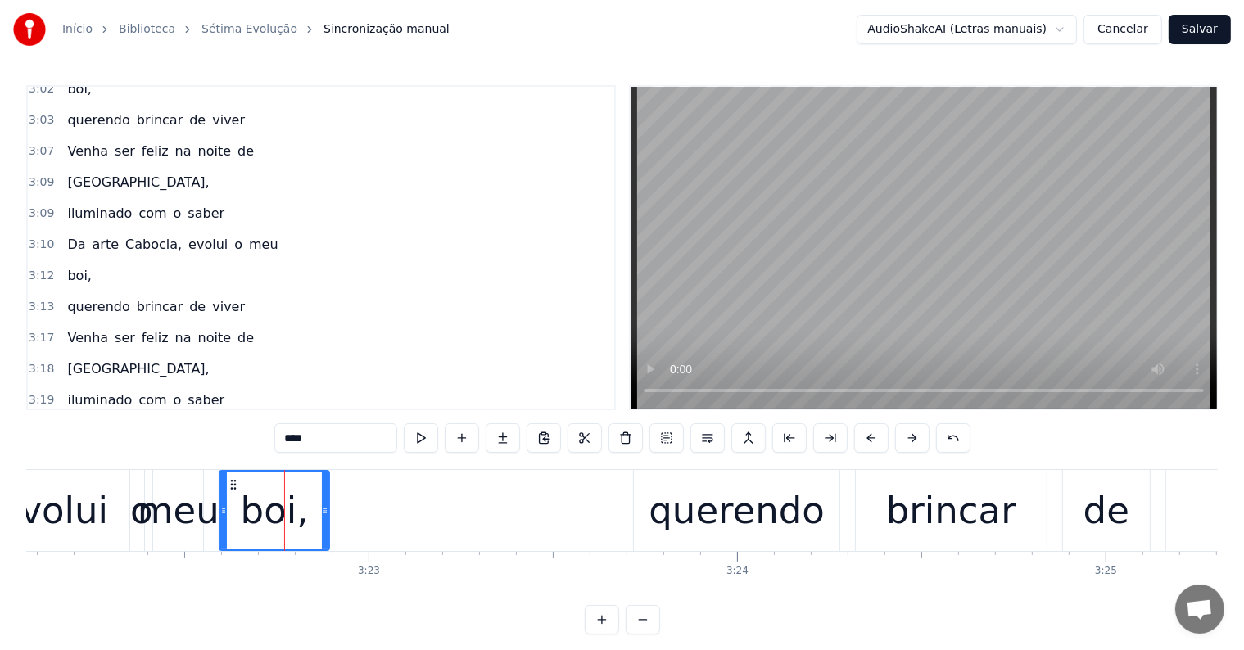
scroll to position [25, 0]
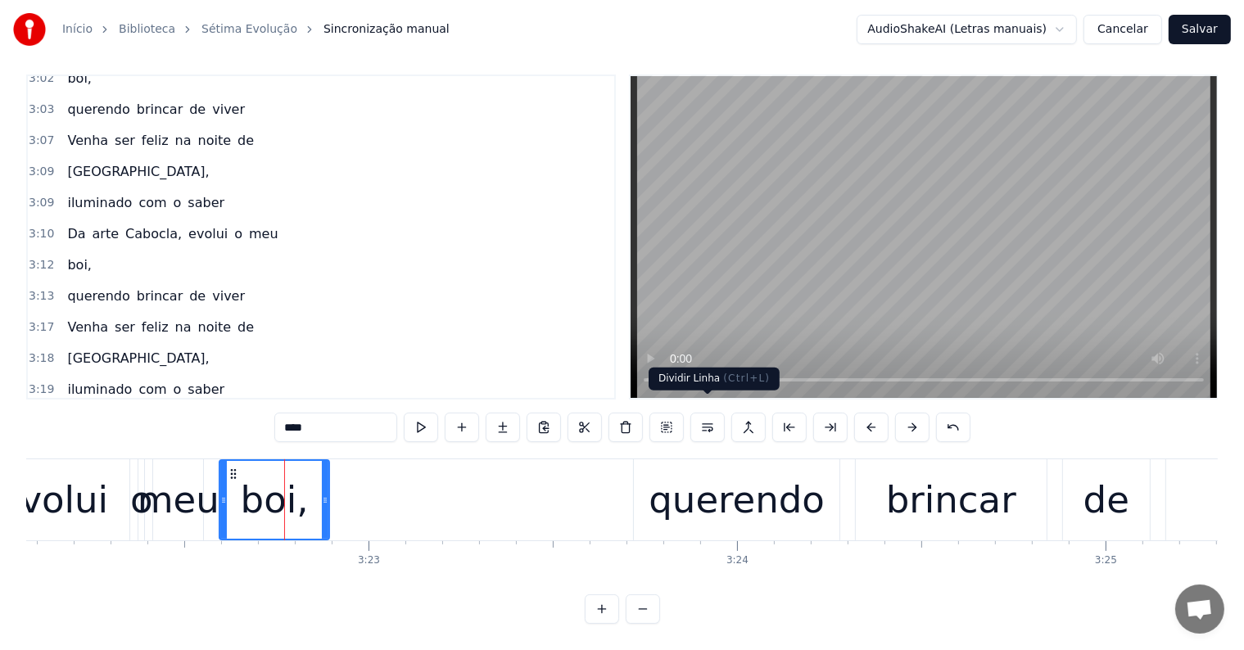
click at [706, 413] on button at bounding box center [707, 427] width 34 height 29
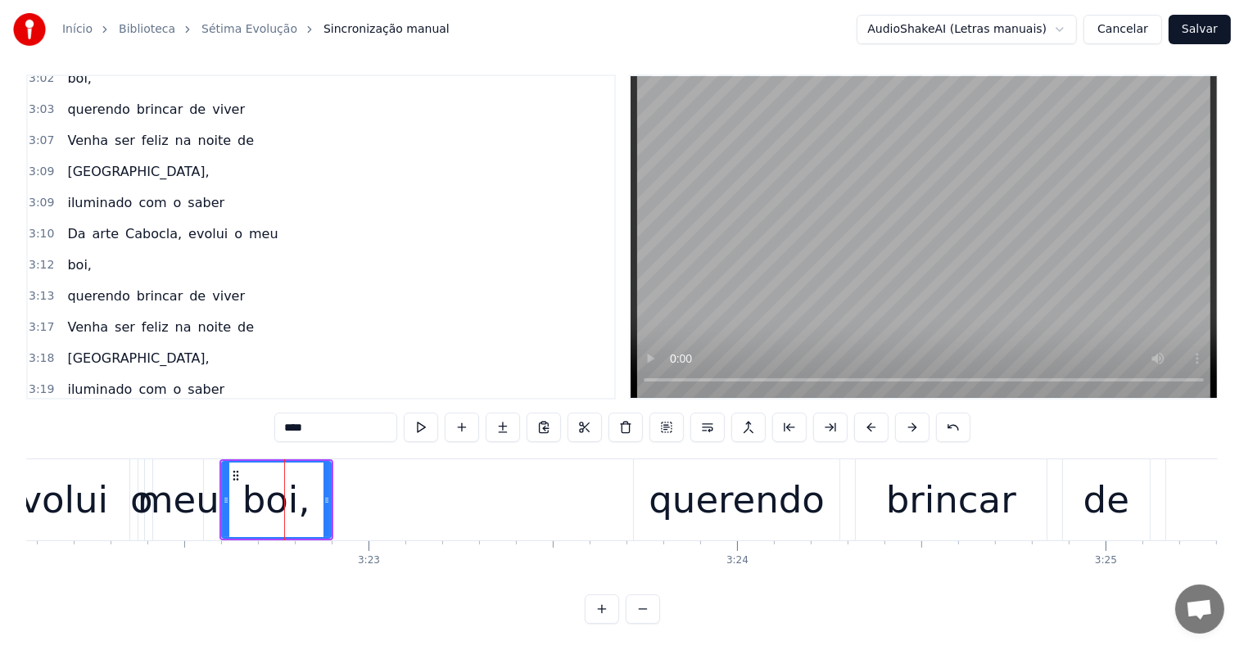
scroll to position [1817, 0]
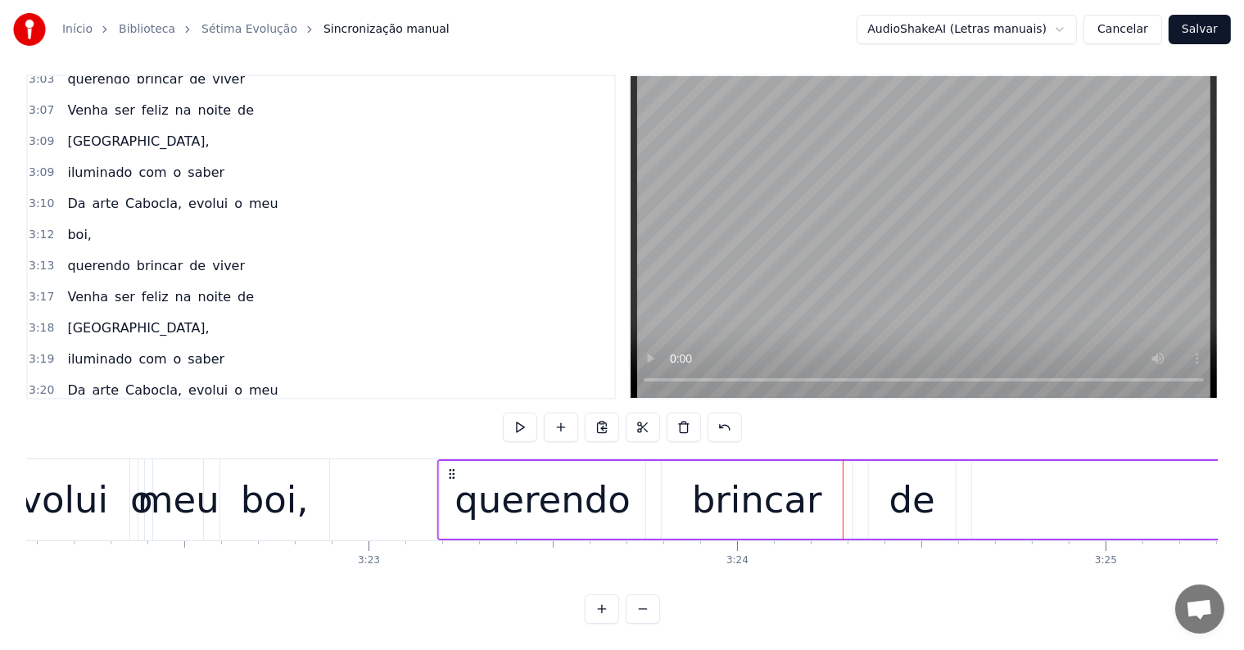
drag, startPoint x: 646, startPoint y: 459, endPoint x: 450, endPoint y: 470, distance: 196.0
click at [450, 470] on div "querendo brincar de viver" at bounding box center [1159, 499] width 1444 height 81
click at [301, 502] on div "boi," at bounding box center [275, 500] width 68 height 56
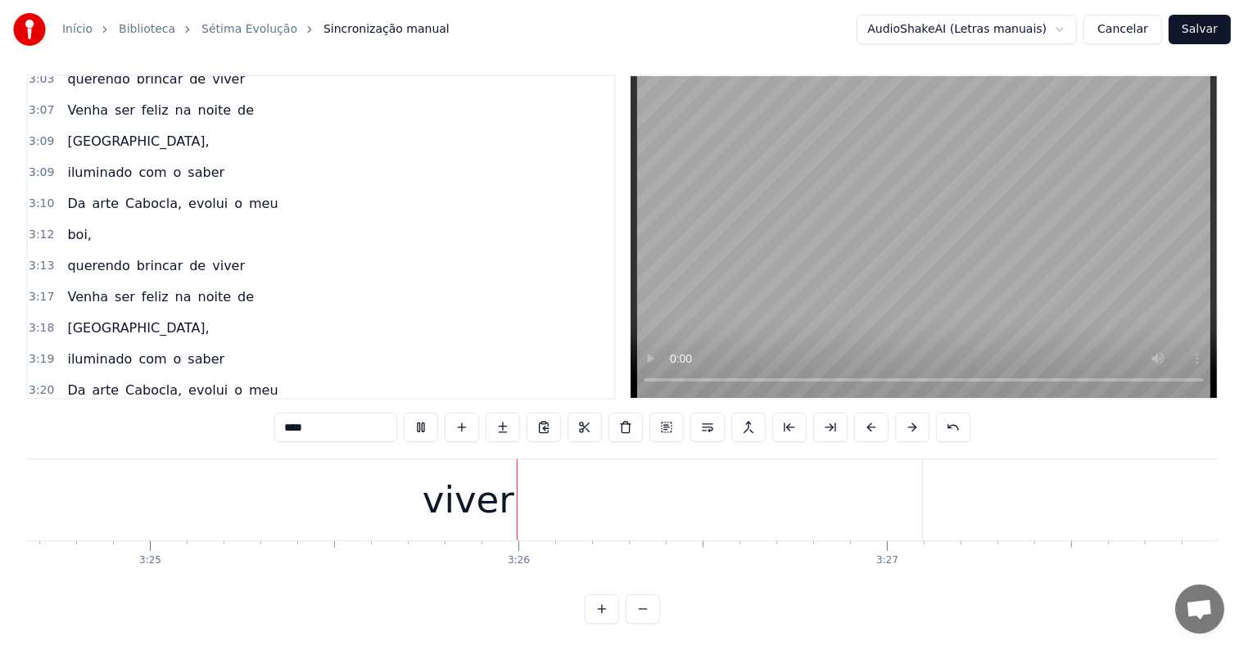
scroll to position [0, 75542]
click at [400, 502] on div "viver" at bounding box center [342, 499] width 907 height 81
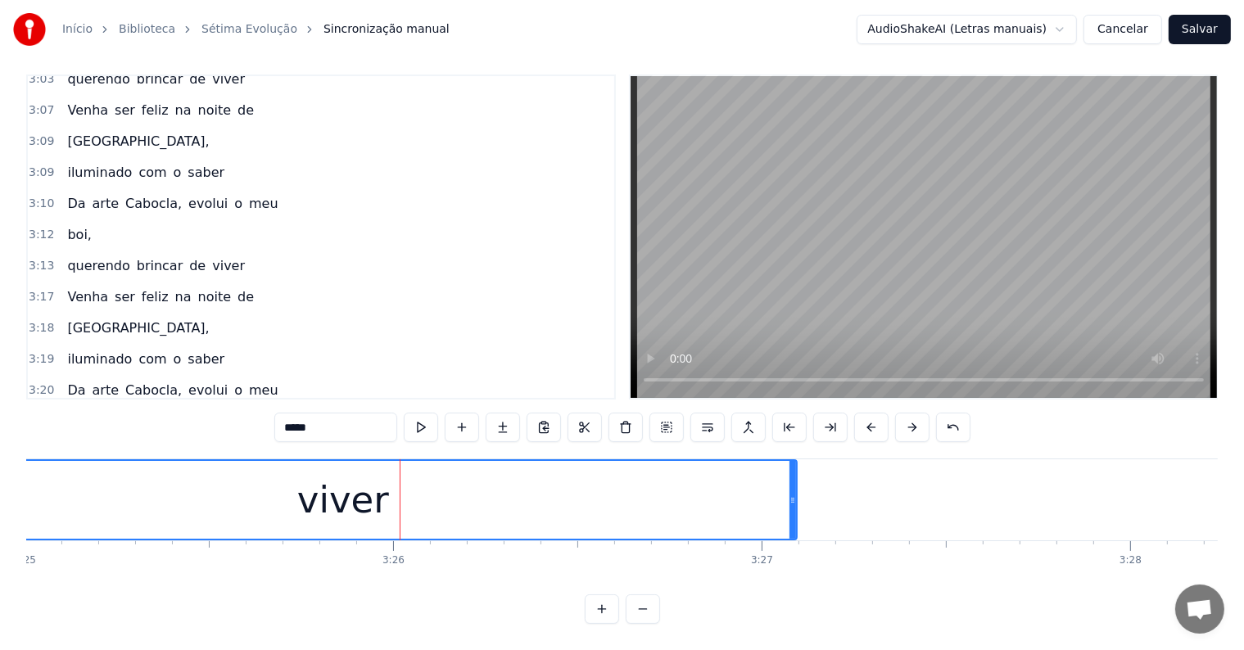
click at [362, 423] on input "*****" at bounding box center [335, 427] width 123 height 29
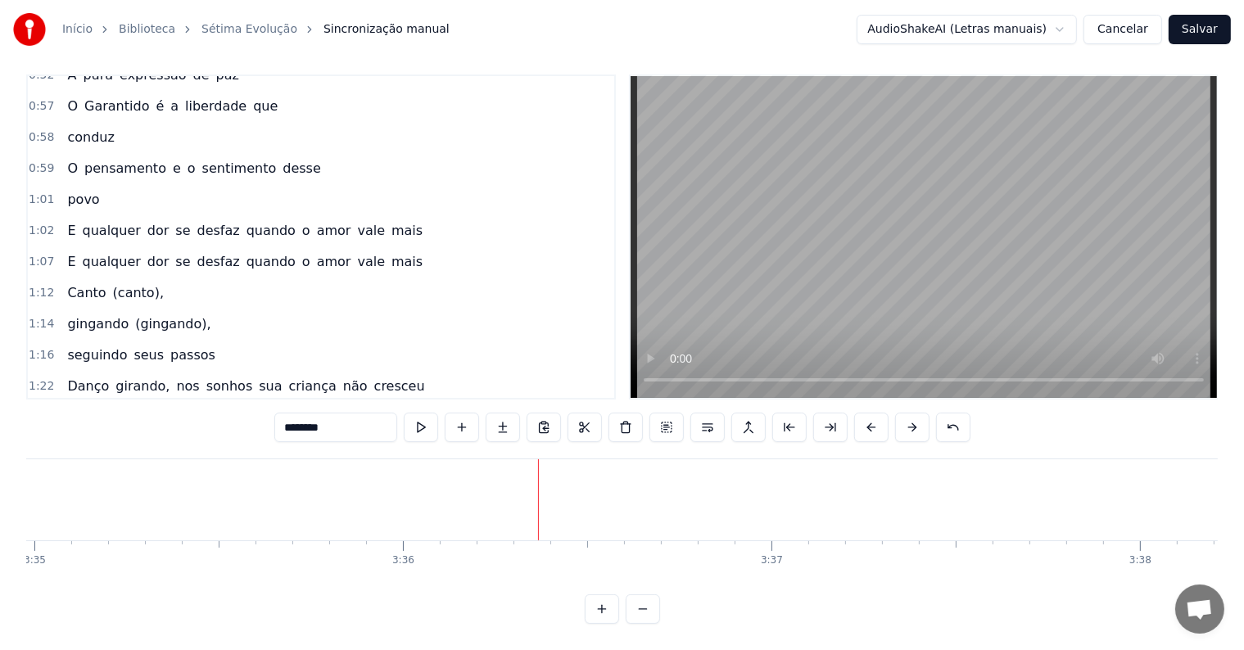
scroll to position [409, 0]
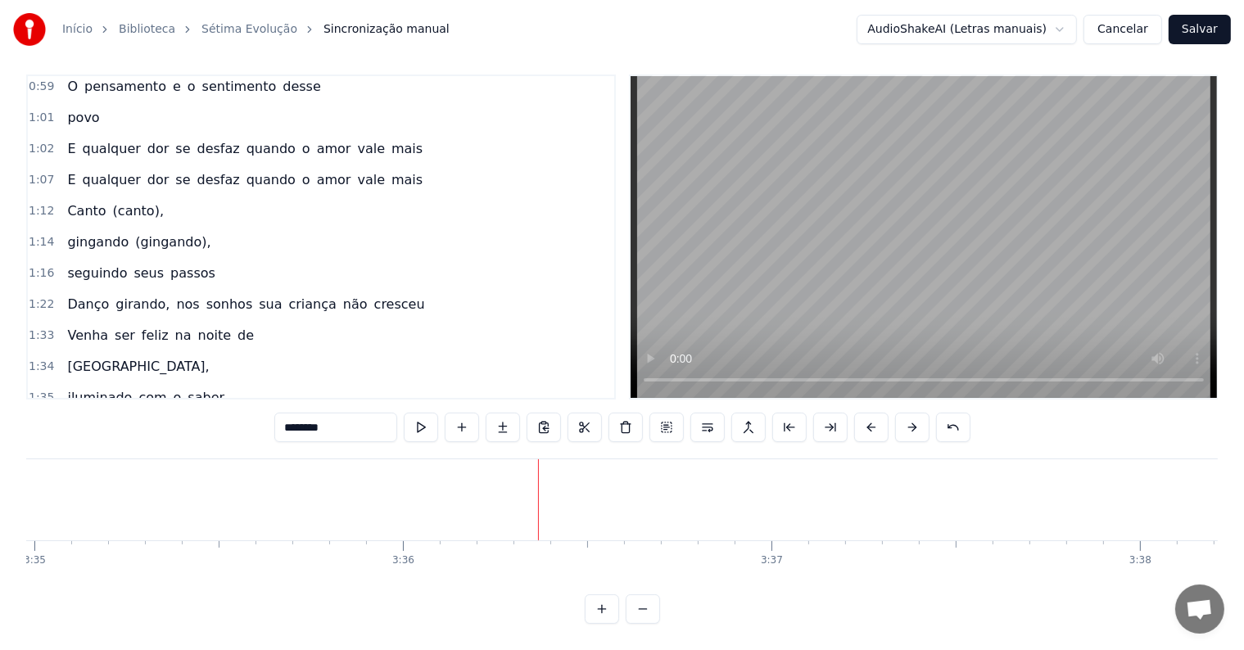
click at [201, 170] on span "desfaz" at bounding box center [219, 179] width 46 height 19
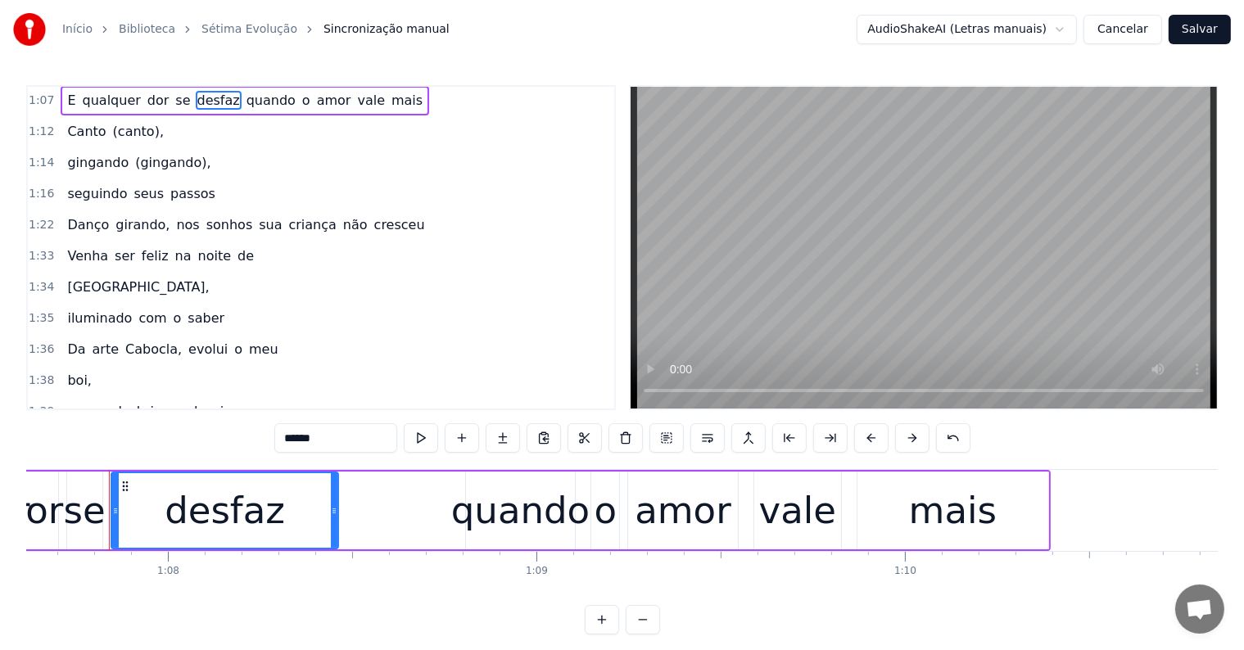
scroll to position [581, 0]
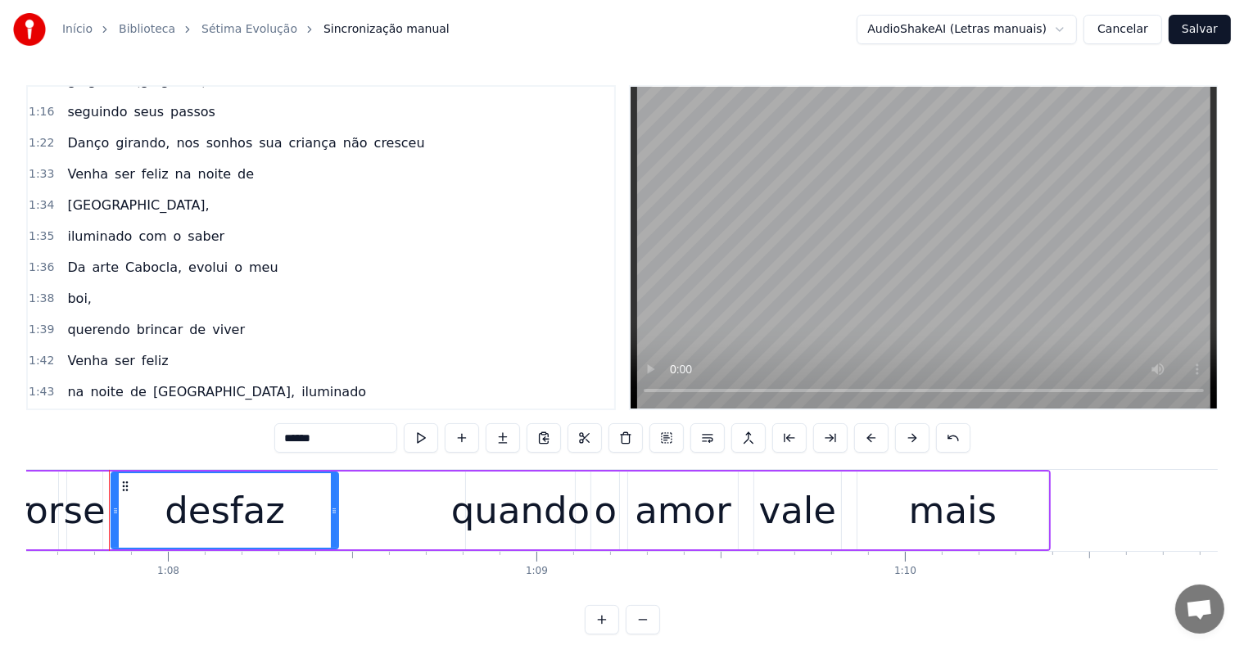
click at [218, 133] on span "sonhos" at bounding box center [230, 142] width 50 height 19
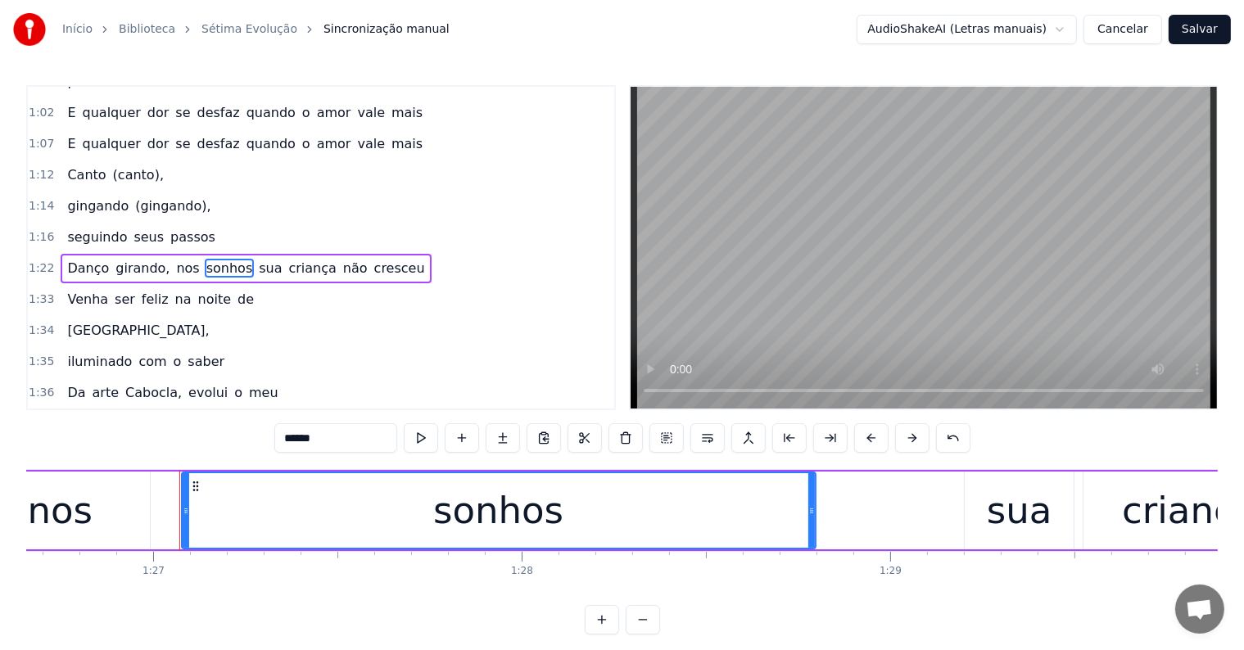
scroll to position [0, 32002]
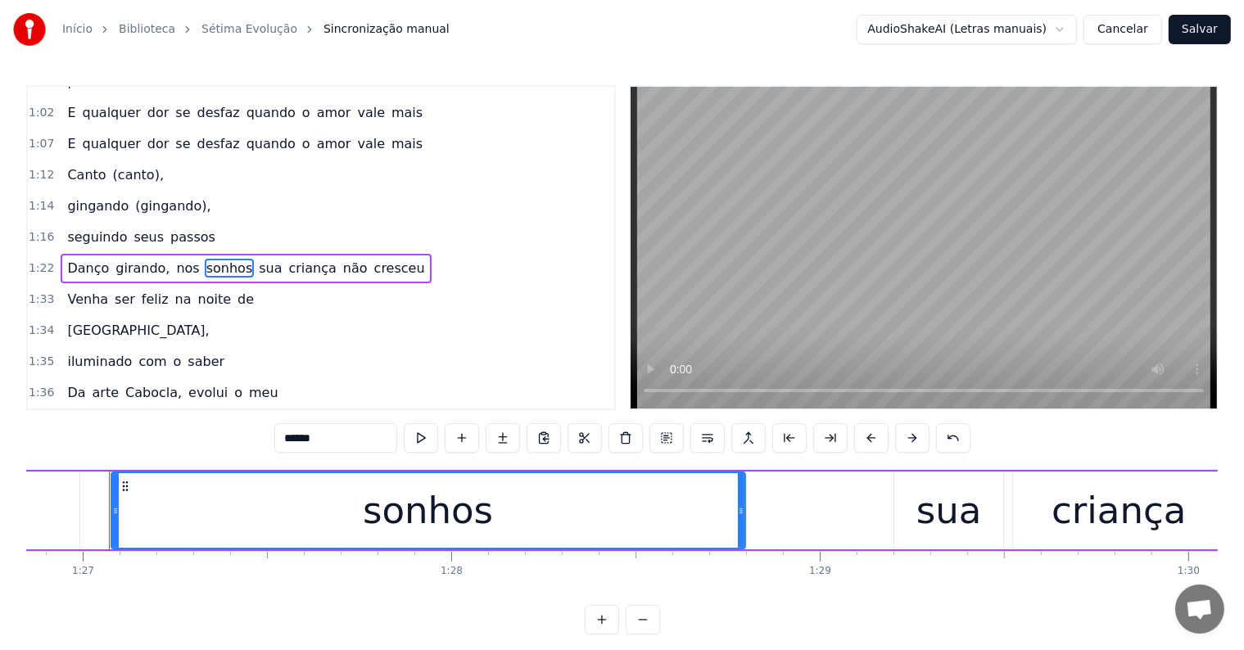
click at [118, 352] on span "iluminado" at bounding box center [100, 361] width 68 height 19
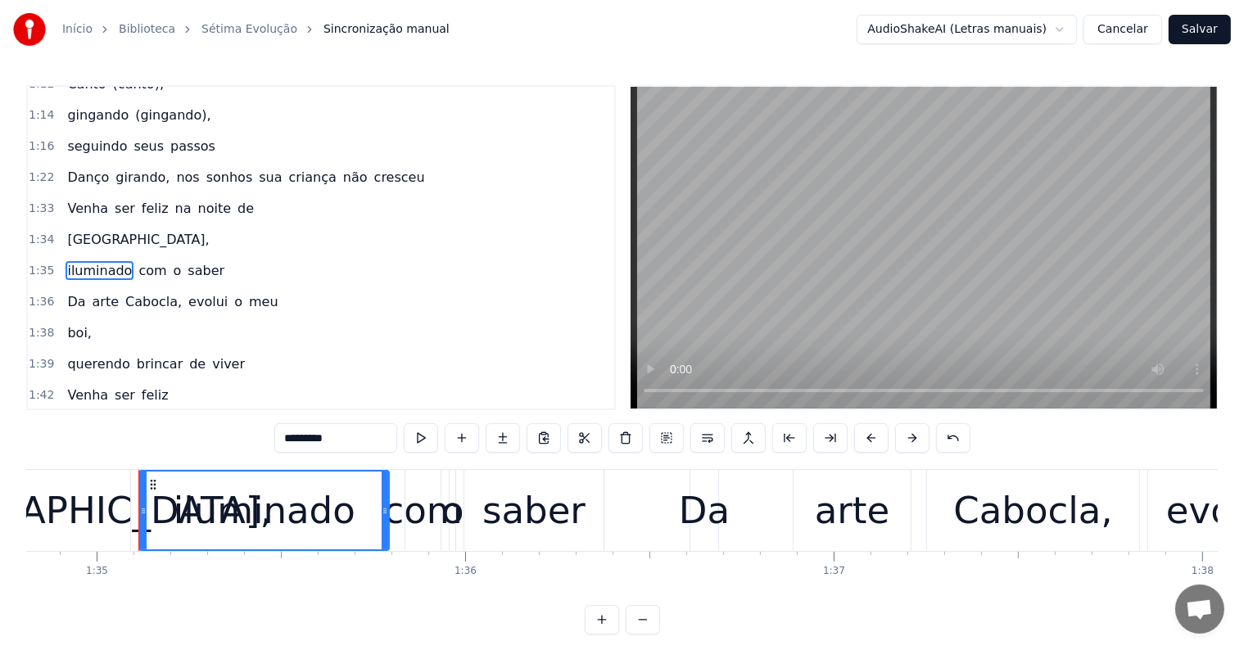
scroll to position [0, 34965]
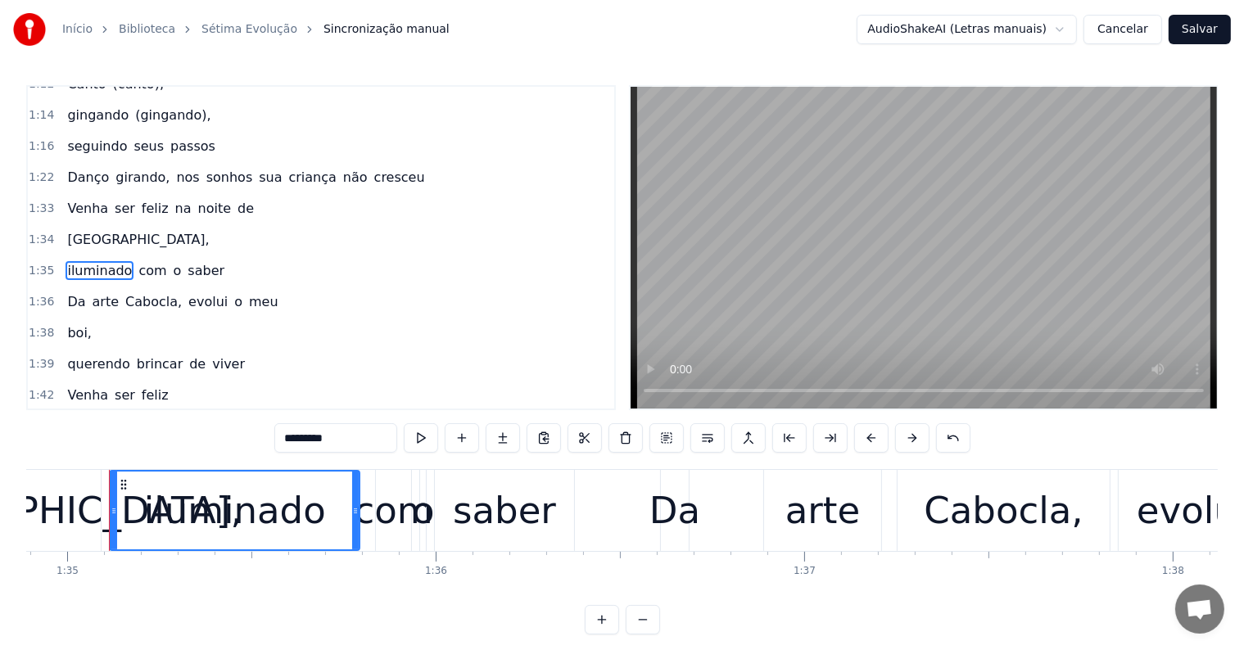
click at [347, 442] on input "*********" at bounding box center [335, 437] width 123 height 29
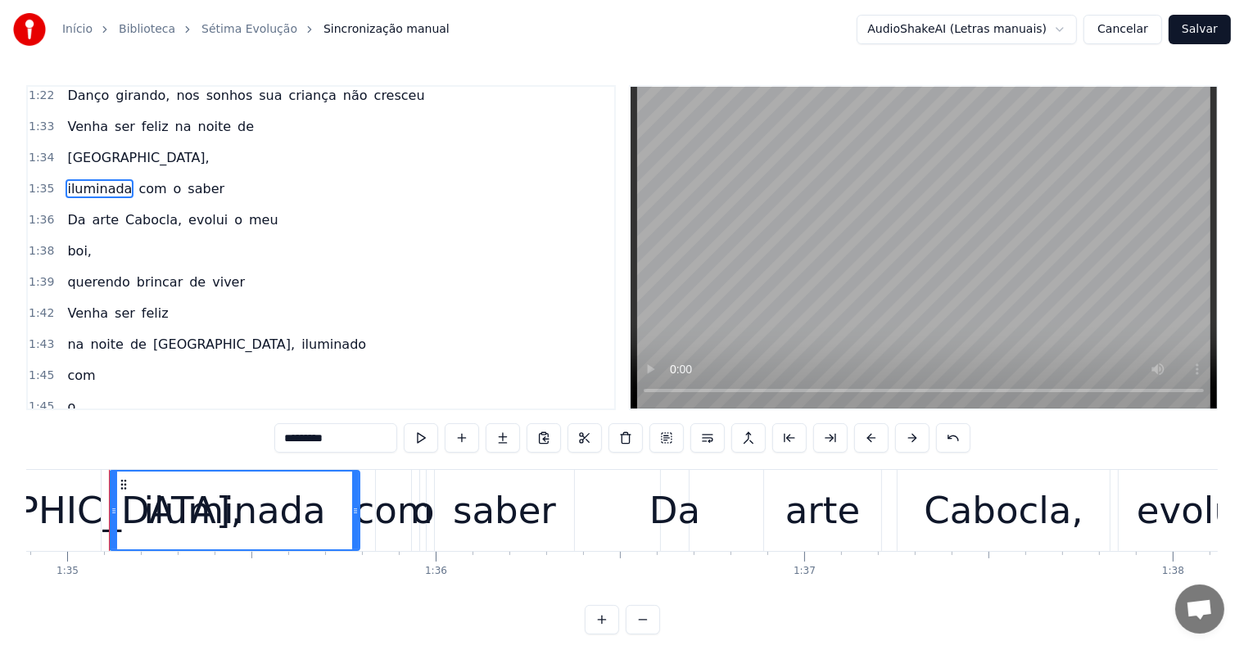
click at [300, 335] on span "iluminado" at bounding box center [334, 344] width 68 height 19
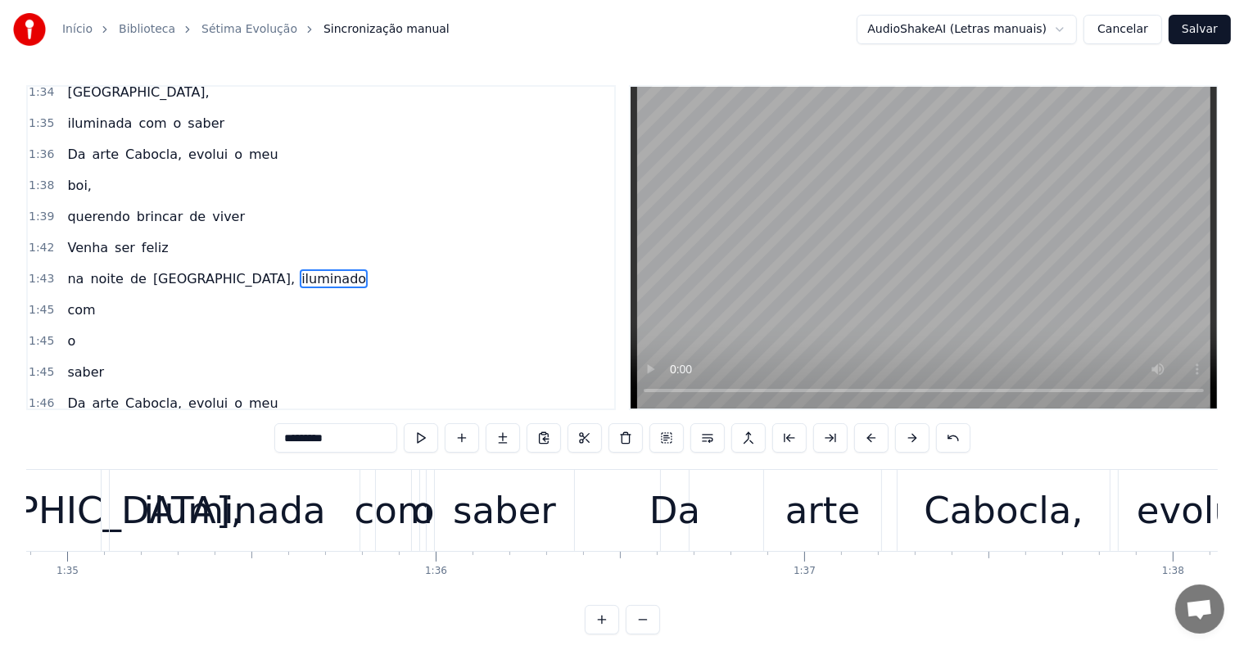
scroll to position [698, 0]
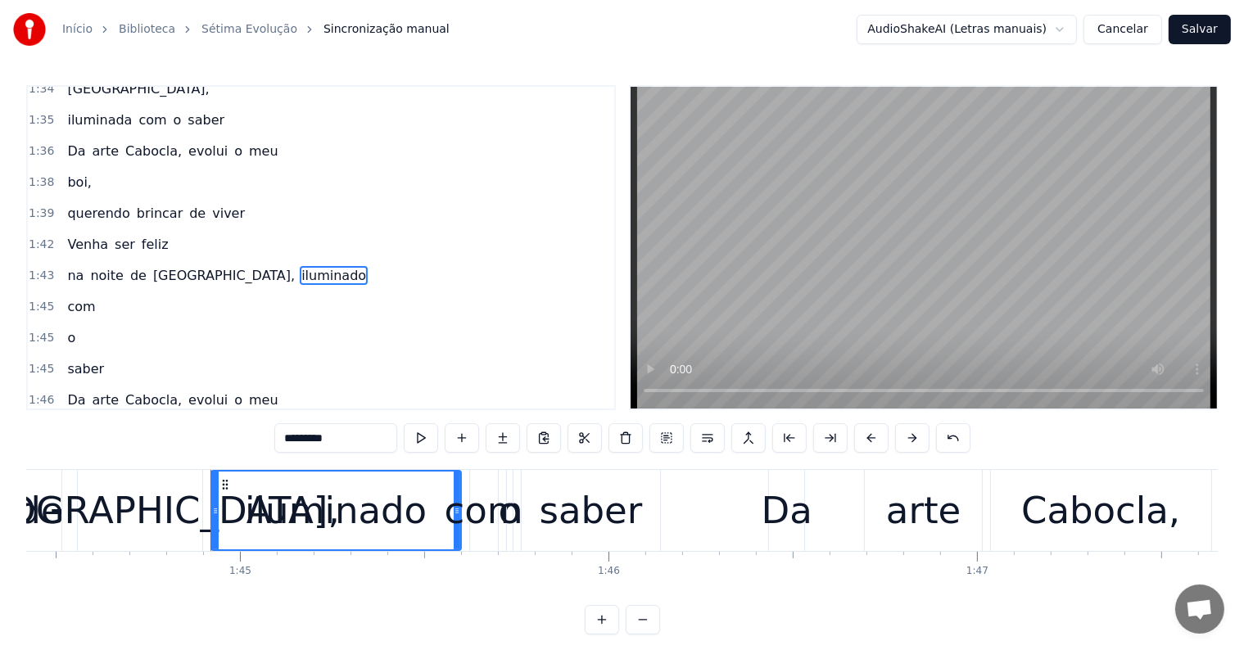
click at [368, 442] on input "*********" at bounding box center [335, 437] width 123 height 29
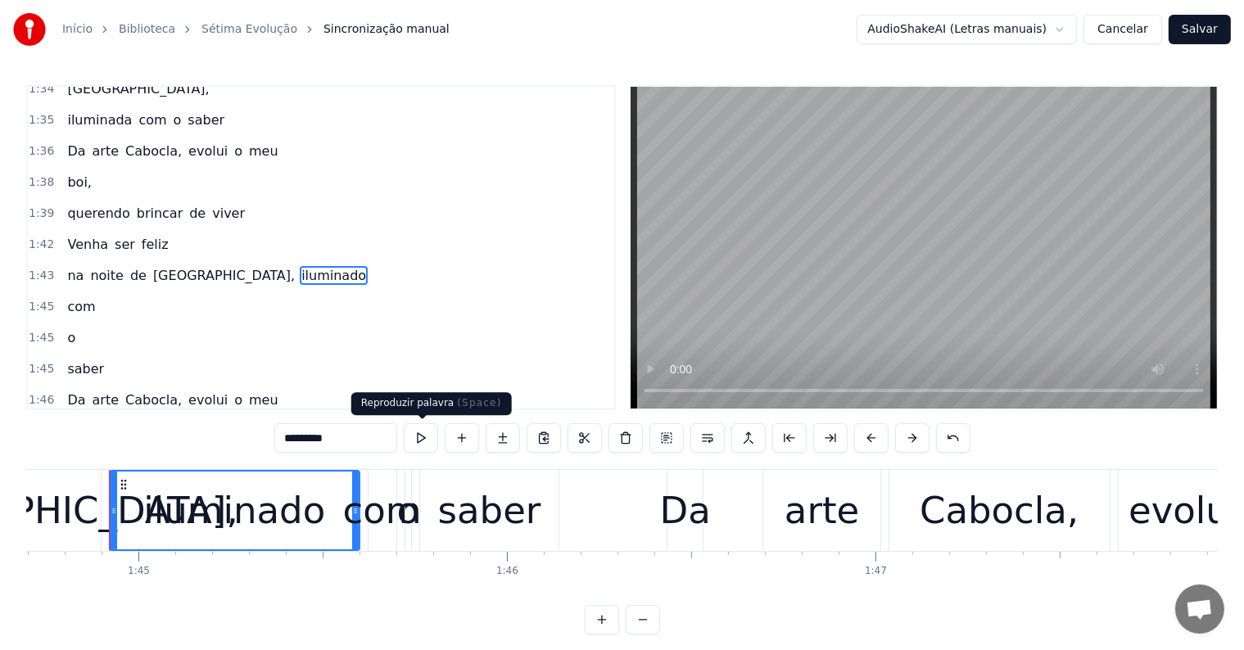
click at [423, 440] on button at bounding box center [421, 437] width 34 height 29
click at [364, 436] on input "*********" at bounding box center [335, 437] width 123 height 29
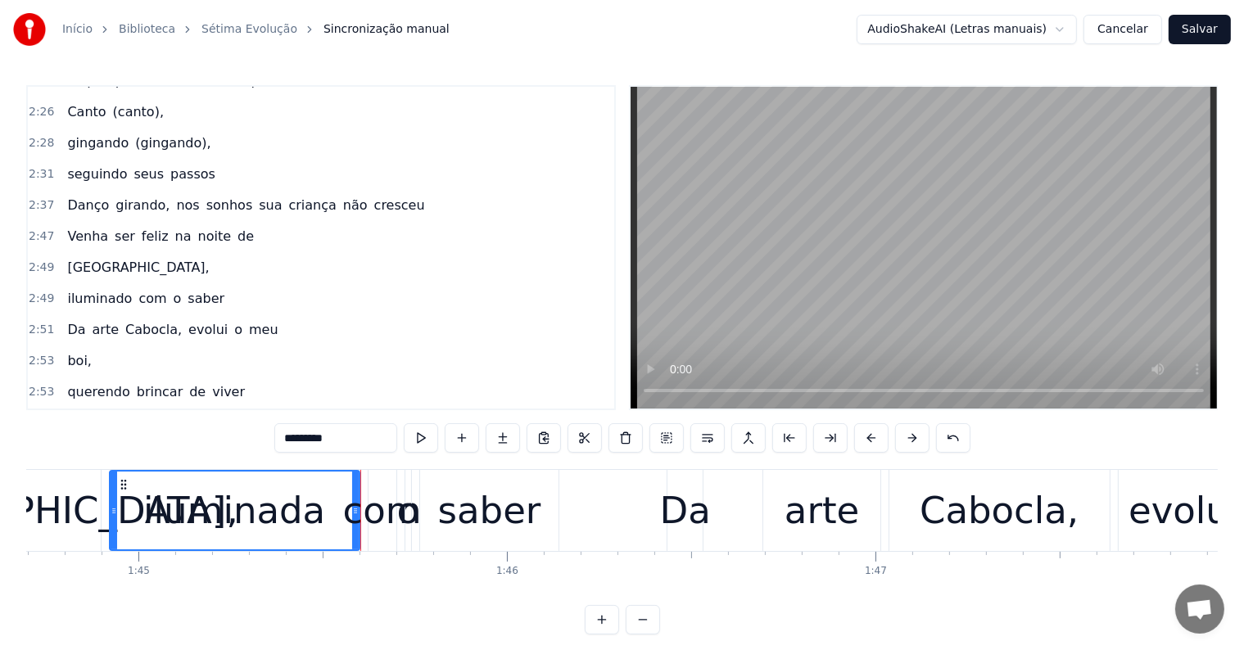
scroll to position [1353, 0]
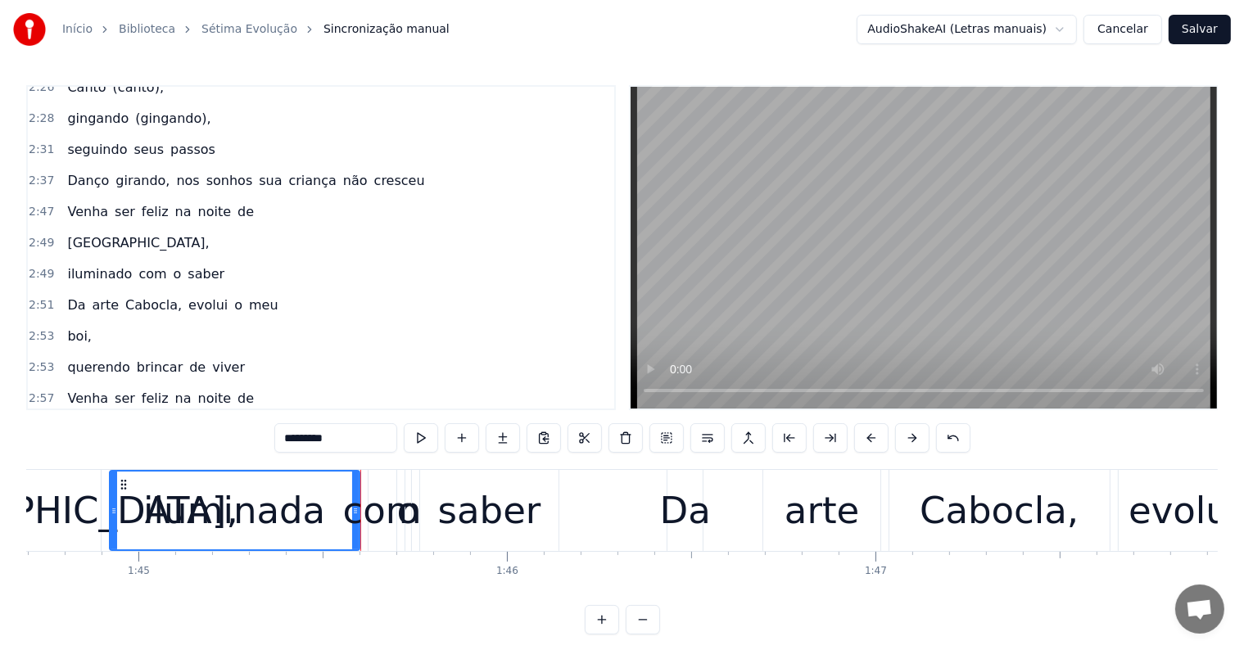
click at [87, 264] on span "iluminado" at bounding box center [100, 273] width 68 height 19
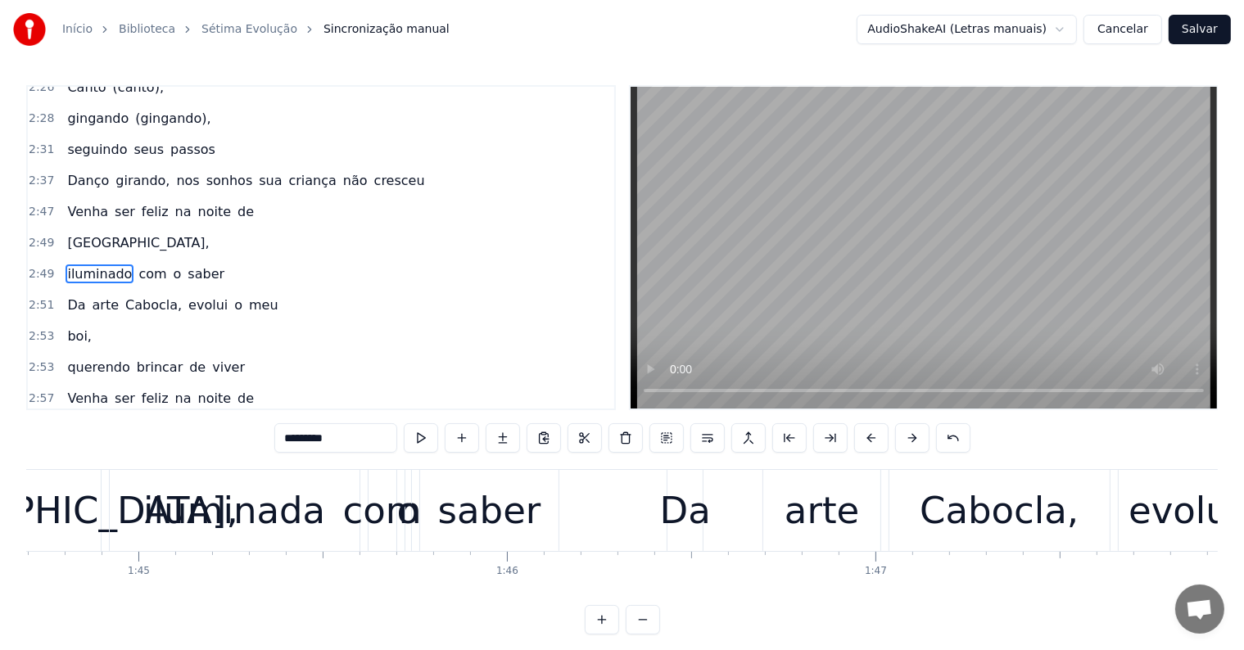
scroll to position [1330, 0]
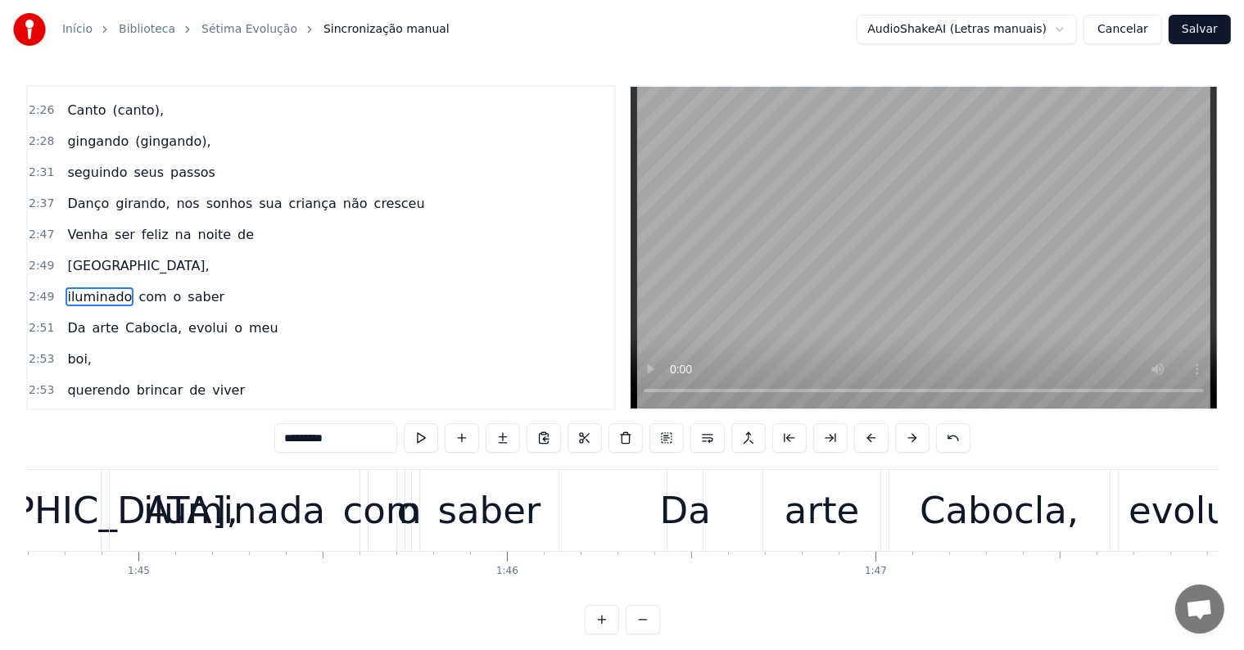
click at [348, 440] on input "*********" at bounding box center [335, 437] width 123 height 29
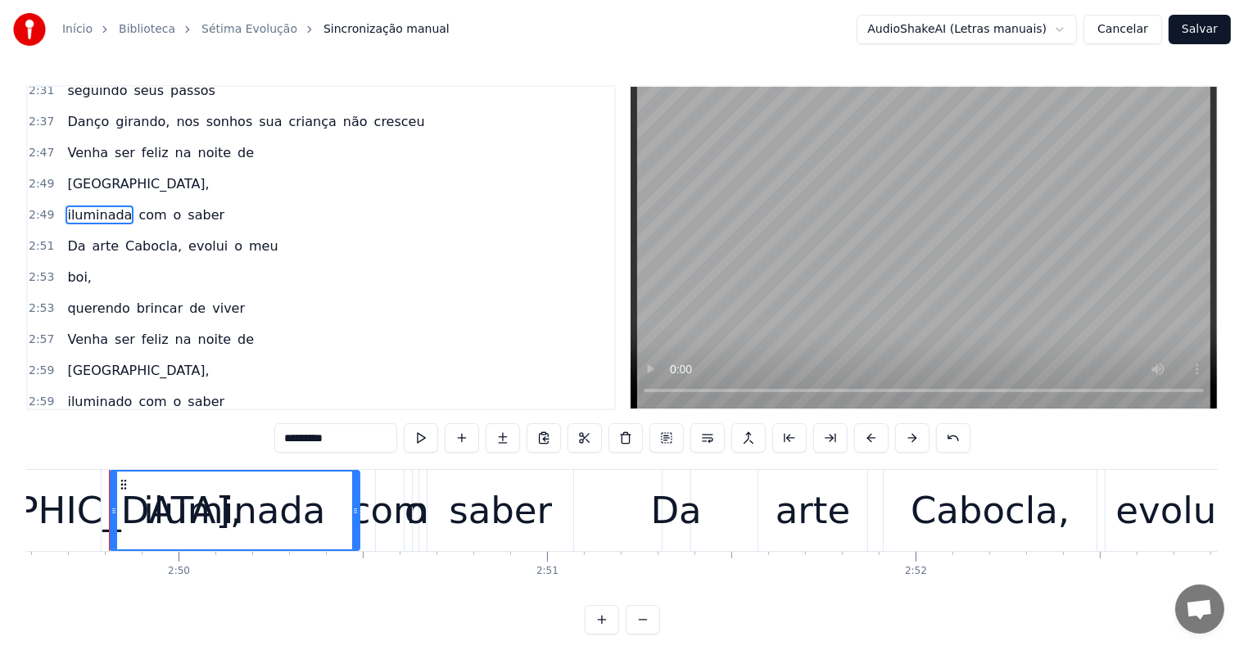
scroll to position [1494, 0]
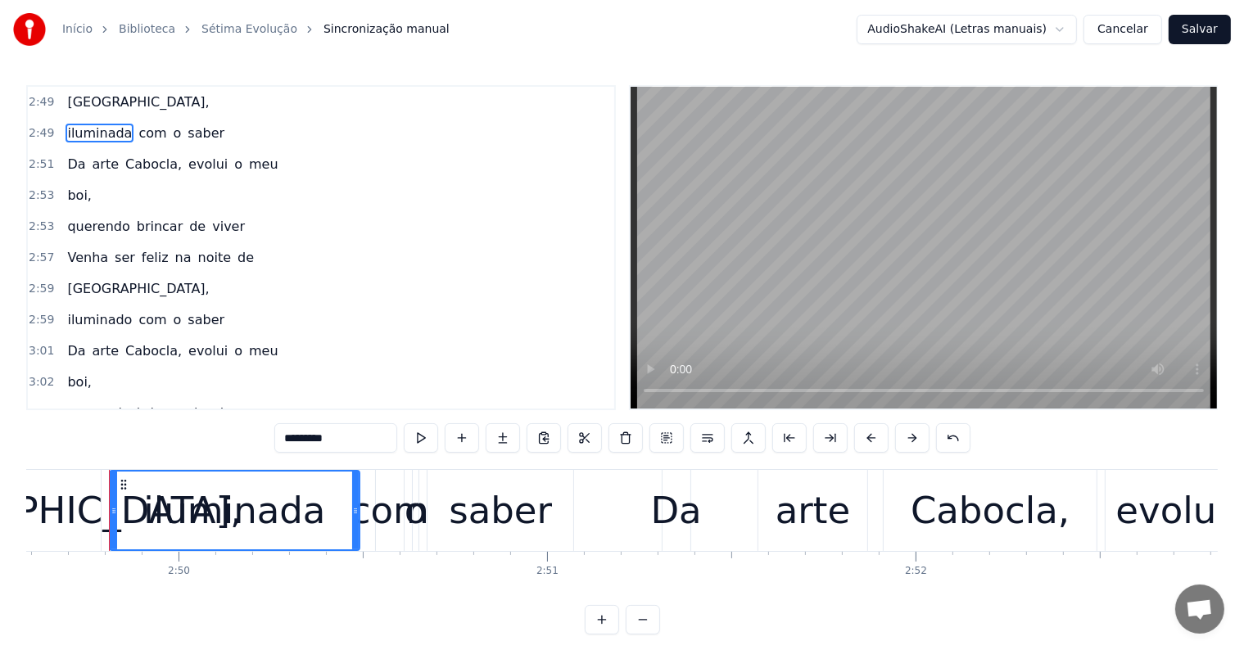
click at [106, 310] on span "iluminado" at bounding box center [100, 319] width 68 height 19
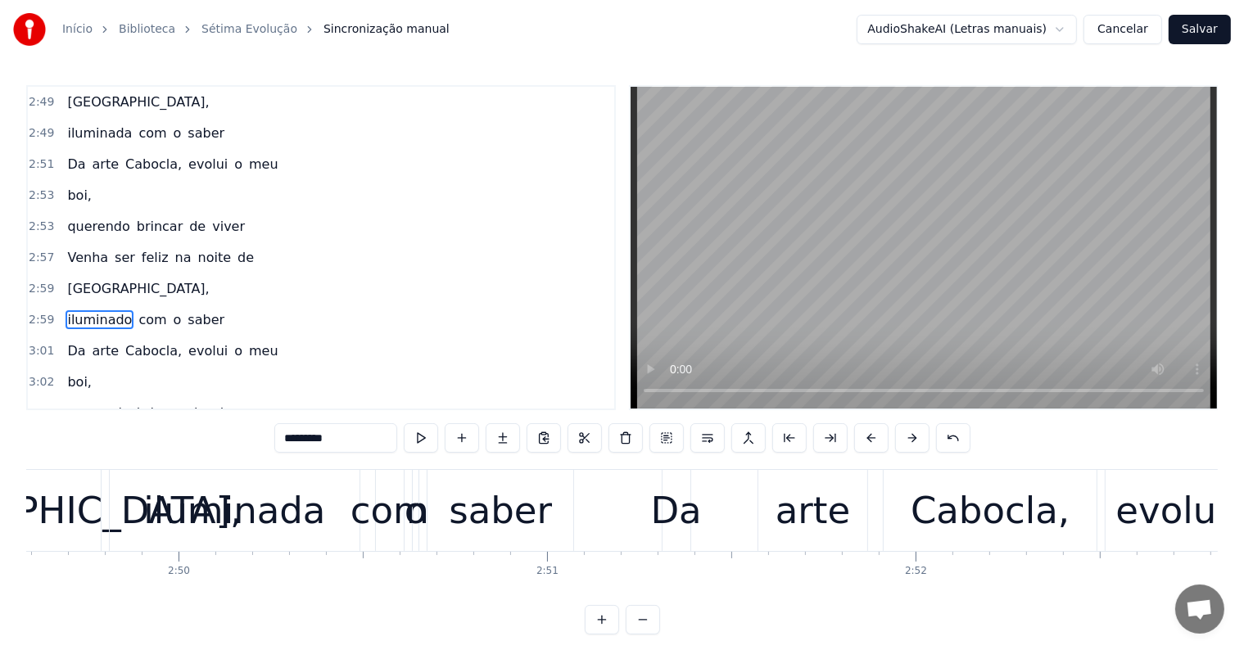
scroll to position [1511, 0]
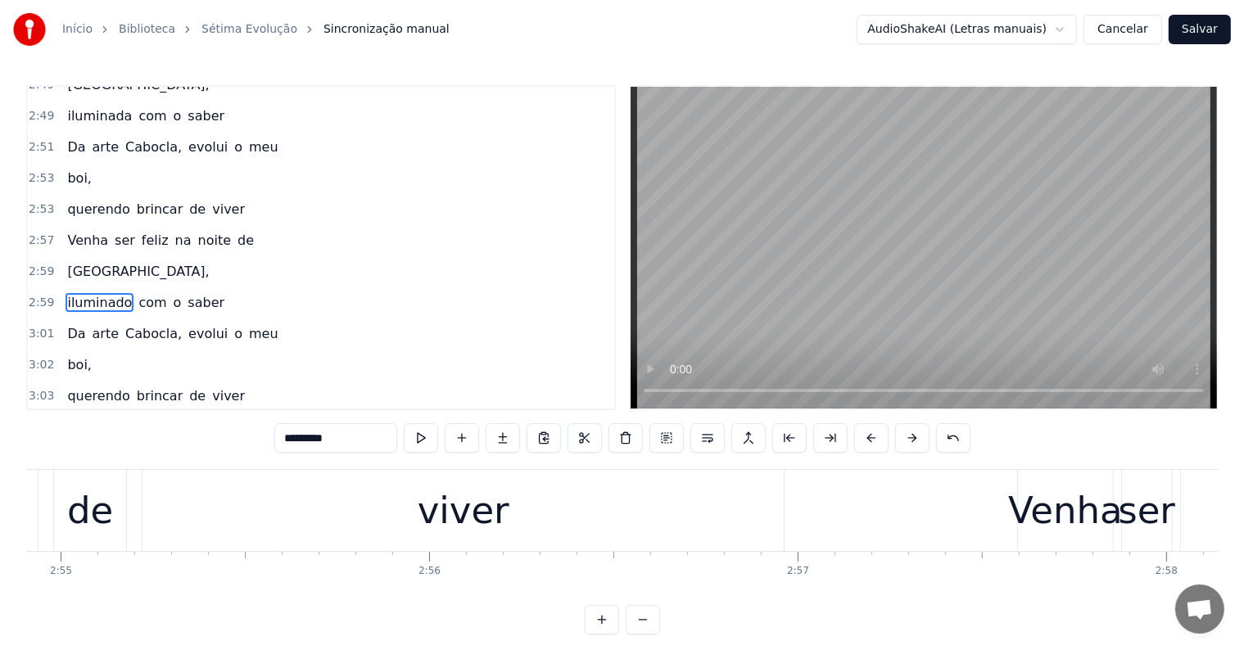
click at [361, 439] on input "*********" at bounding box center [335, 437] width 123 height 29
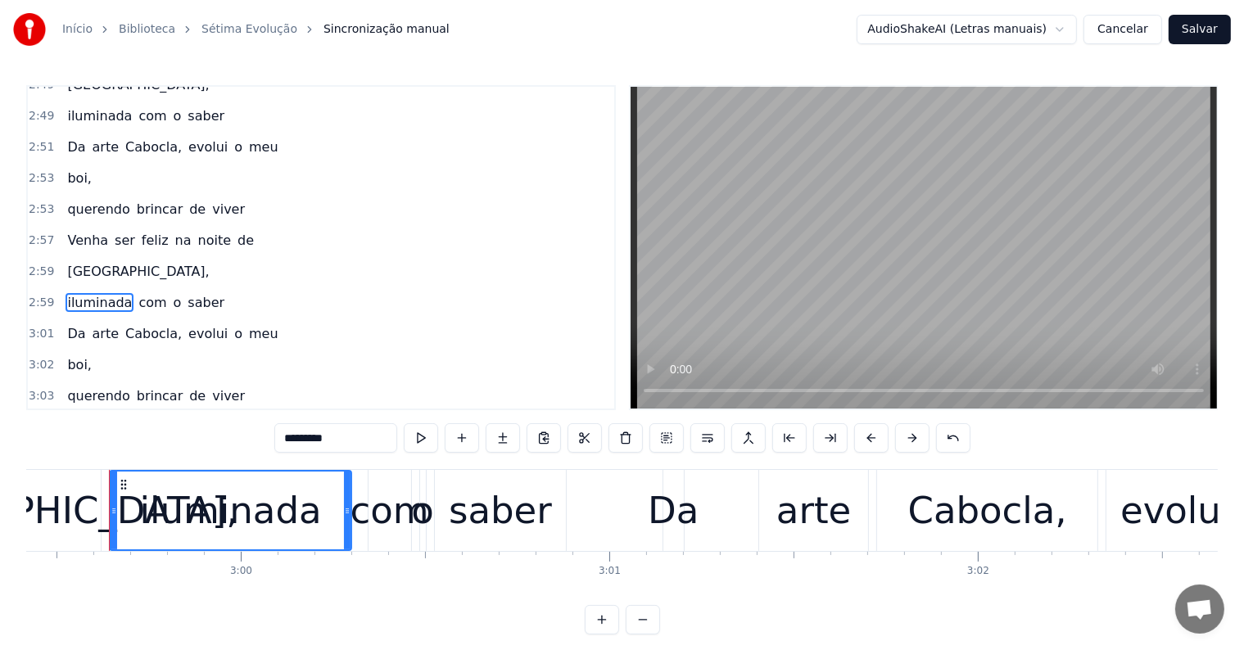
scroll to position [1593, 0]
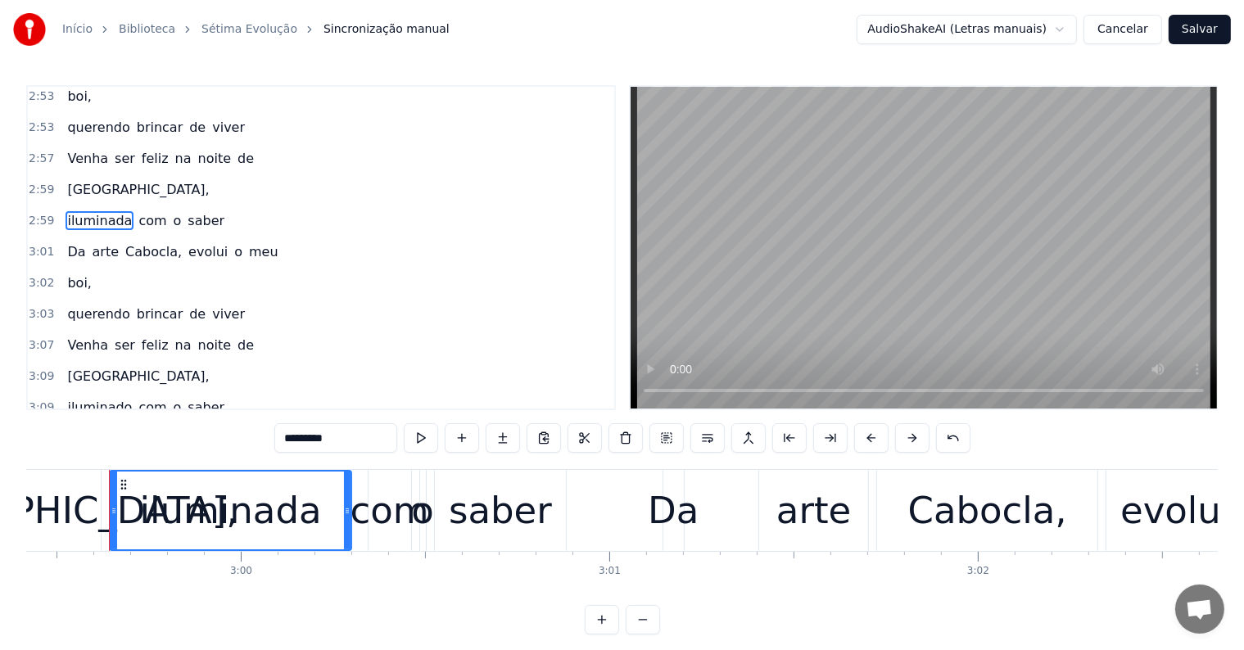
click at [95, 398] on span "iluminado" at bounding box center [100, 407] width 68 height 19
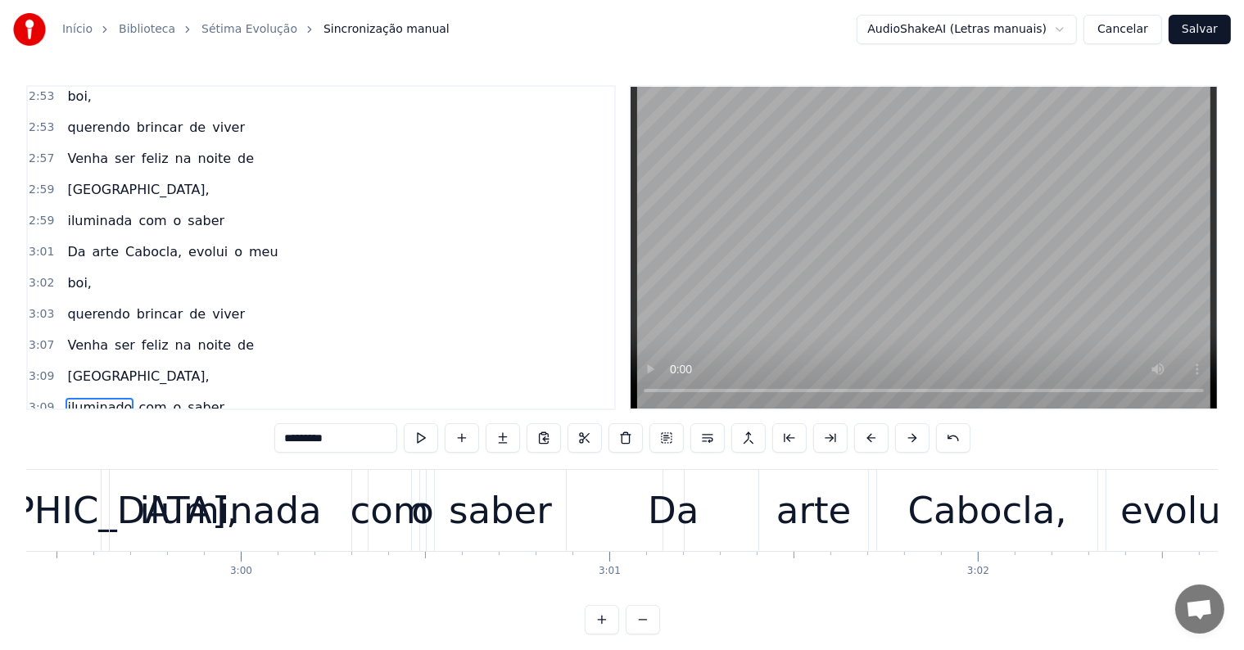
scroll to position [1692, 0]
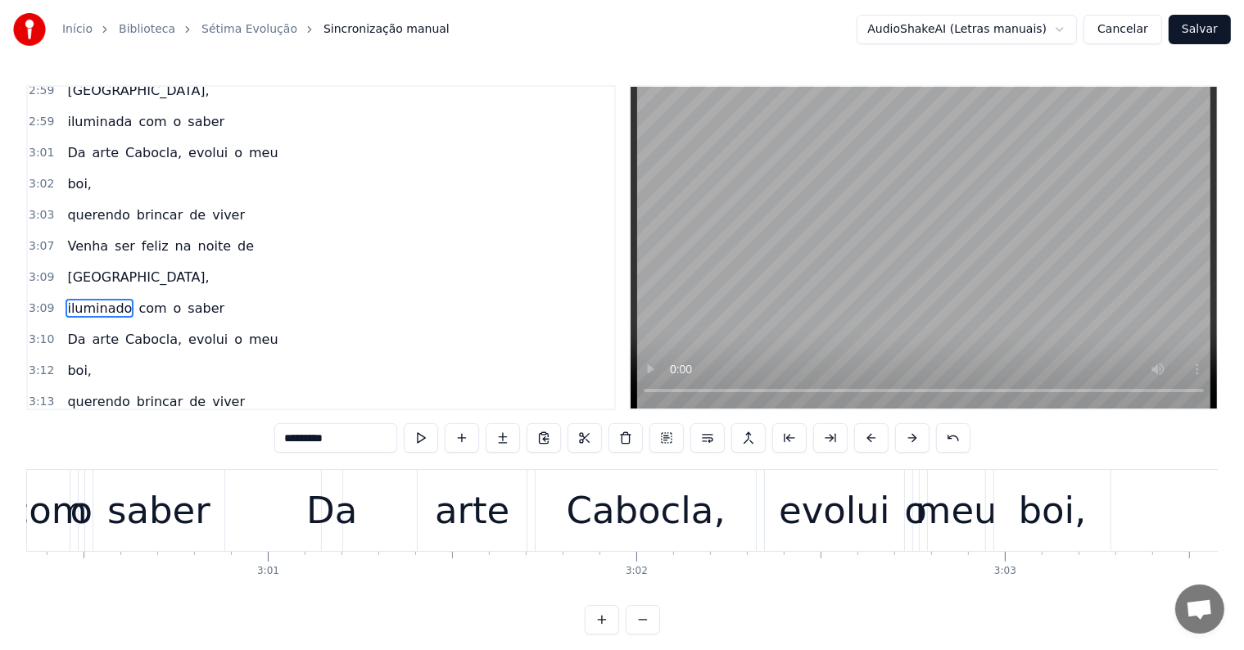
click at [357, 442] on input "*********" at bounding box center [335, 437] width 123 height 29
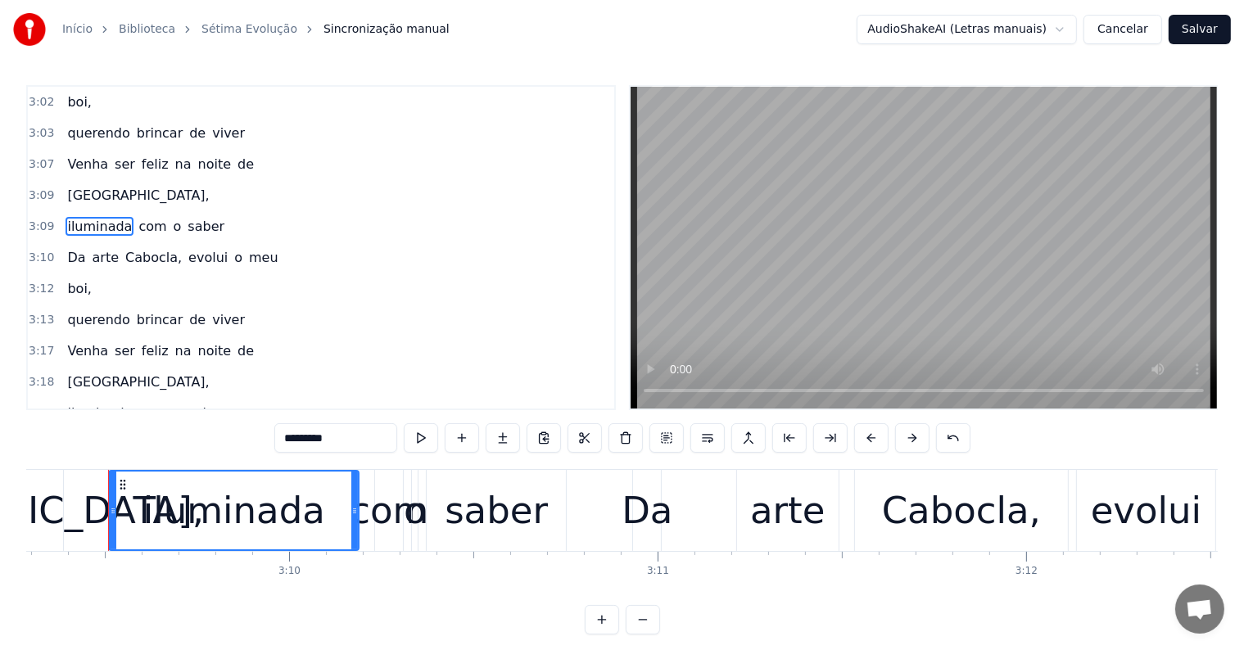
scroll to position [1817, 0]
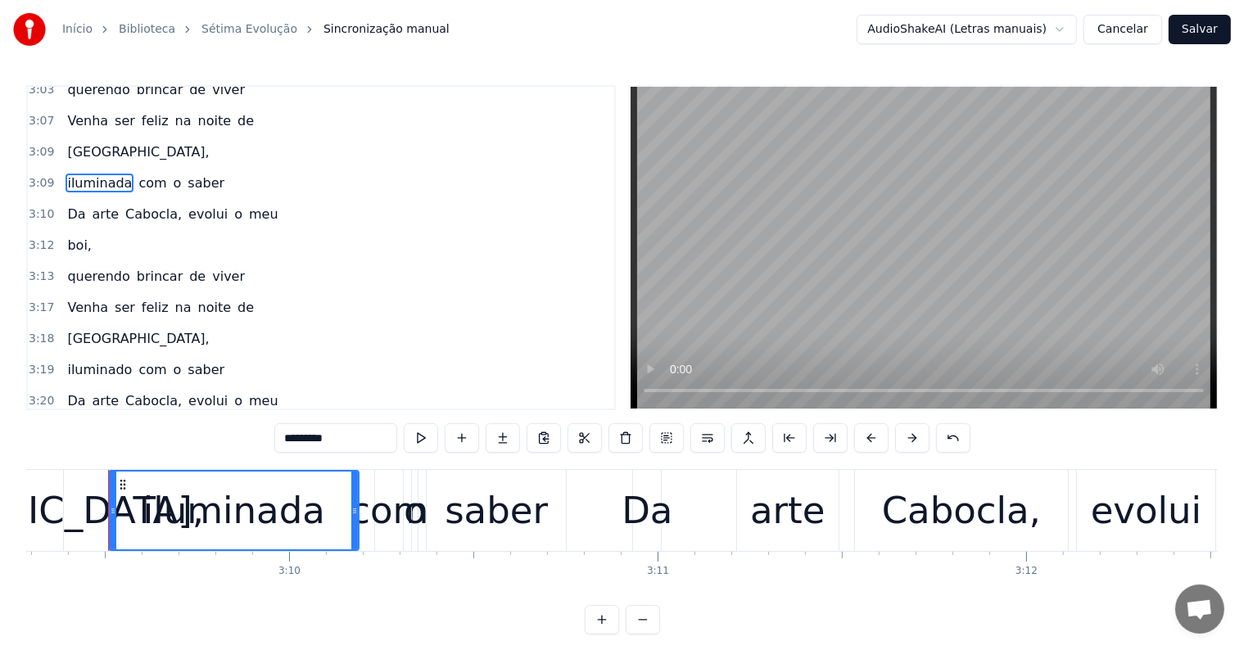
click at [105, 360] on span "iluminado" at bounding box center [100, 369] width 68 height 19
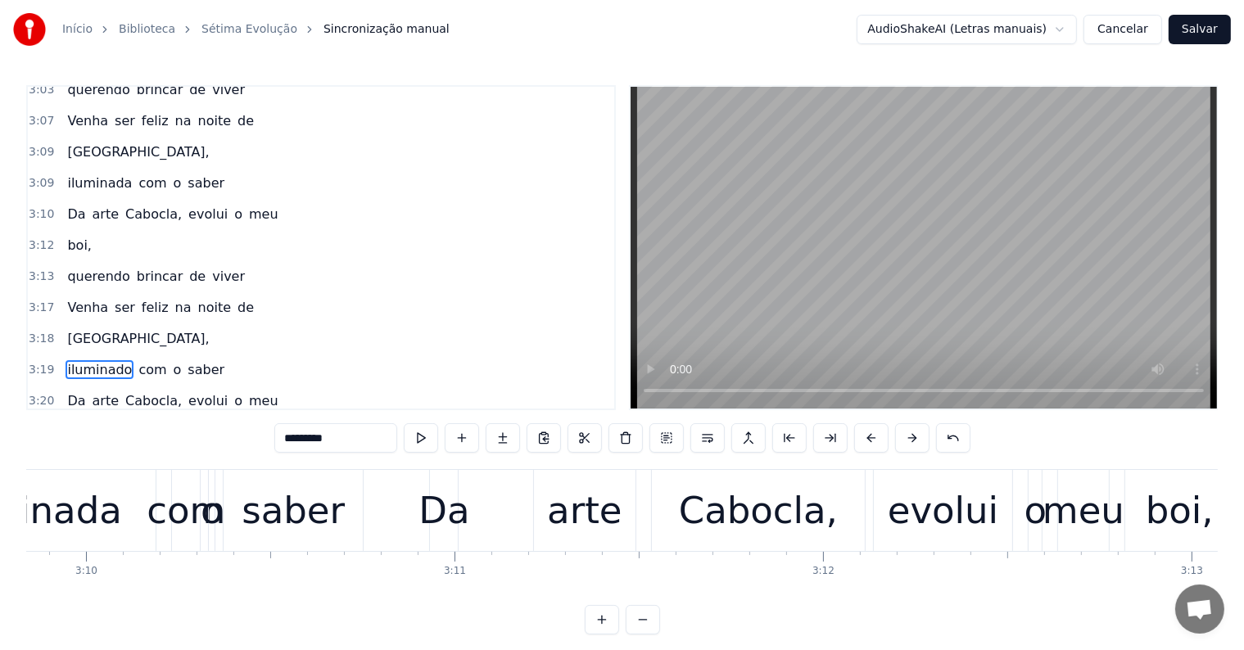
click at [356, 441] on input "*********" at bounding box center [335, 437] width 123 height 29
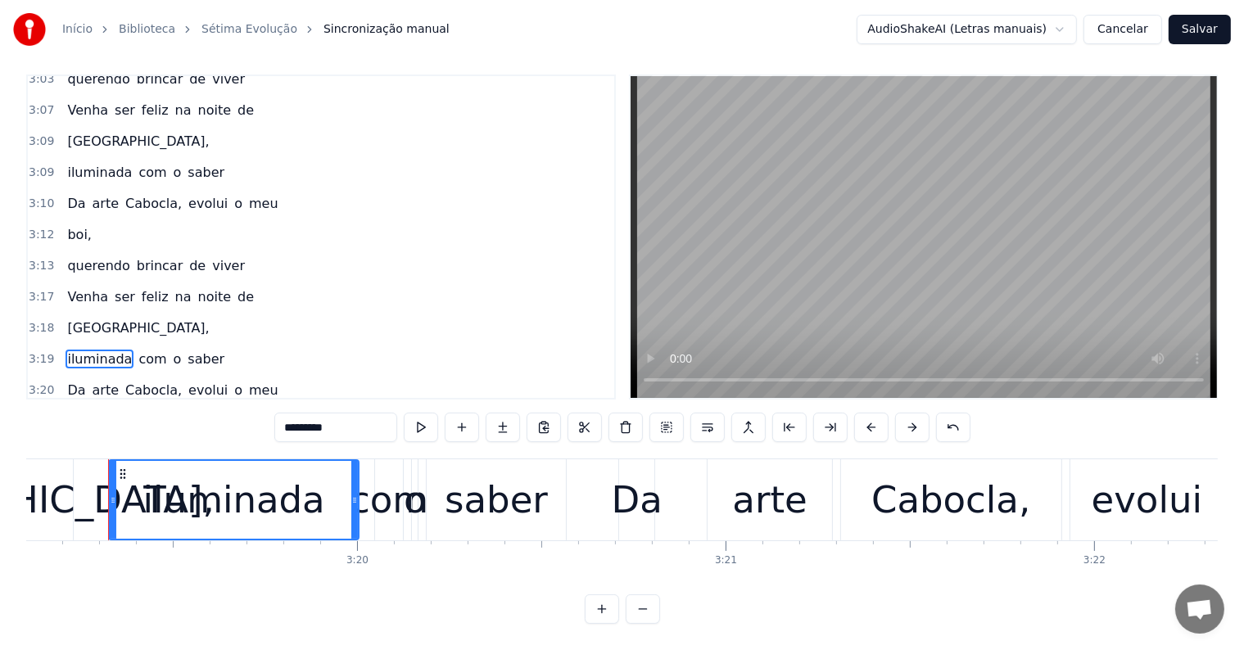
scroll to position [25, 0]
type input "*********"
click at [1192, 34] on button "Salvar" at bounding box center [1200, 29] width 62 height 29
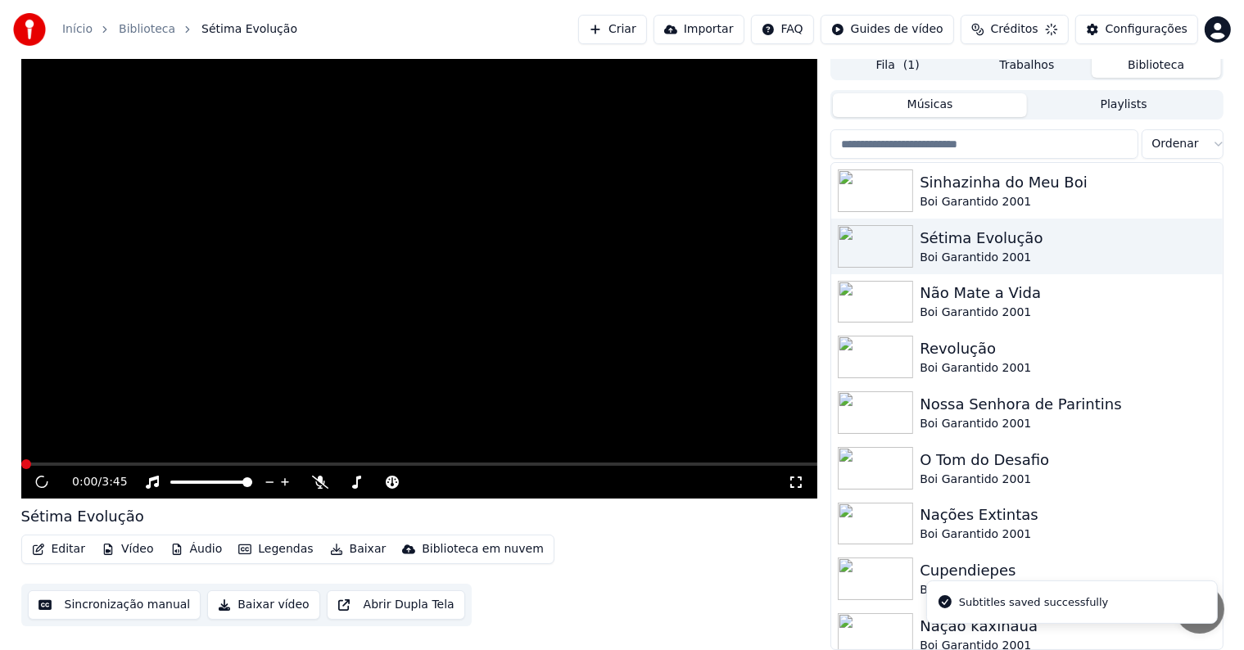
scroll to position [7, 0]
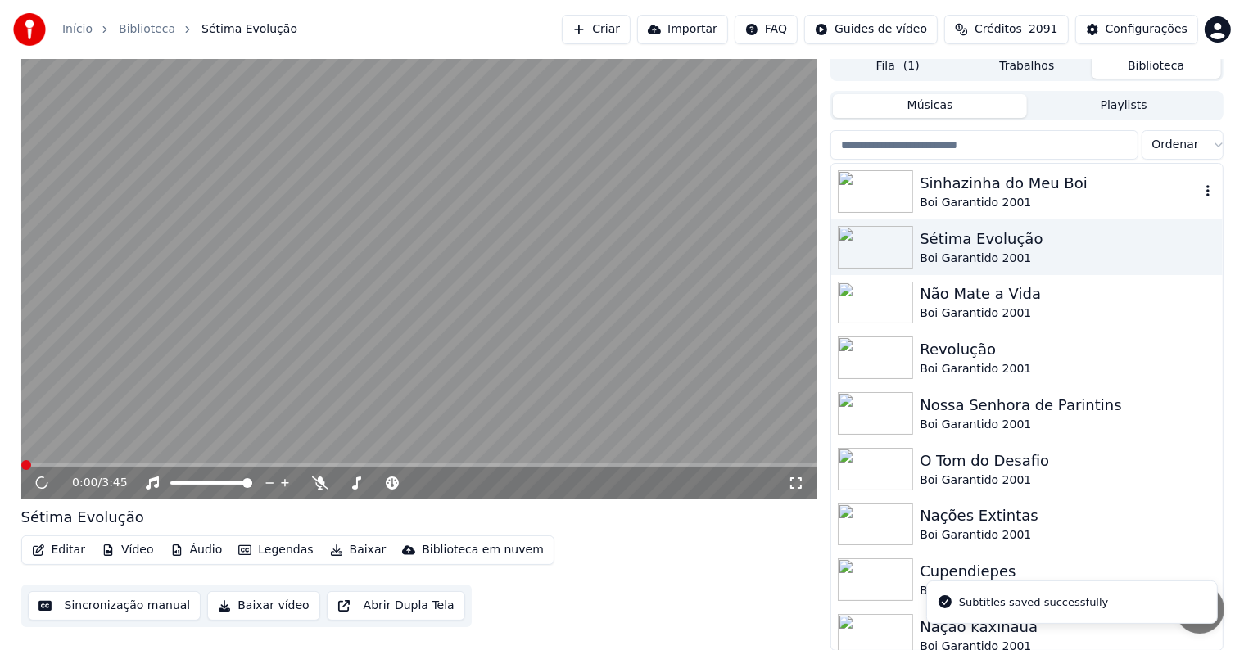
click at [953, 191] on div "Sinhazinha do Meu Boi" at bounding box center [1059, 183] width 279 height 23
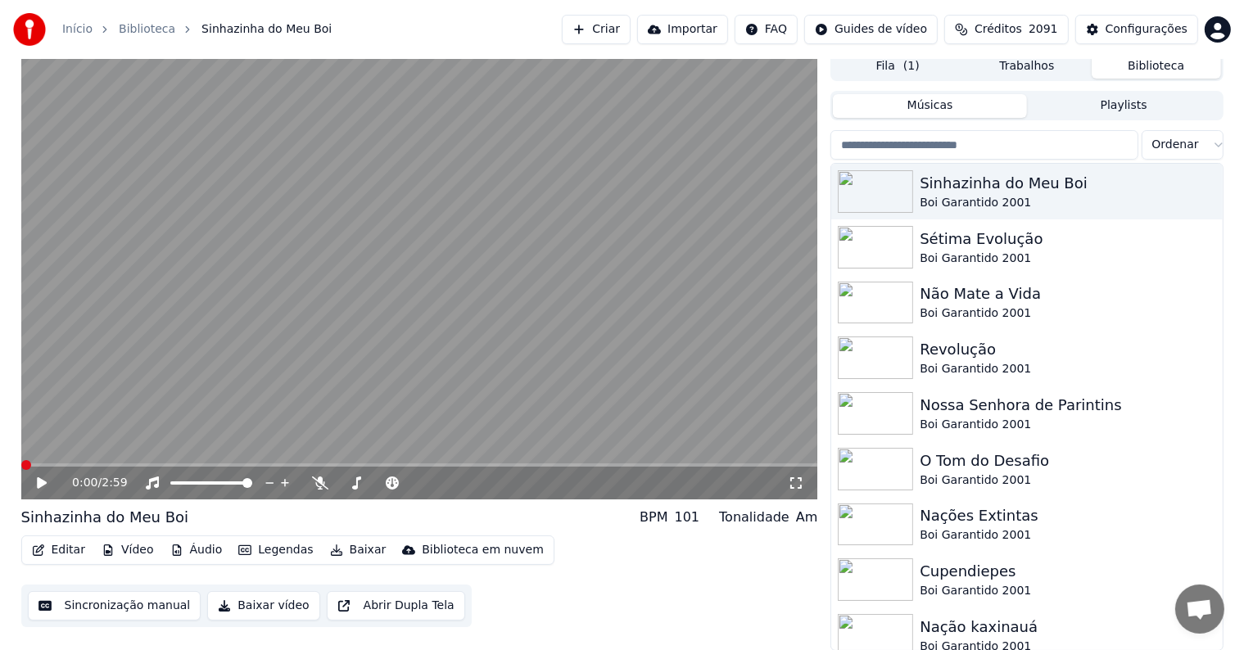
click at [213, 317] on video at bounding box center [419, 276] width 797 height 448
click at [107, 367] on video at bounding box center [419, 276] width 797 height 448
click at [143, 611] on button "Sincronização manual" at bounding box center [115, 605] width 174 height 29
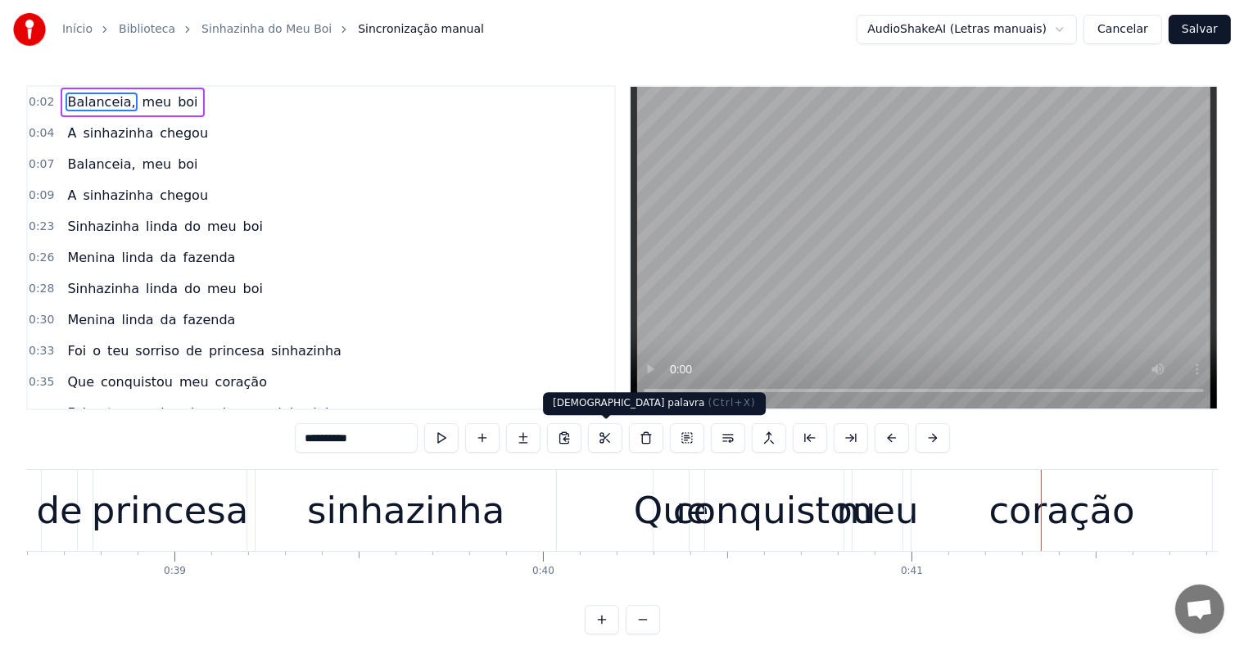
scroll to position [0, 15155]
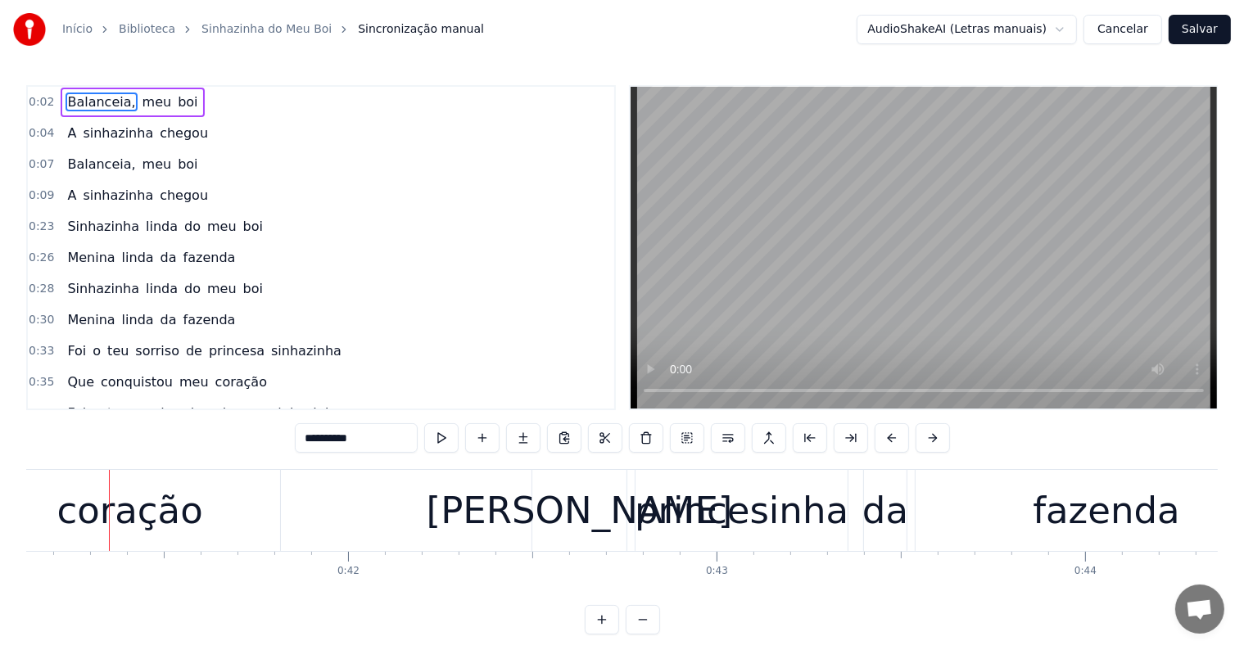
click at [95, 505] on div "coração" at bounding box center [130, 511] width 146 height 56
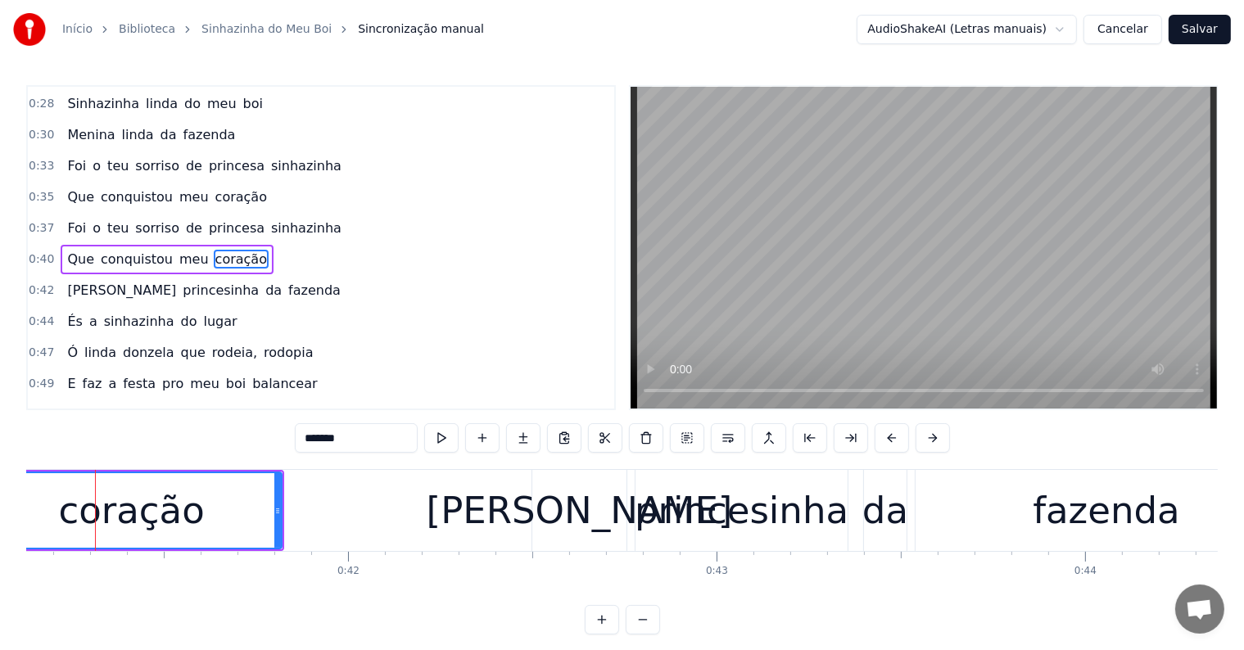
scroll to position [0, 15142]
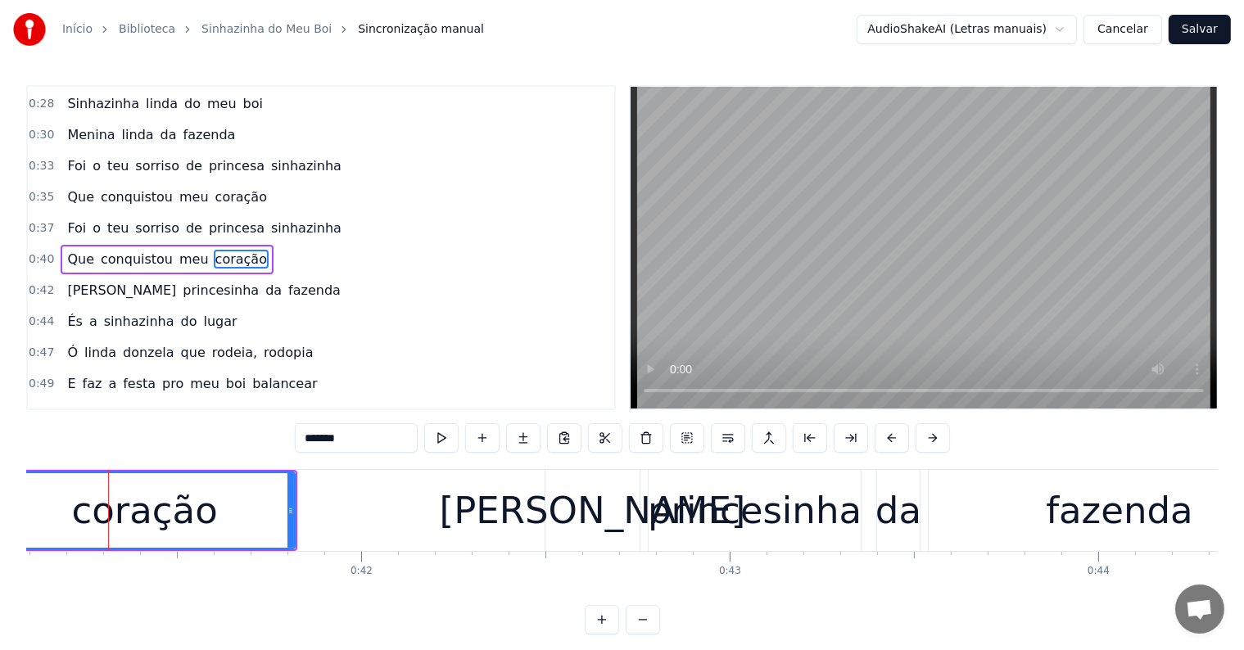
click at [269, 220] on span "sinhazinha" at bounding box center [306, 228] width 74 height 19
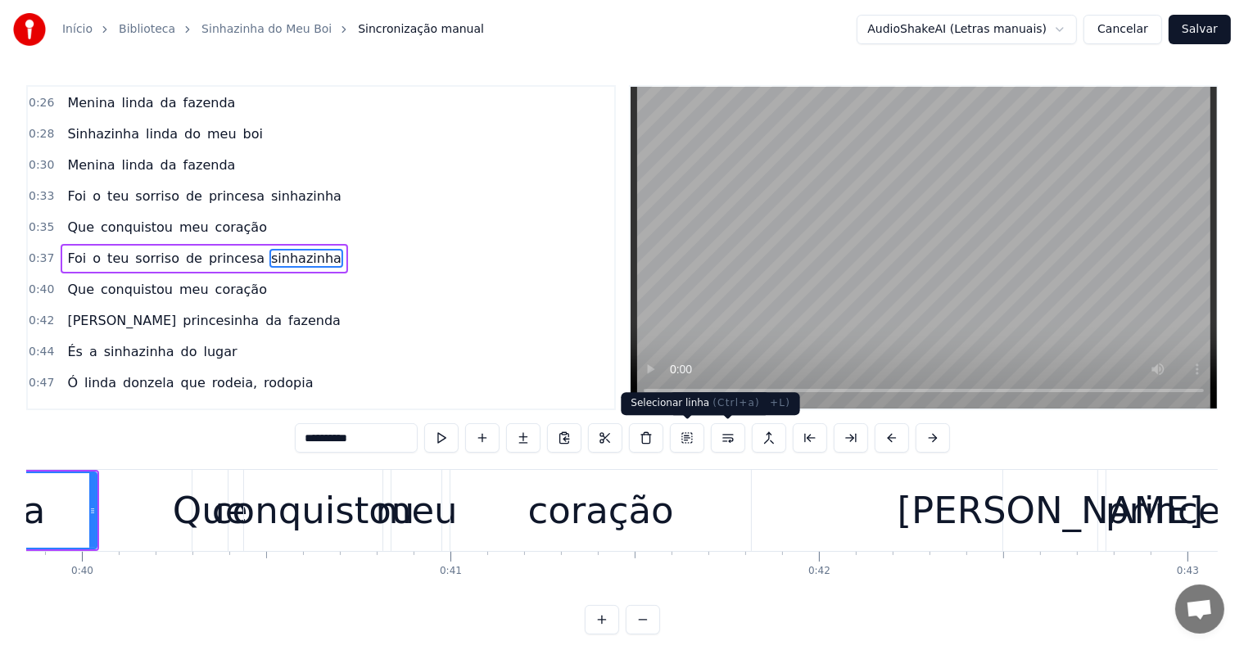
scroll to position [0, 14369]
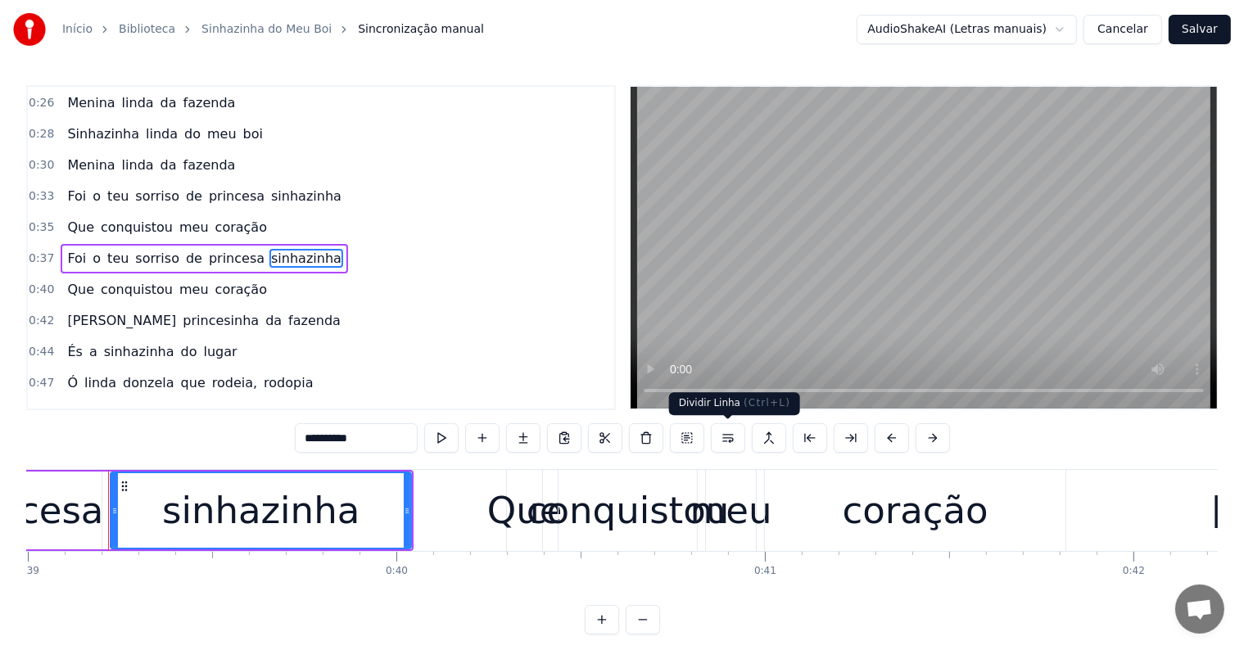
click at [720, 439] on button at bounding box center [728, 437] width 34 height 29
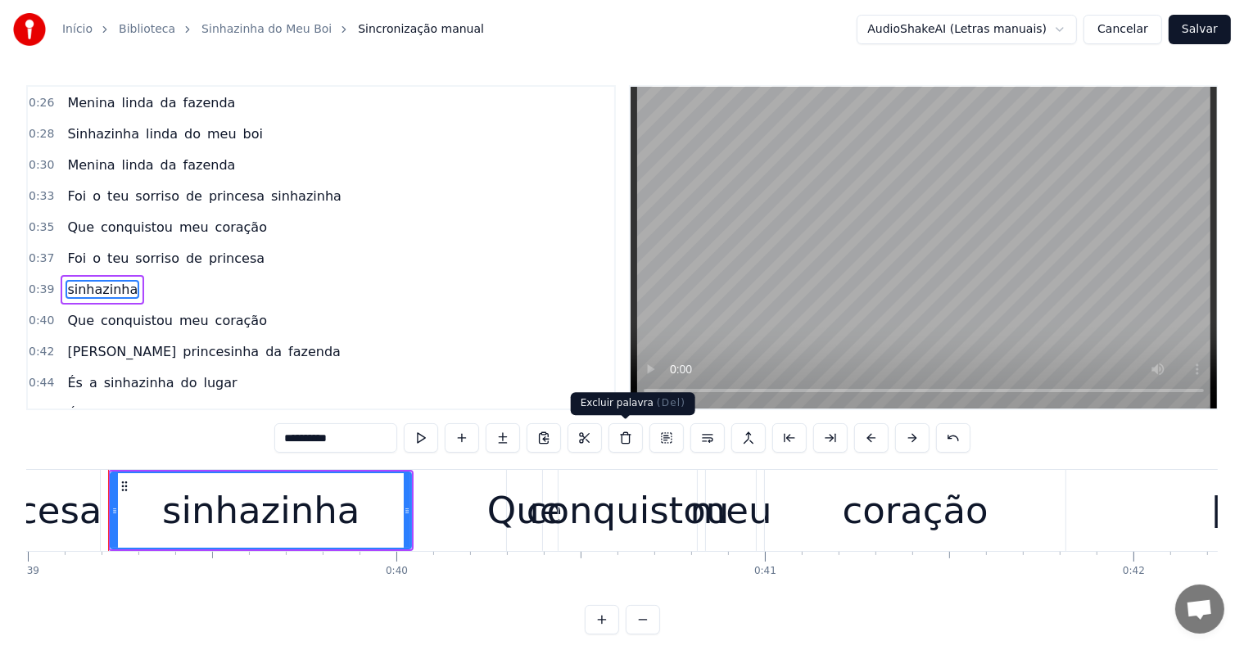
scroll to position [185, 0]
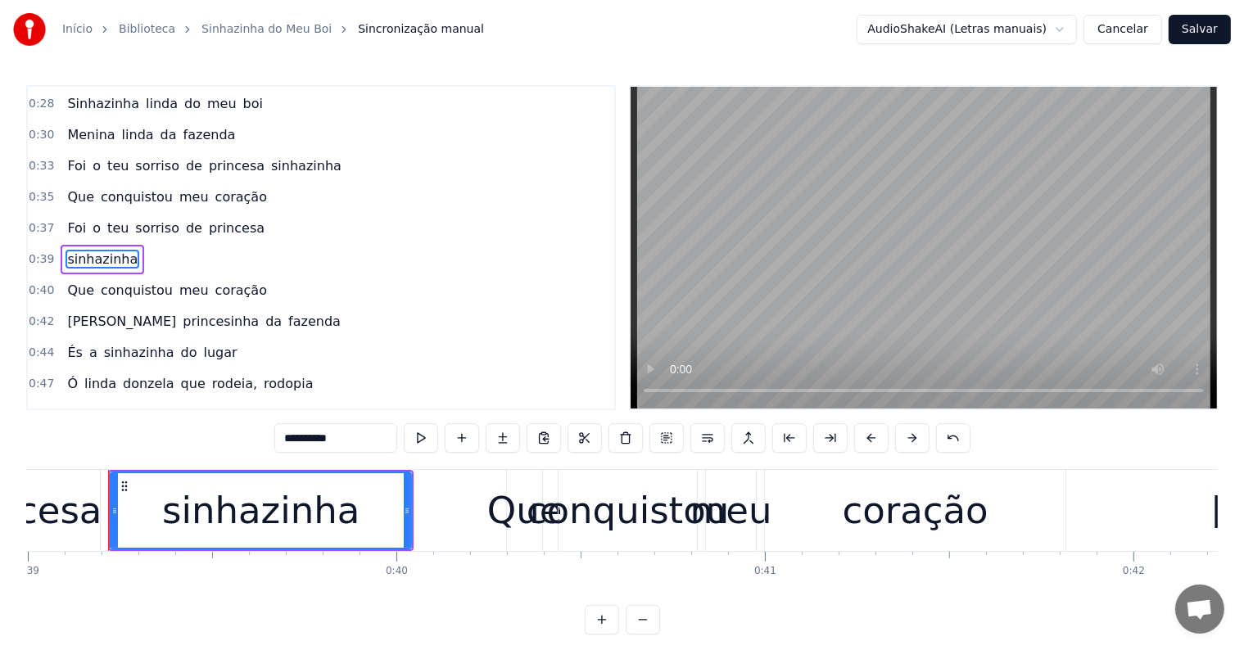
click at [147, 219] on span "sorriso" at bounding box center [156, 228] width 47 height 19
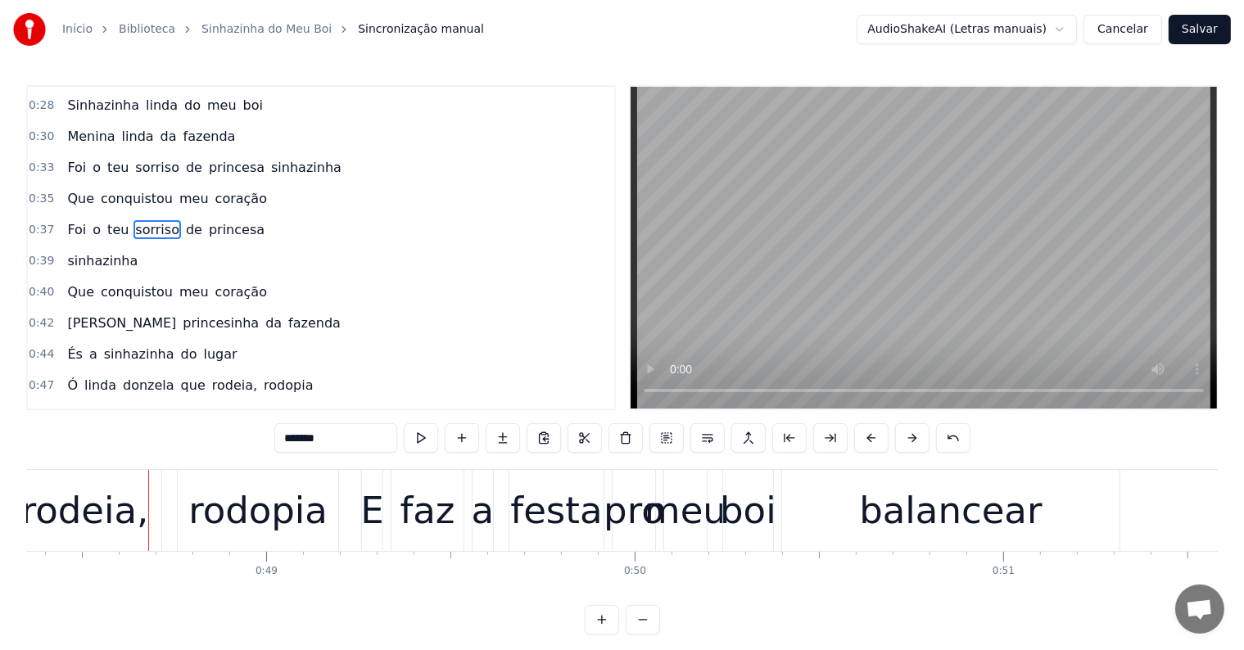
scroll to position [0, 17817]
click at [236, 517] on div "rodopia" at bounding box center [257, 511] width 139 height 56
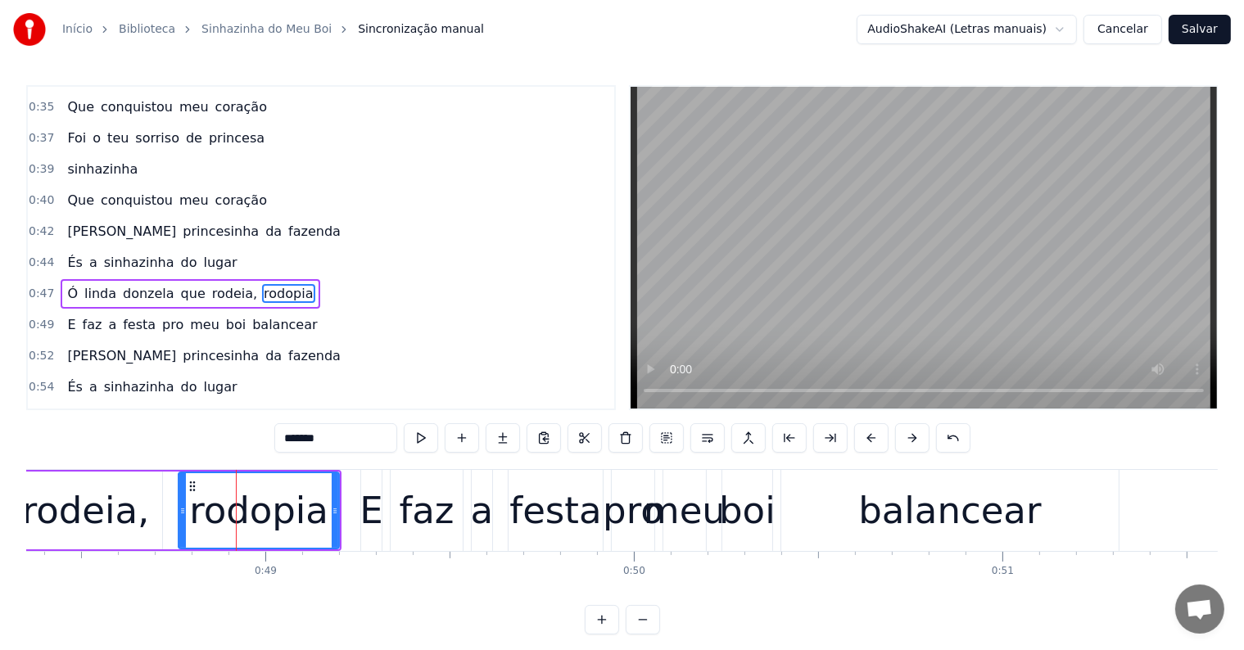
click at [128, 500] on div "rodeia," at bounding box center [86, 511] width 128 height 56
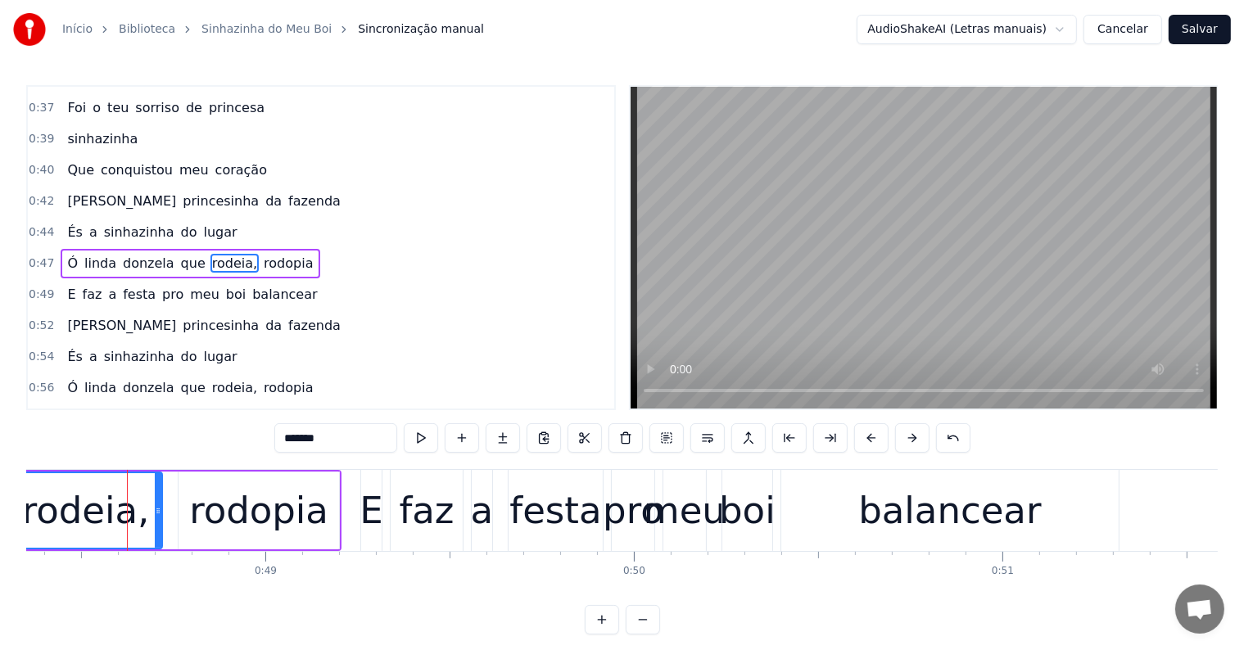
click at [262, 254] on span "rodopia" at bounding box center [288, 263] width 52 height 19
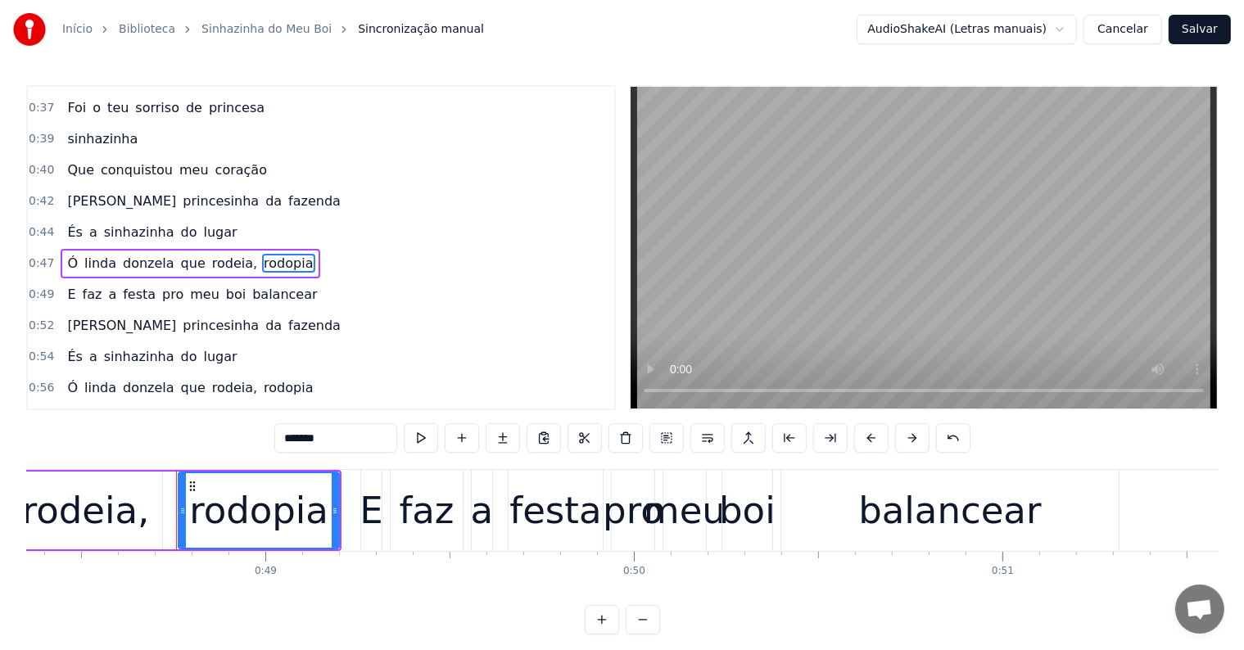
click at [709, 441] on button at bounding box center [707, 437] width 34 height 29
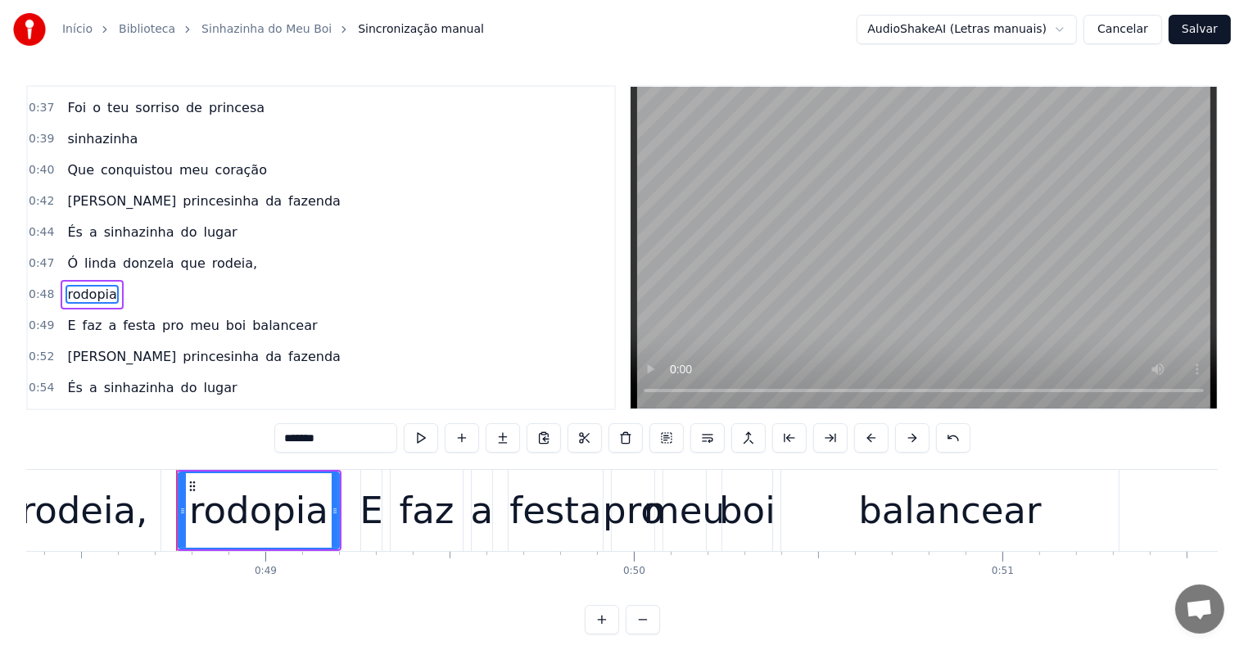
scroll to position [336, 0]
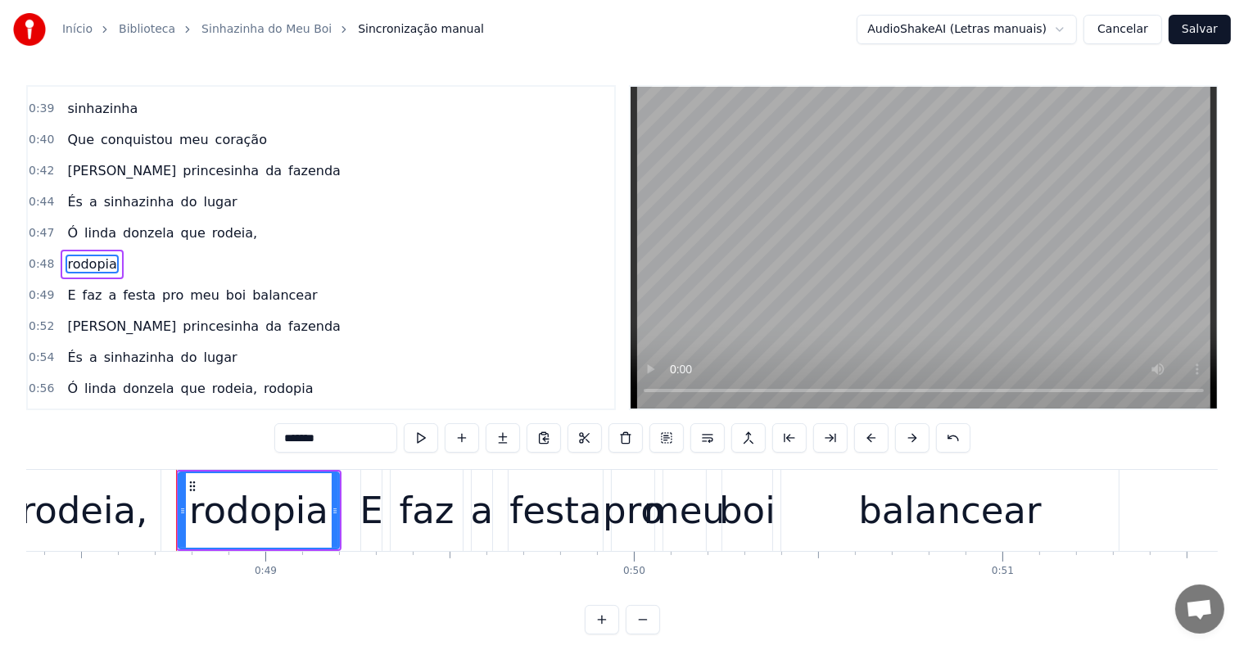
click at [210, 224] on span "rodeia," at bounding box center [234, 233] width 48 height 19
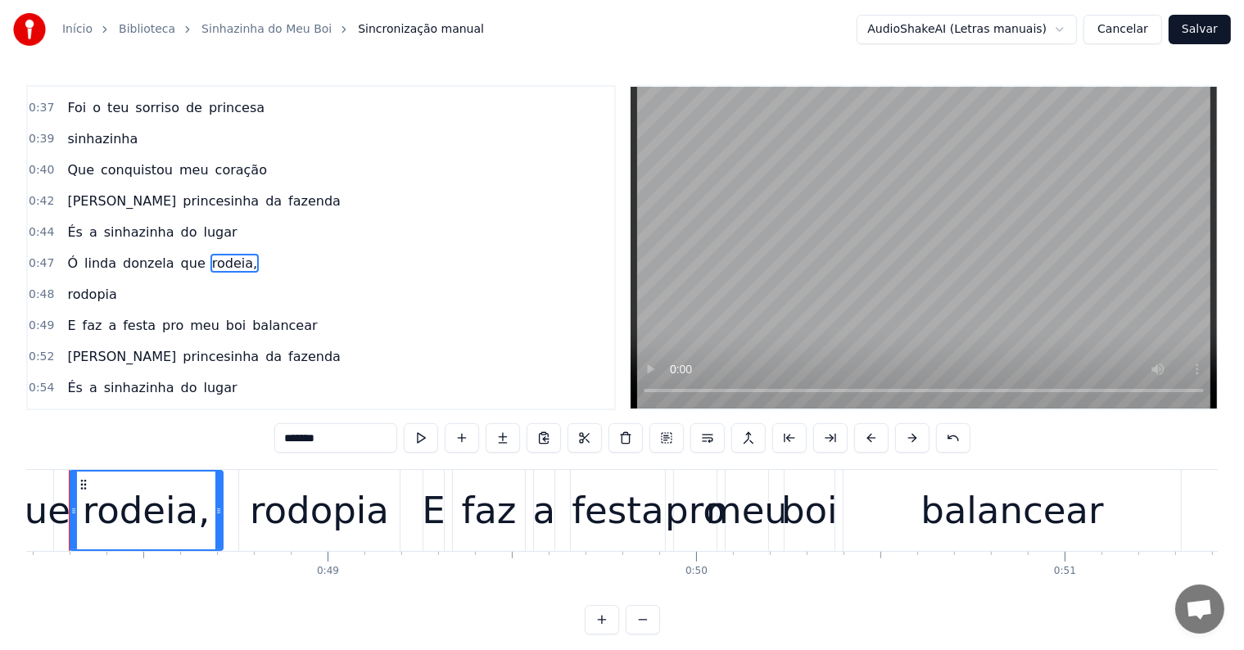
scroll to position [0, 17714]
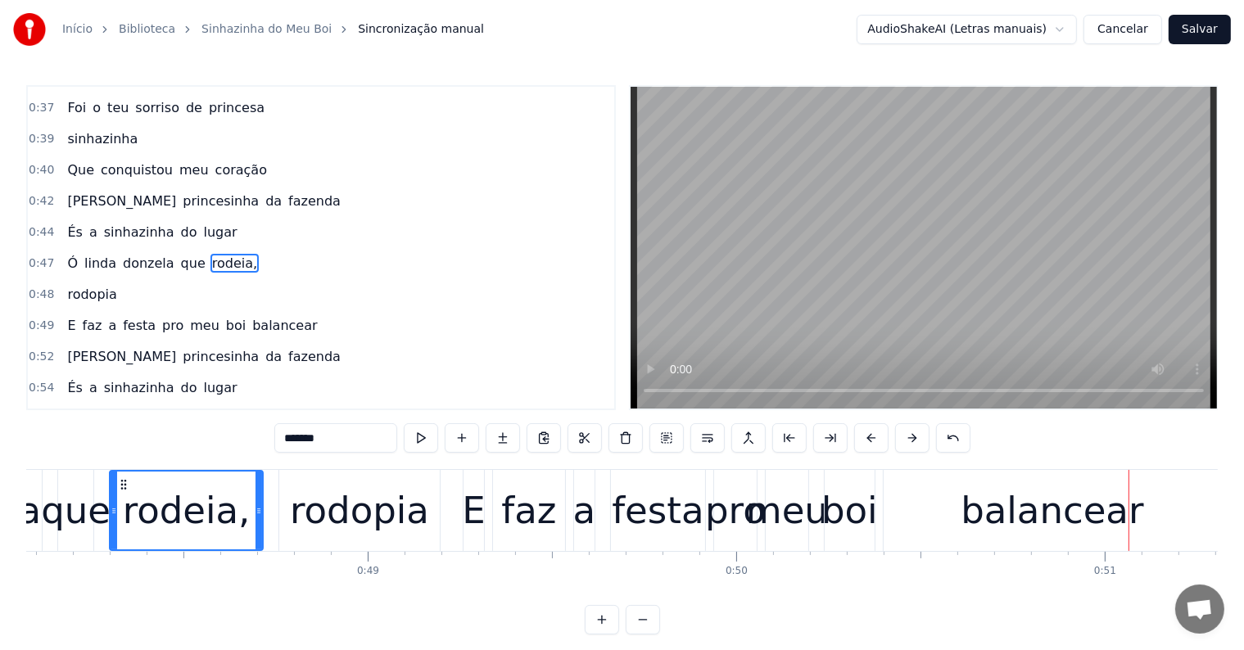
click at [1000, 521] on div "balancear" at bounding box center [1052, 511] width 183 height 56
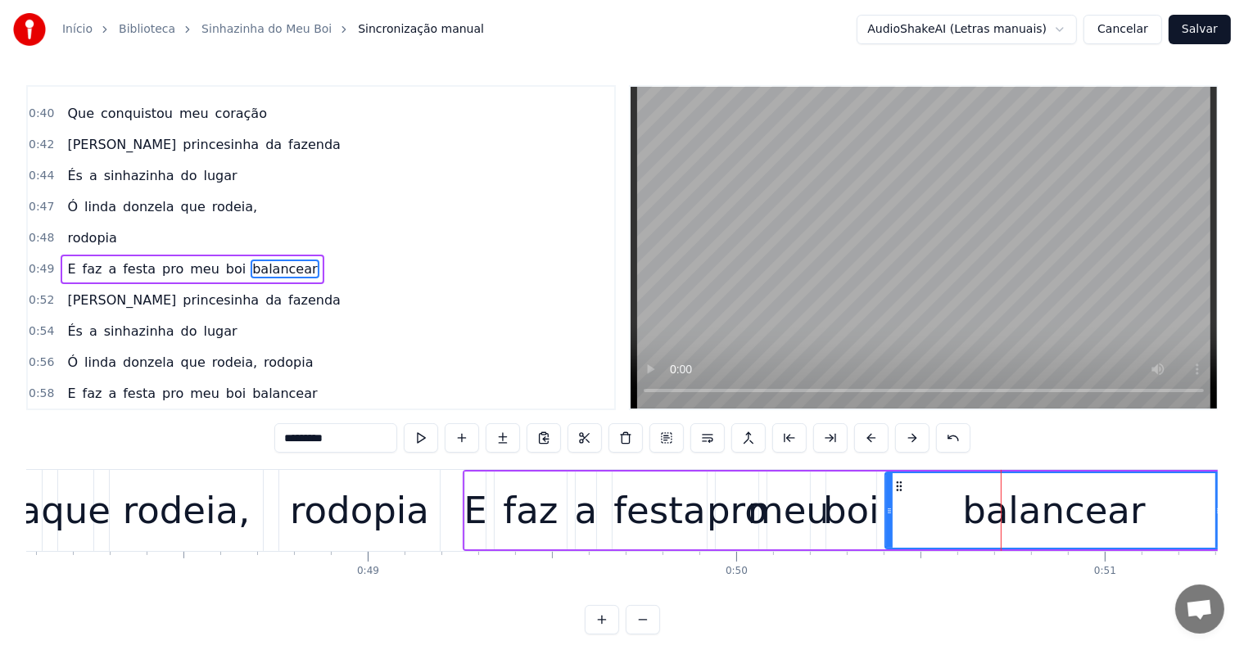
scroll to position [366, 0]
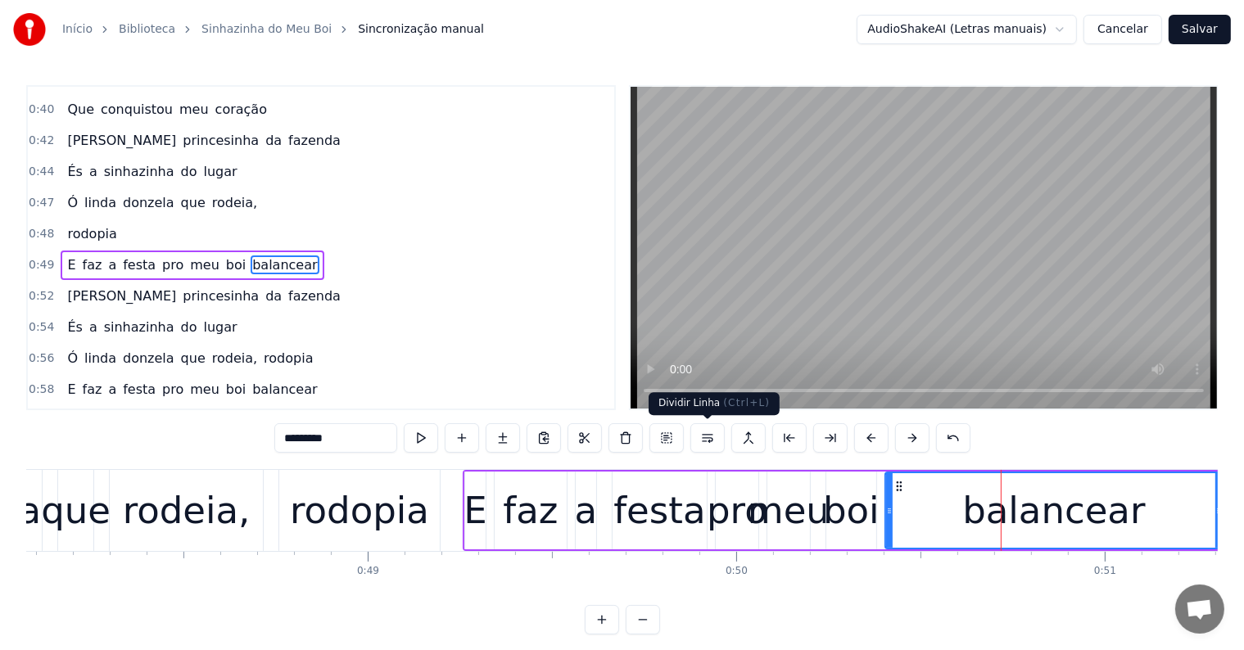
click at [709, 436] on button at bounding box center [707, 437] width 34 height 29
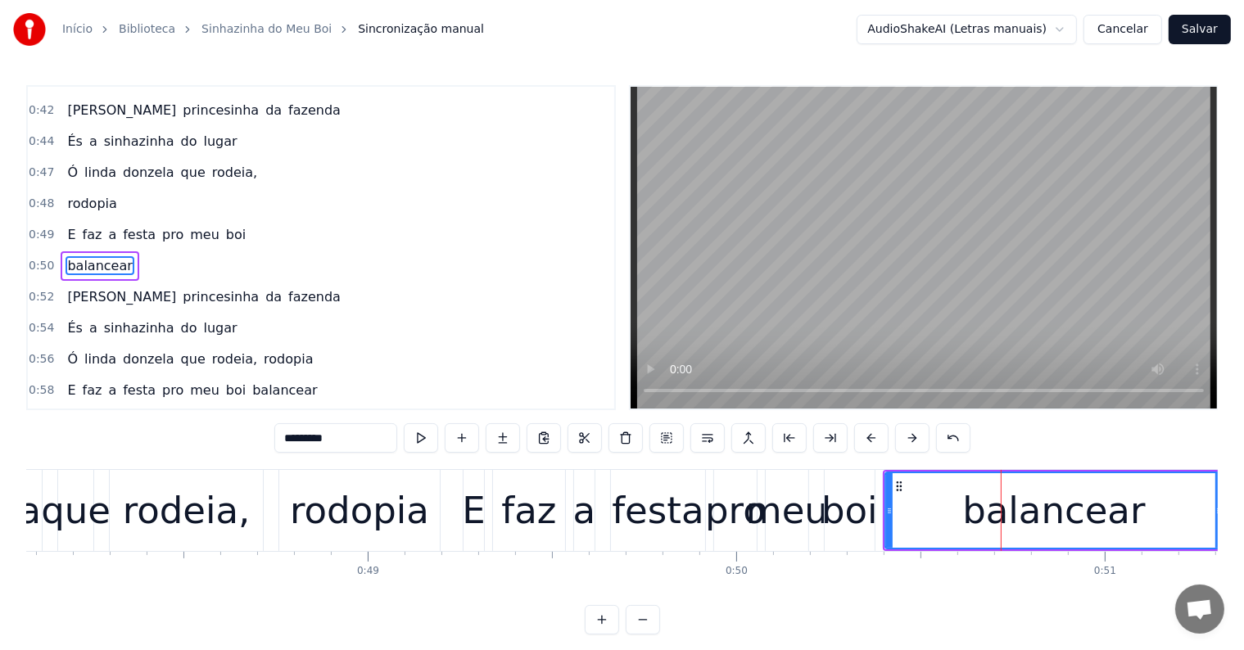
click at [188, 225] on span "meu" at bounding box center [204, 234] width 33 height 19
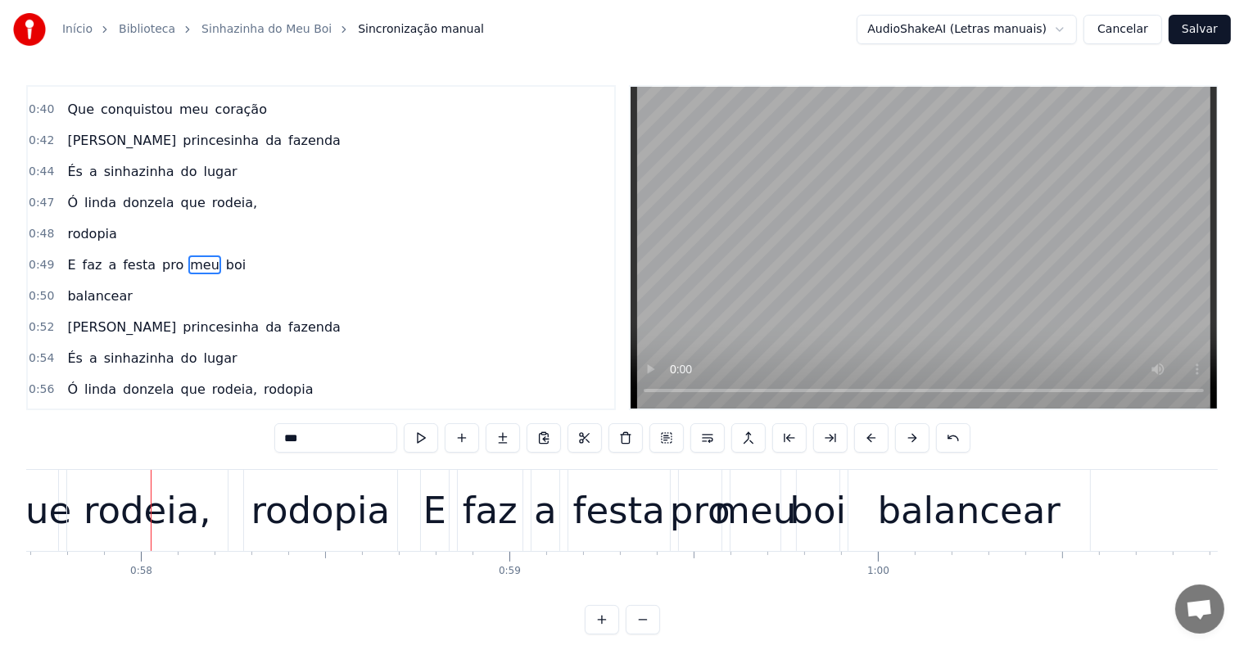
scroll to position [0, 21300]
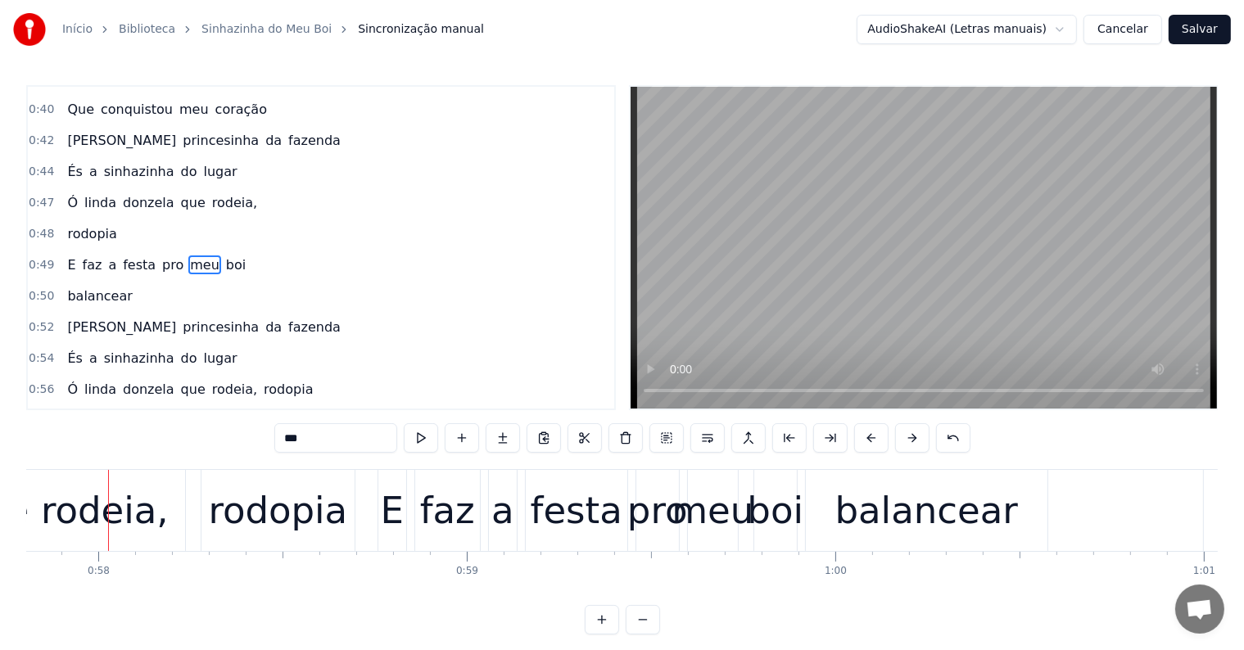
click at [111, 509] on div "rodeia," at bounding box center [105, 511] width 128 height 56
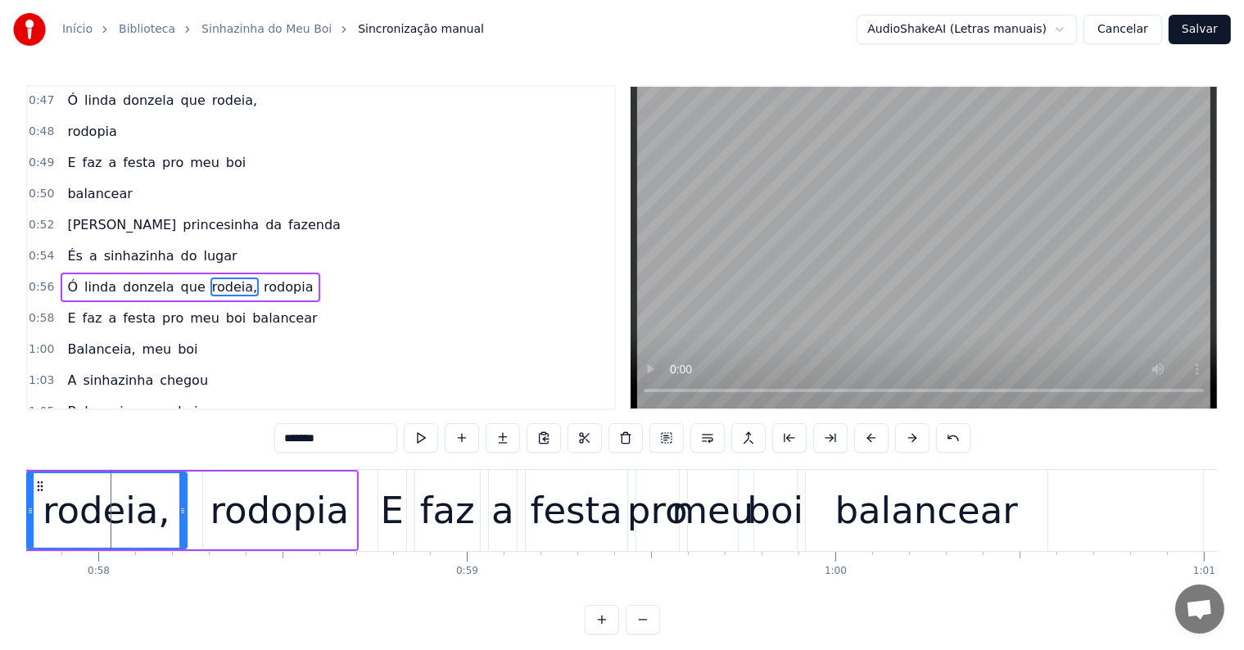
scroll to position [486, 0]
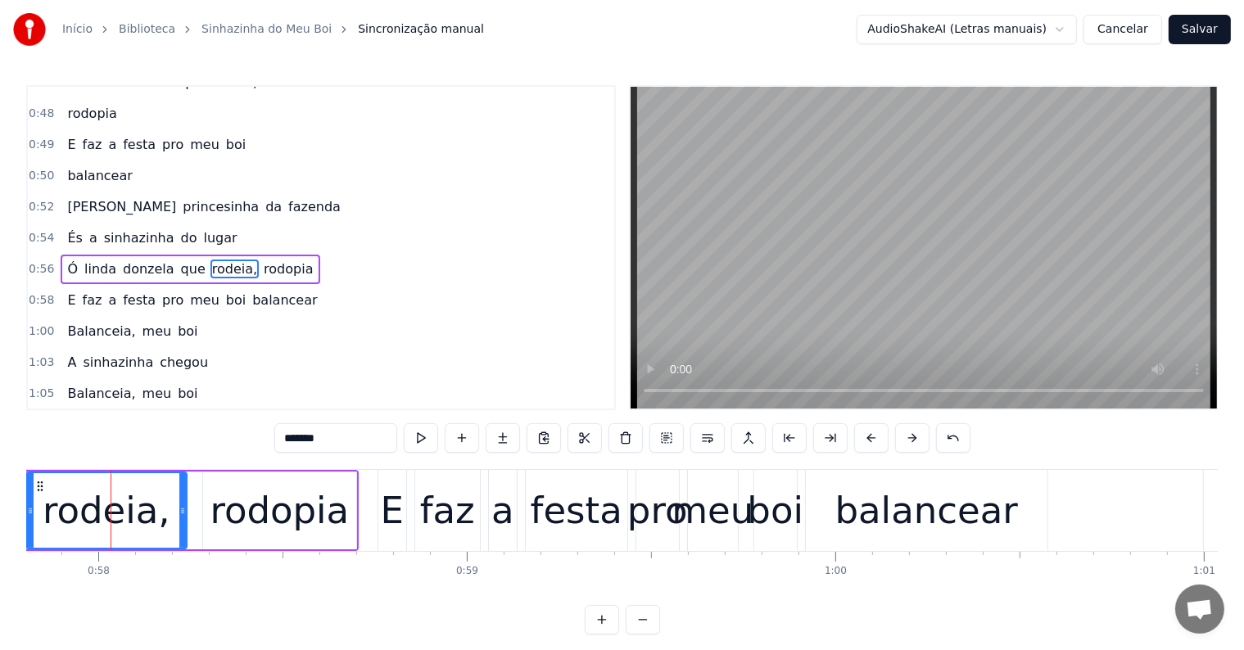
click at [262, 260] on span "rodopia" at bounding box center [288, 269] width 52 height 19
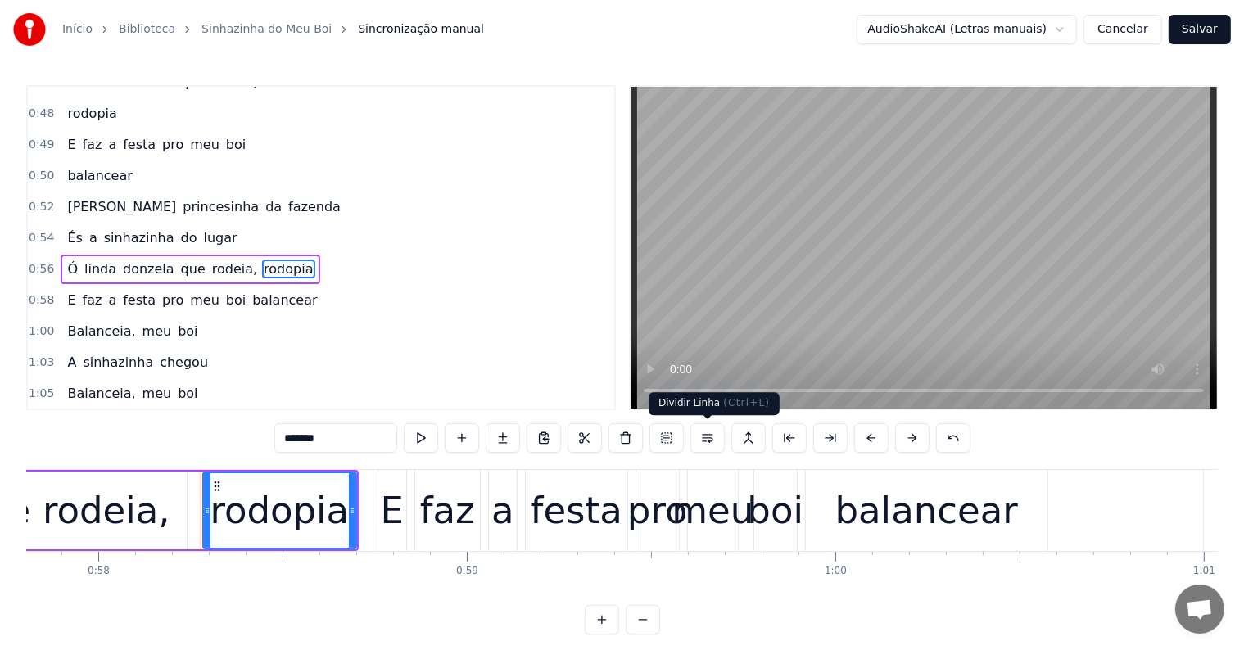
click at [711, 438] on button at bounding box center [707, 437] width 34 height 29
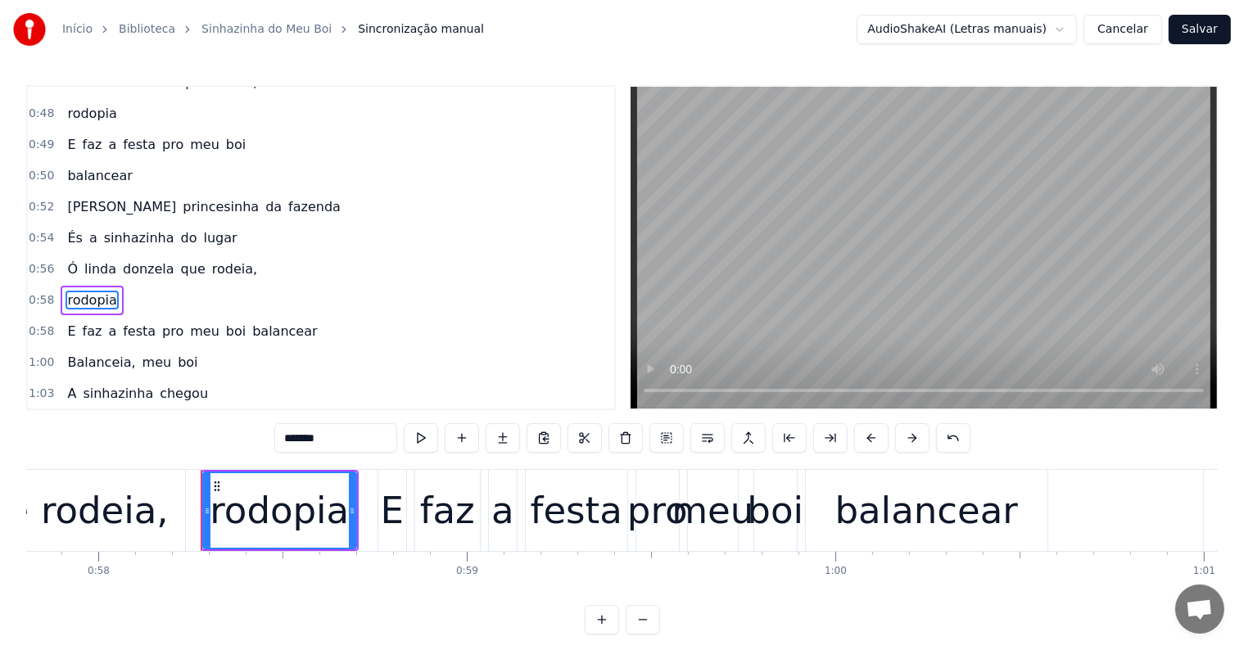
scroll to position [517, 0]
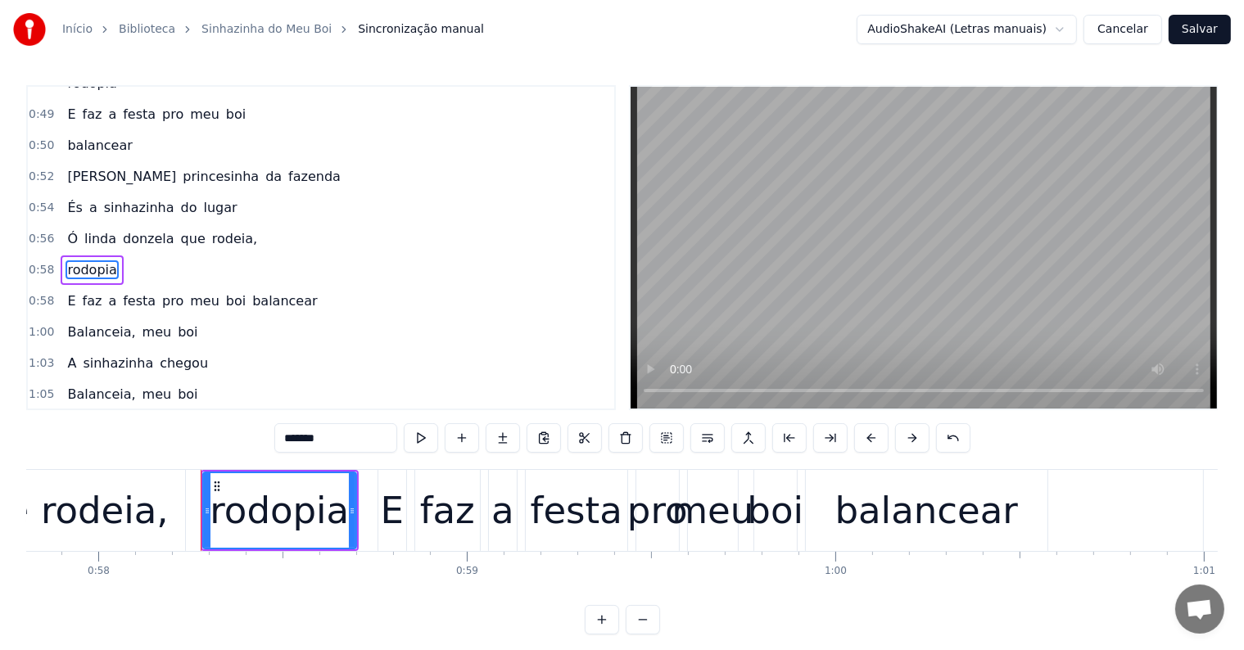
click at [256, 292] on span "balancear" at bounding box center [285, 301] width 68 height 19
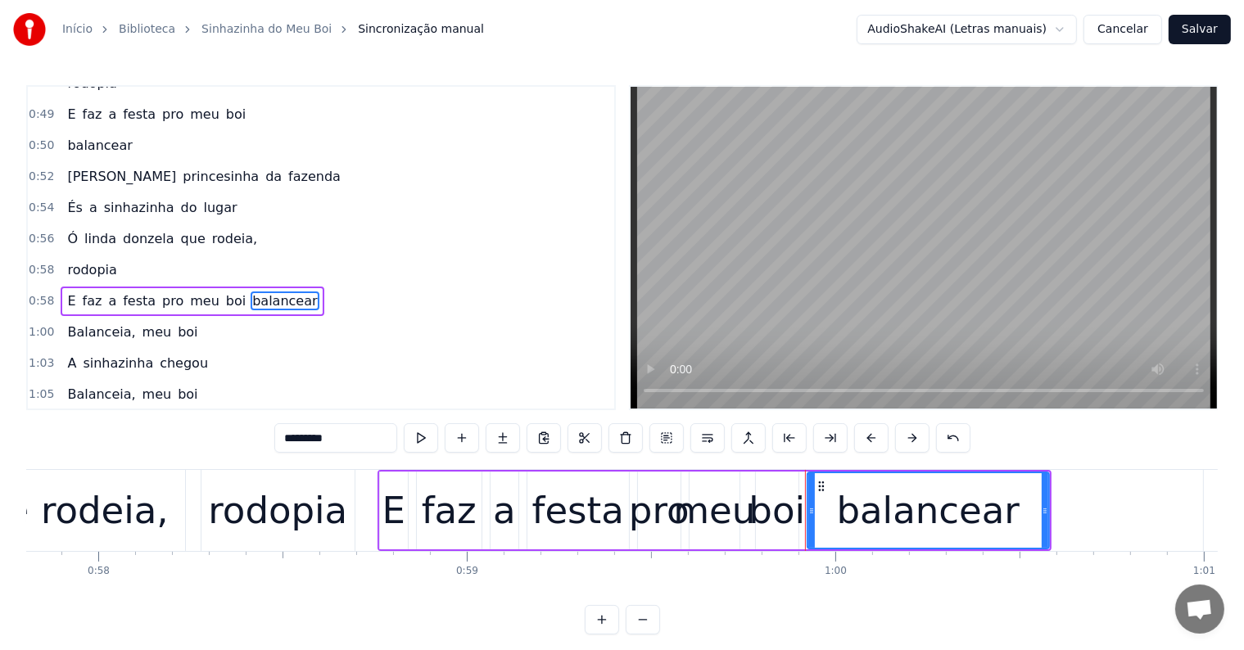
scroll to position [547, 0]
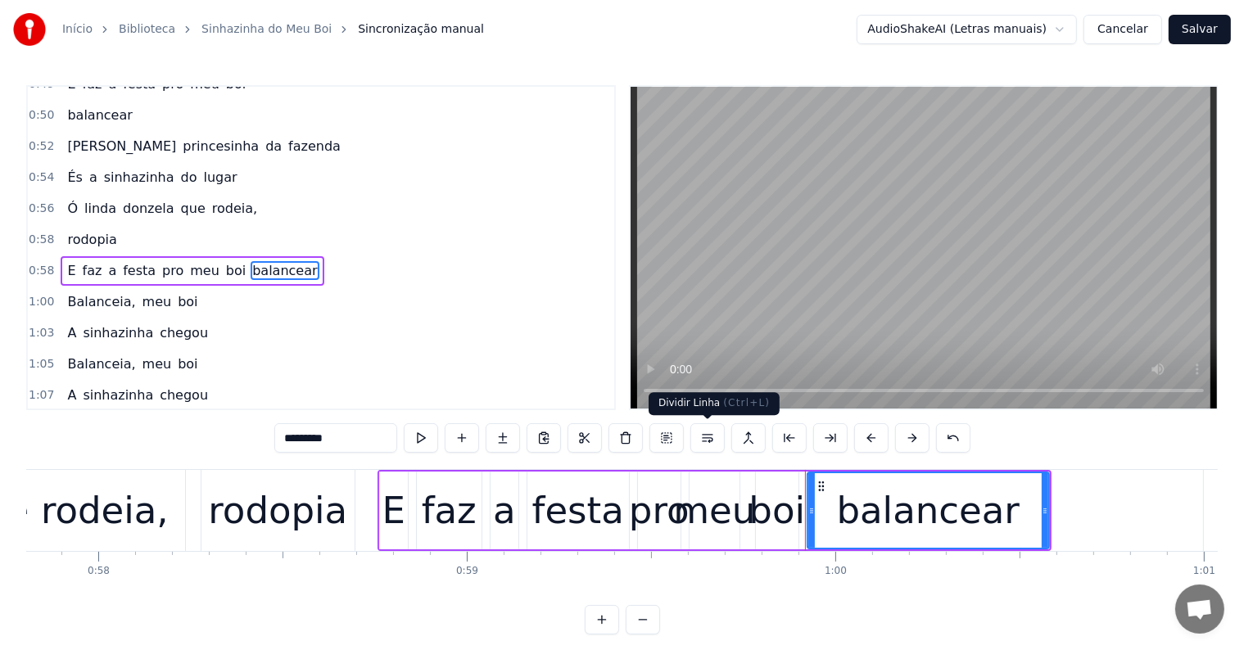
click at [700, 436] on button at bounding box center [707, 437] width 34 height 29
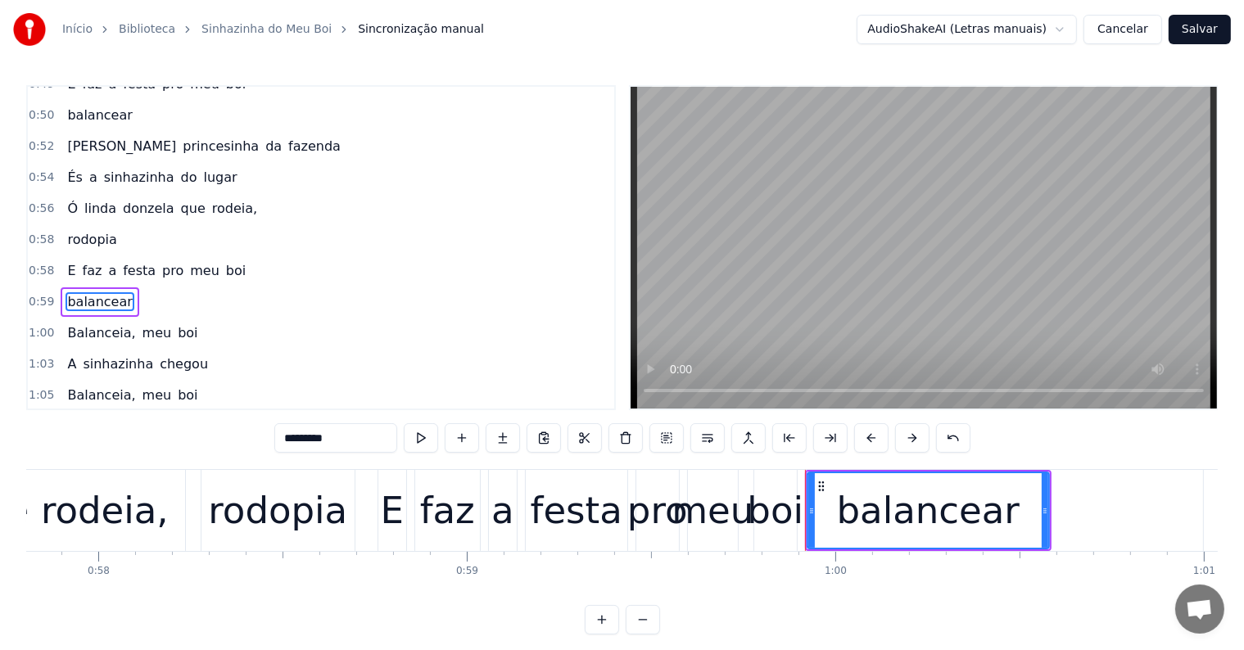
scroll to position [576, 0]
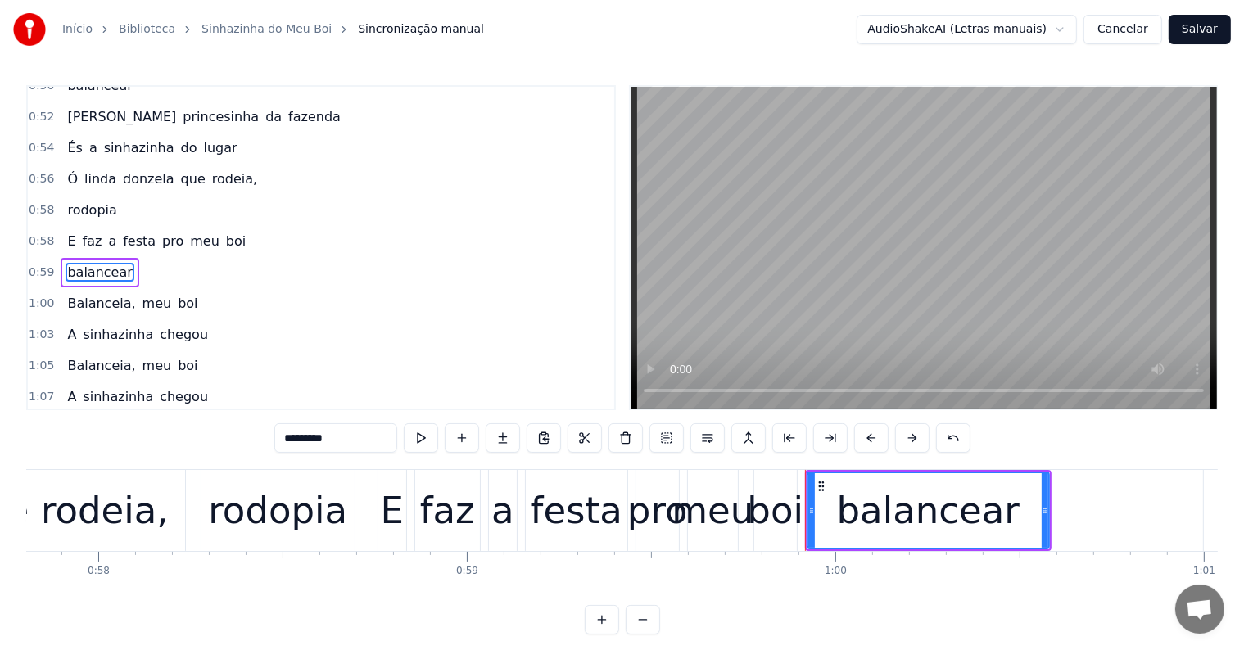
click at [138, 170] on span "donzela" at bounding box center [148, 179] width 55 height 19
type input "*******"
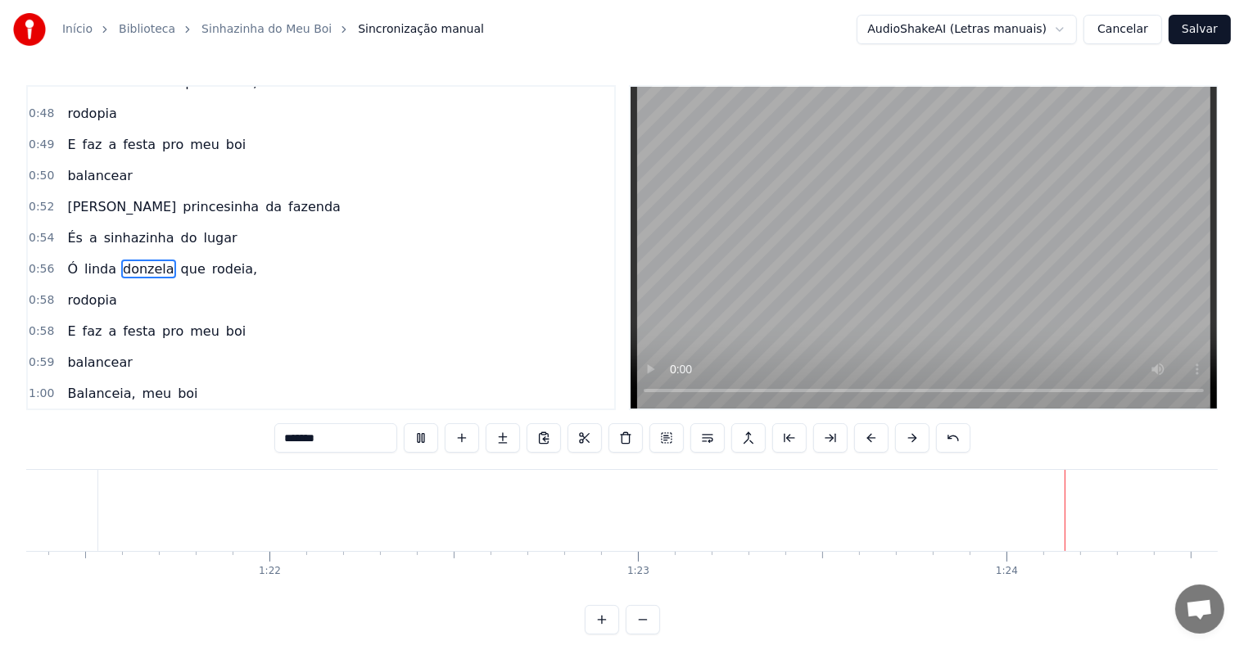
scroll to position [0, 30611]
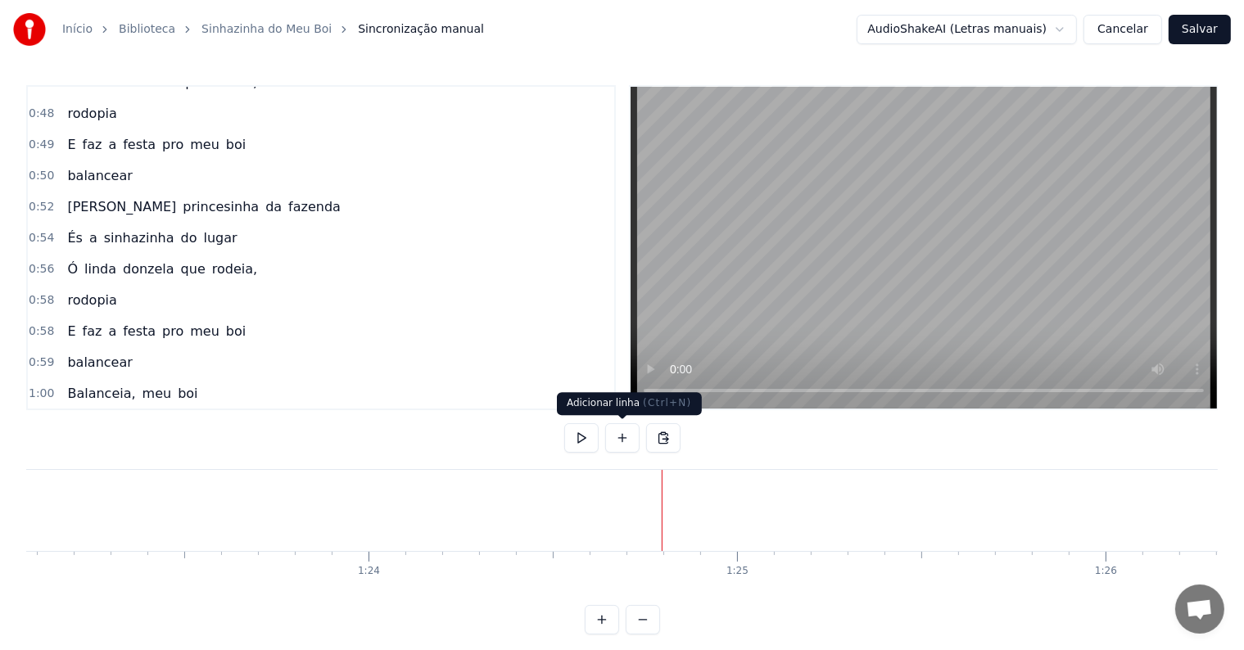
click at [619, 436] on button at bounding box center [622, 437] width 34 height 29
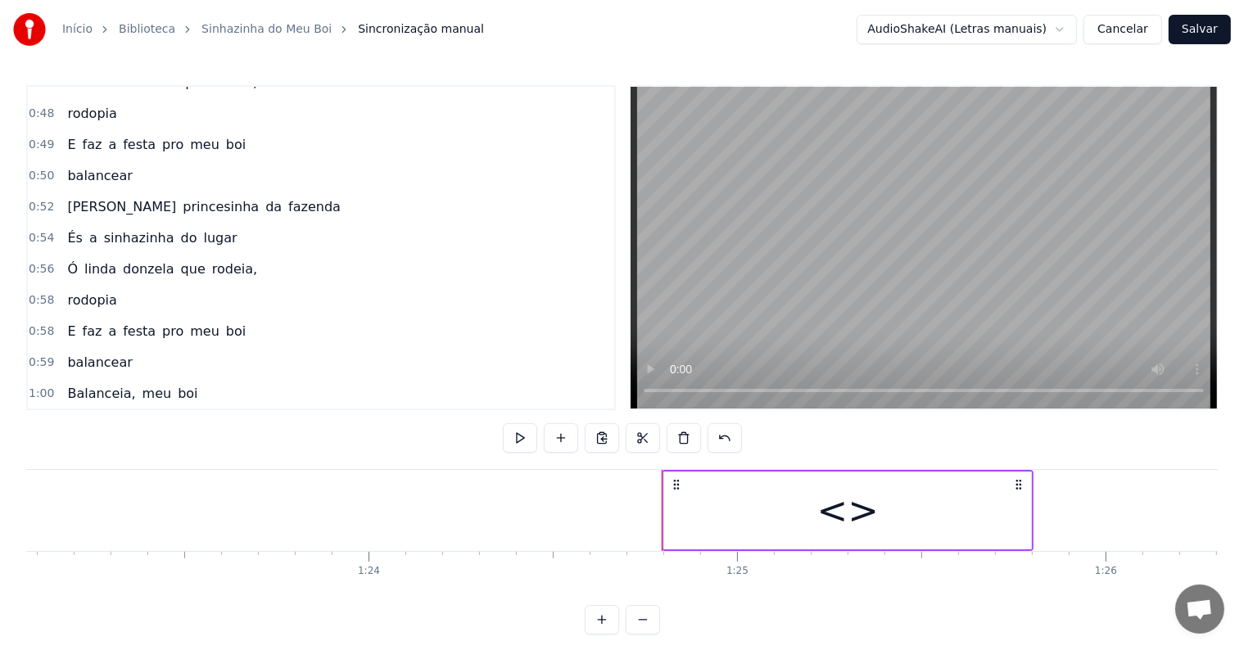
click at [680, 521] on div "<>" at bounding box center [847, 511] width 367 height 78
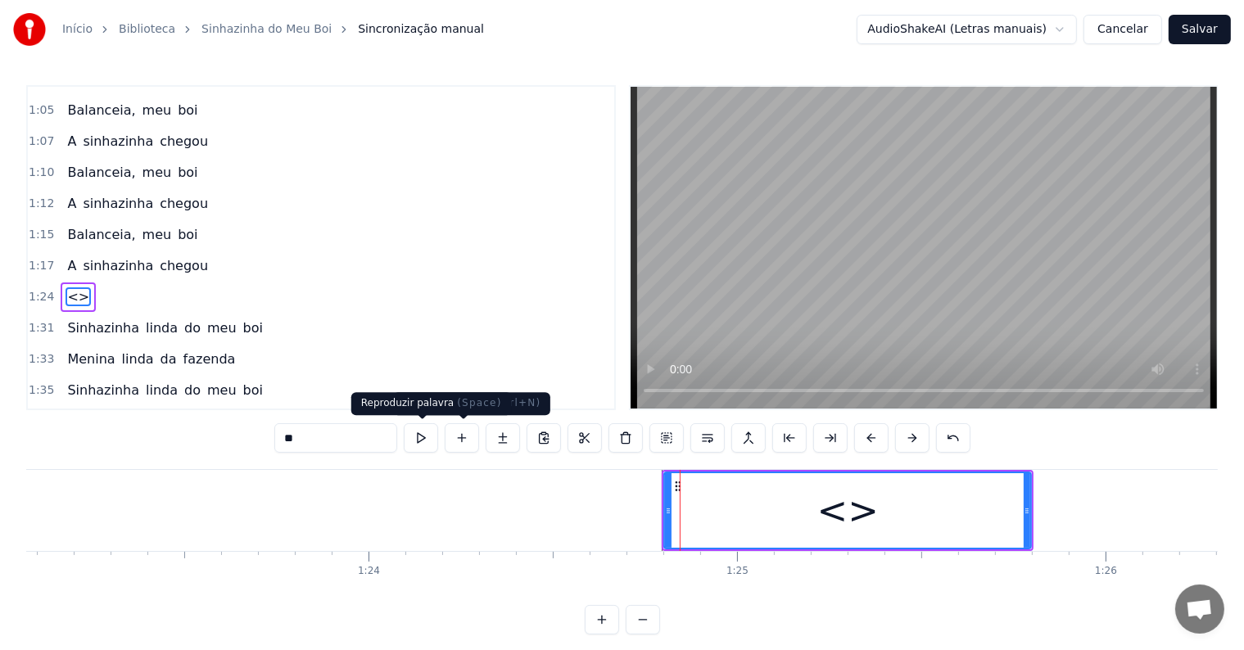
scroll to position [848, 0]
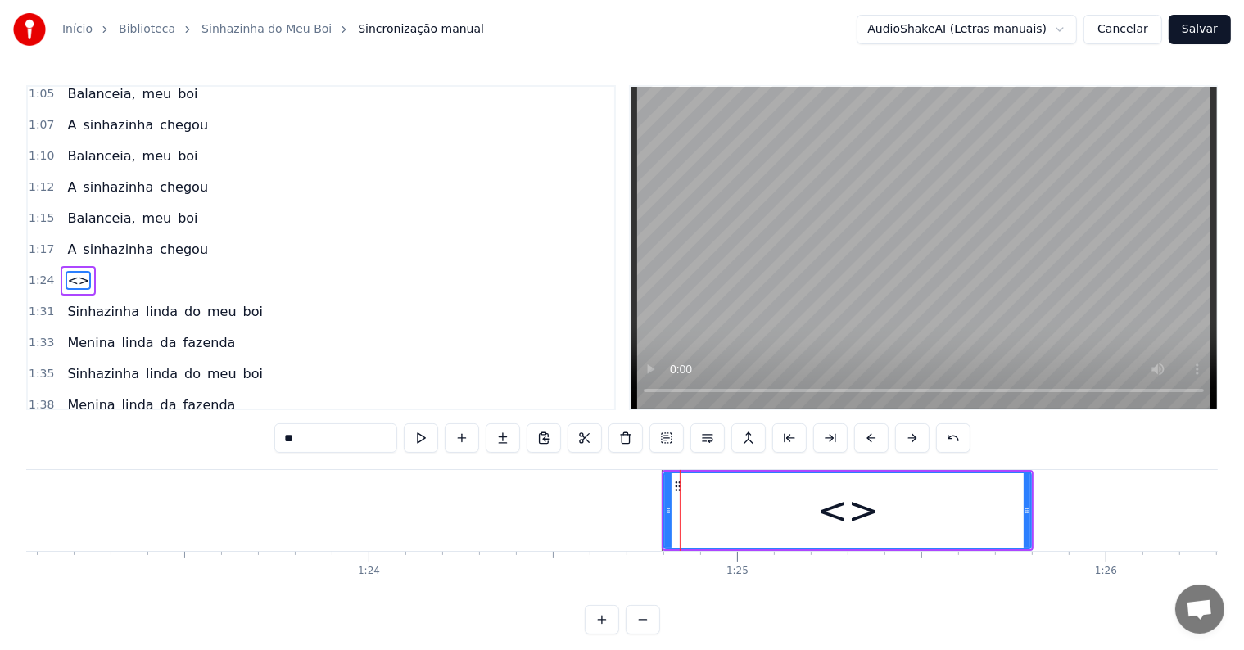
drag, startPoint x: 364, startPoint y: 432, endPoint x: 249, endPoint y: 427, distance: 114.8
click at [249, 427] on div "0:02 Balanceia, meu boi 0:04 A sinhazinha chegou 0:07 Balanceia, meu boi 0:09 A…" at bounding box center [621, 359] width 1191 height 549
paste input "**********"
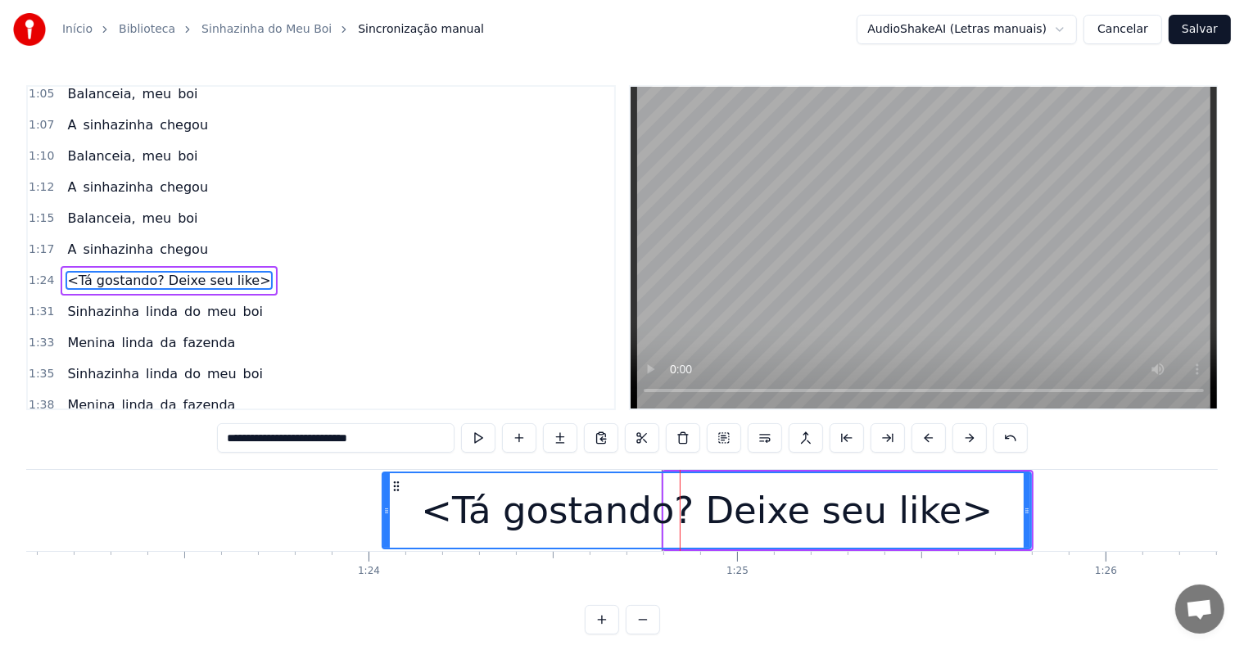
drag, startPoint x: 665, startPoint y: 504, endPoint x: 383, endPoint y: 494, distance: 281.9
click at [383, 494] on div at bounding box center [386, 510] width 7 height 75
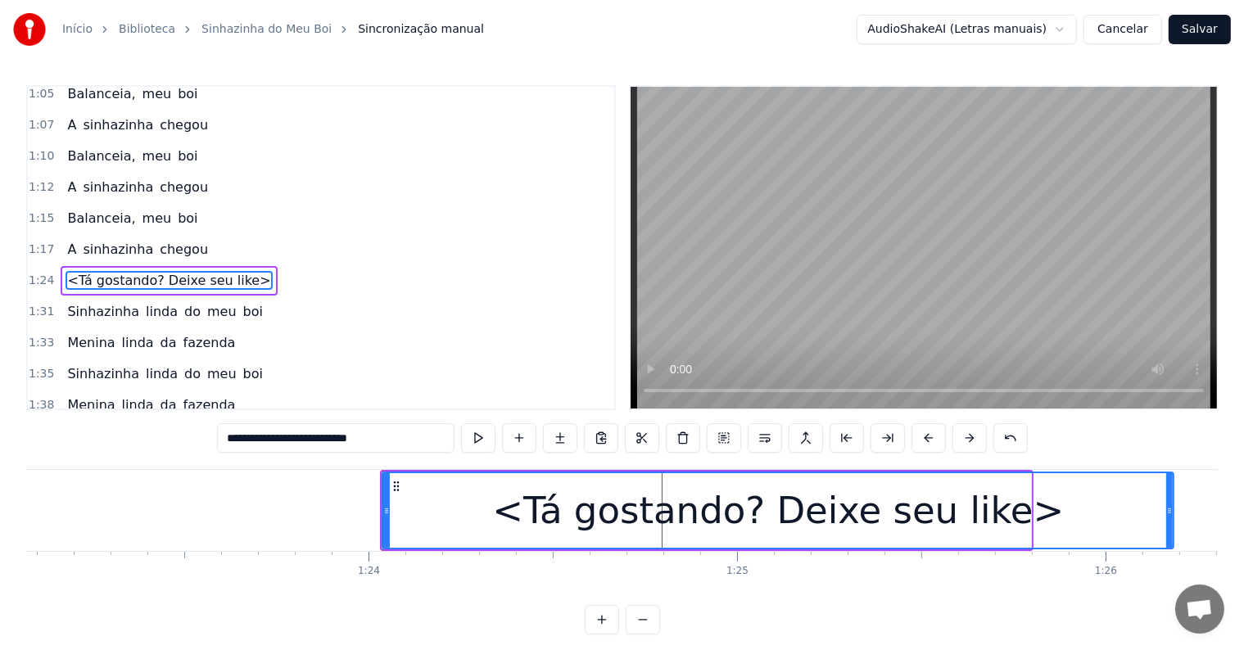
drag, startPoint x: 1024, startPoint y: 506, endPoint x: 1166, endPoint y: 514, distance: 142.7
click at [1166, 514] on icon at bounding box center [1169, 510] width 7 height 13
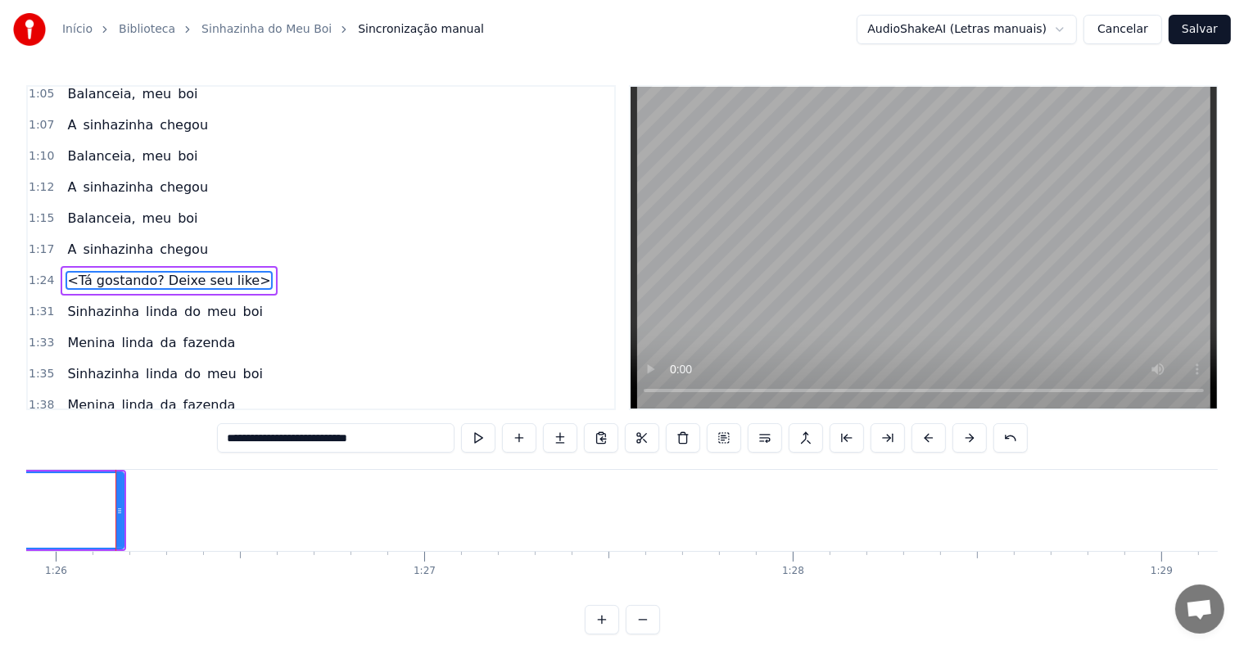
click at [174, 240] on span "chegou" at bounding box center [184, 249] width 52 height 19
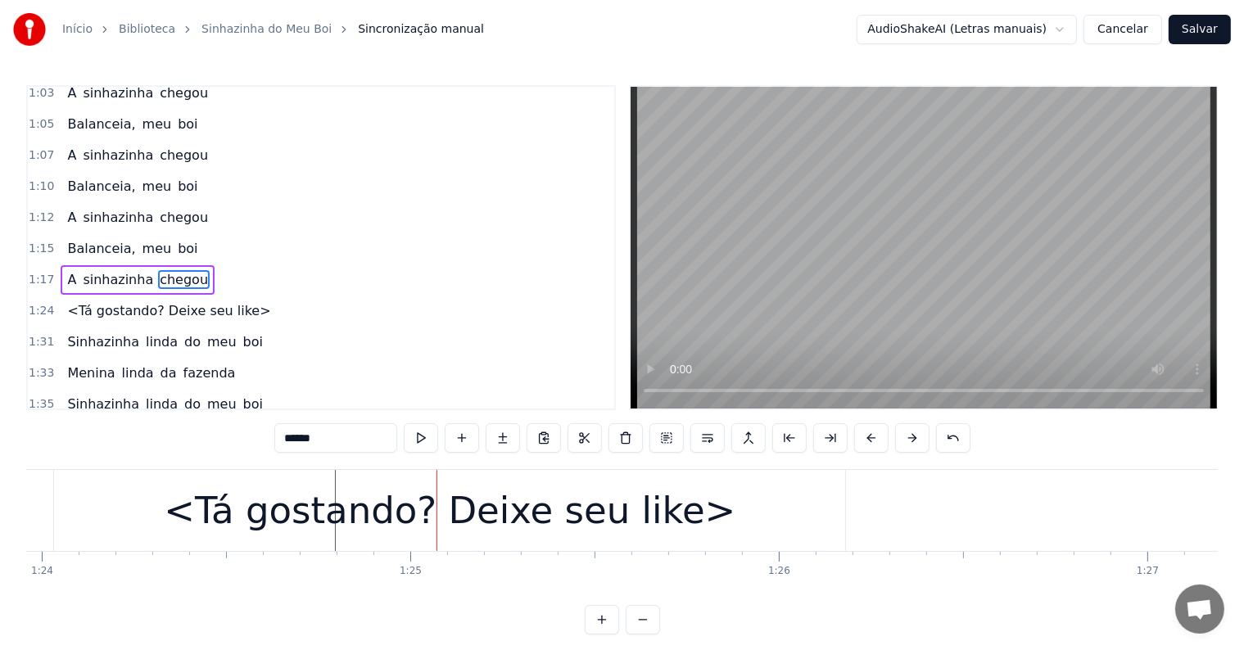
scroll to position [0, 30872]
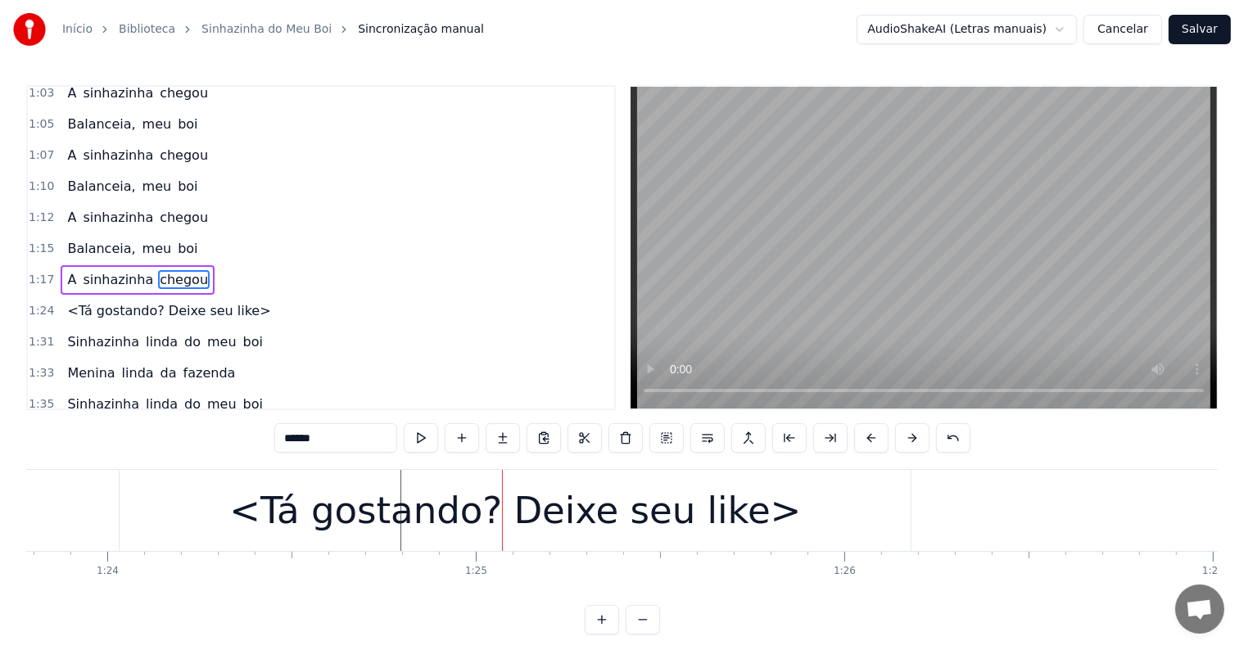
click at [280, 498] on div "<Tá gostando? Deixe seu like>" at bounding box center [515, 511] width 572 height 56
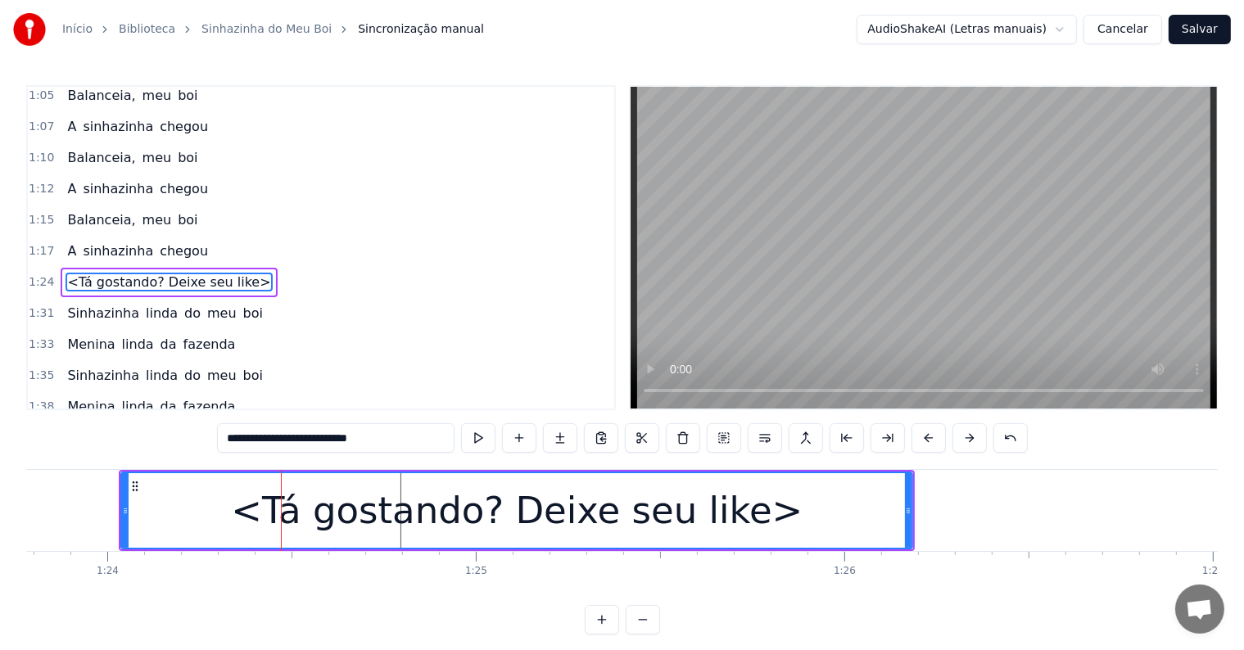
scroll to position [848, 0]
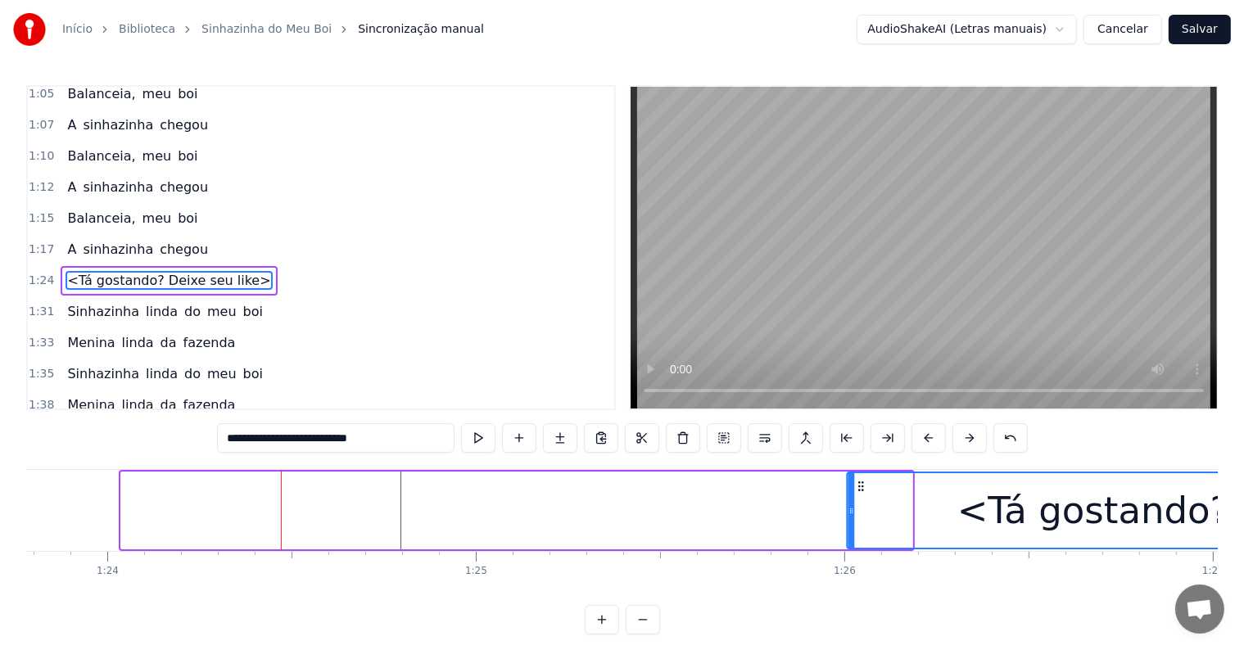
drag, startPoint x: 133, startPoint y: 485, endPoint x: 865, endPoint y: 486, distance: 732.1
click at [865, 486] on icon at bounding box center [861, 486] width 13 height 13
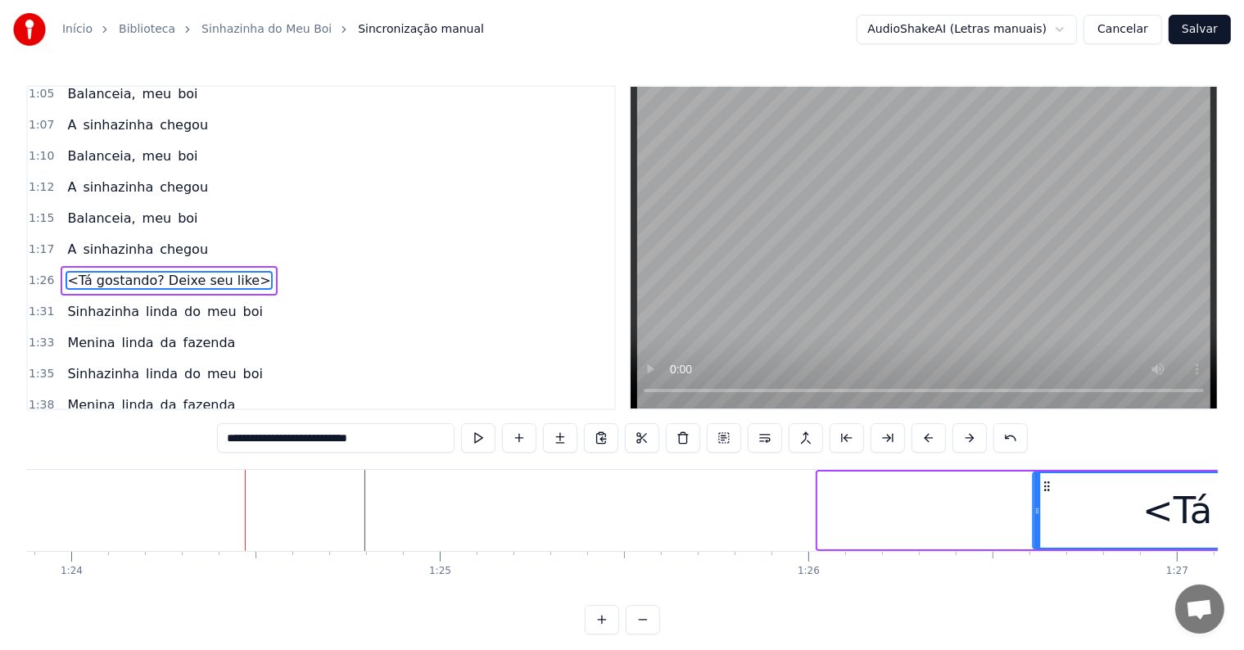
drag, startPoint x: 864, startPoint y: 487, endPoint x: 1036, endPoint y: 503, distance: 172.7
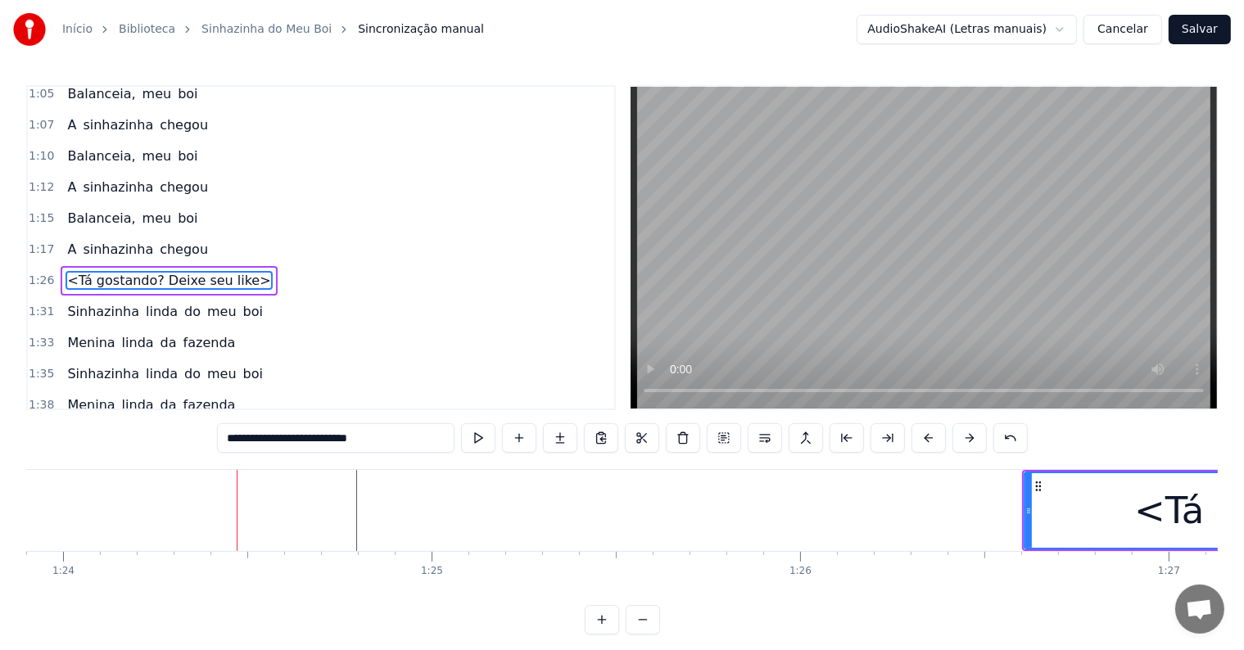
click at [167, 240] on span "chegou" at bounding box center [184, 249] width 52 height 19
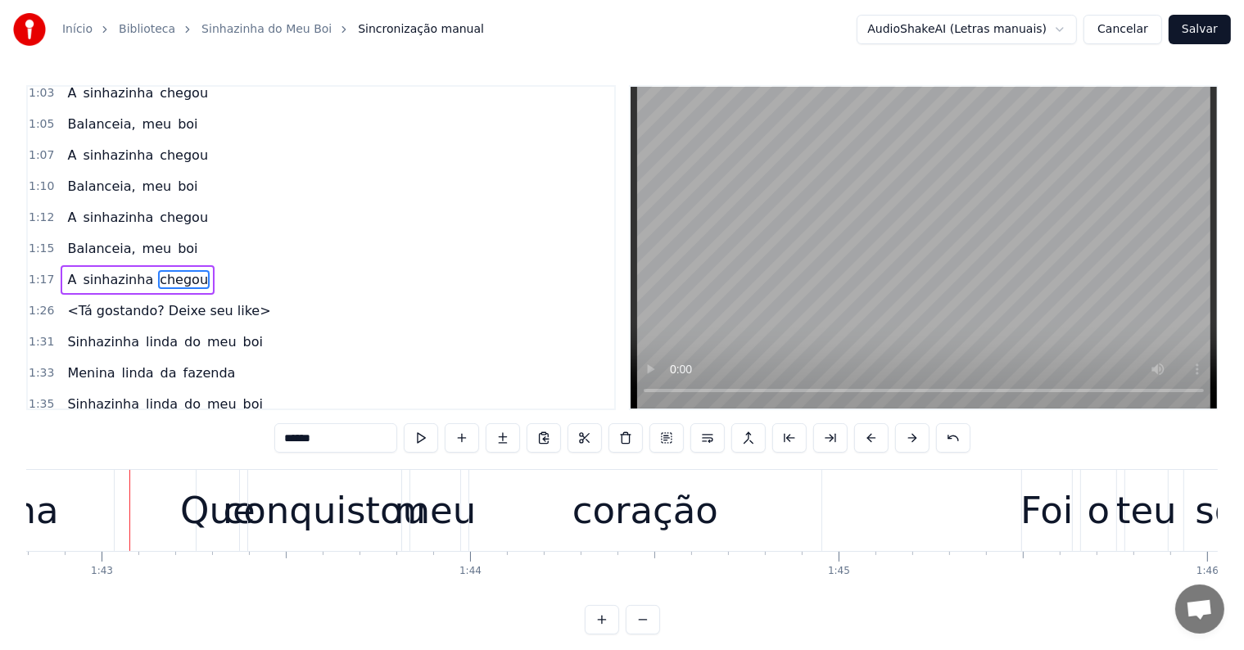
scroll to position [0, 37900]
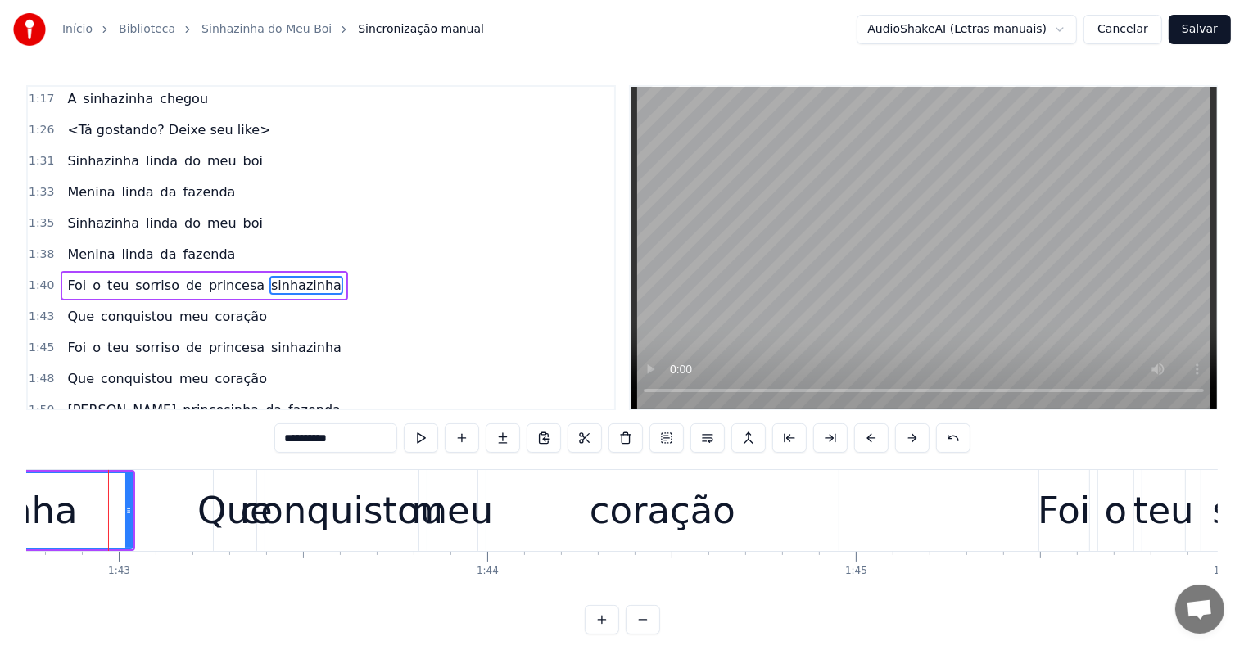
scroll to position [0, 37861]
click at [702, 433] on button at bounding box center [707, 437] width 34 height 29
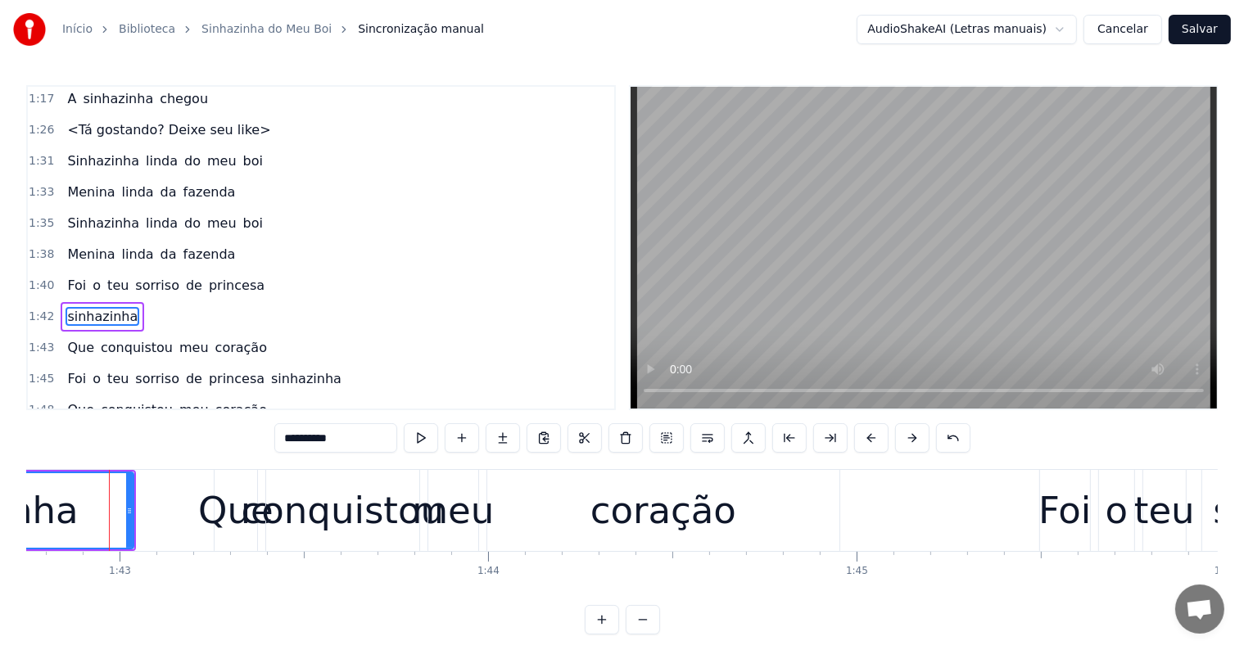
scroll to position [1028, 0]
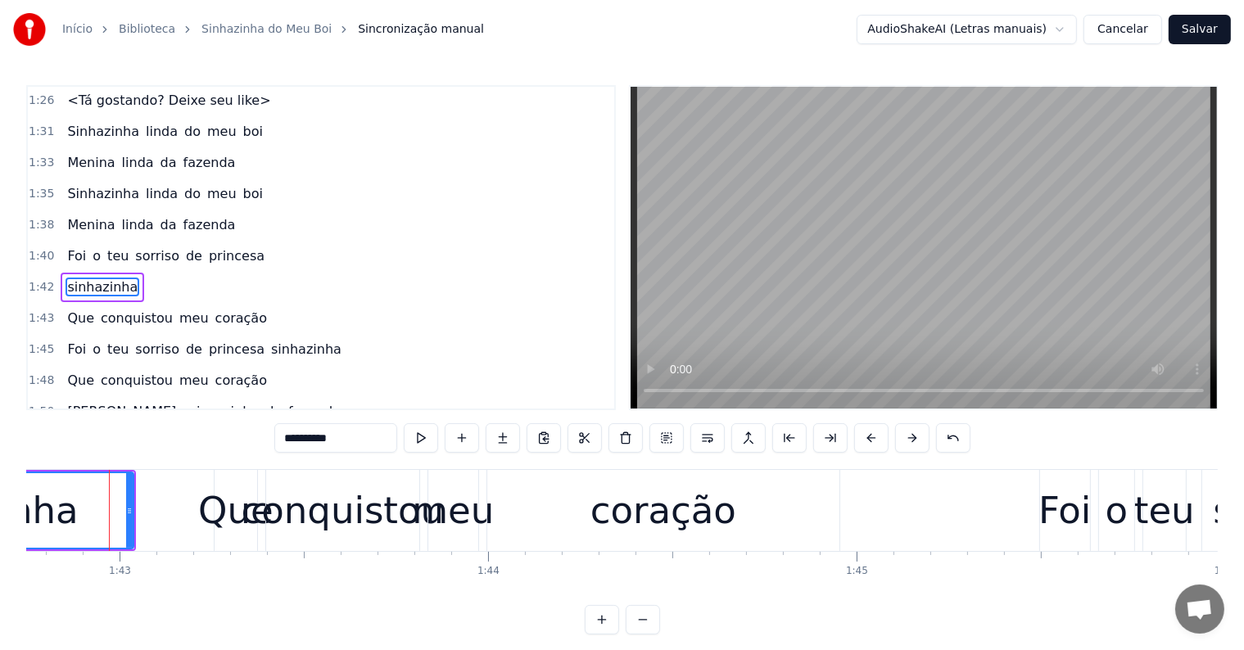
click at [207, 246] on span "princesa" at bounding box center [236, 255] width 59 height 19
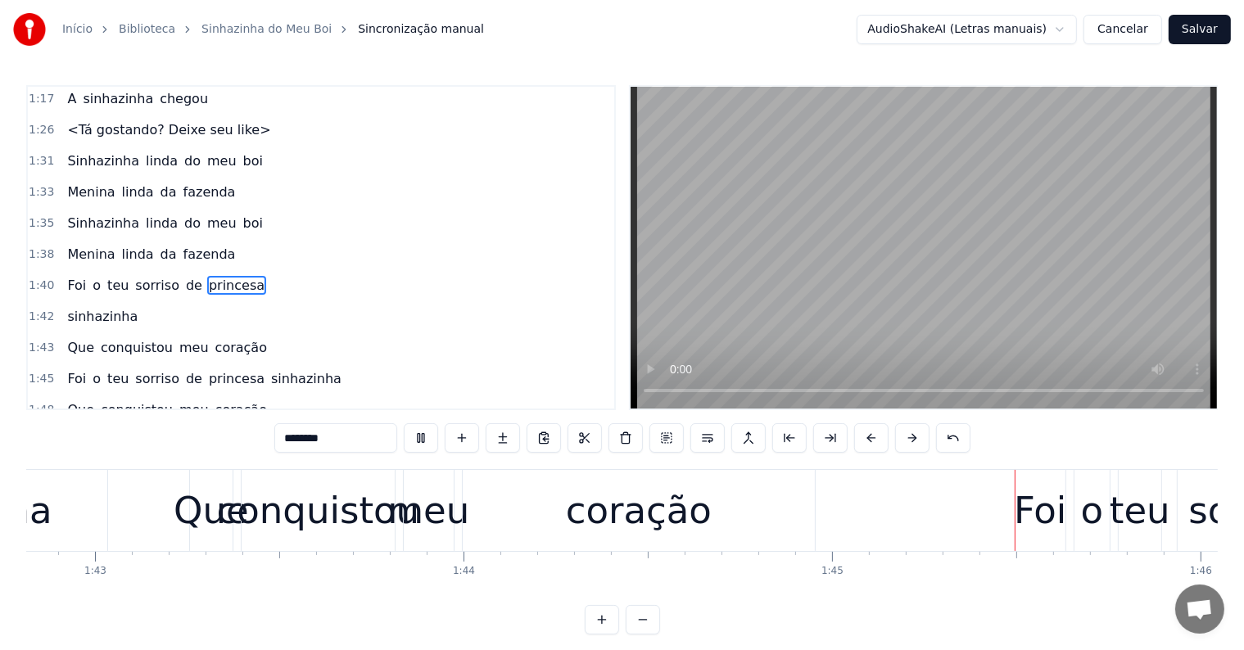
scroll to position [0, 38451]
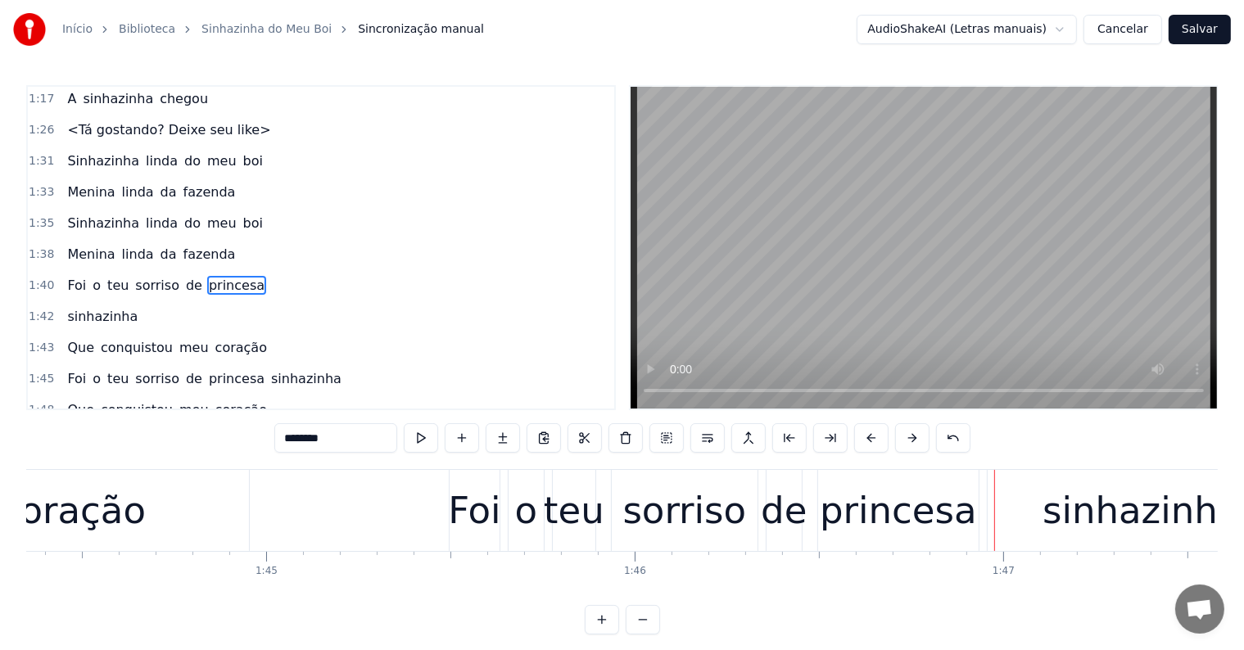
click at [1114, 511] on div "sinhazinha" at bounding box center [1140, 511] width 197 height 56
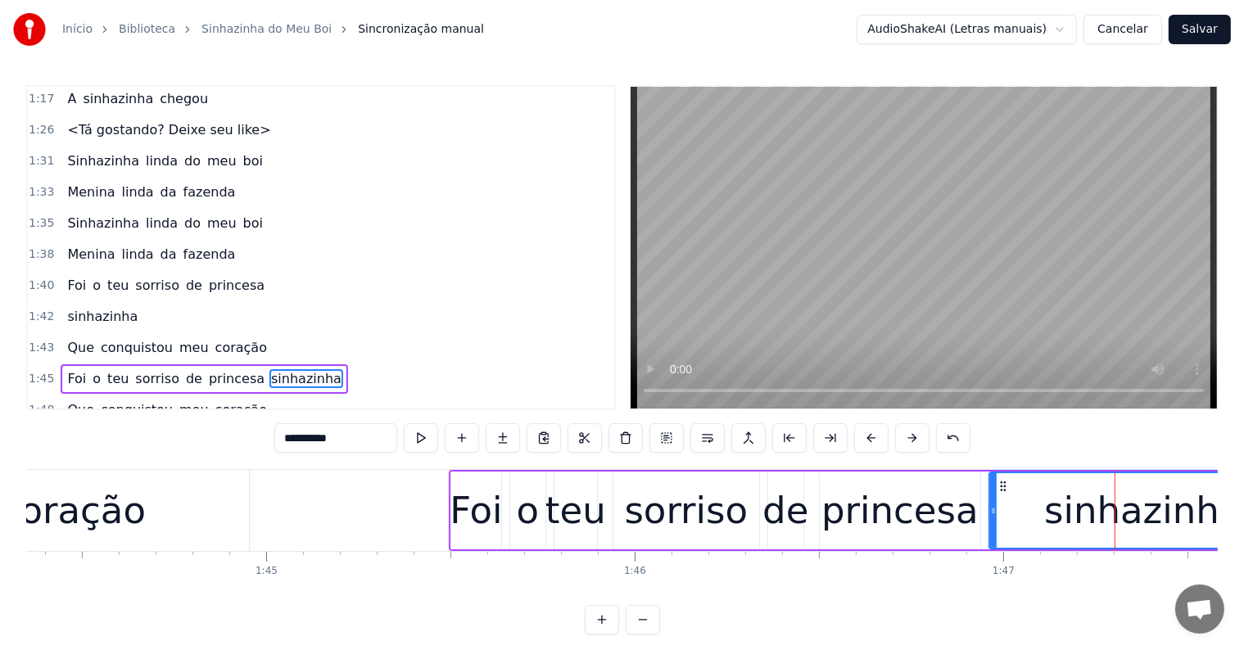
scroll to position [1089, 0]
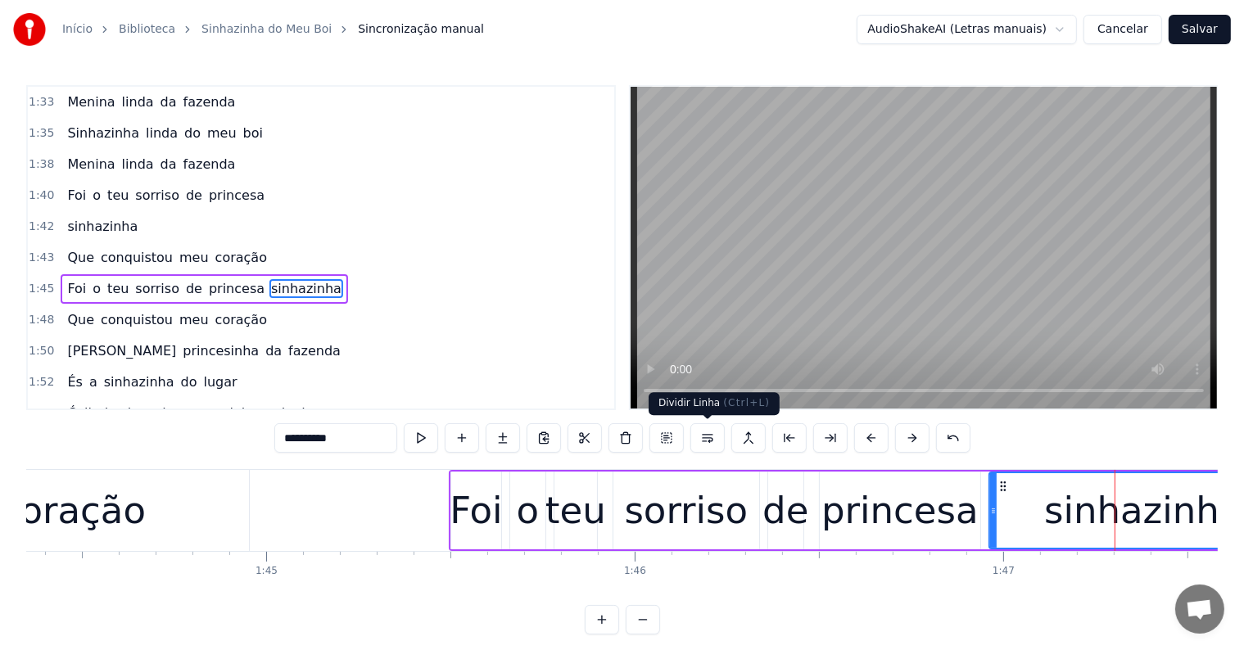
click at [704, 437] on button at bounding box center [707, 437] width 34 height 29
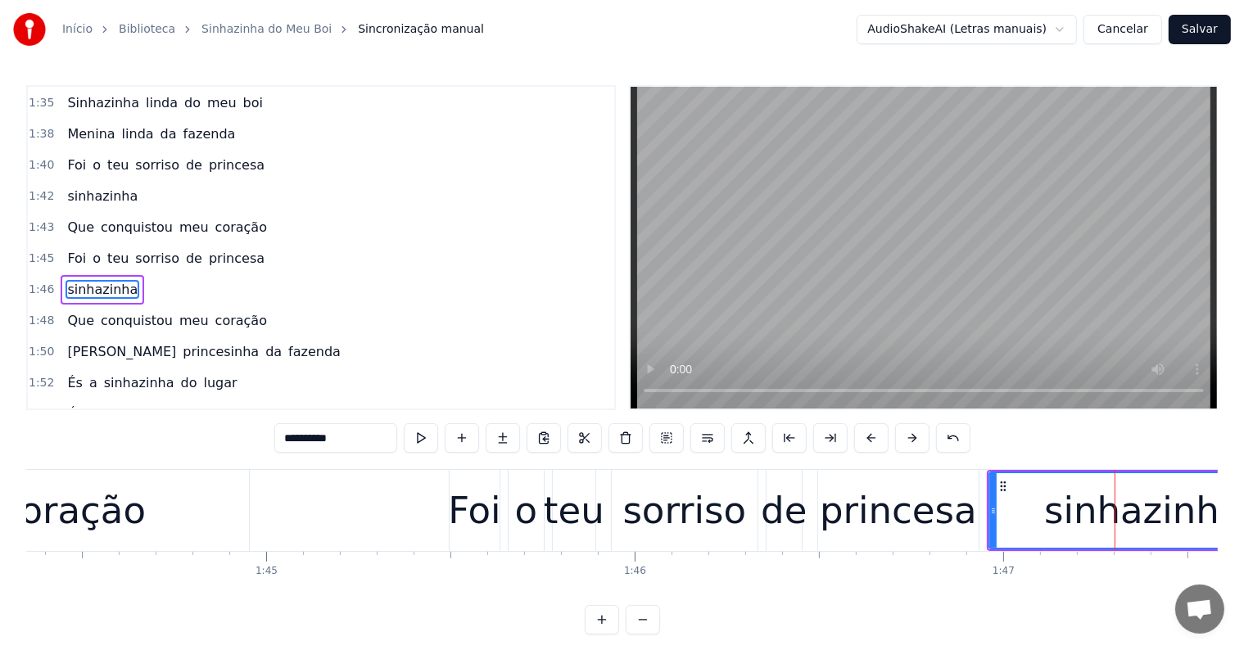
click at [582, 513] on div "teu" at bounding box center [574, 511] width 61 height 56
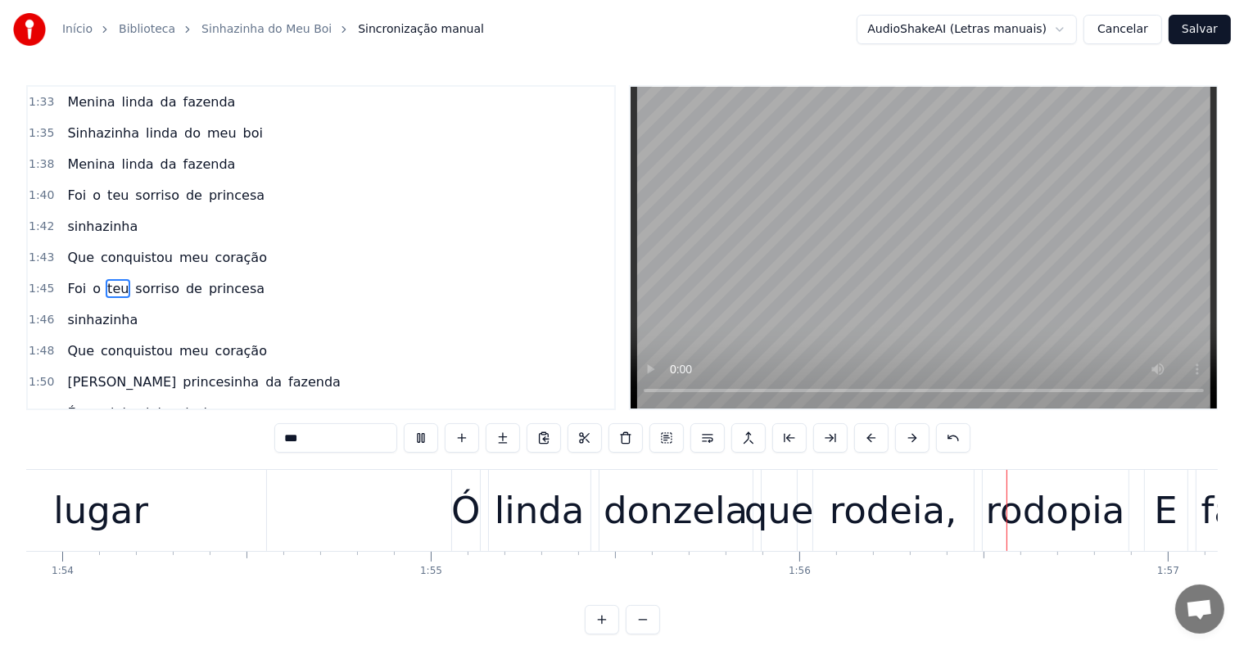
scroll to position [0, 42402]
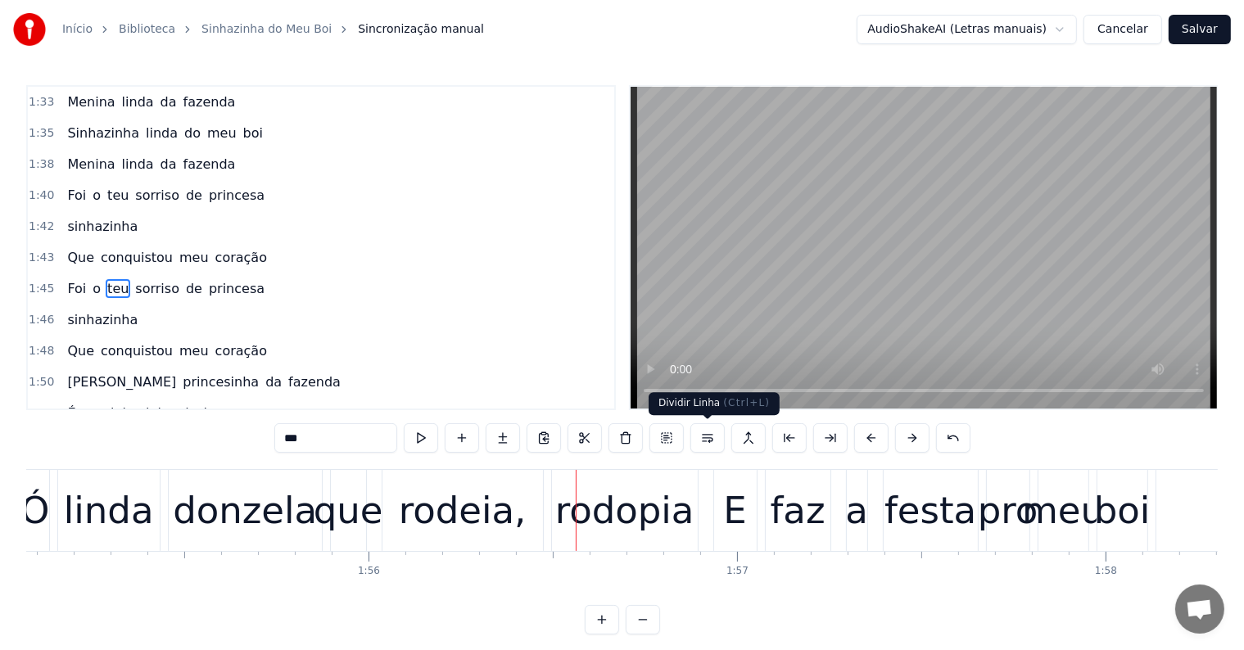
click at [658, 521] on div "rodopia" at bounding box center [624, 511] width 139 height 56
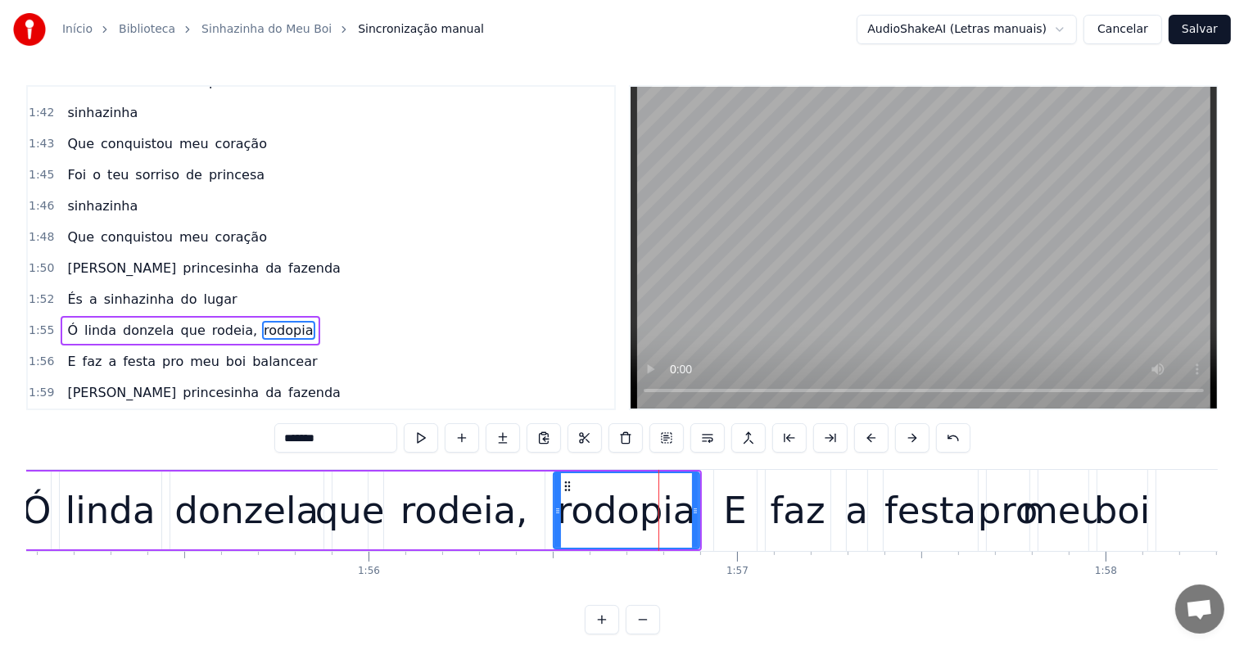
scroll to position [1240, 0]
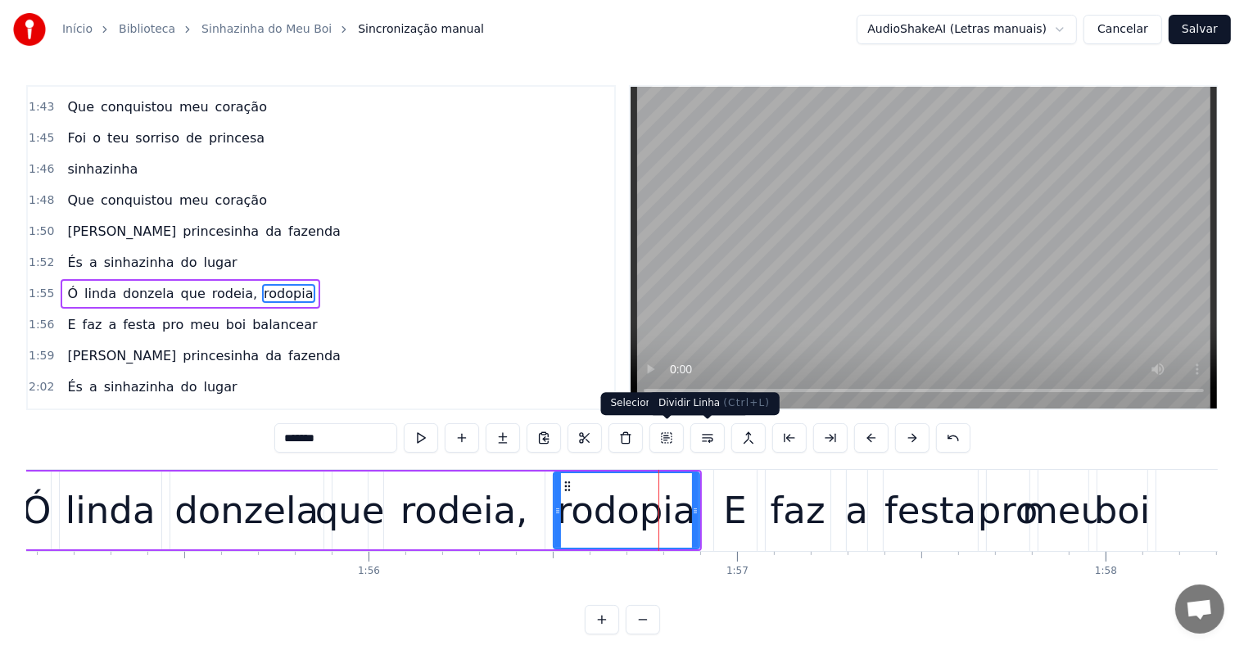
click at [704, 436] on button at bounding box center [707, 437] width 34 height 29
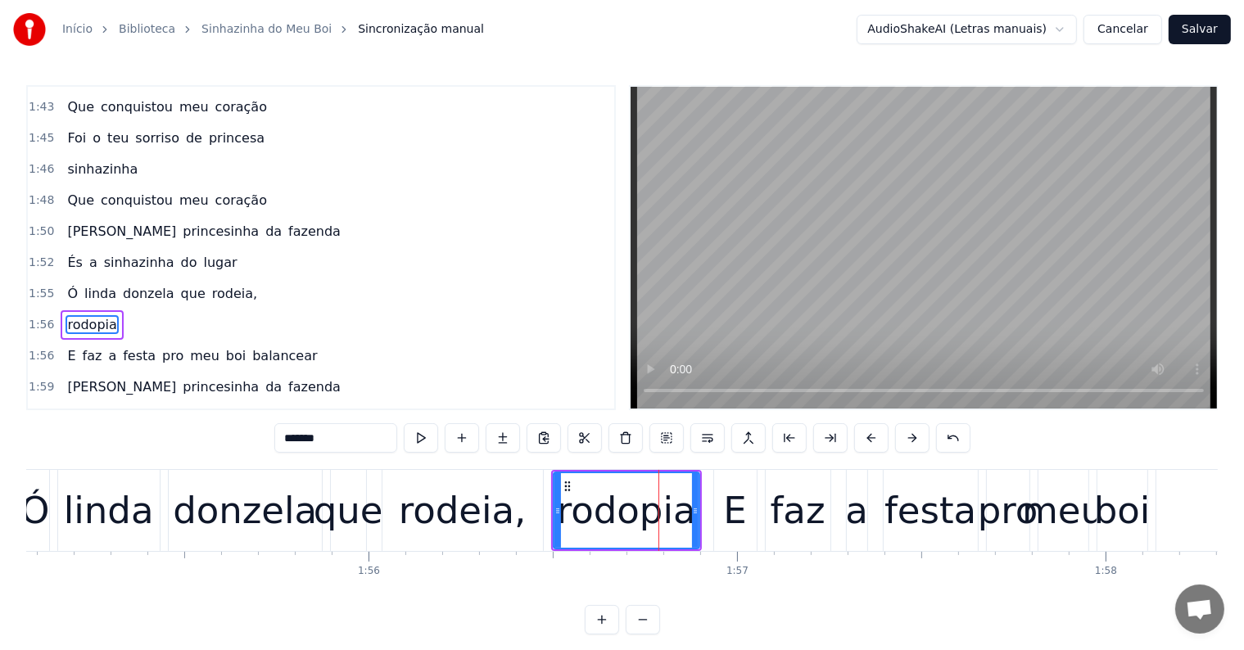
scroll to position [1270, 0]
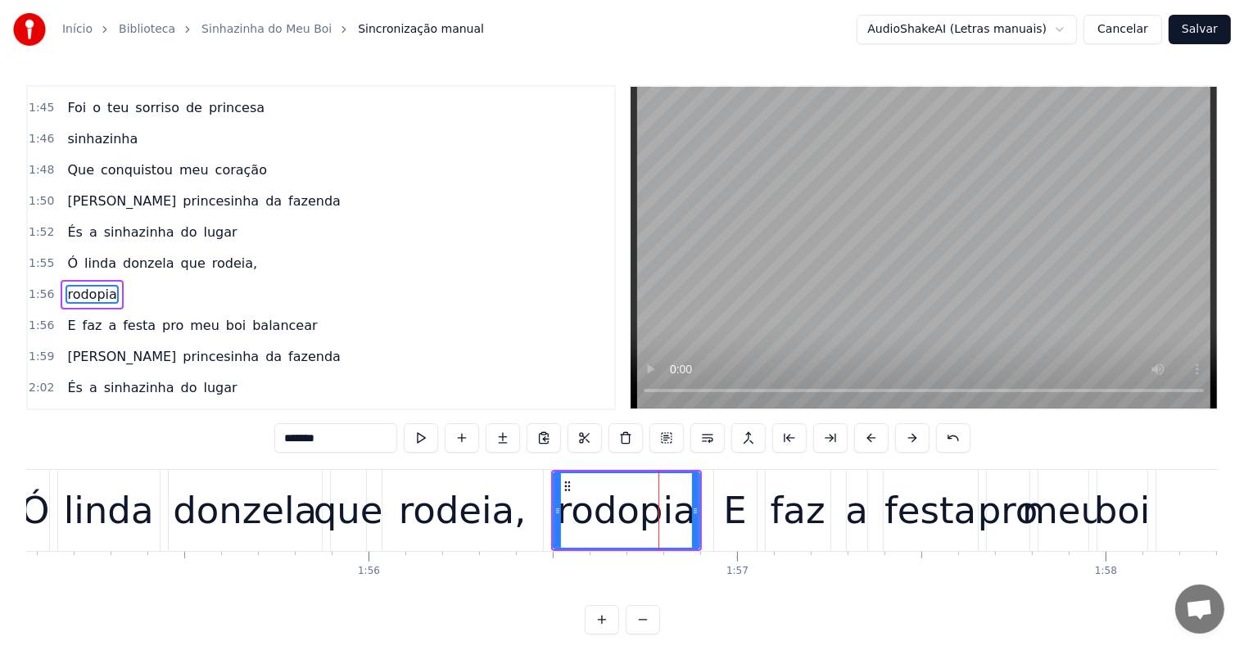
click at [504, 509] on div "rodeia," at bounding box center [463, 511] width 128 height 56
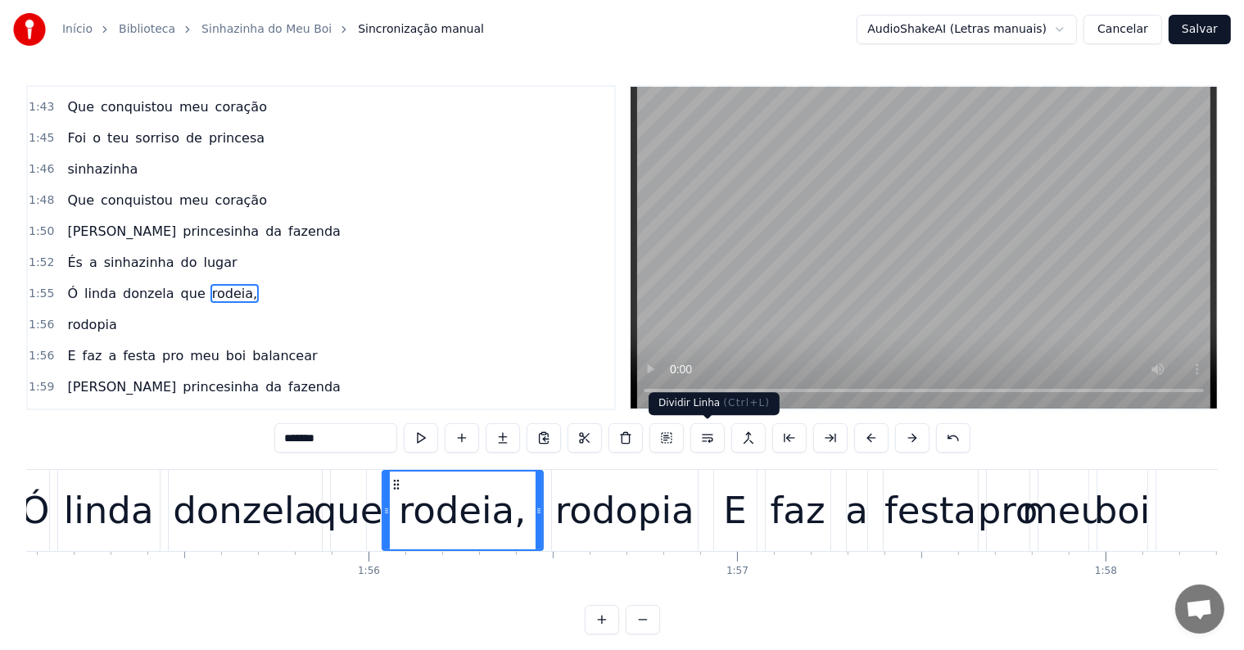
scroll to position [0, 43520]
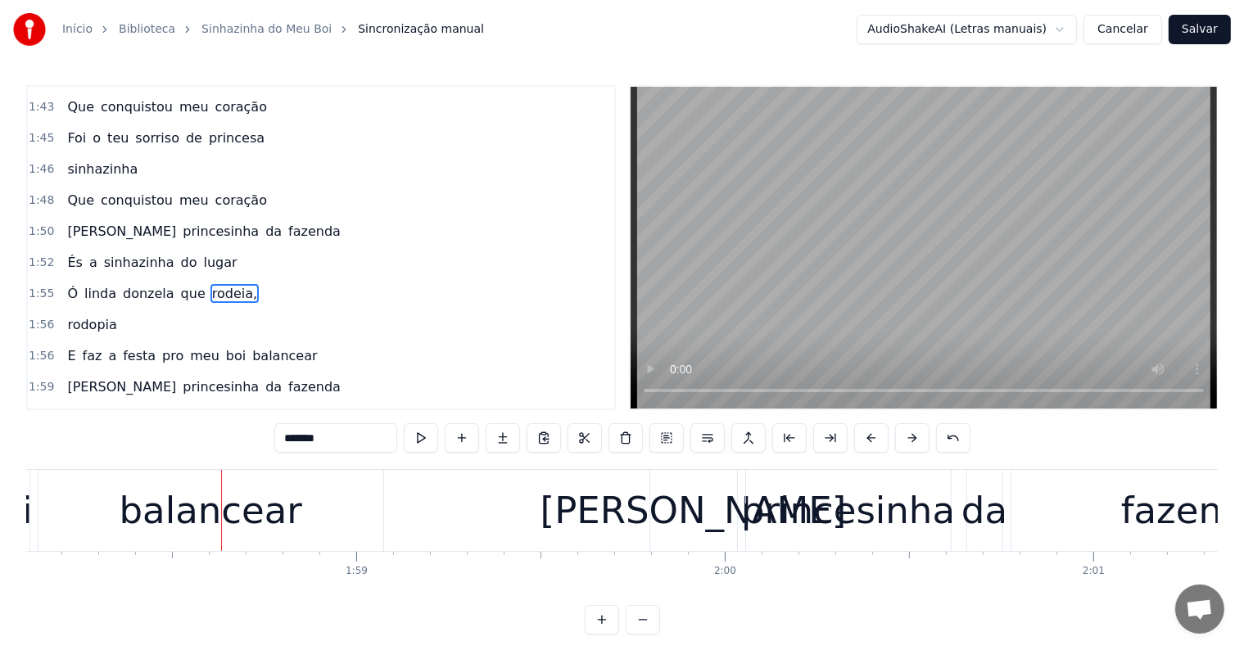
click at [285, 498] on div "balancear" at bounding box center [211, 511] width 183 height 56
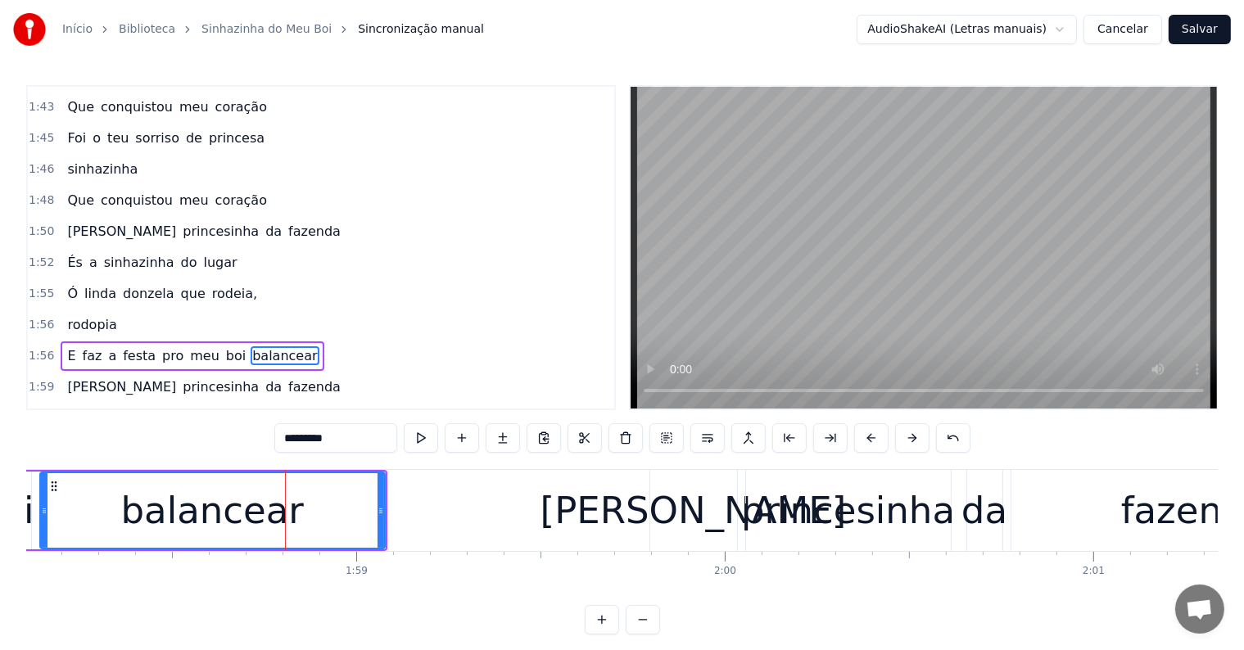
scroll to position [1300, 0]
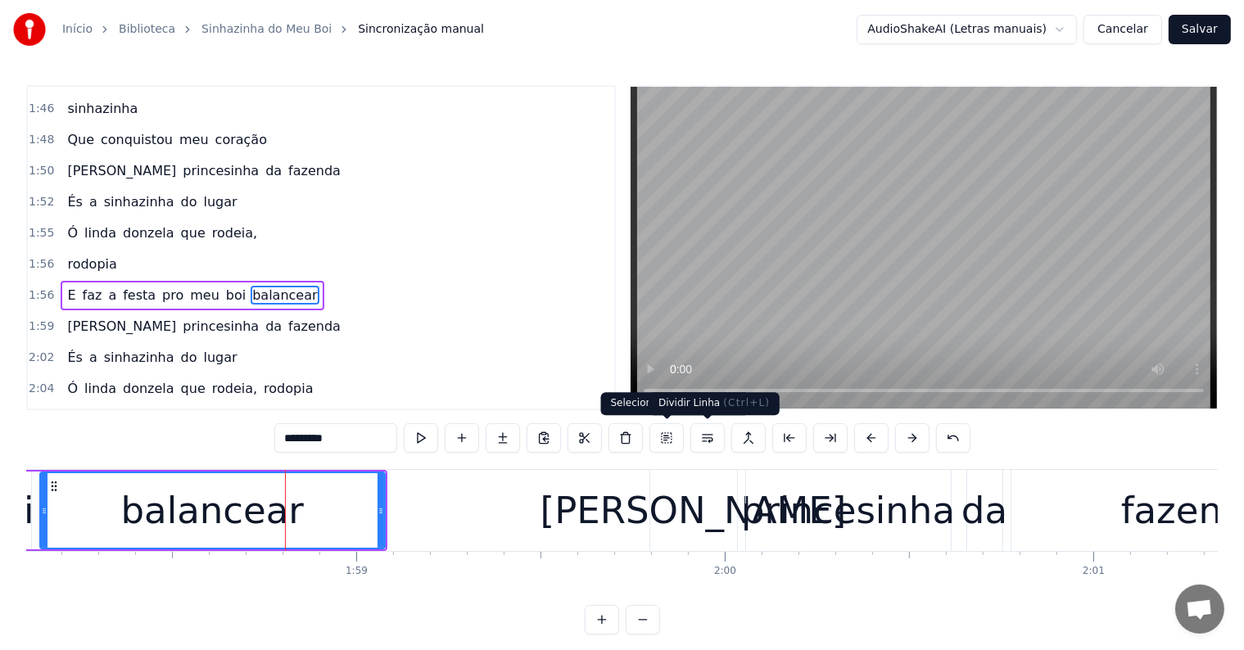
click at [704, 438] on button at bounding box center [707, 437] width 34 height 29
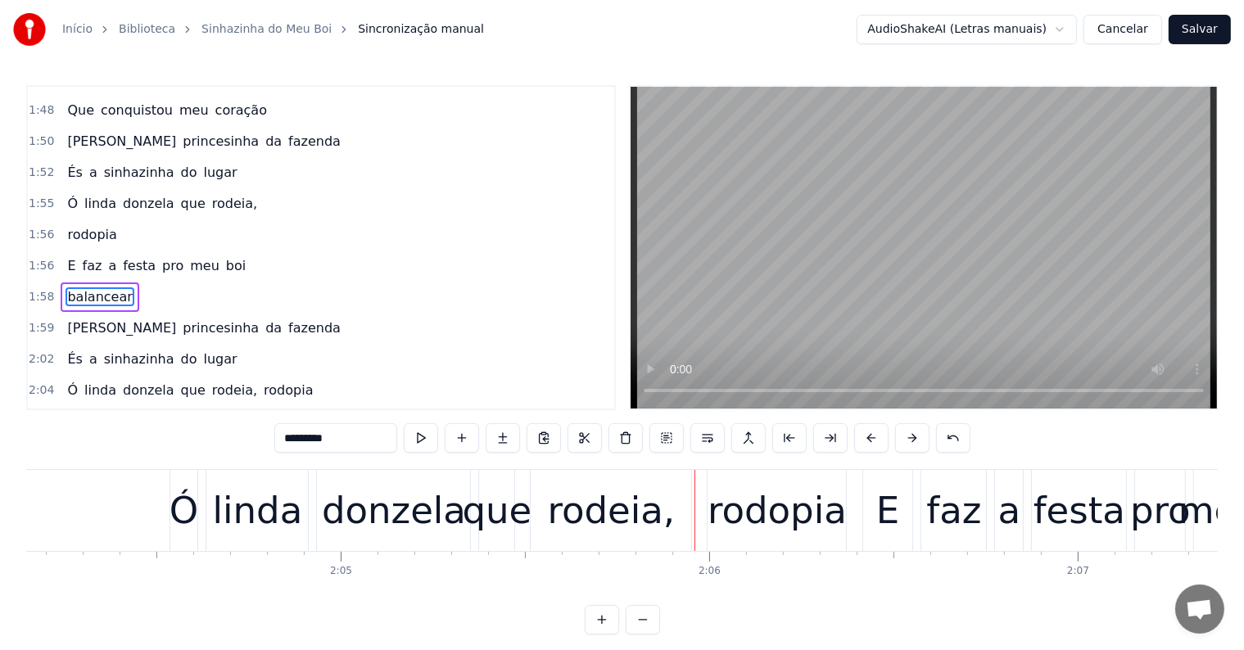
scroll to position [0, 45963]
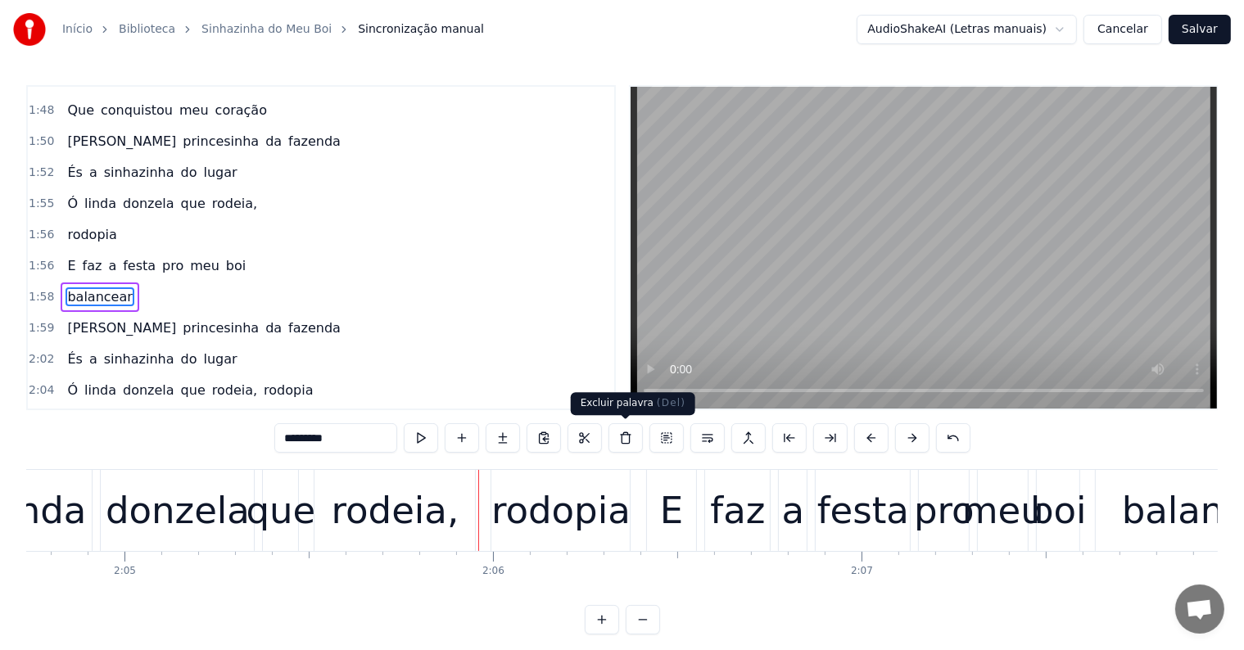
click at [583, 518] on div "rodopia" at bounding box center [560, 511] width 139 height 56
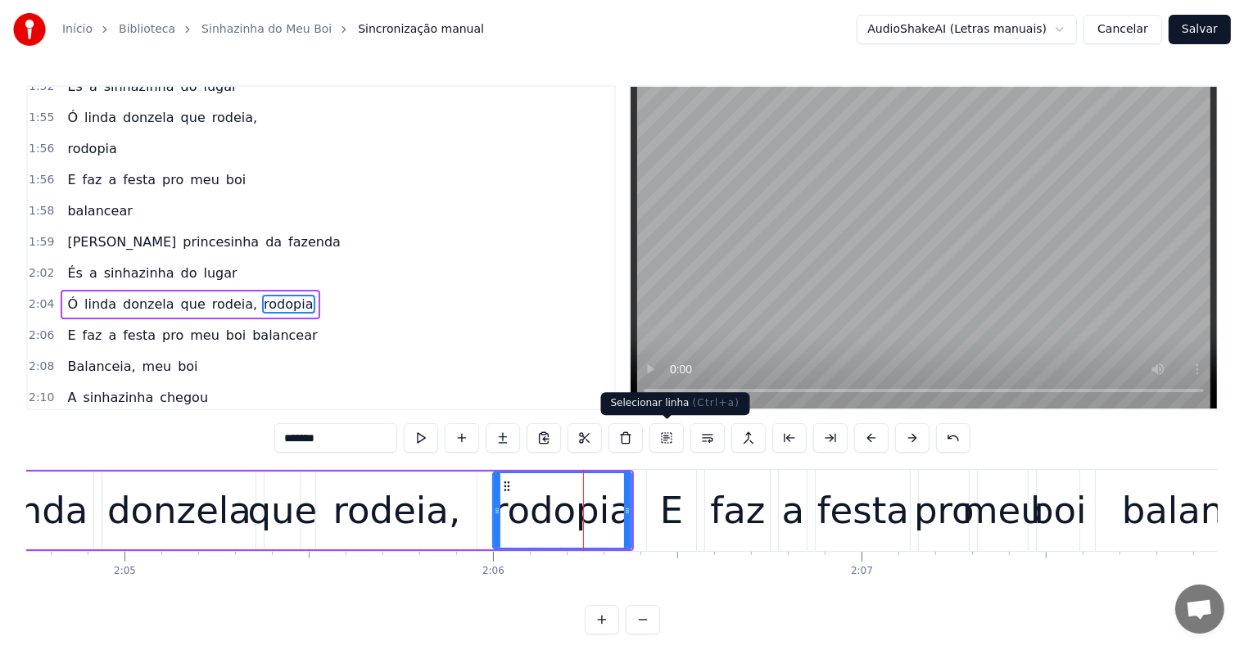
scroll to position [1421, 0]
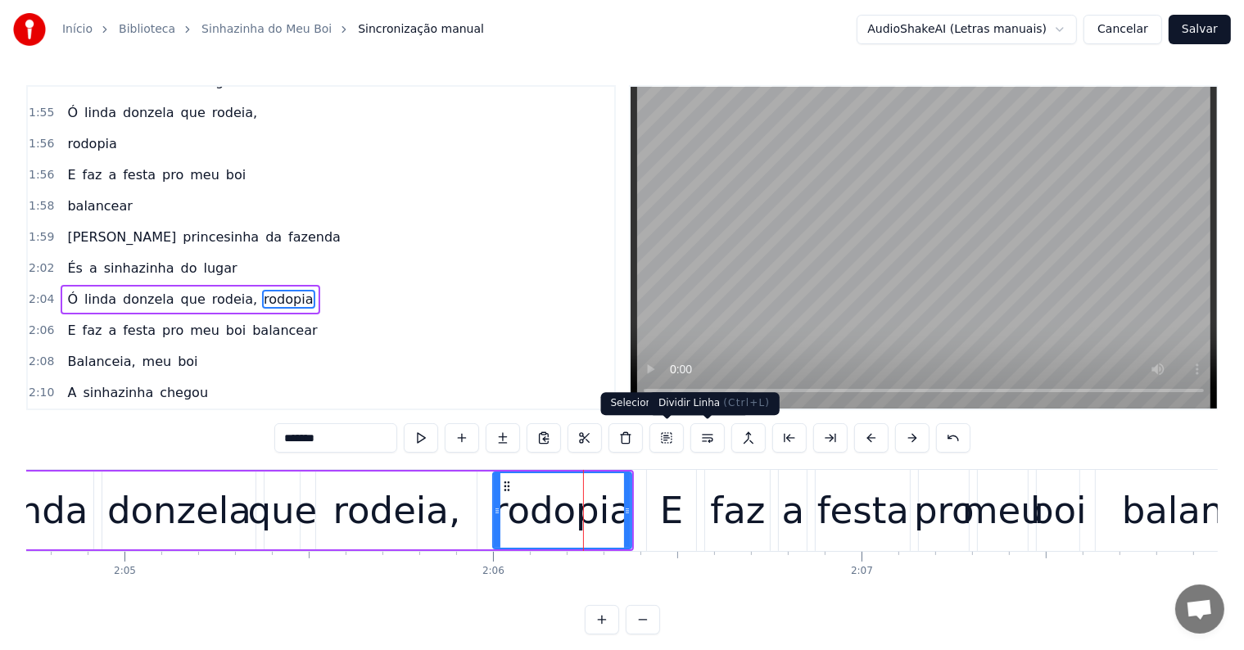
click at [703, 438] on button at bounding box center [707, 437] width 34 height 29
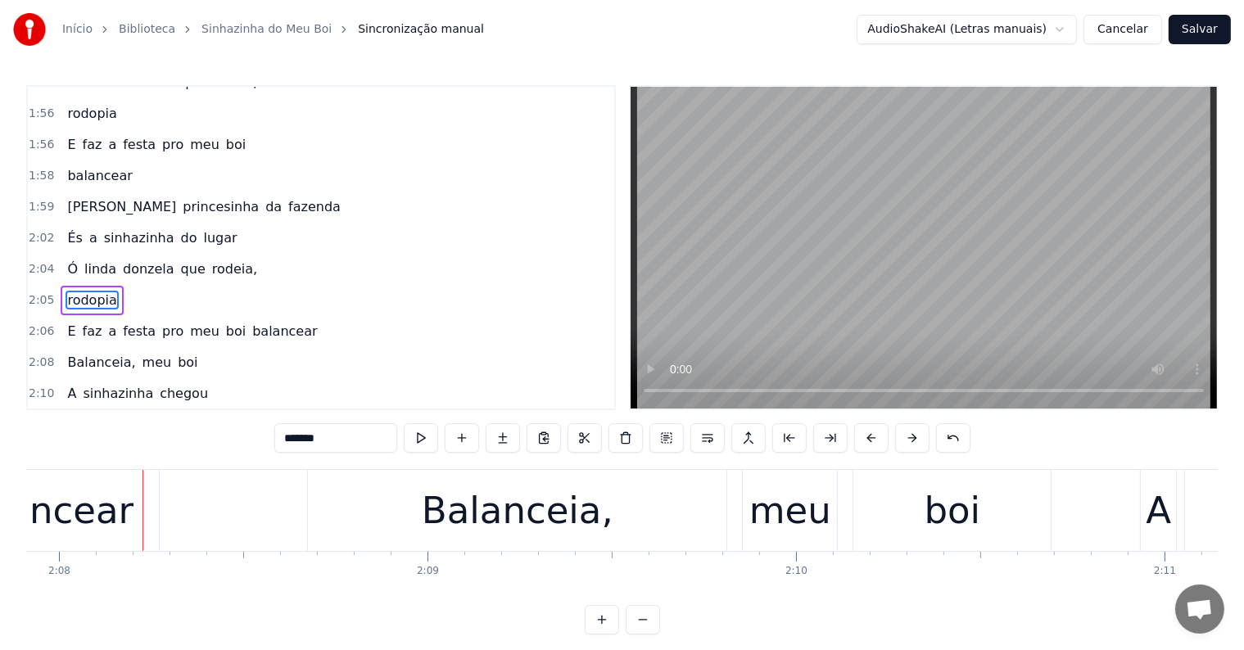
scroll to position [0, 47167]
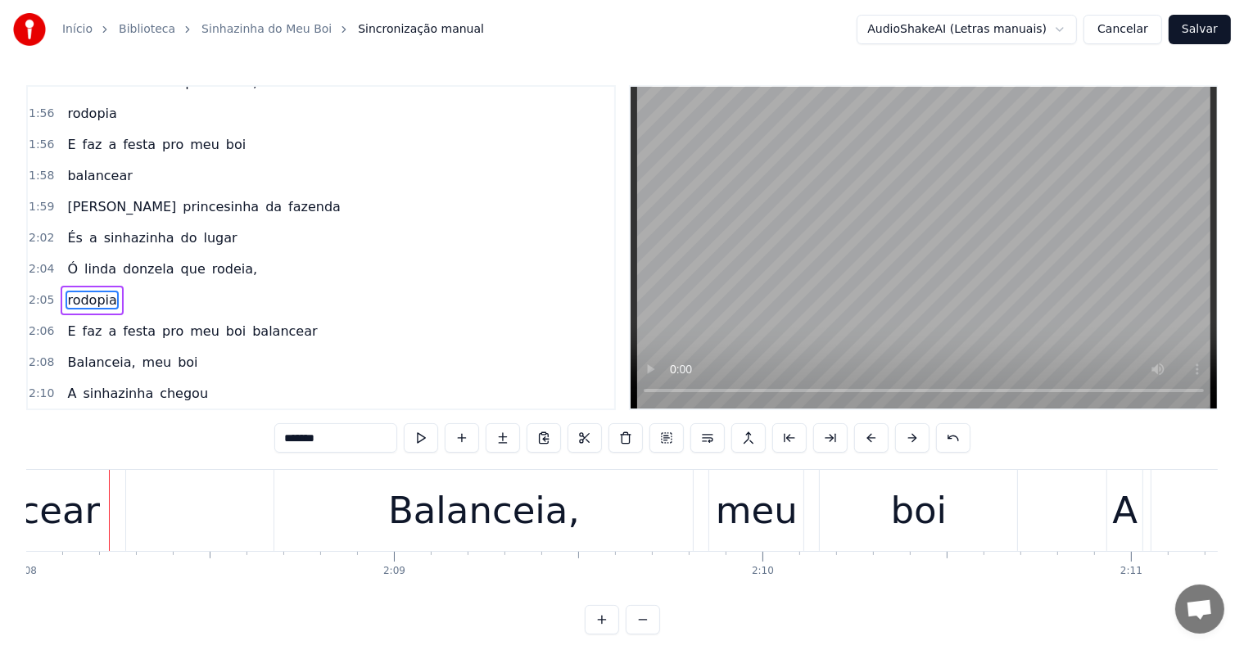
click at [35, 534] on div "balancear" at bounding box center [8, 511] width 183 height 56
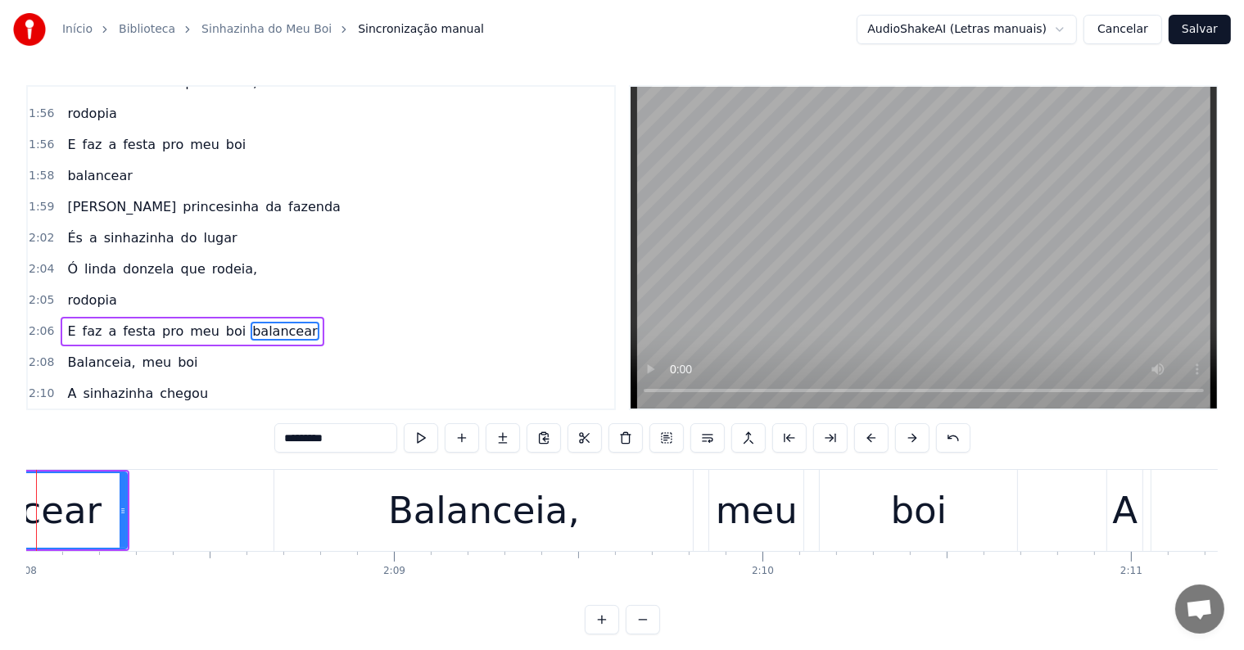
scroll to position [1481, 0]
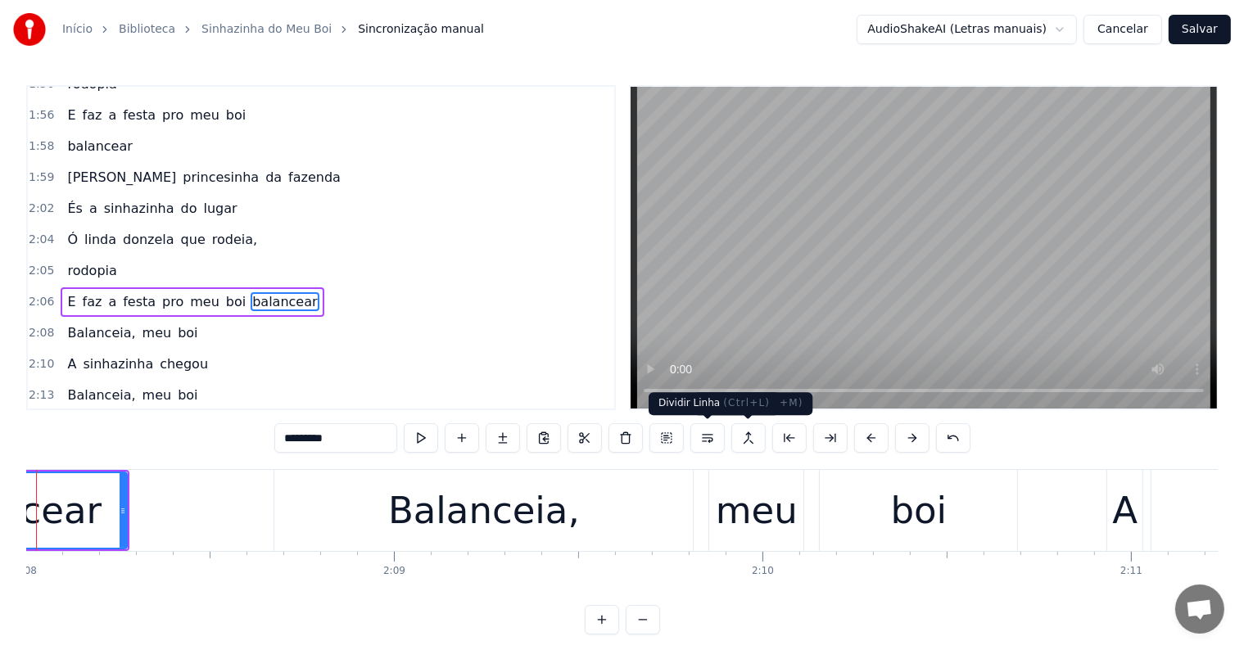
click at [706, 439] on button at bounding box center [707, 437] width 34 height 29
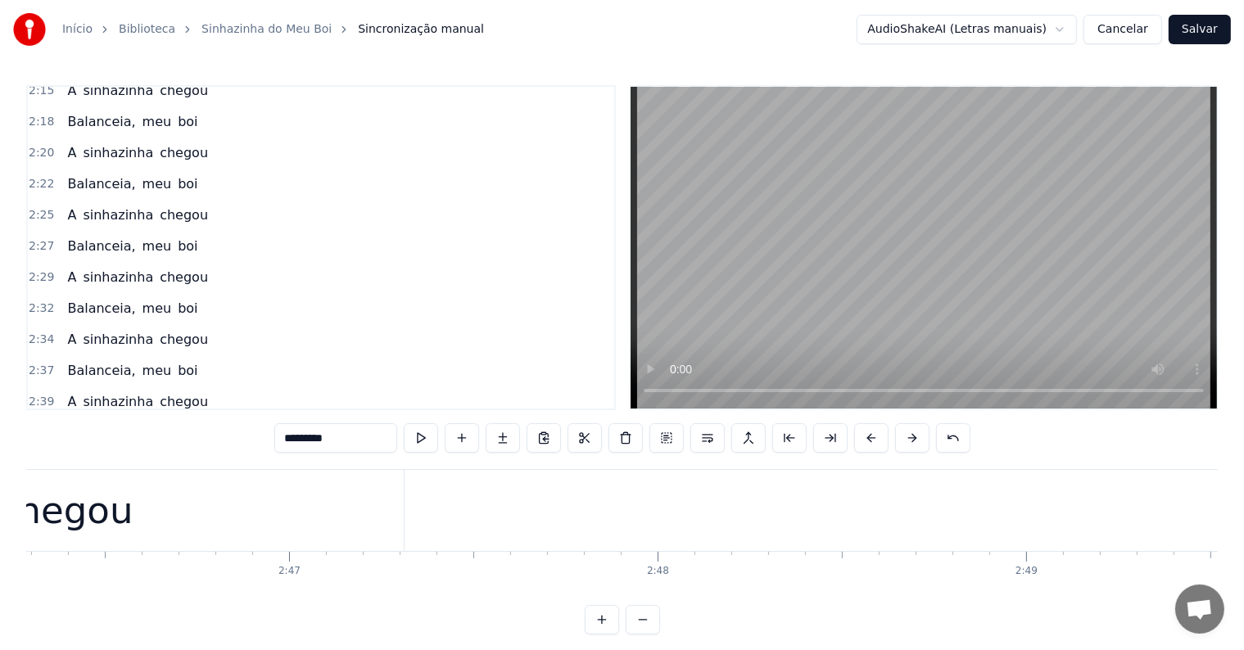
scroll to position [0, 62409]
click at [158, 454] on span "chegou" at bounding box center [184, 463] width 52 height 19
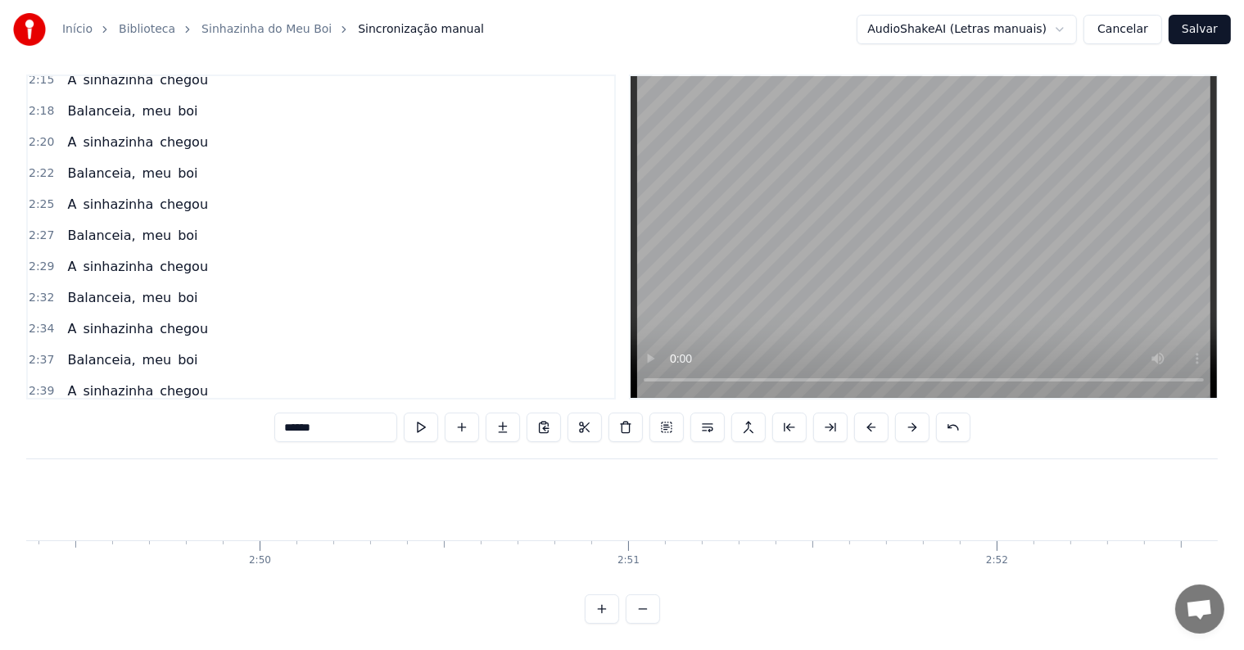
scroll to position [25, 0]
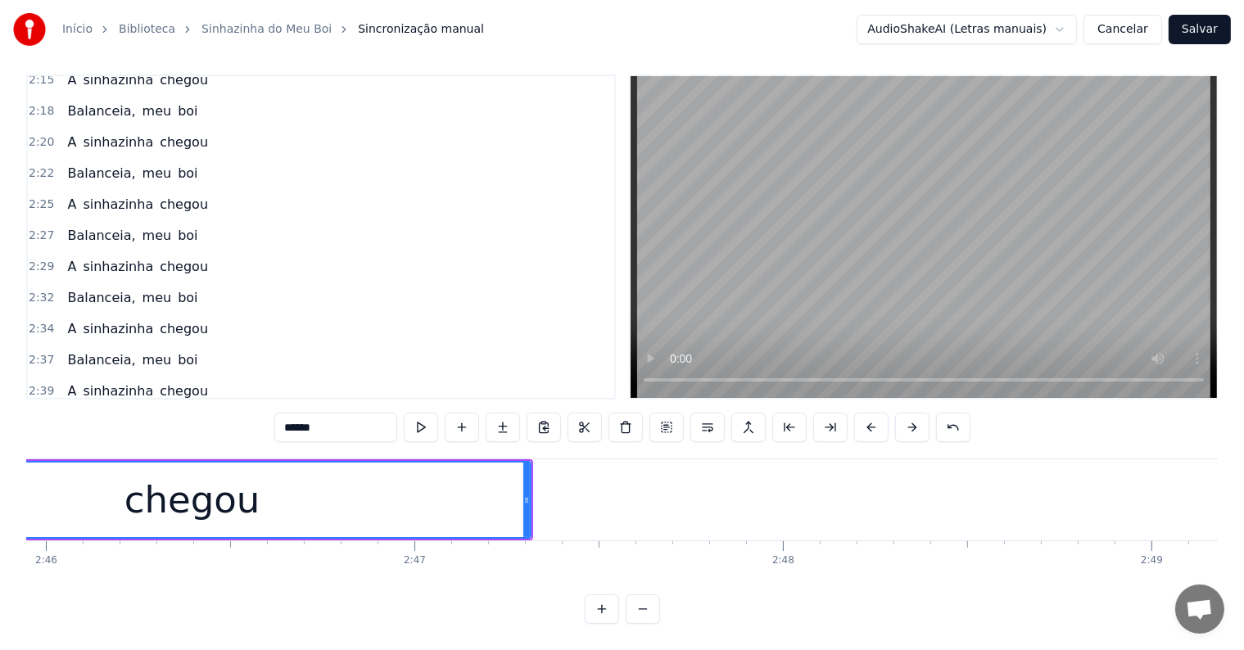
click at [357, 414] on input "******" at bounding box center [335, 427] width 123 height 29
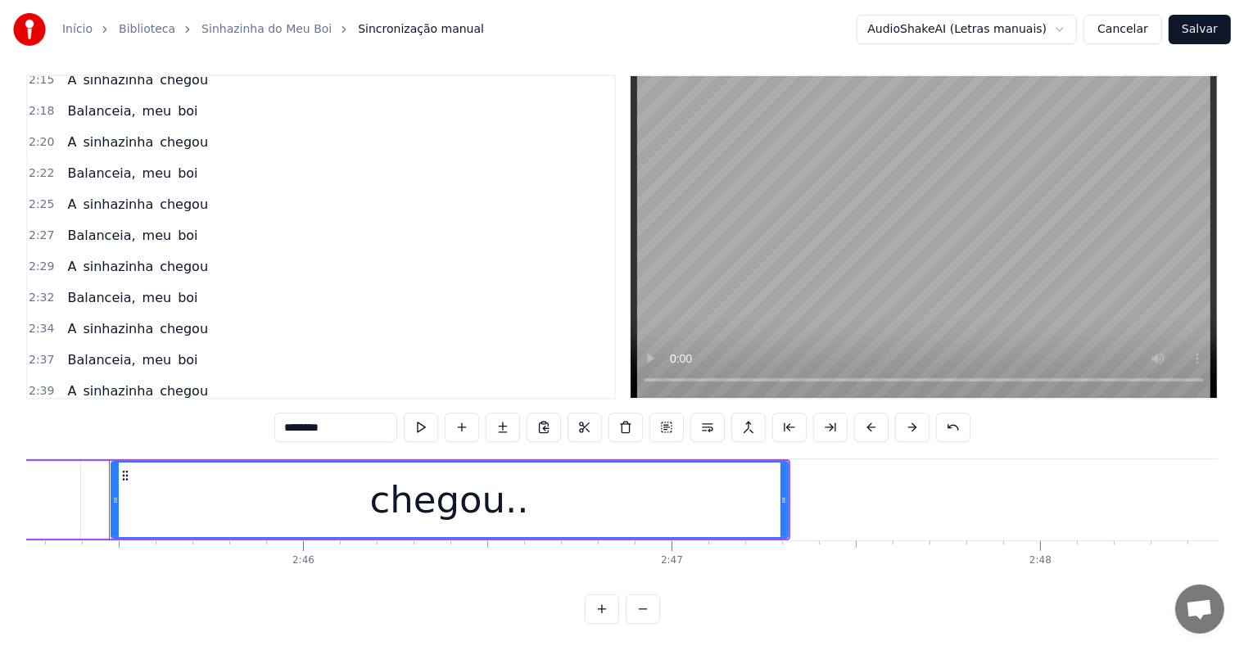
type input "********"
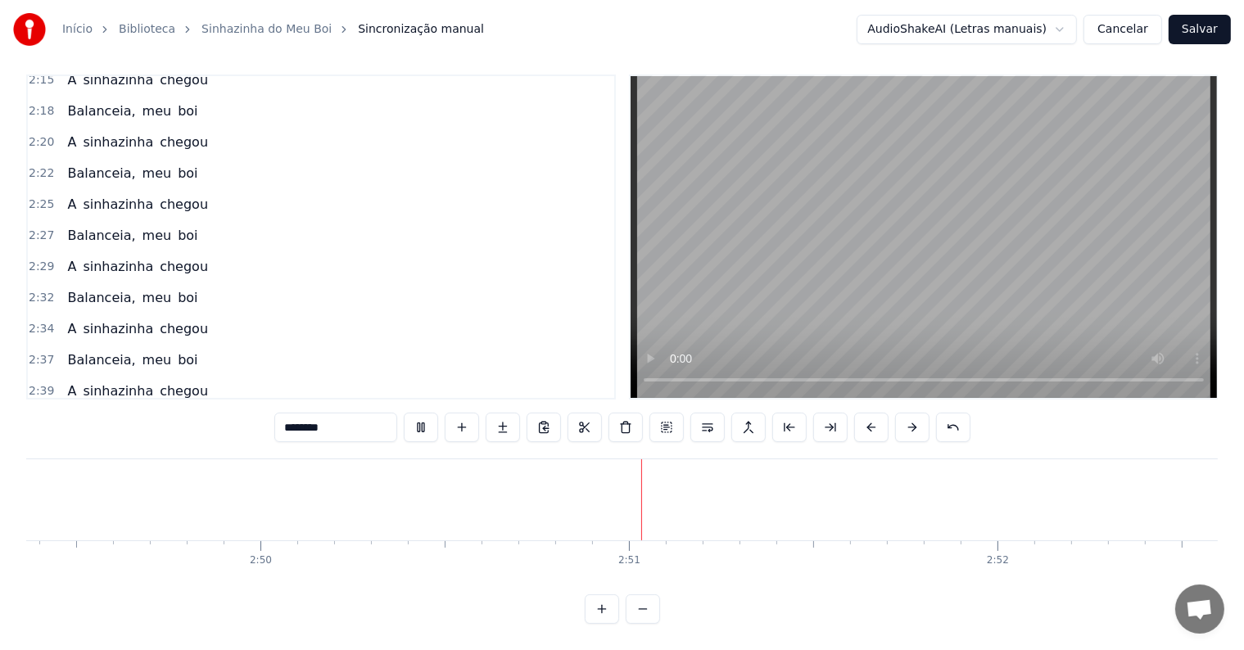
scroll to position [0, 62473]
click at [1206, 29] on button "Salvar" at bounding box center [1200, 29] width 62 height 29
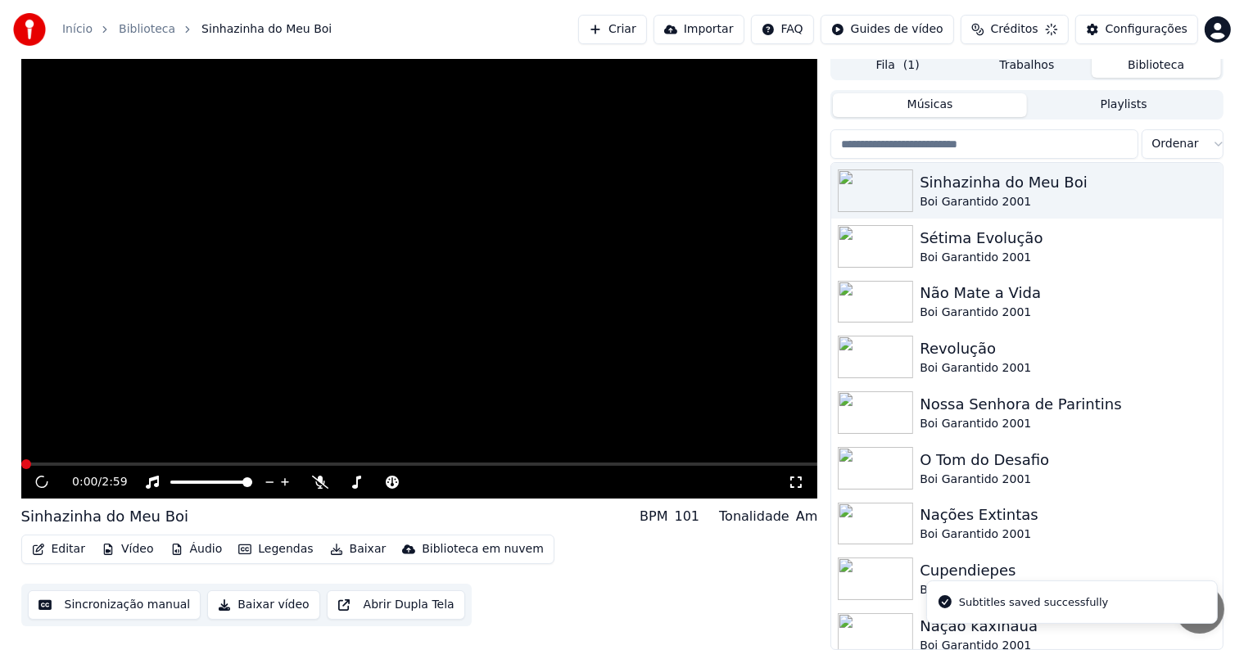
scroll to position [7, 0]
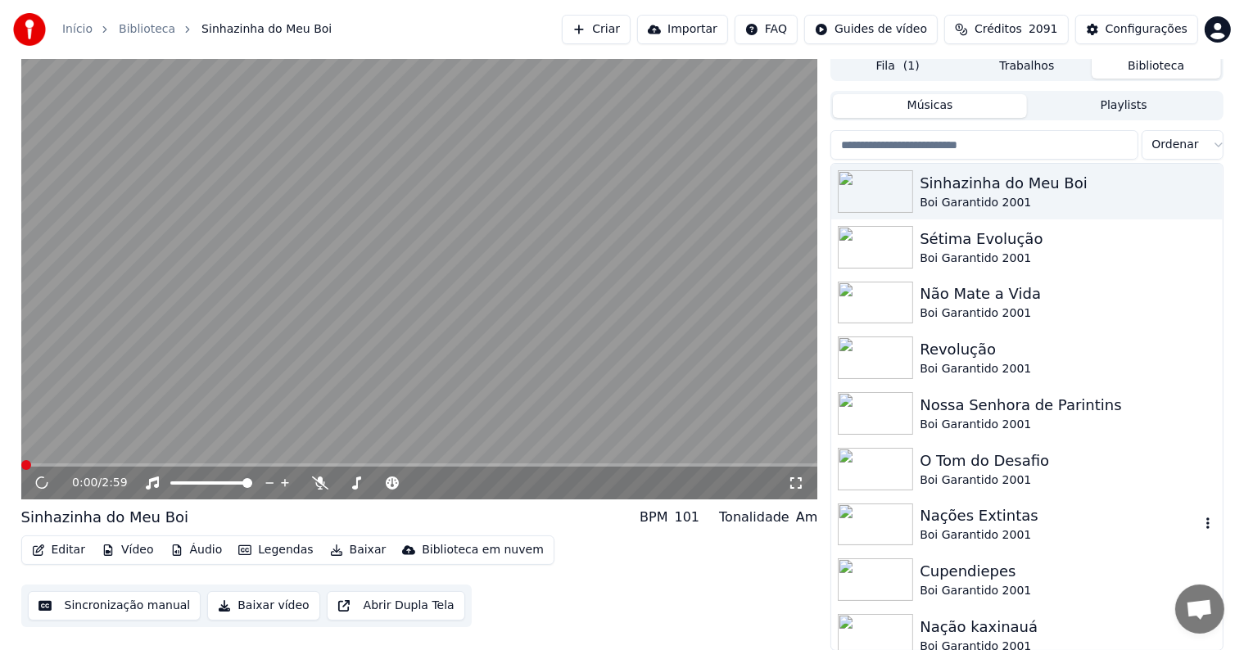
click at [960, 526] on div "Nações Extintas" at bounding box center [1059, 515] width 279 height 23
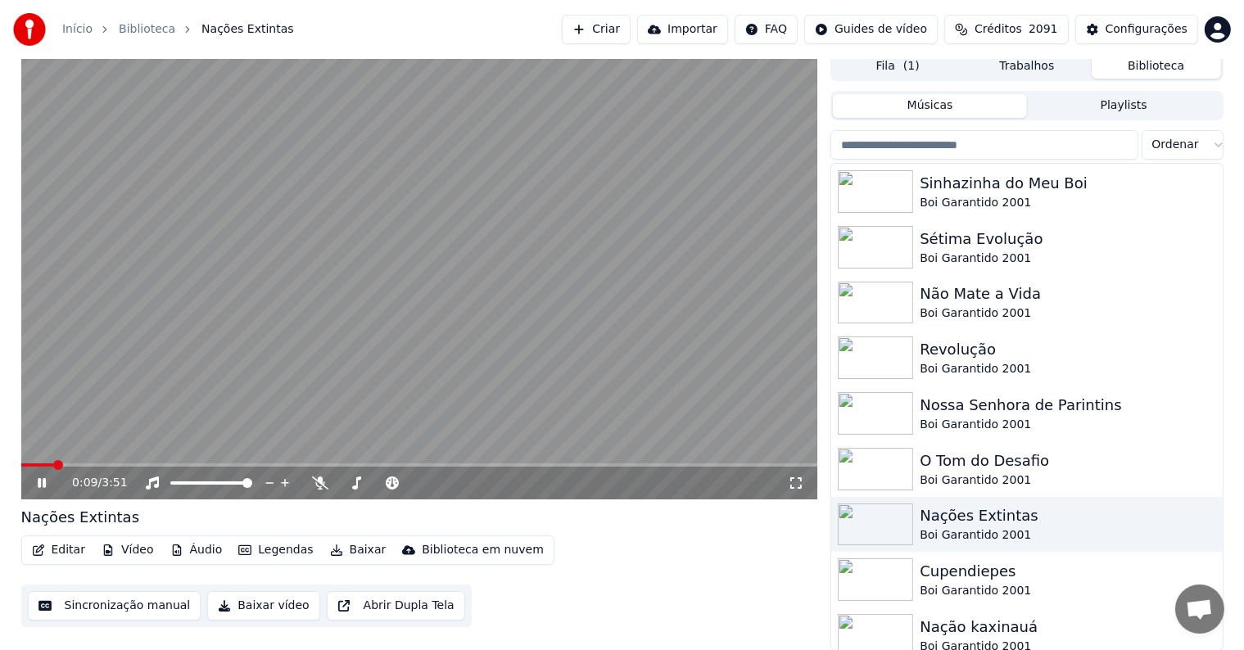
click at [337, 373] on video at bounding box center [419, 276] width 797 height 448
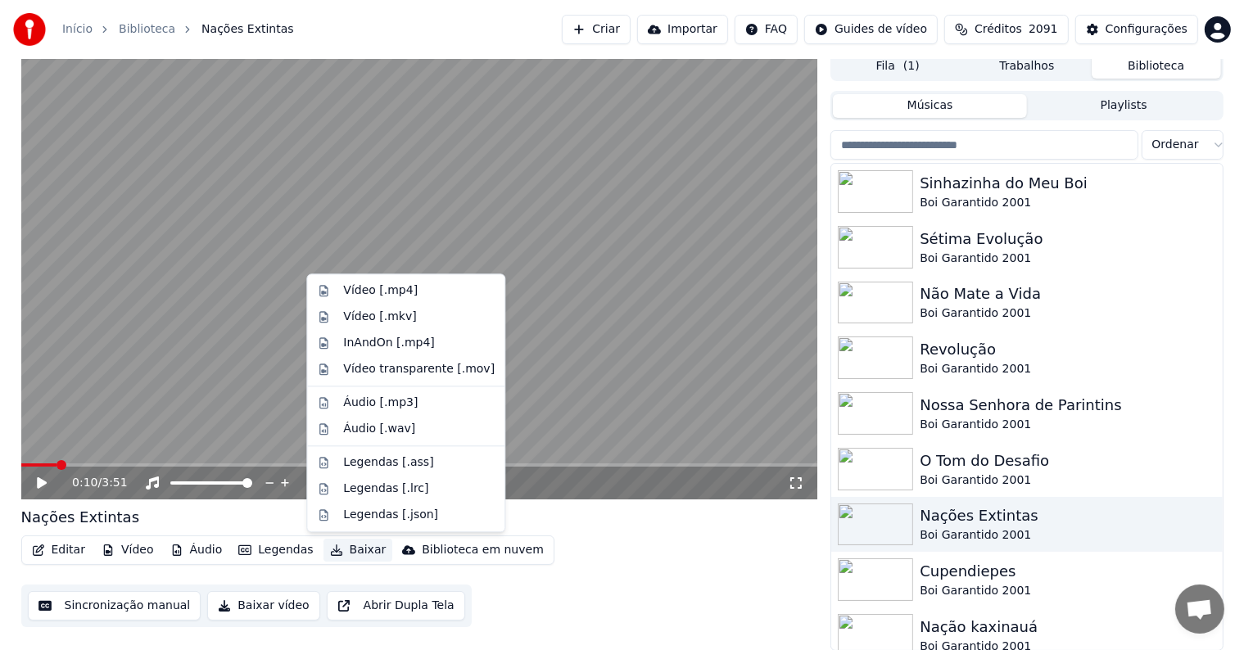
click at [352, 548] on button "Baixar" at bounding box center [358, 550] width 70 height 23
click at [357, 297] on div "Vídeo [.mp4]" at bounding box center [380, 291] width 75 height 16
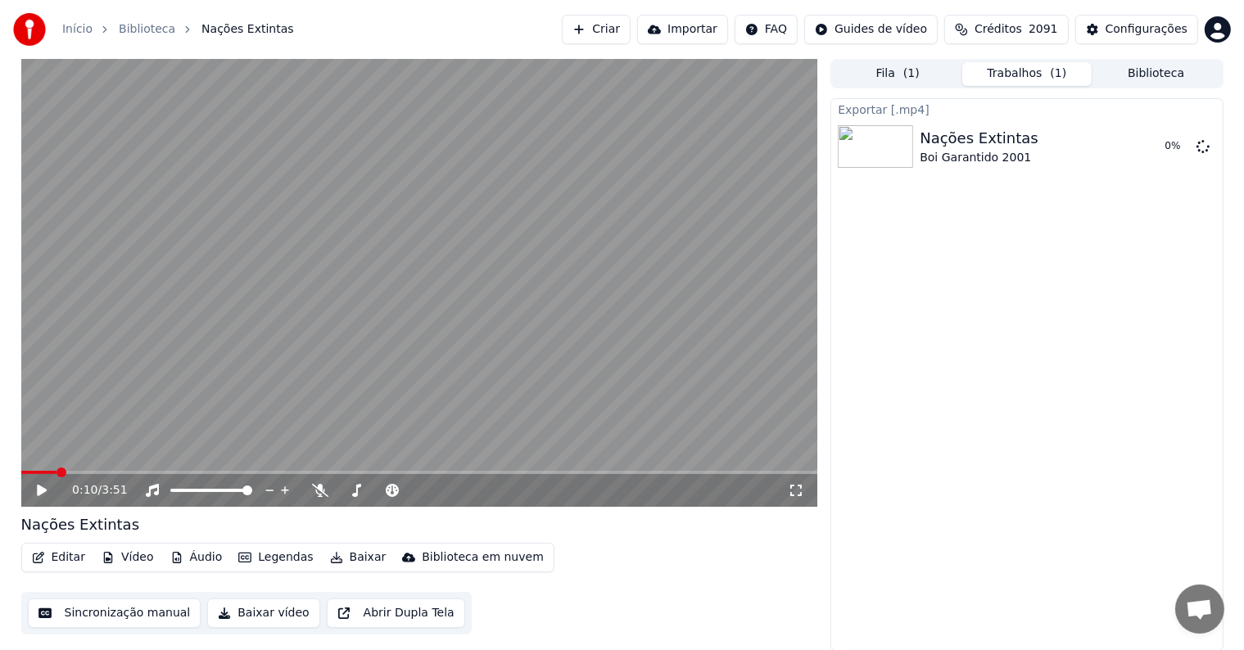
click at [1121, 74] on button "Biblioteca" at bounding box center [1156, 74] width 129 height 24
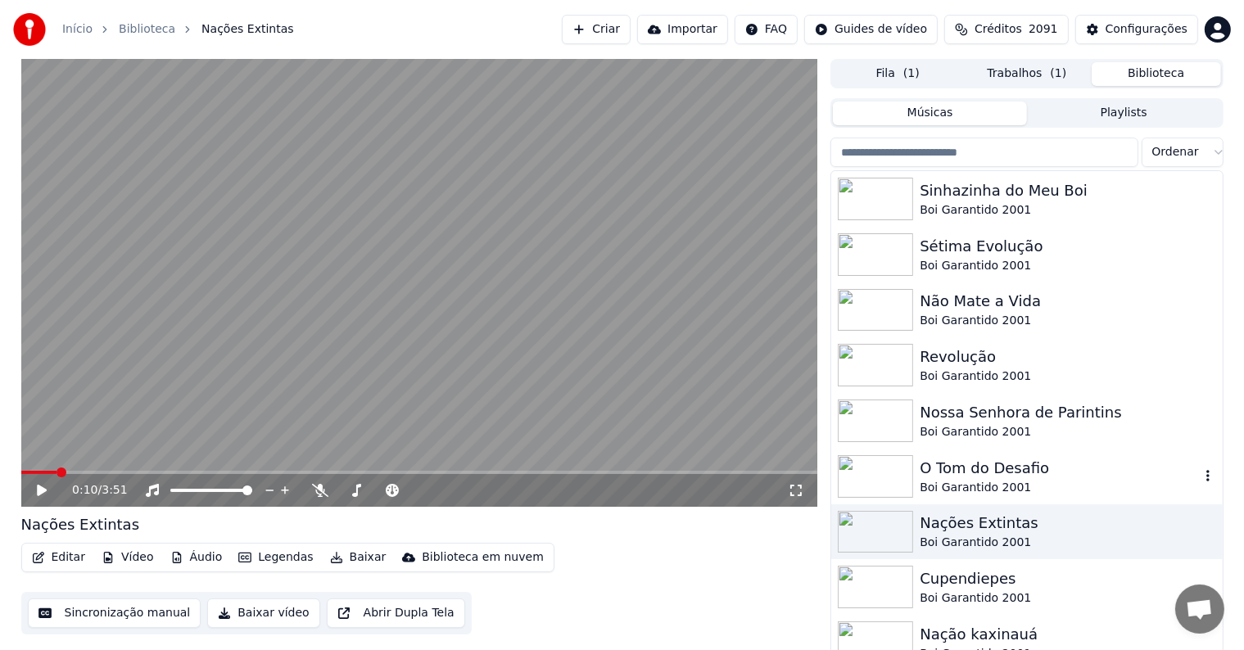
click at [948, 471] on div "O Tom do Desafio" at bounding box center [1059, 468] width 279 height 23
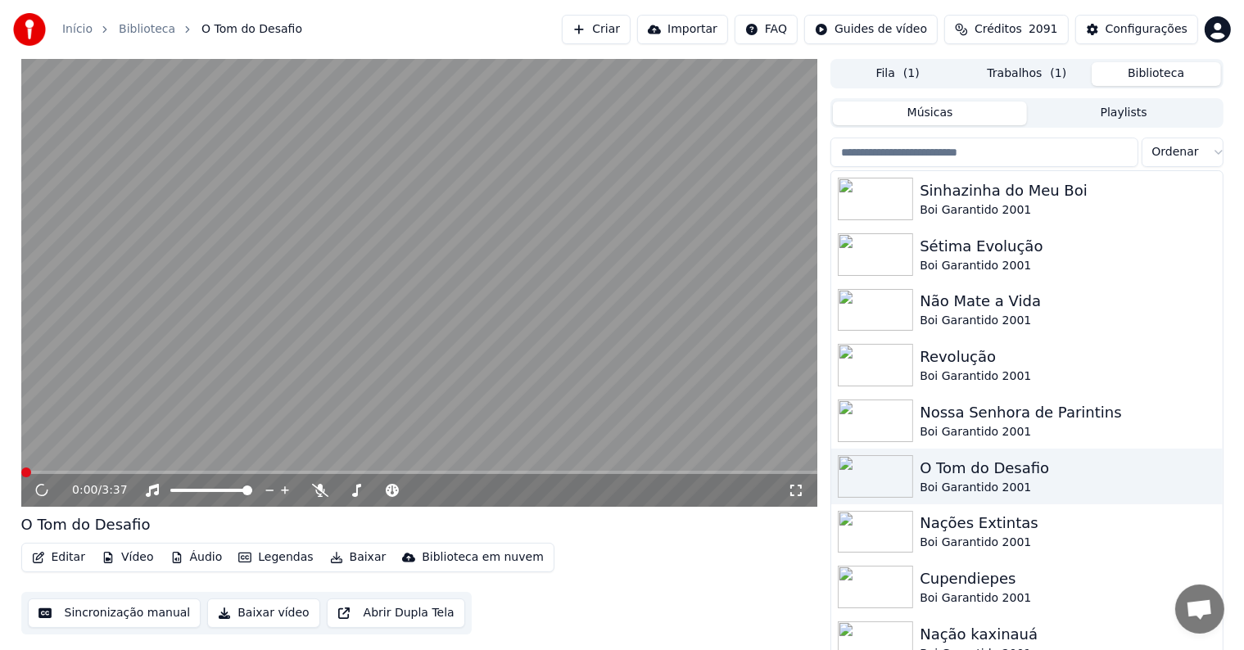
click at [350, 556] on button "Baixar" at bounding box center [358, 557] width 70 height 23
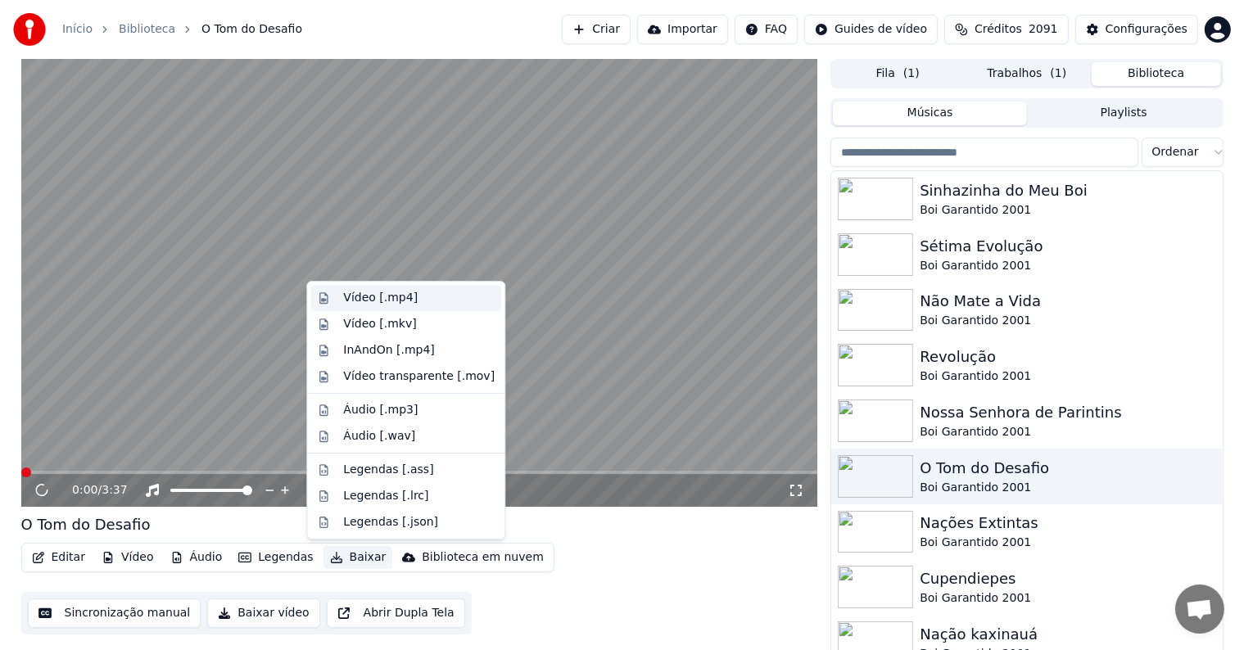
click at [357, 293] on div "Vídeo [.mp4]" at bounding box center [380, 298] width 75 height 16
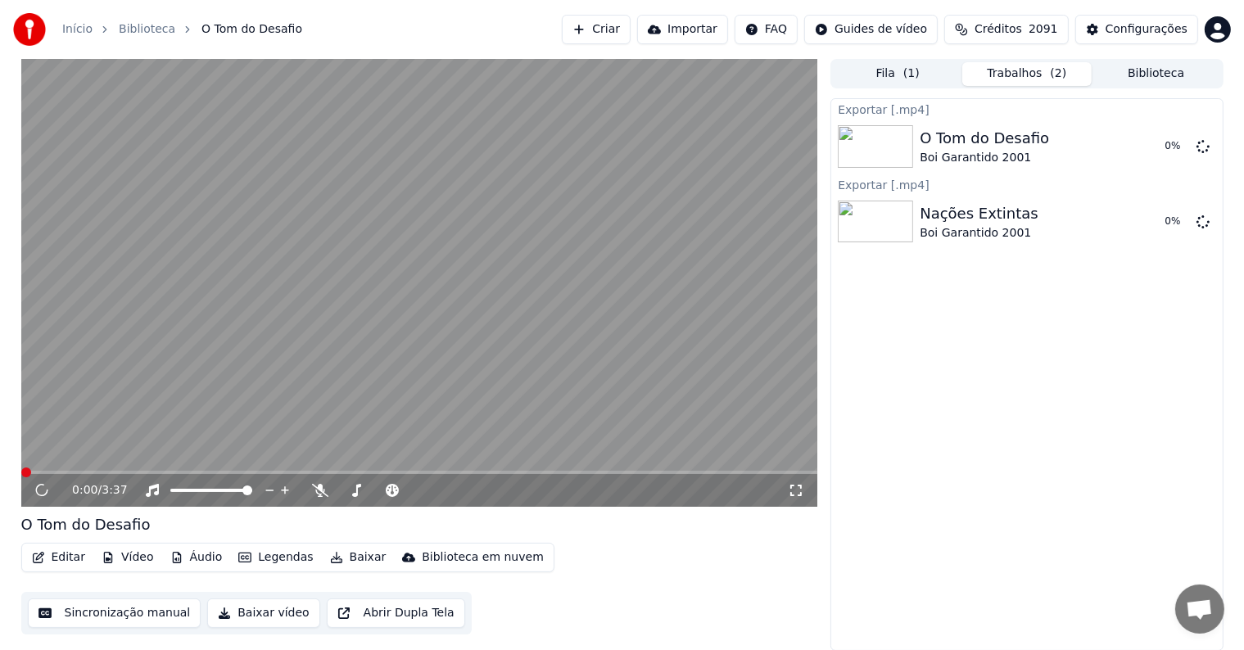
click at [1140, 73] on button "Biblioteca" at bounding box center [1156, 74] width 129 height 24
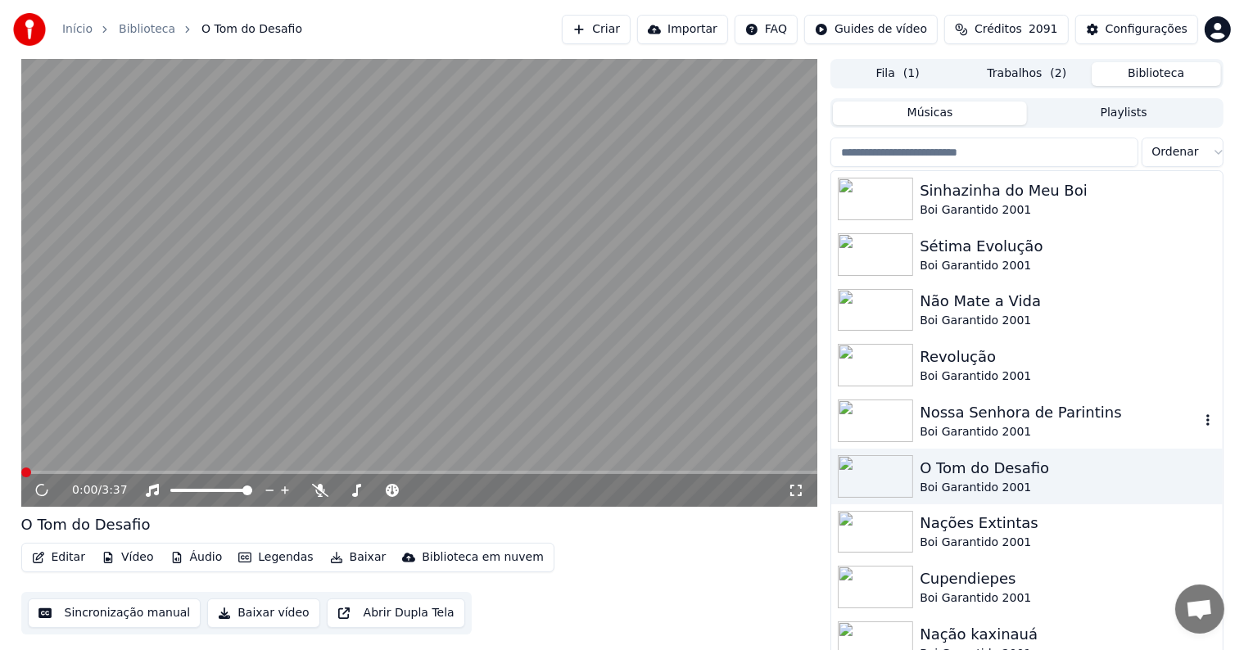
click at [949, 424] on div "Boi Garantido 2001" at bounding box center [1059, 432] width 279 height 16
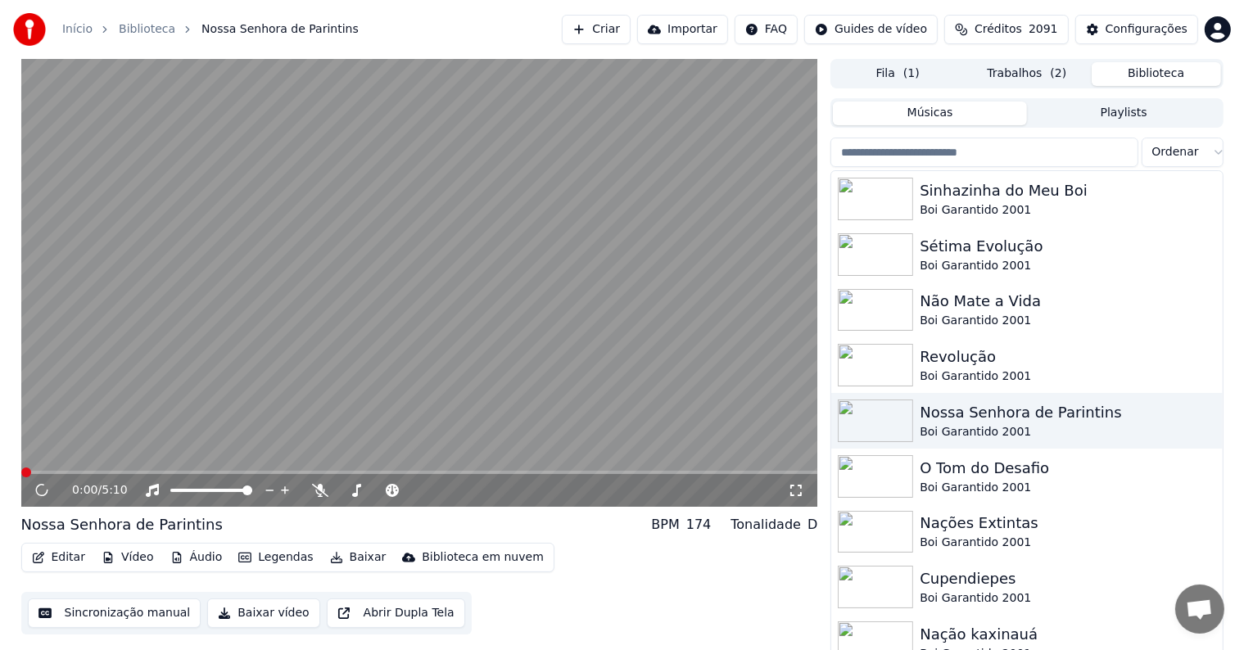
click at [344, 558] on button "Baixar" at bounding box center [358, 557] width 70 height 23
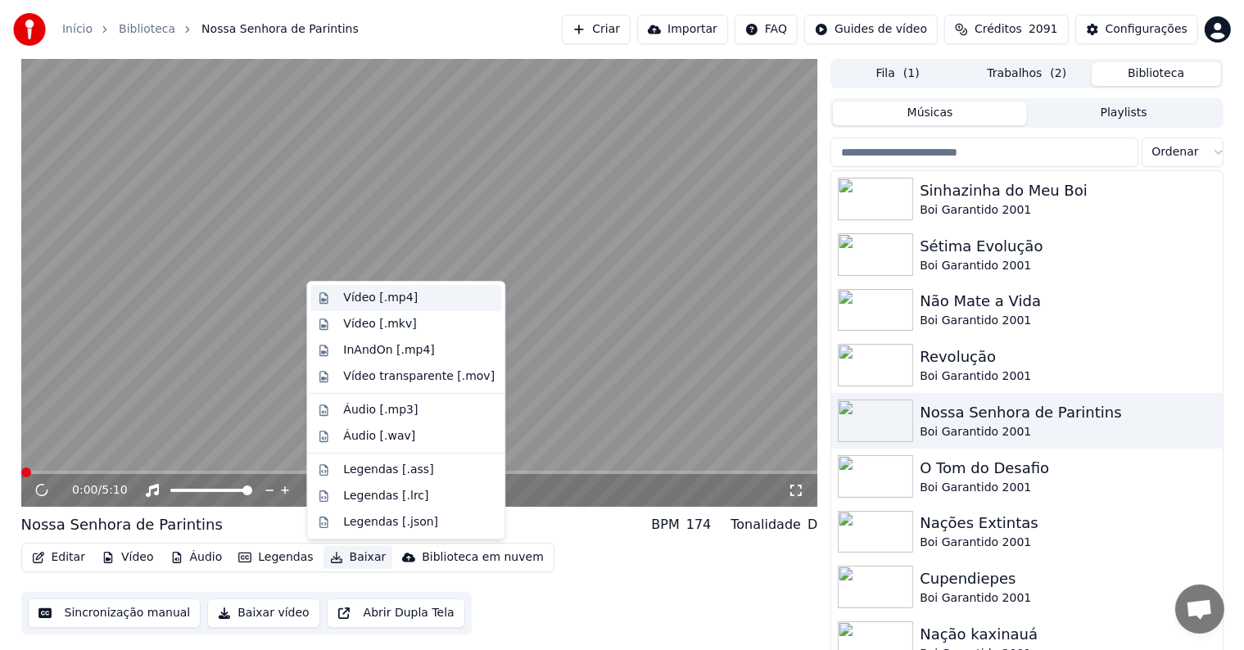
click at [357, 293] on div "Vídeo [.mp4]" at bounding box center [380, 298] width 75 height 16
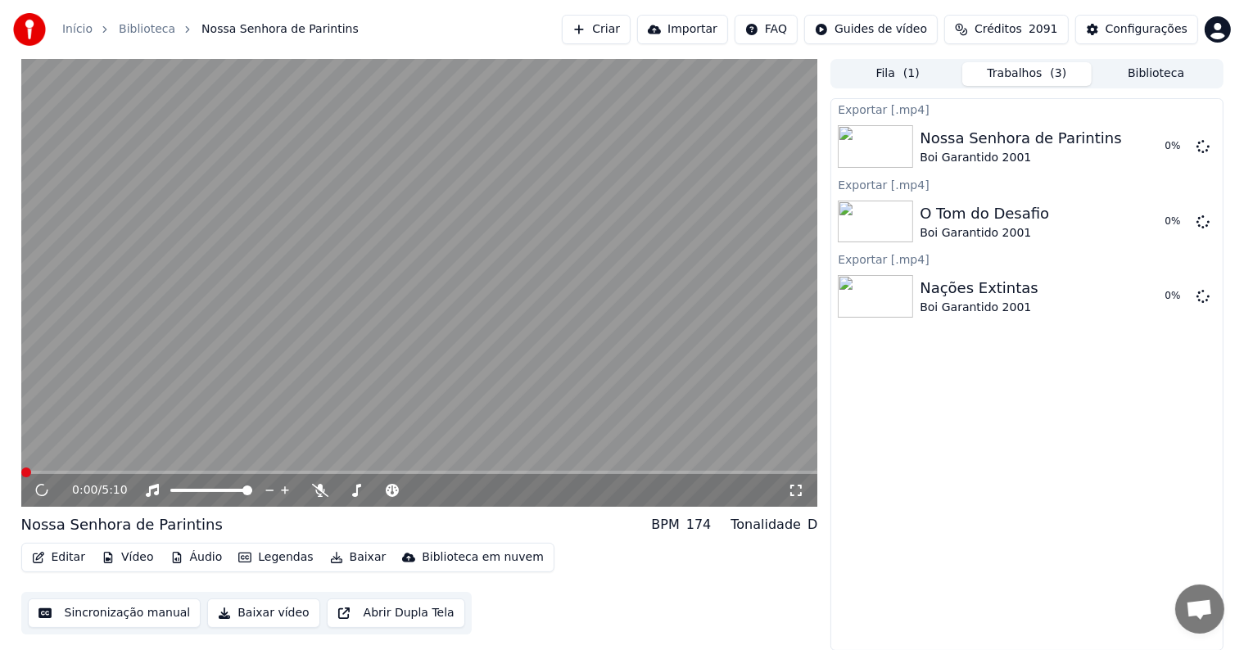
click at [1130, 69] on button "Biblioteca" at bounding box center [1156, 74] width 129 height 24
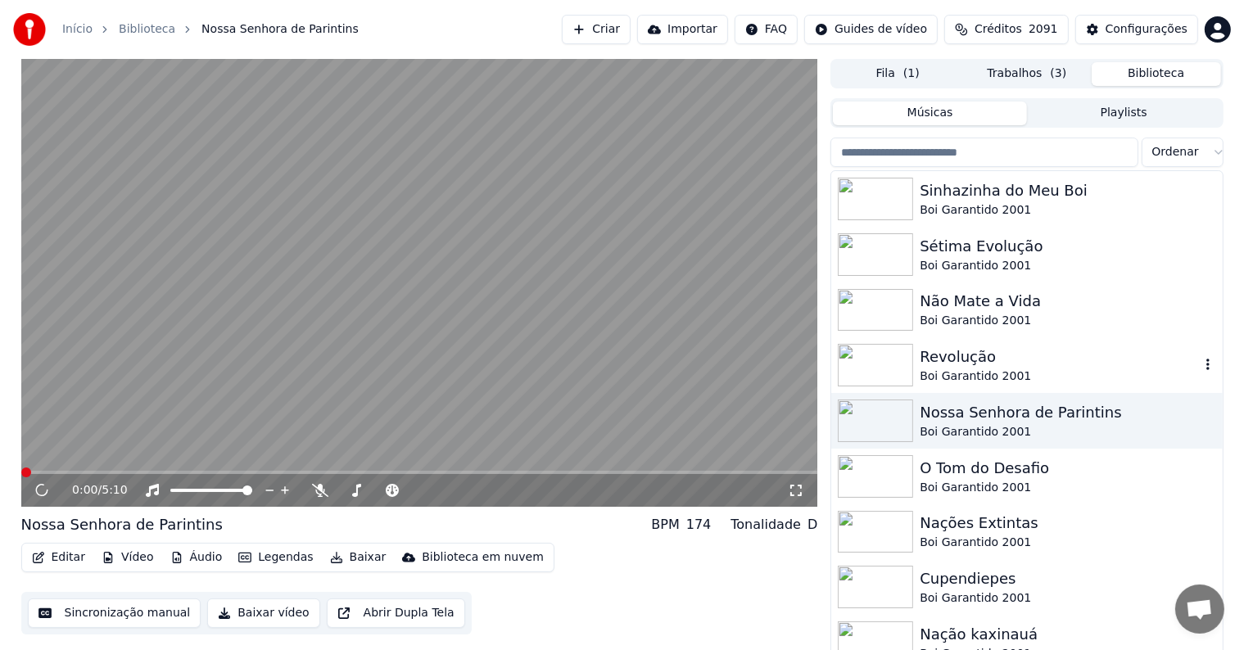
click at [970, 366] on div "Revolução" at bounding box center [1059, 357] width 279 height 23
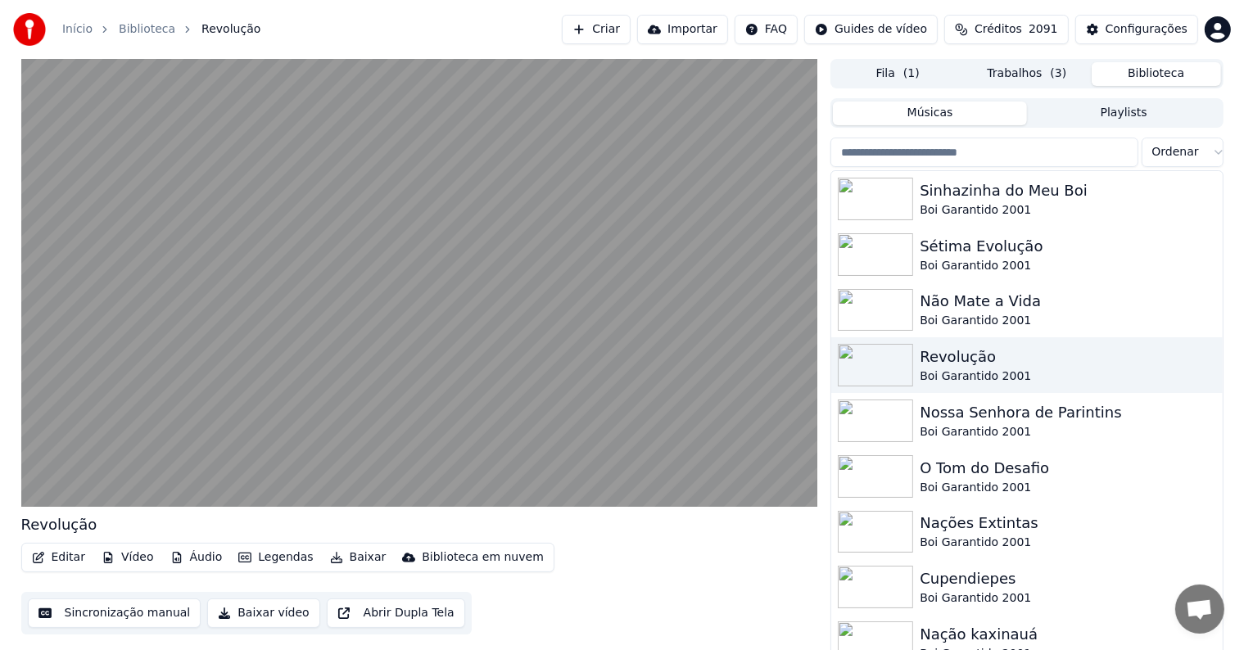
click at [361, 556] on button "Baixar" at bounding box center [358, 557] width 70 height 23
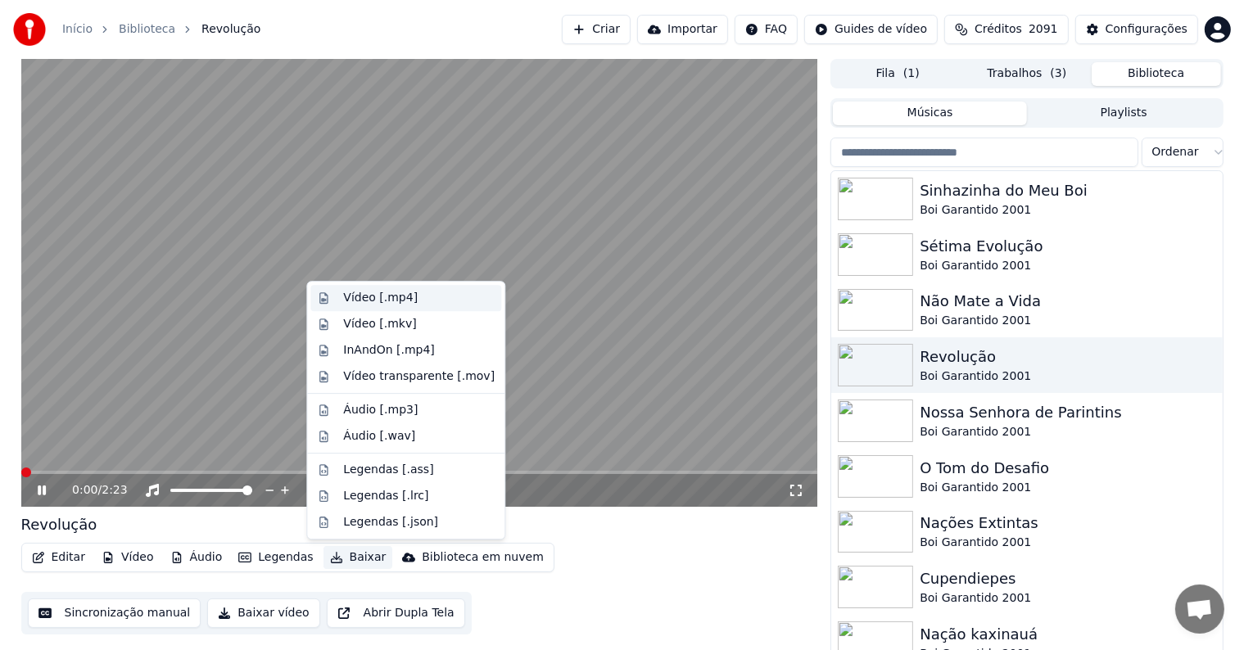
click at [353, 295] on div "Vídeo [.mp4]" at bounding box center [380, 298] width 75 height 16
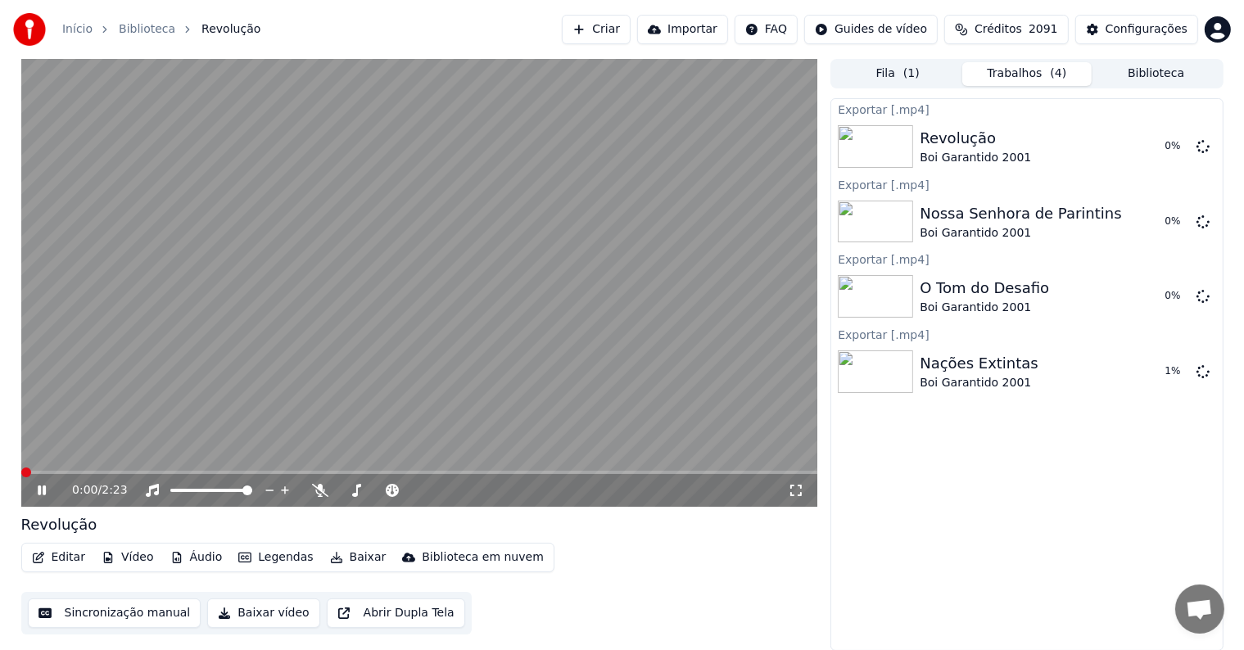
click at [1140, 70] on button "Biblioteca" at bounding box center [1156, 74] width 129 height 24
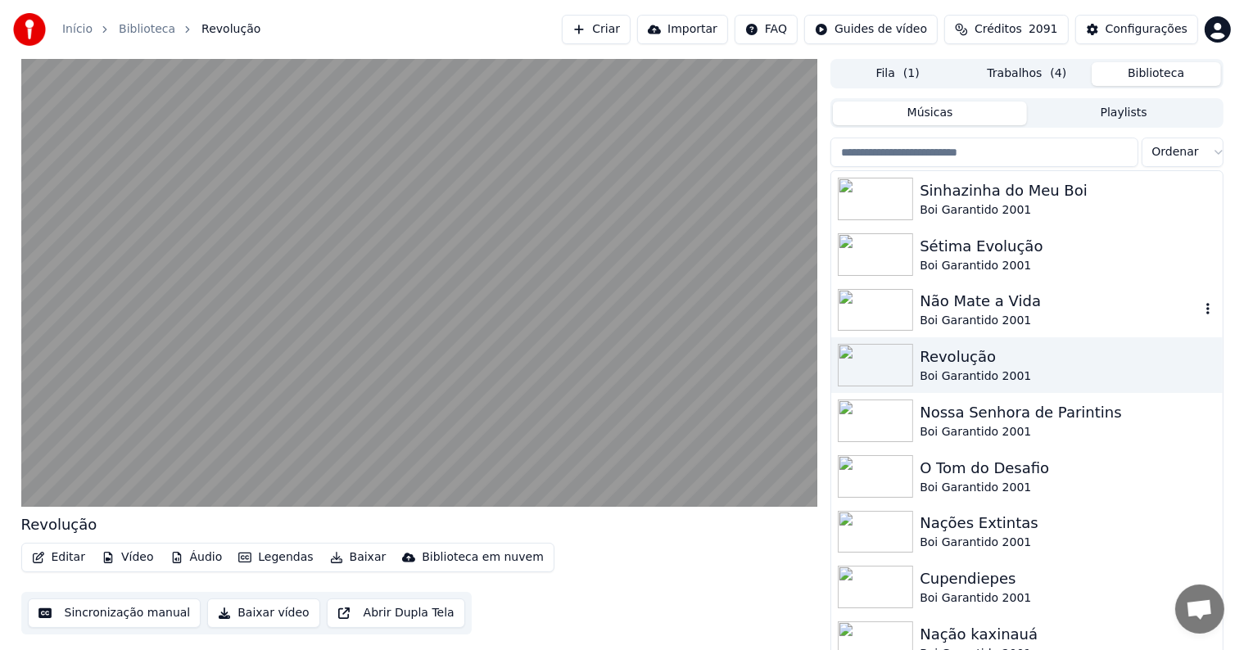
click at [680, 308] on video at bounding box center [419, 283] width 797 height 448
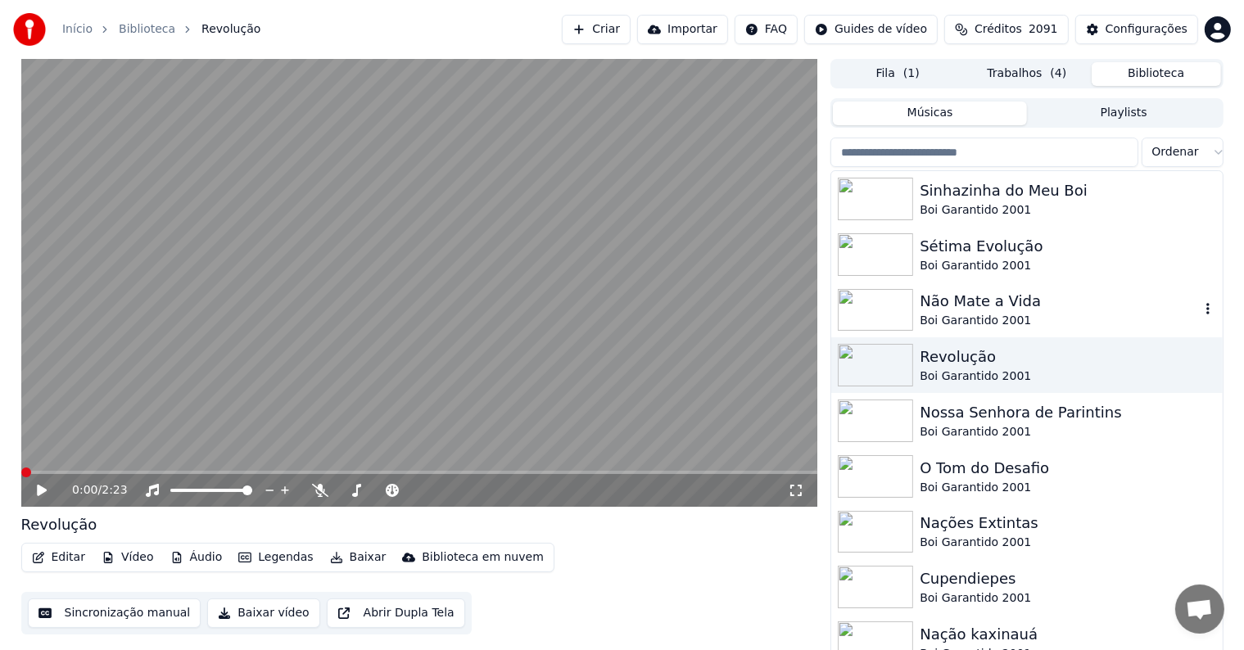
click at [976, 306] on div "Não Mate a Vida" at bounding box center [1059, 301] width 279 height 23
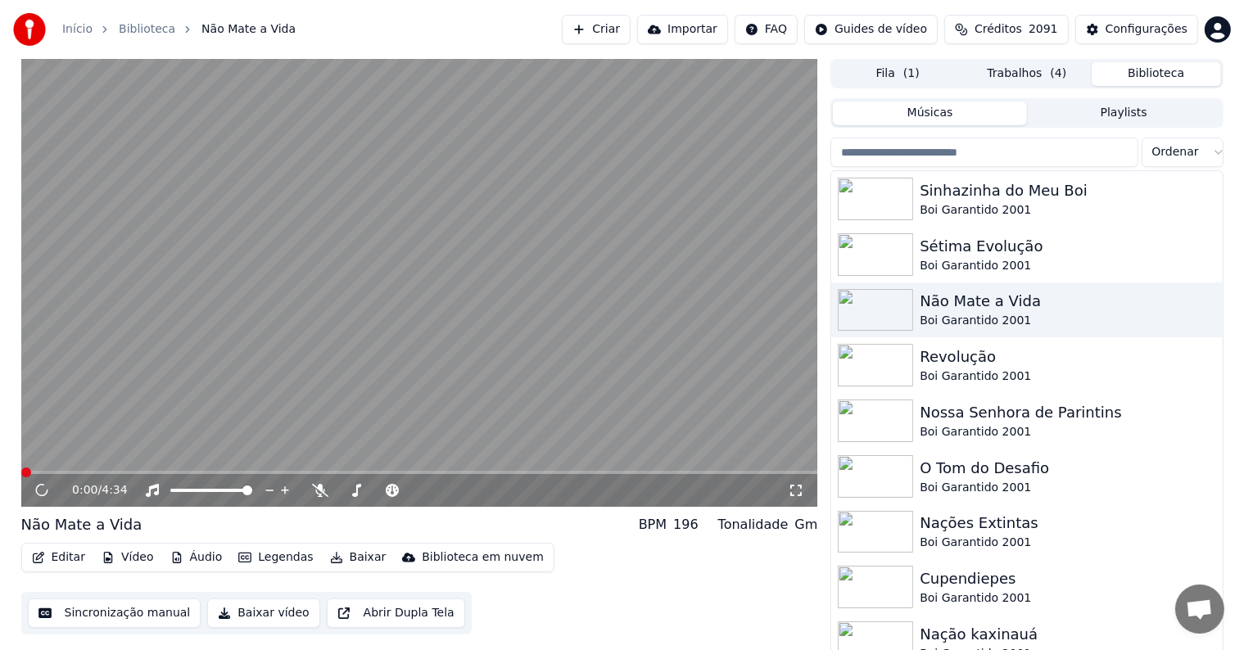
click at [342, 555] on button "Baixar" at bounding box center [358, 557] width 70 height 23
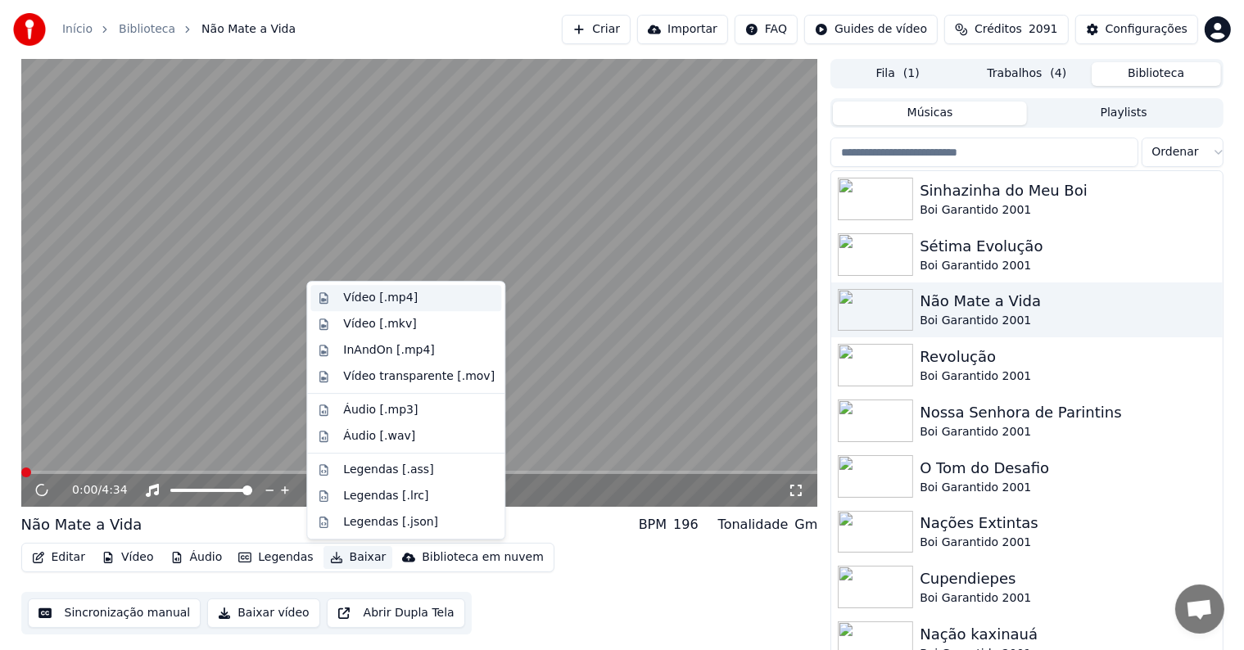
click at [360, 300] on div "Vídeo [.mp4]" at bounding box center [380, 298] width 75 height 16
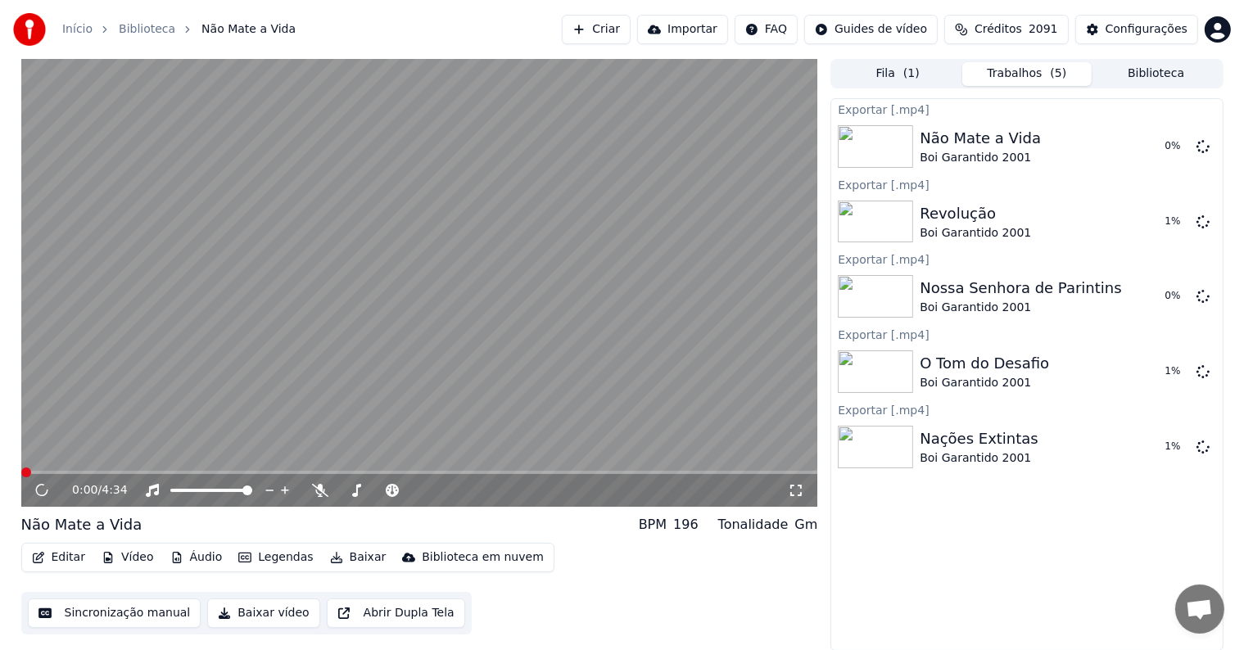
click at [1130, 78] on button "Biblioteca" at bounding box center [1156, 74] width 129 height 24
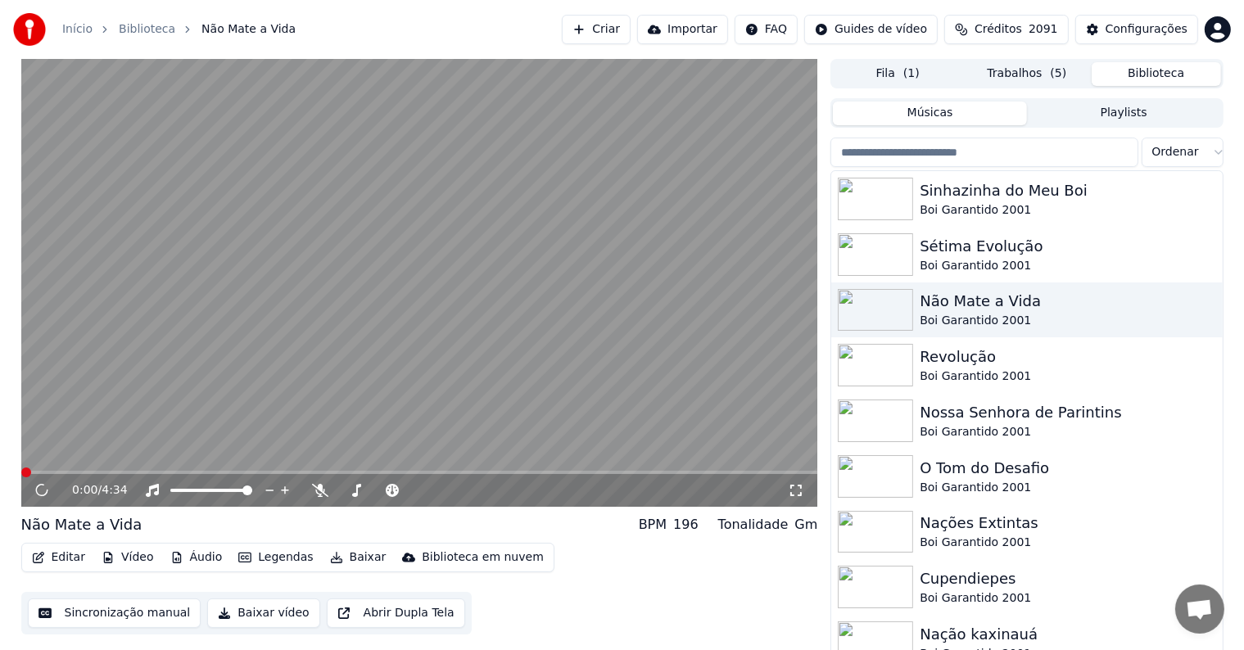
click at [563, 337] on video at bounding box center [419, 283] width 797 height 448
click at [960, 241] on div "Sétima Evolução" at bounding box center [1059, 246] width 279 height 23
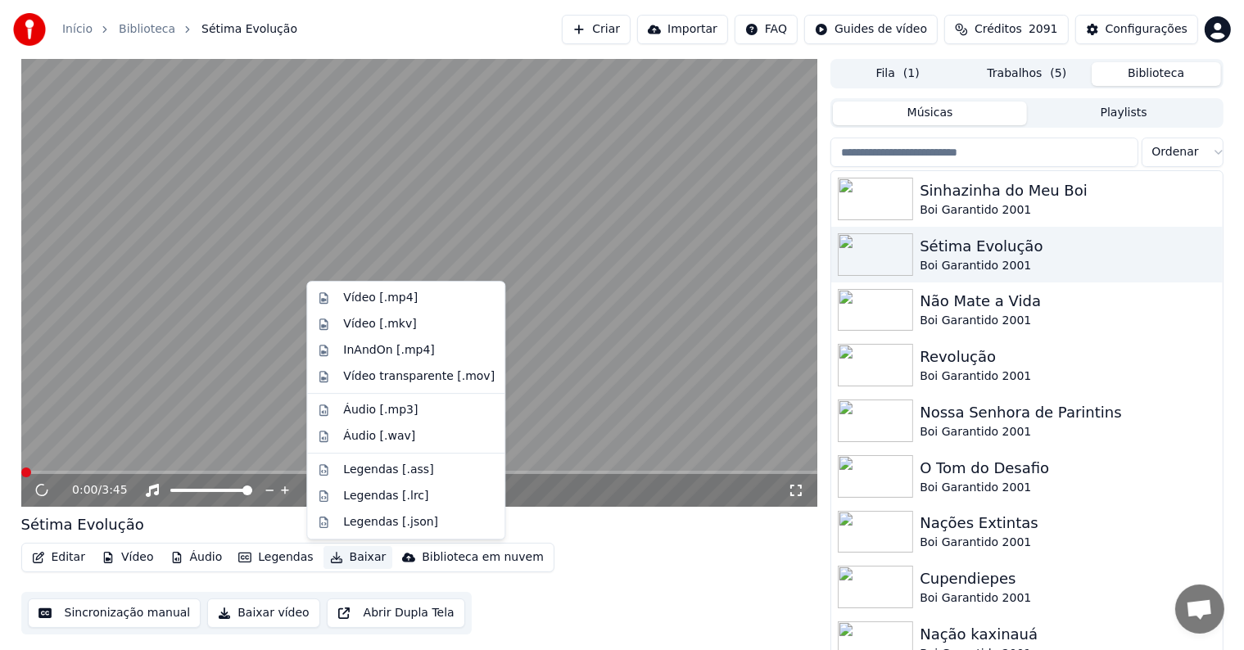
click at [342, 554] on button "Baixar" at bounding box center [358, 557] width 70 height 23
click at [354, 296] on div "Vídeo [.mp4]" at bounding box center [380, 298] width 75 height 16
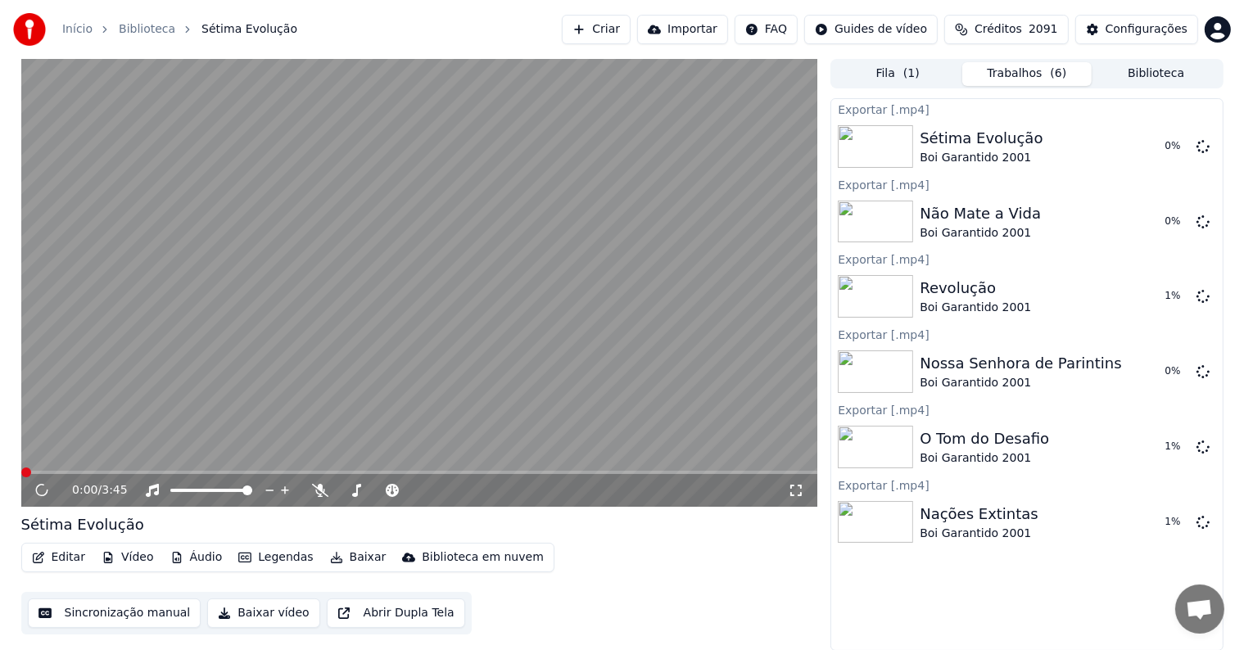
click at [1163, 79] on button "Biblioteca" at bounding box center [1156, 74] width 129 height 24
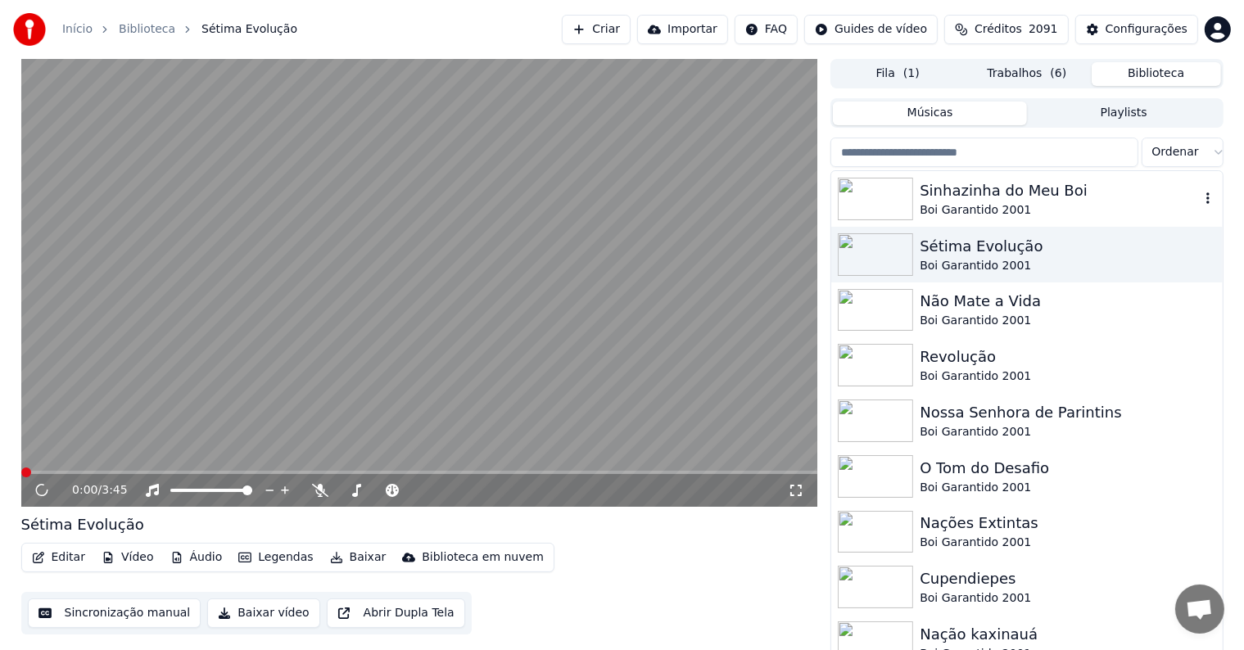
click at [960, 215] on div "Boi Garantido 2001" at bounding box center [1059, 210] width 279 height 16
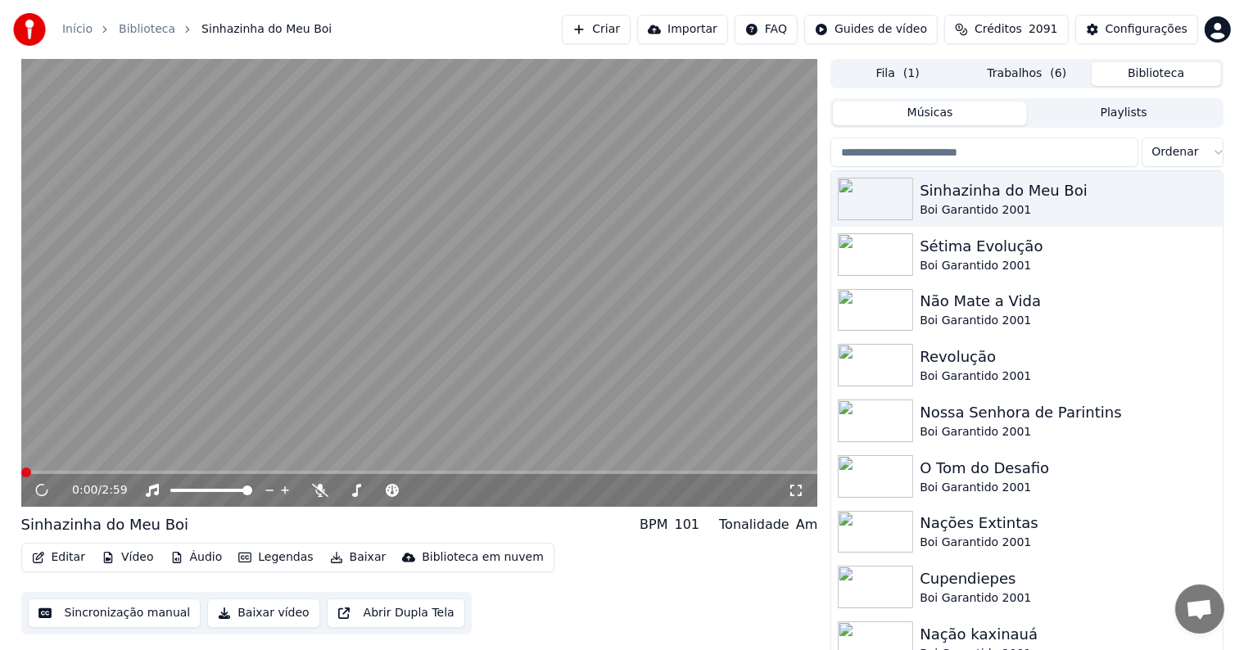
click at [408, 344] on video at bounding box center [419, 283] width 797 height 448
click at [341, 557] on button "Baixar" at bounding box center [358, 557] width 70 height 23
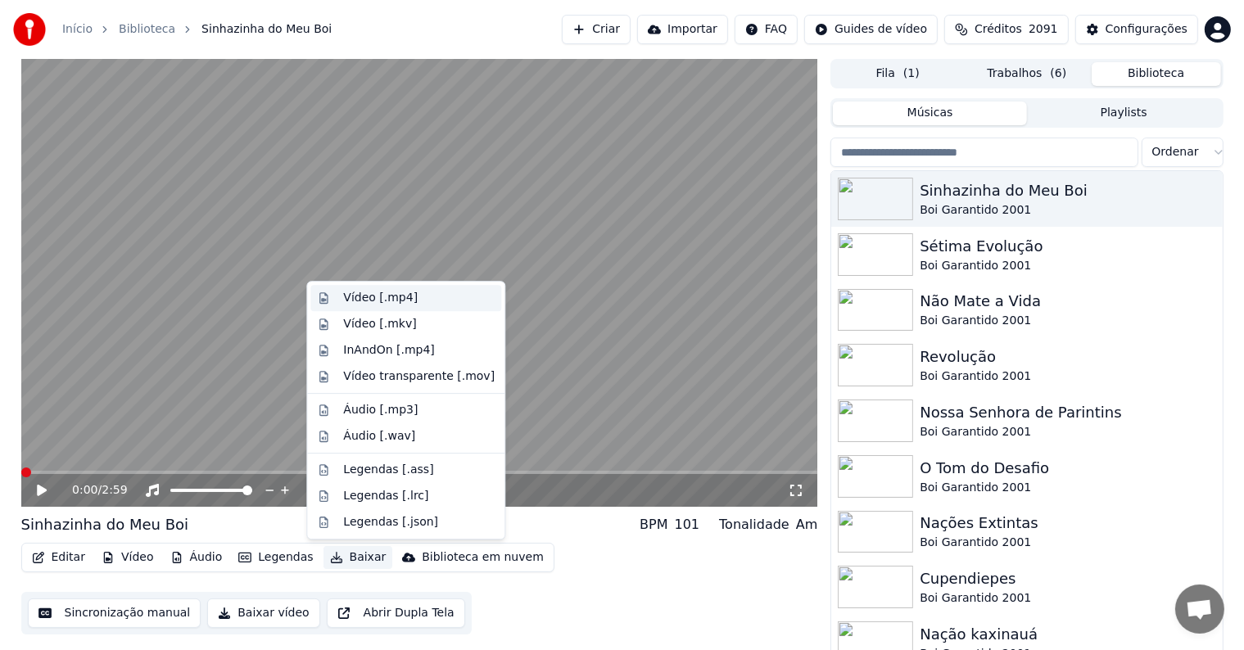
click at [377, 300] on div "Vídeo [.mp4]" at bounding box center [380, 298] width 75 height 16
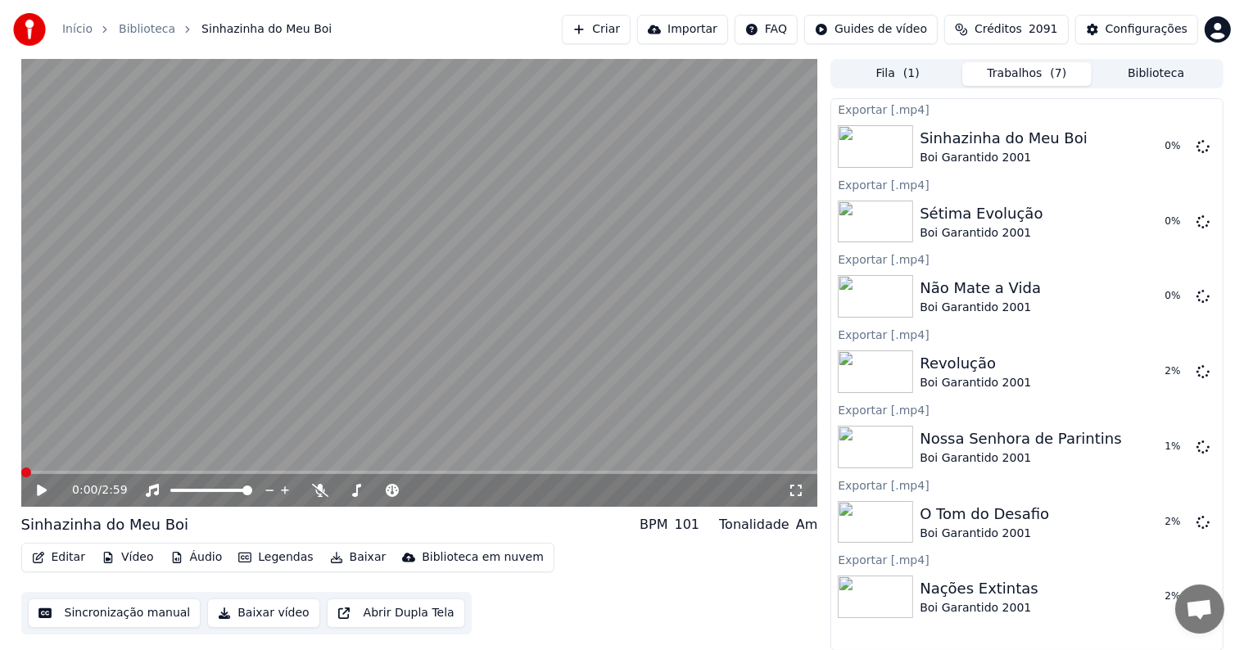
click at [129, 360] on video at bounding box center [419, 283] width 797 height 448
